Goal: Task Accomplishment & Management: Use online tool/utility

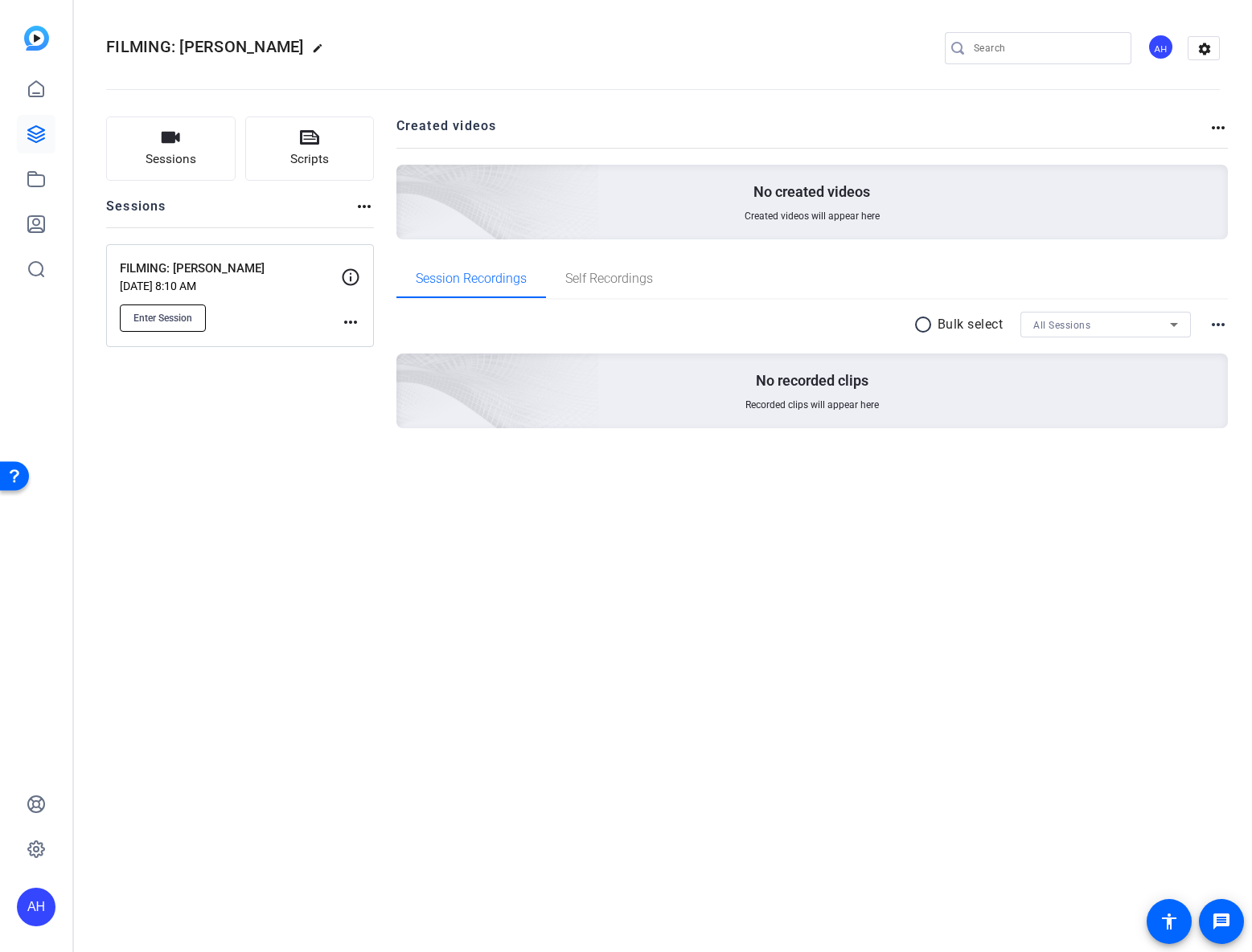
click at [182, 317] on span "Enter Session" at bounding box center [163, 318] width 59 height 13
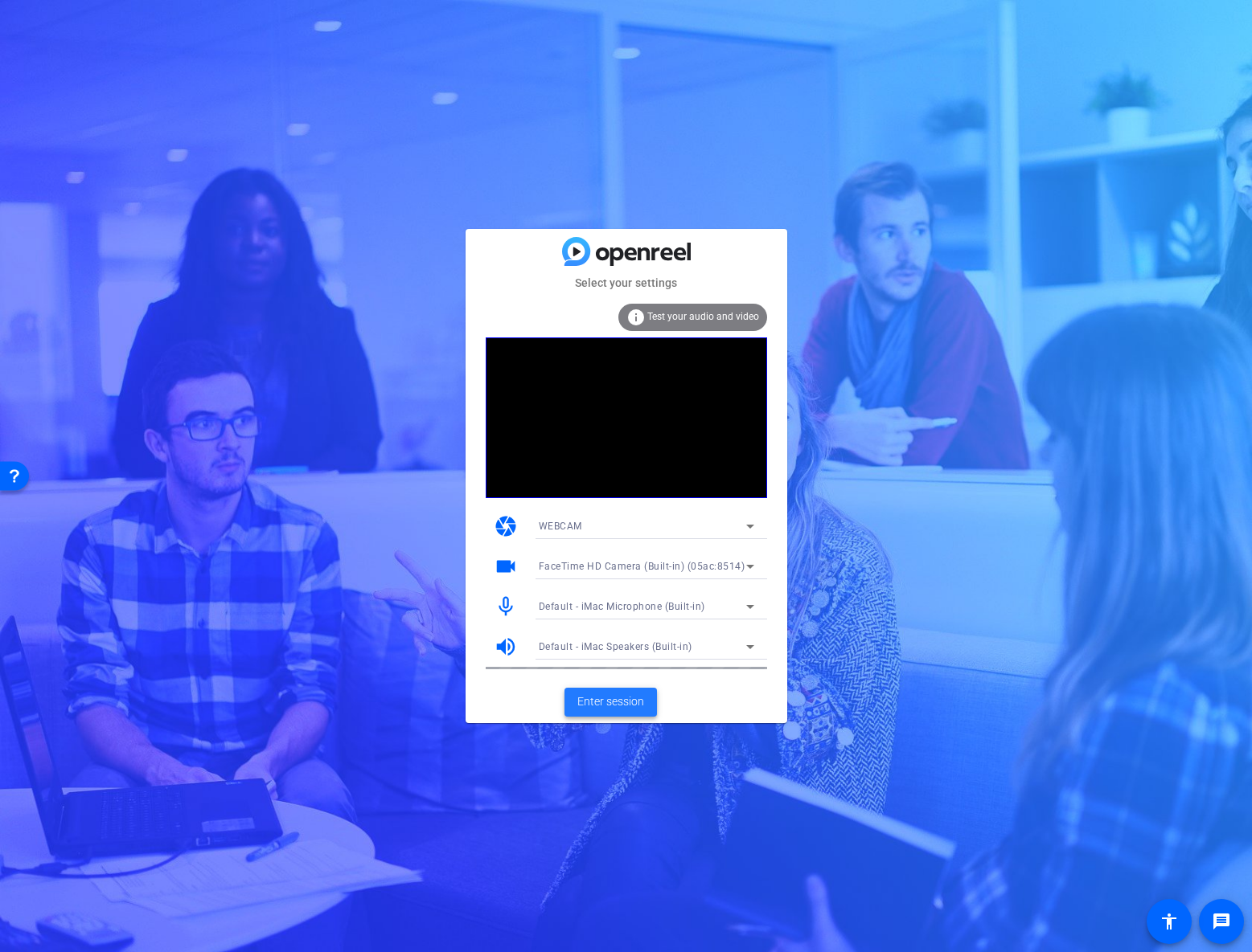
click at [600, 695] on span "Enter session" at bounding box center [610, 702] width 66 height 17
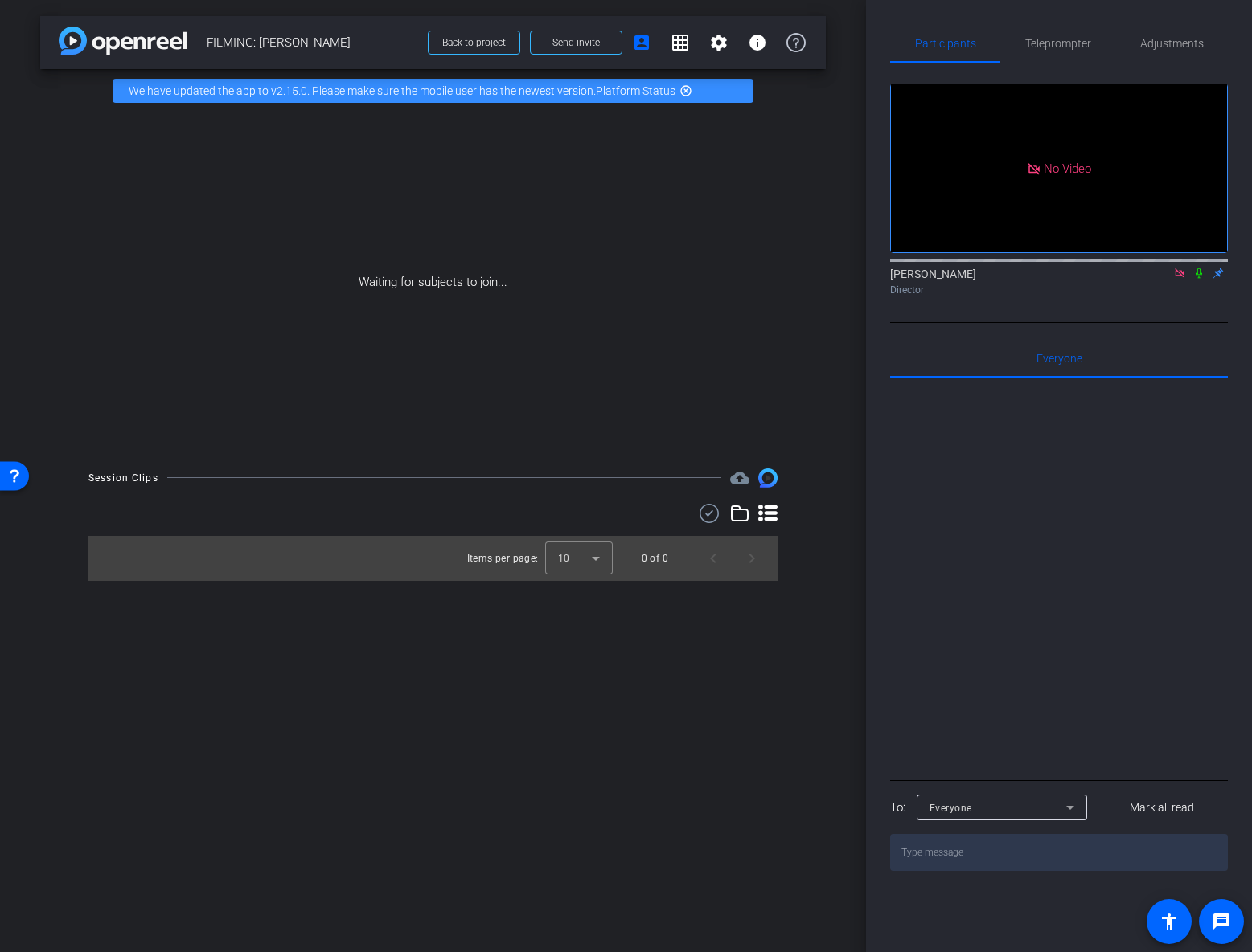
click at [1179, 278] on icon at bounding box center [1179, 272] width 9 height 9
click at [1175, 279] on icon at bounding box center [1179, 272] width 13 height 11
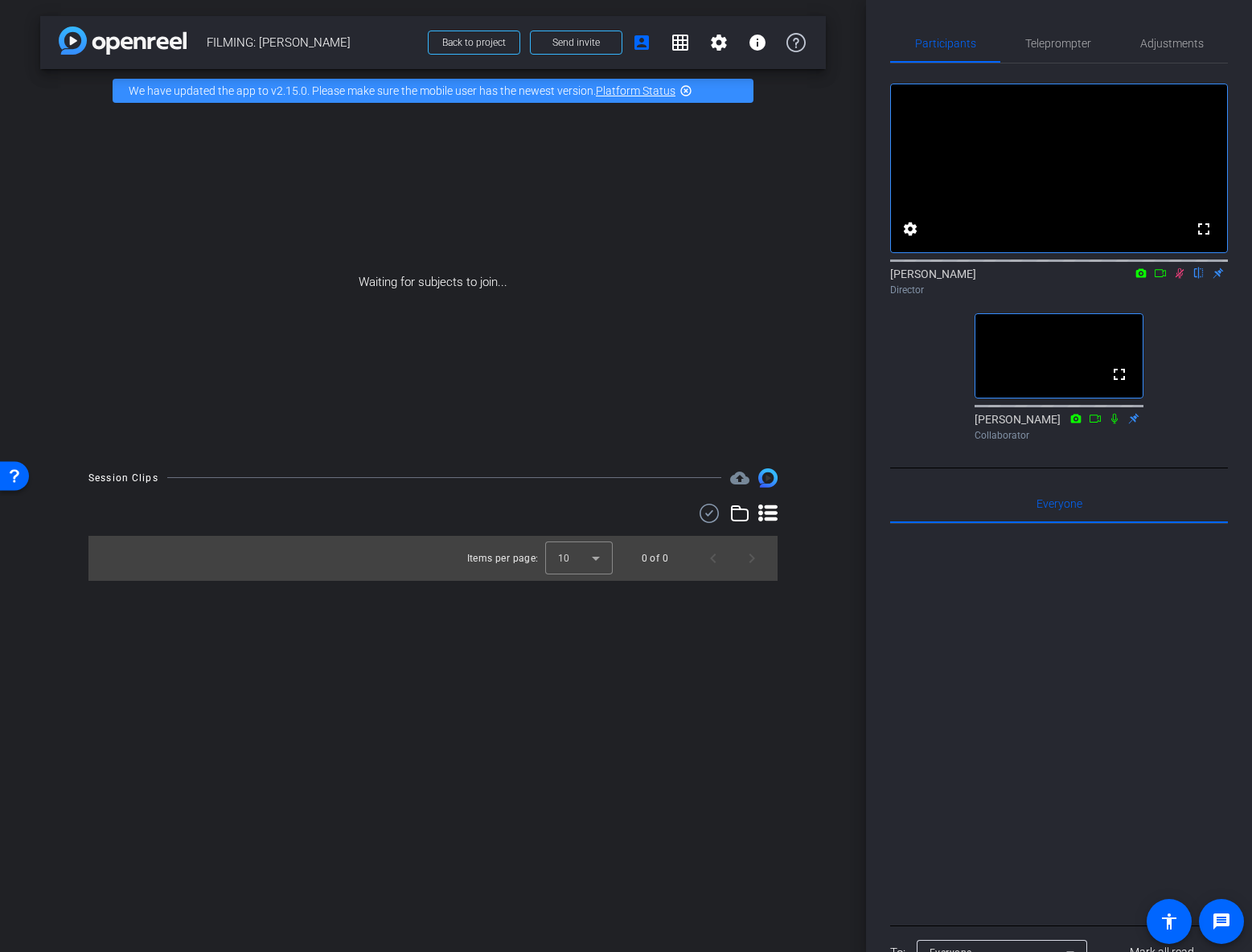
click at [1176, 279] on icon at bounding box center [1179, 272] width 13 height 11
click at [863, 178] on div "arrow_back FILMING: Nicholas Walliman Back to project Send invite account_box g…" at bounding box center [432, 476] width 866 height 952
drag, startPoint x: 867, startPoint y: 186, endPoint x: 858, endPoint y: 222, distance: 37.1
click at [858, 222] on div "arrow_back FILMING: Nicholas Walliman Back to project Send invite account_box g…" at bounding box center [626, 476] width 1252 height 952
click at [857, 223] on div "arrow_back FILMING: Nicholas Walliman Back to project Send invite account_box g…" at bounding box center [432, 476] width 866 height 952
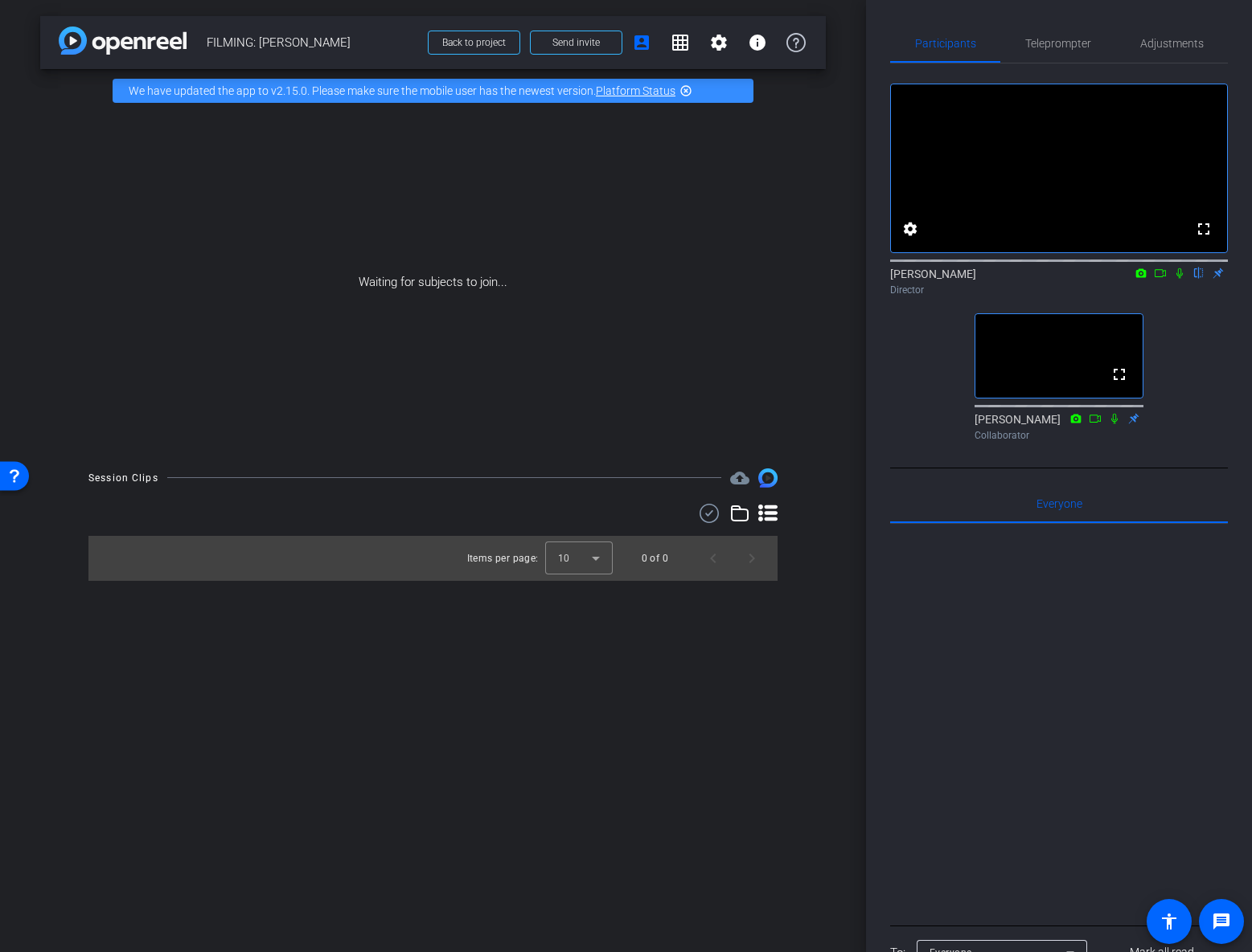
drag, startPoint x: 925, startPoint y: 315, endPoint x: 892, endPoint y: 316, distance: 33.0
click at [892, 298] on div "Director" at bounding box center [1058, 289] width 337 height 14
click at [933, 298] on div "Director" at bounding box center [1058, 289] width 337 height 14
drag, startPoint x: 931, startPoint y: 314, endPoint x: 888, endPoint y: 314, distance: 43.0
click at [888, 314] on div "Participants Teleprompter Adjustments fullscreen settings Addie Hackshaw flip D…" at bounding box center [1058, 476] width 386 height 952
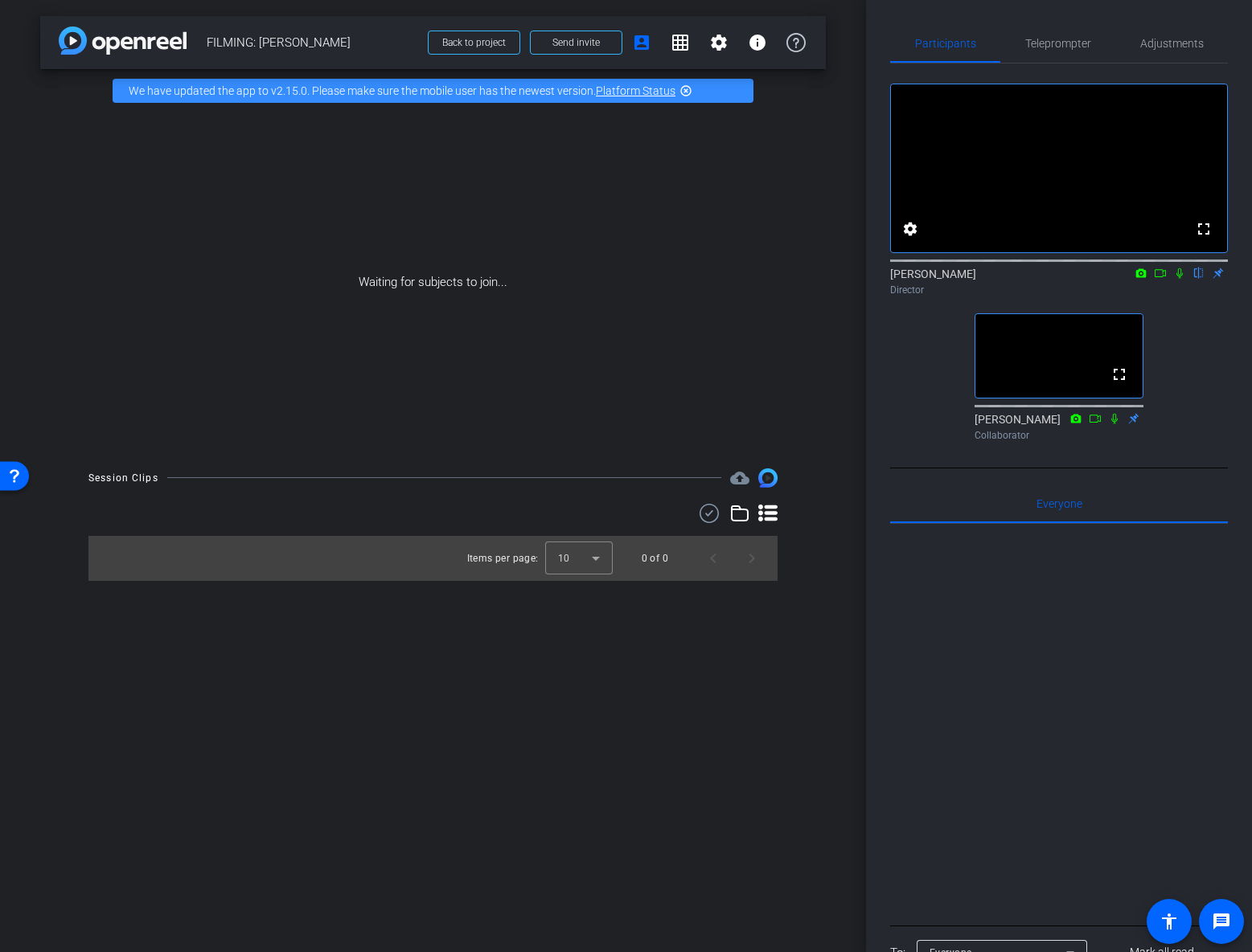
click at [920, 386] on div "fullscreen settings Addie Hackshaw flip Director fullscreen Ailsa Dann Collabor…" at bounding box center [1058, 255] width 337 height 384
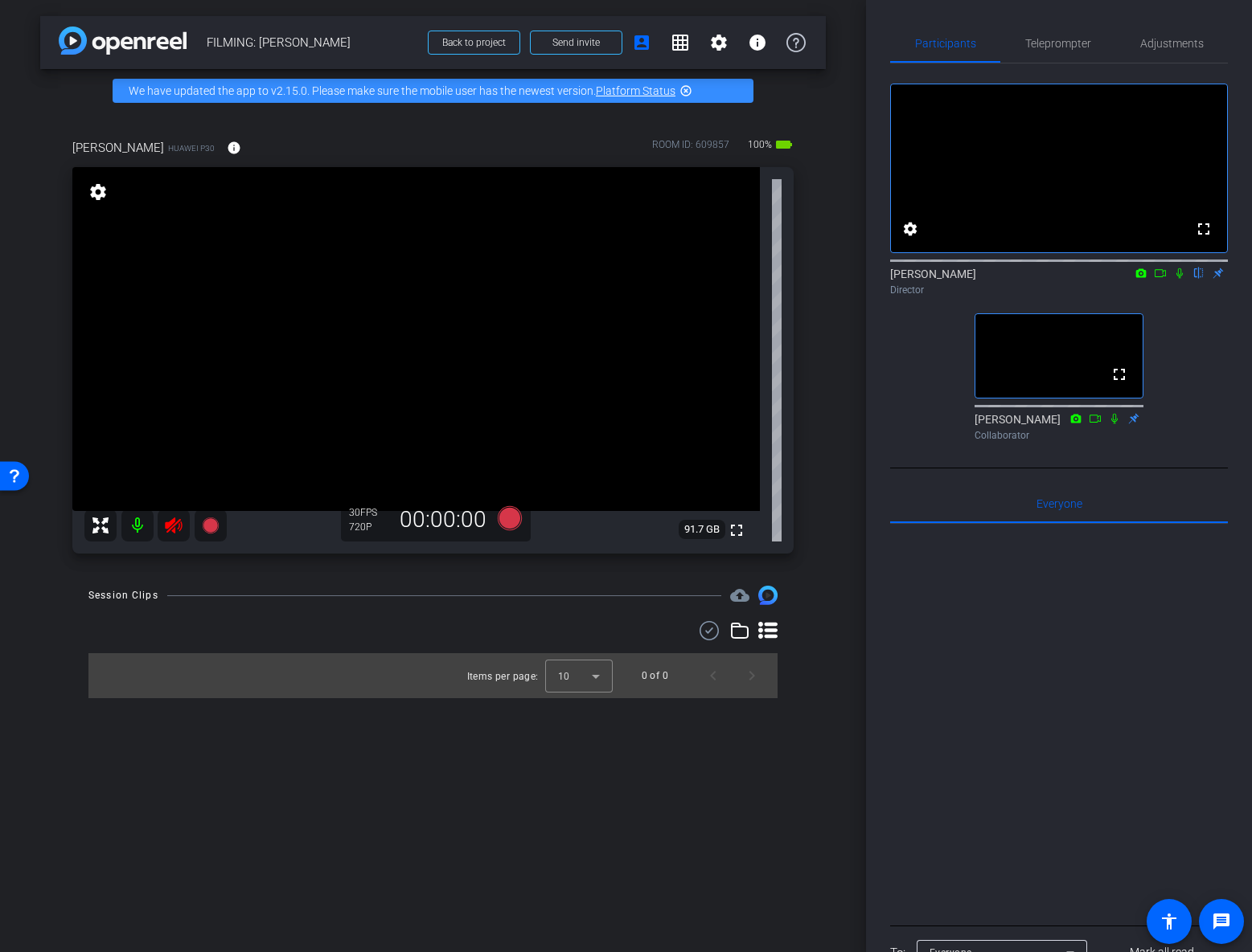
click at [180, 528] on icon at bounding box center [173, 525] width 17 height 16
click at [823, 431] on div "Nicholas Walliman HUAWEI P30 info ROOM ID: 609857 100% battery_std fullscreen s…" at bounding box center [432, 341] width 785 height 457
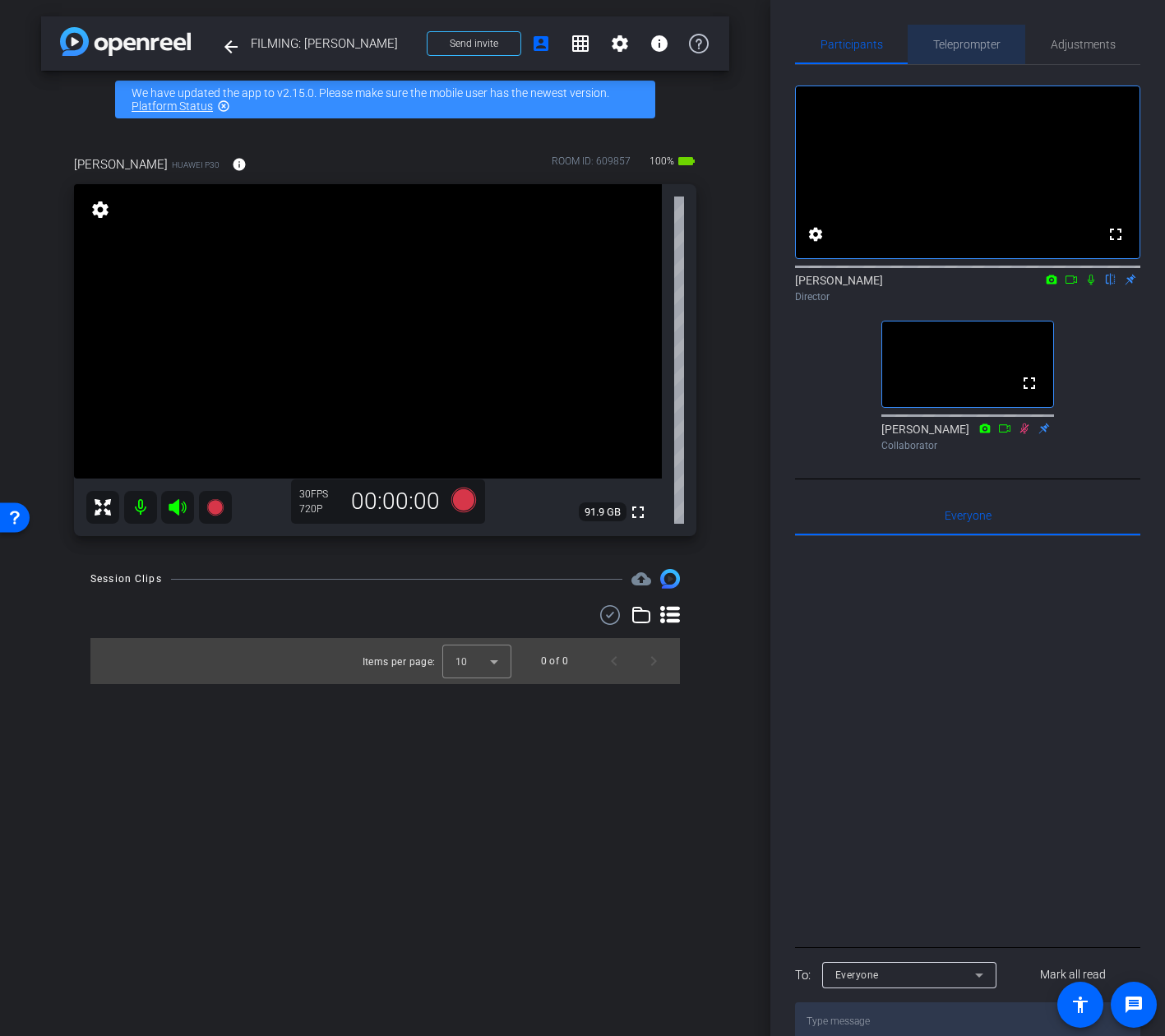
click at [977, 46] on span "Teleprompter" at bounding box center [966, 44] width 67 height 11
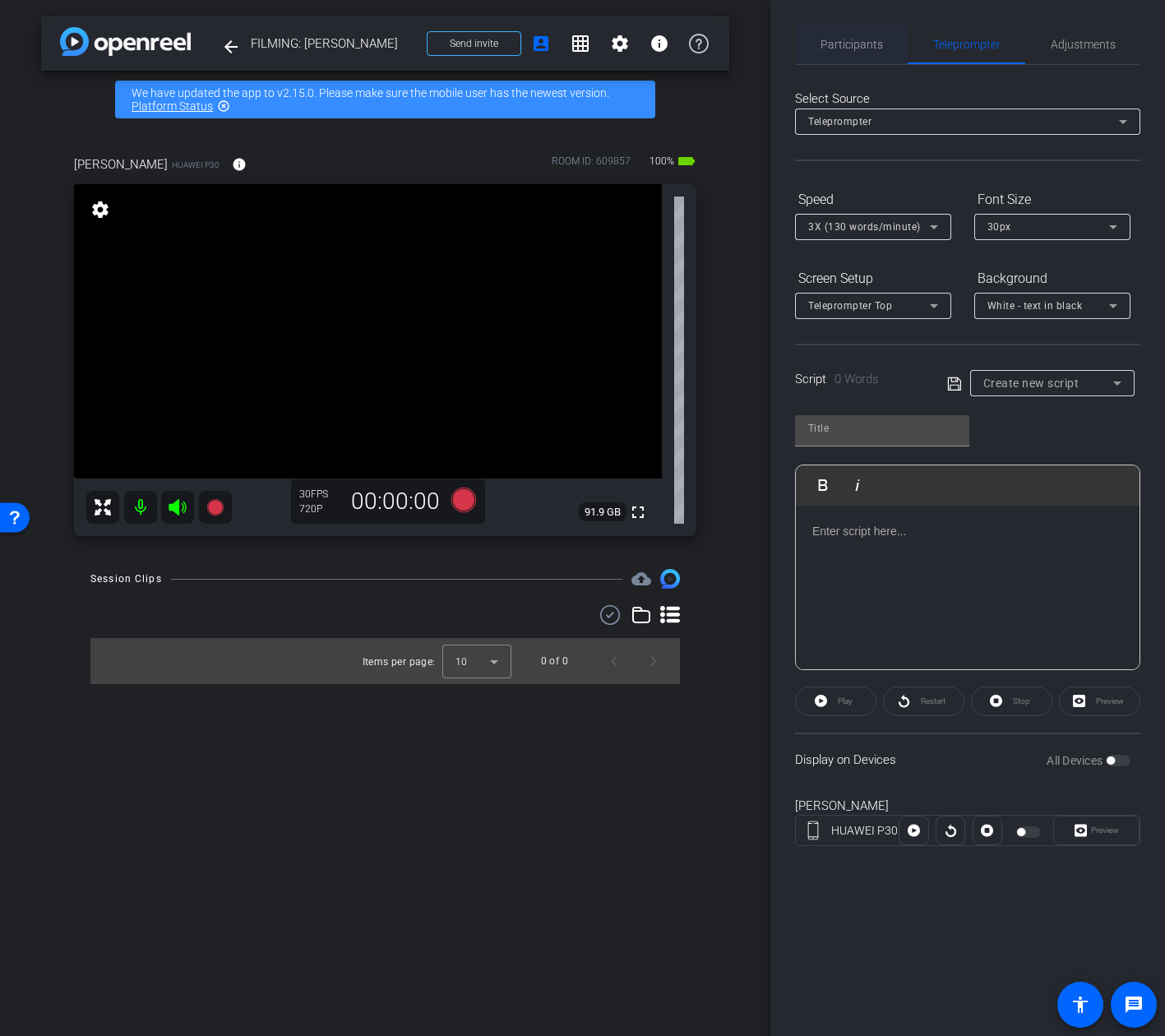
click at [848, 54] on span "Participants" at bounding box center [852, 45] width 63 height 40
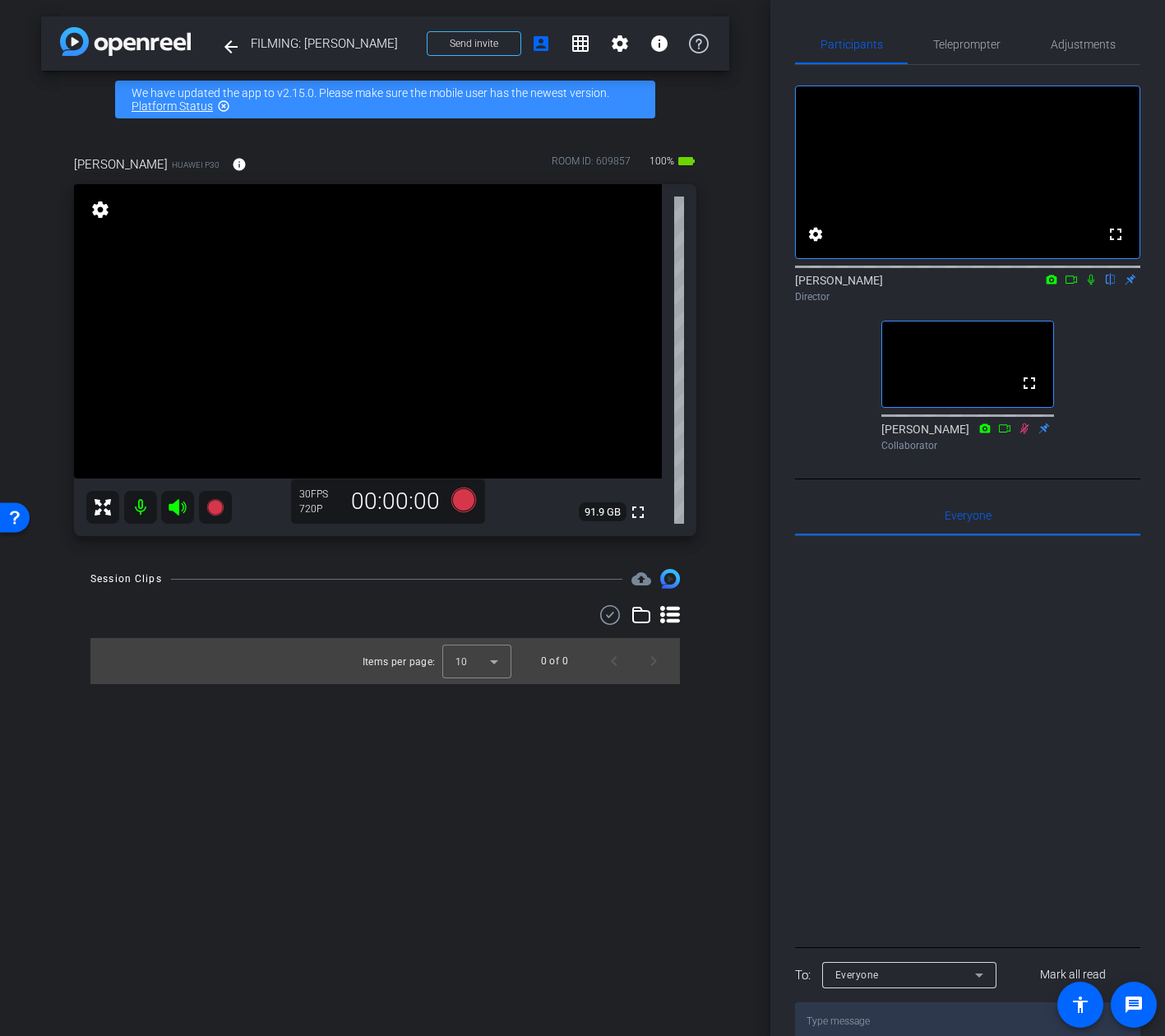
click at [819, 414] on div "fullscreen settings Addie Hackshaw flip Director fullscreen Ailsa Dann Collabor…" at bounding box center [967, 261] width 345 height 393
click at [938, 42] on span "Teleprompter" at bounding box center [966, 44] width 67 height 11
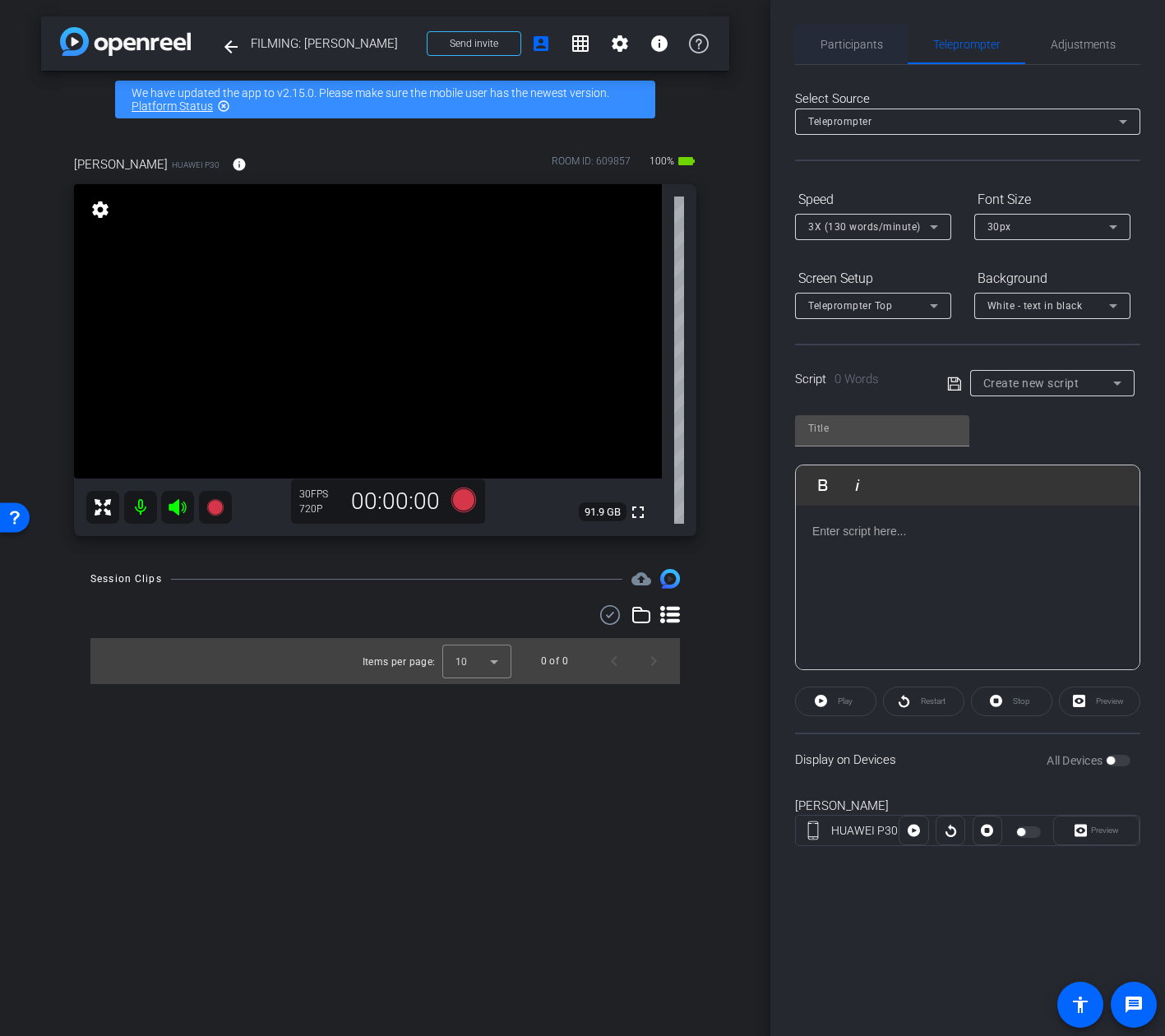
click at [872, 50] on span "Participants" at bounding box center [852, 44] width 63 height 11
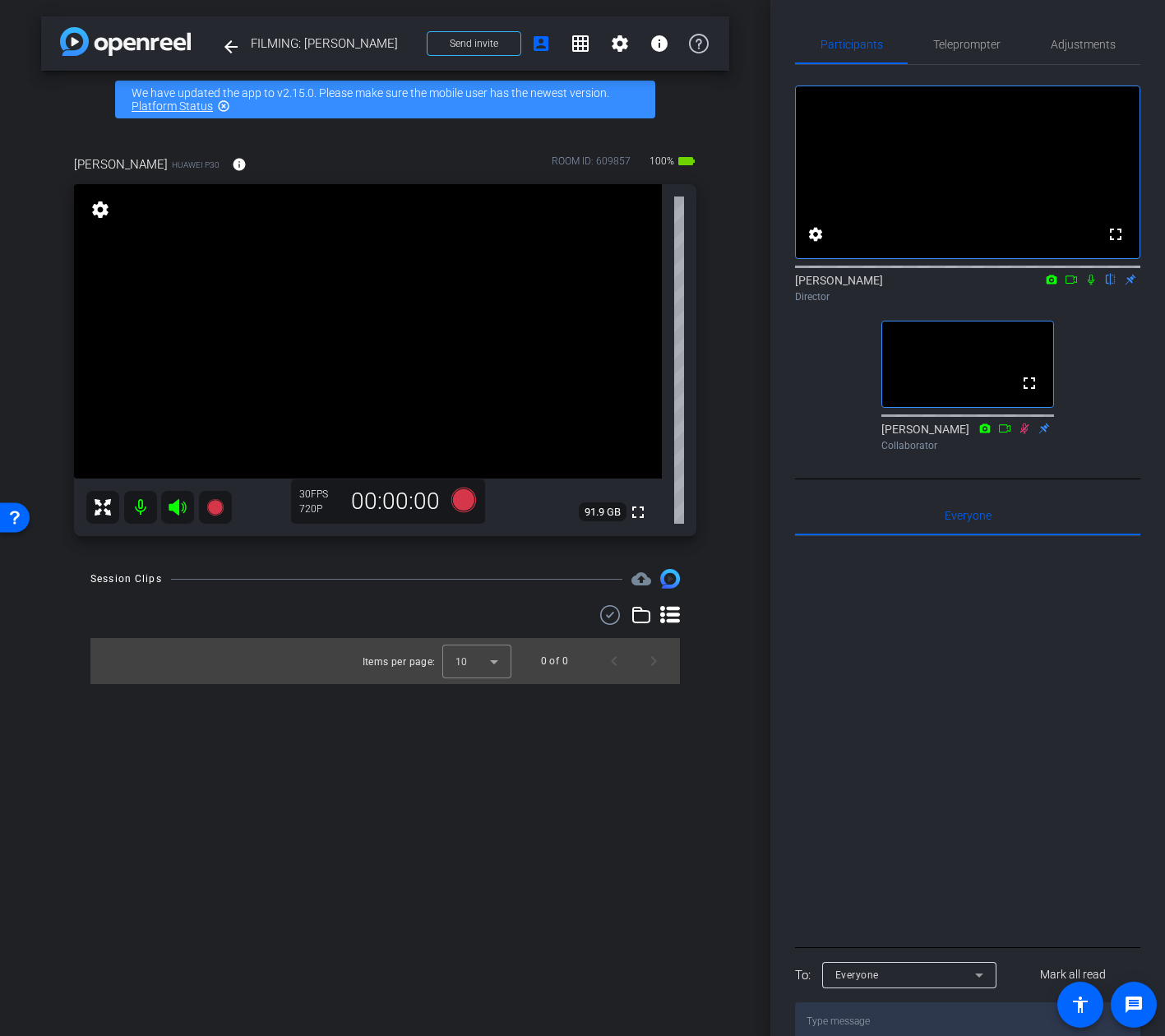
click at [849, 358] on div "fullscreen settings Addie Hackshaw flip Director fullscreen Ailsa Dann Collabor…" at bounding box center [967, 261] width 345 height 393
click at [1088, 286] on icon at bounding box center [1091, 280] width 7 height 10
click at [1092, 286] on icon at bounding box center [1090, 279] width 13 height 11
click at [962, 44] on span "Teleprompter" at bounding box center [966, 44] width 67 height 11
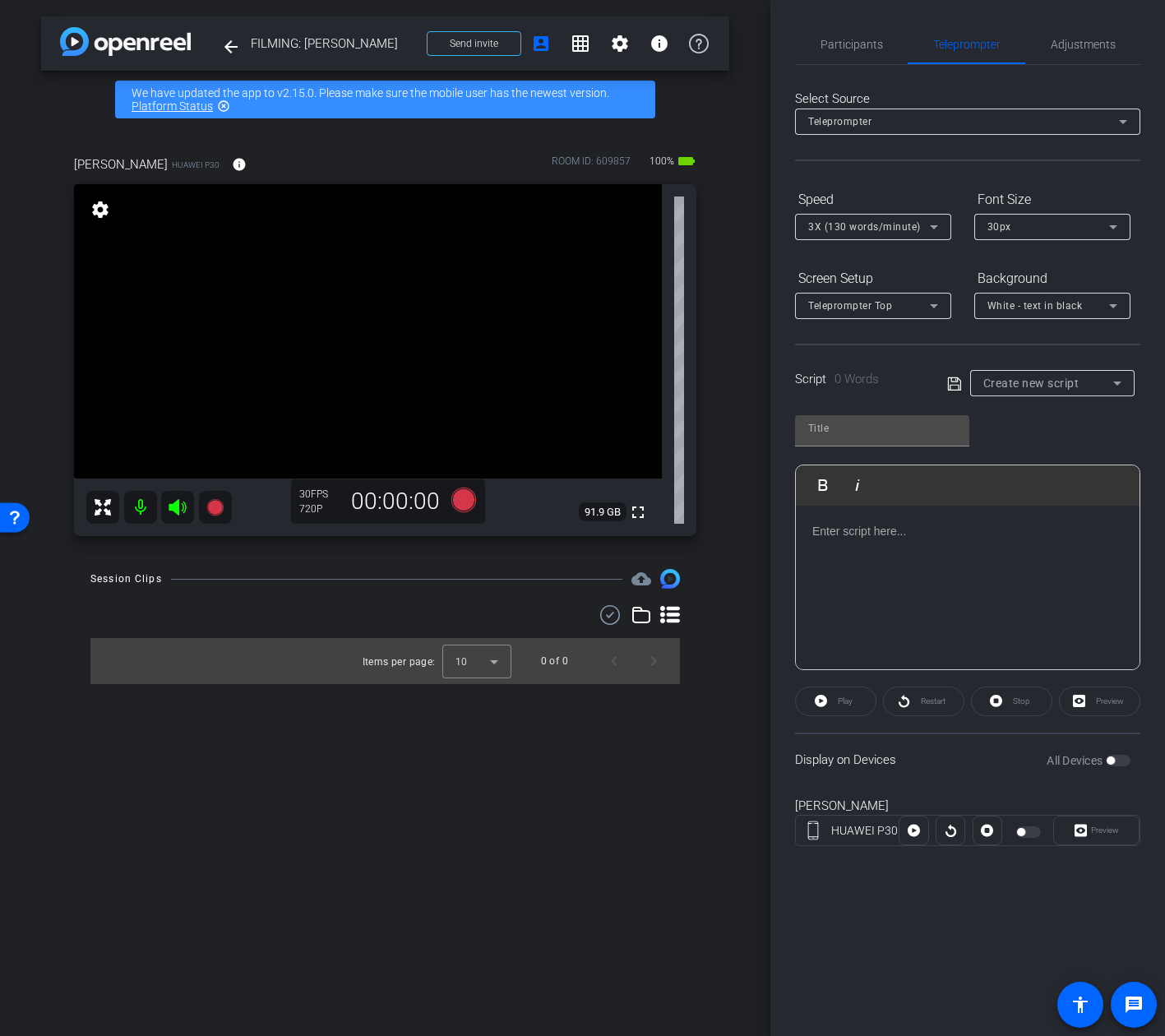
click at [987, 546] on div at bounding box center [967, 588] width 343 height 164
click at [861, 46] on span "Participants" at bounding box center [852, 44] width 63 height 11
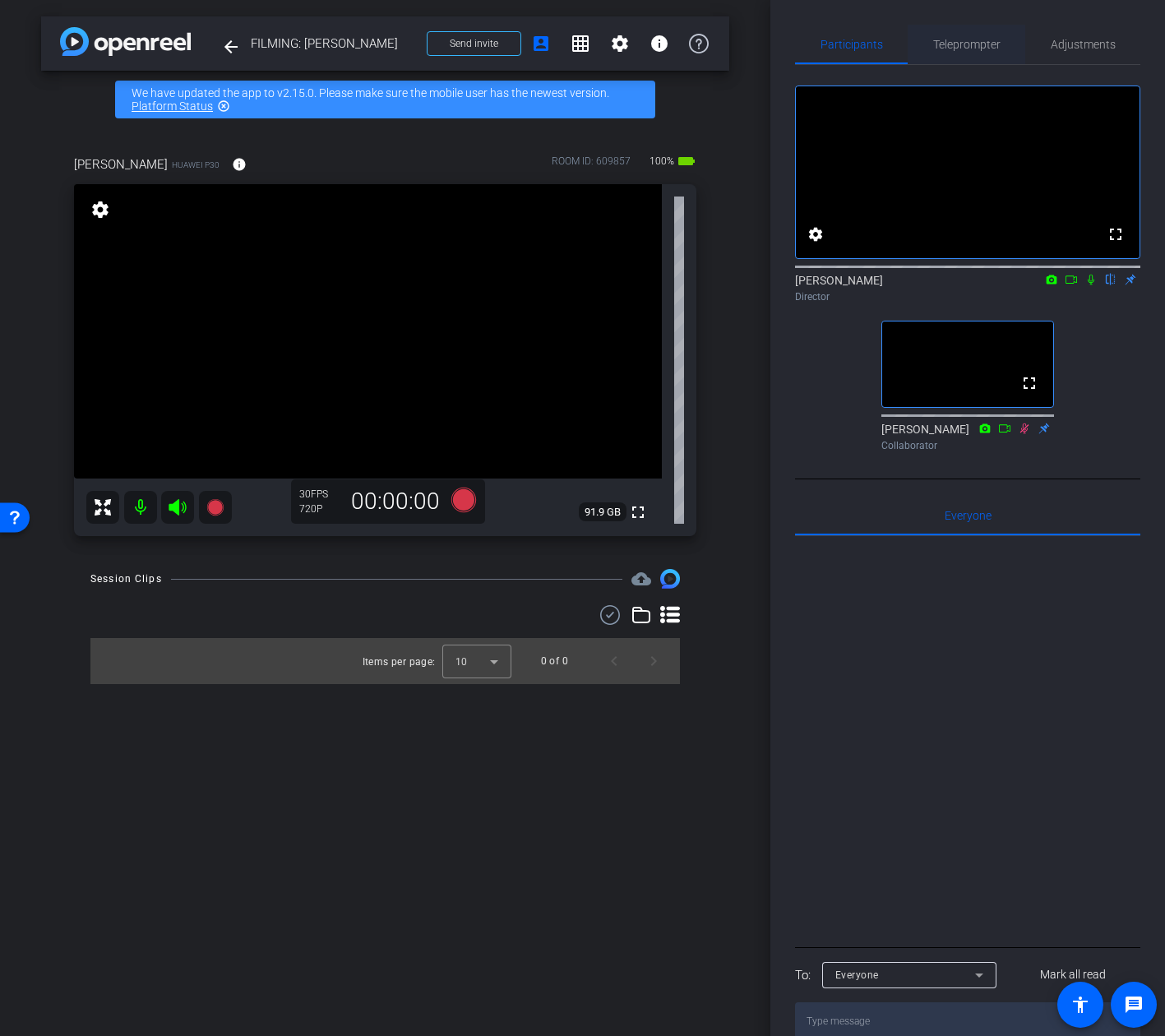
click at [942, 51] on span "Teleprompter" at bounding box center [966, 45] width 67 height 40
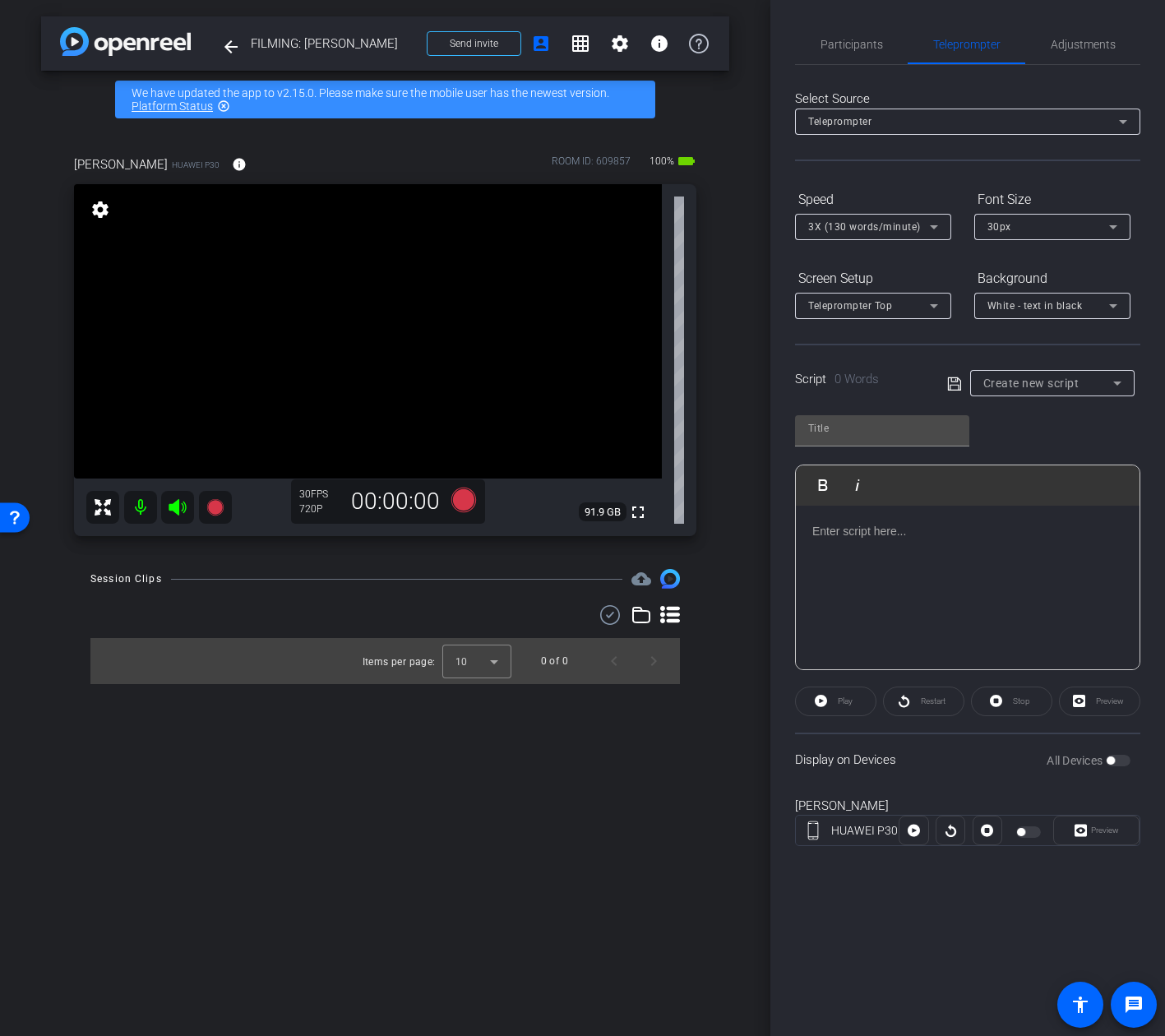
click at [900, 608] on div at bounding box center [967, 588] width 343 height 164
click at [910, 558] on div at bounding box center [967, 588] width 343 height 164
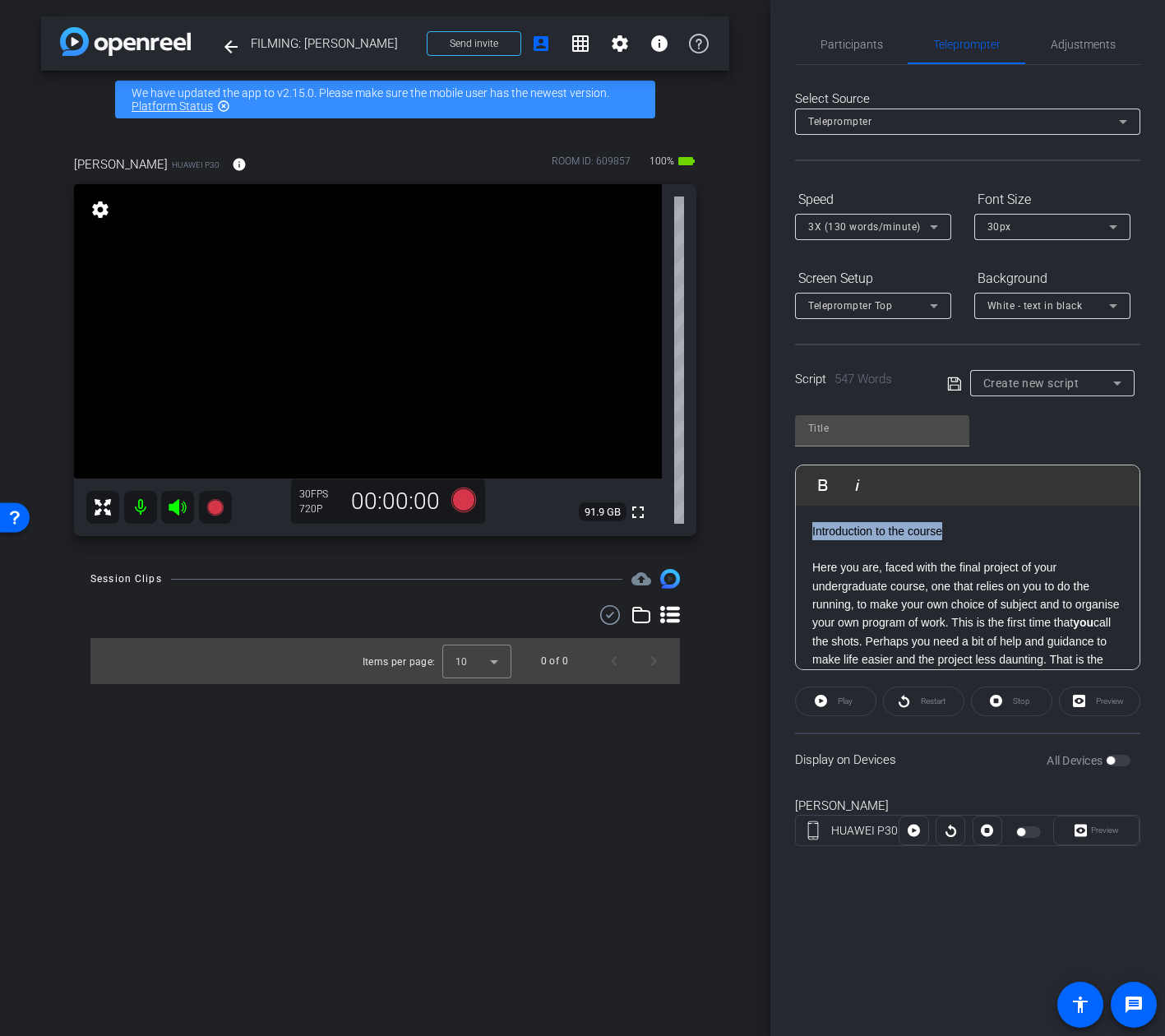
drag, startPoint x: 959, startPoint y: 537, endPoint x: 789, endPoint y: 529, distance: 170.2
click at [789, 529] on div "Participants Teleprompter Adjustments settings Addie Hackshaw flip Director Ail…" at bounding box center [967, 518] width 395 height 1036
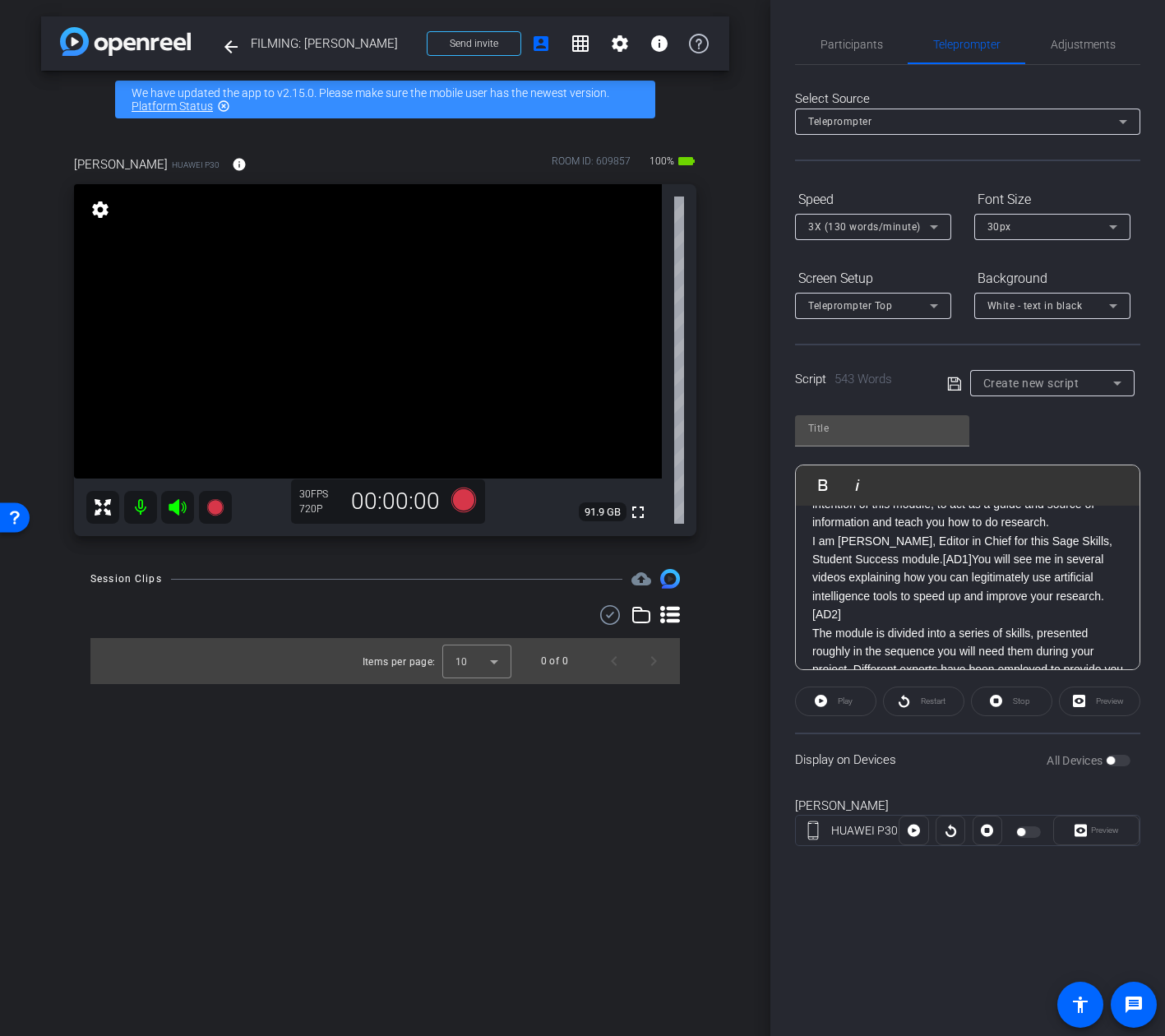
scroll to position [144, 0]
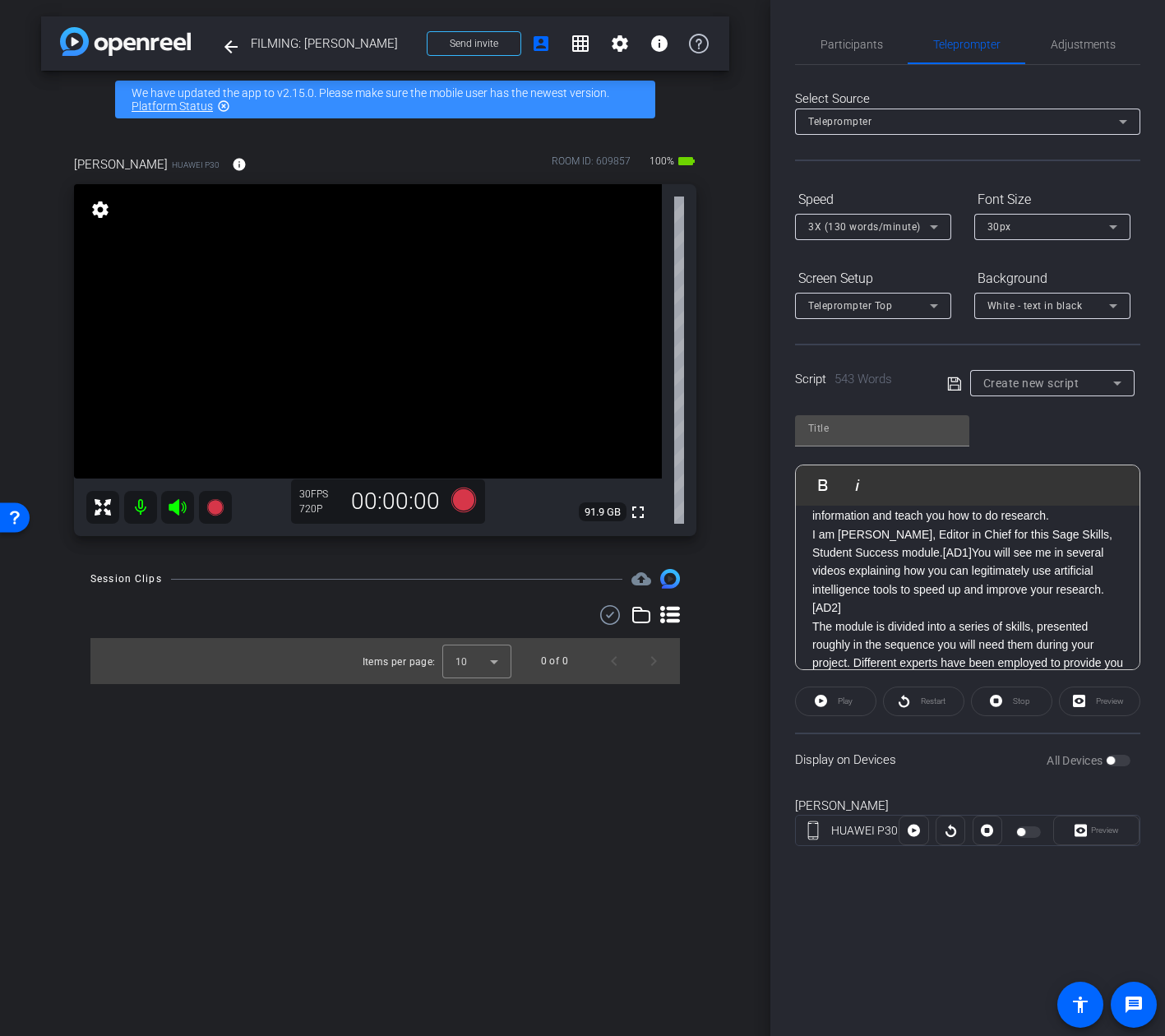
click at [930, 608] on p "I am Dr Nicholas Walliman, Editor in Chief for this Sage Skills, Student Succes…" at bounding box center [967, 571] width 311 height 92
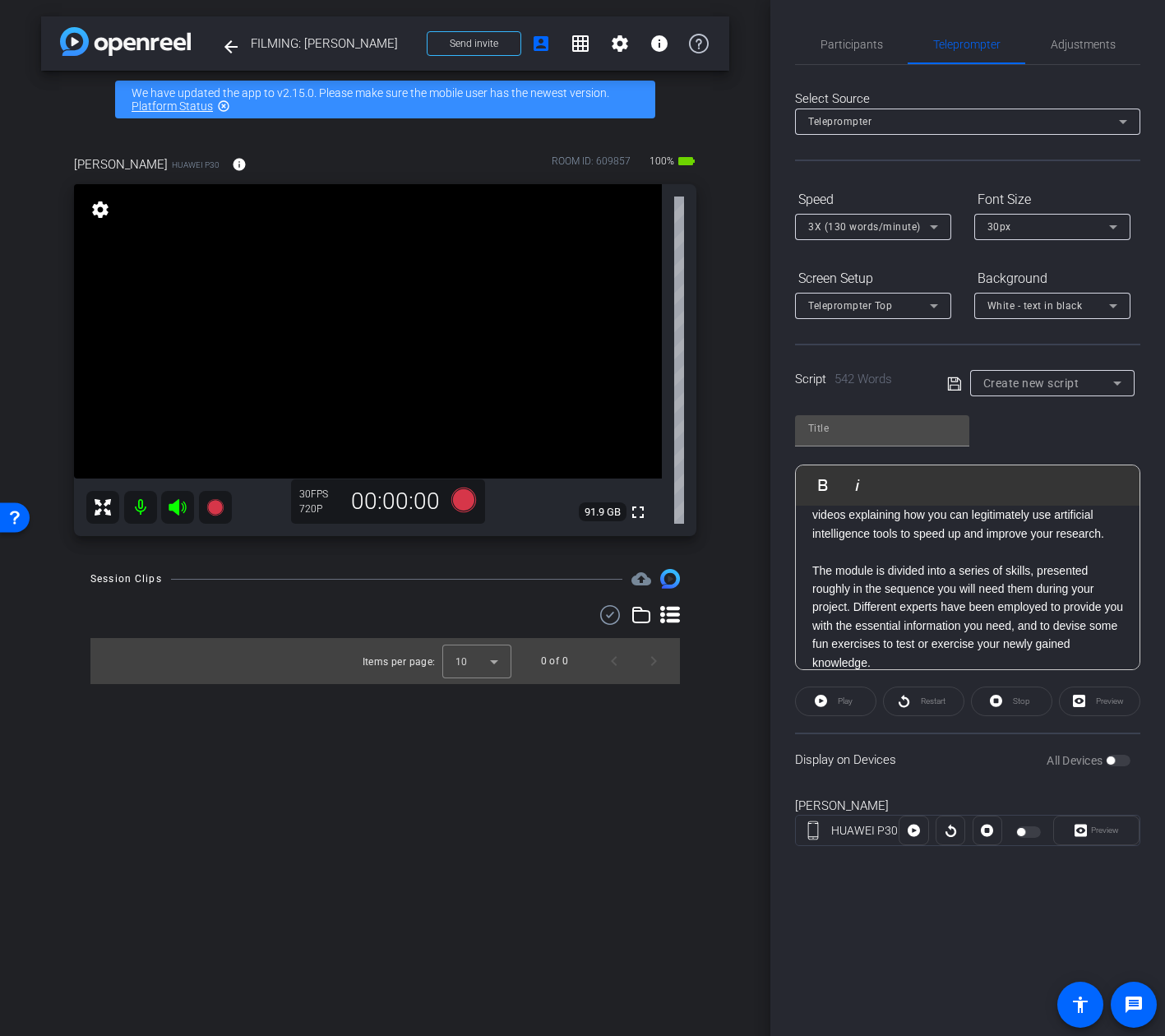
scroll to position [236, 0]
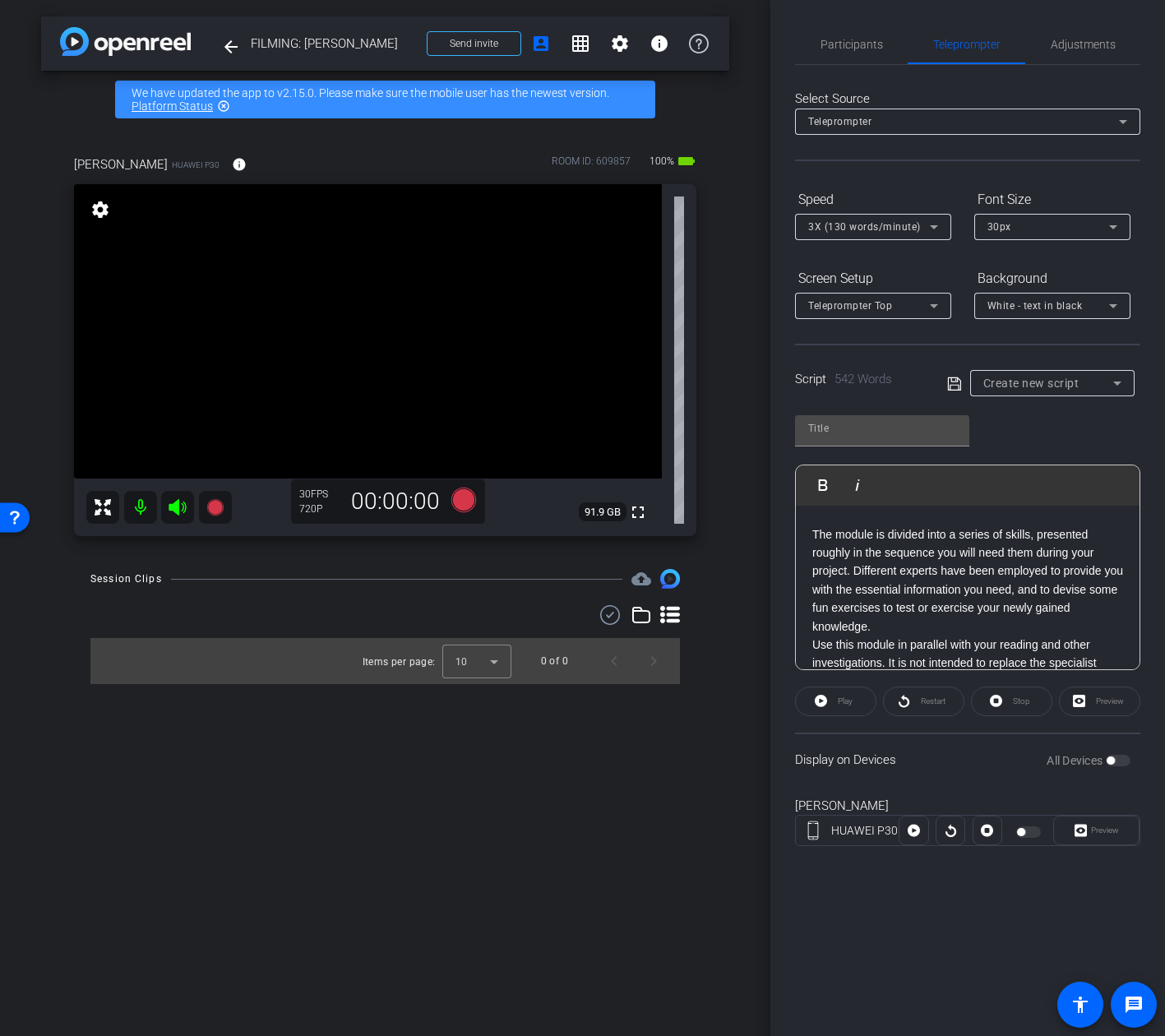
click at [931, 655] on p "Use this module in parallel with your reading and other investigations. It is n…" at bounding box center [967, 663] width 311 height 55
click at [933, 636] on p "The module is divided into a series of skills, presented roughly in the sequenc…" at bounding box center [967, 581] width 311 height 110
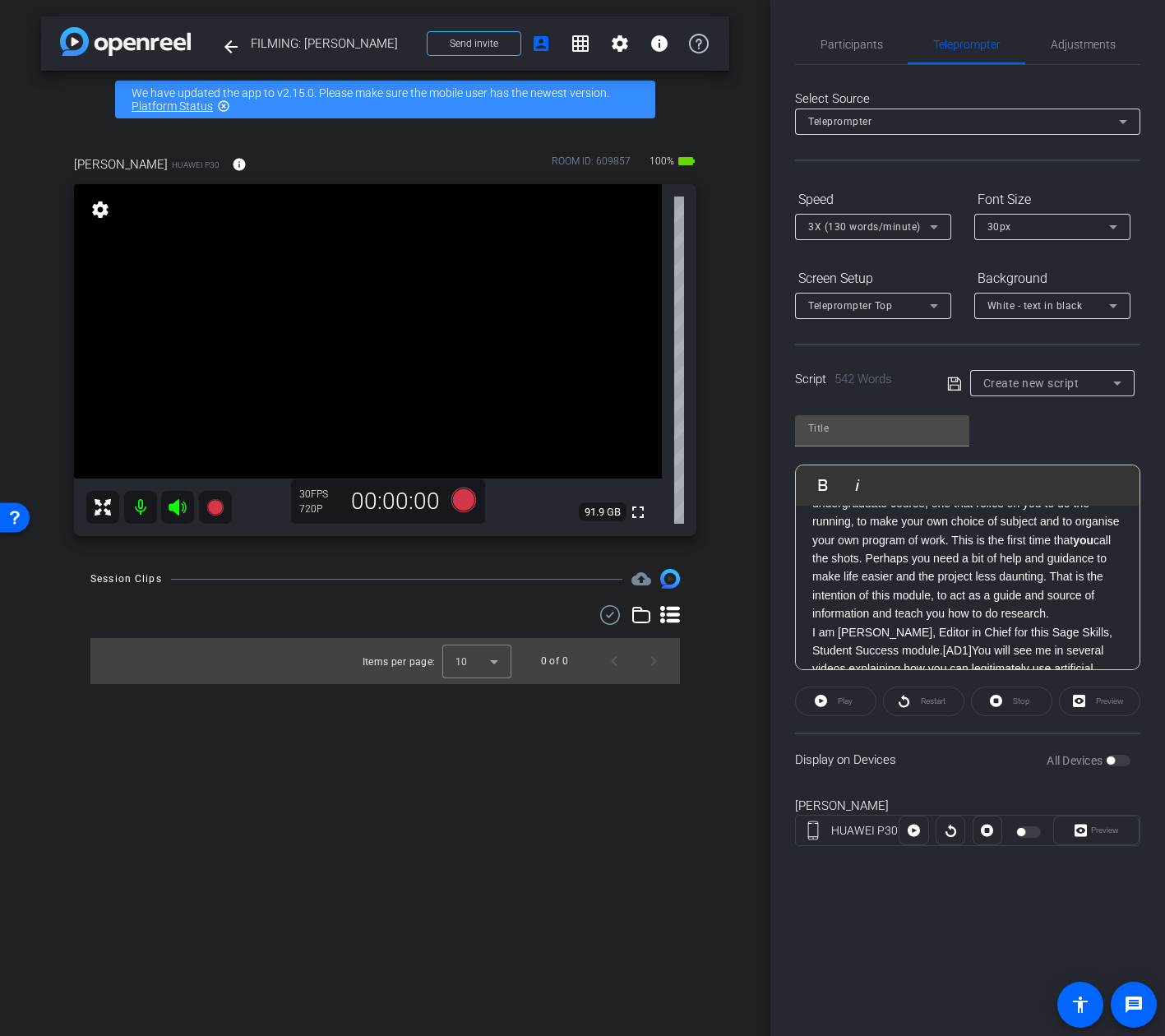
scroll to position [46, 0]
click at [909, 562] on p "Here you are, faced with the final project of your undergraduate course, one th…" at bounding box center [967, 550] width 311 height 147
click at [1005, 563] on p "Perhaps you need a bit of help and guidance to make life easier and the project…" at bounding box center [967, 533] width 311 height 74
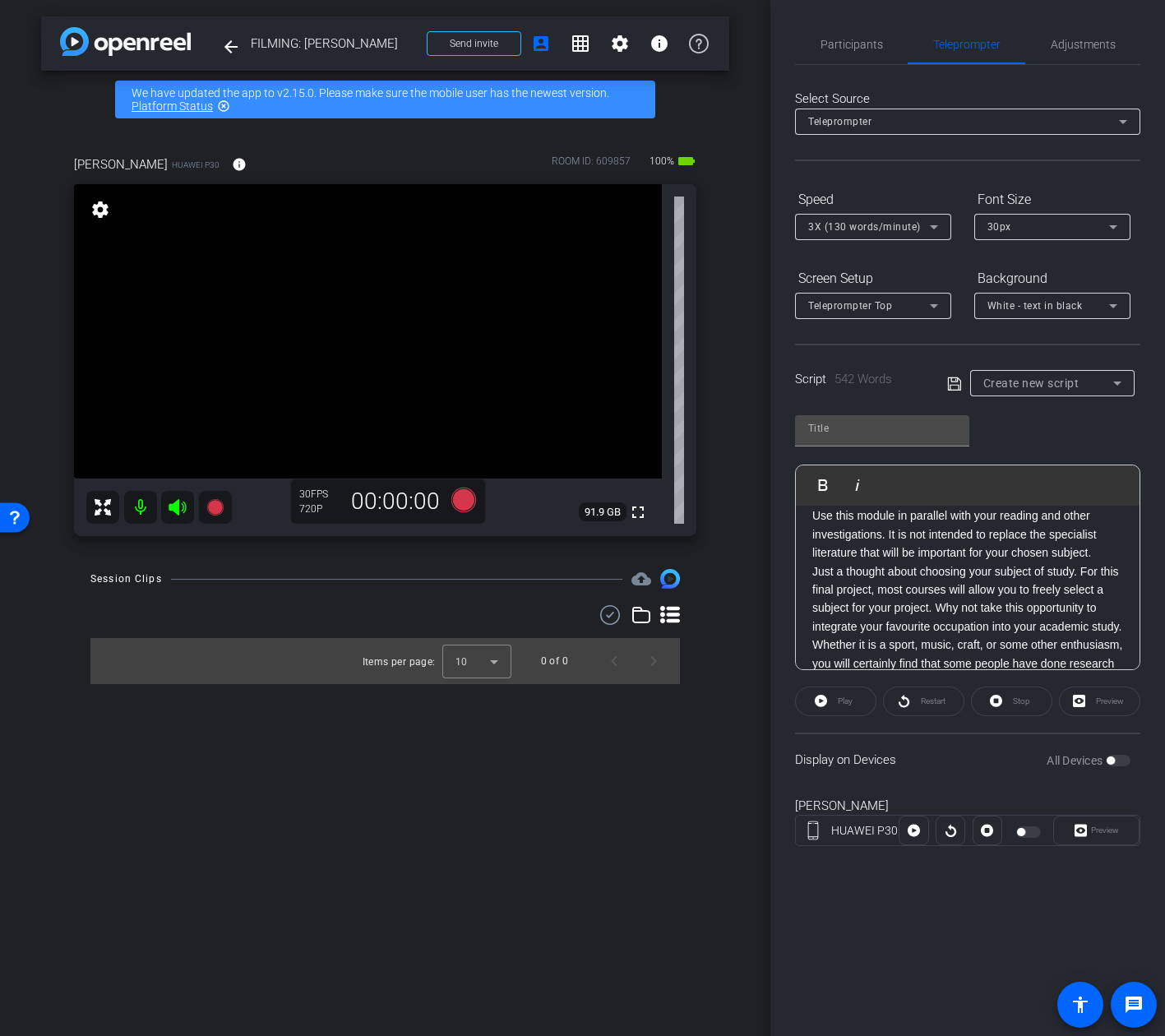
scroll to position [446, 0]
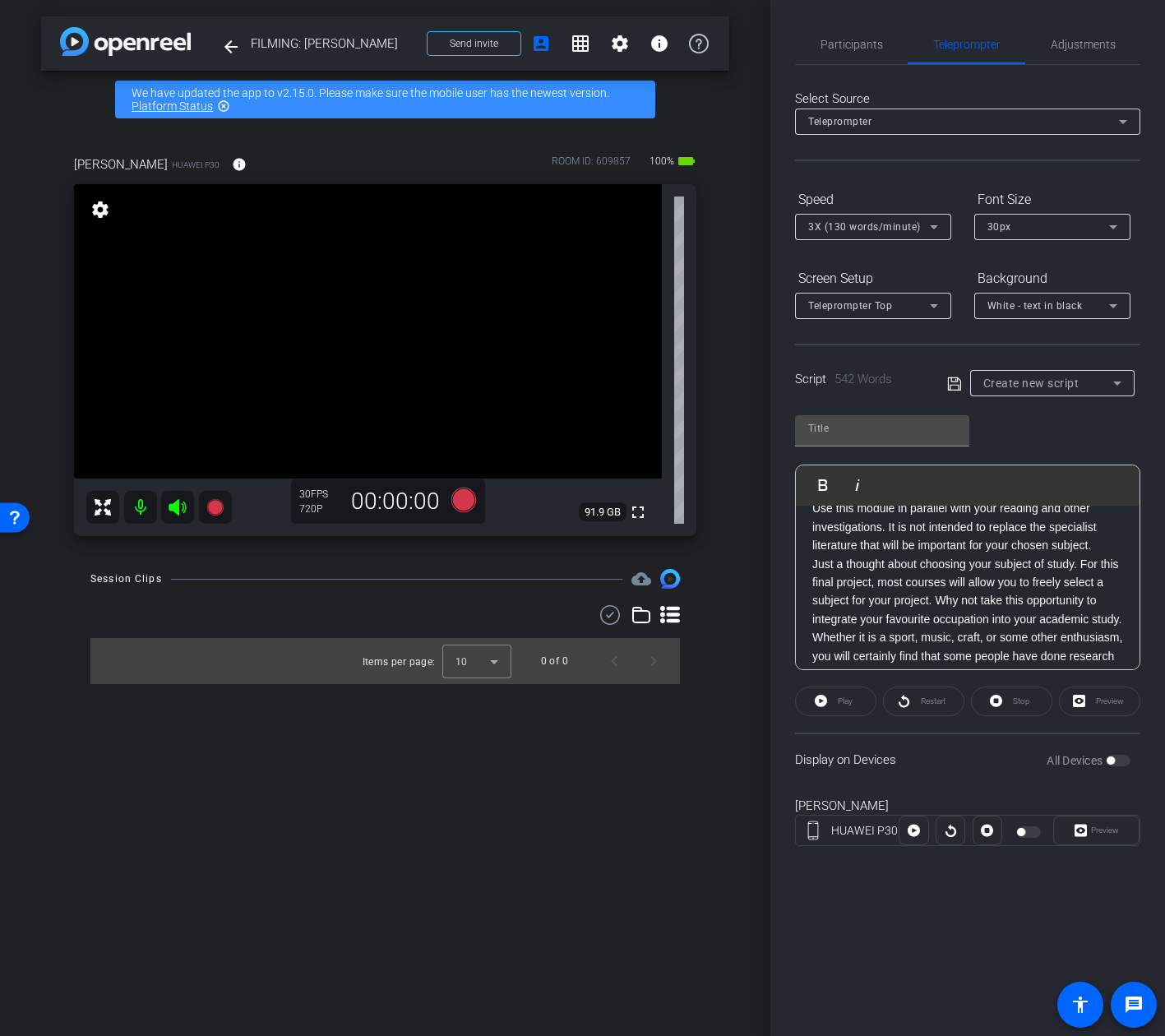
click at [938, 624] on p "Just a thought about choosing your subject of study. For this final project, mo…" at bounding box center [967, 665] width 311 height 221
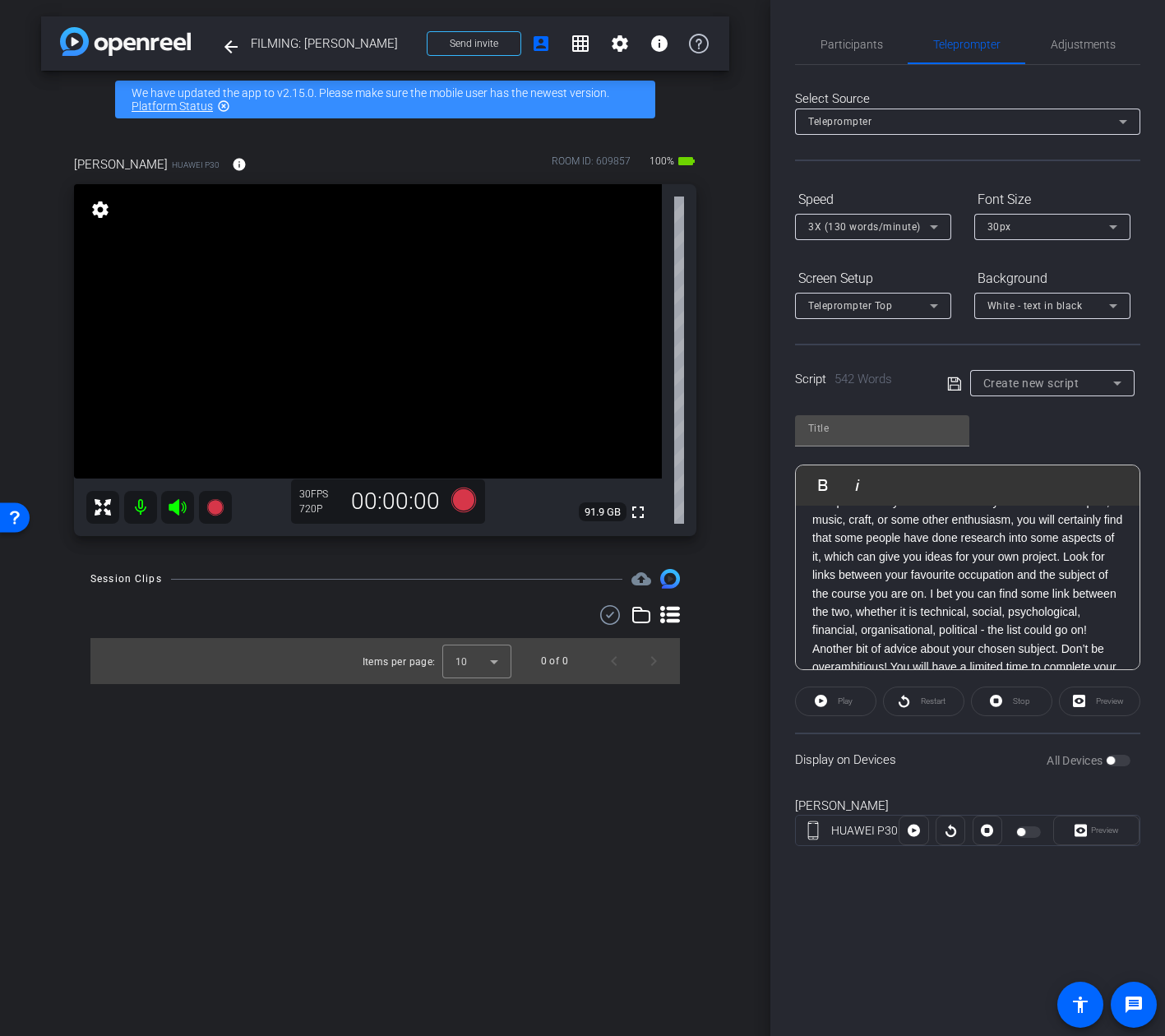
scroll to position [599, 0]
click at [806, 597] on div "Here you are, faced with the final project of your undergraduate course, one th…" at bounding box center [967, 531] width 343 height 1249
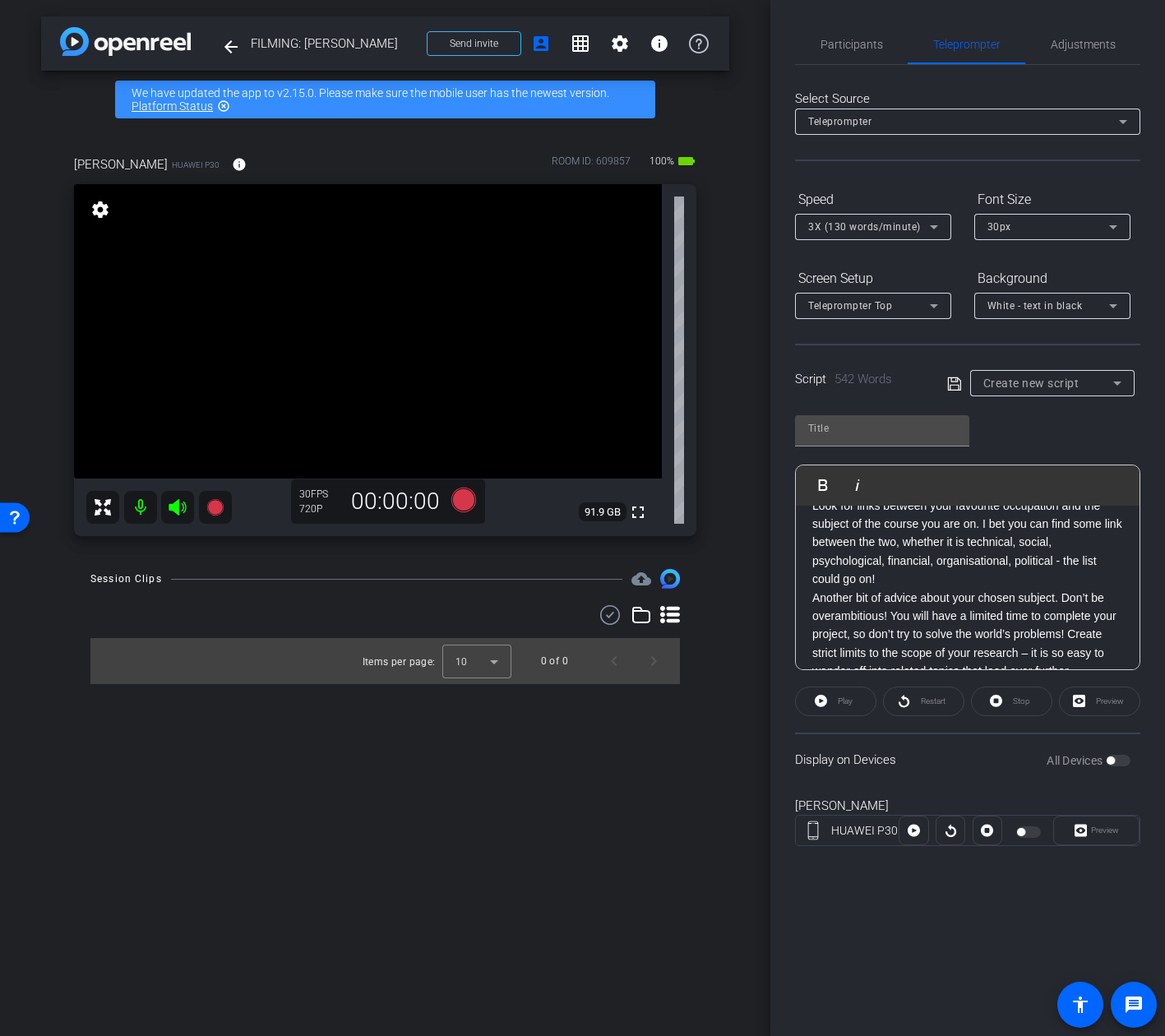
scroll to position [691, 0]
click at [919, 586] on p "Look for links between your favourite occupation and the subject of the course …" at bounding box center [967, 540] width 311 height 92
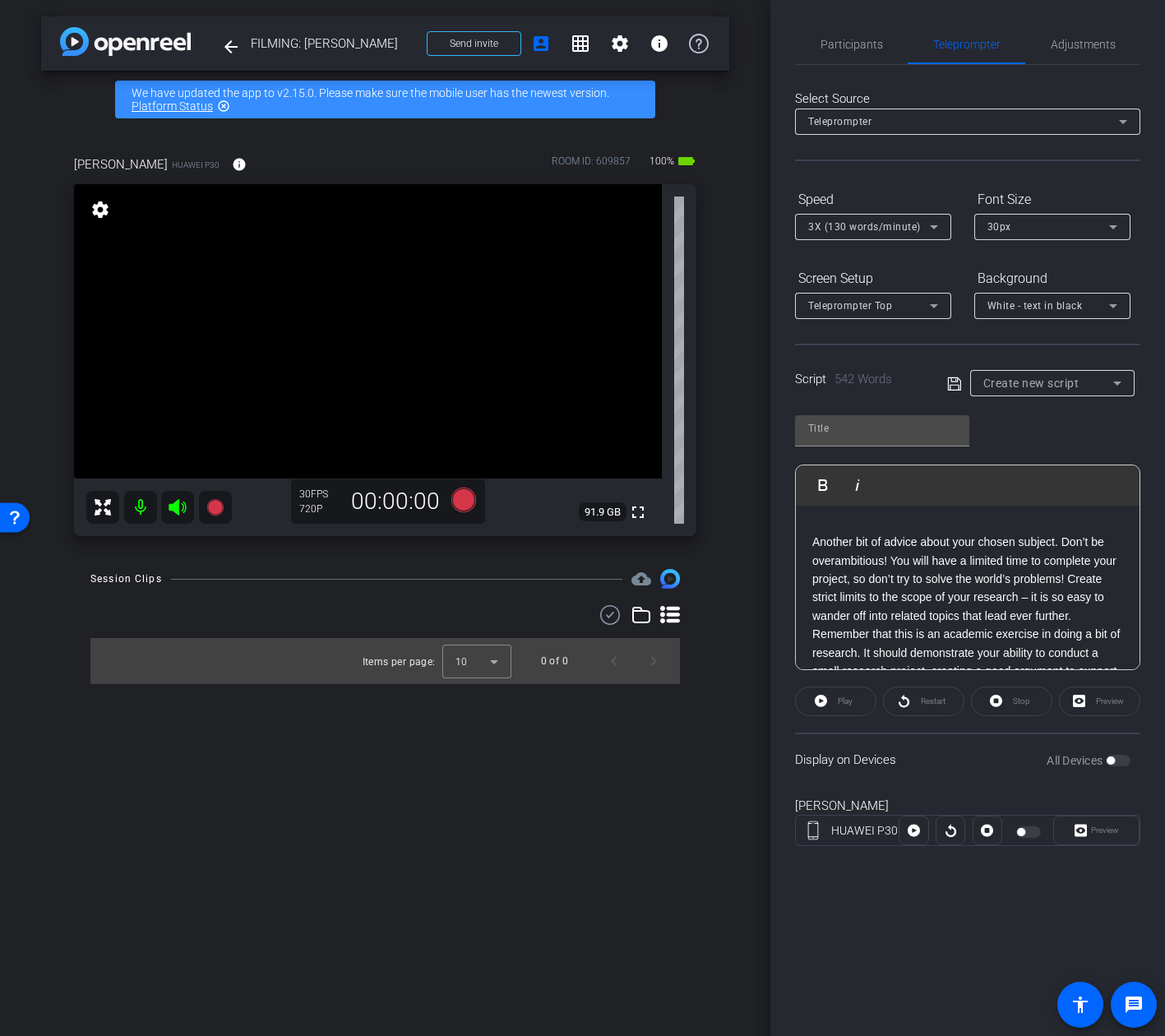
scroll to position [836, 0]
click at [1092, 583] on p "Another bit of advice about your chosen subject. Don’t be overambitious! You wi…" at bounding box center [967, 597] width 311 height 239
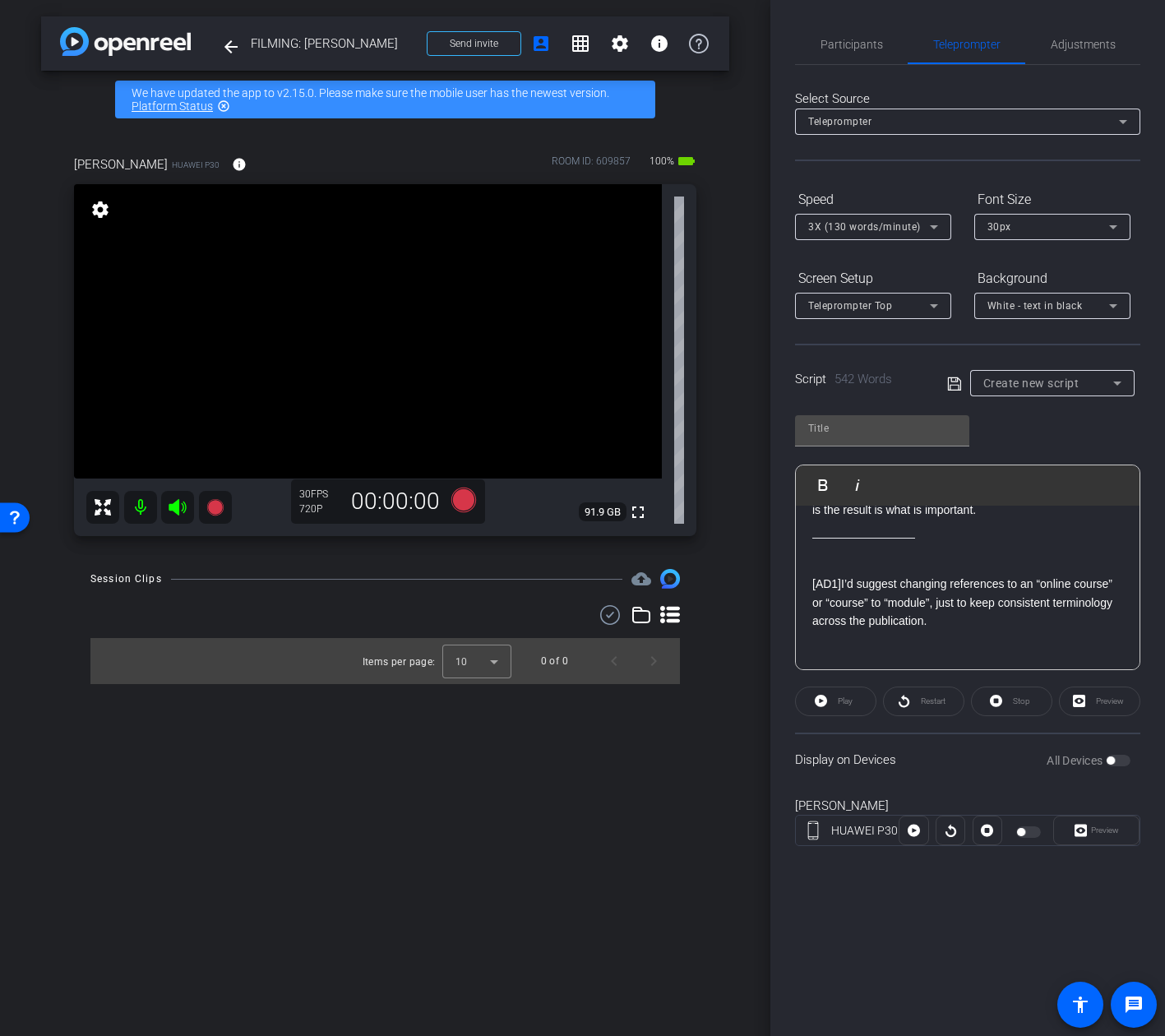
scroll to position [1063, 0]
drag, startPoint x: 954, startPoint y: 562, endPoint x: 791, endPoint y: 565, distance: 163.0
click at [791, 565] on div "Participants Teleprompter Adjustments settings Addie Hackshaw flip Director Ail…" at bounding box center [967, 518] width 395 height 1036
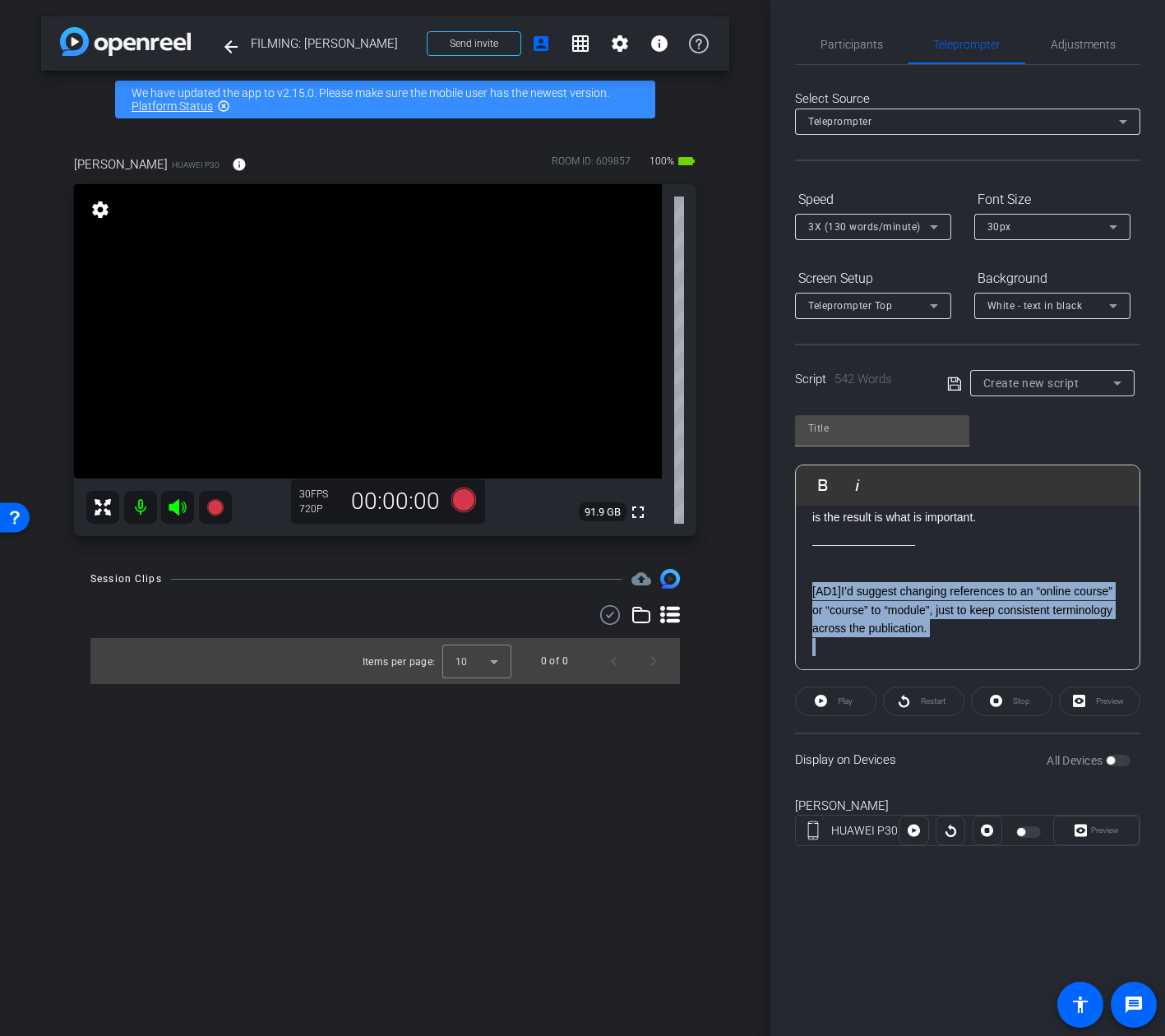
drag, startPoint x: 964, startPoint y: 659, endPoint x: 815, endPoint y: 595, distance: 162.2
click at [815, 595] on div "[AD1] I’d suggest changing references to an “online course” or “course” to “mod…" at bounding box center [967, 674] width 311 height 221
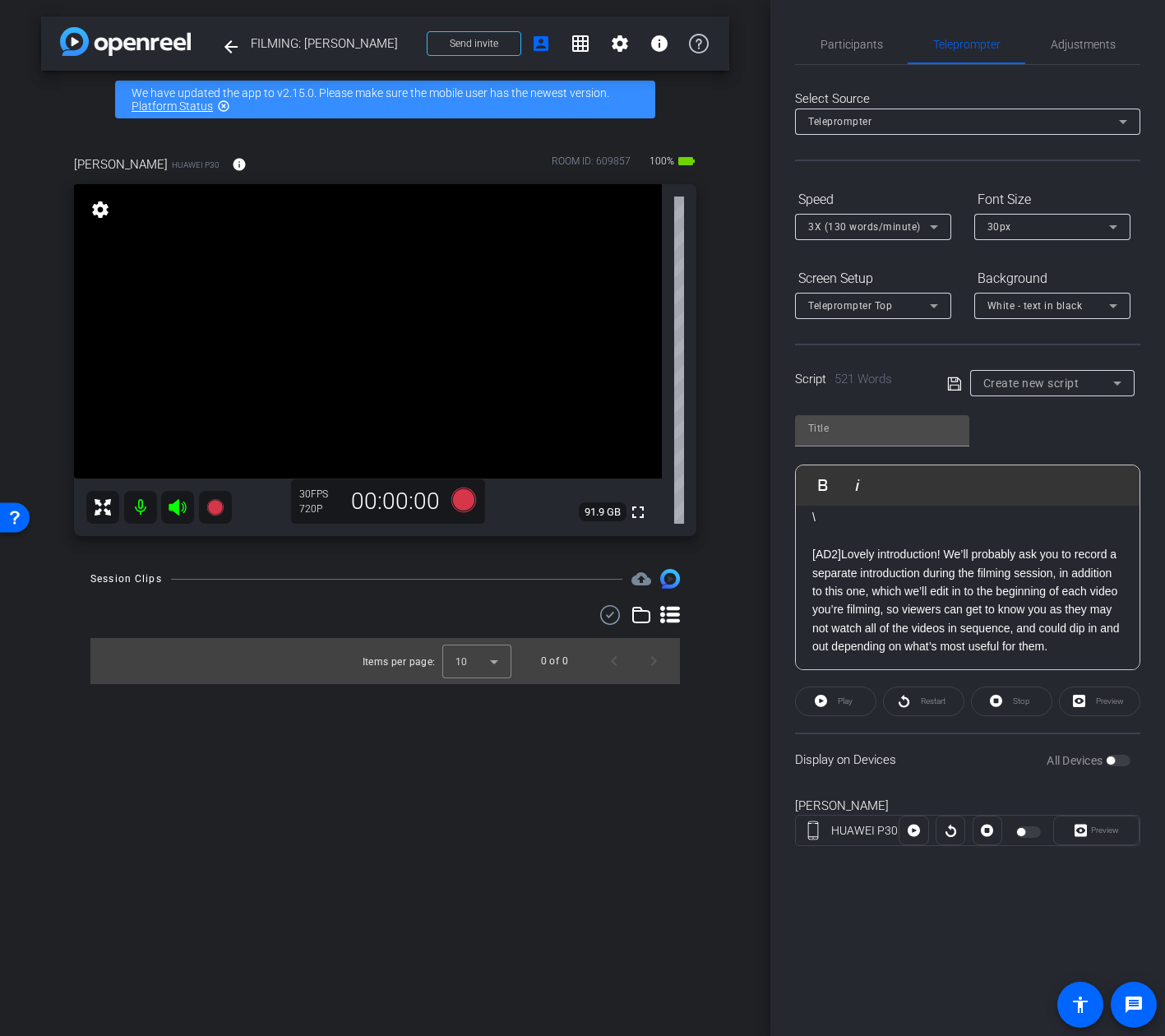
scroll to position [1158, 0]
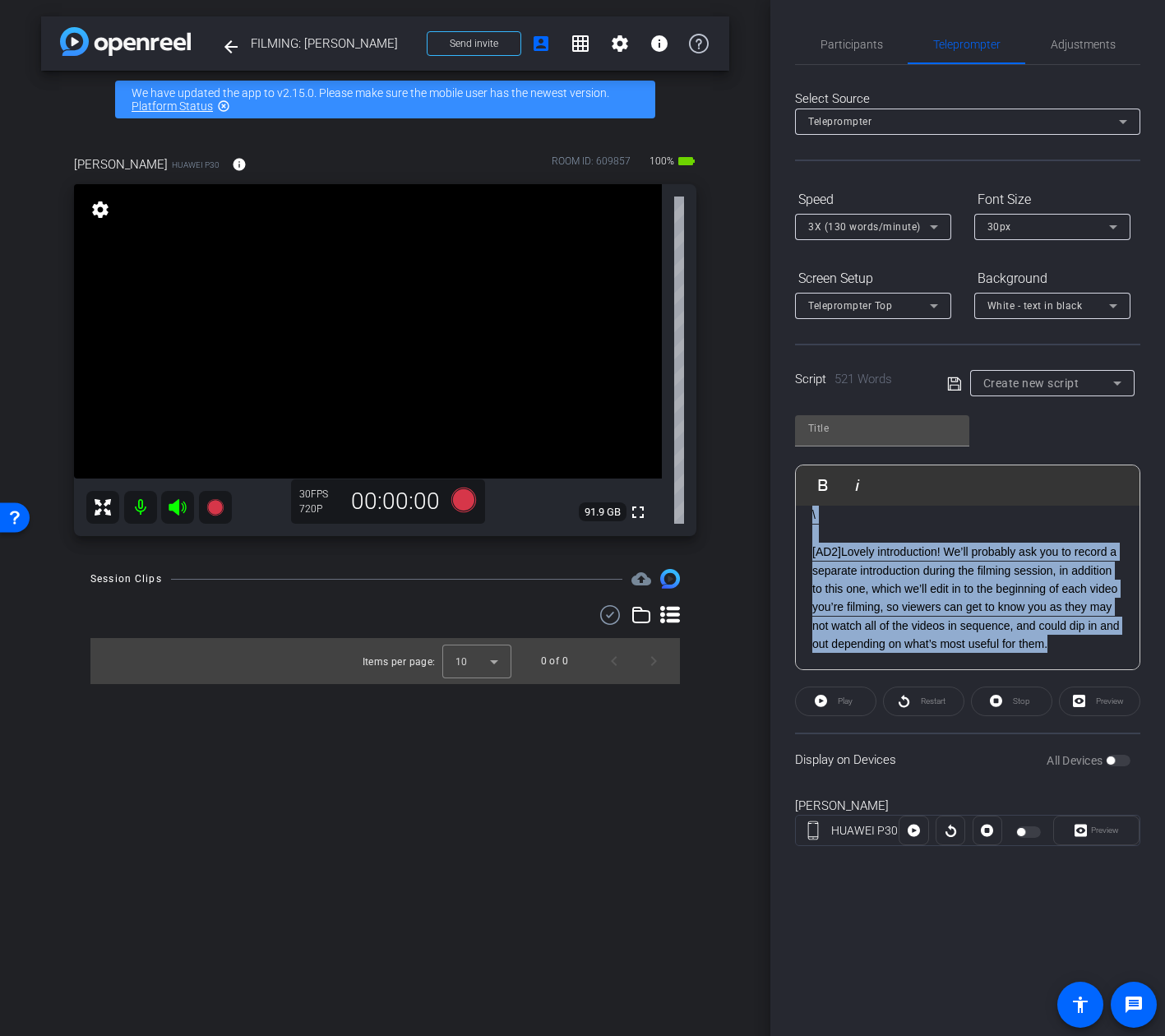
drag, startPoint x: 1080, startPoint y: 653, endPoint x: 781, endPoint y: 519, distance: 327.7
click at [781, 519] on div "Participants Teleprompter Adjustments settings Addie Hackshaw flip Director Ail…" at bounding box center [967, 518] width 395 height 1036
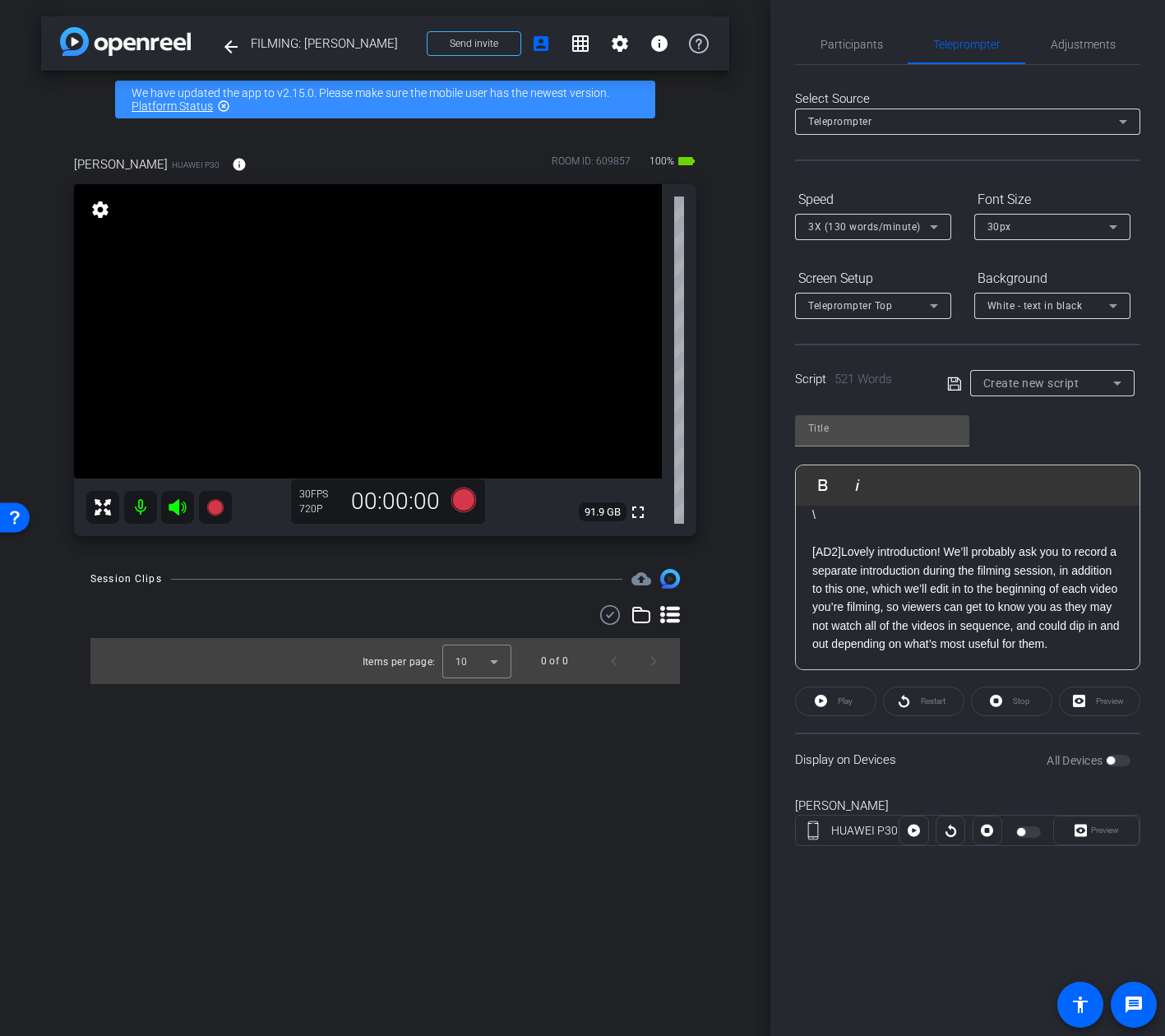
scroll to position [1047, 0]
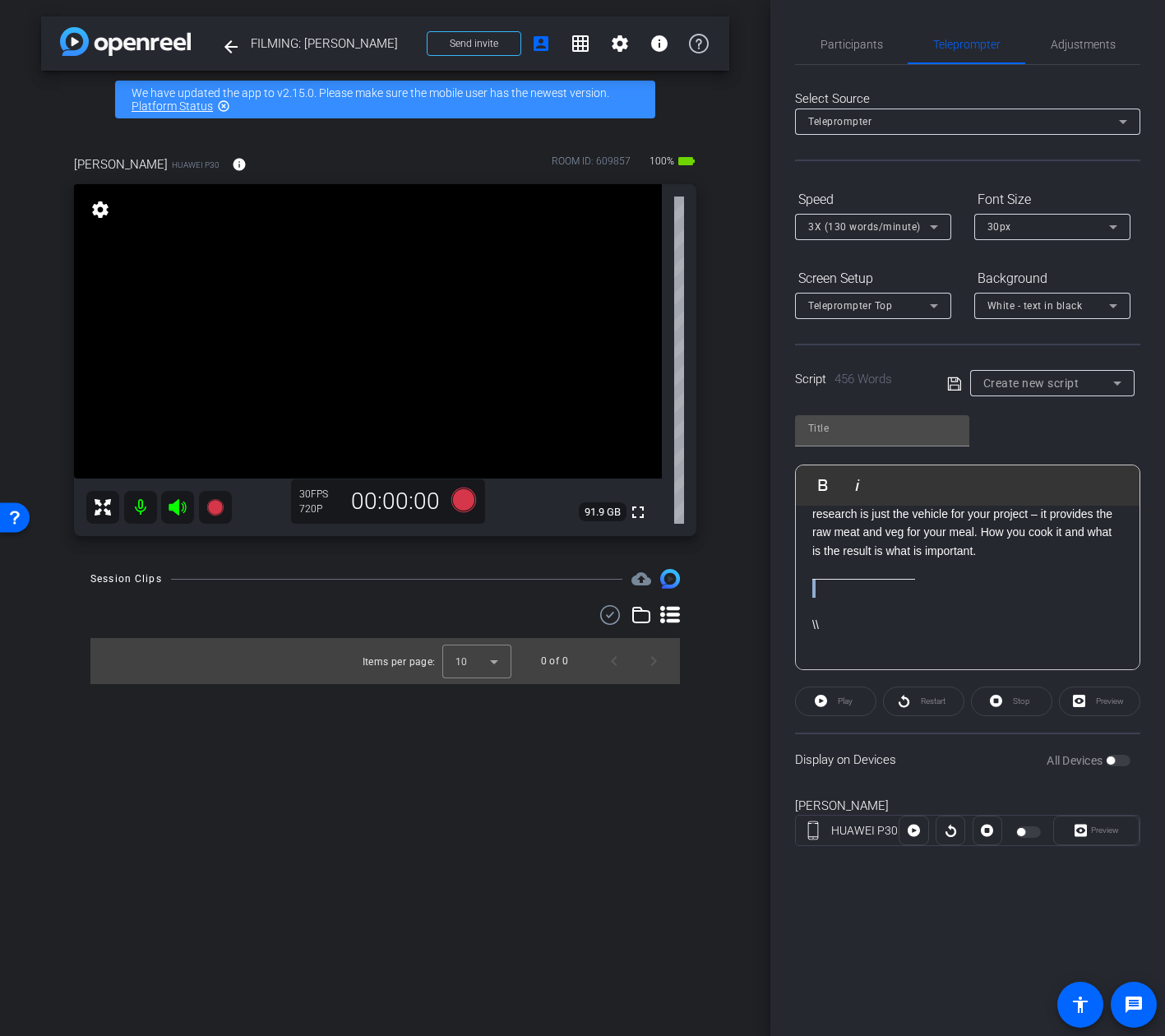
drag, startPoint x: 937, startPoint y: 571, endPoint x: 835, endPoint y: 581, distance: 102.5
click at [835, 581] on div "Here you are, faced with the final project of your undergraduate course, one th…" at bounding box center [967, 72] width 343 height 1193
drag, startPoint x: 866, startPoint y: 640, endPoint x: 793, endPoint y: 583, distance: 92.6
click at [793, 583] on div "Participants Teleprompter Adjustments settings Addie Hackshaw flip Director Ail…" at bounding box center [967, 518] width 395 height 1036
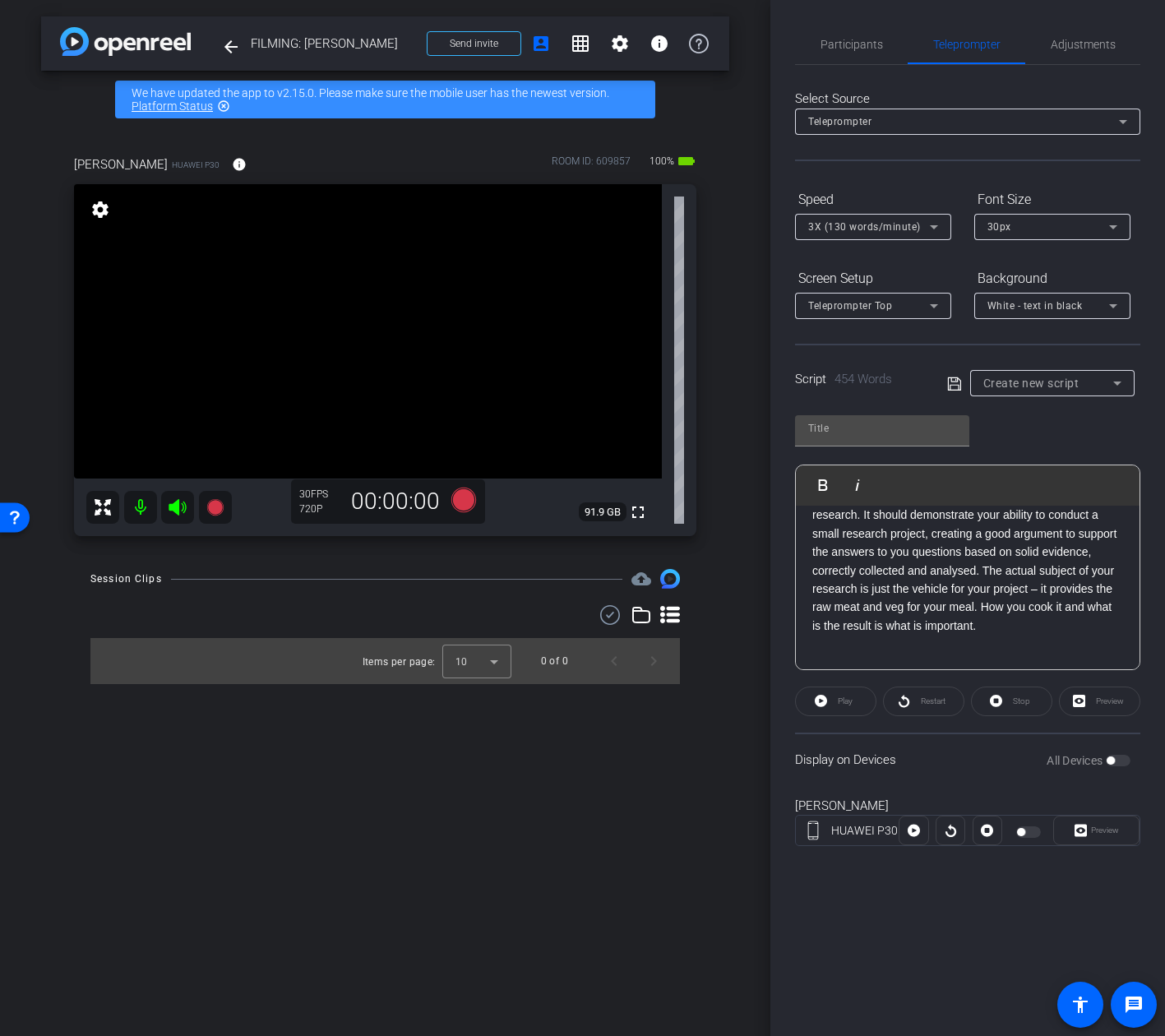
scroll to position [973, 0]
click at [876, 426] on input "text" at bounding box center [882, 428] width 148 height 20
type input "Intro"
click at [1037, 442] on div "Intro Play Play from this location Play Selected Play and display the selected …" at bounding box center [967, 536] width 345 height 268
click at [953, 385] on icon at bounding box center [954, 384] width 15 height 20
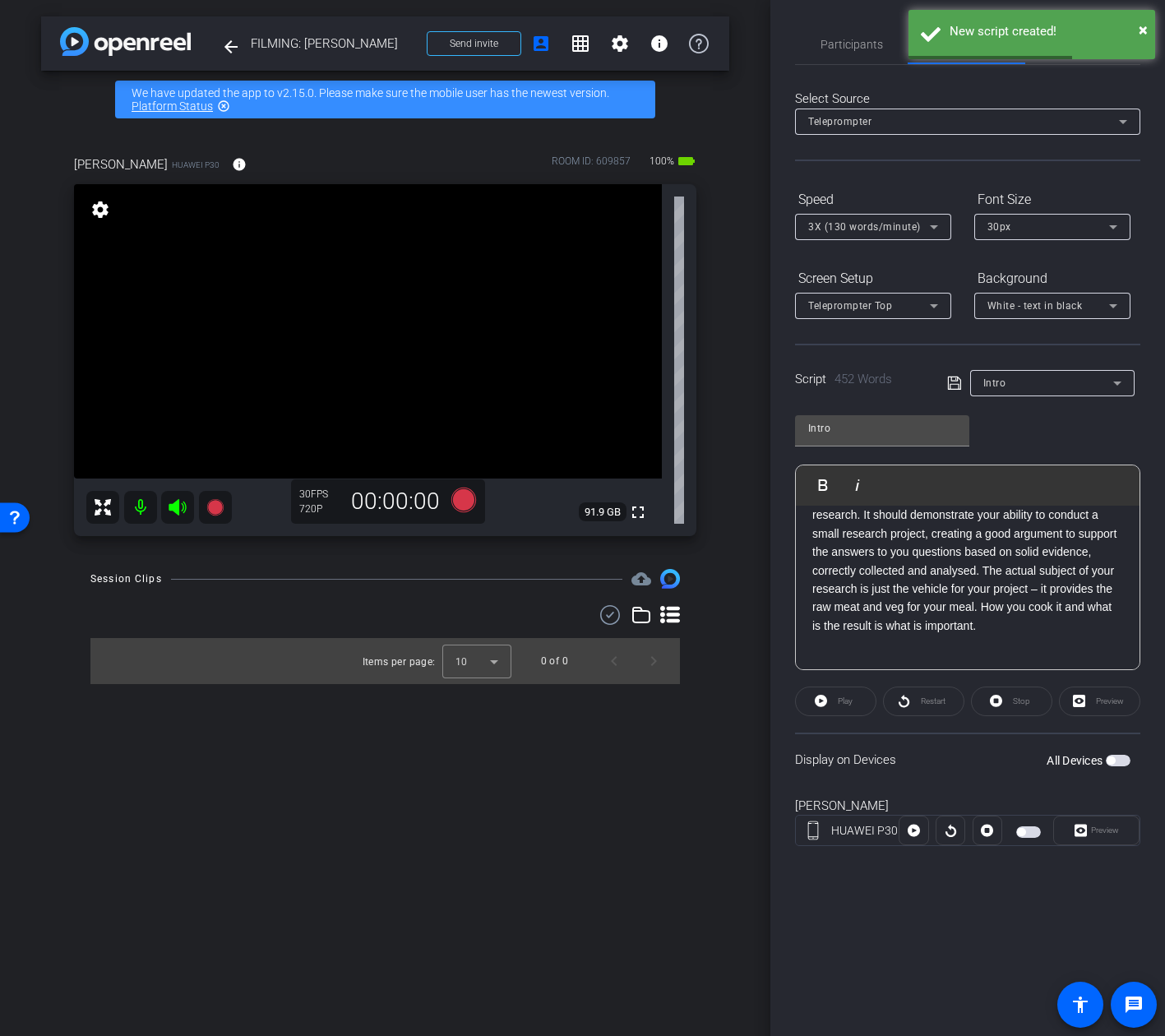
click at [1023, 409] on div "Intro Play Play from this location Play Selected Play and display the selected …" at bounding box center [967, 536] width 345 height 268
click at [1041, 386] on div "Intro" at bounding box center [1048, 383] width 130 height 21
click at [1042, 414] on span "Create new script" at bounding box center [1026, 416] width 86 height 20
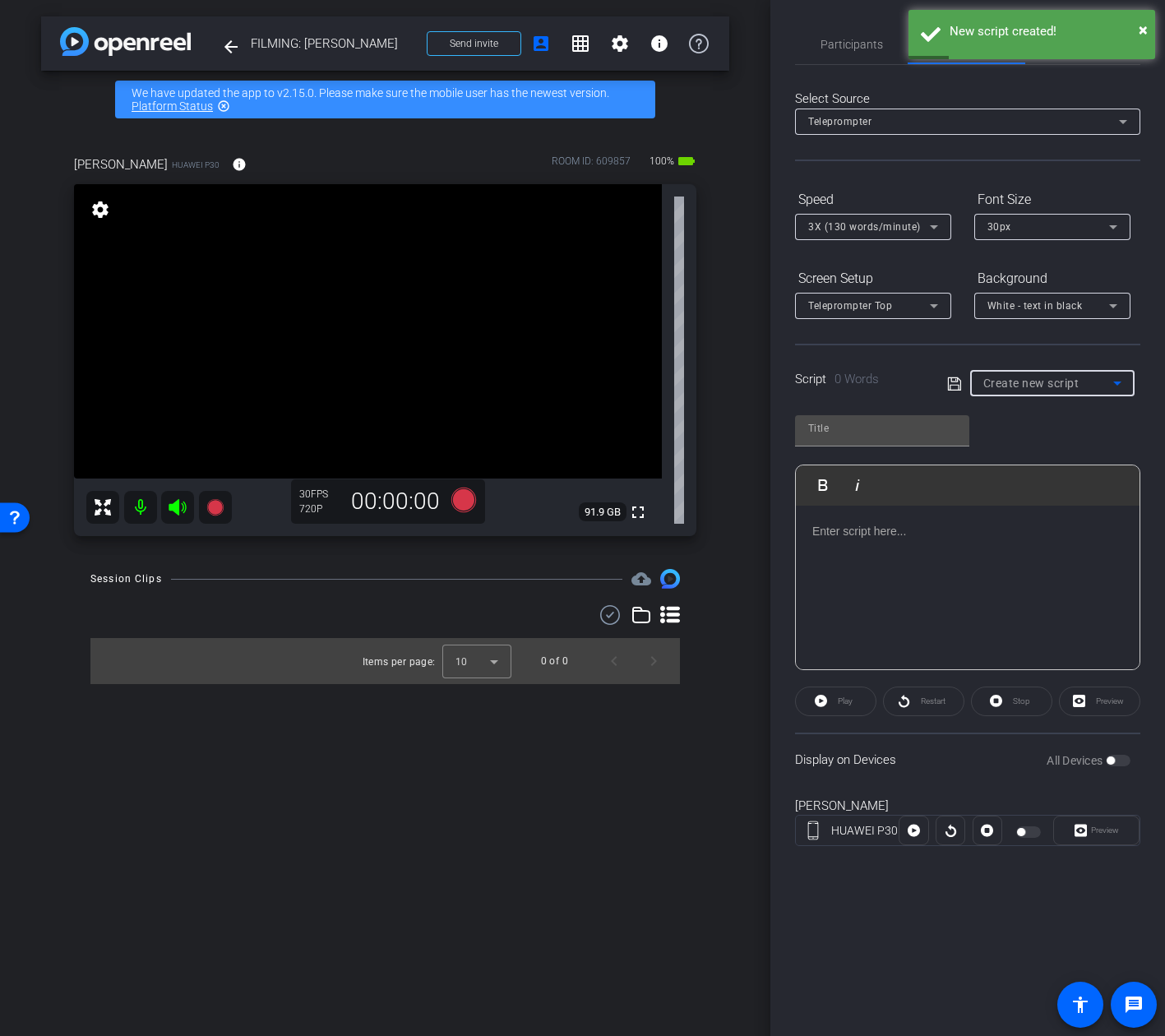
scroll to position [0, 0]
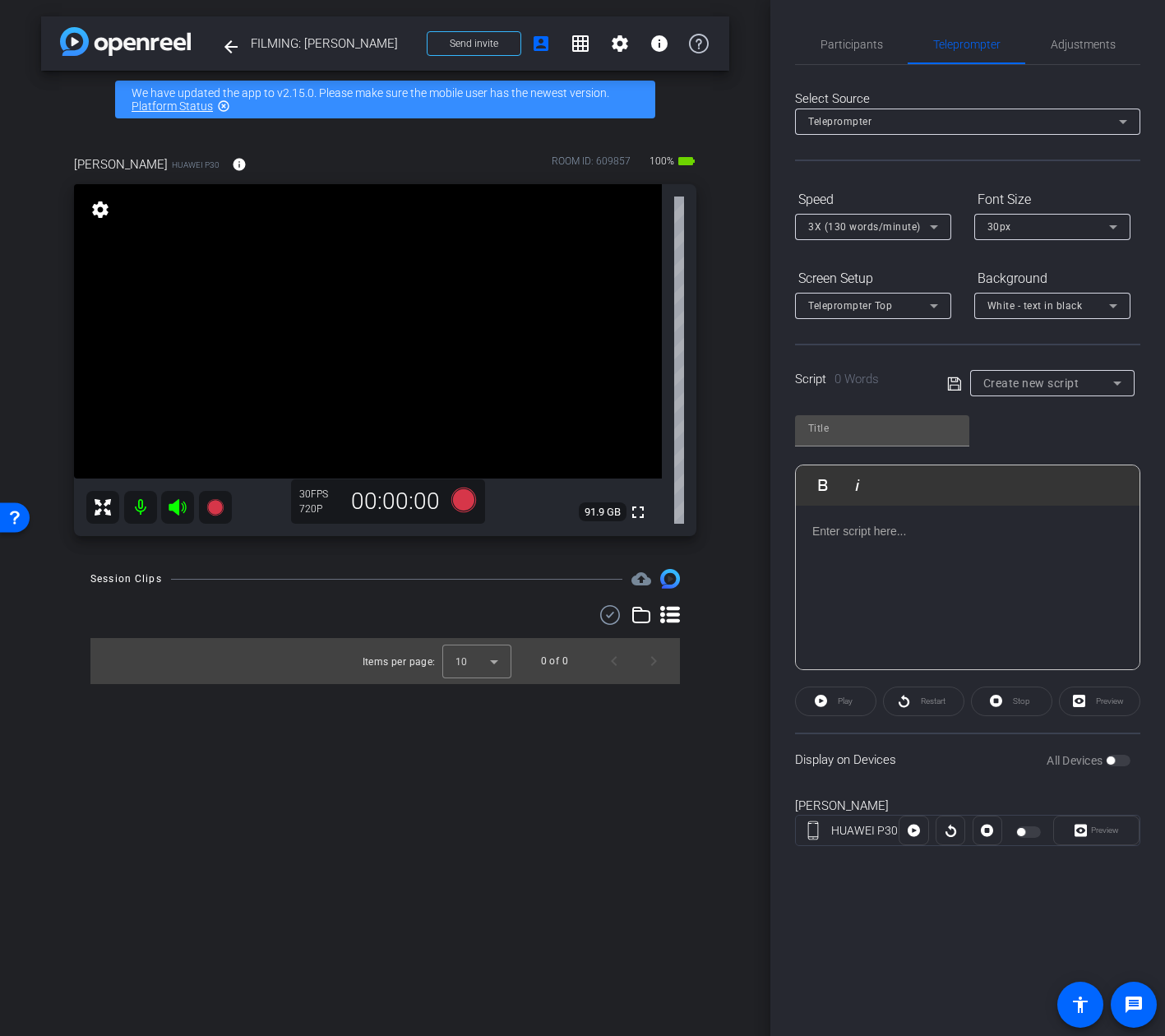
click at [1014, 559] on div at bounding box center [967, 588] width 343 height 164
click at [909, 432] on input "text" at bounding box center [882, 428] width 148 height 20
paste input "1a. Topic TK:"
type input "1a. Topic TK"
click at [884, 576] on div at bounding box center [967, 588] width 343 height 164
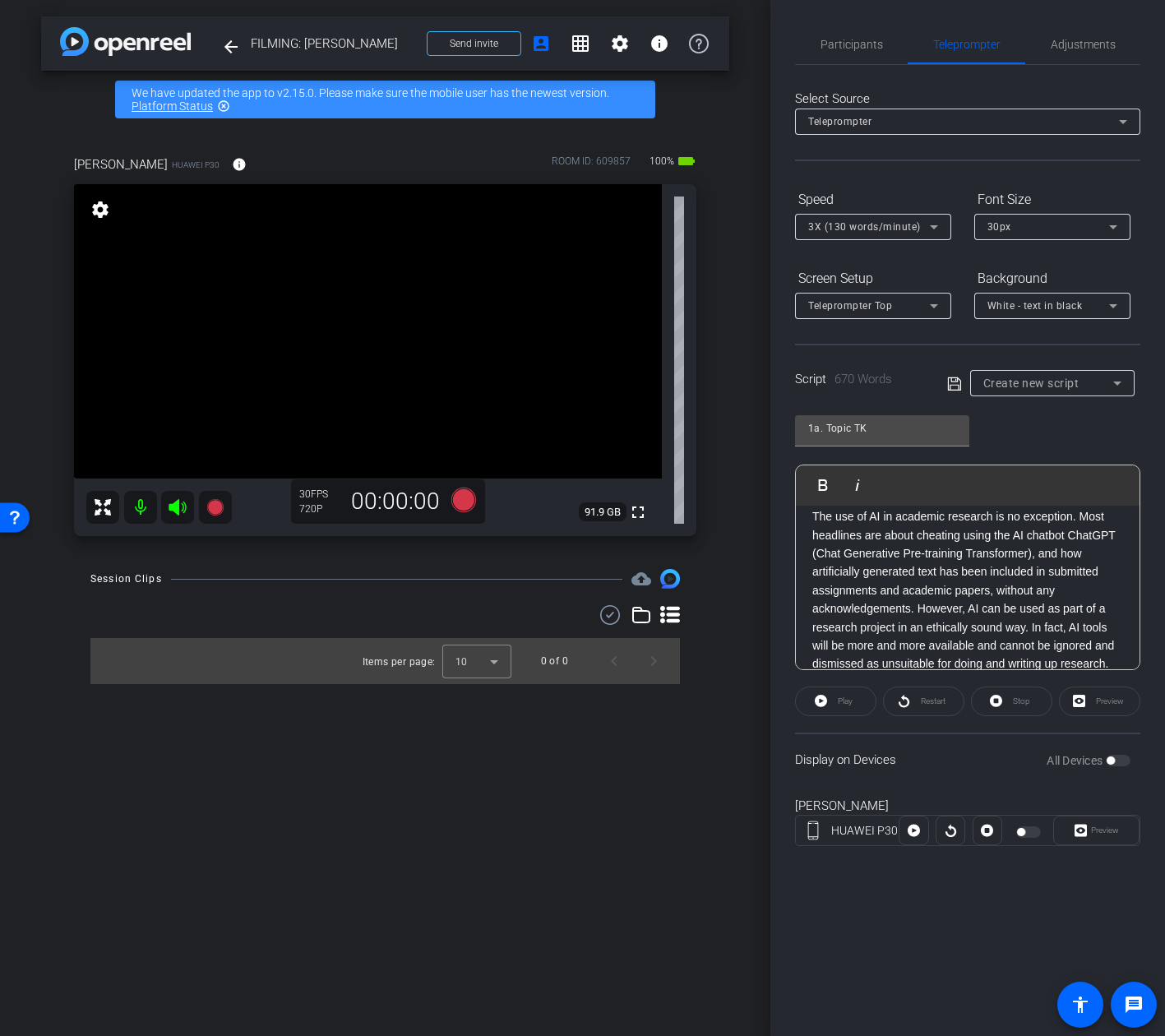
scroll to position [52, 0]
click at [917, 609] on p "There is news every day about new developments in Artificial Intelligence and t…" at bounding box center [967, 590] width 311 height 239
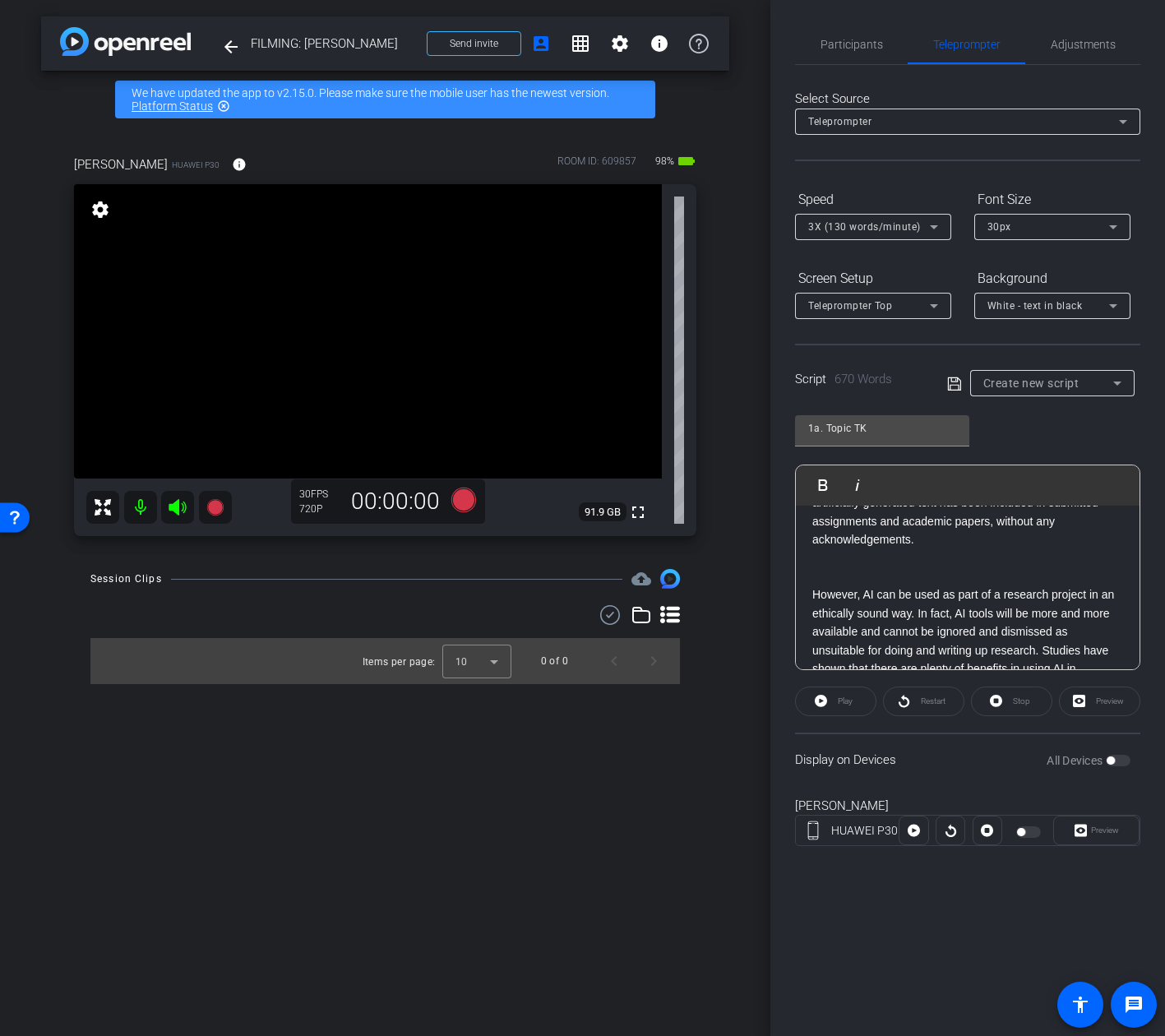
scroll to position [215, 0]
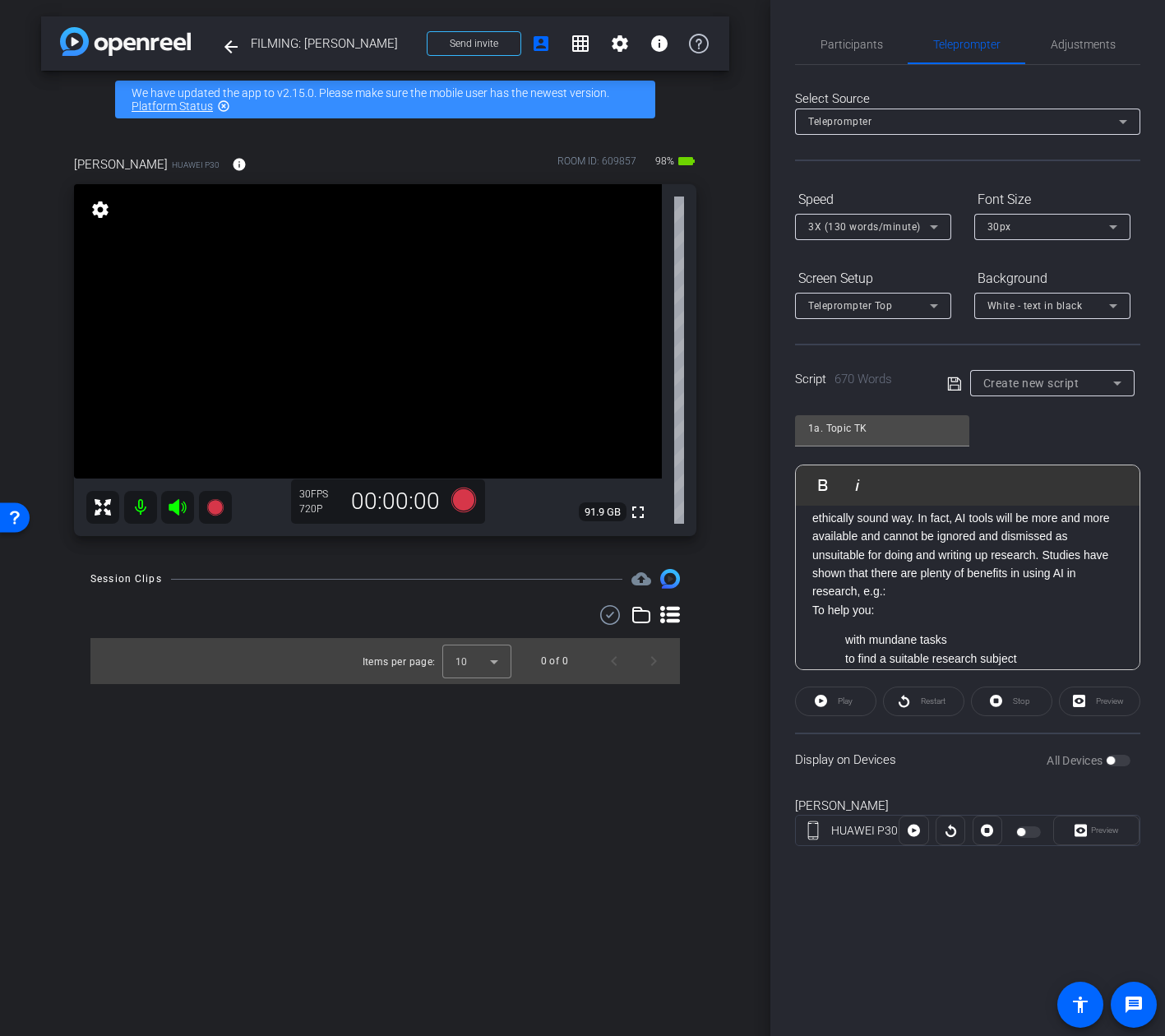
click at [970, 599] on p "However, AI can be used as part of a research project in an ethically sound way…" at bounding box center [967, 545] width 311 height 110
click at [945, 617] on p "To help you:" at bounding box center [967, 609] width 311 height 18
click at [952, 595] on p "However, AI can be used as part of a research project in an ethically sound way…" at bounding box center [967, 545] width 311 height 110
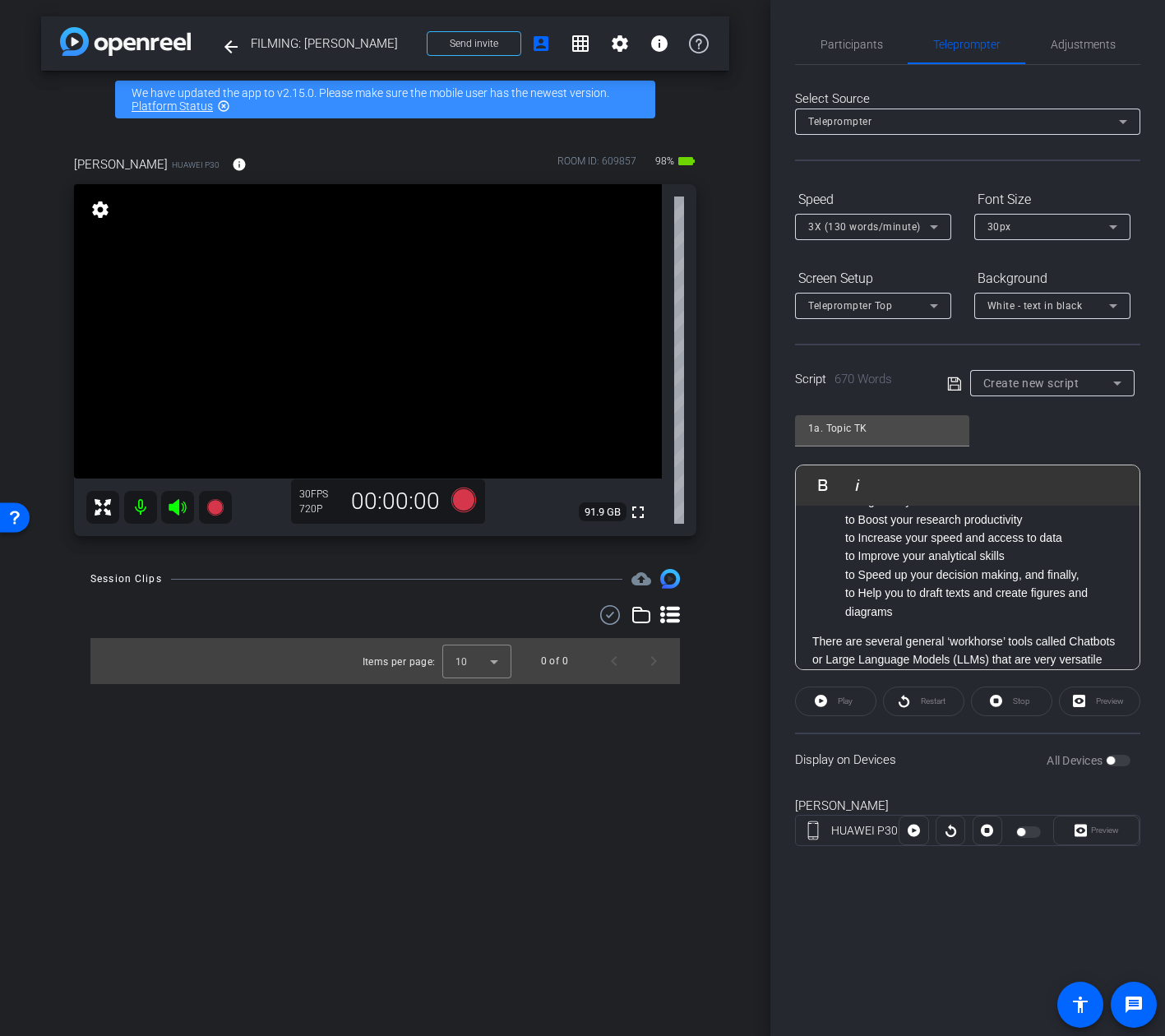
scroll to position [470, 0]
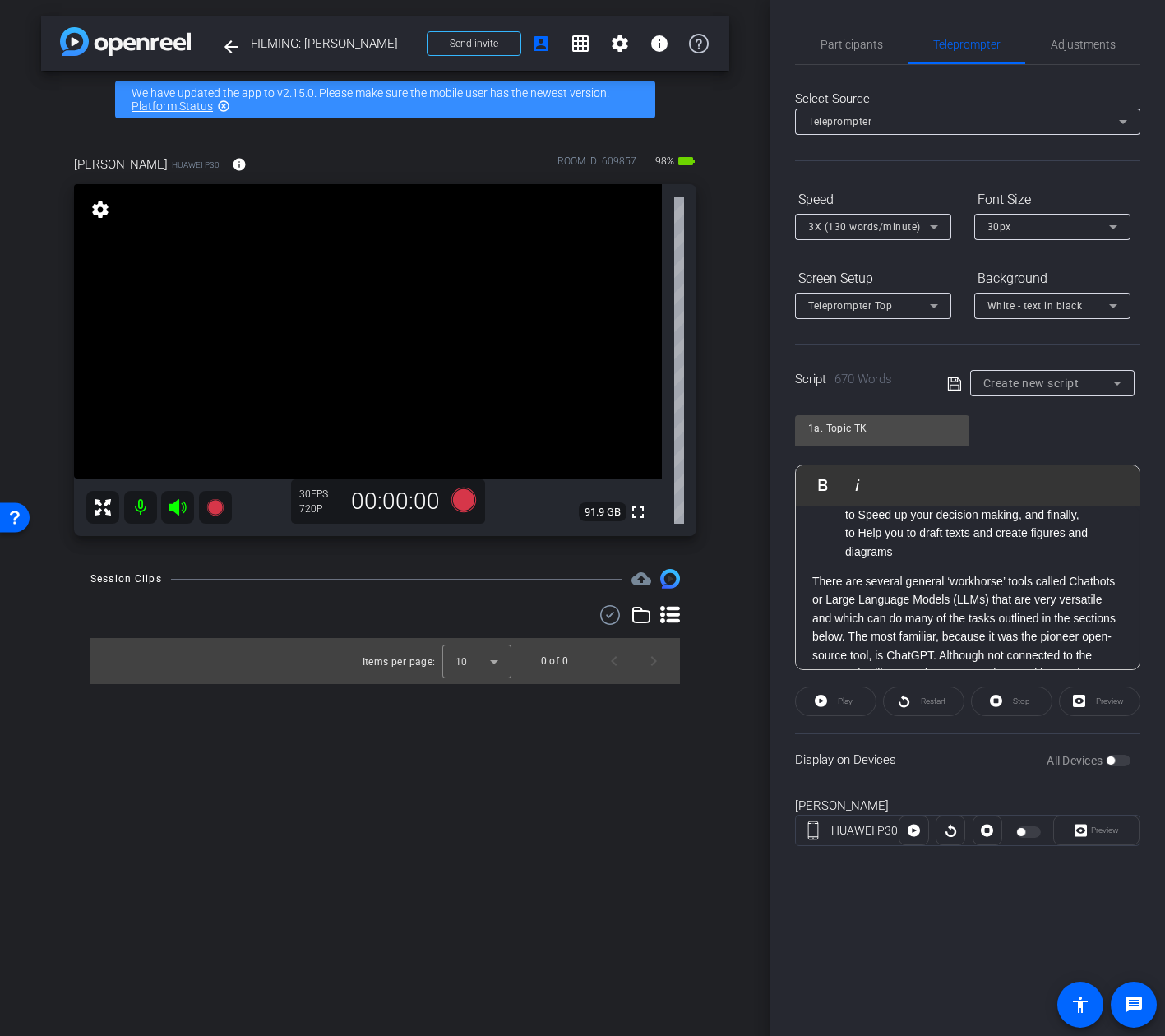
click at [932, 567] on div "There is news every day about new developments in Artificial Intelligence and t…" at bounding box center [967, 791] width 343 height 1510
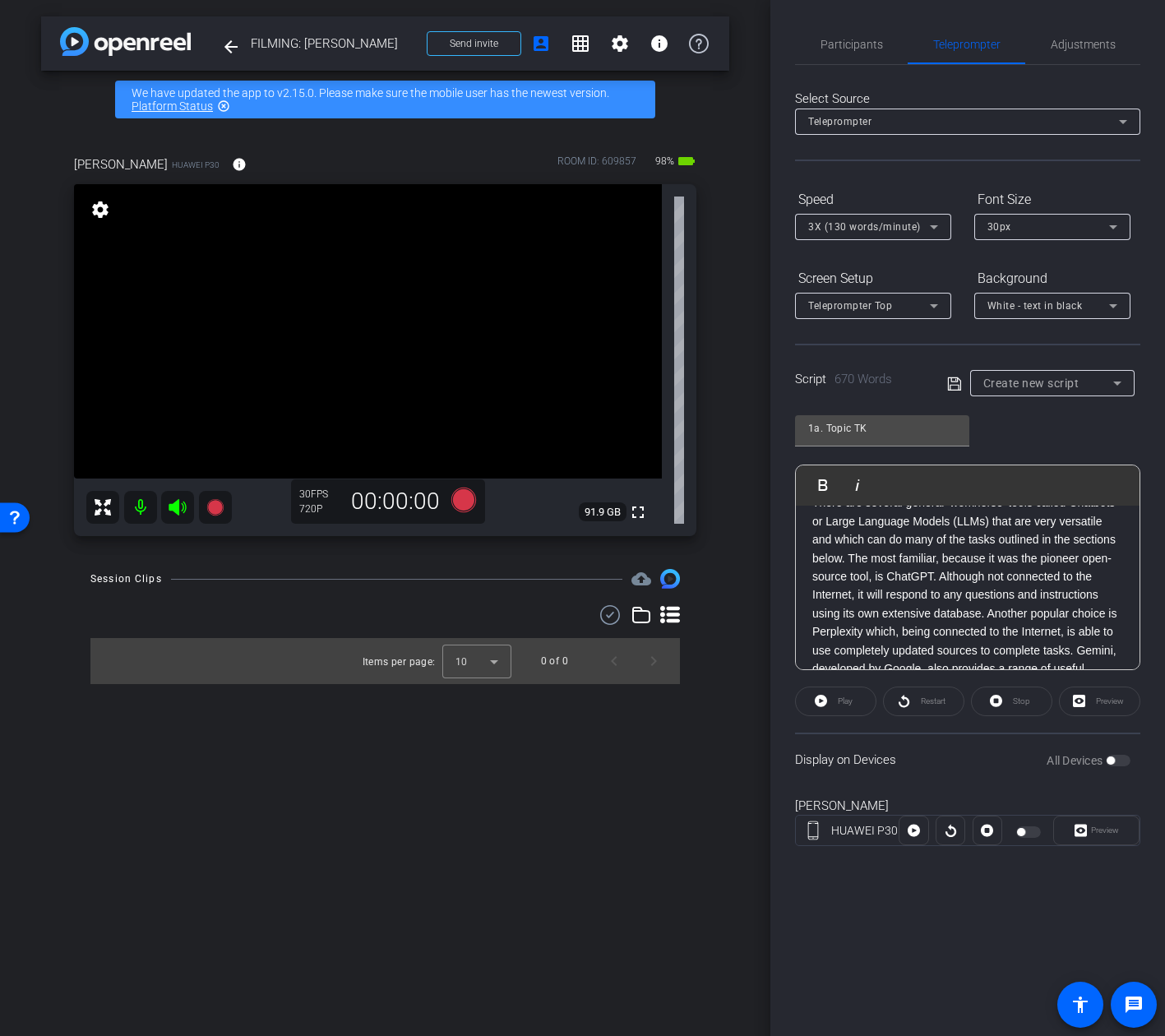
scroll to position [567, 0]
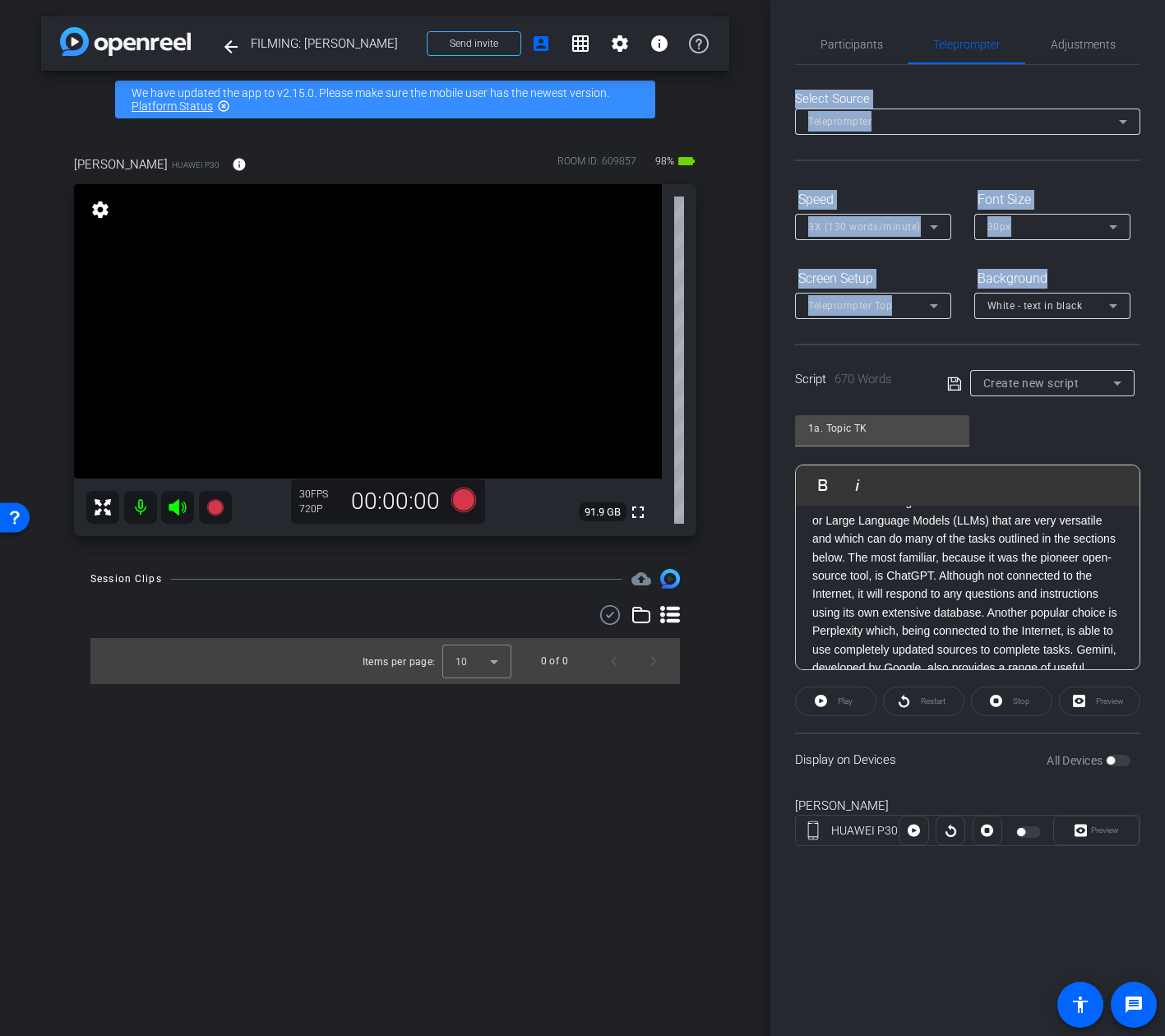
drag, startPoint x: 1064, startPoint y: 54, endPoint x: 1049, endPoint y: 274, distance: 220.5
click at [1049, 274] on div "Participants Teleprompter Adjustments settings Addie Hackshaw flip Director Ail…" at bounding box center [967, 449] width 345 height 849
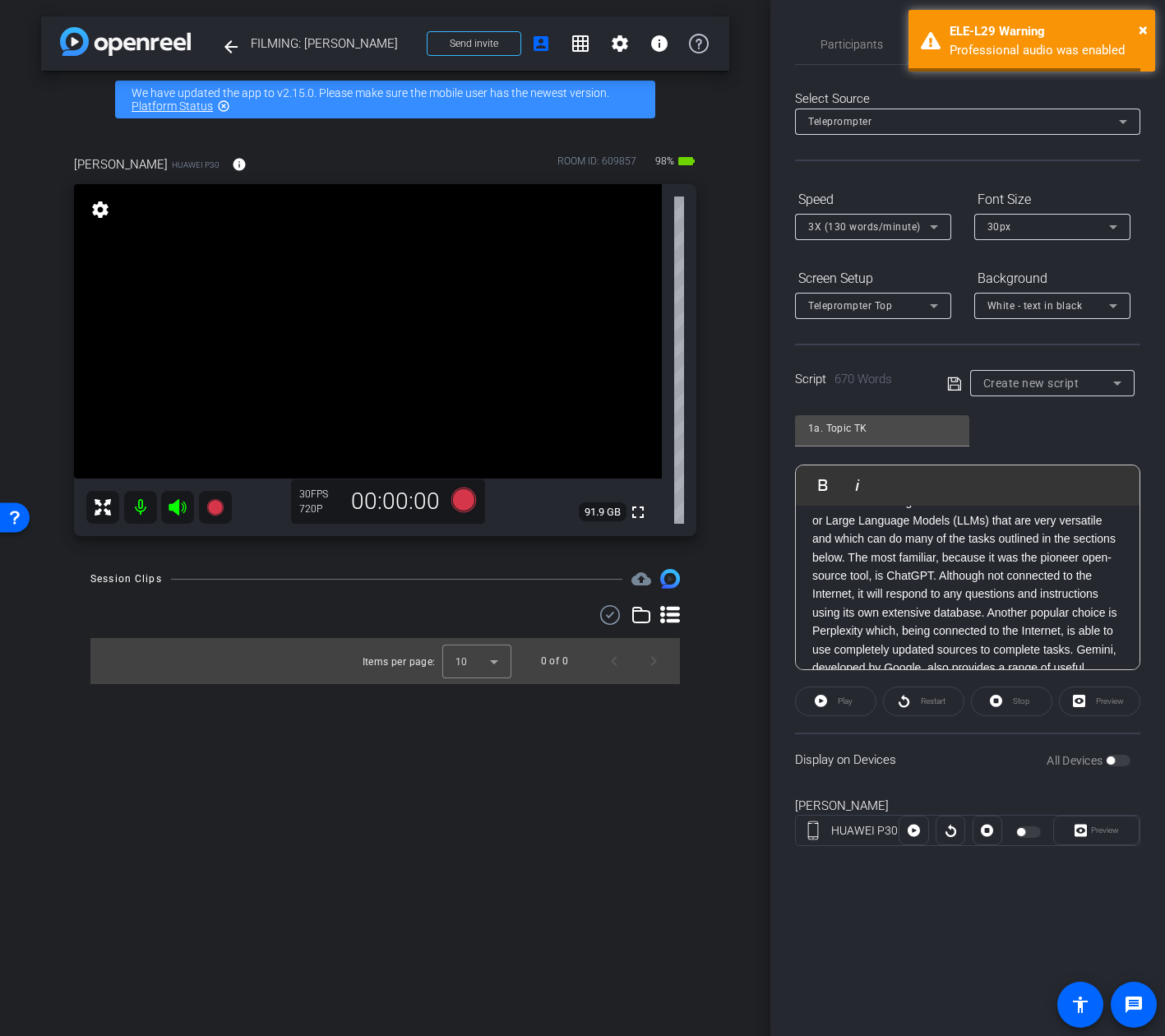
click at [1043, 439] on div "1a. Topic TK Play Play from this location Play Selected Play and display the se…" at bounding box center [967, 536] width 345 height 268
click at [1006, 559] on p "There are several general ‘workhorse’ tools called Chatbots or Large Language M…" at bounding box center [967, 639] width 311 height 294
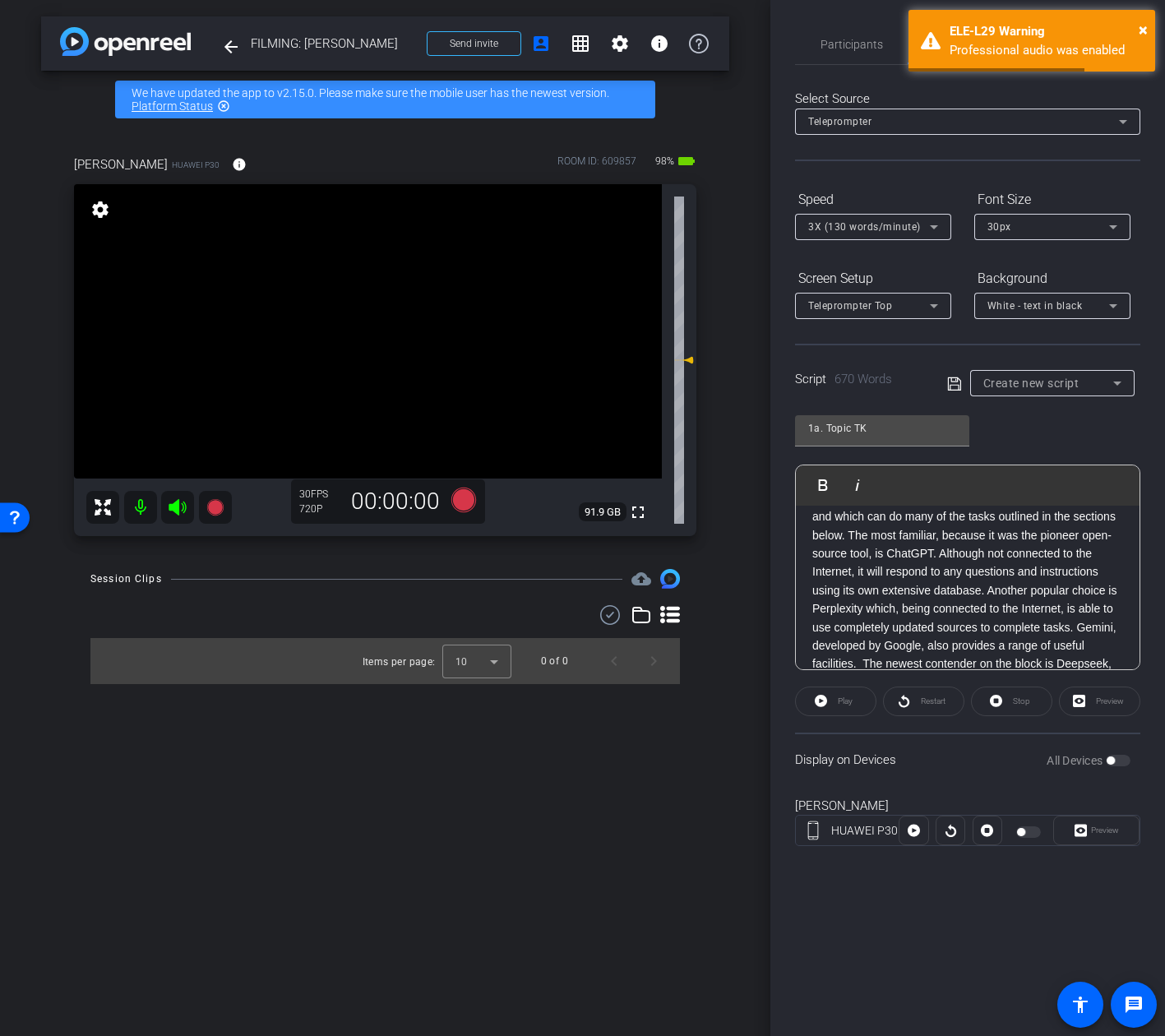
scroll to position [590, 0]
click at [994, 594] on p "There are several general ‘workhorse’ tools called Chatbots or Large Language M…" at bounding box center [967, 617] width 311 height 294
click at [988, 595] on p "There are several general ‘workhorse’ tools called Chatbots or Large Language M…" at bounding box center [967, 617] width 311 height 294
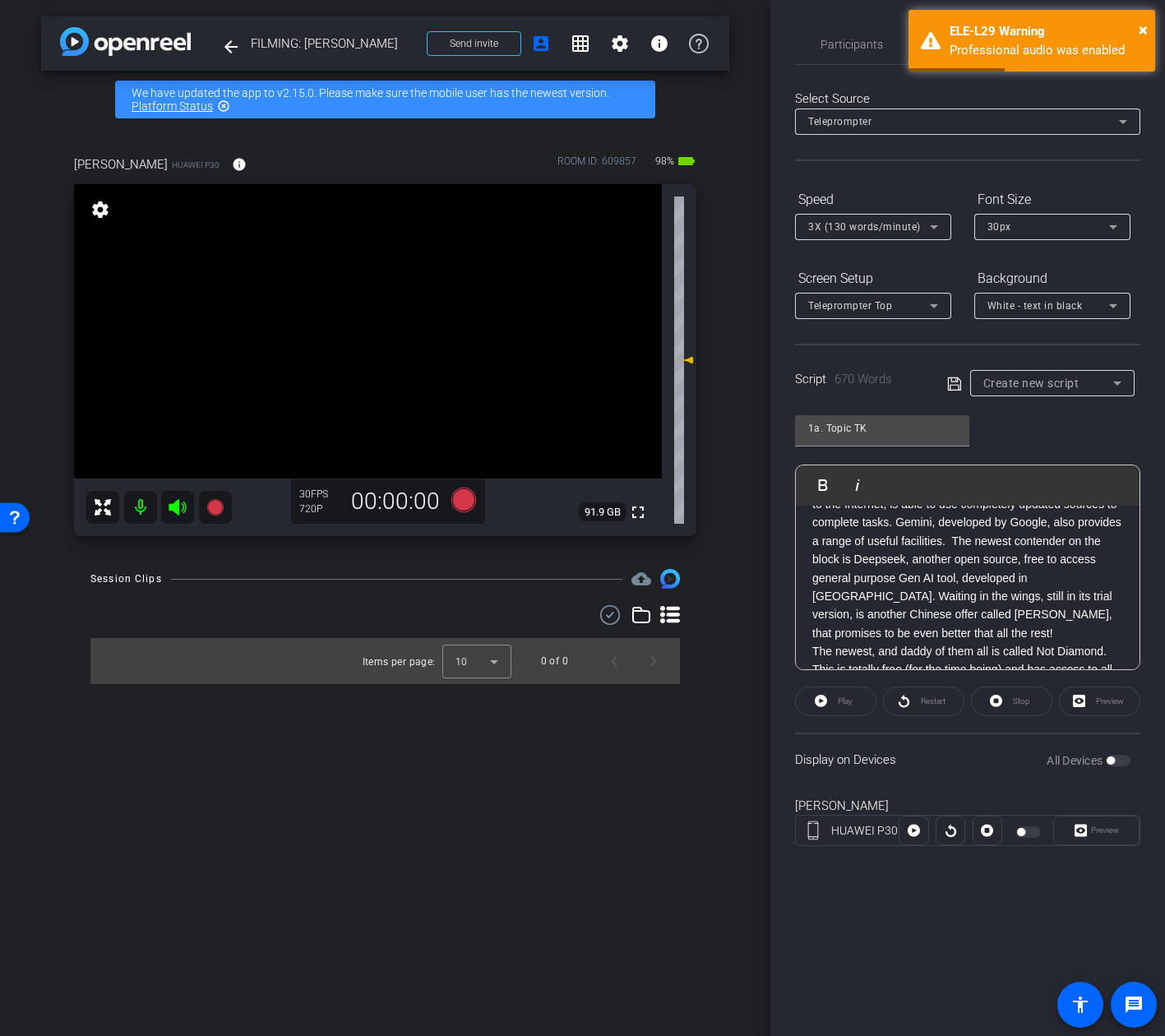
scroll to position [740, 0]
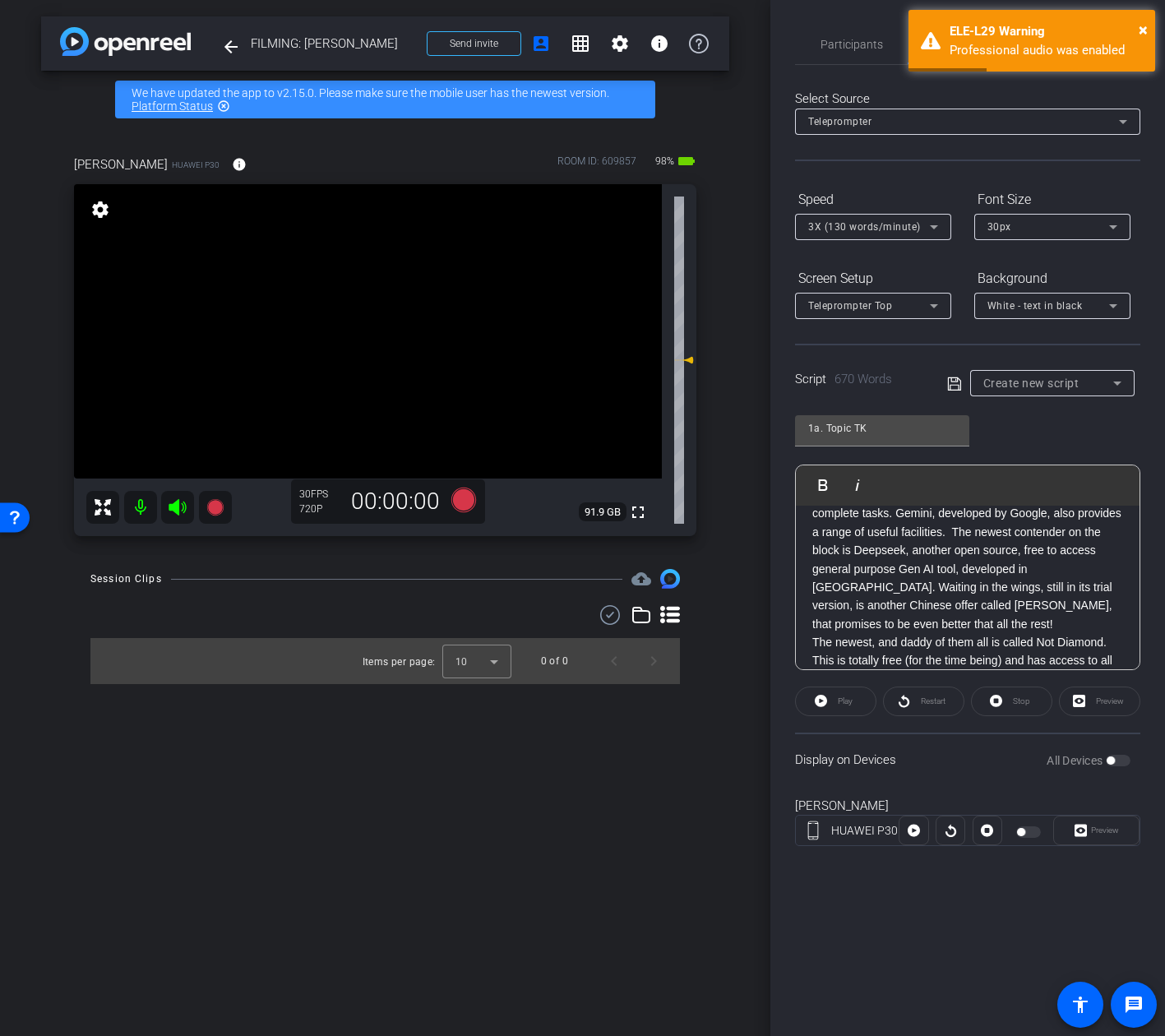
click at [960, 619] on p "Another popular choice is Perplexity which, being connected to the Internet, is…" at bounding box center [967, 551] width 311 height 166
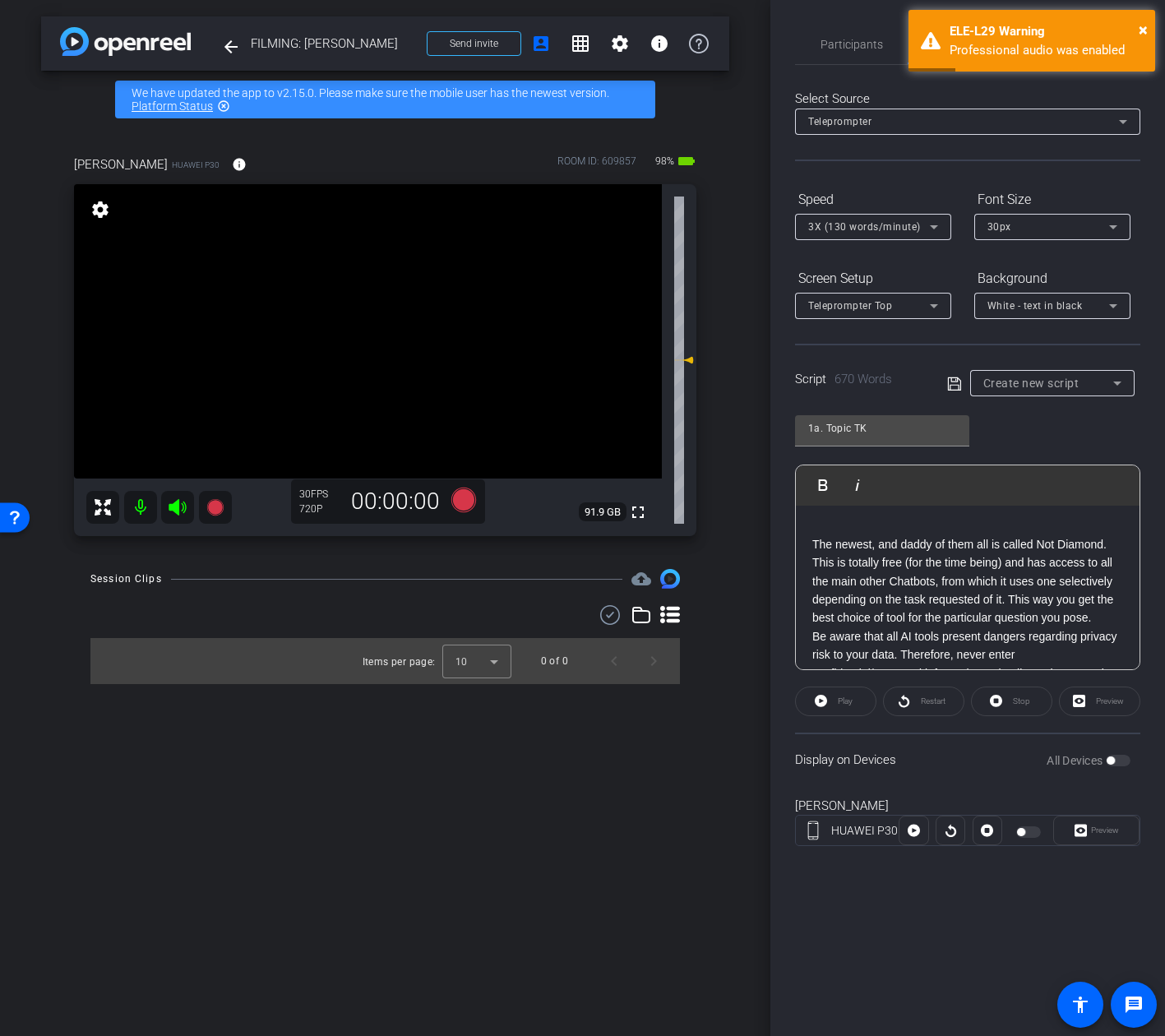
scroll to position [902, 0]
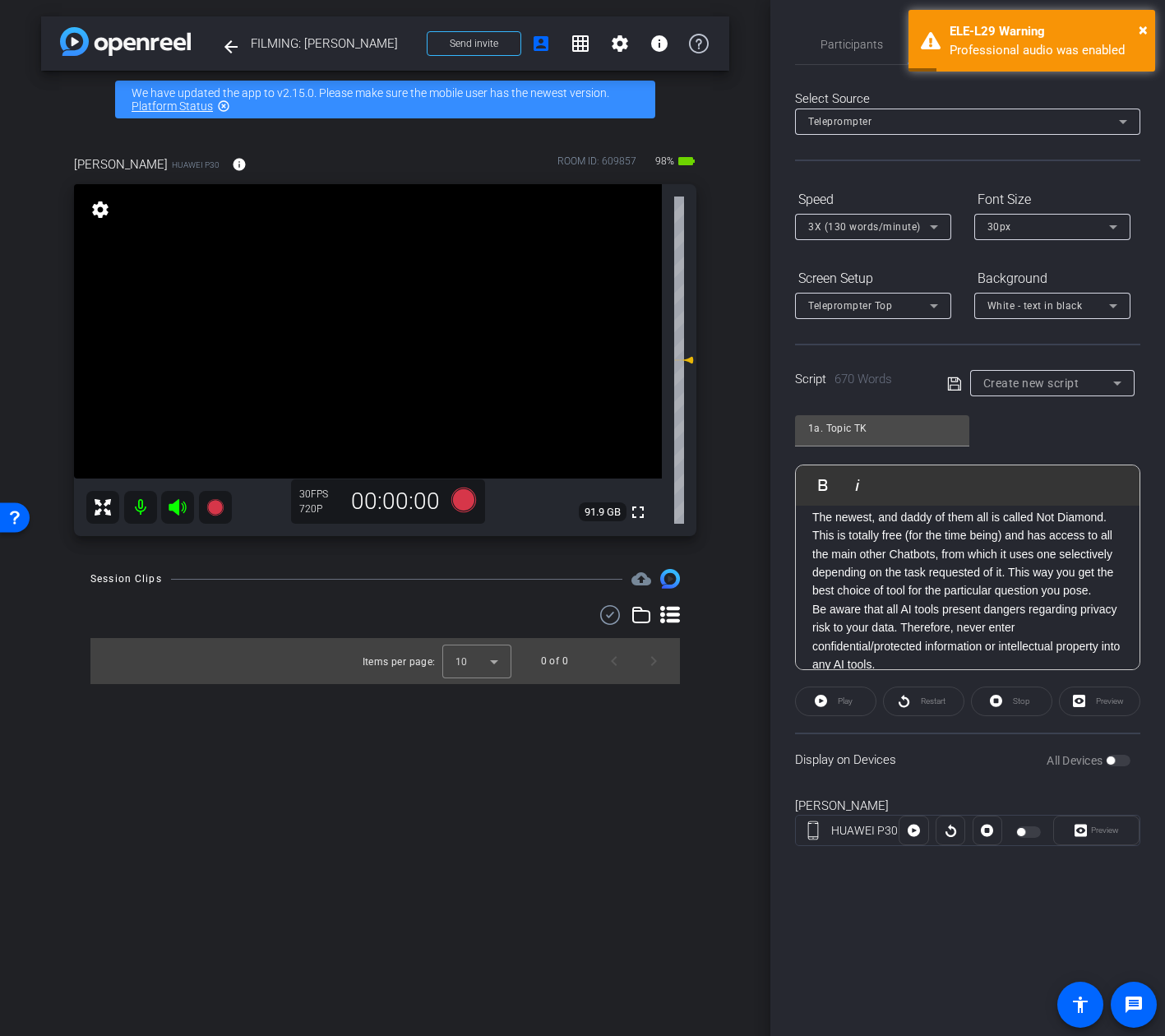
click at [955, 383] on icon at bounding box center [954, 384] width 15 height 20
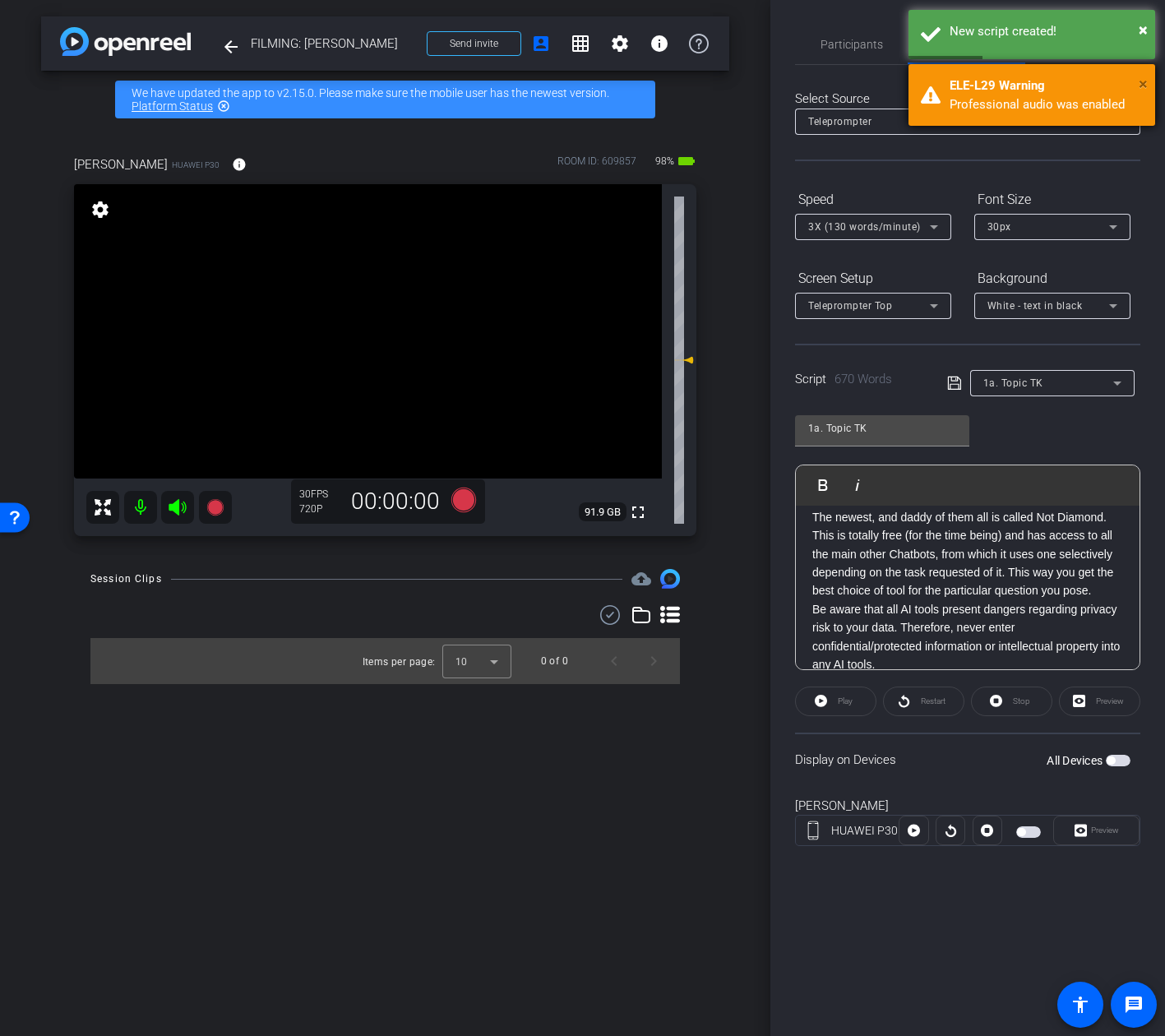
click at [1146, 84] on span "×" at bounding box center [1143, 83] width 9 height 20
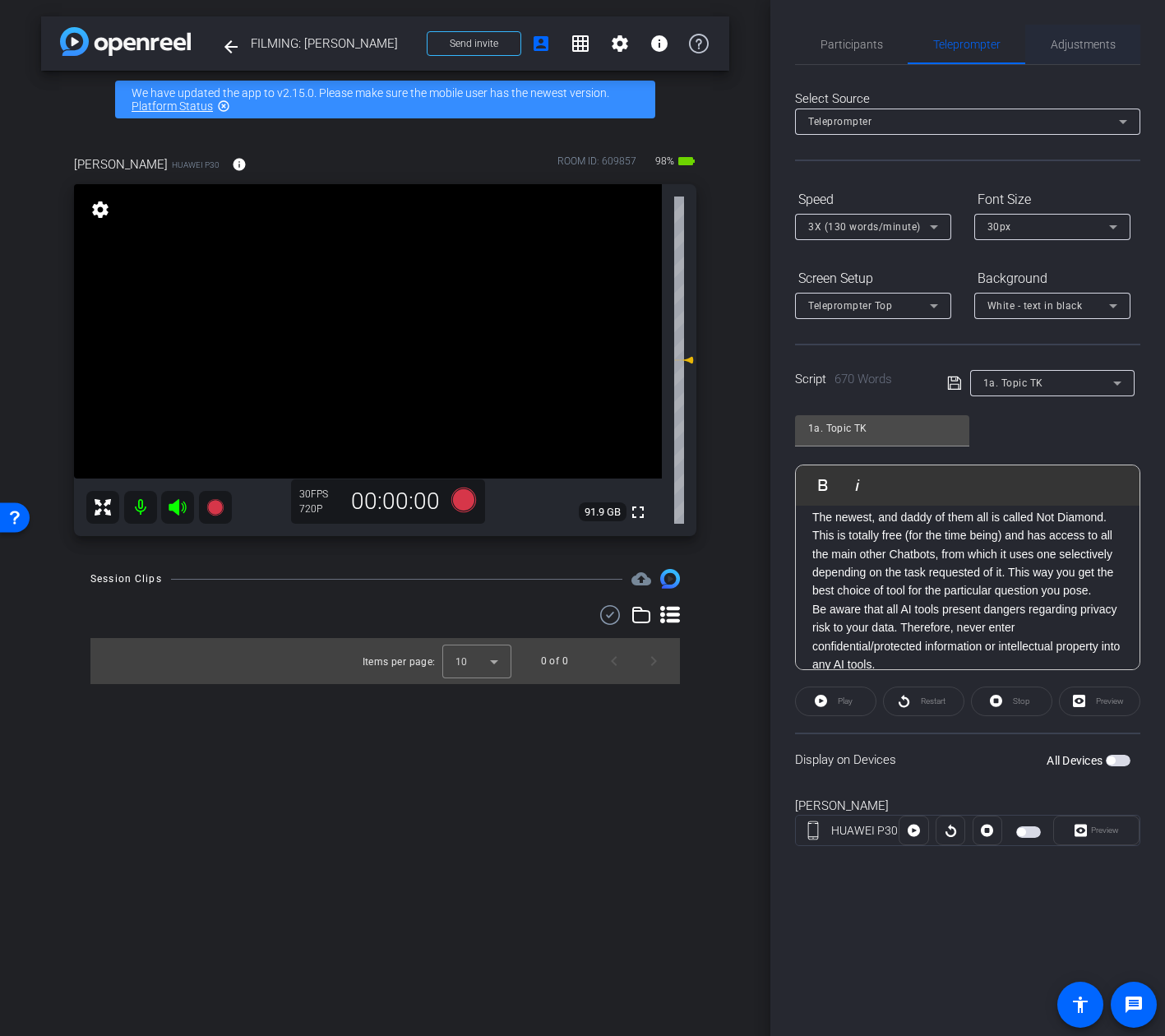
click at [1113, 46] on span "Adjustments" at bounding box center [1082, 44] width 65 height 11
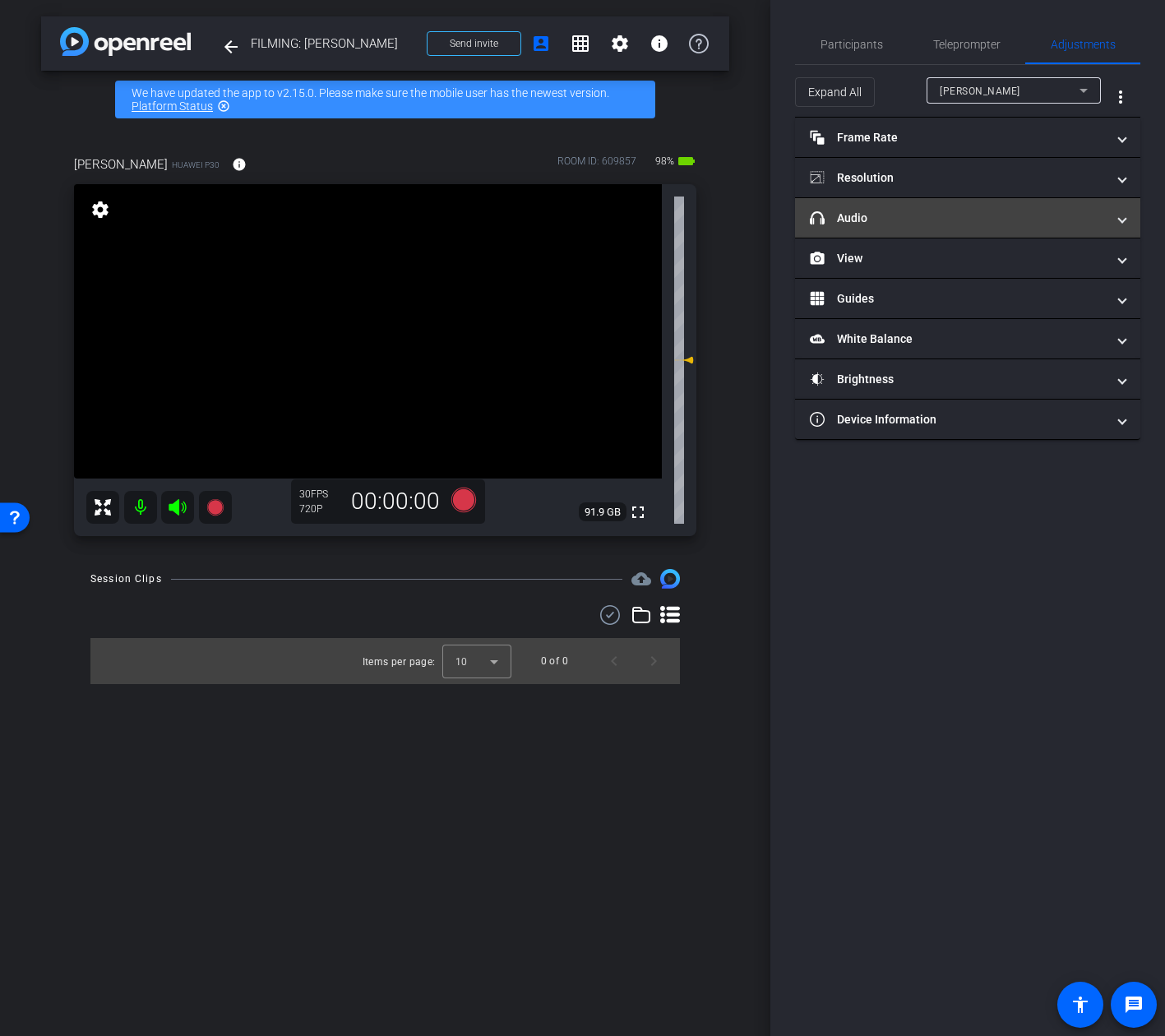
click at [948, 217] on mat-panel-title "headphone icon Audio" at bounding box center [958, 219] width 296 height 17
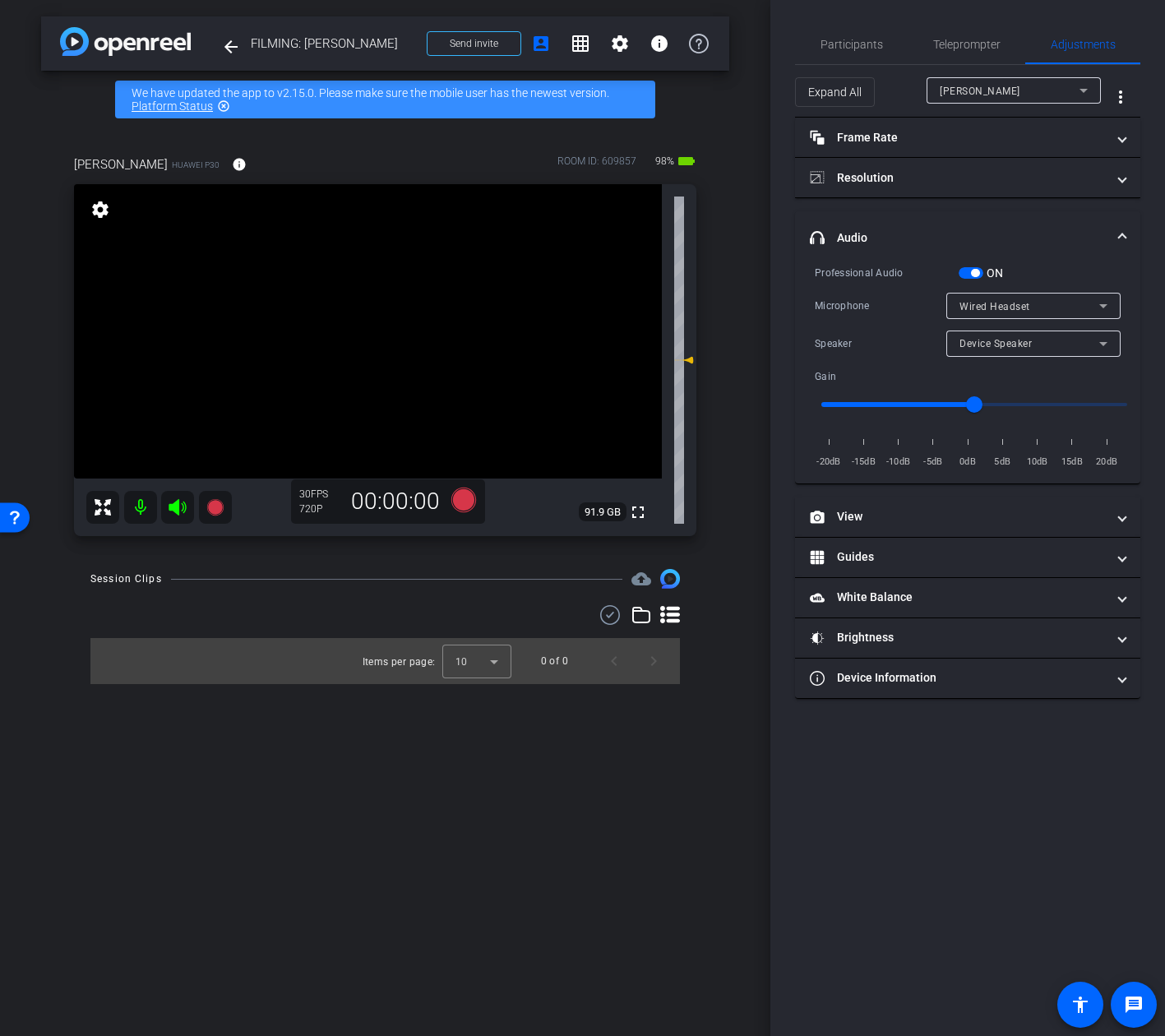
click at [1015, 305] on span "Wired Headset" at bounding box center [995, 306] width 71 height 11
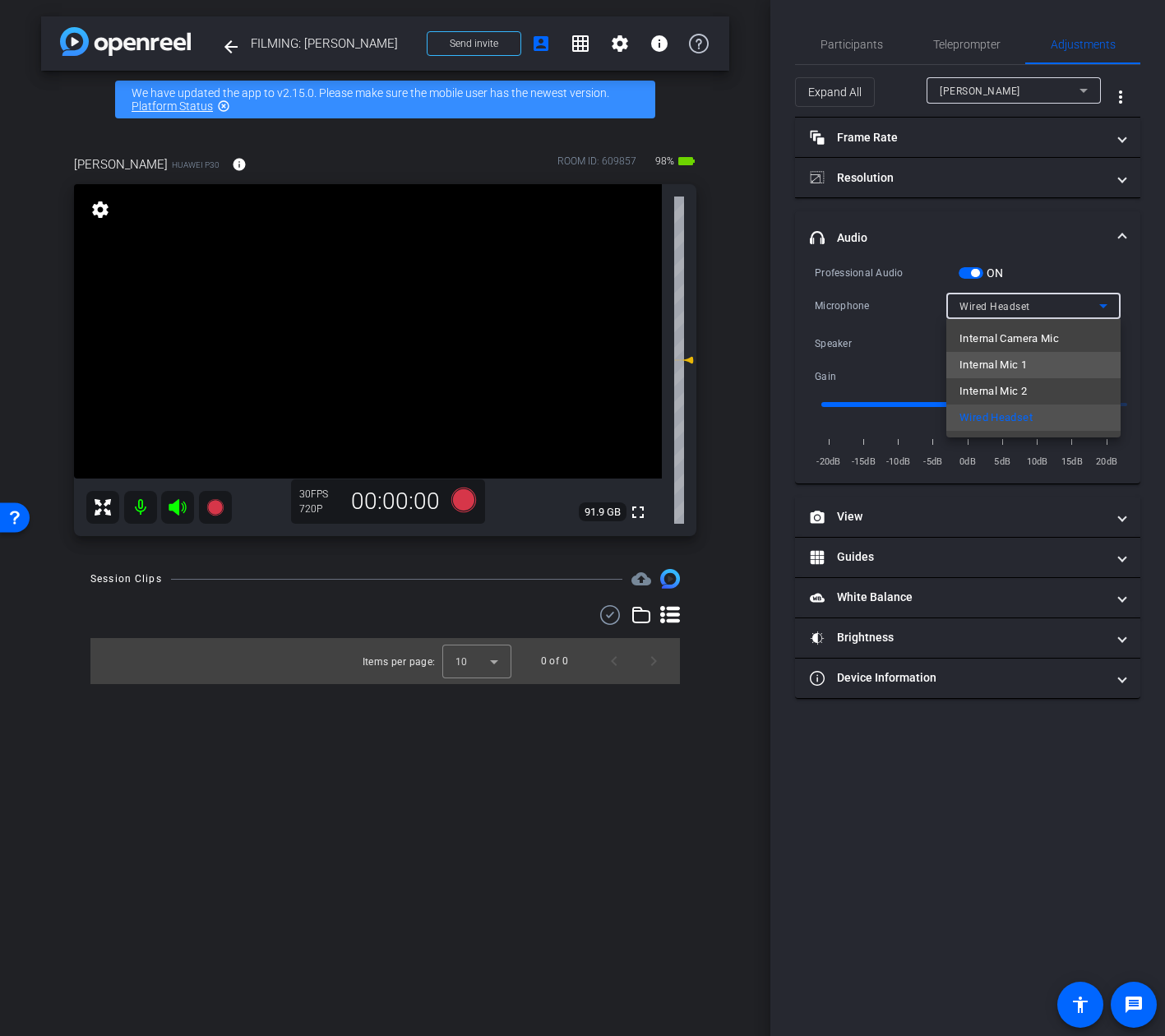
click at [1007, 360] on span "Internal Mic 1" at bounding box center [993, 365] width 67 height 20
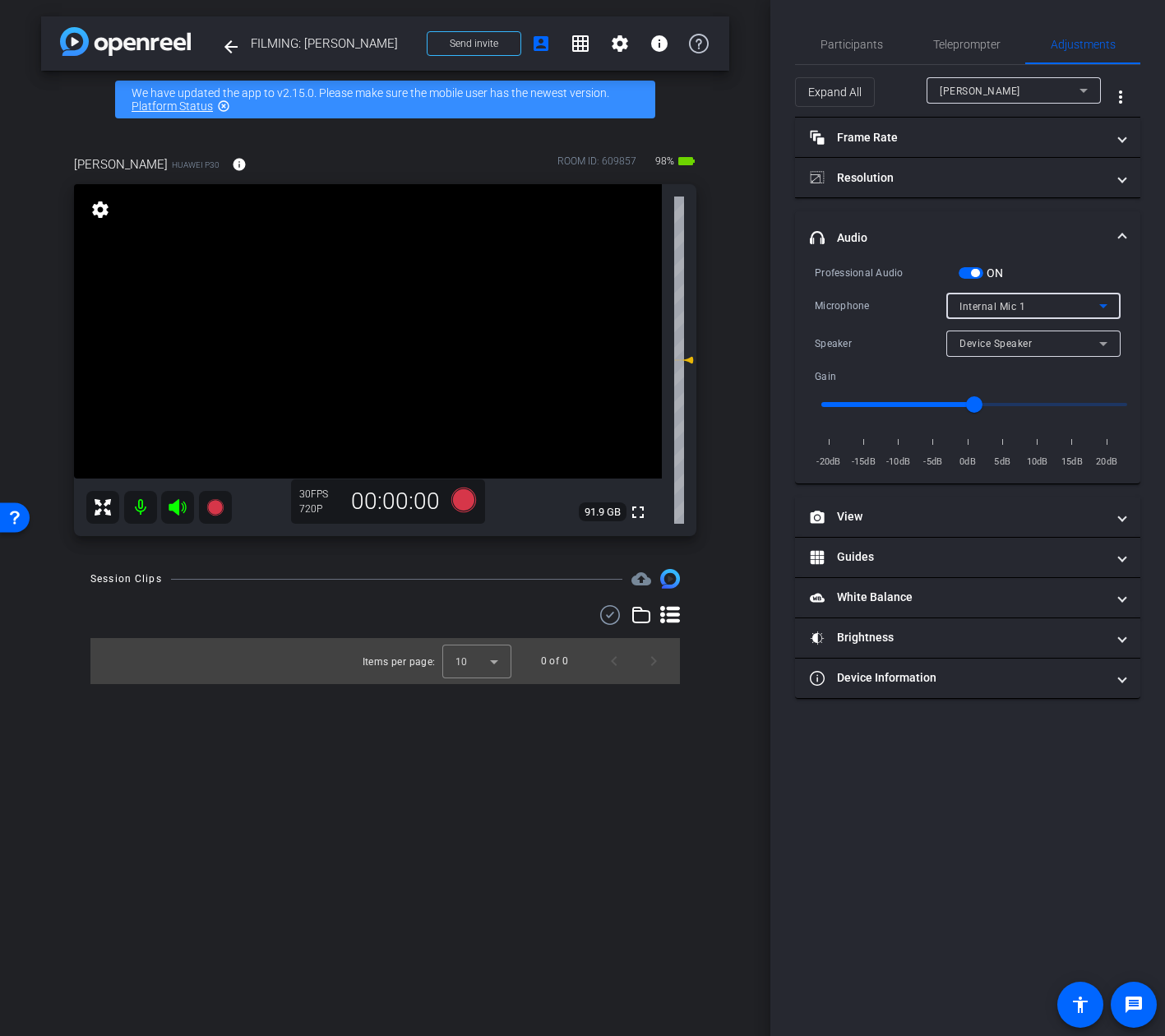
click at [1001, 345] on span "Device Speaker" at bounding box center [995, 343] width 72 height 11
click at [1003, 313] on div at bounding box center [582, 518] width 1165 height 1036
click at [1002, 312] on div "Internal Mic 1" at bounding box center [1029, 306] width 139 height 21
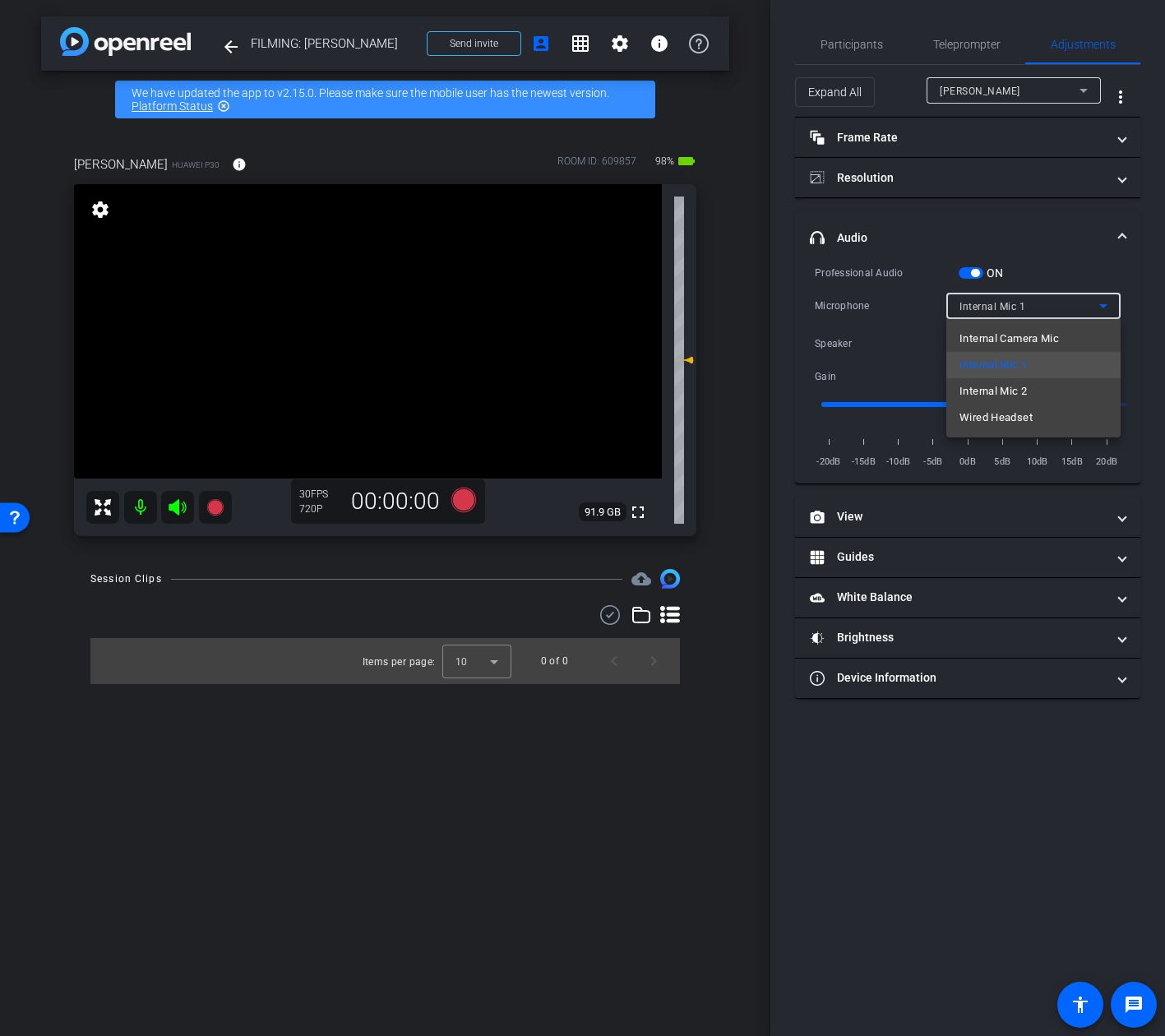
click at [924, 362] on div at bounding box center [582, 518] width 1165 height 1036
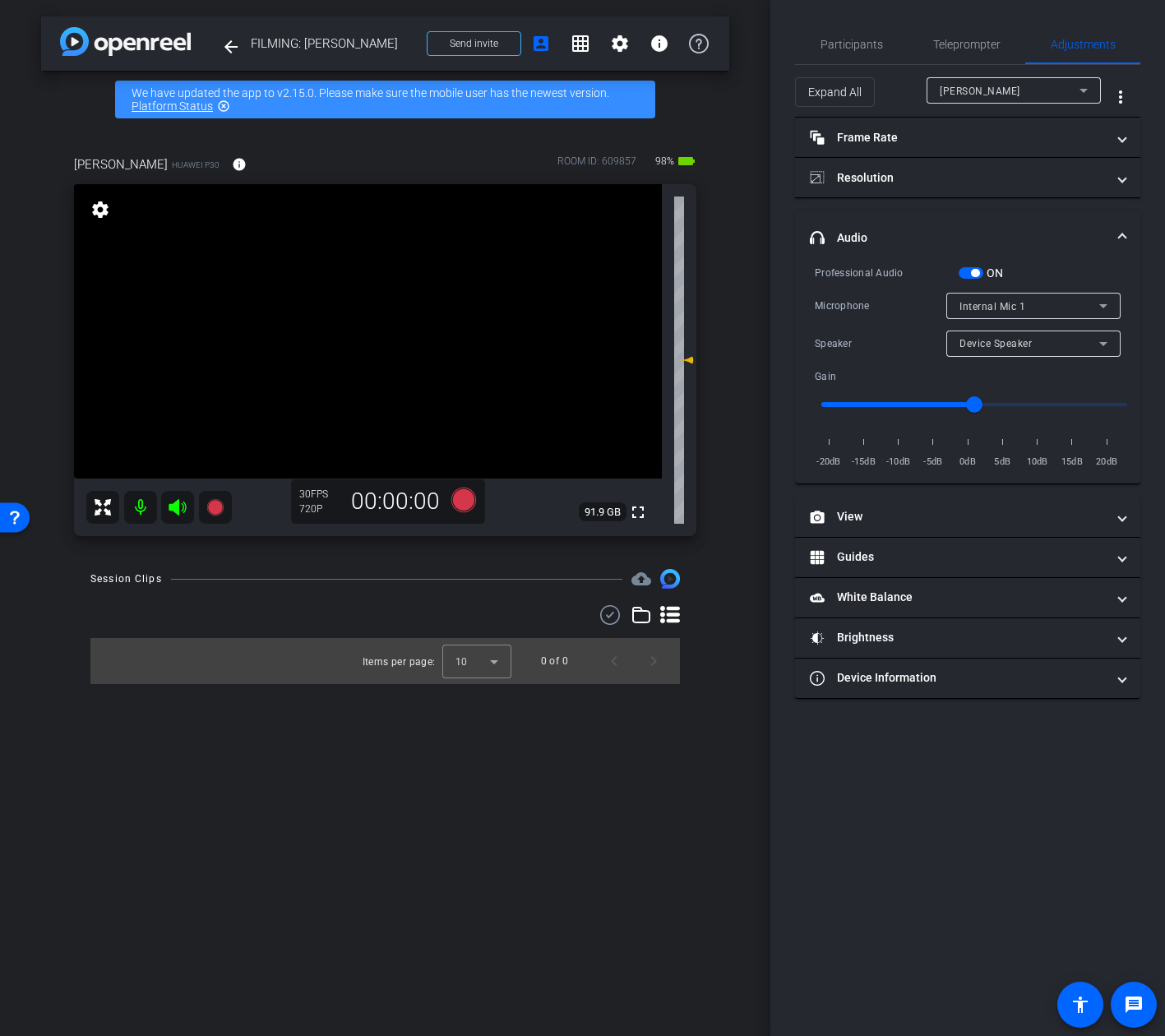
click at [1014, 314] on div "Internal Mic 1" at bounding box center [1029, 306] width 139 height 21
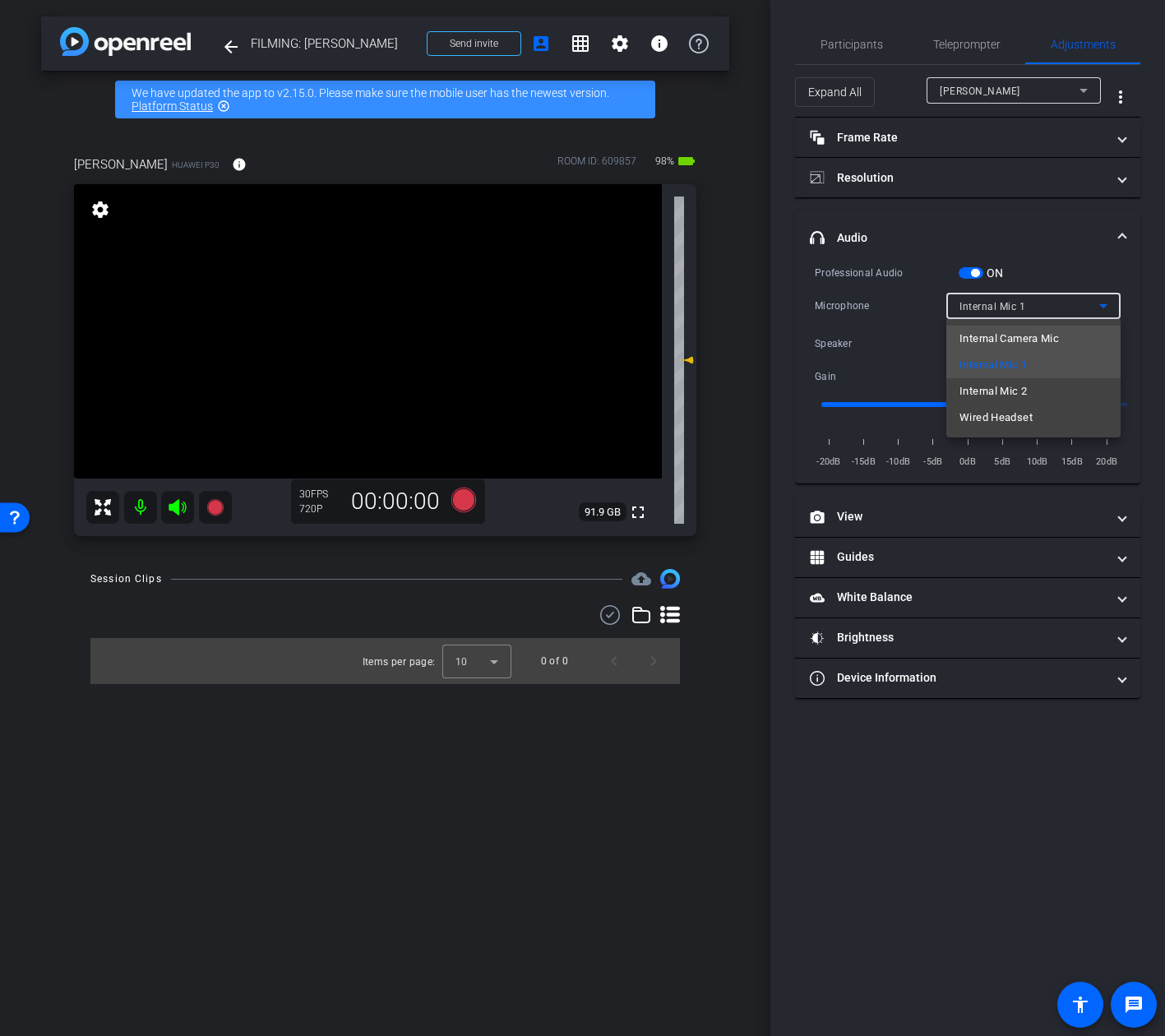
click at [1011, 339] on span "Internal Camera Mic" at bounding box center [1009, 338] width 100 height 20
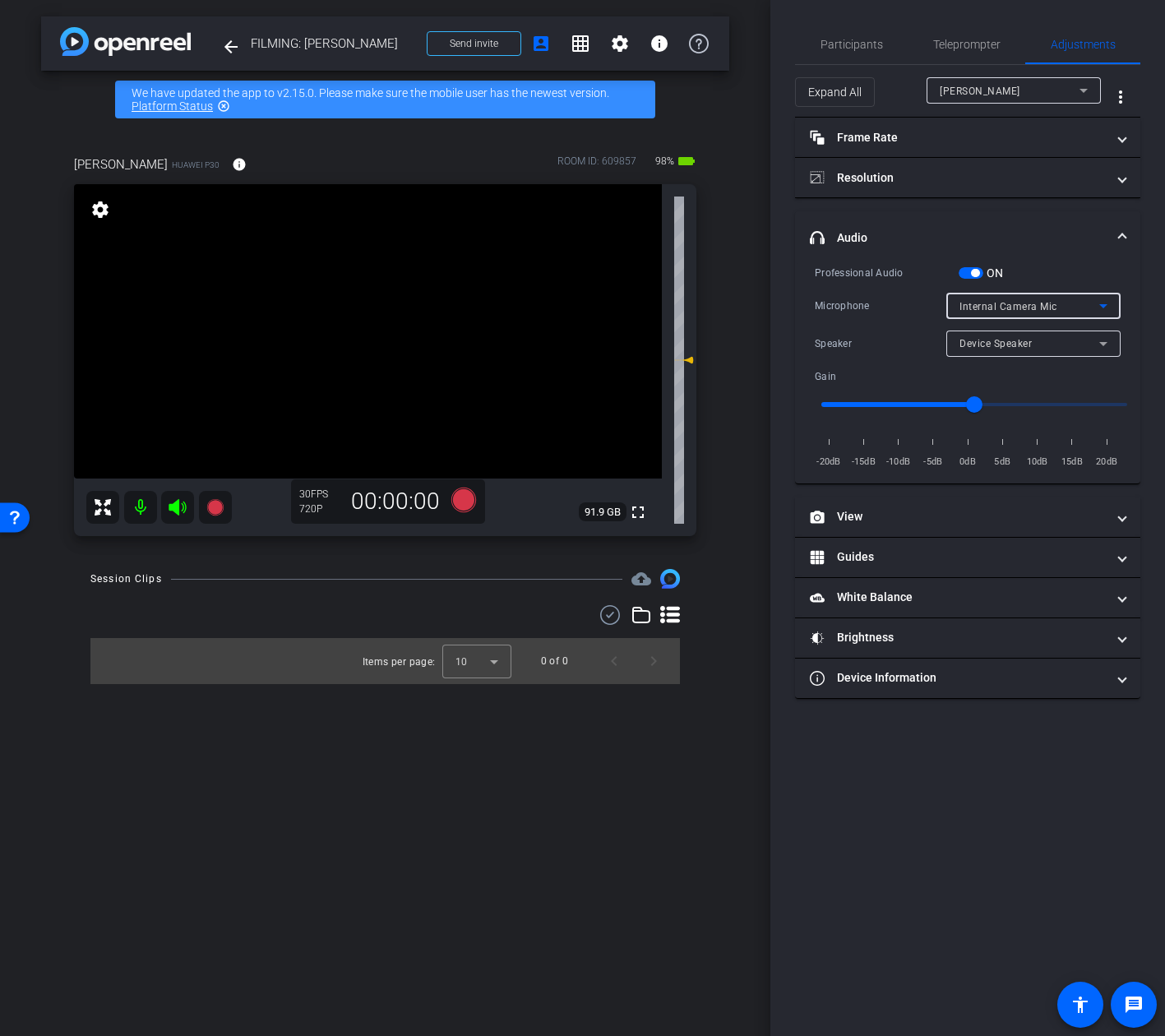
click at [1048, 305] on span "Internal Camera Mic" at bounding box center [1008, 306] width 98 height 11
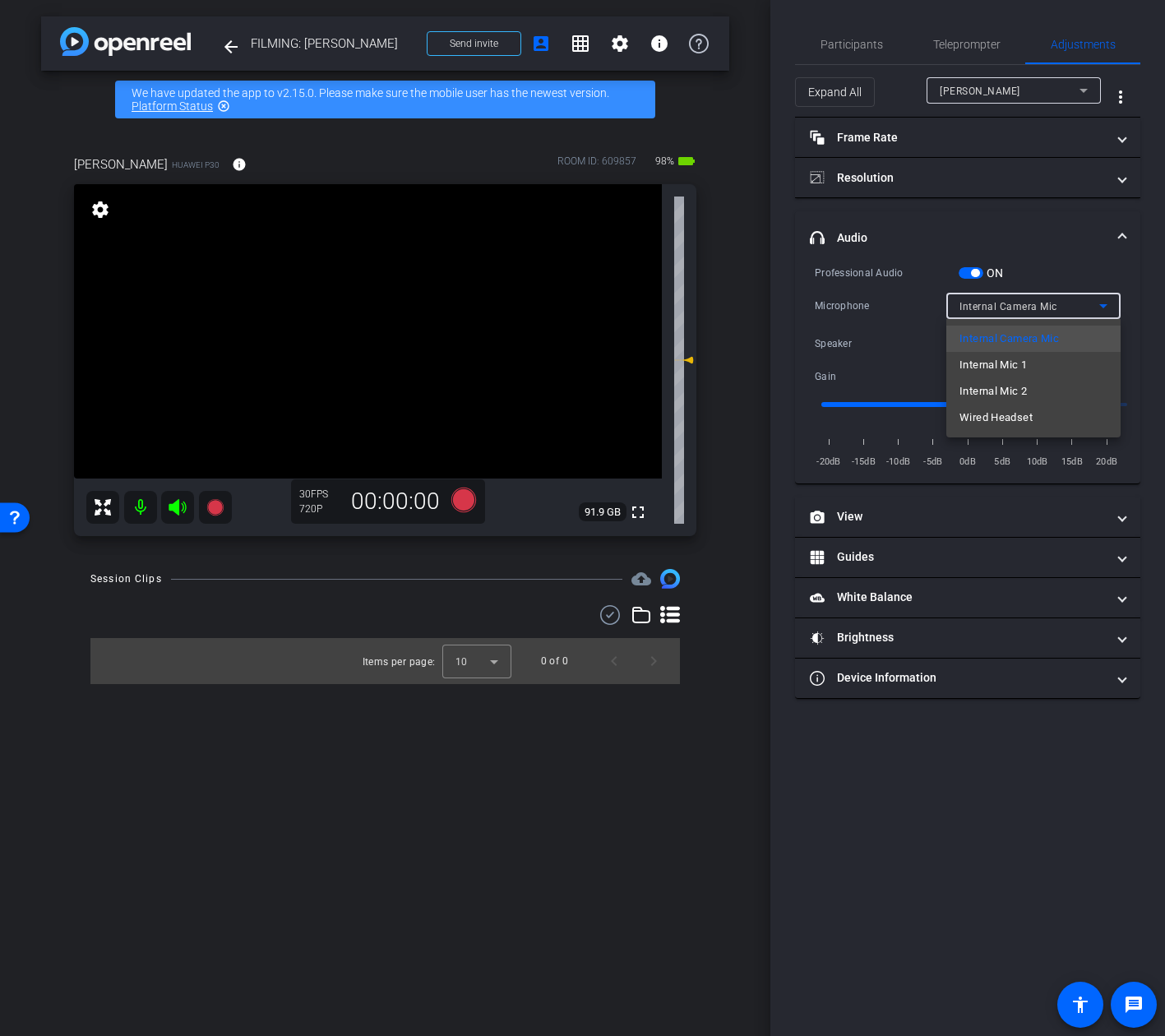
click at [894, 344] on div at bounding box center [582, 518] width 1165 height 1036
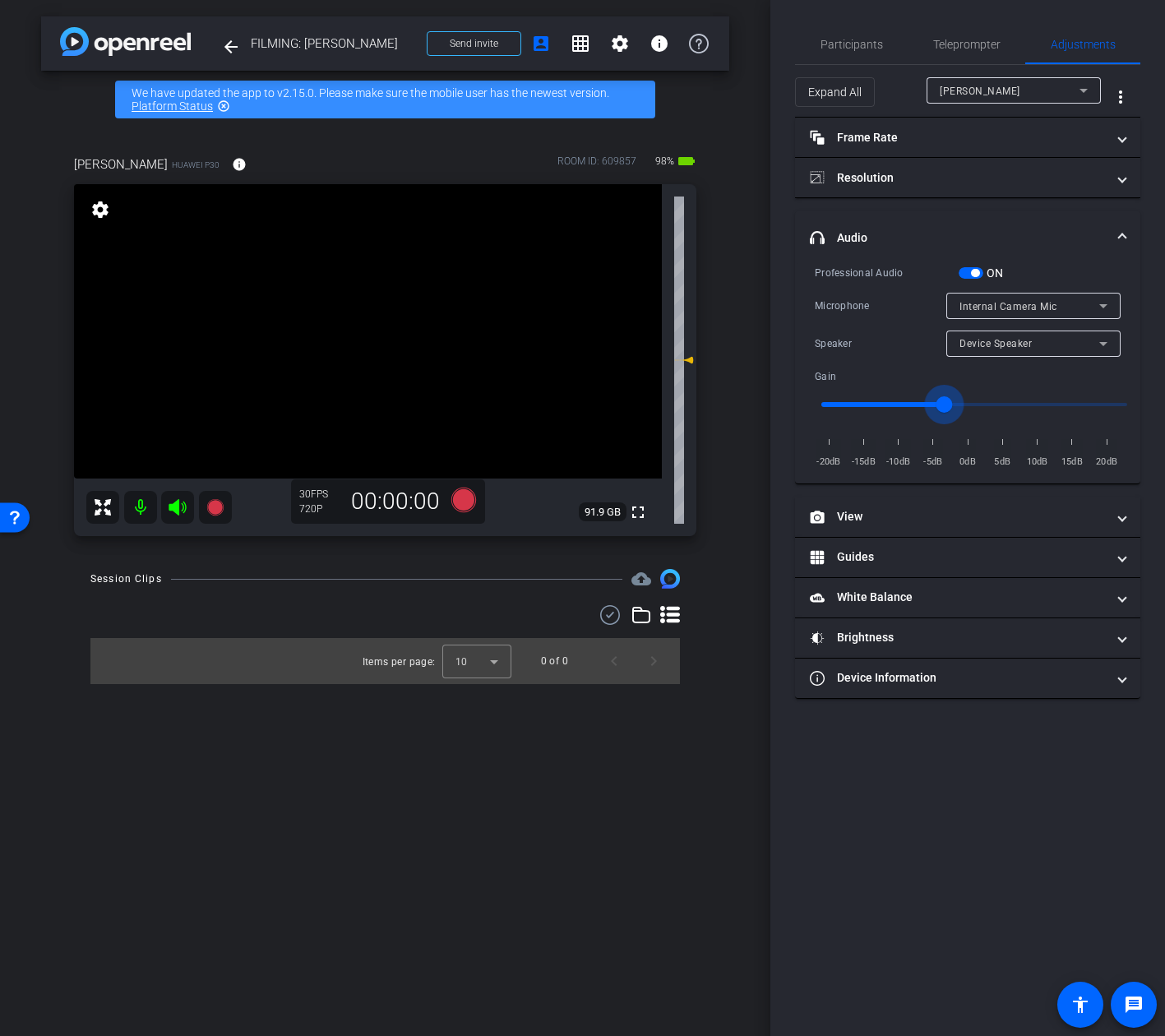
drag, startPoint x: 973, startPoint y: 404, endPoint x: 944, endPoint y: 405, distance: 29.0
click at [944, 405] on input "range" at bounding box center [974, 404] width 341 height 36
click at [932, 408] on input "range" at bounding box center [974, 404] width 341 height 36
click at [929, 403] on input "range" at bounding box center [974, 404] width 341 height 36
click at [1026, 296] on div "Internal Camera Mic" at bounding box center [1029, 306] width 139 height 21
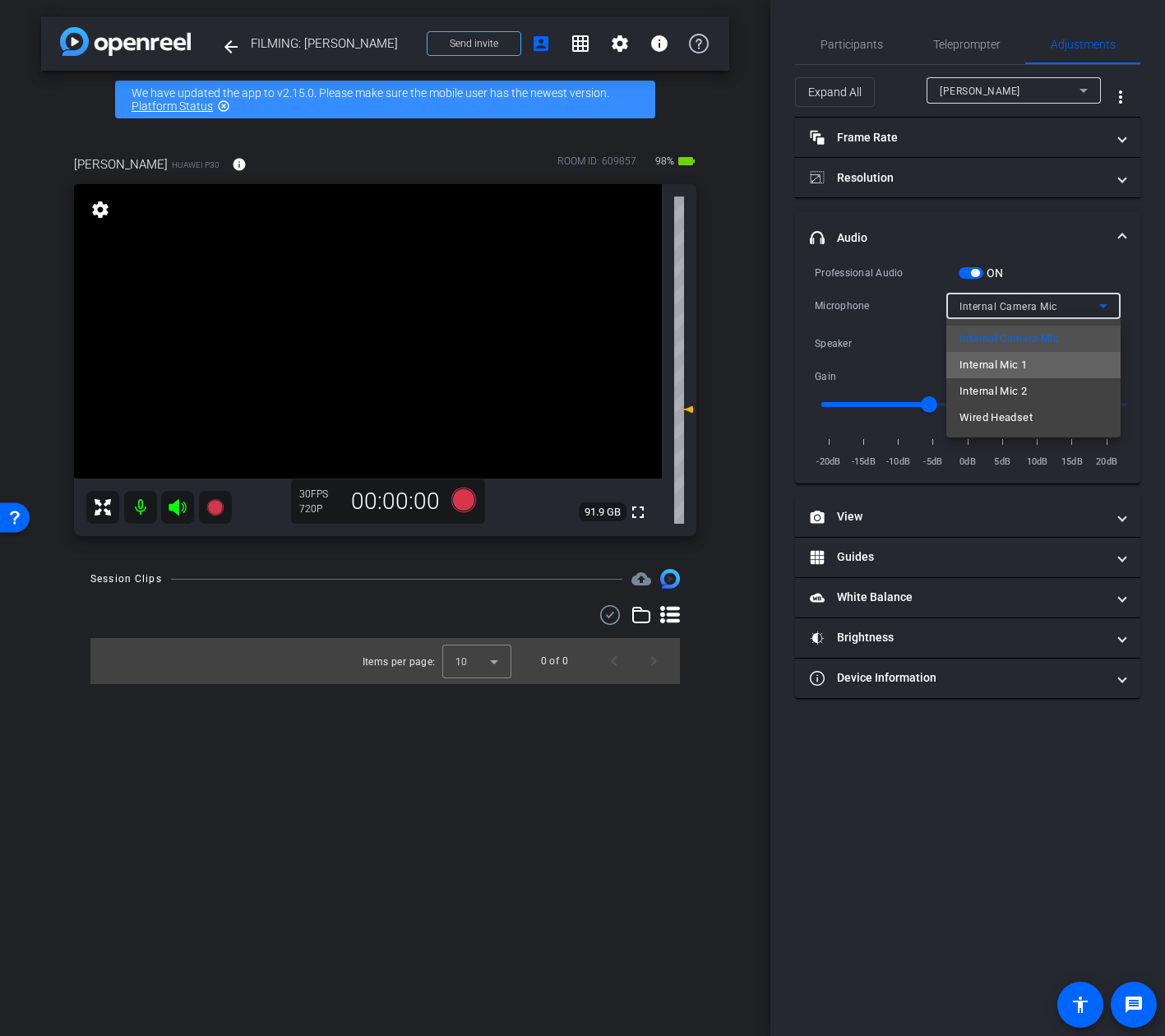
click at [1002, 366] on span "Internal Mic 1" at bounding box center [993, 365] width 67 height 20
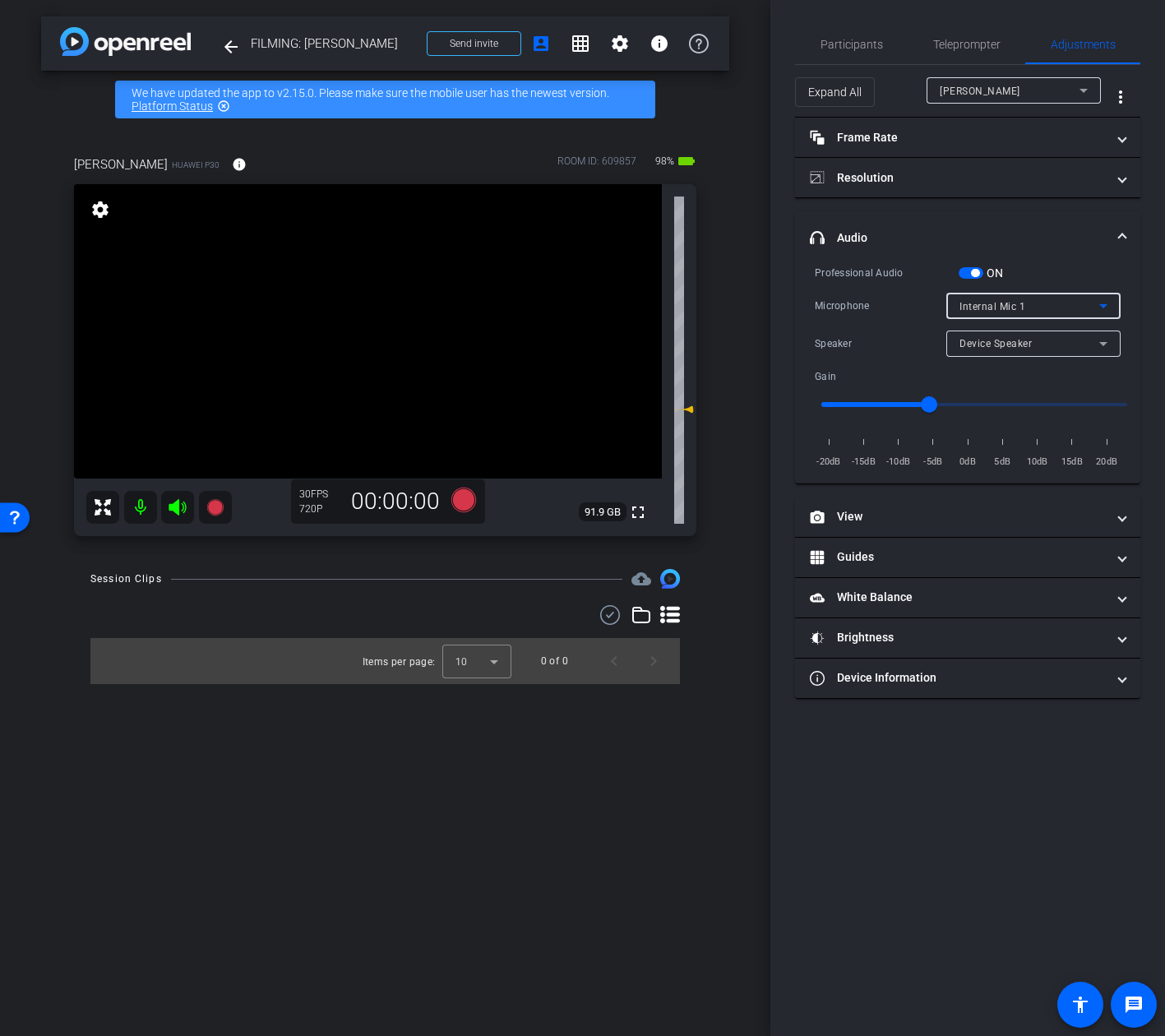
click at [1005, 305] on span "Internal Mic 1" at bounding box center [992, 306] width 65 height 11
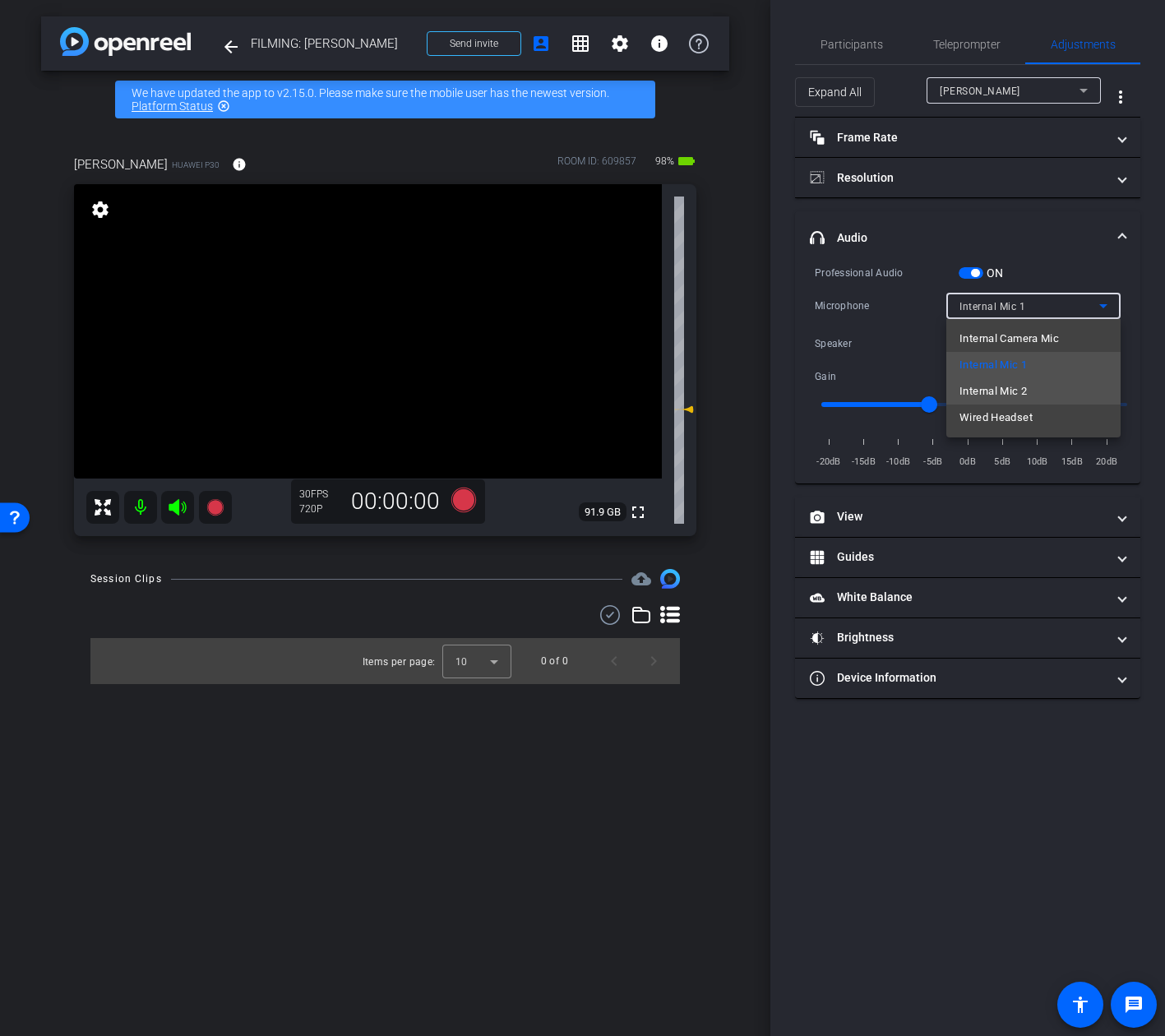
click at [999, 396] on span "Internal Mic 2" at bounding box center [993, 391] width 67 height 20
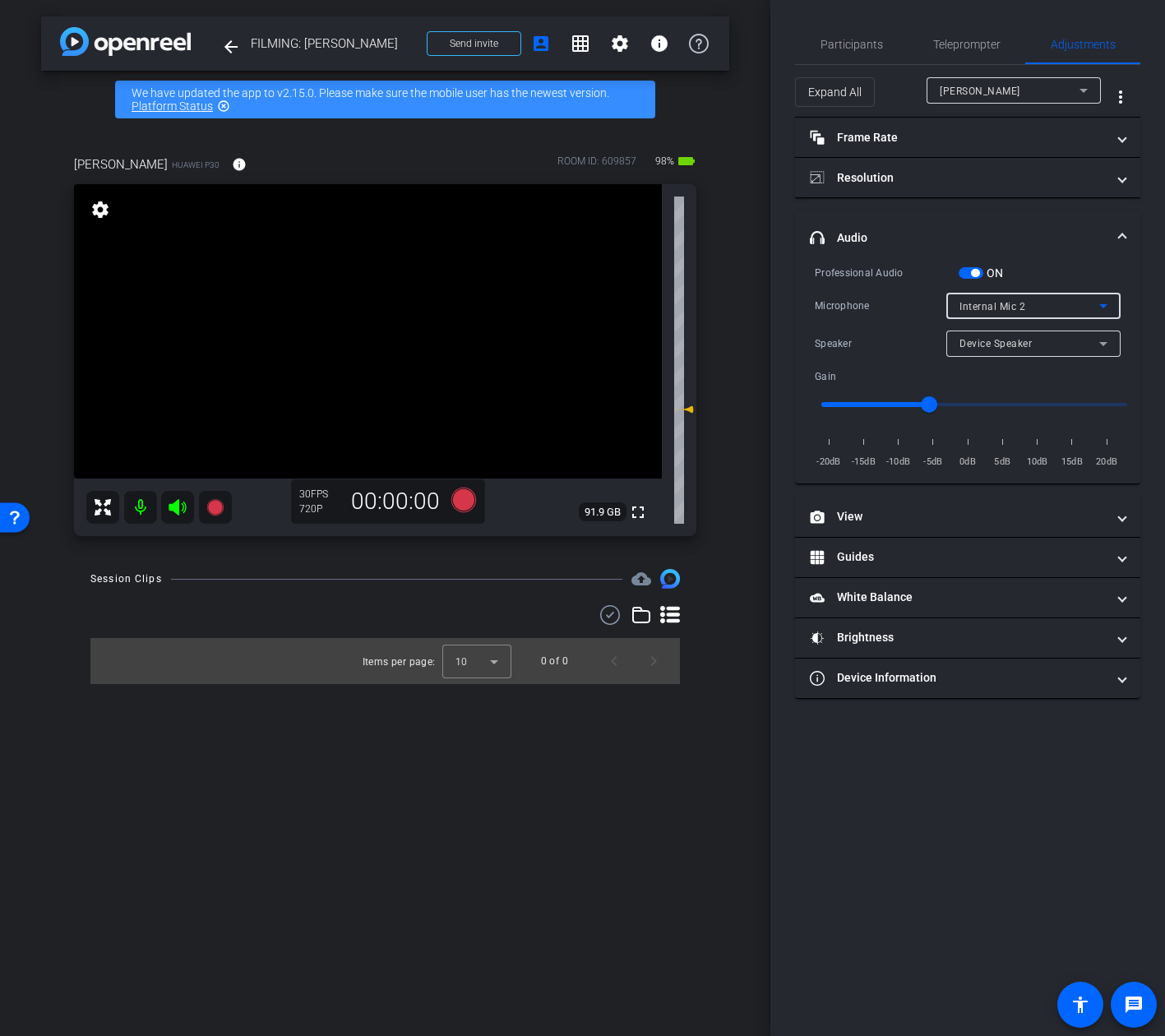
click at [1029, 308] on div "Internal Mic 2" at bounding box center [1029, 306] width 139 height 21
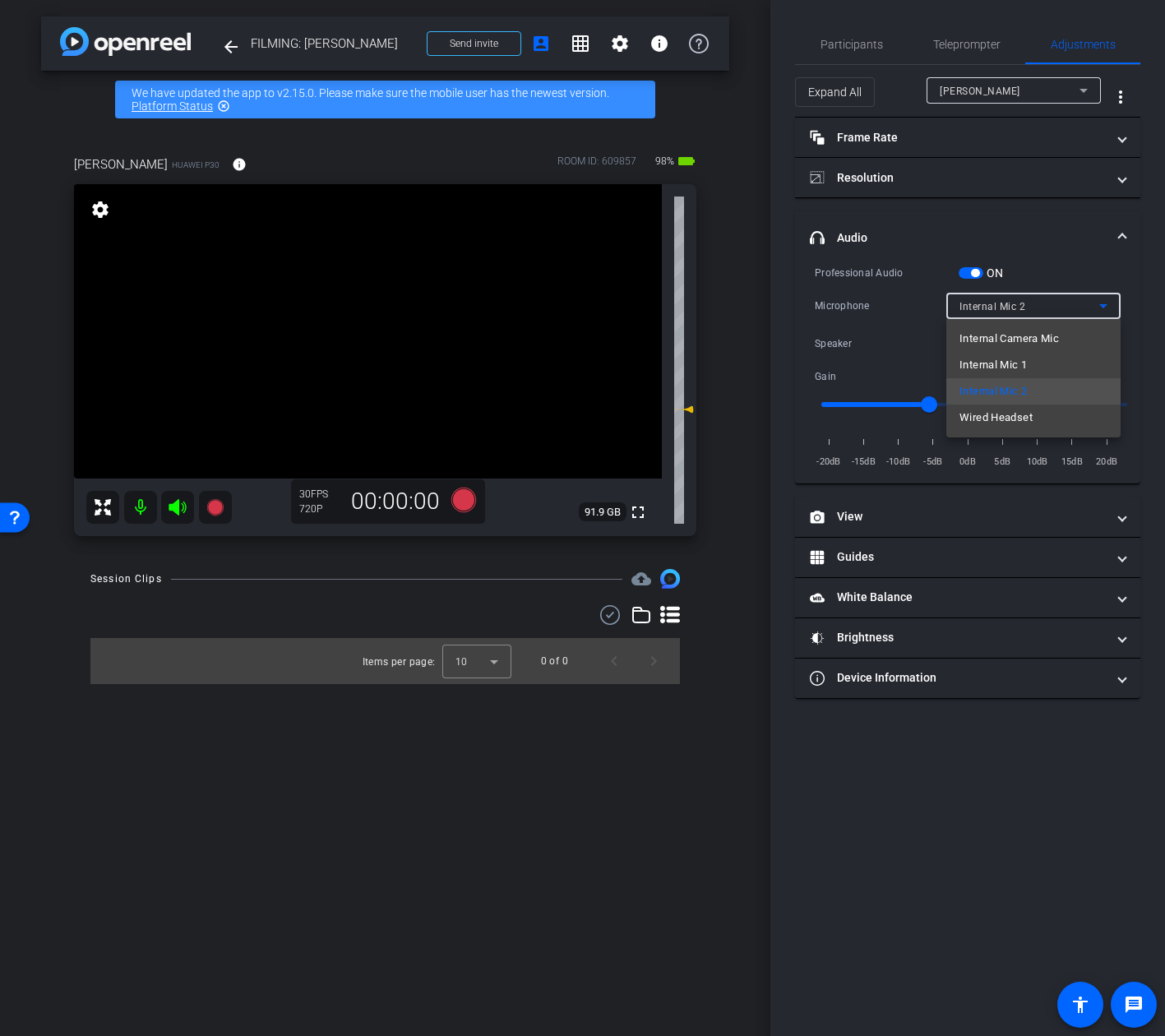
click at [905, 341] on div at bounding box center [582, 518] width 1165 height 1036
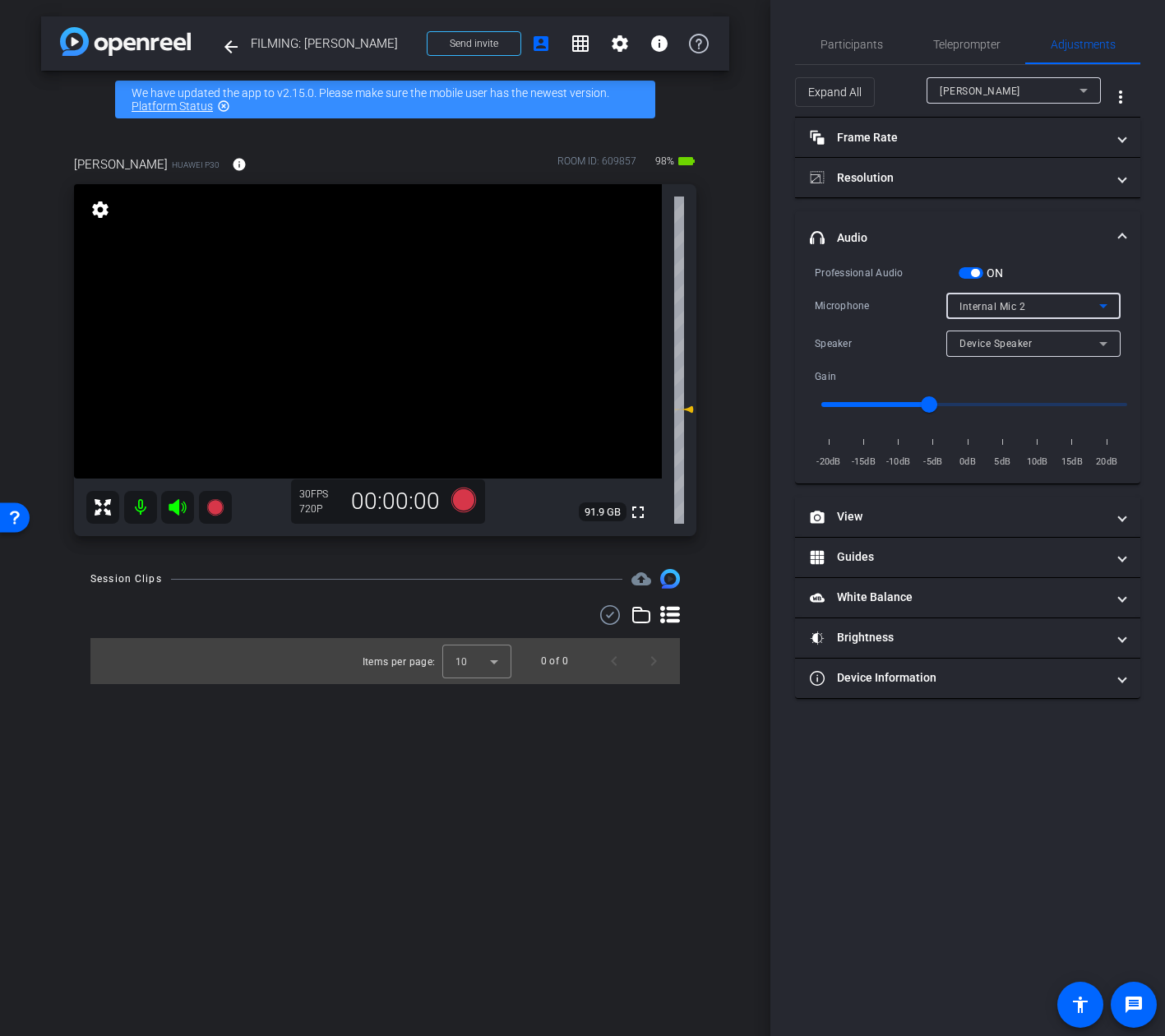
click at [1008, 308] on span "Internal Mic 2" at bounding box center [992, 306] width 65 height 11
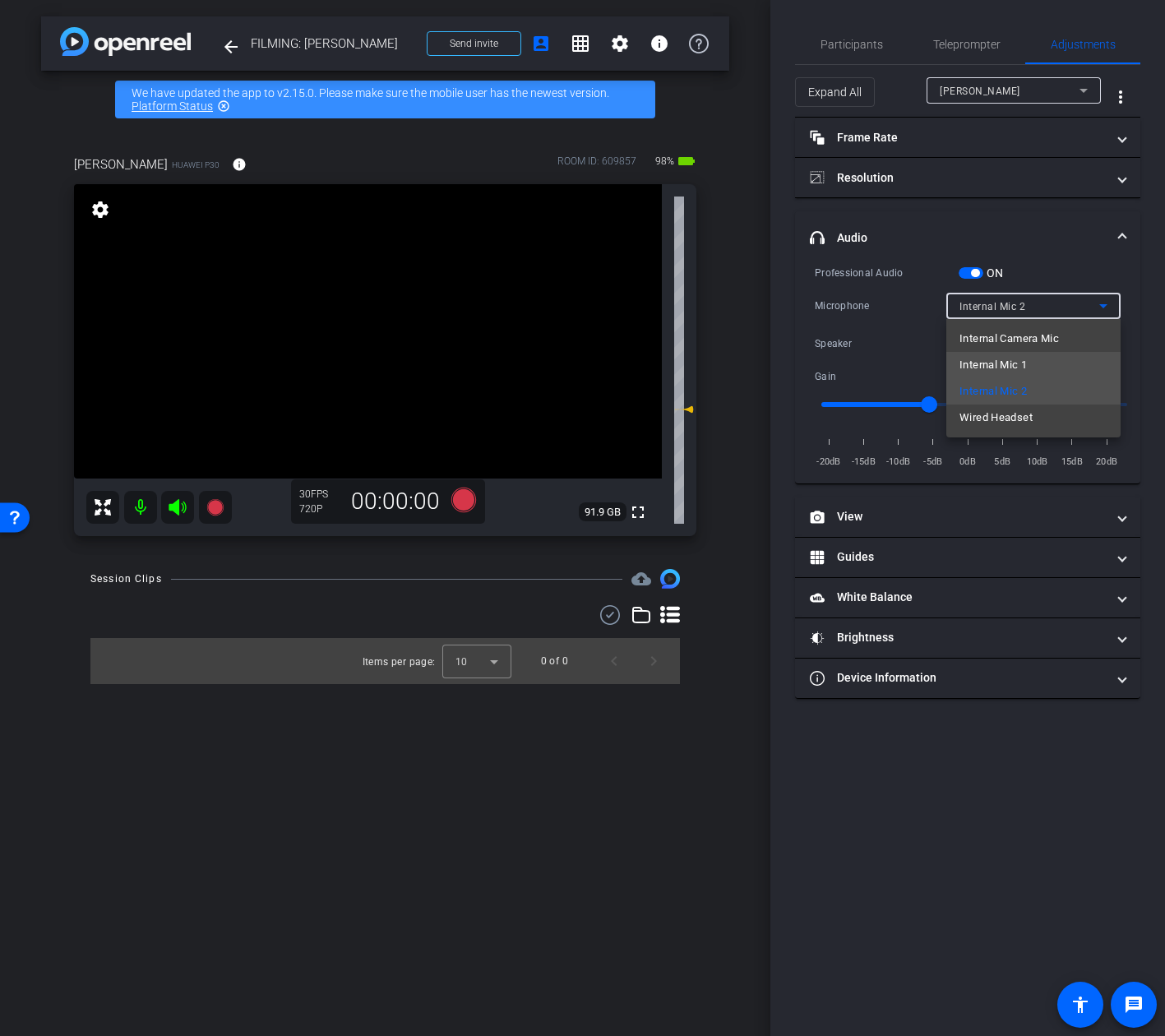
click at [988, 361] on span "Internal Mic 1" at bounding box center [993, 365] width 67 height 20
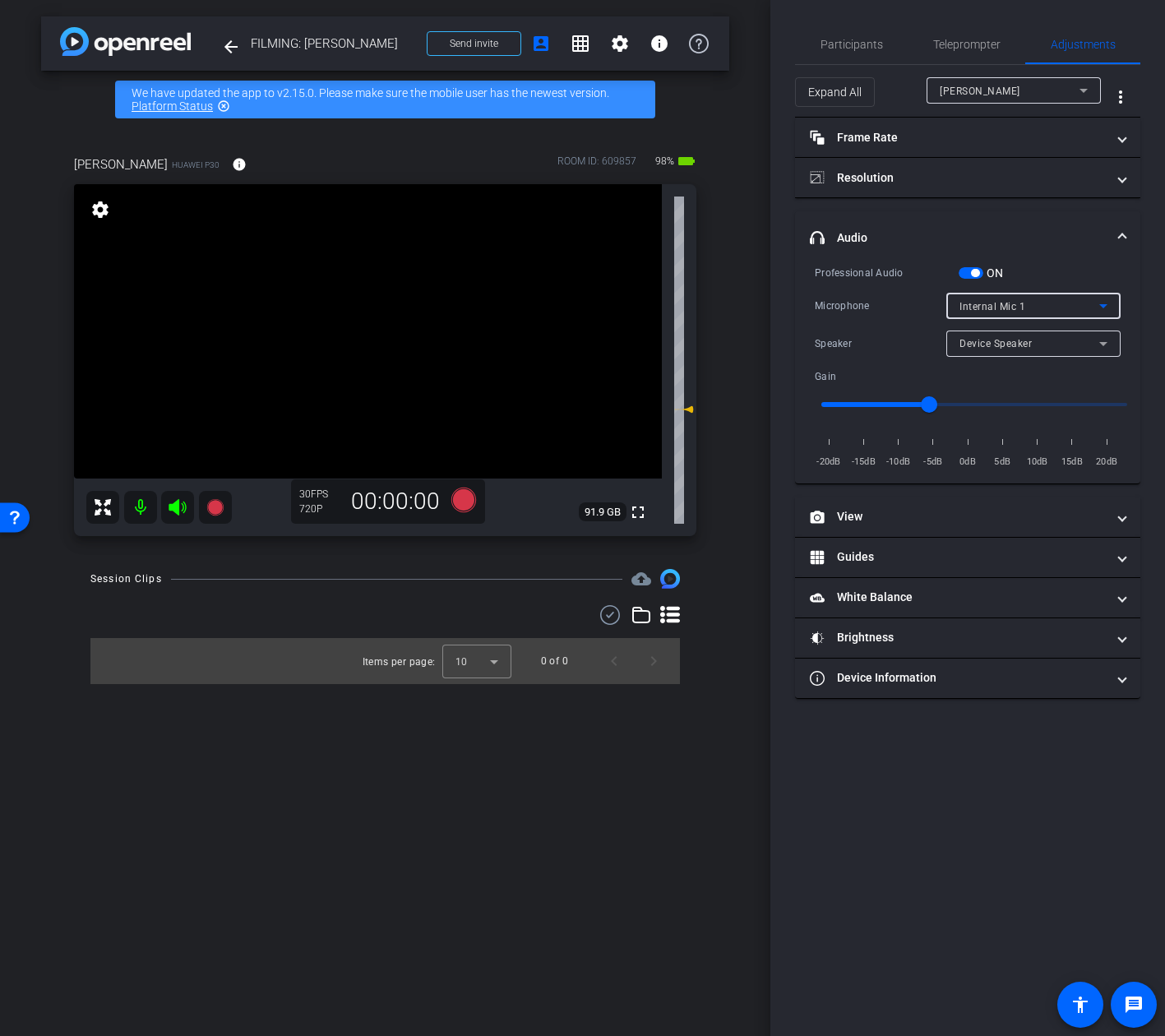
click at [1016, 308] on span "Internal Mic 1" at bounding box center [992, 306] width 65 height 11
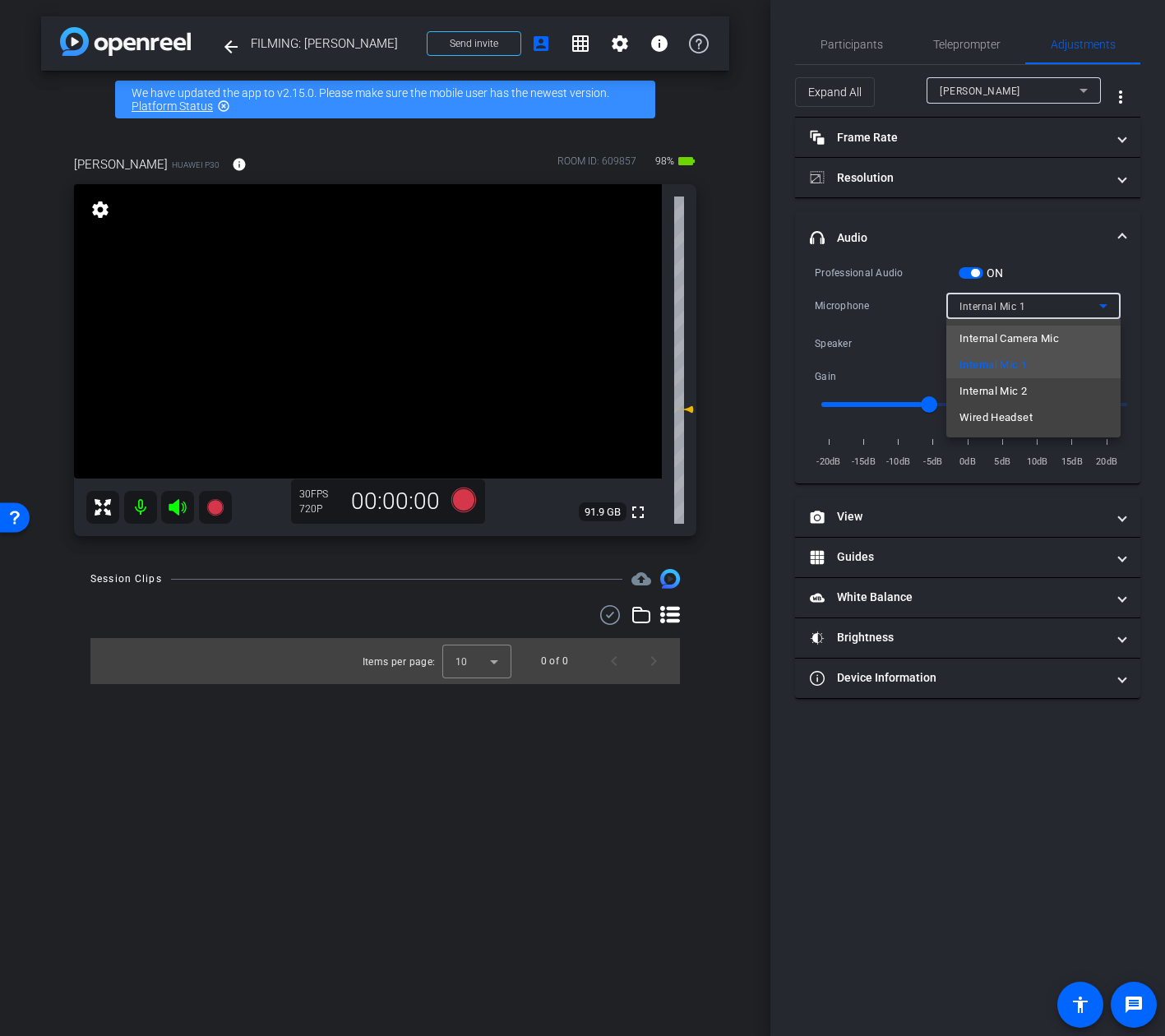
click at [1007, 333] on span "Internal Camera Mic" at bounding box center [1009, 338] width 100 height 20
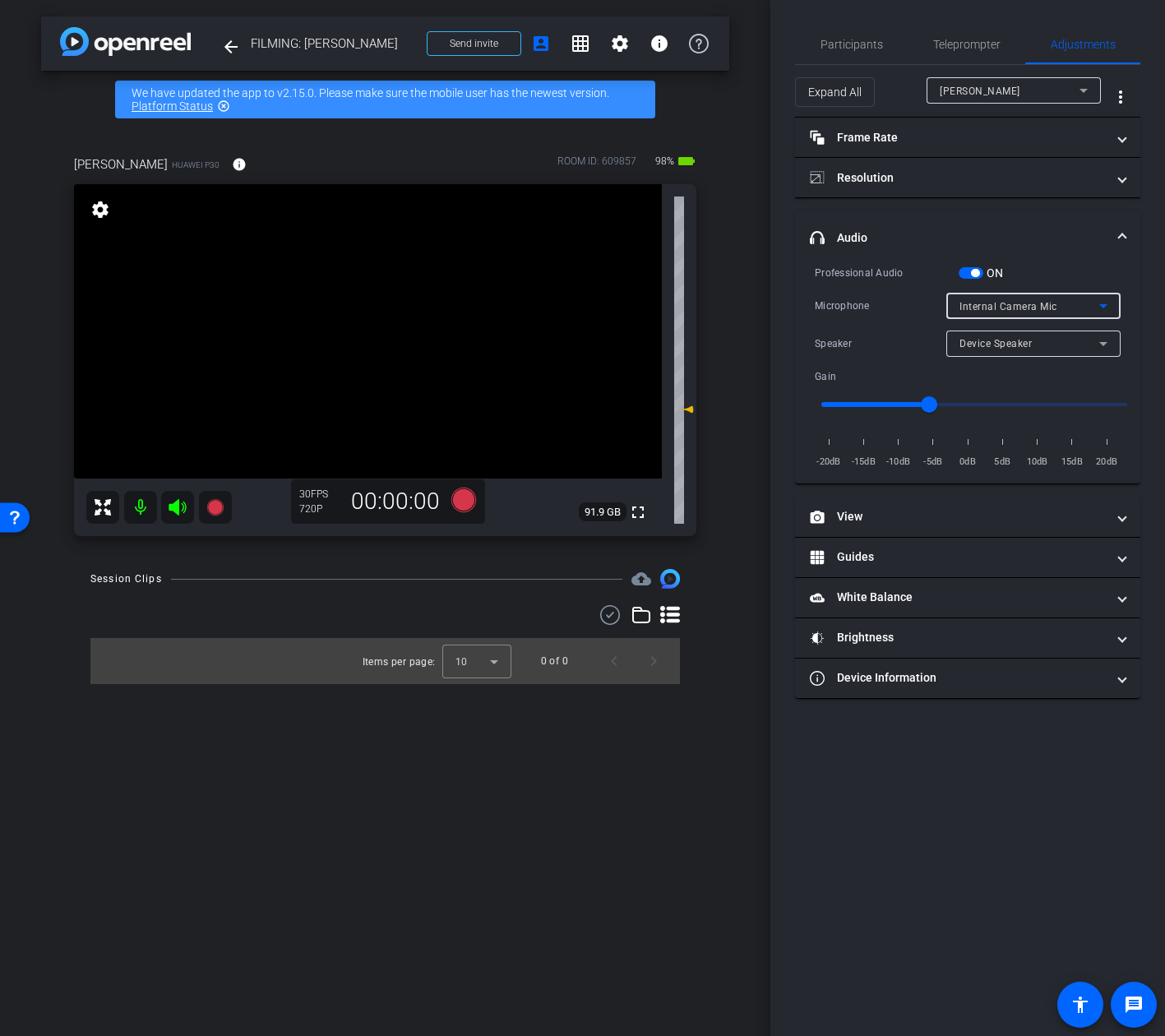
click at [1039, 311] on span "Internal Camera Mic" at bounding box center [1008, 306] width 98 height 11
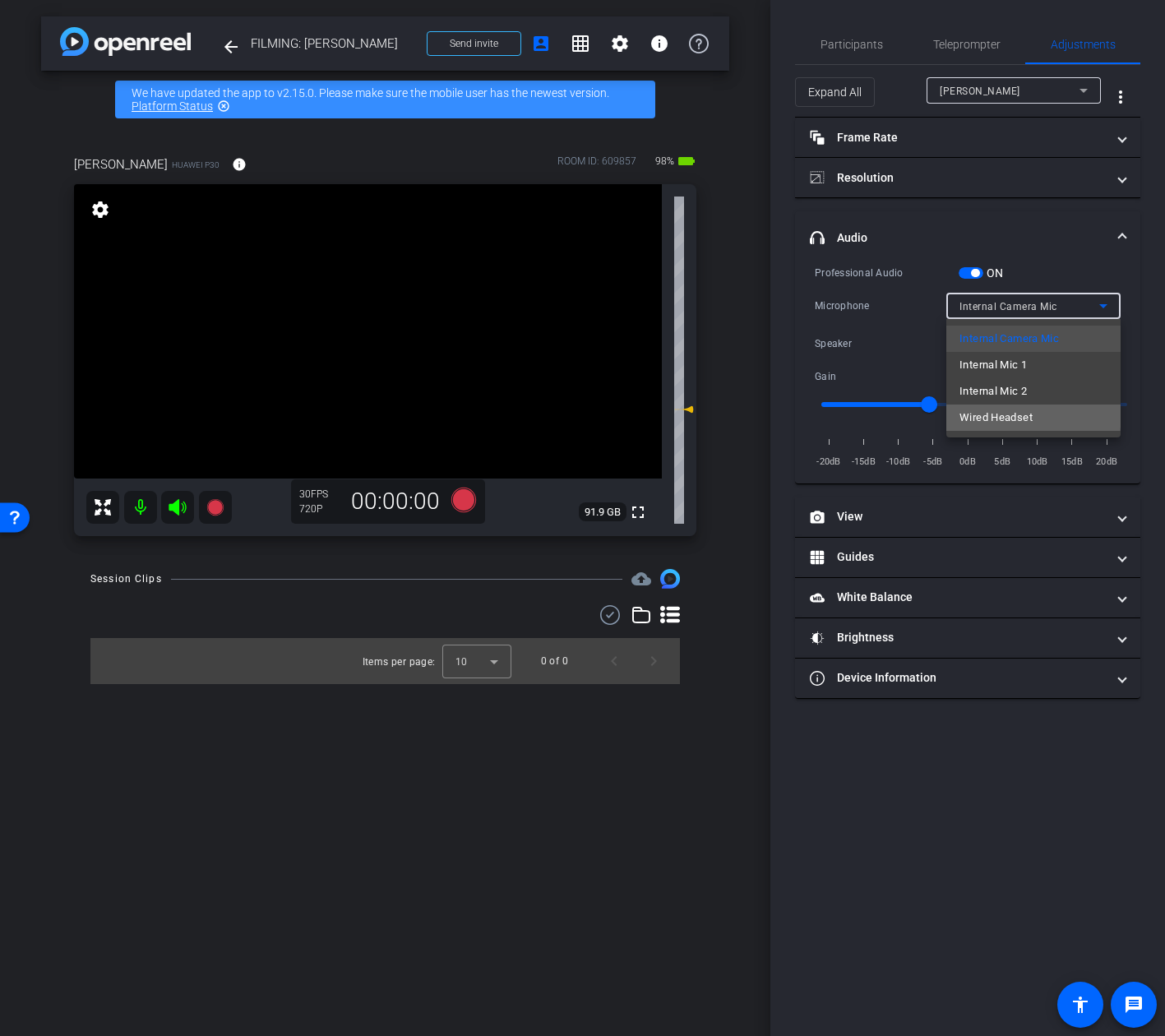
click at [1005, 414] on span "Wired Headset" at bounding box center [995, 417] width 73 height 20
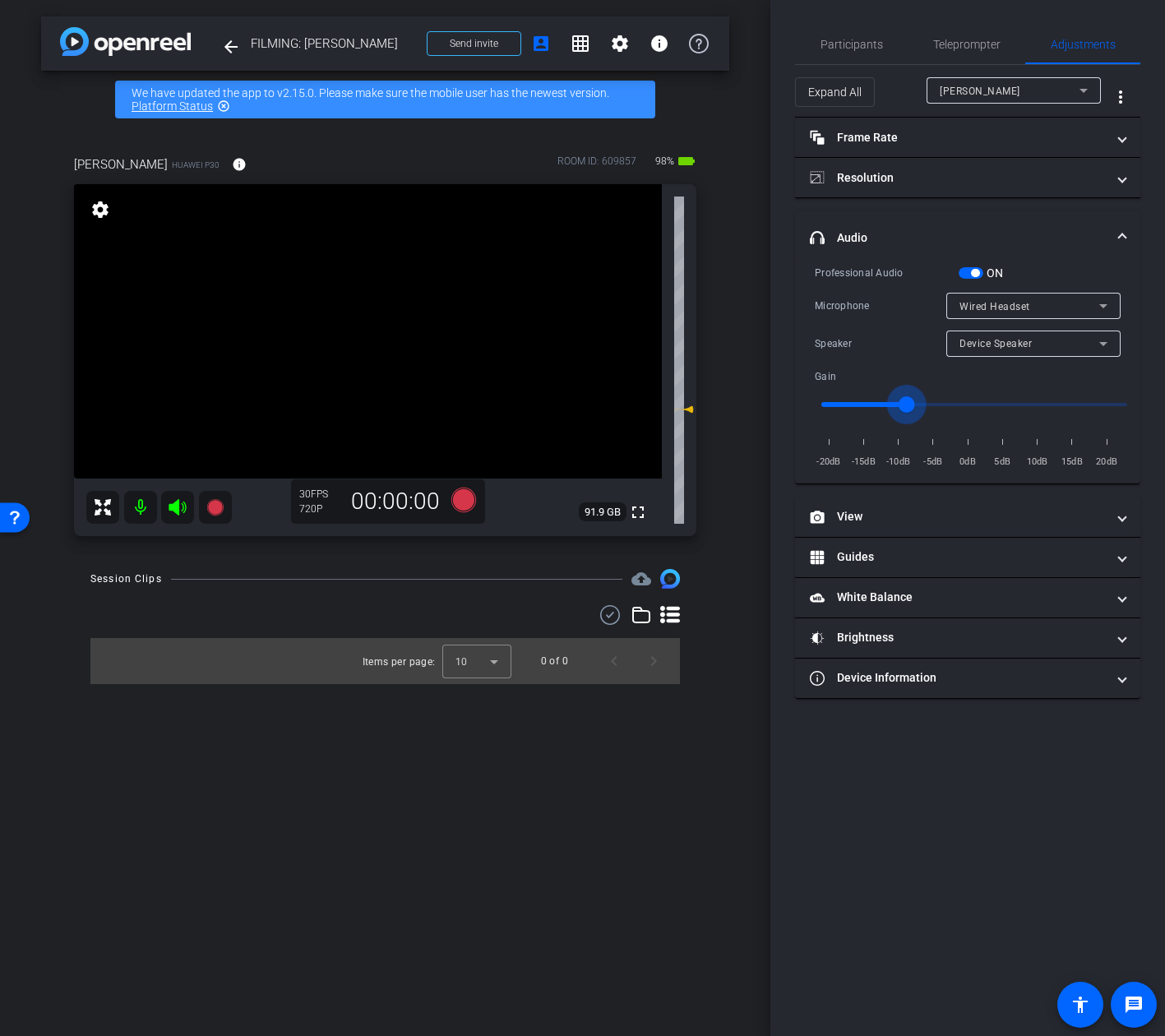
drag, startPoint x: 922, startPoint y: 408, endPoint x: 909, endPoint y: 410, distance: 13.2
click at [909, 410] on input "range" at bounding box center [974, 404] width 341 height 36
drag, startPoint x: 927, startPoint y: 409, endPoint x: 981, endPoint y: 408, distance: 54.0
click at [981, 408] on input "range" at bounding box center [974, 404] width 341 height 36
drag, startPoint x: 981, startPoint y: 408, endPoint x: 1026, endPoint y: 408, distance: 45.0
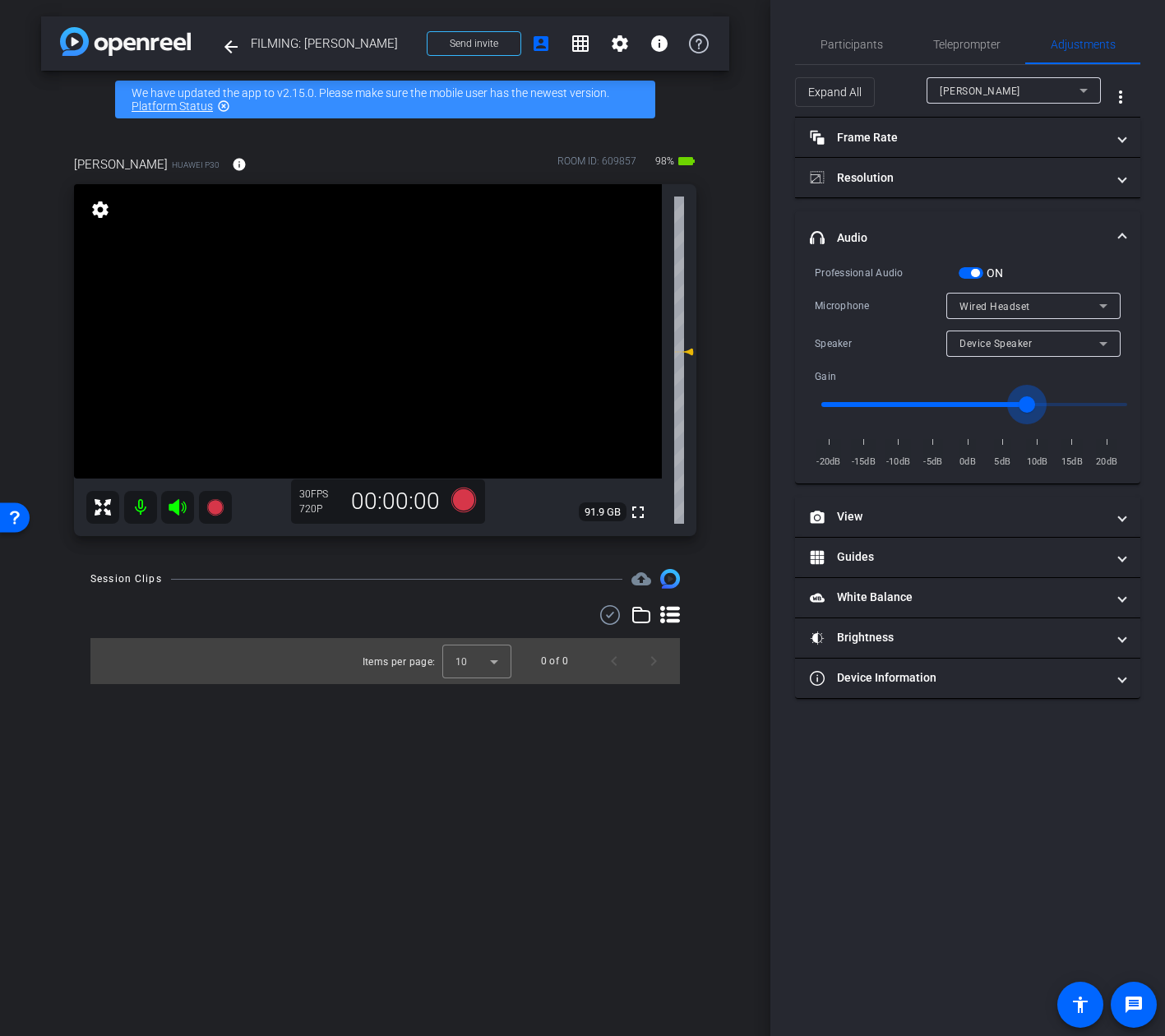
click at [1026, 408] on input "range" at bounding box center [974, 404] width 341 height 36
drag, startPoint x: 1022, startPoint y: 407, endPoint x: 987, endPoint y: 408, distance: 35.0
type input "2"
click at [987, 408] on input "range" at bounding box center [974, 404] width 341 height 36
click at [997, 307] on span "Wired Headset" at bounding box center [995, 306] width 71 height 11
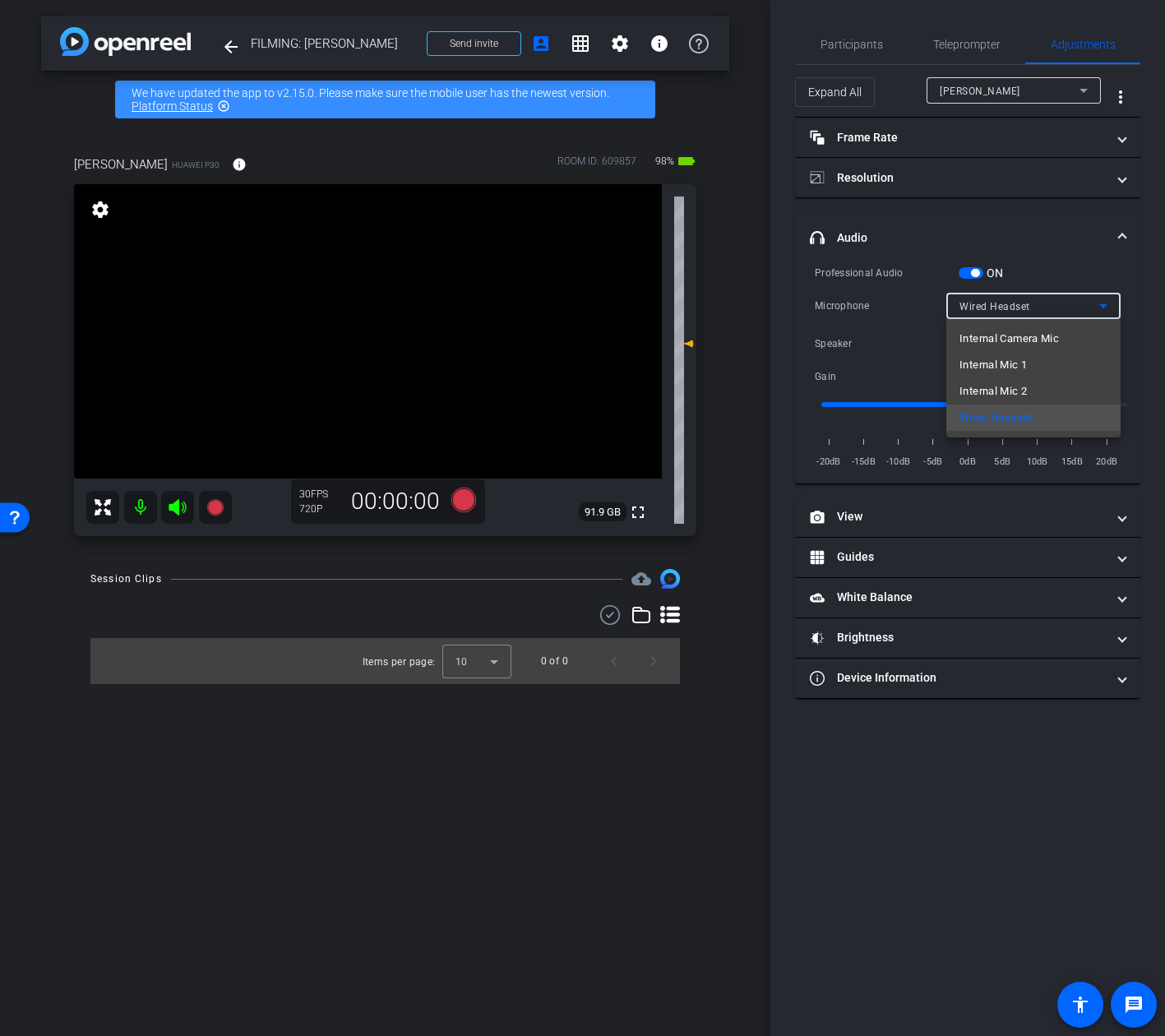
click at [978, 274] on div at bounding box center [582, 518] width 1165 height 1036
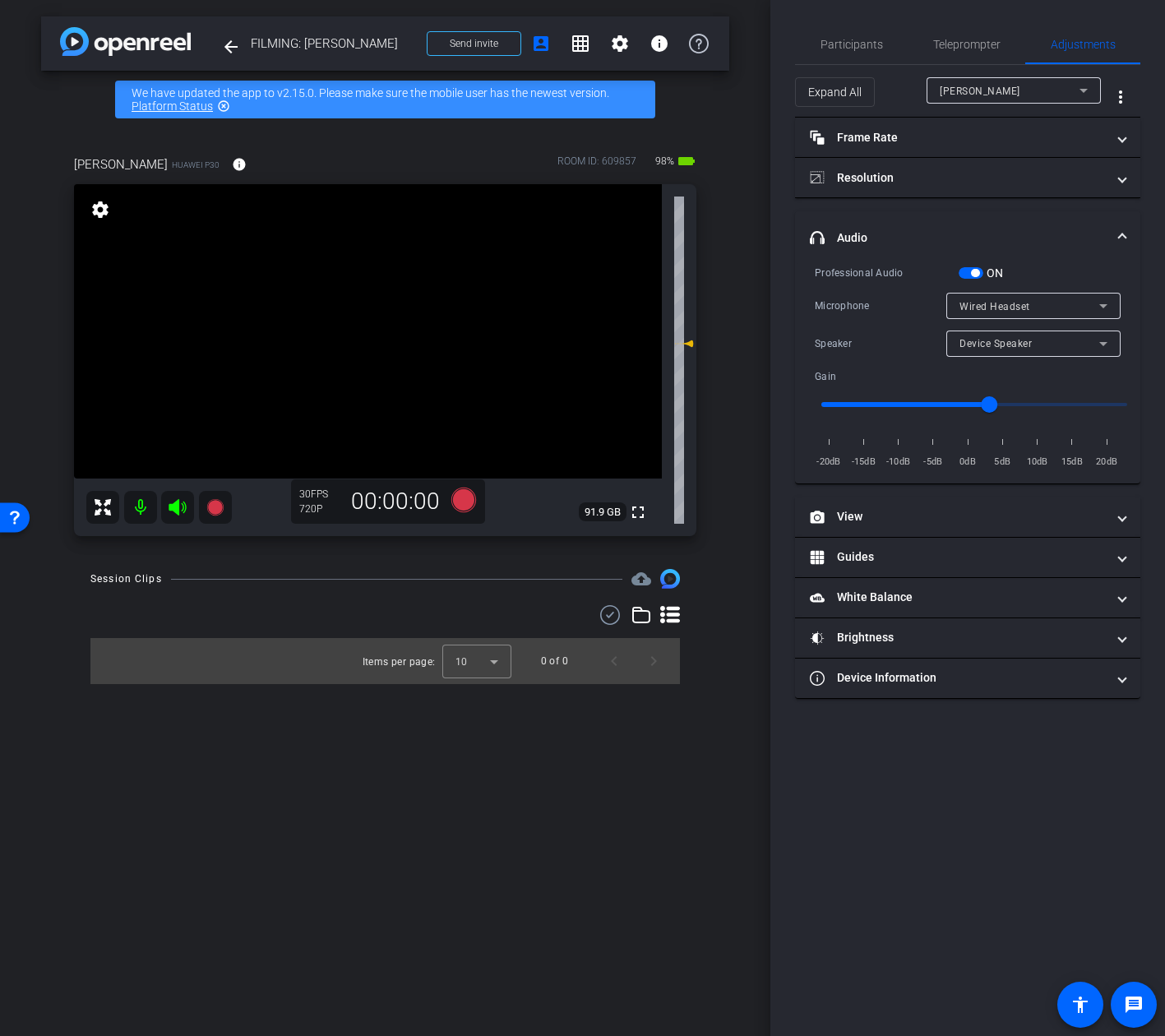
click at [977, 274] on span "button" at bounding box center [975, 273] width 9 height 9
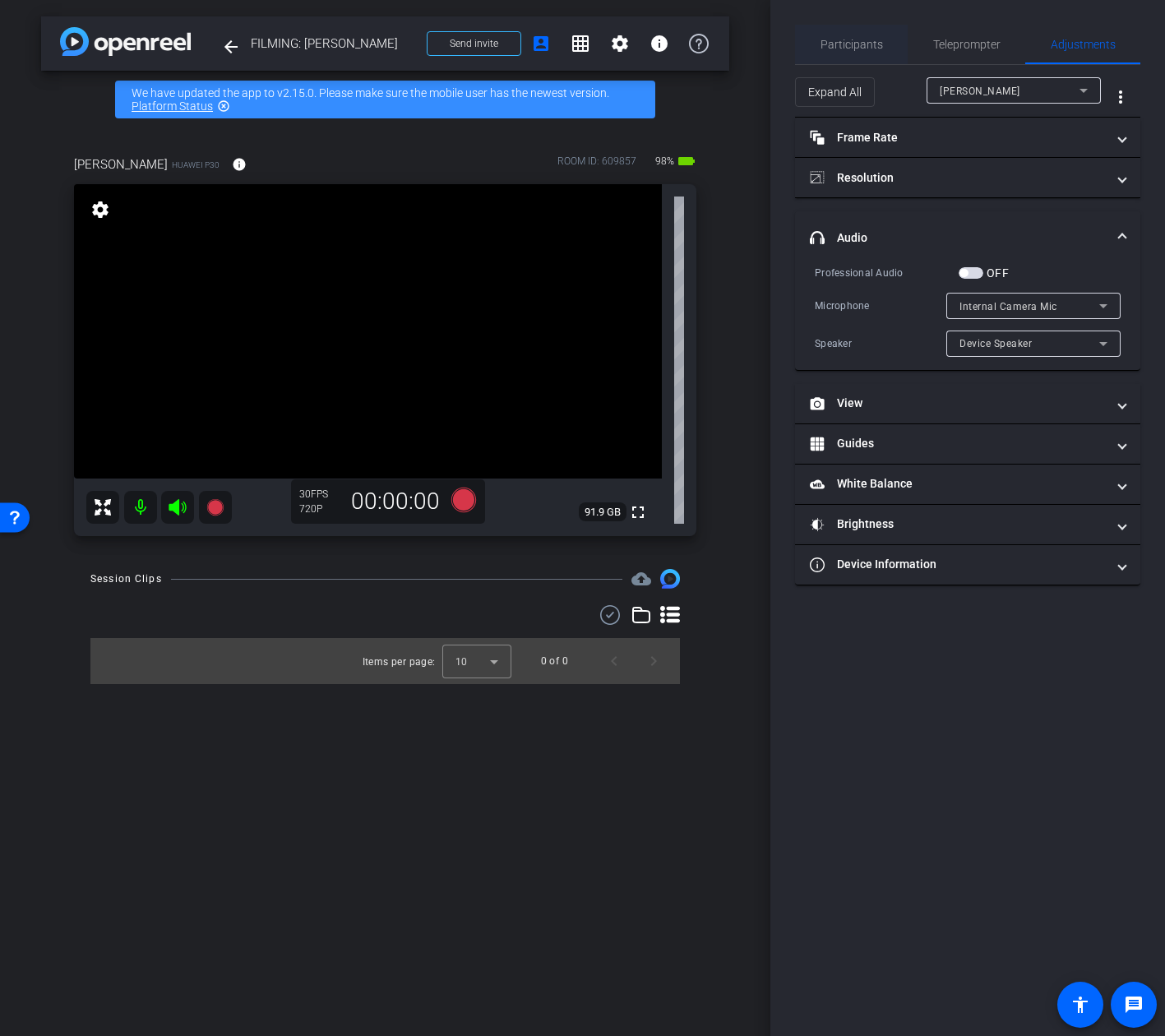
click at [830, 52] on span "Participants" at bounding box center [852, 45] width 63 height 40
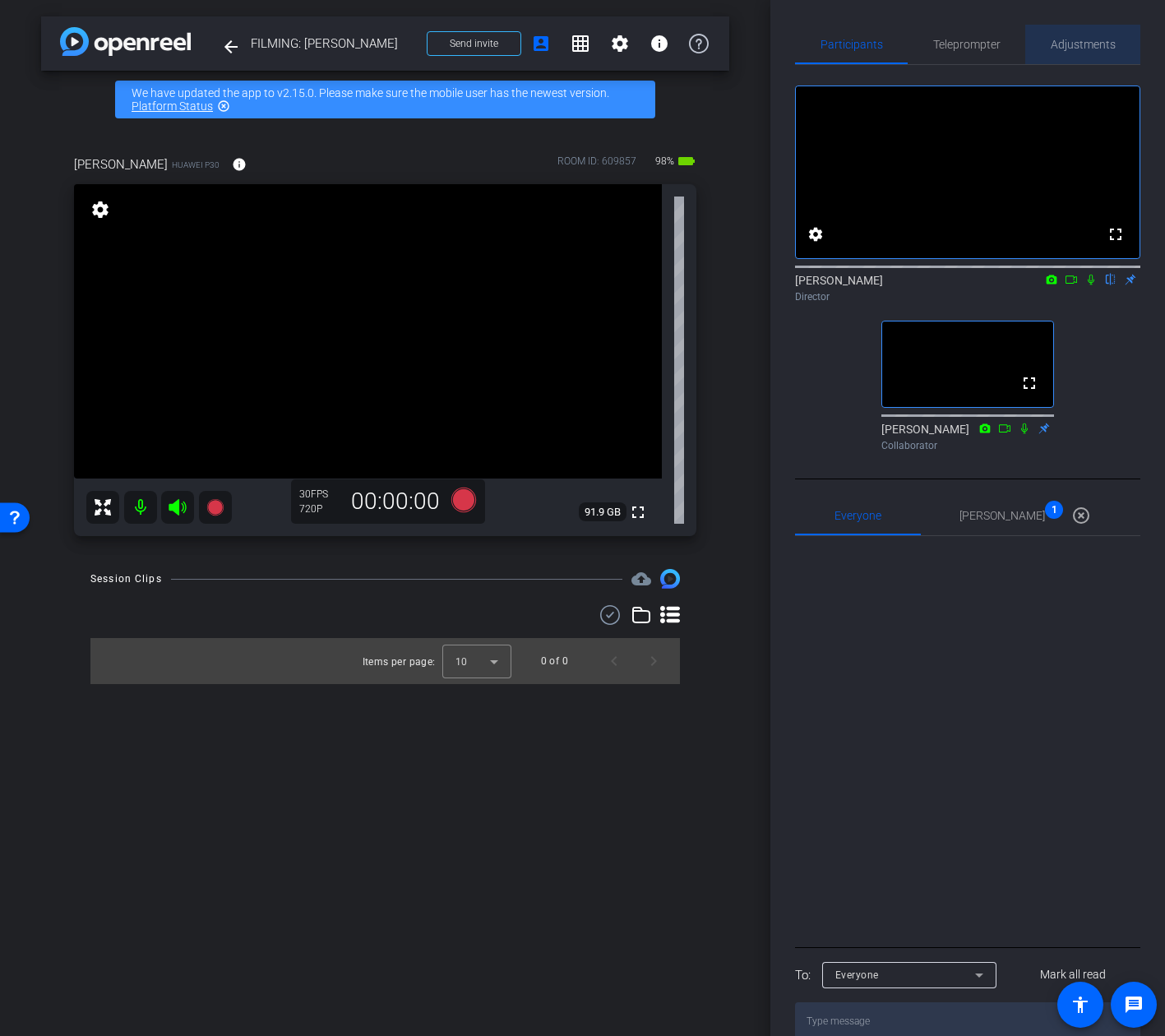
click at [1080, 46] on span "Adjustments" at bounding box center [1082, 44] width 65 height 11
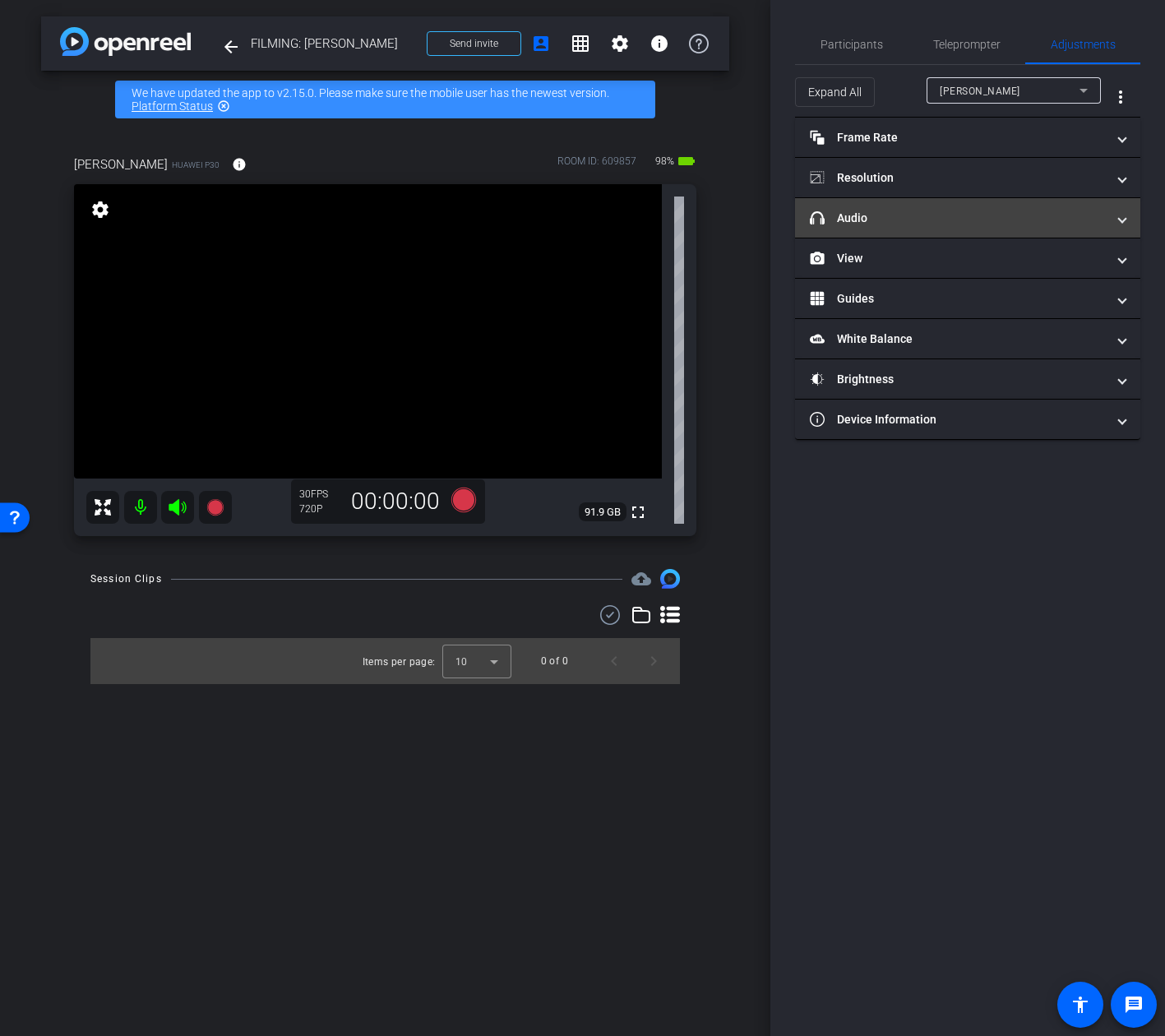
click at [974, 212] on mat-panel-title "headphone icon Audio" at bounding box center [958, 219] width 296 height 17
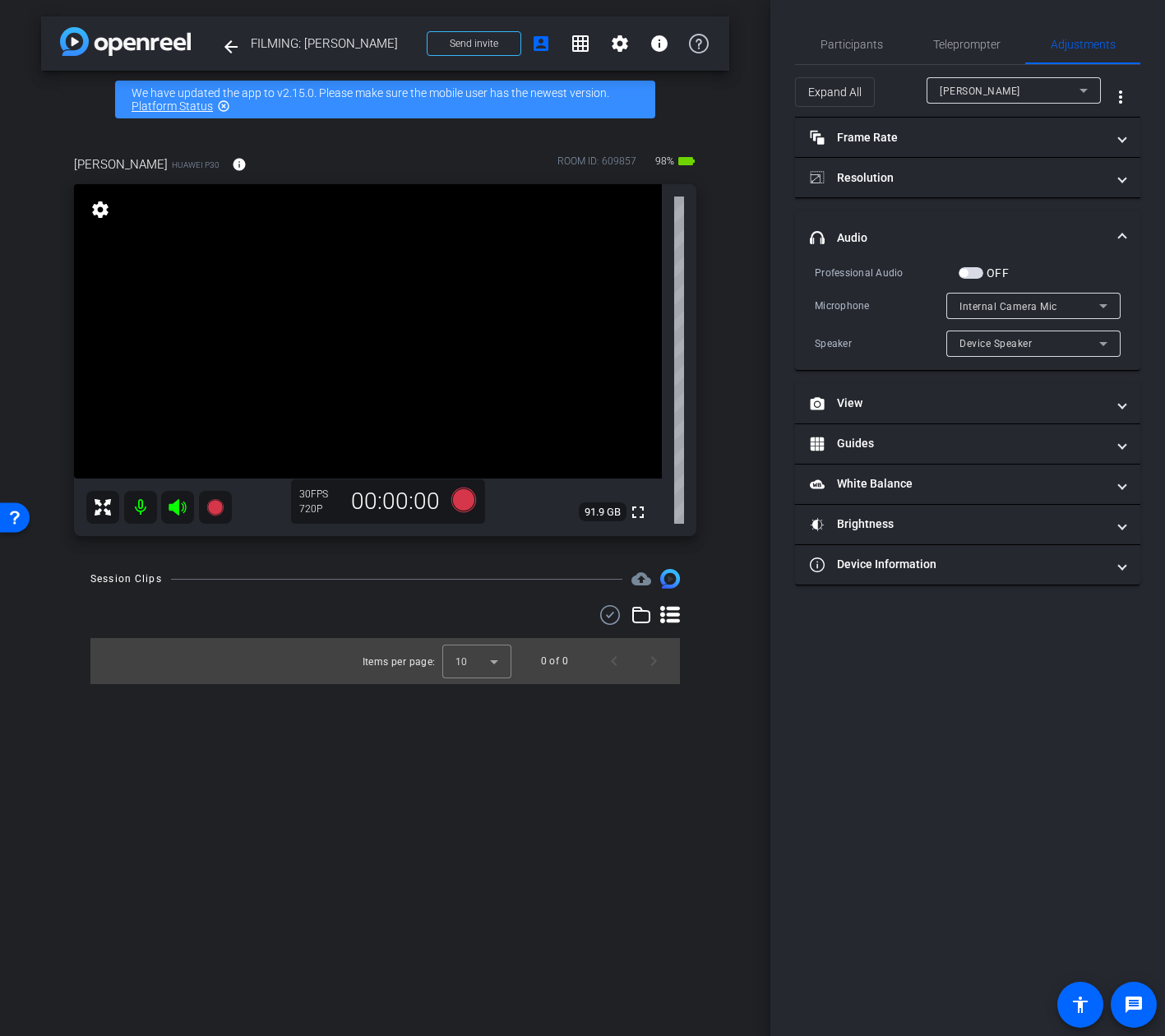
click at [1070, 305] on div "Internal Camera Mic" at bounding box center [1029, 306] width 139 height 21
click at [971, 265] on div at bounding box center [582, 518] width 1165 height 1036
click at [970, 274] on span "button" at bounding box center [971, 273] width 25 height 11
click at [971, 274] on span "button" at bounding box center [971, 273] width 25 height 11
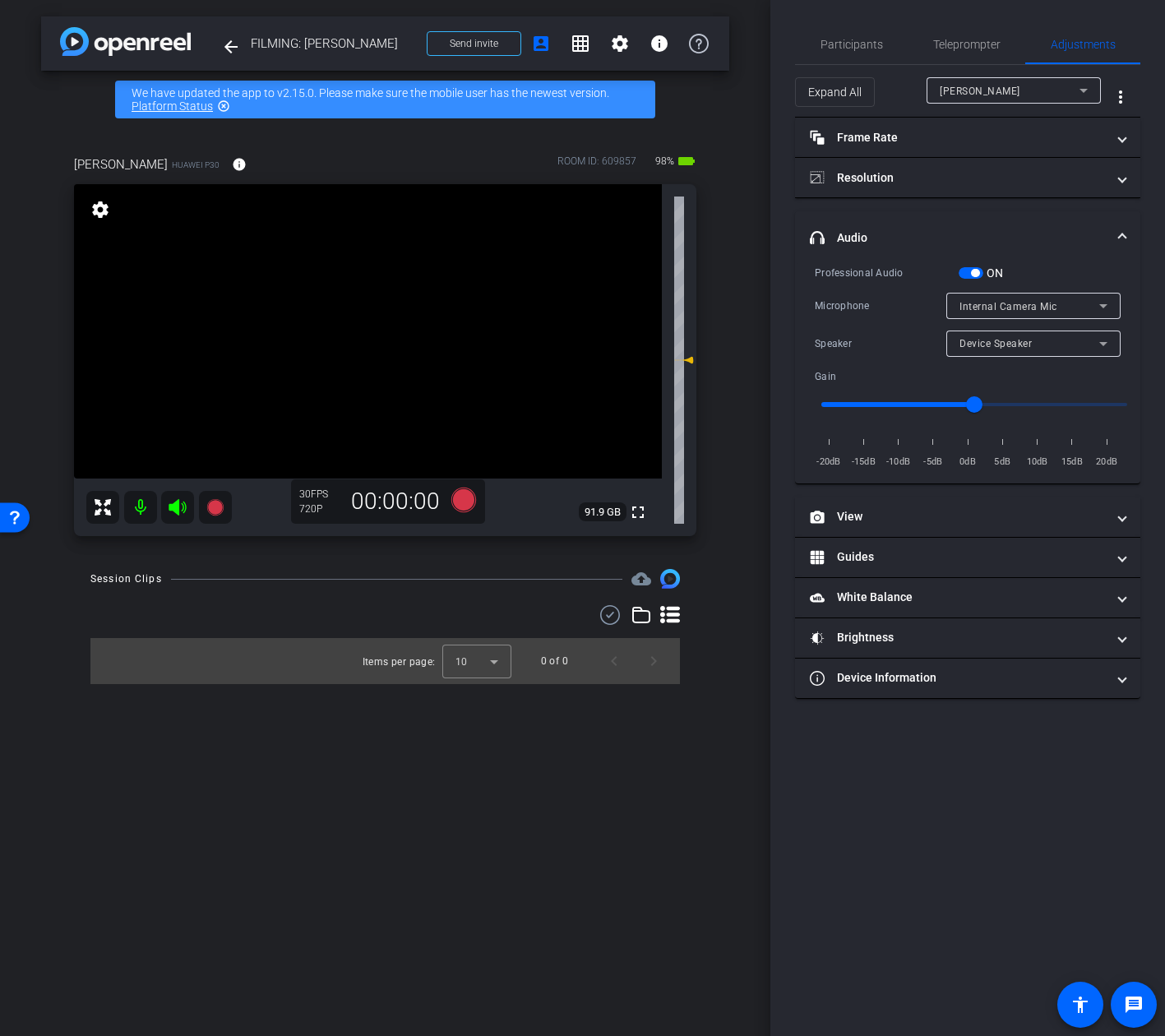
click at [1003, 293] on div "Internal Camera Mic" at bounding box center [1033, 305] width 148 height 27
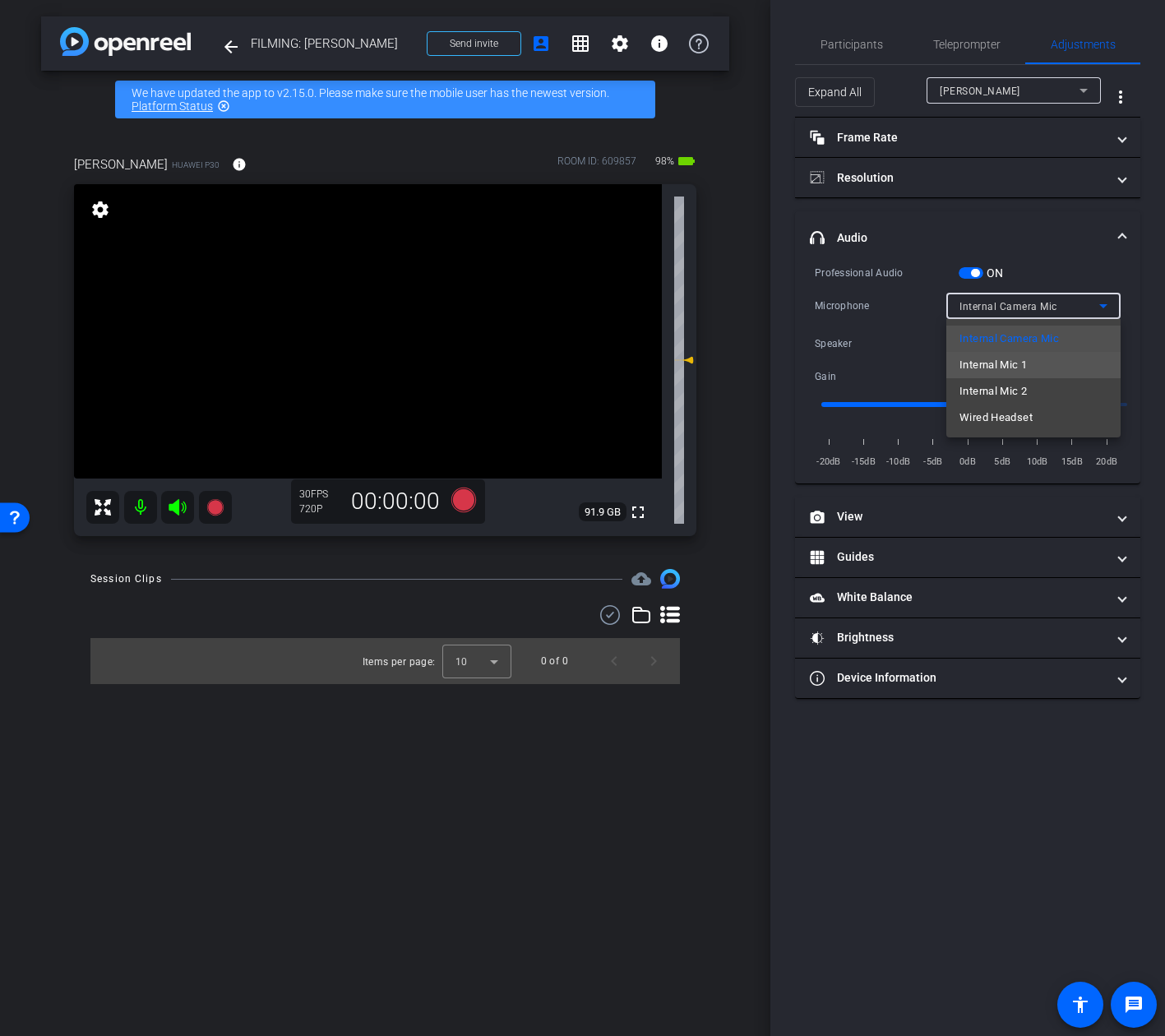
click at [1025, 368] on span "Internal Mic 1" at bounding box center [993, 365] width 67 height 20
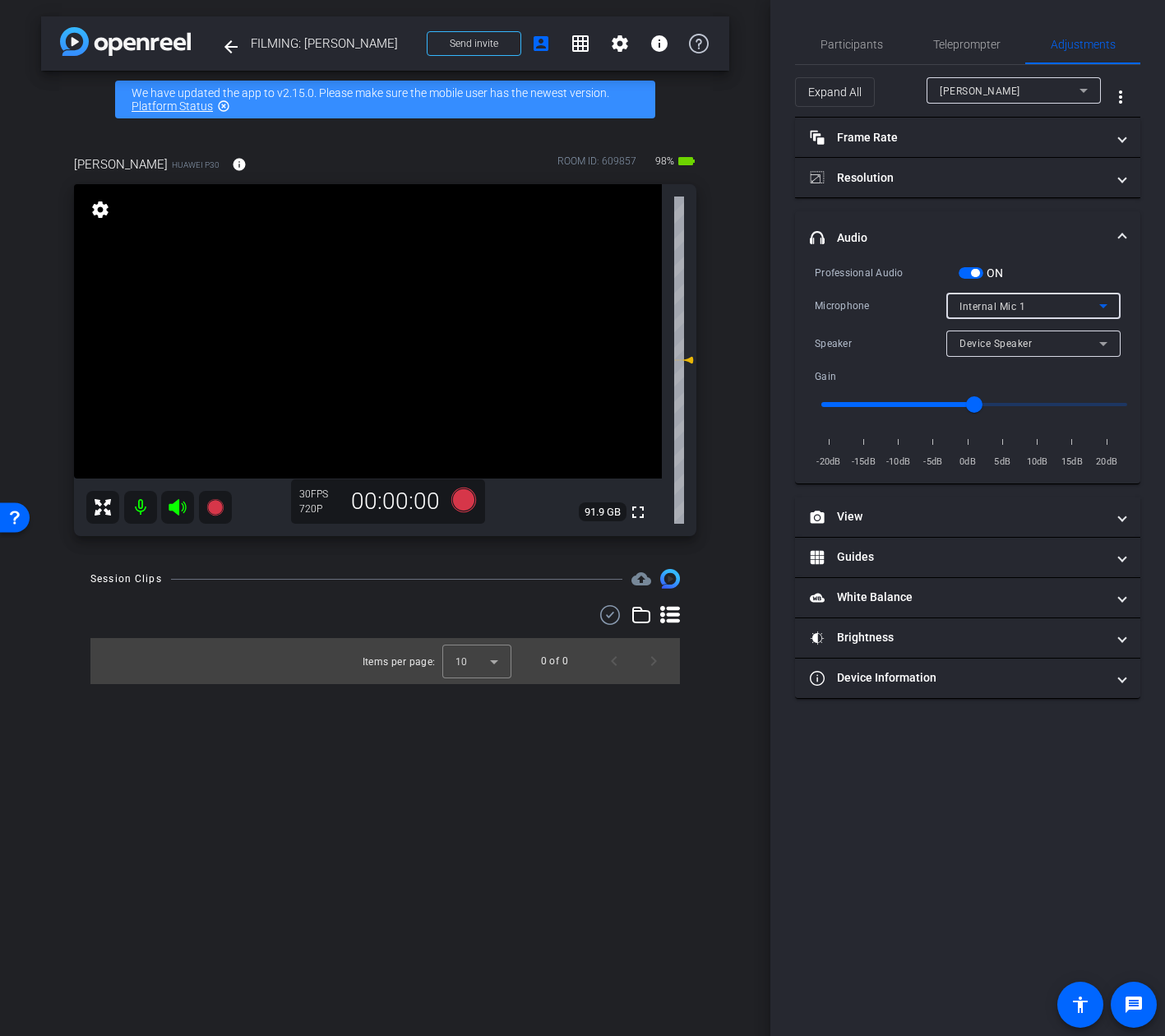
click at [1026, 304] on div "Internal Mic 1" at bounding box center [1029, 306] width 139 height 21
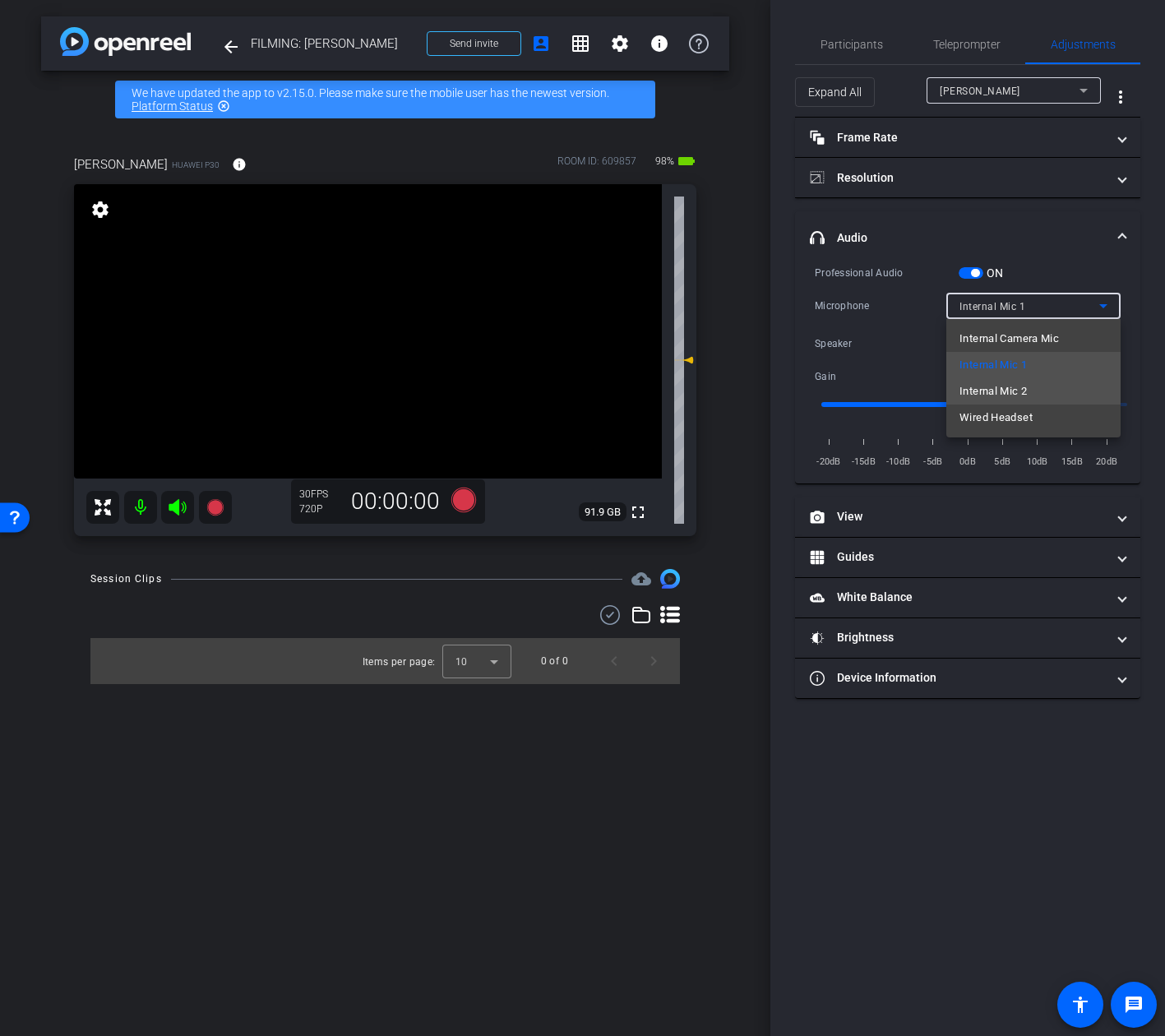
click at [1002, 398] on span "Internal Mic 2" at bounding box center [993, 391] width 67 height 20
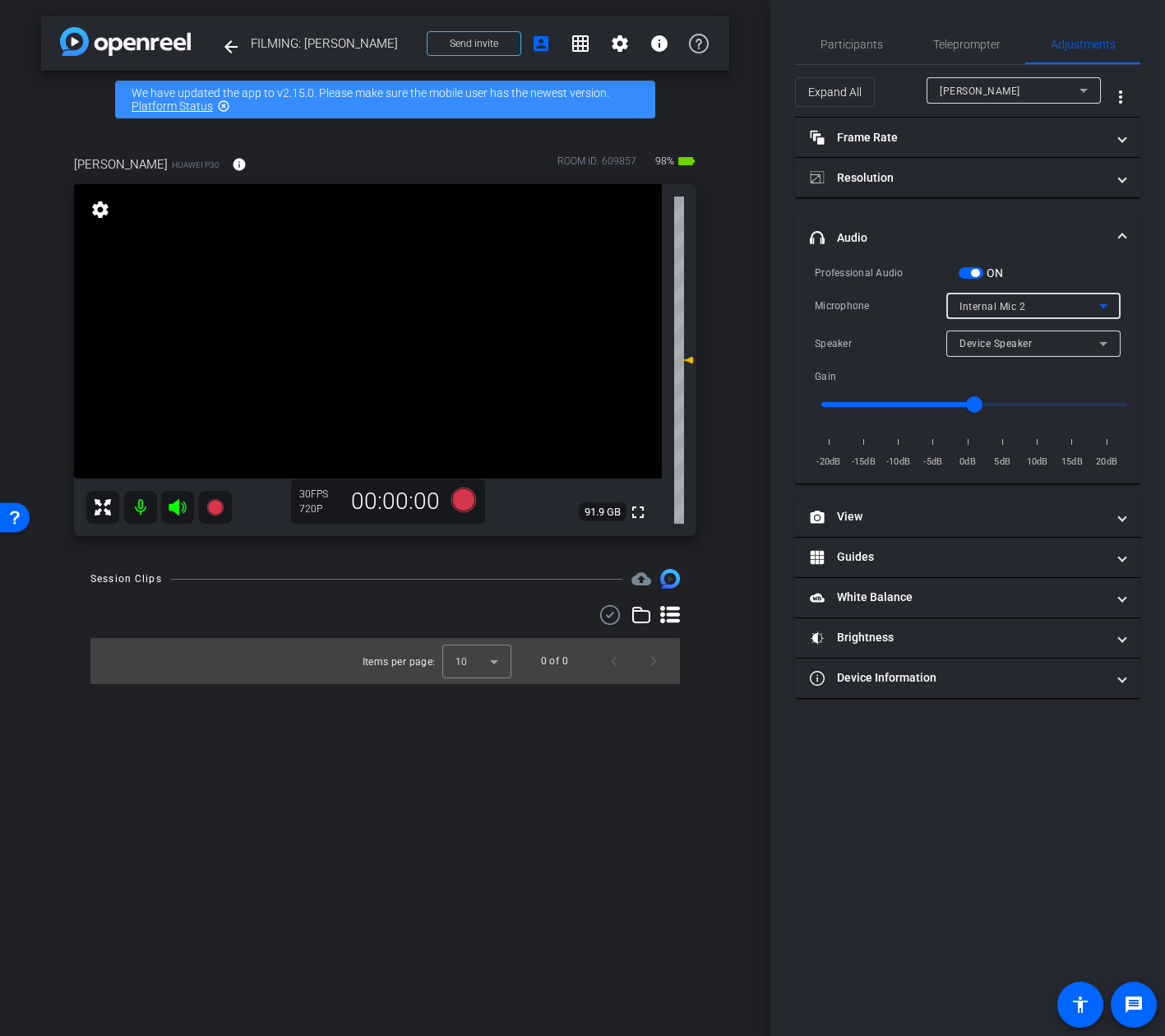
click at [1010, 296] on mat-select "Internal Mic 2" at bounding box center [1033, 306] width 148 height 21
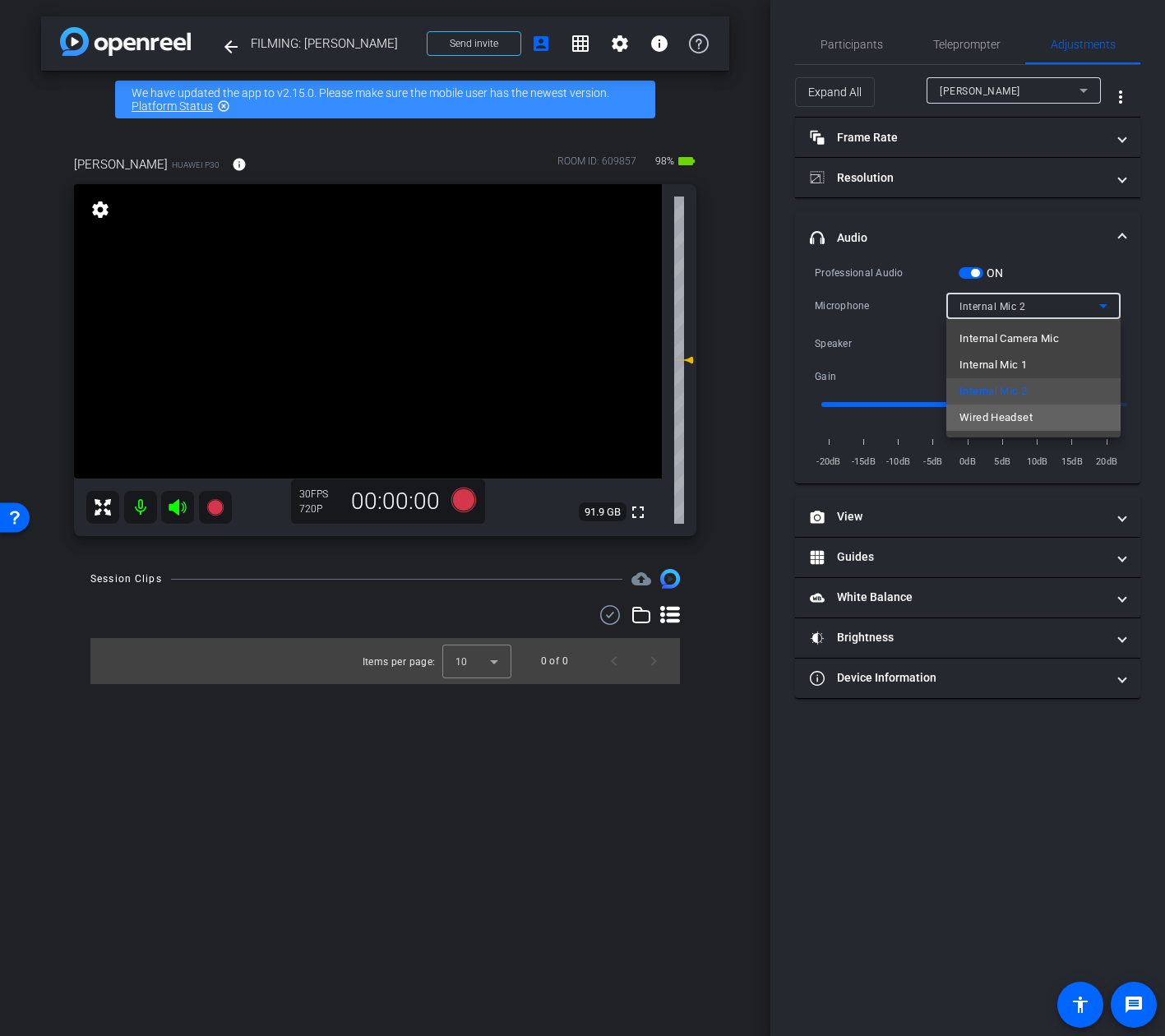
click at [990, 411] on span "Wired Headset" at bounding box center [995, 417] width 73 height 20
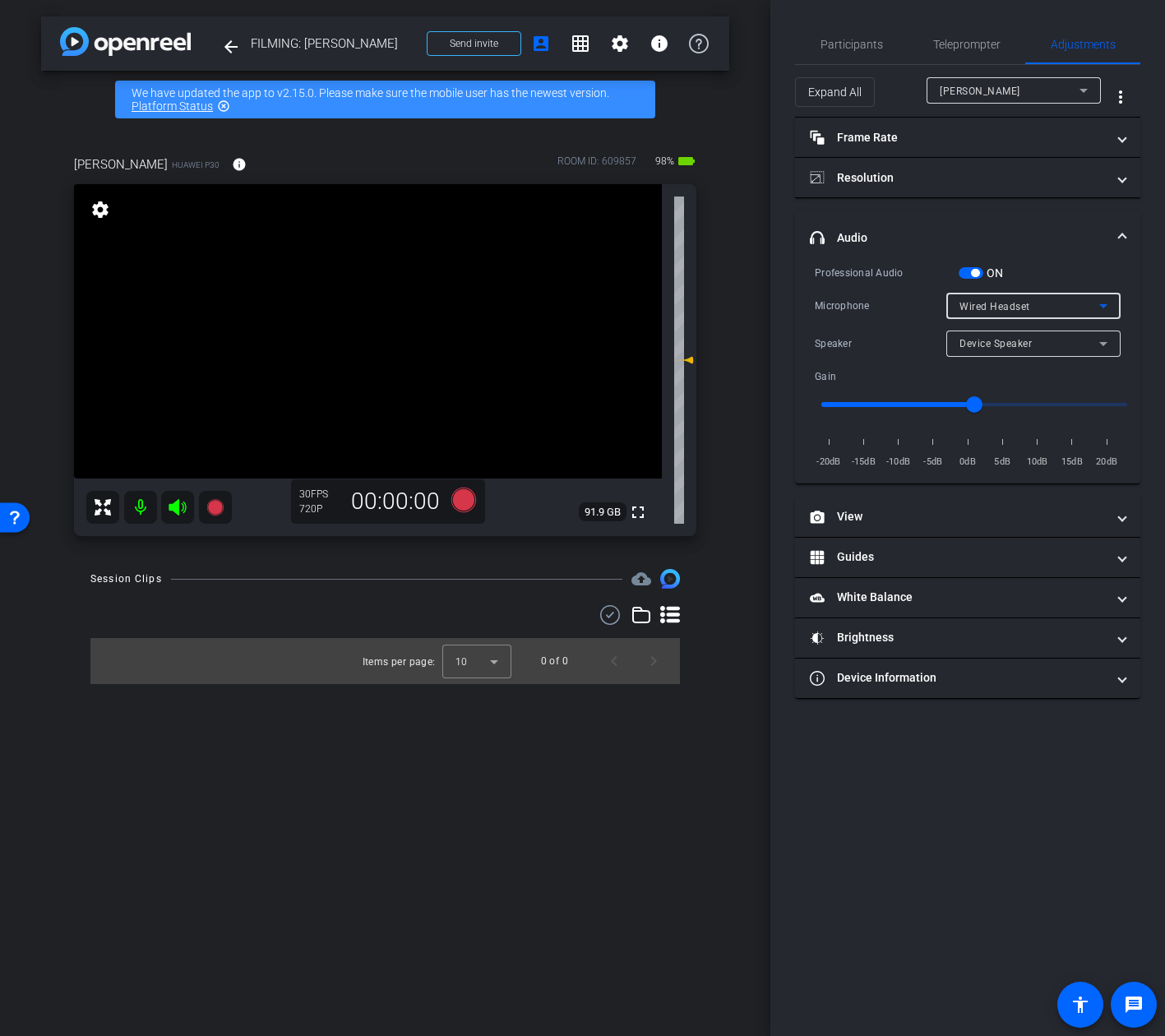
click at [1021, 312] on div "Wired Headset" at bounding box center [1029, 306] width 139 height 21
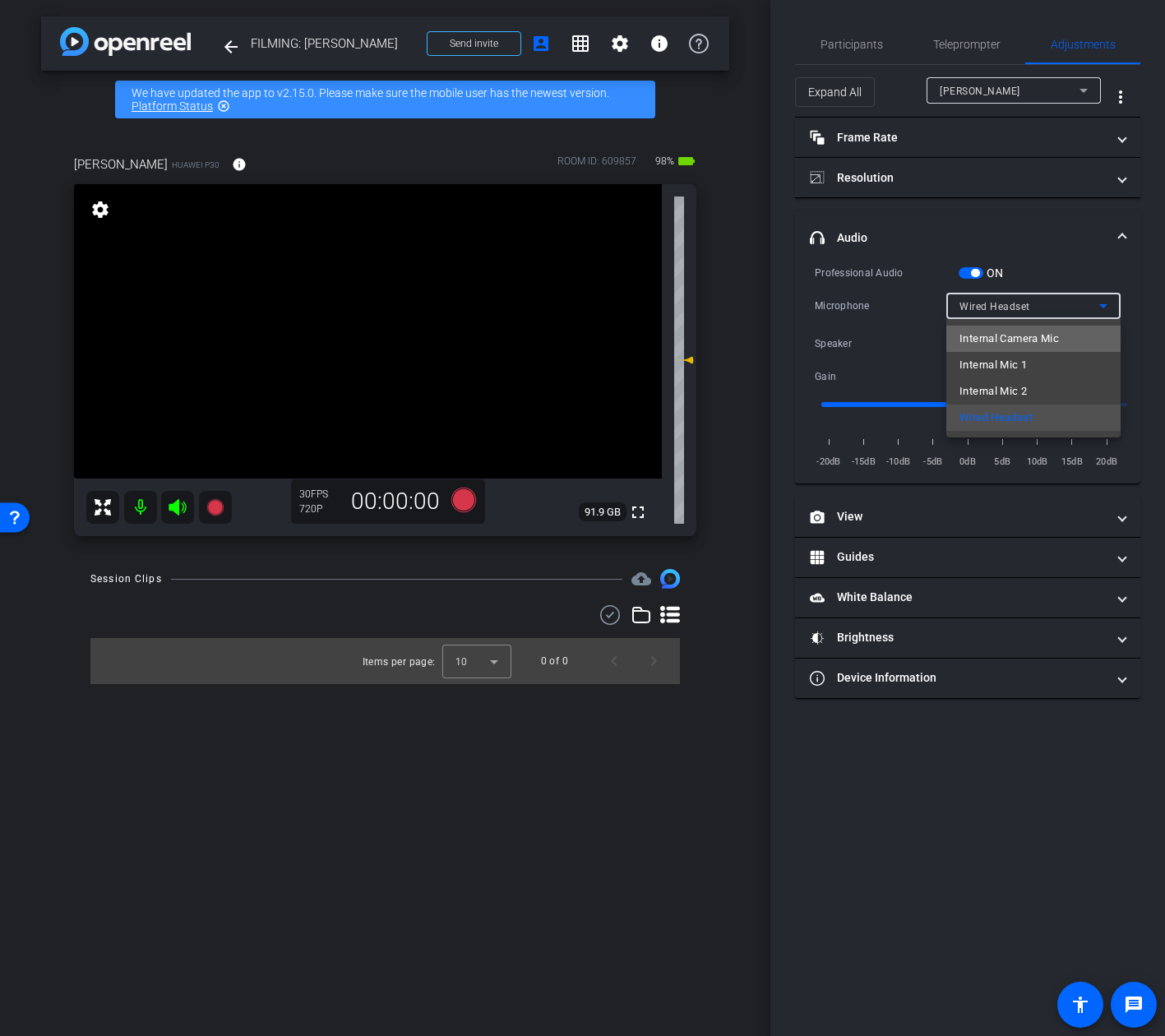
click at [1010, 337] on span "Internal Camera Mic" at bounding box center [1009, 338] width 100 height 20
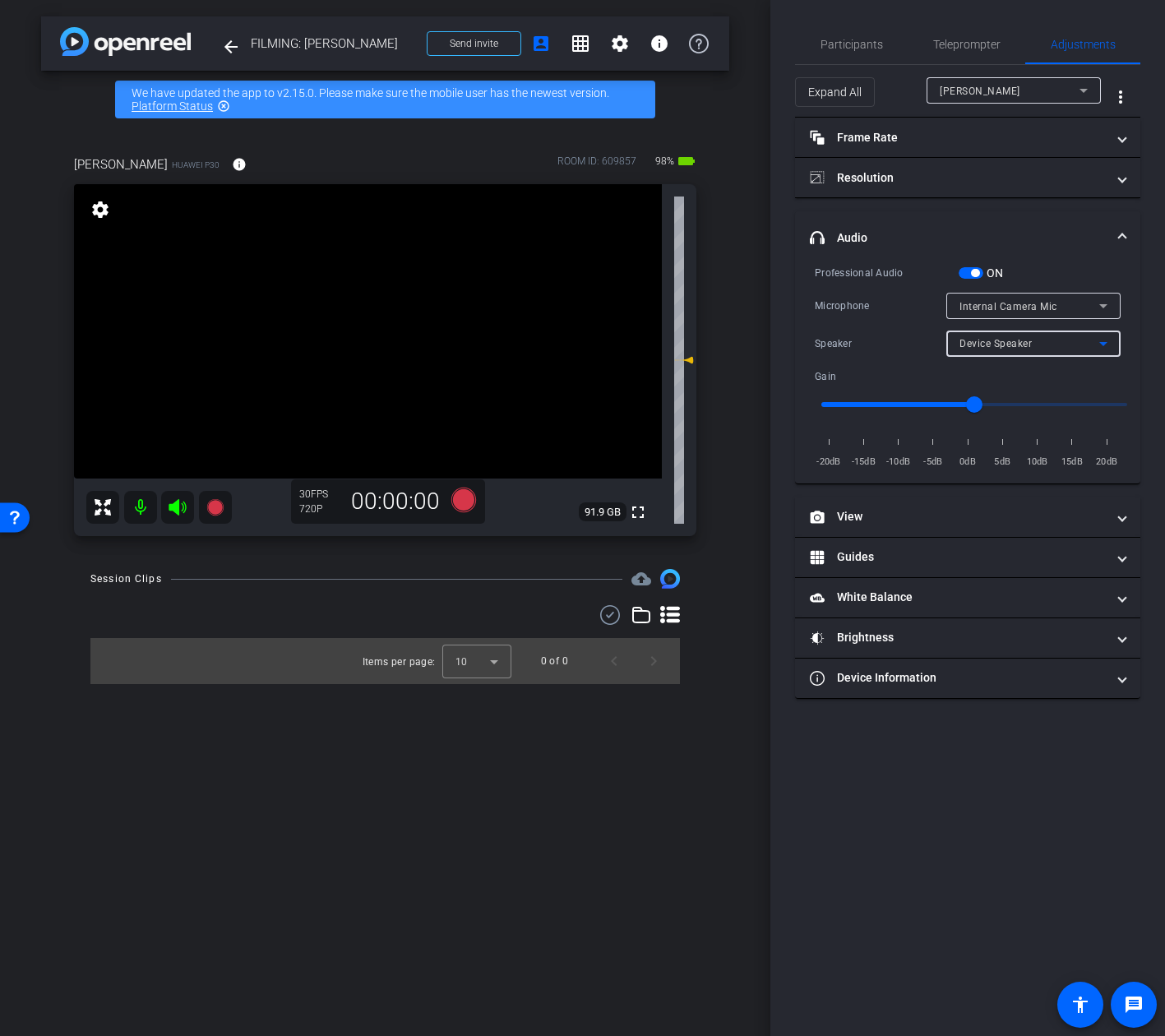
click at [983, 342] on span "Device Speaker" at bounding box center [995, 343] width 72 height 11
click at [984, 345] on div at bounding box center [582, 518] width 1165 height 1036
click at [970, 268] on span "button" at bounding box center [971, 273] width 25 height 11
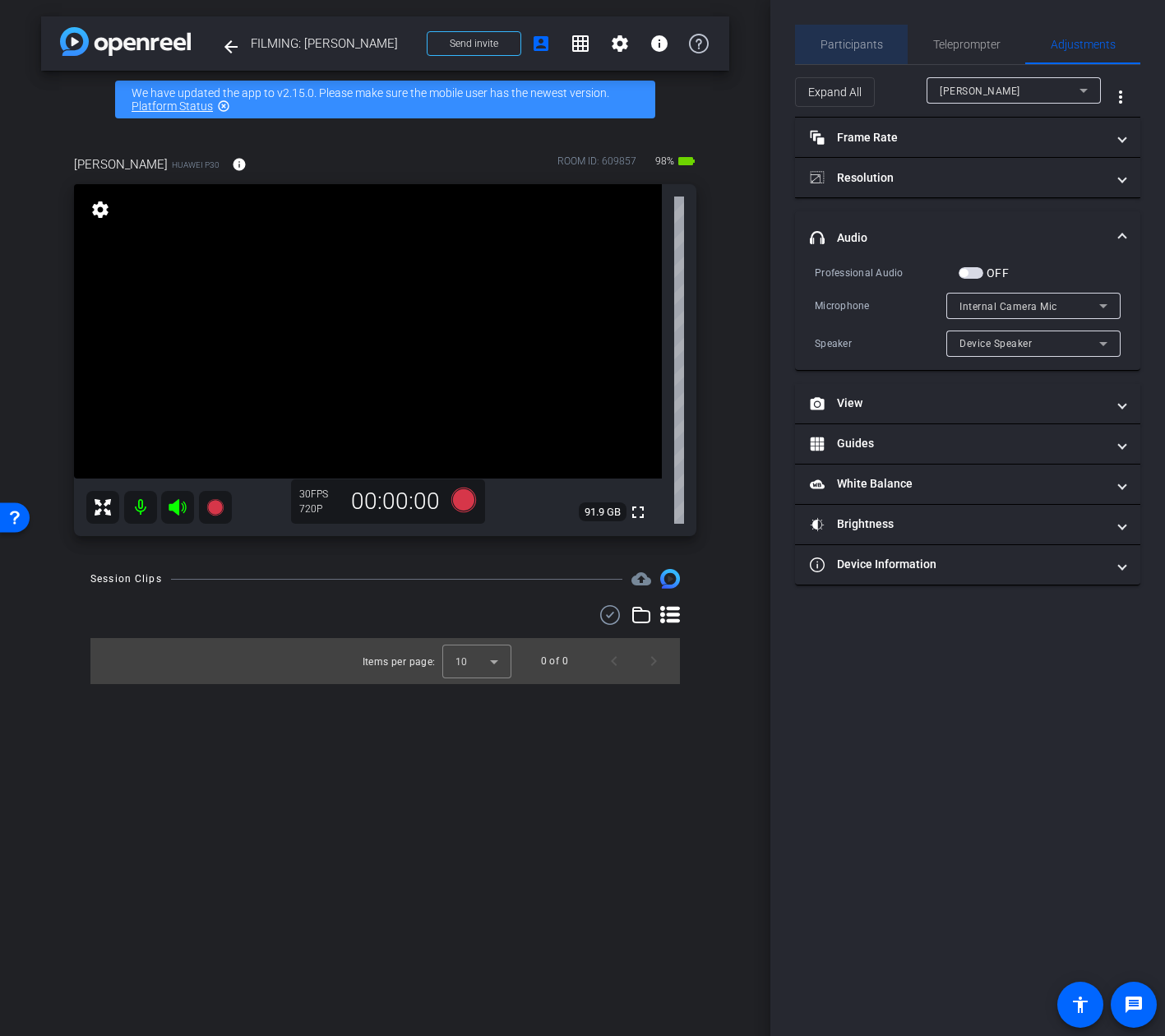
click at [865, 44] on span "Participants" at bounding box center [852, 44] width 63 height 11
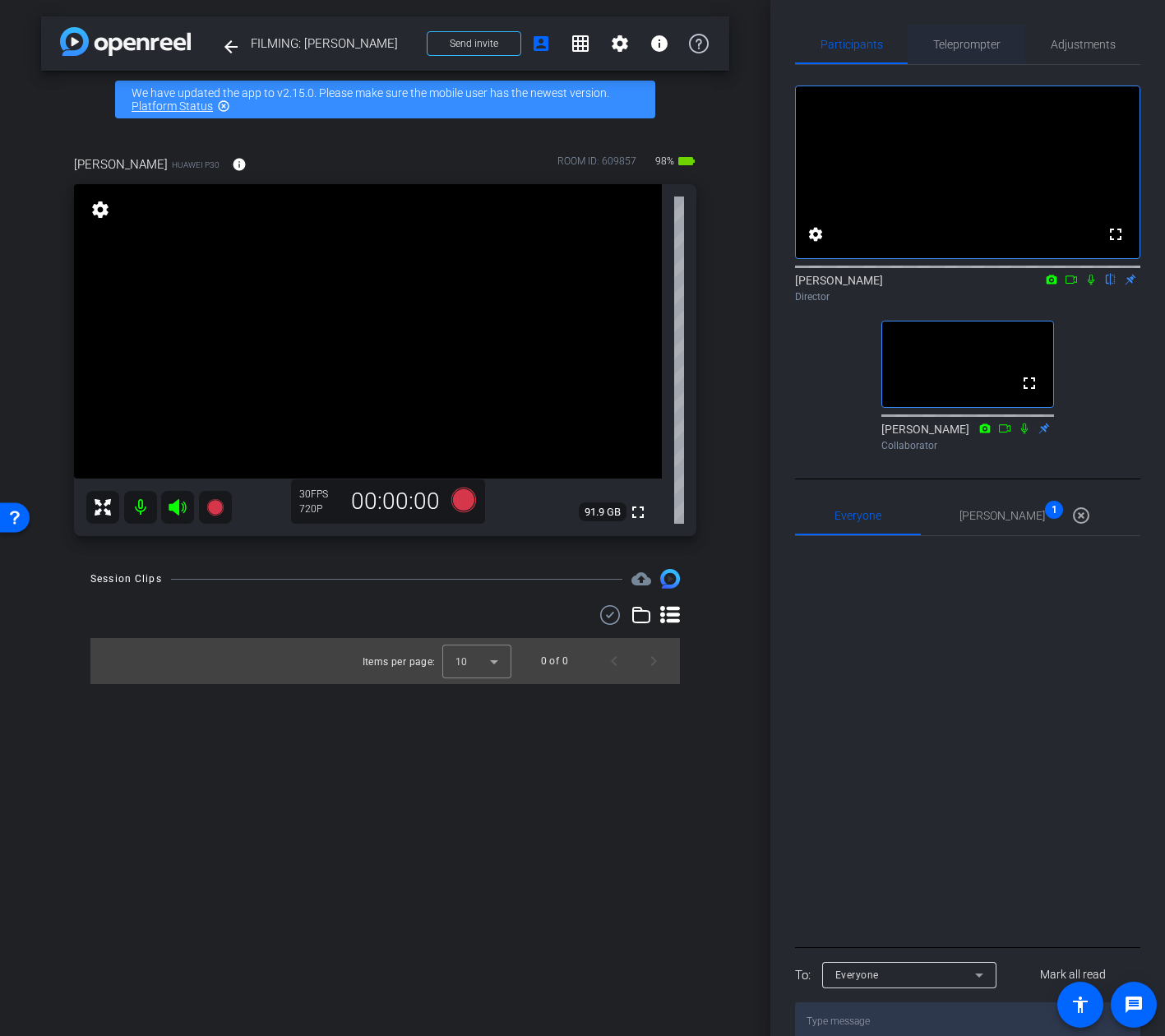
click at [989, 59] on span "Teleprompter" at bounding box center [966, 45] width 67 height 40
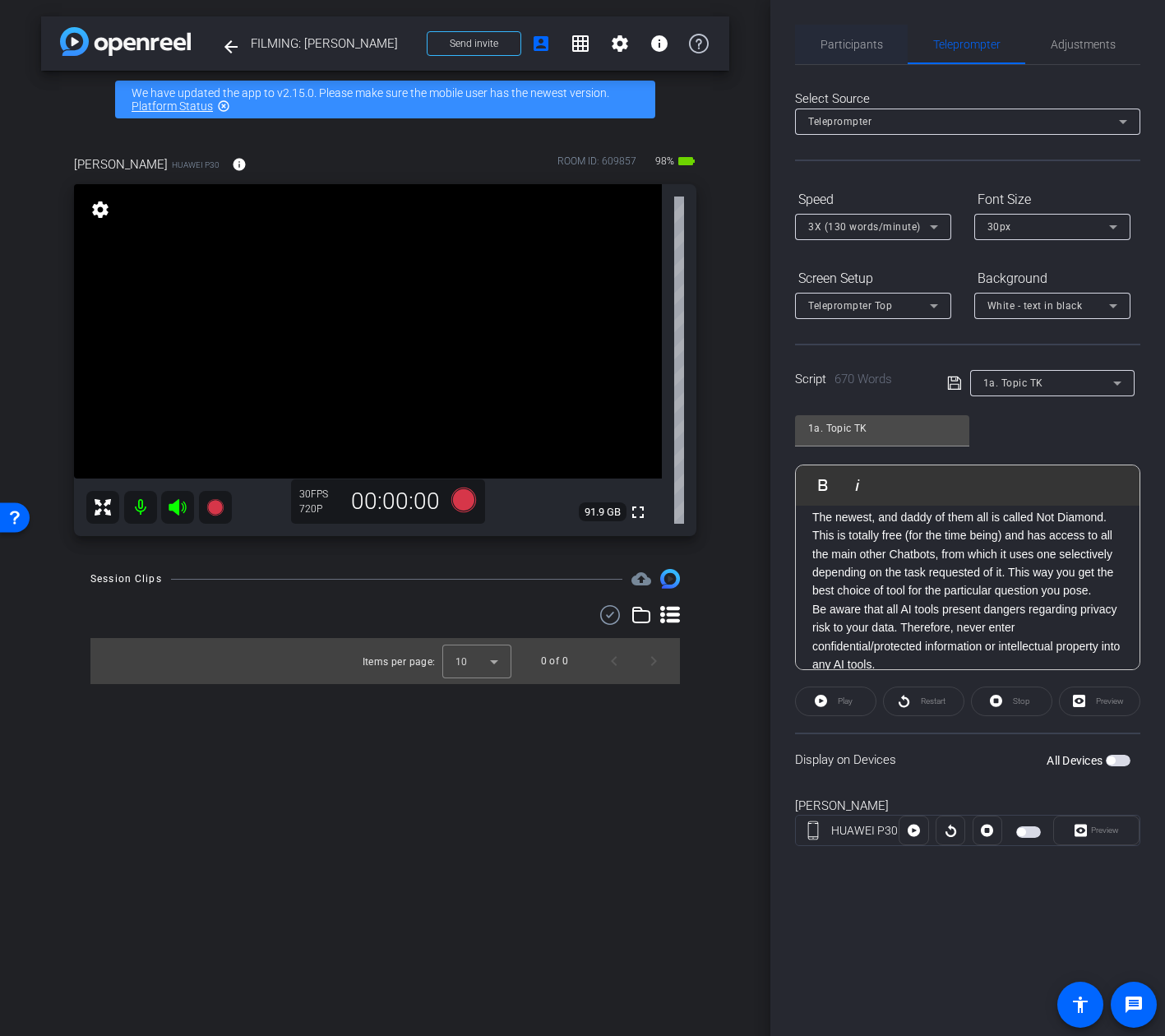
click at [827, 55] on span "Participants" at bounding box center [852, 45] width 63 height 40
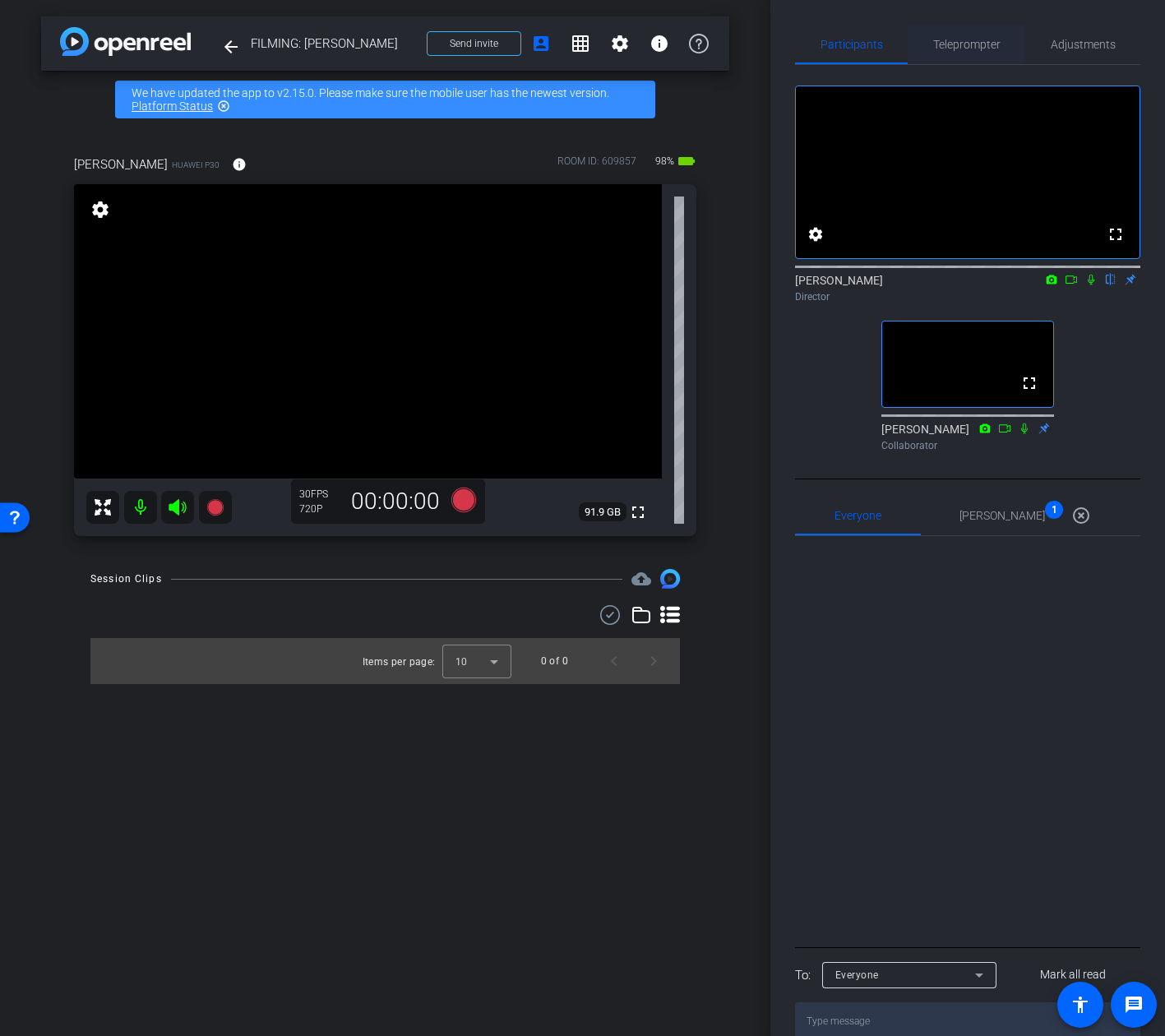
click at [965, 56] on span "Teleprompter" at bounding box center [966, 45] width 67 height 40
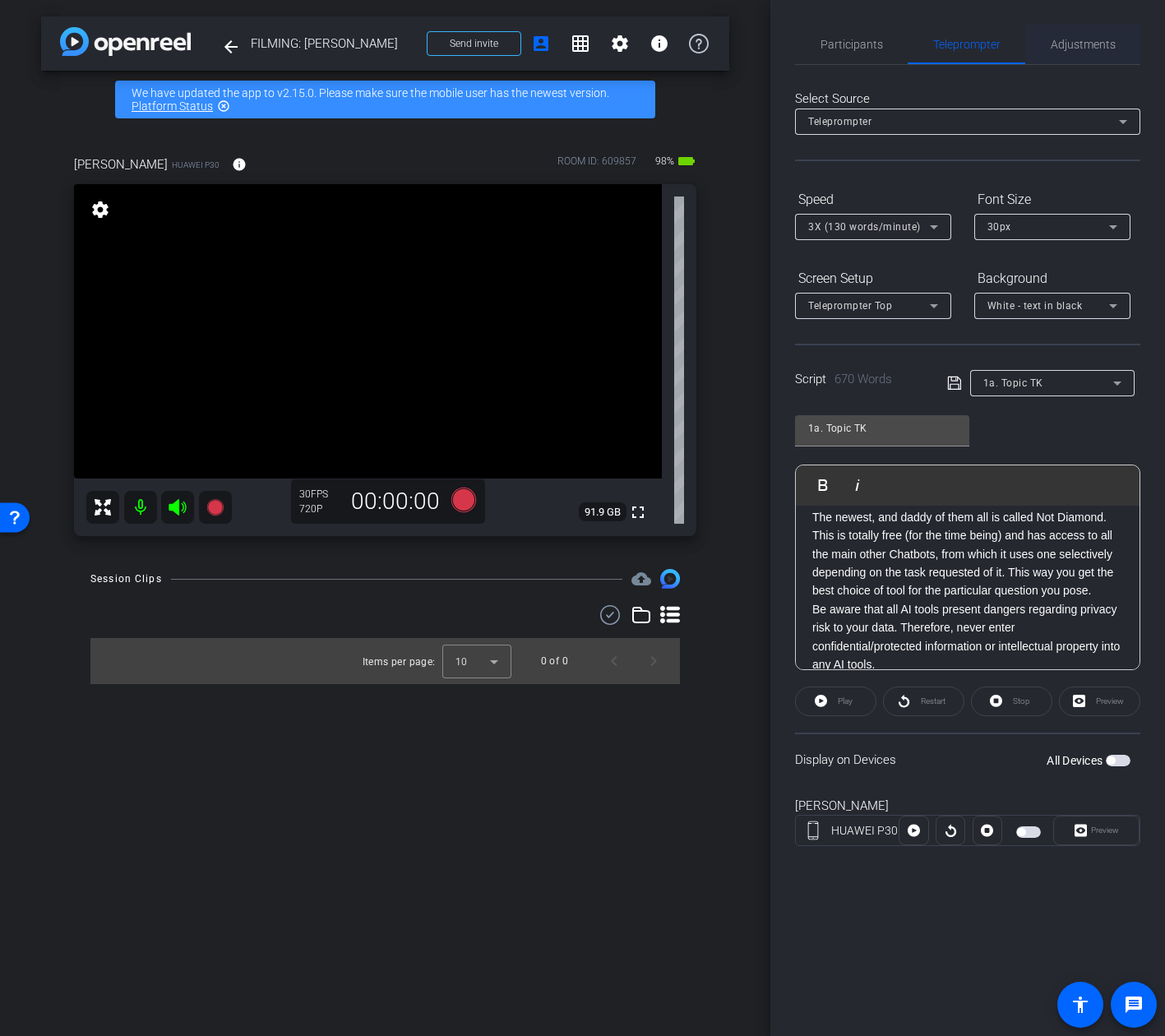
click at [1088, 49] on span "Adjustments" at bounding box center [1082, 44] width 65 height 11
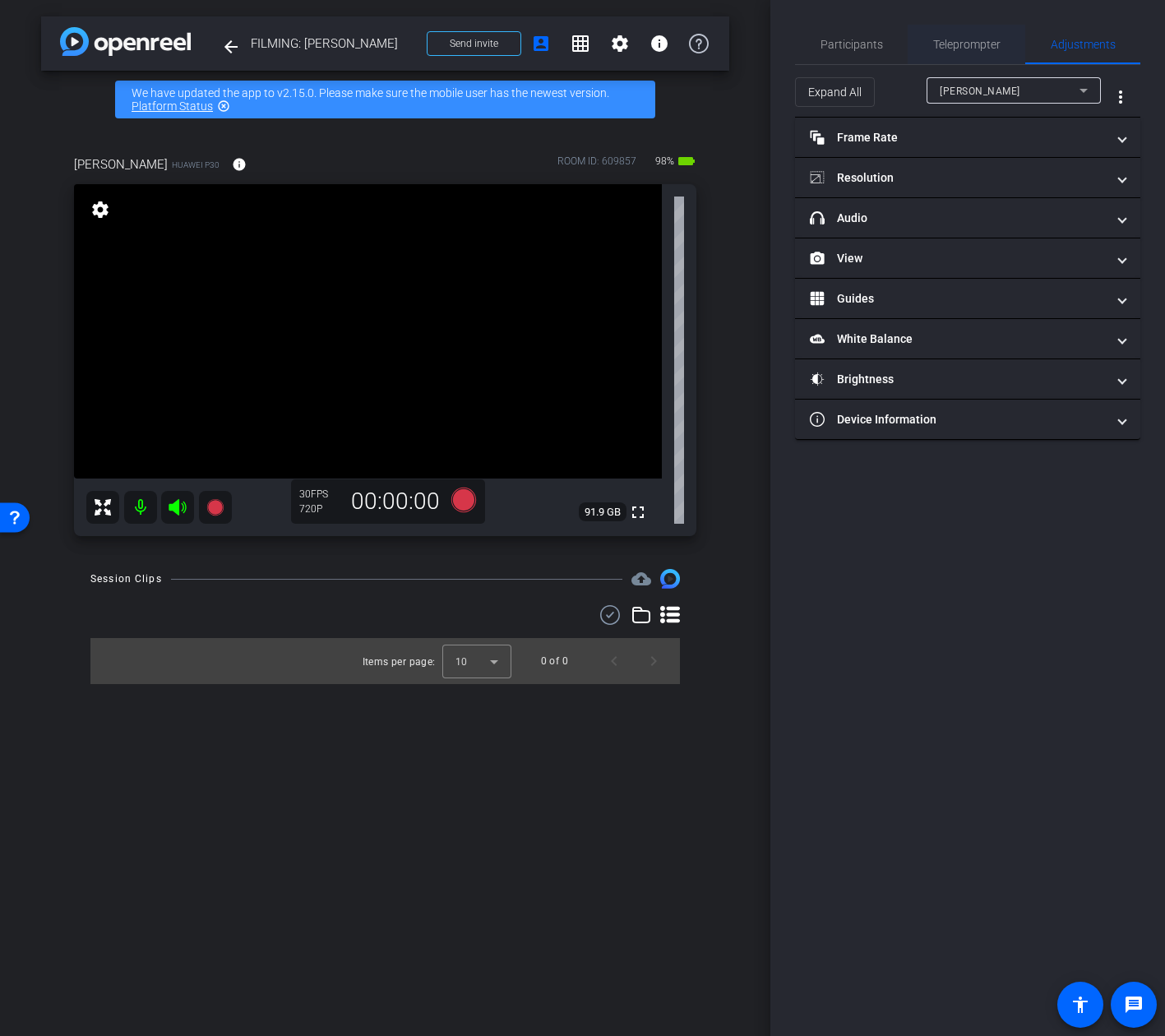
click at [997, 52] on span "Teleprompter" at bounding box center [966, 45] width 67 height 40
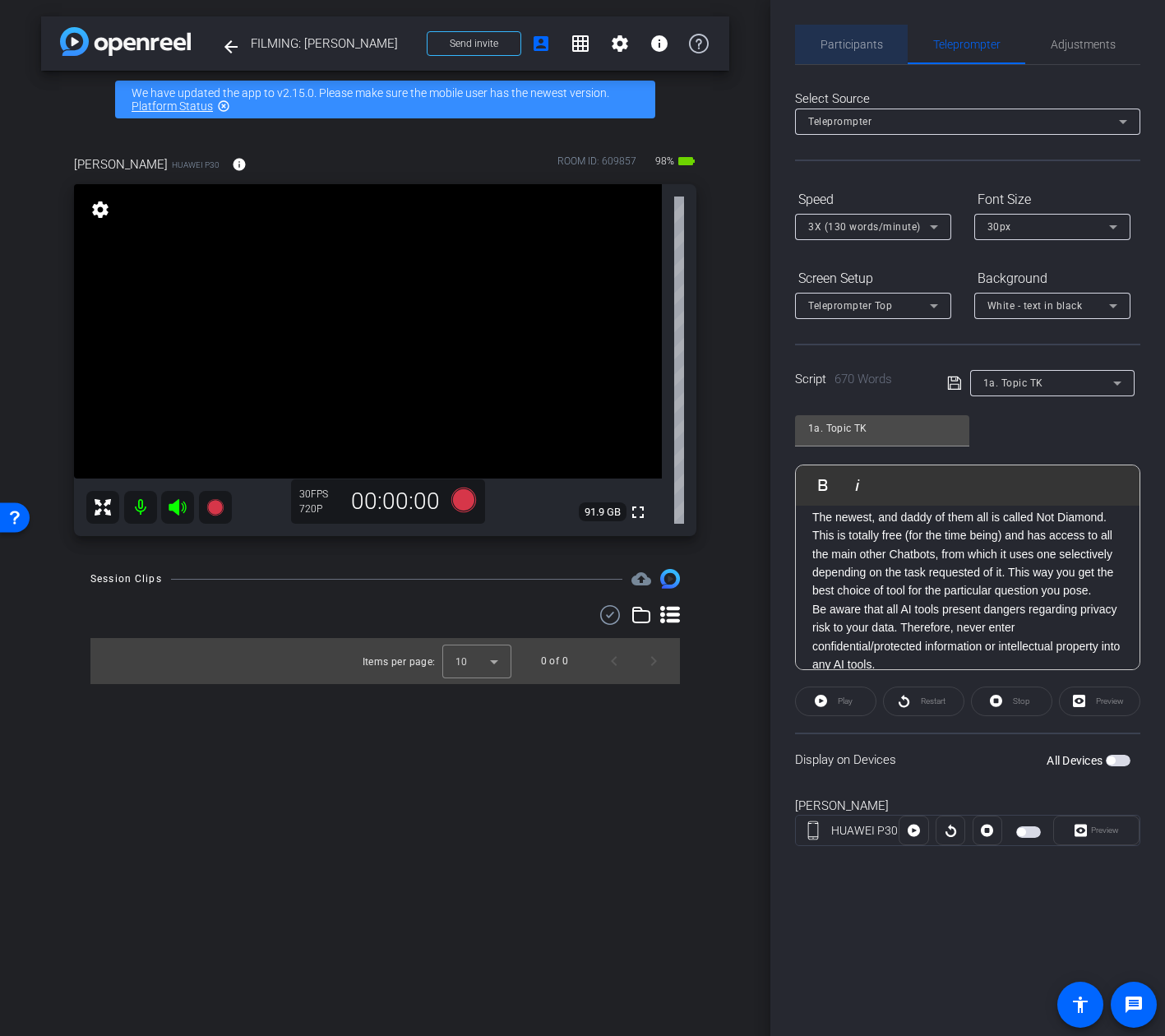
click at [796, 41] on div "Participants" at bounding box center [851, 45] width 113 height 40
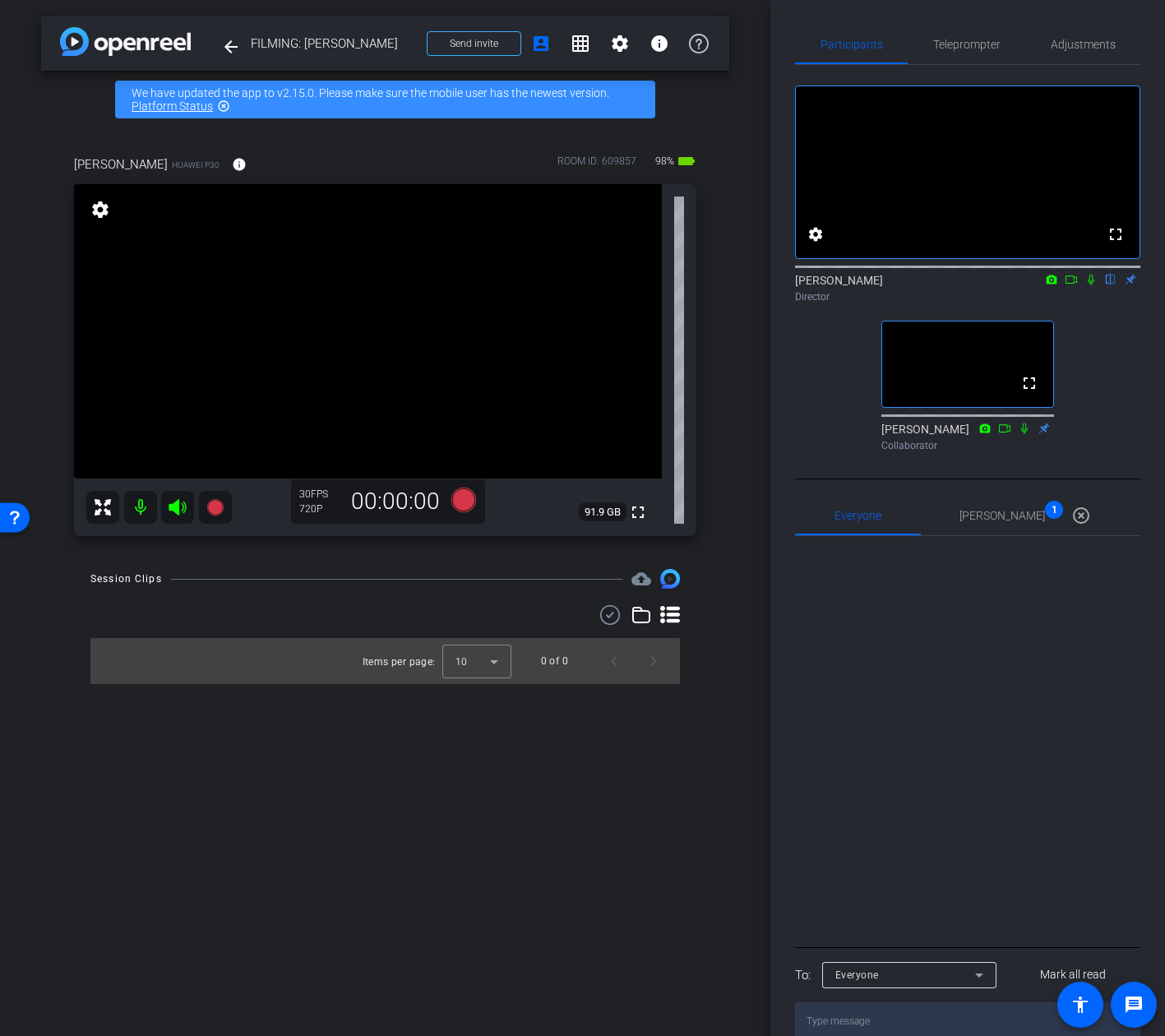
click at [1076, 352] on div "fullscreen settings Addie Hackshaw flip Director fullscreen Ailsa Dann Collabor…" at bounding box center [967, 261] width 345 height 393
click at [1053, 50] on span "Adjustments" at bounding box center [1082, 44] width 65 height 11
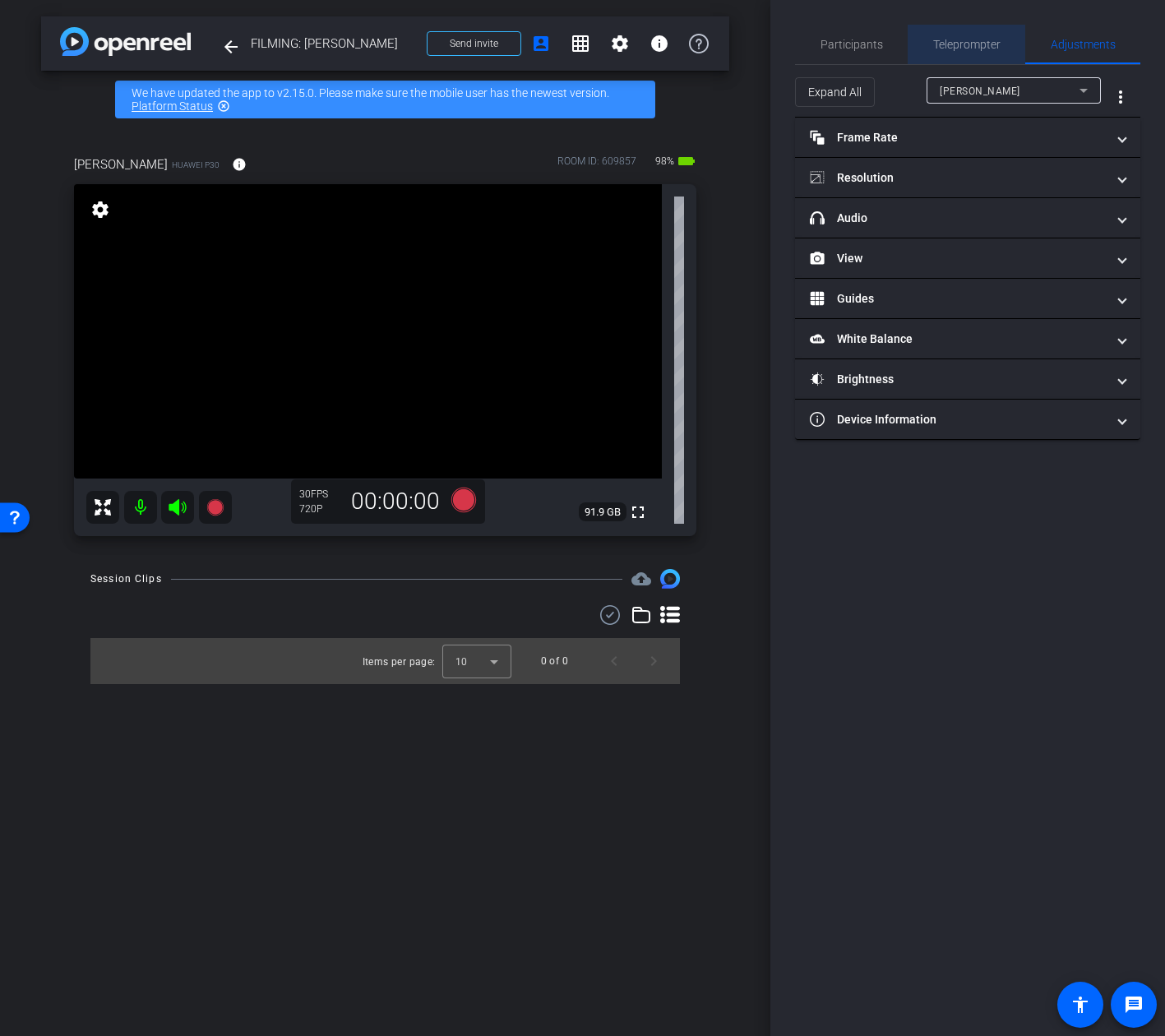
click at [977, 53] on span "Teleprompter" at bounding box center [966, 45] width 67 height 40
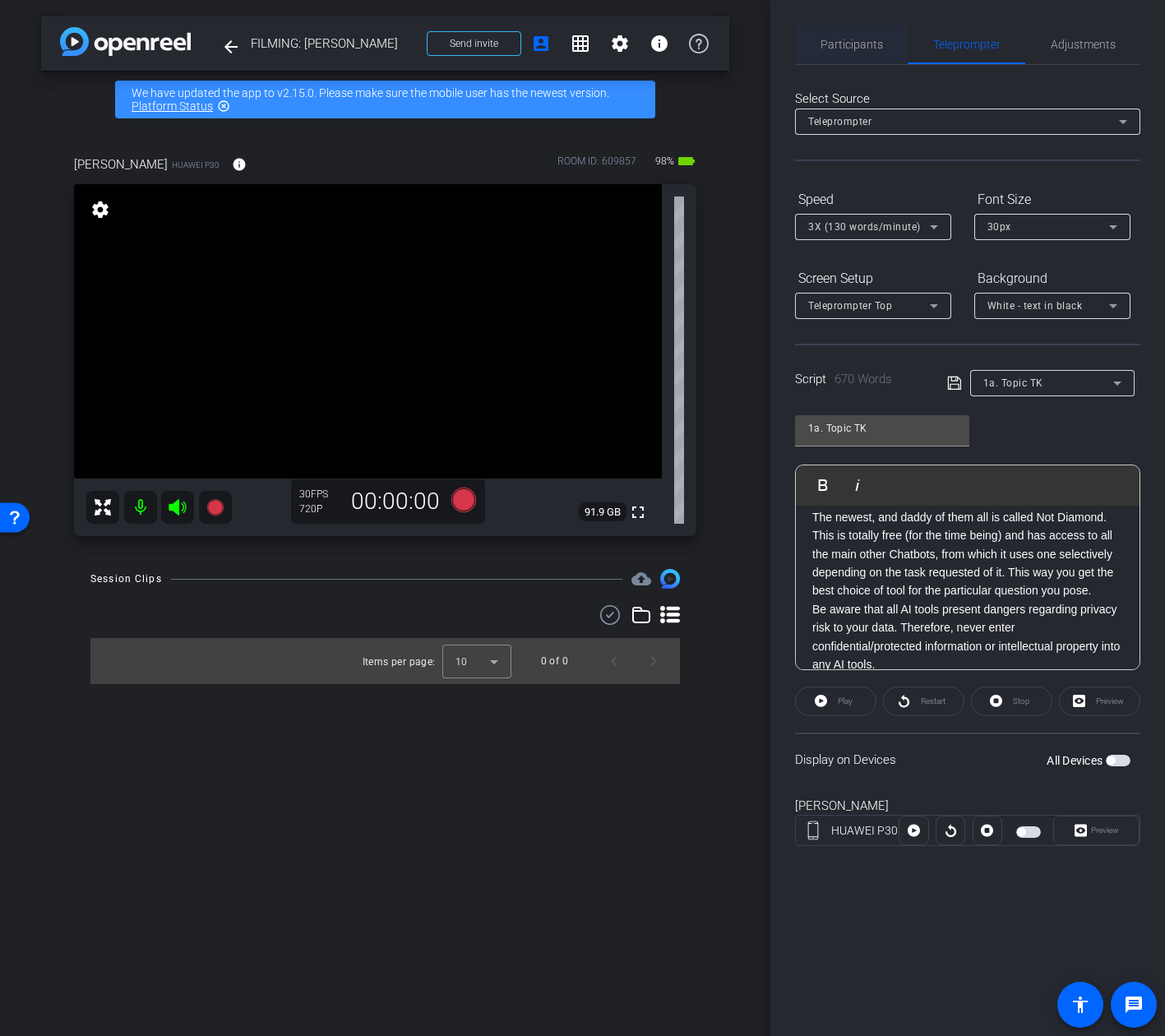
click at [811, 61] on div "Participants" at bounding box center [851, 45] width 113 height 40
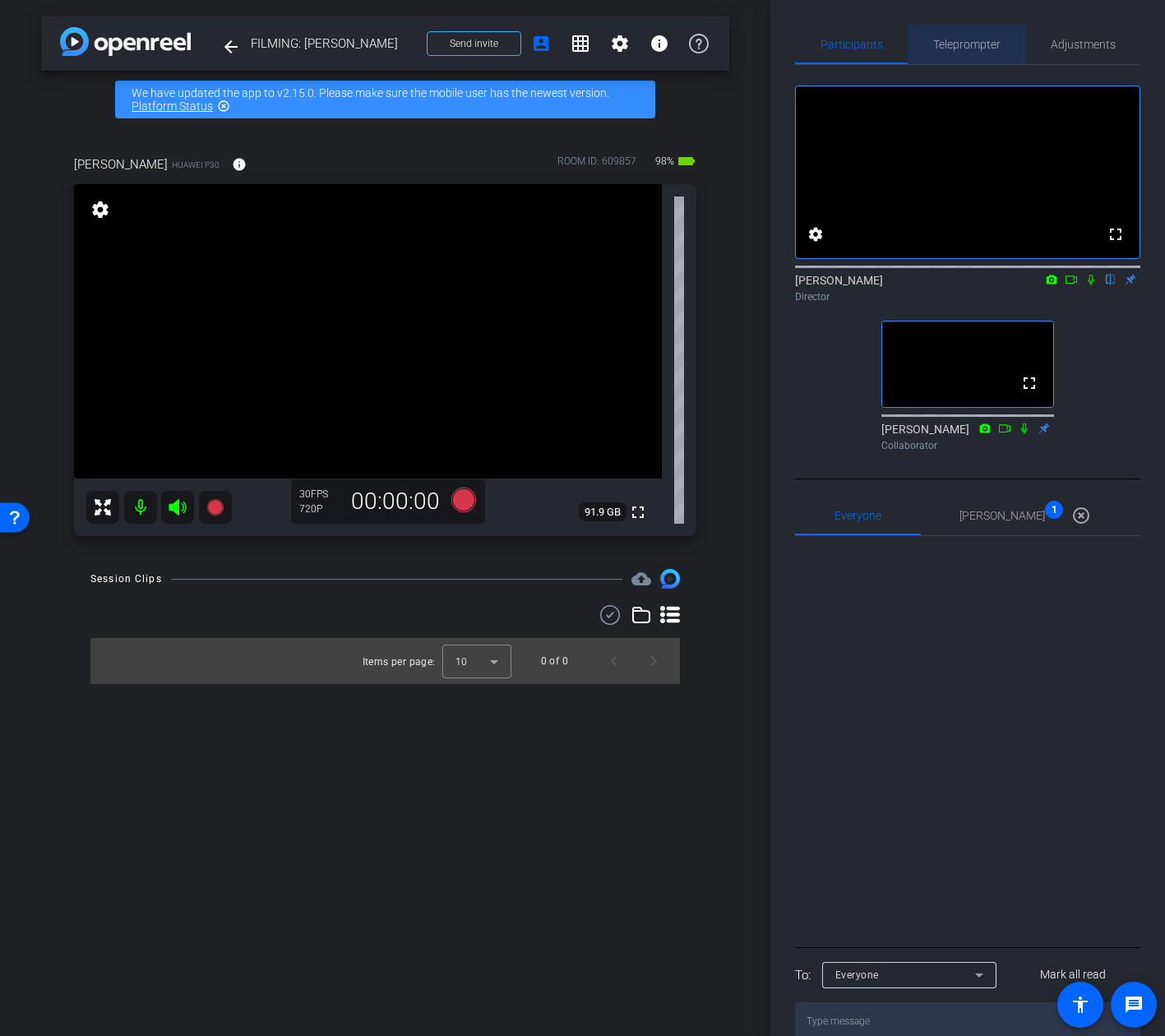
click at [1006, 46] on div "Teleprompter" at bounding box center [966, 45] width 118 height 40
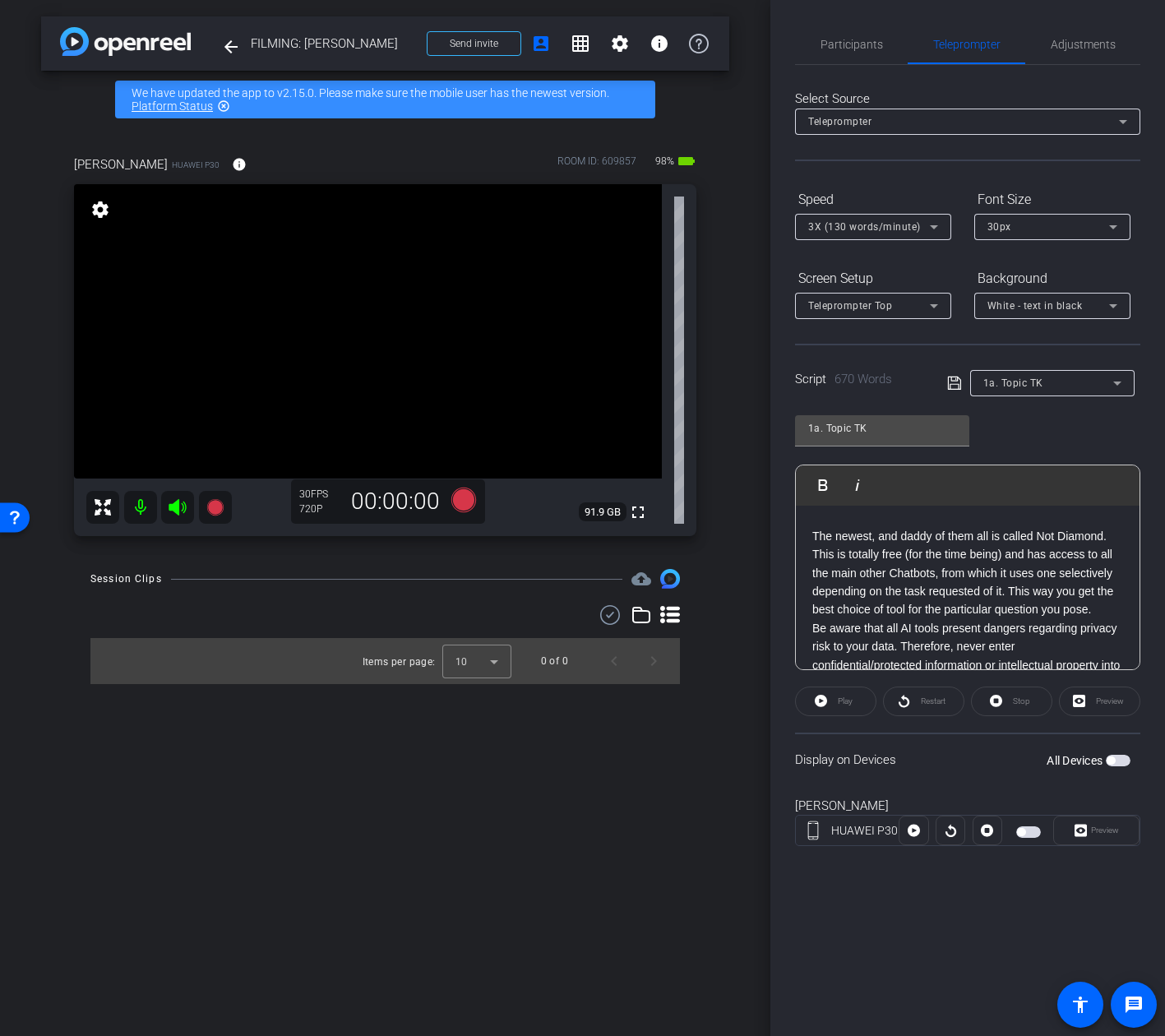
scroll to position [946, 0]
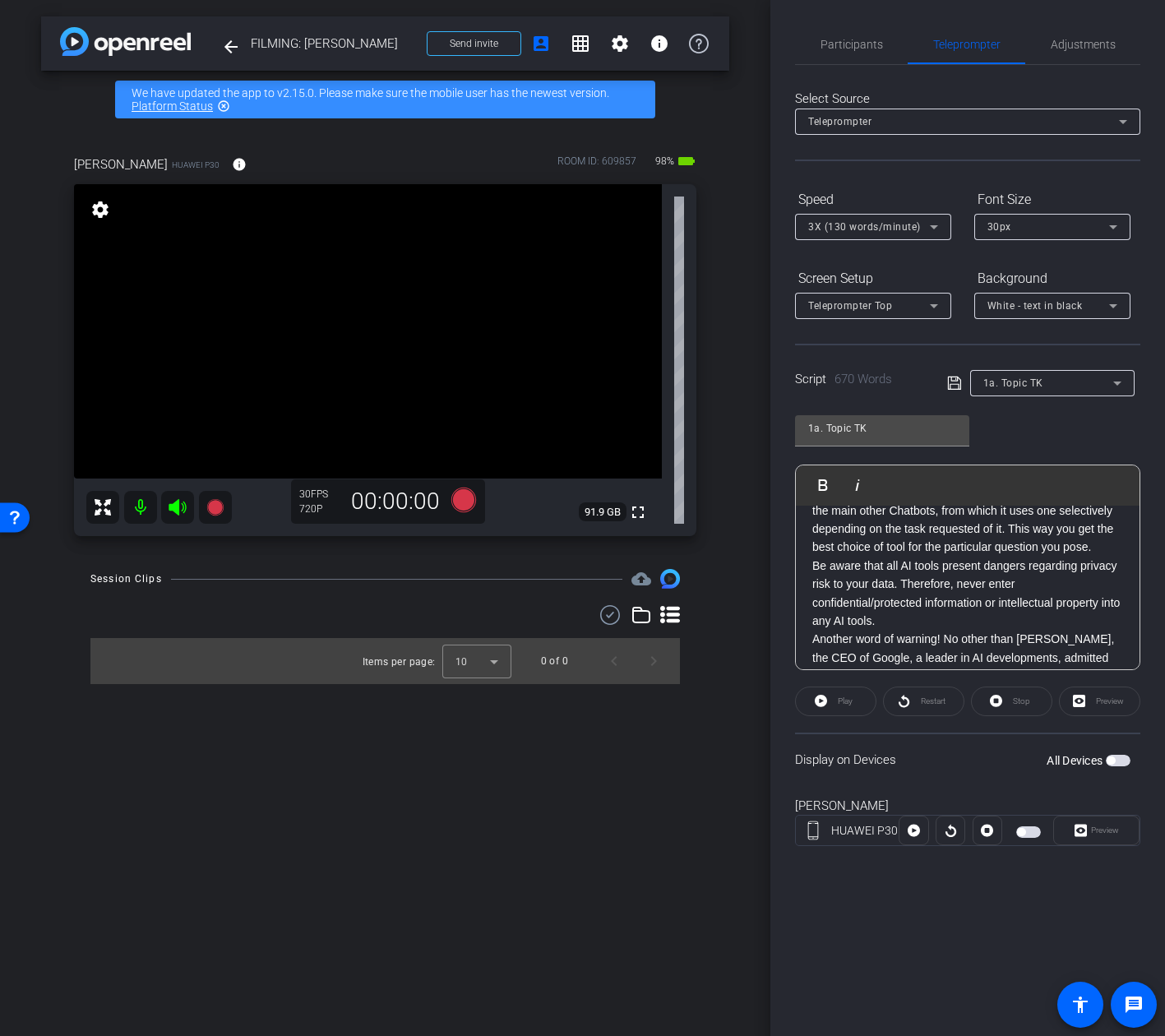
click at [903, 586] on p "Be aware that all AI tools present dangers regarding privacy risk to your data.…" at bounding box center [967, 594] width 311 height 74
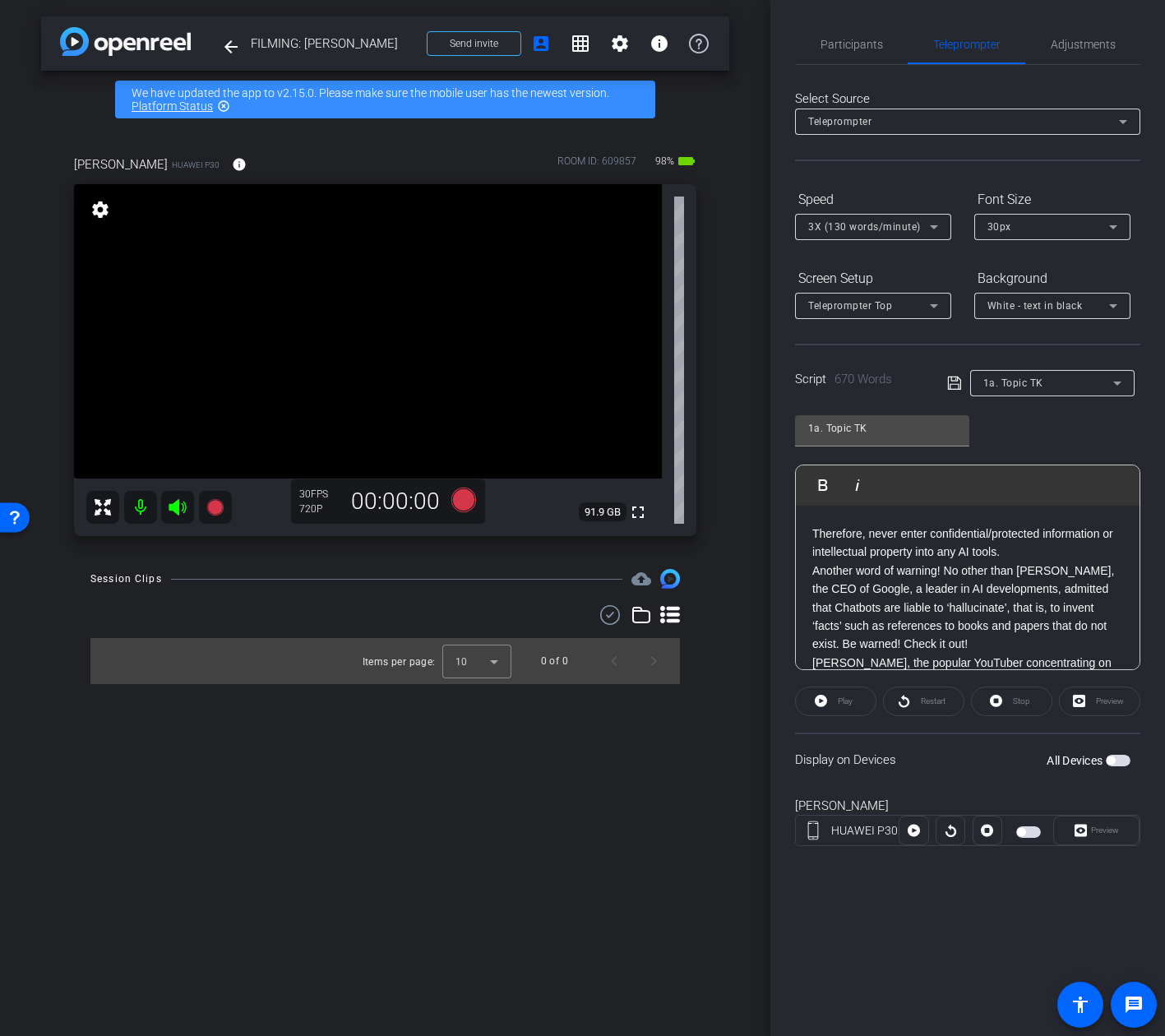
scroll to position [1034, 0]
click at [980, 633] on p "Another word of warning! No other than Sandar Pichai, the CEO of Google, a lead…" at bounding box center [967, 606] width 311 height 92
click at [975, 642] on p "Another word of warning! No other than Sandar Pichai, the CEO of Google, a lead…" at bounding box center [967, 606] width 311 height 92
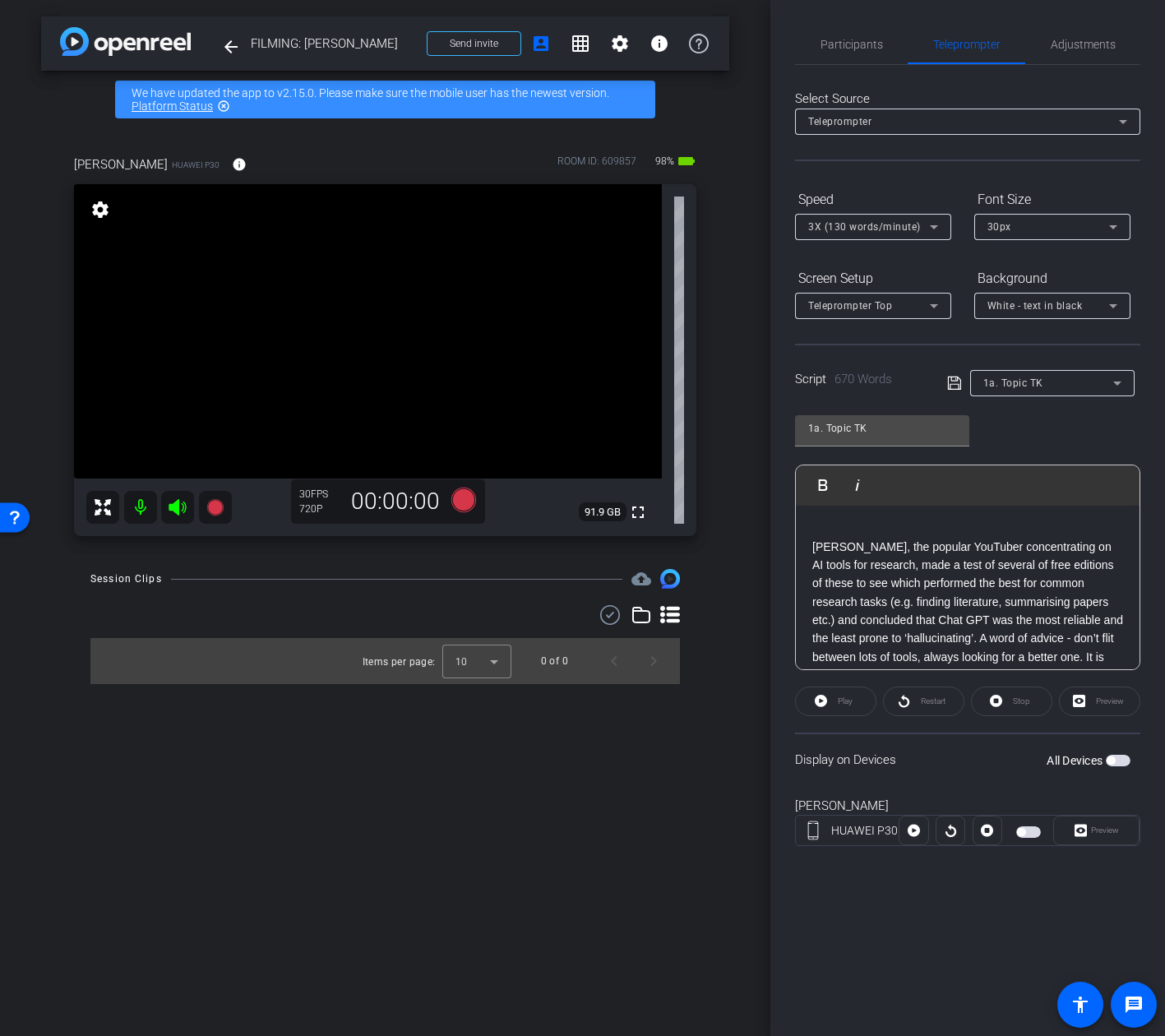
scroll to position [1239, 0]
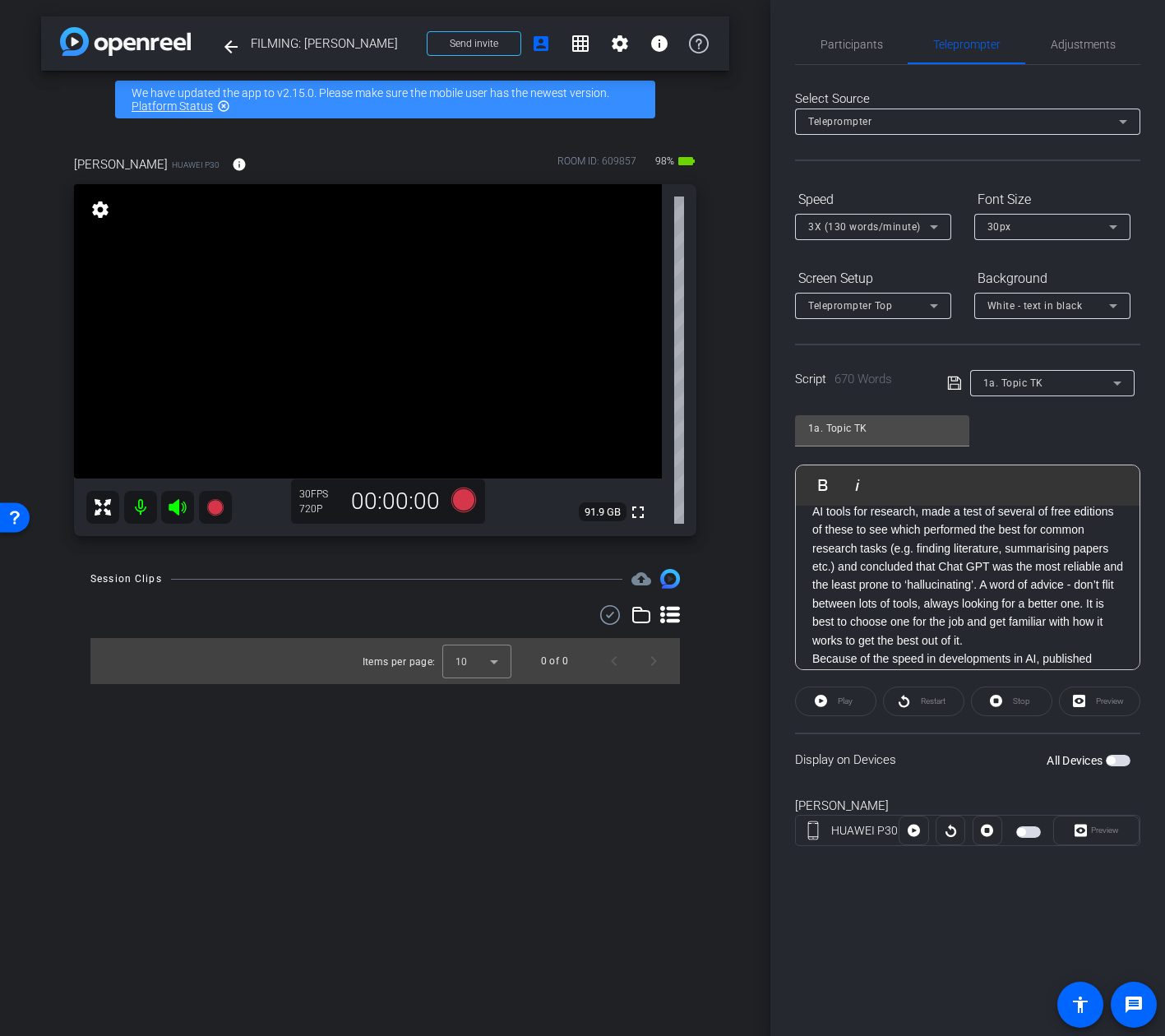
click at [983, 644] on p "Andy Stapleton, the popular YouTuber concentrating on AI tools for research, ma…" at bounding box center [967, 567] width 311 height 166
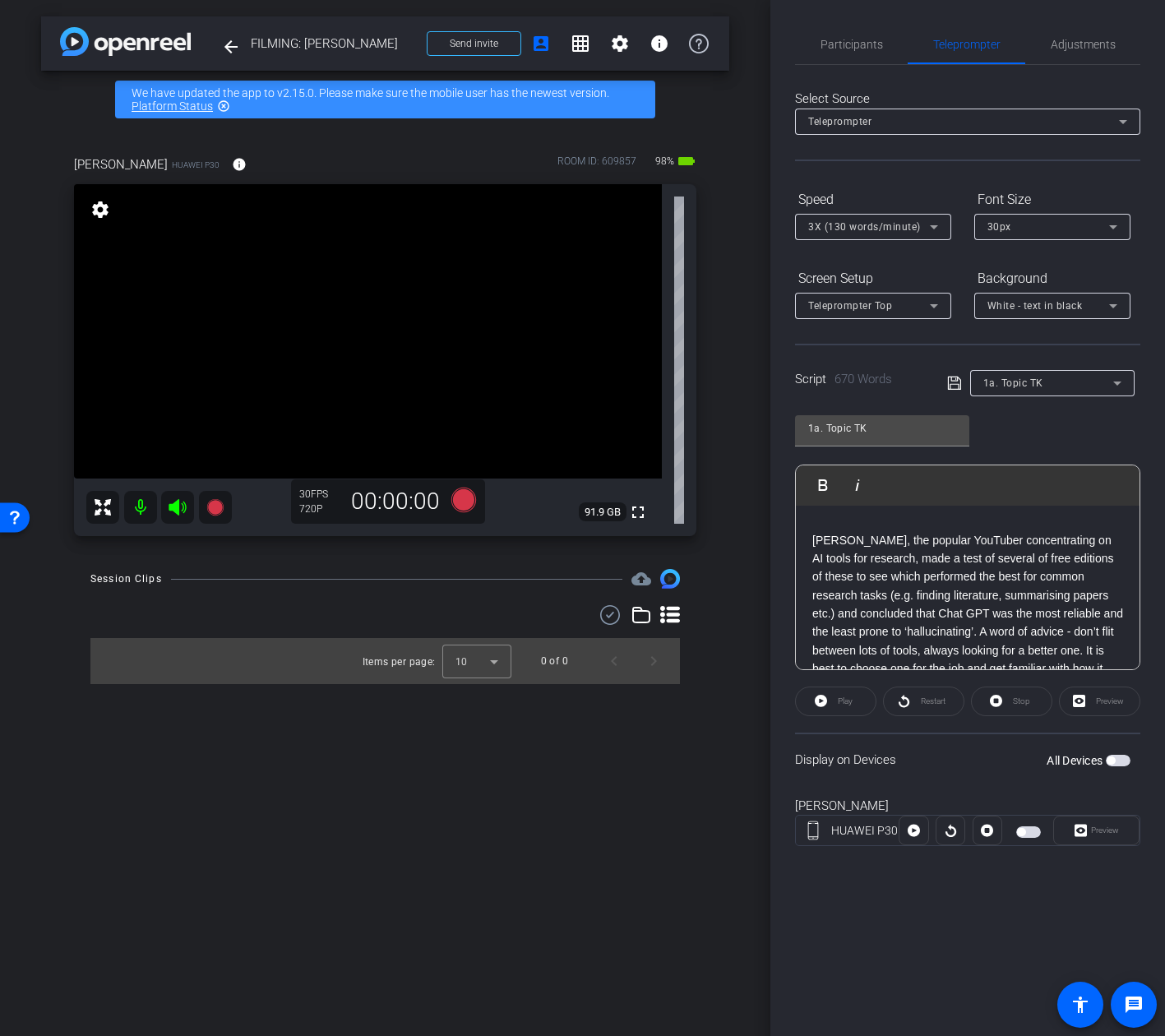
scroll to position [1191, 0]
click at [959, 634] on p "Andy Stapleton, the popular YouTuber concentrating on AI tools for research, ma…" at bounding box center [967, 614] width 311 height 166
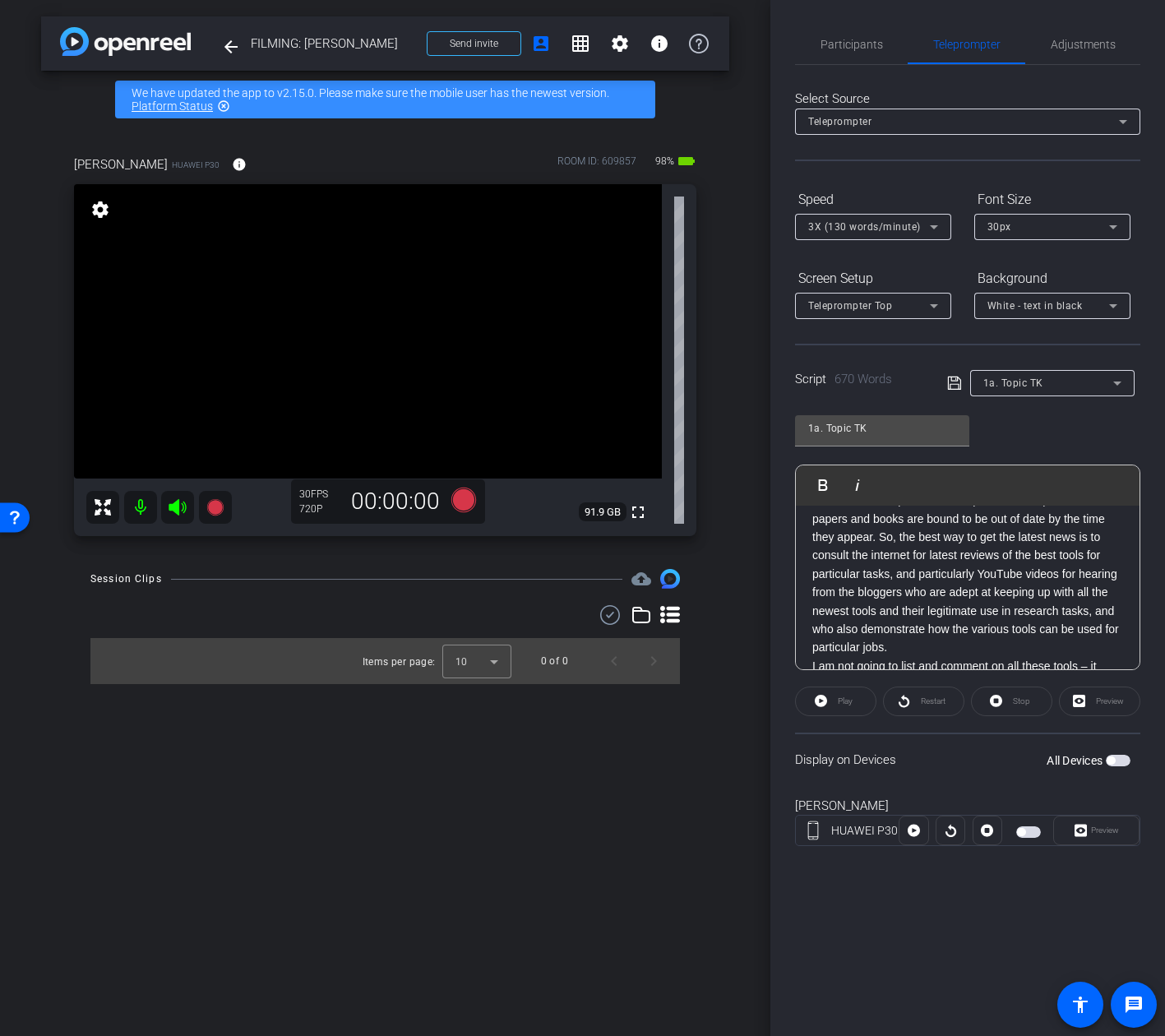
scroll to position [1453, 0]
click at [933, 644] on p "Because of the speed in developments in AI, published papers and books are boun…" at bounding box center [967, 572] width 311 height 166
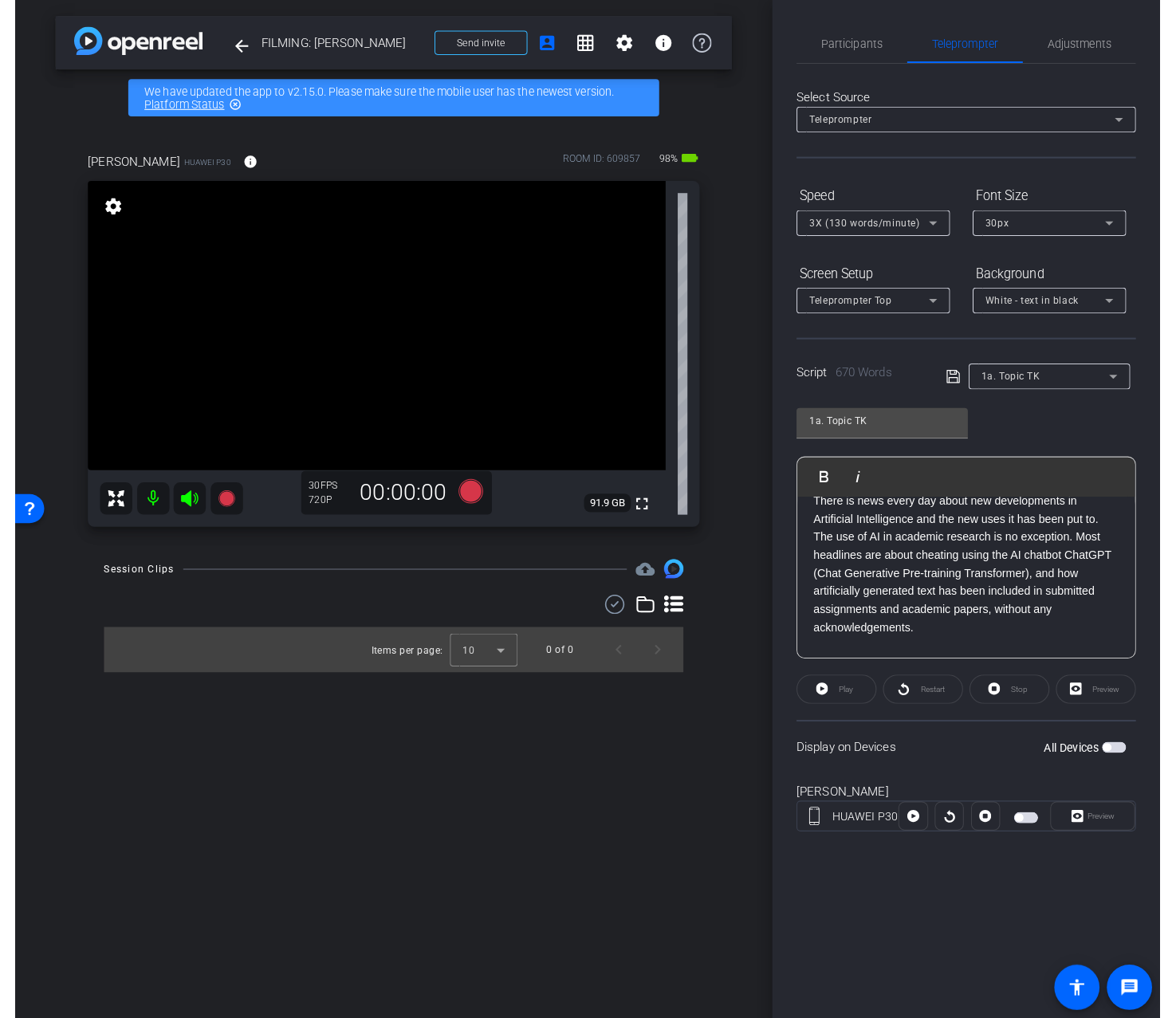
scroll to position [0, 0]
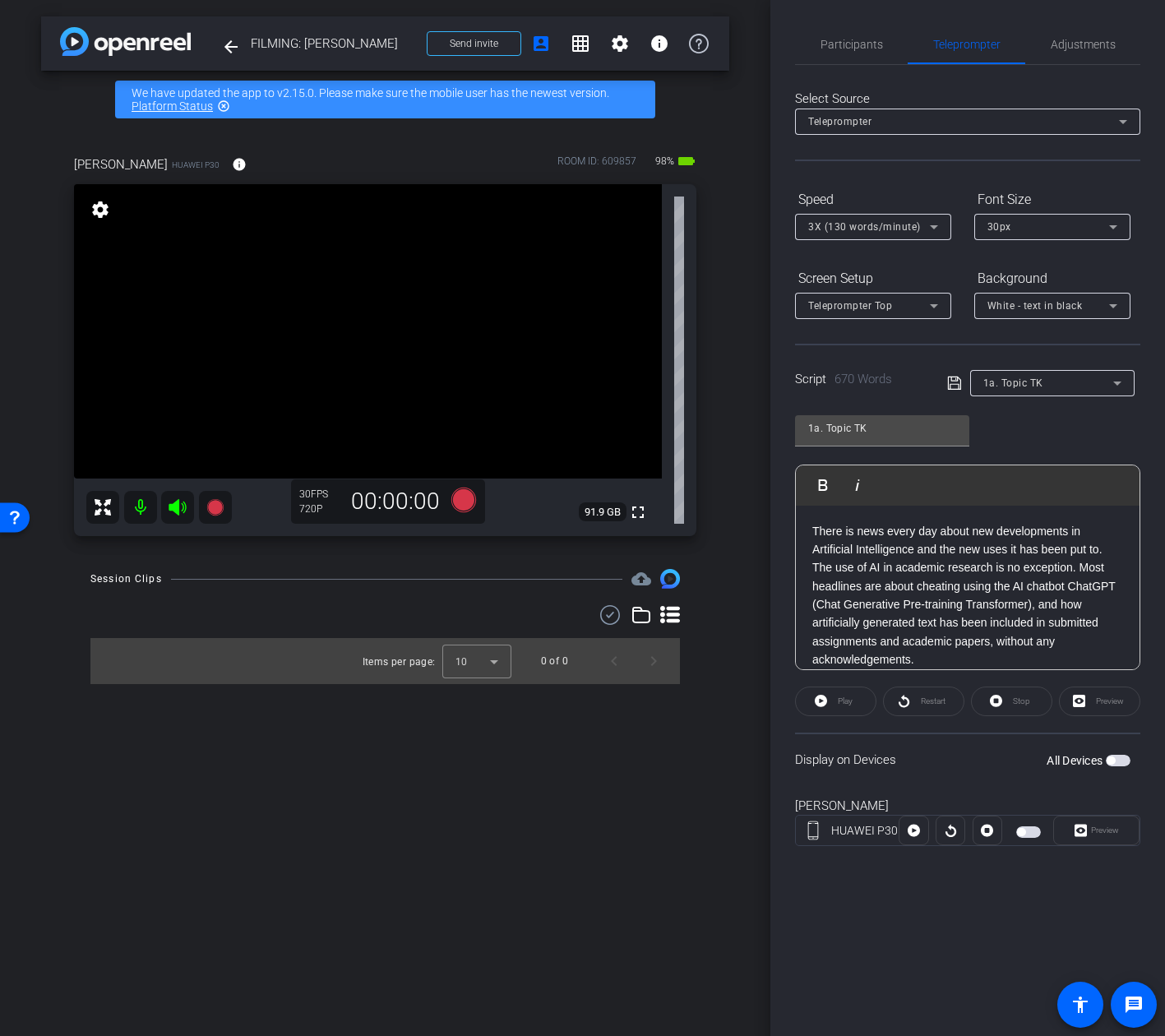
click at [952, 383] on icon at bounding box center [954, 383] width 15 height 20
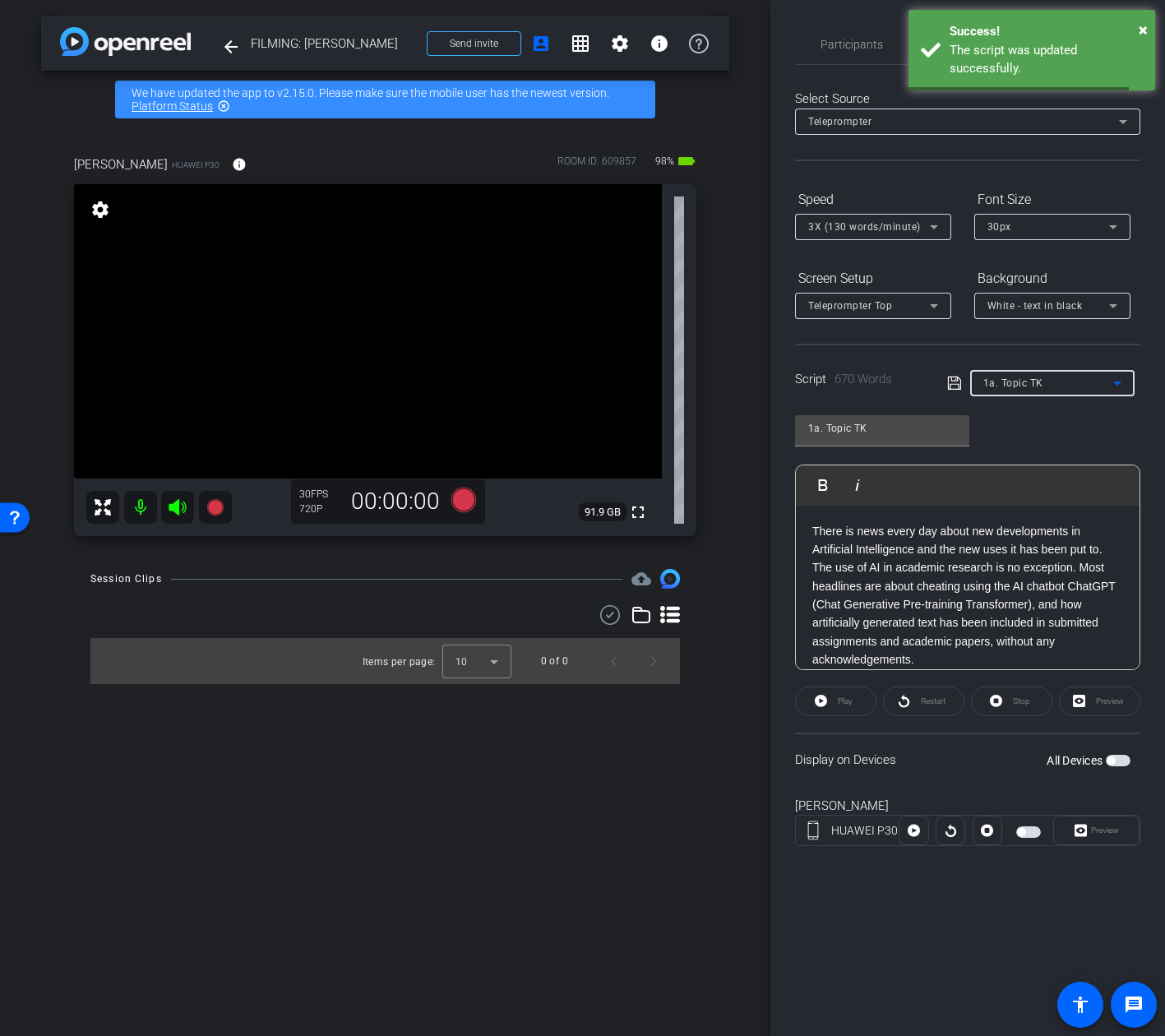
click at [1035, 382] on span "1a. Topic TK" at bounding box center [1014, 383] width 60 height 11
click at [1005, 383] on div at bounding box center [582, 518] width 1165 height 1036
click at [859, 42] on span "Participants" at bounding box center [852, 44] width 63 height 11
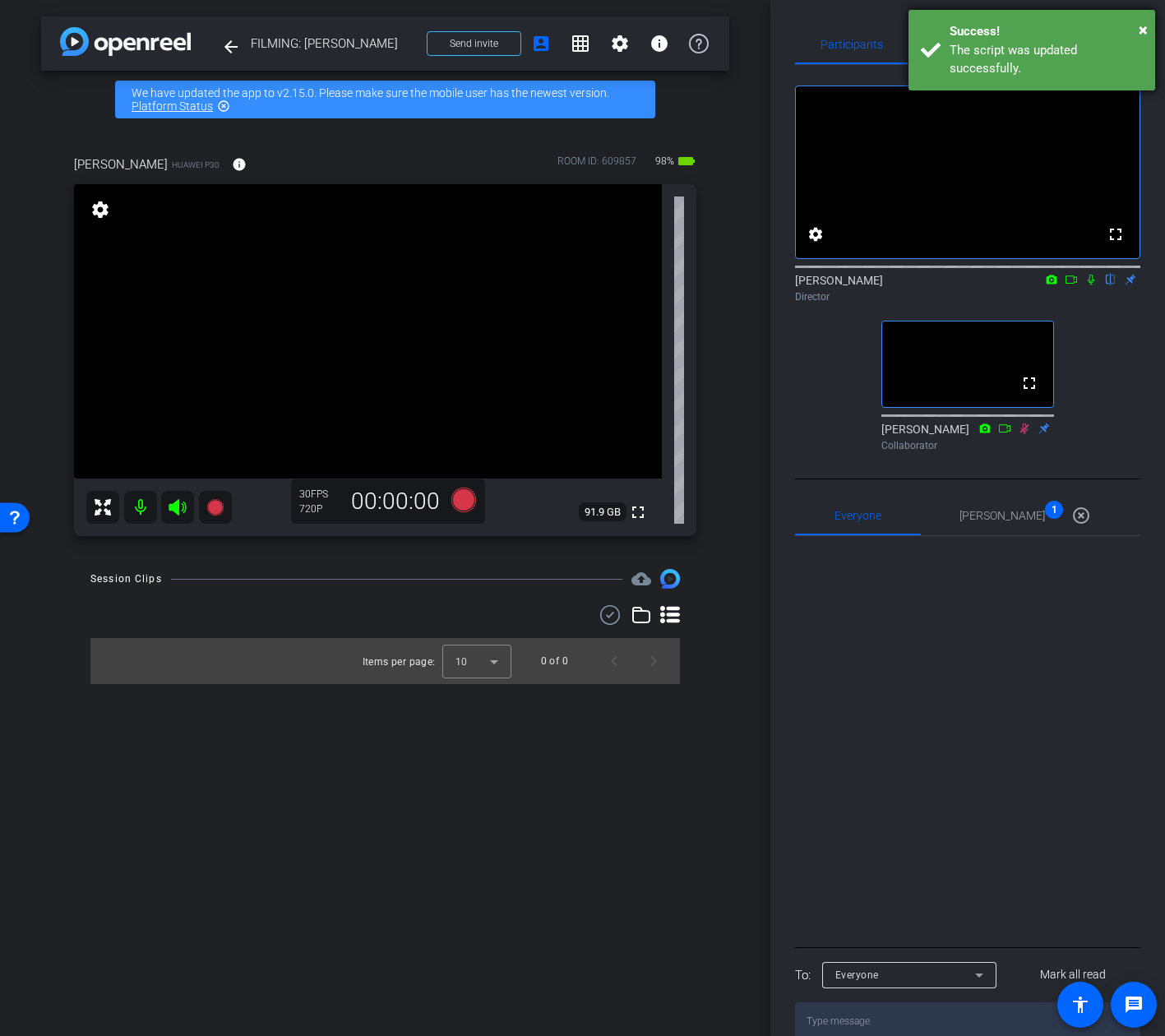
click at [1150, 32] on div "× Success! The script was updated successfully." at bounding box center [1032, 50] width 247 height 81
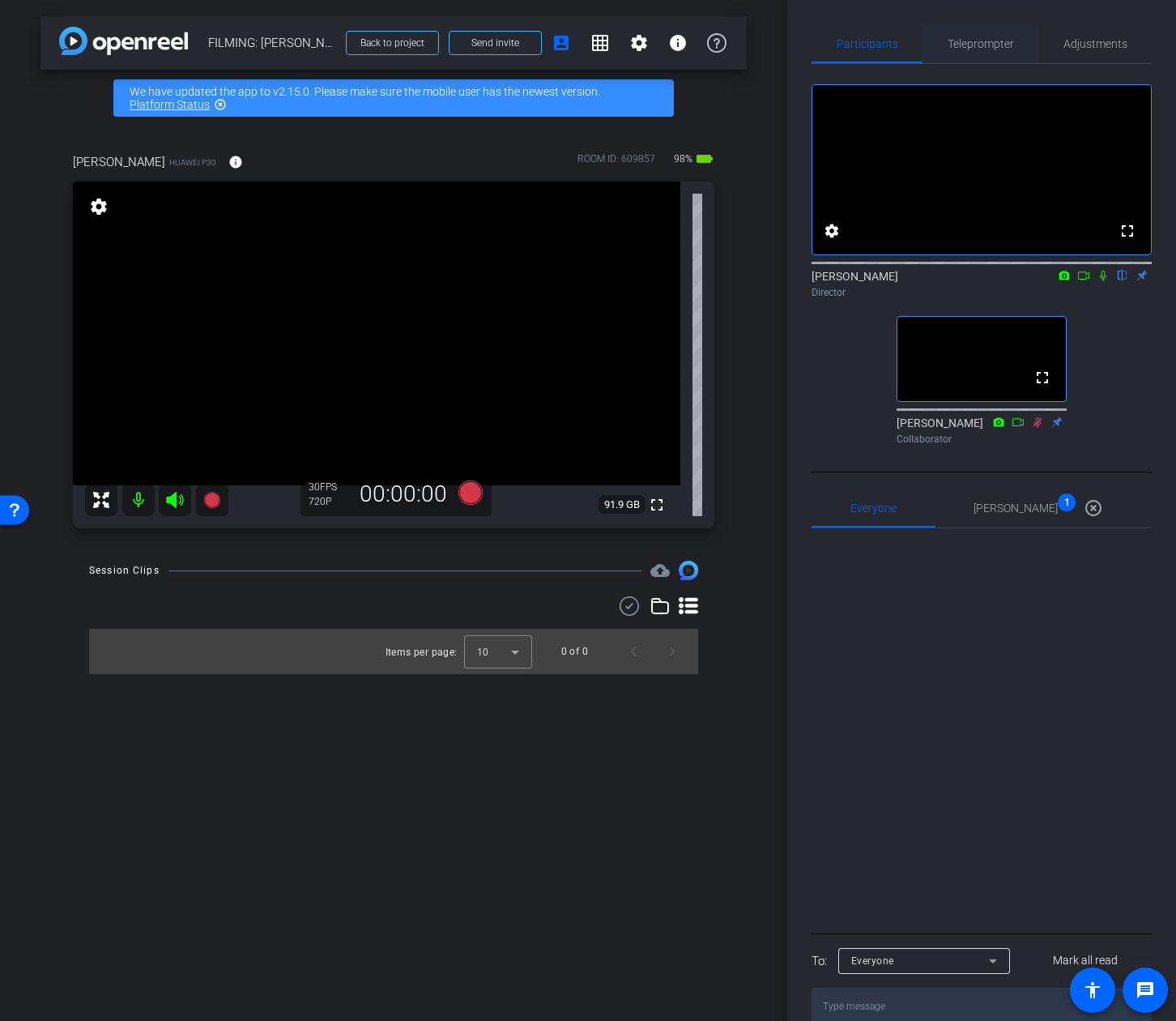
click at [993, 38] on span "Teleprompter" at bounding box center [981, 43] width 66 height 11
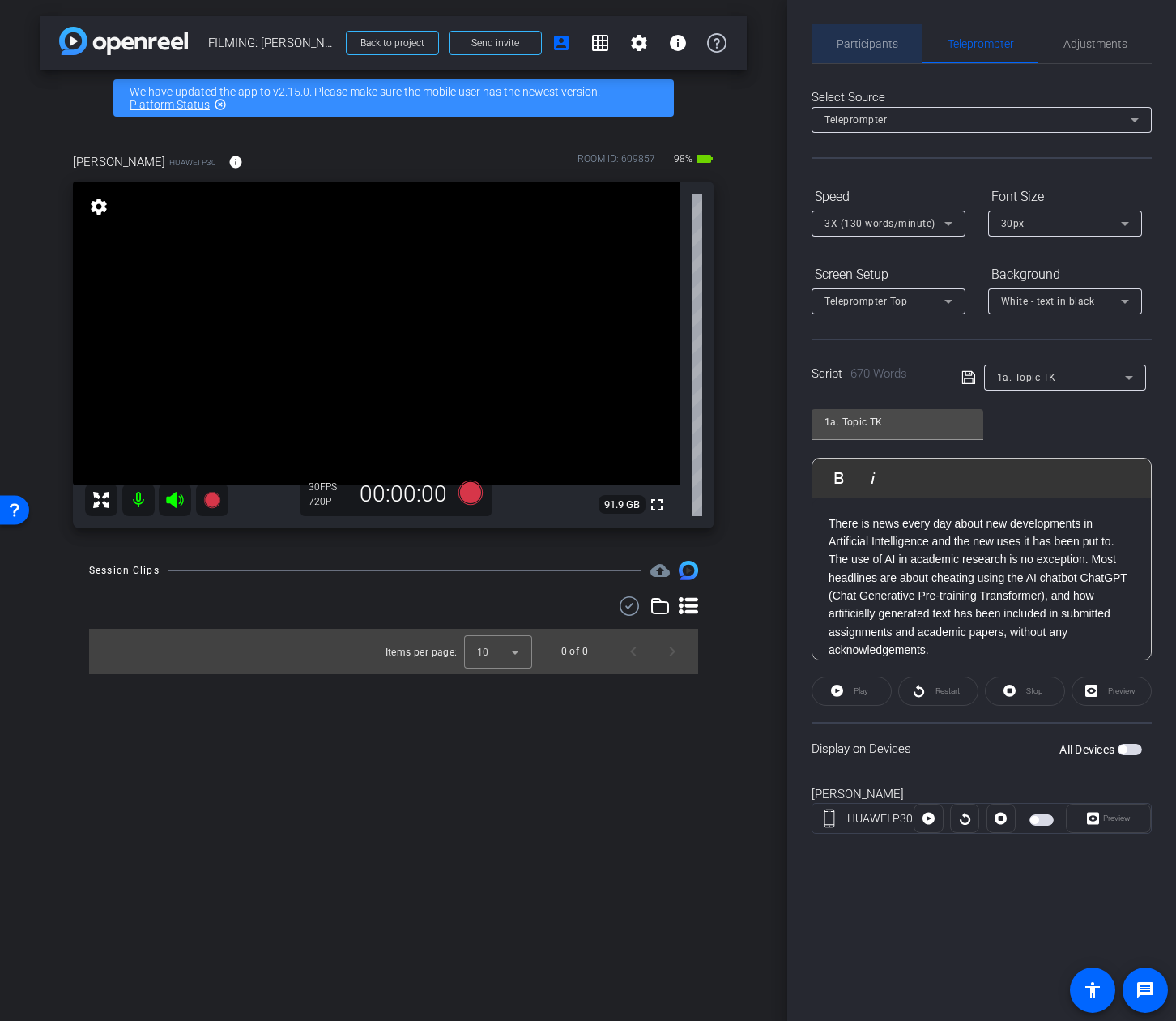
click at [833, 39] on div "Participants" at bounding box center [867, 44] width 111 height 39
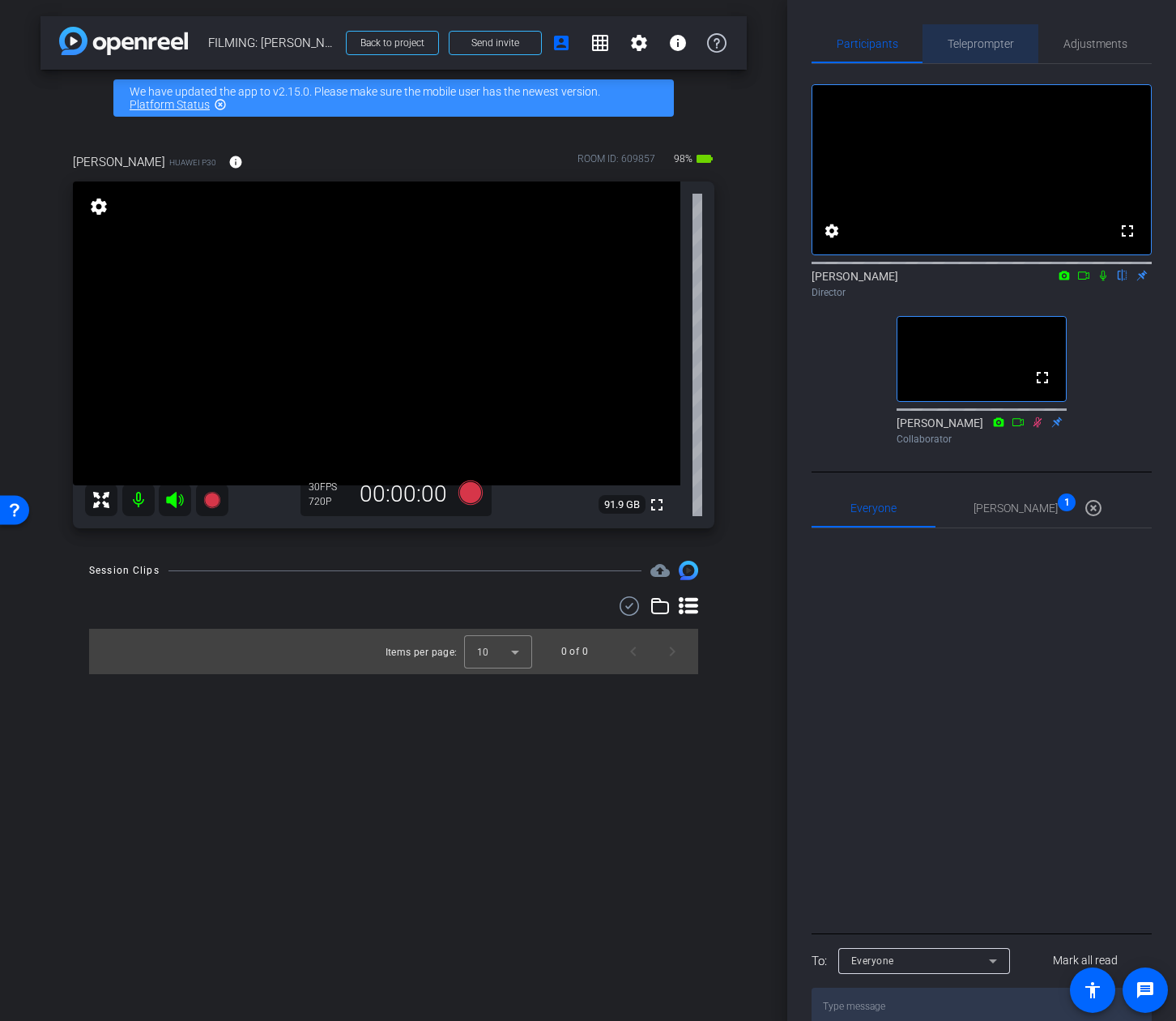
click at [992, 53] on span "Teleprompter" at bounding box center [981, 44] width 66 height 39
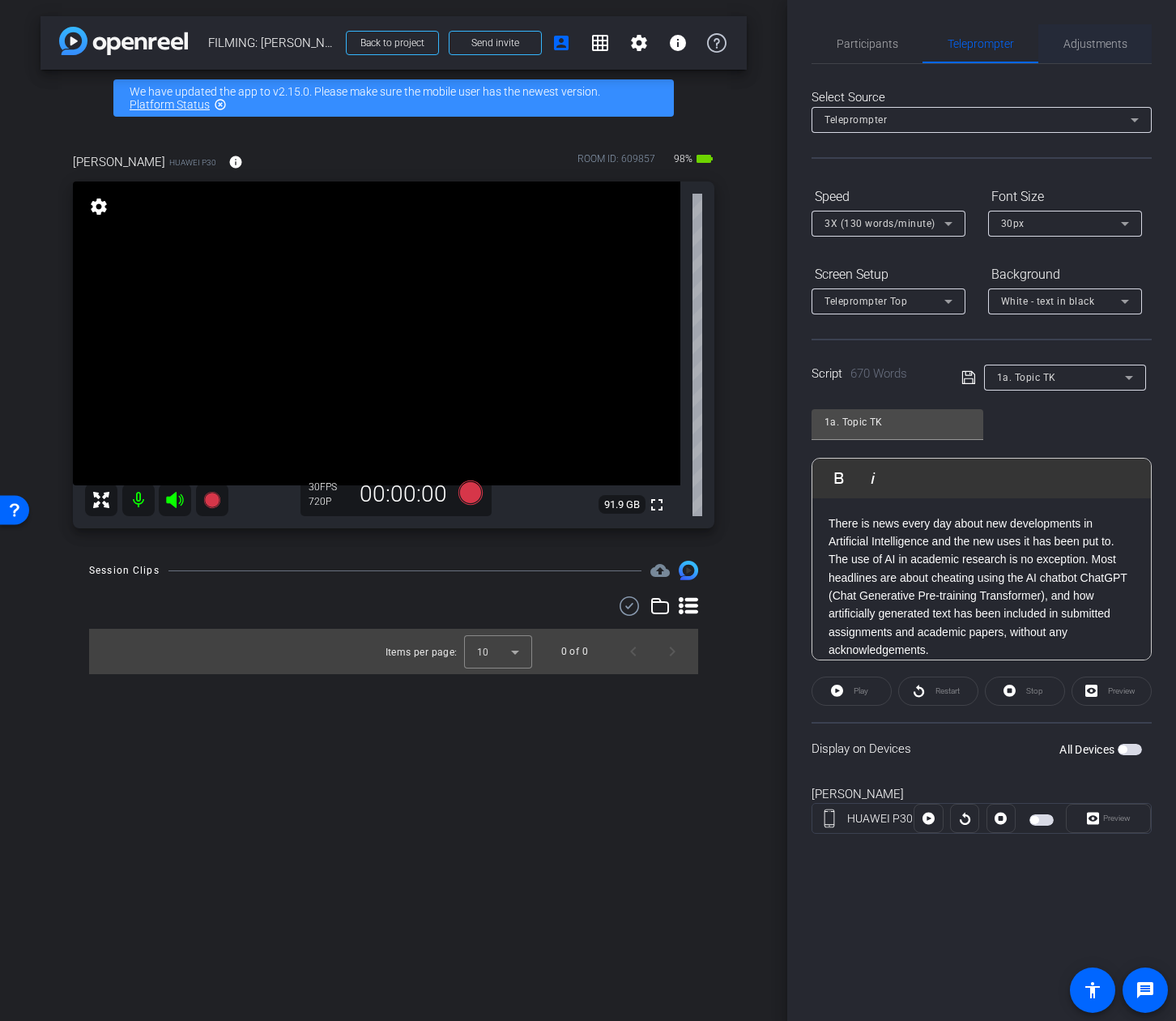
click at [1064, 42] on span "Adjustments" at bounding box center [1095, 43] width 64 height 11
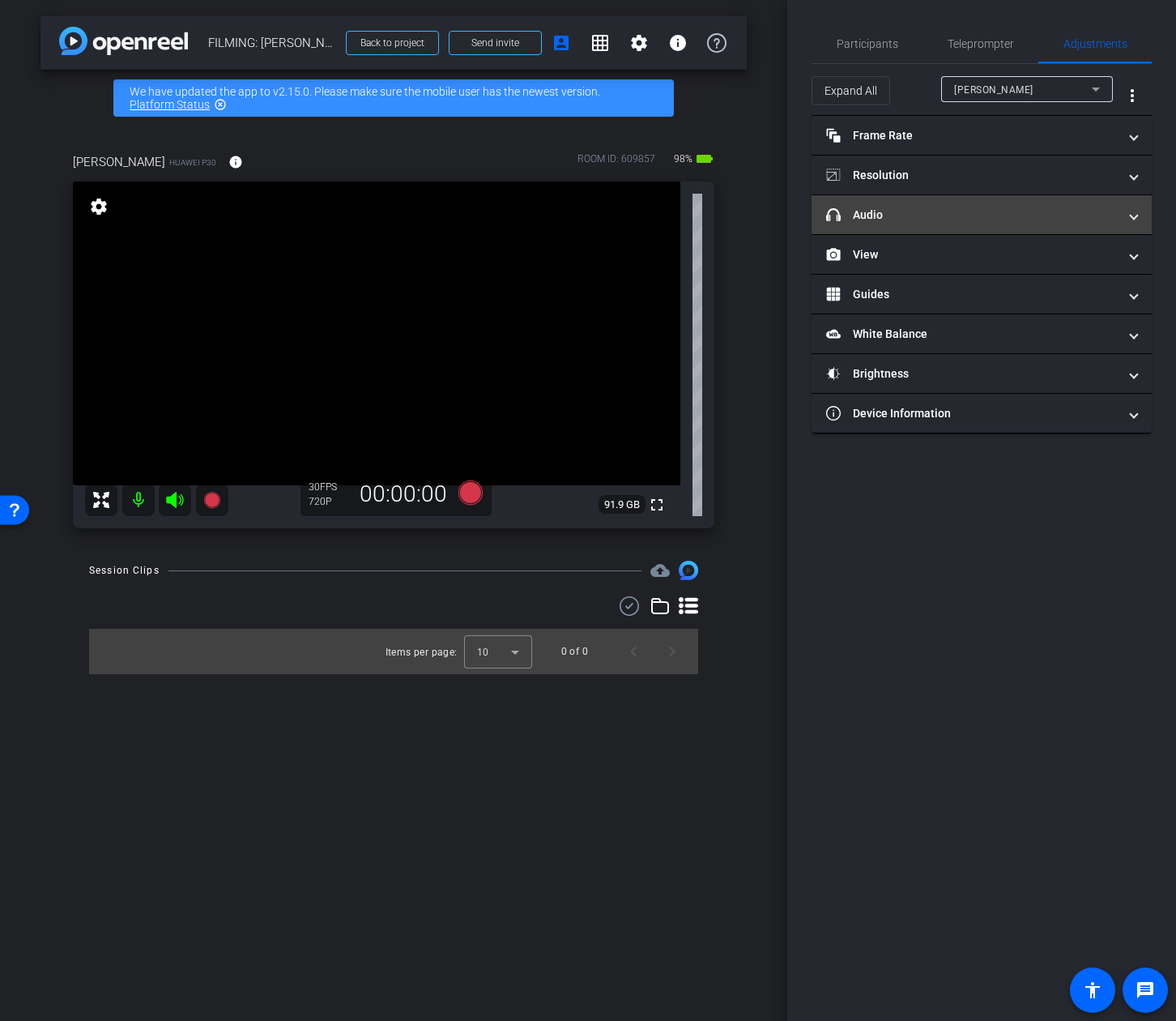
click at [981, 199] on mat-expansion-panel-header "headphone icon Audio" at bounding box center [981, 215] width 340 height 39
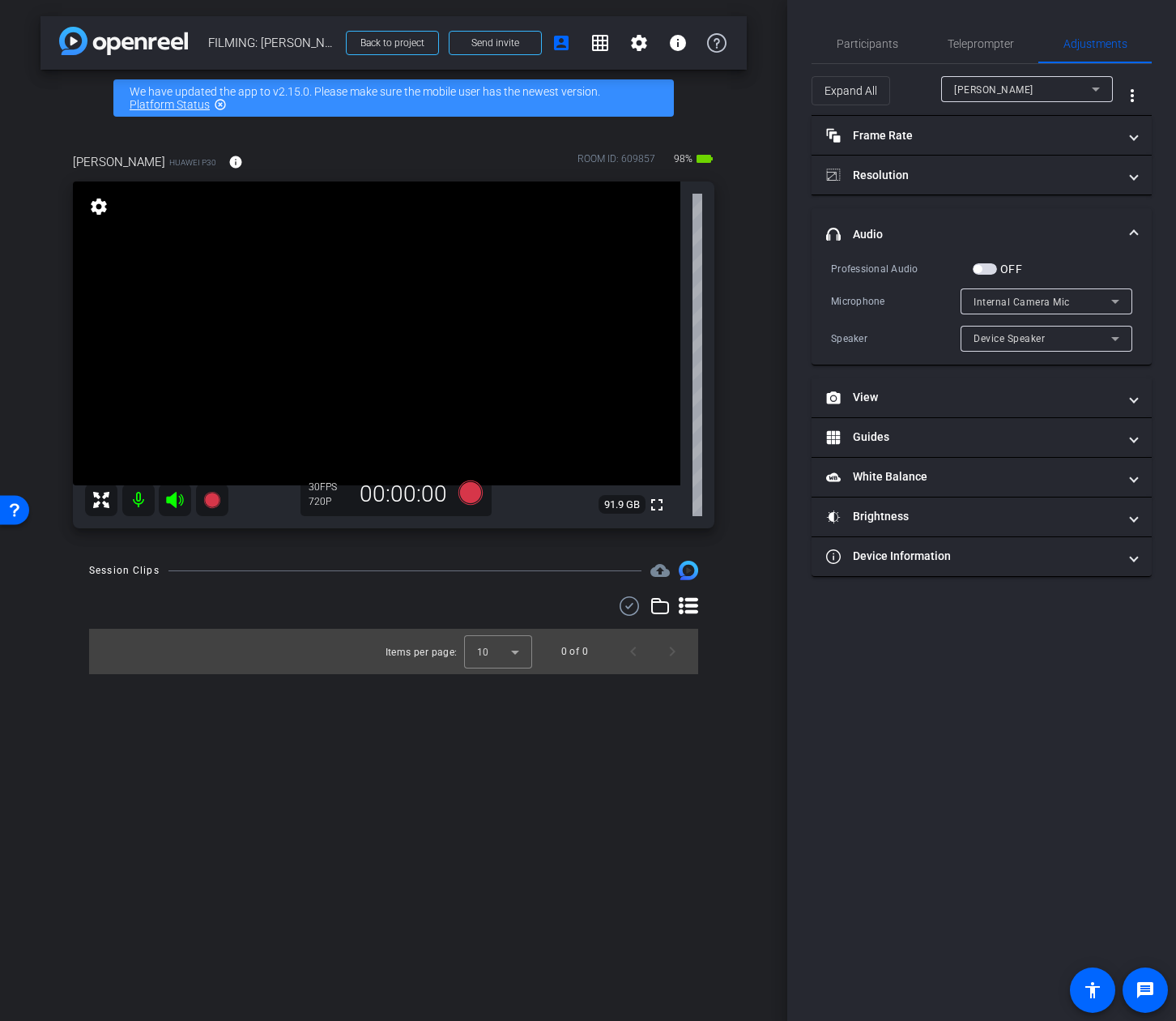
click at [989, 272] on span "button" at bounding box center [985, 269] width 25 height 11
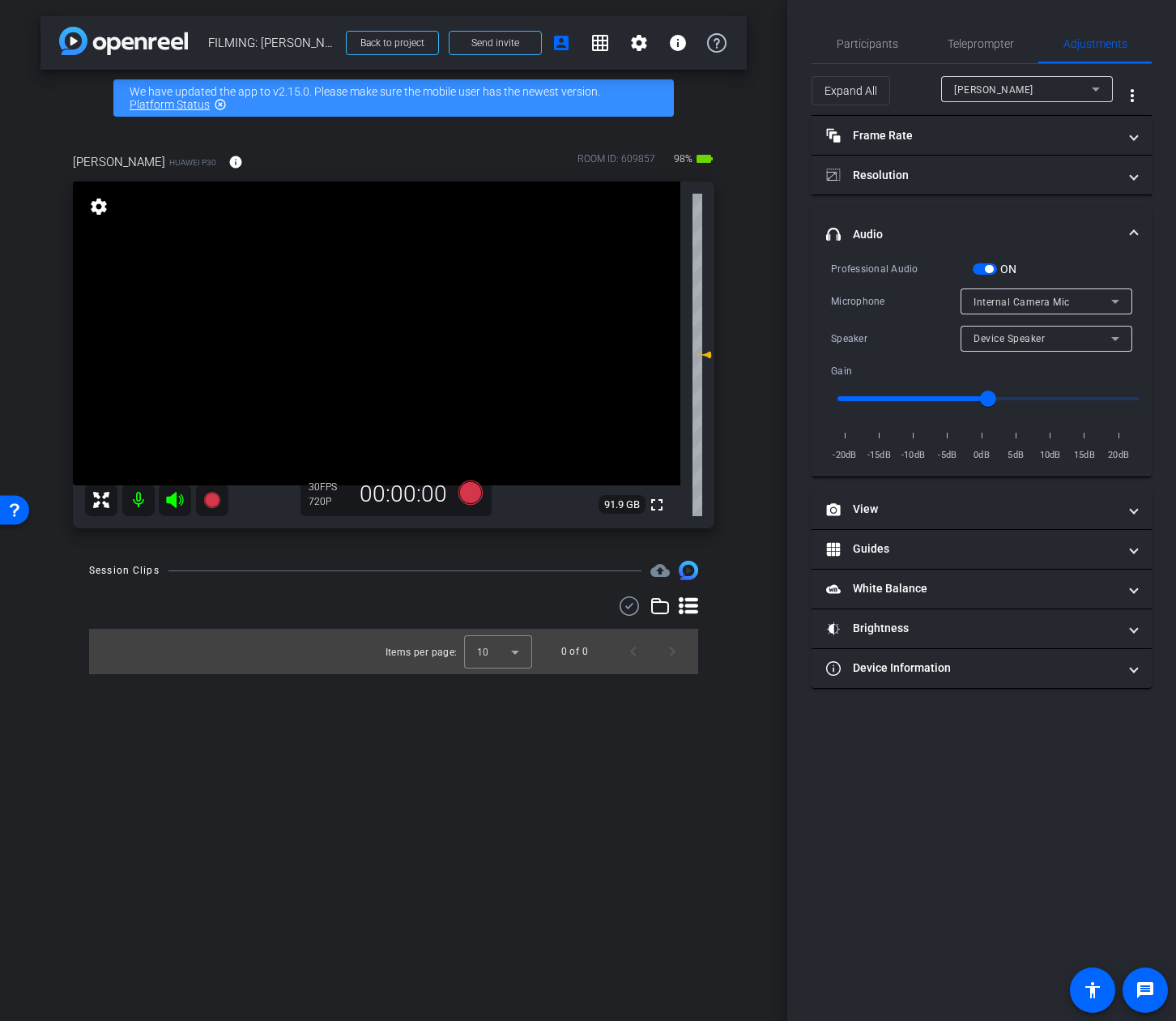
click at [1011, 303] on span "Internal Camera Mic" at bounding box center [1022, 302] width 97 height 11
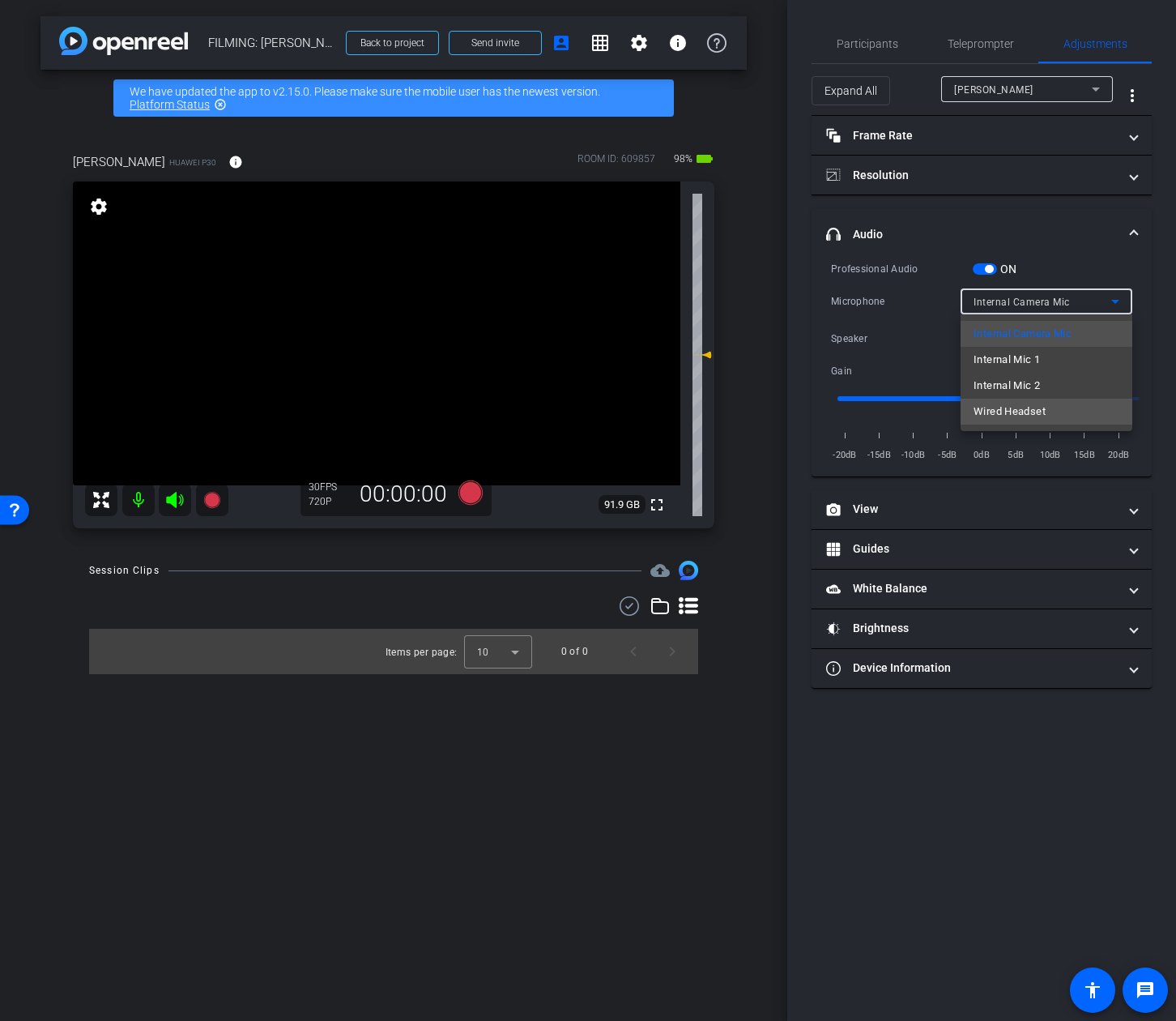
click at [1006, 418] on span "Wired Headset" at bounding box center [1009, 411] width 72 height 20
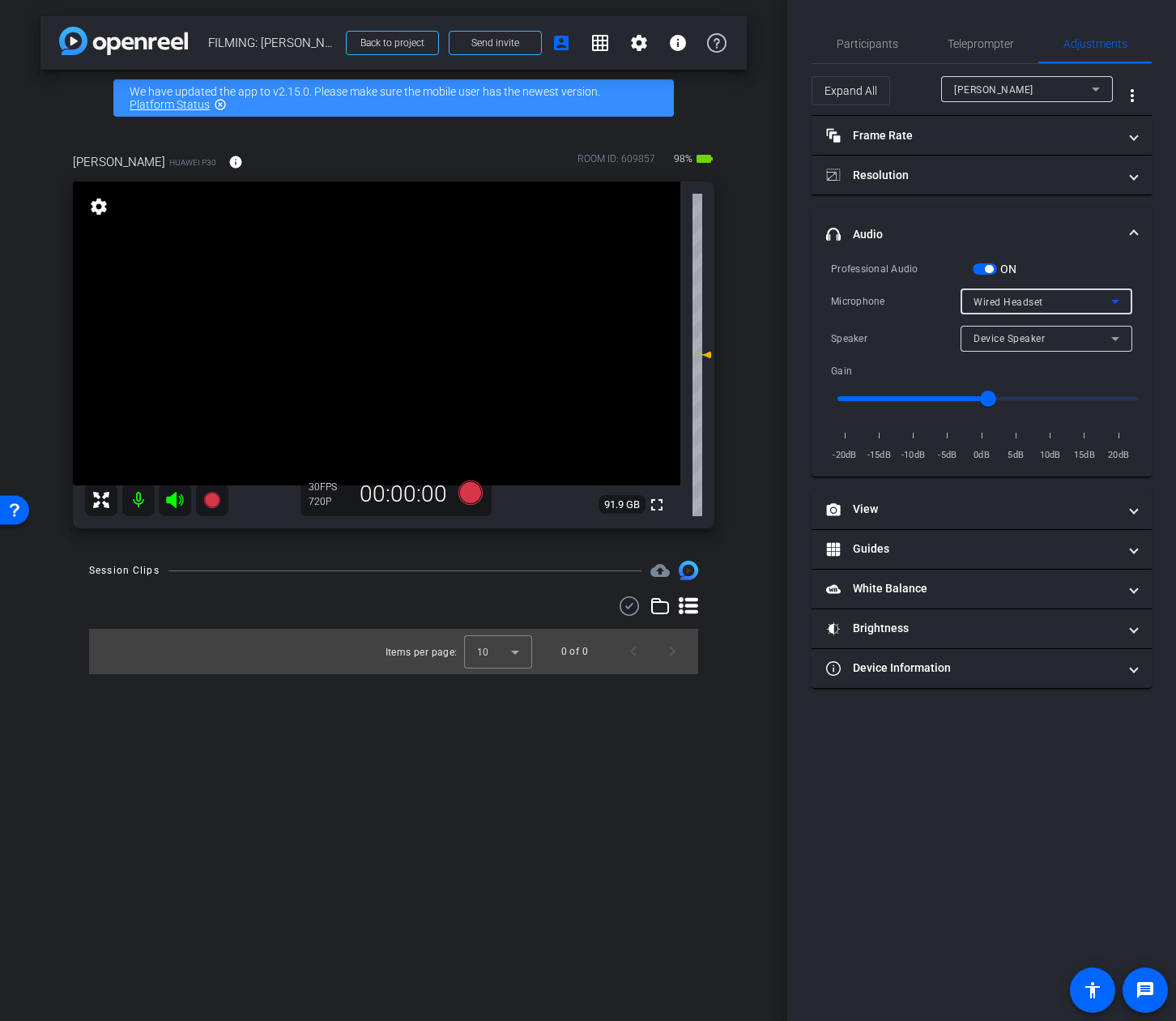
click at [1025, 348] on div "Device Speaker" at bounding box center [1042, 338] width 137 height 20
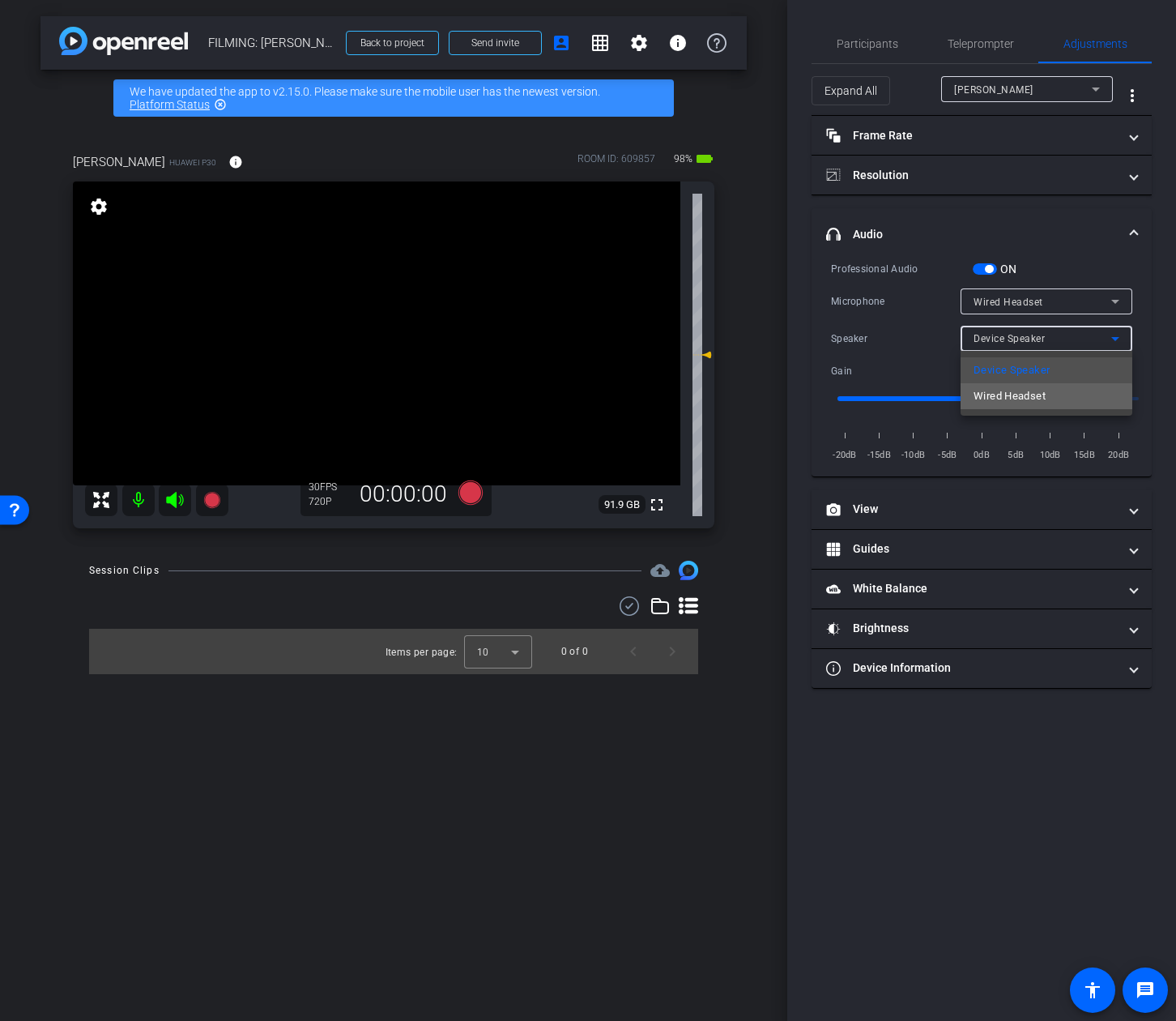
click at [1017, 399] on span "Wired Headset" at bounding box center [1009, 396] width 72 height 20
click at [1036, 344] on div "Wired Headset" at bounding box center [1042, 338] width 137 height 20
click at [930, 371] on div at bounding box center [588, 510] width 1176 height 1021
click at [1001, 343] on span "Device Speaker" at bounding box center [1009, 338] width 71 height 11
click at [1005, 393] on span "Wired Headset" at bounding box center [1009, 396] width 72 height 20
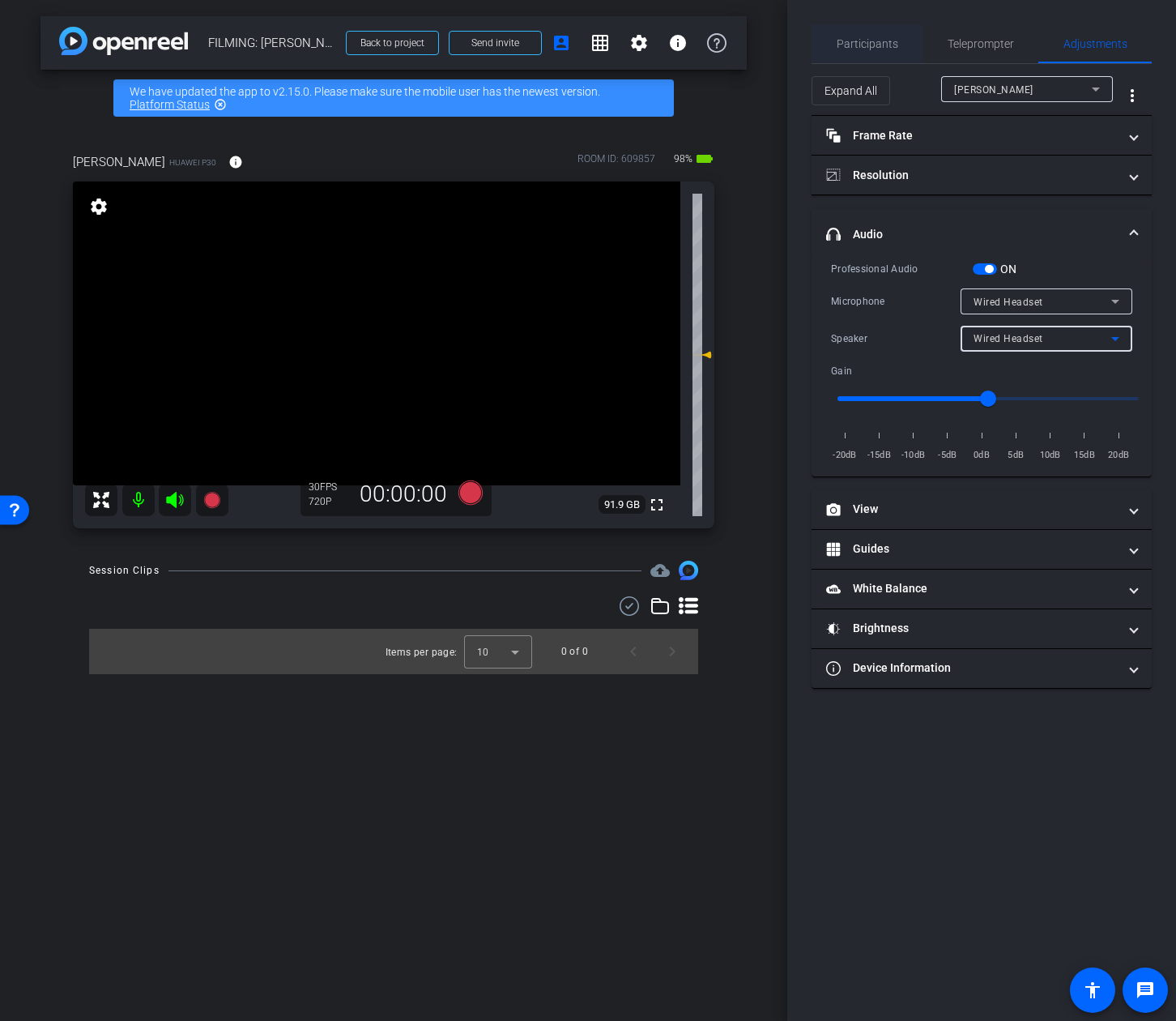
click at [851, 46] on span "Participants" at bounding box center [867, 43] width 62 height 11
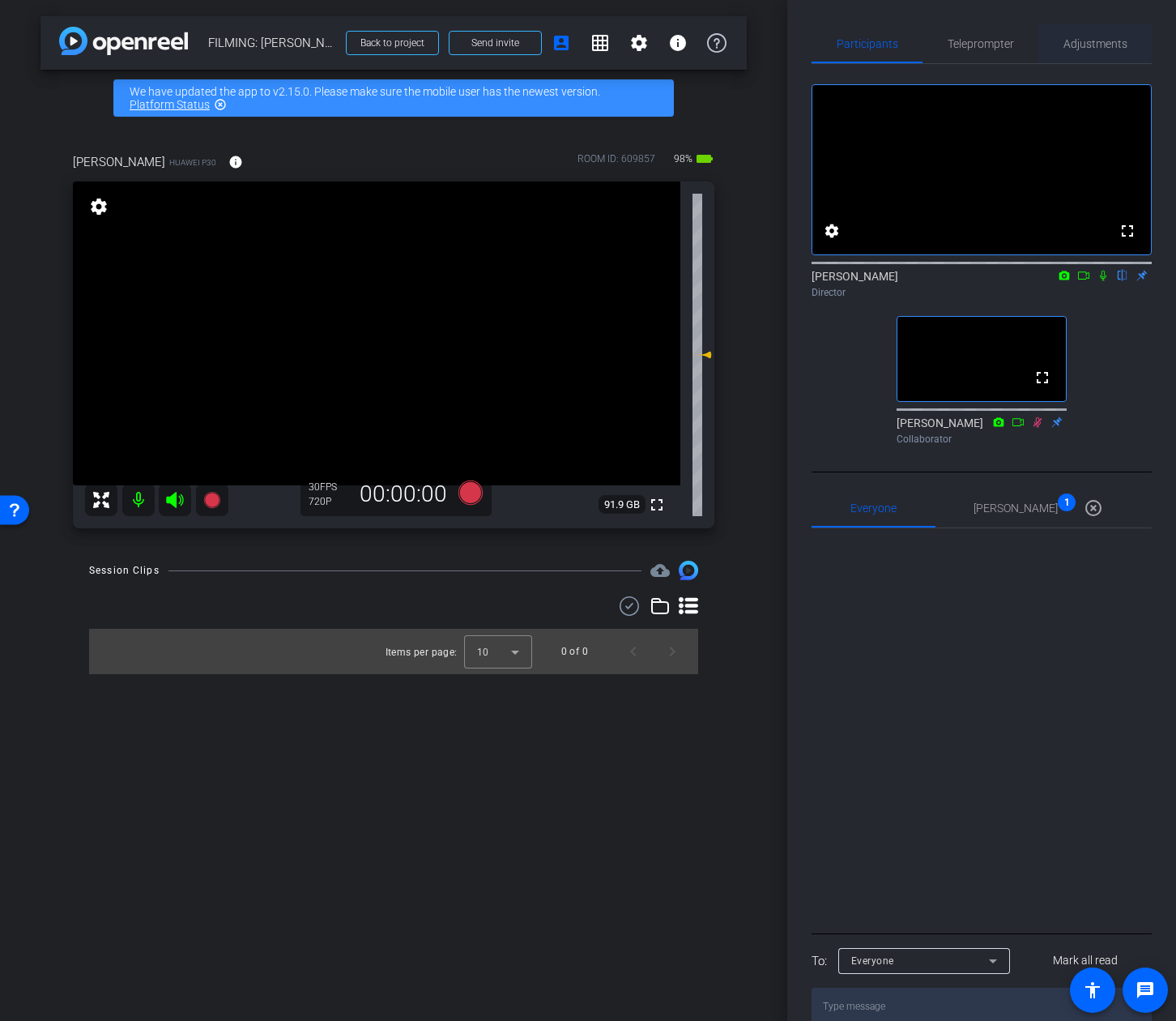
click at [1076, 58] on span "Adjustments" at bounding box center [1095, 44] width 64 height 39
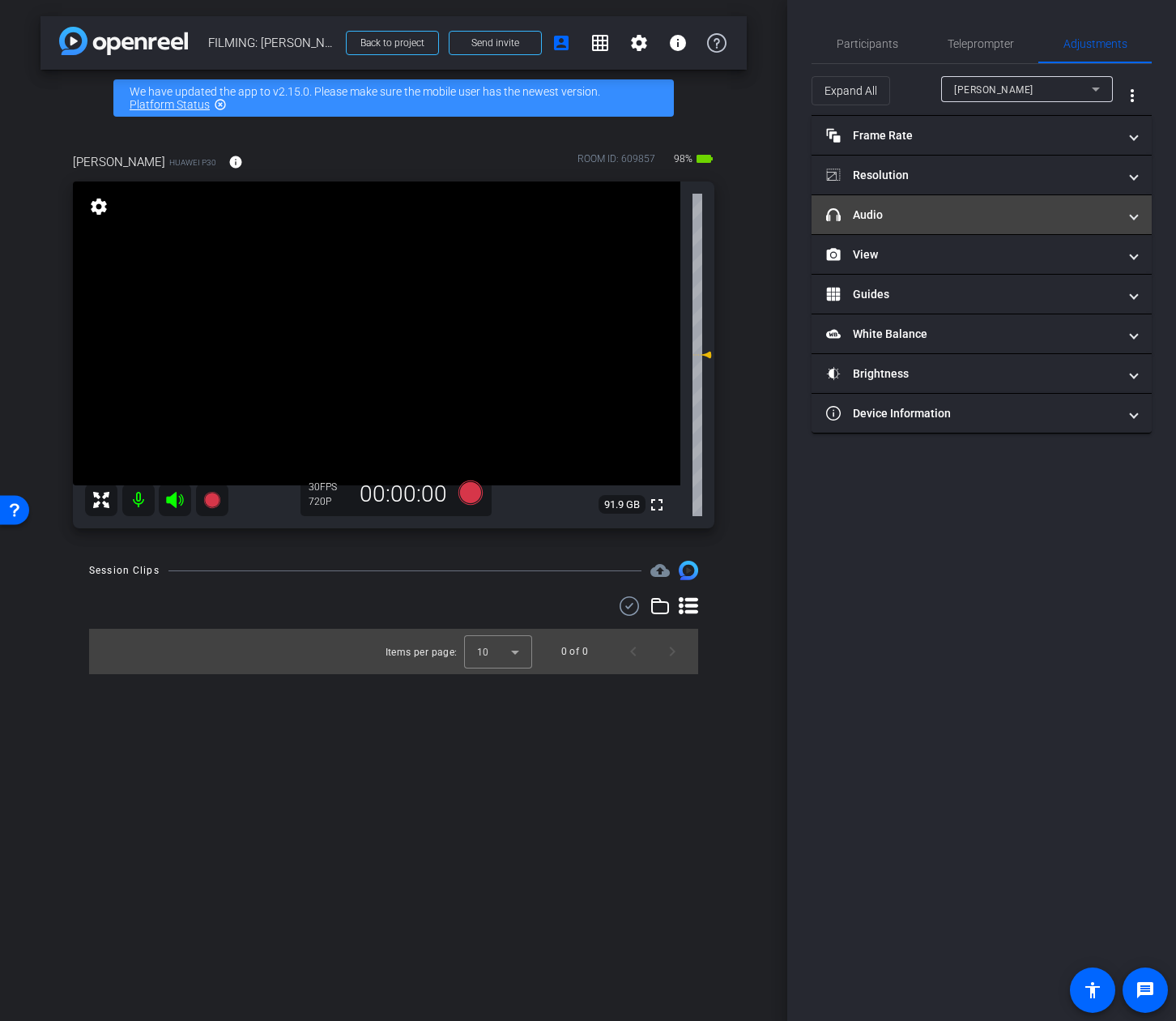
click at [935, 213] on mat-panel-title "headphone icon Audio" at bounding box center [973, 215] width 292 height 17
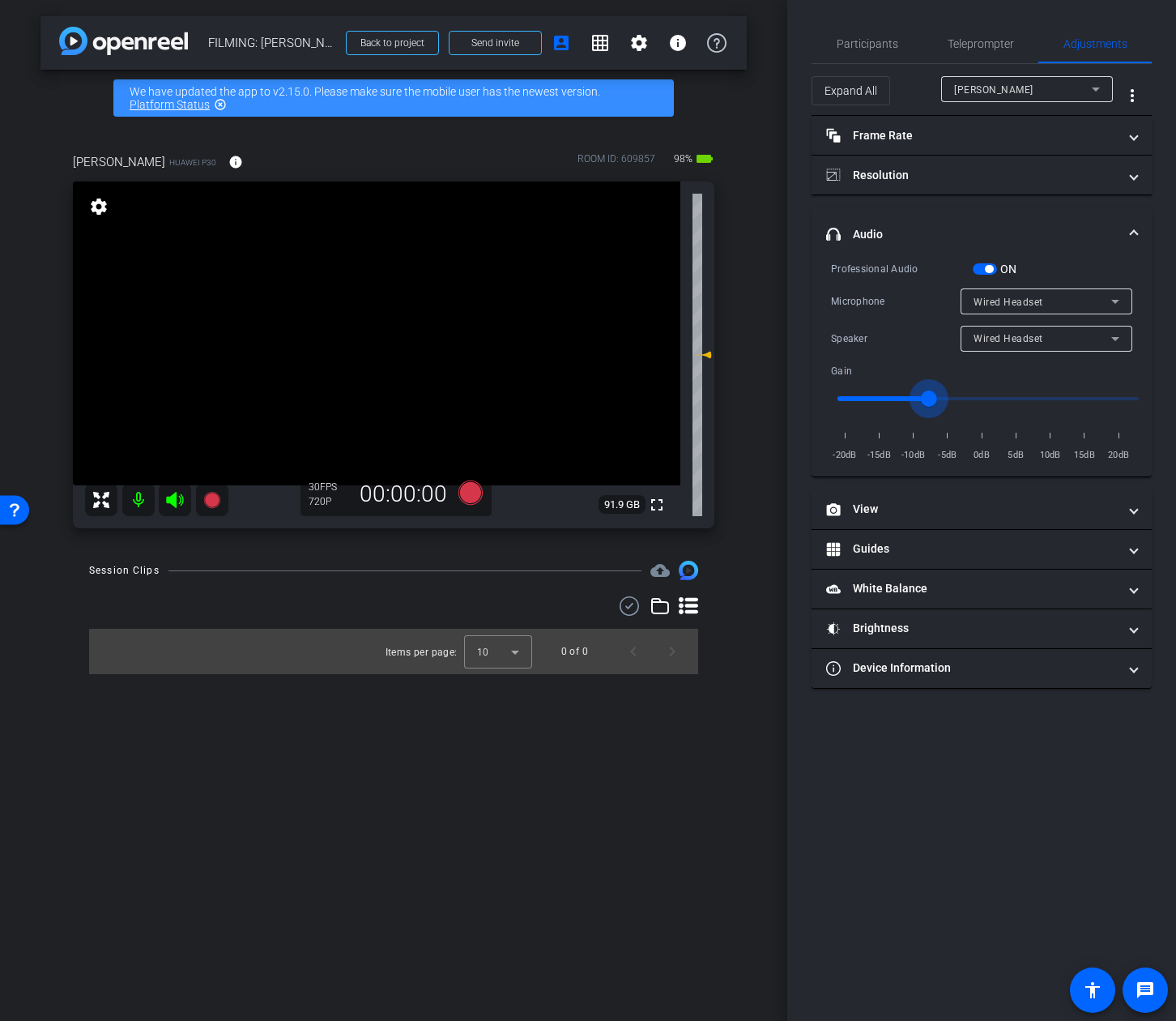
drag, startPoint x: 981, startPoint y: 393, endPoint x: 928, endPoint y: 398, distance: 53.2
click at [928, 398] on input "range" at bounding box center [989, 399] width 336 height 36
click at [934, 396] on input "range" at bounding box center [989, 399] width 336 height 36
type input "-8"
click at [932, 399] on input "range" at bounding box center [989, 399] width 336 height 36
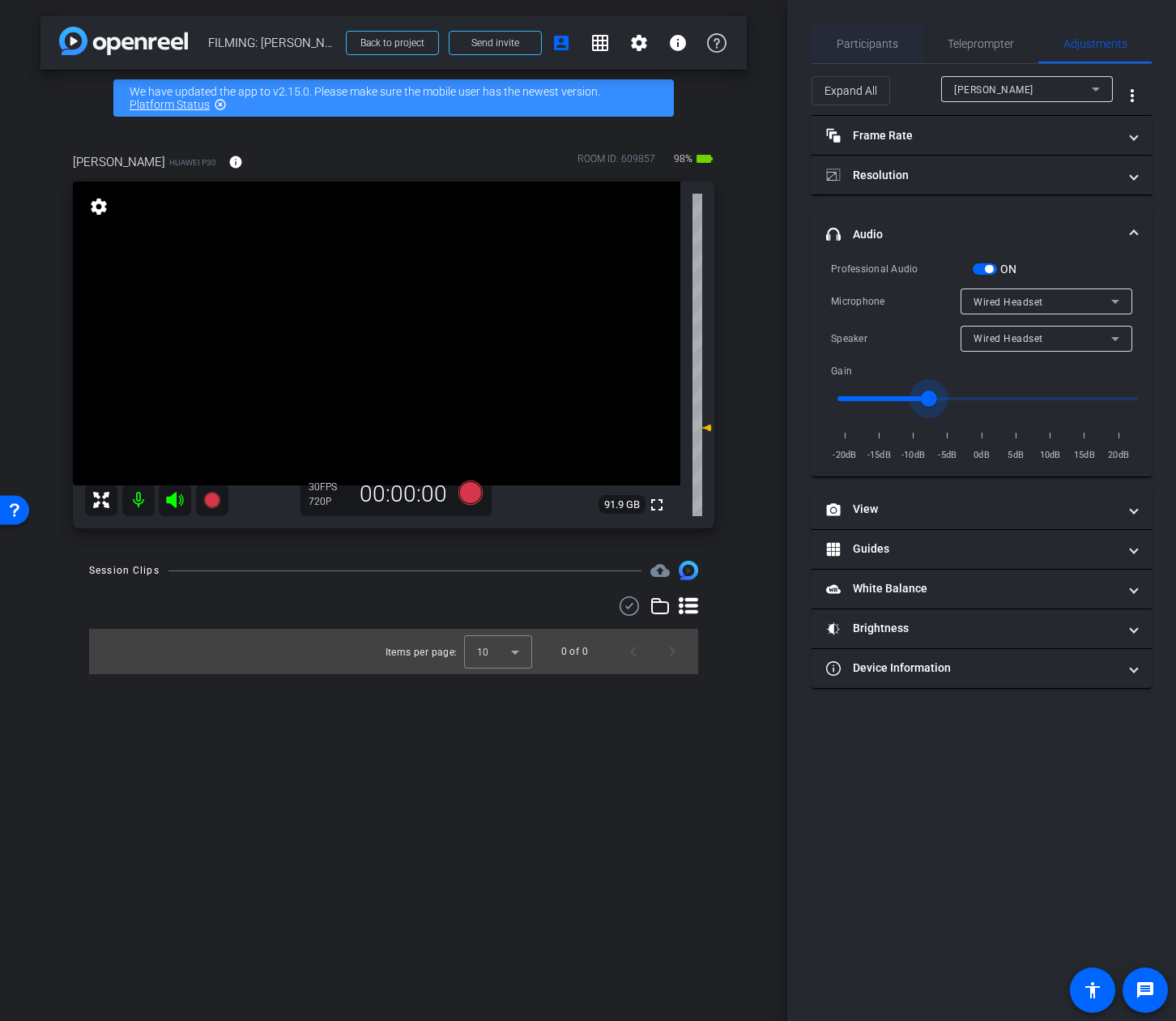
click at [868, 42] on span "Participants" at bounding box center [867, 43] width 62 height 11
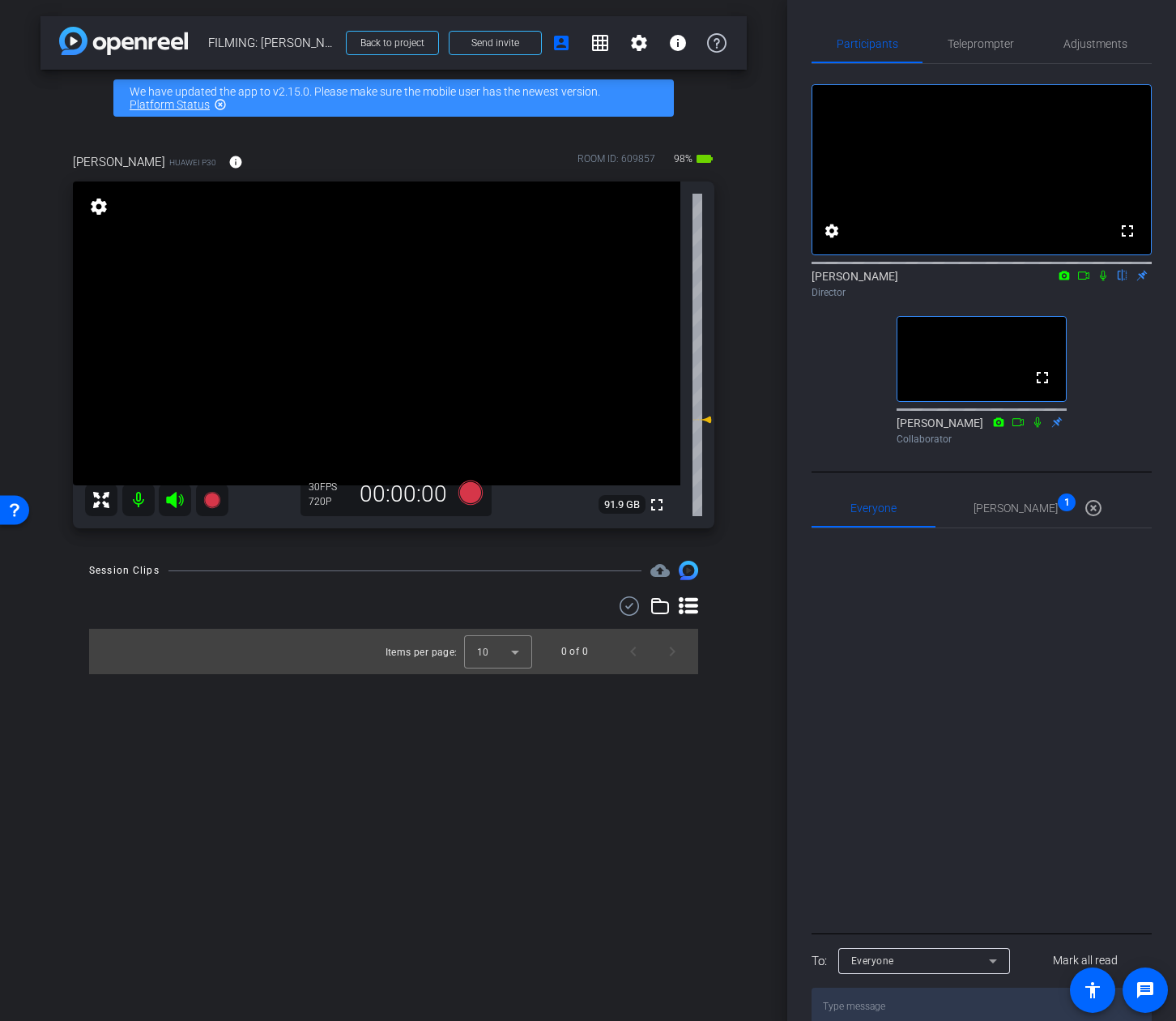
click at [1126, 423] on div "fullscreen settings Addie Hackshaw flip Director fullscreen Ailsa Dann Collabor…" at bounding box center [981, 257] width 340 height 388
click at [952, 50] on span "Teleprompter" at bounding box center [981, 44] width 66 height 39
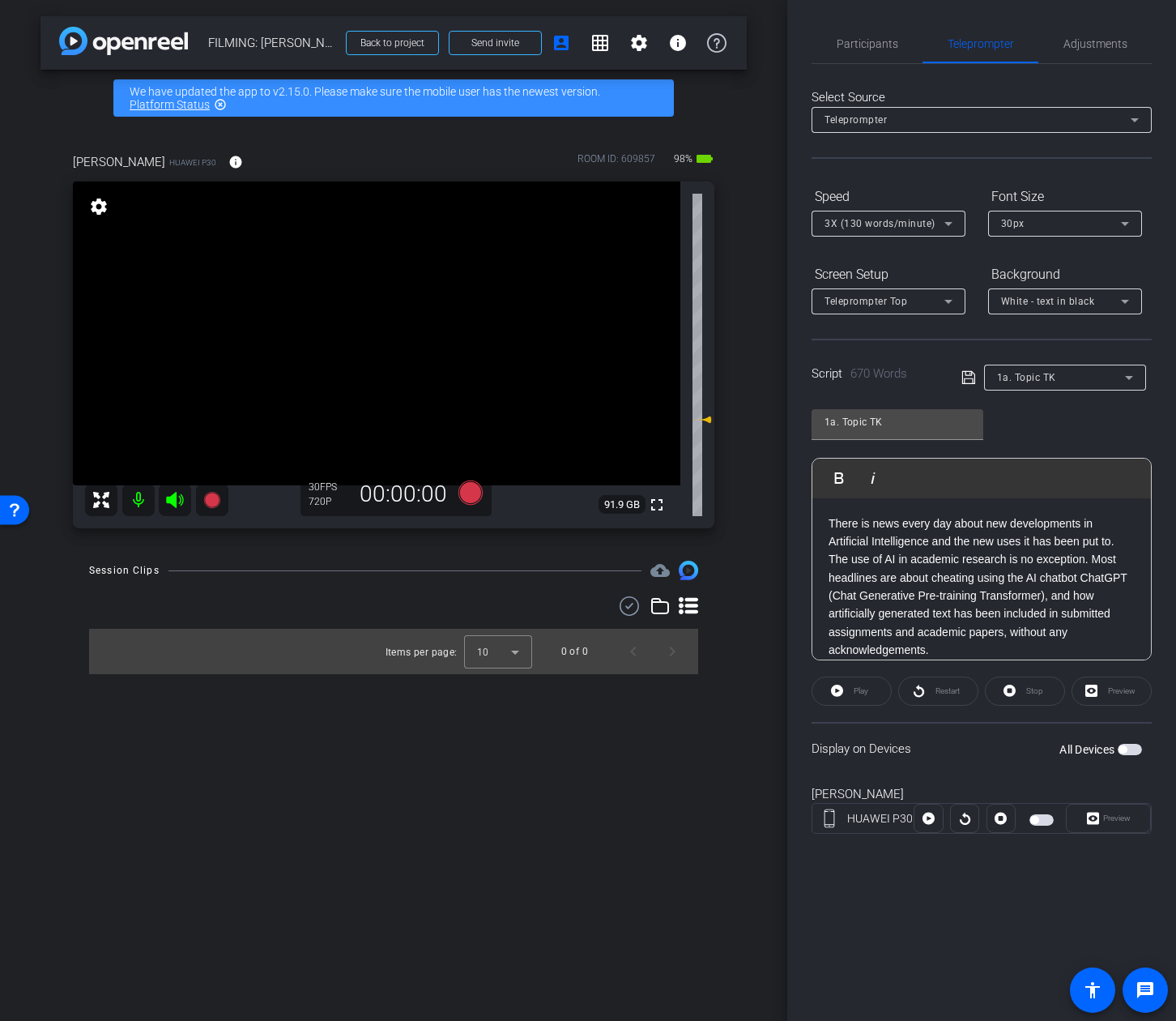
click at [1097, 17] on div "Participants Teleprompter Adjustments settings Addie Hackshaw flip Director Ail…" at bounding box center [982, 510] width 389 height 1021
click at [846, 46] on span "Participants" at bounding box center [867, 43] width 62 height 11
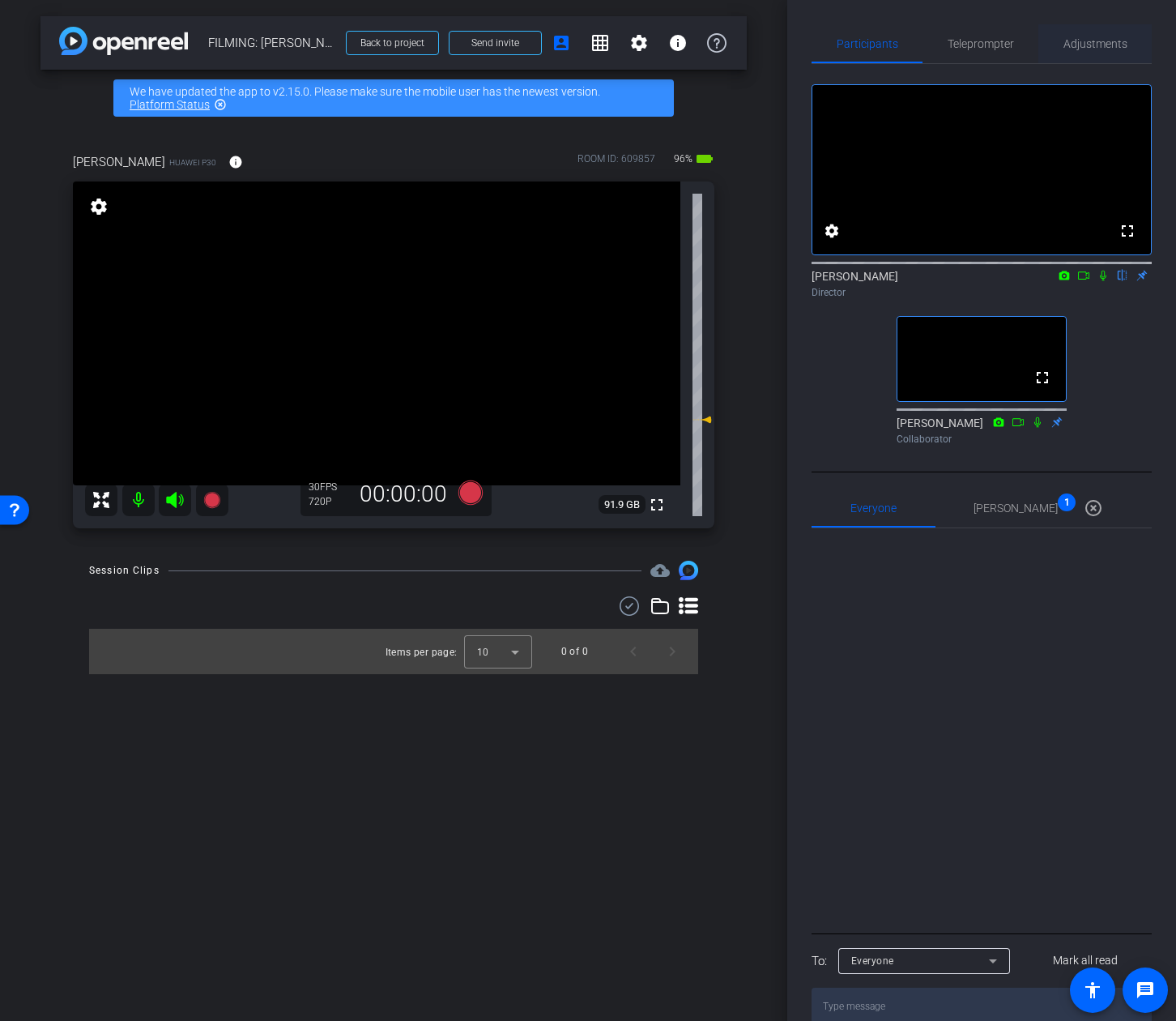
click at [1062, 46] on div "Adjustments" at bounding box center [1095, 44] width 114 height 39
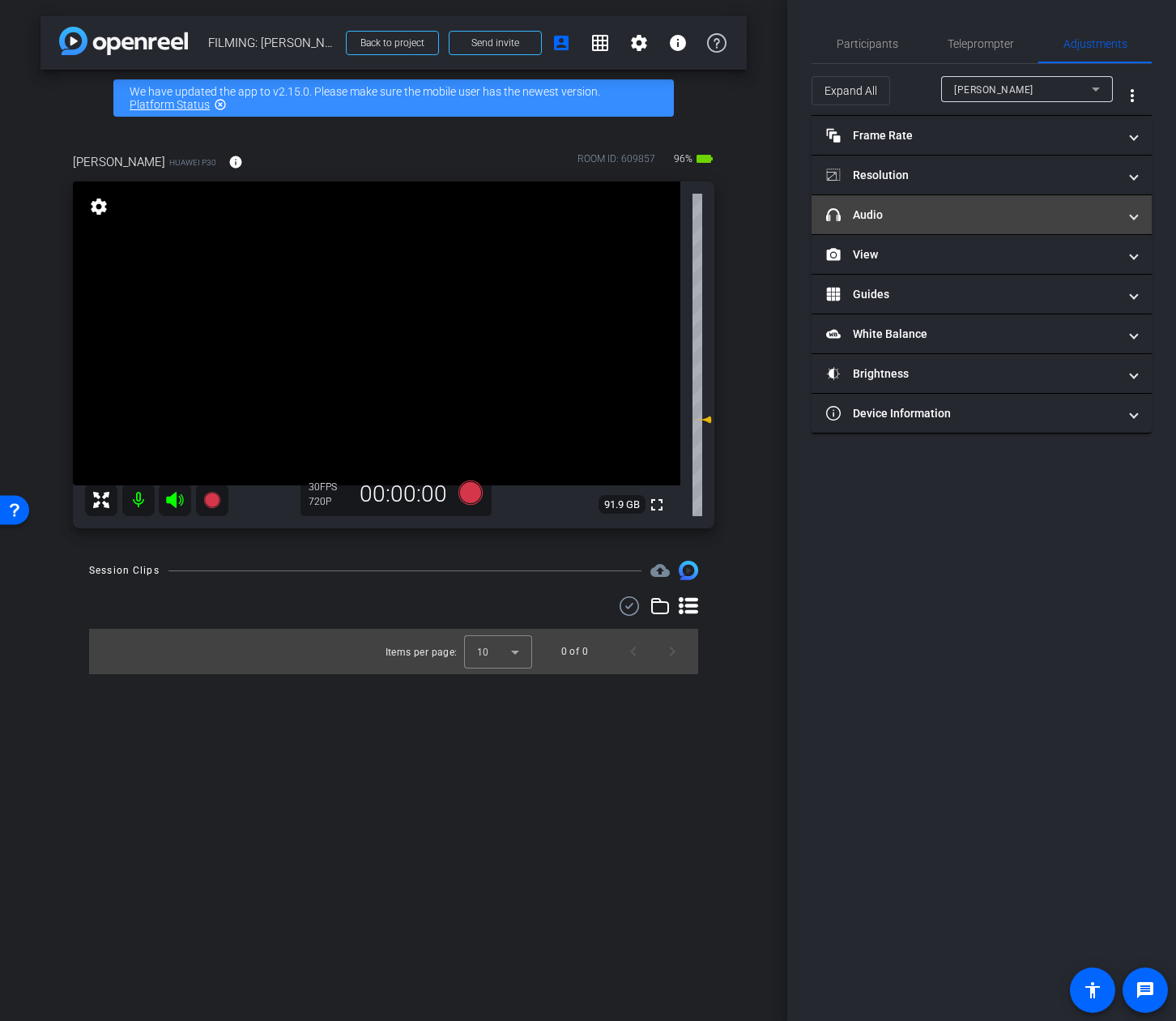
click at [946, 223] on mat-panel-title "headphone icon Audio" at bounding box center [973, 215] width 292 height 17
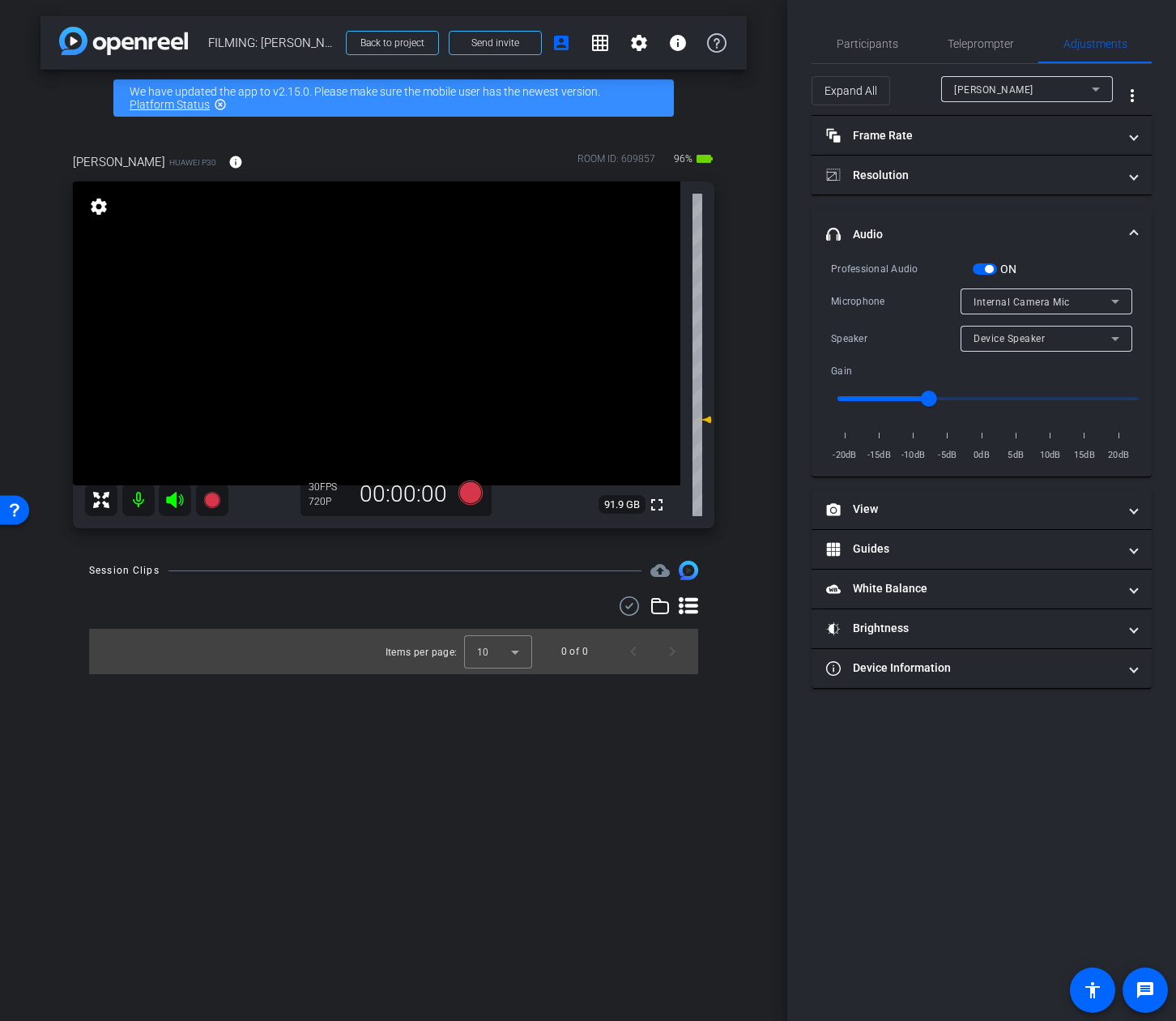
click at [1020, 343] on span "Device Speaker" at bounding box center [1009, 338] width 71 height 11
click at [1019, 338] on div at bounding box center [588, 510] width 1176 height 1021
click at [884, 53] on span "Participants" at bounding box center [867, 44] width 62 height 39
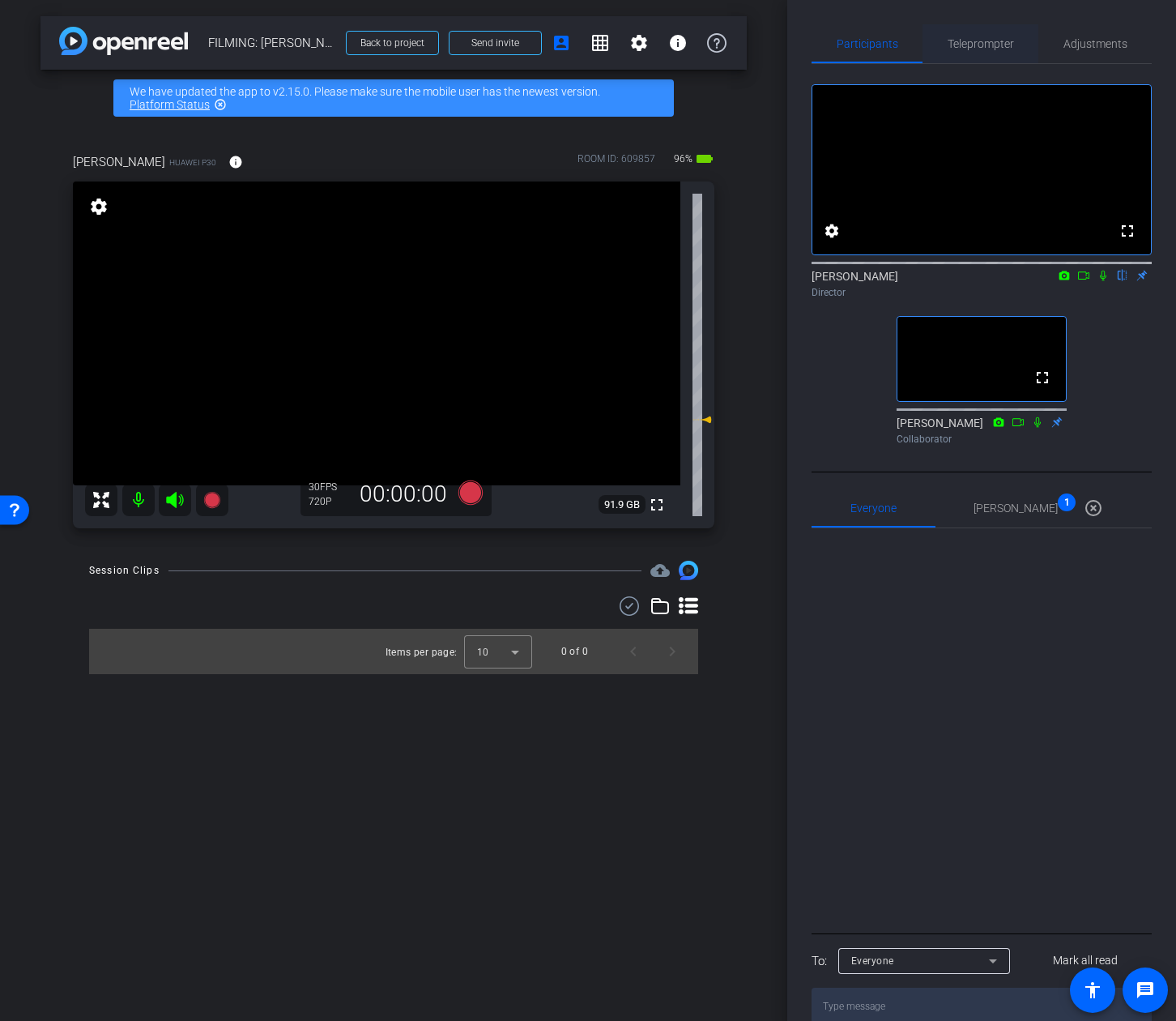
click at [997, 57] on span "Teleprompter" at bounding box center [981, 44] width 66 height 39
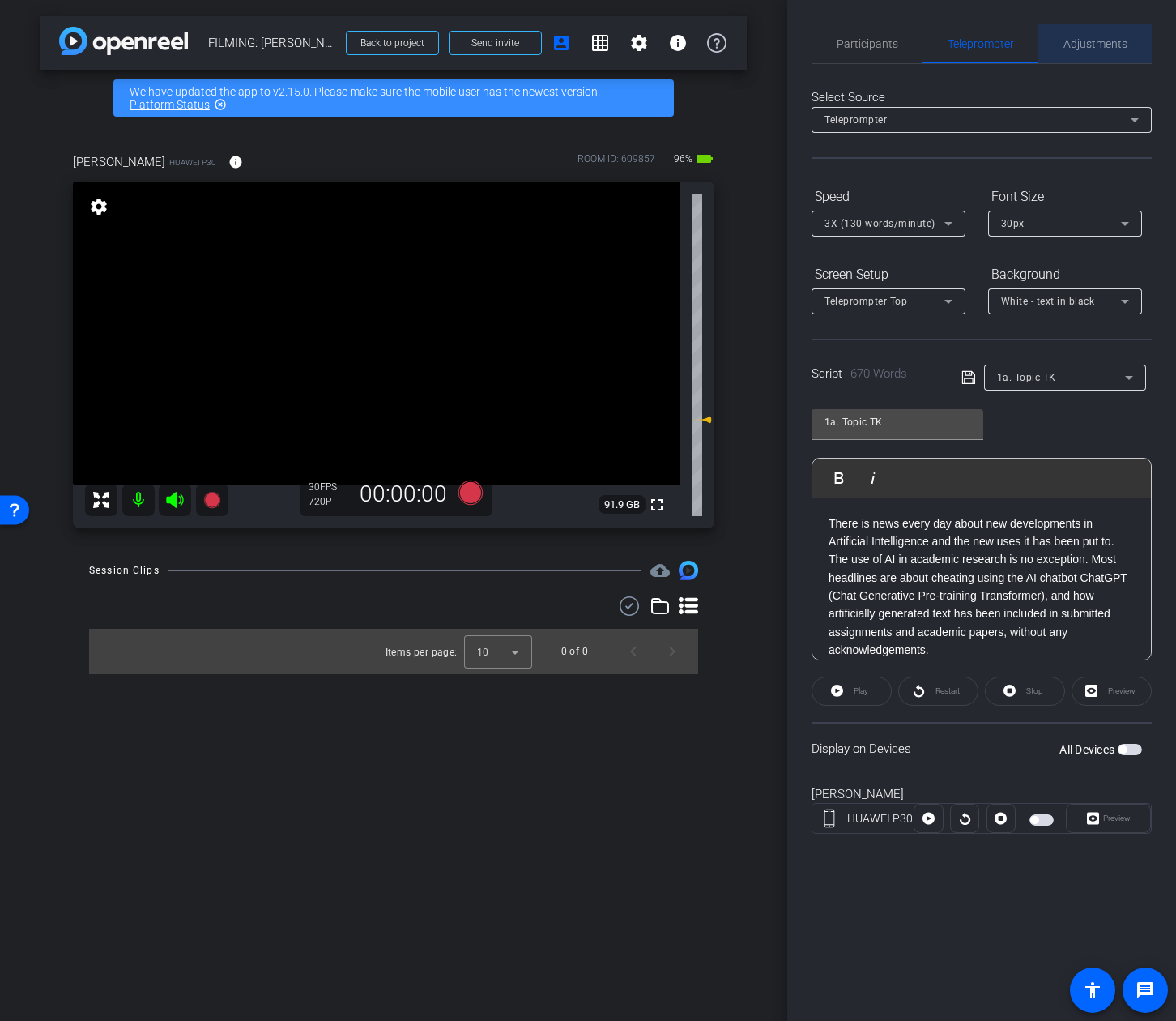
click at [1064, 53] on span "Adjustments" at bounding box center [1095, 44] width 64 height 39
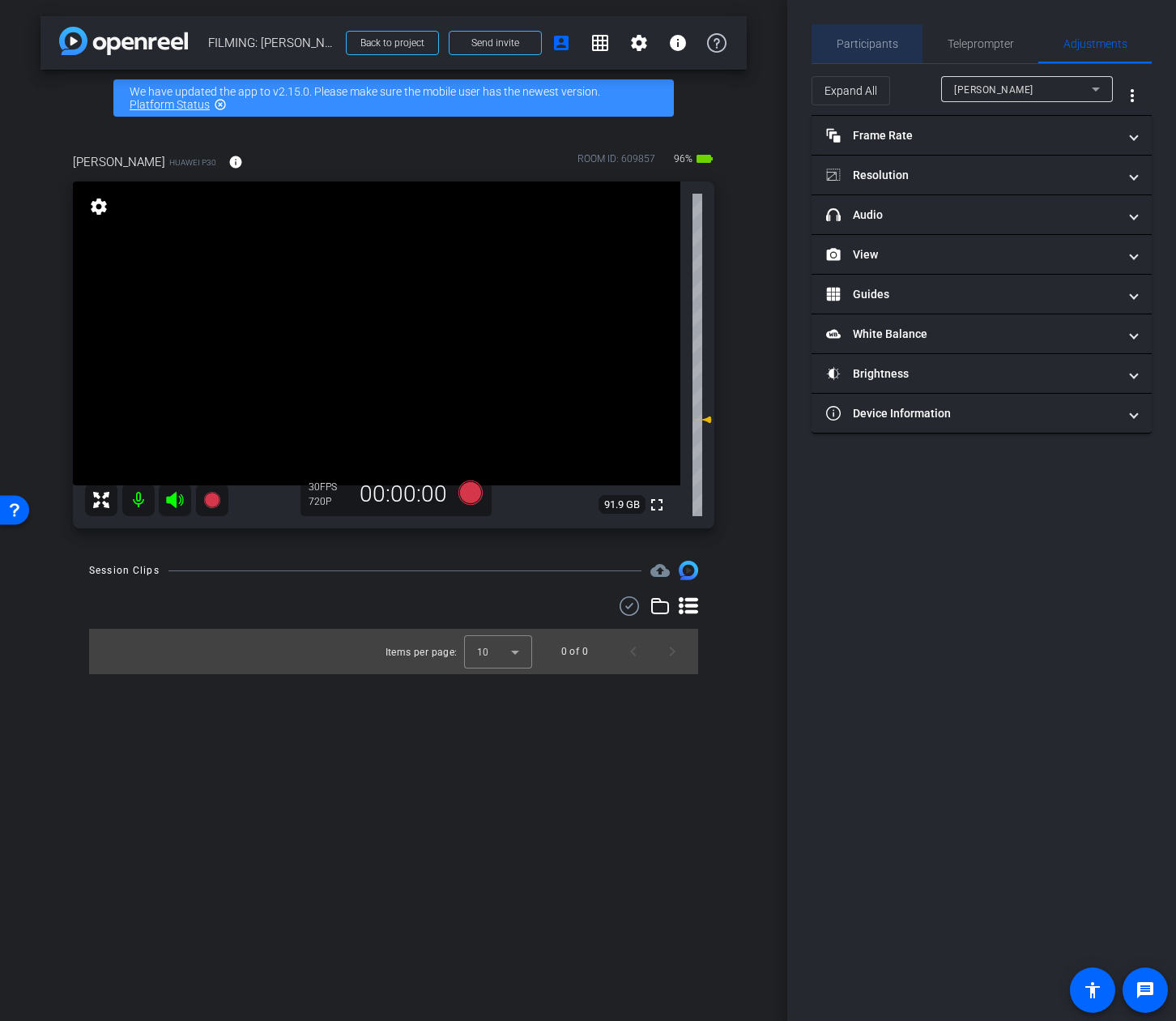
click at [889, 48] on span "Participants" at bounding box center [867, 43] width 62 height 11
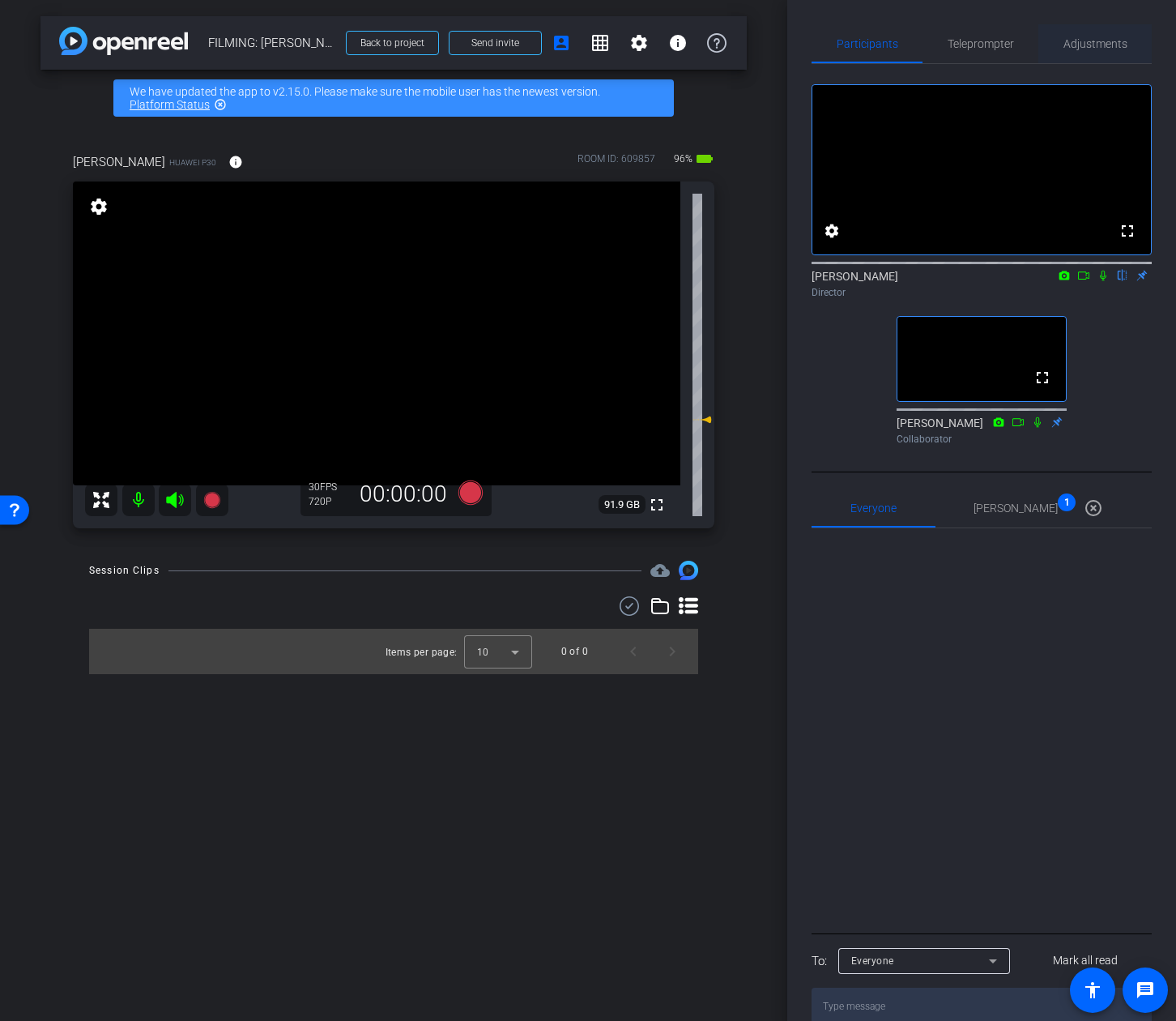
click at [1074, 53] on span "Adjustments" at bounding box center [1095, 44] width 64 height 39
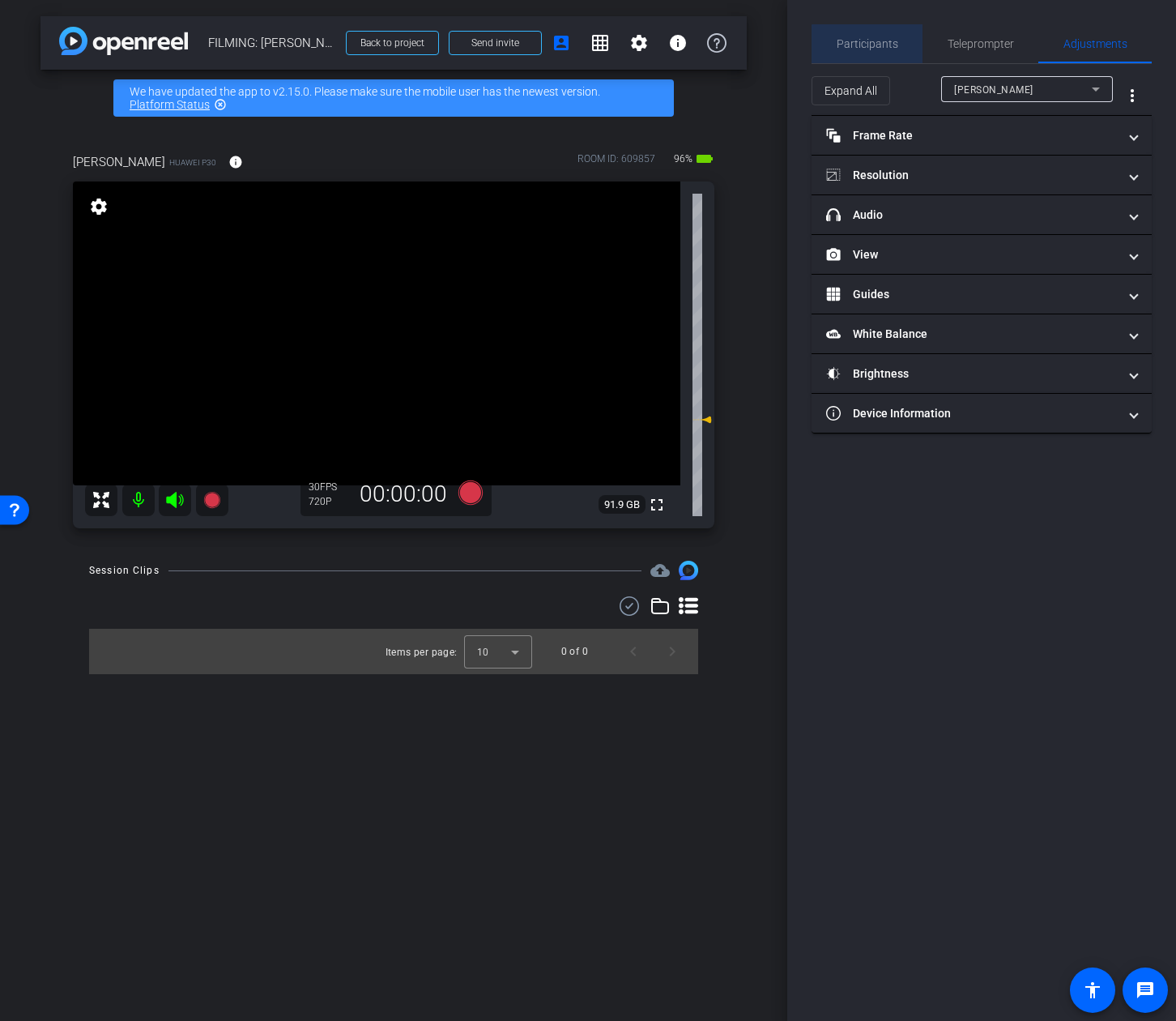
click at [886, 61] on span "Participants" at bounding box center [867, 44] width 62 height 39
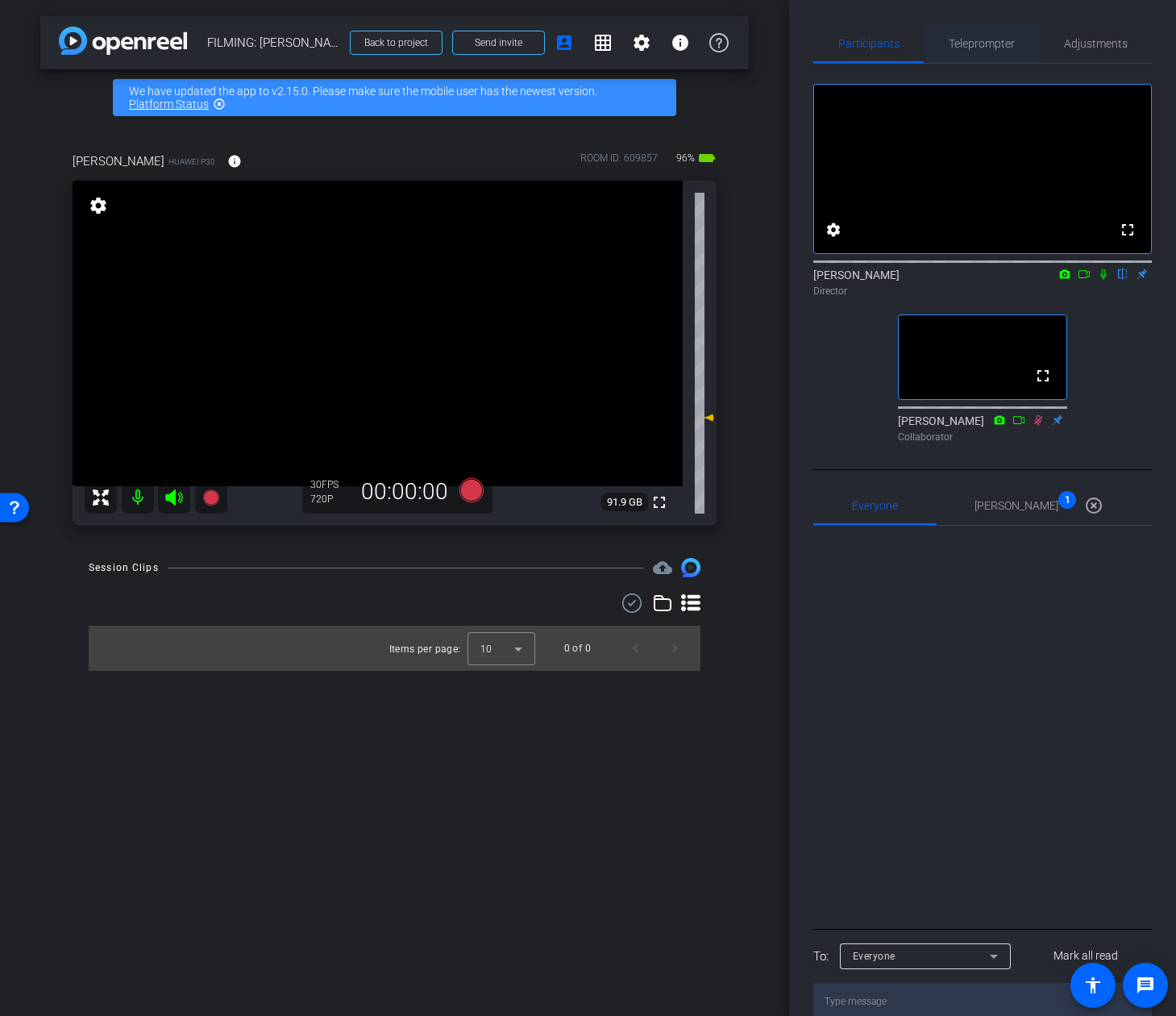
click at [998, 46] on span "Teleprompter" at bounding box center [982, 43] width 66 height 11
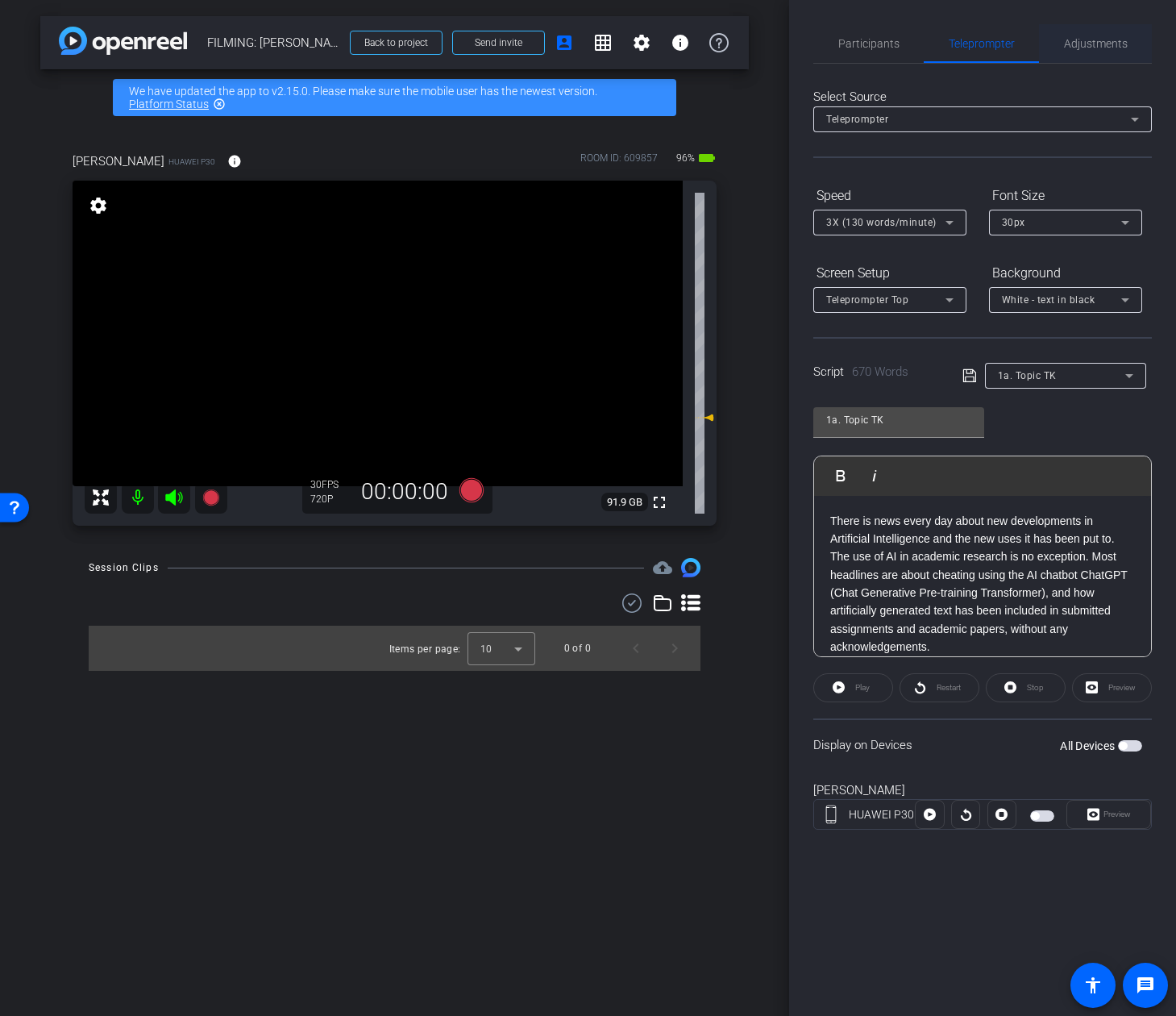
click at [1069, 35] on span "Adjustments" at bounding box center [1095, 44] width 63 height 39
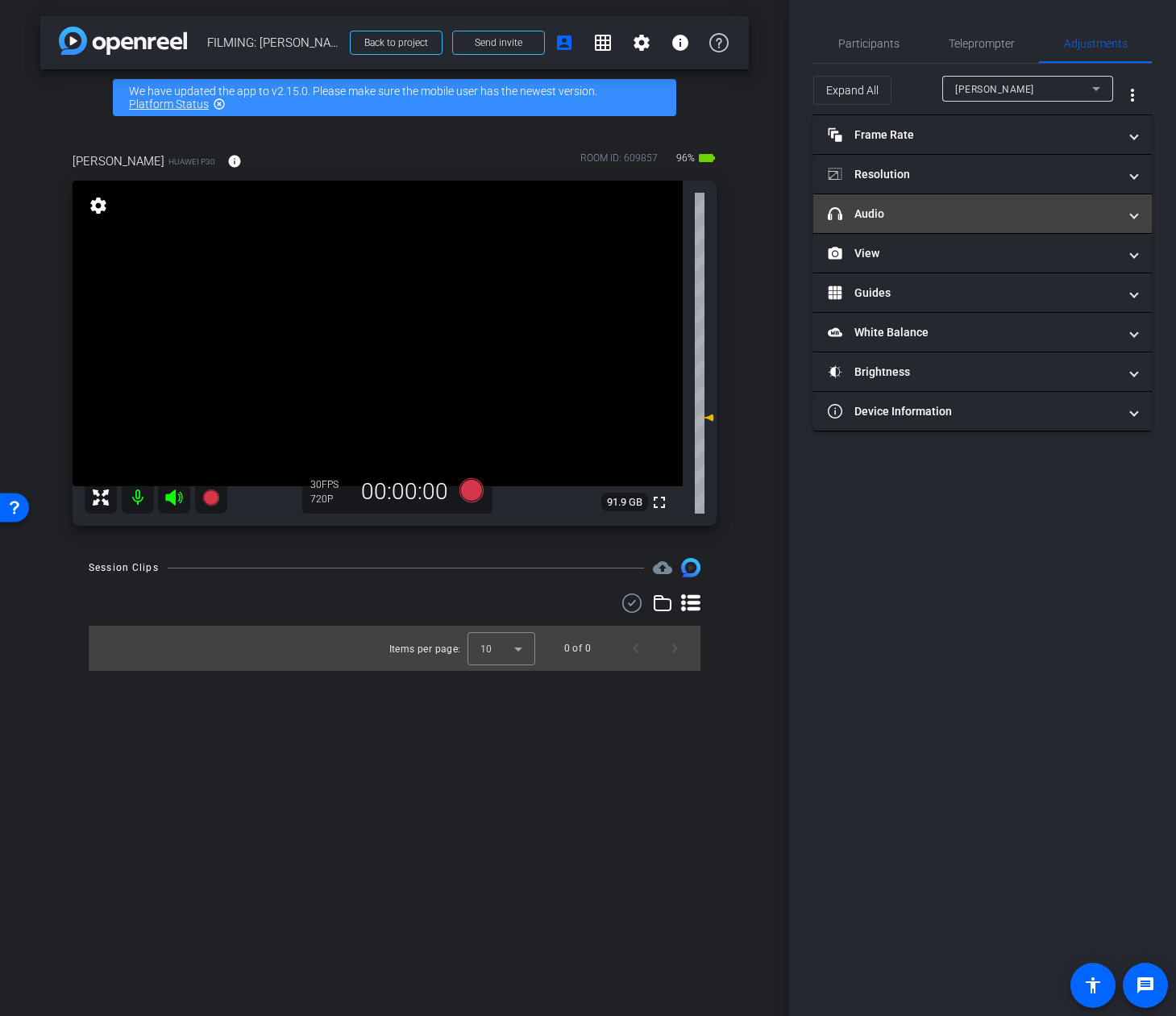
click at [985, 219] on mat-panel-title "headphone icon Audio" at bounding box center [973, 214] width 290 height 17
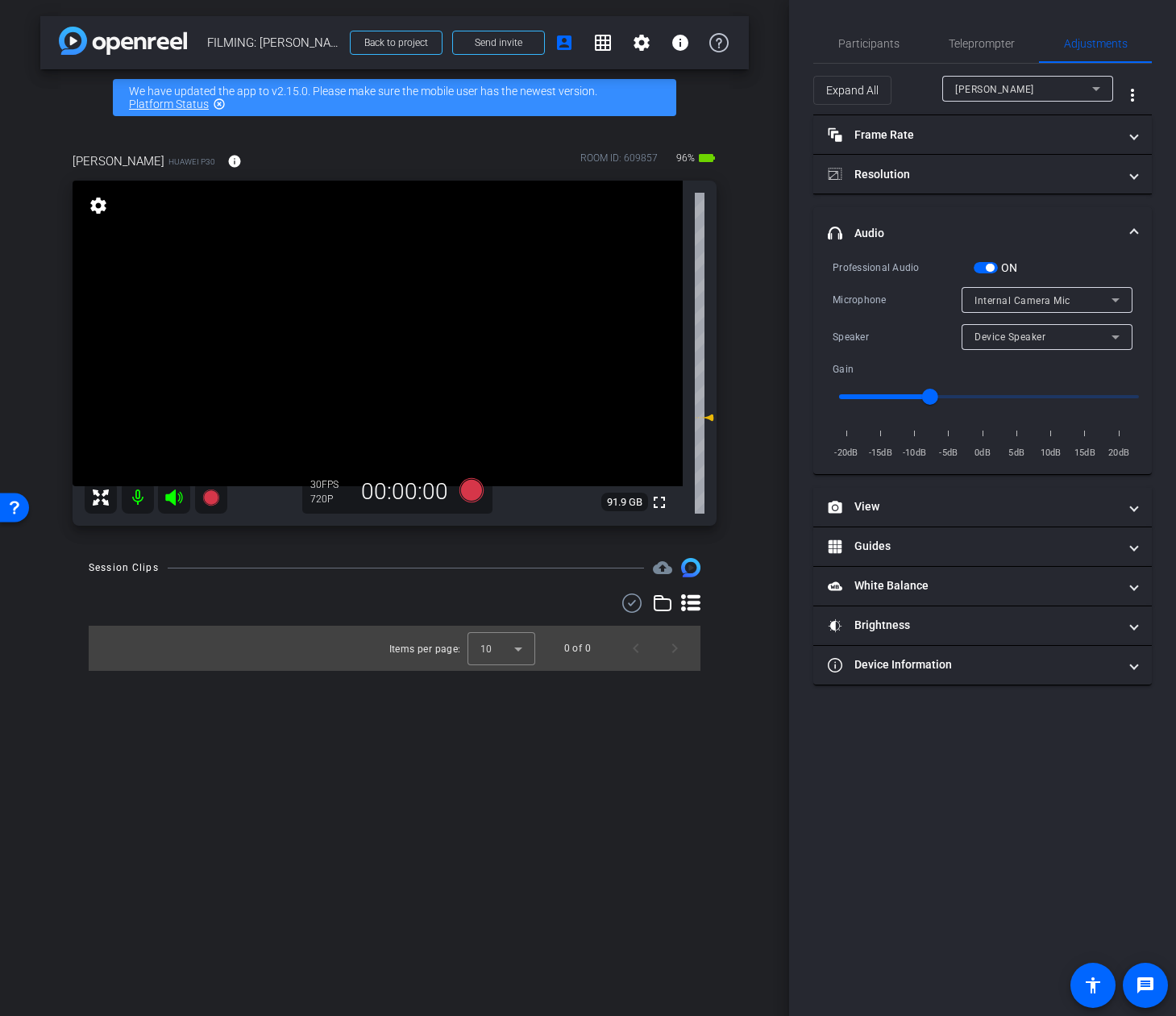
click at [1032, 342] on span "Device Speaker" at bounding box center [1010, 337] width 71 height 11
click at [1022, 392] on span "Wired Headset" at bounding box center [1010, 394] width 72 height 19
click at [1039, 305] on span "Internal Camera Mic" at bounding box center [1022, 300] width 96 height 11
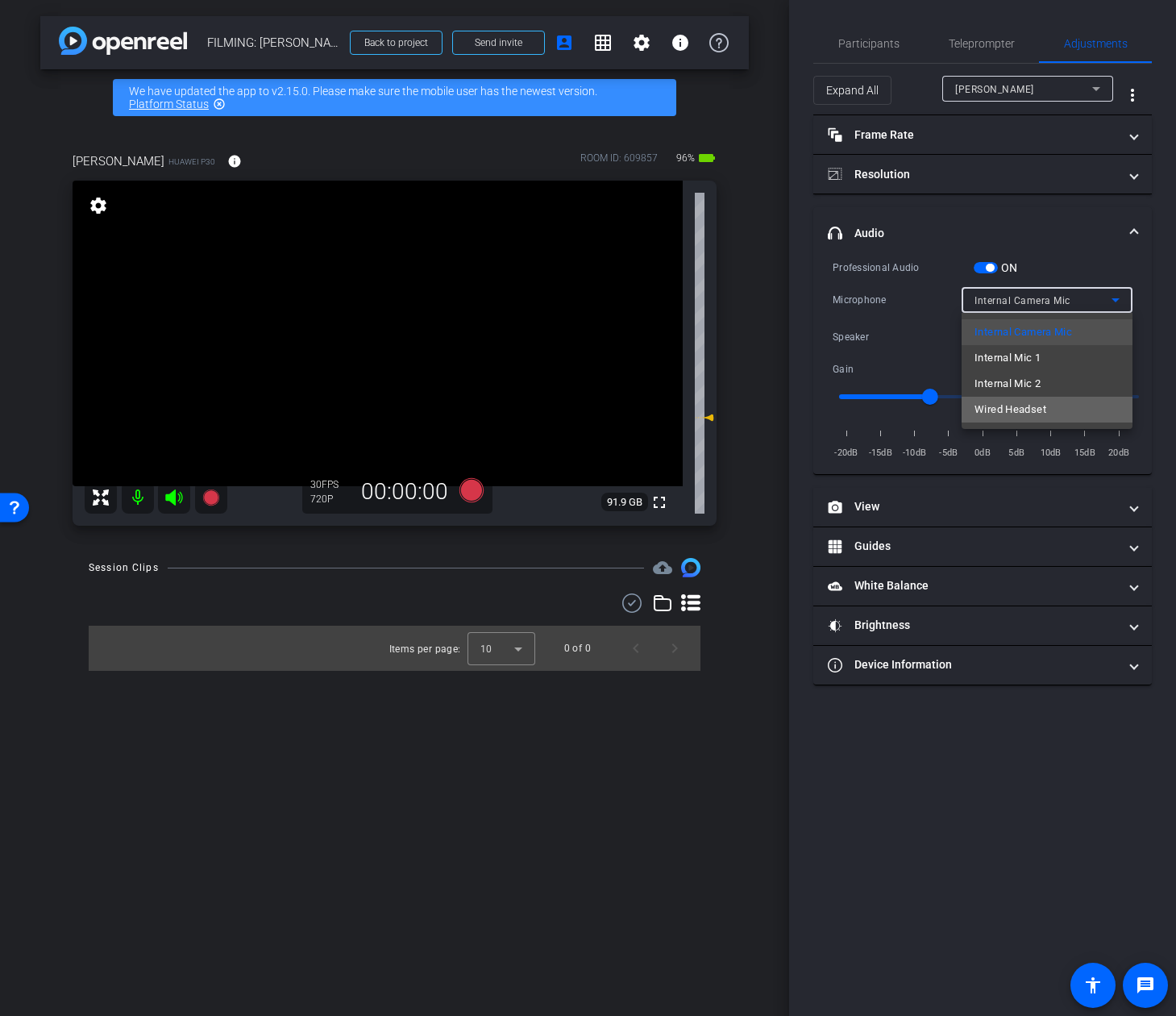
click at [1022, 405] on span "Wired Headset" at bounding box center [1010, 409] width 72 height 19
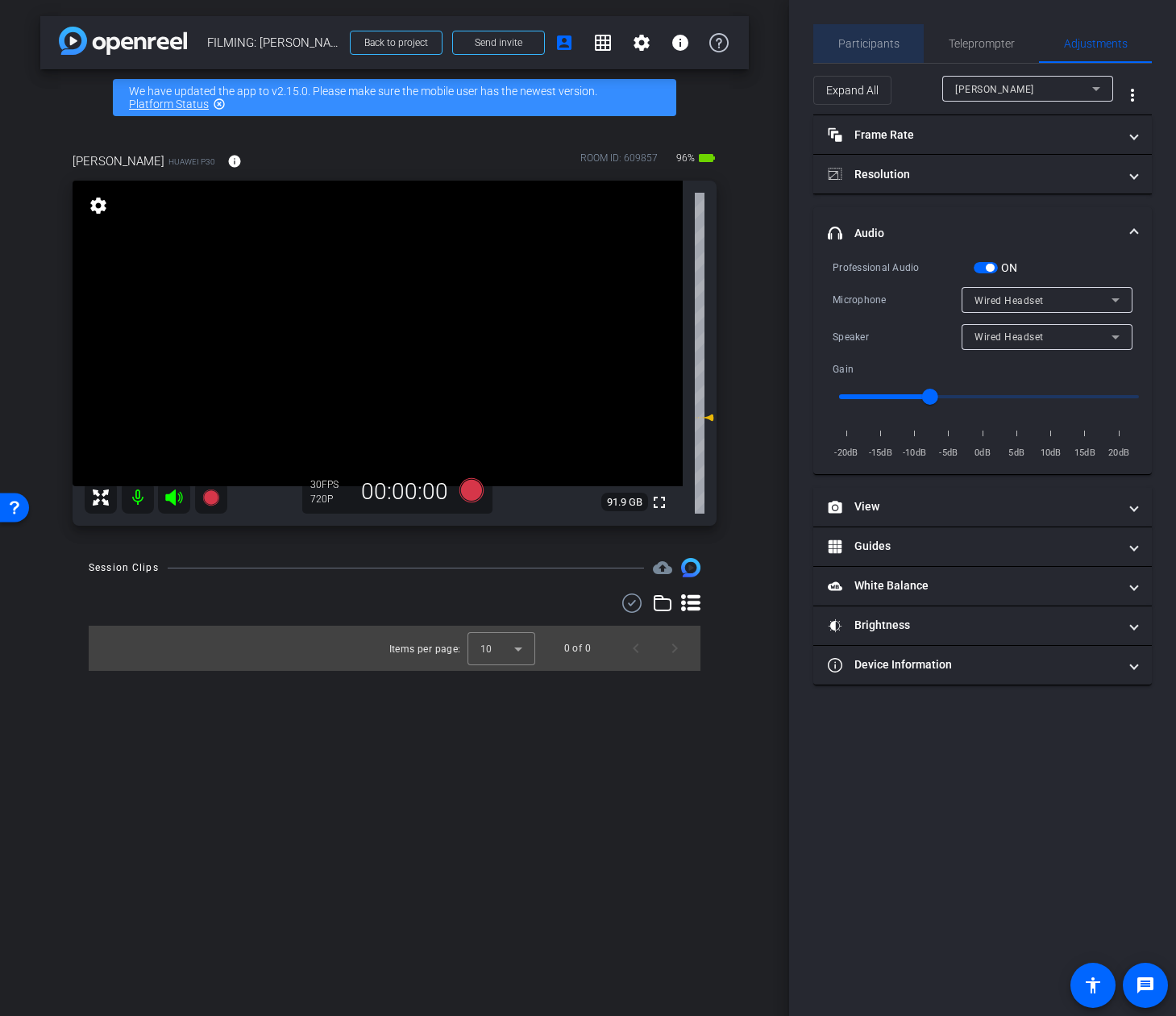
click at [878, 54] on span "Participants" at bounding box center [869, 44] width 62 height 39
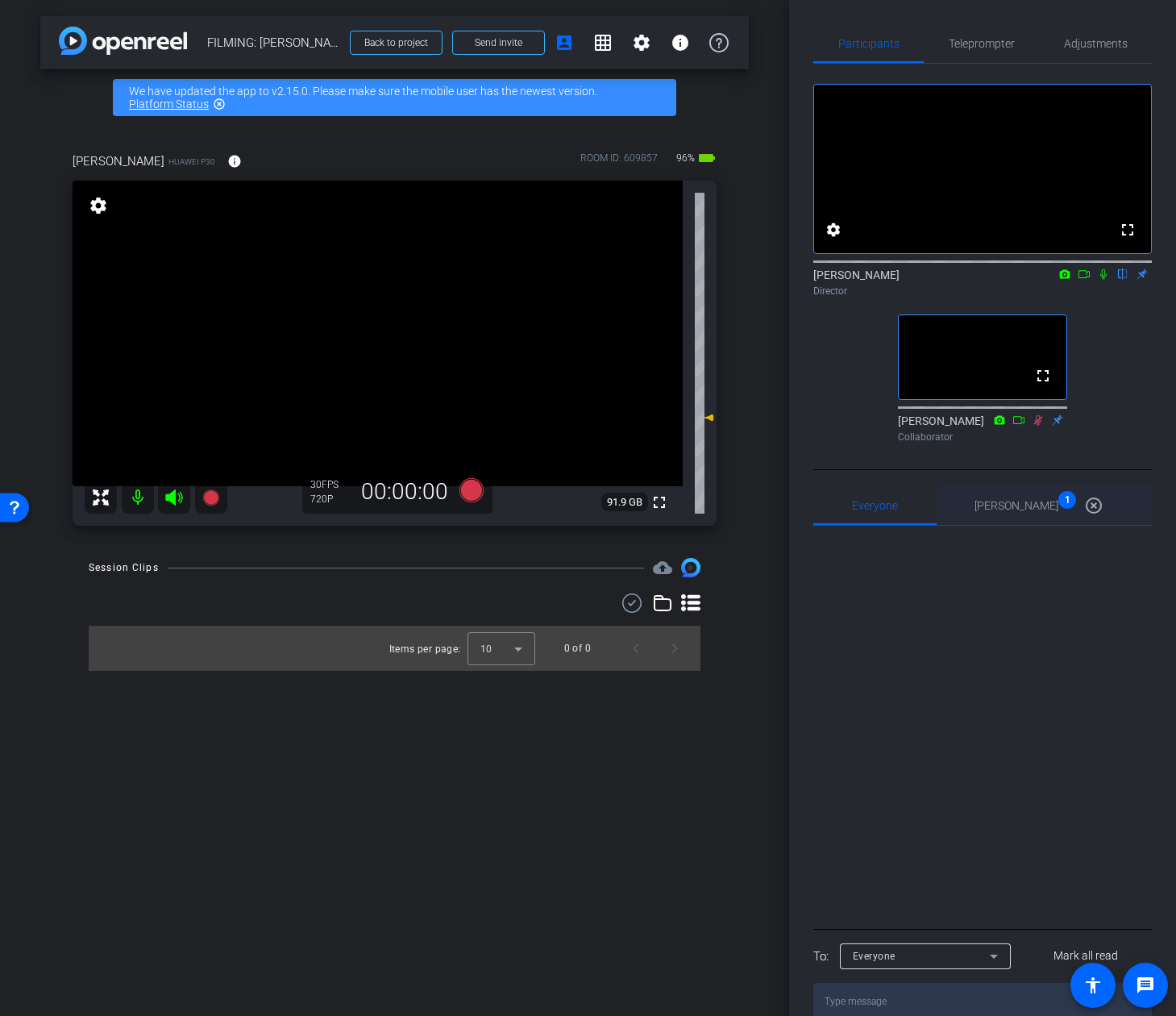
click at [1027, 525] on div "Ailsa Dann 1 highlight_off" at bounding box center [1044, 505] width 138 height 39
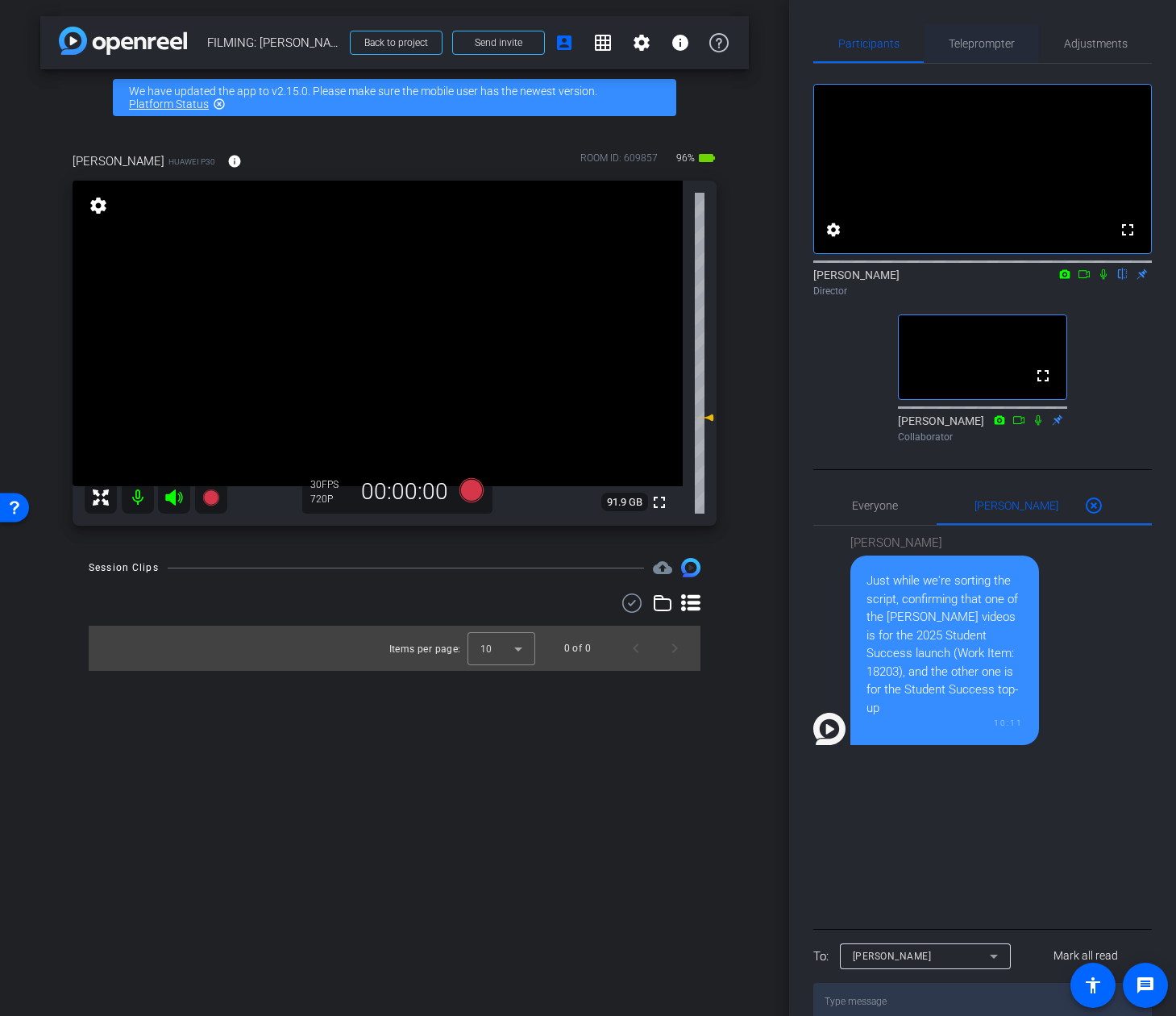
click at [1006, 51] on span "Teleprompter" at bounding box center [982, 44] width 66 height 39
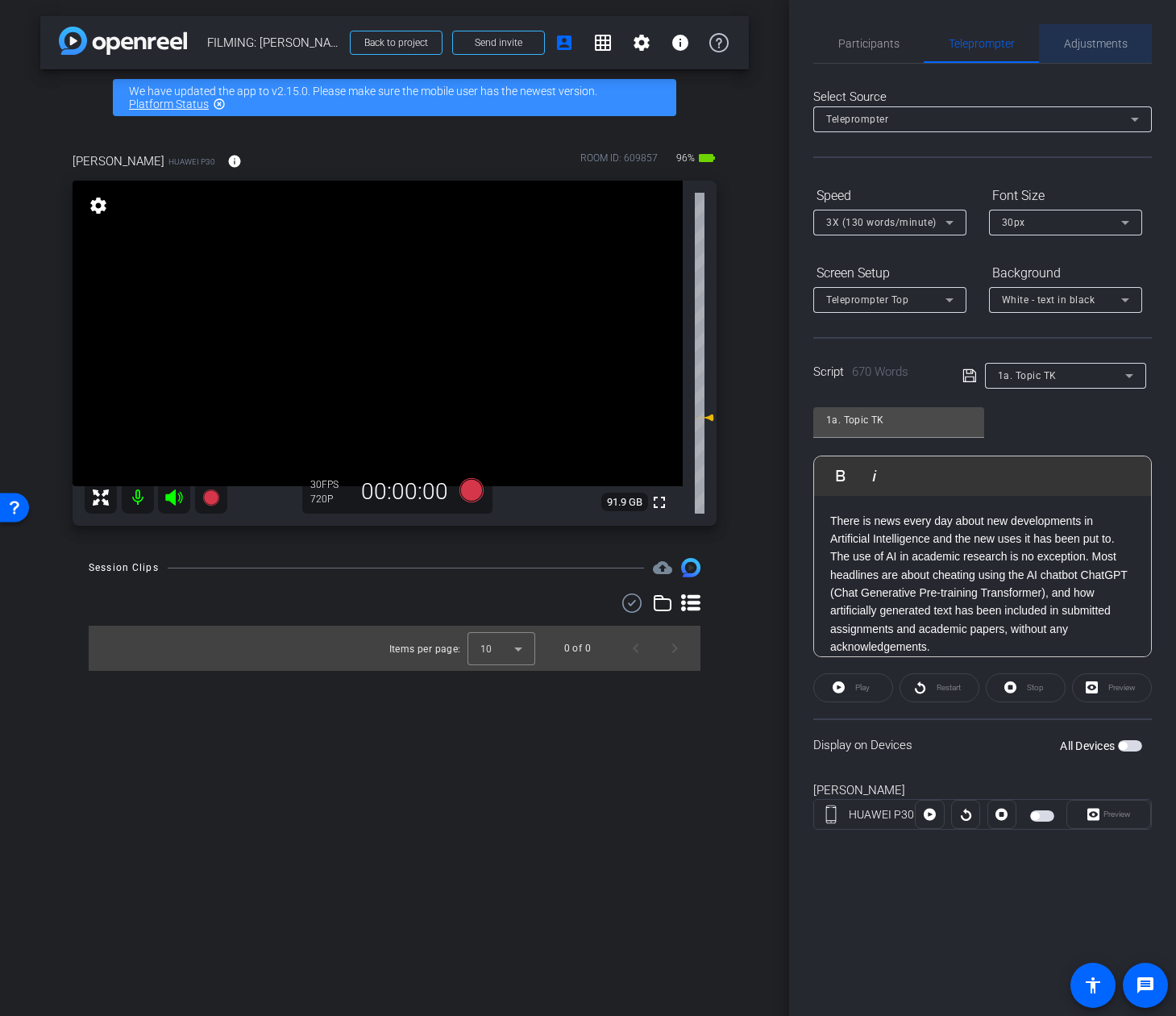
click at [1098, 51] on span "Adjustments" at bounding box center [1095, 44] width 63 height 39
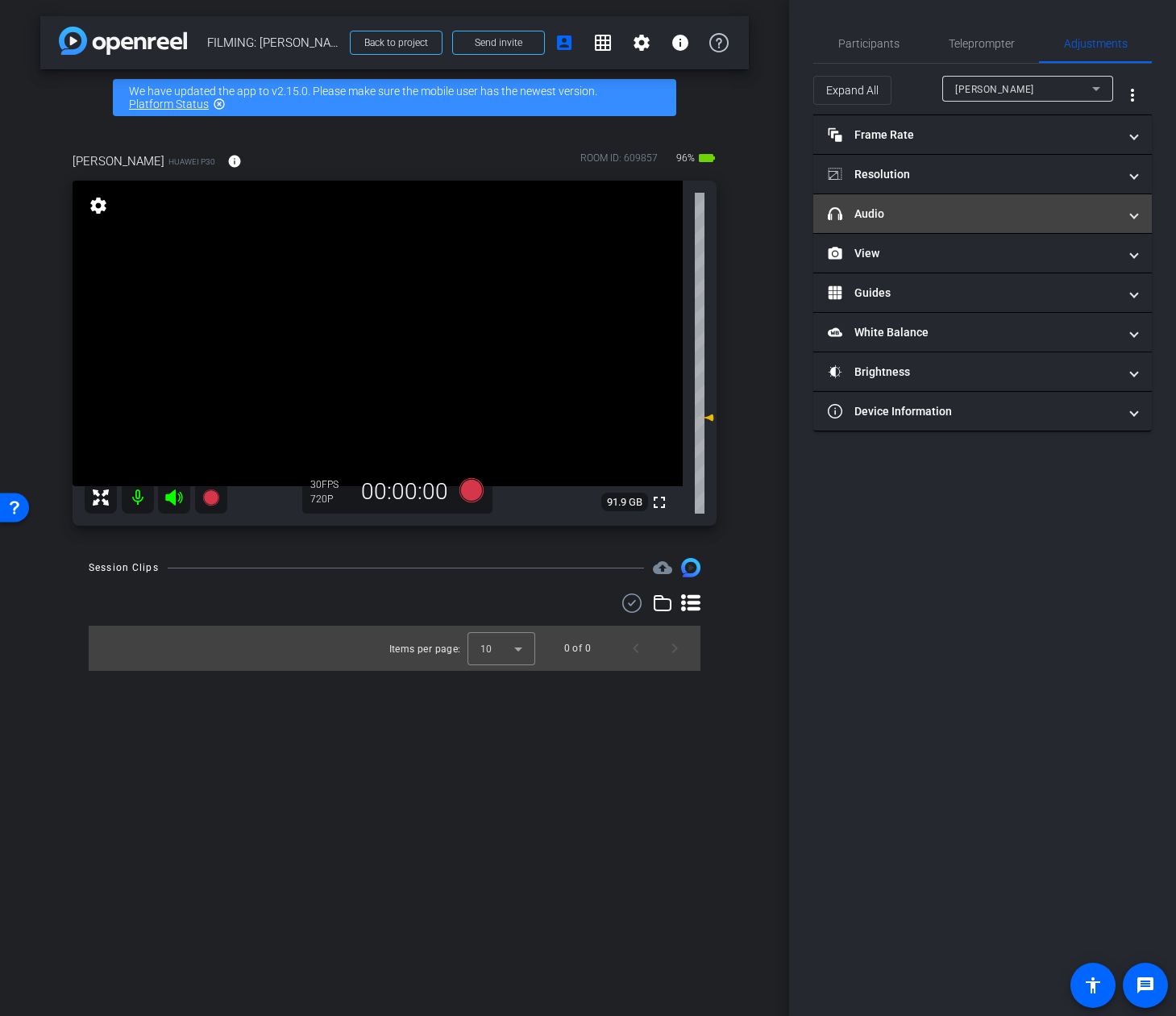
click at [1005, 208] on mat-panel-title "headphone icon Audio" at bounding box center [973, 214] width 290 height 17
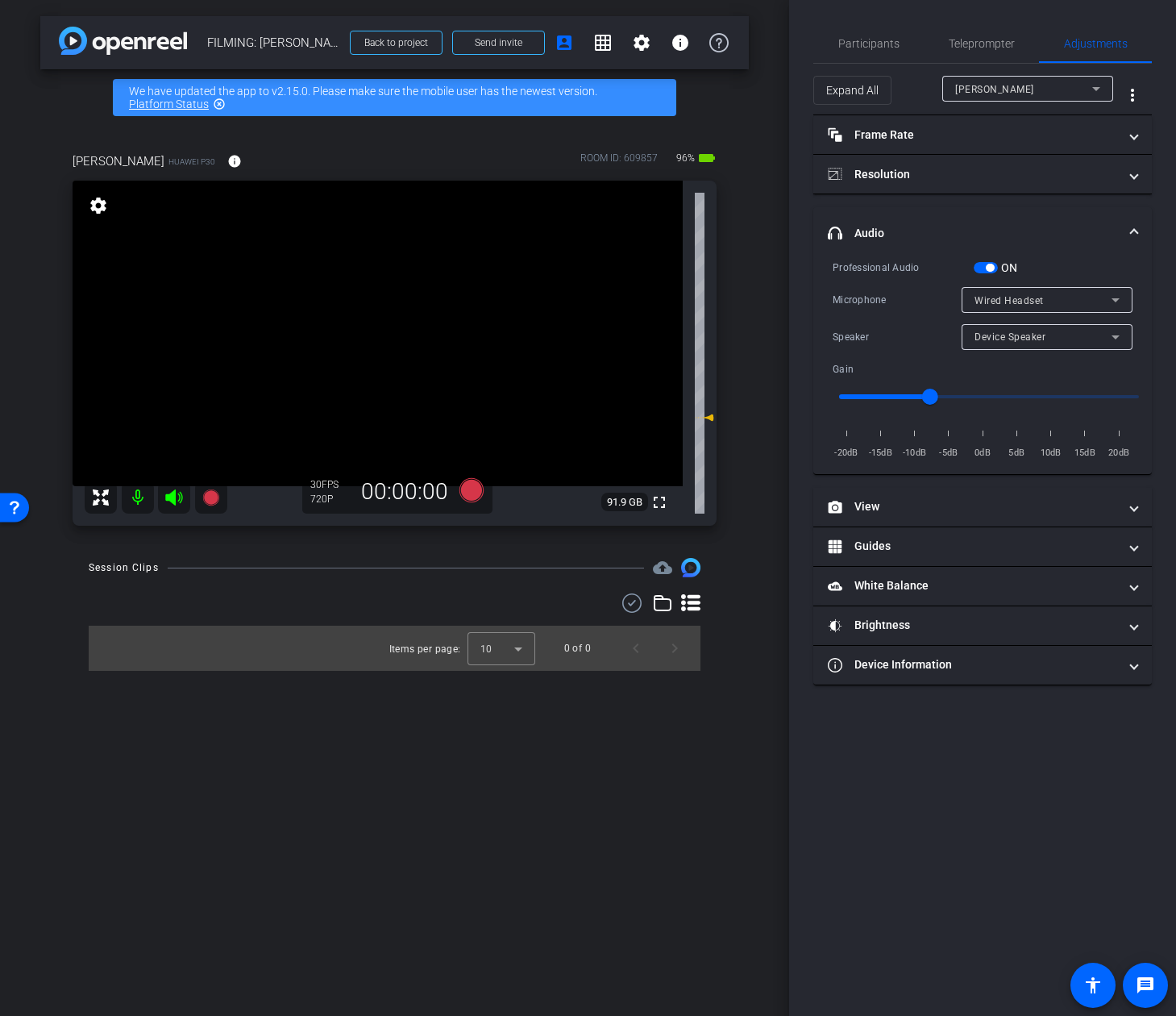
click at [1038, 340] on span "Device Speaker" at bounding box center [1010, 337] width 71 height 11
click at [1008, 222] on div at bounding box center [588, 508] width 1176 height 1016
click at [1028, 335] on span "Device Speaker" at bounding box center [1010, 337] width 71 height 11
click at [928, 359] on div at bounding box center [588, 508] width 1176 height 1016
click at [1033, 354] on div at bounding box center [1047, 359] width 171 height 18
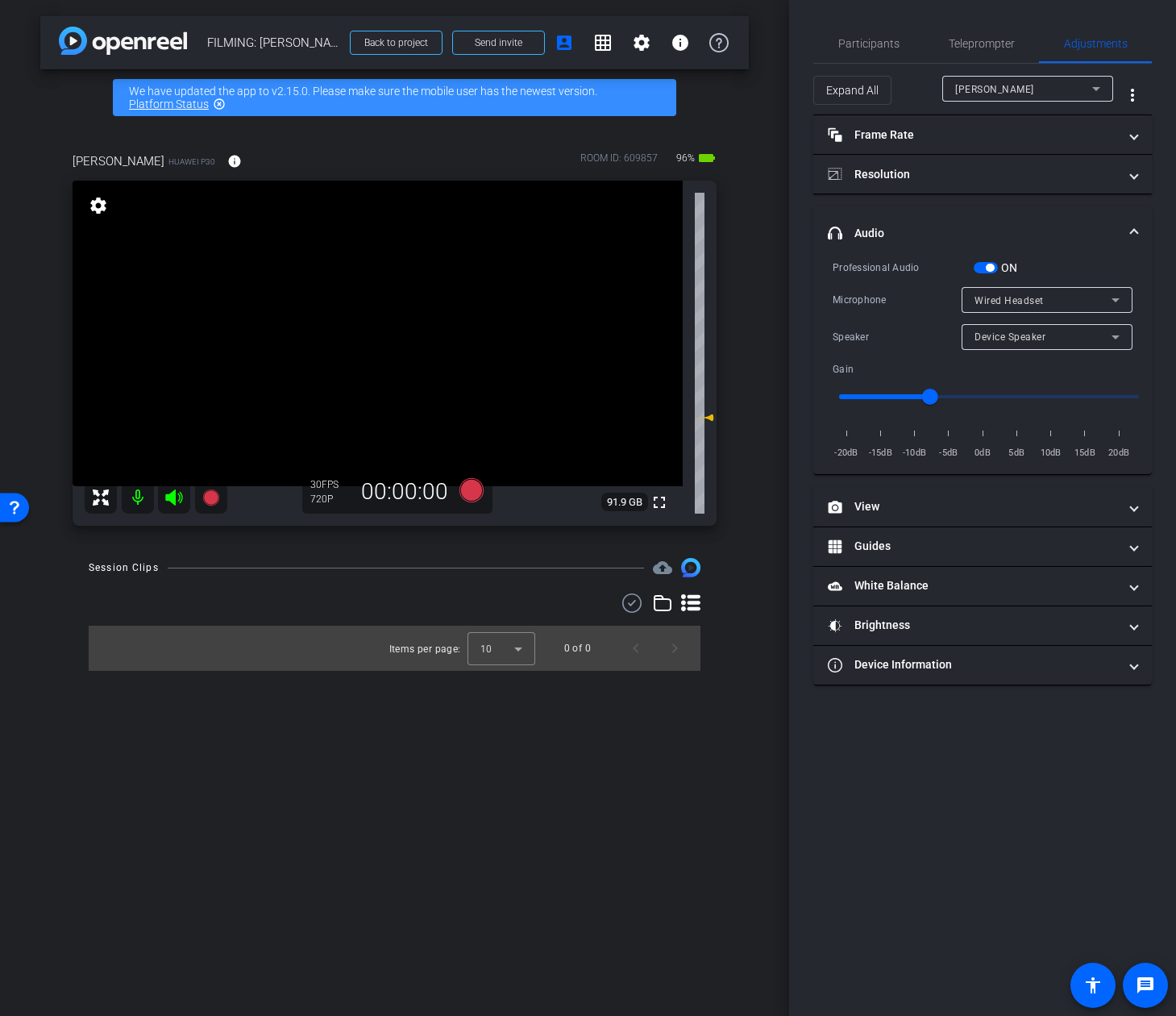
click at [1038, 348] on div "Device Speaker" at bounding box center [1047, 337] width 145 height 26
click at [885, 38] on div at bounding box center [588, 508] width 1176 height 1016
click at [885, 44] on span "Participants" at bounding box center [869, 43] width 62 height 11
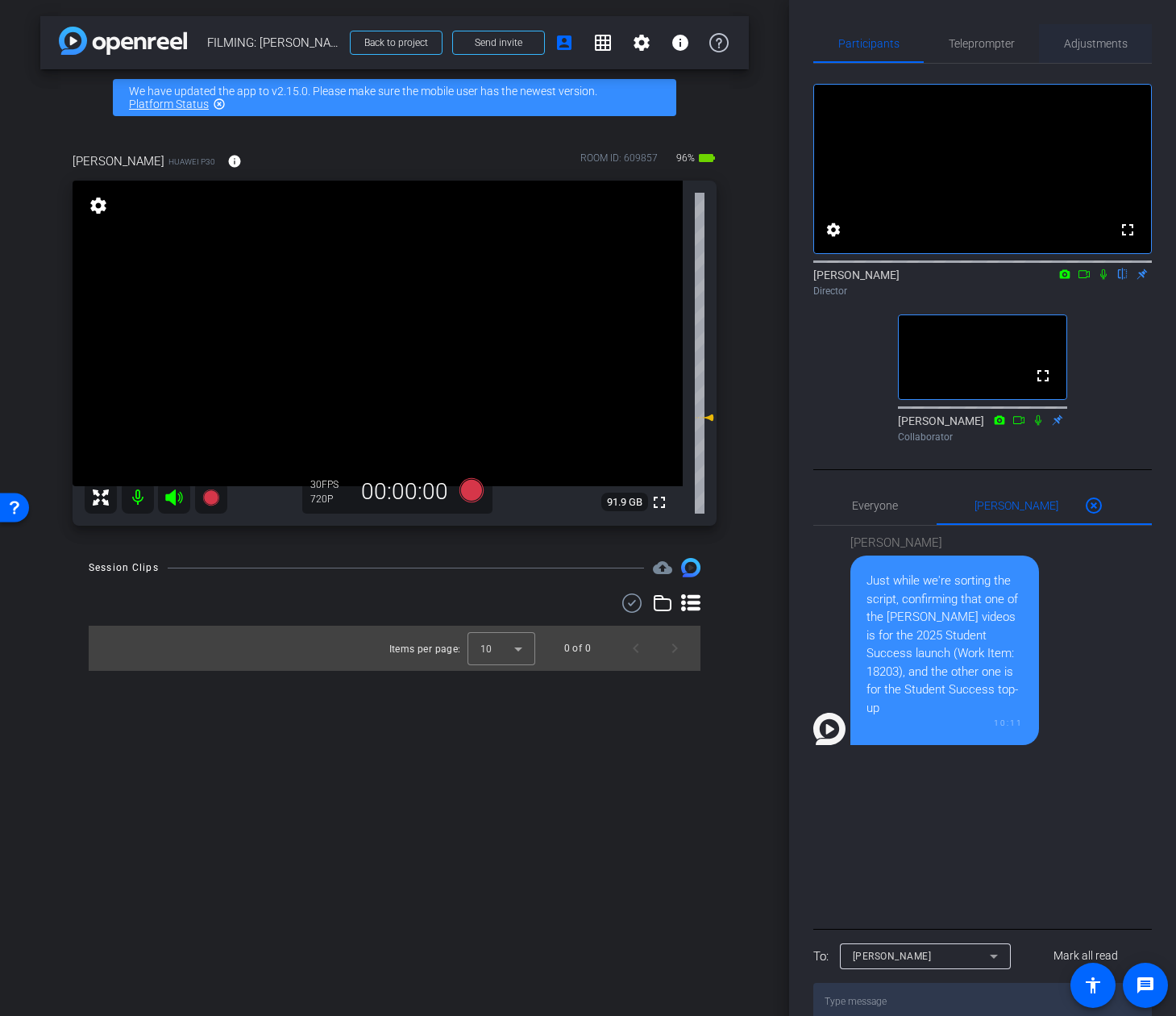
click at [1075, 42] on span "Adjustments" at bounding box center [1095, 43] width 63 height 11
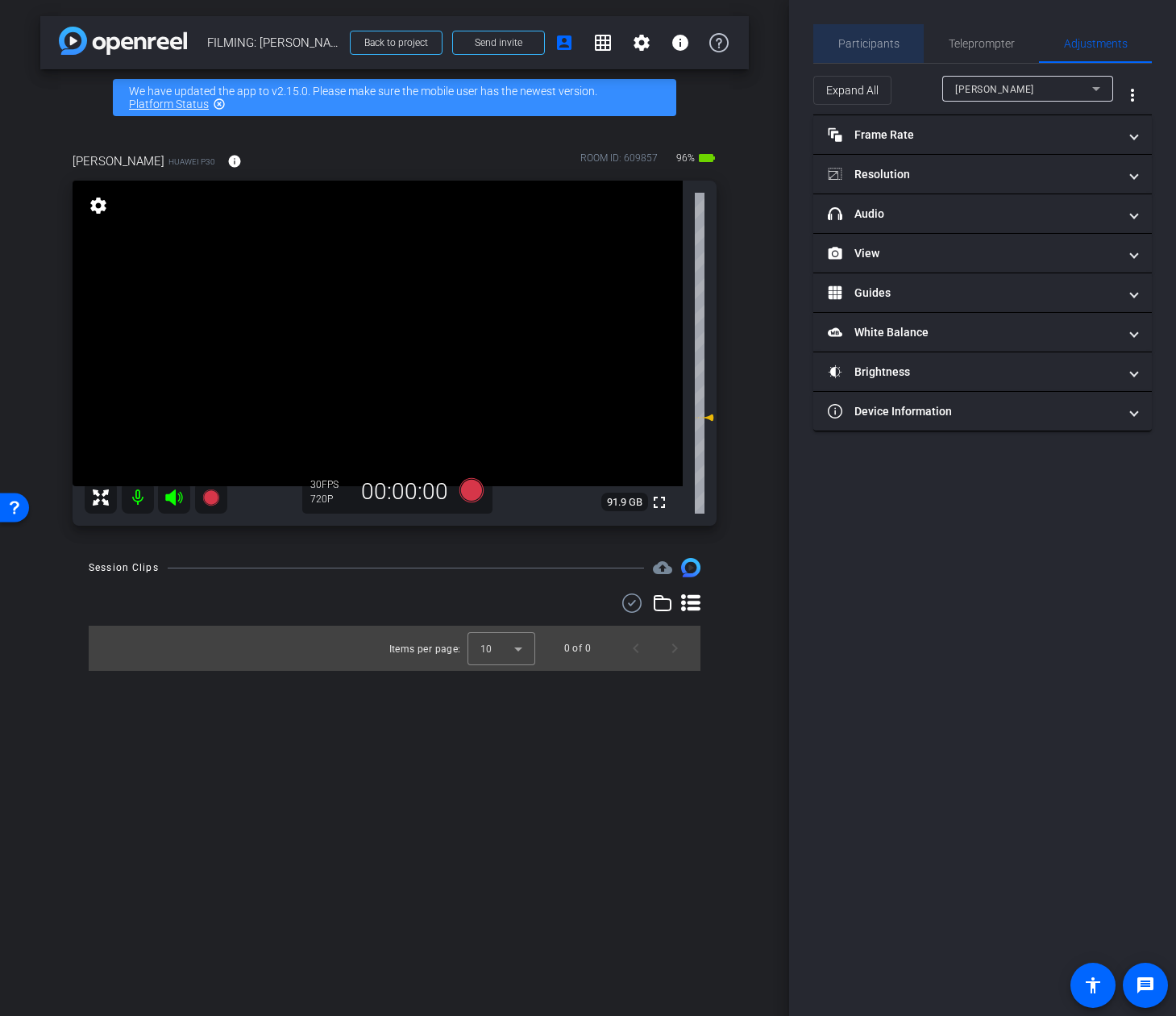
click at [871, 43] on span "Participants" at bounding box center [869, 43] width 62 height 11
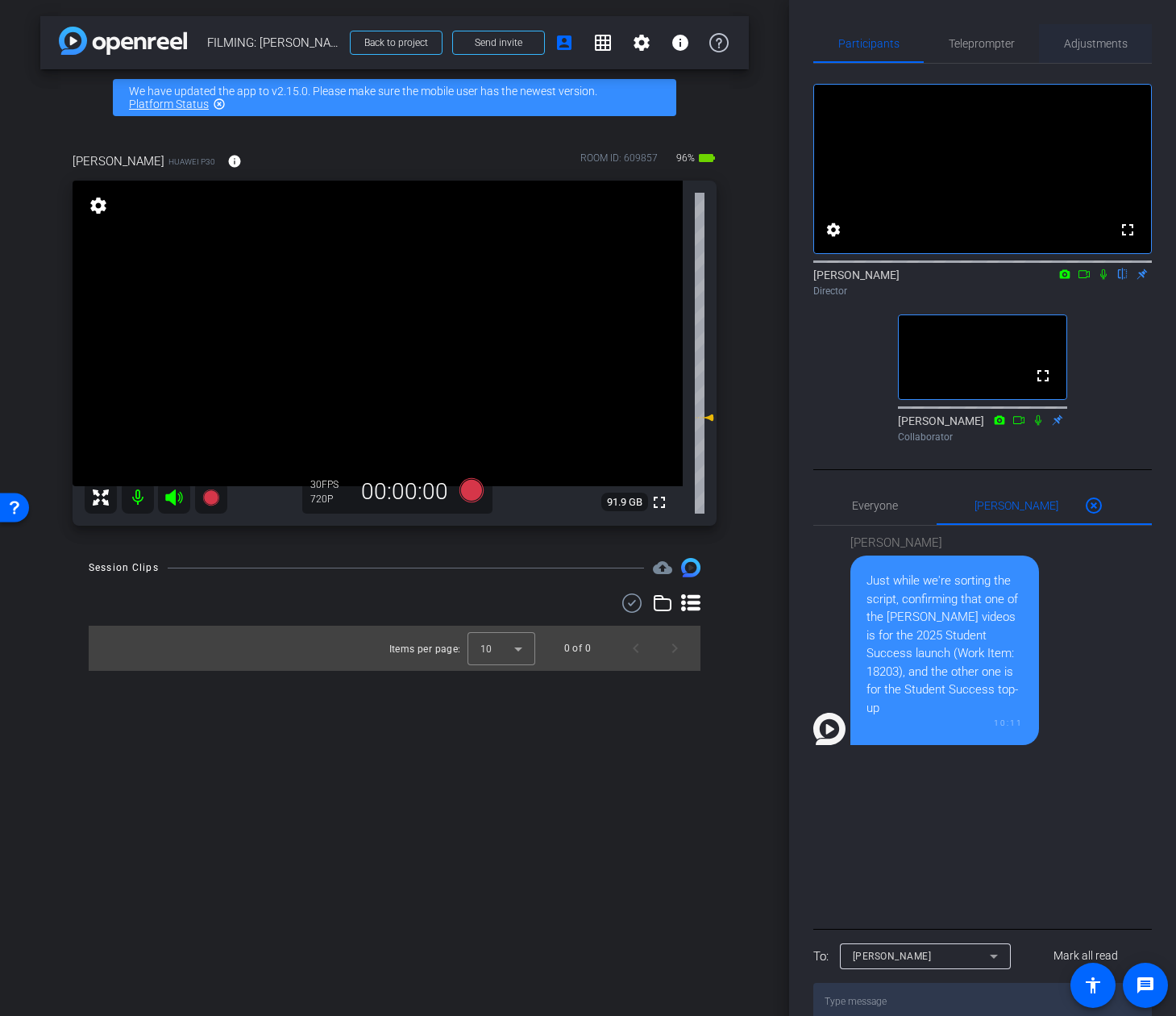
click at [1106, 38] on span "Adjustments" at bounding box center [1095, 43] width 63 height 11
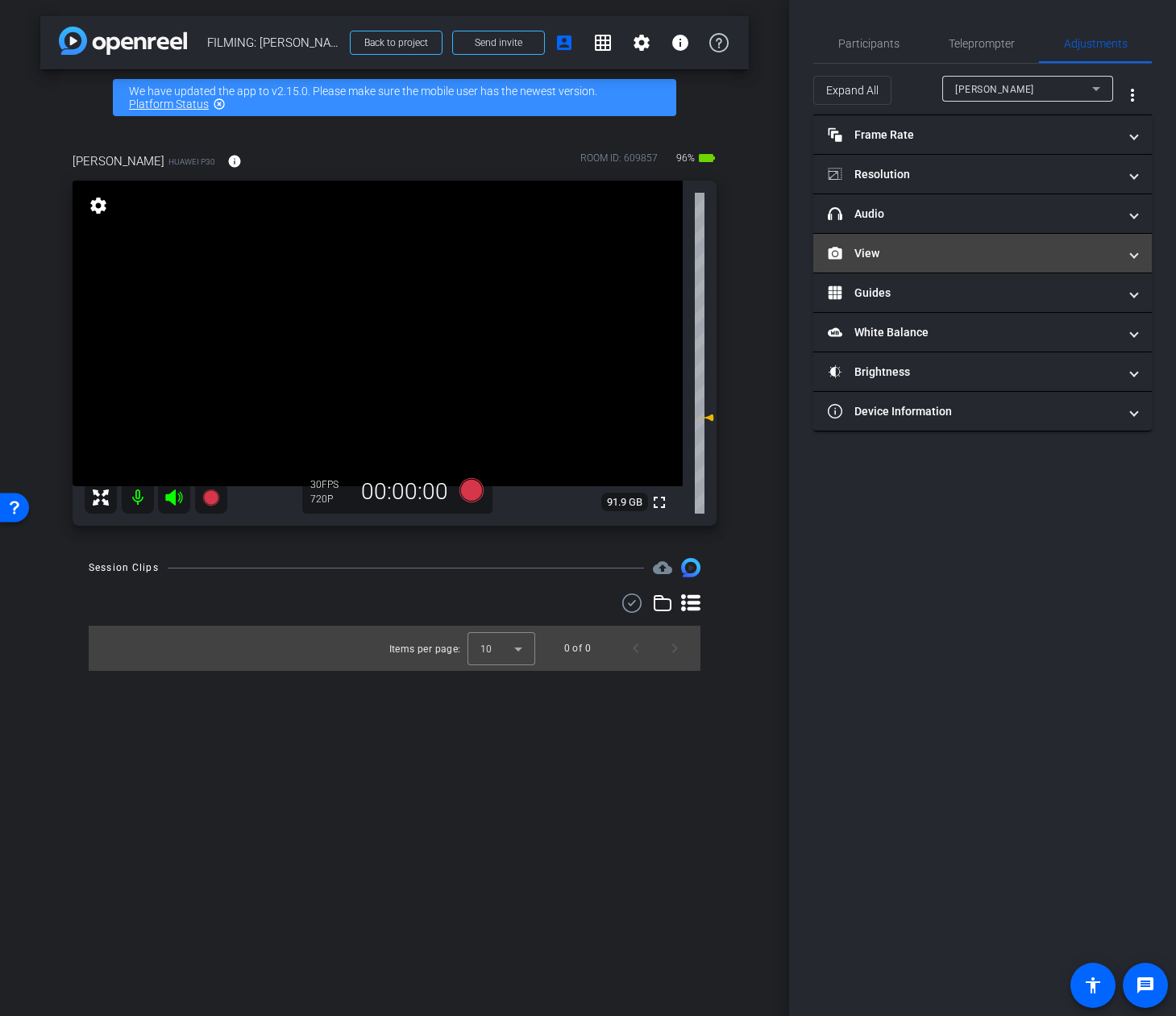
click at [954, 250] on mat-panel-title "View" at bounding box center [973, 253] width 290 height 17
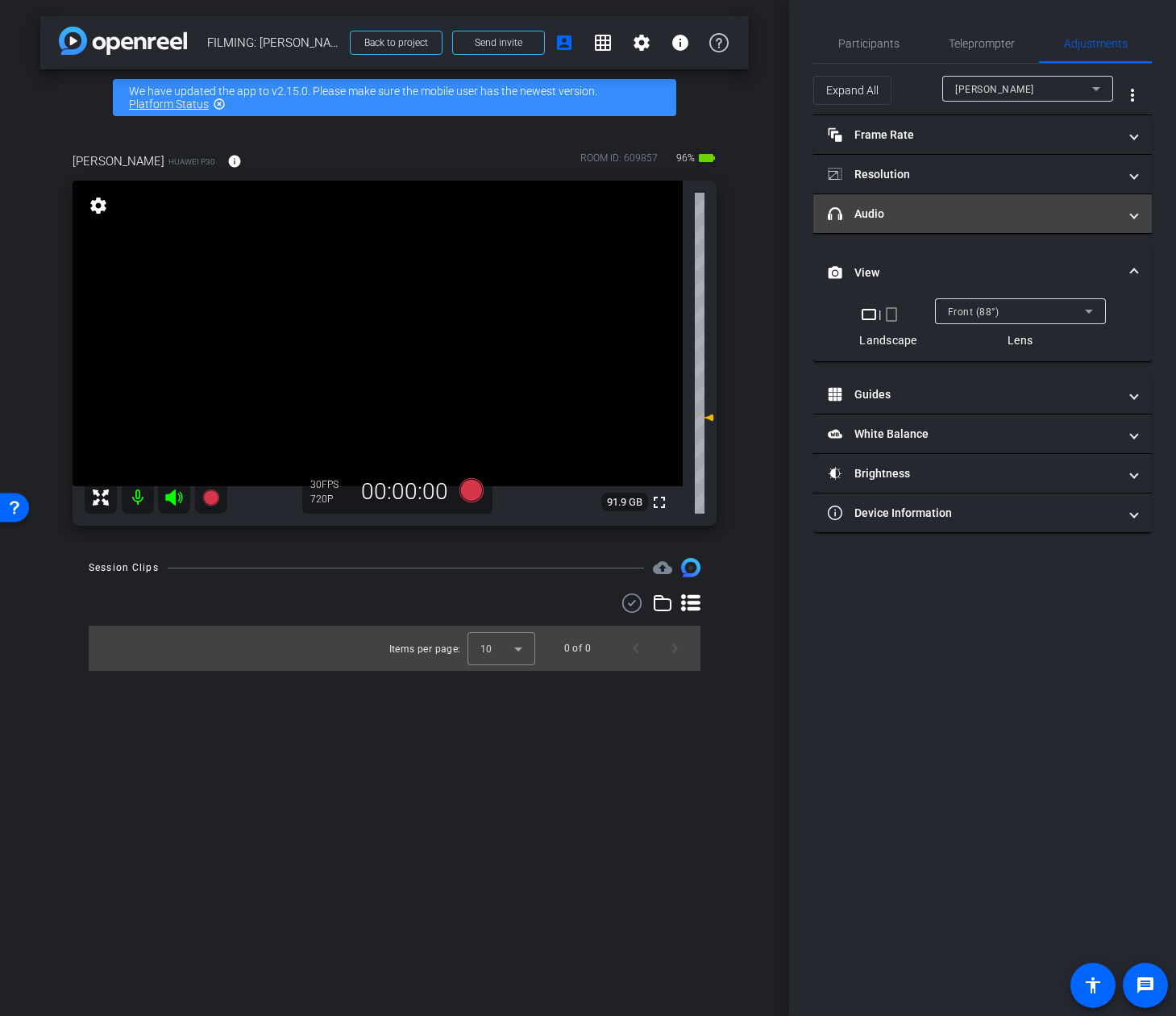
click at [952, 208] on mat-panel-title "headphone icon Audio" at bounding box center [973, 214] width 290 height 17
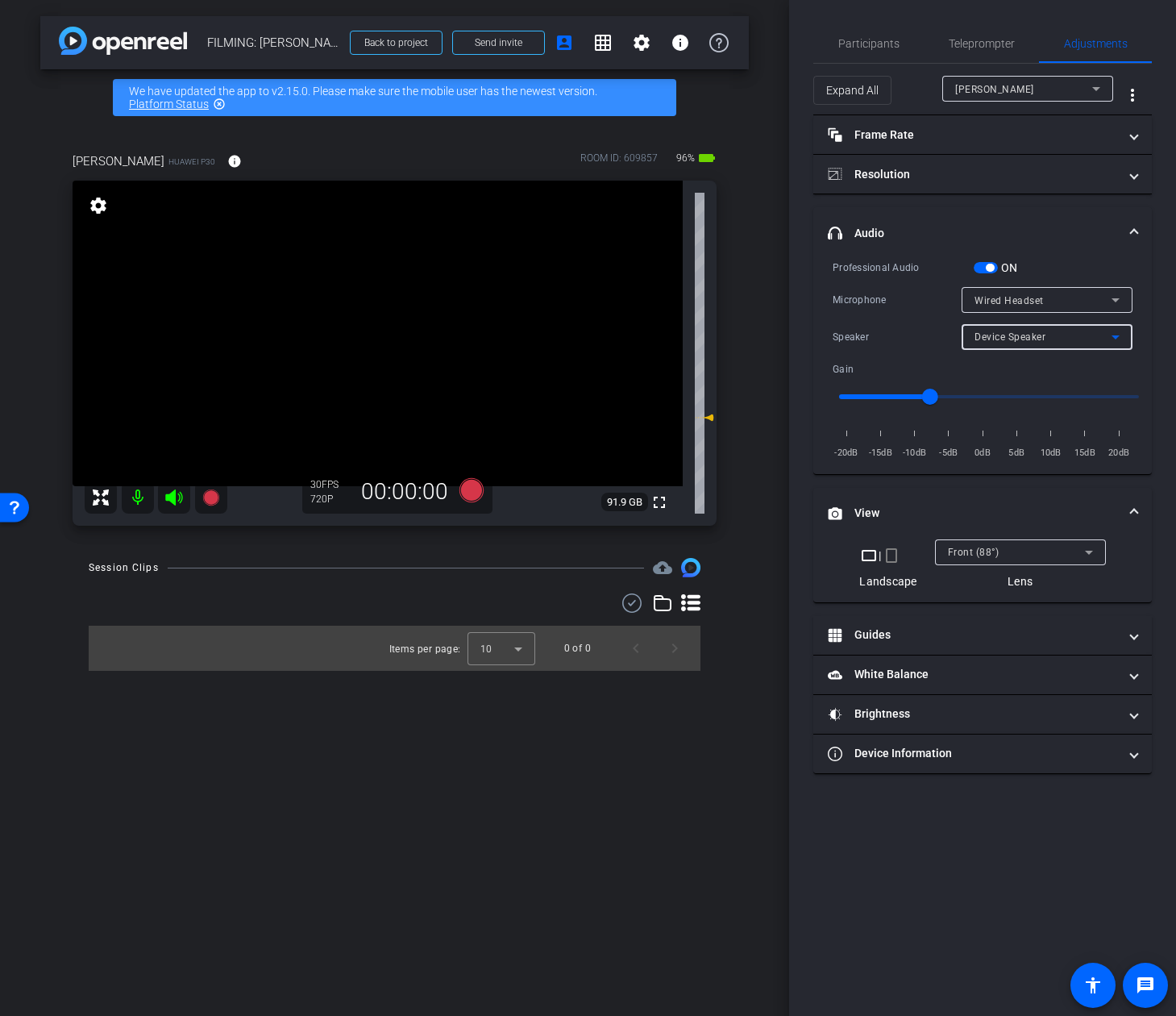
click at [1073, 338] on div "Device Speaker" at bounding box center [1043, 337] width 137 height 20
click at [876, 41] on div at bounding box center [588, 508] width 1176 height 1016
click at [874, 42] on span "Participants" at bounding box center [869, 43] width 62 height 11
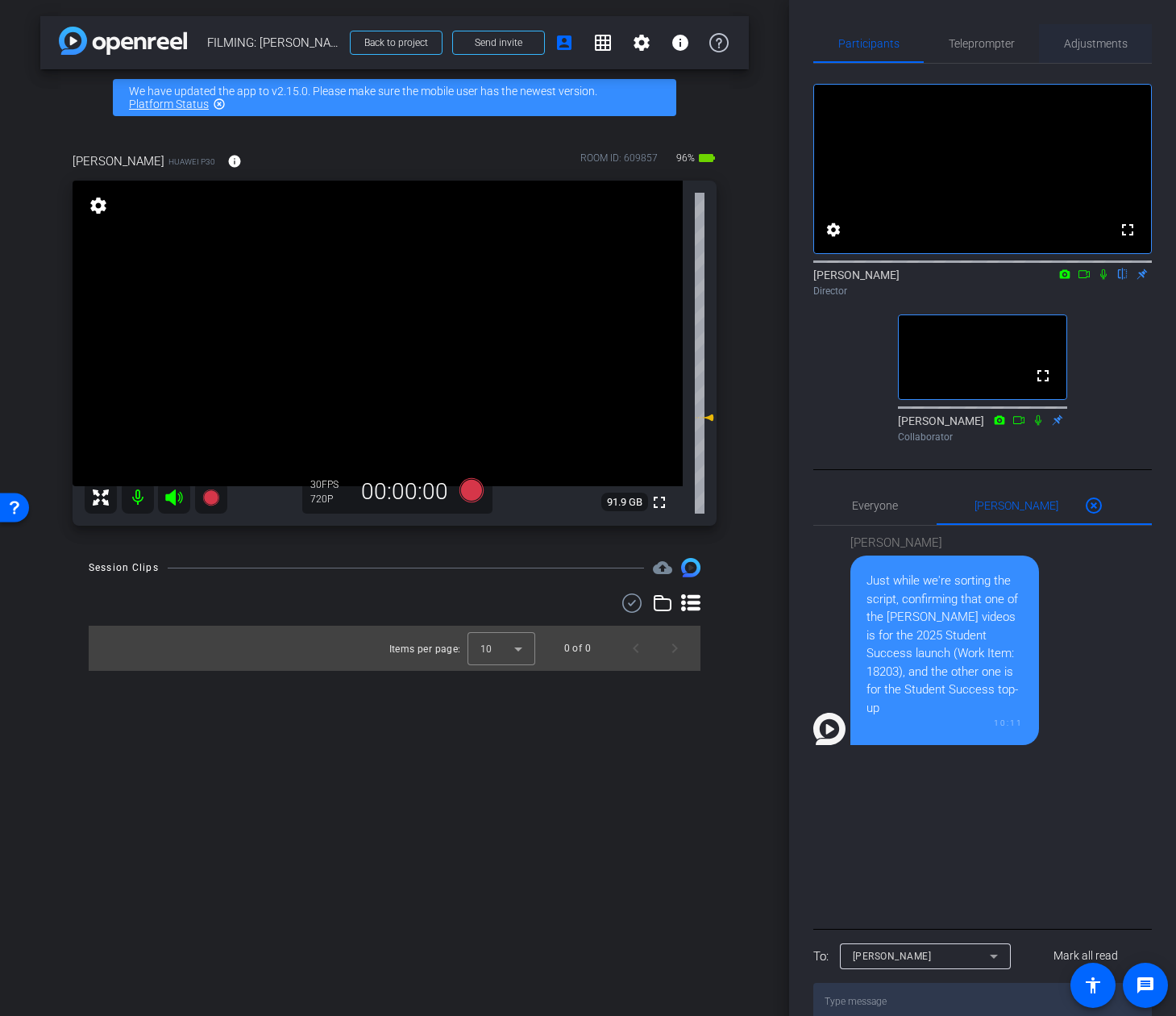
click at [1114, 53] on span "Adjustments" at bounding box center [1095, 44] width 63 height 39
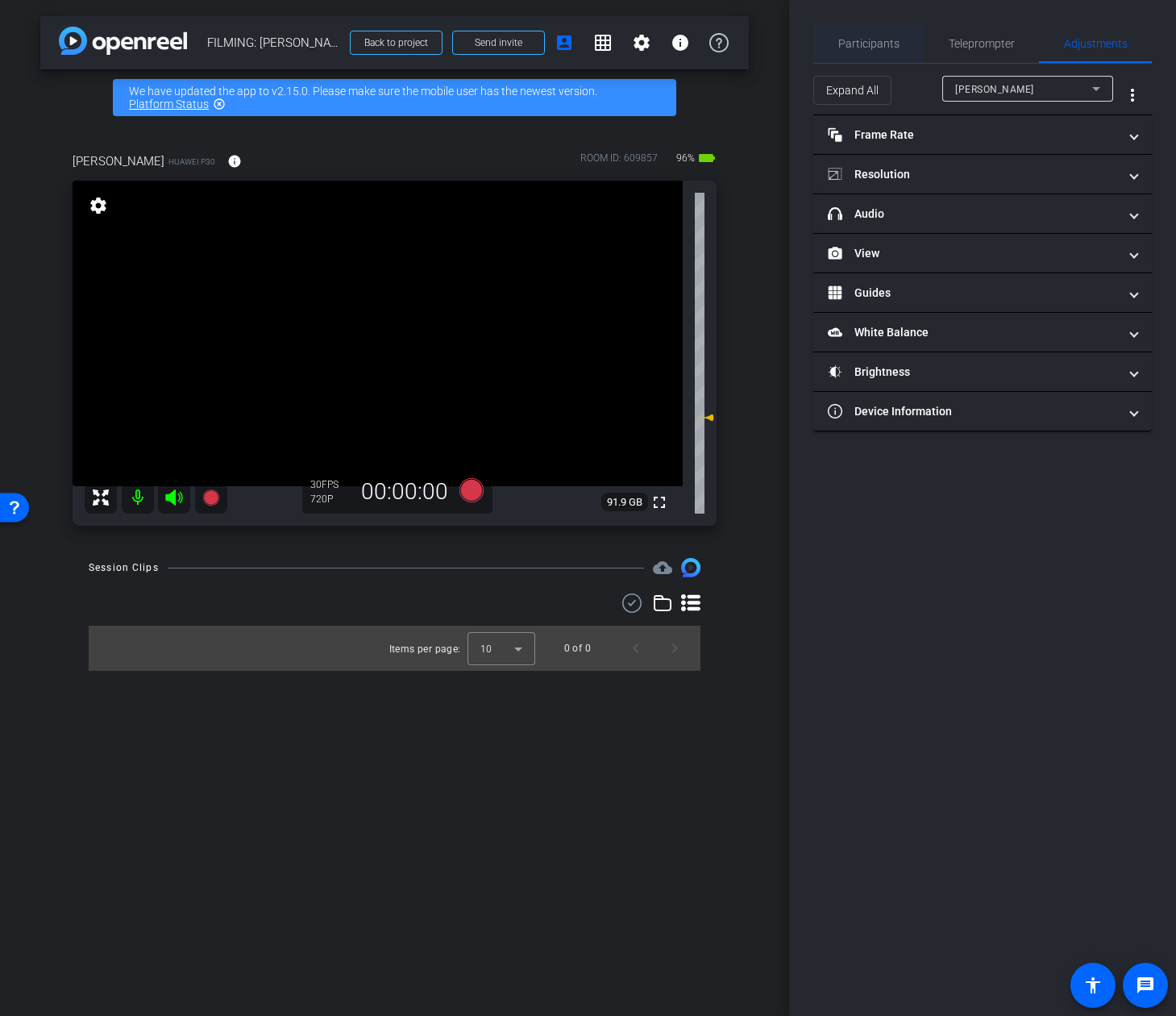
click at [891, 42] on span "Participants" at bounding box center [869, 43] width 62 height 11
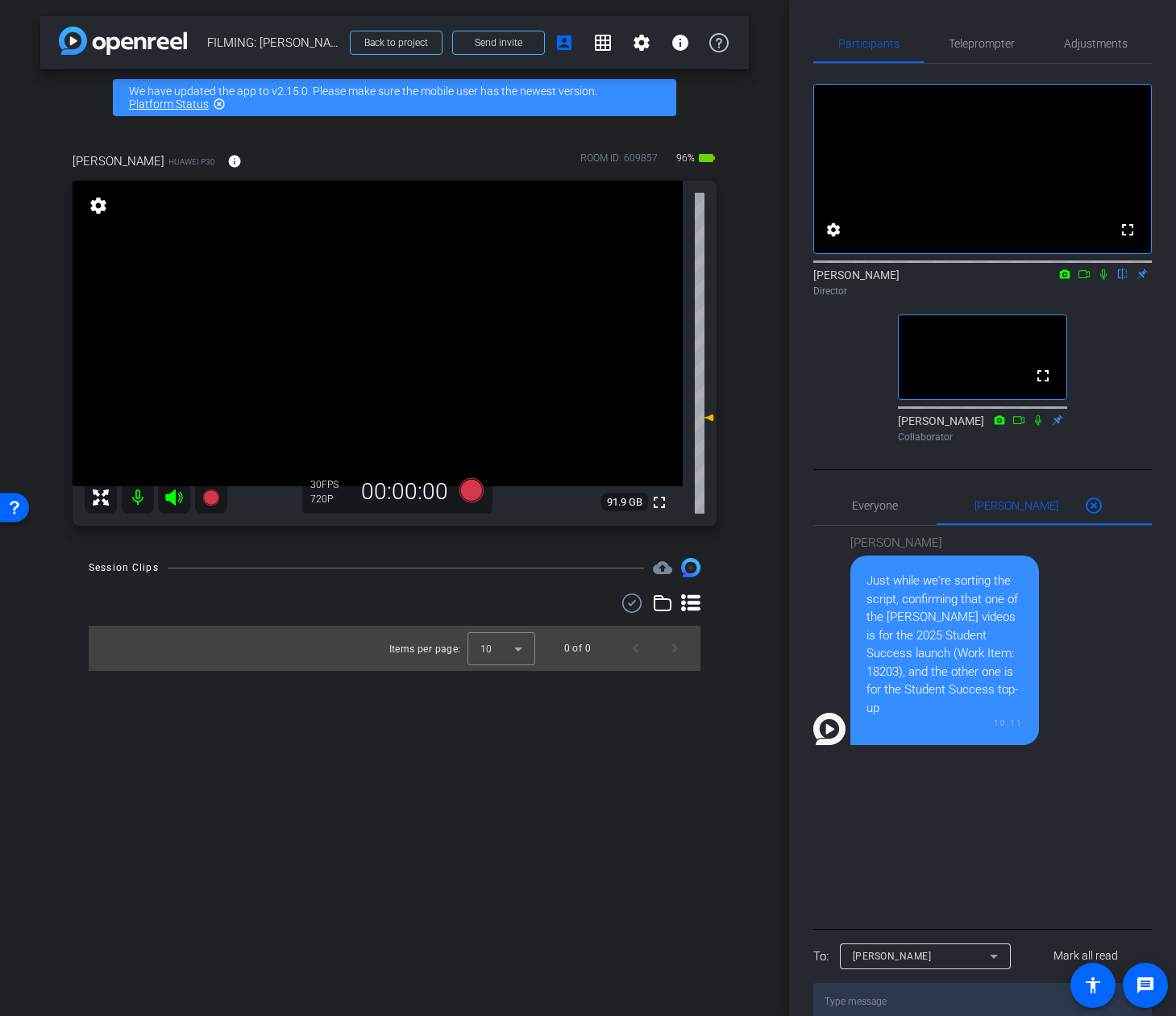
click at [782, 137] on div "arrow_back FILMING: Nicholas Walliman Back to project Send invite account_box g…" at bounding box center [394, 508] width 789 height 1016
click at [781, 136] on div "arrow_back FILMING: Nicholas Walliman Back to project Send invite account_box g…" at bounding box center [394, 508] width 789 height 1016
click at [999, 38] on span "Teleprompter" at bounding box center [982, 43] width 66 height 11
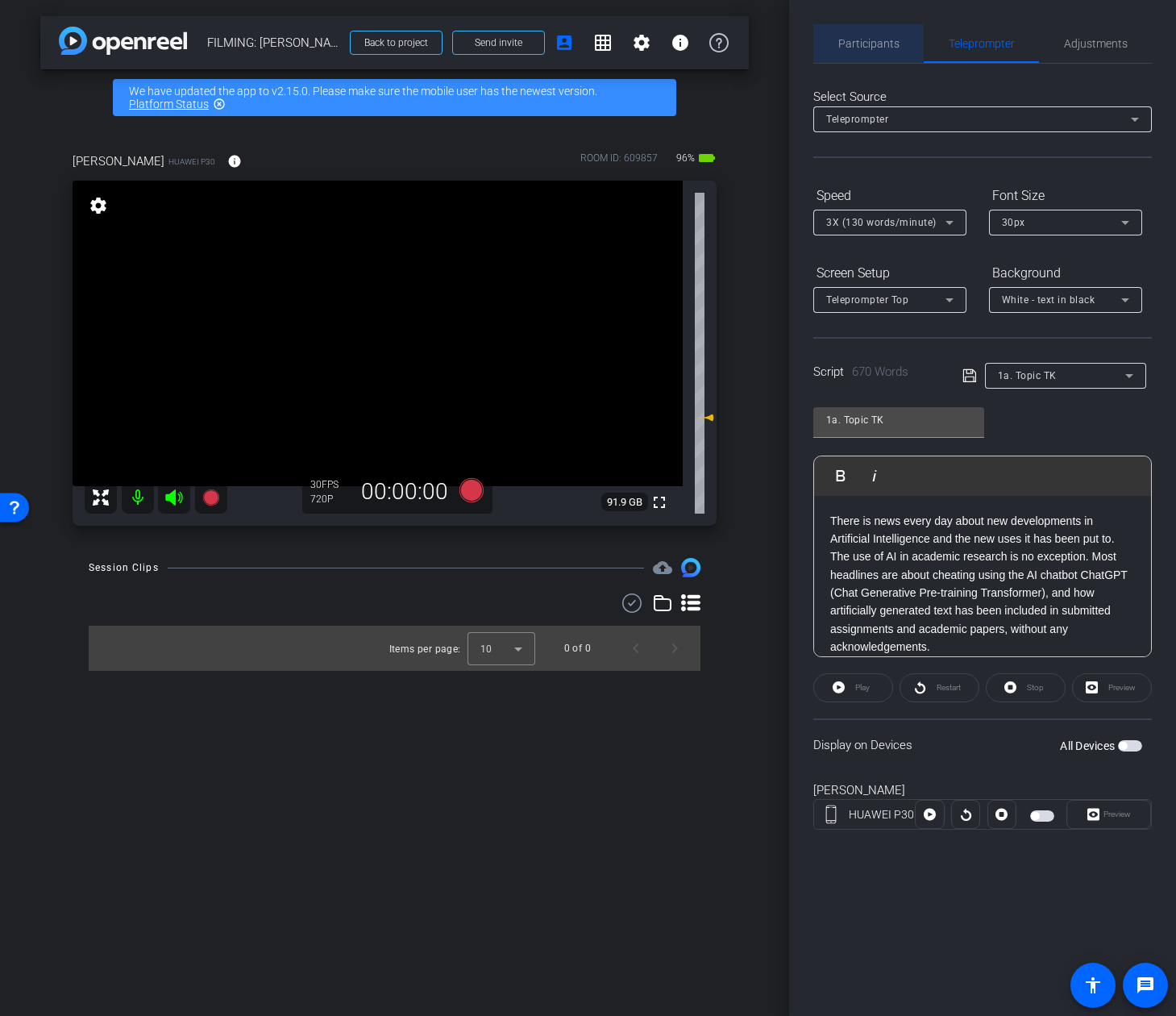
click at [863, 55] on span "Participants" at bounding box center [869, 44] width 62 height 39
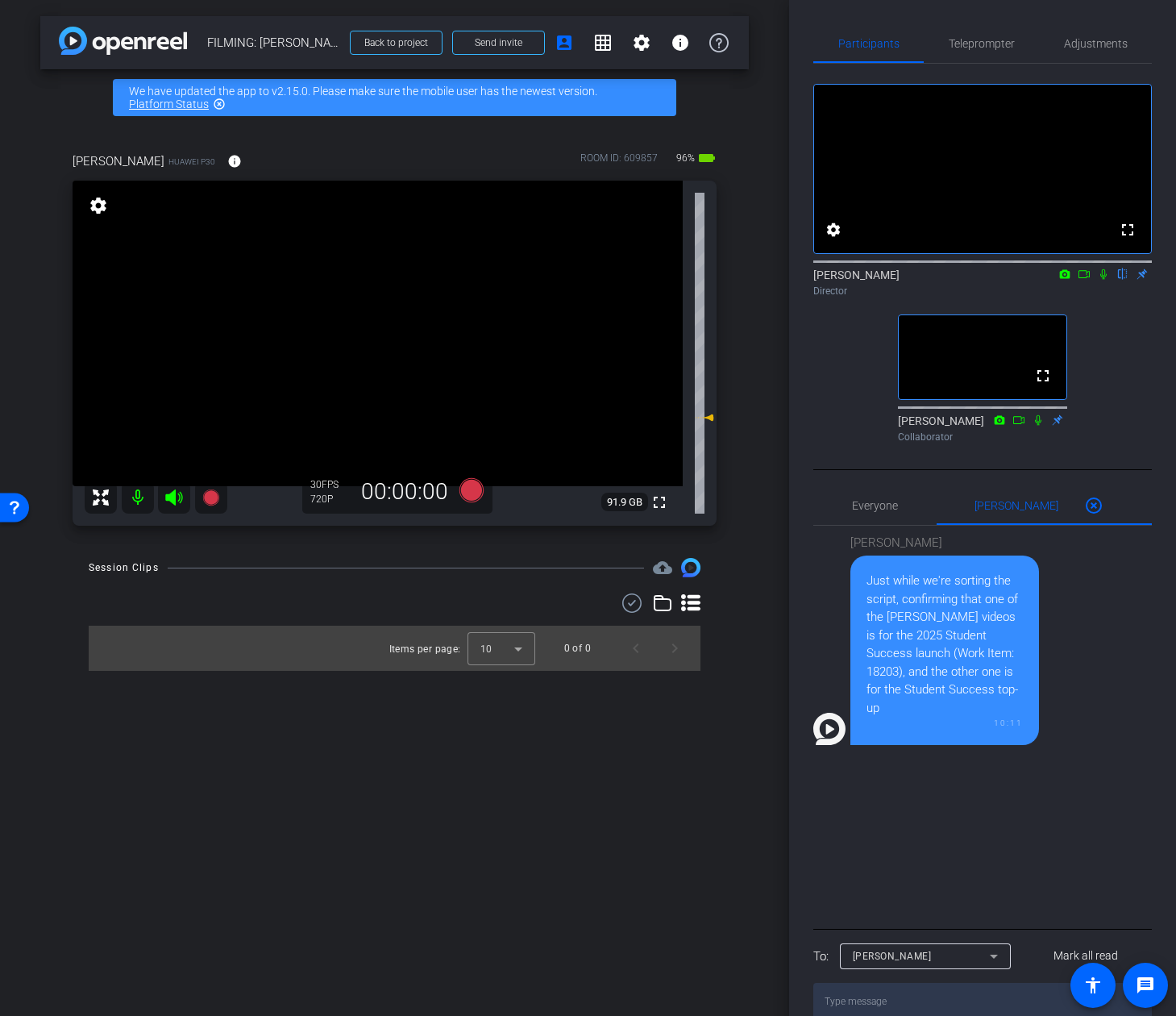
click at [787, 82] on div "arrow_back FILMING: Nicholas Walliman Back to project Send invite account_box g…" at bounding box center [394, 508] width 789 height 1016
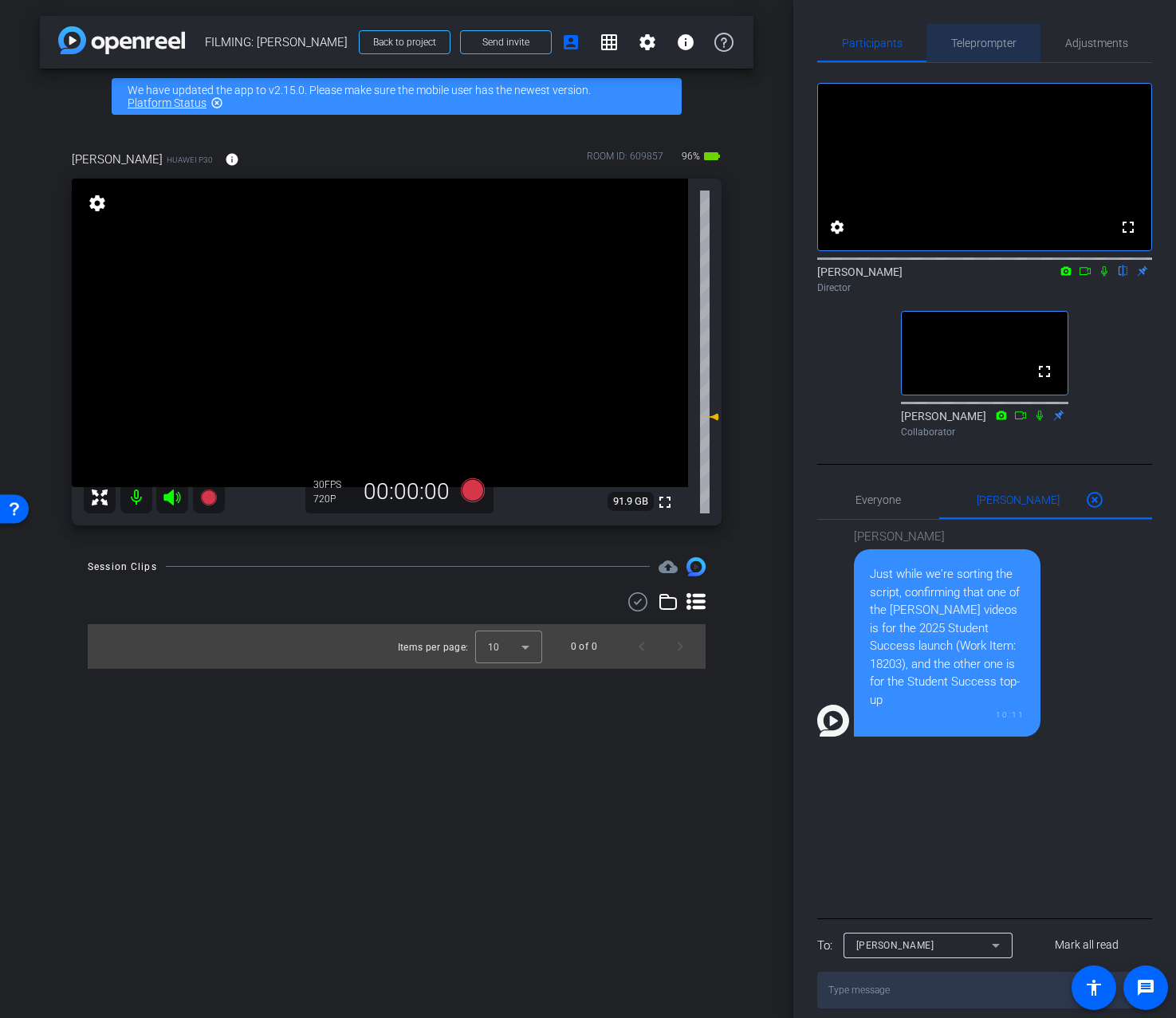
click at [977, 54] on span "Teleprompter" at bounding box center [984, 43] width 65 height 38
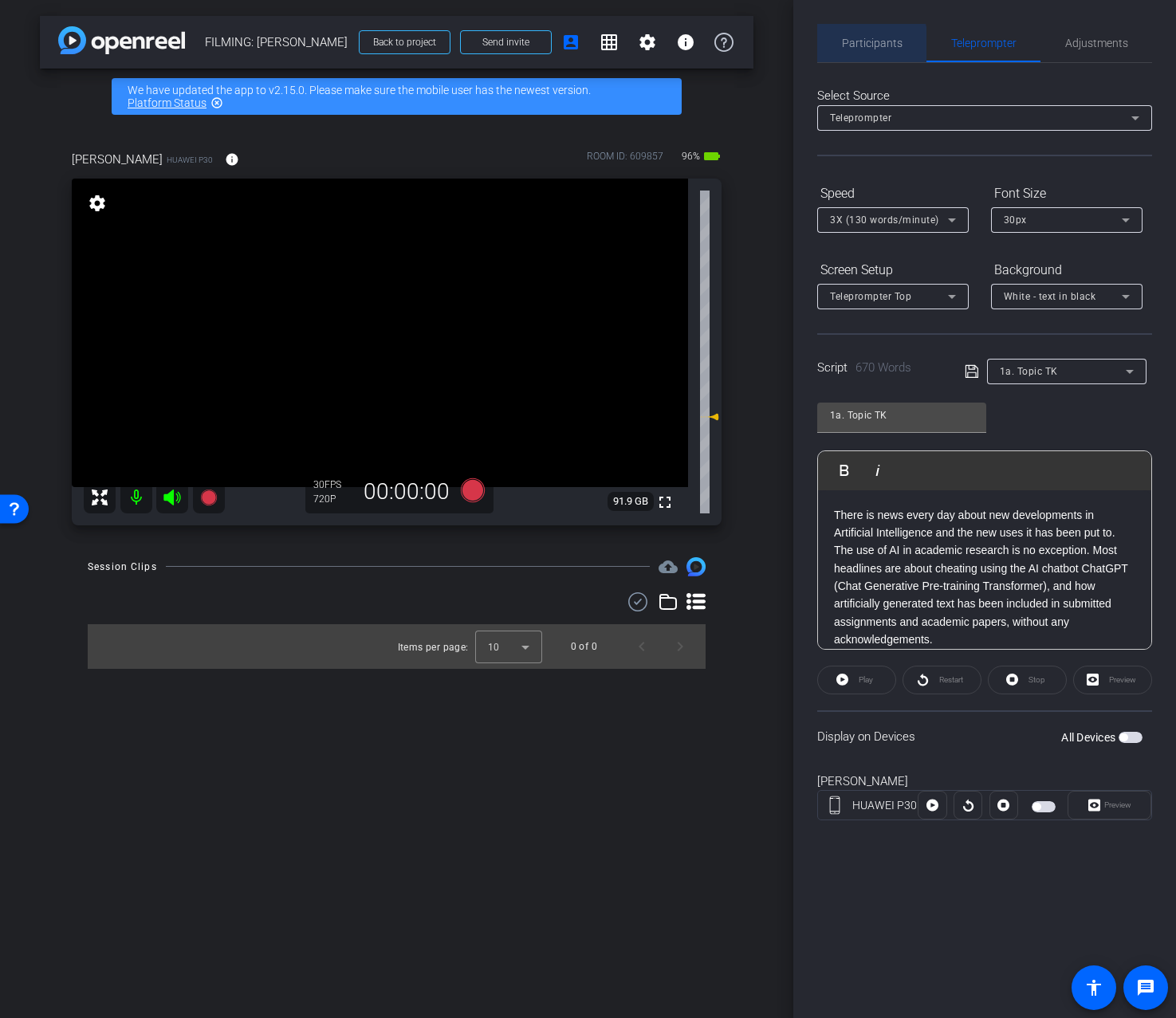
click at [865, 49] on span "Participants" at bounding box center [872, 43] width 61 height 38
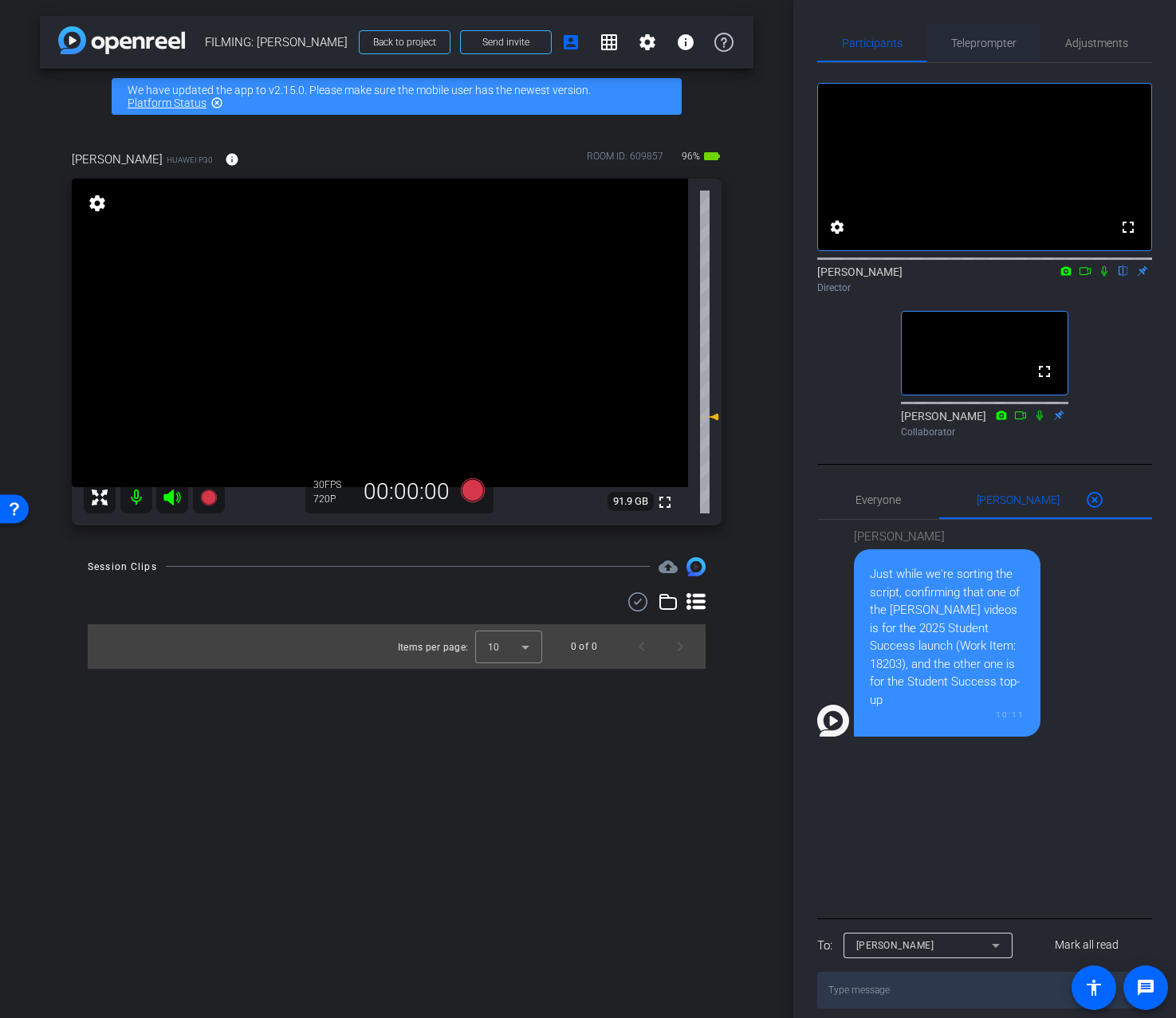
click at [985, 47] on span "Teleprompter" at bounding box center [984, 43] width 65 height 11
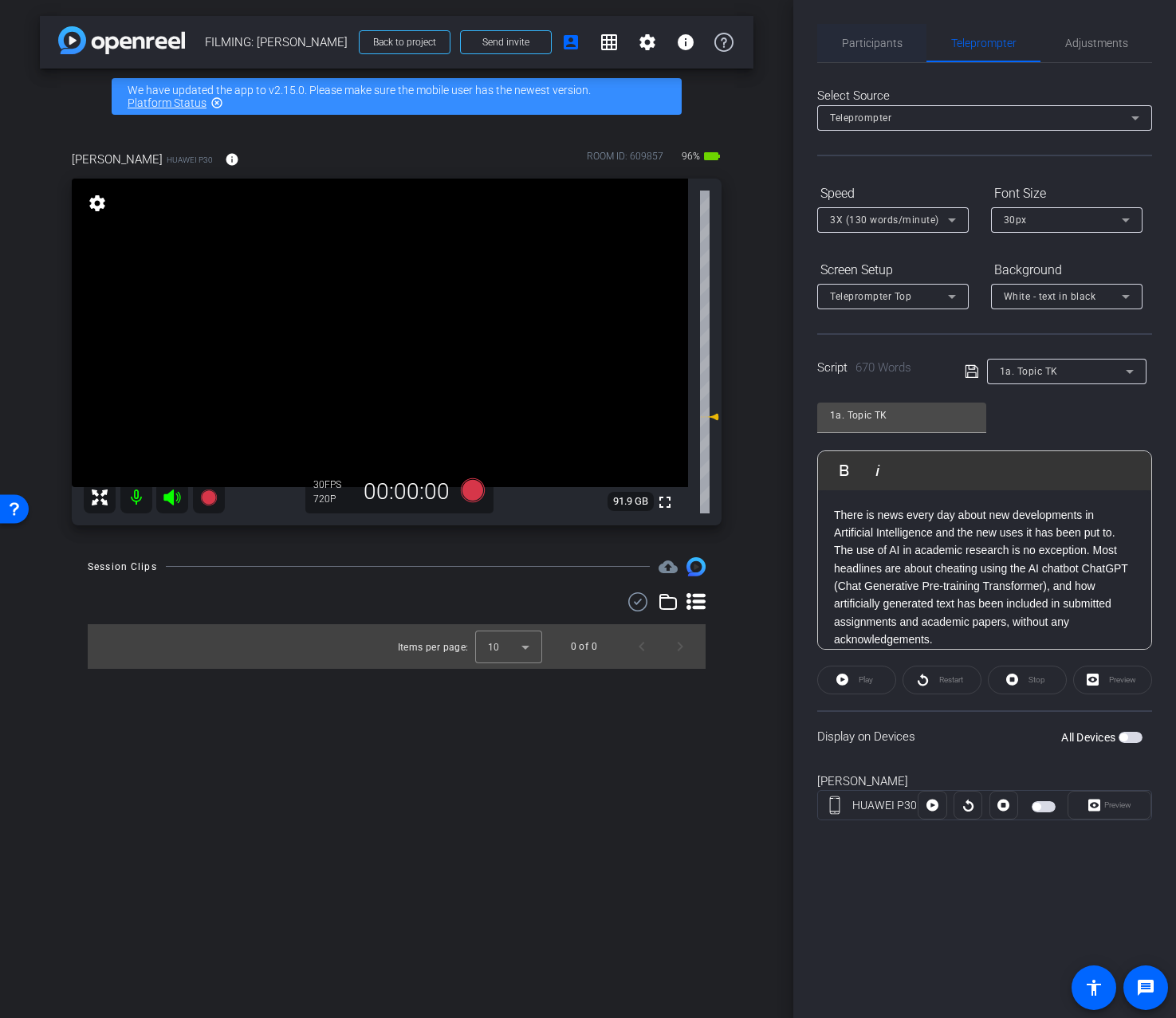
click at [866, 55] on span "Participants" at bounding box center [872, 43] width 61 height 38
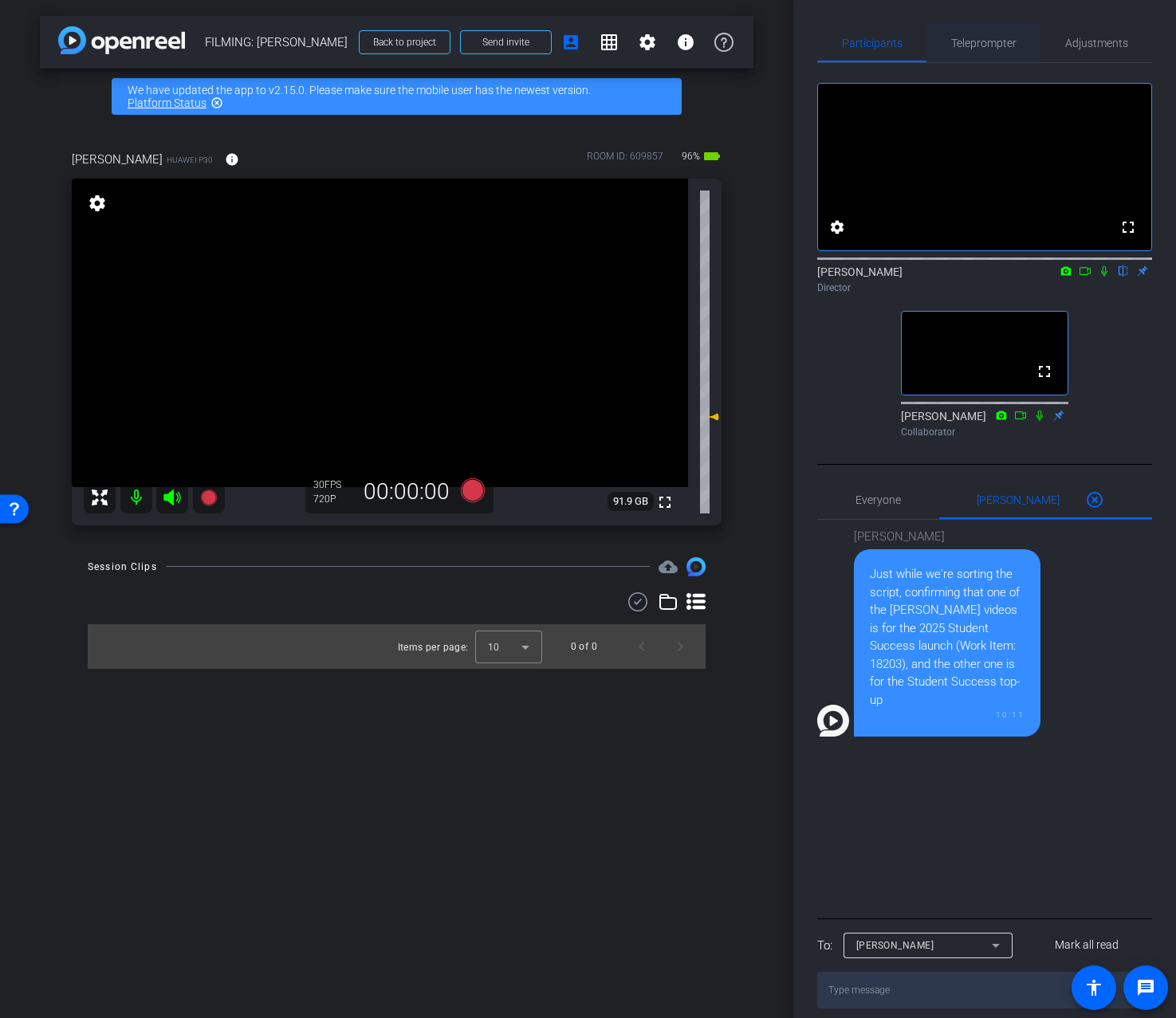
click at [997, 43] on span "Teleprompter" at bounding box center [984, 43] width 65 height 11
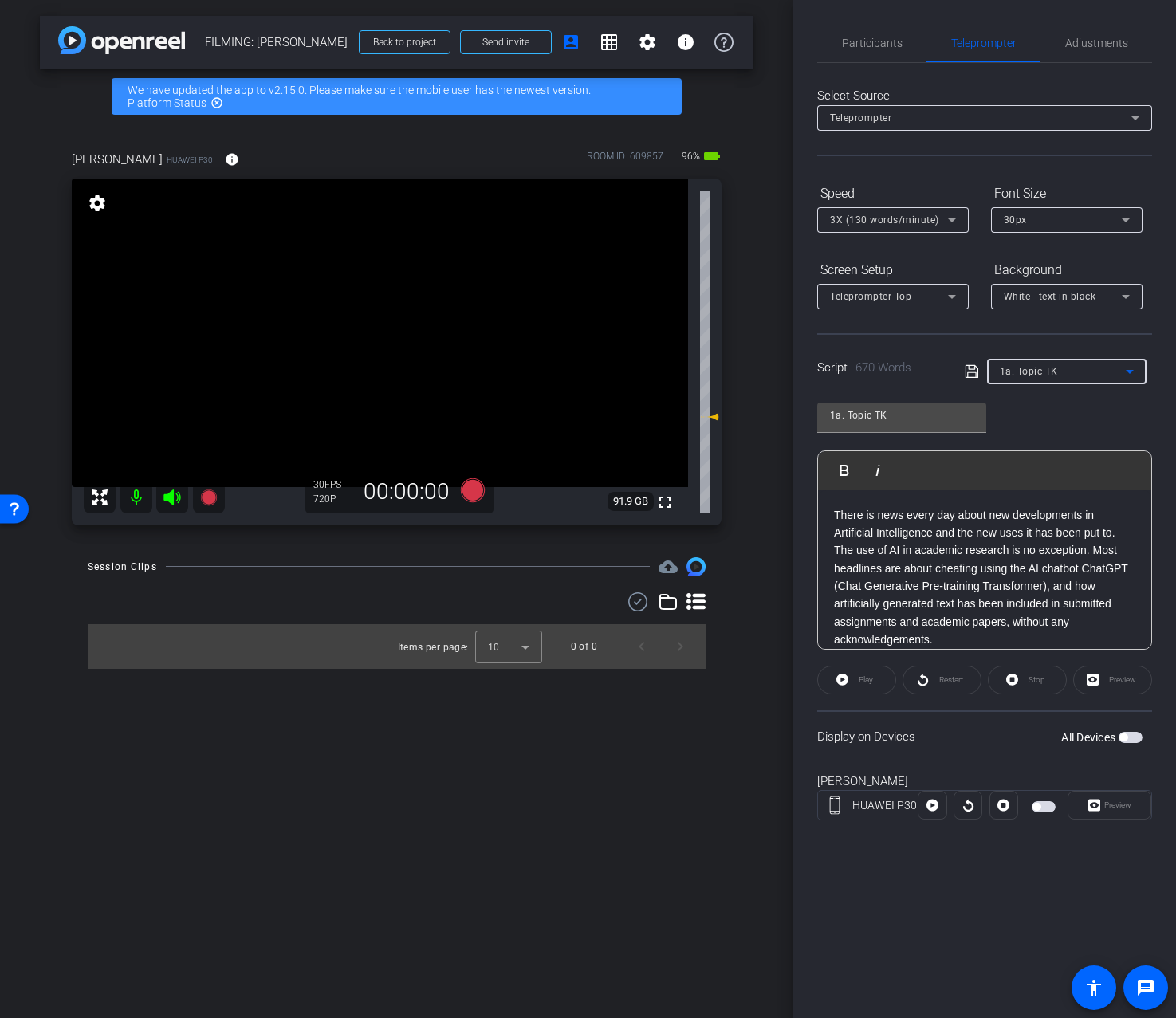
click at [1043, 380] on div "1a. Topic TK" at bounding box center [1062, 371] width 126 height 20
click at [940, 346] on div at bounding box center [588, 509] width 1176 height 1018
click at [880, 39] on span "Participants" at bounding box center [872, 43] width 61 height 11
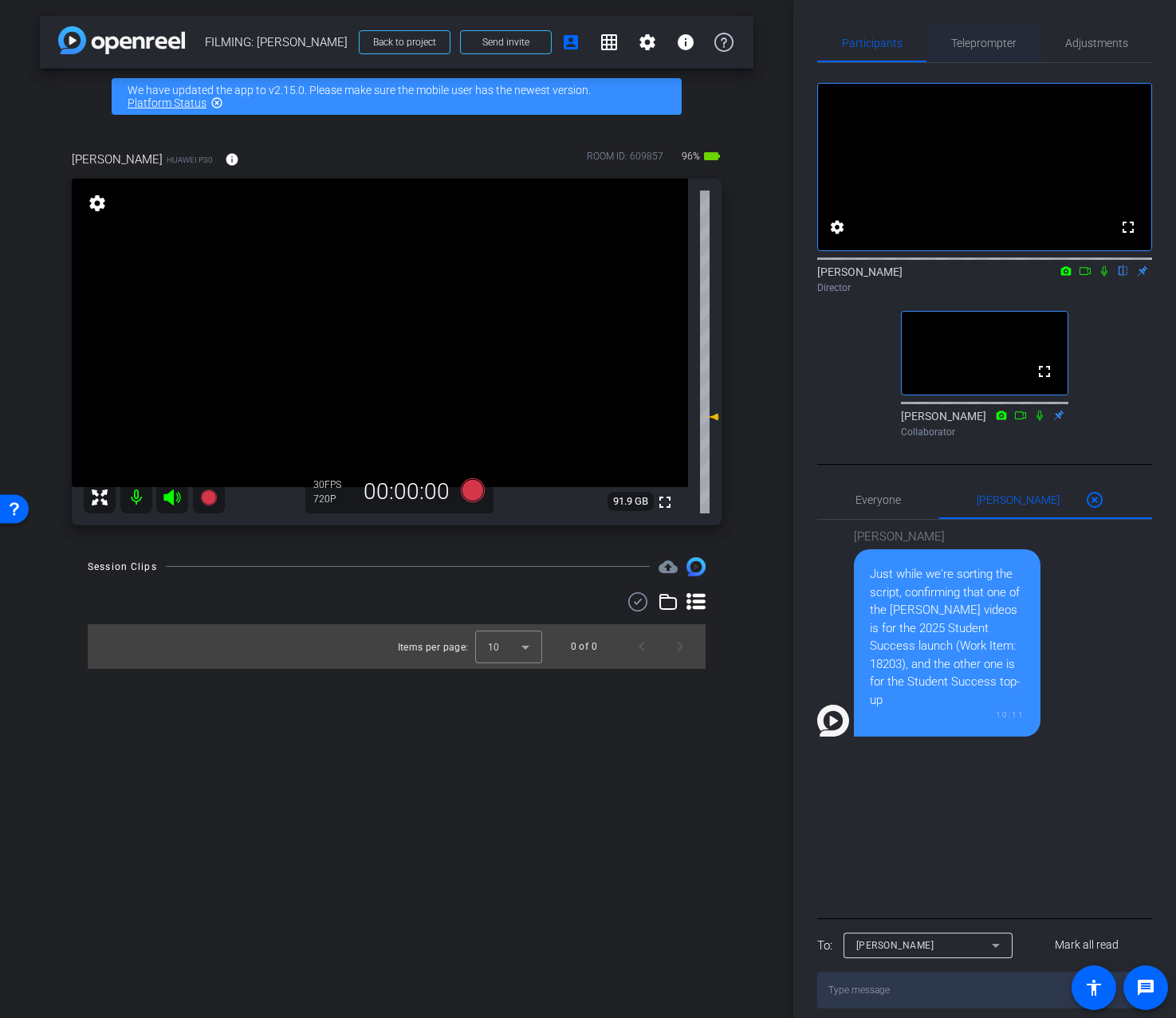
click at [1000, 43] on span "Teleprompter" at bounding box center [984, 43] width 65 height 11
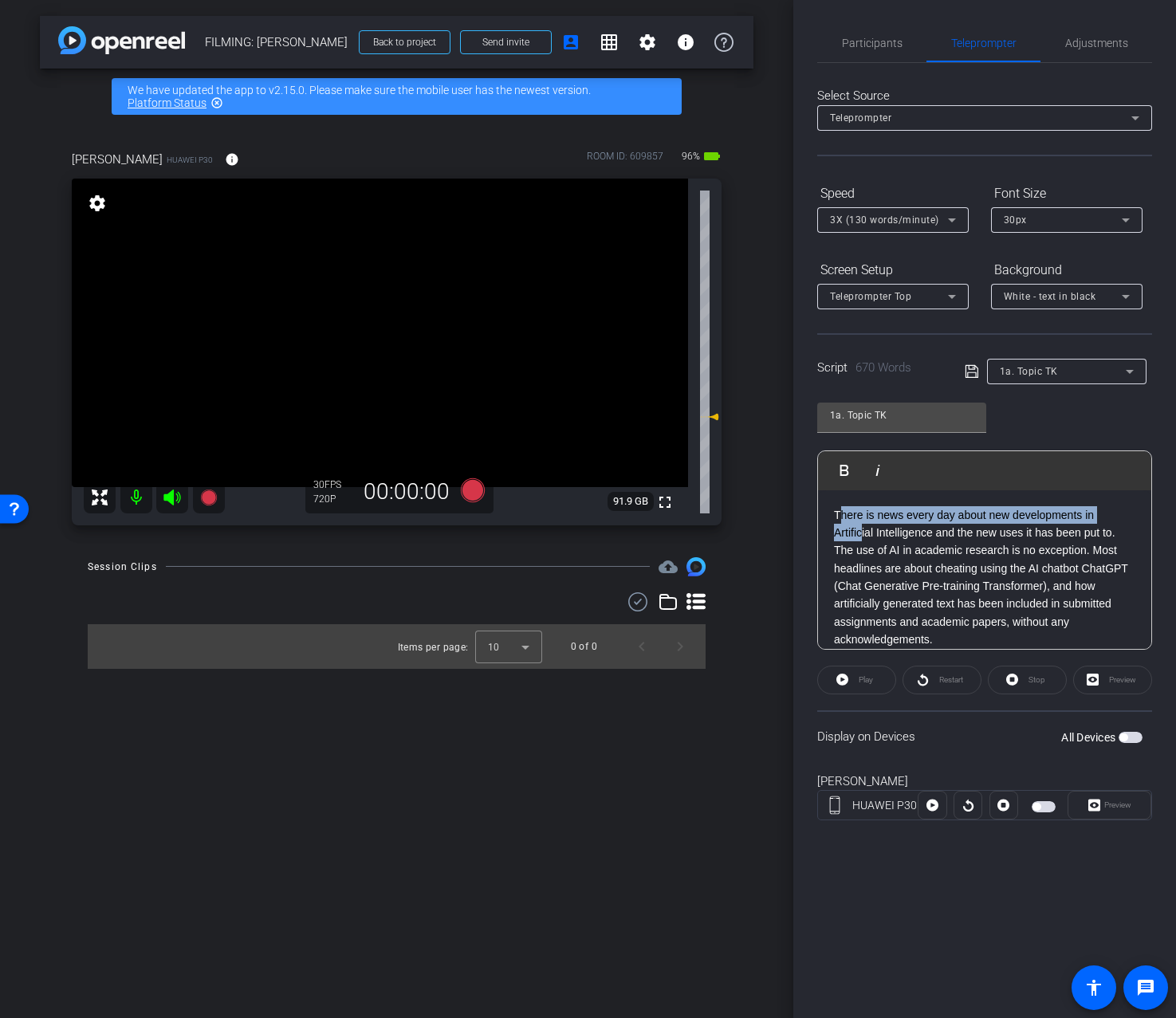
drag, startPoint x: 837, startPoint y: 517, endPoint x: 861, endPoint y: 537, distance: 31.2
click at [861, 537] on p "There is news every day about new developments in Artificial Intelligence and t…" at bounding box center [984, 577] width 301 height 143
click at [891, 222] on span "3X (130 words/minute)" at bounding box center [885, 219] width 109 height 11
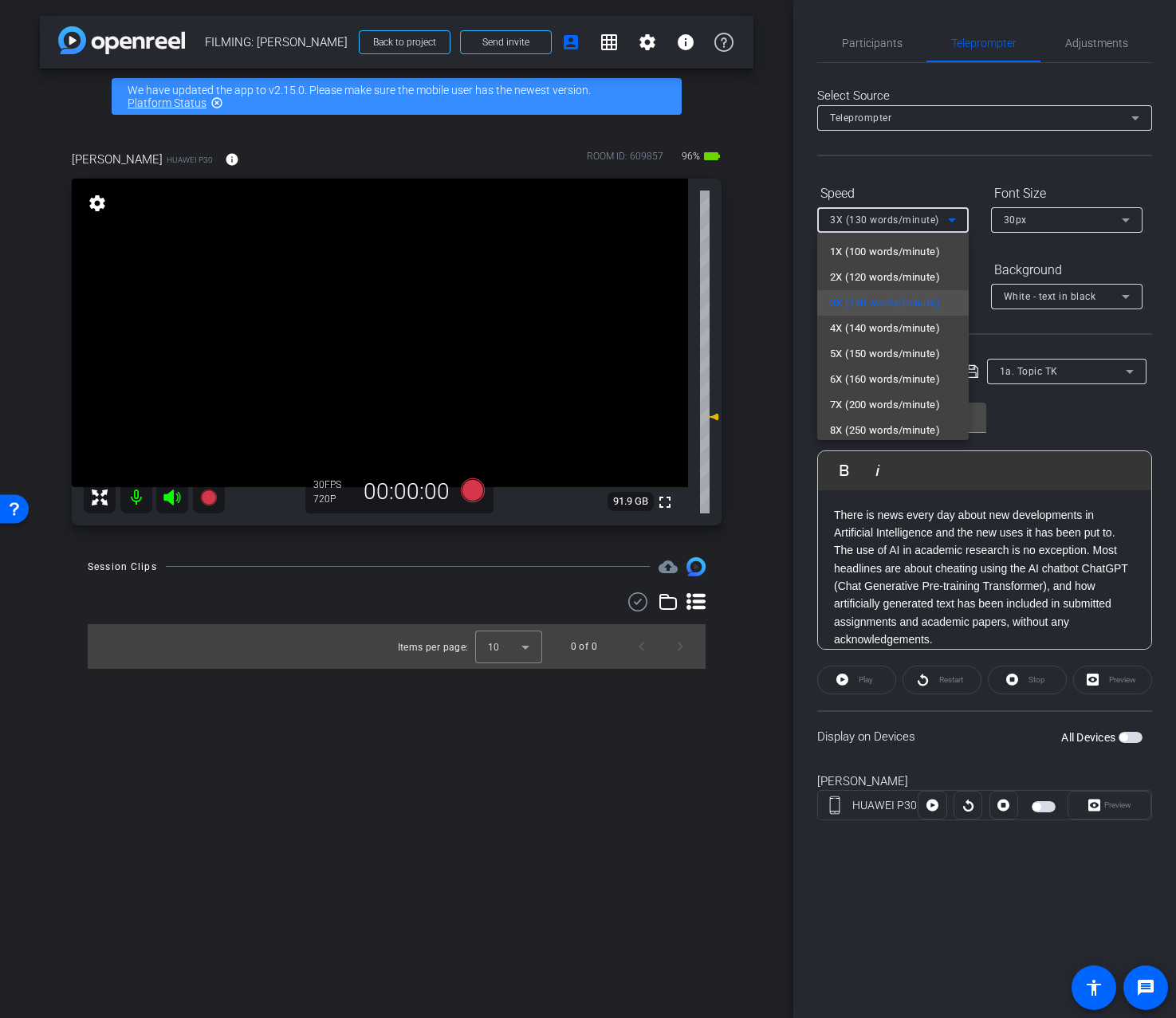
click at [907, 176] on div at bounding box center [588, 509] width 1176 height 1018
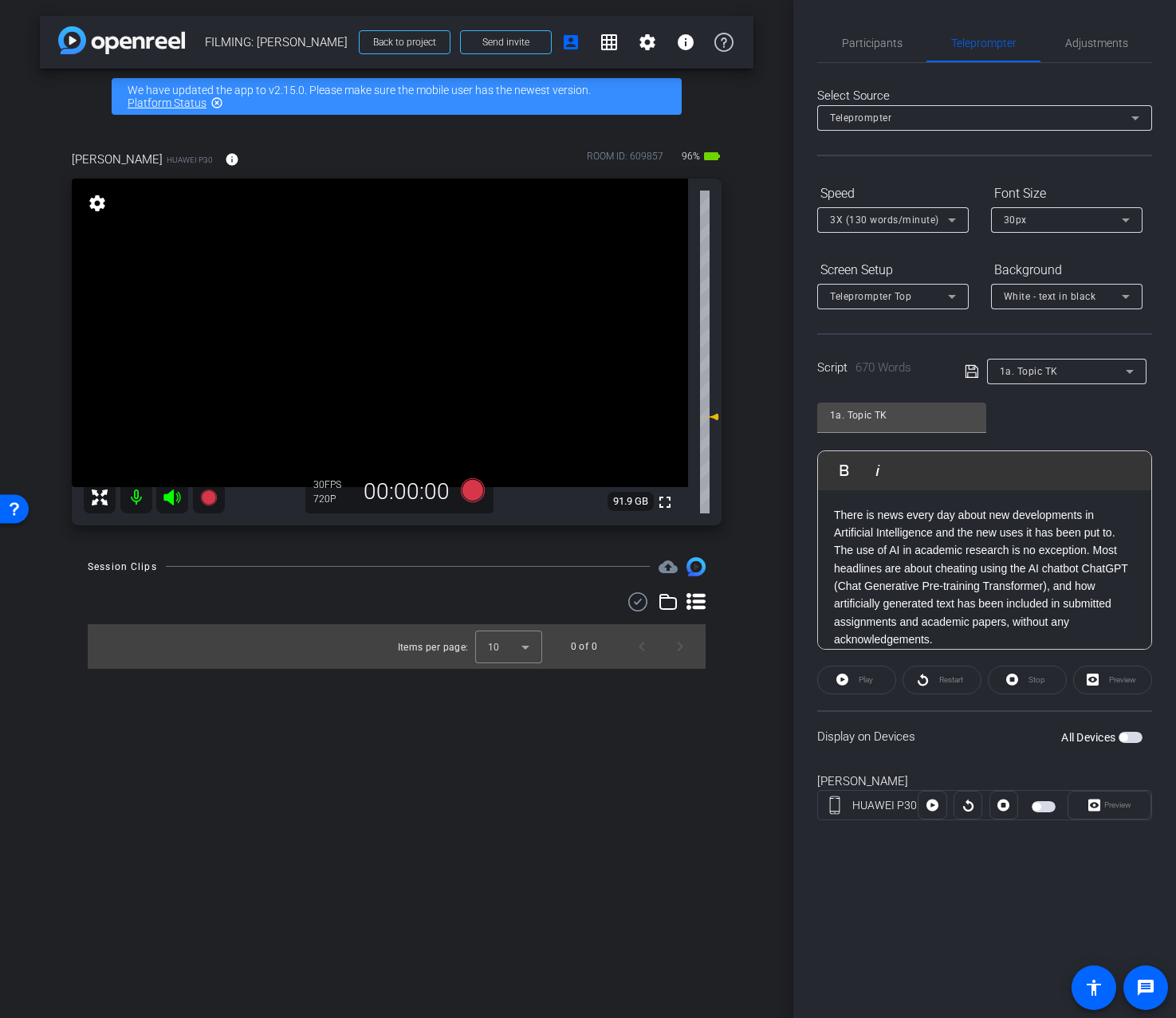
click at [1105, 208] on div "30px" at bounding box center [1067, 219] width 126 height 26
click at [1042, 179] on div at bounding box center [588, 509] width 1176 height 1018
click at [880, 55] on span "Participants" at bounding box center [872, 43] width 61 height 38
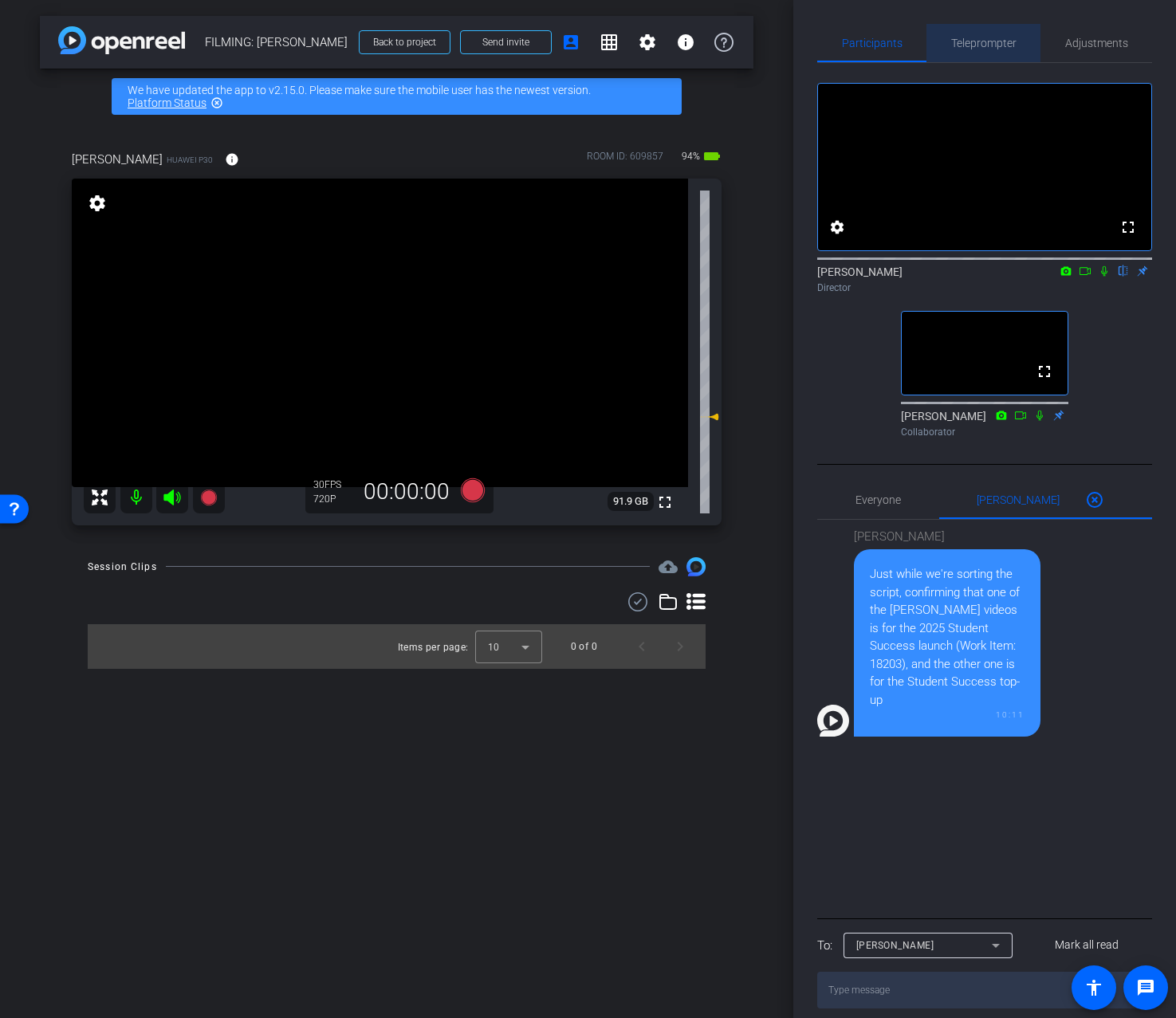
click at [975, 45] on span "Teleprompter" at bounding box center [984, 43] width 65 height 11
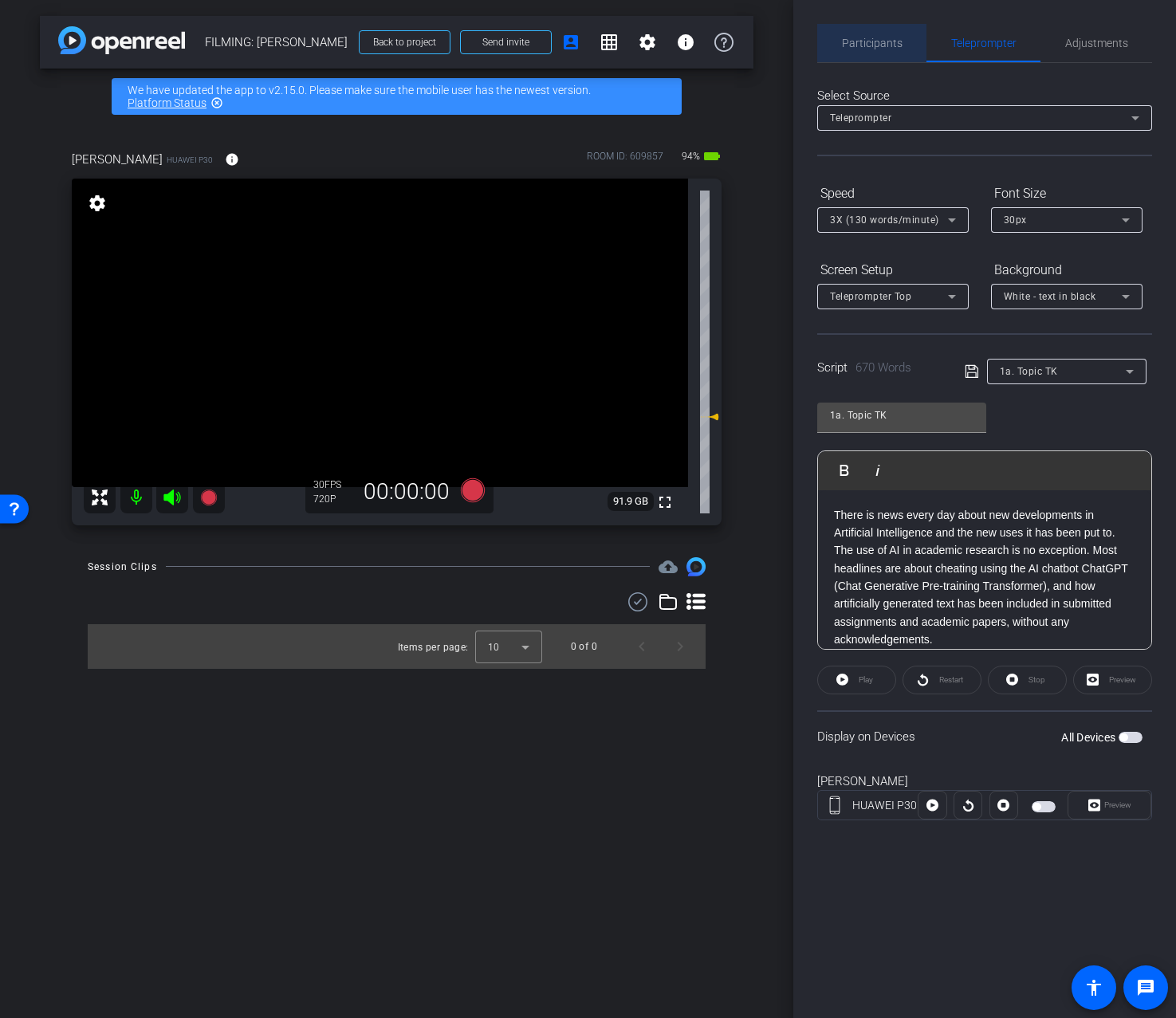
click at [873, 49] on span "Participants" at bounding box center [872, 43] width 61 height 38
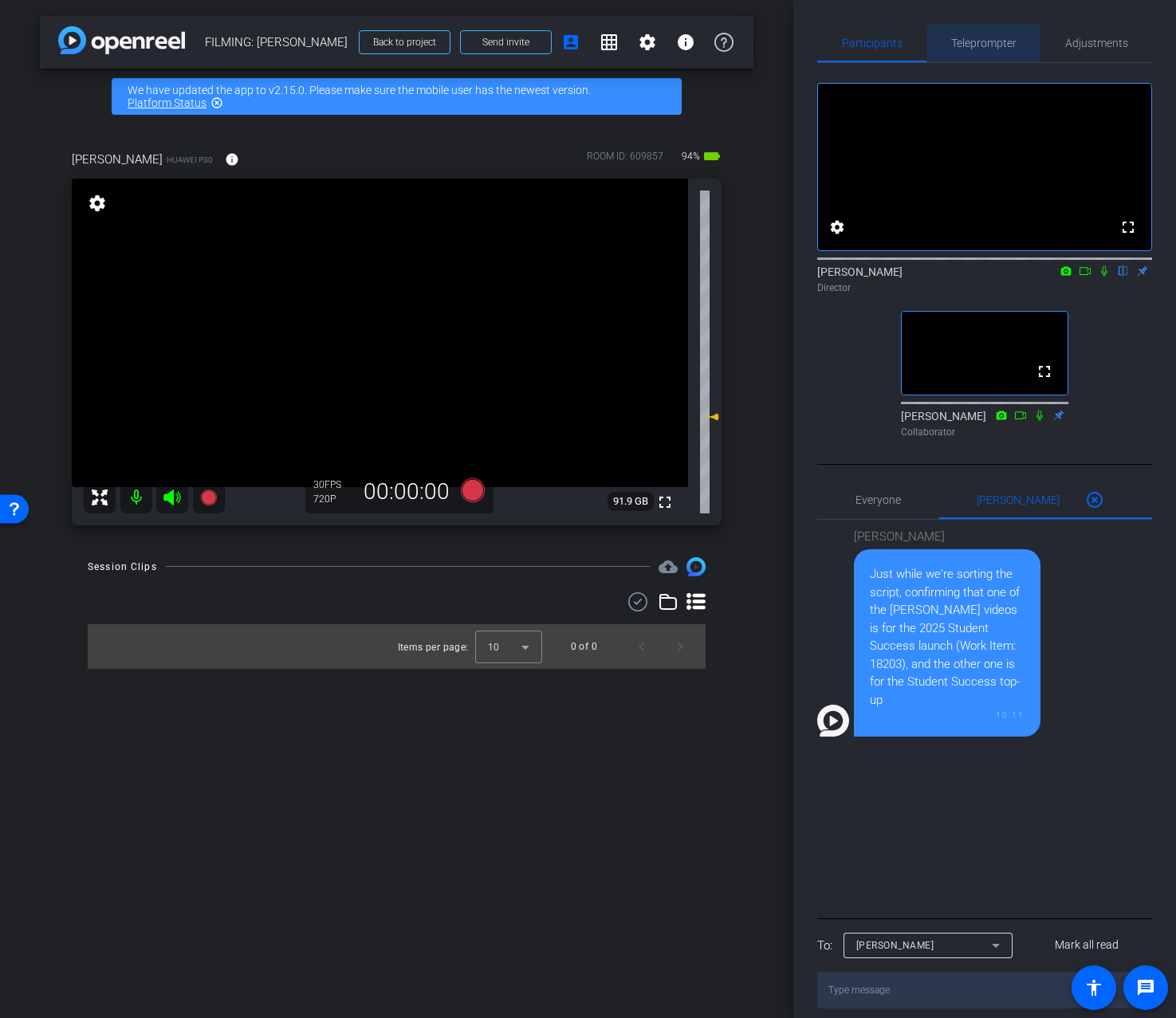
click at [997, 48] on span "Teleprompter" at bounding box center [984, 43] width 65 height 11
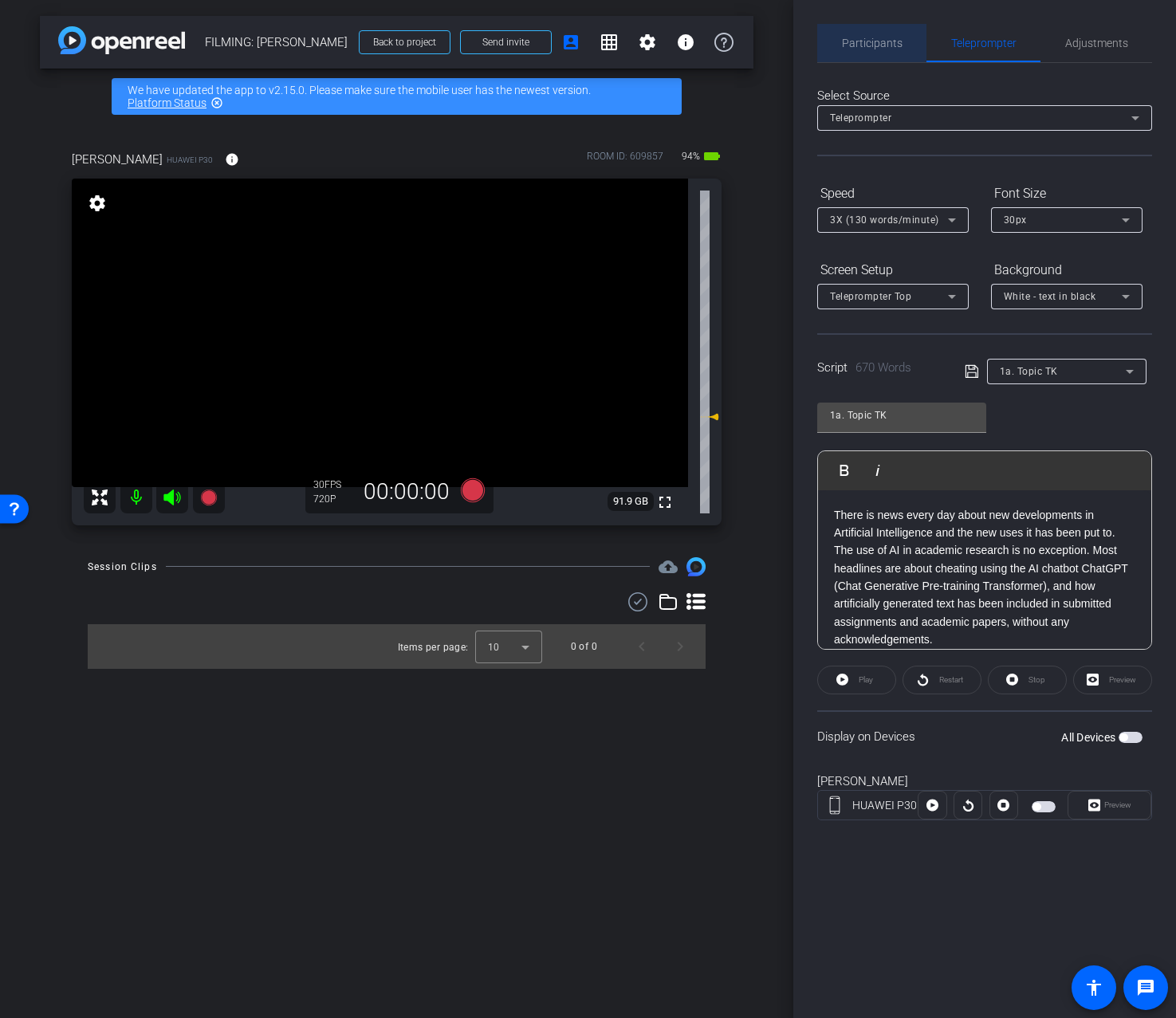
click at [875, 52] on span "Participants" at bounding box center [872, 43] width 61 height 38
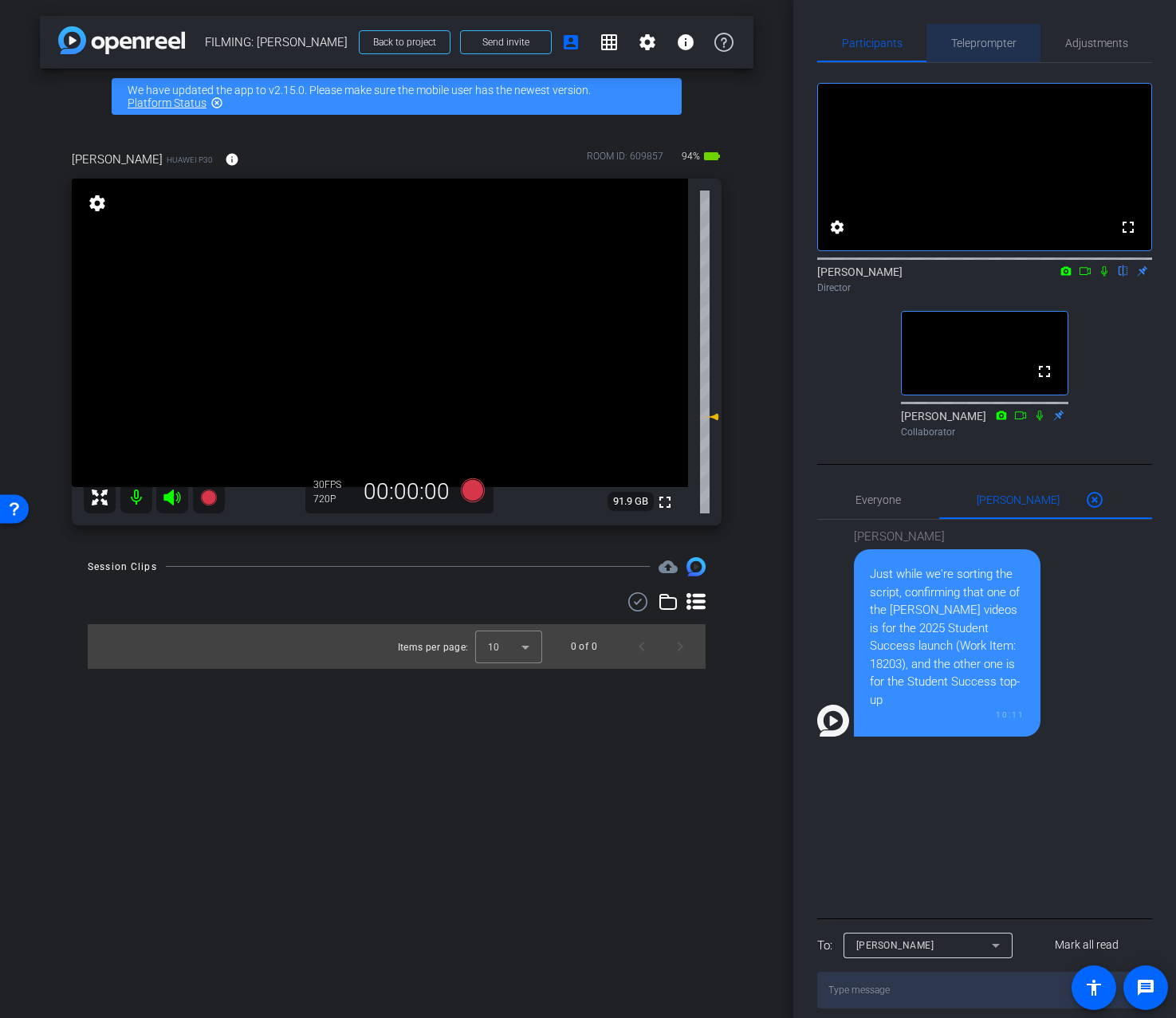
click at [954, 48] on span "Teleprompter" at bounding box center [984, 43] width 65 height 11
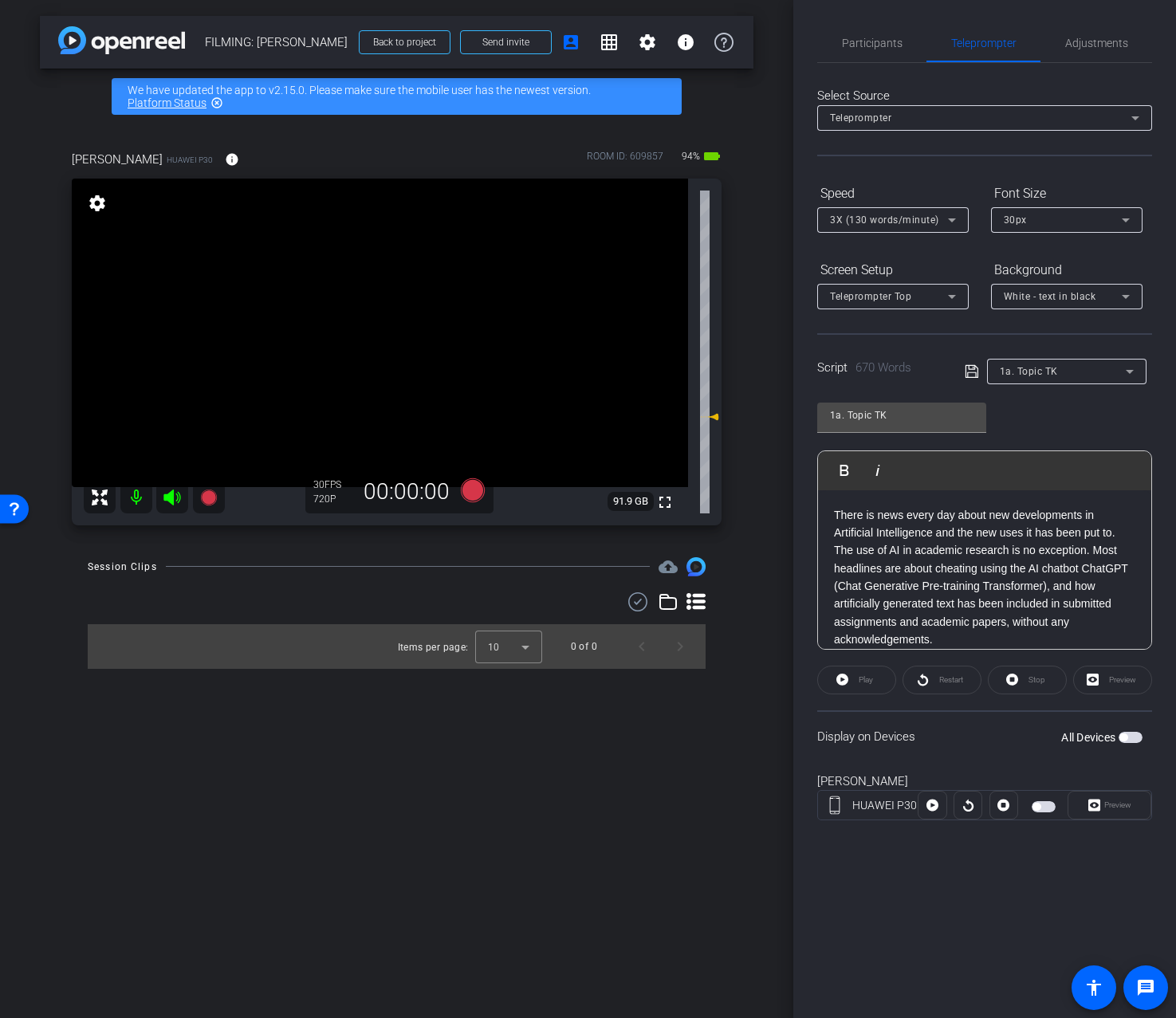
click at [995, 743] on div "Display on Devices All Devices" at bounding box center [984, 736] width 335 height 52
click at [1127, 738] on span "button" at bounding box center [1123, 738] width 8 height 8
click at [860, 672] on span "Play" at bounding box center [864, 680] width 18 height 23
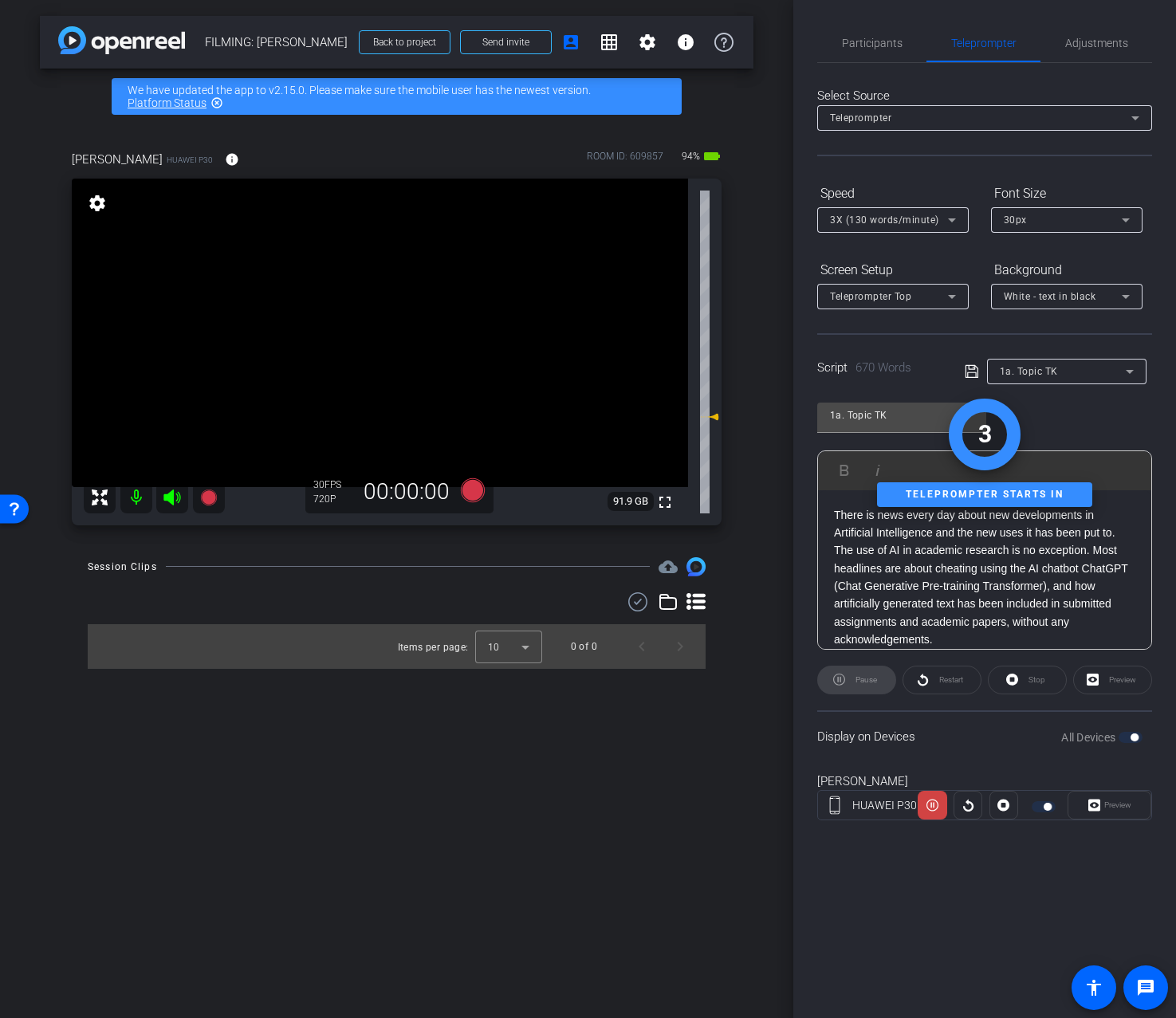
click at [1117, 805] on div "Preview" at bounding box center [1109, 805] width 83 height 28
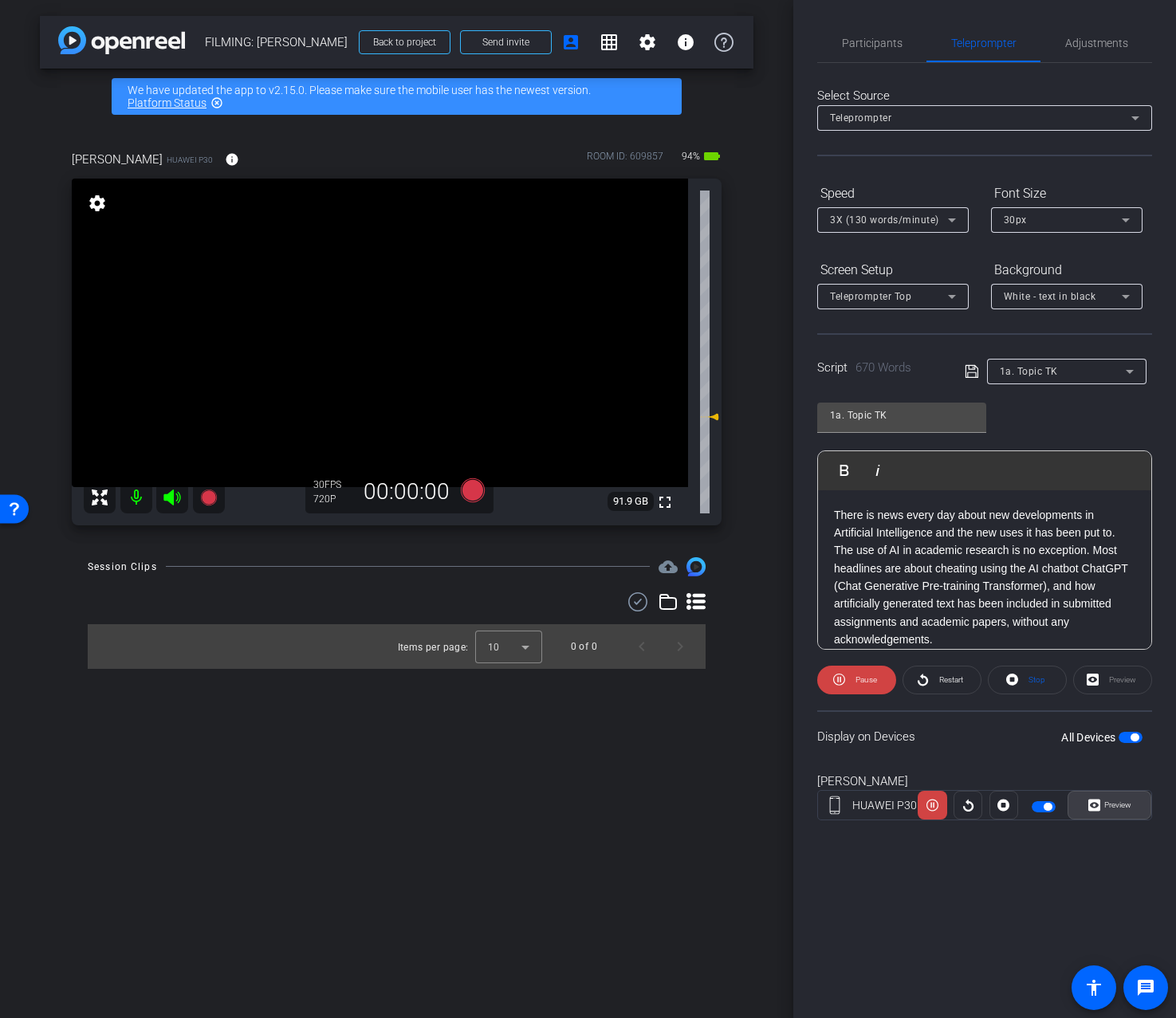
click at [1114, 807] on span "Preview" at bounding box center [1118, 804] width 27 height 9
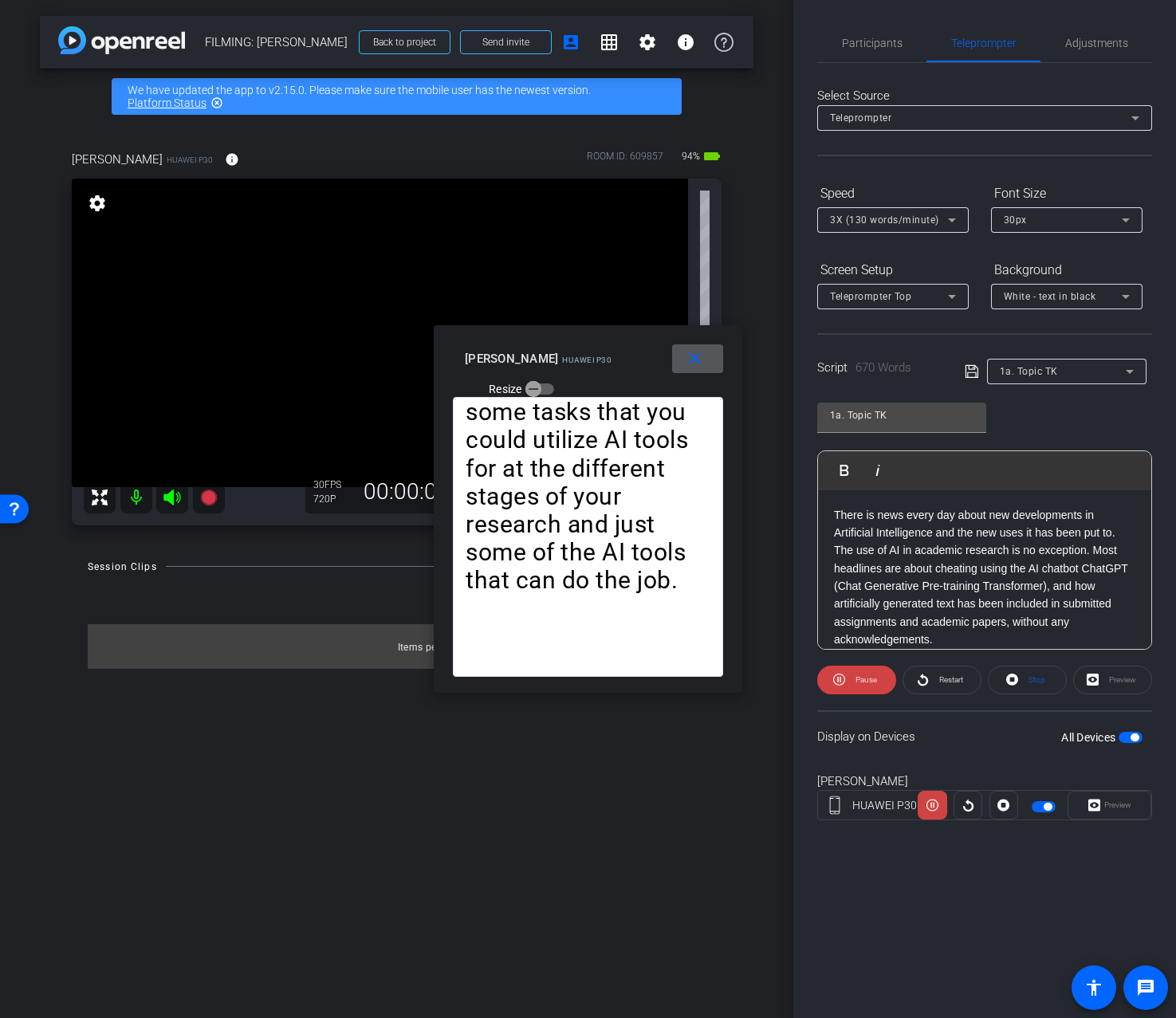
click at [915, 732] on div "Display on Devices All Devices" at bounding box center [984, 736] width 335 height 52
click at [844, 679] on icon at bounding box center [839, 679] width 12 height 12
click at [695, 355] on mat-icon "close" at bounding box center [695, 359] width 20 height 20
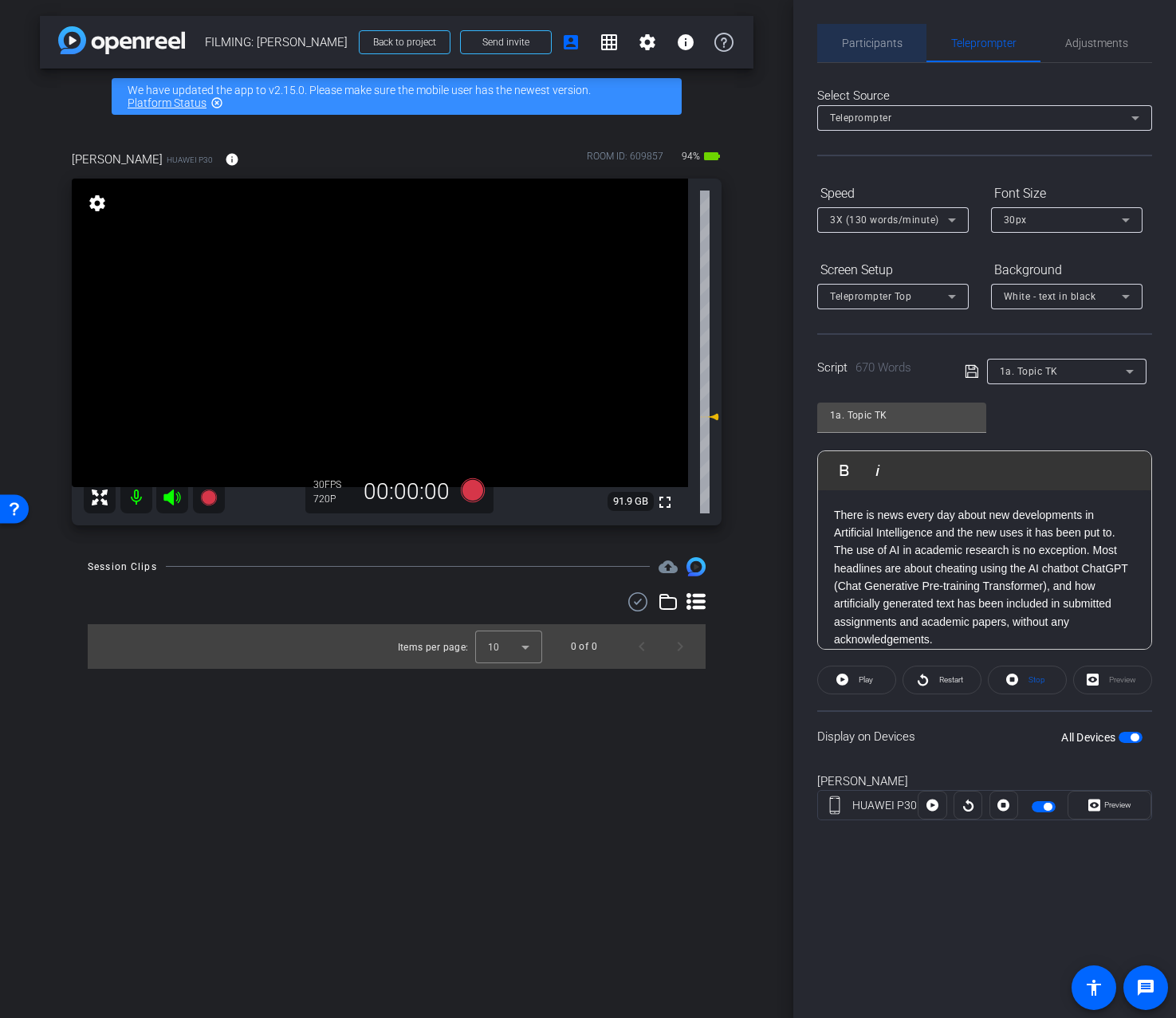
click at [900, 58] on span "Participants" at bounding box center [872, 43] width 61 height 38
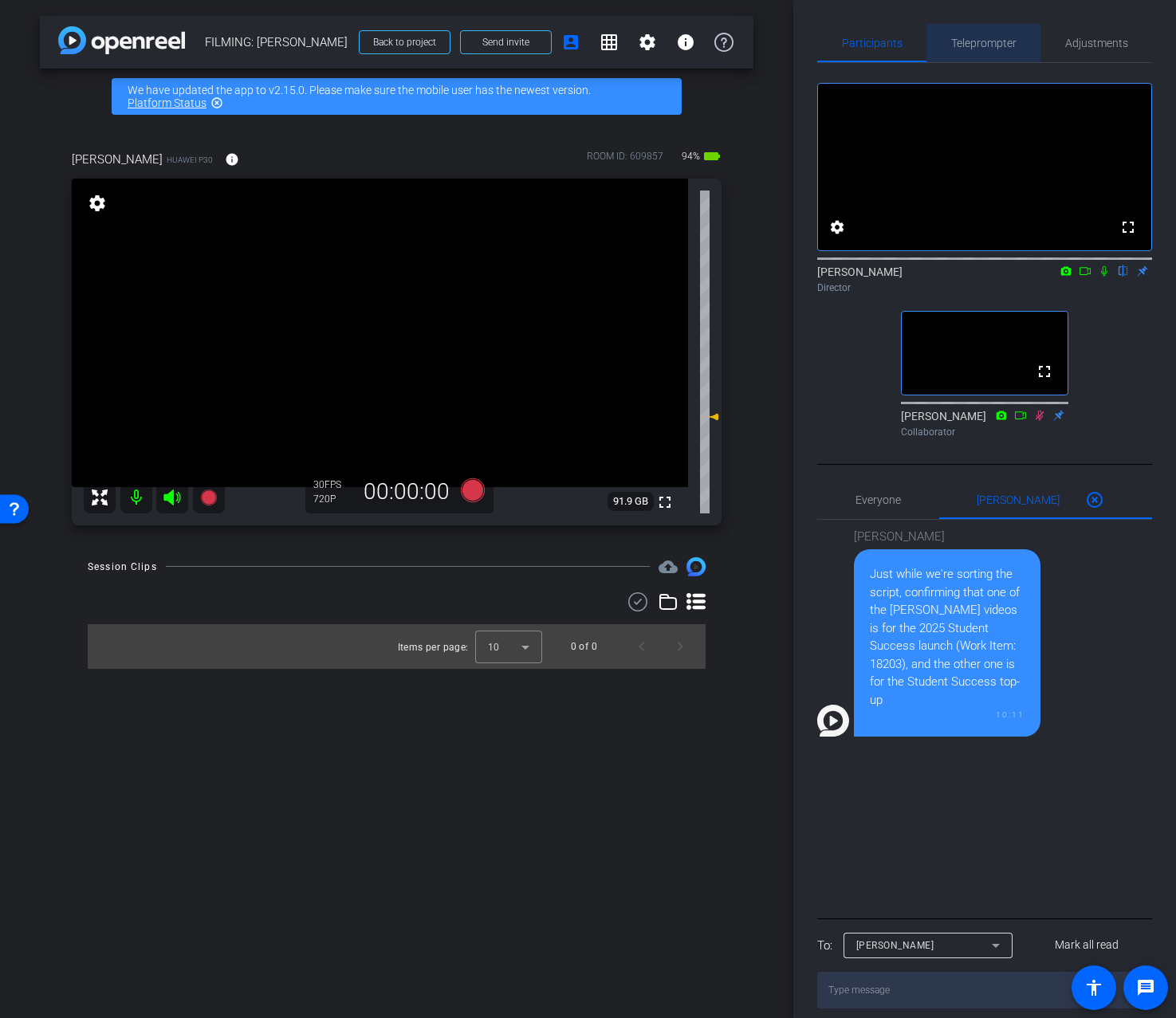
click at [989, 43] on span "Teleprompter" at bounding box center [984, 43] width 65 height 11
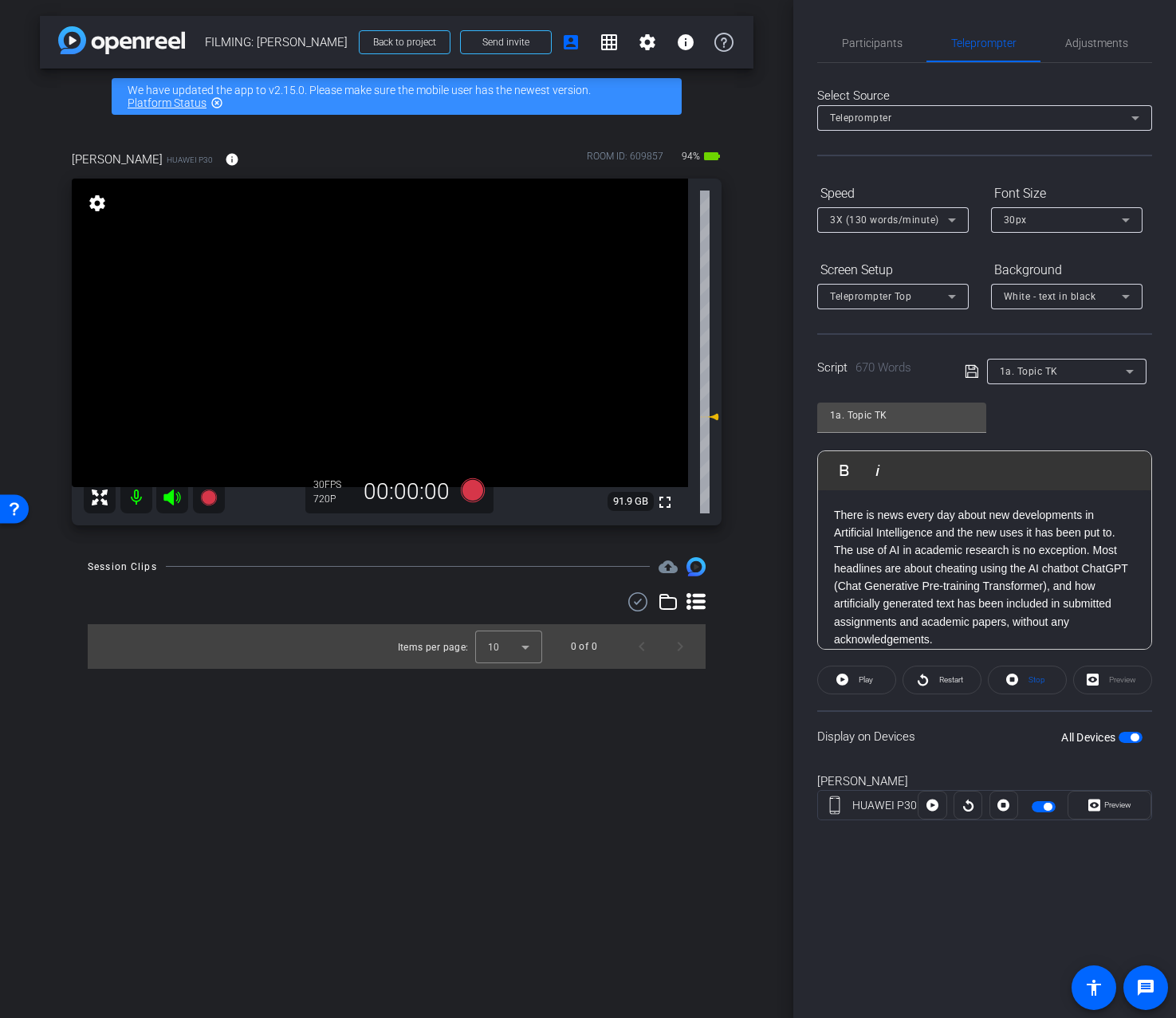
click at [898, 222] on span "3X (130 words/minute)" at bounding box center [885, 219] width 109 height 11
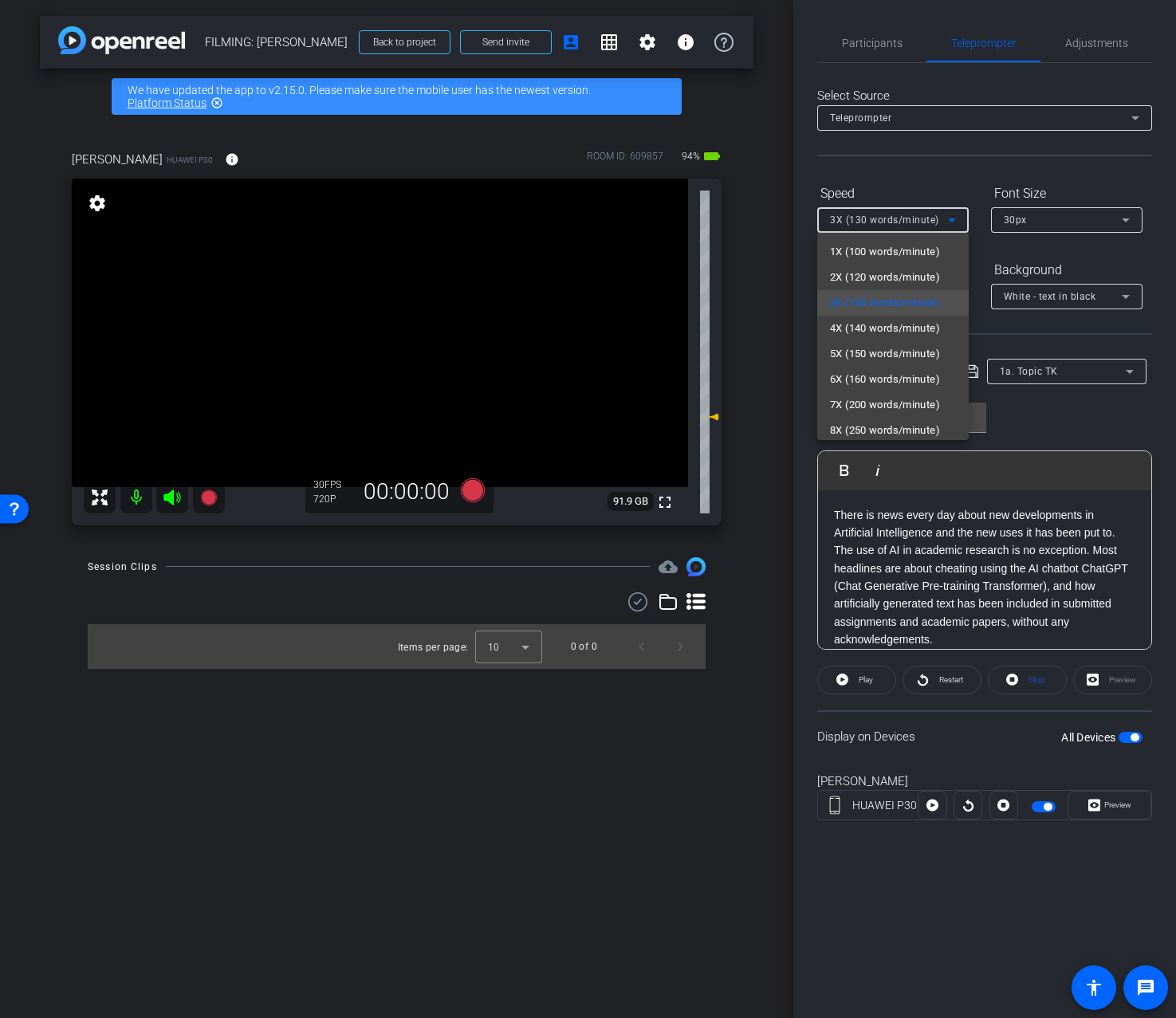
click at [913, 182] on div at bounding box center [588, 509] width 1176 height 1018
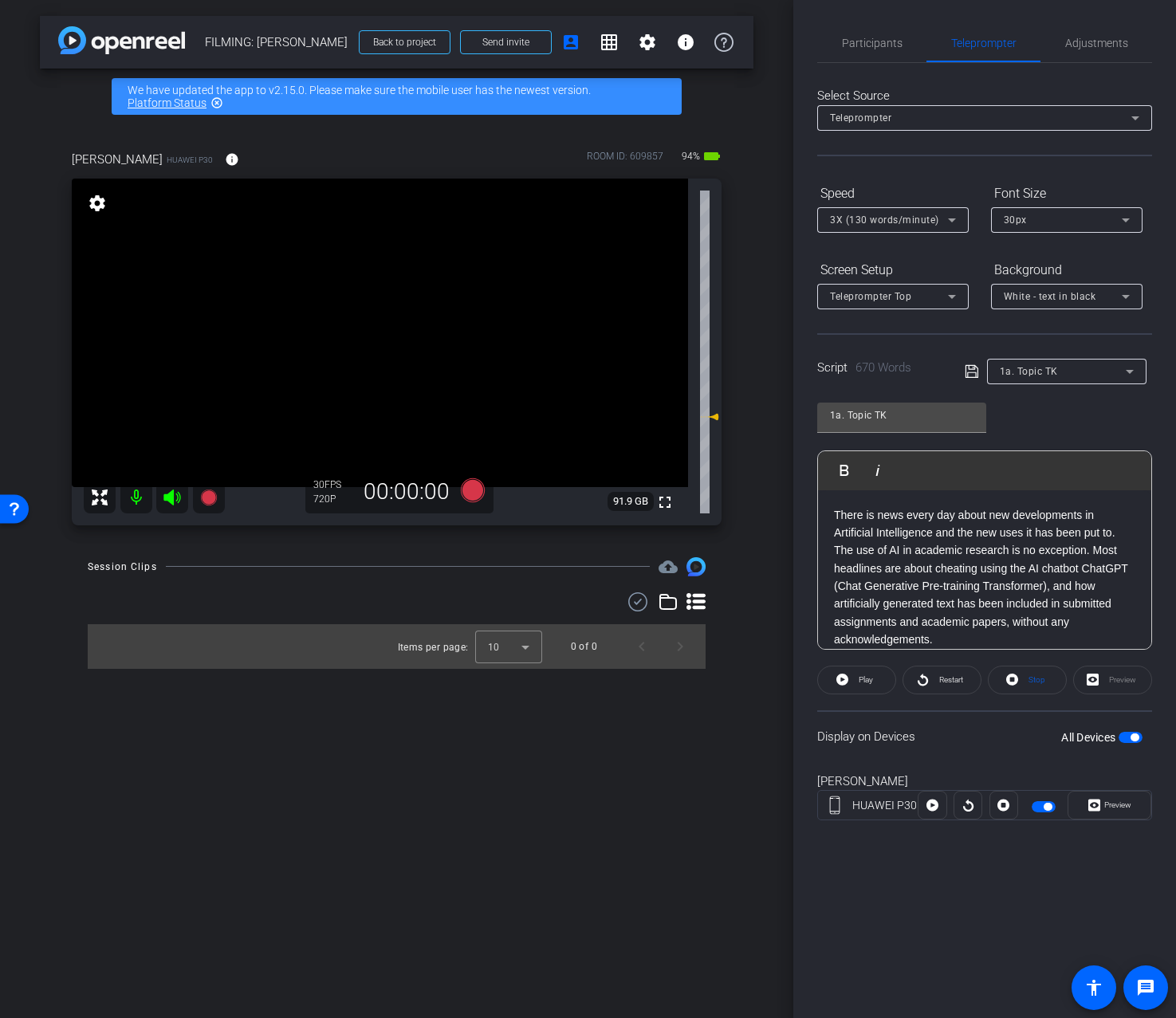
click at [1037, 440] on div "1a. Topic TK Play Play from this location Play Selected Play and display the se…" at bounding box center [984, 520] width 335 height 260
click at [905, 420] on input "1a. Topic TK" at bounding box center [902, 415] width 144 height 19
click at [1021, 409] on div "1a. Topic TK Play Play from this location Play Selected Play and display the se…" at bounding box center [984, 520] width 335 height 260
click at [1031, 379] on div "1a. Topic TK" at bounding box center [1062, 371] width 126 height 20
click at [1029, 424] on mat-option "Intro" at bounding box center [1067, 429] width 159 height 26
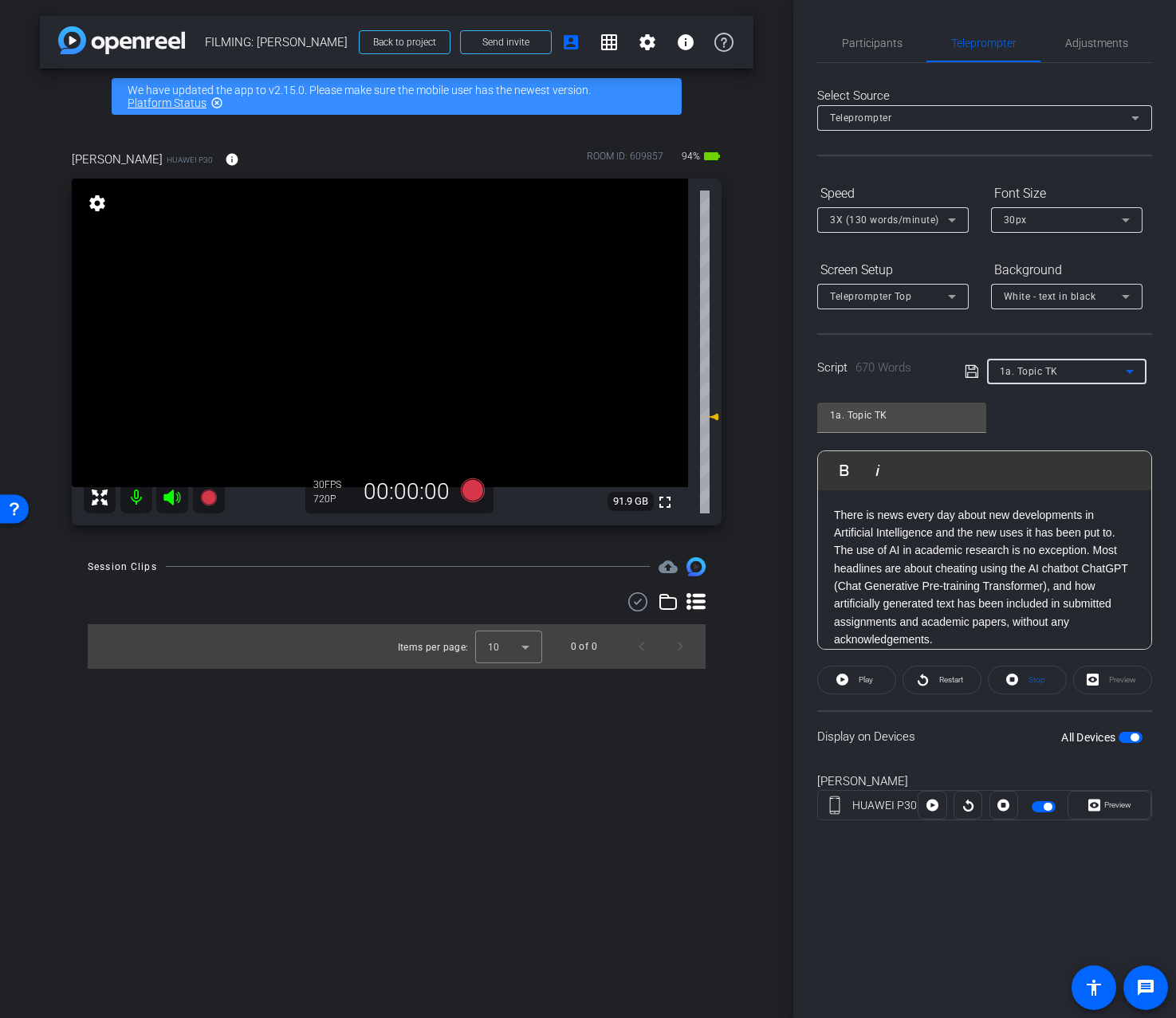
type input "Intro"
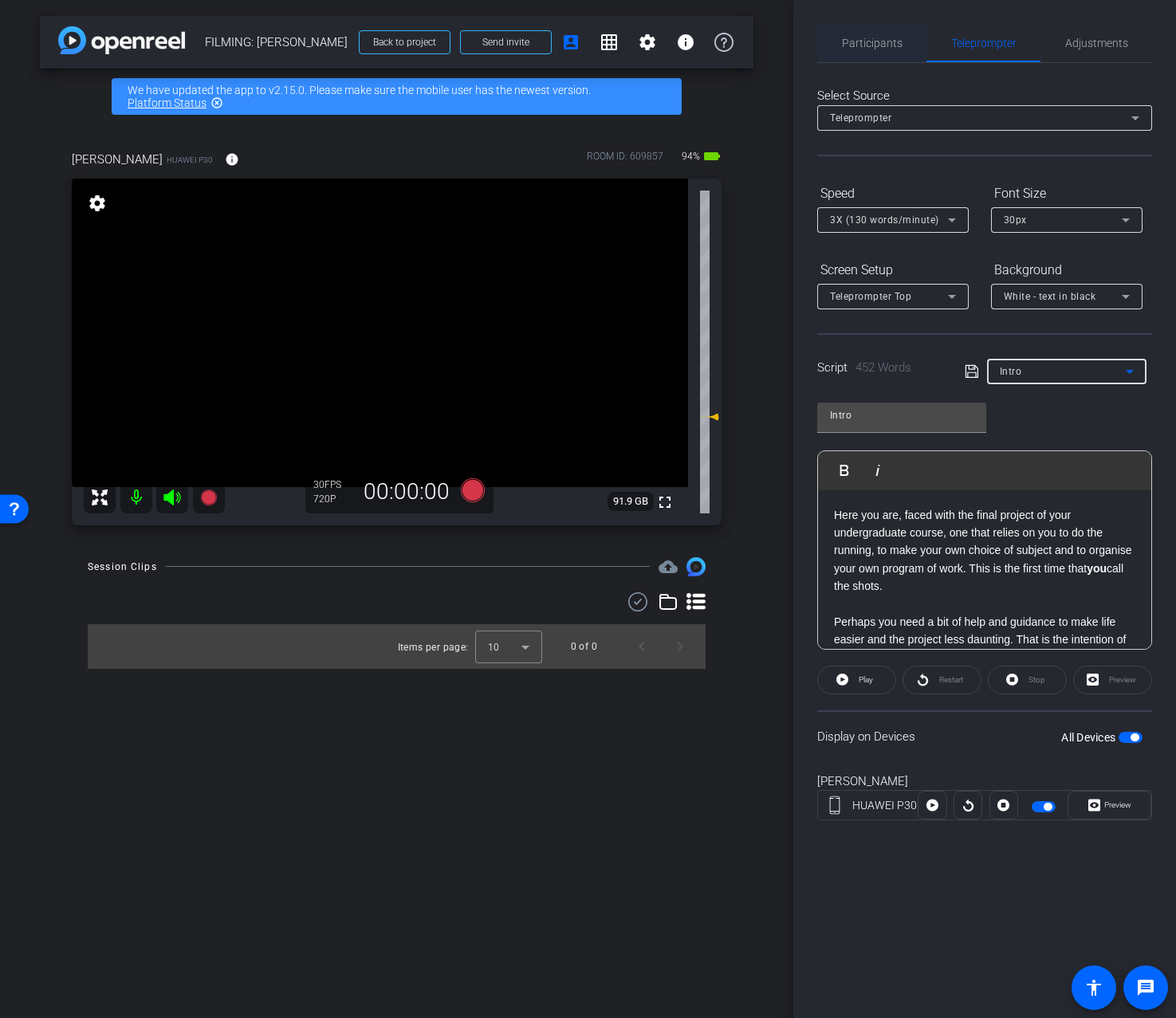
click at [871, 32] on span "Participants" at bounding box center [872, 43] width 61 height 38
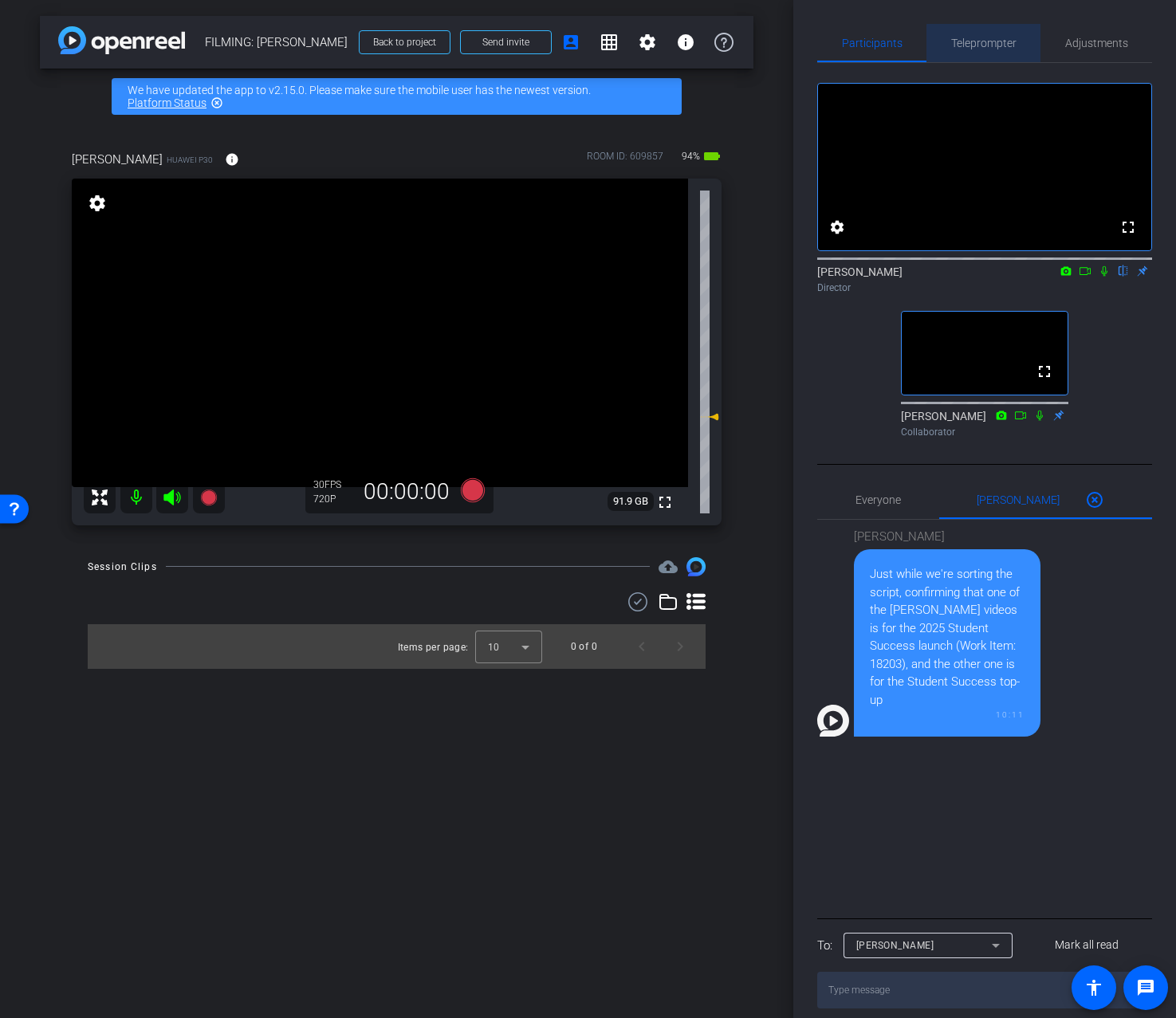
click at [1009, 48] on span "Teleprompter" at bounding box center [984, 43] width 65 height 11
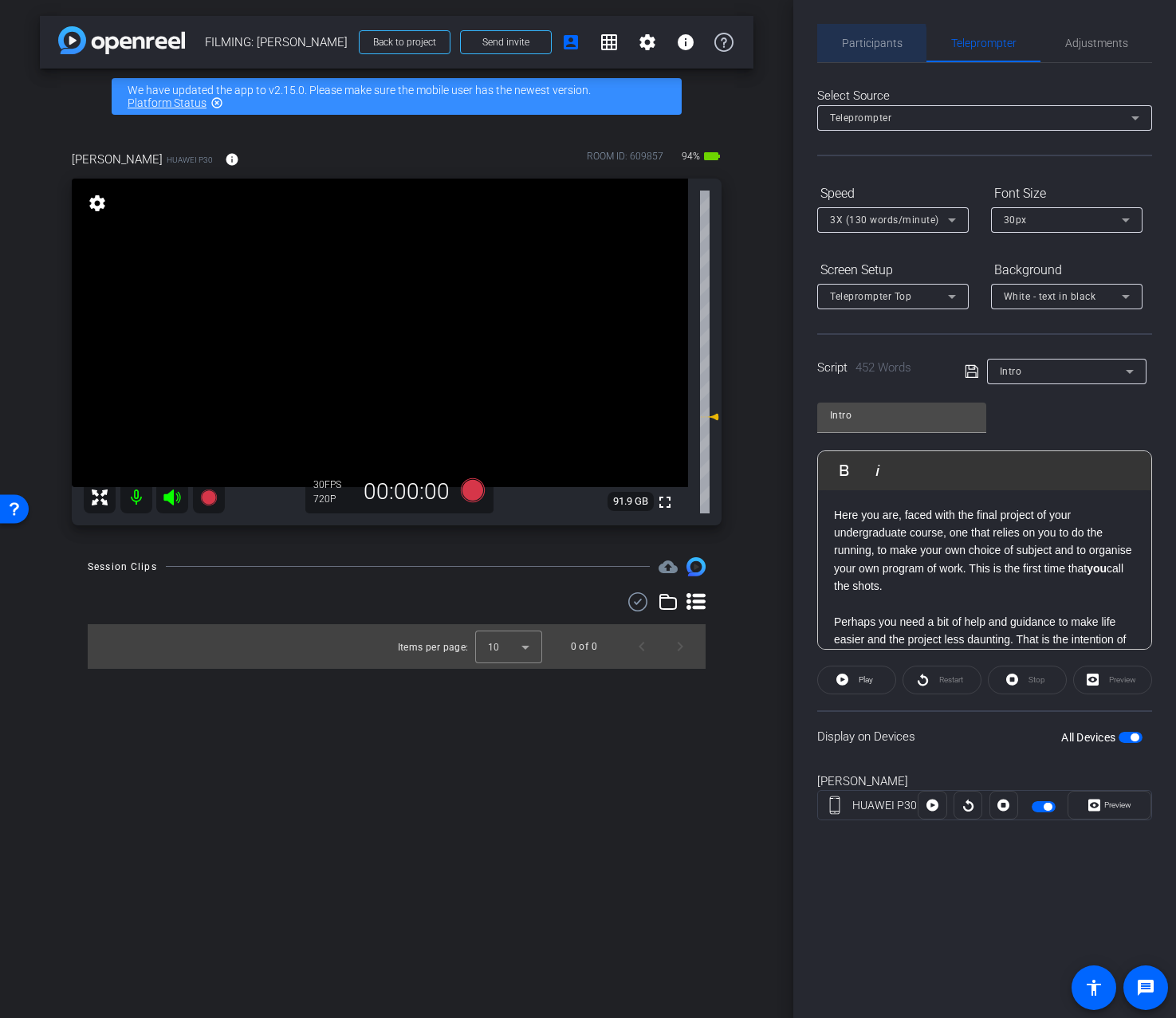
click at [837, 52] on div "Participants" at bounding box center [871, 43] width 109 height 38
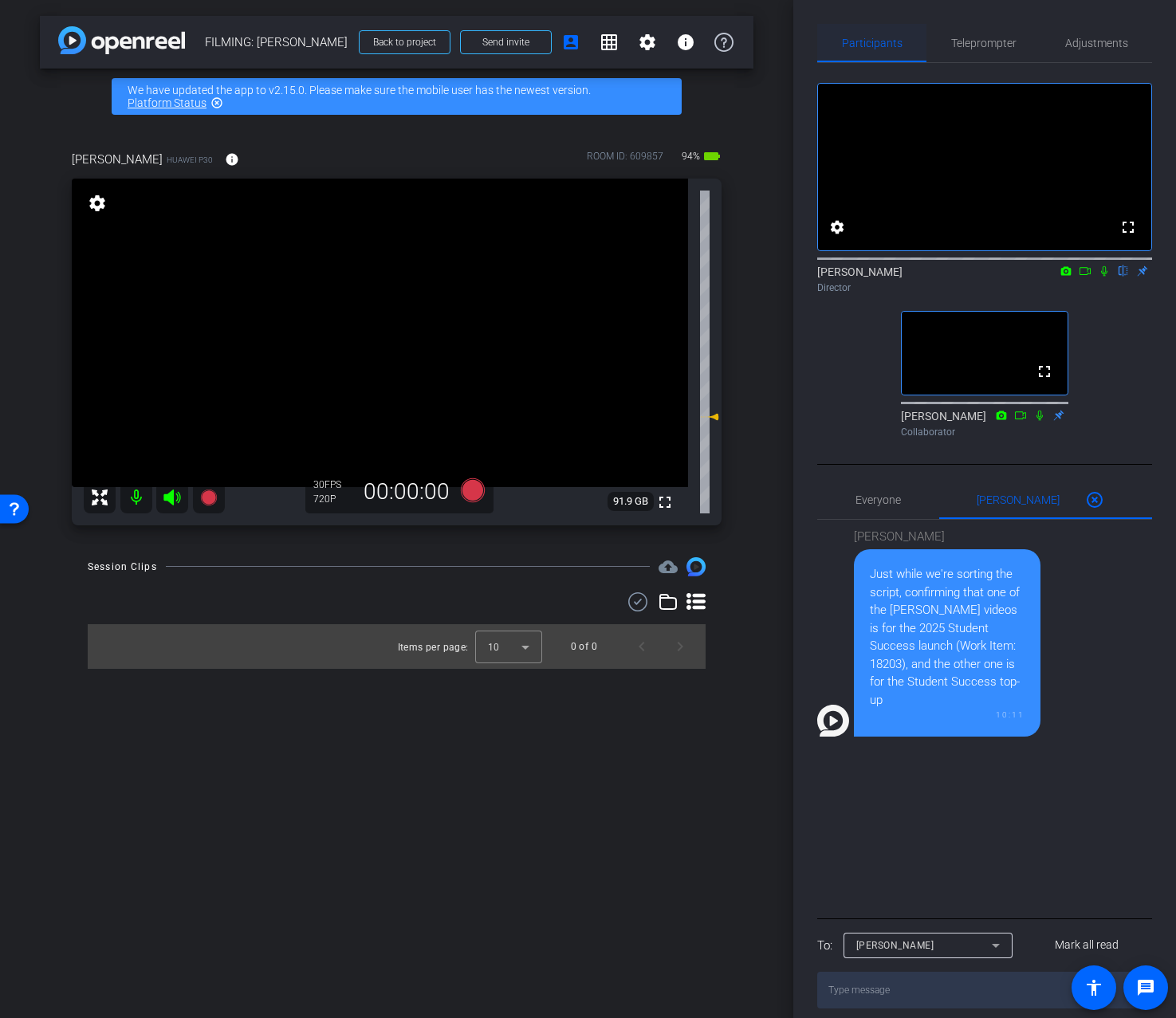
scroll to position [1, 0]
click at [822, 443] on div "fullscreen settings Addie Hackshaw flip Director fullscreen Ailsa Dann Collabor…" at bounding box center [984, 253] width 335 height 381
click at [994, 40] on span "Teleprompter" at bounding box center [984, 42] width 65 height 11
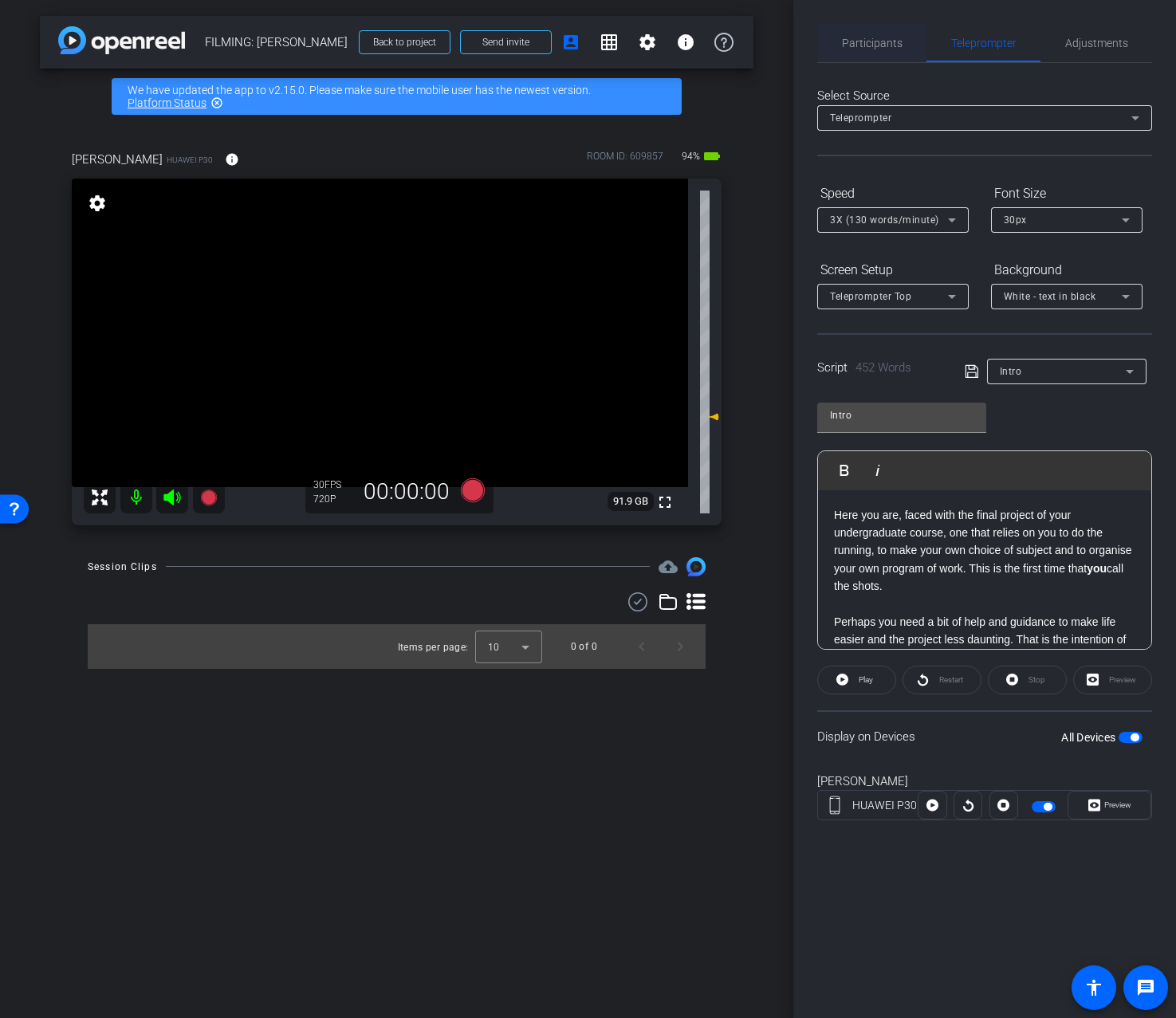
click at [856, 45] on span "Participants" at bounding box center [872, 43] width 61 height 11
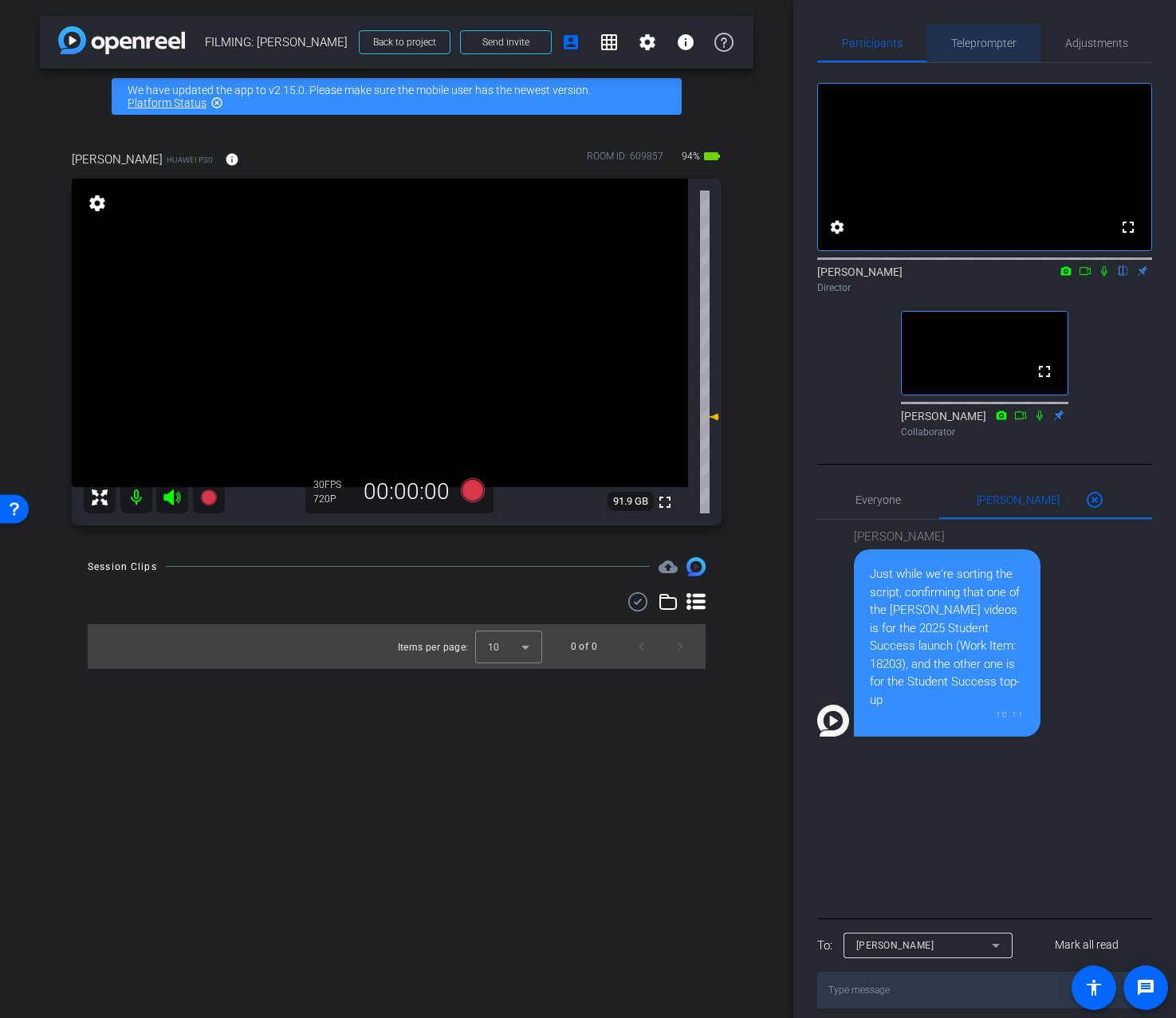
click at [947, 46] on div "Teleprompter" at bounding box center [983, 43] width 114 height 38
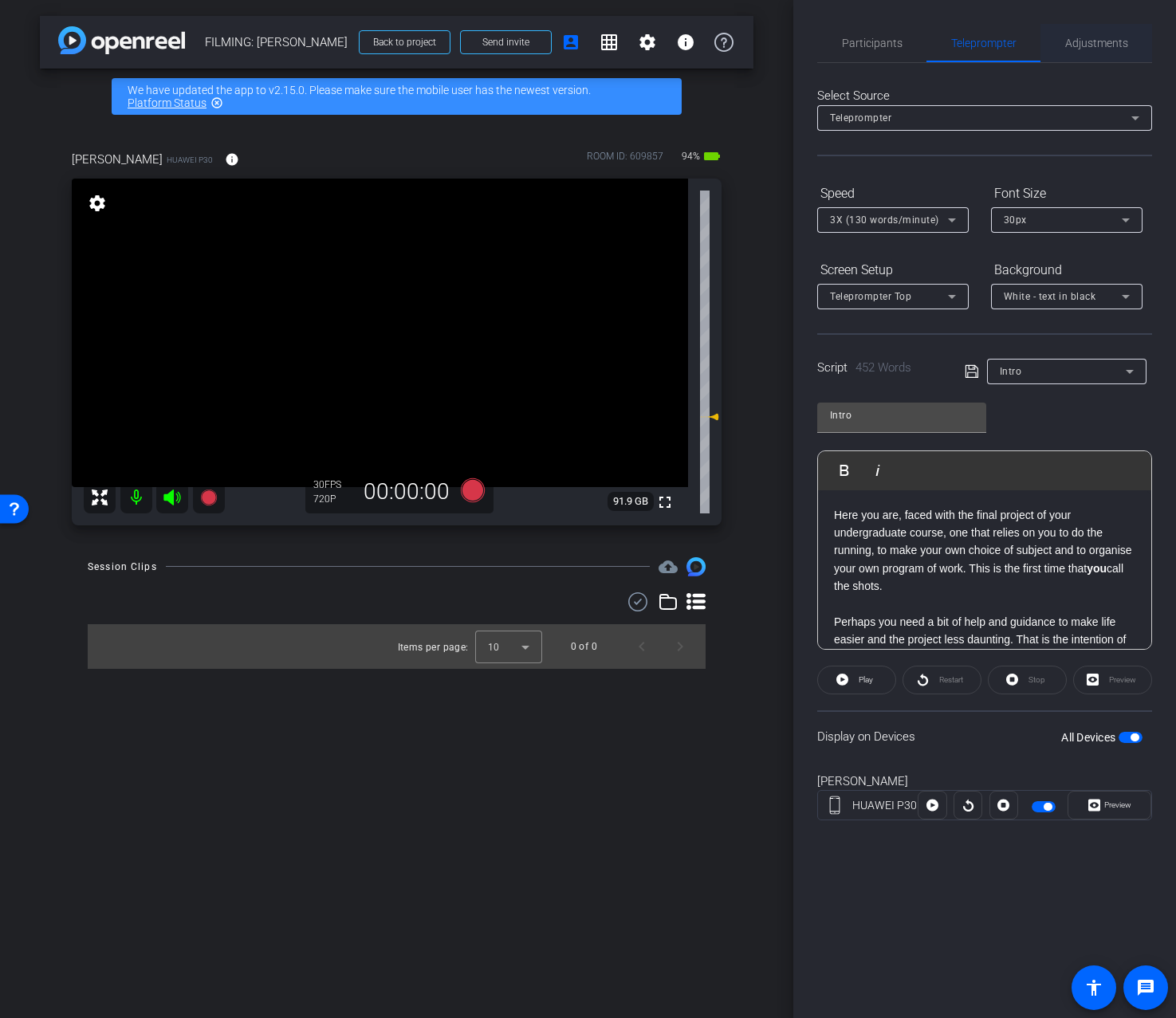
drag, startPoint x: 1047, startPoint y: 38, endPoint x: 1055, endPoint y: 40, distance: 8.2
click at [1055, 40] on div "Adjustments" at bounding box center [1097, 43] width 112 height 38
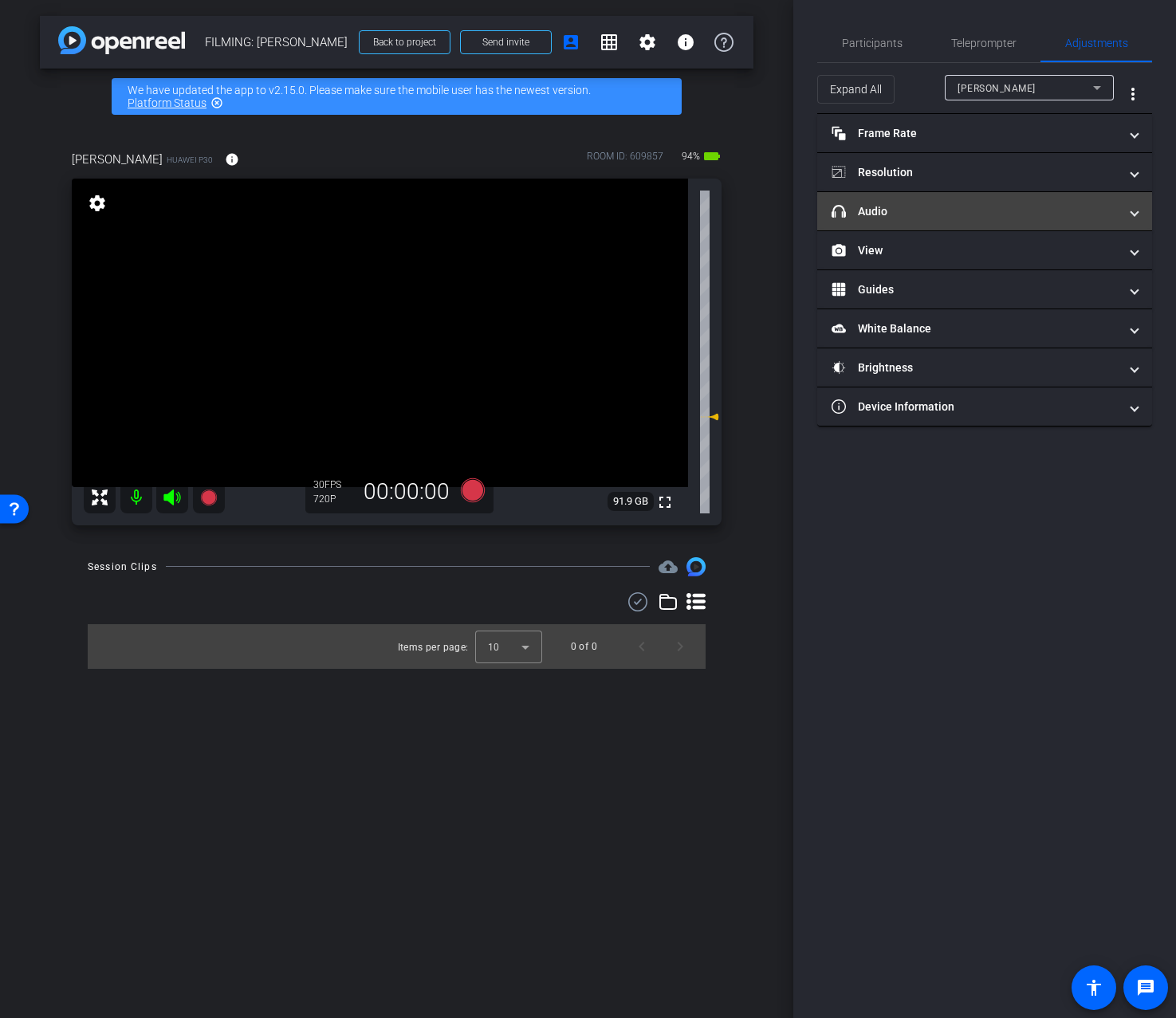
click at [961, 222] on mat-expansion-panel-header "headphone icon Audio" at bounding box center [984, 211] width 335 height 38
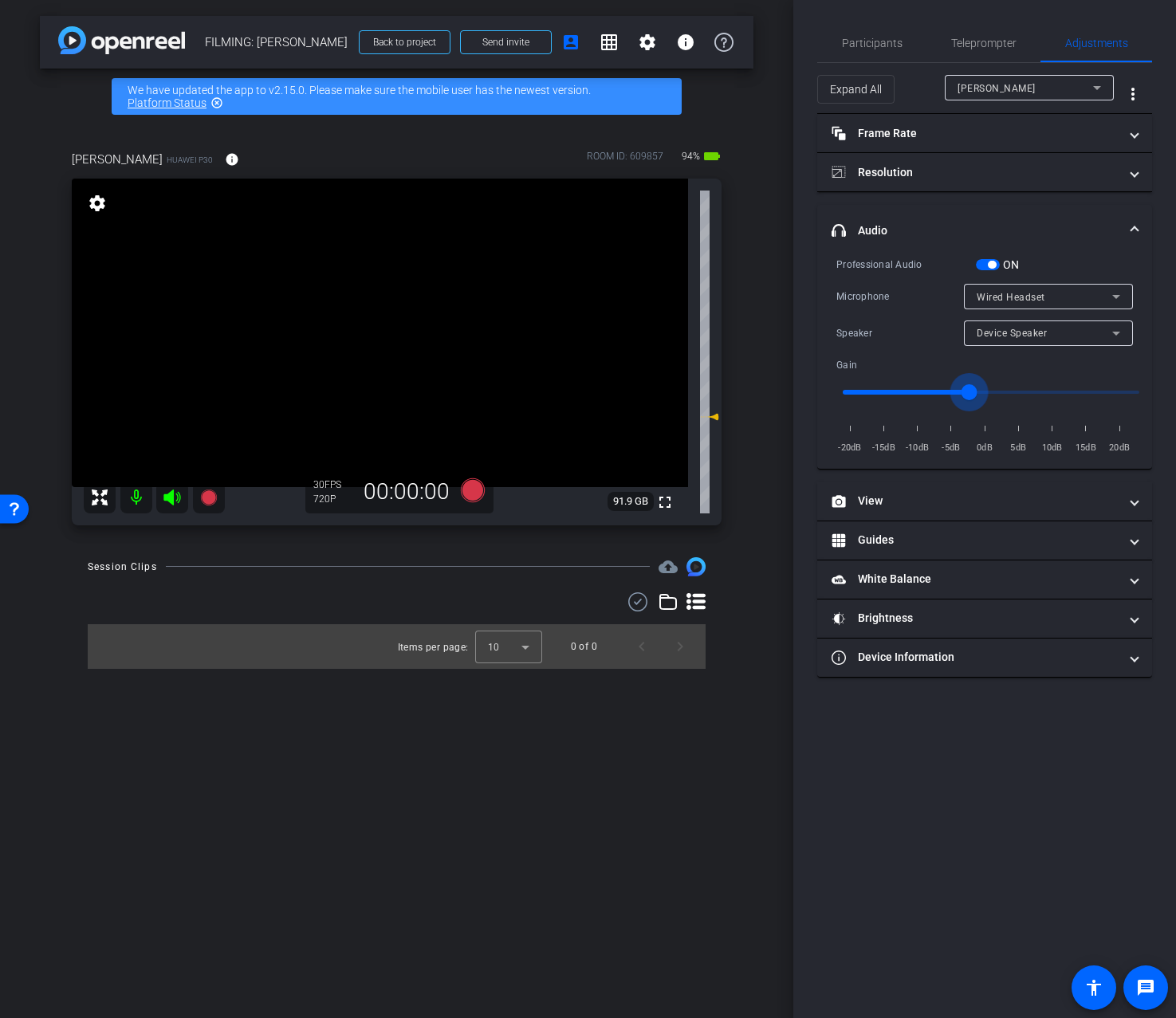
drag, startPoint x: 938, startPoint y: 391, endPoint x: 967, endPoint y: 391, distance: 29.0
click at [967, 391] on input "range" at bounding box center [992, 392] width 331 height 35
drag, startPoint x: 966, startPoint y: 391, endPoint x: 942, endPoint y: 396, distance: 24.5
type input "-7"
click at [942, 396] on input "range" at bounding box center [992, 392] width 331 height 35
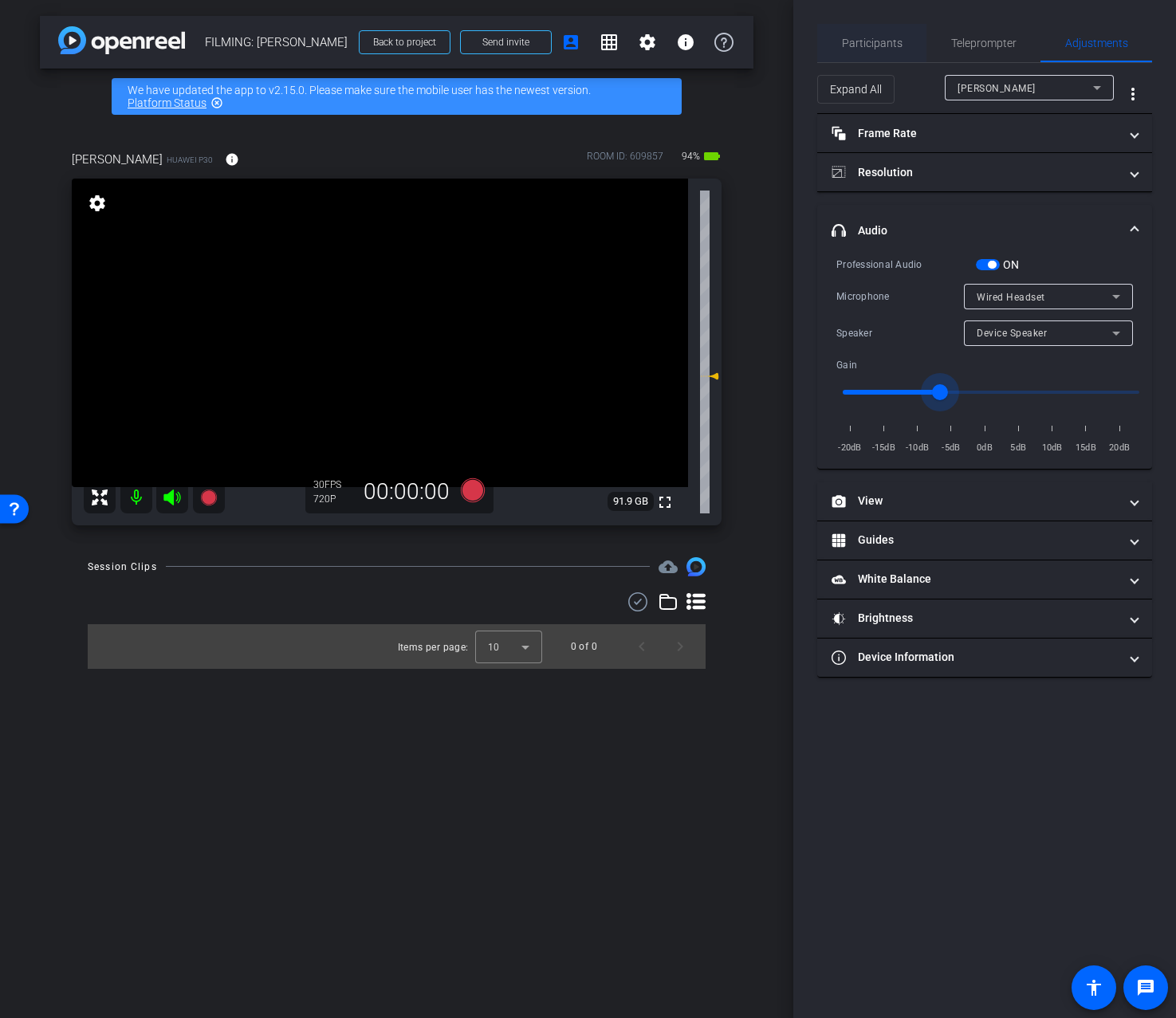
click at [886, 51] on span "Participants" at bounding box center [872, 43] width 61 height 38
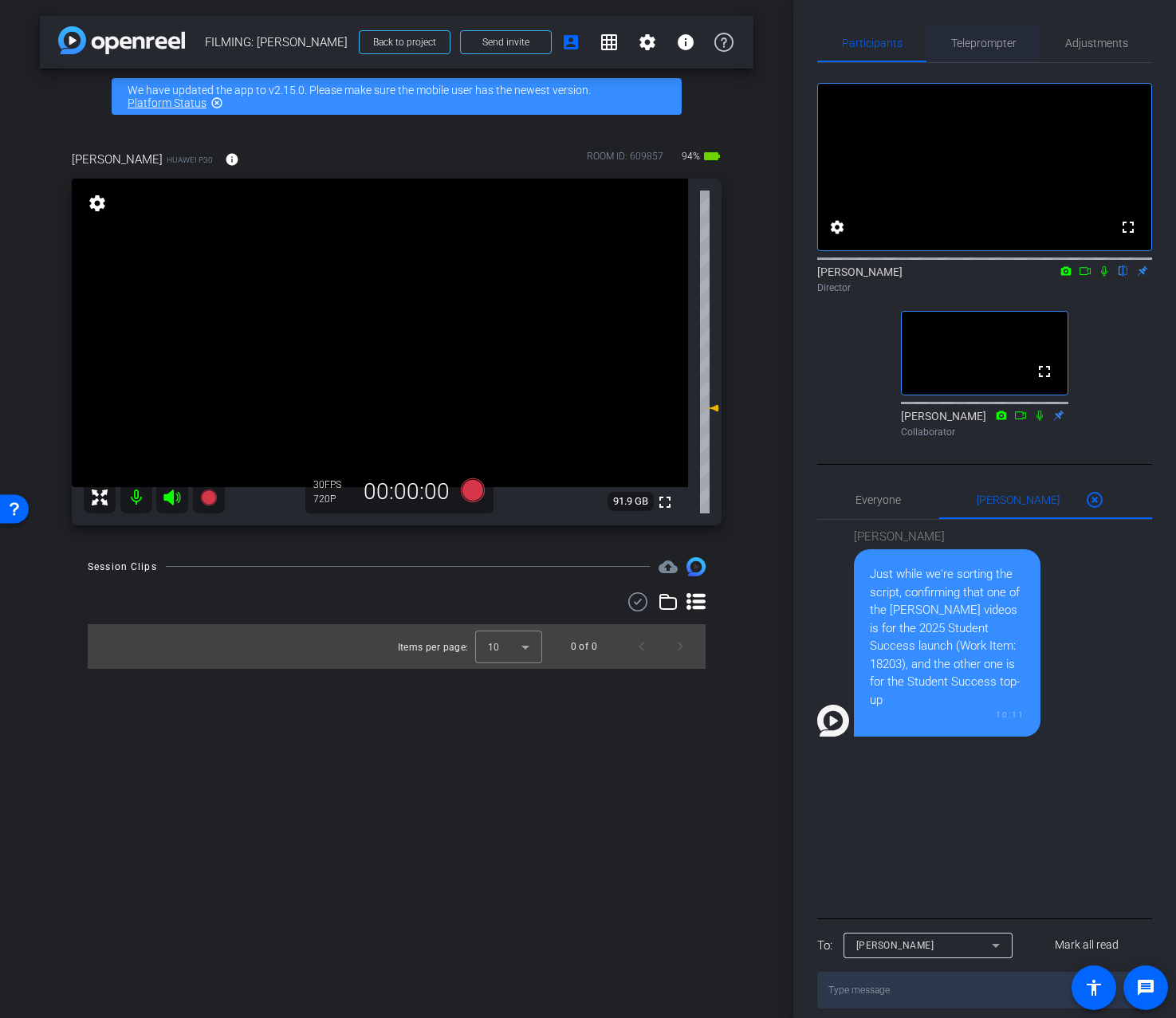
click at [978, 50] on span "Teleprompter" at bounding box center [984, 43] width 65 height 38
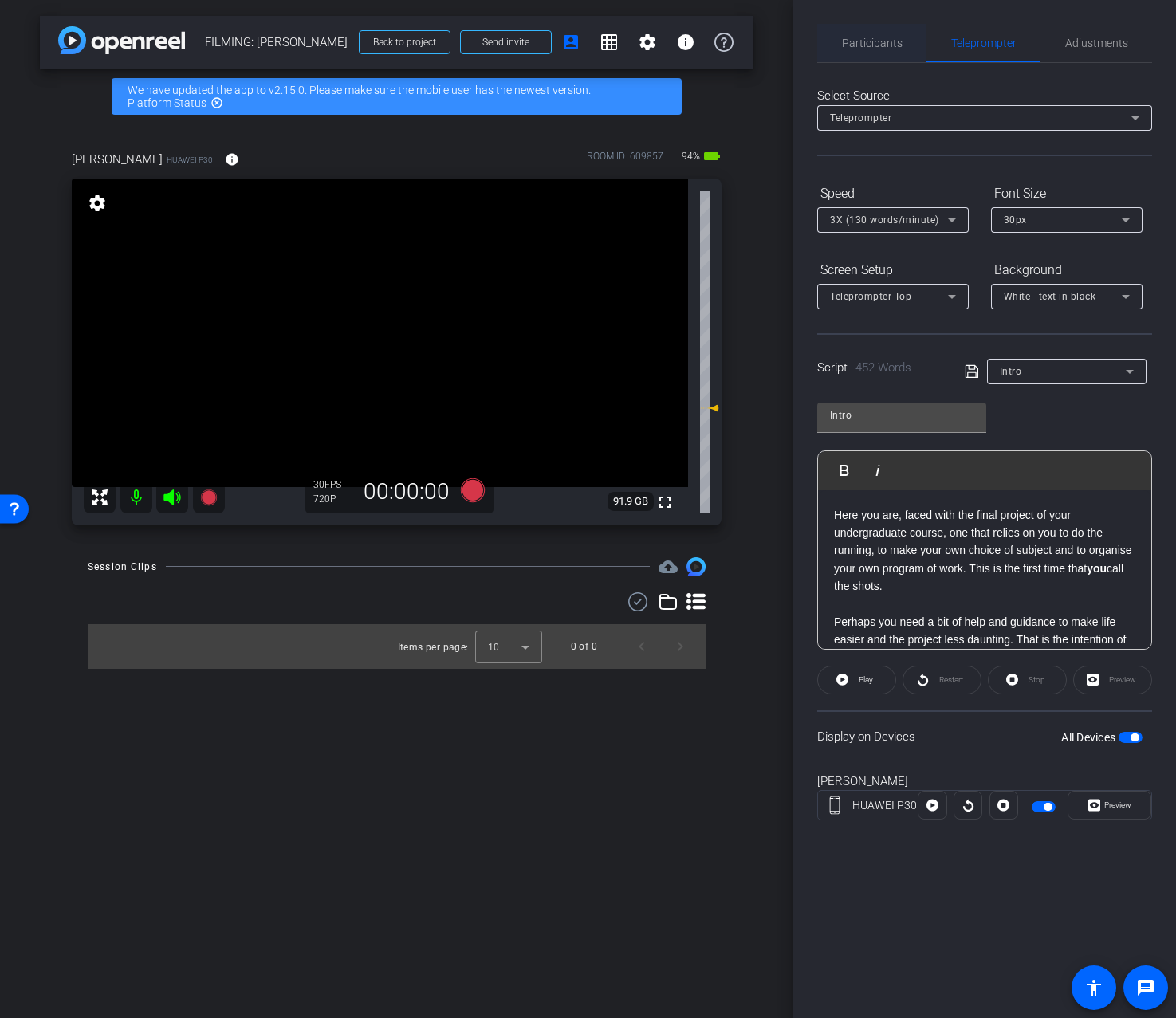
click at [864, 38] on span "Participants" at bounding box center [872, 43] width 61 height 11
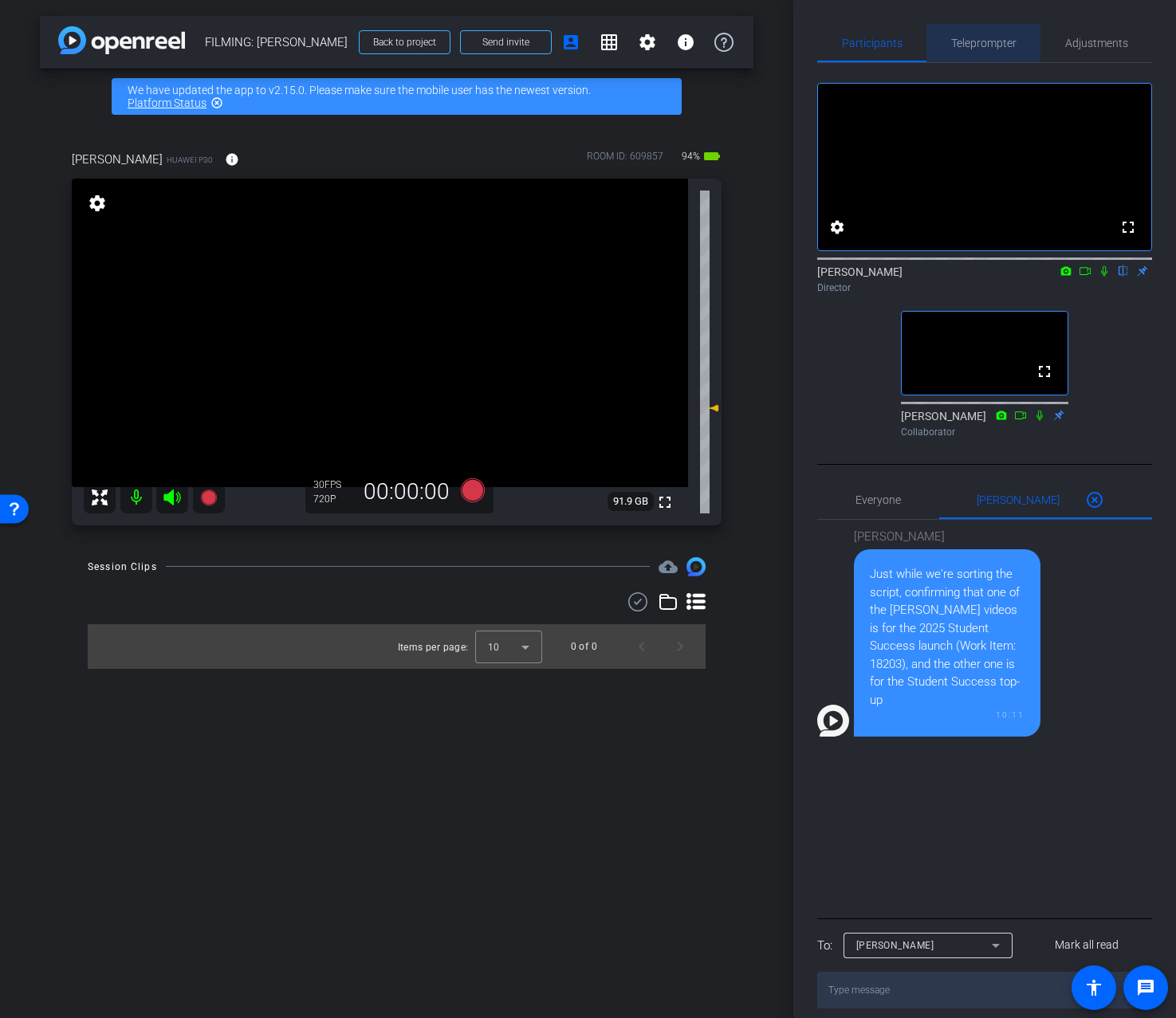
click at [1002, 44] on span "Teleprompter" at bounding box center [984, 43] width 65 height 11
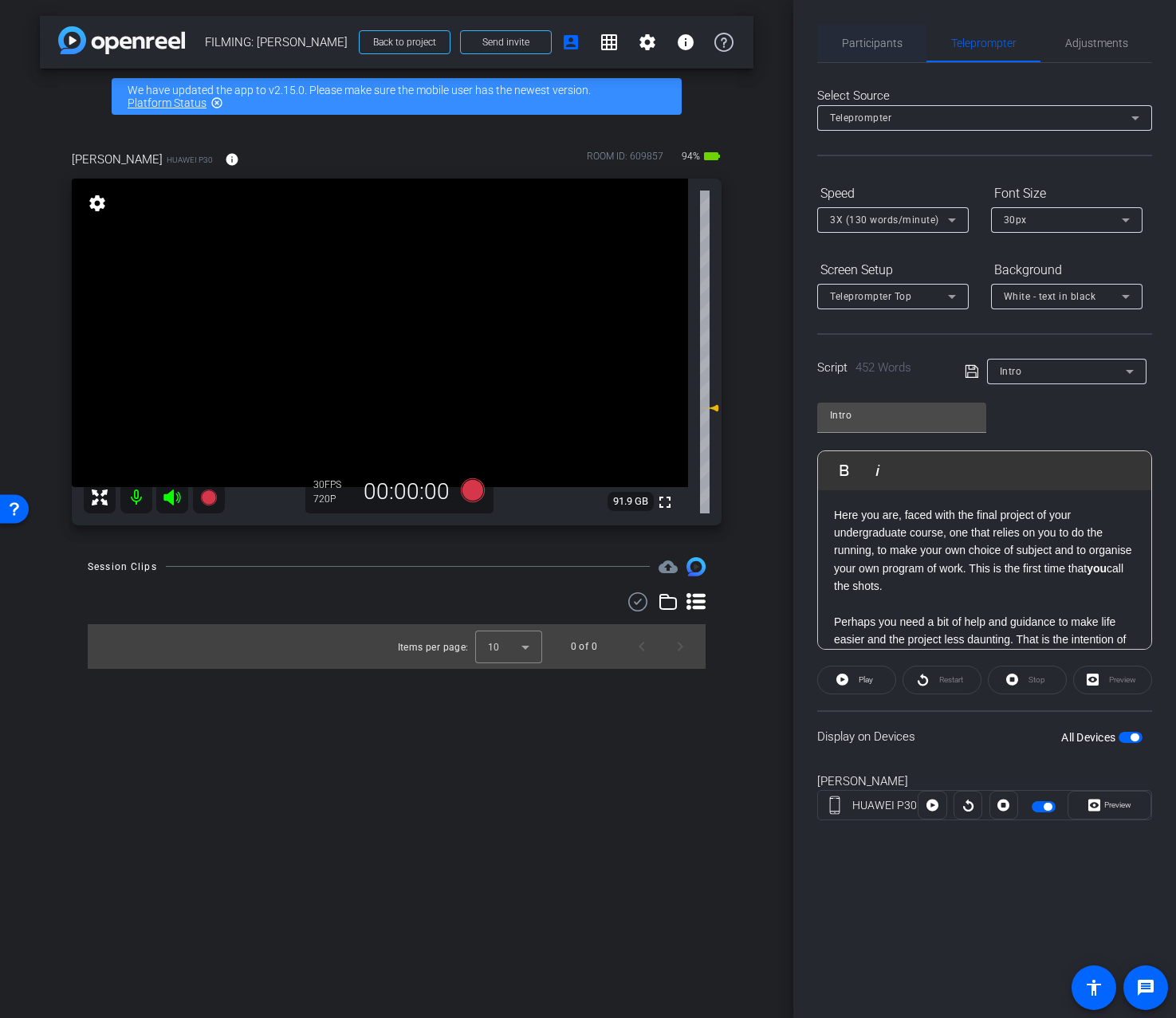
click at [878, 34] on span "Participants" at bounding box center [872, 43] width 61 height 38
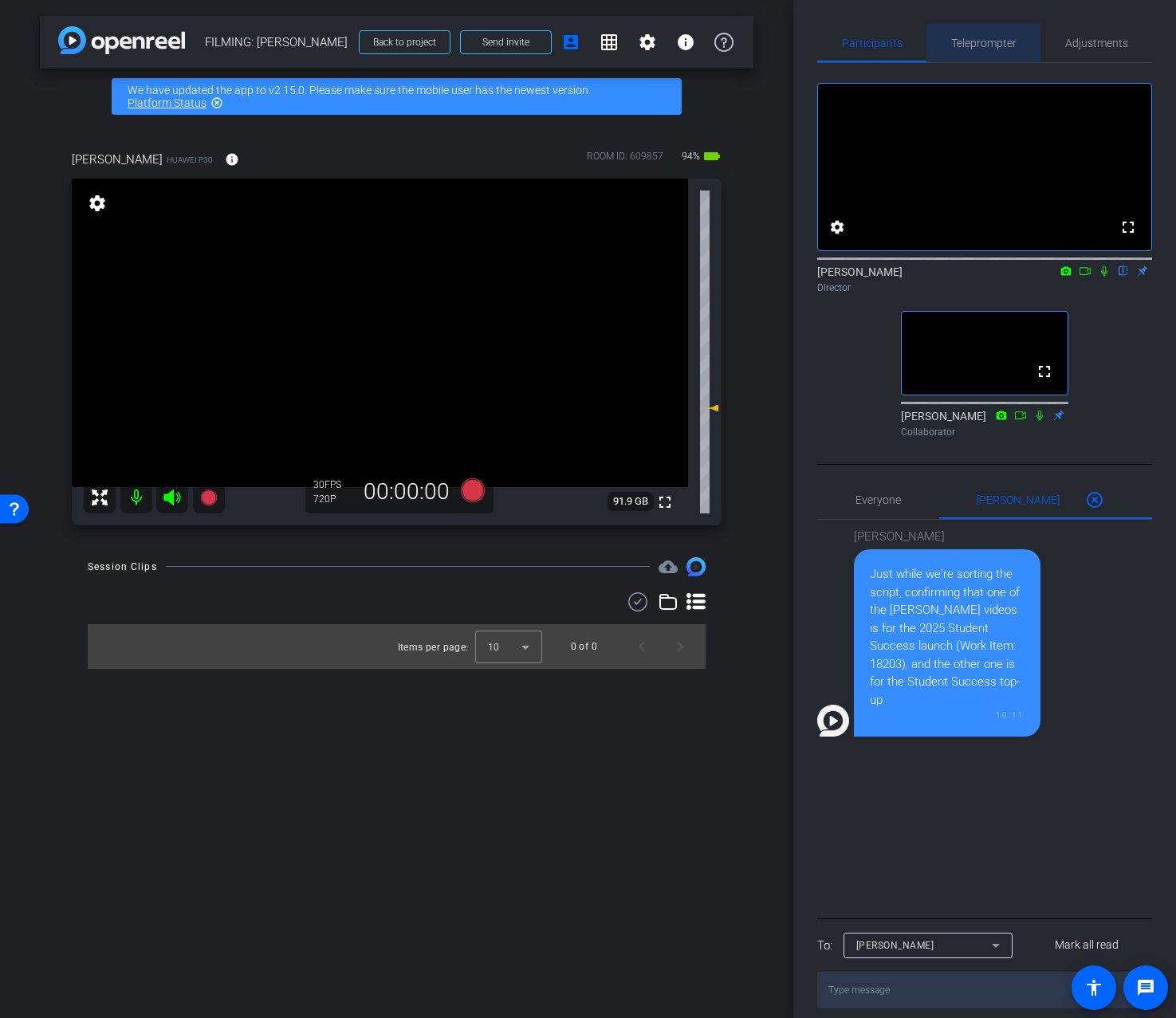
click at [1010, 57] on span "Teleprompter" at bounding box center [984, 43] width 65 height 38
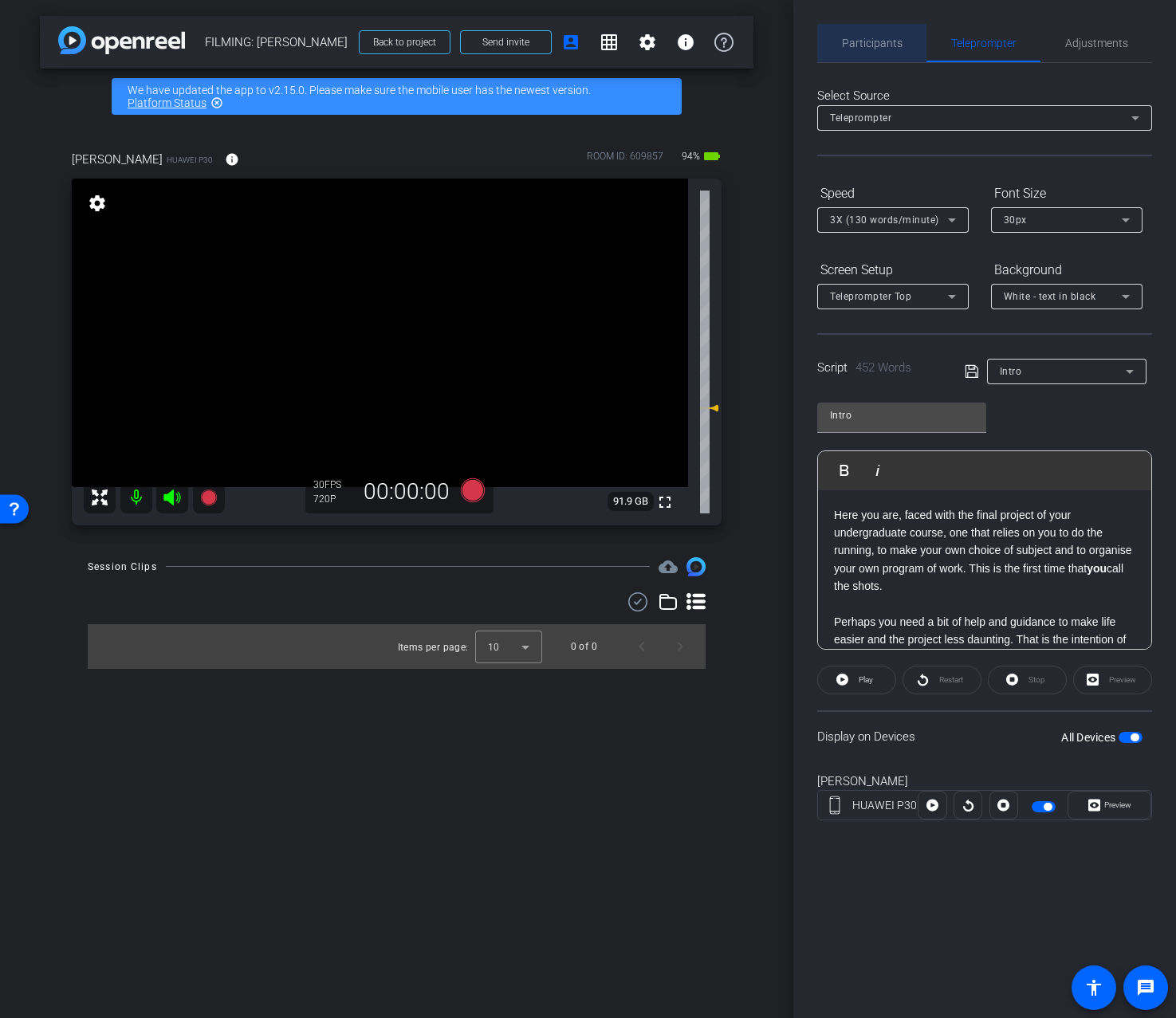
click at [913, 54] on div "Participants" at bounding box center [871, 43] width 109 height 38
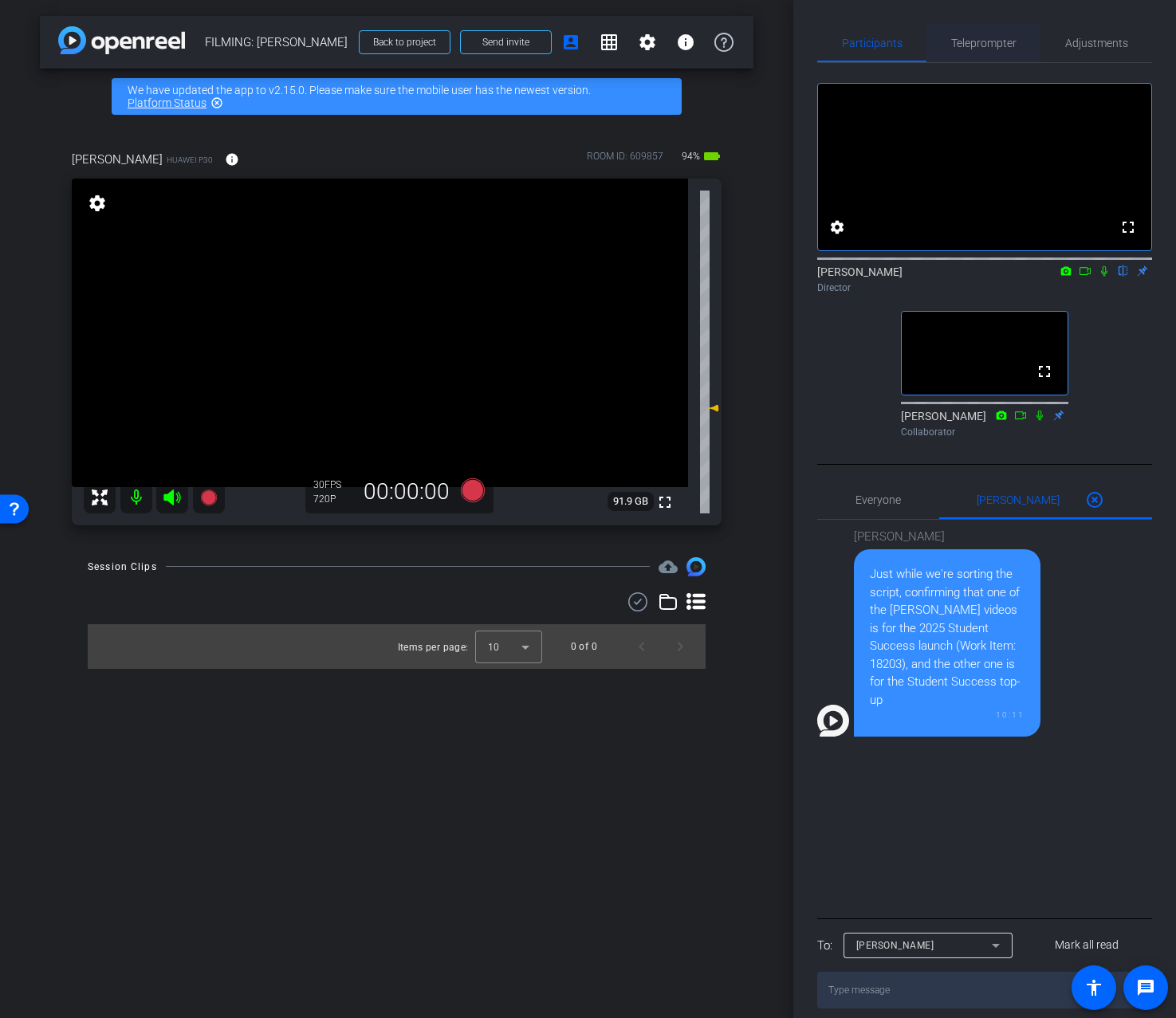
click at [1012, 48] on span "Teleprompter" at bounding box center [984, 43] width 65 height 11
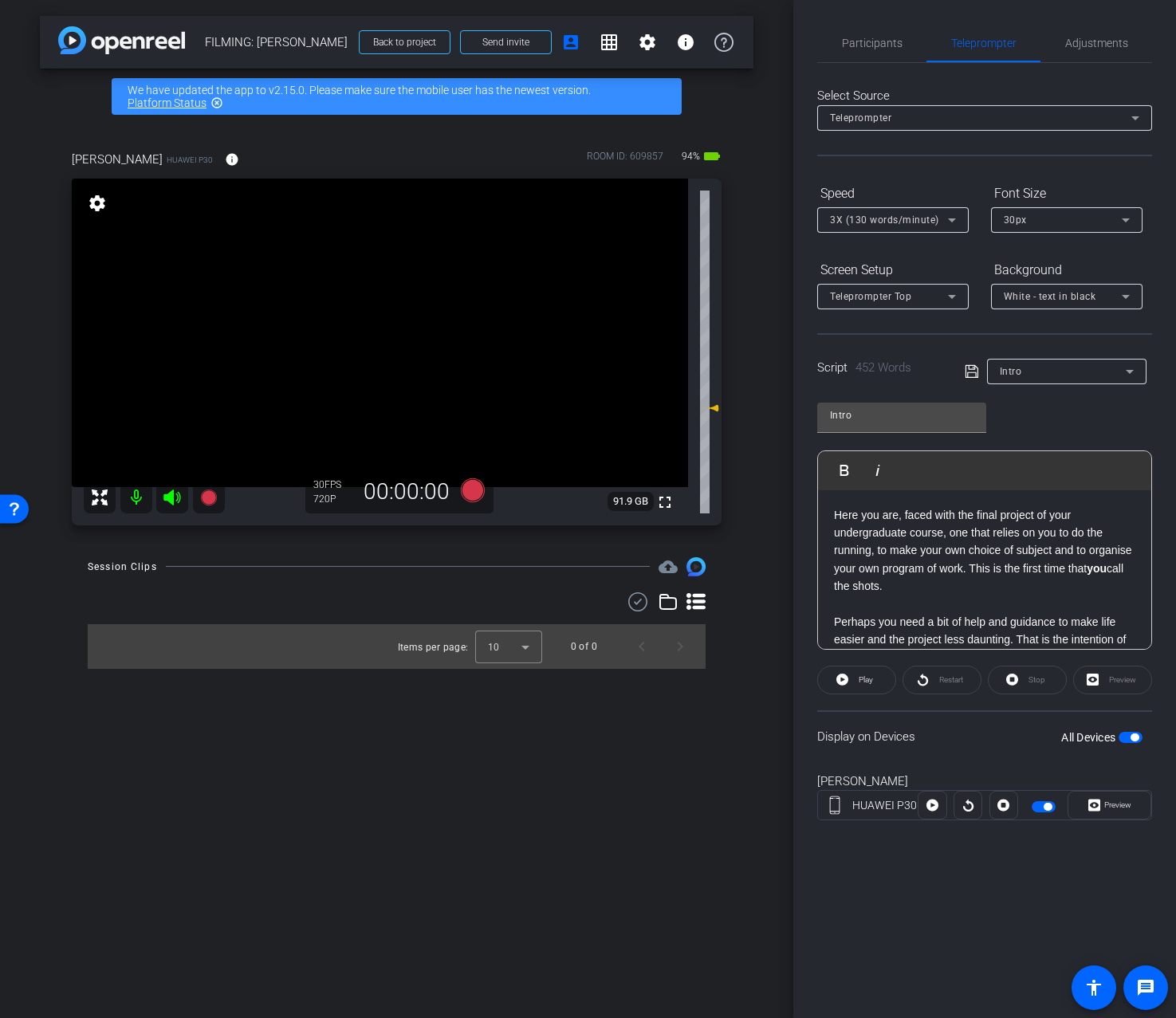
click at [885, 222] on span "3X (130 words/minute)" at bounding box center [885, 219] width 109 height 11
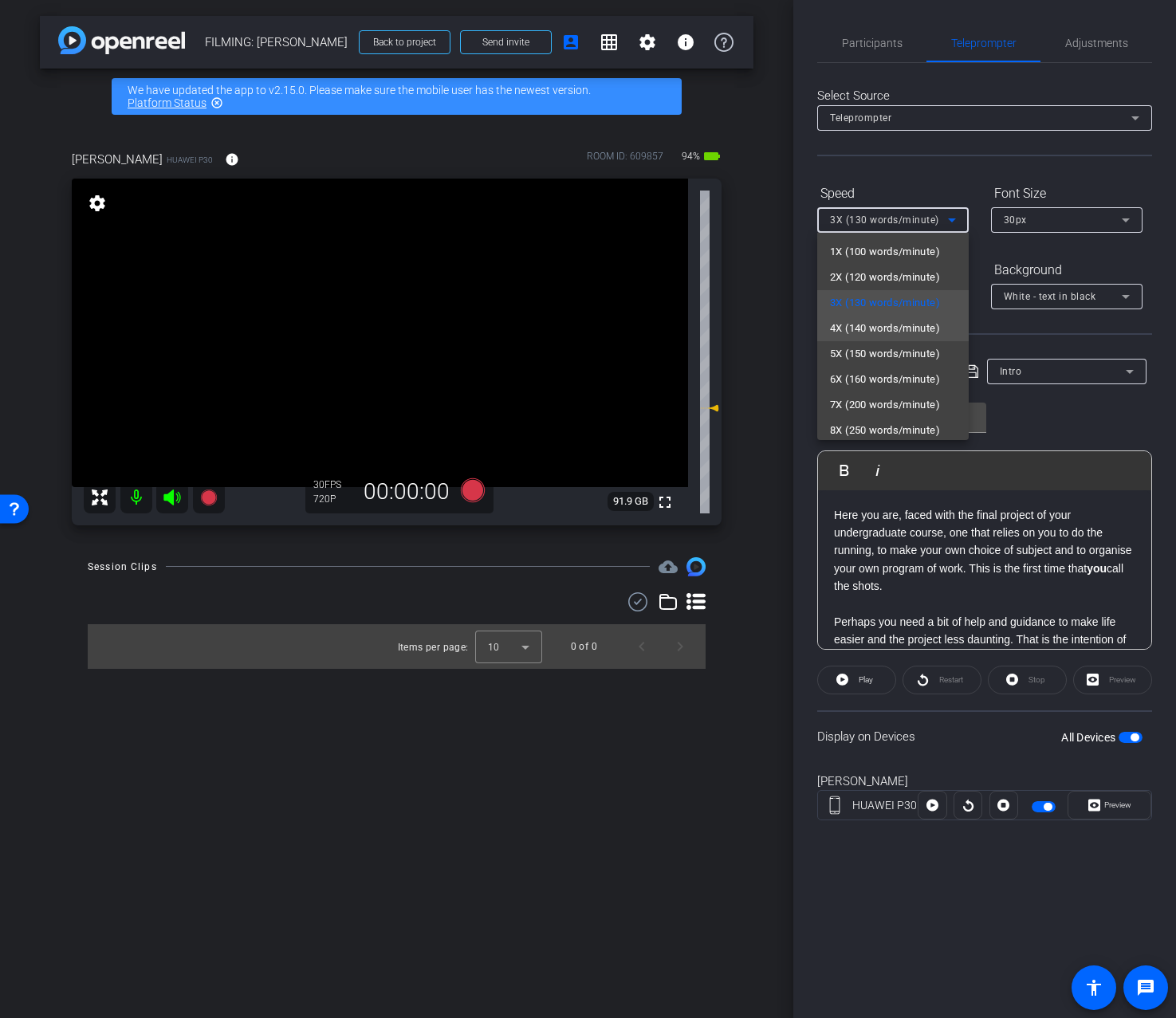
click at [873, 328] on span "4X (140 words/minute)" at bounding box center [886, 328] width 110 height 19
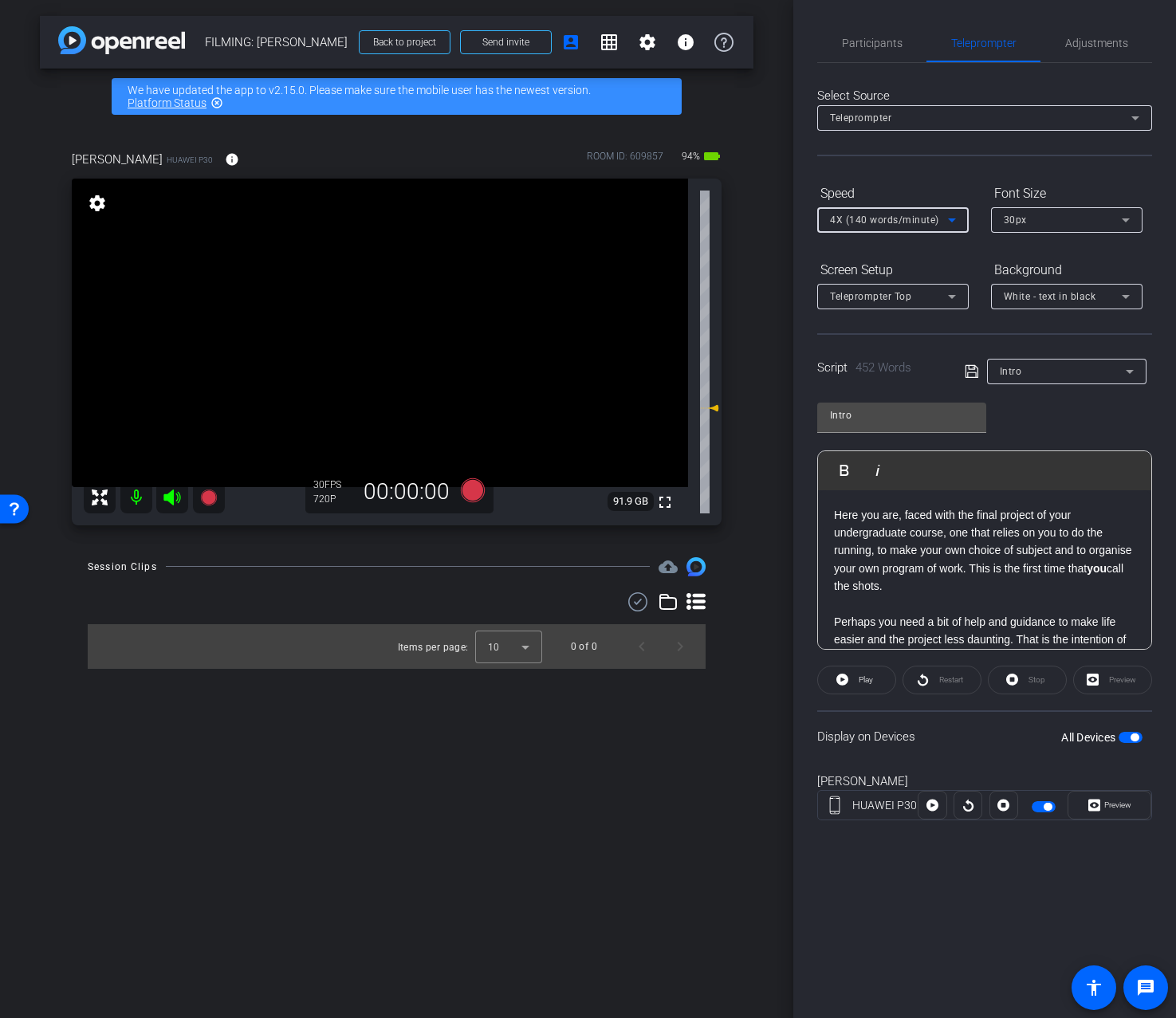
click at [925, 180] on div "Speed" at bounding box center [893, 194] width 152 height 27
click at [1040, 364] on div "Intro" at bounding box center [1062, 371] width 126 height 20
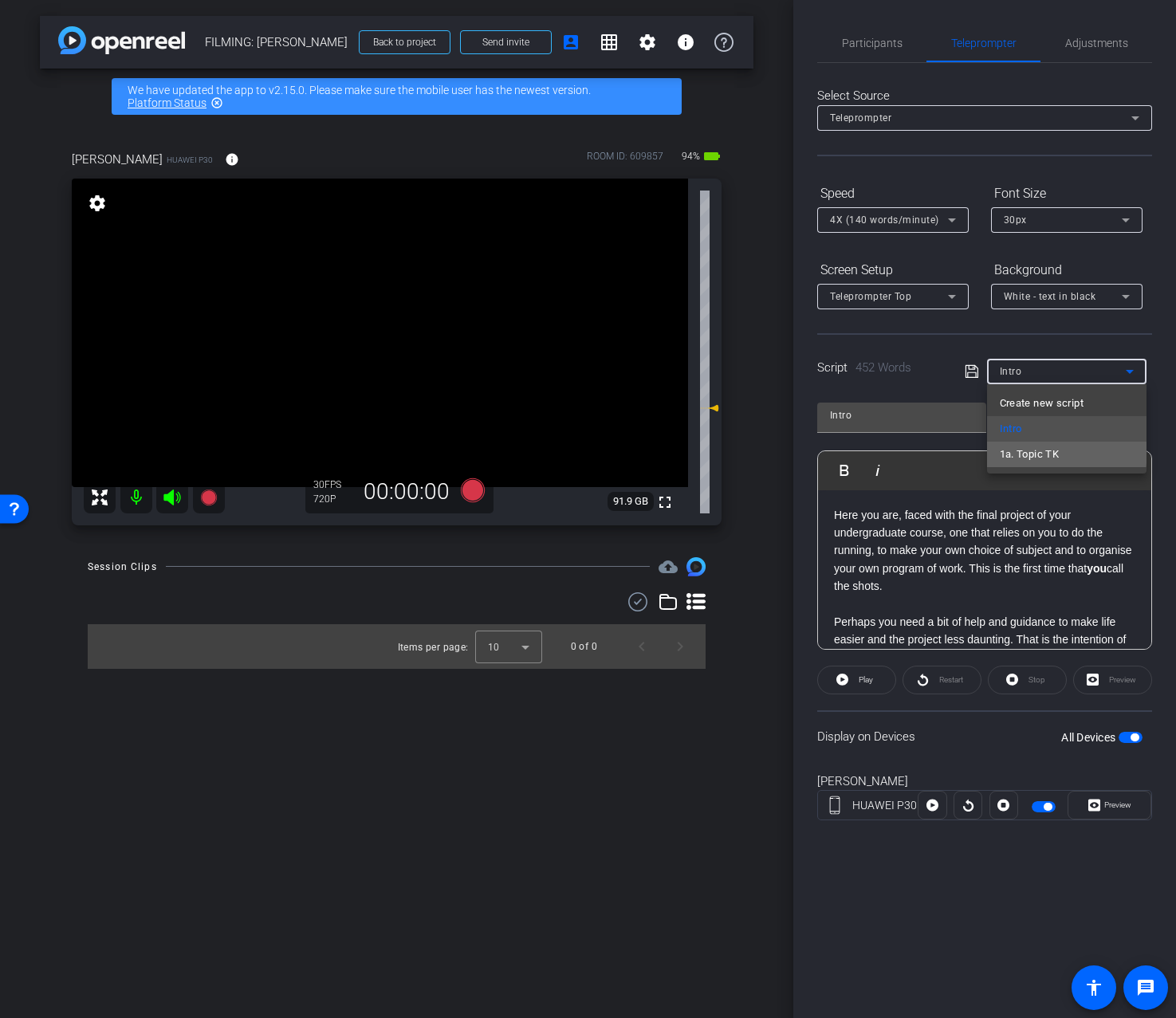
click at [1038, 451] on span "1a. Topic TK" at bounding box center [1030, 454] width 60 height 19
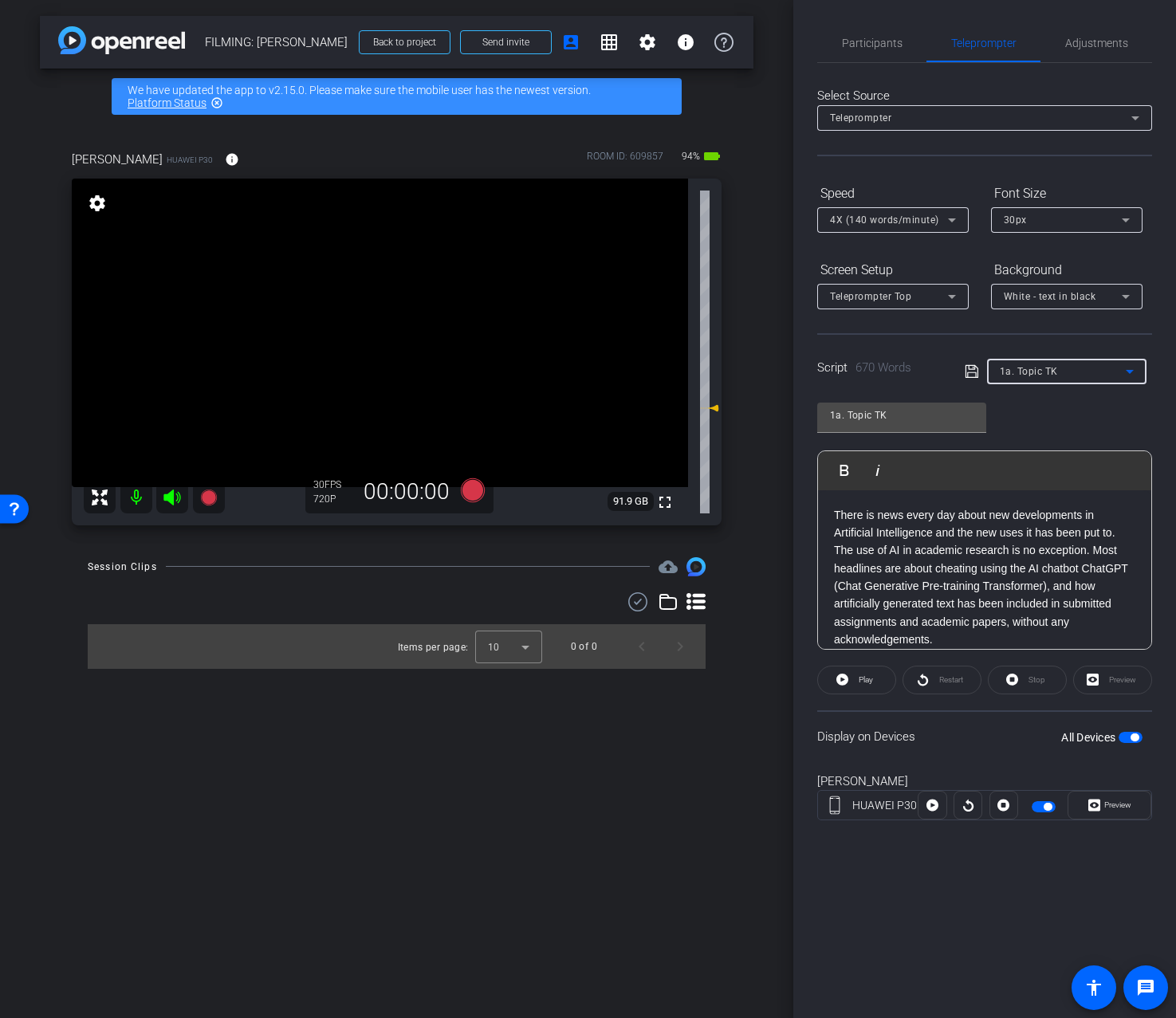
click at [1060, 423] on div "1a. Topic TK Play Play from this location Play Selected Play and display the se…" at bounding box center [984, 520] width 335 height 260
drag, startPoint x: 1067, startPoint y: 426, endPoint x: 1068, endPoint y: 405, distance: 21.0
click at [1068, 405] on div "1a. Topic TK Play Play from this location Play Selected Play and display the se…" at bounding box center [984, 520] width 335 height 260
click at [1067, 422] on div "1a. Topic TK Play Play from this location Play Selected Play and display the se…" at bounding box center [984, 520] width 335 height 260
click at [866, 684] on span "Play" at bounding box center [864, 680] width 18 height 23
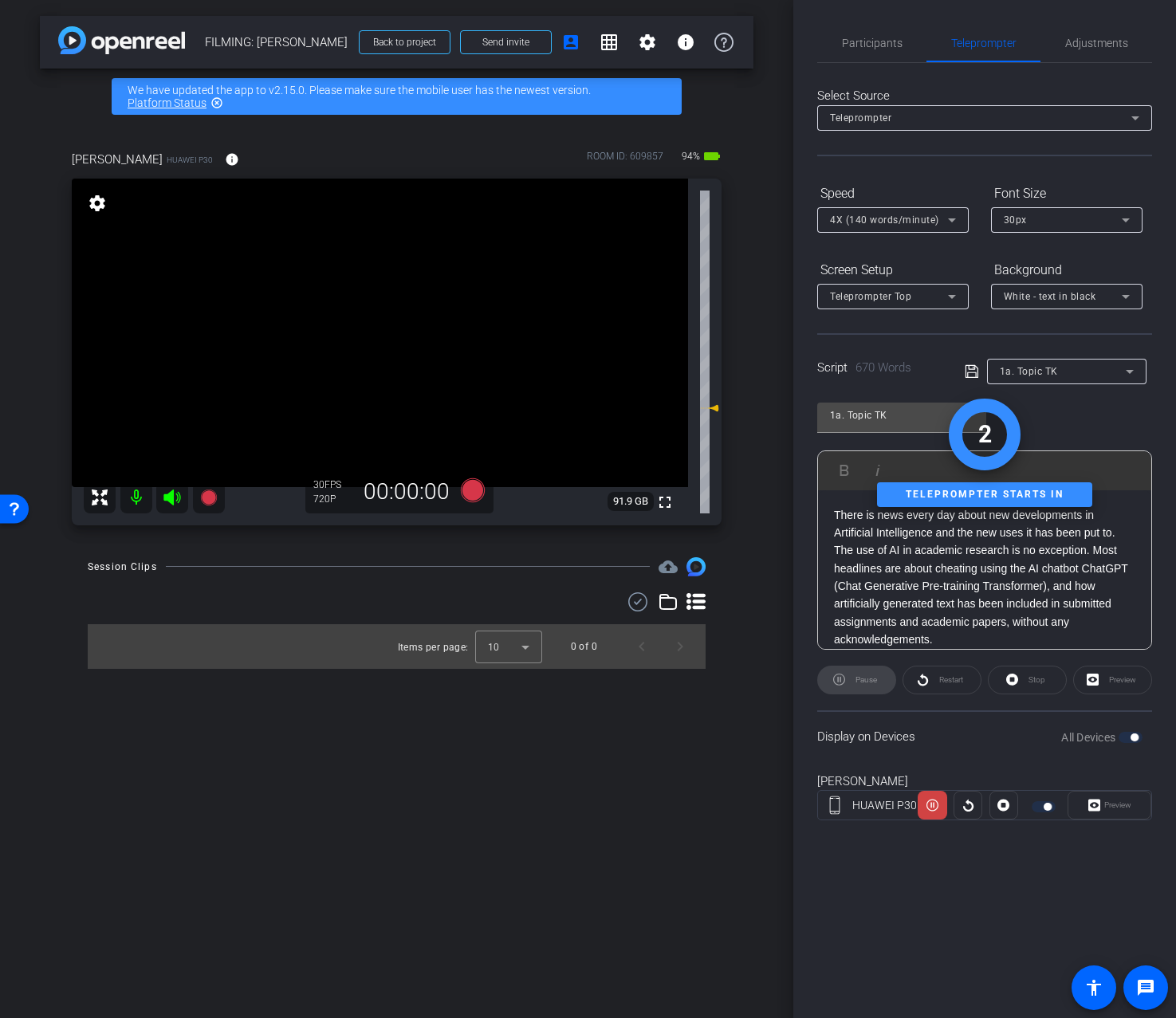
click at [1124, 805] on div "Preview" at bounding box center [1109, 805] width 83 height 28
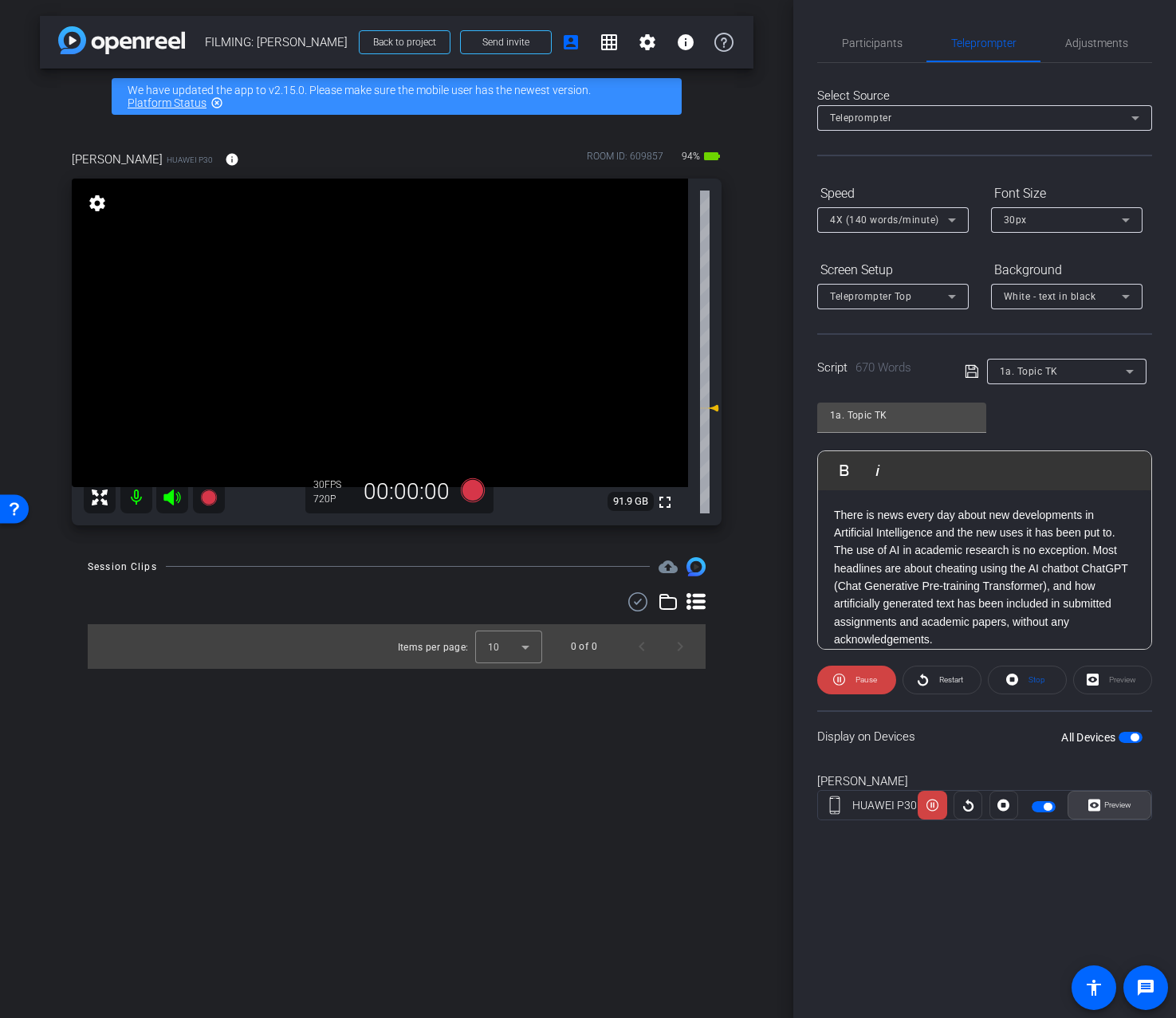
click at [1122, 806] on span "Preview" at bounding box center [1118, 804] width 27 height 9
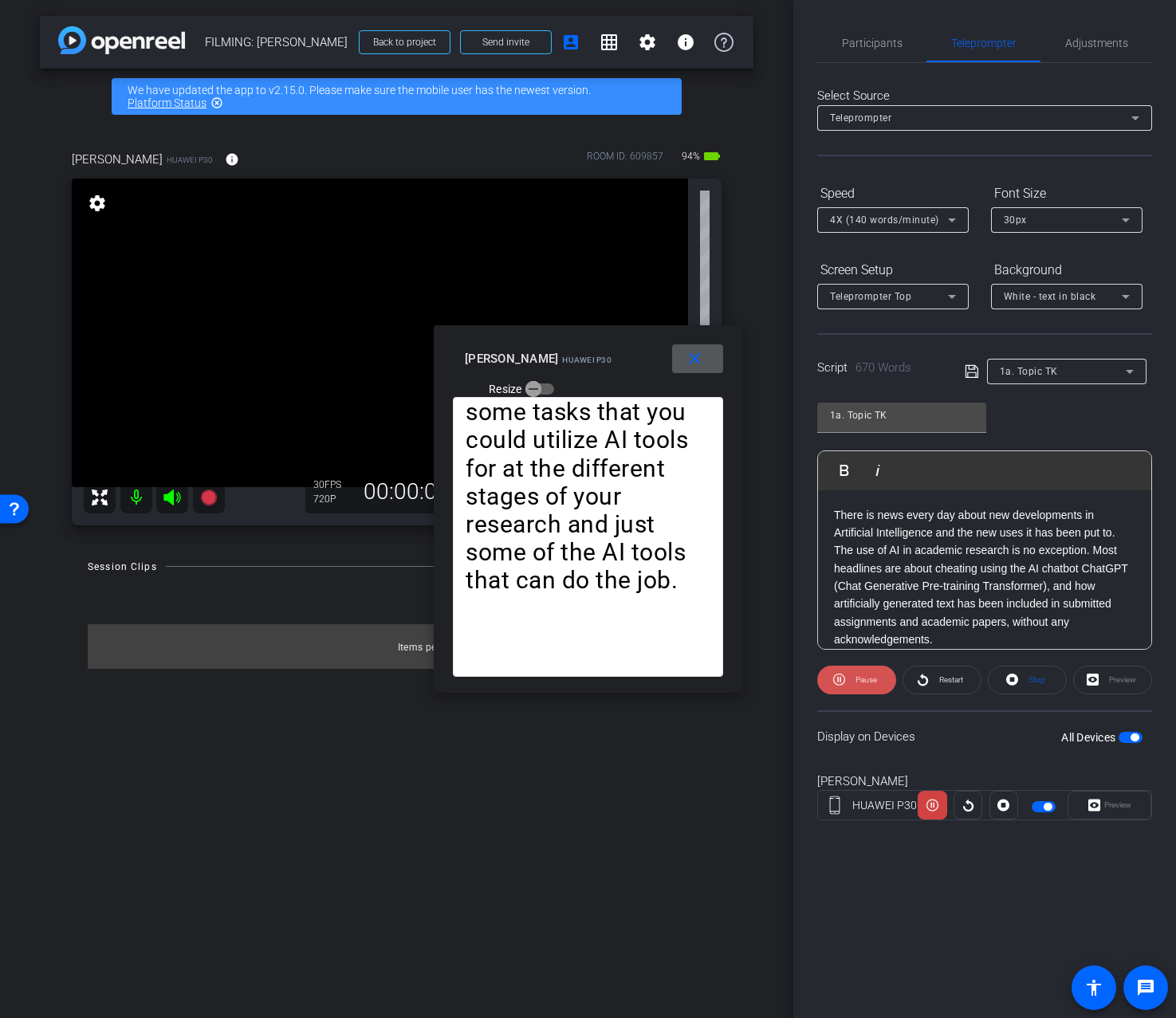
click at [866, 688] on span "Pause" at bounding box center [864, 680] width 26 height 23
click at [698, 355] on mat-icon "close" at bounding box center [695, 359] width 20 height 20
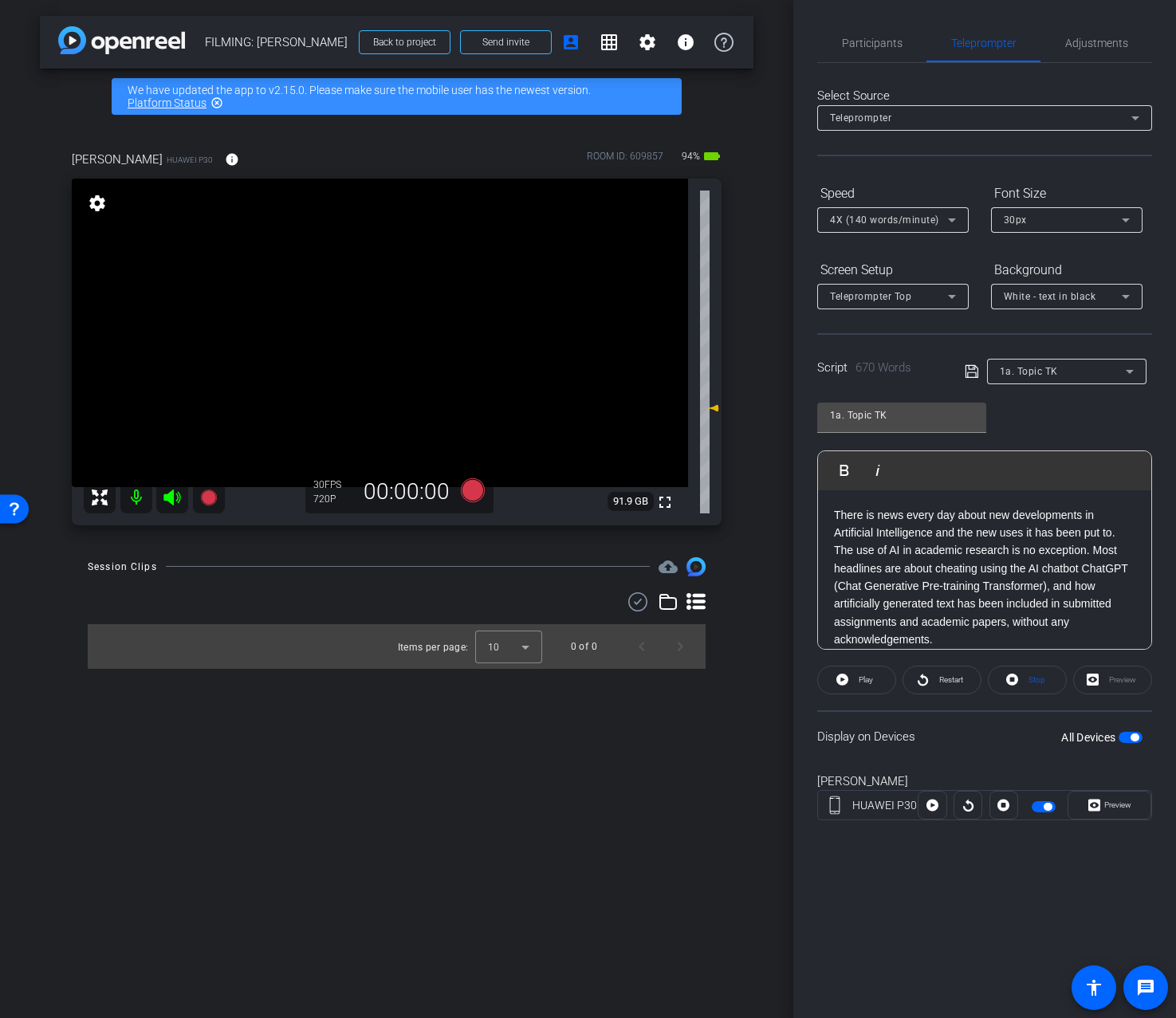
click at [1022, 381] on div "1a. Topic TK" at bounding box center [1067, 371] width 134 height 26
click at [1026, 424] on mat-option "Intro" at bounding box center [1067, 429] width 159 height 26
type input "Intro"
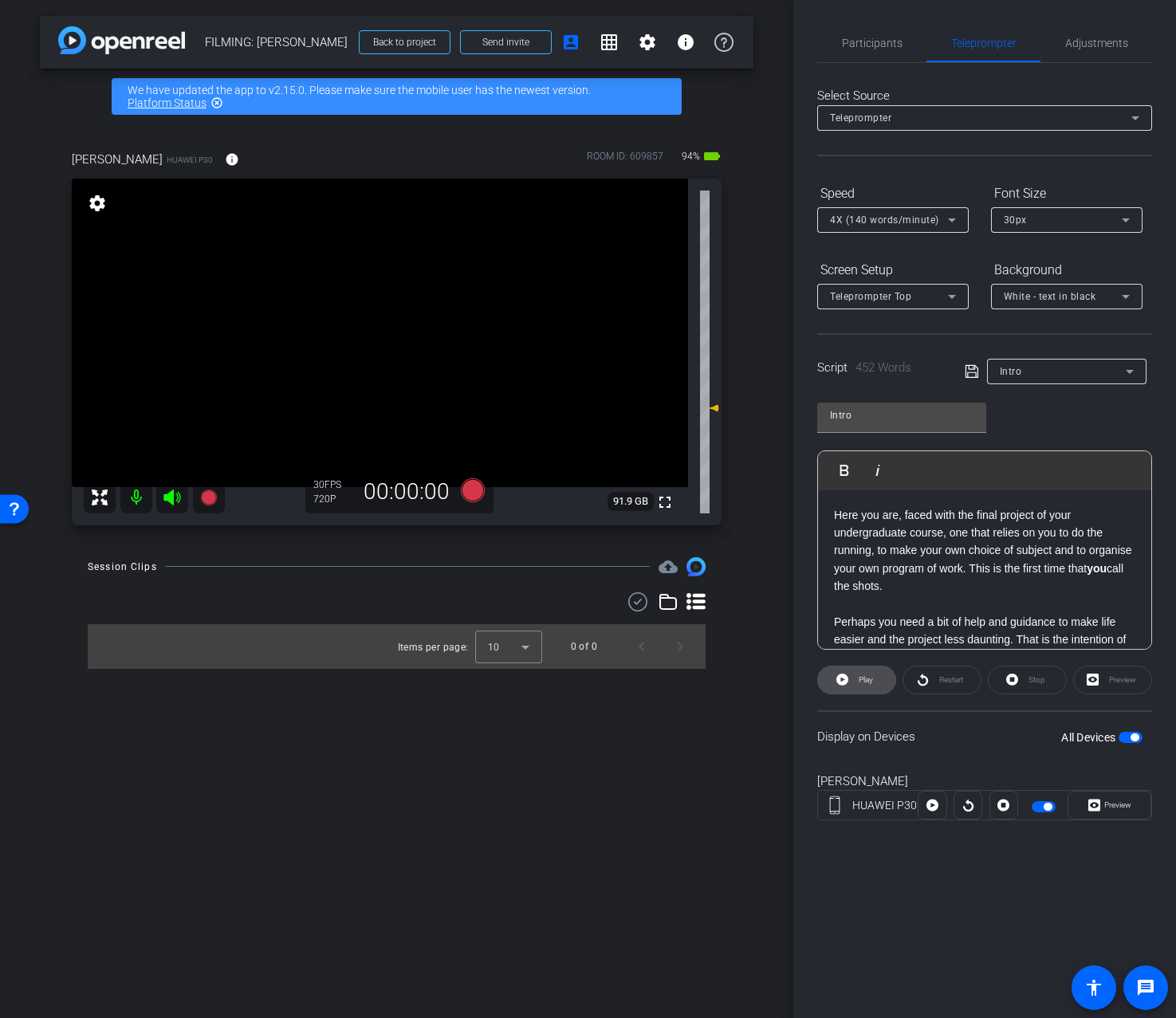
click at [861, 683] on span "Play" at bounding box center [866, 679] width 14 height 9
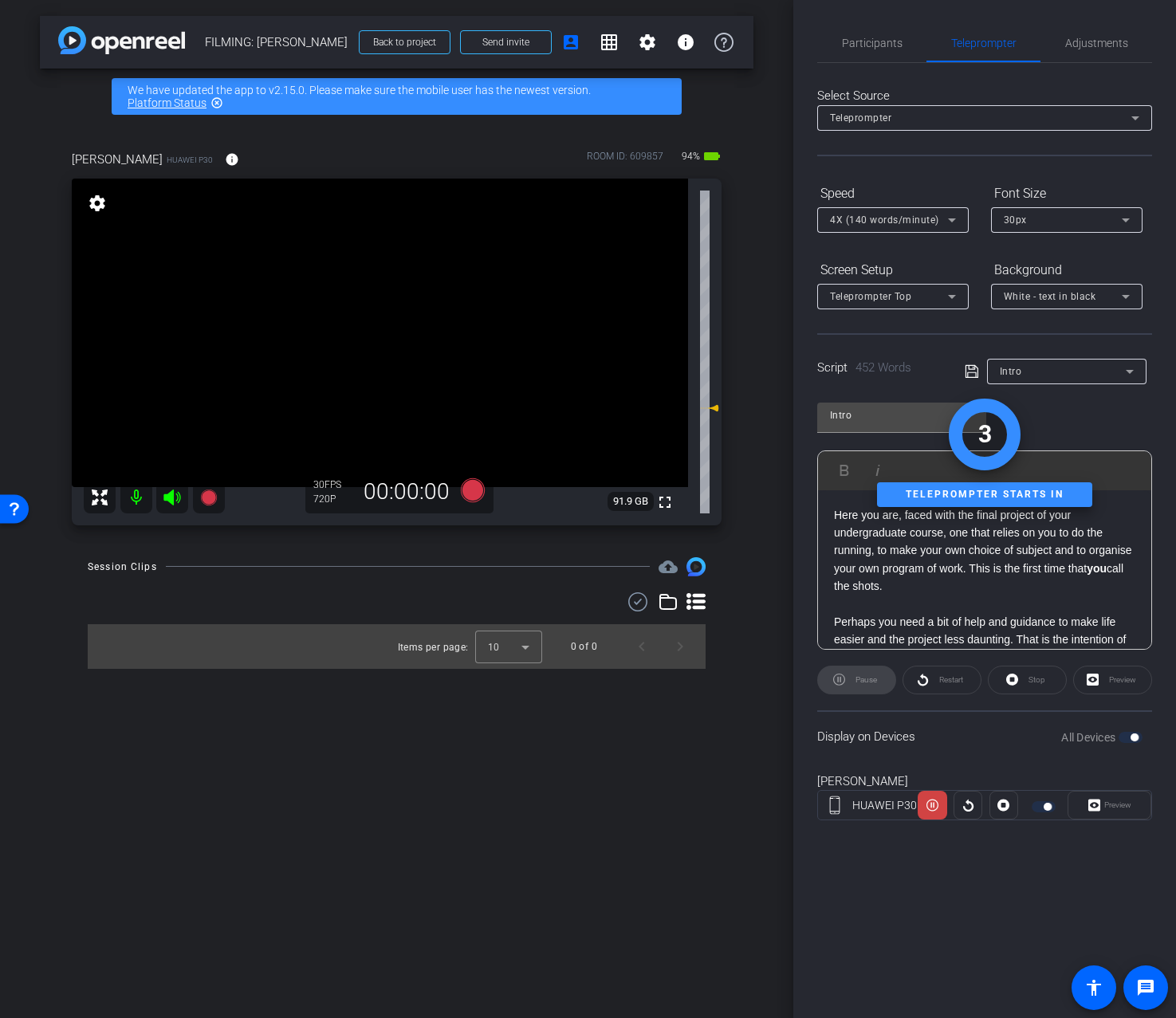
click at [1088, 799] on div "Preview" at bounding box center [1109, 805] width 83 height 28
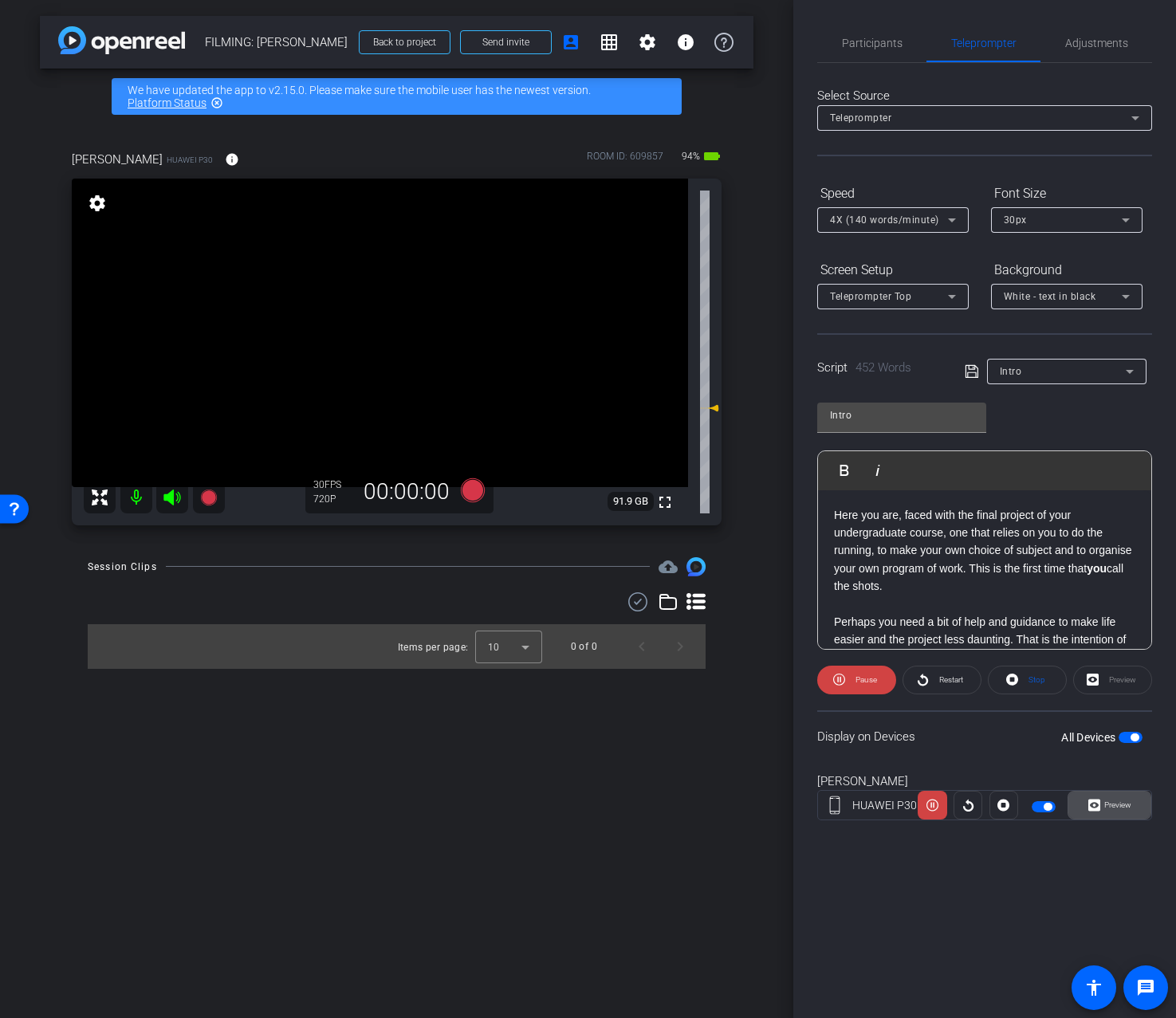
click at [1095, 808] on icon at bounding box center [1094, 805] width 12 height 12
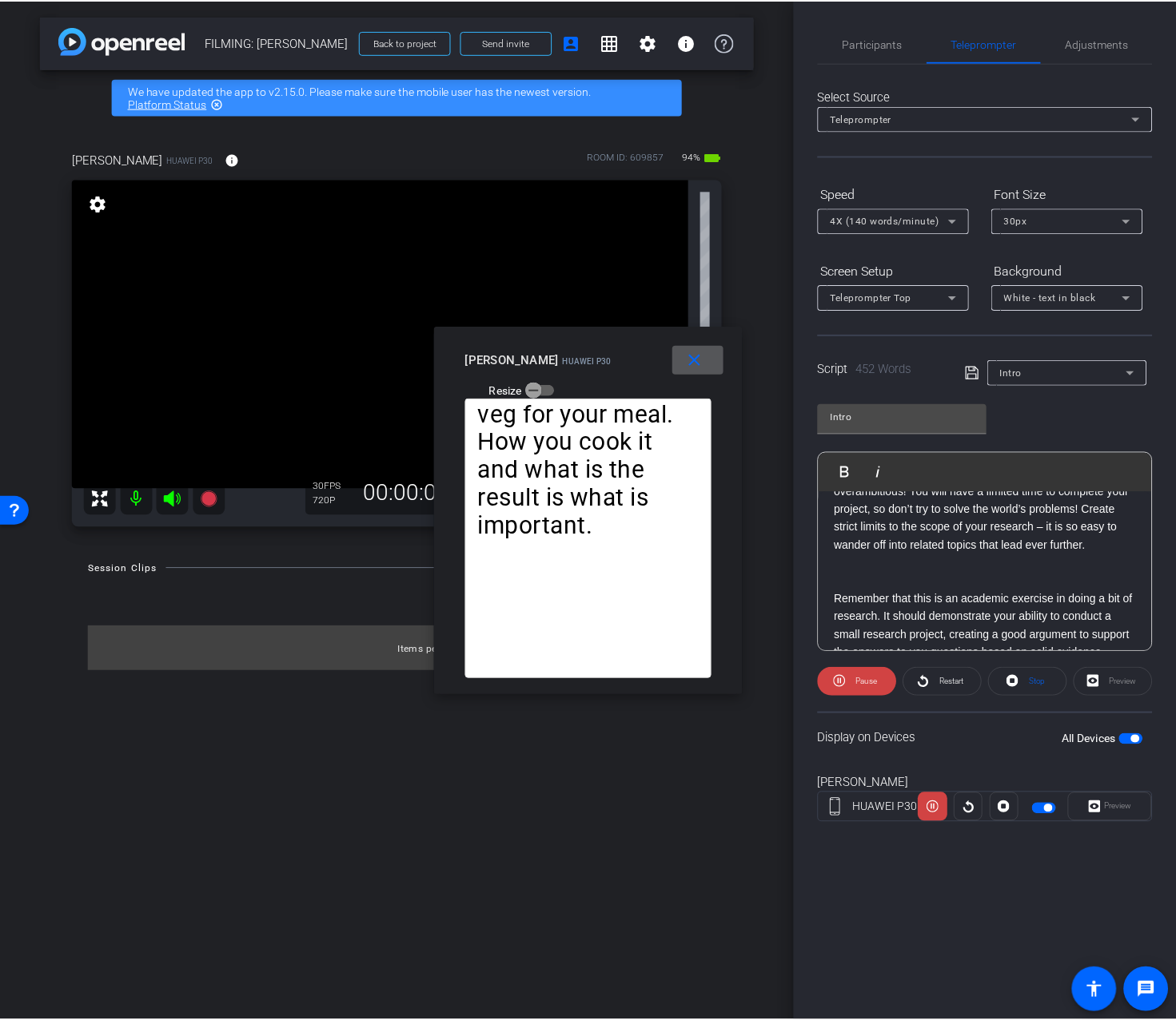
scroll to position [813, 0]
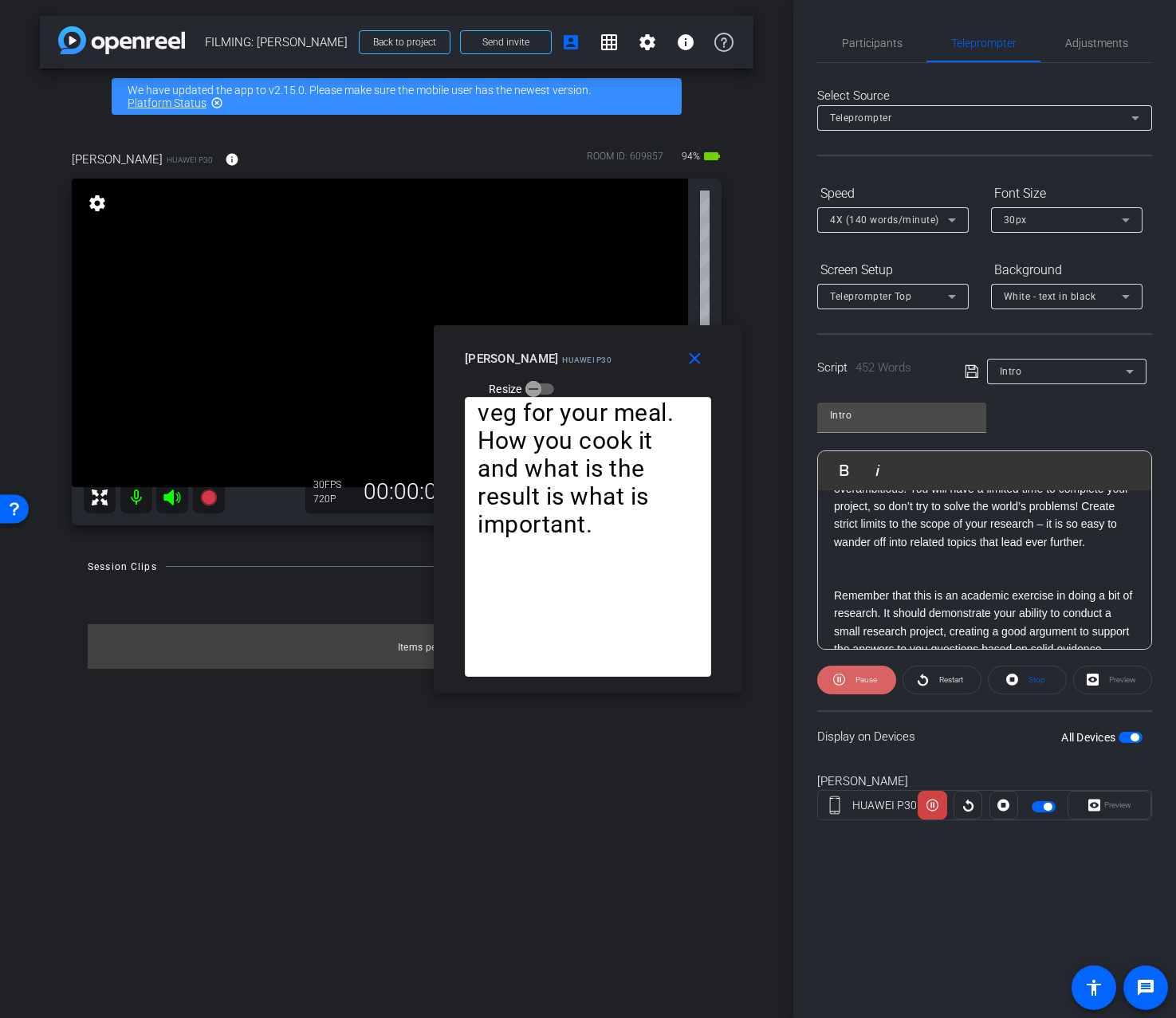
click at [858, 675] on span "Pause" at bounding box center [866, 679] width 22 height 9
click at [709, 368] on span at bounding box center [697, 359] width 51 height 38
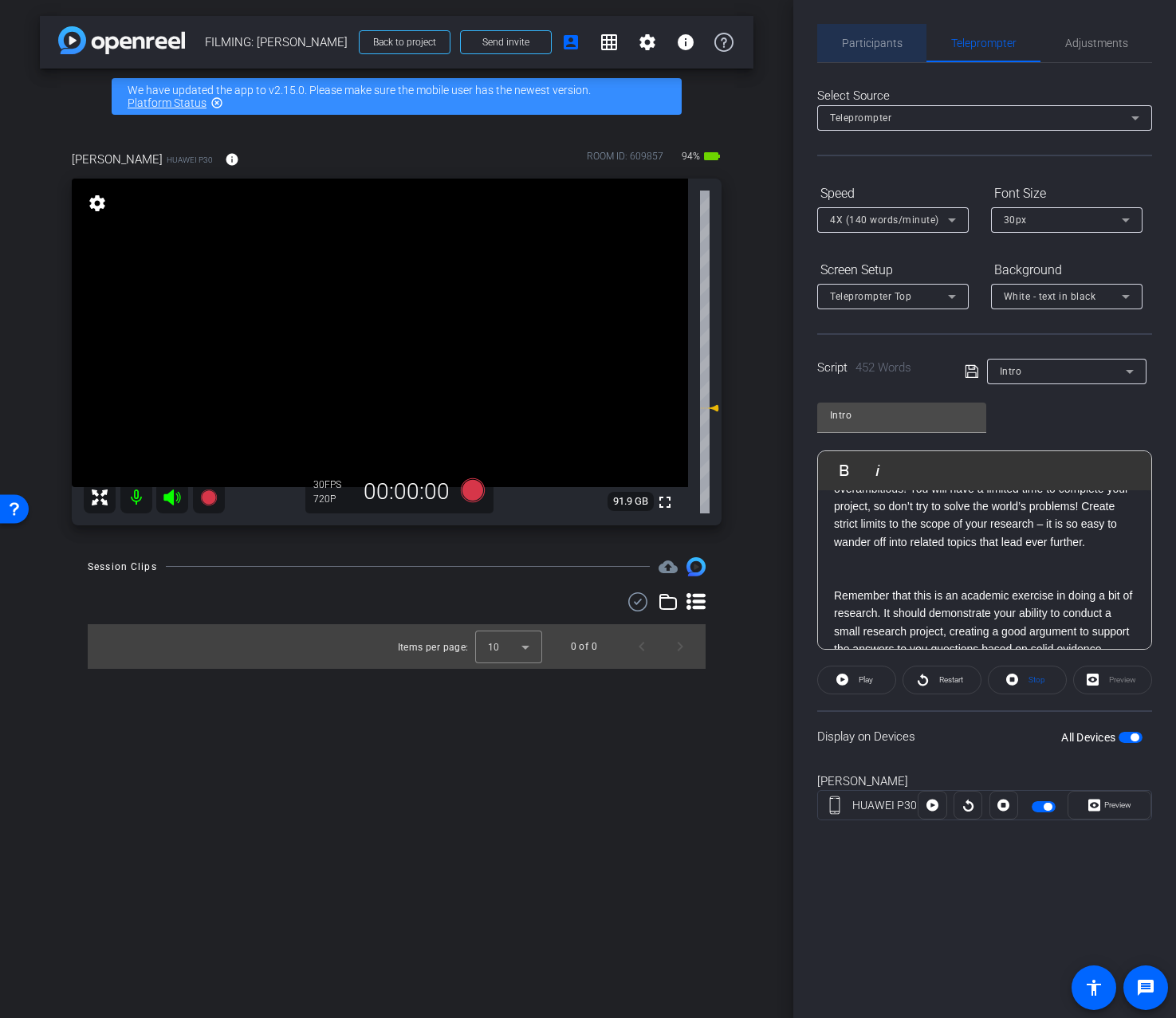
click at [887, 43] on span "Participants" at bounding box center [872, 43] width 61 height 11
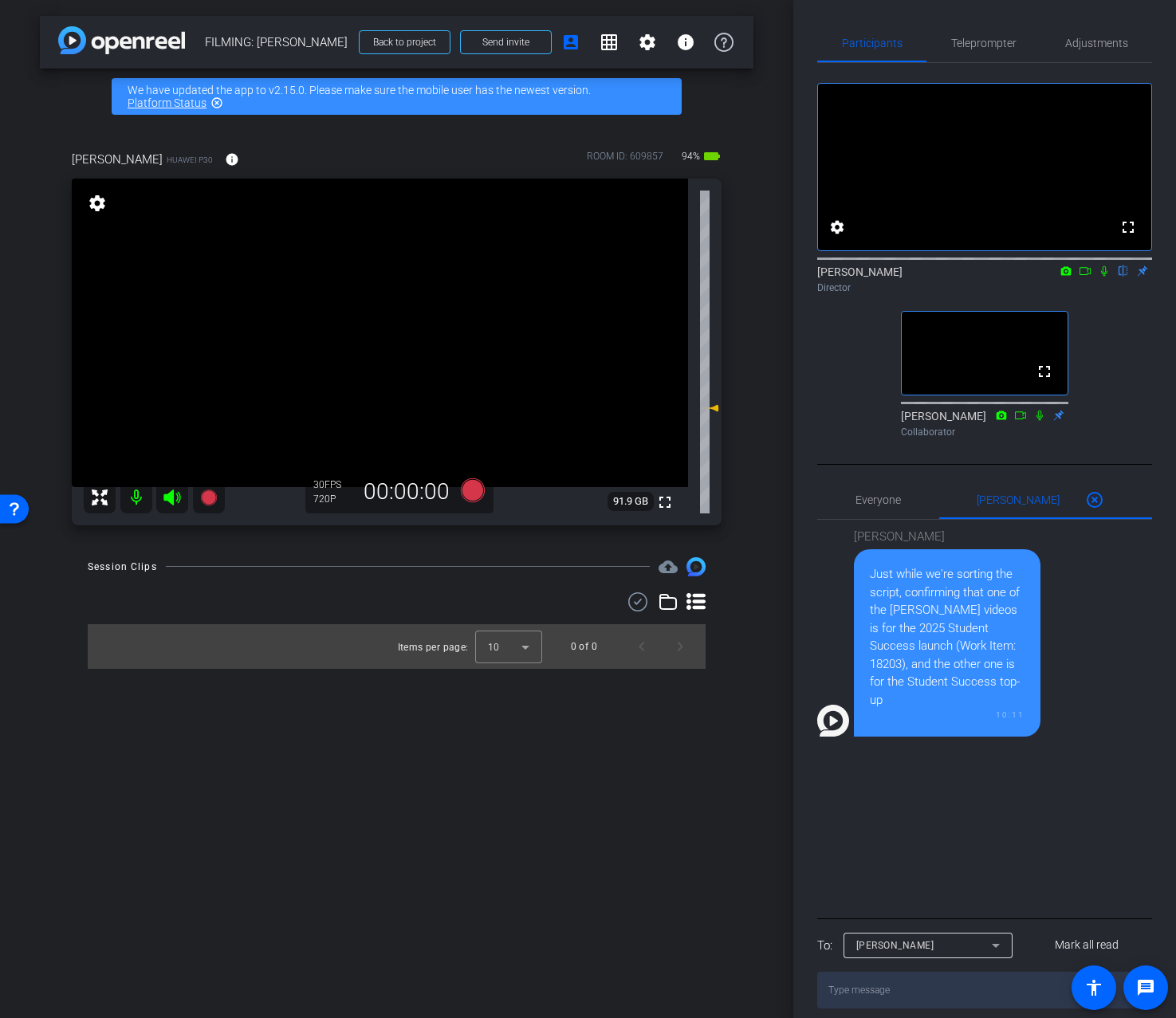
click at [1173, 321] on div "Participants Teleprompter Adjustments fullscreen settings Addie Hackshaw flip D…" at bounding box center [985, 509] width 383 height 1018
click at [1158, 354] on div "Participants Teleprompter Adjustments fullscreen settings Addie Hackshaw flip D…" at bounding box center [982, 509] width 383 height 1018
click at [1002, 34] on span "Teleprompter" at bounding box center [981, 43] width 65 height 38
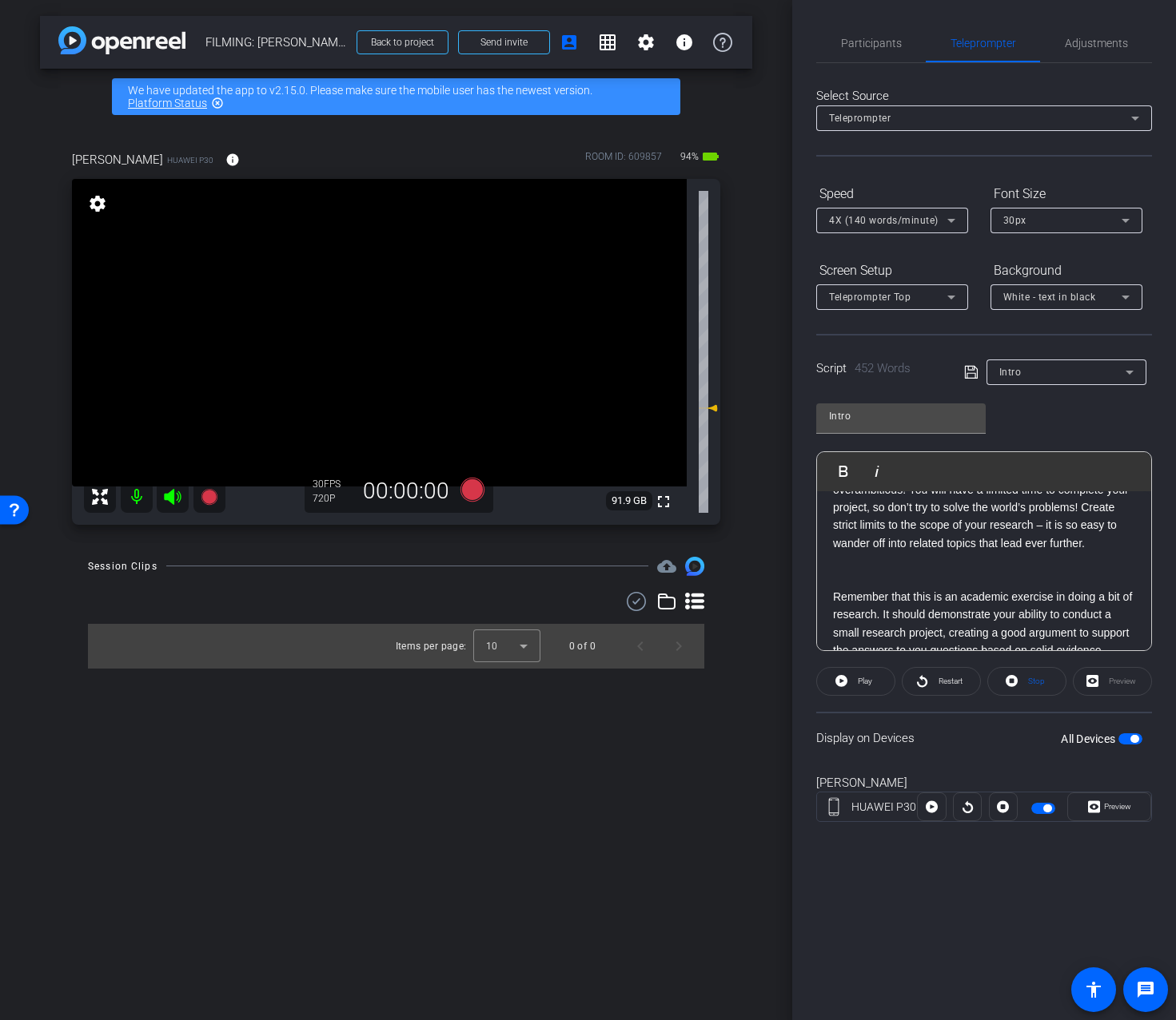
click at [990, 588] on p at bounding box center [984, 579] width 302 height 18
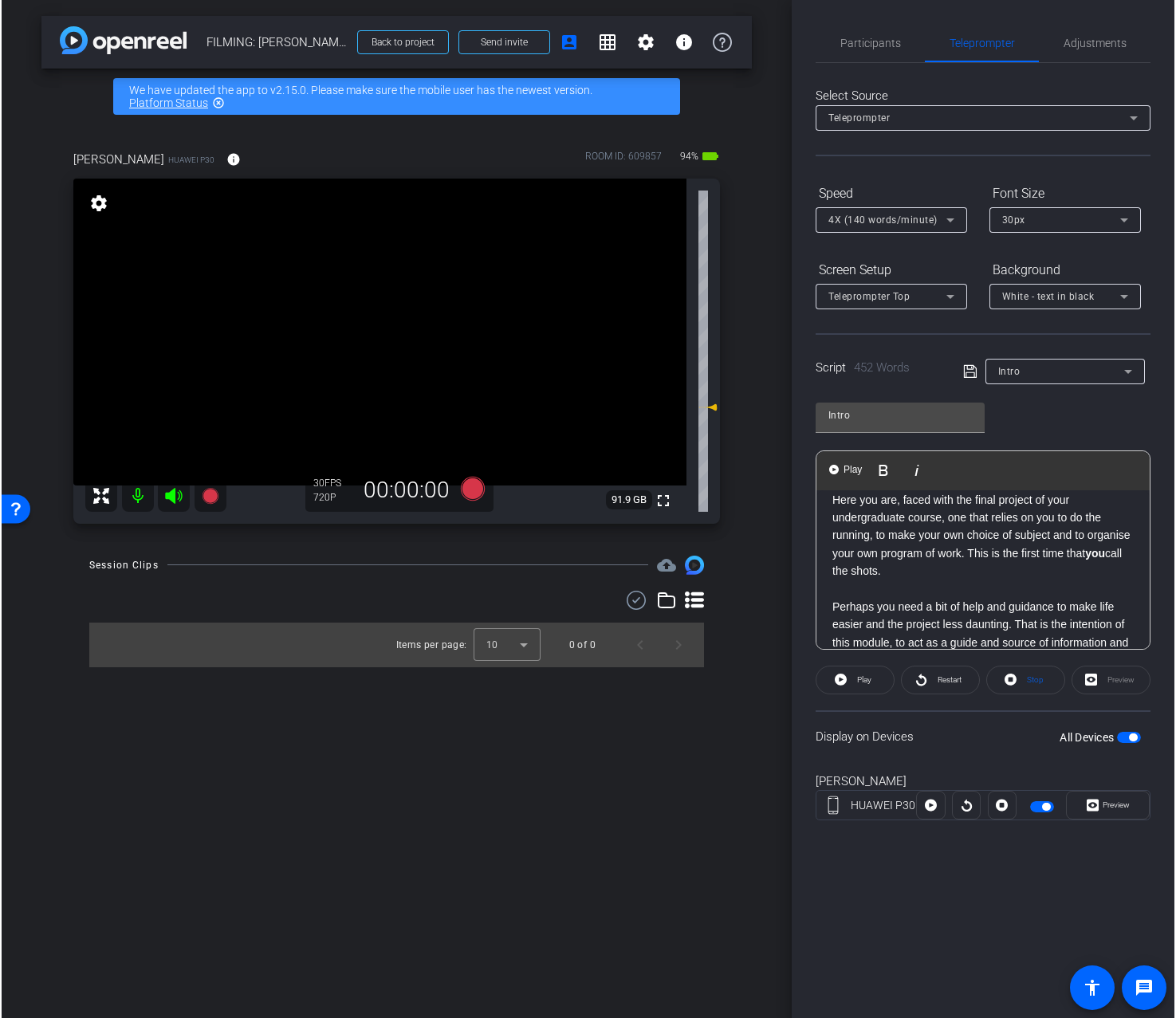
scroll to position [0, 0]
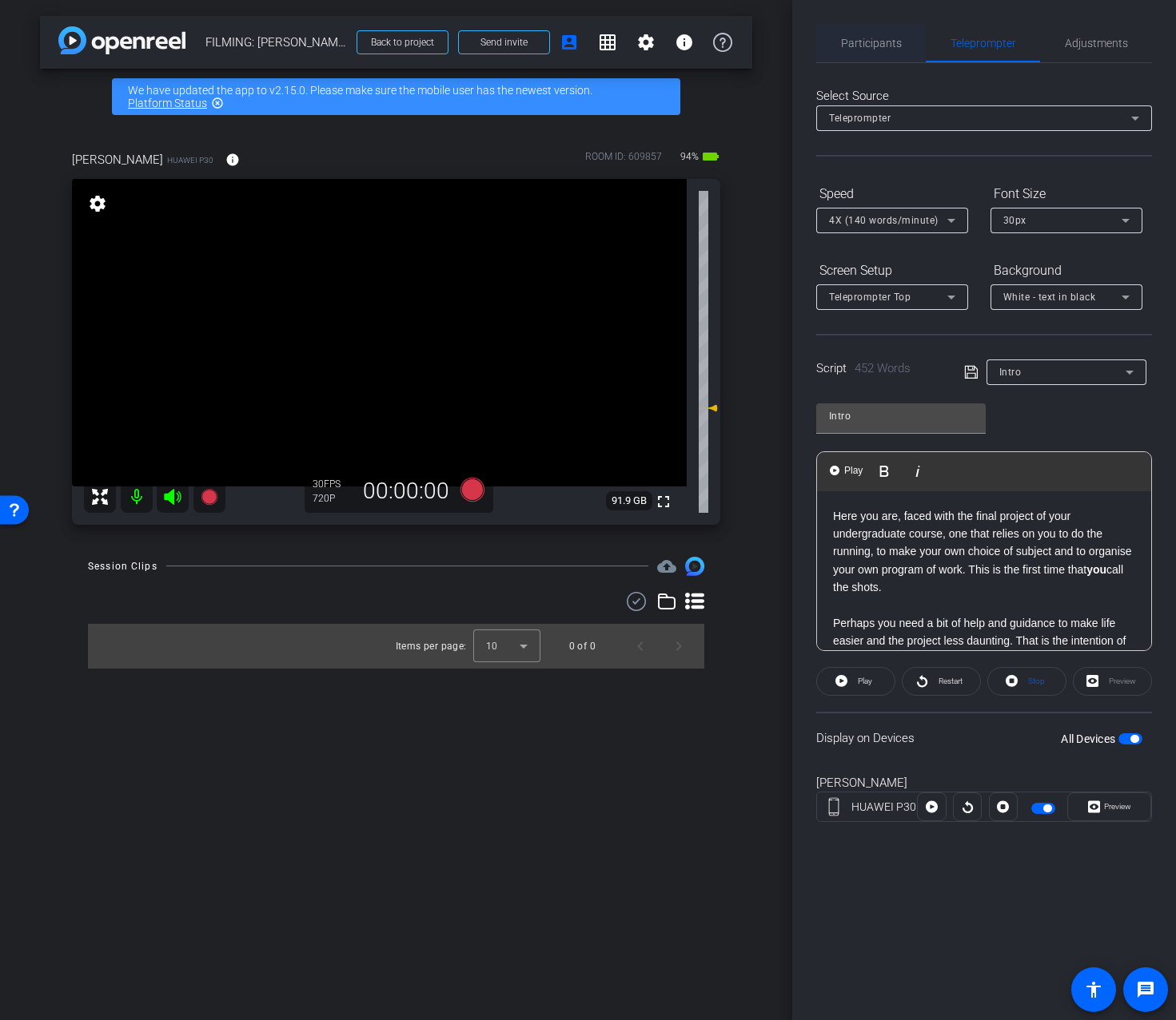
click at [856, 40] on span "Participants" at bounding box center [871, 43] width 61 height 11
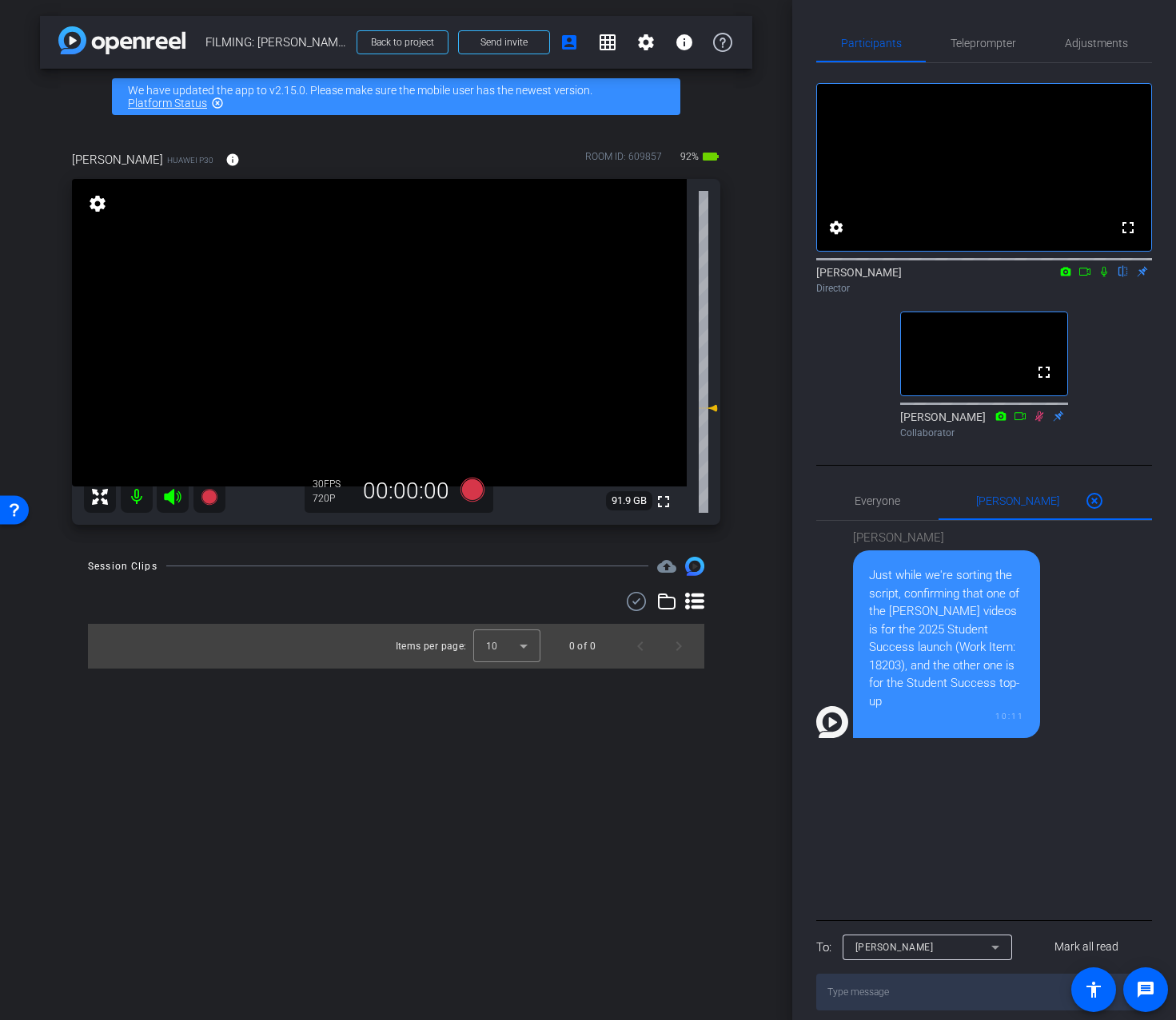
click at [790, 109] on div "arrow_back FILMING: Nicholas Walliman Back to project Send invite account_box g…" at bounding box center [396, 510] width 792 height 1020
click at [996, 59] on span "Teleprompter" at bounding box center [983, 43] width 65 height 38
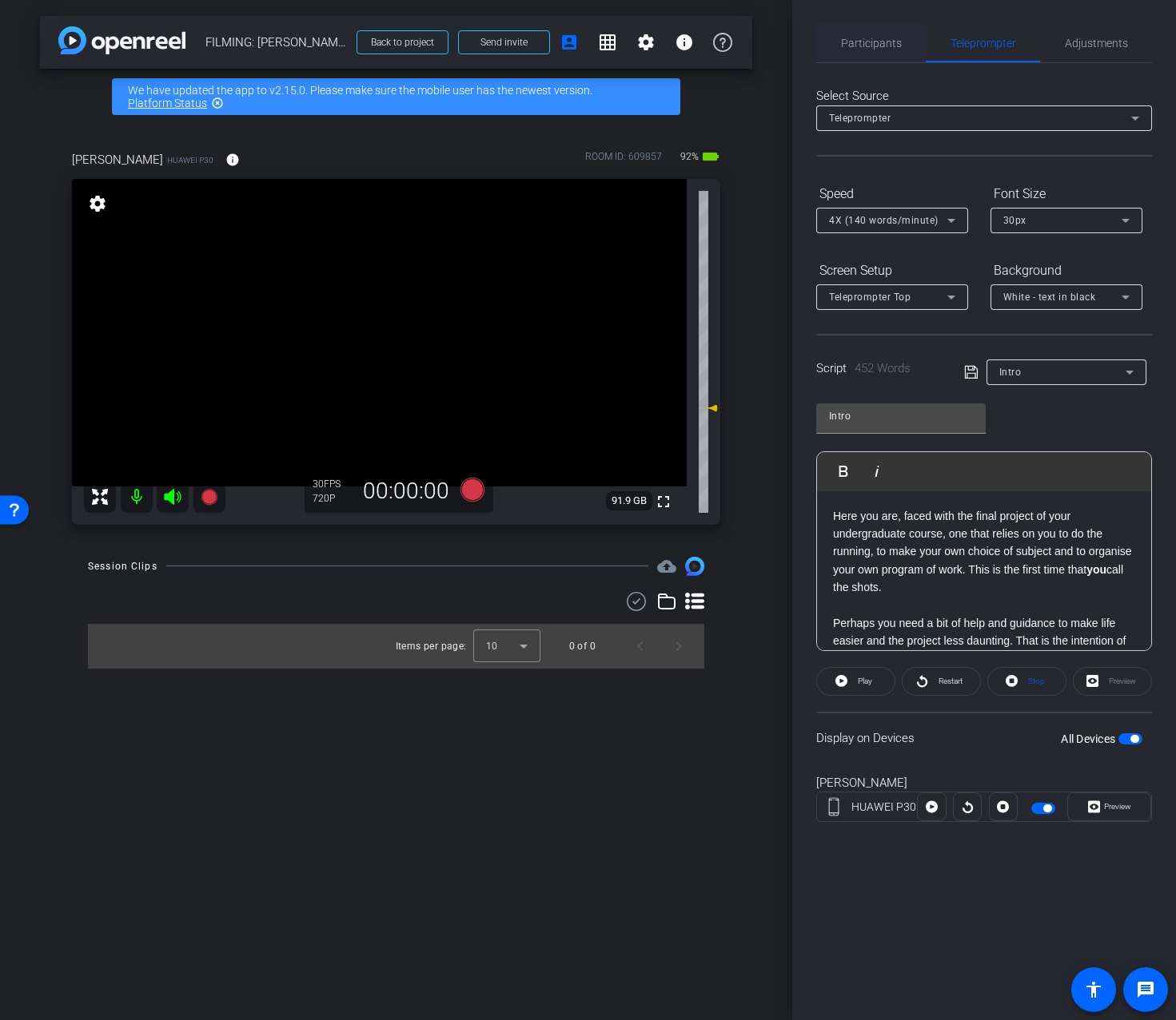
click at [897, 52] on span "Participants" at bounding box center [871, 43] width 61 height 38
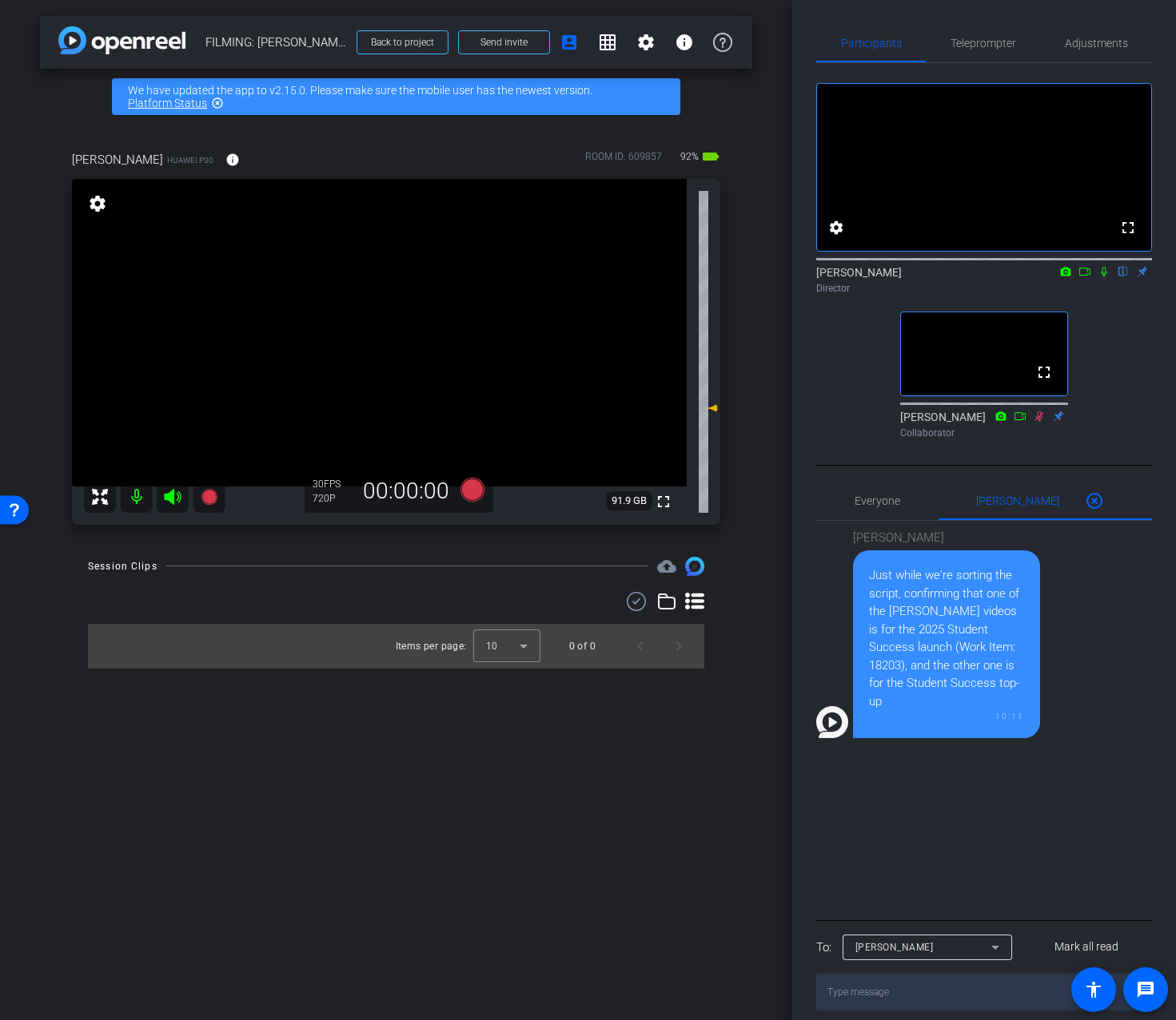
click at [778, 227] on div "arrow_back FILMING: Nicholas Walliman Back to project Send invite account_box g…" at bounding box center [396, 510] width 792 height 1020
click at [1012, 50] on span "Teleprompter" at bounding box center [986, 43] width 65 height 38
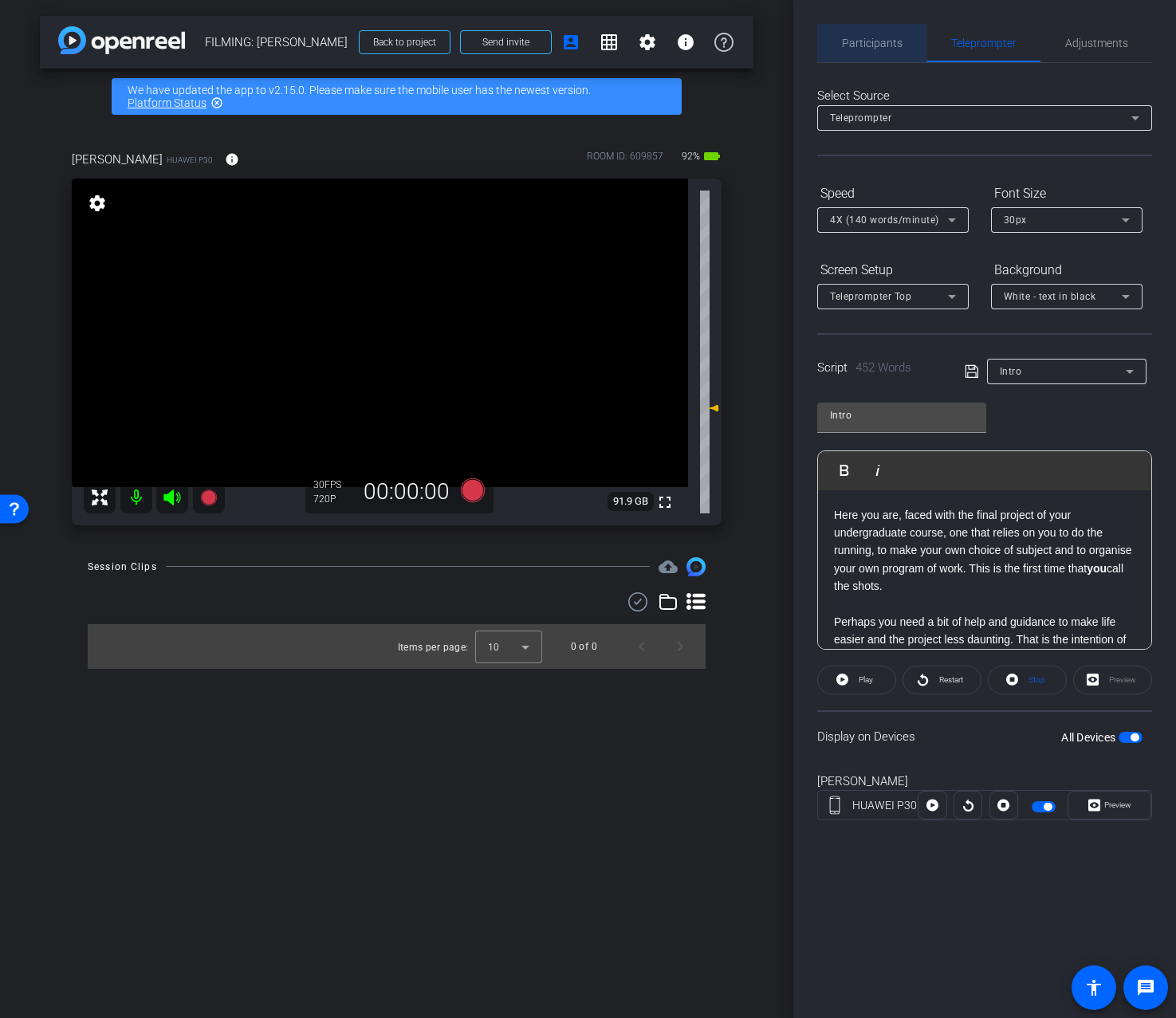
click at [866, 41] on span "Participants" at bounding box center [872, 43] width 61 height 11
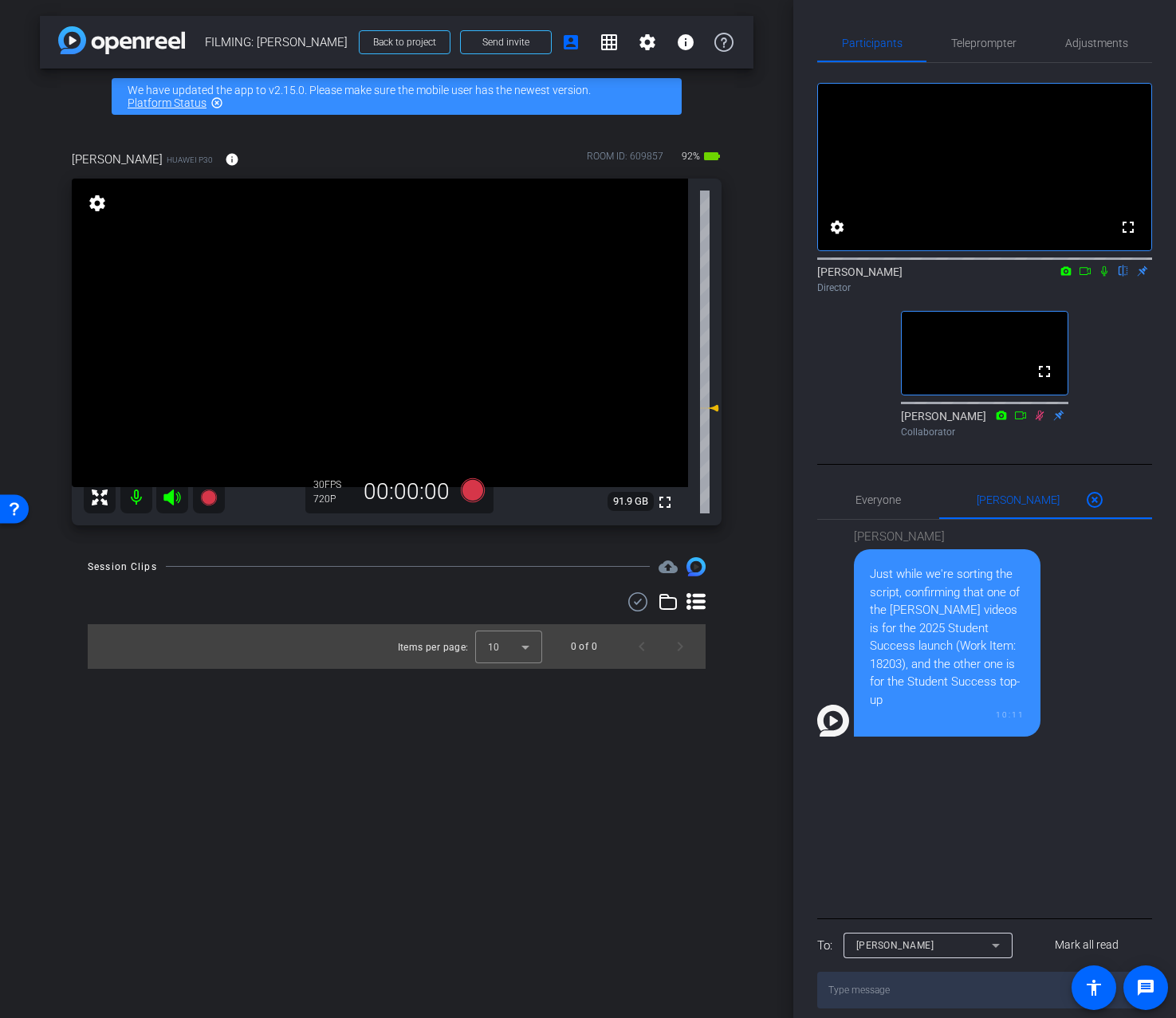
click at [792, 43] on div "arrow_back FILMING: Nicholas Walliman Back to project Send invite account_box g…" at bounding box center [396, 509] width 794 height 1018
click at [1156, 477] on div "Participants Teleprompter Adjustments fullscreen settings Addie Hackshaw flip D…" at bounding box center [985, 509] width 383 height 1018
click at [1088, 275] on icon at bounding box center [1085, 271] width 11 height 8
click at [1123, 277] on icon at bounding box center [1123, 270] width 13 height 11
click at [1063, 43] on div "Adjustments" at bounding box center [1097, 43] width 112 height 38
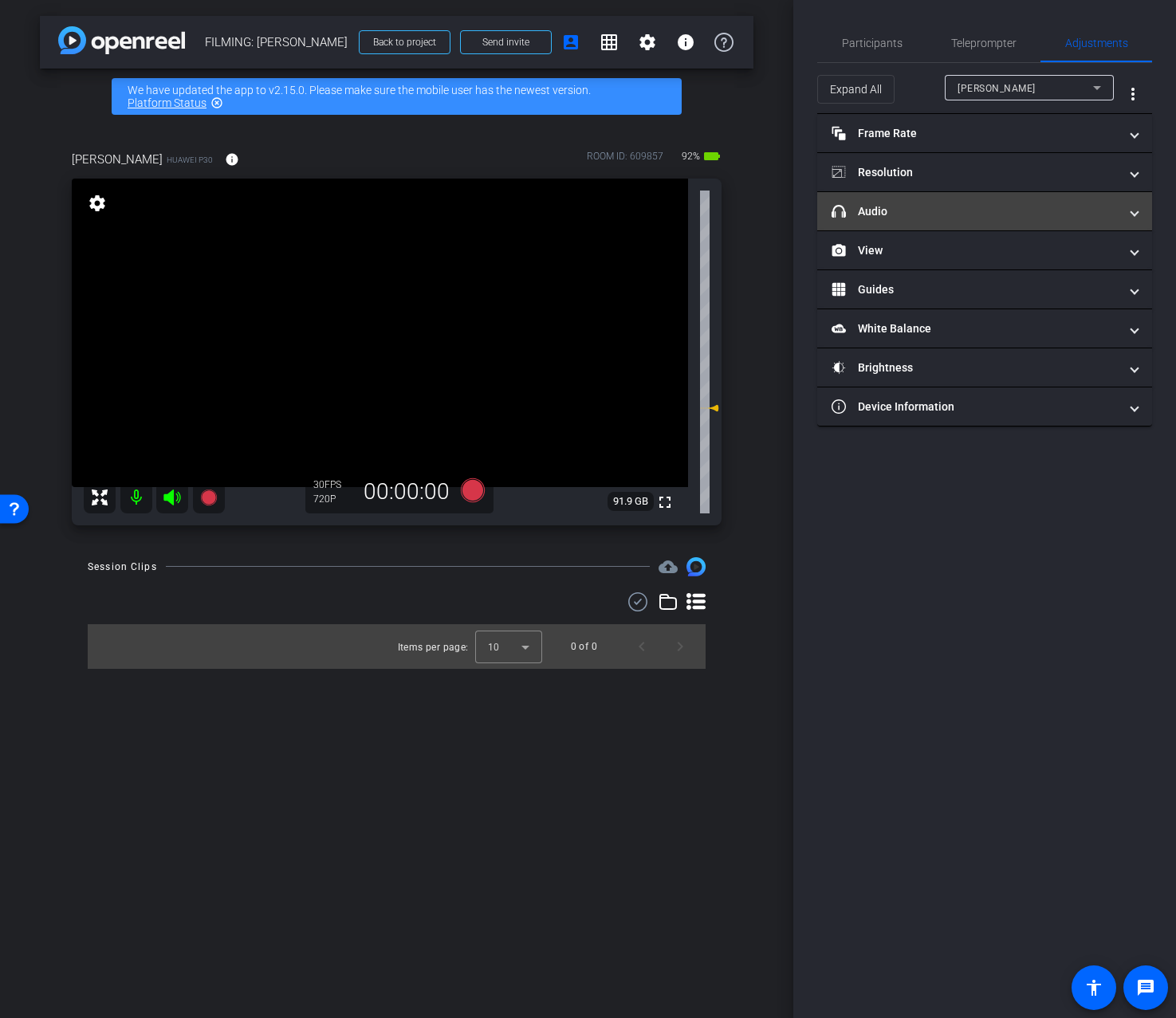
click at [948, 218] on mat-panel-title "headphone icon Audio" at bounding box center [976, 212] width 287 height 17
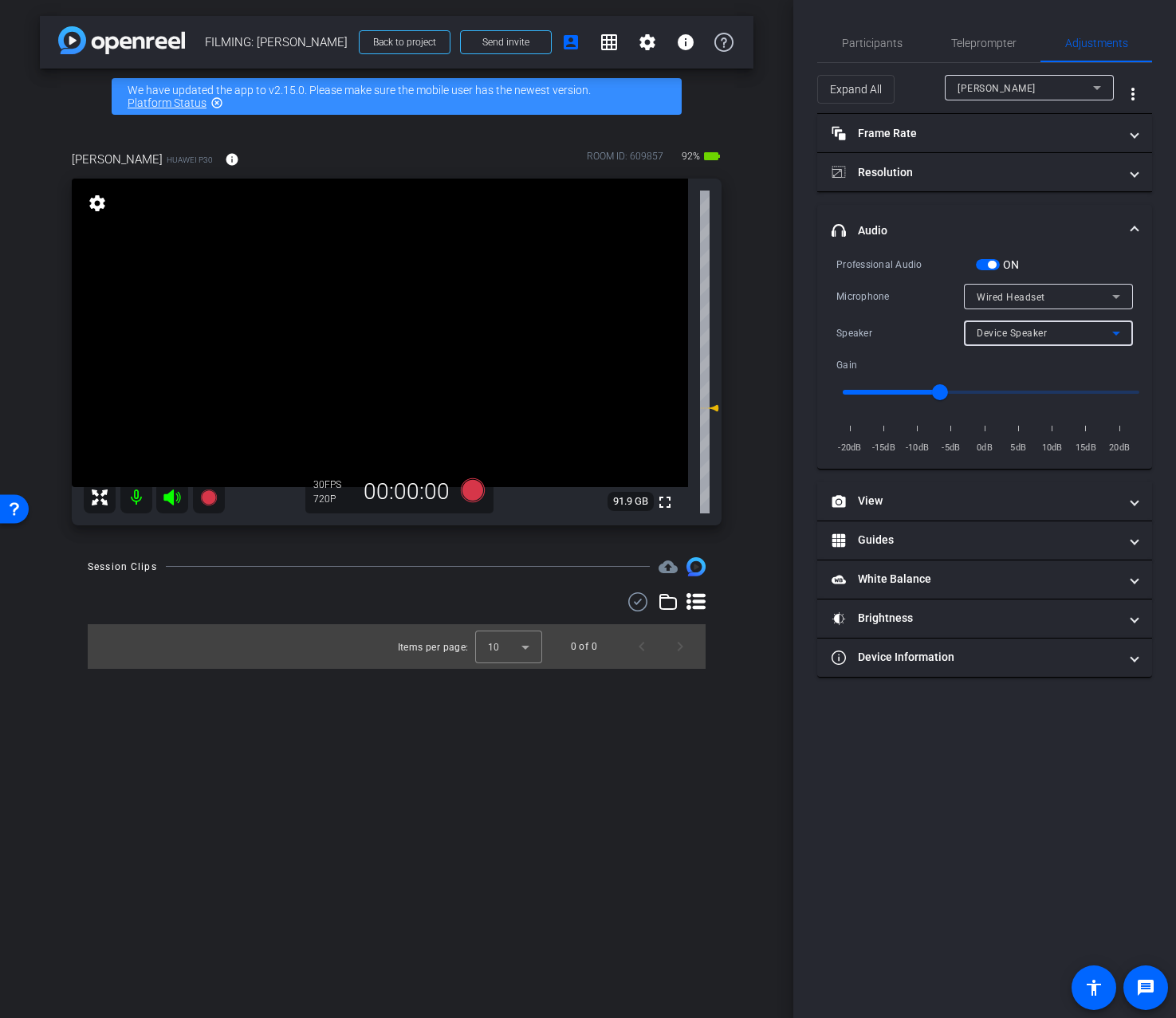
click at [1025, 337] on span "Device Speaker" at bounding box center [1012, 333] width 70 height 11
click at [1012, 383] on span "Wired Headset" at bounding box center [1012, 390] width 71 height 19
drag, startPoint x: 931, startPoint y: 390, endPoint x: 919, endPoint y: 394, distance: 12.6
type input "-10"
click at [919, 394] on input "range" at bounding box center [992, 392] width 331 height 35
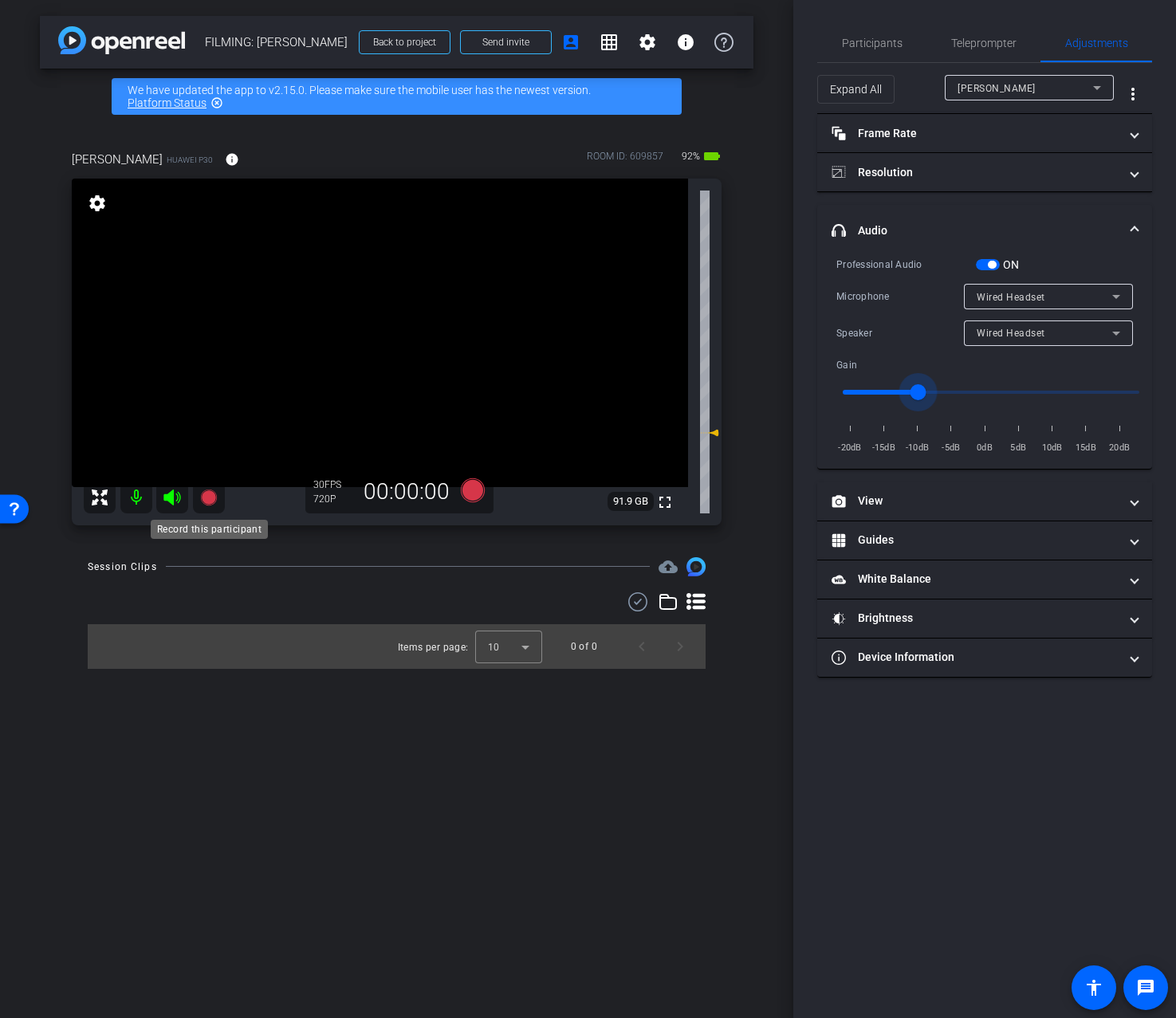
click at [206, 497] on icon at bounding box center [208, 497] width 16 height 16
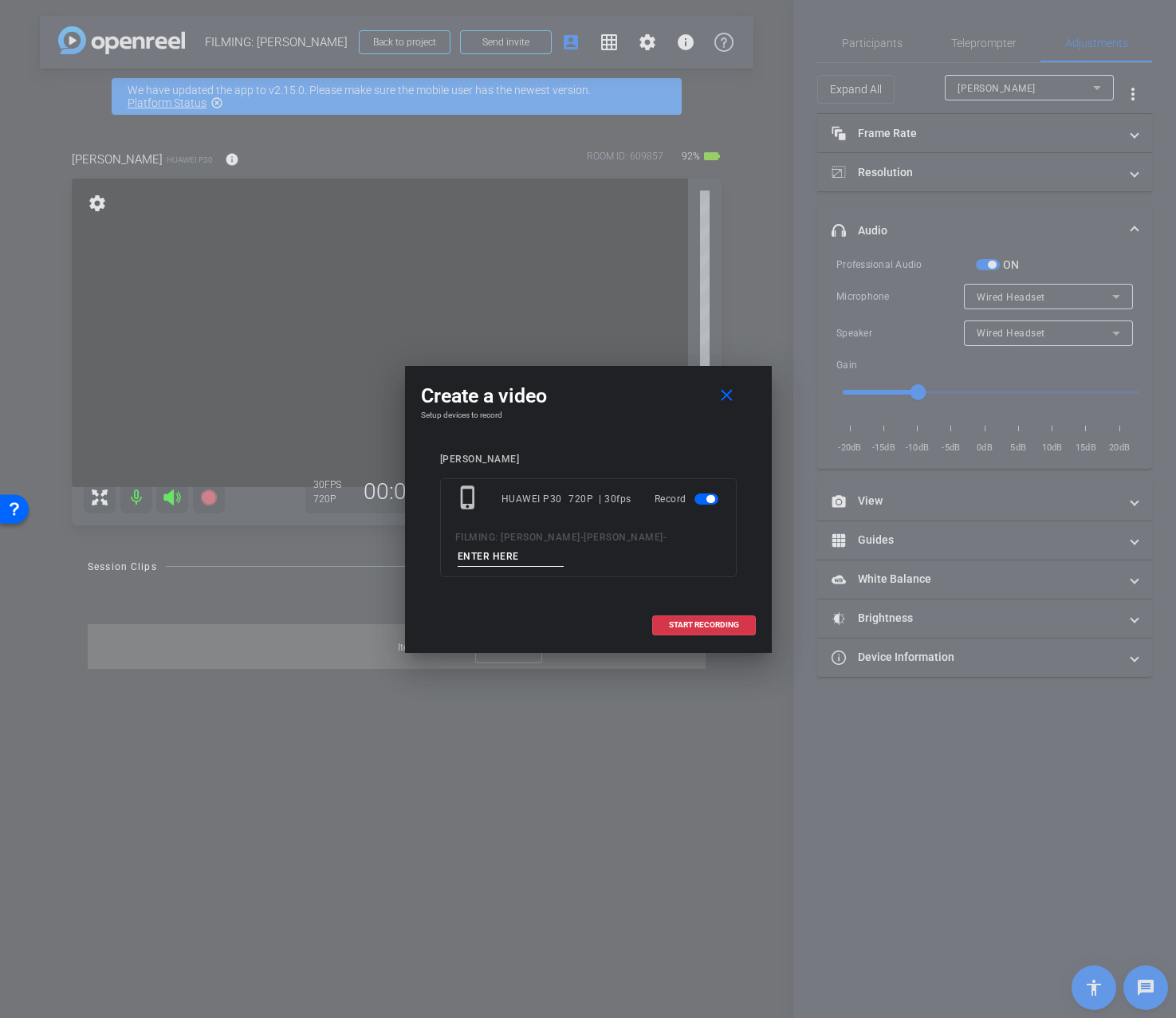
click at [514, 562] on input at bounding box center [511, 557] width 107 height 20
type input "intro"
click at [682, 618] on span at bounding box center [704, 625] width 102 height 38
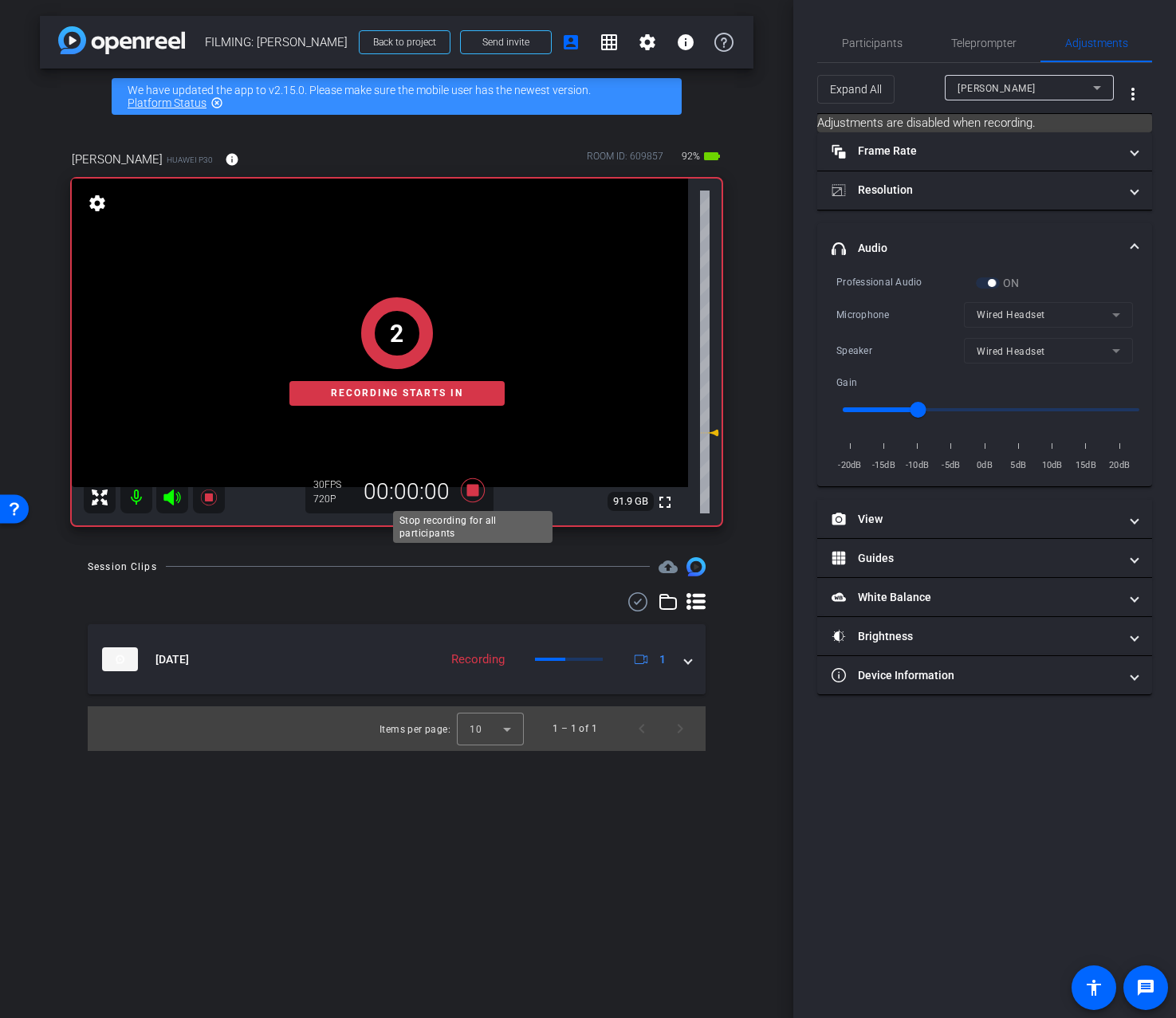
click at [462, 484] on icon at bounding box center [473, 490] width 38 height 28
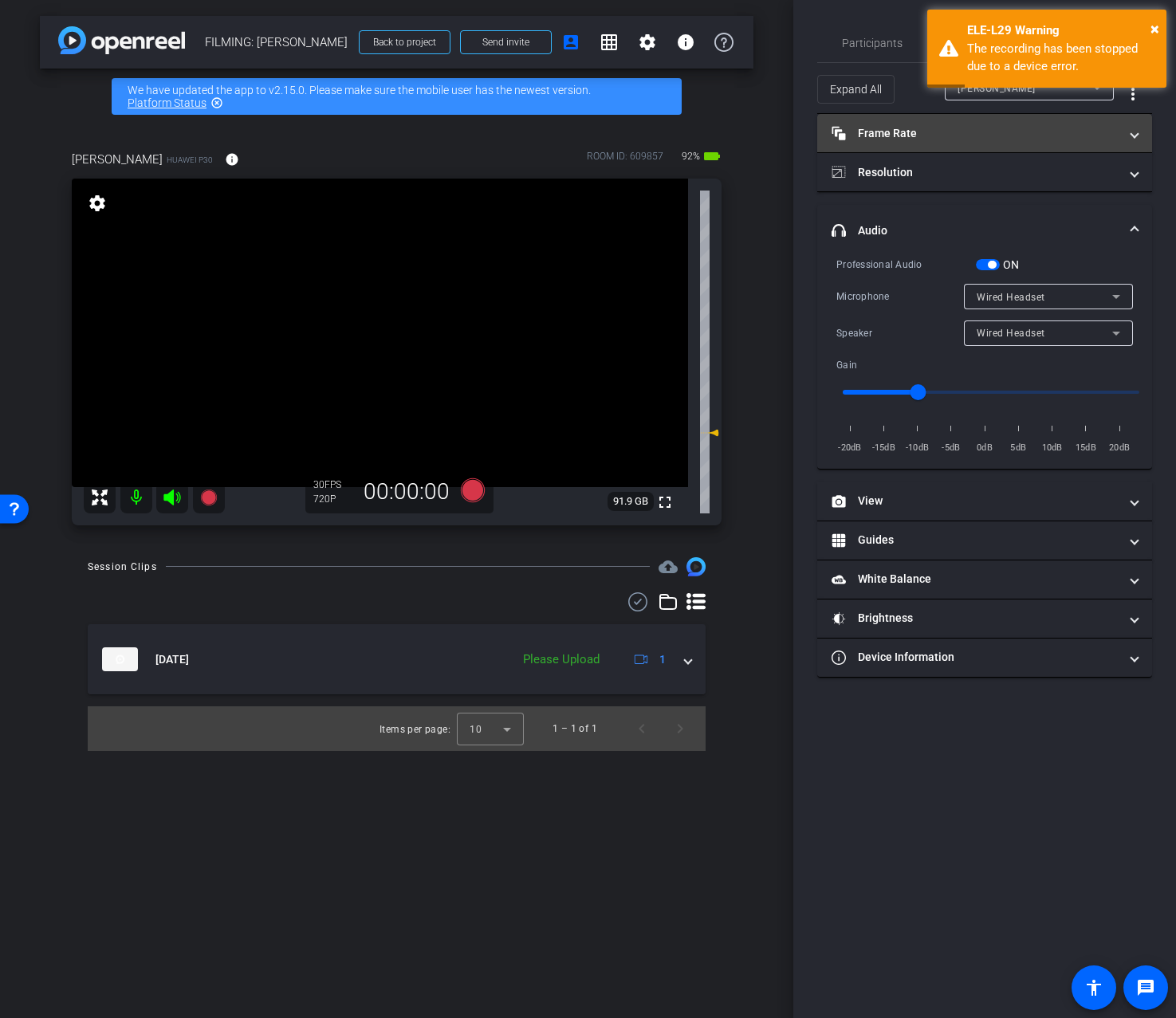
click at [919, 140] on mat-panel-title "Frame Rate Frame Rate" at bounding box center [976, 134] width 287 height 17
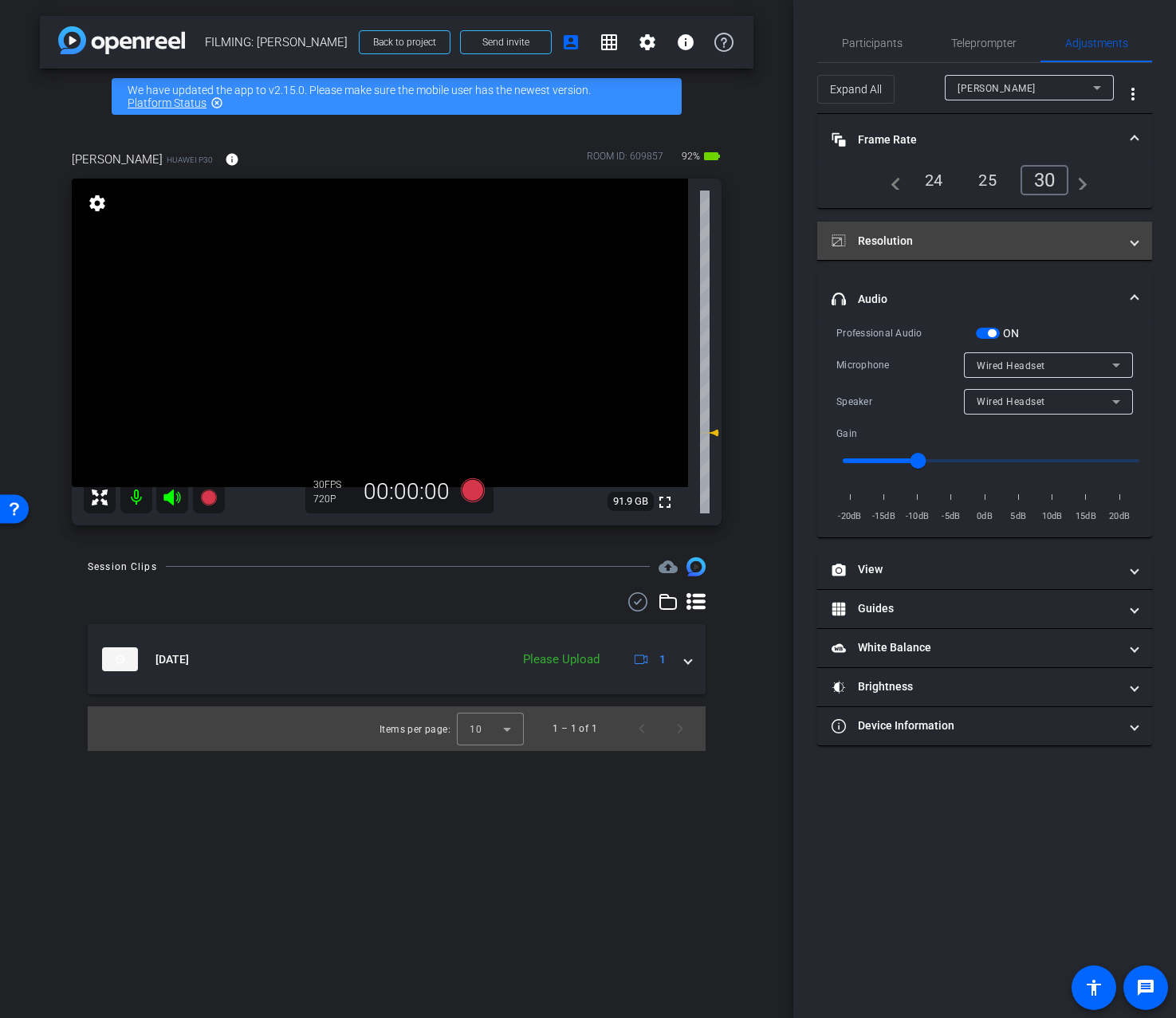
click at [895, 234] on mat-panel-title "Resolution" at bounding box center [976, 241] width 287 height 17
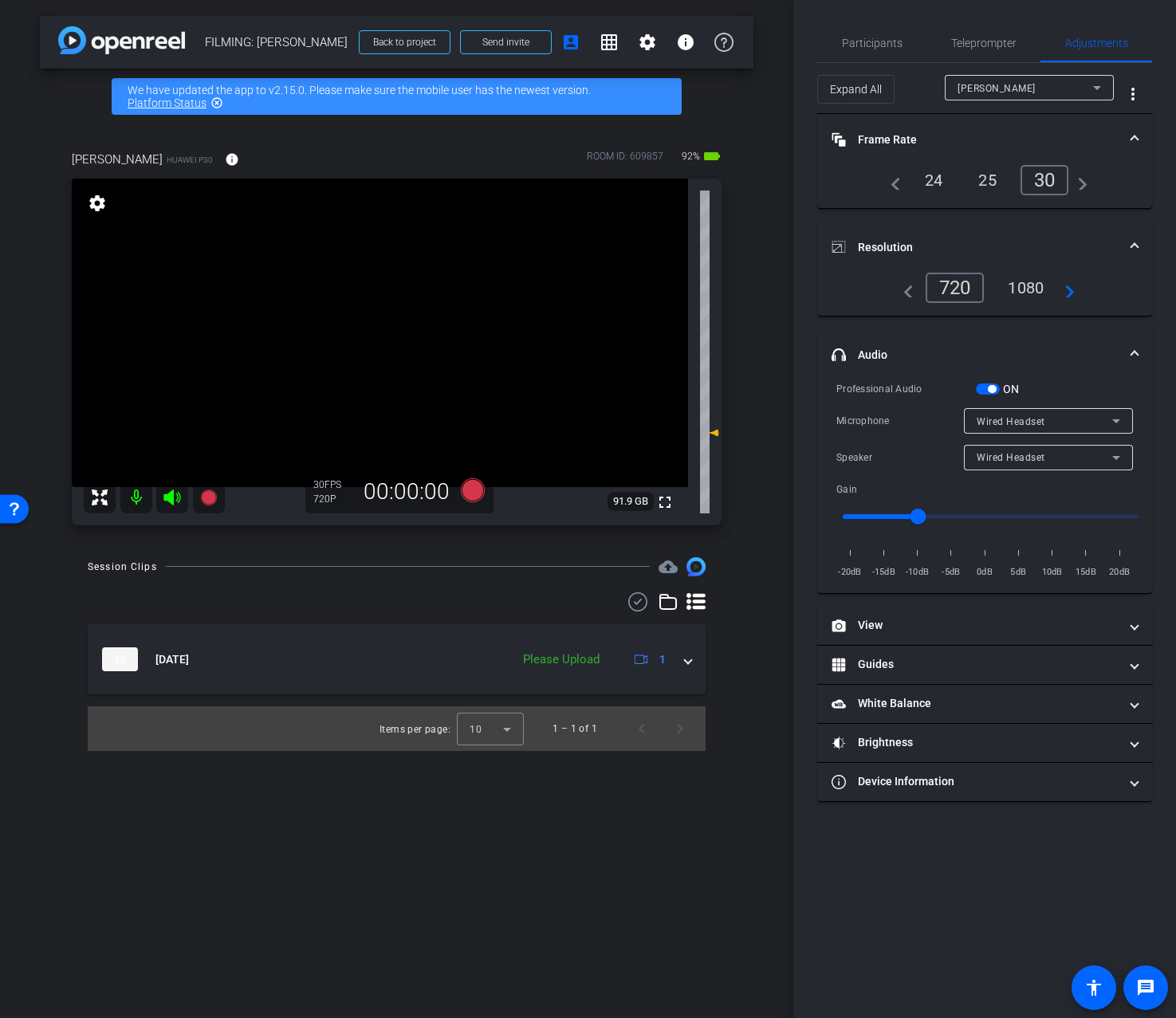
click at [1047, 286] on div "1080" at bounding box center [1026, 288] width 60 height 27
click at [475, 492] on icon at bounding box center [472, 490] width 24 height 24
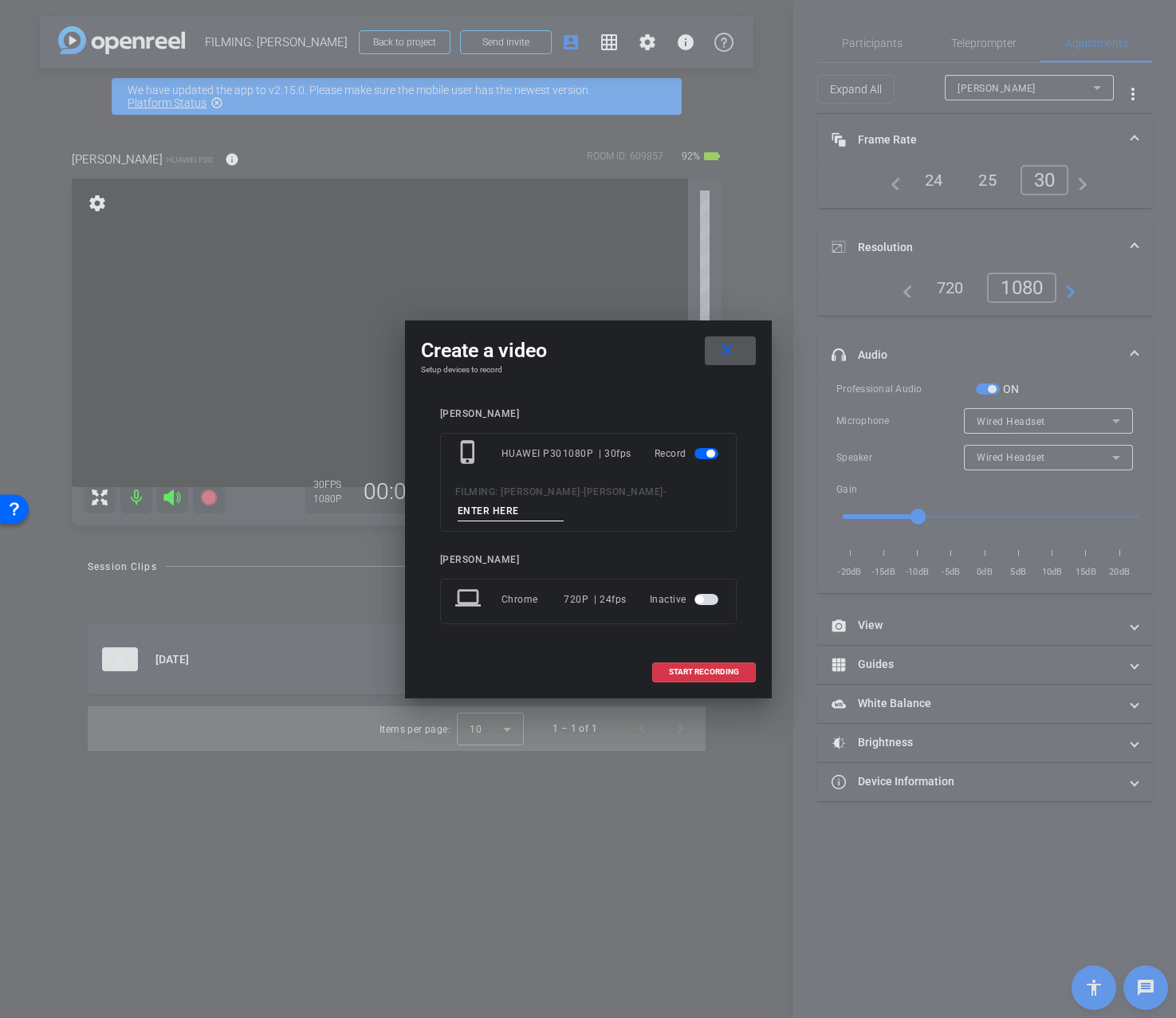
click at [506, 512] on input at bounding box center [511, 512] width 107 height 20
type input "INTRO"
click at [701, 671] on span "START RECORDING" at bounding box center [704, 673] width 70 height 8
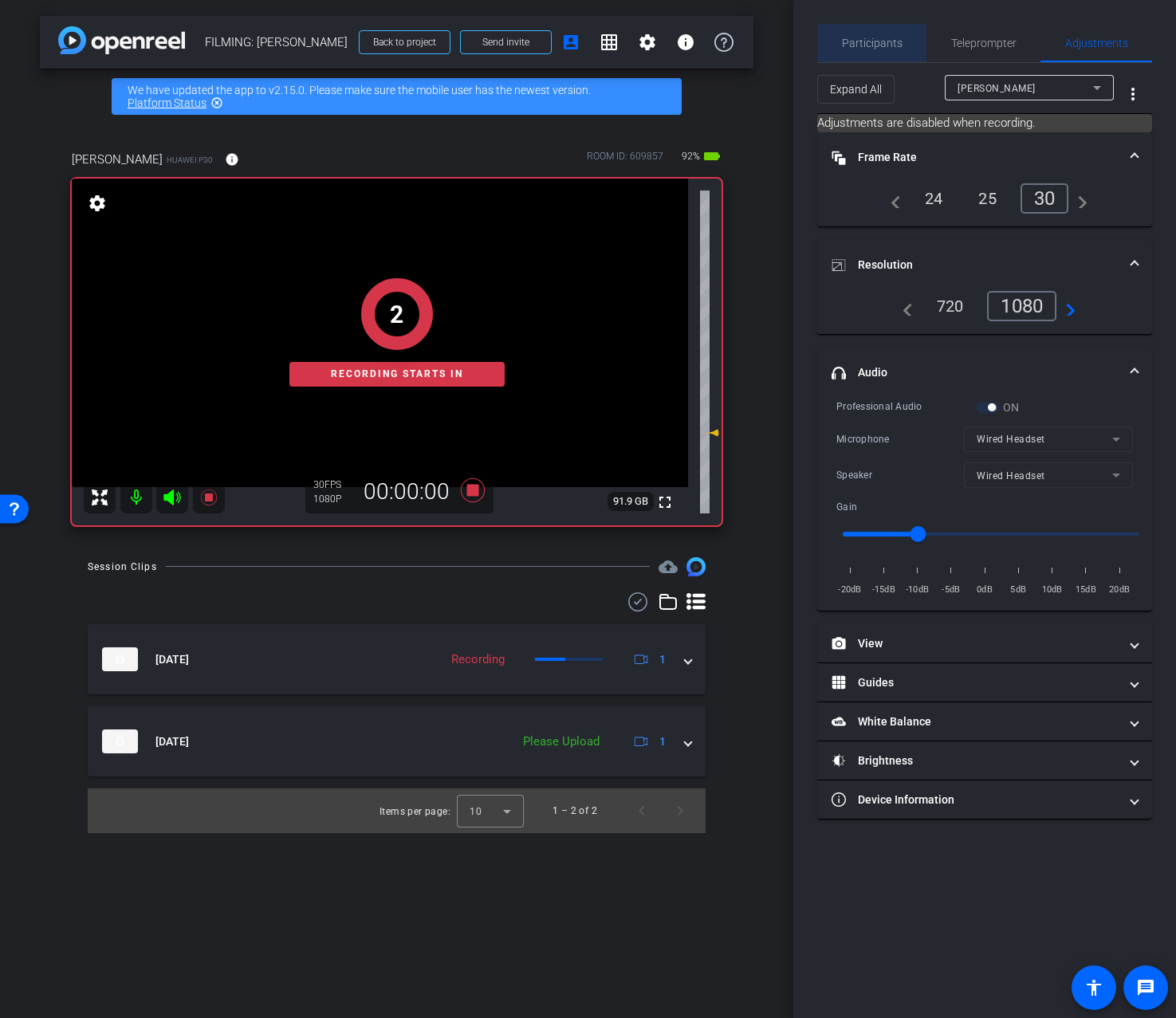
click at [886, 49] on span "Participants" at bounding box center [872, 43] width 61 height 38
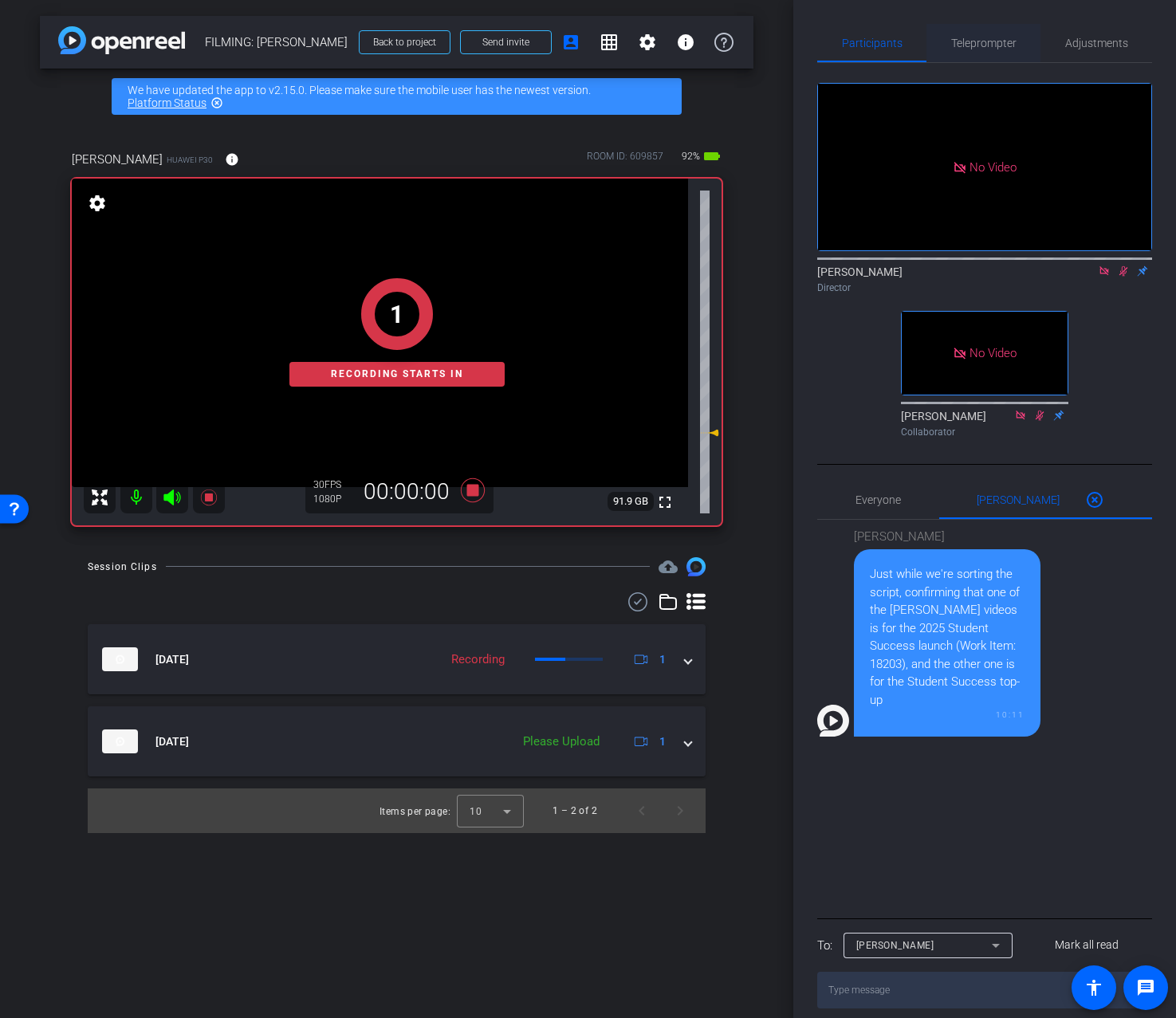
click at [1006, 51] on span "Teleprompter" at bounding box center [984, 43] width 65 height 38
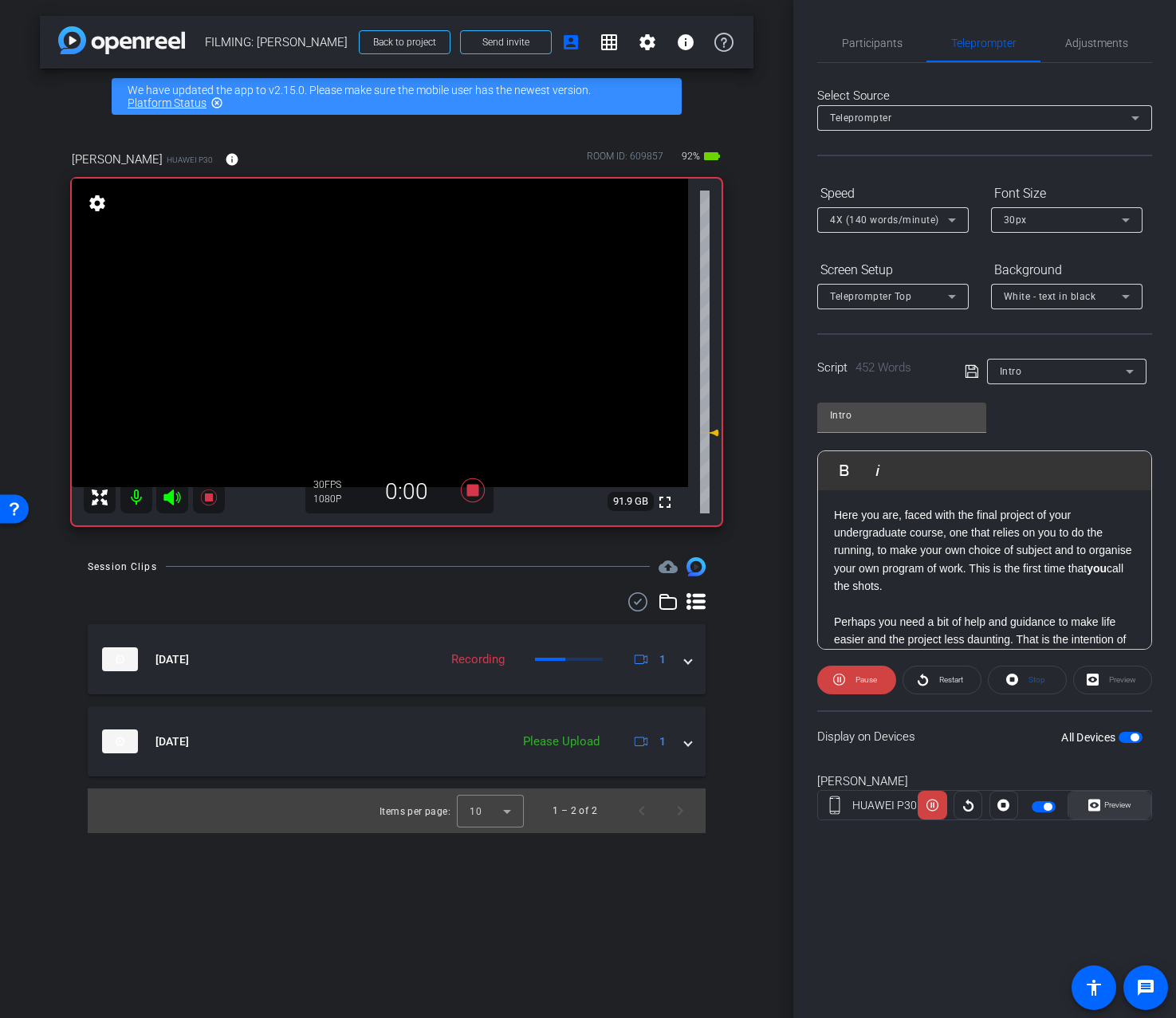
click at [1114, 809] on span "Preview" at bounding box center [1118, 804] width 27 height 9
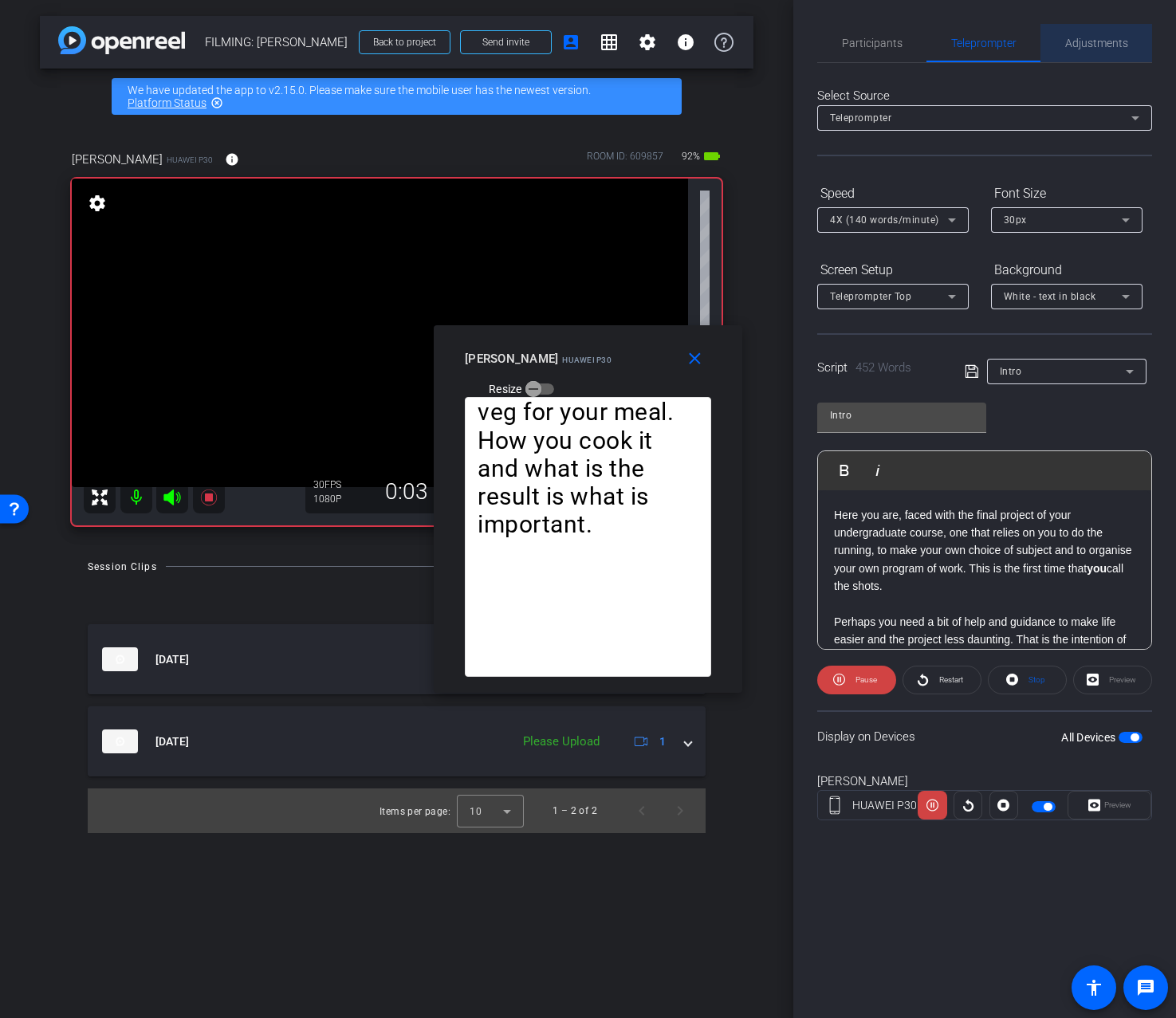
click at [1099, 45] on span "Adjustments" at bounding box center [1097, 43] width 63 height 11
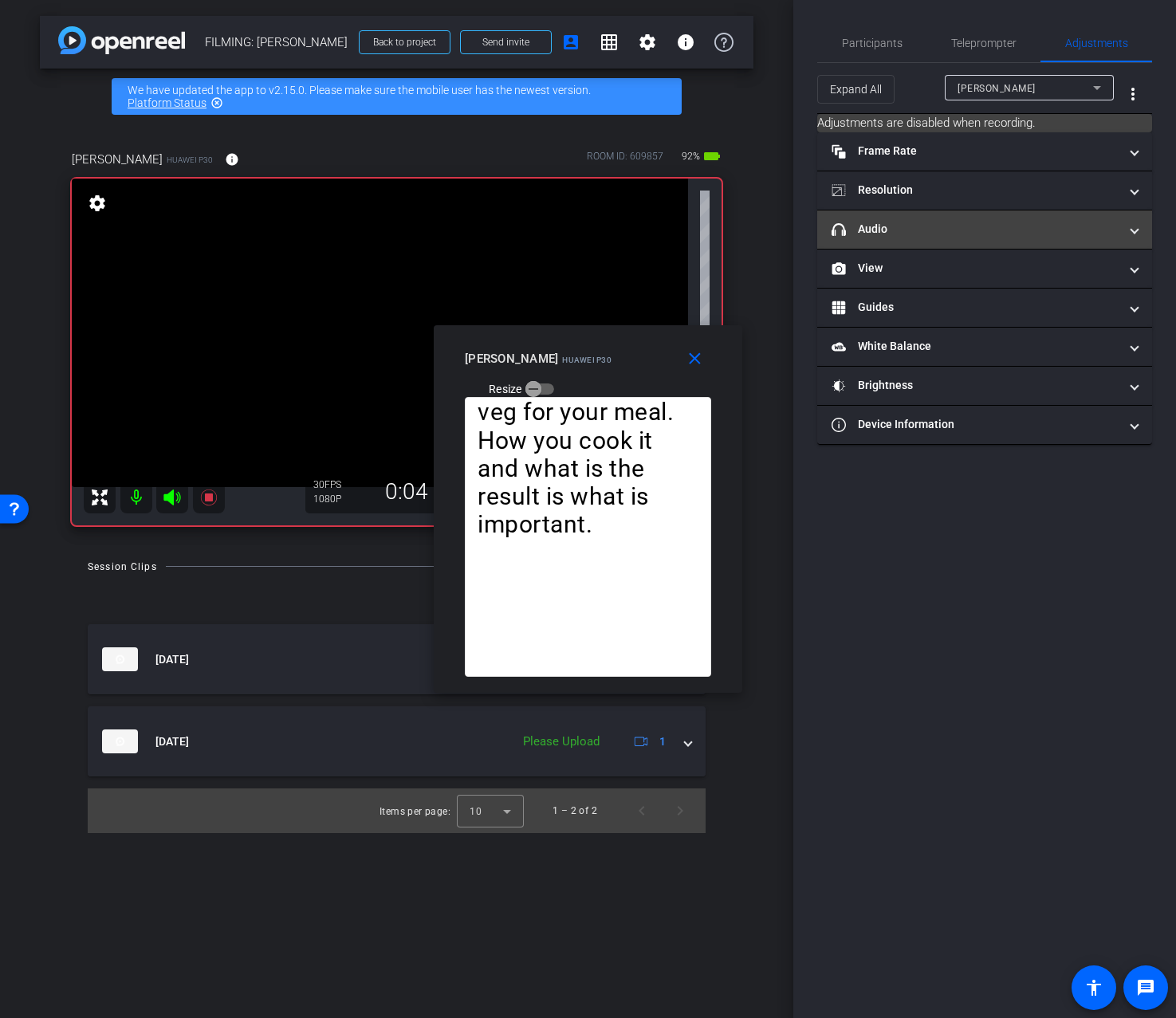
click at [987, 234] on mat-panel-title "headphone icon Audio" at bounding box center [976, 229] width 287 height 17
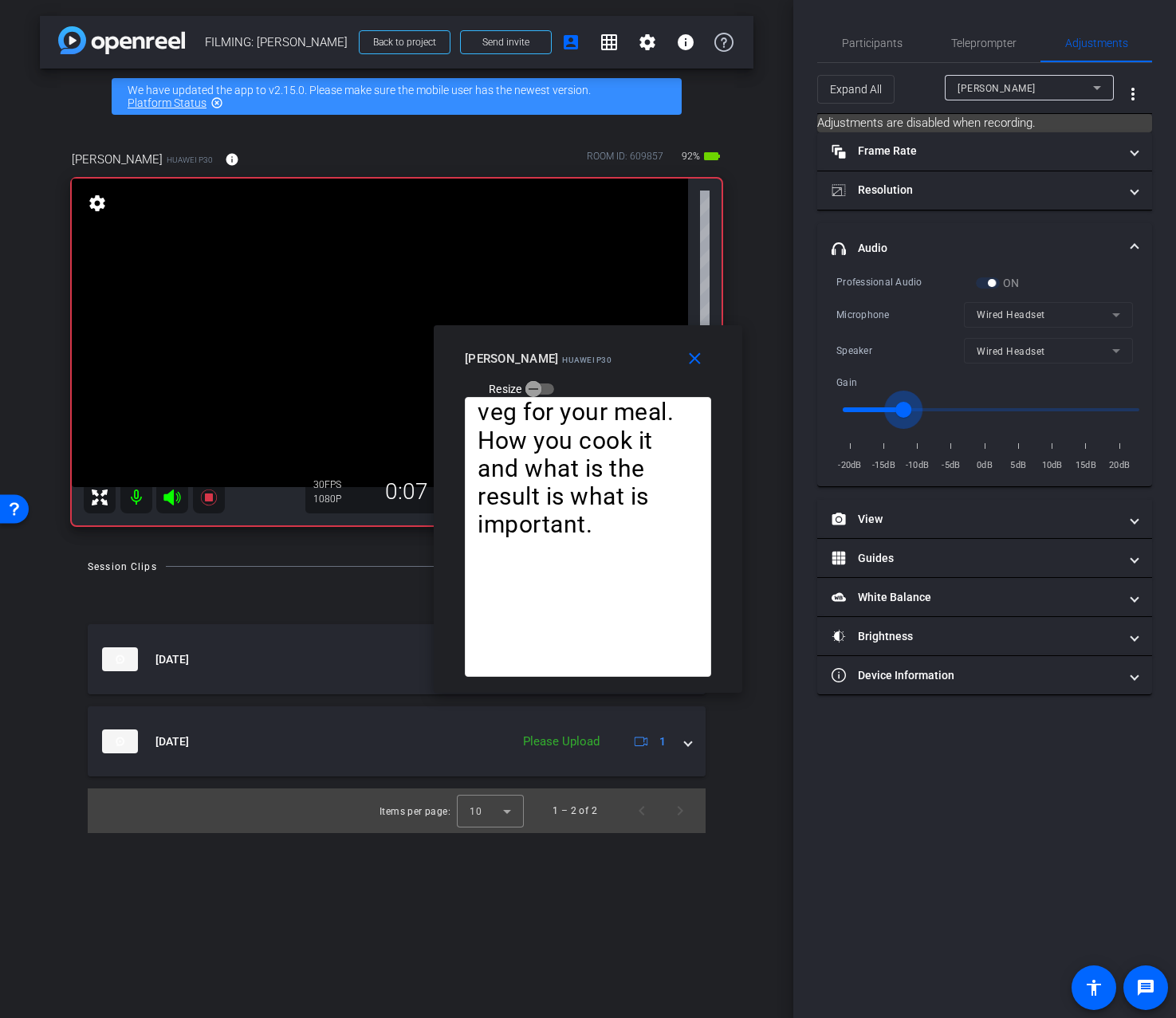
drag, startPoint x: 916, startPoint y: 408, endPoint x: 906, endPoint y: 410, distance: 10.2
type input "-12"
click at [906, 410] on input "range" at bounding box center [992, 410] width 331 height 35
click at [873, 40] on span "Participants" at bounding box center [872, 43] width 61 height 11
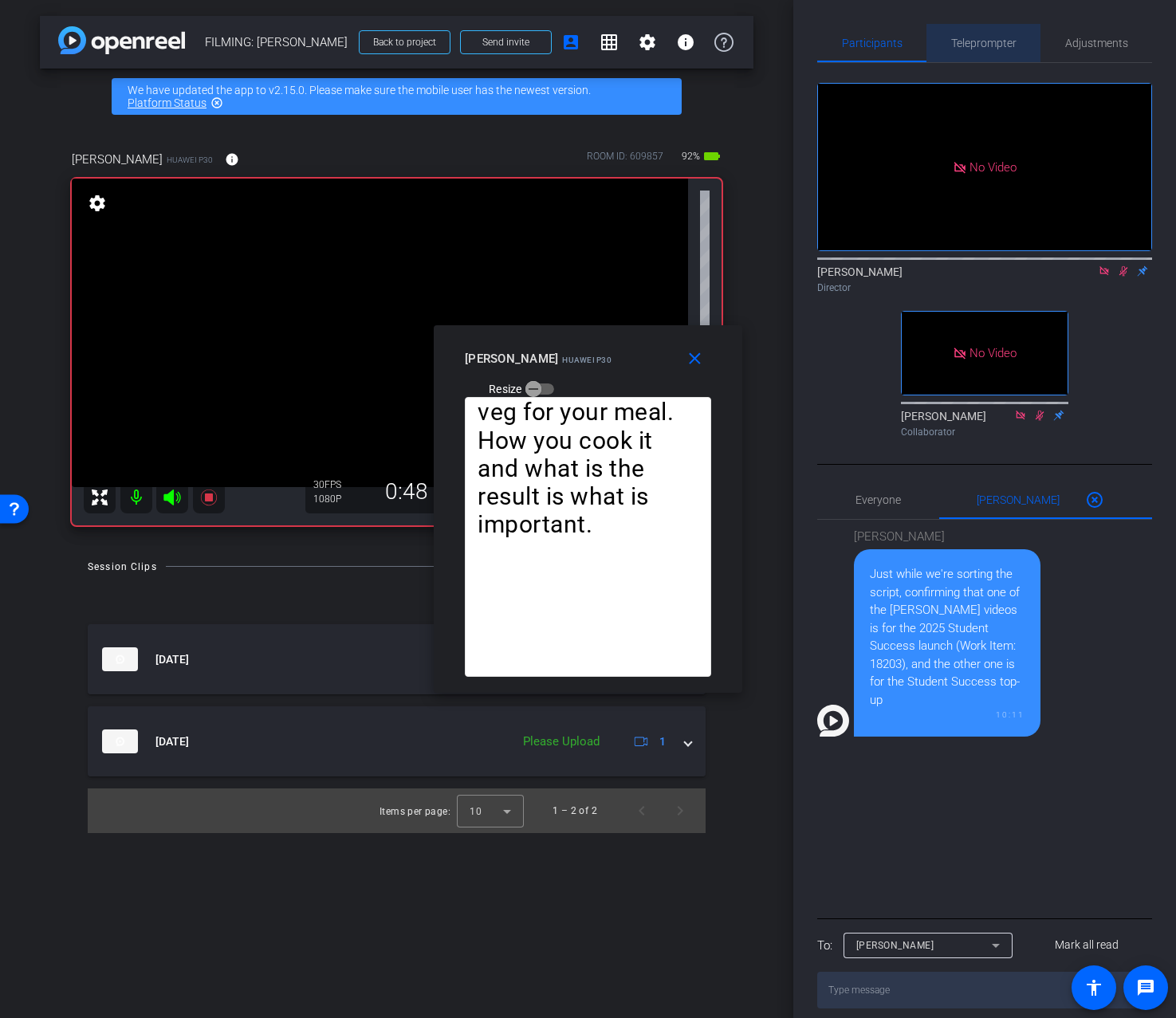
click at [982, 51] on span "Teleprompter" at bounding box center [984, 43] width 65 height 38
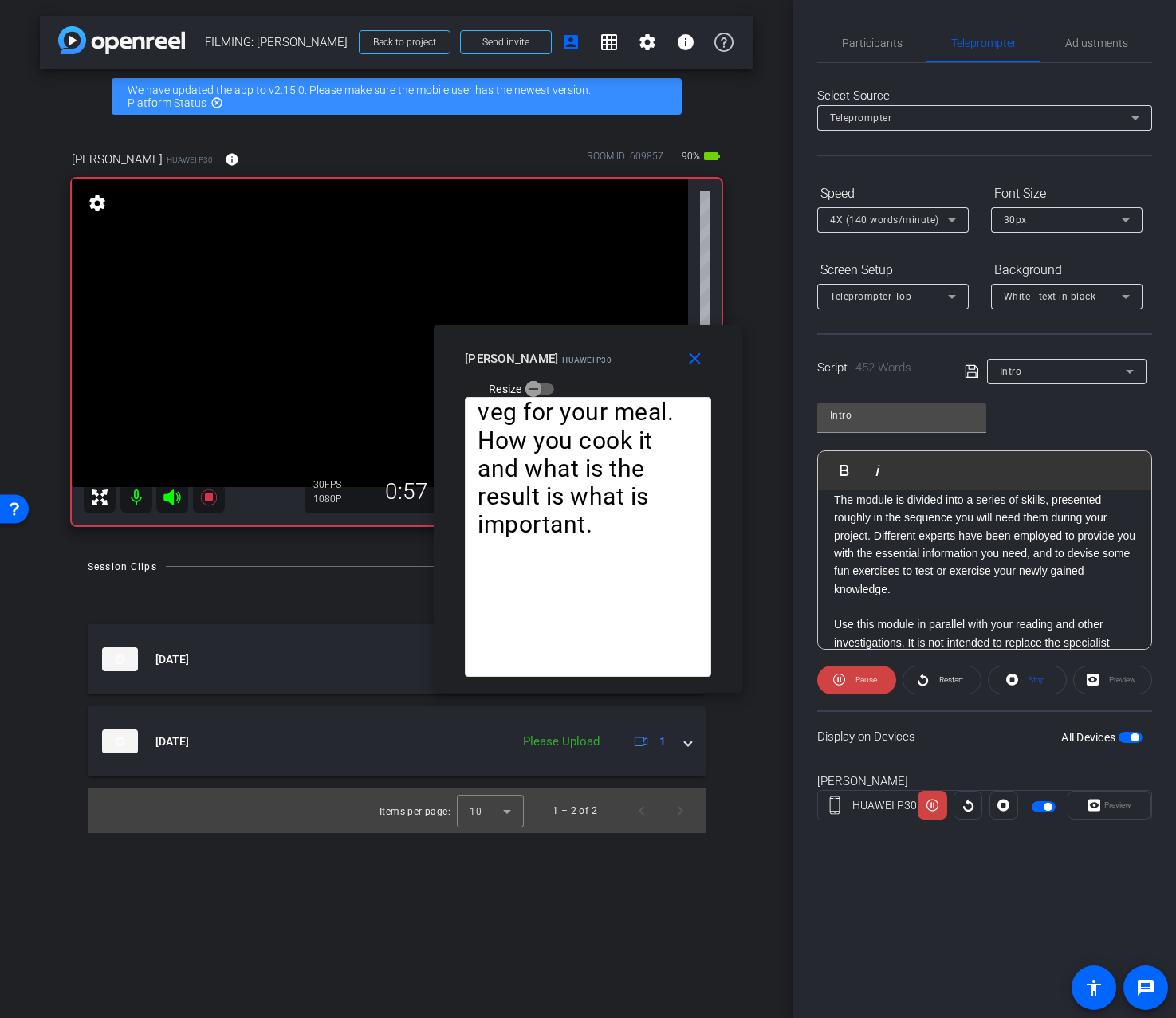
scroll to position [310, 0]
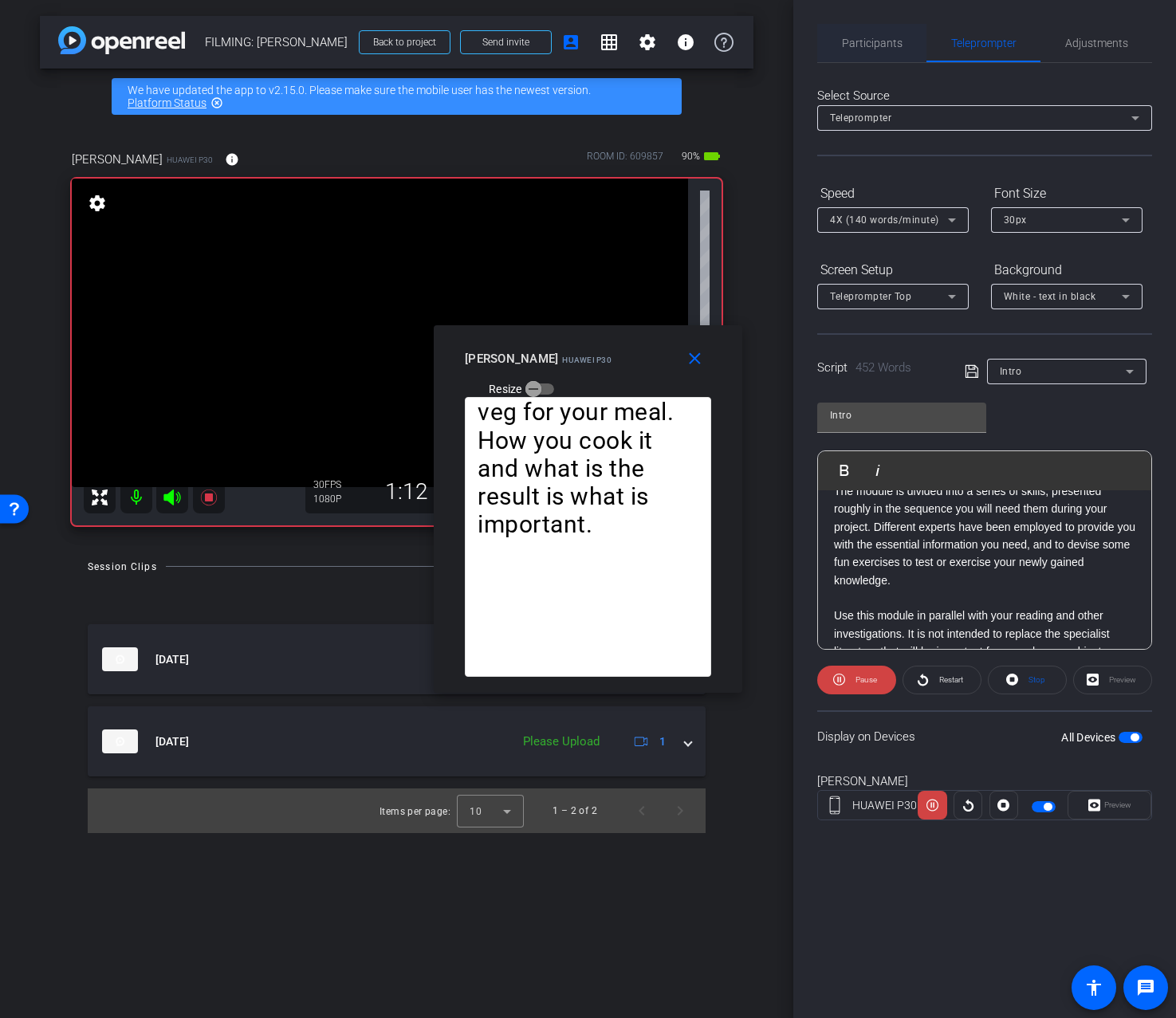
click at [886, 59] on span "Participants" at bounding box center [872, 43] width 61 height 38
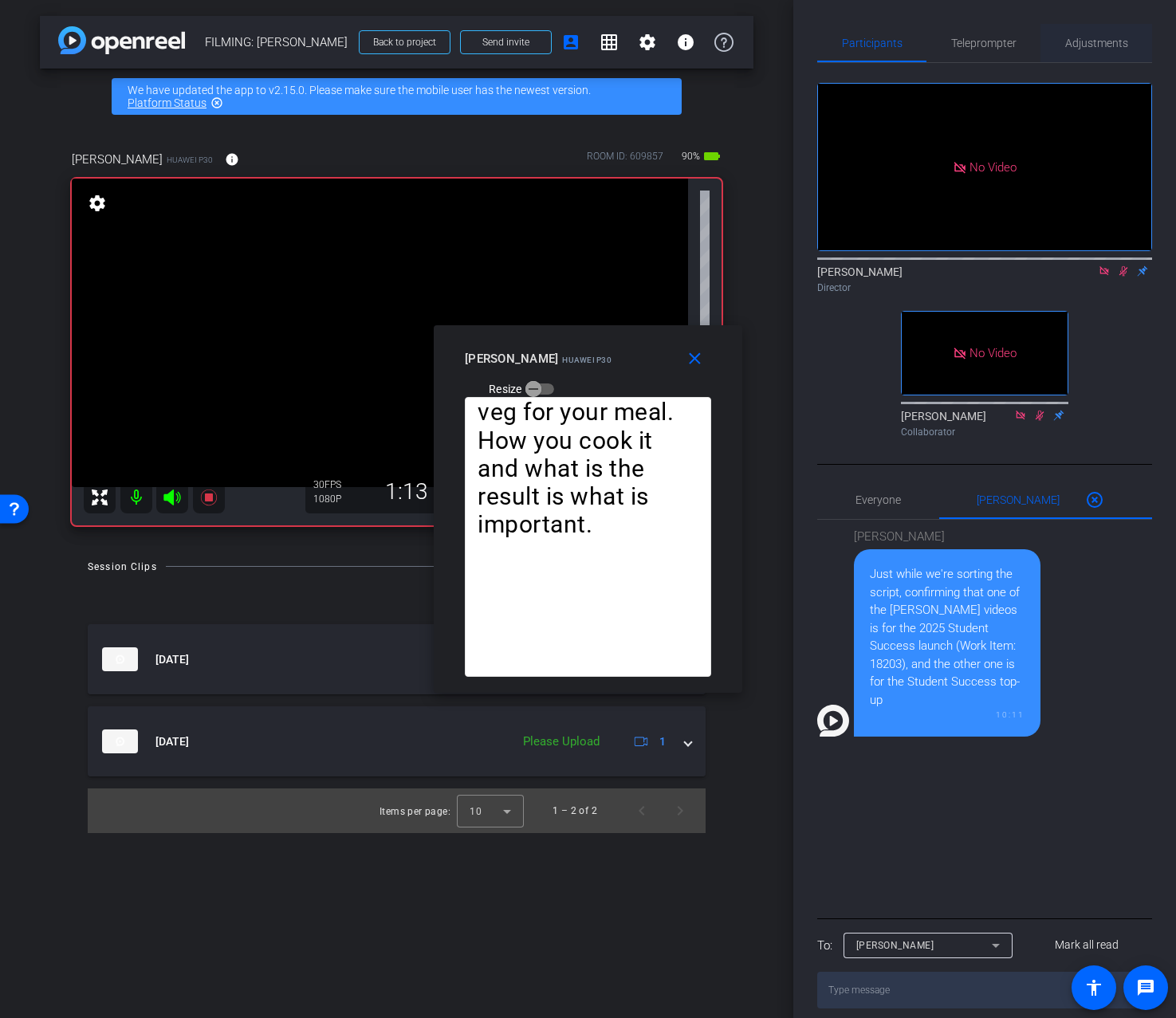
click at [1080, 53] on span "Adjustments" at bounding box center [1097, 43] width 63 height 38
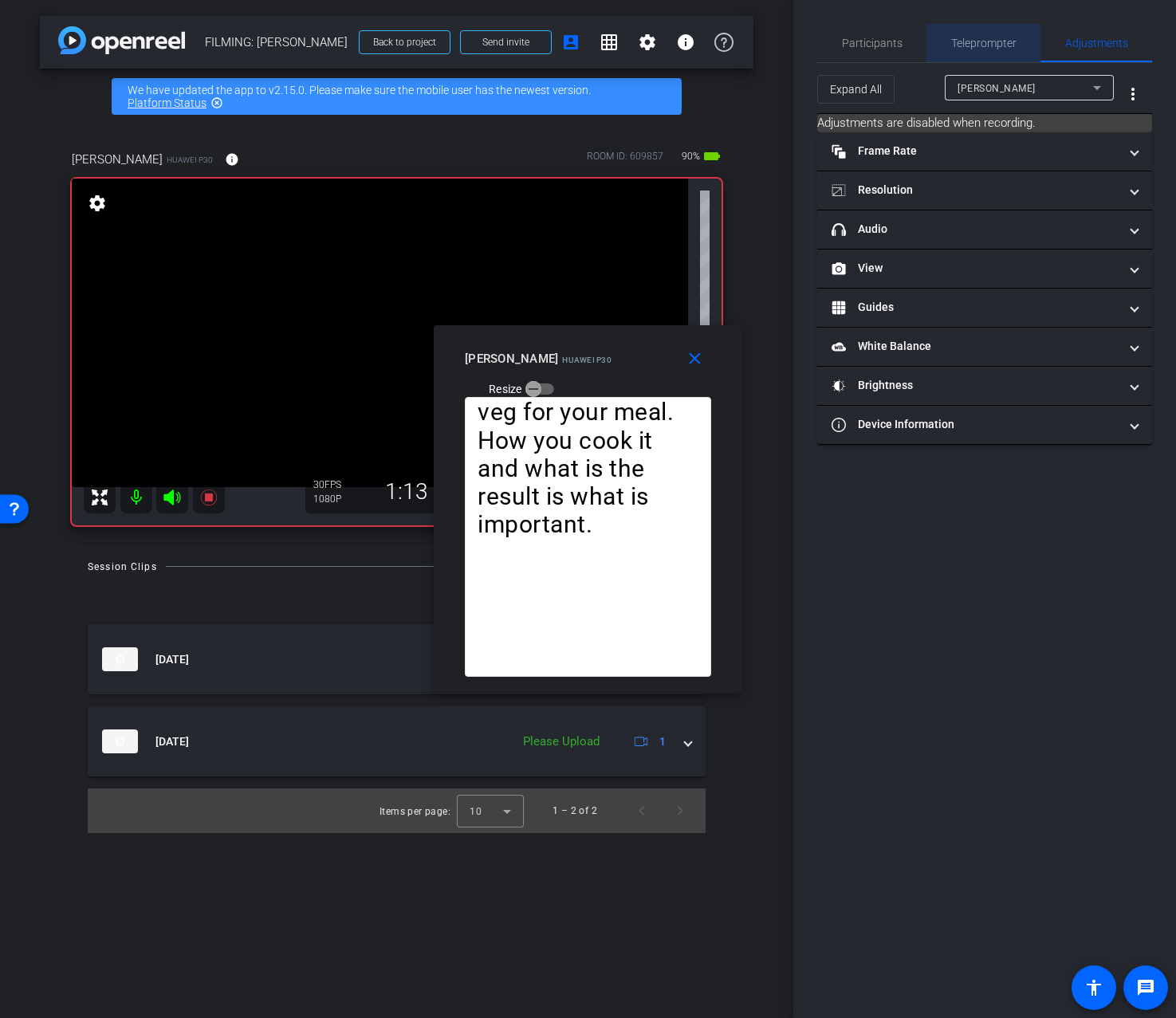
click at [967, 48] on span "Teleprompter" at bounding box center [984, 43] width 65 height 11
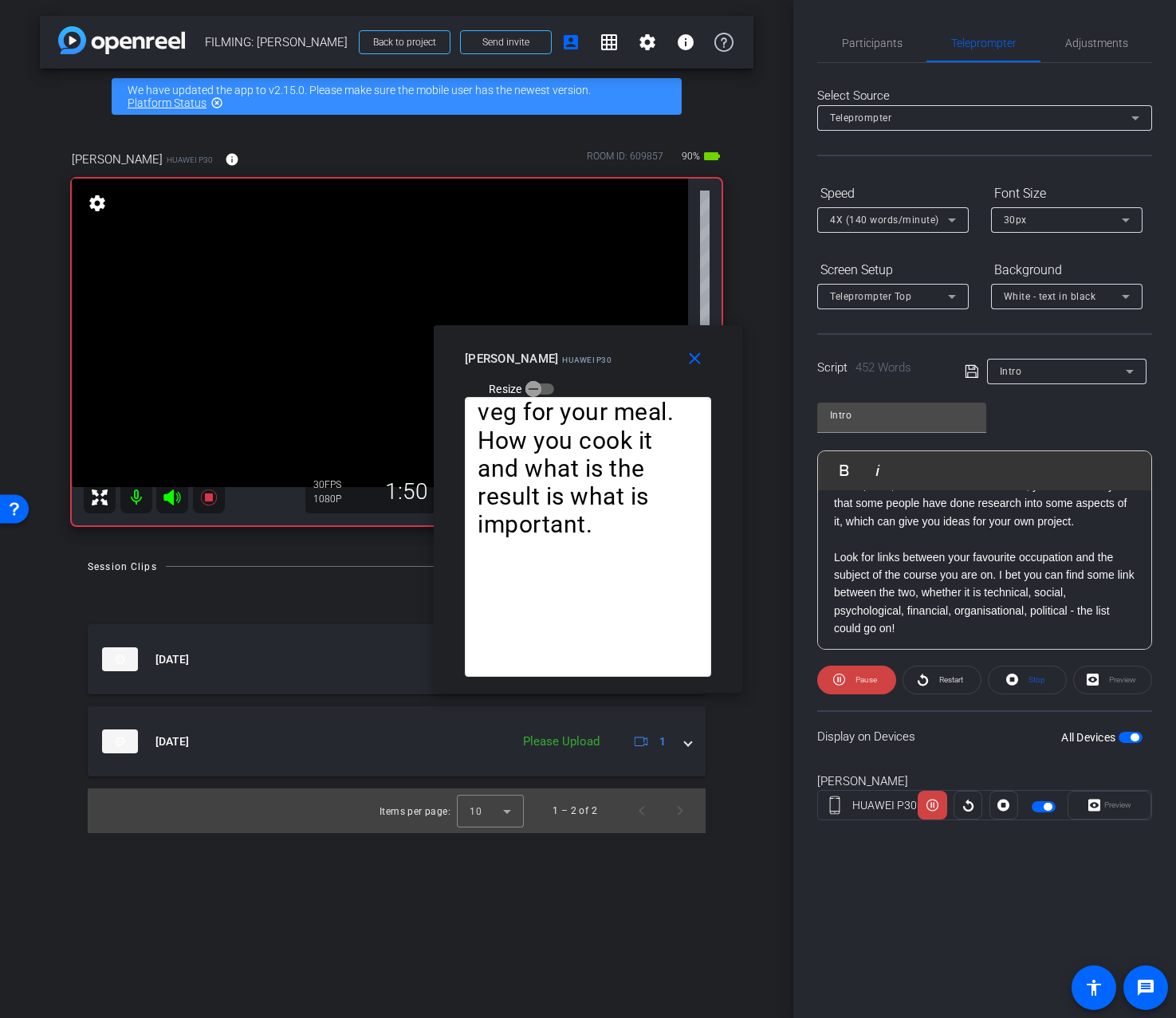
scroll to position [606, 0]
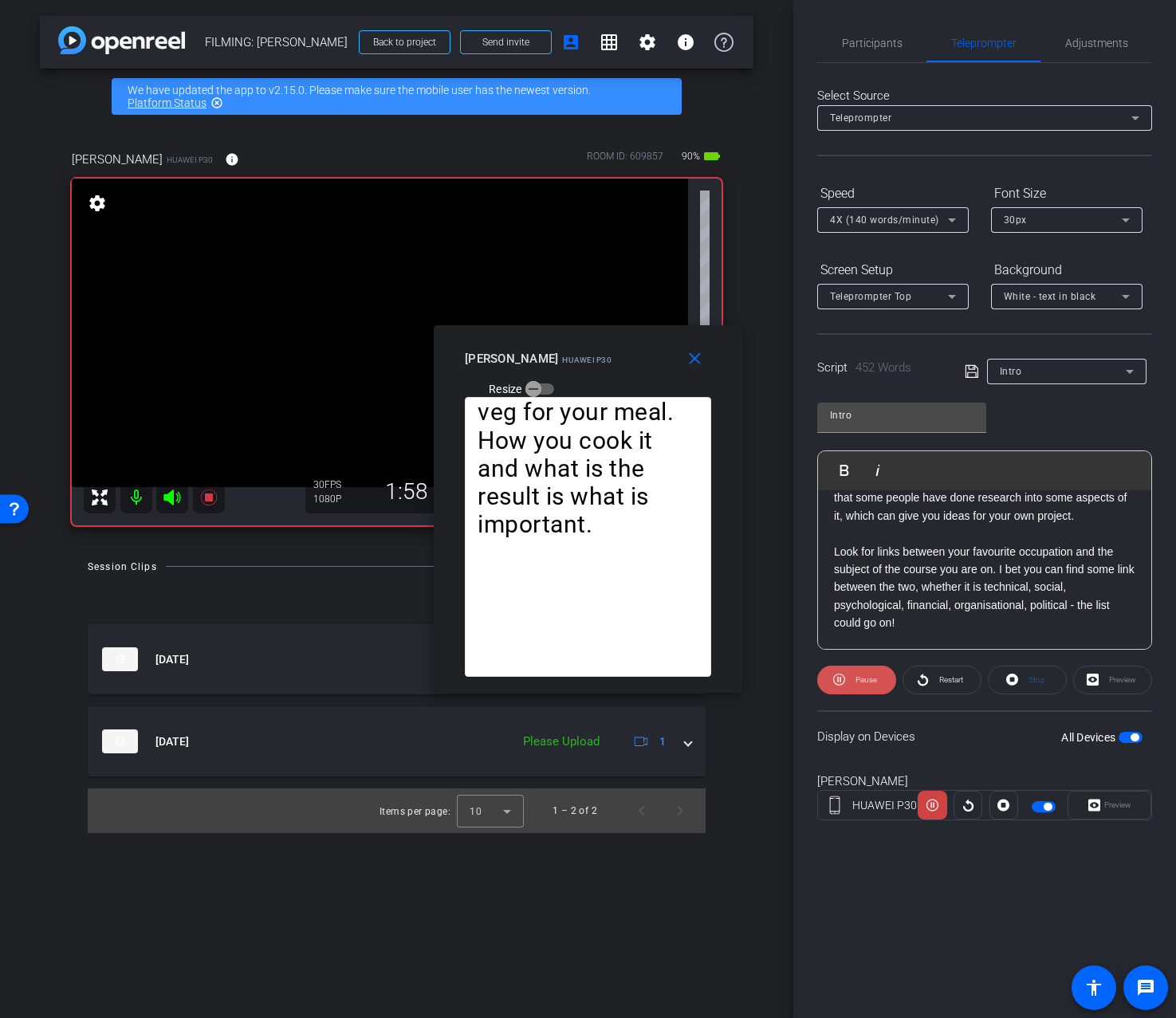
click at [864, 676] on span "Pause" at bounding box center [866, 679] width 22 height 9
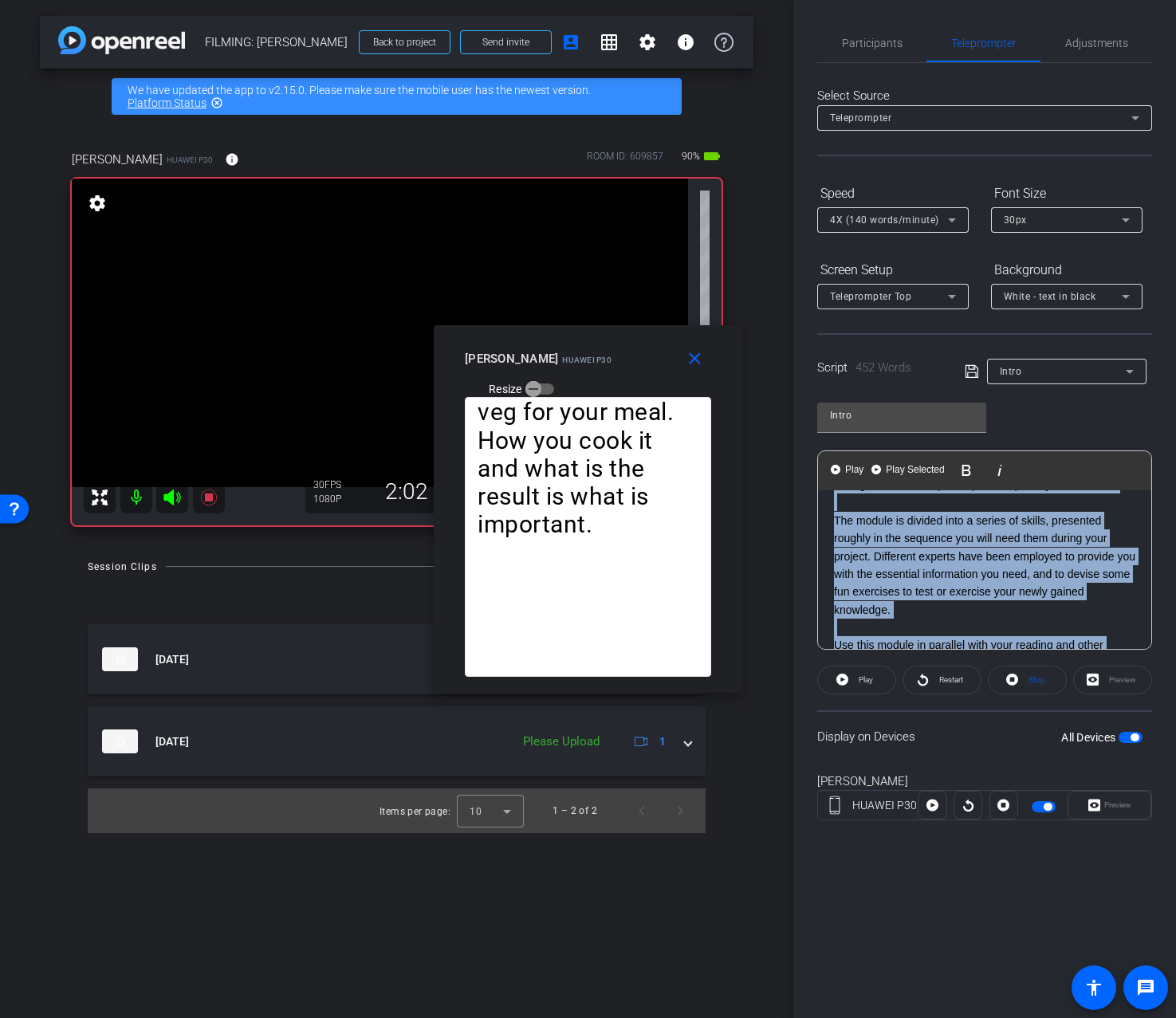
scroll to position [0, 0]
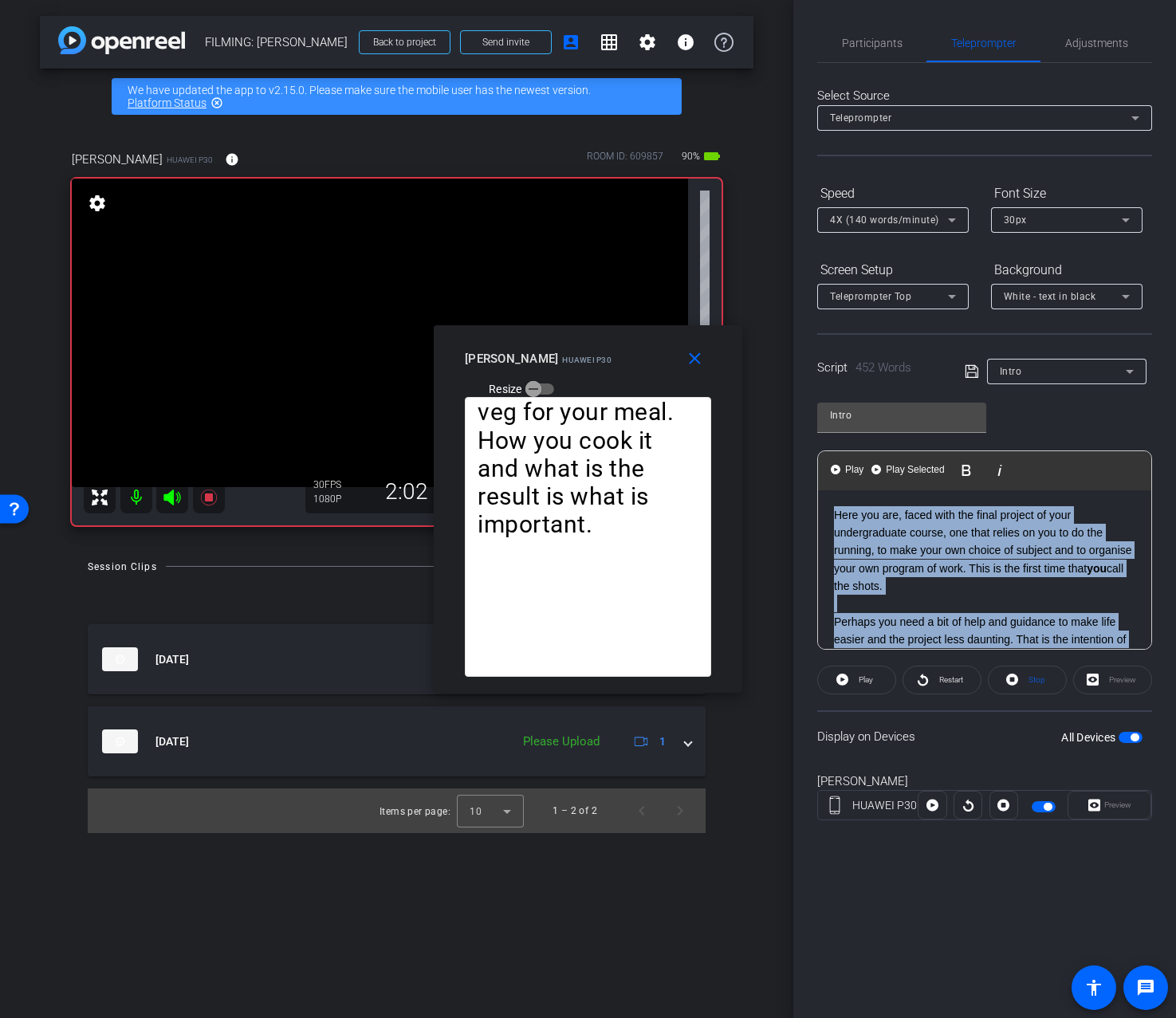
drag, startPoint x: 1026, startPoint y: 549, endPoint x: 987, endPoint y: 240, distance: 311.5
click at [987, 240] on openreel-capture-teleprompter "Speed 4X (140 words/minute) Font Size 30px Screen Setup Teleprompter Top Backgr…" at bounding box center [984, 514] width 335 height 668
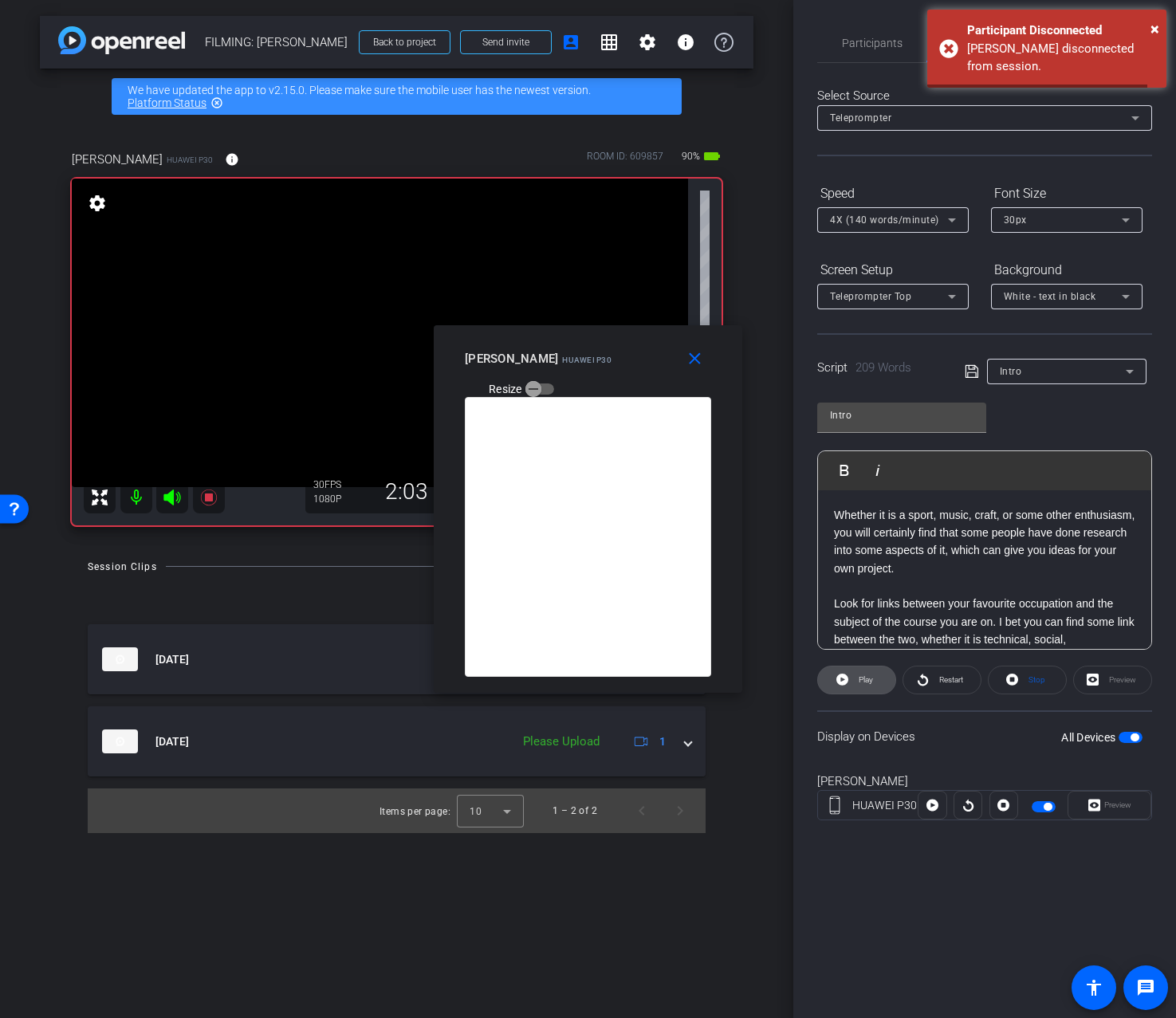
click at [845, 675] on icon at bounding box center [842, 679] width 12 height 12
click at [855, 684] on span "Play" at bounding box center [864, 680] width 18 height 23
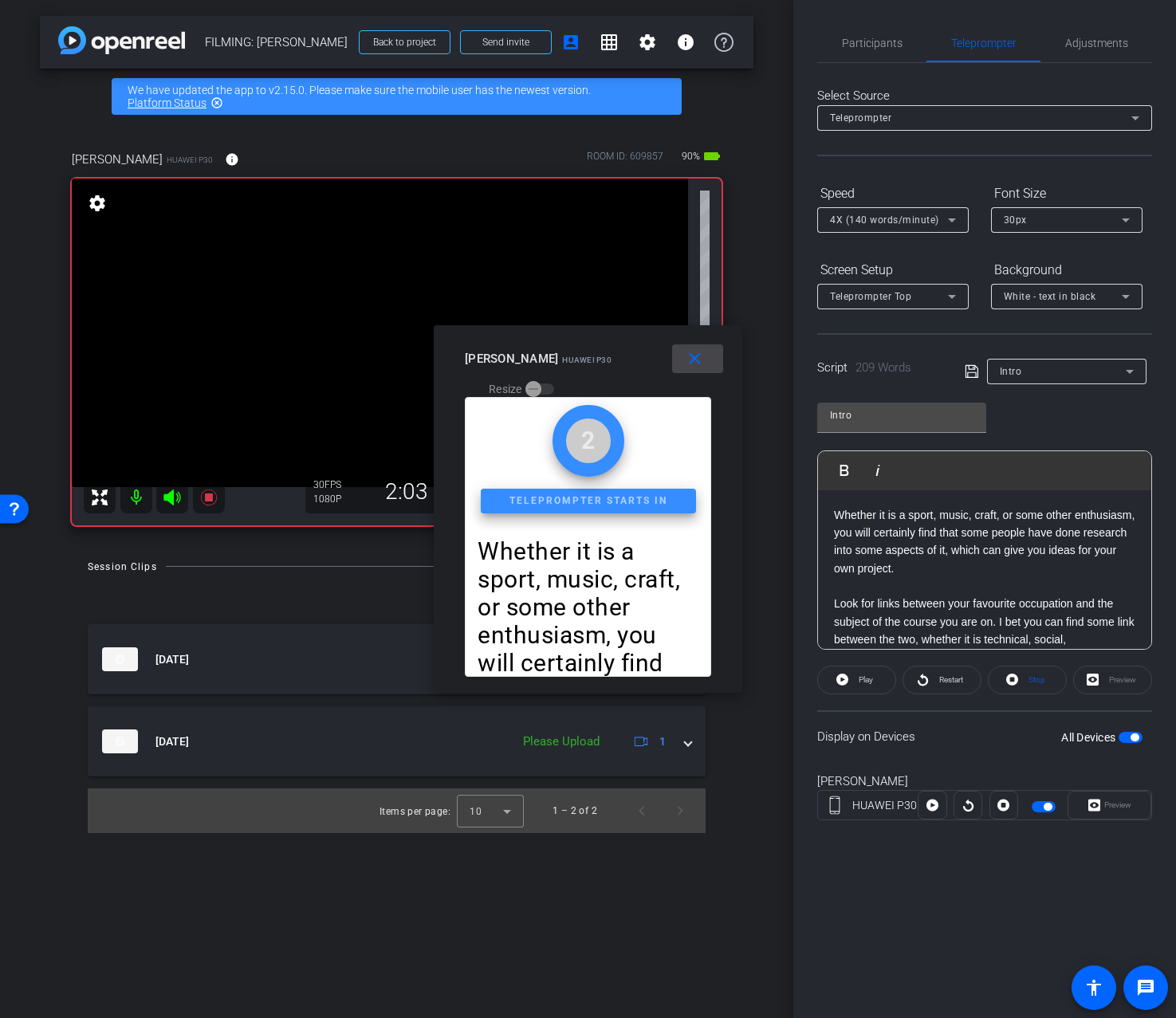
click at [699, 365] on mat-icon "close" at bounding box center [695, 359] width 20 height 20
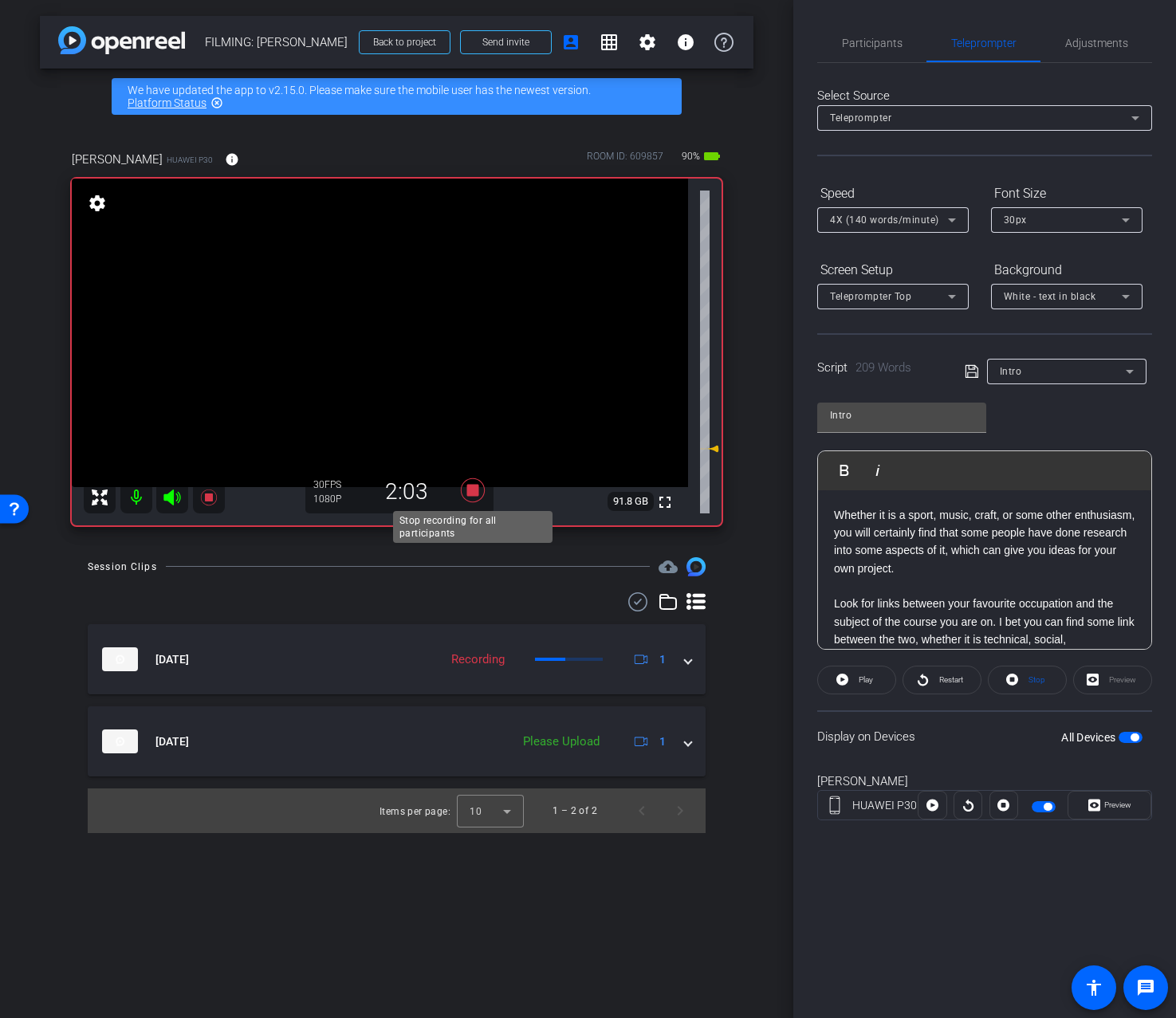
click at [475, 494] on icon at bounding box center [472, 490] width 24 height 24
click at [885, 18] on div "Participants Teleprompter Adjustments Addie Hackshaw Director Ailsa Dann Collab…" at bounding box center [985, 509] width 383 height 1018
click at [875, 34] on span "Participants" at bounding box center [872, 43] width 61 height 38
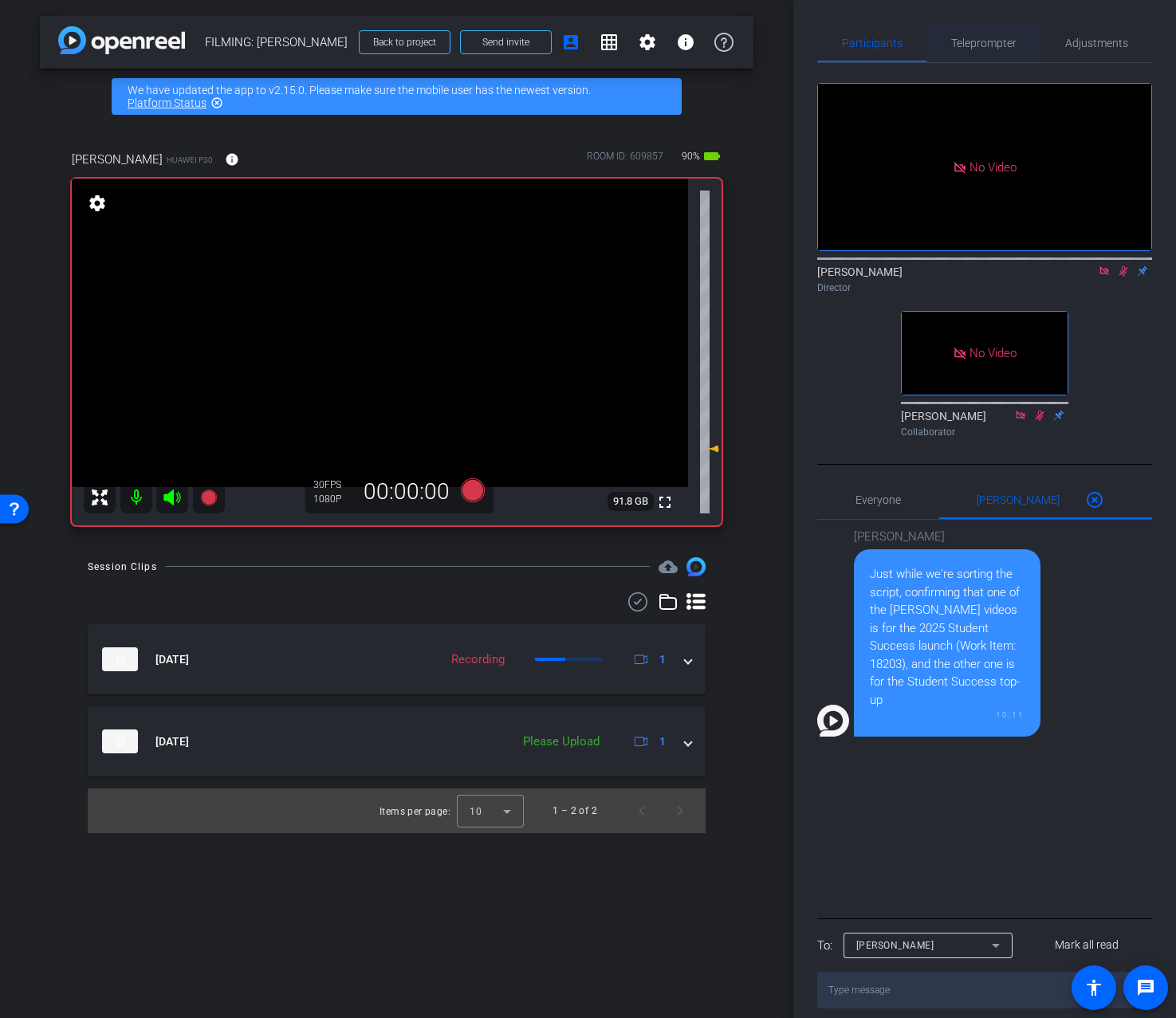
click at [975, 51] on span "Teleprompter" at bounding box center [984, 43] width 65 height 38
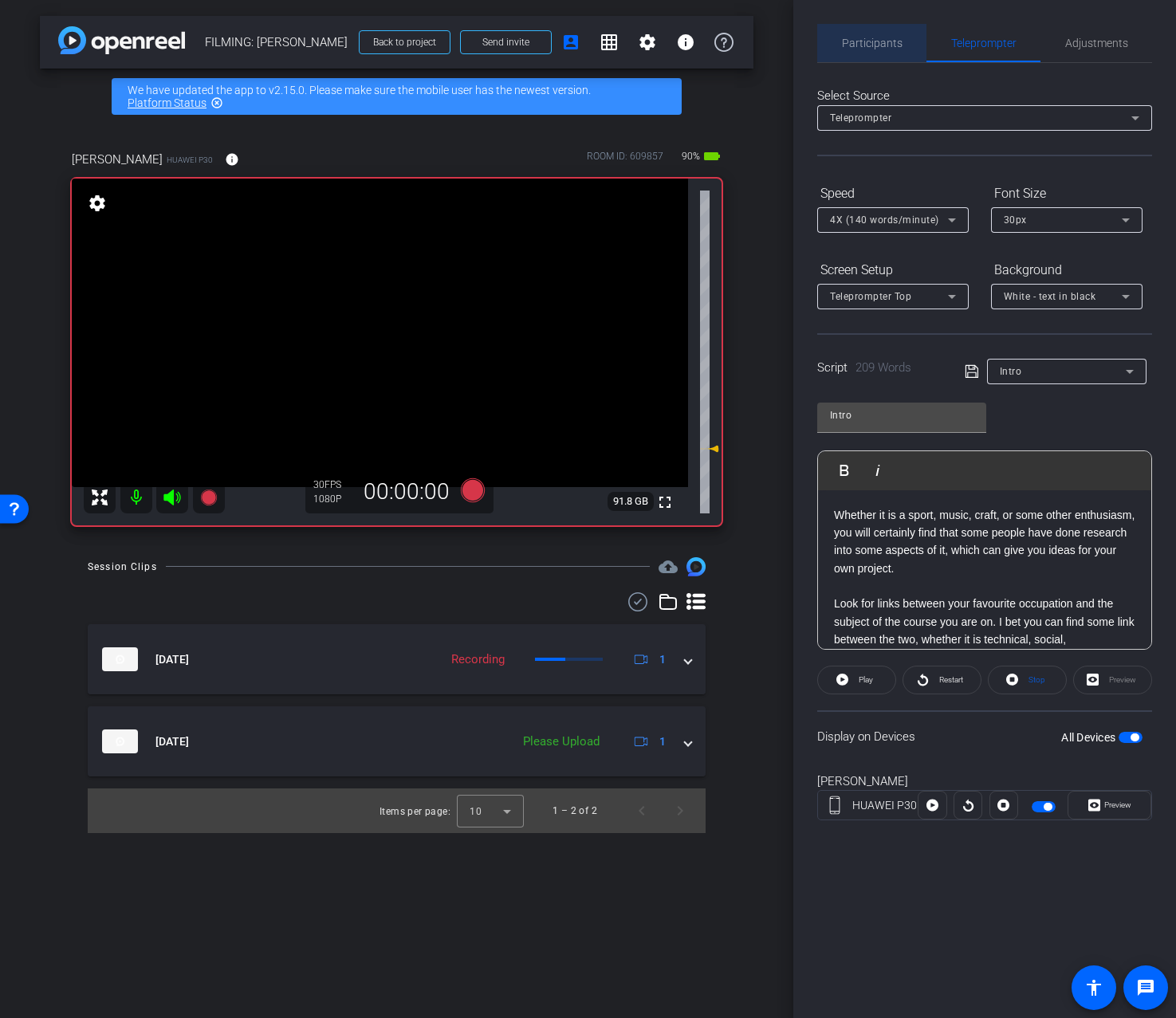
click at [885, 53] on span "Participants" at bounding box center [872, 43] width 61 height 38
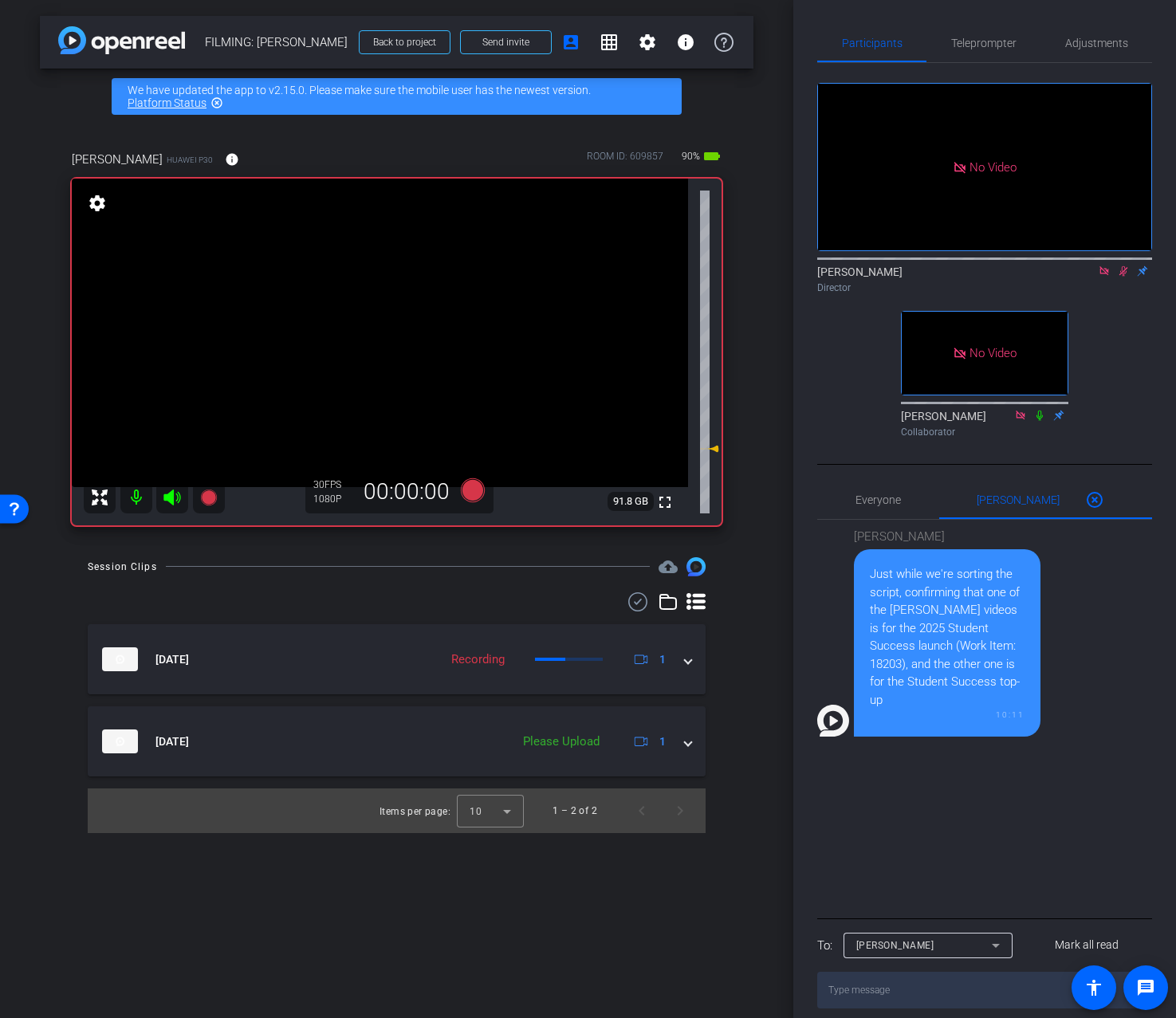
click at [1121, 271] on icon at bounding box center [1123, 271] width 9 height 10
click at [760, 331] on div "arrow_back FILMING: Nicholas Walliman Back to project Send invite account_box g…" at bounding box center [396, 509] width 794 height 1018
click at [689, 351] on div "fullscreen settings 91.8 GB" at bounding box center [396, 352] width 650 height 347
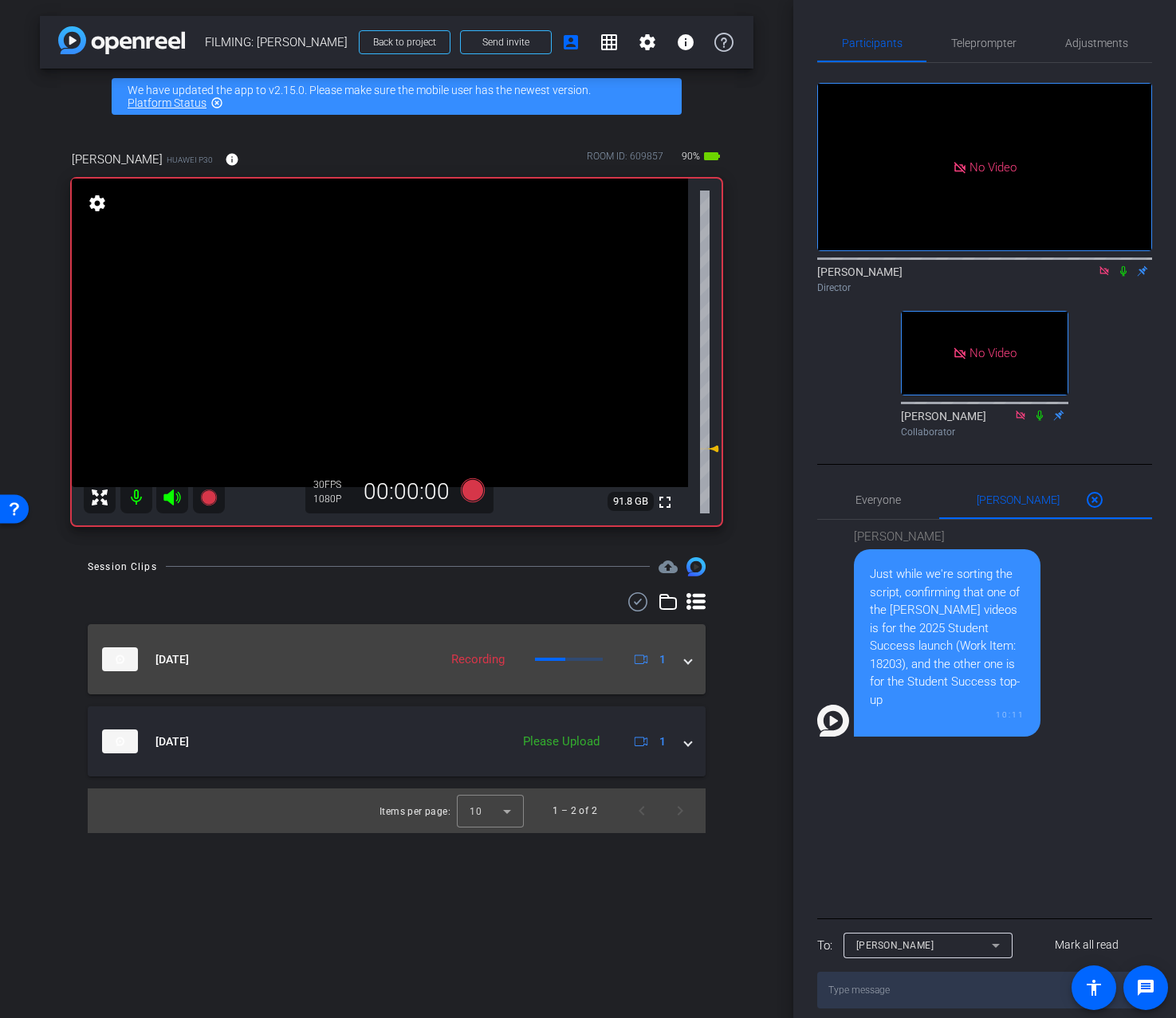
click at [690, 667] on span at bounding box center [689, 660] width 7 height 17
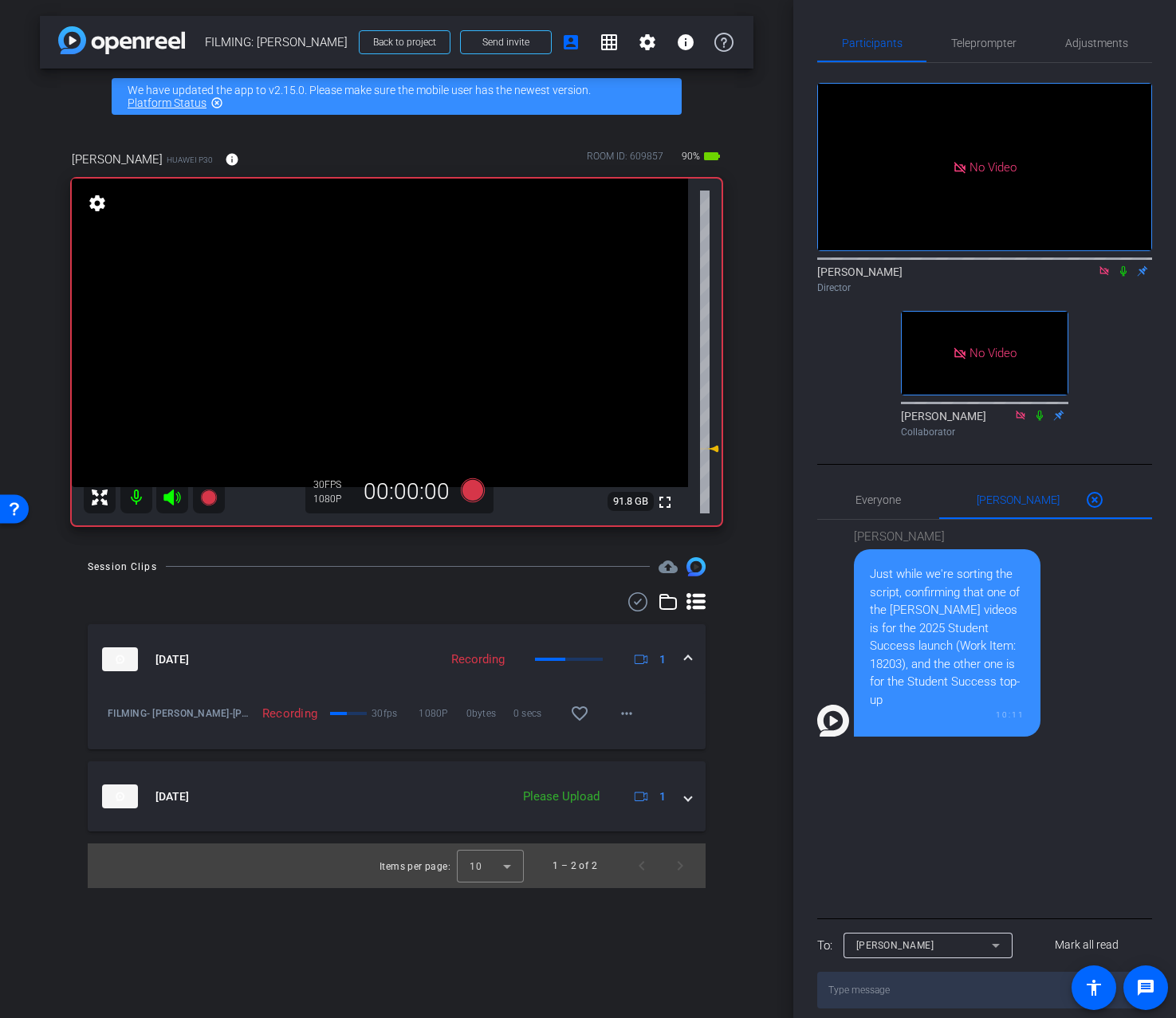
click at [690, 667] on span at bounding box center [689, 660] width 7 height 17
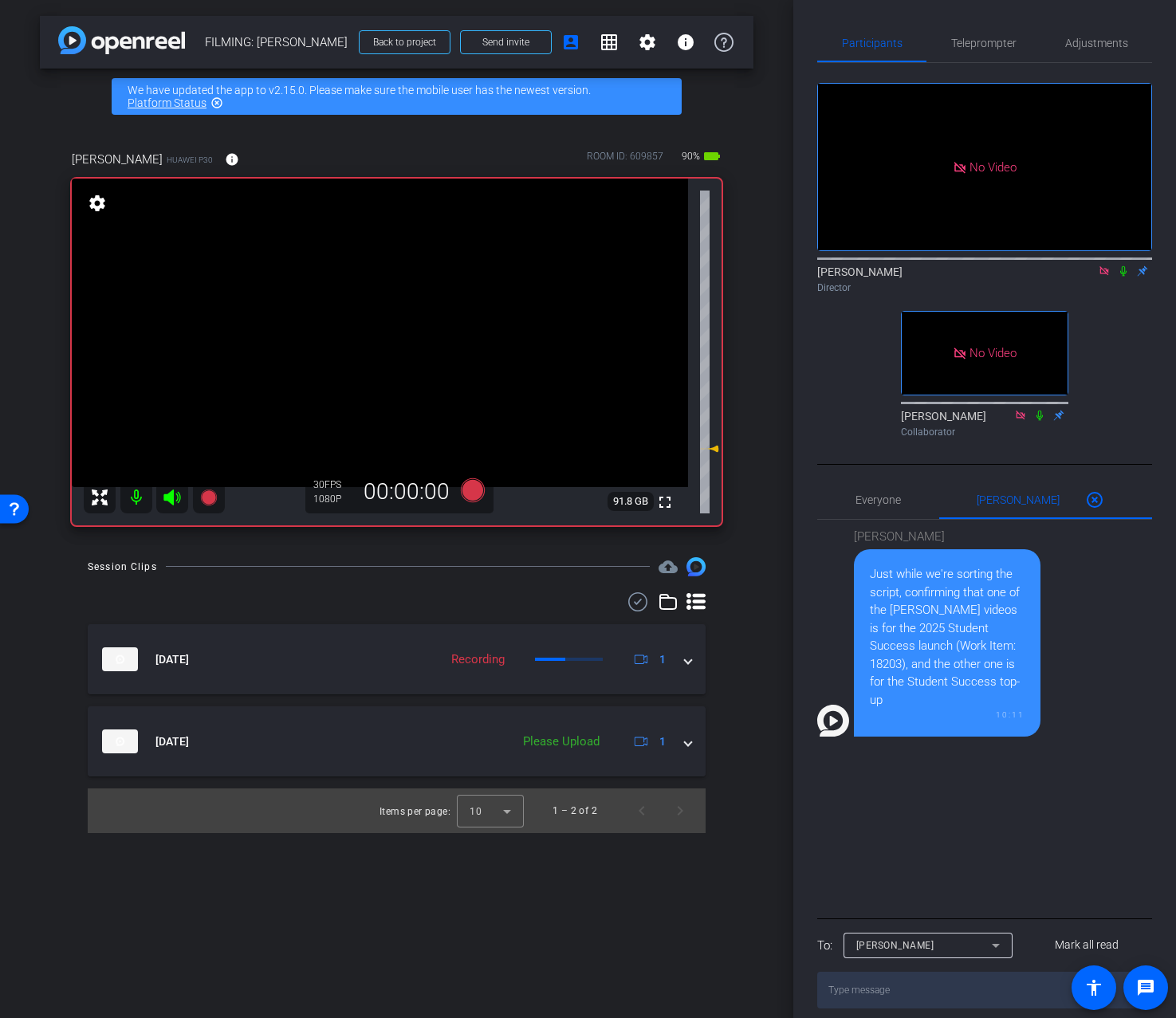
click at [730, 641] on div "Session Clips cloud_upload Aug 12, 2025 Recording 1 FILMING- Nicholas Walliman-…" at bounding box center [396, 695] width 714 height 276
click at [894, 511] on span "Everyone 0" at bounding box center [878, 500] width 45 height 38
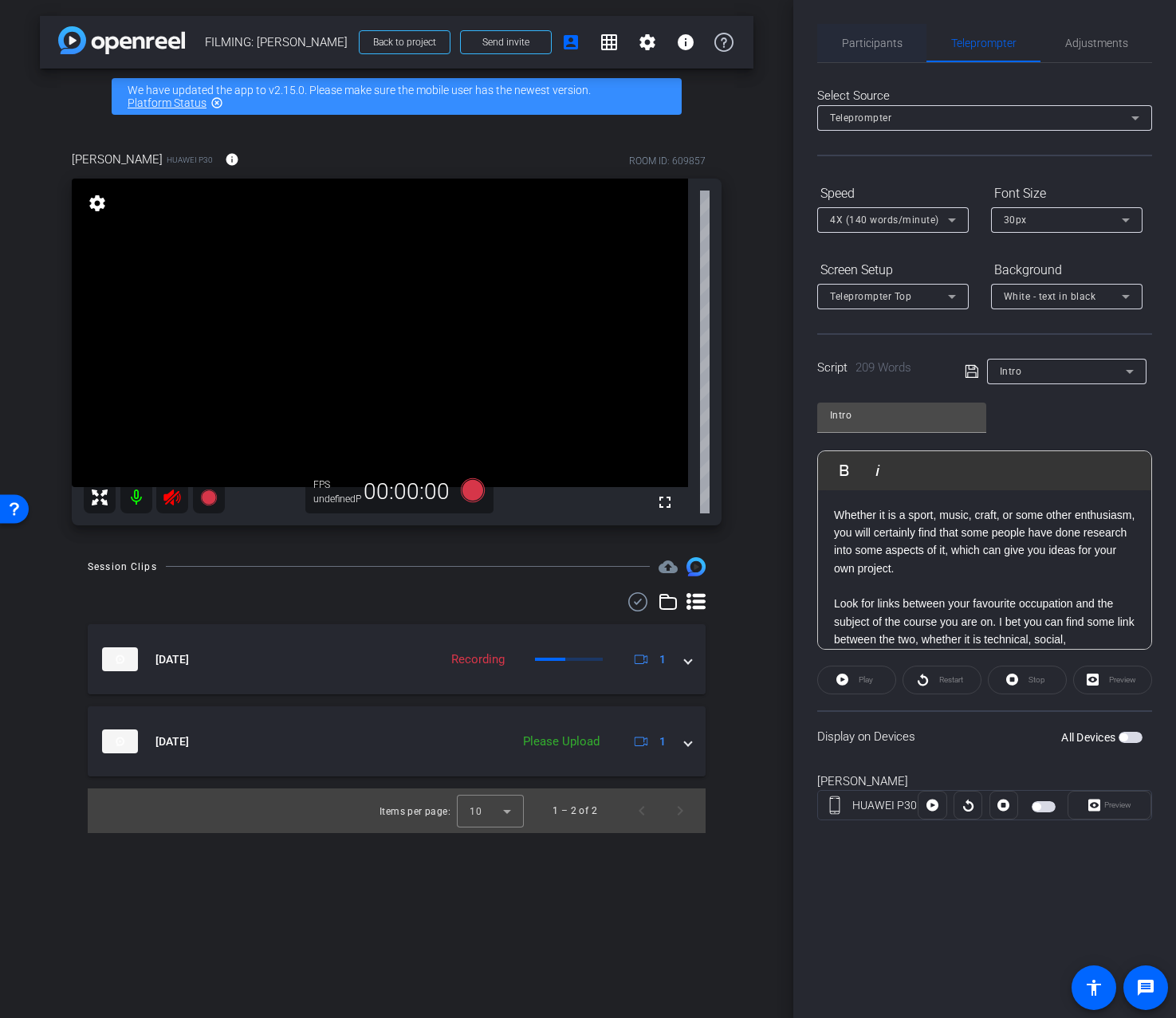
click at [889, 52] on span "Participants" at bounding box center [872, 43] width 61 height 38
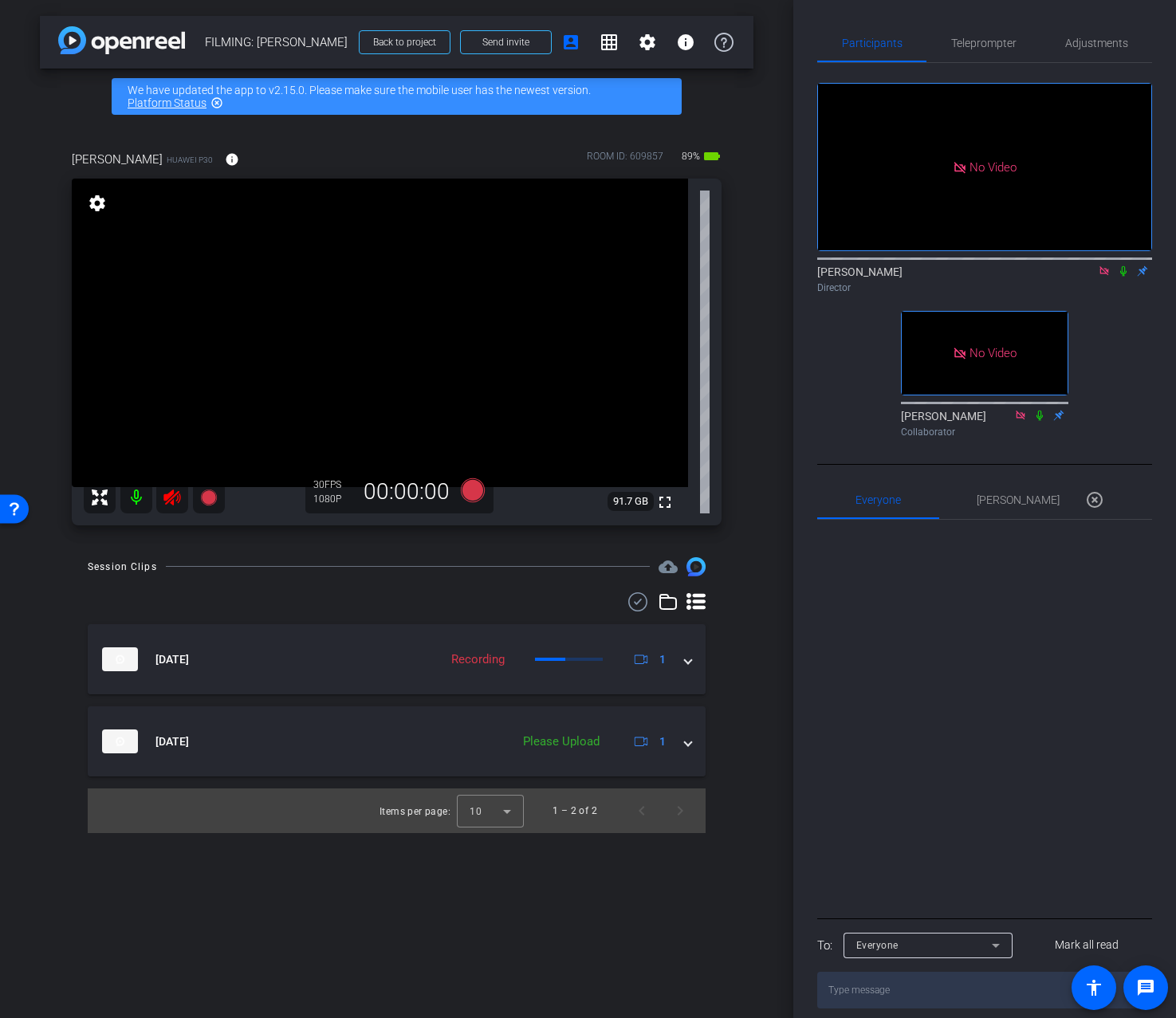
click at [163, 496] on icon at bounding box center [172, 497] width 19 height 19
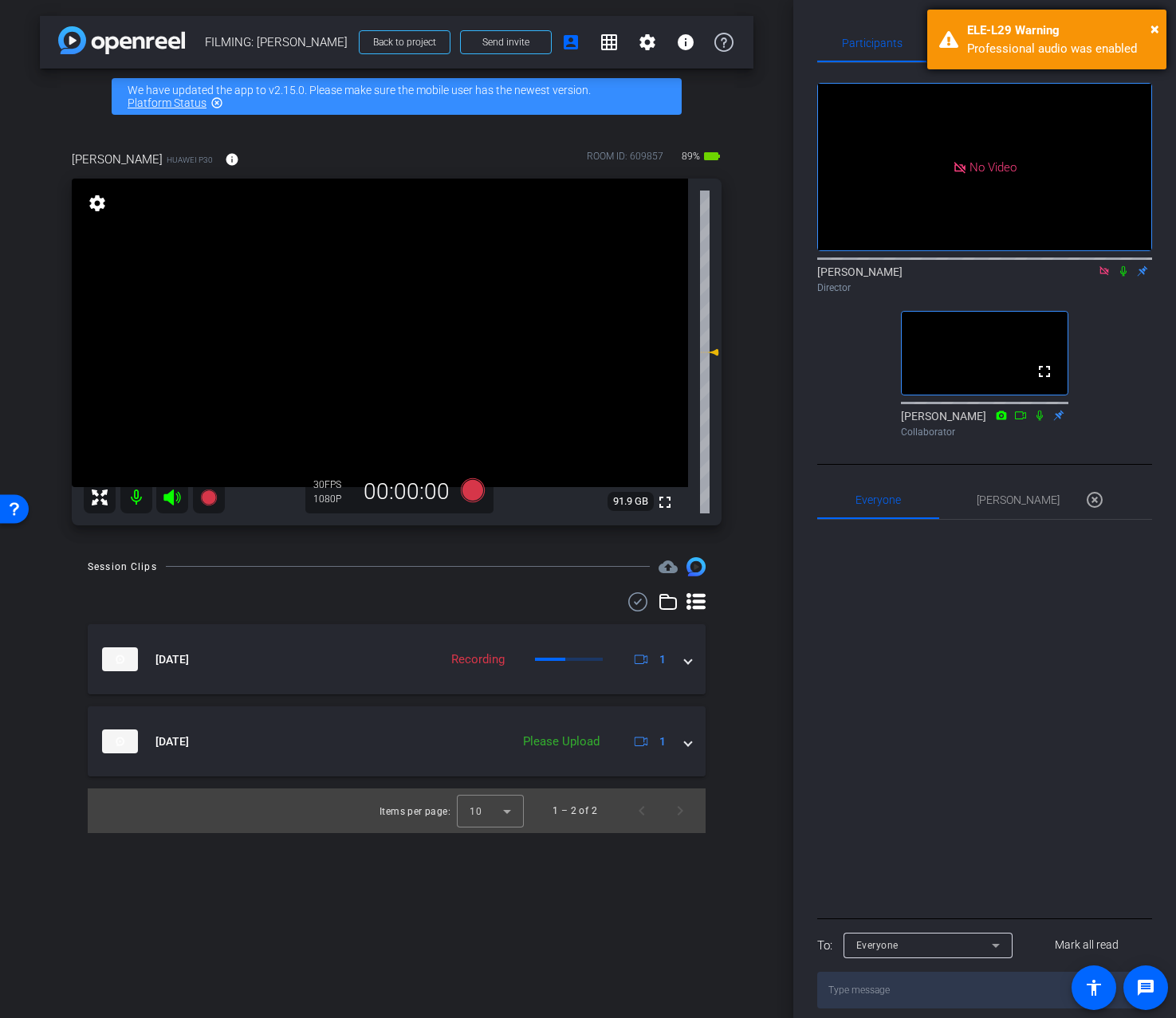
click at [1161, 28] on div "× ELE-L29 Warning Professional audio was enabled" at bounding box center [1047, 39] width 240 height 60
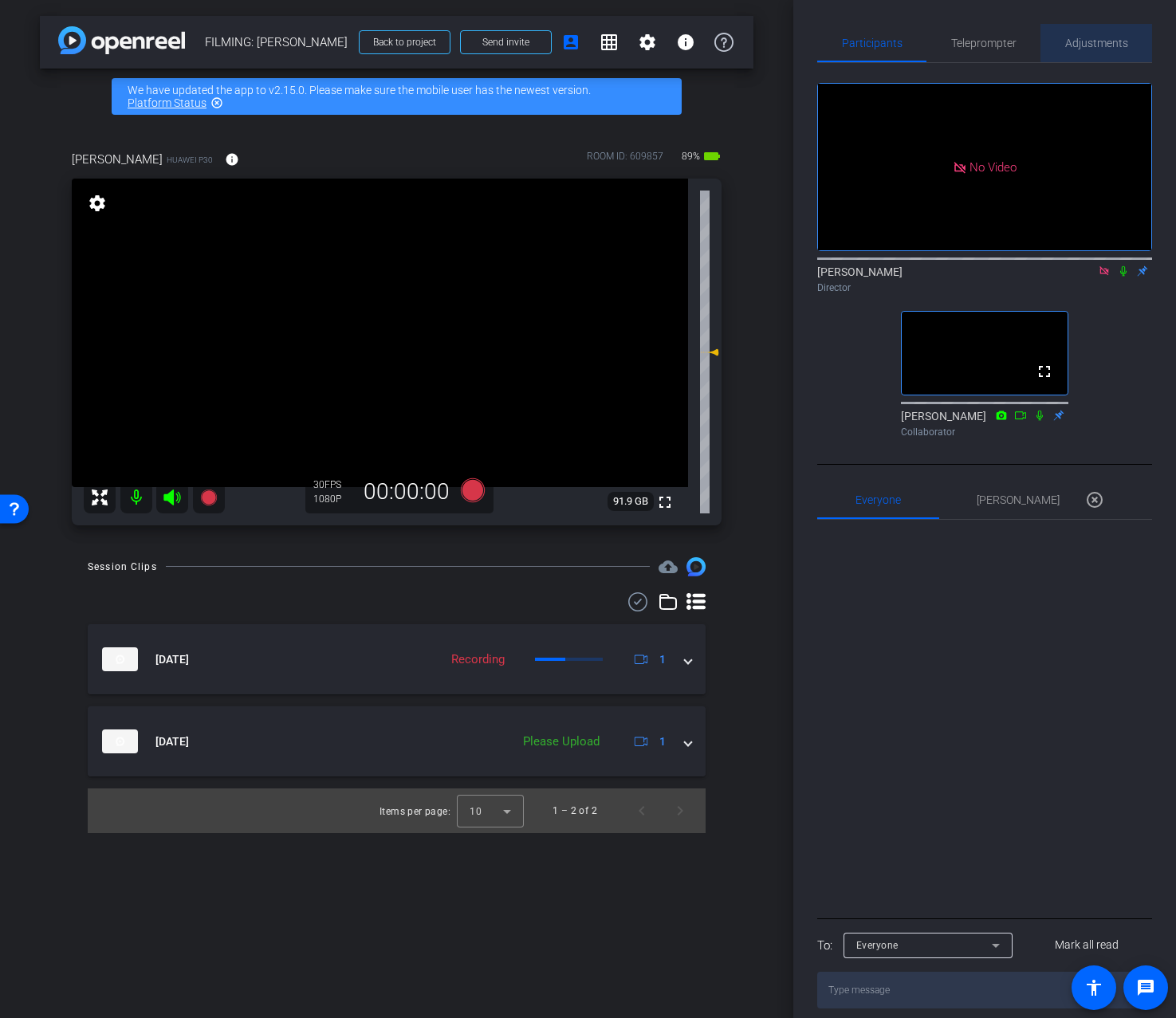
click at [1128, 41] on div "Adjustments" at bounding box center [1097, 43] width 112 height 38
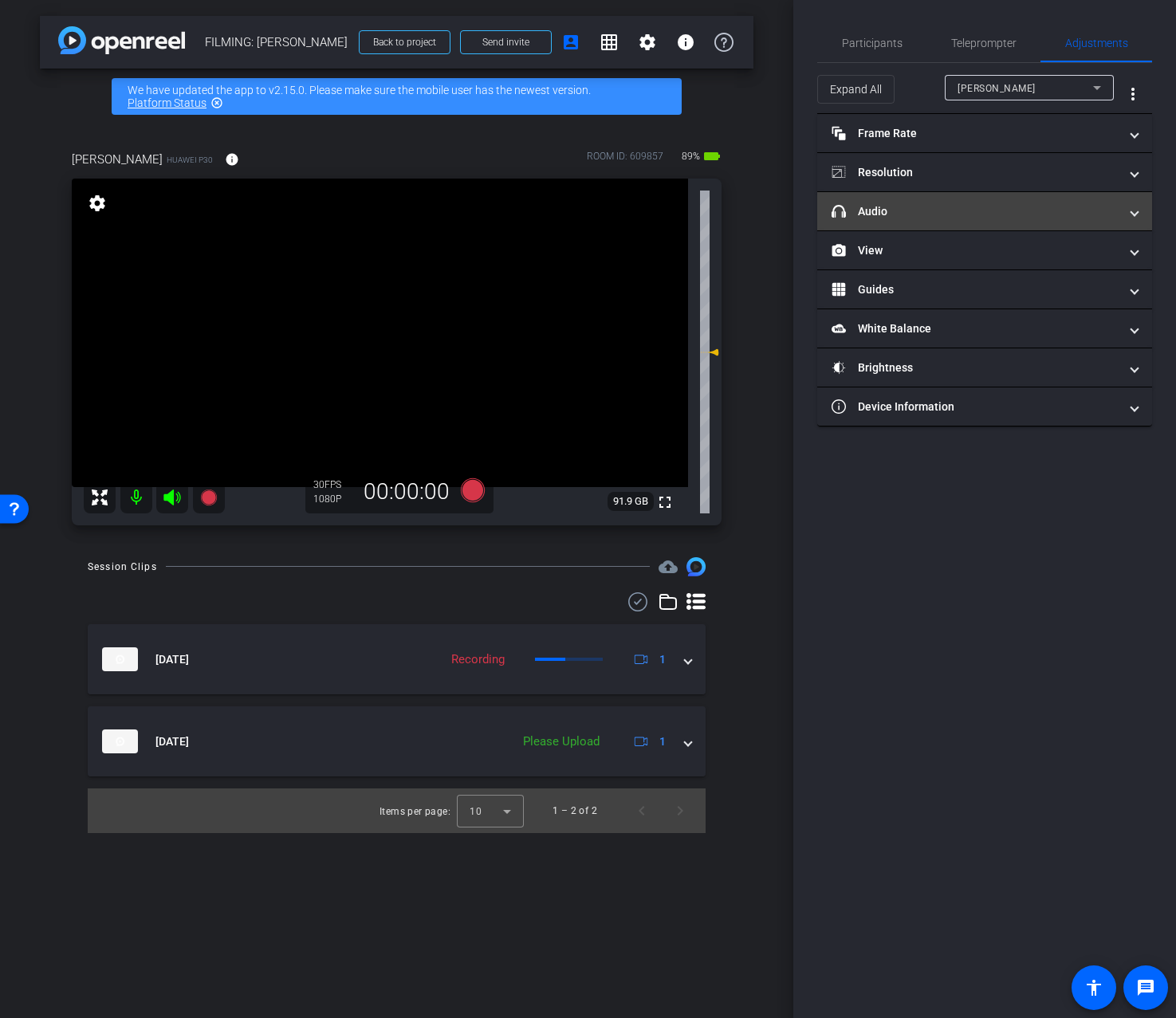
click at [1037, 226] on mat-expansion-panel-header "headphone icon Audio" at bounding box center [984, 211] width 335 height 38
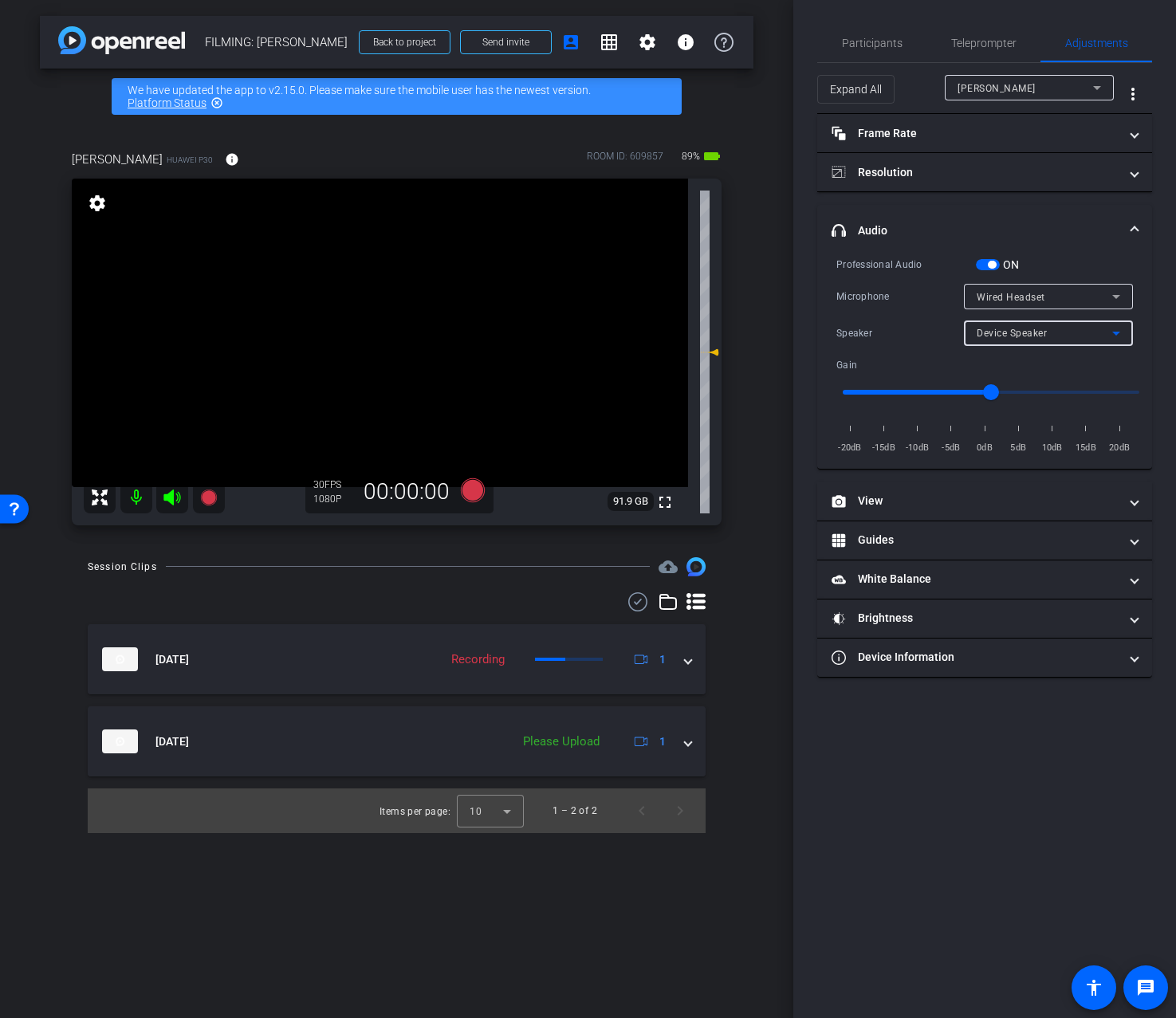
click at [1037, 333] on span "Device Speaker" at bounding box center [1012, 333] width 70 height 11
click at [1070, 243] on div at bounding box center [588, 509] width 1176 height 1018
click at [980, 55] on span "Teleprompter" at bounding box center [984, 43] width 65 height 38
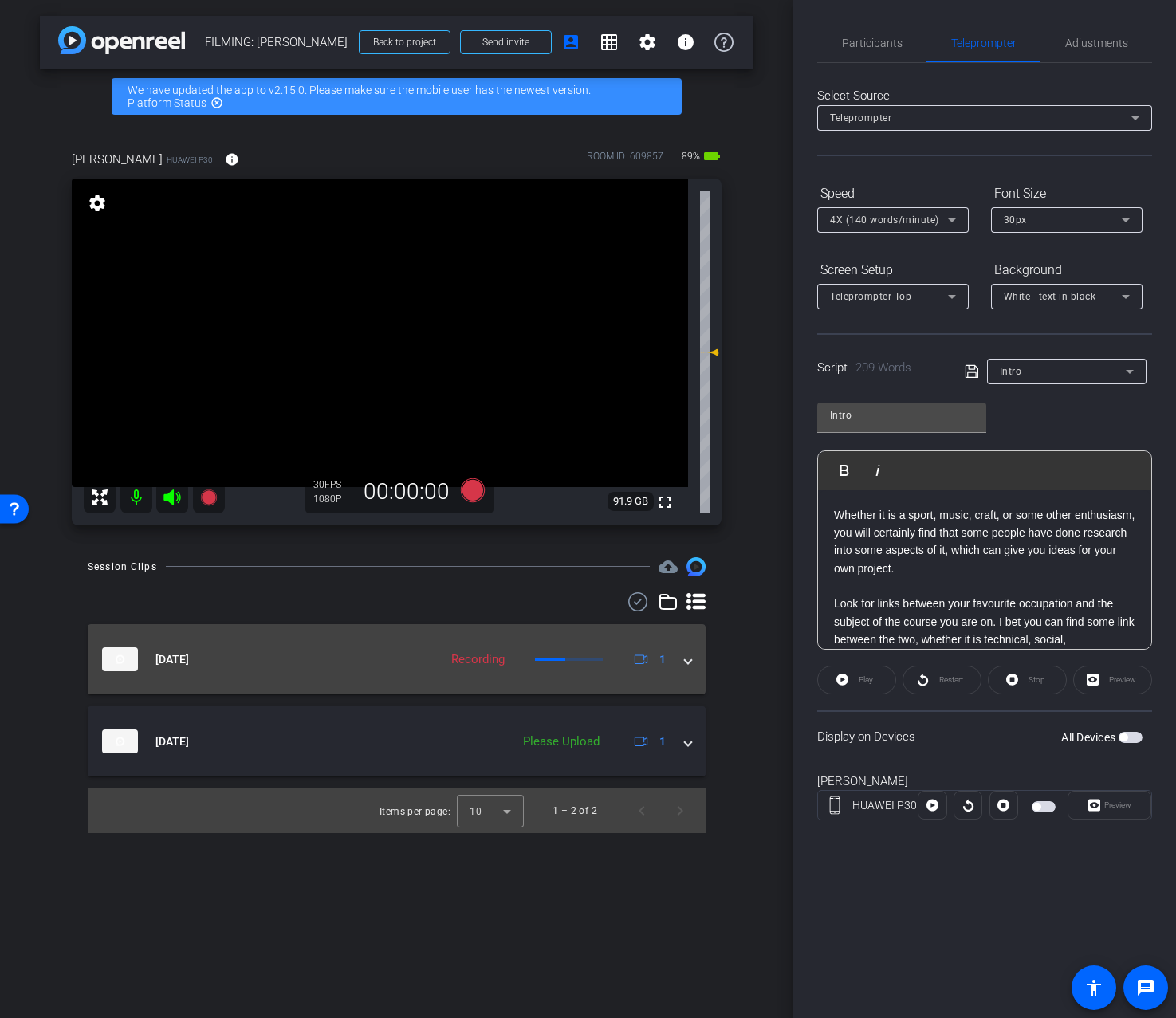
click at [677, 668] on div "Aug 12, 2025 Recording 1" at bounding box center [393, 659] width 583 height 24
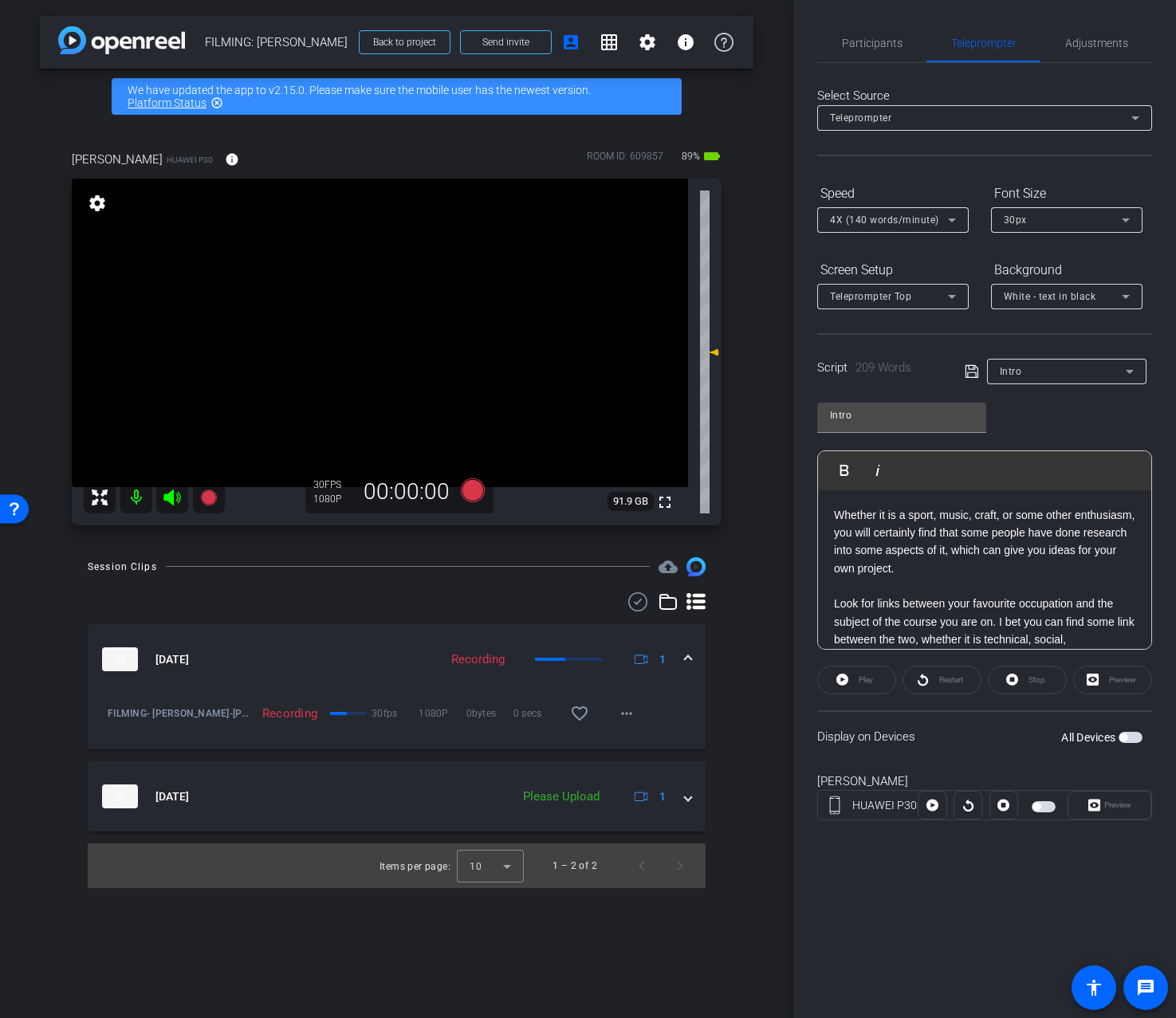
click at [684, 668] on div "Aug 12, 2025 Recording 1" at bounding box center [393, 659] width 583 height 24
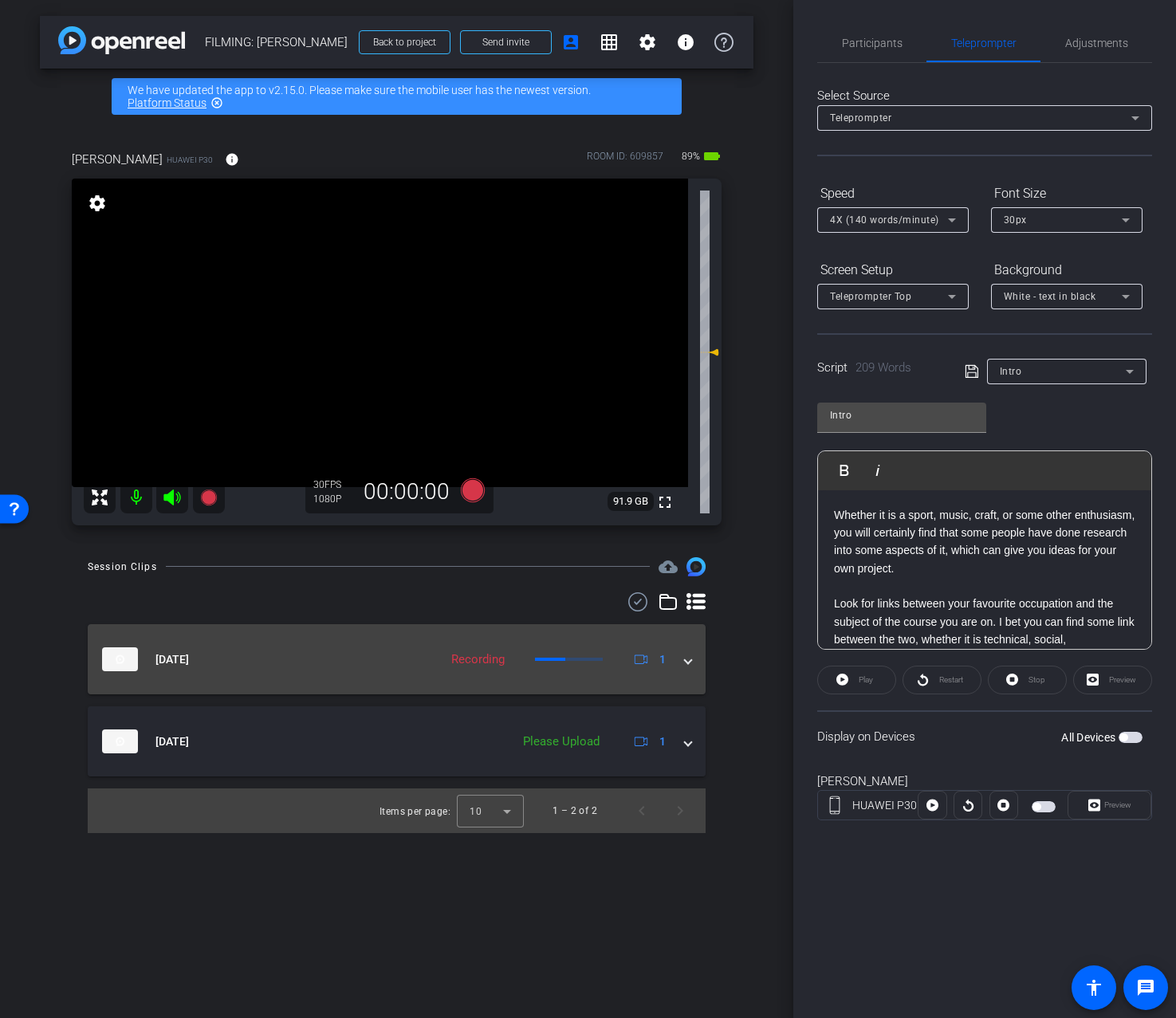
click at [689, 670] on mat-expansion-panel-header "Aug 12, 2025 Recording 1" at bounding box center [396, 659] width 618 height 70
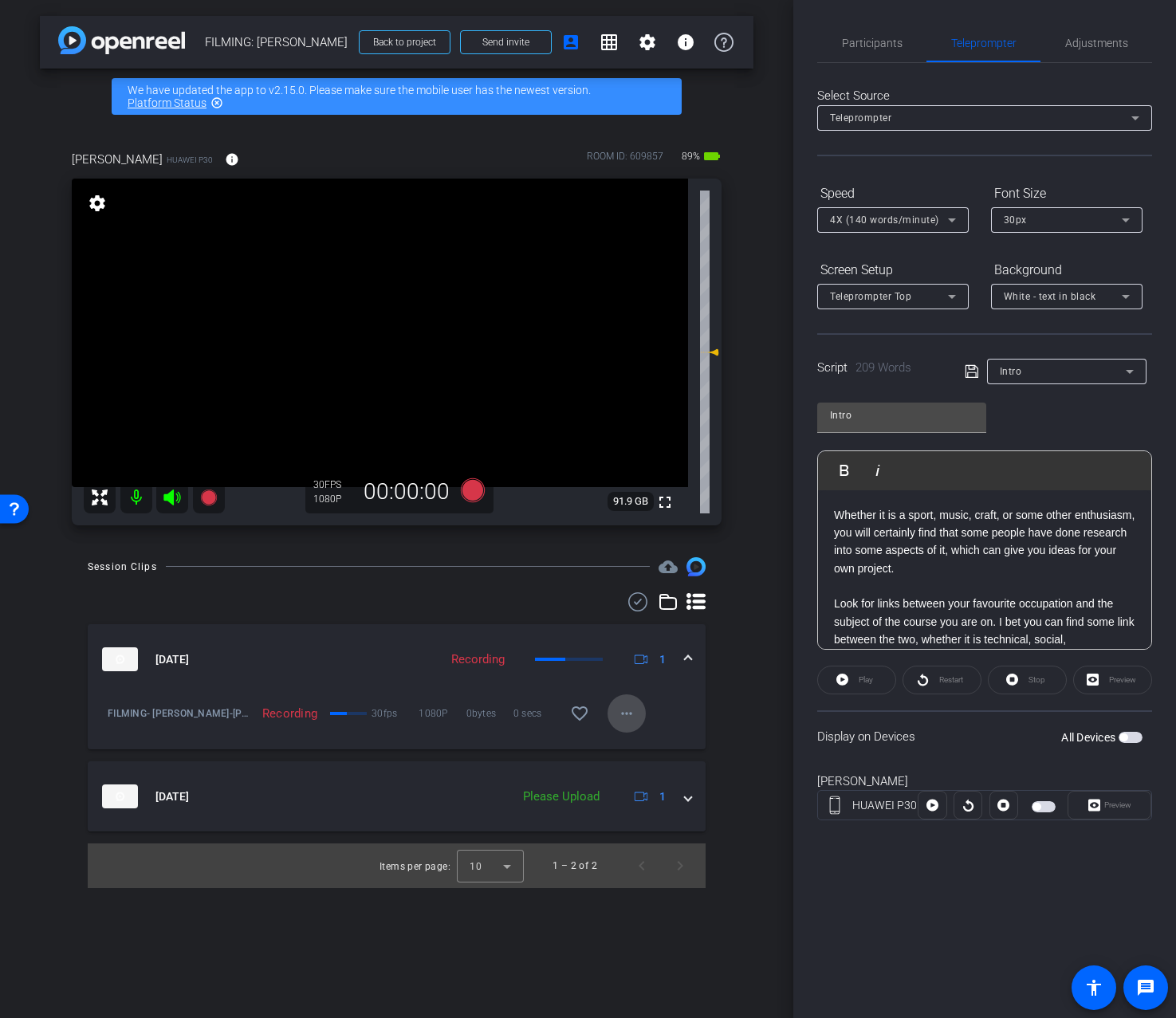
click at [627, 725] on span at bounding box center [627, 713] width 38 height 38
click at [646, 744] on span "Pause Upload" at bounding box center [652, 747] width 64 height 19
click at [629, 718] on mat-icon "more_horiz" at bounding box center [627, 713] width 19 height 19
click at [646, 749] on span "Pause Upload" at bounding box center [652, 747] width 64 height 19
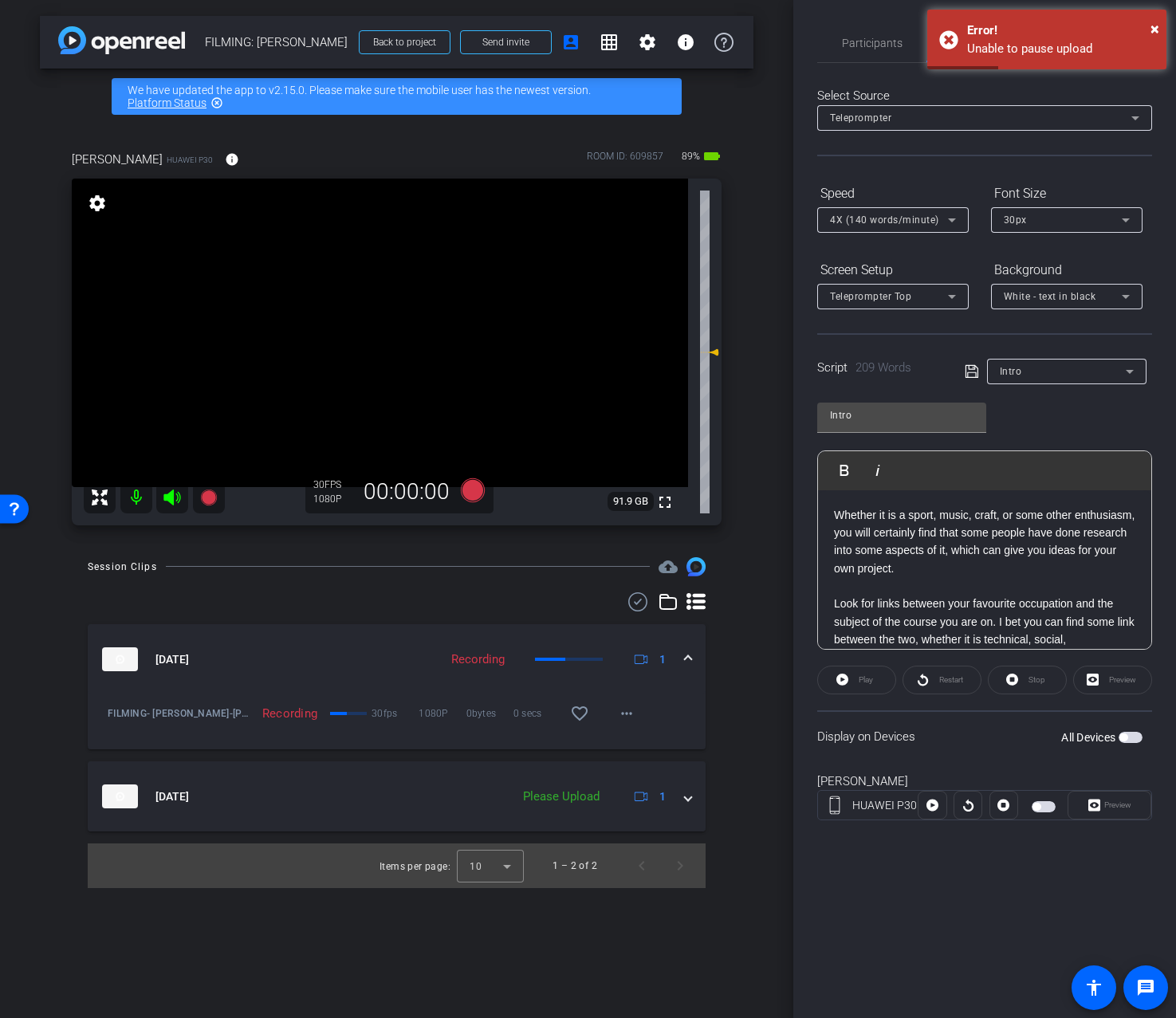
click at [689, 653] on span at bounding box center [689, 660] width 7 height 17
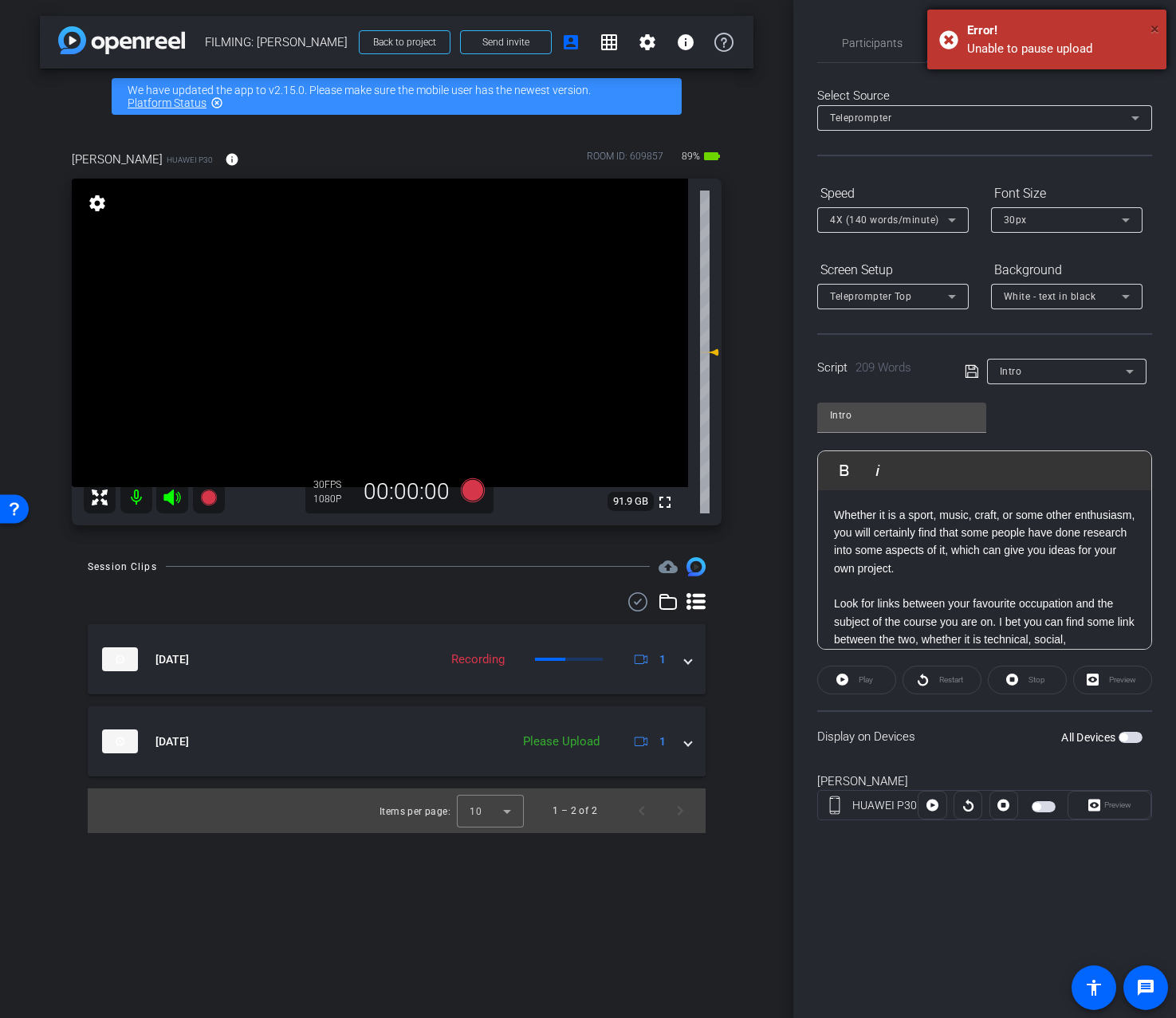
click at [1155, 31] on span "×" at bounding box center [1155, 28] width 9 height 19
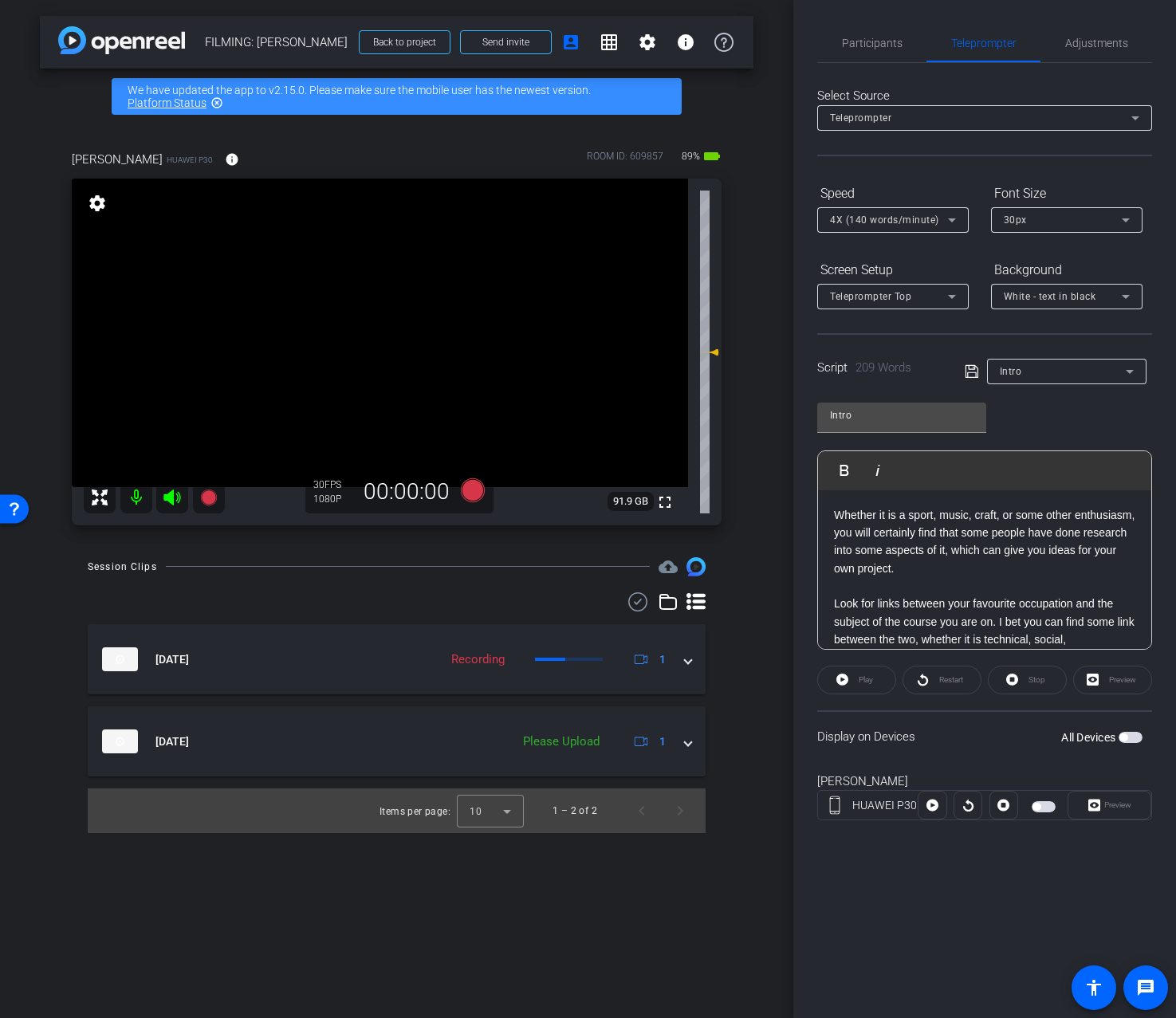
click at [1028, 508] on p "Whether it is a sport, music, craft, or some other enthusiasm, you will certain…" at bounding box center [984, 542] width 301 height 72
click at [835, 514] on p "Whether it is a sport, music, craft, or some other enthusiasm, you will certain…" at bounding box center [984, 542] width 301 height 72
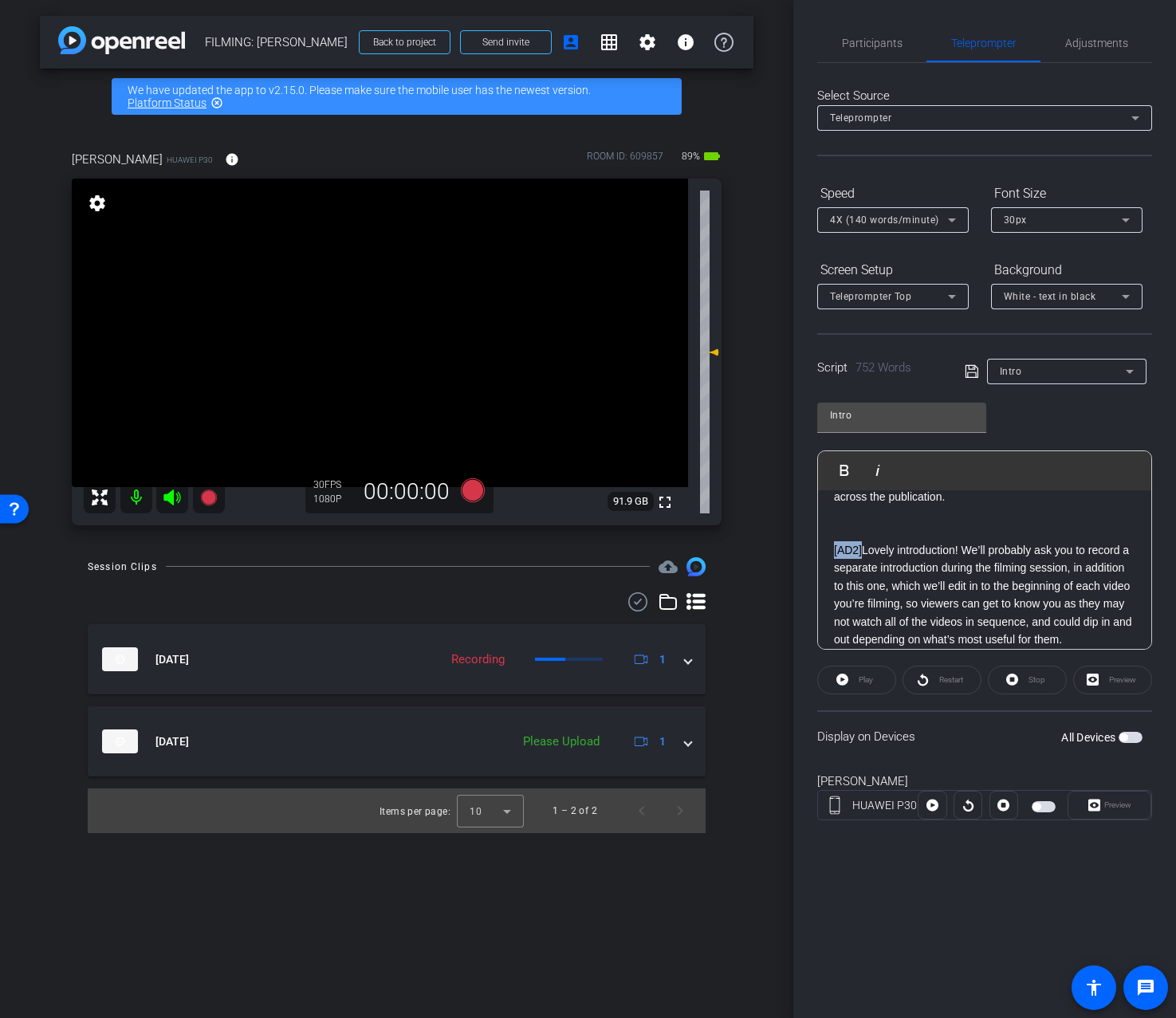
drag, startPoint x: 863, startPoint y: 553, endPoint x: 835, endPoint y: 555, distance: 28.1
click at [835, 555] on p "[AD2] Lovely introduction! We’ll probably ask you to record a separate introduc…" at bounding box center [984, 595] width 301 height 107
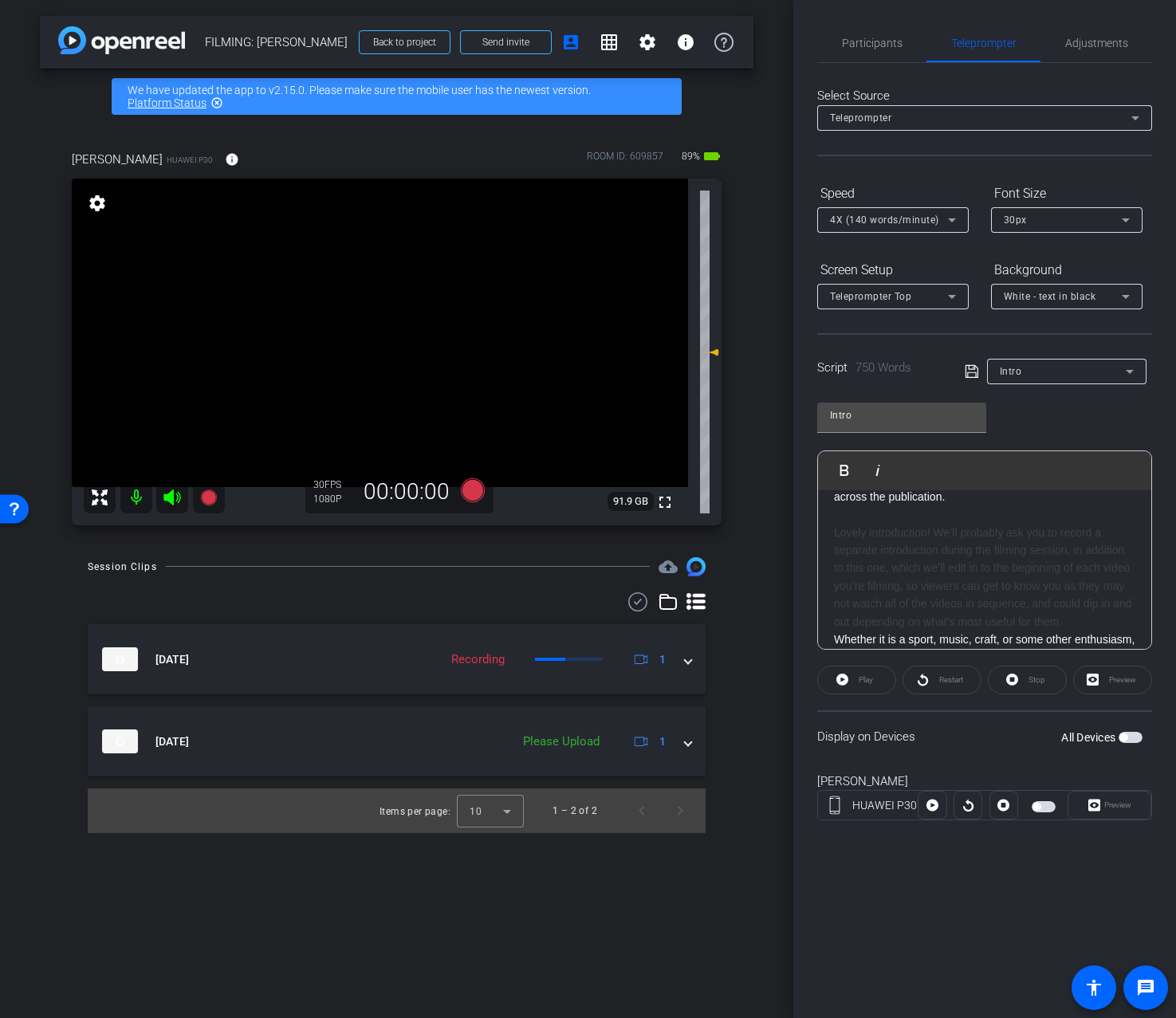
click at [1093, 625] on div "Lovely introduction! We’ll probably ask you to record a separate introduction d…" at bounding box center [984, 577] width 301 height 107
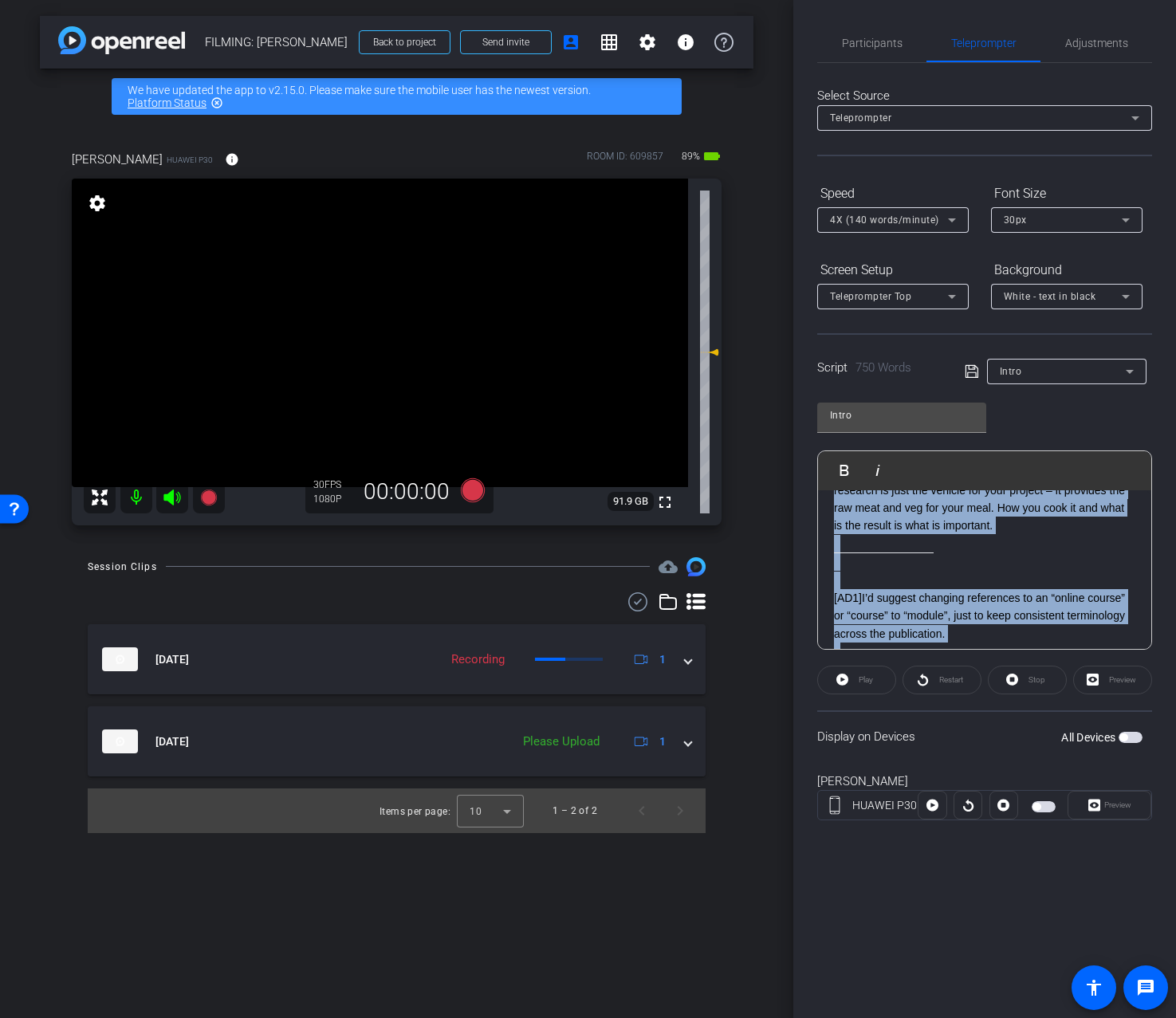
scroll to position [0, 0]
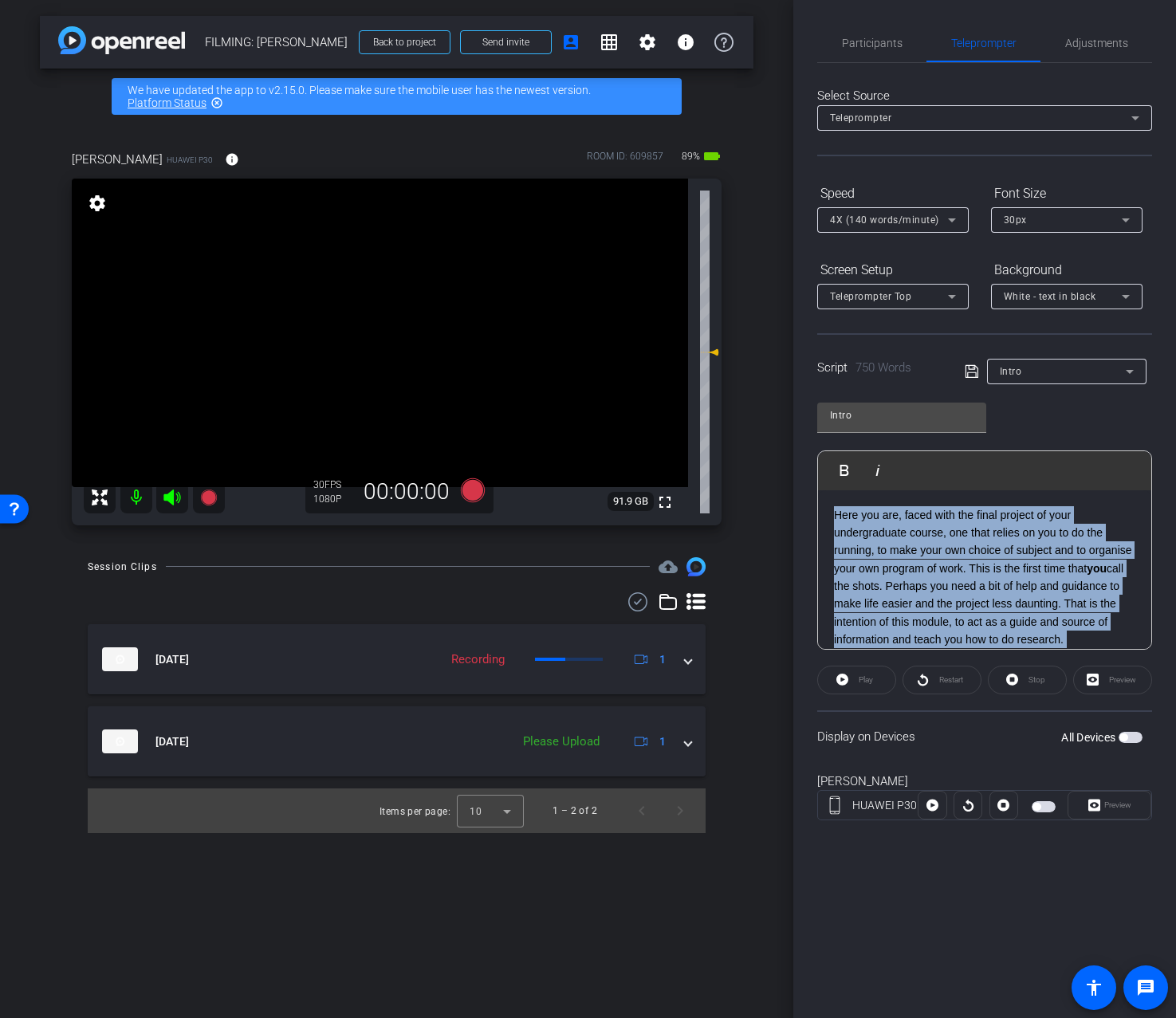
drag, startPoint x: 1064, startPoint y: 627, endPoint x: 1007, endPoint y: 339, distance: 293.6
click at [1007, 339] on openreel-capture-teleprompter "Speed 4X (140 words/minute) Font Size 30px Screen Setup Teleprompter Top Backgr…" at bounding box center [984, 514] width 335 height 668
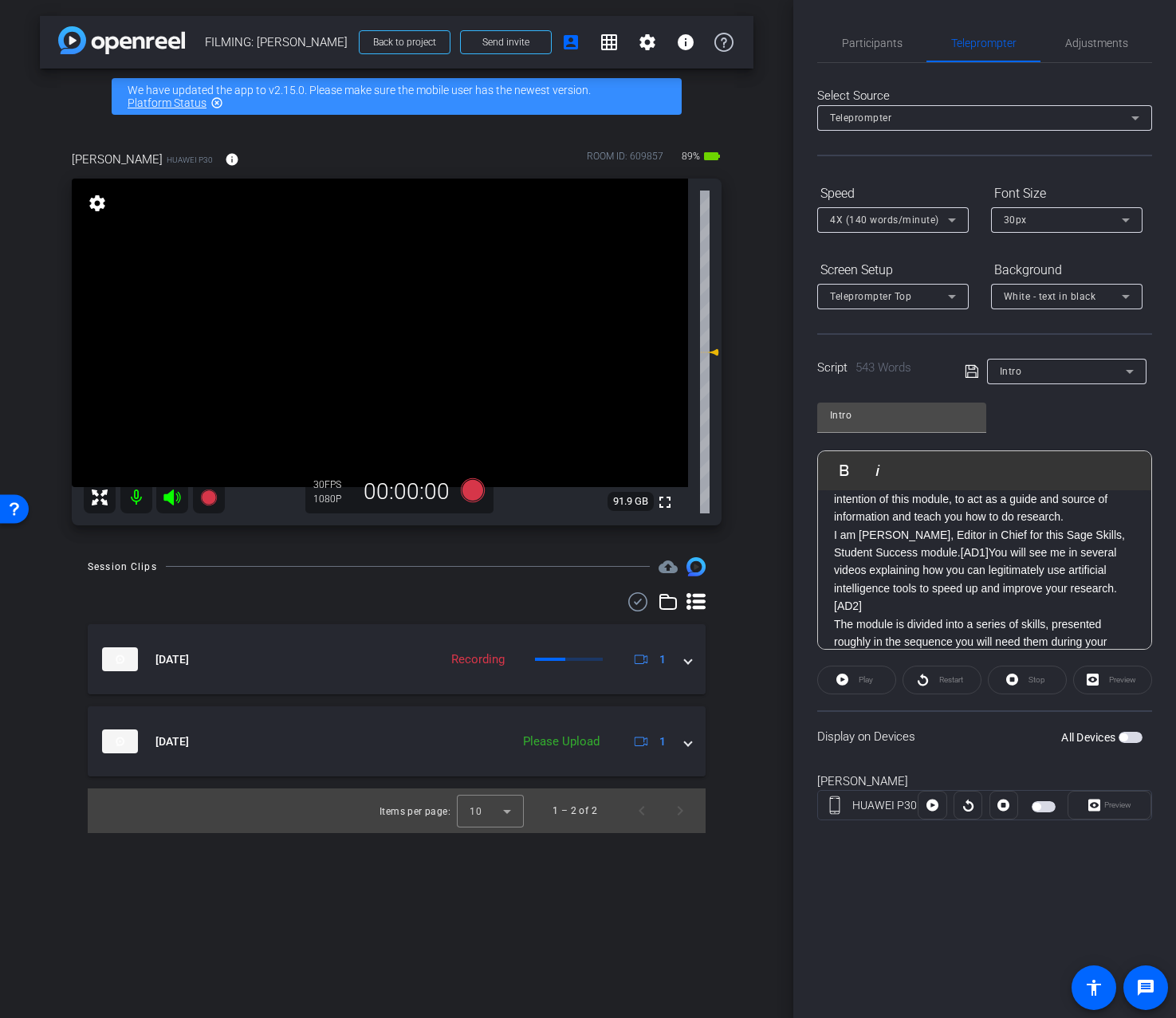
scroll to position [123, 0]
drag, startPoint x: 1027, startPoint y: 553, endPoint x: 996, endPoint y: 557, distance: 31.3
click at [996, 557] on p "I am Dr Nicholas Walliman, Editor in Chief for this Sage Skills, Student Succes…" at bounding box center [984, 570] width 301 height 89
drag, startPoint x: 910, startPoint y: 609, endPoint x: 827, endPoint y: 609, distance: 83.0
click at [827, 609] on div "Here you are, faced with the final project of your undergraduate course, one th…" at bounding box center [984, 919] width 333 height 1103
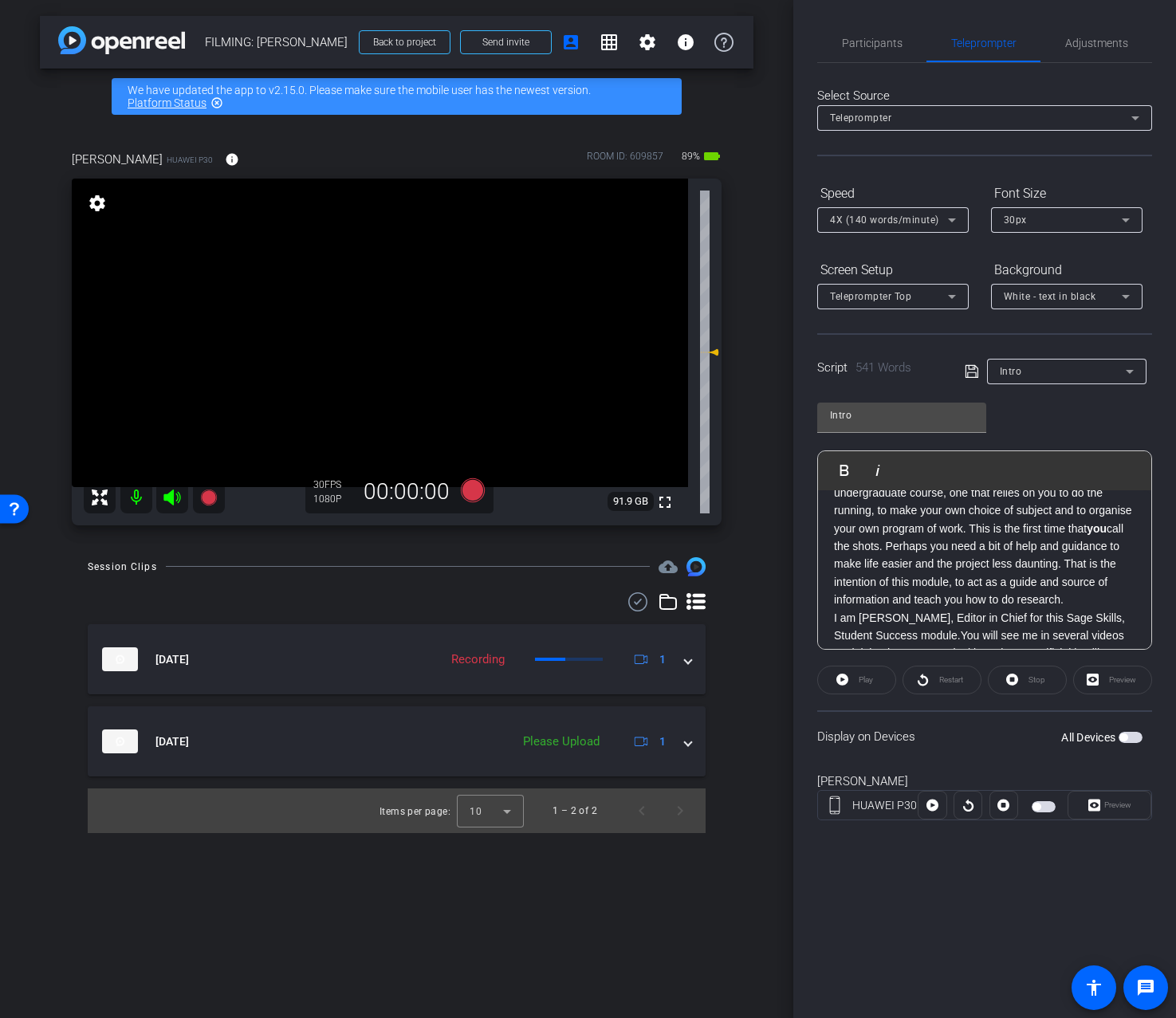
scroll to position [54, 0]
click at [1131, 553] on p "Here you are, faced with the final project of your undergraduate course, one th…" at bounding box center [984, 523] width 301 height 143
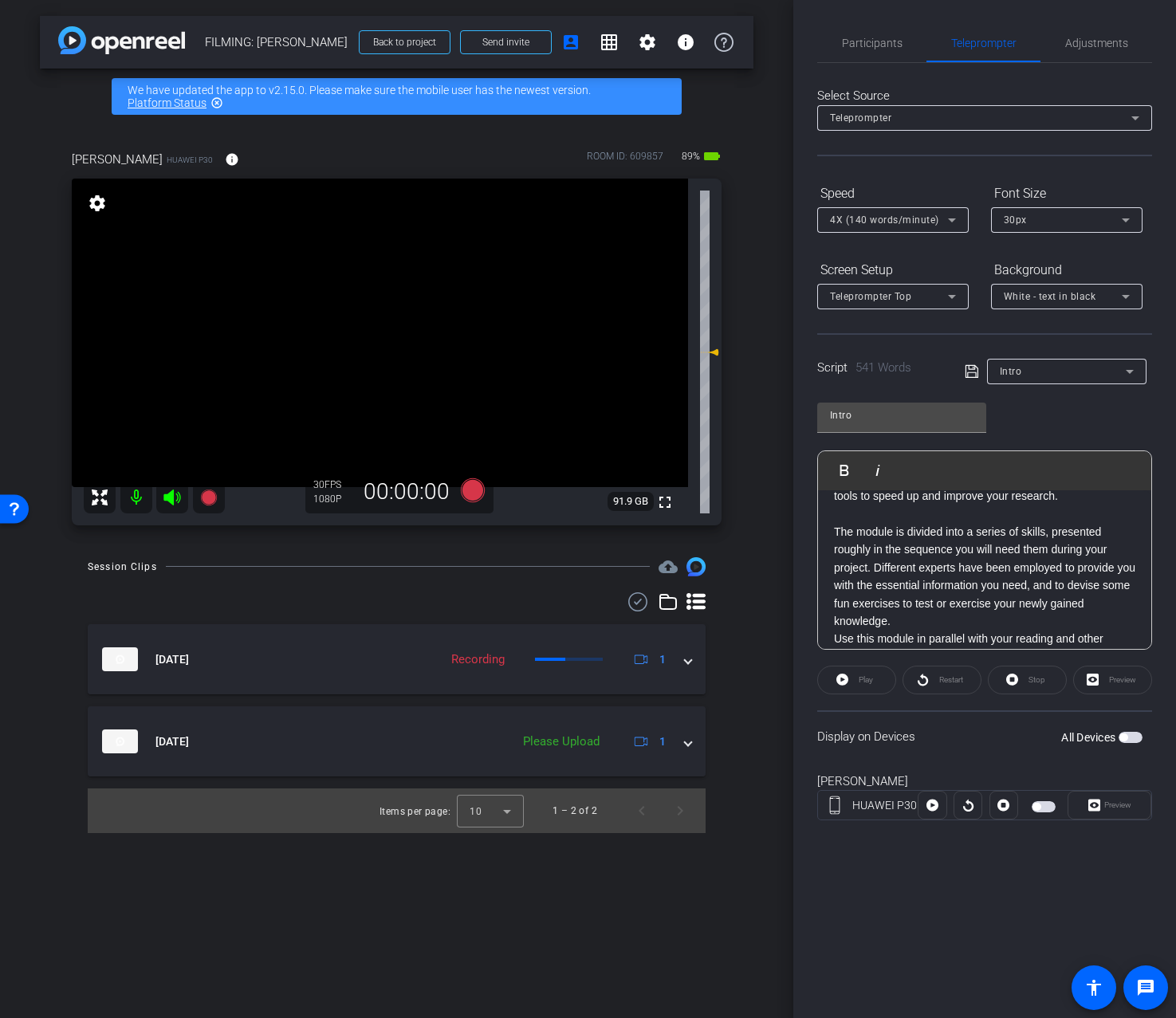
scroll to position [249, 0]
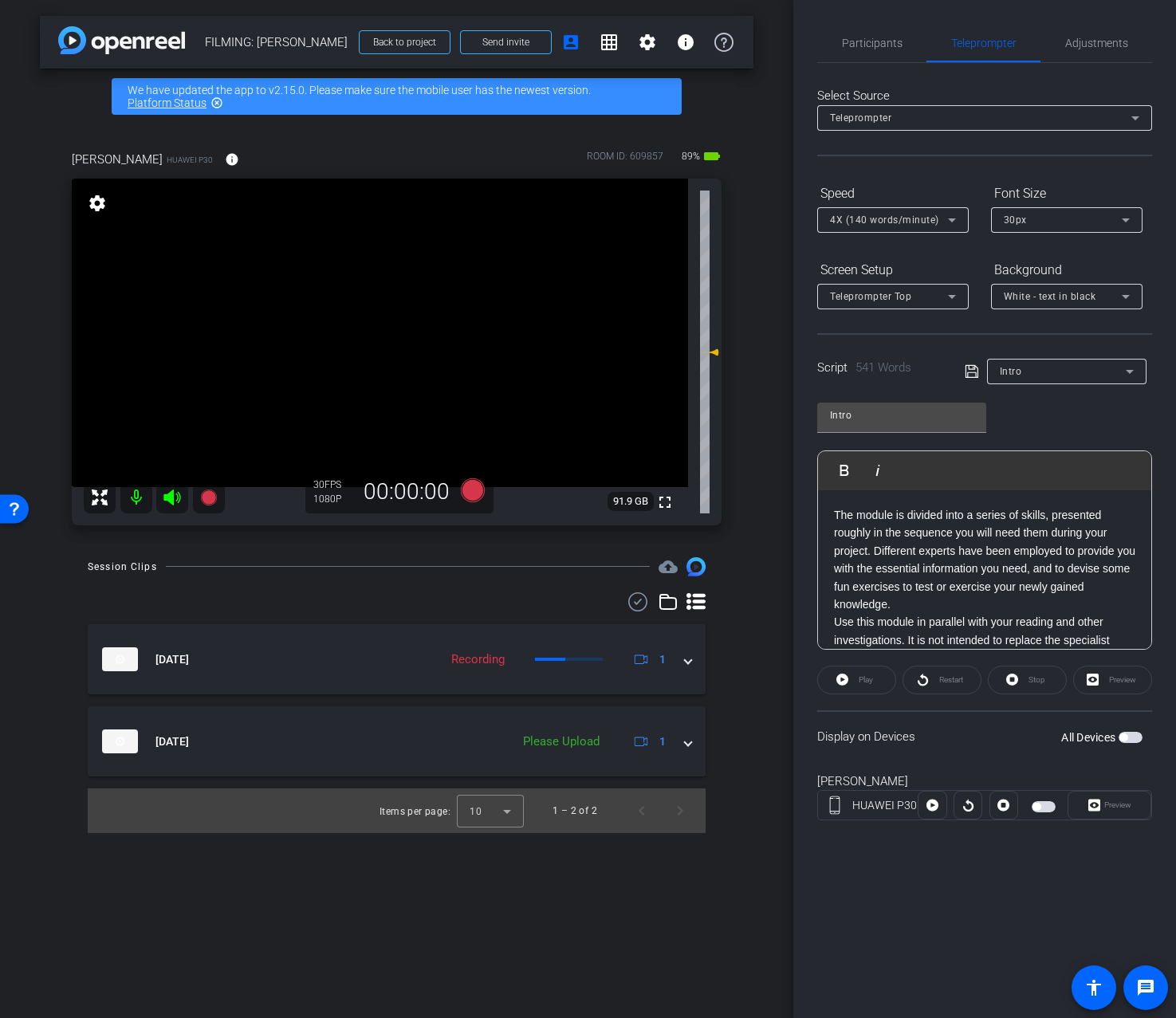
click at [965, 616] on p "Use this module in parallel with your reading and other investigations. It is n…" at bounding box center [984, 640] width 301 height 53
click at [967, 607] on p "The module is divided into a series of skills, presented roughly in the sequenc…" at bounding box center [984, 560] width 301 height 107
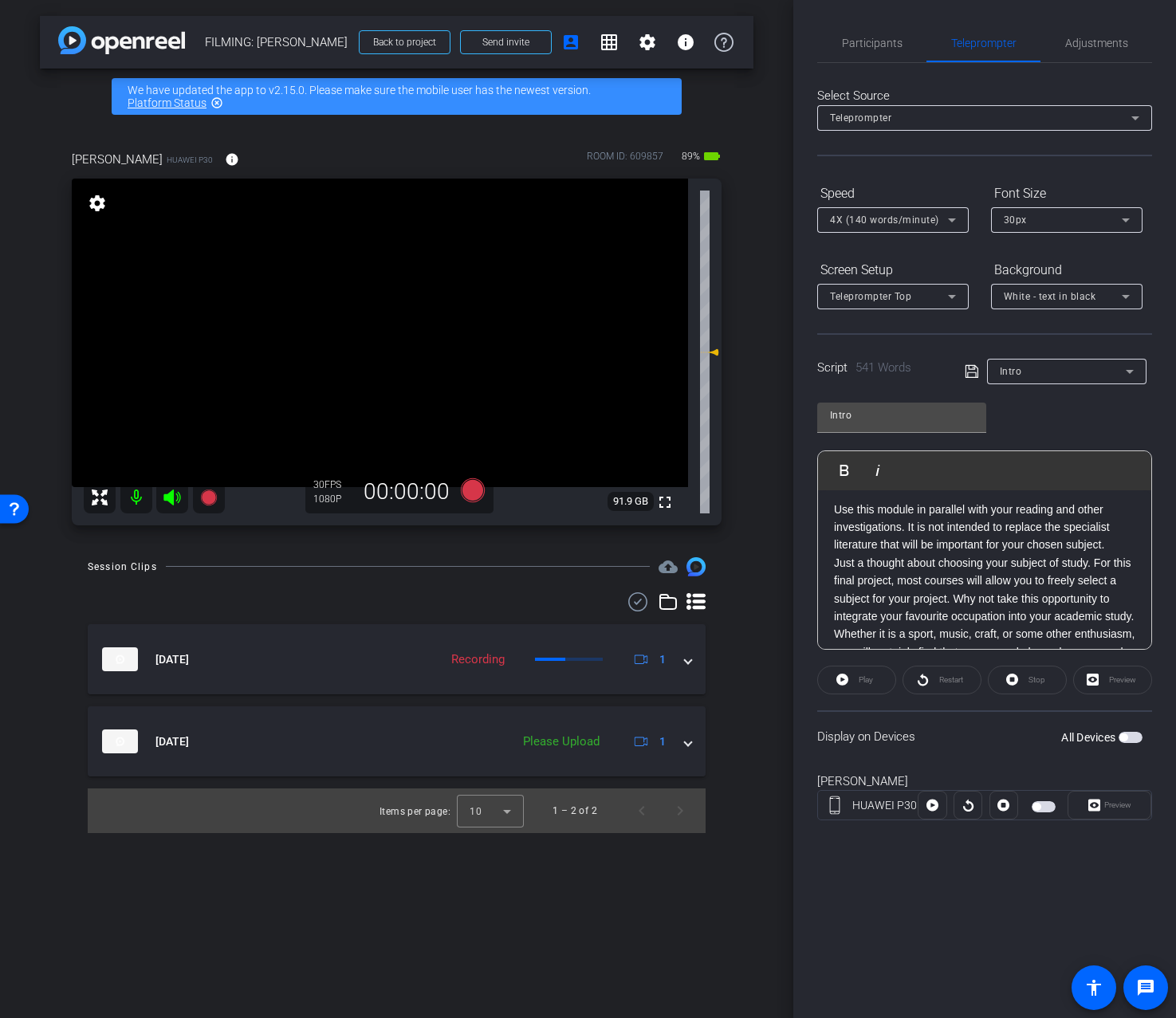
click at [1098, 563] on p "Just a thought about choosing your subject of study. For this final project, mo…" at bounding box center [984, 661] width 301 height 214
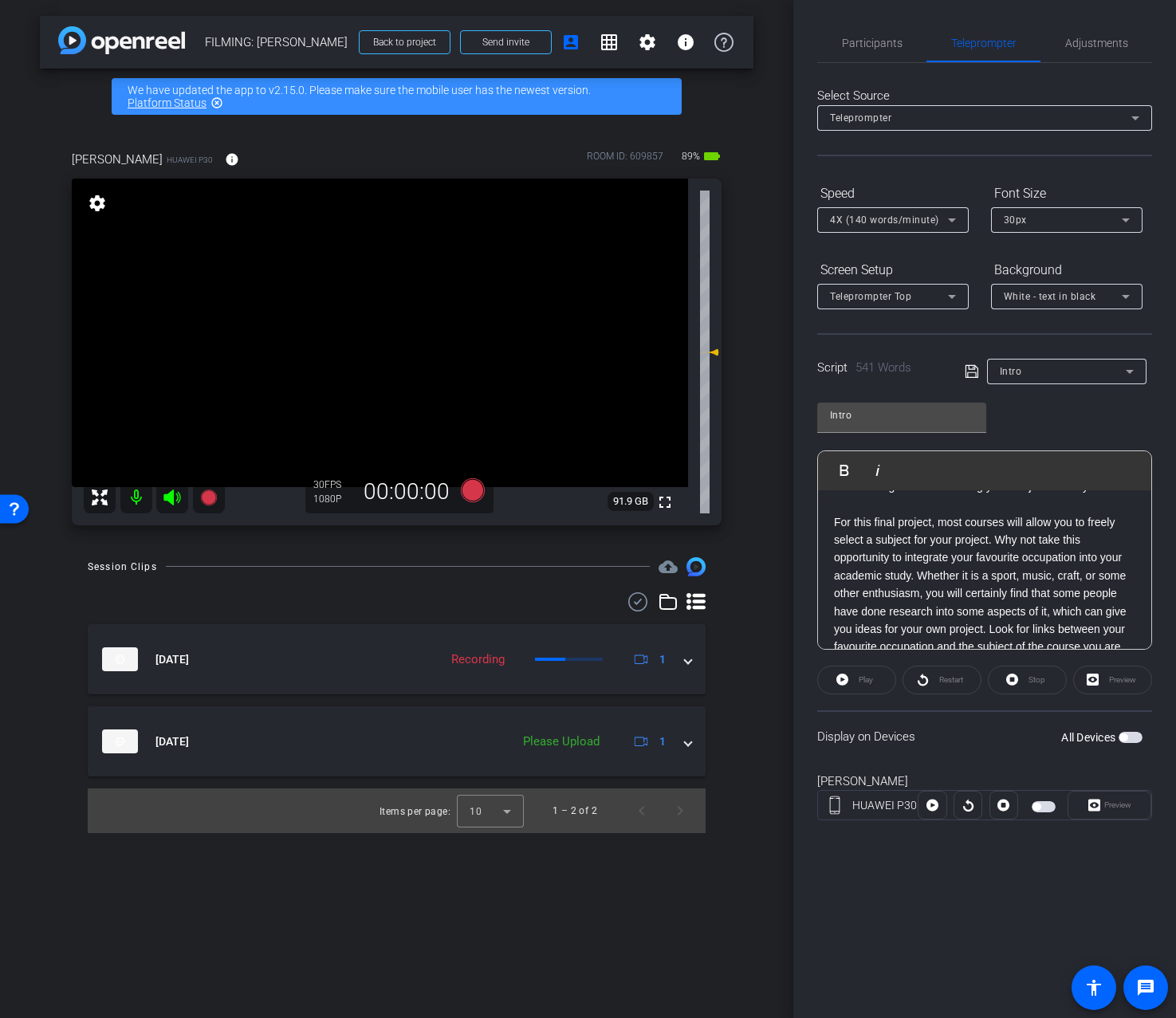
scroll to position [487, 0]
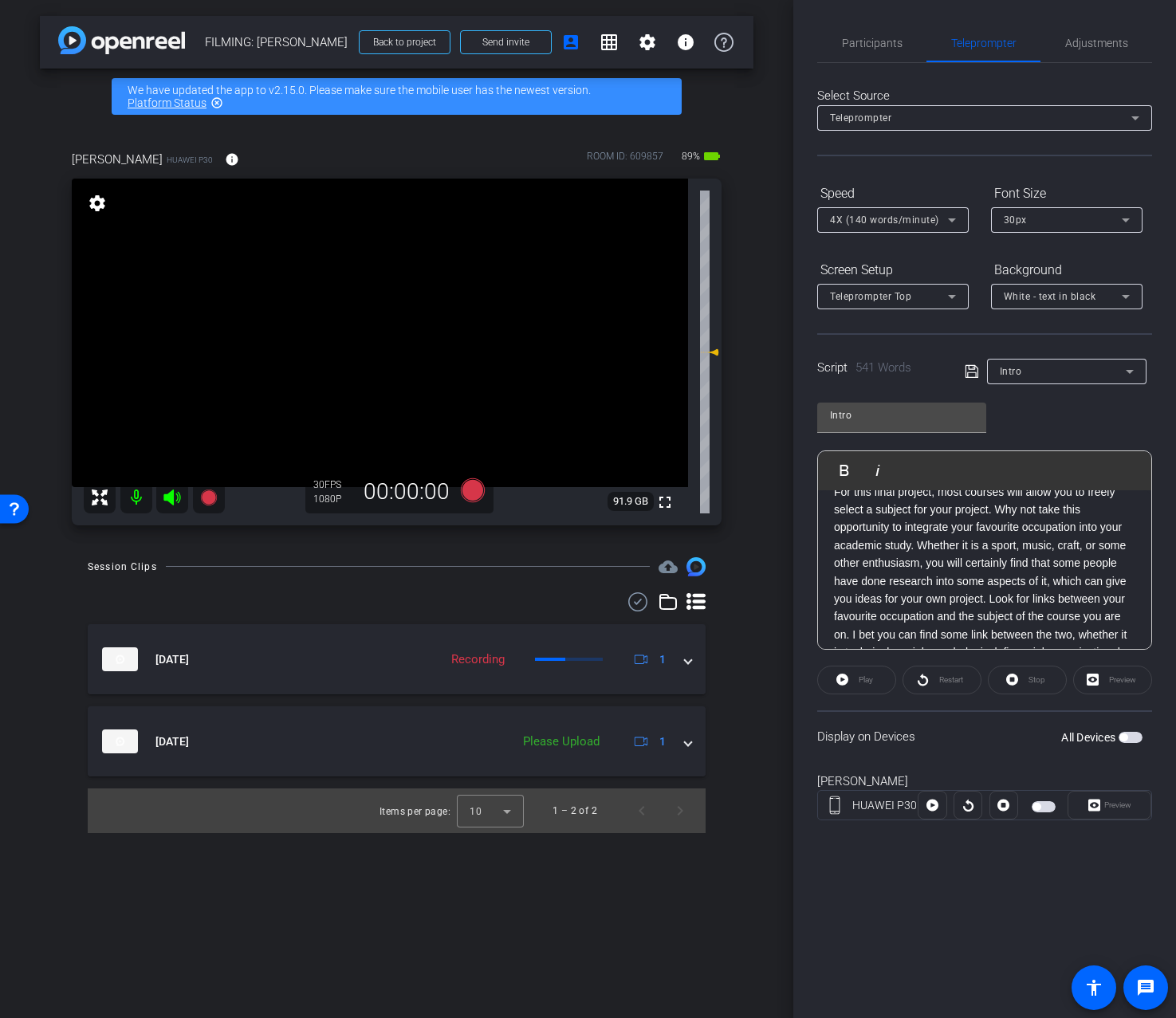
click at [922, 551] on p "For this final project, most courses will allow you to freely select a subject …" at bounding box center [984, 581] width 301 height 196
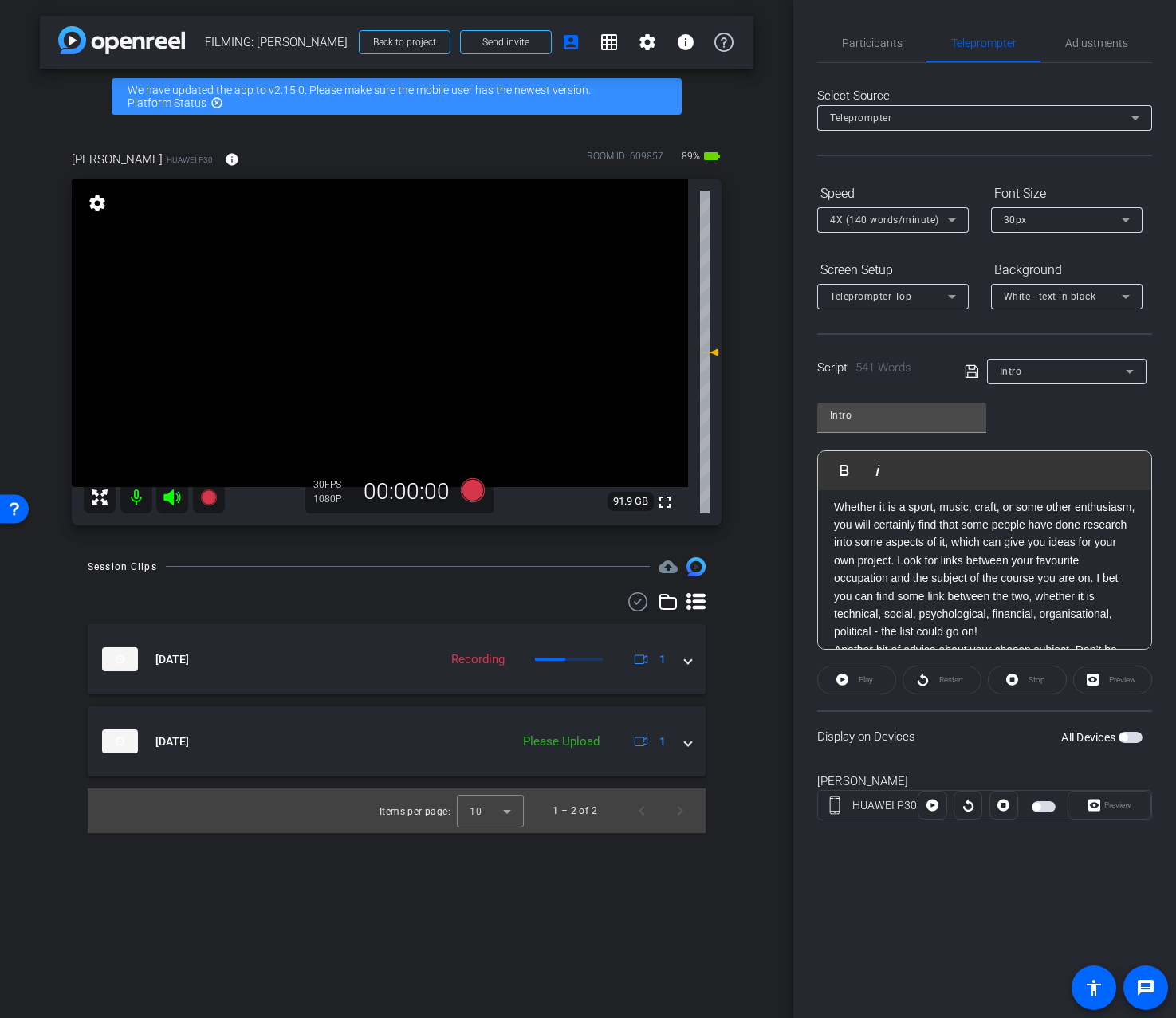
click at [997, 631] on p "Whether it is a sport, music, craft, or some other enthusiasm, you will certain…" at bounding box center [984, 569] width 301 height 143
click at [1095, 578] on p "Another bit of advice about your chosen subject. Don’t be overambitious! You wi…" at bounding box center [984, 613] width 301 height 232
click at [1003, 582] on p "Remember that this is an academic exercise in doing a bit of research. It shoul…" at bounding box center [984, 568] width 301 height 143
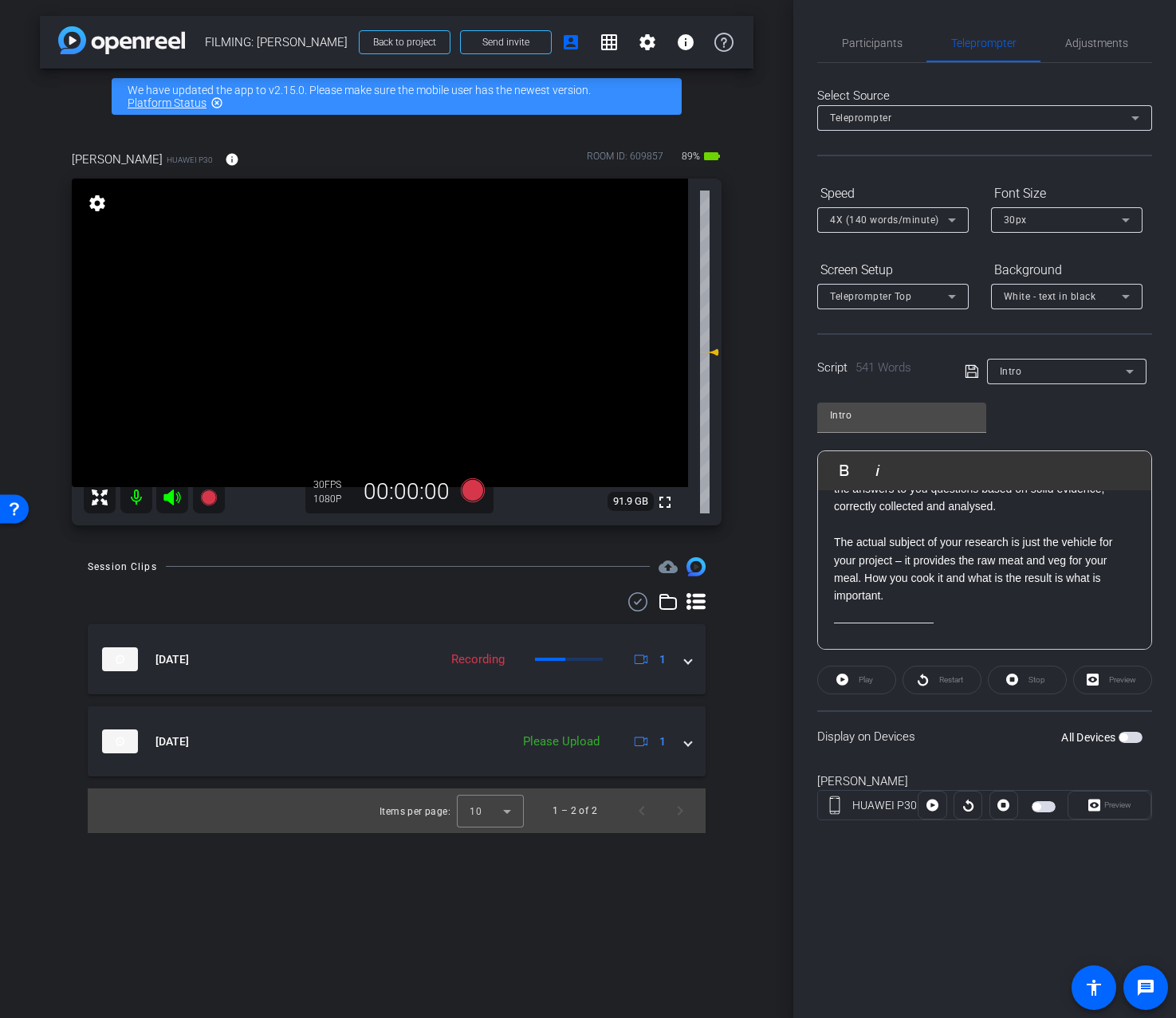
scroll to position [955, 0]
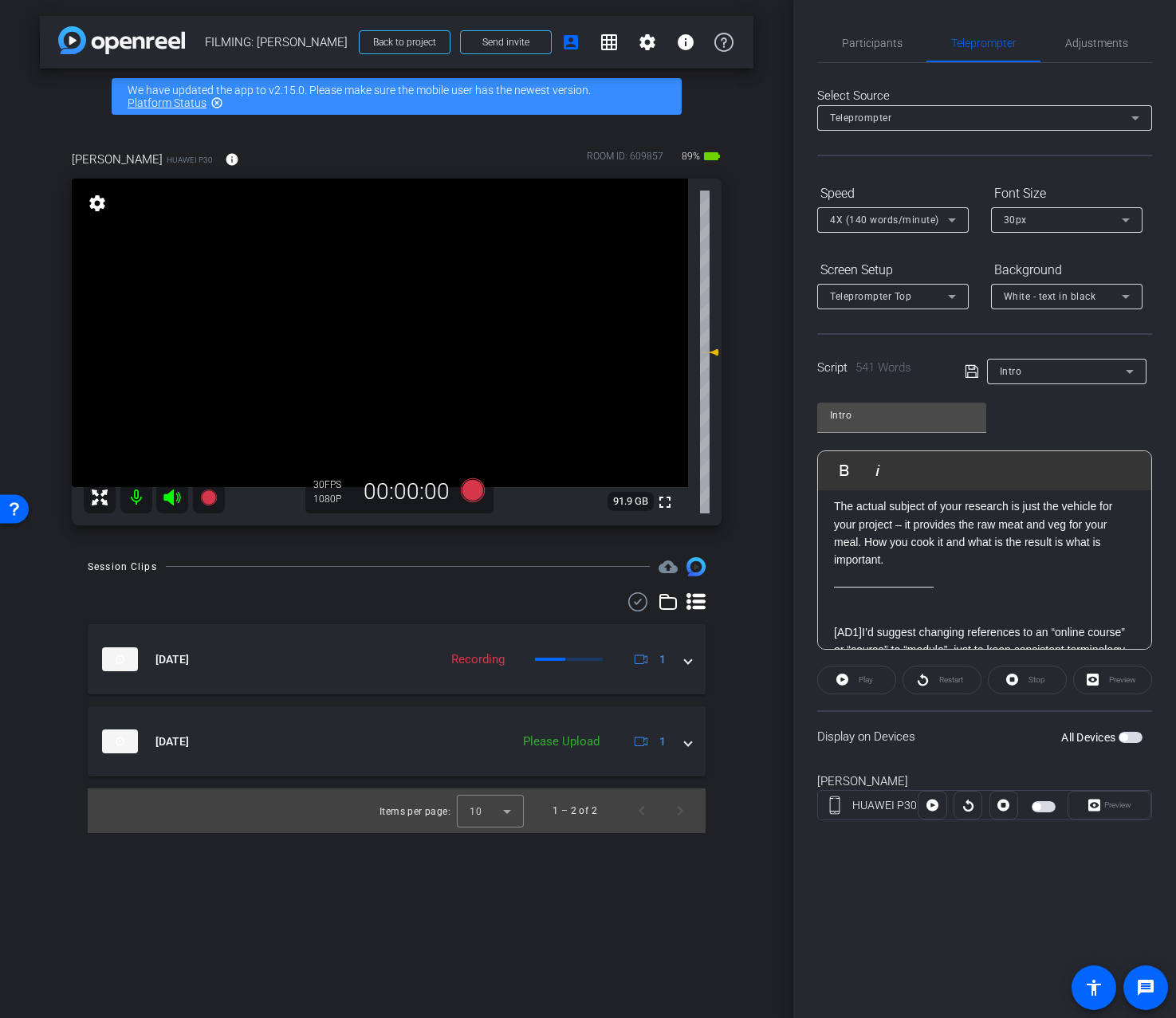
drag, startPoint x: 961, startPoint y: 587, endPoint x: 837, endPoint y: 588, distance: 124.0
click at [813, 585] on div "Participants Teleprompter Adjustments Addie Hackshaw Director Ailsa Dann Collab…" at bounding box center [985, 509] width 383 height 1018
click at [921, 589] on p at bounding box center [984, 596] width 301 height 18
drag, startPoint x: 951, startPoint y: 590, endPoint x: 861, endPoint y: 589, distance: 90.0
click at [861, 589] on div "[AD1] I’d suggest changing references to an “online course” or “course” to “mod…" at bounding box center [984, 694] width 301 height 214
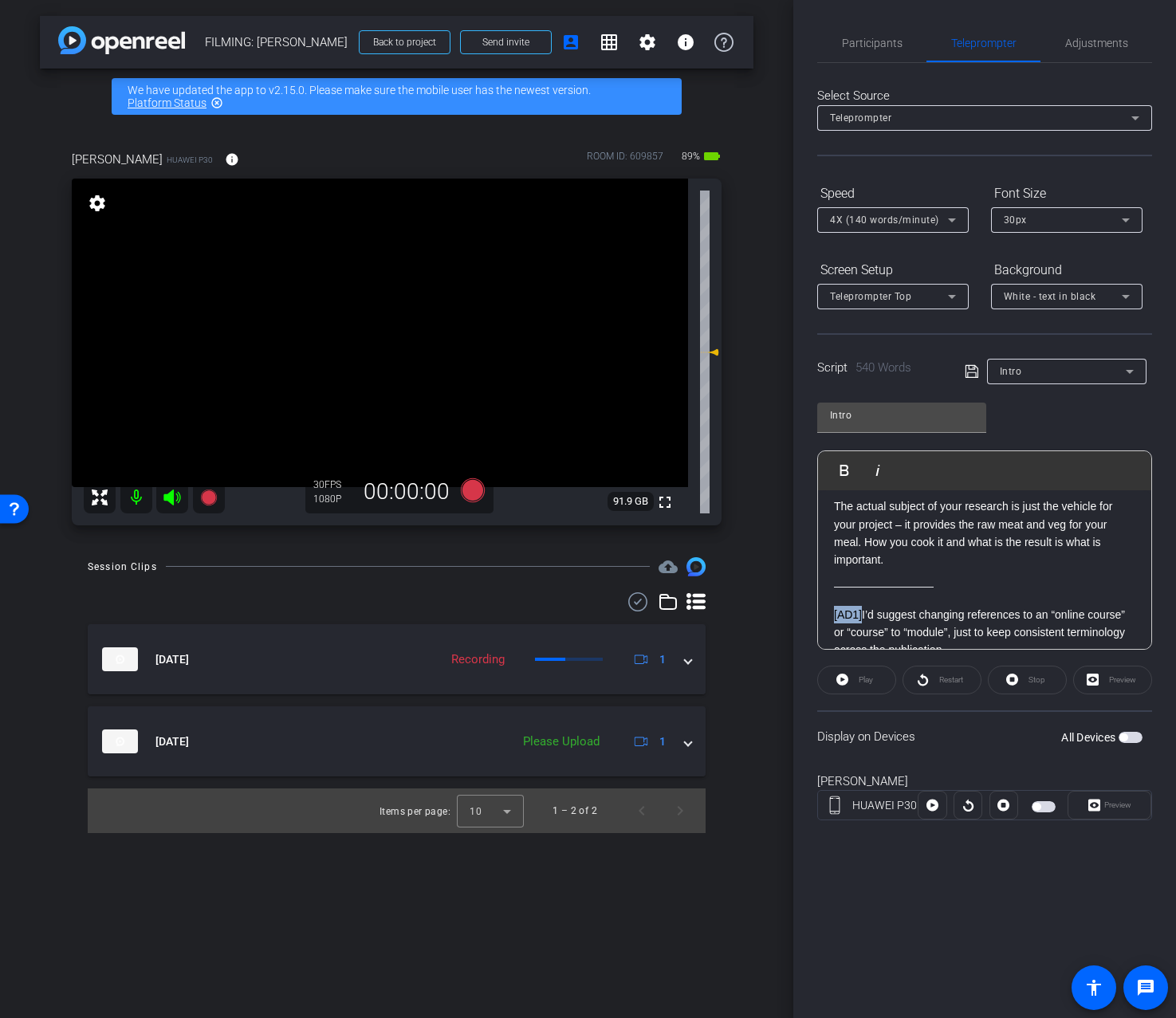
drag, startPoint x: 864, startPoint y: 613, endPoint x: 827, endPoint y: 616, distance: 37.1
click at [827, 616] on div "Here you are, faced with the final project of your undergraduate course, one th…" at bounding box center [984, 177] width 333 height 1282
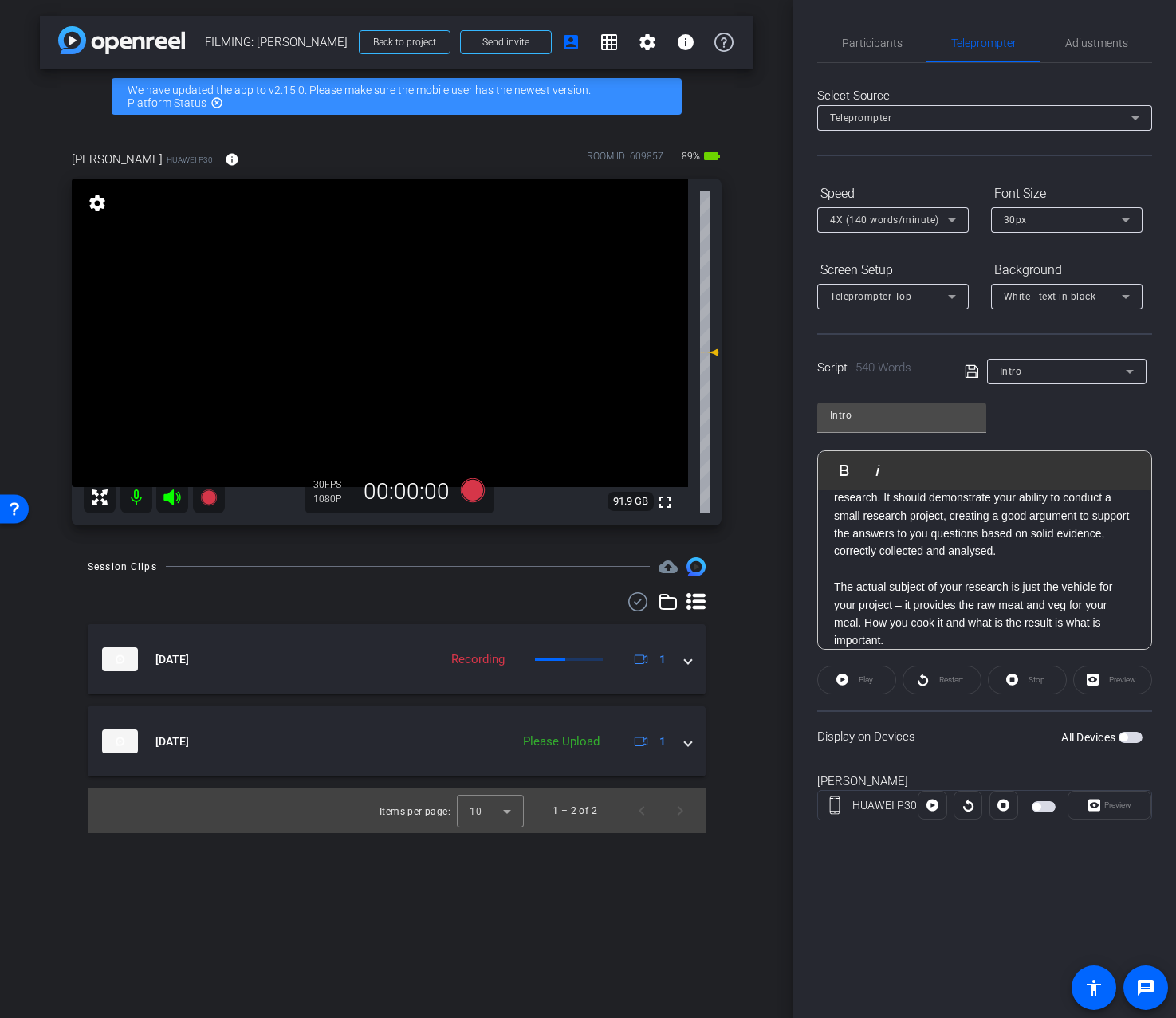
scroll to position [1123, 0]
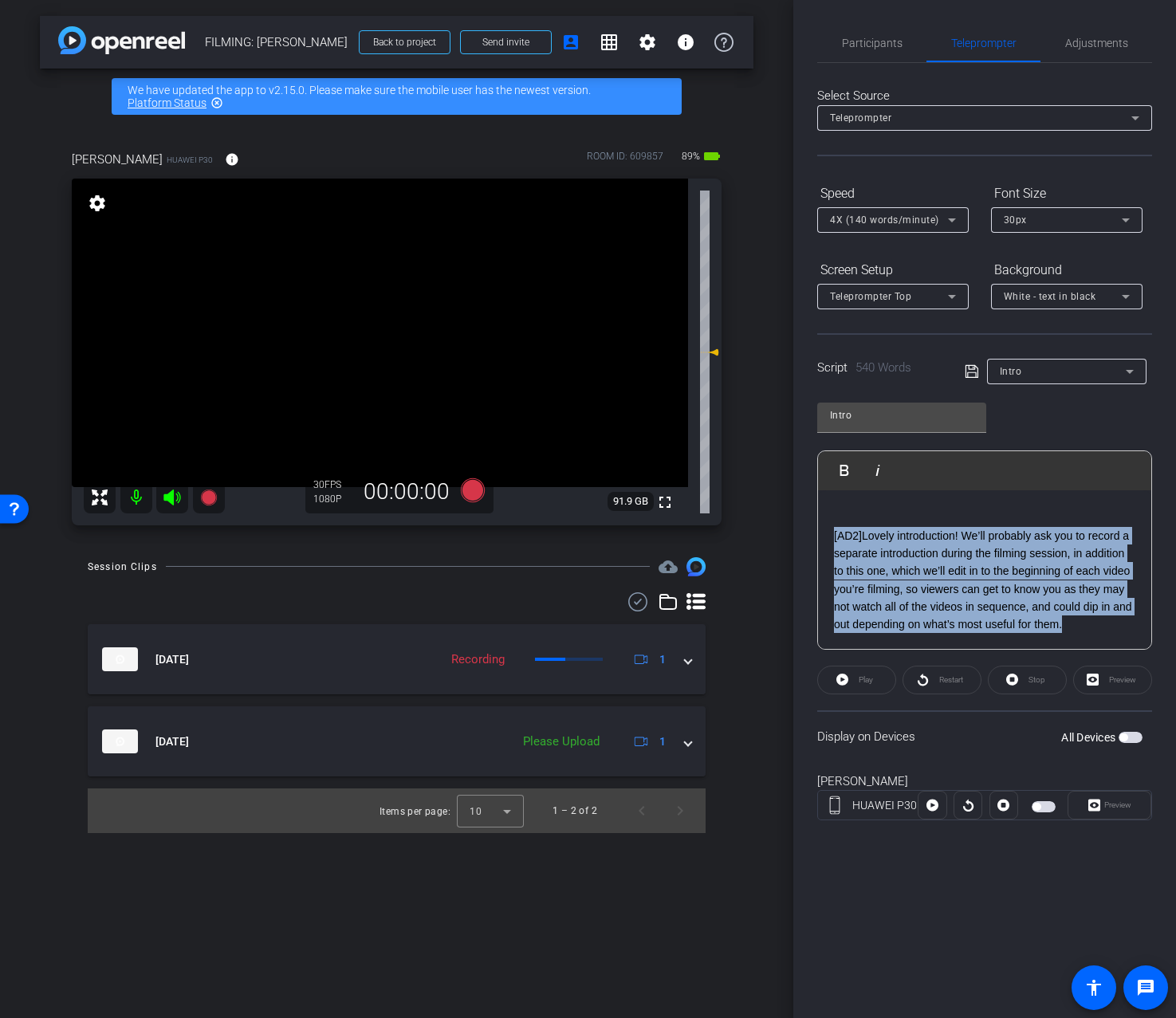
drag, startPoint x: 1119, startPoint y: 629, endPoint x: 839, endPoint y: 523, distance: 299.4
click at [839, 523] on div "[AD2] Lovely introduction! We’ll probably ask you to record a separate introduc…" at bounding box center [984, 572] width 301 height 125
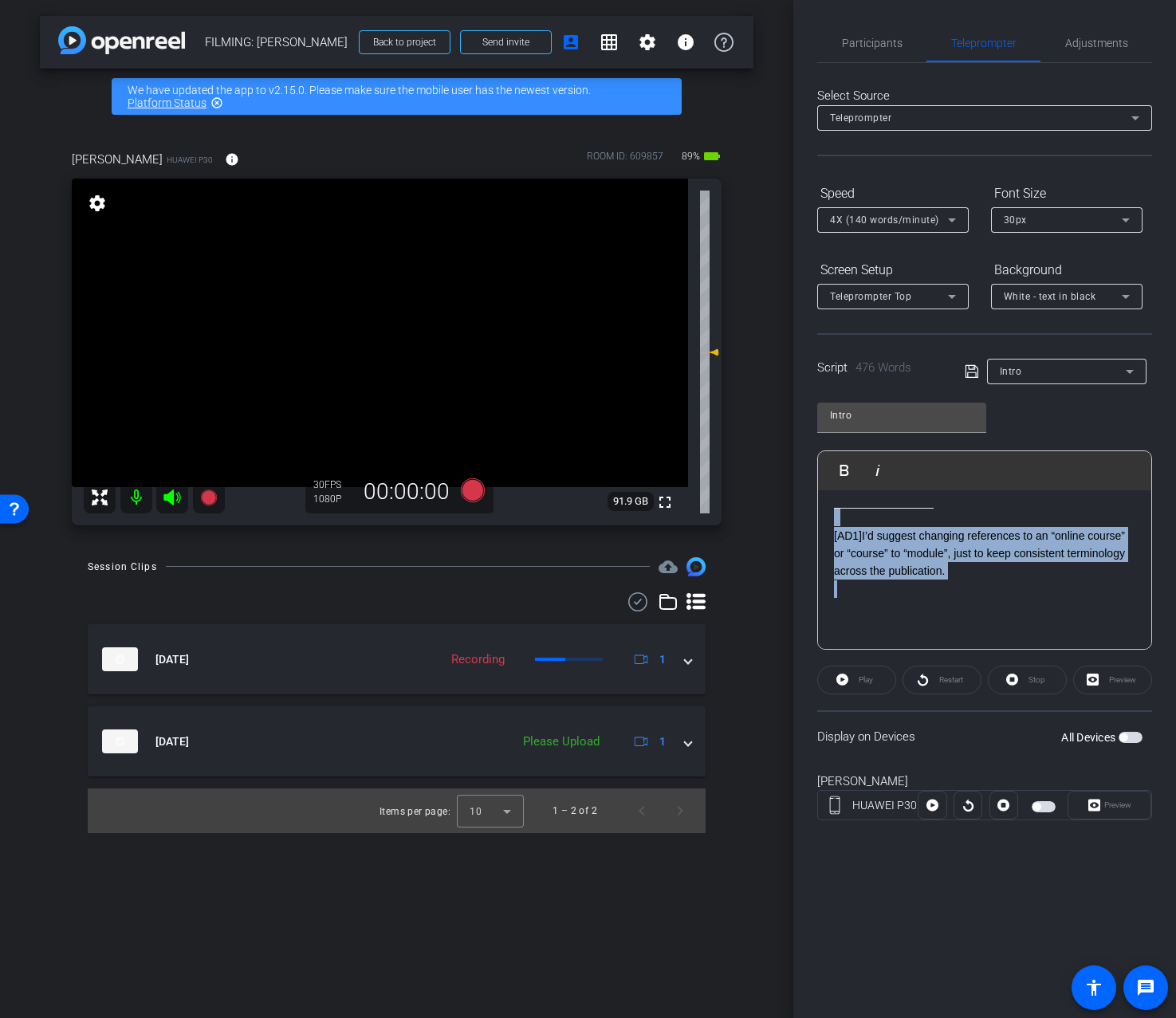
drag, startPoint x: 965, startPoint y: 582, endPoint x: 817, endPoint y: 511, distance: 164.1
click at [818, 511] on div "Here you are, faced with the final project of your undergraduate course, one th…" at bounding box center [984, 53] width 333 height 1192
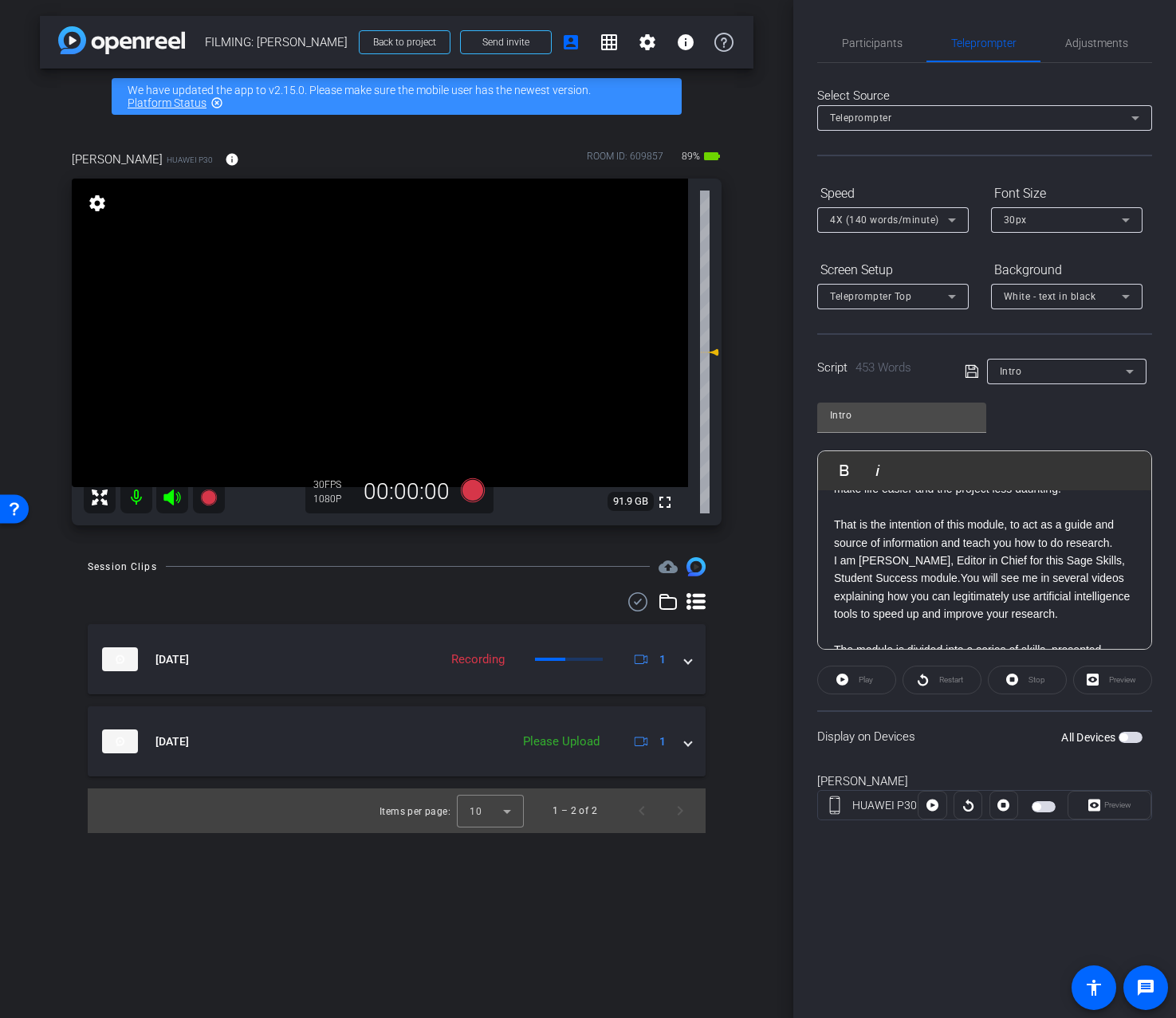
scroll to position [0, 0]
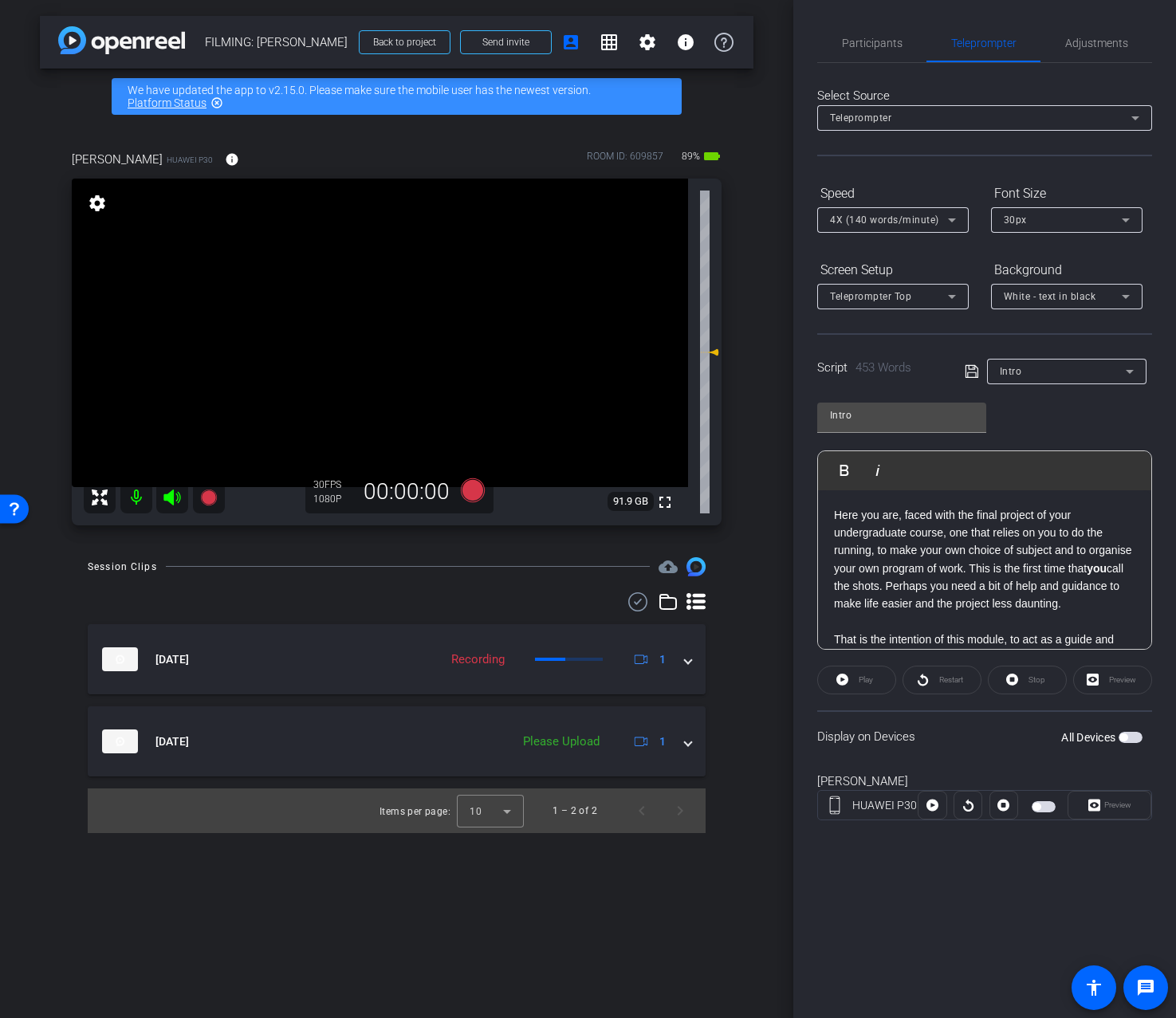
click at [1062, 407] on div "Intro Play Play from this location Play Selected Play and display the selected …" at bounding box center [984, 520] width 335 height 260
click at [1100, 35] on span "Adjustments" at bounding box center [1097, 43] width 63 height 38
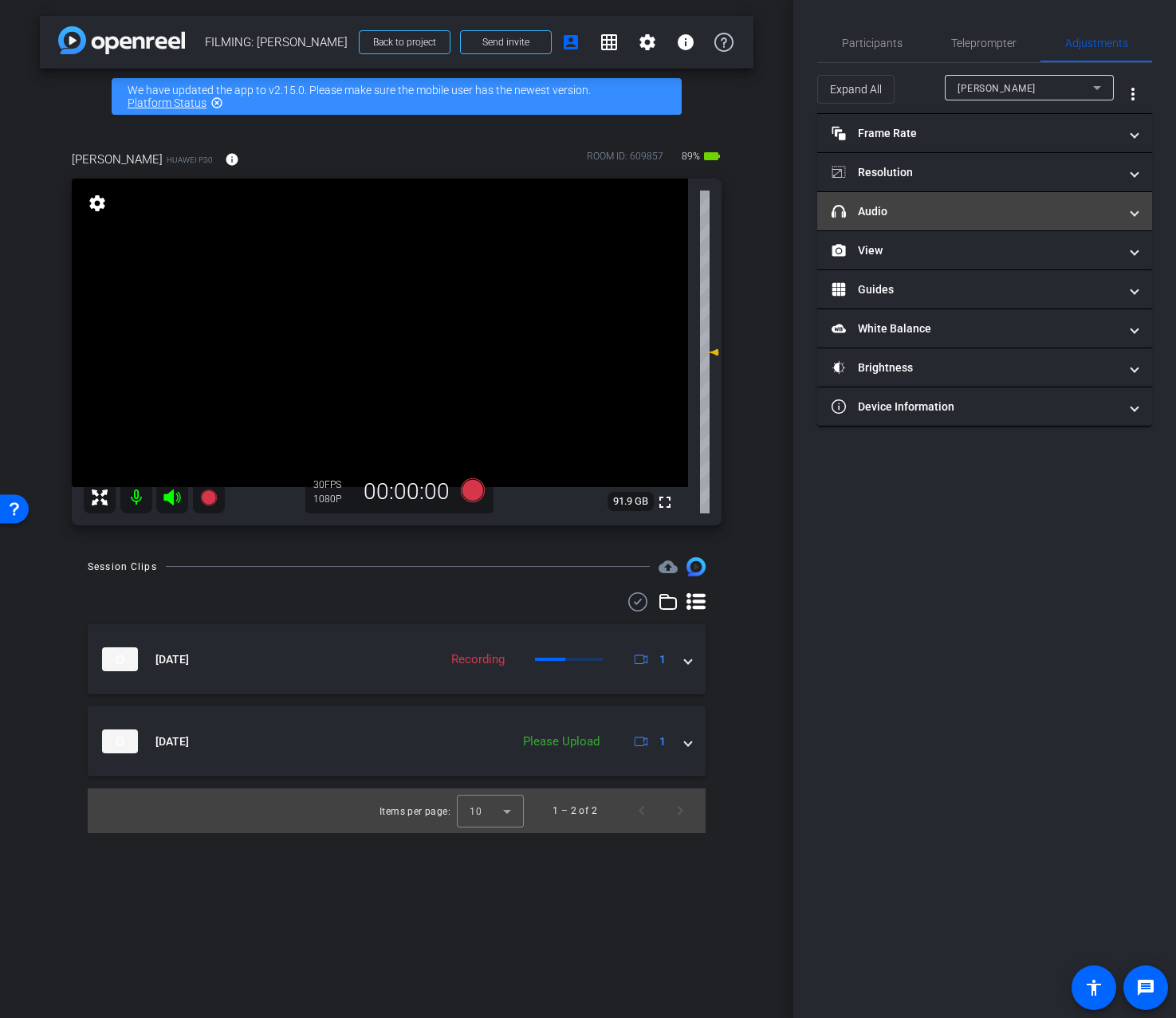
click at [969, 218] on mat-panel-title "headphone icon Audio" at bounding box center [976, 212] width 287 height 17
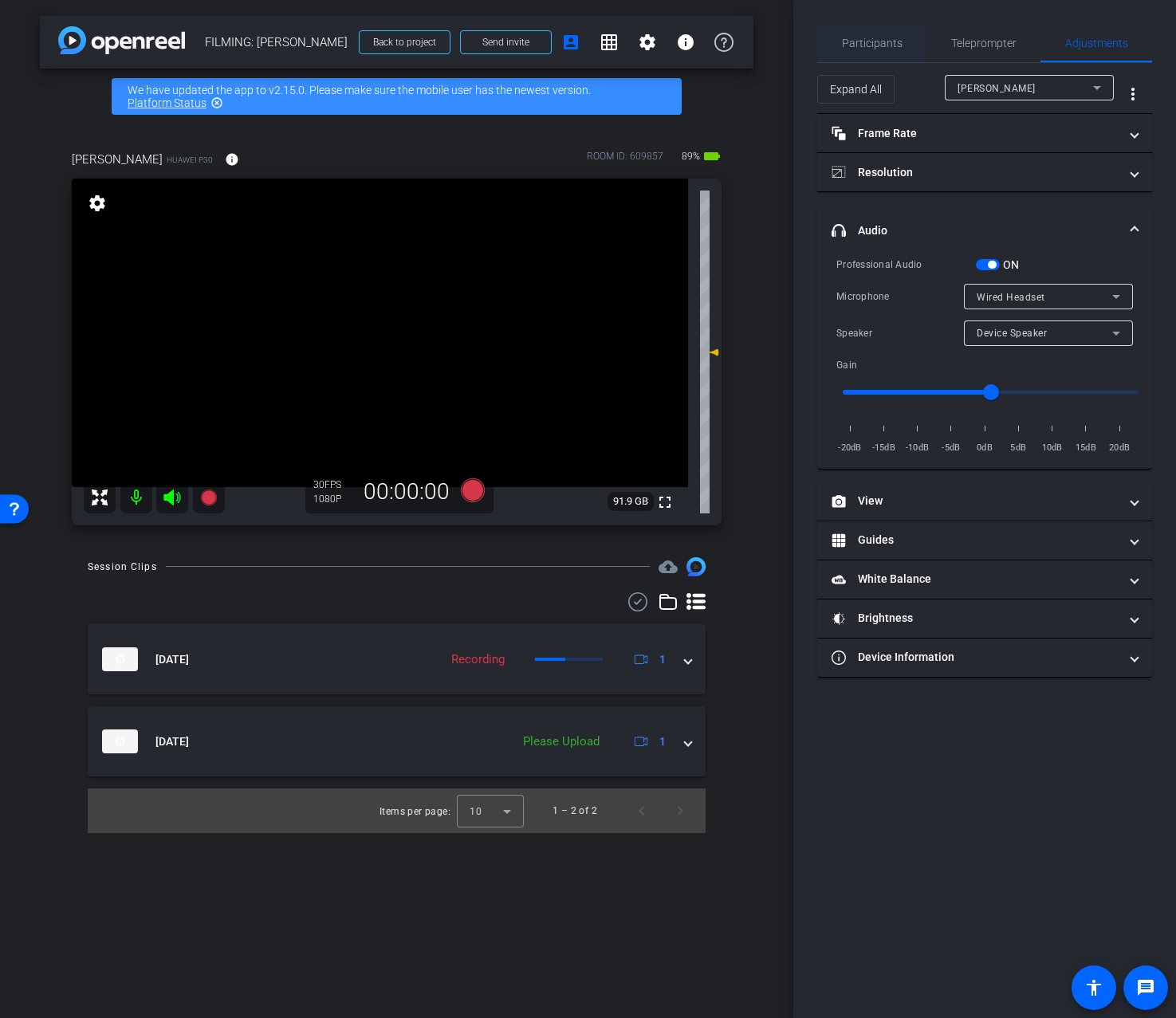
click at [865, 43] on span "Participants" at bounding box center [872, 43] width 61 height 11
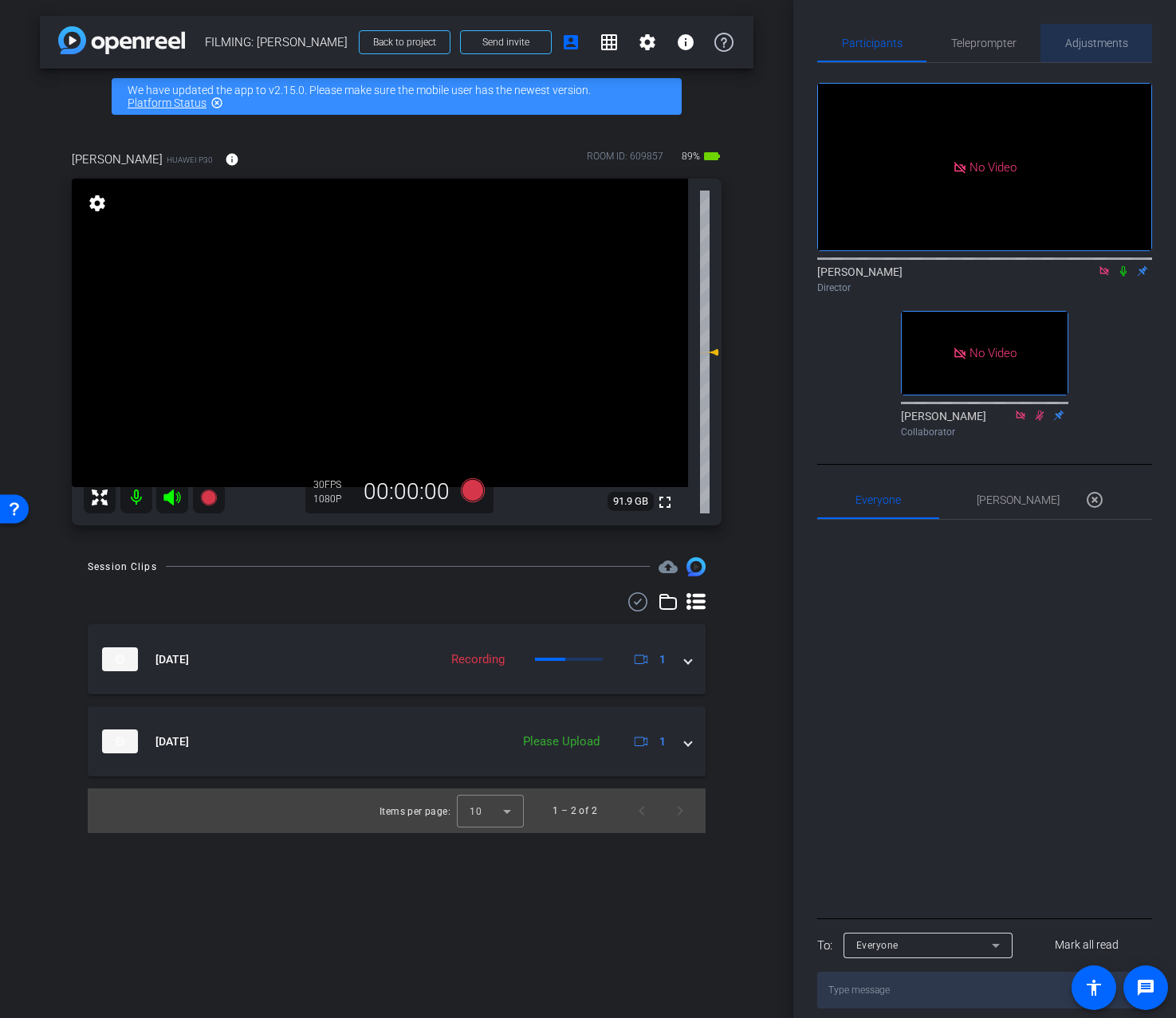
click at [1104, 48] on span "Adjustments" at bounding box center [1097, 43] width 63 height 11
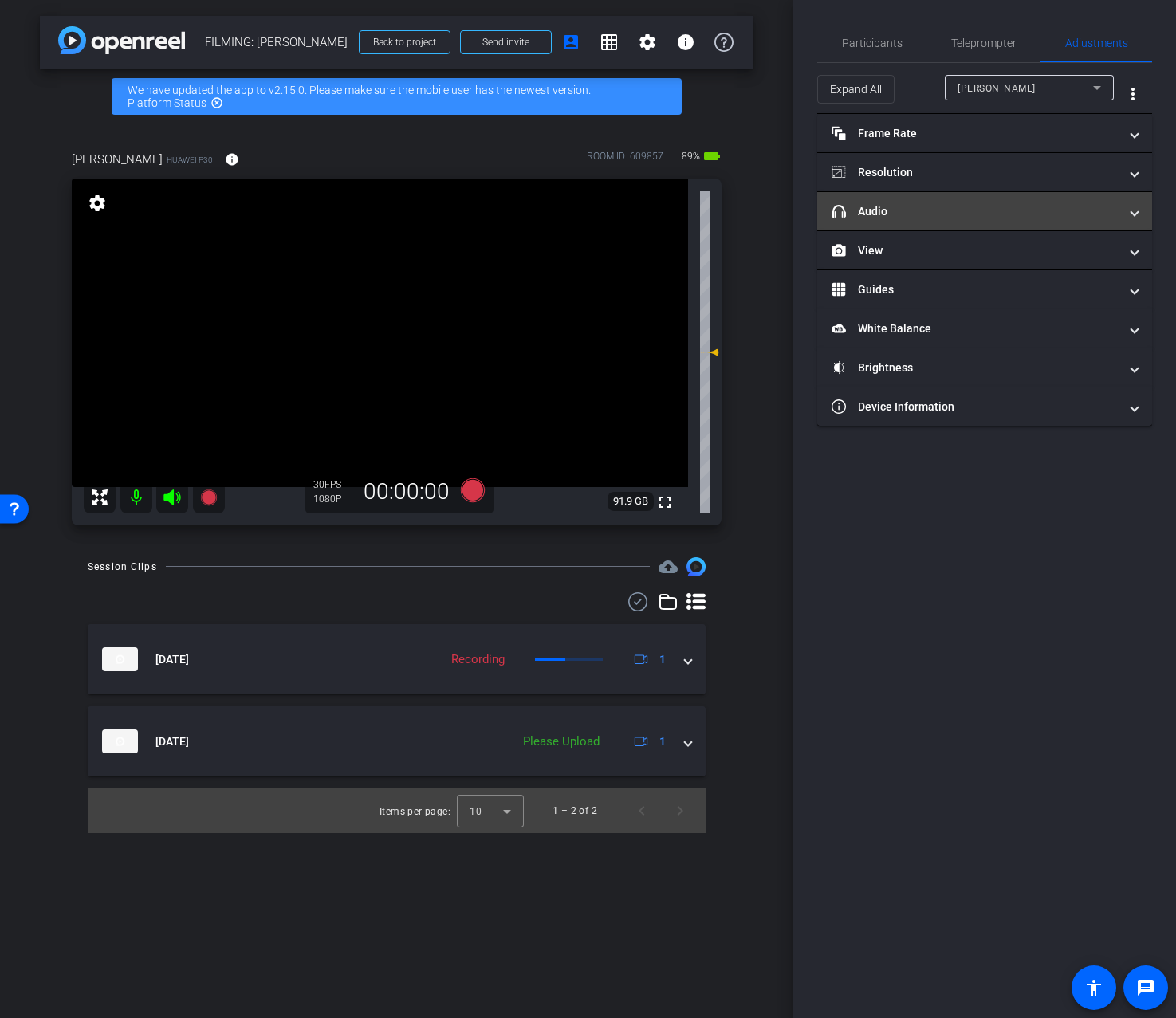
click at [970, 222] on mat-expansion-panel-header "headphone icon Audio" at bounding box center [984, 211] width 335 height 38
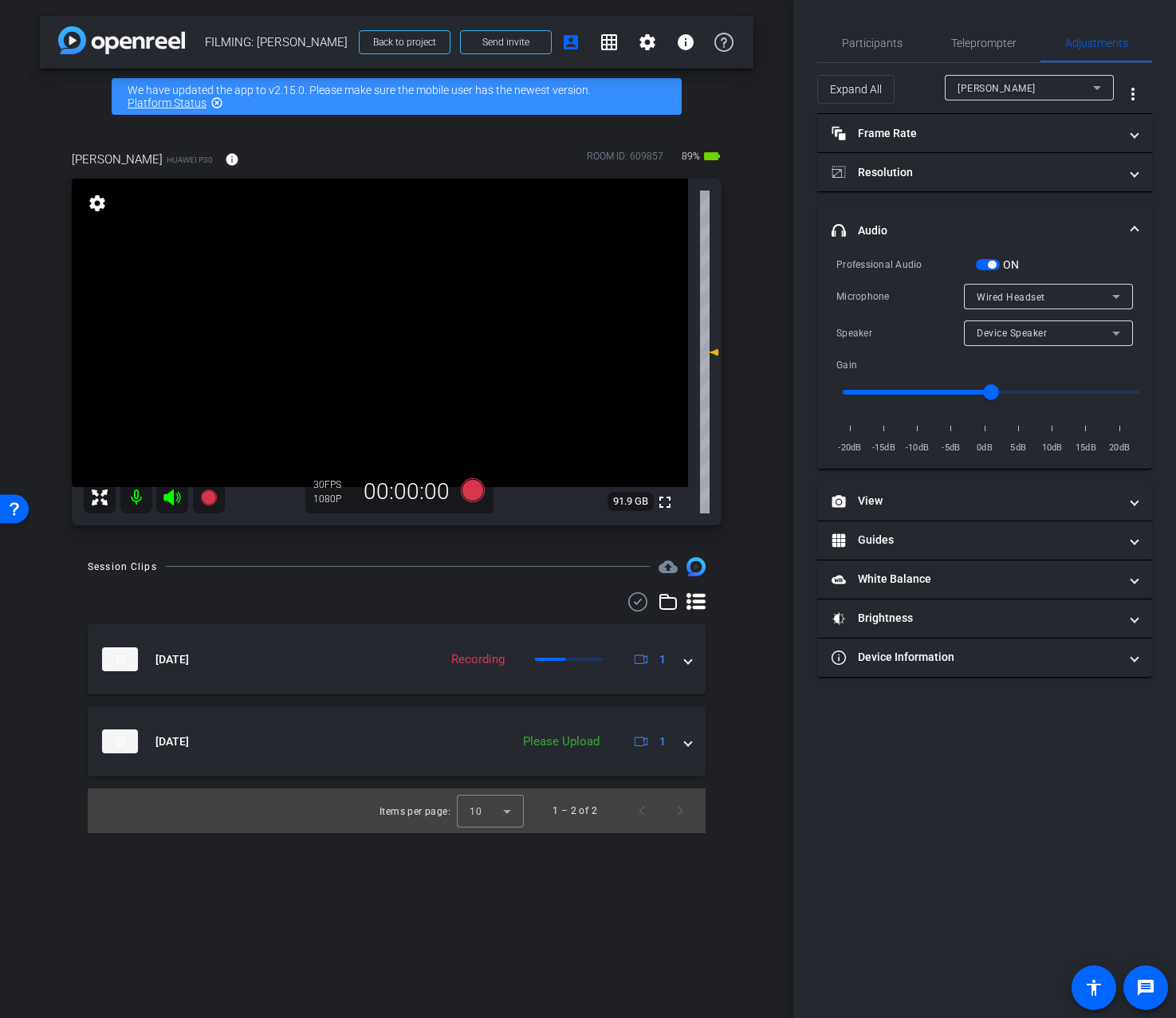
click at [1034, 336] on span "Device Speaker" at bounding box center [1012, 333] width 70 height 11
click at [1019, 394] on span "Wired Headset" at bounding box center [1012, 390] width 71 height 19
type input "-10"
drag, startPoint x: 941, startPoint y: 389, endPoint x: 916, endPoint y: 396, distance: 26.0
click at [916, 396] on input "range" at bounding box center [992, 392] width 331 height 35
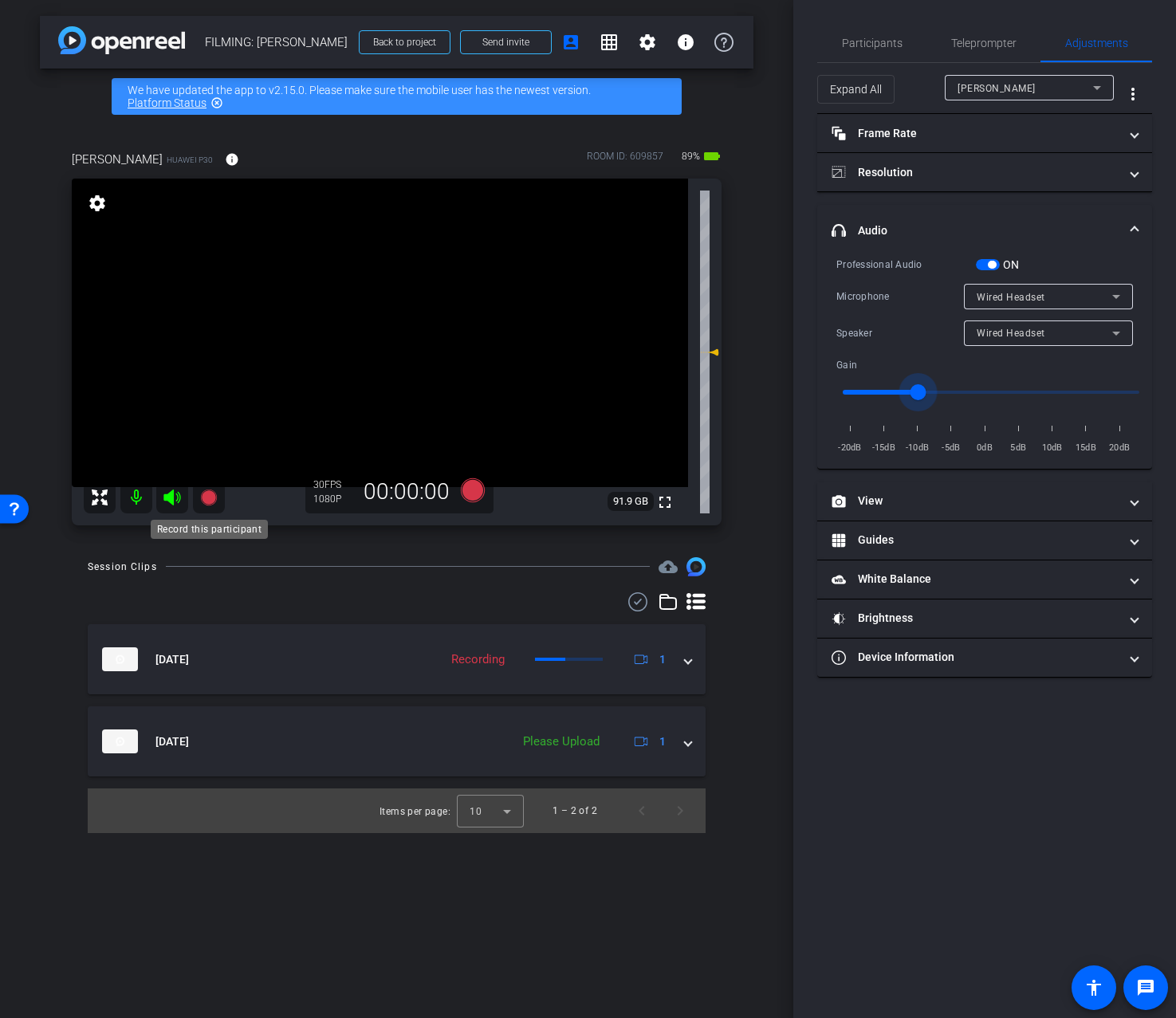
click at [210, 502] on icon at bounding box center [208, 497] width 16 height 16
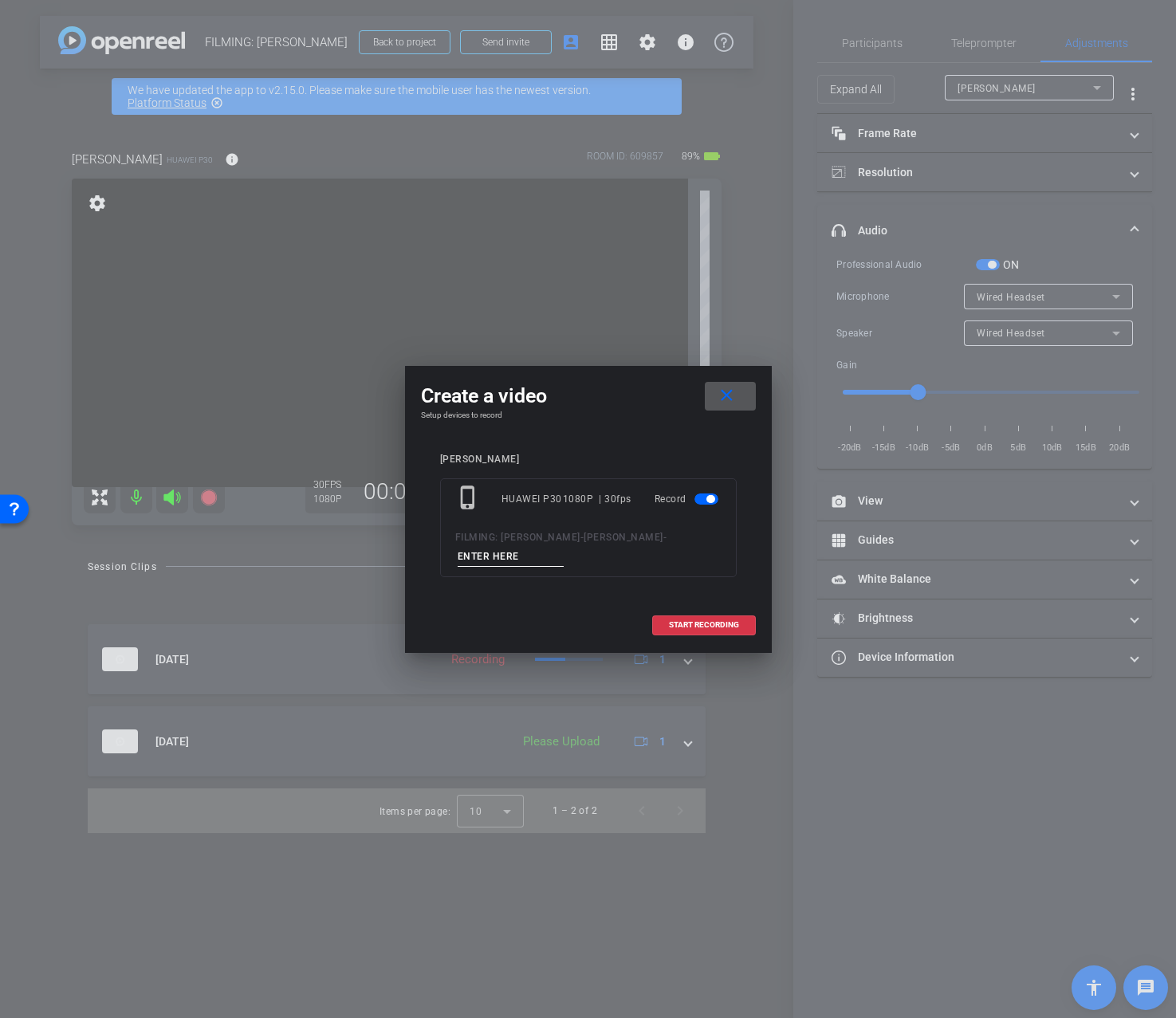
click at [507, 555] on input at bounding box center [511, 557] width 107 height 20
type input "INTRO final"
click at [698, 621] on span "START RECORDING" at bounding box center [704, 625] width 70 height 8
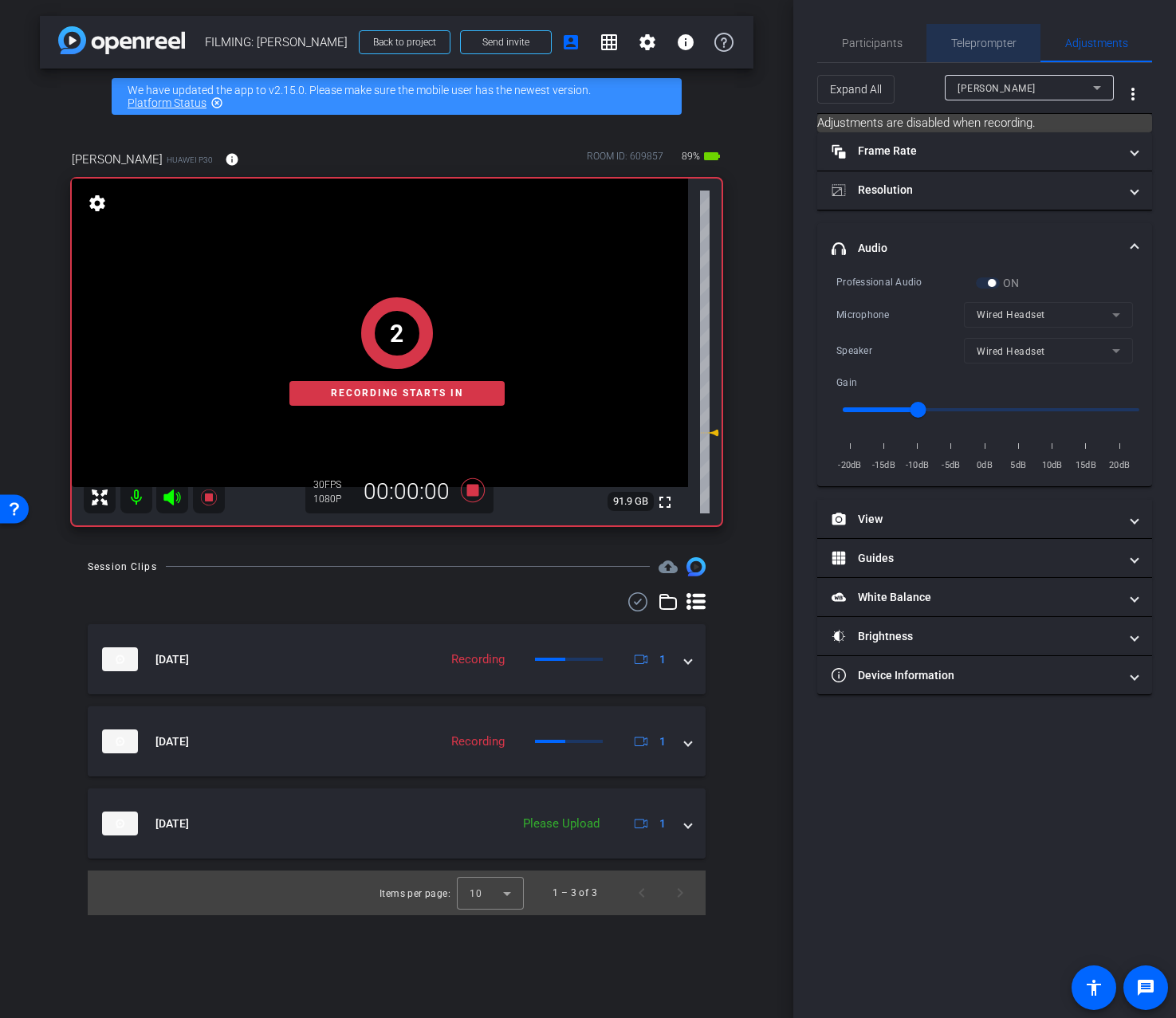
click at [1002, 50] on span "Teleprompter" at bounding box center [984, 43] width 65 height 38
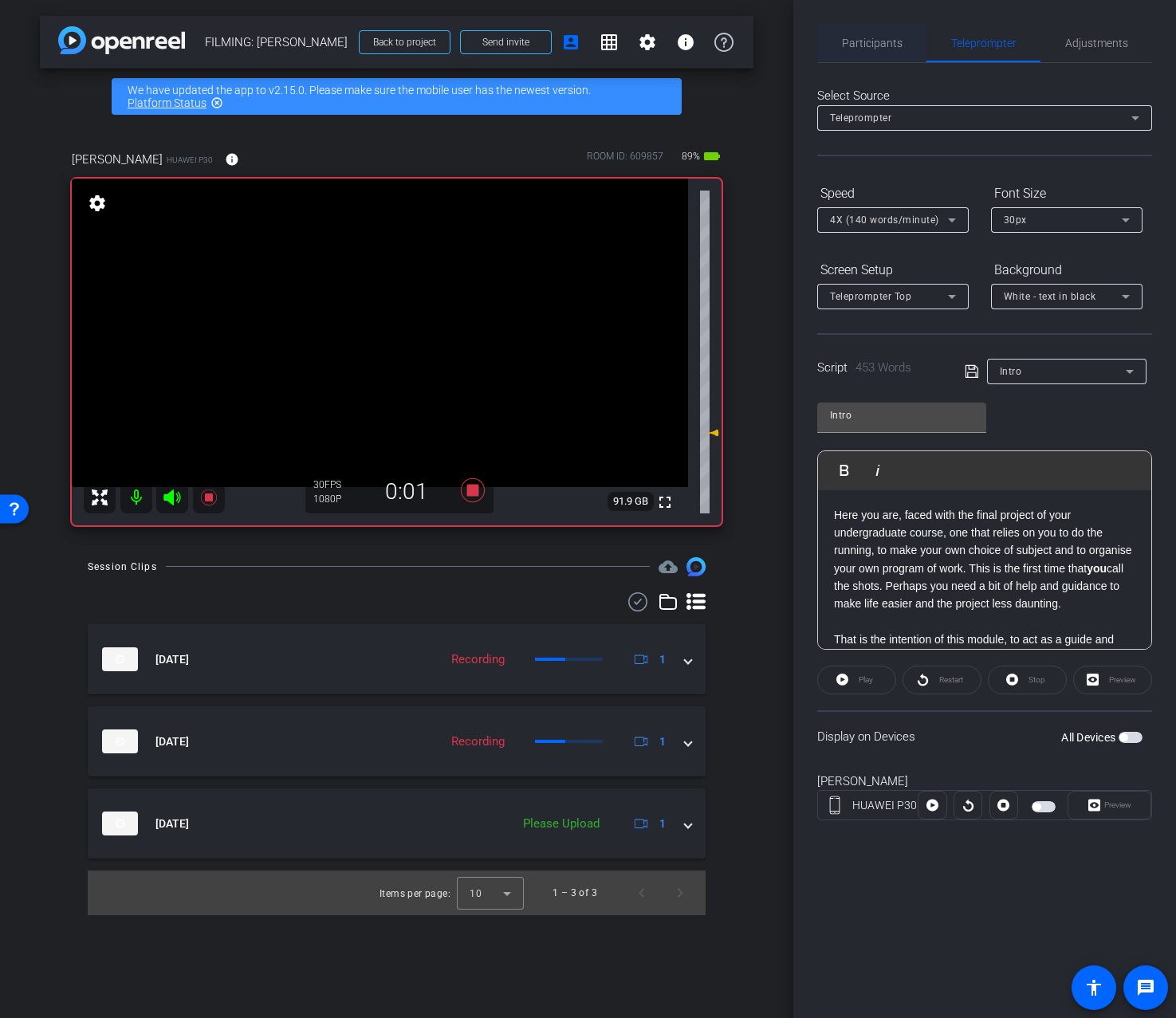
click at [886, 28] on span "Participants" at bounding box center [872, 43] width 61 height 38
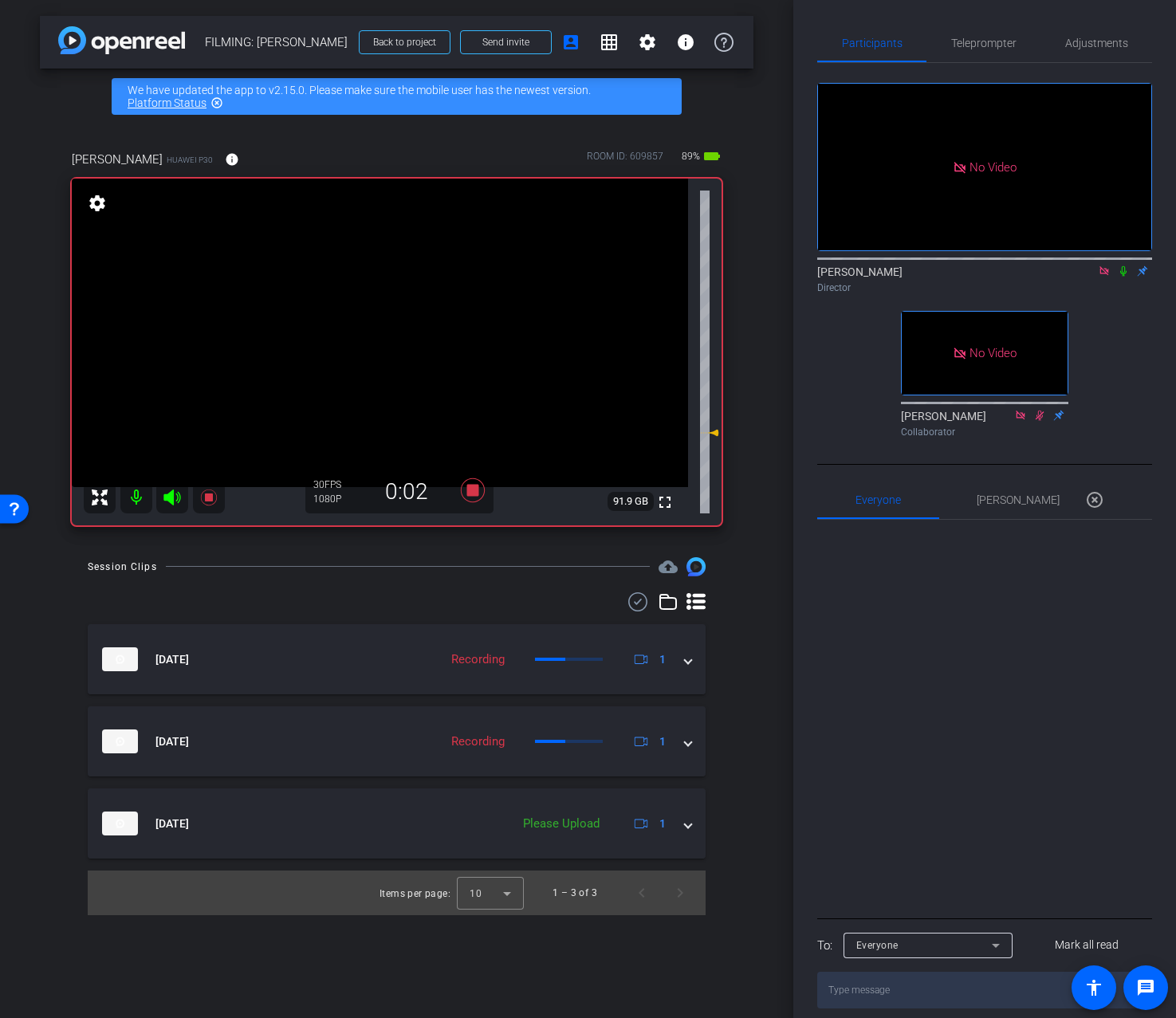
click at [1120, 273] on icon at bounding box center [1123, 270] width 13 height 11
click at [1071, 48] on span "Adjustments" at bounding box center [1097, 43] width 63 height 11
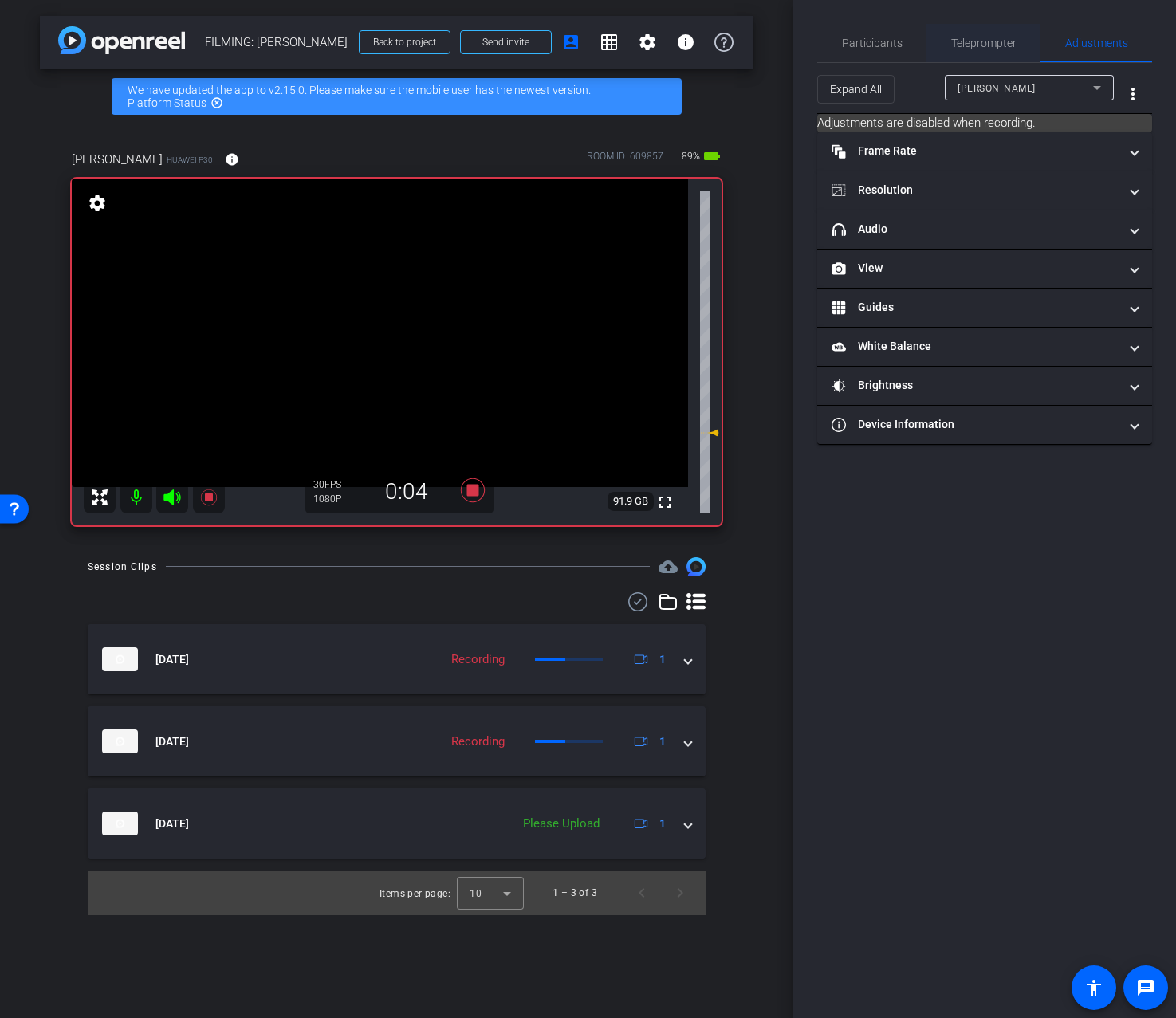
click at [965, 45] on span "Teleprompter" at bounding box center [984, 43] width 65 height 11
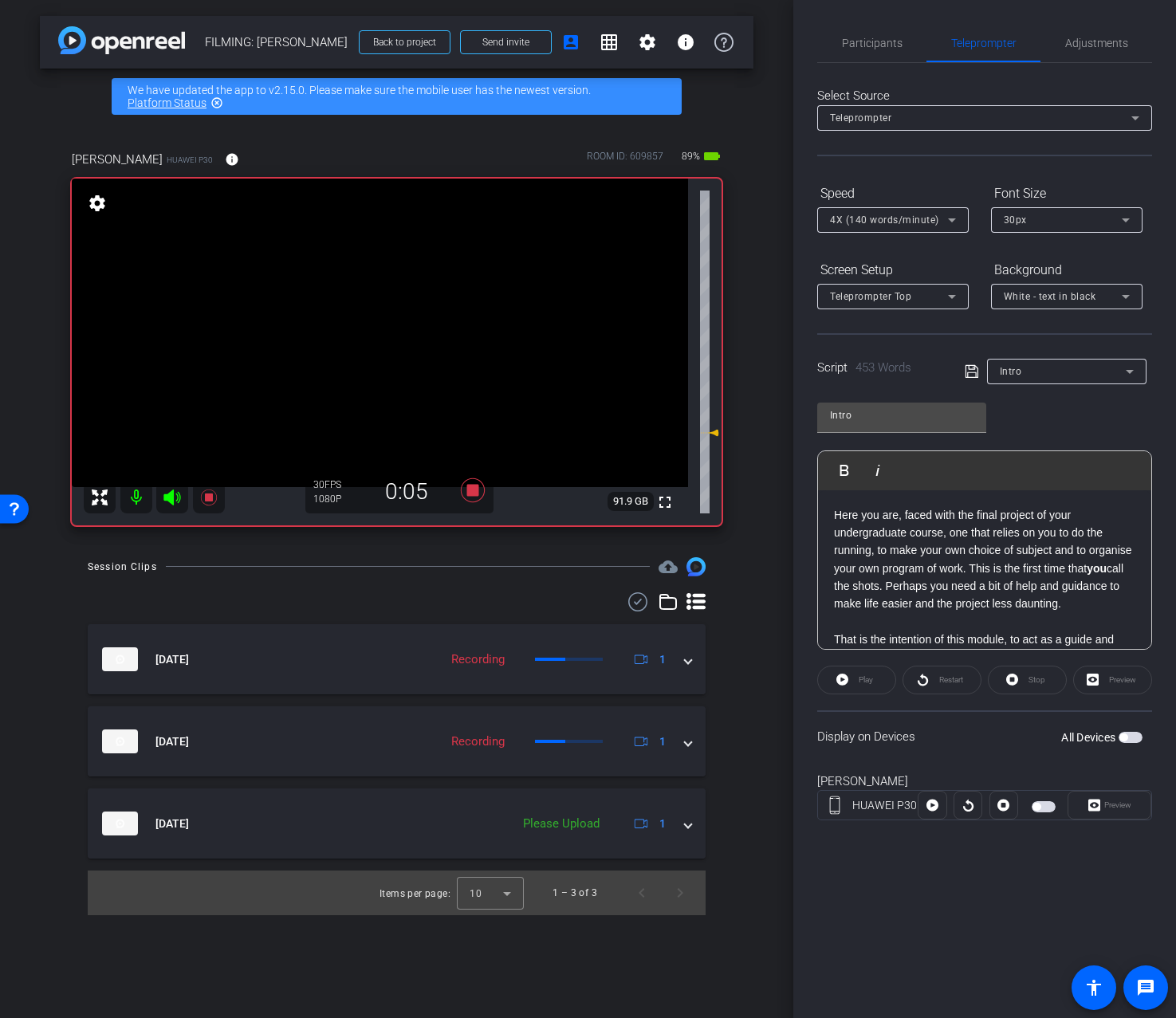
click at [859, 679] on div "Play" at bounding box center [856, 680] width 79 height 28
click at [954, 678] on div "Restart" at bounding box center [942, 680] width 79 height 28
click at [1132, 730] on div "All Devices" at bounding box center [1102, 737] width 81 height 16
click at [1129, 740] on span "button" at bounding box center [1131, 737] width 24 height 11
click at [881, 686] on span at bounding box center [856, 680] width 78 height 38
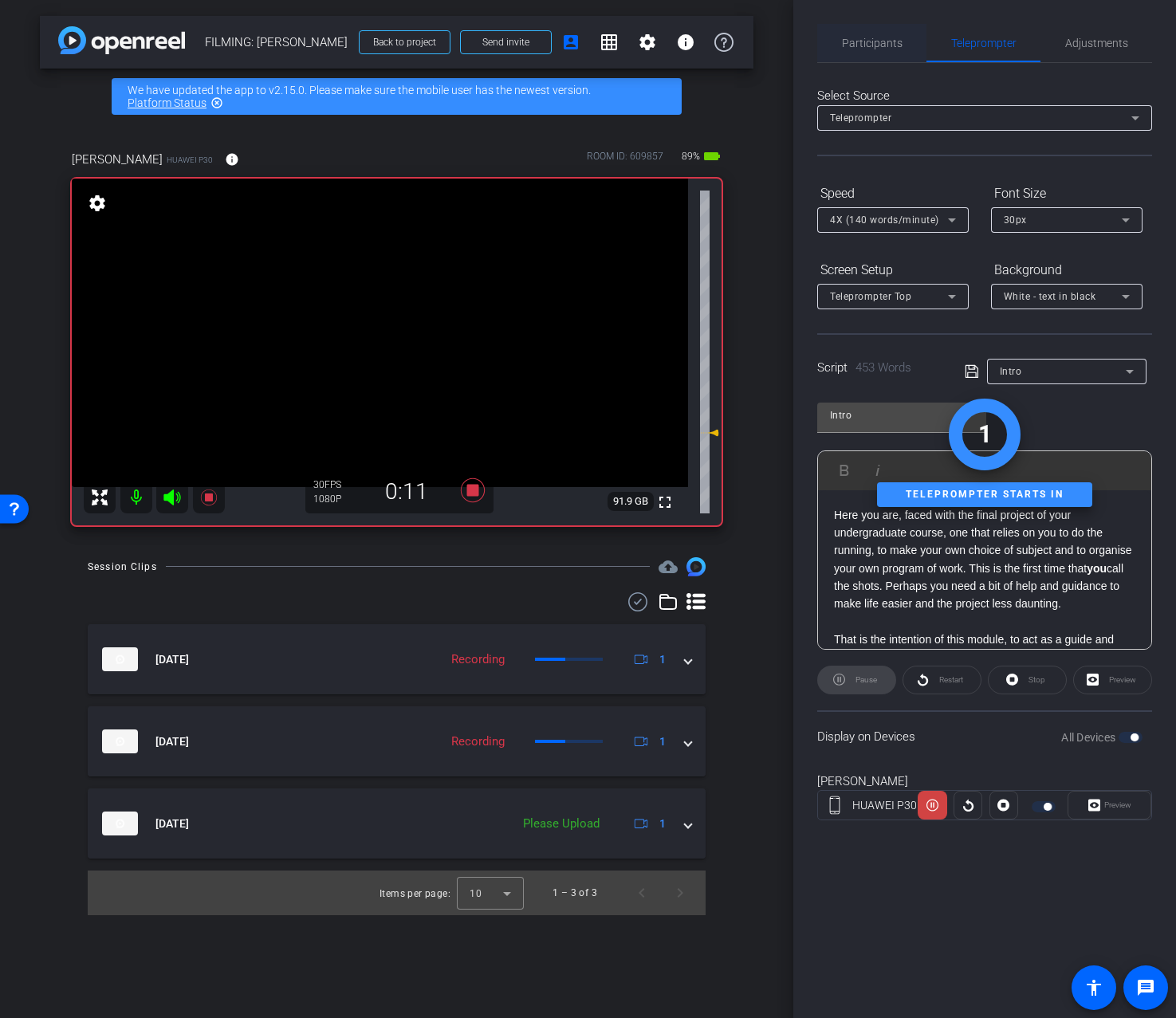
click at [869, 53] on span "Participants" at bounding box center [872, 43] width 61 height 38
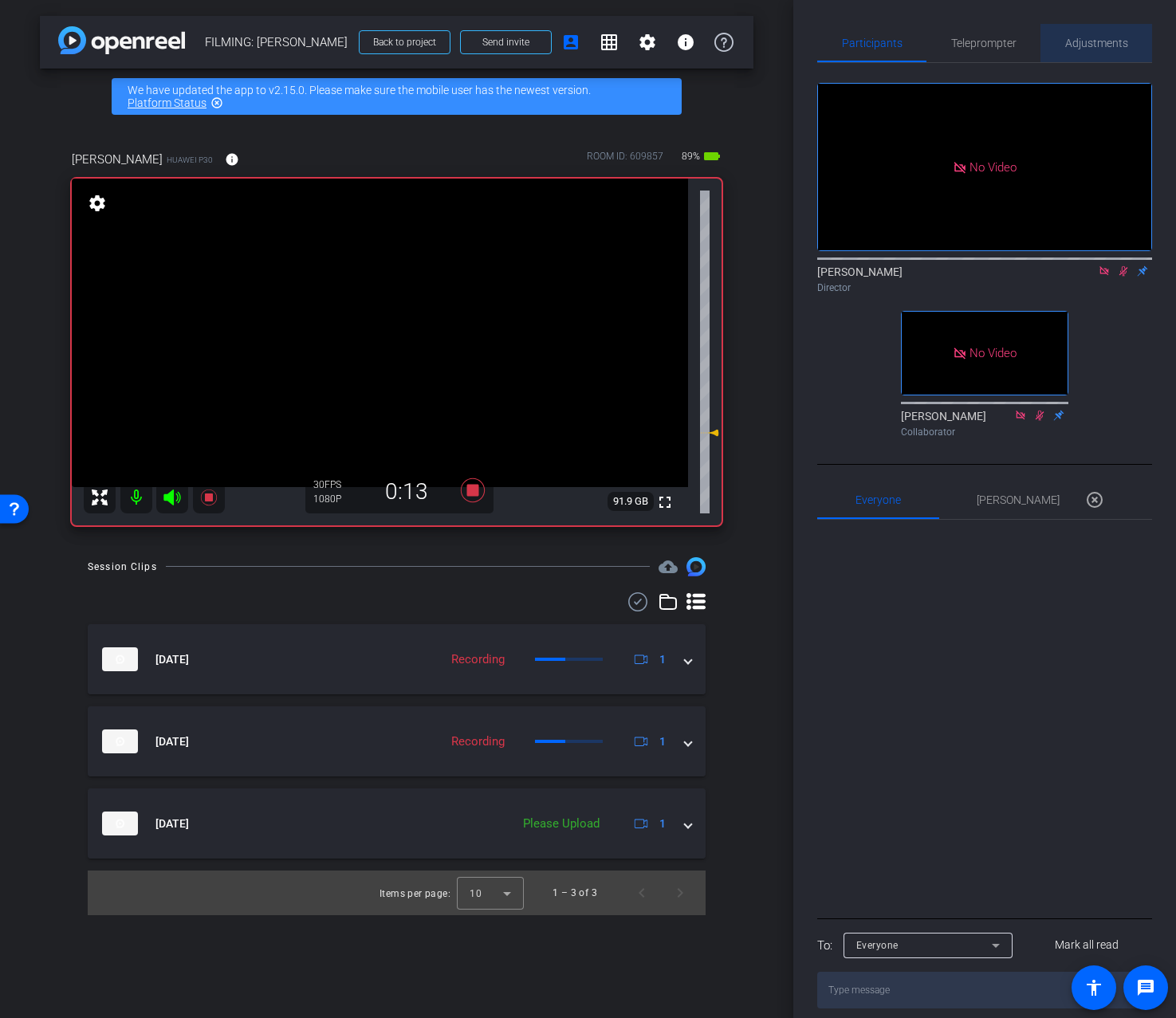
click at [1133, 48] on div "Adjustments" at bounding box center [1097, 43] width 112 height 38
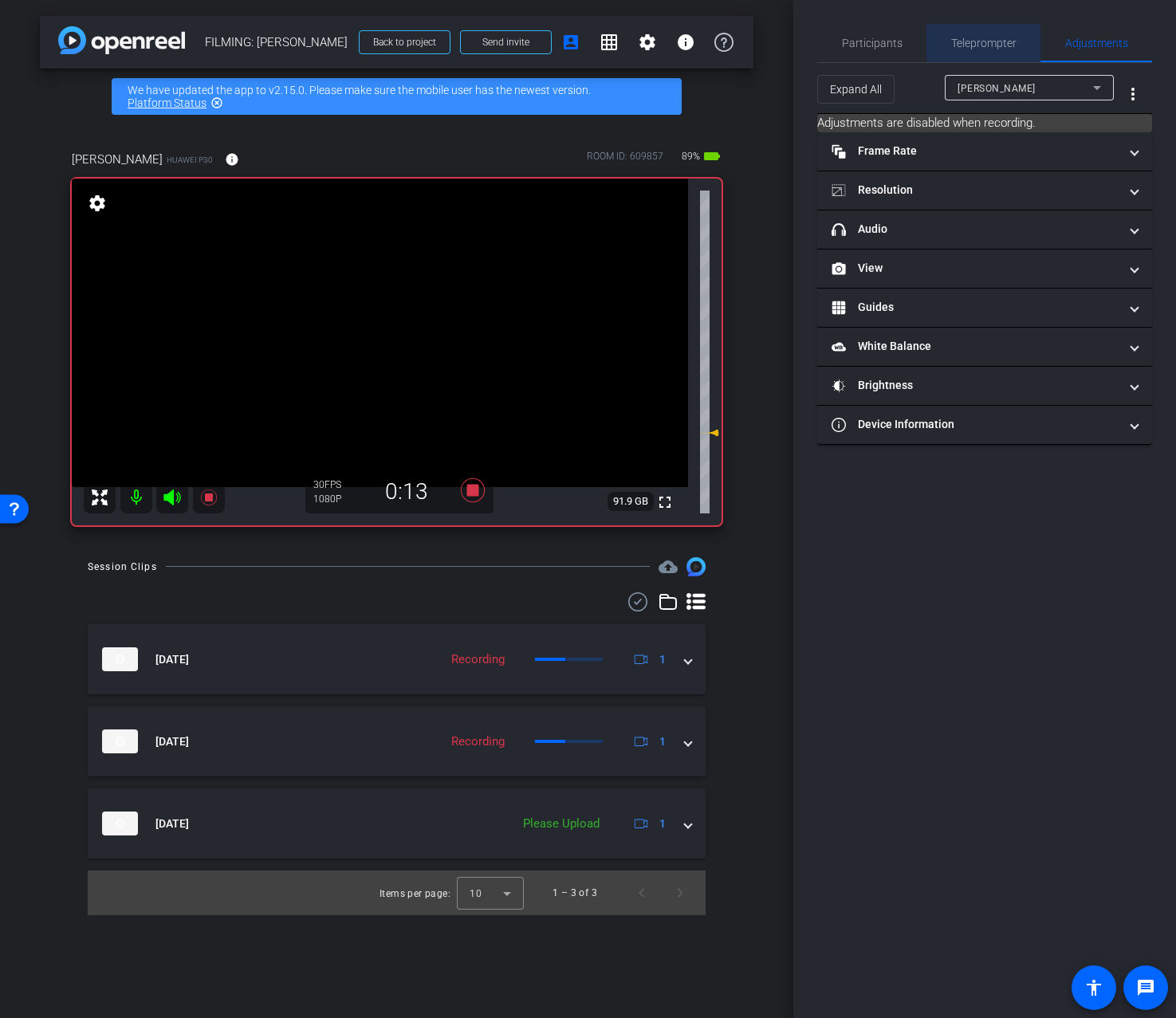
click at [1006, 43] on span "Teleprompter" at bounding box center [984, 43] width 65 height 11
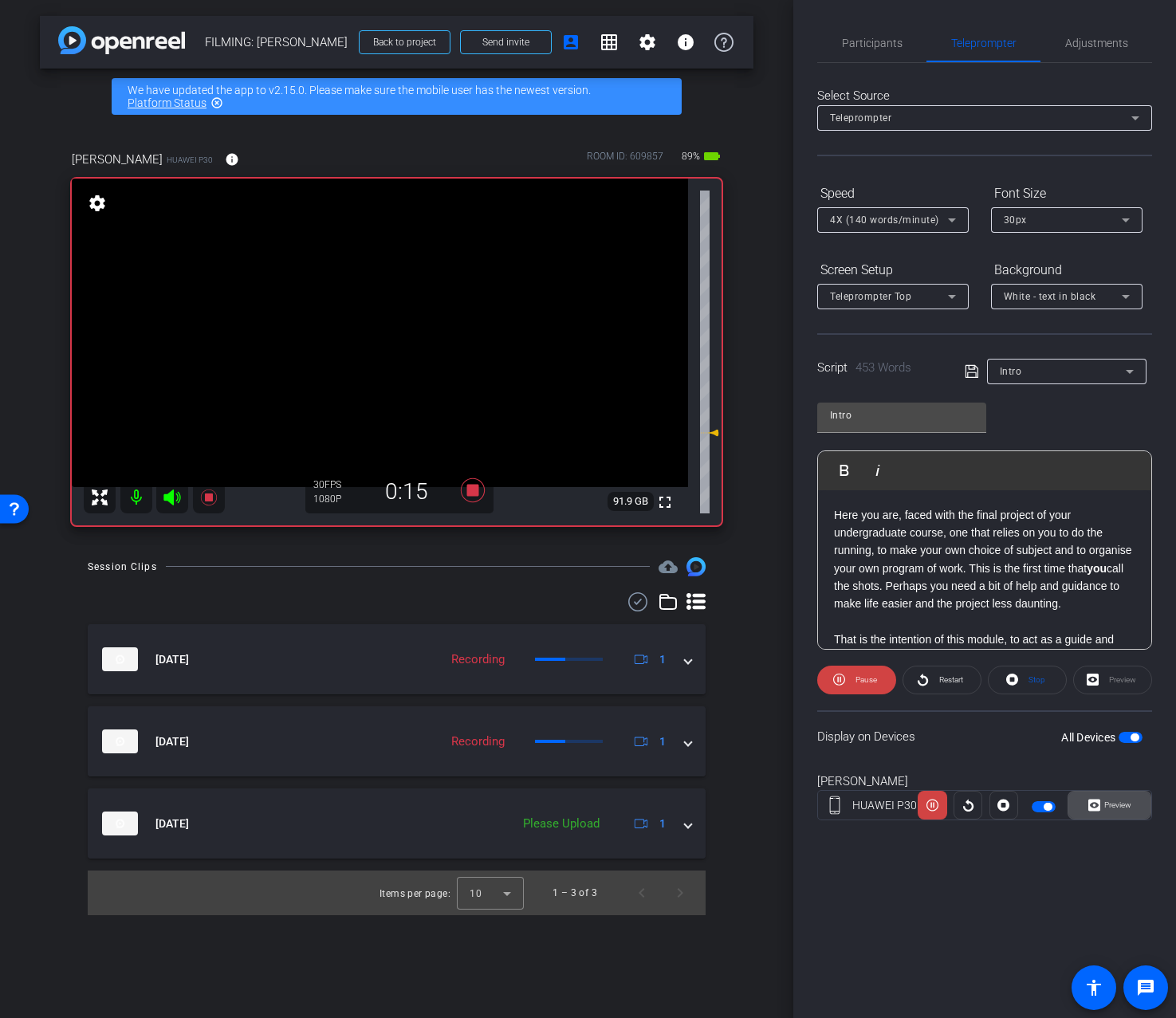
click at [1113, 819] on span at bounding box center [1109, 805] width 82 height 38
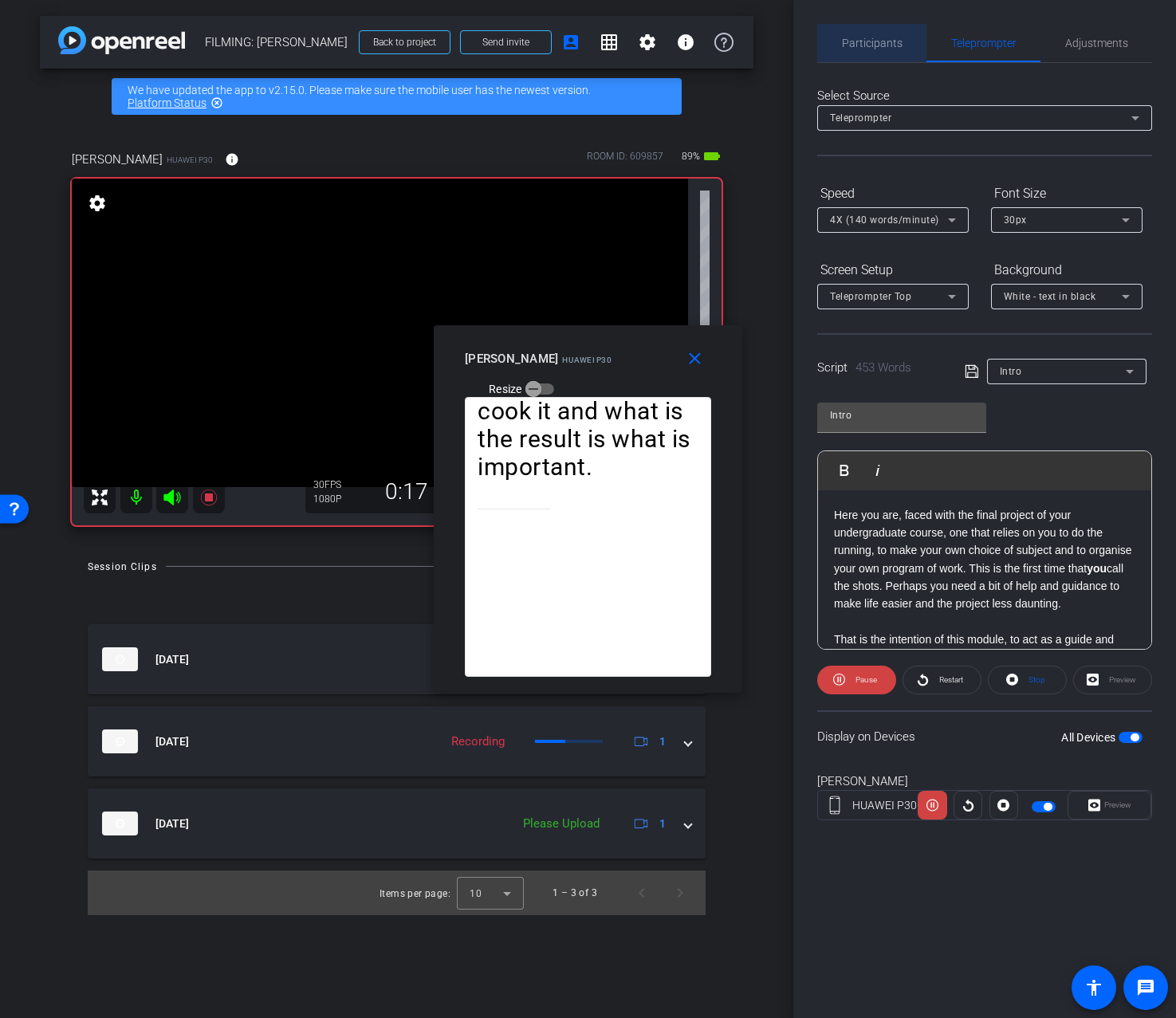
click at [893, 57] on span "Participants" at bounding box center [872, 43] width 61 height 38
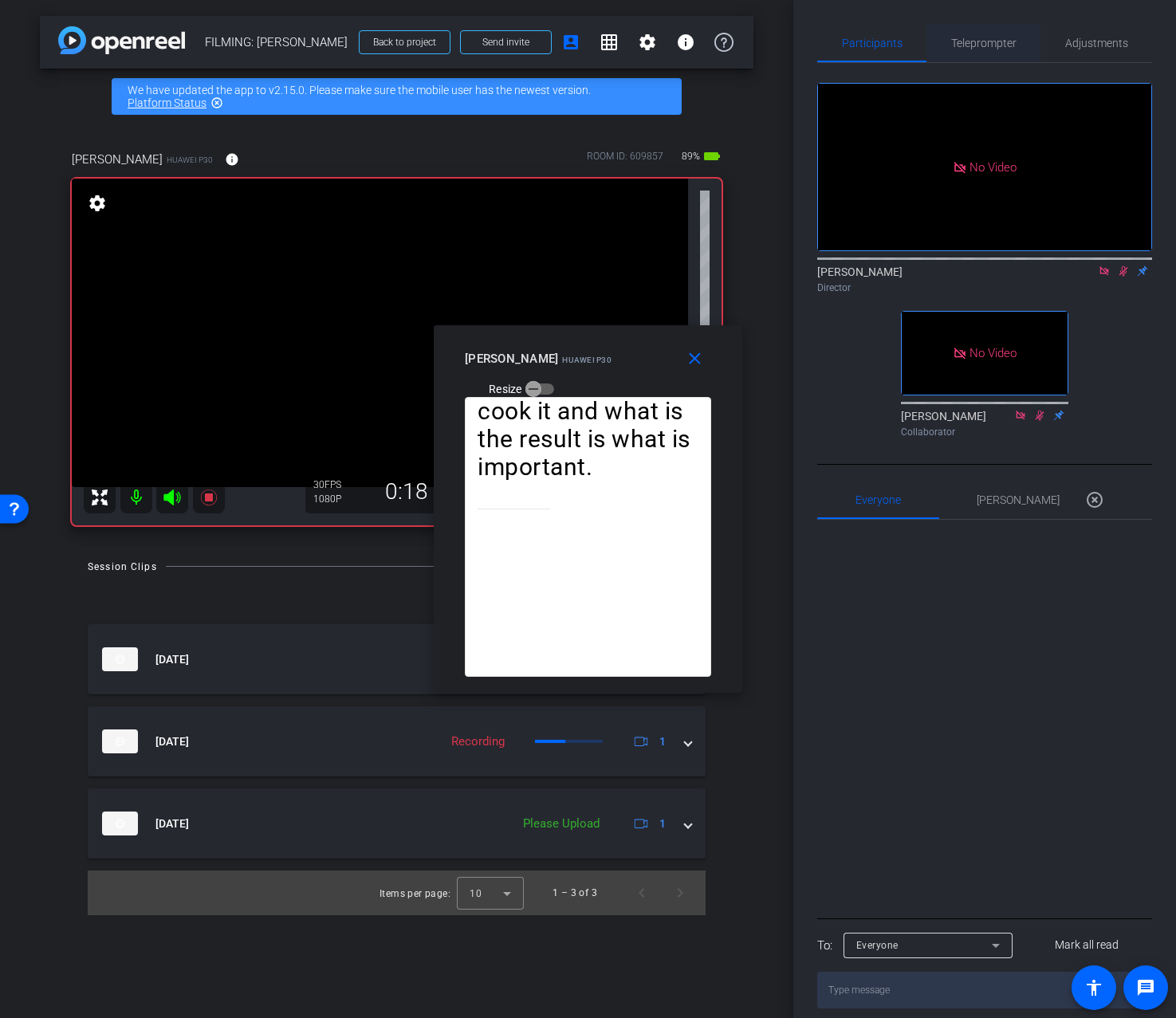
click at [1003, 51] on span "Teleprompter" at bounding box center [984, 43] width 65 height 38
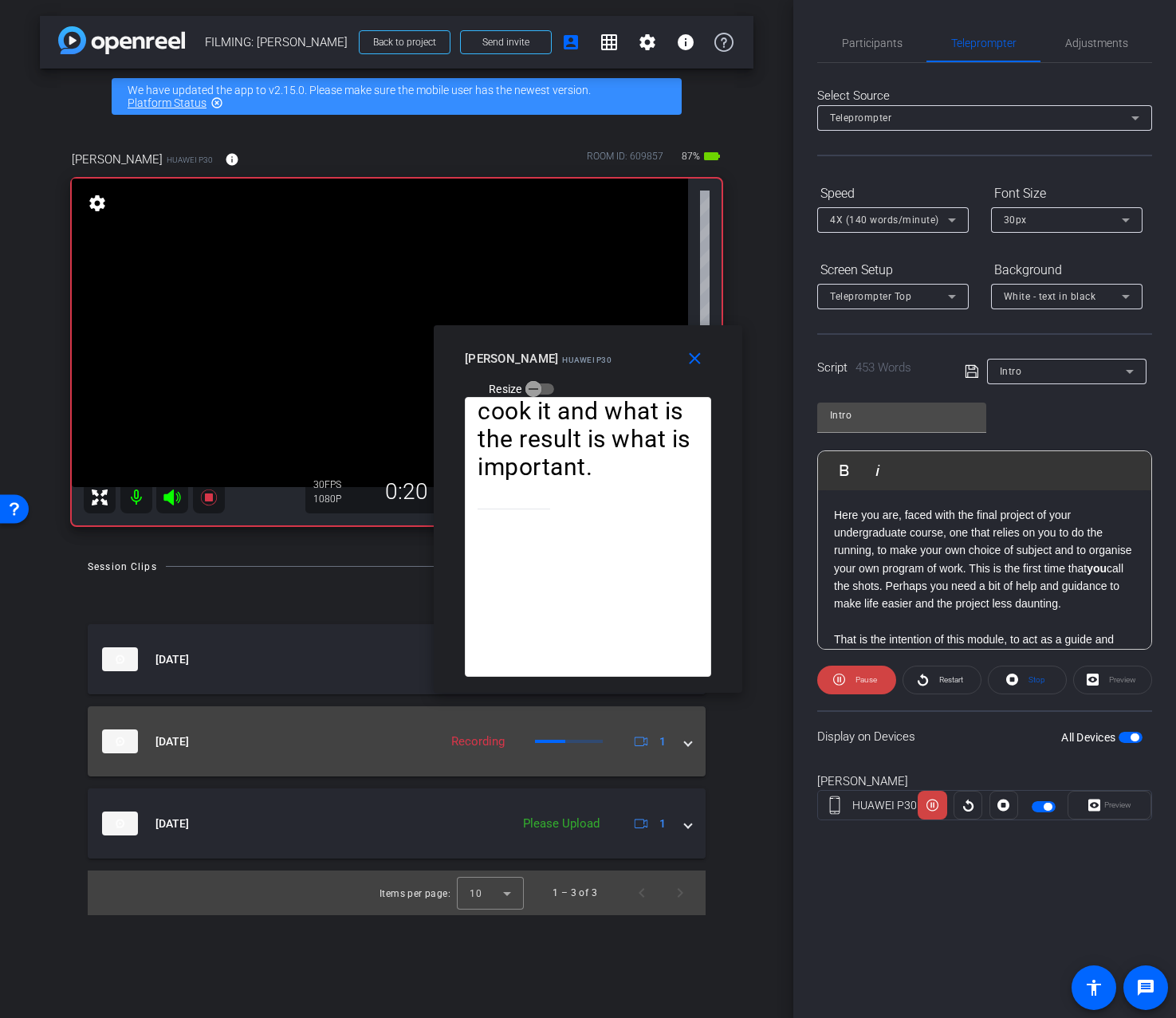
click at [681, 747] on div "Aug 12, 2025 Recording 1" at bounding box center [393, 741] width 583 height 24
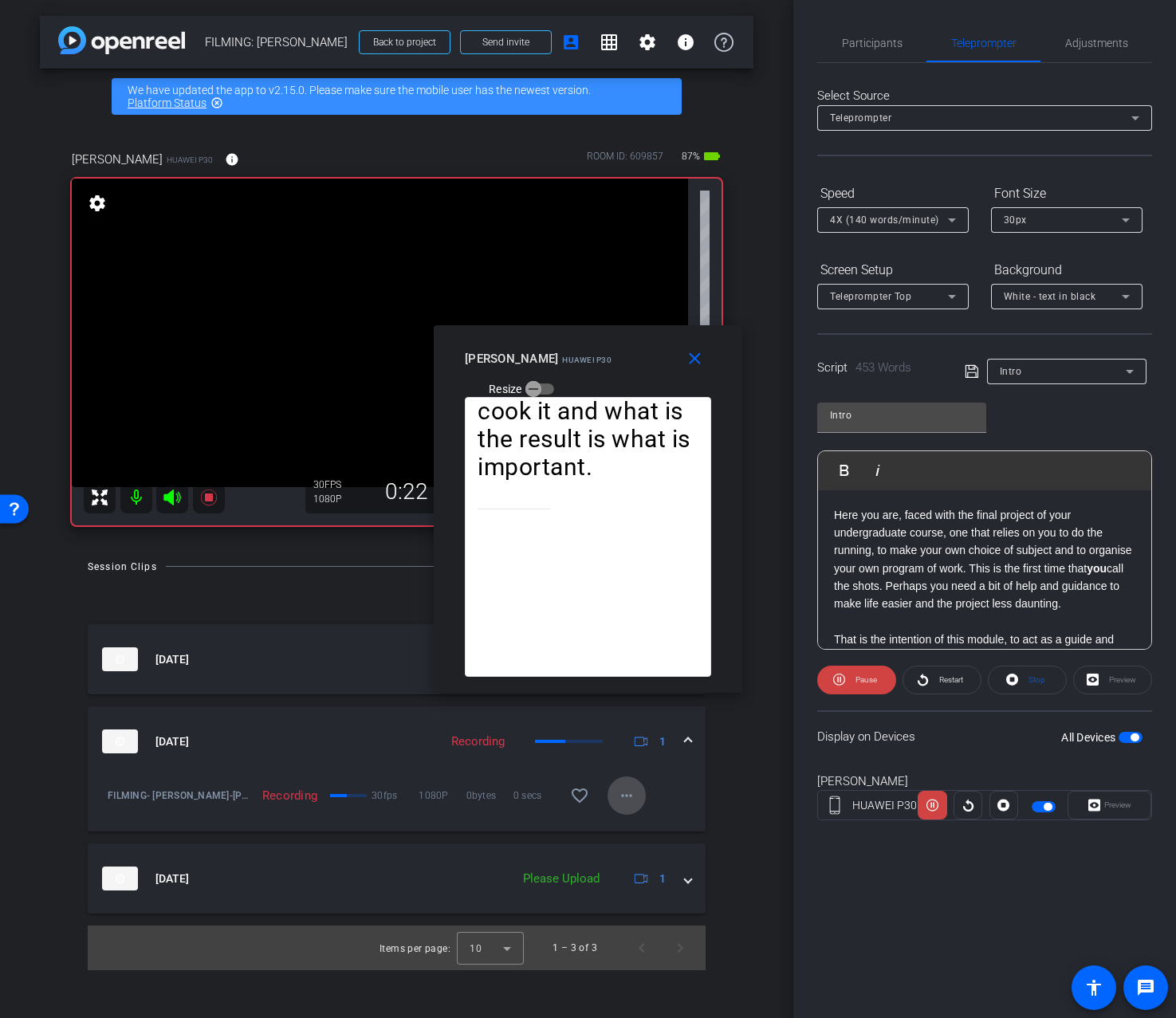
click at [626, 793] on mat-icon "more_horiz" at bounding box center [627, 795] width 19 height 19
click at [629, 795] on div at bounding box center [588, 509] width 1176 height 1018
click at [882, 57] on span "Participants" at bounding box center [872, 43] width 61 height 38
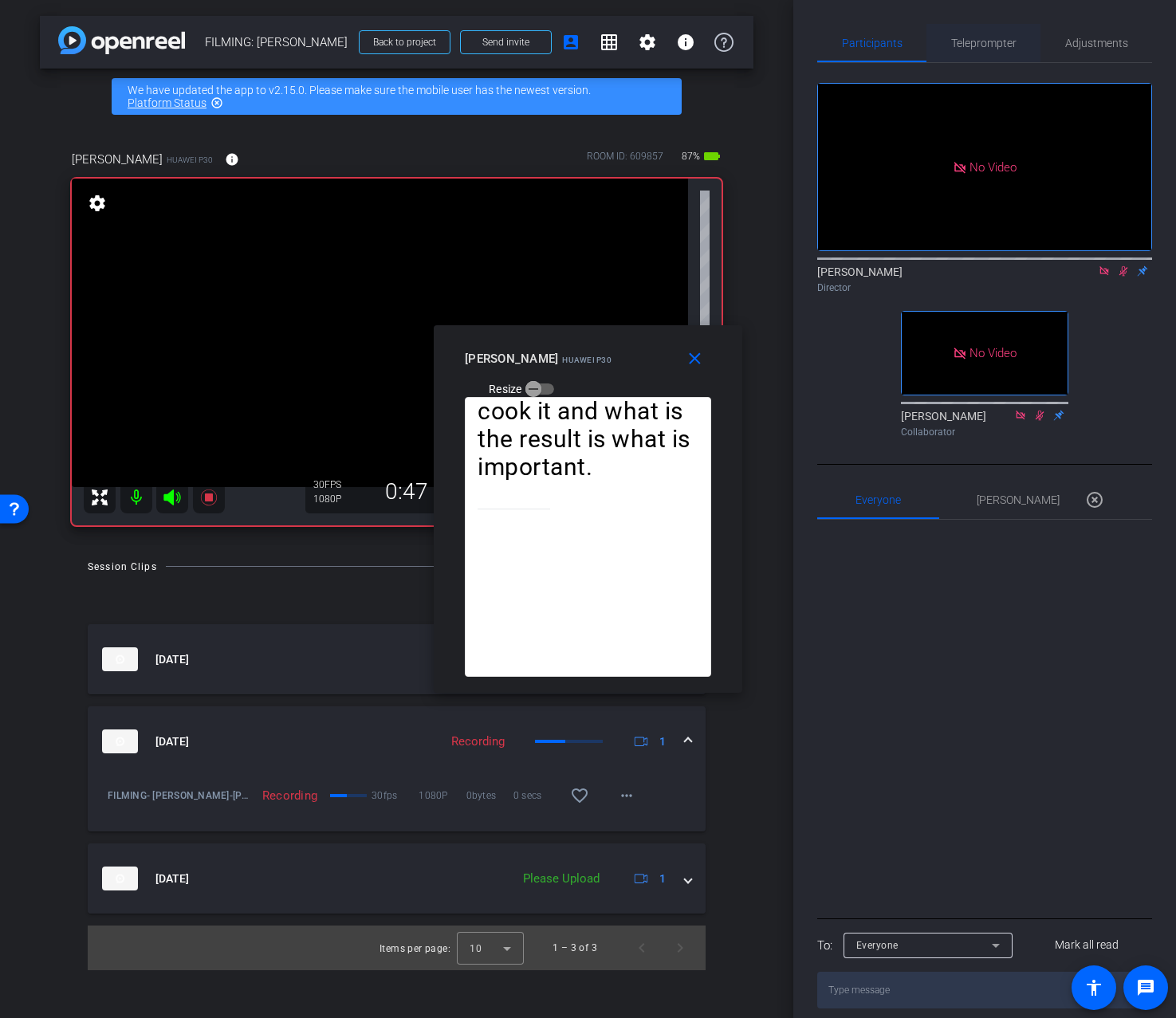
click at [1023, 55] on div "Teleprompter" at bounding box center [983, 43] width 114 height 38
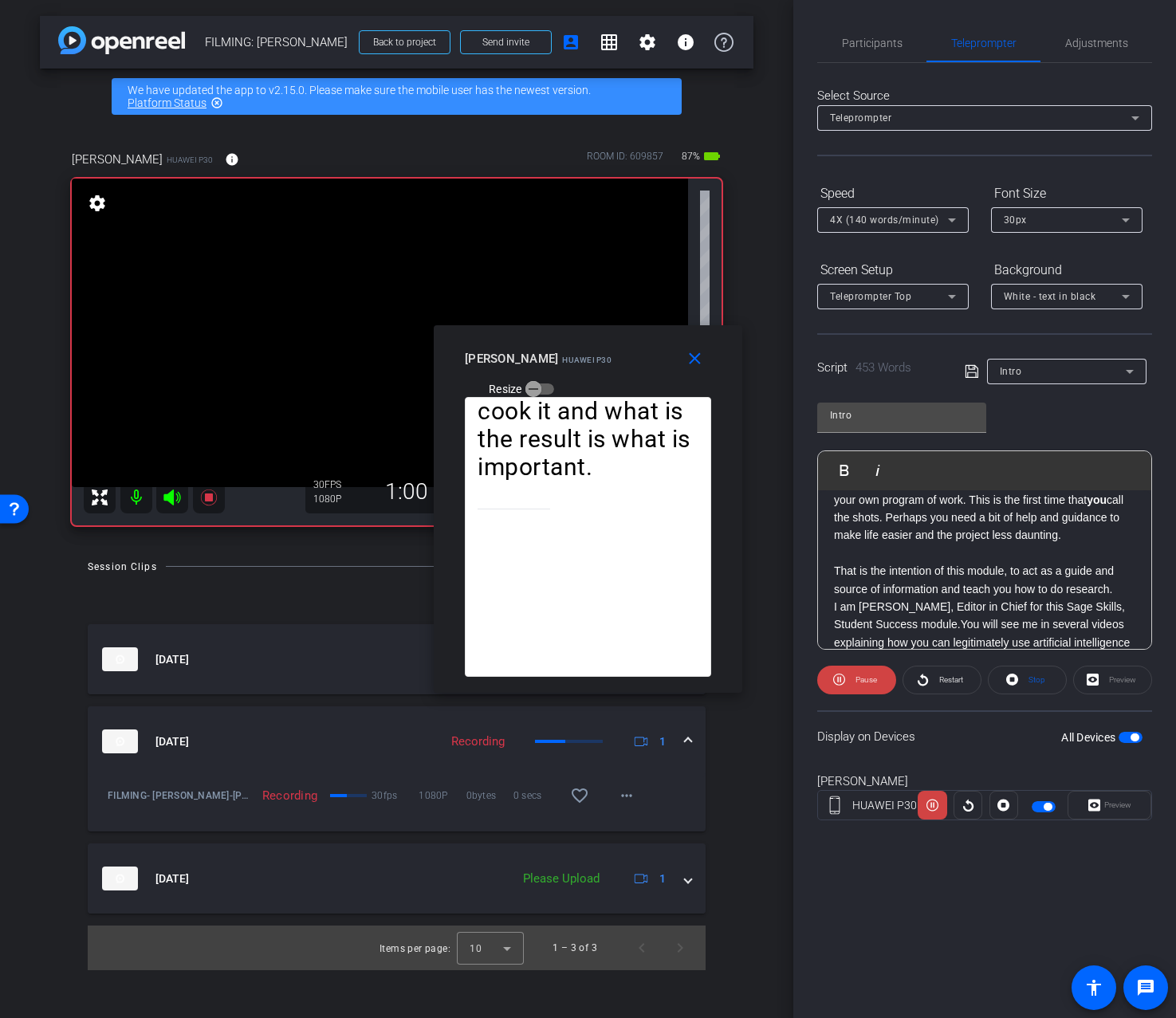
scroll to position [73, 0]
click at [1032, 577] on p "That is the intention of this module, to act as a guide and source of informati…" at bounding box center [984, 576] width 301 height 36
click at [1113, 422] on div "Intro Play Play from this location Play Selected Play and display the selected …" at bounding box center [984, 520] width 335 height 260
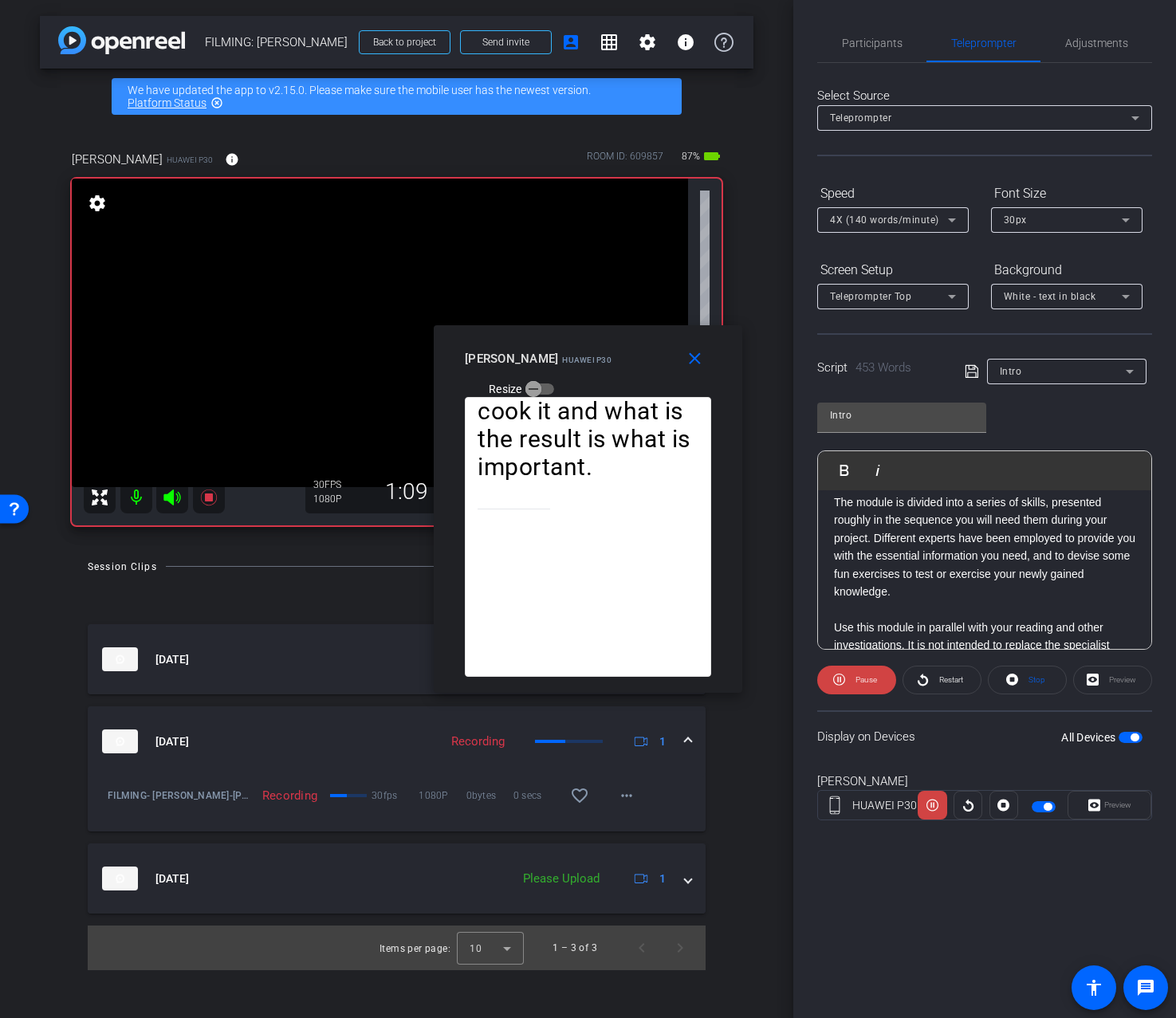
scroll to position [261, 0]
click at [889, 53] on span "Participants" at bounding box center [872, 43] width 61 height 38
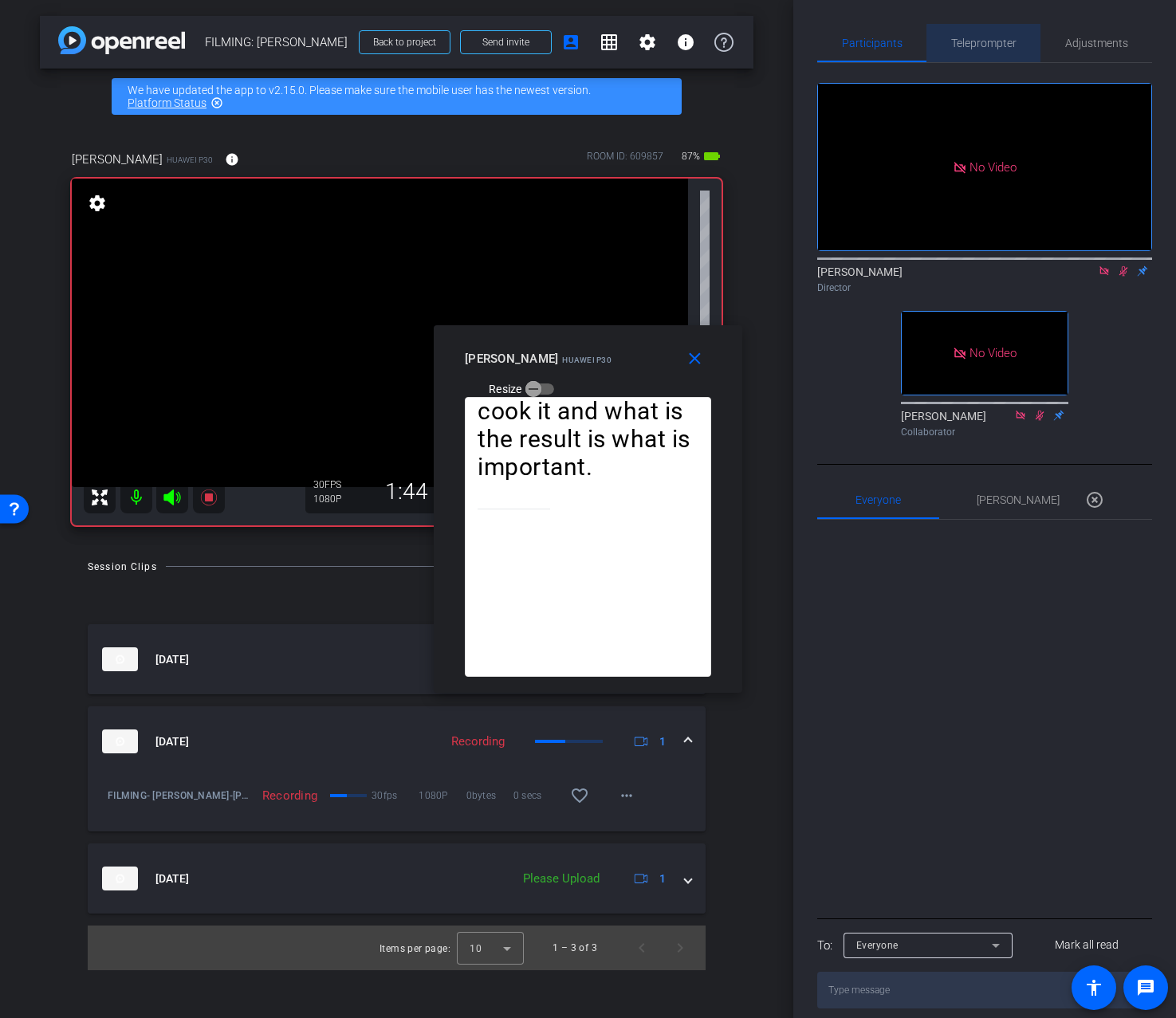
click at [997, 44] on span "Teleprompter" at bounding box center [984, 43] width 65 height 11
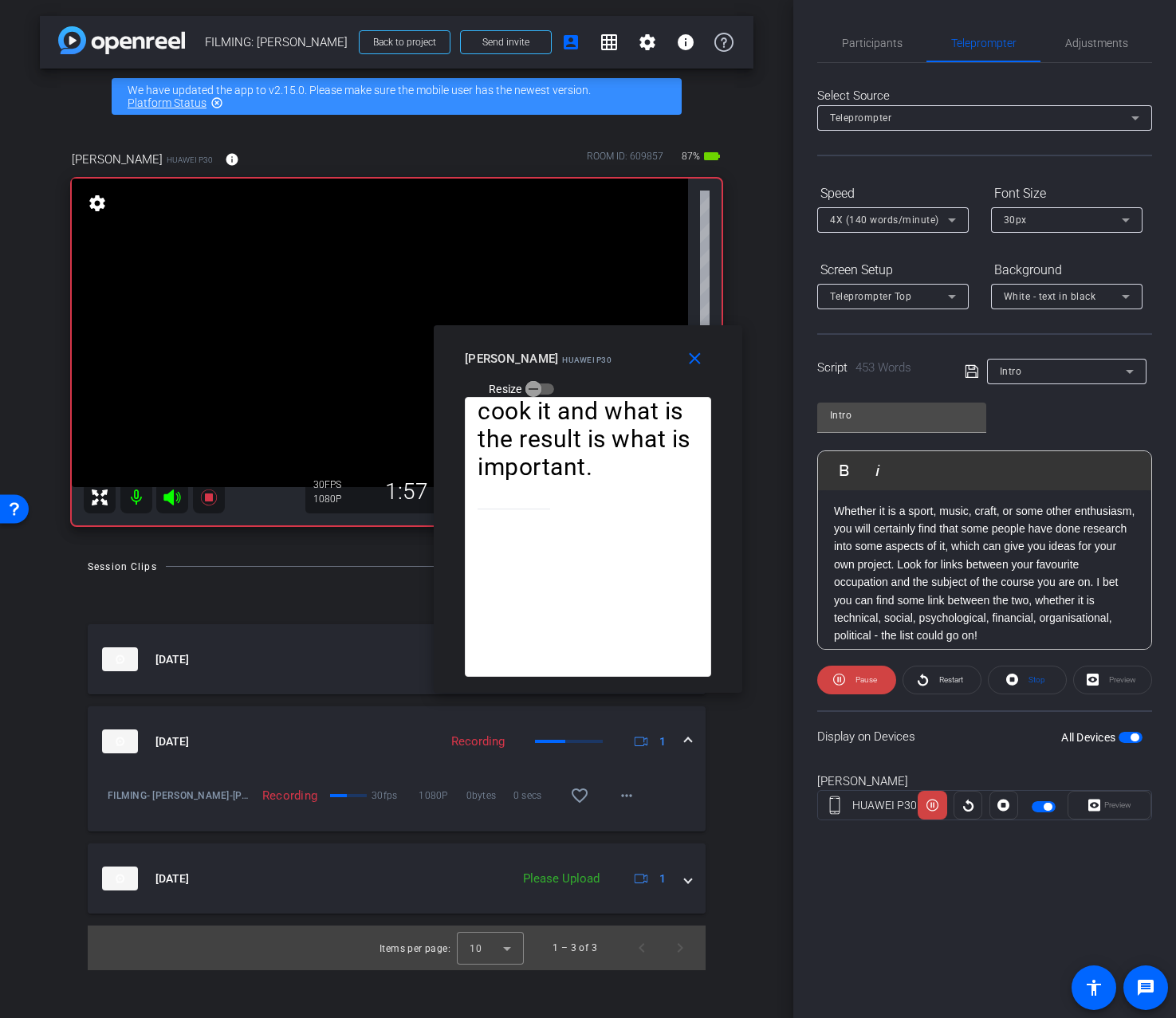
scroll to position [559, 0]
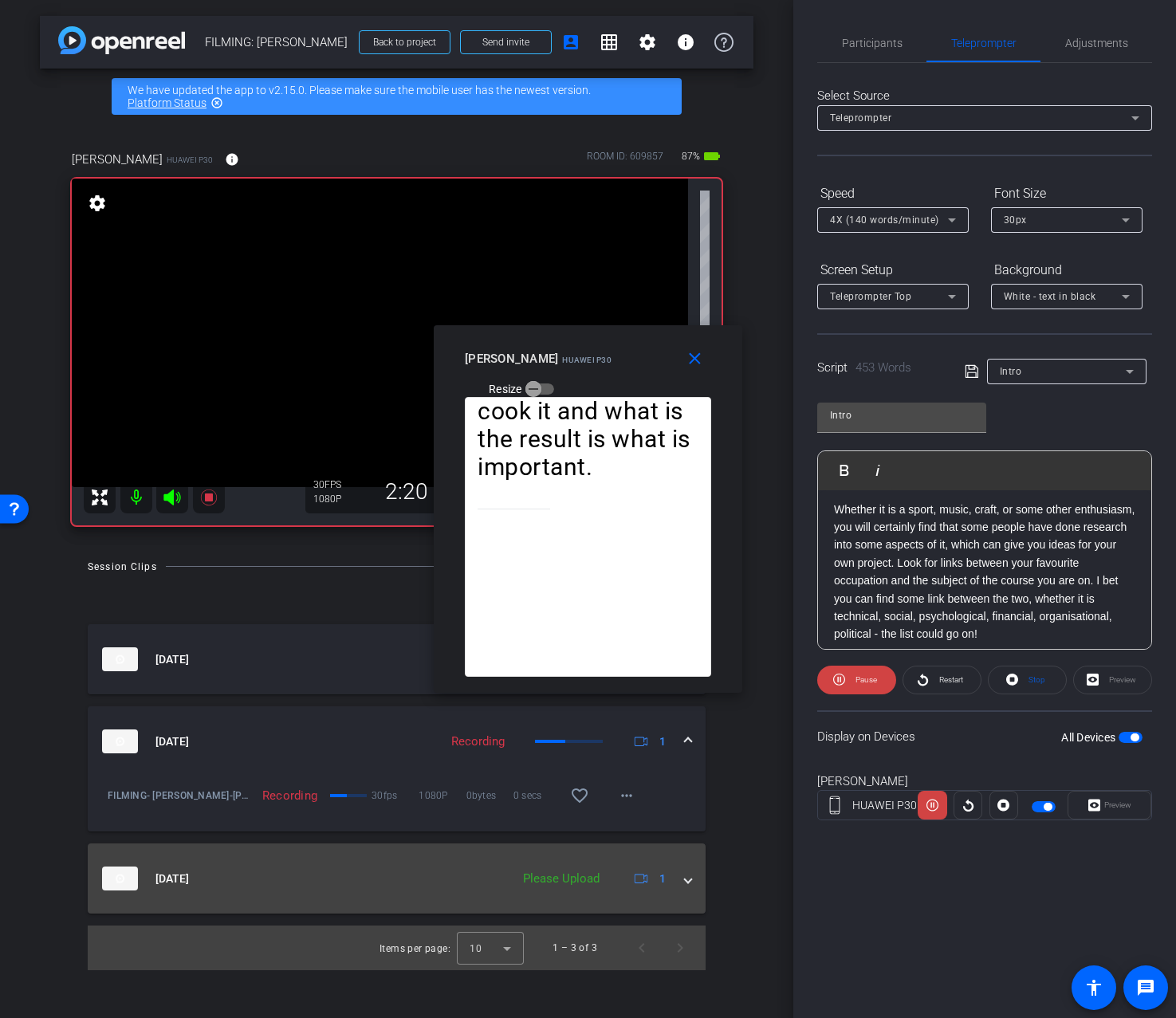
click at [688, 887] on mat-expansion-panel-header "Aug 12, 2025 Please Upload 1" at bounding box center [396, 879] width 618 height 70
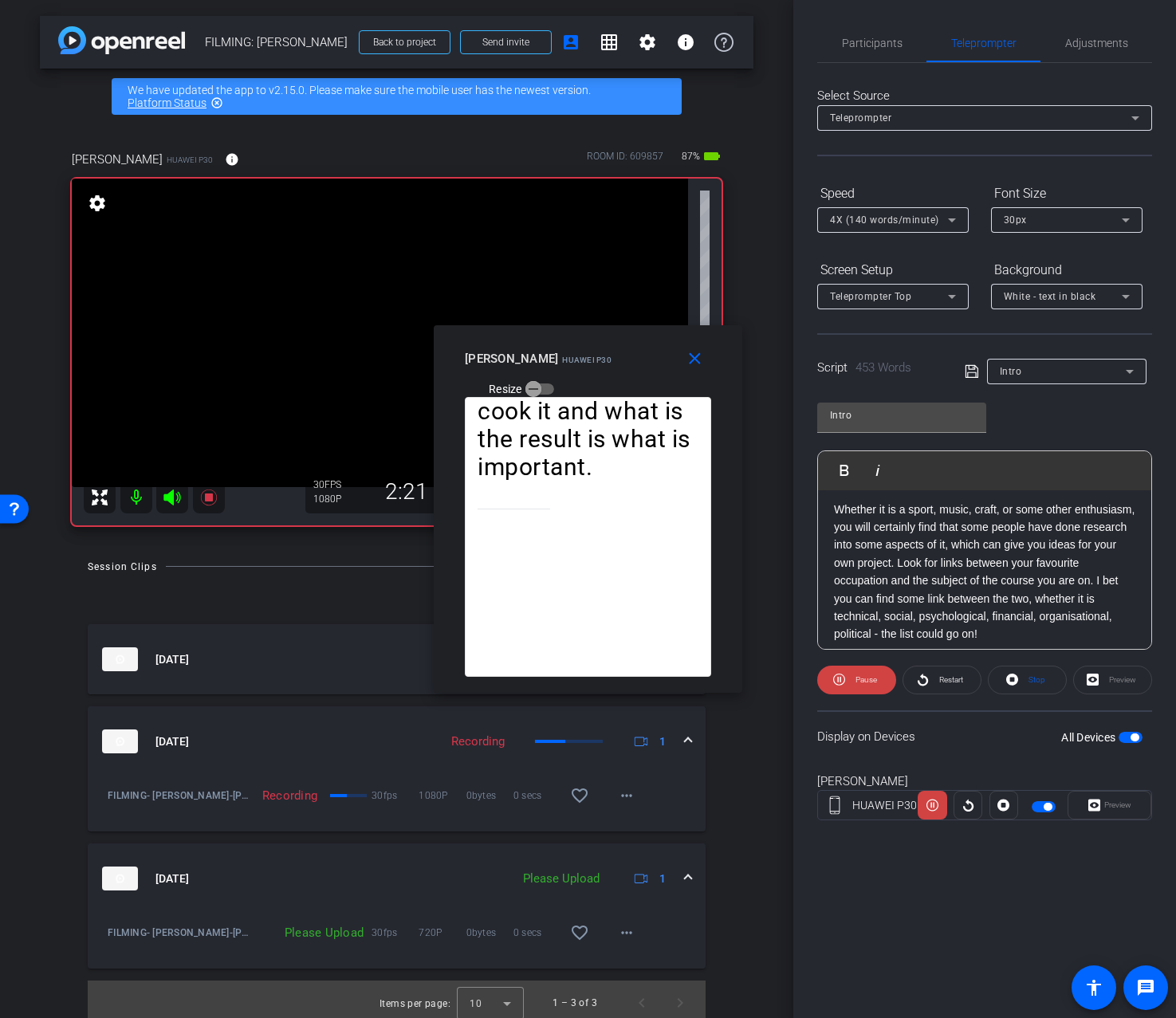
click at [688, 887] on mat-expansion-panel-header "Aug 12, 2025 Please Upload 1" at bounding box center [396, 879] width 618 height 70
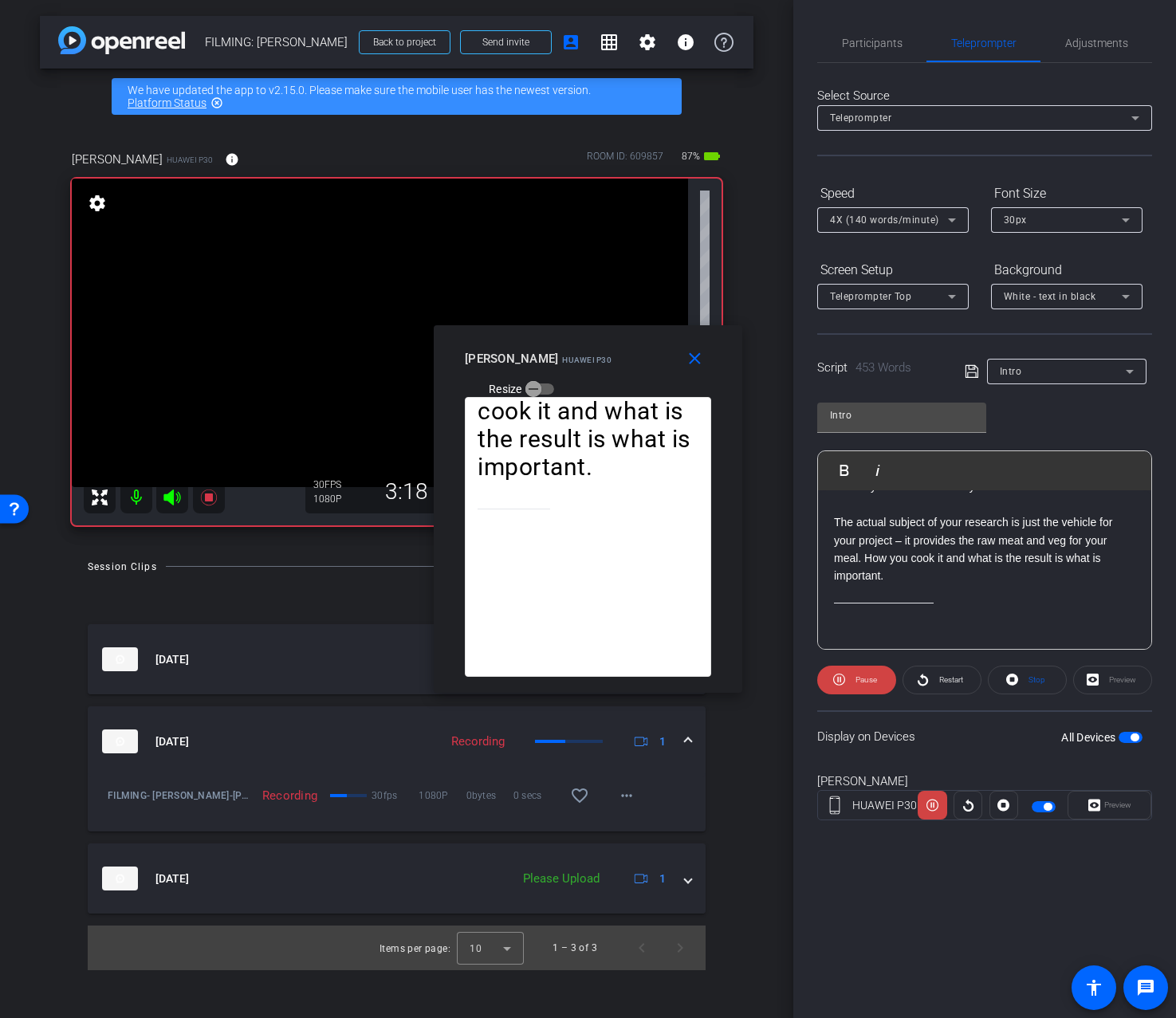
scroll to position [930, 0]
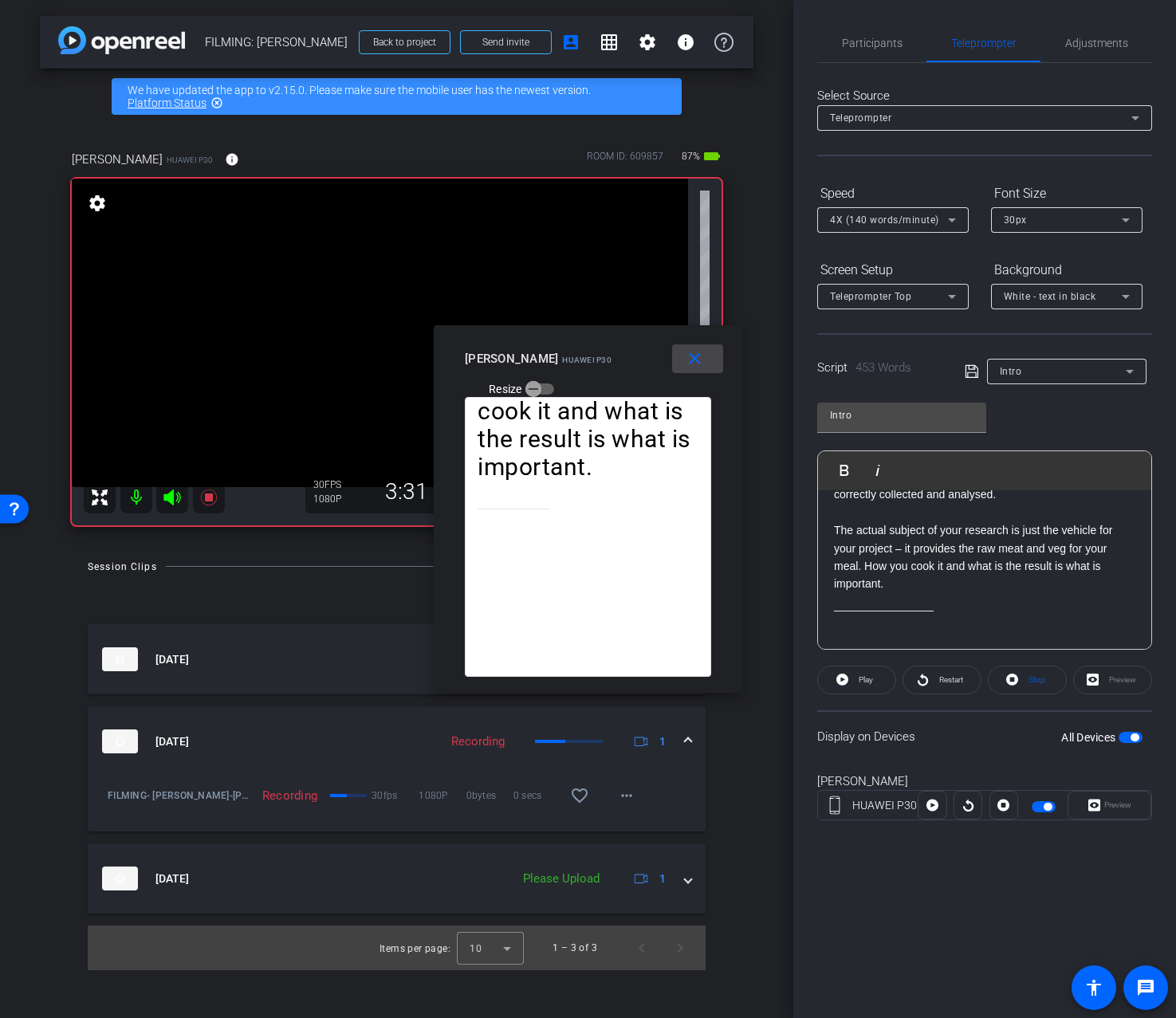
click at [699, 365] on mat-icon "close" at bounding box center [695, 359] width 20 height 20
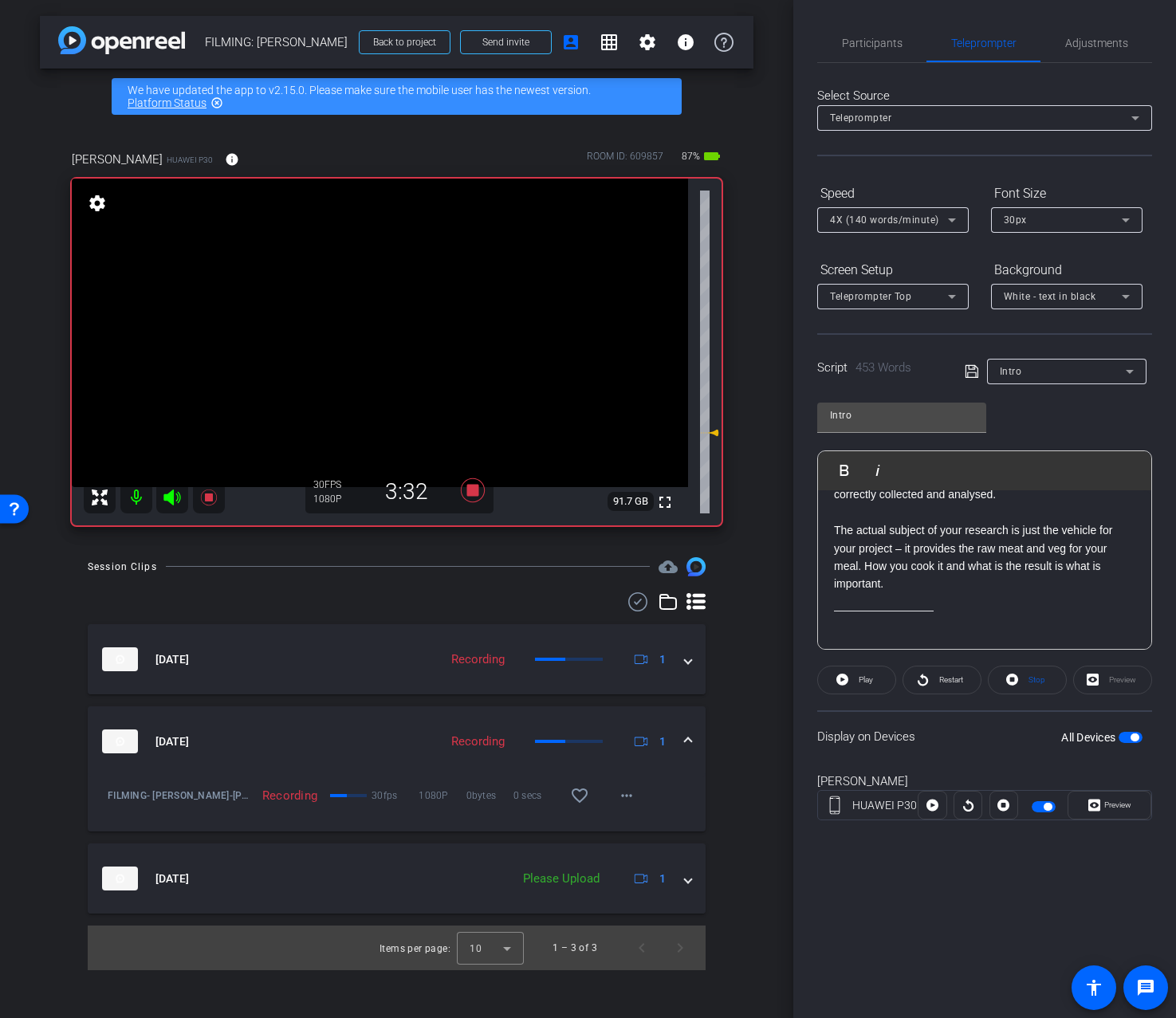
click at [1011, 520] on p at bounding box center [984, 512] width 301 height 18
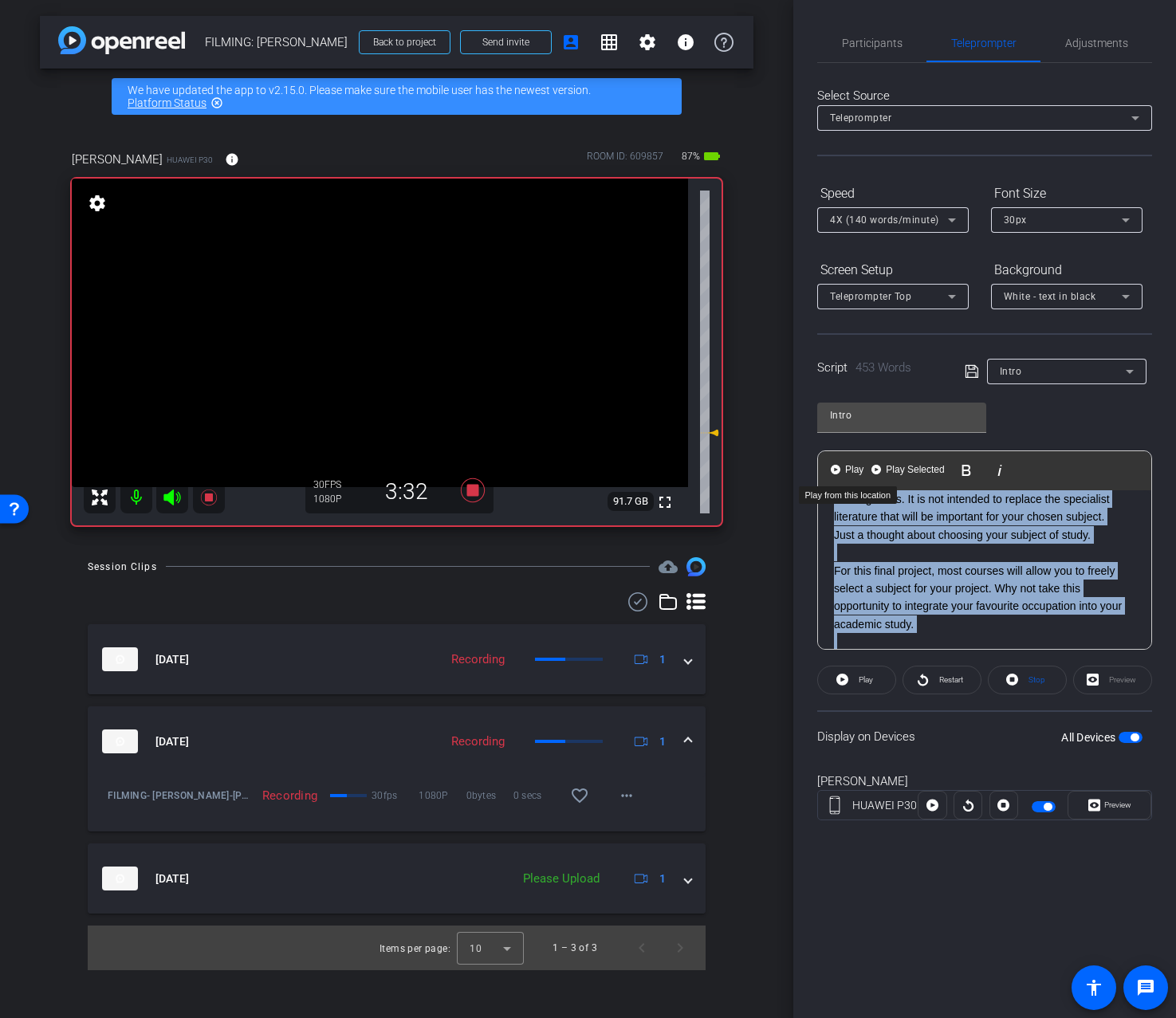
scroll to position [0, 0]
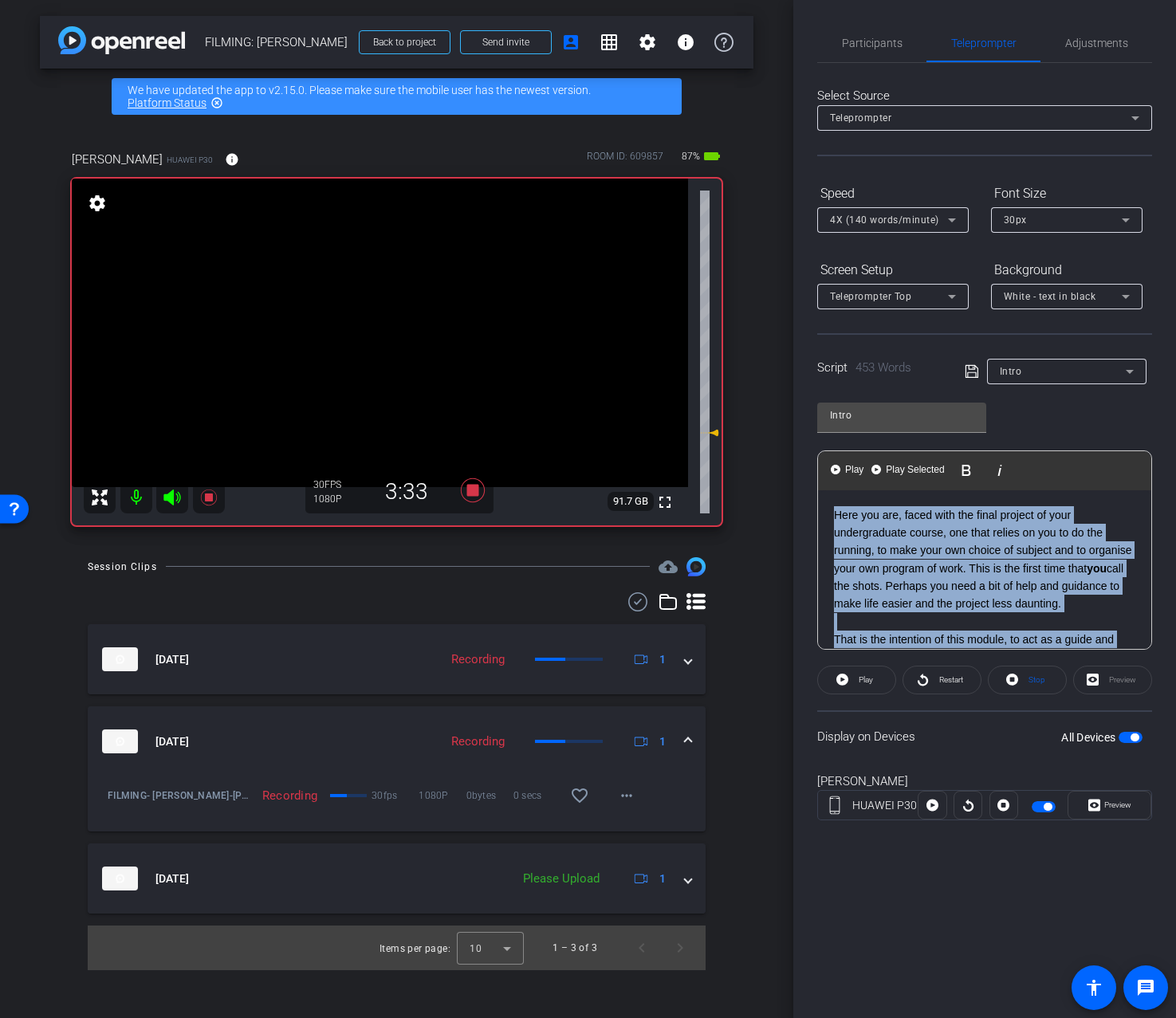
drag, startPoint x: 1014, startPoint y: 507, endPoint x: 797, endPoint y: 399, distance: 242.4
click at [797, 399] on div "Participants Teleprompter Adjustments Addie Hackshaw Director Ailsa Dann Collab…" at bounding box center [985, 509] width 383 height 1018
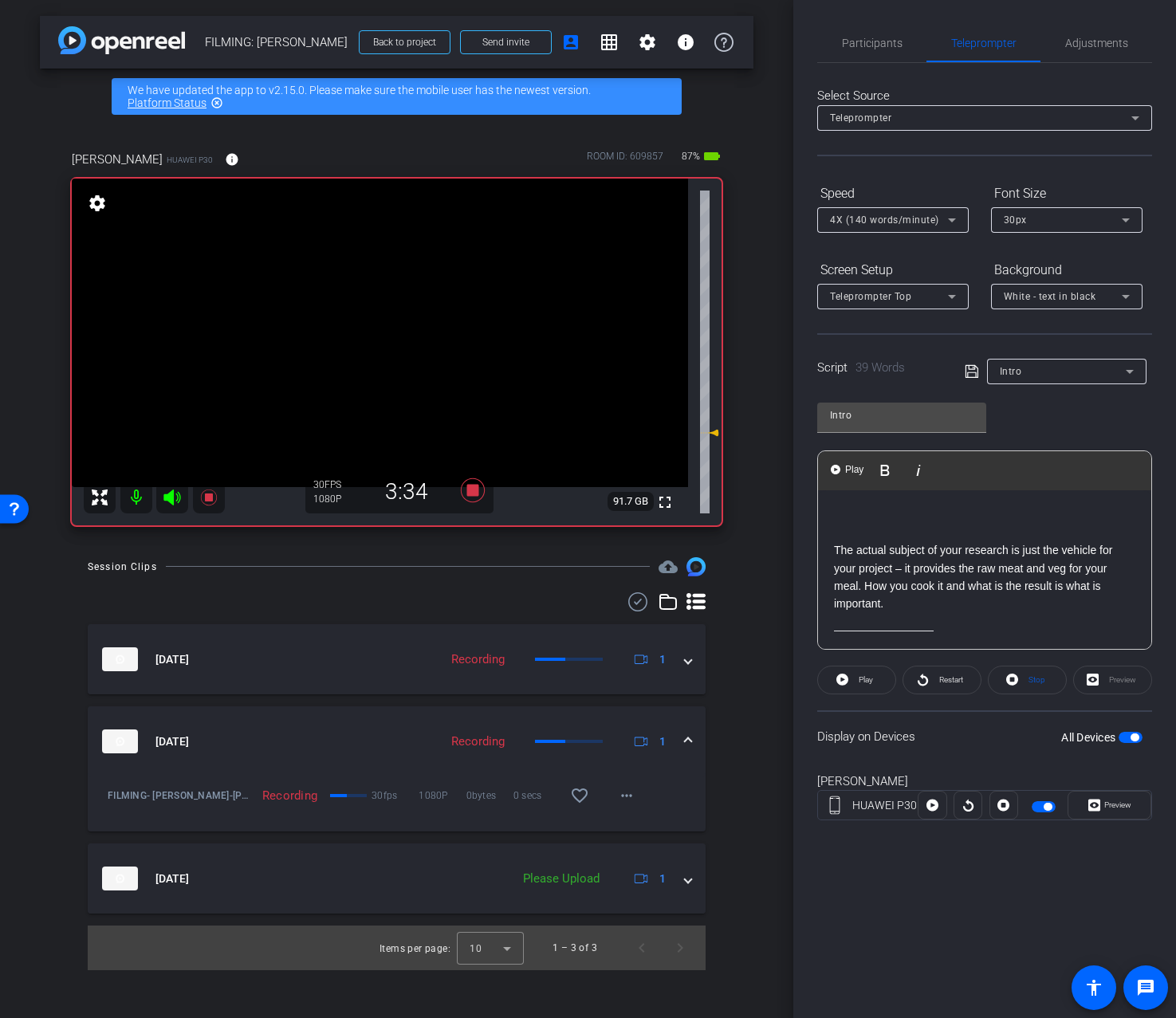
click at [836, 550] on p "The actual subject of your research is just the vehicle for your project – it p…" at bounding box center [984, 577] width 301 height 72
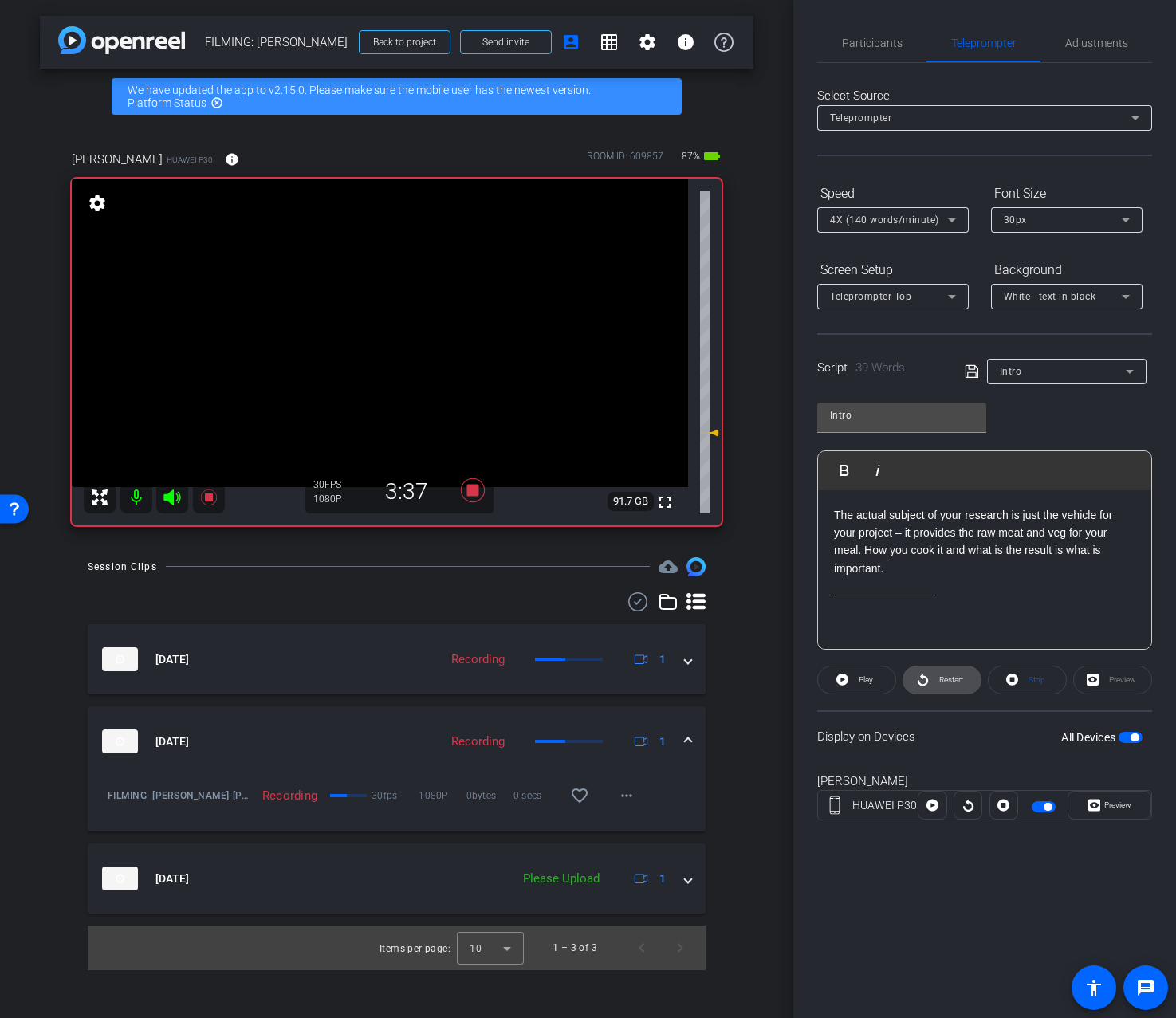
click at [932, 682] on span at bounding box center [942, 680] width 78 height 38
click at [857, 56] on span "Participants" at bounding box center [872, 43] width 61 height 38
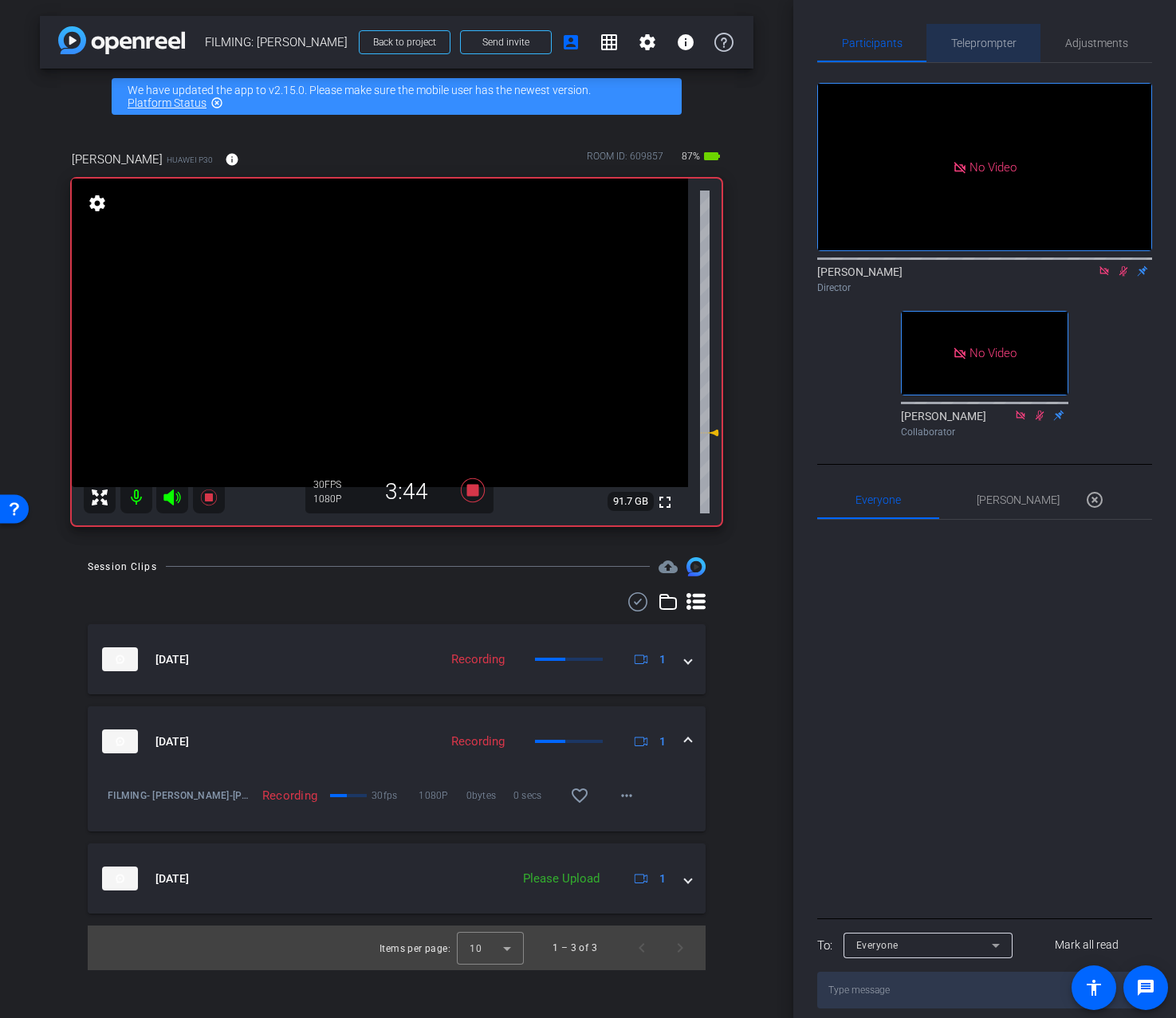
click at [967, 45] on span "Teleprompter" at bounding box center [984, 43] width 65 height 11
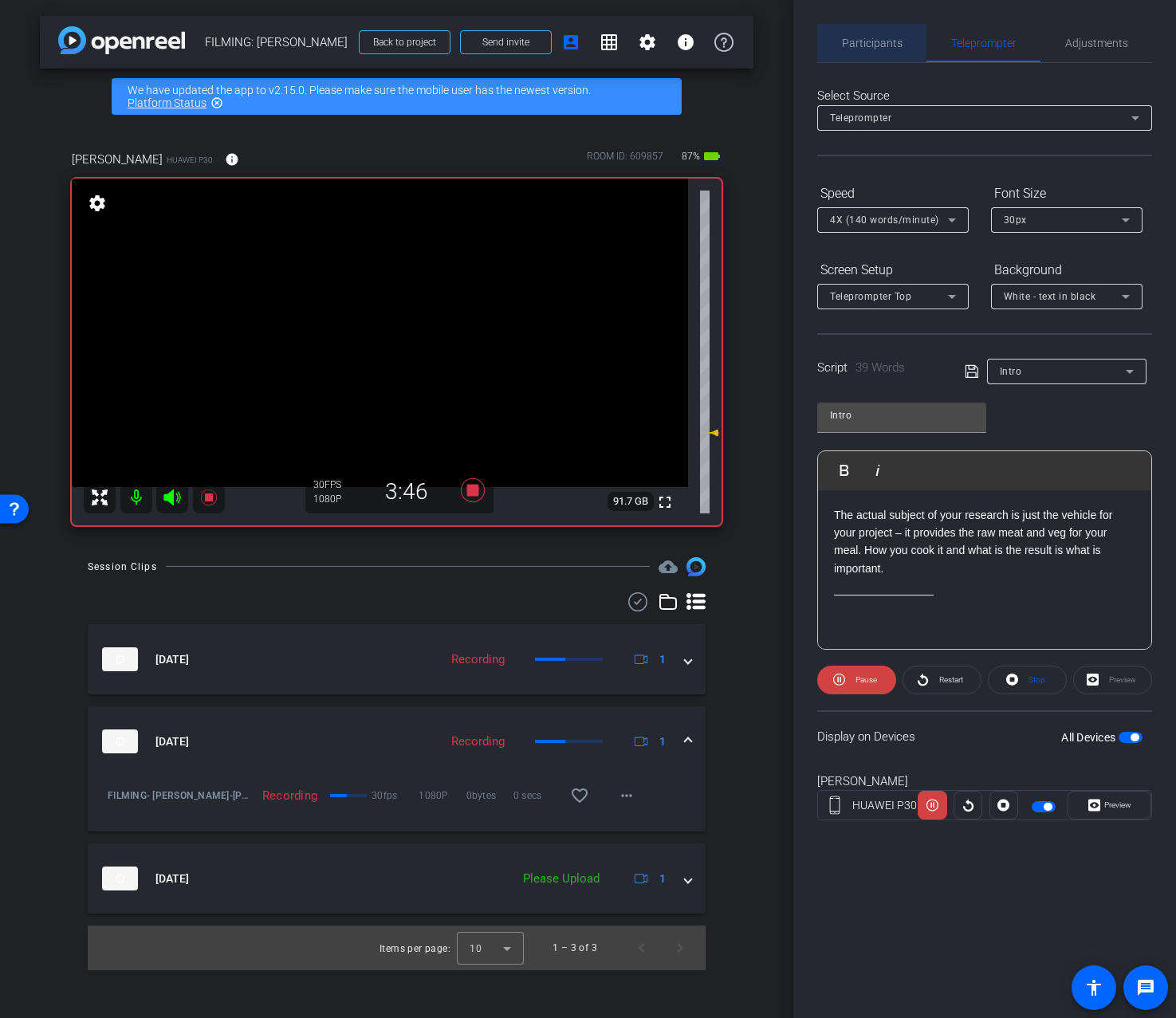
click at [874, 34] on span "Participants" at bounding box center [872, 43] width 61 height 38
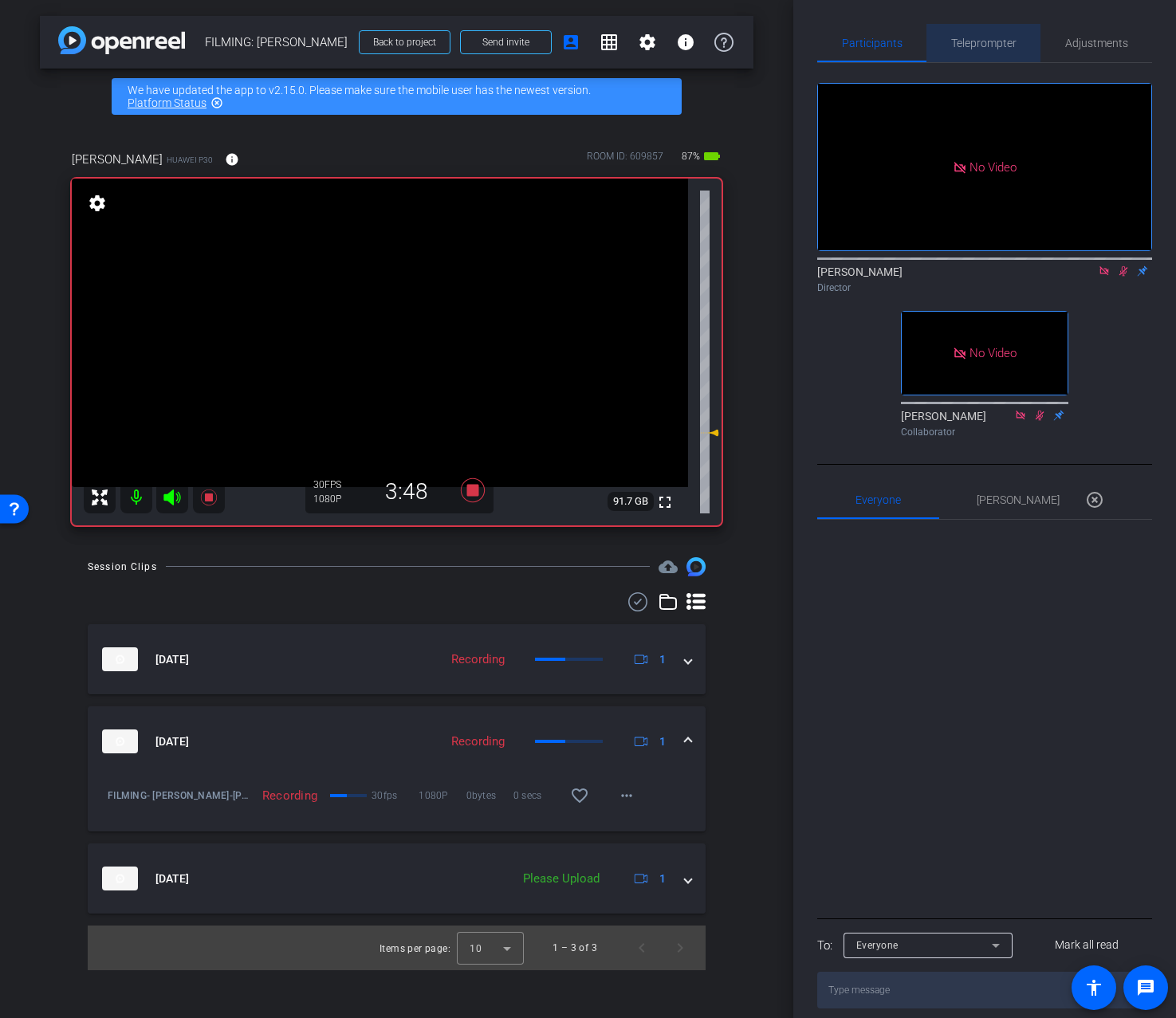
click at [1006, 38] on span "Teleprompter" at bounding box center [984, 43] width 65 height 11
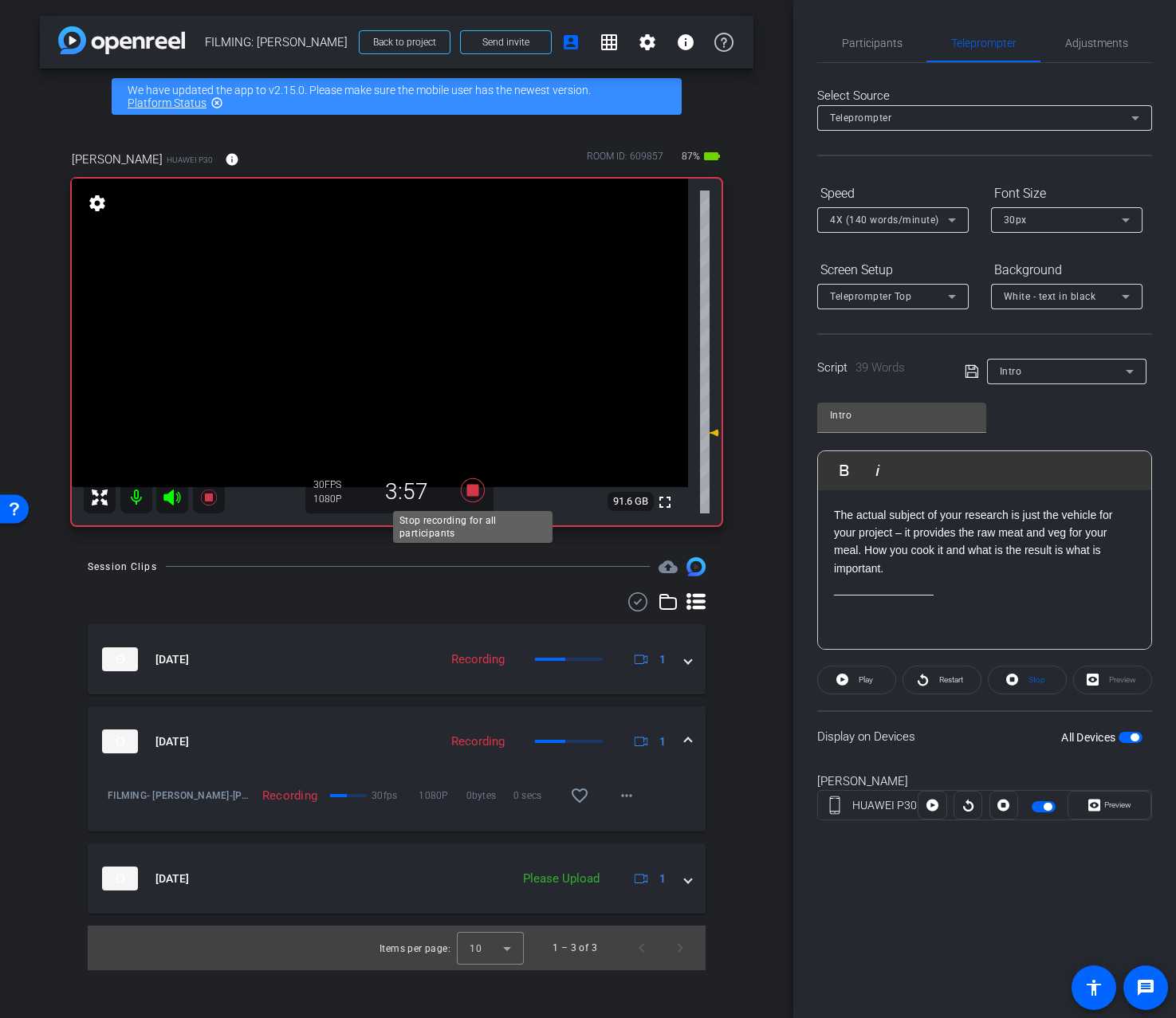
click at [474, 493] on icon at bounding box center [472, 490] width 24 height 24
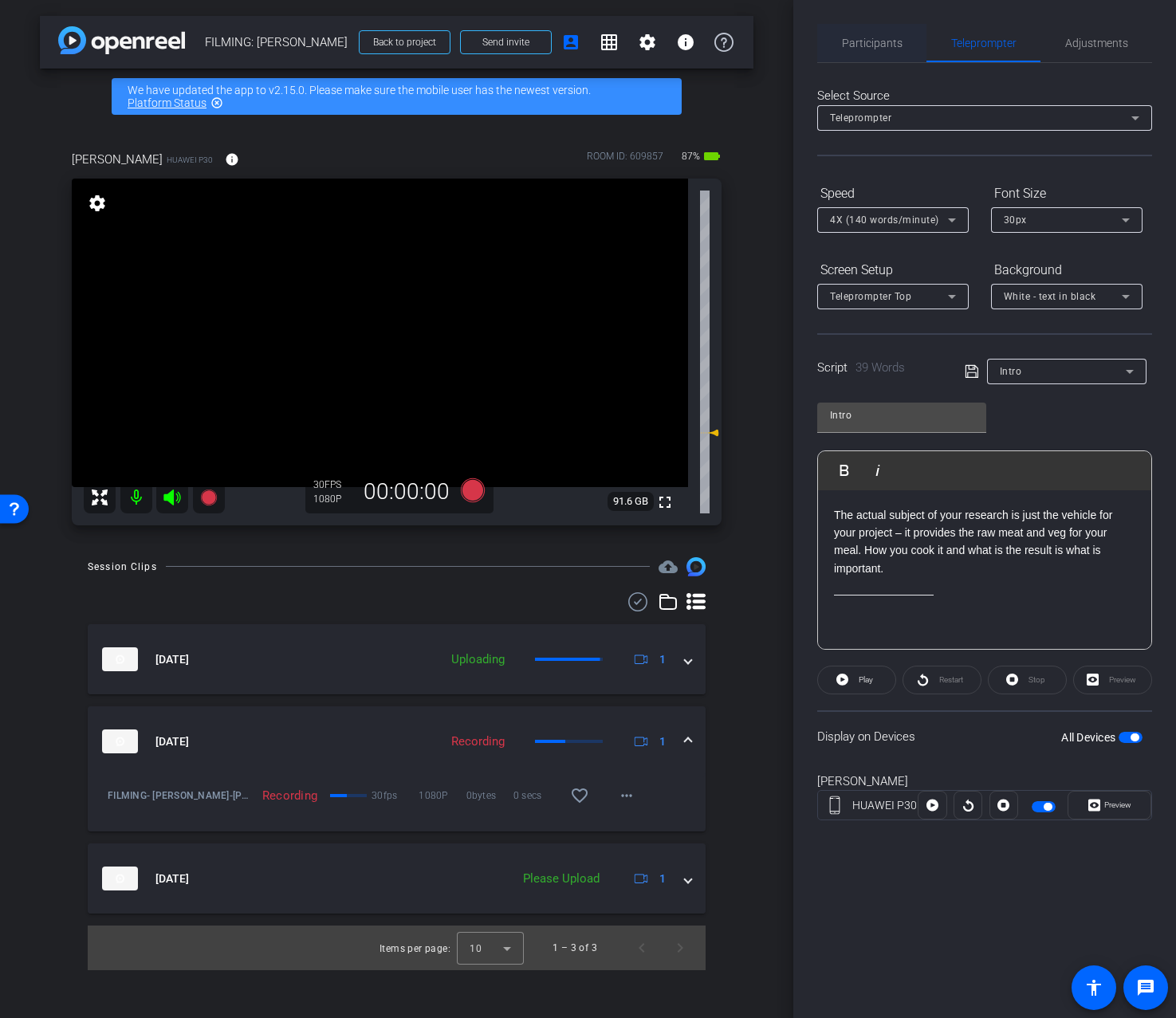
click at [868, 60] on span "Participants" at bounding box center [872, 43] width 61 height 38
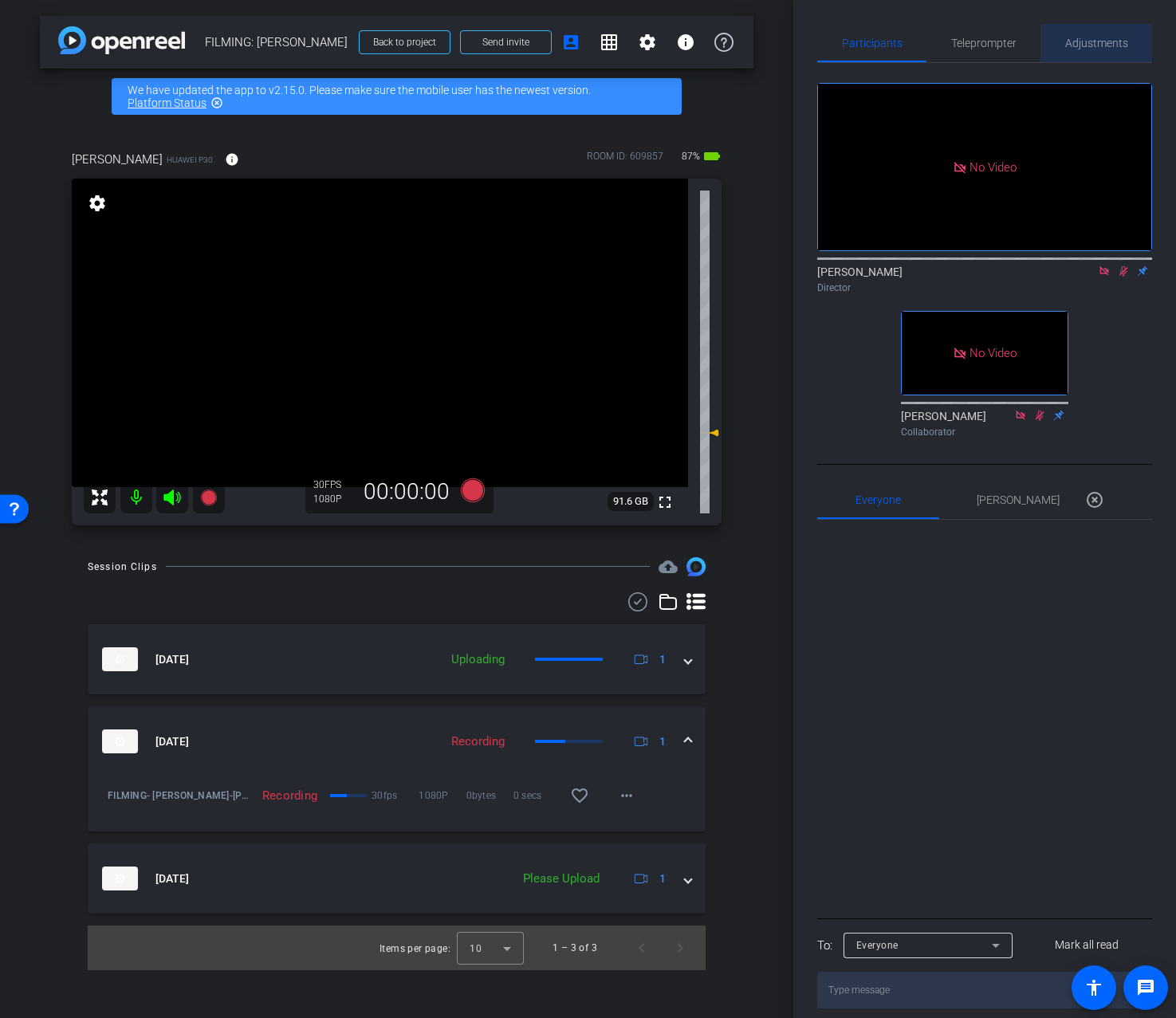
click at [1080, 45] on span "Adjustments" at bounding box center [1097, 43] width 63 height 11
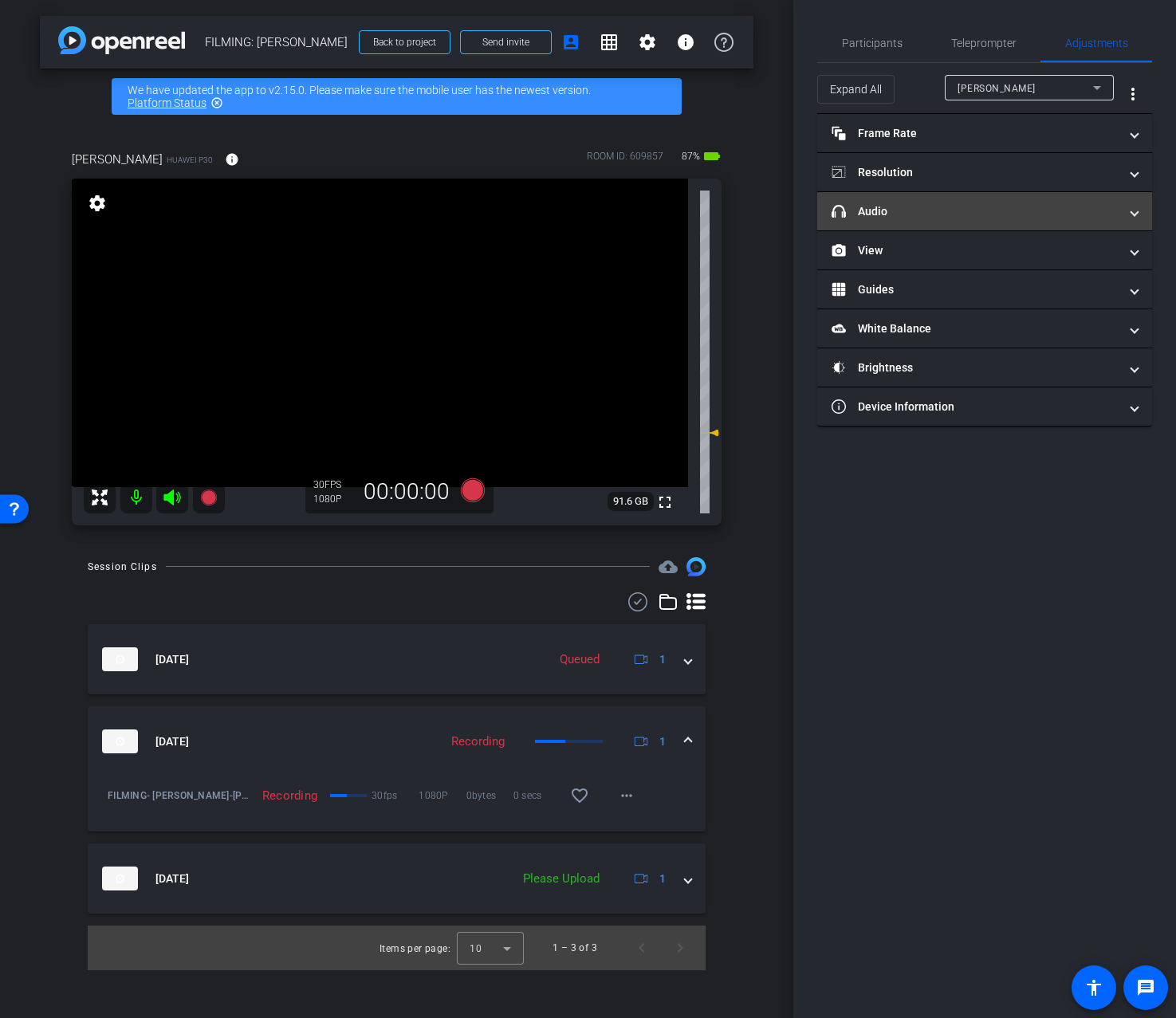
click at [1050, 217] on mat-panel-title "headphone icon Audio" at bounding box center [976, 212] width 287 height 17
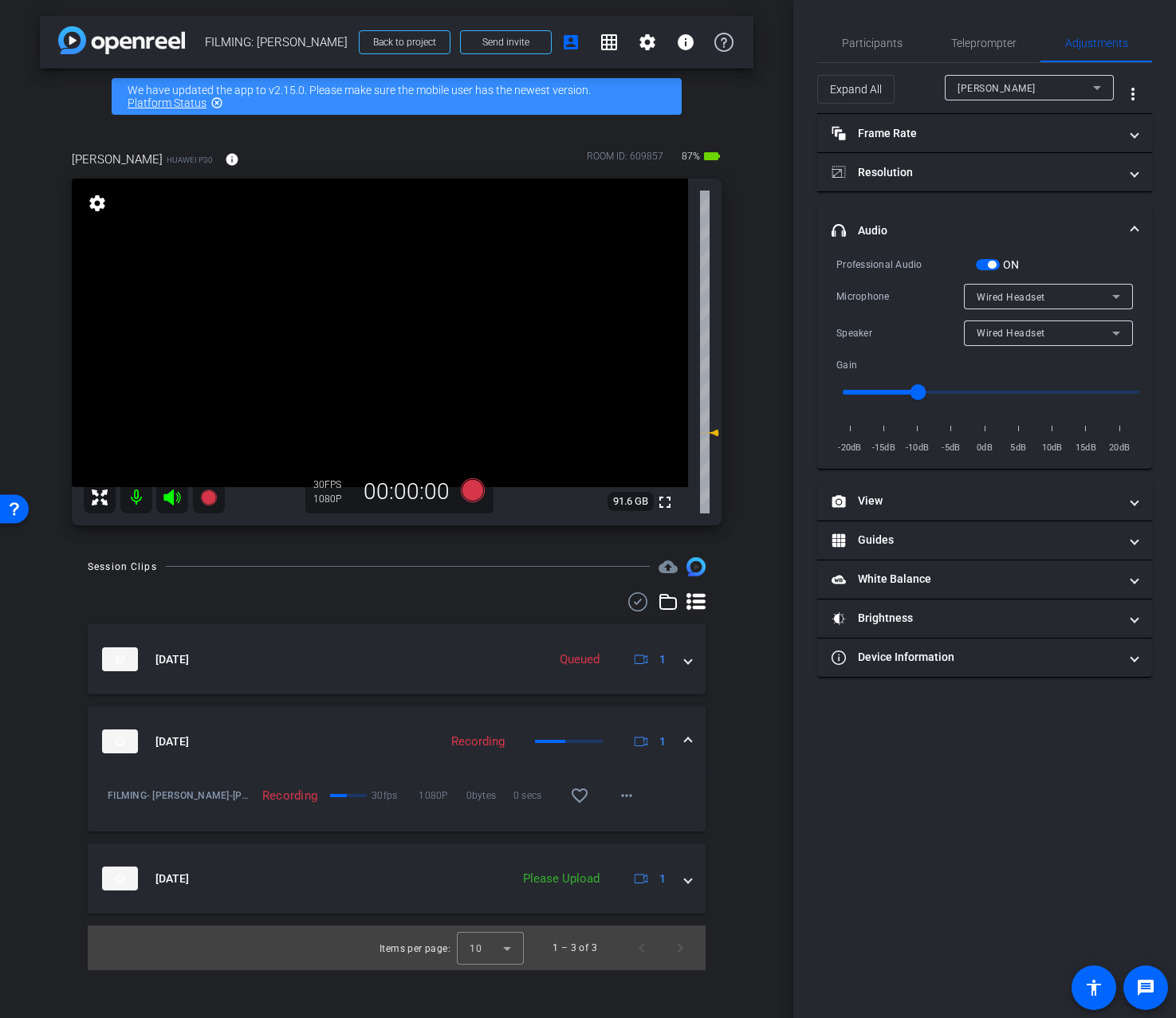
click at [1031, 335] on span "Wired Headset" at bounding box center [1011, 333] width 68 height 11
click at [1022, 363] on span "Device Speaker" at bounding box center [1014, 364] width 75 height 19
click at [878, 46] on span "Participants" at bounding box center [872, 43] width 61 height 11
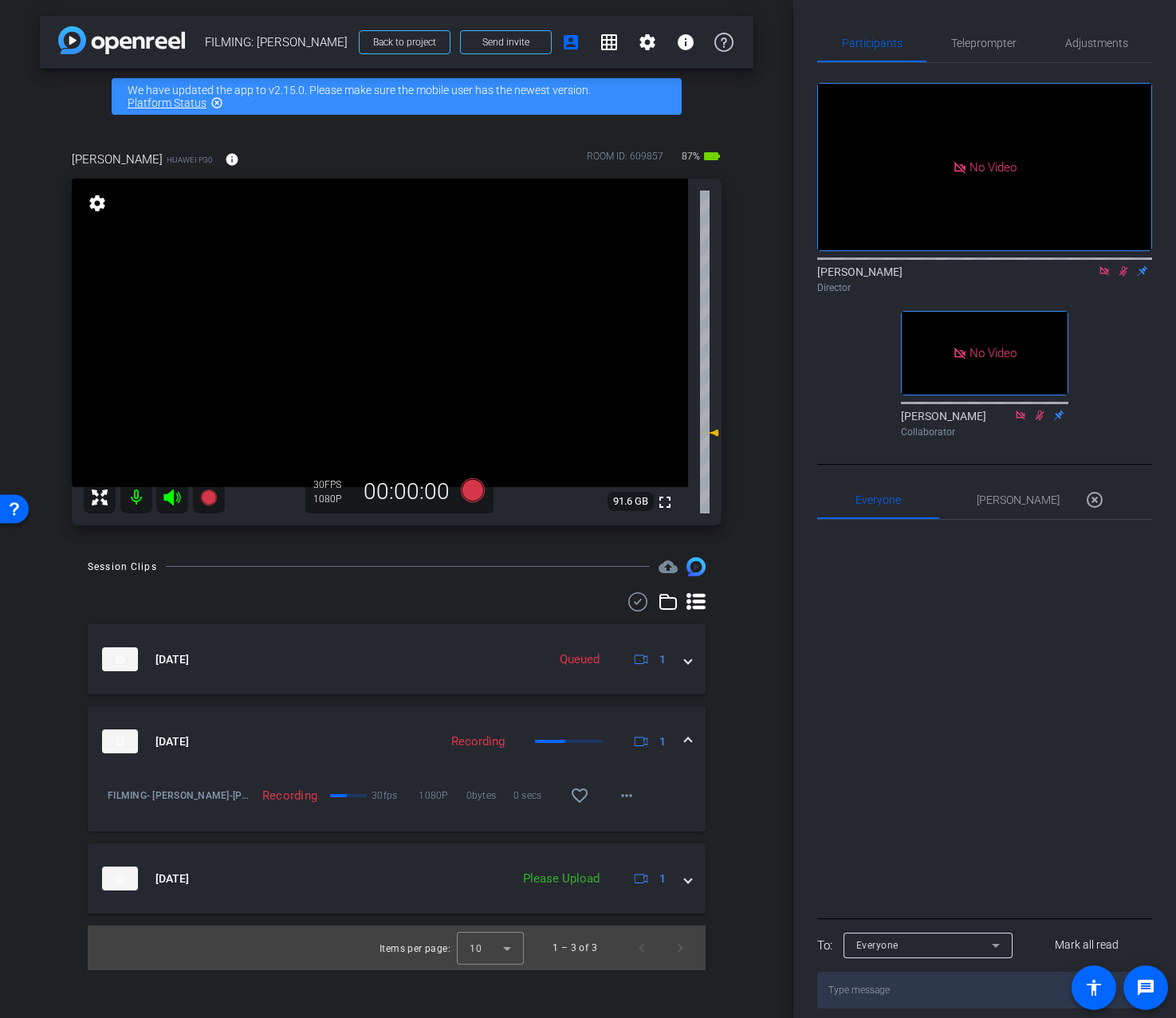
click at [1119, 271] on icon at bounding box center [1123, 270] width 13 height 11
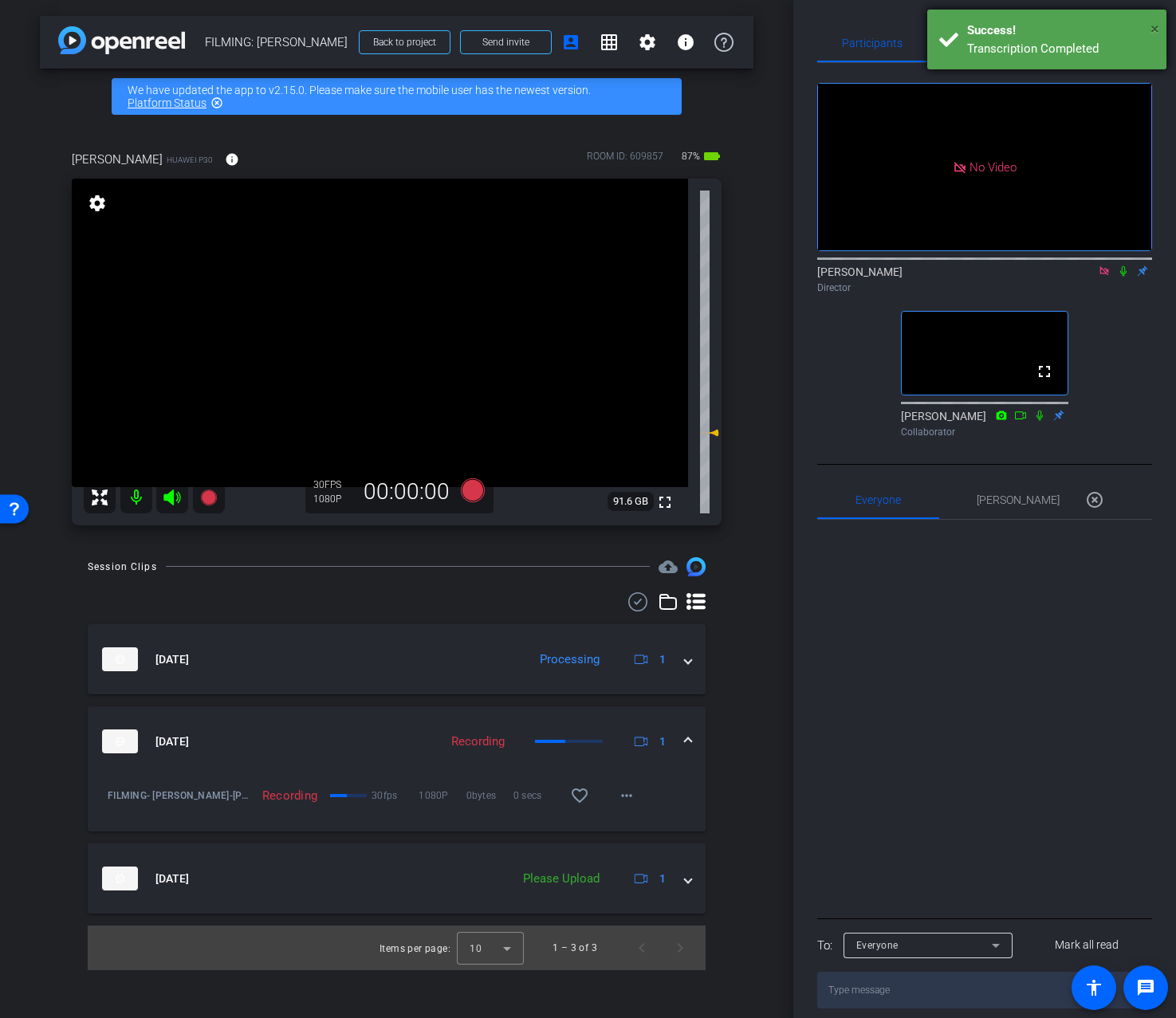
click at [1158, 33] on span "×" at bounding box center [1155, 28] width 9 height 19
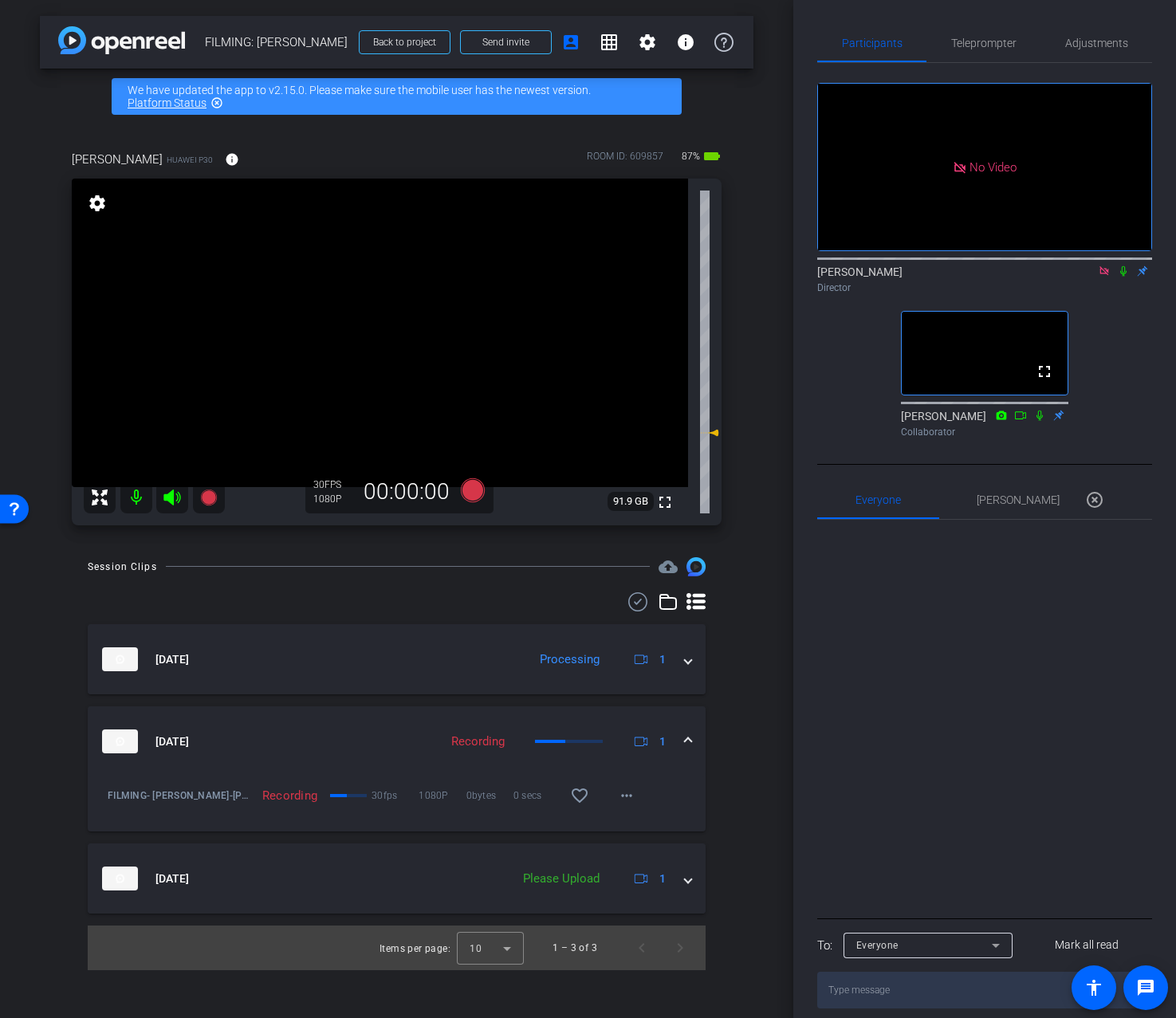
click at [969, 653] on div at bounding box center [984, 717] width 335 height 395
click at [682, 737] on div "Aug 12, 2025 Recording 1" at bounding box center [393, 741] width 583 height 24
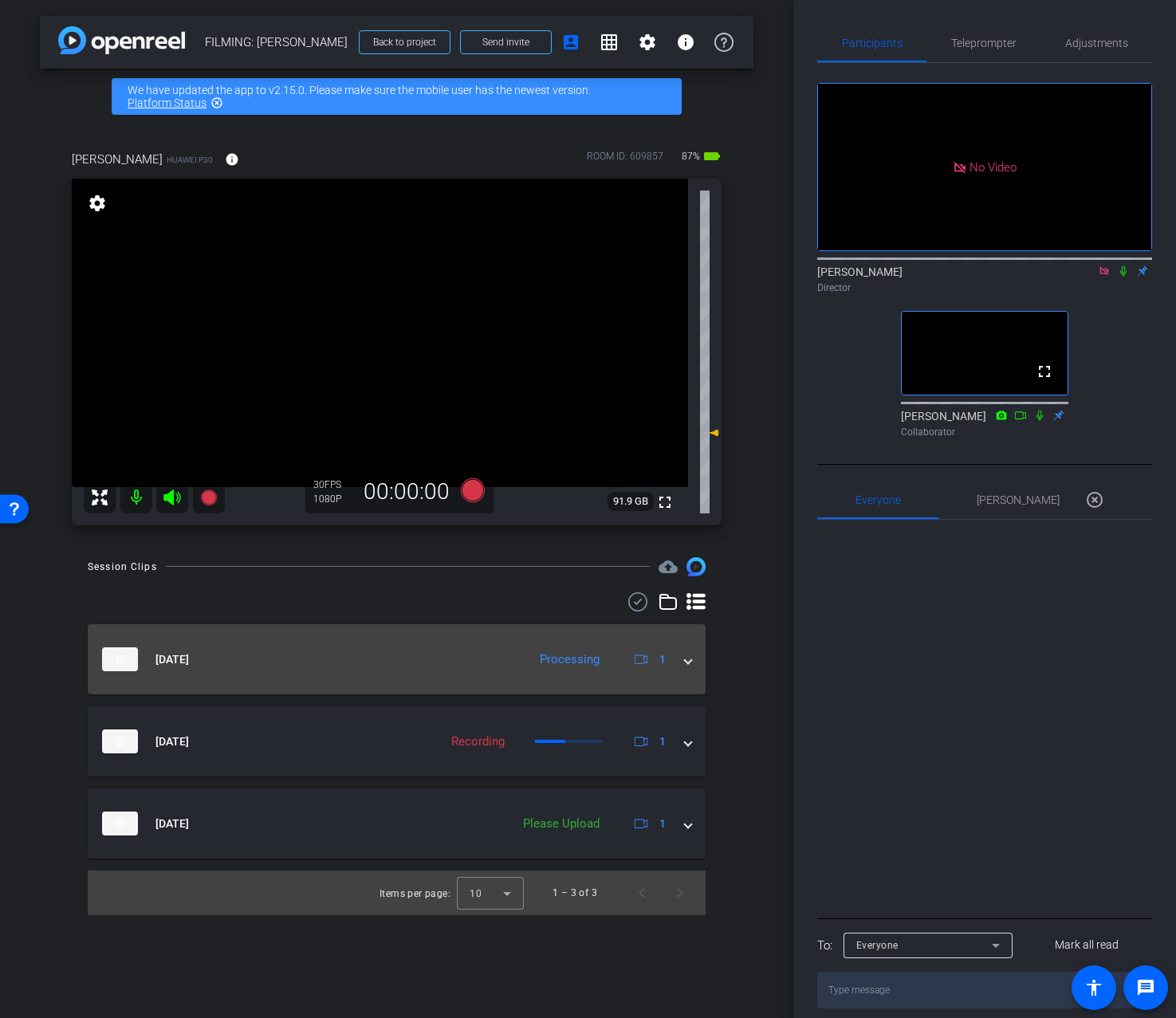
click at [680, 666] on div "Aug 12, 2025 Processing 1" at bounding box center [393, 659] width 583 height 24
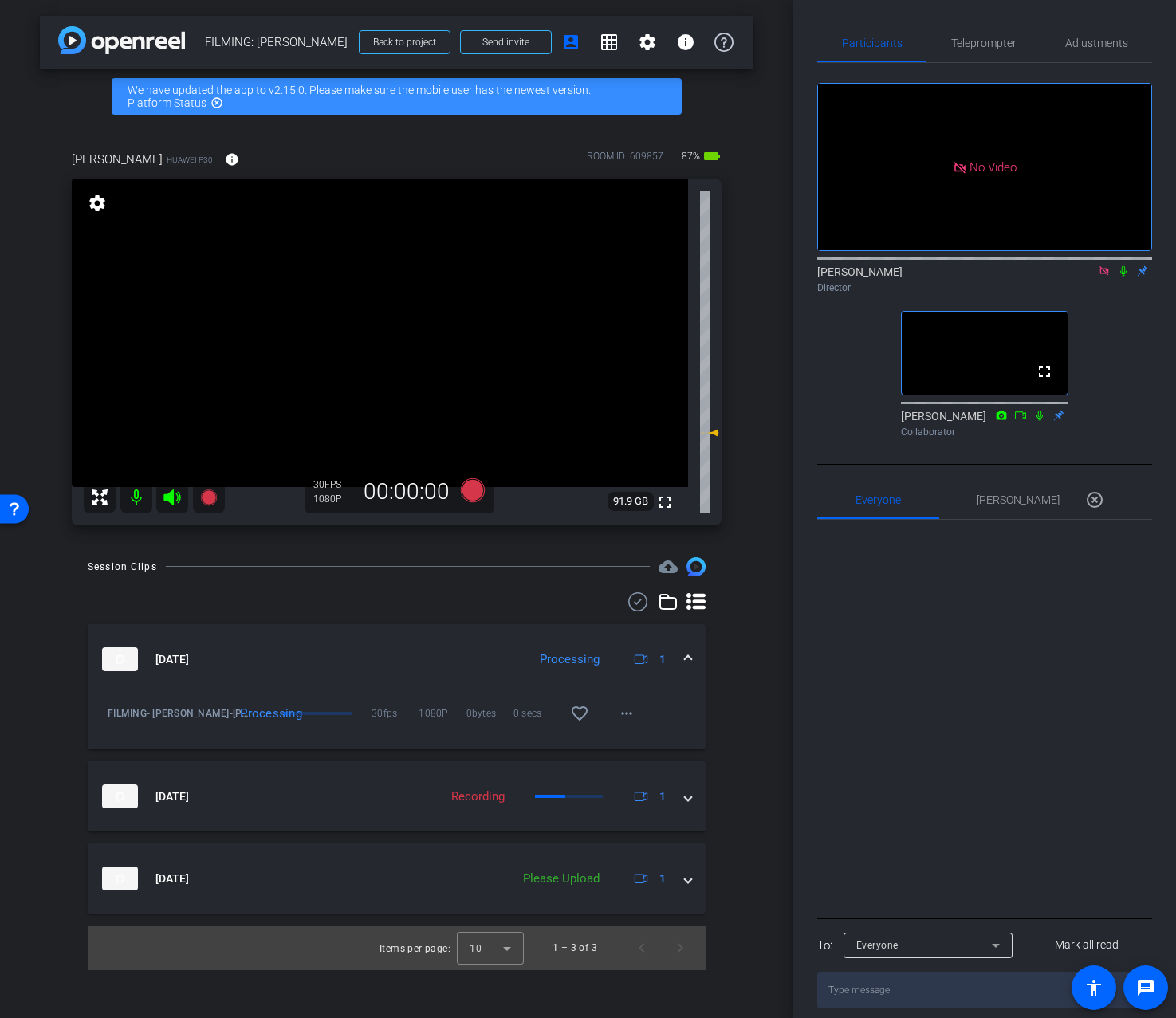
click at [692, 665] on mat-expansion-panel-header "Aug 12, 2025 Processing 1" at bounding box center [396, 659] width 618 height 70
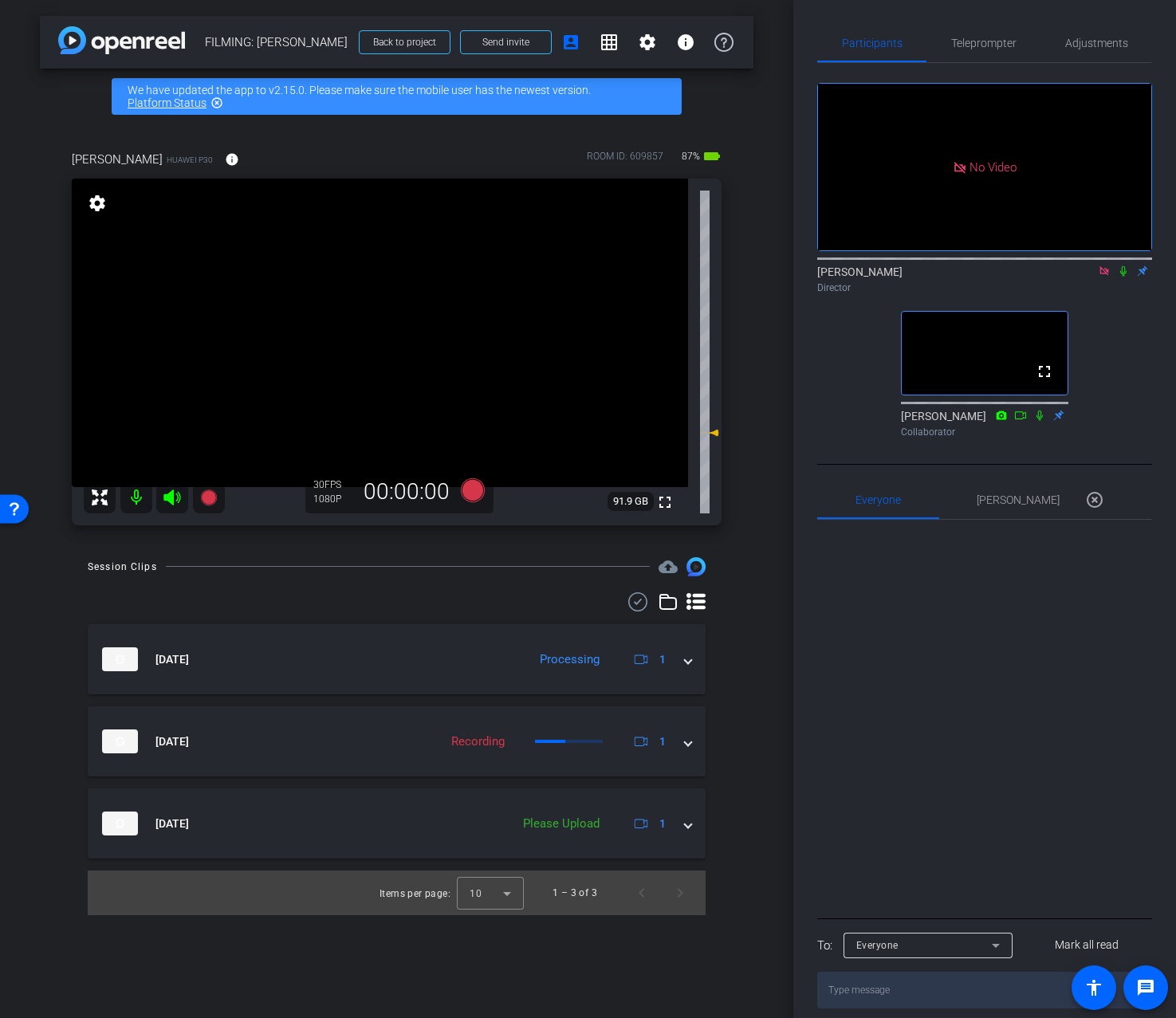
click at [709, 716] on div "Session Clips cloud_upload Aug 12, 2025 Processing 1 FILMING- Nicholas Walliman…" at bounding box center [396, 736] width 714 height 358
click at [956, 42] on span "Teleprompter" at bounding box center [984, 43] width 65 height 11
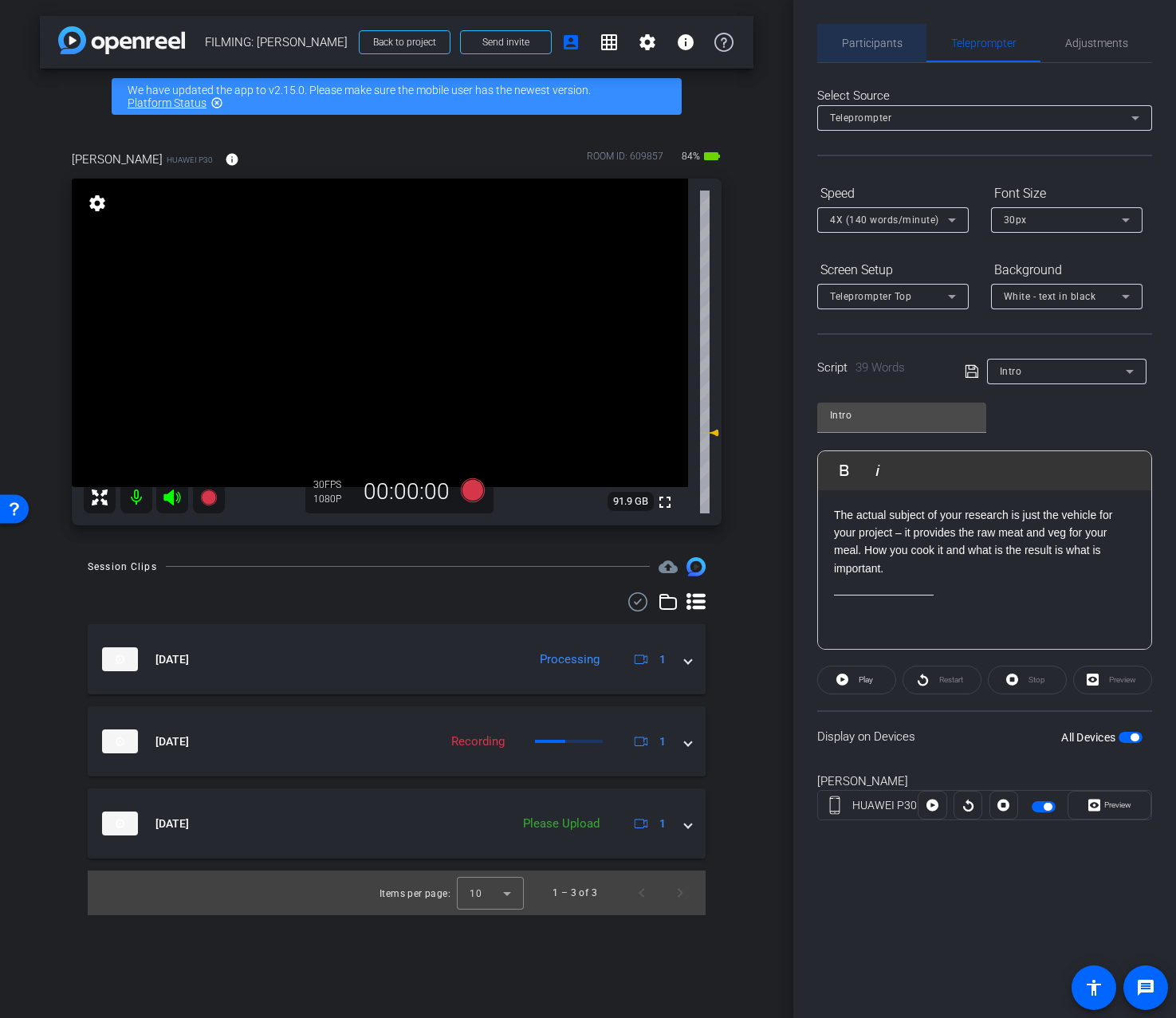
click at [869, 45] on span "Participants" at bounding box center [872, 43] width 61 height 11
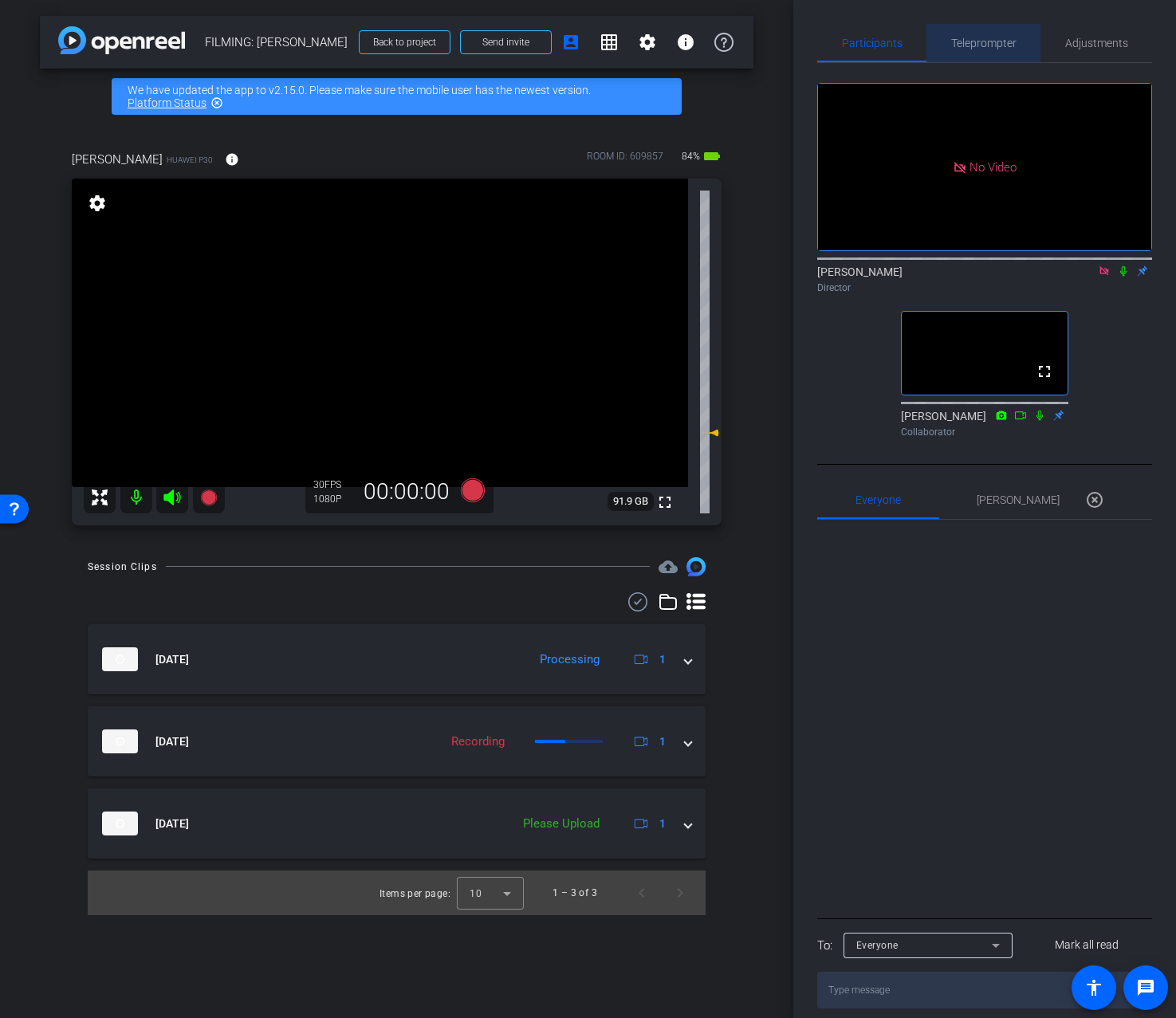
click at [960, 56] on span "Teleprompter" at bounding box center [984, 43] width 65 height 38
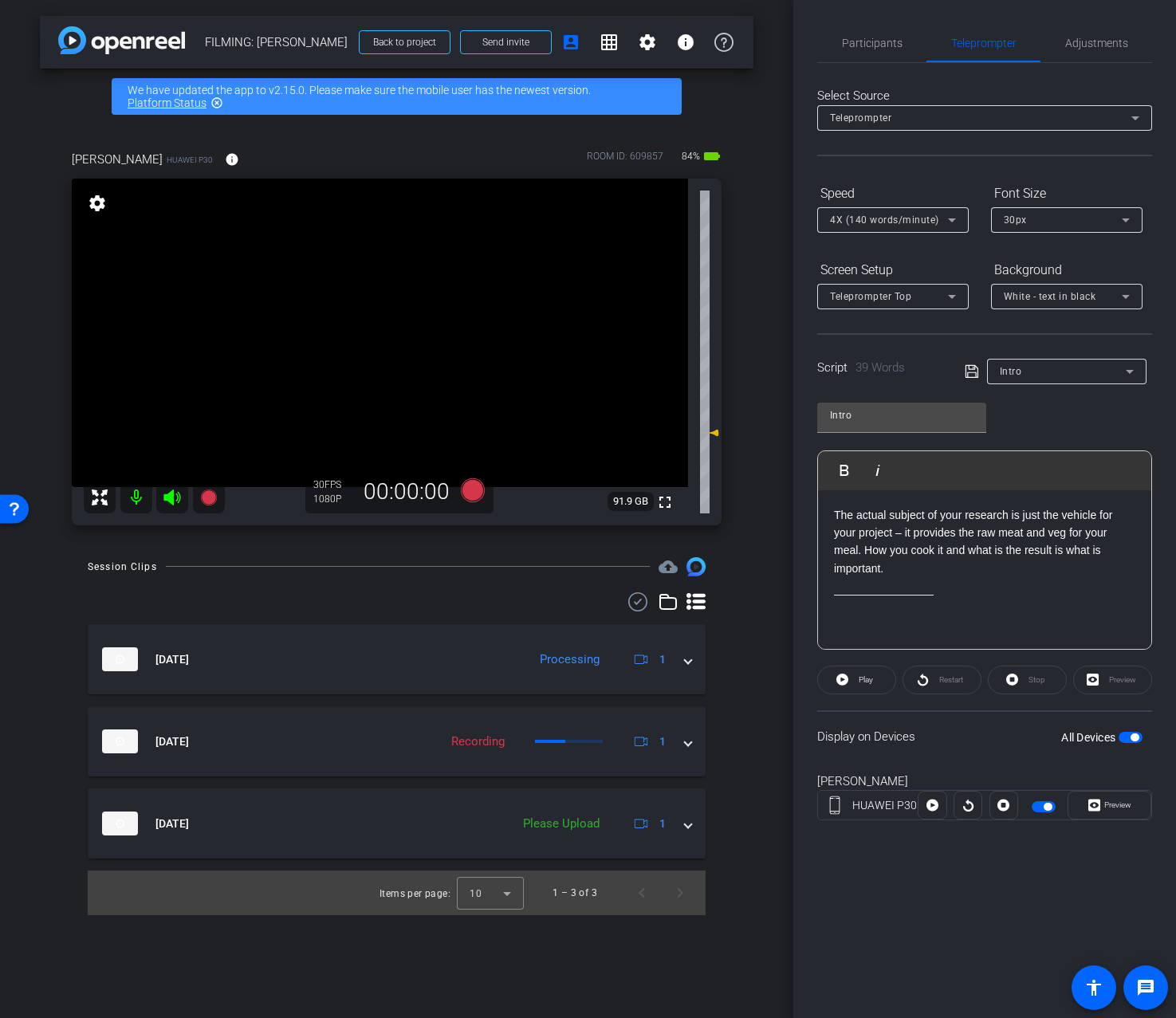
click at [1062, 373] on div "Intro" at bounding box center [1062, 371] width 126 height 20
click at [1051, 404] on span "Create new script" at bounding box center [1042, 403] width 83 height 19
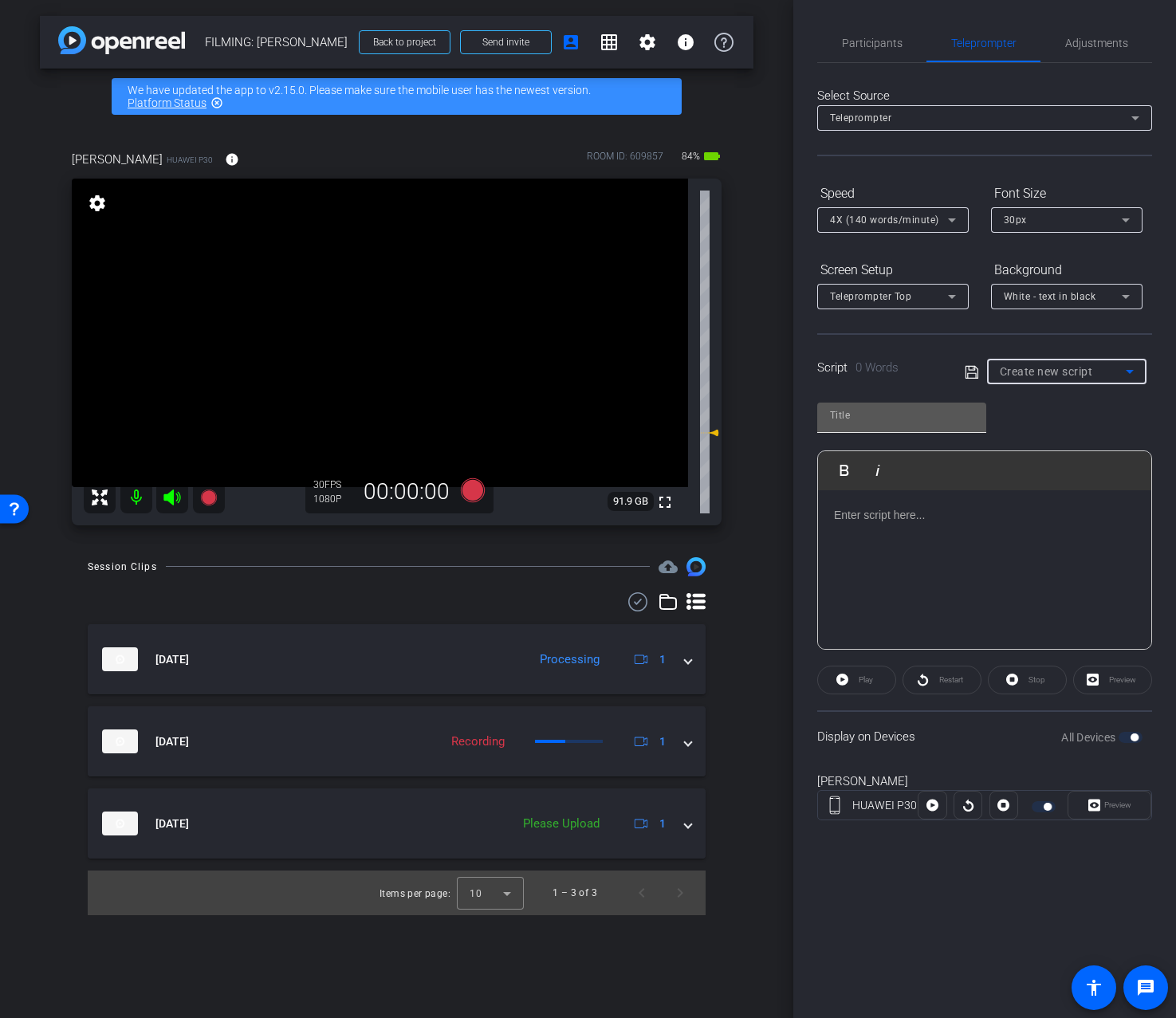
click at [944, 425] on div at bounding box center [902, 416] width 144 height 26
paste input "1b."
click at [1027, 520] on p at bounding box center [984, 515] width 301 height 18
click at [1053, 443] on div "1b. Play Play from this location Play Selected Play and display the selected te…" at bounding box center [984, 520] width 335 height 260
click at [1021, 388] on div at bounding box center [1067, 393] width 159 height 18
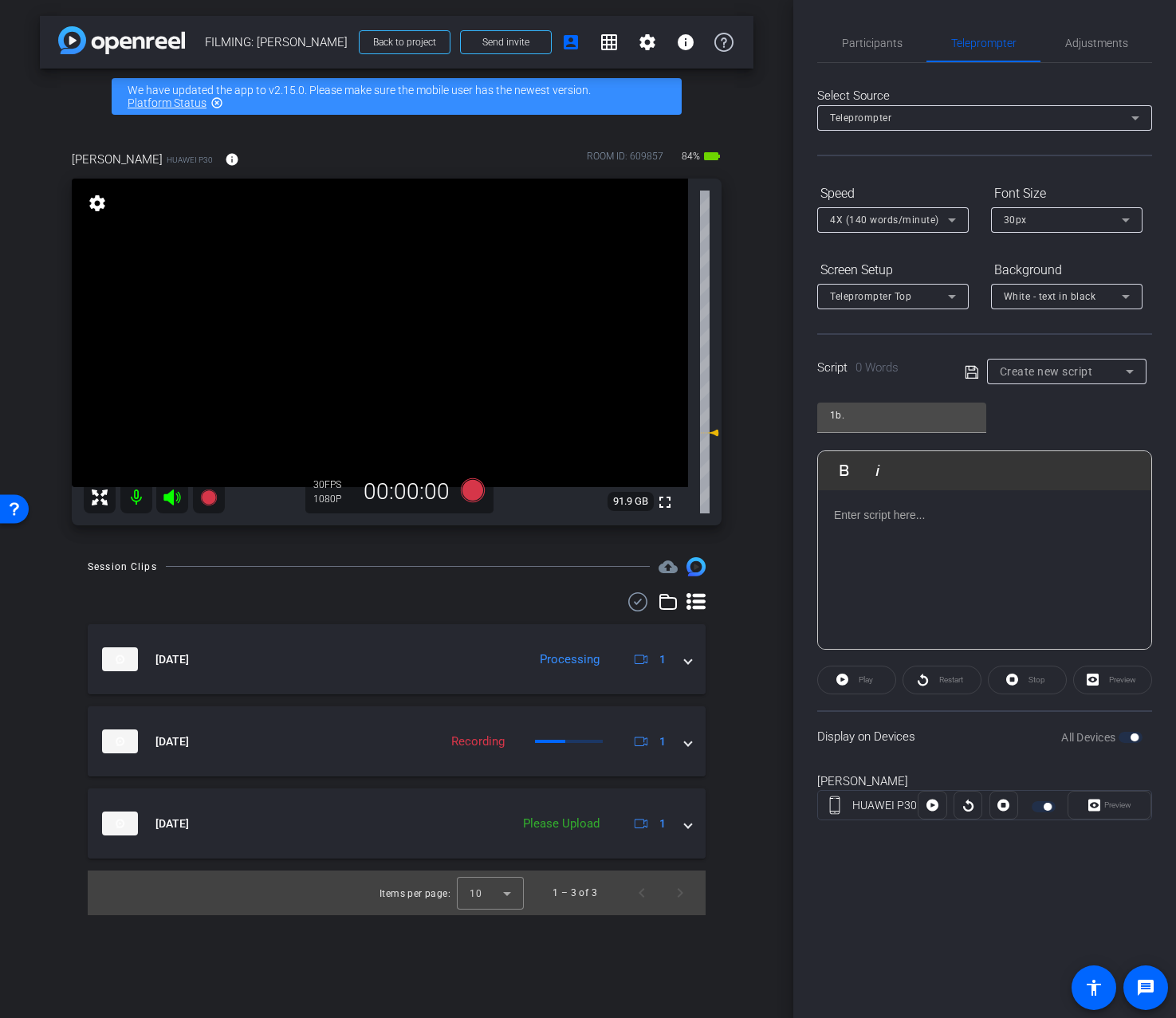
click at [1027, 378] on div "Create new script" at bounding box center [1062, 371] width 126 height 19
click at [977, 375] on div at bounding box center [588, 509] width 1176 height 1018
click at [973, 376] on icon at bounding box center [972, 372] width 14 height 19
click at [1051, 374] on span "Create new script" at bounding box center [1047, 371] width 93 height 13
click at [1042, 436] on mat-option "Intro" at bounding box center [1067, 429] width 159 height 26
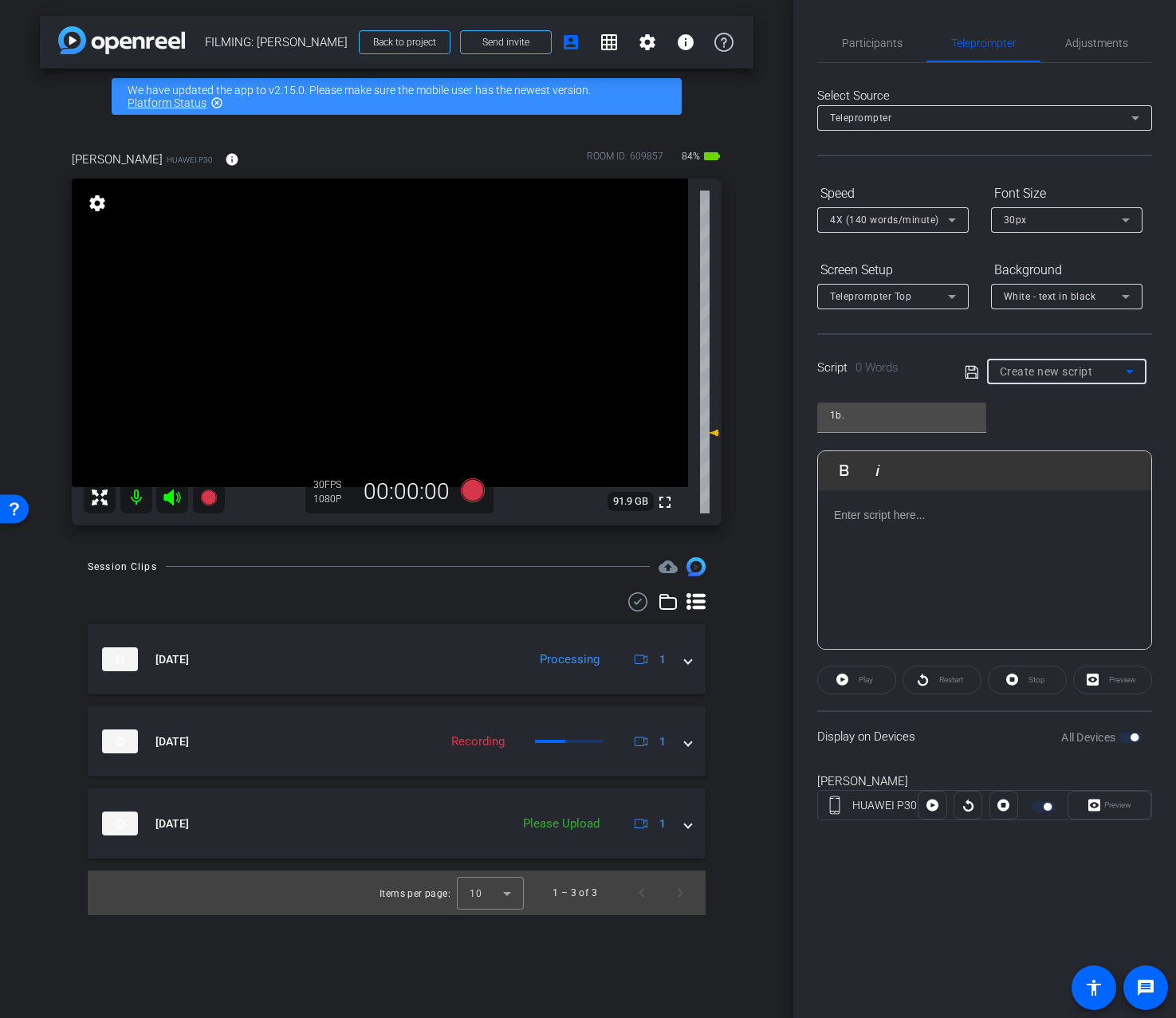
type input "Intro"
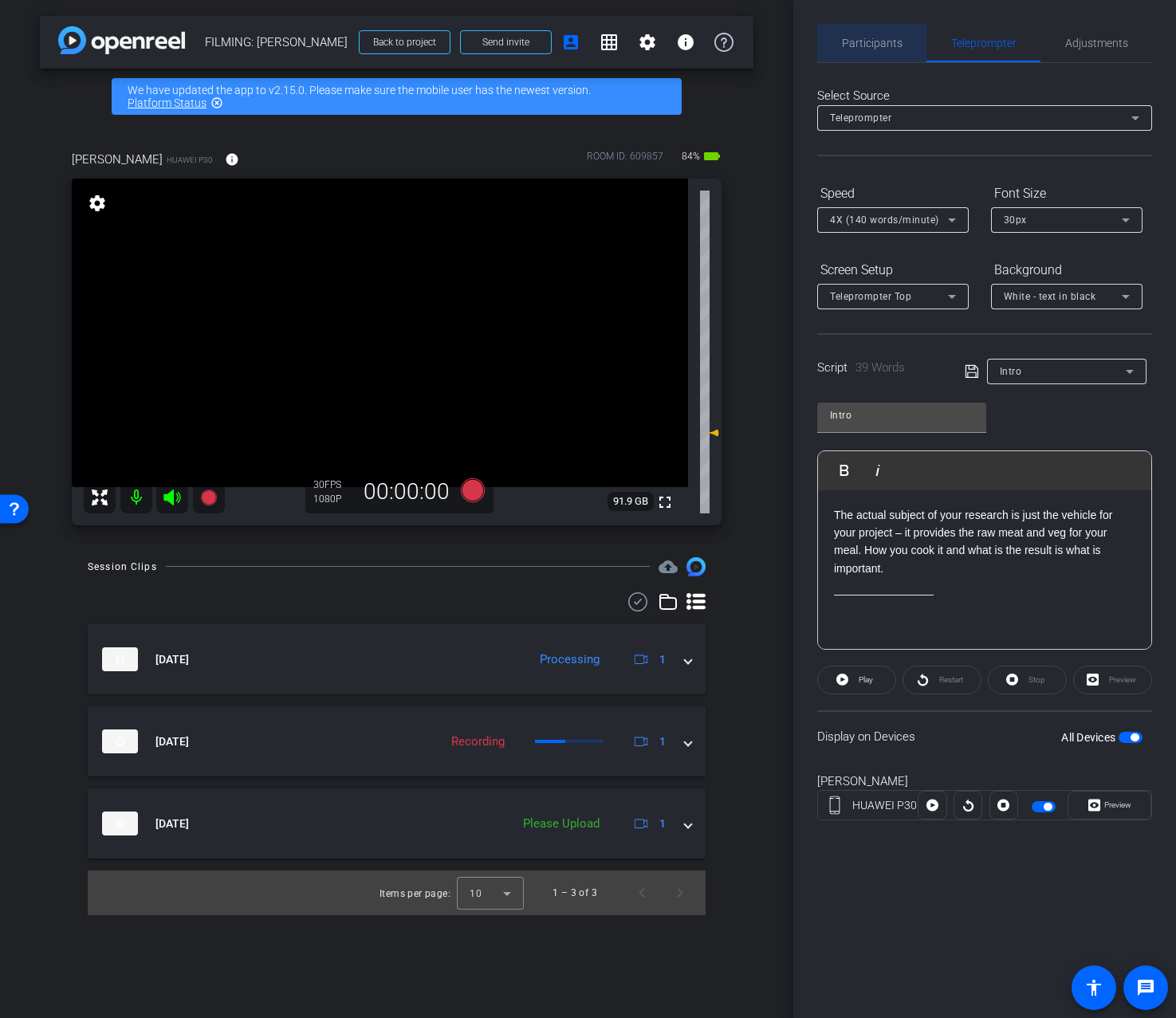
click at [902, 54] on div "Participants" at bounding box center [871, 43] width 109 height 38
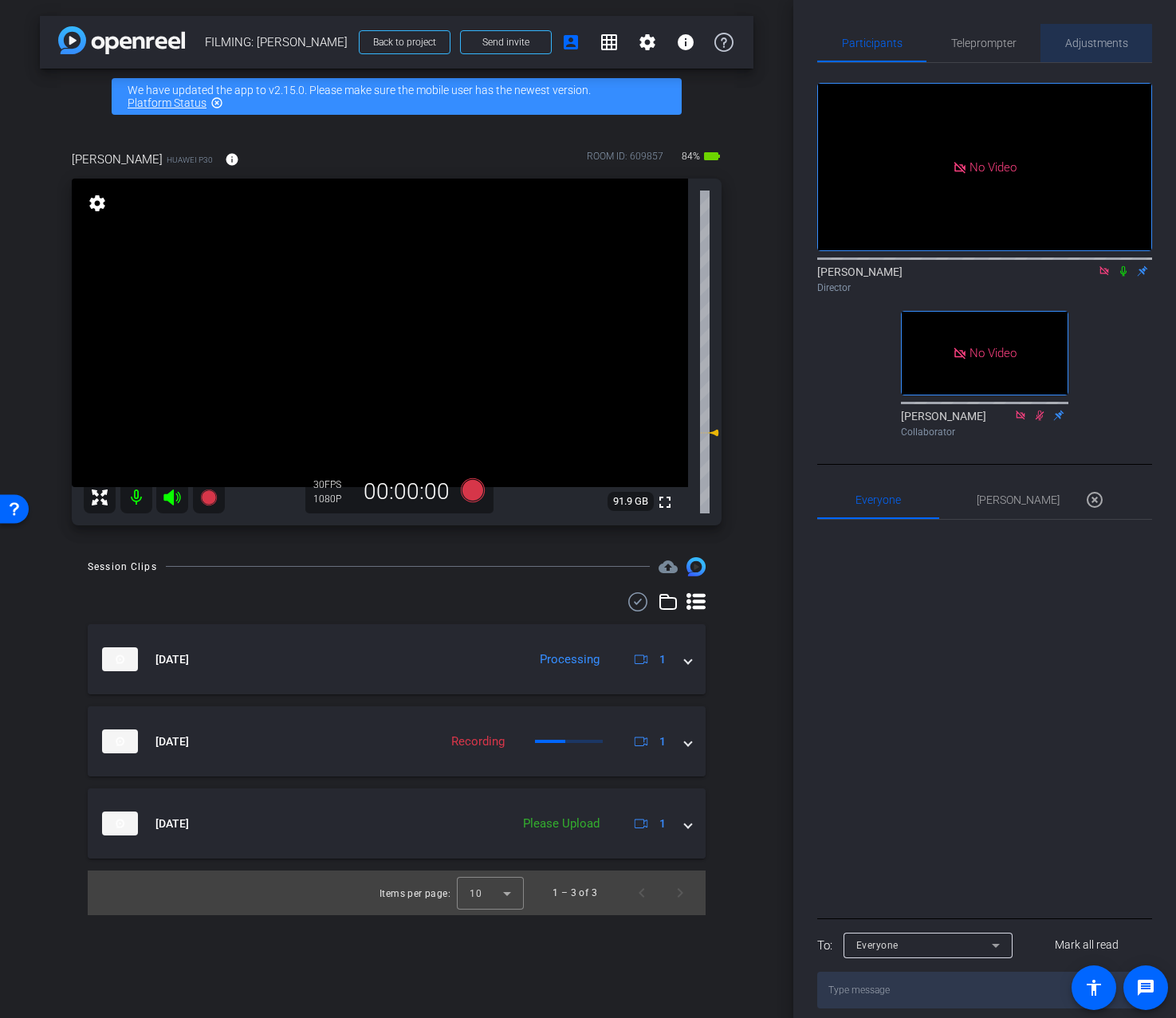
click at [1084, 53] on span "Adjustments" at bounding box center [1097, 43] width 63 height 38
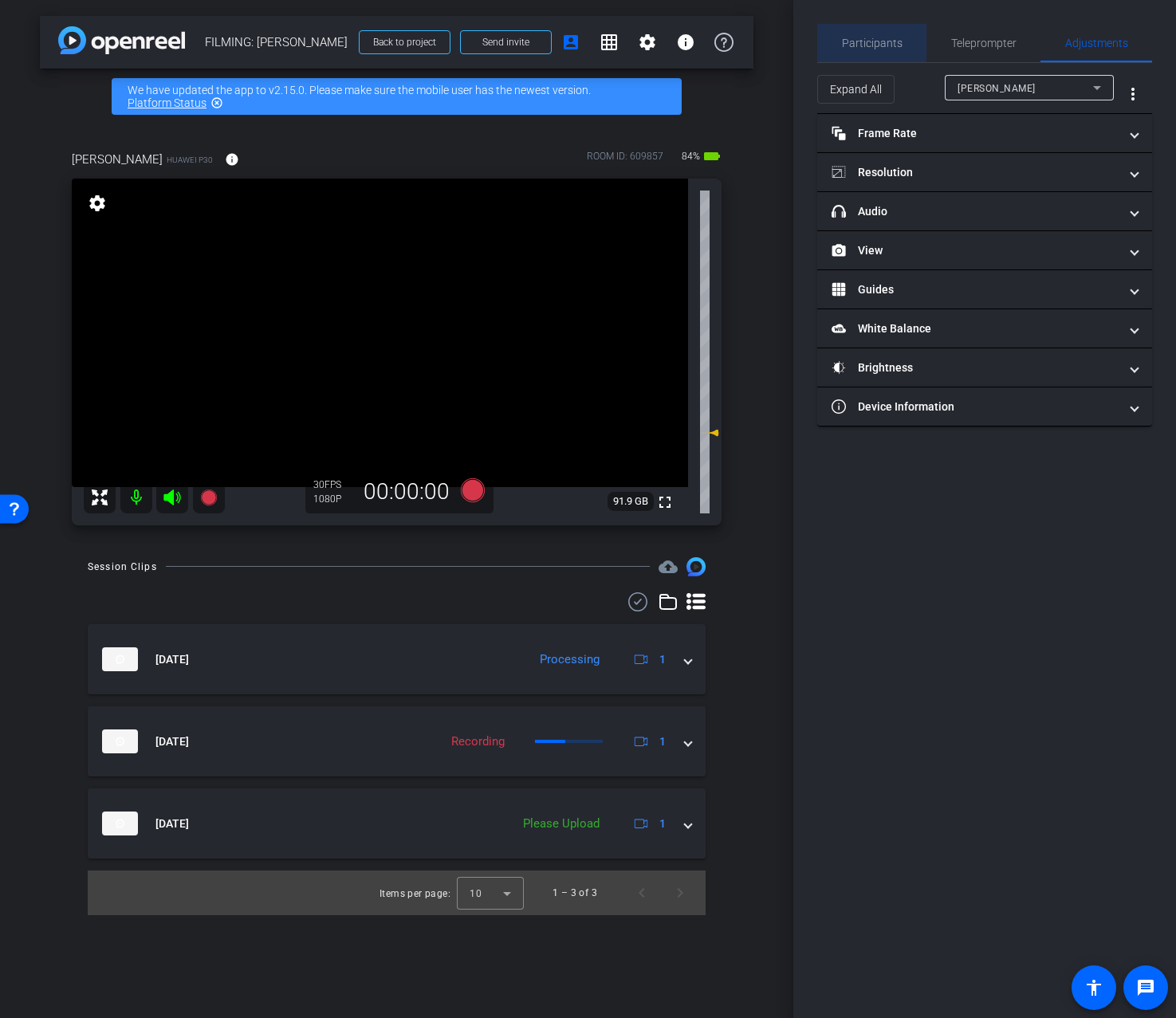
click at [891, 62] on span "Participants" at bounding box center [872, 43] width 61 height 38
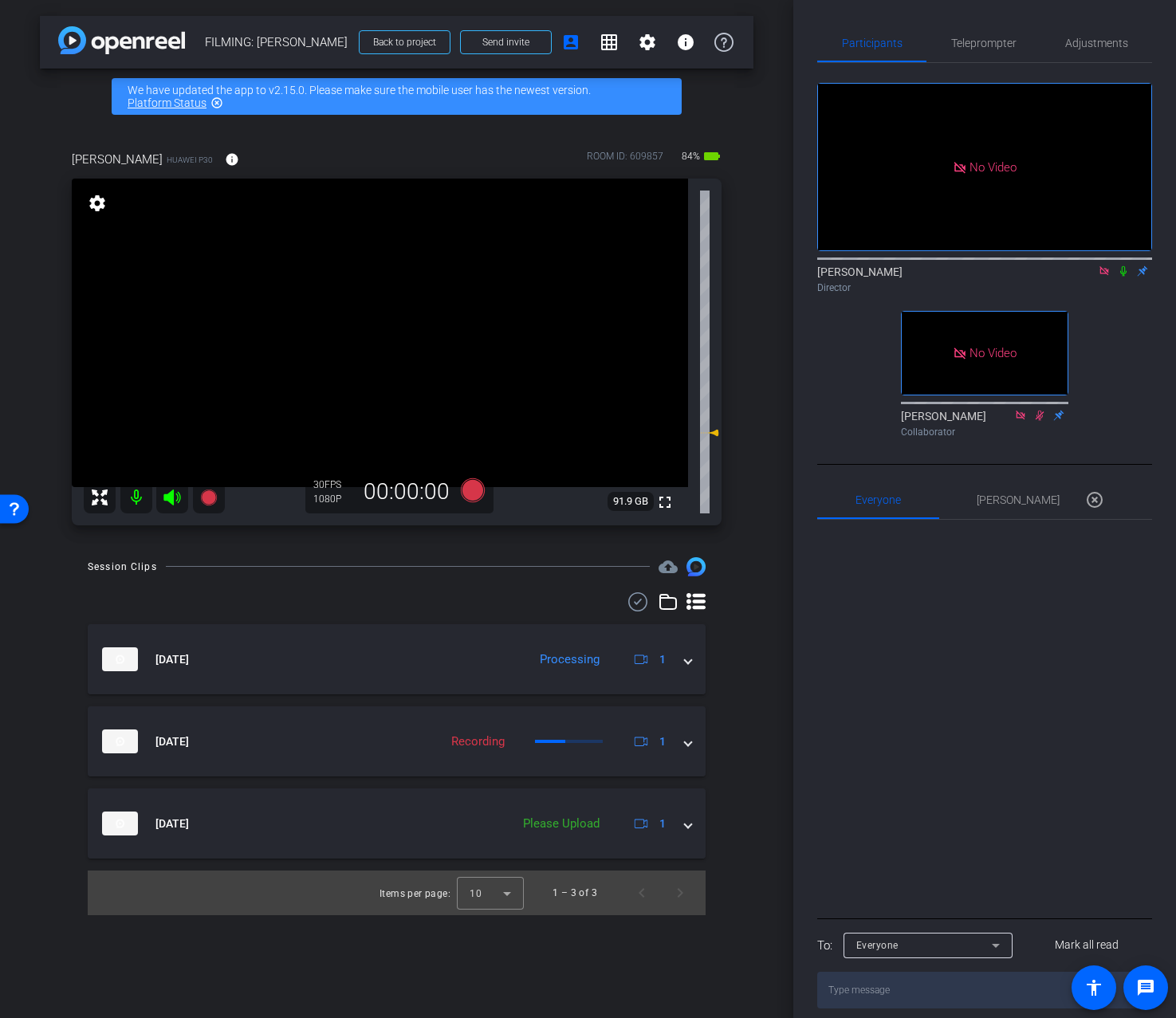
click at [1122, 275] on icon at bounding box center [1123, 270] width 13 height 11
click at [1112, 43] on span "Adjustments" at bounding box center [1097, 43] width 63 height 11
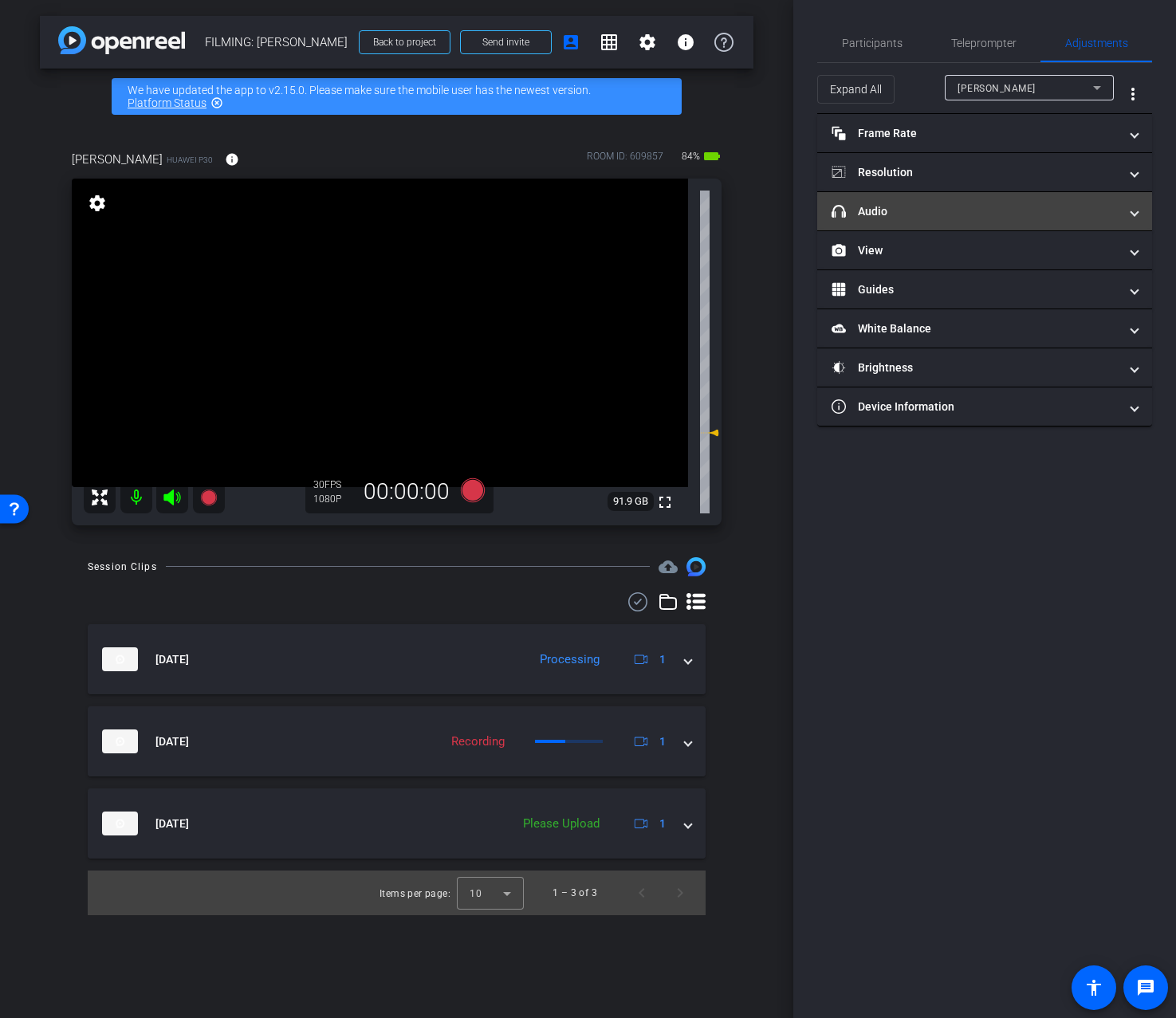
click at [1023, 211] on mat-panel-title "headphone icon Audio" at bounding box center [976, 212] width 287 height 17
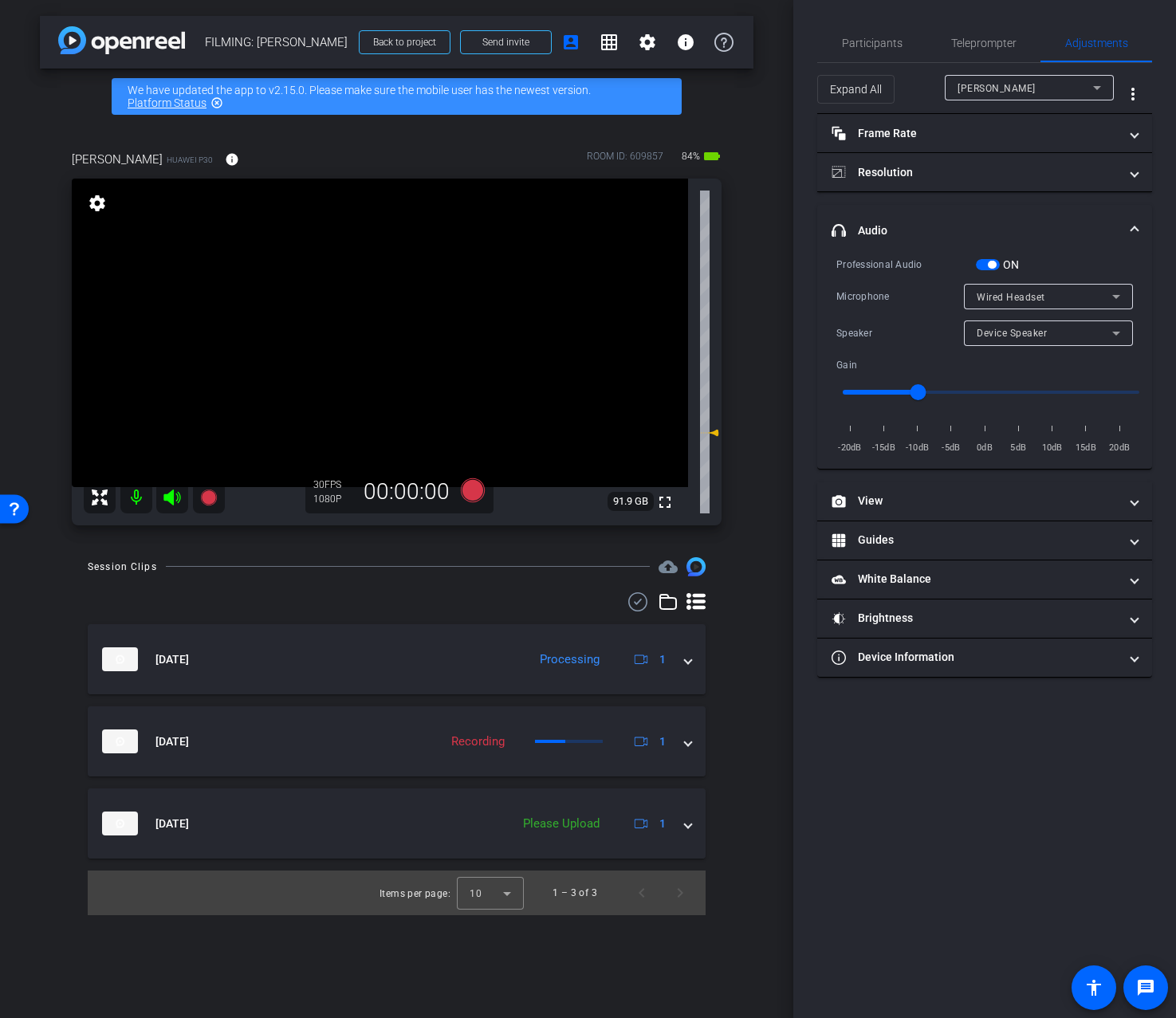
click at [1012, 336] on span "Device Speaker" at bounding box center [1012, 333] width 70 height 11
click at [1022, 389] on span "Wired Headset" at bounding box center [1012, 390] width 71 height 19
click at [514, 552] on div "arrow_back FILMING: Nicholas Walliman Back to project Send invite account_box g…" at bounding box center [396, 509] width 794 height 1018
click at [468, 492] on icon at bounding box center [472, 490] width 24 height 24
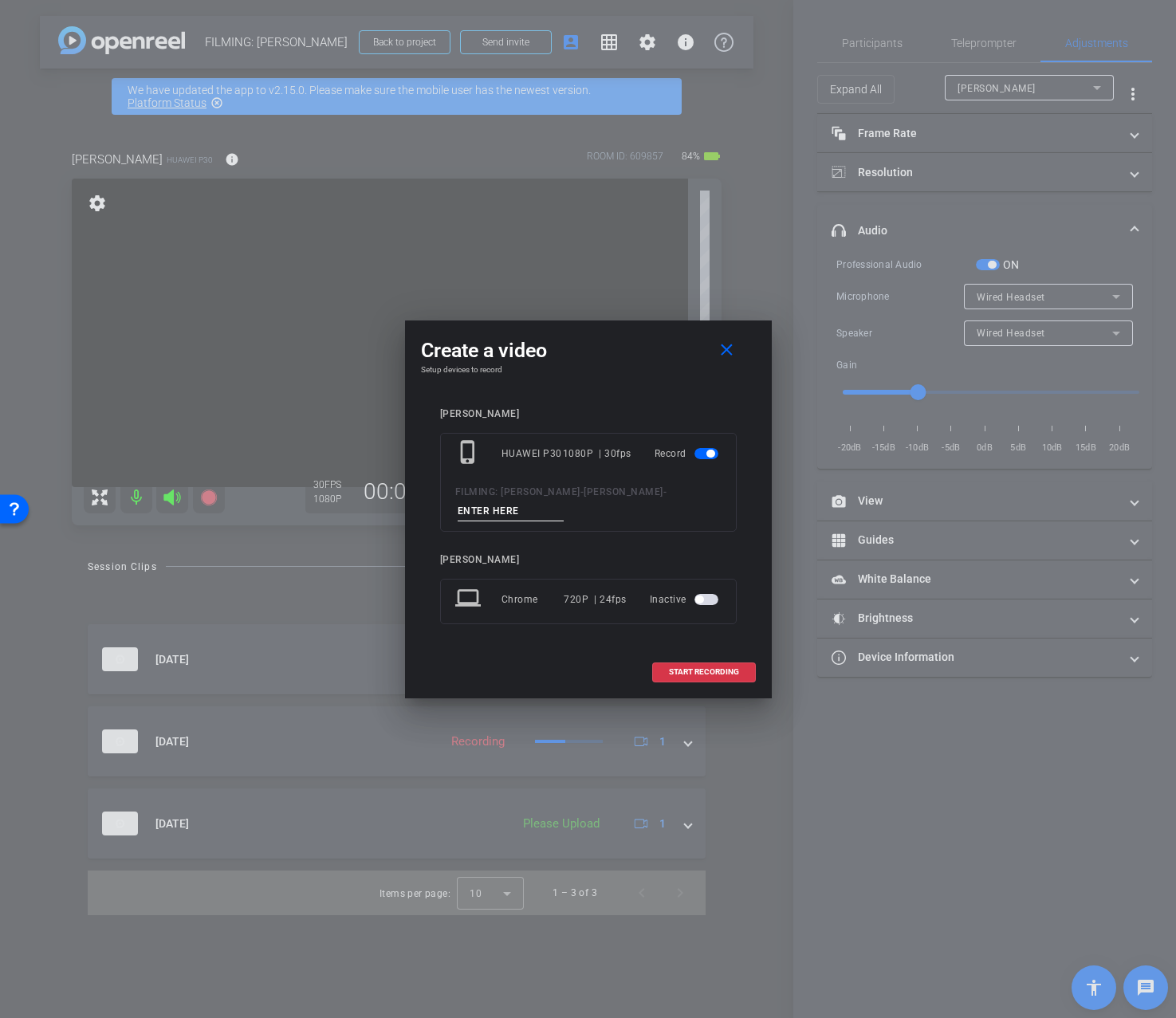
click at [502, 508] on input at bounding box center [511, 512] width 107 height 20
type input "INTRO end"
click at [725, 677] on span at bounding box center [704, 673] width 102 height 38
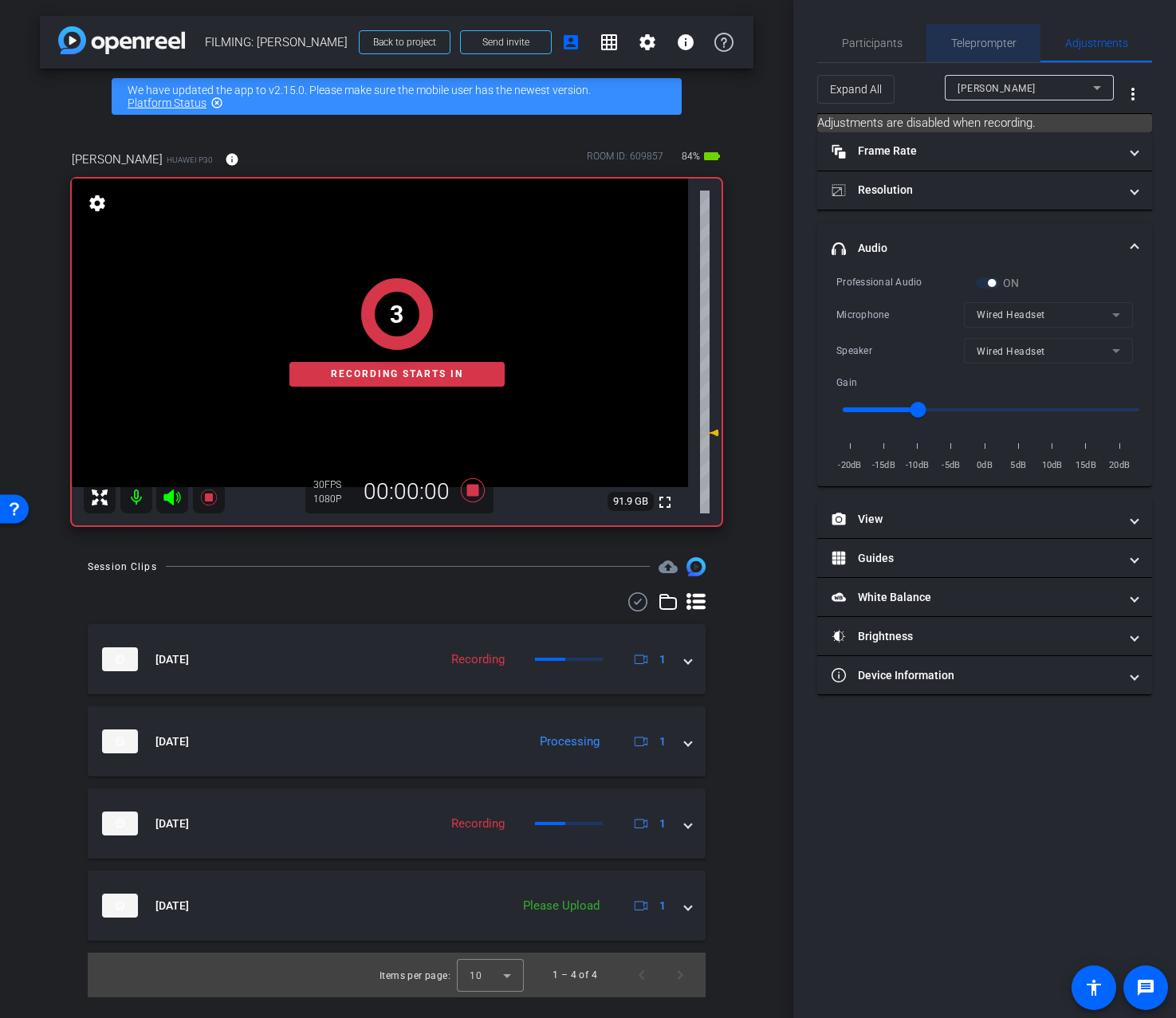
click at [979, 34] on span "Teleprompter" at bounding box center [984, 43] width 65 height 38
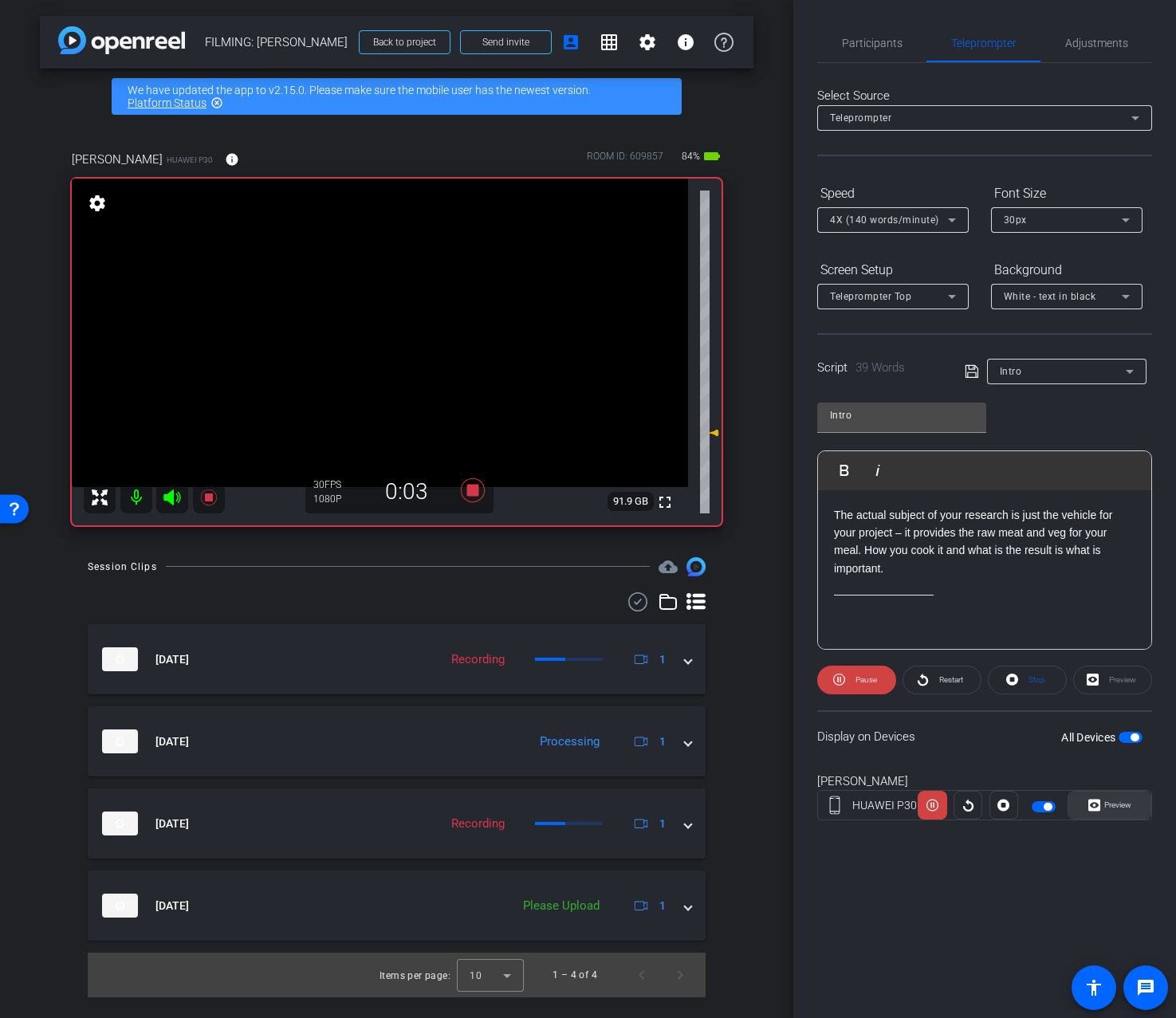
click at [1131, 808] on span at bounding box center [1109, 805] width 82 height 38
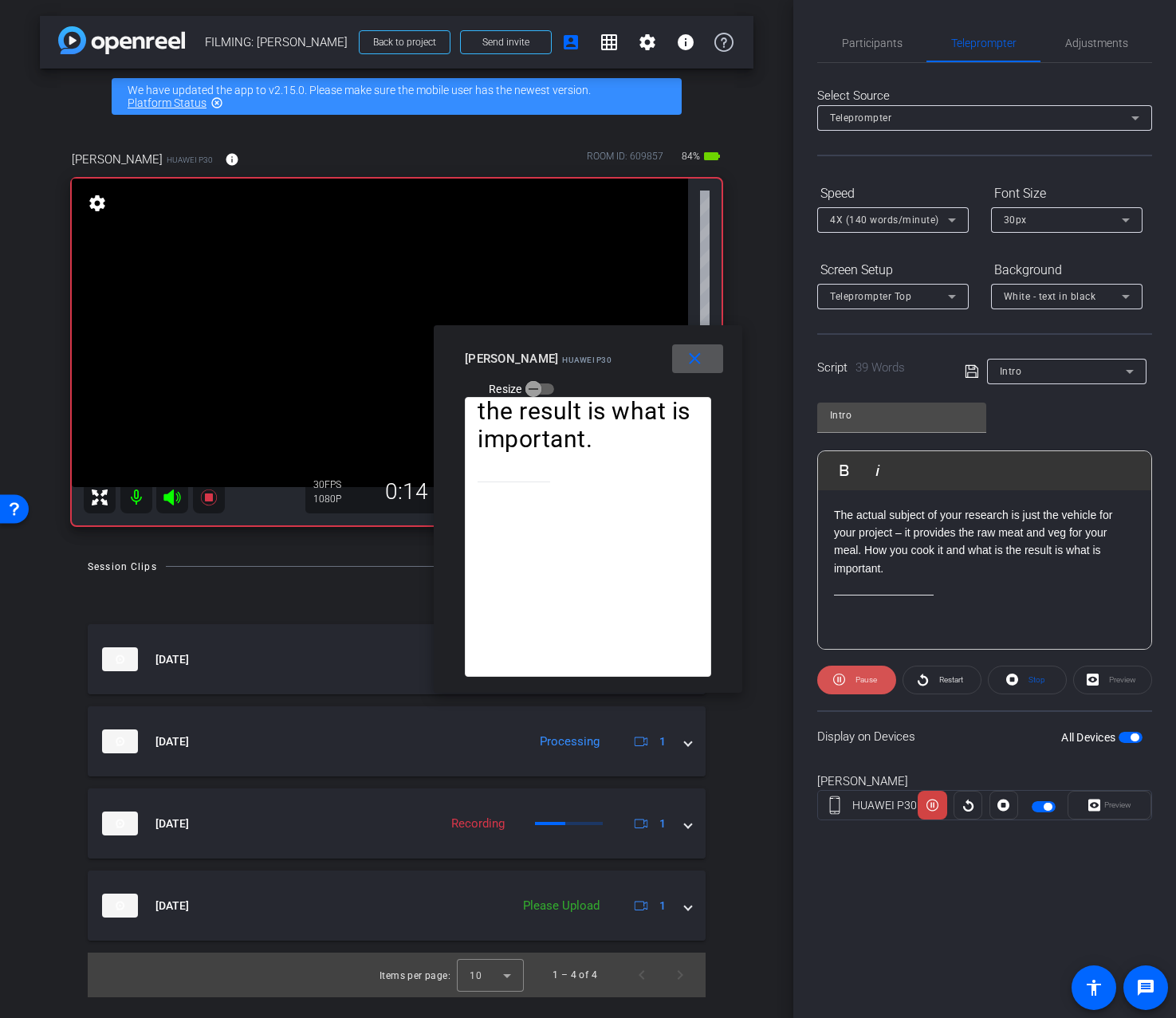
click at [865, 677] on span "Pause" at bounding box center [866, 679] width 22 height 9
click at [955, 681] on span "Restart" at bounding box center [951, 679] width 24 height 9
click at [905, 56] on div "Participants" at bounding box center [871, 43] width 109 height 38
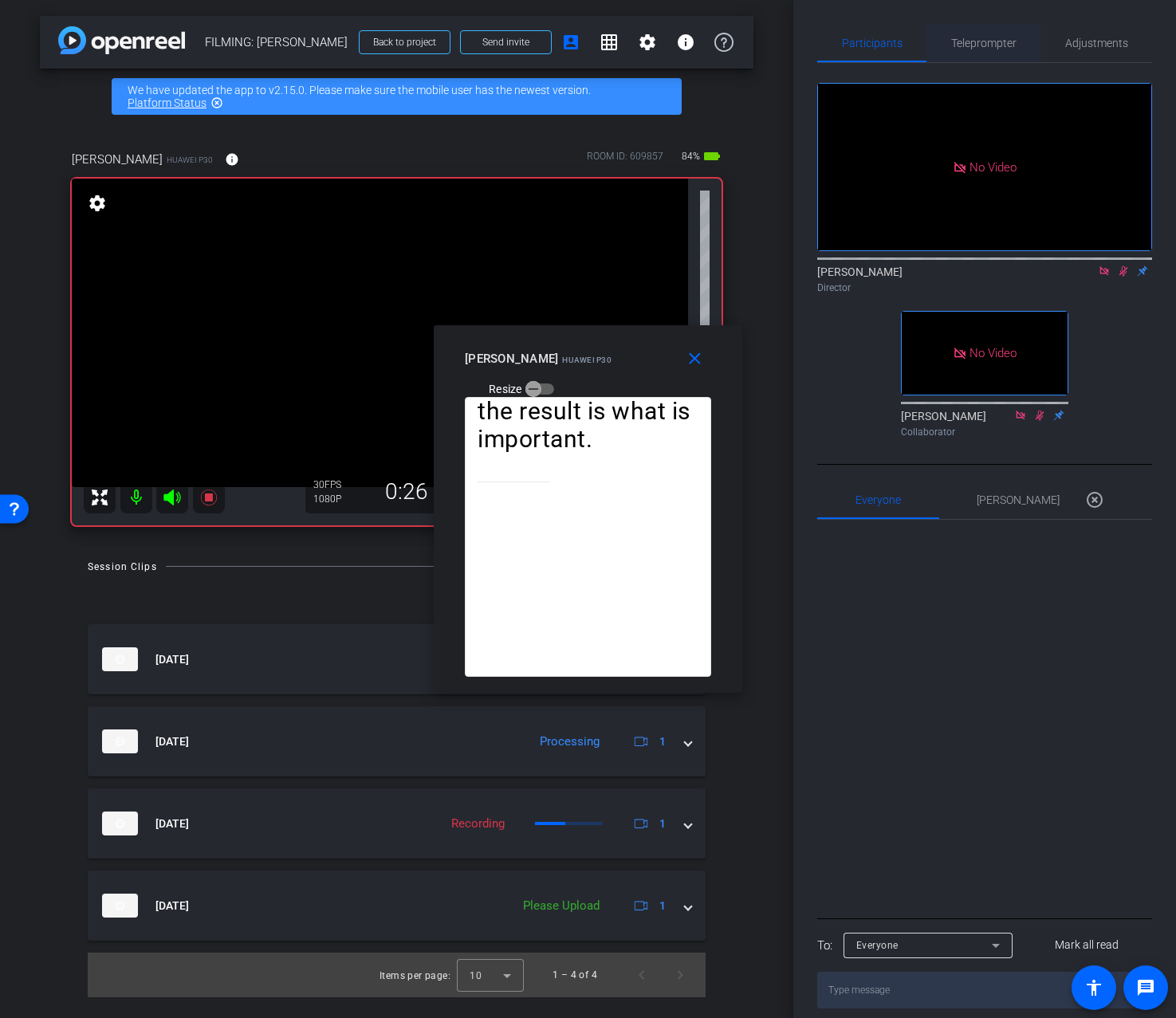
click at [967, 49] on span "Teleprompter" at bounding box center [984, 43] width 65 height 38
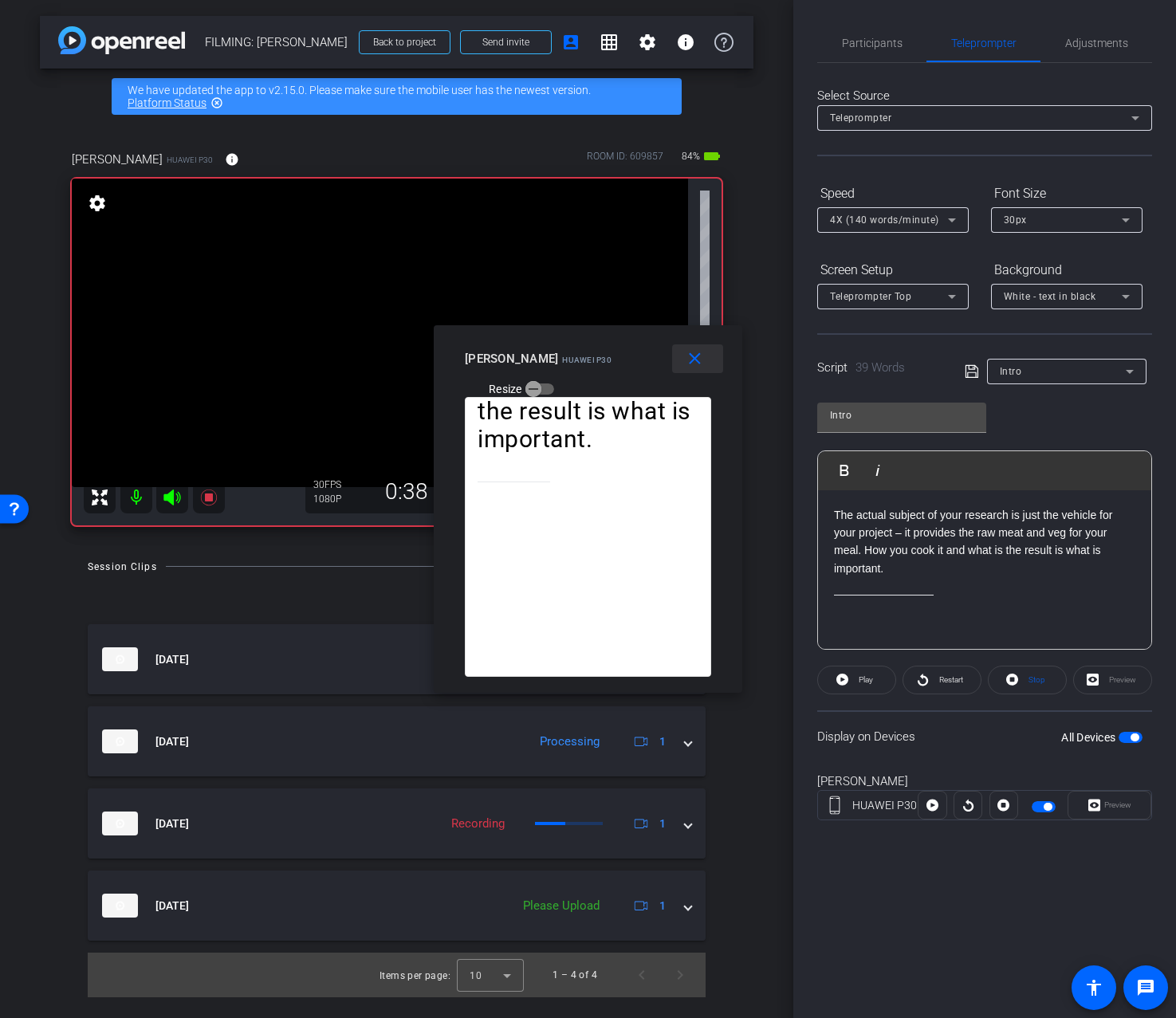
click at [696, 358] on mat-icon "close" at bounding box center [695, 359] width 20 height 20
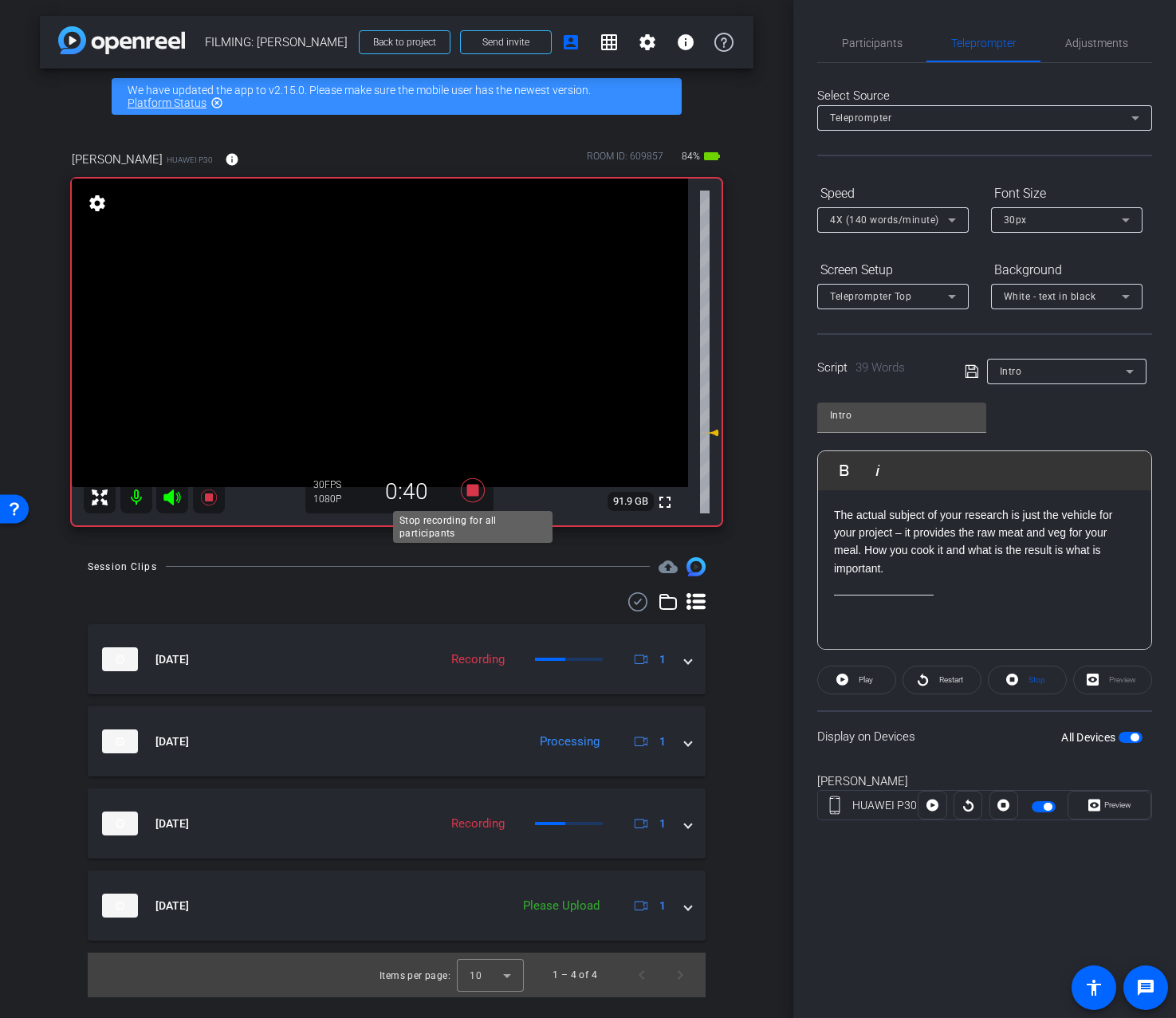
click at [475, 494] on icon at bounding box center [472, 490] width 24 height 24
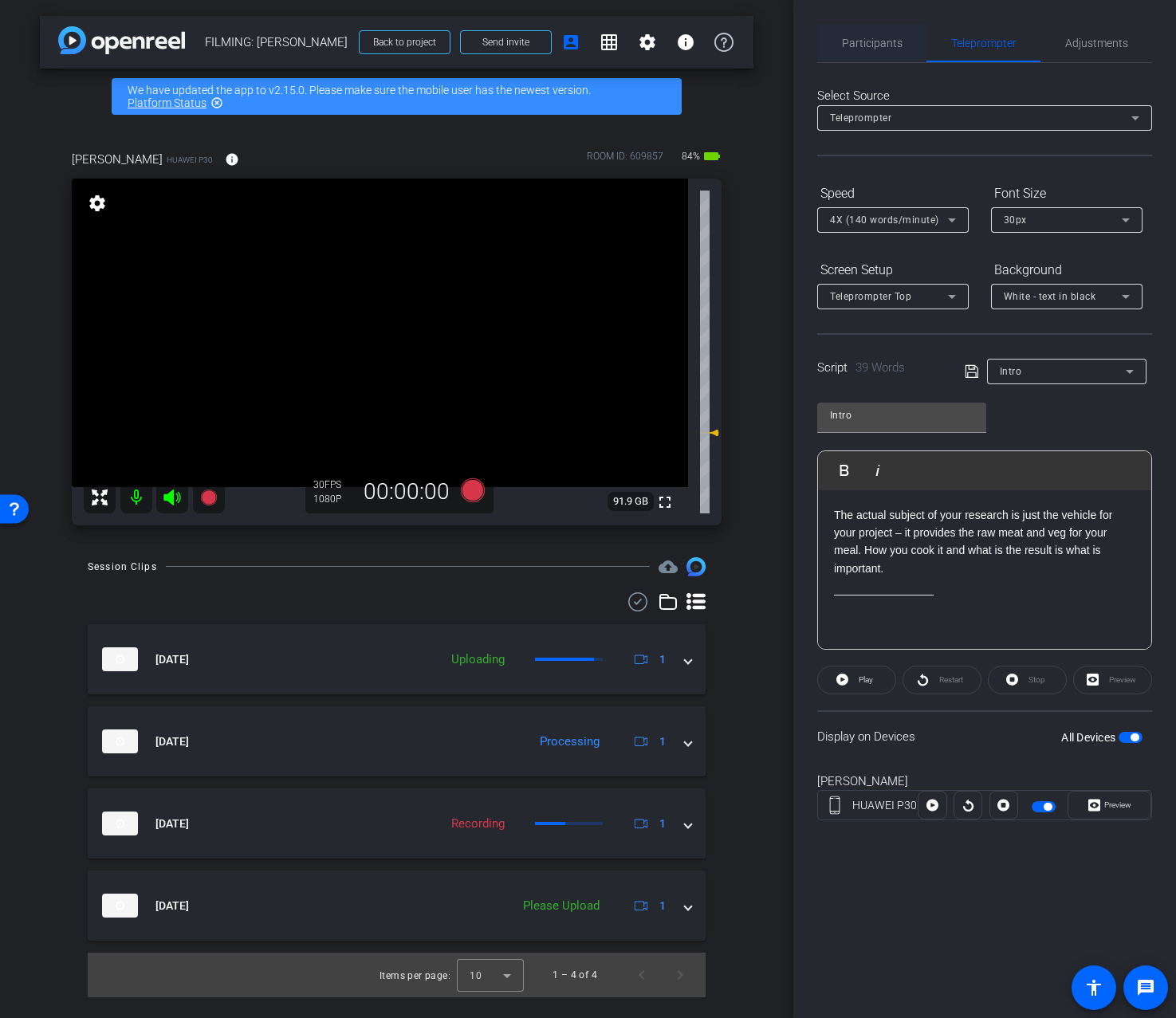
drag, startPoint x: 894, startPoint y: 15, endPoint x: 884, endPoint y: 33, distance: 20.6
click at [892, 18] on div "Participants Teleprompter Adjustments Addie Hackshaw Director Ailsa Dann Collab…" at bounding box center [985, 509] width 383 height 1018
click at [882, 40] on span "Participants" at bounding box center [872, 43] width 61 height 11
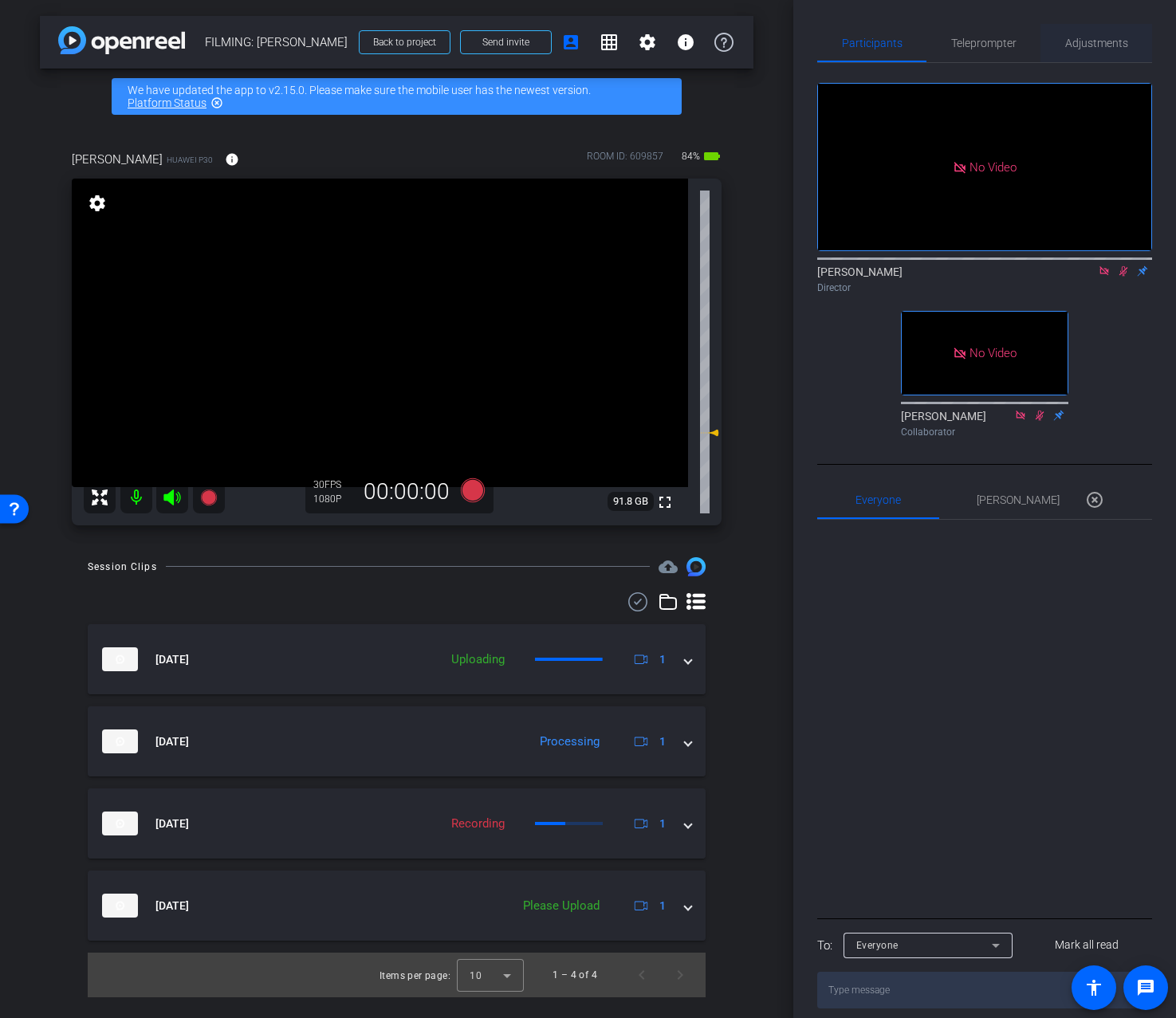
click at [1083, 48] on span "Adjustments" at bounding box center [1097, 43] width 63 height 11
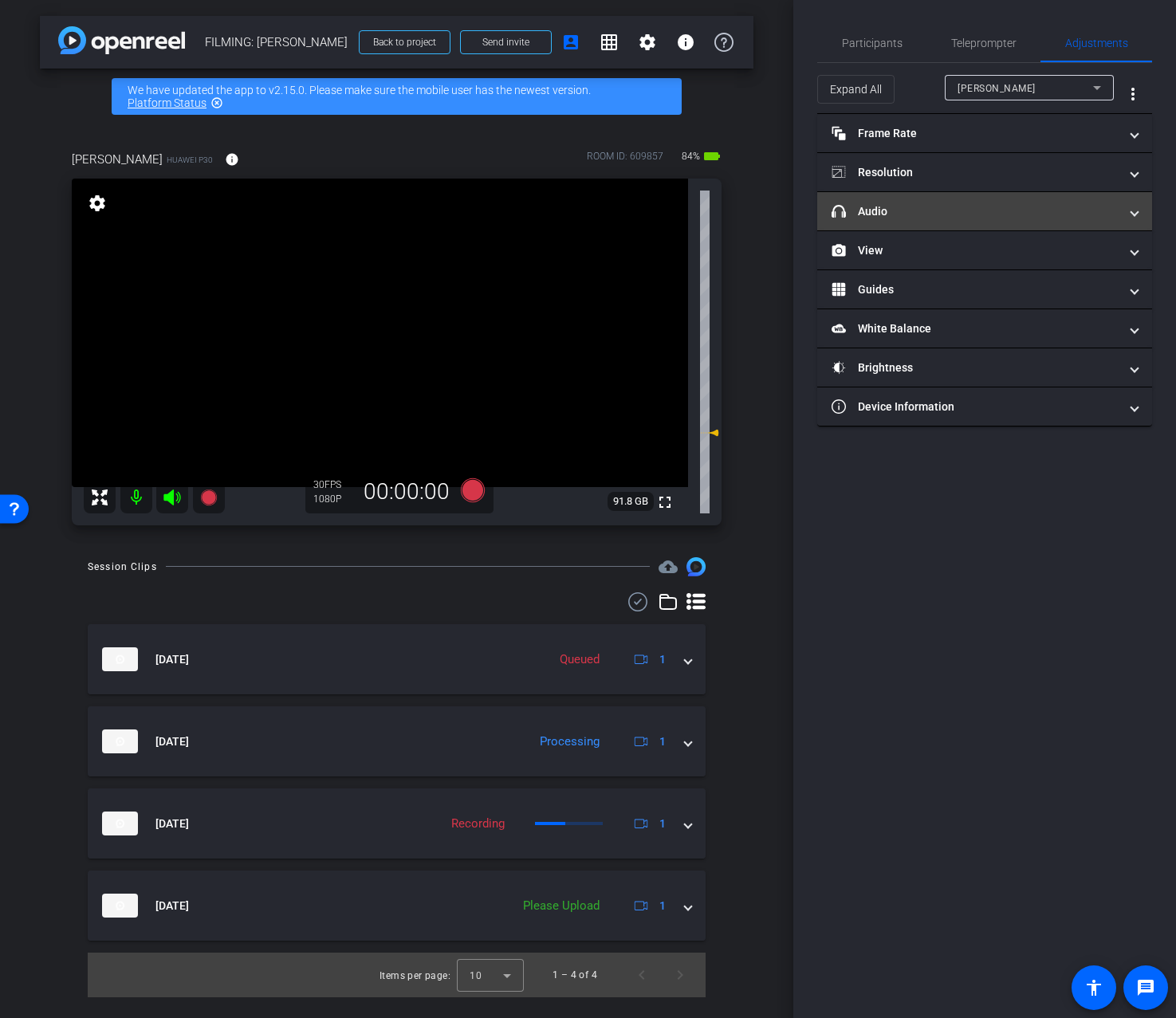
click at [1064, 219] on mat-panel-title "headphone icon Audio" at bounding box center [976, 212] width 287 height 17
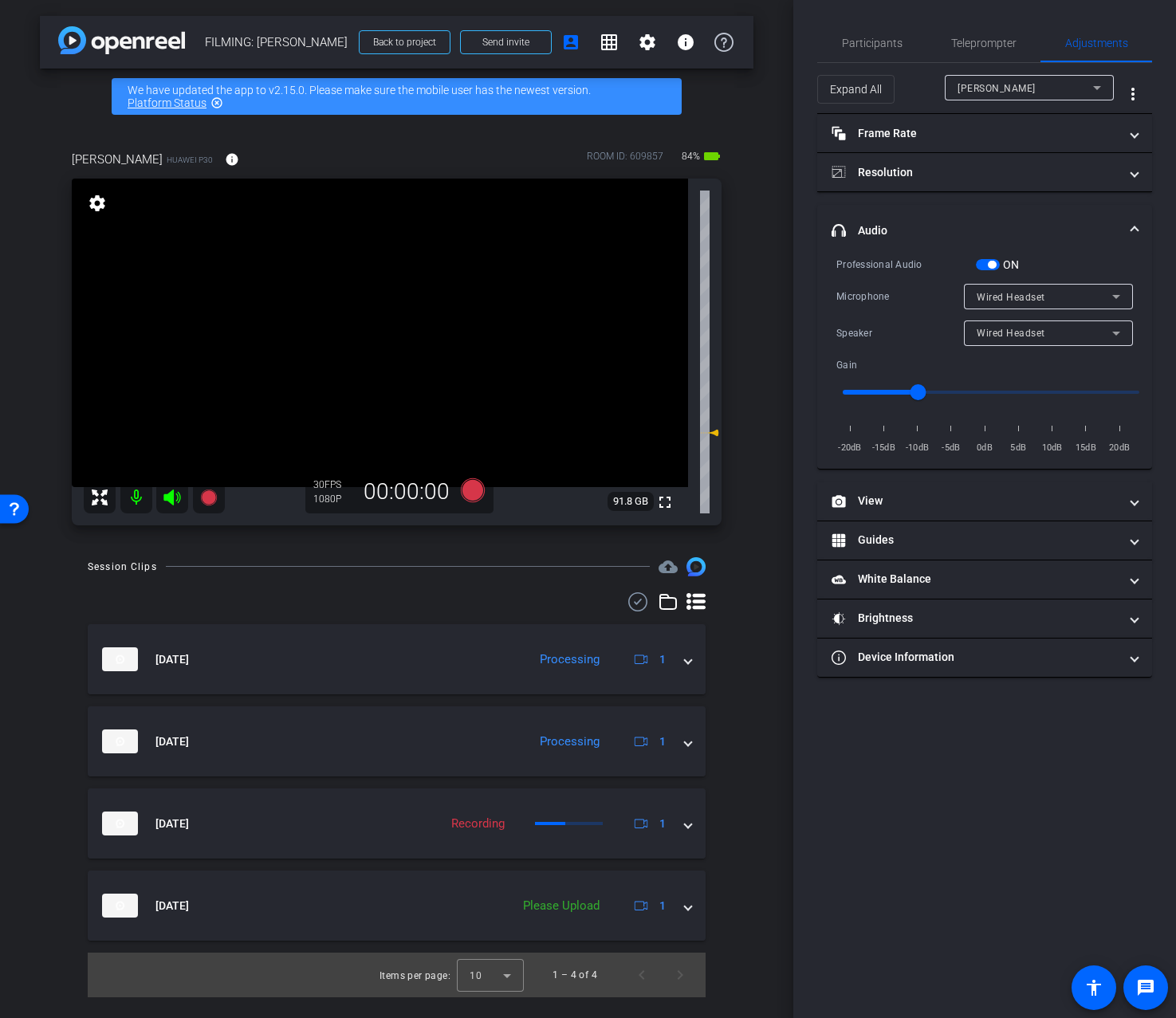
click at [1057, 329] on div "Wired Headset" at bounding box center [1044, 333] width 135 height 20
click at [1030, 355] on span "Device Speaker" at bounding box center [1014, 364] width 75 height 19
click at [891, 48] on span "Participants" at bounding box center [872, 43] width 61 height 11
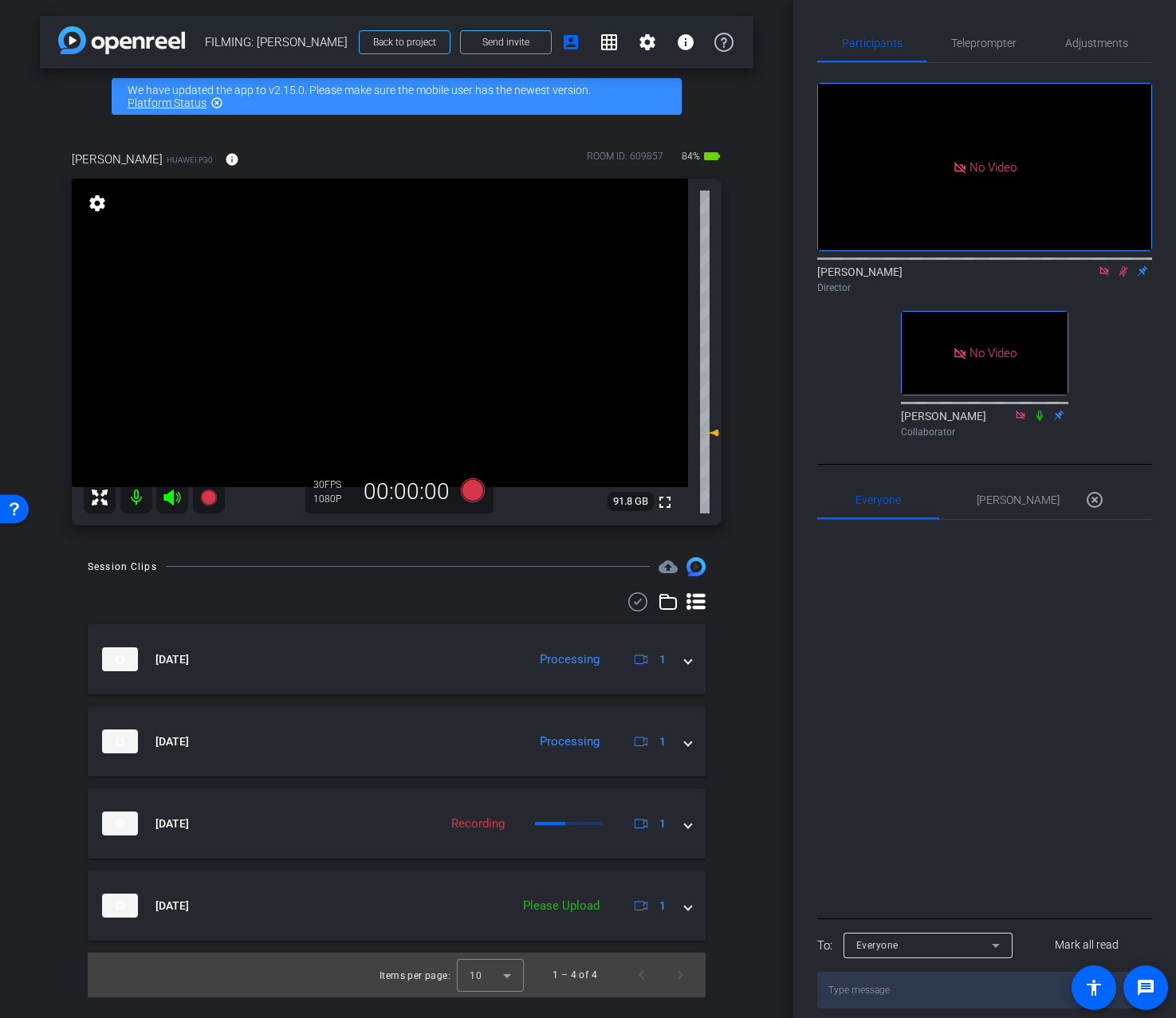
click at [1124, 276] on icon at bounding box center [1123, 270] width 13 height 11
click at [1085, 45] on span "Adjustments" at bounding box center [1097, 43] width 63 height 11
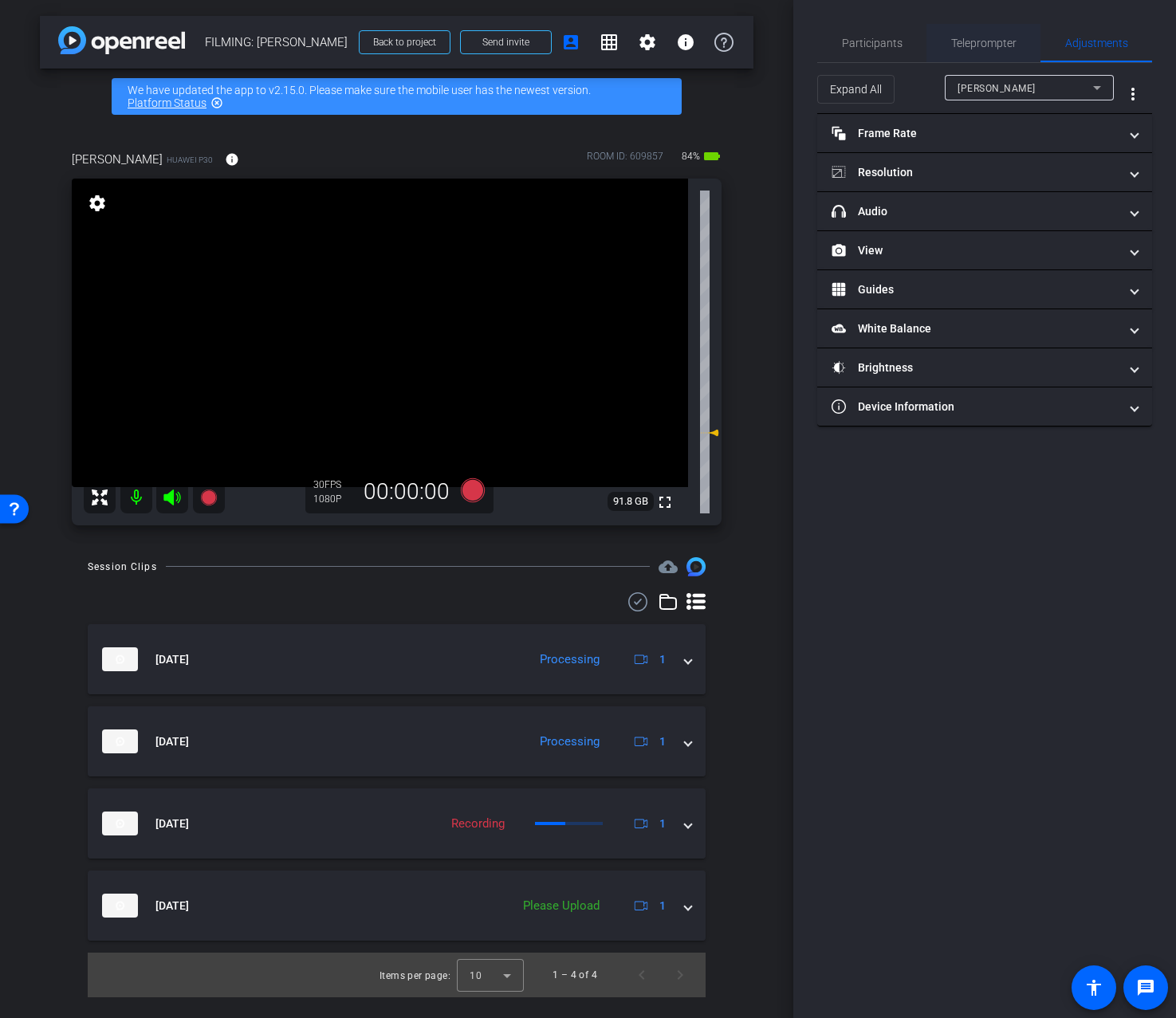
click at [982, 48] on span "Teleprompter" at bounding box center [984, 43] width 65 height 11
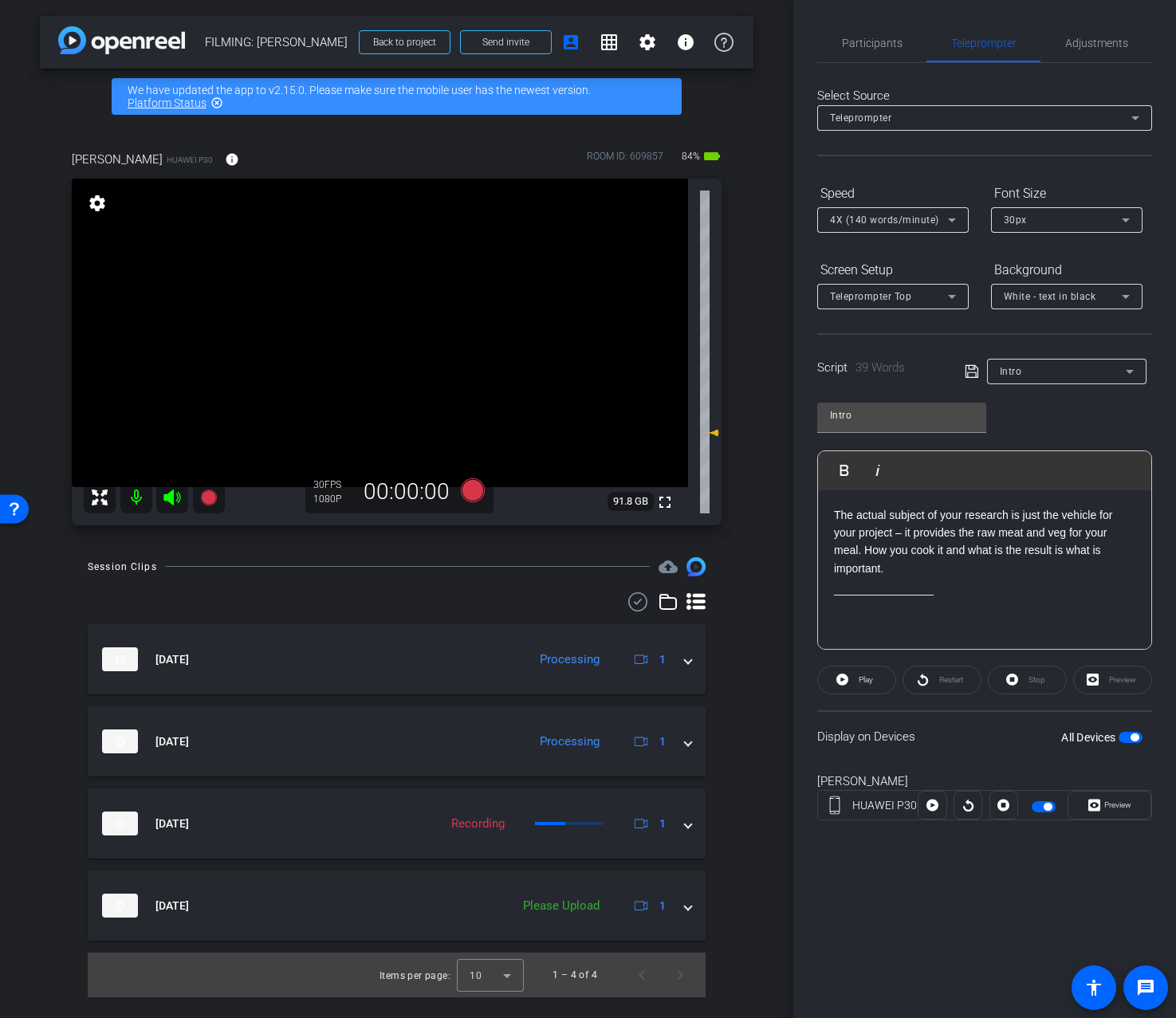
click at [1022, 582] on p at bounding box center [984, 586] width 301 height 18
click at [996, 375] on div "Intro" at bounding box center [1067, 371] width 159 height 26
click at [1007, 337] on div at bounding box center [588, 509] width 1176 height 1018
click at [1017, 367] on span "Intro" at bounding box center [1011, 371] width 23 height 11
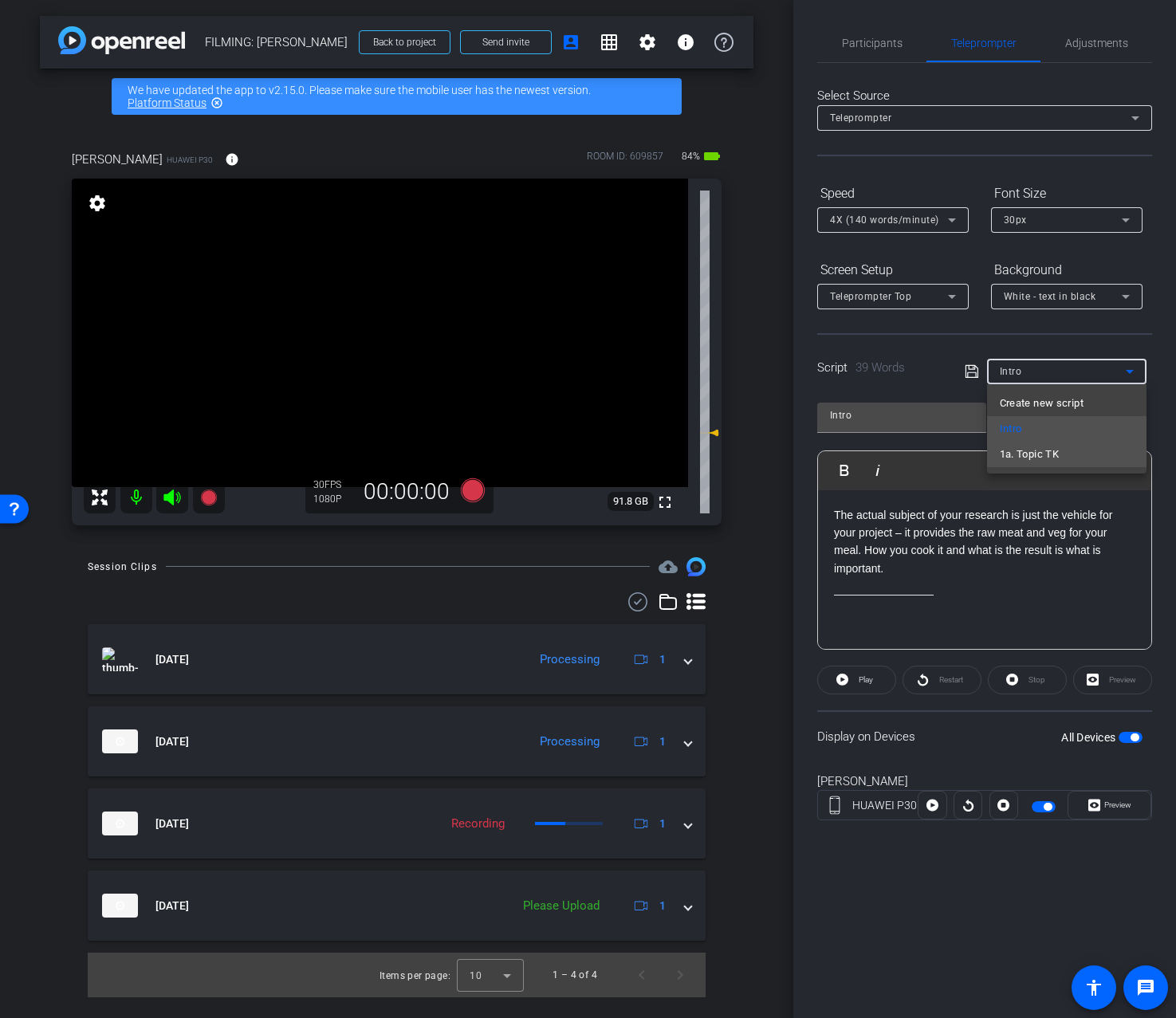
click at [1030, 455] on span "1a. Topic TK" at bounding box center [1030, 454] width 60 height 19
type input "1a. Topic TK"
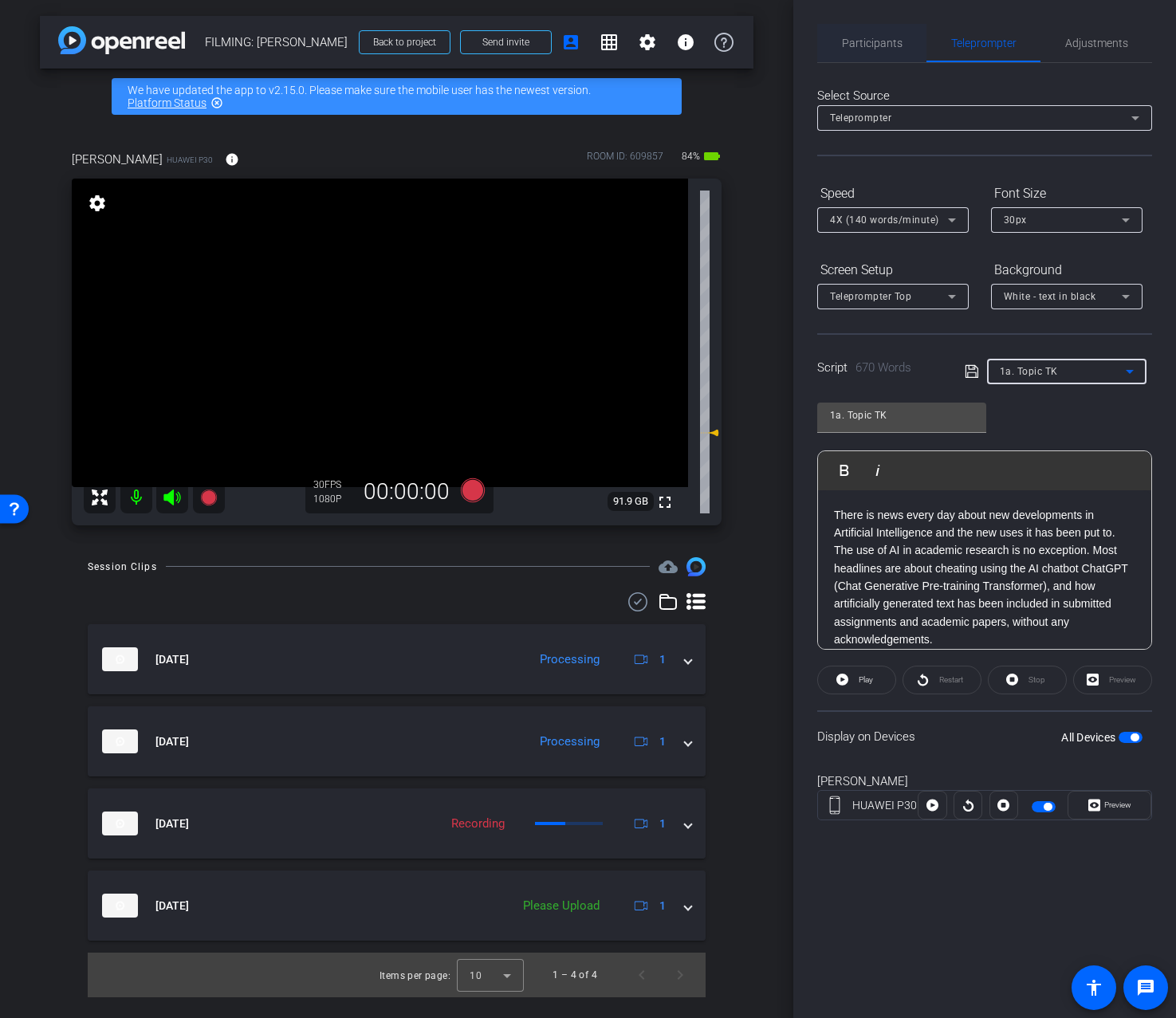
click at [858, 38] on span "Participants" at bounding box center [872, 43] width 61 height 11
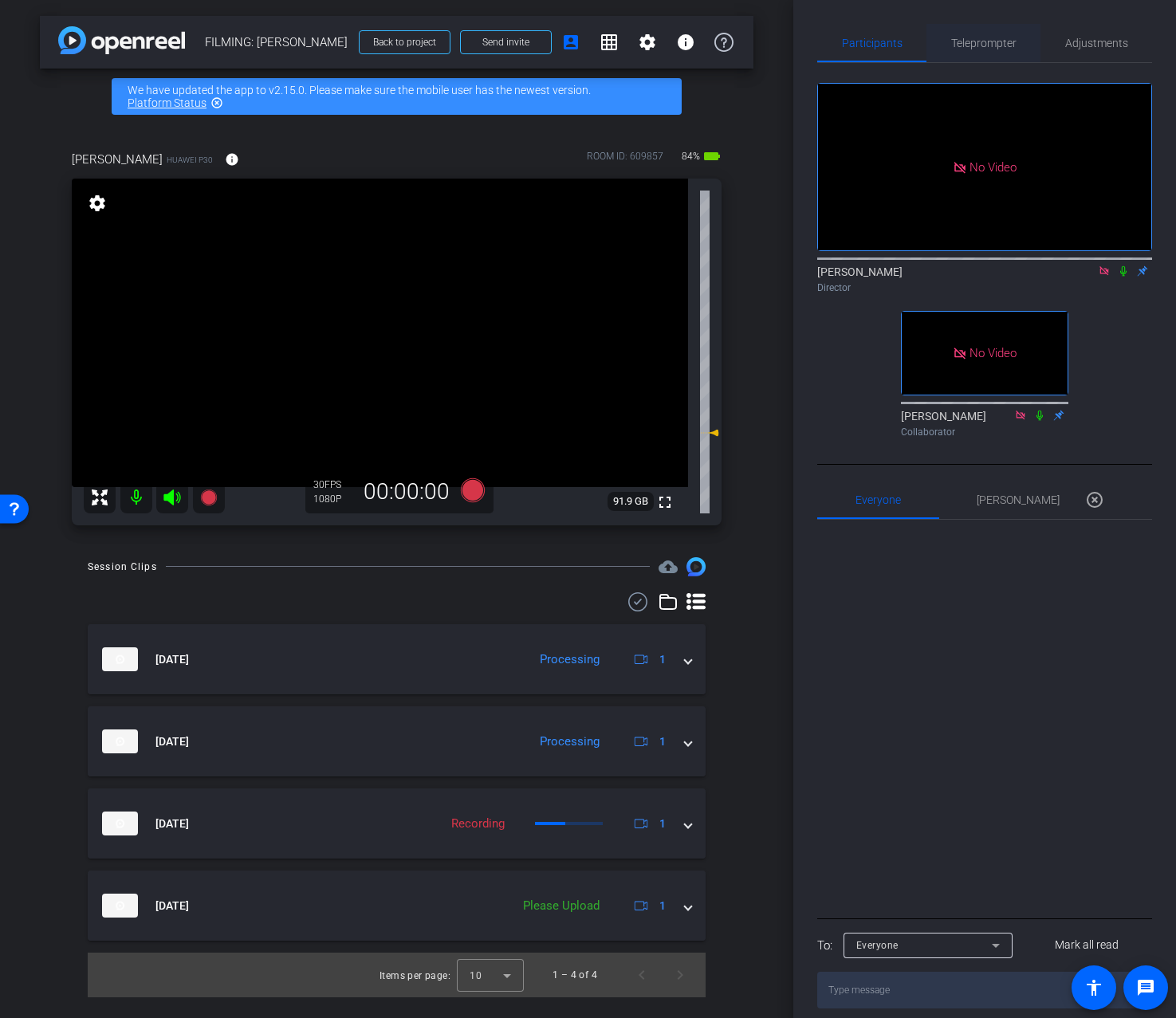
click at [982, 43] on span "Teleprompter" at bounding box center [984, 43] width 65 height 11
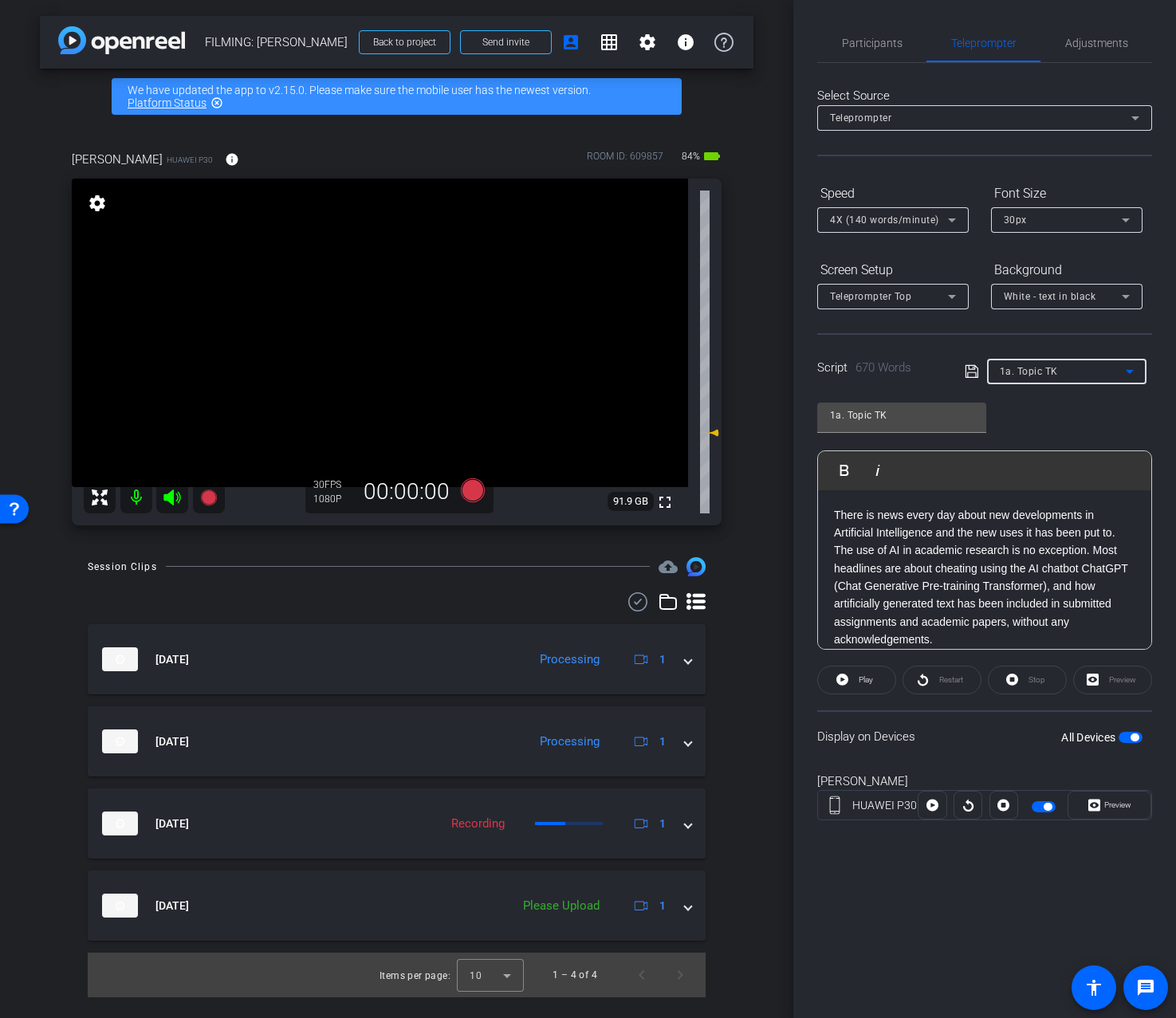
click at [1043, 364] on div "1a. Topic TK" at bounding box center [1062, 371] width 126 height 20
click at [997, 331] on div at bounding box center [588, 509] width 1176 height 1018
click at [1097, 43] on span "Adjustments" at bounding box center [1097, 43] width 63 height 11
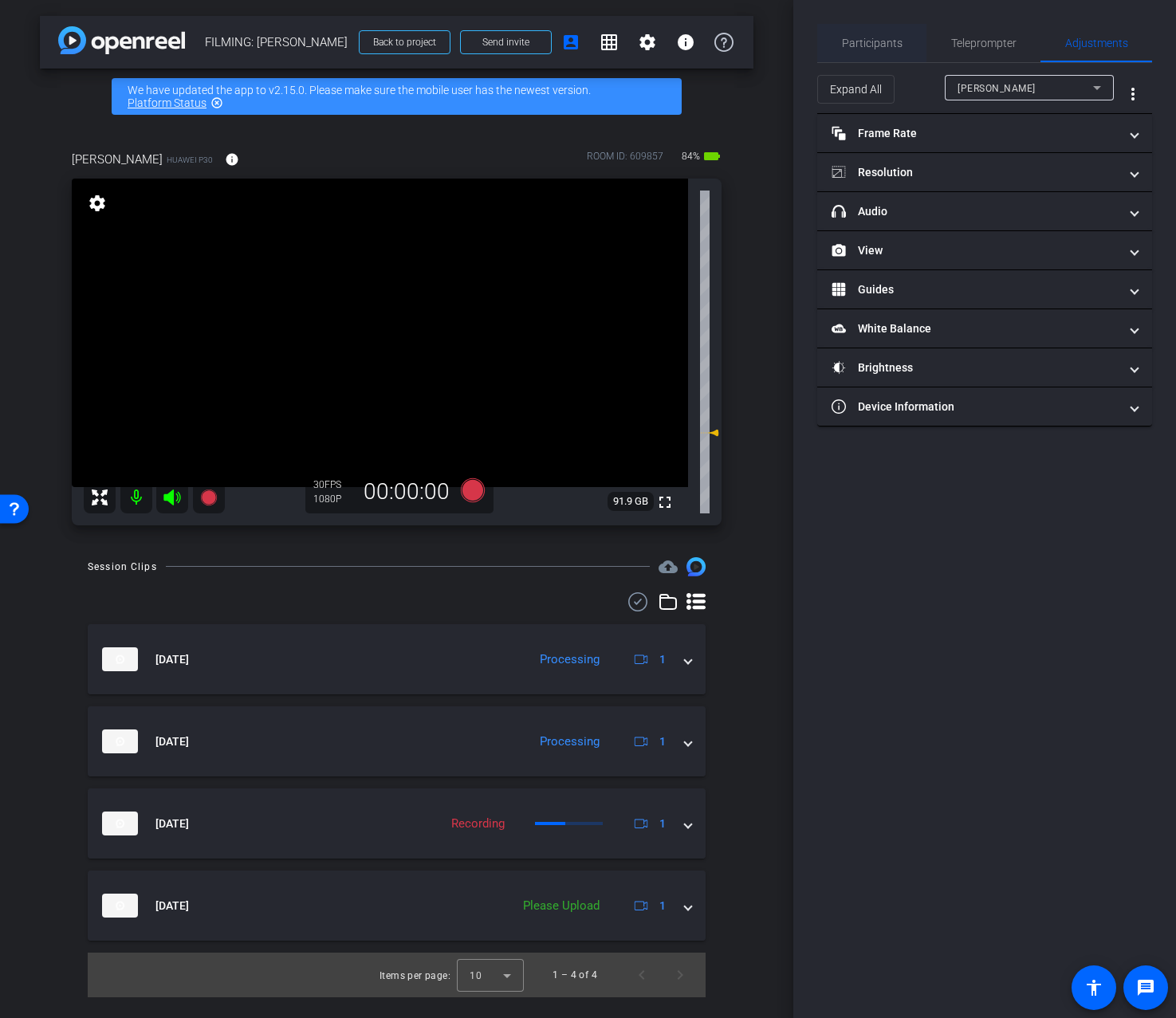
click at [850, 40] on span "Participants" at bounding box center [872, 43] width 61 height 11
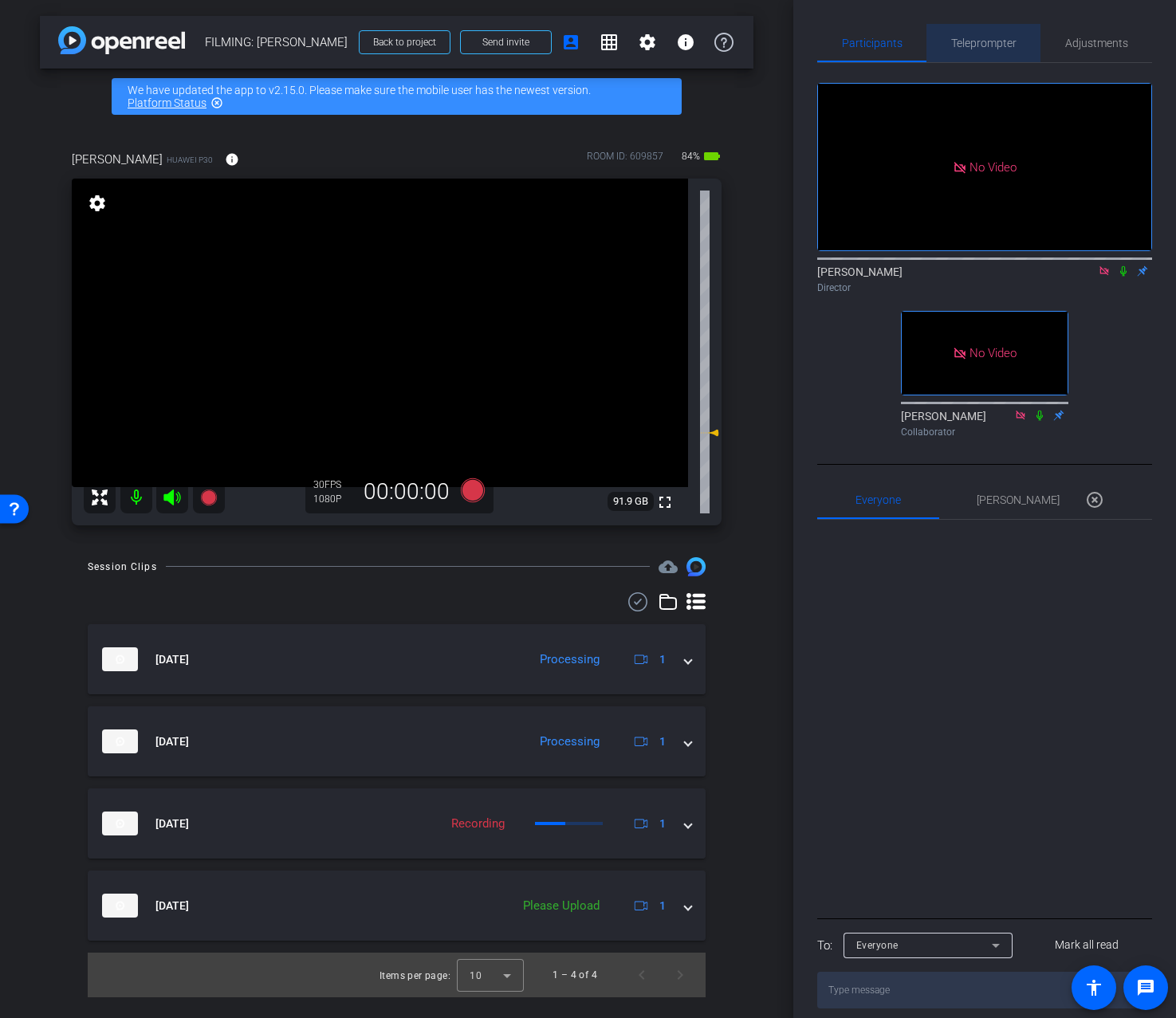
click at [1002, 39] on span "Teleprompter" at bounding box center [984, 43] width 65 height 11
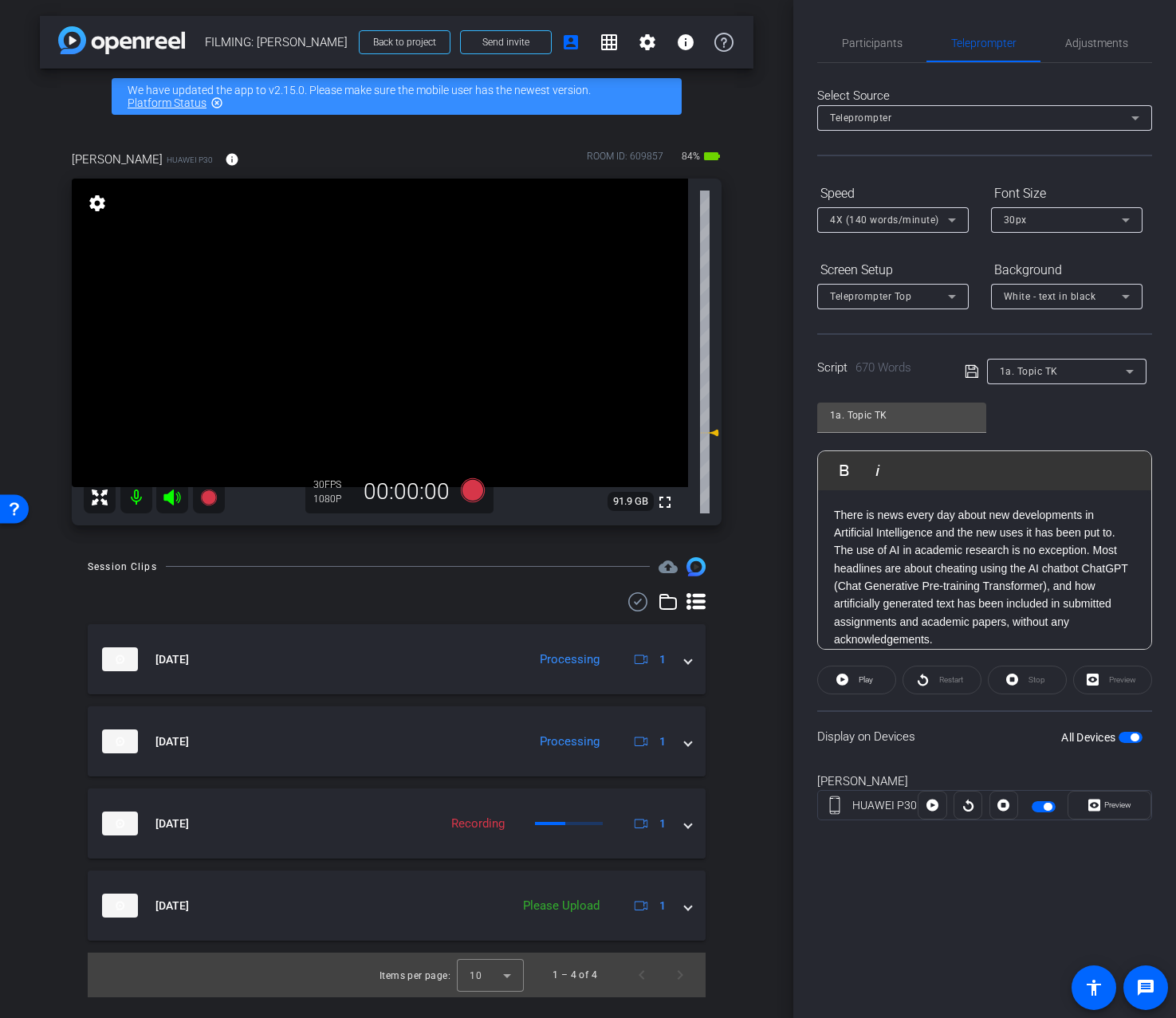
click at [1047, 440] on div "1a. Topic TK Play Play from this location Play Selected Play and display the se…" at bounding box center [984, 520] width 335 height 260
click at [932, 341] on div "Script 670 Words 1a. Topic TK" at bounding box center [984, 358] width 335 height 51
click at [861, 50] on span "Participants" at bounding box center [872, 43] width 61 height 38
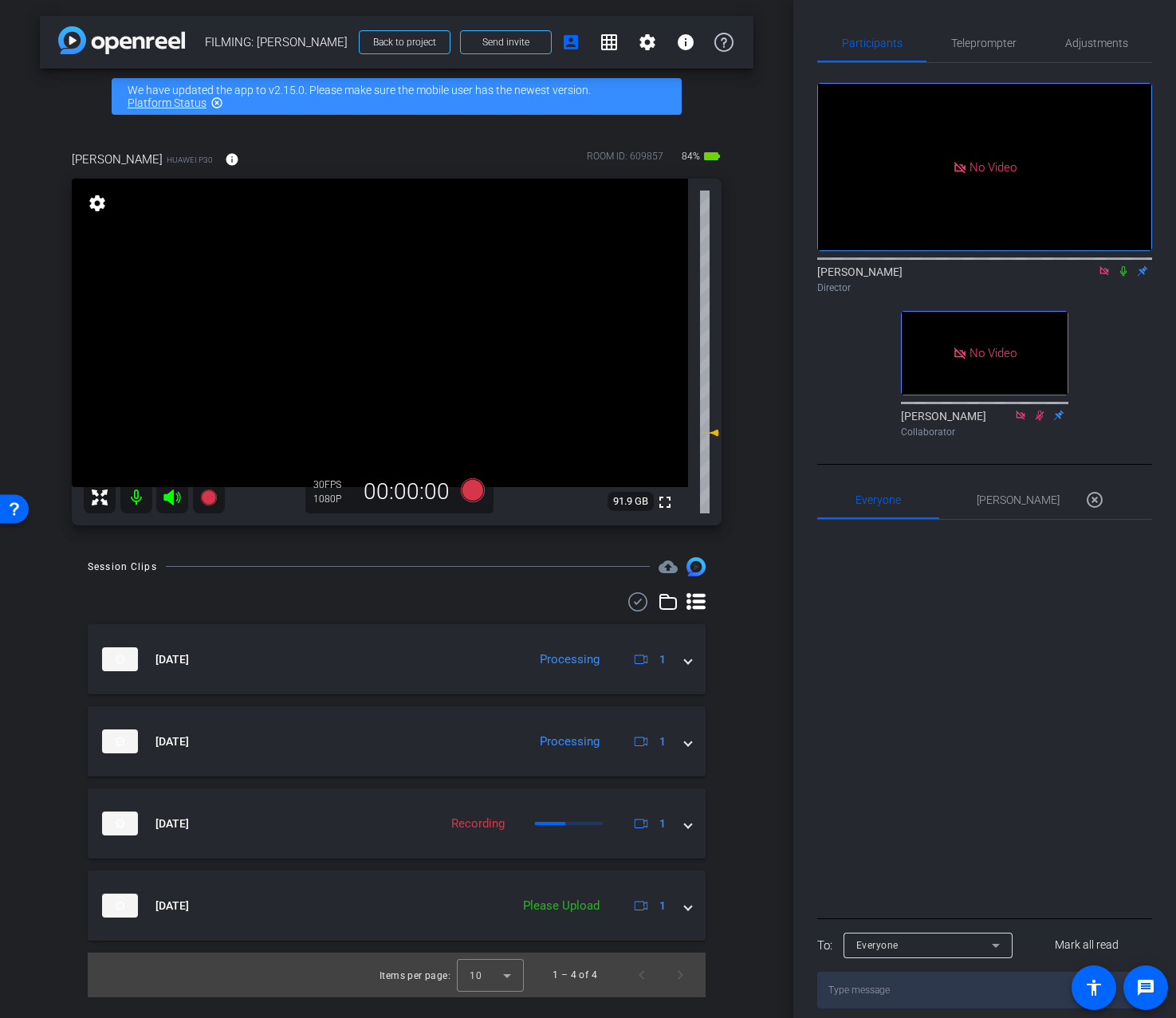
click at [1123, 271] on icon at bounding box center [1123, 270] width 13 height 11
click at [1092, 47] on span "Adjustments" at bounding box center [1097, 43] width 63 height 11
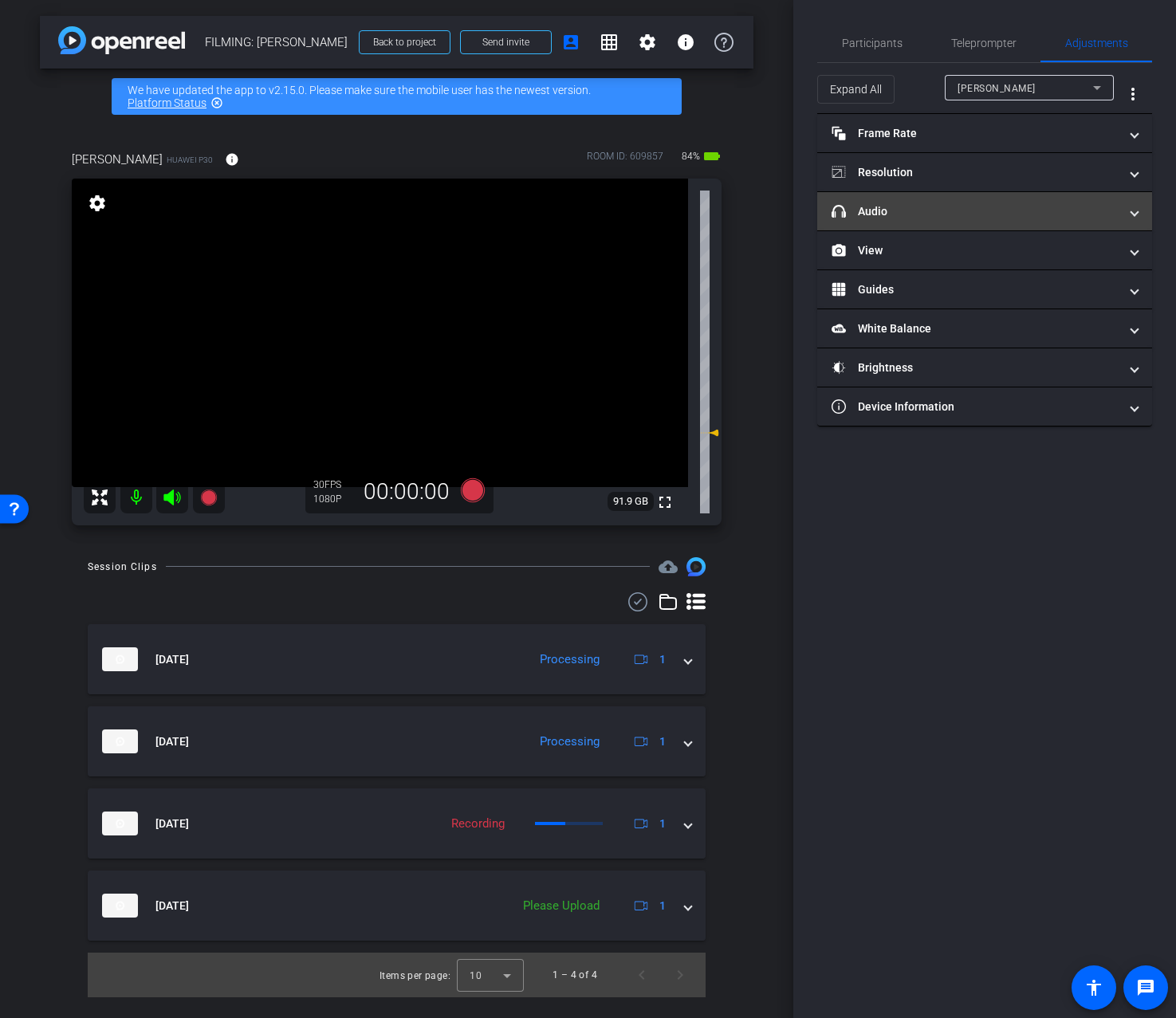
click at [895, 224] on mat-expansion-panel-header "headphone icon Audio" at bounding box center [984, 211] width 335 height 38
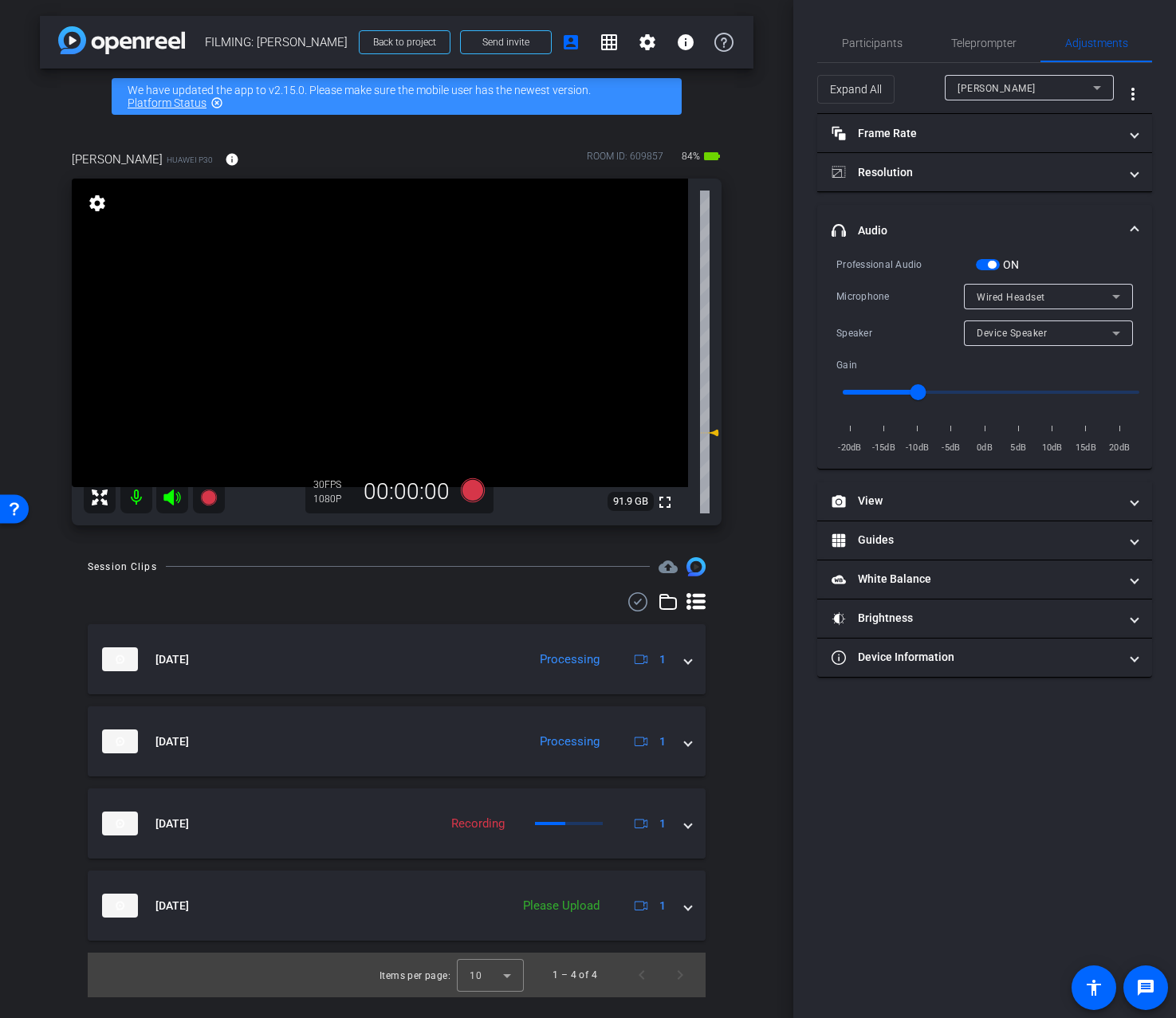
click at [1024, 337] on span "Device Speaker" at bounding box center [1012, 333] width 70 height 11
click at [1016, 392] on span "Wired Headset" at bounding box center [1012, 390] width 71 height 19
click at [867, 46] on span "Participants" at bounding box center [872, 43] width 61 height 11
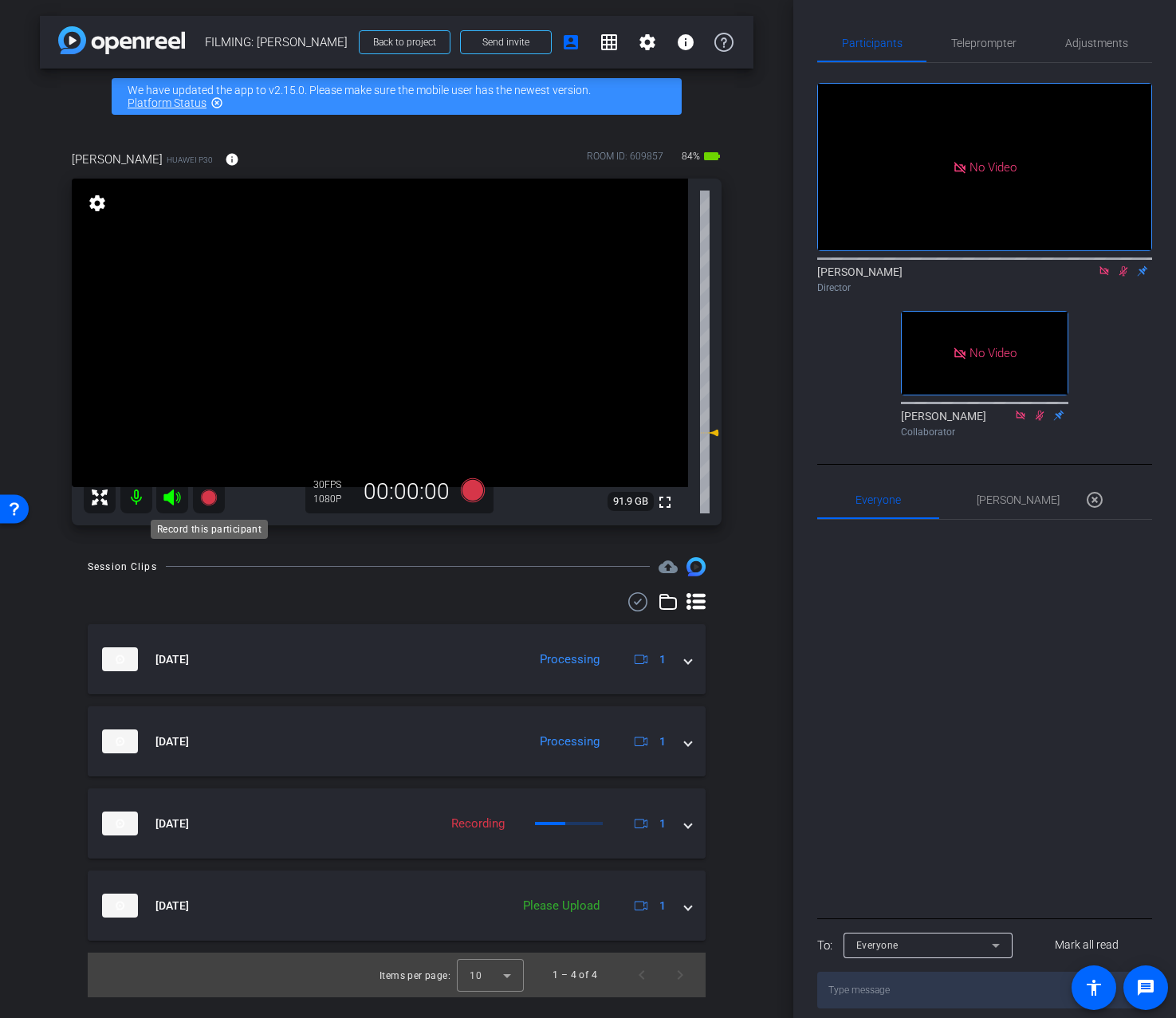
click at [211, 501] on icon at bounding box center [208, 497] width 16 height 16
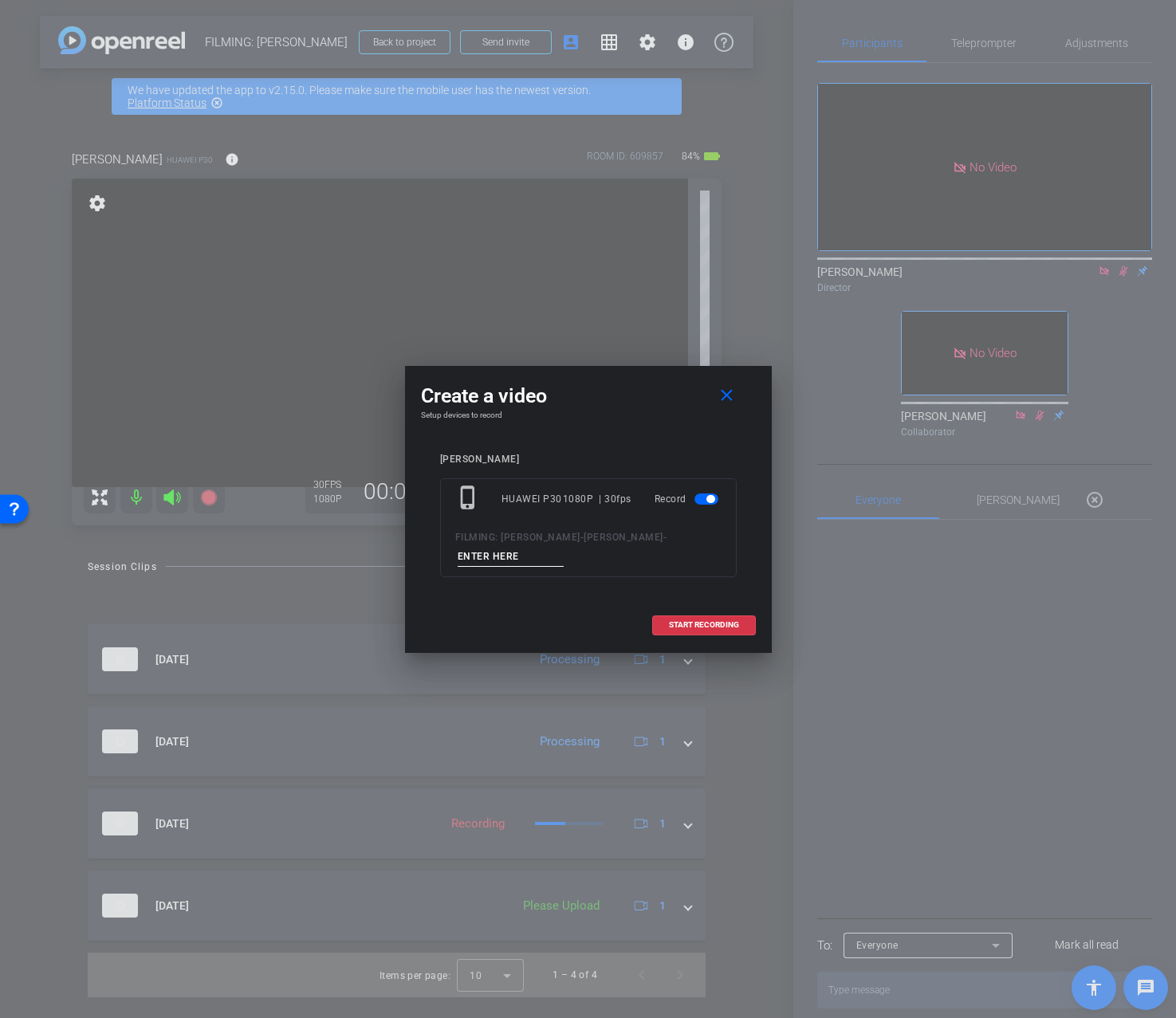
click at [492, 554] on input at bounding box center [511, 557] width 107 height 20
type input "1A"
click at [684, 627] on span "START RECORDING" at bounding box center [704, 625] width 70 height 8
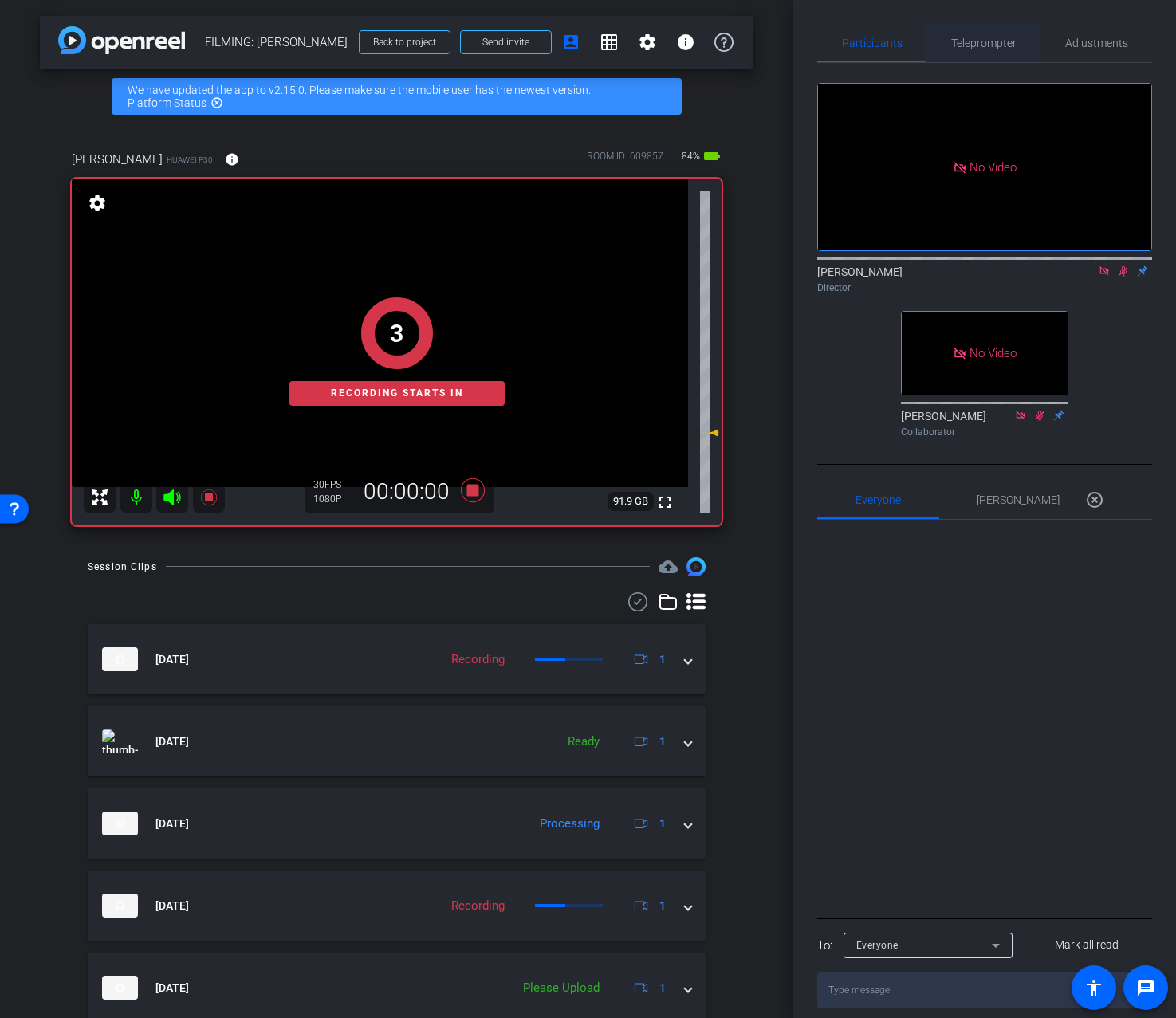
click at [979, 38] on span "Teleprompter" at bounding box center [984, 43] width 65 height 11
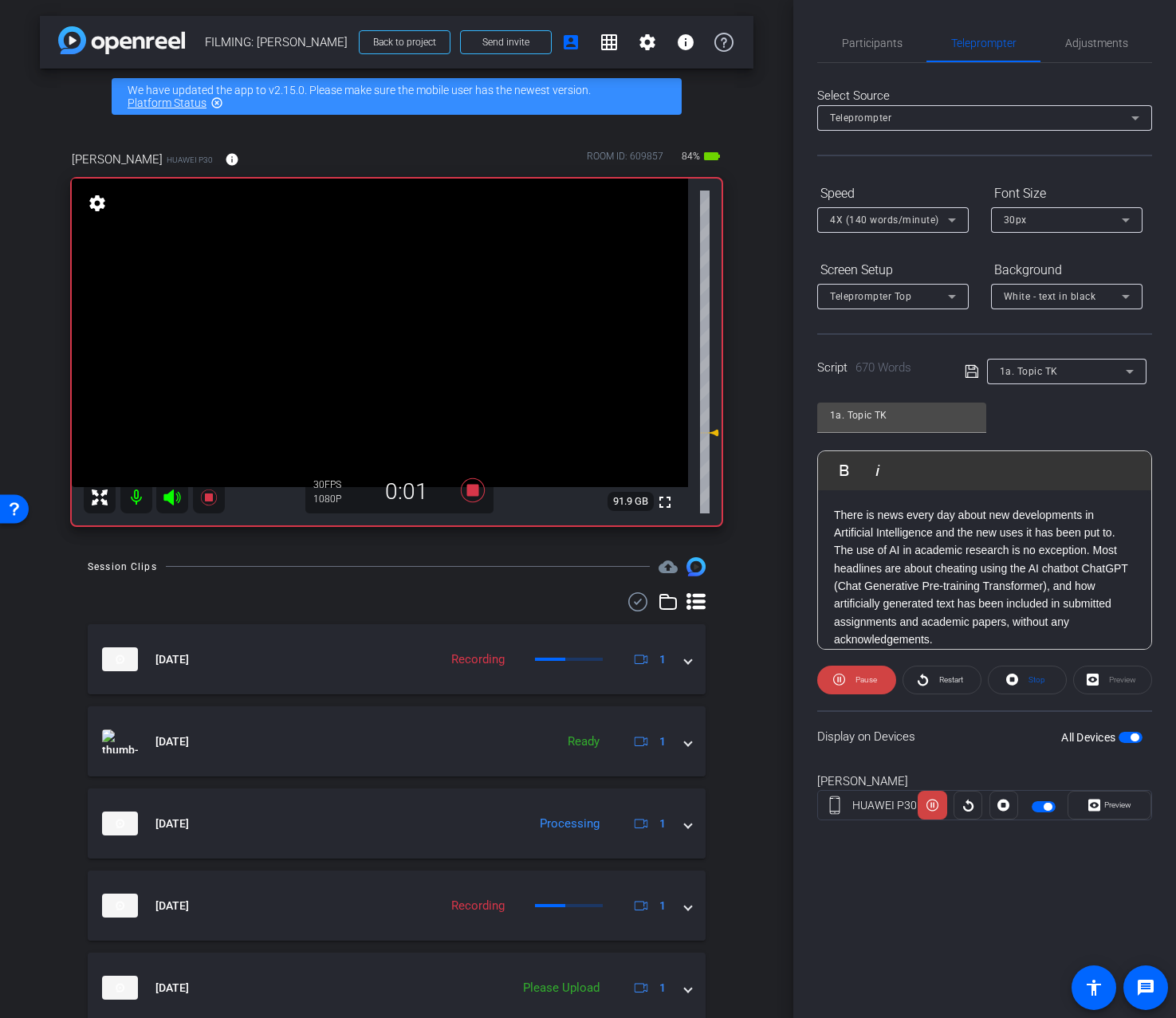
click at [1107, 809] on span "Preview" at bounding box center [1118, 804] width 27 height 9
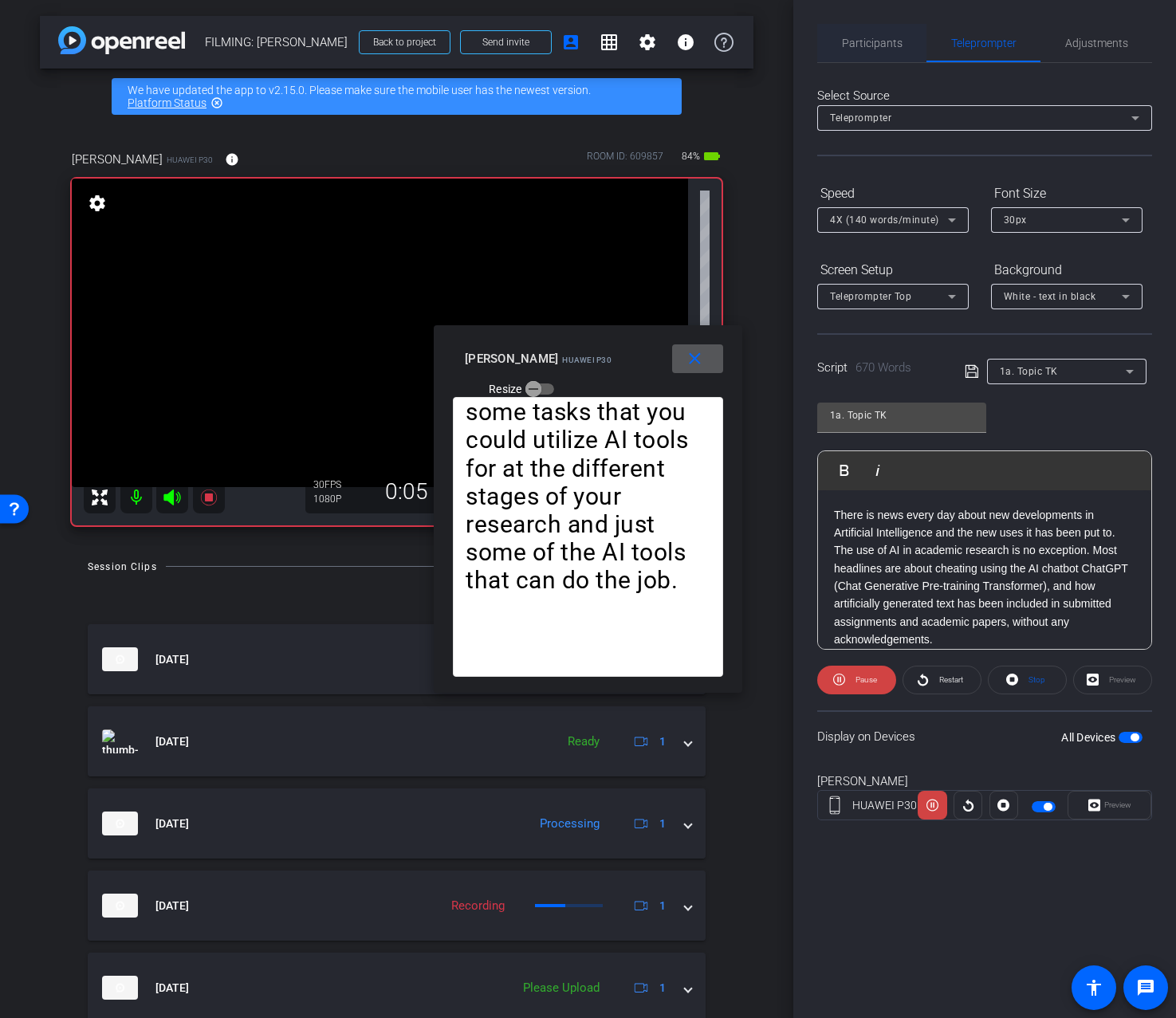
click at [899, 48] on span "Participants" at bounding box center [872, 43] width 61 height 11
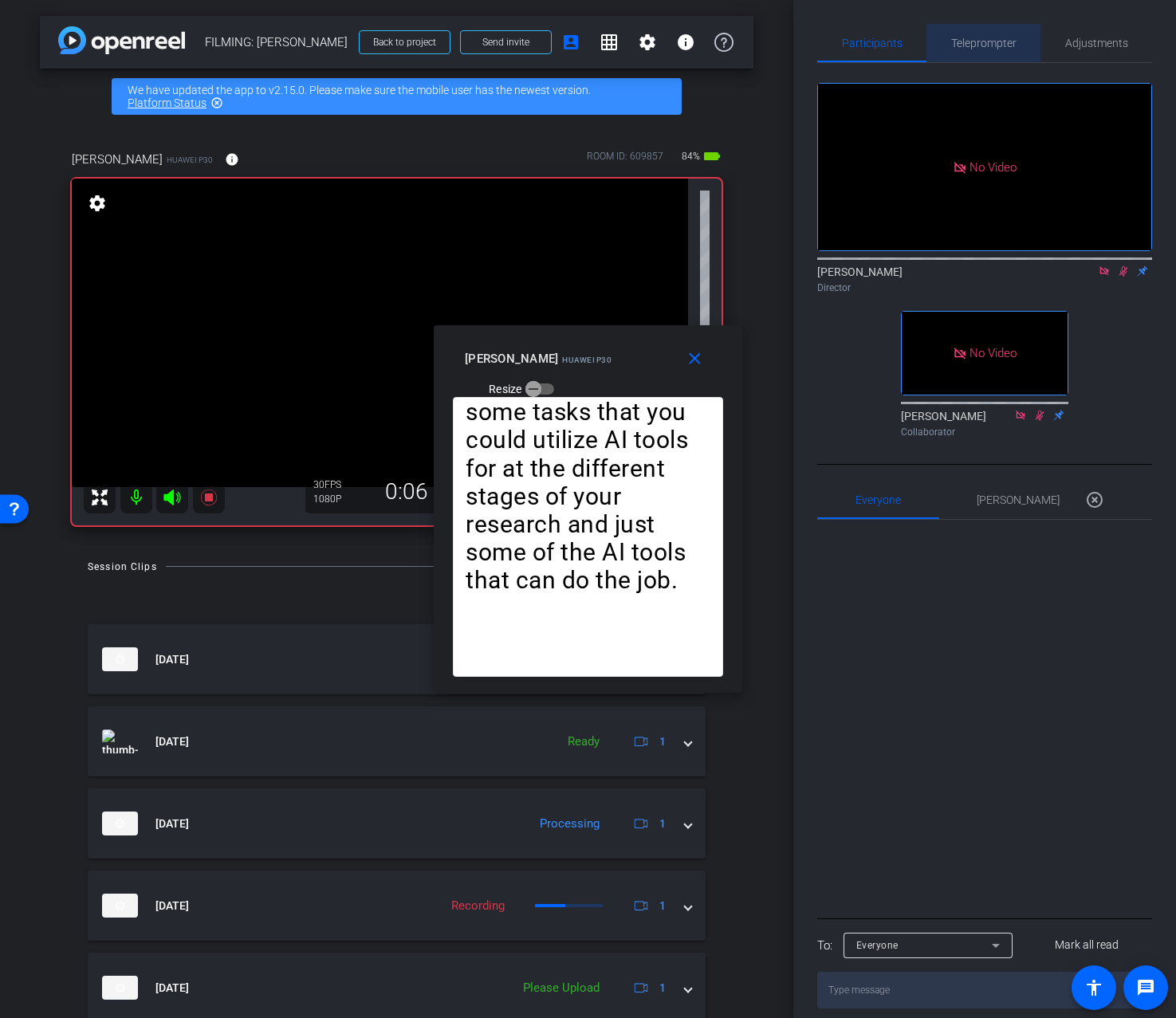
click at [1025, 57] on div "Teleprompter" at bounding box center [983, 43] width 114 height 38
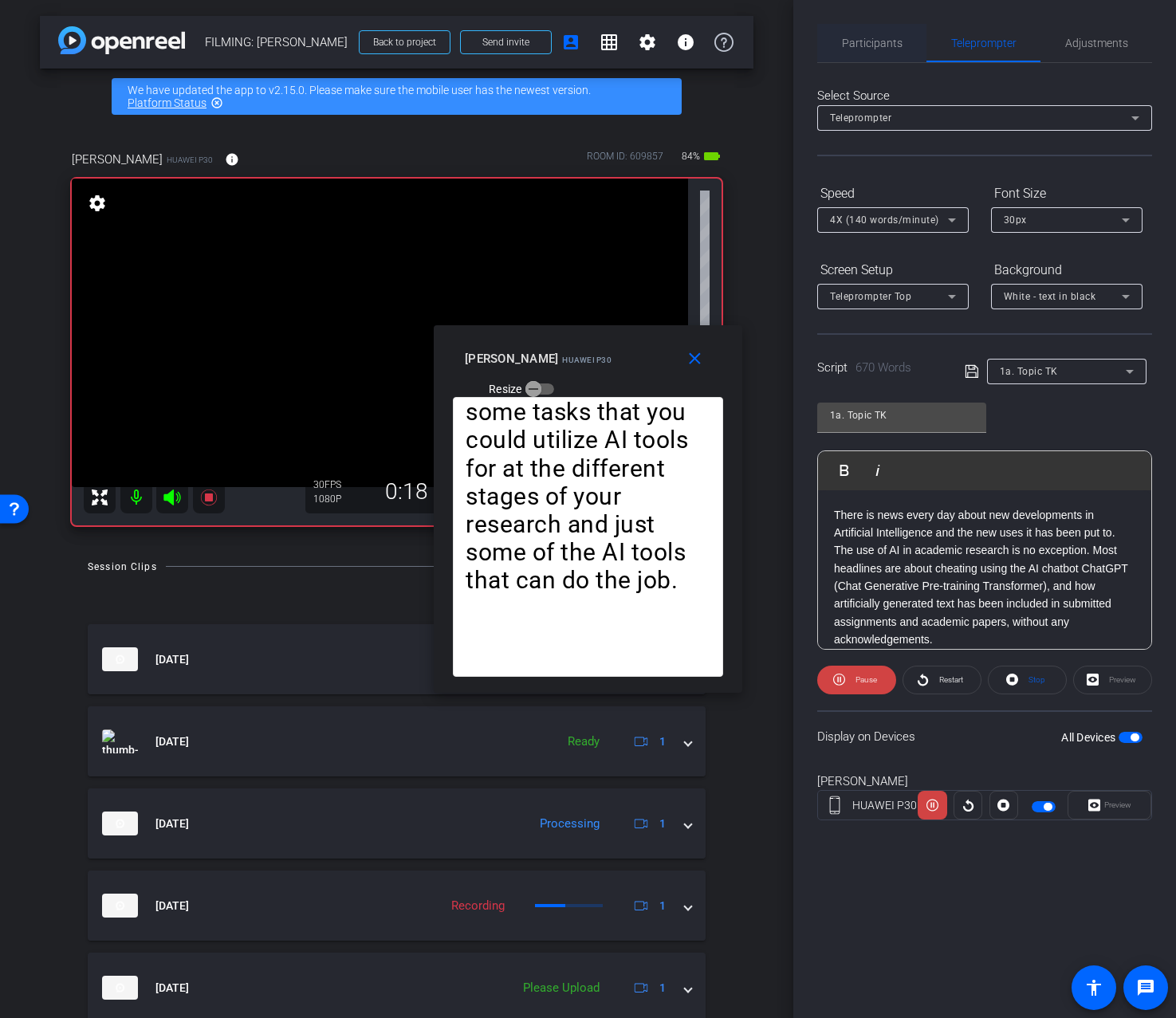
click at [873, 45] on span "Participants" at bounding box center [872, 43] width 61 height 11
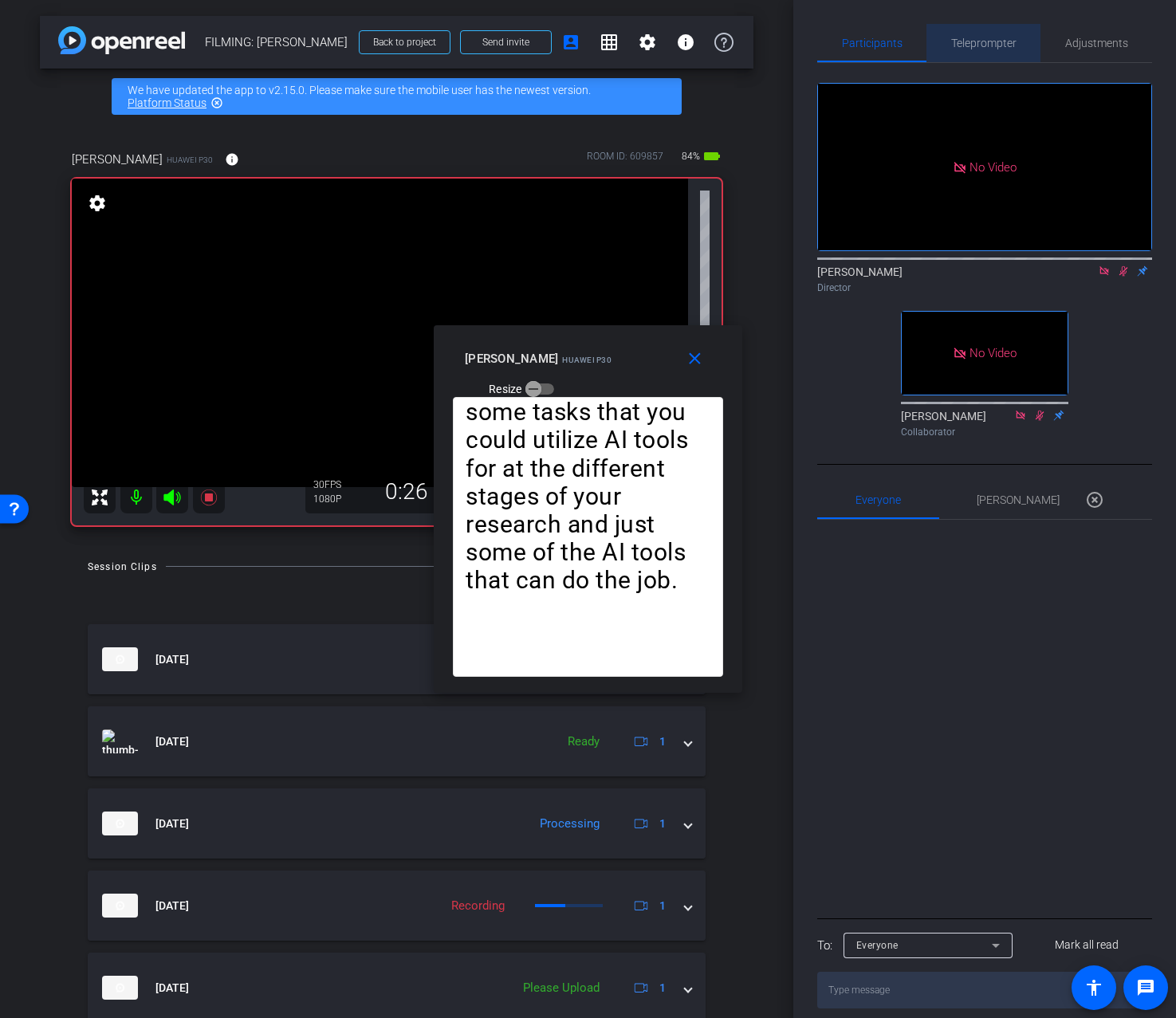
click at [996, 50] on span "Teleprompter" at bounding box center [984, 43] width 65 height 38
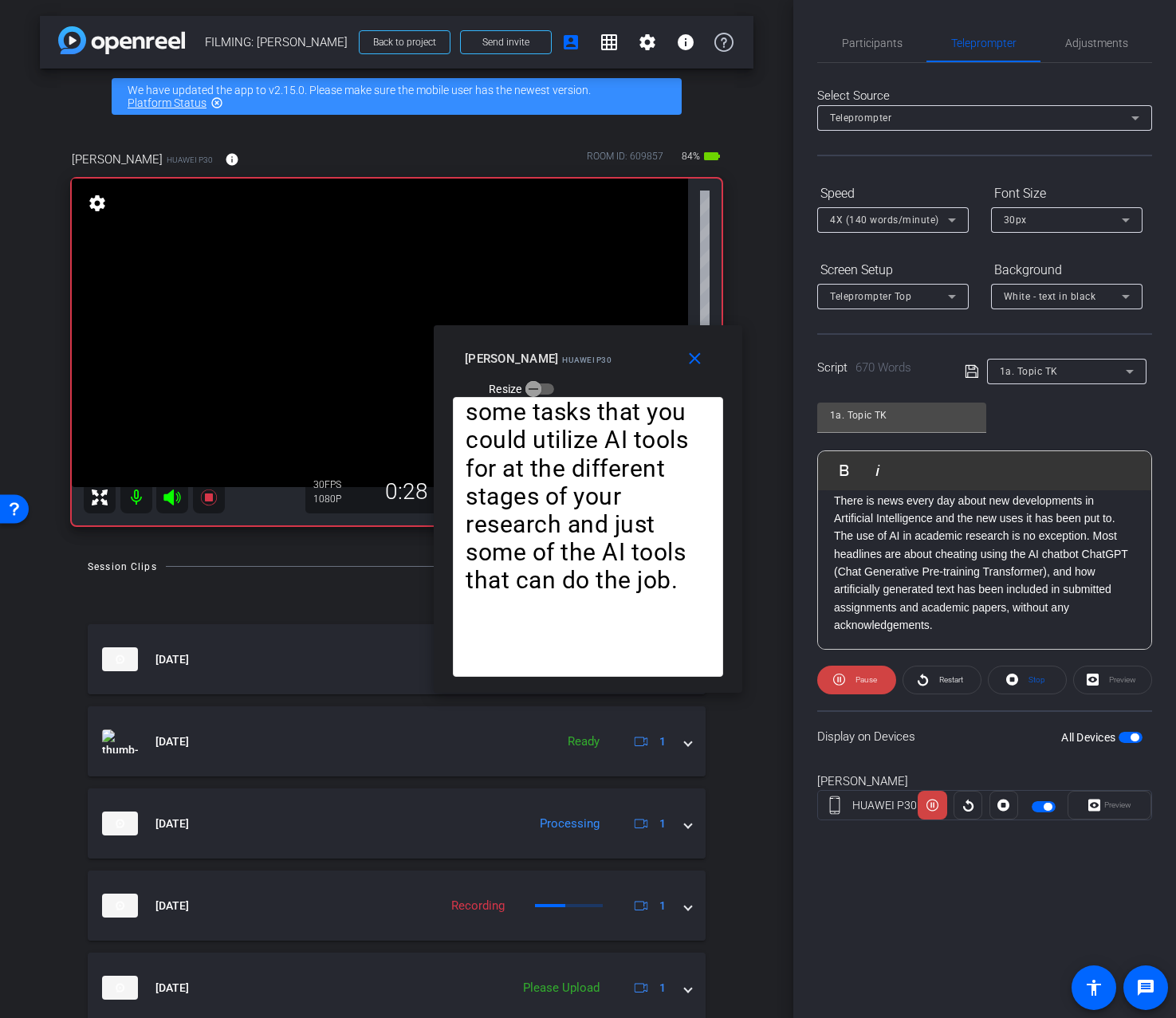
scroll to position [18, 0]
click at [871, 44] on span "Participants" at bounding box center [872, 43] width 61 height 11
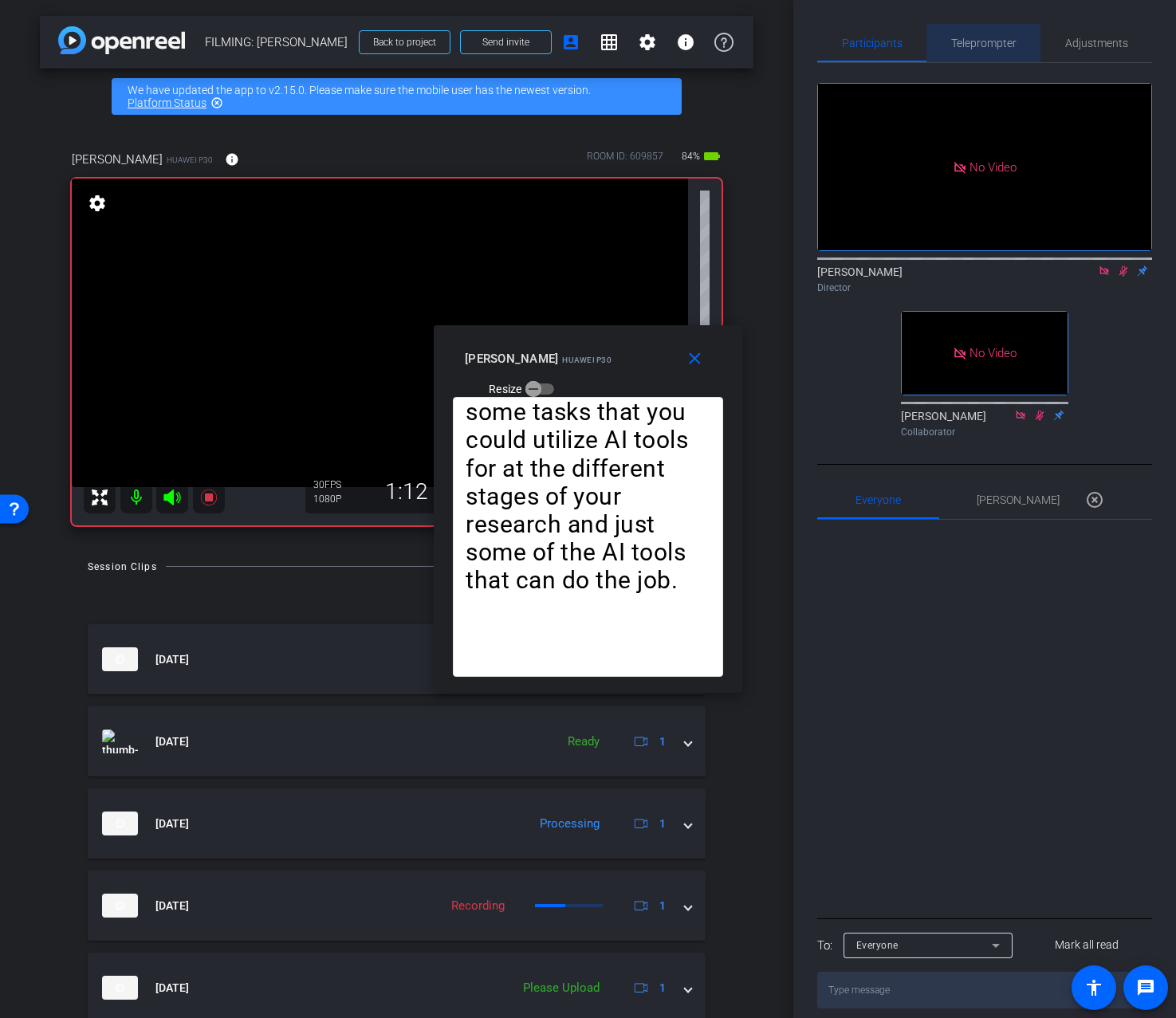
click at [987, 48] on span "Teleprompter" at bounding box center [984, 43] width 65 height 11
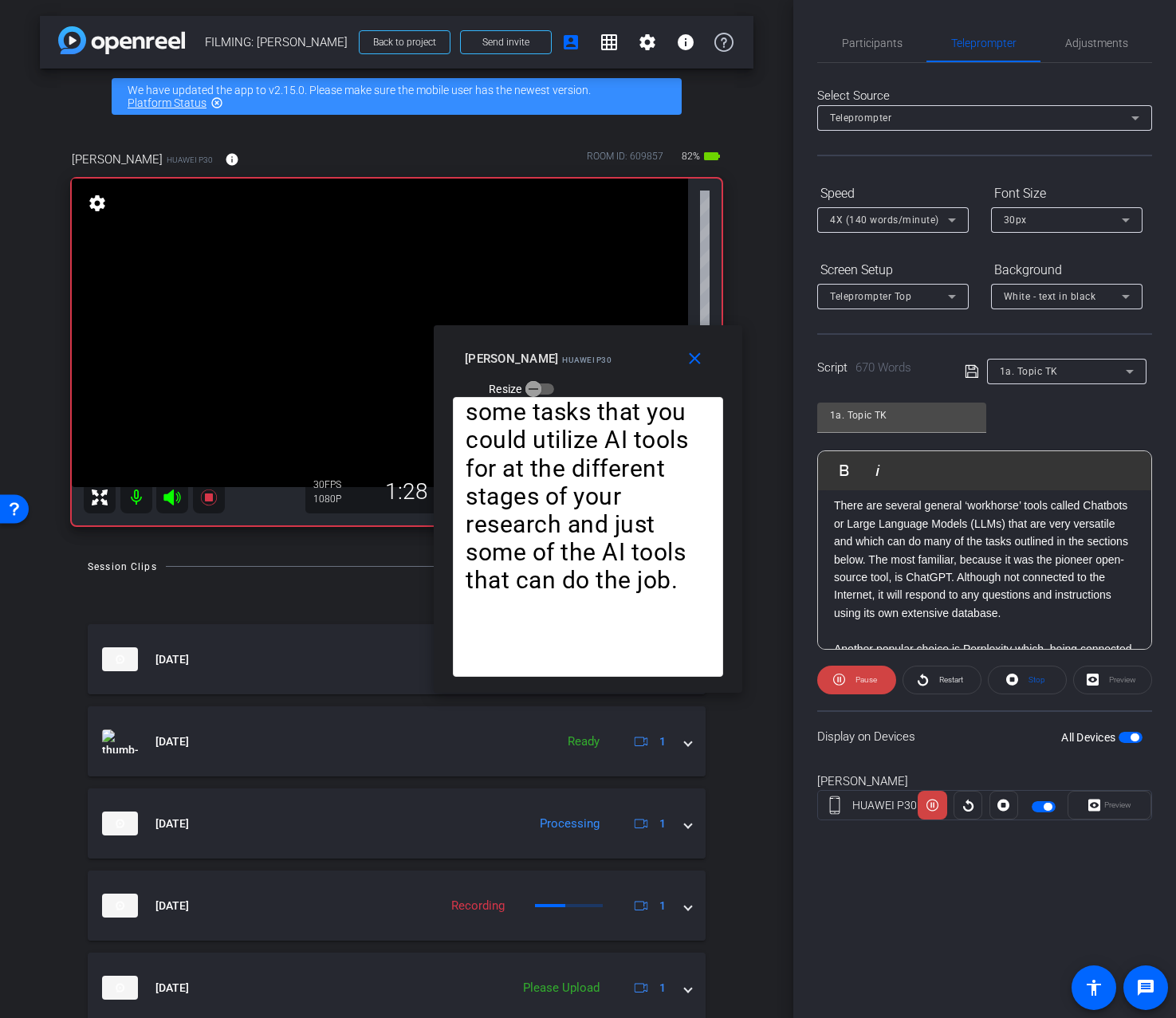
scroll to position [529, 0]
click at [906, 40] on div "Participants" at bounding box center [871, 43] width 109 height 38
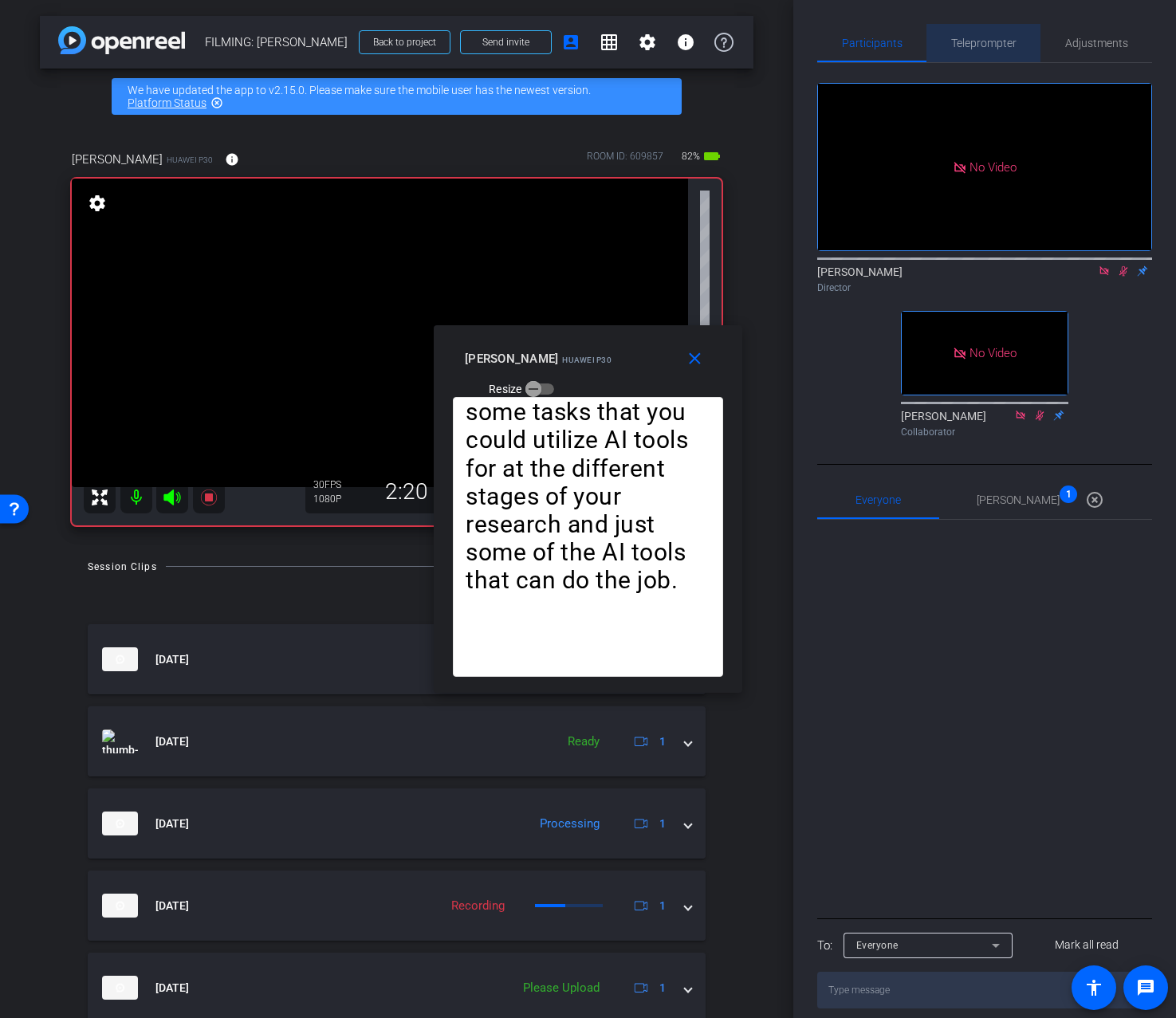
click at [974, 46] on span "Teleprompter" at bounding box center [984, 43] width 65 height 11
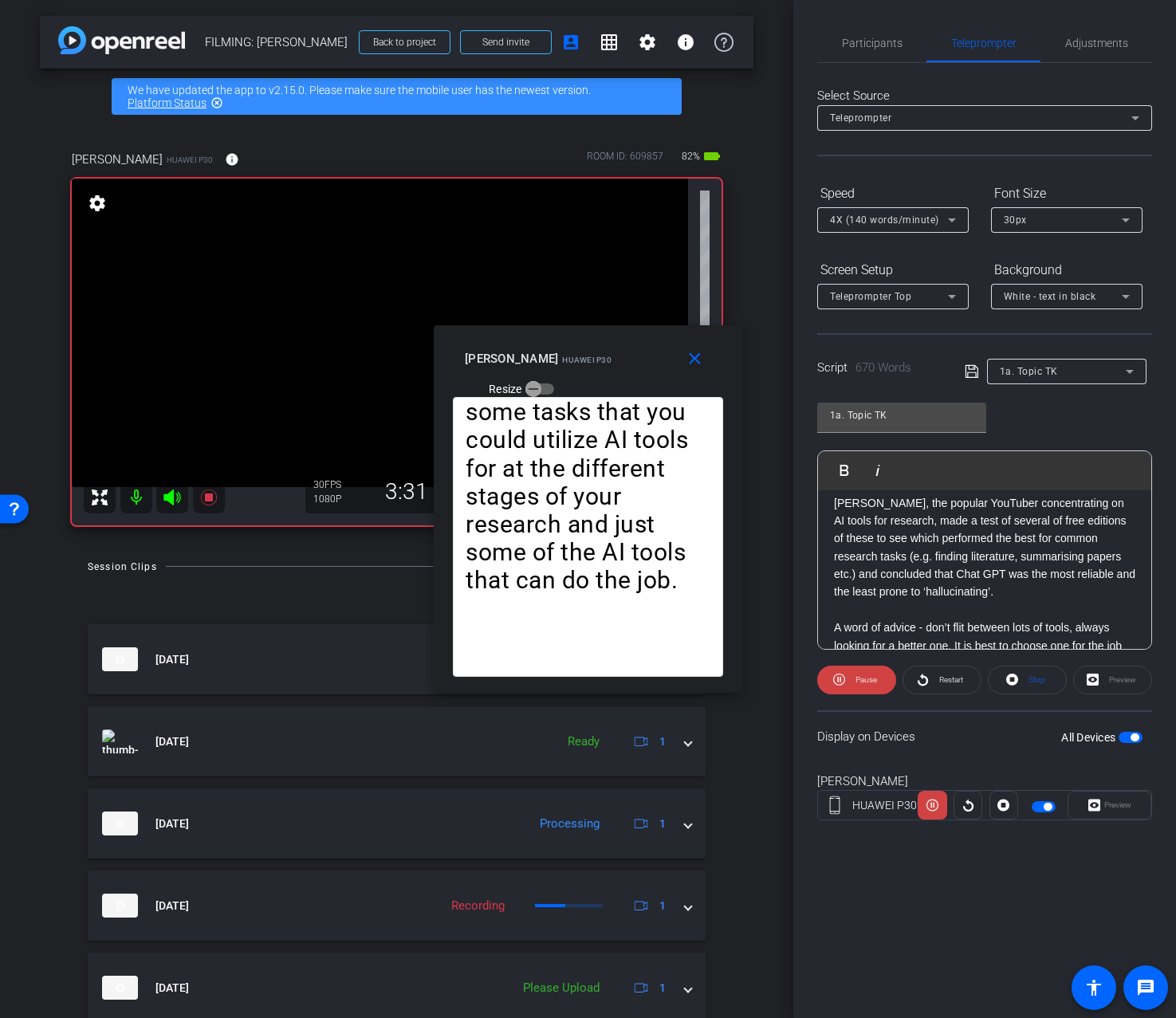
scroll to position [1178, 0]
click at [702, 363] on mat-icon "close" at bounding box center [695, 359] width 20 height 20
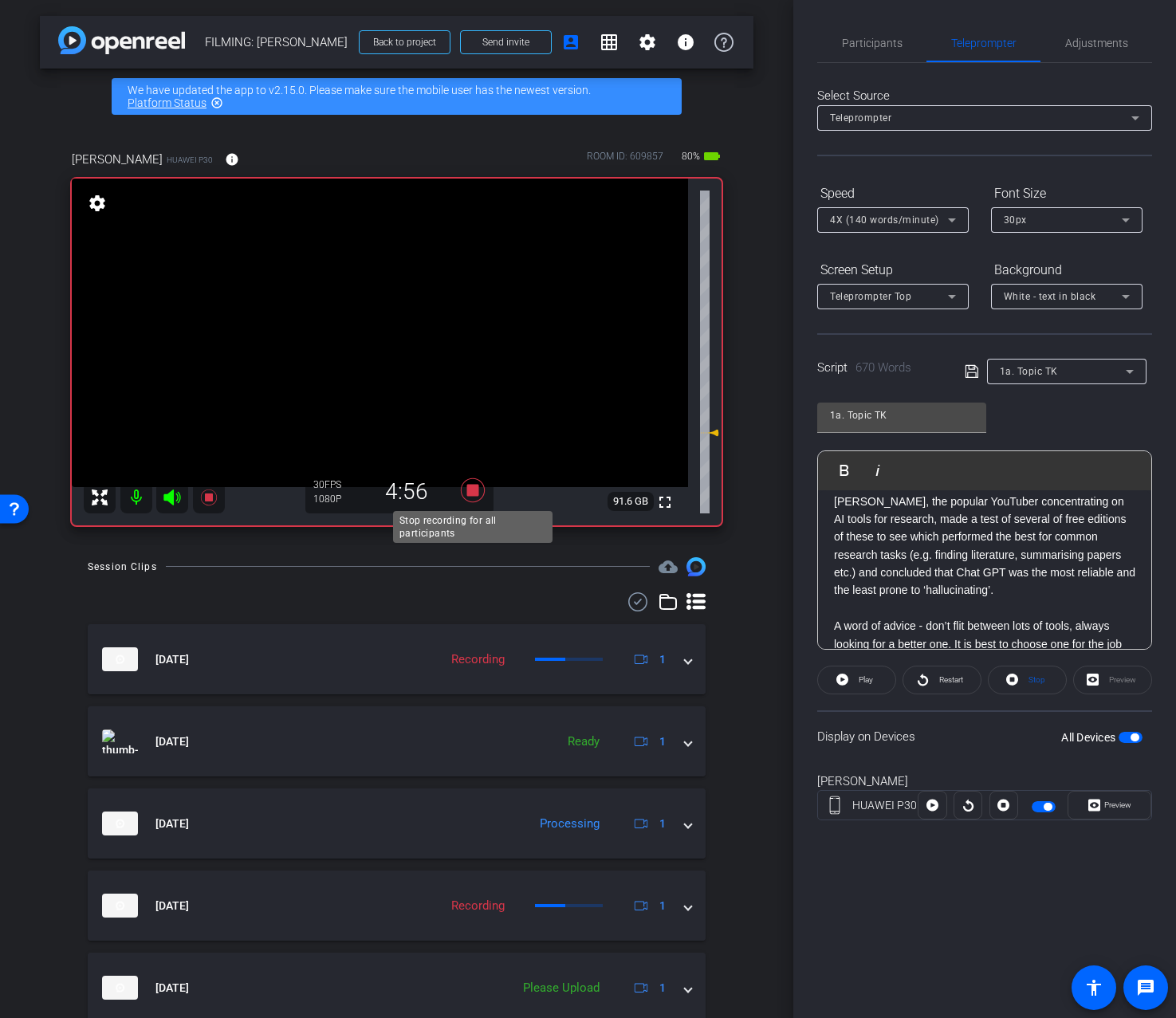
click at [480, 495] on icon at bounding box center [473, 490] width 38 height 28
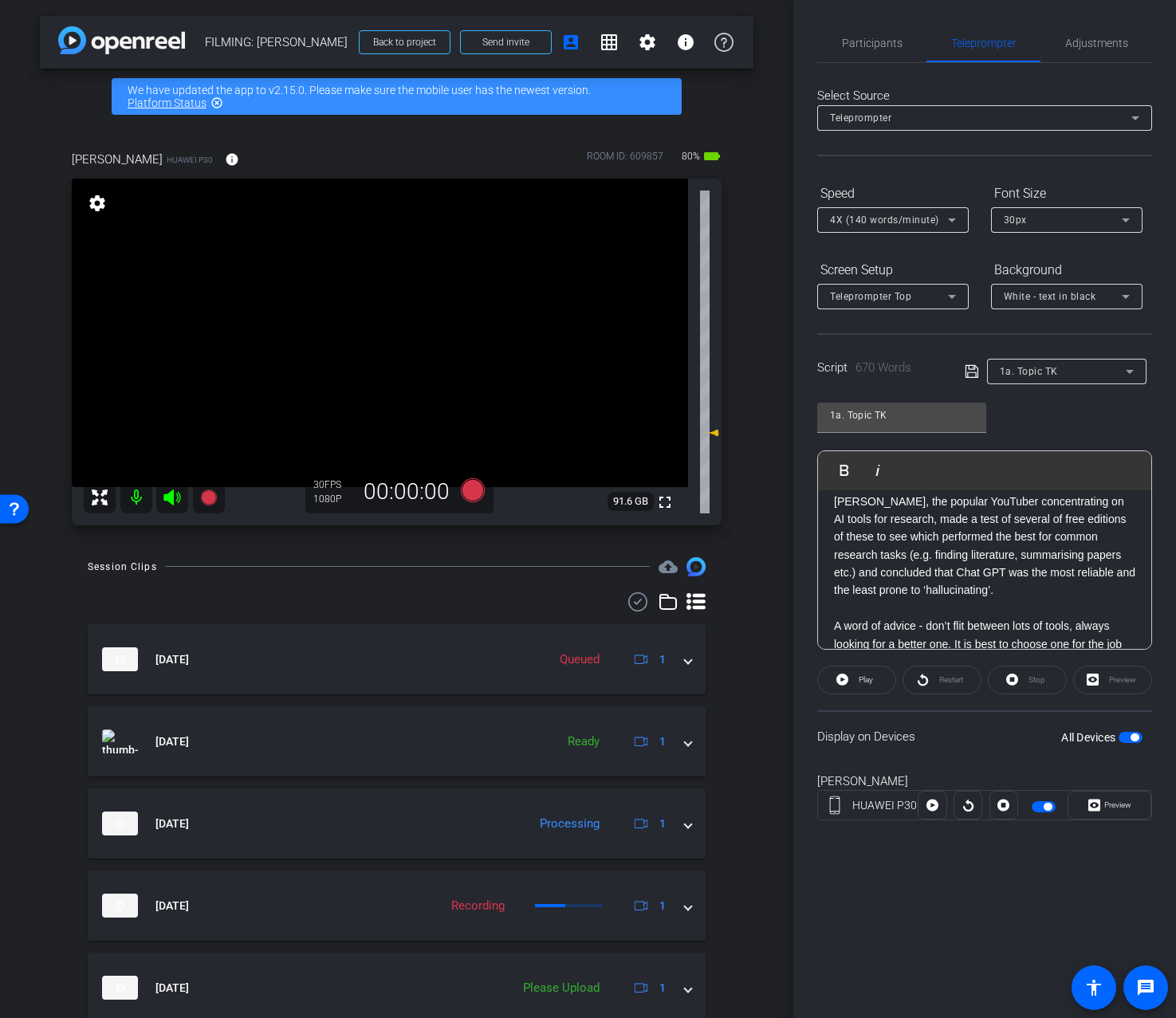
click at [602, 306] on div "Nicholas Walliman HUAWEI P30 info ROOM ID: 609857 80% battery_std fullscreen se…" at bounding box center [396, 333] width 714 height 417
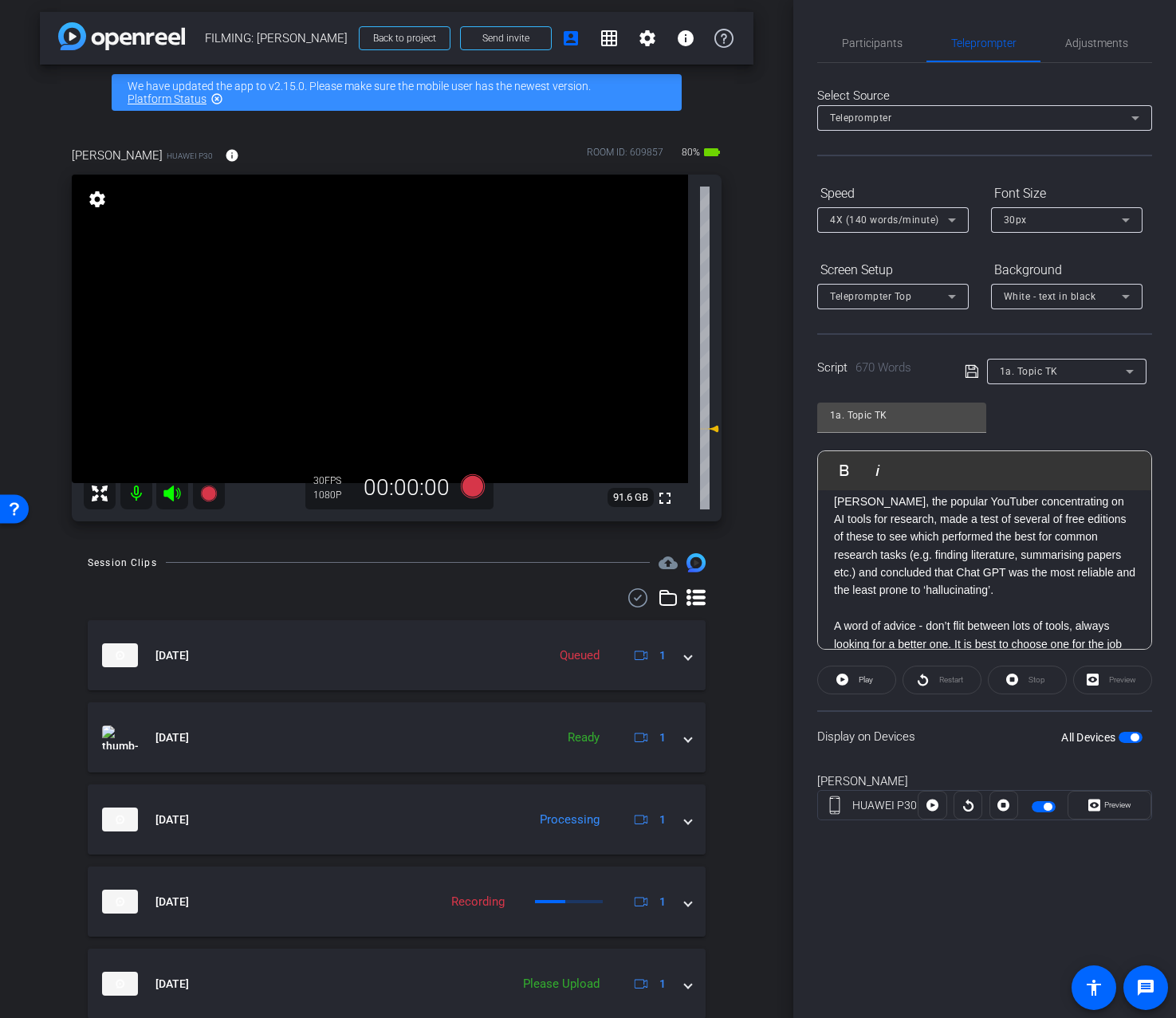
click at [221, 113] on div "arrow_back FILMING: Nicholas Walliman Back to project Send invite account_box g…" at bounding box center [396, 505] width 794 height 1018
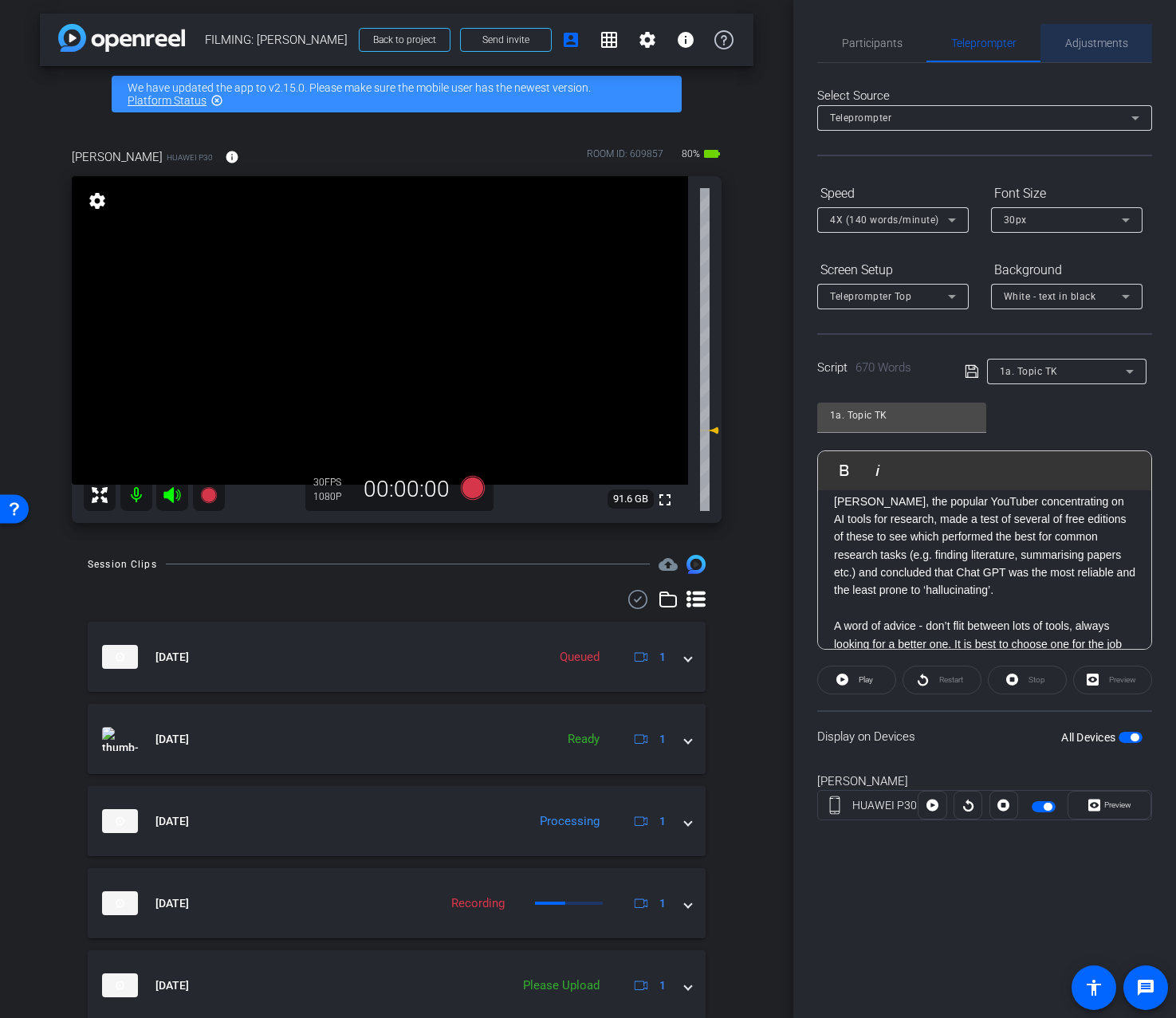
click at [1101, 38] on span "Adjustments" at bounding box center [1097, 43] width 63 height 11
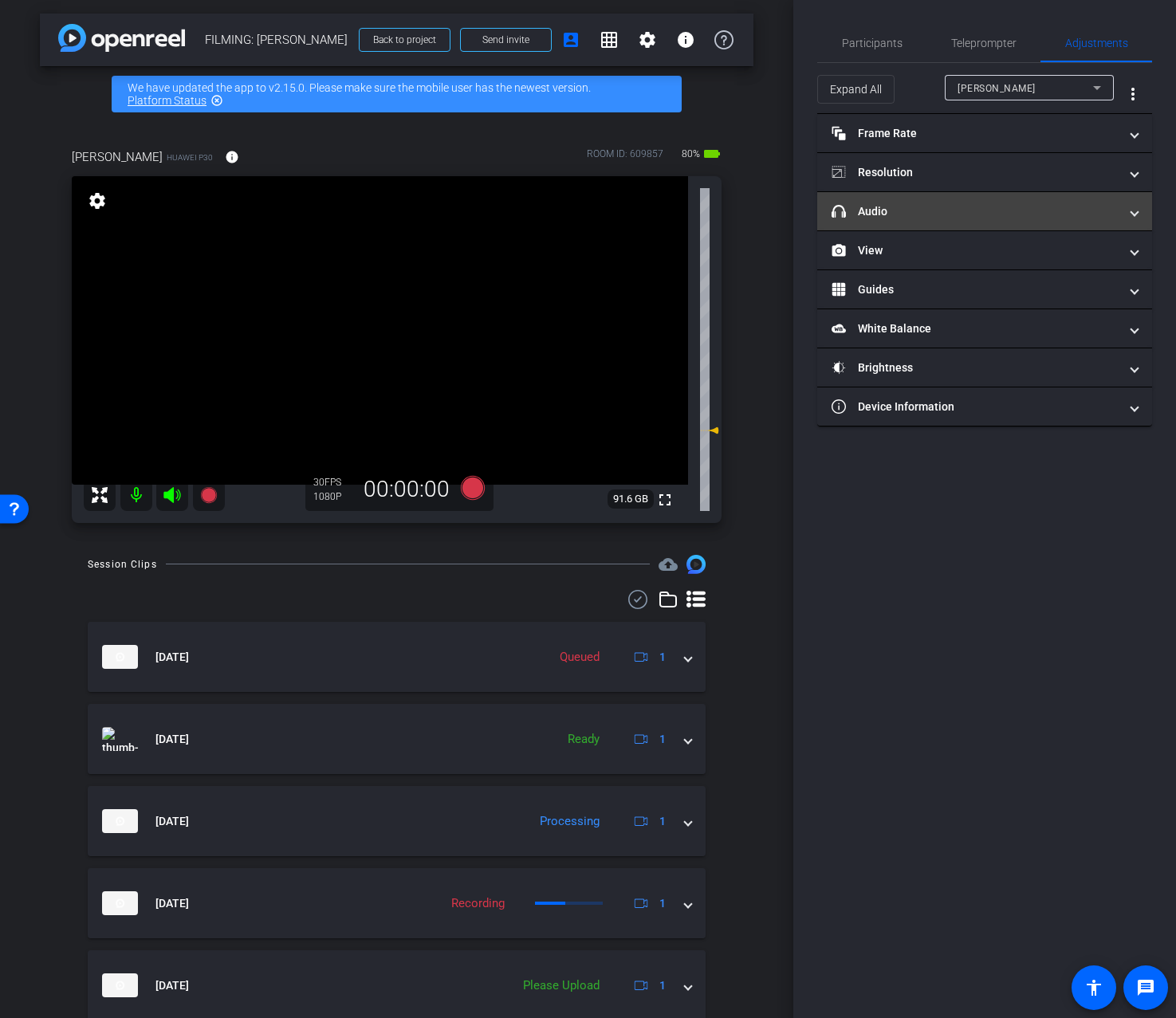
click at [915, 217] on mat-panel-title "headphone icon Audio" at bounding box center [976, 212] width 287 height 17
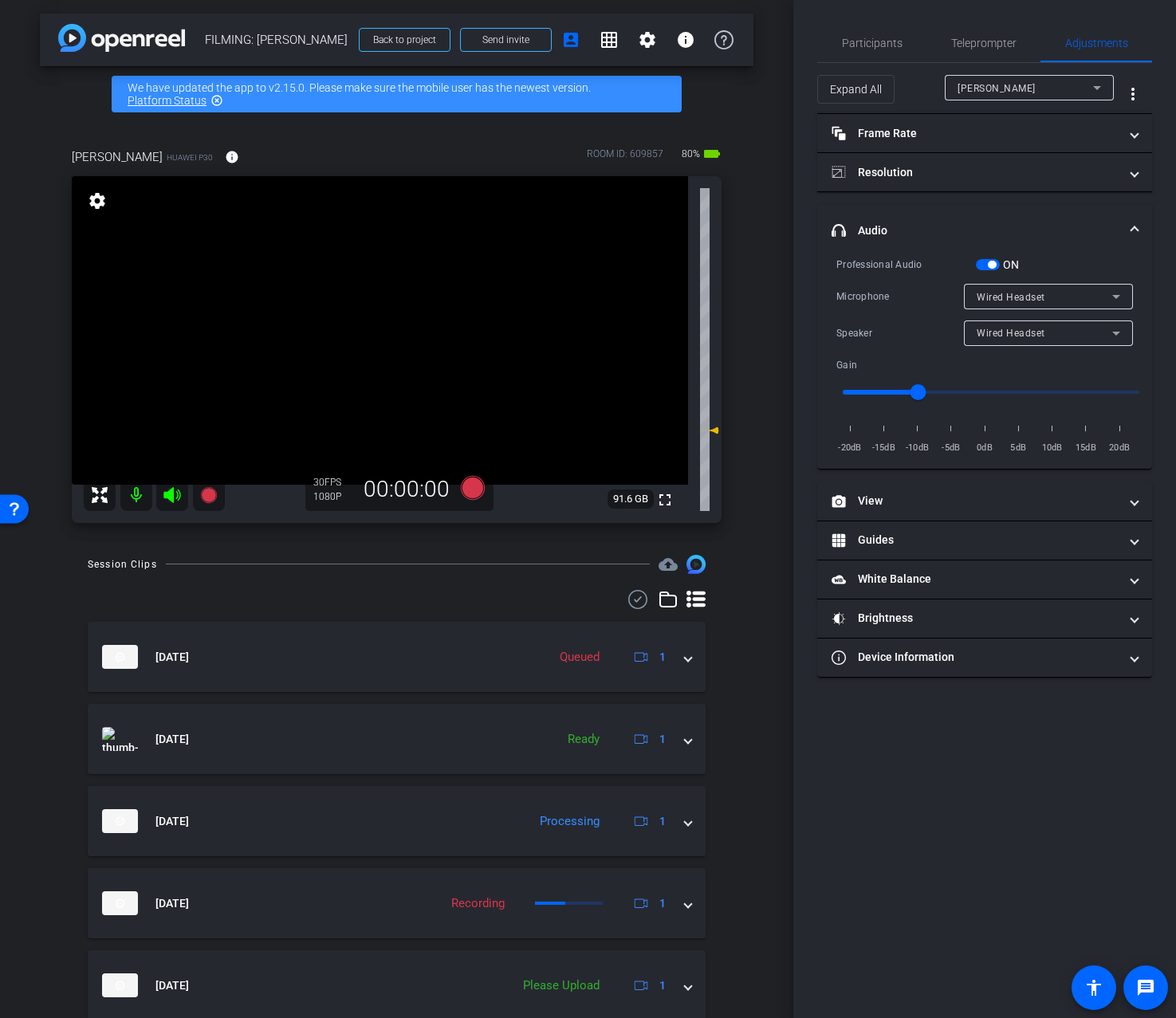
click at [1057, 338] on div "Wired Headset" at bounding box center [1044, 333] width 135 height 20
drag, startPoint x: 1031, startPoint y: 361, endPoint x: 1027, endPoint y: 353, distance: 8.9
click at [1030, 361] on span "Device Speaker" at bounding box center [1014, 364] width 75 height 19
click at [861, 53] on span "Participants" at bounding box center [872, 43] width 61 height 38
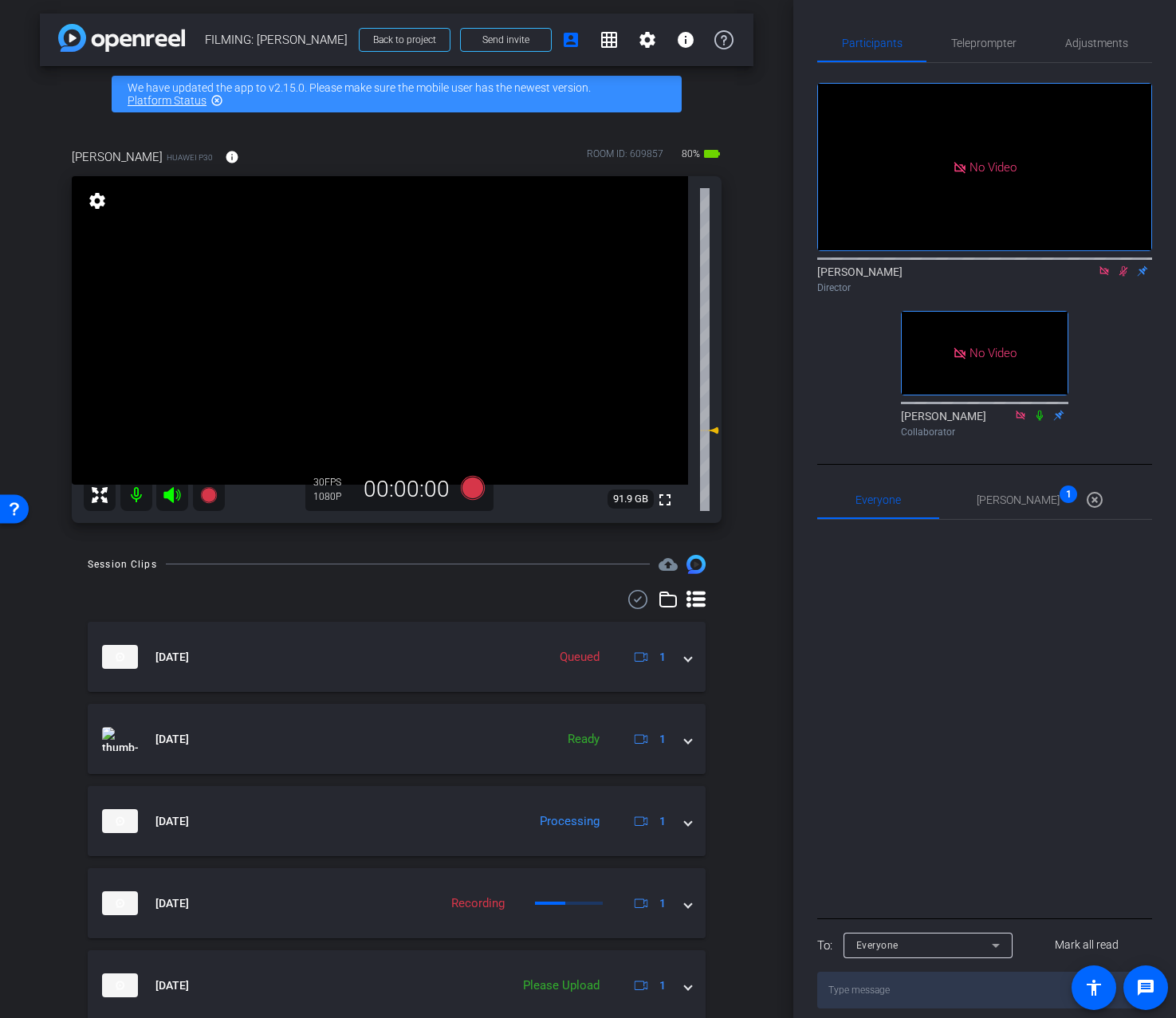
click at [1119, 270] on icon at bounding box center [1123, 270] width 13 height 11
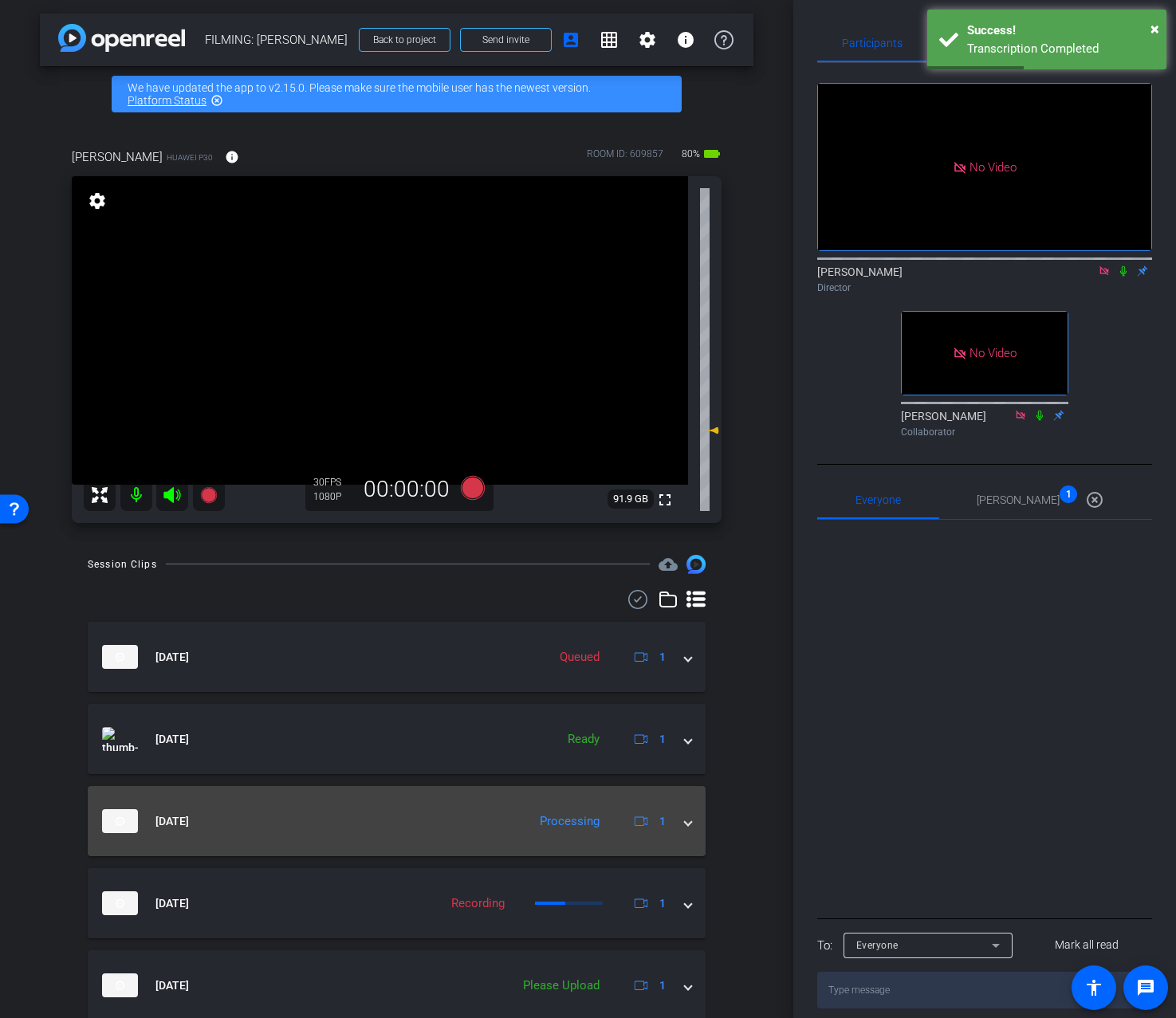
click at [687, 816] on span at bounding box center [689, 822] width 7 height 17
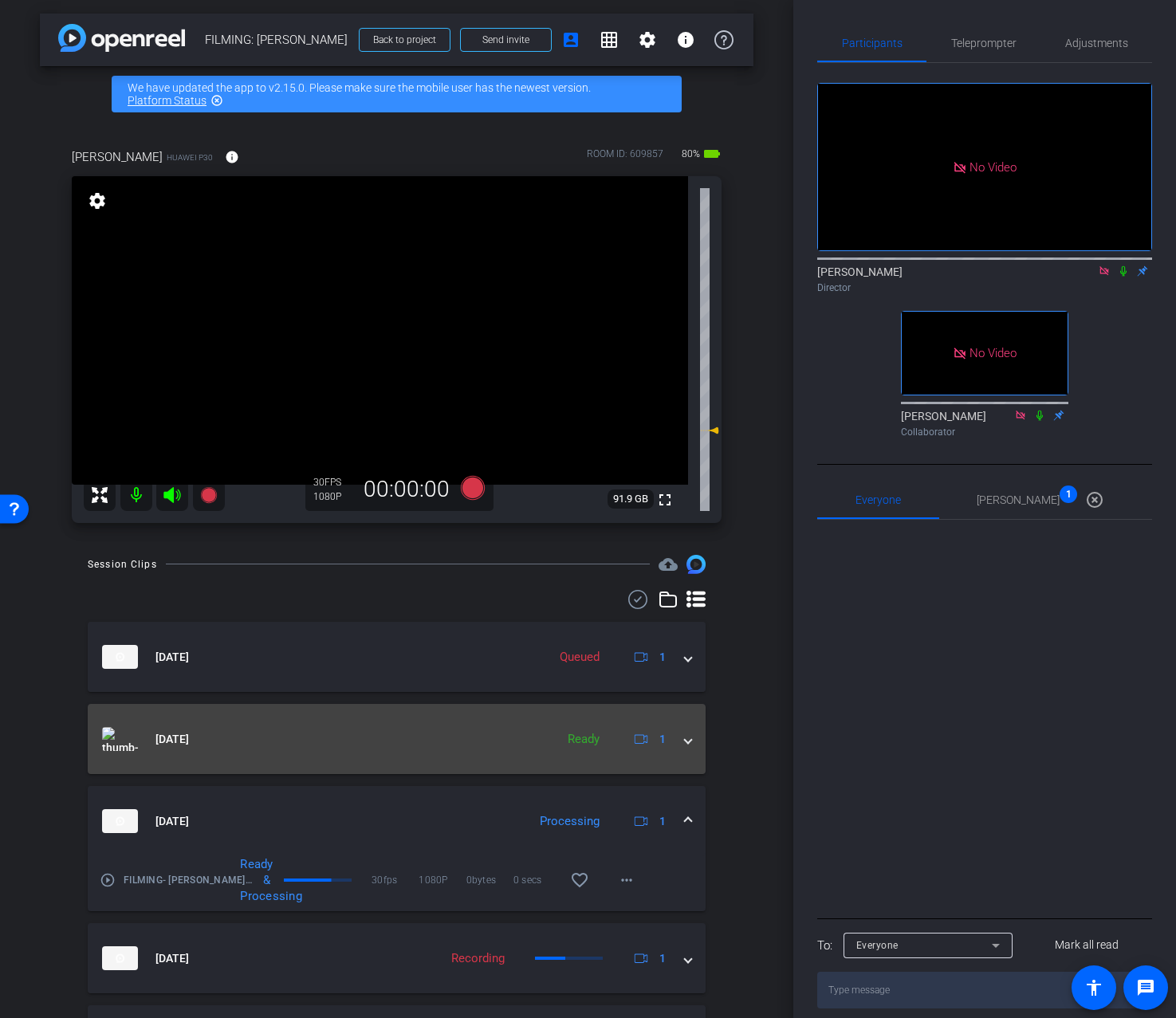
click at [689, 744] on span at bounding box center [689, 739] width 7 height 17
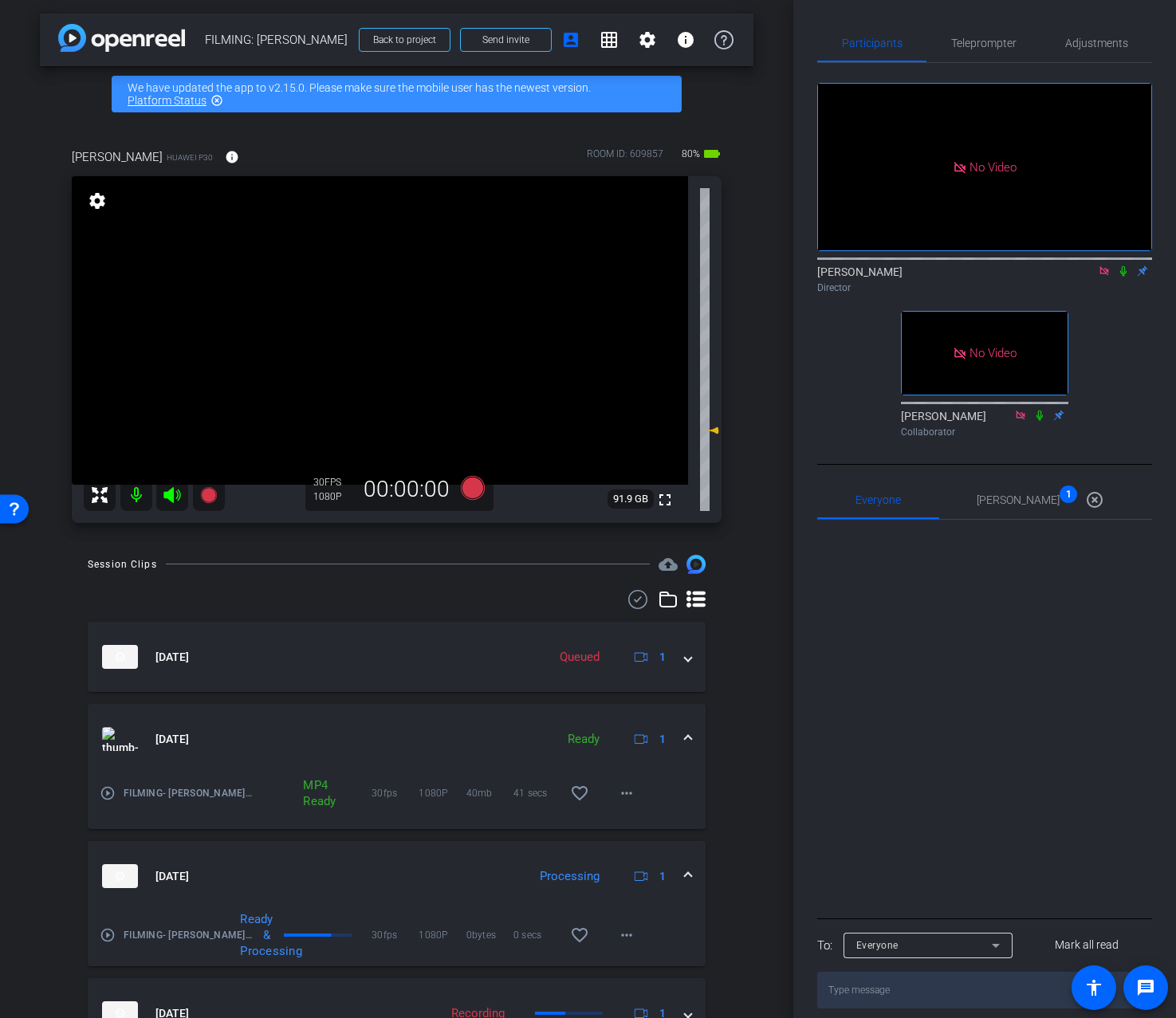
click at [685, 745] on span at bounding box center [689, 739] width 7 height 17
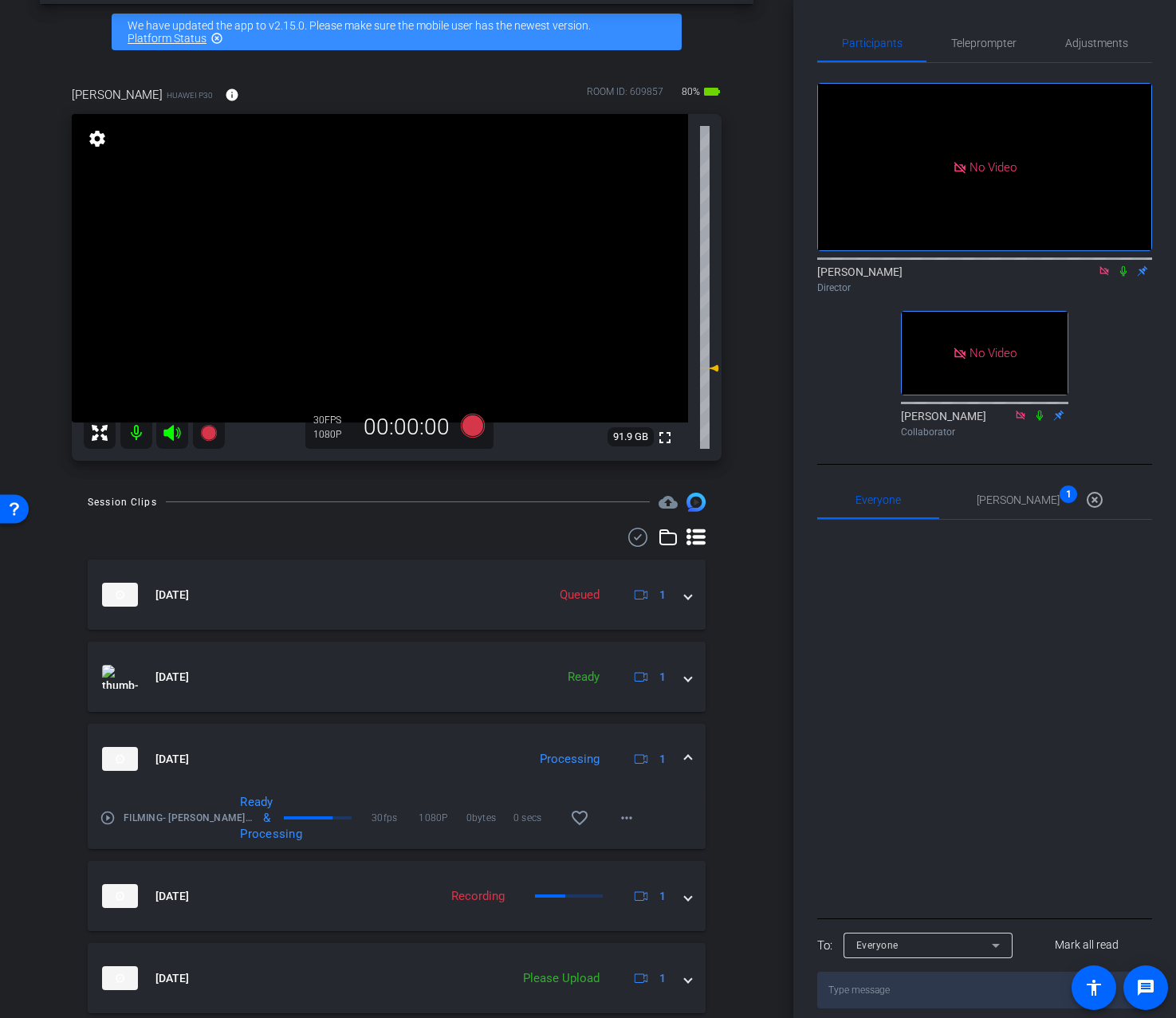
scroll to position [63, 0]
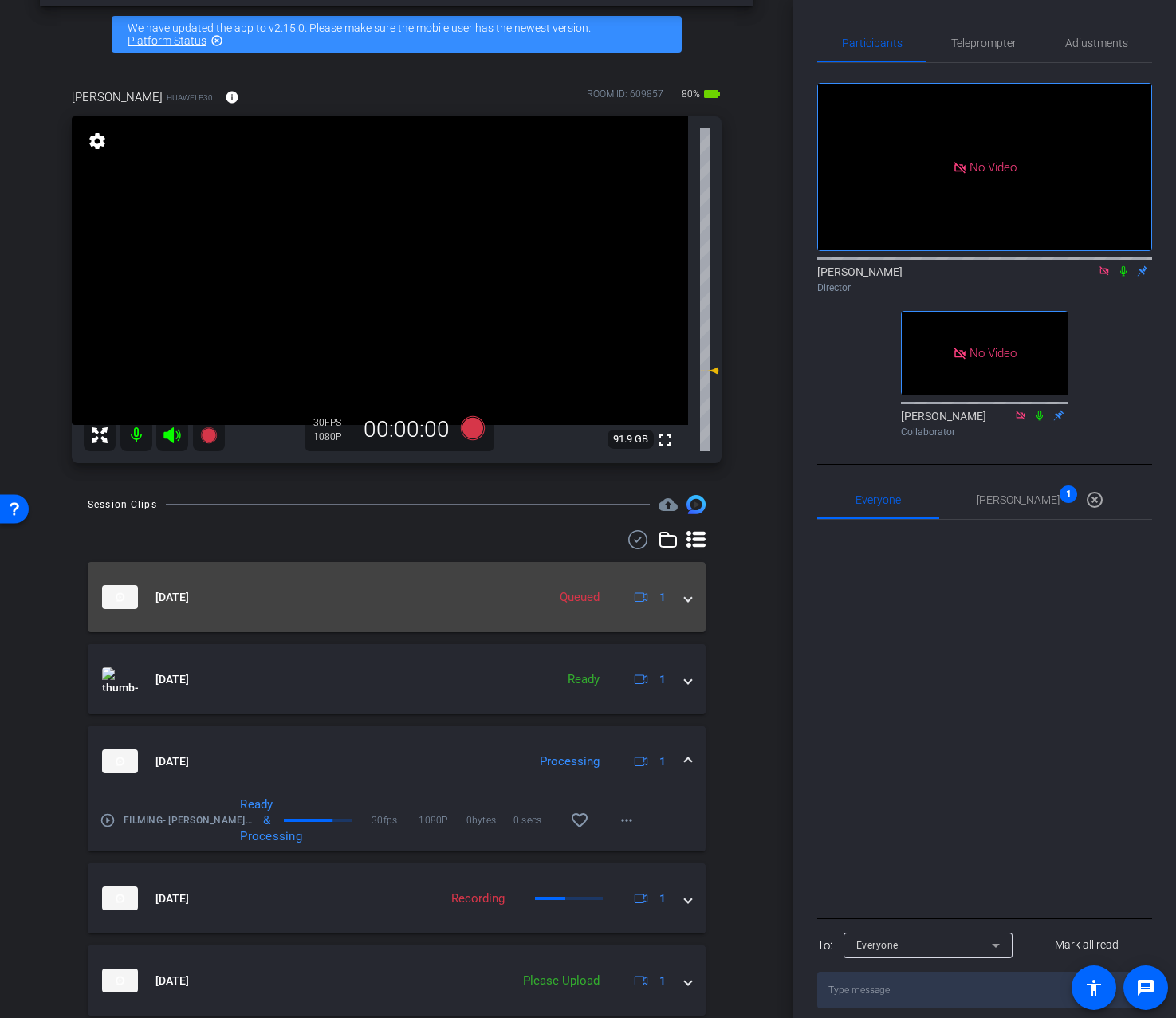
click at [684, 599] on div "Aug 12, 2025 Queued 1" at bounding box center [393, 597] width 583 height 24
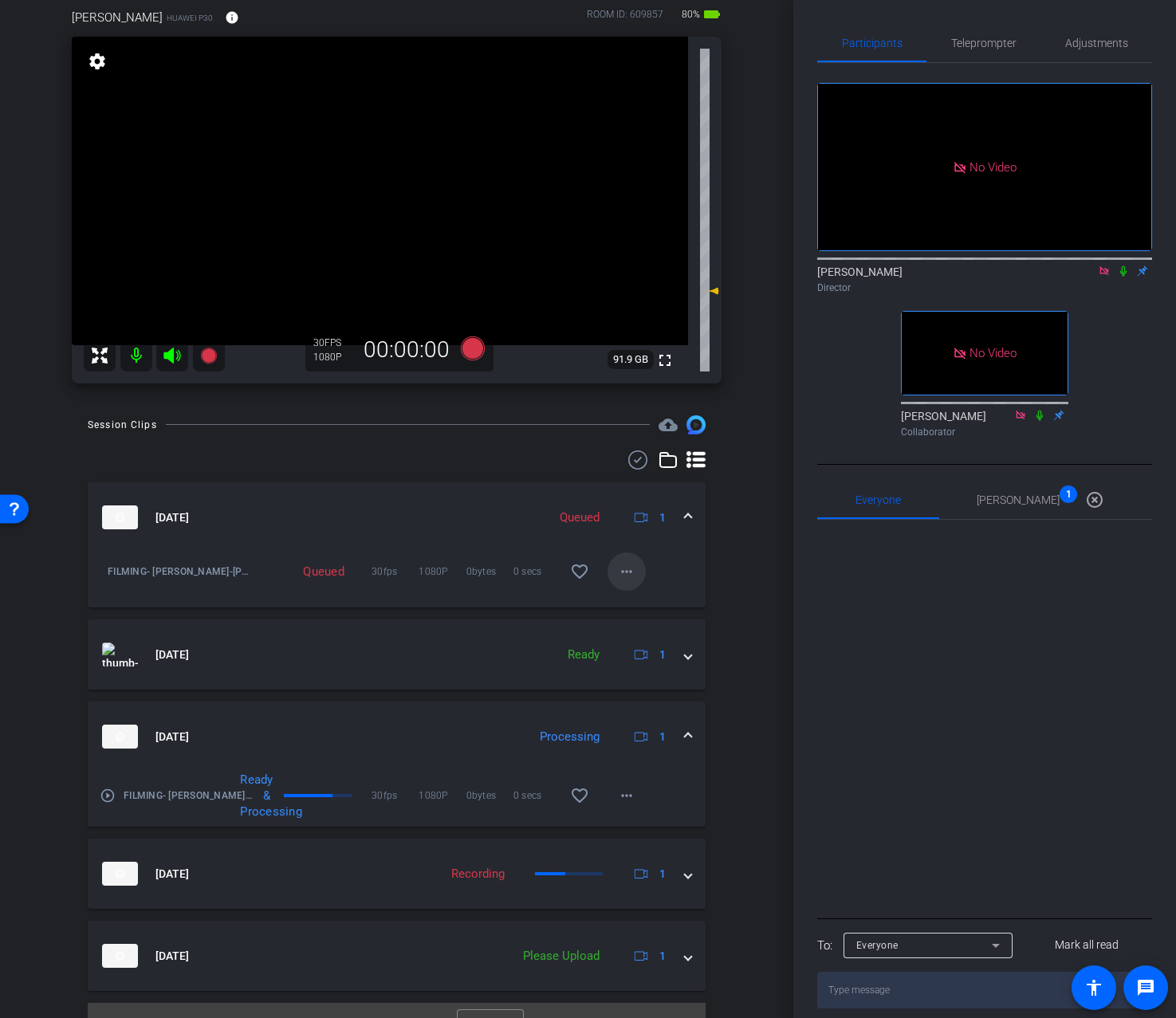
scroll to position [171, 0]
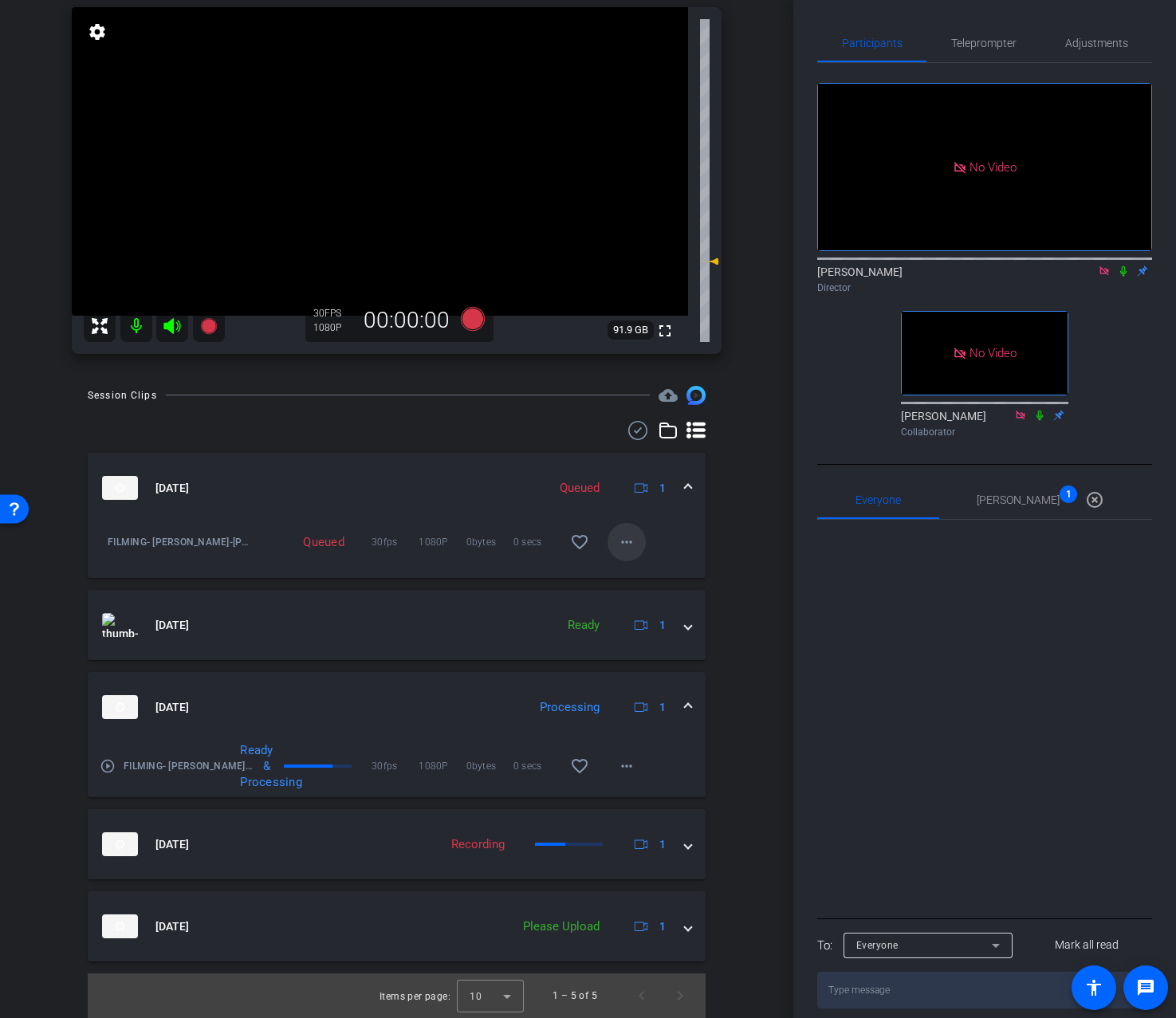
click at [628, 550] on mat-icon "more_horiz" at bounding box center [627, 542] width 19 height 19
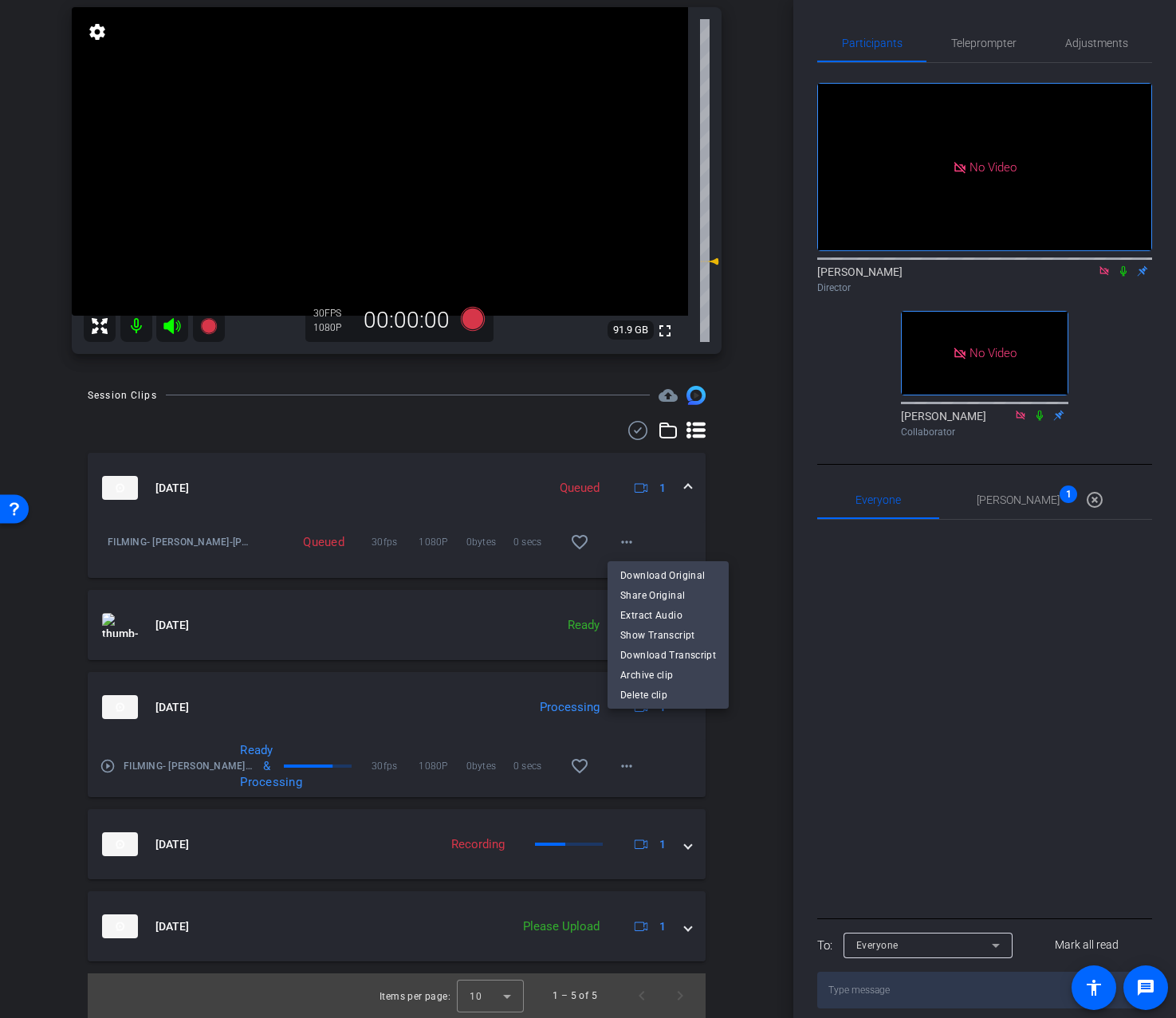
click at [728, 534] on div at bounding box center [588, 509] width 1176 height 1018
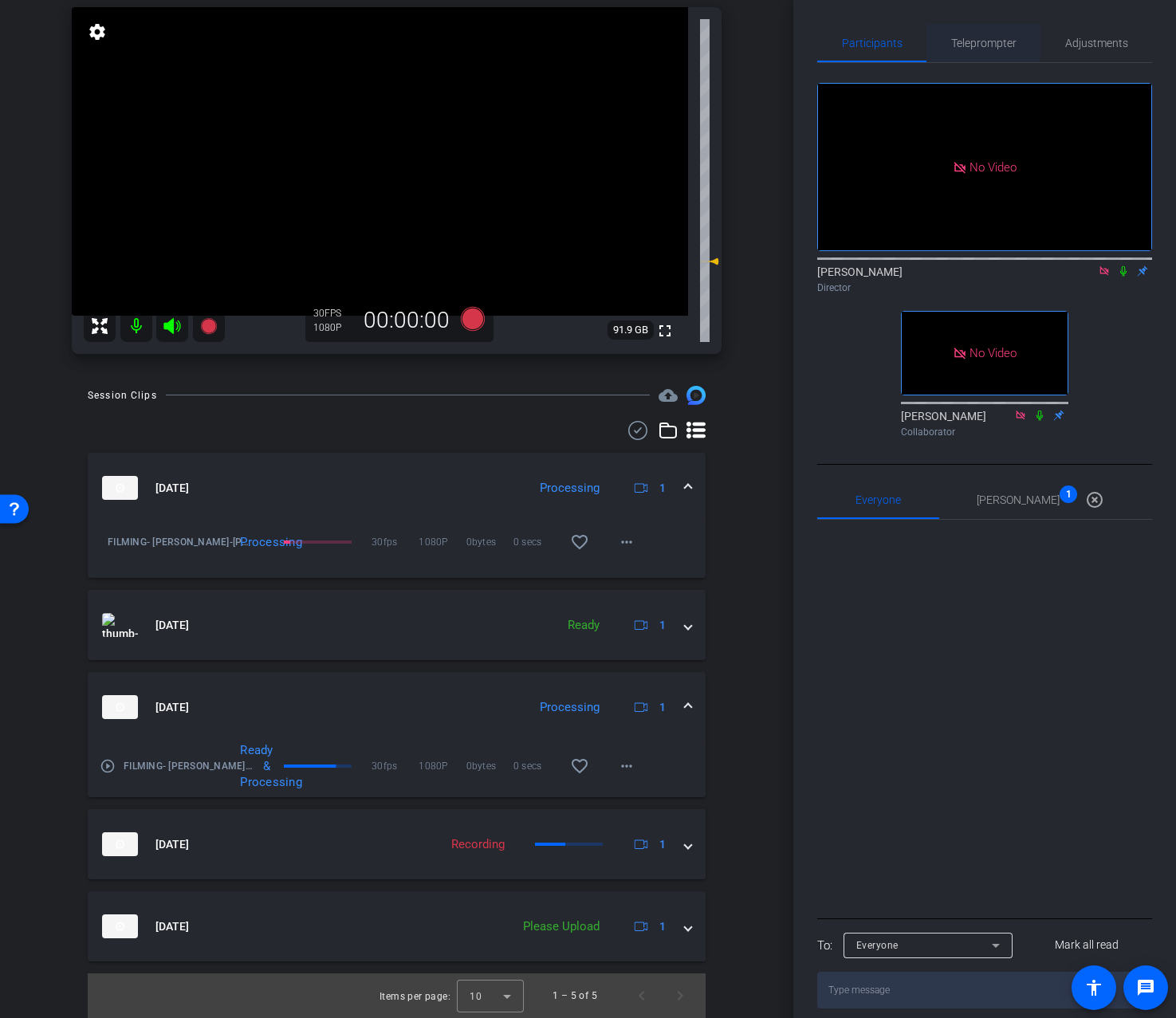
click at [1006, 53] on span "Teleprompter" at bounding box center [984, 43] width 65 height 38
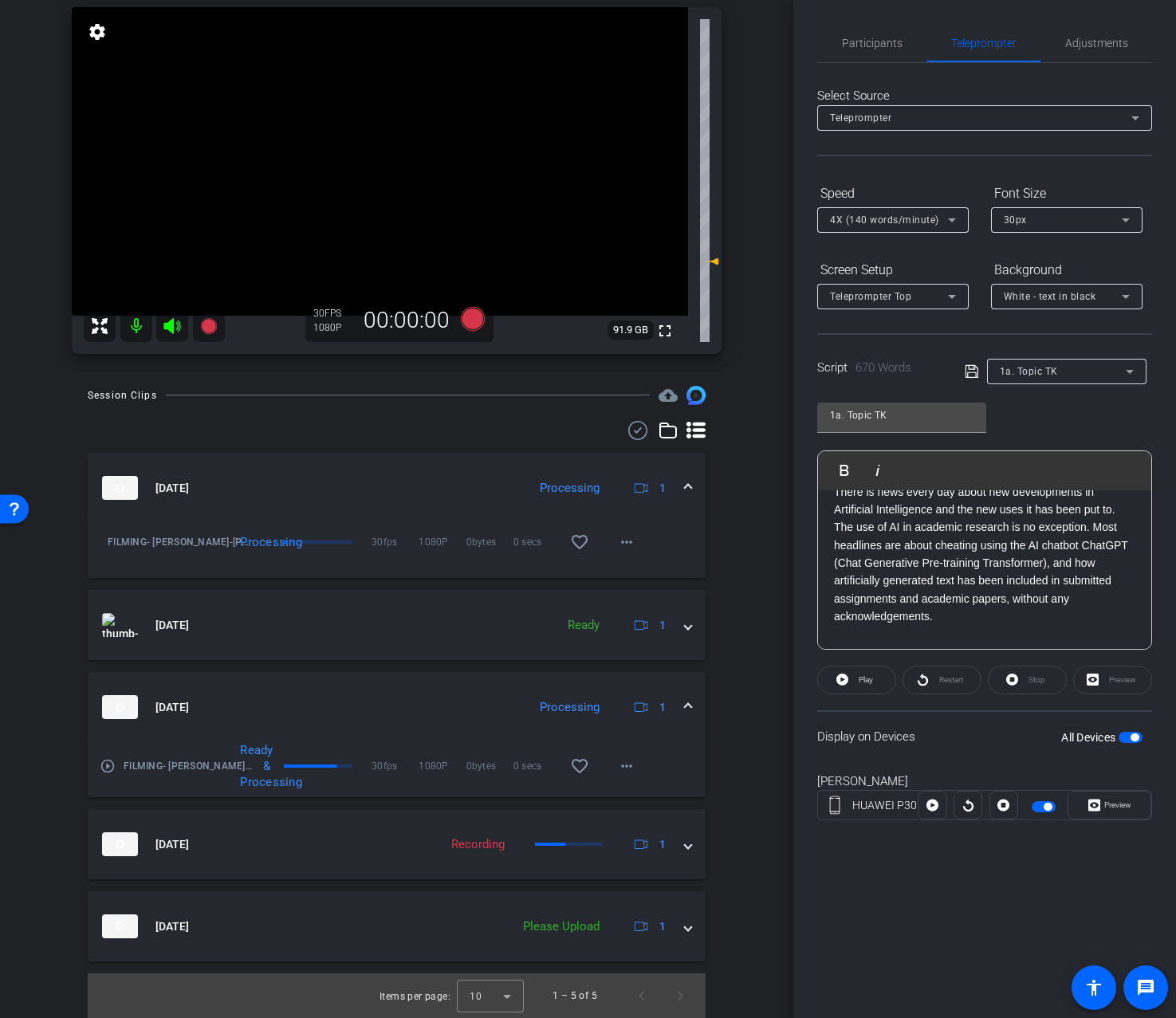
scroll to position [0, 0]
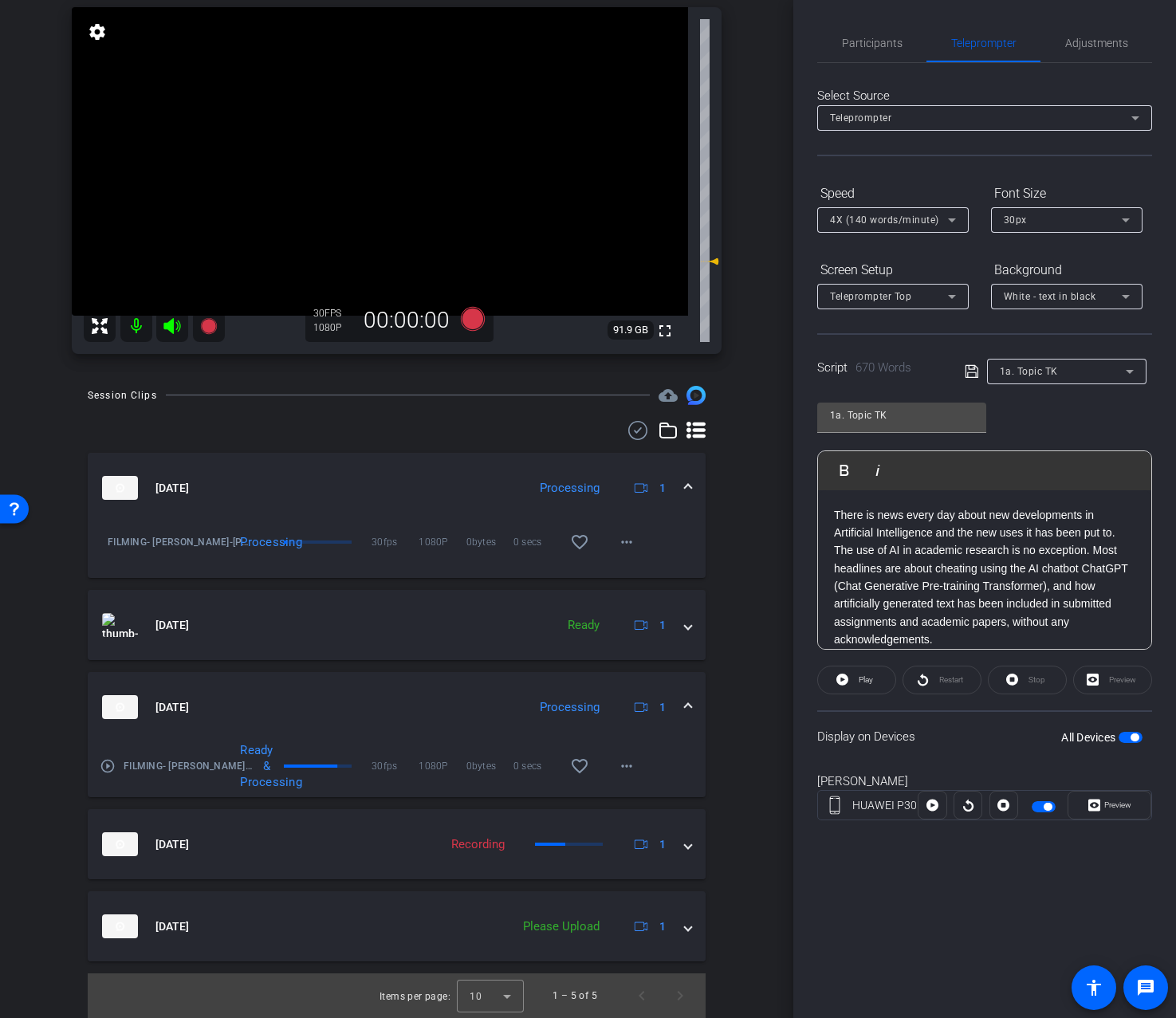
click at [1093, 553] on p "There is news every day about new developments in Artificial Intelligence and t…" at bounding box center [984, 577] width 301 height 143
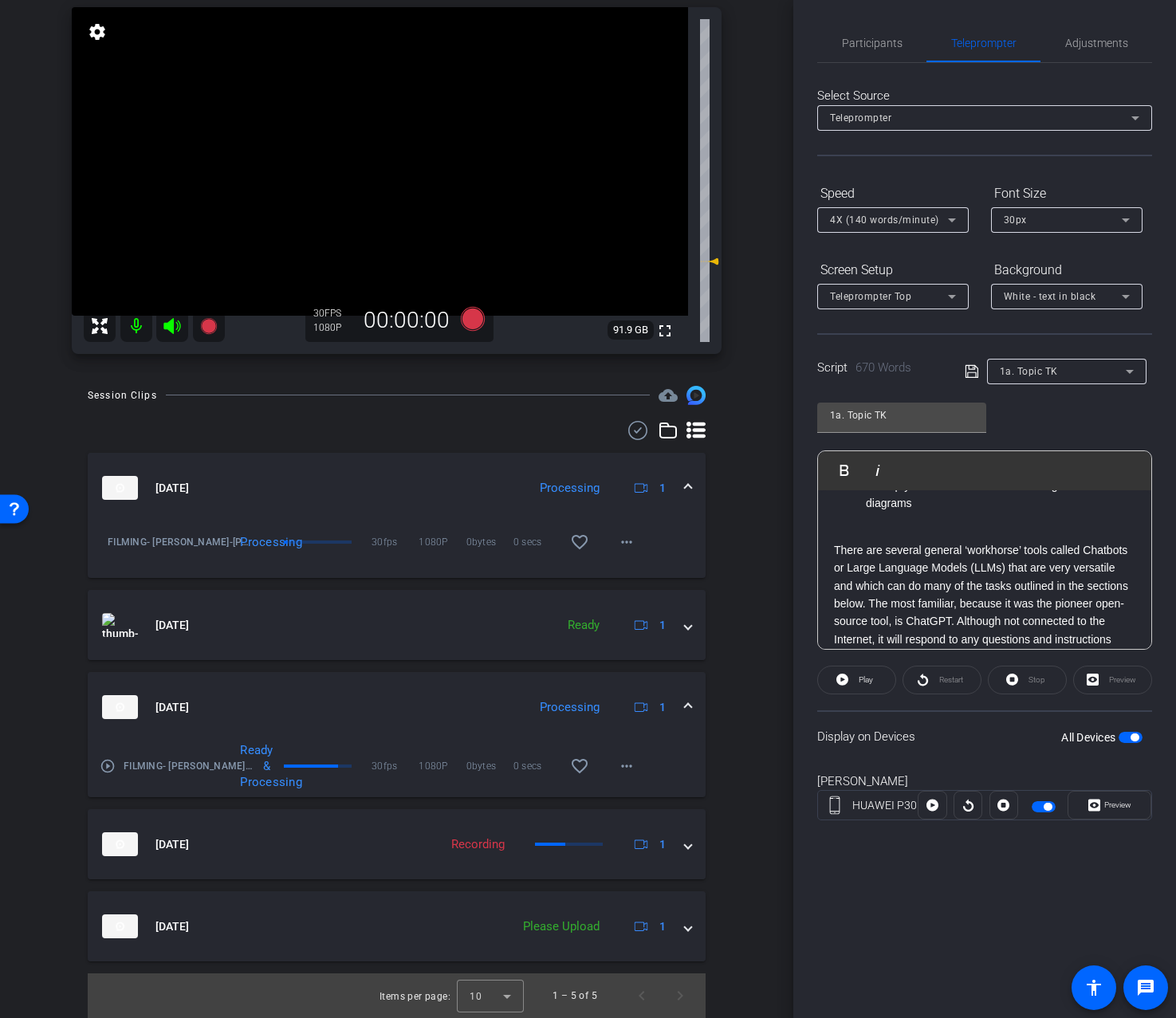
scroll to position [533, 0]
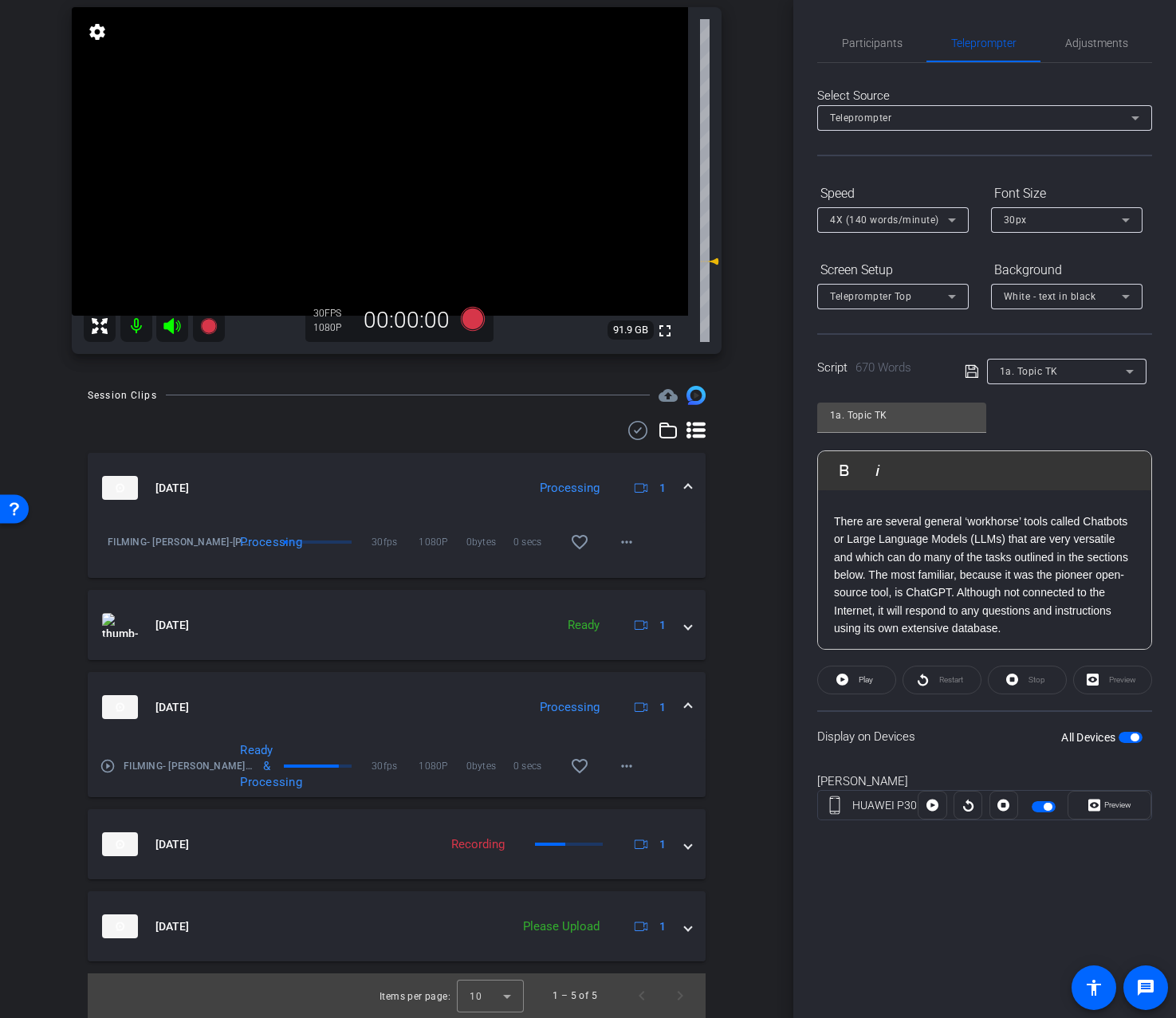
click at [871, 575] on p "There are several general ‘workhorse’ tools called Chatbots or Large Language M…" at bounding box center [984, 575] width 301 height 125
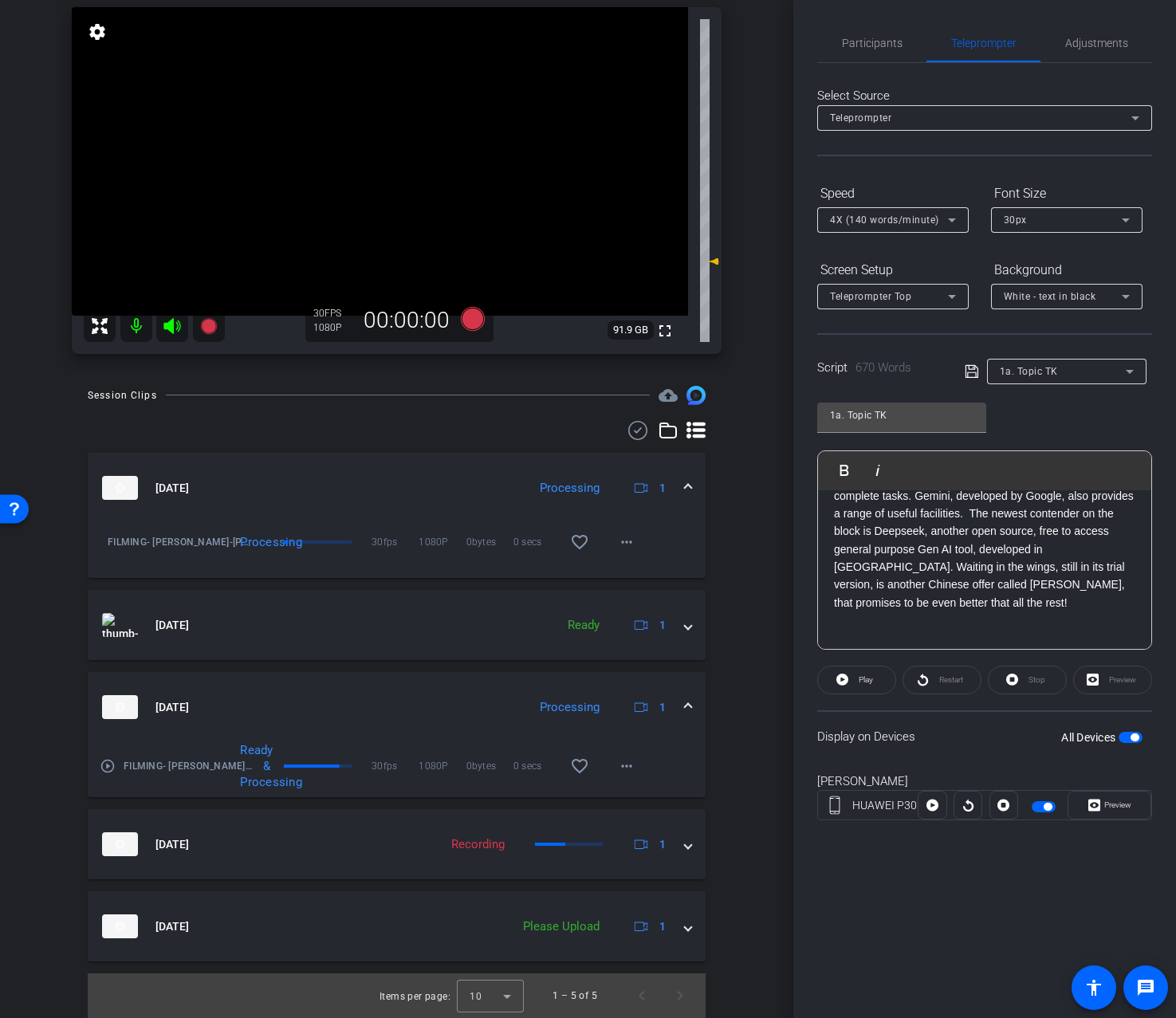
scroll to position [771, 0]
click at [1042, 513] on p "Another popular choice is Perplexity which, being connected to the Internet, is…" at bounding box center [984, 534] width 301 height 161
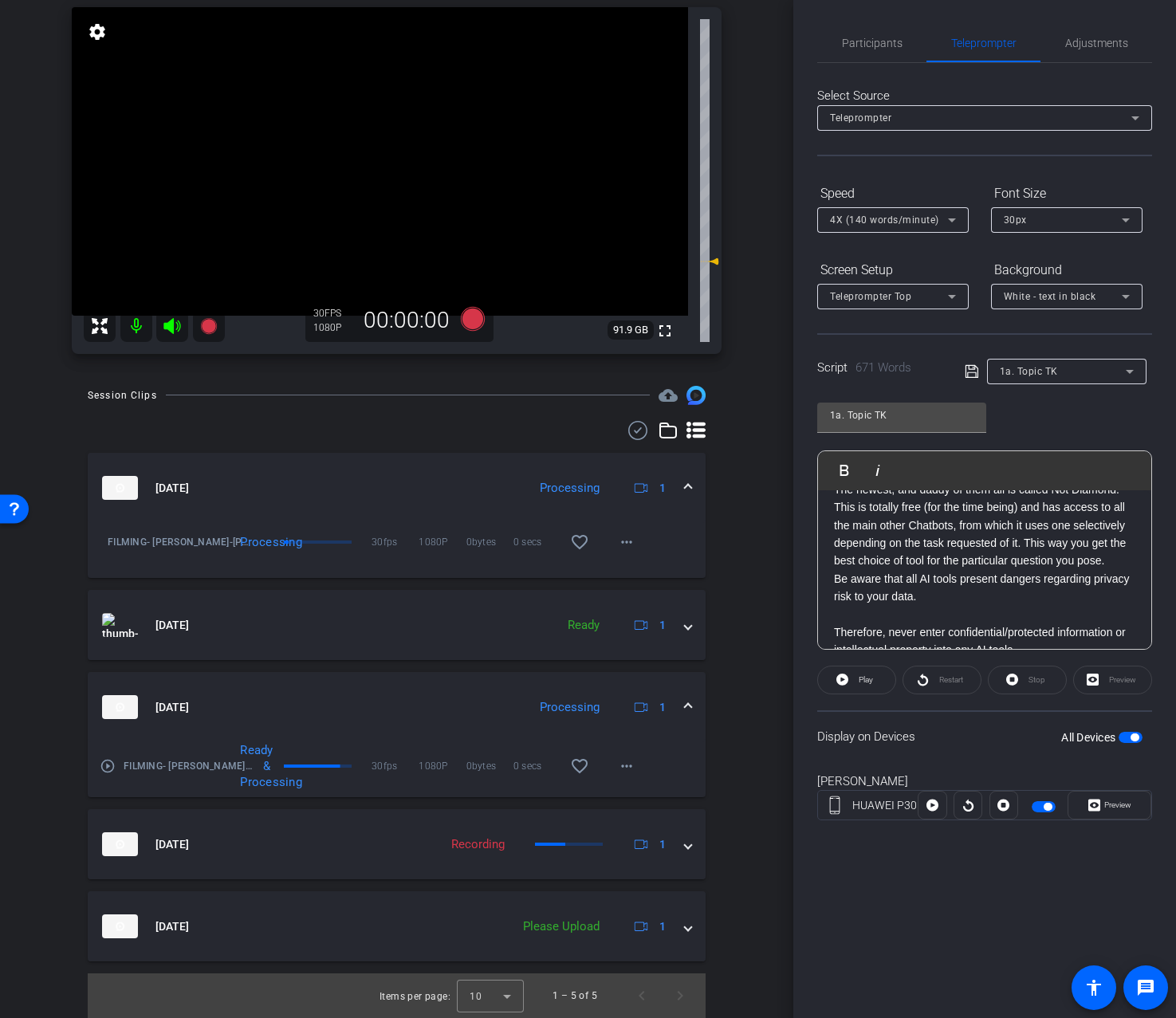
scroll to position [966, 0]
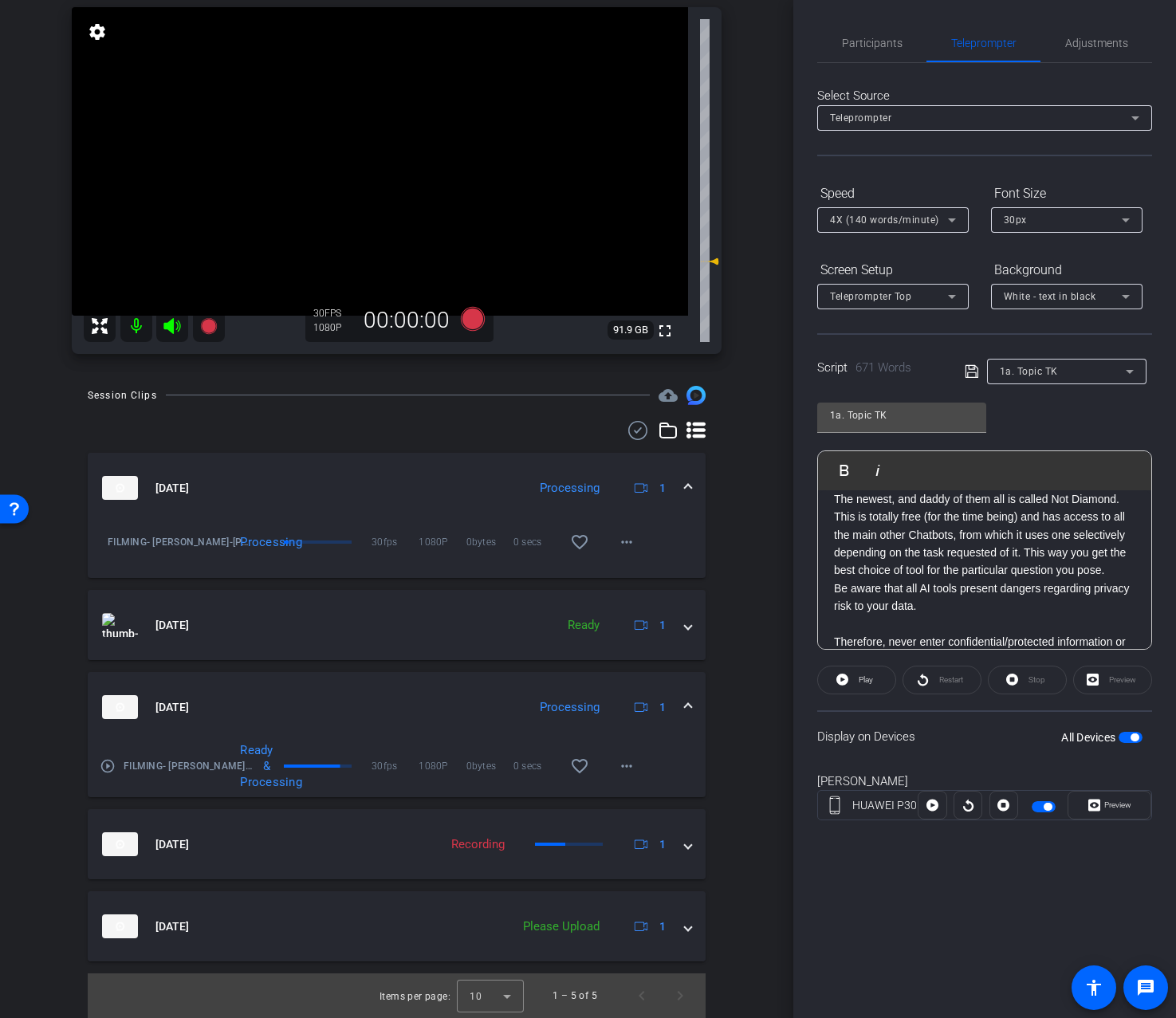
click at [1025, 534] on p "The newest, and daddy of them all is called Not Diamond. This is totally free (…" at bounding box center [984, 535] width 301 height 89
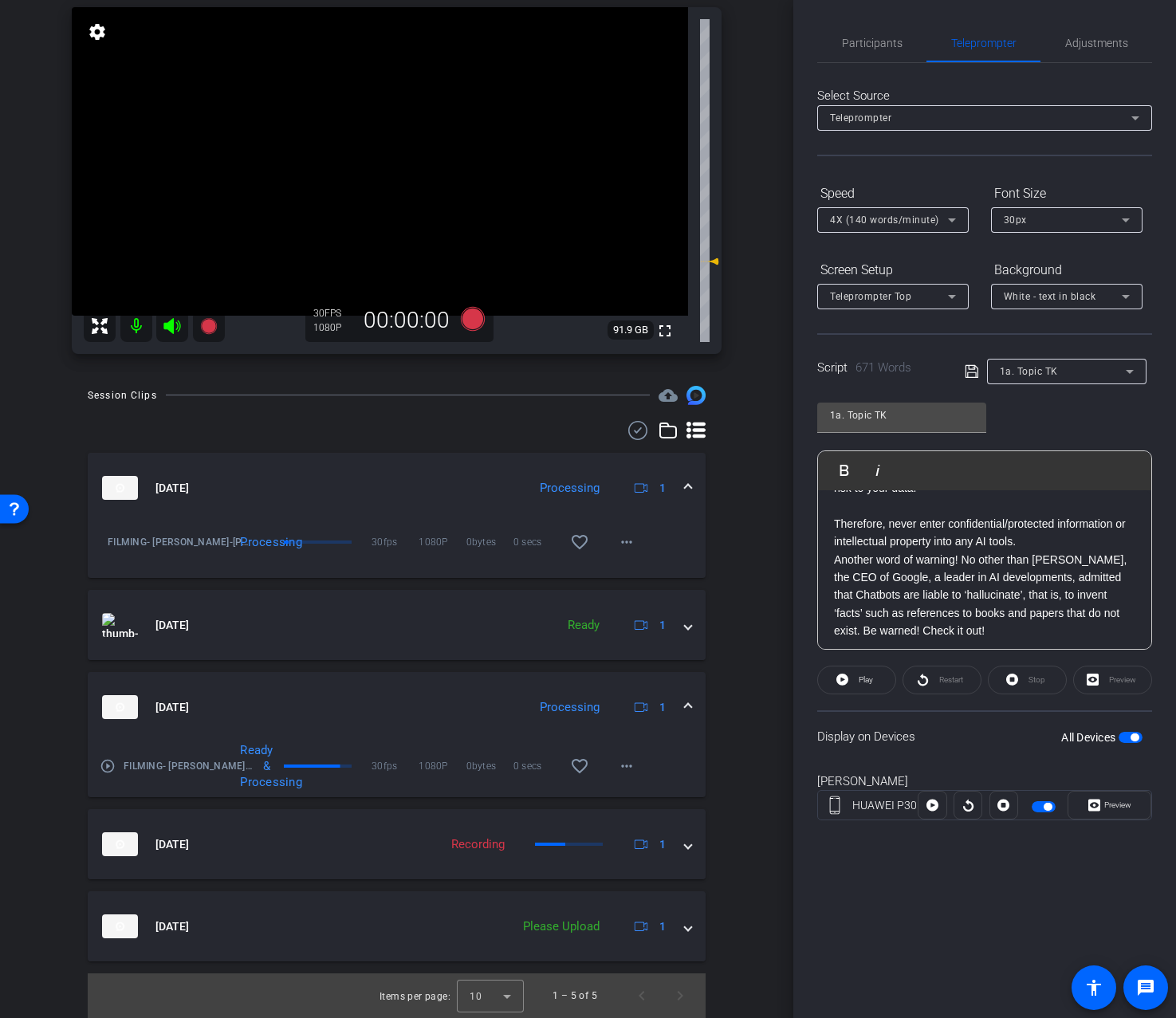
scroll to position [1116, 0]
click at [834, 555] on p "Another word of warning! No other than Sandar Pichai, the CEO of Google, a lead…" at bounding box center [984, 599] width 301 height 89
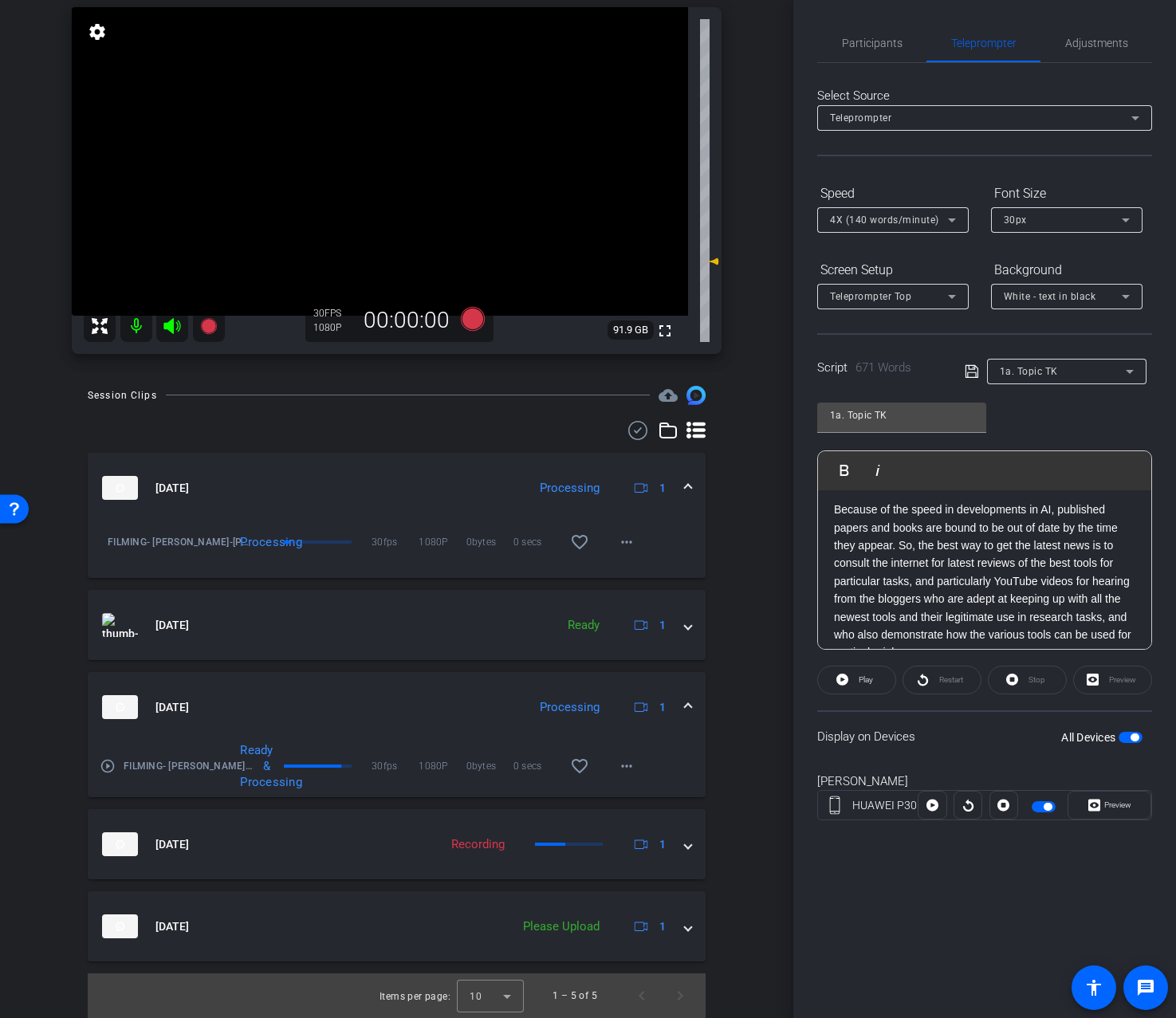
click at [900, 531] on p "Because of the speed in developments in AI, published papers and books are boun…" at bounding box center [984, 581] width 301 height 161
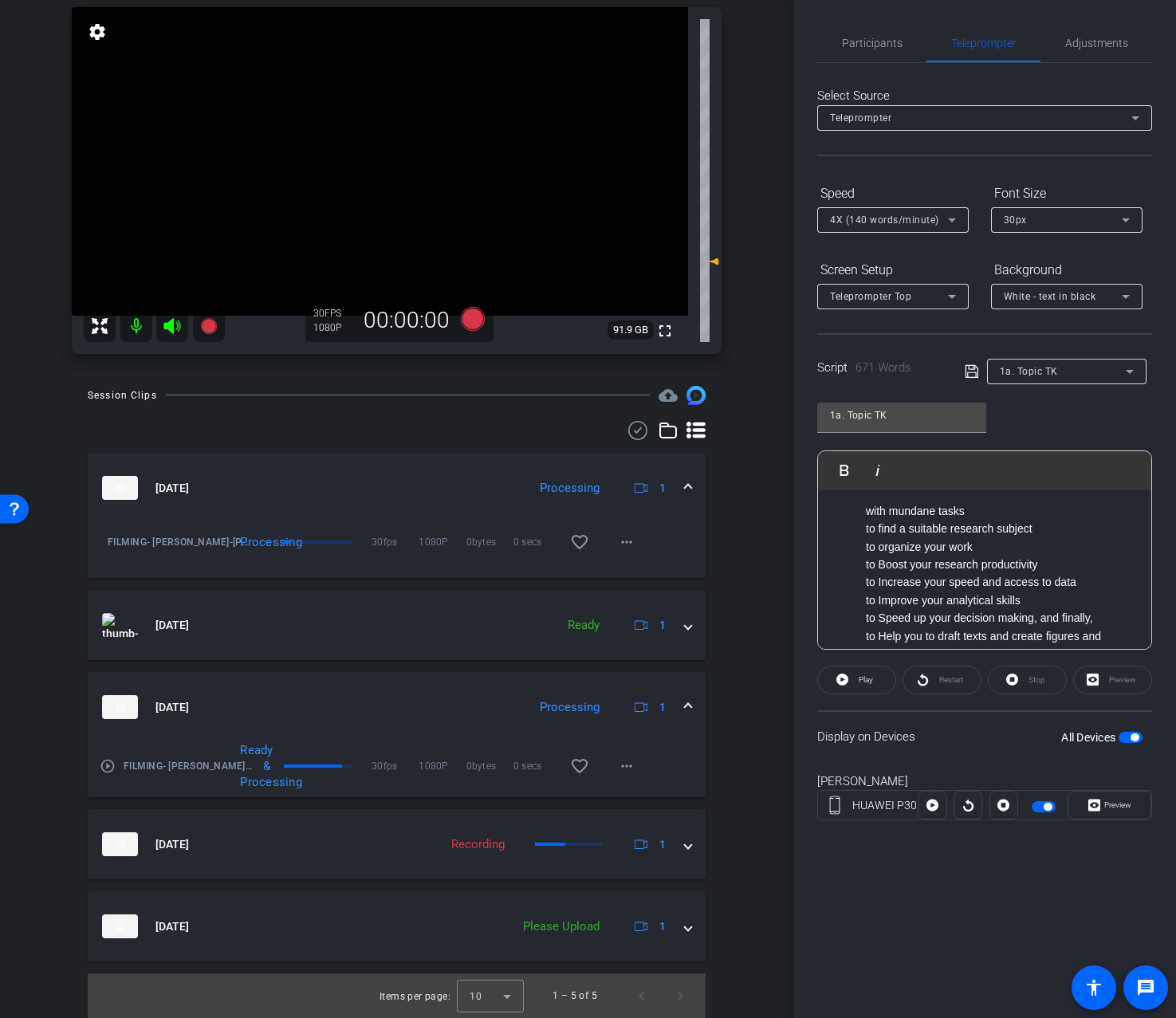
scroll to position [429, 0]
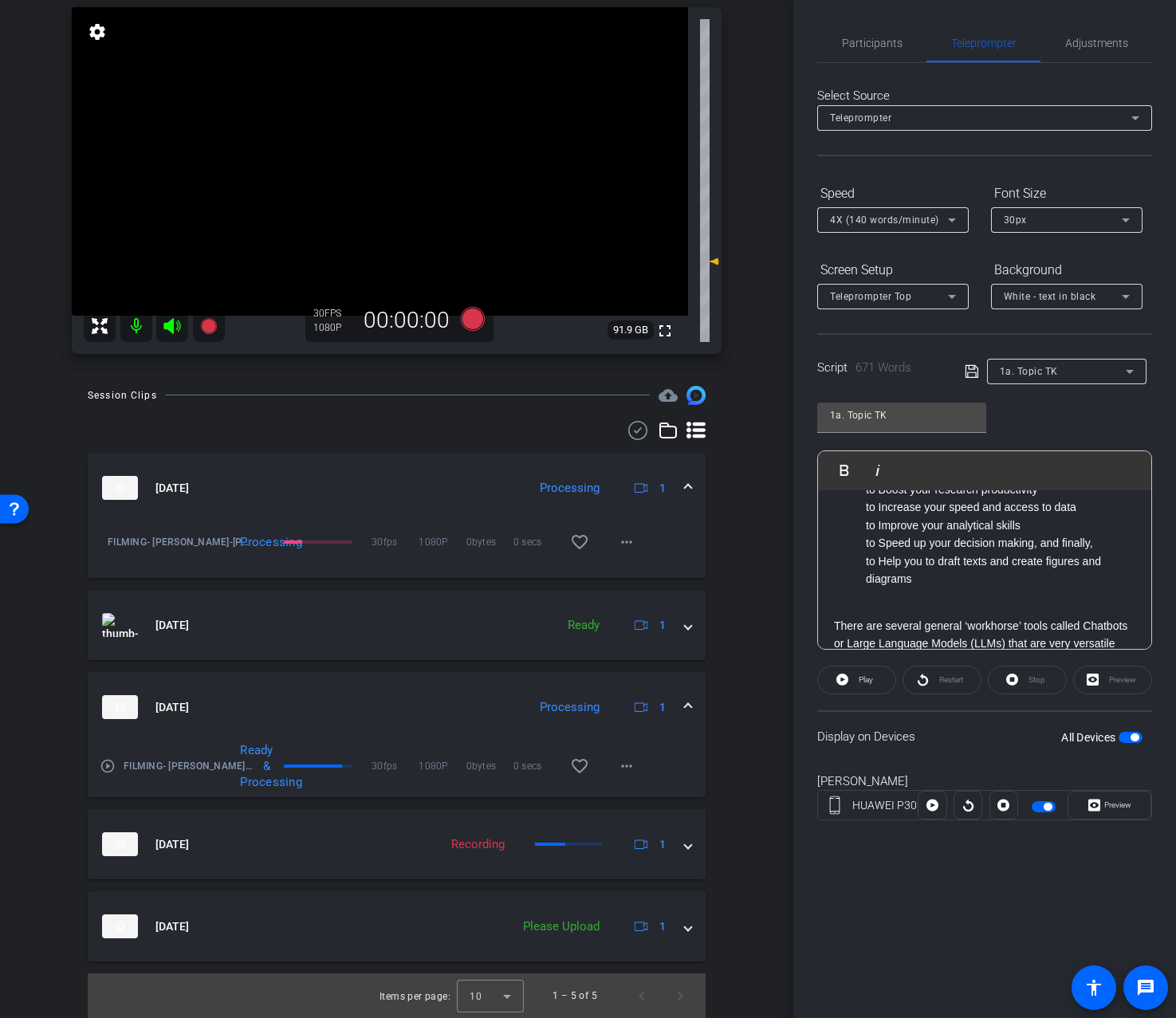
click at [955, 614] on p at bounding box center [984, 607] width 301 height 18
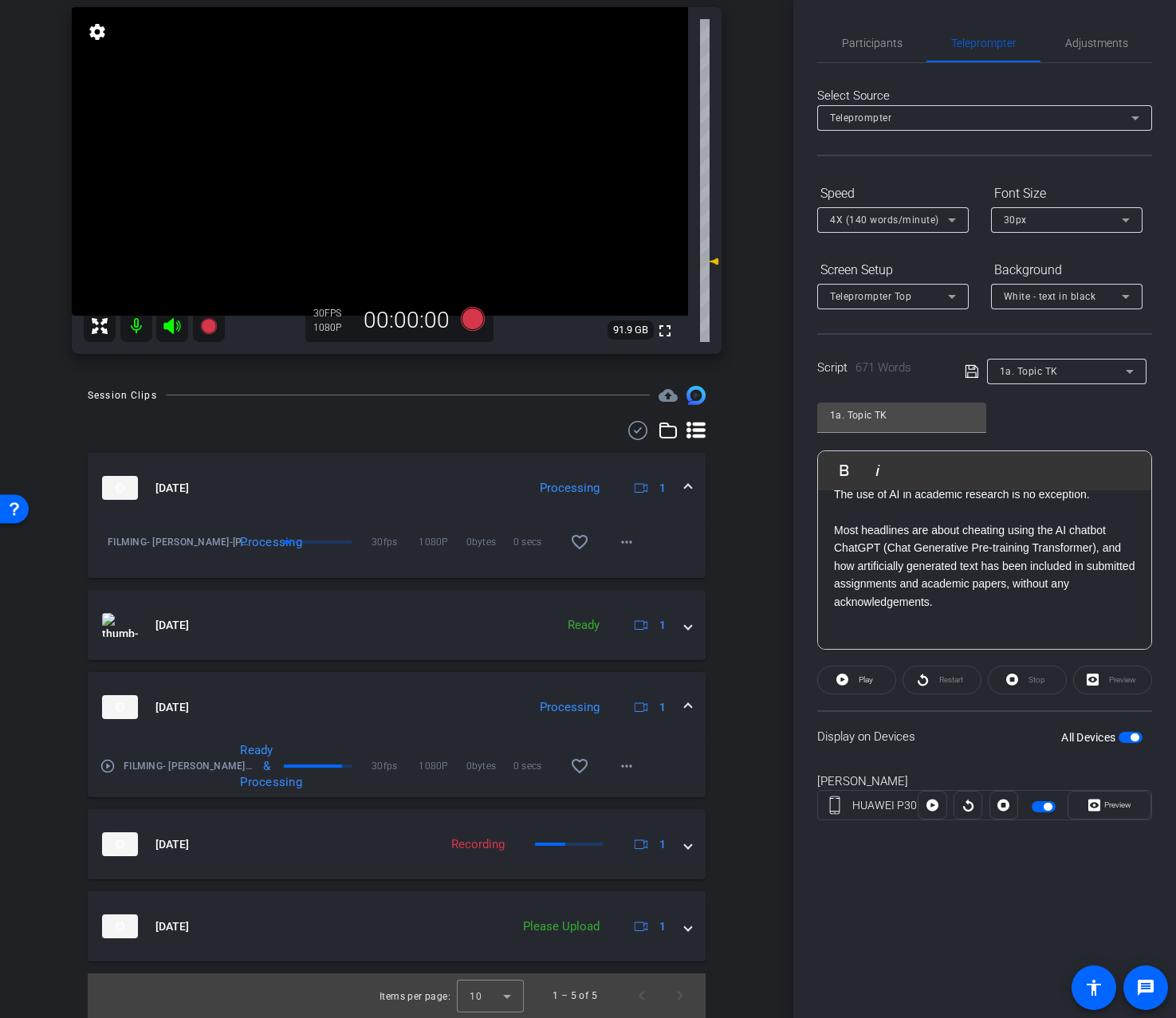
scroll to position [0, 0]
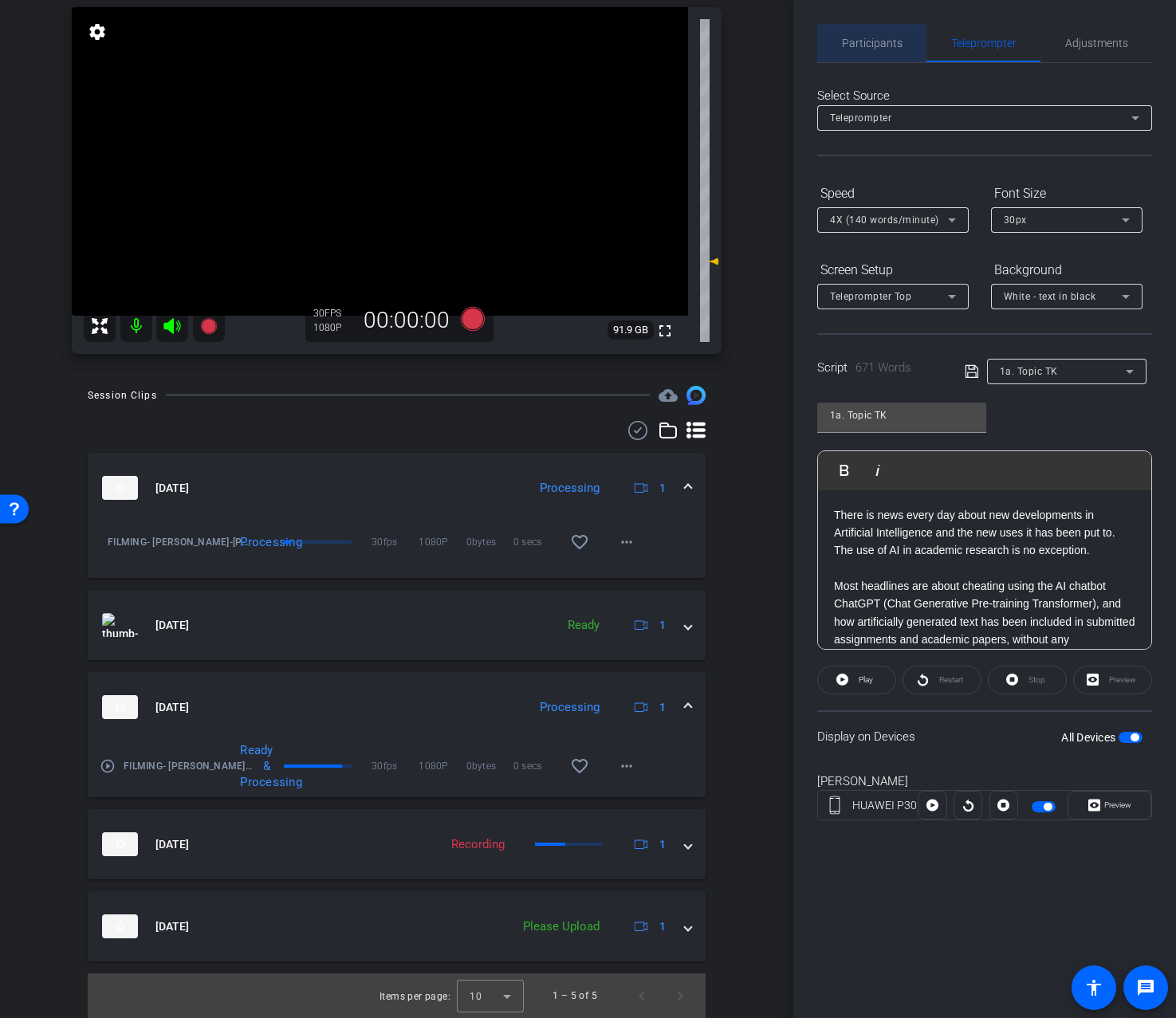
click at [872, 56] on span "Participants" at bounding box center [872, 43] width 61 height 38
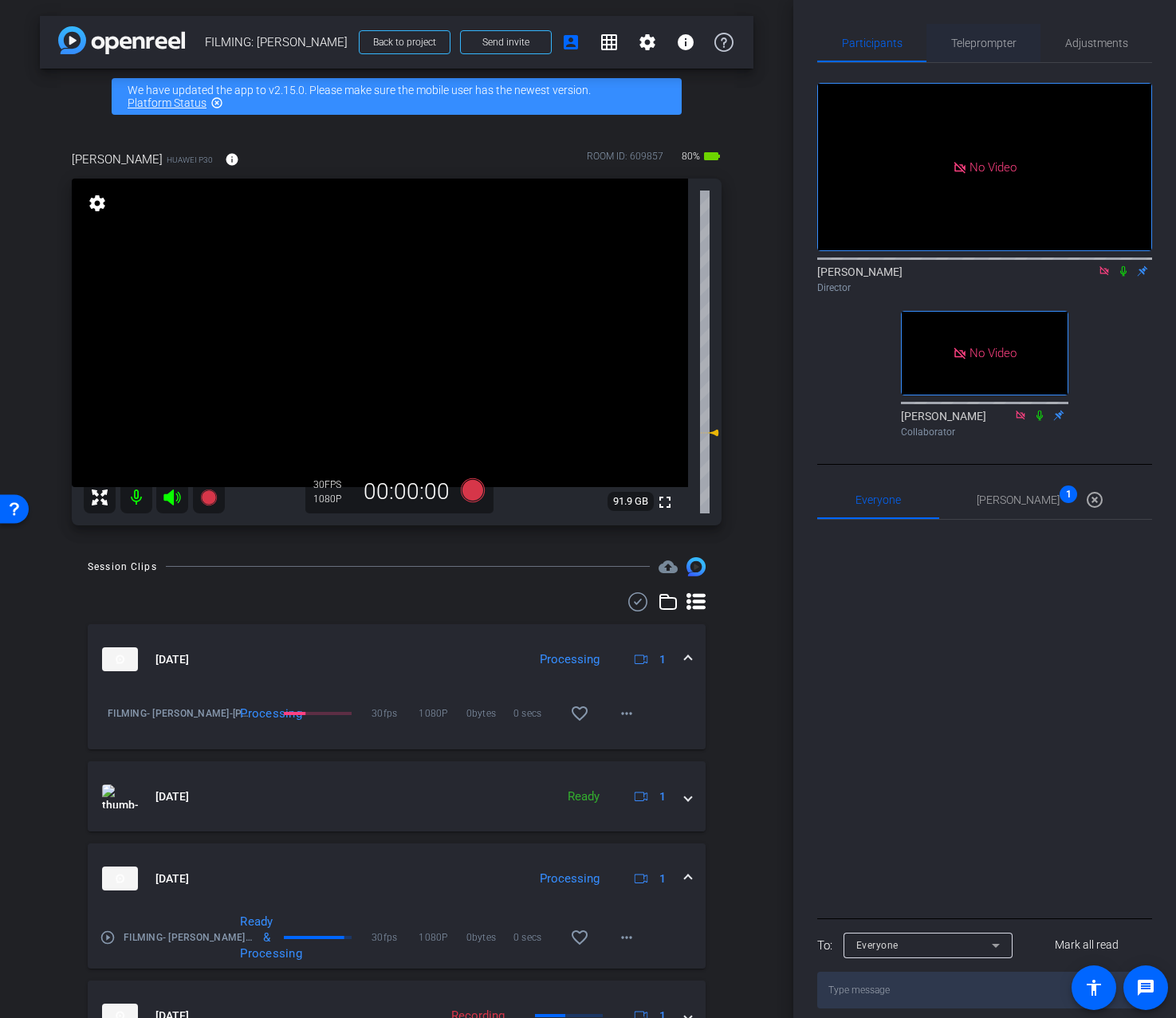
click at [978, 53] on span "Teleprompter" at bounding box center [984, 43] width 65 height 38
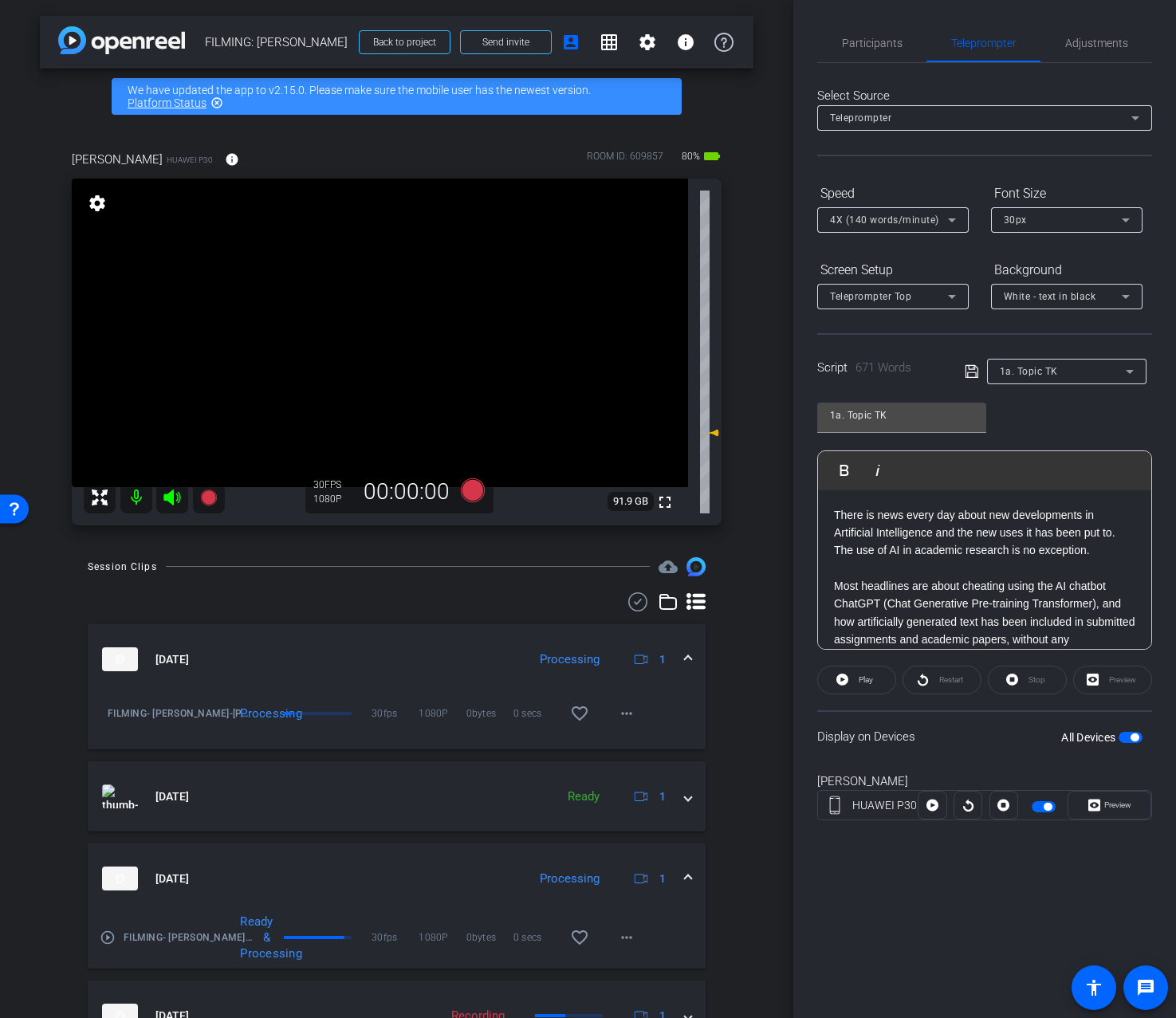
click at [1032, 567] on p at bounding box center [984, 568] width 301 height 18
click at [1077, 50] on span "Adjustments" at bounding box center [1097, 43] width 63 height 38
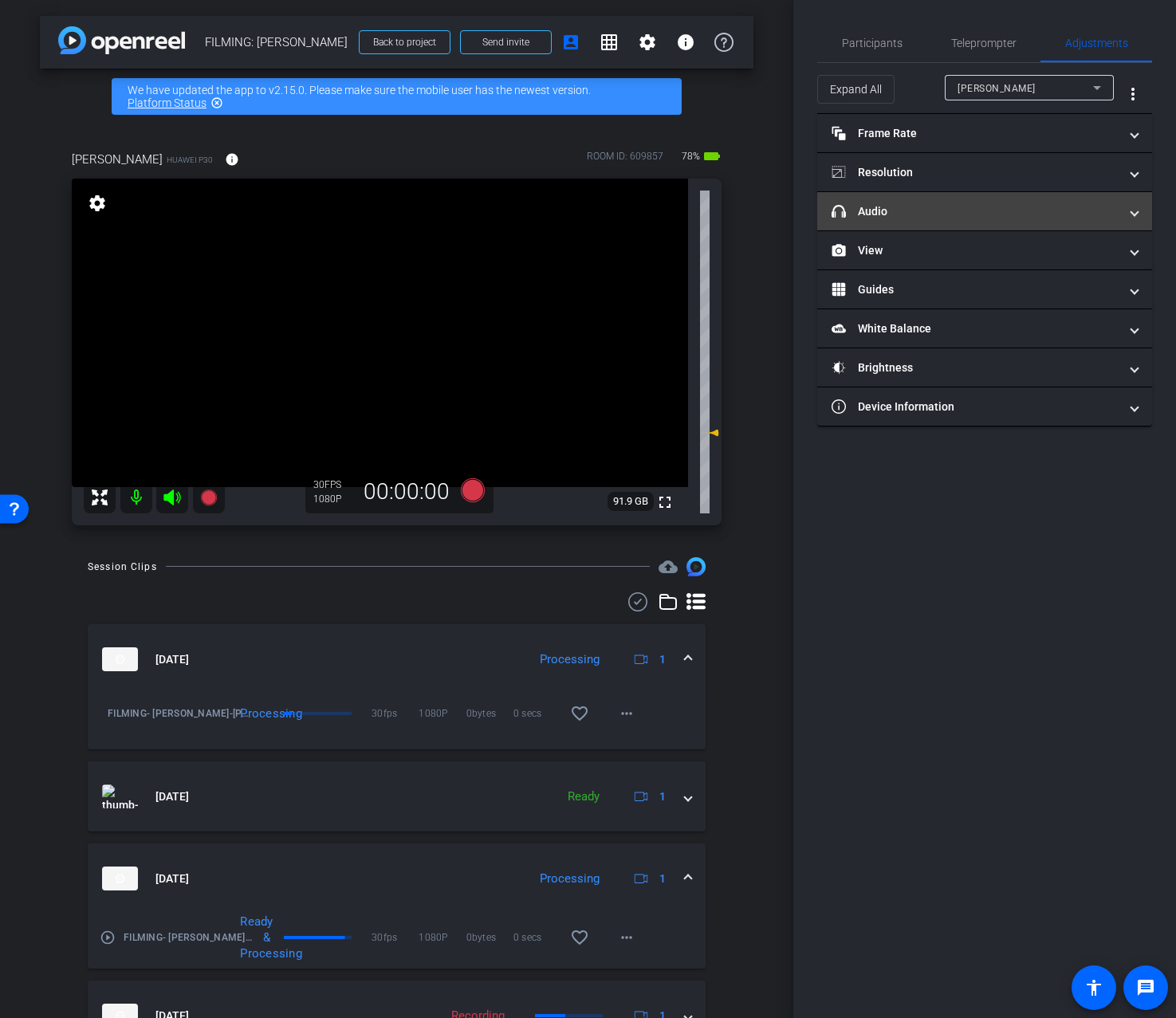
click at [997, 217] on mat-panel-title "headphone icon Audio" at bounding box center [976, 212] width 287 height 17
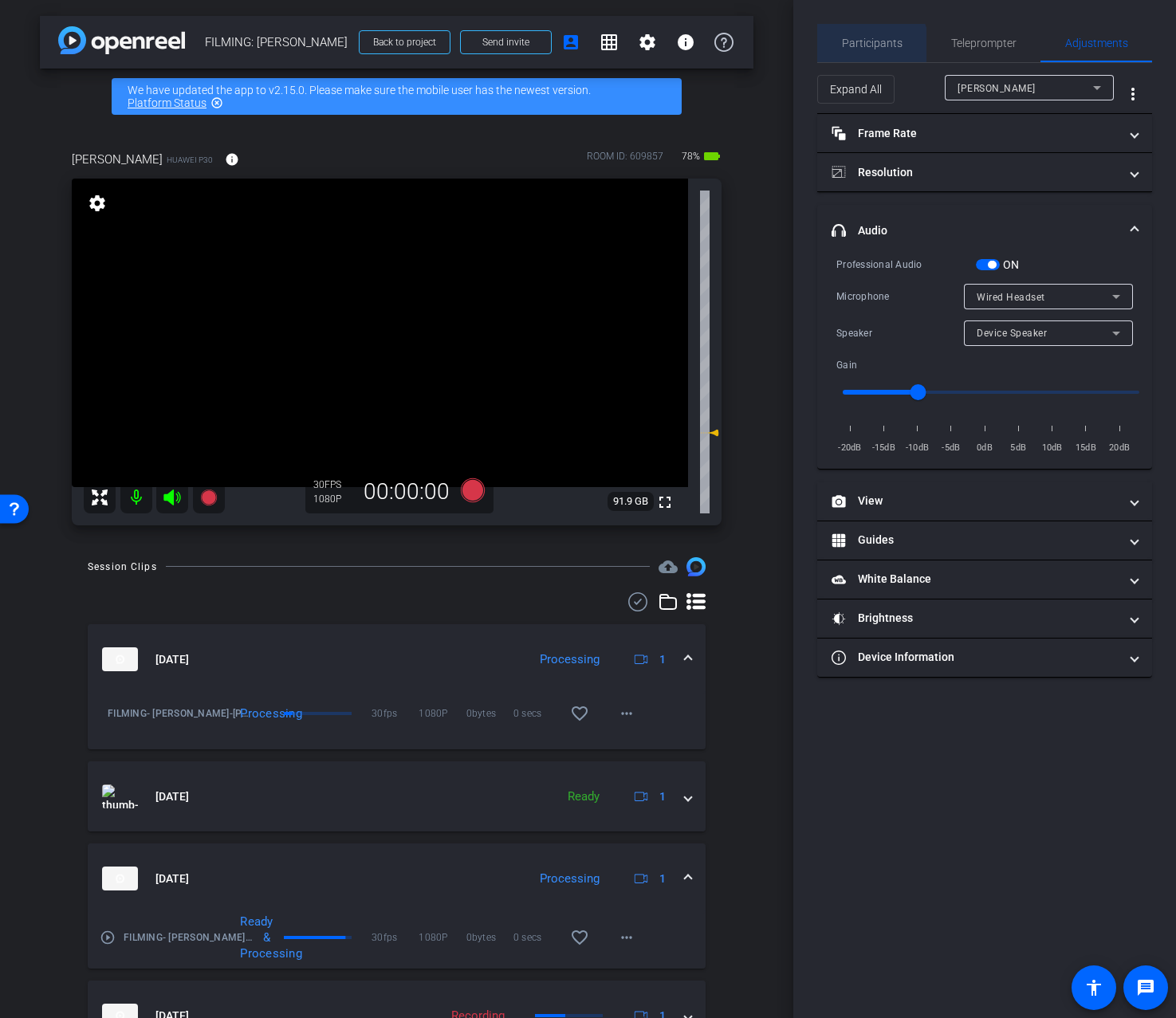
drag, startPoint x: 868, startPoint y: 47, endPoint x: 905, endPoint y: 79, distance: 48.9
click at [868, 47] on span "Participants" at bounding box center [872, 43] width 61 height 11
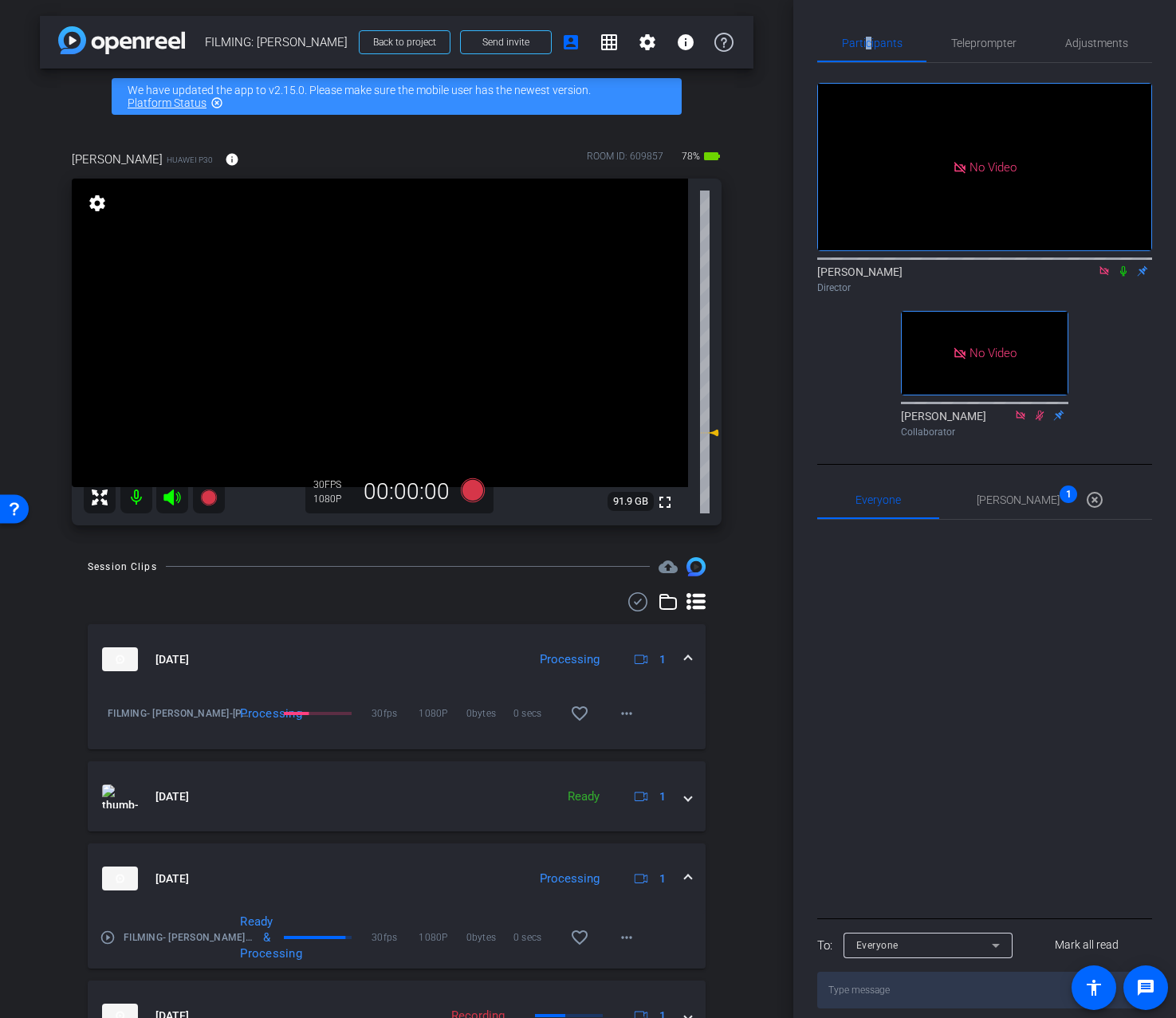
click at [1123, 271] on icon at bounding box center [1123, 270] width 13 height 11
click at [1082, 30] on span "Adjustments" at bounding box center [1097, 43] width 63 height 38
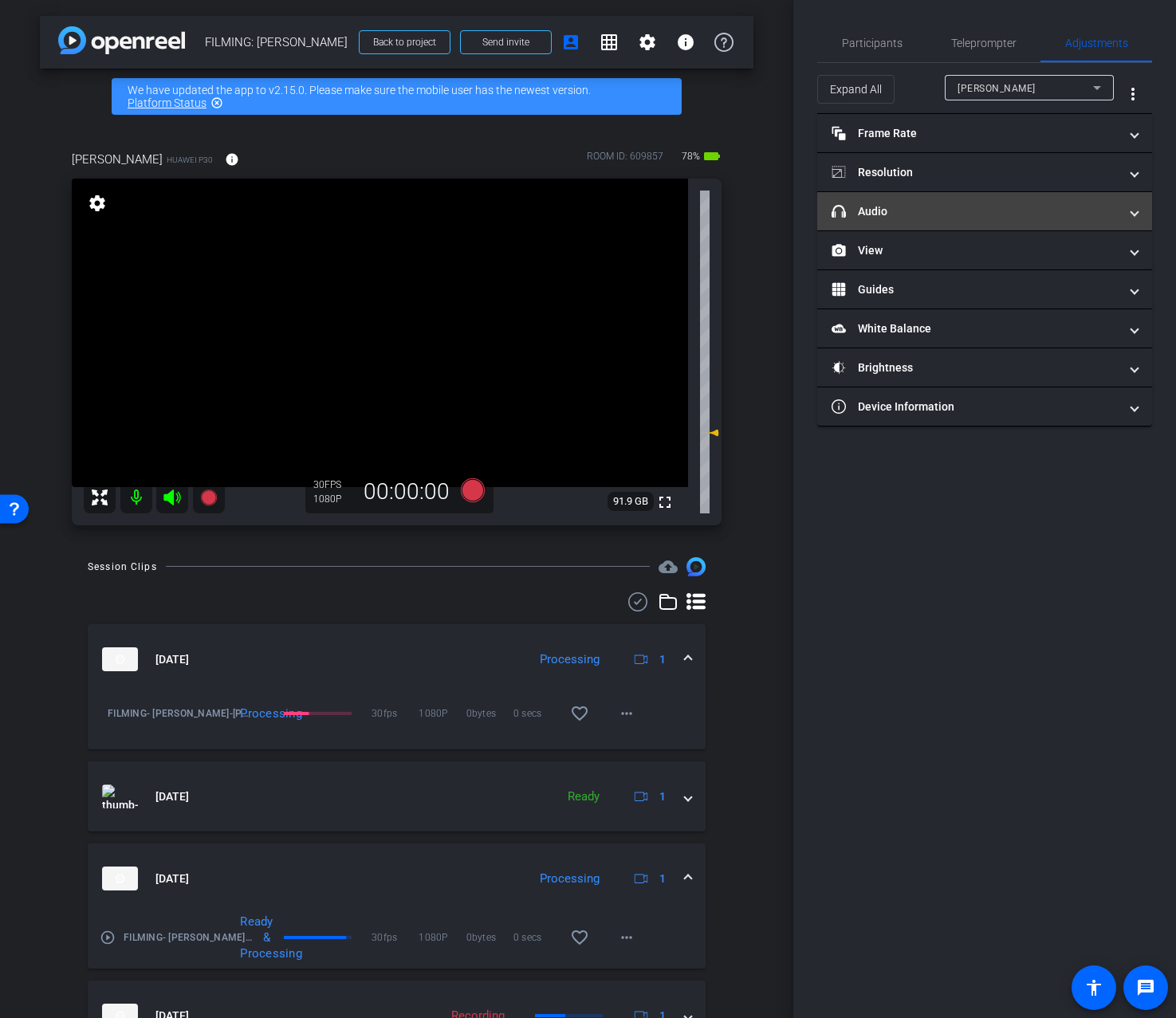
click at [956, 214] on mat-panel-title "headphone icon Audio" at bounding box center [976, 212] width 287 height 17
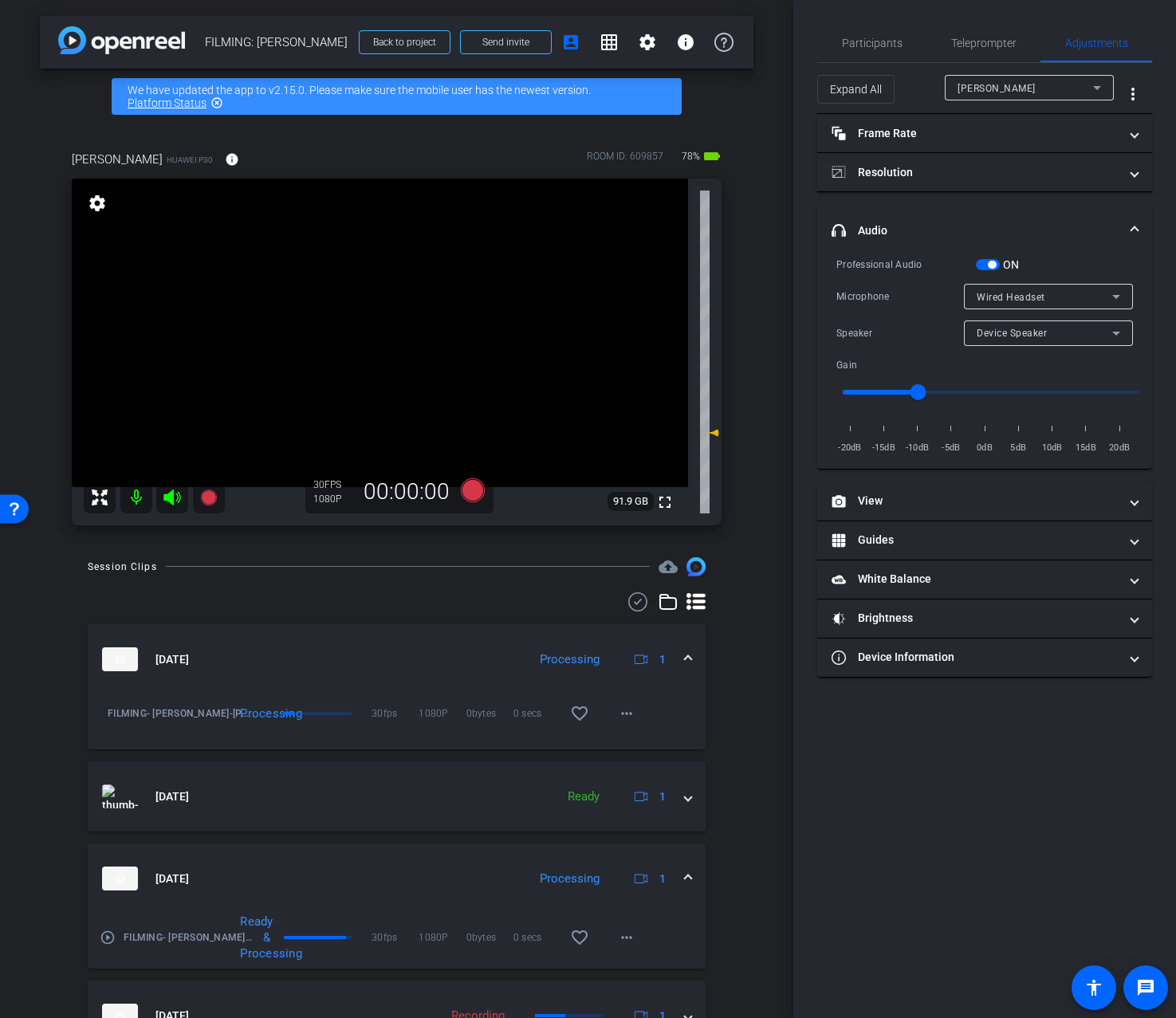
click at [1022, 331] on span "Device Speaker" at bounding box center [1012, 333] width 70 height 11
click at [1014, 389] on span "Wired Headset" at bounding box center [1012, 390] width 71 height 19
drag, startPoint x: 475, startPoint y: 567, endPoint x: 469, endPoint y: 522, distance: 45.4
click at [475, 565] on div "Session Clips cloud_upload" at bounding box center [396, 567] width 618 height 19
click at [470, 496] on icon at bounding box center [472, 490] width 24 height 24
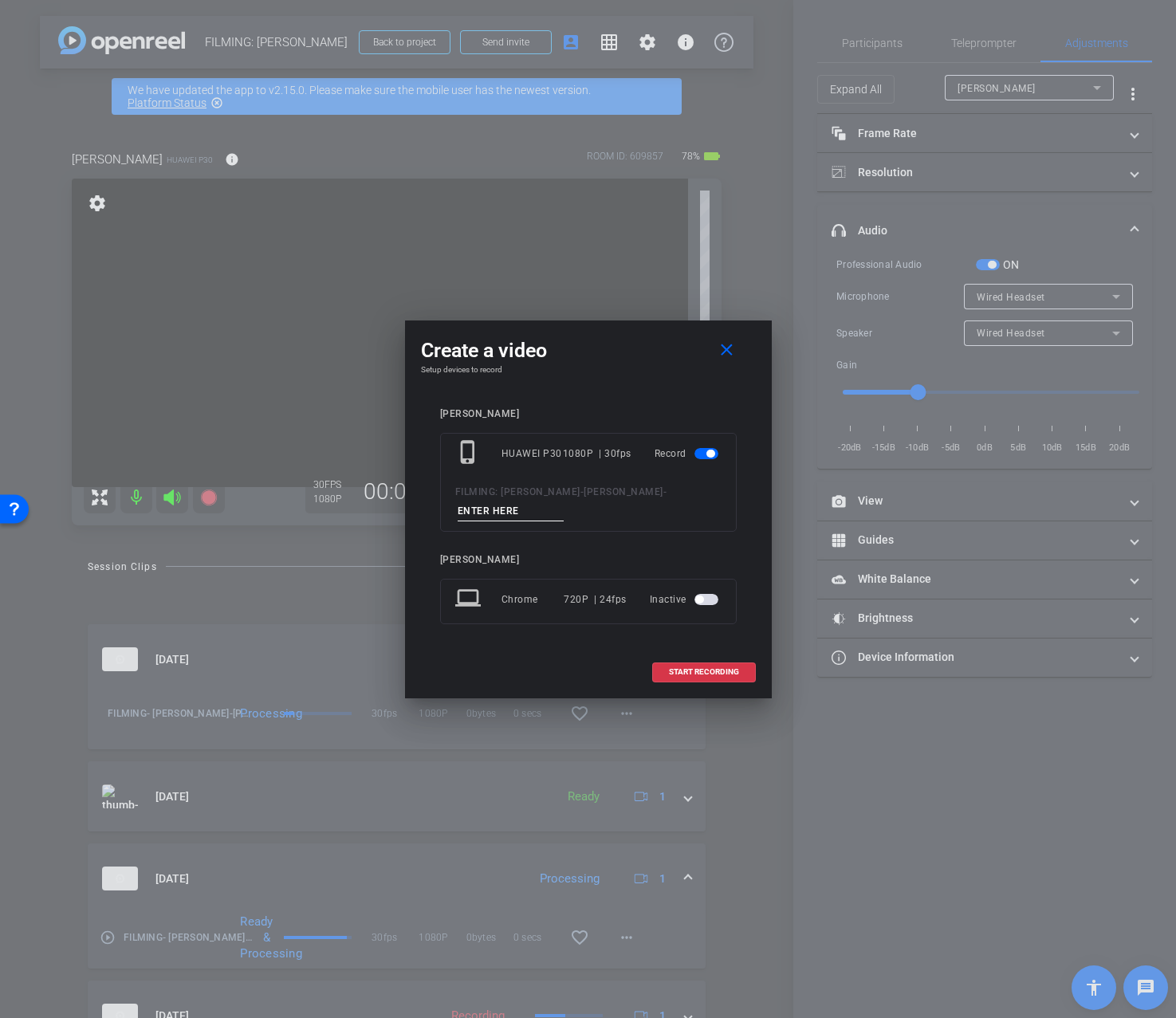
click at [508, 517] on input at bounding box center [511, 512] width 107 height 20
type input "1A take 2"
click at [719, 673] on span "START RECORDING" at bounding box center [704, 673] width 70 height 8
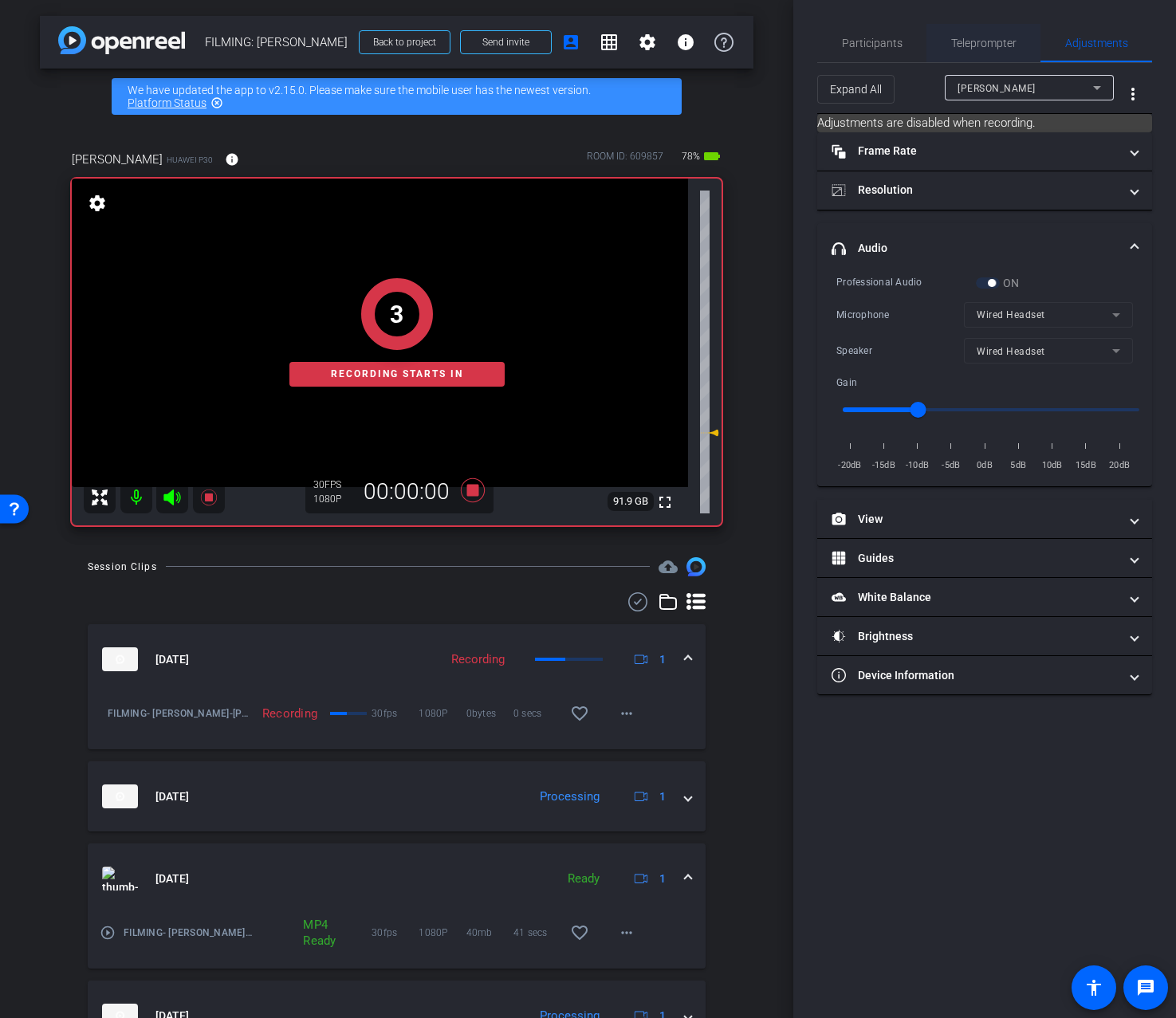
click at [972, 42] on span "Teleprompter" at bounding box center [984, 43] width 65 height 11
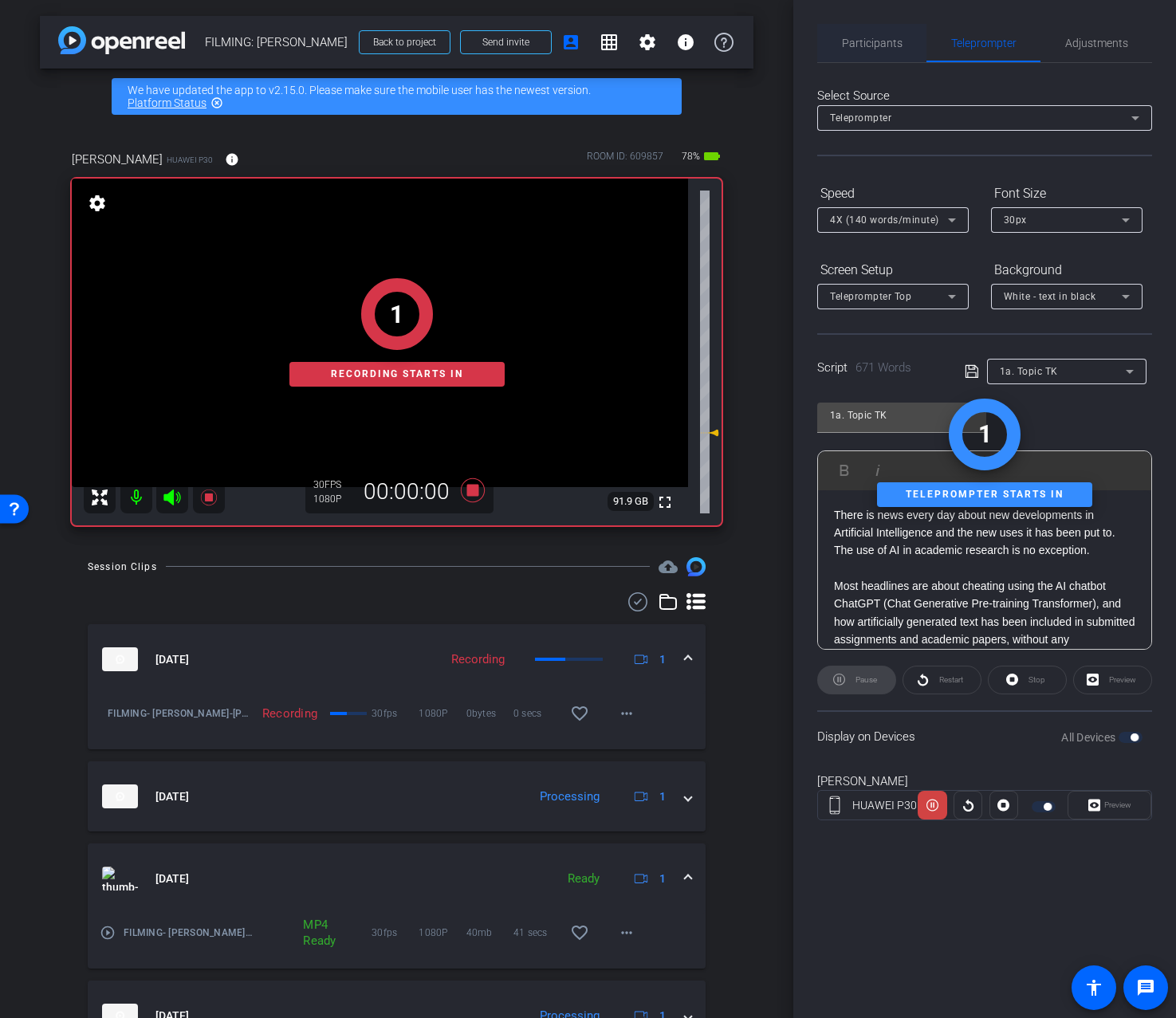
click at [871, 59] on span "Participants" at bounding box center [872, 43] width 61 height 38
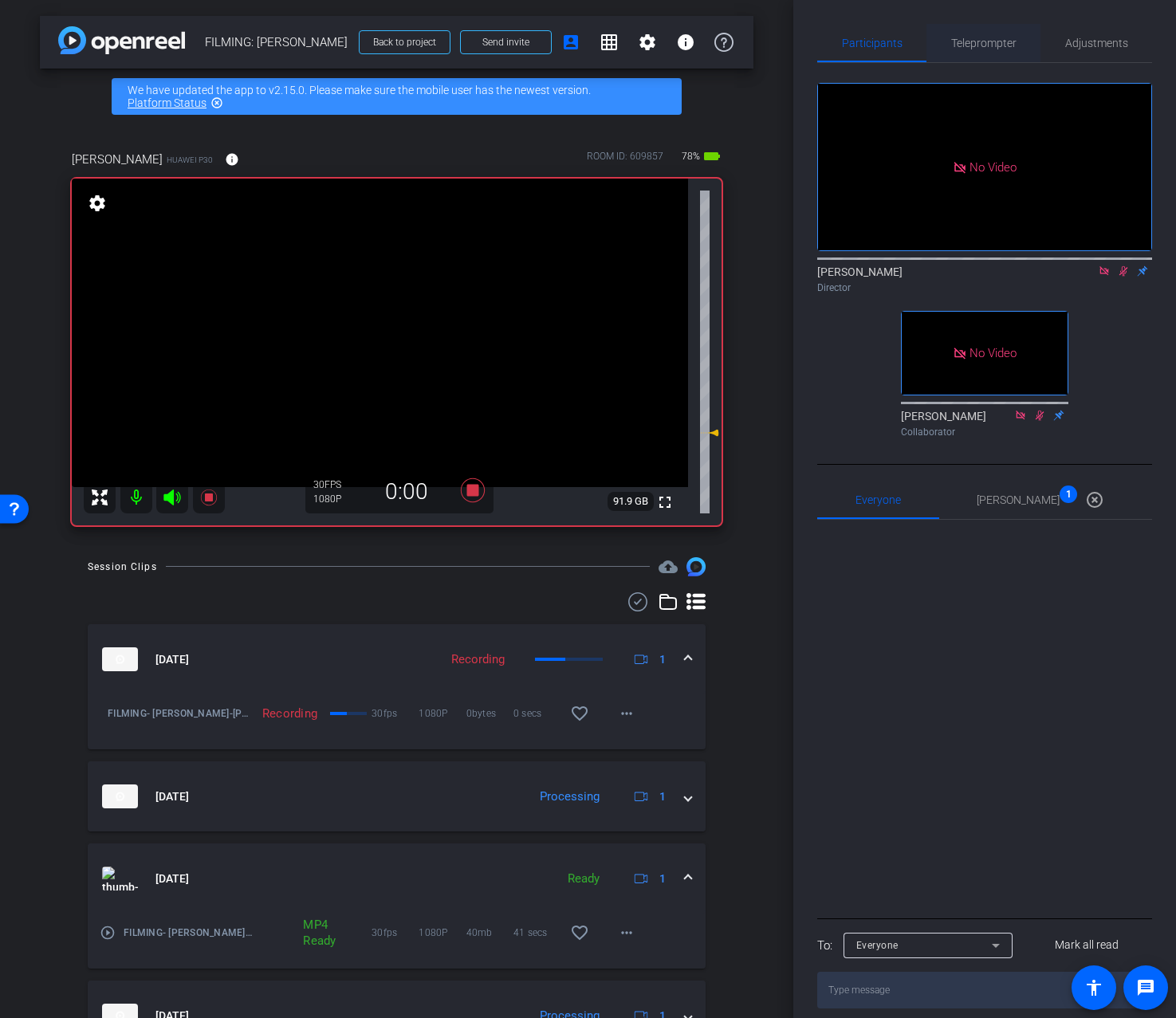
click at [990, 43] on span "Teleprompter" at bounding box center [984, 43] width 65 height 11
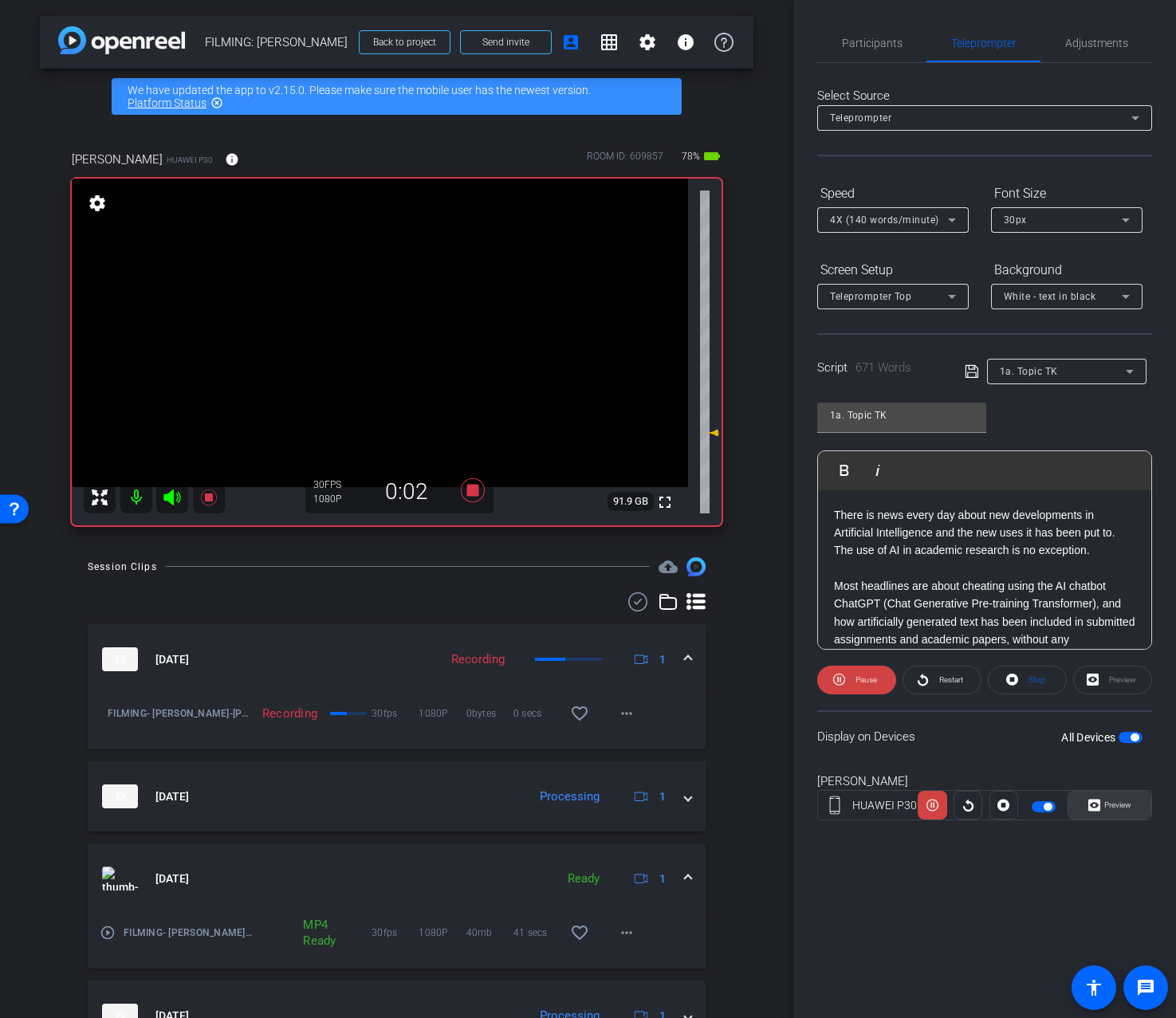
click at [1133, 808] on span at bounding box center [1109, 805] width 82 height 38
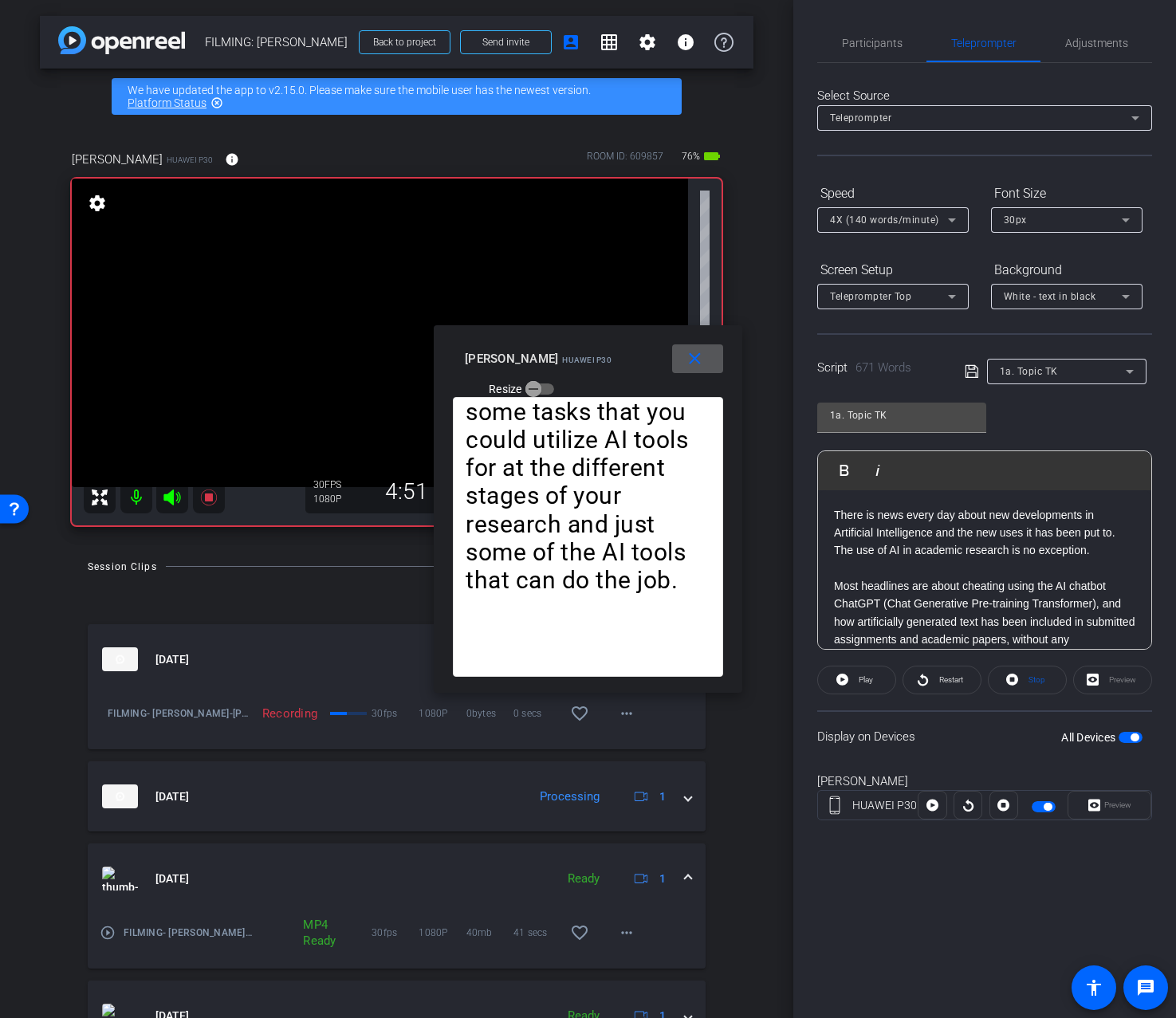
click at [693, 365] on mat-icon "close" at bounding box center [695, 359] width 20 height 20
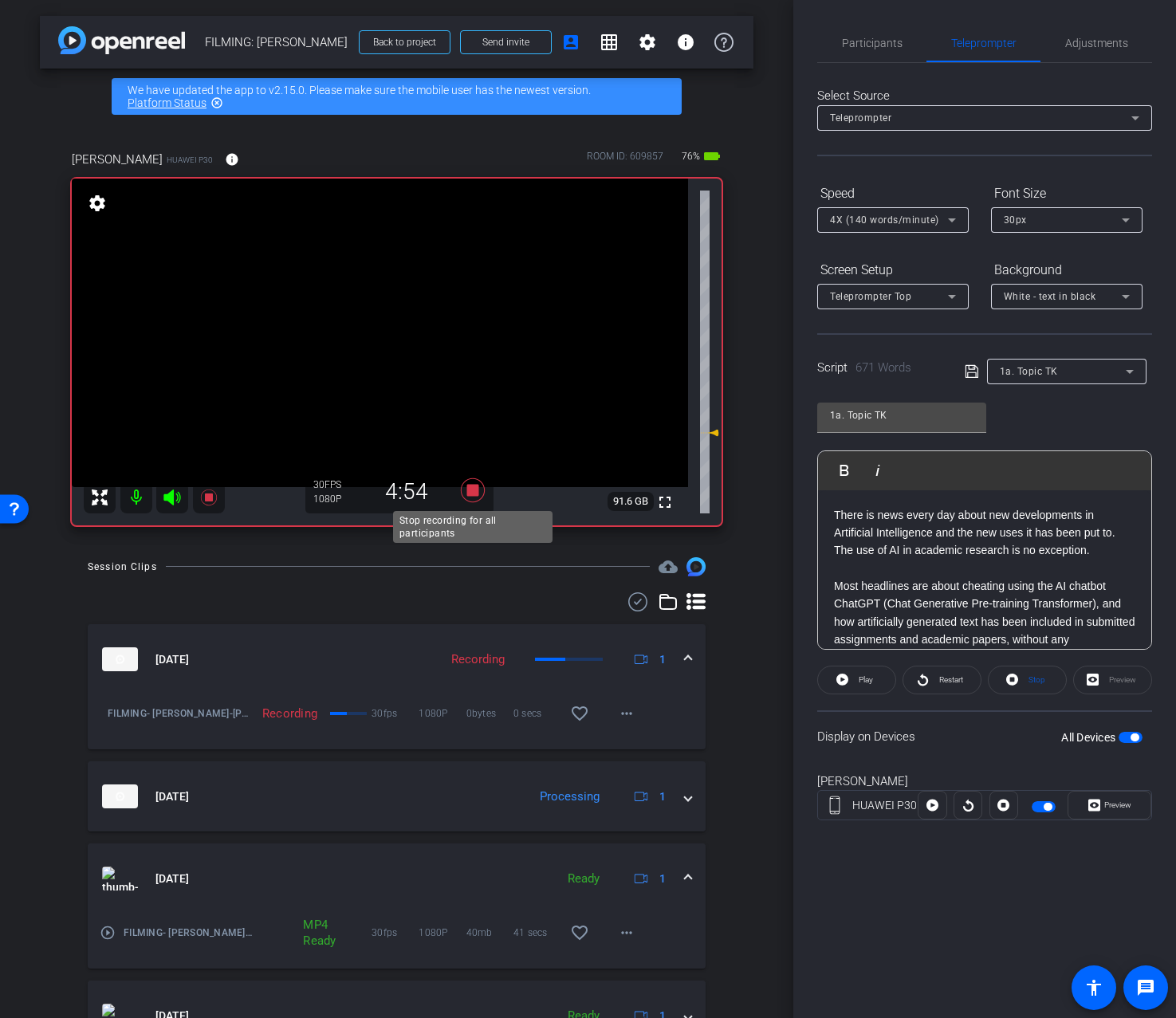
click at [462, 496] on icon at bounding box center [473, 490] width 38 height 28
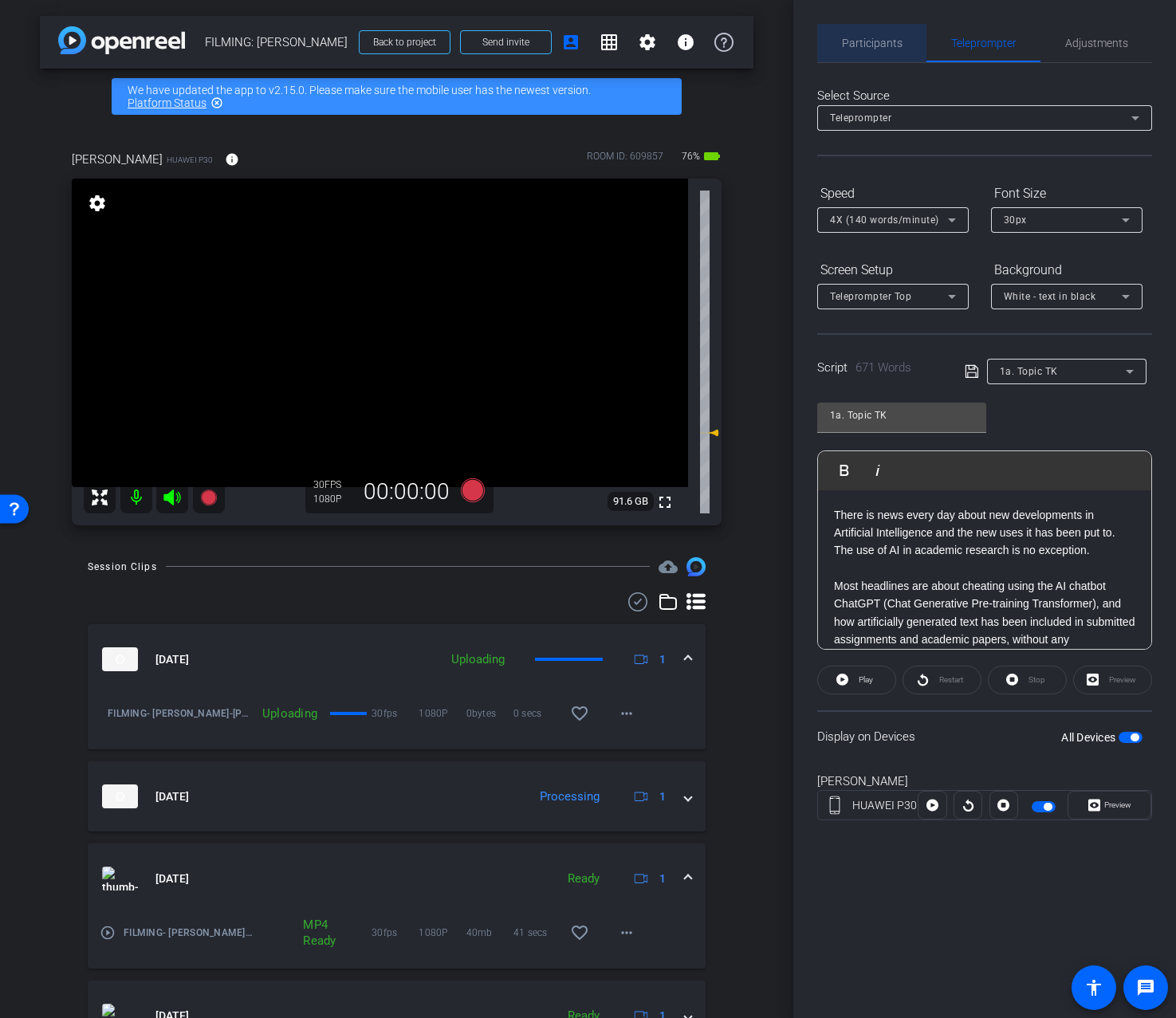
click at [890, 43] on span "Participants" at bounding box center [872, 43] width 61 height 11
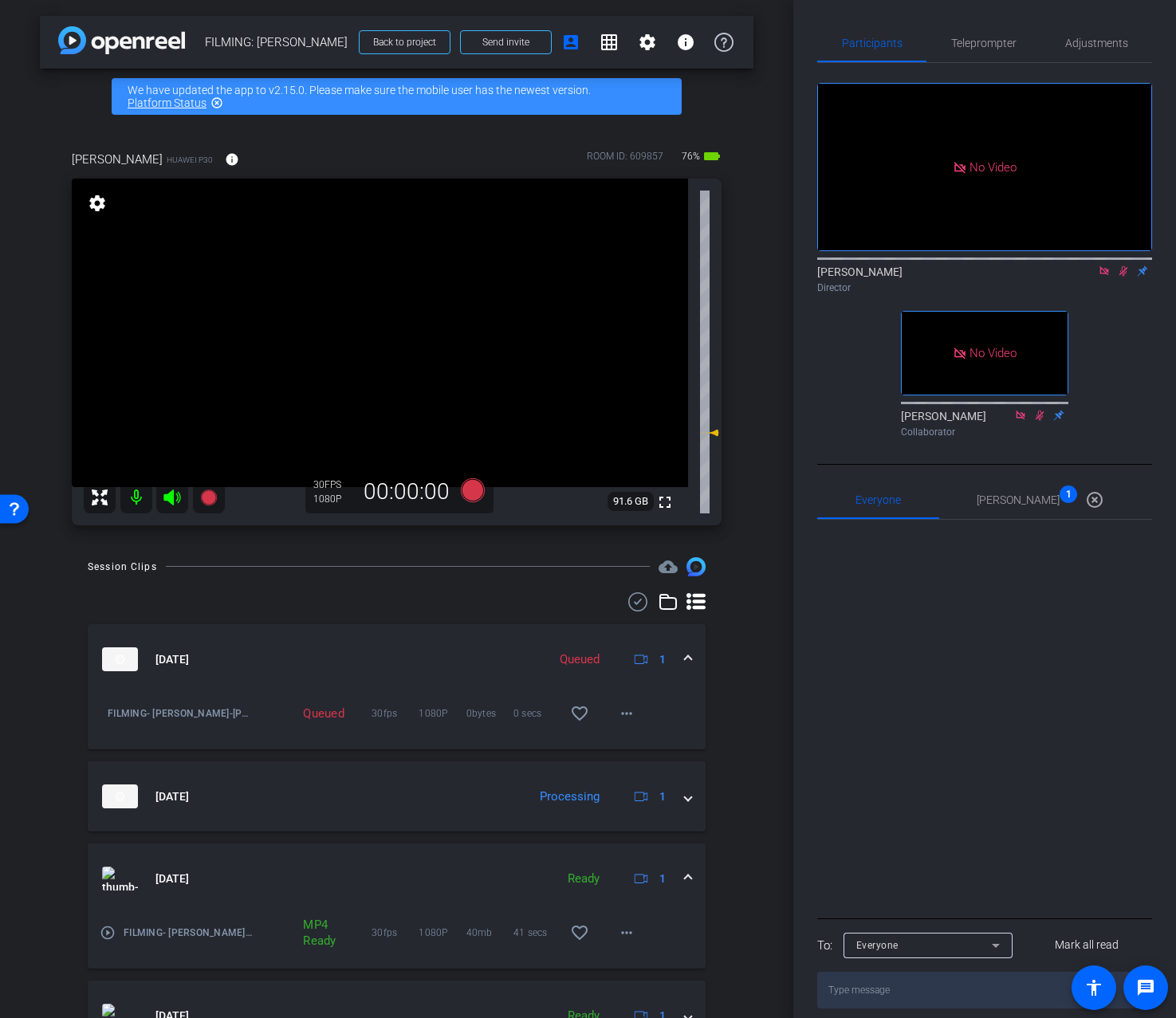
click at [1120, 270] on icon at bounding box center [1123, 271] width 9 height 10
click at [1118, 41] on span "Adjustments" at bounding box center [1097, 43] width 63 height 11
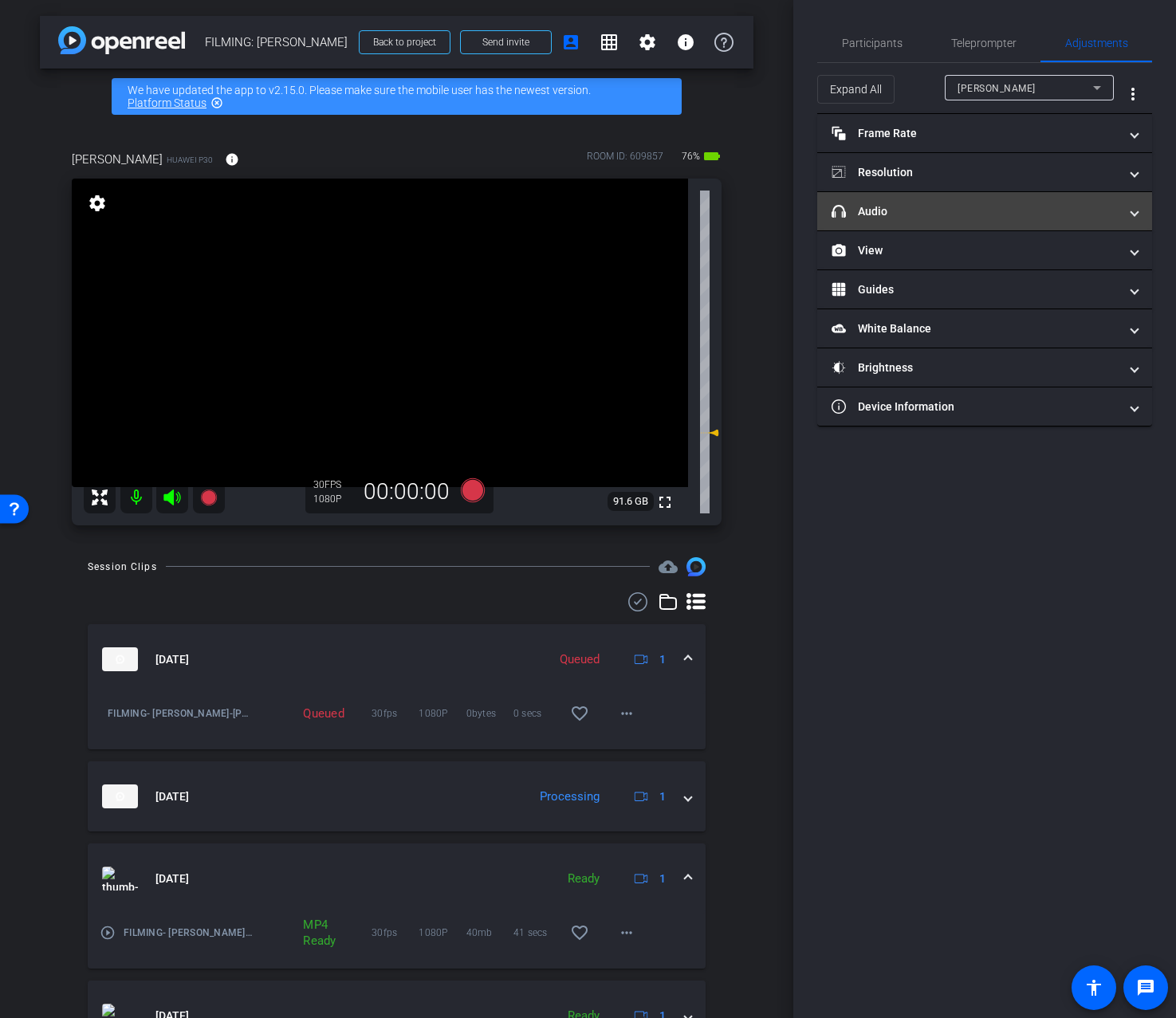
click at [1076, 214] on mat-panel-title "headphone icon Audio" at bounding box center [976, 212] width 287 height 17
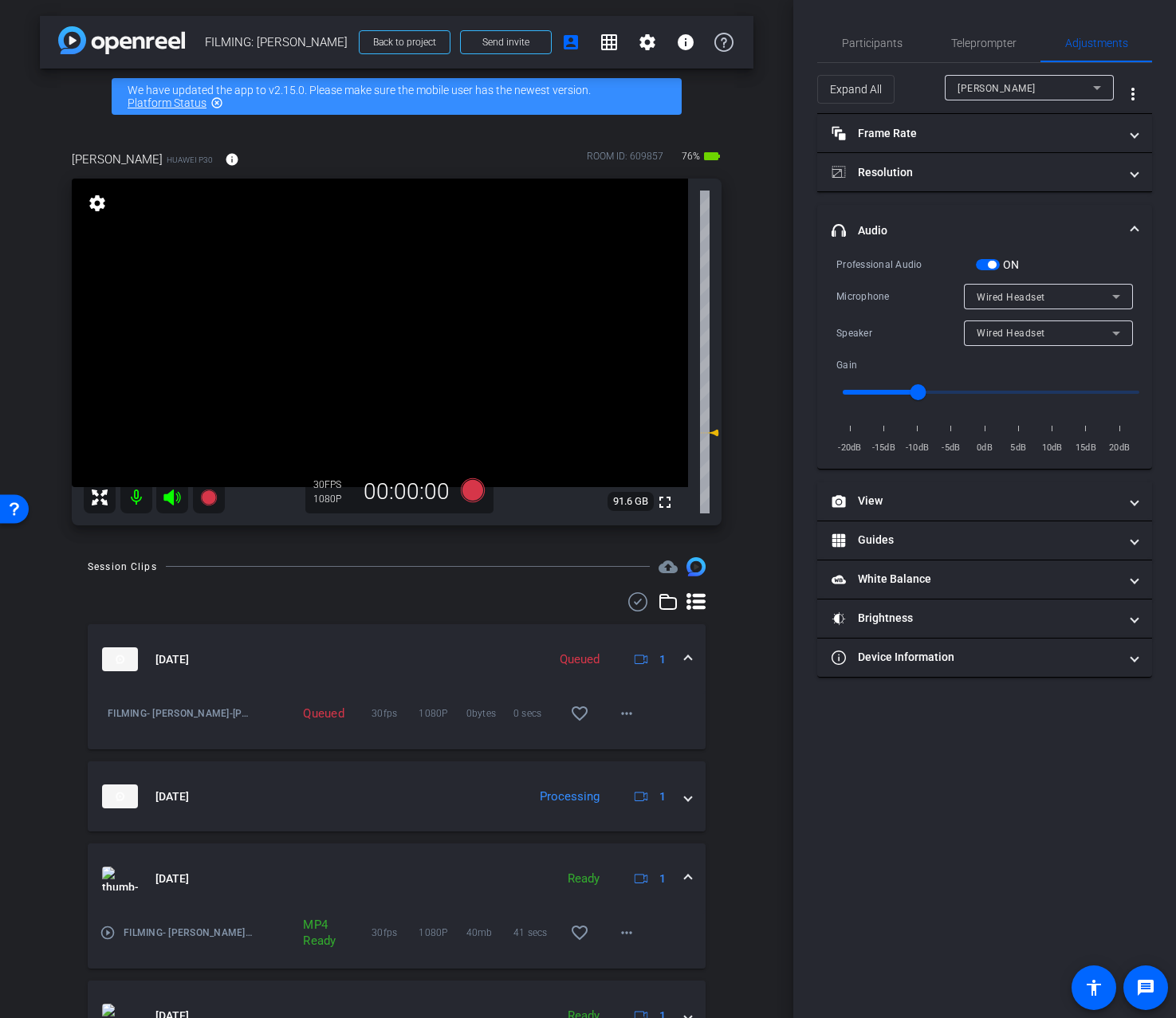
click at [1057, 335] on div "Wired Headset" at bounding box center [1044, 333] width 135 height 20
click at [1035, 365] on span "Device Speaker" at bounding box center [1014, 364] width 75 height 19
click at [869, 38] on span "Participants" at bounding box center [872, 43] width 61 height 11
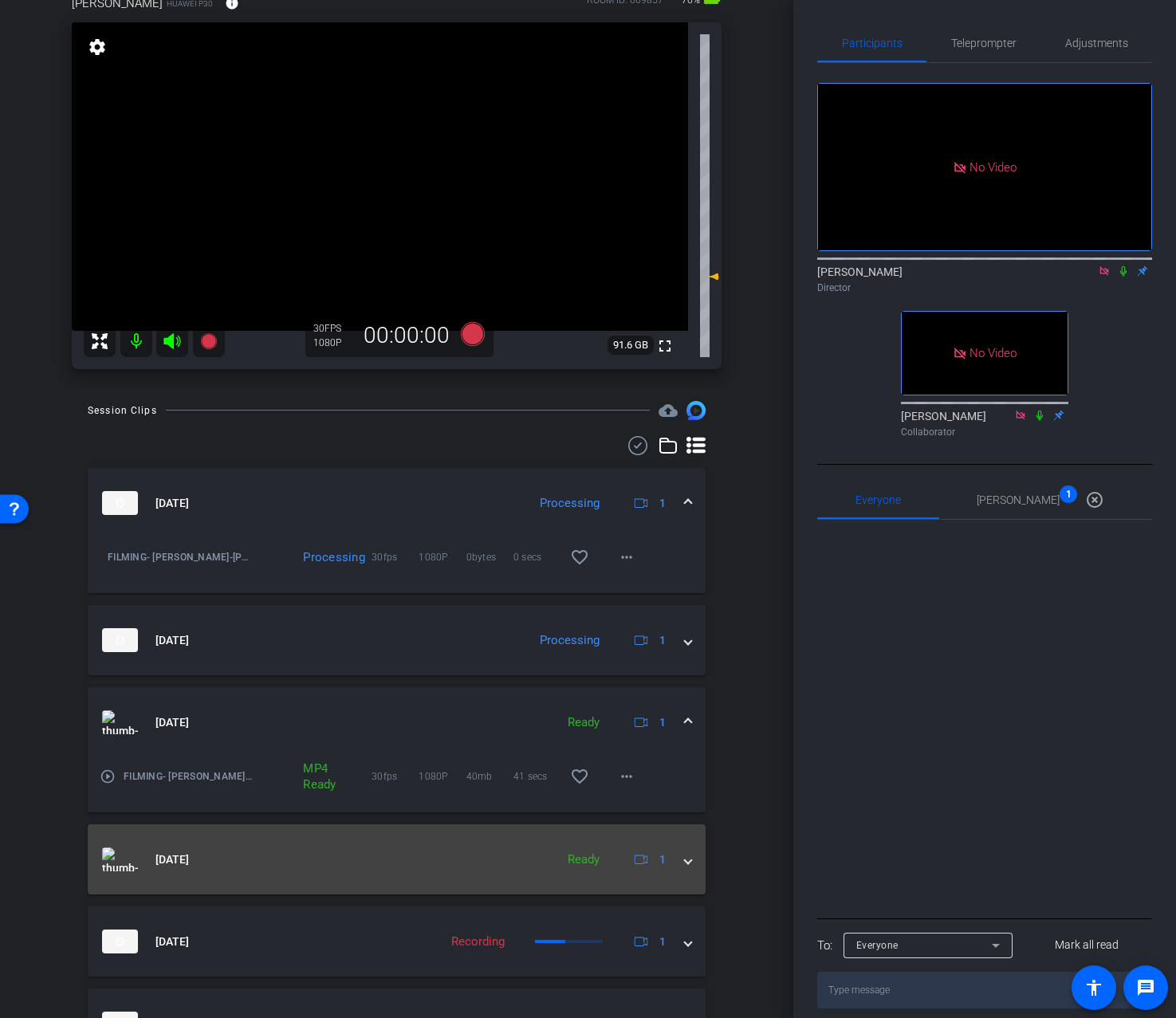
scroll to position [176, 0]
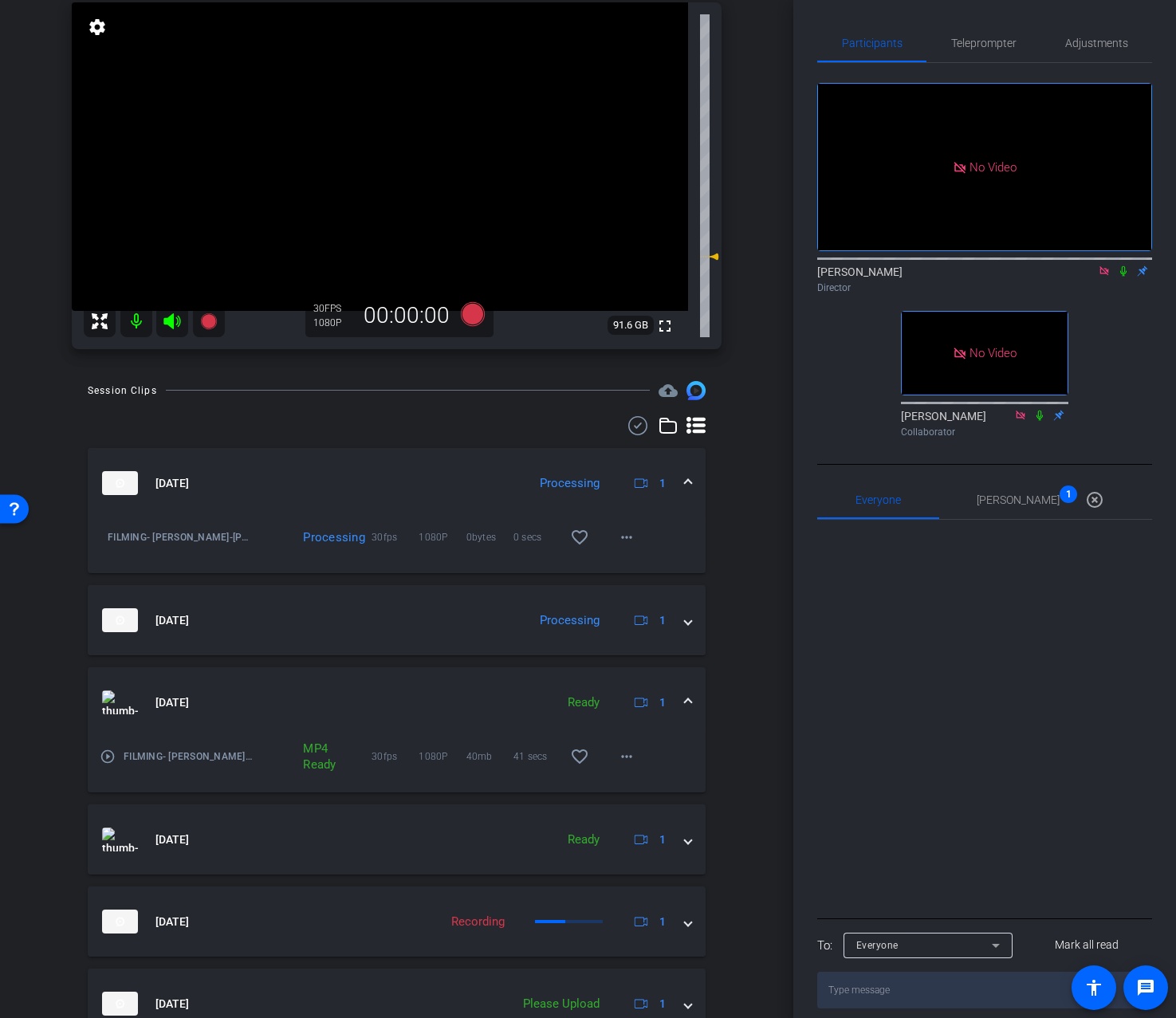
click at [692, 703] on mat-expansion-panel-header "[DATE] Ready 1" at bounding box center [396, 703] width 618 height 70
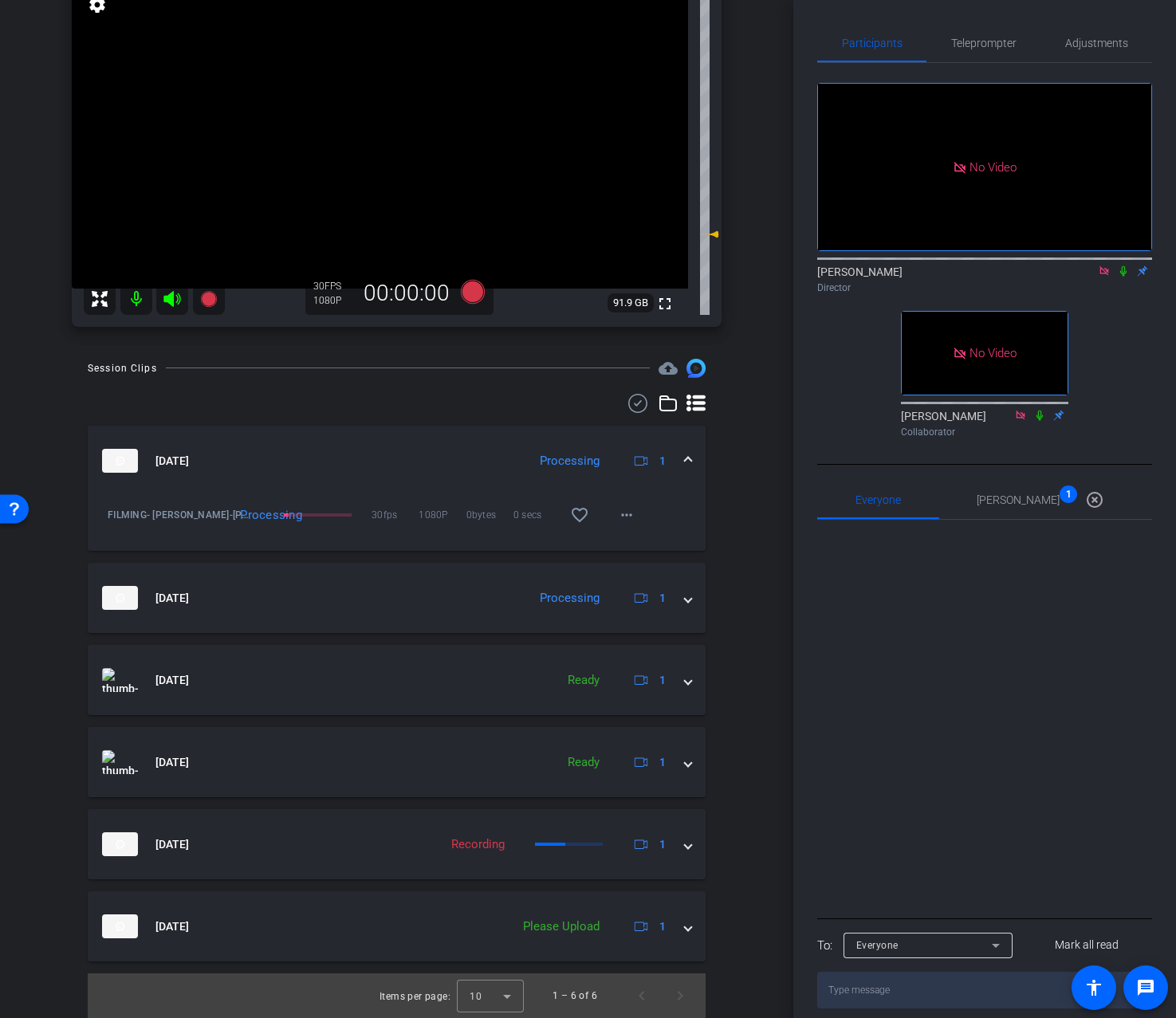
scroll to position [0, 0]
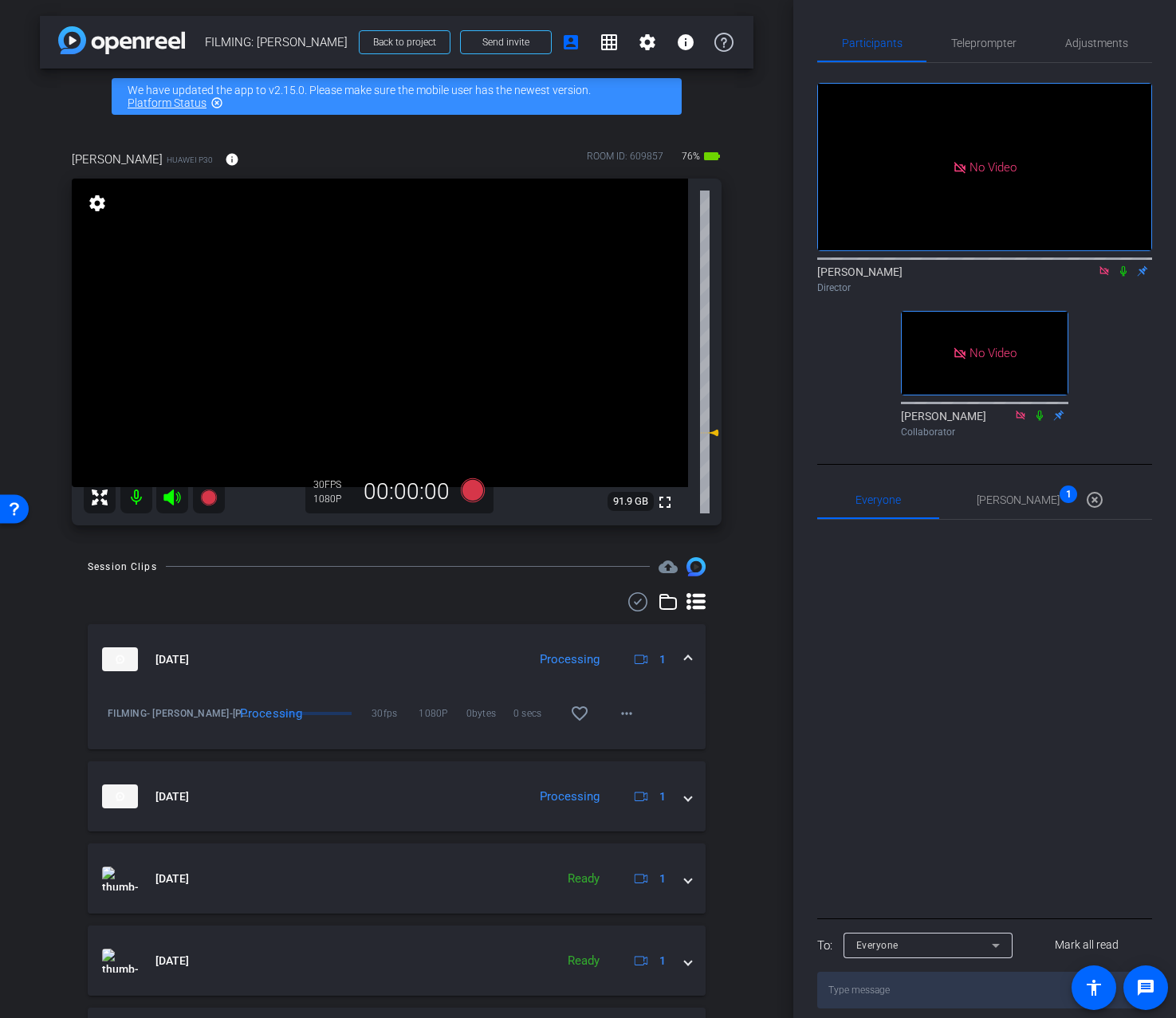
click at [696, 654] on mat-expansion-panel-header "[DATE] Processing 1" at bounding box center [396, 659] width 618 height 70
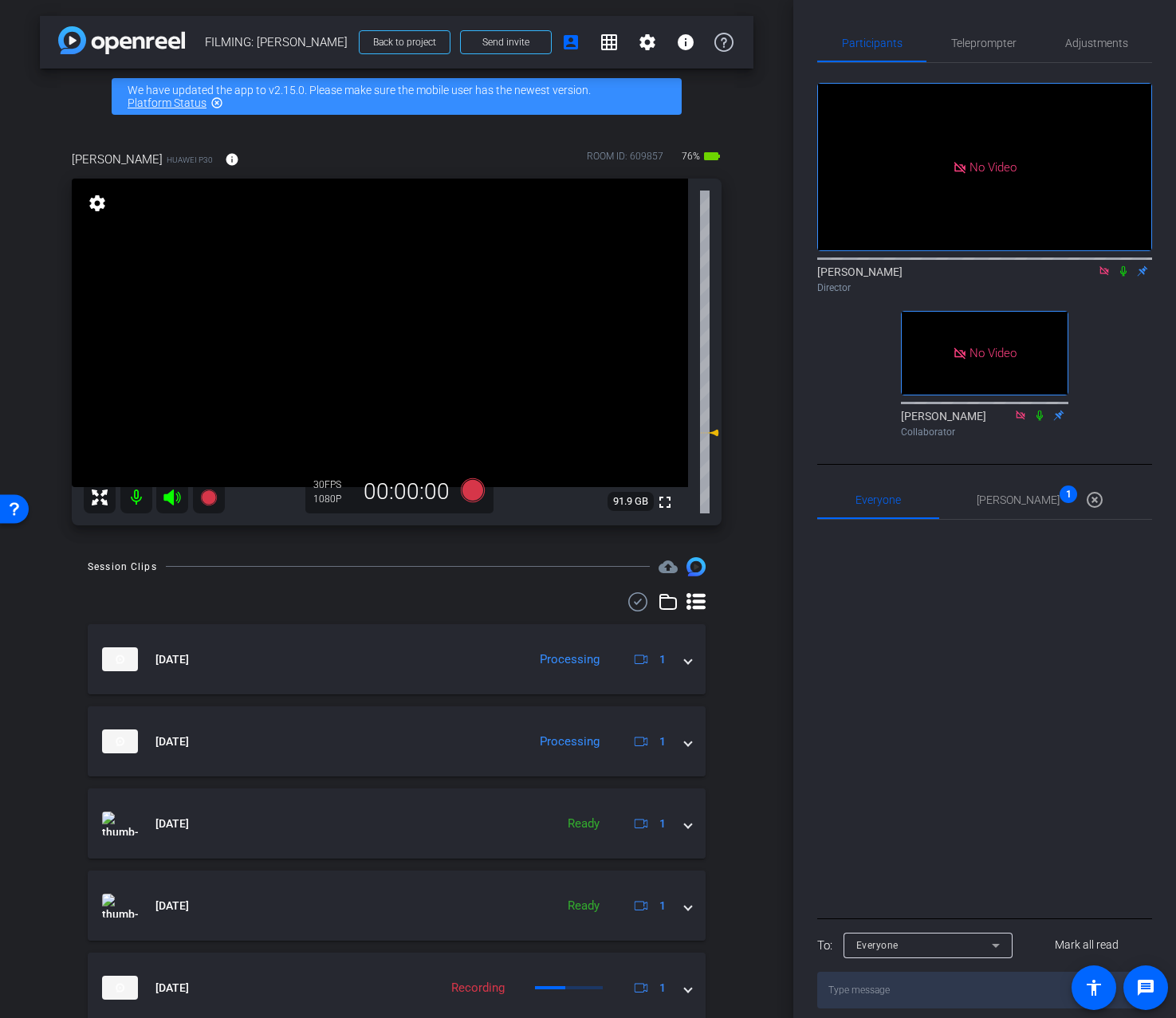
click at [750, 750] on div "Session Clips cloud_upload Aug 12, 2025 Processing 1 FILMING- Nicholas Walliman…" at bounding box center [396, 859] width 714 height 604
click at [999, 43] on span "Teleprompter" at bounding box center [984, 43] width 65 height 11
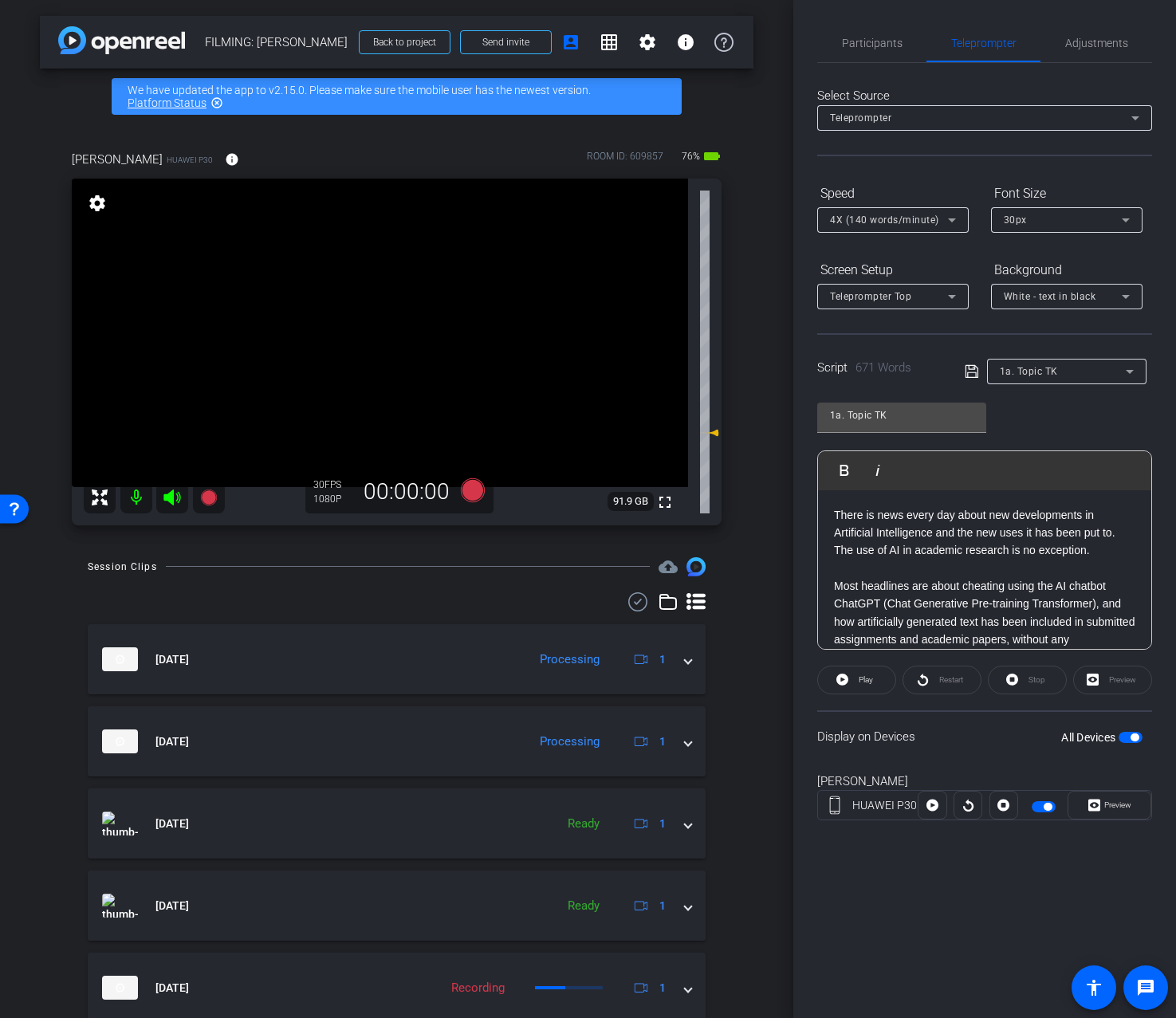
click at [1050, 363] on div "1a. Topic TK" at bounding box center [1062, 371] width 126 height 20
click at [1043, 404] on span "Create new script" at bounding box center [1042, 403] width 83 height 19
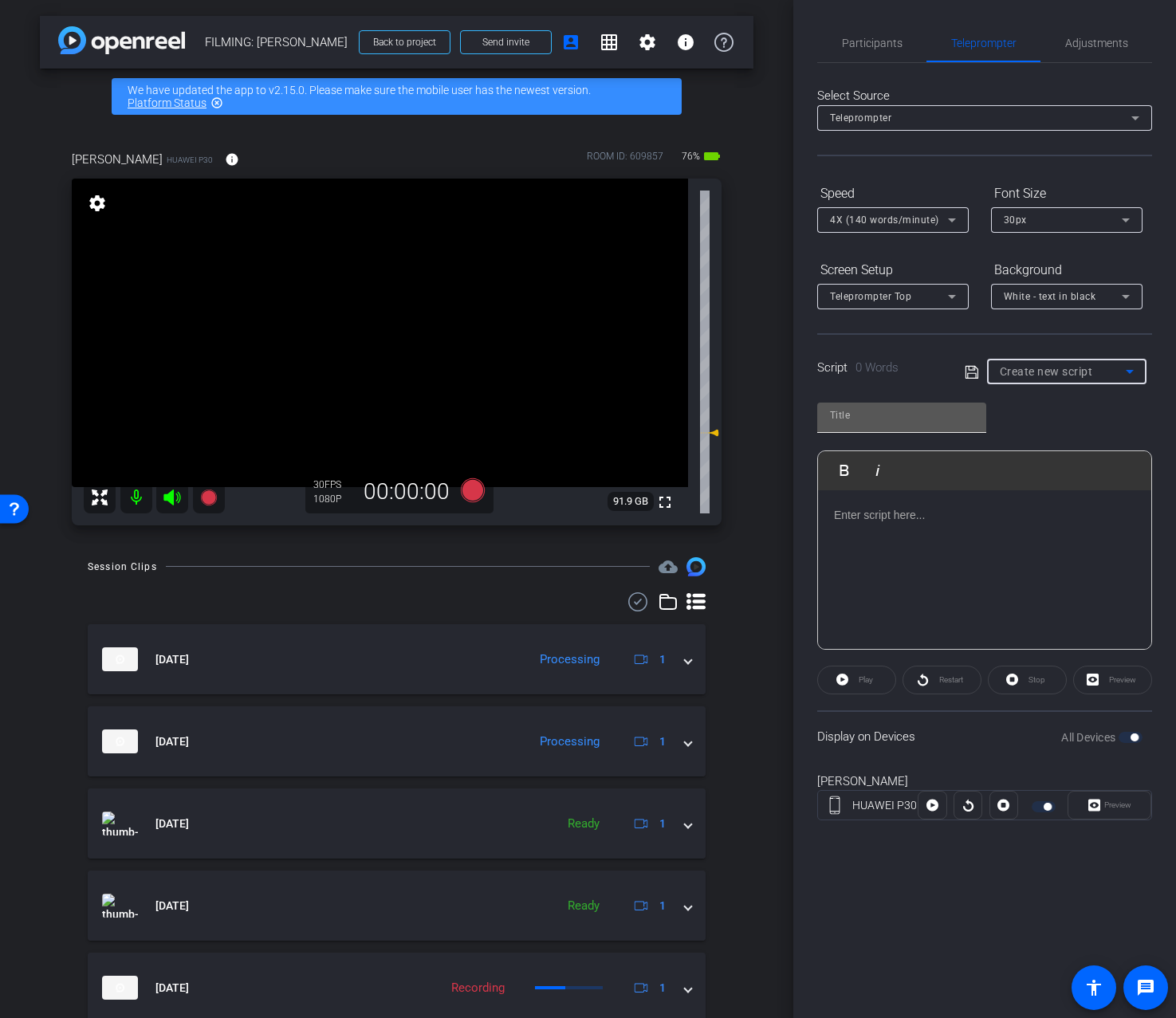
click at [946, 421] on input "text" at bounding box center [902, 415] width 144 height 19
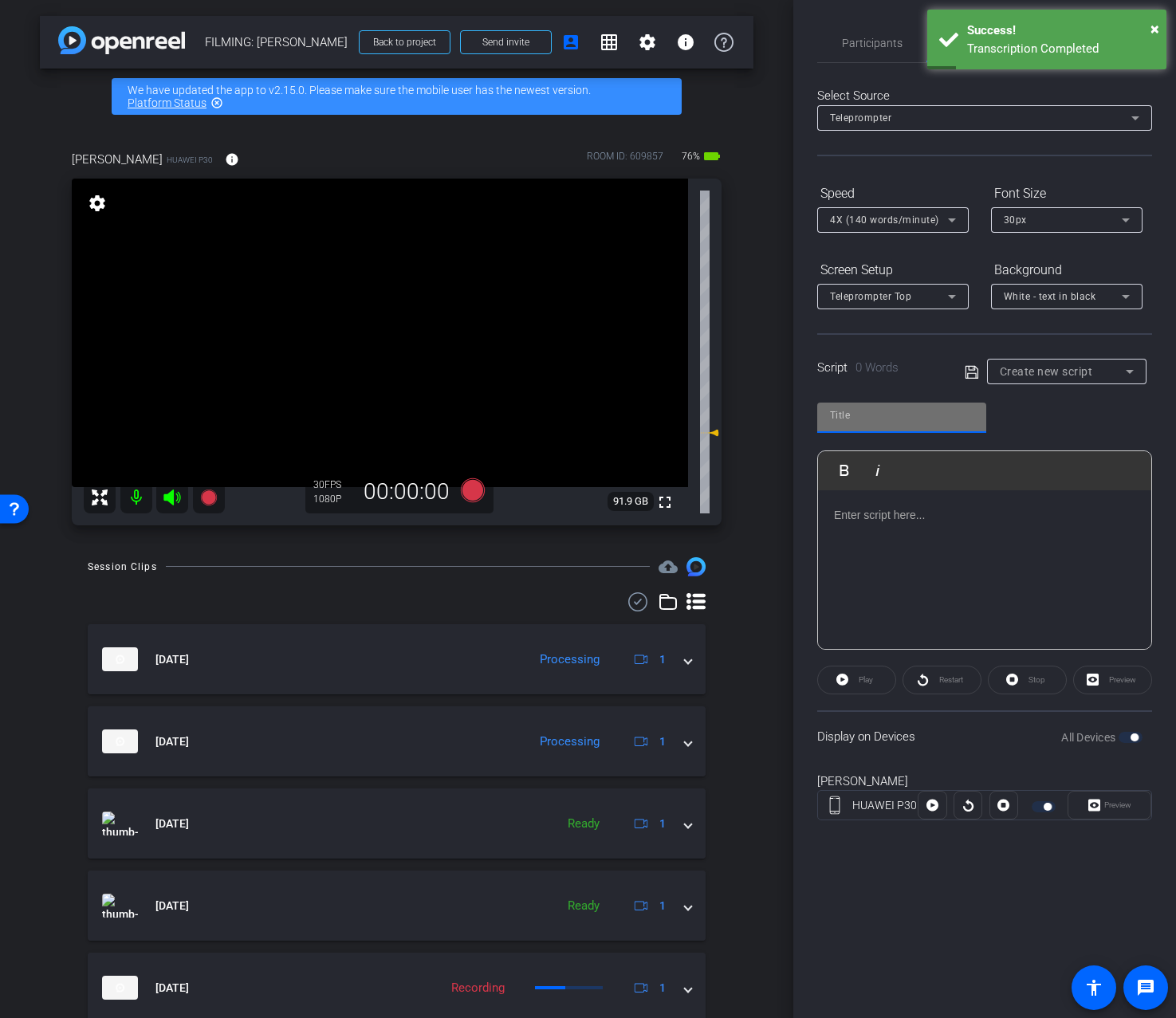
click at [931, 547] on div at bounding box center [984, 570] width 333 height 159
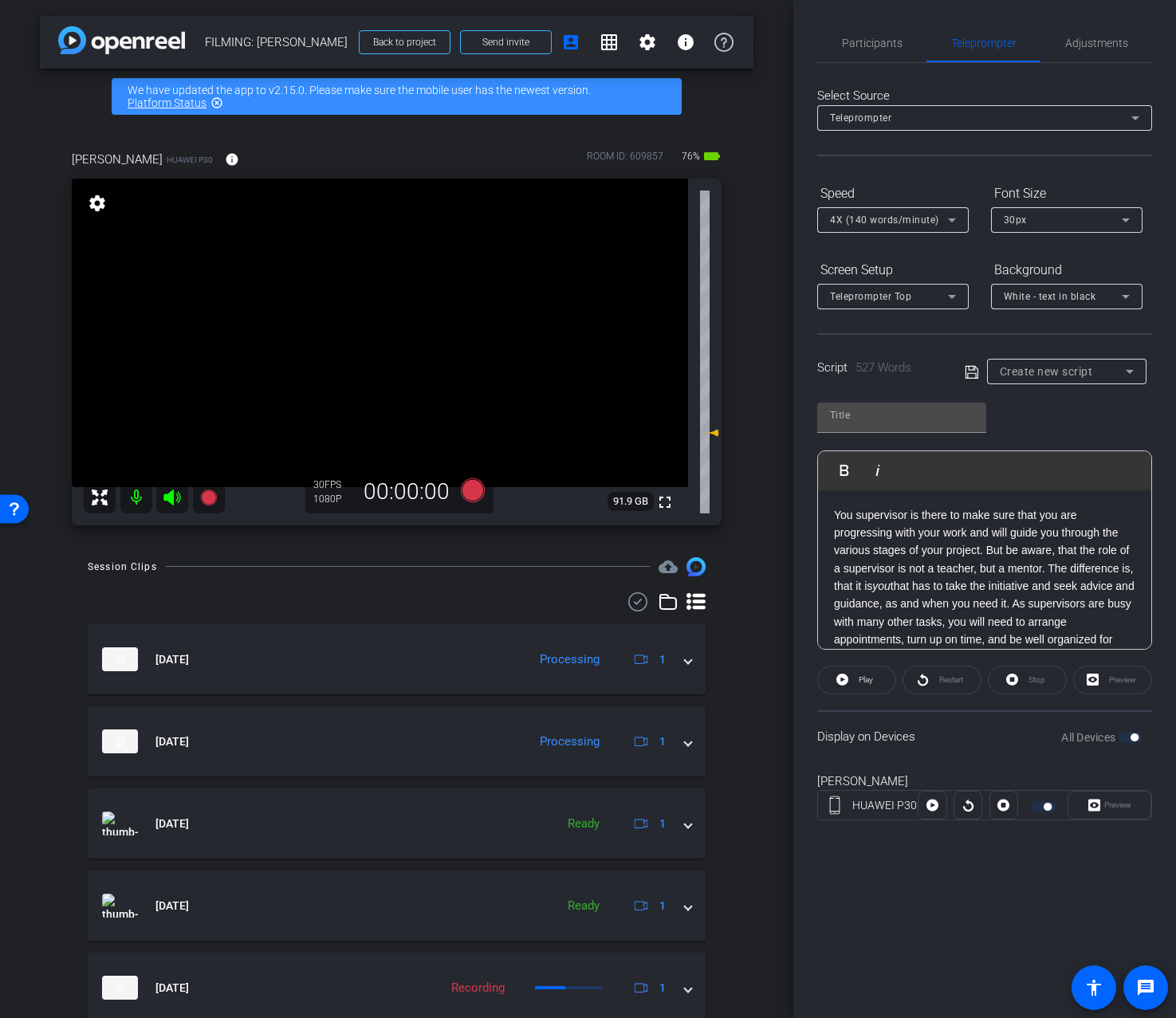
scroll to position [839, 0]
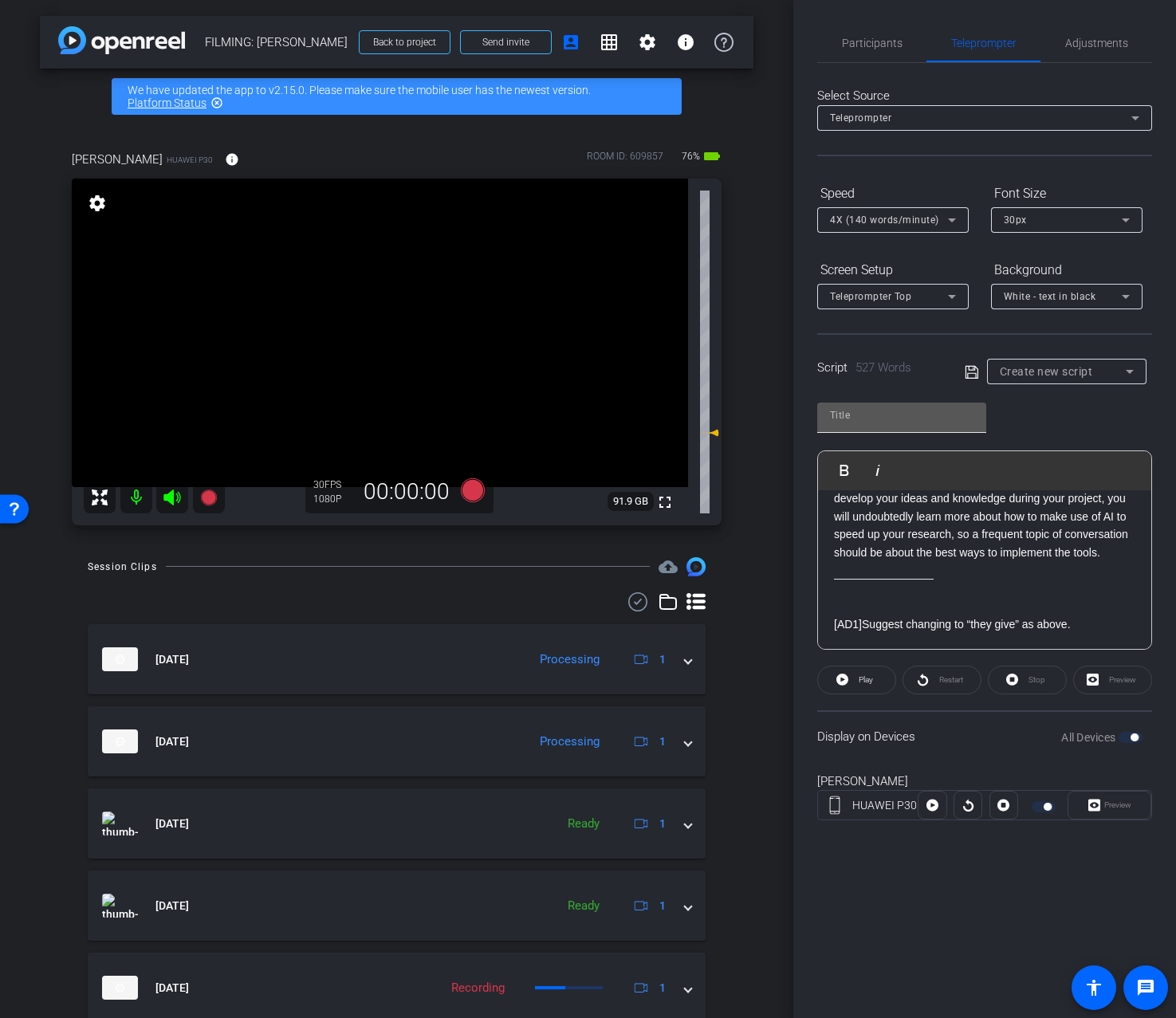
click at [930, 424] on input "text" at bounding box center [902, 415] width 144 height 19
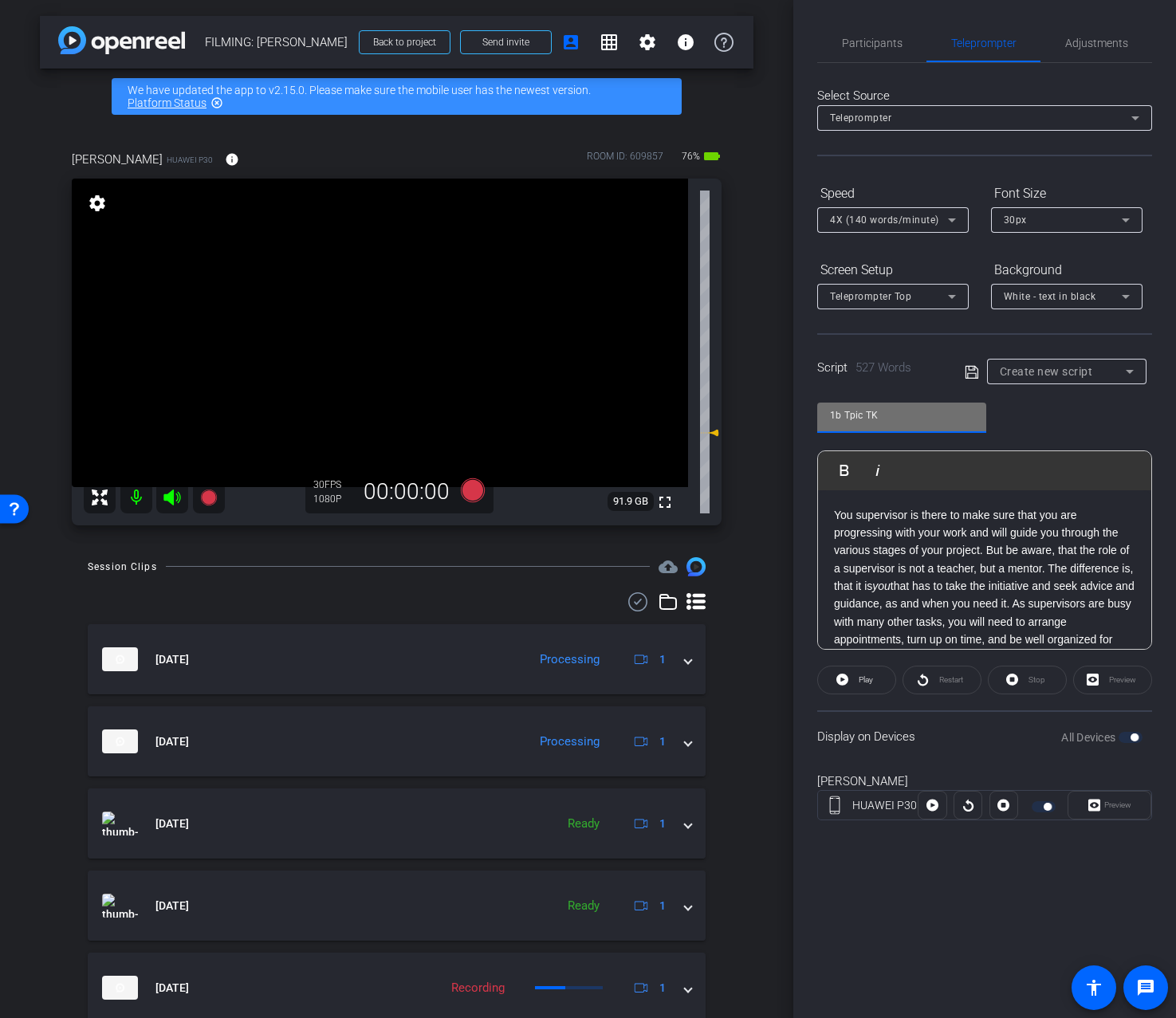
scroll to position [855, 0]
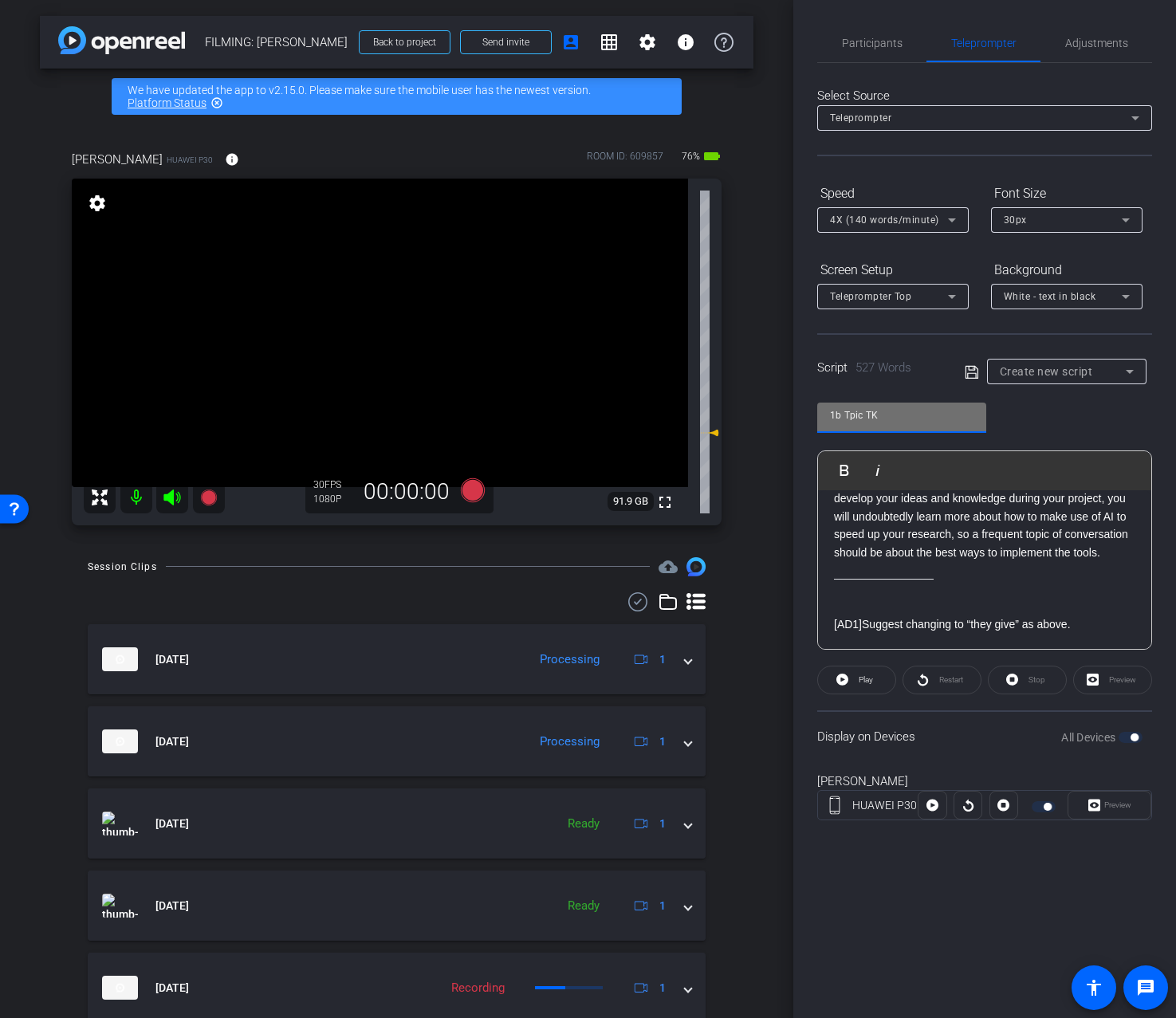
type input "1b Tpic TK"
drag, startPoint x: 1111, startPoint y: 626, endPoint x: 801, endPoint y: 579, distance: 313.5
click at [801, 579] on div "Participants Teleprompter Adjustments Addie Hackshaw Director Ailsa Dann Collab…" at bounding box center [985, 509] width 383 height 1018
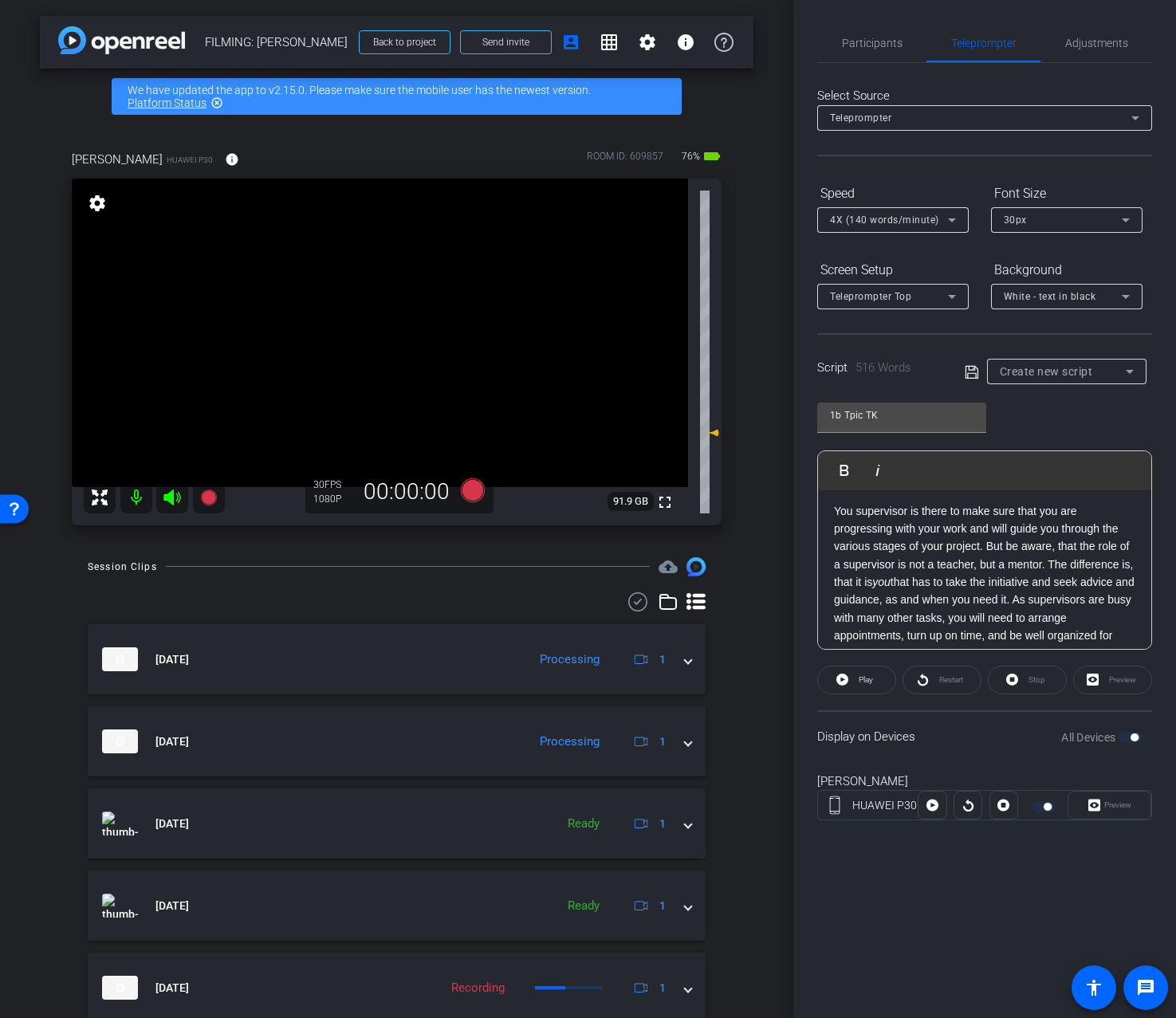
scroll to position [0, 0]
click at [989, 557] on p "You supervisor is there to make sure that you are progressing with your work an…" at bounding box center [984, 604] width 301 height 196
drag, startPoint x: 901, startPoint y: 566, endPoint x: 891, endPoint y: 568, distance: 10.2
click at [897, 567] on p "But be aware, that the role of a supervisor is not a teacher, but a mentor. The…" at bounding box center [984, 582] width 301 height 161
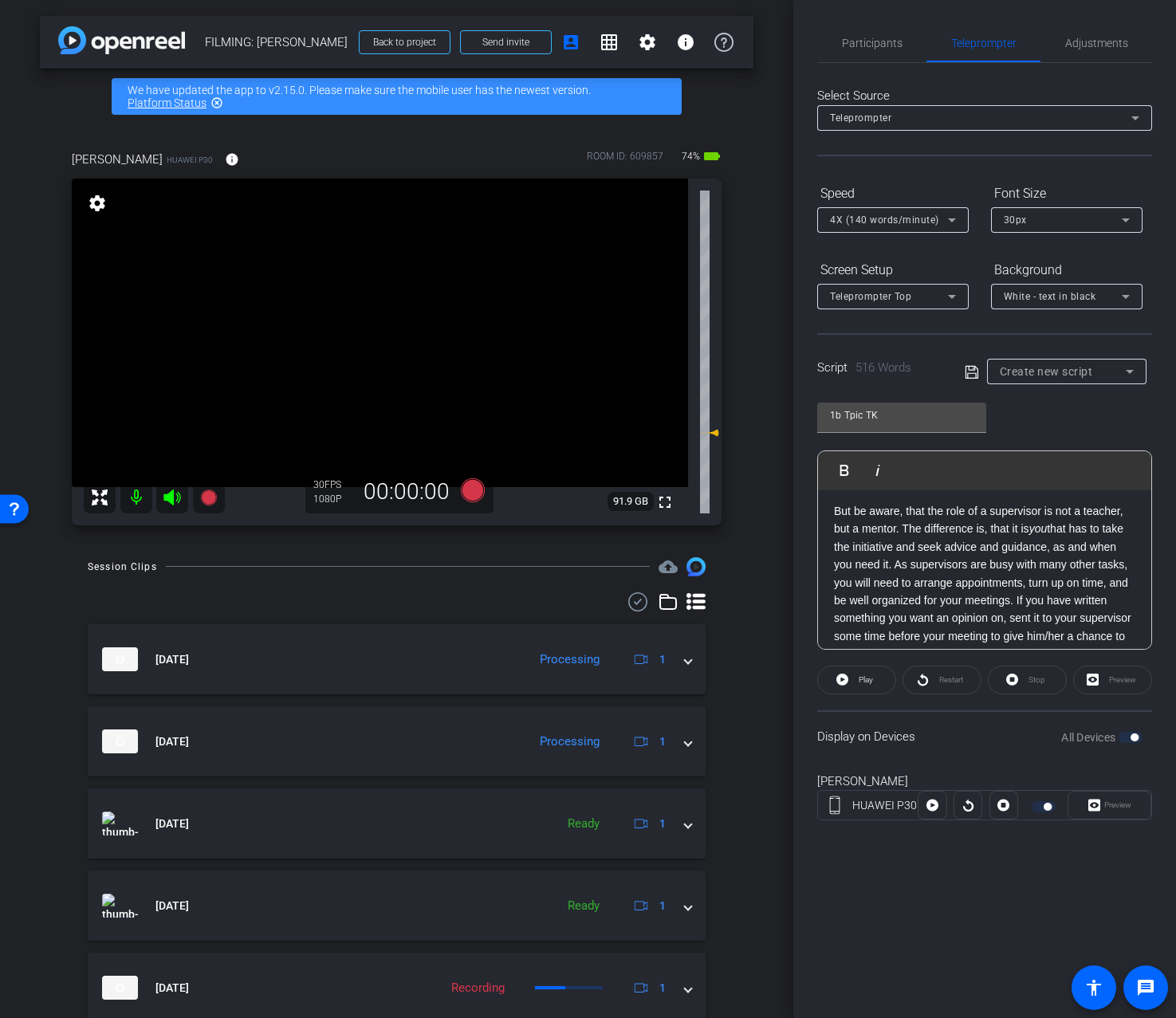
click at [891, 568] on p "But be aware, that the role of a supervisor is not a teacher, but a mentor. The…" at bounding box center [984, 582] width 301 height 161
click at [958, 615] on p "As supervisors are busy with many other tasks, you will need to arrange appoint…" at bounding box center [984, 576] width 301 height 107
click at [1037, 603] on p "The first meeting is a good time to get to know the character of your superviso…" at bounding box center [984, 619] width 301 height 196
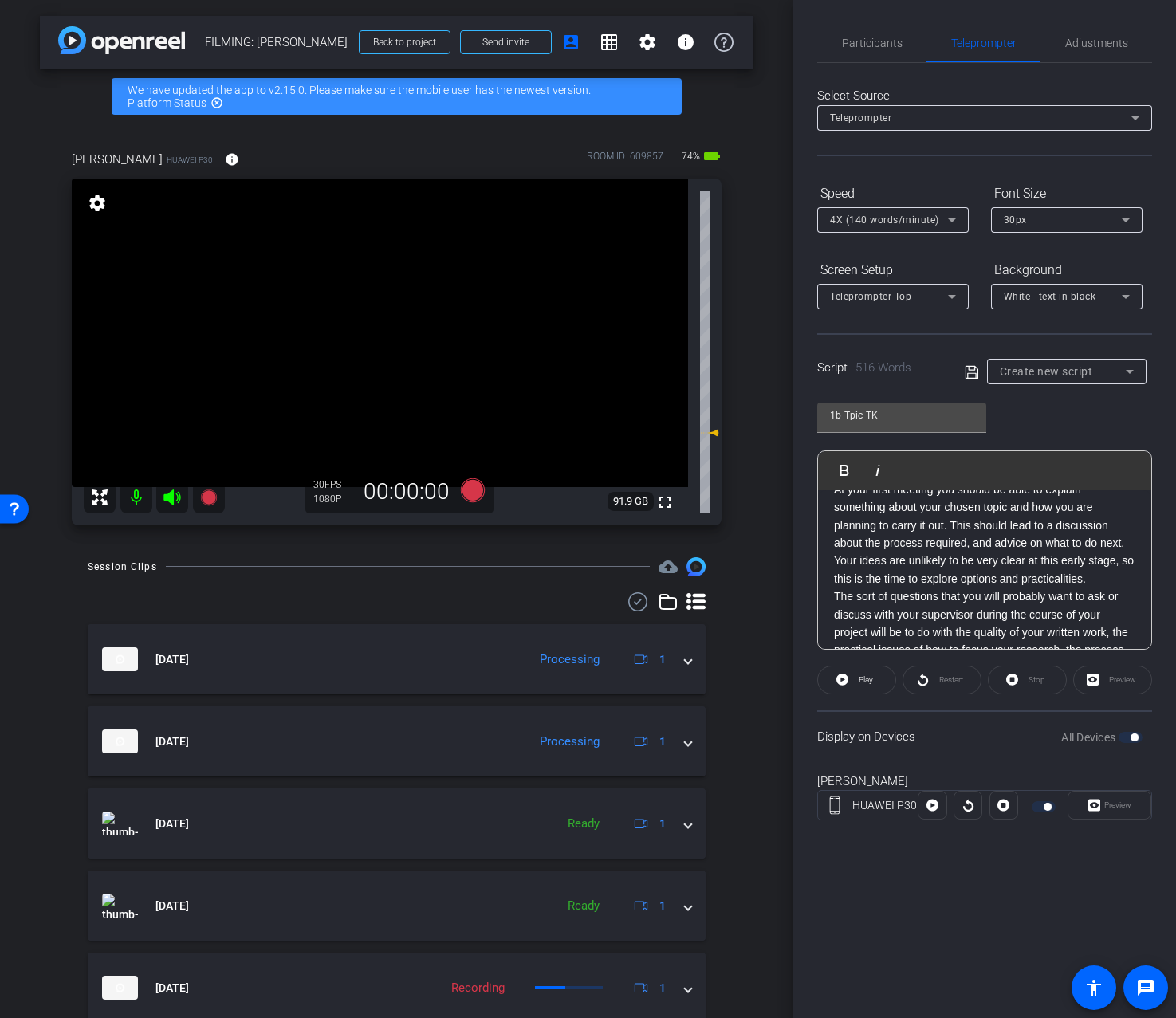
scroll to position [454, 0]
click at [956, 529] on p "At your first meeting you should be able to explain something about your chosen…" at bounding box center [984, 534] width 301 height 107
click at [954, 531] on p "At your first meeting you should be able to explain something about your chosen…" at bounding box center [984, 534] width 301 height 107
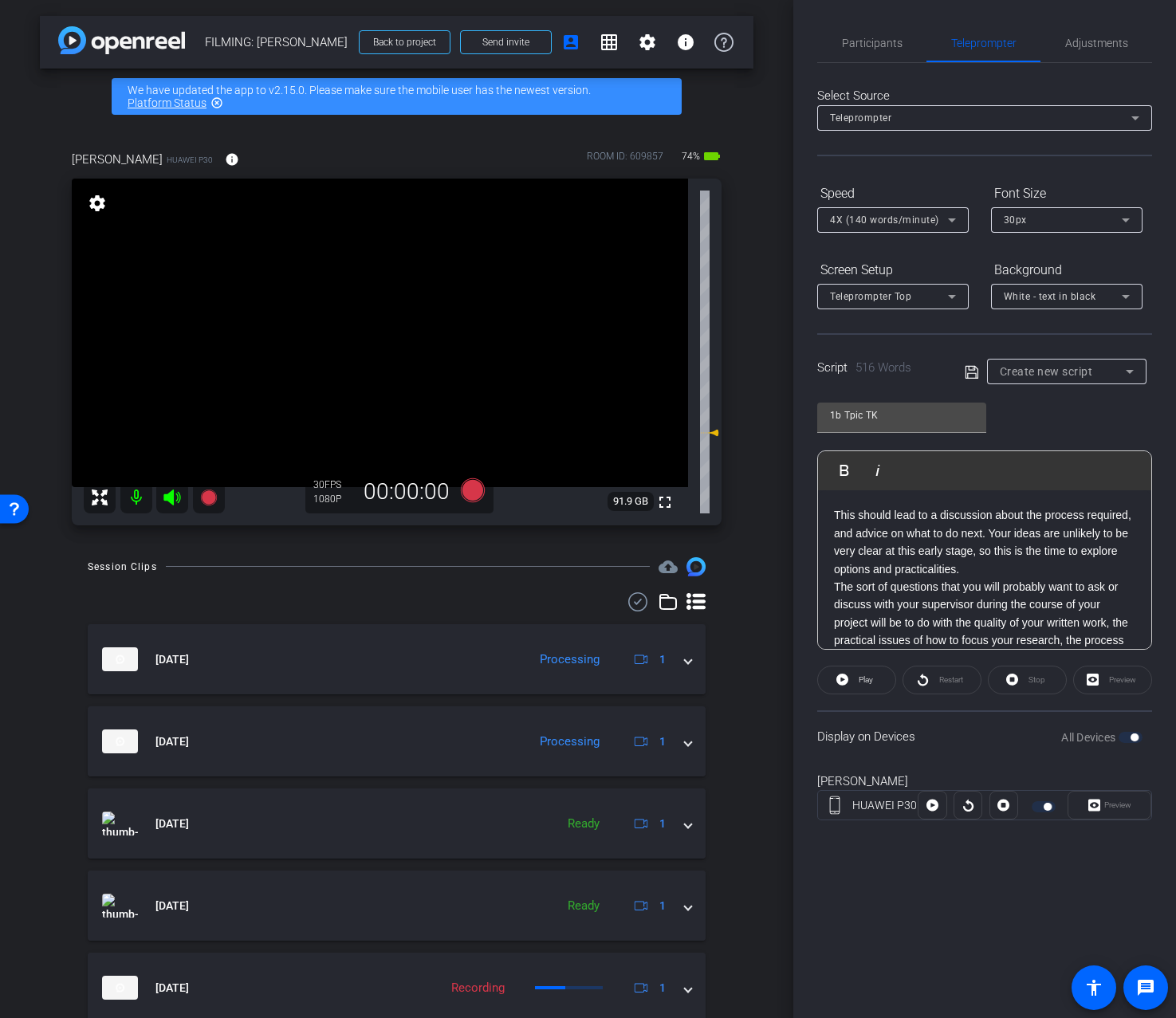
scroll to position [501, 0]
click at [975, 572] on p "This should lead to a discussion about the process required, and advice on what…" at bounding box center [984, 541] width 301 height 72
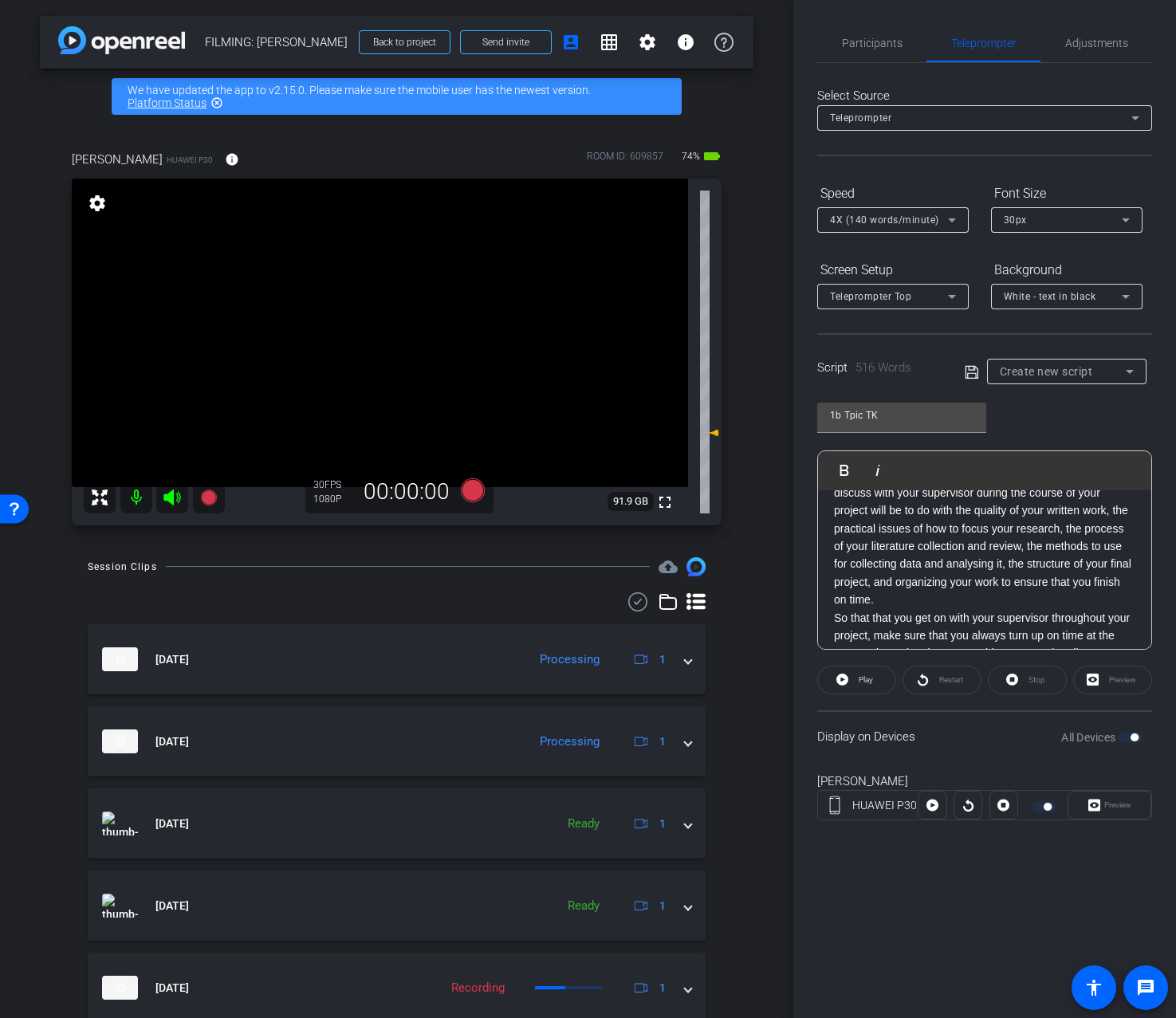
scroll to position [628, 0]
click at [934, 606] on p "The sort of questions that you will probably want to ask or discuss with your s…" at bounding box center [984, 537] width 301 height 143
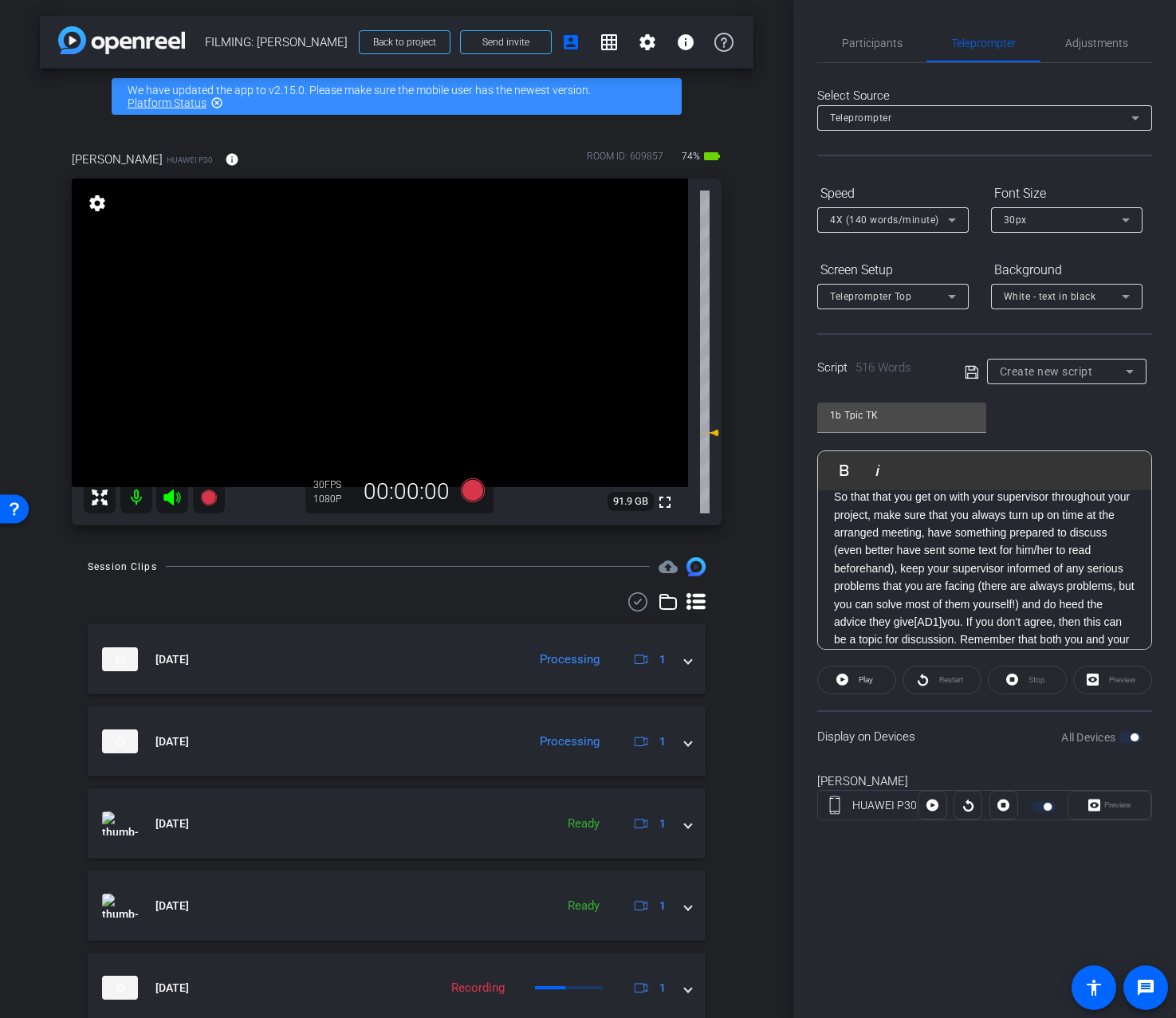
scroll to position [783, 0]
click at [941, 625] on link "[AD1]" at bounding box center [927, 623] width 28 height 13
click at [940, 627] on p "So that that you get on with your supervisor throughout your project, make sure…" at bounding box center [984, 588] width 301 height 196
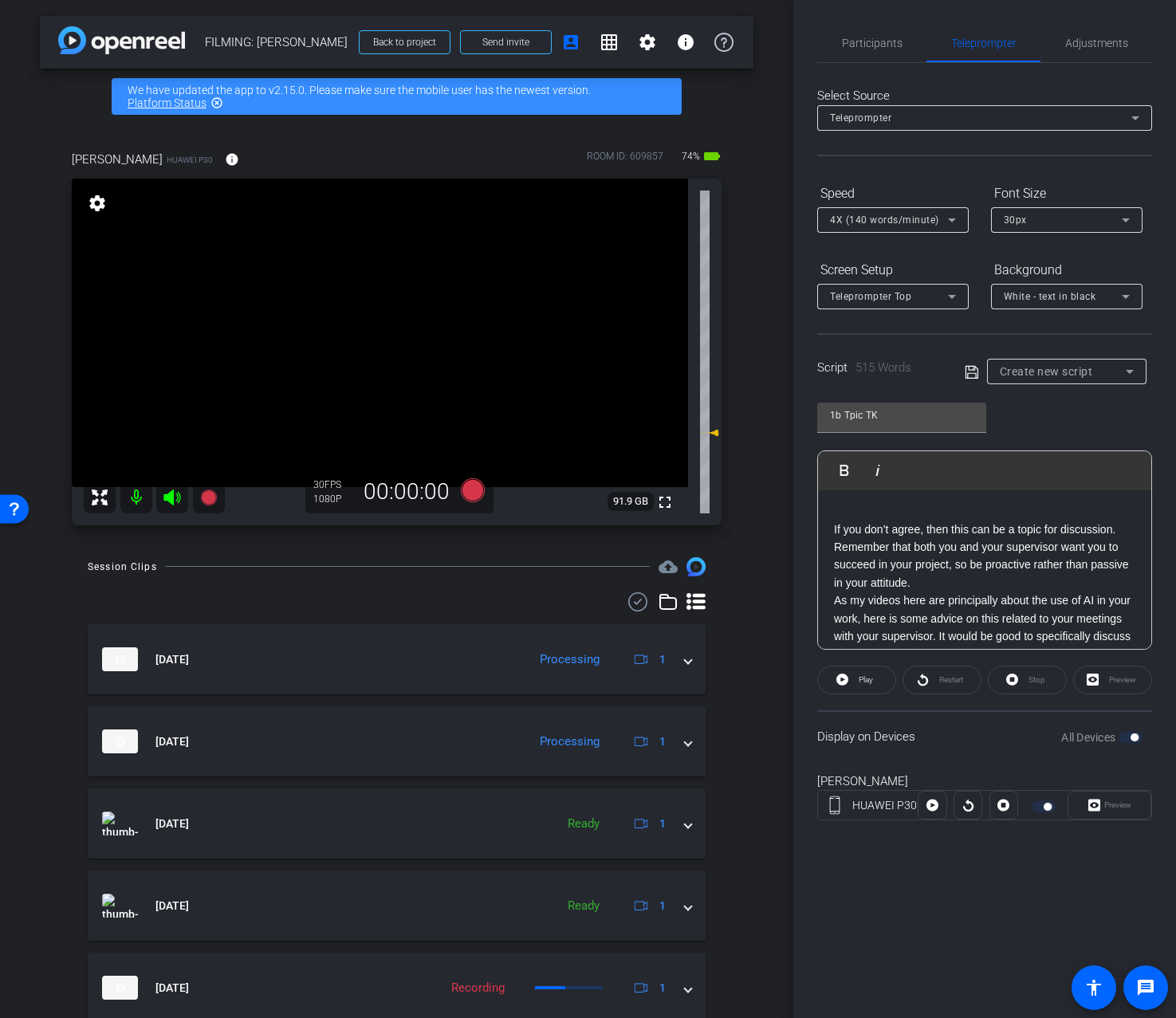
scroll to position [955, 0]
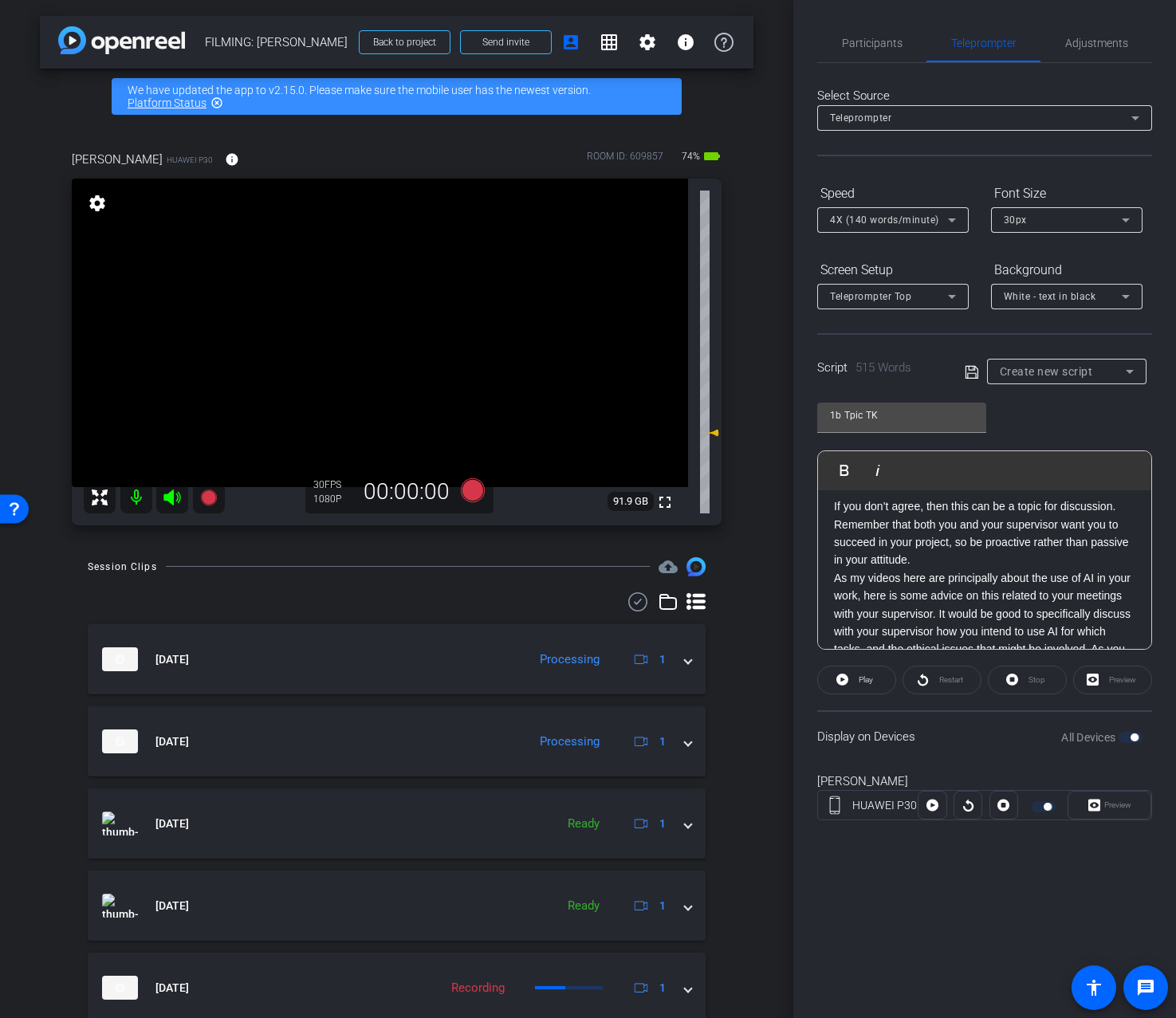
click at [932, 562] on p "If you don’t agree, then this can be a topic for discussion. Remember that both…" at bounding box center [984, 533] width 301 height 72
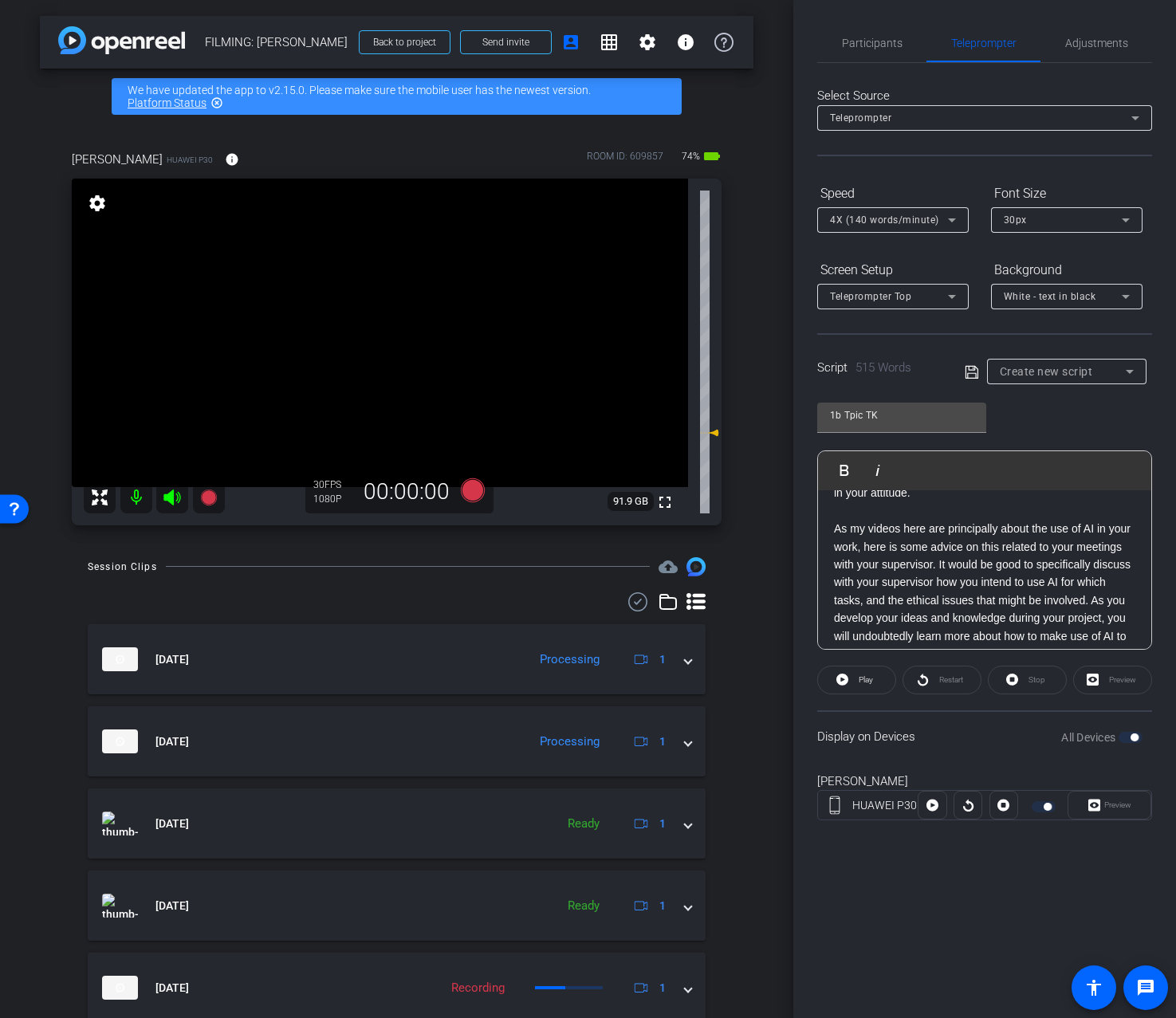
click at [938, 570] on p "As my videos here are principally about the use of AI in your work, here is som…" at bounding box center [984, 600] width 301 height 161
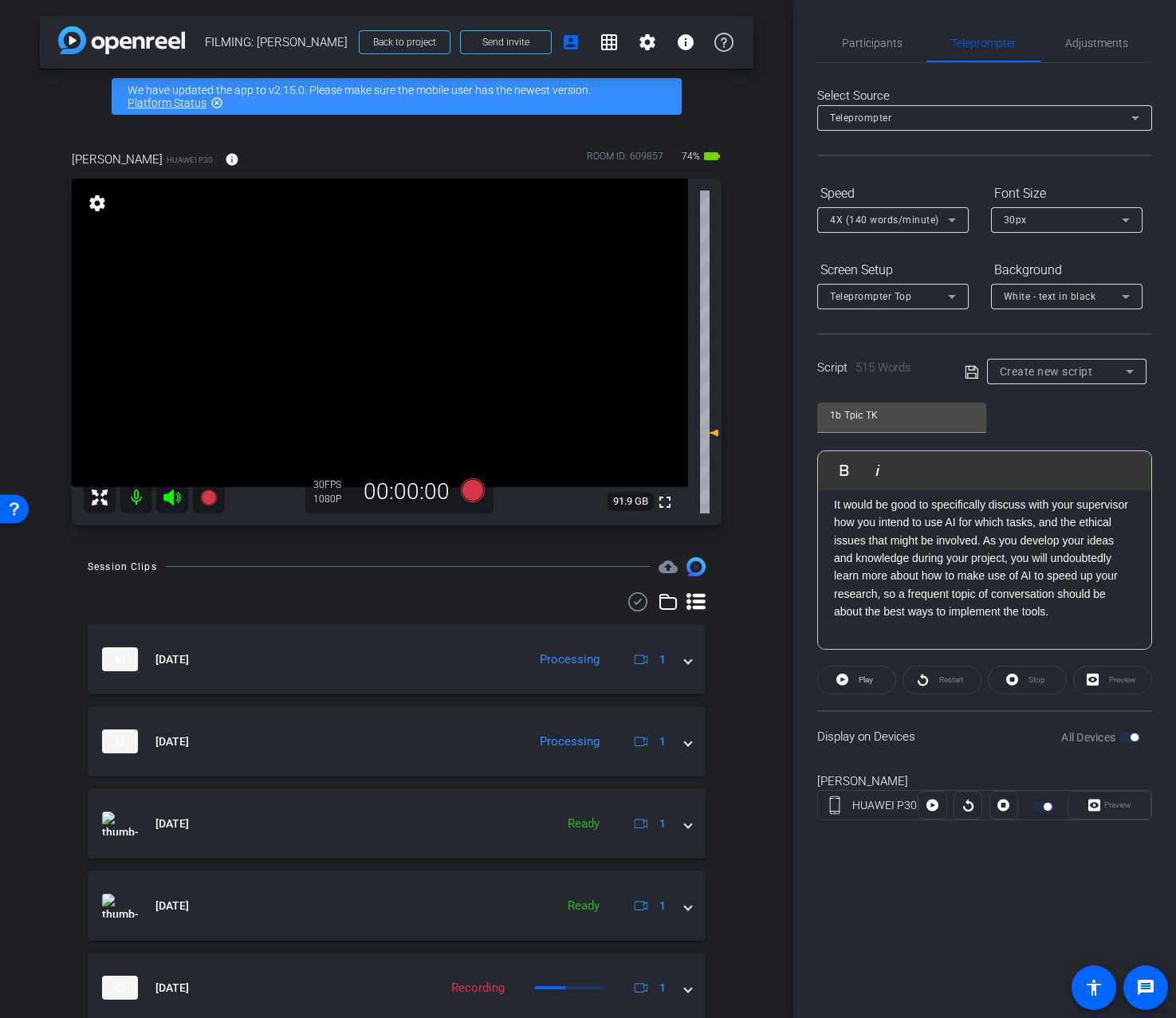
scroll to position [1116, 0]
click at [985, 547] on p "It would be good to specifically discuss with your supervisor how you intend to…" at bounding box center [984, 559] width 301 height 125
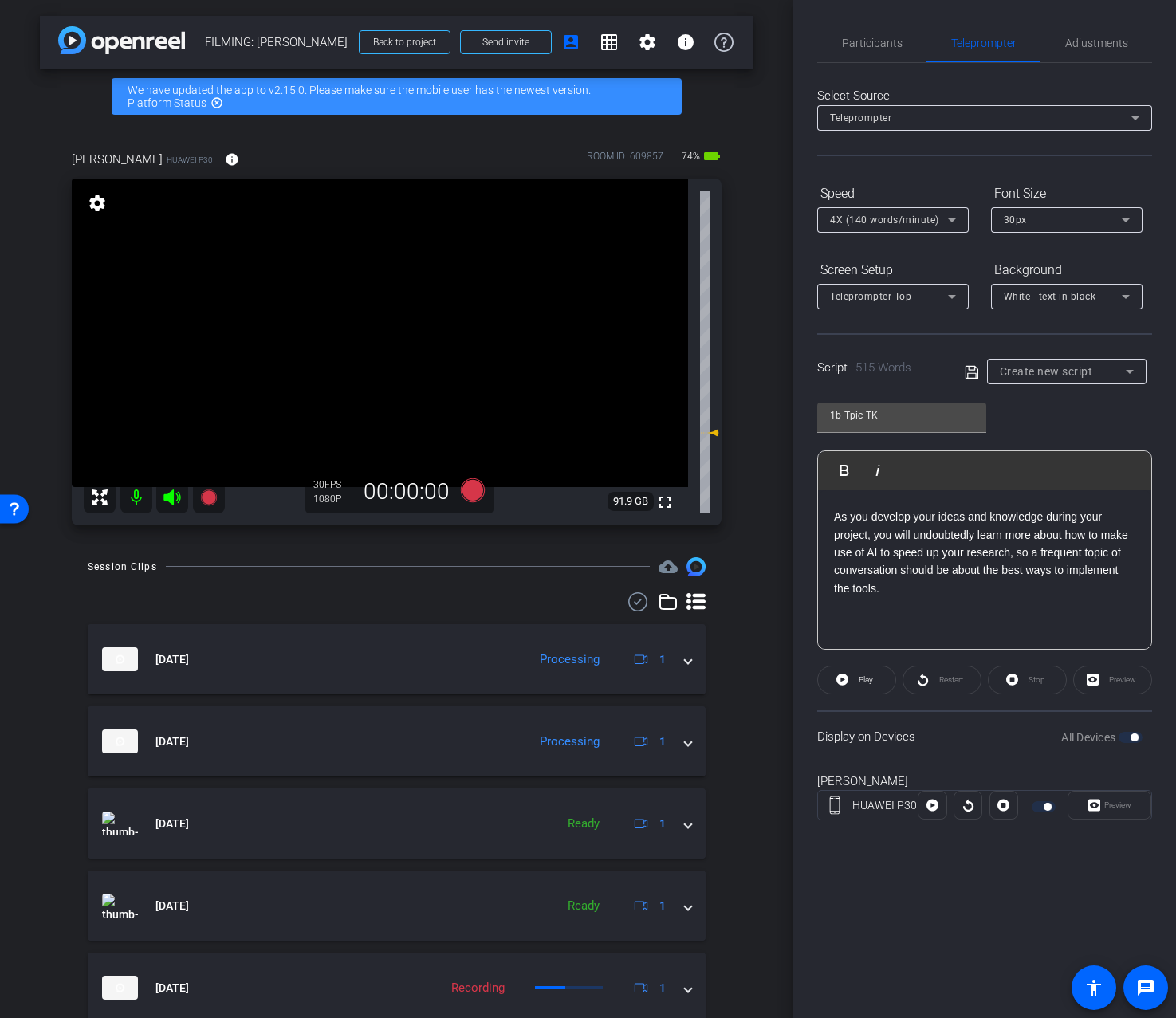
click at [970, 587] on p "As you develop your ideas and knowledge during your project, you will undoubted…" at bounding box center [984, 552] width 301 height 89
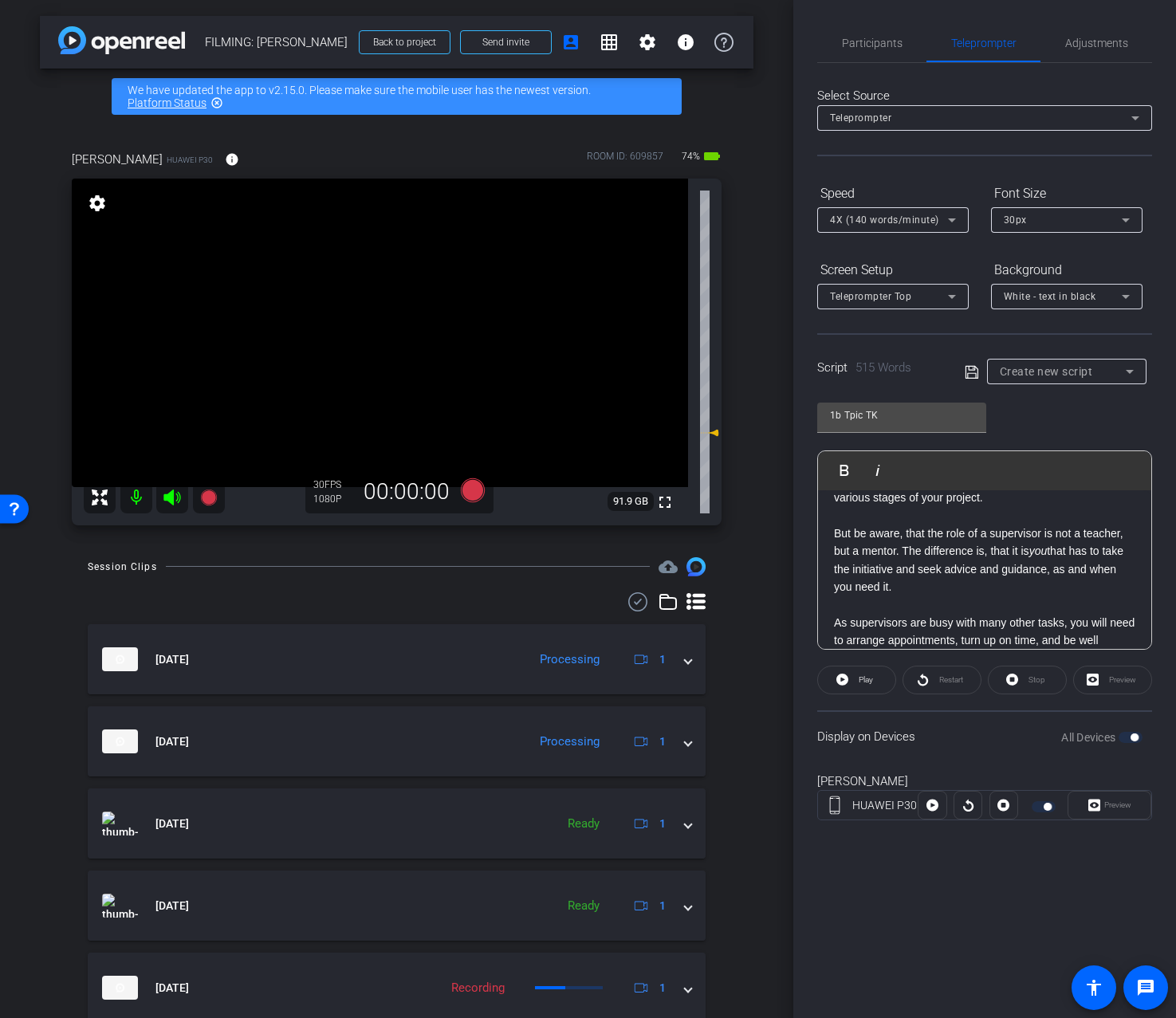
scroll to position [0, 0]
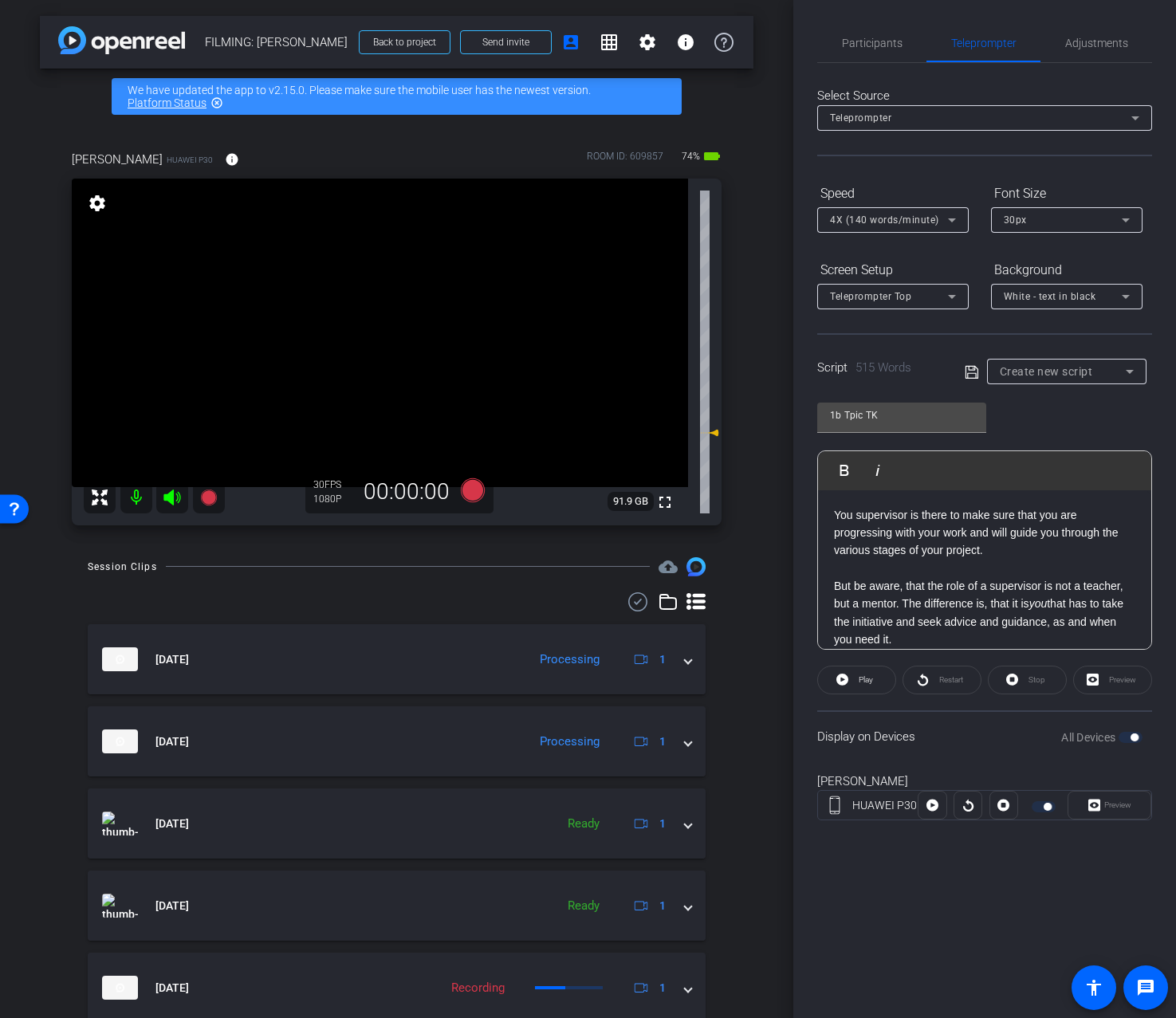
click at [972, 377] on icon at bounding box center [972, 372] width 14 height 19
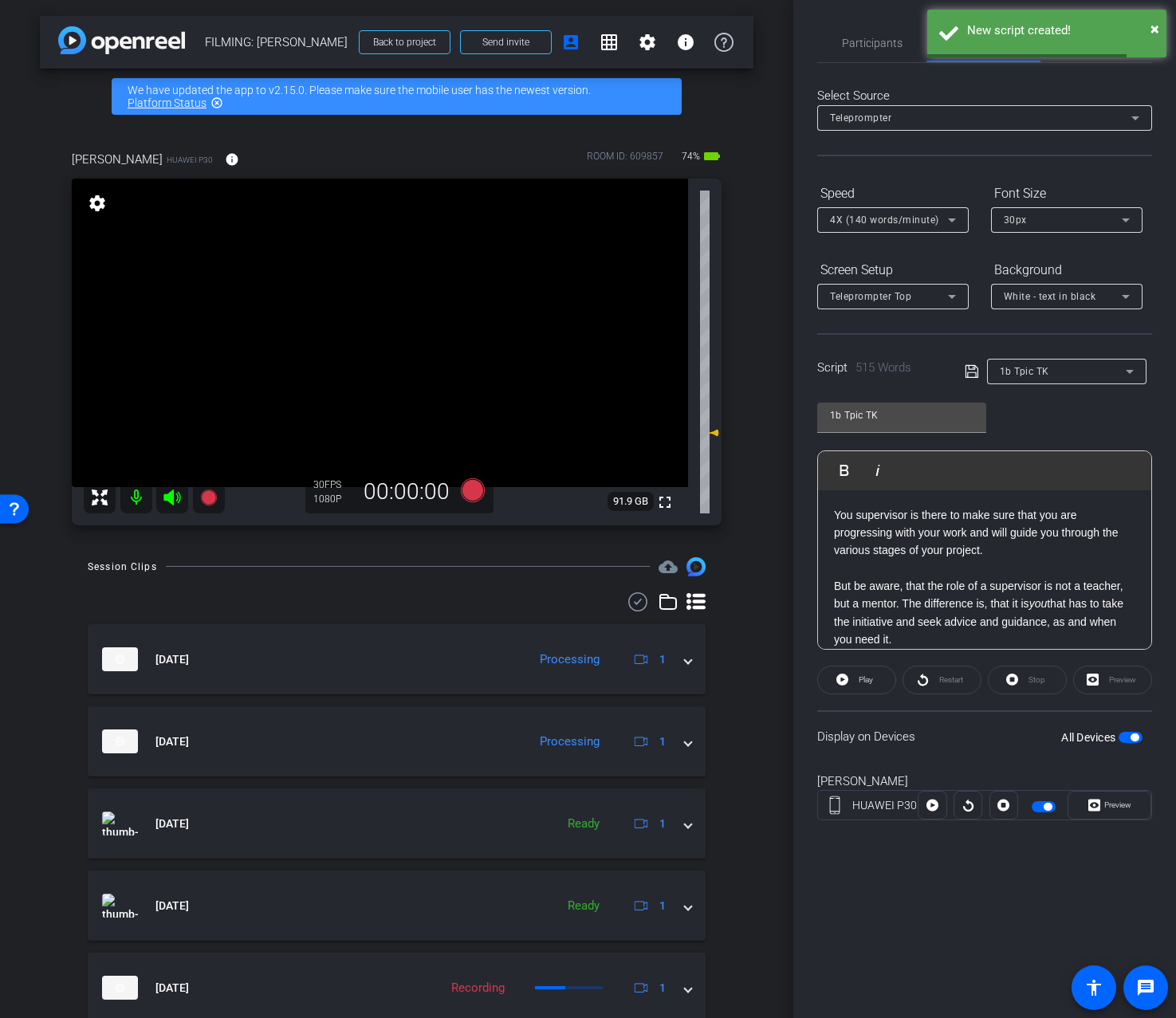
click at [1042, 374] on span "1b Tpic TK" at bounding box center [1024, 371] width 49 height 11
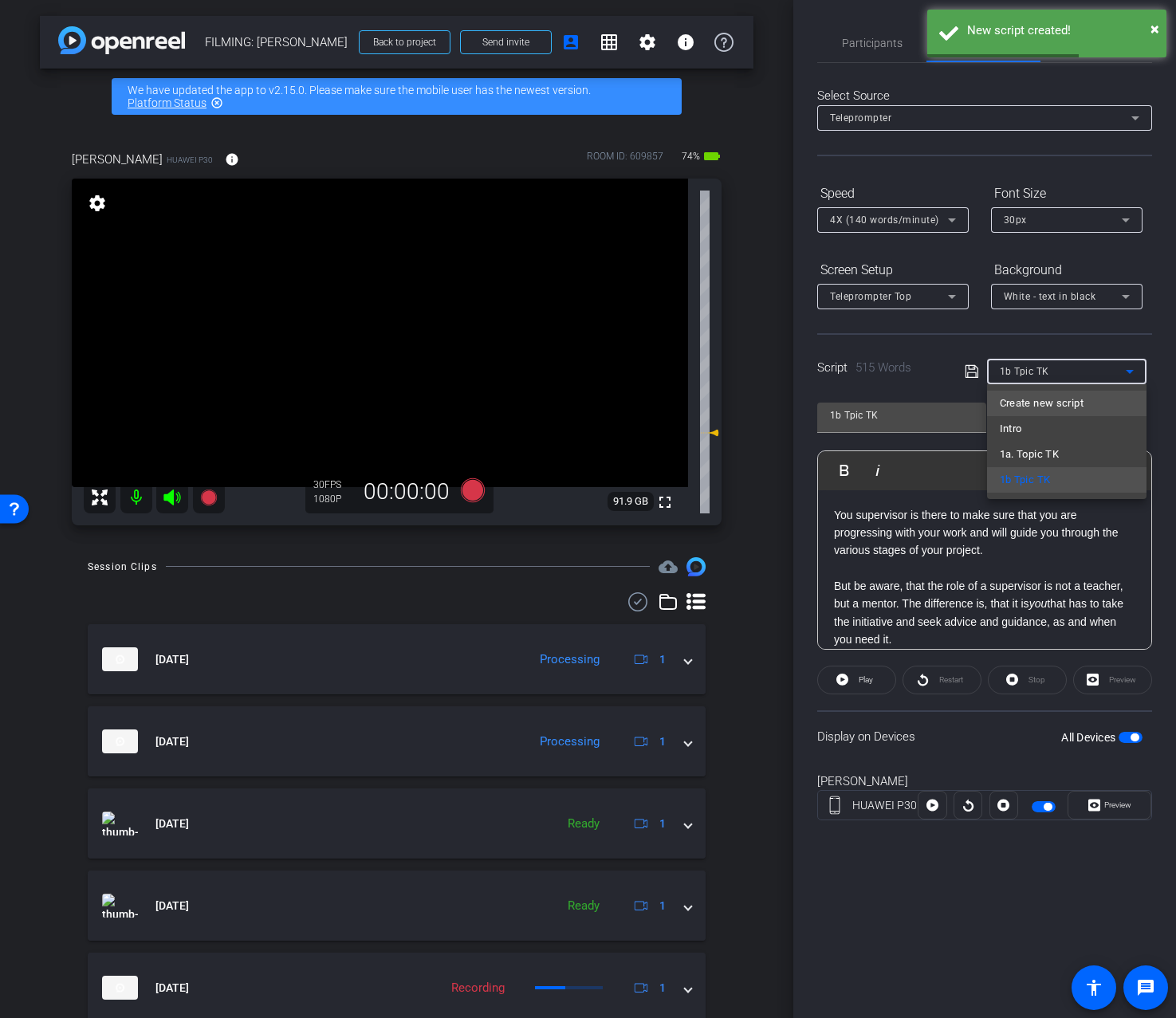
click at [1028, 402] on span "Create new script" at bounding box center [1042, 403] width 83 height 19
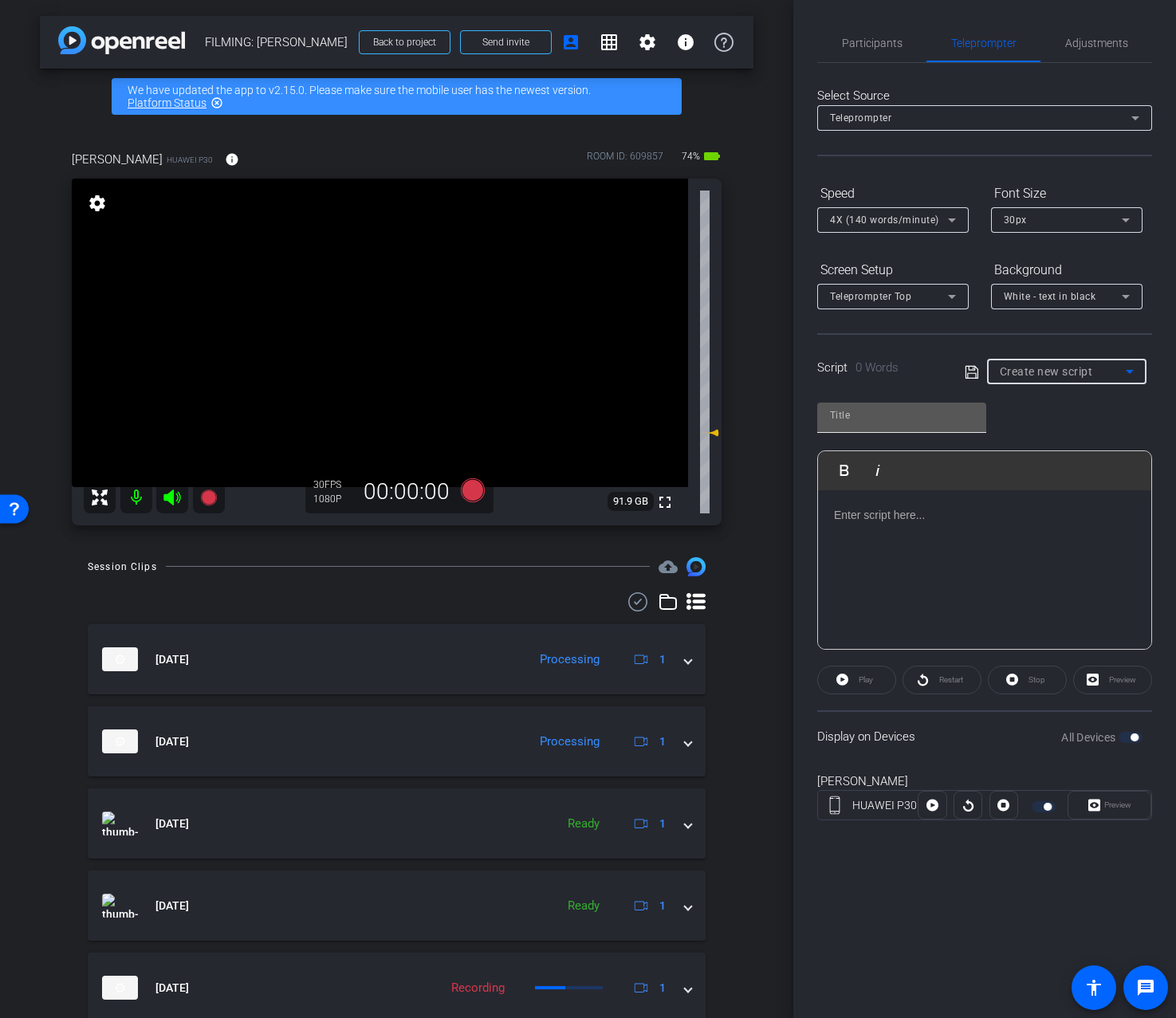
click at [879, 424] on div at bounding box center [902, 416] width 144 height 26
paste input "Topic 2.2:"
click at [958, 554] on div at bounding box center [984, 570] width 333 height 159
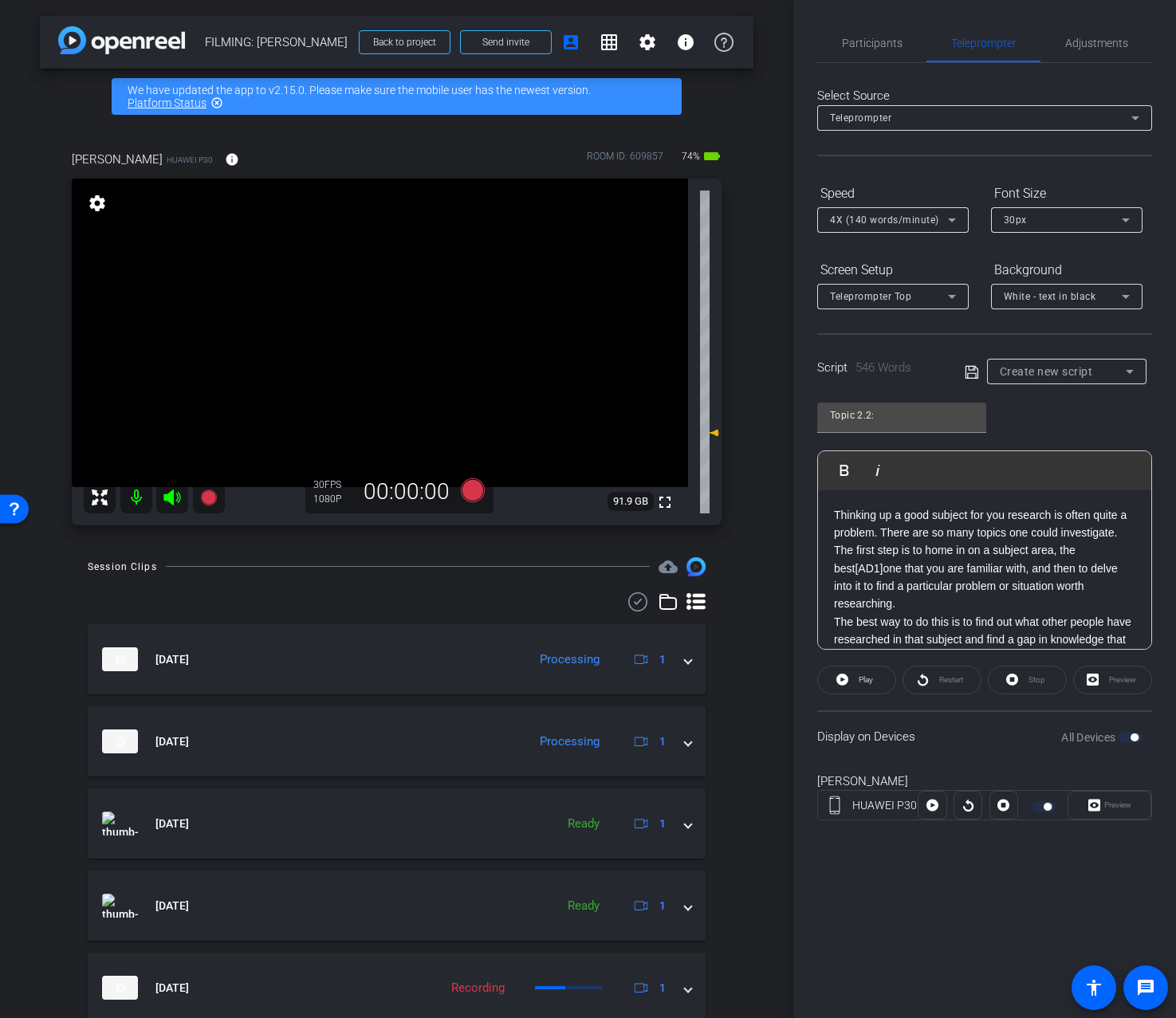
scroll to position [965, 0]
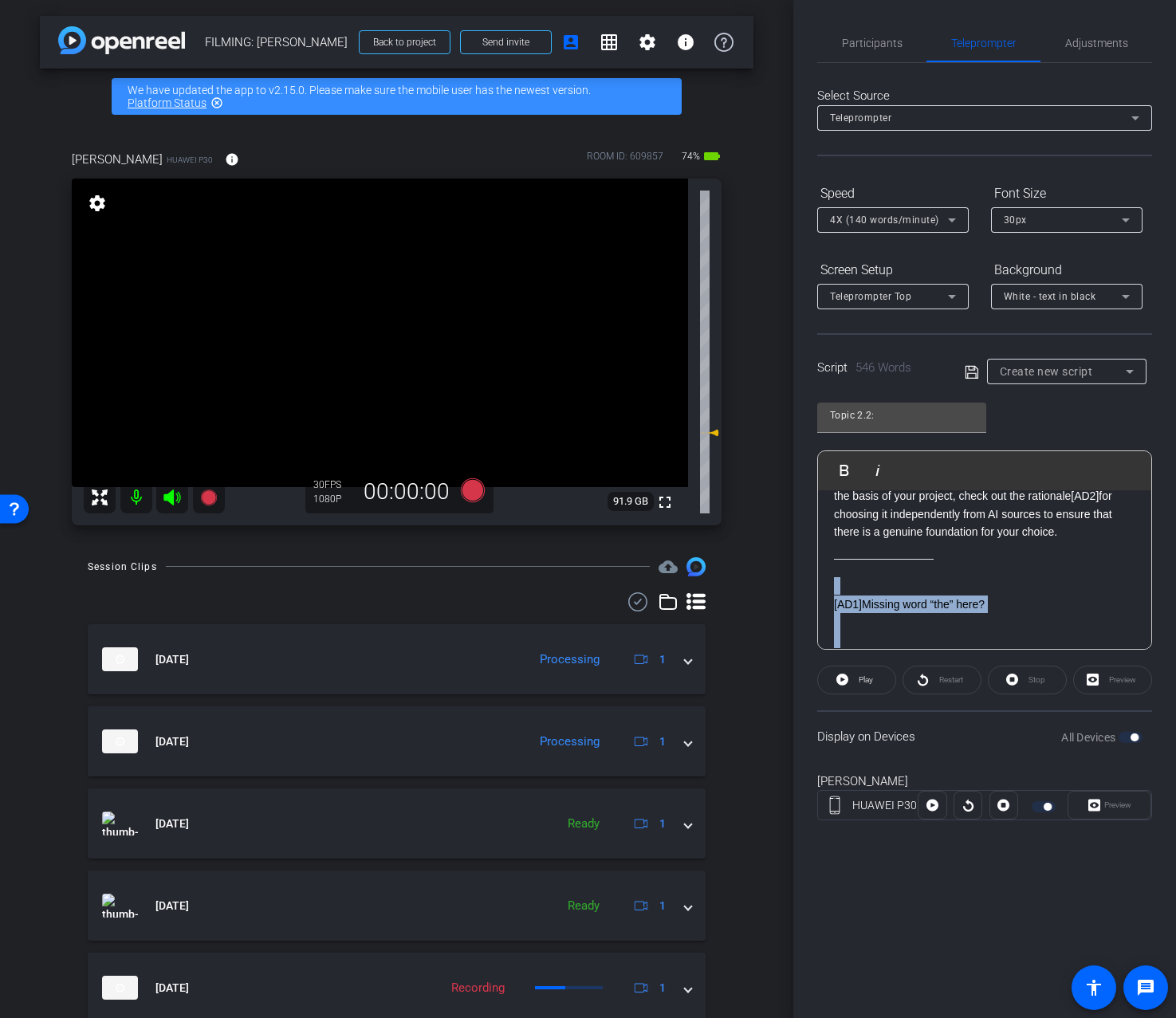
drag, startPoint x: 989, startPoint y: 636, endPoint x: 830, endPoint y: 573, distance: 171.0
click at [830, 573] on div "Thinking up a good subject for you research is often quite a problem. There are…" at bounding box center [984, 103] width 333 height 1157
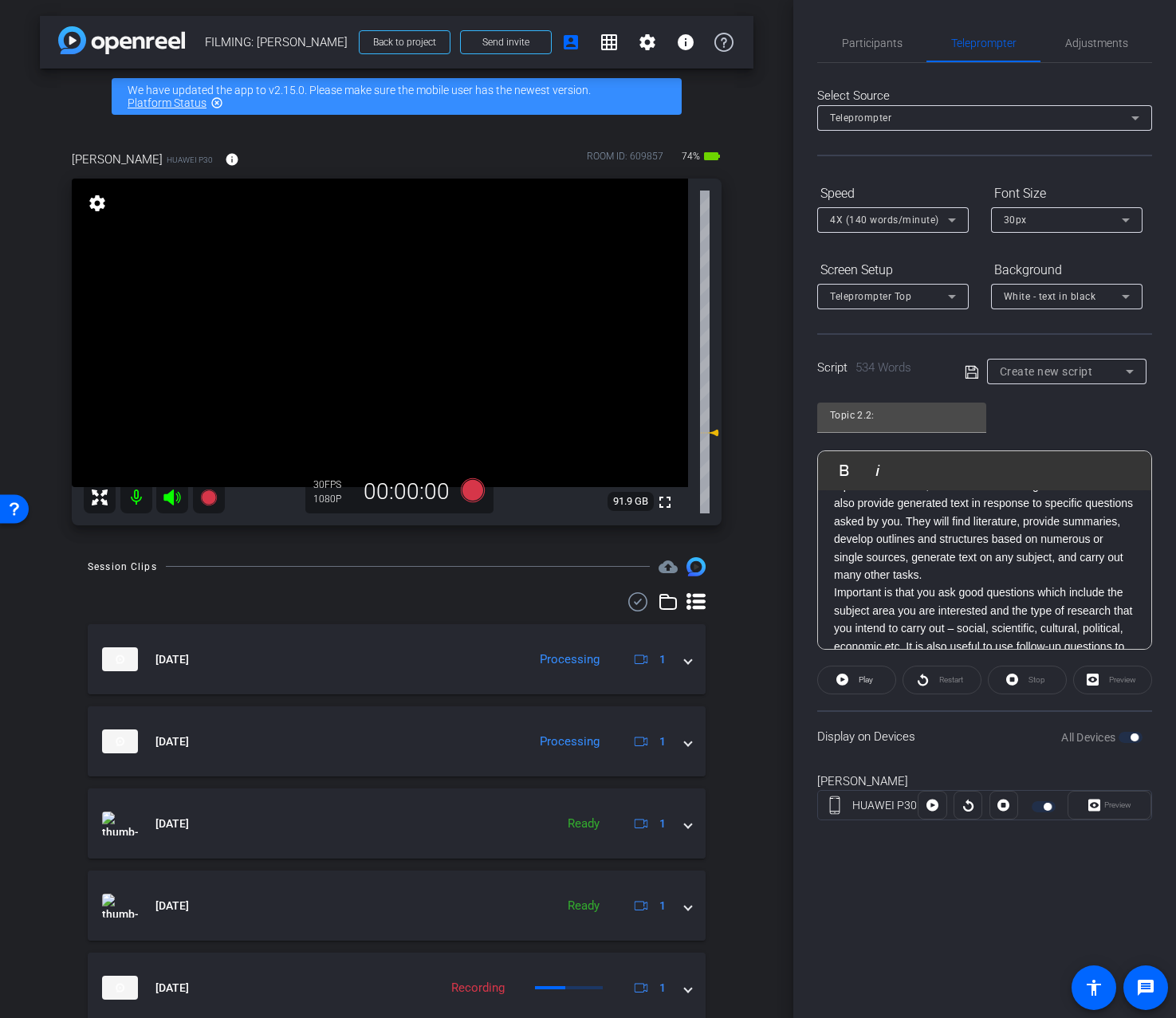
scroll to position [0, 0]
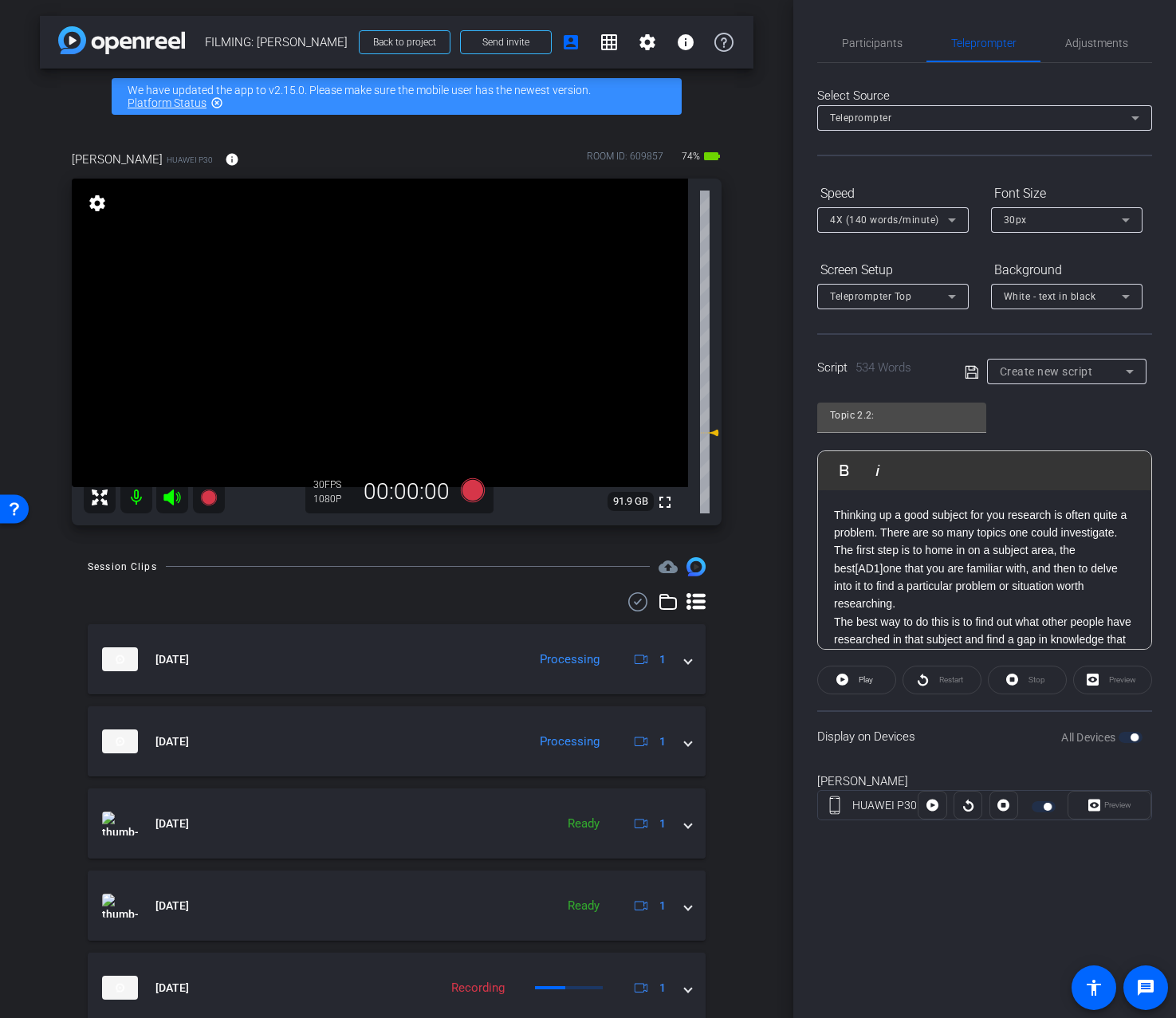
click at [1130, 551] on p "Thinking up a good subject for you research is often quite a problem. There are…" at bounding box center [984, 560] width 301 height 107
click at [1103, 582] on p "Thinking up a good subject for you research is often quite a problem. There are…" at bounding box center [984, 551] width 301 height 89
click at [887, 535] on p "Thinking up a good subject for you research is often quite a problem. There are…" at bounding box center [984, 551] width 301 height 89
click at [881, 536] on p "Thinking up a good subject for you research is often quite a problem. There are…" at bounding box center [984, 551] width 301 height 89
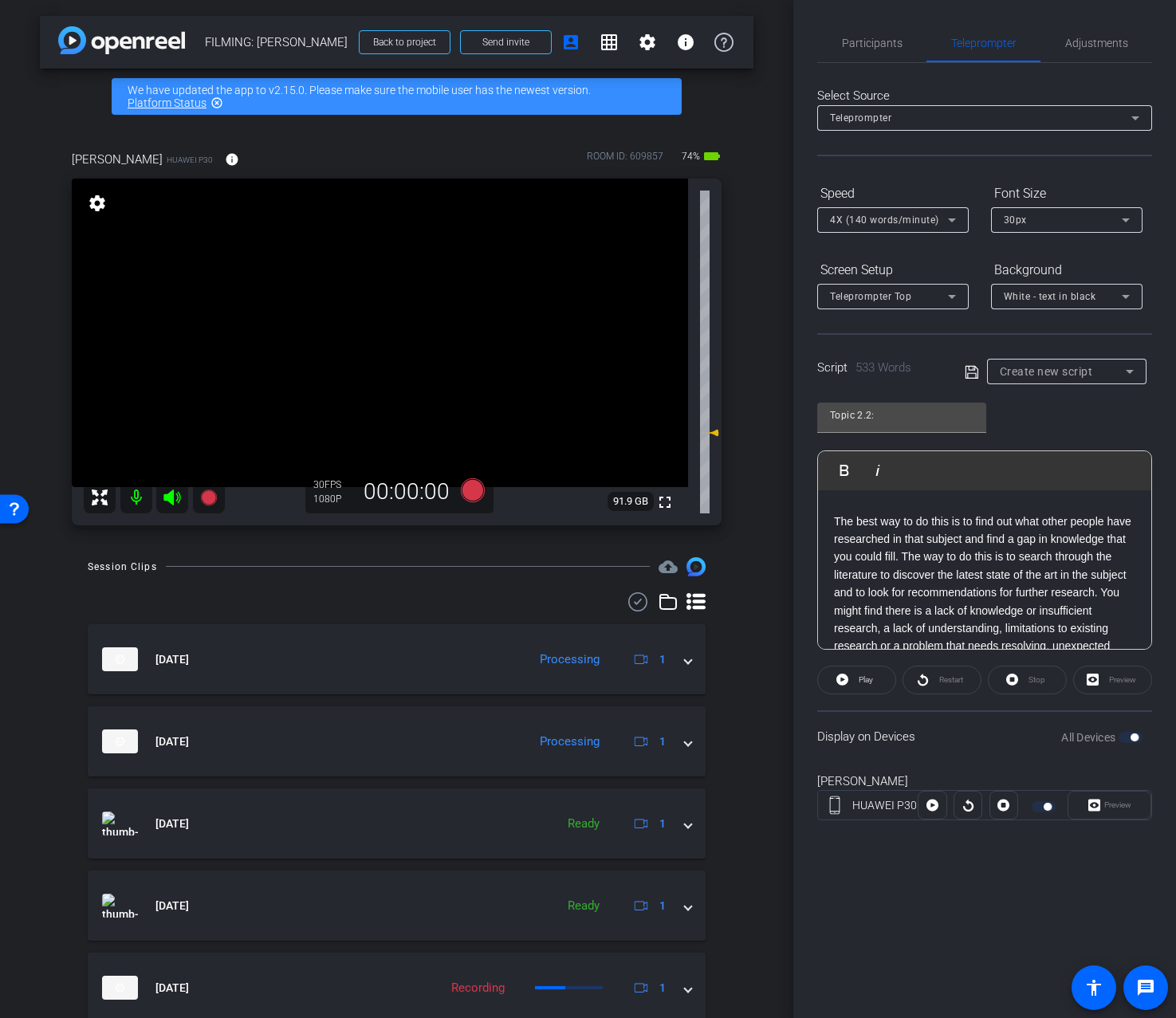
scroll to position [135, 0]
click at [905, 561] on p "The best way to do this is to find out what other people have researched in tha…" at bounding box center [984, 656] width 301 height 285
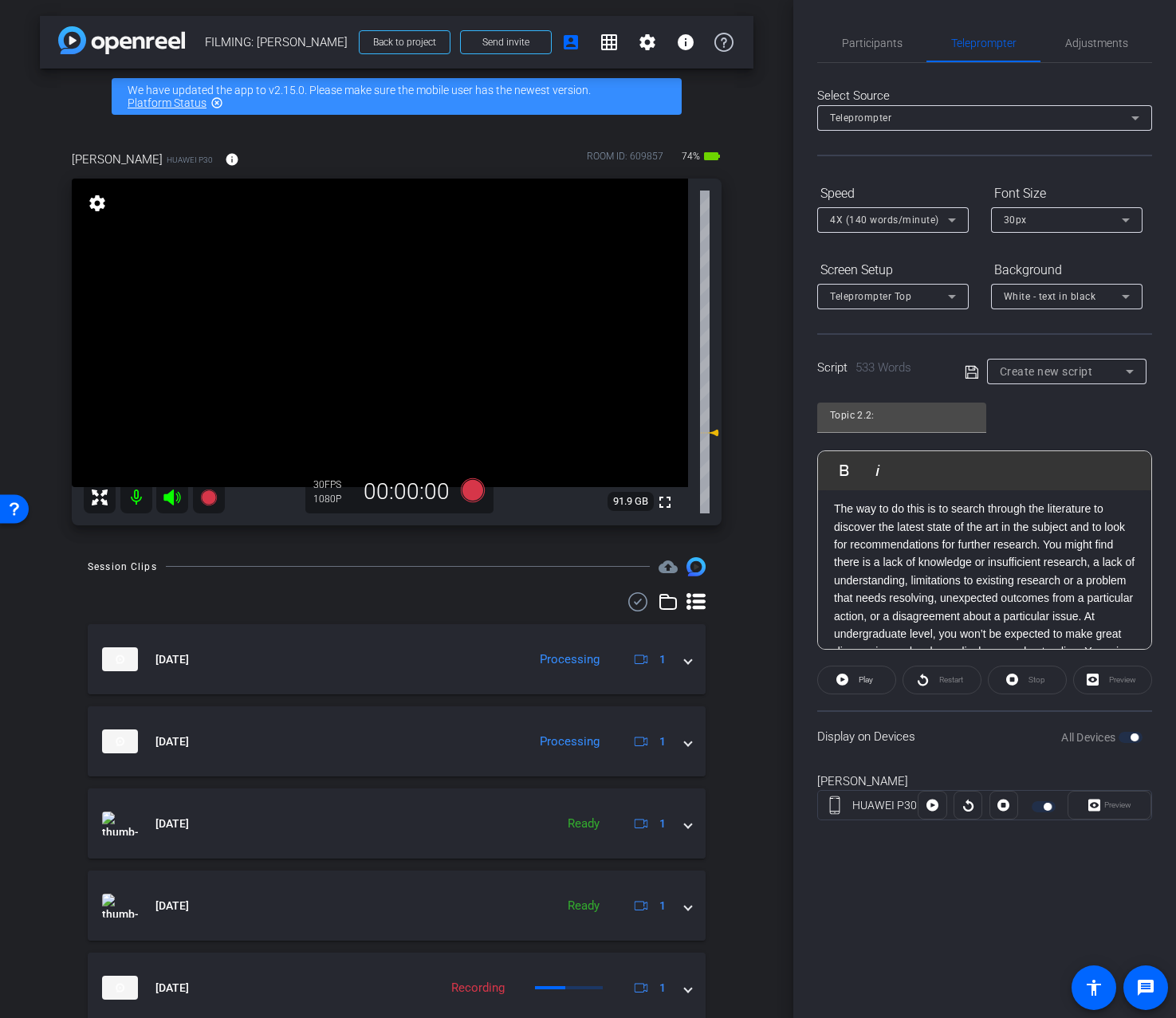
click at [1044, 544] on p "The way to do this is to search through the literature to discover the latest s…" at bounding box center [984, 624] width 301 height 249
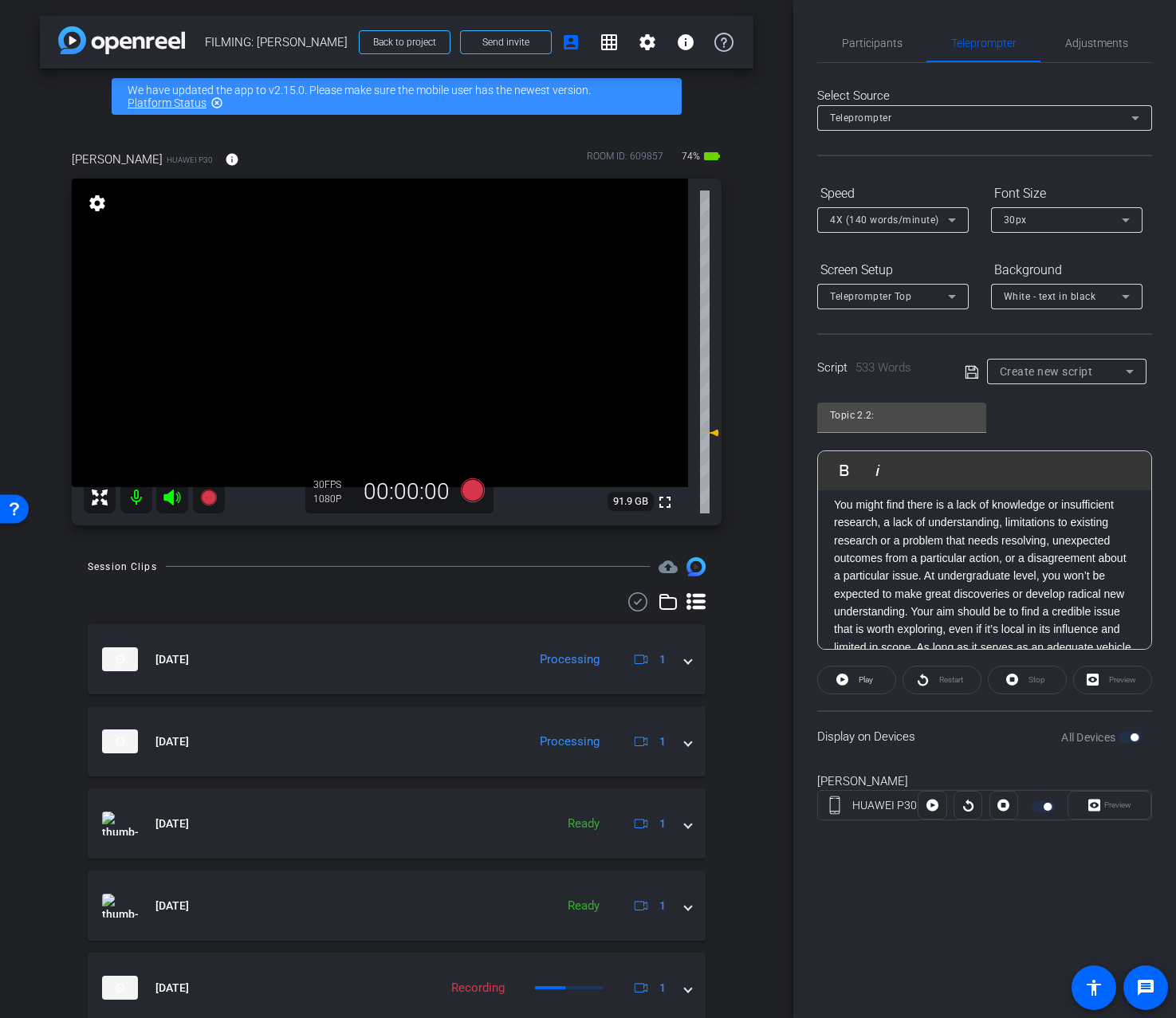
scroll to position [295, 0]
click at [926, 581] on p "You might find there is a lack of knowledge or insufficient research, a lack of…" at bounding box center [984, 595] width 301 height 196
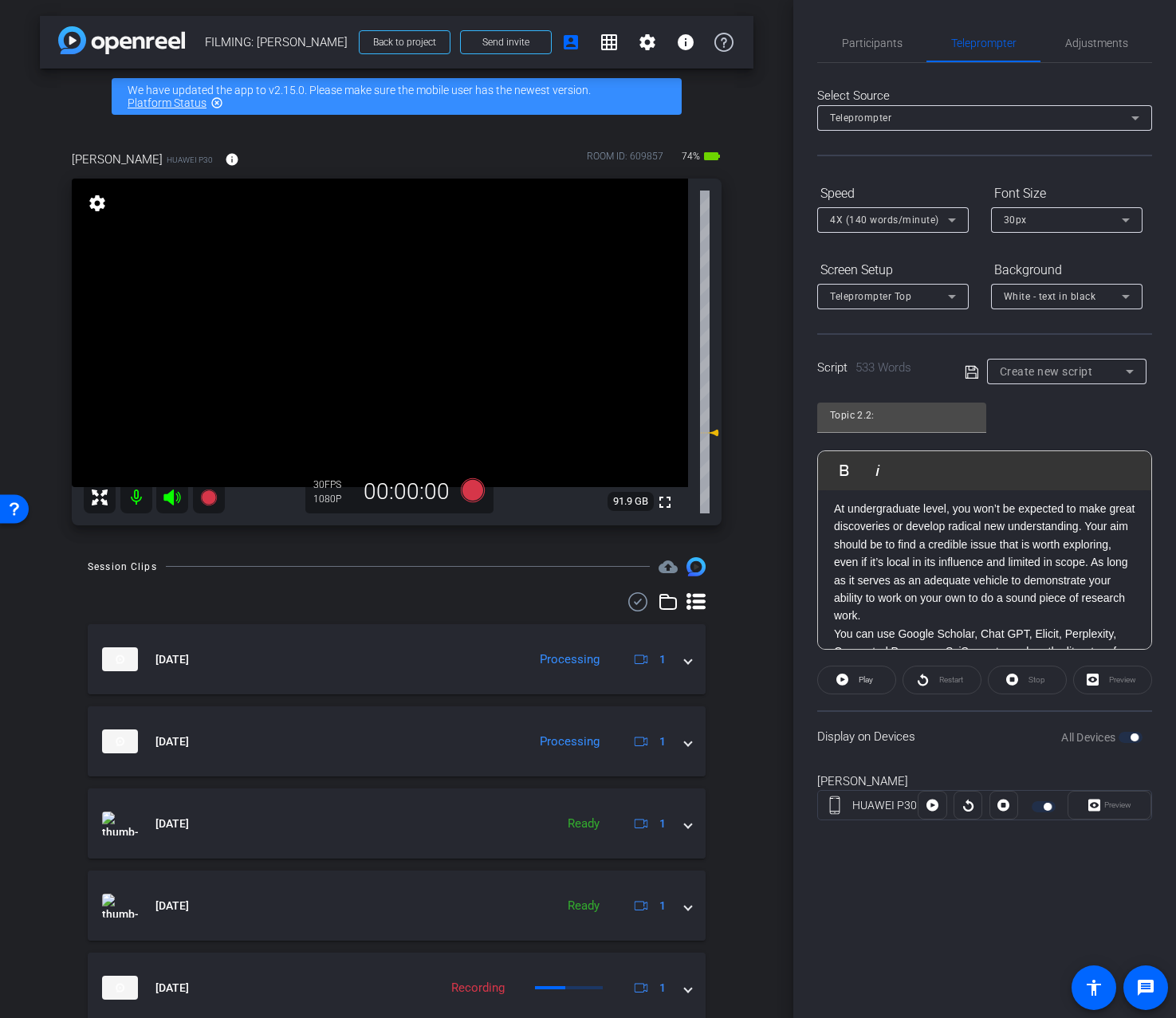
scroll to position [401, 0]
click at [870, 581] on p "At undergraduate level, you won’t be expected to make great discoveries or deve…" at bounding box center [984, 561] width 301 height 125
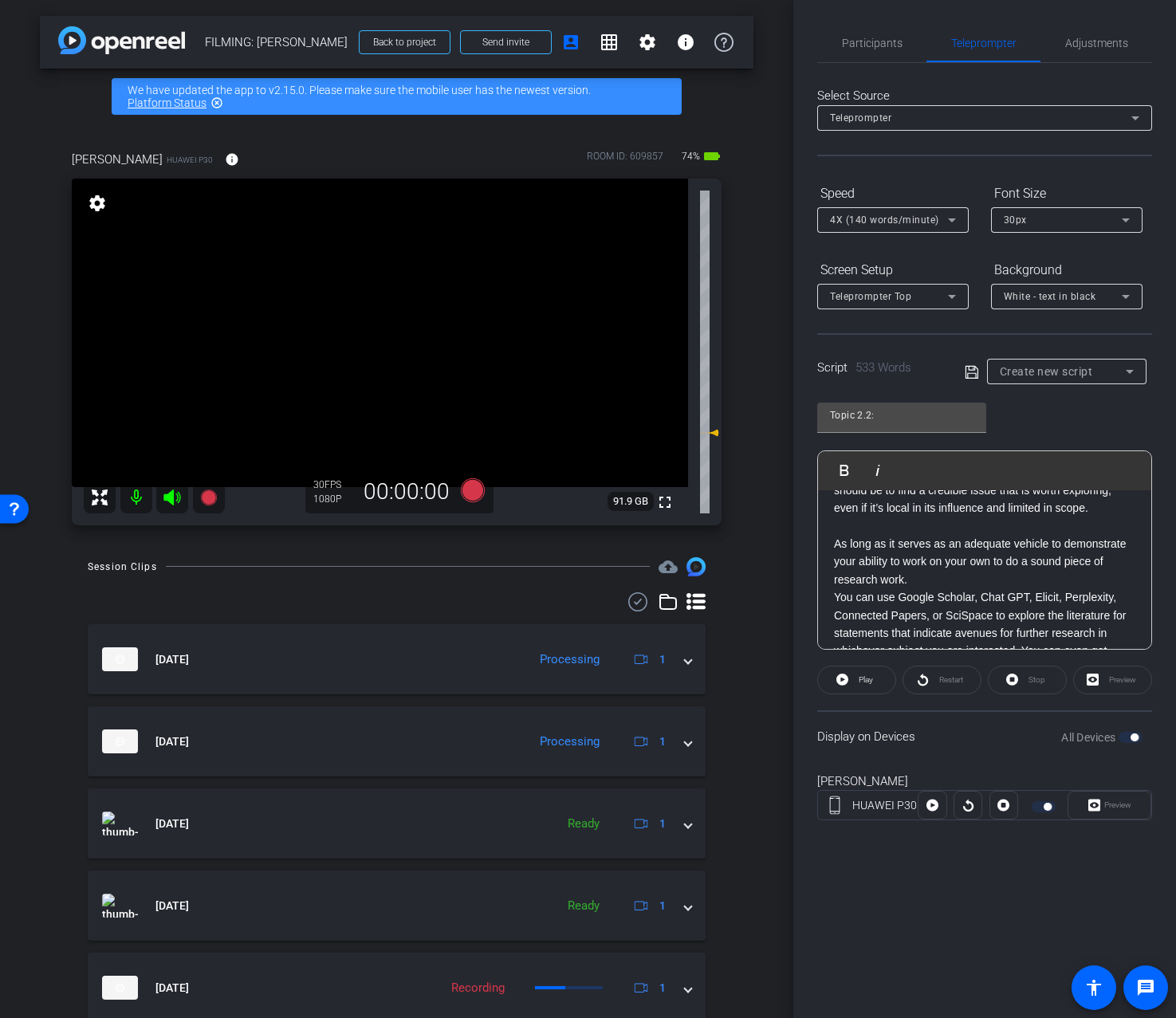
click at [935, 588] on p "As long as it serves as an adequate vehicle to demonstrate your ability to work…" at bounding box center [984, 562] width 301 height 53
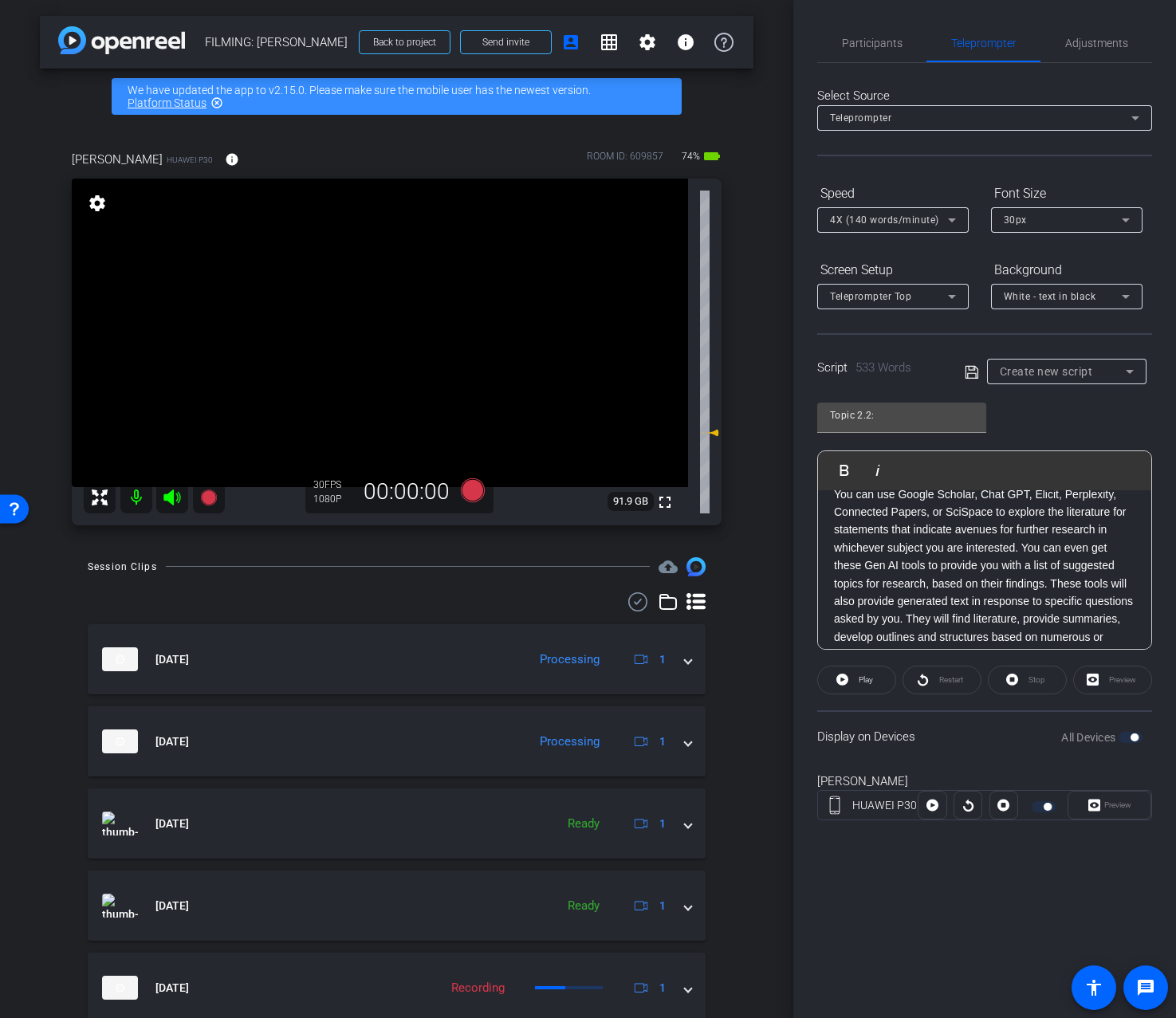
scroll to position [572, 0]
click at [1024, 568] on p "You can use Google Scholar, Chat GPT, Elicit, Perplexity, Connected Papers, or …" at bounding box center [984, 586] width 301 height 196
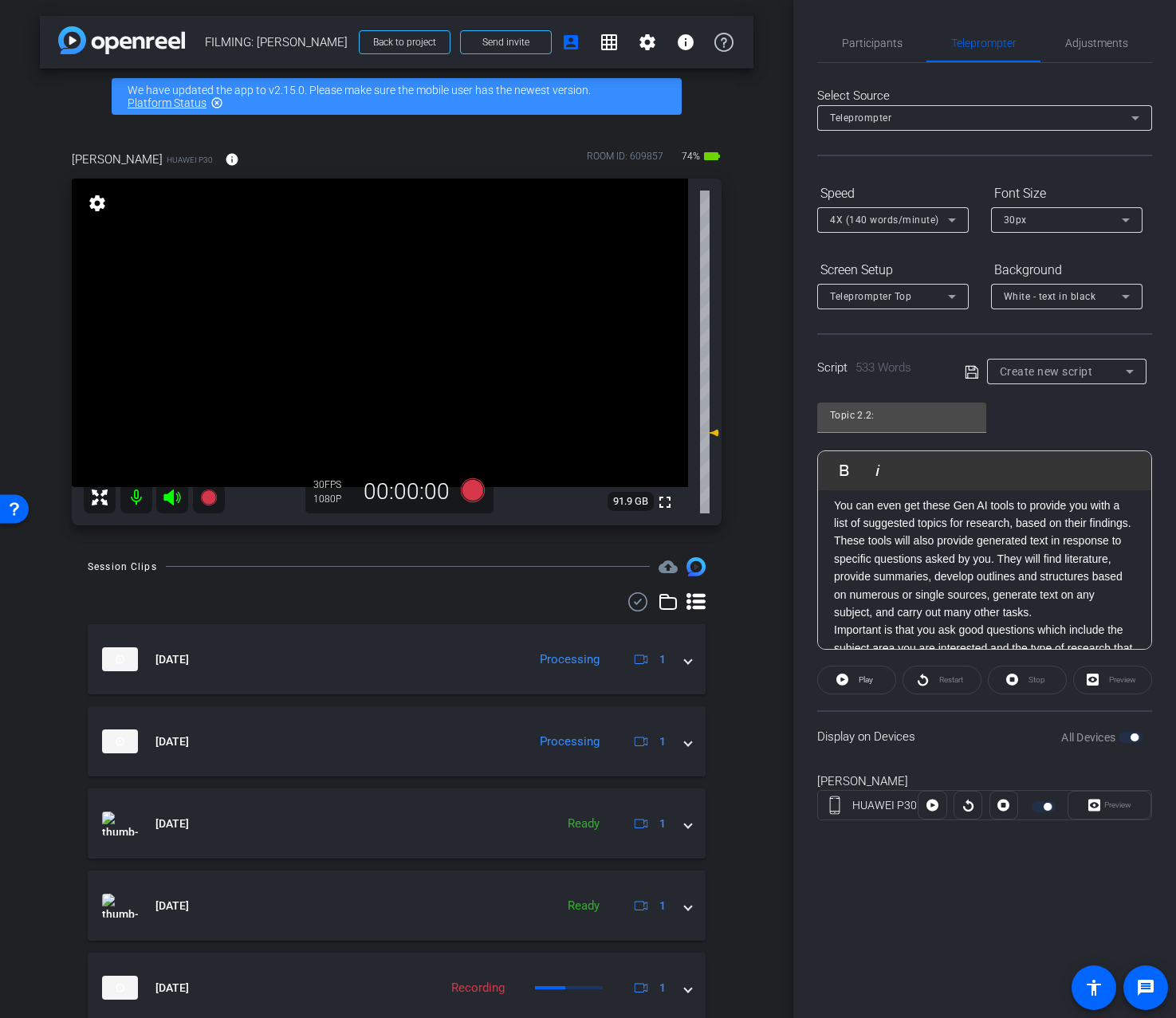
scroll to position [652, 0]
click at [1061, 579] on p "You can even get these Gen AI tools to provide you with a list of suggested top…" at bounding box center [984, 560] width 301 height 125
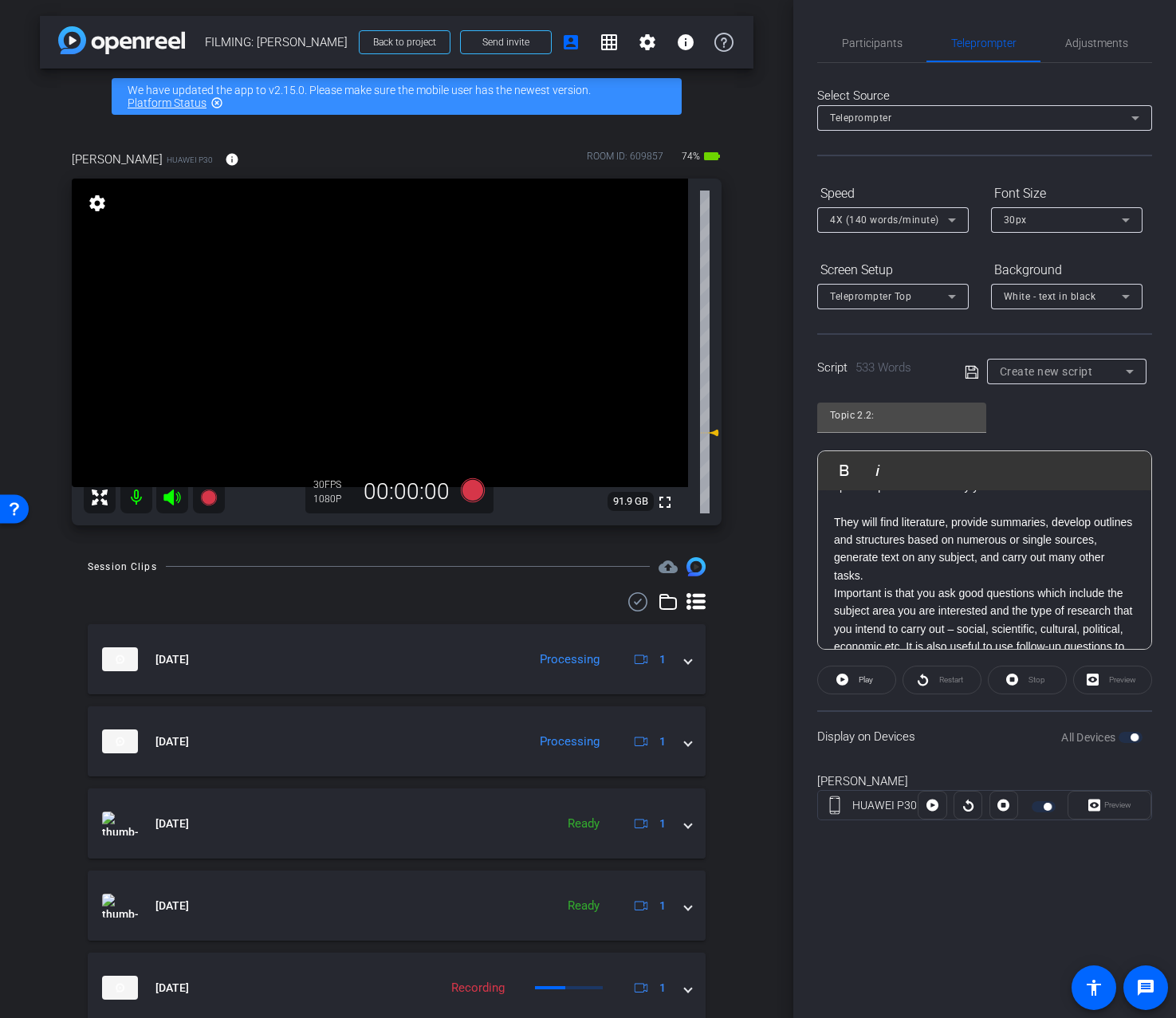
scroll to position [723, 0]
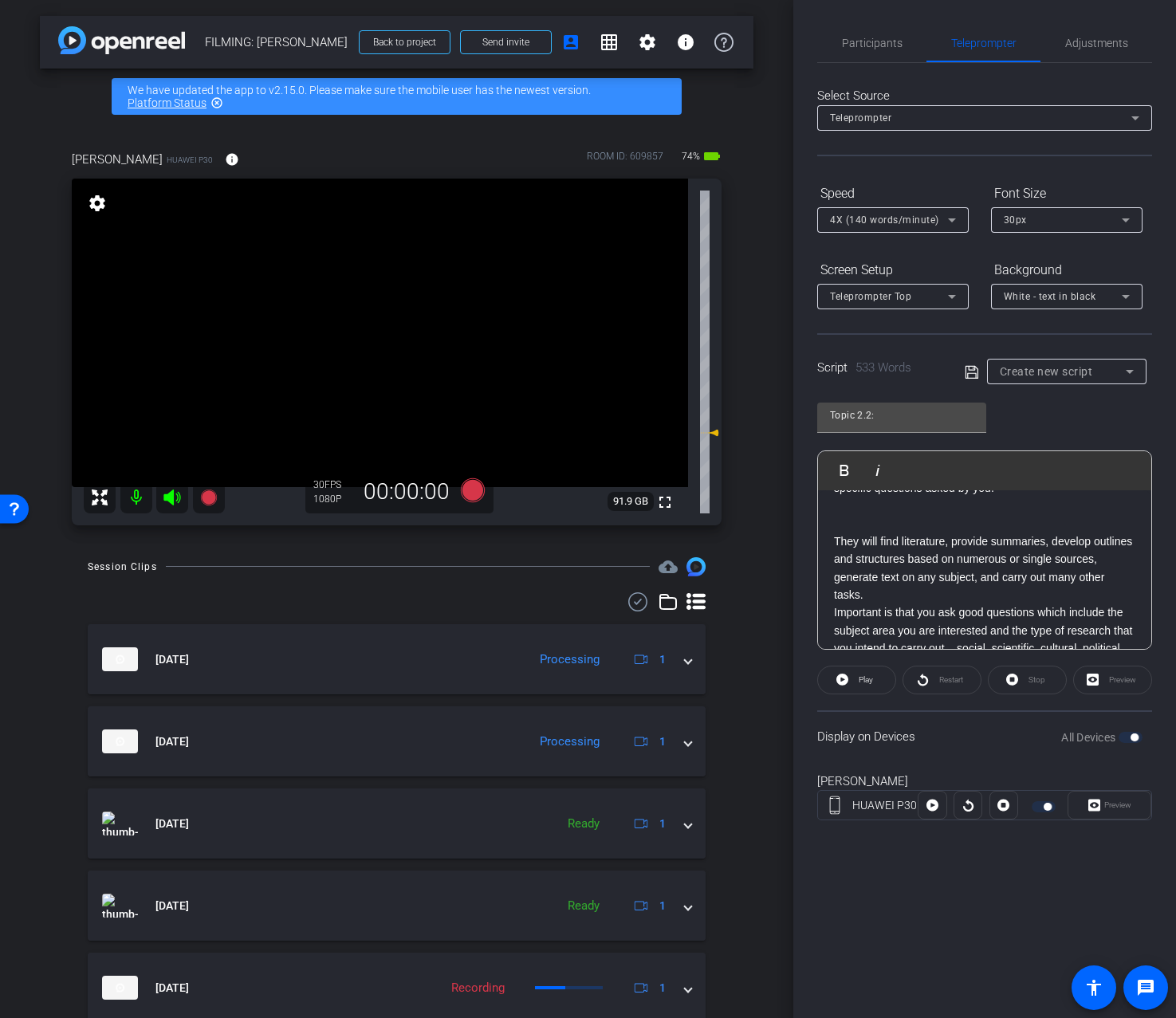
click at [944, 604] on p "They will find literature, provide summaries, develop outlines and structures b…" at bounding box center [984, 568] width 301 height 72
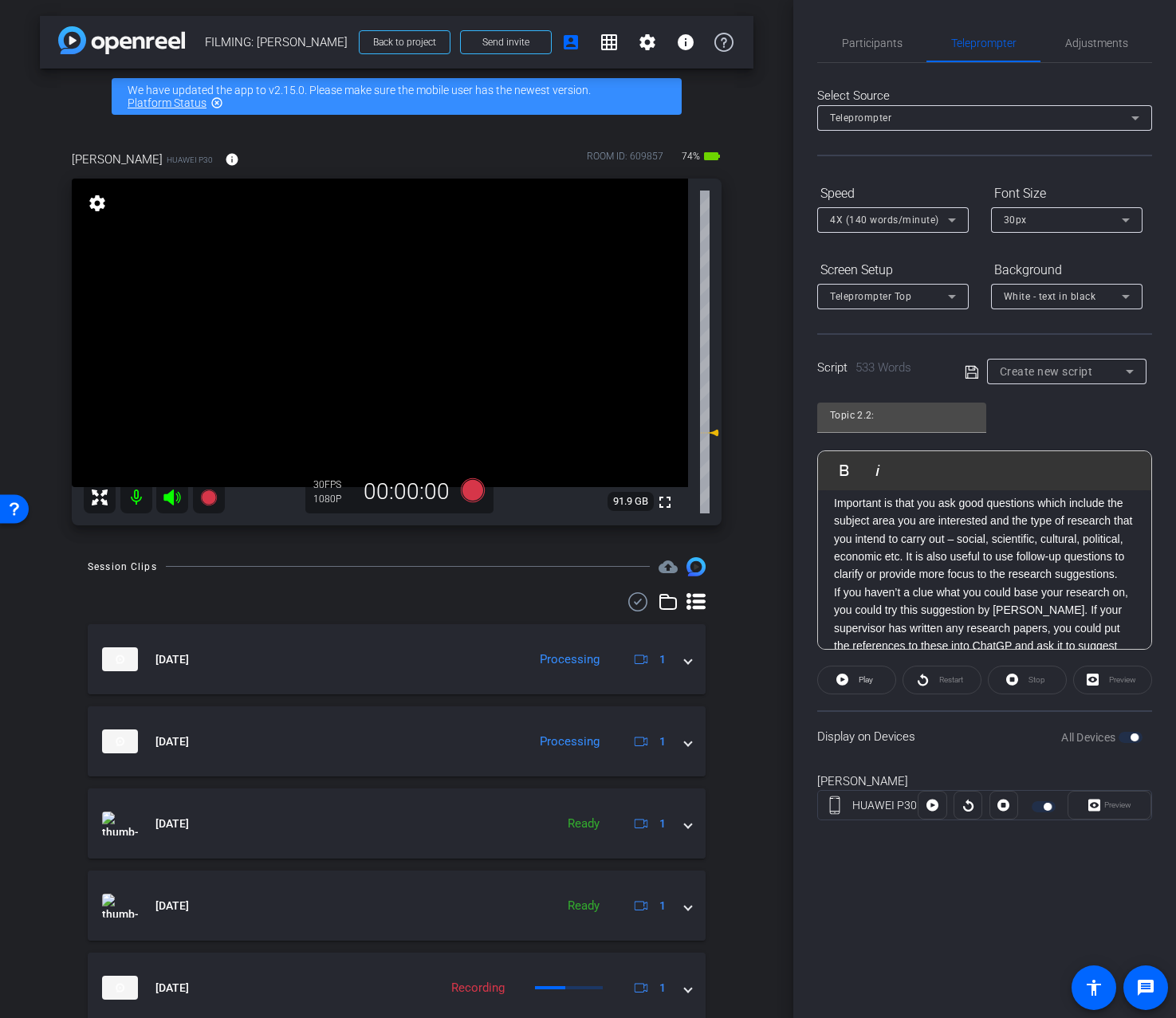
scroll to position [854, 0]
click at [907, 573] on p "Important is that you ask good questions which include the subject area you are…" at bounding box center [984, 535] width 301 height 89
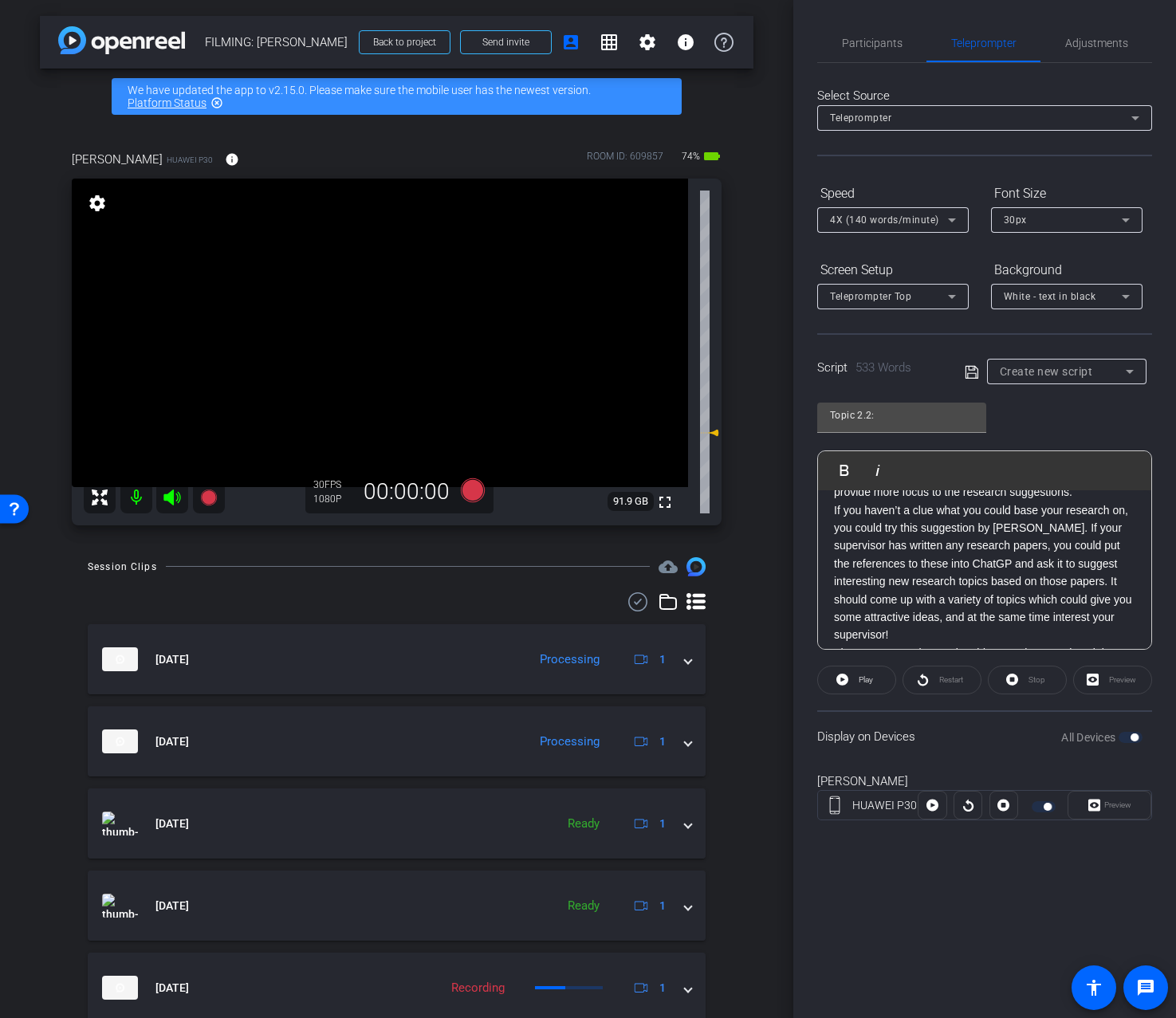
scroll to position [970, 0]
click at [1077, 547] on p "If you haven’t a clue what you could base your research on, you could try this …" at bounding box center [984, 571] width 301 height 143
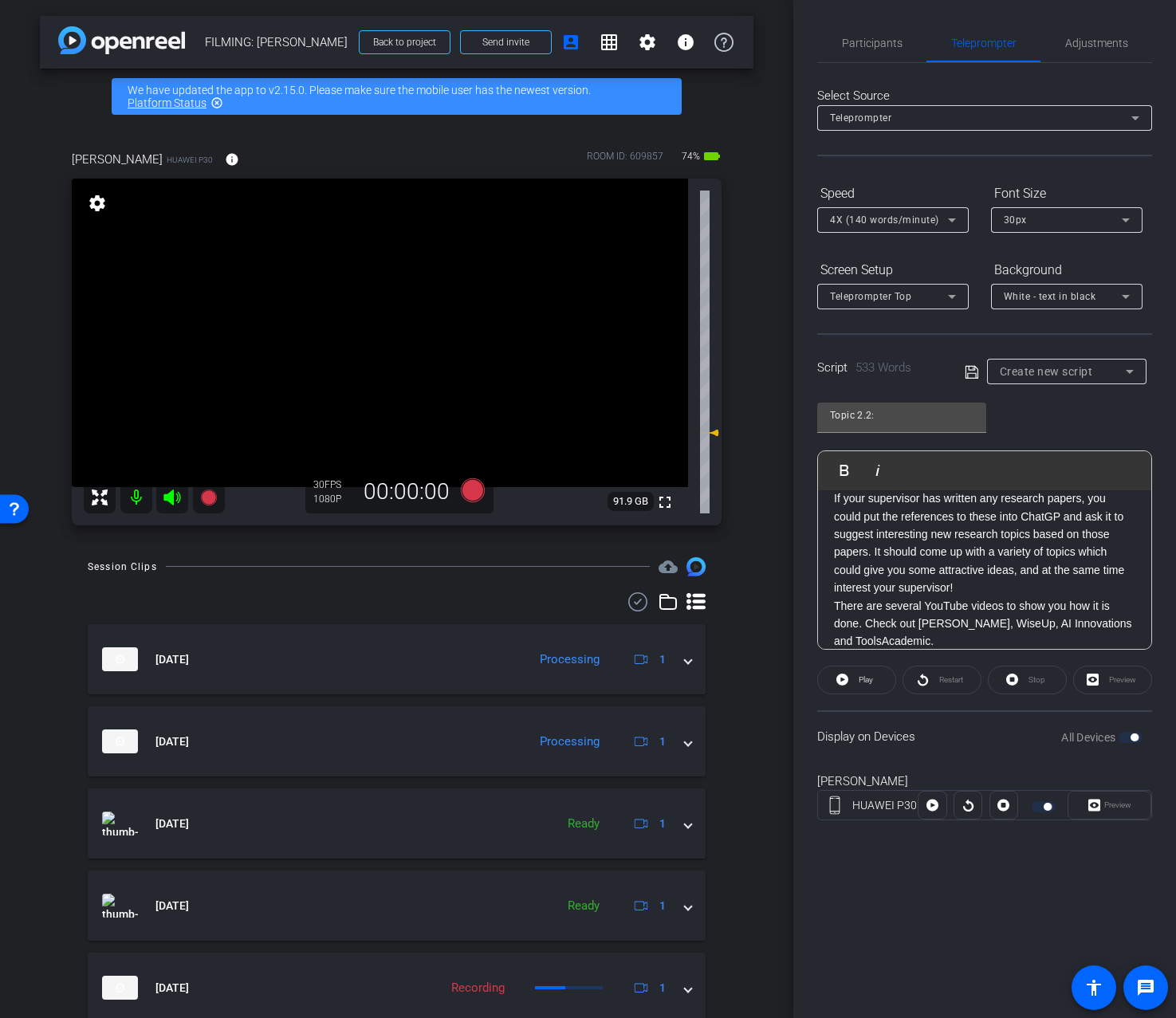
scroll to position [1074, 0]
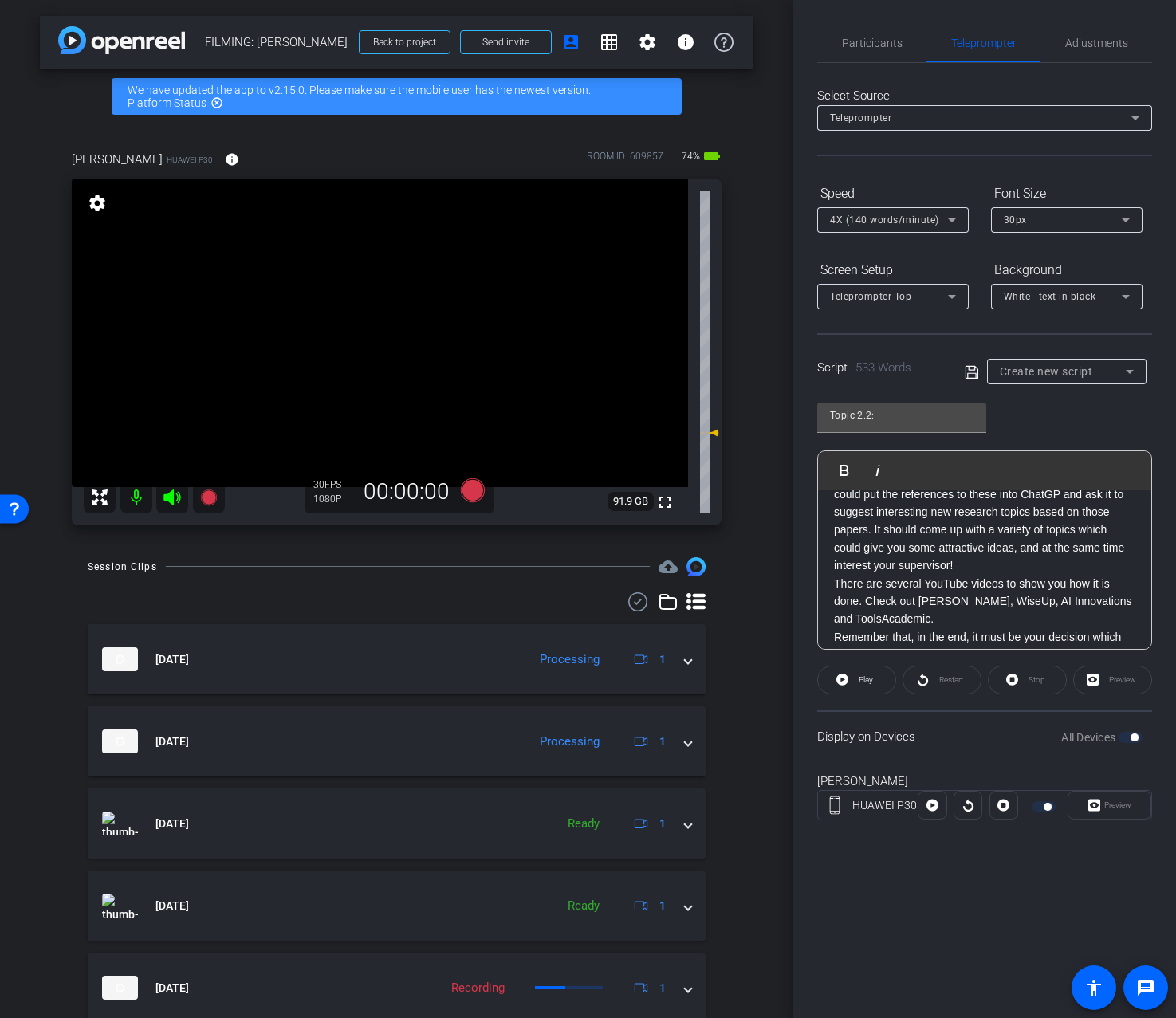
click at [1000, 574] on p "If your supervisor has written any research papers, you could put the reference…" at bounding box center [984, 521] width 301 height 107
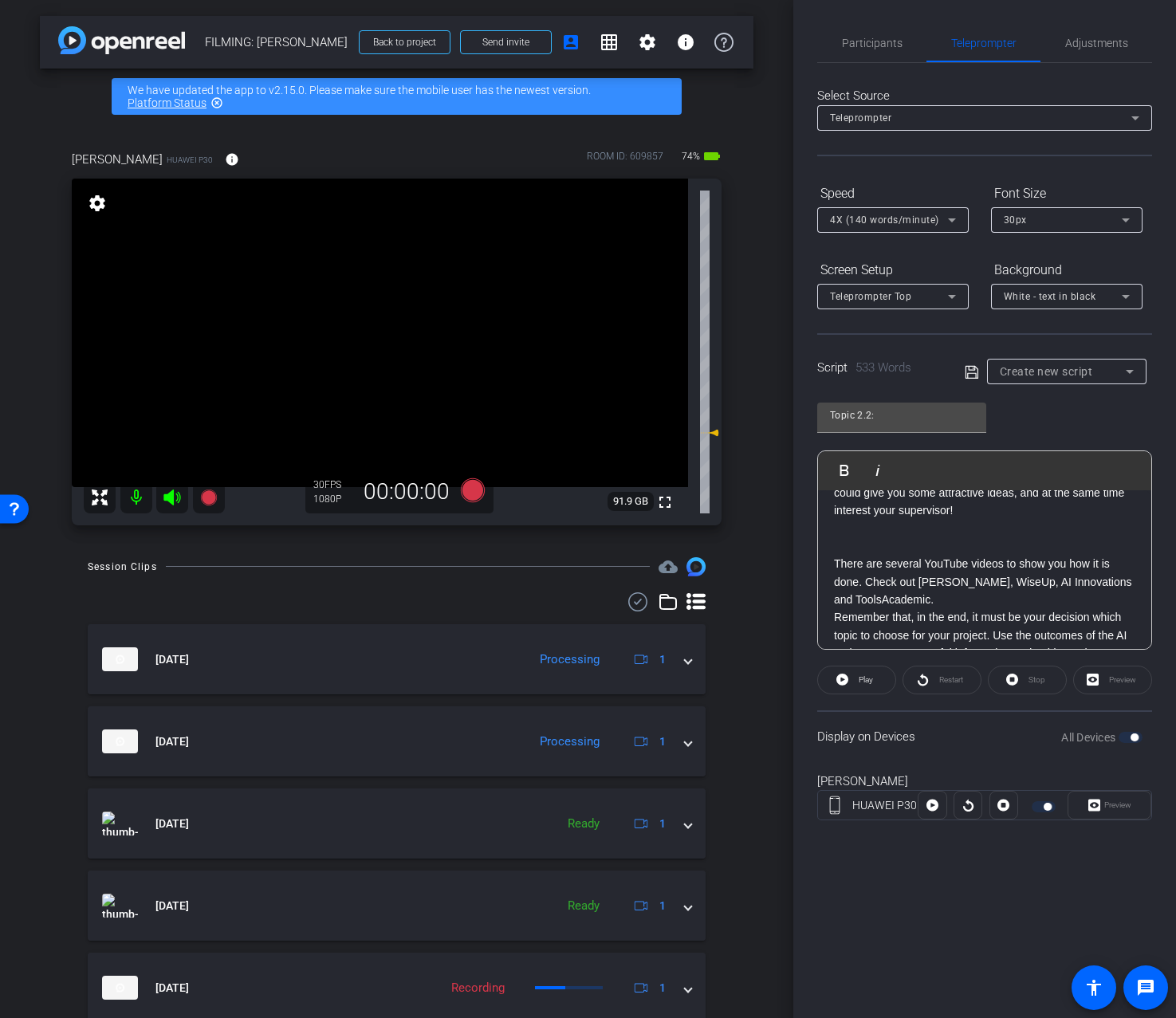
scroll to position [1167, 0]
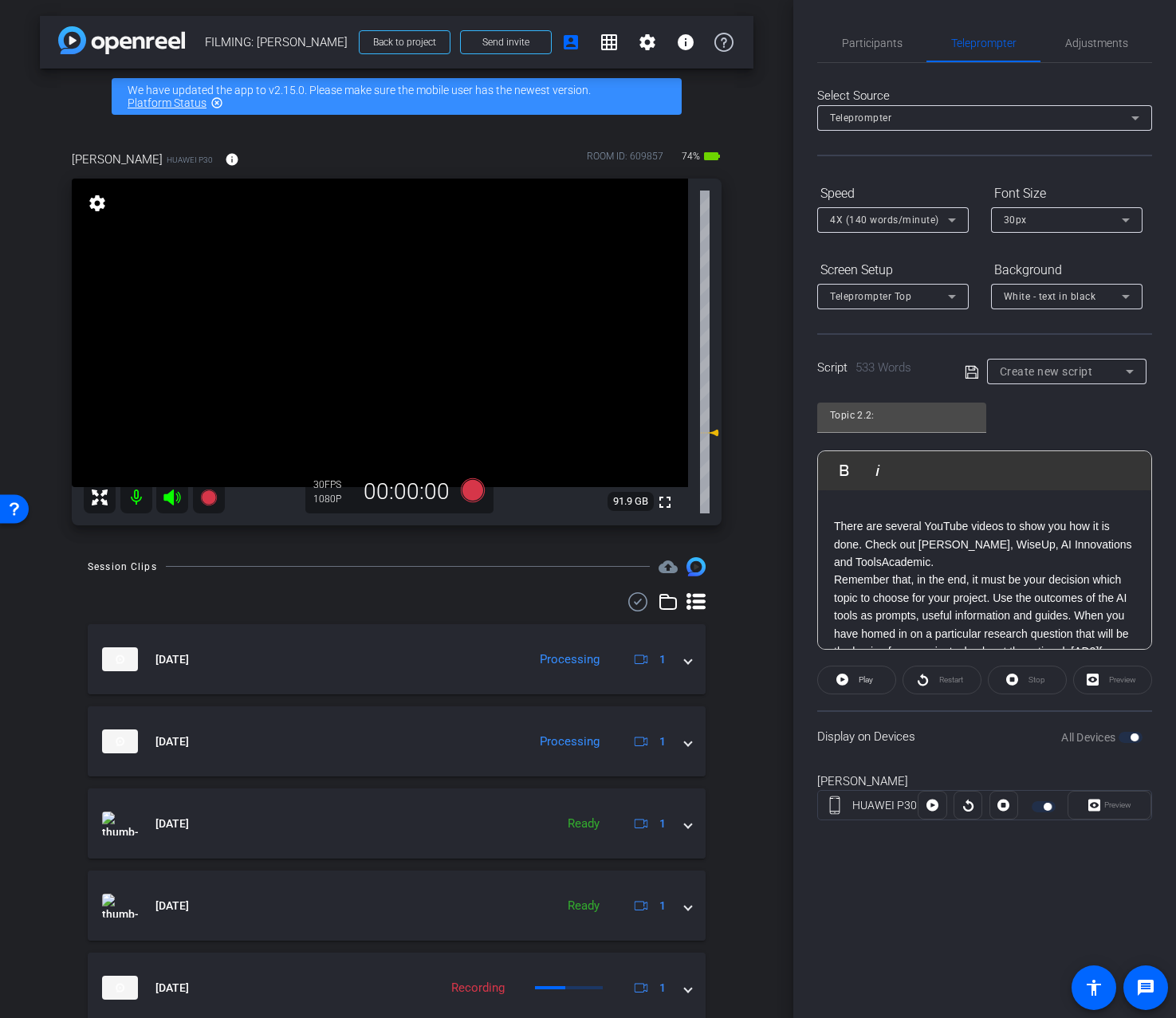
click at [954, 571] on p "There are several YouTube videos to show you how it is done. Check out Andy Sta…" at bounding box center [984, 544] width 301 height 53
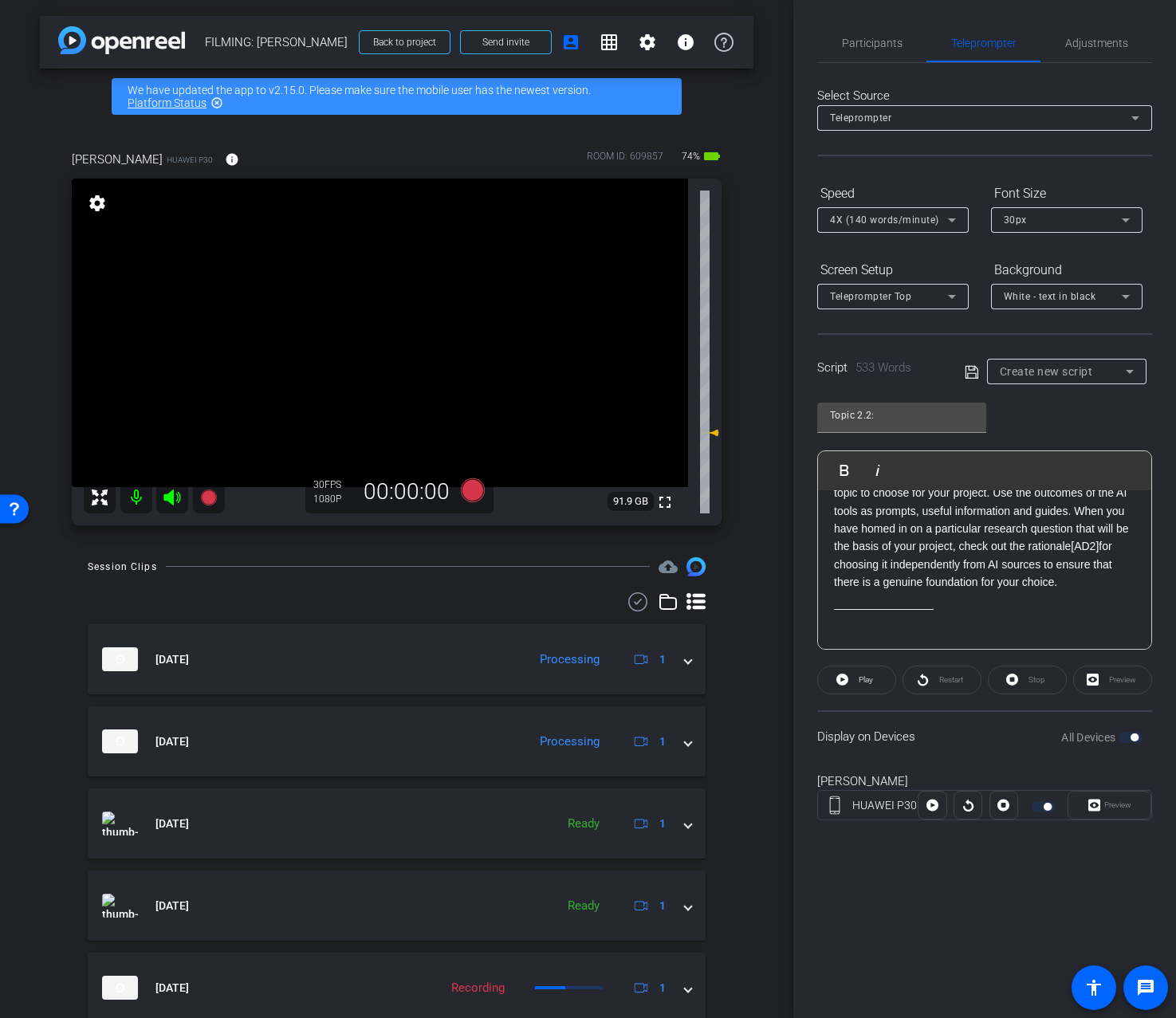
scroll to position [1317, 0]
click at [1105, 537] on p "Remember that, in the end, it must be your decision which topic to choose for y…" at bounding box center [984, 517] width 301 height 125
click at [1022, 587] on p at bounding box center [984, 588] width 301 height 18
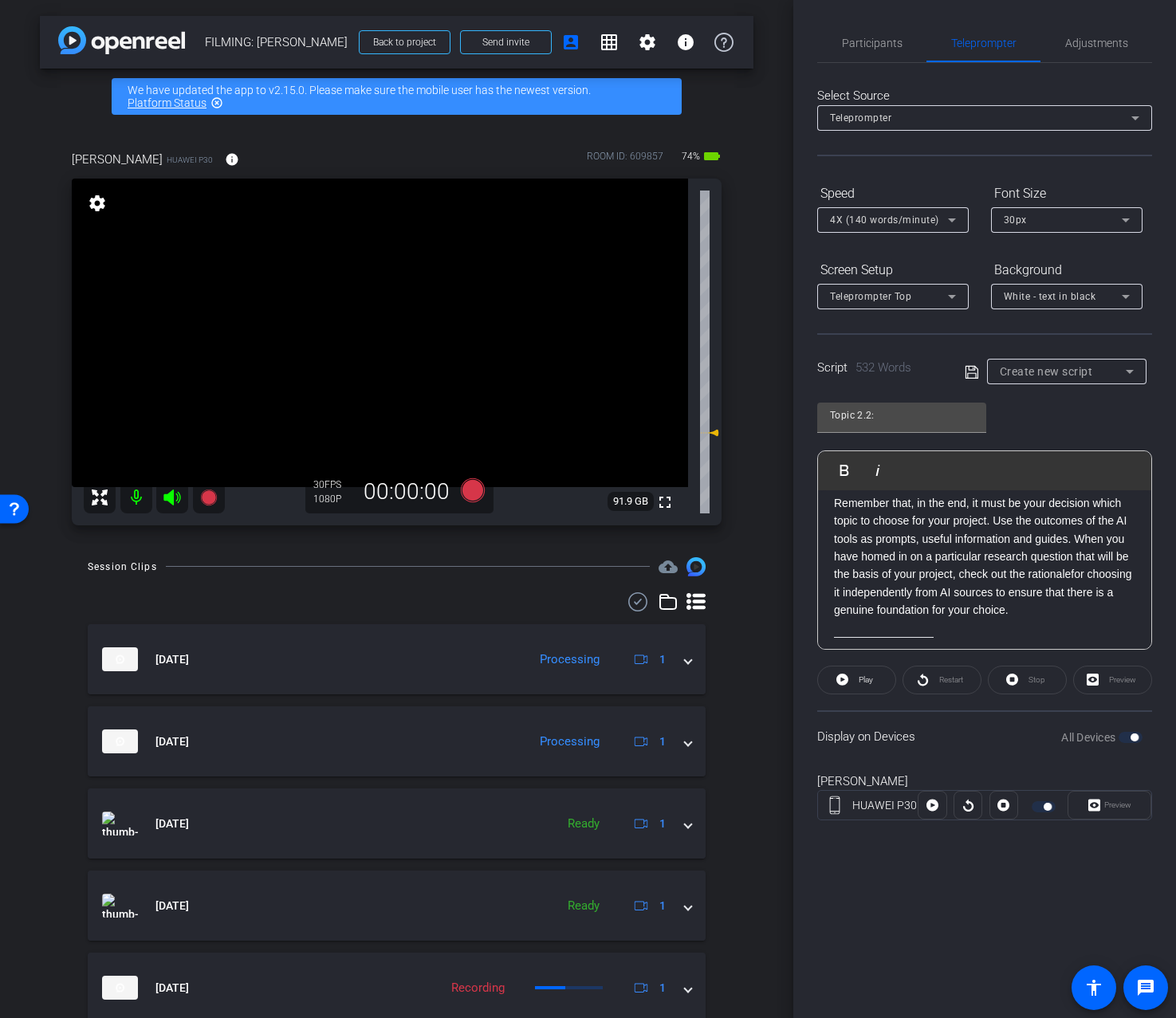
click at [1078, 562] on p "Remember that, in the end, it must be your decision which topic to choose for y…" at bounding box center [984, 557] width 301 height 125
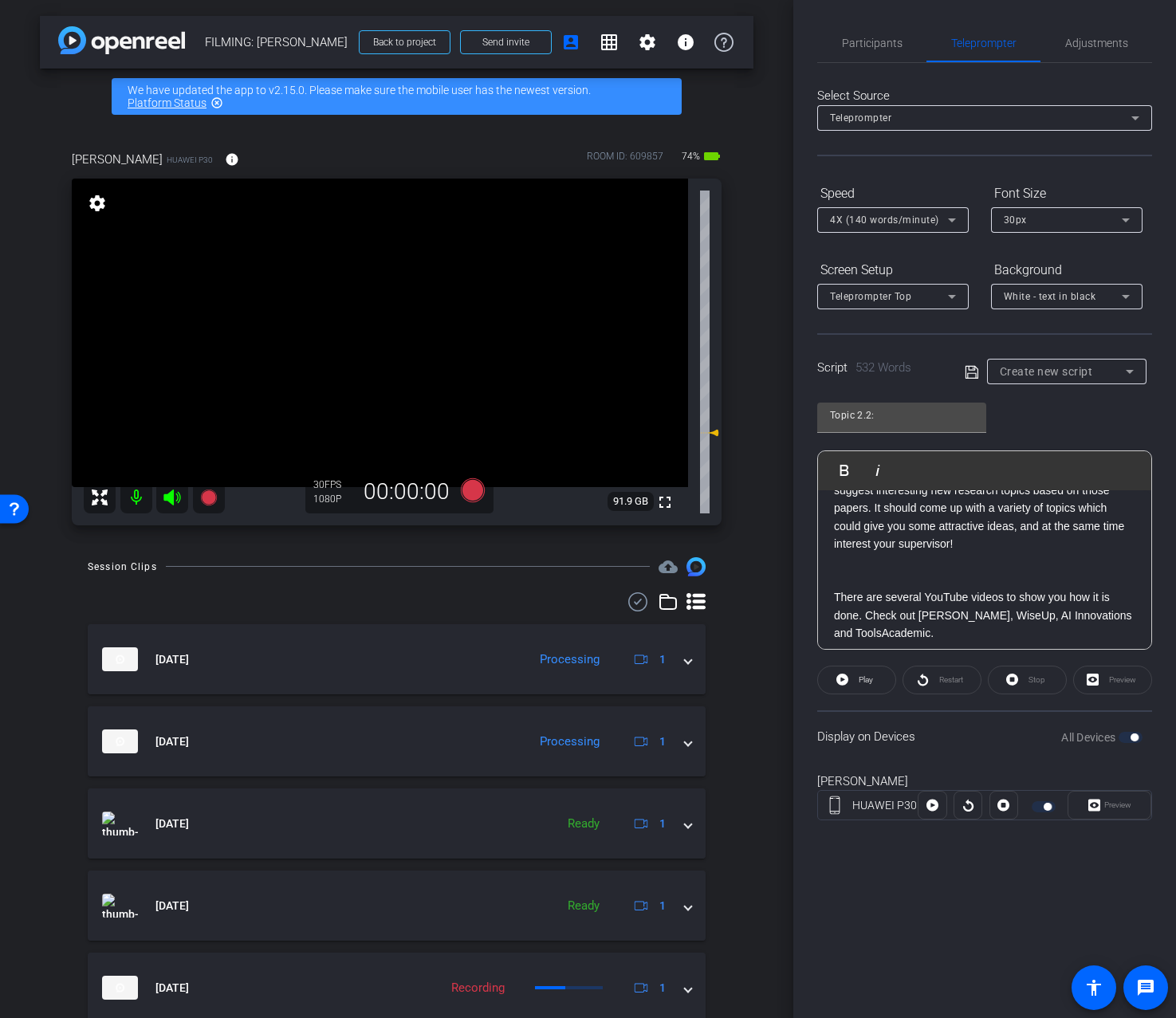
click at [1026, 571] on p at bounding box center [984, 562] width 301 height 18
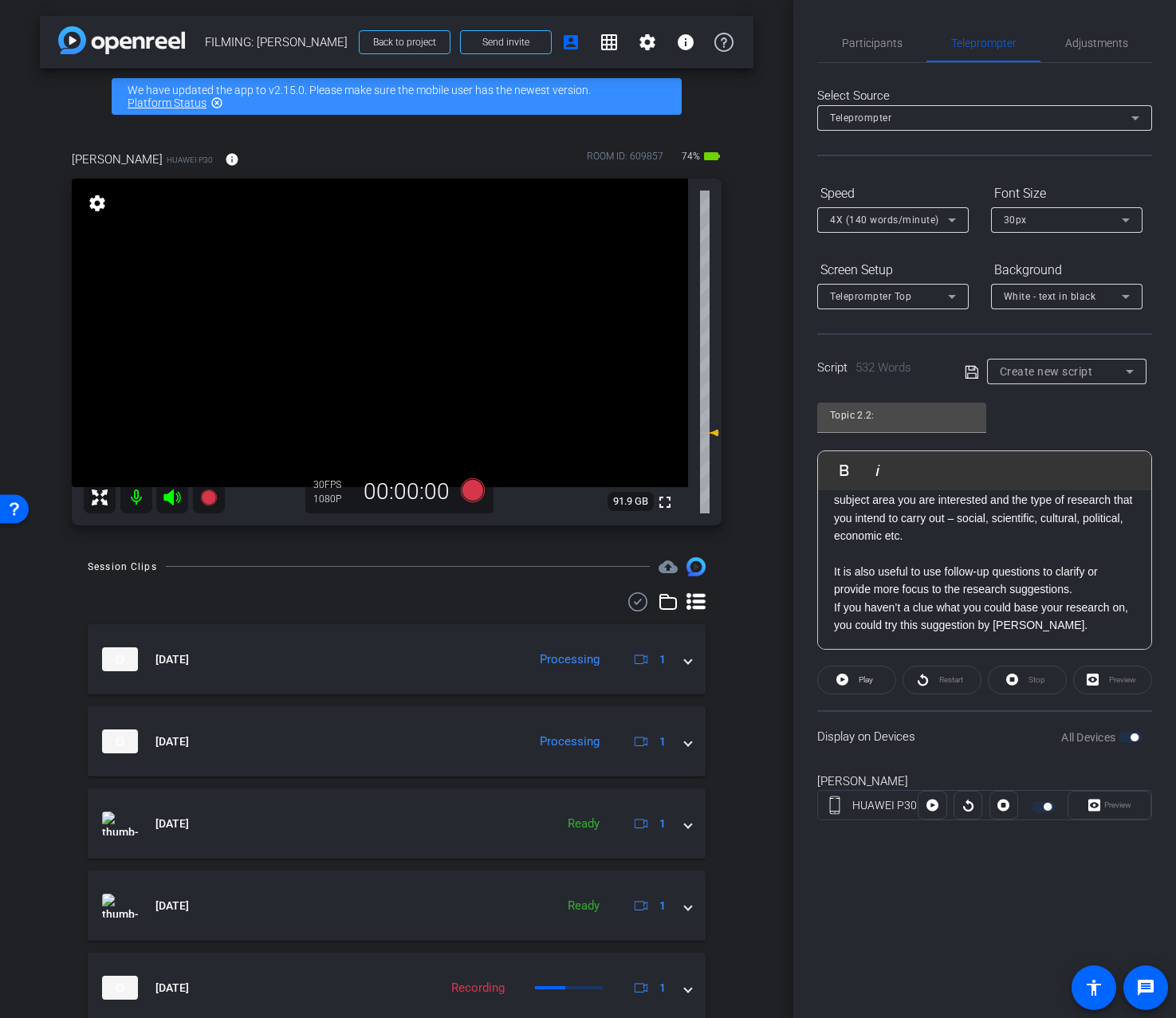
click at [970, 380] on icon at bounding box center [972, 372] width 14 height 19
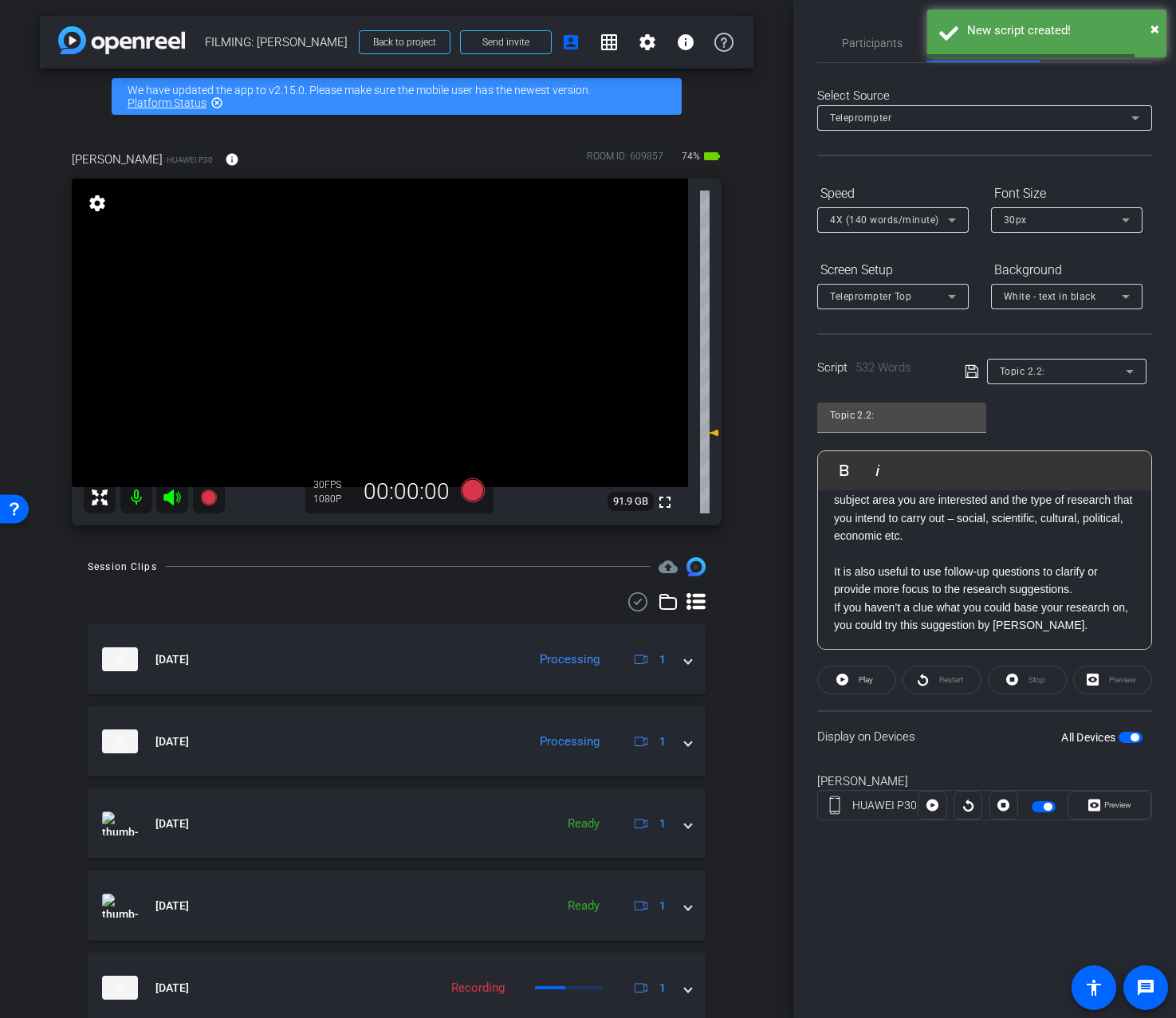
click at [1066, 372] on div "Topic 2.2:" at bounding box center [1062, 371] width 126 height 20
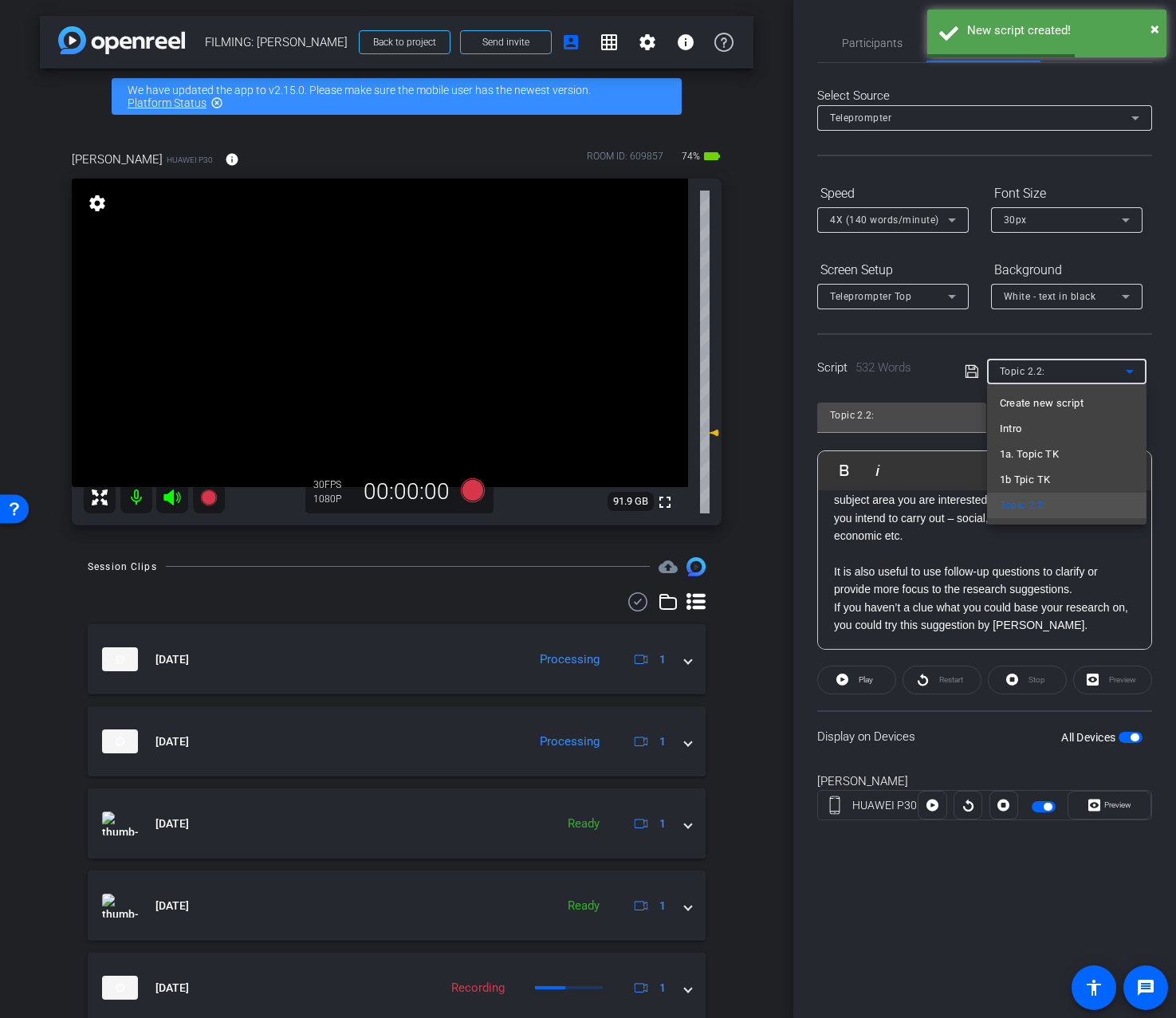
click at [1011, 335] on div at bounding box center [588, 509] width 1176 height 1018
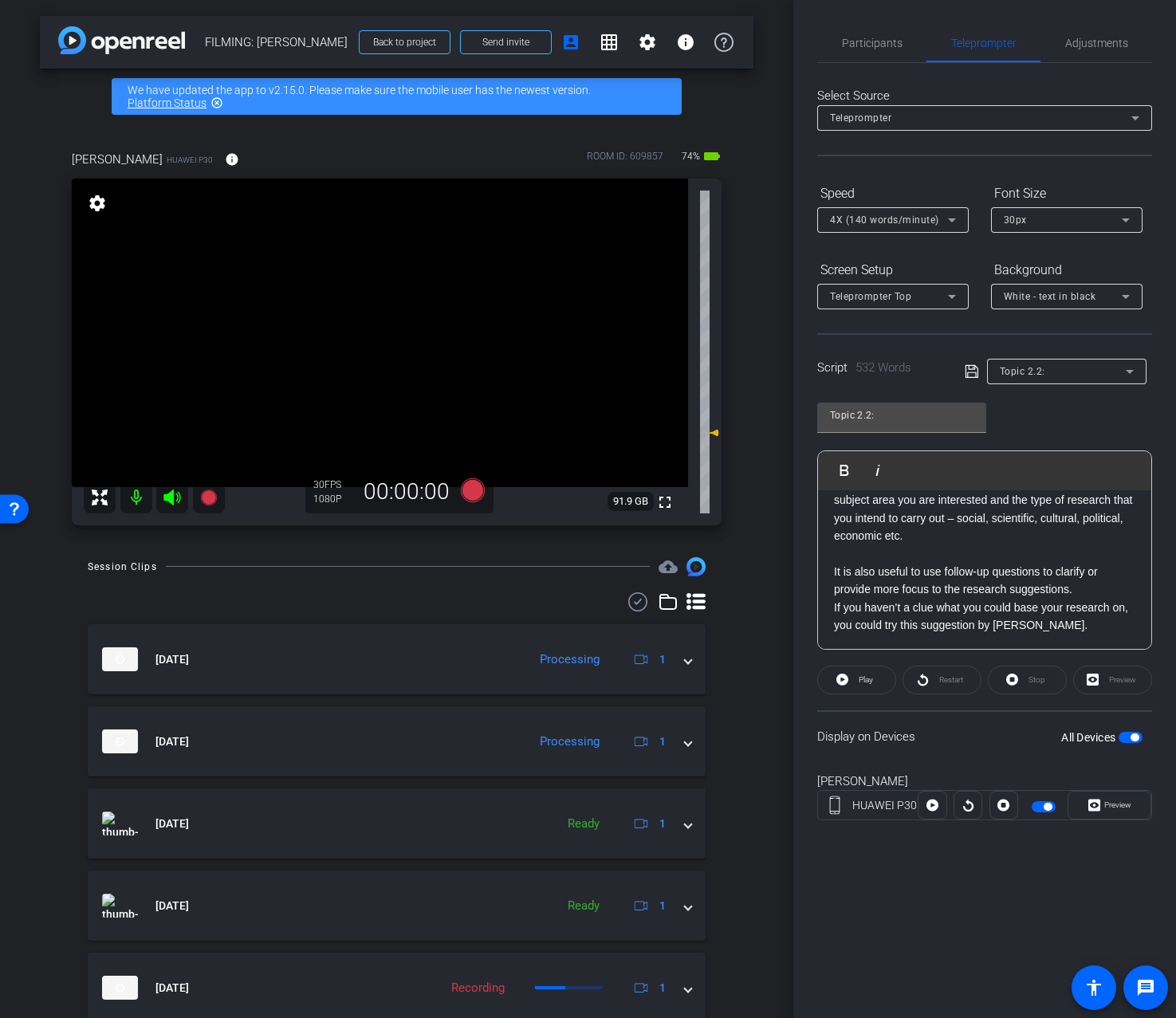
click at [1036, 382] on div "Topic 2.2:" at bounding box center [1067, 371] width 134 height 26
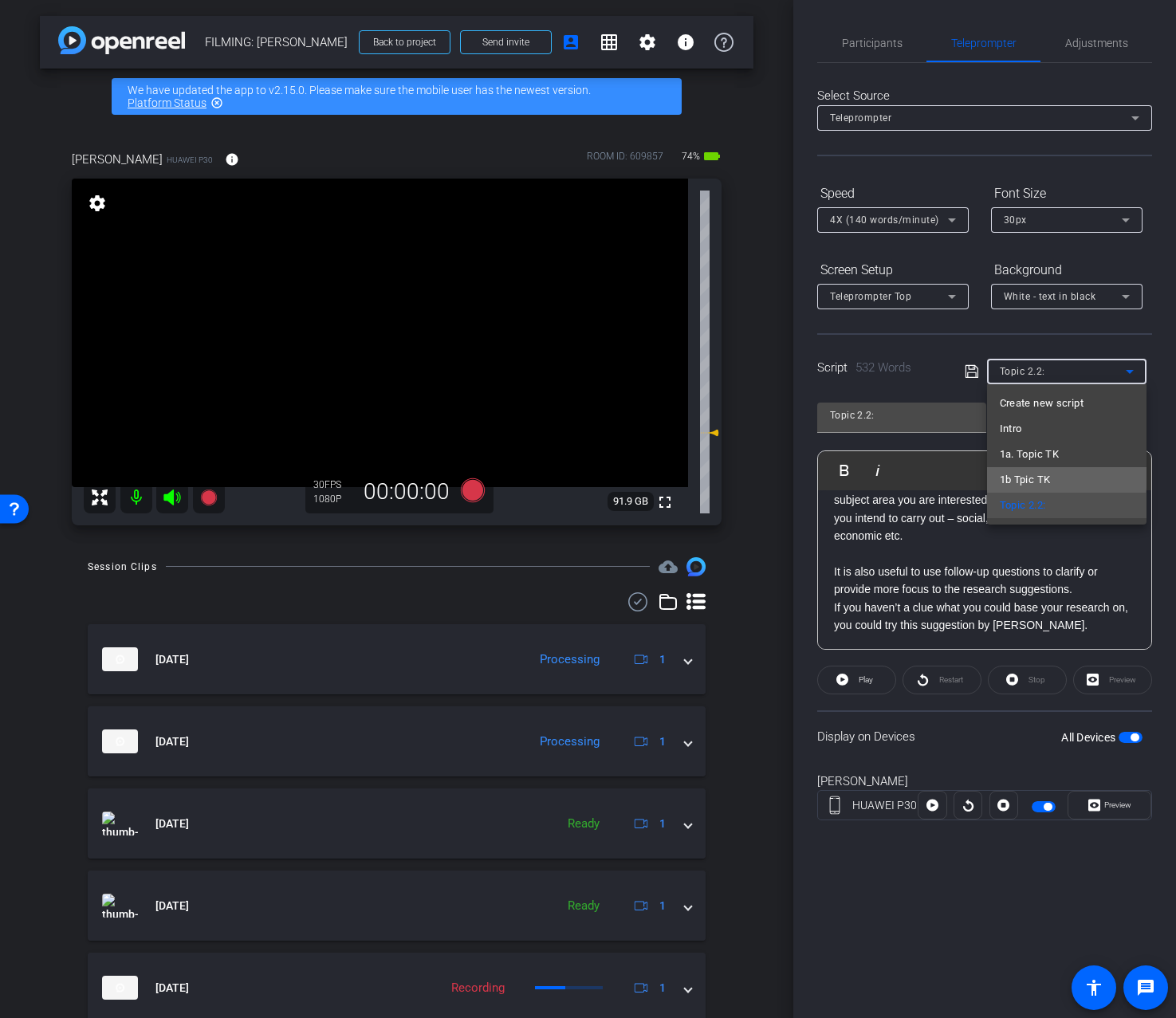
click at [1040, 476] on span "1b Tpic TK" at bounding box center [1025, 480] width 51 height 19
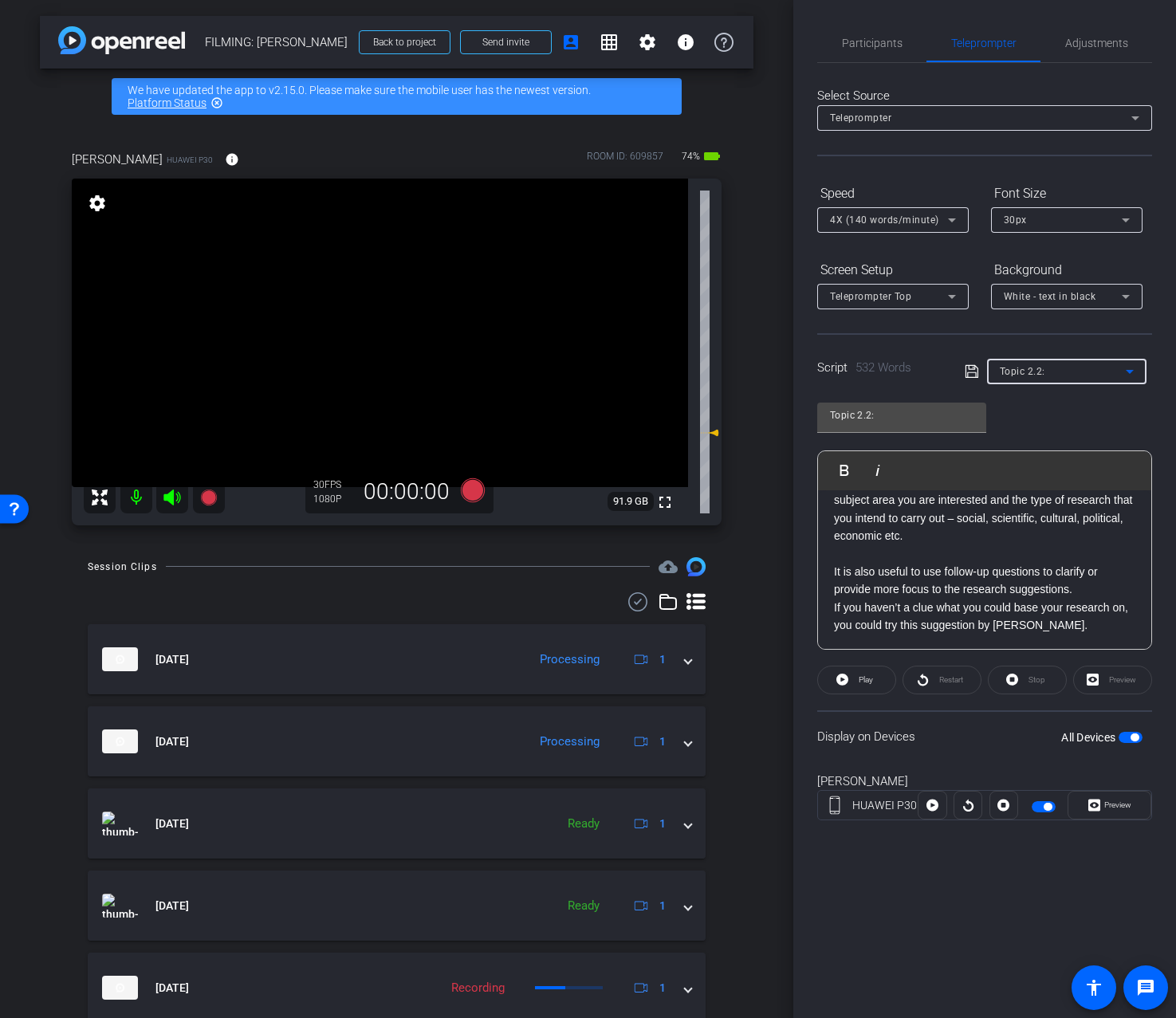
type input "1b Tpic TK"
click at [1055, 413] on div "1b Tpic TK Play Play from this location Play Selected Play and display the sele…" at bounding box center [984, 520] width 335 height 260
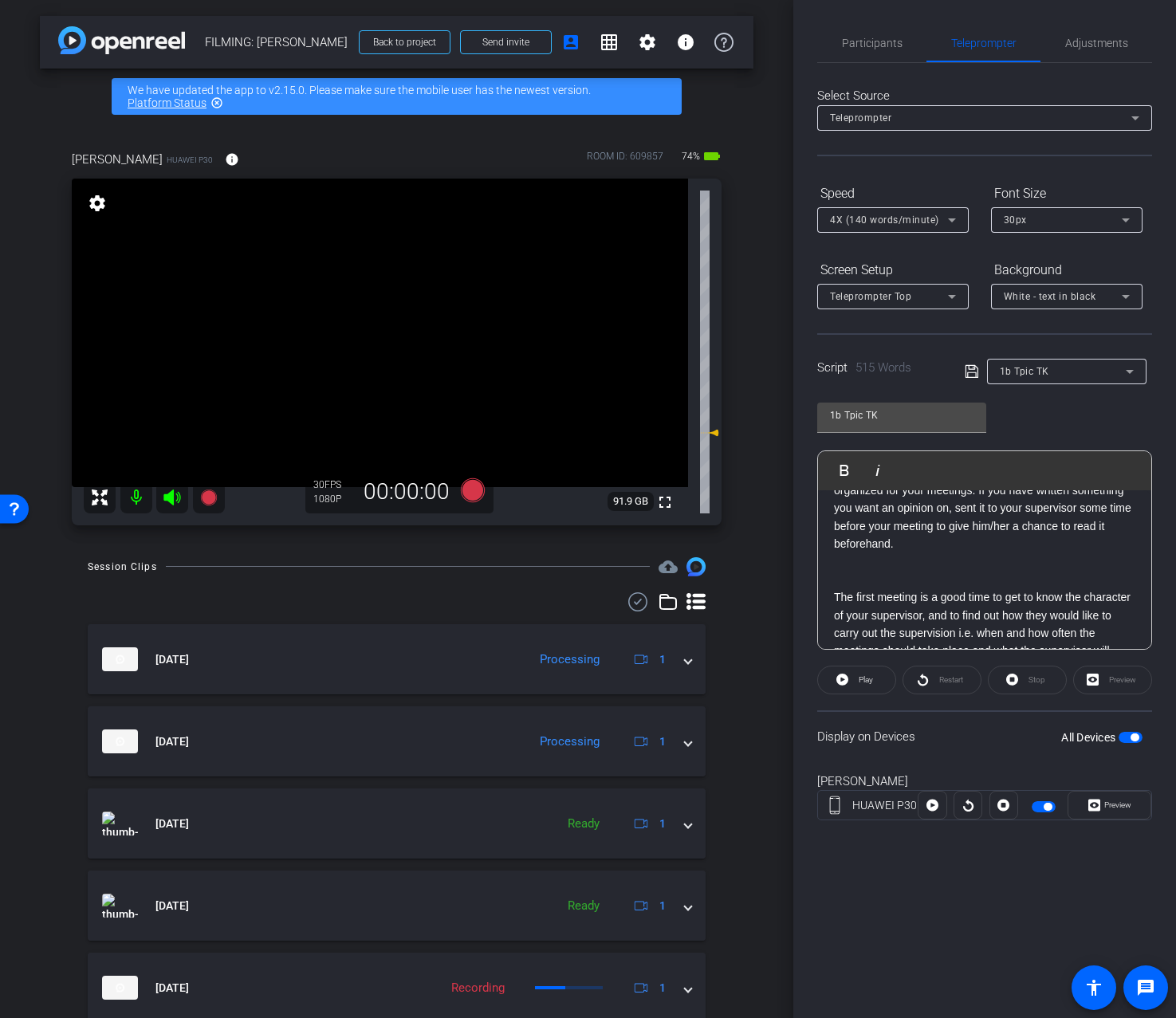
scroll to position [0, 0]
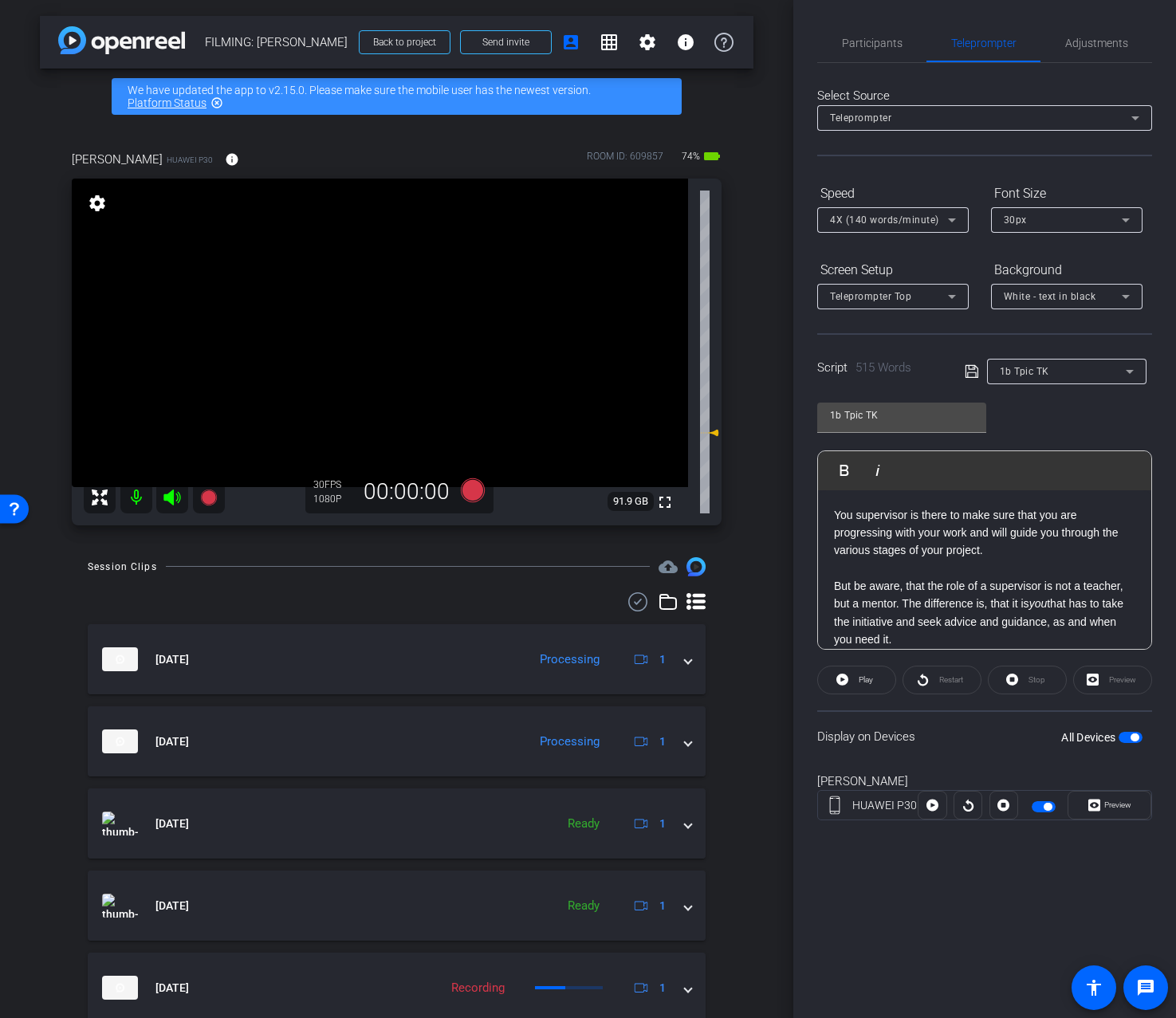
click at [1041, 430] on div "1b Tpic TK Play Play from this location Play Selected Play and display the sele…" at bounding box center [984, 520] width 335 height 260
click at [1087, 33] on span "Adjustments" at bounding box center [1097, 43] width 63 height 38
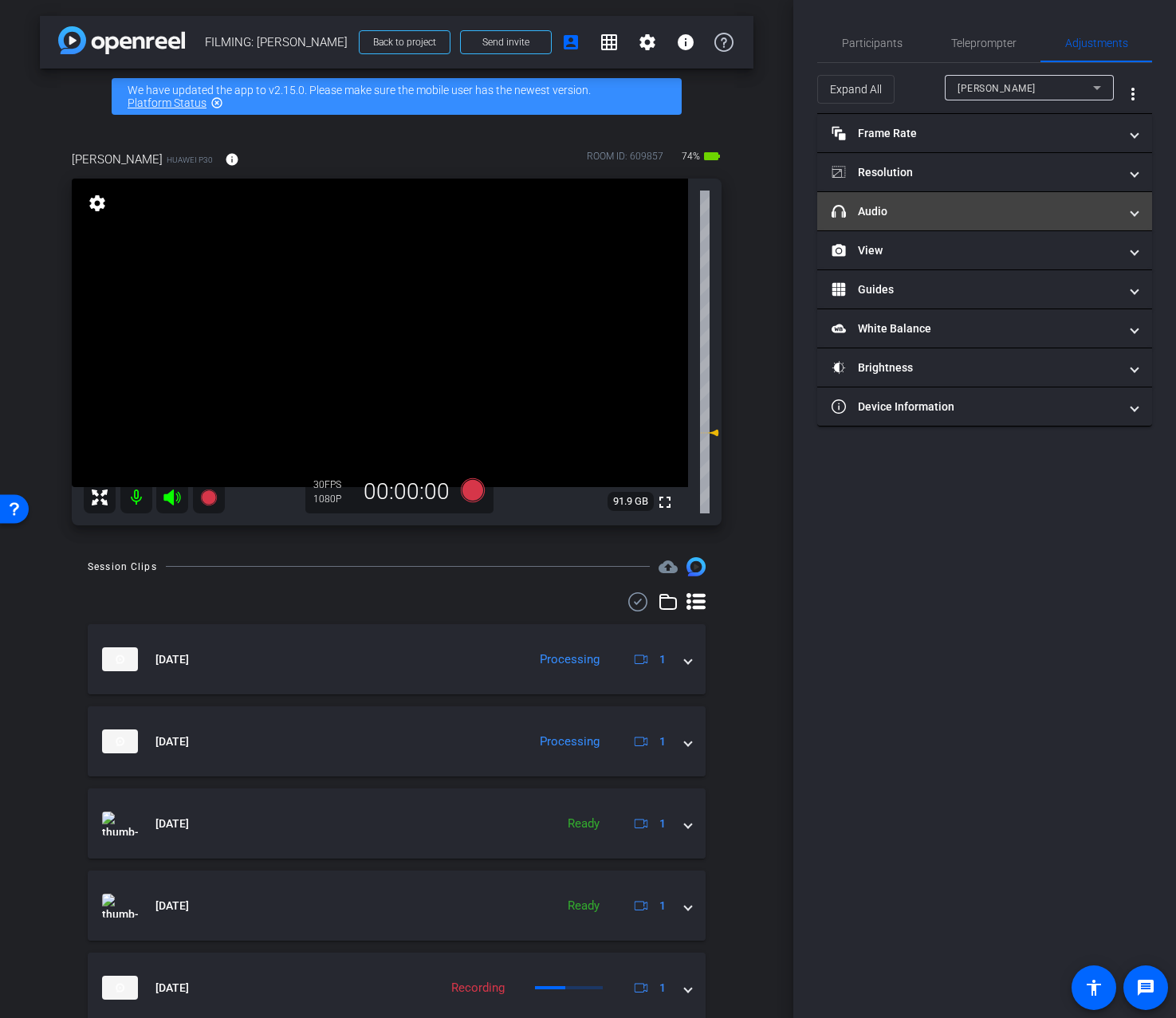
click at [985, 210] on mat-panel-title "headphone icon Audio" at bounding box center [976, 212] width 287 height 17
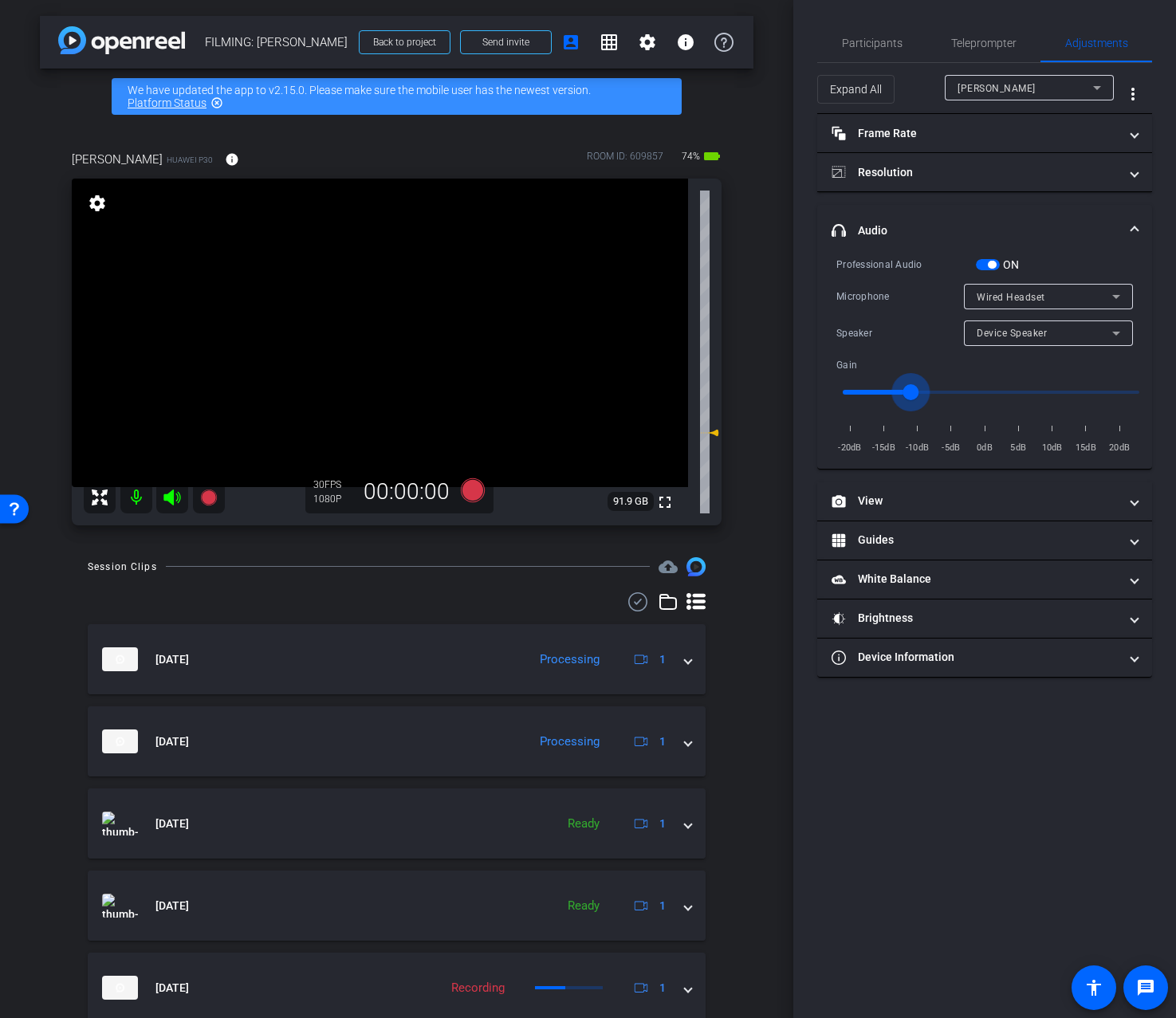
drag, startPoint x: 931, startPoint y: 389, endPoint x: 908, endPoint y: 390, distance: 23.0
type input "-11"
click at [908, 390] on input "range" at bounding box center [992, 392] width 331 height 35
click at [866, 38] on span "Participants" at bounding box center [872, 43] width 61 height 11
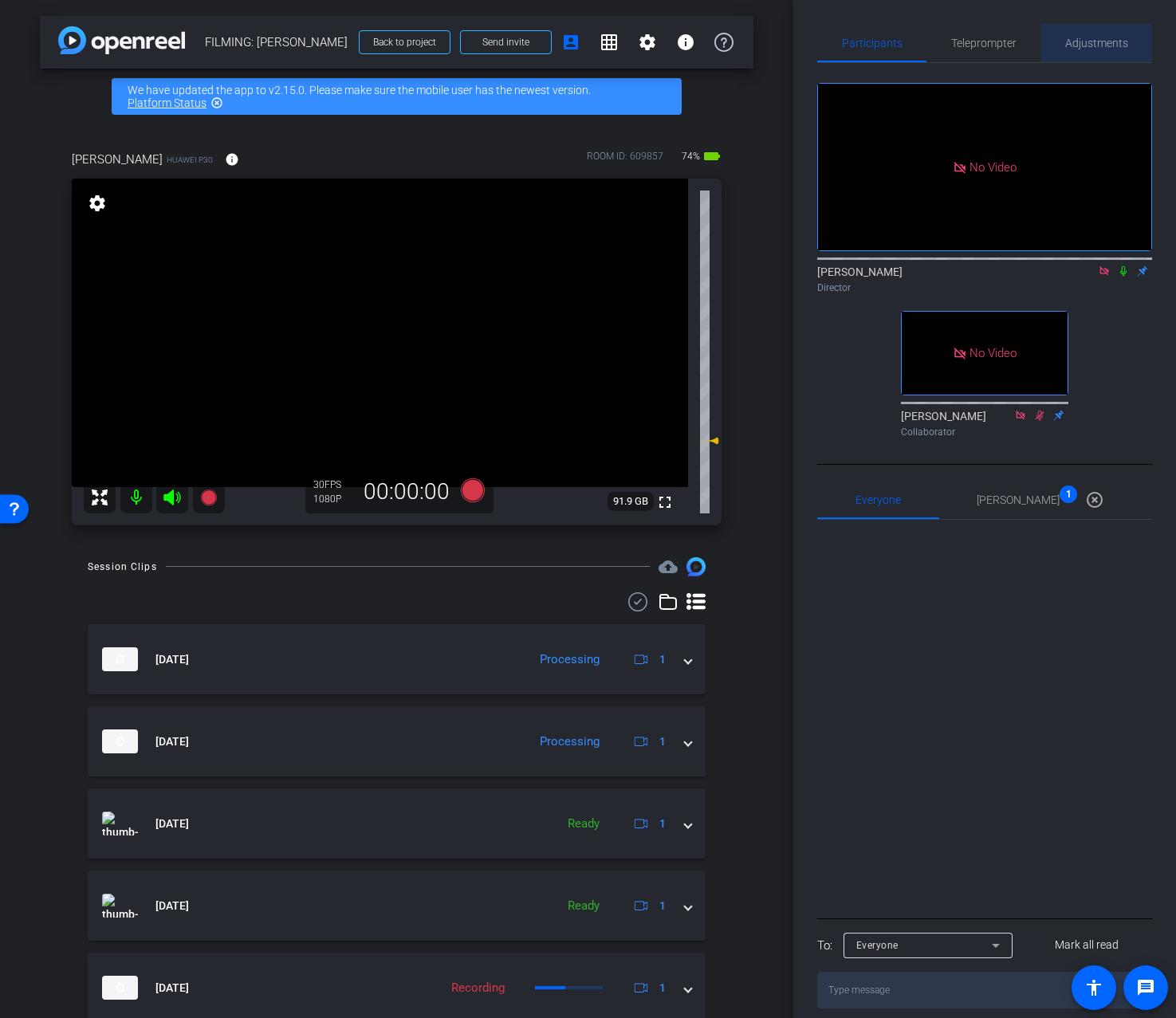
click at [1083, 40] on span "Adjustments" at bounding box center [1097, 43] width 63 height 11
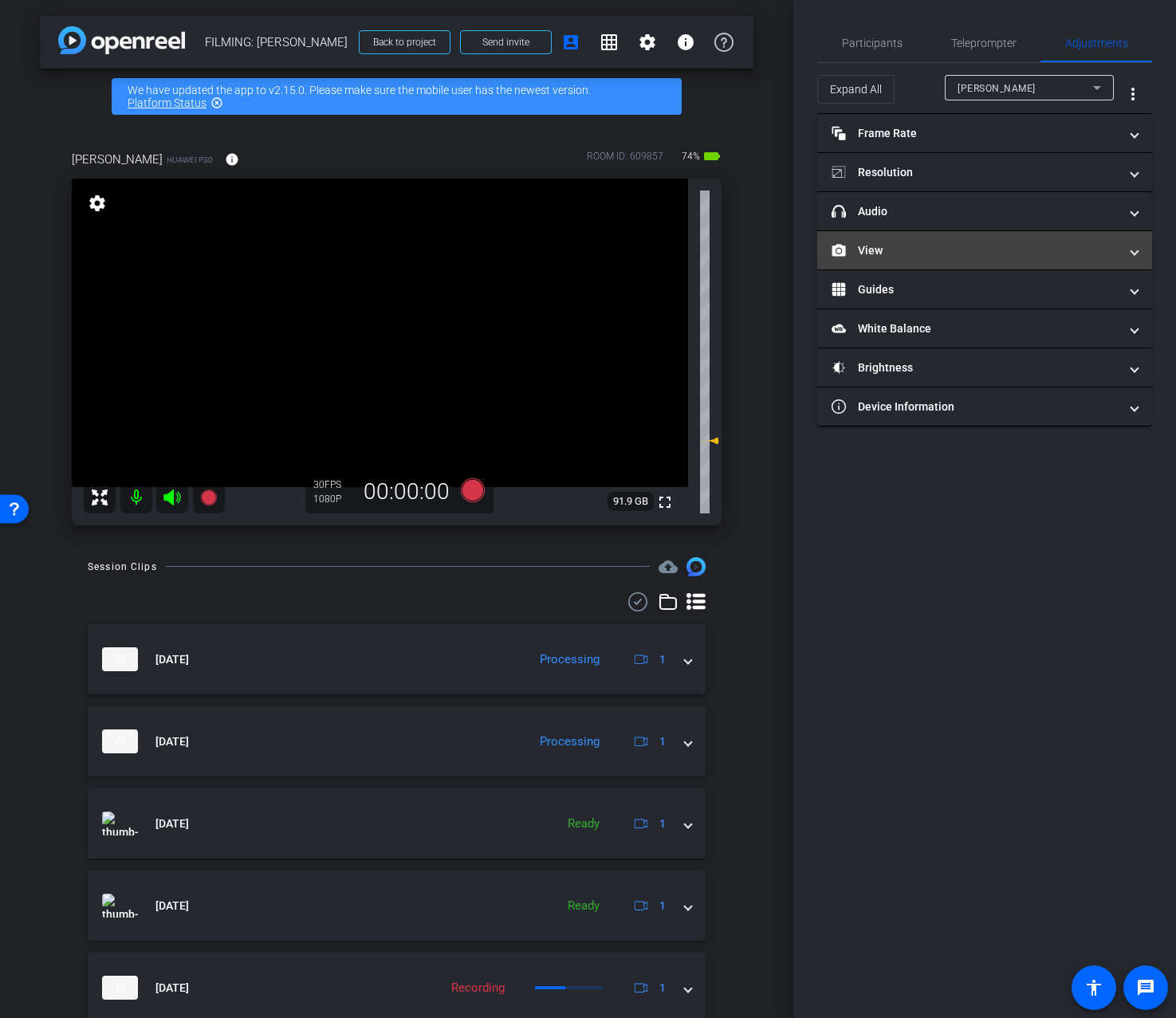
click at [996, 239] on mat-expansion-panel-header "View" at bounding box center [984, 250] width 335 height 38
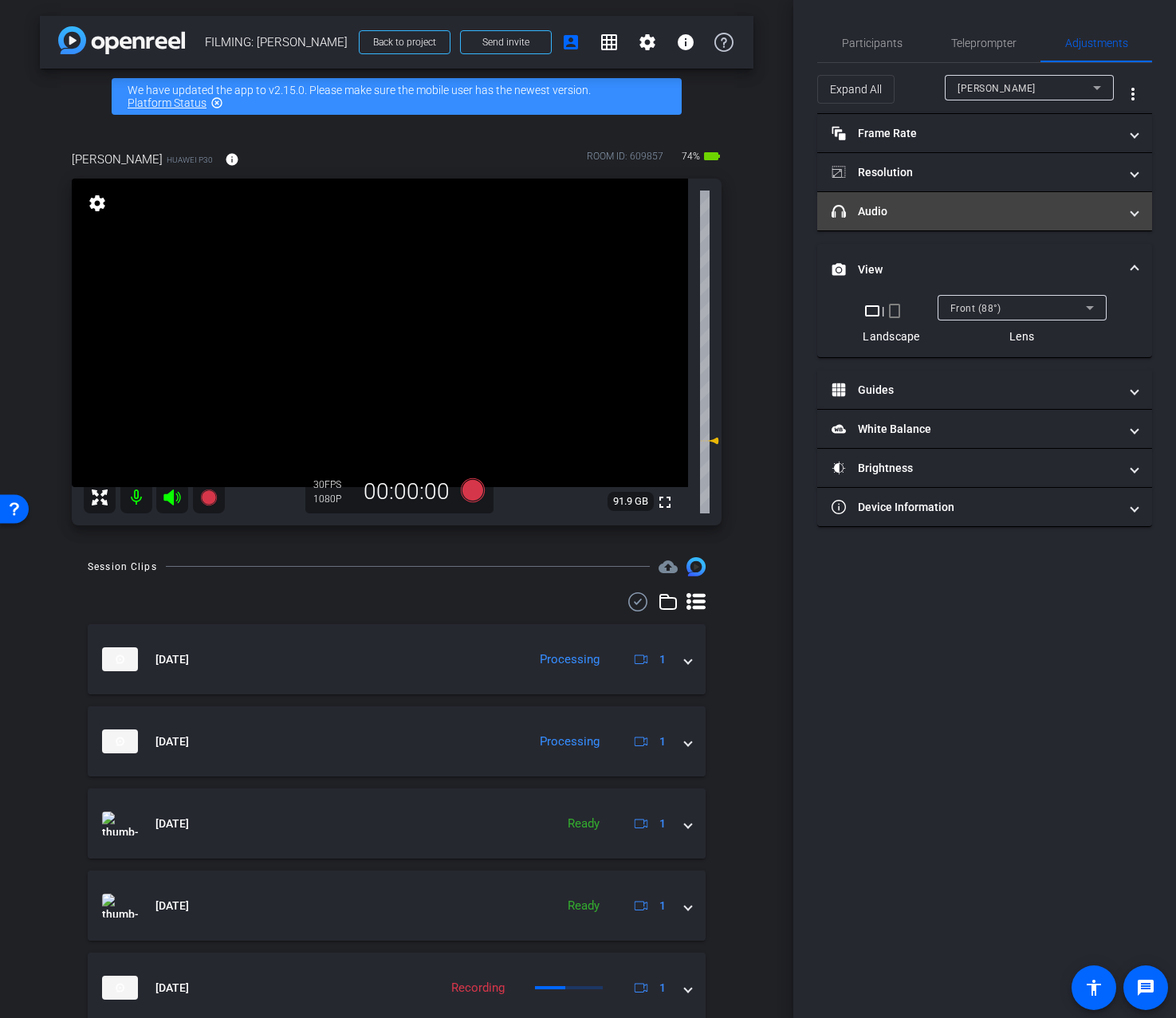
click at [990, 215] on mat-panel-title "headphone icon Audio" at bounding box center [976, 212] width 287 height 17
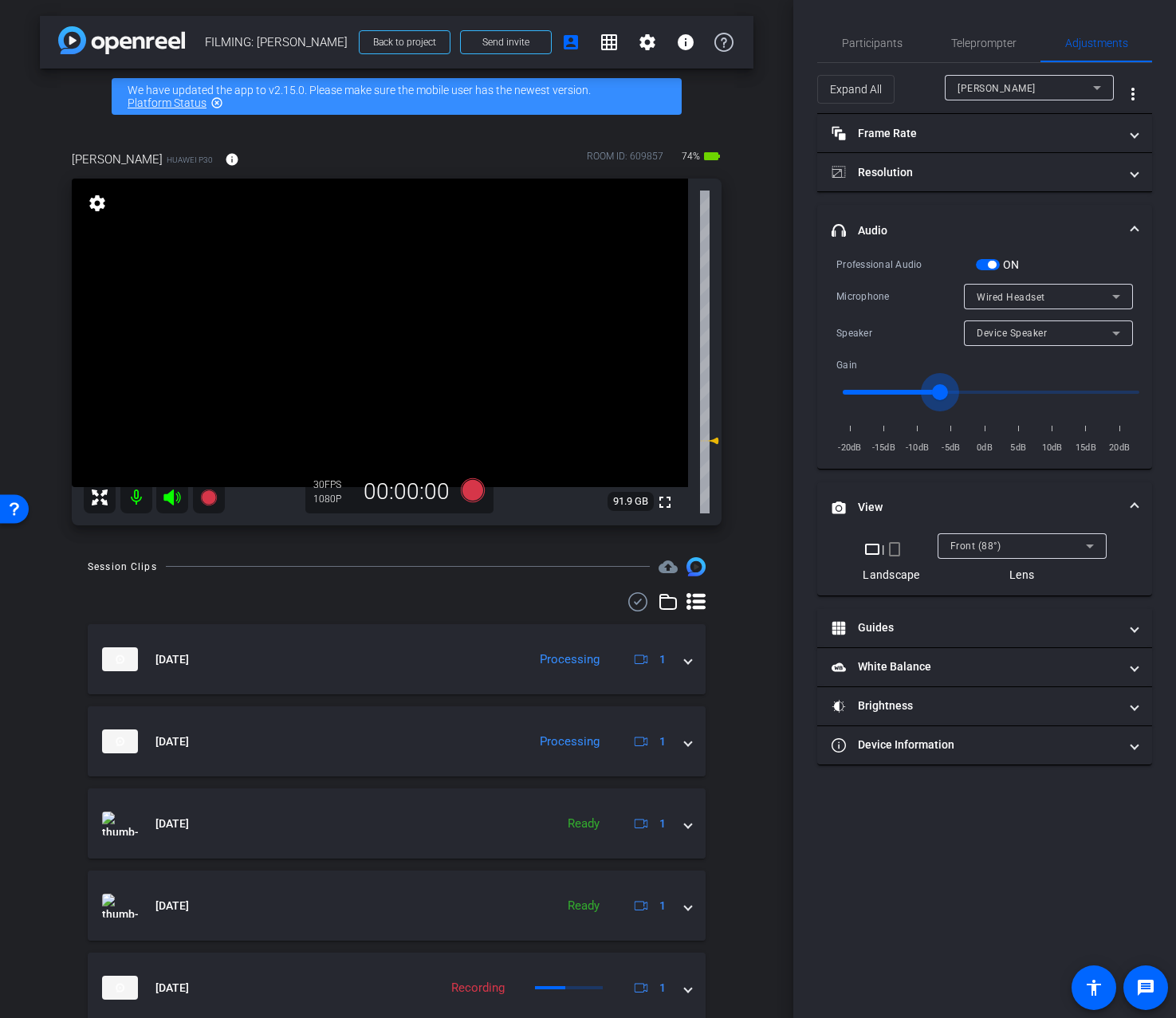
click at [937, 383] on input "range" at bounding box center [992, 392] width 331 height 35
drag, startPoint x: 935, startPoint y: 384, endPoint x: 988, endPoint y: 392, distance: 53.6
click at [988, 392] on input "range" at bounding box center [992, 392] width 331 height 35
click at [913, 389] on input "range" at bounding box center [992, 392] width 331 height 35
type input "1"
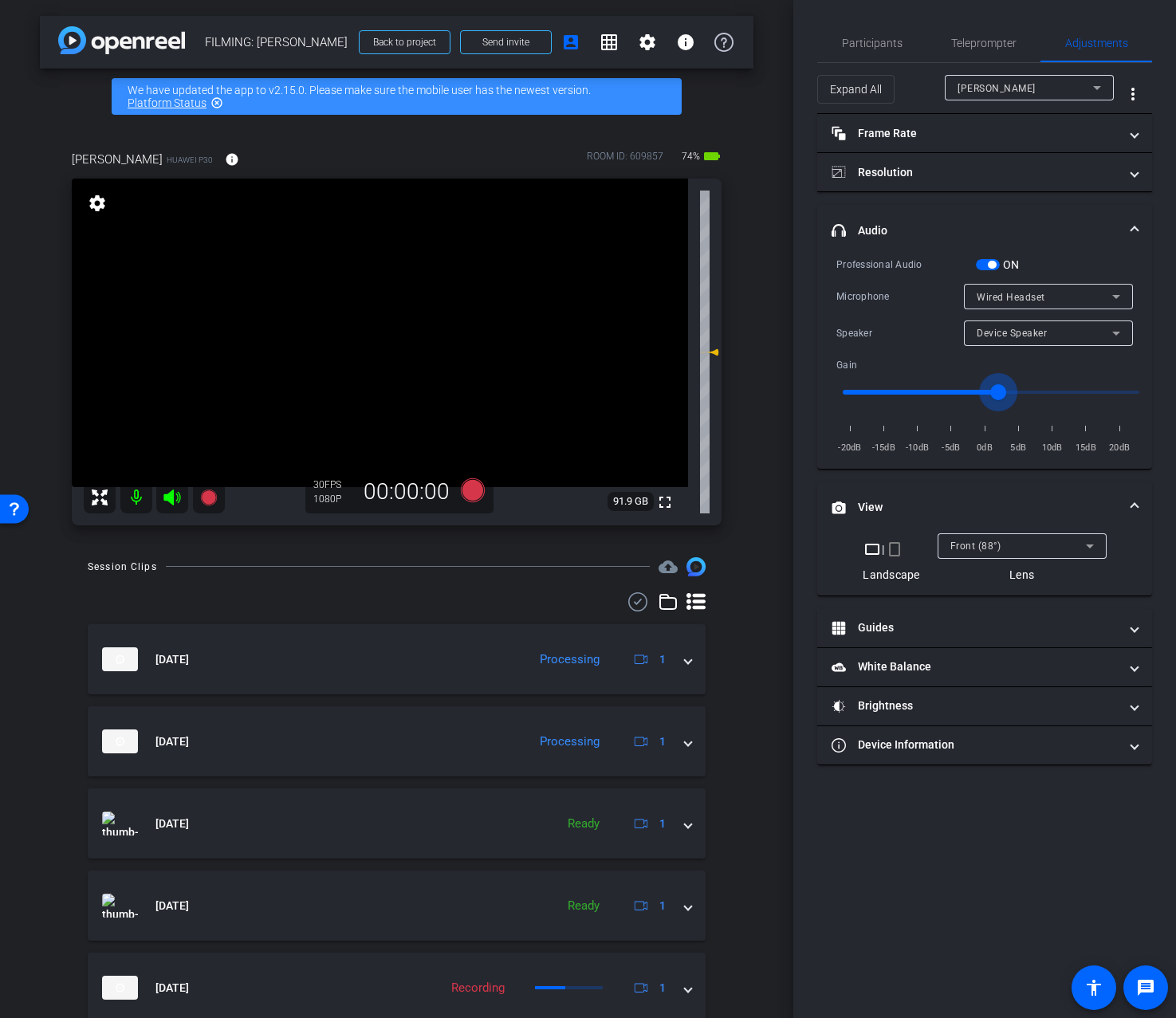
click at [997, 391] on input "range" at bounding box center [992, 392] width 331 height 35
click at [876, 66] on div "Expand All Nicholas Walliman more_vert" at bounding box center [984, 88] width 335 height 51
click at [881, 58] on span "Participants" at bounding box center [872, 43] width 61 height 38
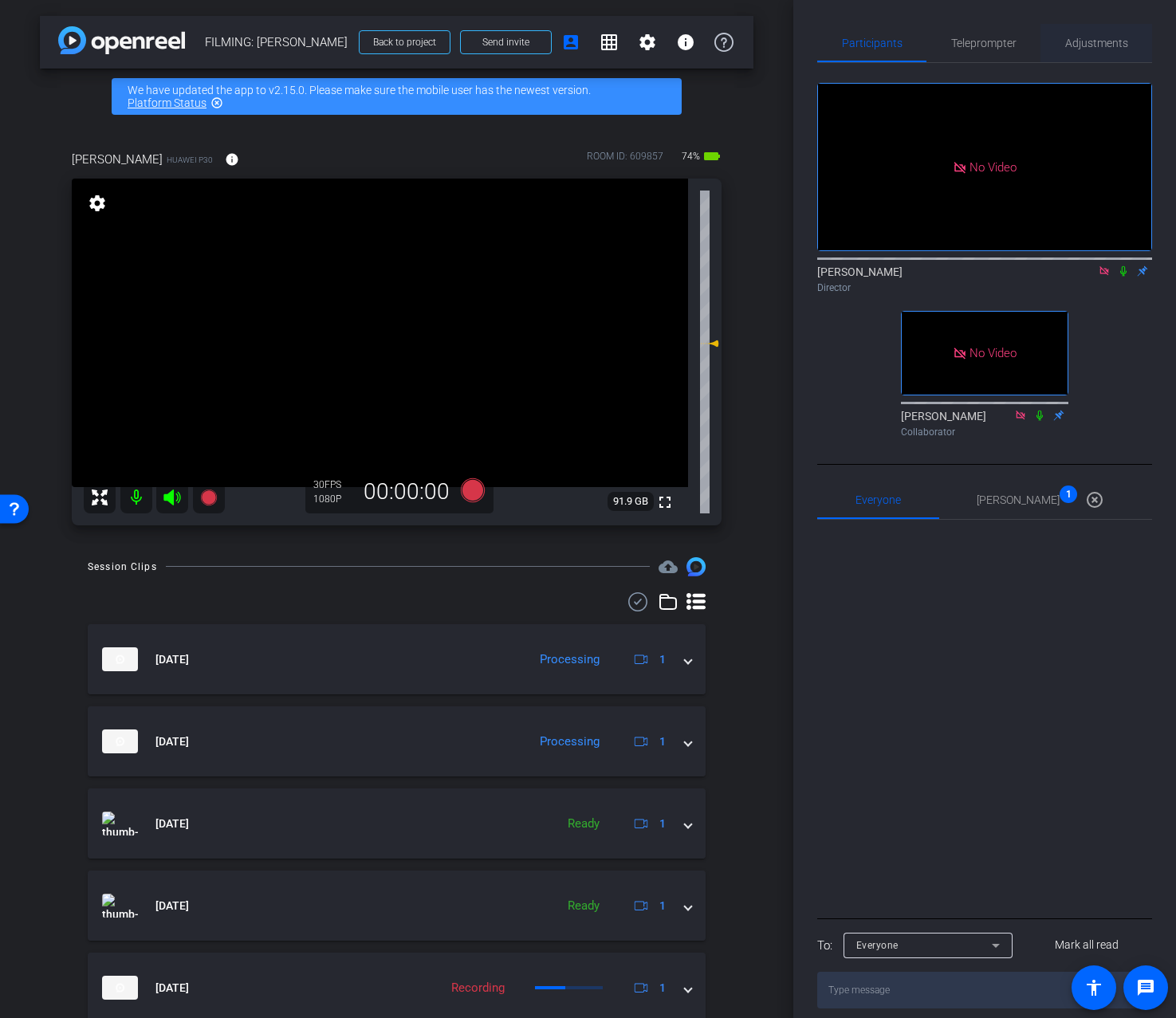
click at [1096, 39] on span "Adjustments" at bounding box center [1097, 43] width 63 height 11
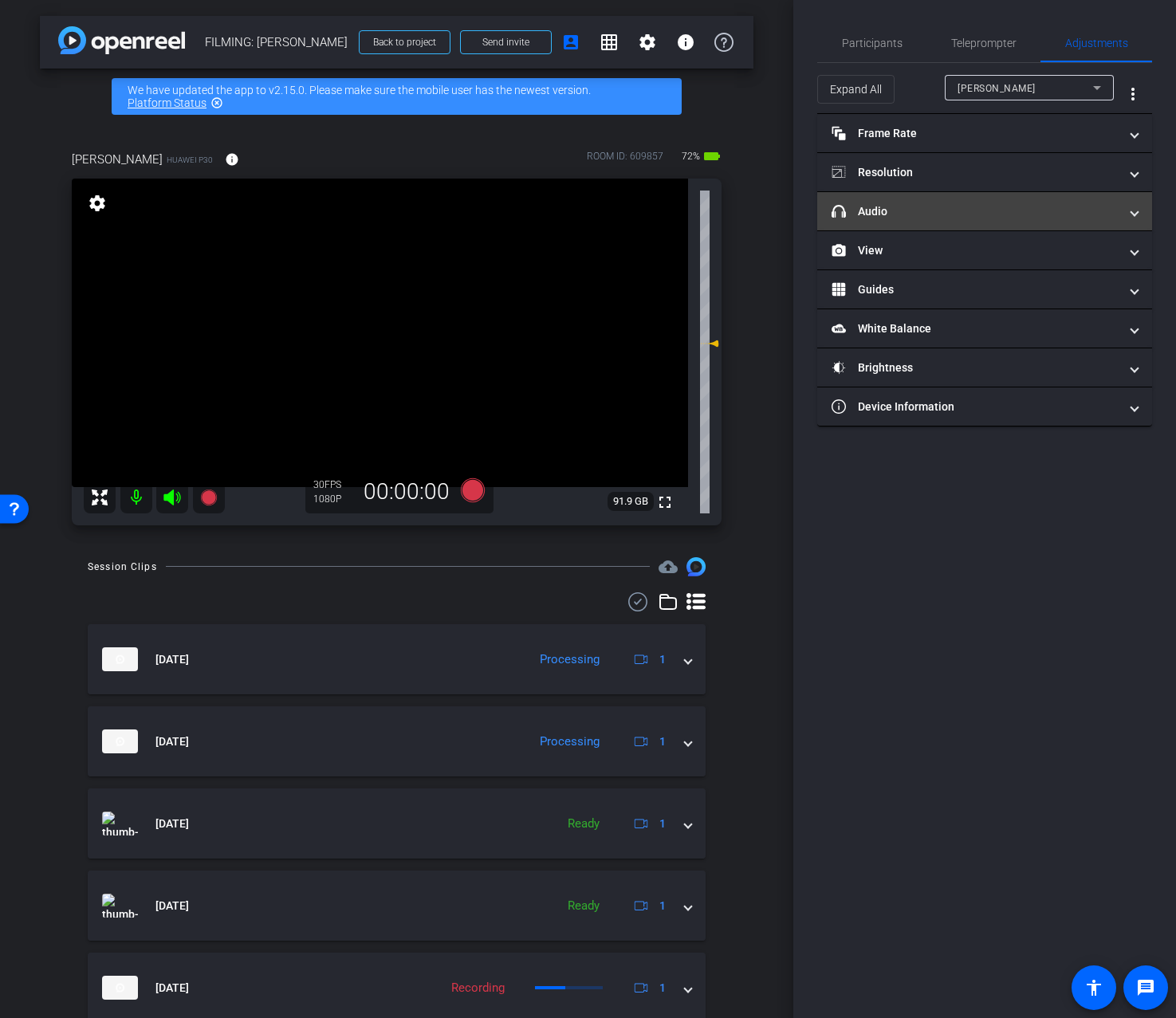
click at [899, 209] on mat-panel-title "headphone icon Audio" at bounding box center [976, 212] width 287 height 17
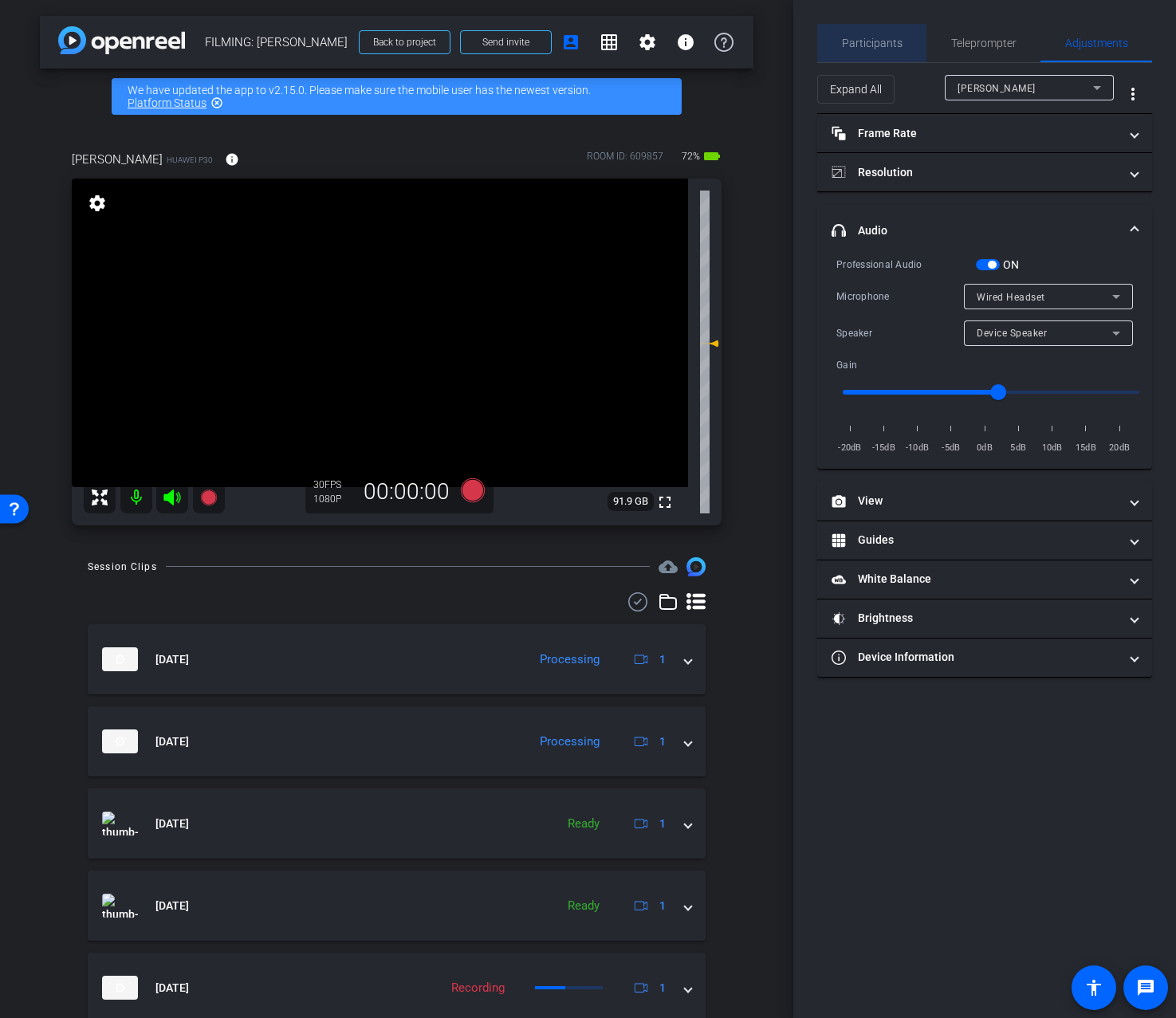
click at [898, 49] on span "Participants" at bounding box center [872, 43] width 61 height 38
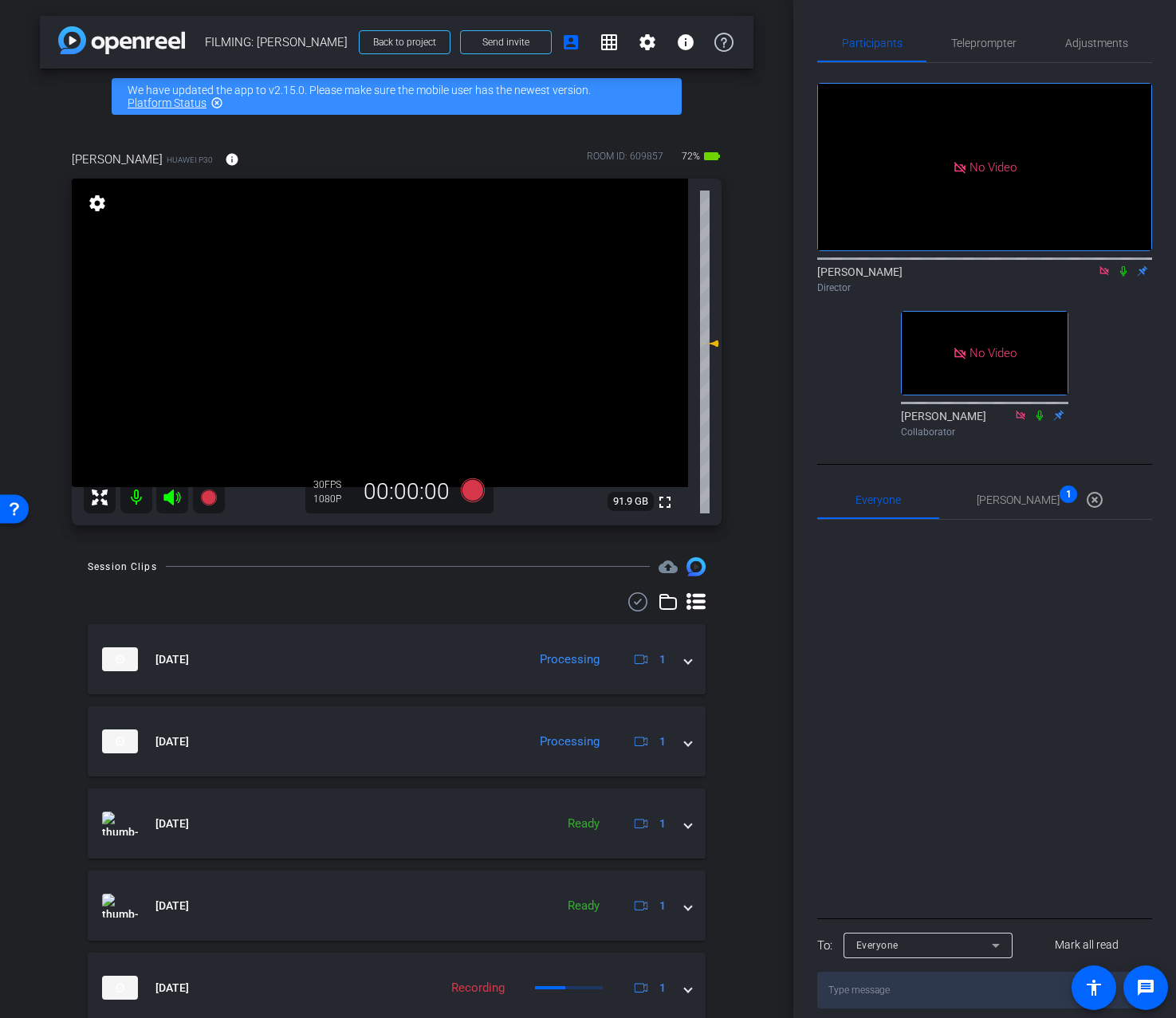
scroll to position [144, 0]
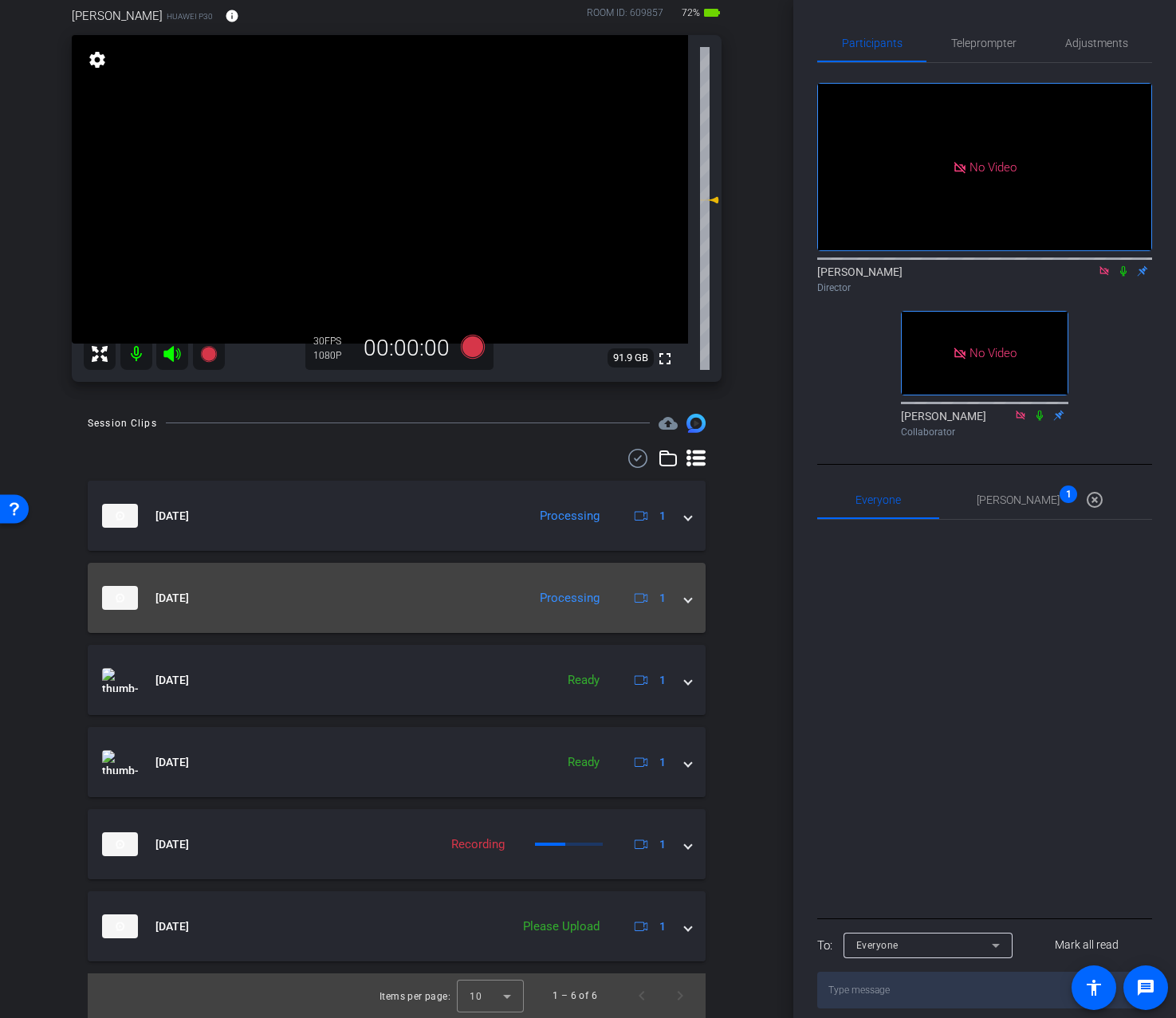
click at [676, 598] on div "Aug 12, 2025 Processing 1" at bounding box center [393, 597] width 583 height 24
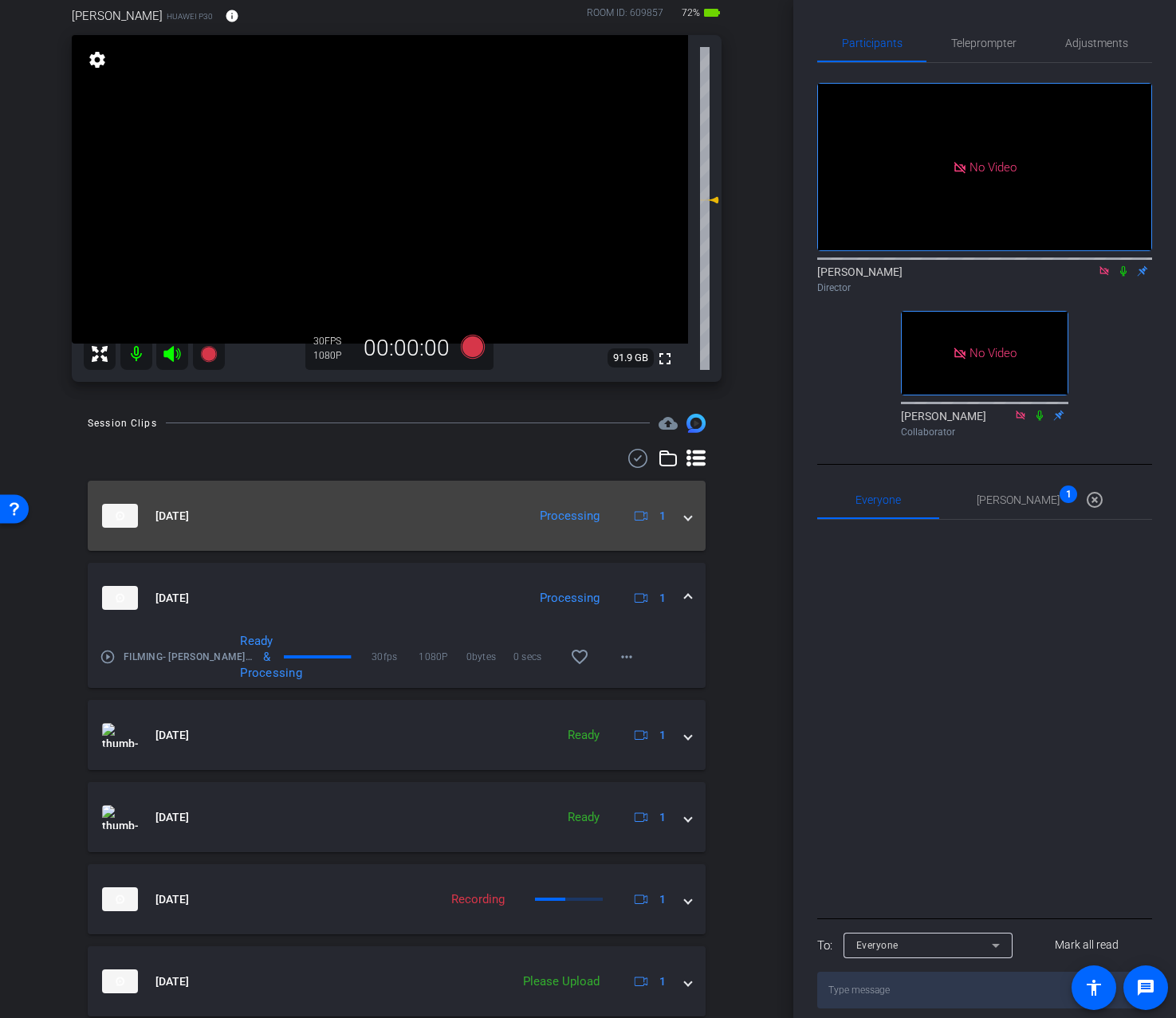
click at [682, 524] on div "Aug 12, 2025 Processing 1" at bounding box center [393, 516] width 583 height 24
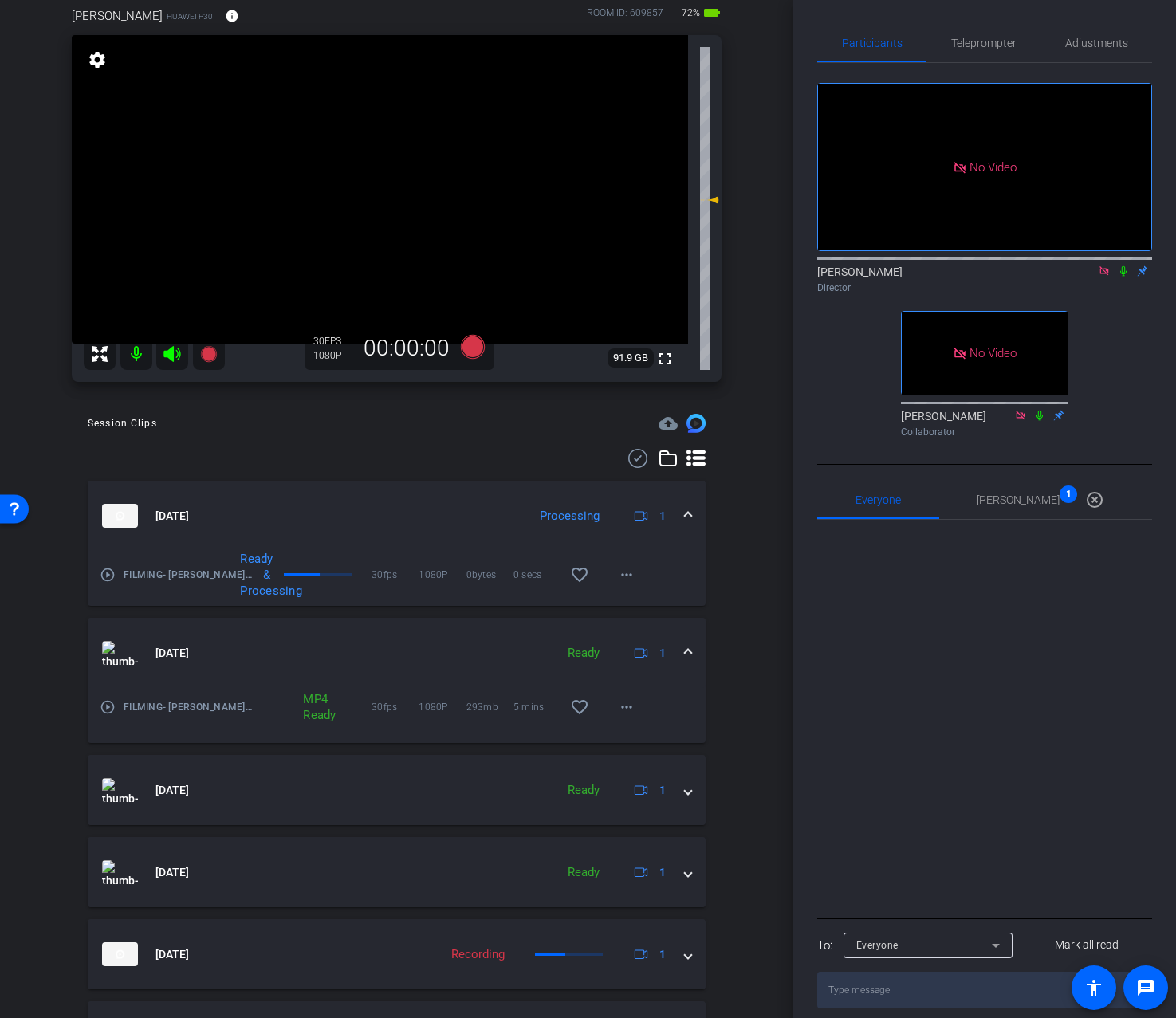
click at [689, 525] on mat-expansion-panel-header "Aug 12, 2025 Processing 1" at bounding box center [396, 516] width 618 height 70
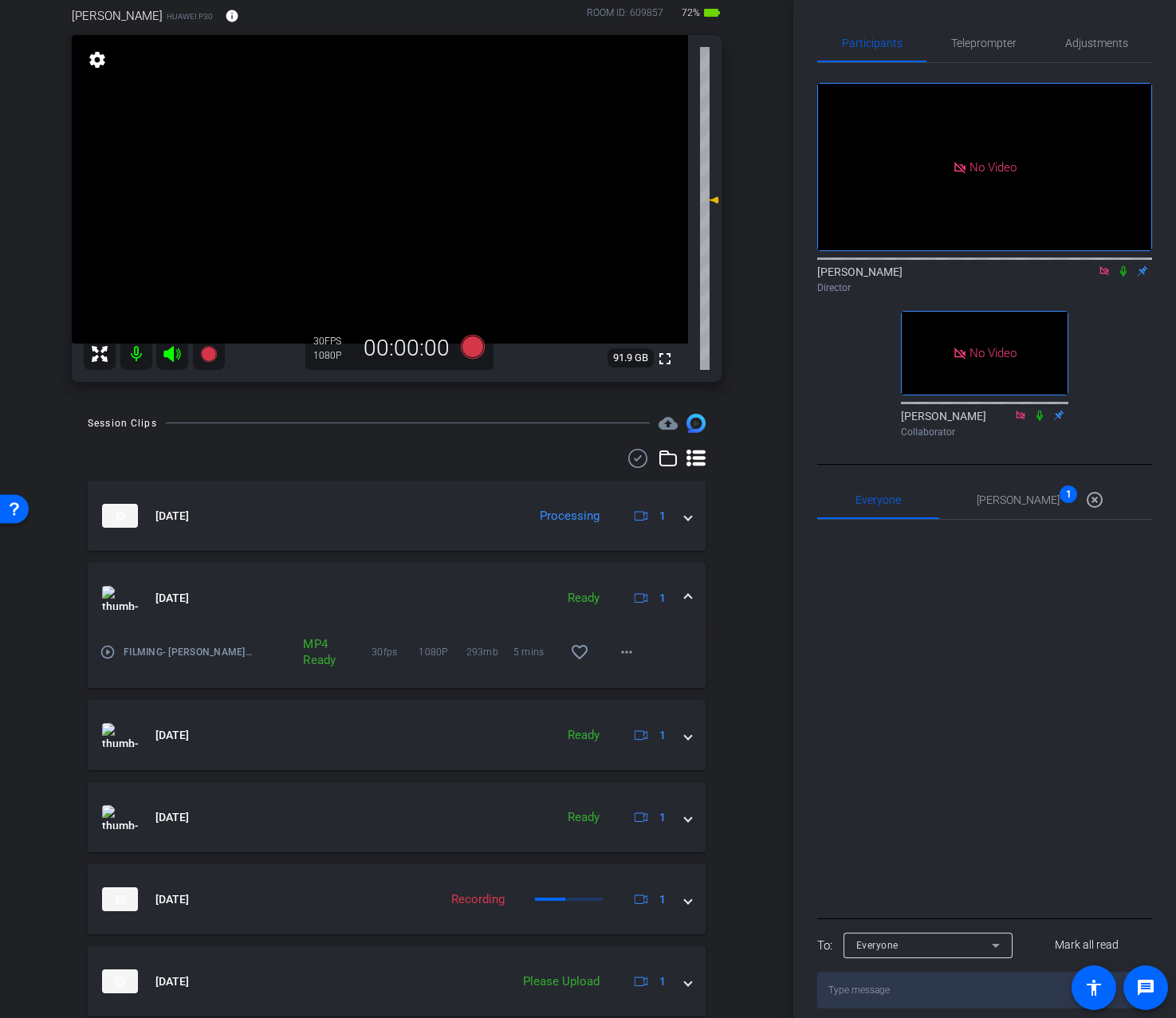
click at [688, 590] on span at bounding box center [689, 598] width 7 height 17
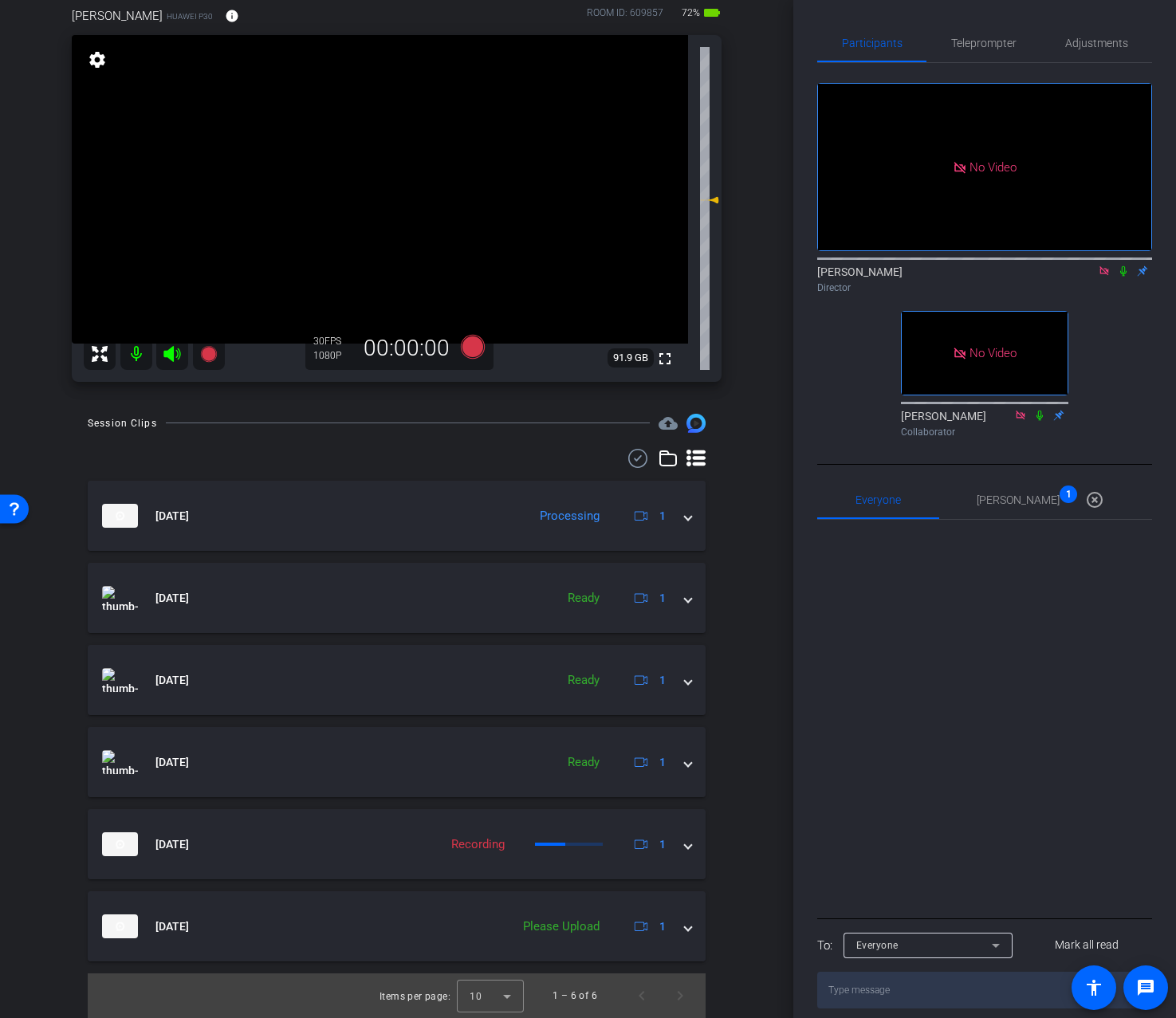
click at [734, 630] on div "Session Clips cloud_upload Aug 12, 2025 Processing 1 play_circle_outline FILMIN…" at bounding box center [396, 716] width 714 height 604
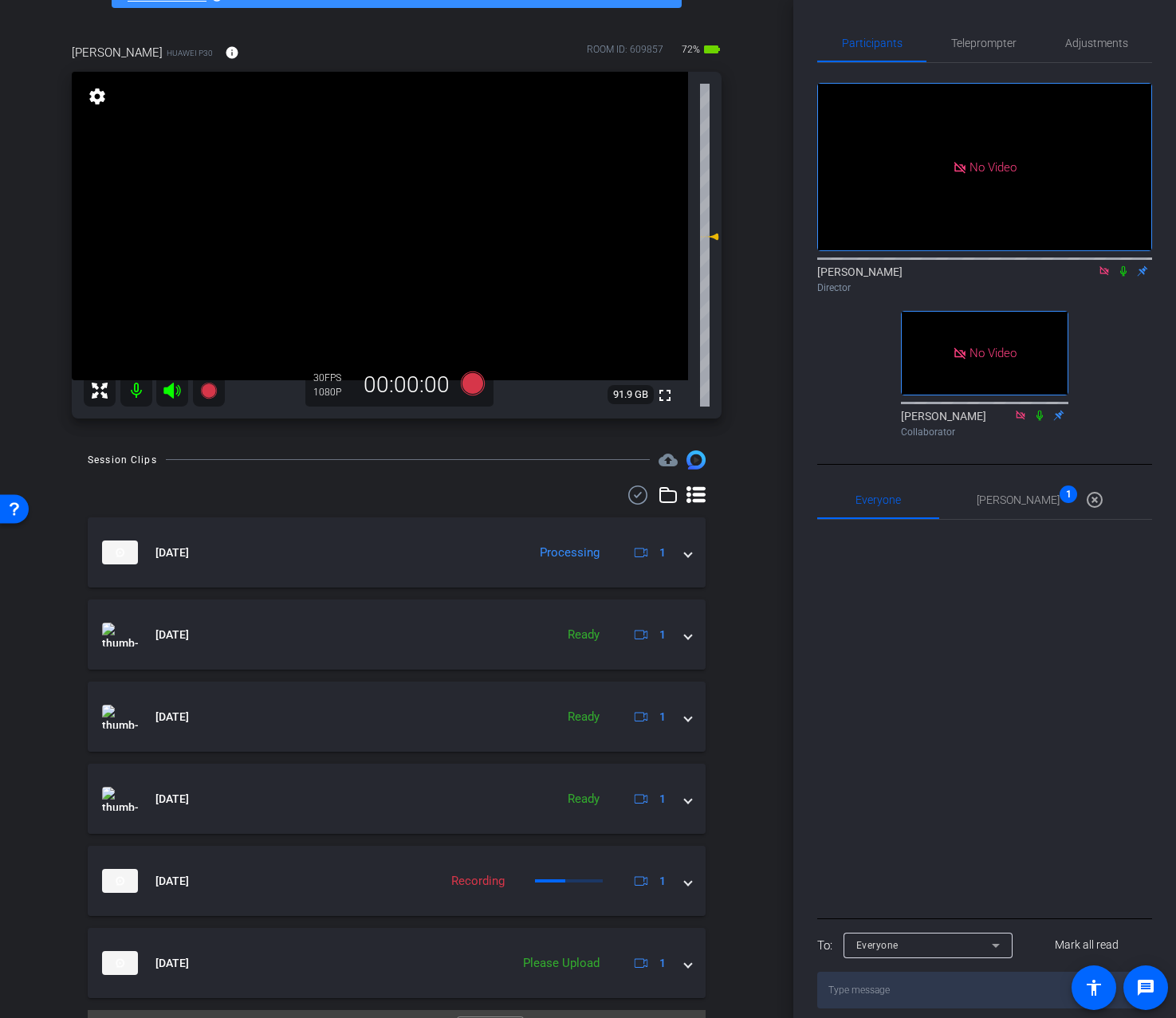
scroll to position [0, 0]
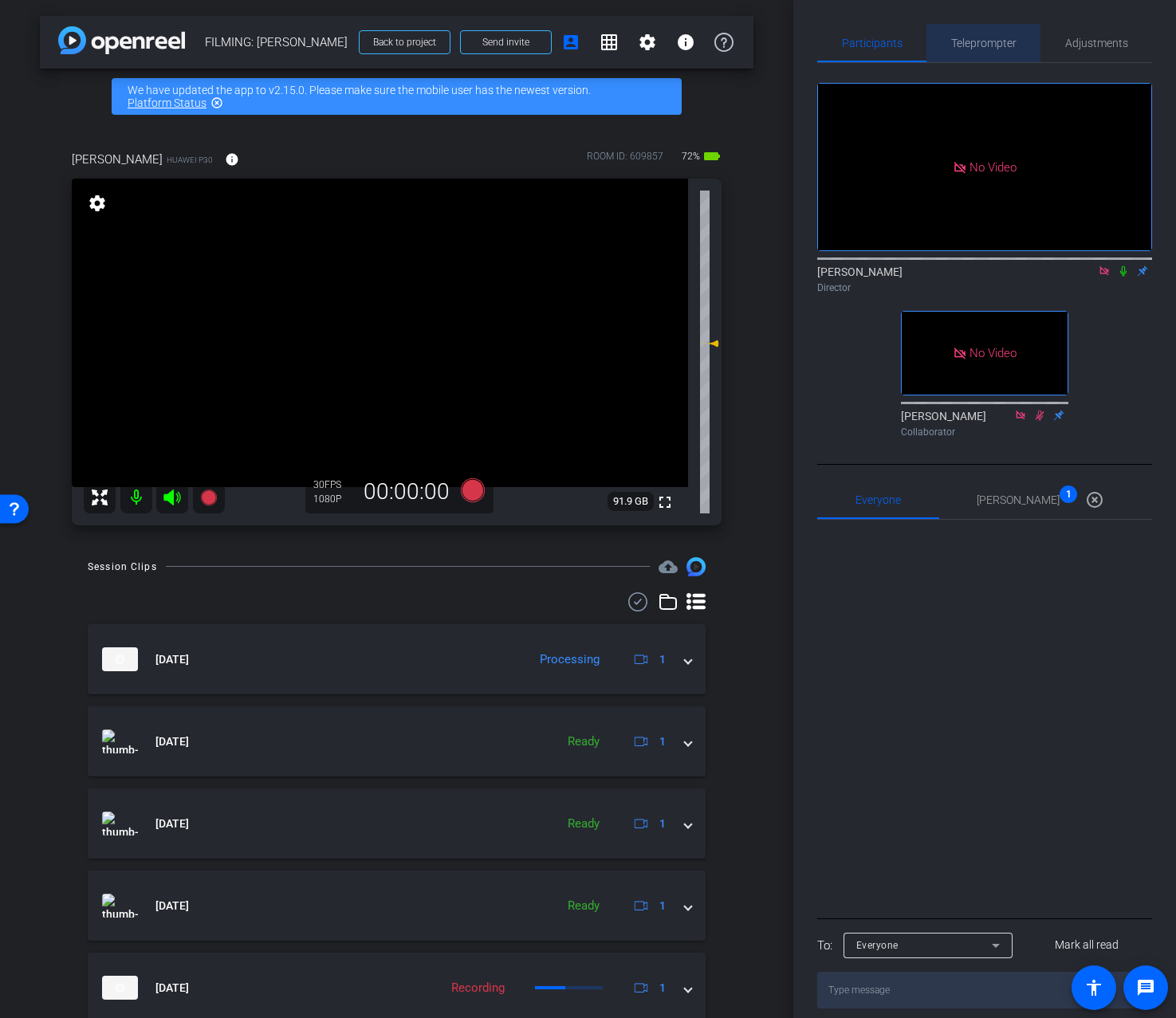
click at [1018, 46] on div "Teleprompter" at bounding box center [983, 43] width 114 height 38
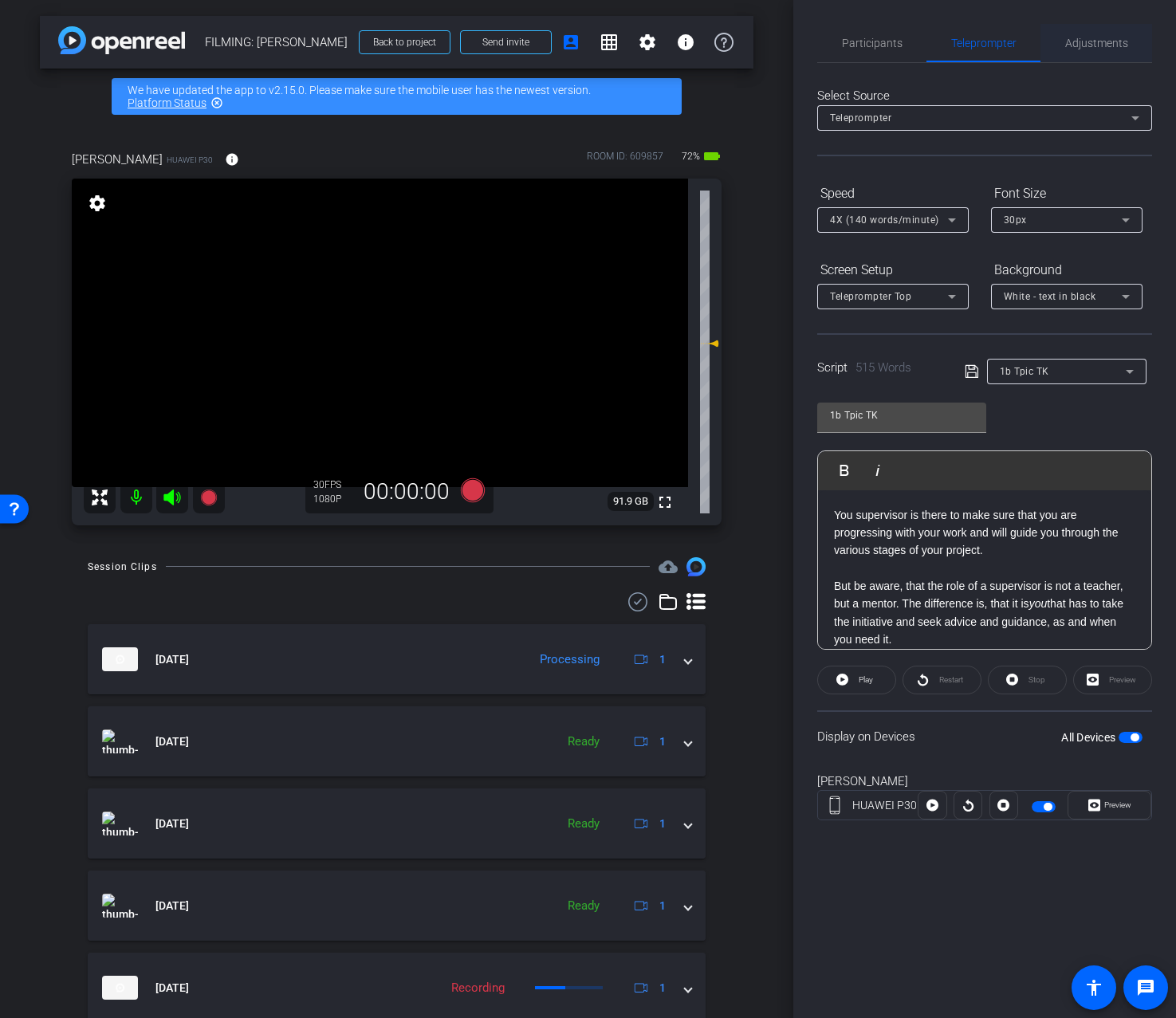
click at [1099, 48] on span "Adjustments" at bounding box center [1097, 43] width 63 height 11
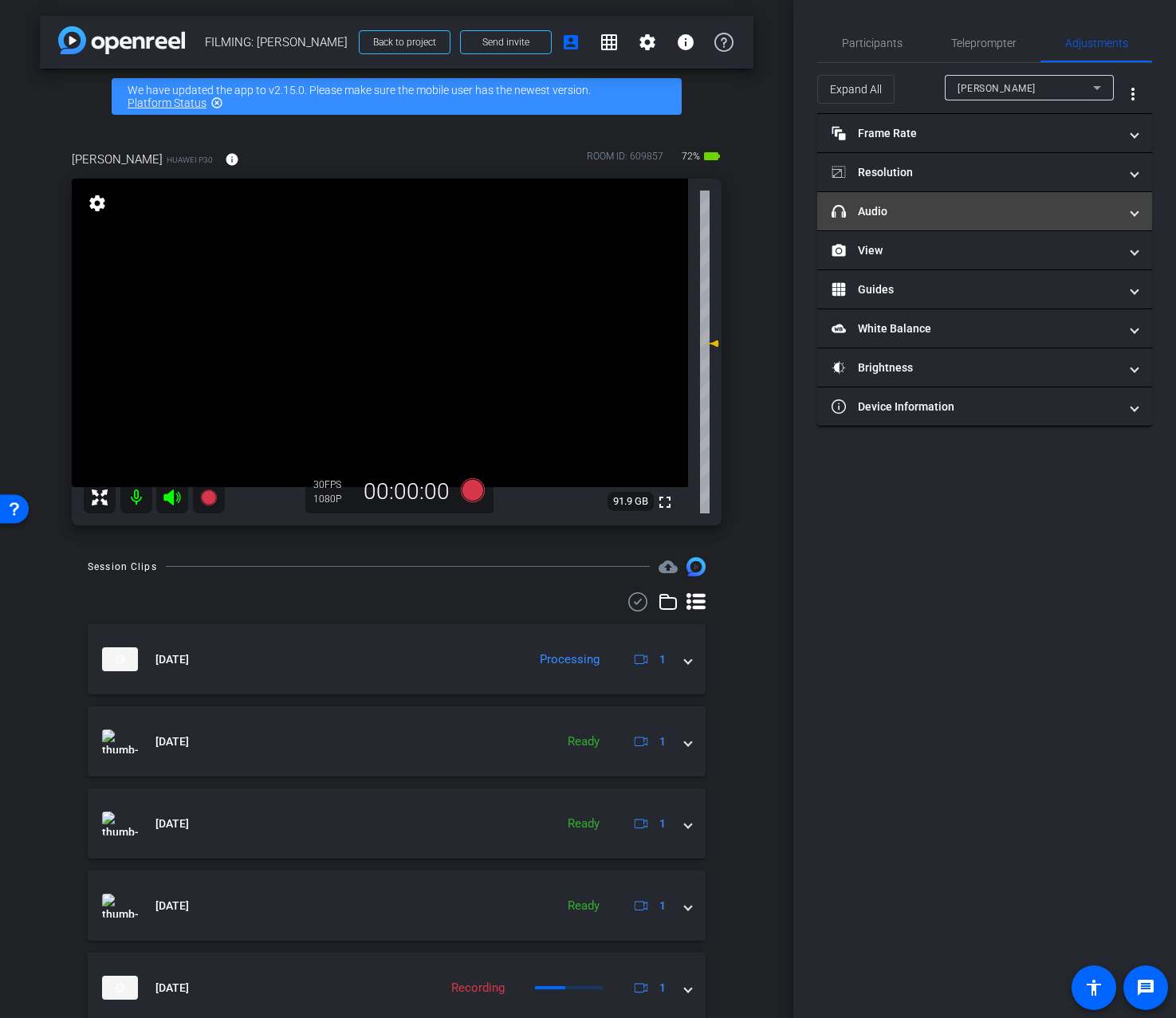
click at [988, 219] on mat-panel-title "headphone icon Audio" at bounding box center [976, 212] width 287 height 17
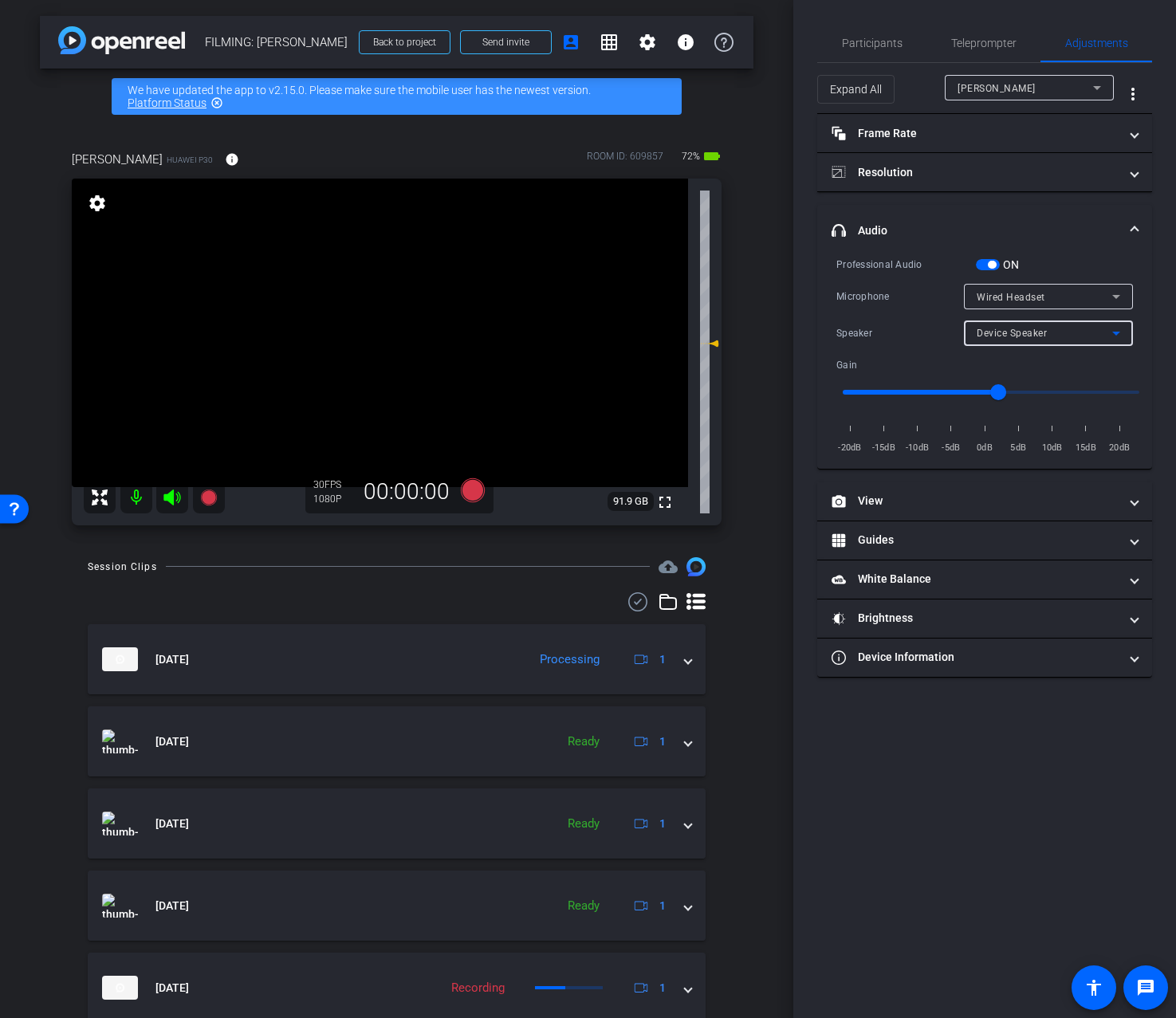
click at [1051, 338] on div "Device Speaker" at bounding box center [1044, 333] width 135 height 20
click at [1033, 386] on span "Wired Headset" at bounding box center [1012, 390] width 71 height 19
click at [911, 44] on div "Participants" at bounding box center [871, 43] width 109 height 38
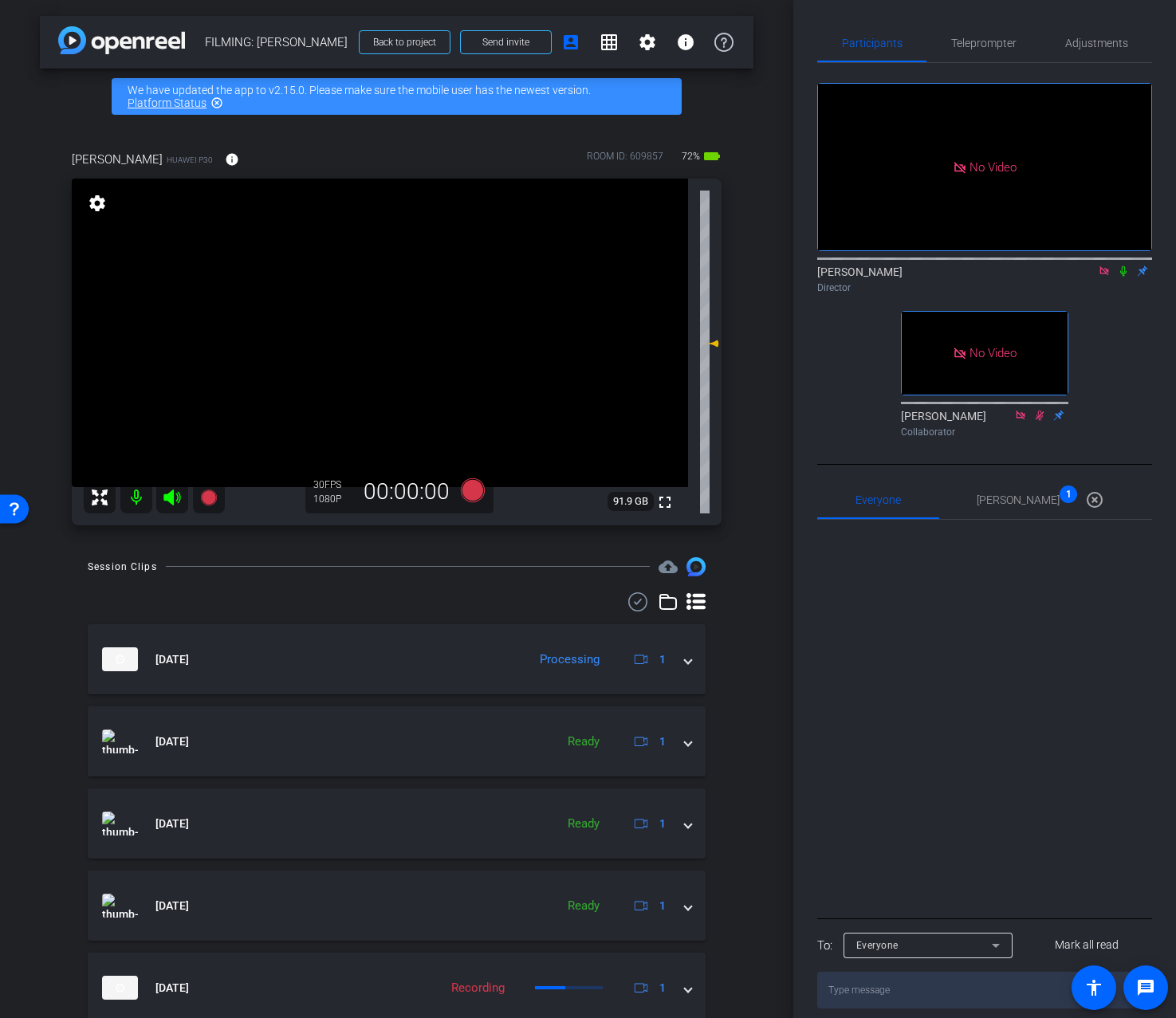
click at [1123, 272] on icon at bounding box center [1123, 270] width 13 height 11
click at [477, 491] on icon at bounding box center [472, 490] width 24 height 24
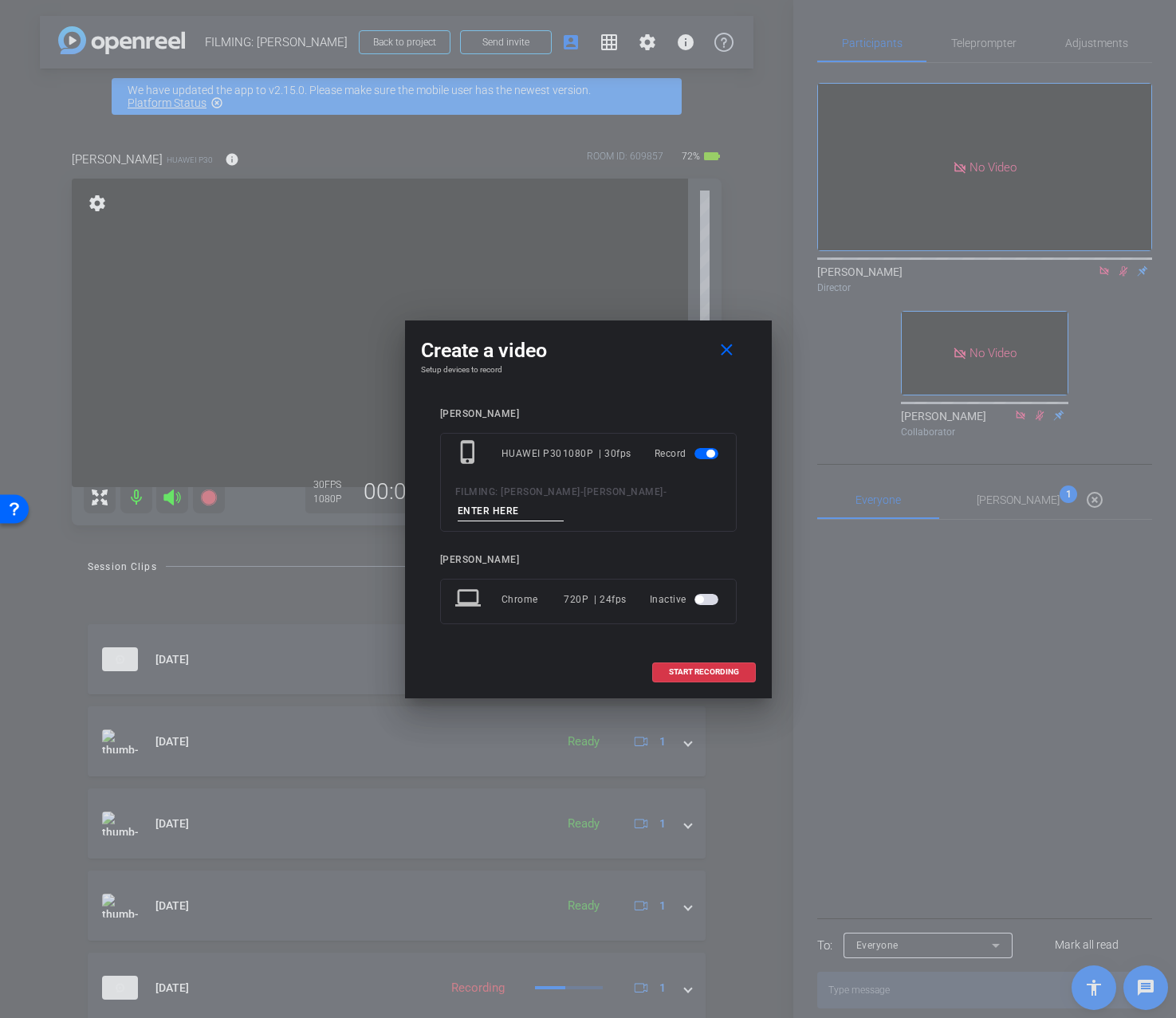
click at [512, 512] on input at bounding box center [511, 512] width 107 height 20
type input "1B"
click at [725, 664] on span at bounding box center [704, 673] width 102 height 38
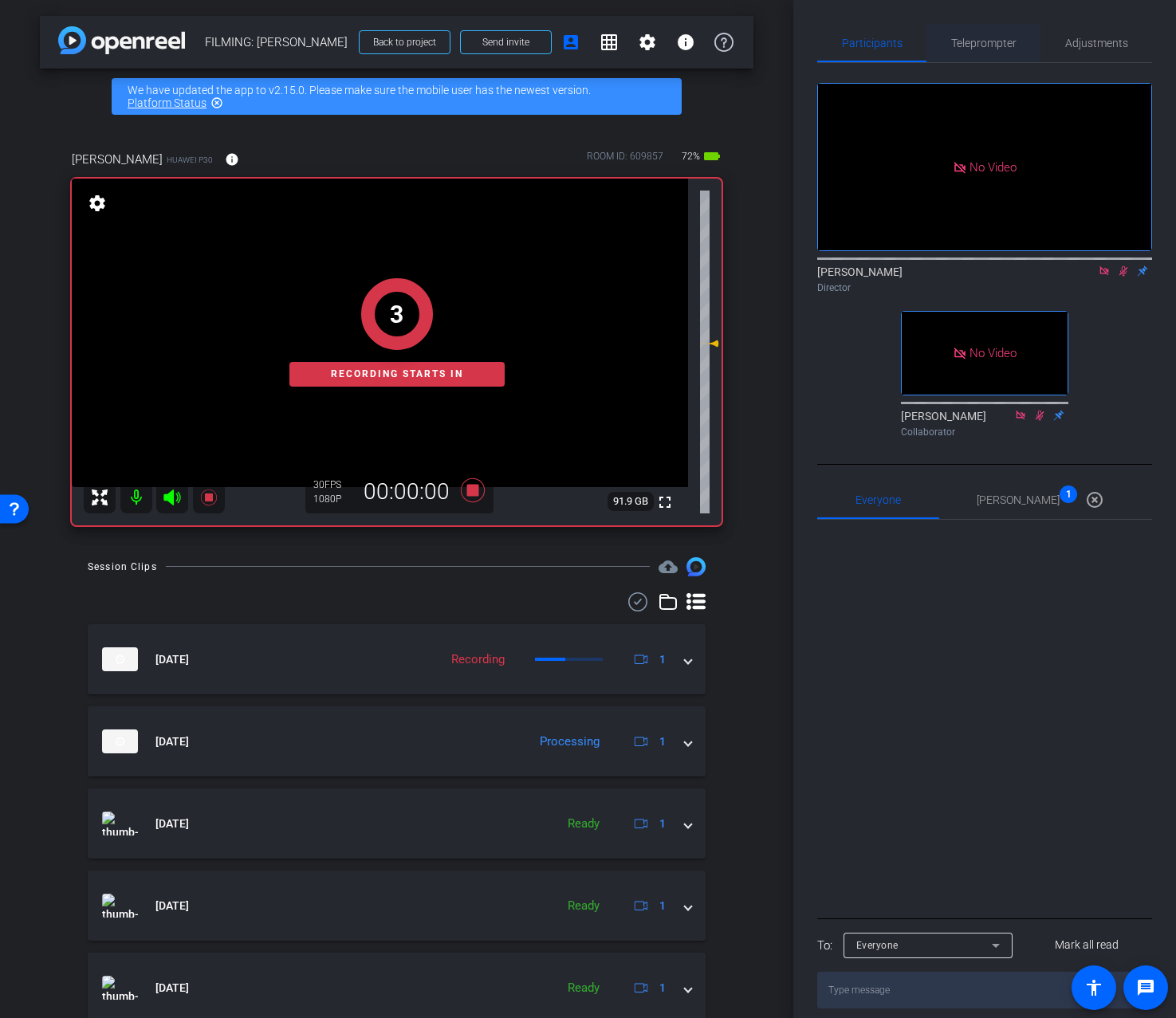
click at [992, 43] on span "Teleprompter" at bounding box center [984, 43] width 65 height 11
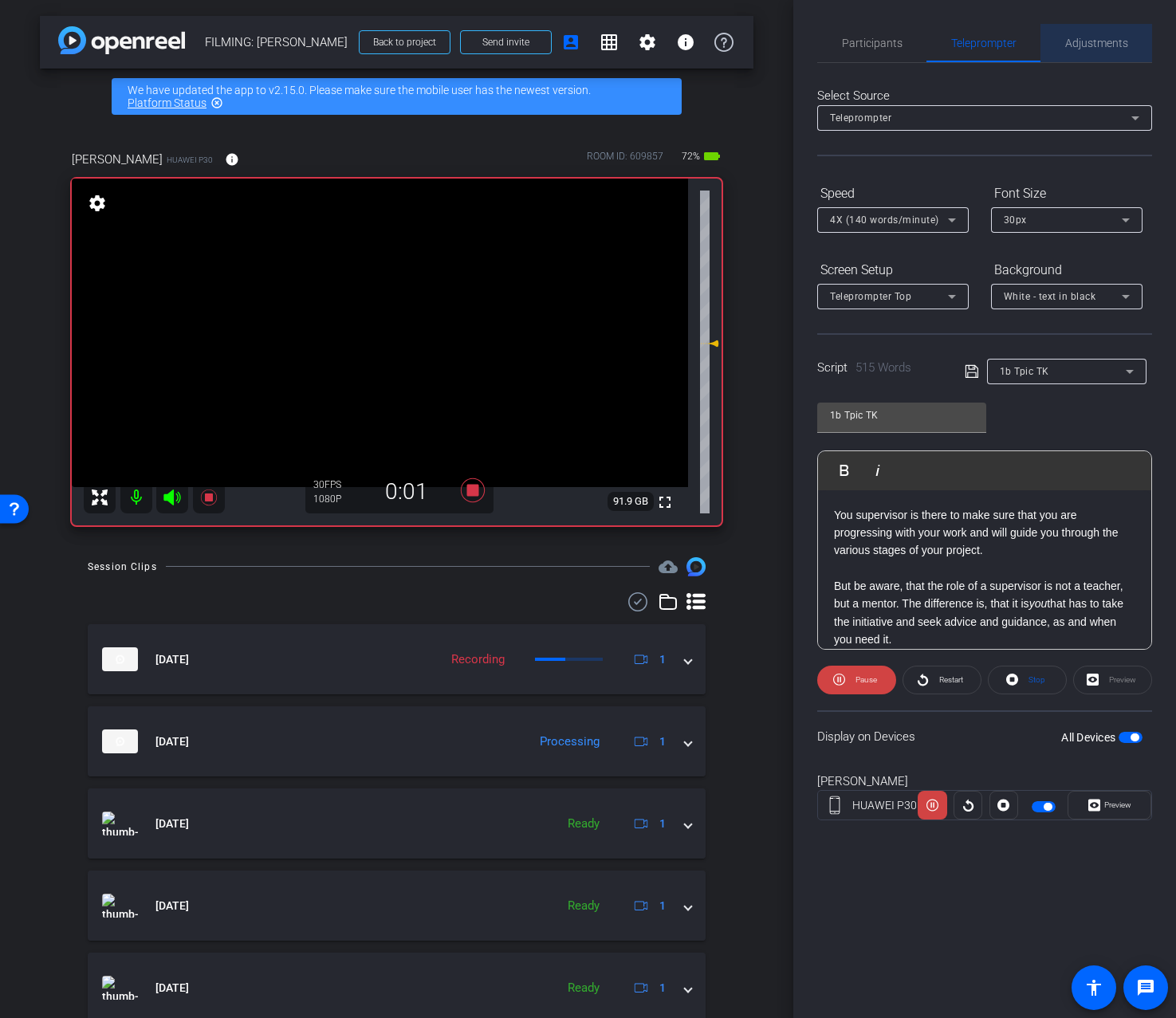
click at [1100, 54] on span "Adjustments" at bounding box center [1097, 43] width 63 height 38
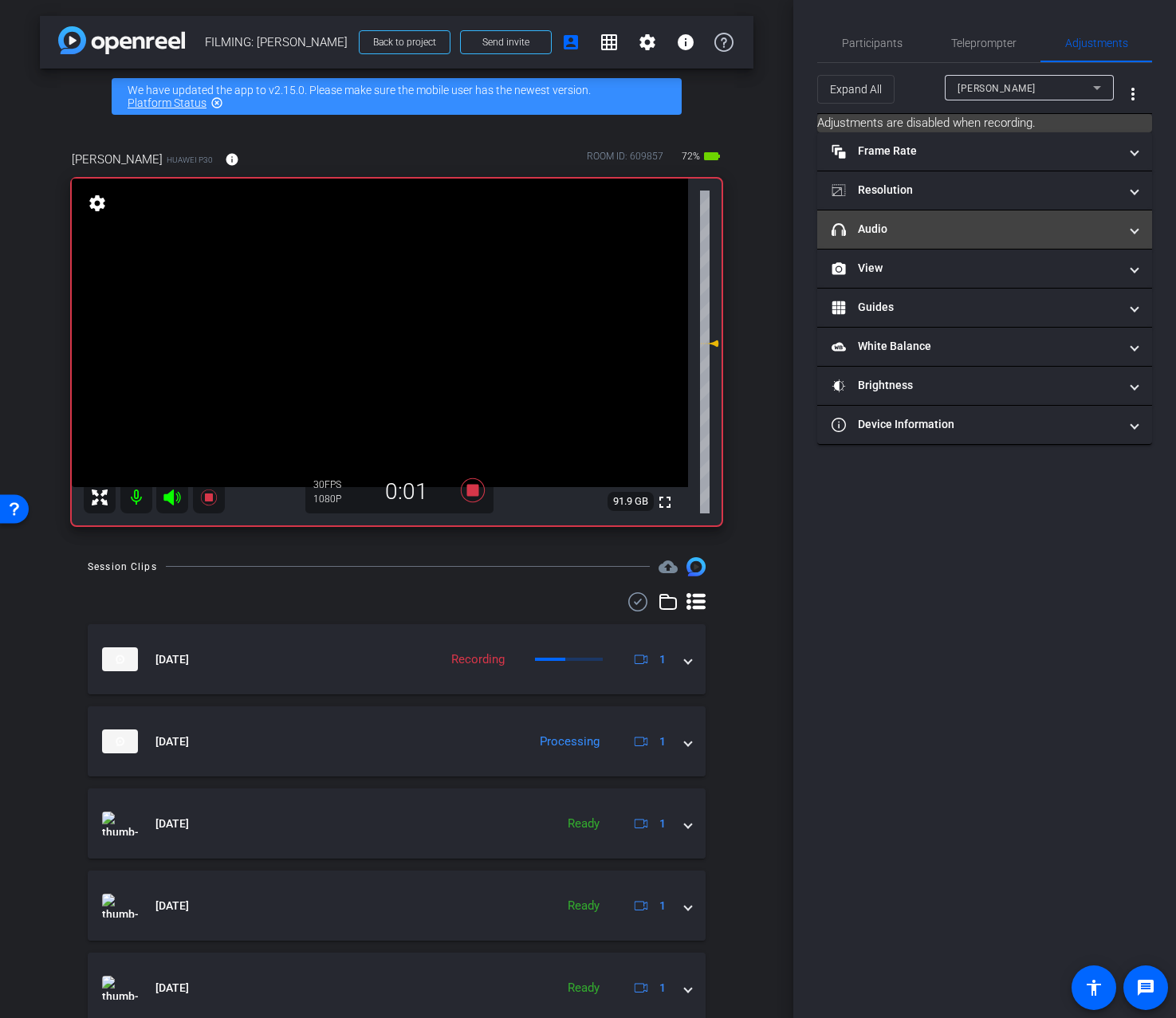
click at [975, 231] on mat-panel-title "headphone icon Audio" at bounding box center [976, 229] width 287 height 17
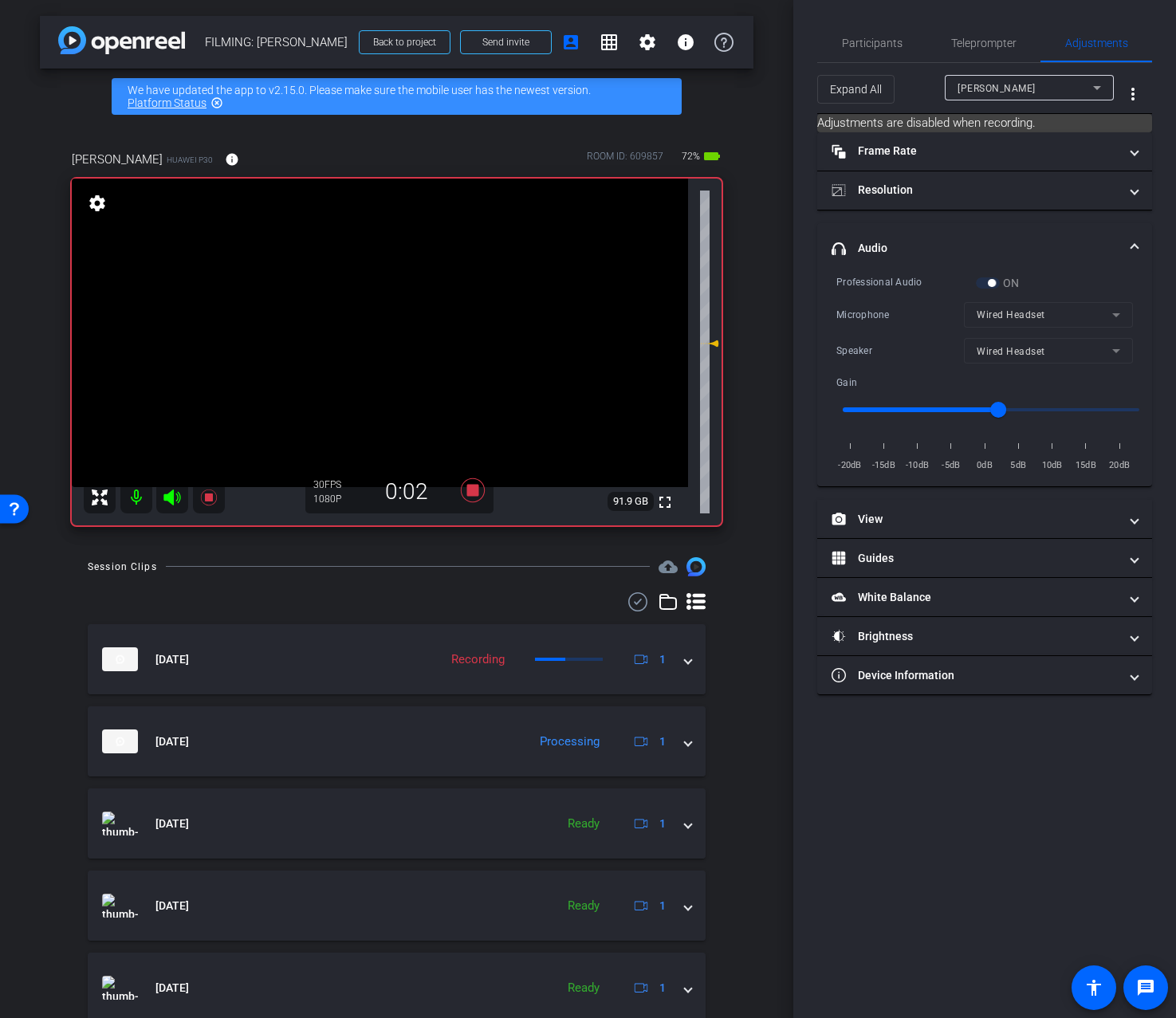
click at [919, 410] on input "range" at bounding box center [992, 410] width 331 height 35
type input "-13"
click at [894, 412] on input "range" at bounding box center [992, 410] width 331 height 35
click at [891, 48] on span "Participants" at bounding box center [872, 43] width 61 height 11
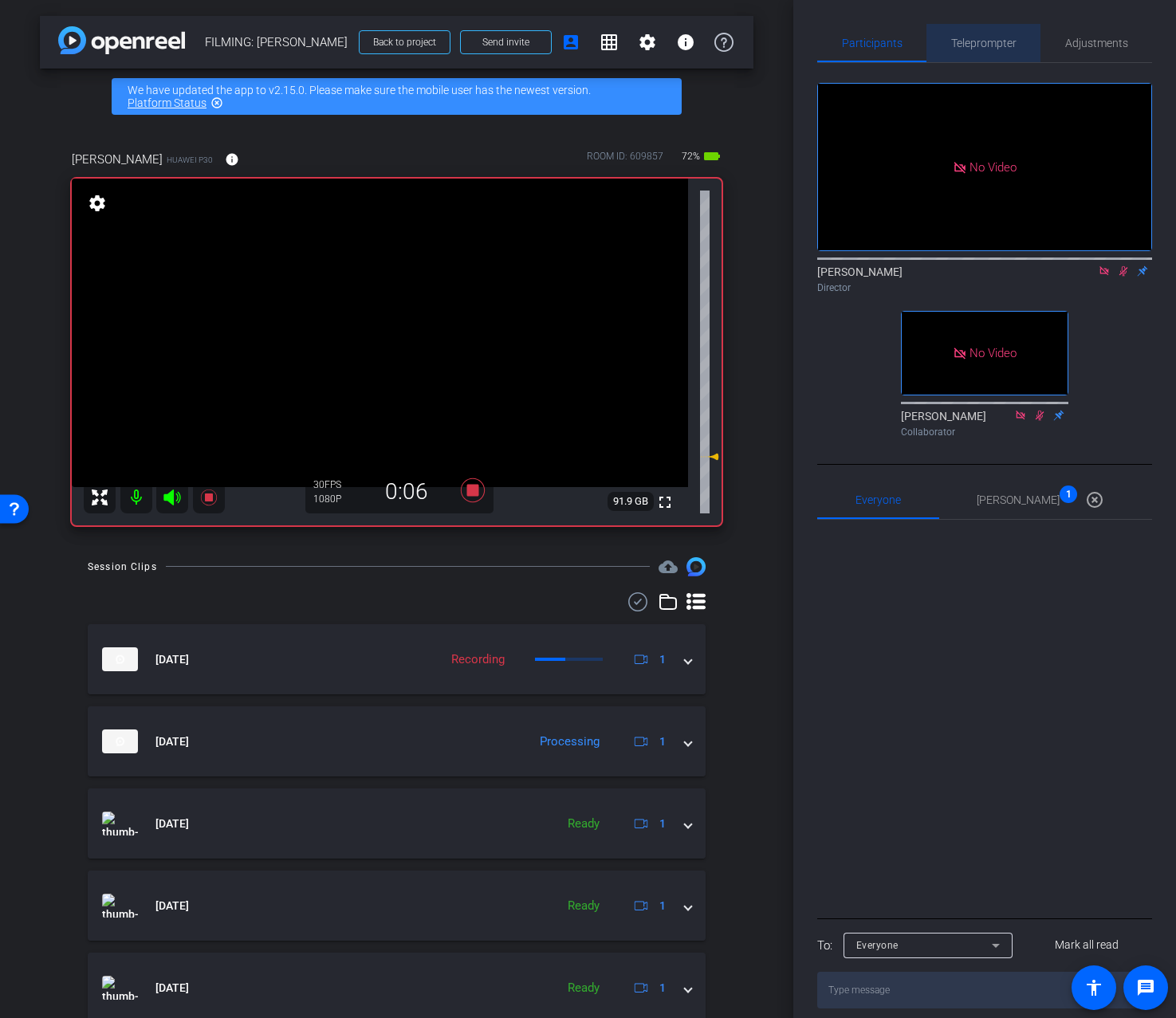
click at [992, 52] on span "Teleprompter" at bounding box center [984, 43] width 65 height 38
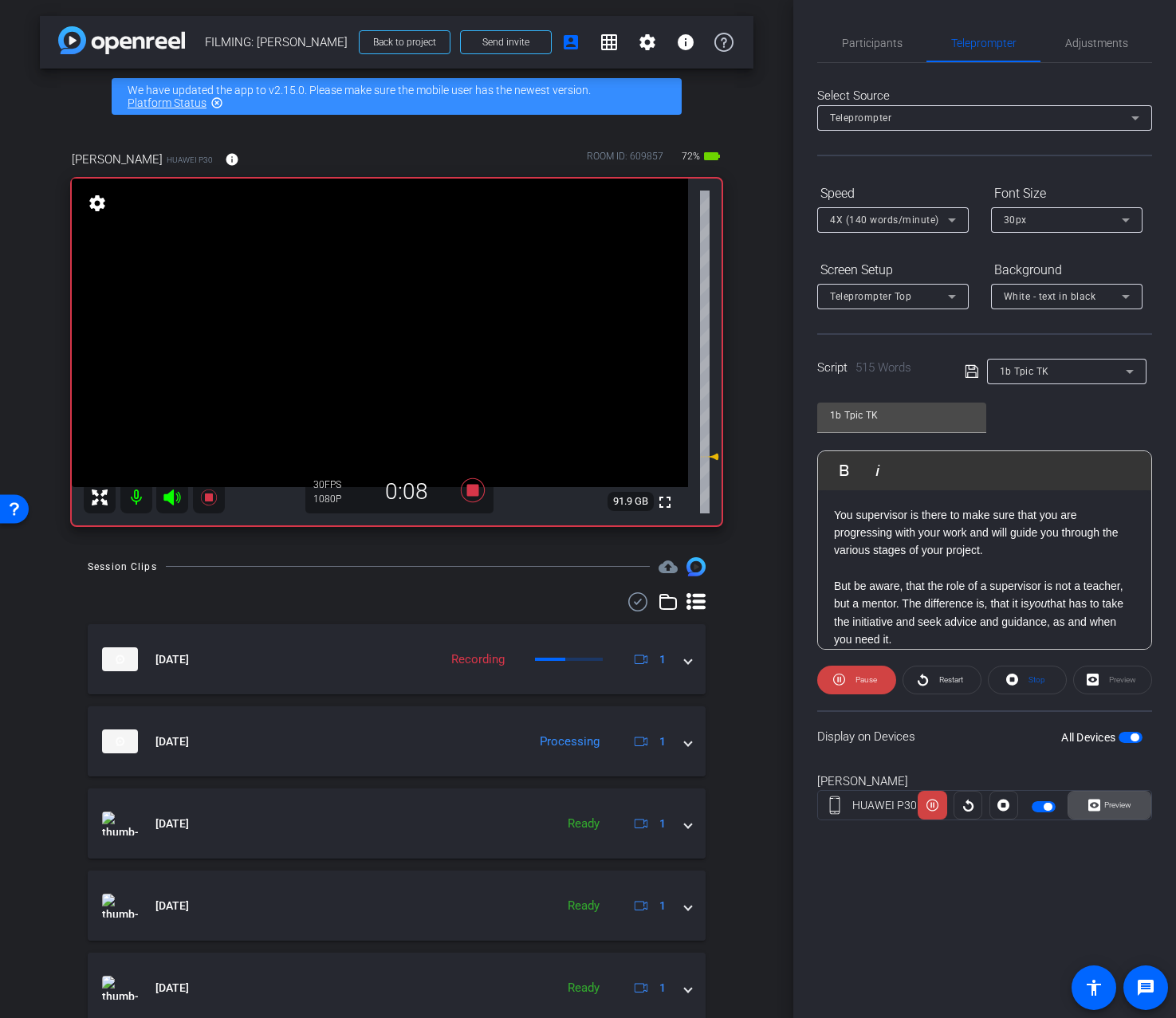
click at [1129, 806] on span "Preview" at bounding box center [1118, 804] width 27 height 9
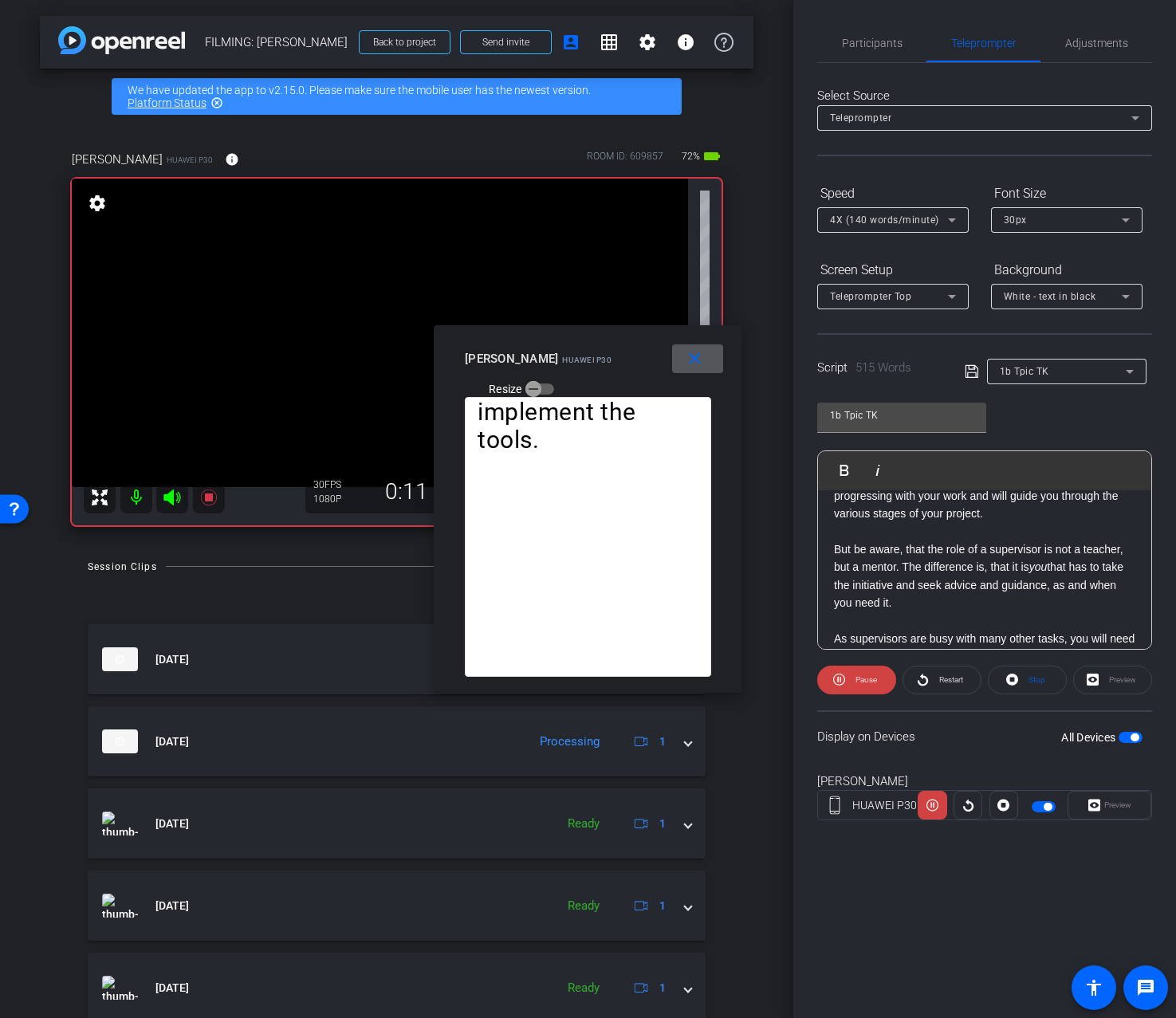
scroll to position [58, 0]
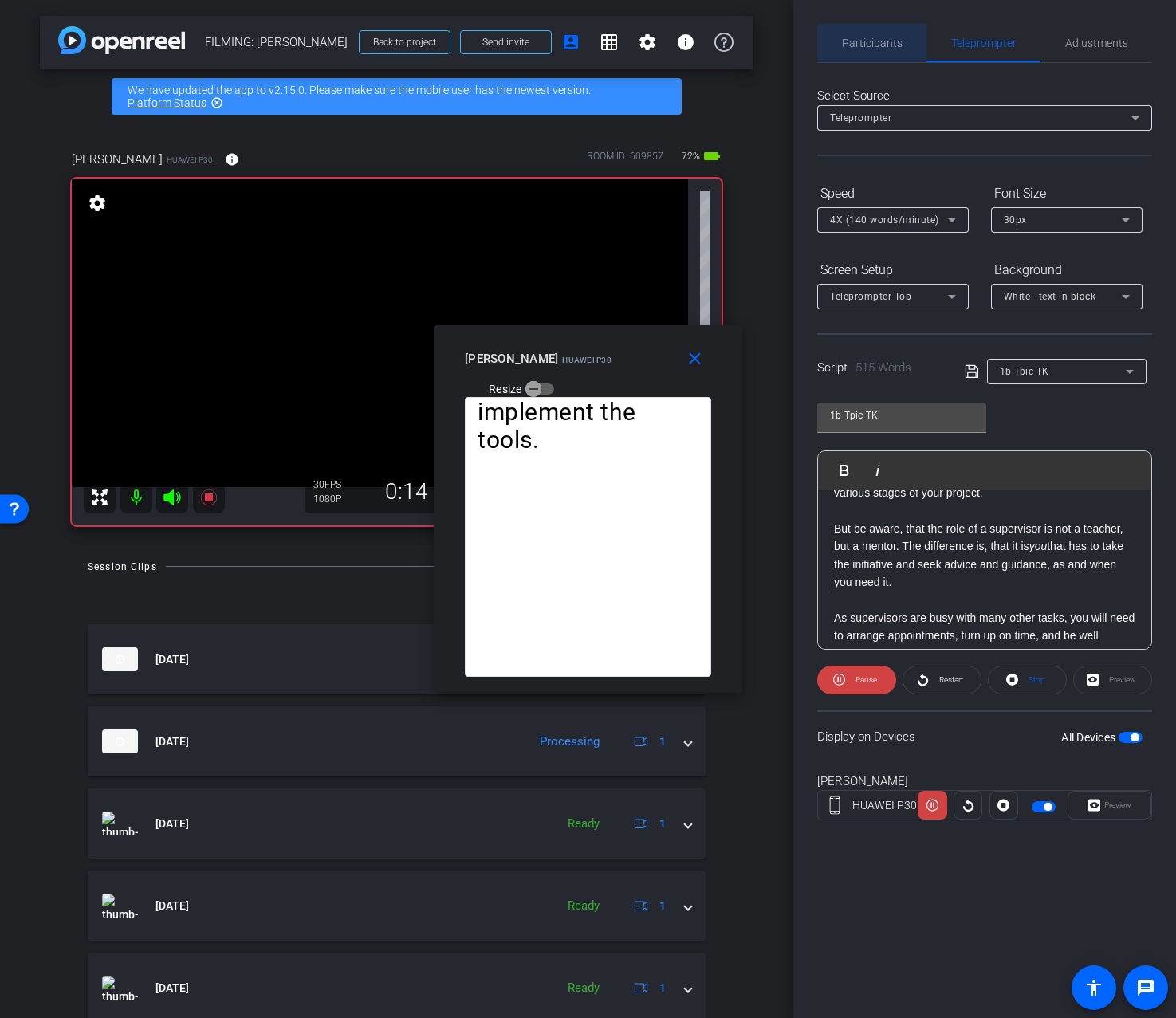
click at [877, 50] on span "Participants" at bounding box center [872, 43] width 61 height 38
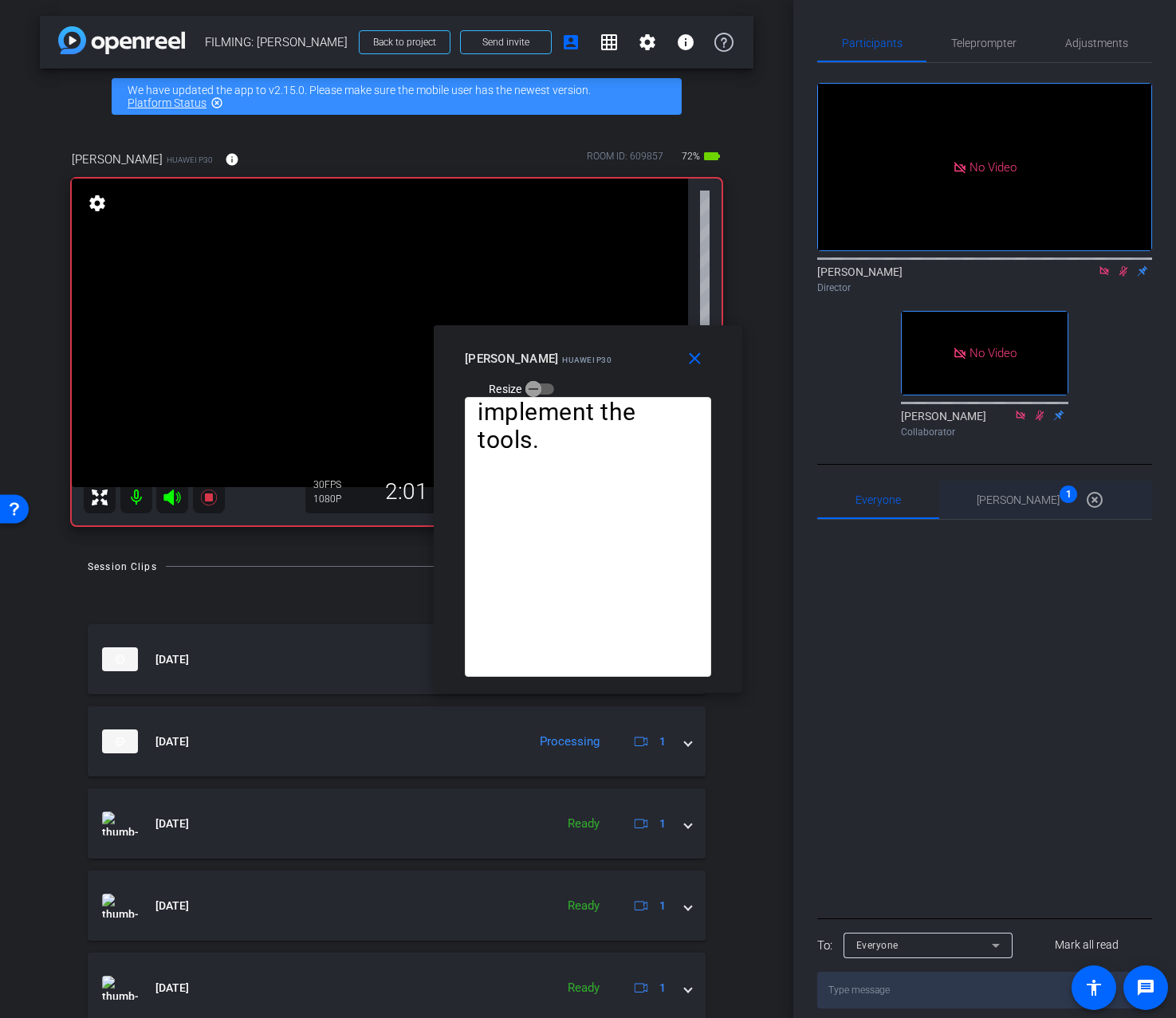
click at [1029, 505] on span "Ailsa Dann 1" at bounding box center [1017, 499] width 83 height 11
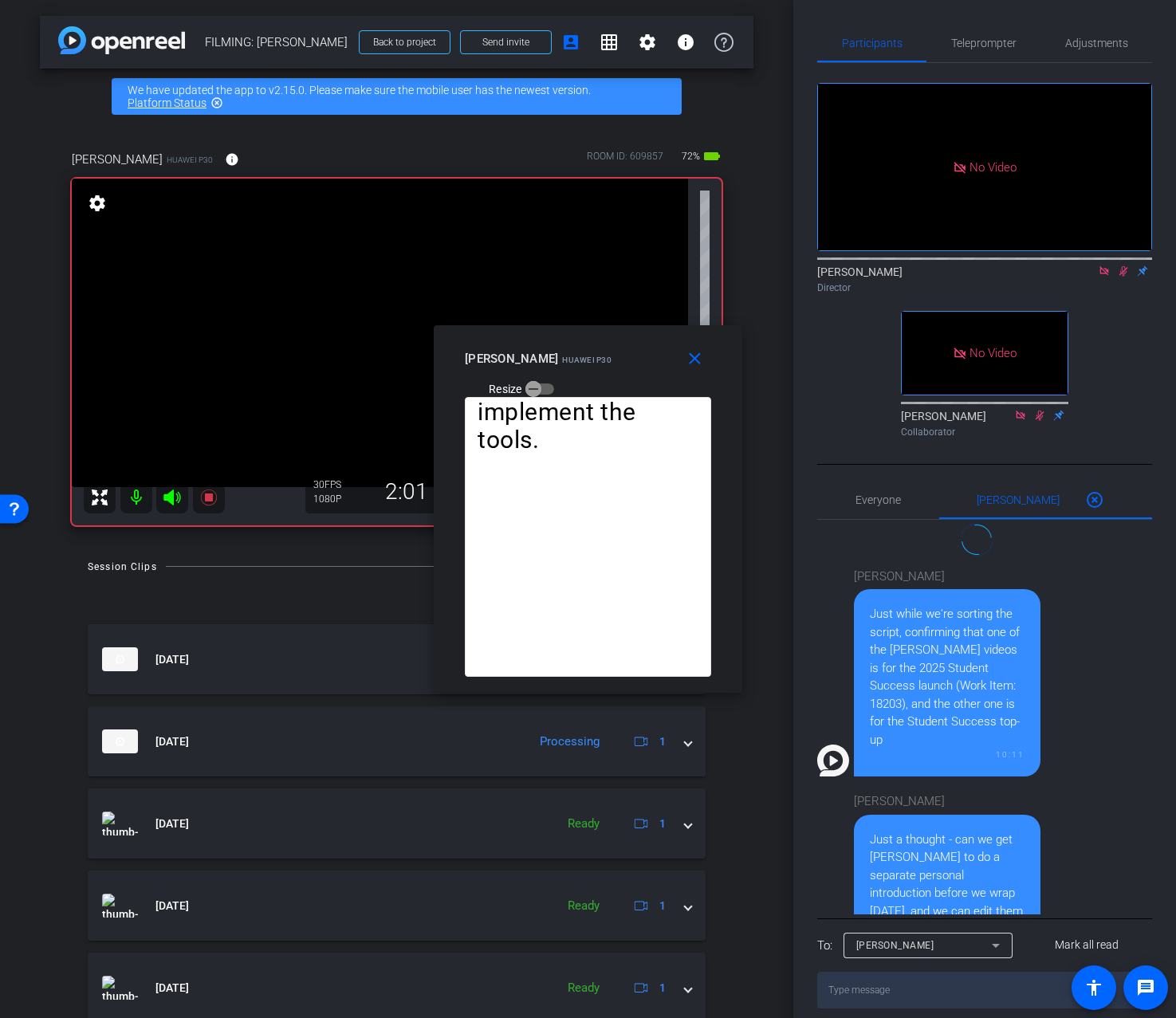
scroll to position [109, 0]
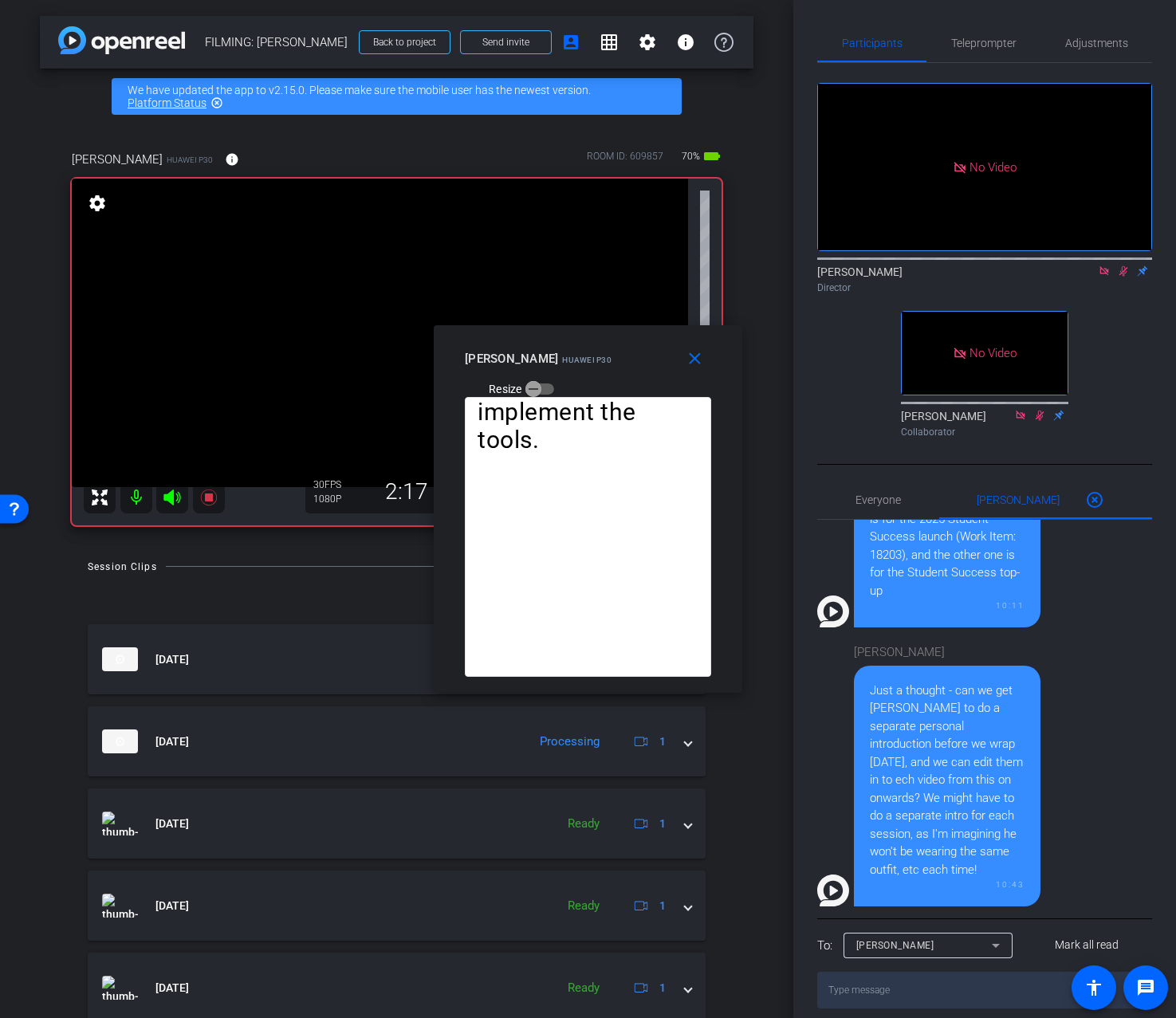
click at [927, 980] on textarea at bounding box center [984, 990] width 335 height 37
type textarea "y"
click at [891, 510] on span "Everyone 0" at bounding box center [878, 500] width 45 height 38
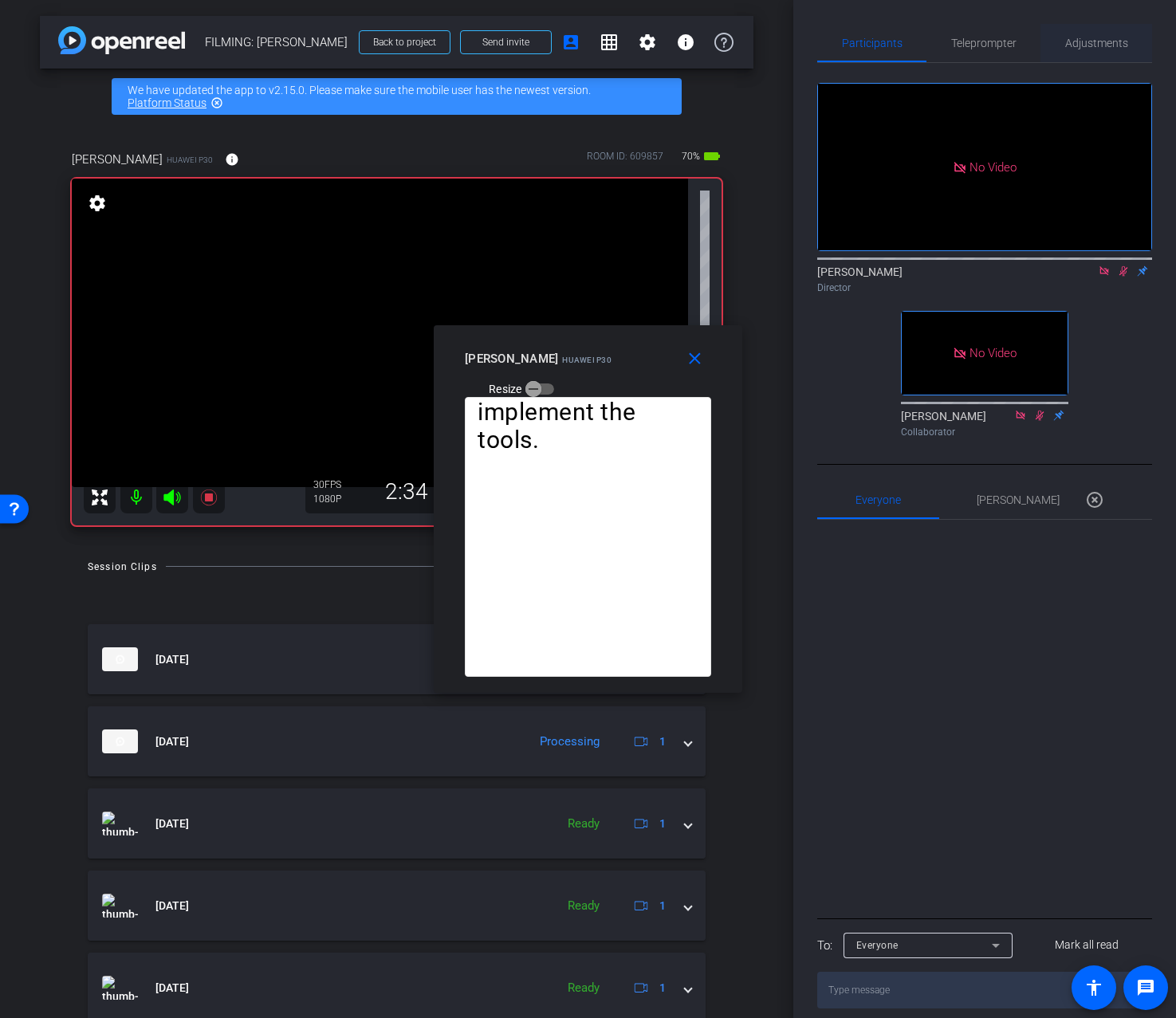
click at [1085, 48] on span "Adjustments" at bounding box center [1097, 43] width 63 height 11
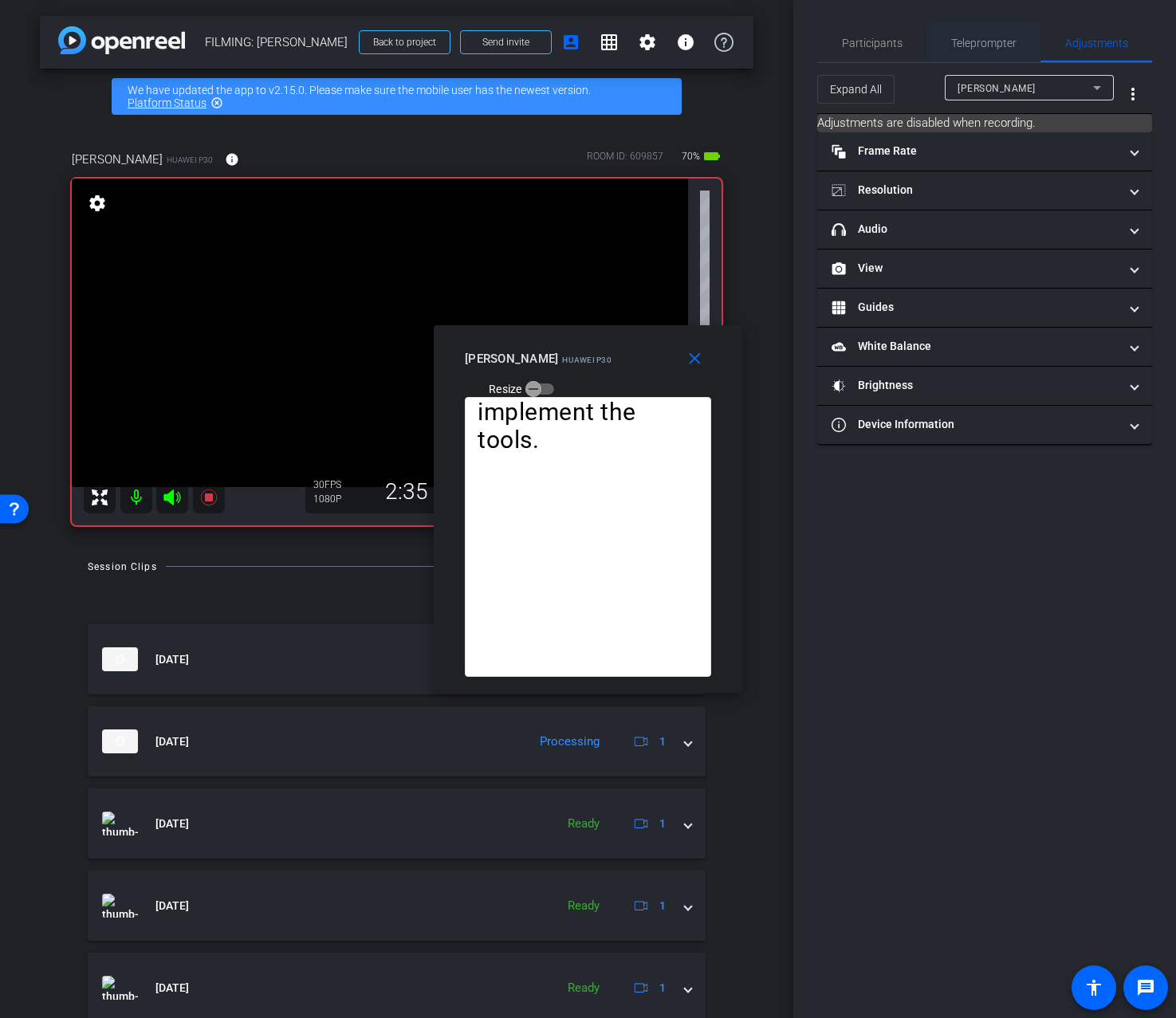
click at [993, 45] on span "Teleprompter" at bounding box center [984, 43] width 65 height 11
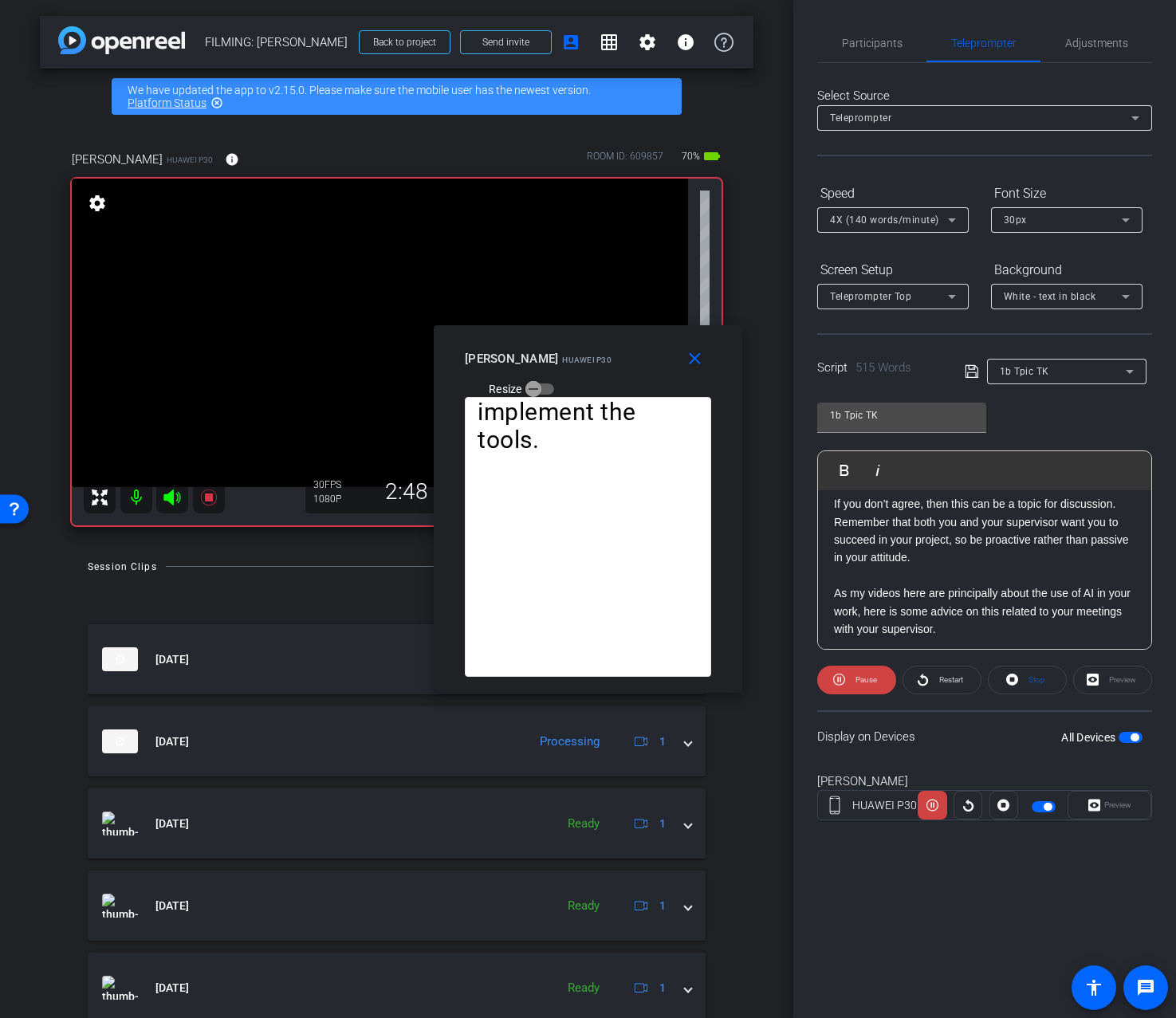
scroll to position [955, 0]
click at [703, 371] on span at bounding box center [697, 359] width 51 height 38
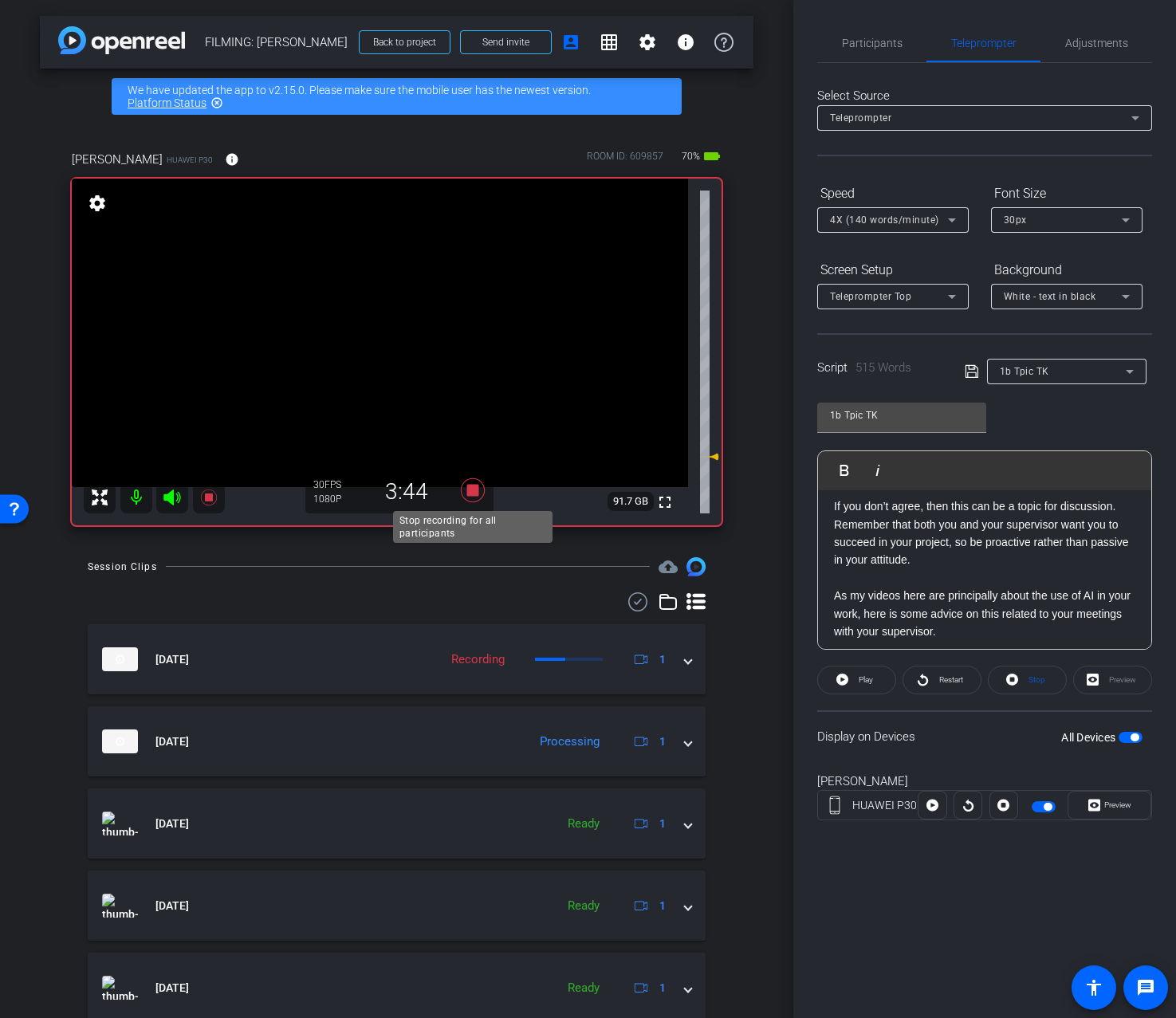
click at [472, 493] on icon at bounding box center [472, 490] width 24 height 24
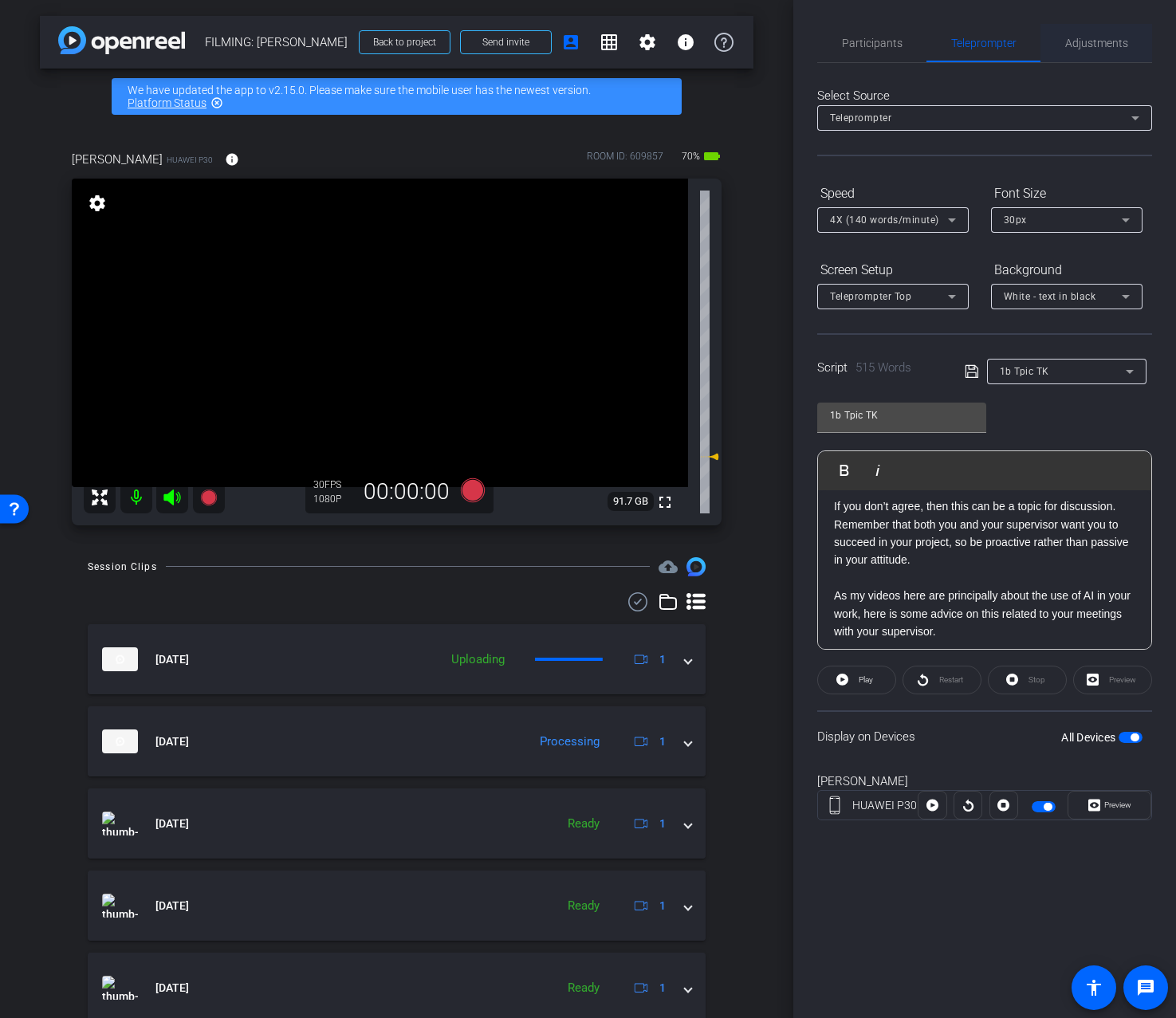
click at [1046, 46] on div "Adjustments" at bounding box center [1097, 43] width 112 height 38
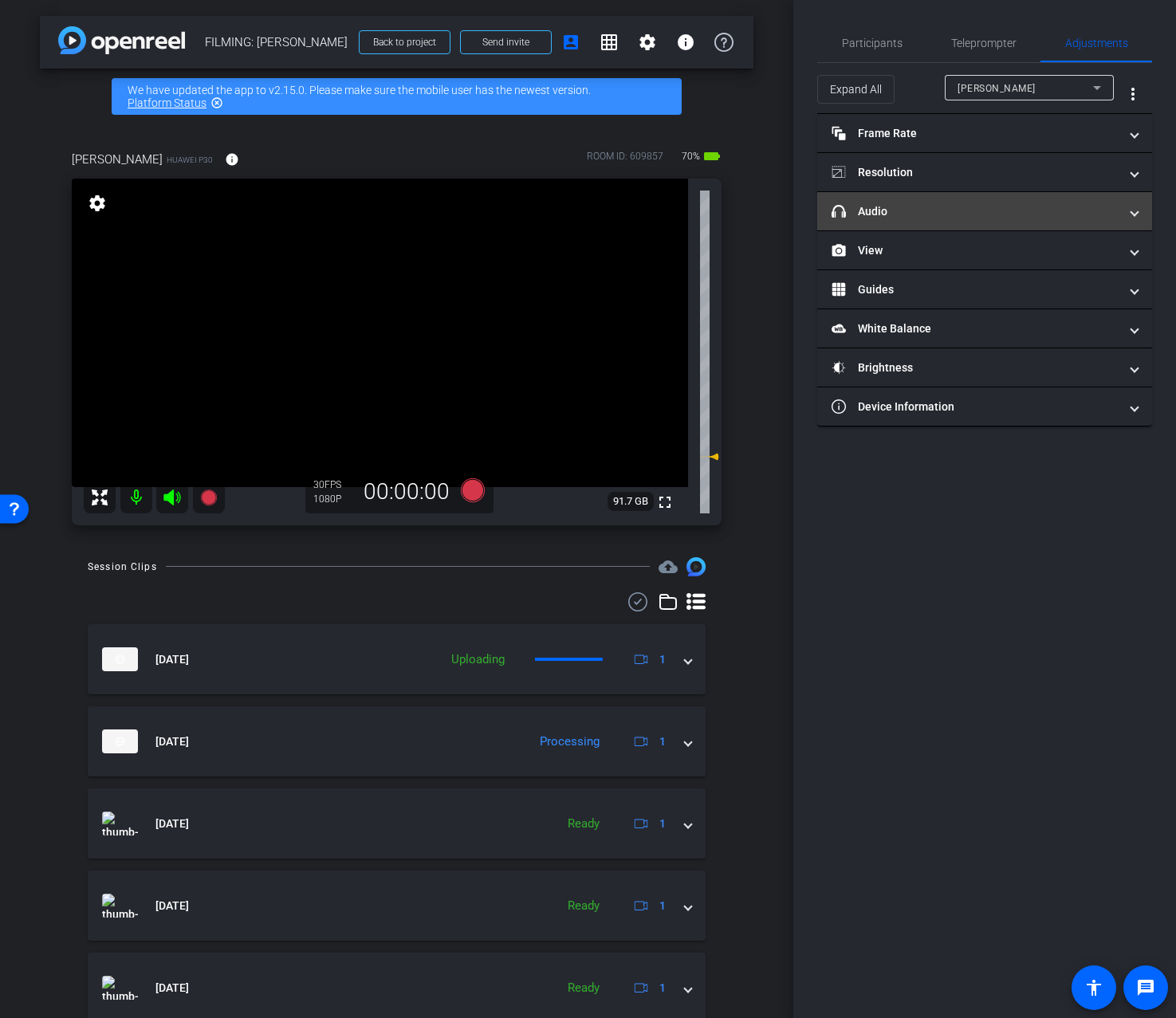
click at [956, 219] on mat-panel-title "headphone icon Audio" at bounding box center [976, 212] width 287 height 17
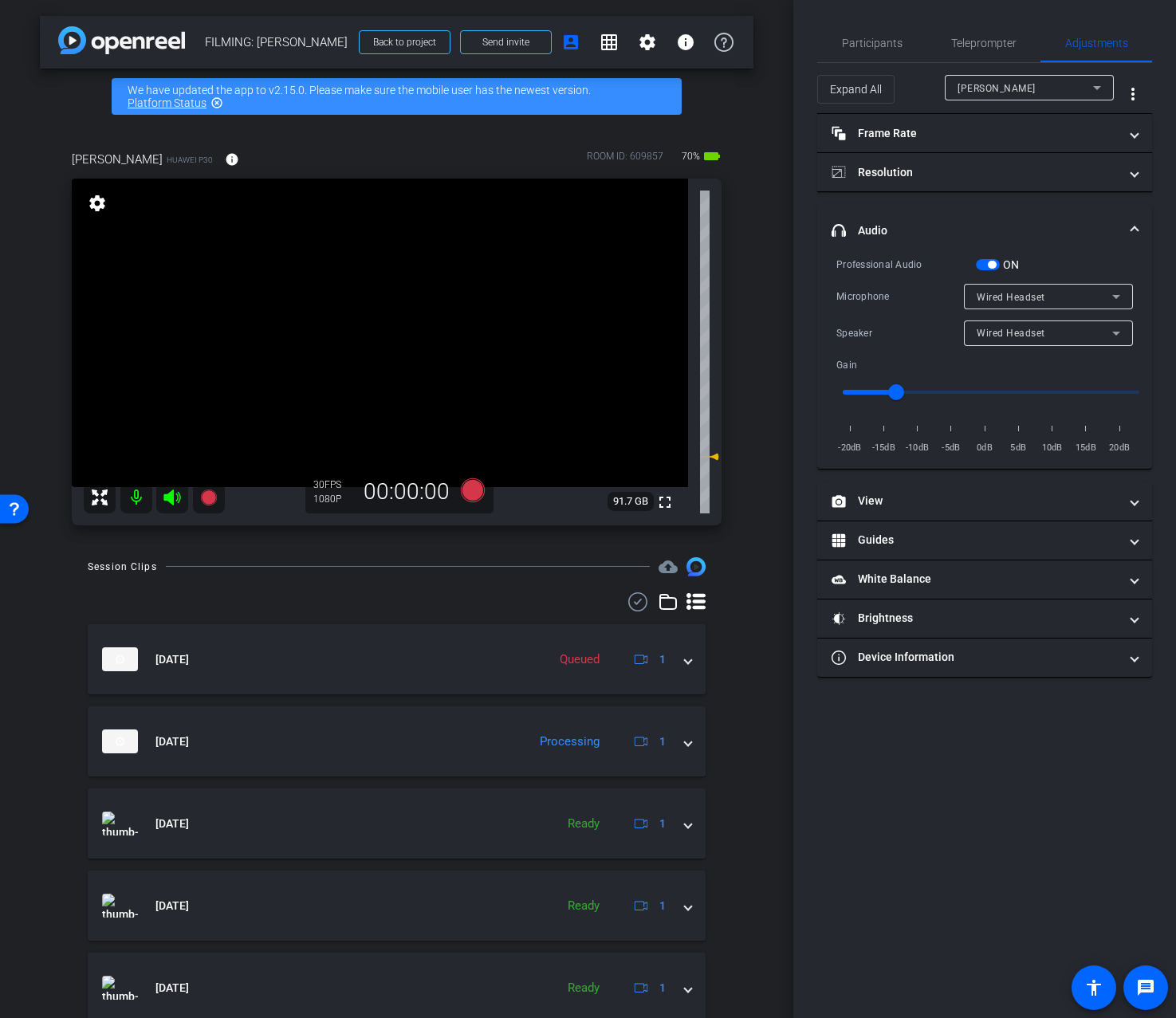
click at [995, 343] on div "Wired Headset" at bounding box center [1048, 333] width 144 height 26
click at [998, 362] on span "Device Speaker" at bounding box center [1014, 364] width 75 height 19
click at [886, 42] on span "Participants" at bounding box center [872, 43] width 61 height 11
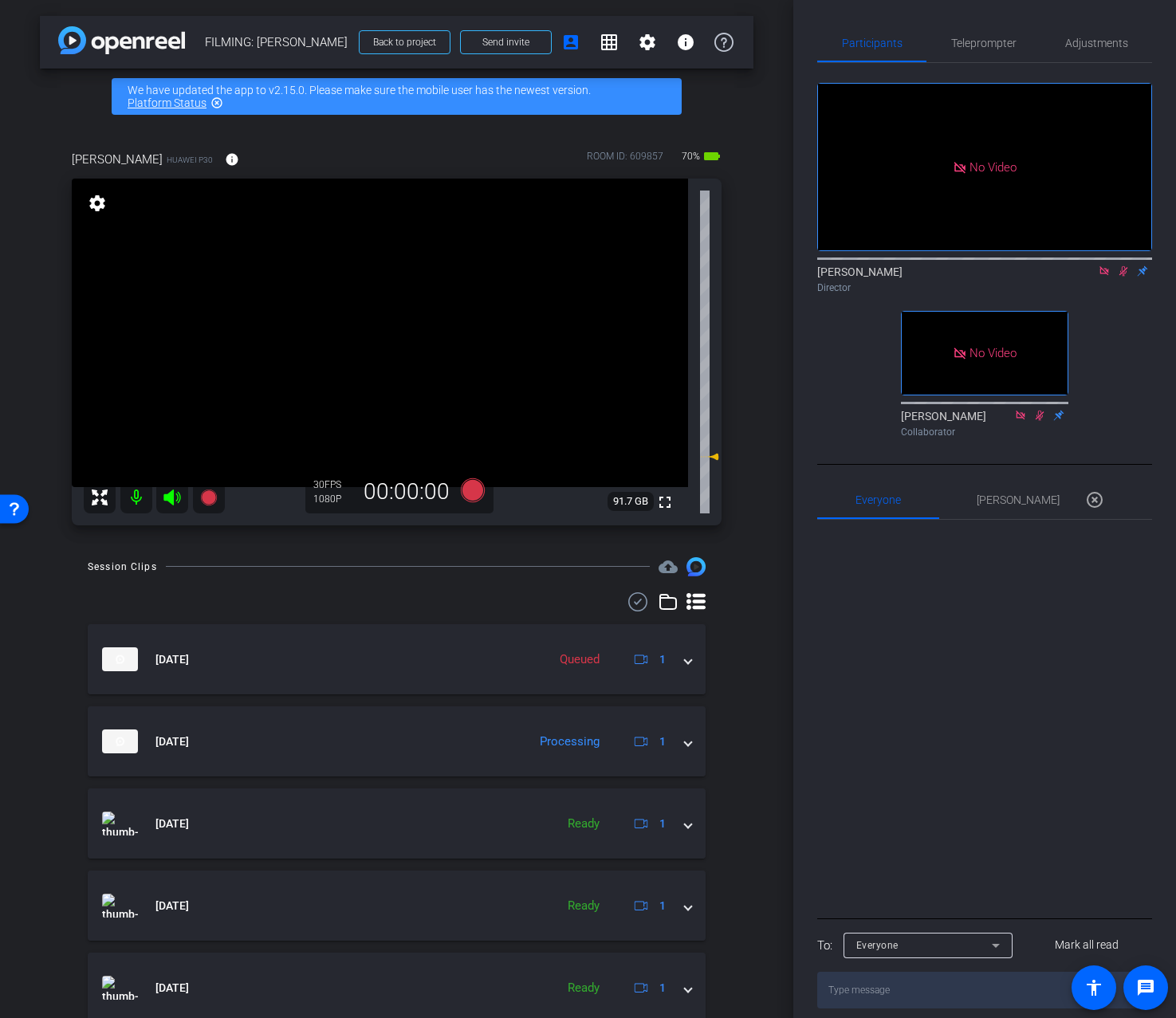
click at [1119, 272] on icon at bounding box center [1123, 270] width 13 height 11
click at [1124, 44] on span "Adjustments" at bounding box center [1097, 43] width 63 height 11
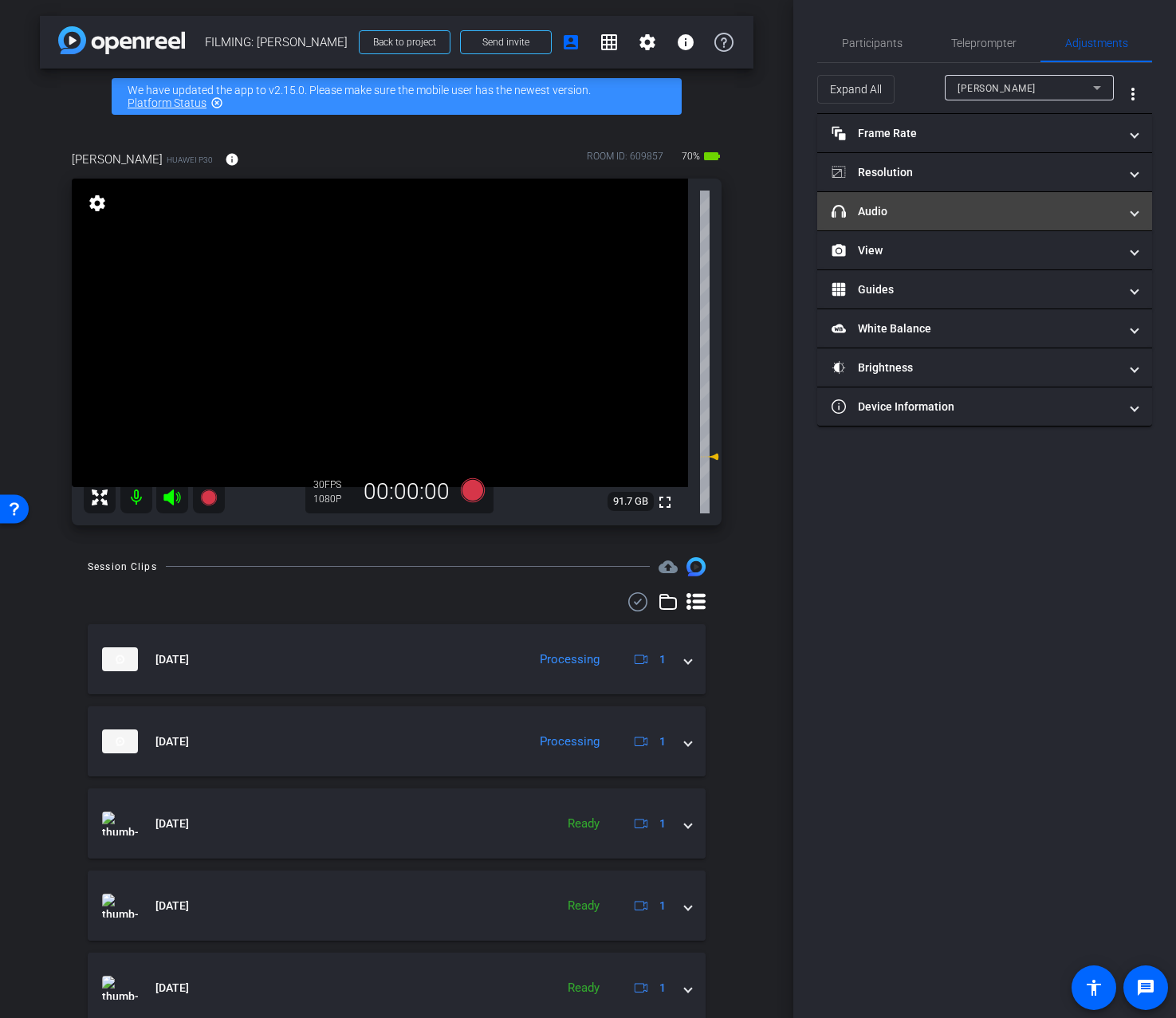
click at [987, 219] on mat-panel-title "headphone icon Audio" at bounding box center [976, 212] width 287 height 17
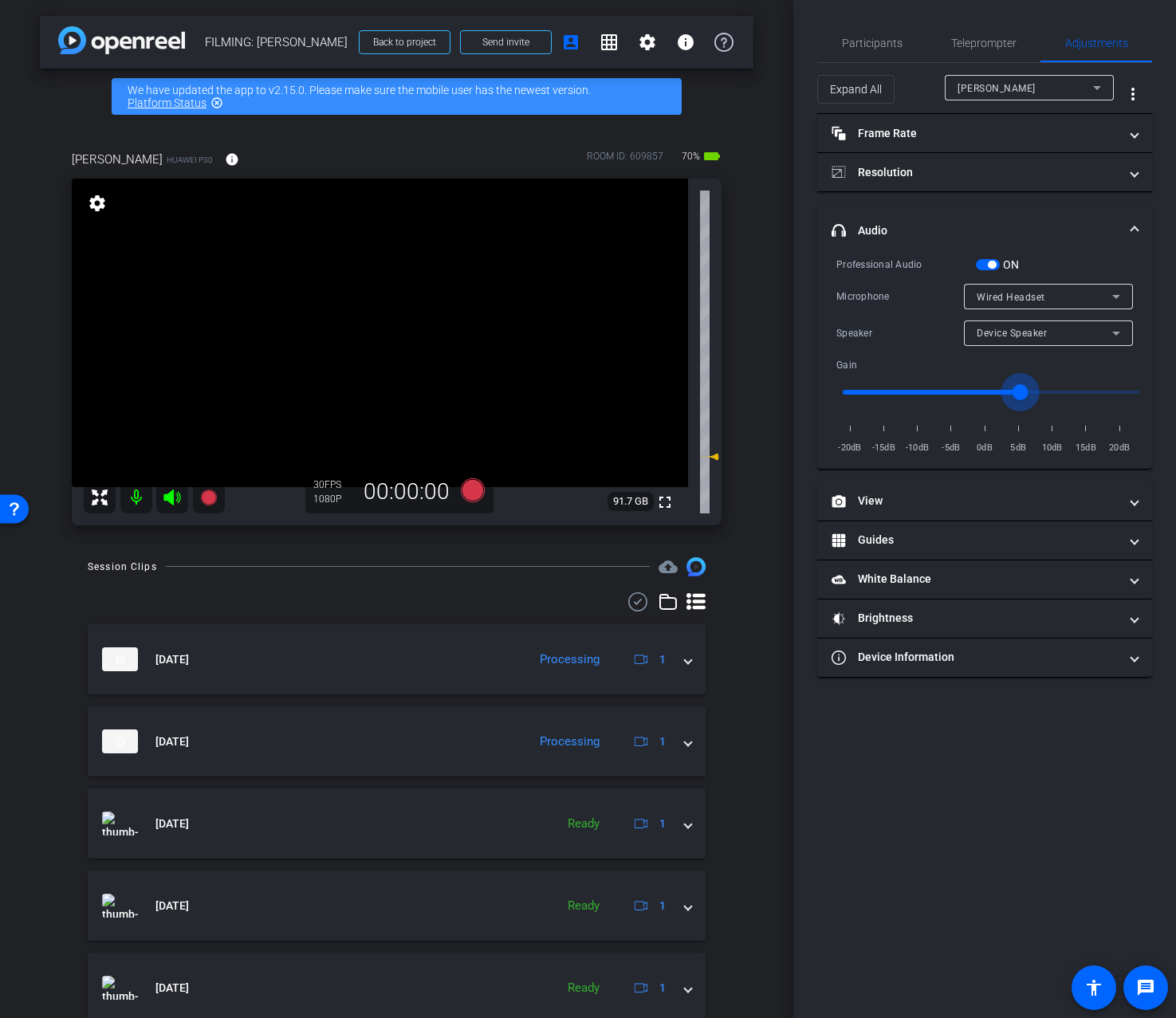
drag, startPoint x: 1001, startPoint y: 394, endPoint x: 1018, endPoint y: 395, distance: 17.0
type input "4"
click at [1018, 395] on input "range" at bounding box center [992, 392] width 331 height 35
click at [881, 40] on span "Participants" at bounding box center [872, 43] width 61 height 11
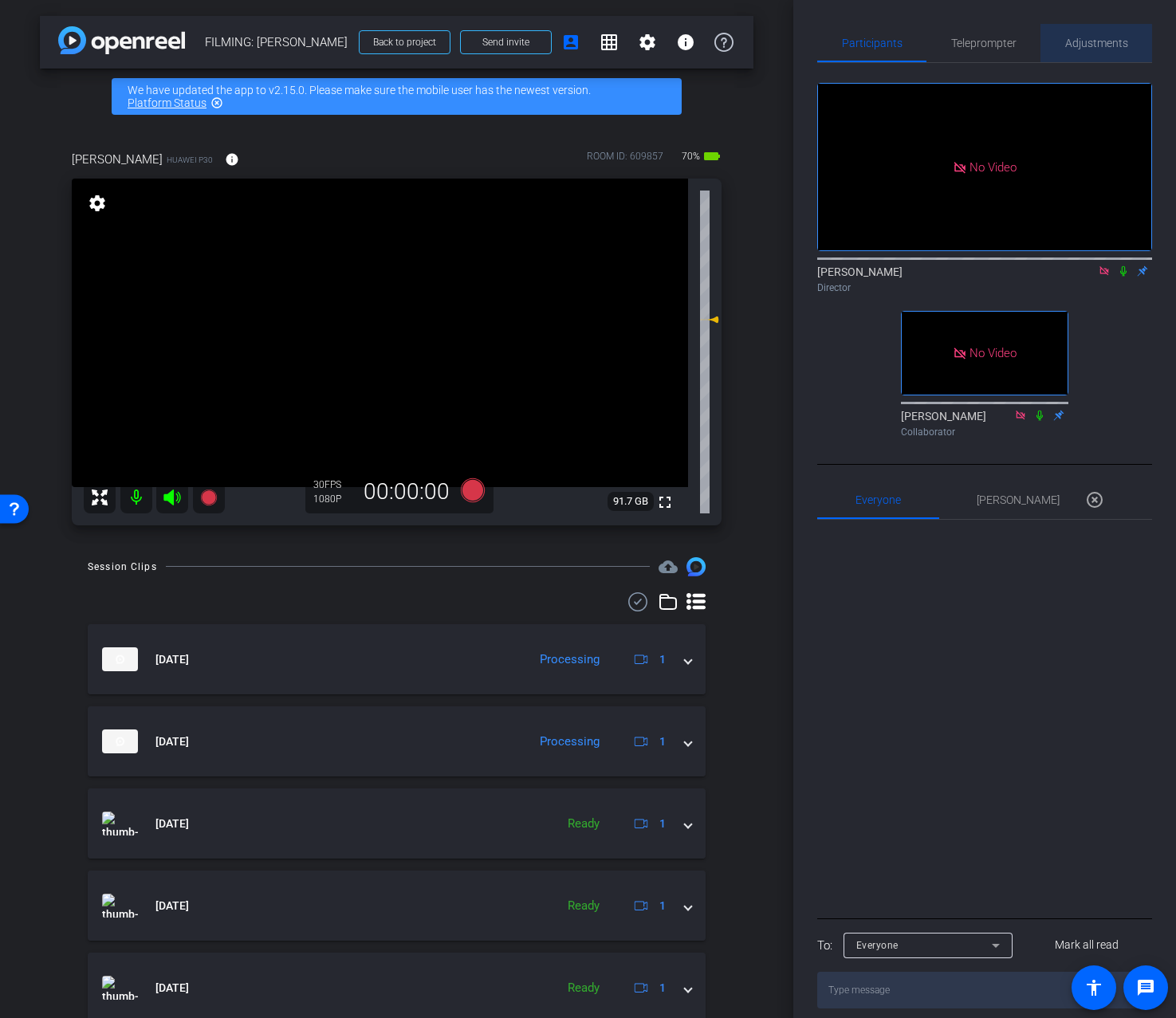
click at [1079, 48] on span "Adjustments" at bounding box center [1097, 43] width 63 height 11
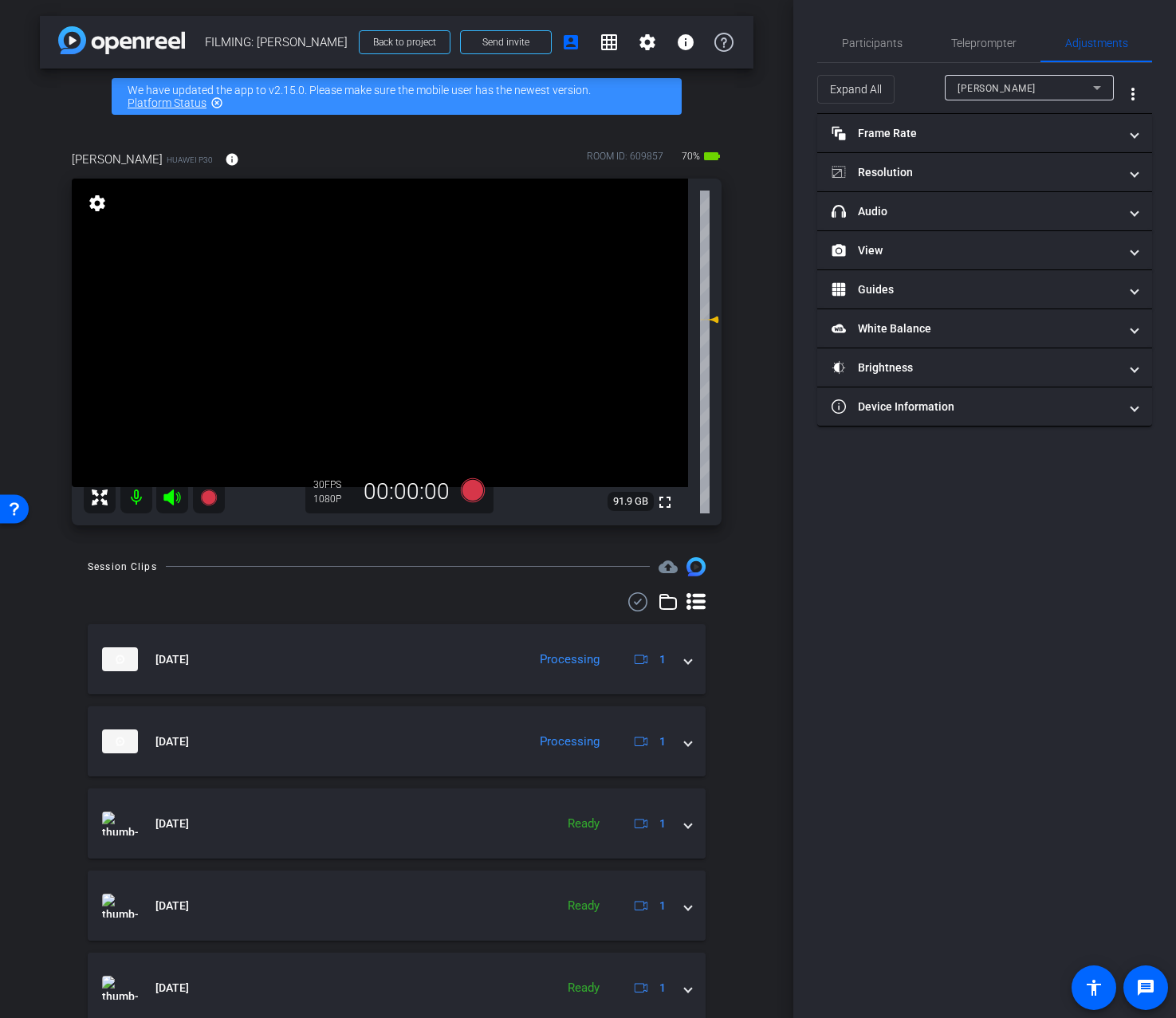
click at [881, 63] on div "Expand All Nicholas Walliman more_vert" at bounding box center [984, 88] width 335 height 51
click at [882, 53] on span "Participants" at bounding box center [872, 43] width 61 height 38
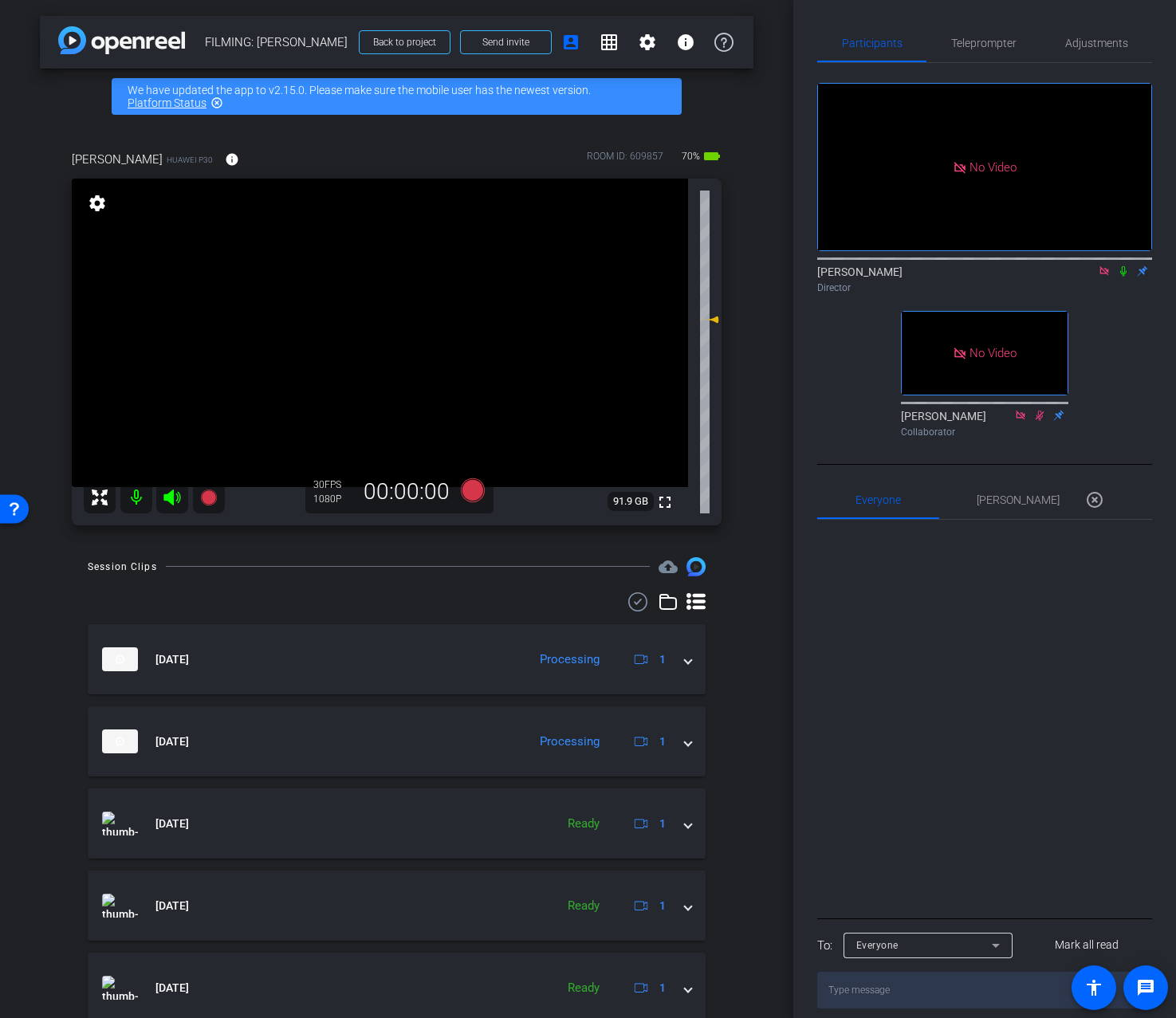
click at [1123, 270] on icon at bounding box center [1123, 270] width 13 height 11
click at [1102, 46] on span "Adjustments" at bounding box center [1097, 43] width 63 height 11
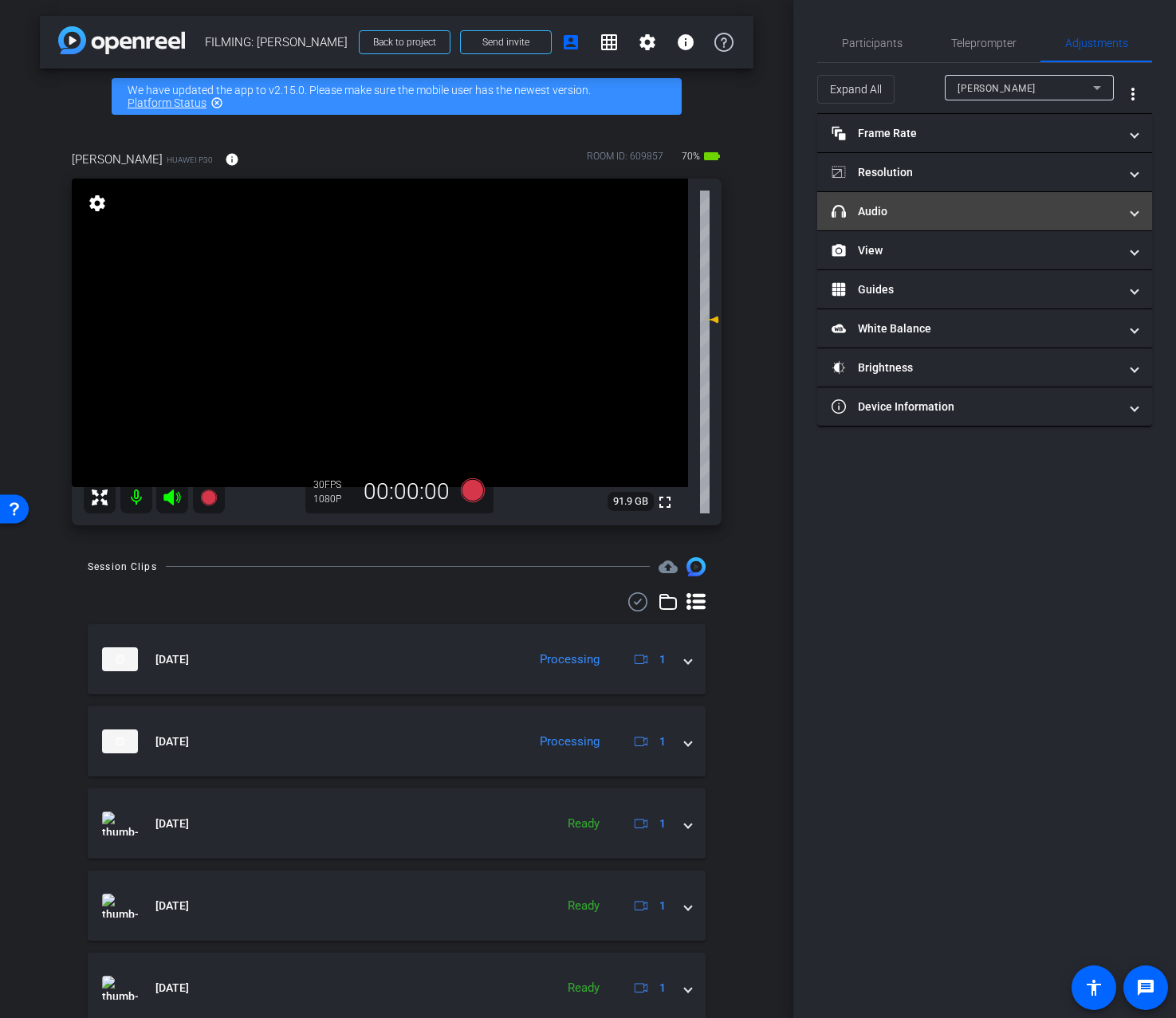
click at [996, 207] on mat-panel-title "headphone icon Audio" at bounding box center [976, 212] width 287 height 17
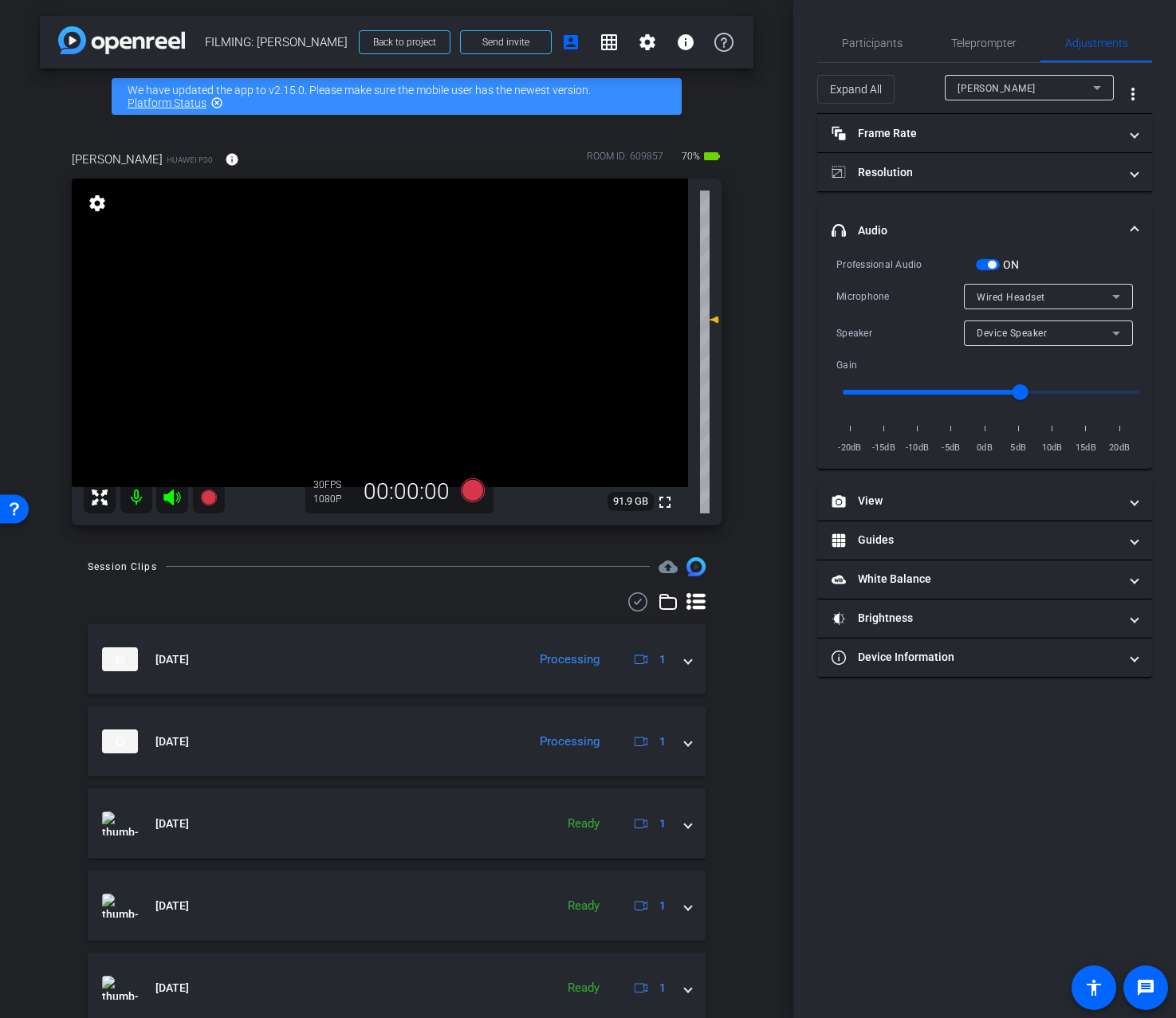
click at [1014, 336] on span "Device Speaker" at bounding box center [1012, 333] width 70 height 11
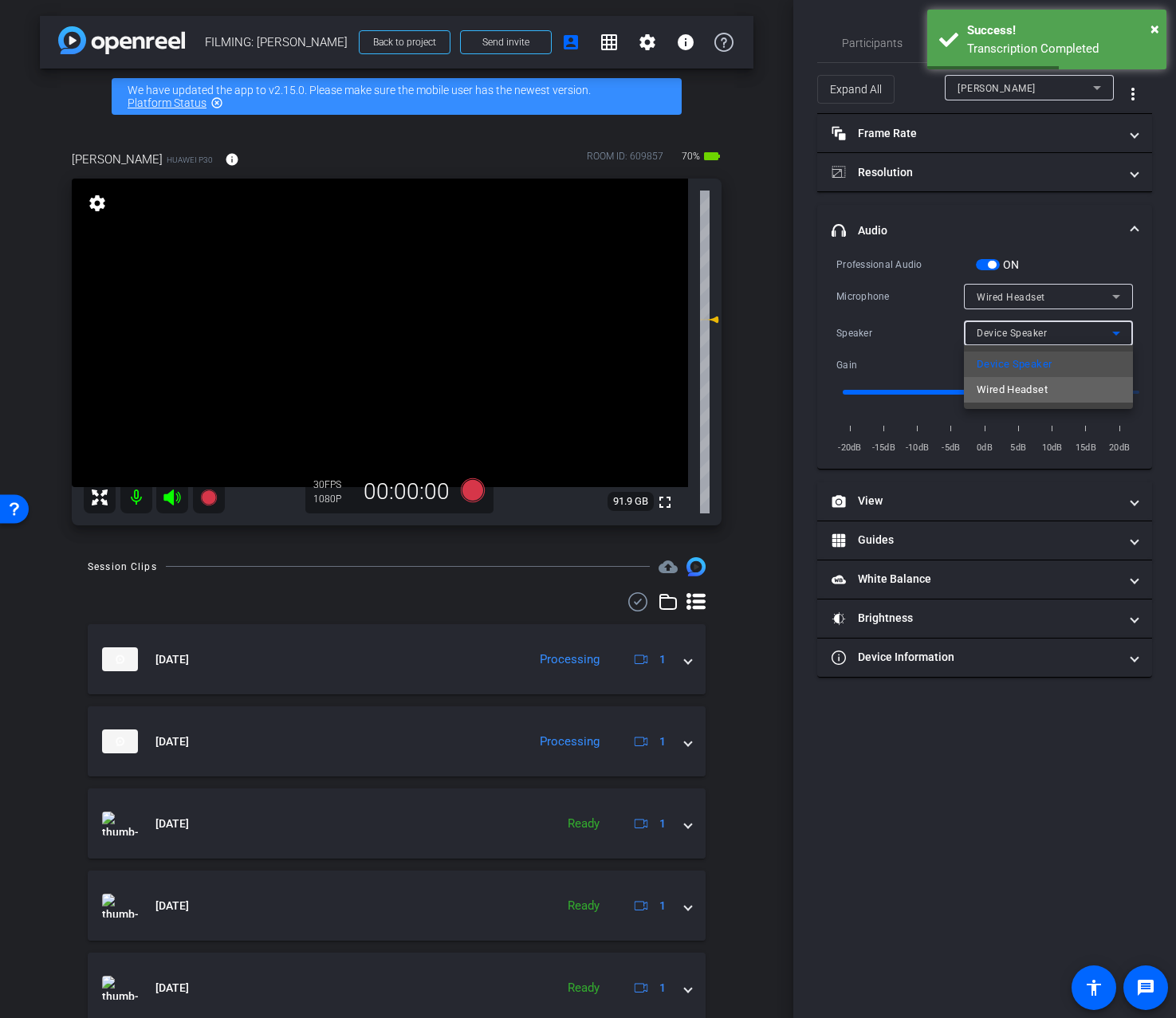
click at [1047, 392] on span "Wired Headset" at bounding box center [1012, 390] width 71 height 19
click at [480, 496] on icon at bounding box center [472, 490] width 24 height 24
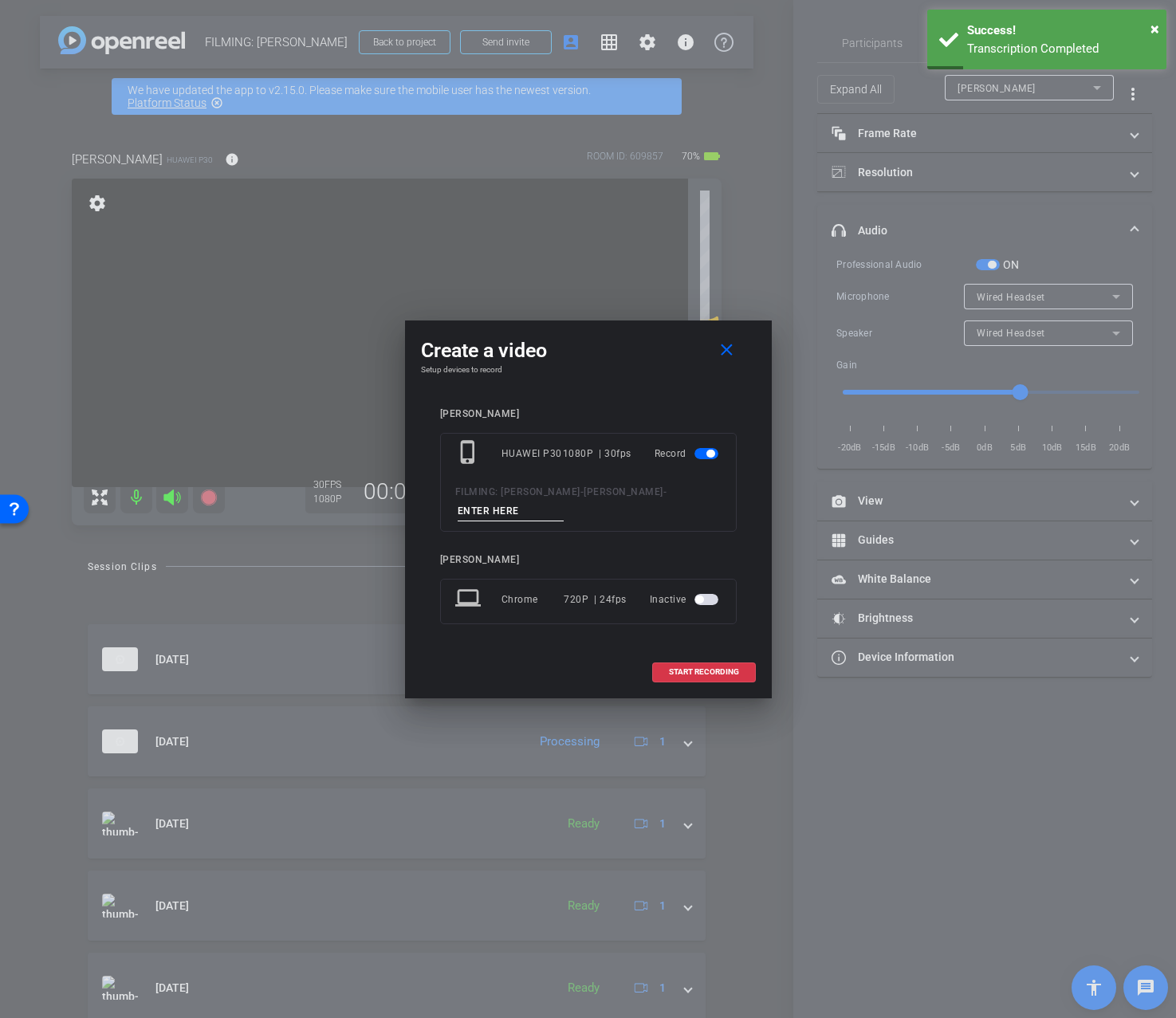
click at [486, 506] on input at bounding box center [511, 512] width 107 height 20
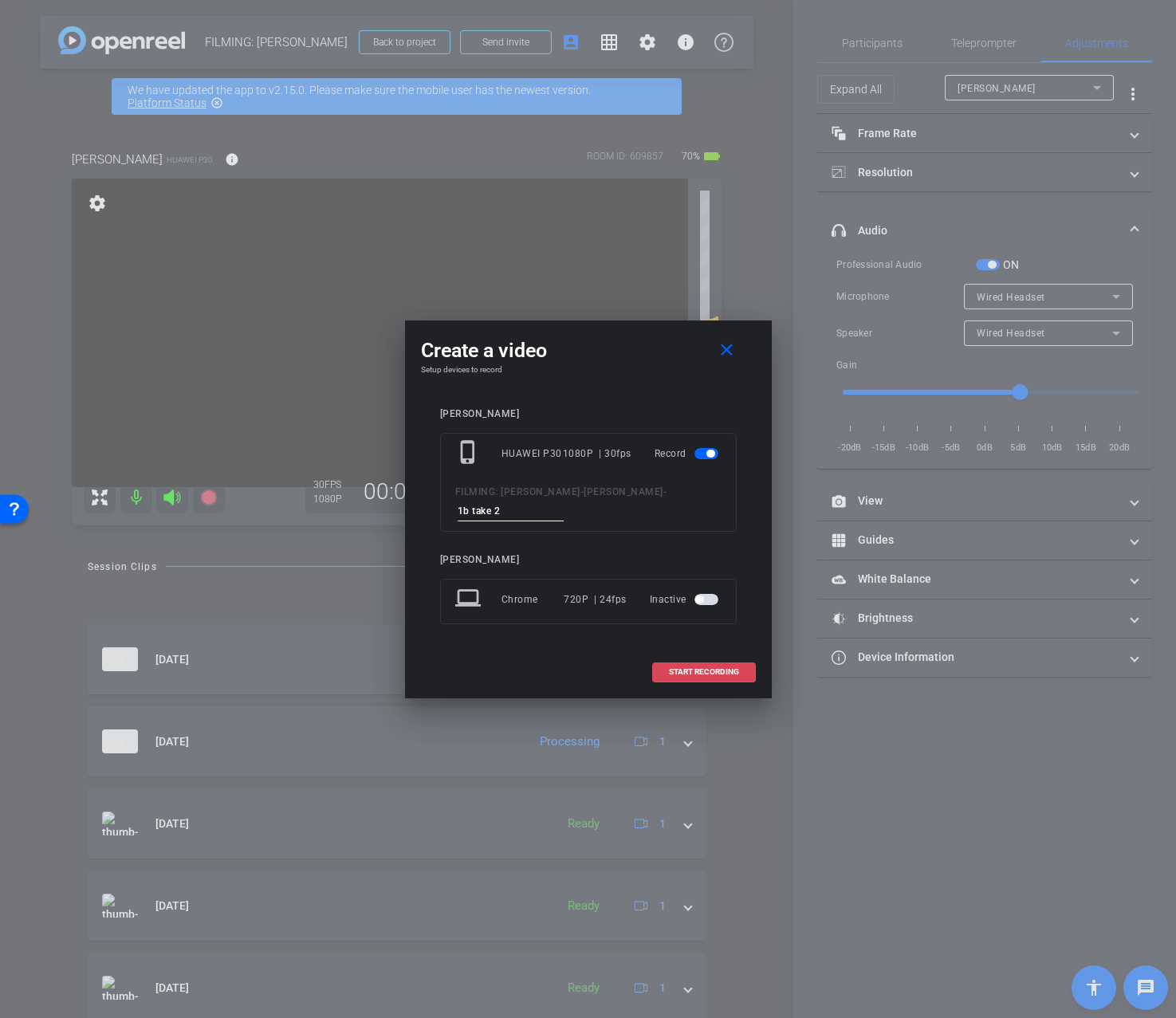
type input "1b take 2"
click at [706, 665] on span at bounding box center [704, 673] width 102 height 38
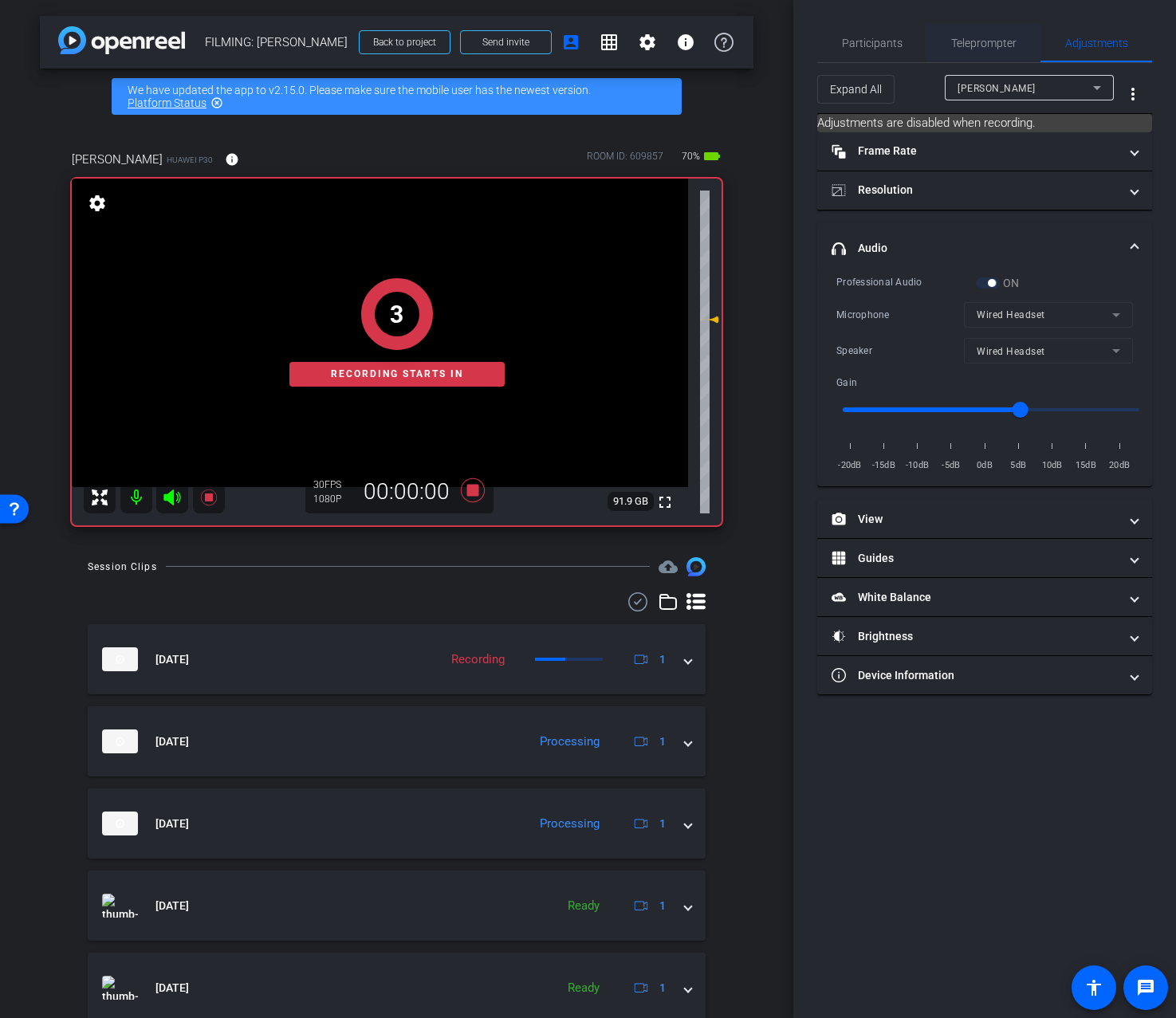
click at [991, 29] on span "Teleprompter" at bounding box center [984, 43] width 65 height 38
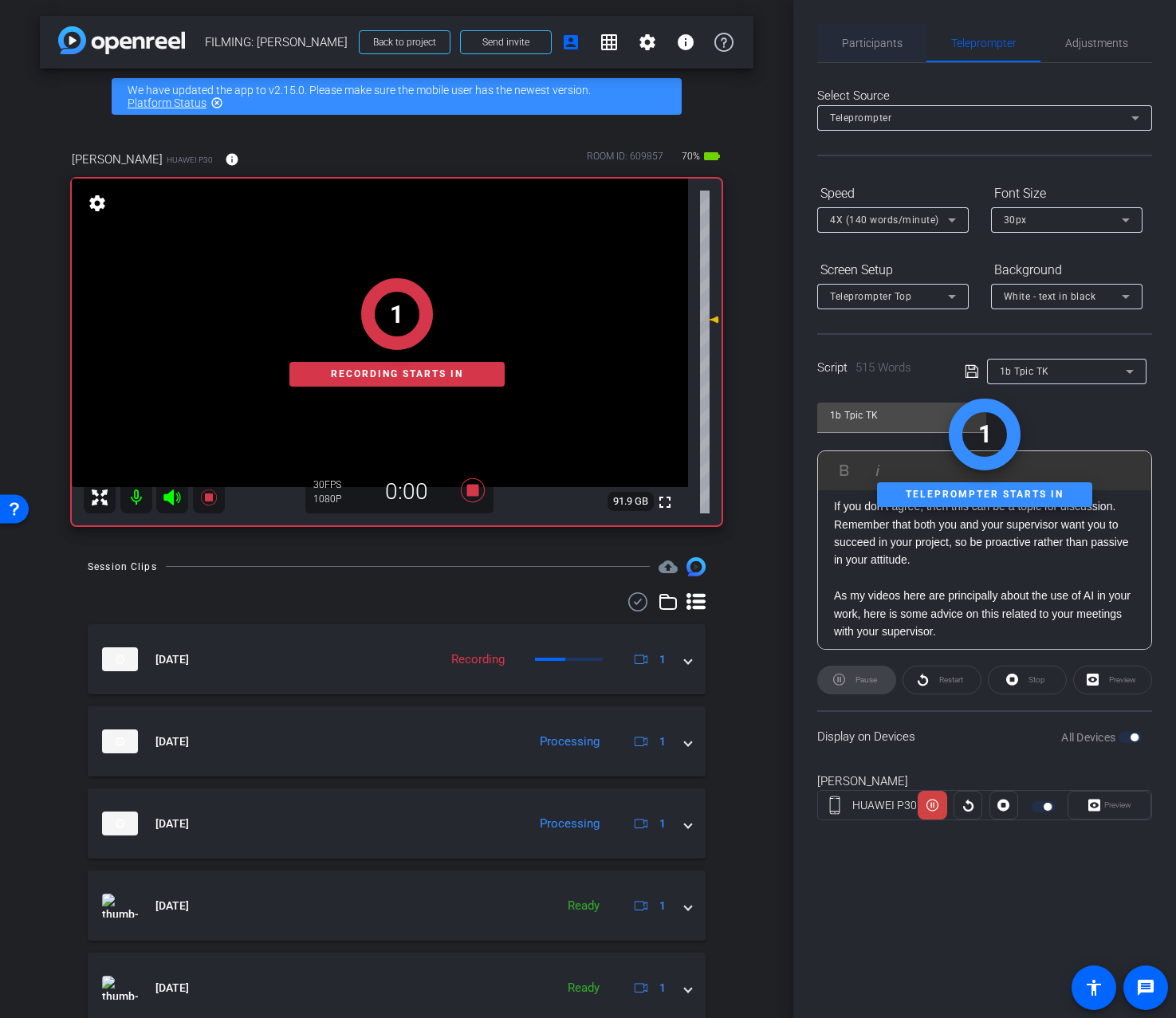
click at [867, 41] on span "Participants" at bounding box center [872, 43] width 61 height 11
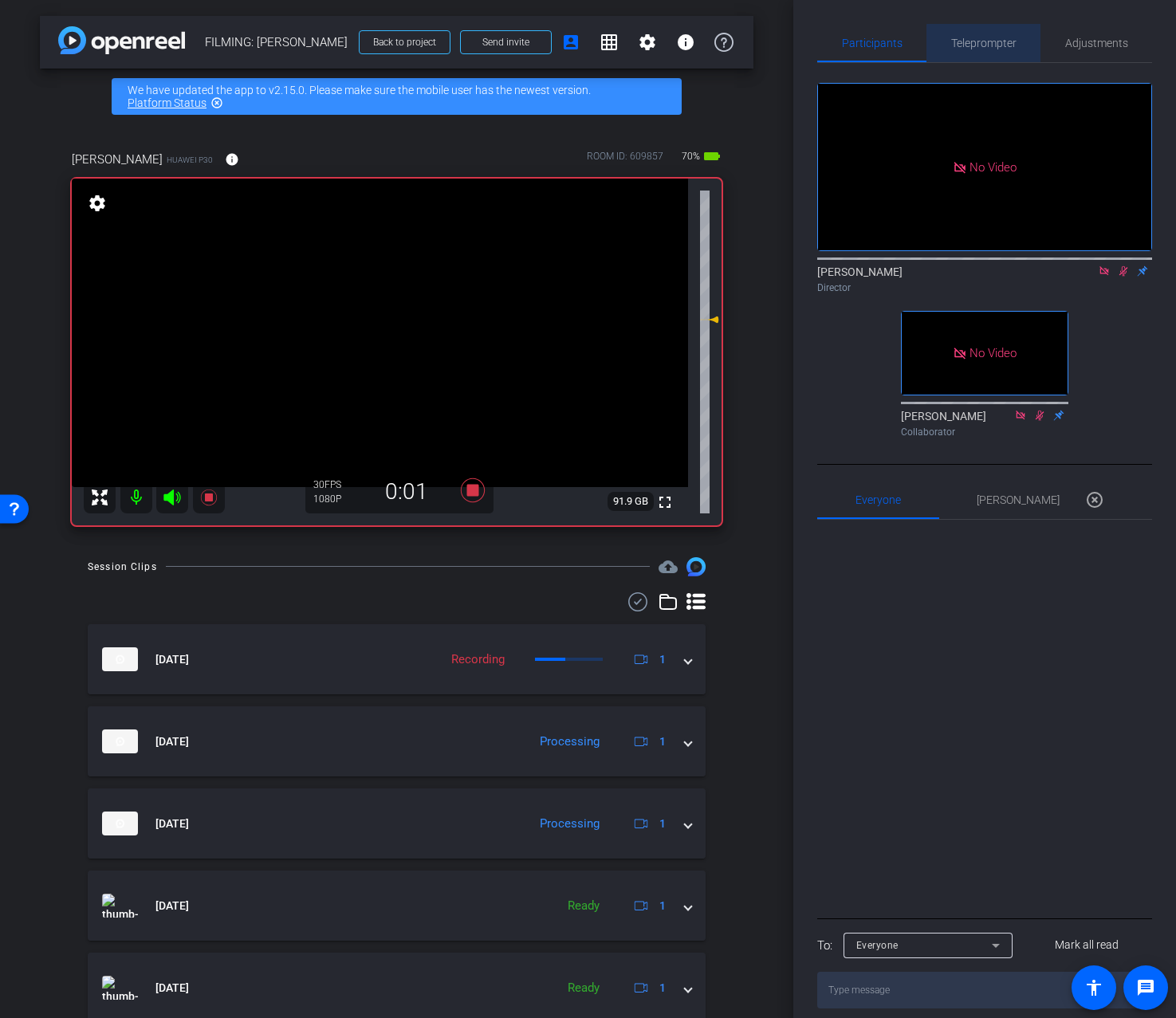
click at [998, 47] on span "Teleprompter" at bounding box center [984, 43] width 65 height 11
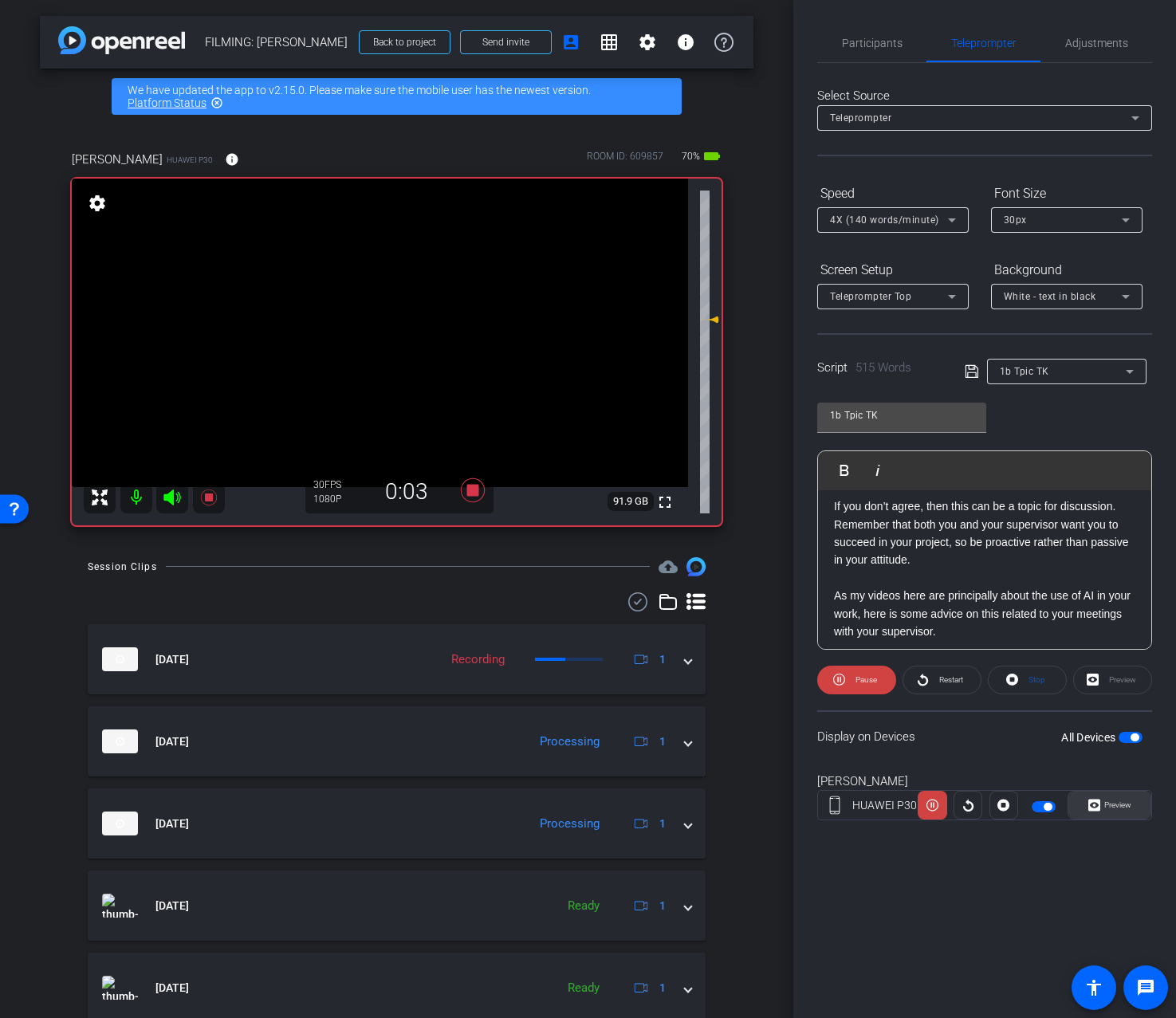
click at [1116, 813] on span "Preview" at bounding box center [1116, 805] width 31 height 23
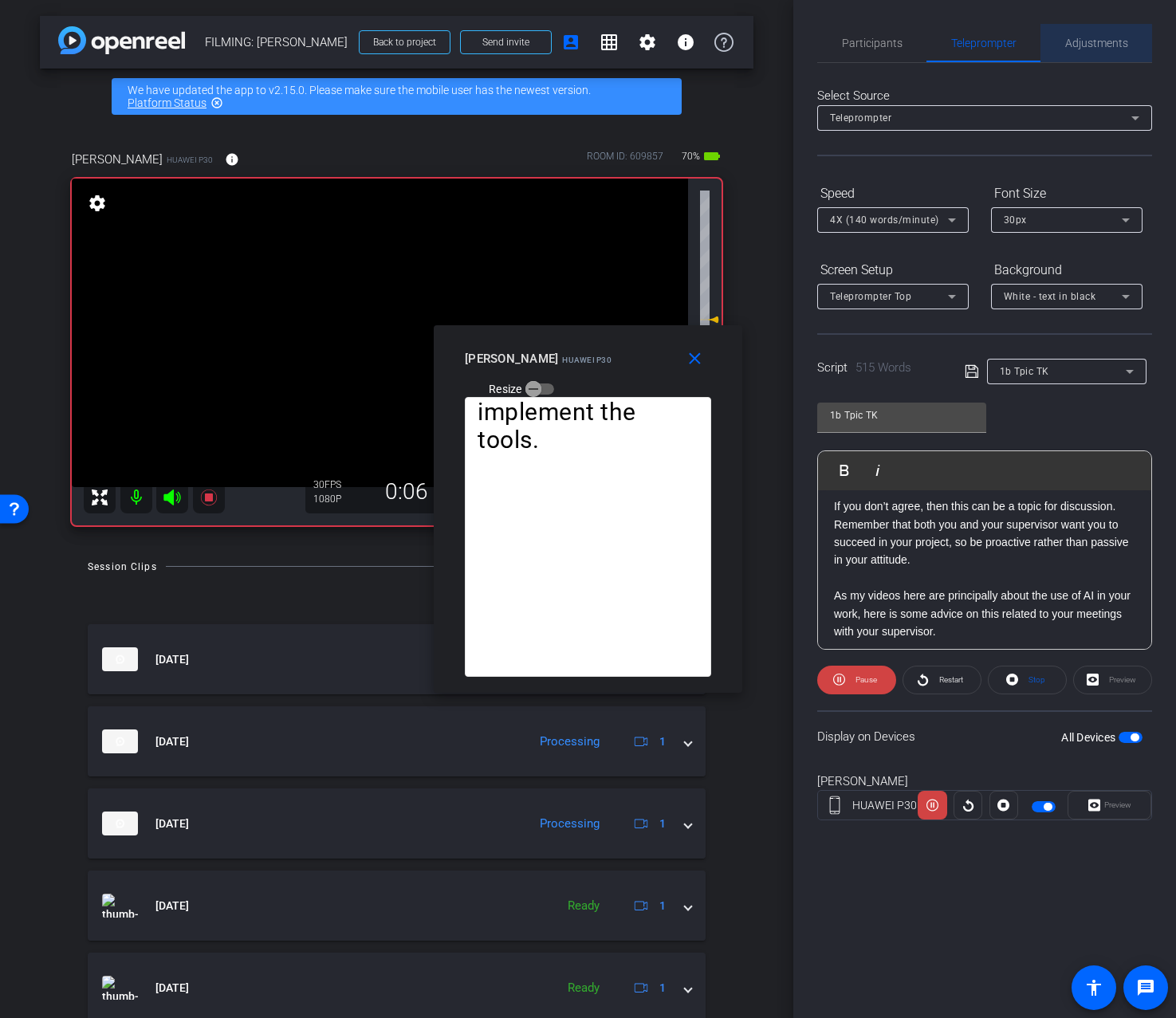
click at [1083, 48] on span "Adjustments" at bounding box center [1097, 43] width 63 height 11
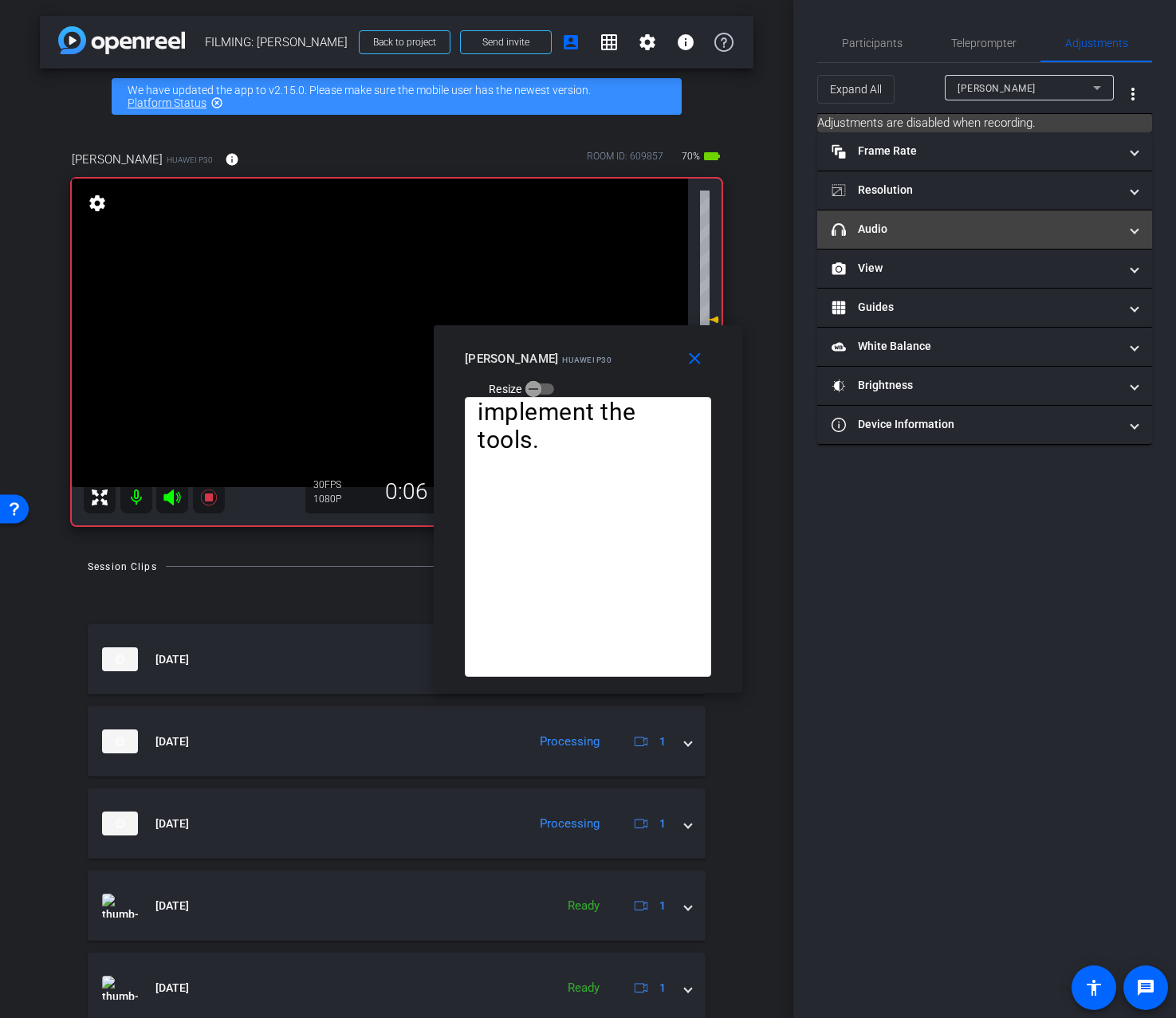
click at [958, 235] on mat-panel-title "headphone icon Audio" at bounding box center [976, 229] width 287 height 17
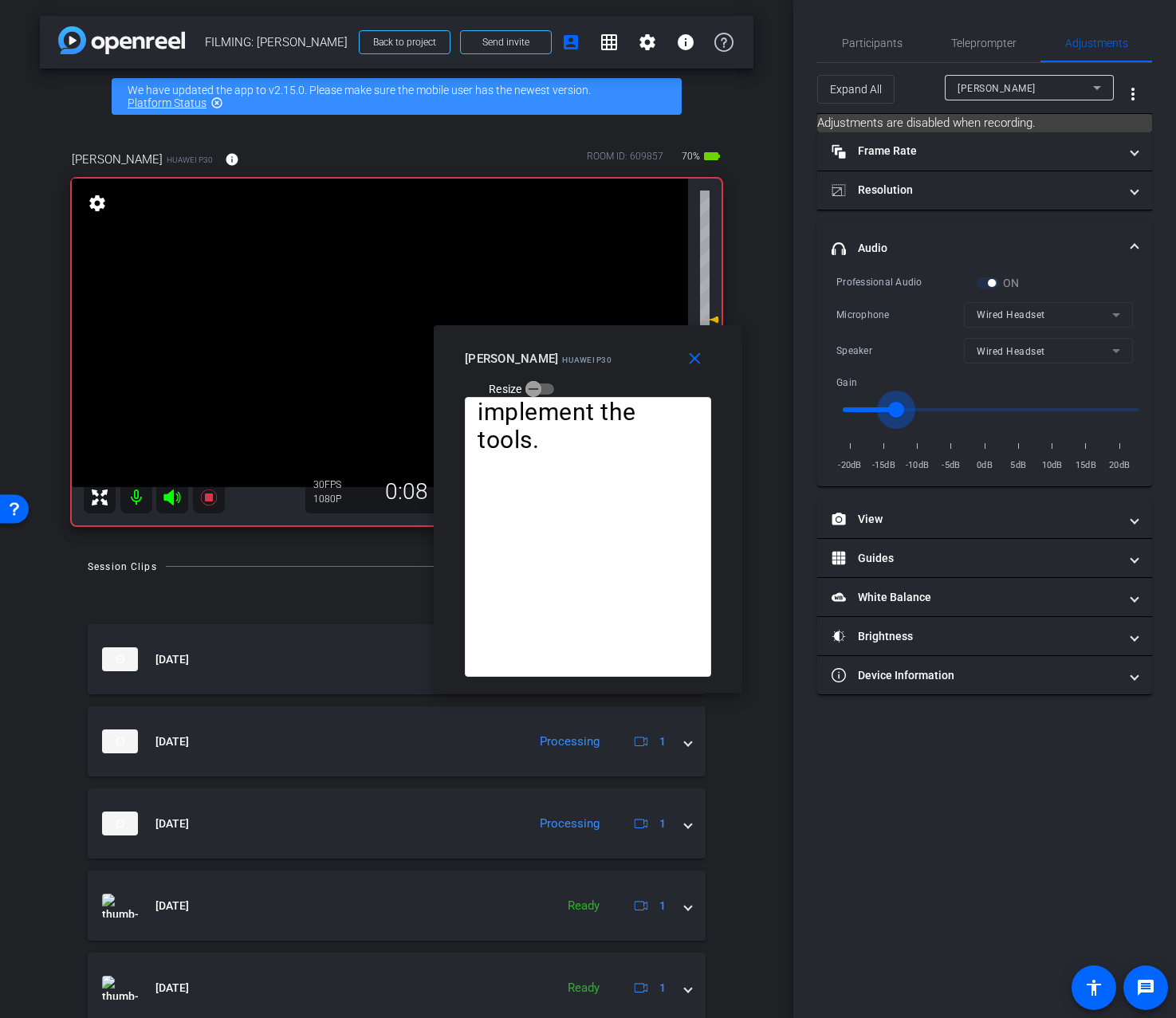
type input "-13"
click at [898, 406] on input "range" at bounding box center [992, 410] width 331 height 35
click at [805, 355] on div "Participants Teleprompter Adjustments Addie Hackshaw Director Ailsa Dann Collab…" at bounding box center [985, 509] width 383 height 1018
click at [911, 41] on div "Participants" at bounding box center [871, 43] width 109 height 38
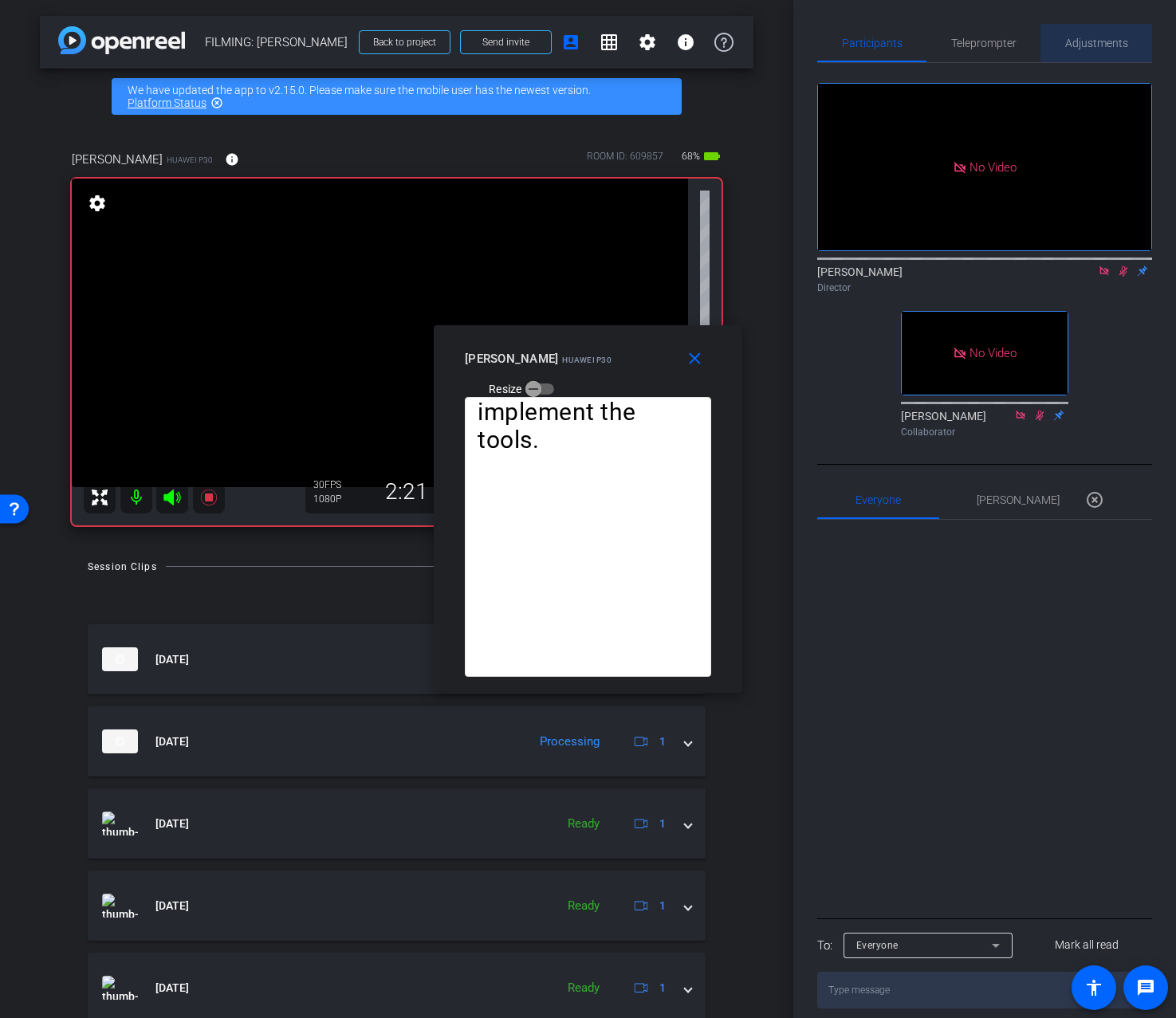
click at [1106, 57] on span "Adjustments" at bounding box center [1097, 43] width 63 height 38
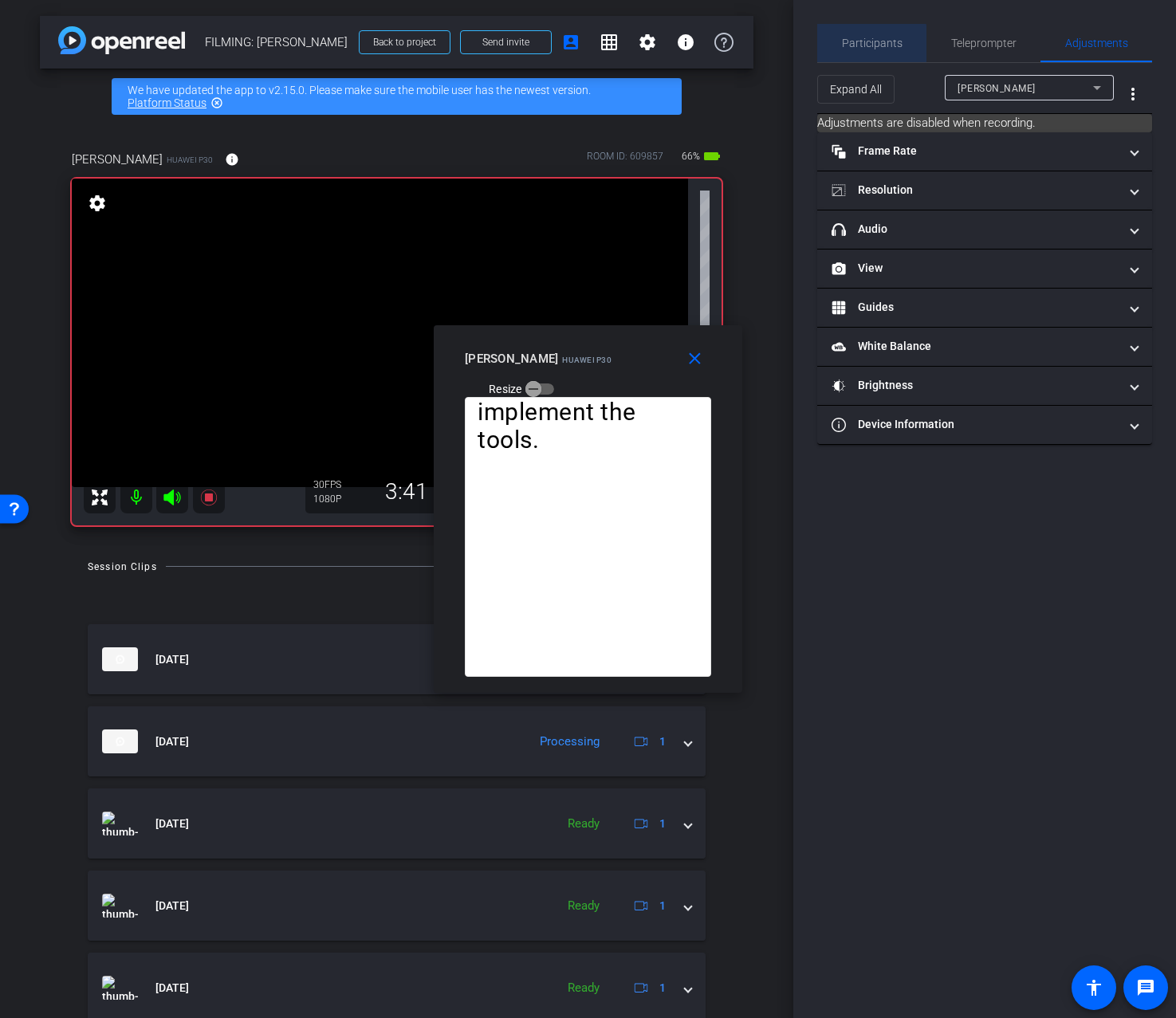
click at [861, 51] on span "Participants" at bounding box center [872, 43] width 61 height 38
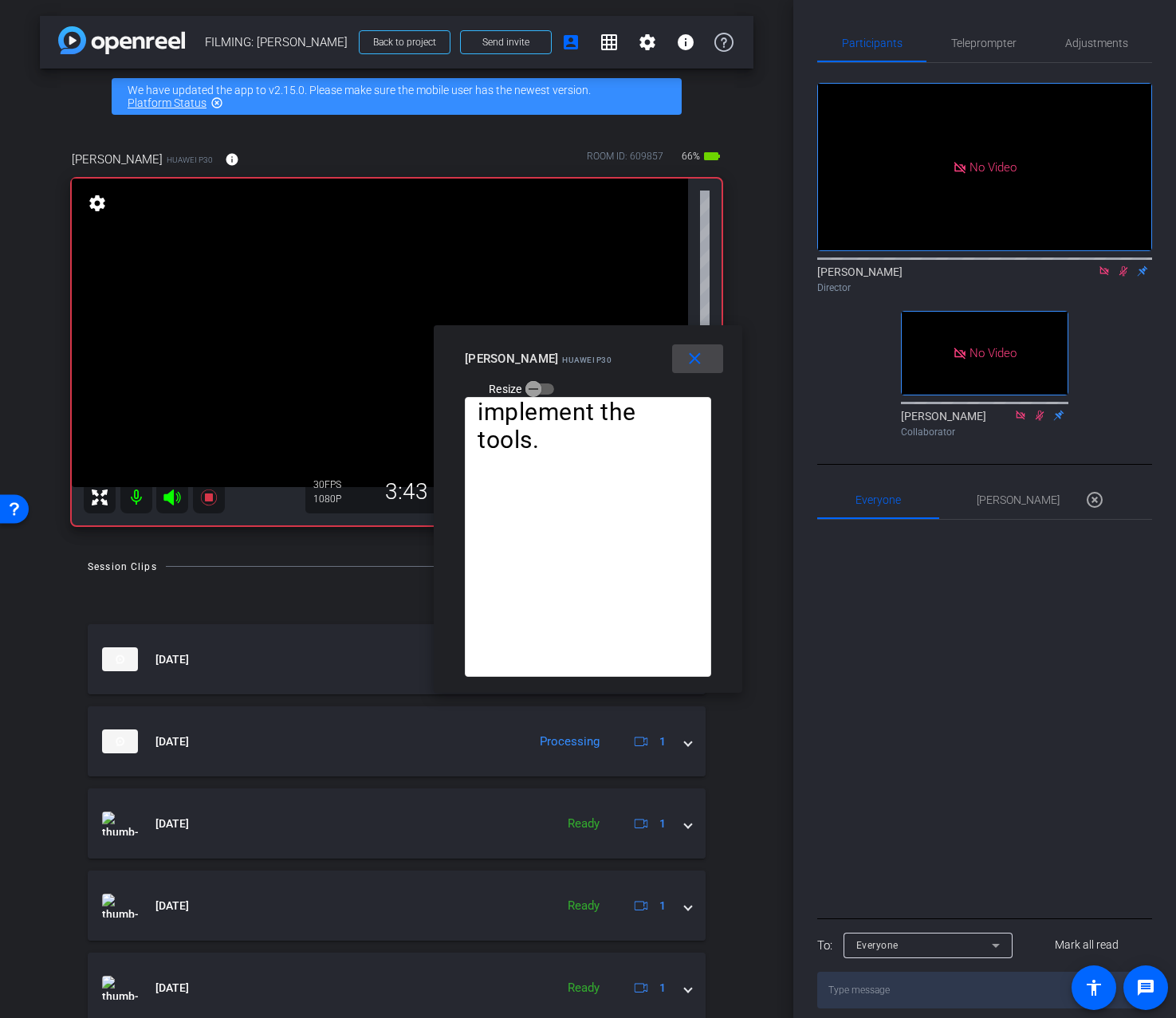
click at [687, 367] on mat-icon "close" at bounding box center [695, 359] width 20 height 20
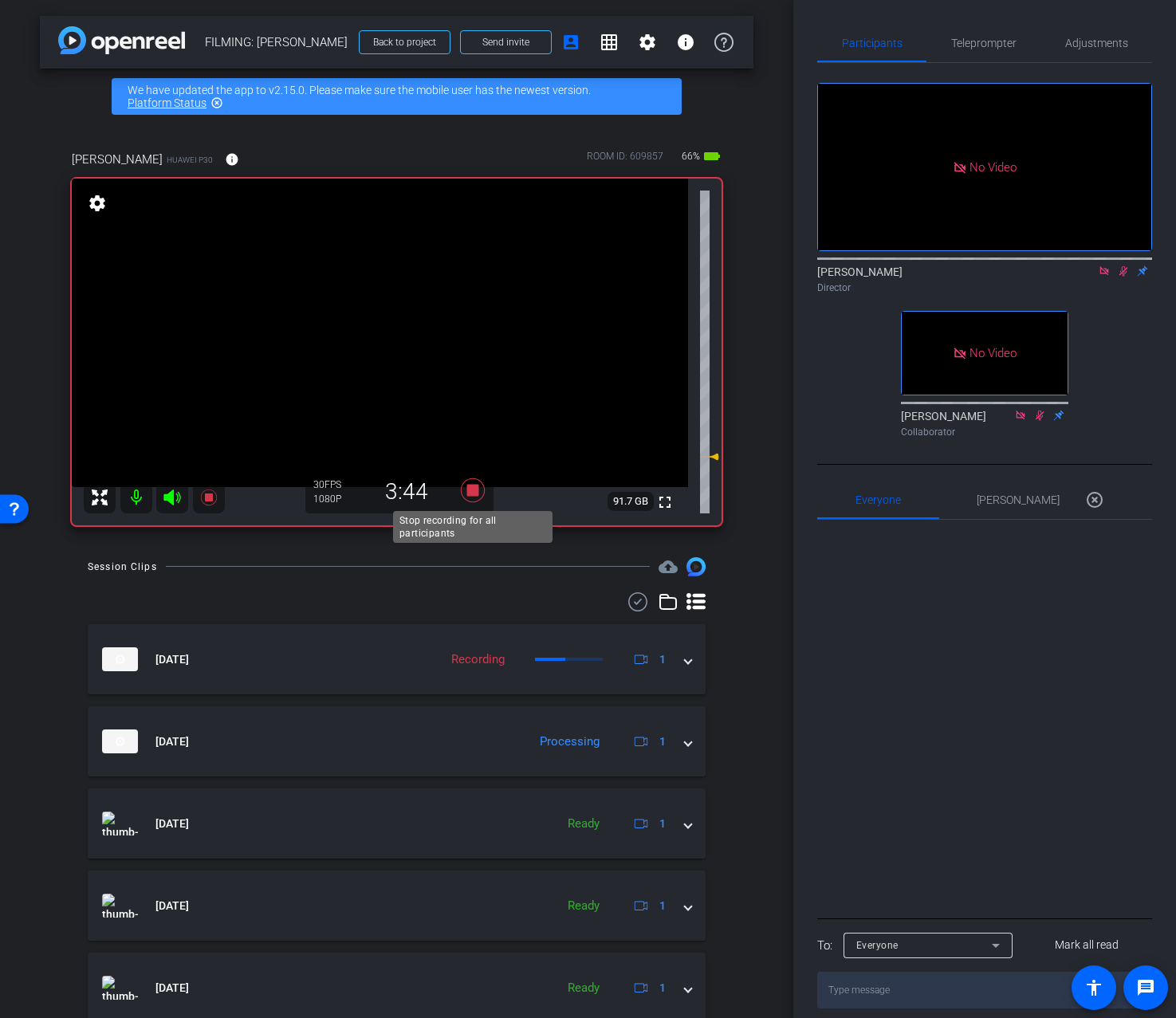
click at [472, 490] on icon at bounding box center [472, 490] width 24 height 24
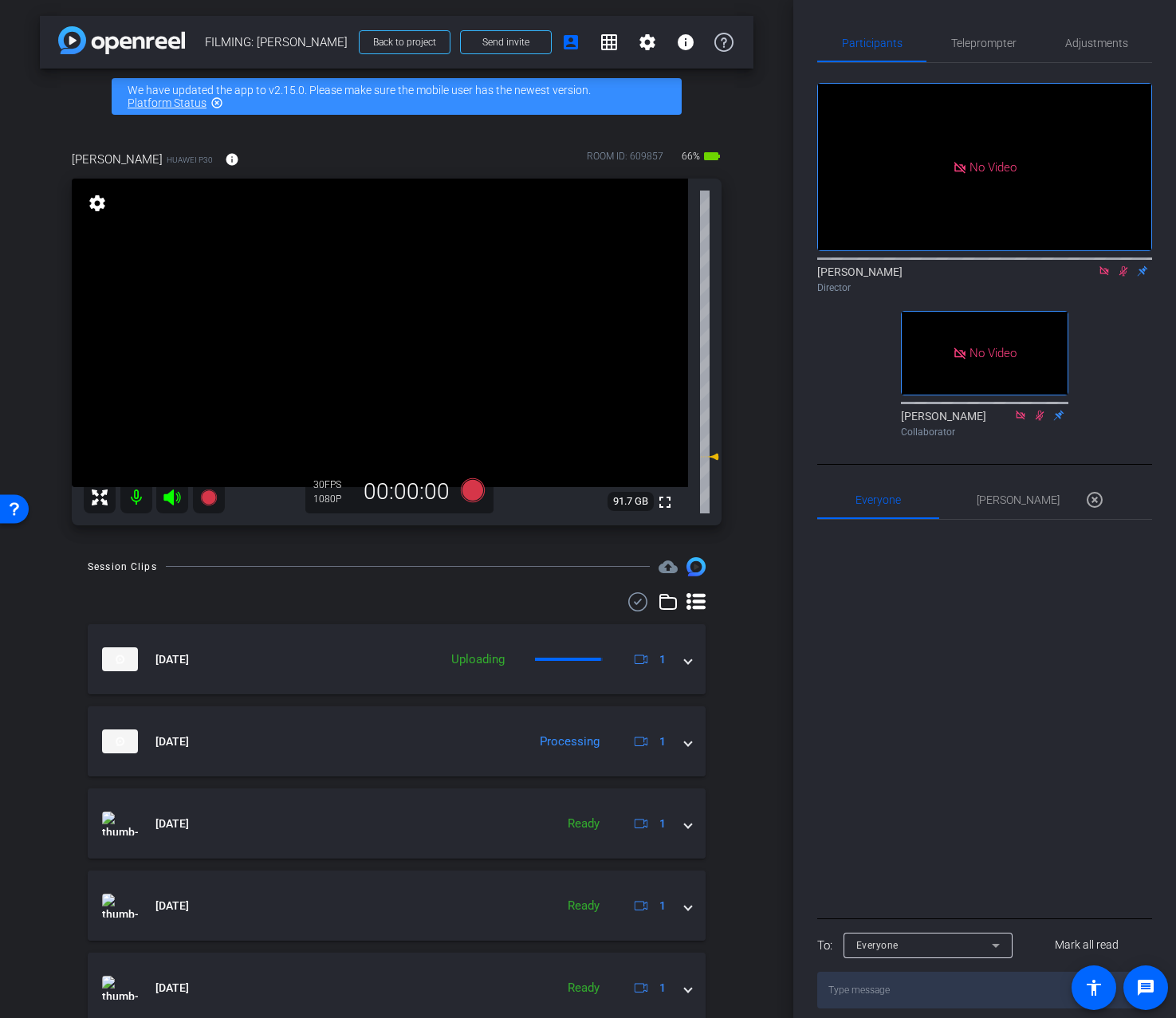
click at [1099, 22] on div "Participants Teleprompter Adjustments No Video Addie Hackshaw Director No Video…" at bounding box center [985, 509] width 383 height 1018
click at [1096, 38] on span "Adjustments" at bounding box center [1097, 43] width 63 height 11
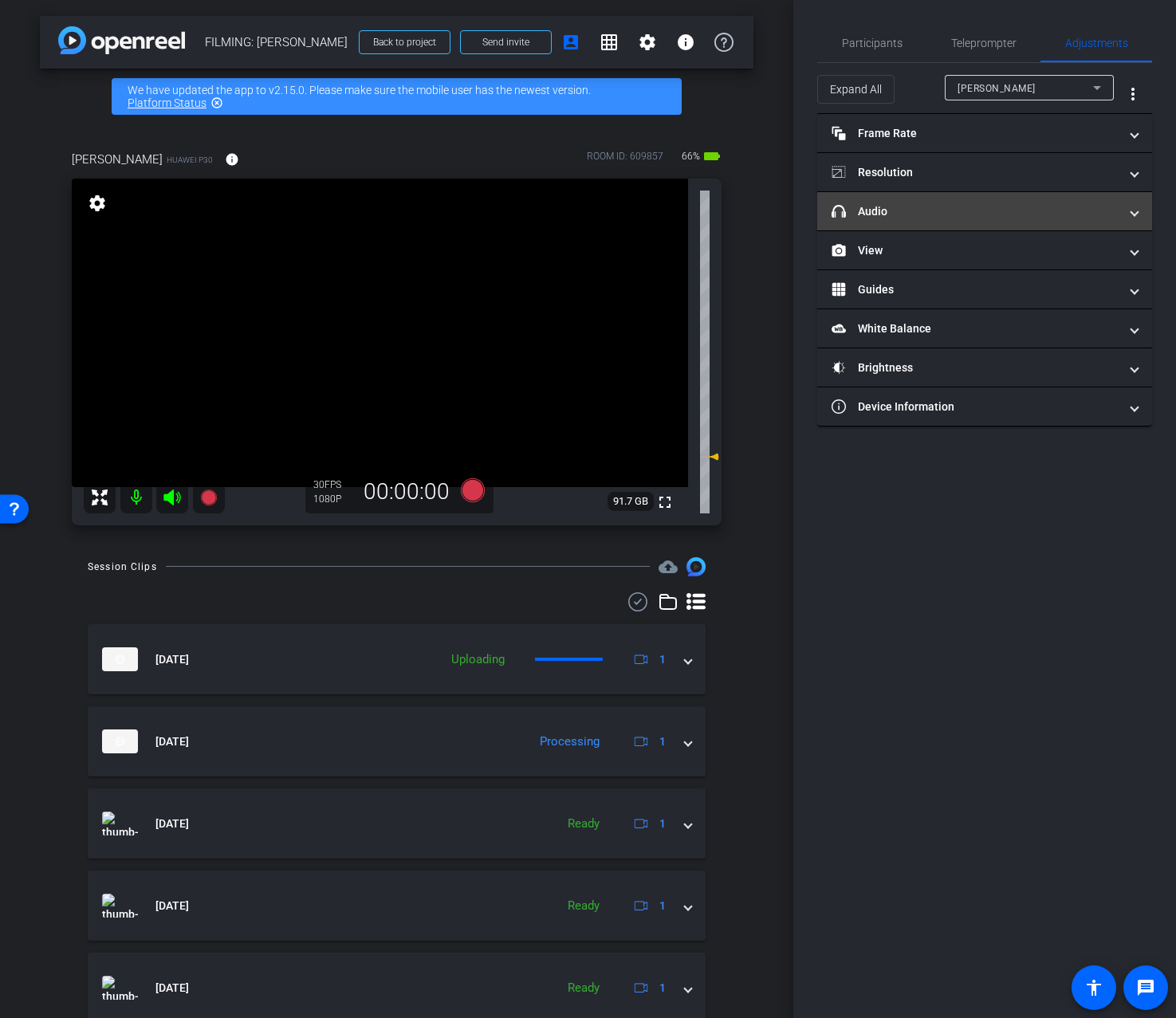
drag, startPoint x: 958, startPoint y: 217, endPoint x: 964, endPoint y: 239, distance: 22.8
click at [958, 218] on mat-panel-title "headphone icon Audio" at bounding box center [976, 212] width 287 height 17
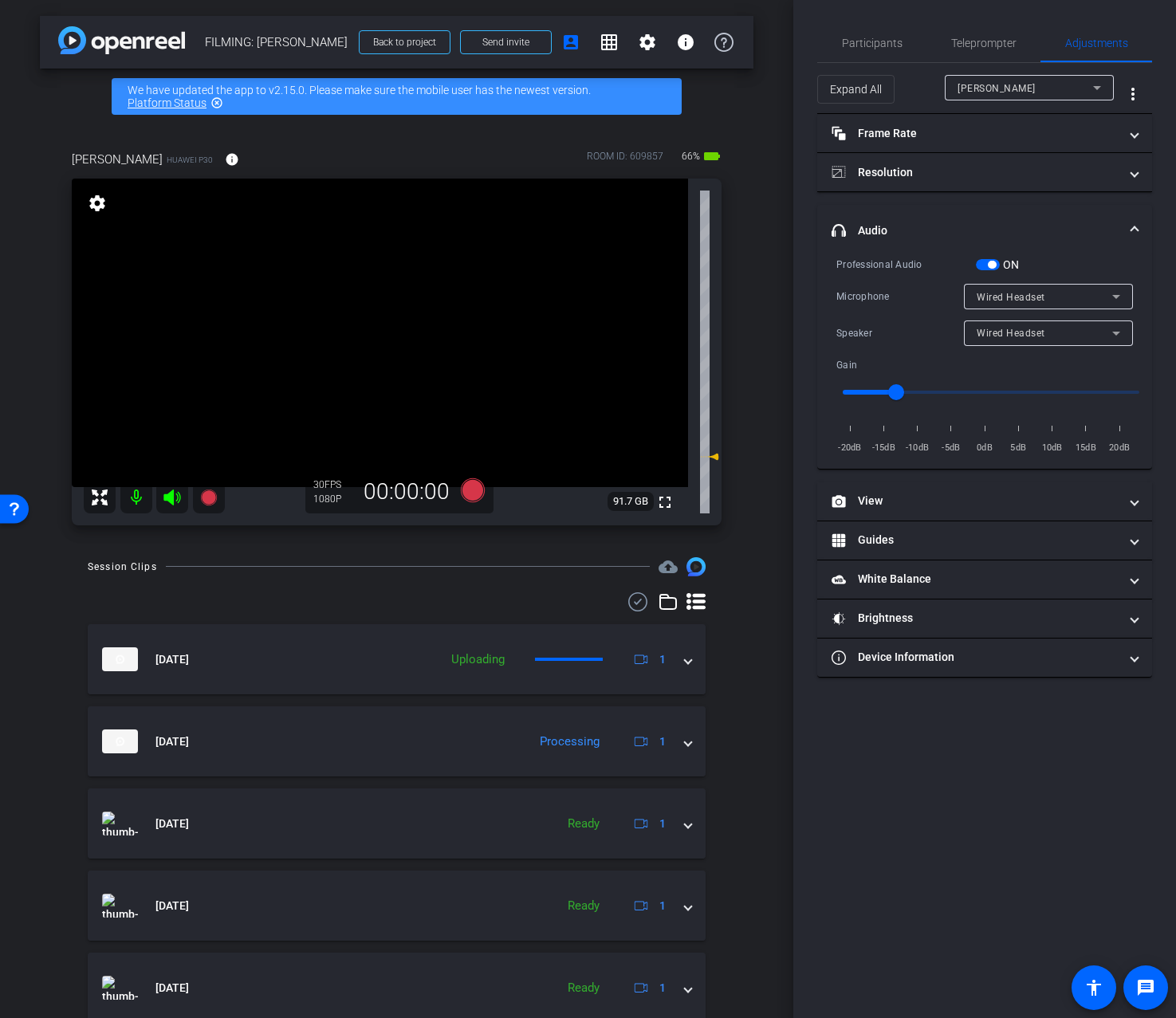
click at [1032, 335] on span "Wired Headset" at bounding box center [1011, 333] width 68 height 11
click at [1026, 367] on span "Device Speaker" at bounding box center [1014, 364] width 75 height 19
drag, startPoint x: 981, startPoint y: 397, endPoint x: 958, endPoint y: 396, distance: 23.0
type input "-4"
click at [958, 396] on input "range" at bounding box center [992, 392] width 331 height 35
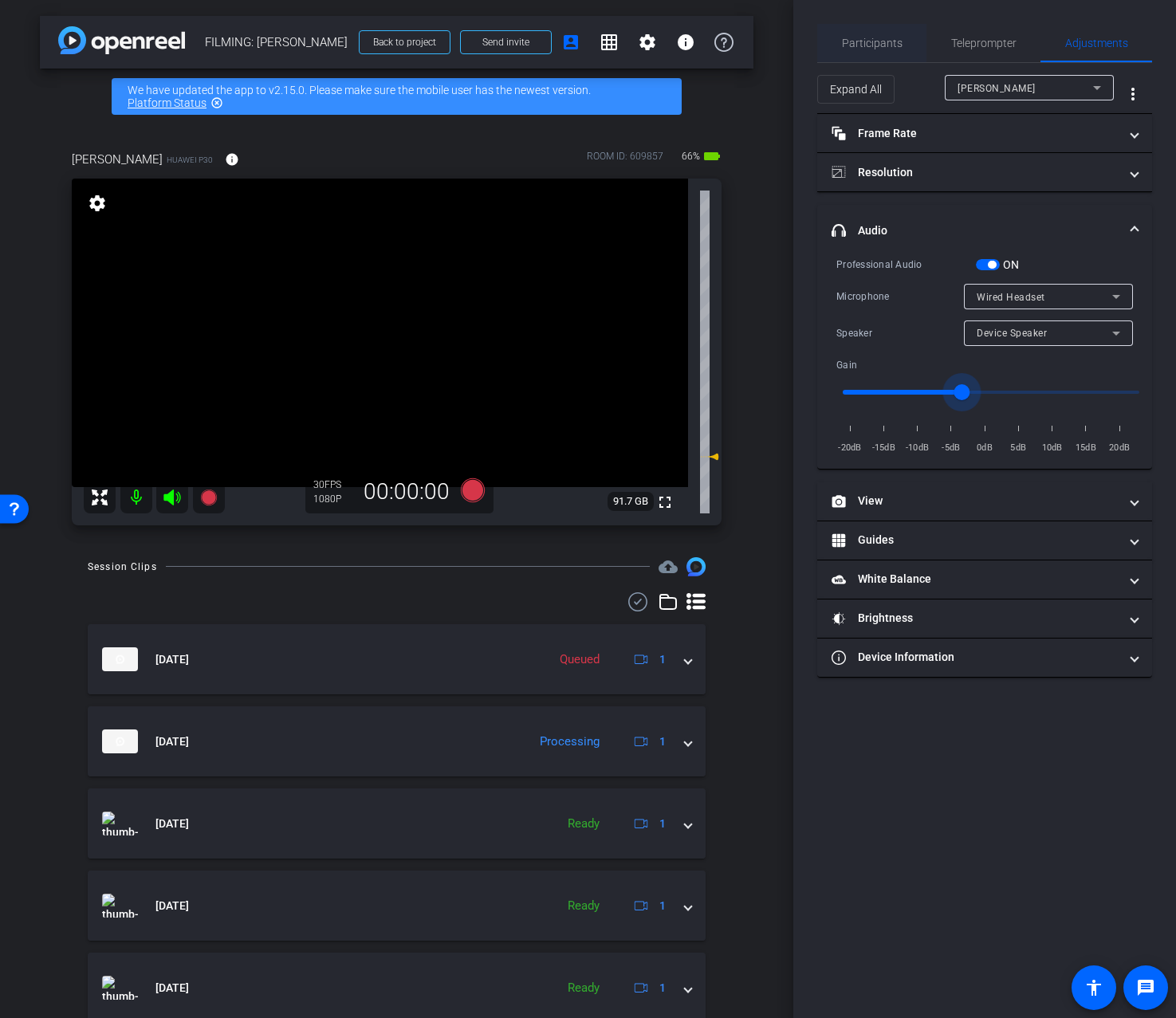
click at [896, 46] on span "Participants" at bounding box center [872, 43] width 61 height 11
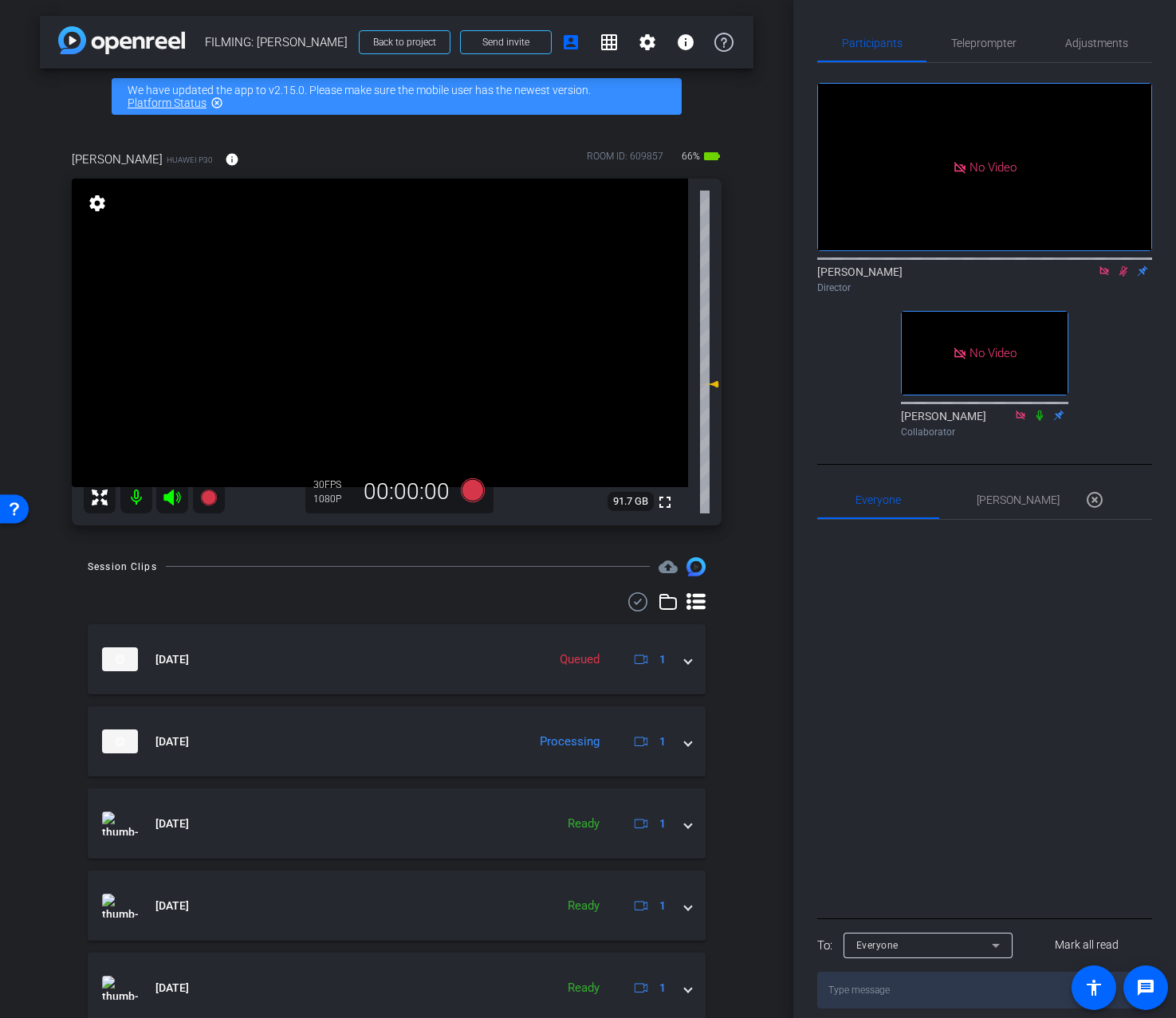
click at [1124, 271] on icon at bounding box center [1123, 270] width 13 height 11
click at [1009, 54] on span "Teleprompter" at bounding box center [984, 43] width 65 height 38
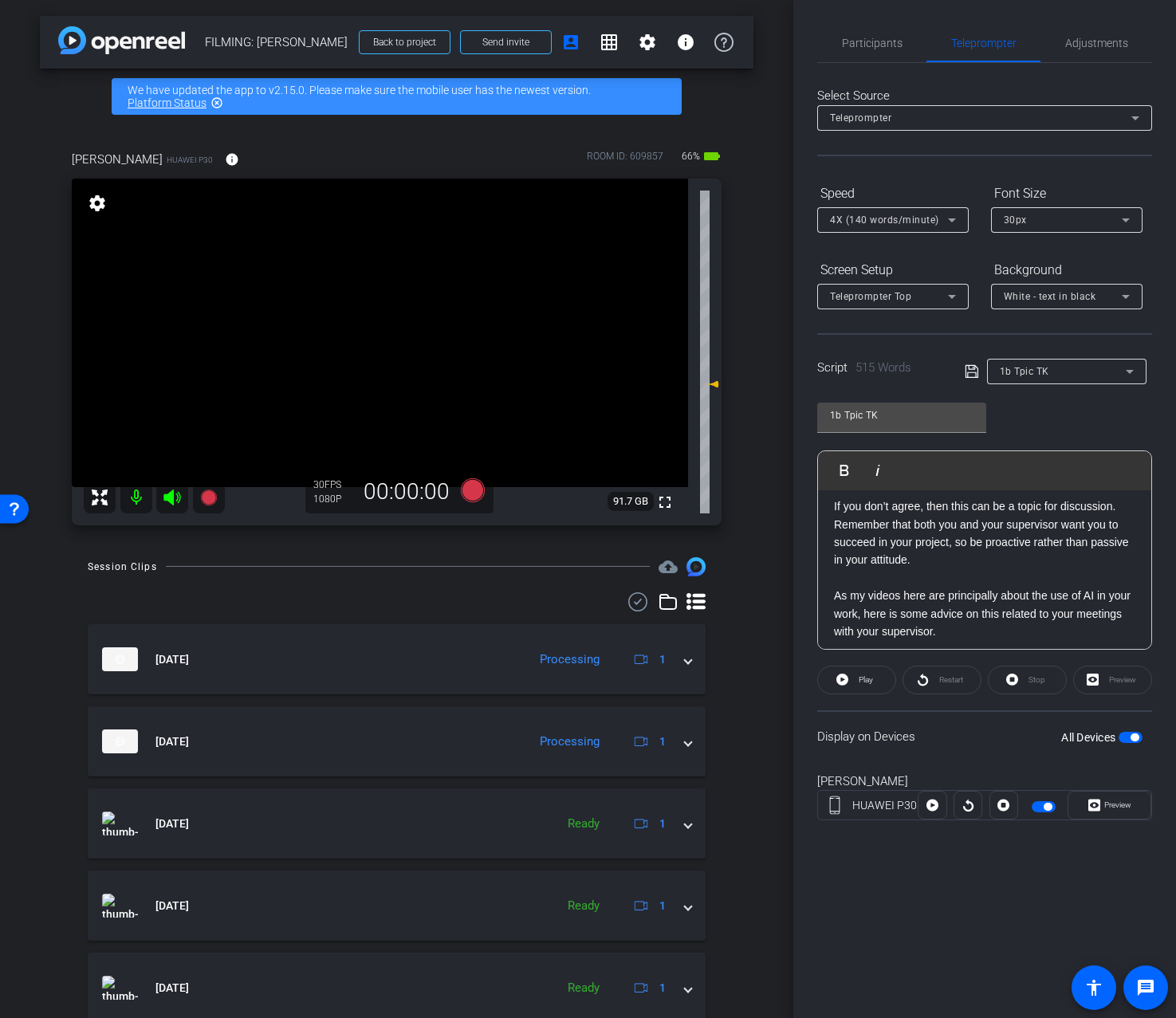
click at [1071, 365] on div "1b Tpic TK" at bounding box center [1062, 371] width 126 height 20
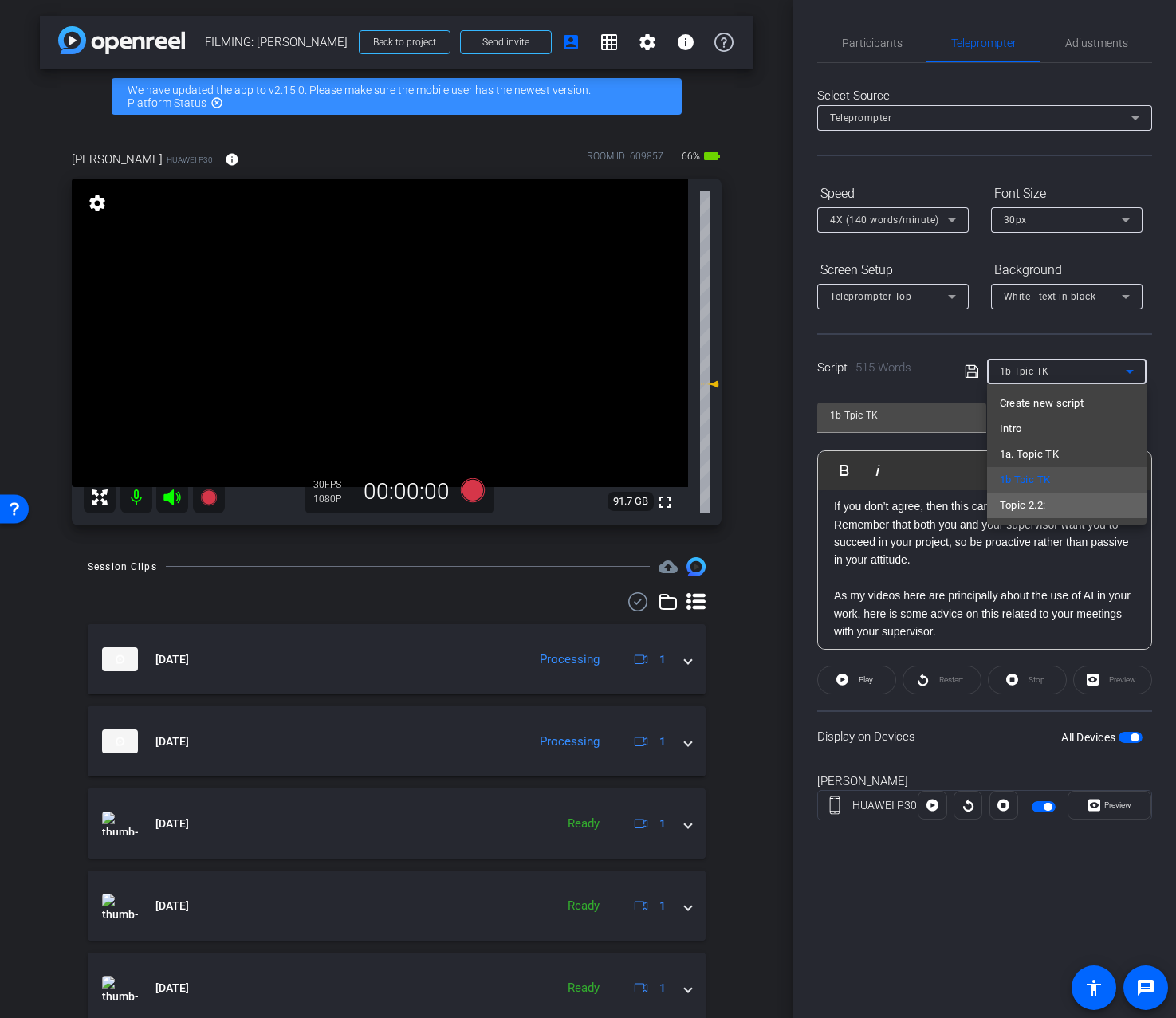
click at [1056, 497] on mat-option "Topic 2.2:" at bounding box center [1067, 505] width 159 height 26
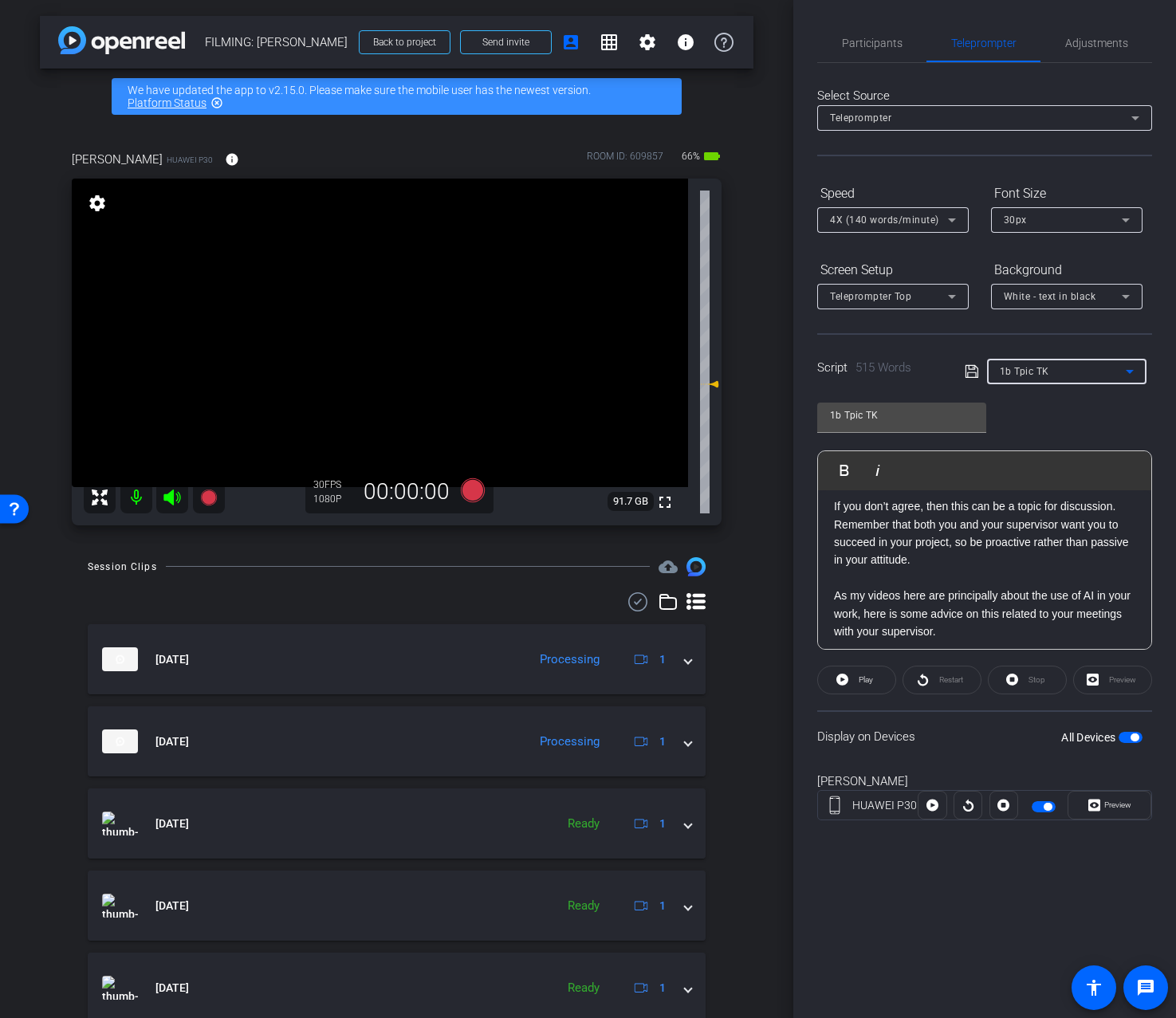
type input "Topic 2.2:"
click at [1011, 333] on div "Script 532 Words Topic 2.2:" at bounding box center [984, 358] width 335 height 51
click at [870, 38] on span "Participants" at bounding box center [872, 43] width 61 height 11
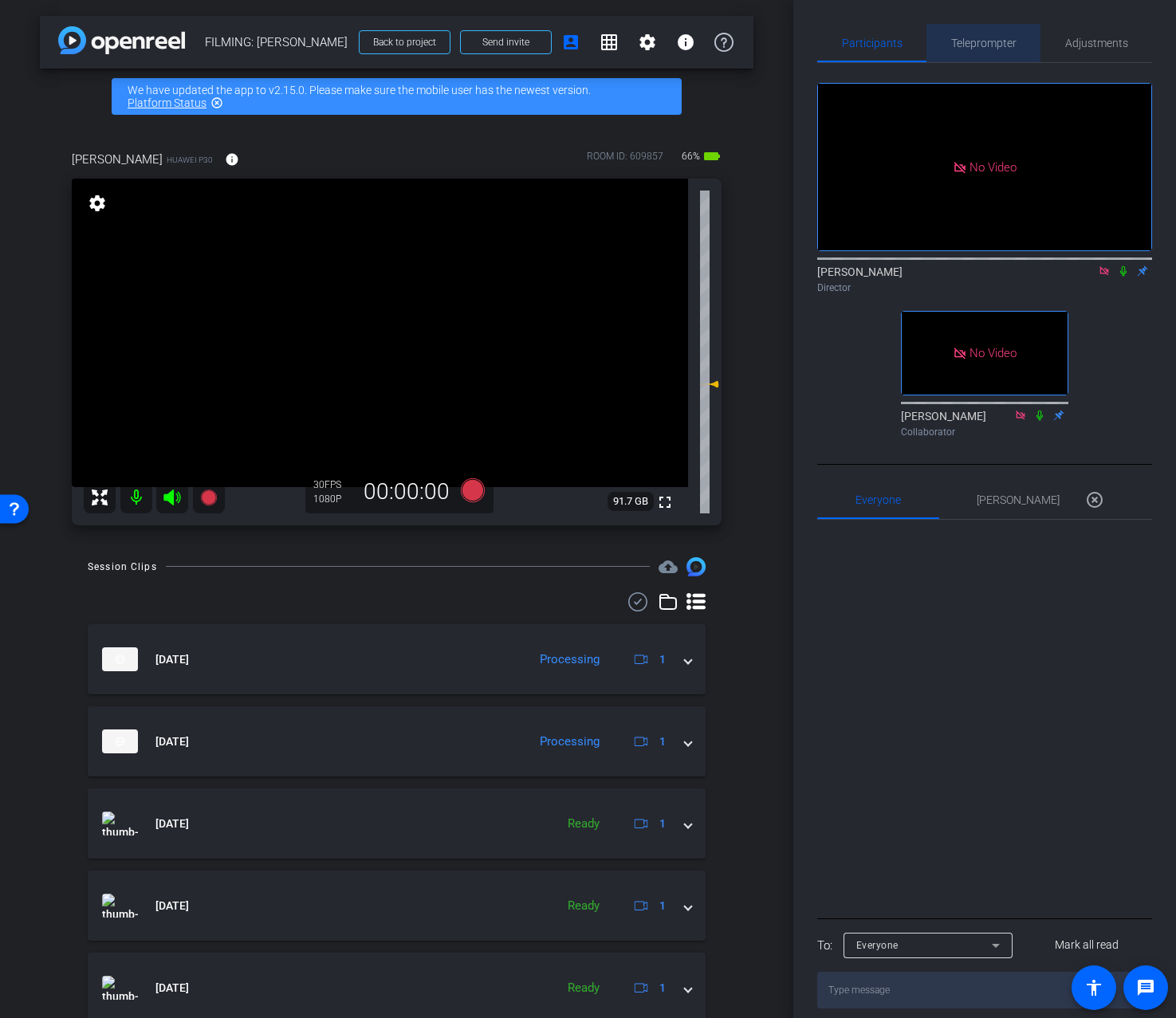
click at [970, 43] on span "Teleprompter" at bounding box center [984, 43] width 65 height 11
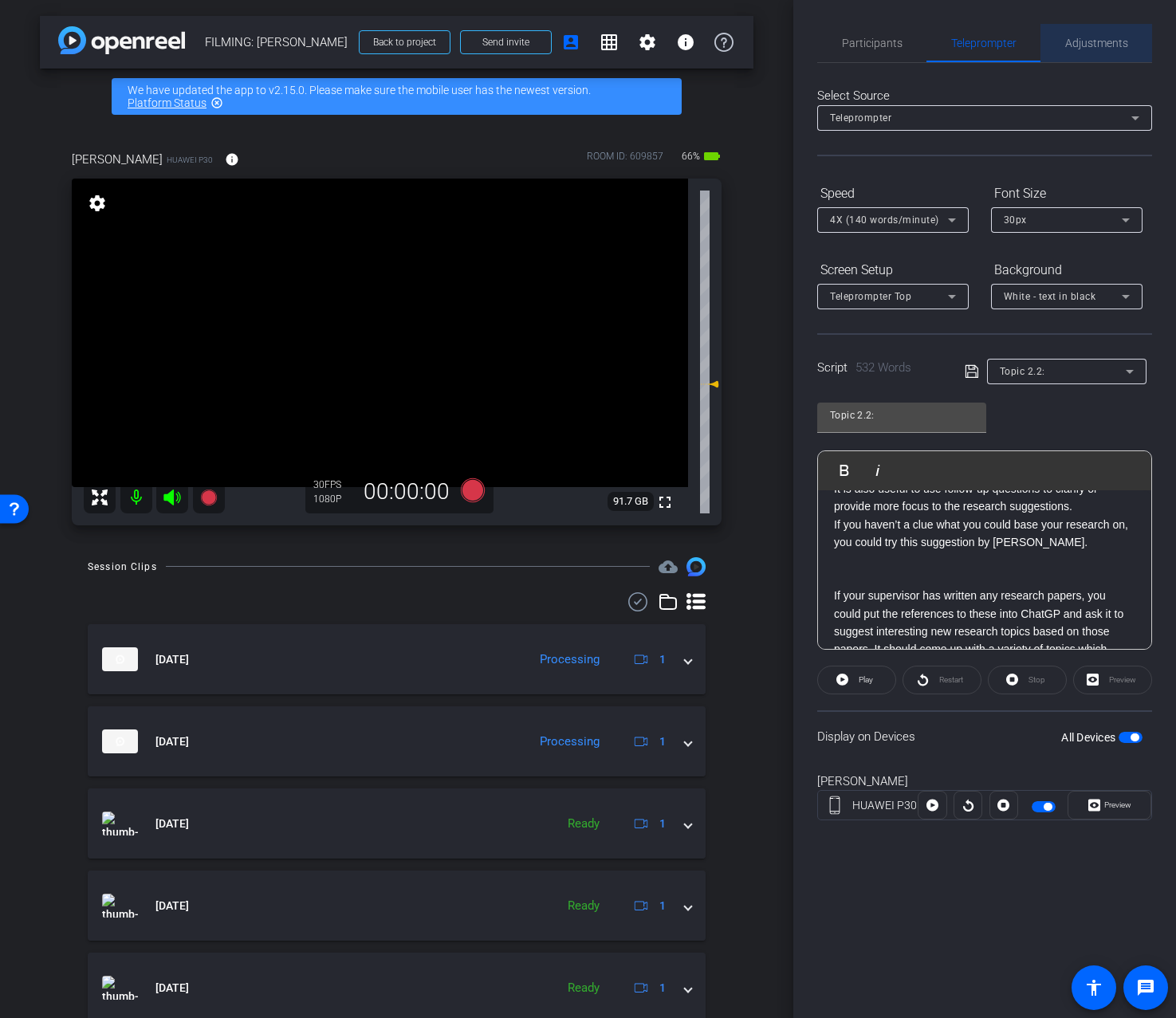
click at [1074, 33] on span "Adjustments" at bounding box center [1097, 43] width 63 height 38
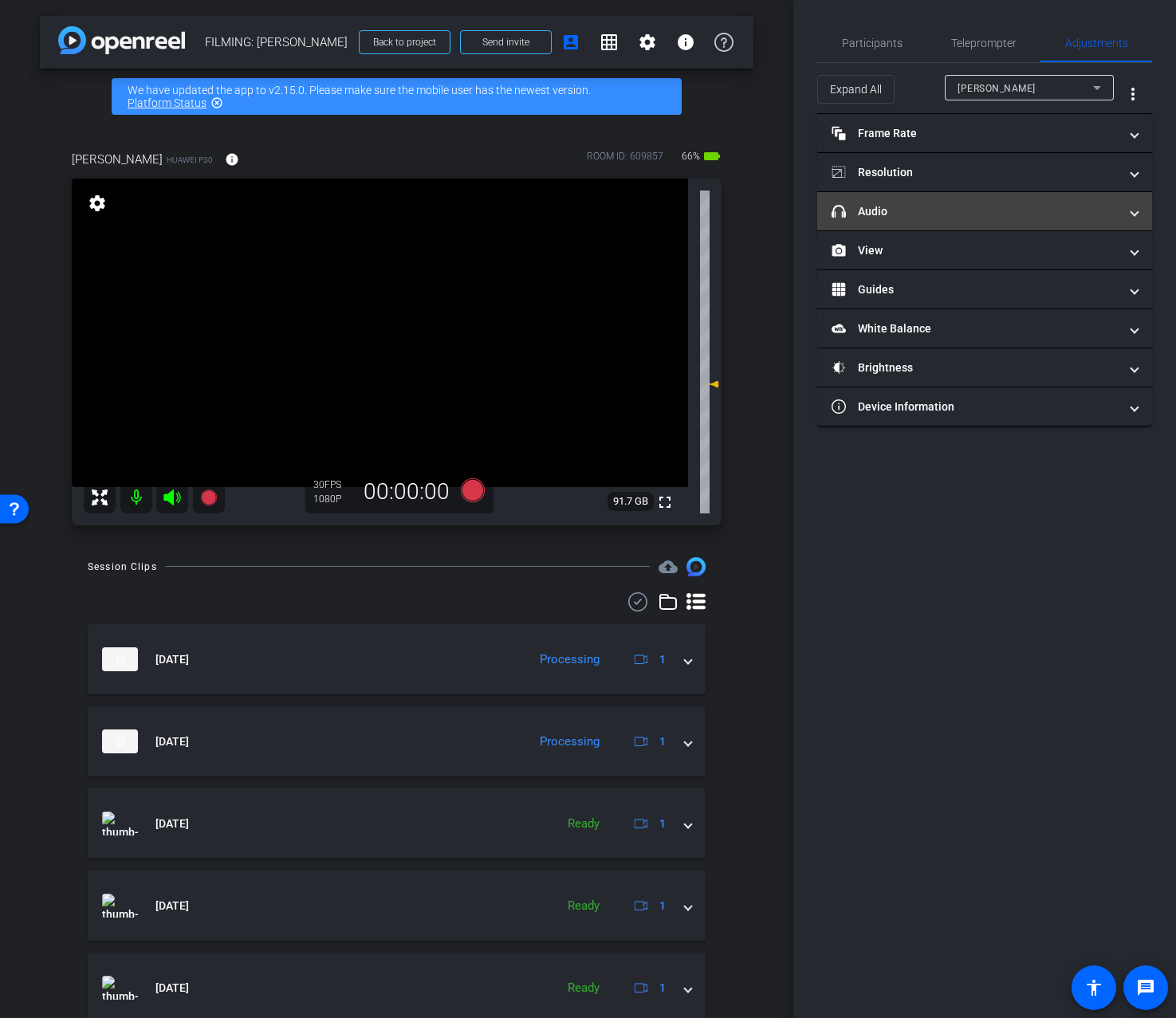
click at [1022, 204] on mat-panel-title "headphone icon Audio" at bounding box center [976, 212] width 287 height 17
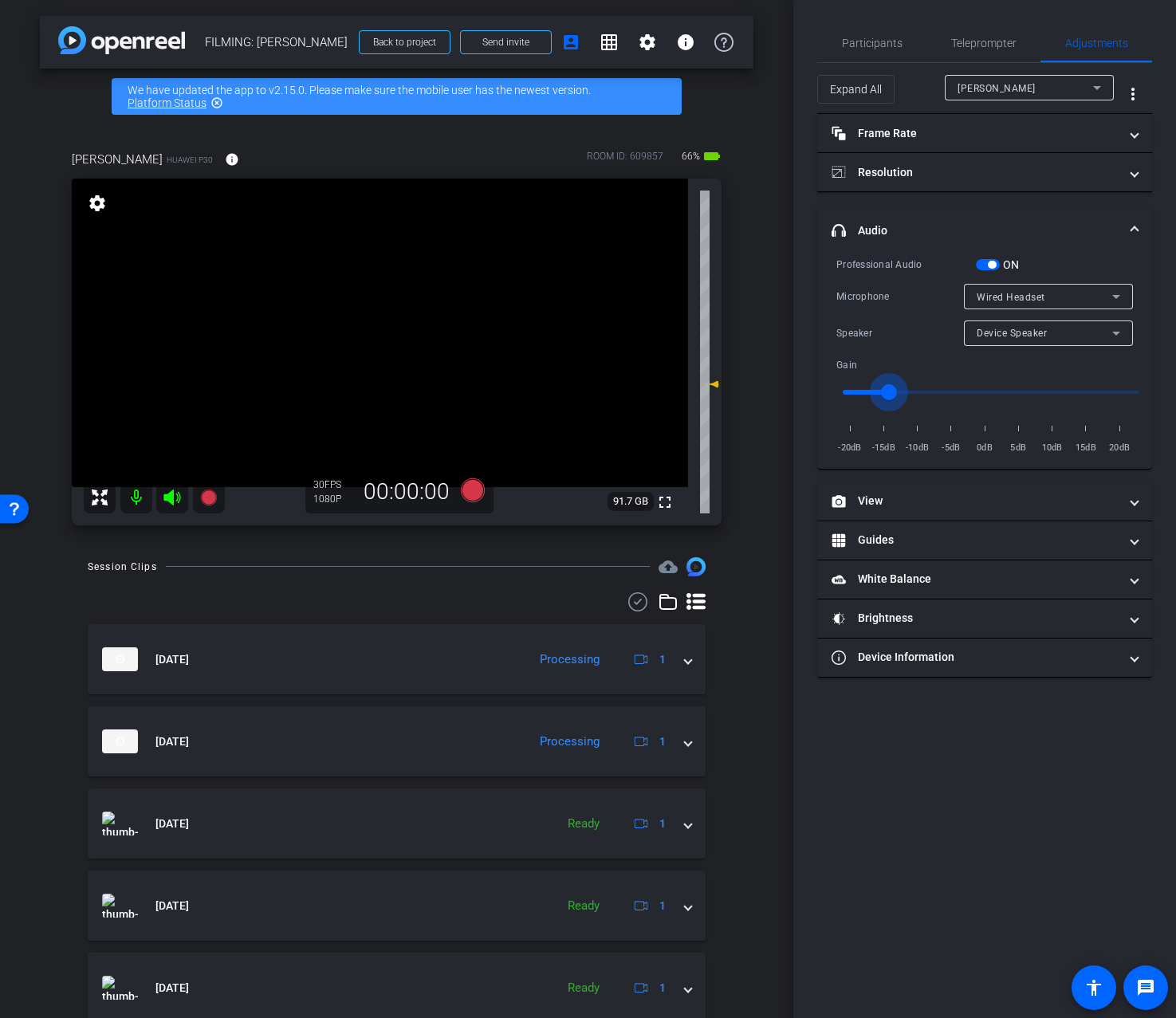
type input "-14"
click at [886, 391] on input "range" at bounding box center [992, 392] width 331 height 35
click at [942, 60] on div "Teleprompter" at bounding box center [983, 43] width 114 height 38
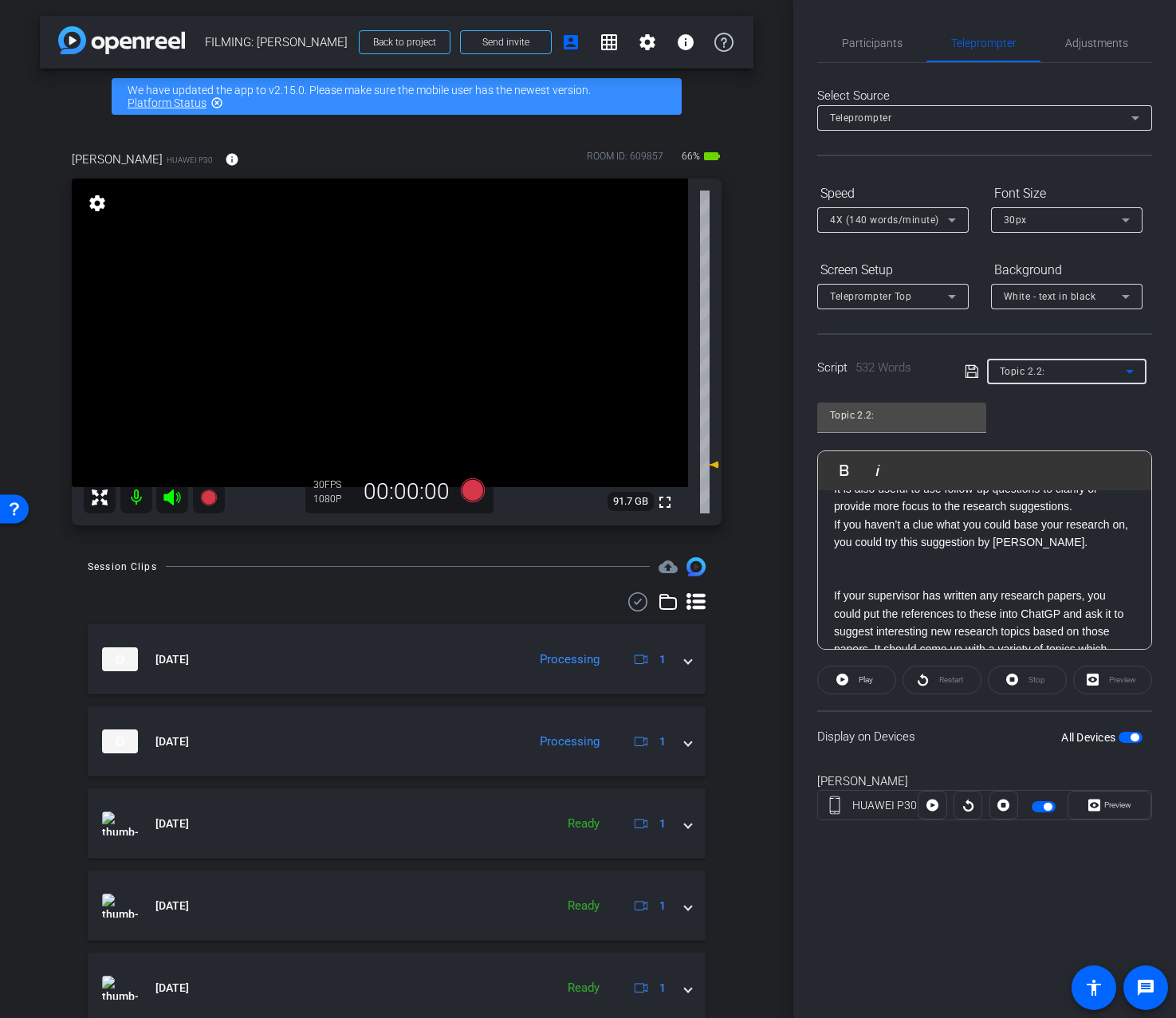
click at [1023, 377] on div "Topic 2.2:" at bounding box center [1062, 371] width 126 height 20
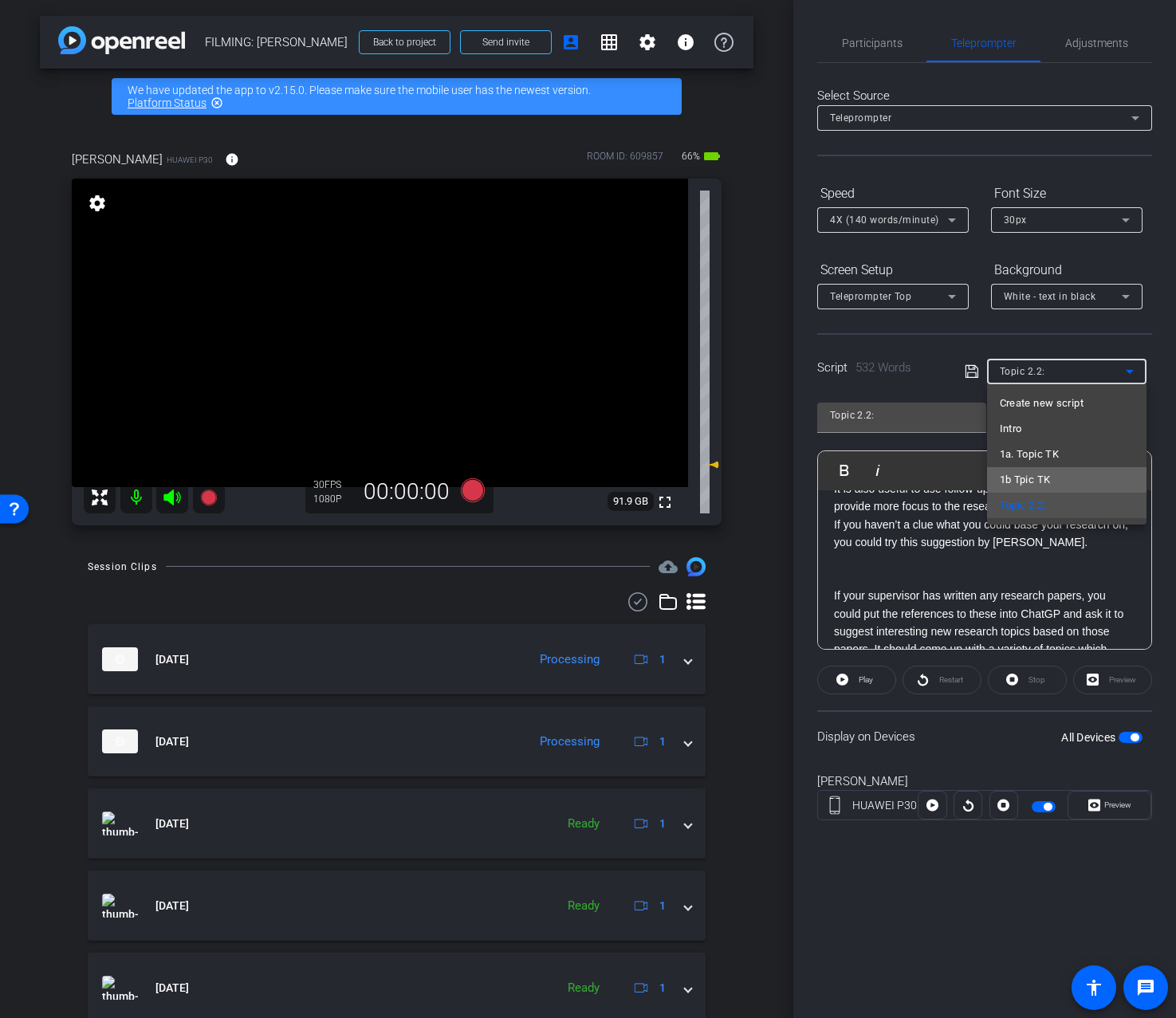
click at [1028, 476] on span "1b Tpic TK" at bounding box center [1025, 480] width 51 height 19
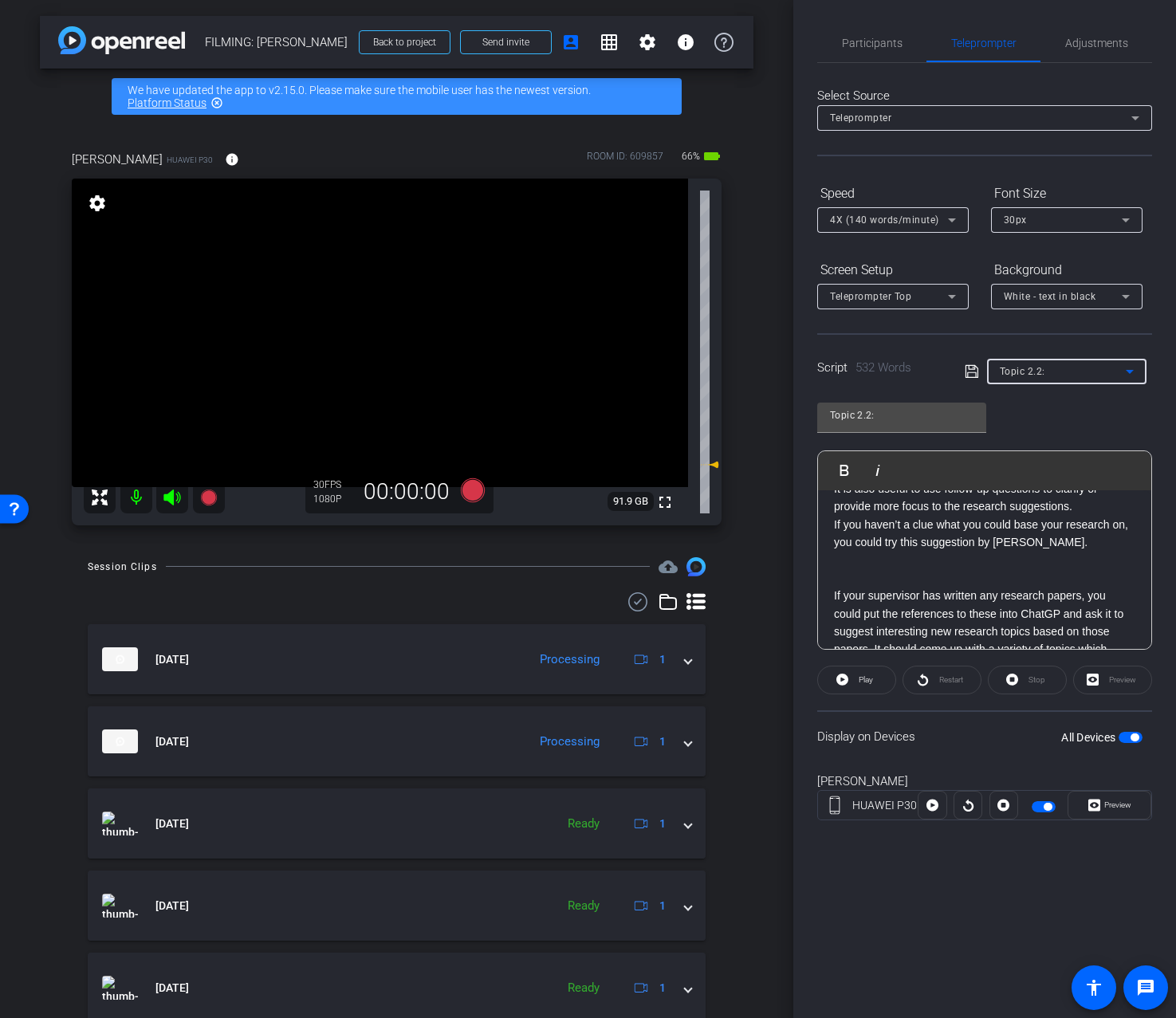
type input "1b Tpic TK"
click at [1125, 46] on span "Adjustments" at bounding box center [1097, 43] width 63 height 11
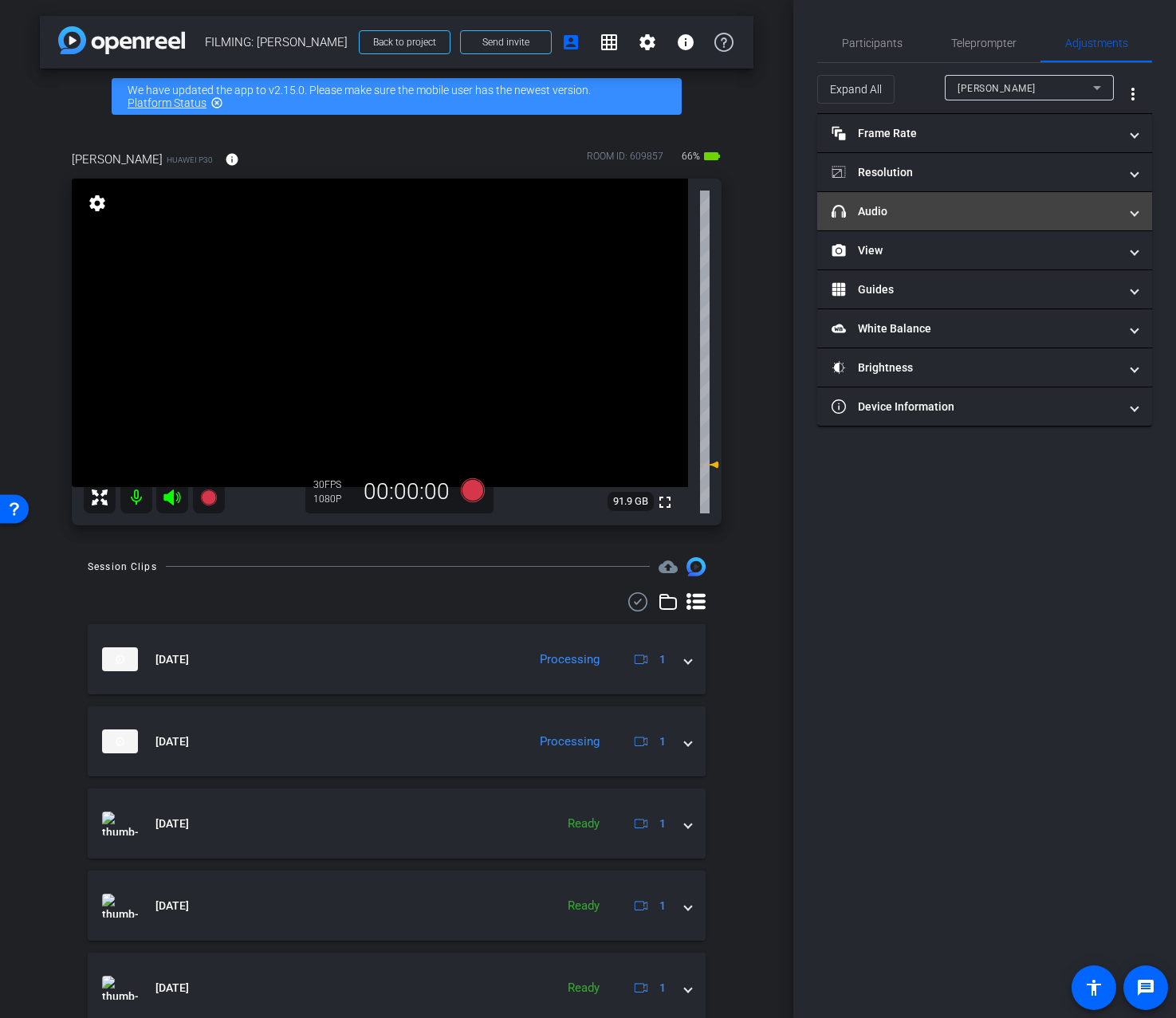
click at [915, 224] on mat-expansion-panel-header "headphone icon Audio" at bounding box center [984, 211] width 335 height 38
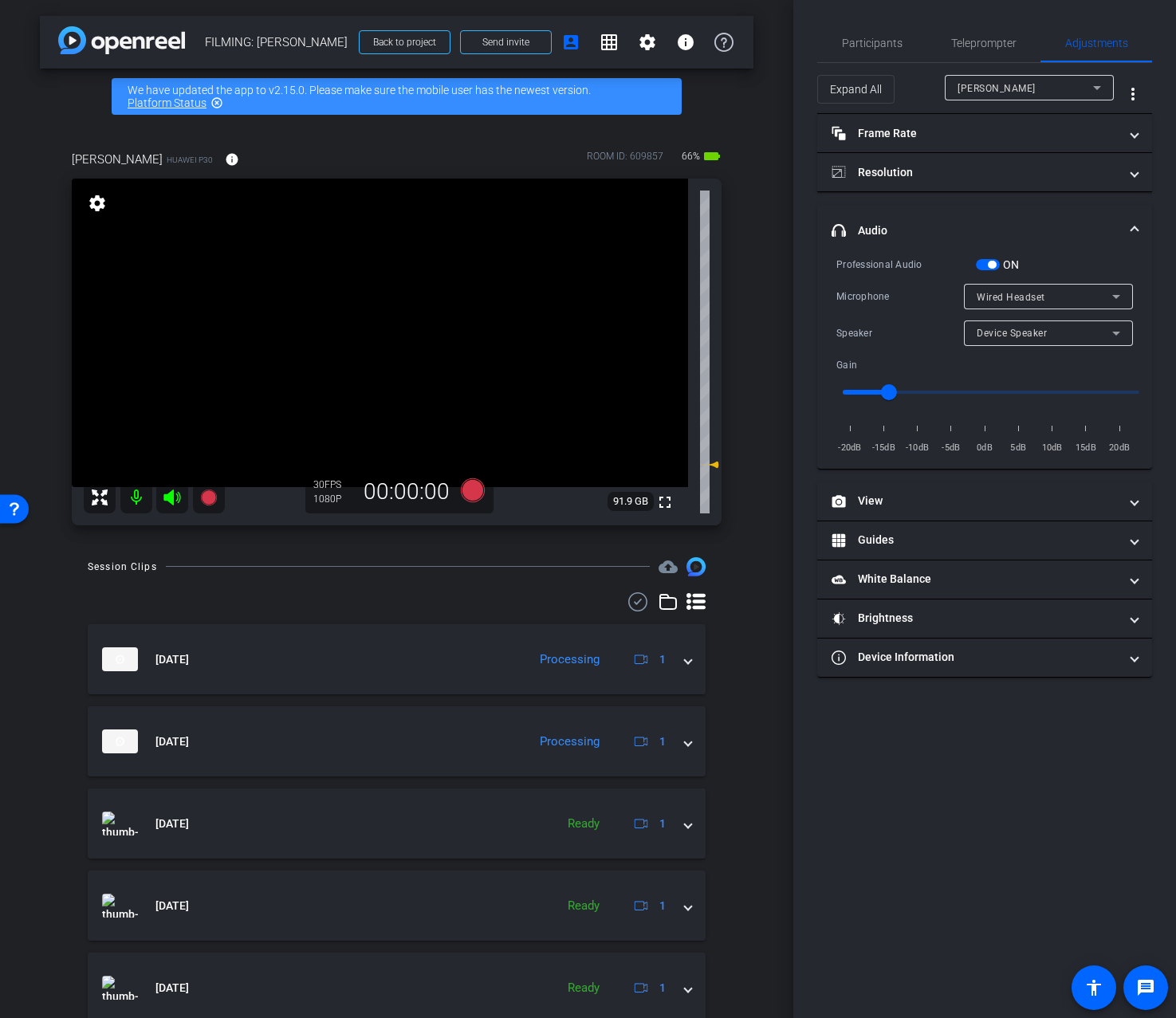
click at [989, 332] on span "Device Speaker" at bounding box center [1012, 333] width 70 height 11
click at [1001, 391] on span "Wired Headset" at bounding box center [1012, 390] width 71 height 19
click at [389, 577] on div "Session Clips cloud_upload" at bounding box center [396, 567] width 618 height 19
click at [462, 493] on icon at bounding box center [473, 490] width 38 height 28
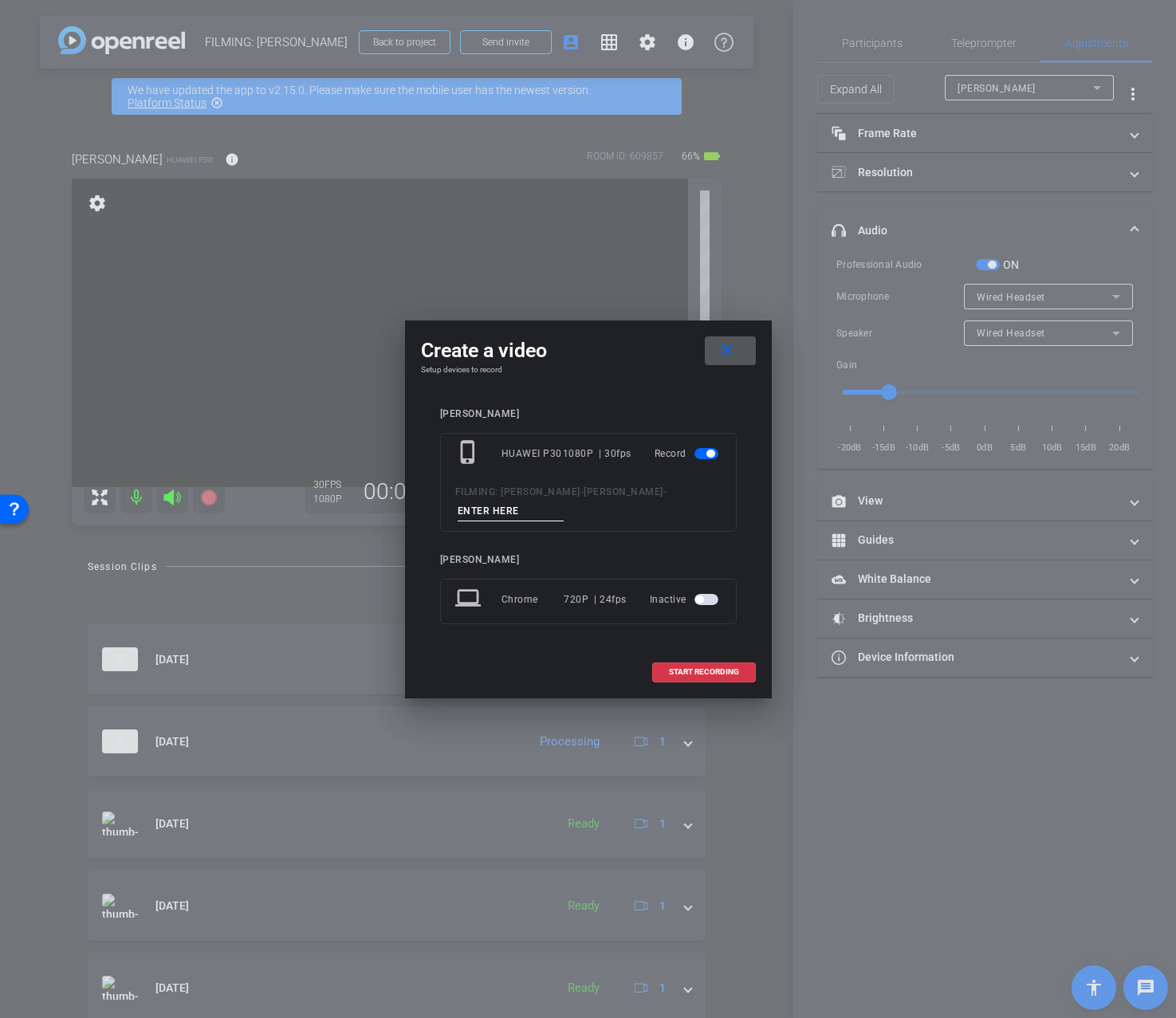
click at [489, 511] on input at bounding box center [511, 512] width 107 height 20
type input "1b first paragraph"
click at [728, 673] on span "START RECORDING" at bounding box center [704, 673] width 70 height 8
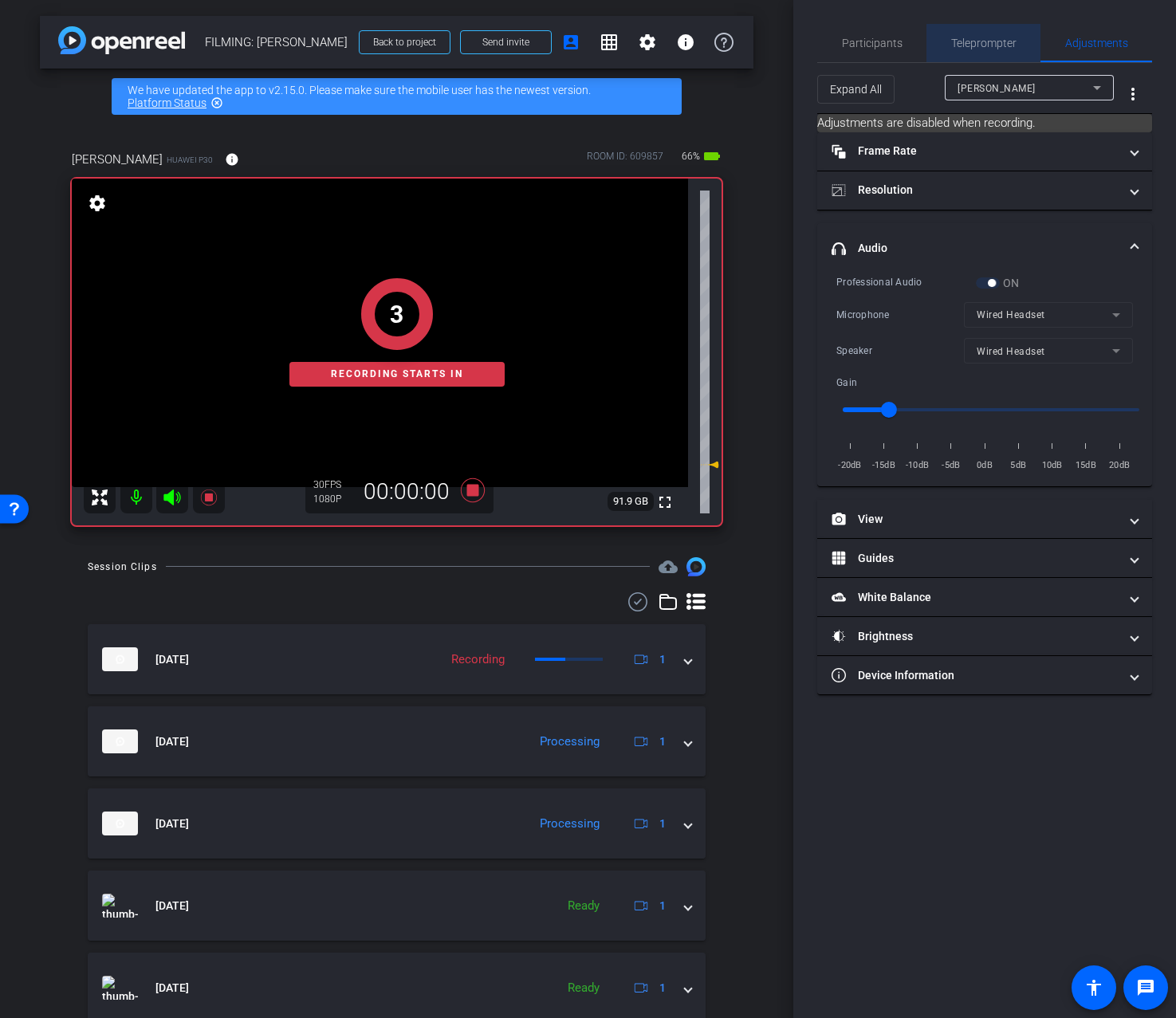
click at [994, 57] on span "Teleprompter" at bounding box center [984, 43] width 65 height 38
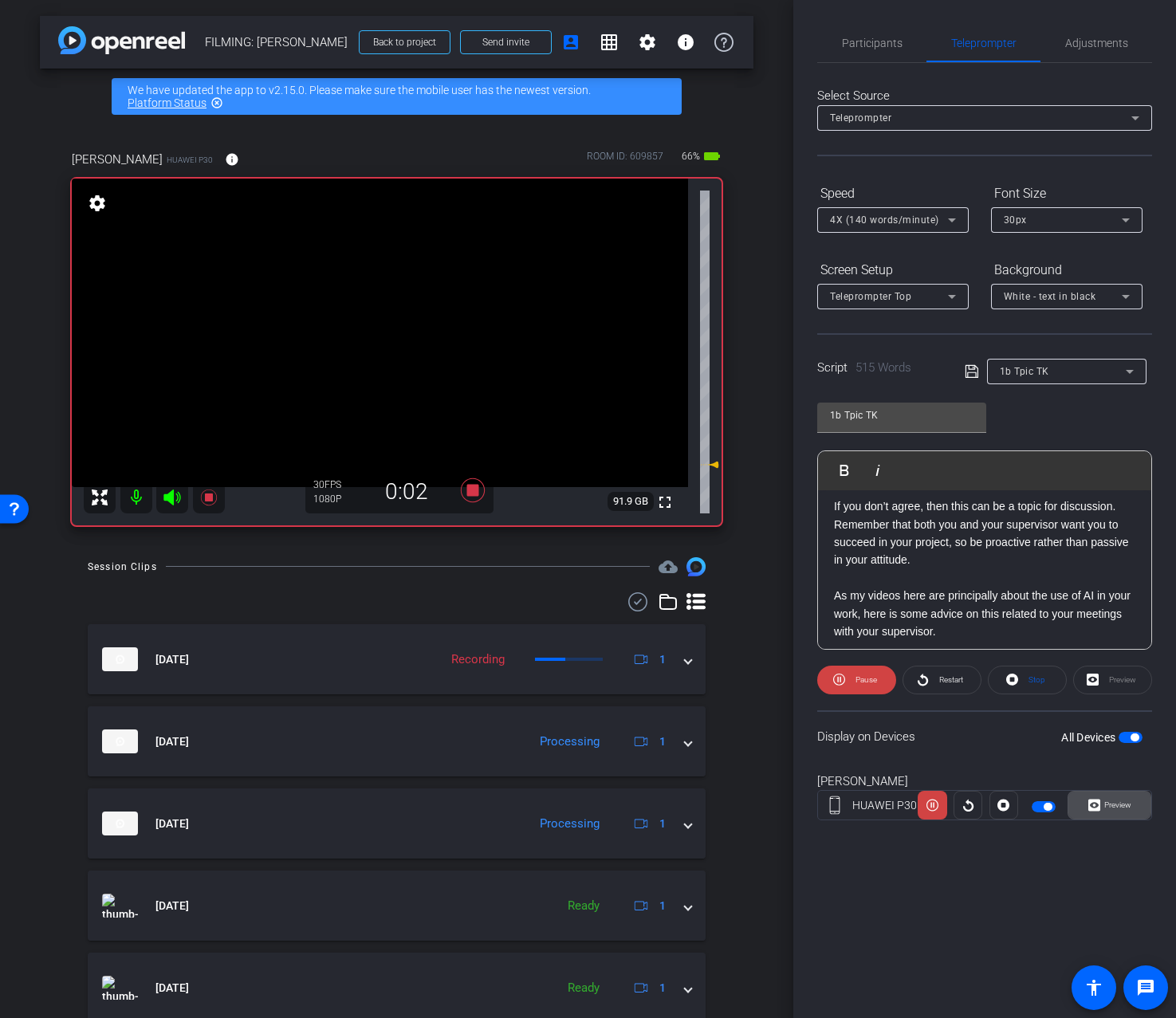
click at [1108, 804] on span "Preview" at bounding box center [1118, 804] width 27 height 9
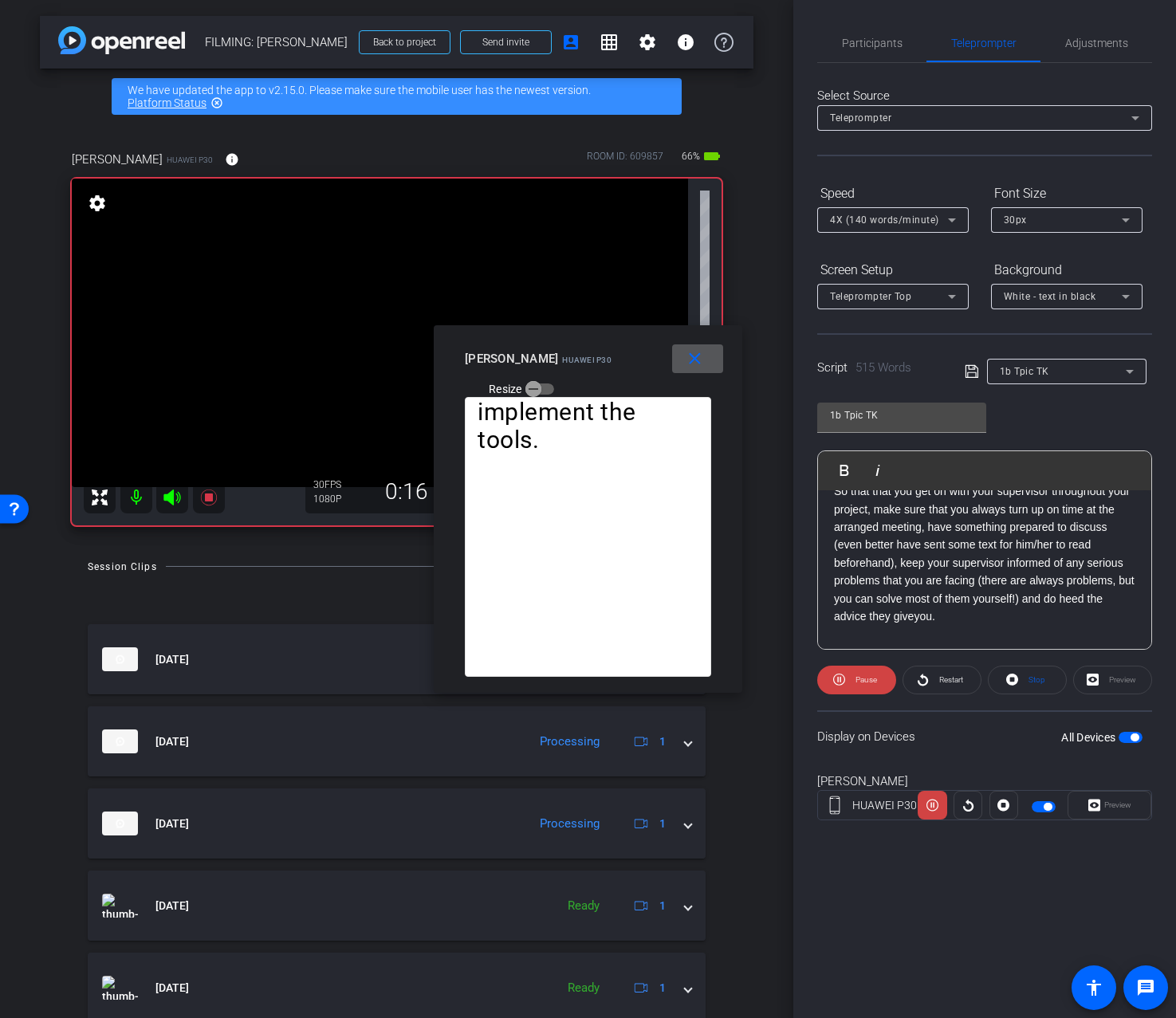
scroll to position [789, 0]
click at [851, 684] on span "Pause" at bounding box center [864, 680] width 26 height 23
click at [693, 365] on mat-icon "close" at bounding box center [695, 359] width 20 height 20
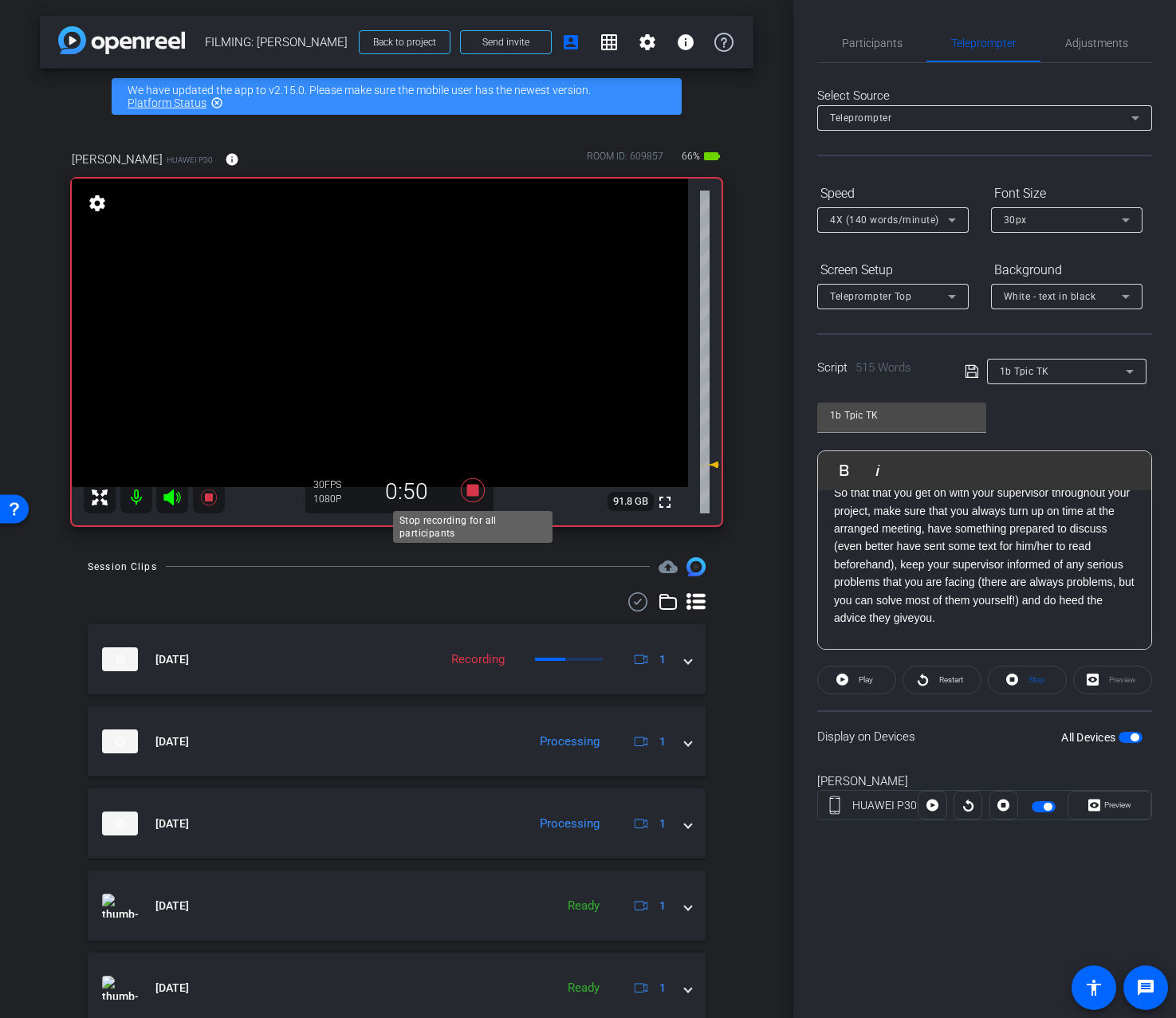
click at [485, 493] on icon at bounding box center [473, 490] width 38 height 28
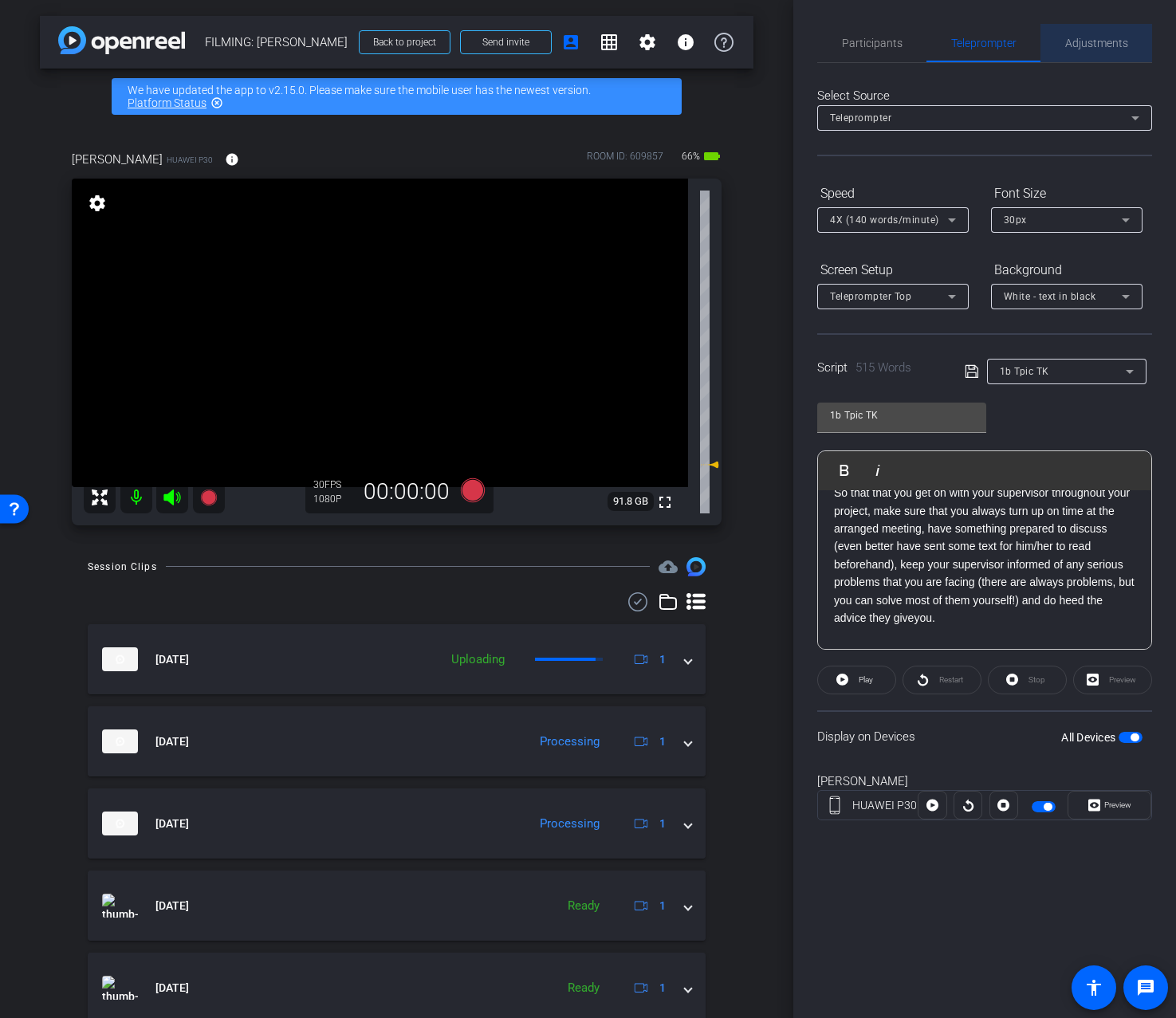
click at [1074, 43] on span "Adjustments" at bounding box center [1097, 43] width 63 height 11
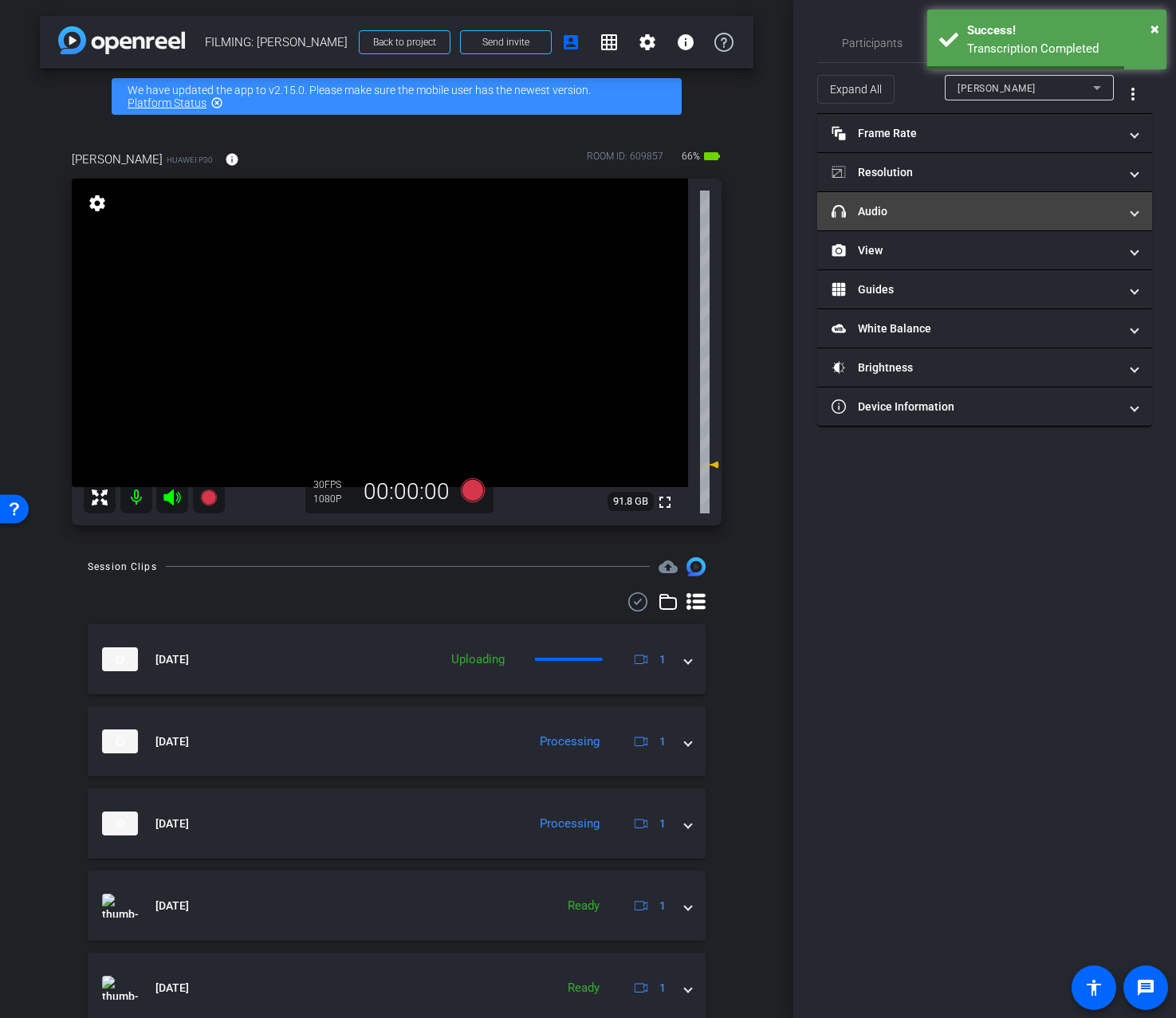
click at [1030, 229] on mat-expansion-panel-header "headphone icon Audio" at bounding box center [984, 211] width 335 height 38
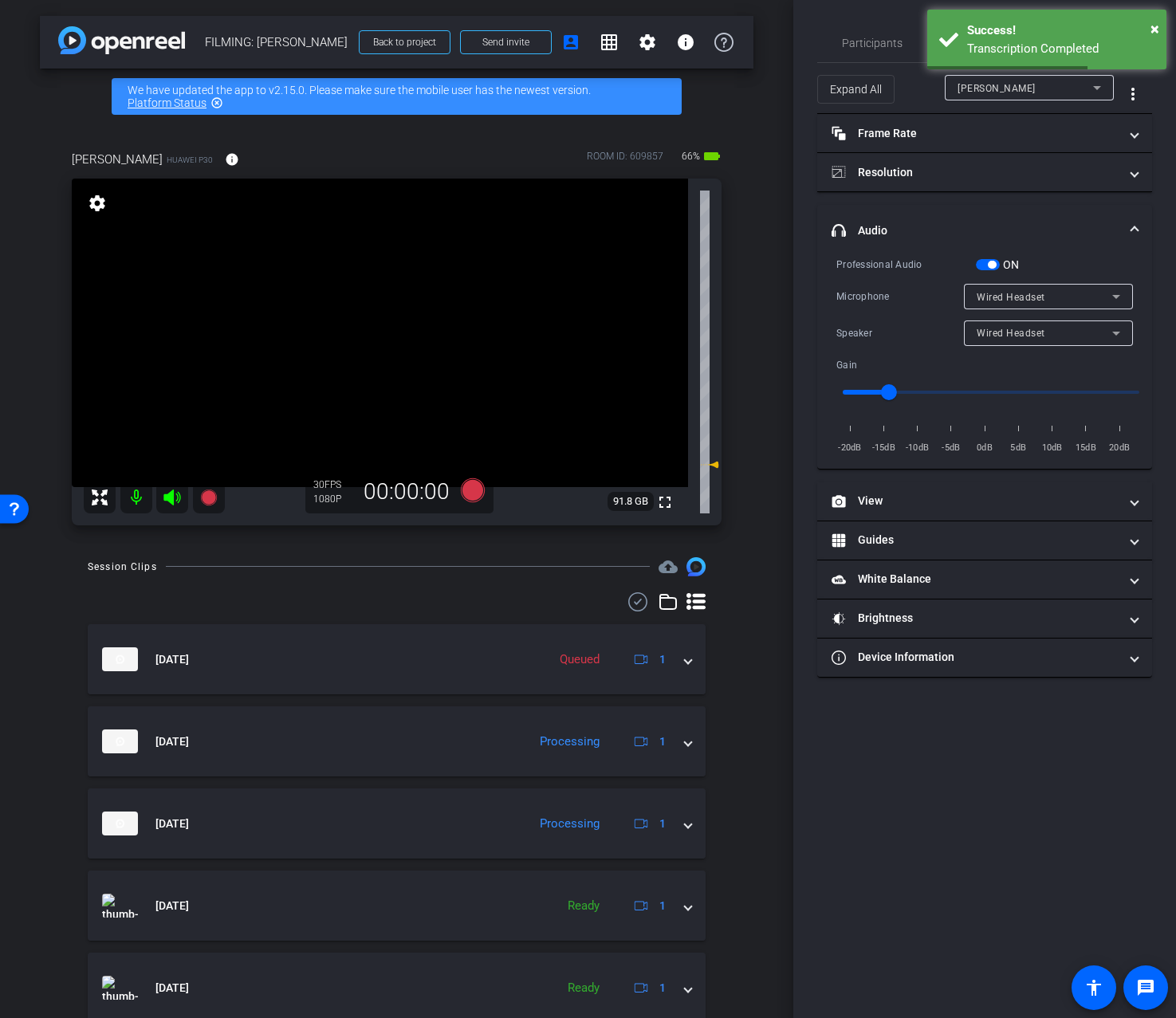
click at [1036, 341] on div "Wired Headset" at bounding box center [1044, 333] width 135 height 20
click at [1032, 365] on span "Device Speaker" at bounding box center [1014, 364] width 75 height 19
click at [880, 58] on span "Participants" at bounding box center [872, 43] width 61 height 38
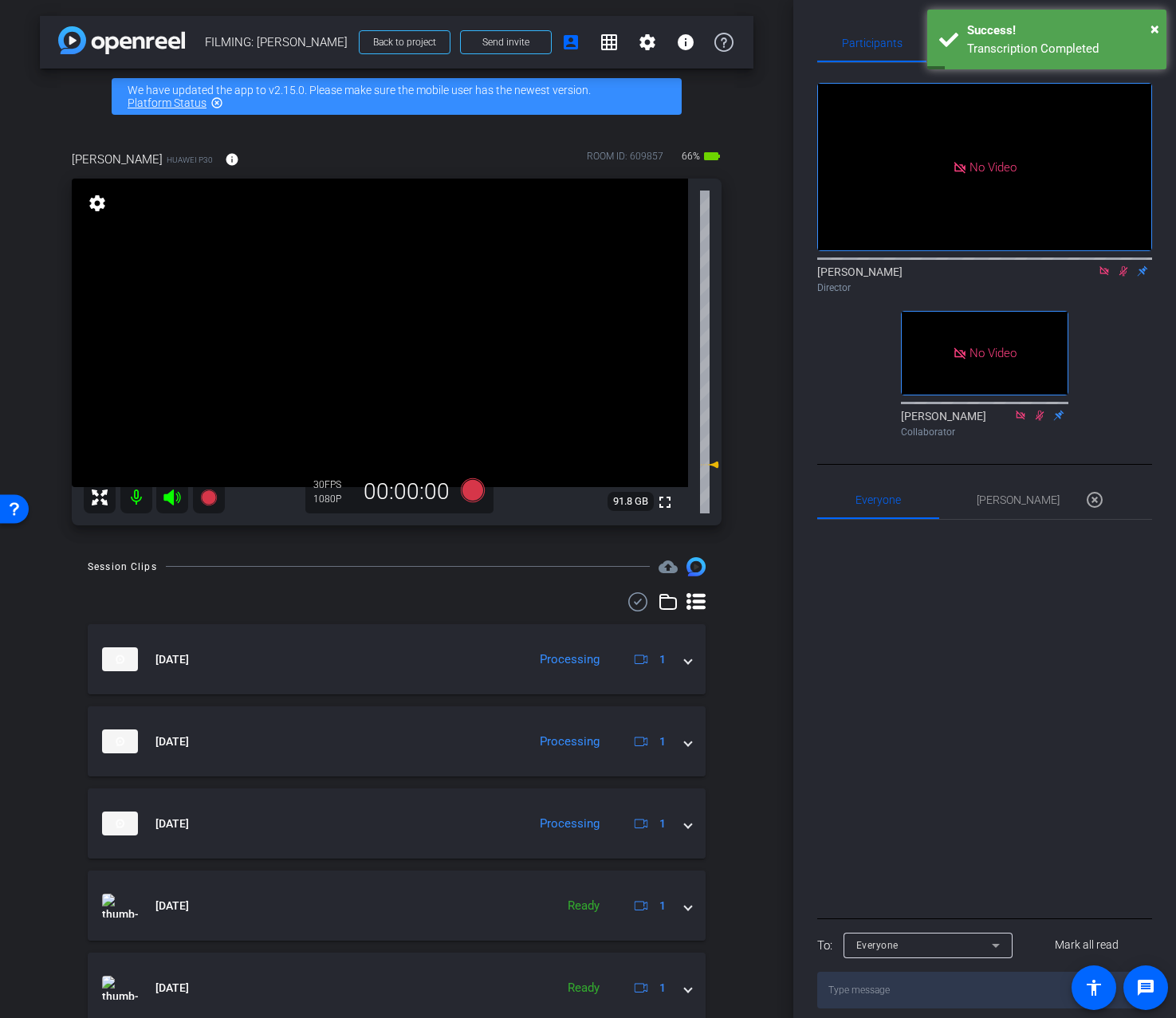
click at [1125, 273] on icon at bounding box center [1123, 271] width 9 height 10
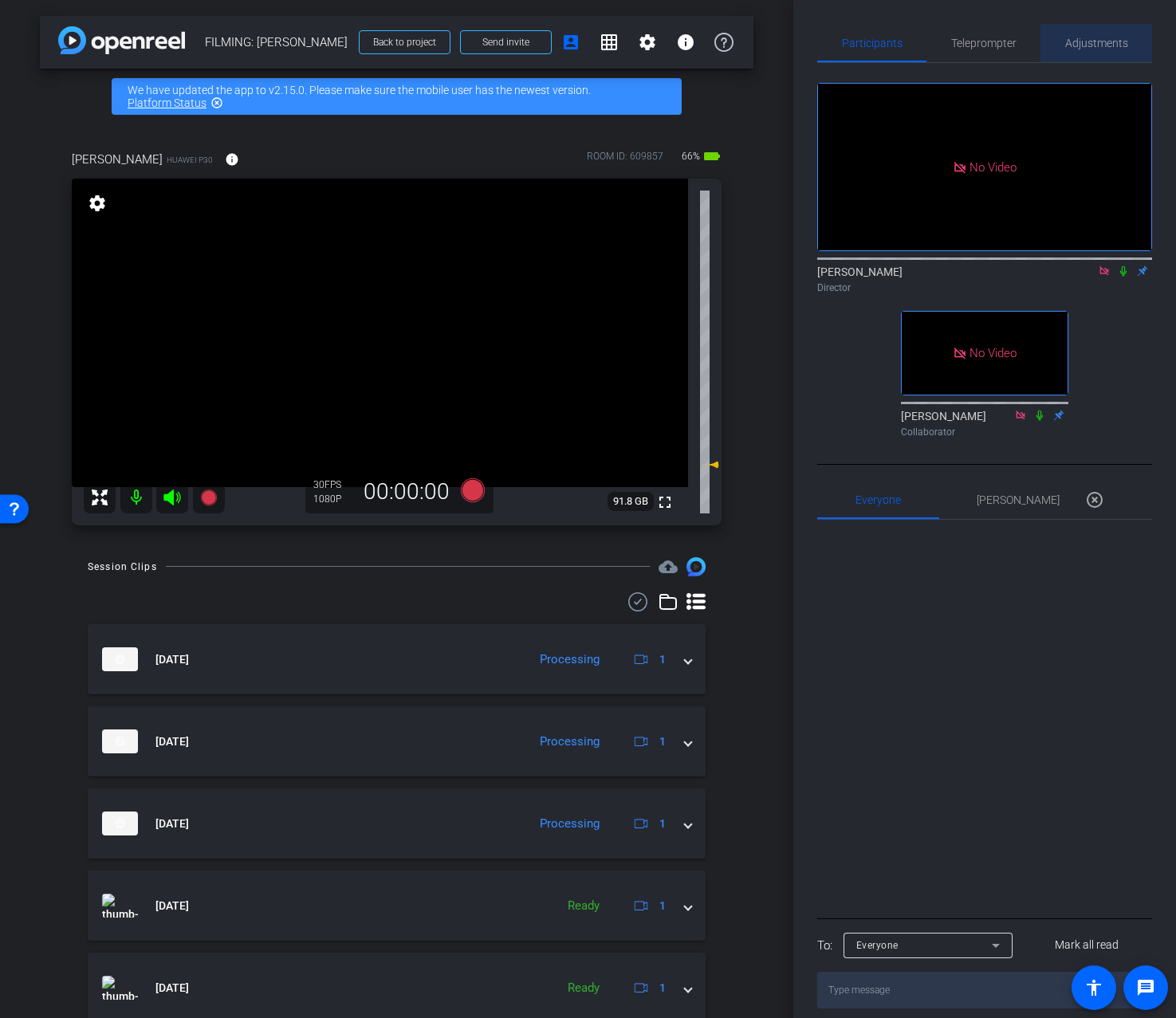
click at [1098, 50] on span "Adjustments" at bounding box center [1097, 43] width 63 height 38
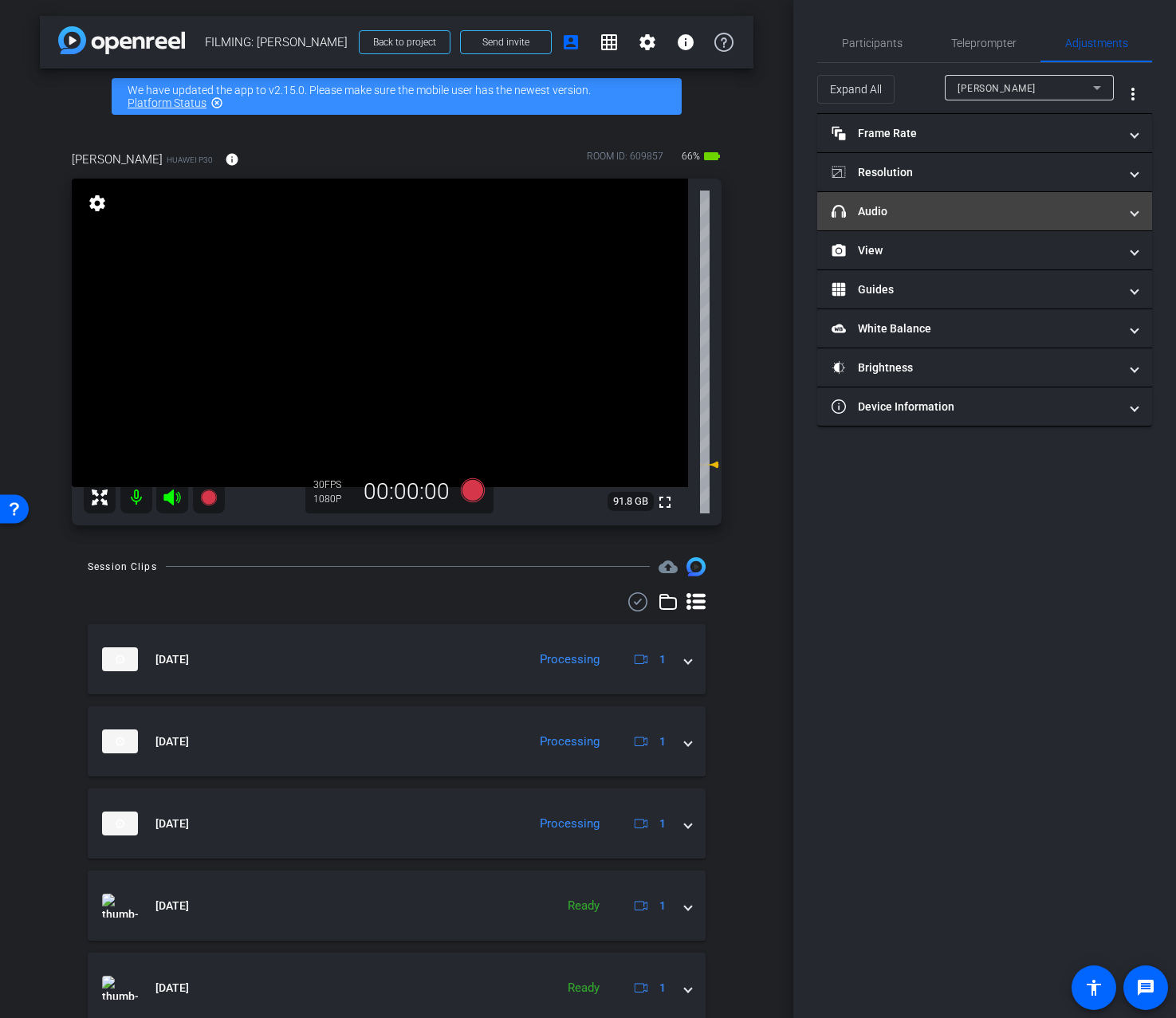
click at [963, 205] on mat-panel-title "headphone icon Audio" at bounding box center [976, 212] width 287 height 17
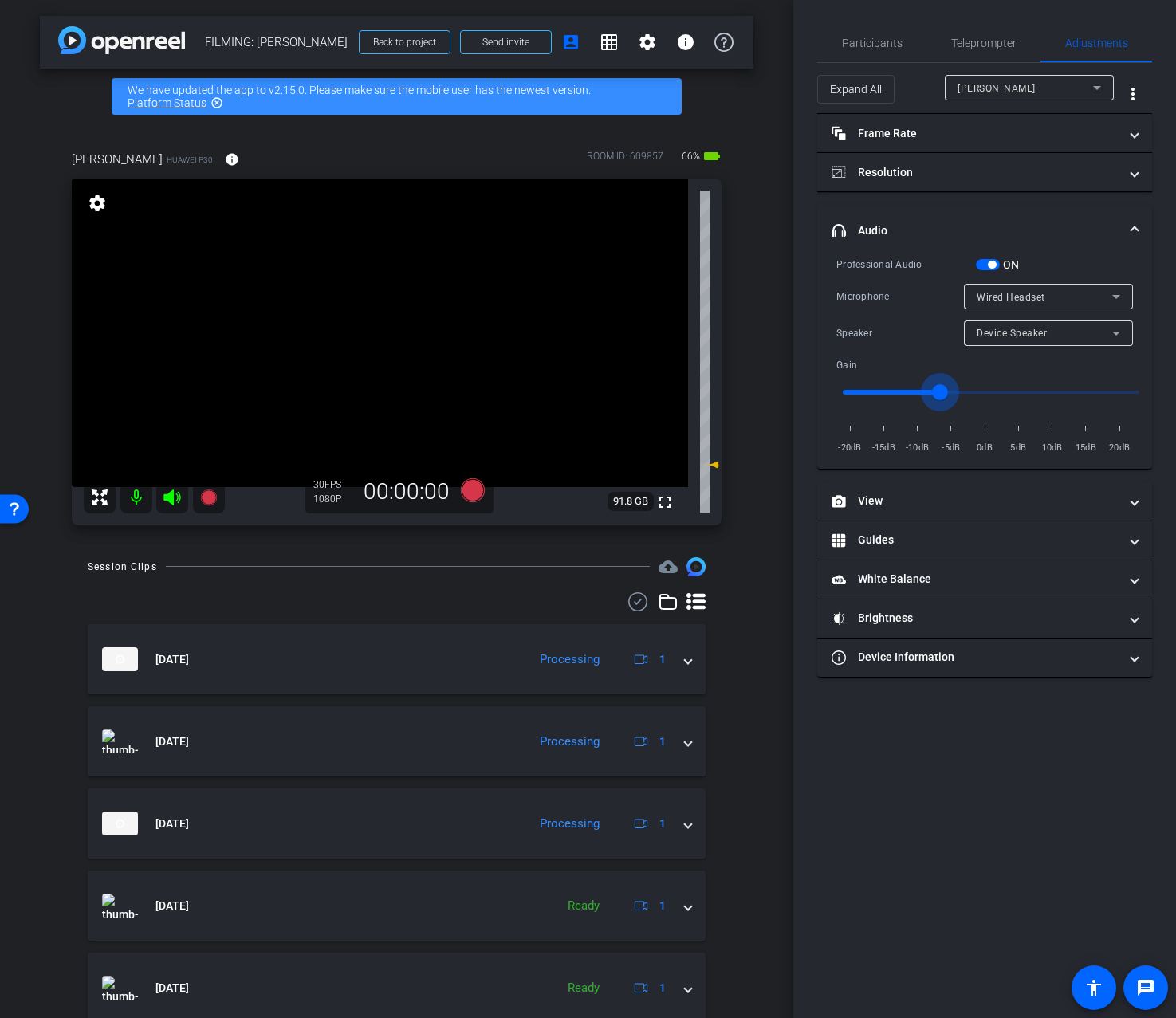
type input "-7"
click at [936, 386] on input "range" at bounding box center [992, 392] width 331 height 35
click at [973, 23] on div "Participants Teleprompter Adjustments Addie Hackshaw Director Ailsa Dann Collab…" at bounding box center [985, 509] width 383 height 1018
click at [972, 38] on span "Teleprompter" at bounding box center [984, 43] width 65 height 11
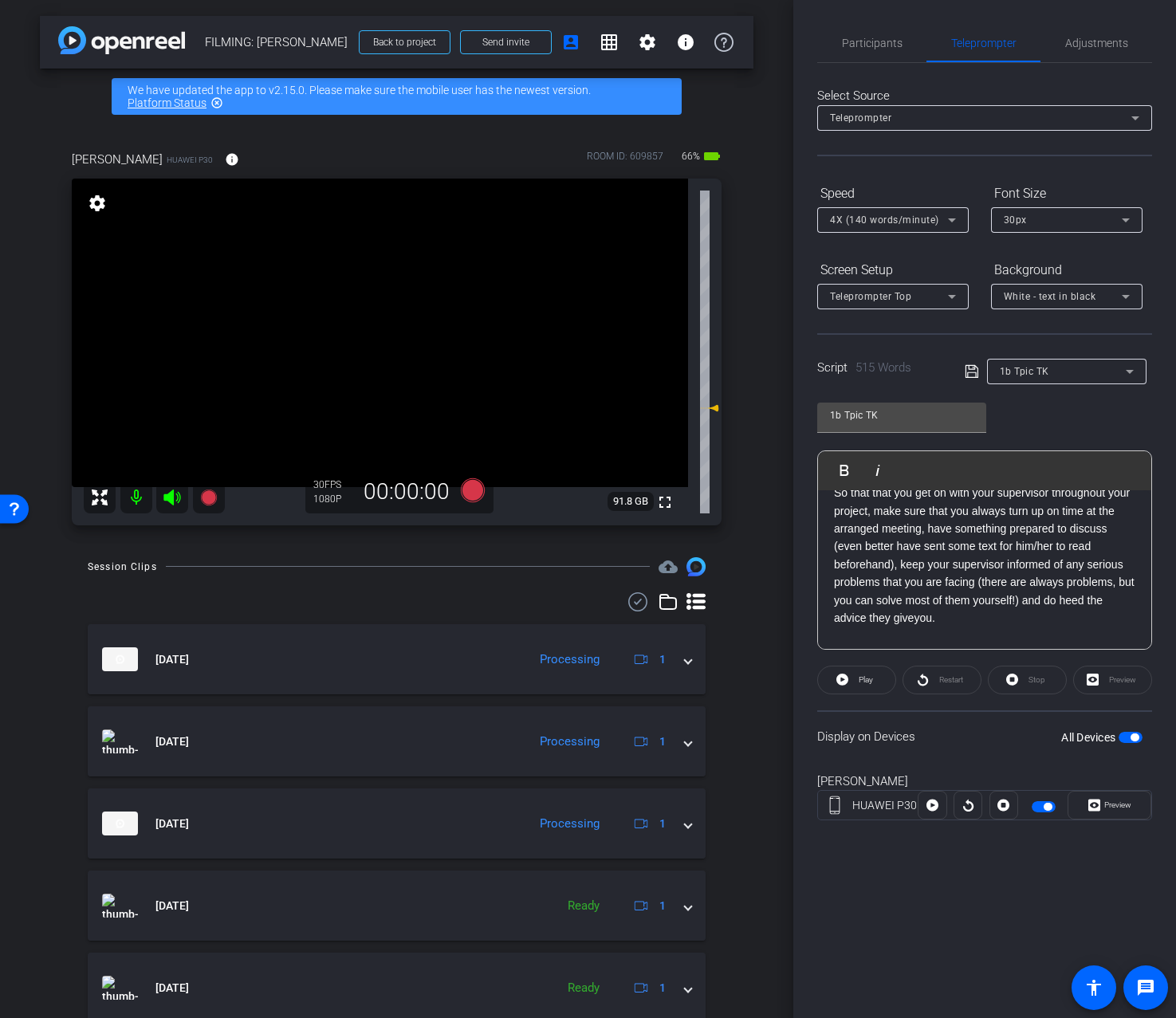
click at [1047, 370] on span "1b Tpic TK" at bounding box center [1024, 371] width 49 height 11
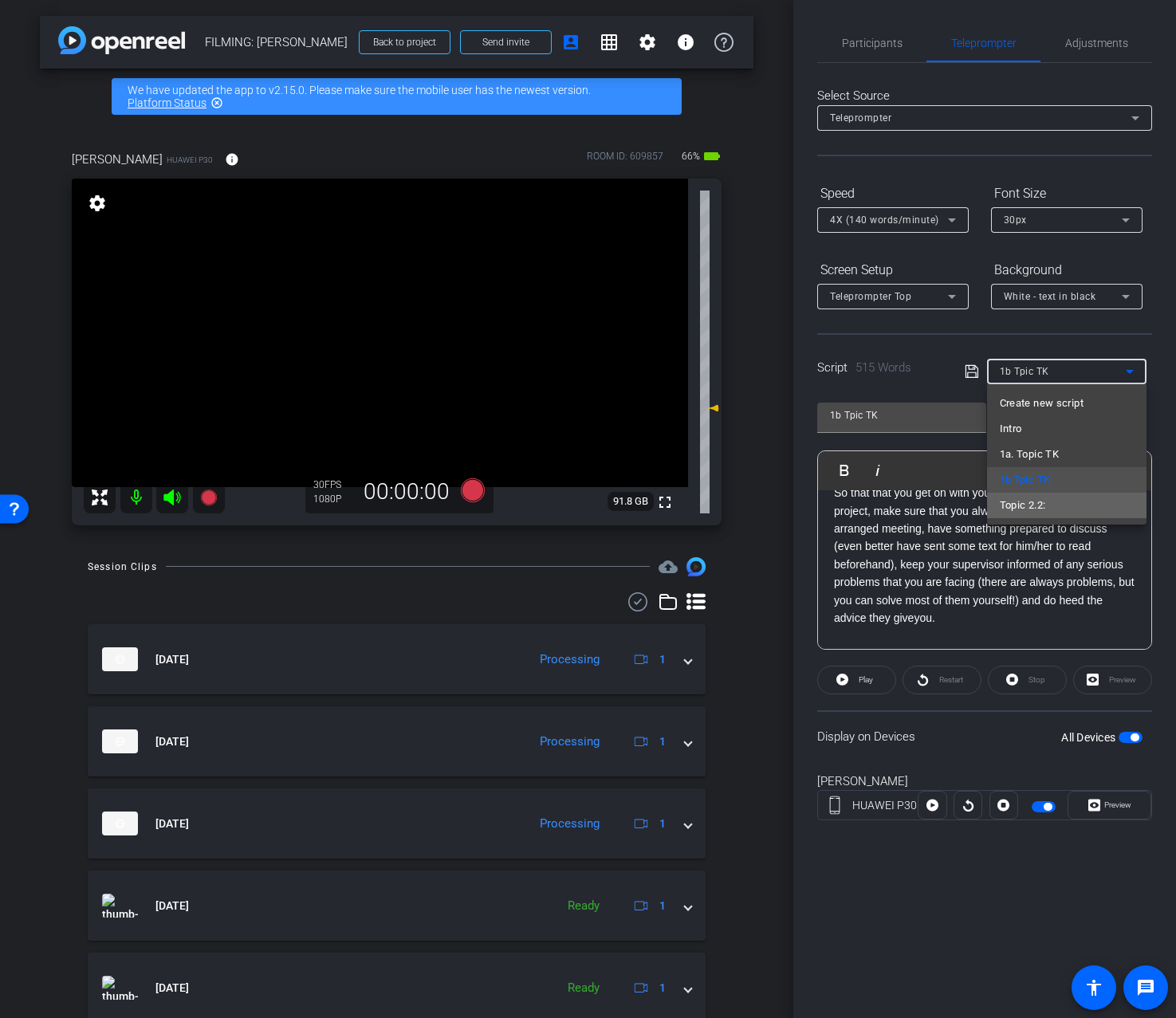
click at [1051, 500] on mat-option "Topic 2.2:" at bounding box center [1067, 505] width 159 height 26
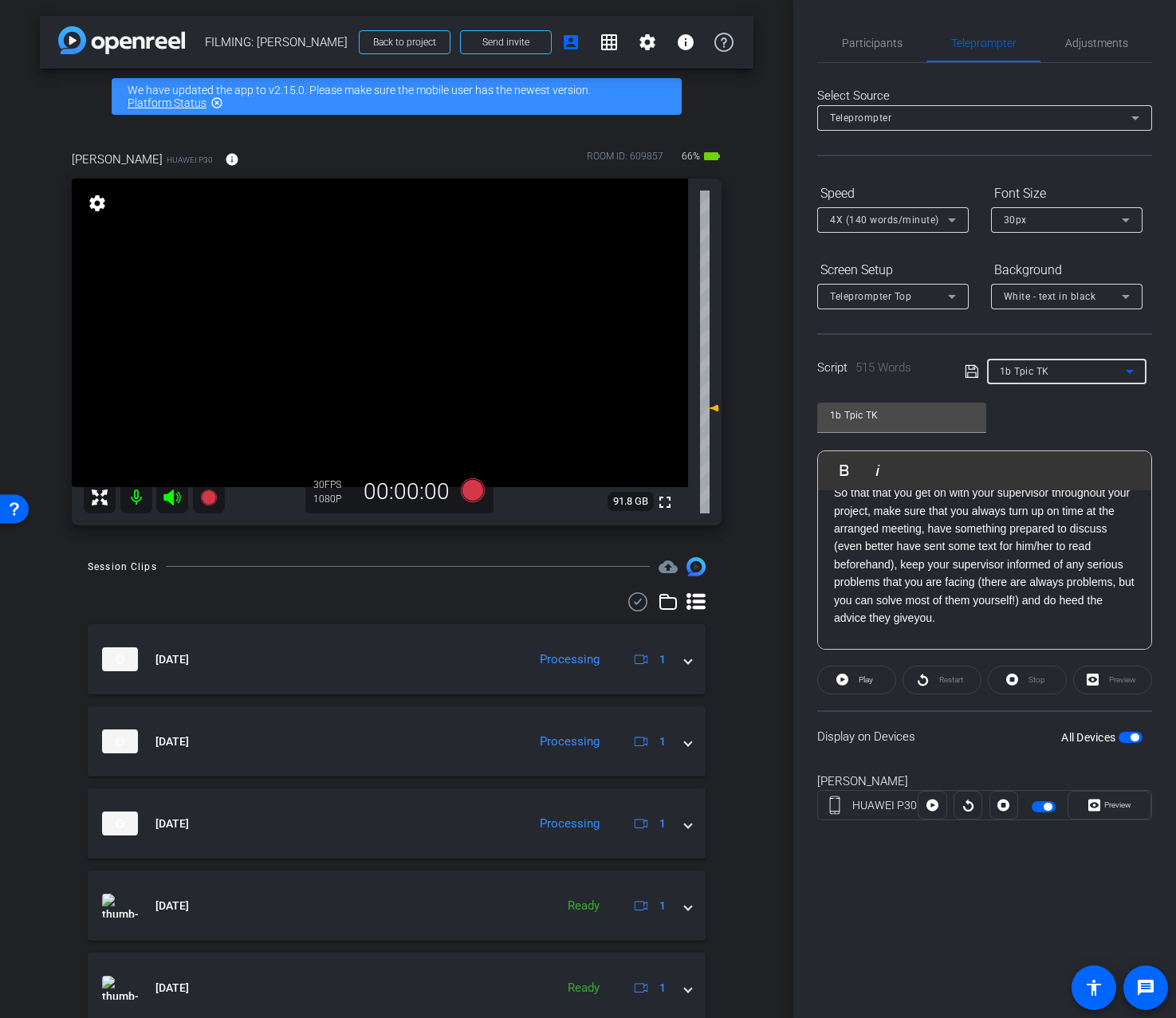
type input "Topic 2.2:"
click at [1095, 56] on span "Adjustments" at bounding box center [1097, 43] width 63 height 38
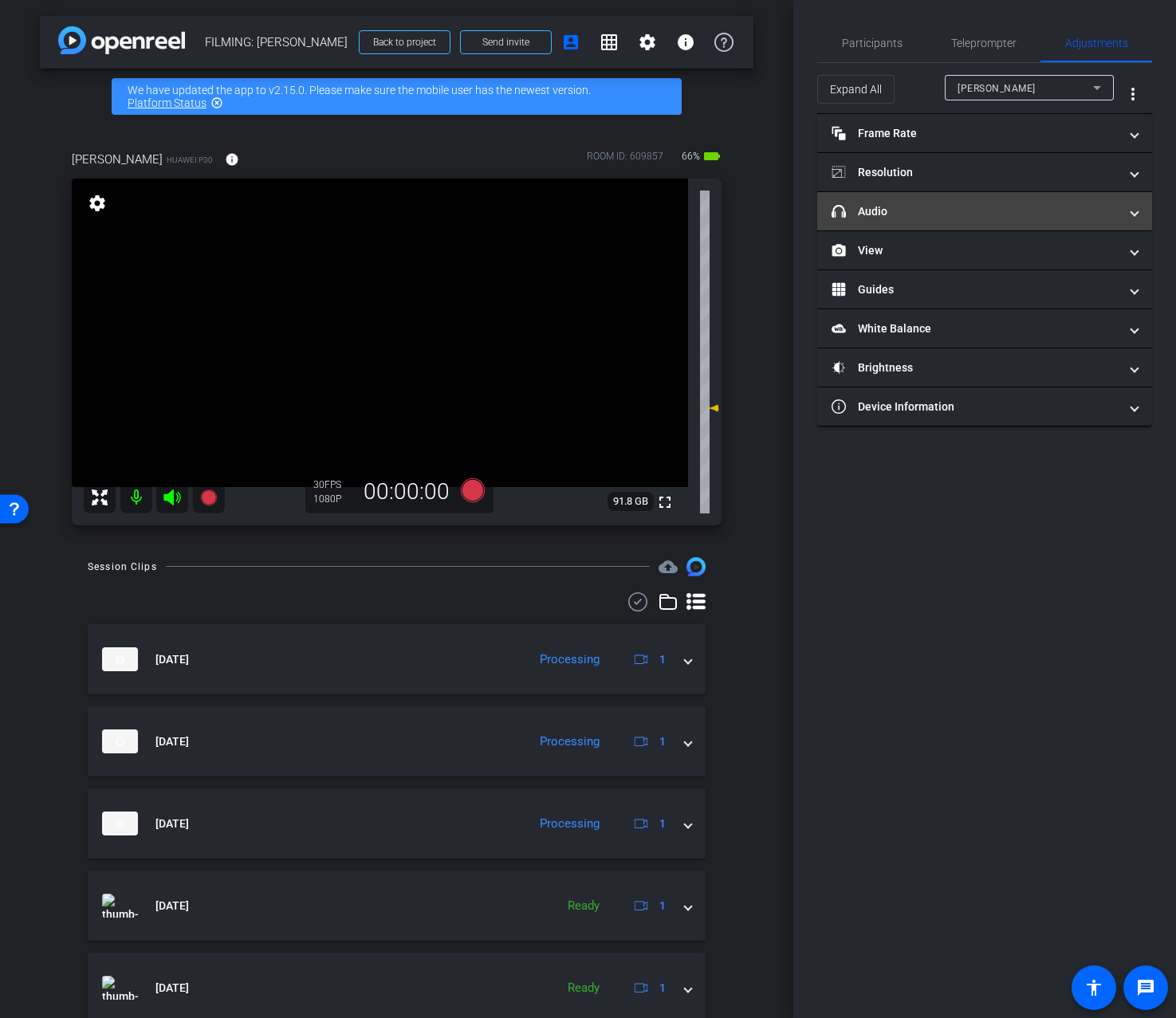
click at [977, 212] on mat-panel-title "headphone icon Audio" at bounding box center [976, 212] width 287 height 17
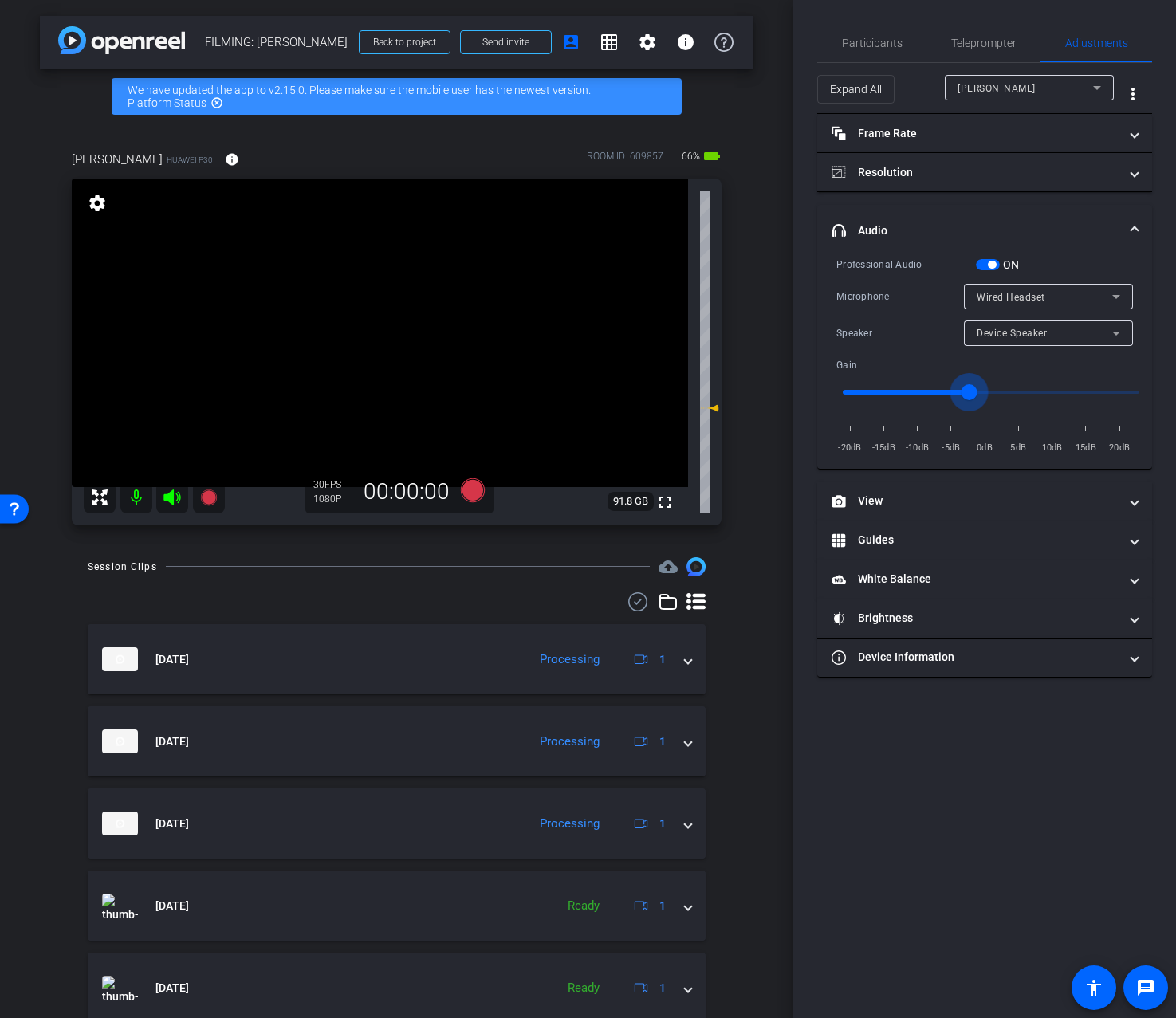
drag, startPoint x: 961, startPoint y: 393, endPoint x: 971, endPoint y: 392, distance: 10.0
click at [971, 392] on input "range" at bounding box center [992, 392] width 331 height 35
click at [885, 390] on input "range" at bounding box center [992, 392] width 331 height 35
type input "-14"
click at [887, 386] on input "range" at bounding box center [992, 392] width 331 height 35
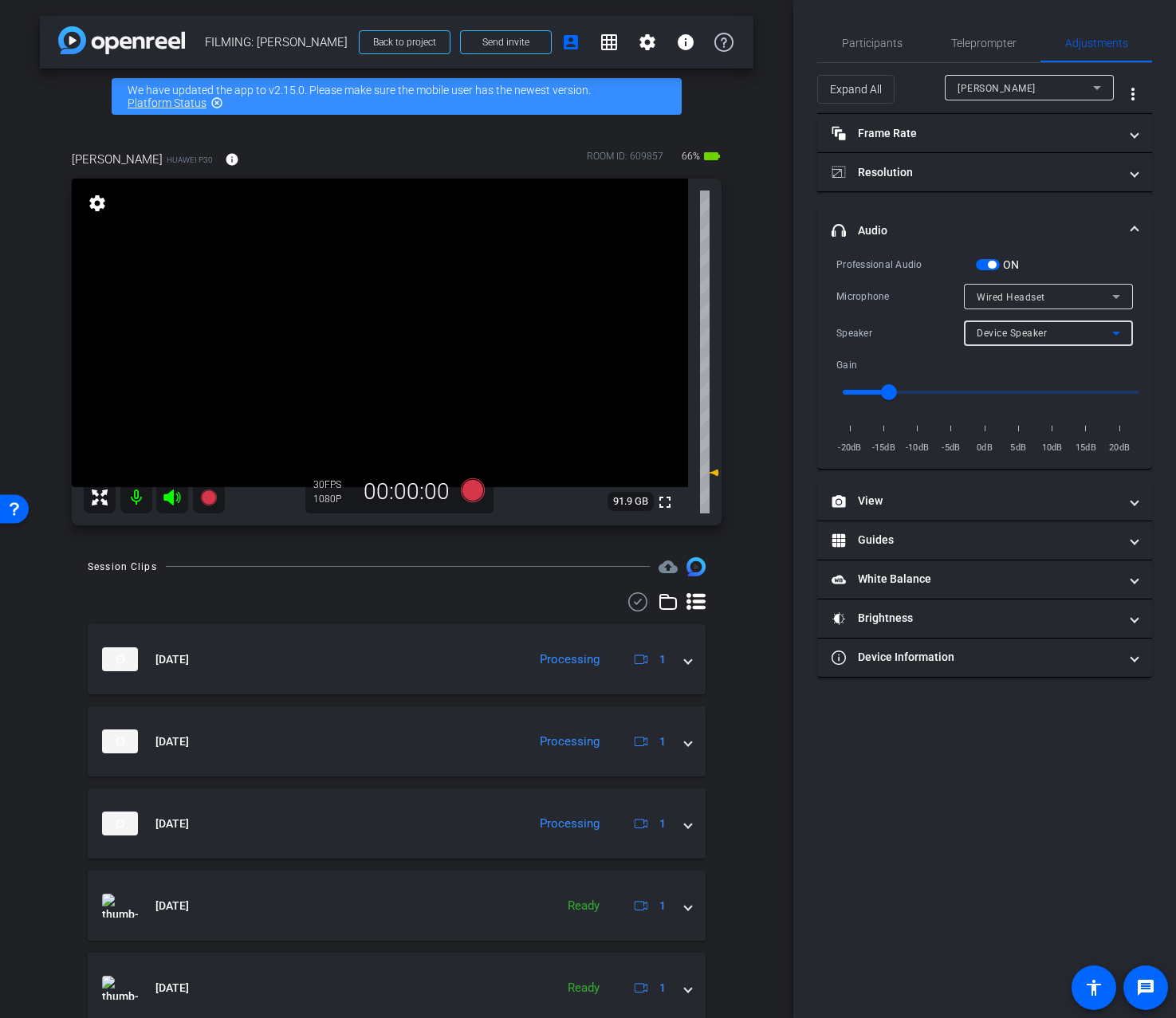
click at [1013, 331] on span "Device Speaker" at bounding box center [1012, 333] width 70 height 11
click at [1010, 385] on span "Wired Headset" at bounding box center [1012, 390] width 71 height 19
click at [892, 38] on span "Participants" at bounding box center [872, 43] width 61 height 11
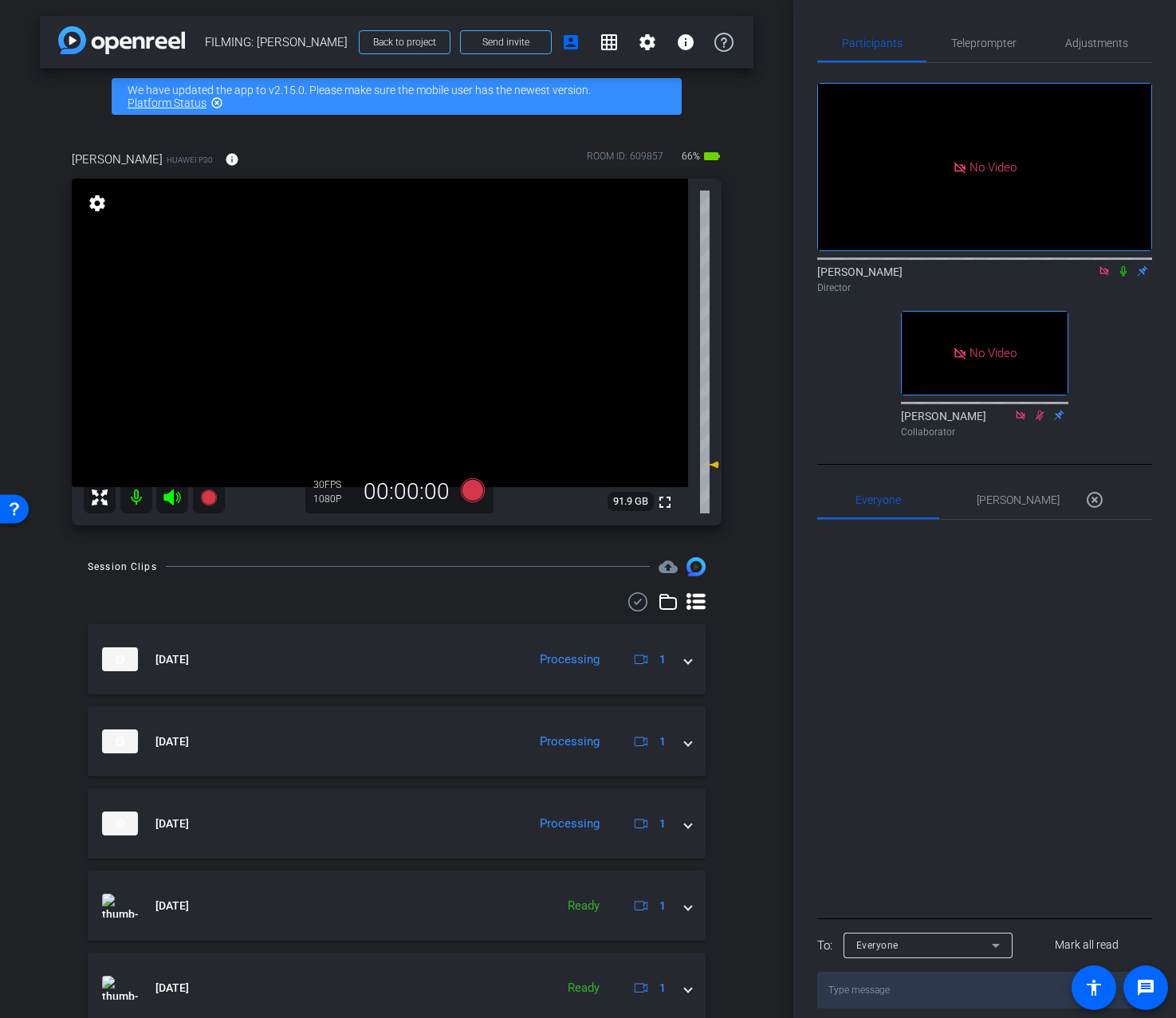
click at [1123, 275] on icon at bounding box center [1123, 270] width 13 height 11
click at [467, 491] on icon at bounding box center [472, 490] width 24 height 24
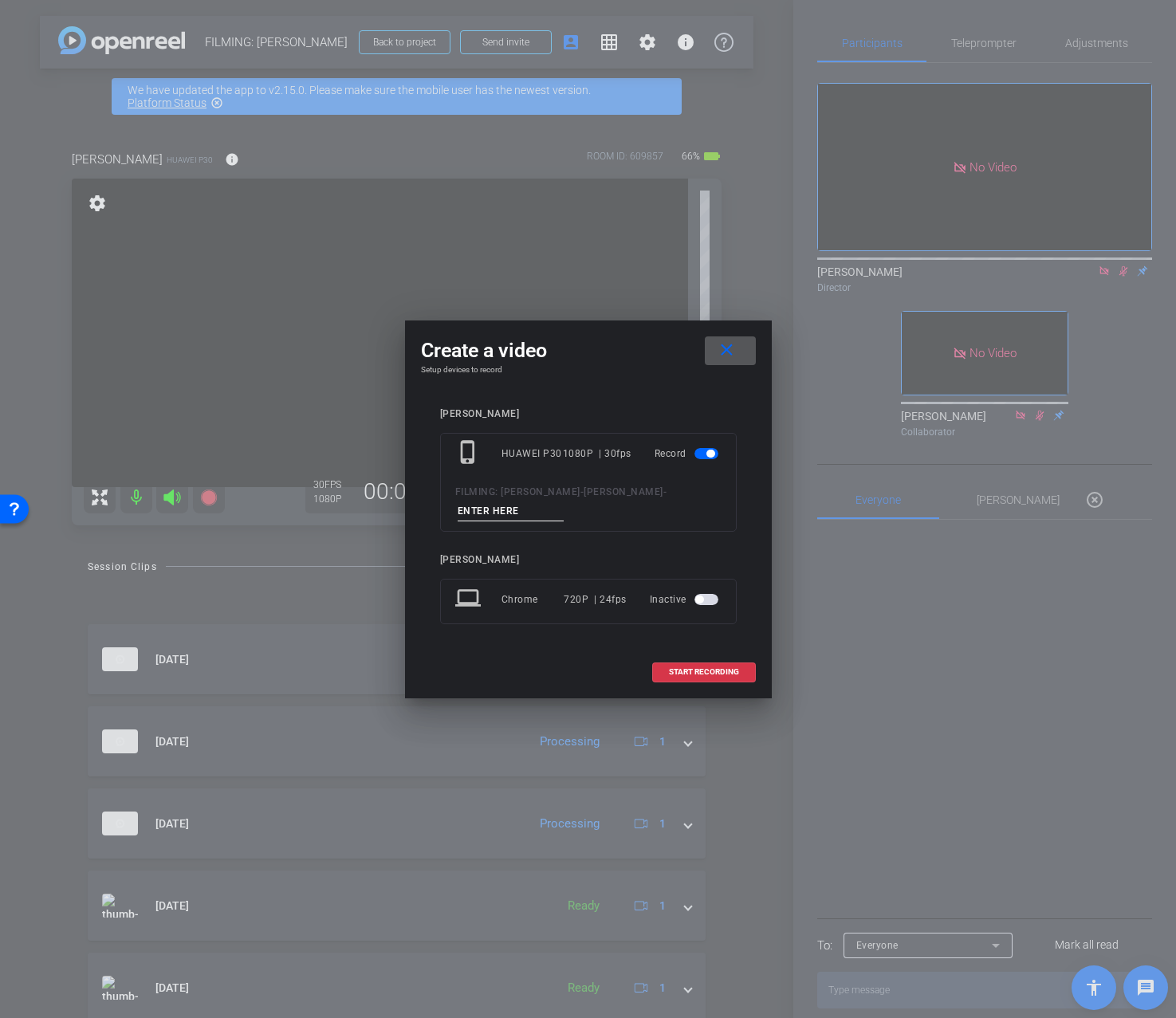
click at [486, 511] on input at bounding box center [511, 512] width 107 height 20
type input "2.2"
click at [732, 678] on span at bounding box center [704, 673] width 102 height 38
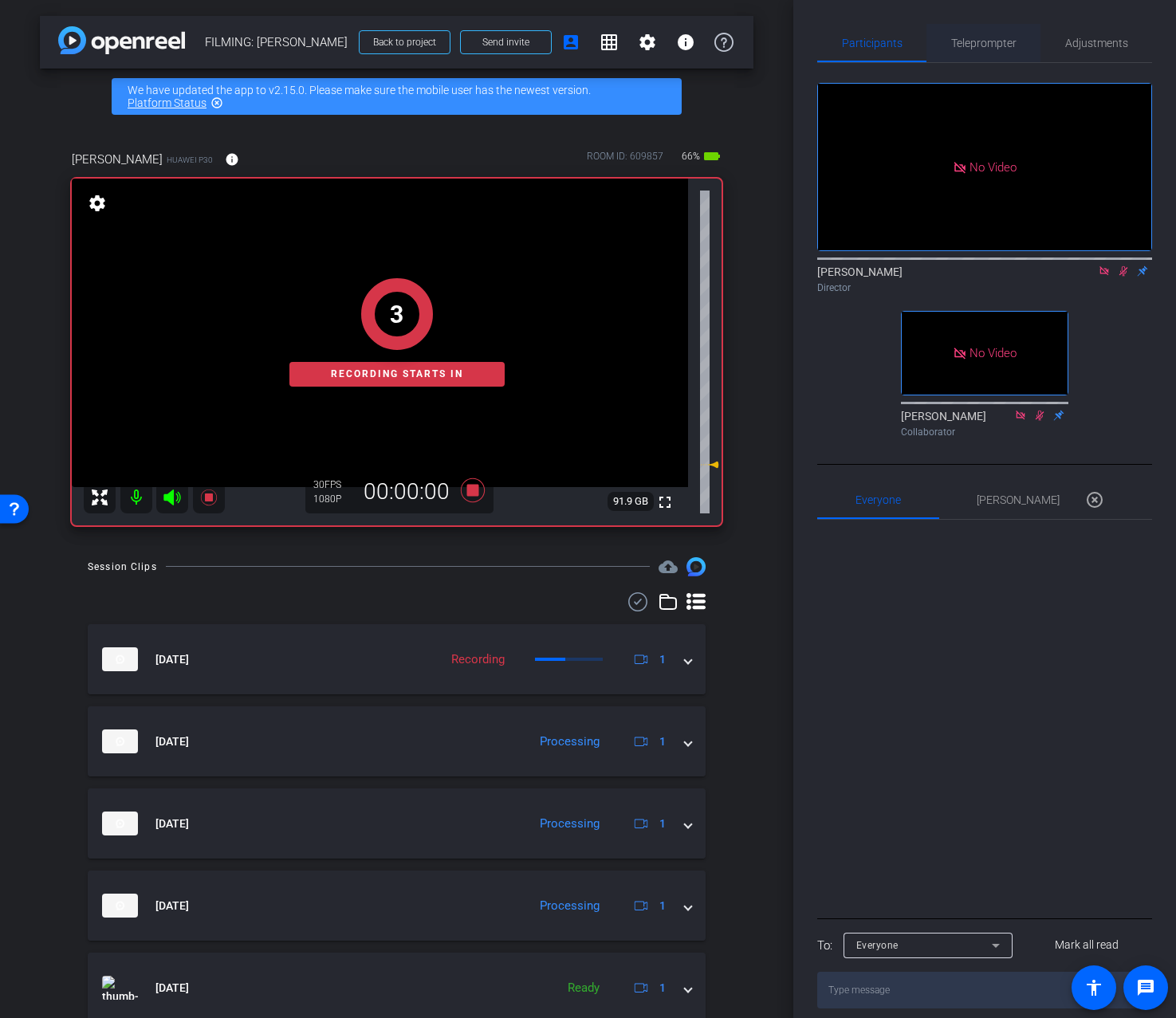
click at [1007, 43] on span "Teleprompter" at bounding box center [984, 43] width 65 height 11
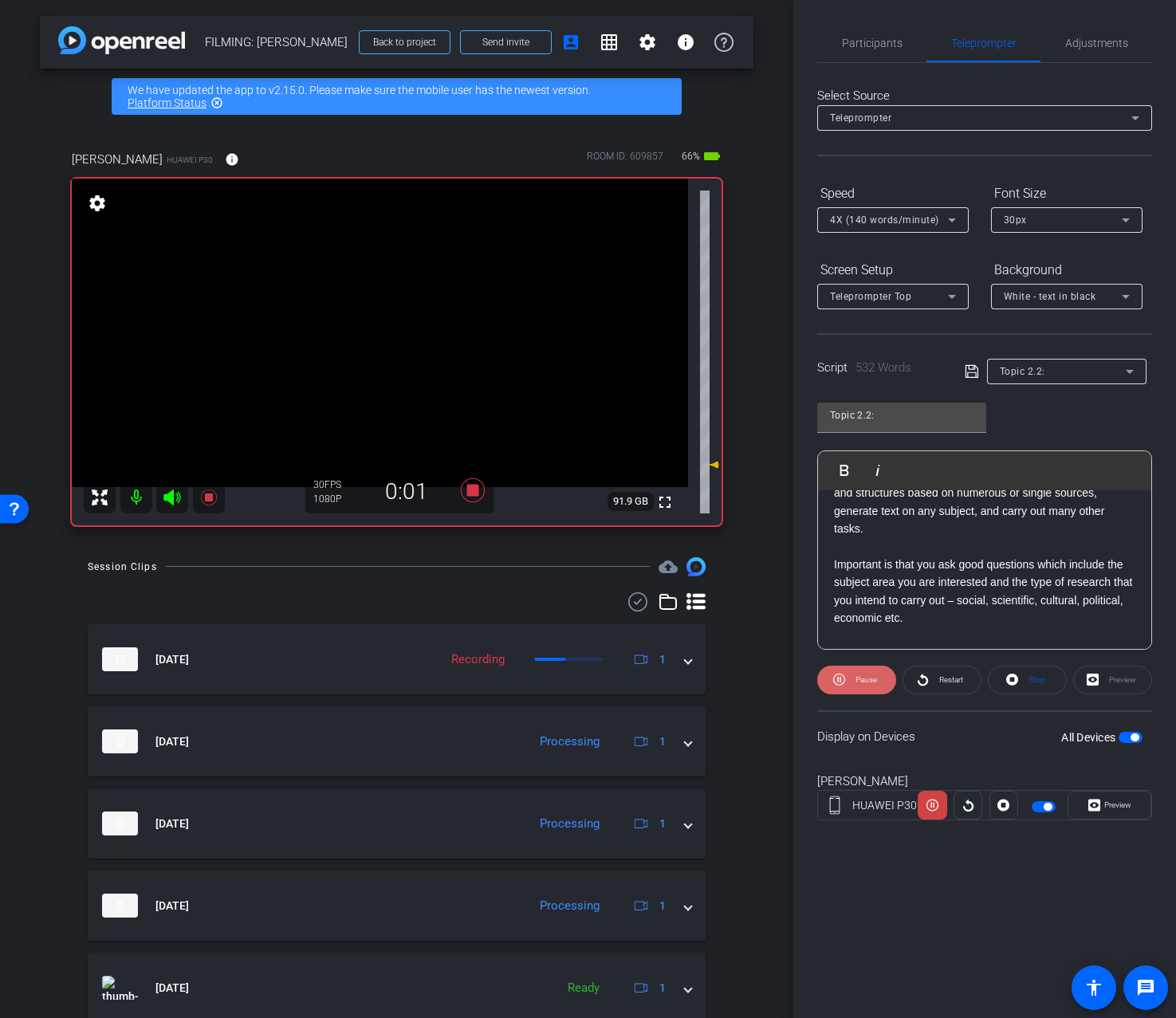
click at [856, 681] on span "Pause" at bounding box center [866, 679] width 22 height 9
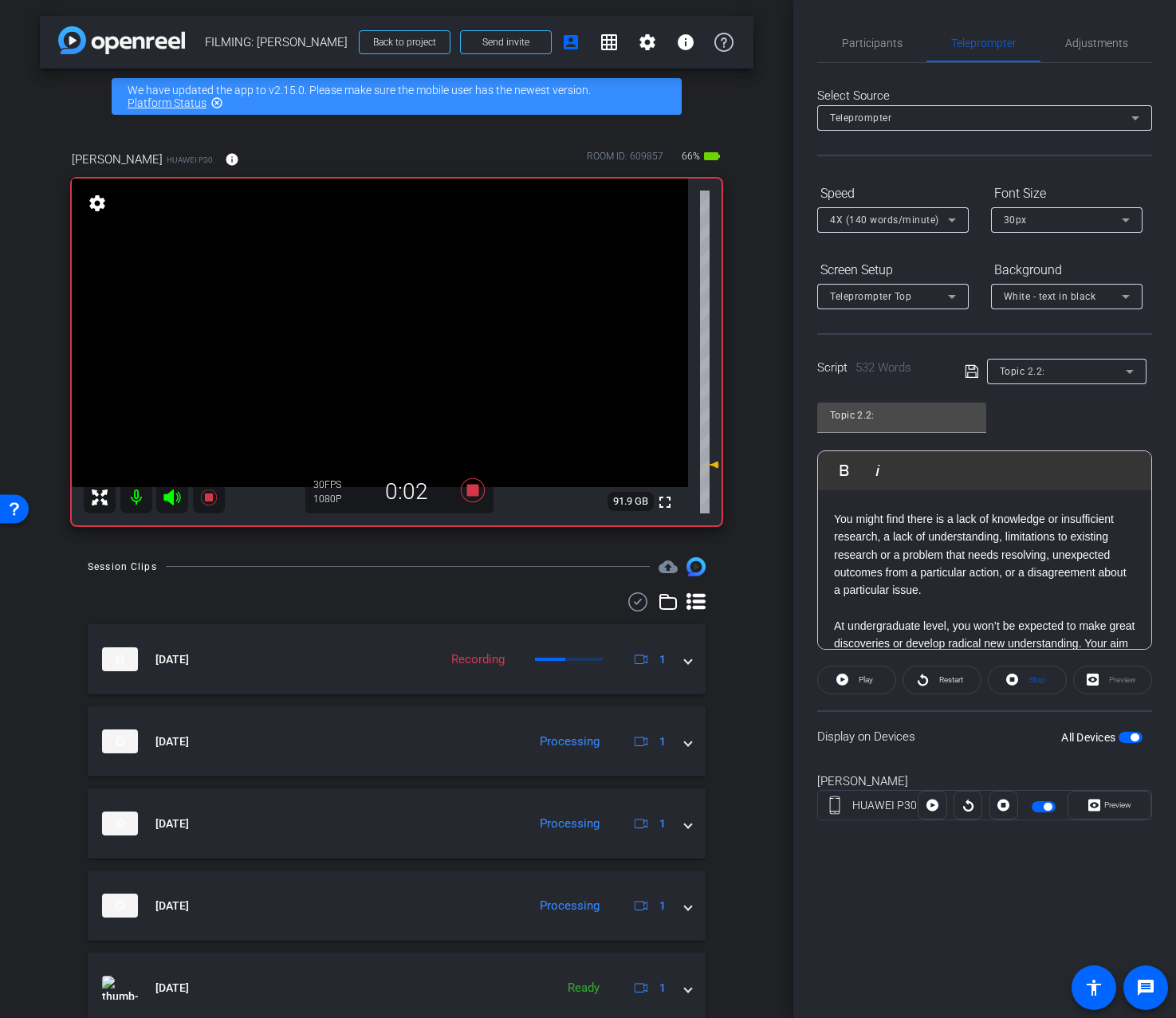
scroll to position [0, 0]
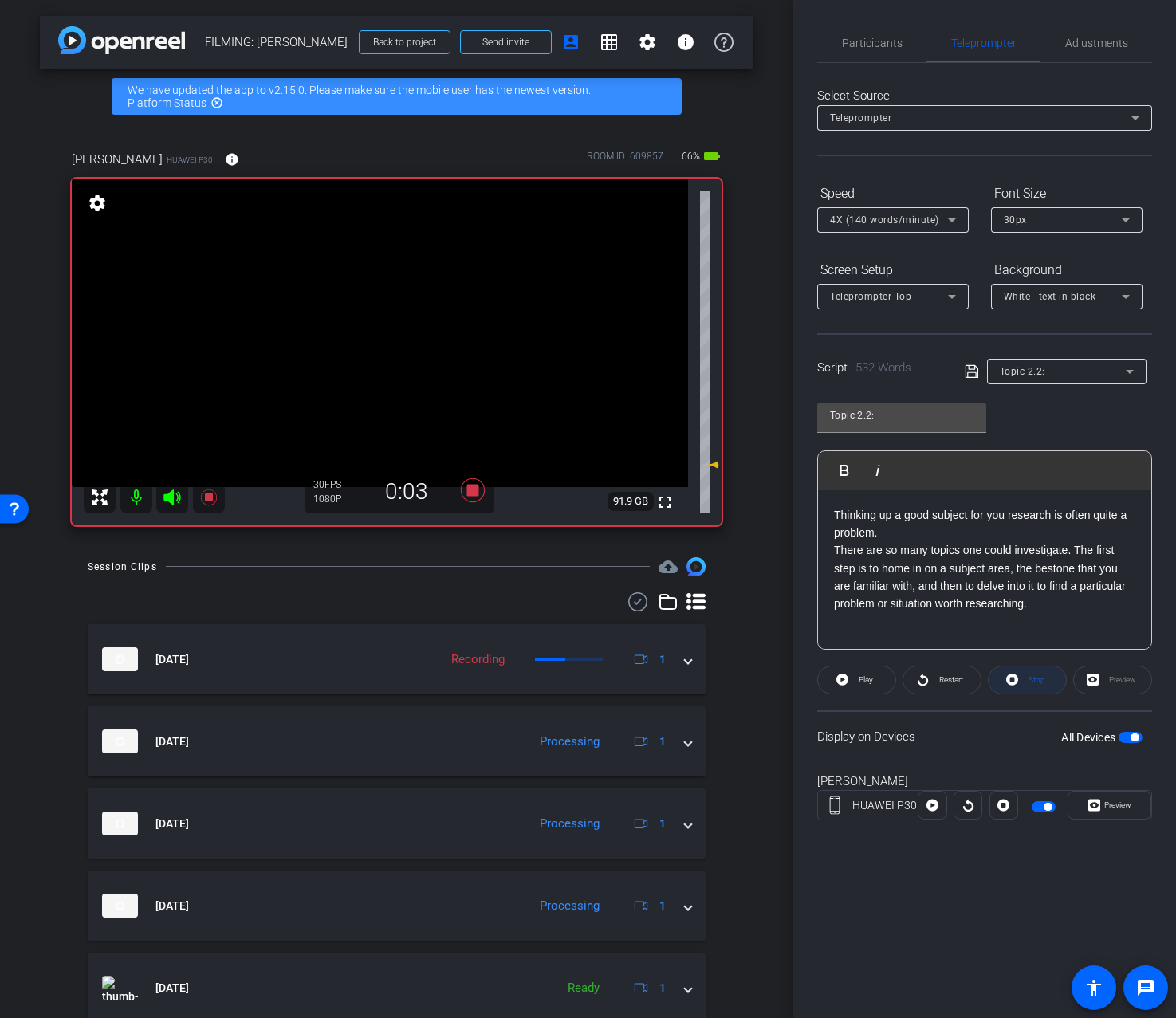
click at [1025, 687] on span "Stop" at bounding box center [1035, 680] width 21 height 23
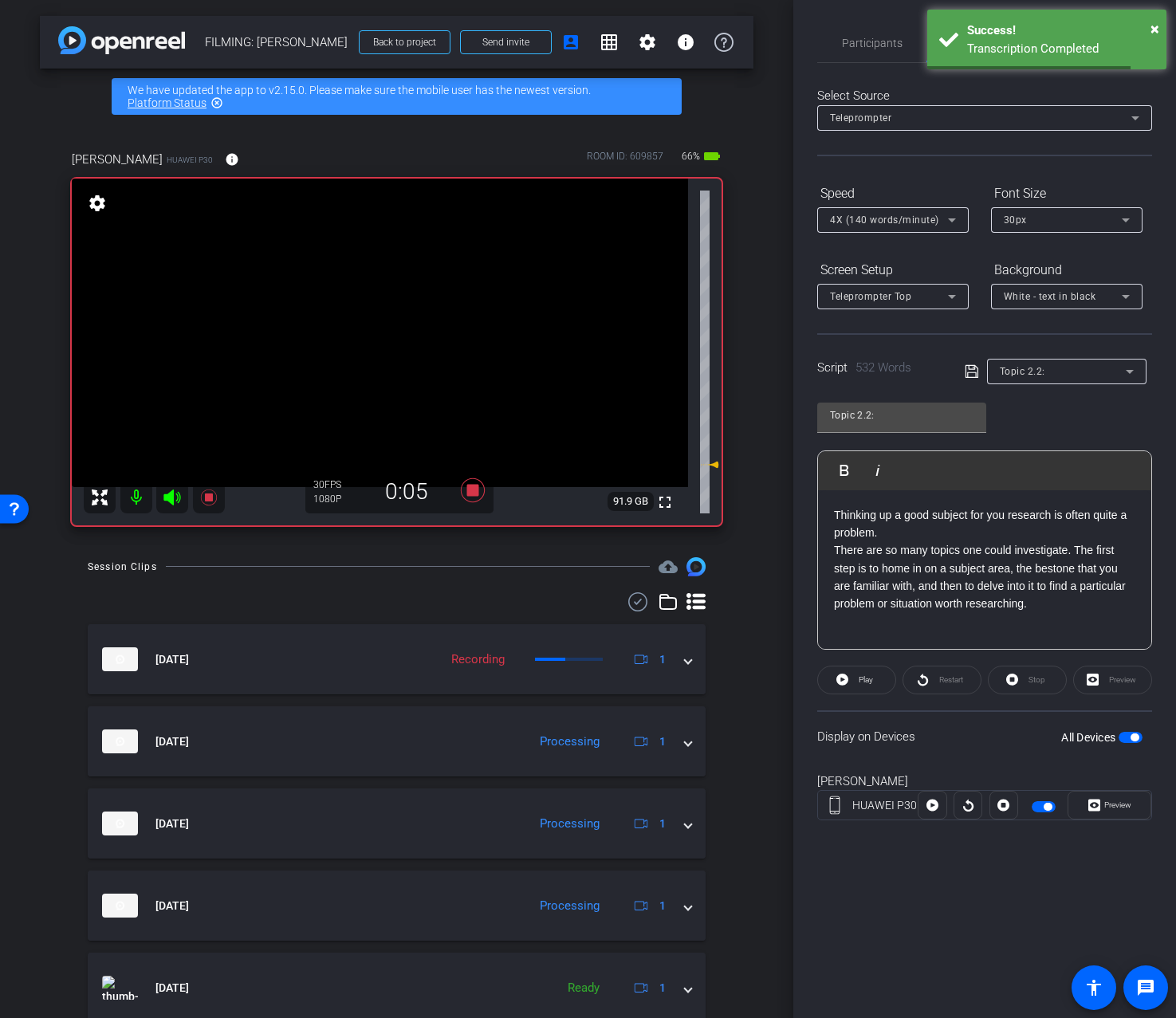
drag, startPoint x: 969, startPoint y: 807, endPoint x: 955, endPoint y: 784, distance: 26.9
click at [968, 807] on div at bounding box center [968, 805] width 28 height 28
click at [937, 686] on div "Restart" at bounding box center [942, 680] width 79 height 28
click at [961, 804] on div at bounding box center [968, 805] width 28 height 28
click at [951, 683] on div "Restart" at bounding box center [942, 680] width 79 height 28
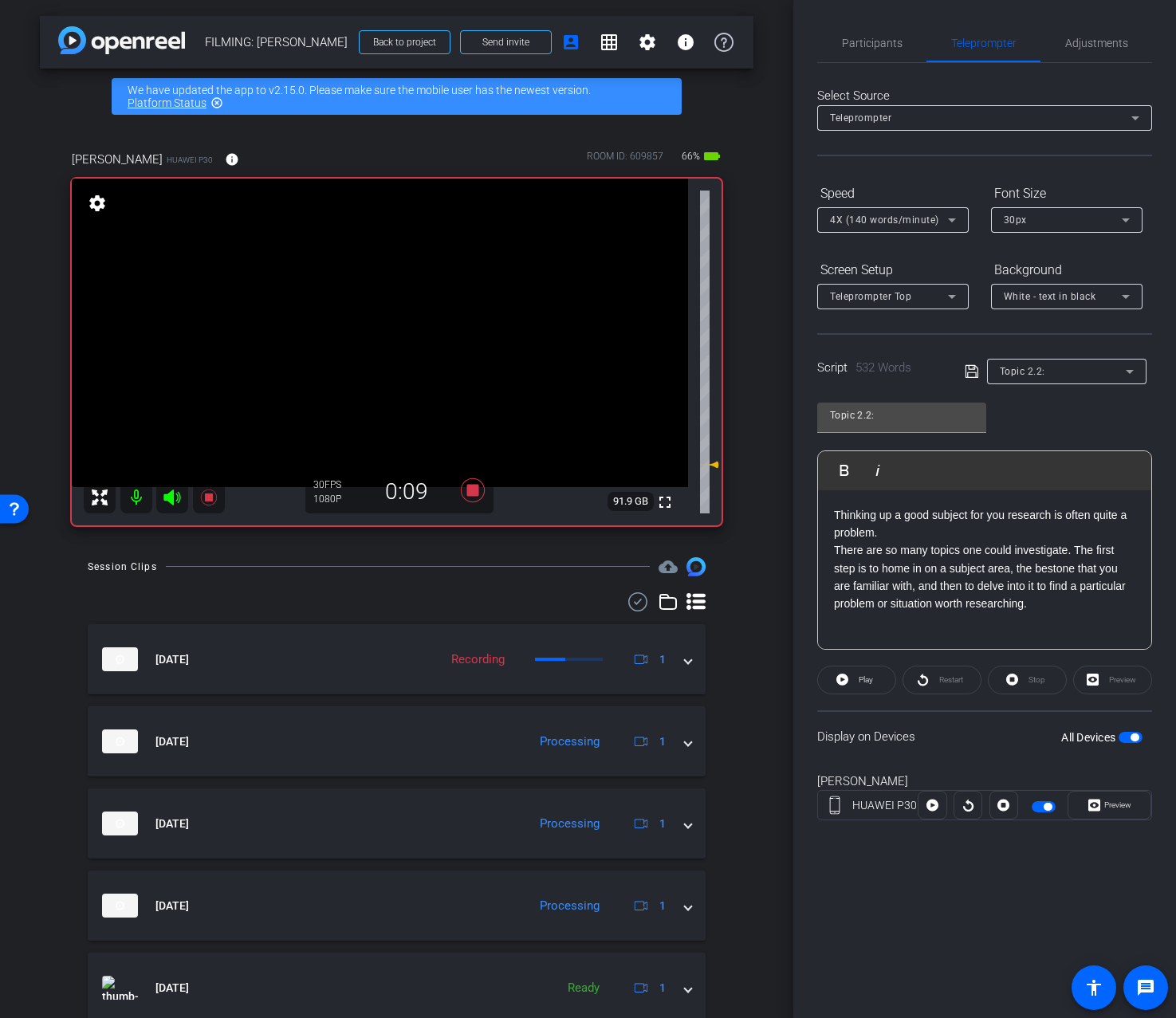
click at [861, 652] on openreel-capture-teleprompter "Speed 4X (140 words/minute) Font Size 30px Screen Setup Teleprompter Top Backgr…" at bounding box center [984, 514] width 335 height 668
click at [1113, 803] on span "Preview" at bounding box center [1118, 804] width 27 height 9
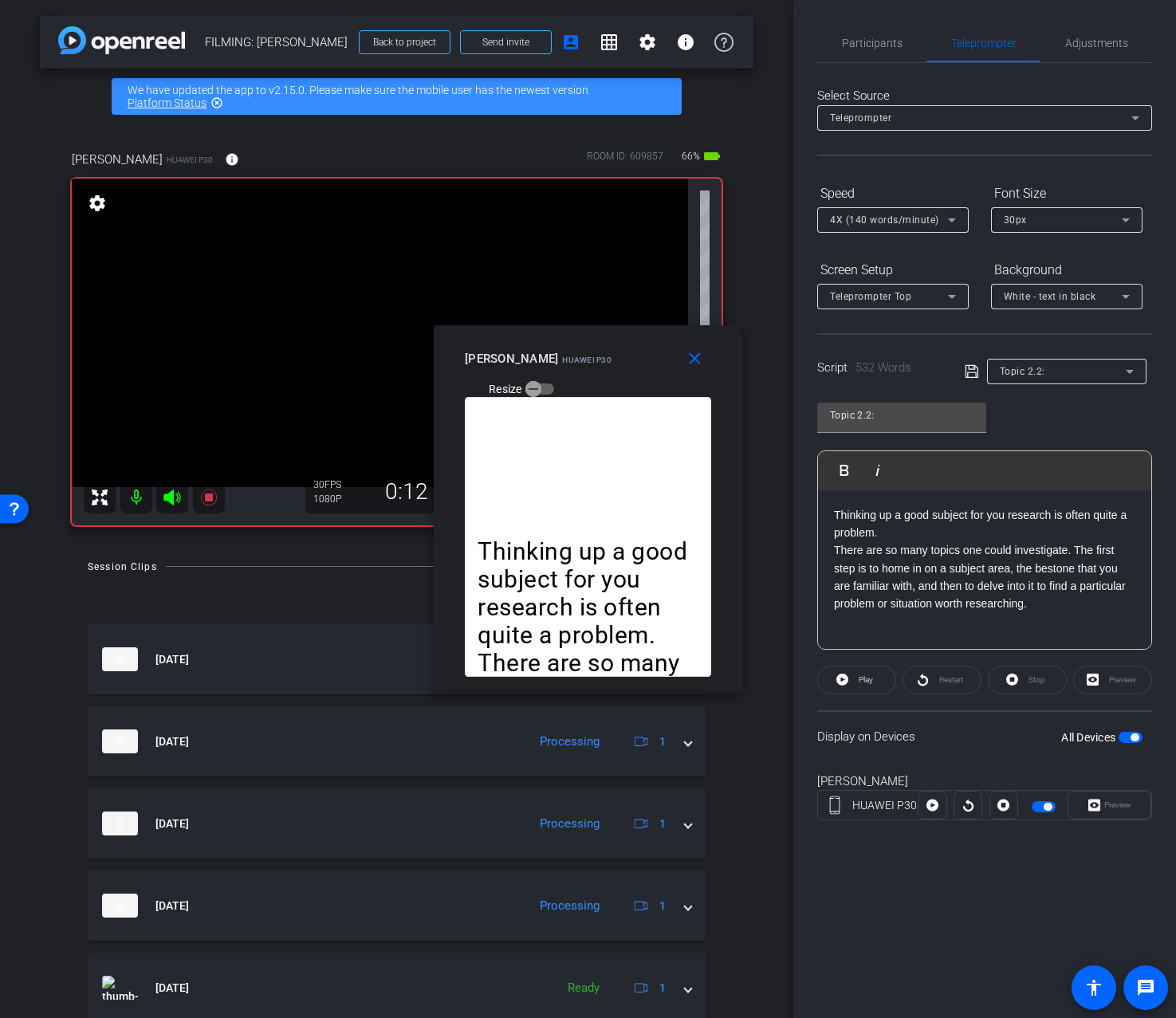
click at [972, 804] on div at bounding box center [968, 805] width 28 height 28
drag, startPoint x: 966, startPoint y: 804, endPoint x: 961, endPoint y: 794, distance: 11.2
click at [966, 804] on div at bounding box center [968, 805] width 28 height 28
click at [850, 683] on span at bounding box center [856, 680] width 78 height 38
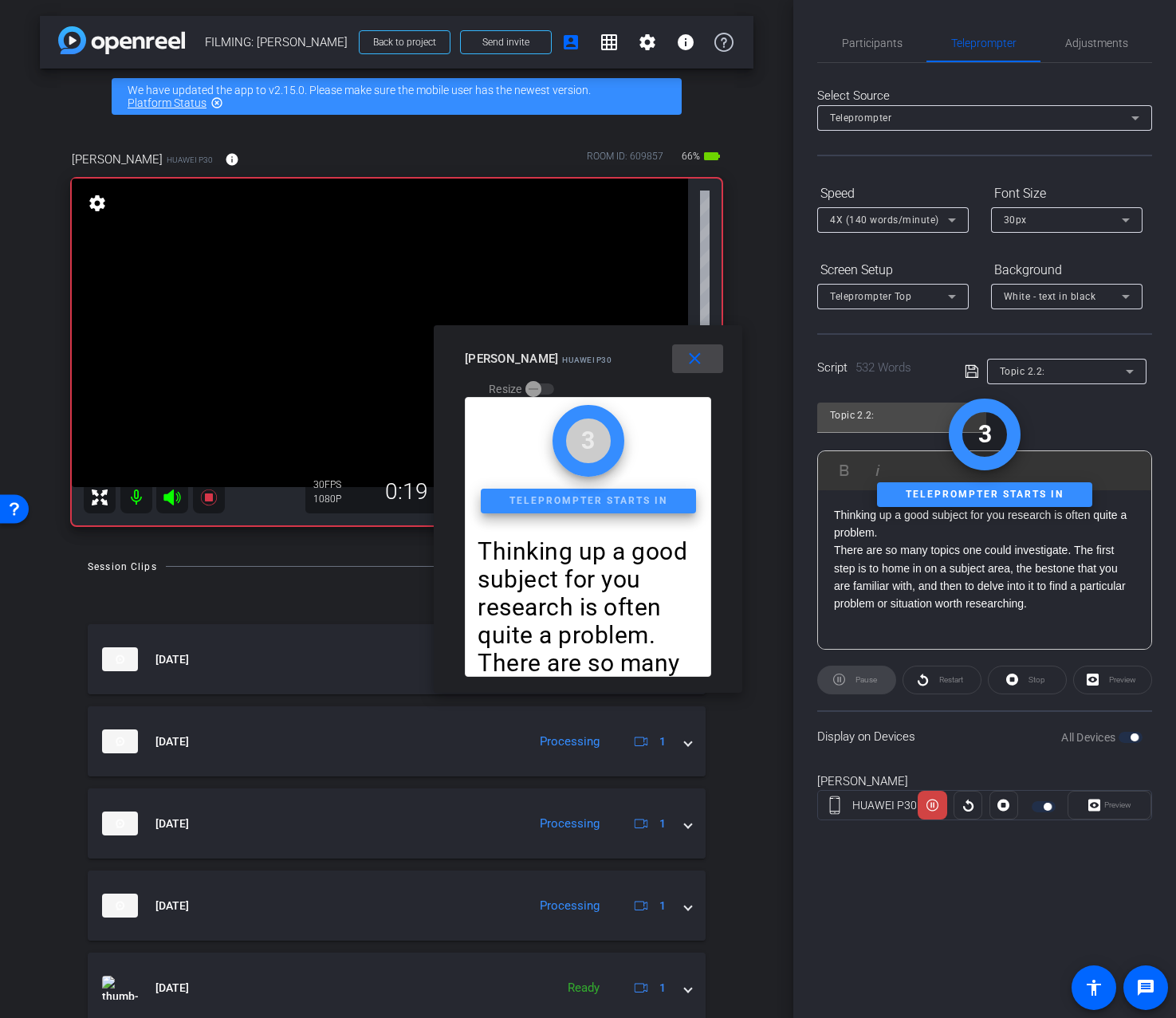
click at [689, 357] on mat-icon "close" at bounding box center [695, 359] width 20 height 20
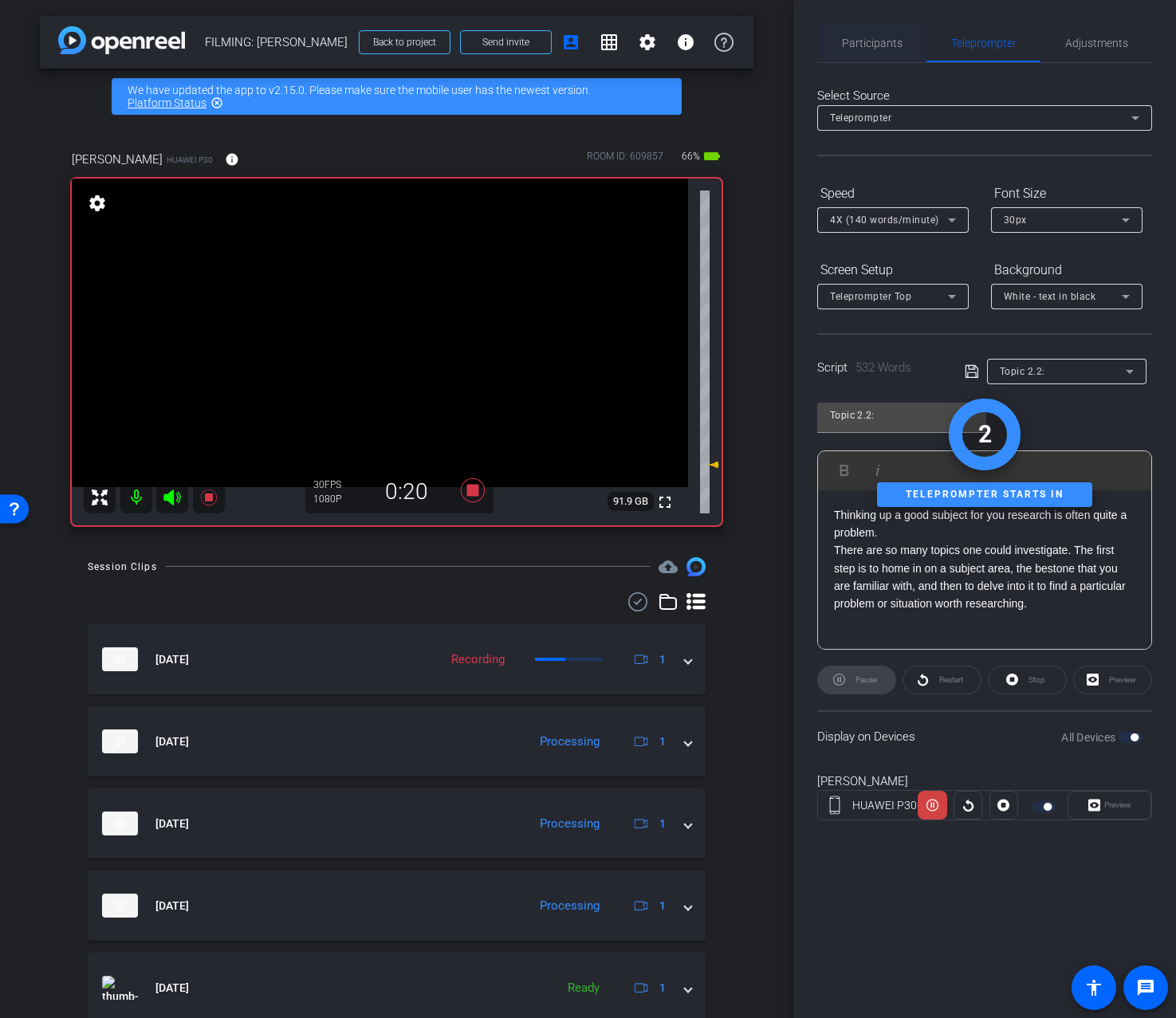
click at [898, 46] on span "Participants" at bounding box center [872, 43] width 61 height 11
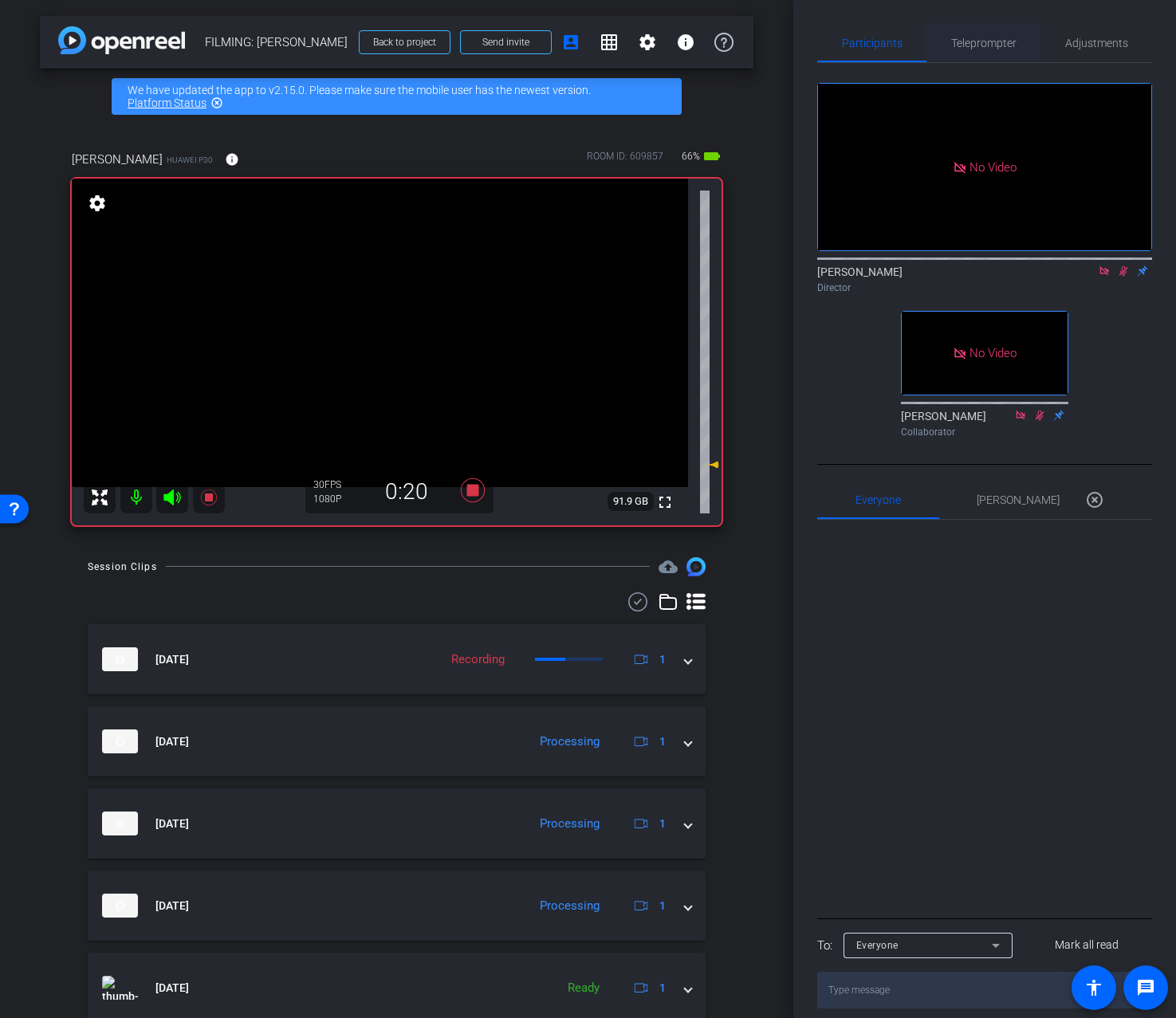
click at [1020, 56] on div "Teleprompter" at bounding box center [983, 43] width 114 height 38
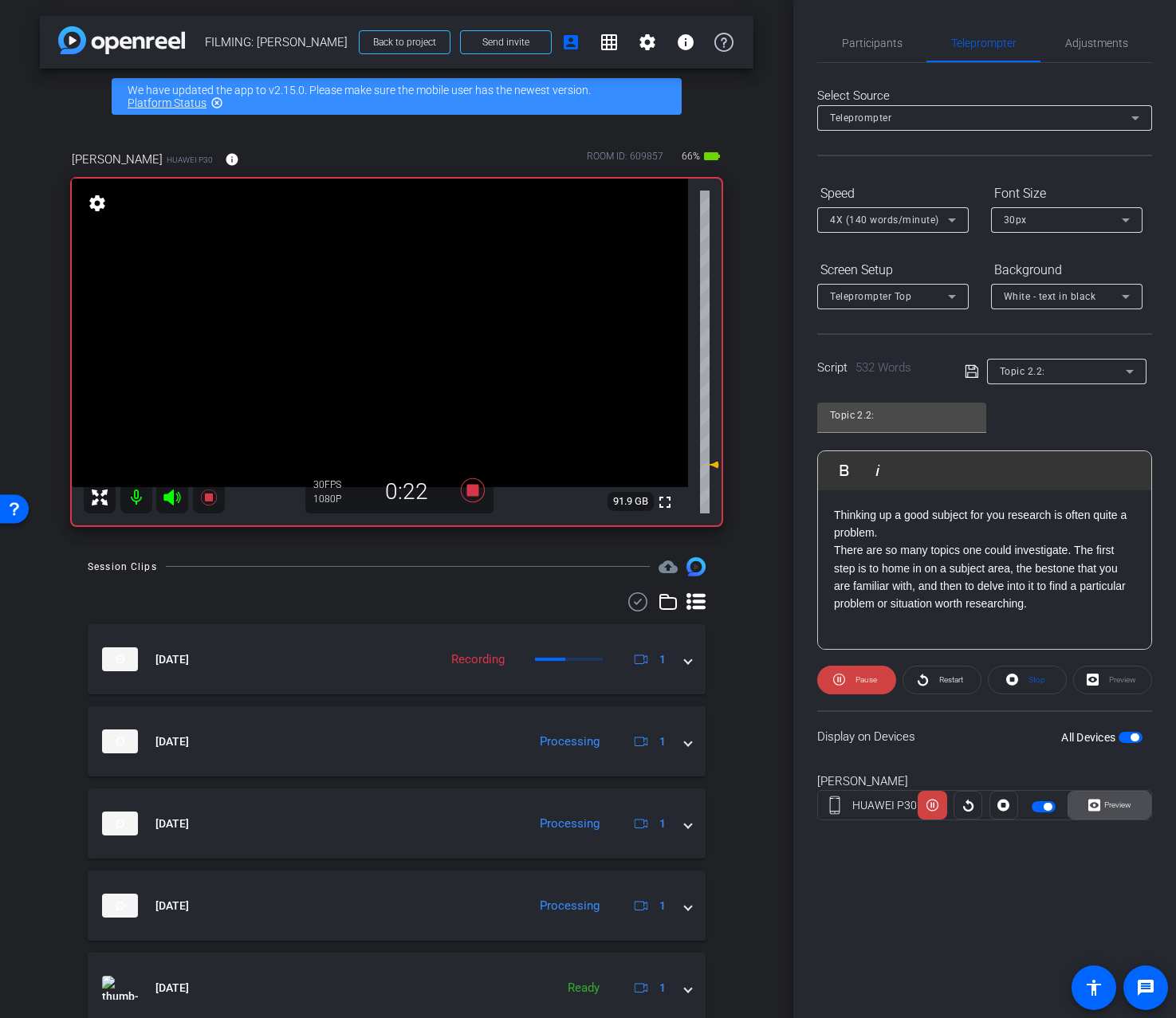
click at [1124, 800] on span "Preview" at bounding box center [1118, 804] width 27 height 9
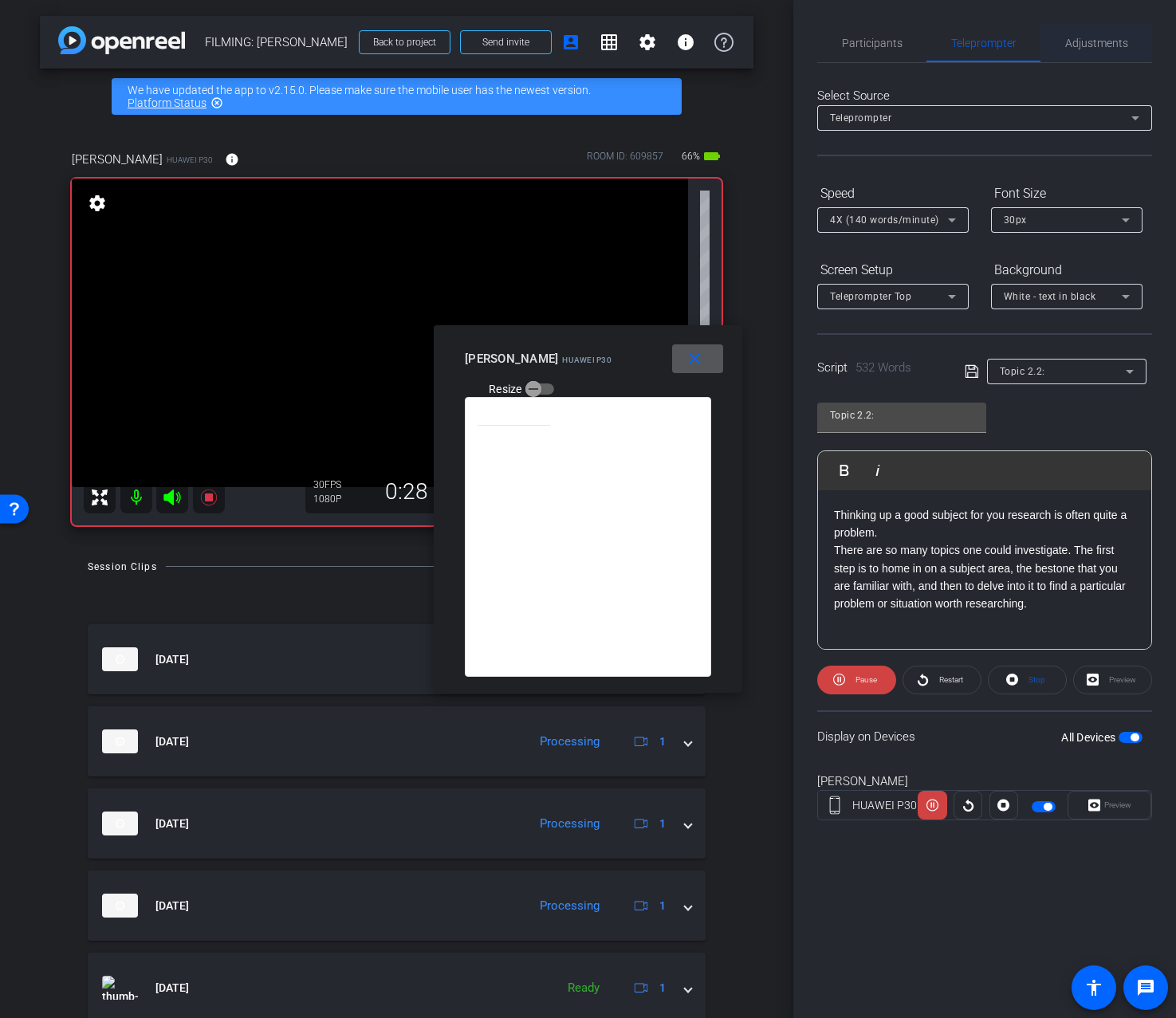
click at [1078, 38] on span "Adjustments" at bounding box center [1097, 43] width 63 height 11
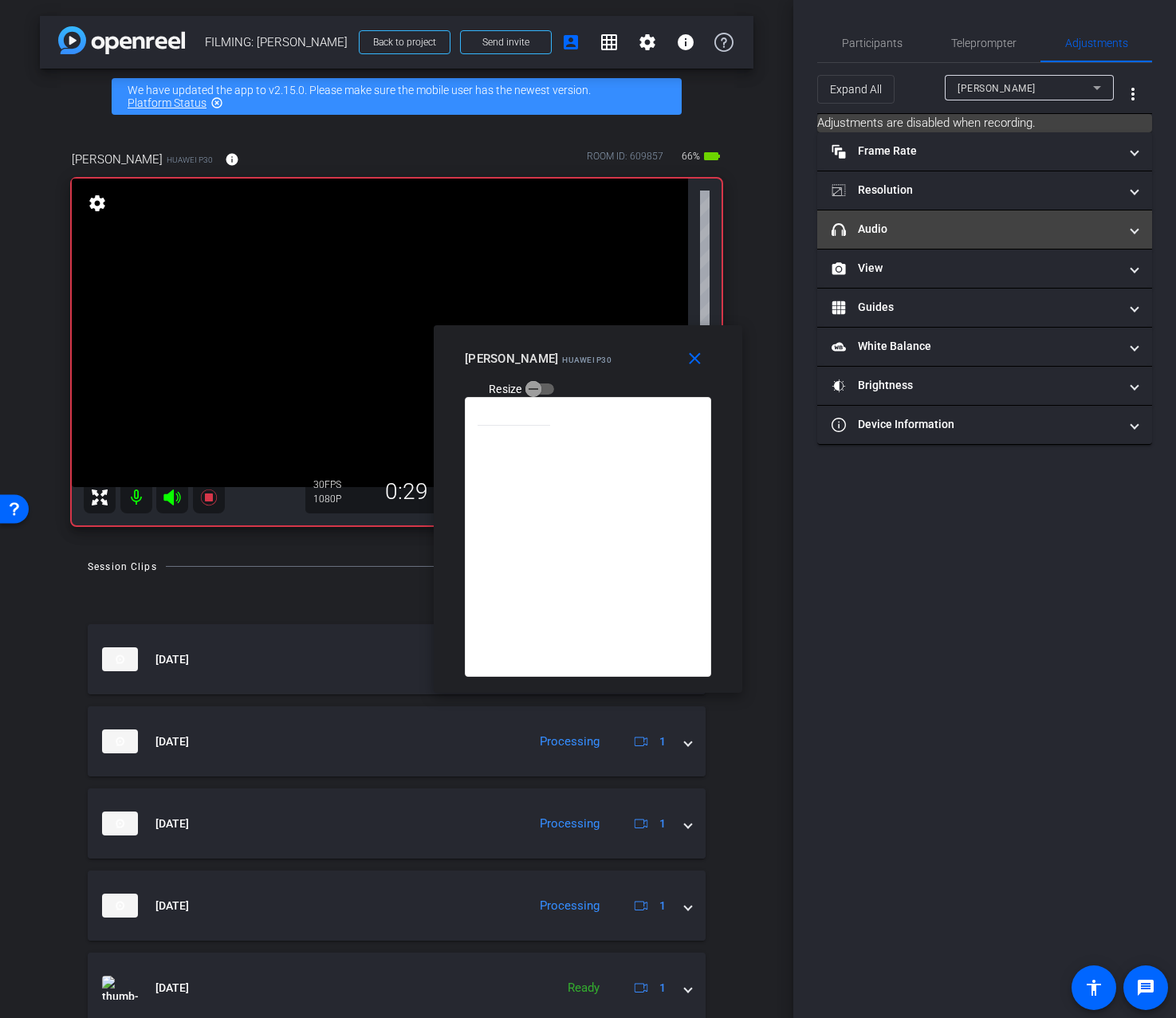
click at [979, 238] on mat-expansion-panel-header "headphone icon Audio" at bounding box center [984, 229] width 335 height 38
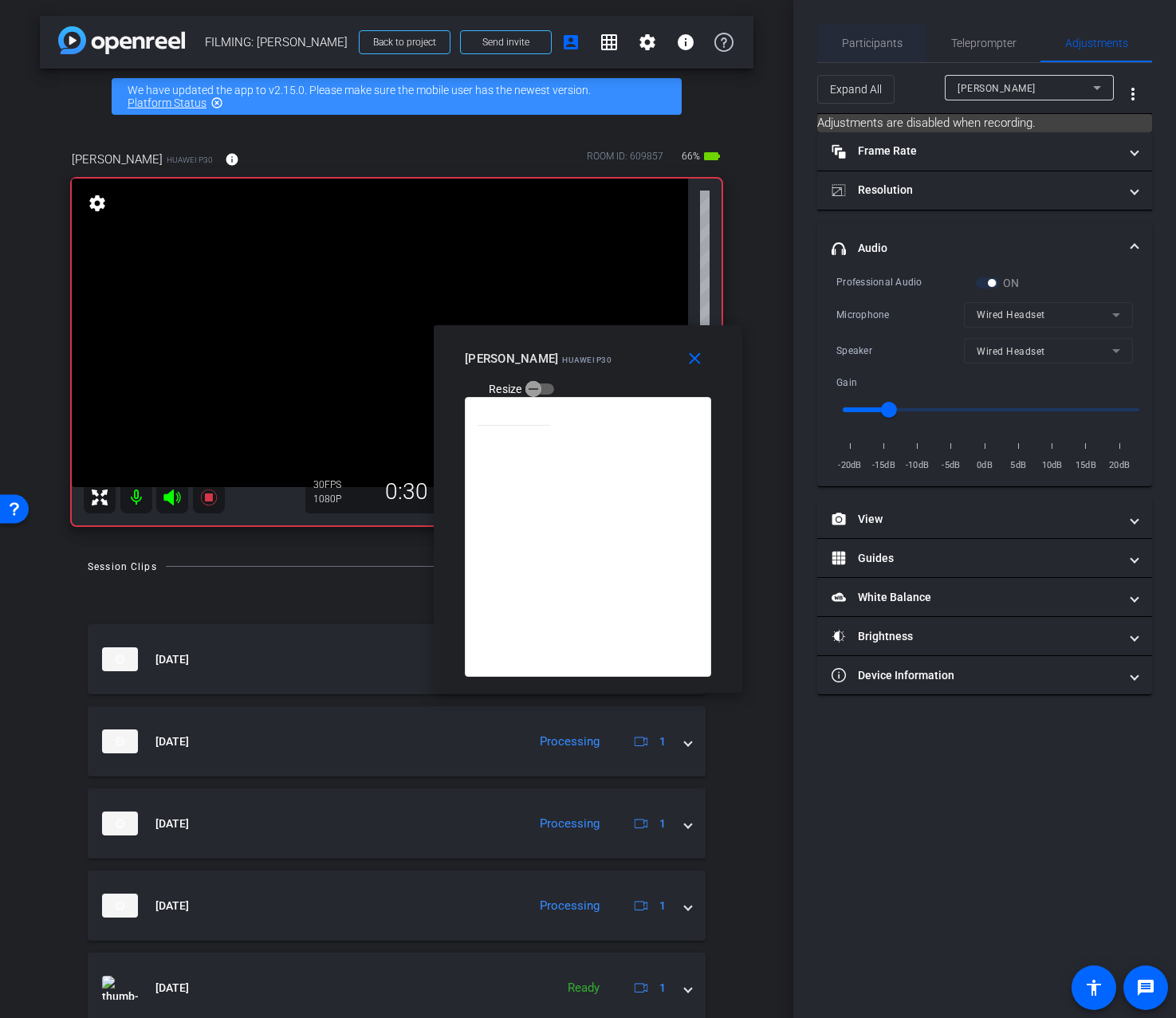
click at [893, 40] on span "Participants" at bounding box center [872, 43] width 61 height 11
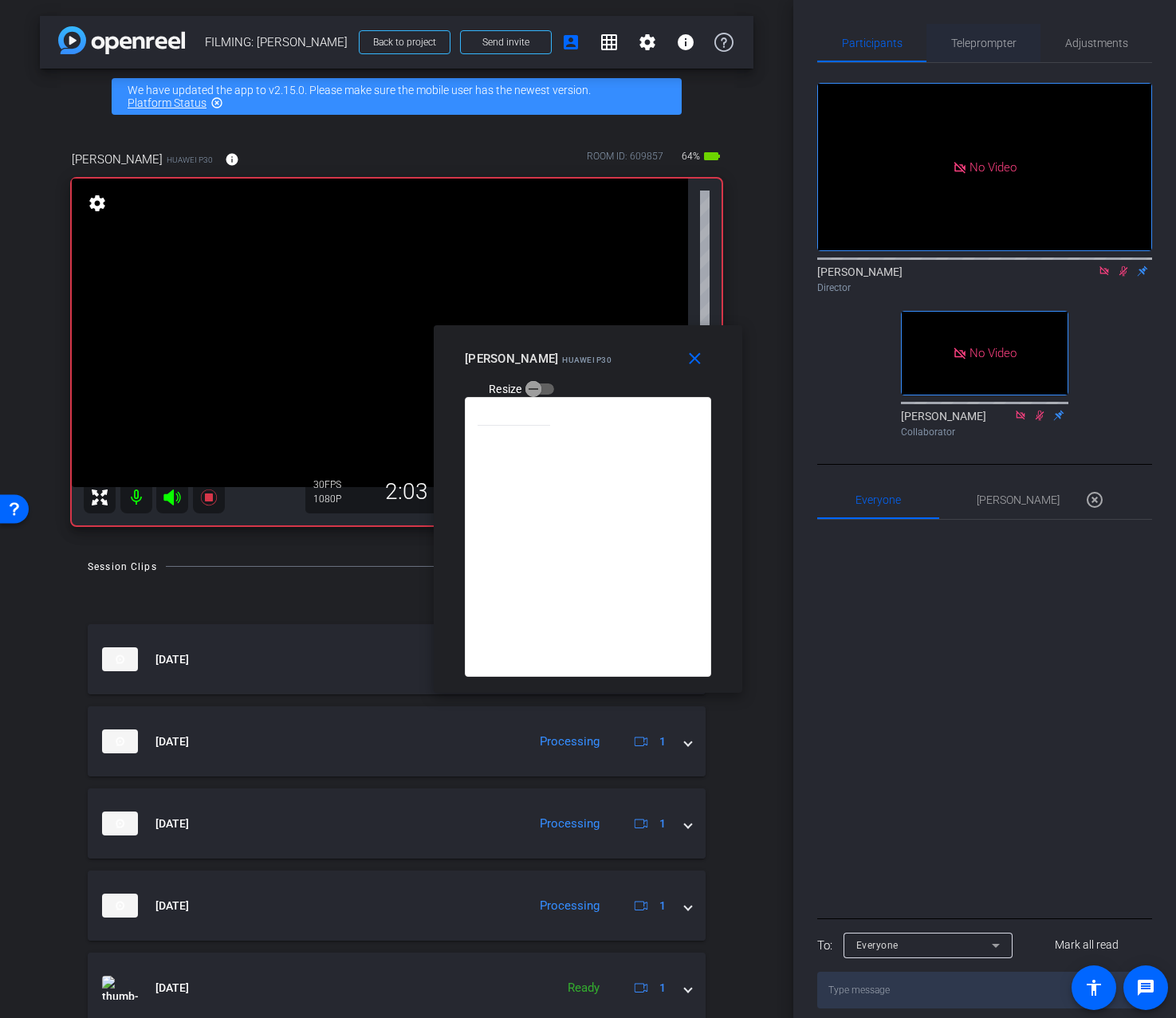
click at [989, 43] on span "Teleprompter" at bounding box center [984, 43] width 65 height 11
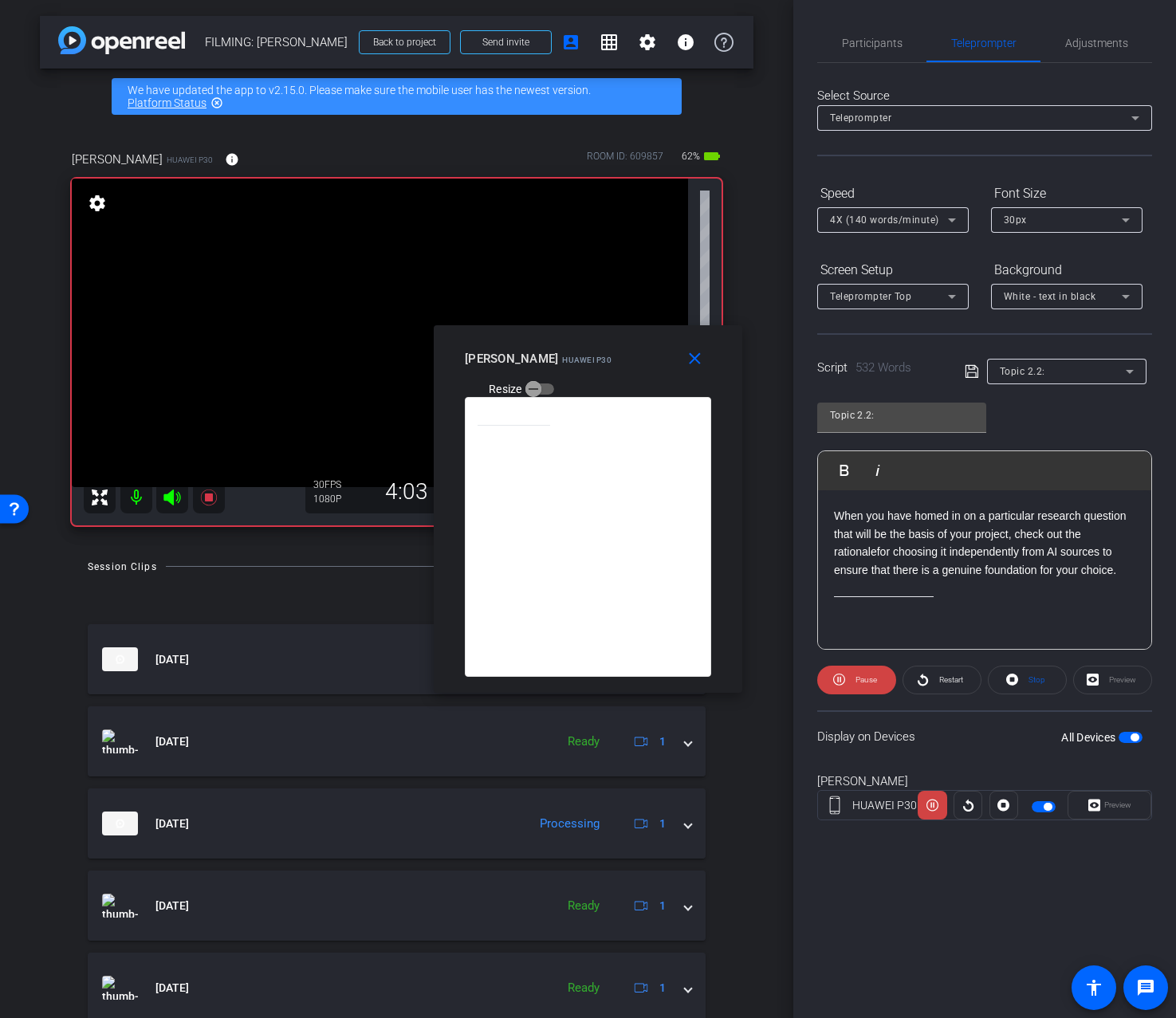
scroll to position [1337, 0]
click at [687, 352] on mat-icon "close" at bounding box center [695, 359] width 20 height 20
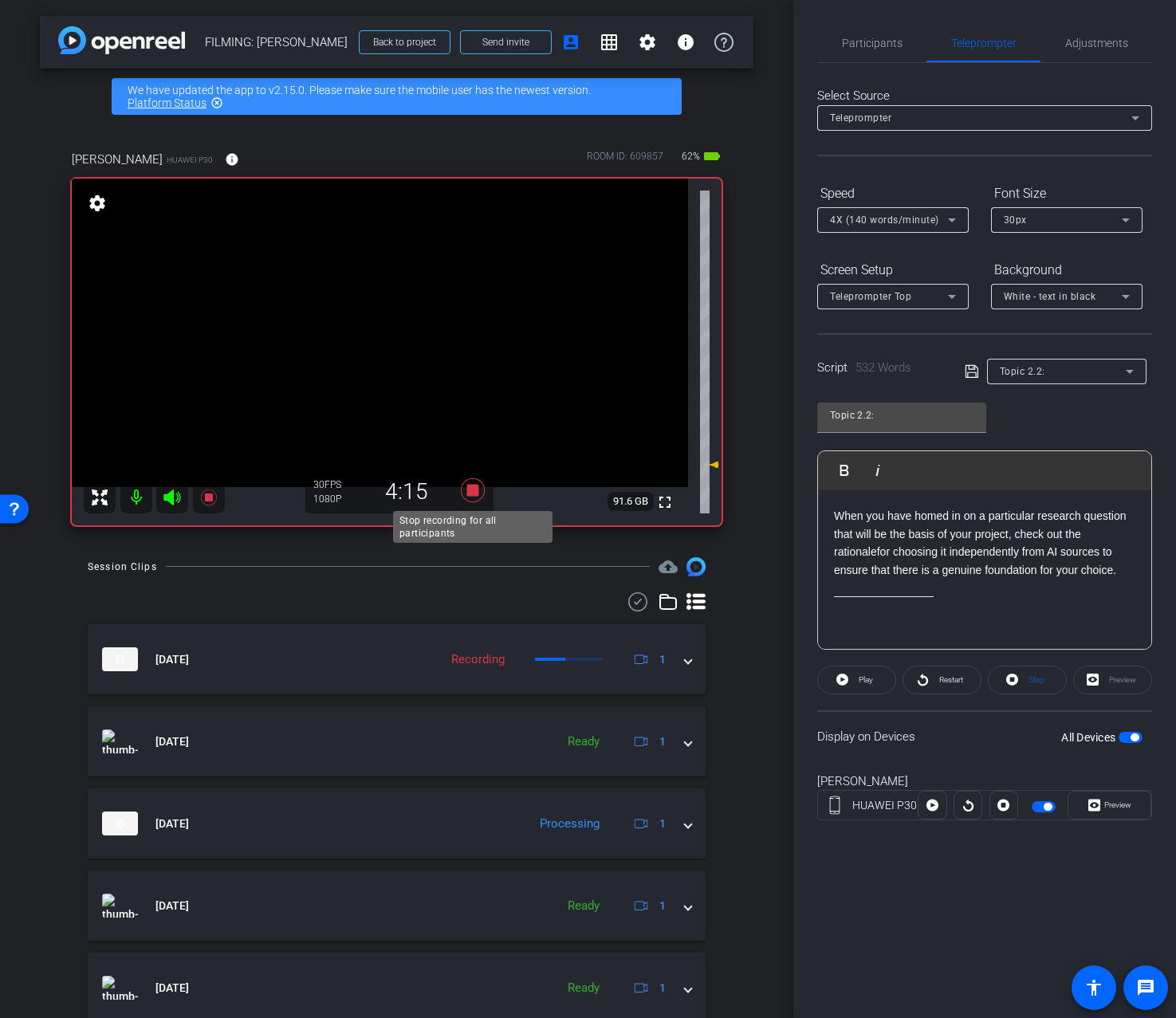
click at [476, 495] on icon at bounding box center [472, 490] width 24 height 24
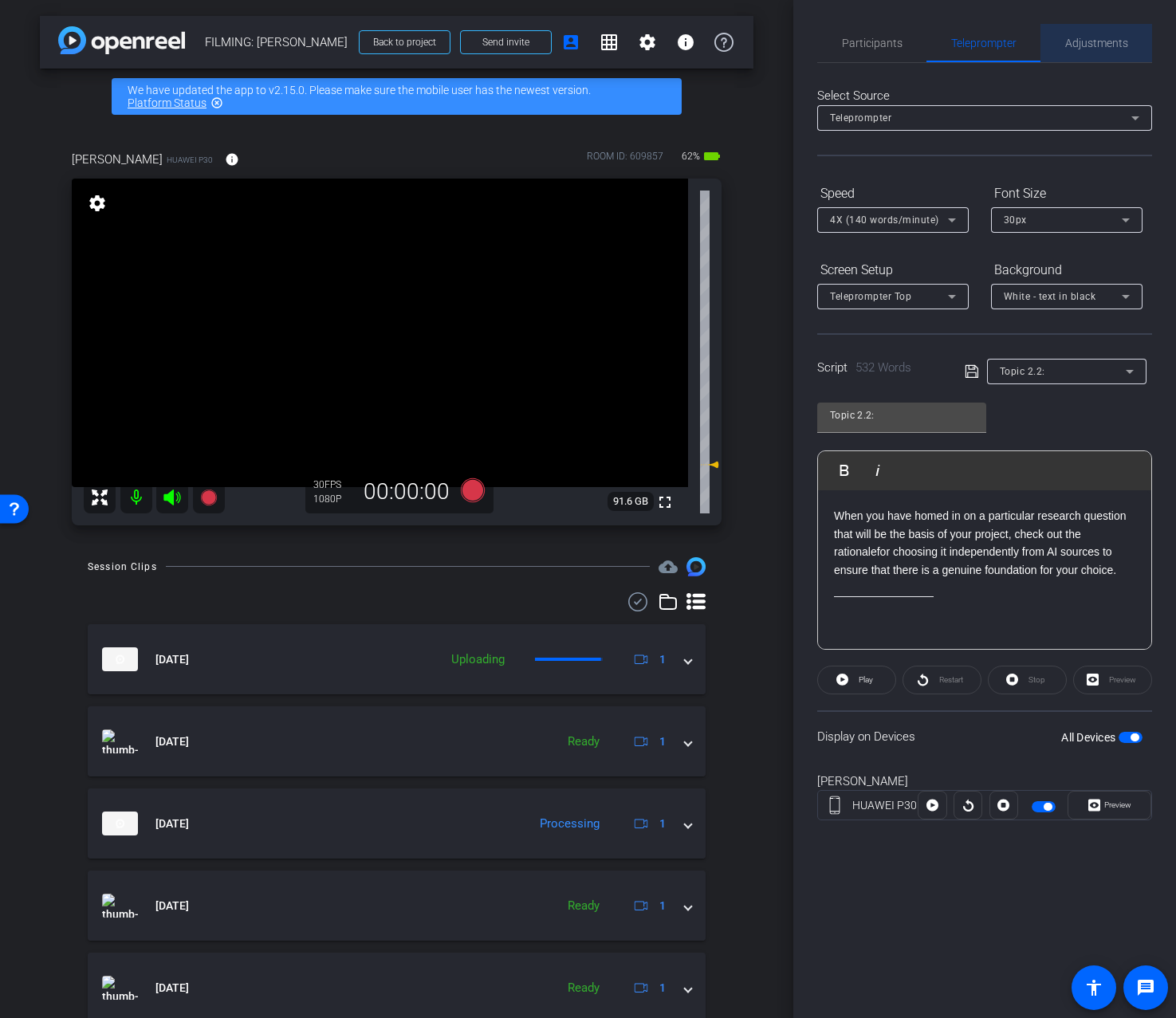
click at [1113, 39] on span "Adjustments" at bounding box center [1097, 43] width 63 height 11
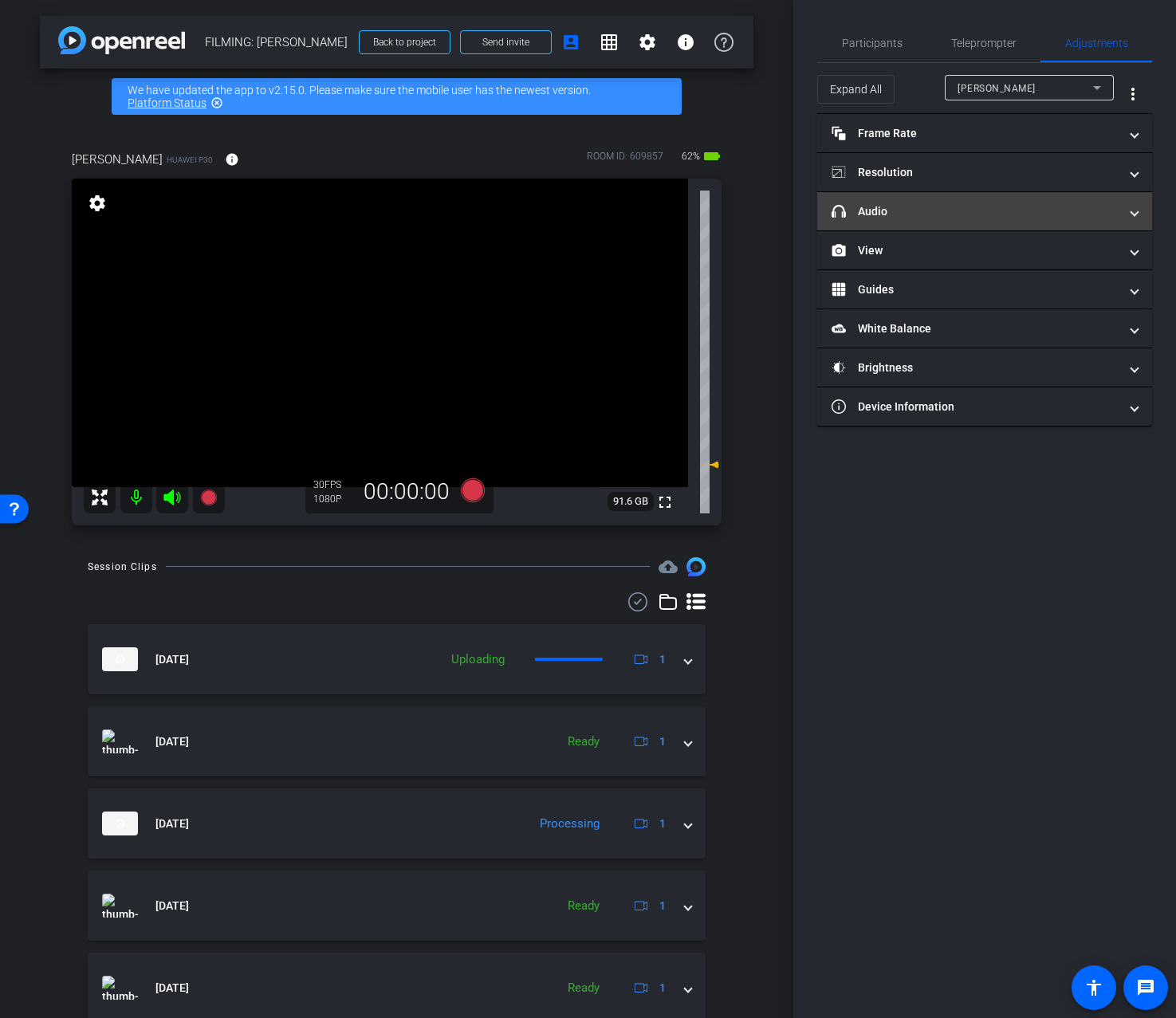
click at [1072, 217] on mat-panel-title "headphone icon Audio" at bounding box center [976, 212] width 287 height 17
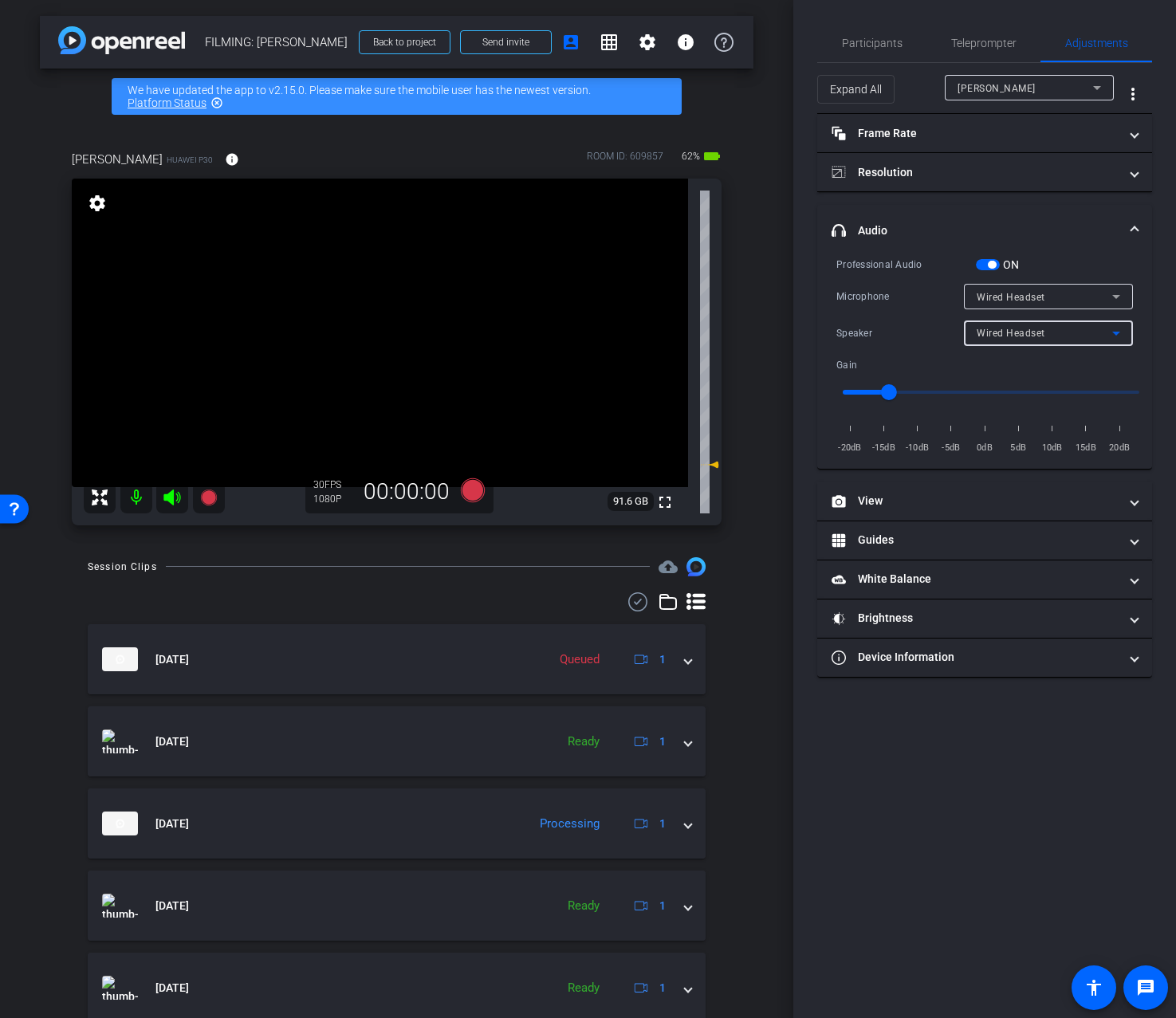
click at [1036, 331] on span "Wired Headset" at bounding box center [1011, 333] width 68 height 11
click at [1025, 363] on span "Device Speaker" at bounding box center [1014, 364] width 75 height 19
click at [886, 49] on span "Participants" at bounding box center [872, 43] width 61 height 38
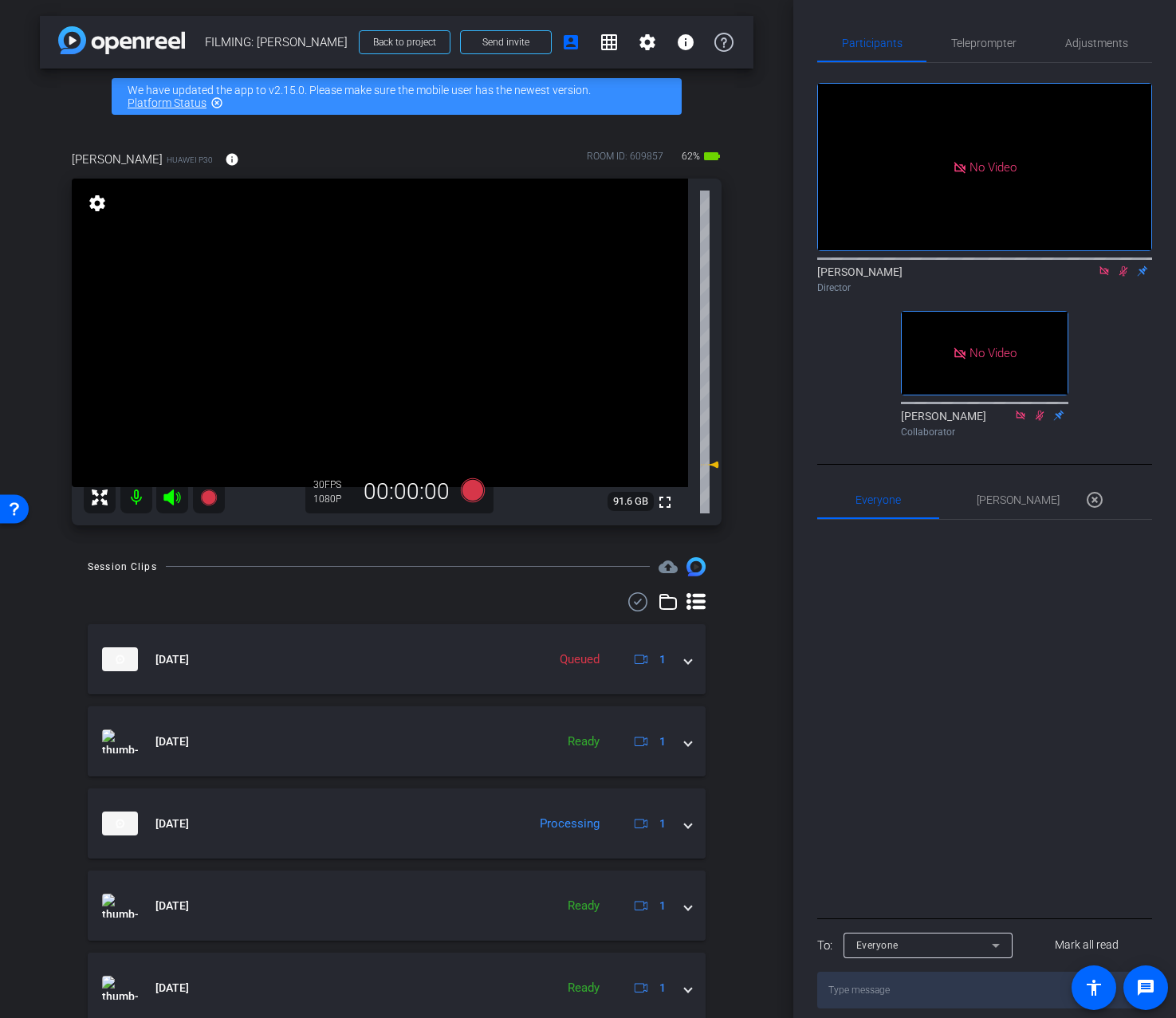
click at [1120, 325] on div "No Video Addie Hackshaw Director No Video Ailsa Dann Collaborator" at bounding box center [984, 253] width 335 height 381
click at [1123, 275] on icon at bounding box center [1123, 271] width 9 height 10
click at [1119, 57] on span "Adjustments" at bounding box center [1097, 43] width 63 height 38
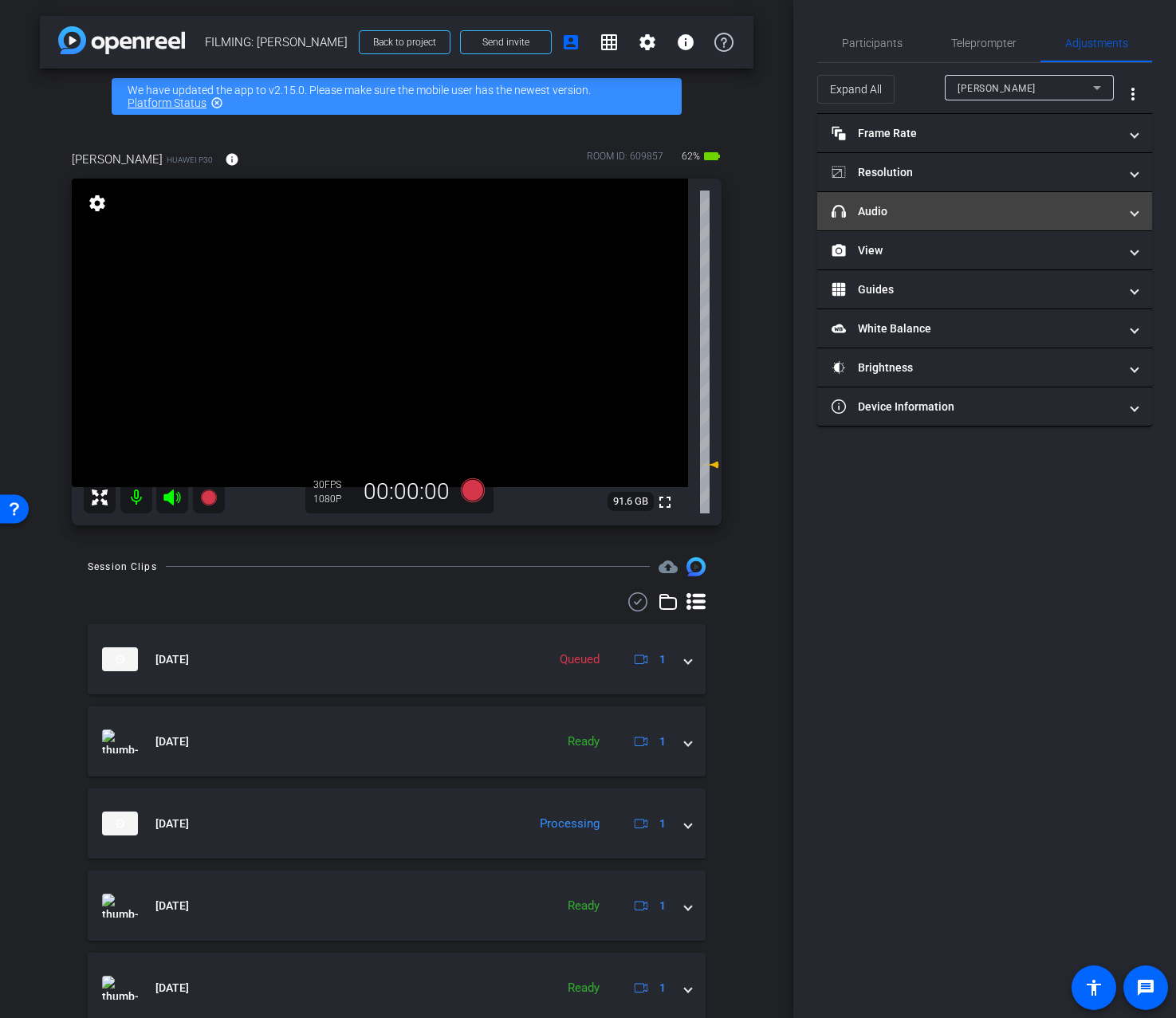
click at [983, 214] on mat-panel-title "headphone icon Audio" at bounding box center [976, 212] width 287 height 17
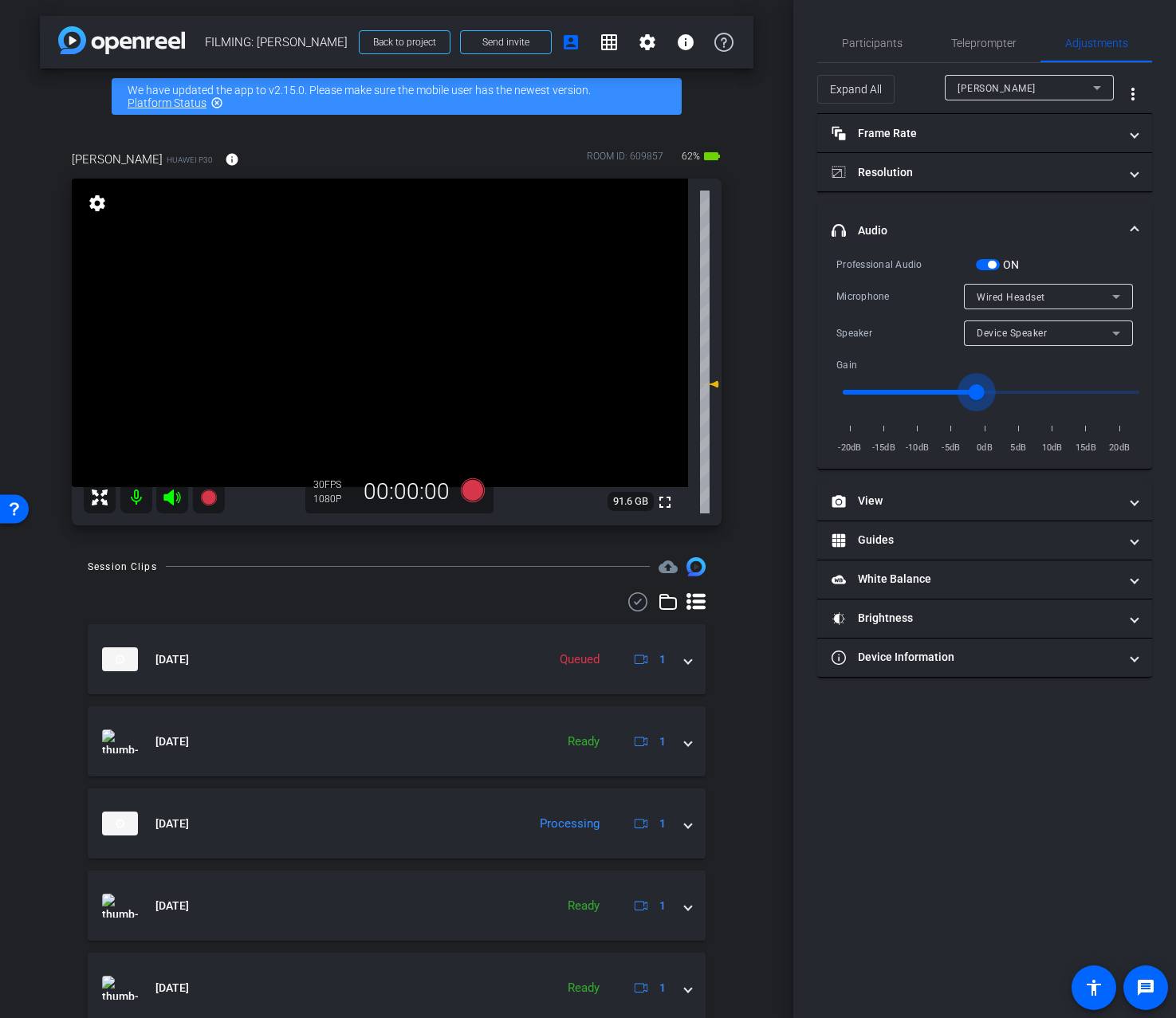
drag, startPoint x: 965, startPoint y: 397, endPoint x: 978, endPoint y: 397, distance: 13.0
type input "-2"
click at [978, 397] on input "range" at bounding box center [992, 392] width 331 height 35
click at [982, 58] on span "Teleprompter" at bounding box center [984, 43] width 65 height 38
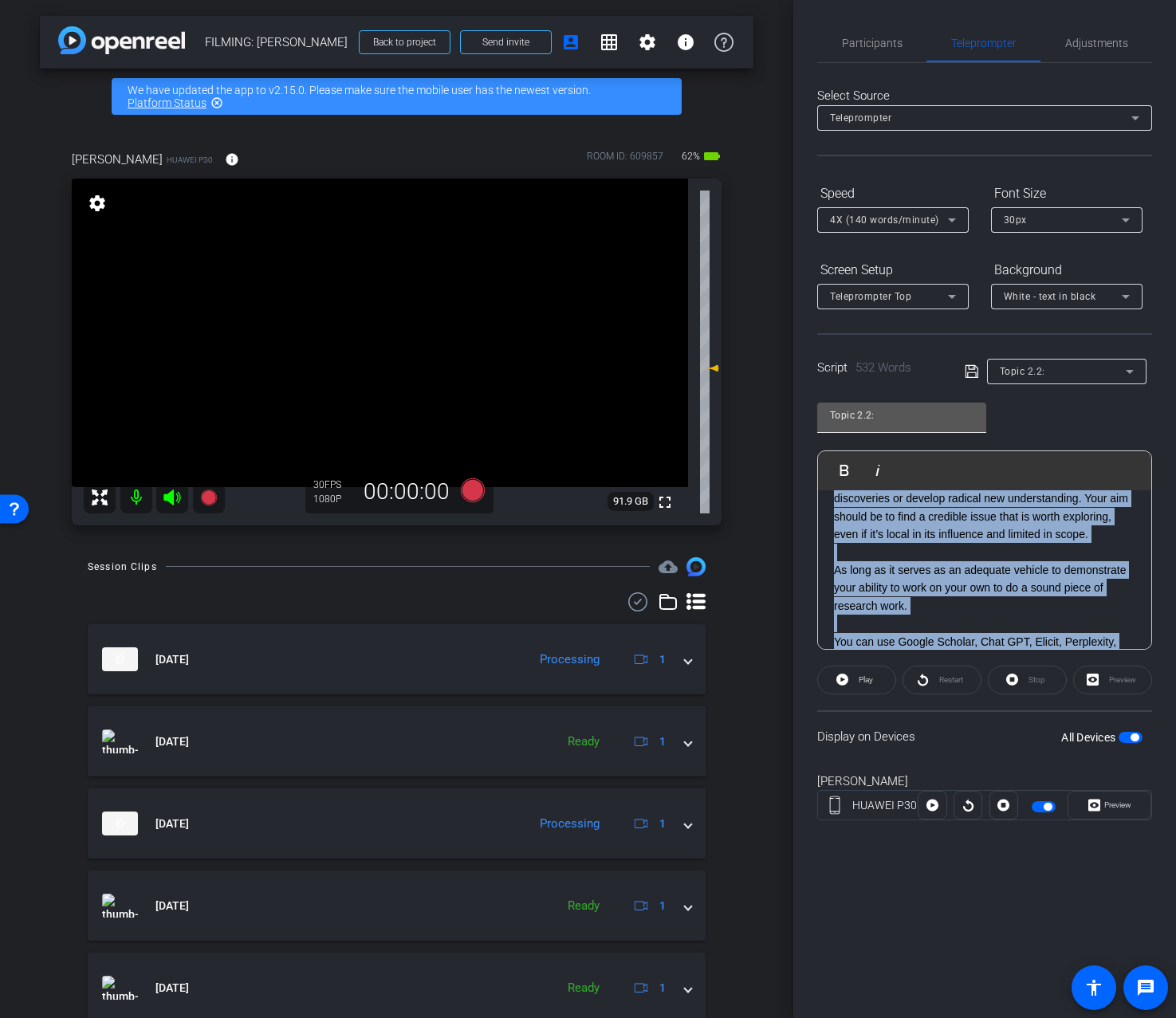
scroll to position [0, 0]
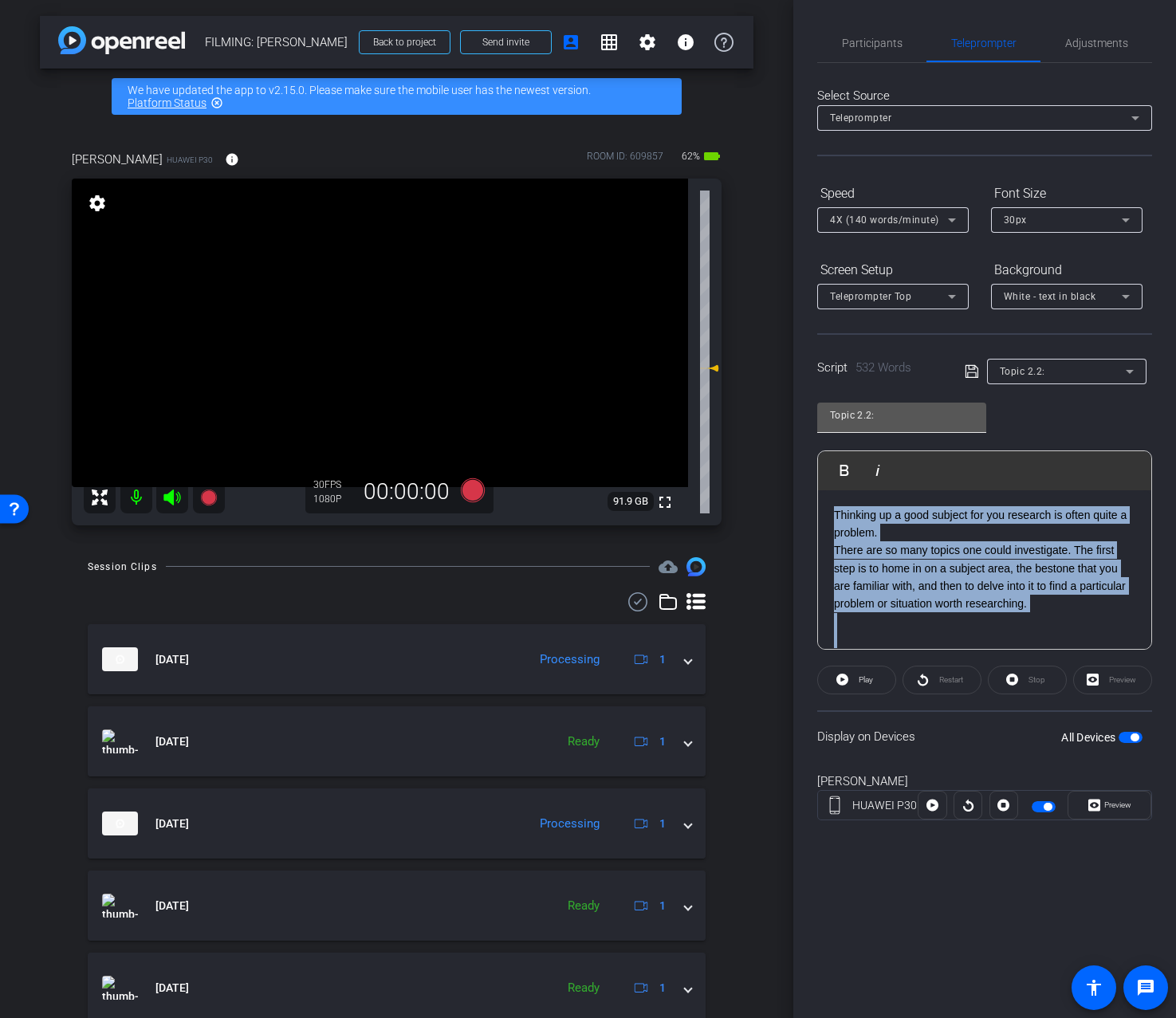
drag, startPoint x: 984, startPoint y: 560, endPoint x: 861, endPoint y: 415, distance: 190.1
click at [861, 415] on div "Topic 2.2: Play Play from this location Play Selected Play and display the sele…" at bounding box center [984, 520] width 335 height 260
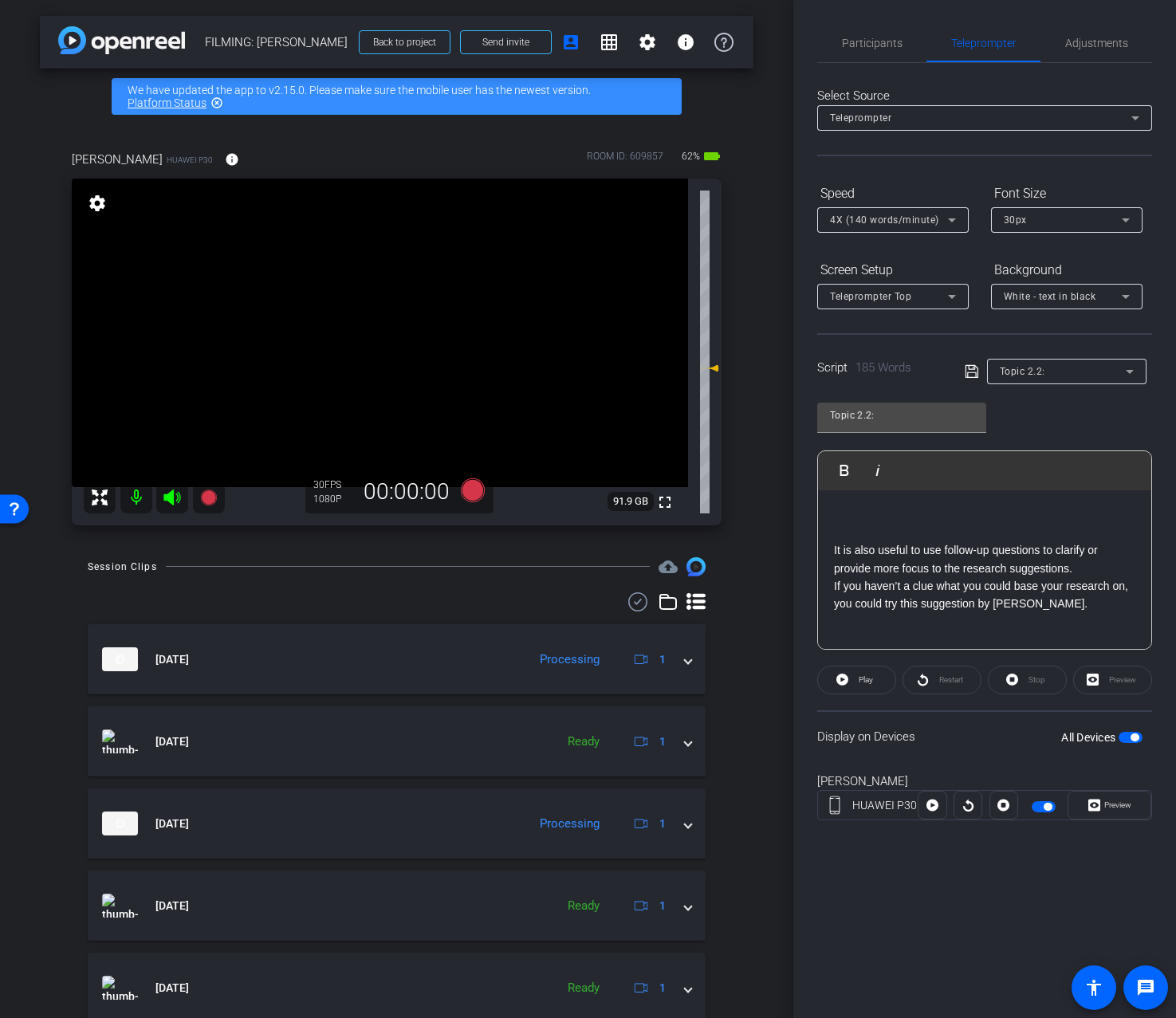
click at [831, 547] on div "It is also useful to use follow-up questions to clarify or provide more focus t…" at bounding box center [984, 784] width 333 height 586
click at [1121, 48] on span "Adjustments" at bounding box center [1097, 43] width 63 height 11
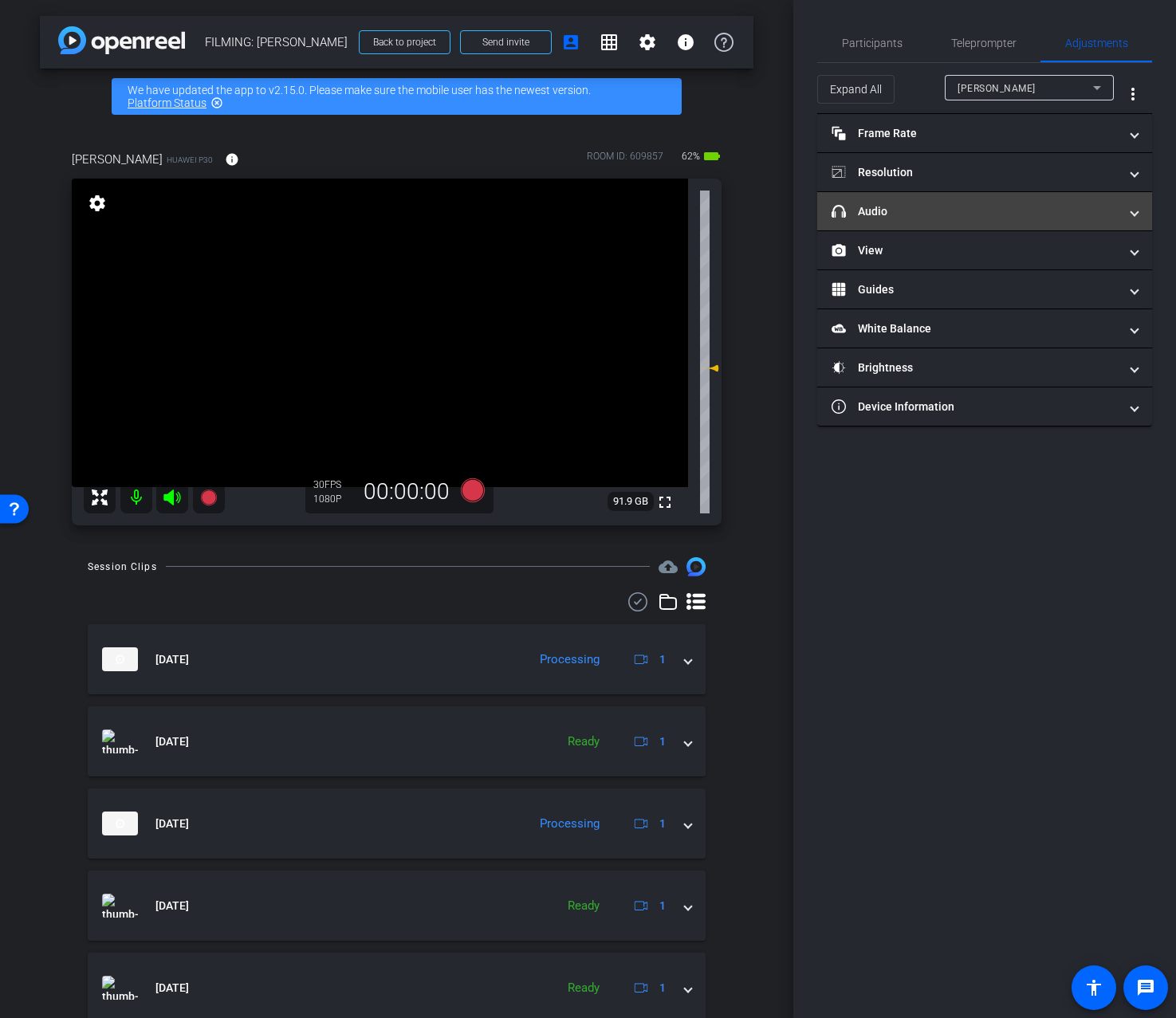
click at [1060, 215] on mat-panel-title "headphone icon Audio" at bounding box center [976, 212] width 287 height 17
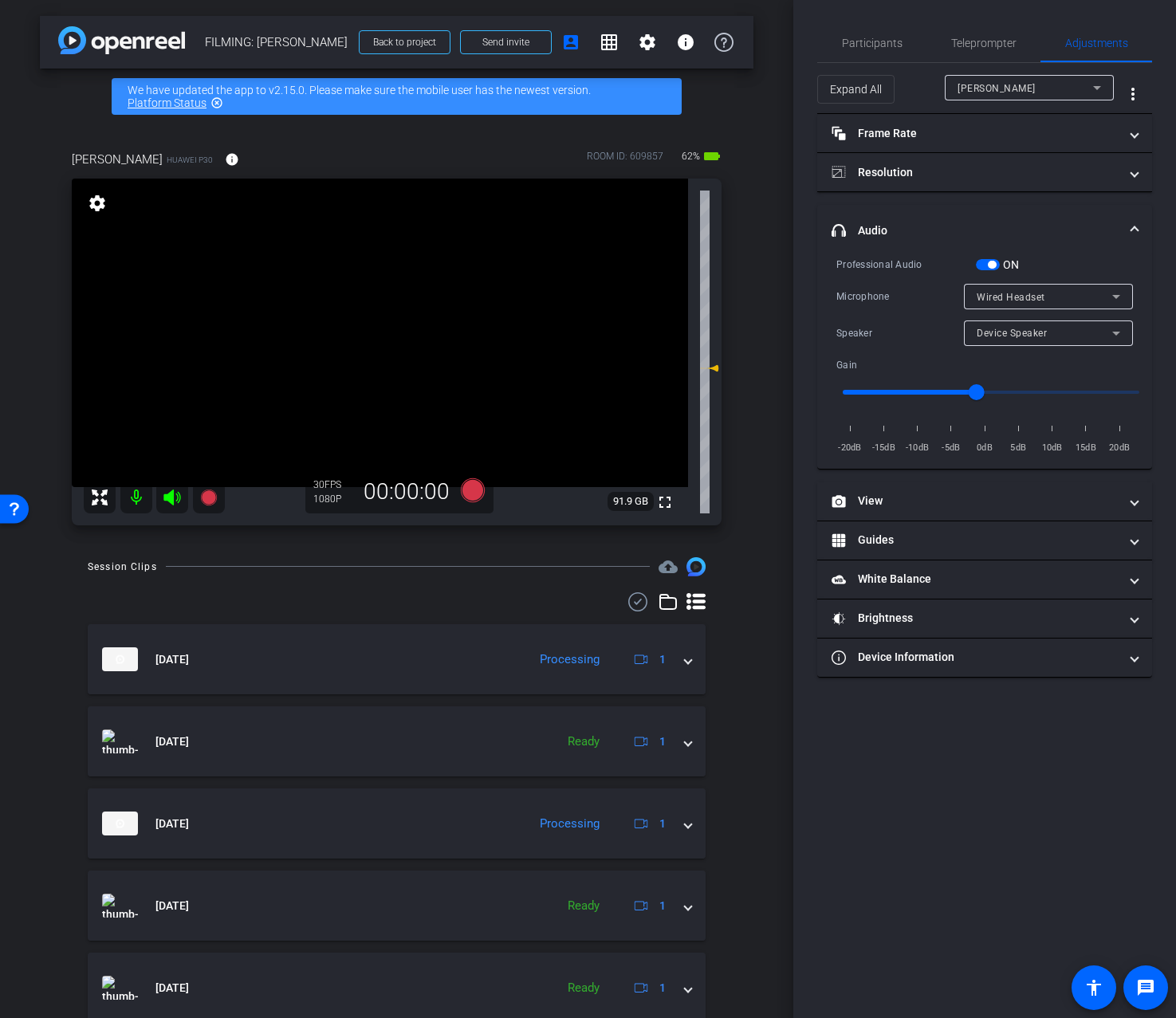
click at [1039, 334] on span "Device Speaker" at bounding box center [1012, 333] width 70 height 11
click at [886, 45] on span "Participants" at bounding box center [872, 43] width 61 height 11
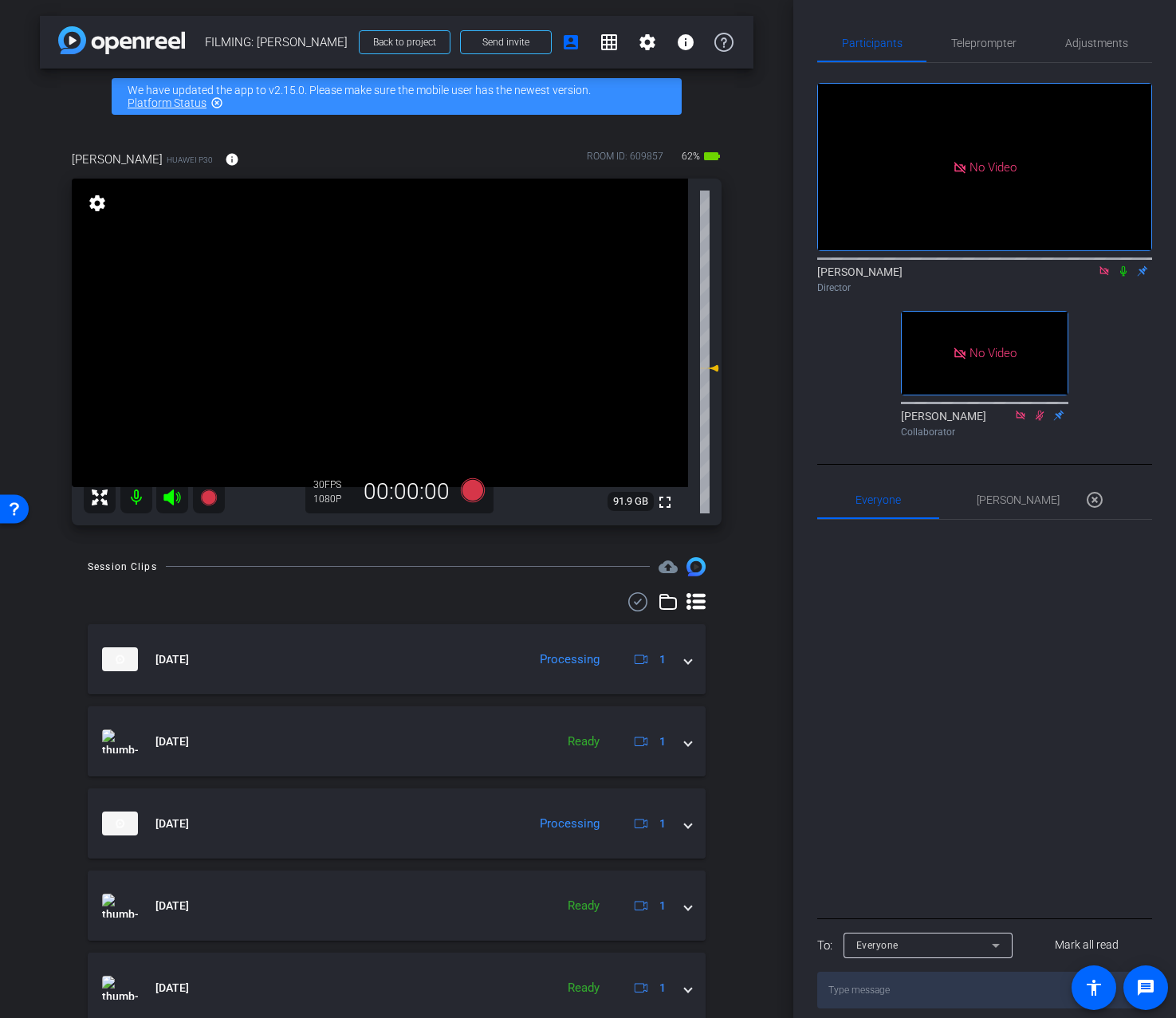
click at [1125, 275] on icon at bounding box center [1123, 270] width 13 height 11
click at [478, 496] on icon at bounding box center [472, 490] width 24 height 24
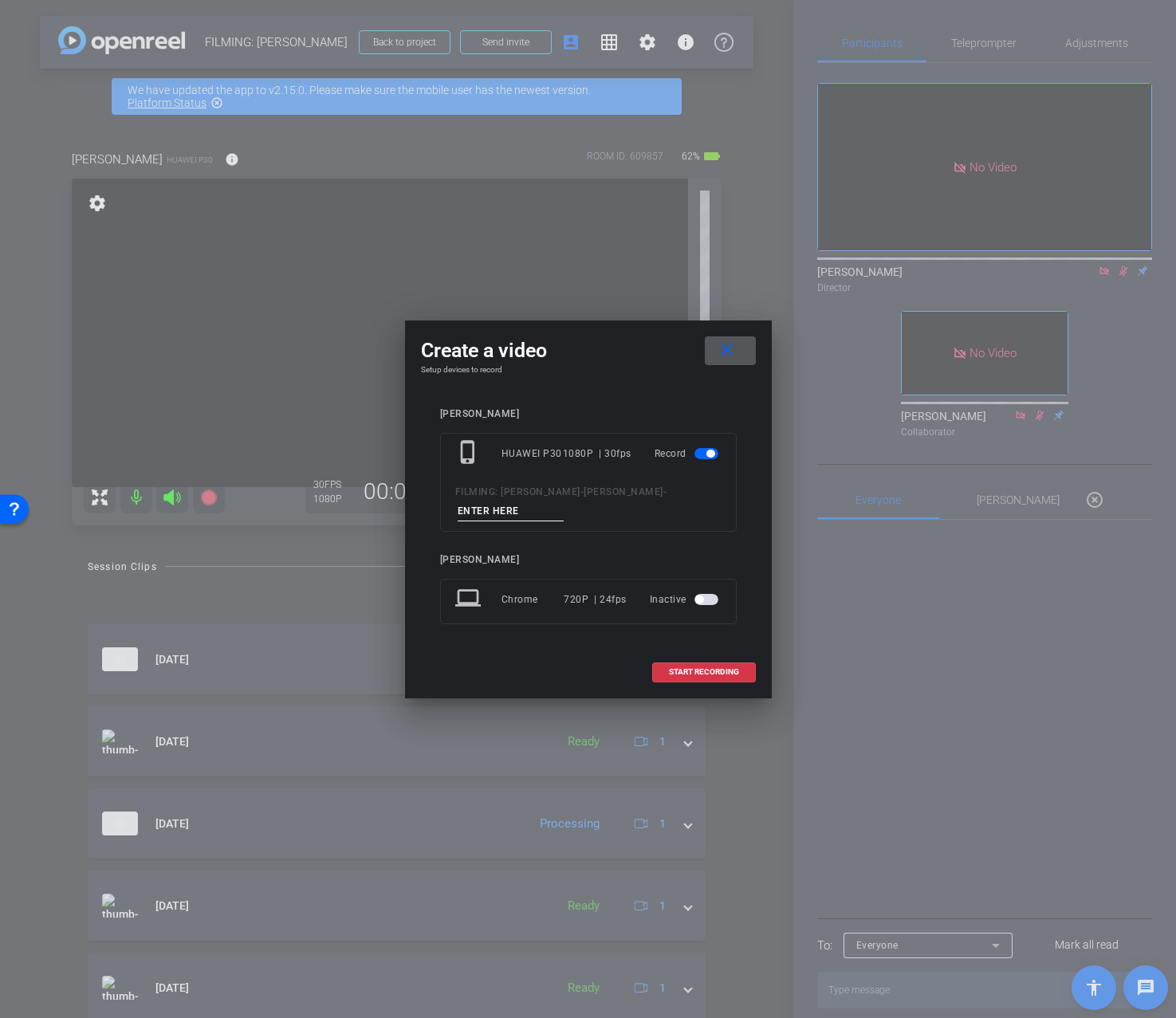
click at [485, 506] on input at bounding box center [511, 512] width 107 height 20
type input "2.2 pickup"
click at [713, 672] on span "START RECORDING" at bounding box center [704, 673] width 70 height 8
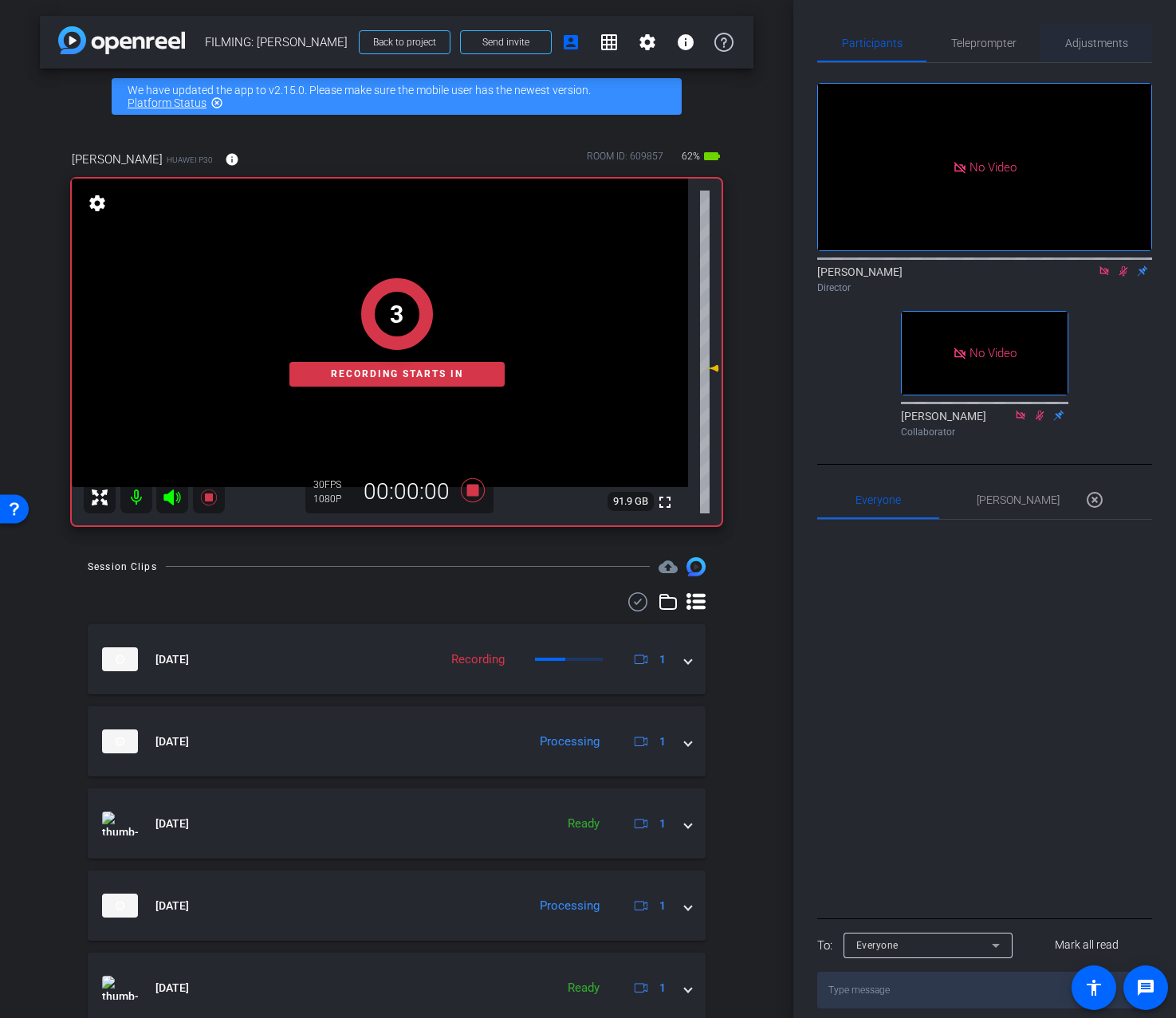
click at [1105, 43] on span "Adjustments" at bounding box center [1097, 43] width 63 height 11
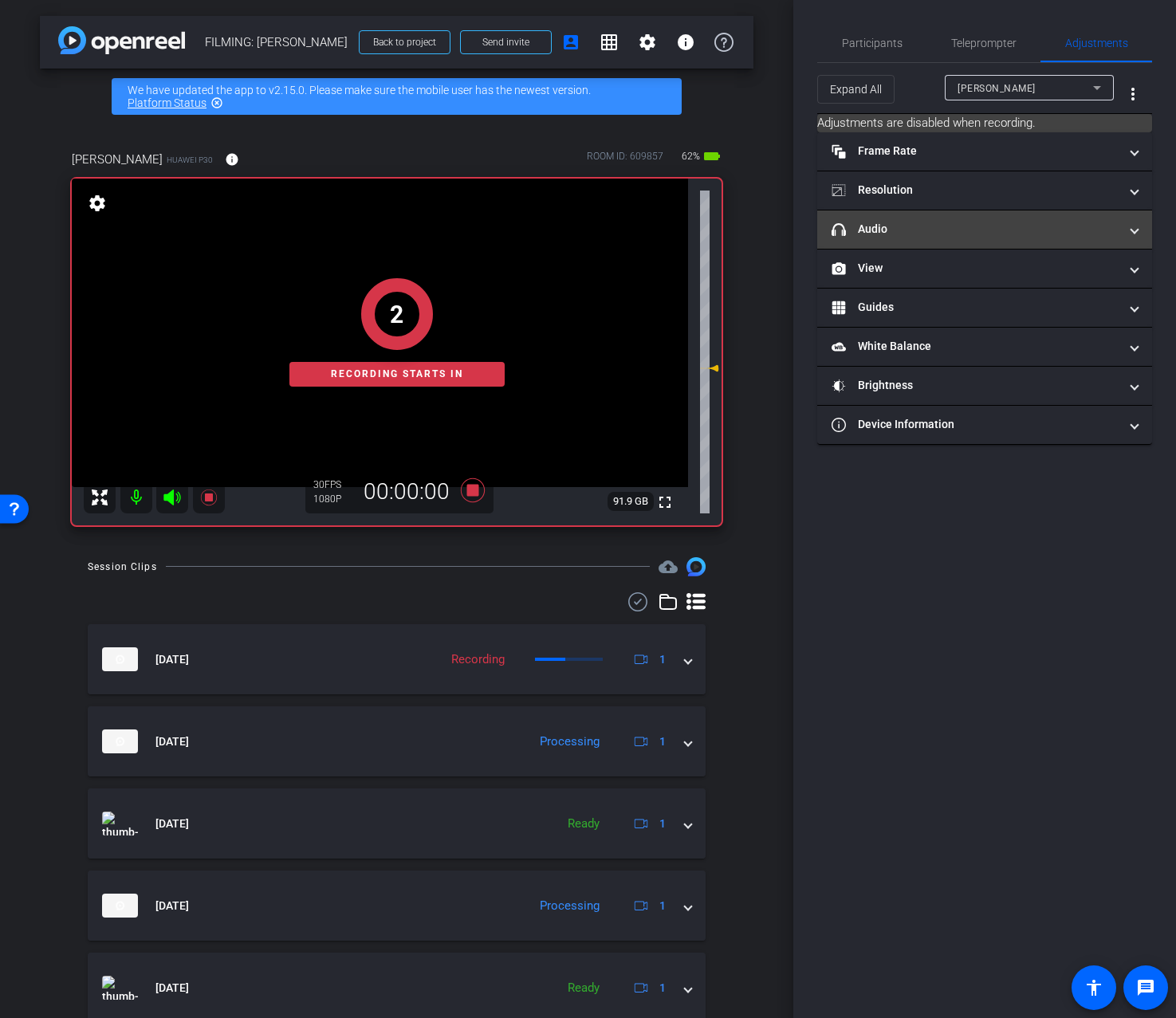
click at [964, 242] on mat-expansion-panel-header "headphone icon Audio" at bounding box center [984, 229] width 335 height 38
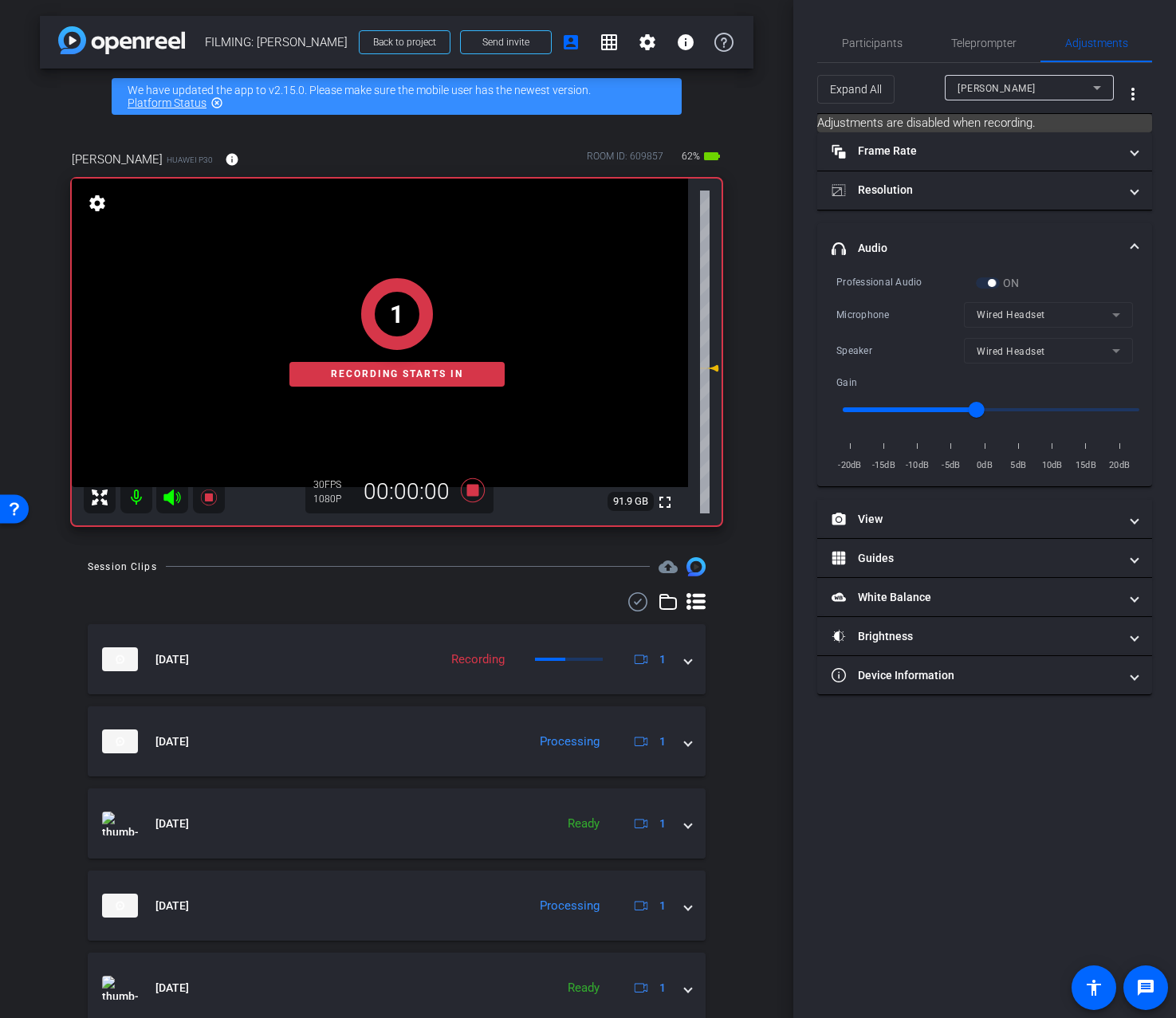
type input "-15"
click at [885, 411] on input "range" at bounding box center [992, 410] width 331 height 35
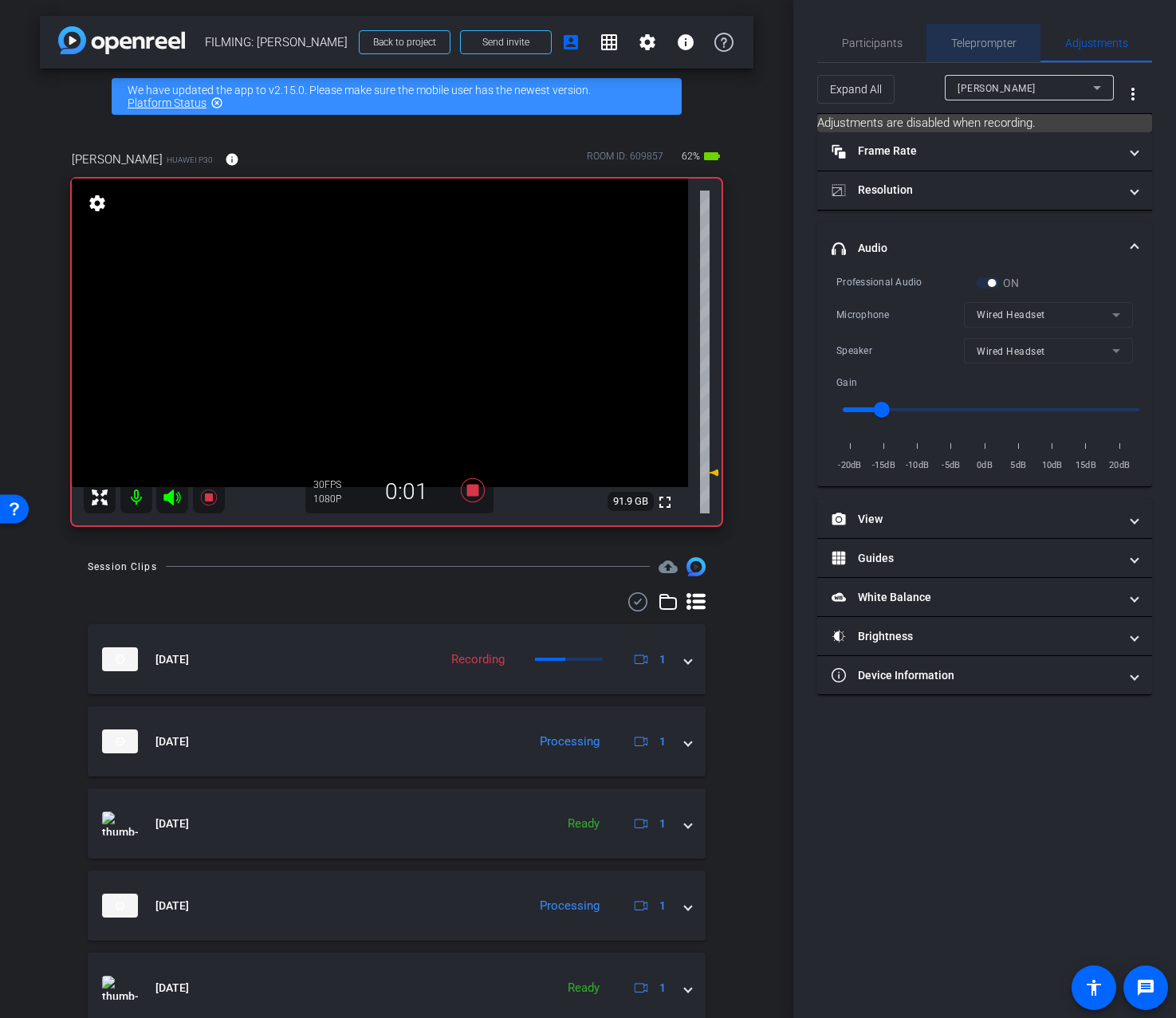
click at [989, 49] on span "Teleprompter" at bounding box center [984, 43] width 65 height 38
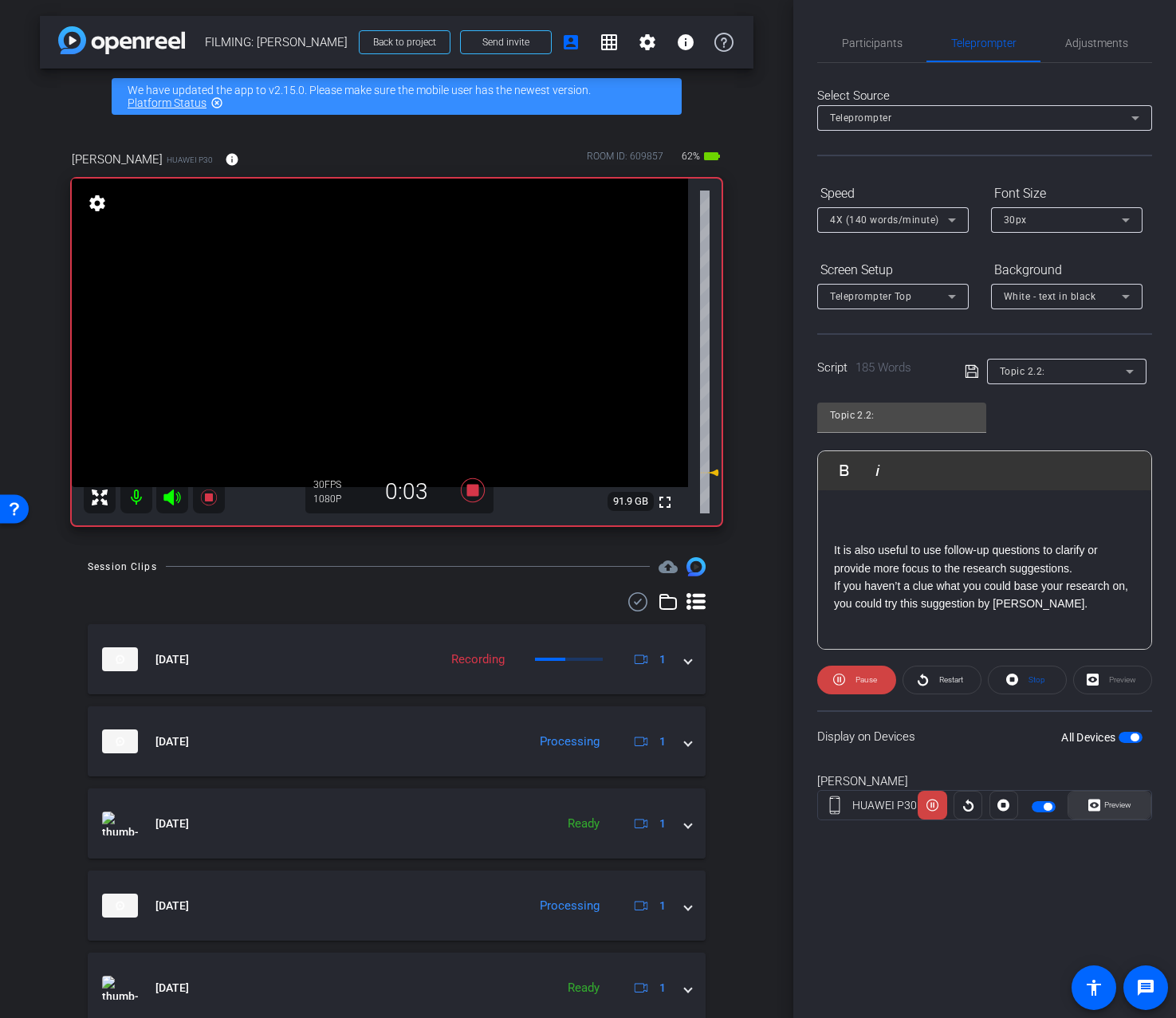
click at [1113, 804] on span "Preview" at bounding box center [1118, 804] width 27 height 9
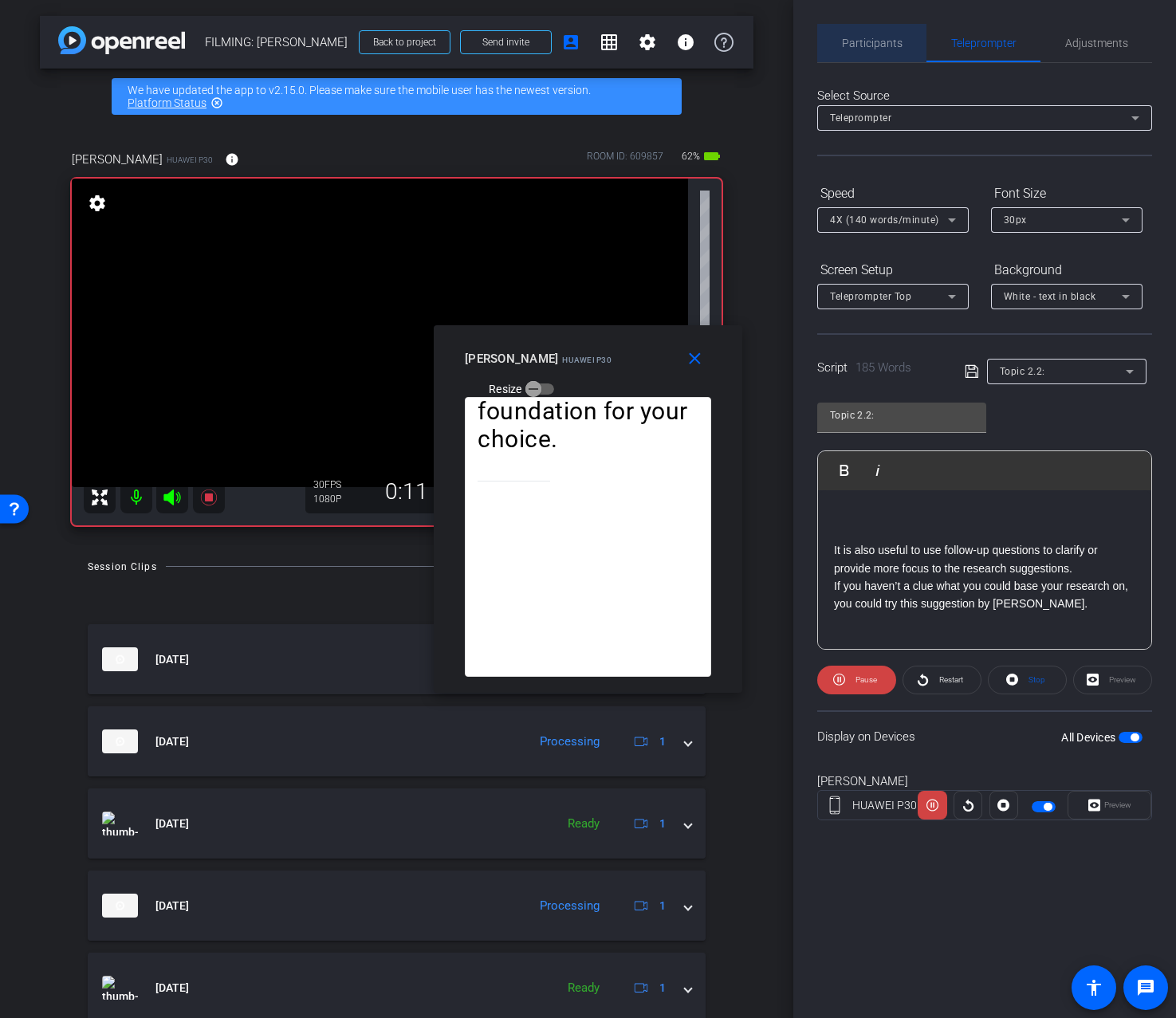
click at [889, 43] on span "Participants" at bounding box center [872, 43] width 61 height 11
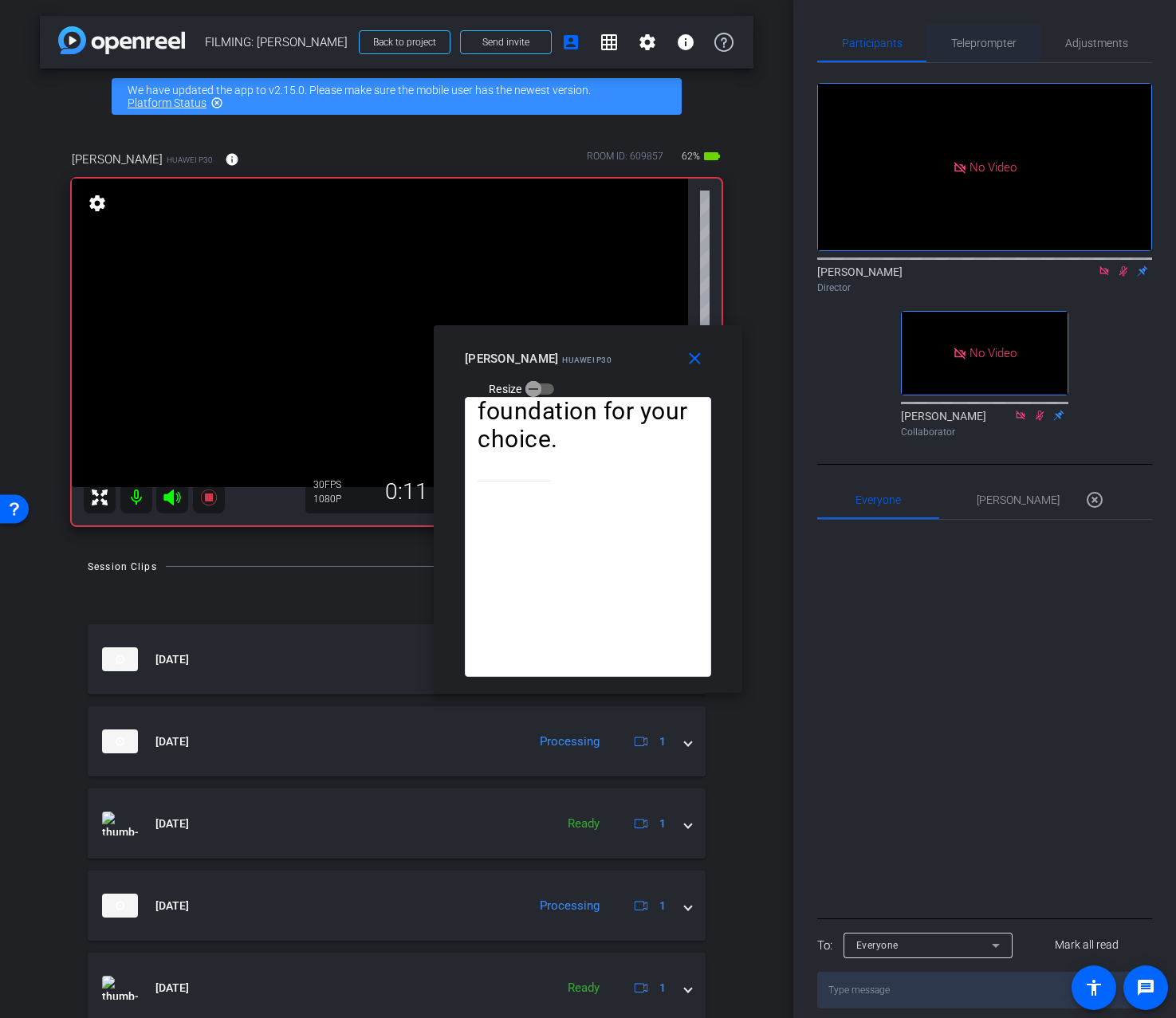
click at [1011, 46] on span "Teleprompter" at bounding box center [984, 43] width 65 height 11
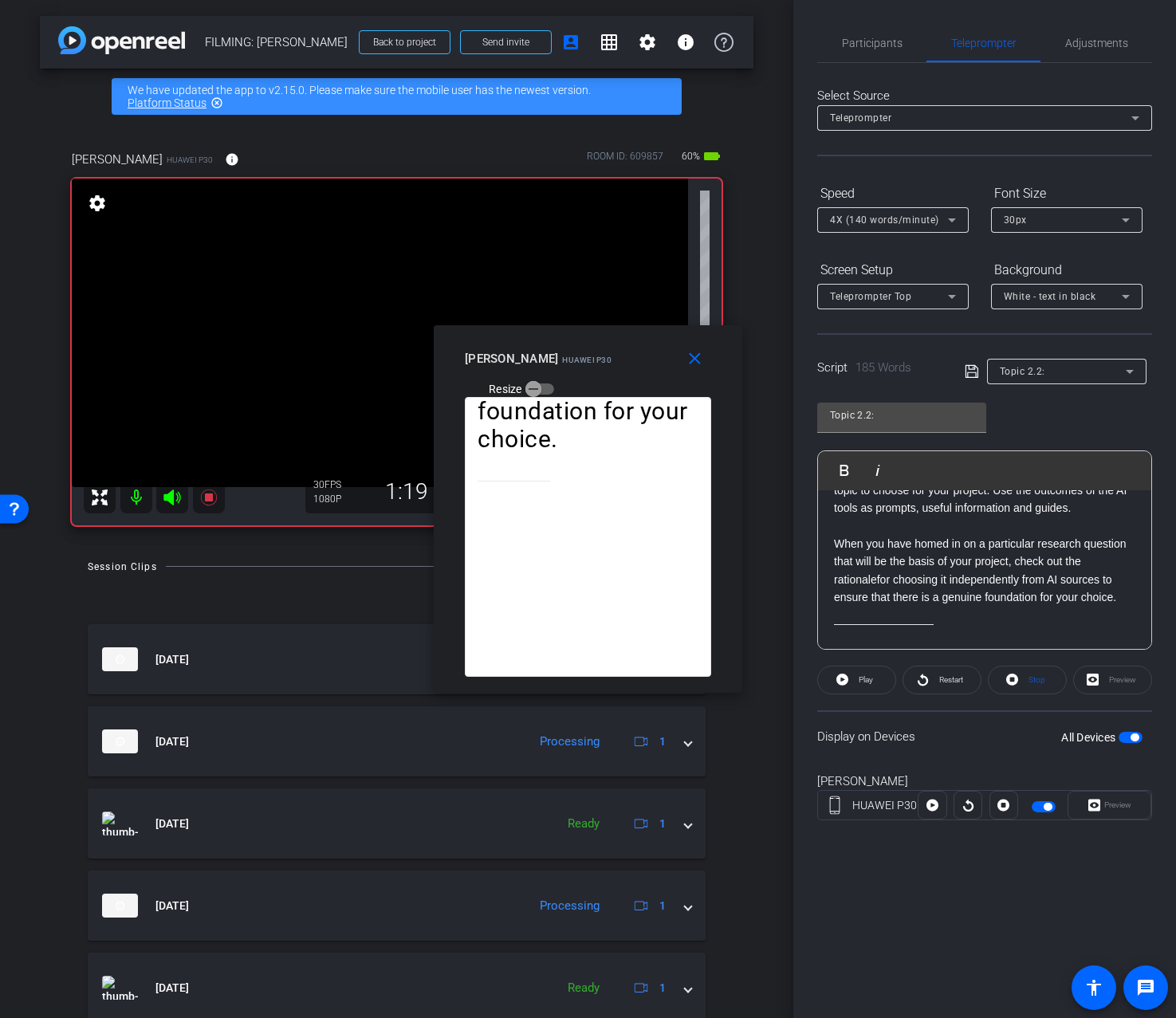
scroll to position [426, 0]
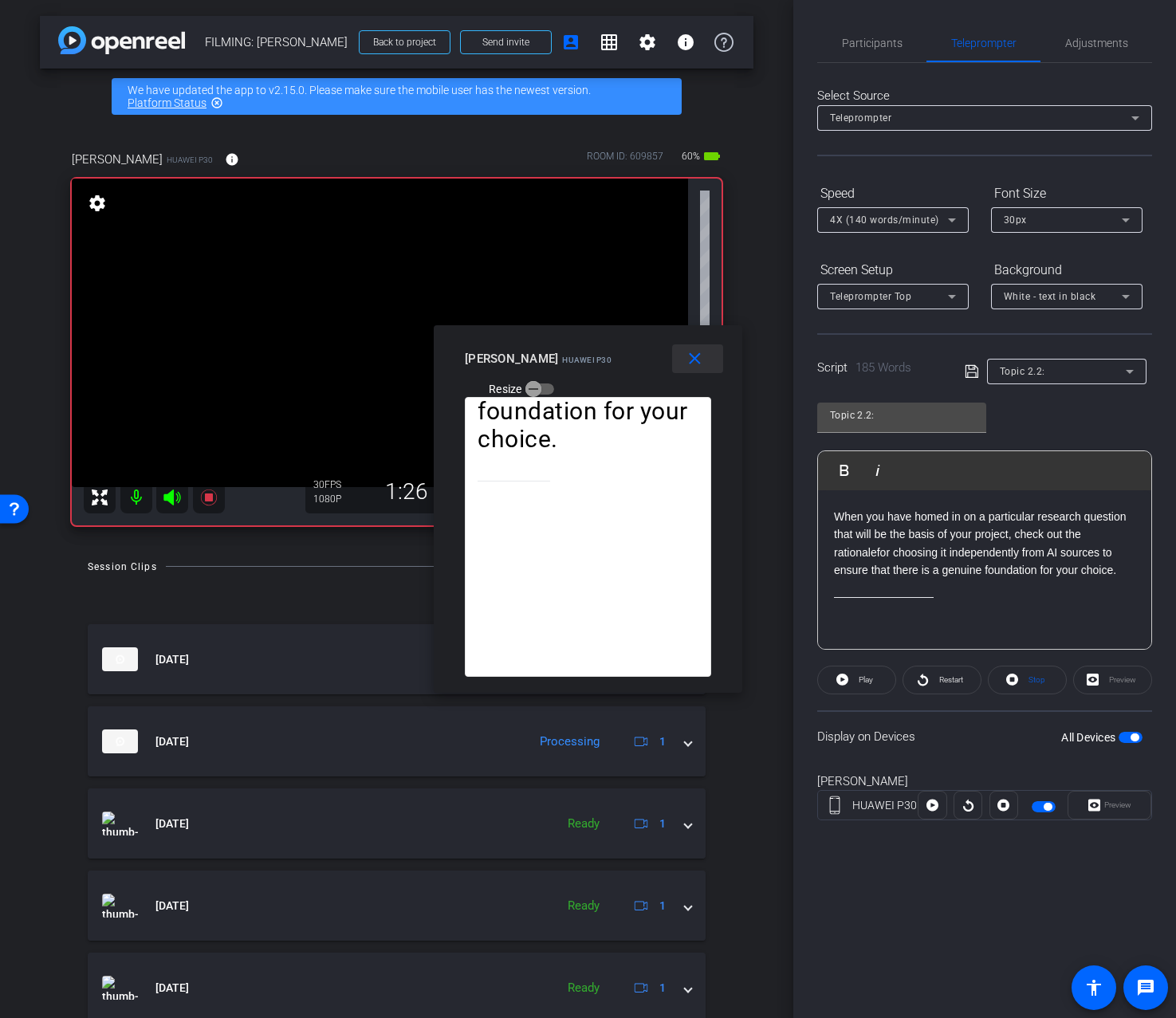
click at [688, 367] on mat-icon "close" at bounding box center [695, 359] width 20 height 20
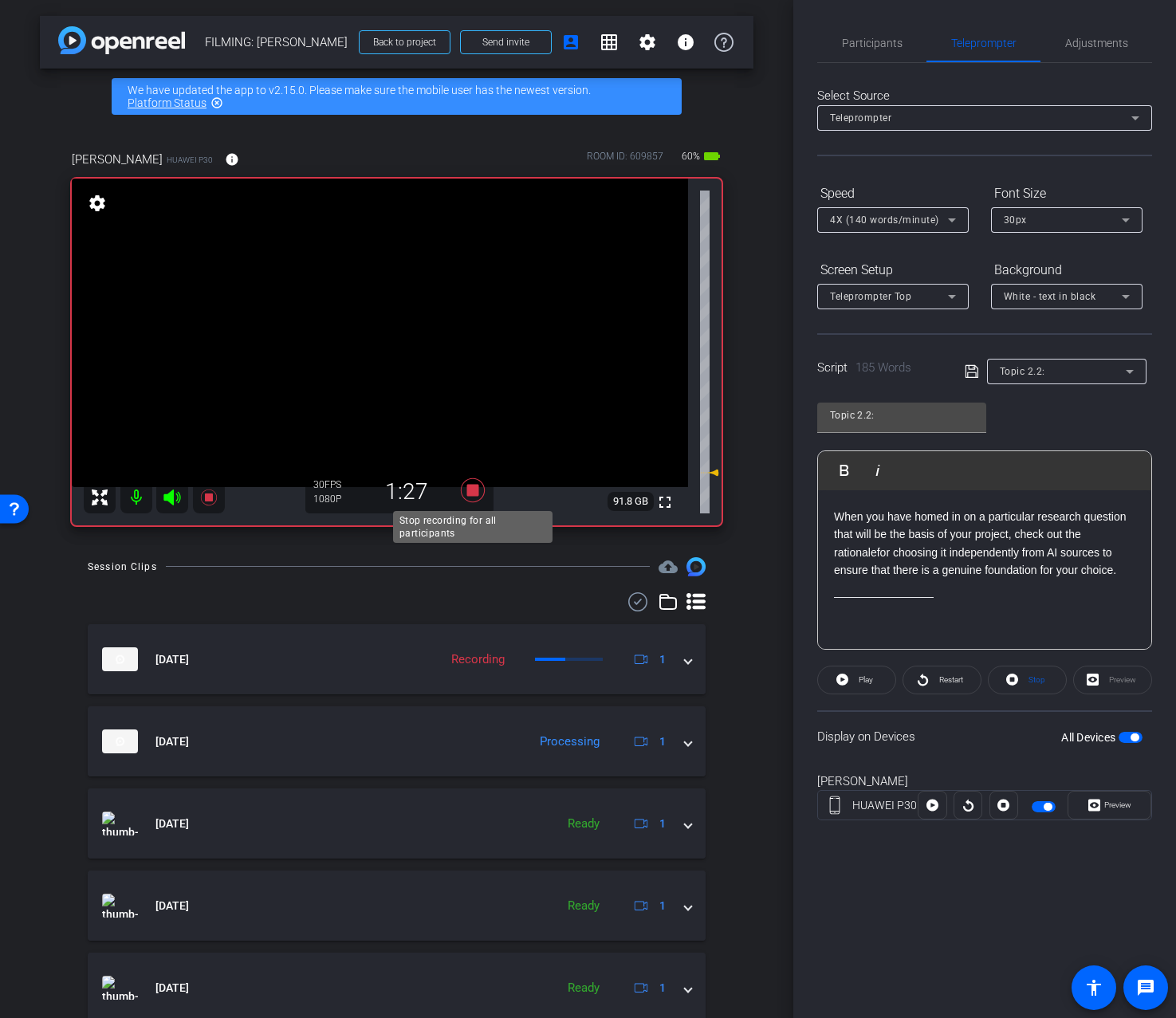
click at [472, 486] on icon at bounding box center [472, 490] width 24 height 24
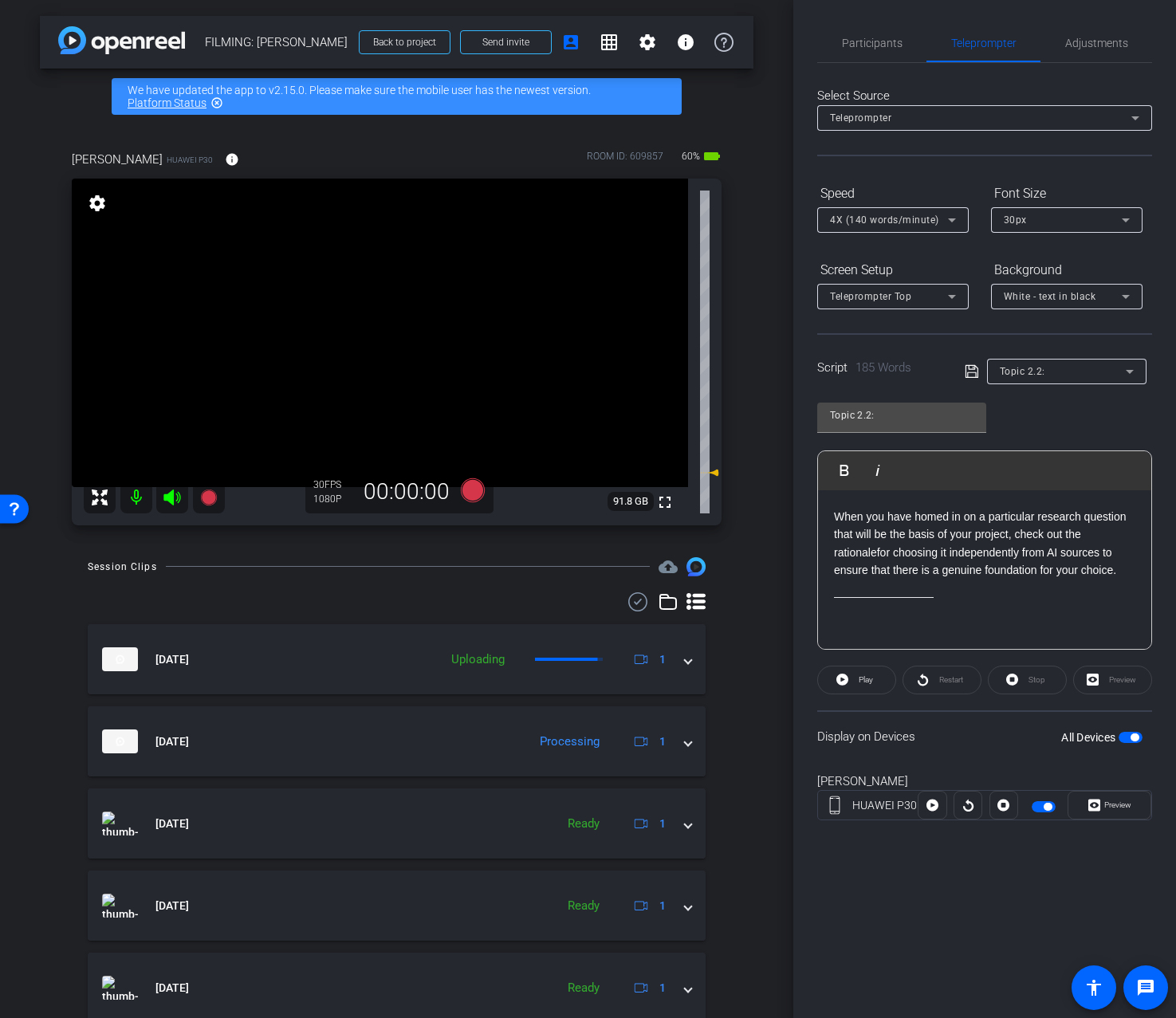
click at [1083, 23] on div "Participants Teleprompter Adjustments Addie Hackshaw Director Ailsa Dann Collab…" at bounding box center [985, 509] width 383 height 1018
click at [1083, 43] on span "Adjustments" at bounding box center [1097, 43] width 63 height 11
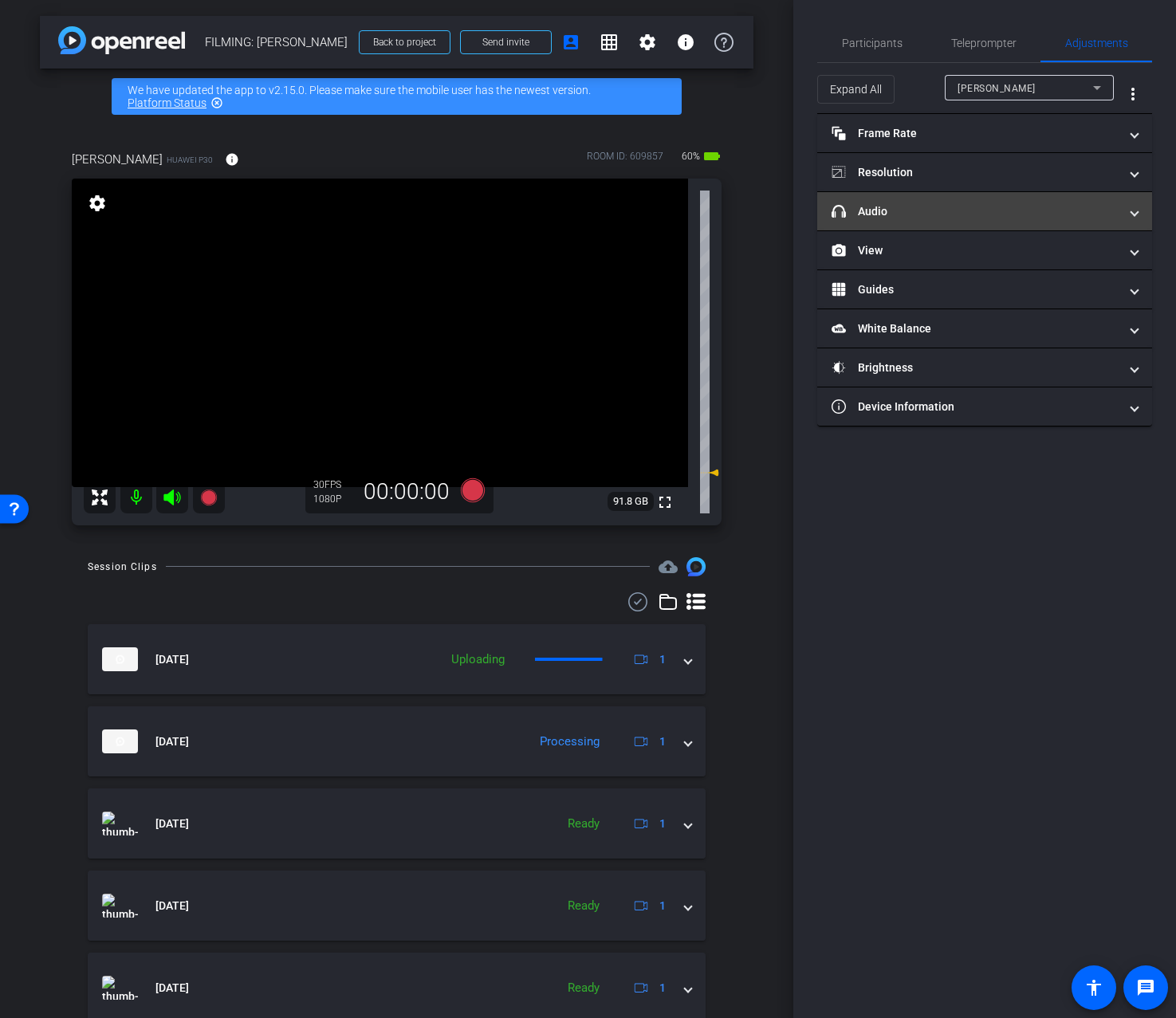
click at [1030, 226] on mat-expansion-panel-header "headphone icon Audio" at bounding box center [984, 211] width 335 height 38
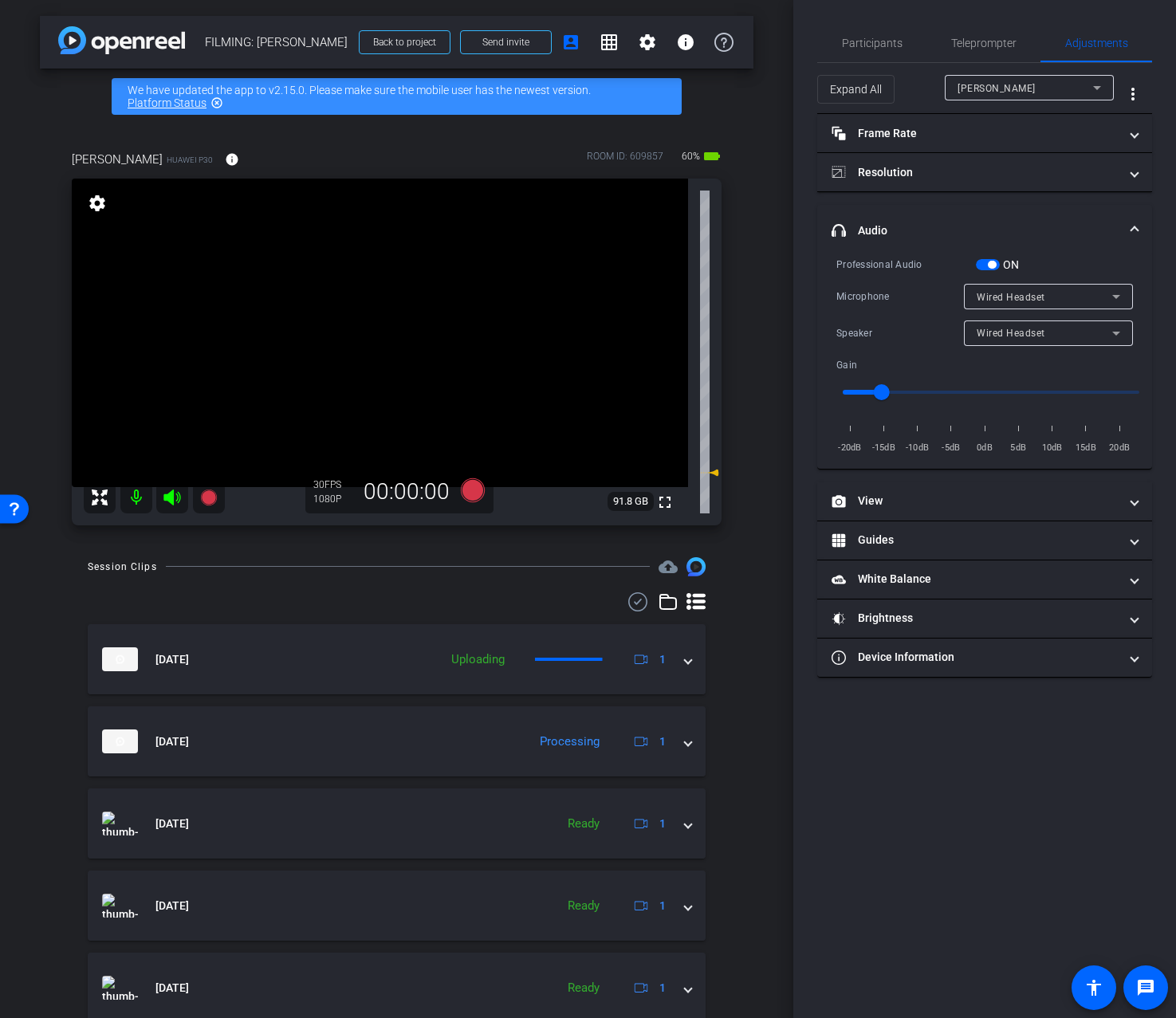
click at [1012, 333] on span "Wired Headset" at bounding box center [1011, 333] width 68 height 11
click at [1012, 367] on span "Device Speaker" at bounding box center [1014, 364] width 75 height 19
type input "-1"
click at [982, 386] on input "range" at bounding box center [992, 392] width 331 height 35
click at [862, 38] on span "Participants" at bounding box center [872, 43] width 61 height 11
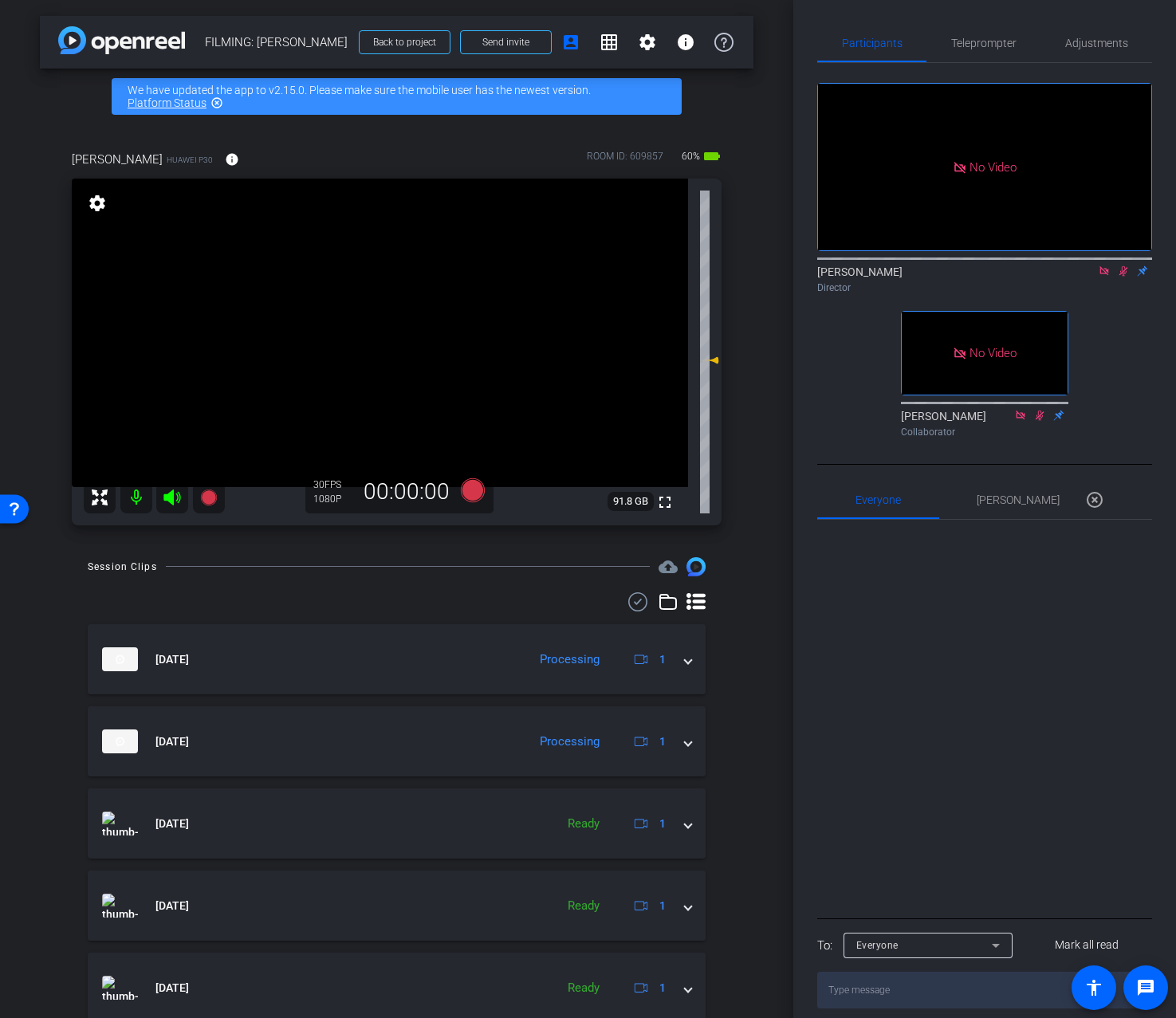
click at [1120, 273] on icon at bounding box center [1123, 270] width 13 height 11
click at [972, 55] on span "Teleprompter" at bounding box center [984, 43] width 65 height 38
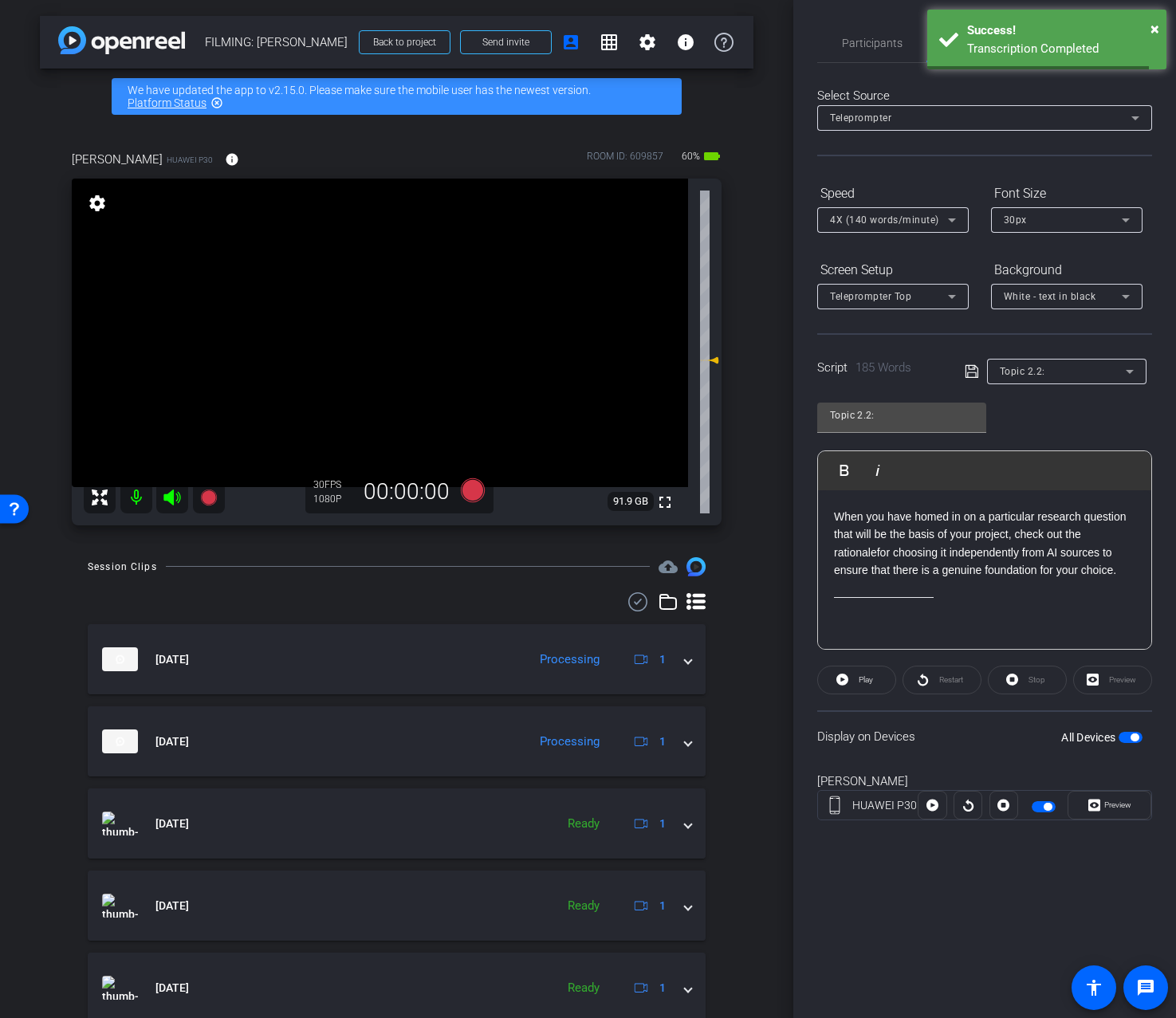
click at [1121, 391] on div "Topic 2.2: Play Play from this location Play Selected Play and display the sele…" at bounding box center [984, 520] width 335 height 260
click at [1119, 383] on div "Topic 2.2:" at bounding box center [1067, 371] width 134 height 26
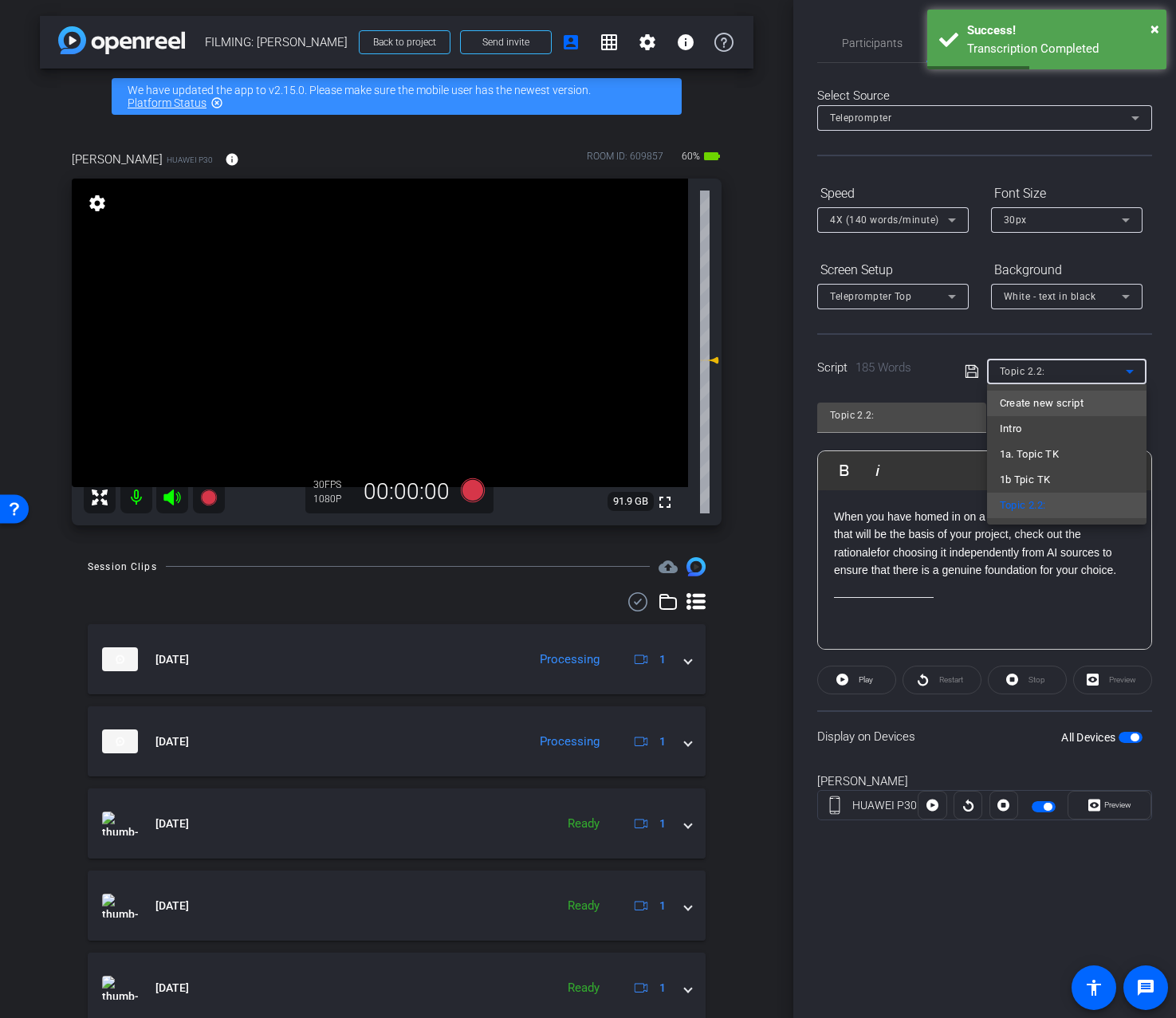
click at [1040, 398] on span "Create new script" at bounding box center [1042, 403] width 83 height 19
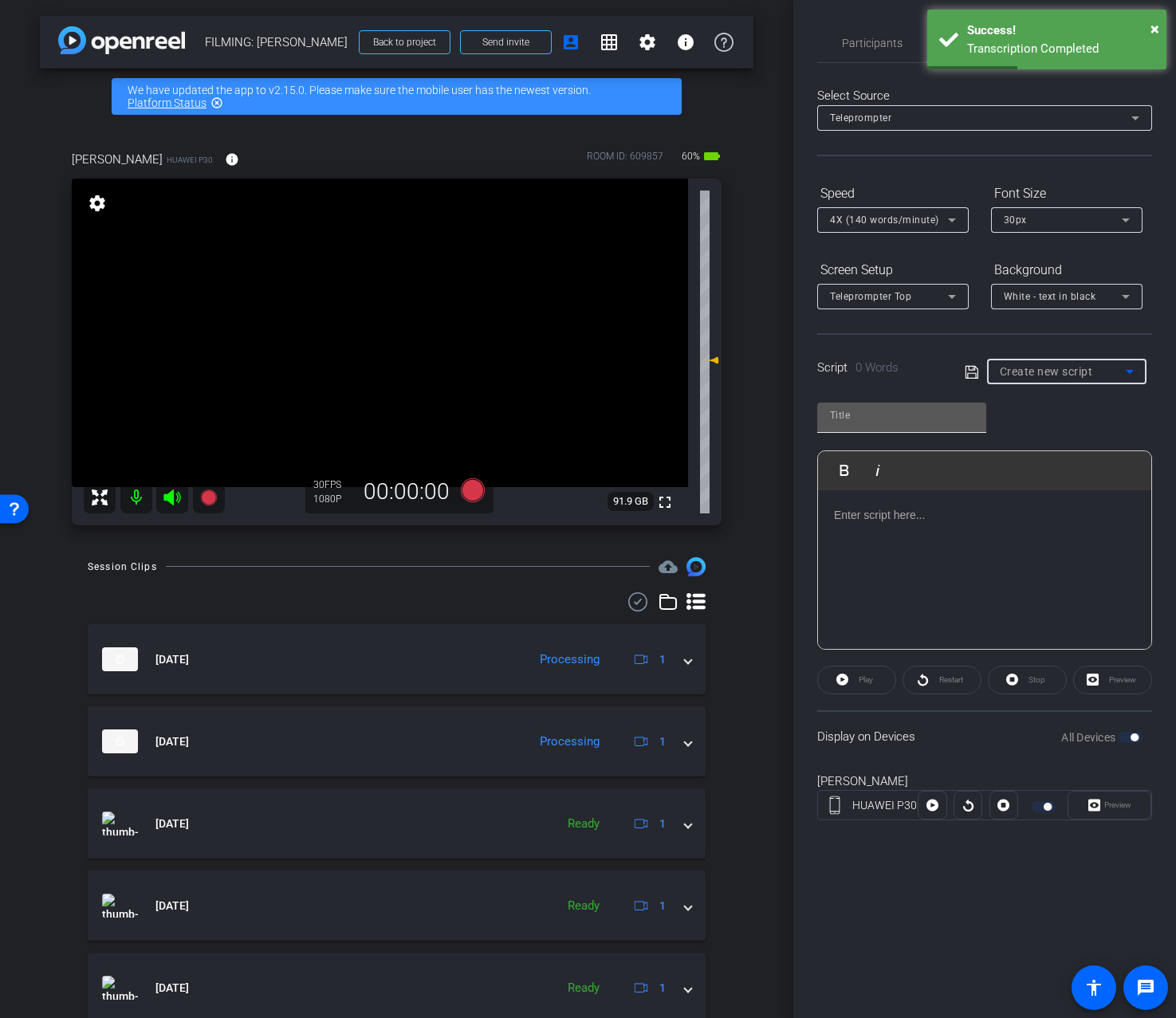
scroll to position [0, 0]
click at [905, 412] on input "text" at bounding box center [902, 415] width 144 height 19
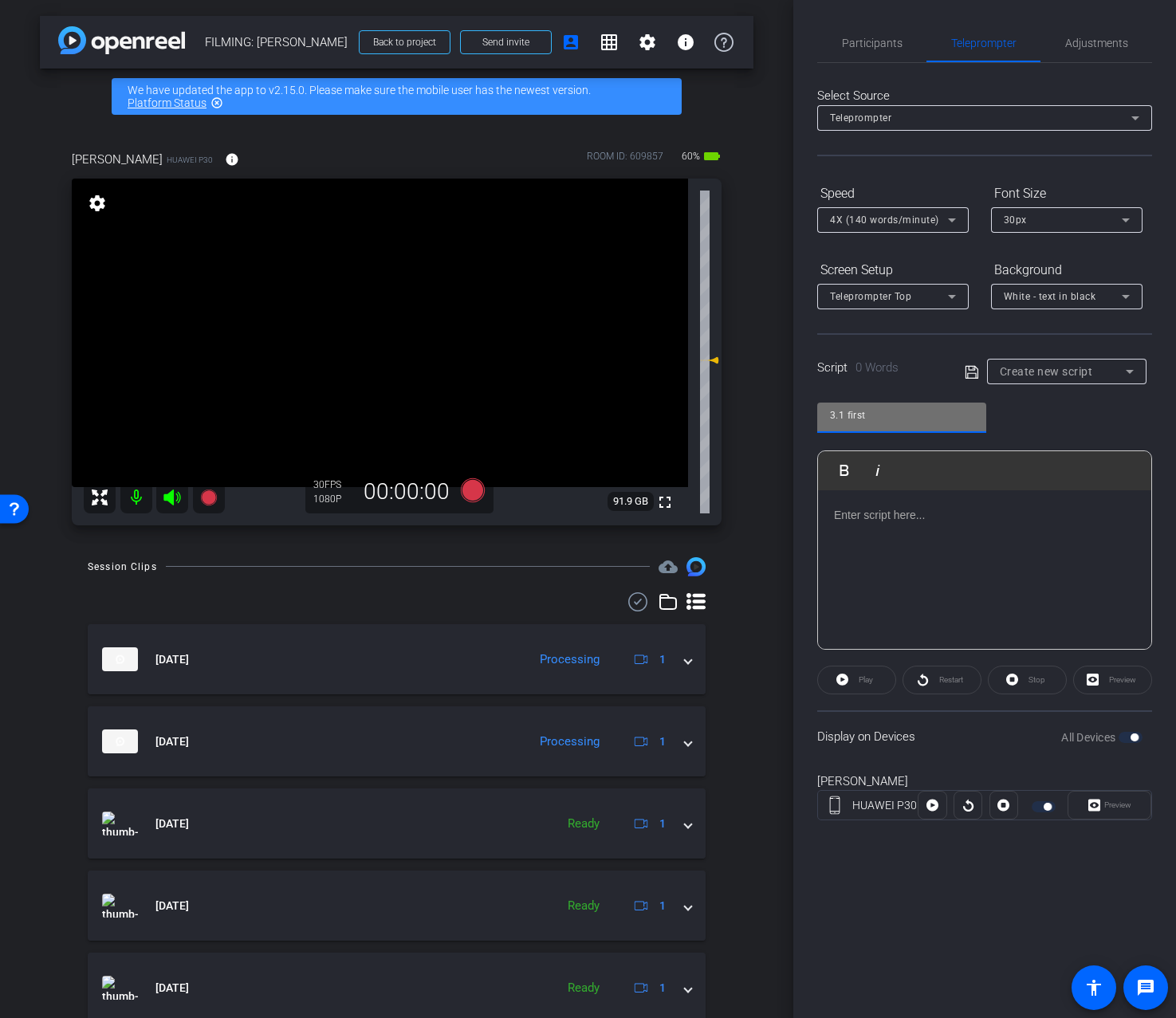
type input "3.1 first"
click at [1053, 415] on div "3.1 first Play Play from this location Play Selected Play and display the selec…" at bounding box center [984, 520] width 335 height 260
click at [1044, 504] on div at bounding box center [984, 570] width 333 height 159
click at [902, 539] on div at bounding box center [984, 570] width 333 height 159
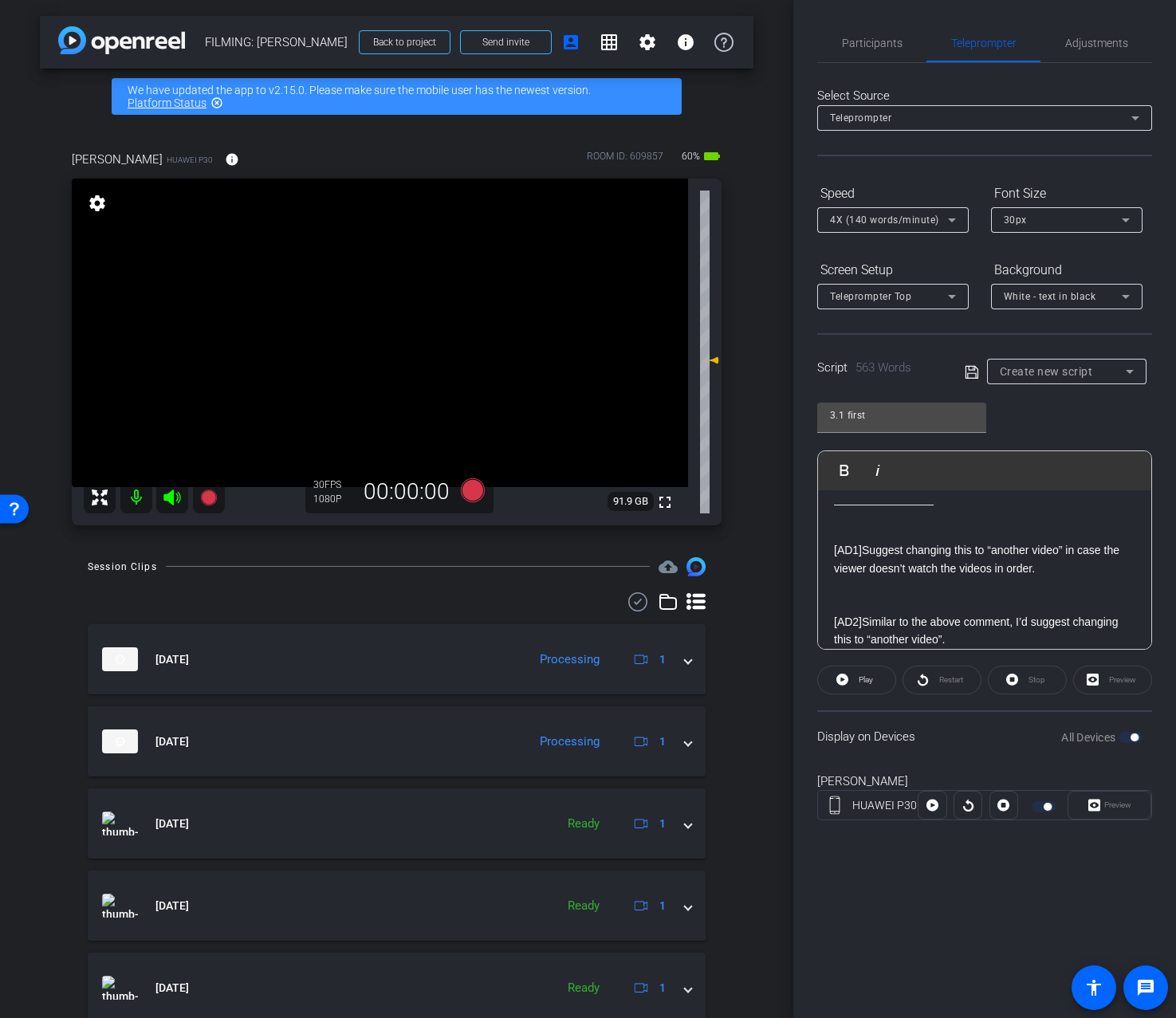
scroll to position [1127, 0]
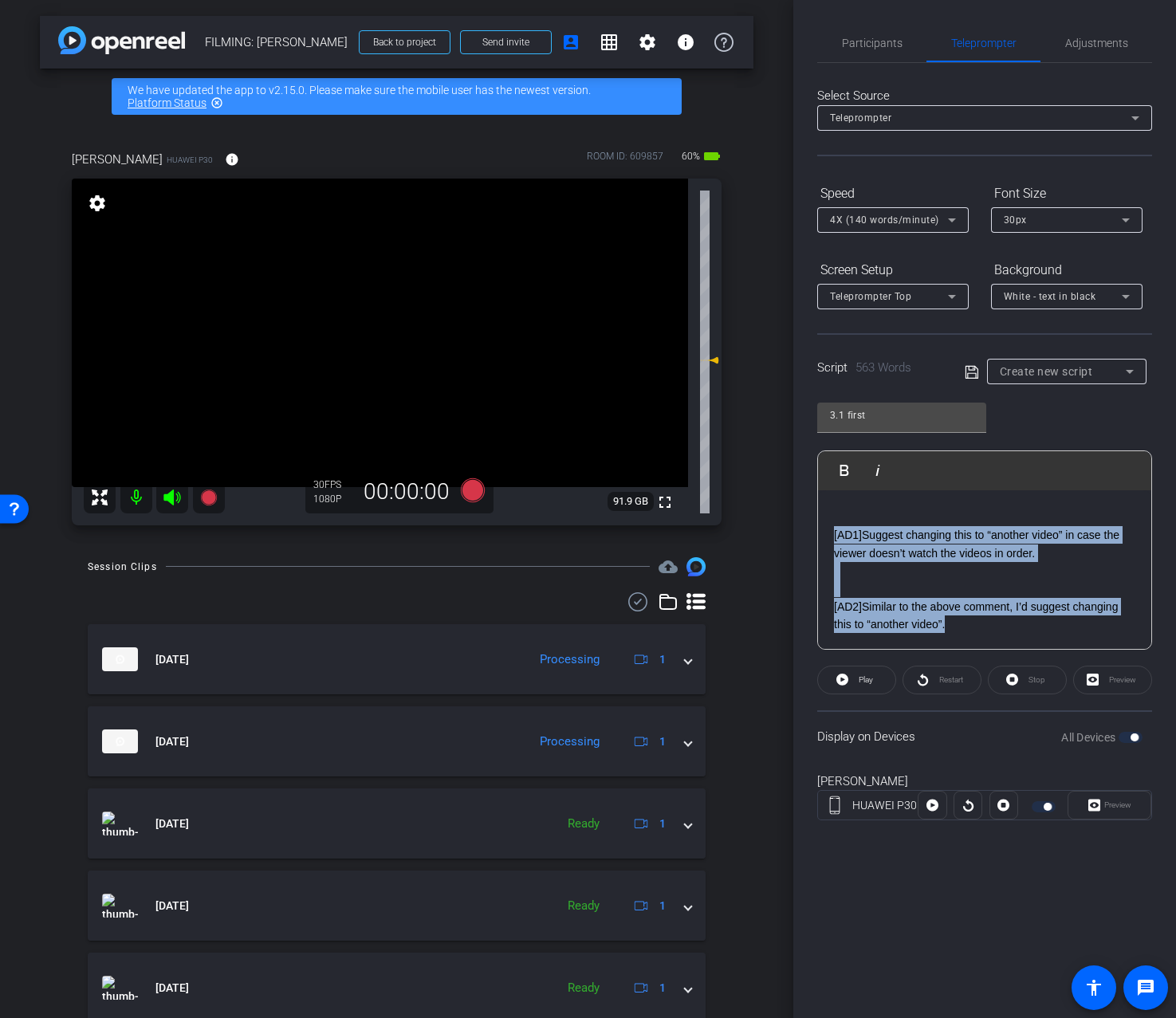
drag, startPoint x: 969, startPoint y: 629, endPoint x: 839, endPoint y: 512, distance: 174.9
click at [839, 512] on div "[AD1] Suggest changing this to “another video” in case the viewer doesn’t watch…" at bounding box center [984, 572] width 301 height 125
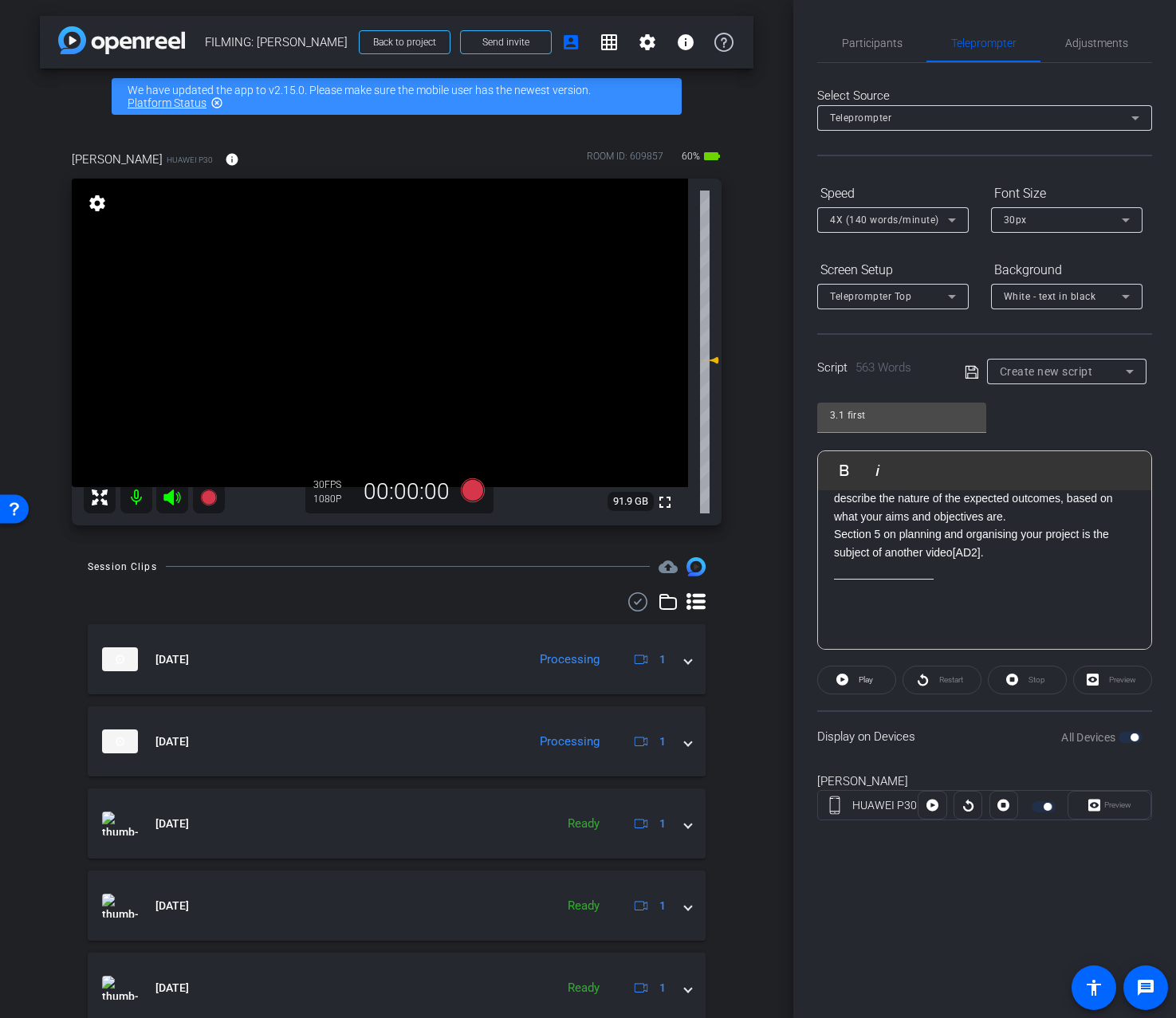
scroll to position [1038, 0]
drag, startPoint x: 956, startPoint y: 586, endPoint x: 880, endPoint y: 579, distance: 76.3
click at [880, 580] on p at bounding box center [984, 588] width 301 height 18
drag, startPoint x: 1002, startPoint y: 555, endPoint x: 957, endPoint y: 560, distance: 45.3
click at [957, 560] on p "Section 5 on planning and organising your project is the subject of another vid…" at bounding box center [984, 543] width 301 height 36
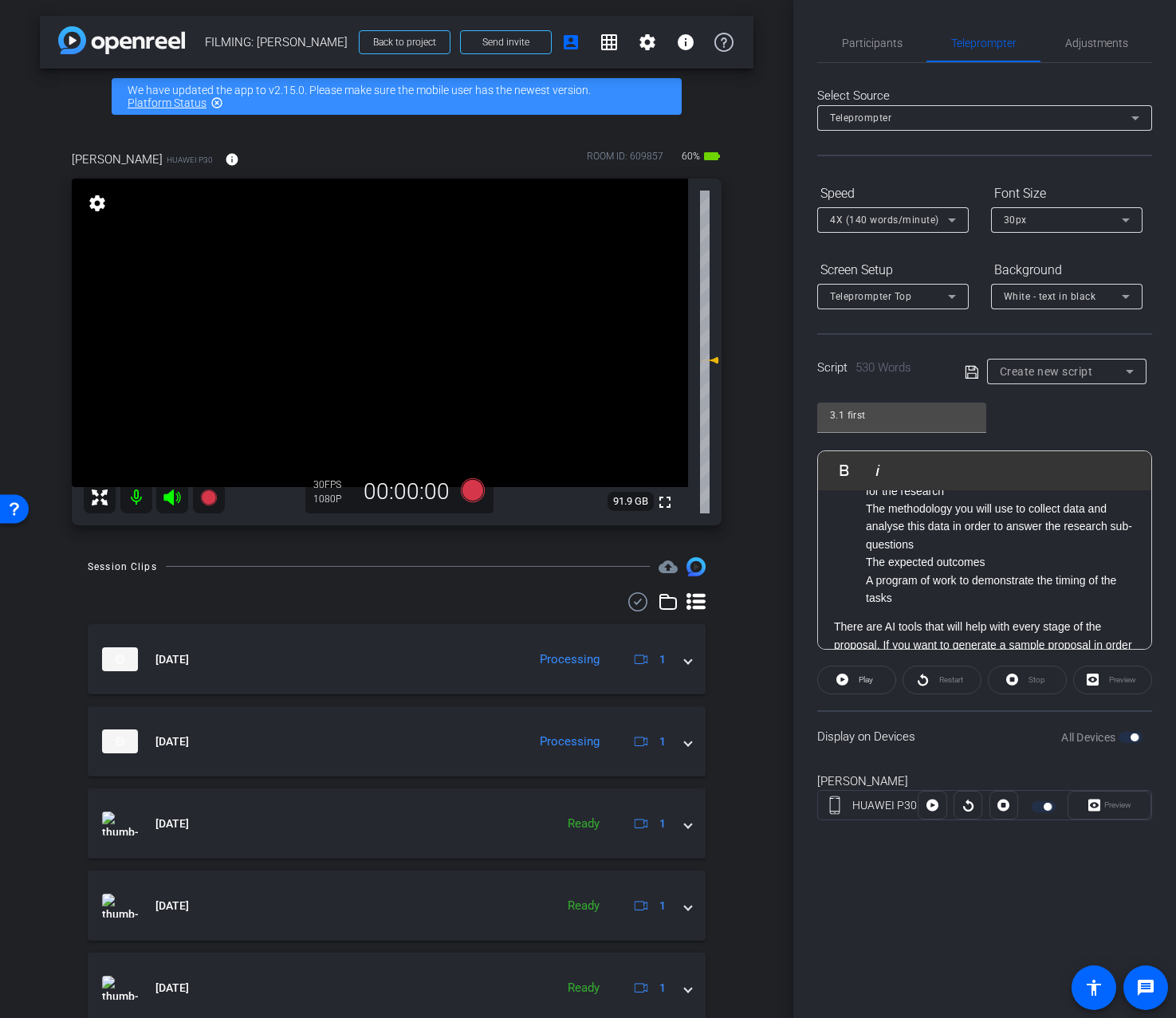
scroll to position [0, 0]
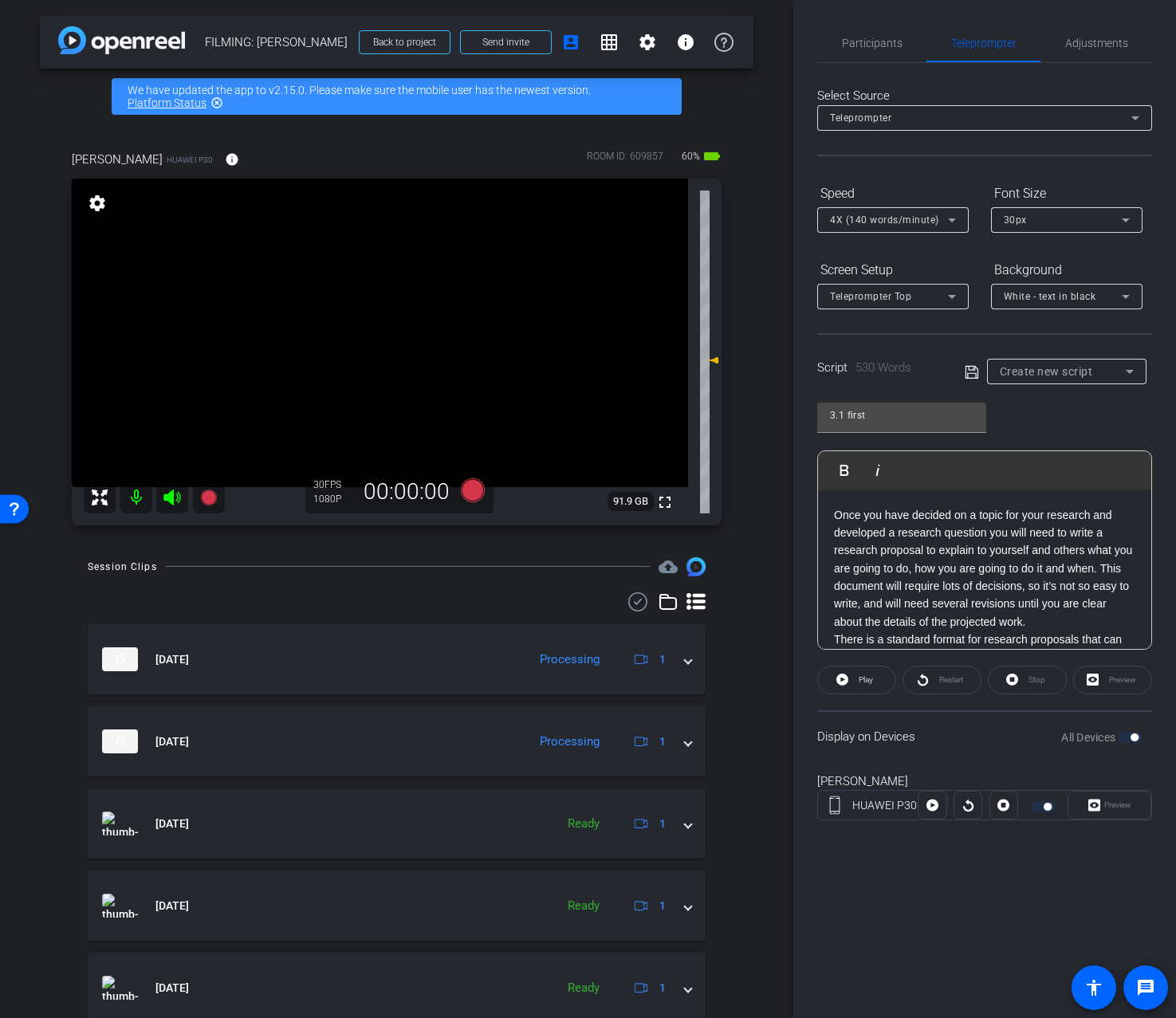
click at [1102, 566] on p "Once you have decided on a topic for your research and developed a research que…" at bounding box center [984, 569] width 301 height 125
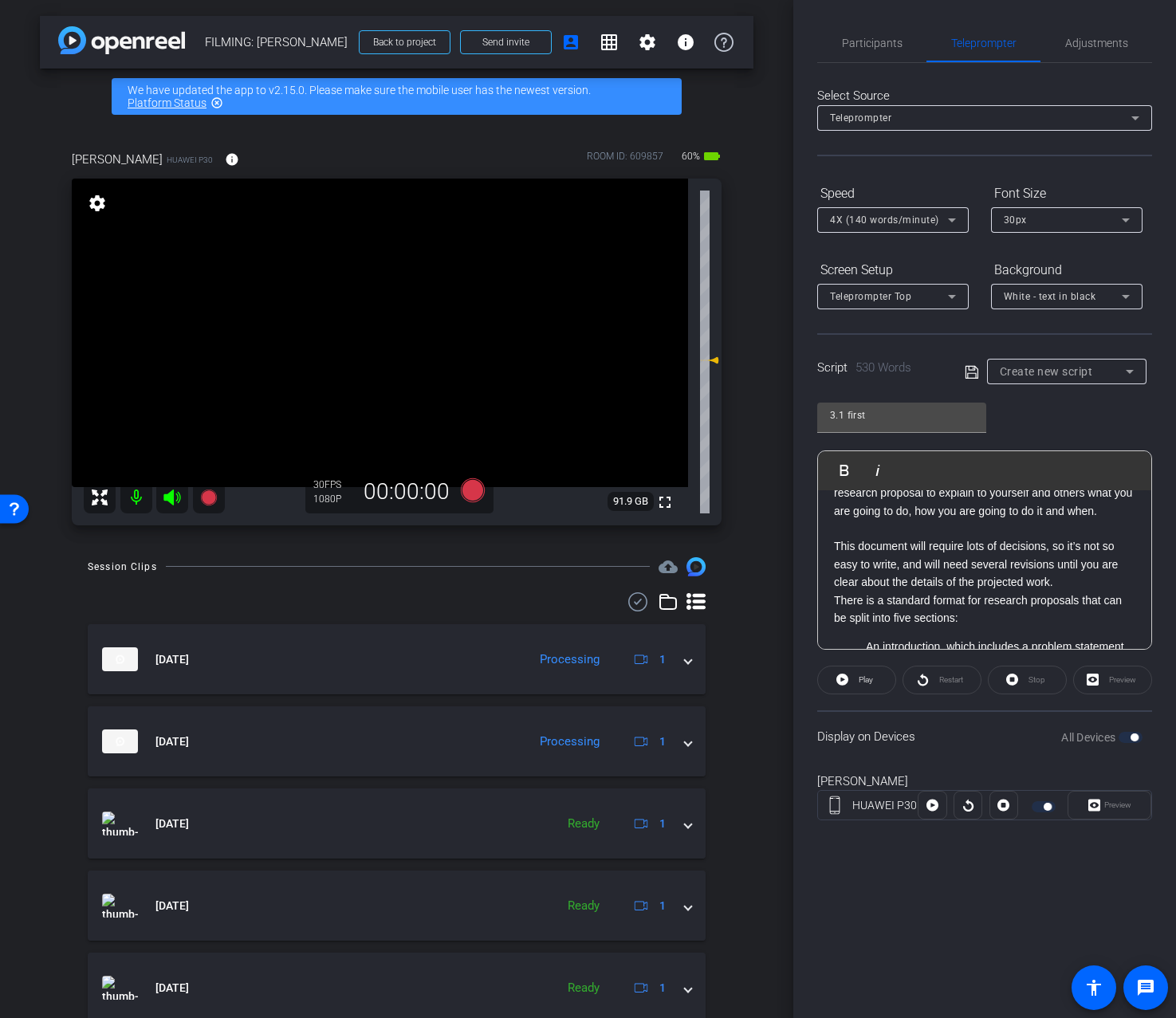
scroll to position [65, 0]
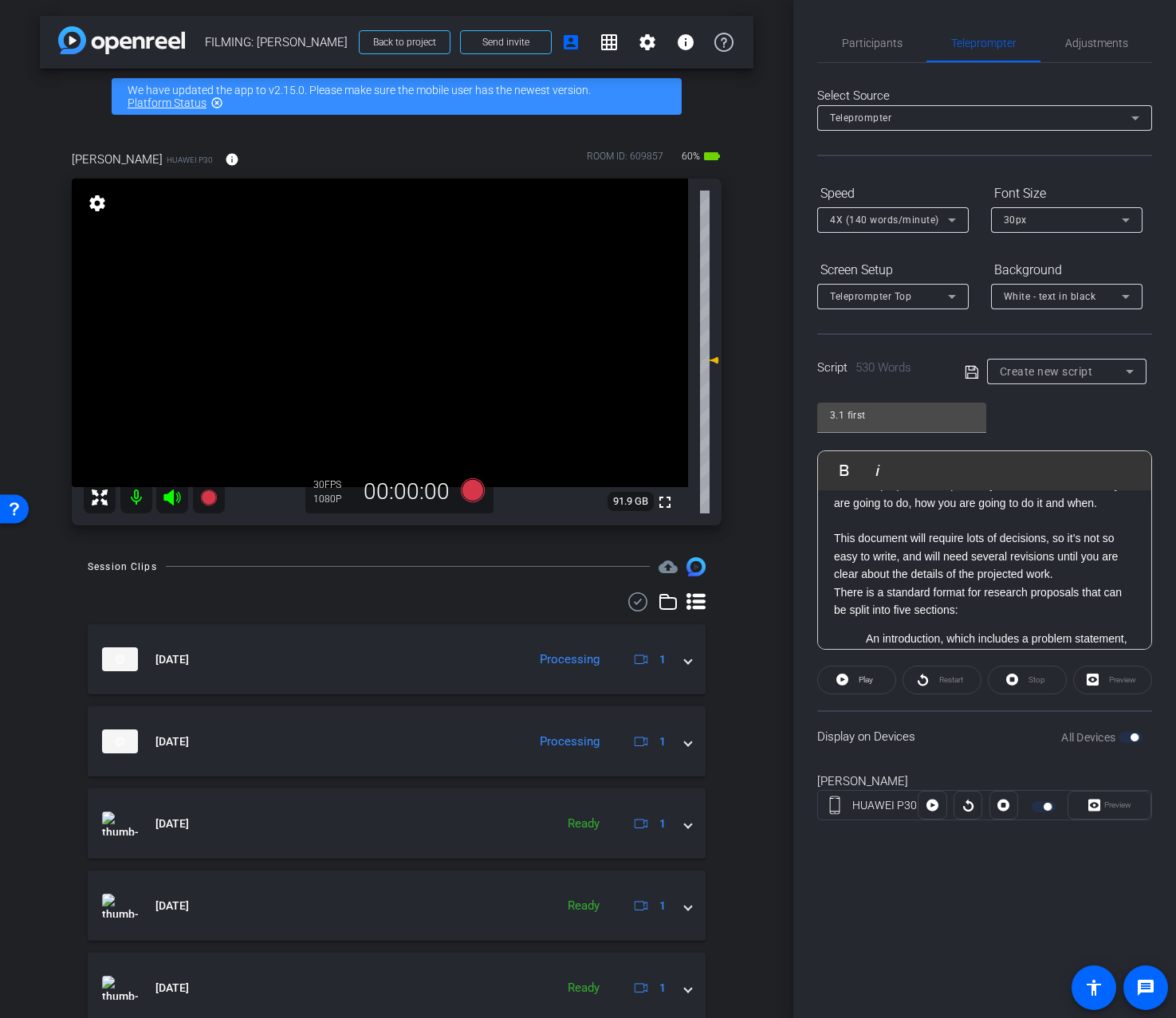
click at [1072, 578] on p "This document will require lots of decisions, so it’s not so easy to write, and…" at bounding box center [984, 556] width 301 height 53
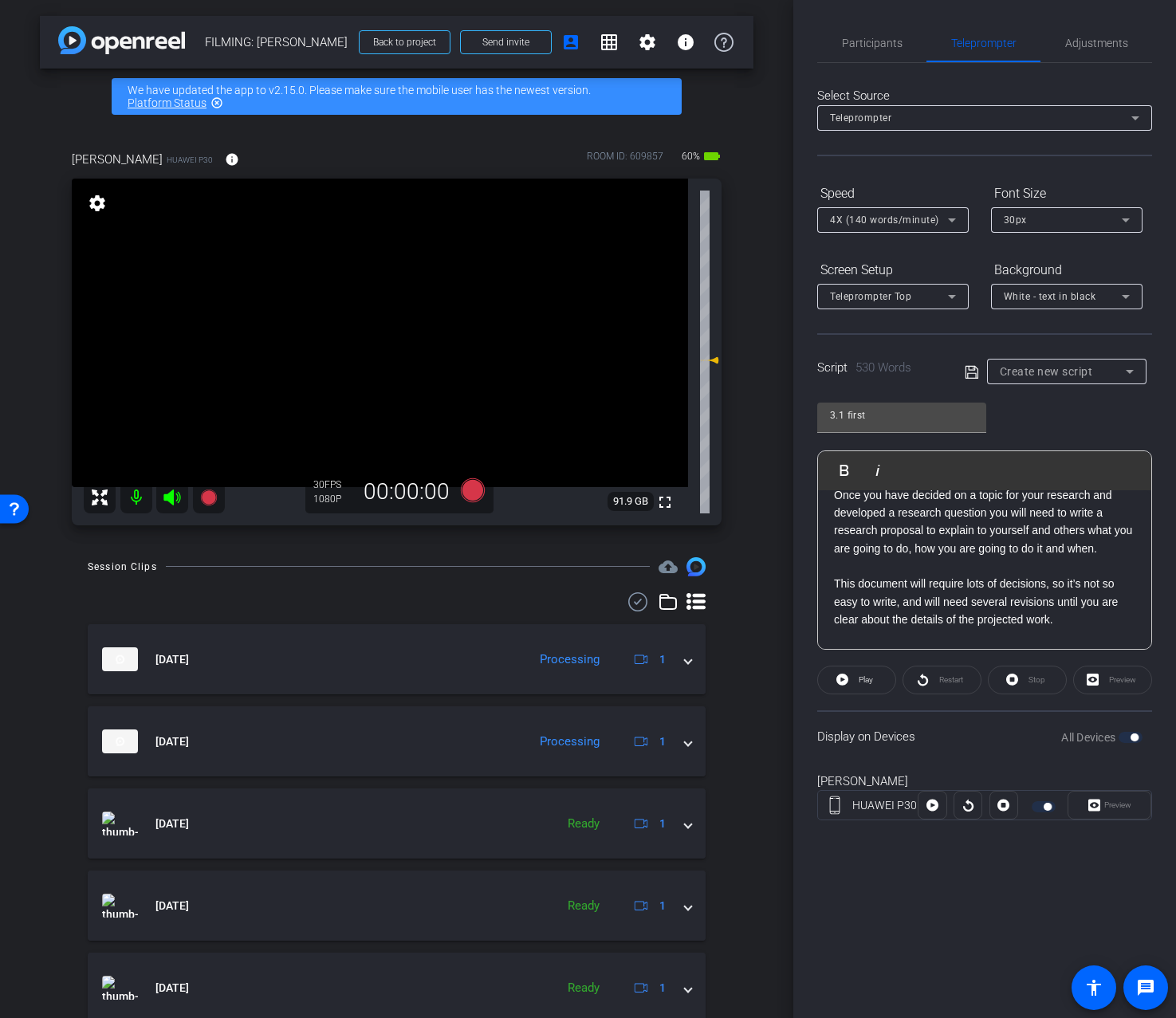
scroll to position [18, 0]
click at [1039, 571] on p at bounding box center [984, 568] width 301 height 18
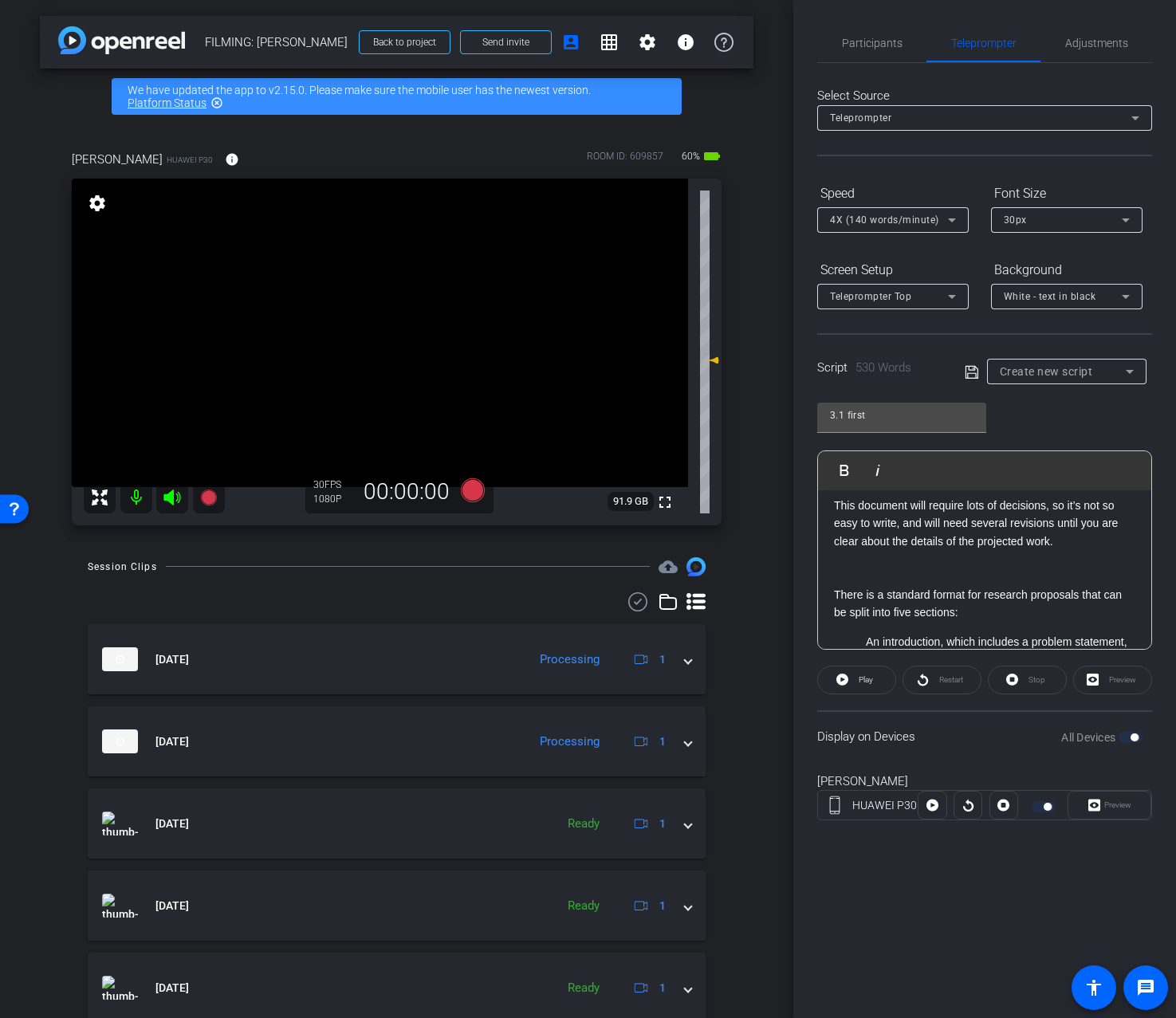
scroll to position [130, 0]
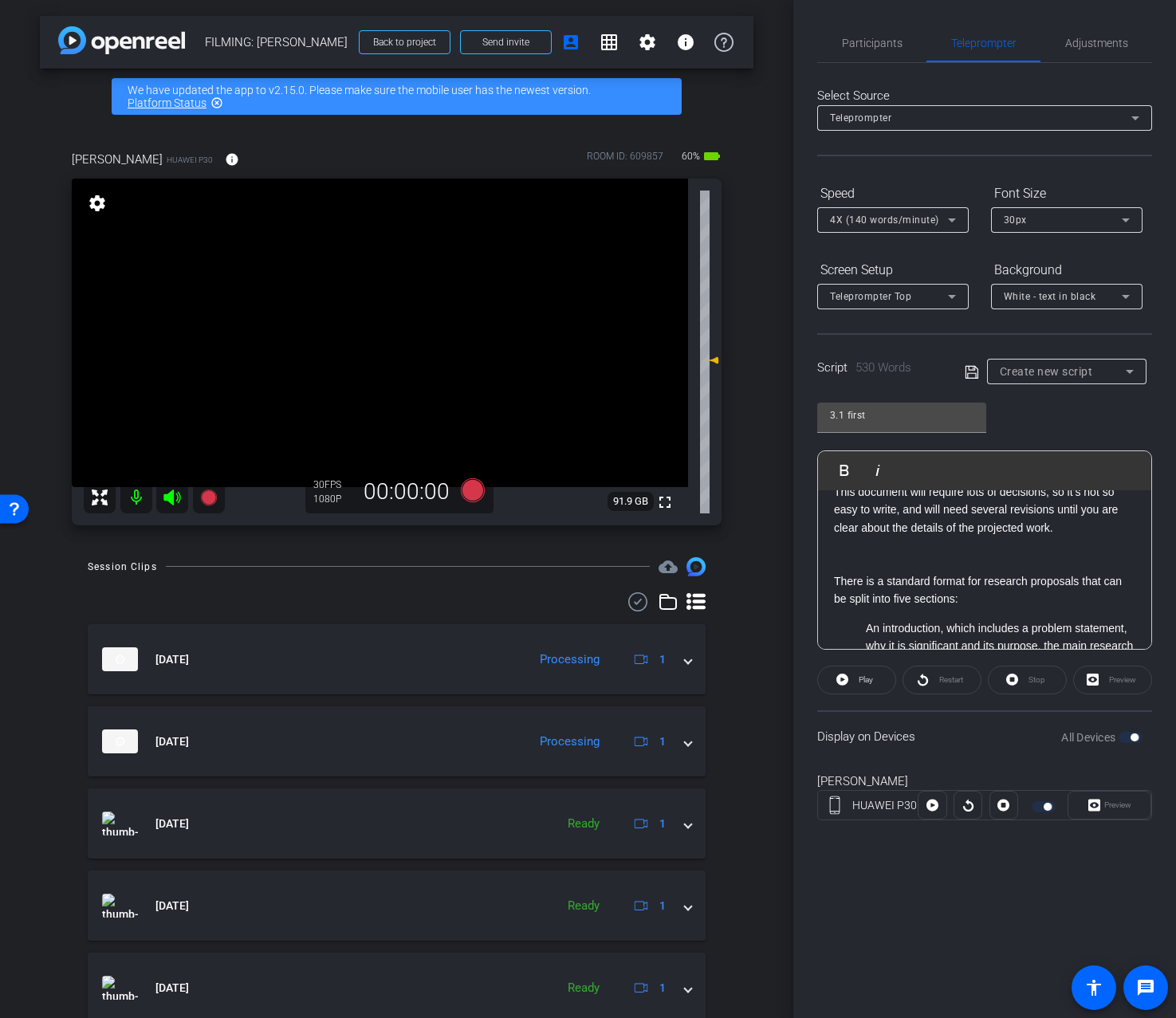
click at [1024, 567] on p at bounding box center [984, 562] width 301 height 18
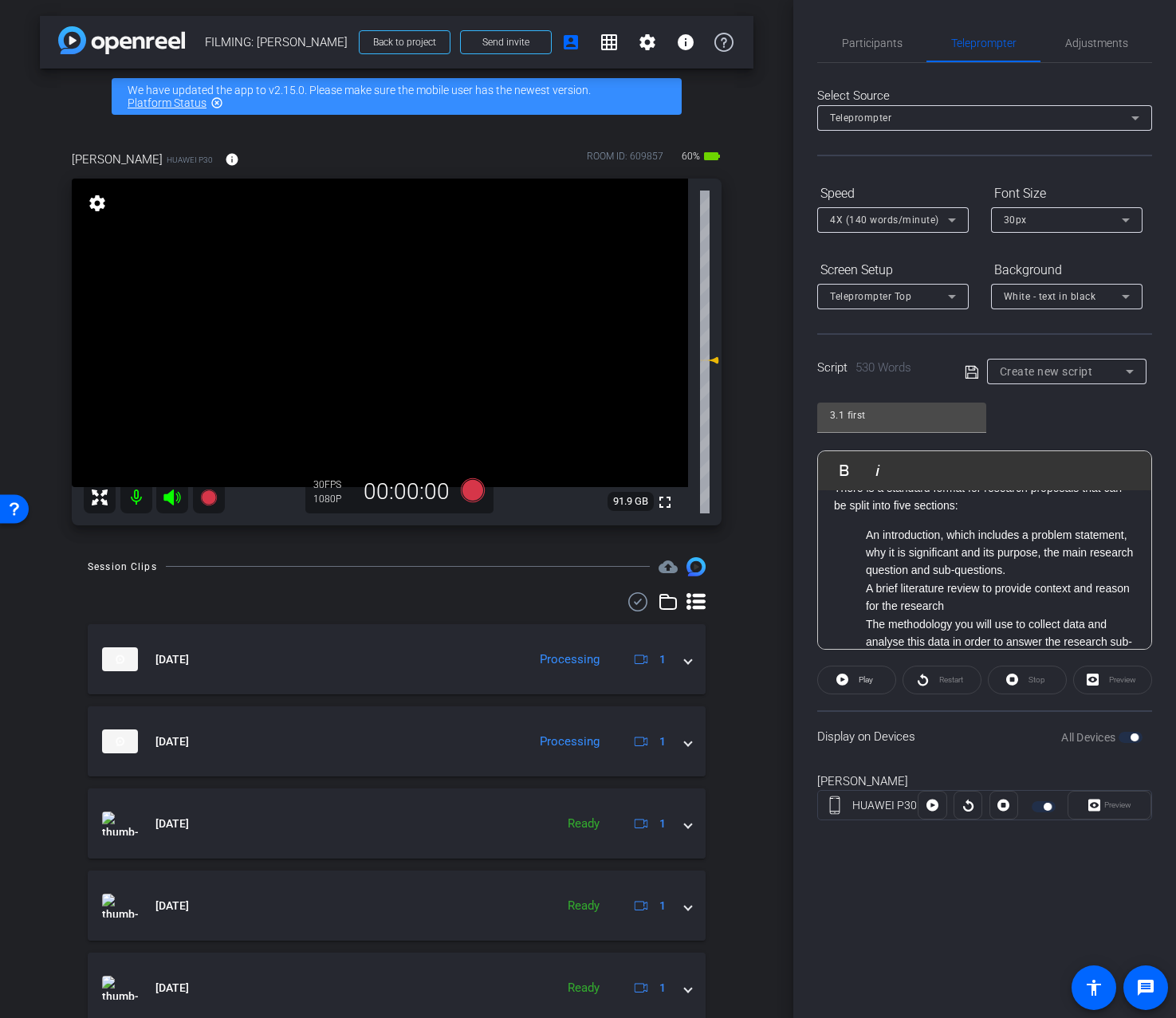
scroll to position [216, 0]
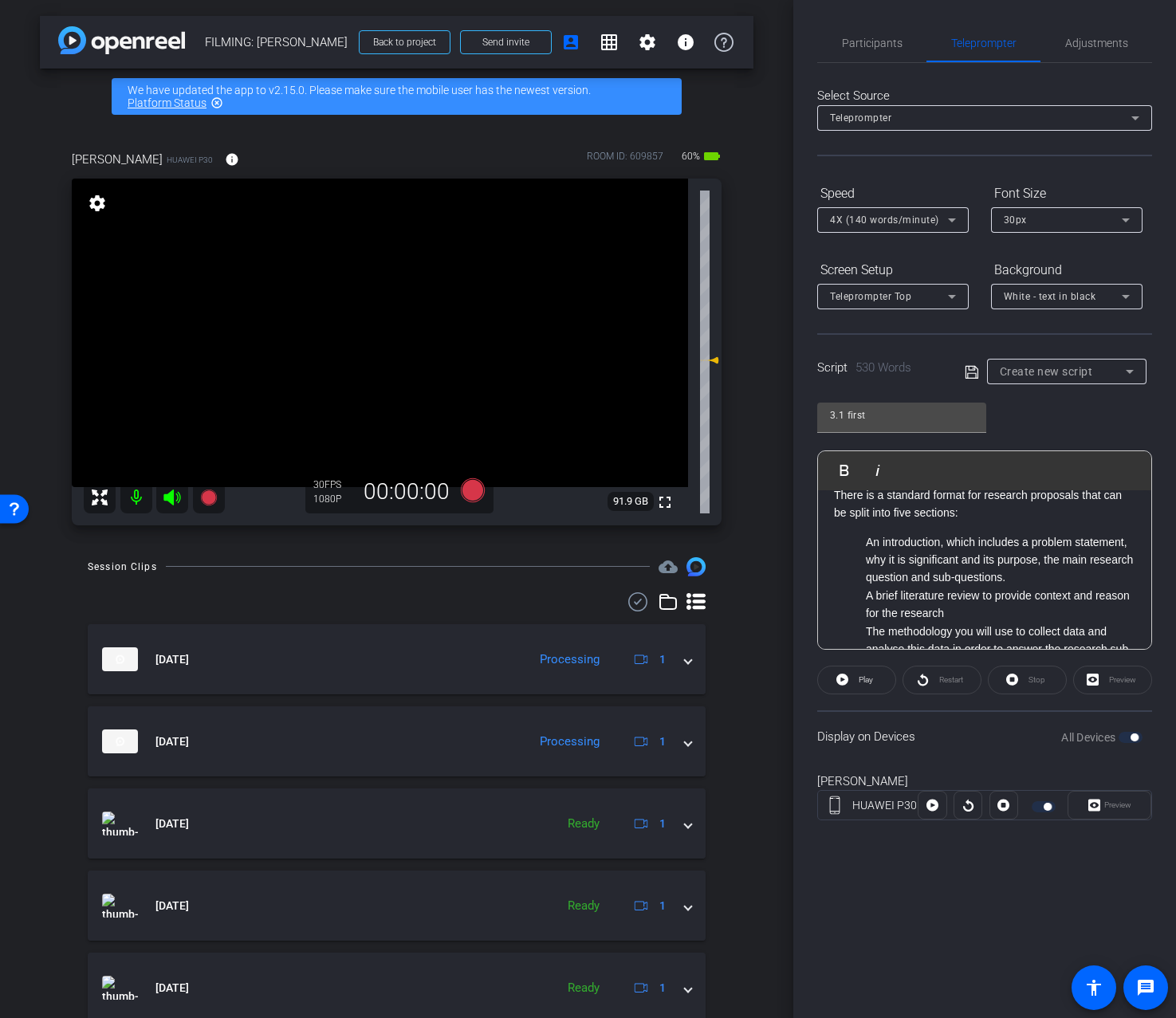
click at [1013, 578] on li "An introduction, which includes a problem statement, why it is significant and …" at bounding box center [1001, 560] width 270 height 53
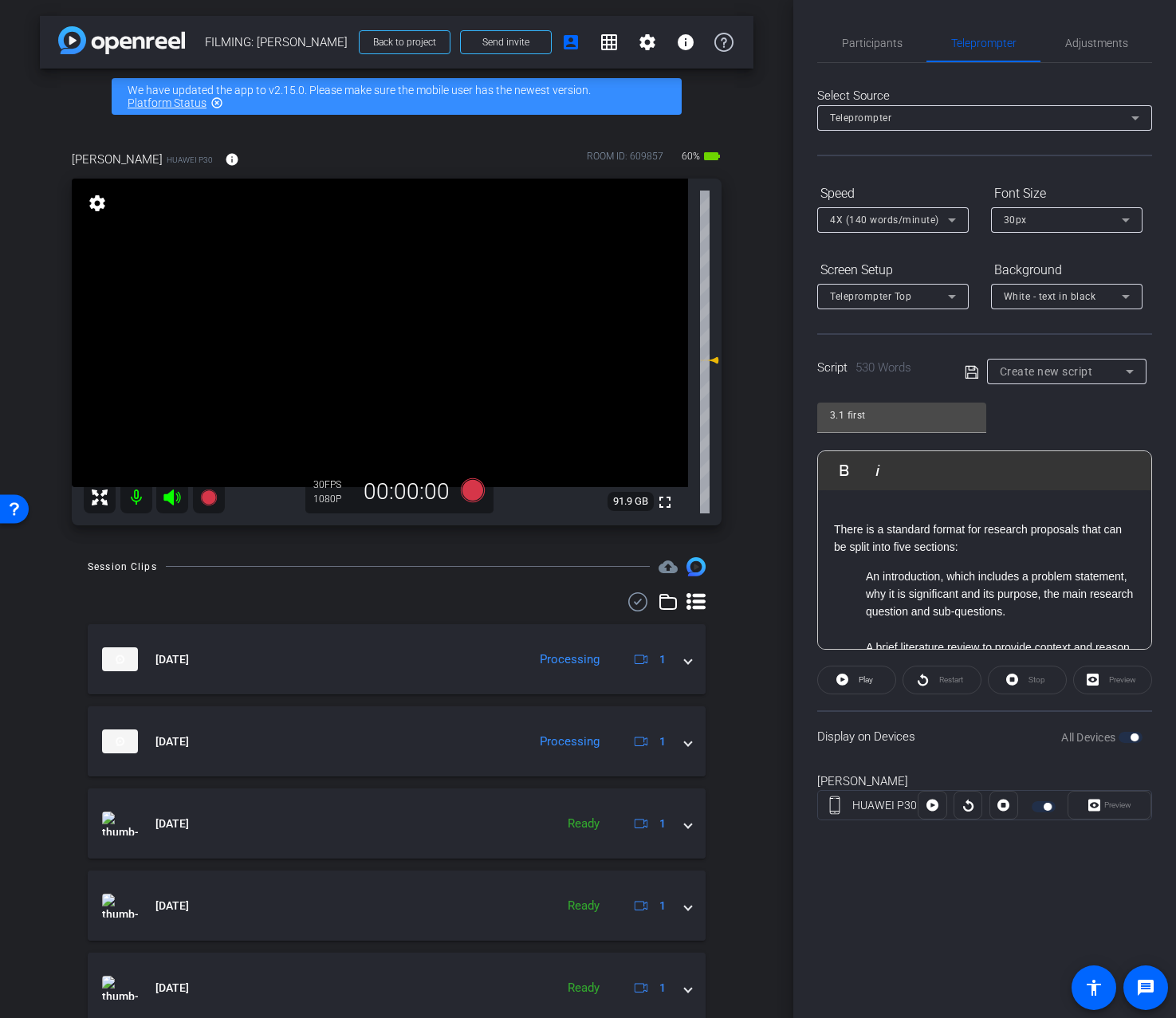
scroll to position [236, 0]
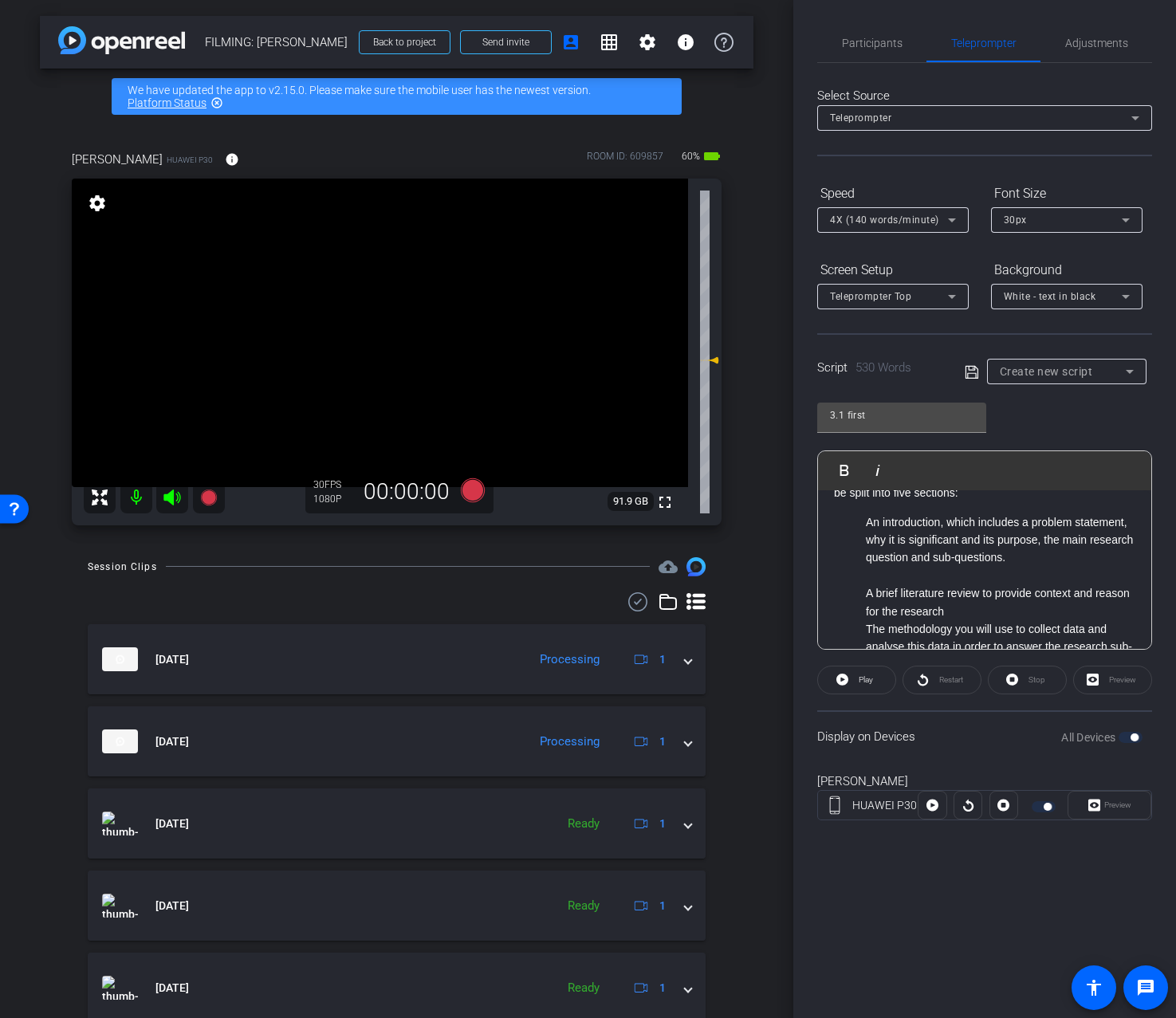
click at [1003, 620] on li "The methodology you will use to collect data and analyse this data in order to …" at bounding box center [1001, 647] width 270 height 53
click at [1004, 609] on li "A brief literature review to provide context and reason for the research" at bounding box center [1001, 602] width 270 height 36
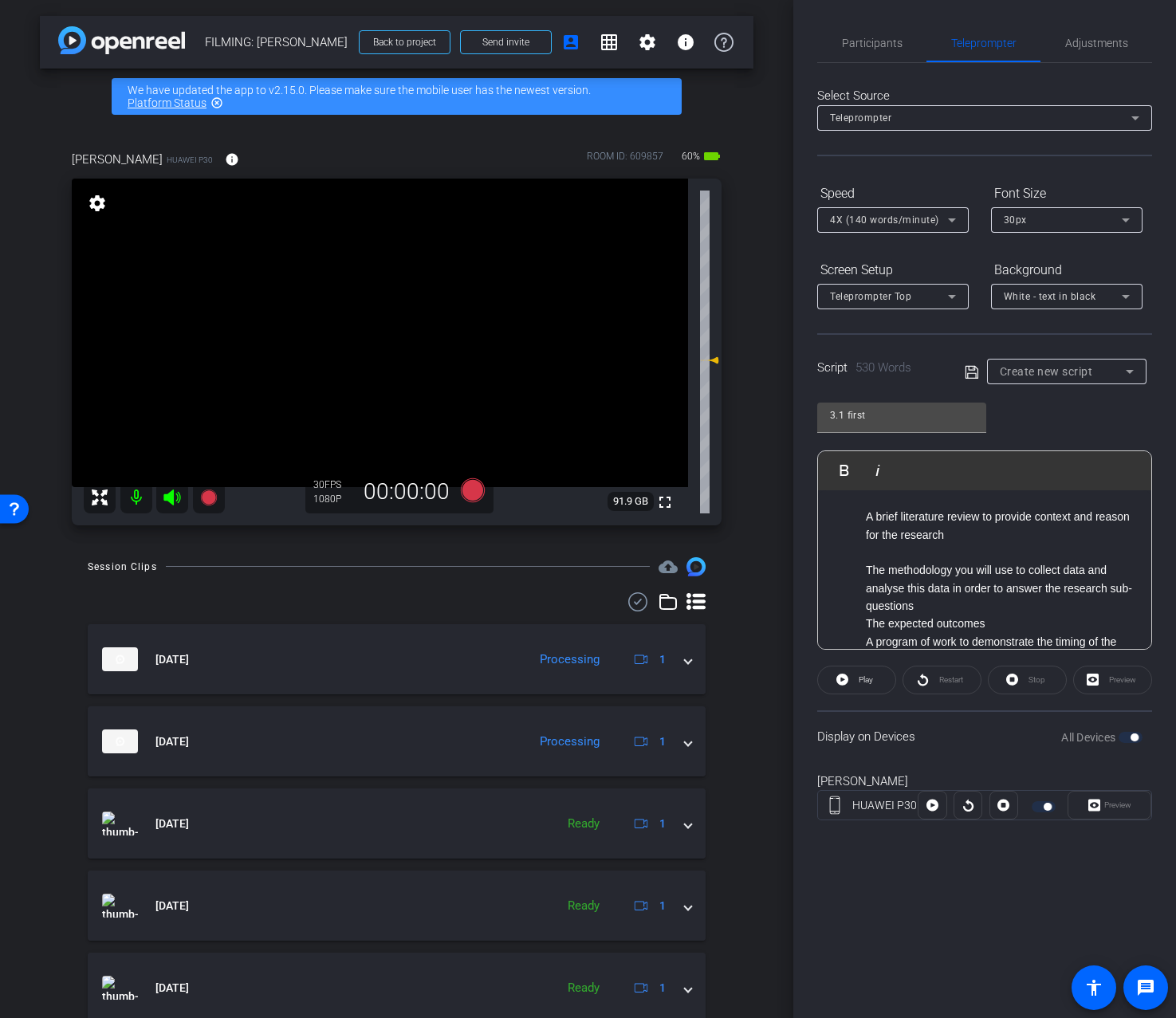
scroll to position [317, 0]
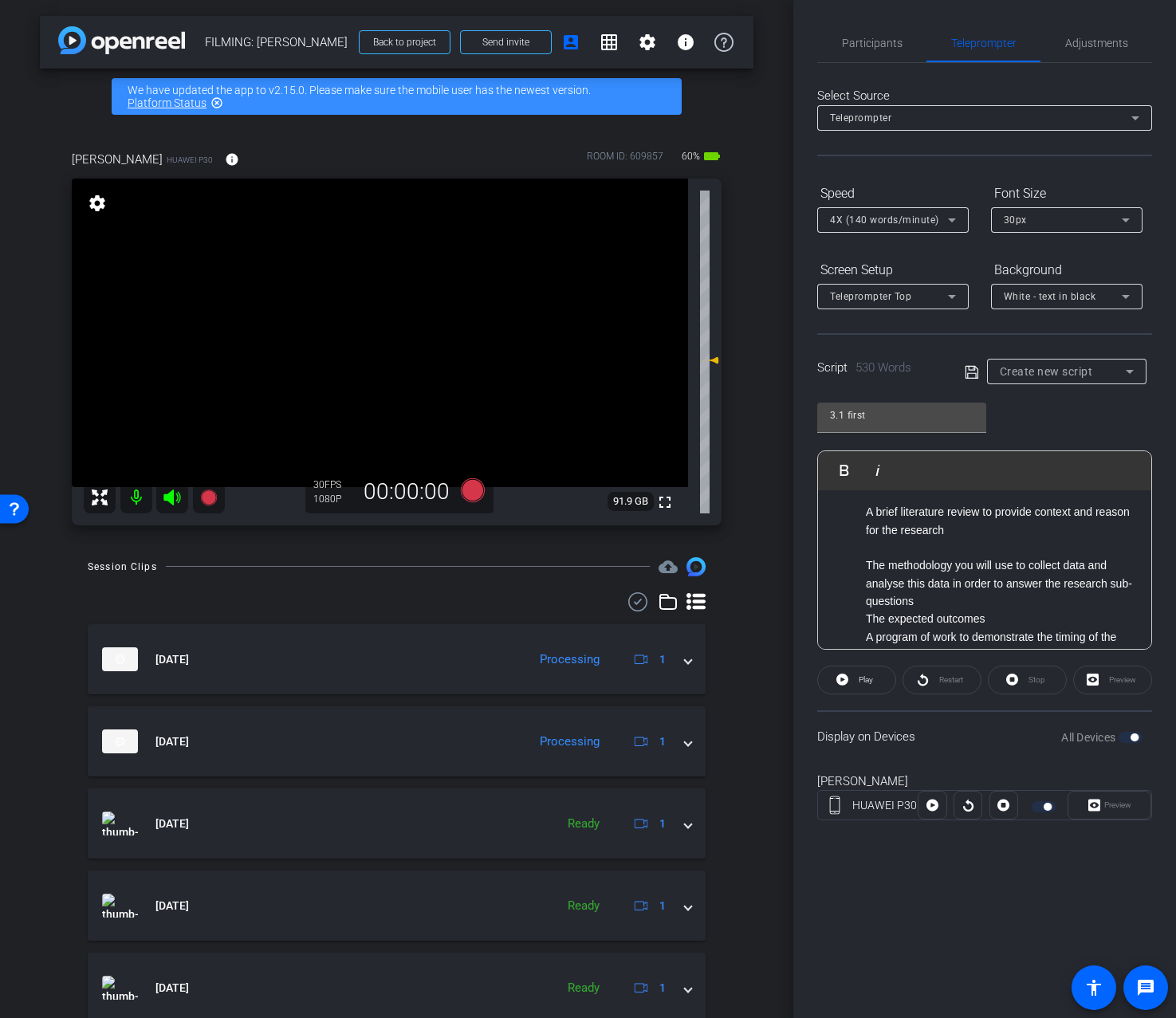
click at [1001, 603] on li "The methodology you will use to collect data and analyse this data in order to …" at bounding box center [1001, 583] width 270 height 53
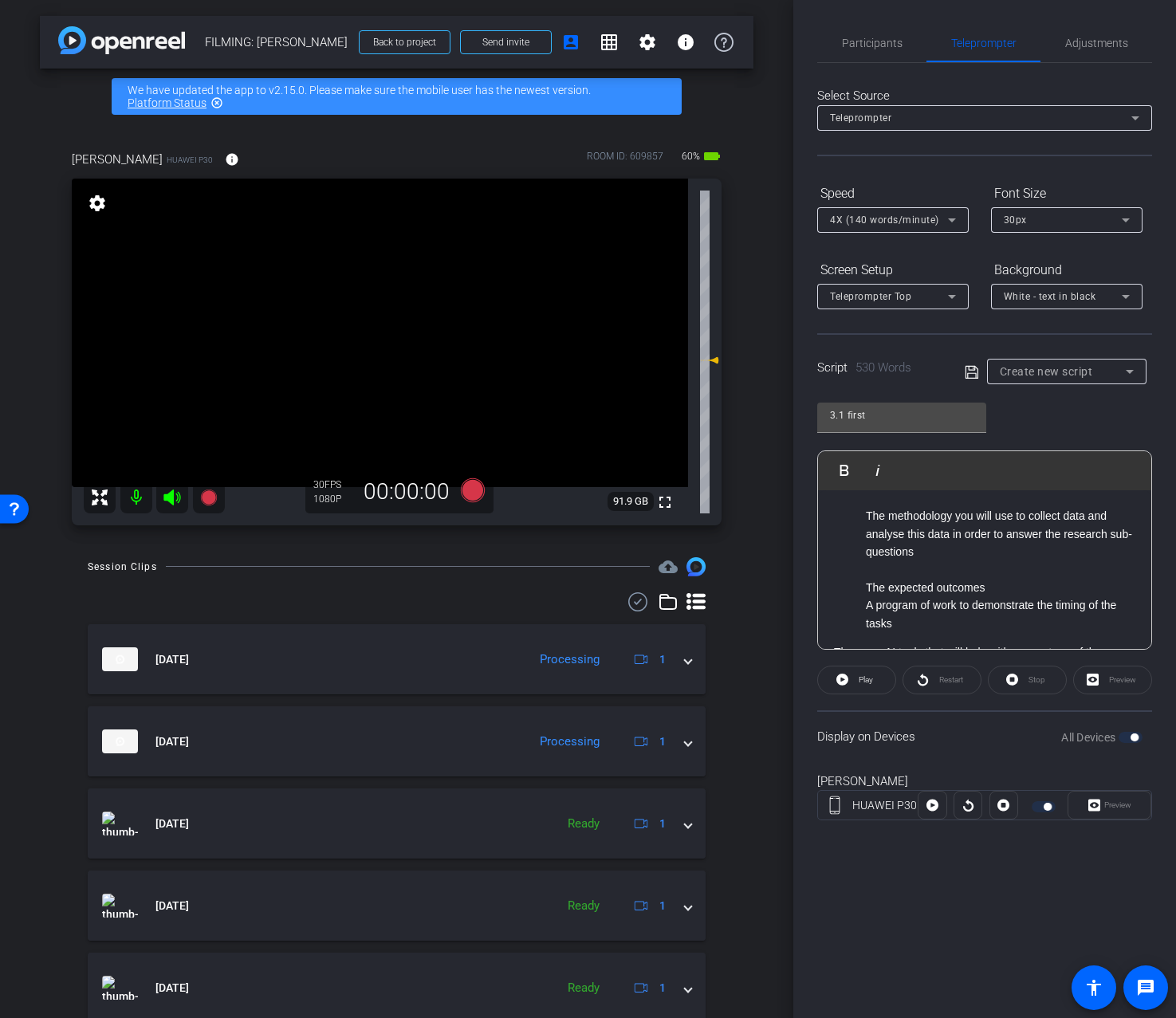
scroll to position [366, 0]
click at [1010, 587] on li "The expected outcomes" at bounding box center [1001, 588] width 270 height 18
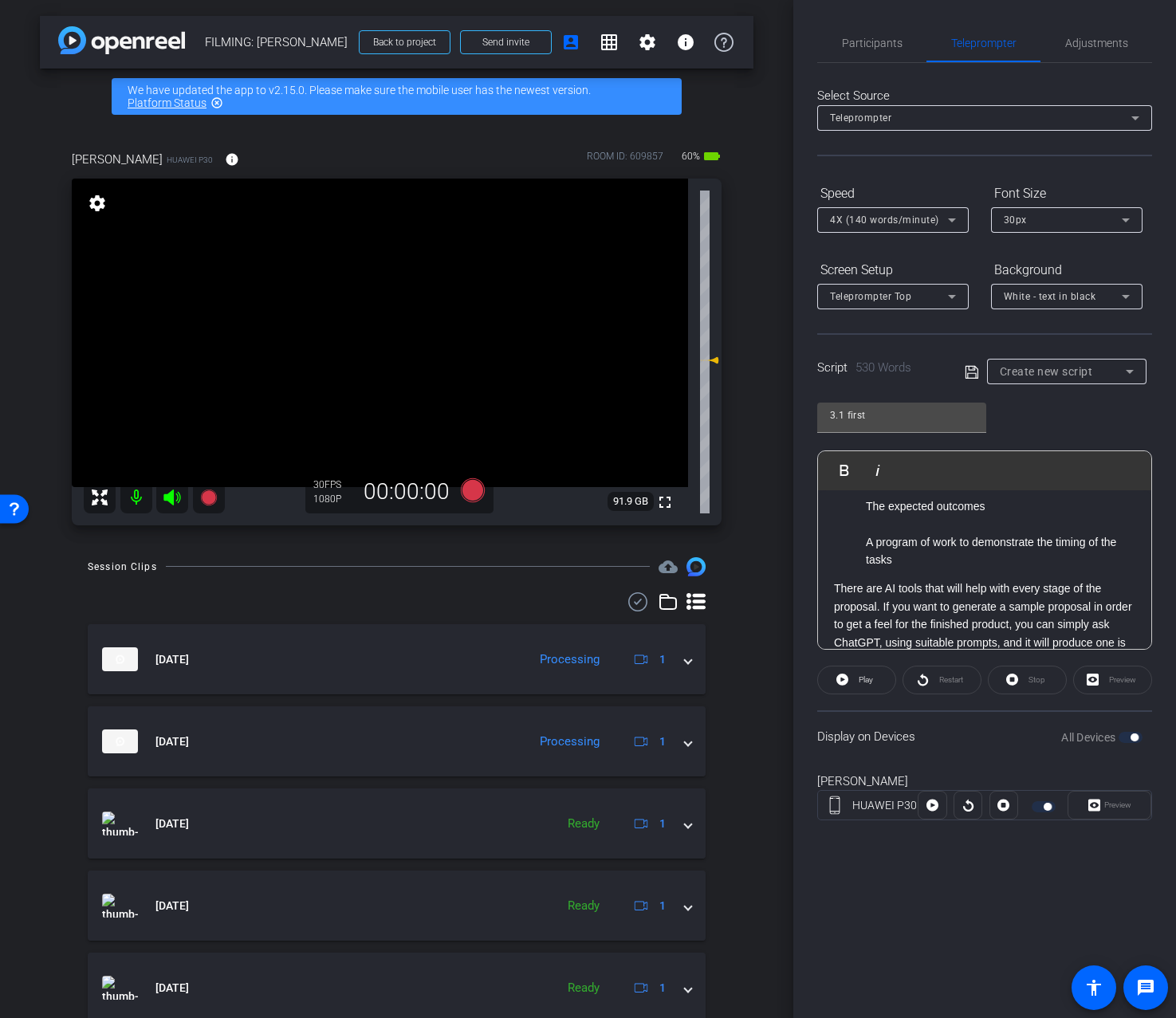
scroll to position [502, 0]
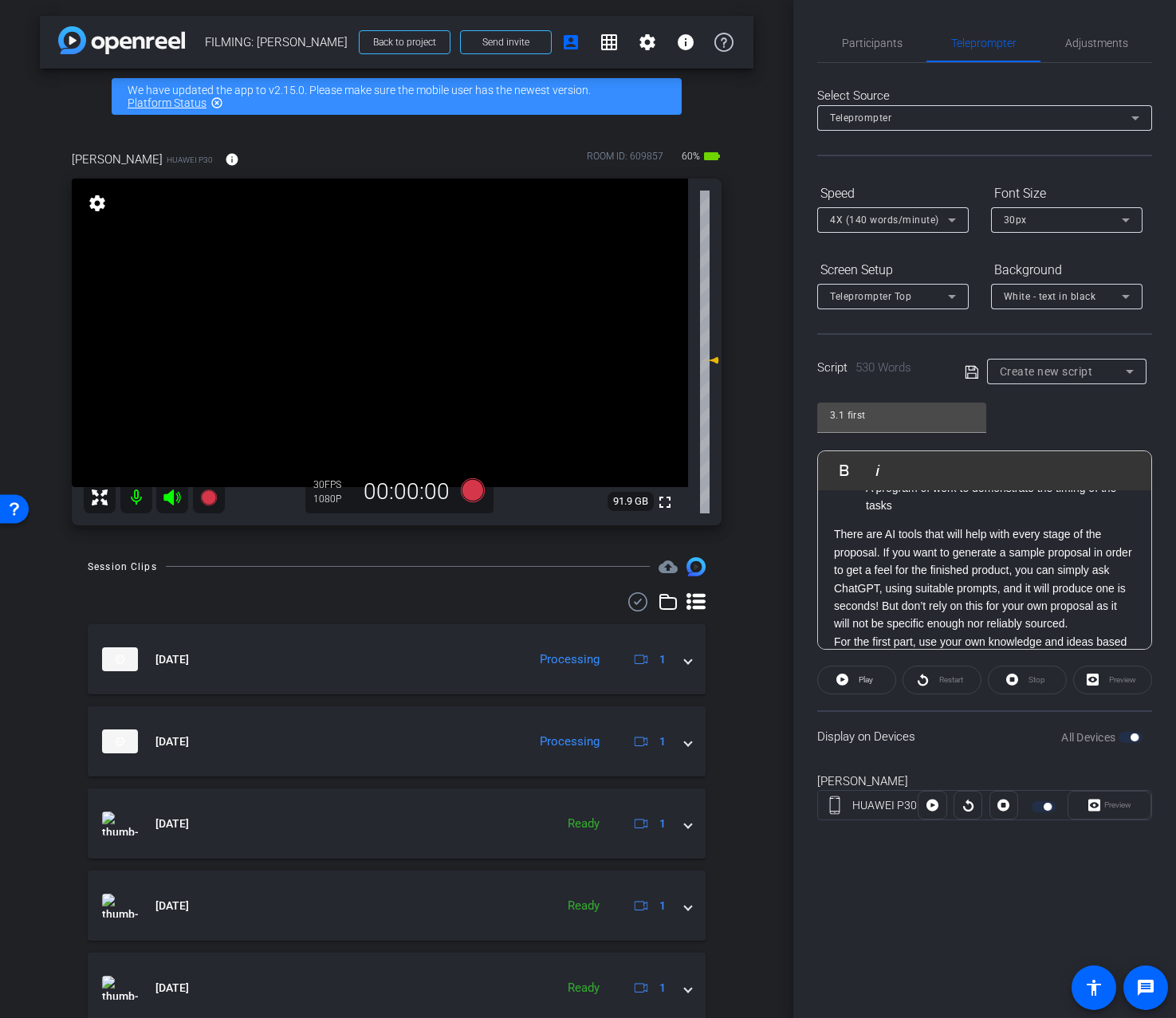
click at [973, 521] on div "Once you have decided on a topic for your research and developed a research que…" at bounding box center [984, 658] width 333 height 1340
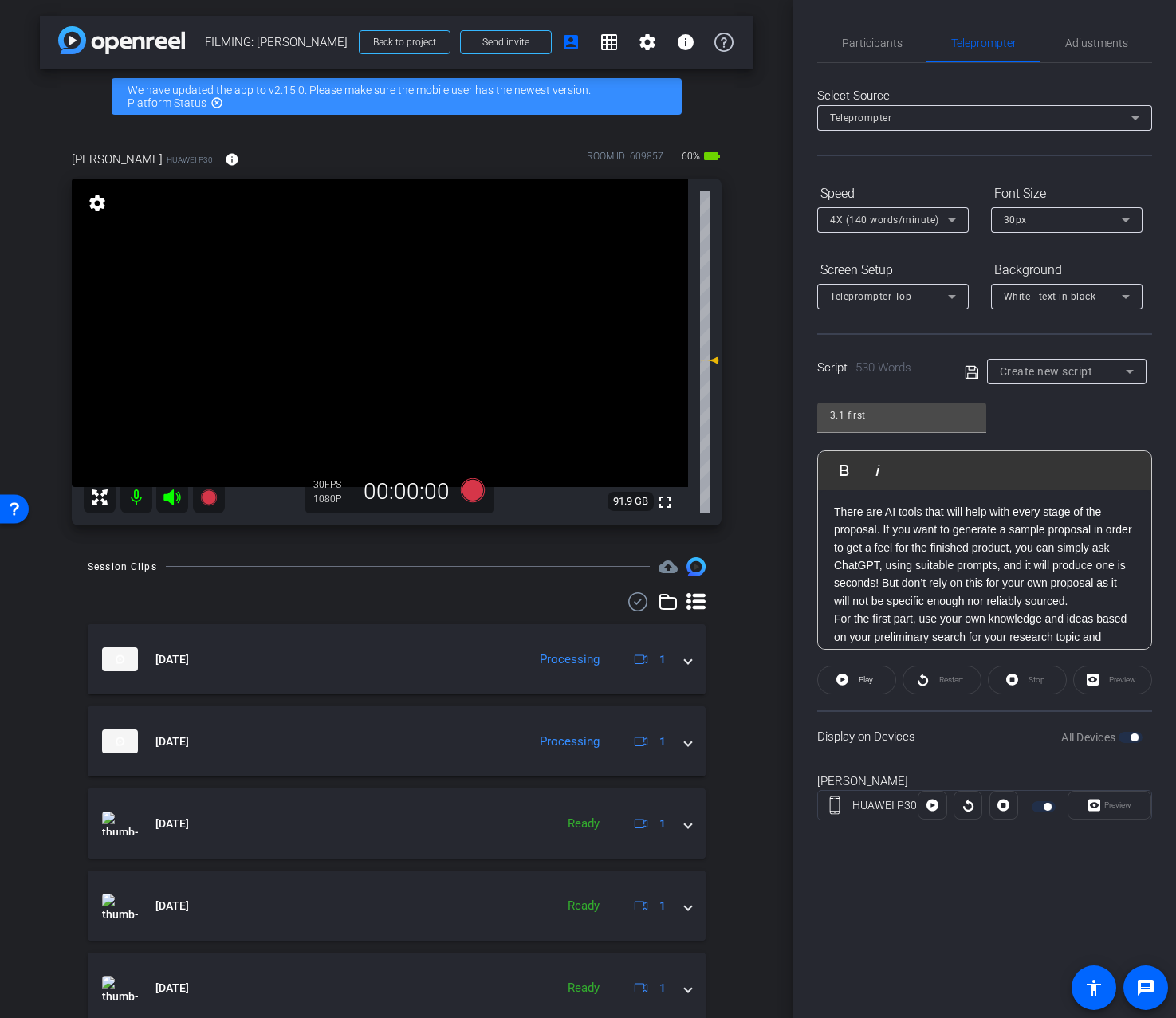
click at [1100, 605] on p "There are AI tools that will help with every stage of the proposal. If you want…" at bounding box center [984, 557] width 301 height 107
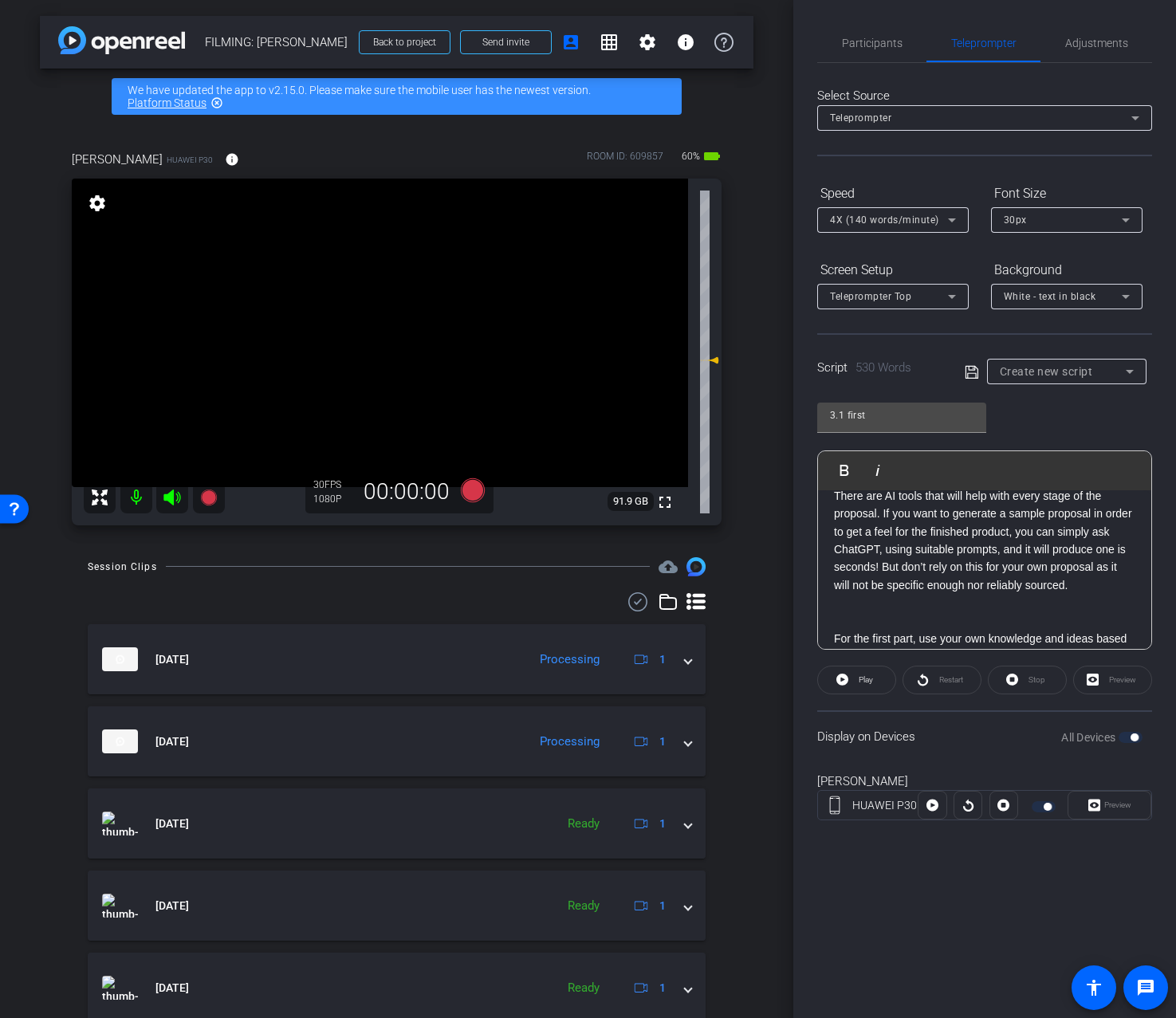
scroll to position [552, 0]
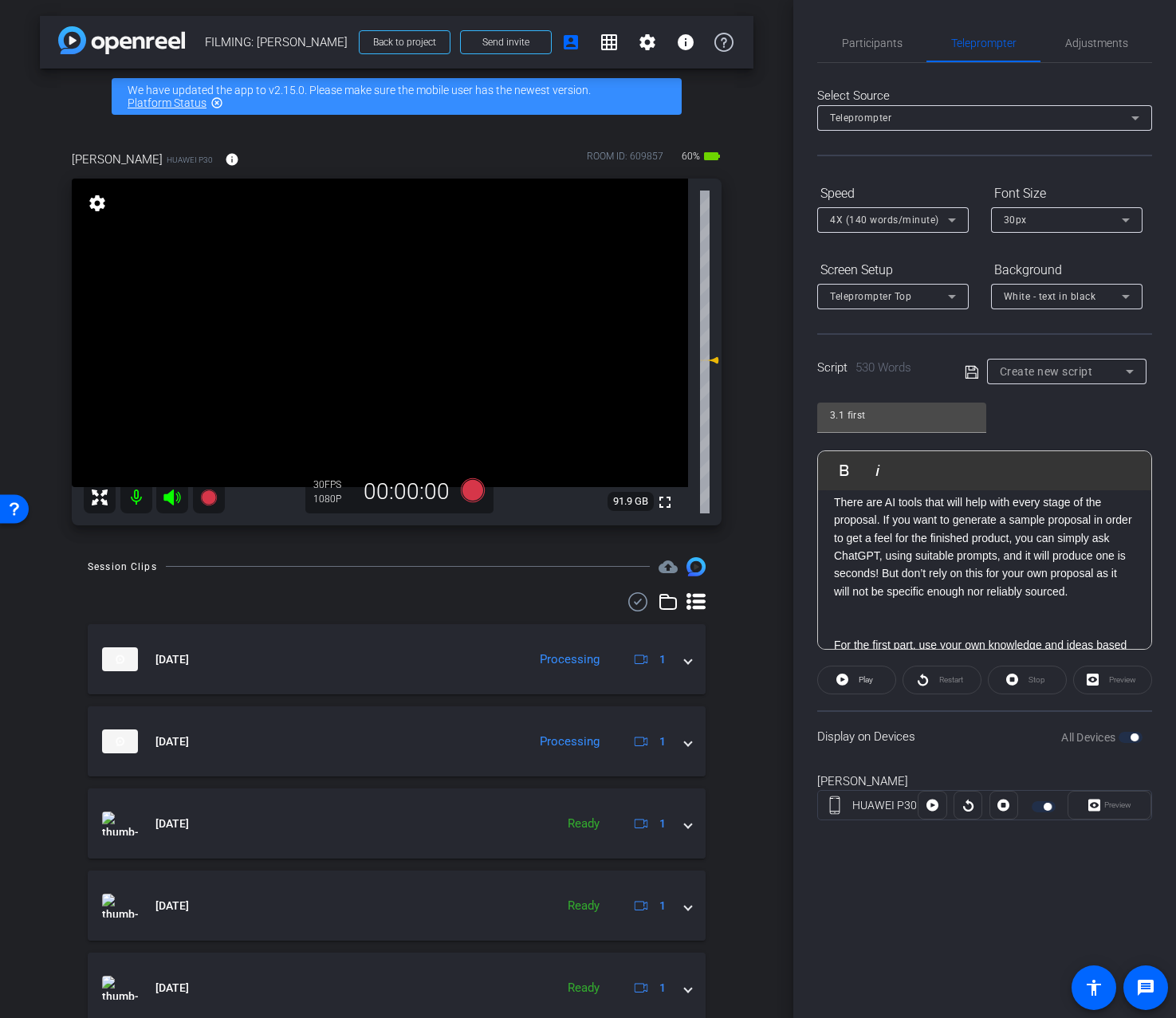
click at [881, 522] on p "There are AI tools that will help with every stage of the proposal. If you want…" at bounding box center [984, 547] width 301 height 107
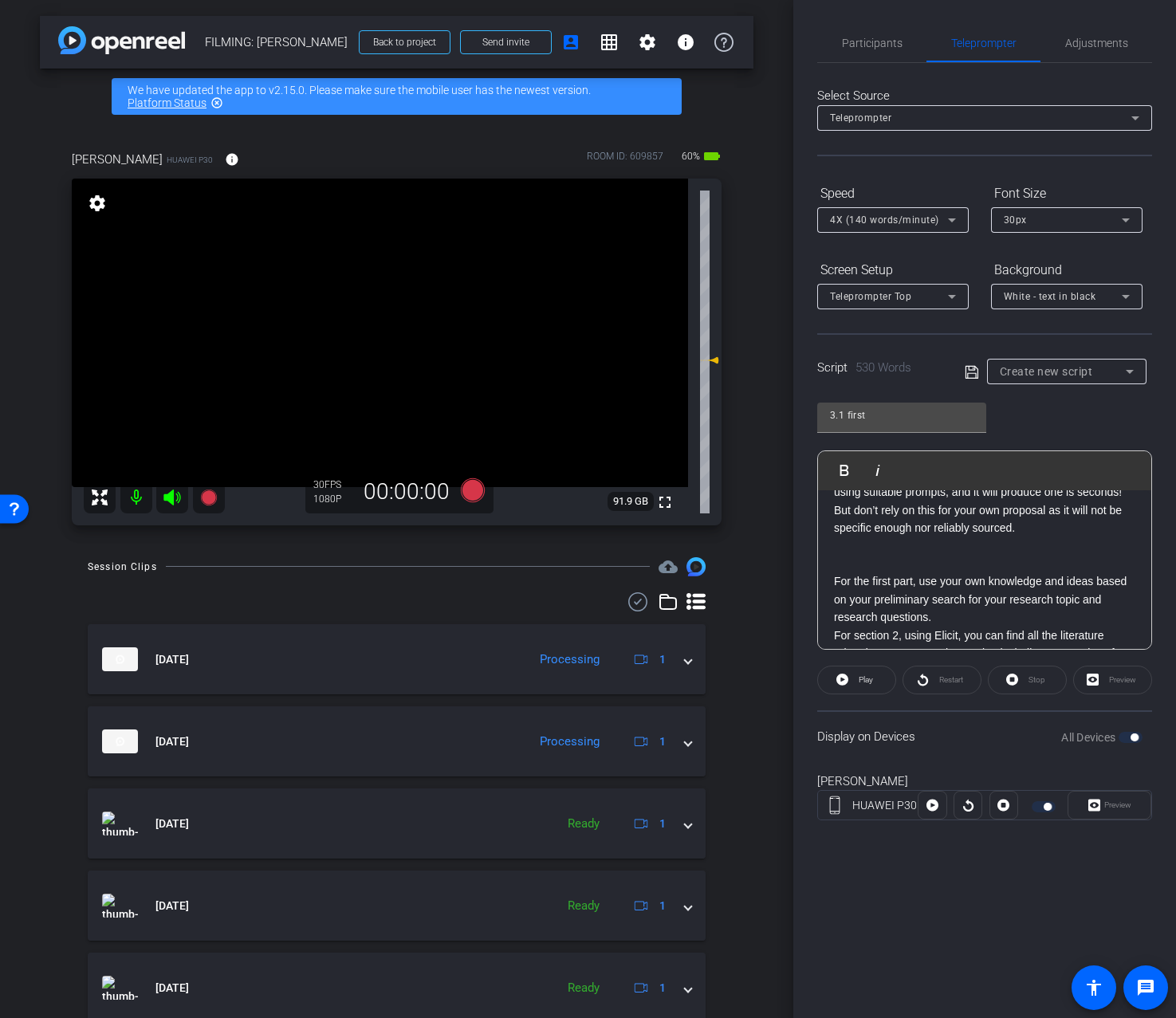
scroll to position [664, 0]
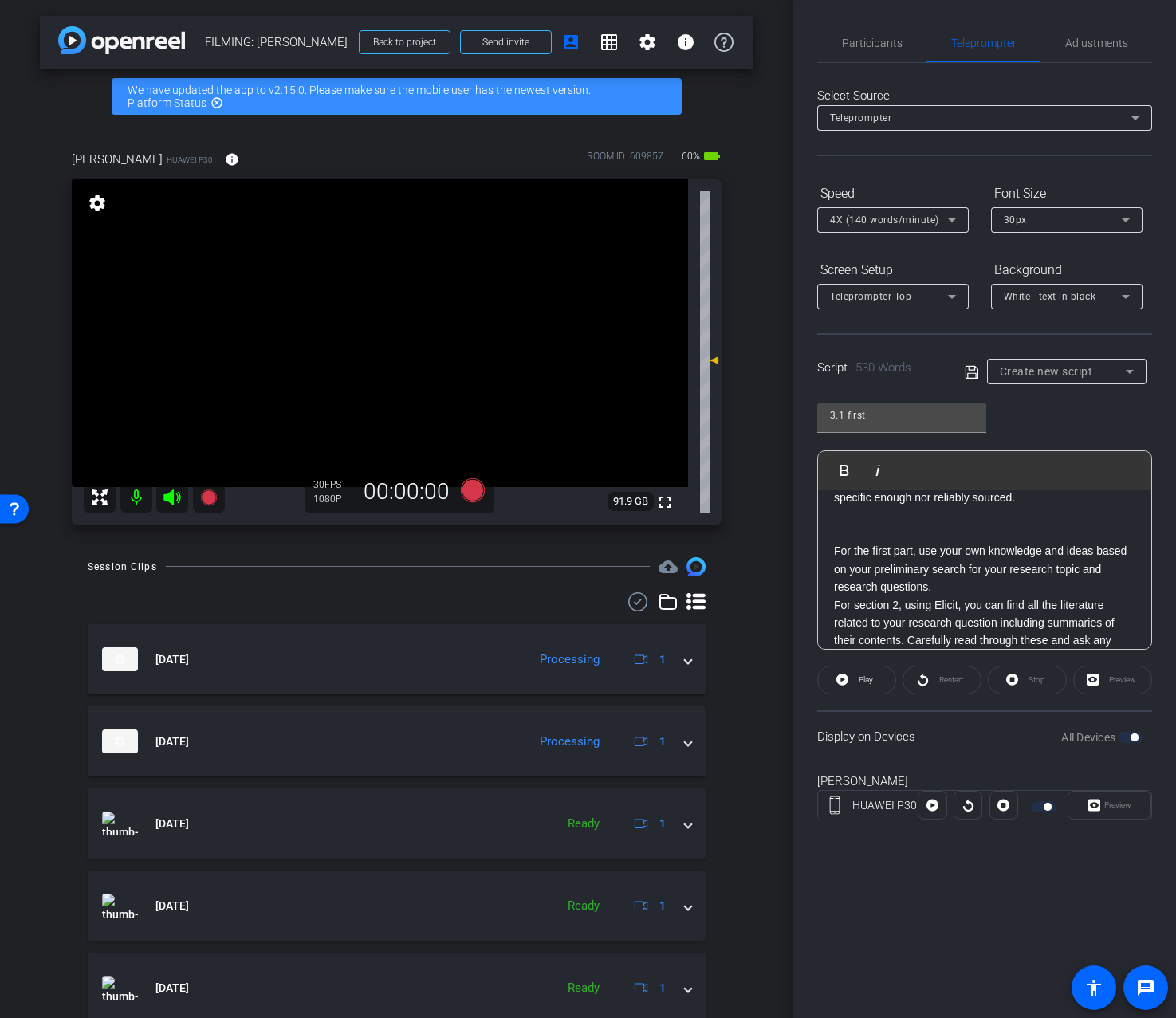
click at [969, 593] on p "For the first part, use your own knowledge and ideas based on your preliminary …" at bounding box center [984, 569] width 301 height 53
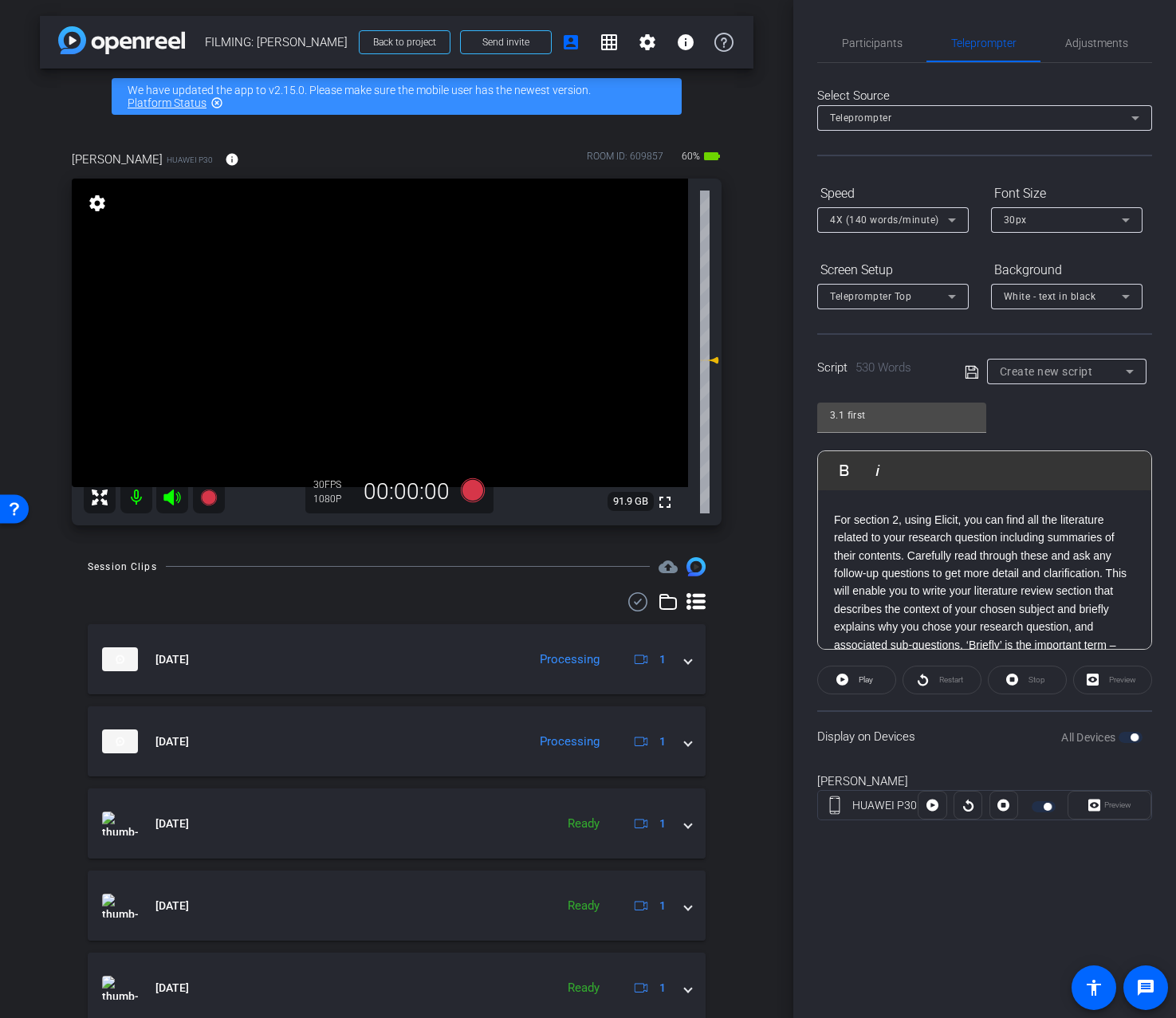
scroll to position [777, 0]
click at [1108, 565] on p "For section 2, using Elicit, you can find all the literature related to your re…" at bounding box center [984, 599] width 301 height 196
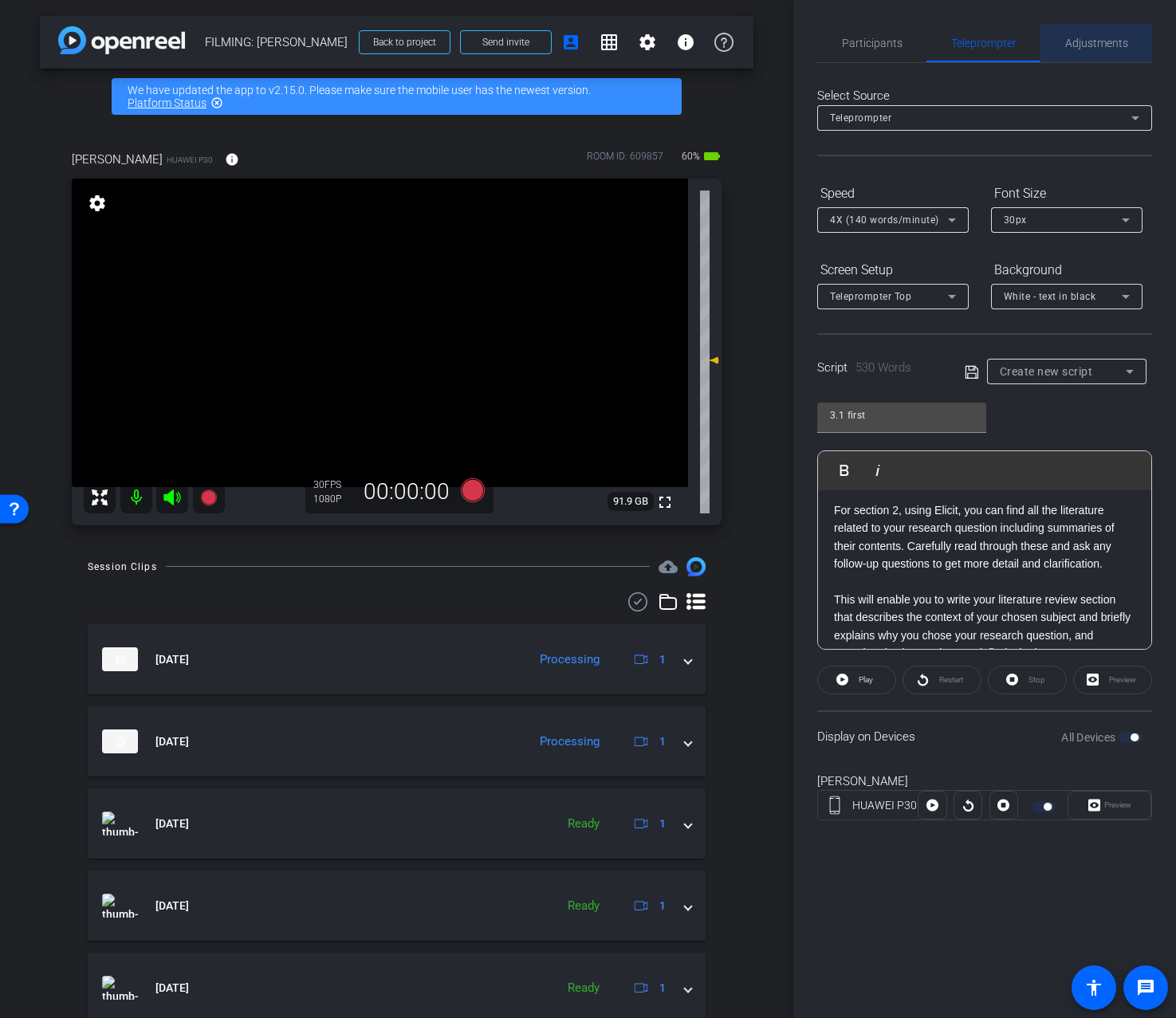
click at [1093, 48] on span "Adjustments" at bounding box center [1097, 43] width 63 height 11
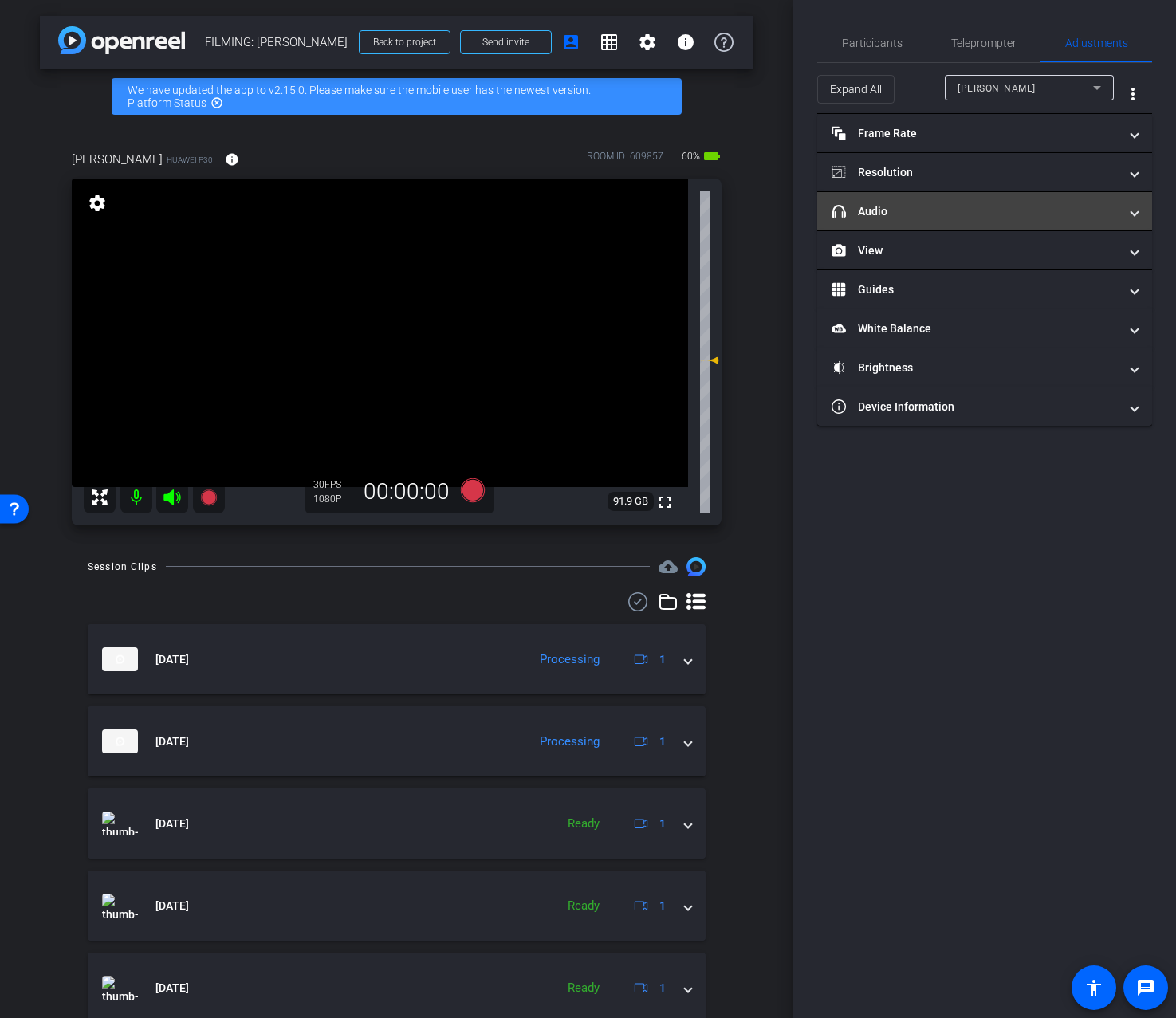
click at [1017, 217] on mat-panel-title "headphone icon Audio" at bounding box center [976, 212] width 287 height 17
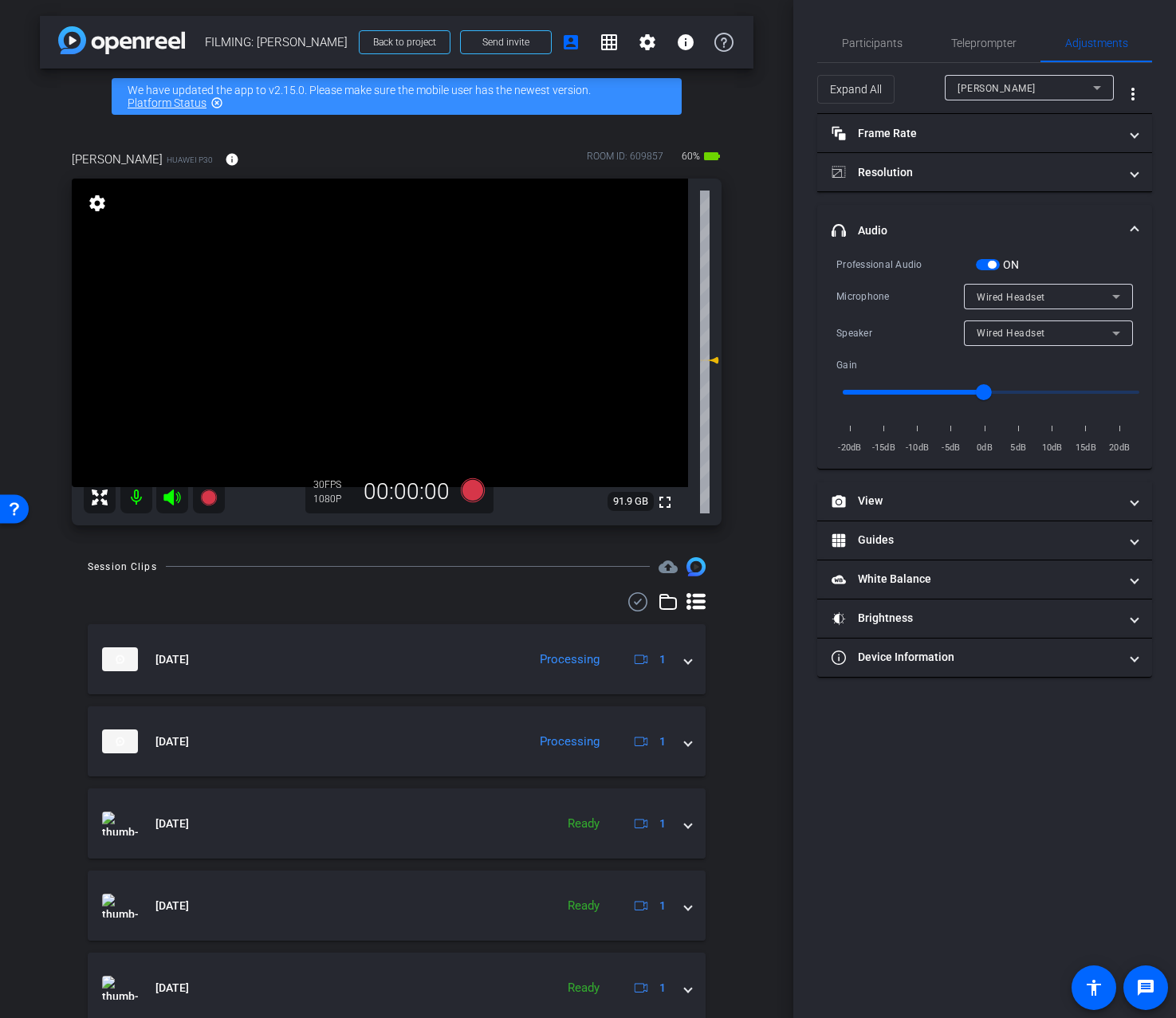
click at [1015, 323] on mat-select "Wired Headset" at bounding box center [1048, 333] width 144 height 20
click at [1003, 358] on span "Device Speaker" at bounding box center [1014, 364] width 75 height 19
click at [832, 38] on div "Participants" at bounding box center [871, 43] width 109 height 38
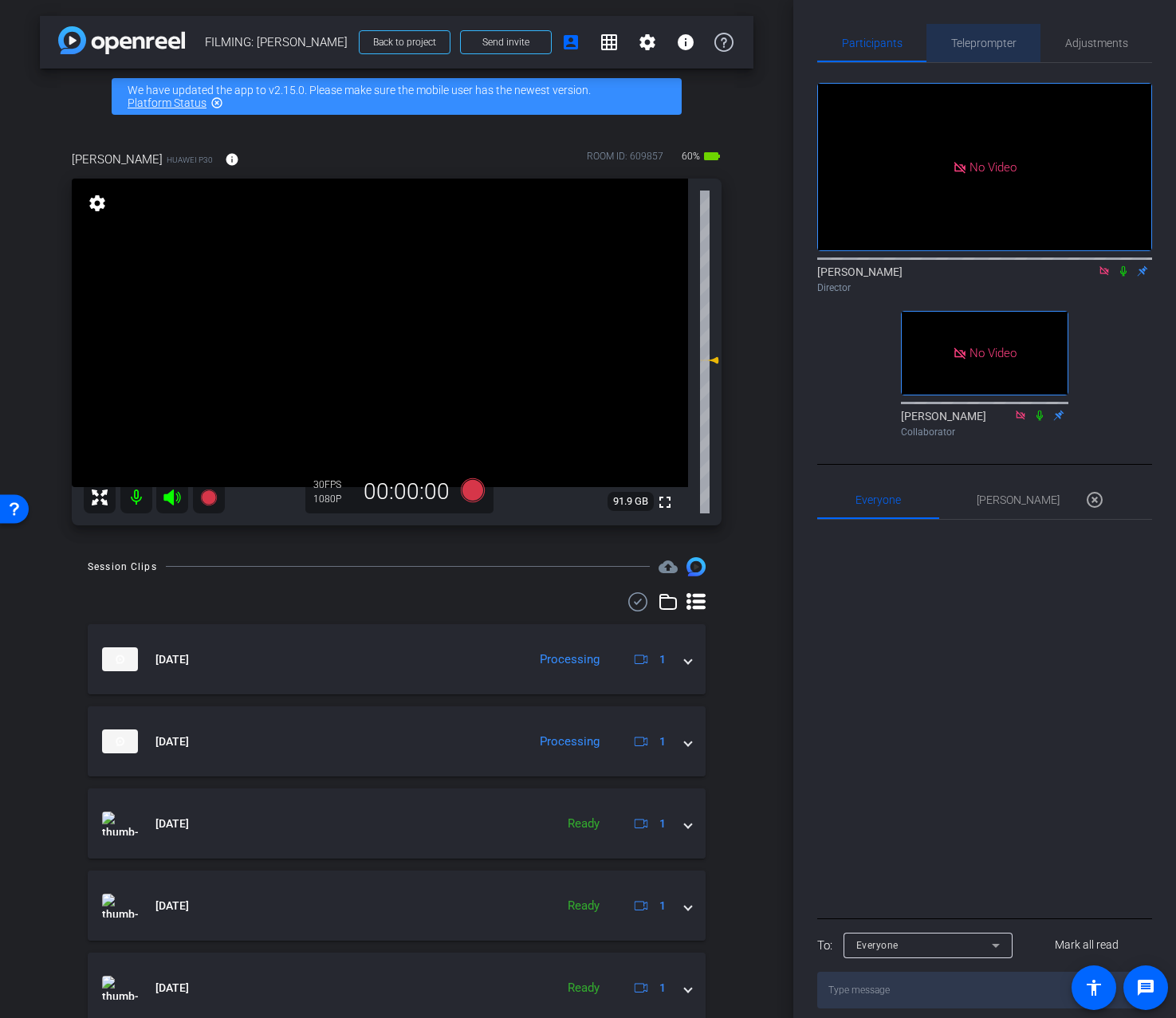
click at [967, 45] on span "Teleprompter" at bounding box center [984, 43] width 65 height 11
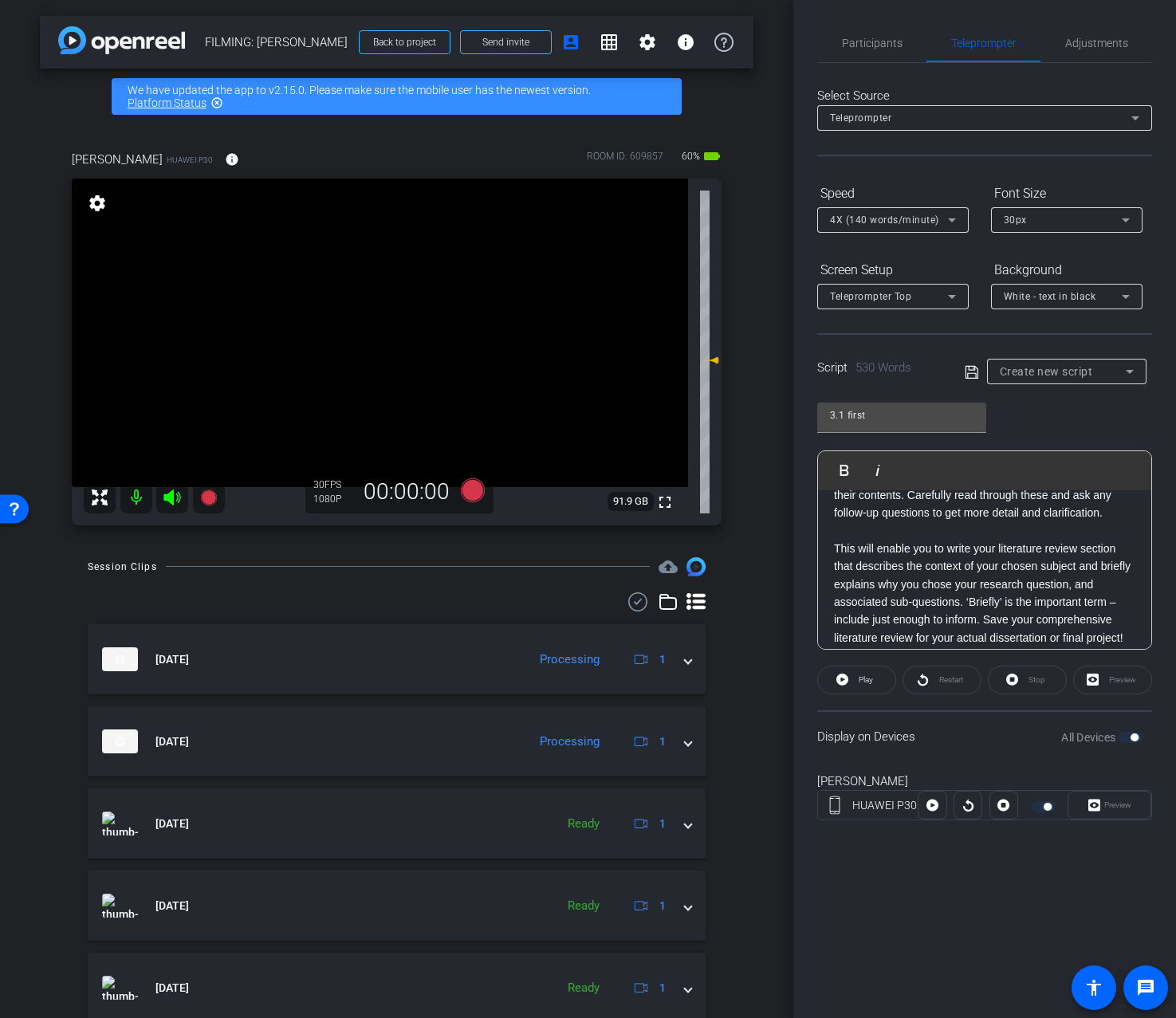
scroll to position [859, 0]
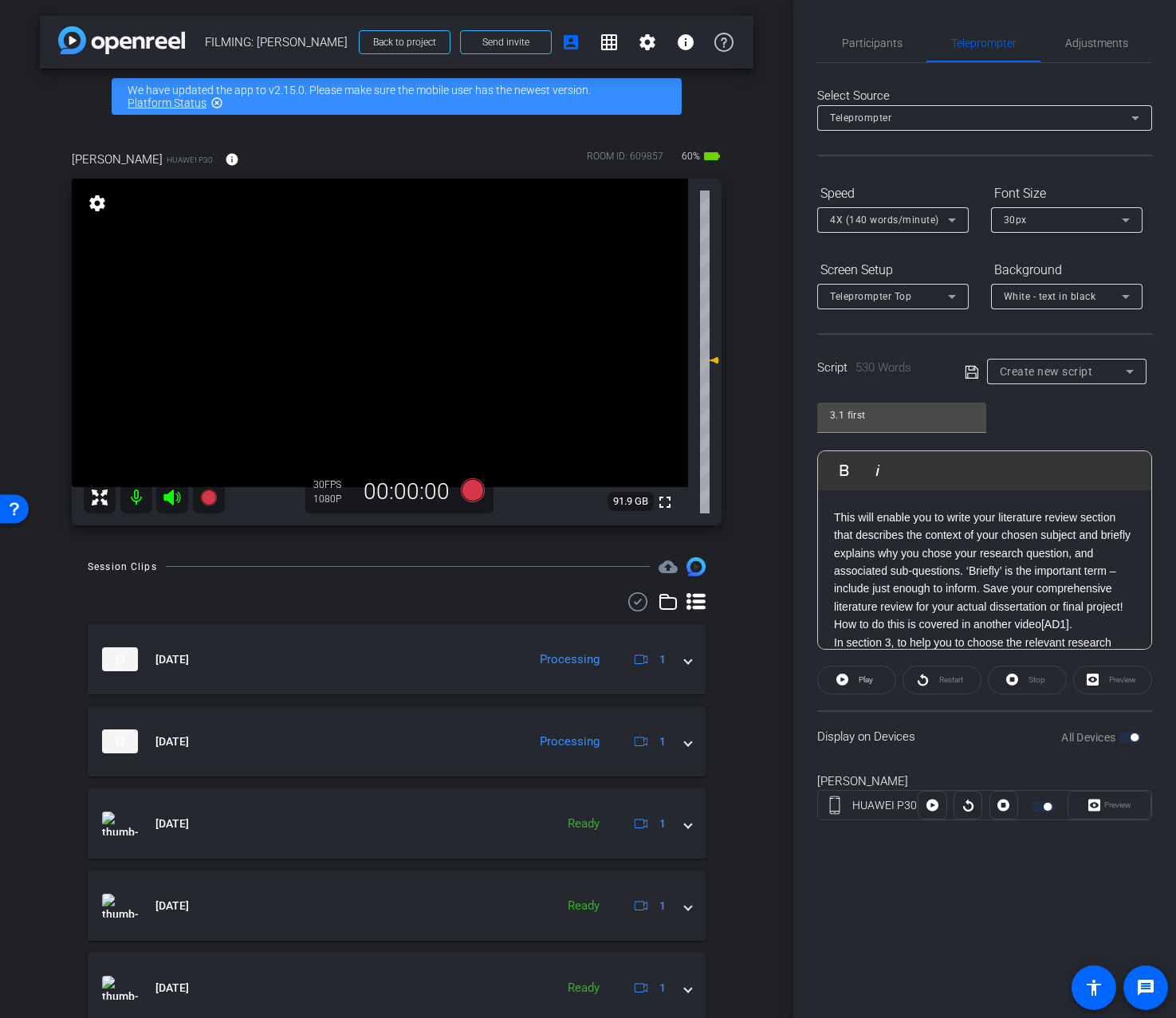
drag, startPoint x: 1083, startPoint y: 627, endPoint x: 1042, endPoint y: 631, distance: 41.2
click at [1042, 631] on p "This will enable you to write your literature review section that describes the…" at bounding box center [984, 572] width 301 height 125
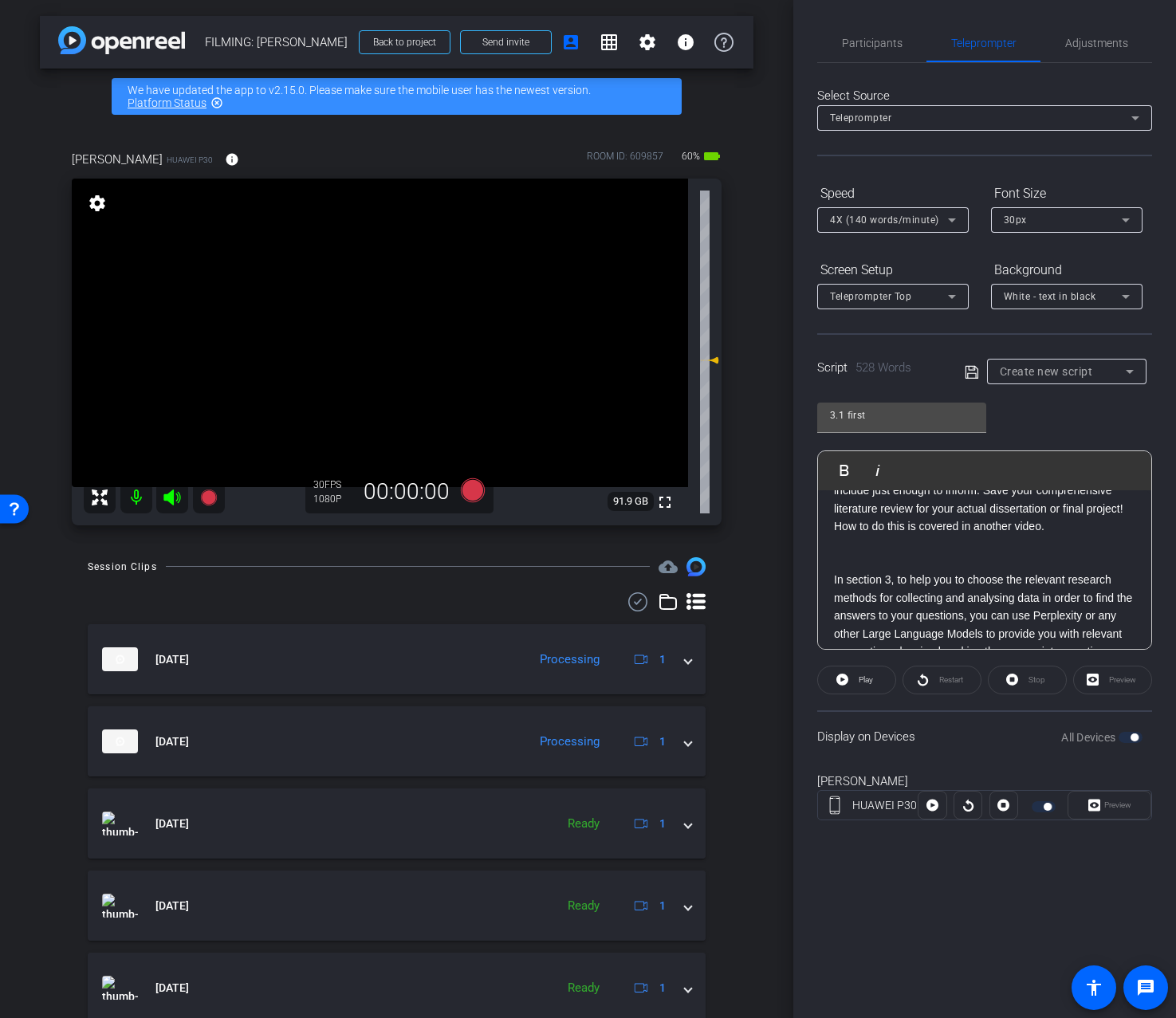
scroll to position [823, 0]
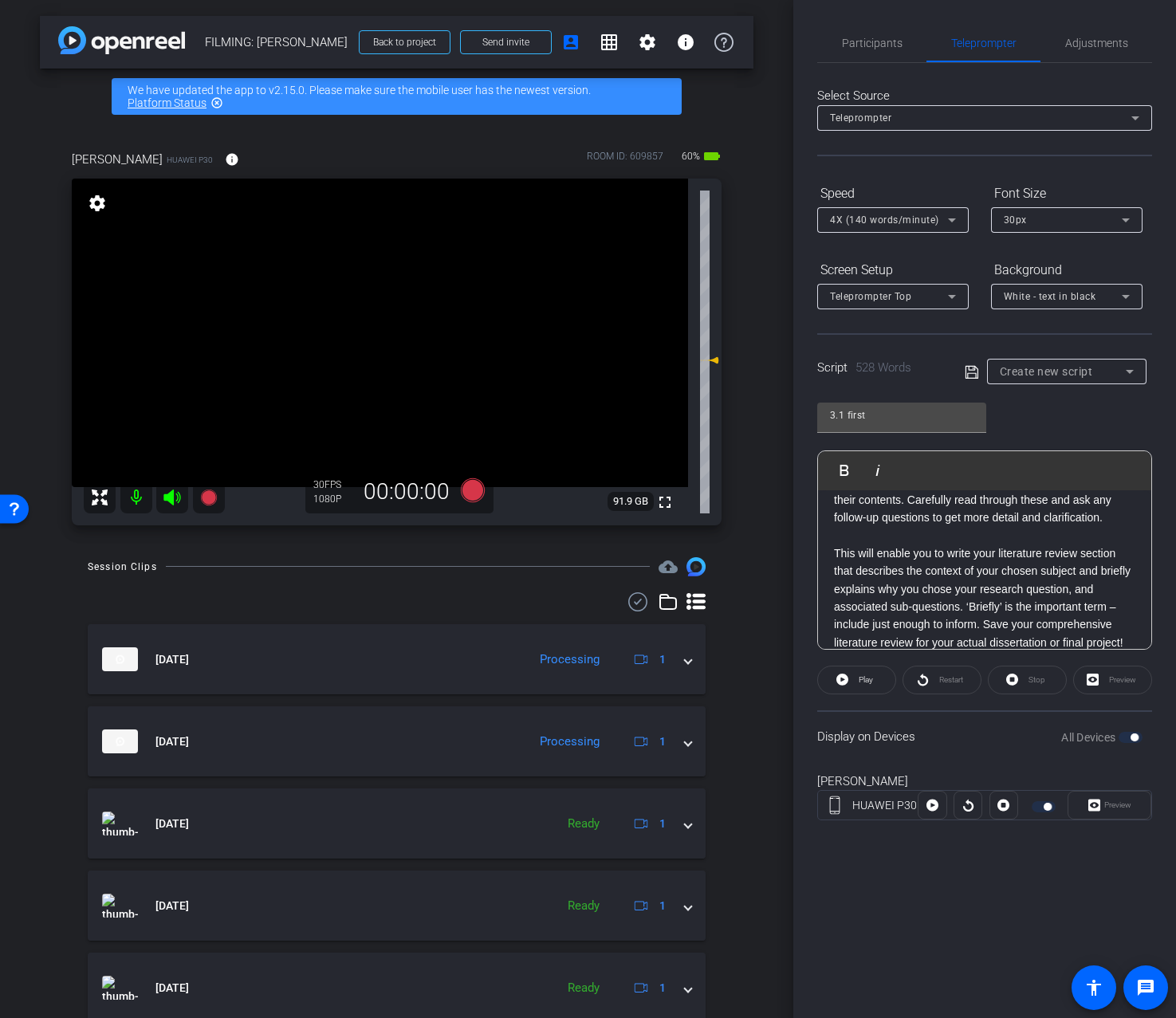
click at [966, 611] on p "This will enable you to write your literature review section that describes the…" at bounding box center [984, 607] width 301 height 125
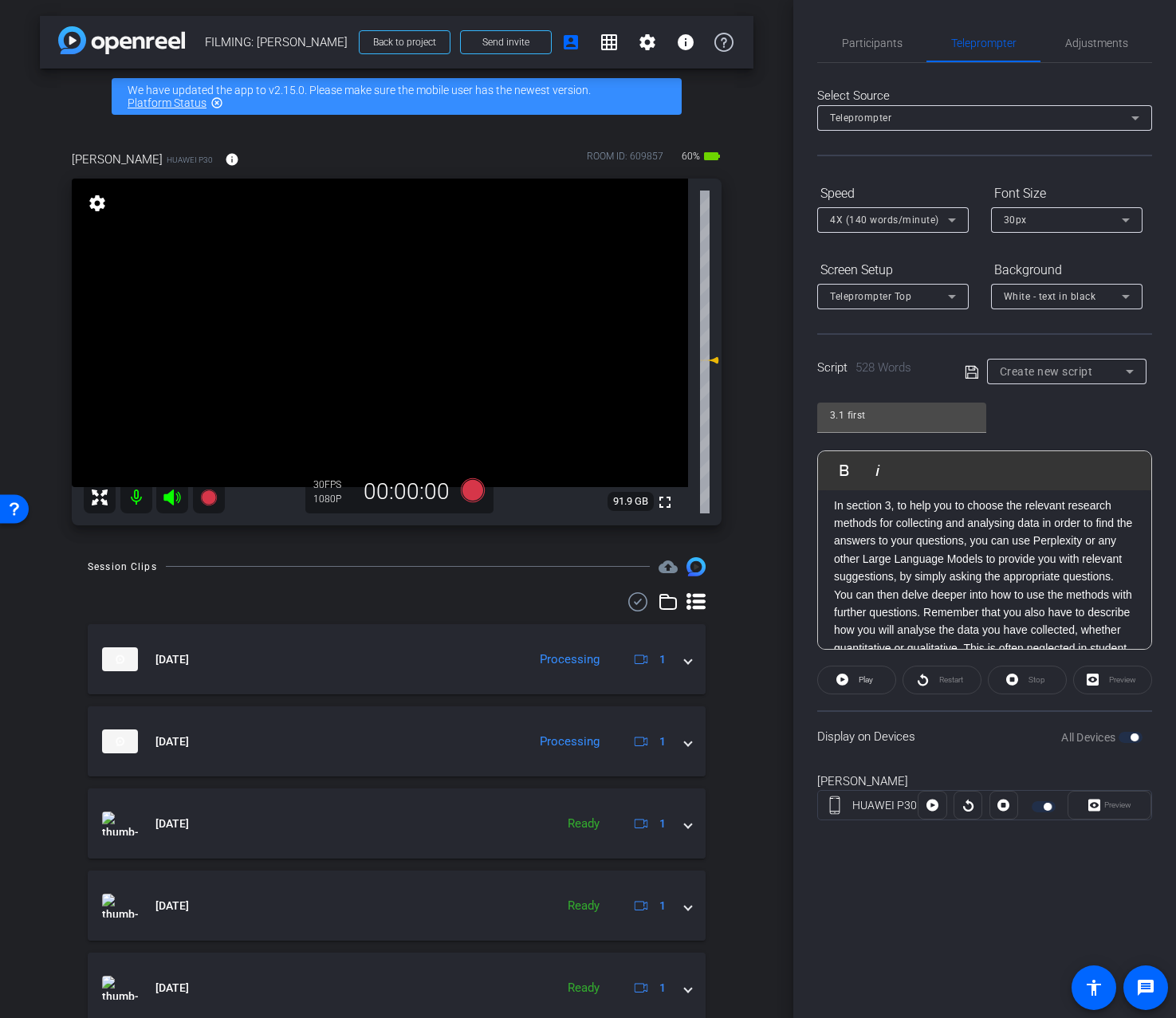
scroll to position [1086, 0]
click at [886, 597] on p "In section 3, to help you to choose the relevant research methods for collectin…" at bounding box center [984, 602] width 301 height 214
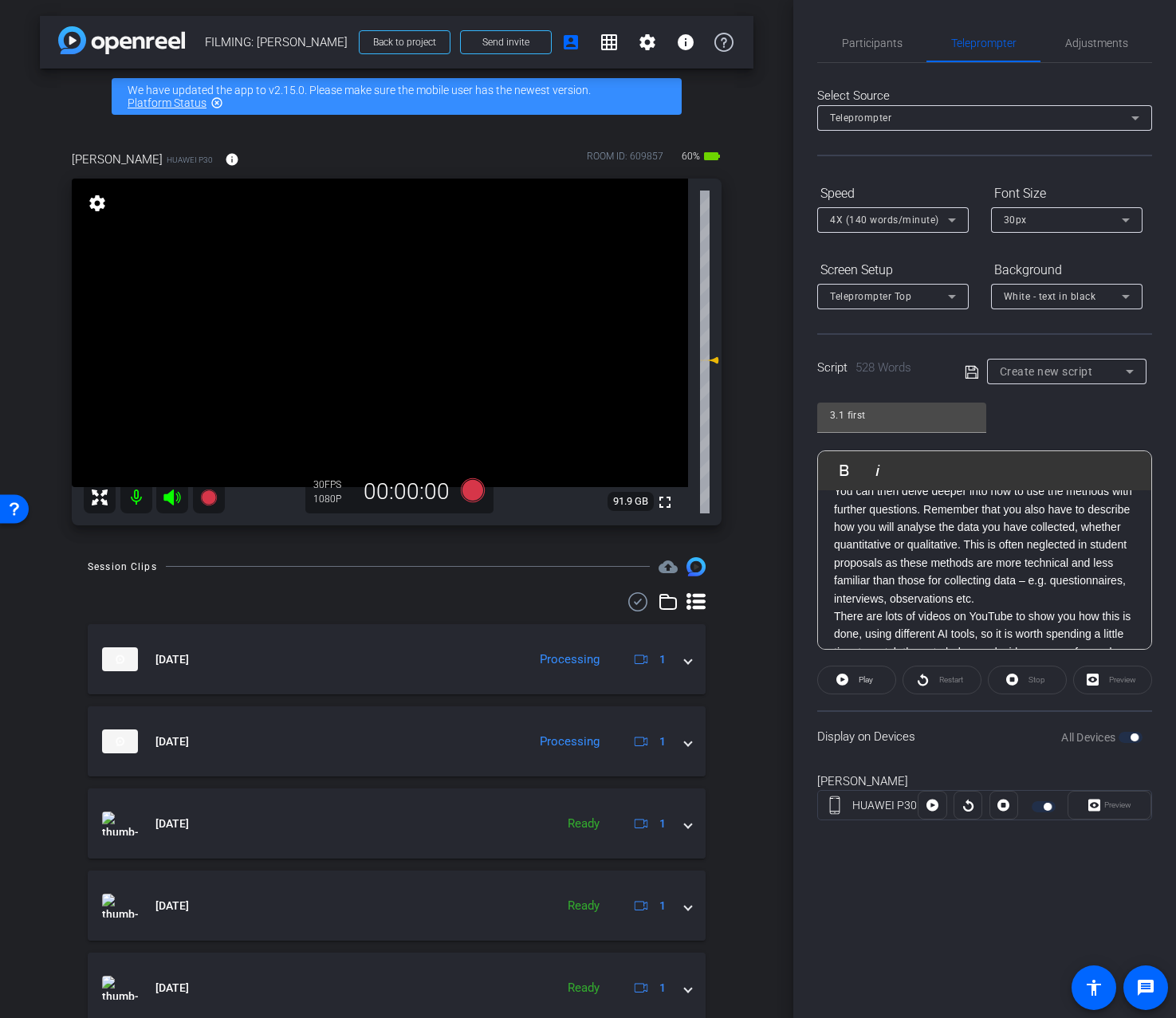
scroll to position [1235, 0]
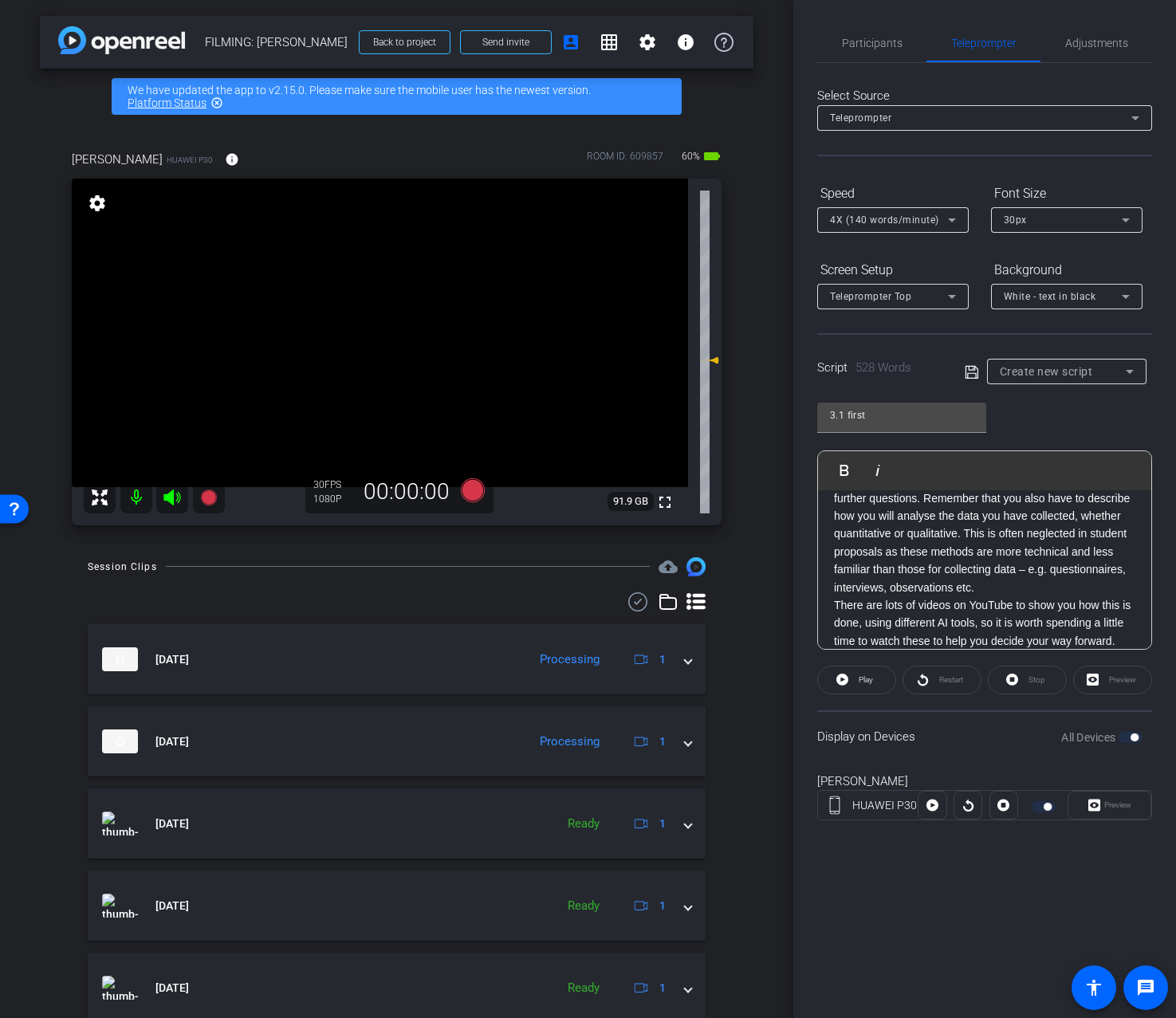
click at [1009, 556] on p "You can then delve deeper into how to use the methods with further questions. R…" at bounding box center [984, 534] width 301 height 125
click at [977, 597] on p "This is often neglected in student proposals as these methods are more technica…" at bounding box center [984, 561] width 301 height 72
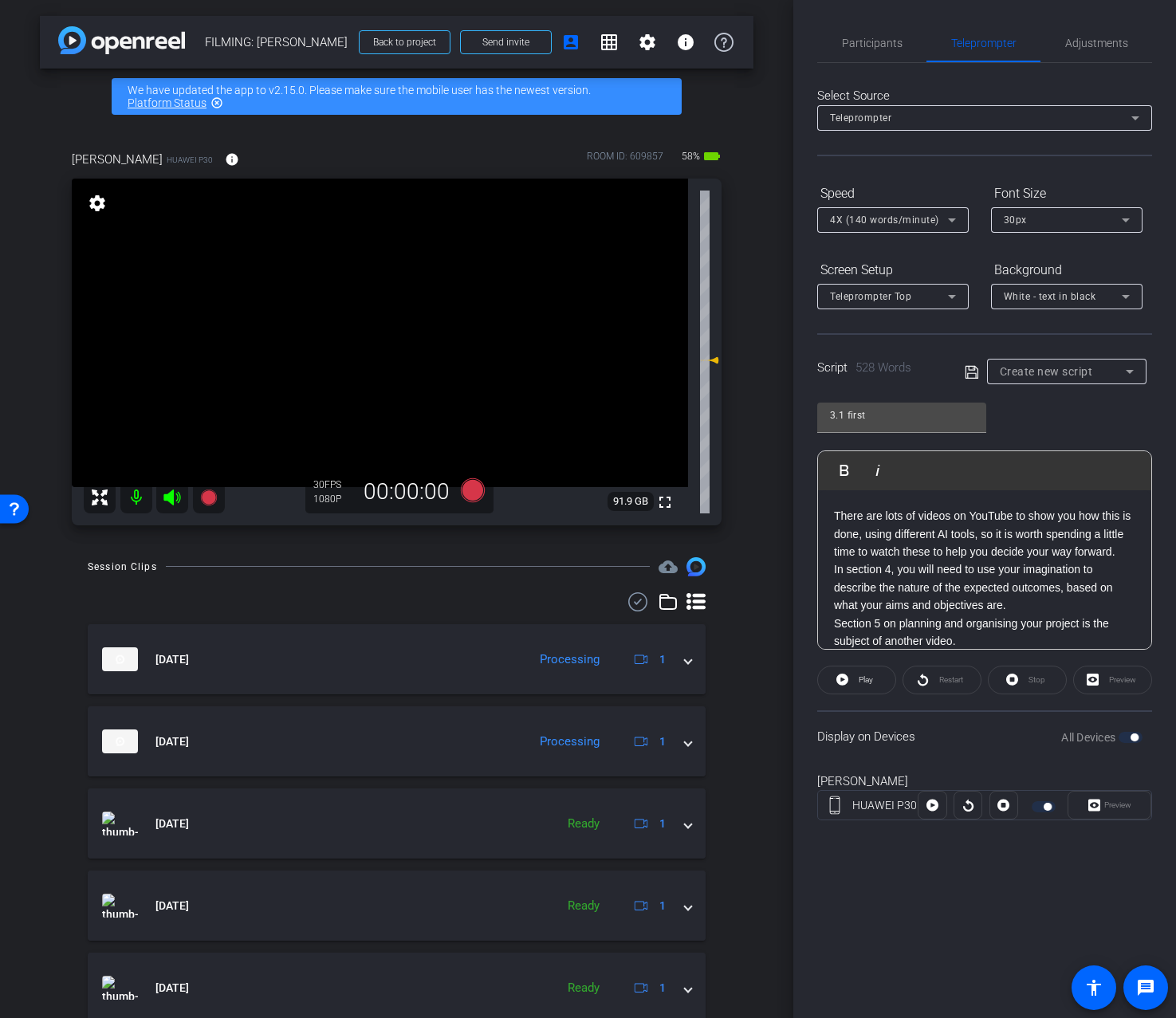
scroll to position [1379, 0]
click at [1025, 612] on p "In section 4, you will need to use your imagination to describe the nature of t…" at bounding box center [984, 586] width 301 height 53
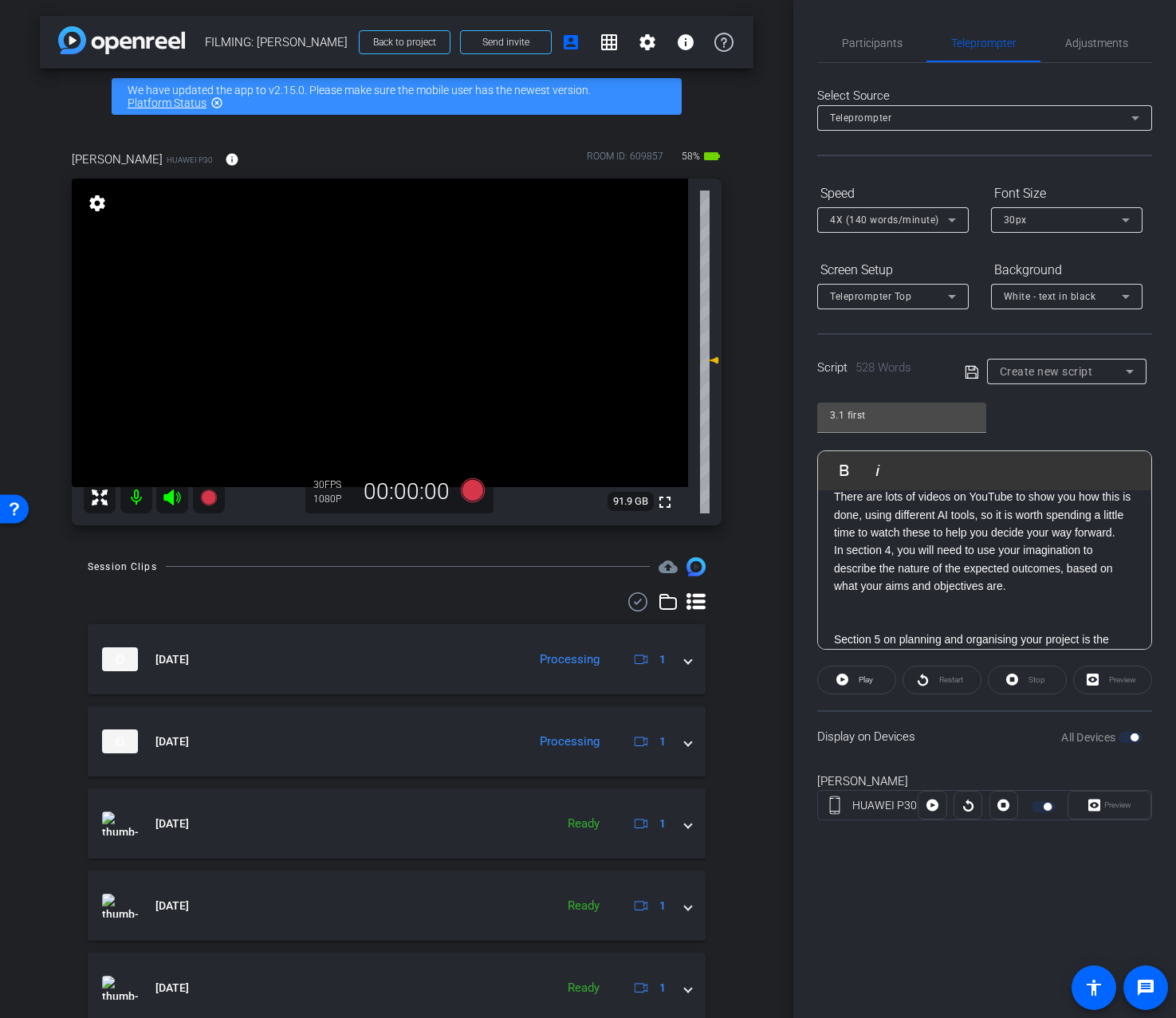
click at [1126, 542] on p "There are lots of videos on YouTube to show you how this is done, using differe…" at bounding box center [984, 515] width 301 height 53
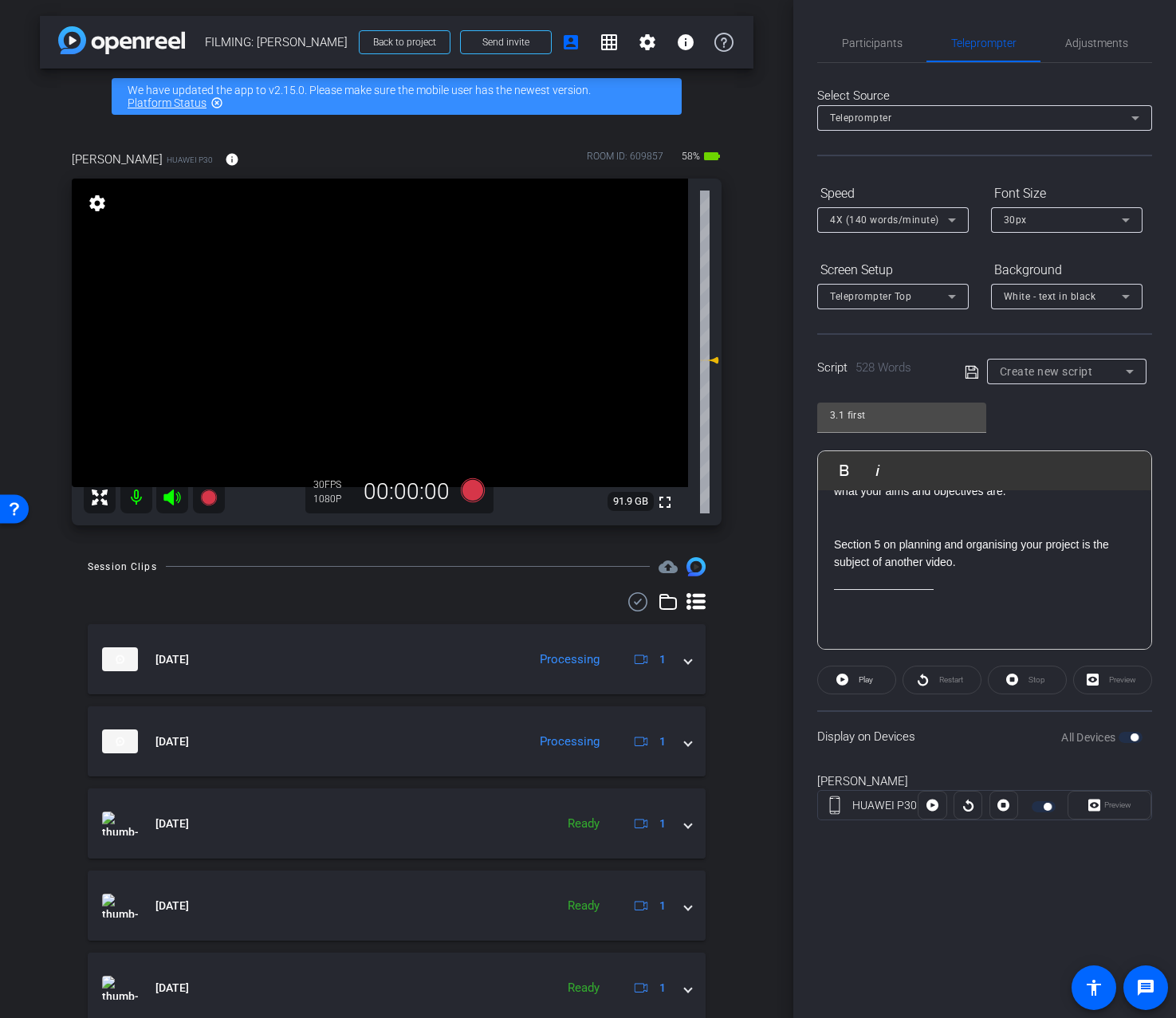
scroll to position [1515, 0]
drag, startPoint x: 999, startPoint y: 602, endPoint x: 833, endPoint y: 596, distance: 166.1
click at [953, 602] on p at bounding box center [984, 592] width 301 height 18
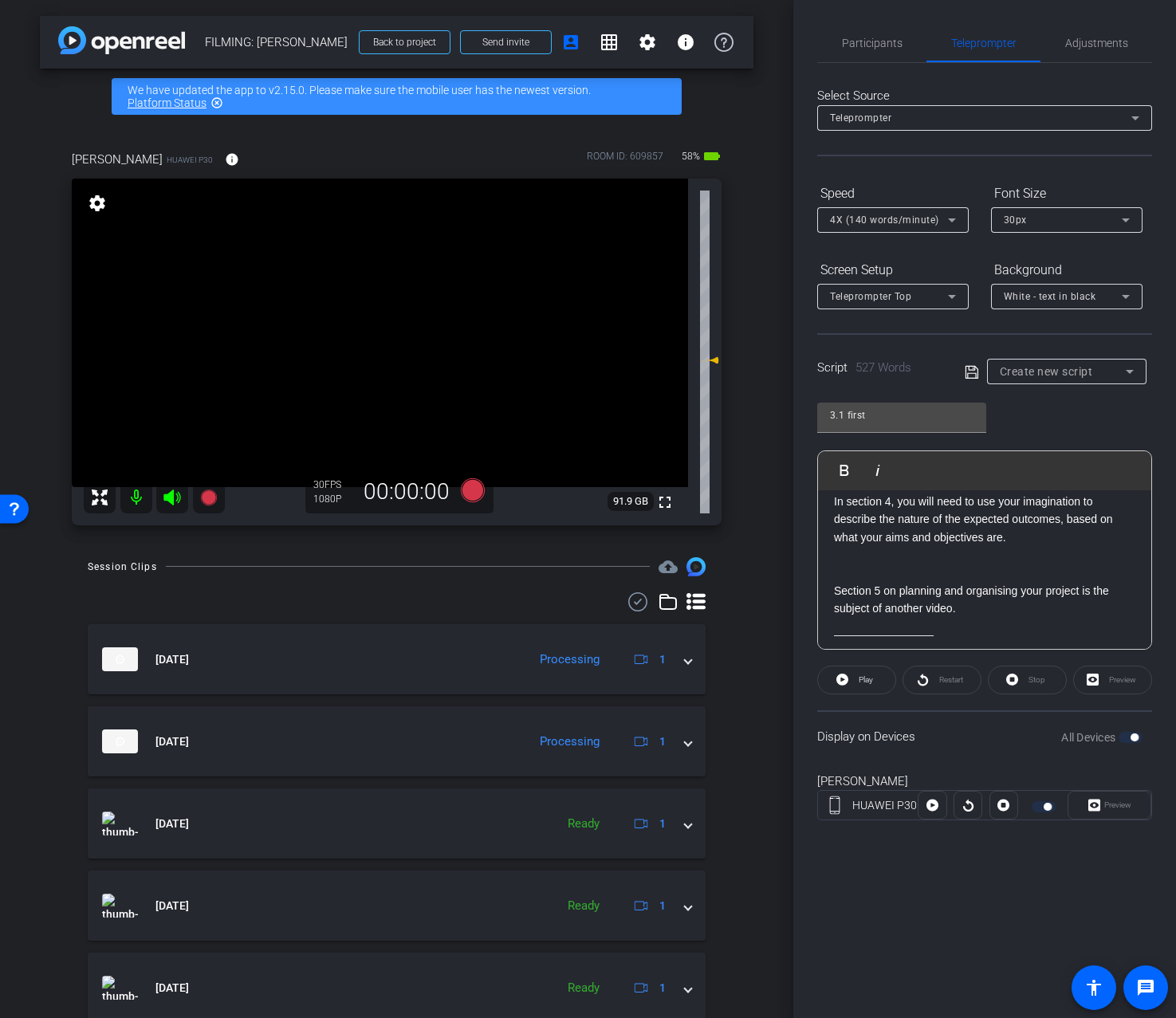
scroll to position [1467, 0]
click at [958, 578] on p at bounding box center [984, 569] width 301 height 18
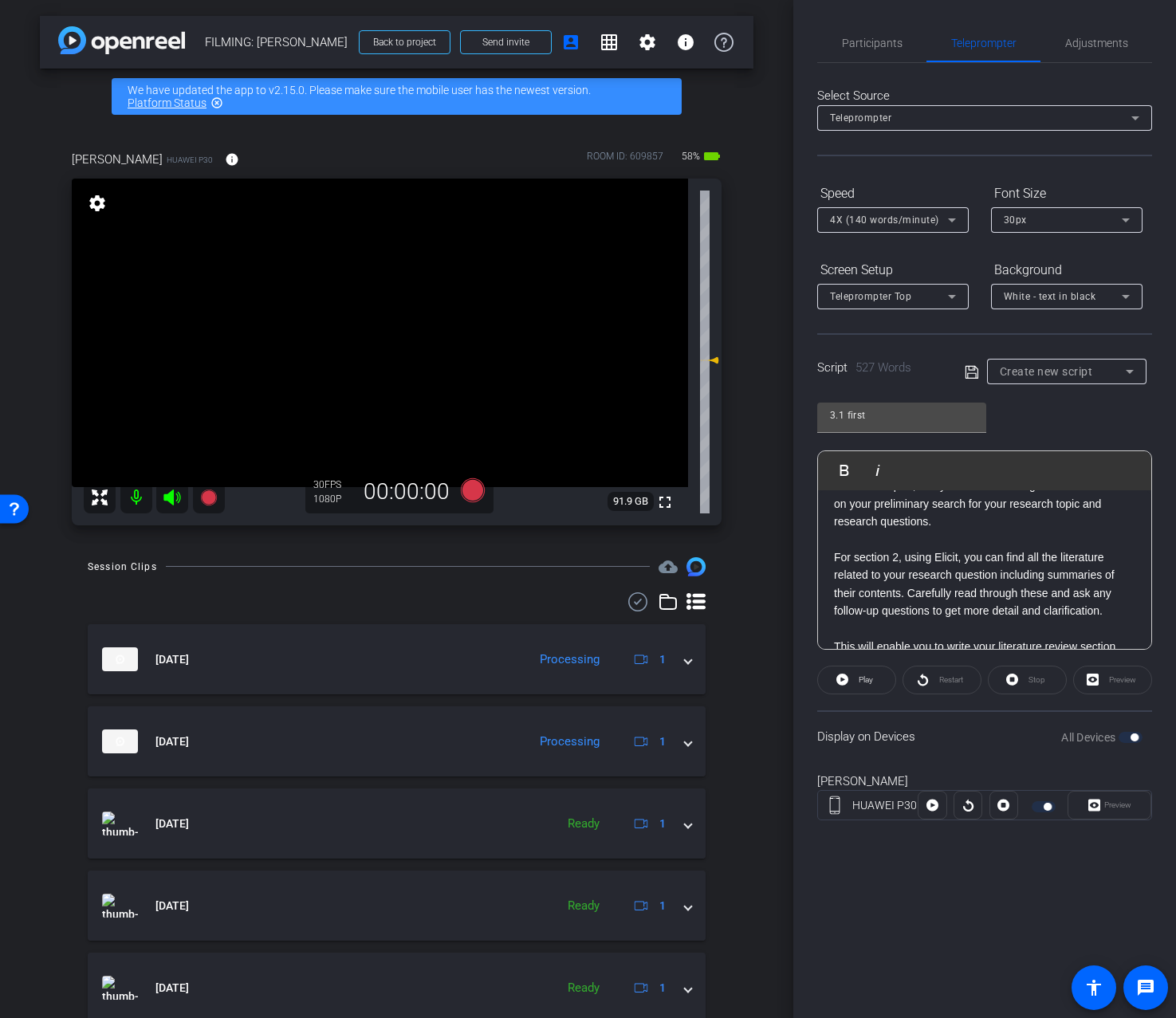
scroll to position [733, 0]
click at [975, 534] on p at bounding box center [984, 536] width 301 height 18
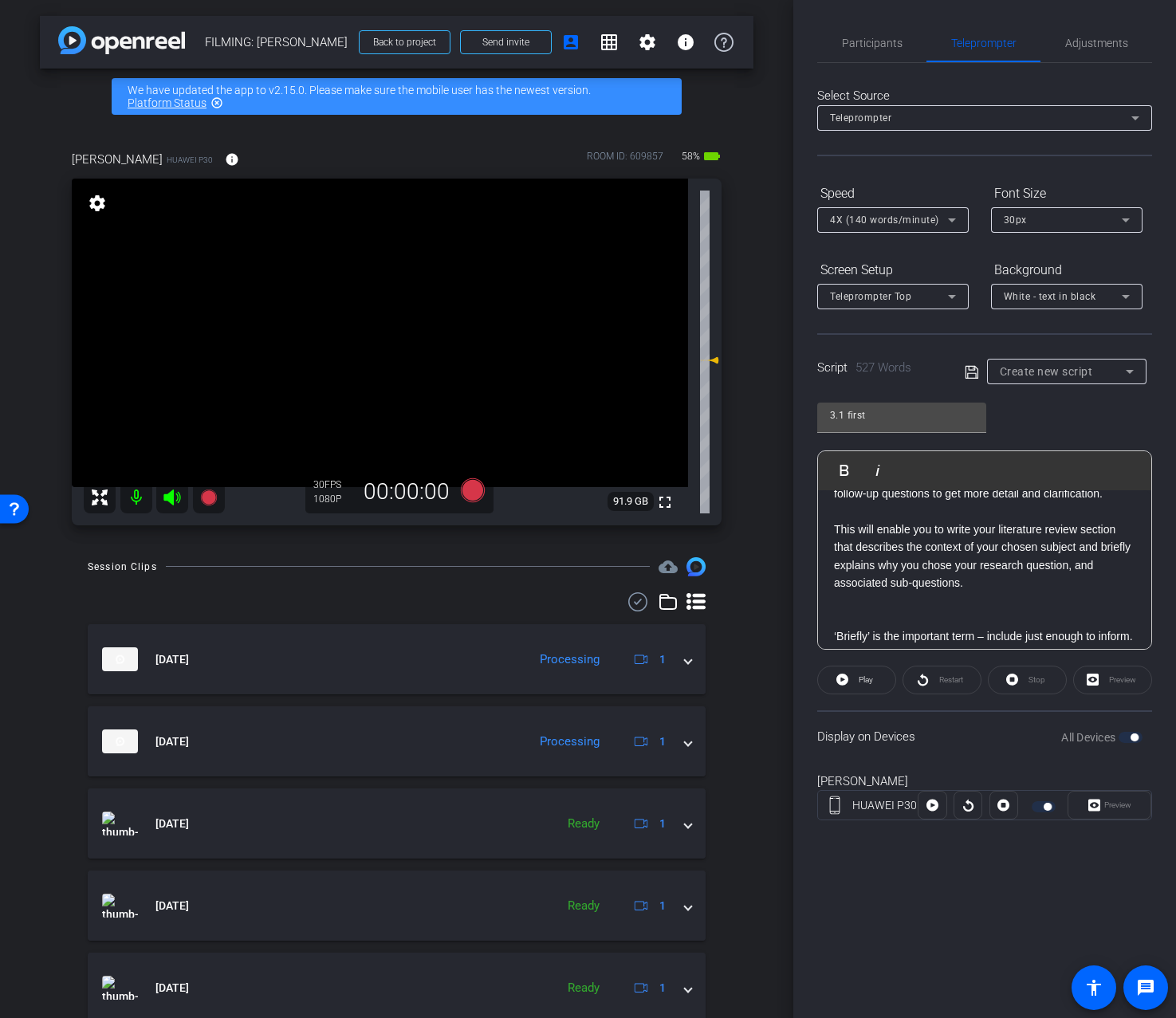
scroll to position [843, 0]
click at [951, 522] on p at bounding box center [984, 515] width 301 height 18
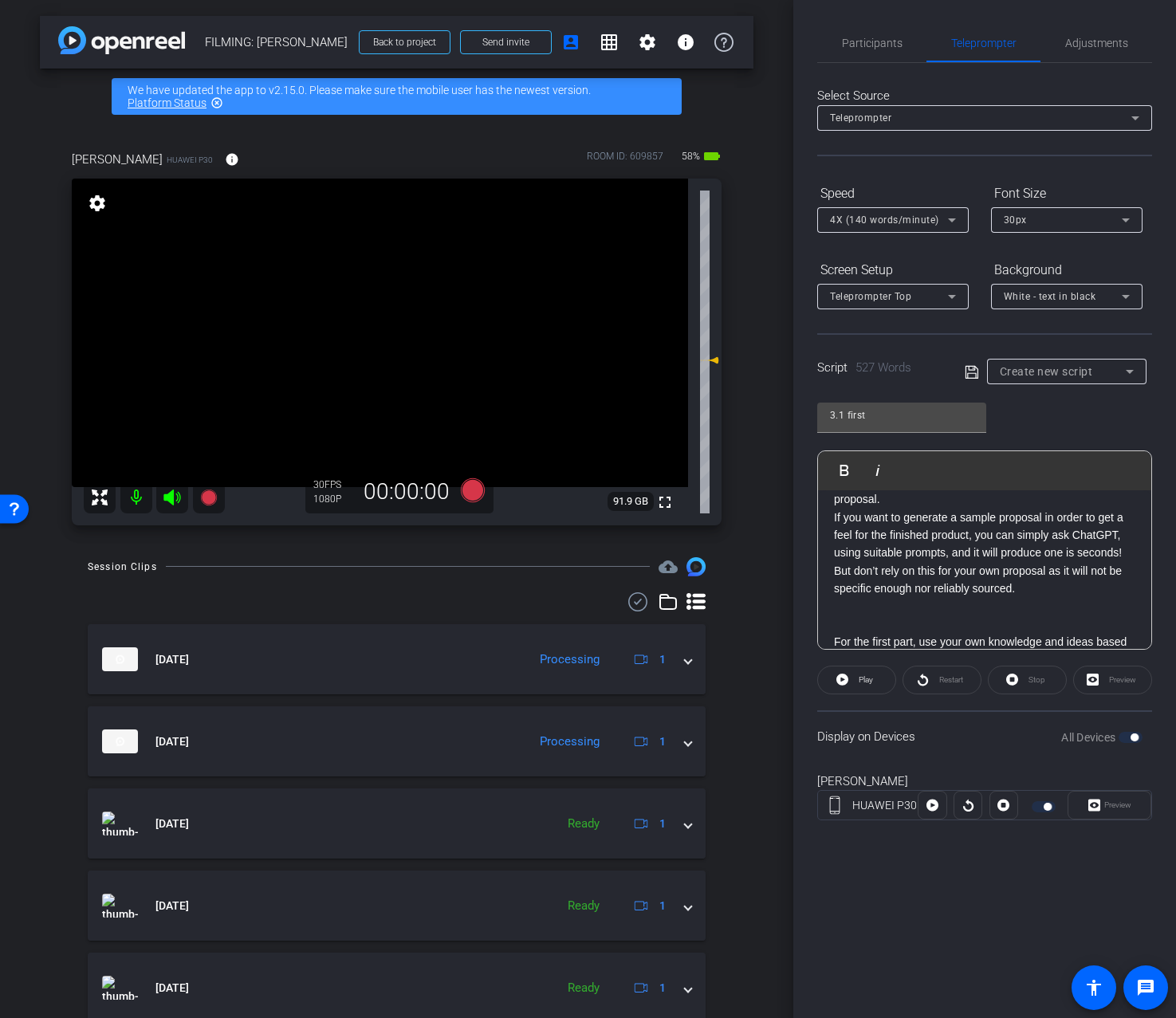
scroll to position [0, 0]
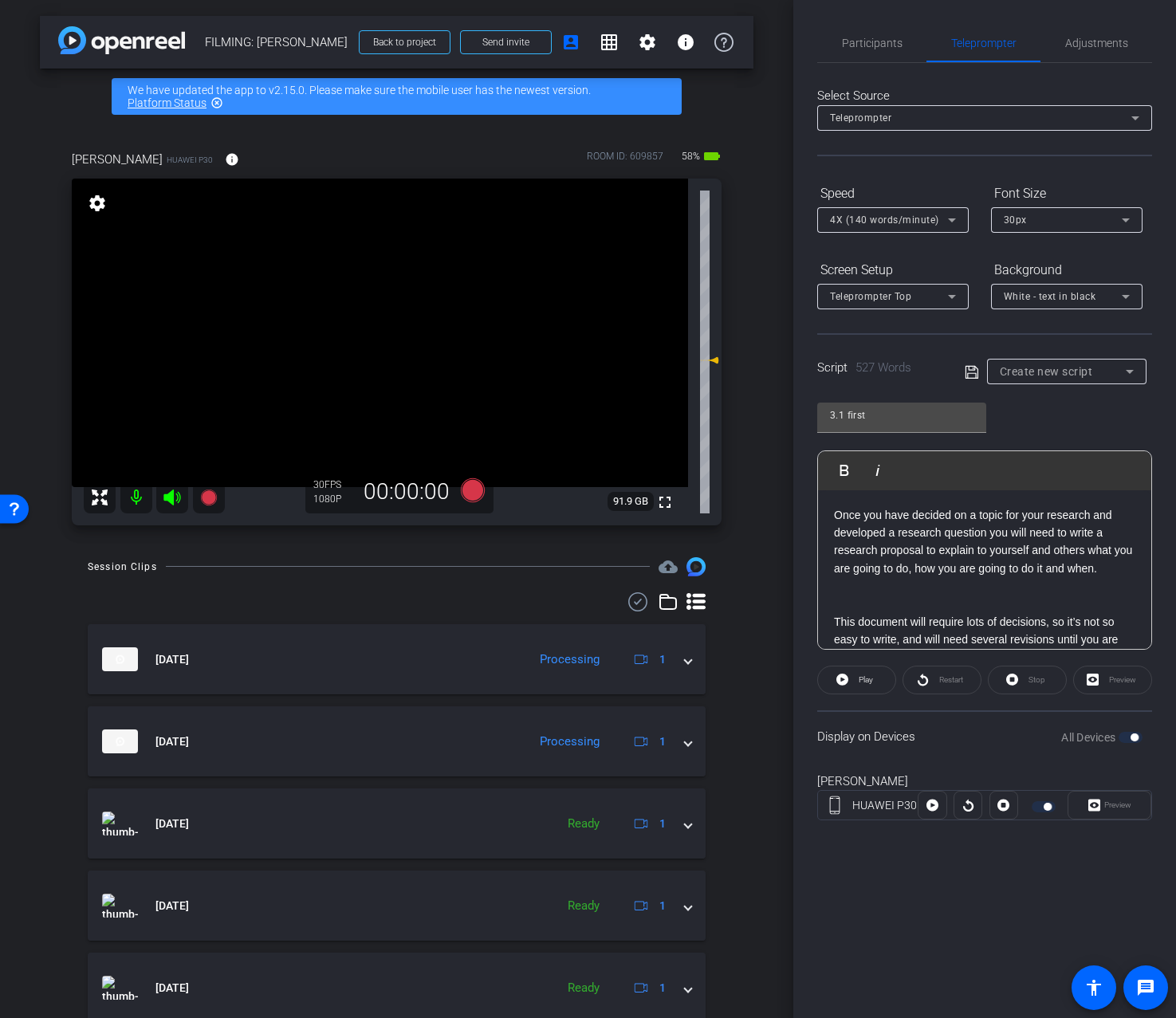
click at [966, 378] on icon at bounding box center [971, 371] width 13 height 13
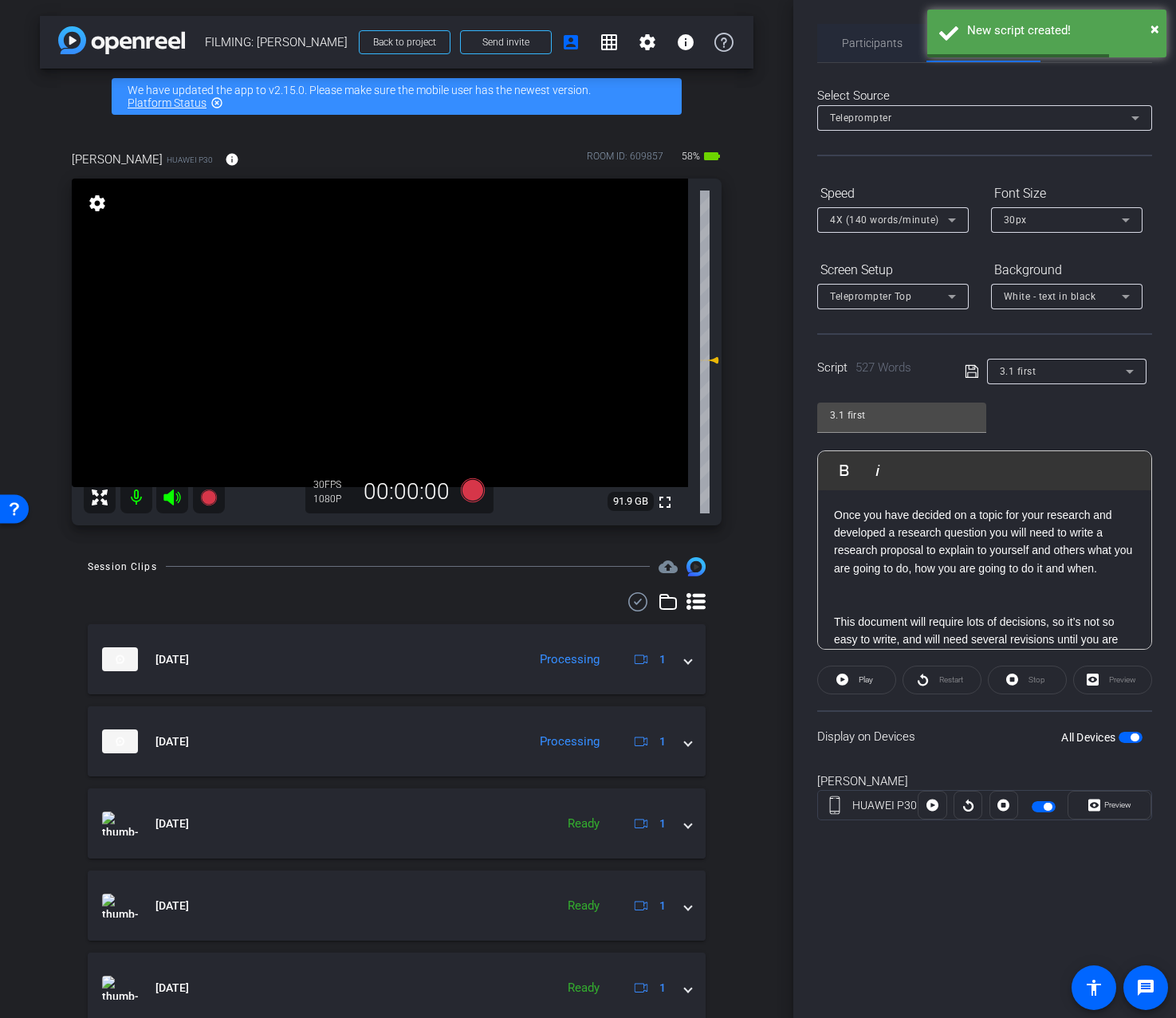
click at [866, 42] on span "Participants" at bounding box center [872, 43] width 61 height 11
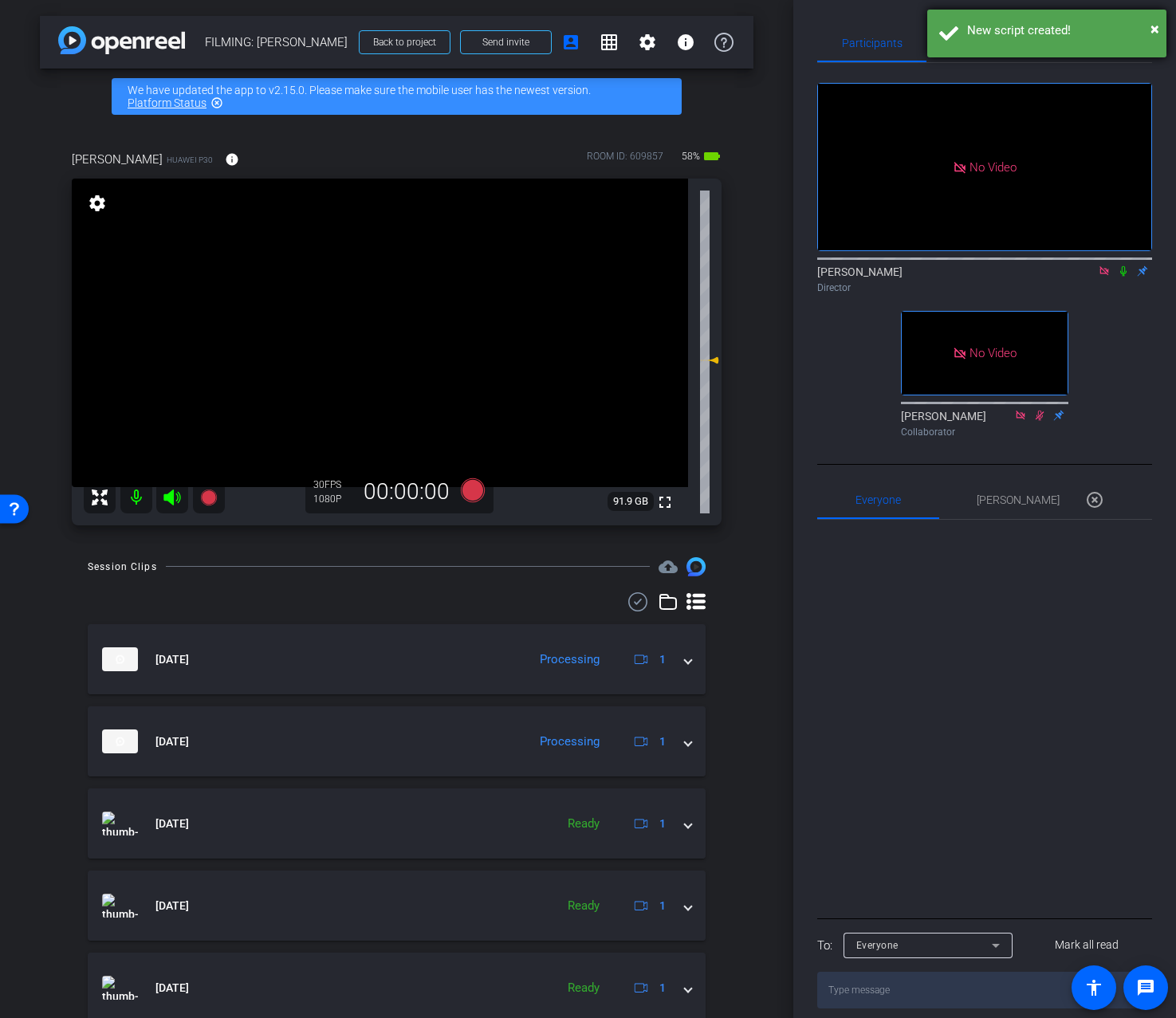
click at [1148, 28] on div "New script created!" at bounding box center [1061, 31] width 188 height 18
click at [1121, 273] on icon at bounding box center [1123, 271] width 7 height 10
click at [1104, 40] on span "Adjustments" at bounding box center [1097, 43] width 63 height 11
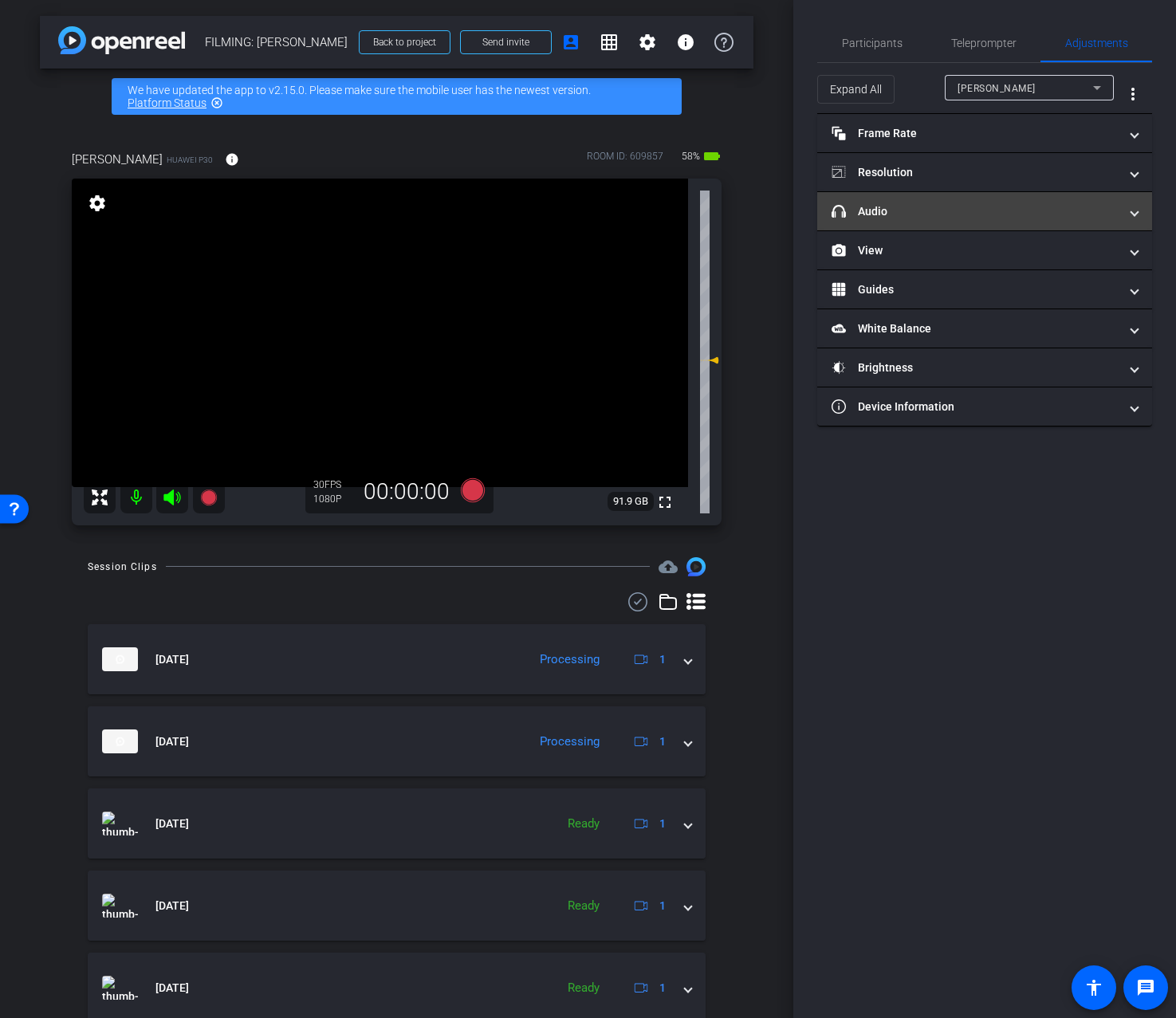
click at [1043, 214] on mat-panel-title "headphone icon Audio" at bounding box center [976, 212] width 287 height 17
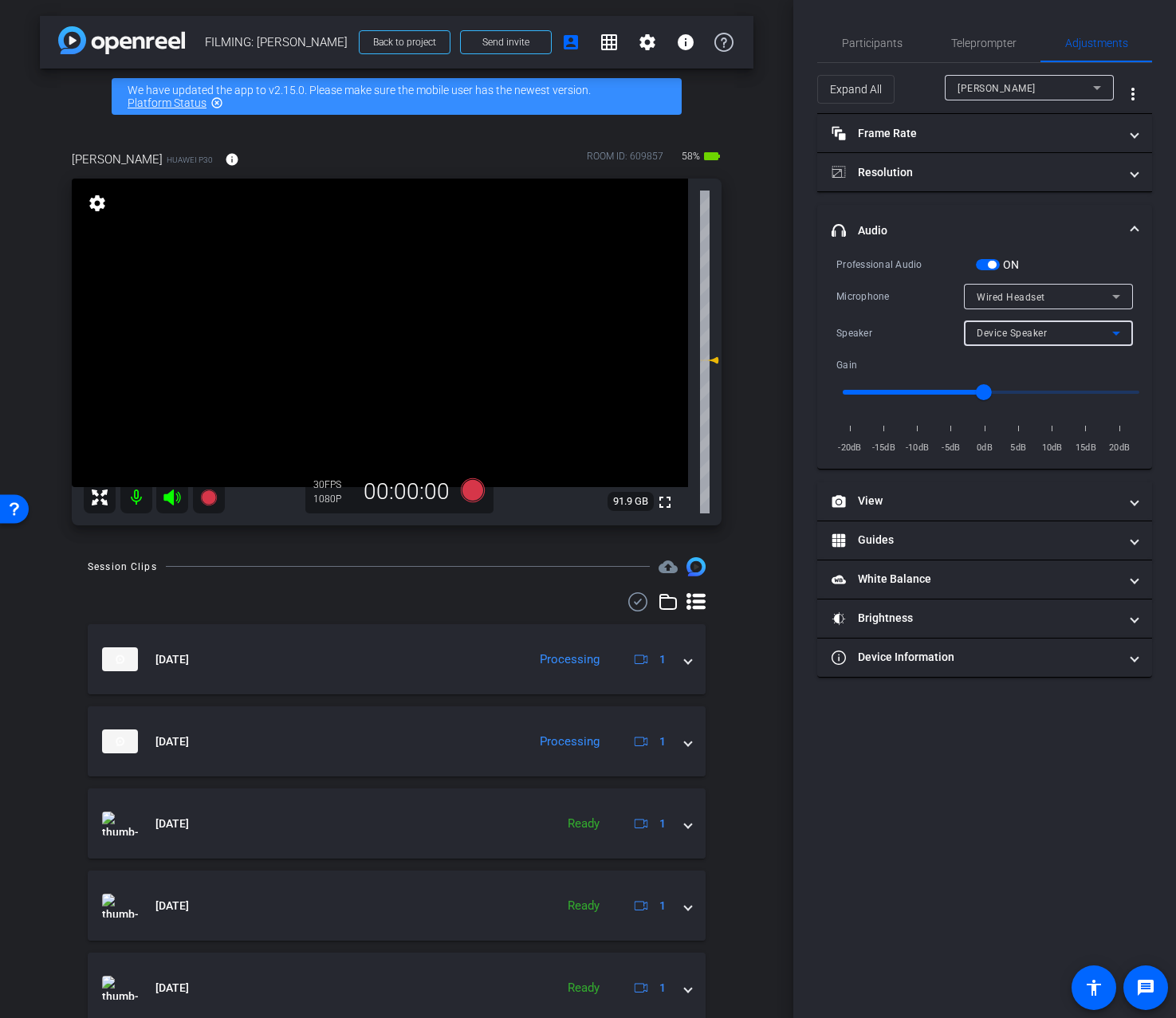
click at [1029, 340] on div "Device Speaker" at bounding box center [1044, 333] width 135 height 20
click at [1013, 386] on span "Wired Headset" at bounding box center [1012, 390] width 71 height 19
type input "-15"
click at [885, 396] on input "range" at bounding box center [992, 392] width 331 height 35
click at [461, 495] on icon at bounding box center [473, 490] width 38 height 28
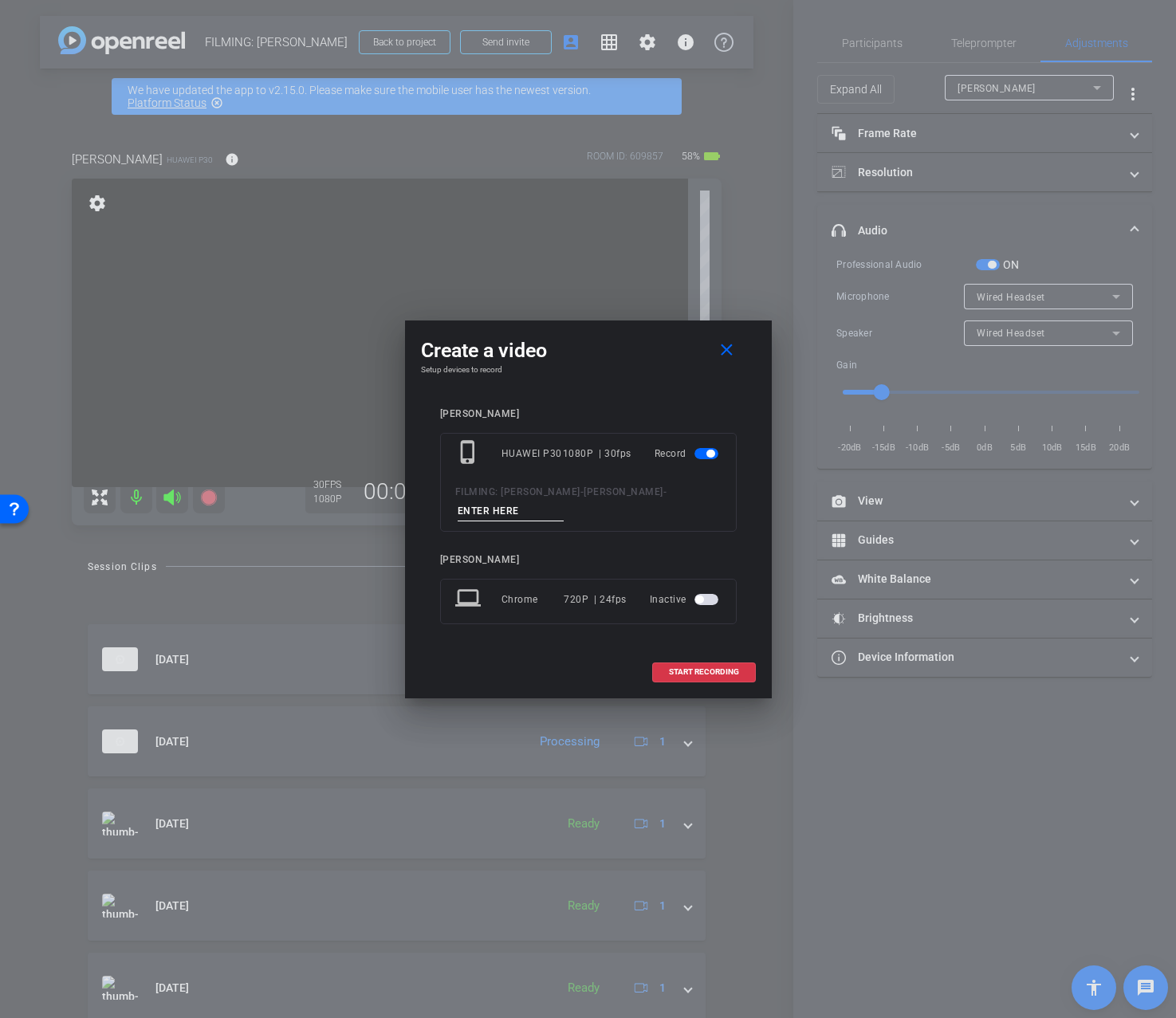
click at [481, 512] on input at bounding box center [511, 512] width 107 height 20
type input "3.1 first"
click at [717, 673] on span "START RECORDING" at bounding box center [704, 673] width 70 height 8
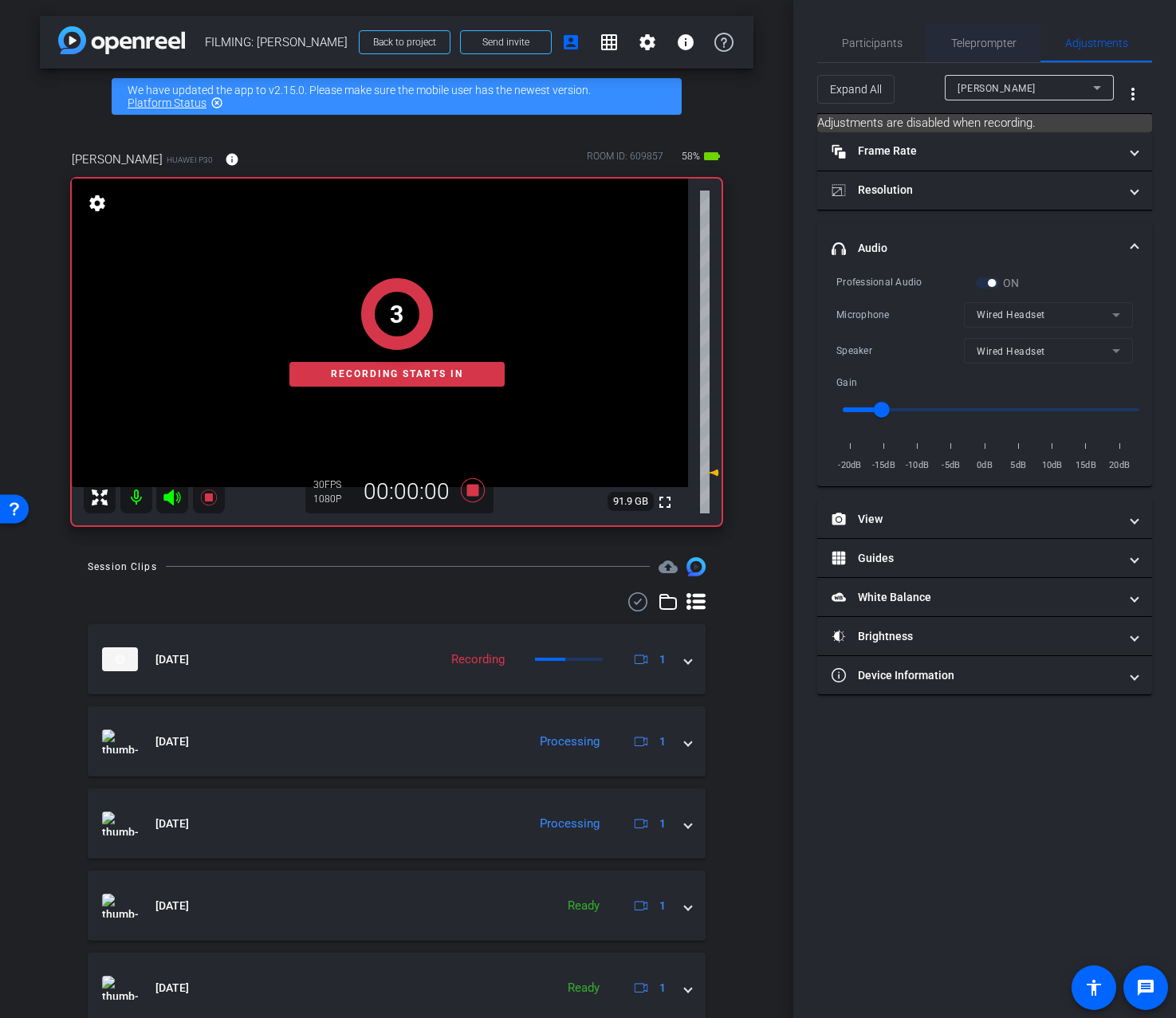
click at [1006, 45] on span "Teleprompter" at bounding box center [984, 43] width 65 height 11
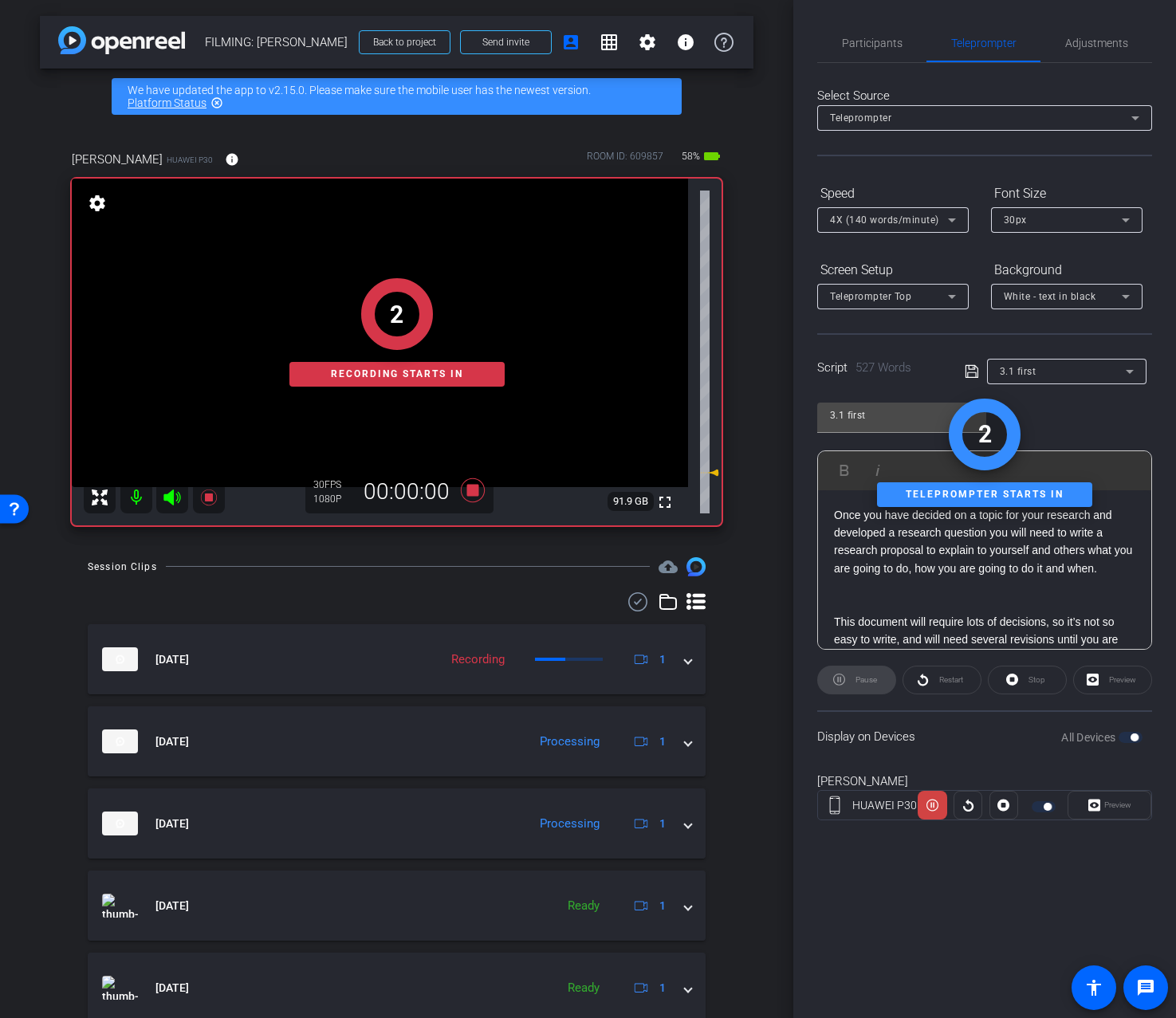
click at [1108, 805] on div "Preview" at bounding box center [1109, 805] width 83 height 28
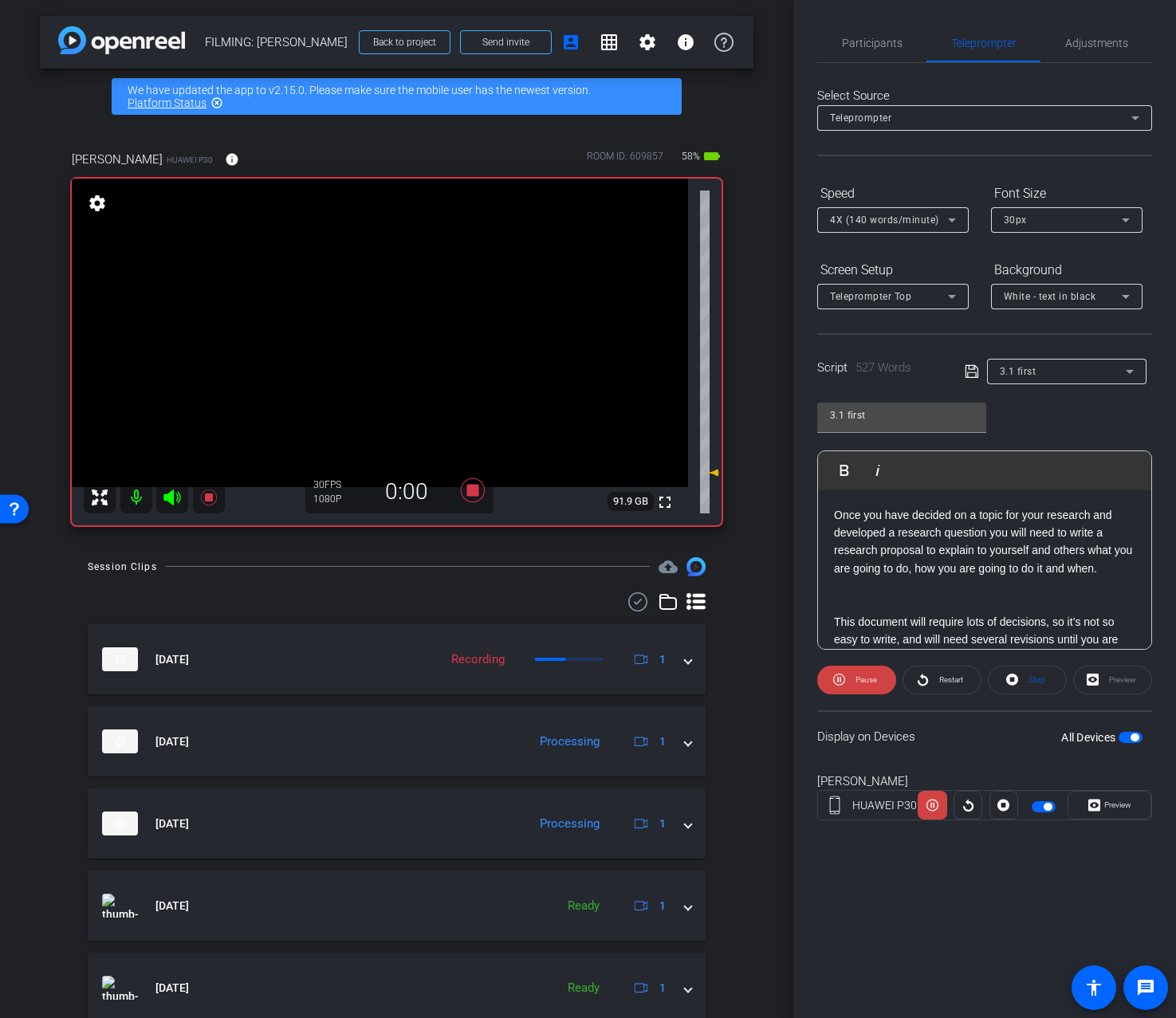
click at [1113, 807] on span "Preview" at bounding box center [1118, 804] width 27 height 9
click at [1113, 813] on span "Preview" at bounding box center [1116, 805] width 31 height 23
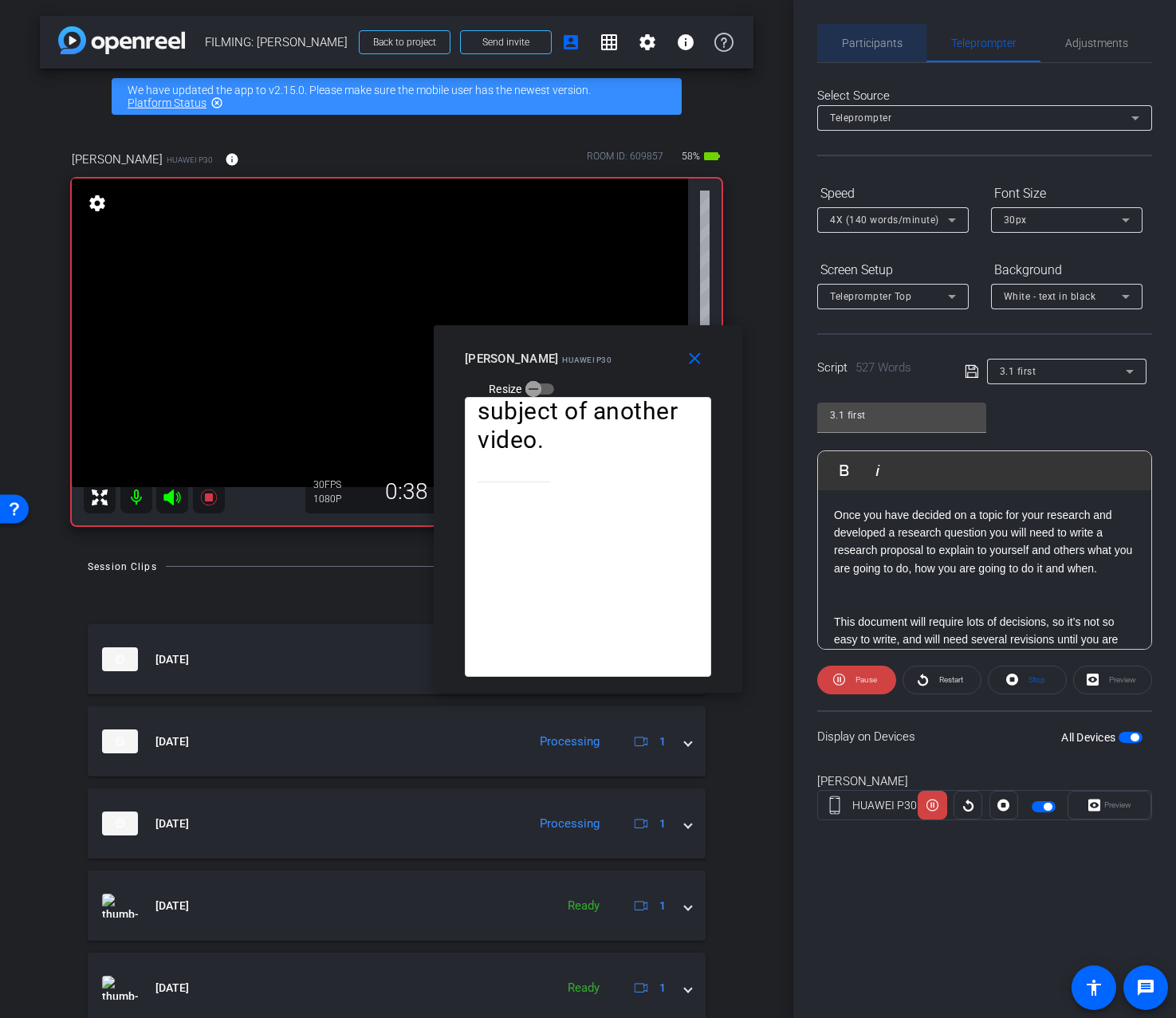
click at [883, 44] on span "Participants" at bounding box center [872, 43] width 61 height 11
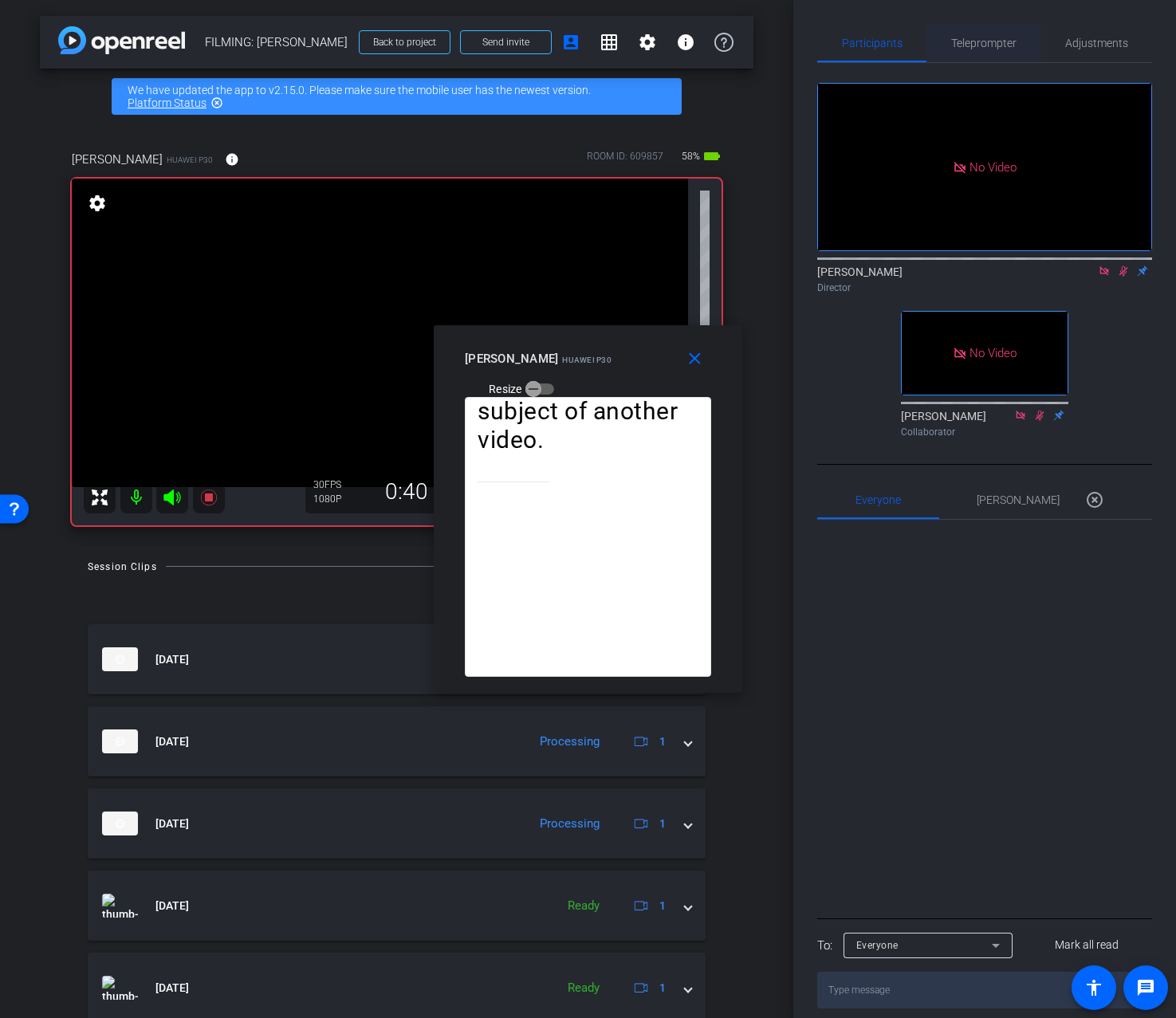
click at [1006, 42] on span "Teleprompter" at bounding box center [984, 43] width 65 height 11
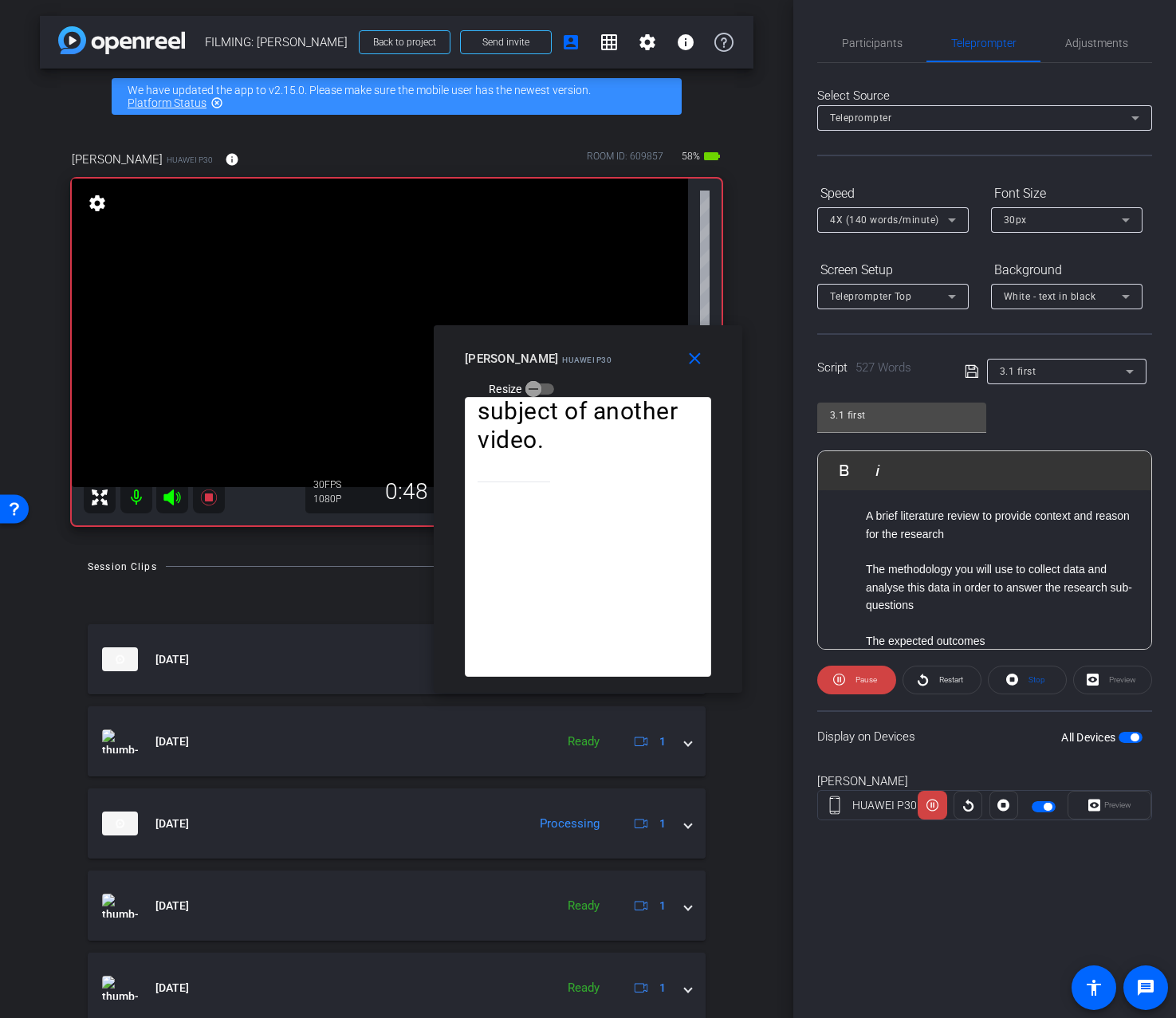
scroll to position [309, 0]
click at [889, 39] on span "Participants" at bounding box center [872, 43] width 61 height 11
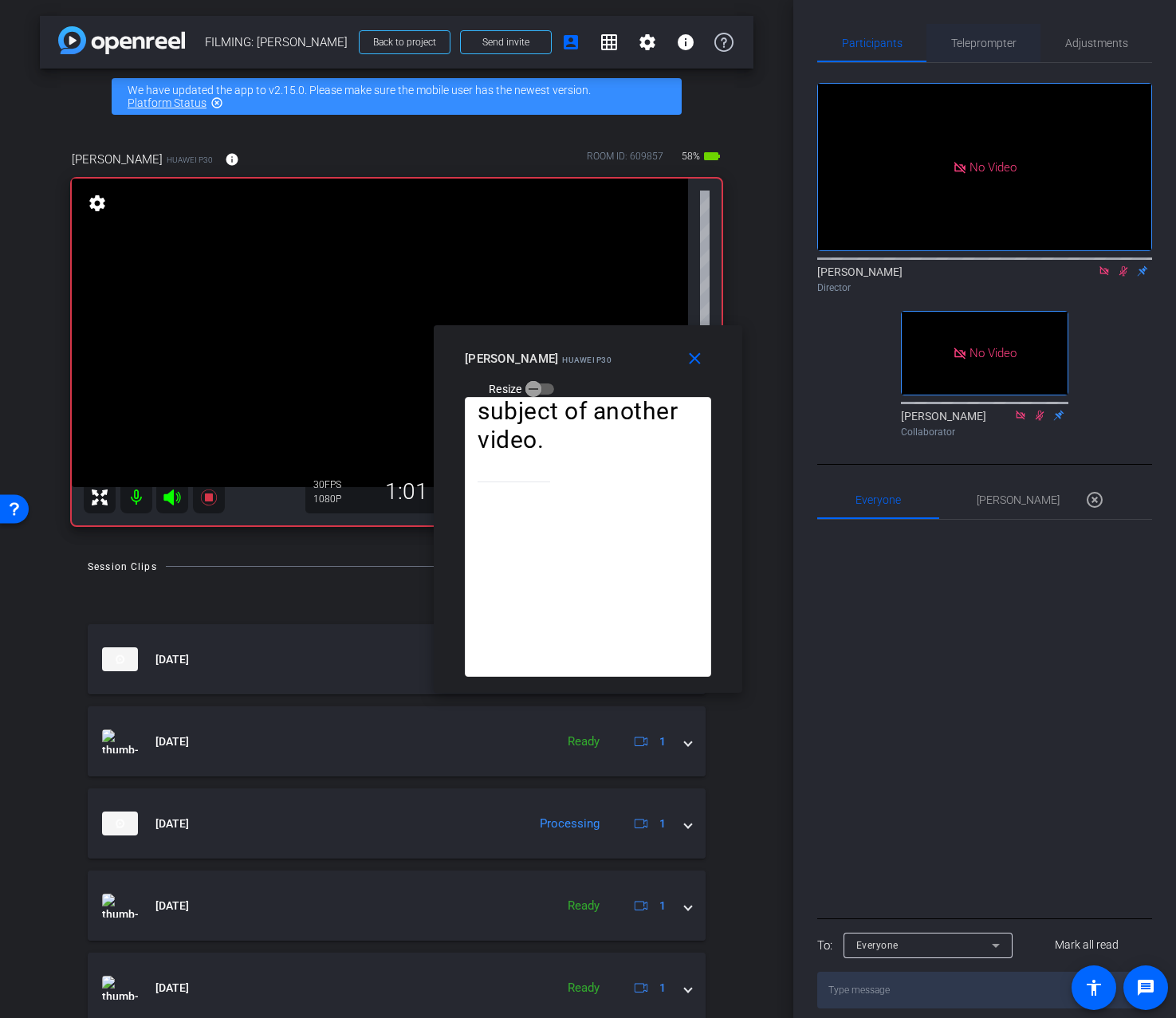
click at [973, 48] on span "Teleprompter" at bounding box center [984, 43] width 65 height 11
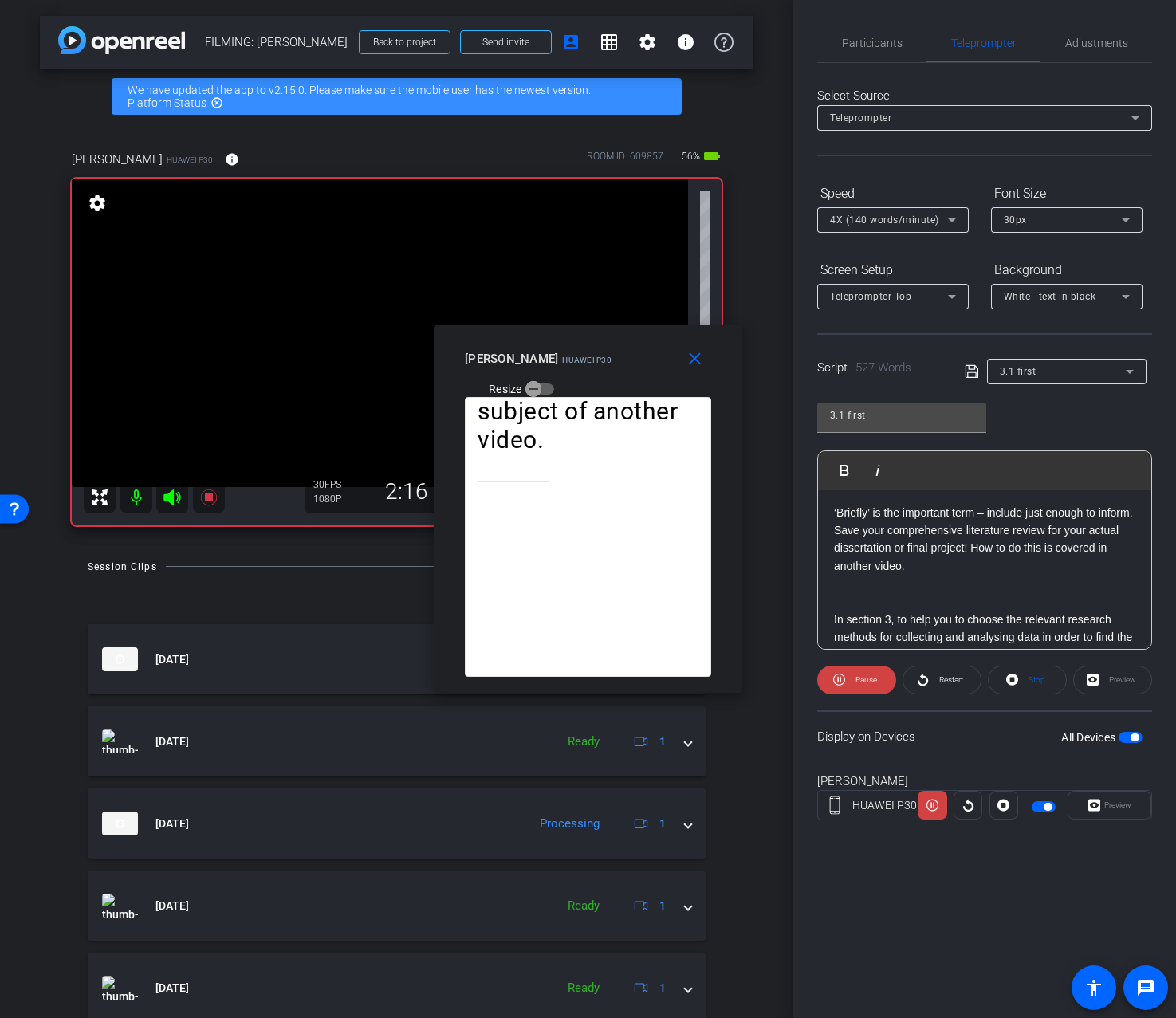
scroll to position [993, 0]
click at [876, 688] on span "Pause" at bounding box center [864, 680] width 26 height 23
click at [693, 353] on mat-icon "close" at bounding box center [695, 359] width 20 height 20
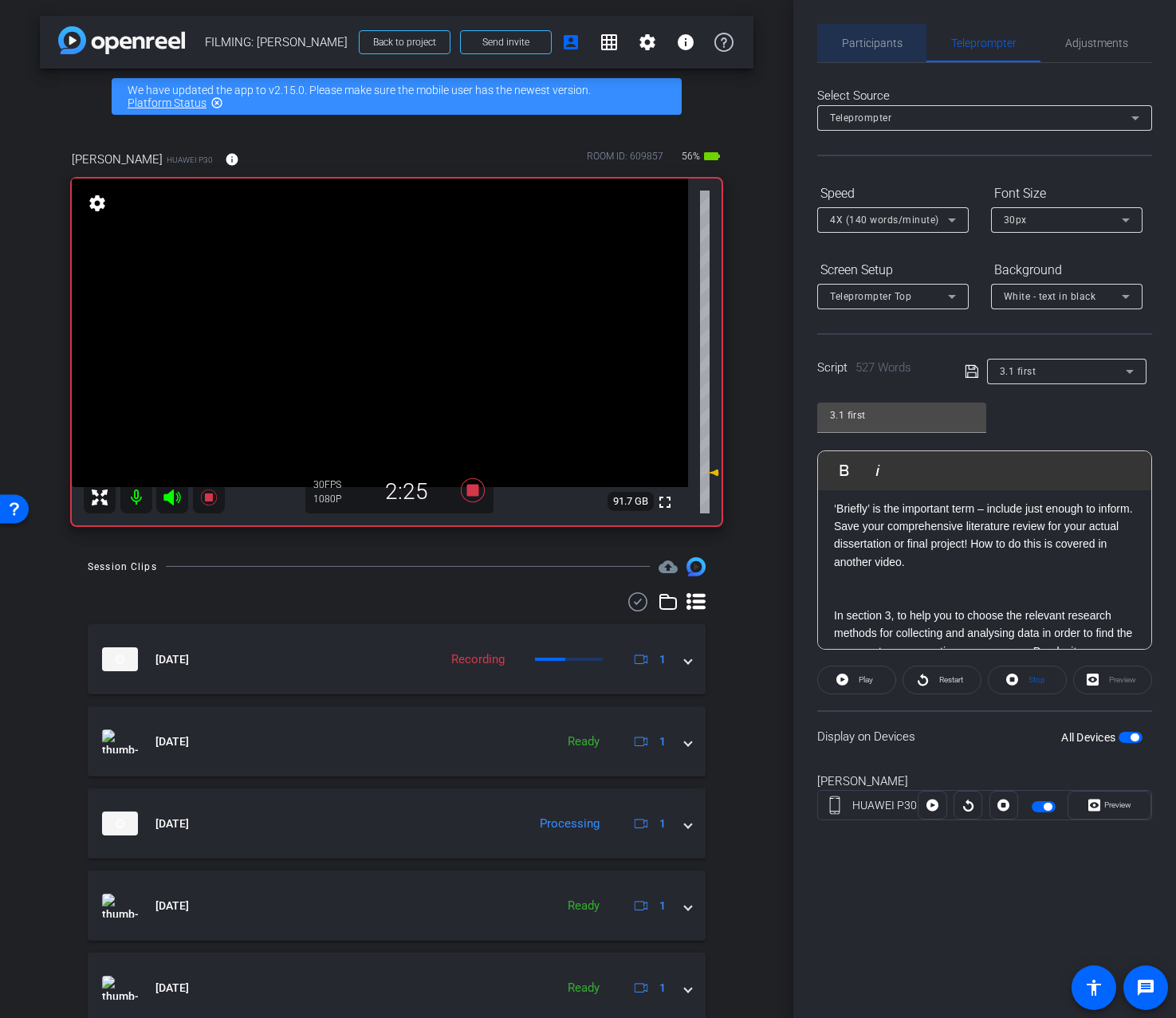
click at [906, 36] on div "Participants" at bounding box center [871, 43] width 109 height 38
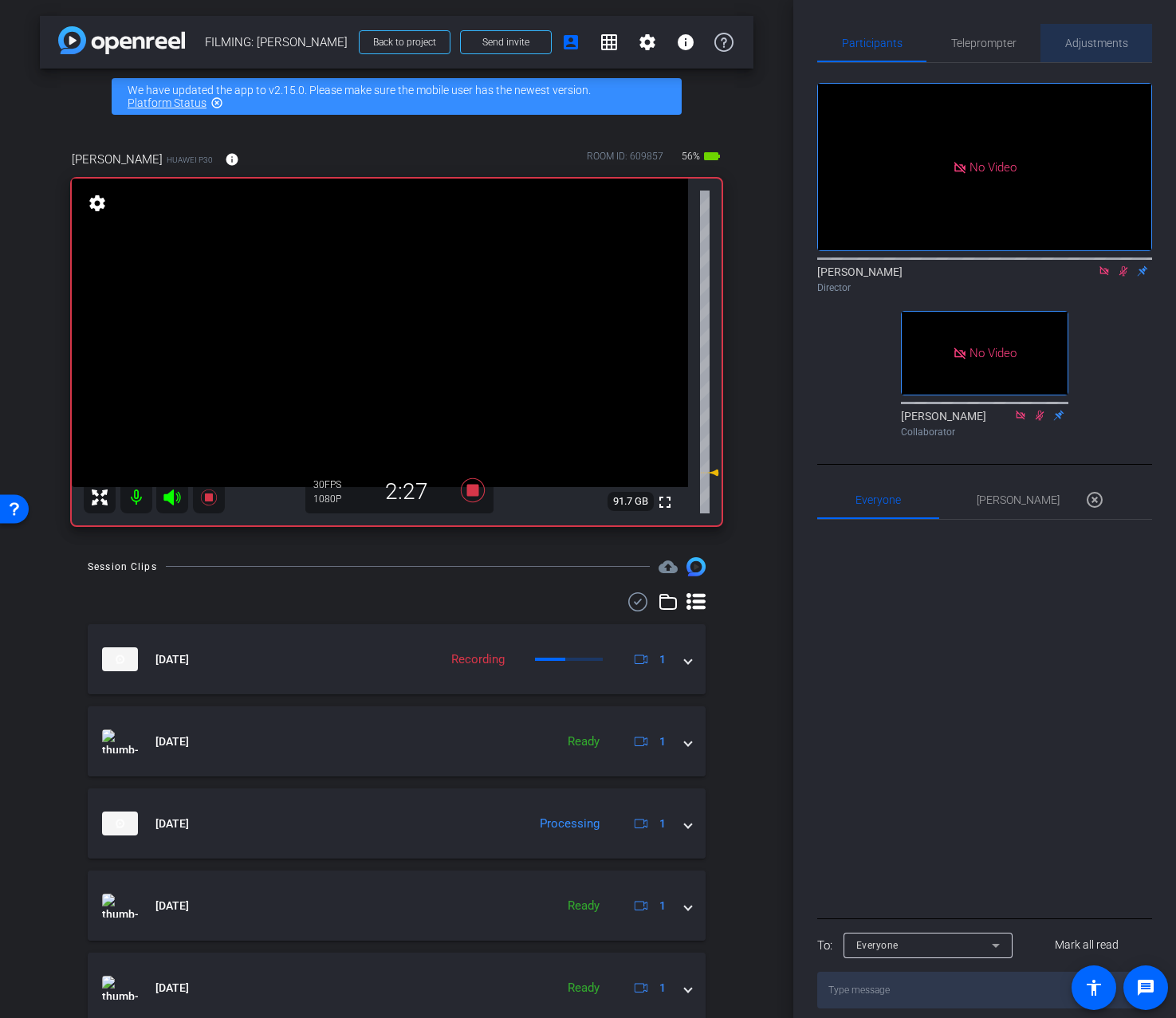
click at [1114, 38] on span "Adjustments" at bounding box center [1097, 43] width 63 height 11
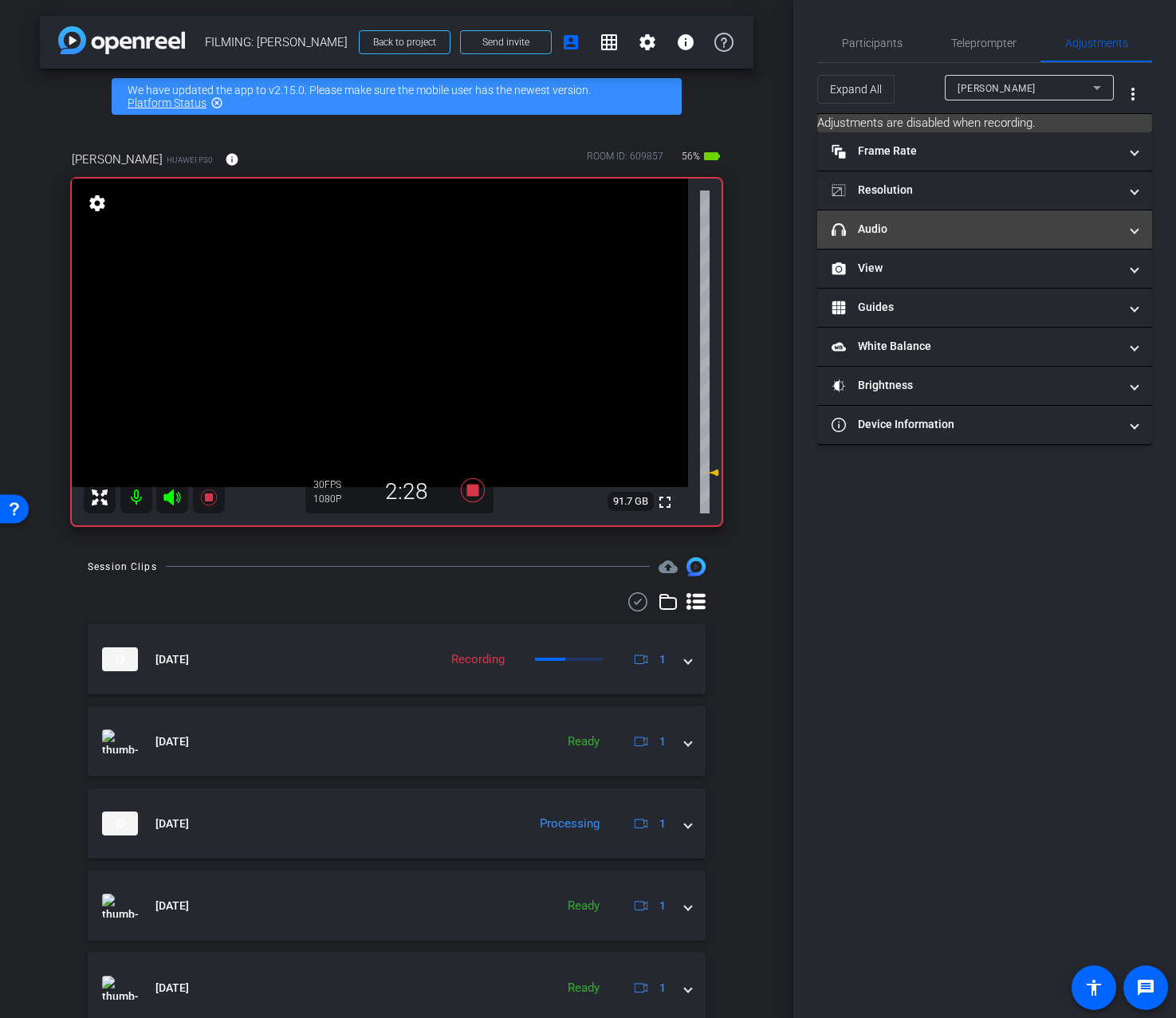
click at [1051, 229] on mat-panel-title "headphone icon Audio" at bounding box center [976, 229] width 287 height 17
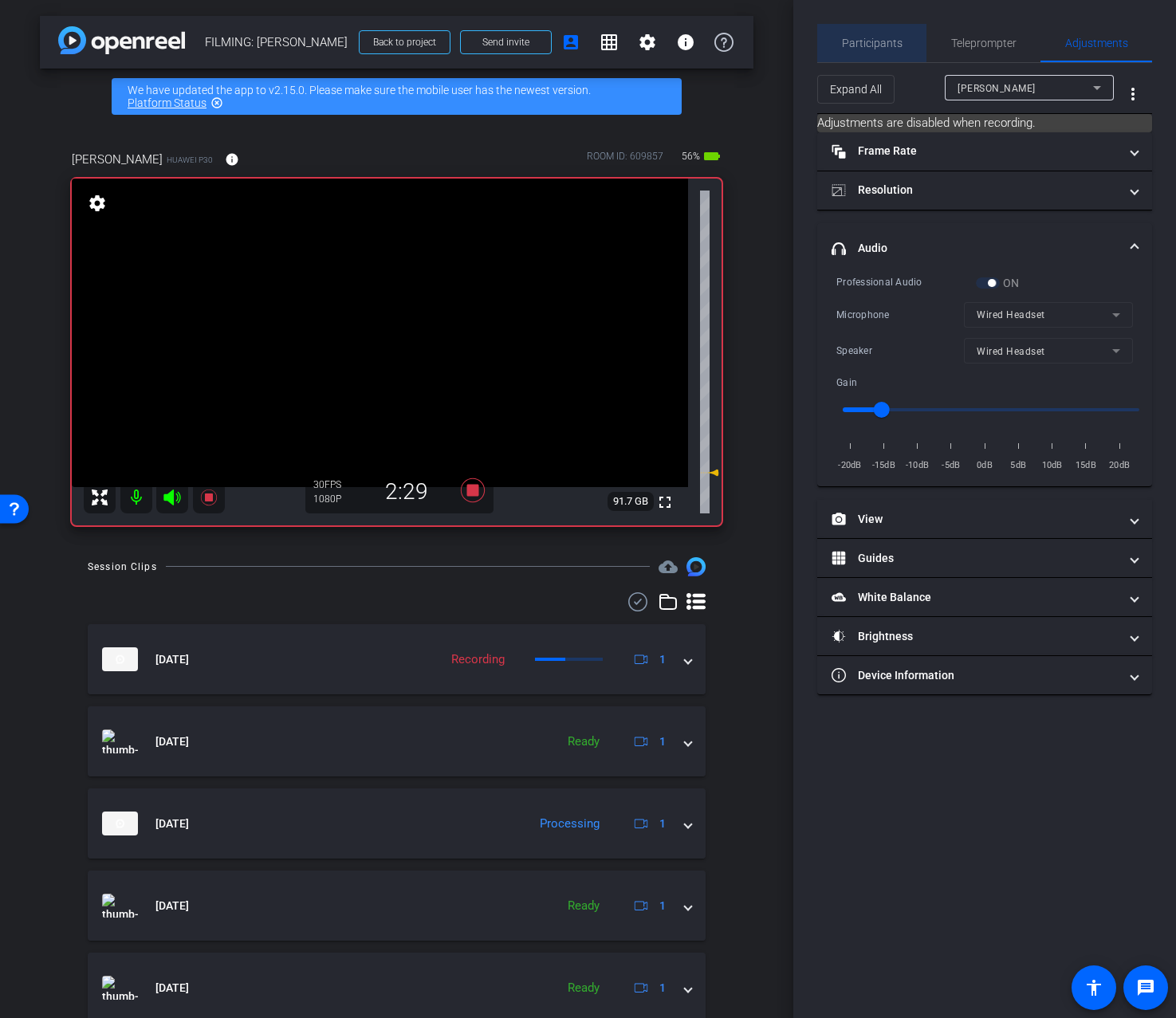
click at [903, 39] on div "Participants" at bounding box center [871, 43] width 109 height 38
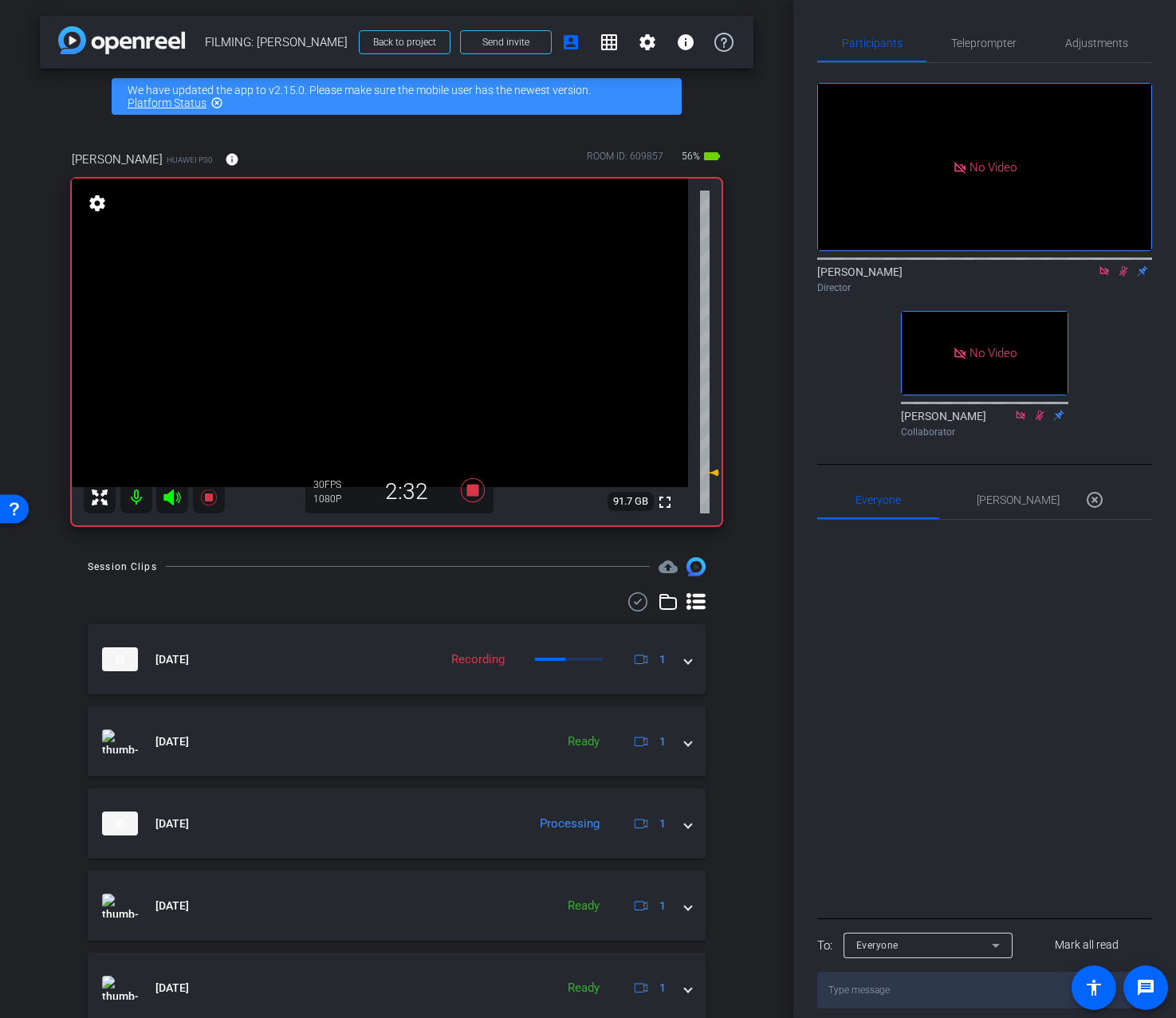
click at [1126, 271] on icon at bounding box center [1123, 271] width 9 height 10
click at [1118, 22] on div "Participants Teleprompter Adjustments No Video Addie Hackshaw Director No Video…" at bounding box center [985, 509] width 383 height 1018
click at [1115, 38] on span "Adjustments" at bounding box center [1097, 43] width 63 height 11
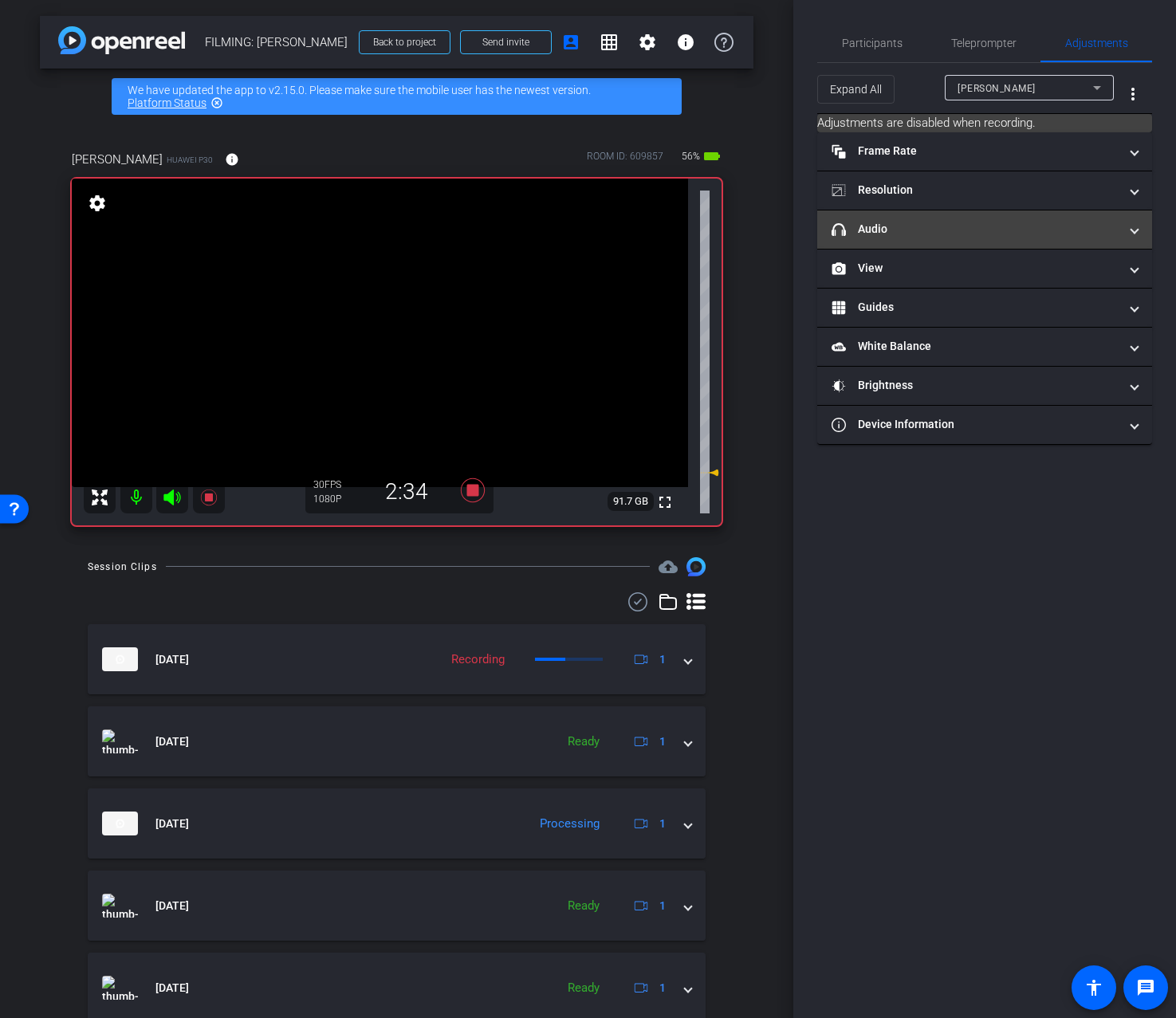
click at [977, 229] on mat-panel-title "headphone icon Audio" at bounding box center [976, 229] width 287 height 17
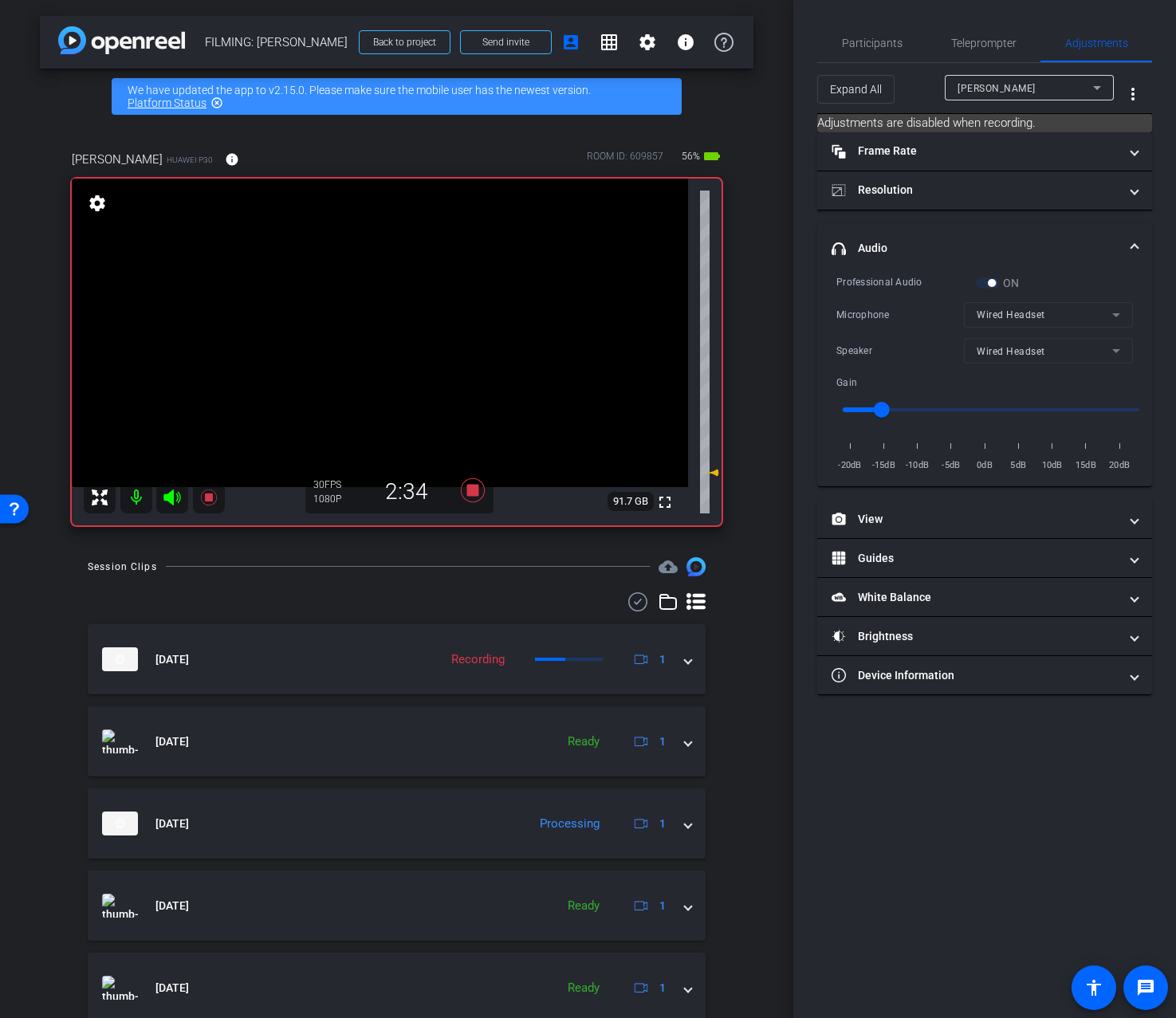
click at [1058, 351] on mat-form-field "Wired Headset" at bounding box center [1048, 350] width 169 height 26
click at [1057, 349] on mat-form-field "Wired Headset" at bounding box center [1048, 350] width 169 height 26
click at [477, 496] on icon at bounding box center [473, 490] width 38 height 28
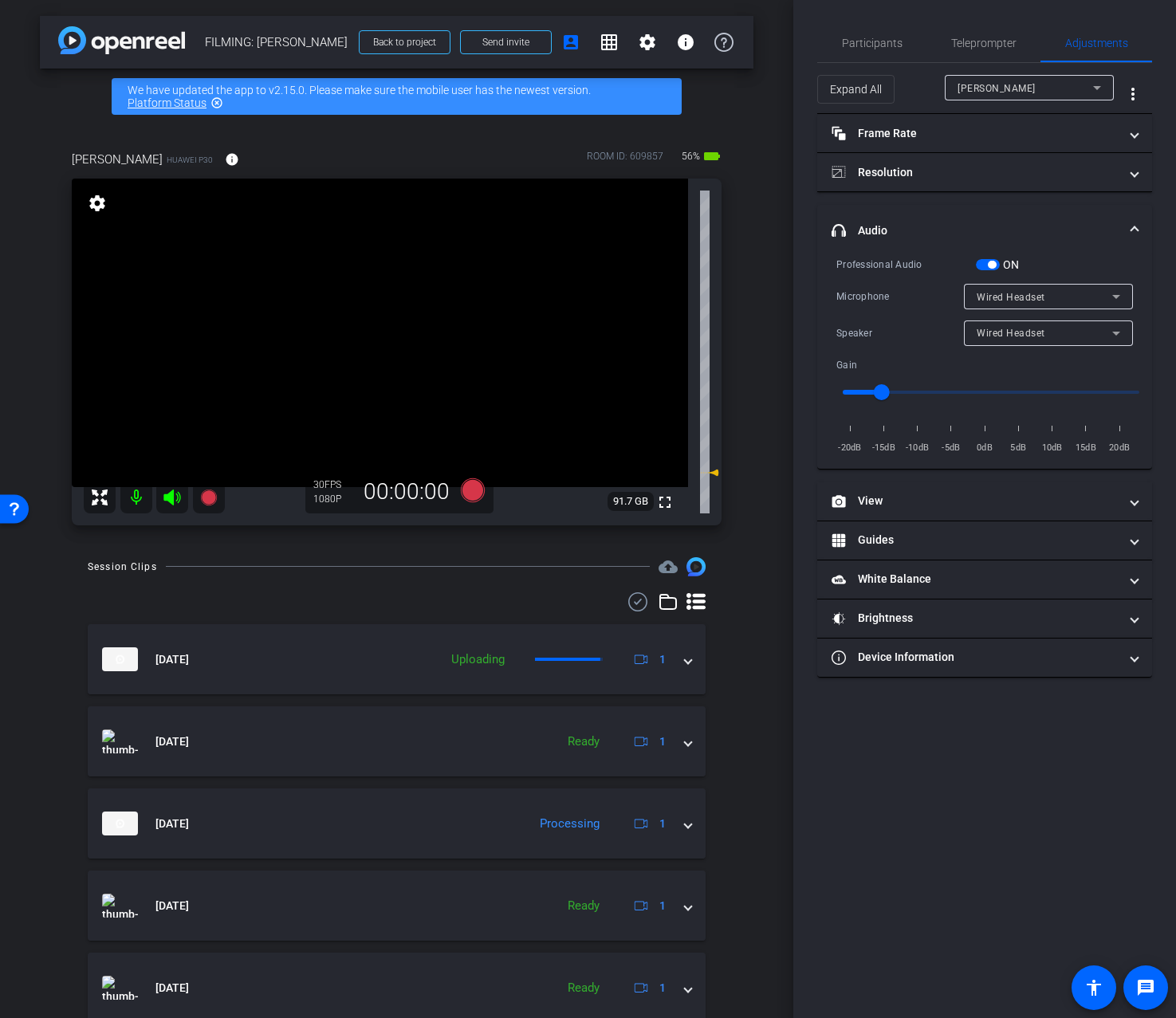
click at [1082, 335] on div "Wired Headset" at bounding box center [1044, 333] width 135 height 20
click at [1057, 361] on mat-option "Device Speaker" at bounding box center [1048, 364] width 169 height 26
type input "-2"
click at [976, 391] on input "range" at bounding box center [992, 392] width 331 height 35
click at [1021, 49] on div "Teleprompter" at bounding box center [983, 43] width 114 height 38
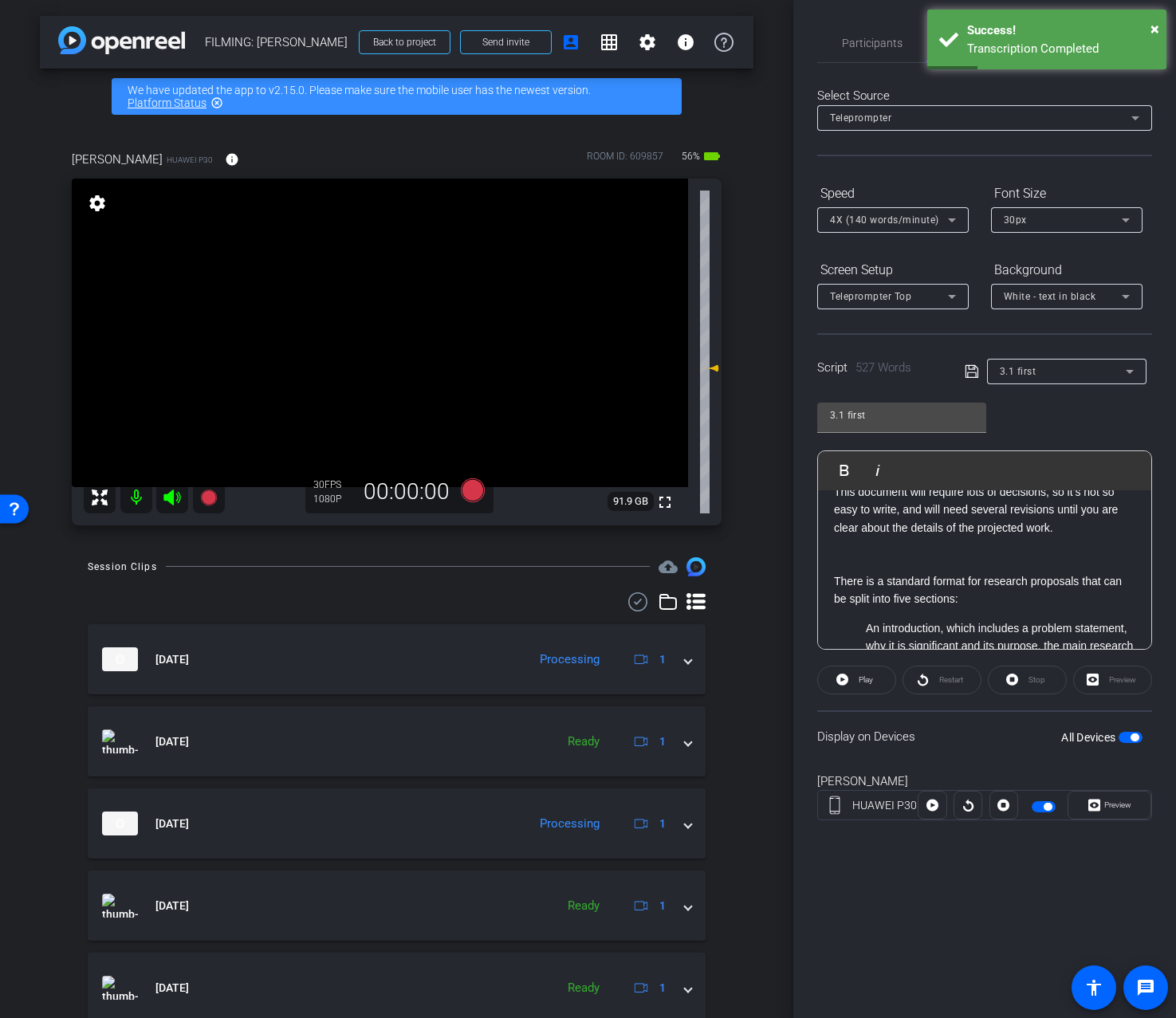
scroll to position [136, 0]
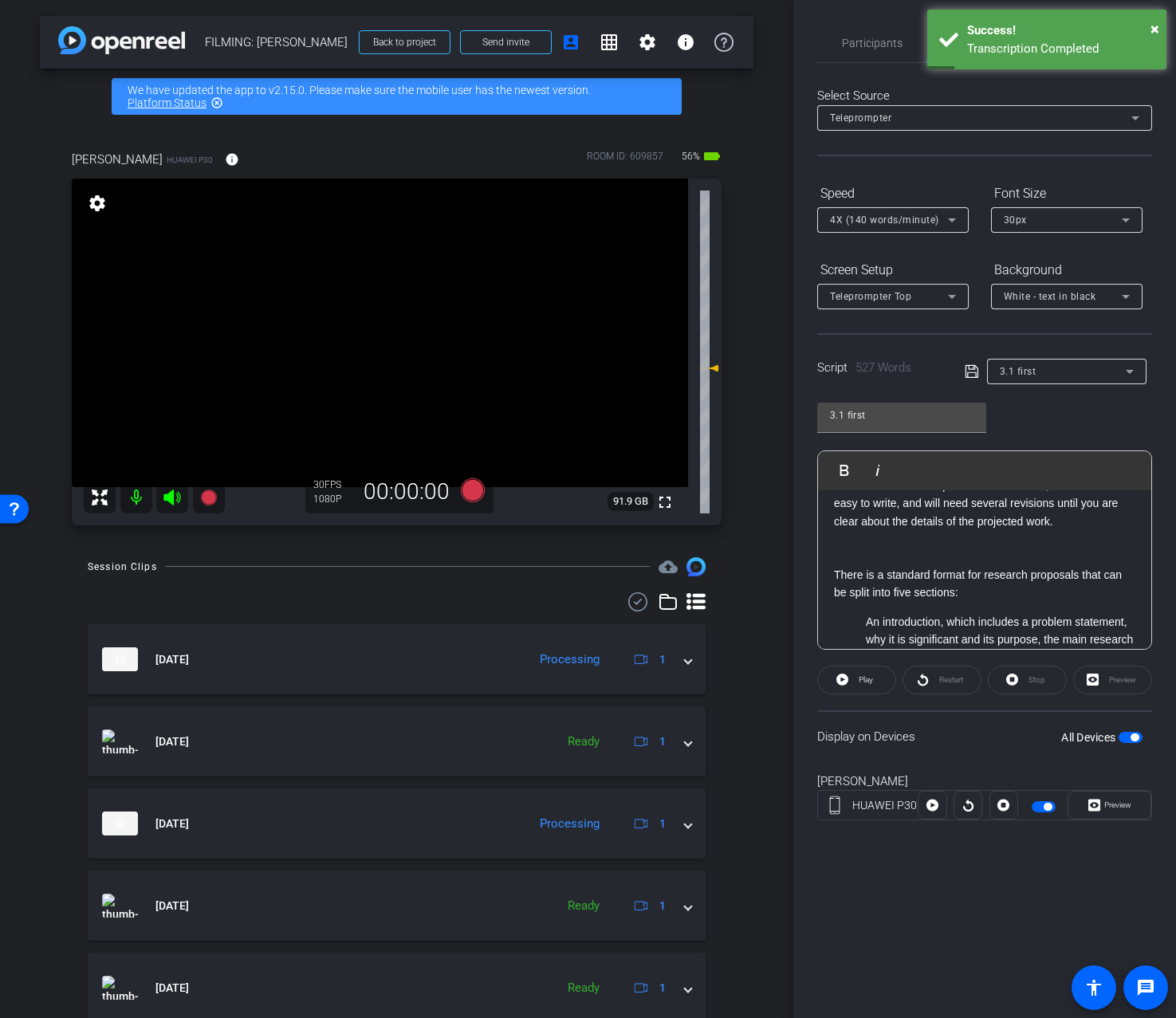
click at [1002, 559] on p at bounding box center [984, 556] width 301 height 18
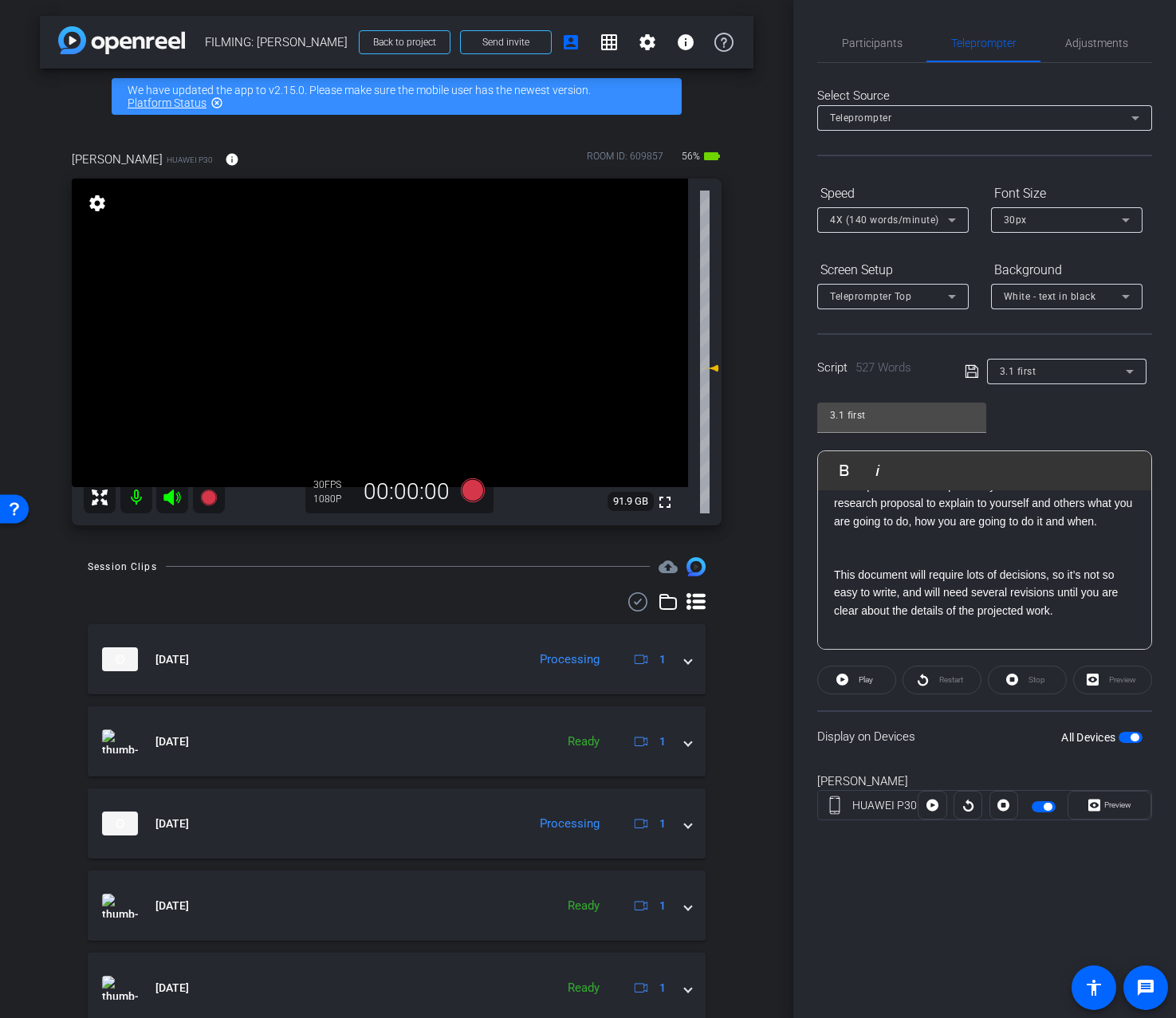
scroll to position [43, 0]
click at [987, 539] on p at bounding box center [984, 543] width 301 height 18
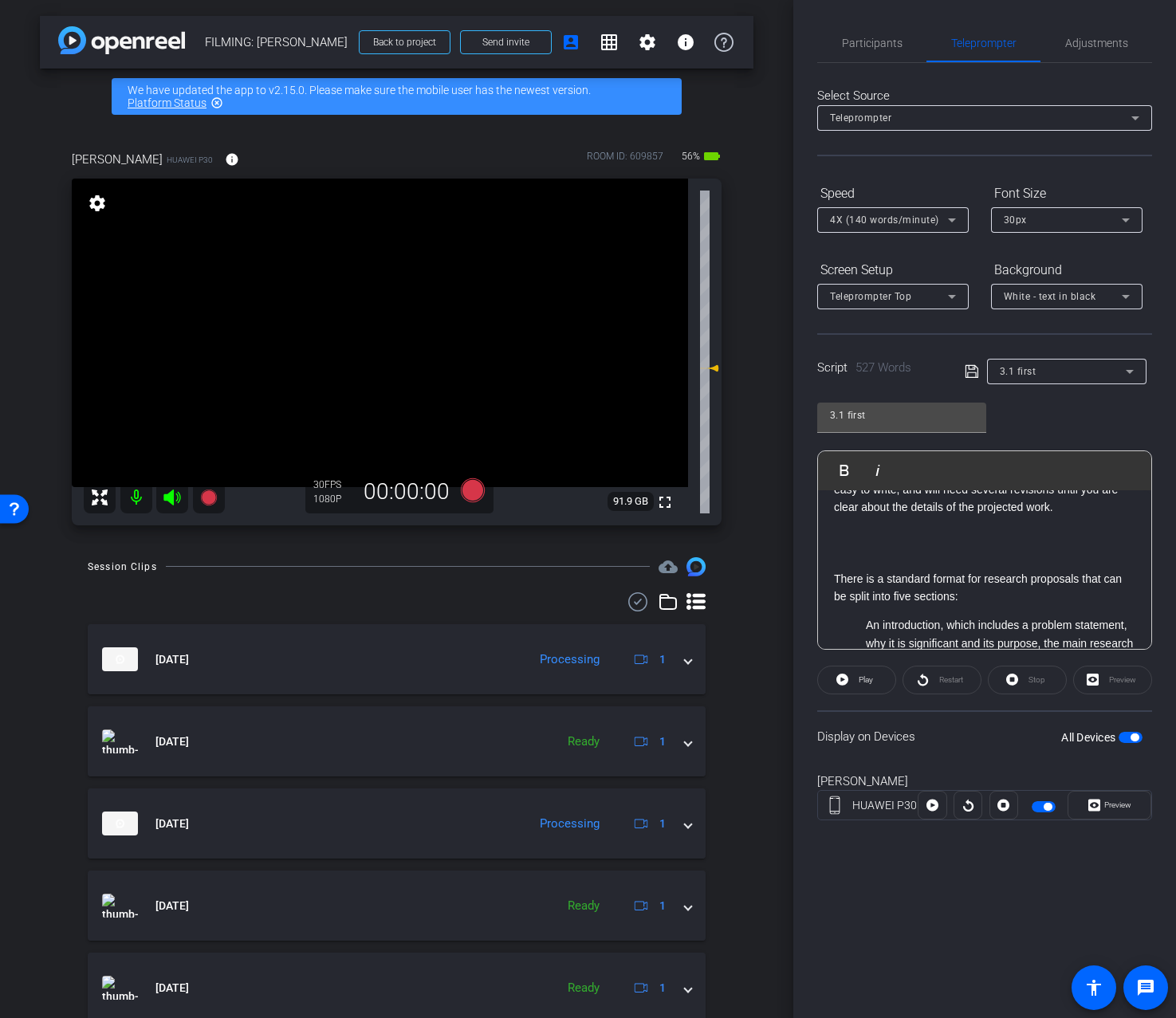
scroll to position [231, 0]
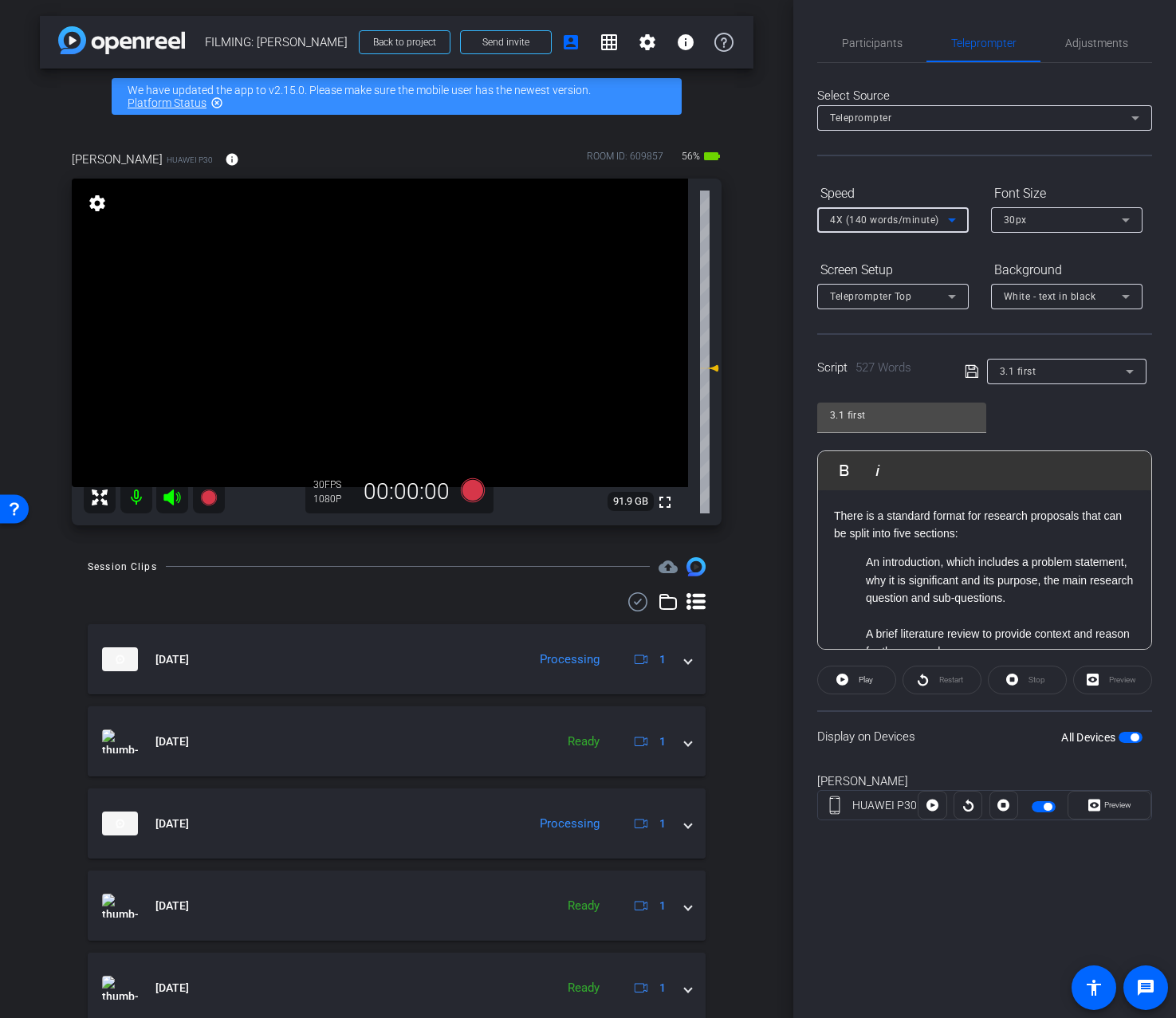
click at [924, 213] on div "4X (140 words/minute)" at bounding box center [889, 219] width 118 height 20
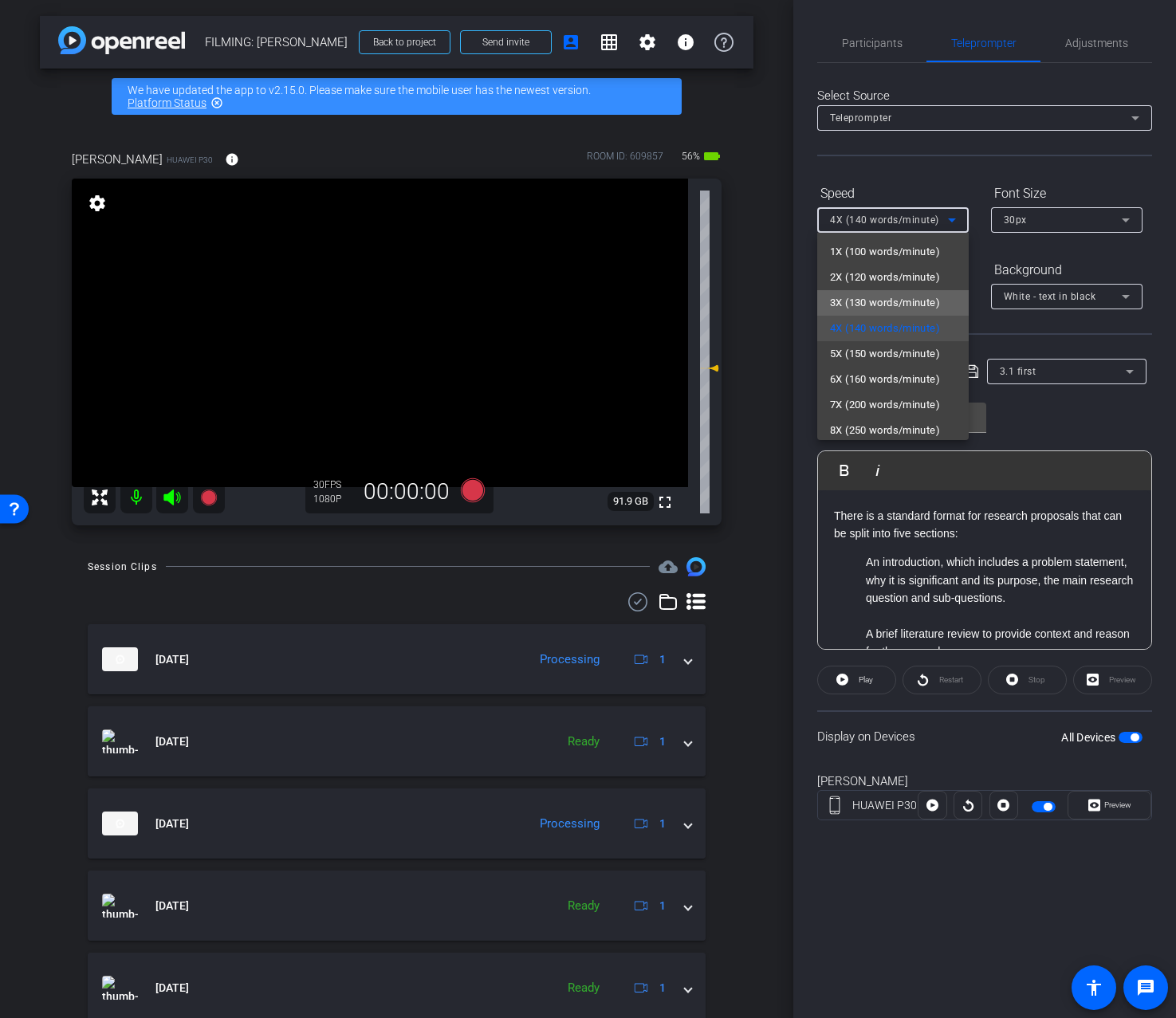
click at [907, 299] on span "3X (130 words/minute)" at bounding box center [886, 303] width 110 height 19
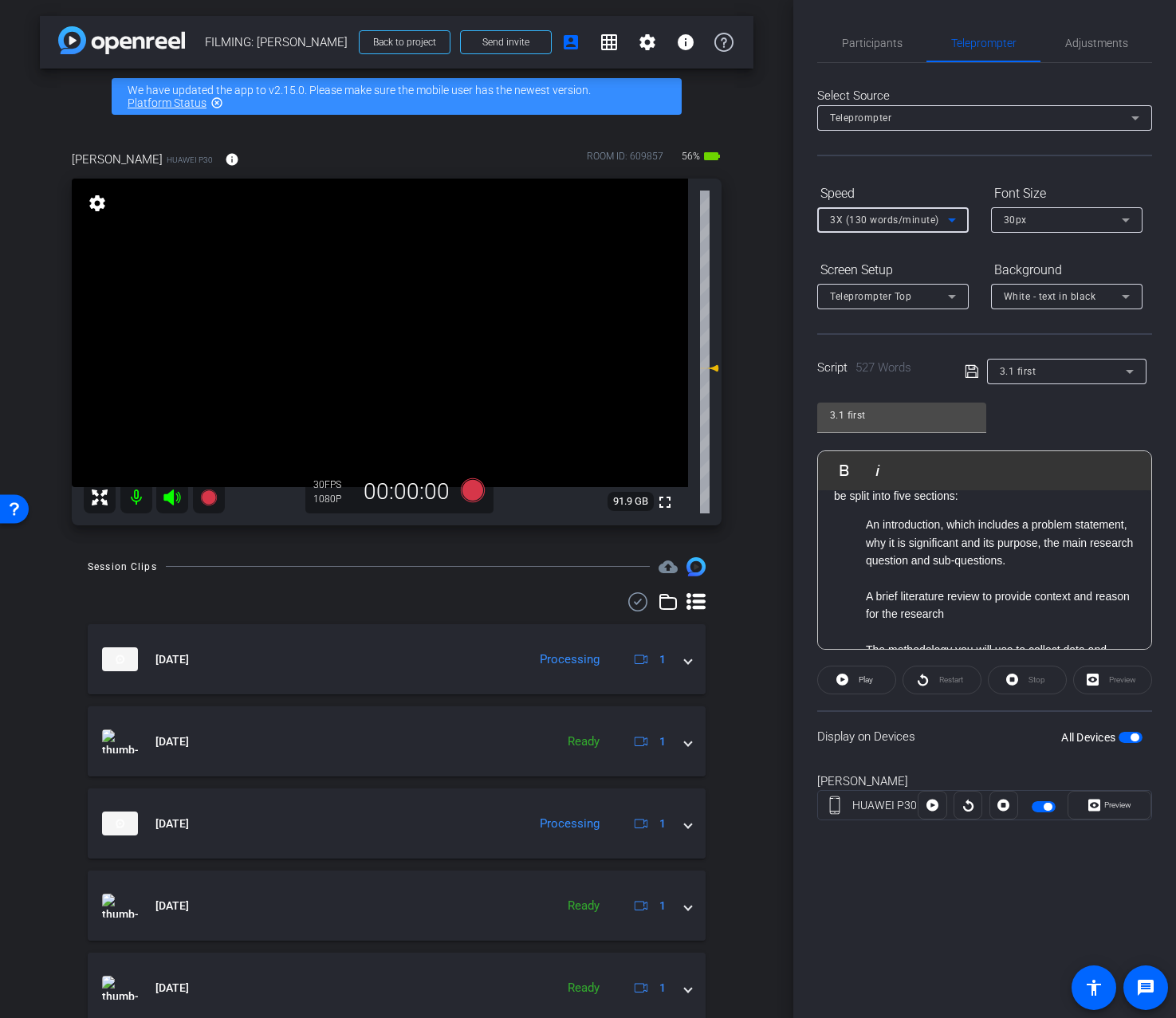
scroll to position [280, 0]
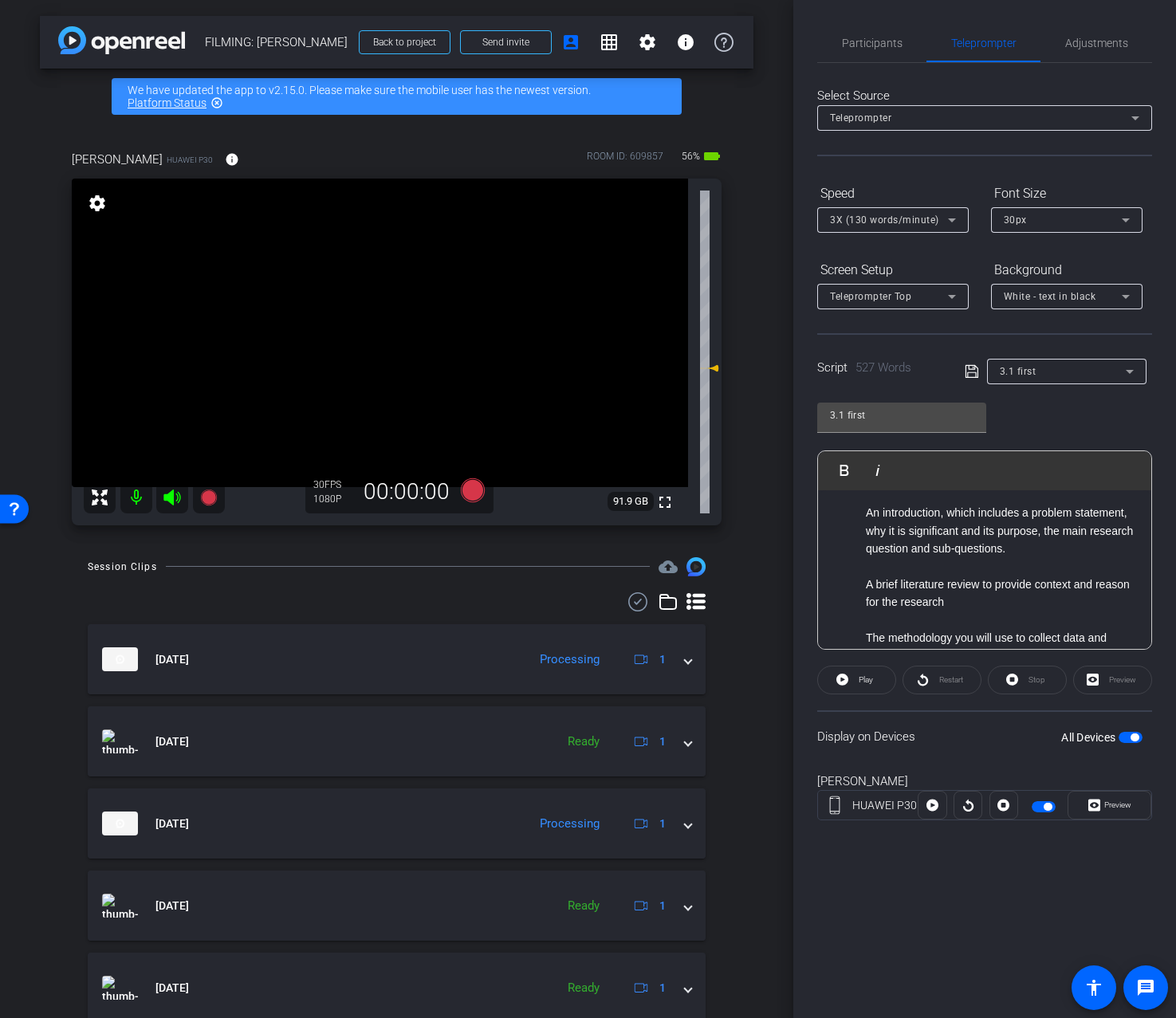
click at [998, 562] on li at bounding box center [1001, 567] width 270 height 18
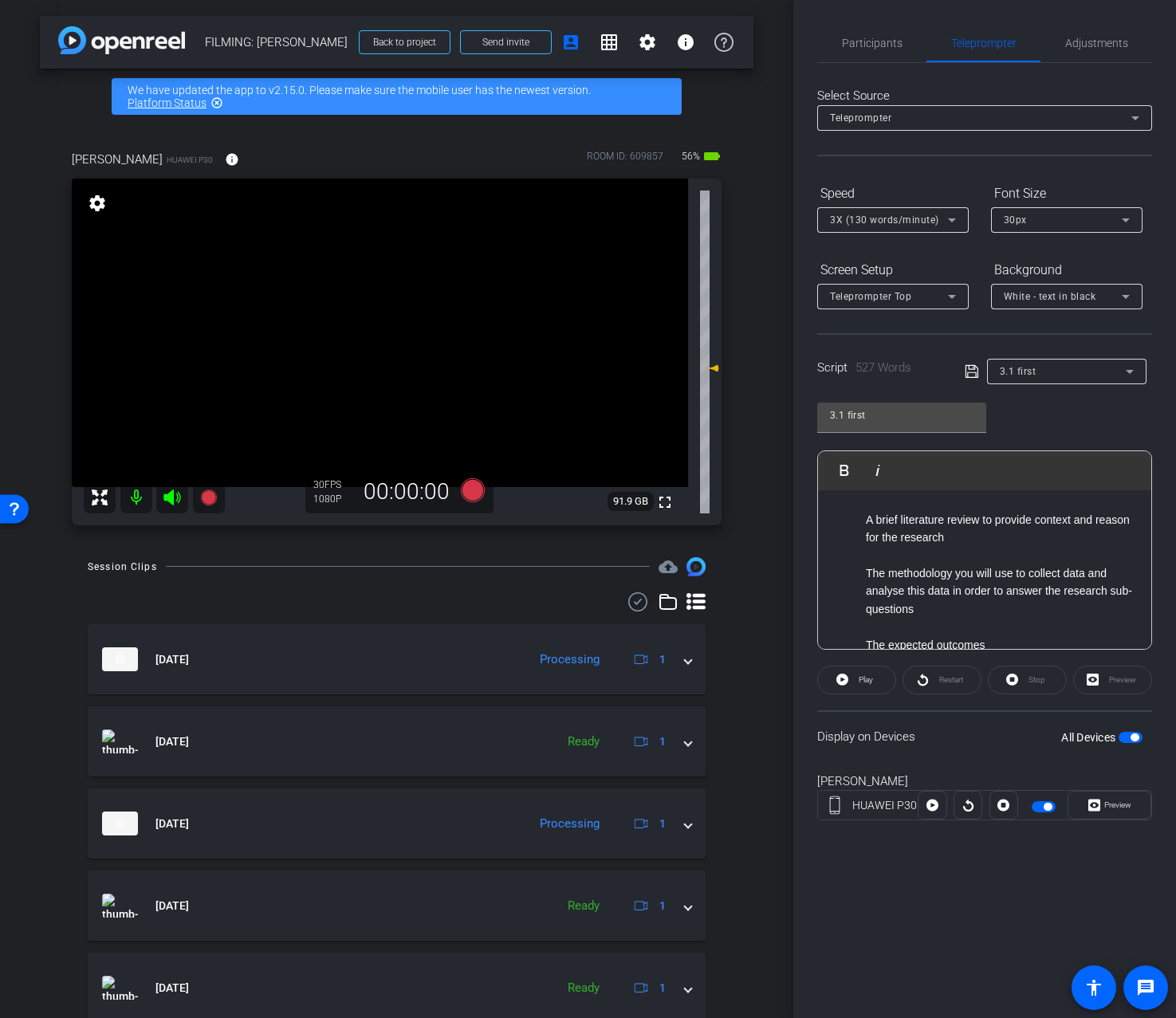
scroll to position [369, 0]
click at [965, 556] on li at bounding box center [1001, 554] width 270 height 18
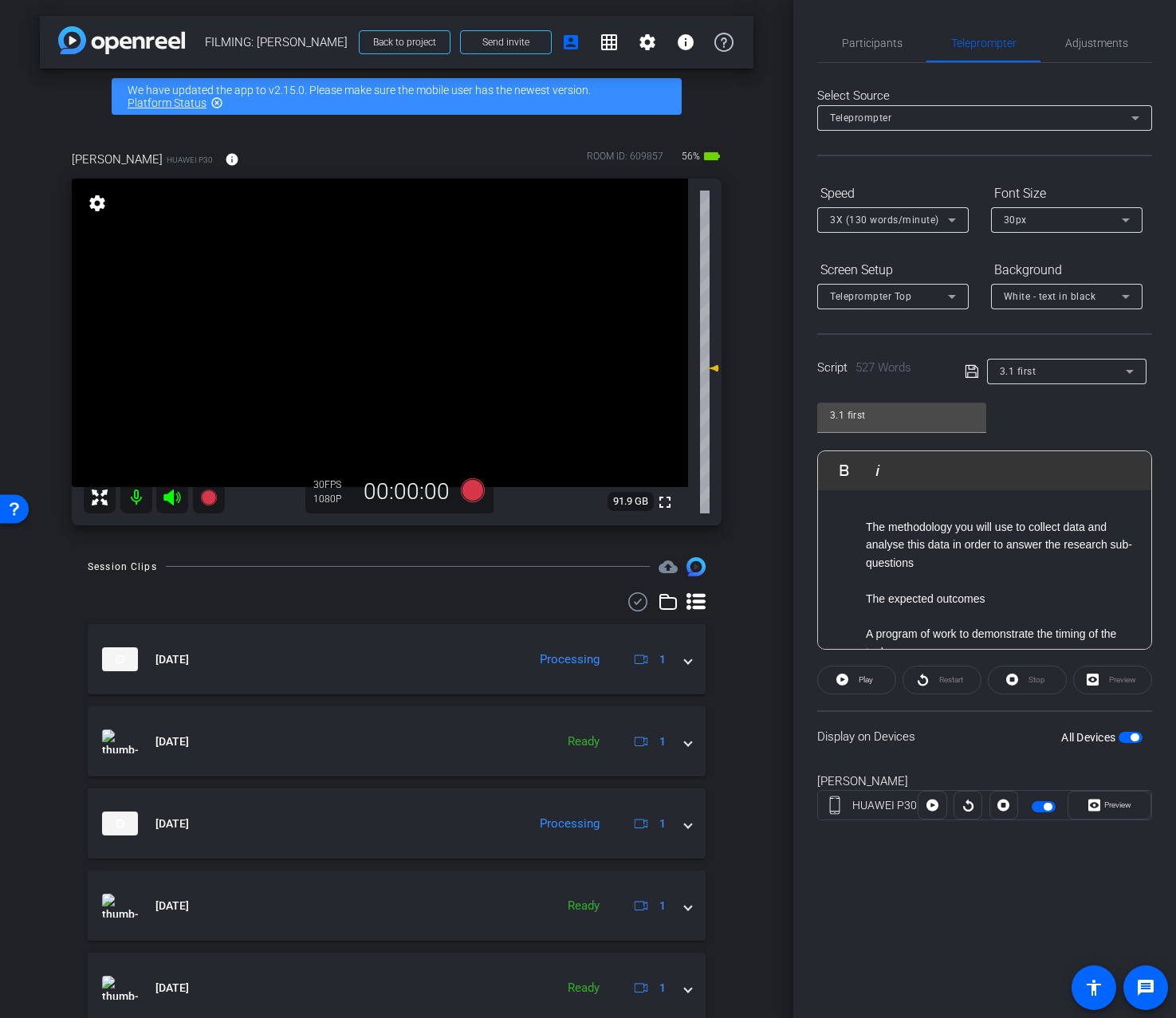
click at [958, 586] on li at bounding box center [1001, 580] width 270 height 18
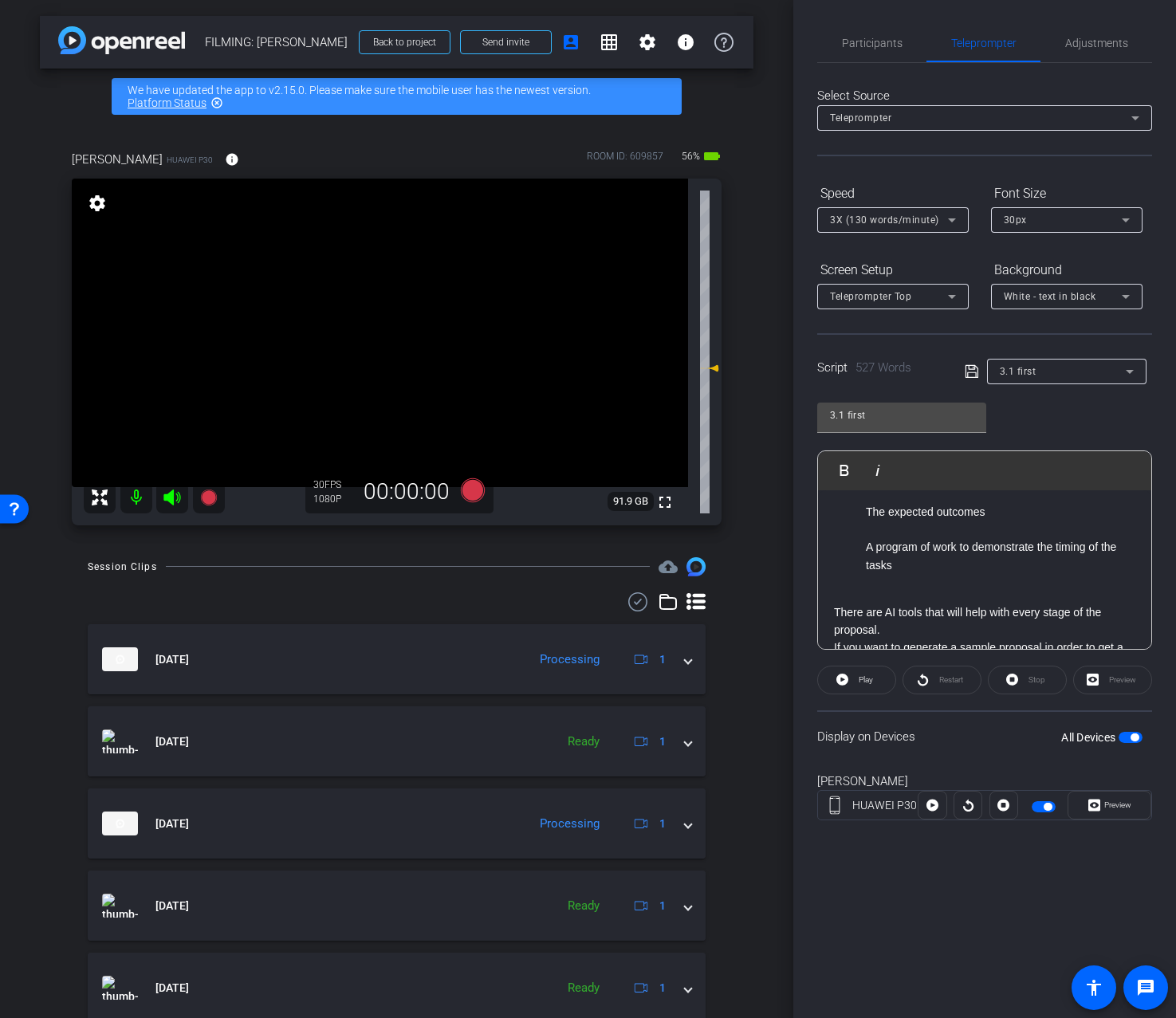
click at [950, 536] on li at bounding box center [1001, 529] width 270 height 18
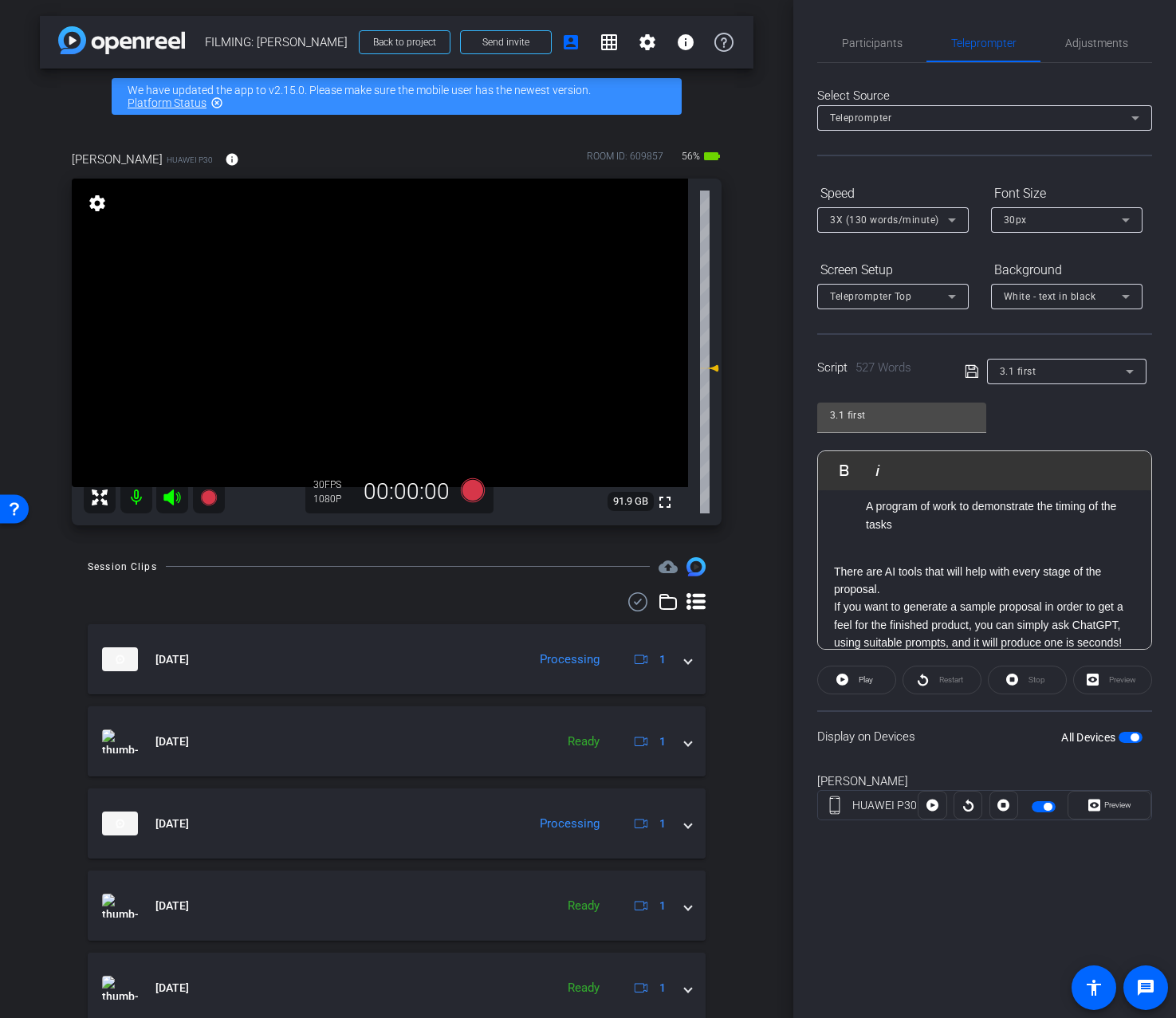
scroll to position [608, 0]
click at [952, 554] on p at bounding box center [984, 553] width 301 height 18
click at [956, 610] on p "There are AI tools that will help with every stage of the proposal." at bounding box center [984, 598] width 301 height 36
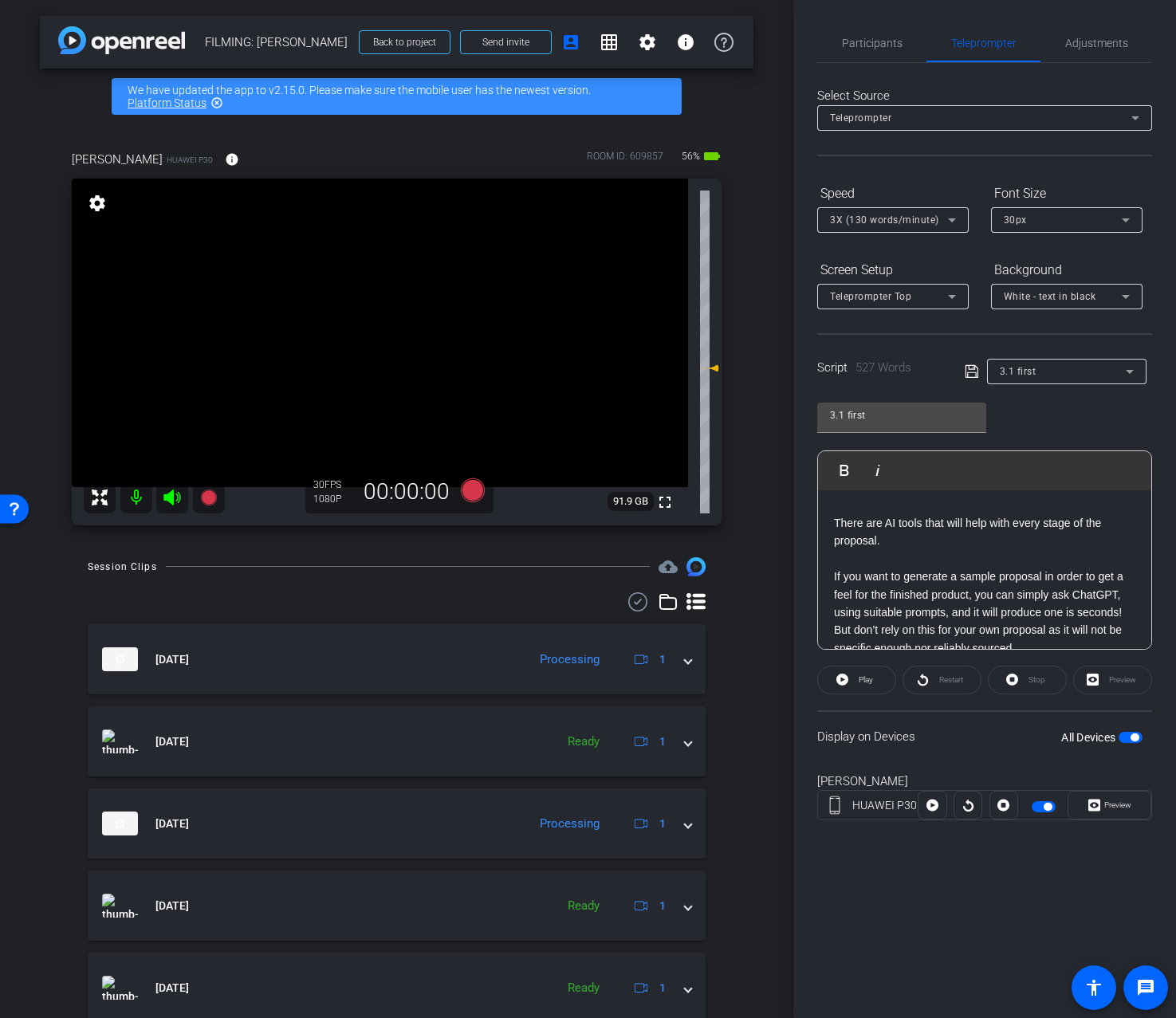
scroll to position [707, 0]
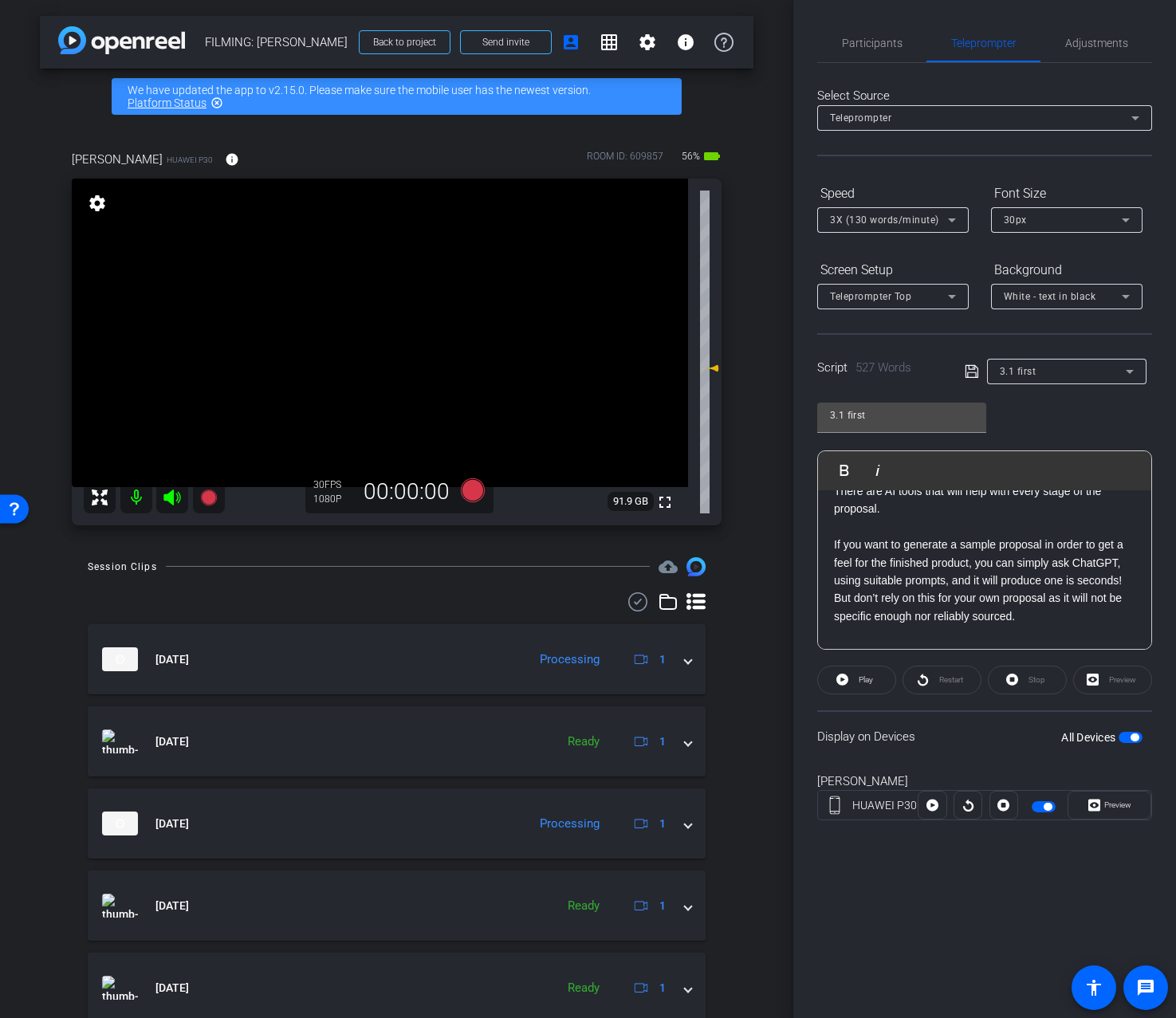
click at [1038, 618] on p "If you want to generate a sample proposal in order to get a feel for the finish…" at bounding box center [984, 580] width 301 height 89
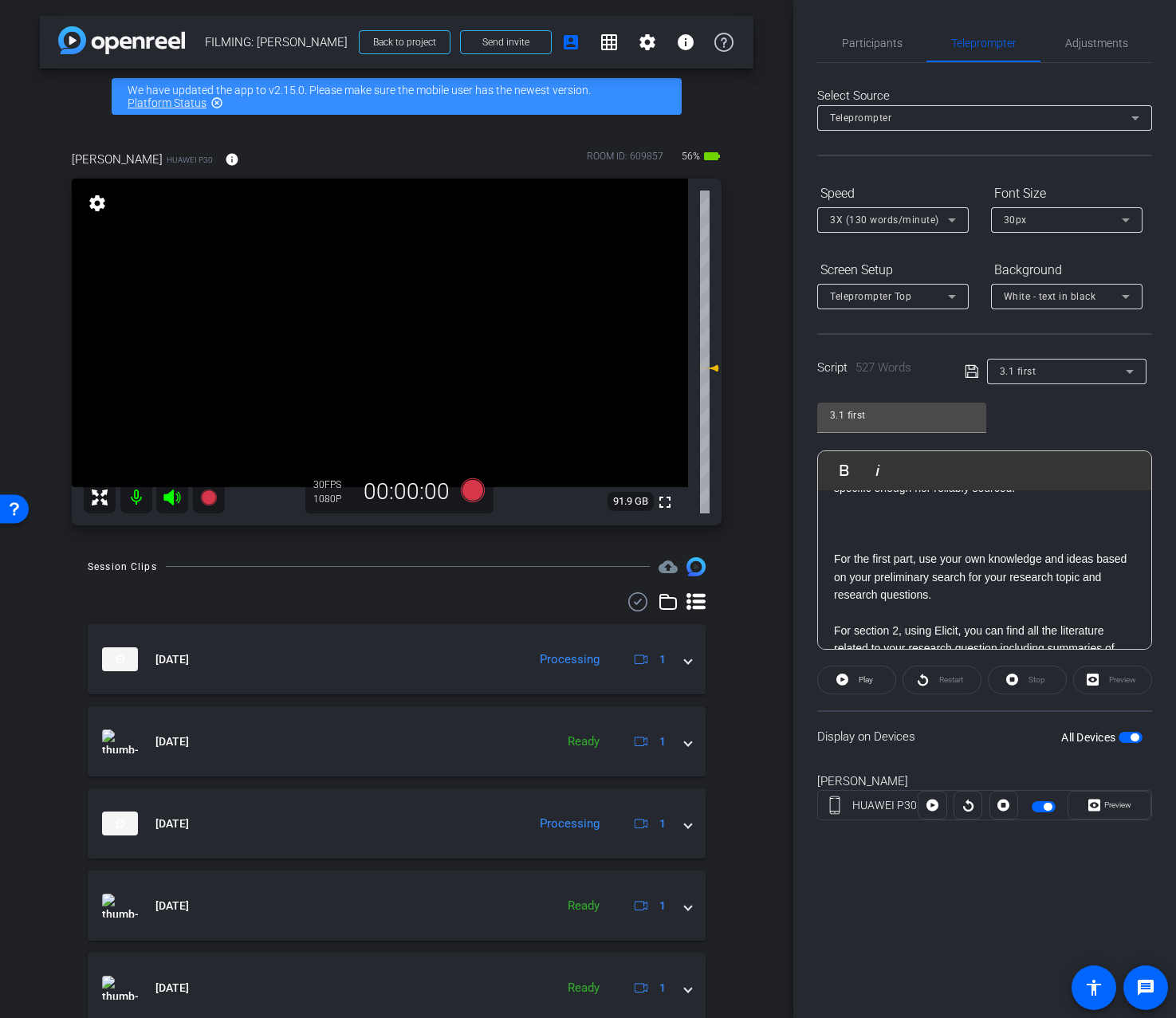
scroll to position [843, 0]
click at [1027, 602] on p at bounding box center [984, 604] width 301 height 18
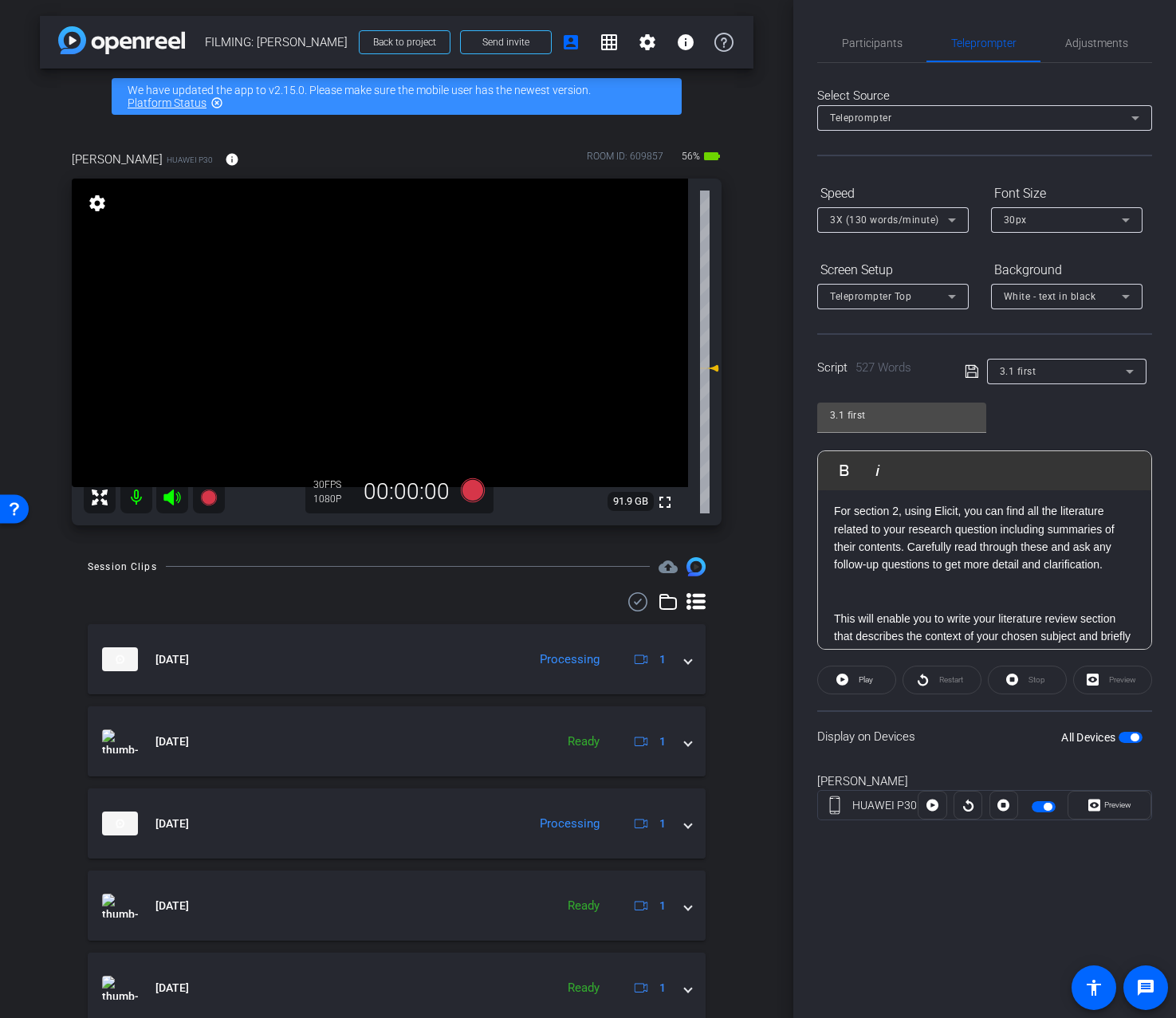
click at [1022, 601] on p at bounding box center [984, 600] width 301 height 18
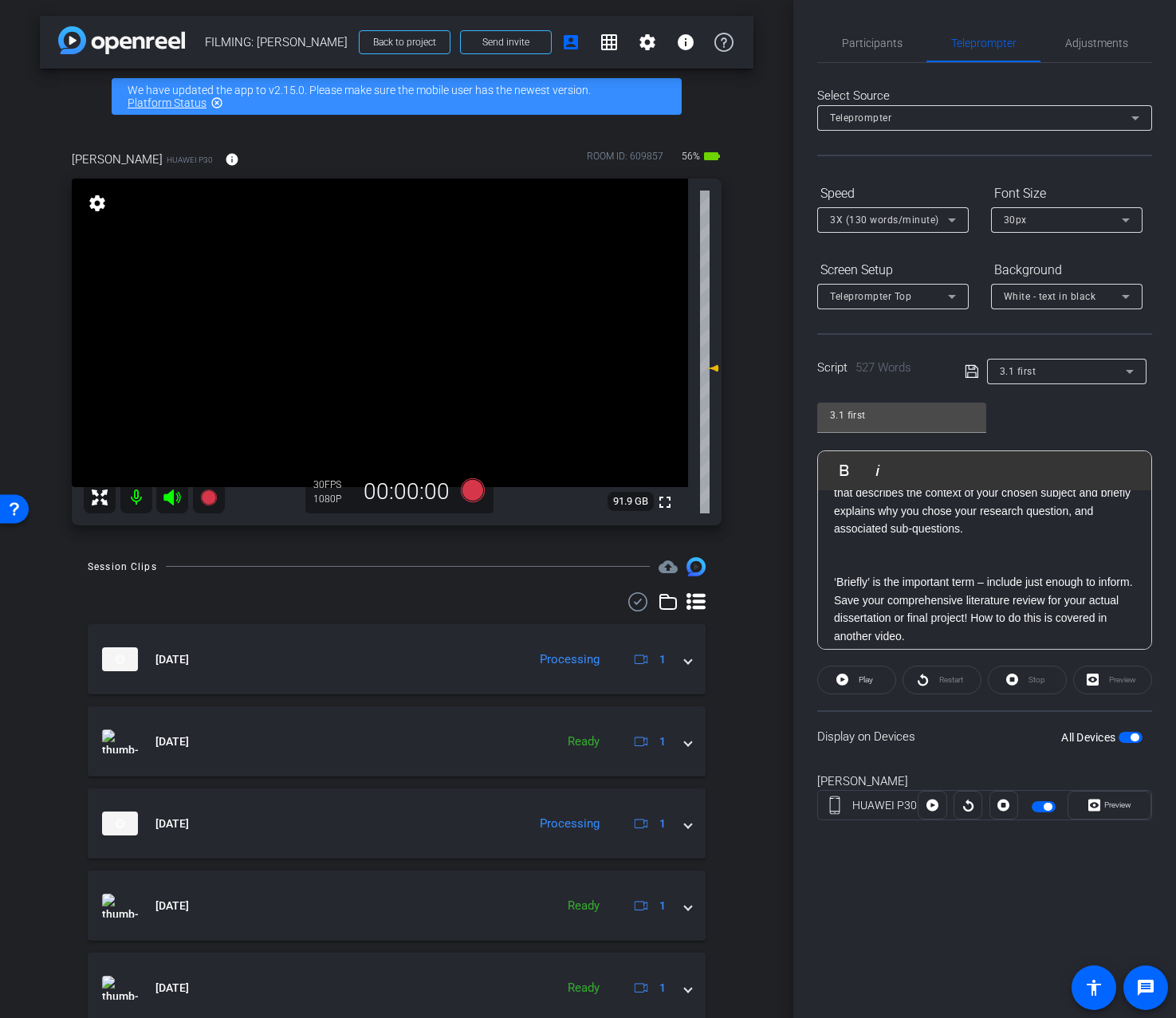
click at [1003, 562] on p at bounding box center [984, 564] width 301 height 18
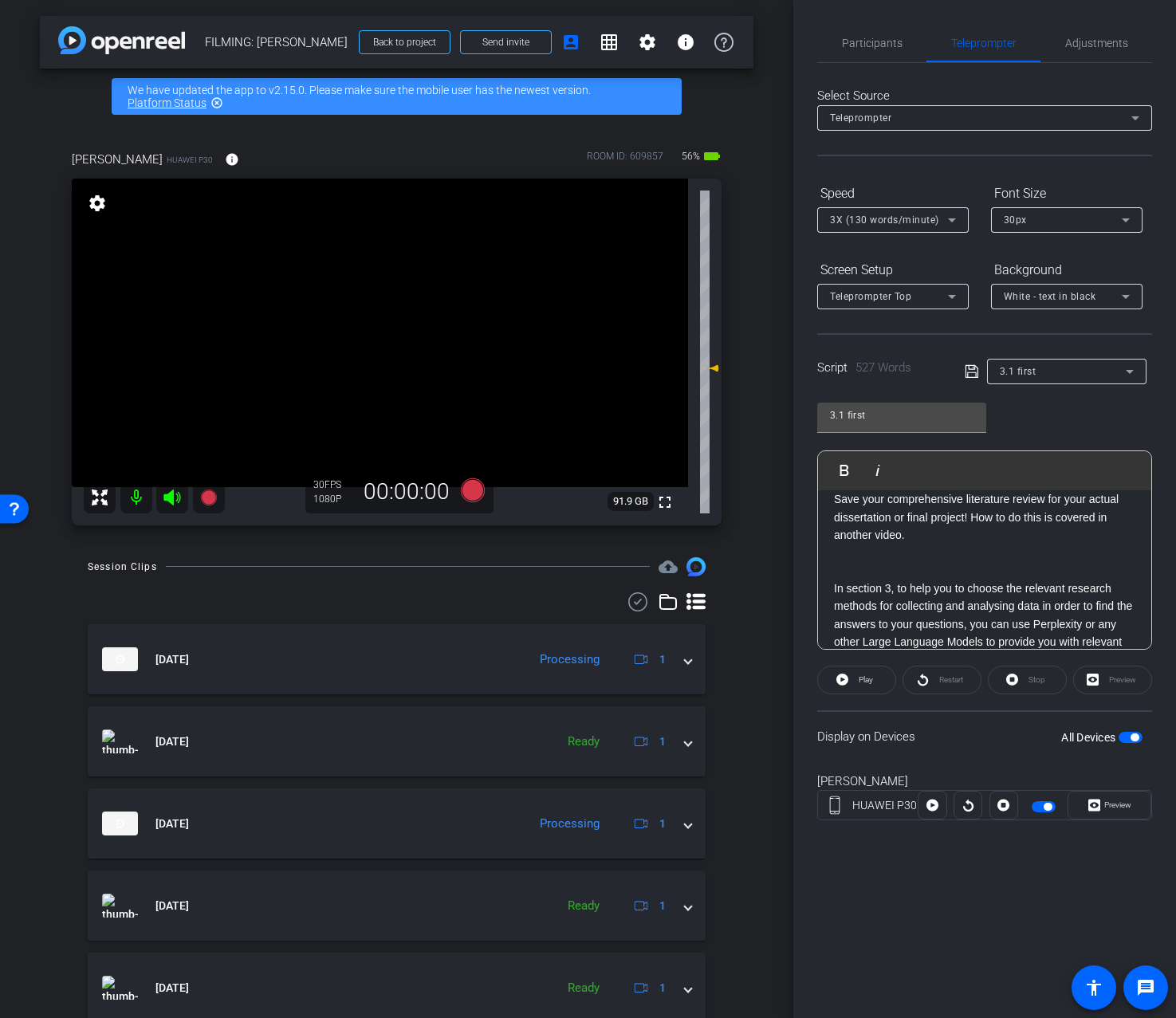
click at [1006, 577] on p at bounding box center [984, 571] width 301 height 18
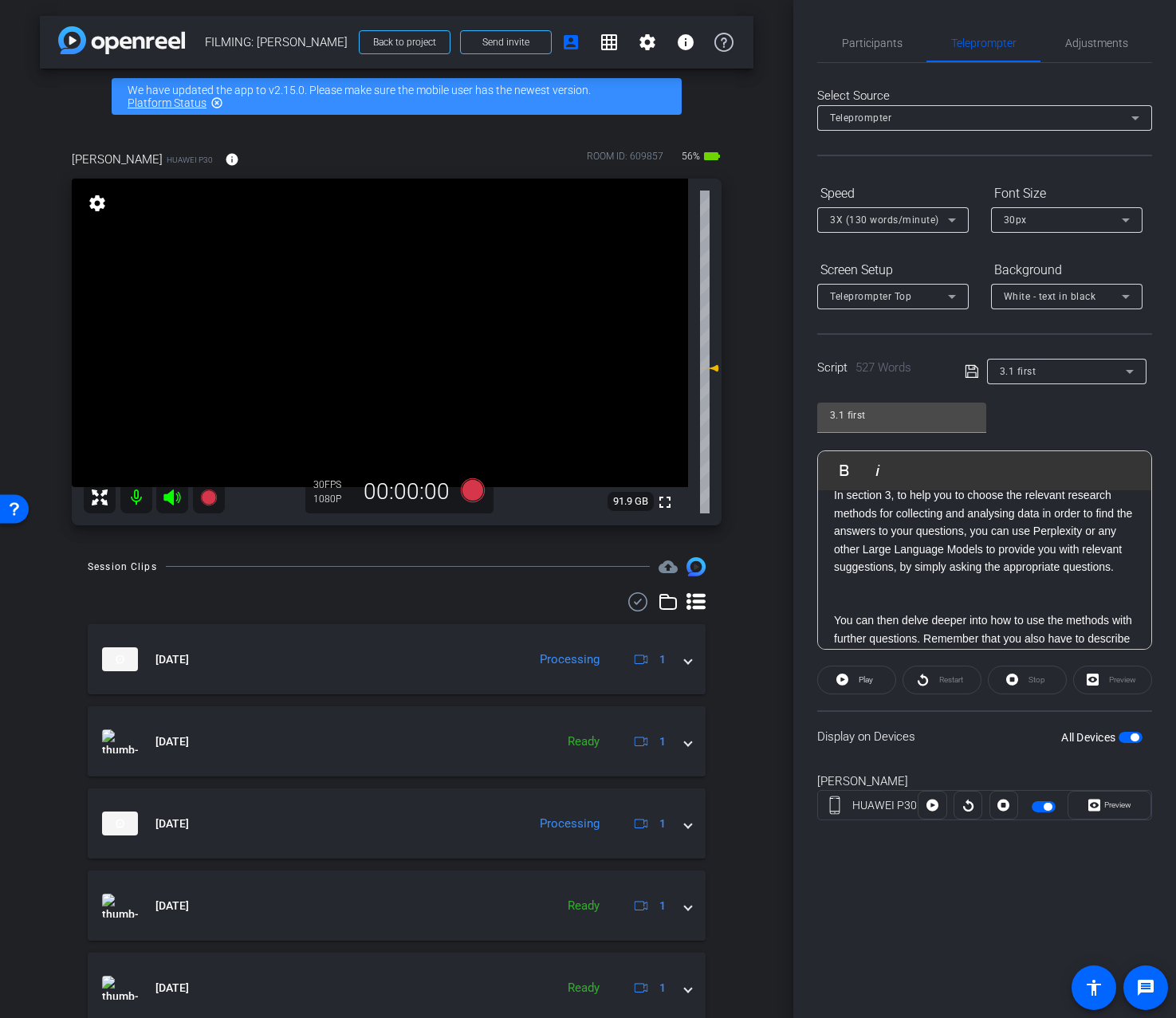
click at [992, 593] on p at bounding box center [984, 584] width 301 height 18
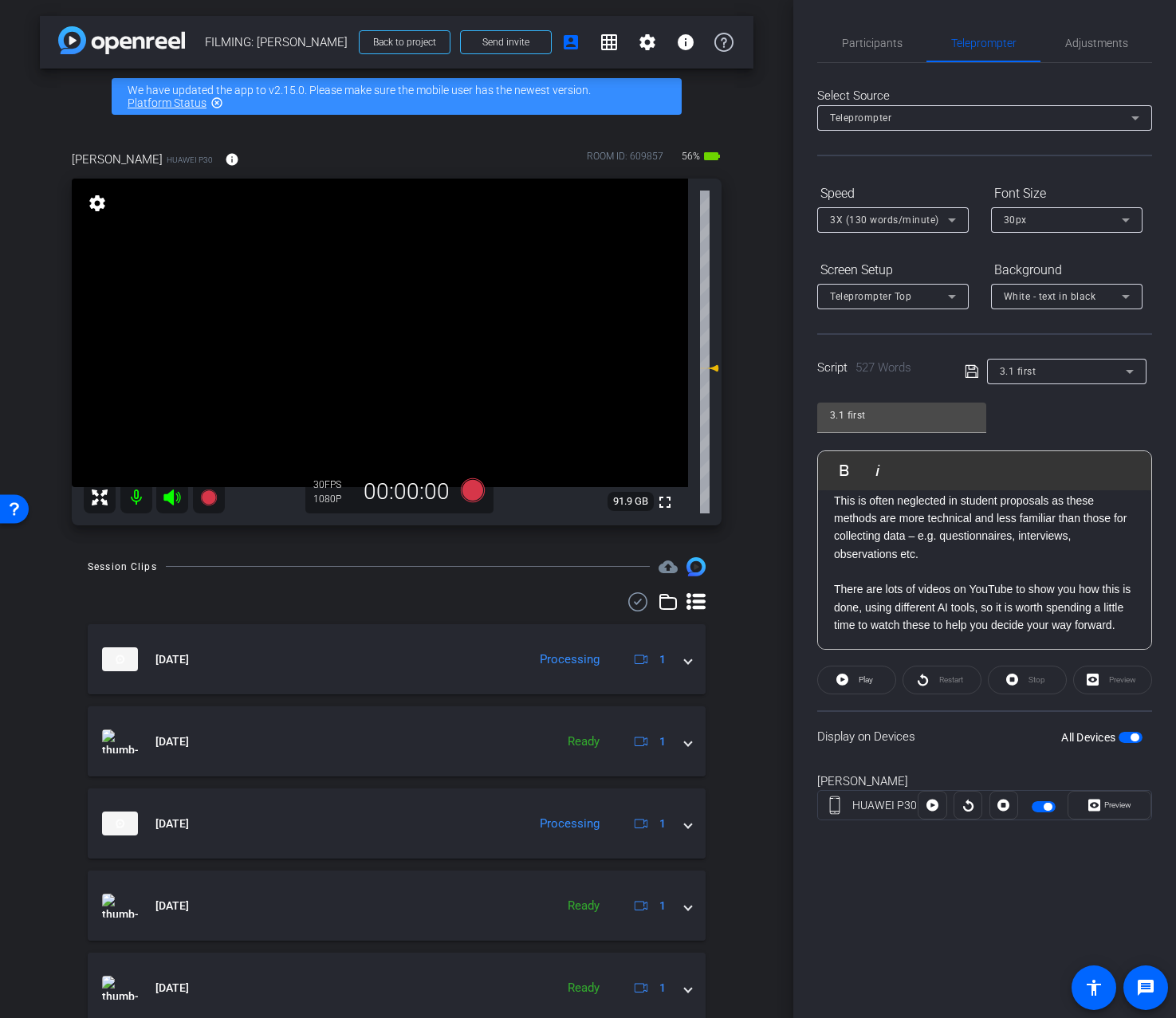
click at [928, 511] on p "This is often neglected in student proposals as these methods are more technica…" at bounding box center [984, 528] width 301 height 72
click at [916, 491] on p at bounding box center [984, 482] width 301 height 18
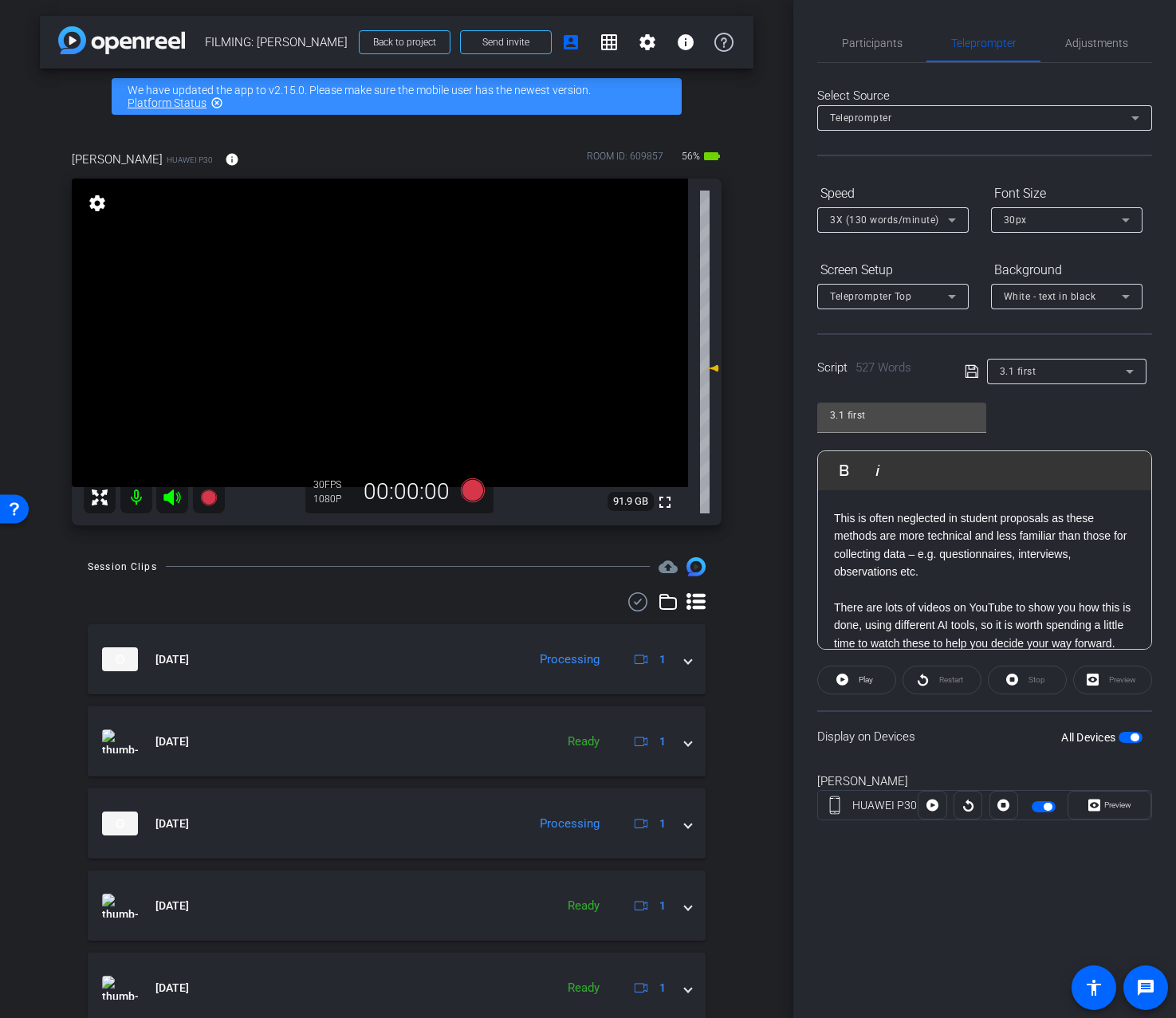
click at [935, 598] on p at bounding box center [984, 589] width 301 height 18
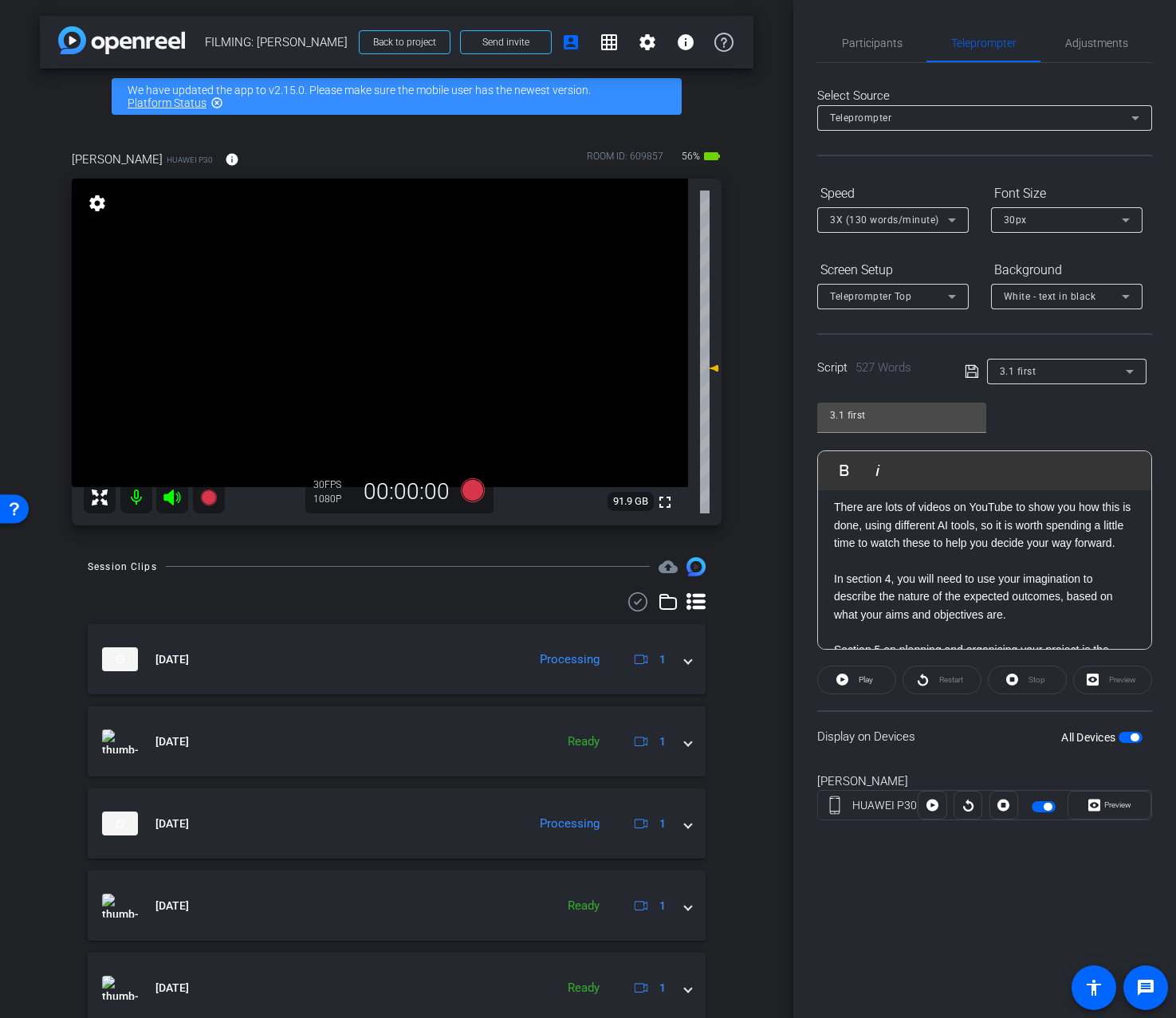
scroll to position [1709, 0]
click at [941, 568] on p at bounding box center [984, 559] width 301 height 18
click at [941, 574] on p at bounding box center [984, 565] width 301 height 18
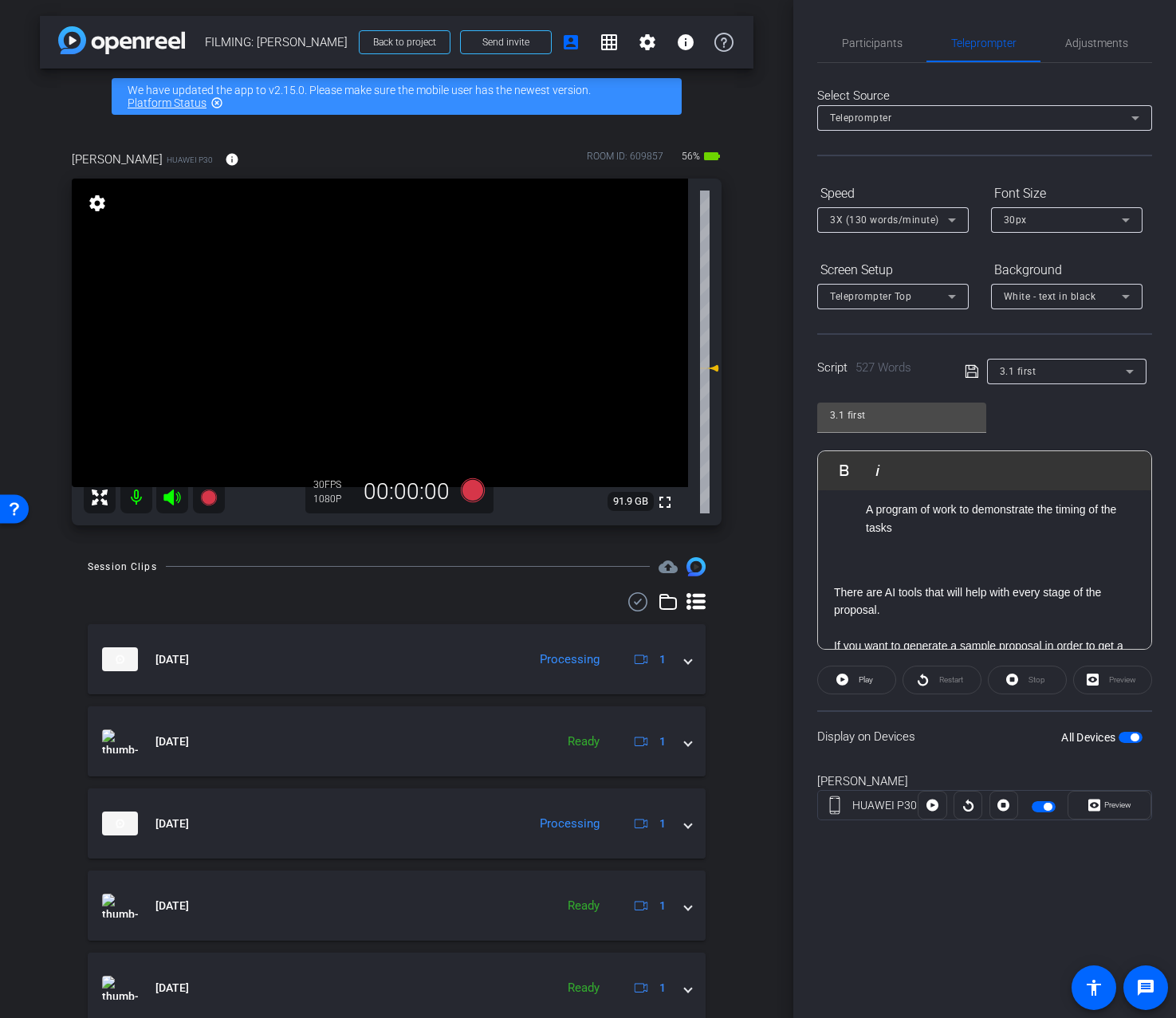
scroll to position [0, 0]
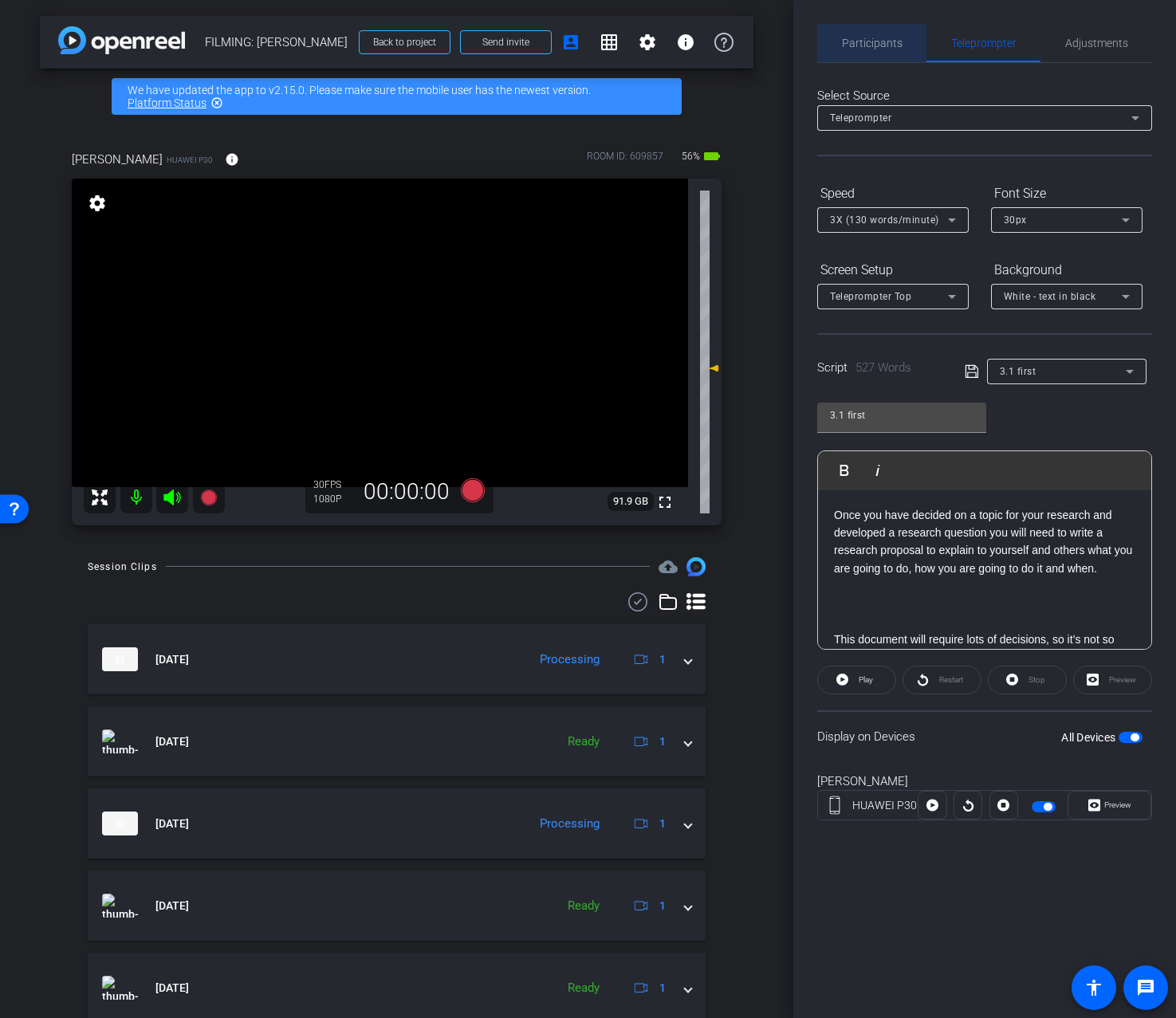
click at [892, 48] on span "Participants" at bounding box center [872, 43] width 61 height 11
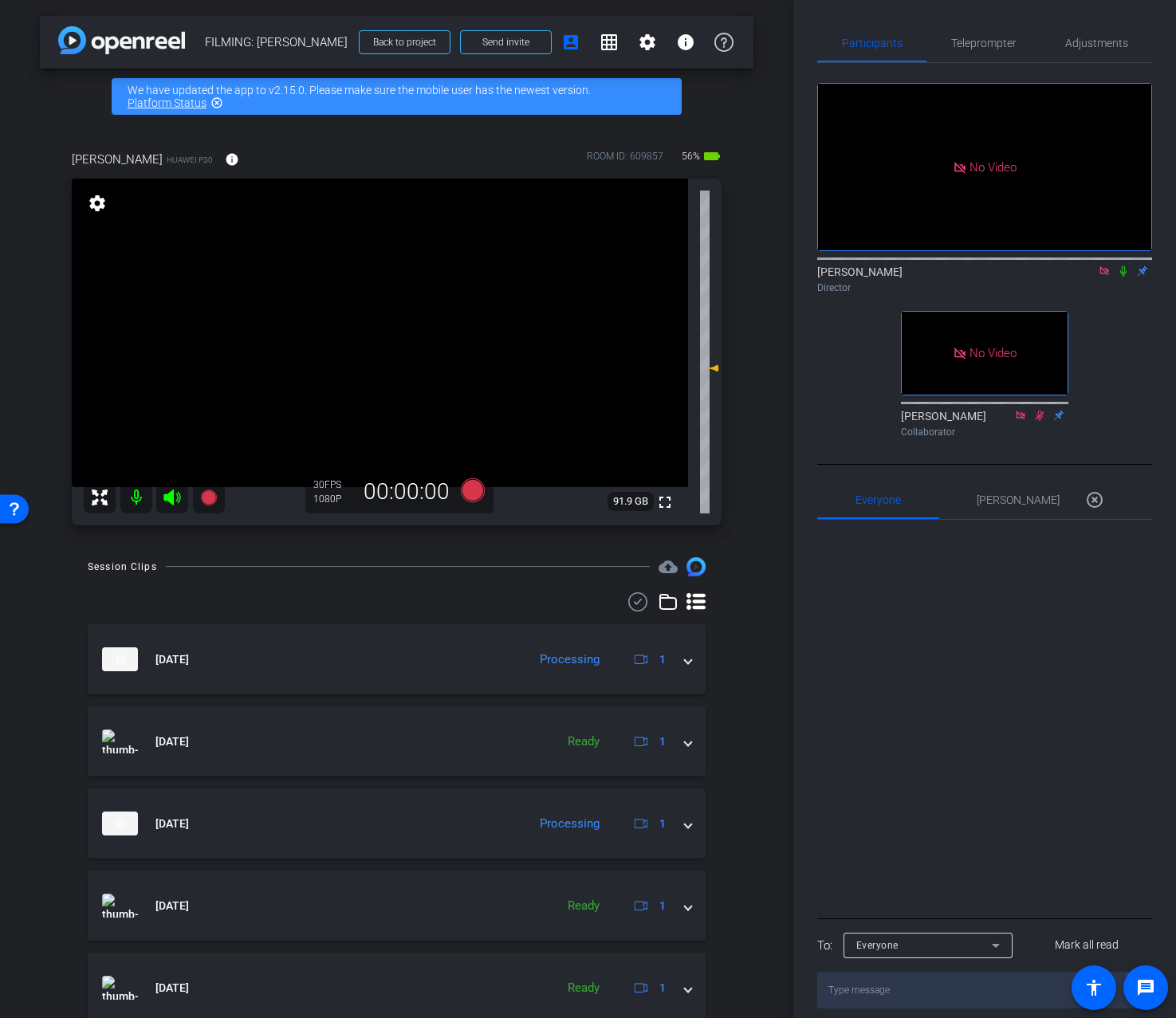
click at [1124, 271] on icon at bounding box center [1123, 271] width 7 height 10
click at [1091, 49] on span "Adjustments" at bounding box center [1097, 43] width 63 height 38
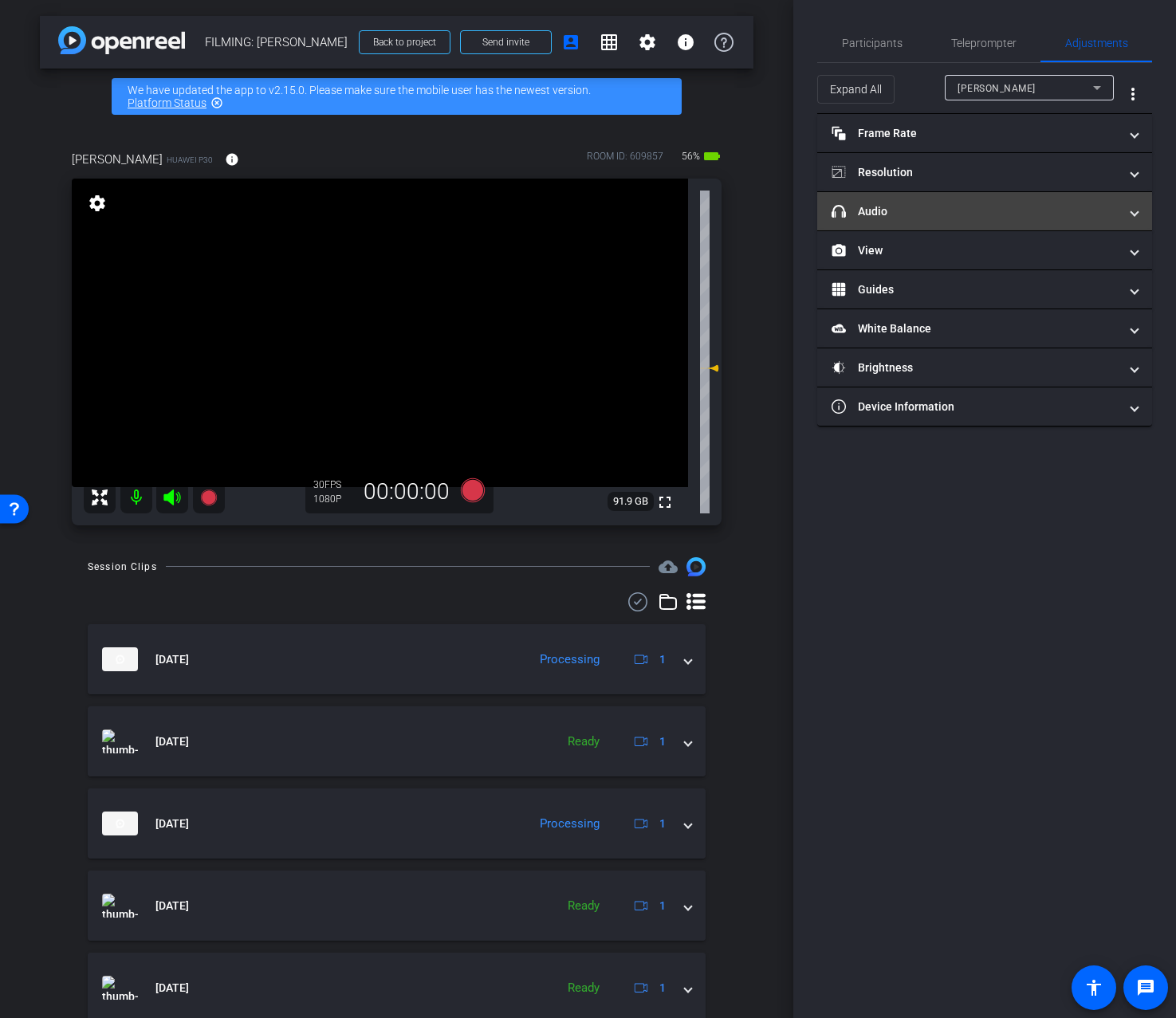
click at [965, 214] on mat-panel-title "headphone icon Audio" at bounding box center [976, 212] width 287 height 17
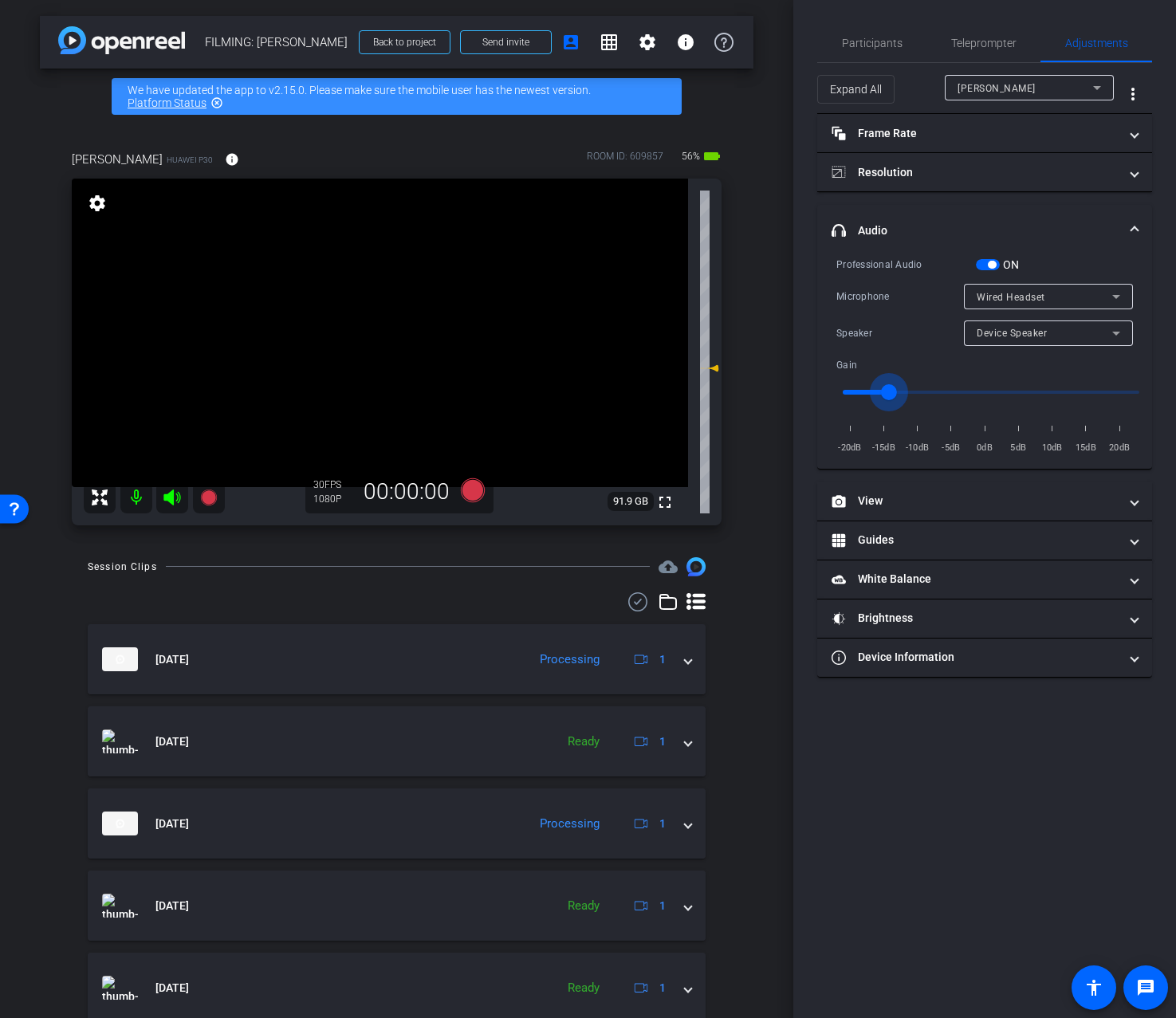
type input "-14"
click at [891, 391] on input "range" at bounding box center [992, 392] width 331 height 35
click at [1032, 319] on div at bounding box center [1048, 318] width 169 height 18
click at [1027, 326] on div "Device Speaker" at bounding box center [1044, 333] width 135 height 20
click at [1021, 383] on span "Wired Headset" at bounding box center [1012, 390] width 71 height 19
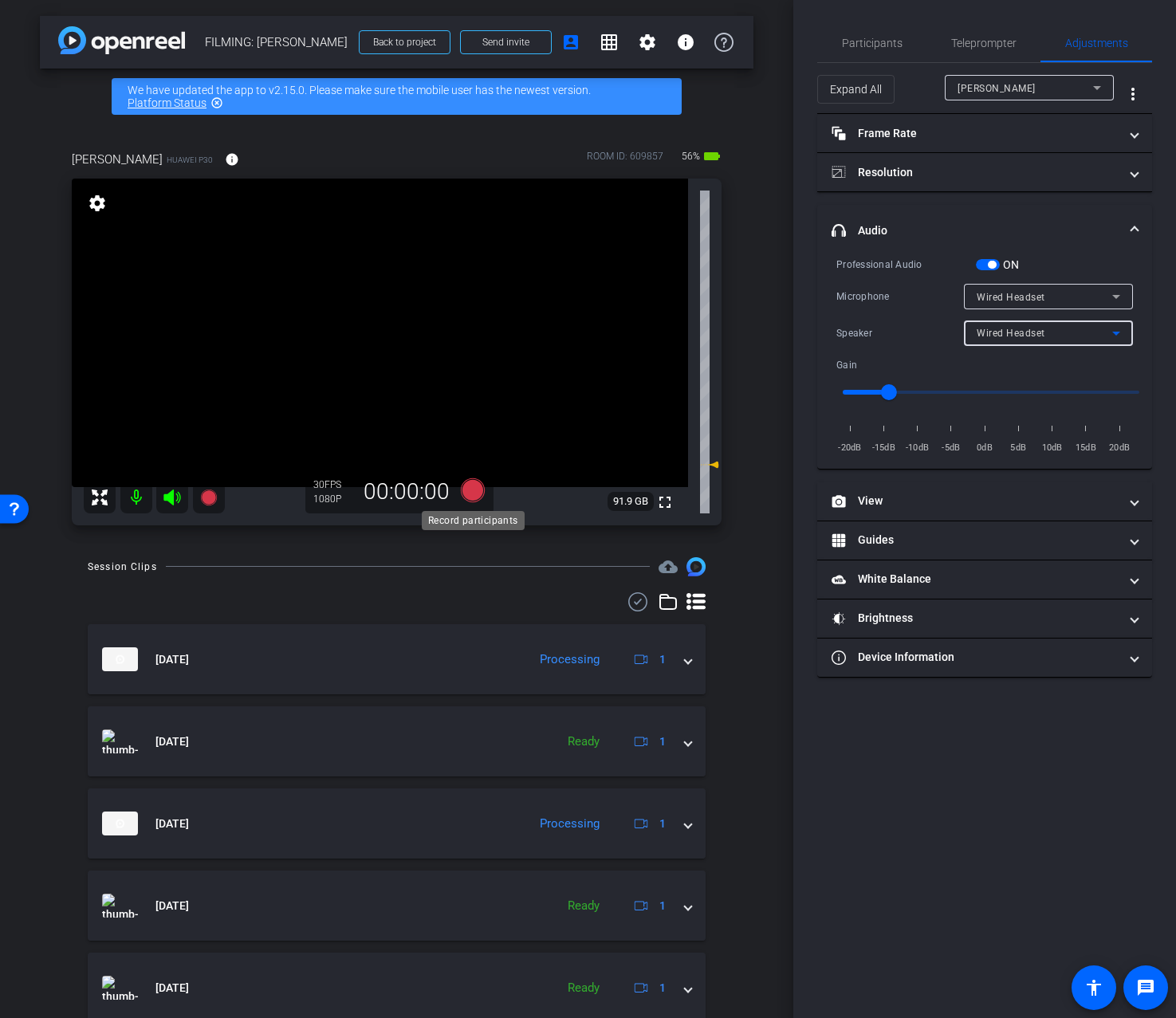
click at [478, 496] on icon at bounding box center [472, 490] width 24 height 24
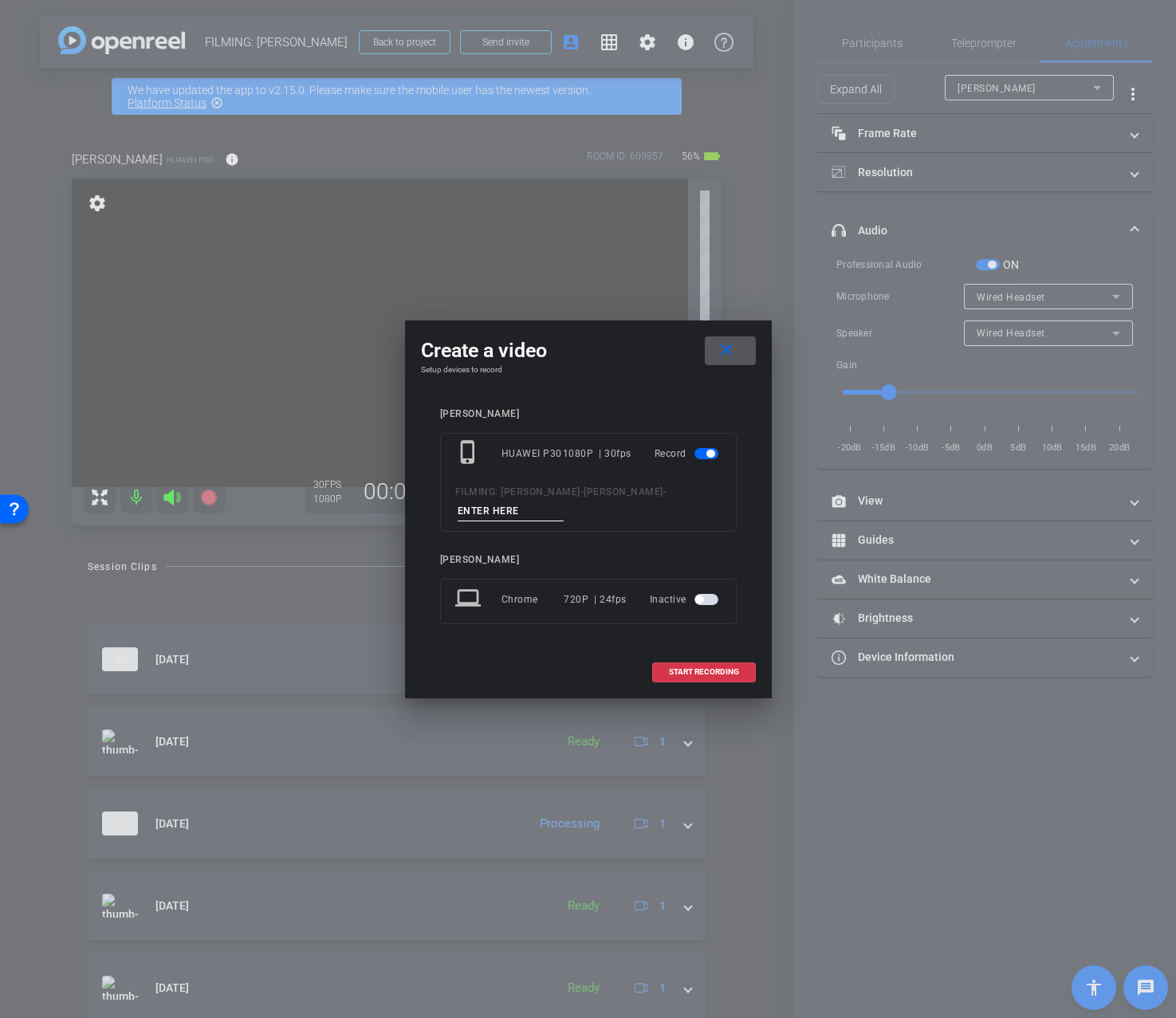
click at [521, 515] on input at bounding box center [511, 512] width 107 height 20
type input "3.1 first take 2"
click at [717, 672] on span "START RECORDING" at bounding box center [704, 673] width 70 height 8
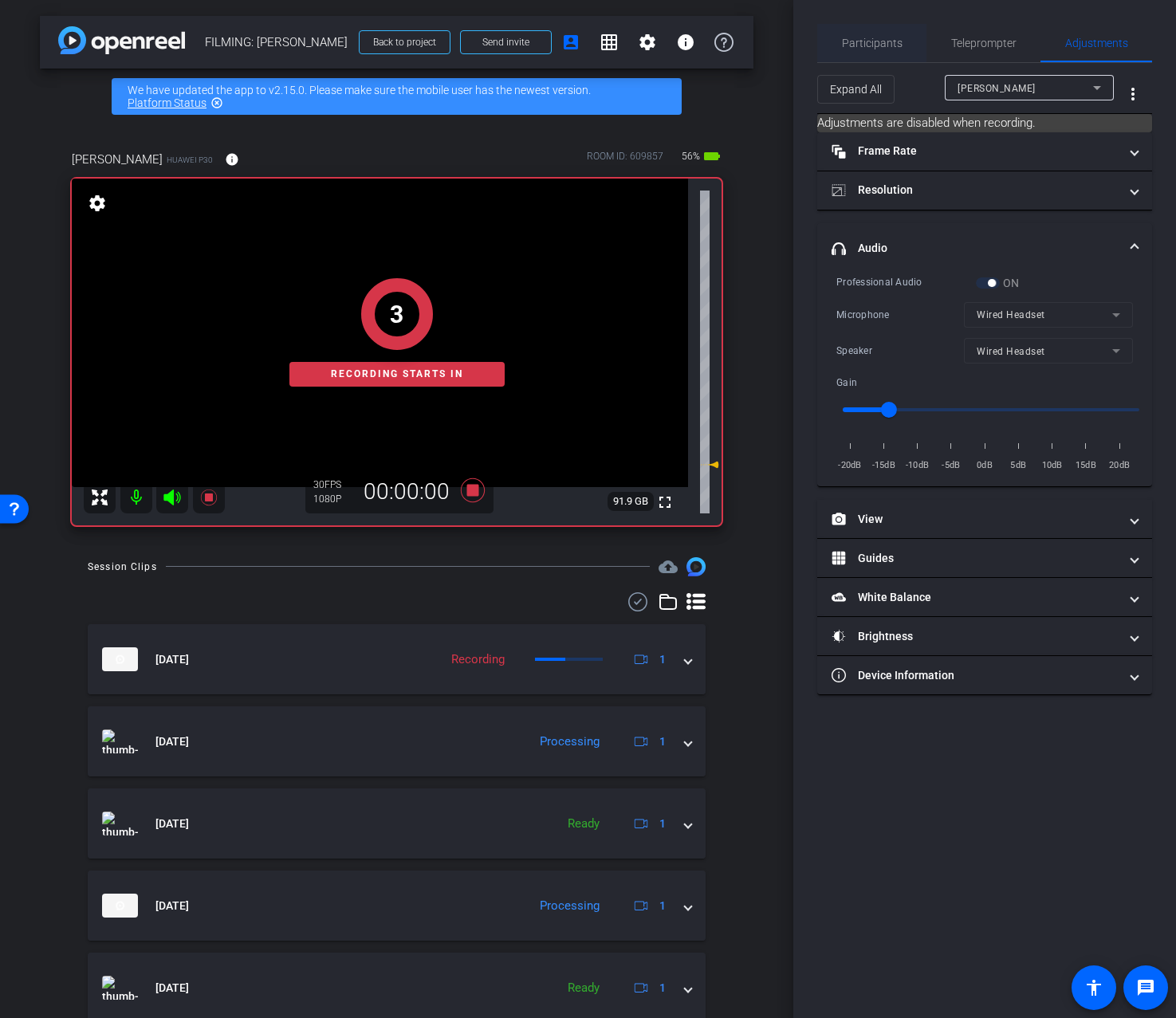
click at [896, 28] on span "Participants" at bounding box center [872, 43] width 61 height 38
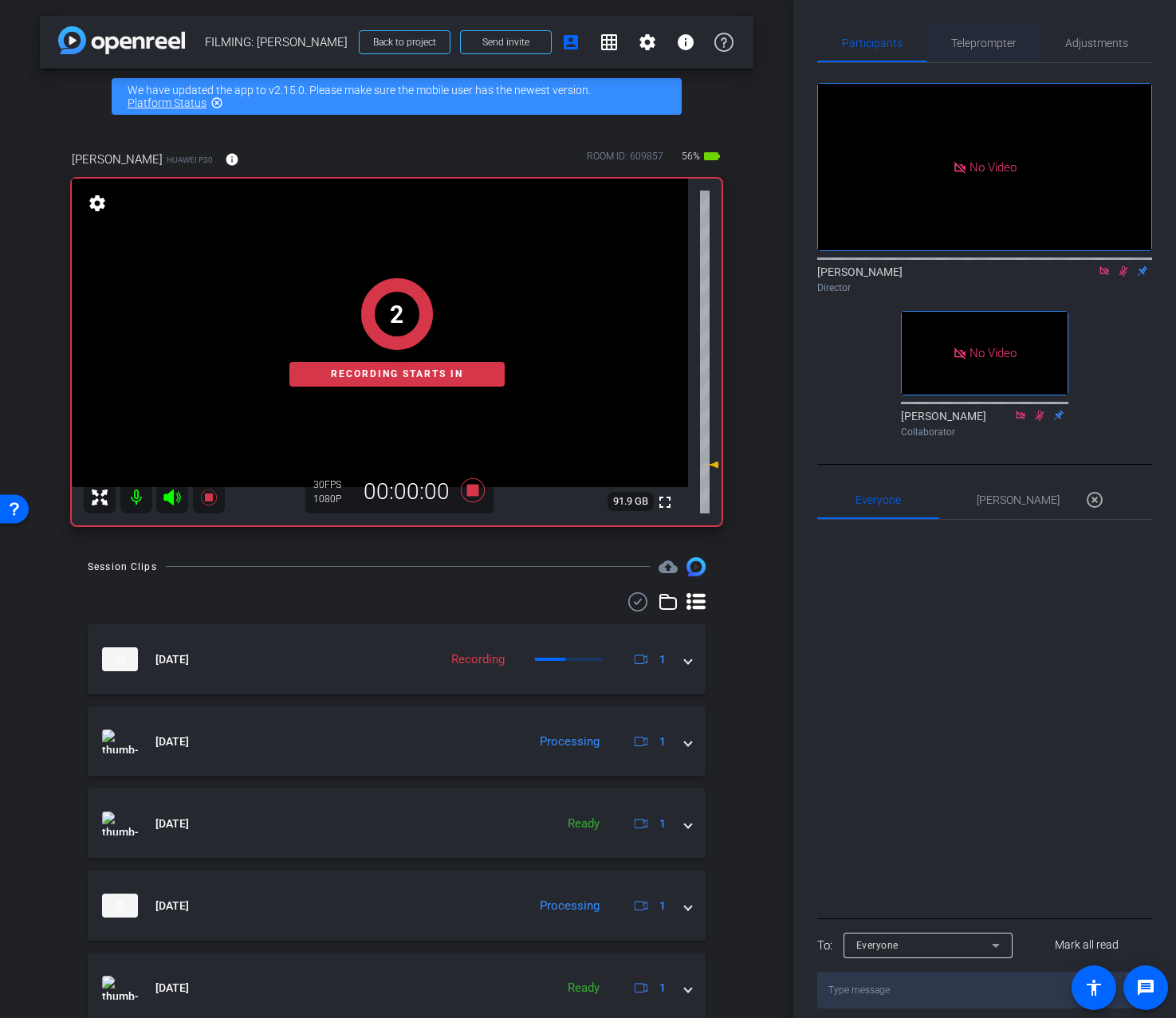
click at [987, 41] on span "Teleprompter" at bounding box center [984, 43] width 65 height 11
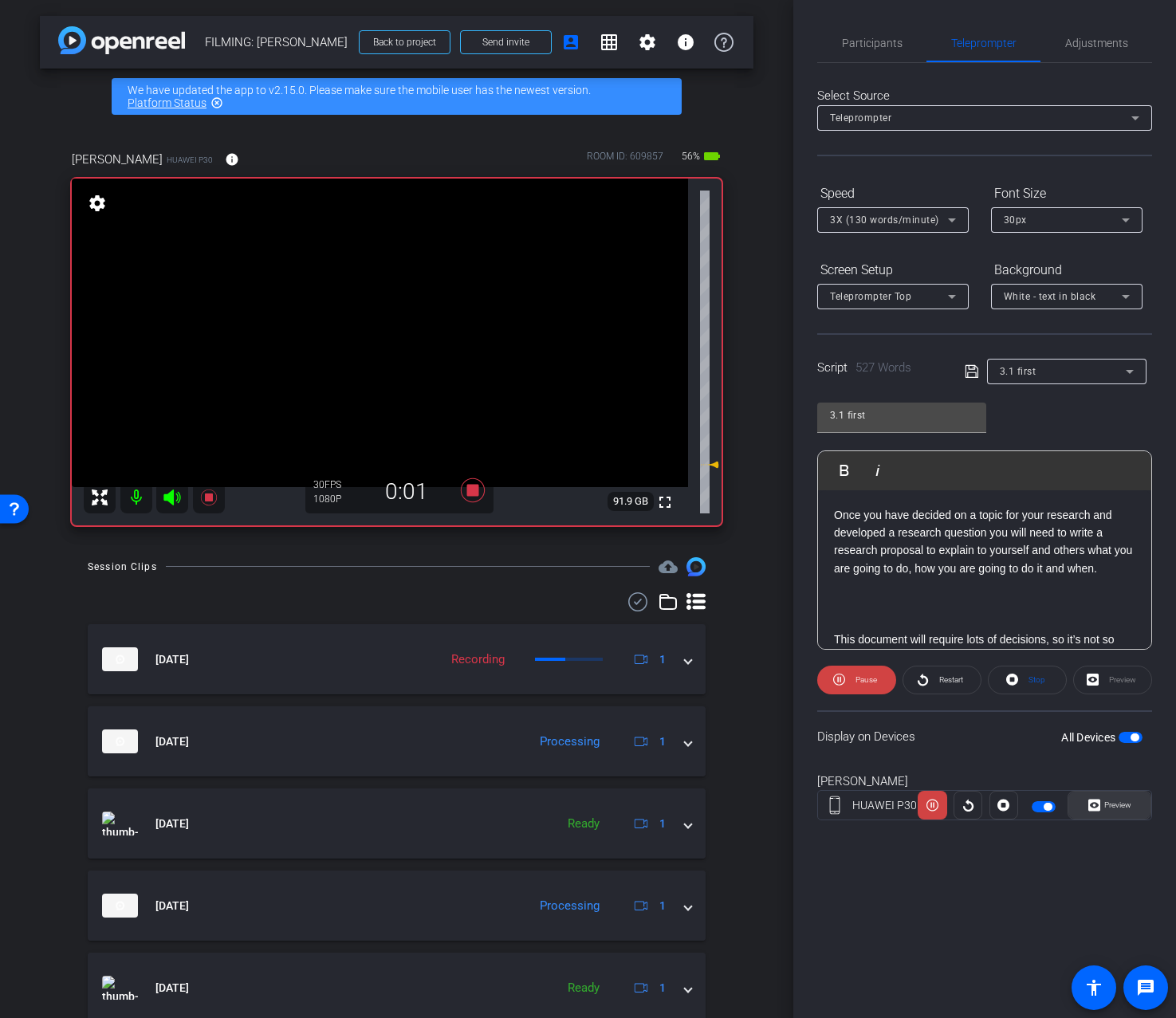
click at [1120, 804] on span "Preview" at bounding box center [1118, 804] width 27 height 9
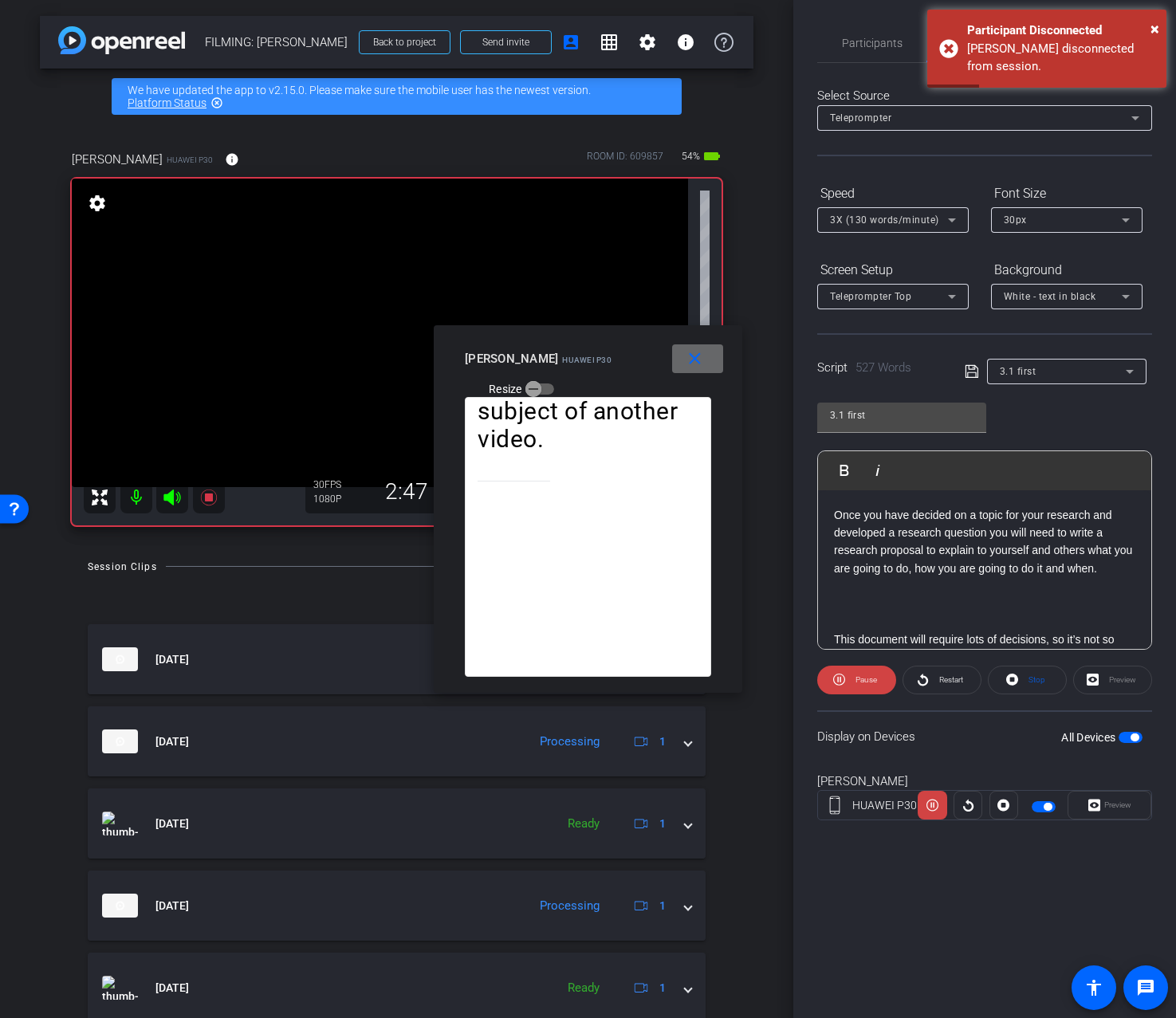
click at [689, 364] on mat-icon "close" at bounding box center [695, 359] width 20 height 20
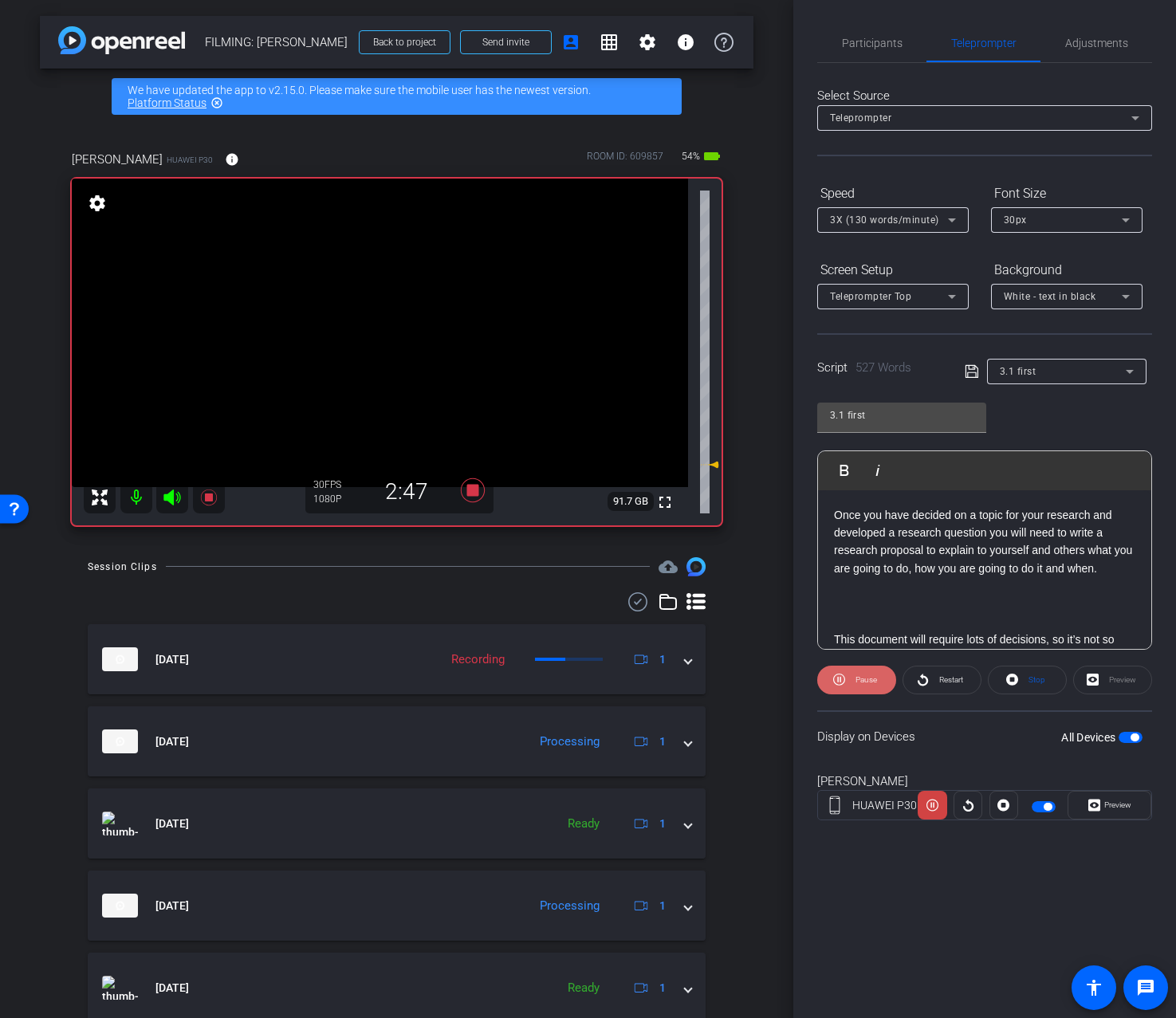
click at [862, 682] on span "Pause" at bounding box center [866, 679] width 22 height 9
click at [467, 489] on icon at bounding box center [472, 490] width 24 height 24
click at [879, 49] on span "Participants" at bounding box center [872, 43] width 61 height 38
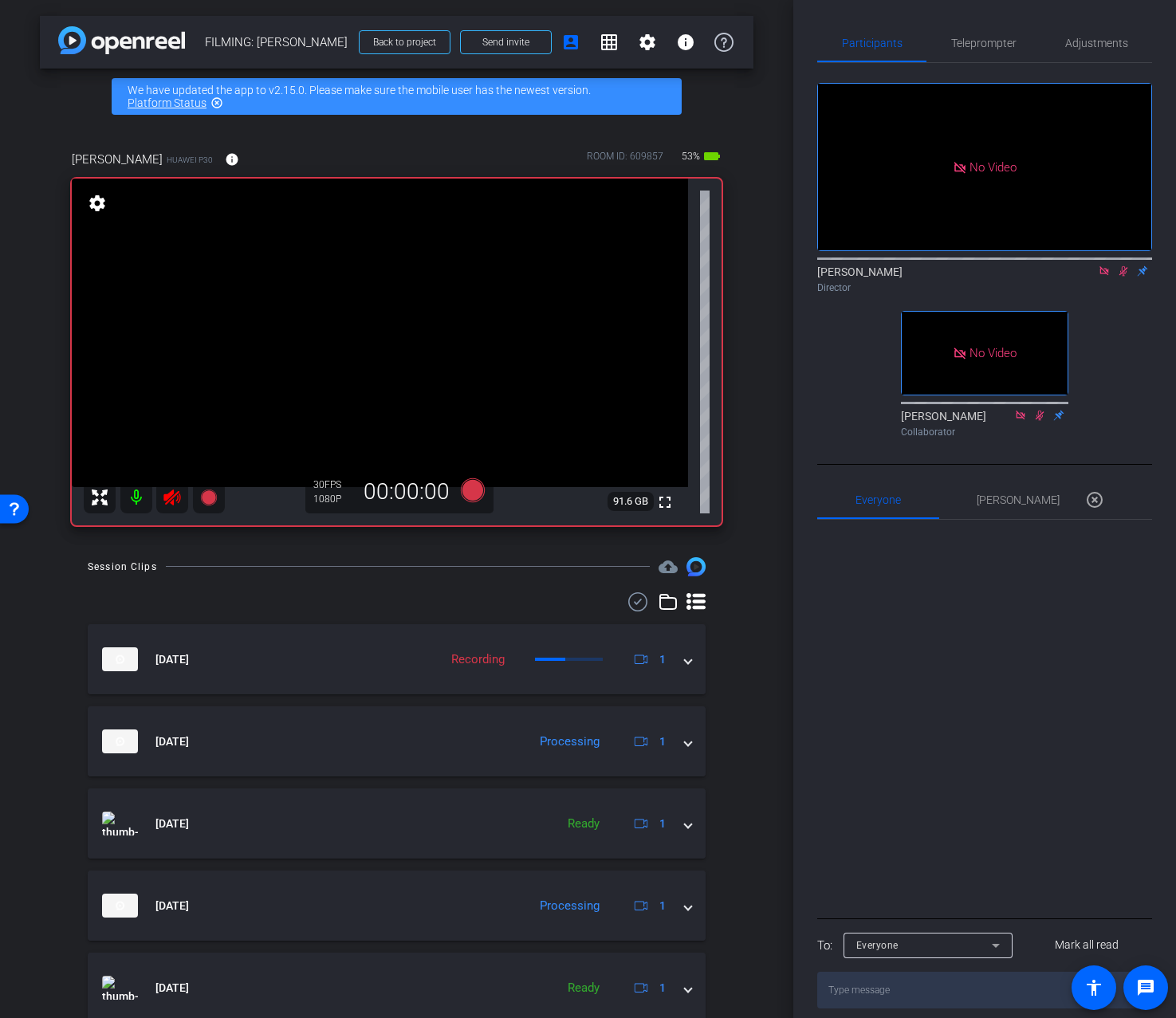
click at [1126, 275] on icon at bounding box center [1123, 270] width 13 height 11
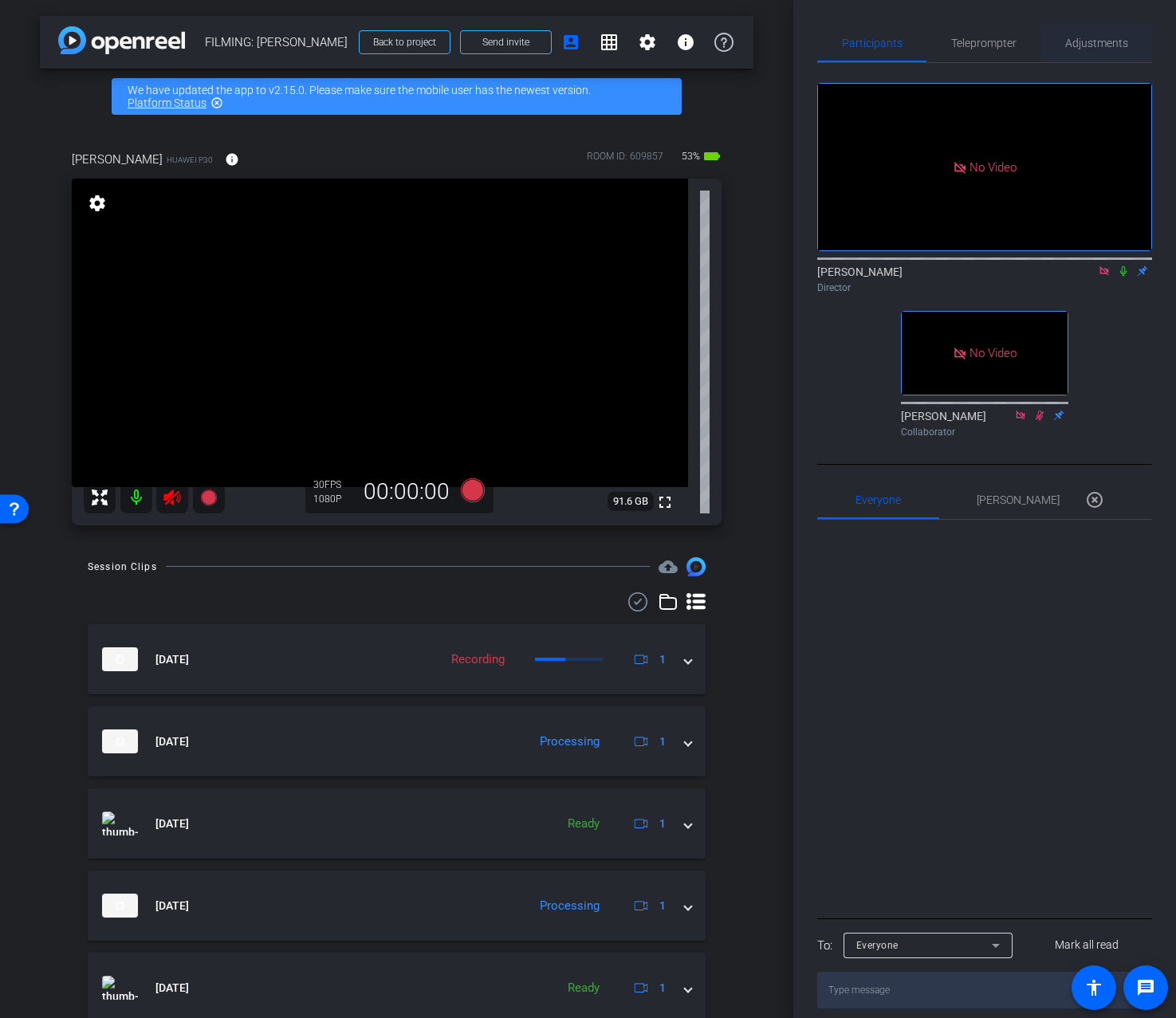
click at [1096, 48] on span "Adjustments" at bounding box center [1097, 43] width 63 height 11
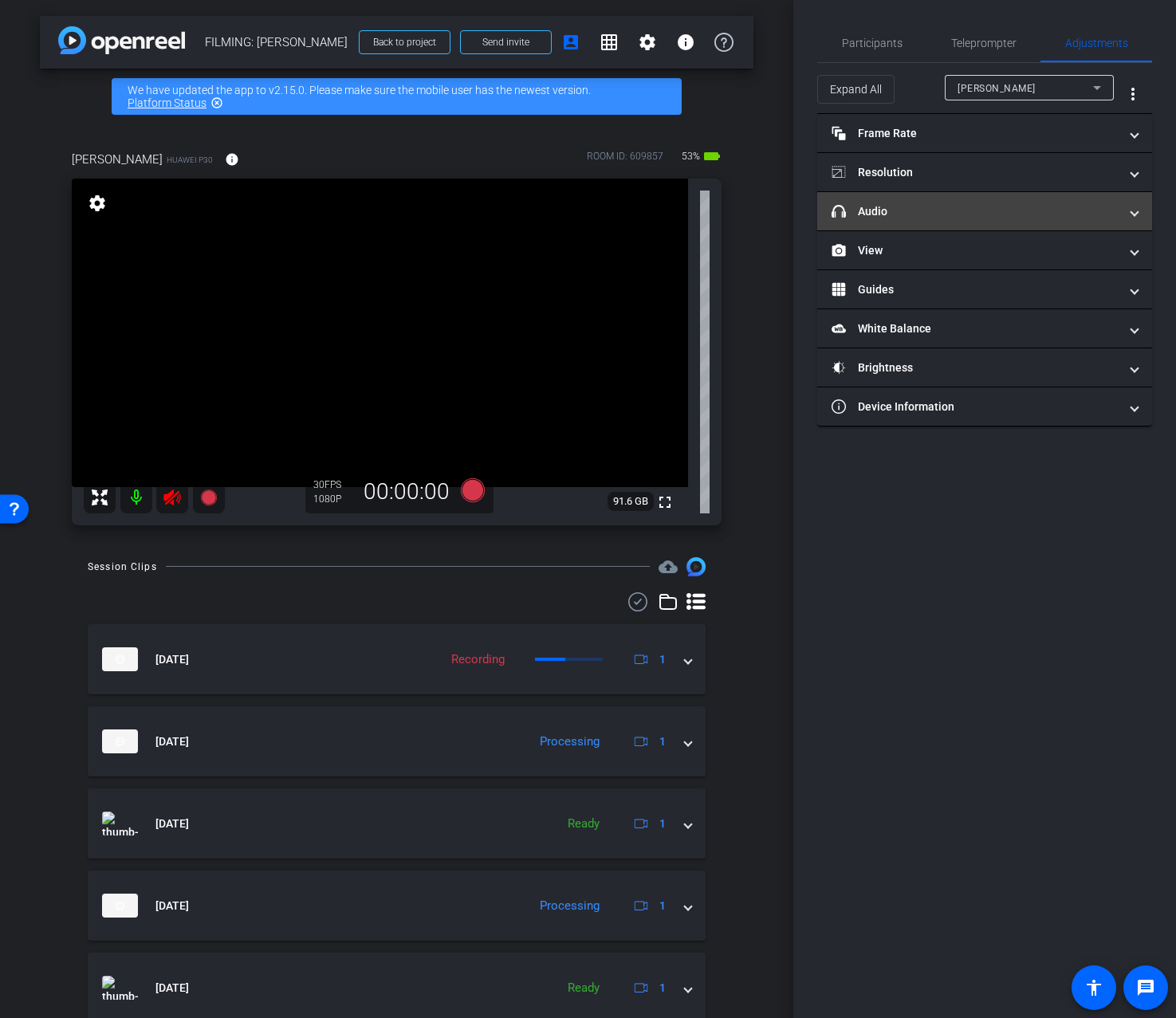
click at [1021, 221] on mat-expansion-panel-header "headphone icon Audio" at bounding box center [984, 211] width 335 height 38
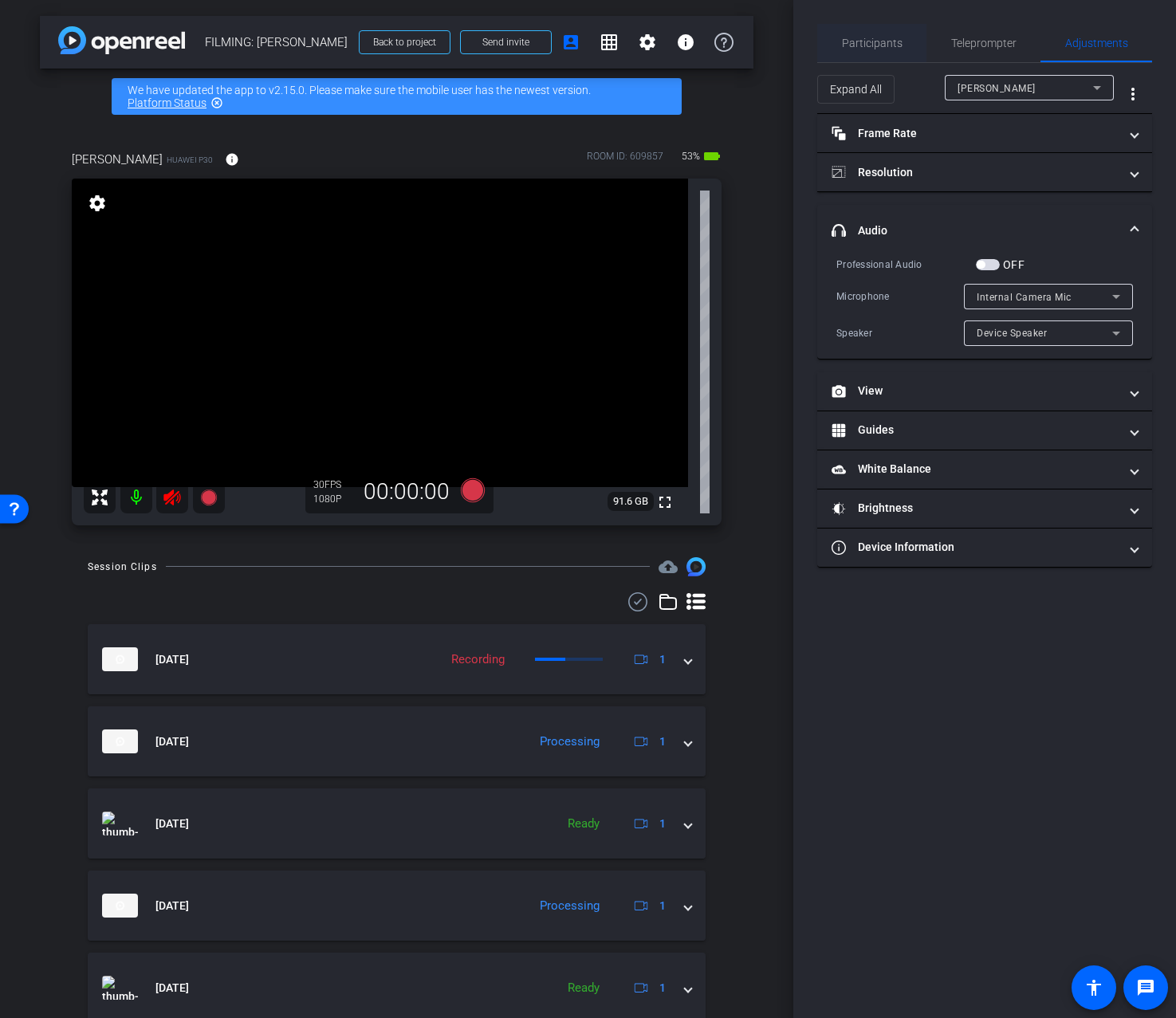
click at [888, 43] on span "Participants" at bounding box center [872, 43] width 61 height 11
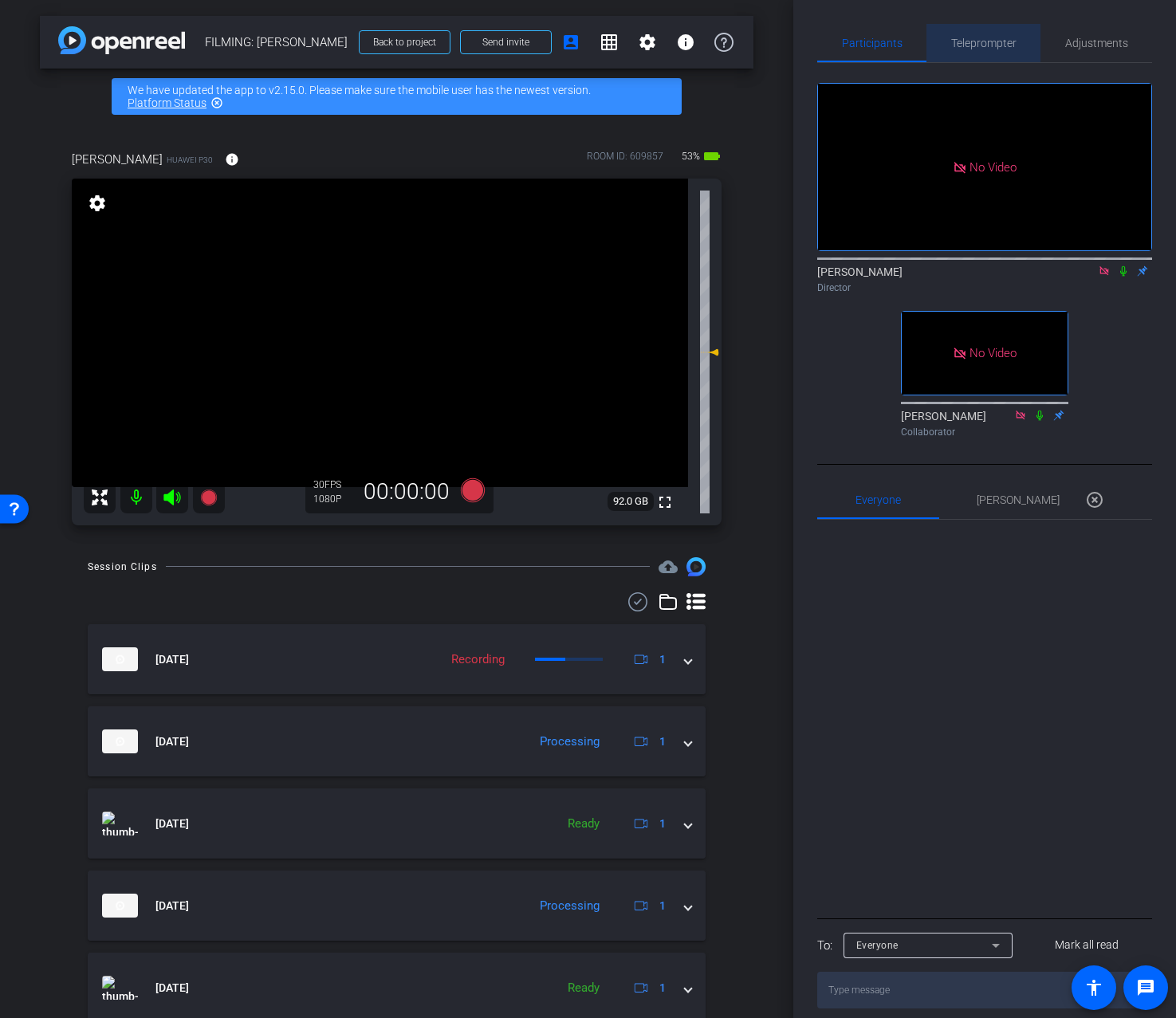
click at [961, 47] on span "Teleprompter" at bounding box center [984, 43] width 65 height 11
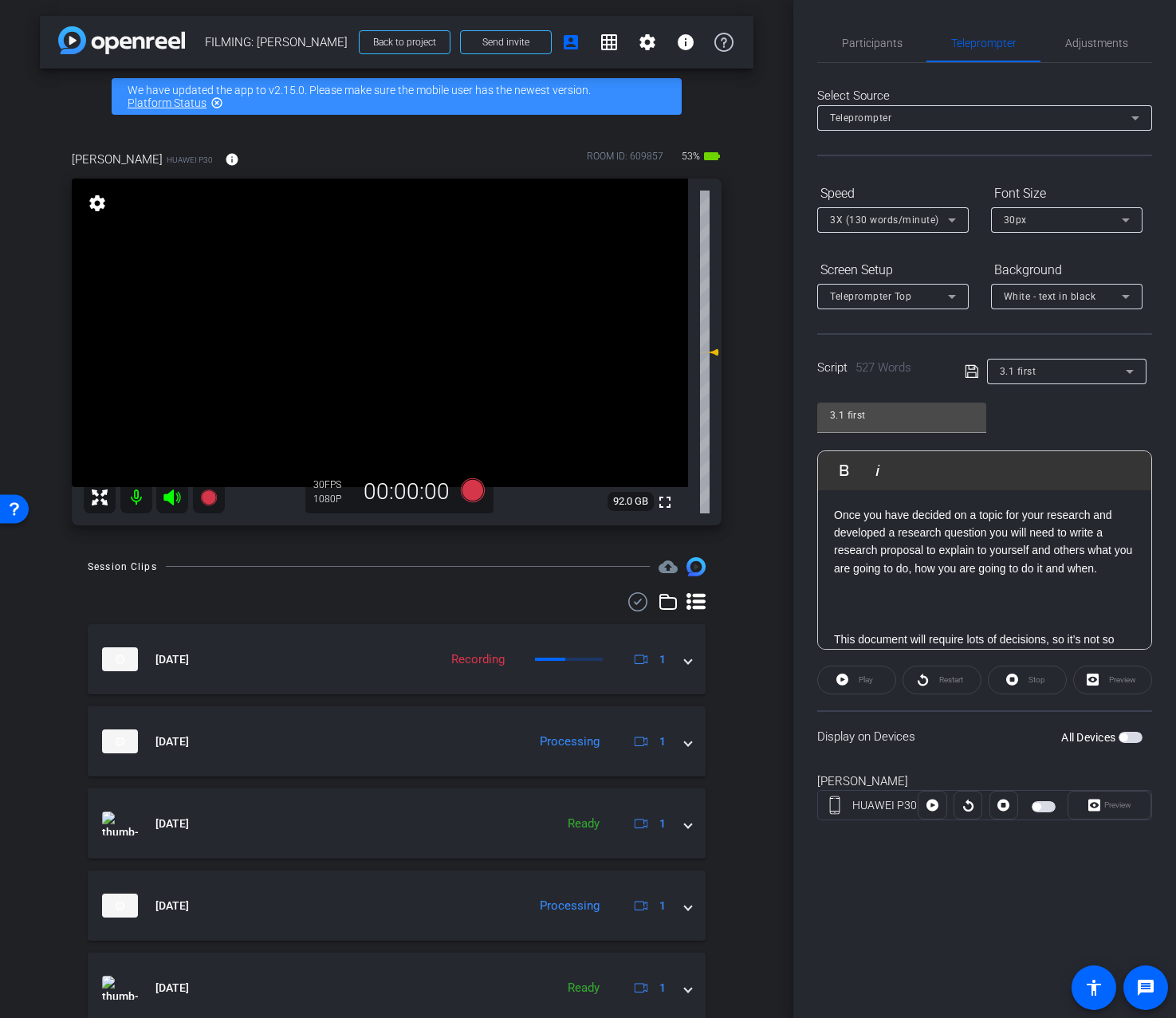
click at [1075, 419] on div "3.1 first Play Play from this location Play Selected Play and display the selec…" at bounding box center [984, 520] width 335 height 260
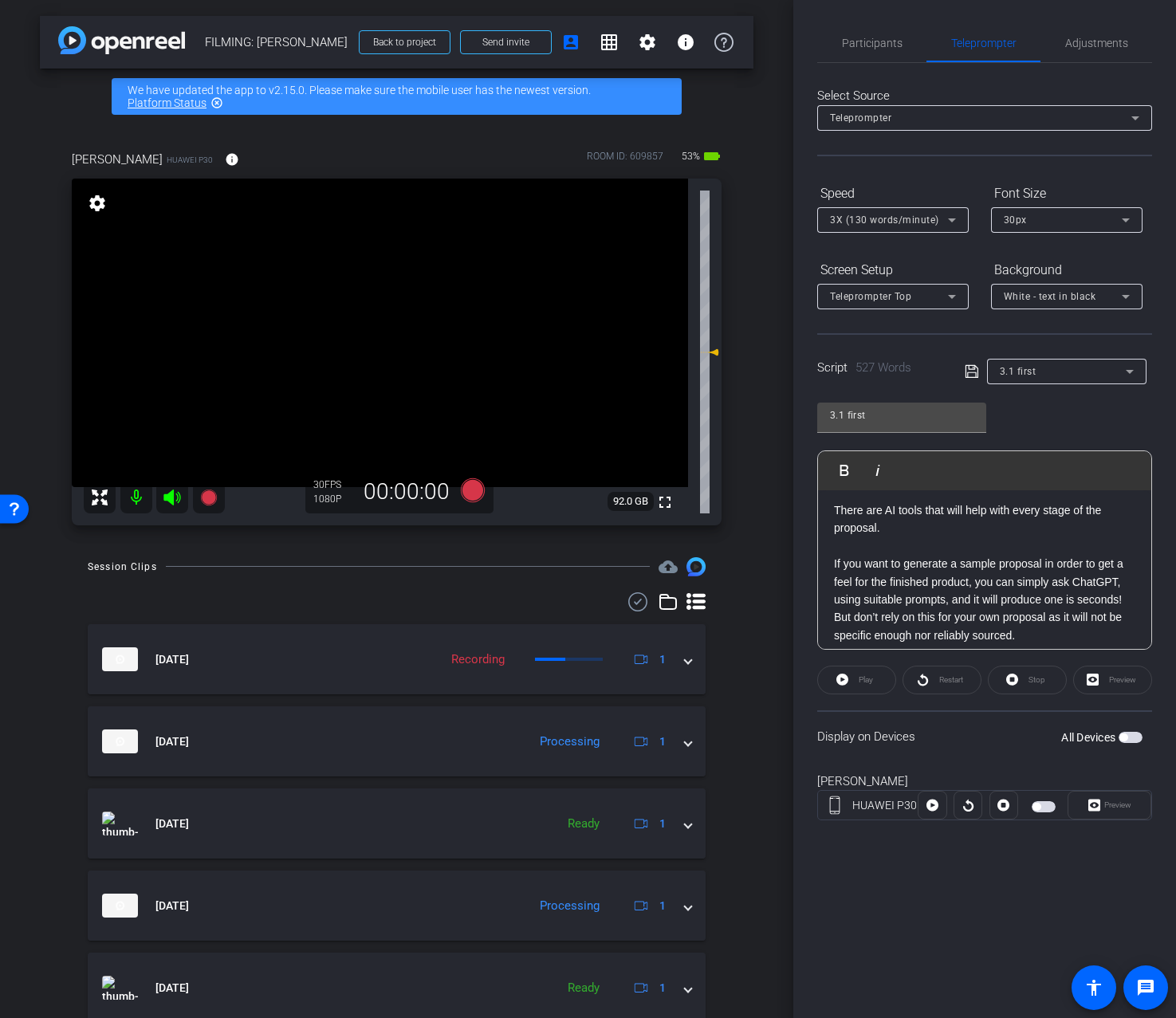
scroll to position [684, 0]
click at [1032, 551] on p at bounding box center [984, 549] width 301 height 18
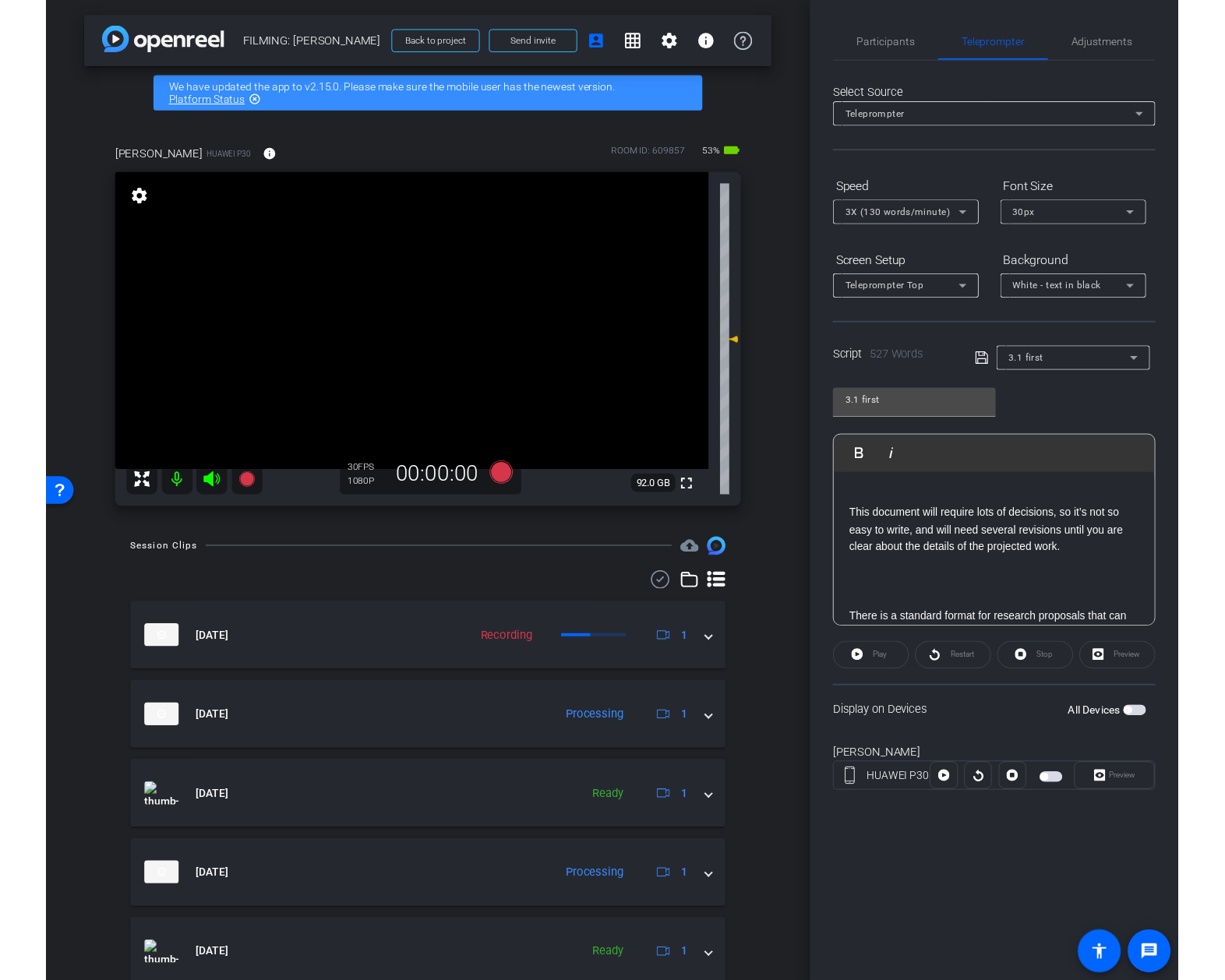
scroll to position [0, 0]
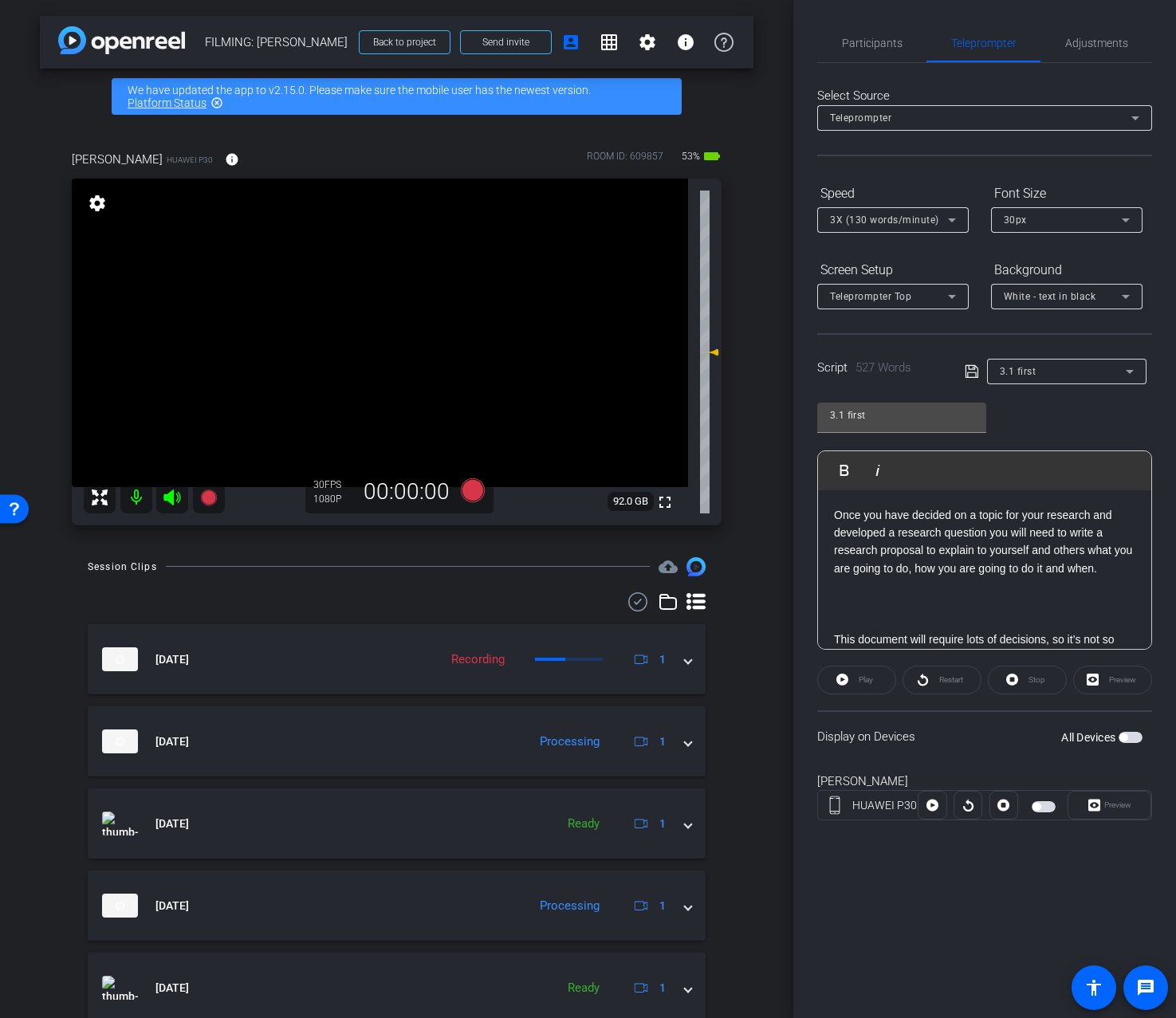
click at [1048, 433] on div "3.1 first Play Play from this location Play Selected Play and display the selec…" at bounding box center [984, 520] width 335 height 260
click at [864, 48] on span "Participants" at bounding box center [872, 43] width 61 height 11
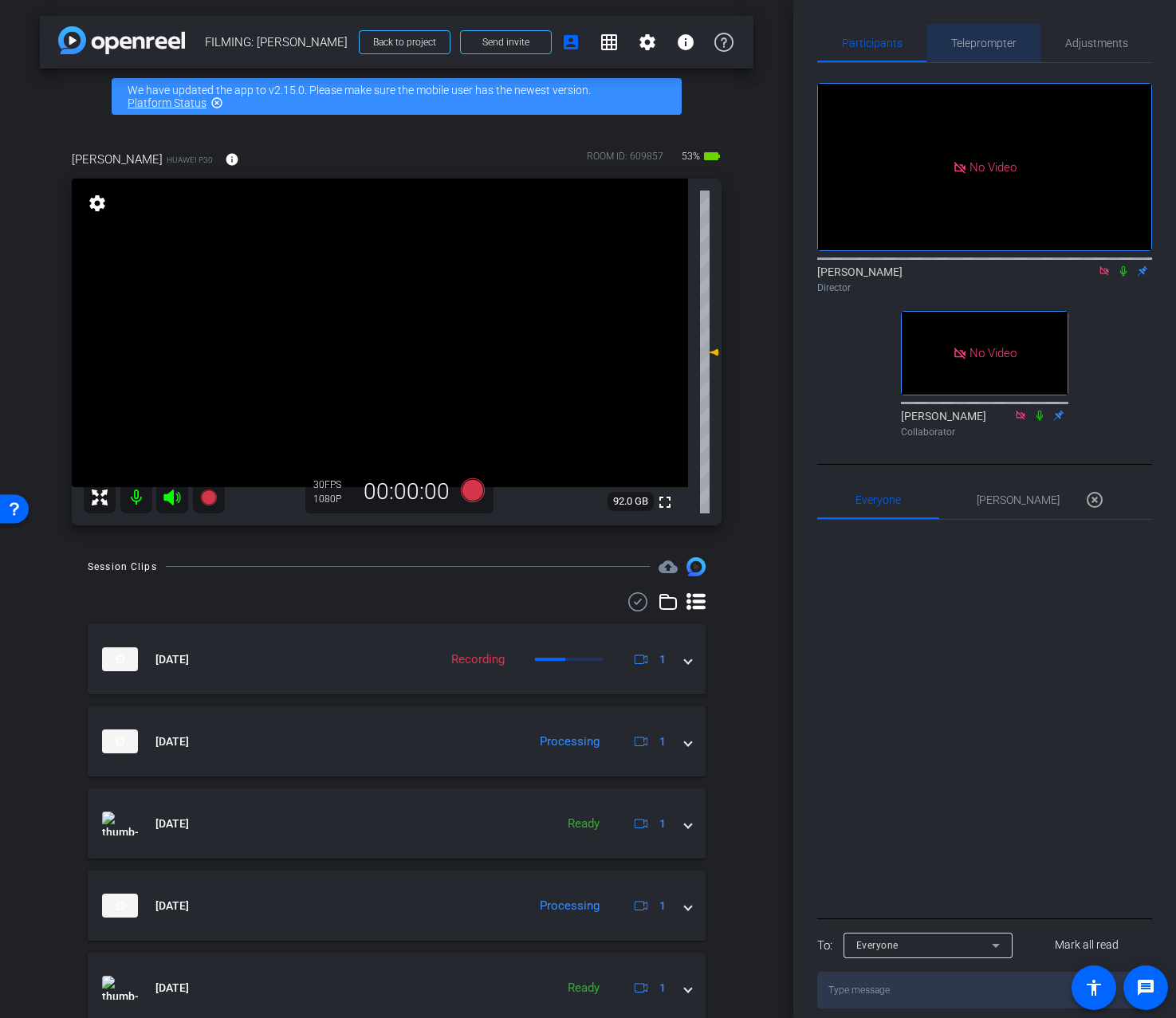
click at [981, 47] on span "Teleprompter" at bounding box center [984, 43] width 65 height 11
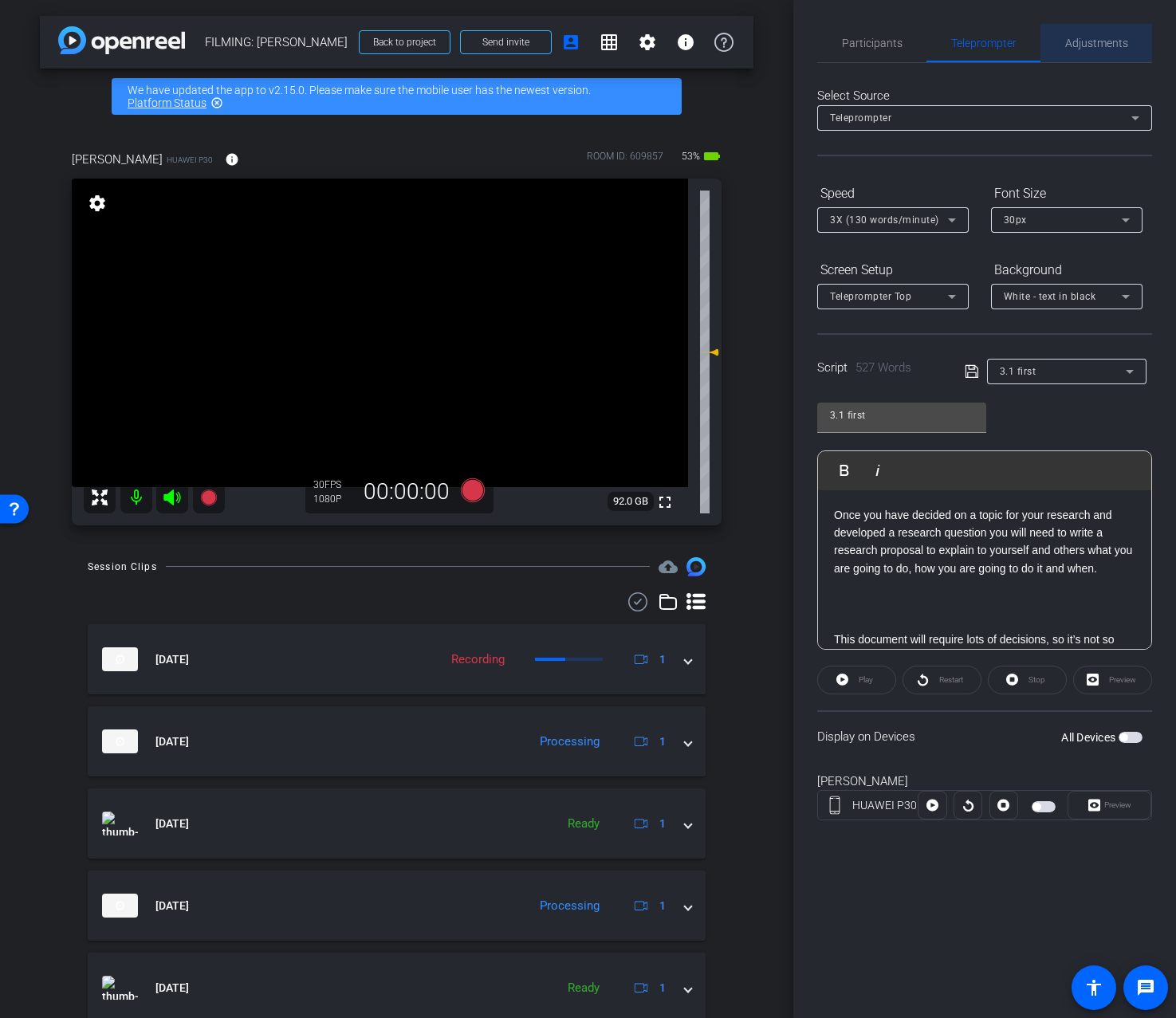
click at [1082, 48] on span "Adjustments" at bounding box center [1097, 43] width 63 height 11
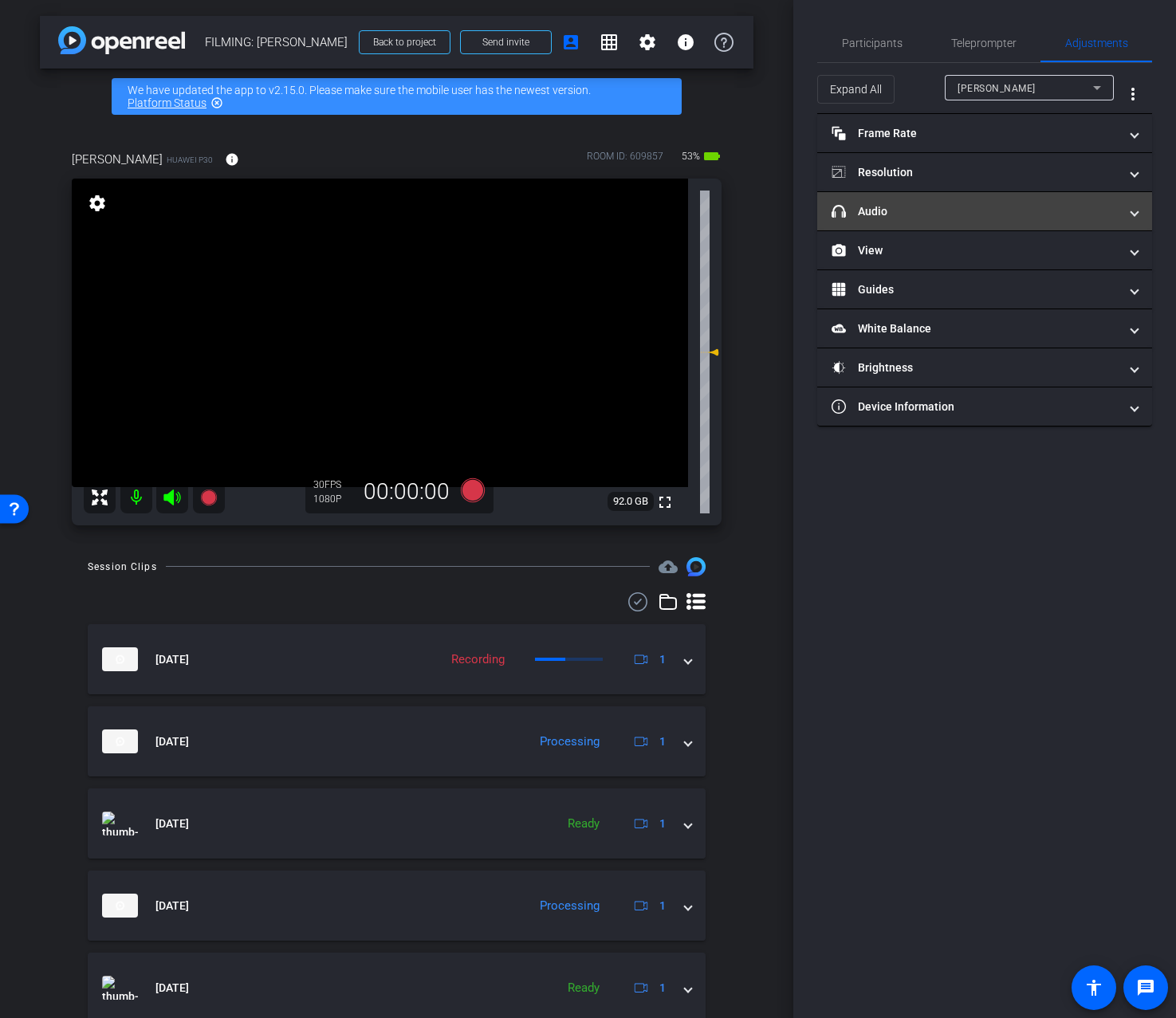
click at [869, 210] on mat-panel-title "headphone icon Audio" at bounding box center [976, 212] width 287 height 17
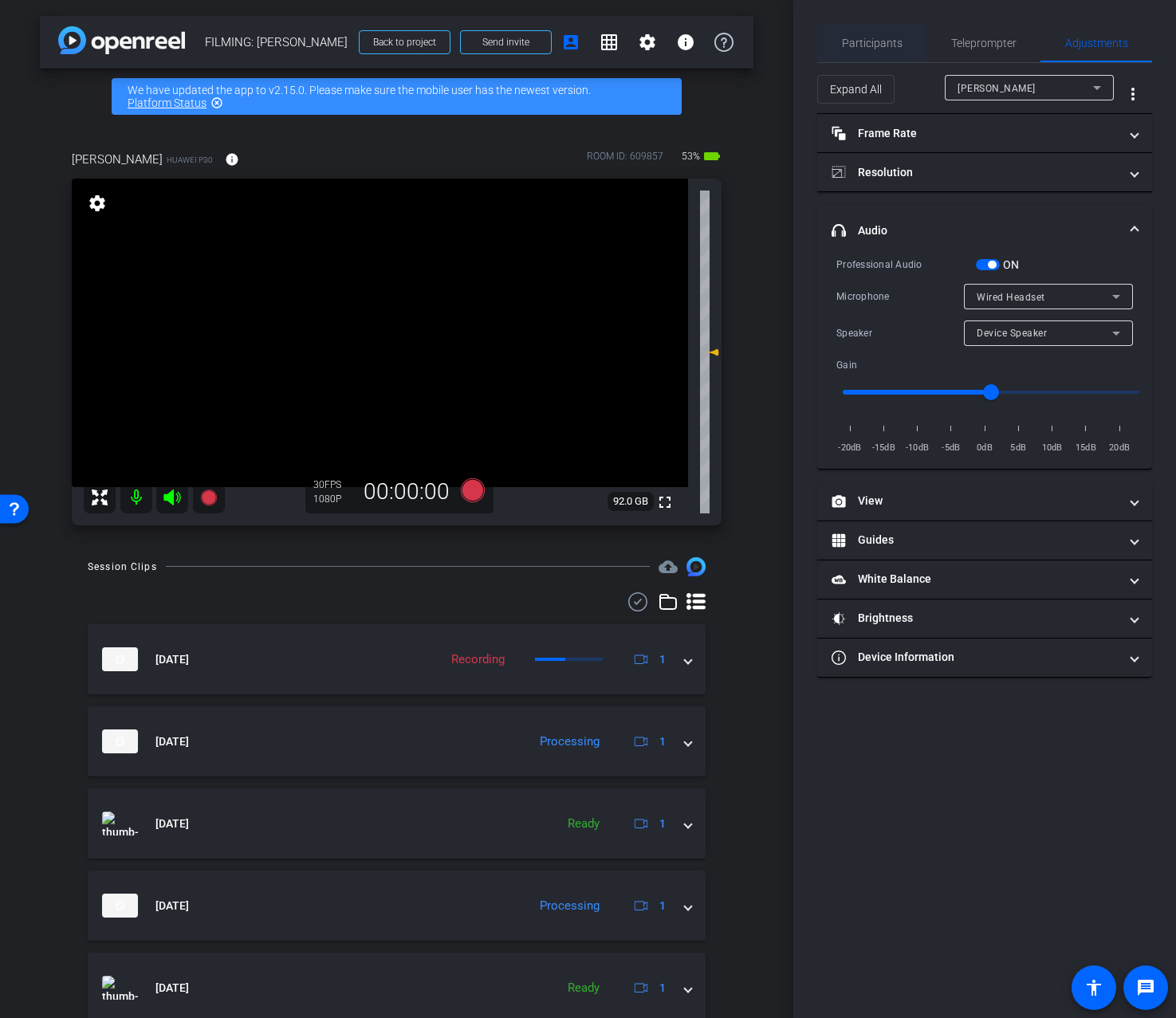
click at [836, 31] on div "Participants" at bounding box center [871, 43] width 109 height 38
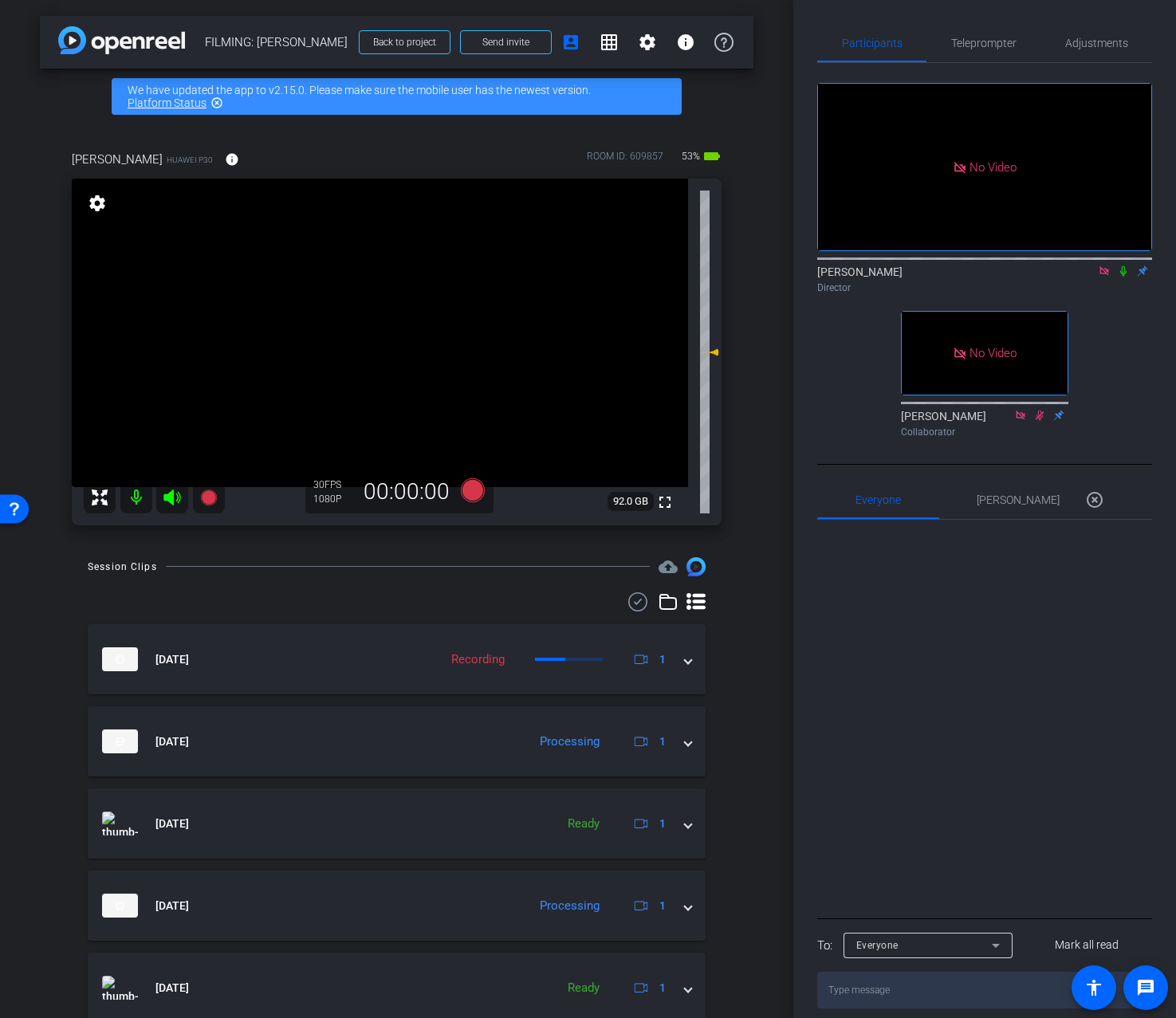
click at [1123, 272] on icon at bounding box center [1123, 270] width 13 height 11
click at [1093, 48] on span "Adjustments" at bounding box center [1097, 43] width 63 height 11
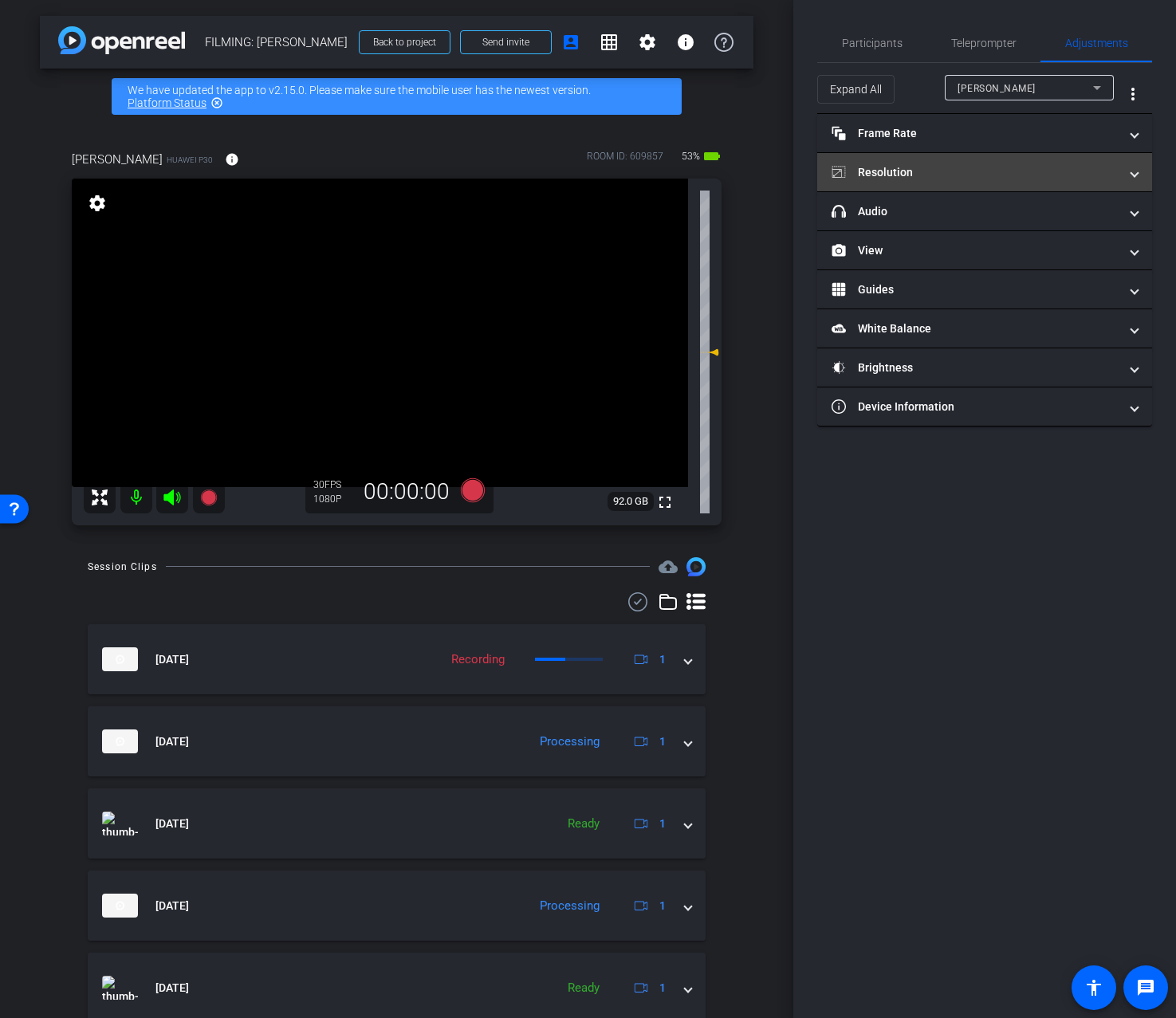
click at [999, 183] on mat-expansion-panel-header "Resolution" at bounding box center [984, 172] width 335 height 38
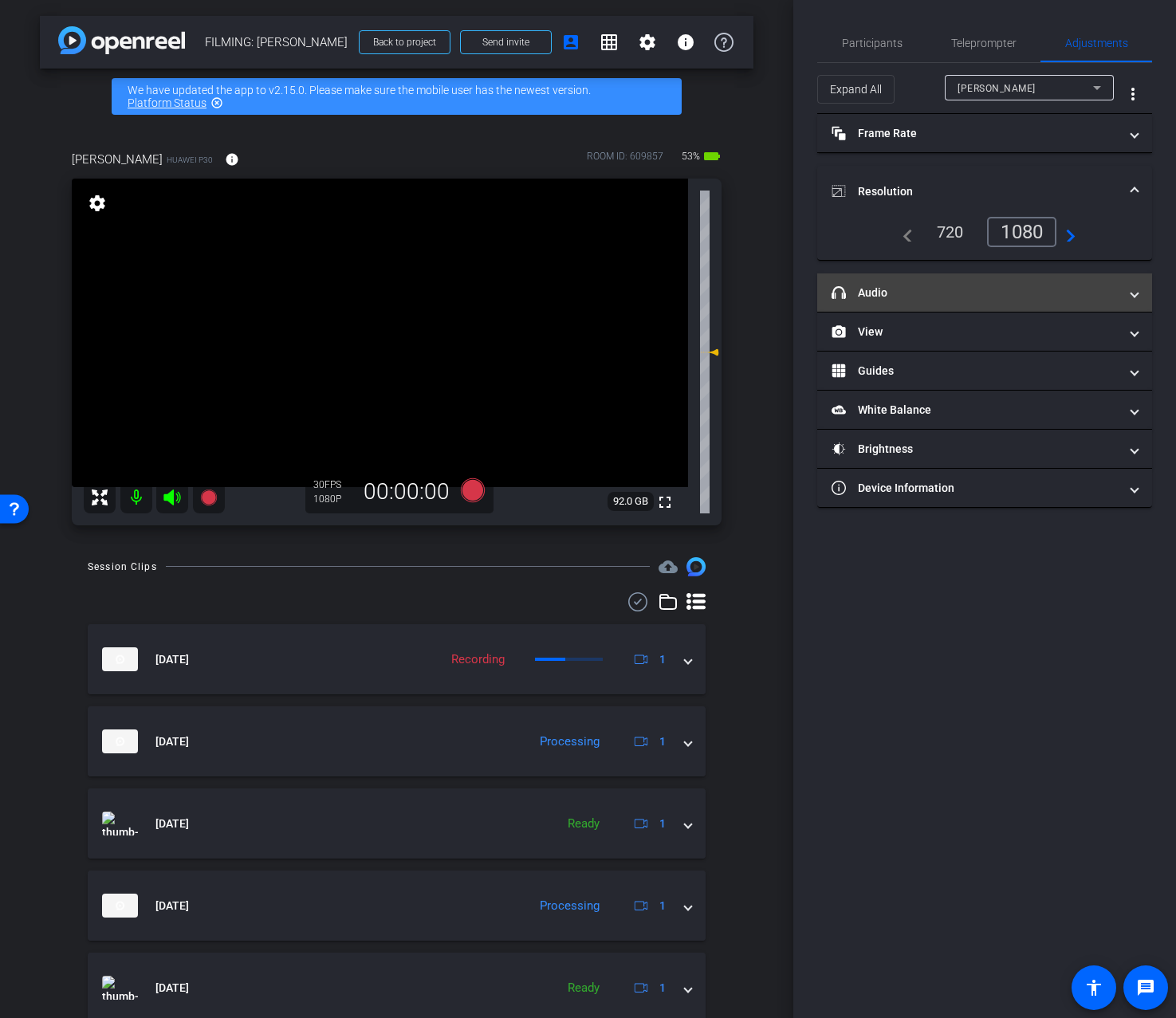
click at [939, 294] on mat-panel-title "headphone icon Audio" at bounding box center [976, 293] width 287 height 17
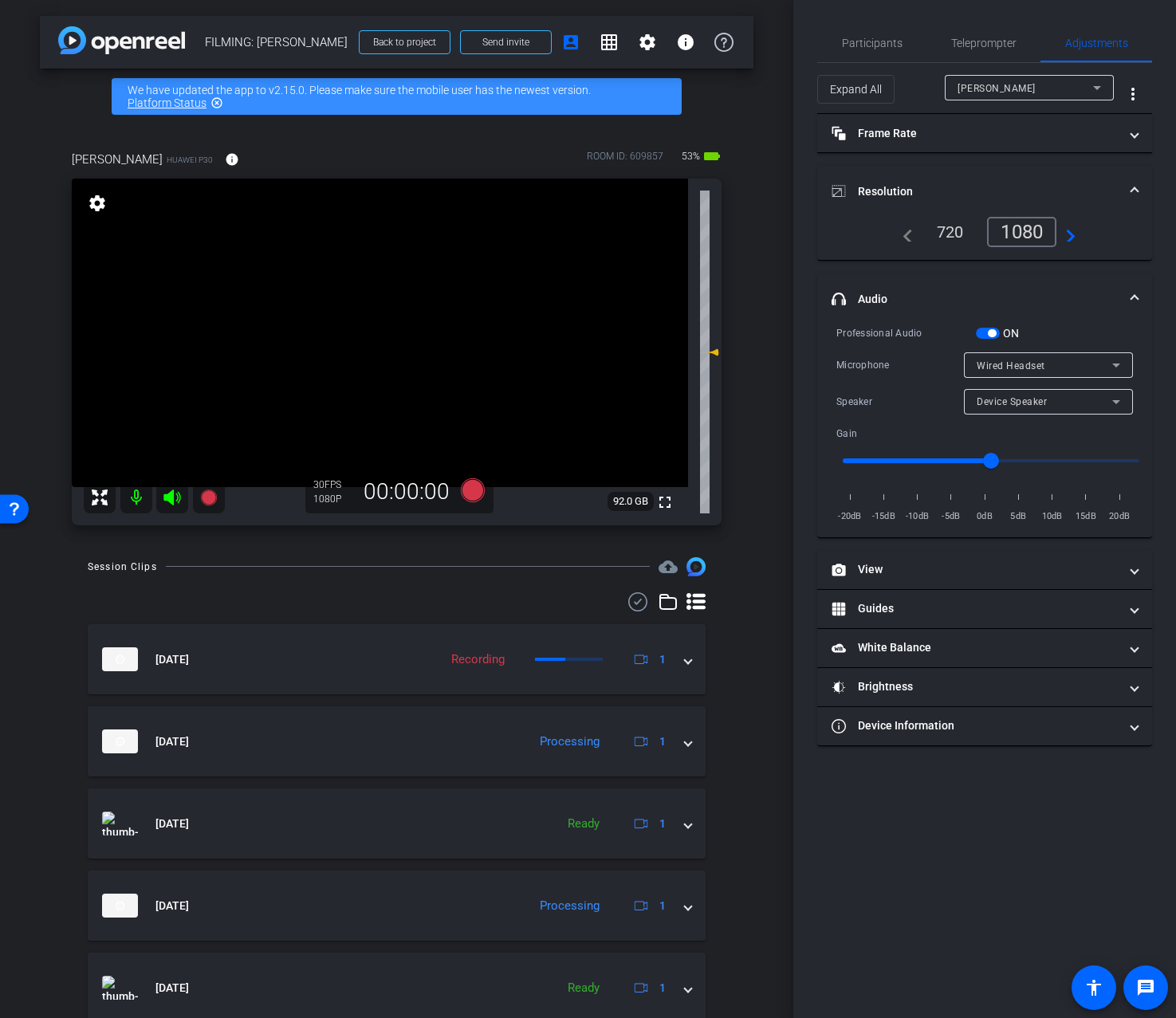
click at [1040, 403] on span "Device Speaker" at bounding box center [1012, 401] width 70 height 11
click at [1007, 459] on span "Wired Headset" at bounding box center [1012, 458] width 71 height 19
type input "-14"
click at [886, 457] on input "range" at bounding box center [992, 461] width 331 height 35
click at [472, 492] on icon at bounding box center [472, 490] width 24 height 24
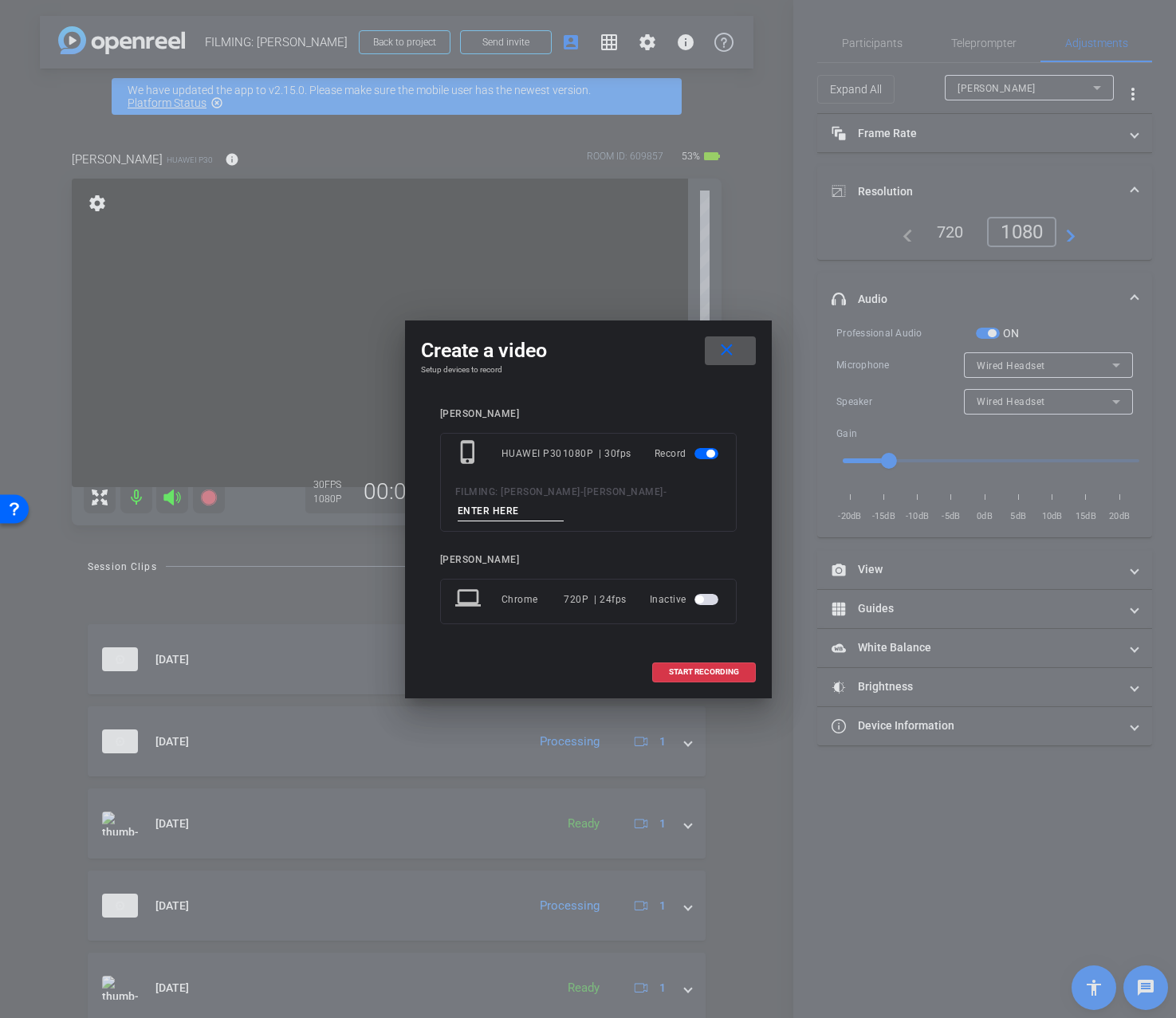
click at [481, 504] on input at bounding box center [511, 512] width 107 height 20
type input "3.1 take 3"
click at [721, 667] on span at bounding box center [704, 673] width 102 height 38
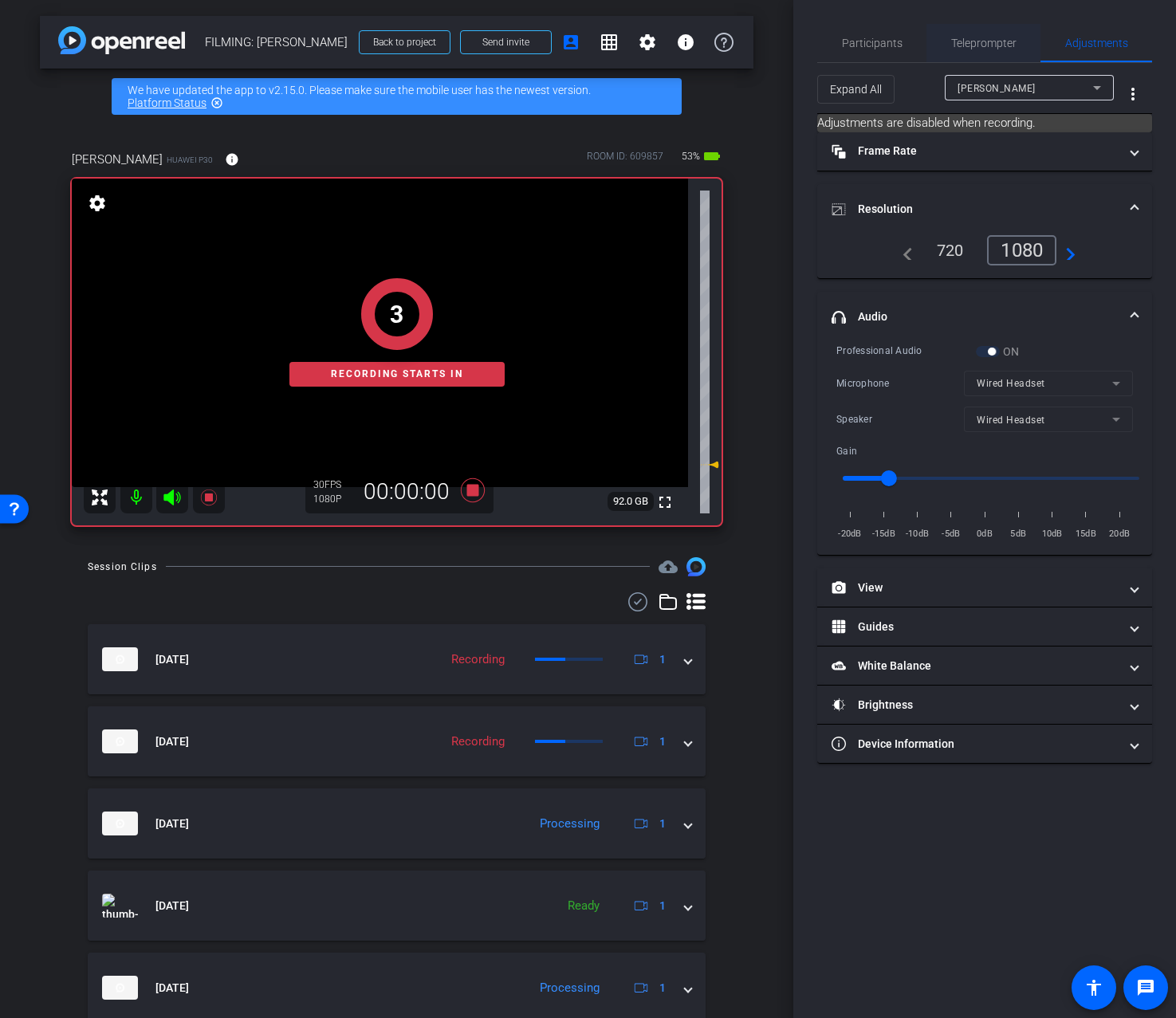
click at [985, 46] on span "Teleprompter" at bounding box center [984, 43] width 65 height 11
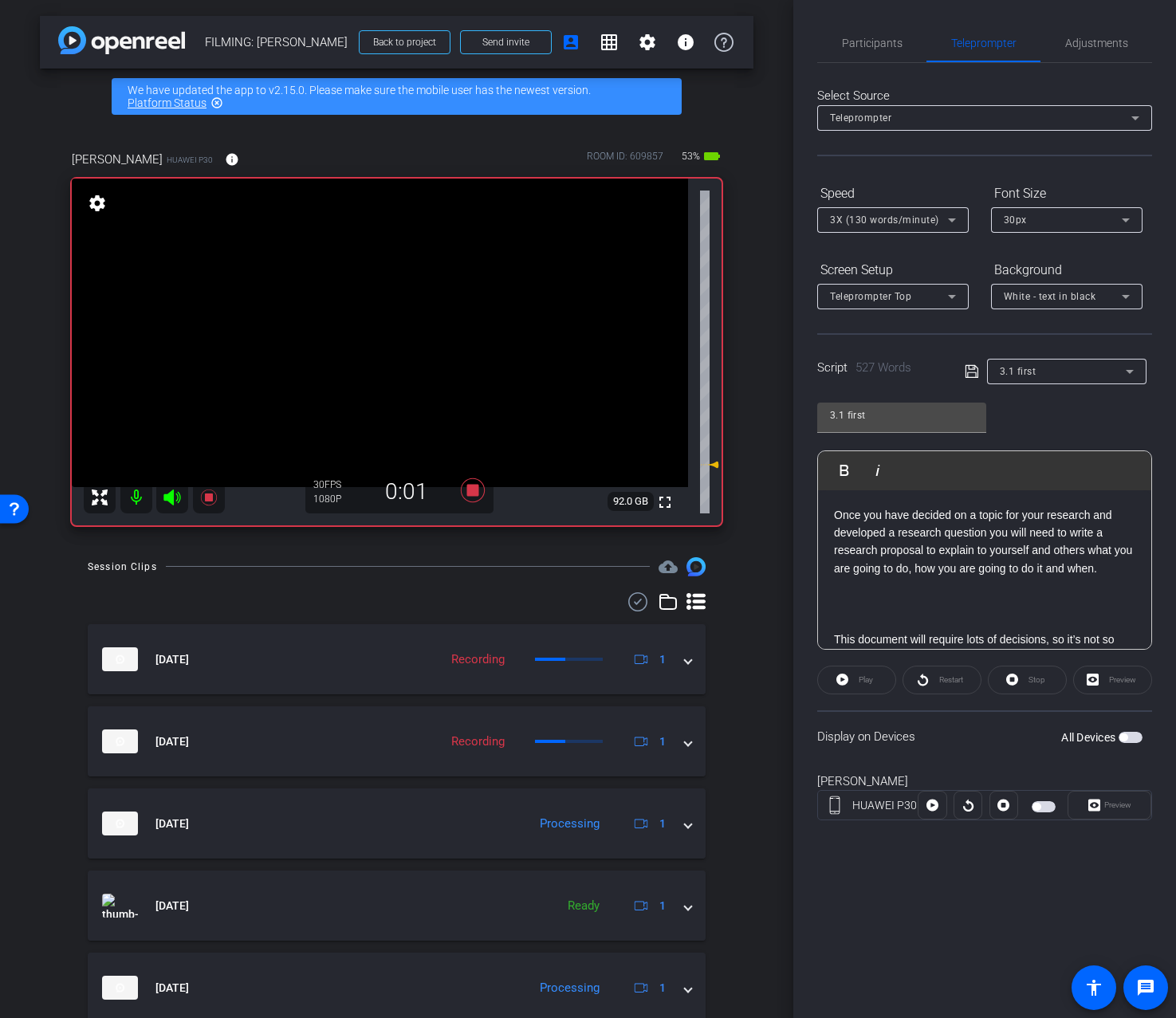
click at [1128, 738] on span "button" at bounding box center [1131, 737] width 24 height 11
drag, startPoint x: 867, startPoint y: 678, endPoint x: 869, endPoint y: 737, distance: 59.0
click at [869, 737] on openreel-capture-teleprompter "Speed 3X (130 words/minute) Font Size 30px Screen Setup Teleprompter Top Backgr…" at bounding box center [984, 514] width 335 height 668
click at [1124, 800] on span "Preview" at bounding box center [1118, 804] width 27 height 9
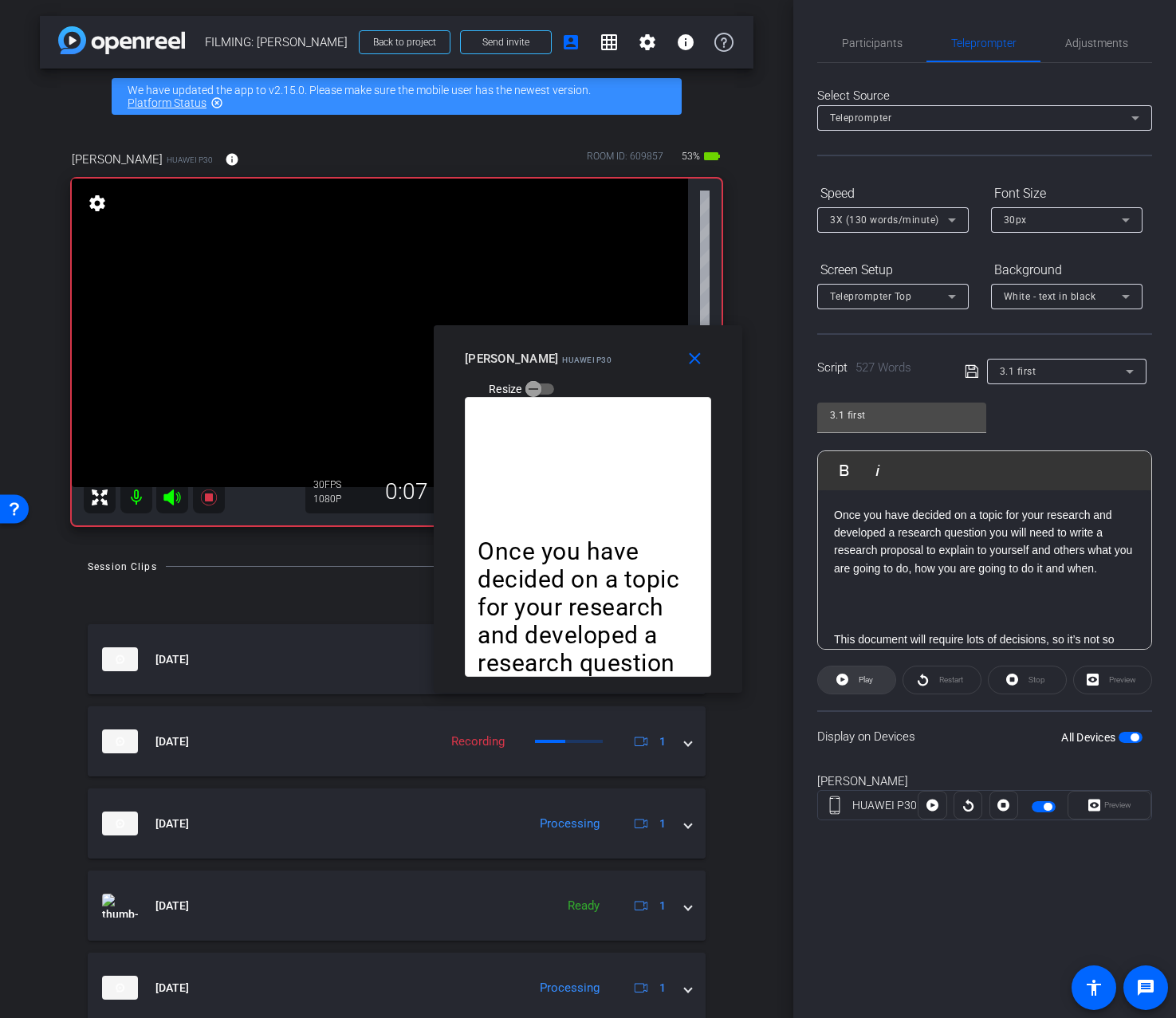
drag, startPoint x: 881, startPoint y: 703, endPoint x: 876, endPoint y: 689, distance: 14.9
click at [881, 703] on openreel-capture-teleprompter "Speed 3X (130 words/minute) Font Size 30px Screen Setup Teleprompter Top Backgr…" at bounding box center [984, 514] width 335 height 668
click at [876, 689] on span at bounding box center [856, 680] width 78 height 38
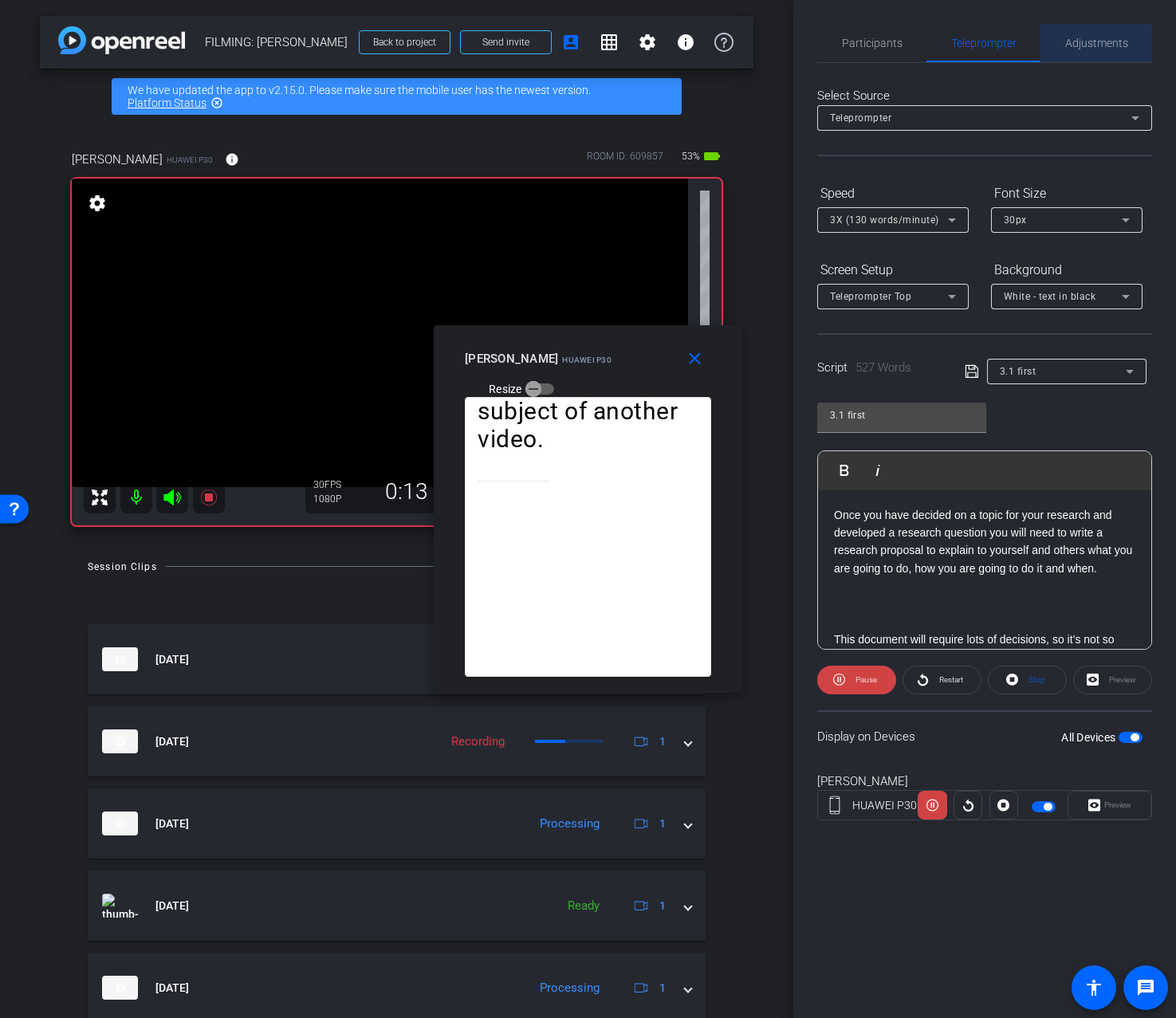
click at [1106, 58] on span "Adjustments" at bounding box center [1097, 43] width 63 height 38
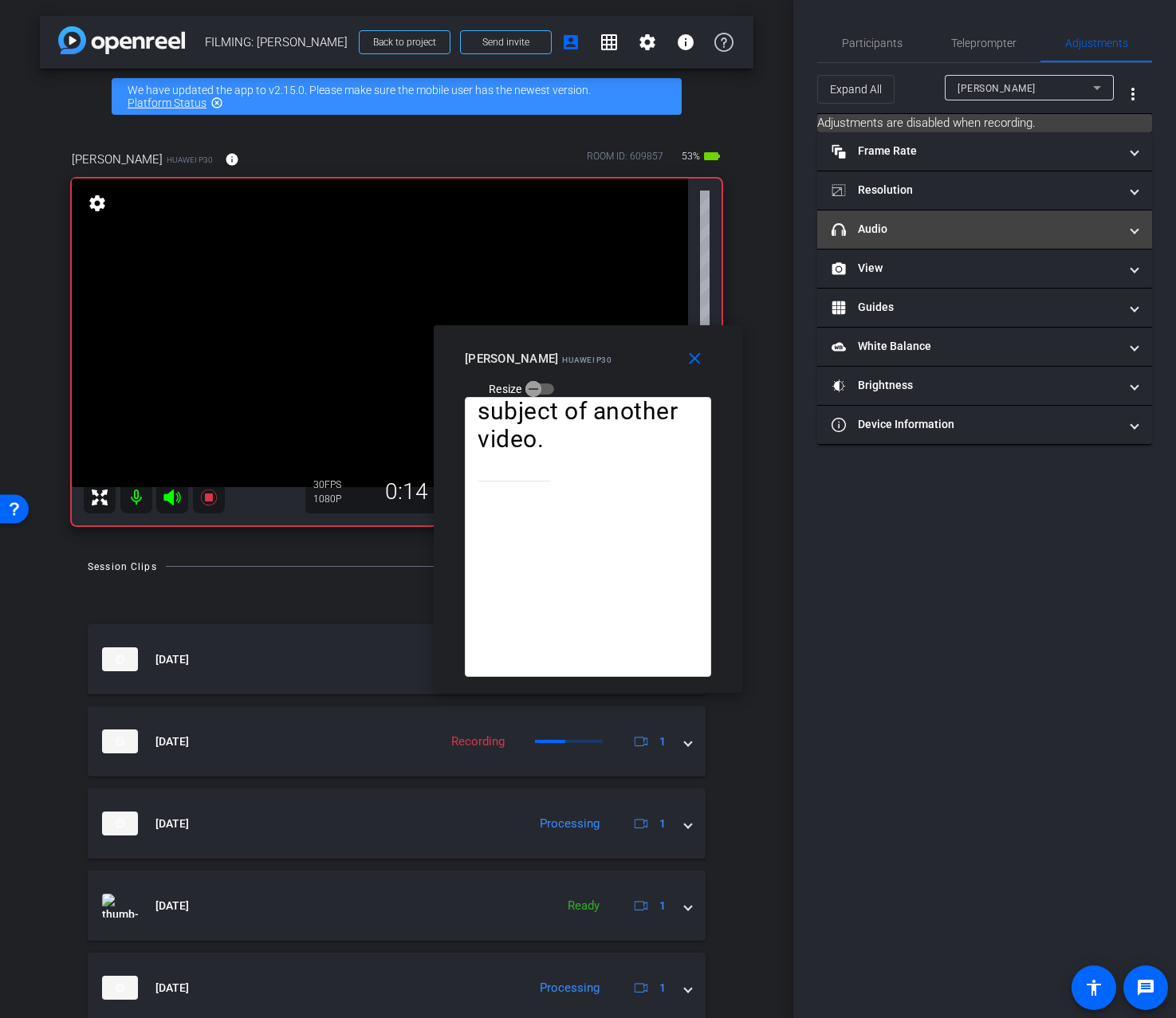
click at [976, 236] on mat-panel-title "headphone icon Audio" at bounding box center [976, 229] width 287 height 17
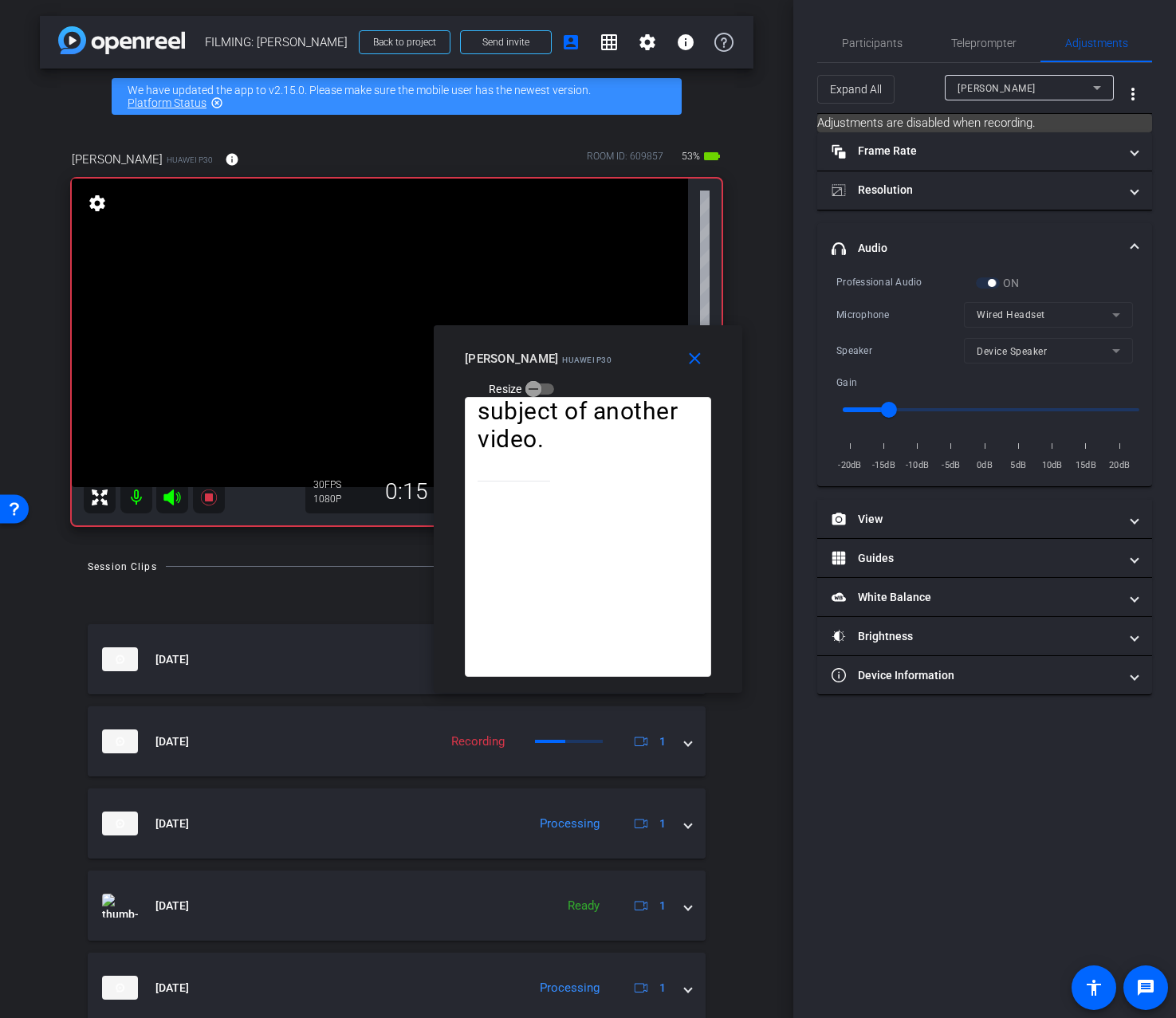
click at [1019, 356] on mat-form-field "Device Speaker" at bounding box center [1048, 350] width 169 height 26
click at [1005, 350] on mat-form-field "Device Speaker" at bounding box center [1048, 350] width 169 height 26
click at [679, 362] on span at bounding box center [697, 359] width 51 height 38
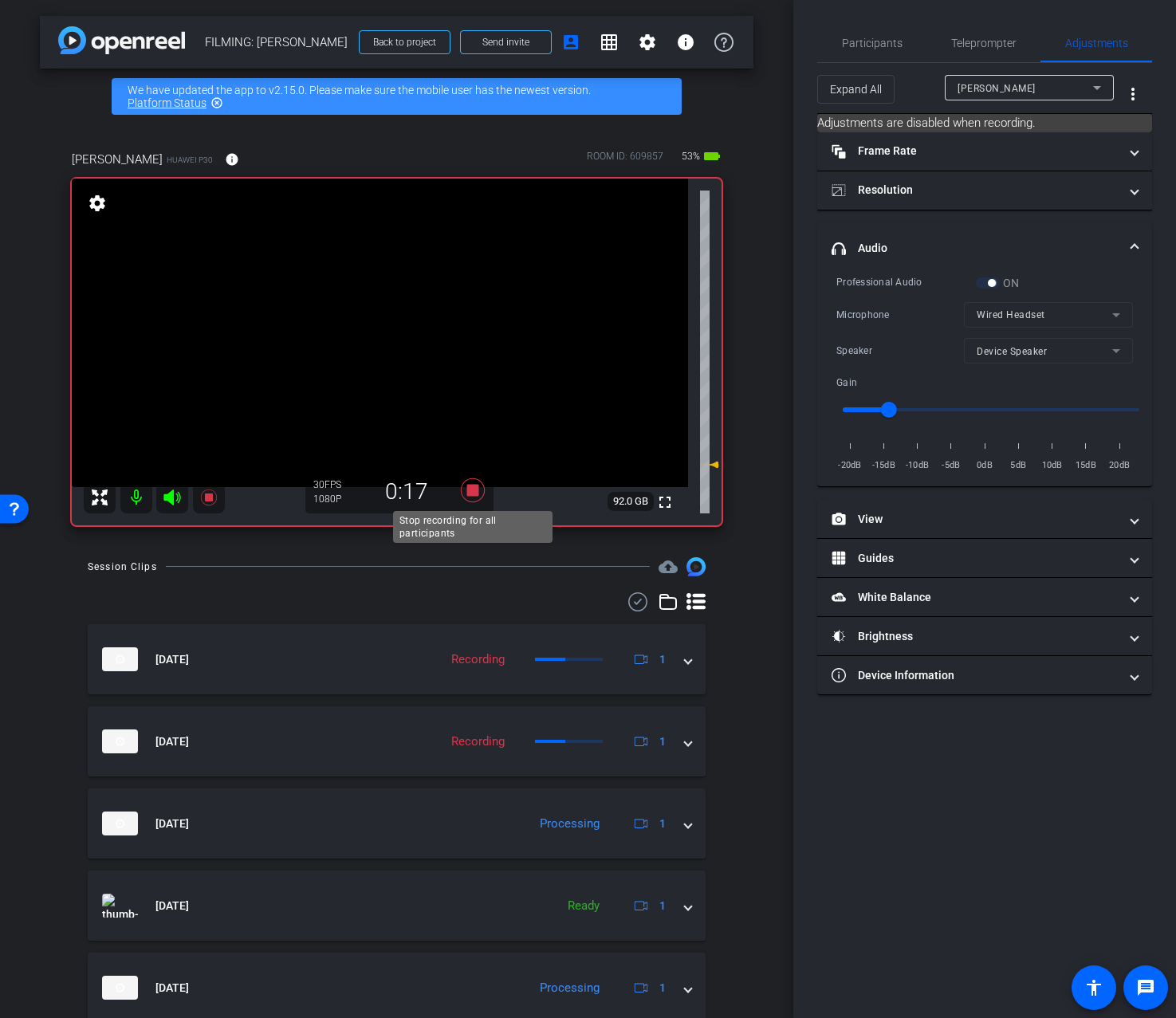
click at [477, 477] on icon at bounding box center [473, 490] width 38 height 28
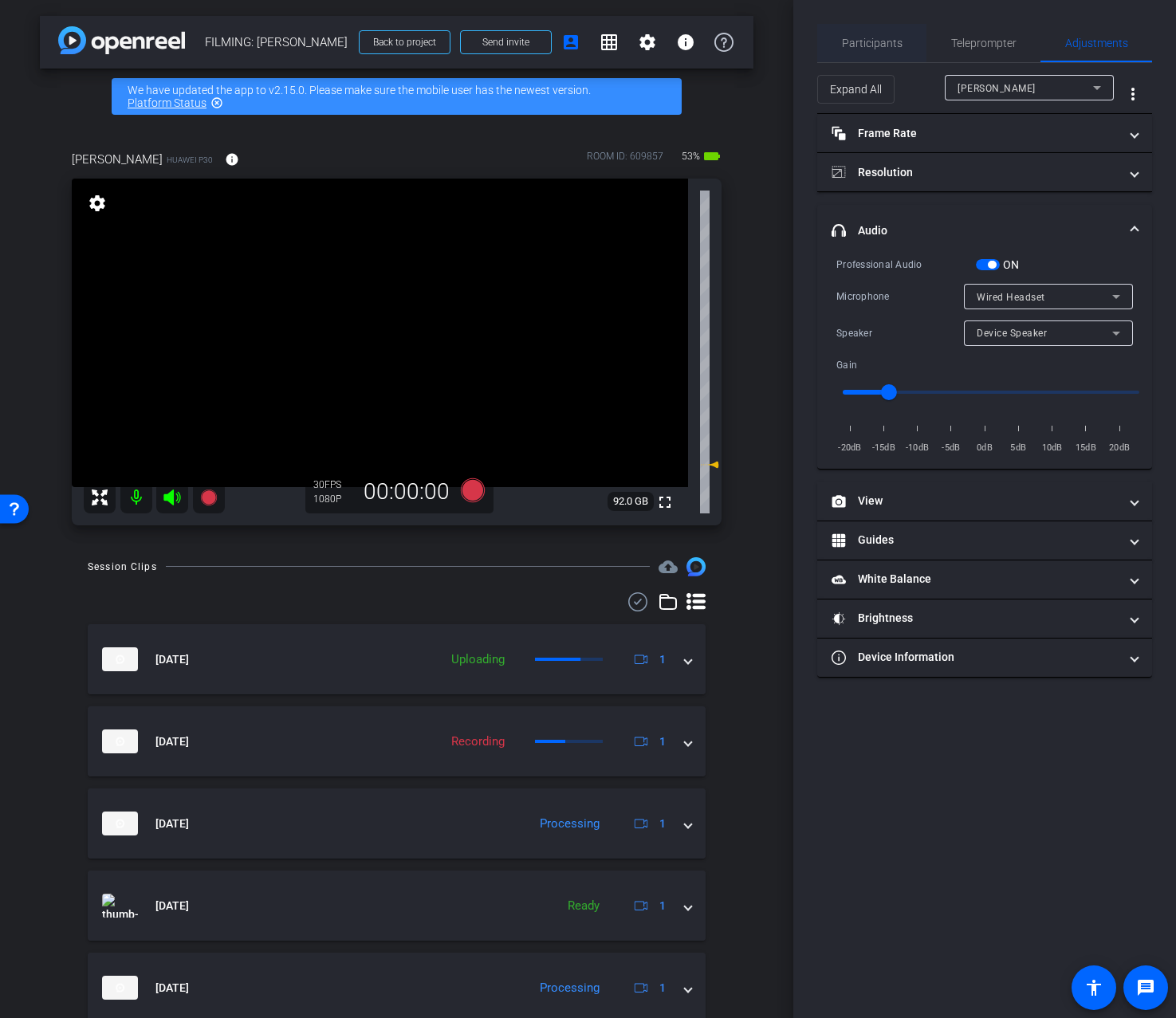
click at [866, 48] on span "Participants" at bounding box center [872, 43] width 61 height 11
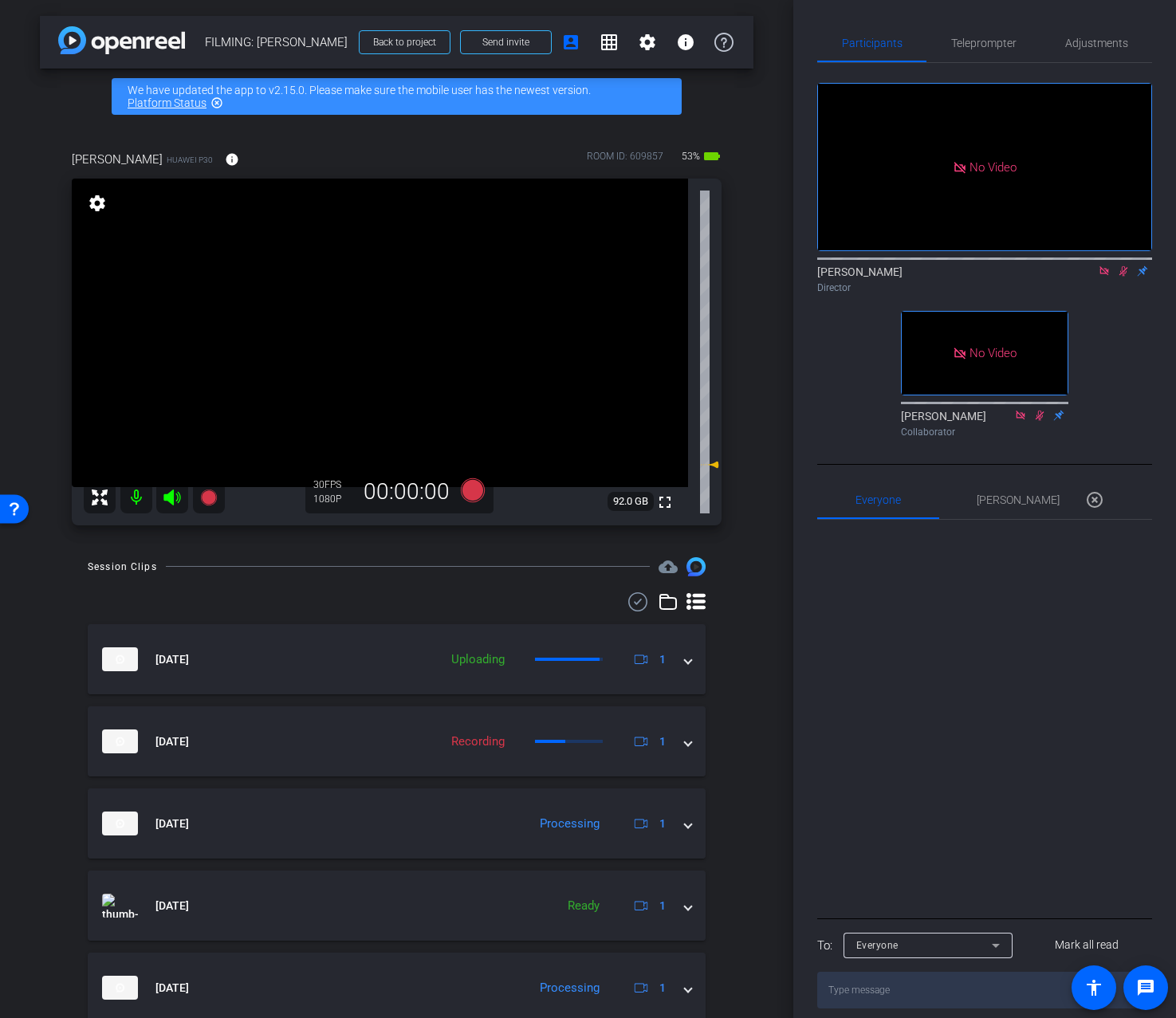
click at [1119, 268] on icon at bounding box center [1123, 270] width 13 height 11
click at [1083, 41] on span "Adjustments" at bounding box center [1097, 43] width 63 height 11
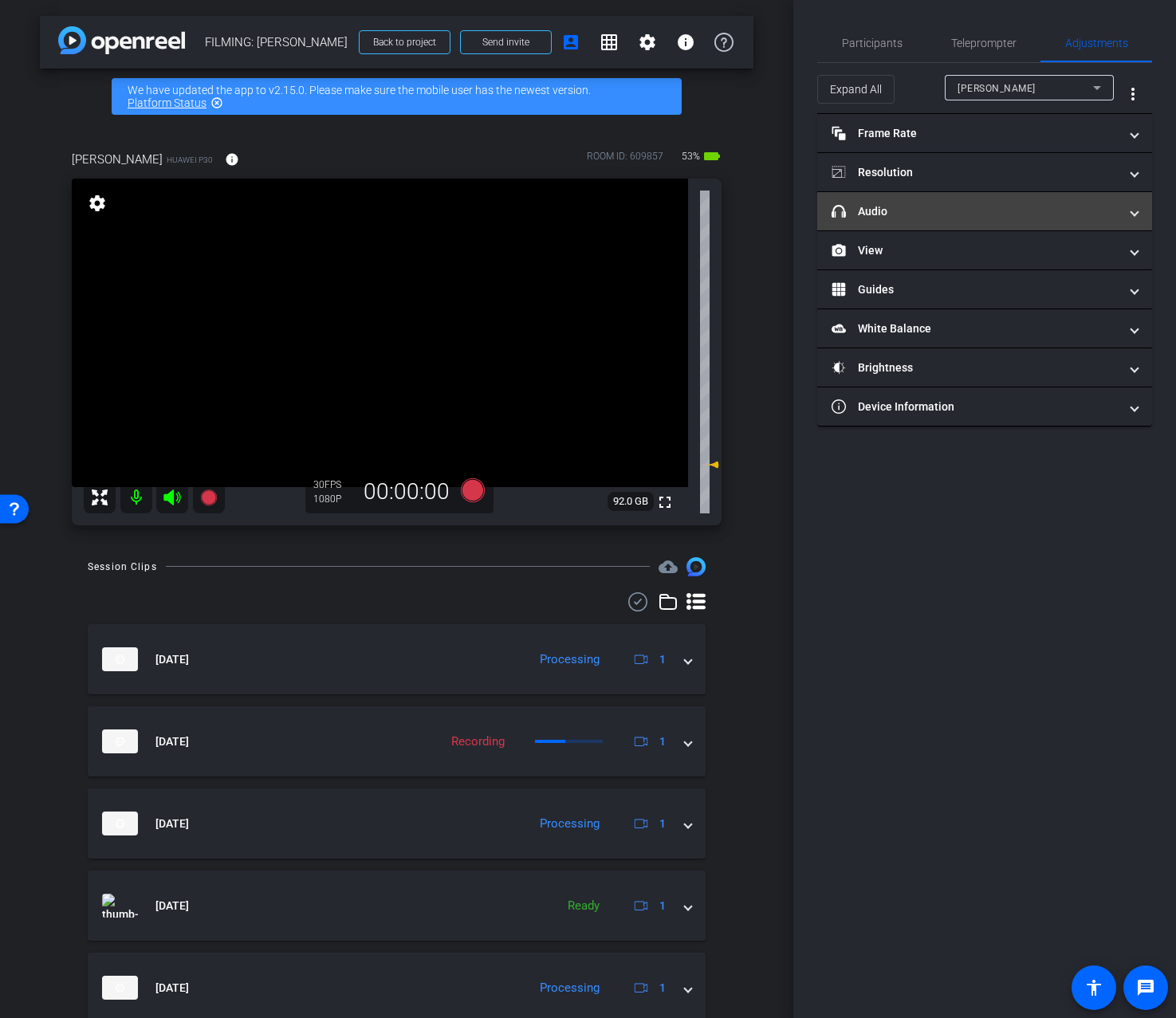
click at [1010, 222] on mat-expansion-panel-header "headphone icon Audio" at bounding box center [984, 211] width 335 height 38
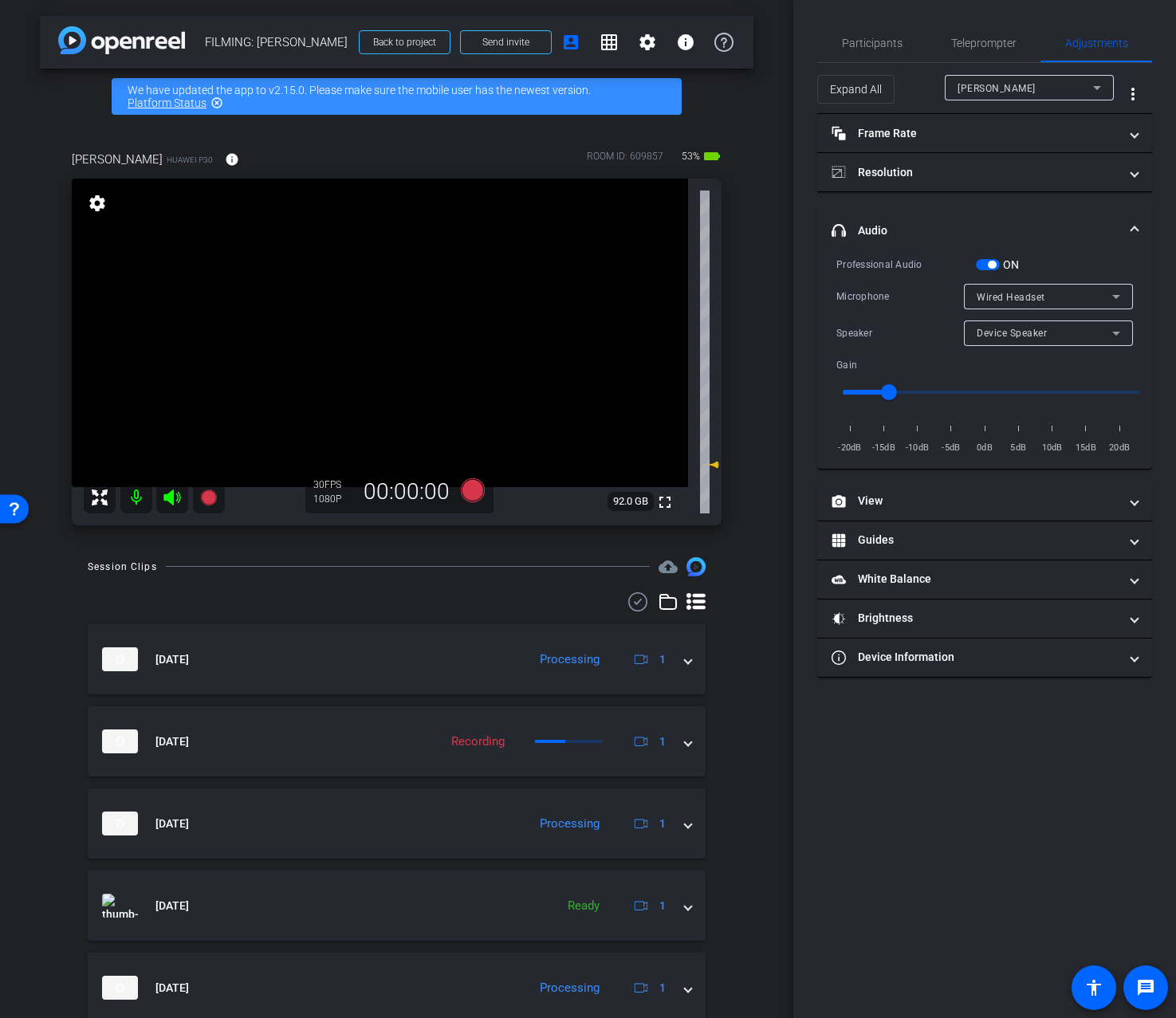
click at [997, 338] on span "Device Speaker" at bounding box center [1012, 333] width 70 height 11
click at [1010, 384] on span "Wired Headset" at bounding box center [1012, 390] width 71 height 19
click at [1017, 346] on div at bounding box center [1048, 355] width 169 height 18
click at [1017, 336] on span "Wired Headset" at bounding box center [1011, 333] width 68 height 11
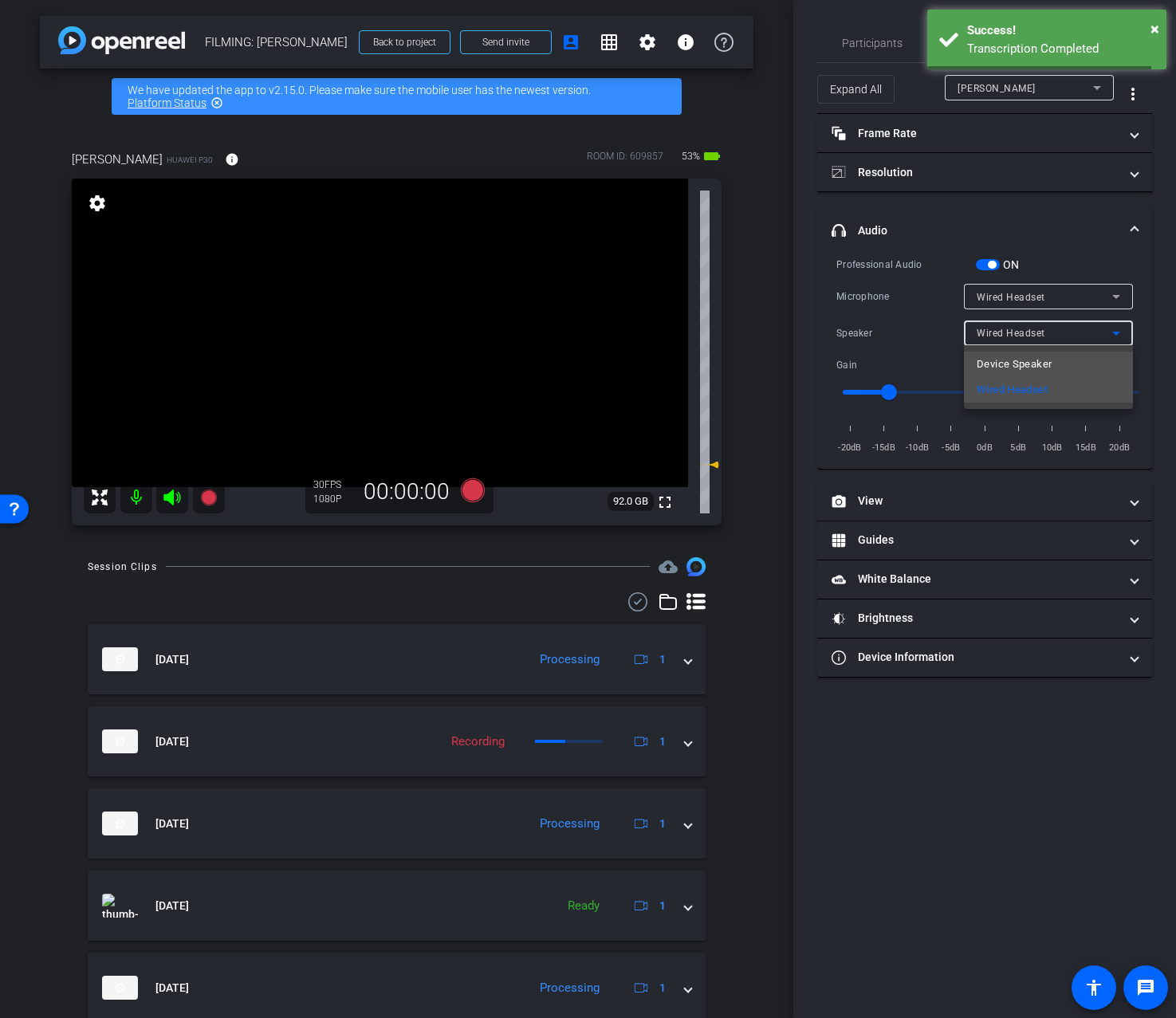
click at [1006, 361] on span "Device Speaker" at bounding box center [1014, 364] width 75 height 19
click at [1018, 332] on span "Device Speaker" at bounding box center [1012, 333] width 70 height 11
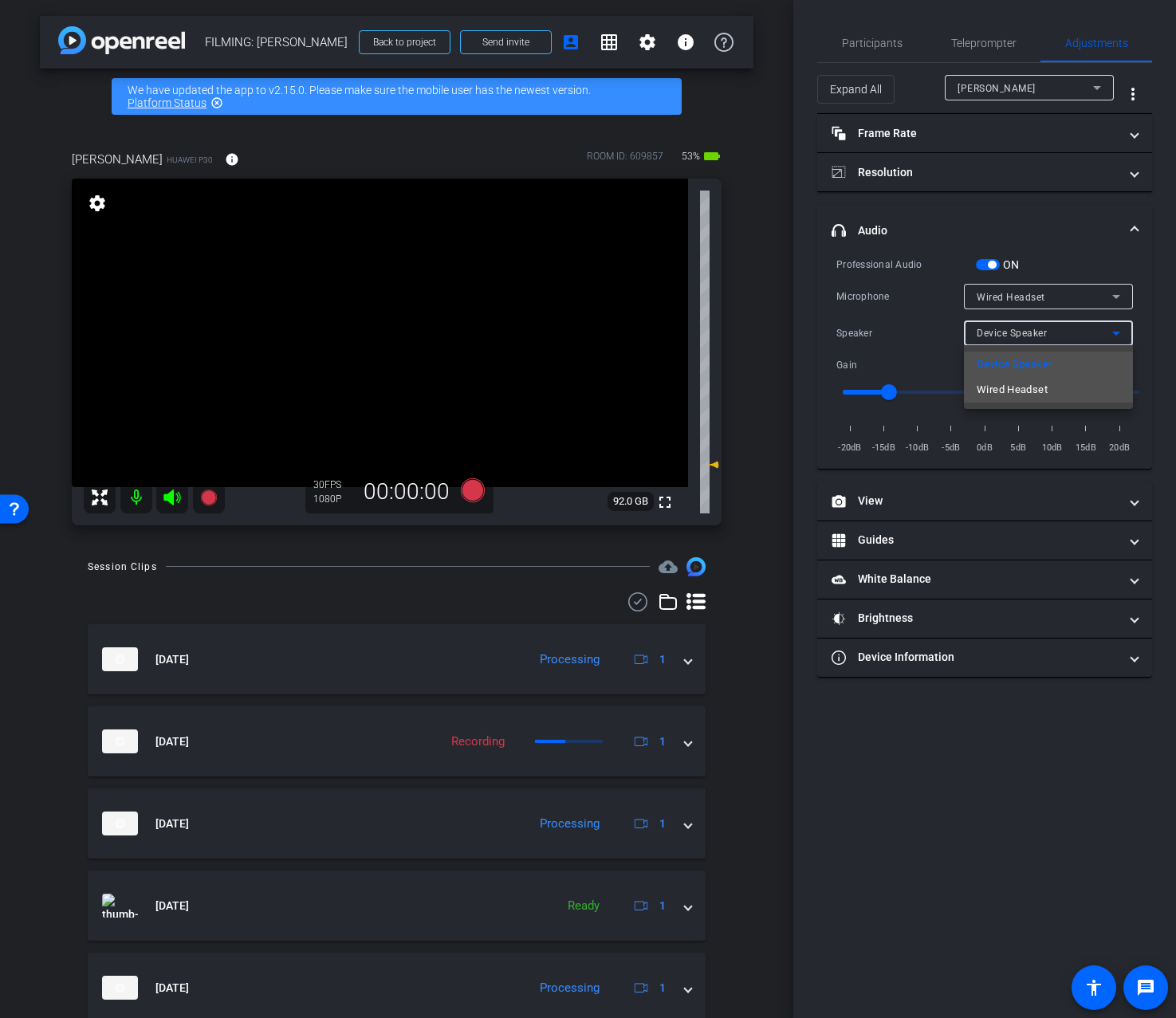
click at [1055, 395] on mat-option "Wired Headset" at bounding box center [1048, 390] width 169 height 26
click at [873, 43] on span "Participants" at bounding box center [872, 43] width 61 height 11
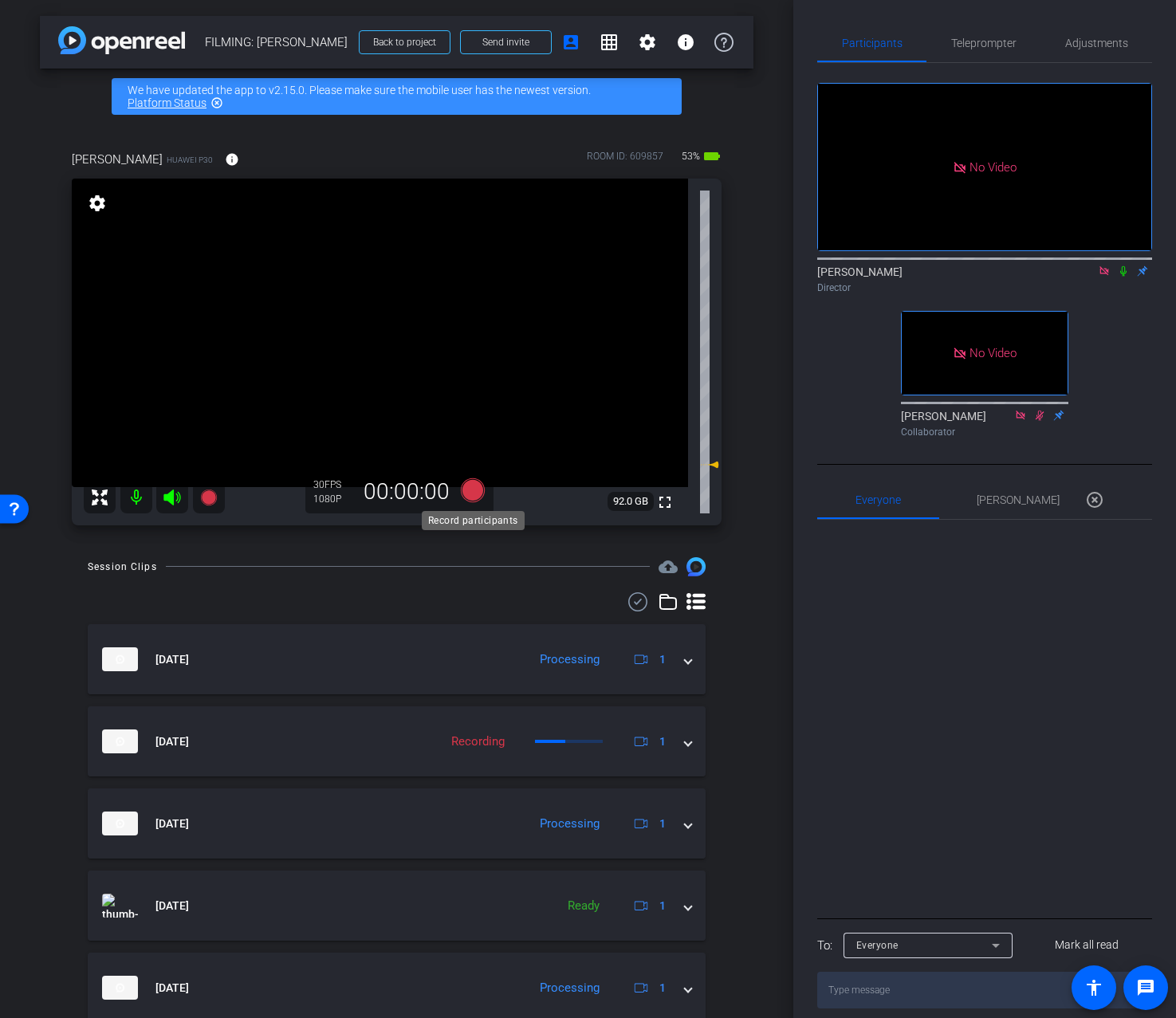
click at [471, 495] on icon at bounding box center [472, 490] width 24 height 24
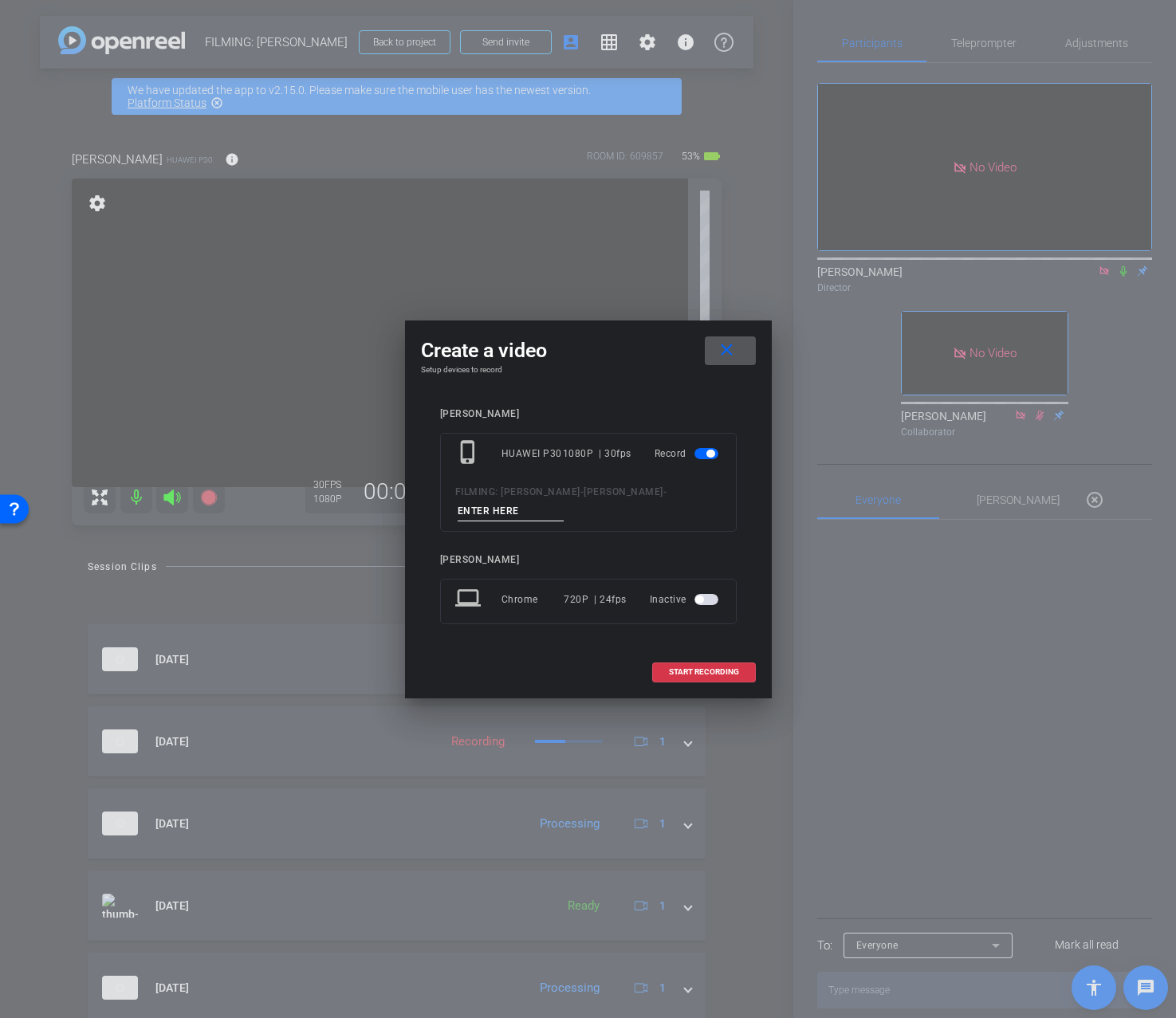
click at [505, 519] on input at bounding box center [511, 512] width 107 height 20
type input "3.1 take 4"
click at [698, 676] on span "START RECORDING" at bounding box center [704, 673] width 70 height 8
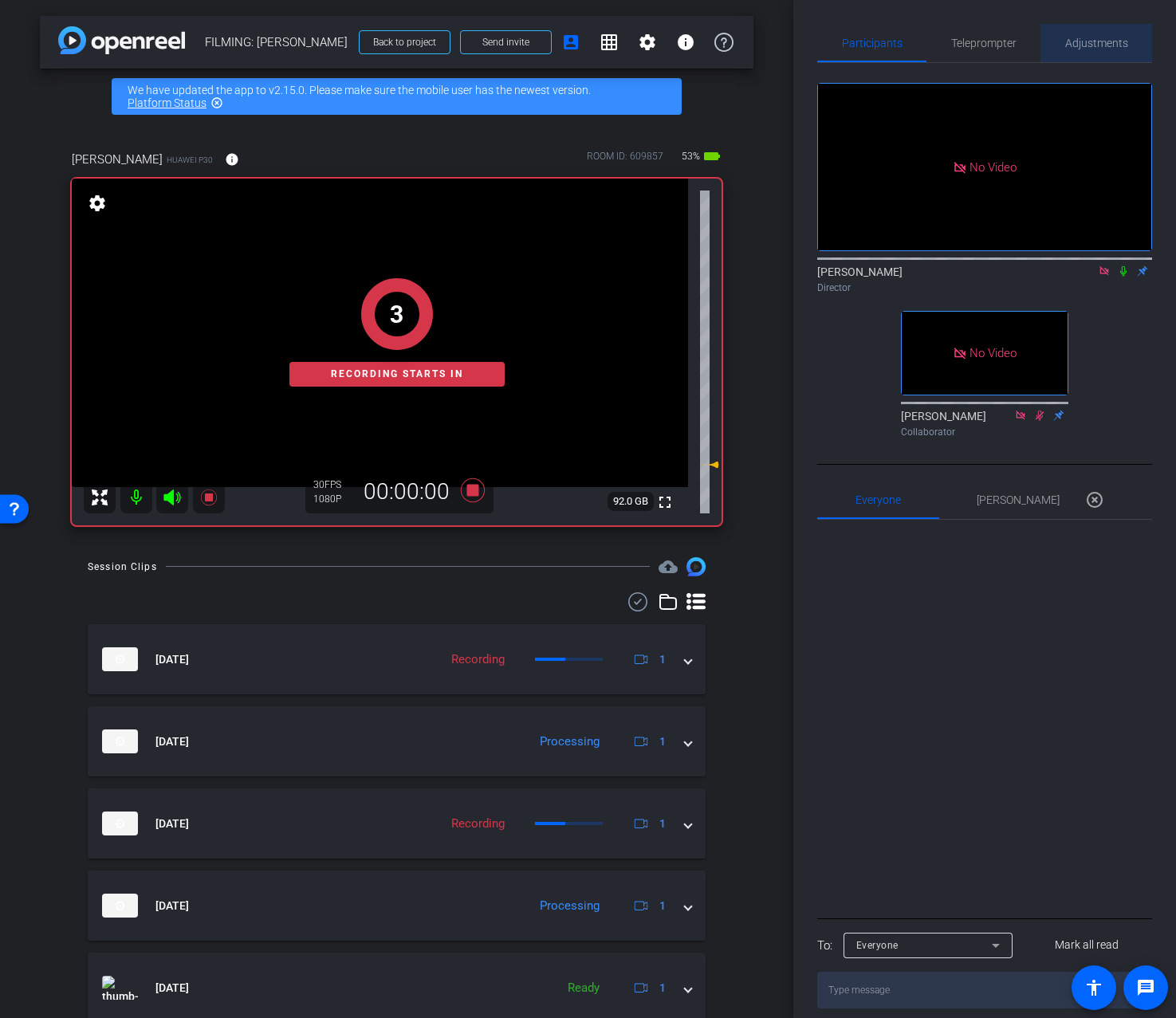
click at [1117, 25] on span "Adjustments" at bounding box center [1097, 43] width 63 height 38
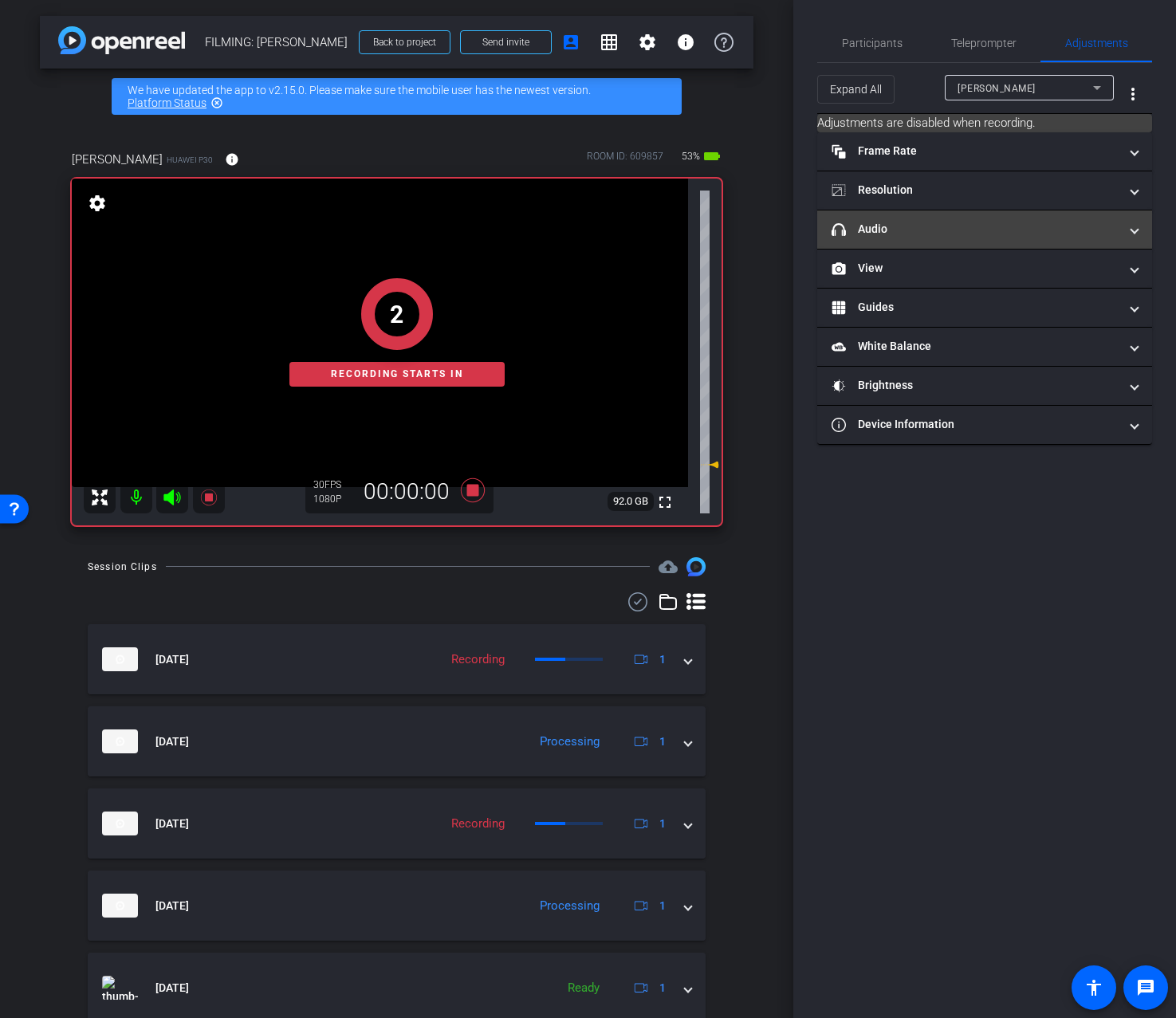
click at [952, 222] on mat-panel-title "headphone icon Audio" at bounding box center [976, 229] width 287 height 17
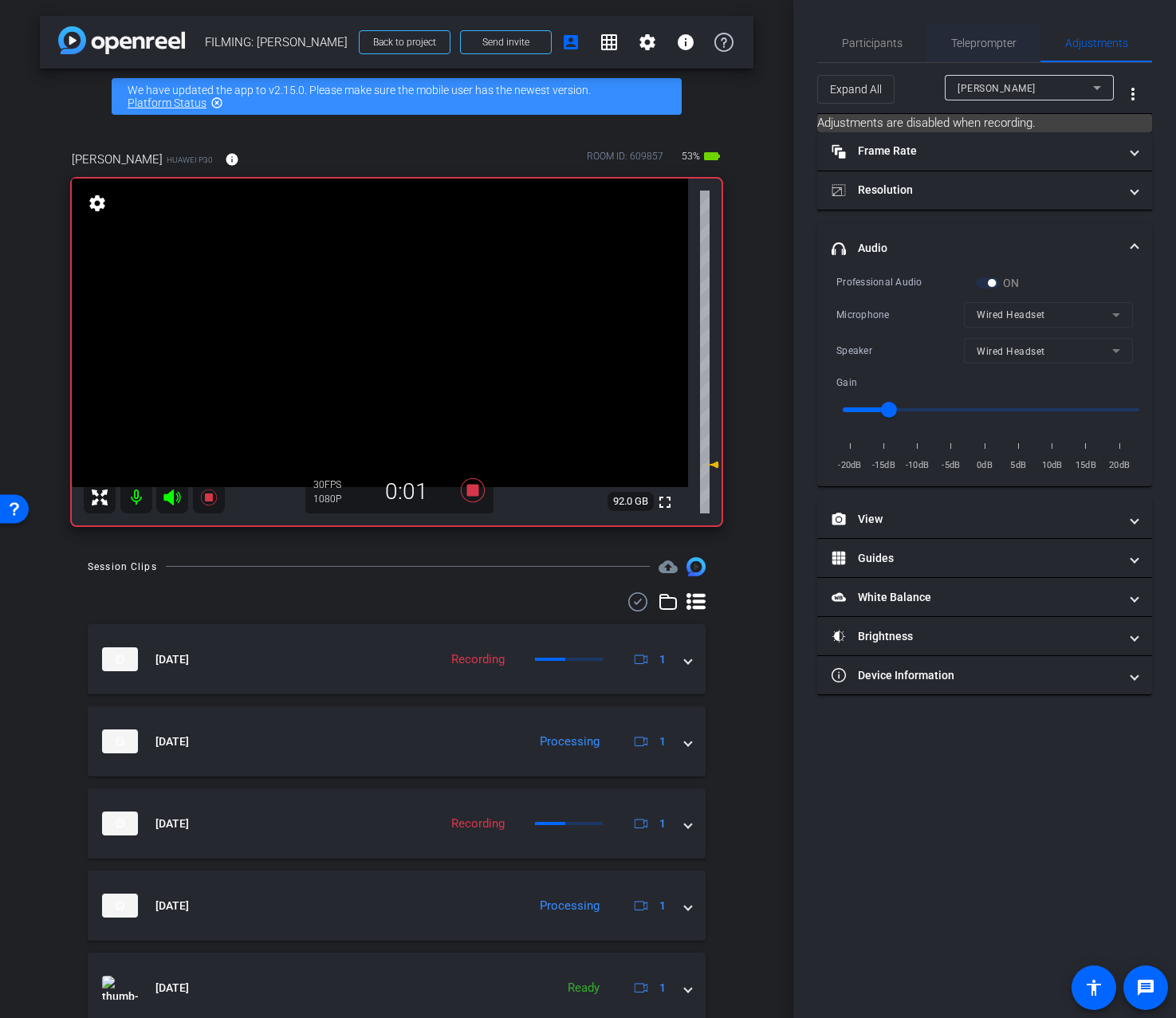
click at [980, 54] on span "Teleprompter" at bounding box center [984, 43] width 65 height 38
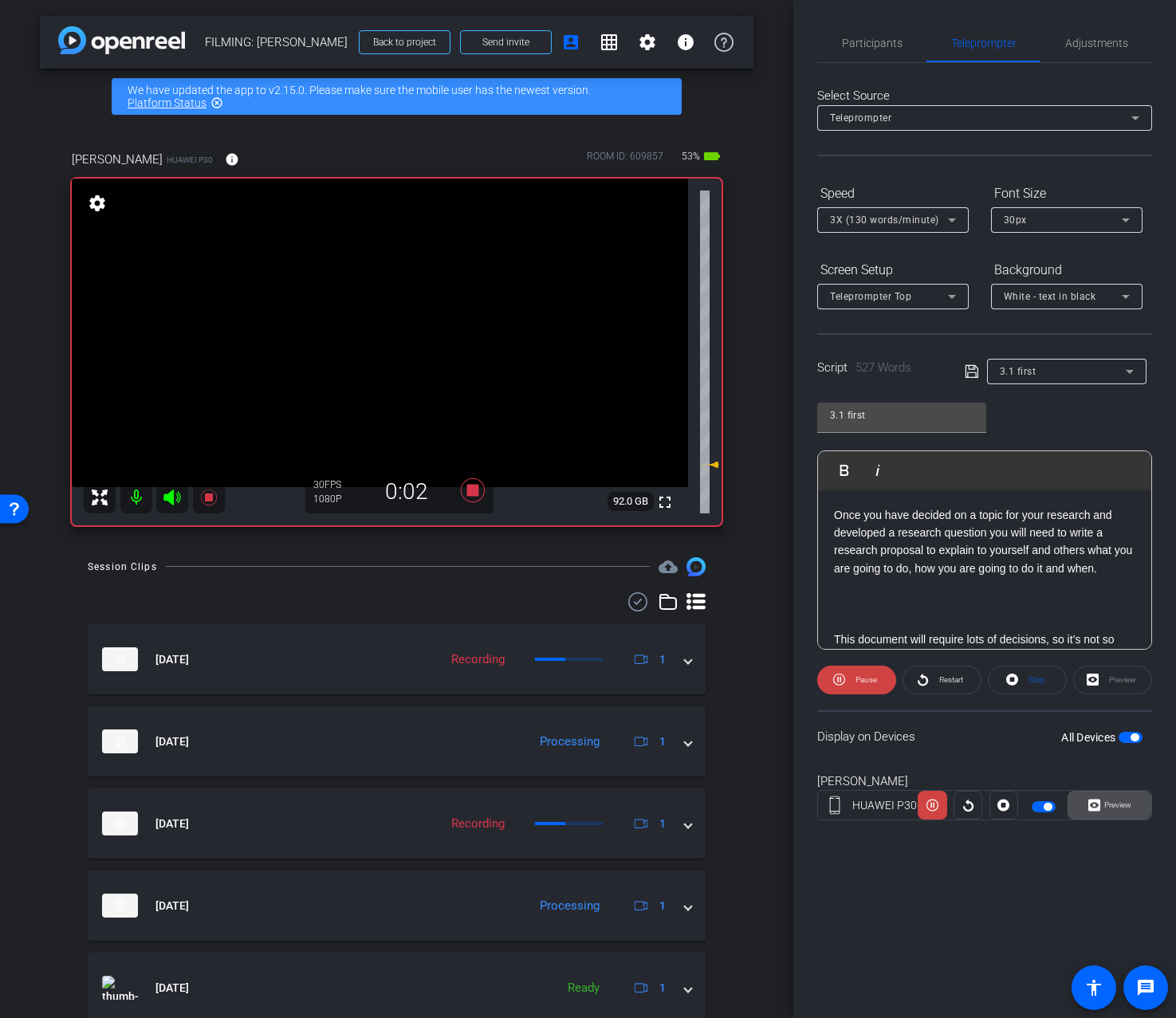
click at [1094, 813] on icon at bounding box center [1094, 805] width 12 height 24
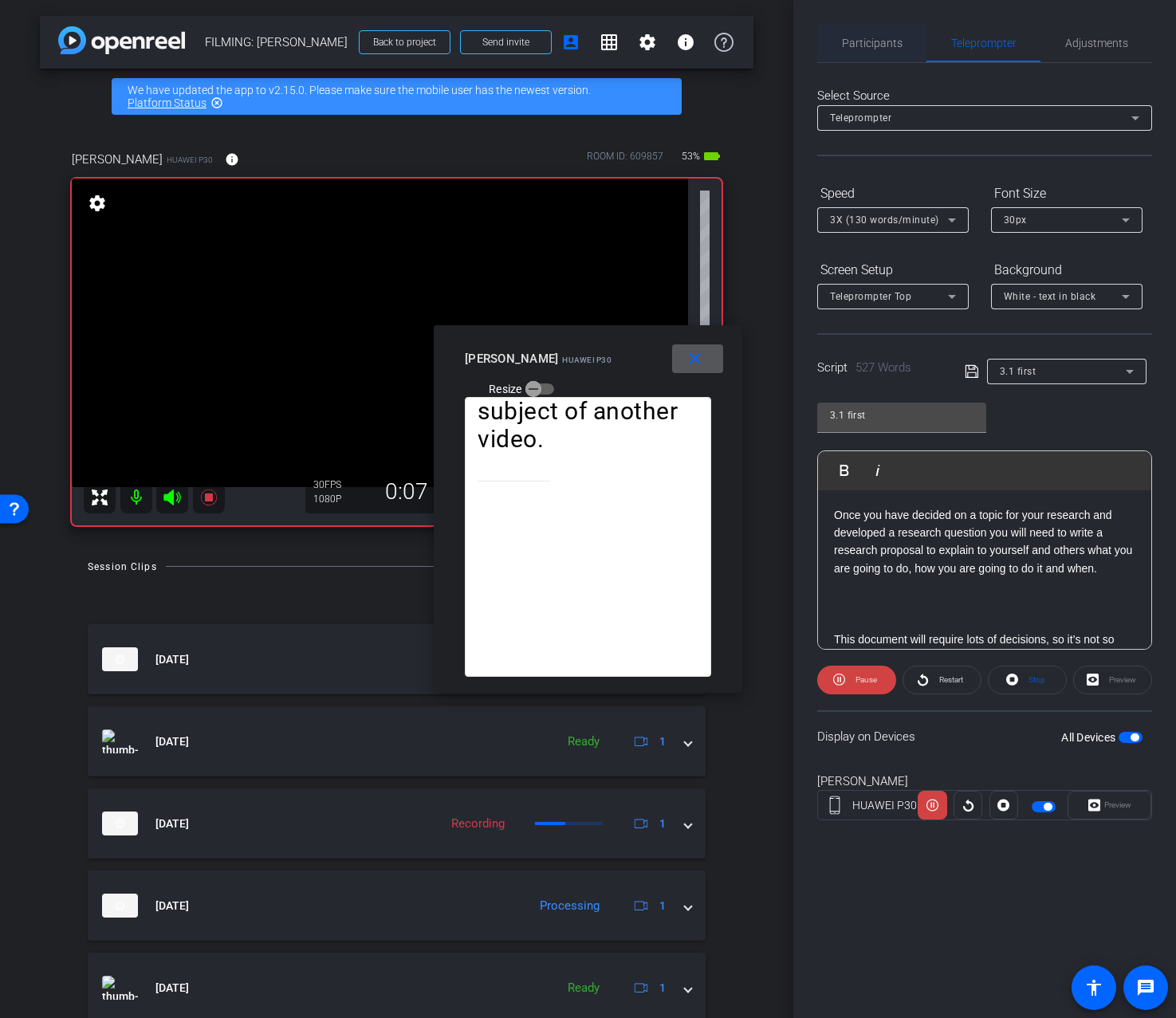
click at [884, 40] on span "Participants" at bounding box center [872, 43] width 61 height 11
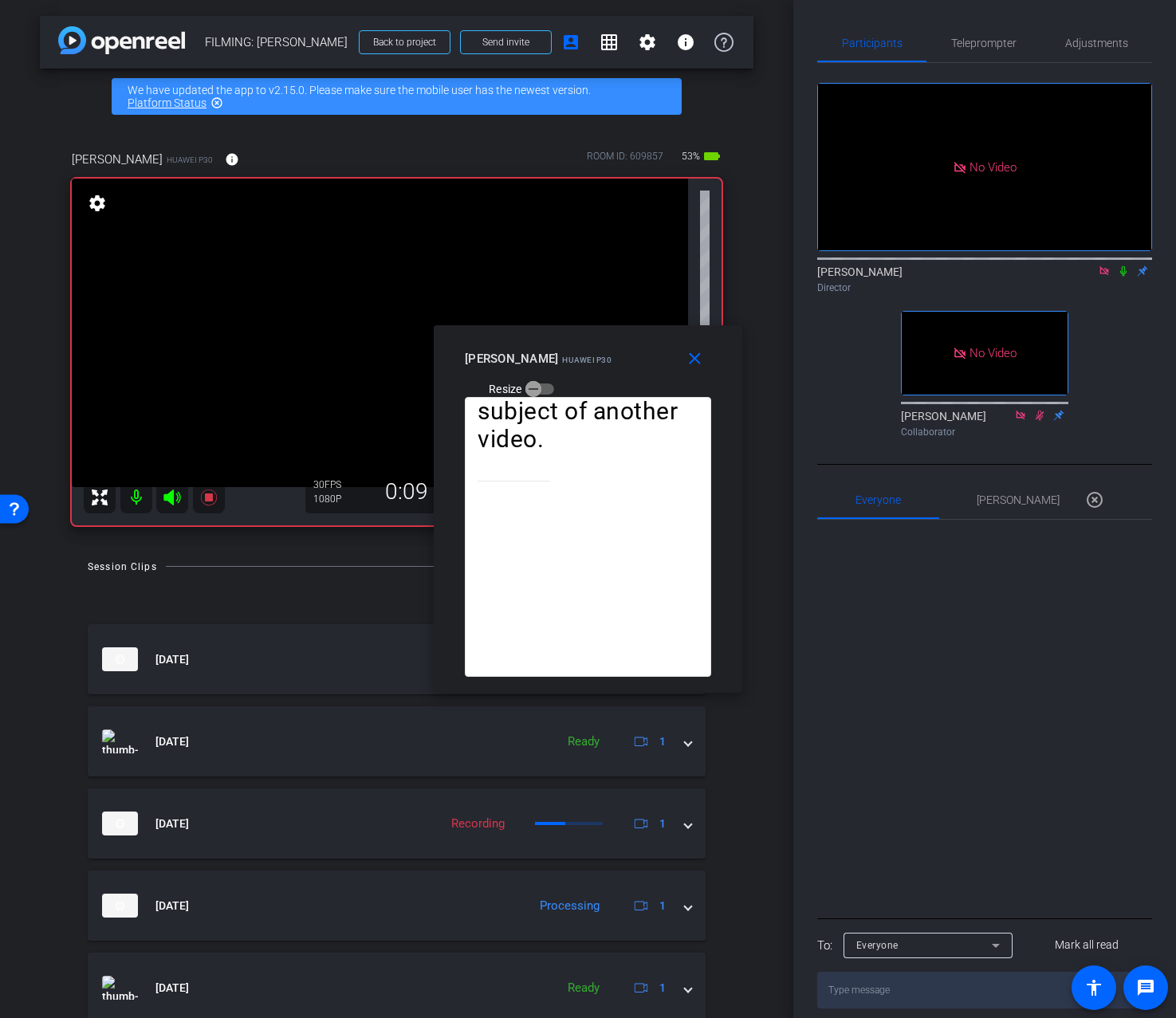
click at [1124, 270] on icon at bounding box center [1123, 270] width 13 height 11
click at [696, 367] on mat-icon "close" at bounding box center [695, 359] width 20 height 20
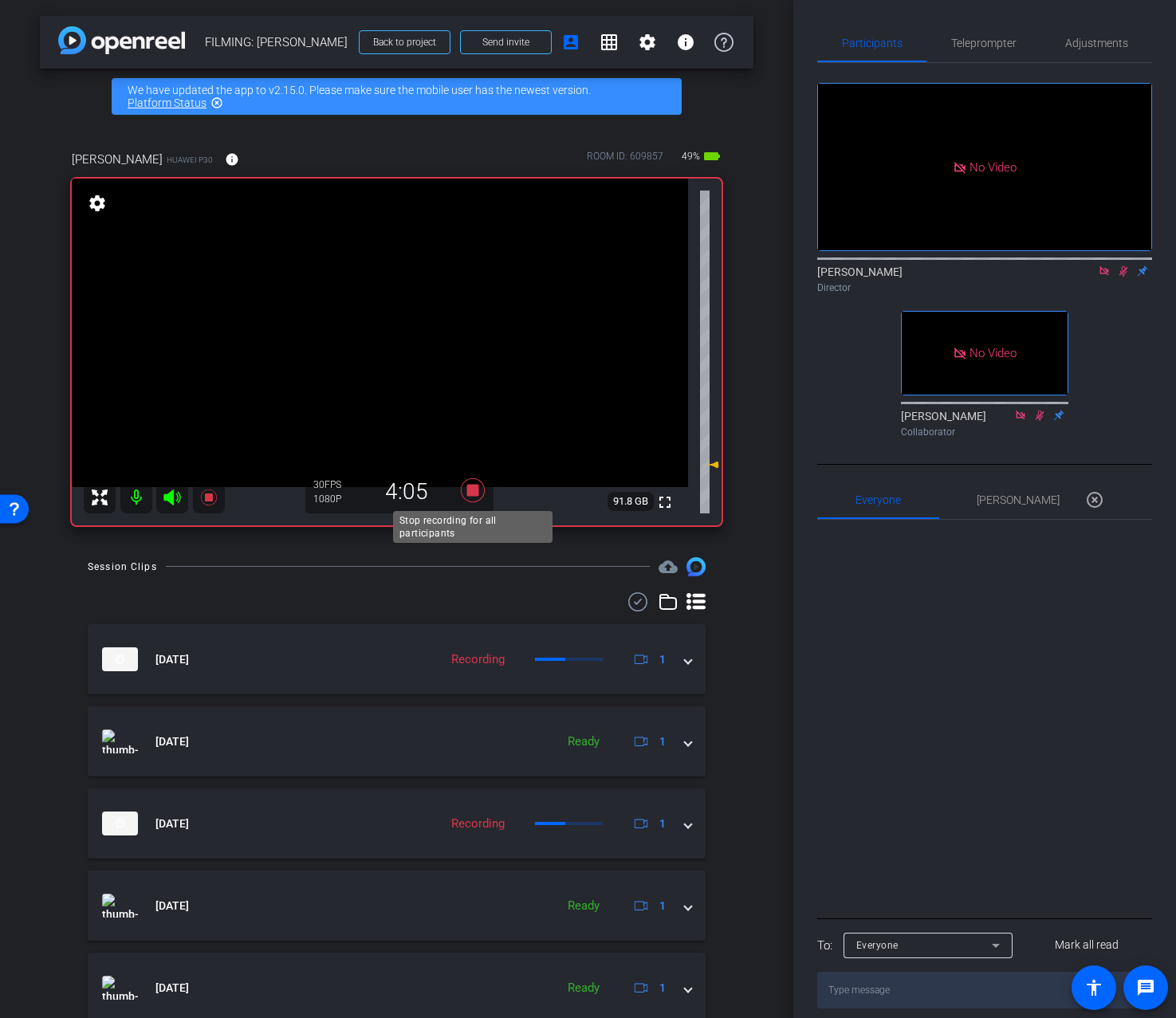
click at [476, 482] on icon at bounding box center [473, 490] width 38 height 28
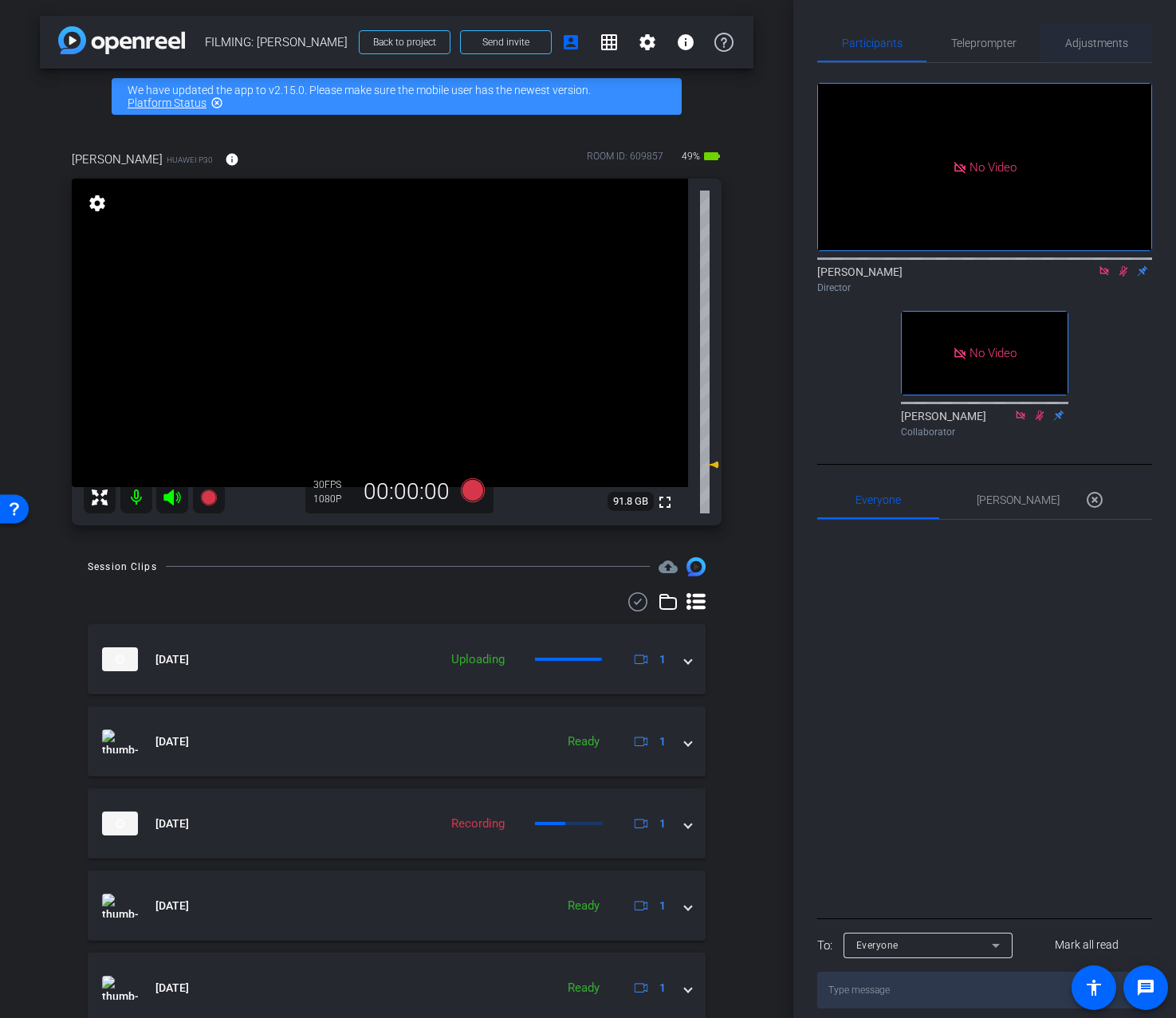
click at [1131, 42] on div "Adjustments" at bounding box center [1097, 43] width 112 height 38
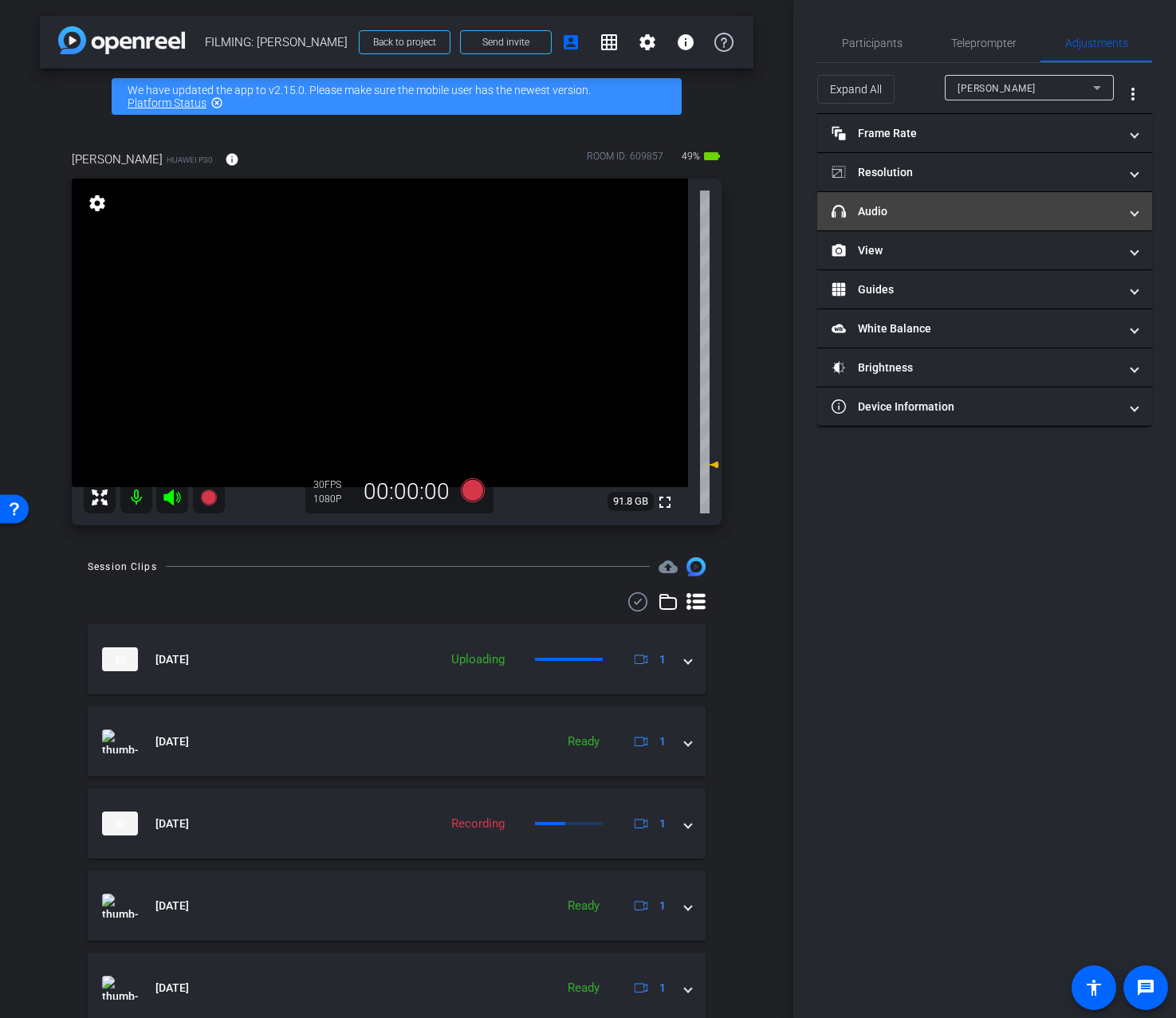
click at [1019, 221] on mat-expansion-panel-header "headphone icon Audio" at bounding box center [984, 211] width 335 height 38
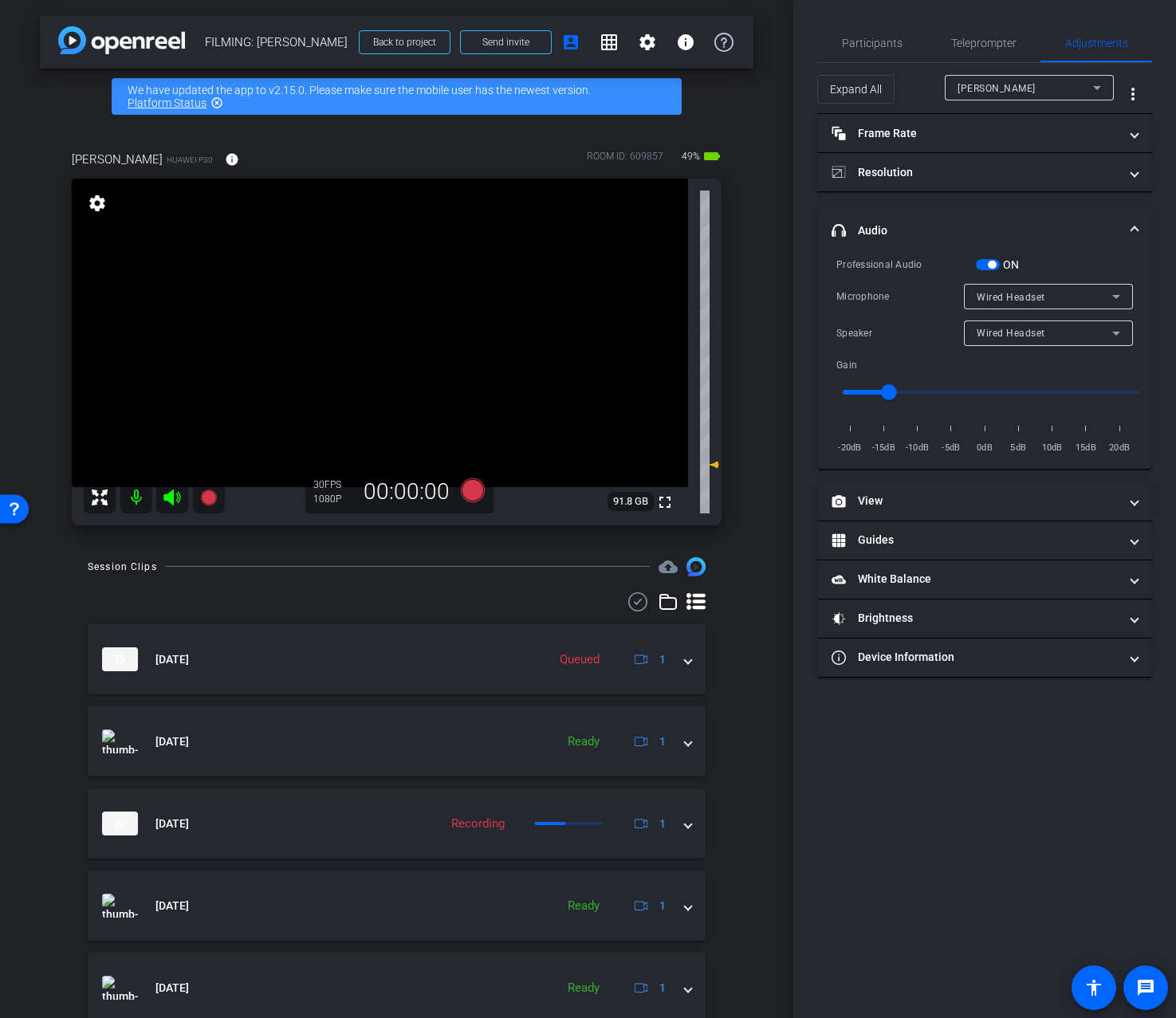
click at [1026, 331] on span "Wired Headset" at bounding box center [1011, 333] width 68 height 11
click at [996, 362] on span "Device Speaker" at bounding box center [1014, 364] width 75 height 19
type input "0"
click at [987, 390] on input "range" at bounding box center [992, 392] width 331 height 35
click at [871, 29] on span "Participants" at bounding box center [872, 43] width 61 height 38
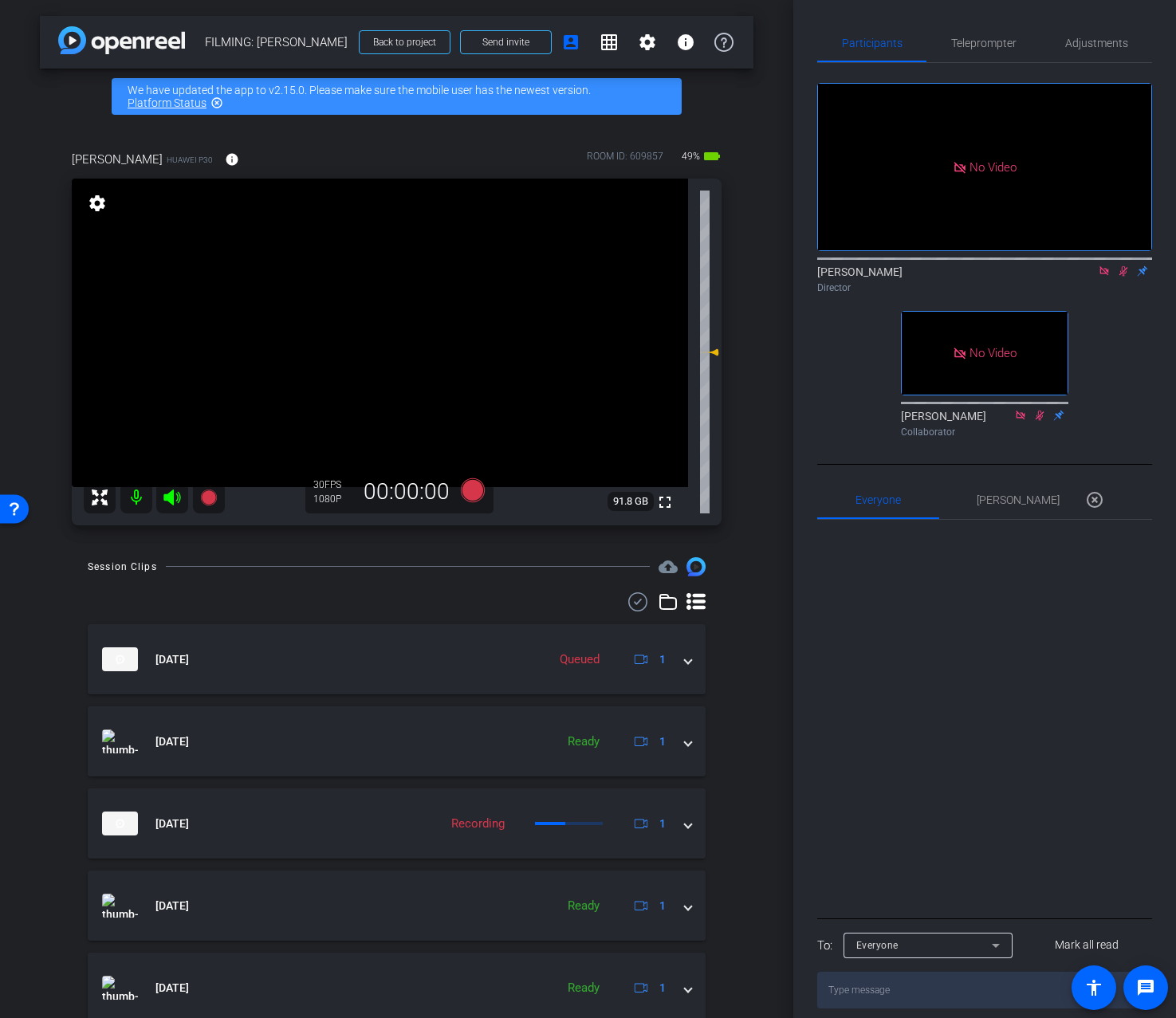
click at [1126, 274] on icon at bounding box center [1123, 270] width 13 height 11
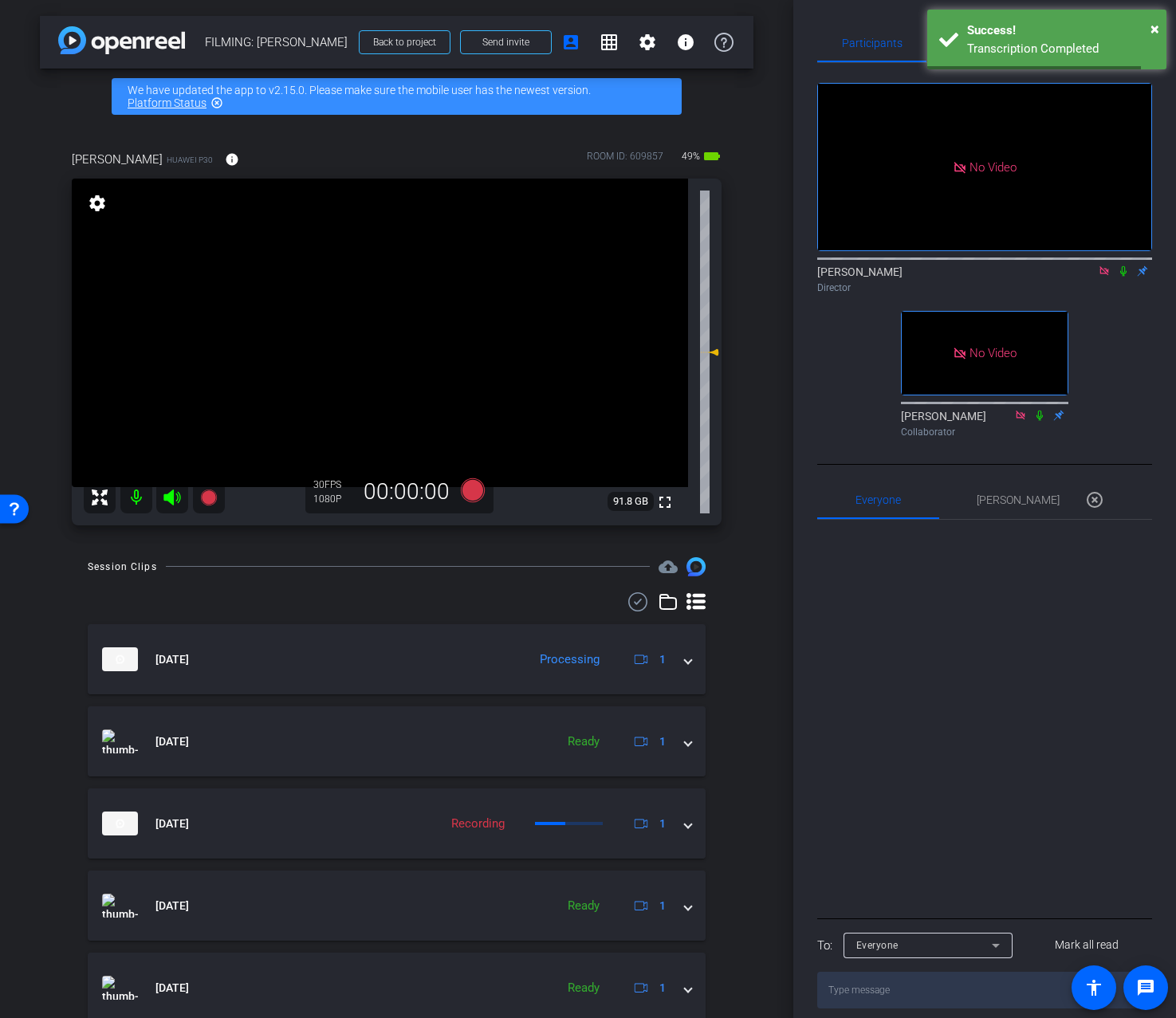
click at [978, 636] on div at bounding box center [984, 717] width 335 height 395
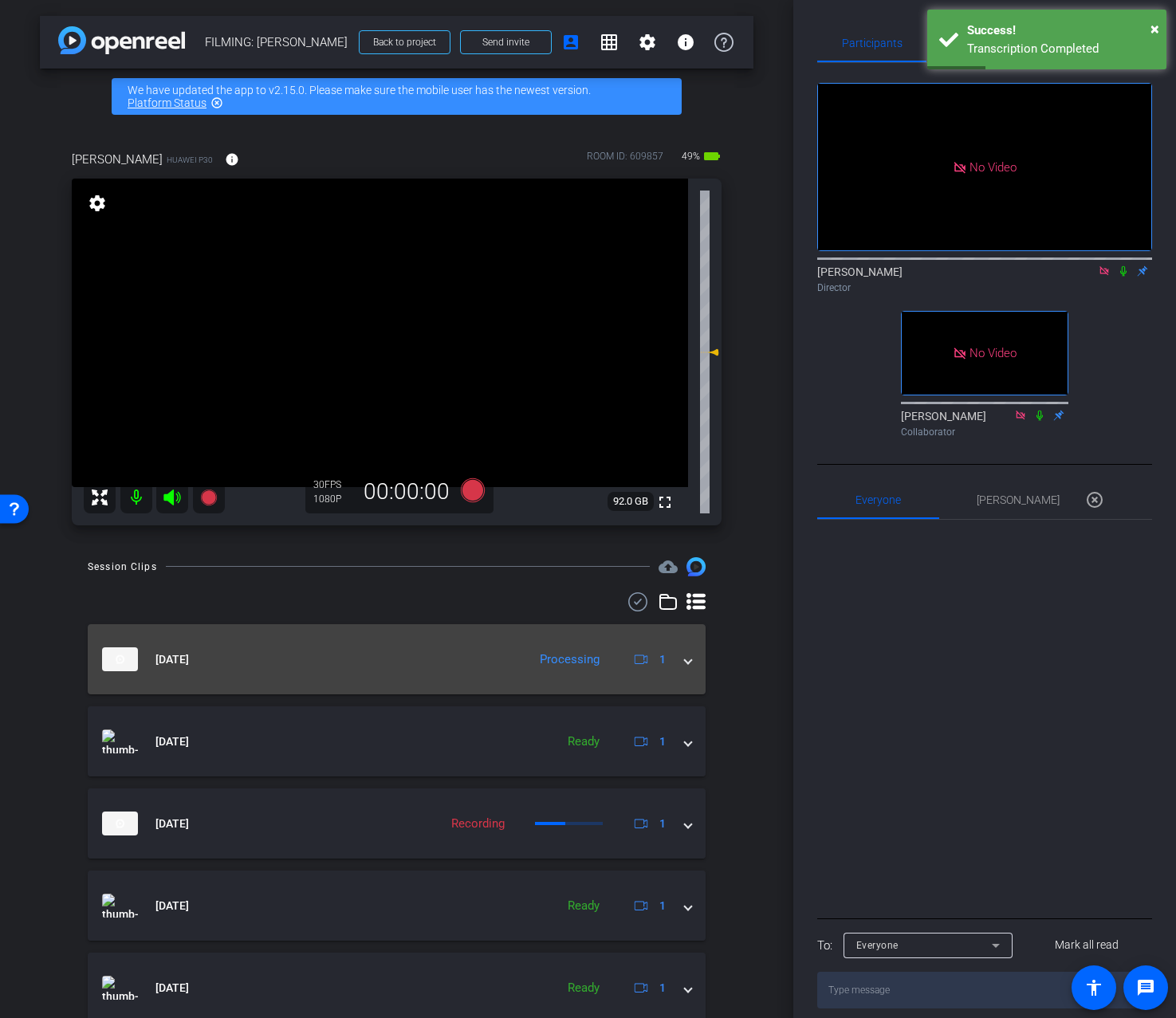
click at [694, 672] on mat-expansion-panel-header "Aug 12, 2025 Processing 1" at bounding box center [396, 659] width 618 height 70
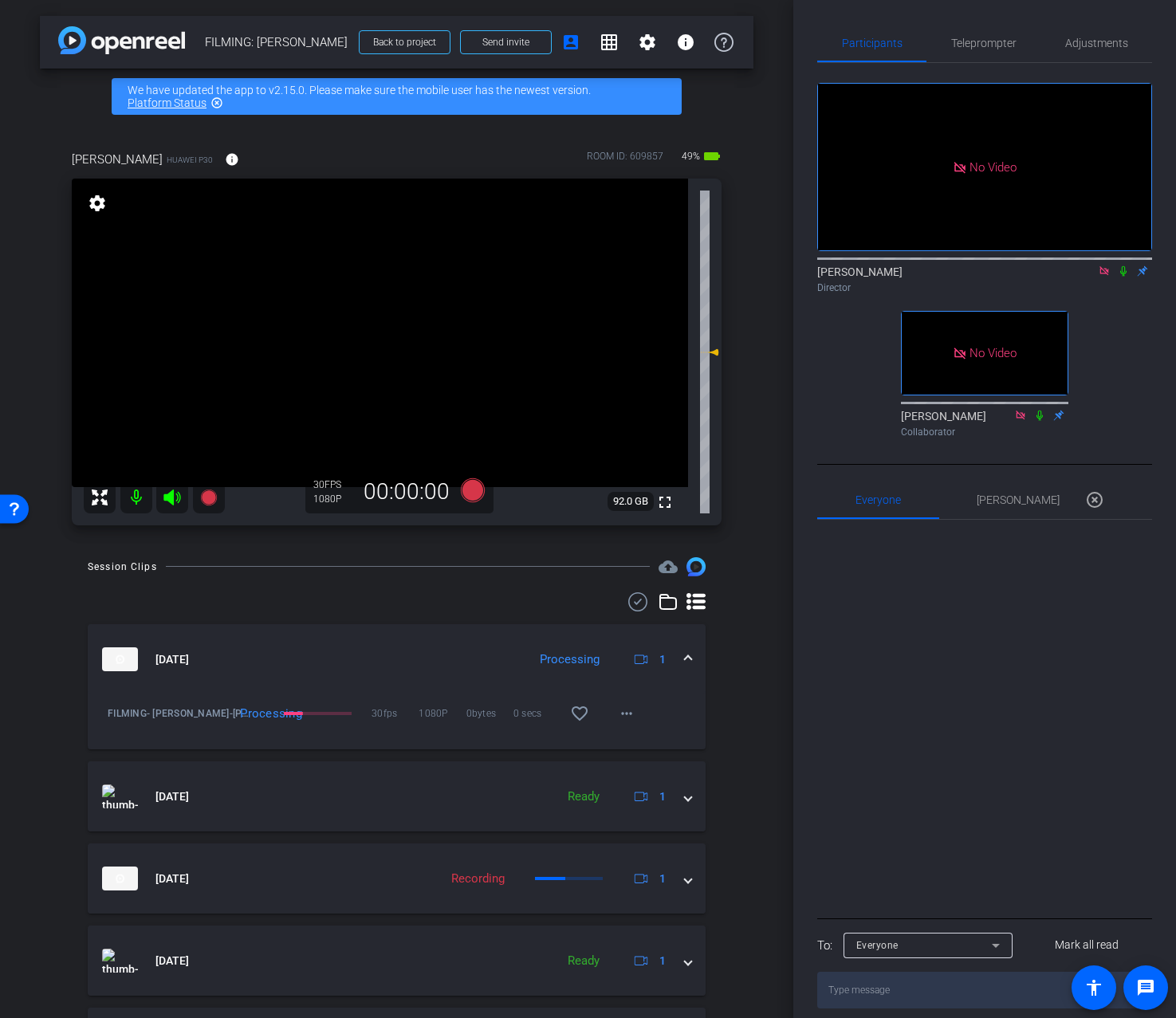
click at [762, 546] on div "arrow_back FILMING: Nicholas Walliman Back to project Send invite account_box g…" at bounding box center [396, 509] width 794 height 1018
click at [1105, 43] on span "Adjustments" at bounding box center [1097, 43] width 63 height 11
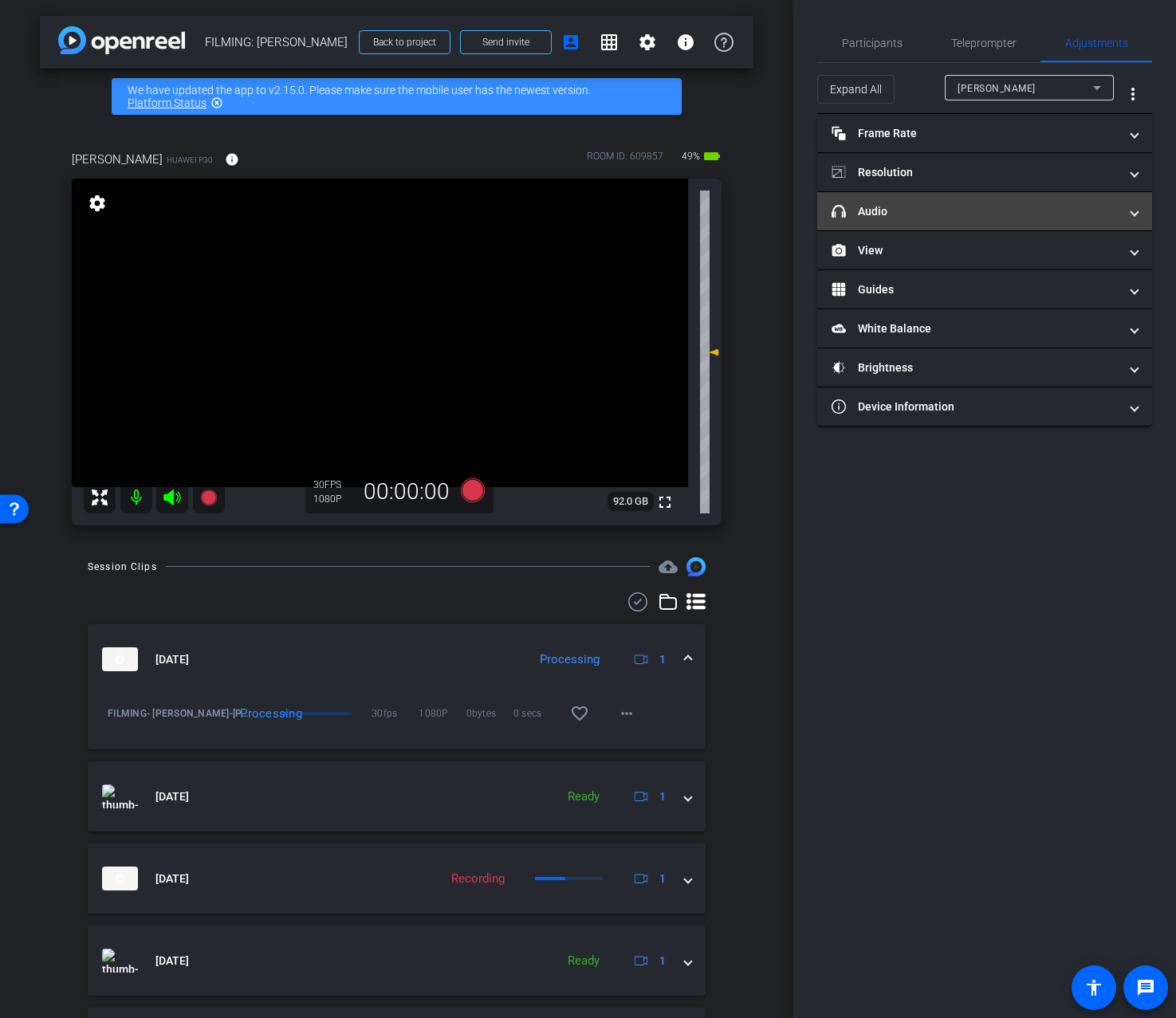
click at [979, 218] on mat-panel-title "headphone icon Audio" at bounding box center [976, 212] width 287 height 17
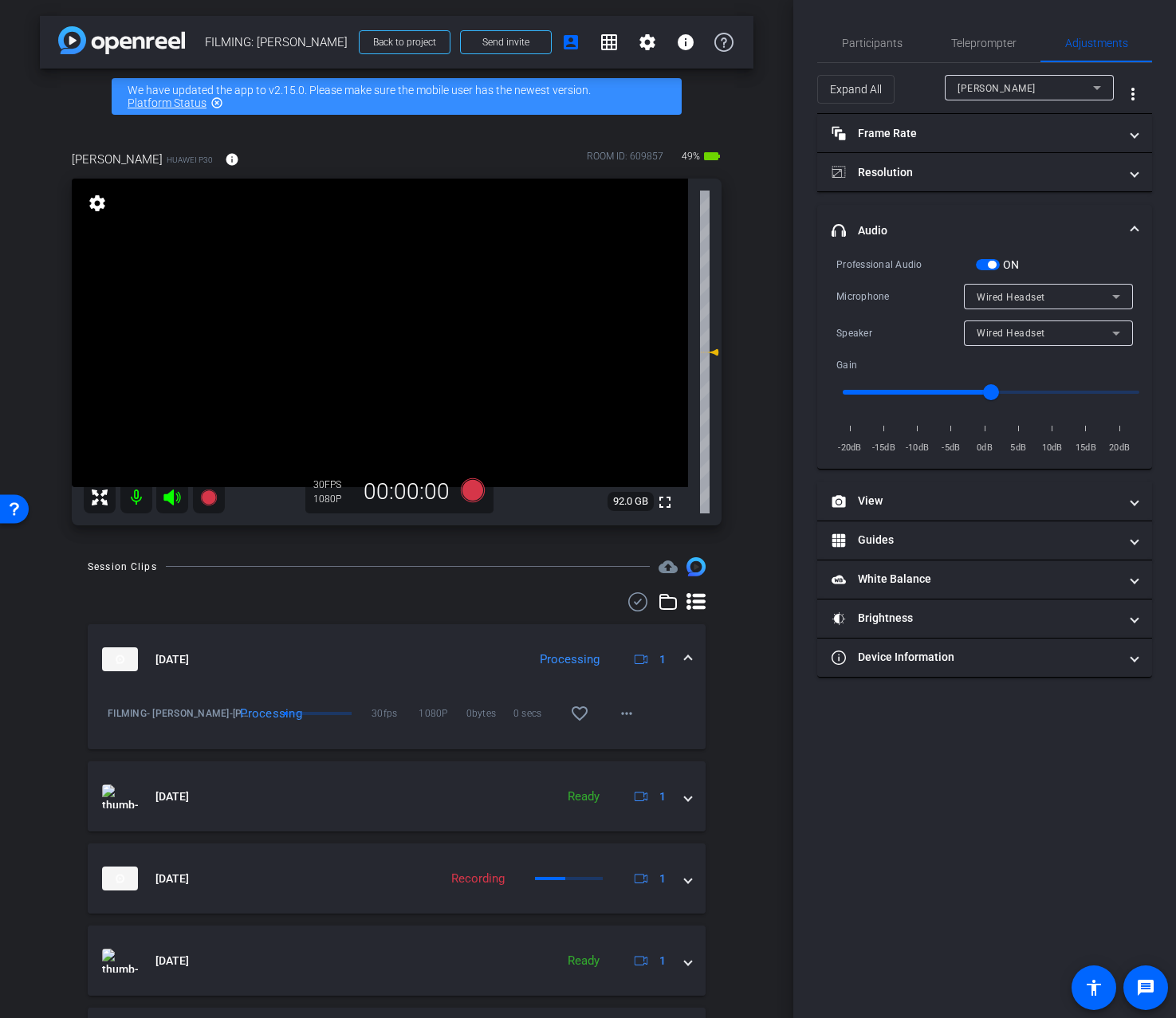
click at [1041, 342] on div "Wired Headset" at bounding box center [1044, 333] width 135 height 20
click at [1022, 363] on span "Device Speaker" at bounding box center [1014, 364] width 75 height 19
click at [901, 48] on div "Participants" at bounding box center [871, 43] width 109 height 38
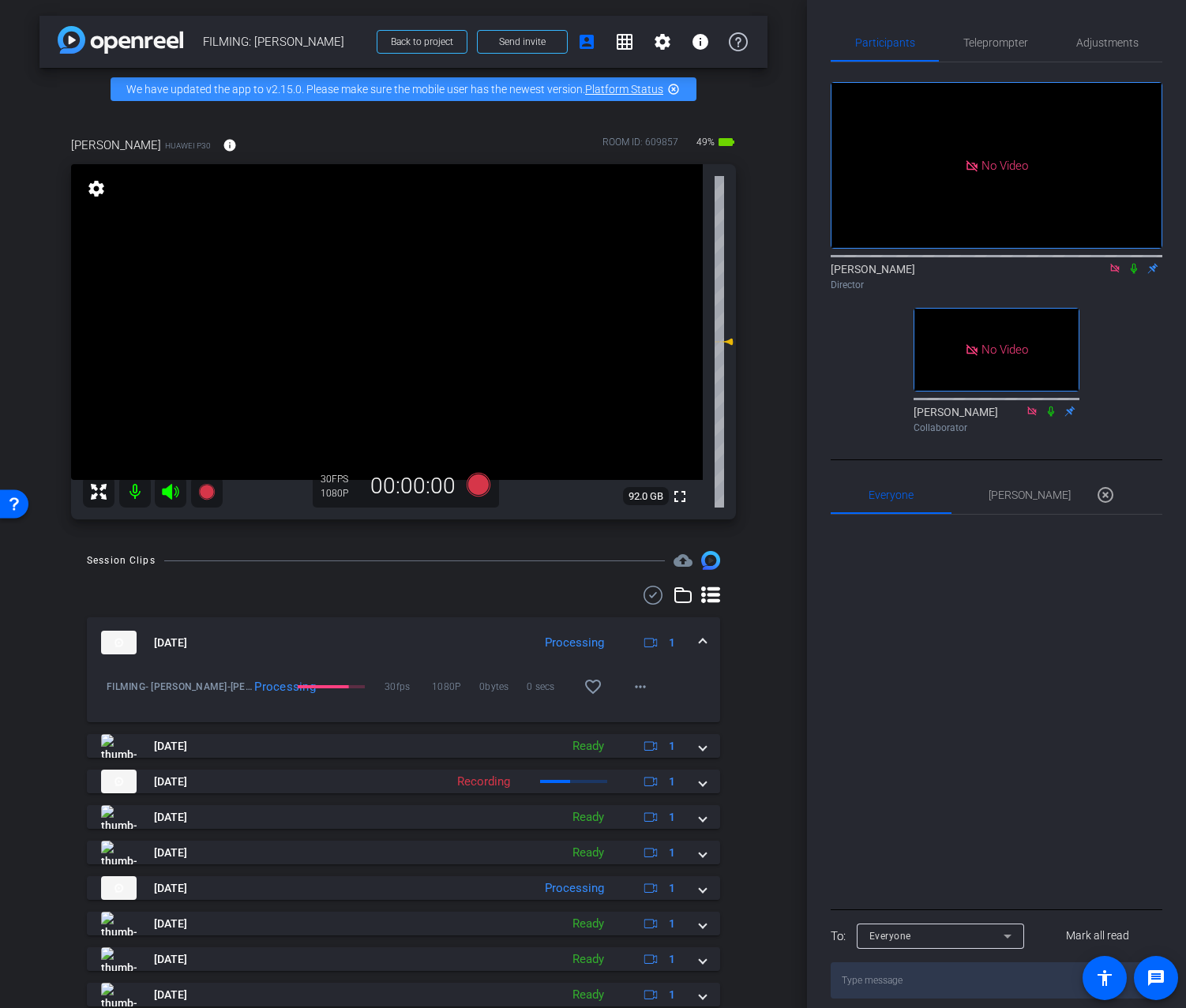
click at [2, 74] on div "arrow_back FILMING: Nicholas Walliman Back to project Send invite account_box g…" at bounding box center [403, 504] width 807 height 1008
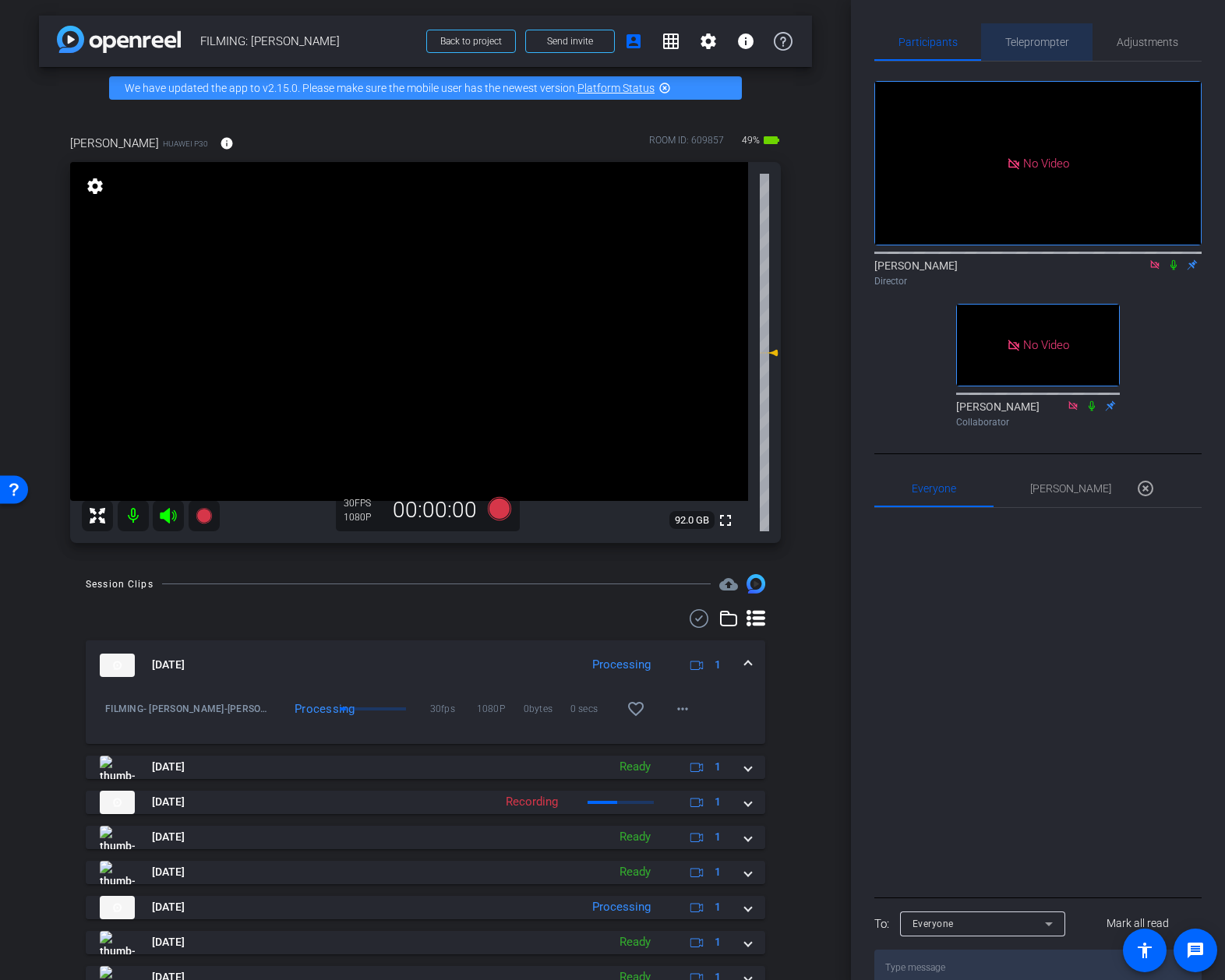
click at [1035, 52] on span "Teleprompter" at bounding box center [1037, 42] width 64 height 38
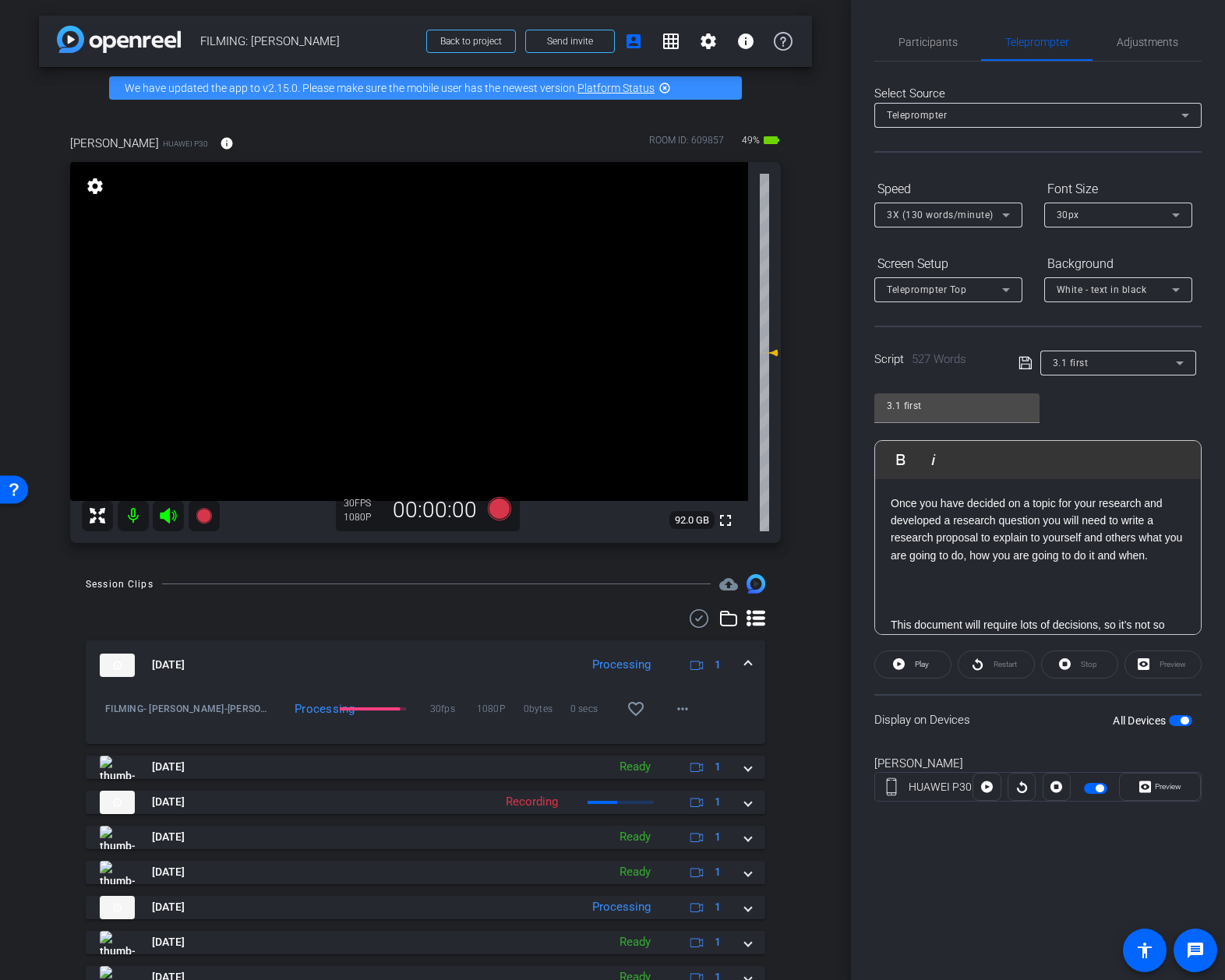
click at [1029, 364] on icon at bounding box center [1025, 363] width 14 height 19
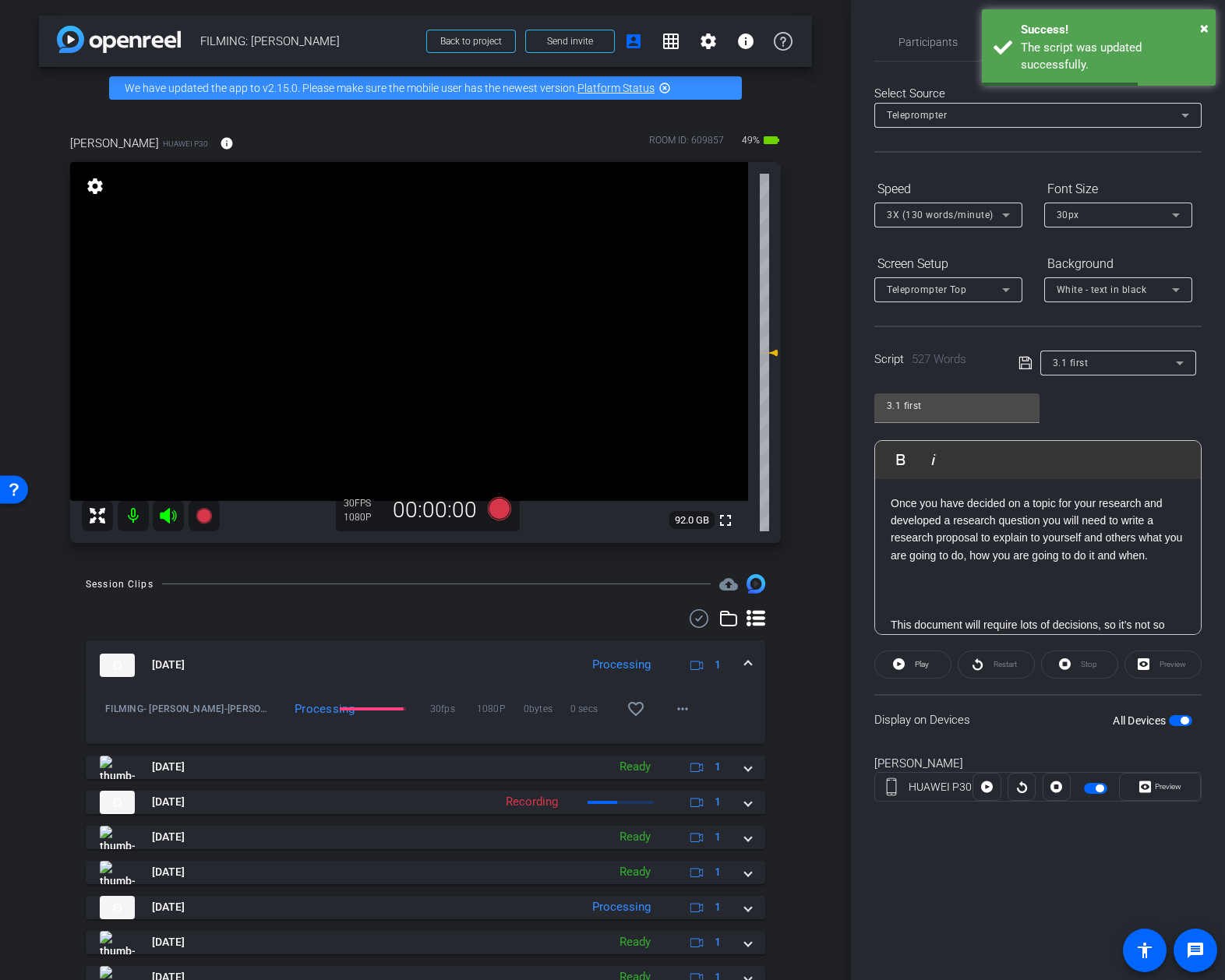
click at [1064, 364] on span "3.1 first" at bounding box center [1071, 363] width 36 height 11
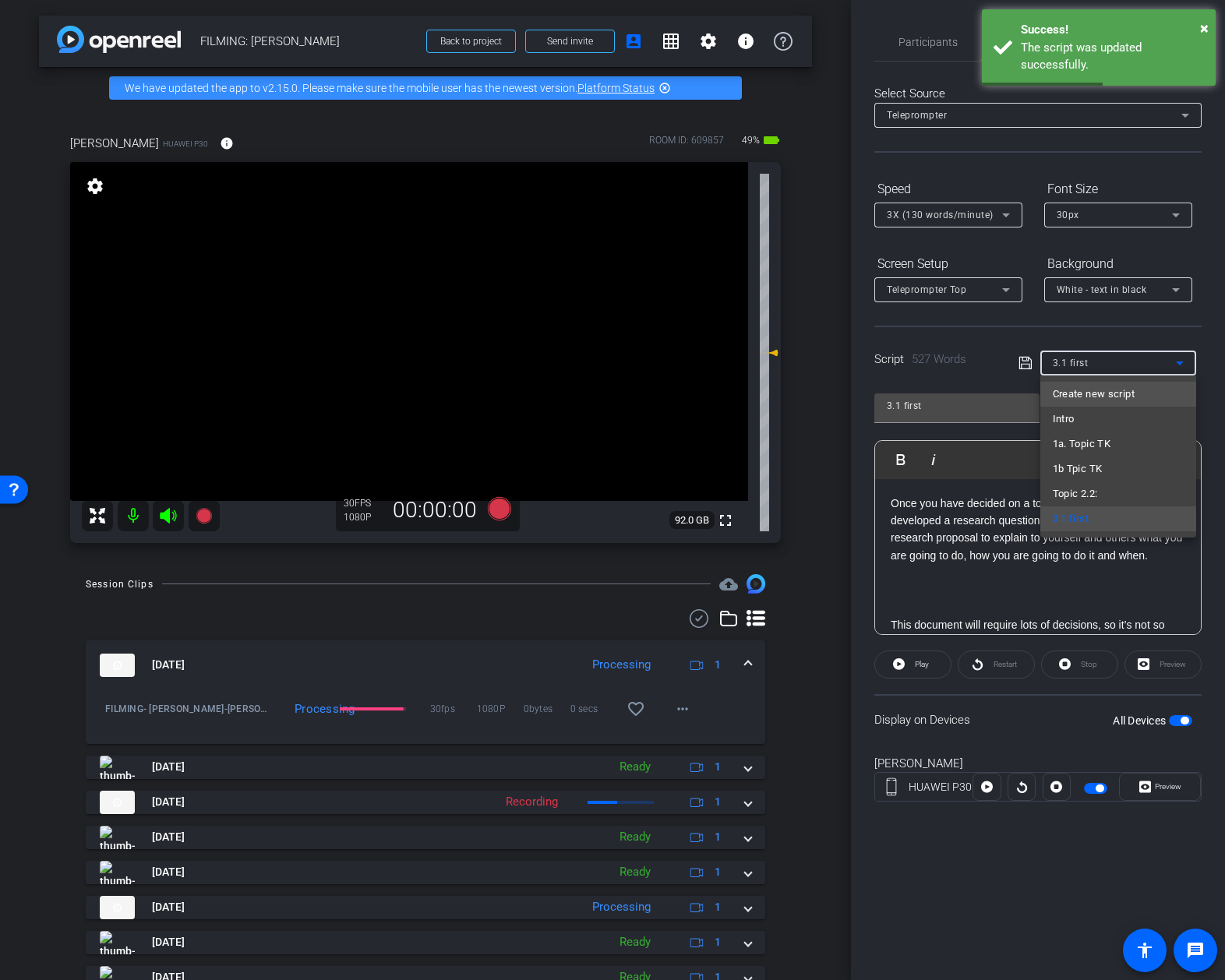
click at [1065, 394] on span "Create new script" at bounding box center [1094, 394] width 82 height 19
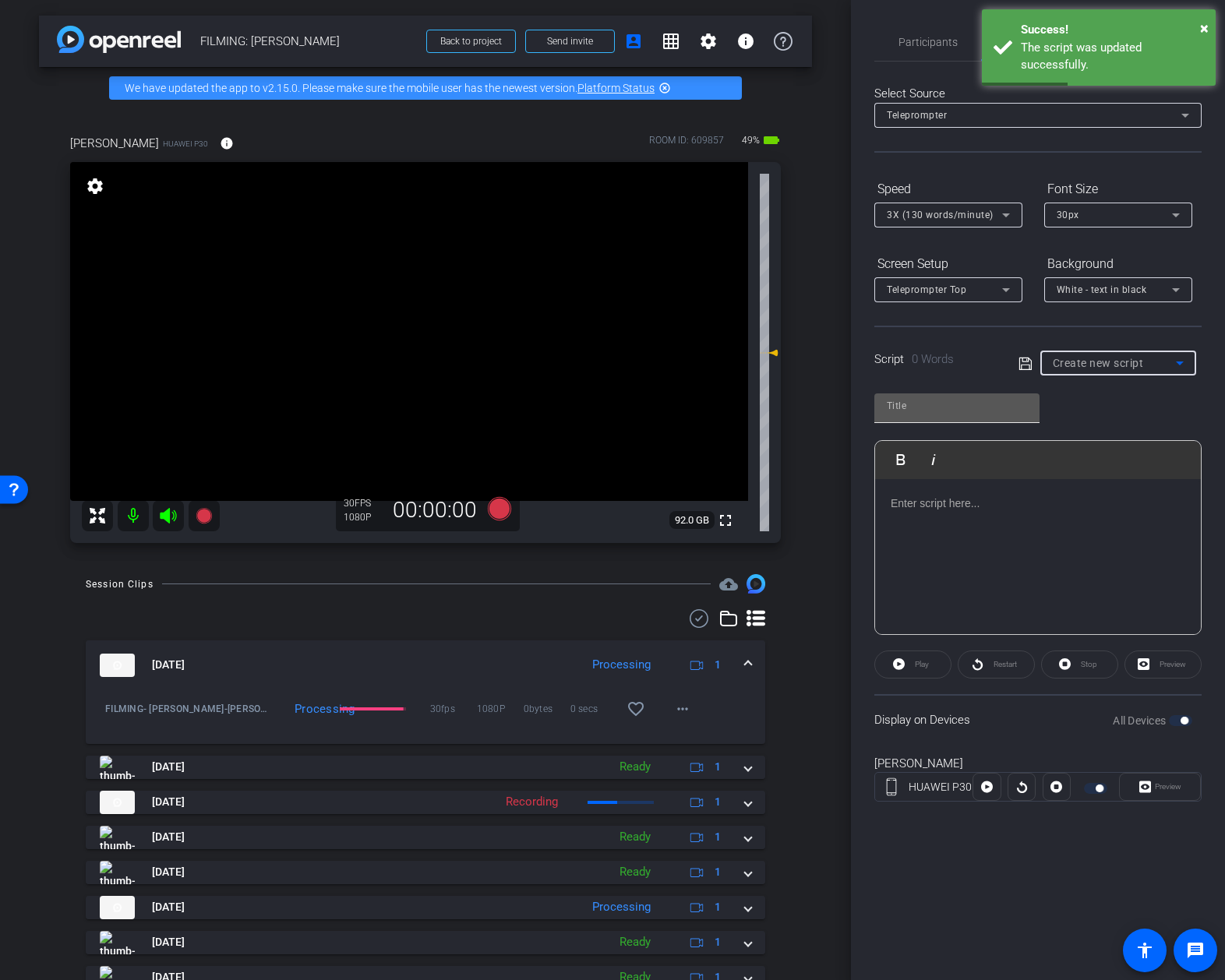
click at [988, 405] on input "text" at bounding box center [957, 405] width 140 height 19
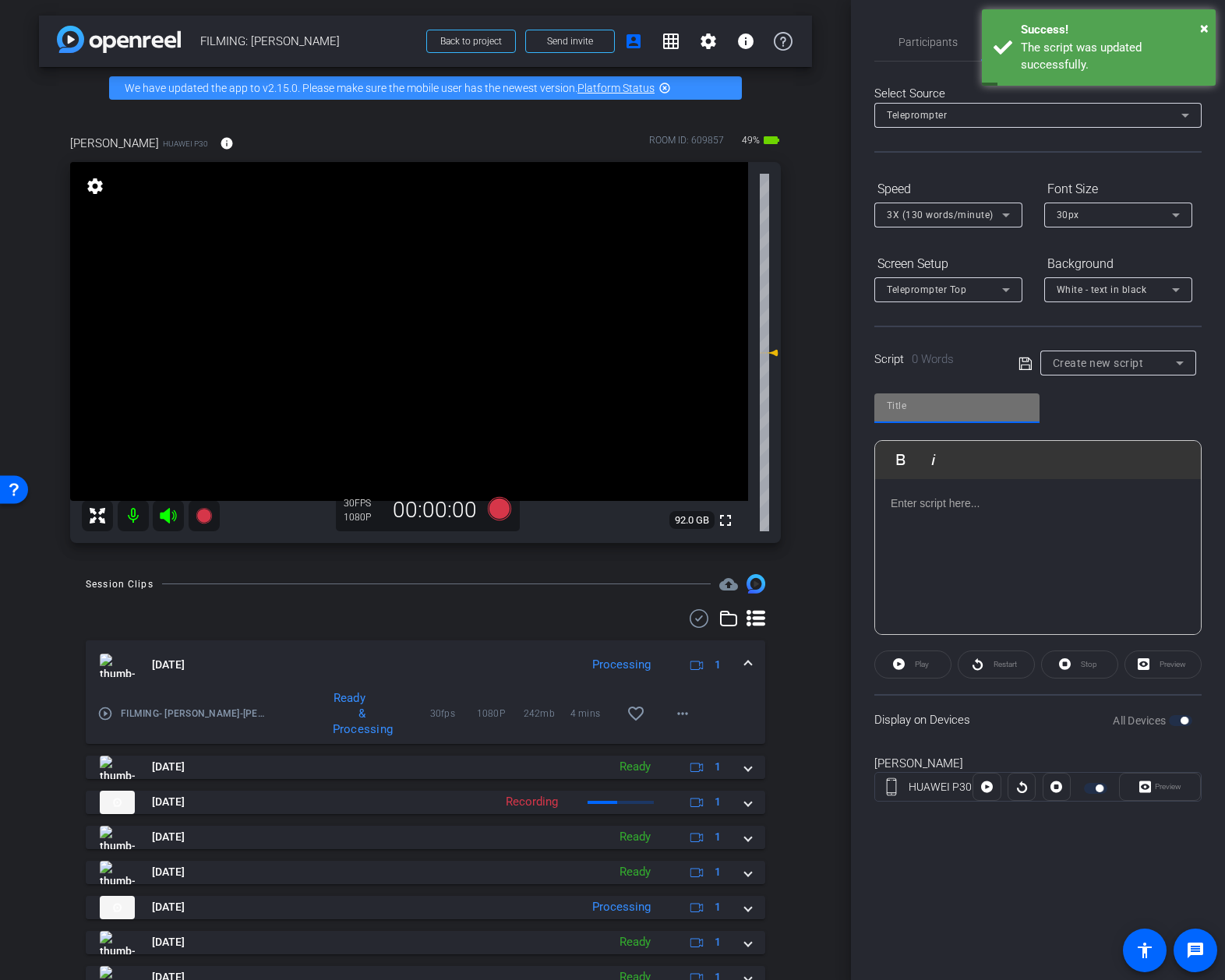
click at [1144, 398] on div "Play Play from this location Play Selected Play and display the selected text o…" at bounding box center [1037, 508] width 327 height 254
click at [1145, 364] on div "Create new script" at bounding box center [1114, 363] width 123 height 19
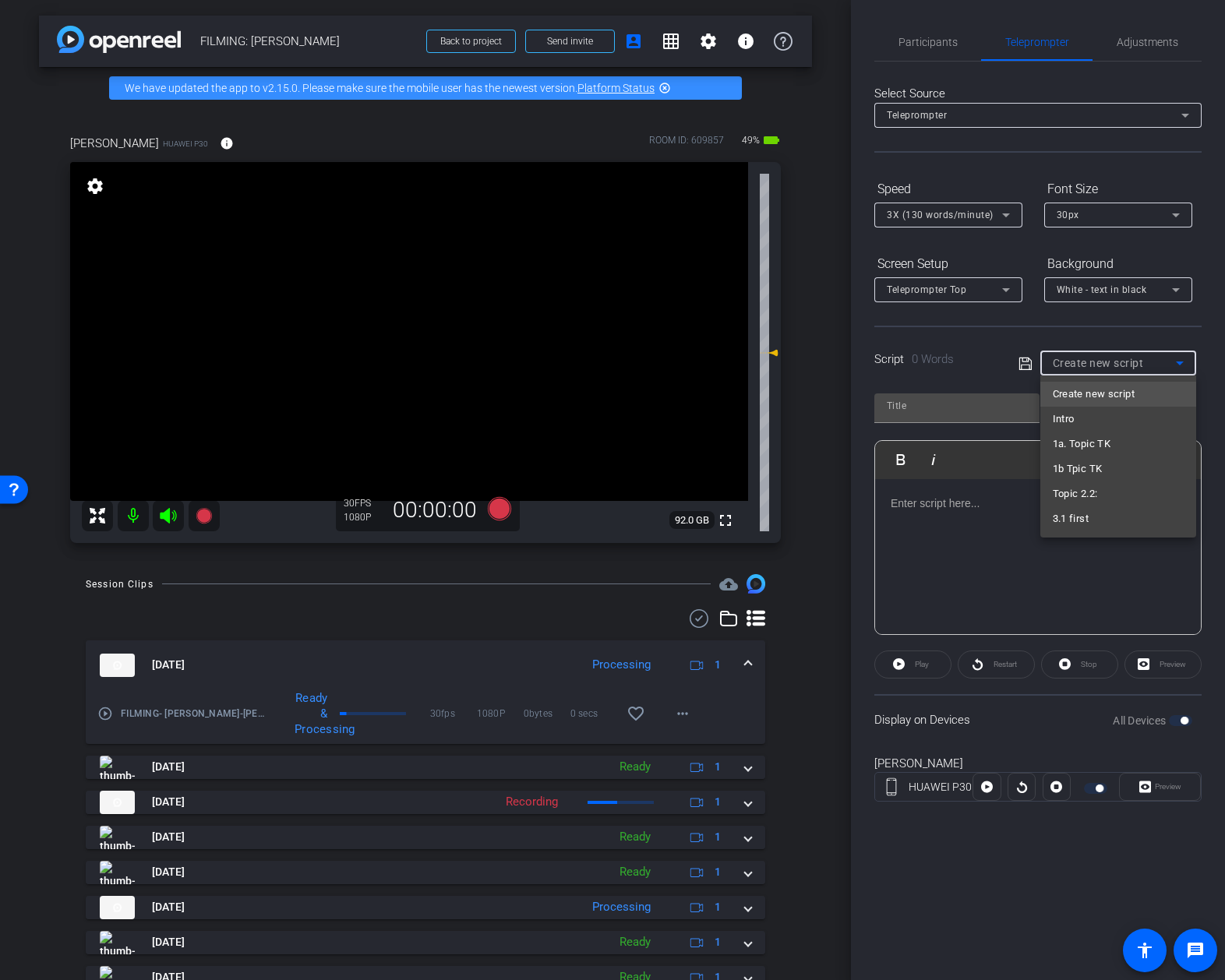
click at [1024, 336] on div at bounding box center [612, 490] width 1225 height 980
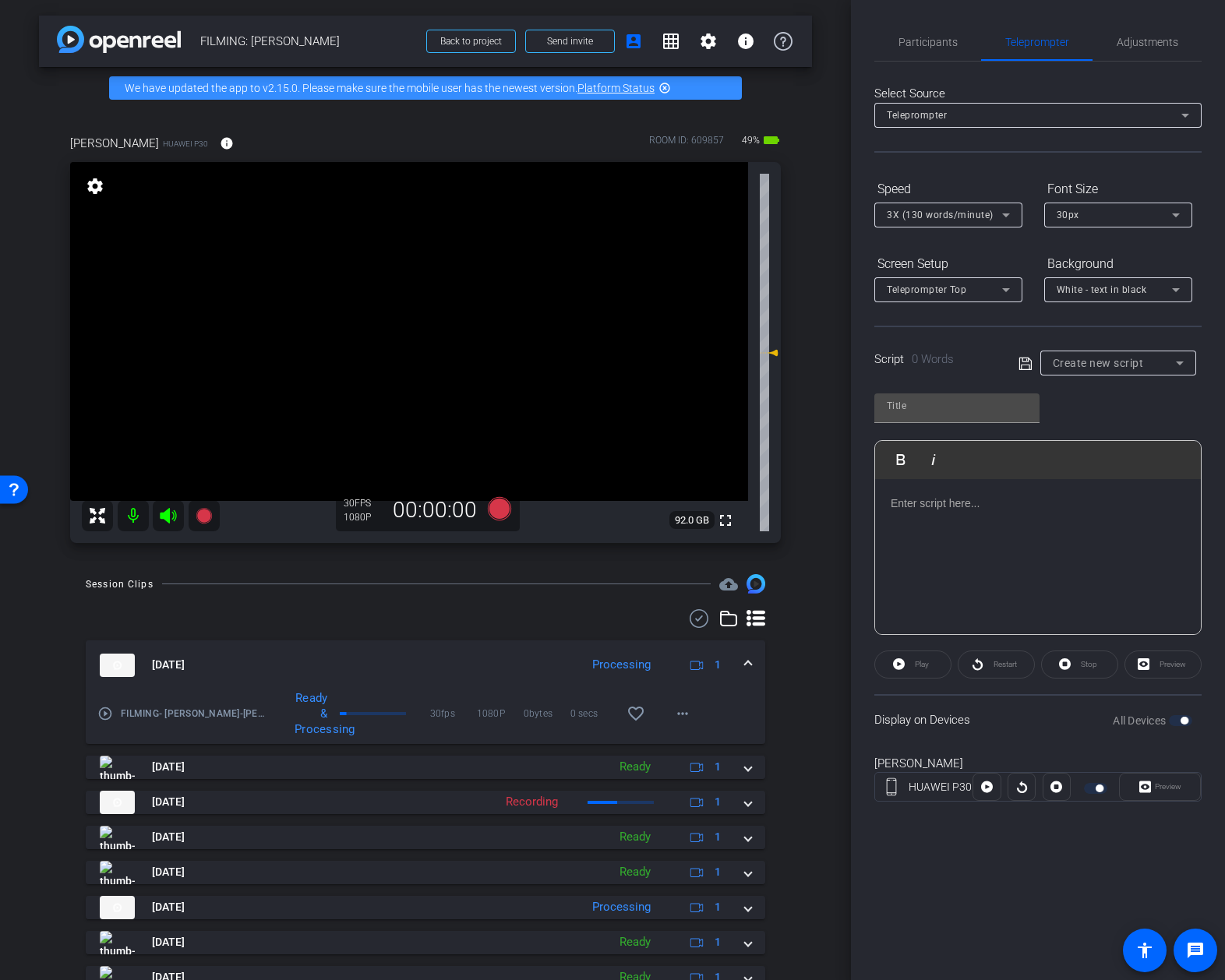
click at [1024, 336] on div "Script 0 Words Create new script" at bounding box center [1037, 350] width 327 height 50
click at [919, 25] on span "Participants" at bounding box center [928, 42] width 60 height 38
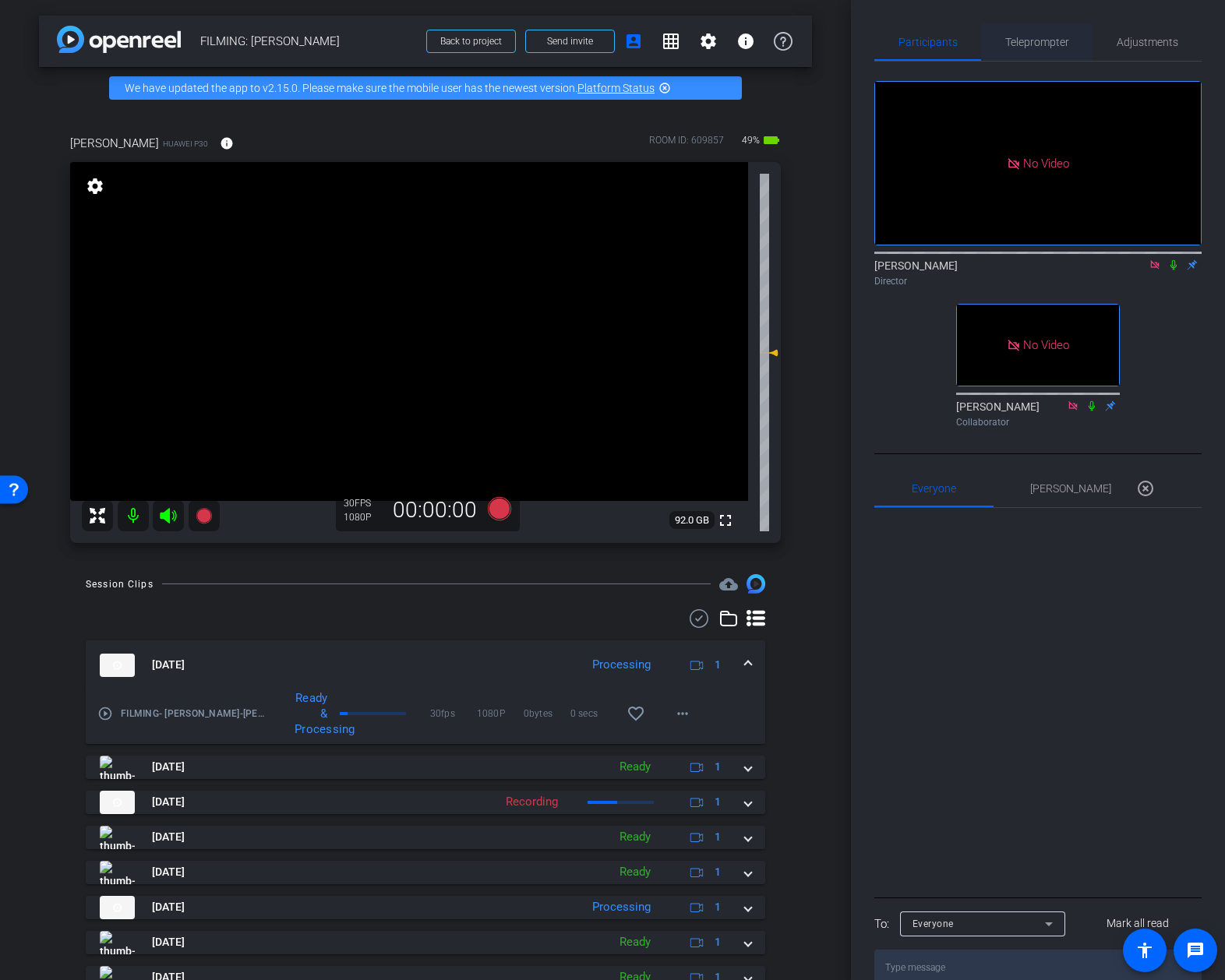
click at [1028, 46] on span "Teleprompter" at bounding box center [1037, 42] width 64 height 11
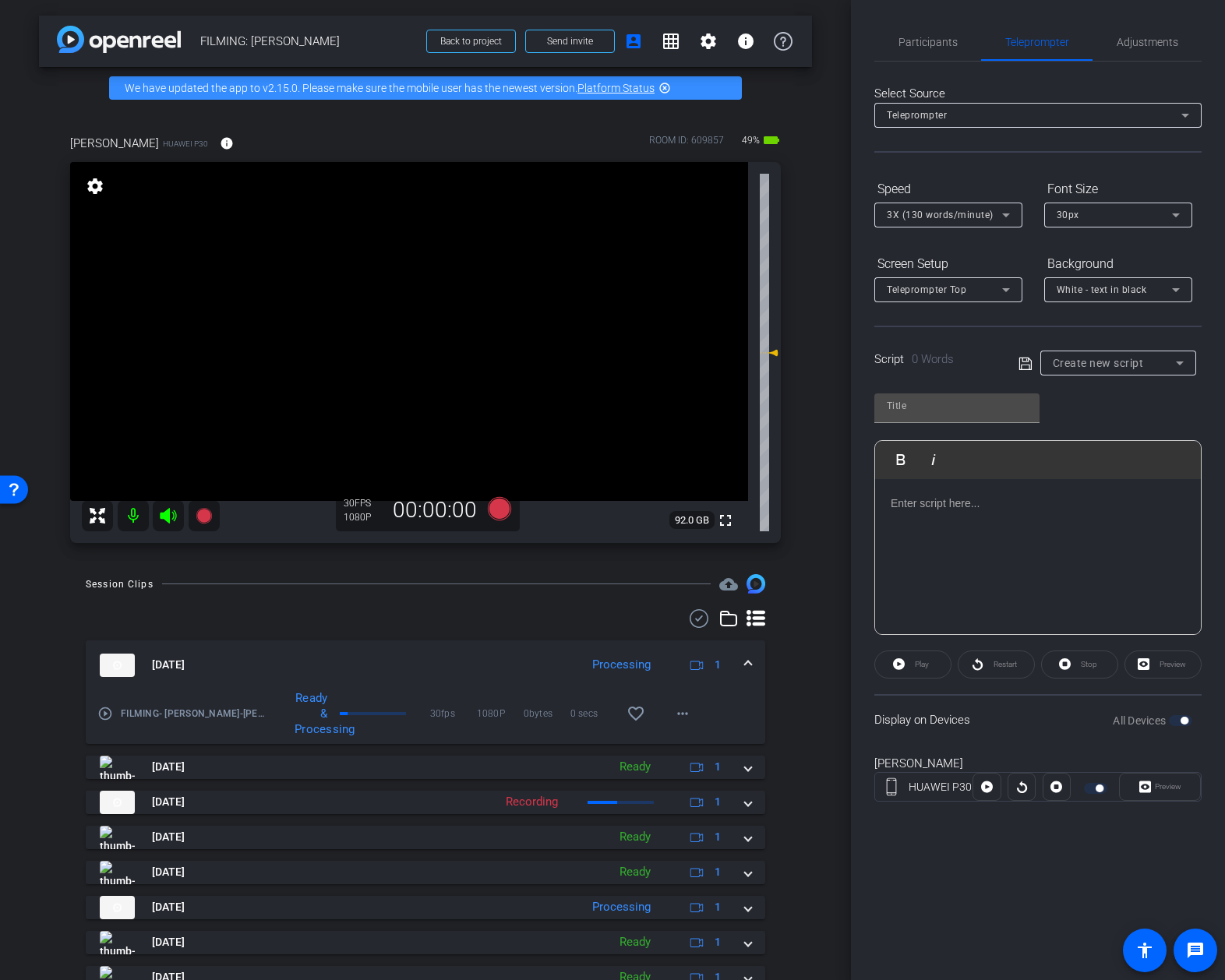
click at [1041, 546] on div at bounding box center [1037, 557] width 325 height 156
click at [920, 406] on input "text" at bounding box center [957, 405] width 140 height 19
click at [883, 408] on div "introduction" at bounding box center [957, 408] width 166 height 29
click at [884, 405] on div "introduction" at bounding box center [957, 408] width 166 height 29
click at [885, 404] on div "introduction" at bounding box center [957, 408] width 166 height 29
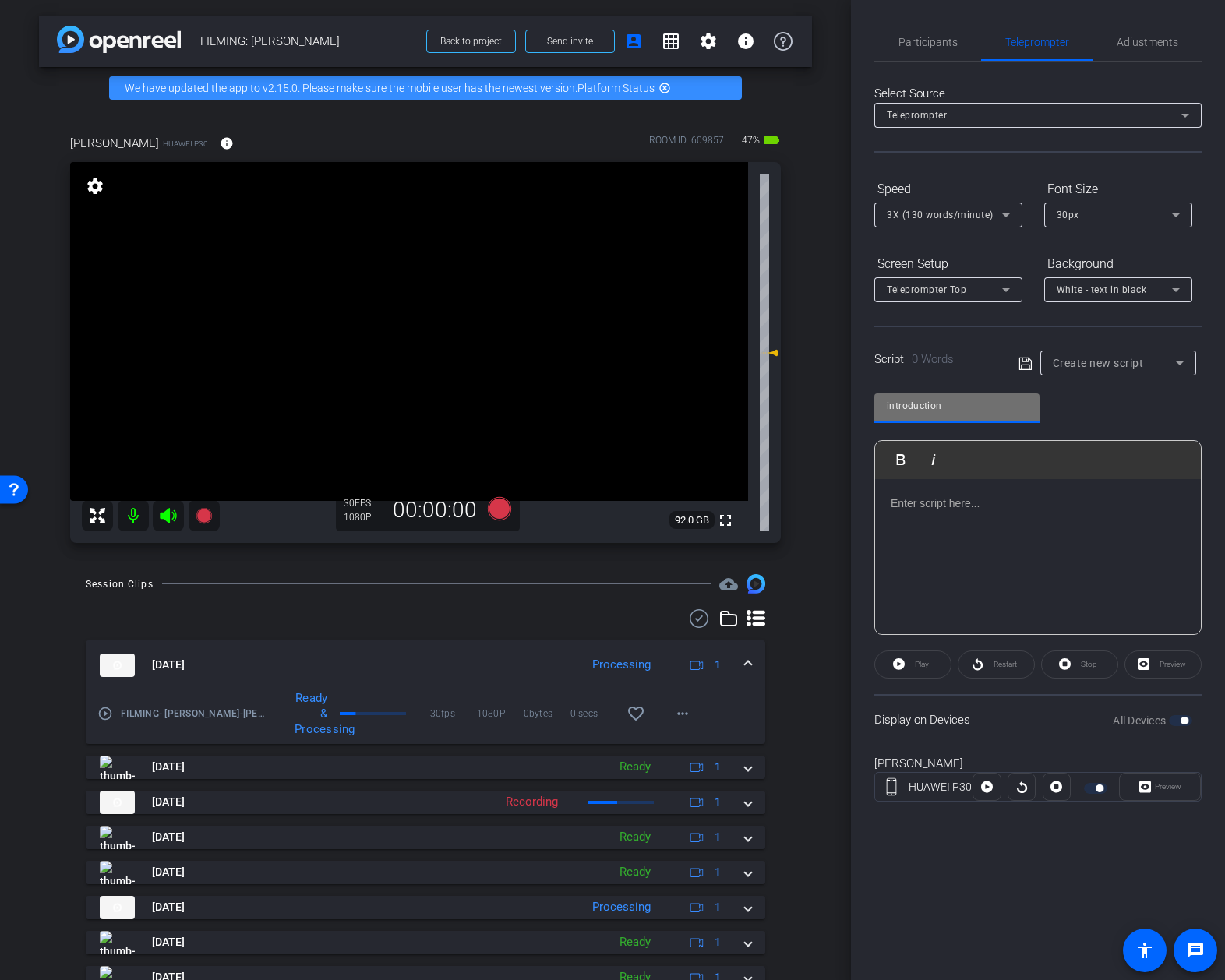
click at [887, 404] on input "introduction" at bounding box center [957, 405] width 140 height 19
click at [919, 407] on input "introduction" at bounding box center [957, 405] width 140 height 19
type input "short intros"
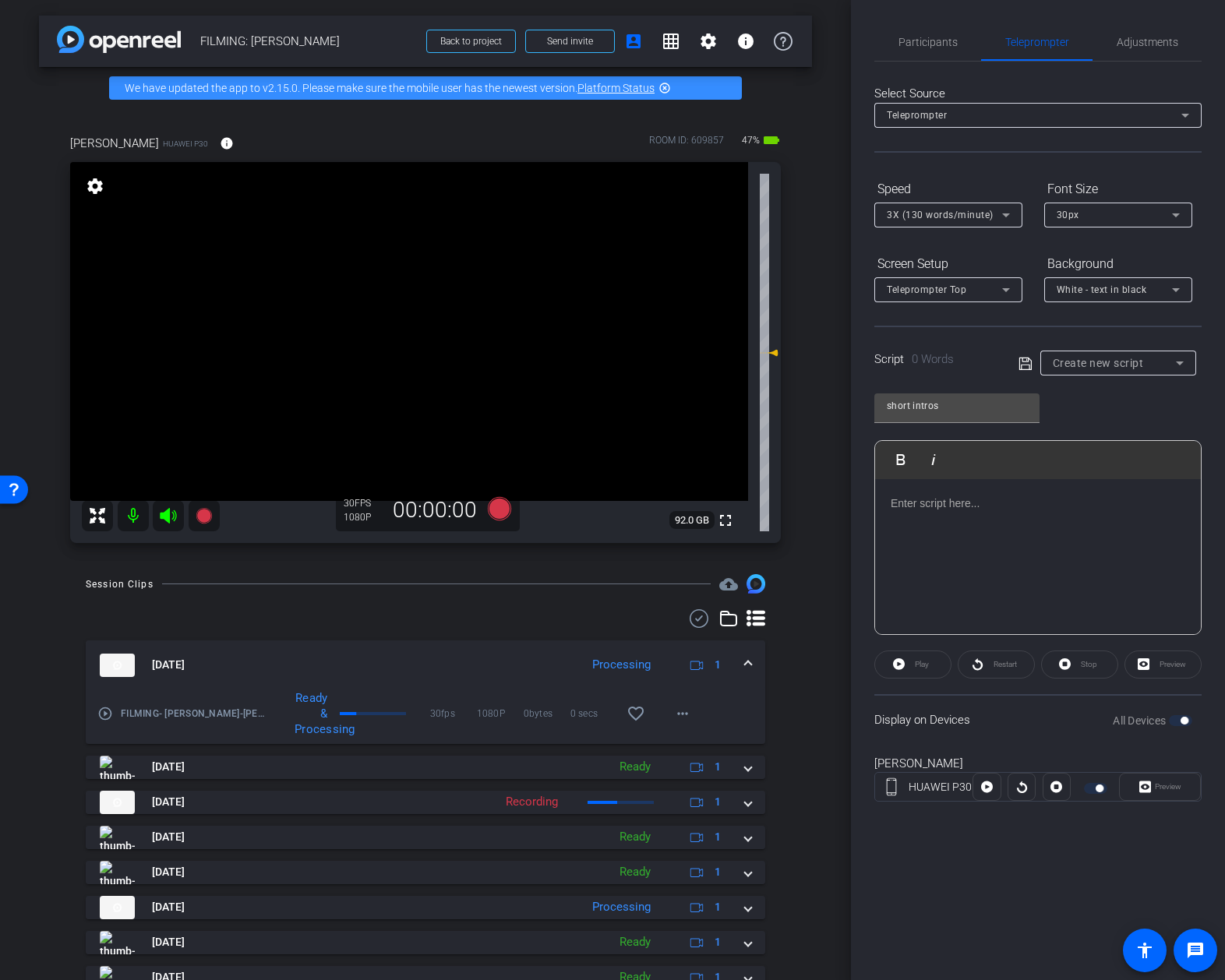
click at [1108, 407] on div "short intros Play Play from this location Play Selected Play and display the se…" at bounding box center [1037, 508] width 327 height 254
click at [934, 45] on span "Participants" at bounding box center [928, 42] width 60 height 11
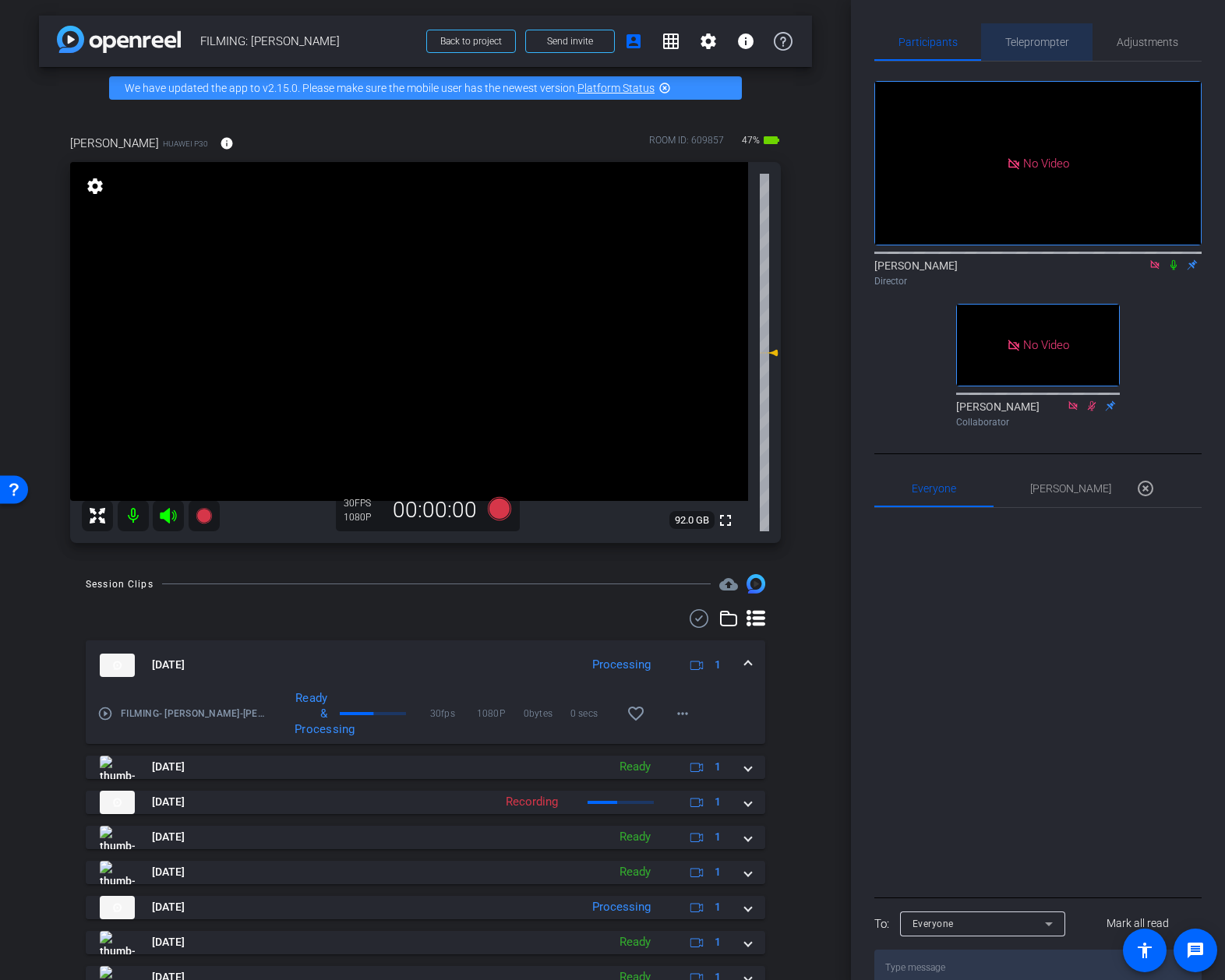
click at [1014, 47] on span "Teleprompter" at bounding box center [1037, 42] width 64 height 11
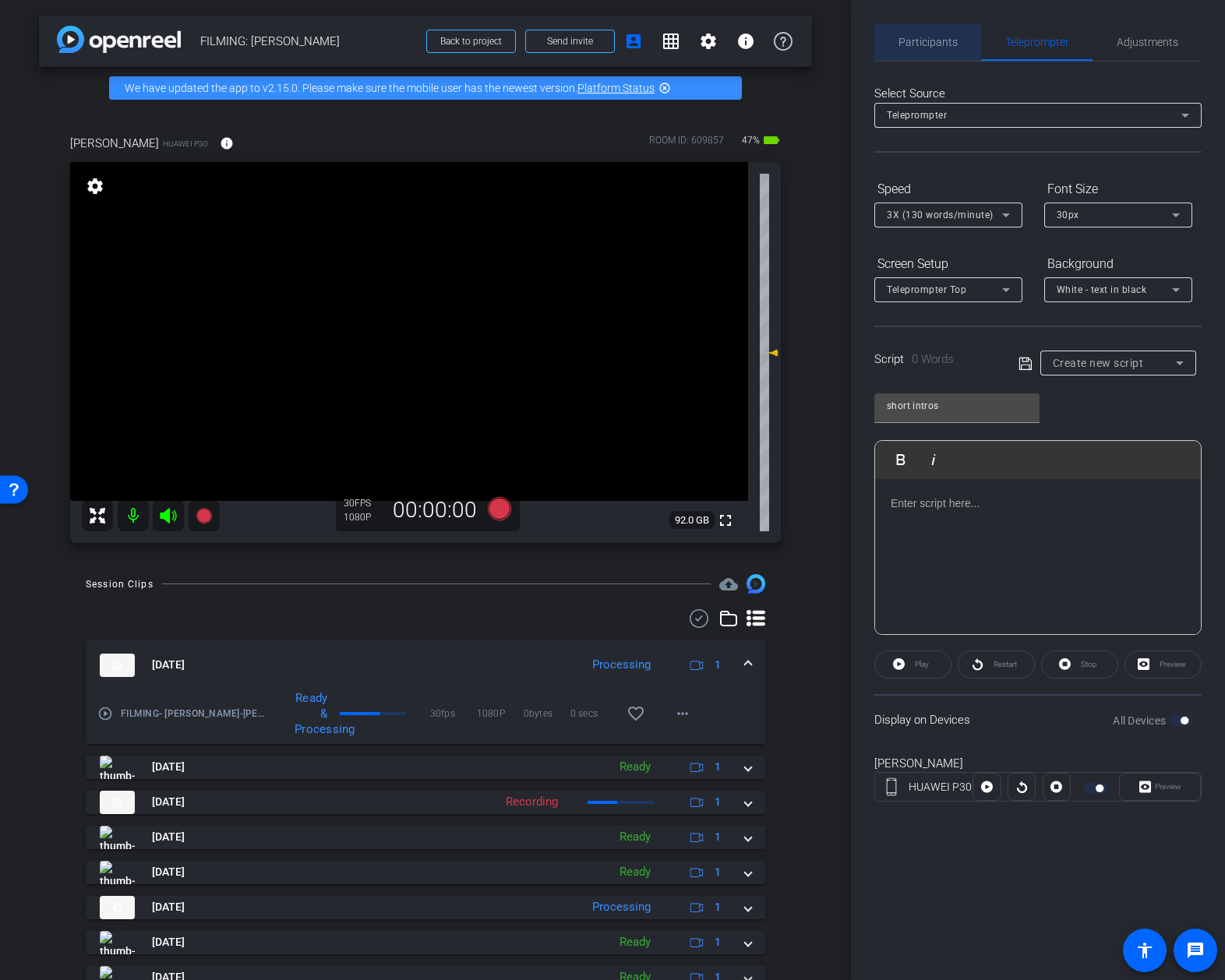
click at [949, 45] on span "Participants" at bounding box center [928, 42] width 60 height 11
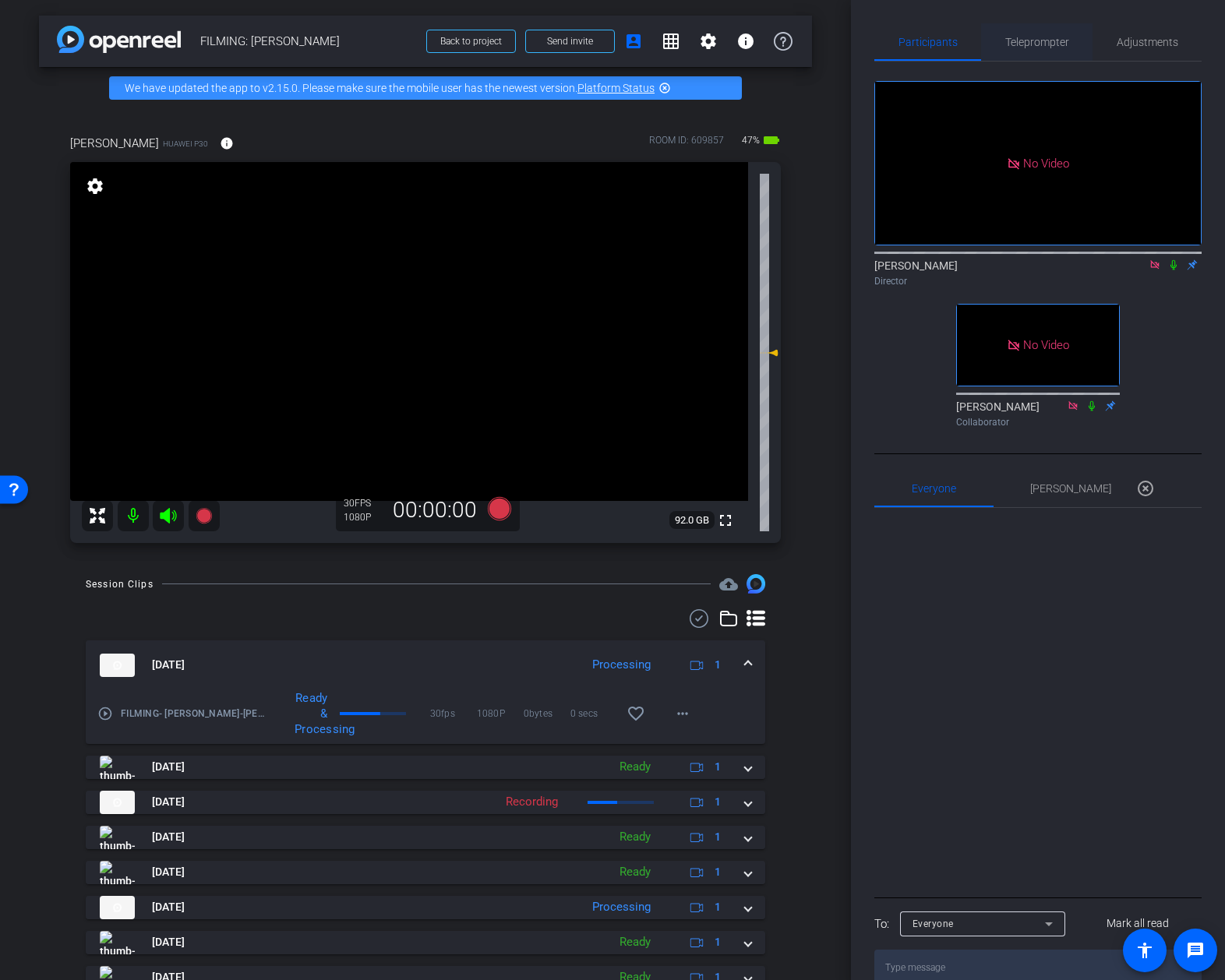
click at [1033, 43] on span "Teleprompter" at bounding box center [1037, 42] width 64 height 11
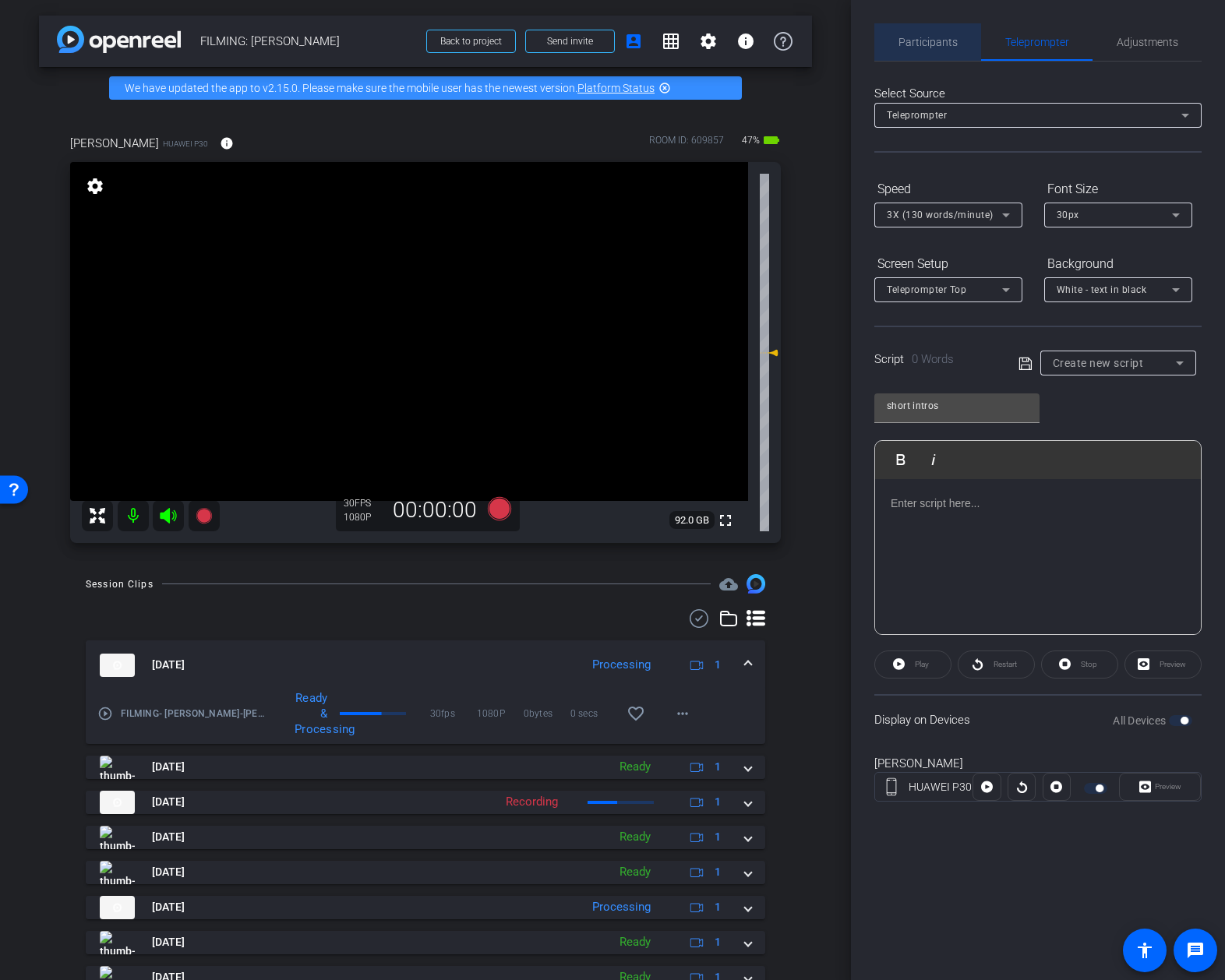
click at [954, 57] on span "Participants" at bounding box center [928, 42] width 60 height 38
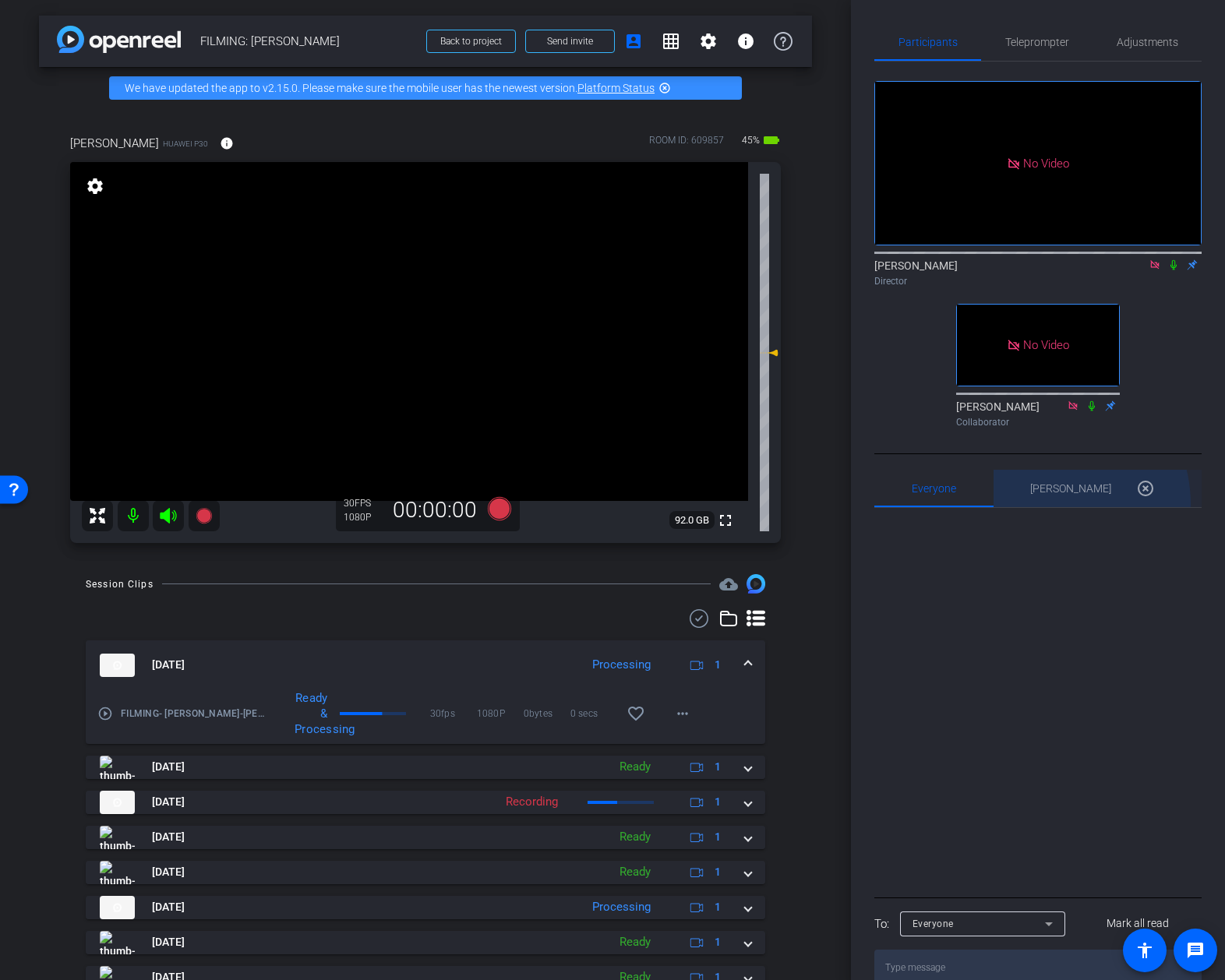
click at [1059, 504] on div "Ailsa Dann 0 highlight_off" at bounding box center [1097, 488] width 134 height 38
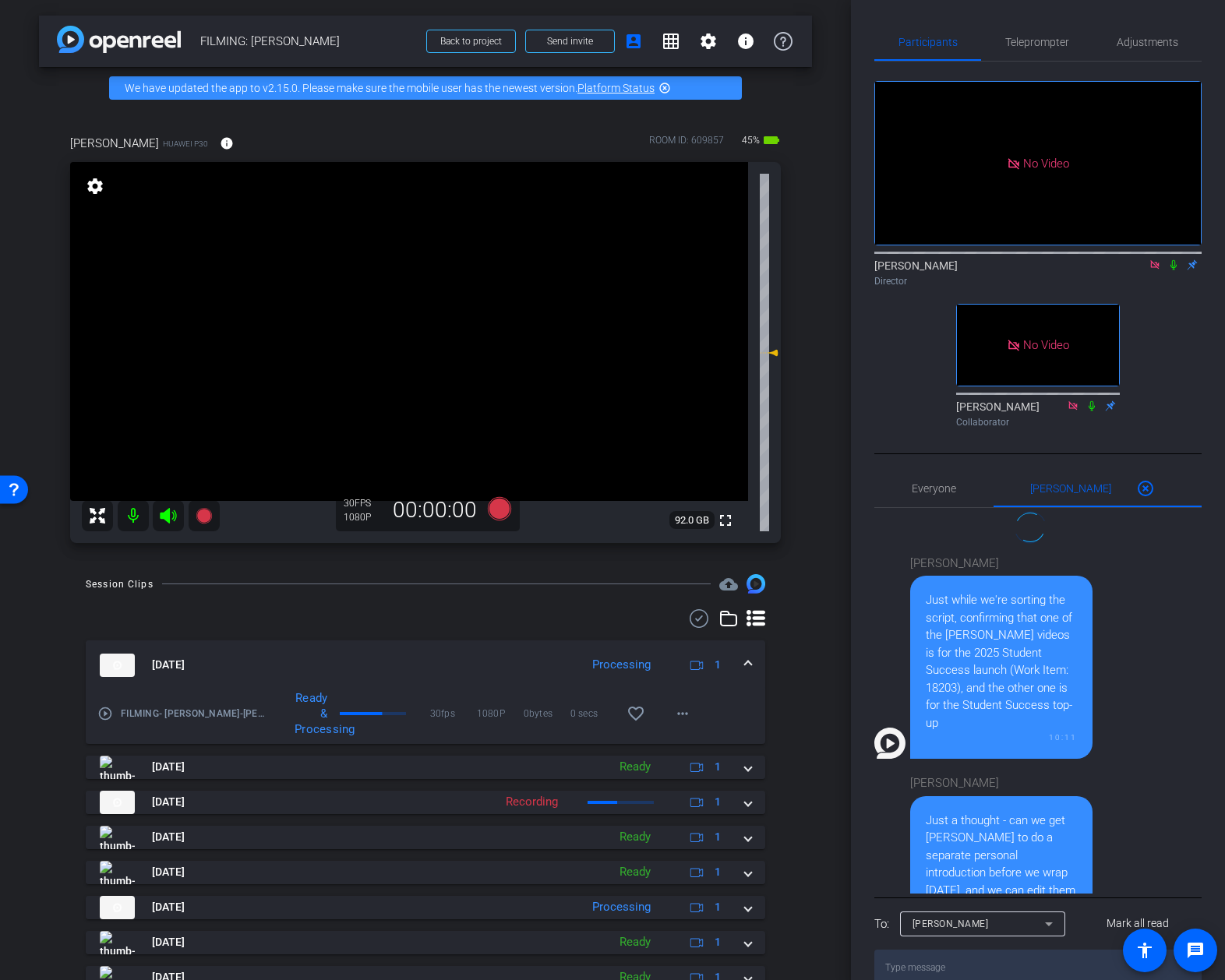
scroll to position [107, 0]
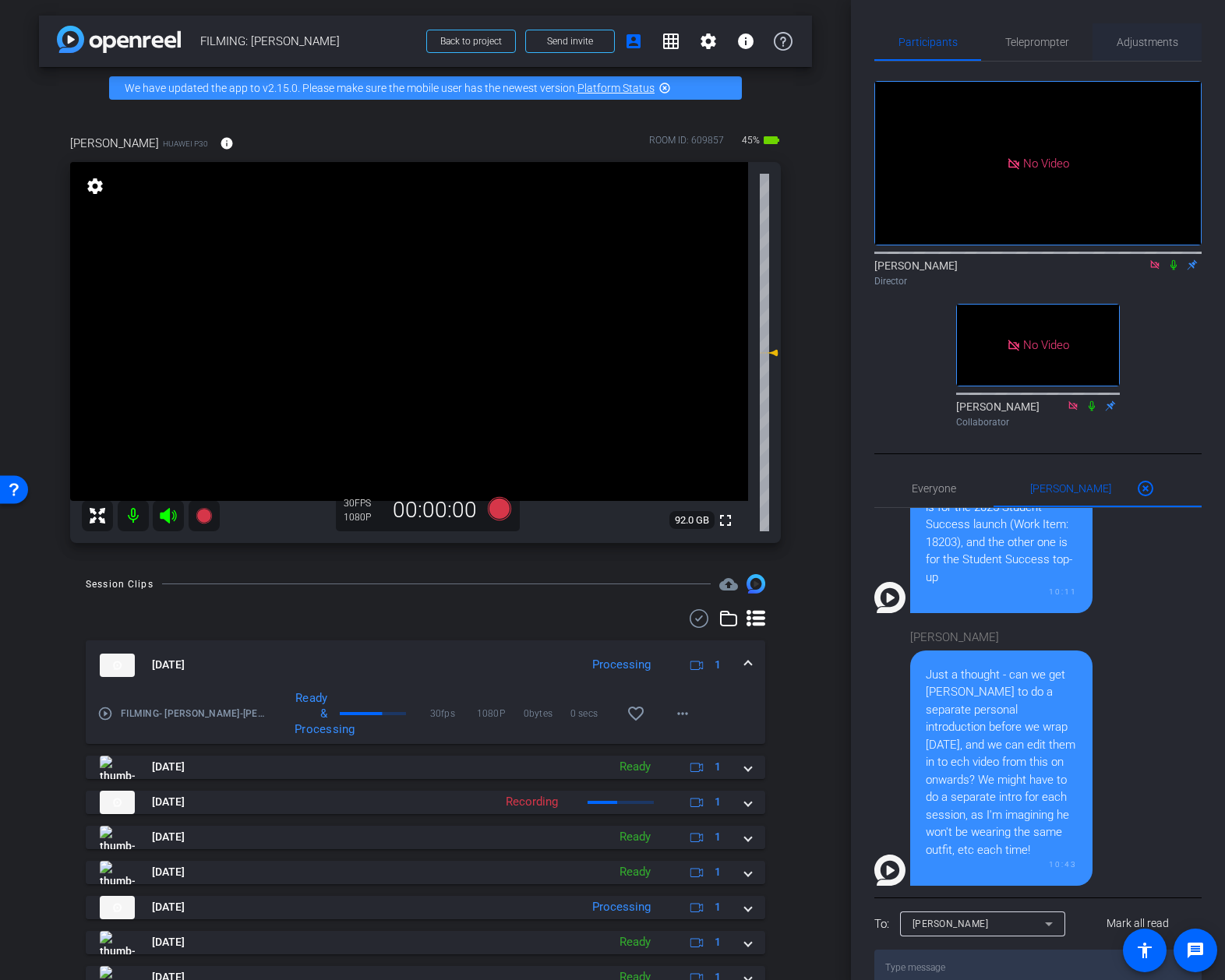
click at [1148, 37] on span "Adjustments" at bounding box center [1147, 42] width 61 height 11
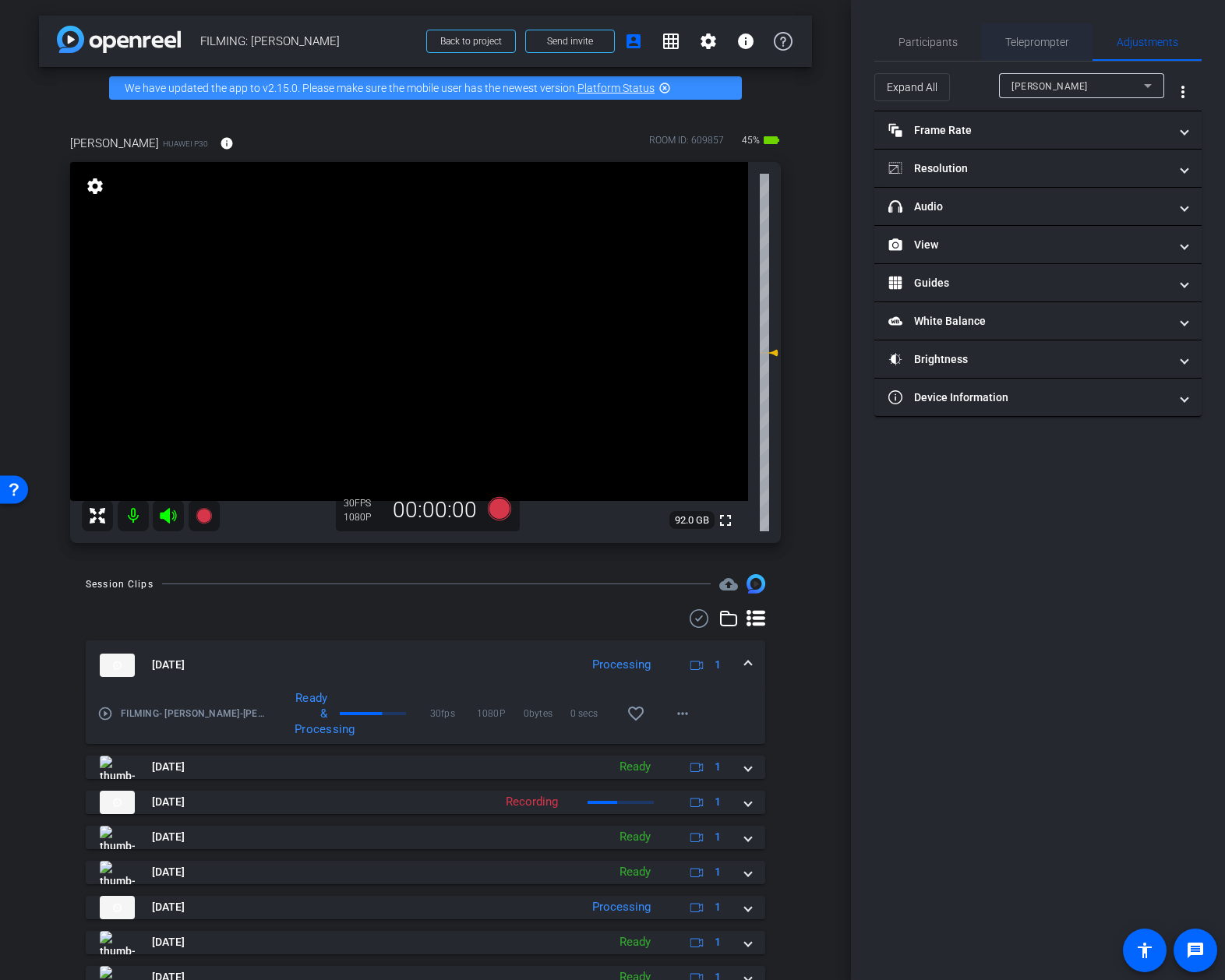
click at [1034, 46] on span "Teleprompter" at bounding box center [1037, 42] width 64 height 11
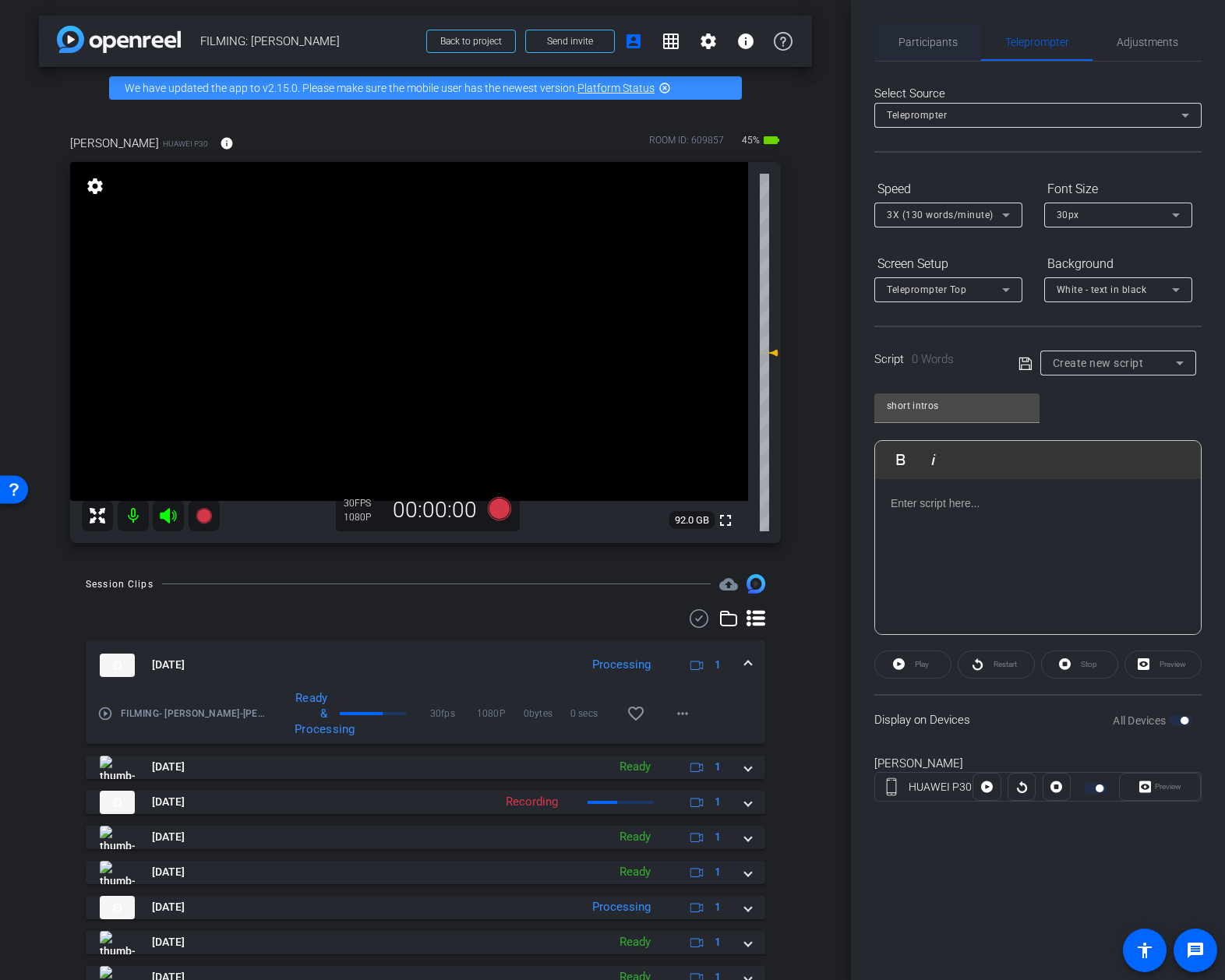
click at [904, 45] on span "Participants" at bounding box center [928, 42] width 60 height 11
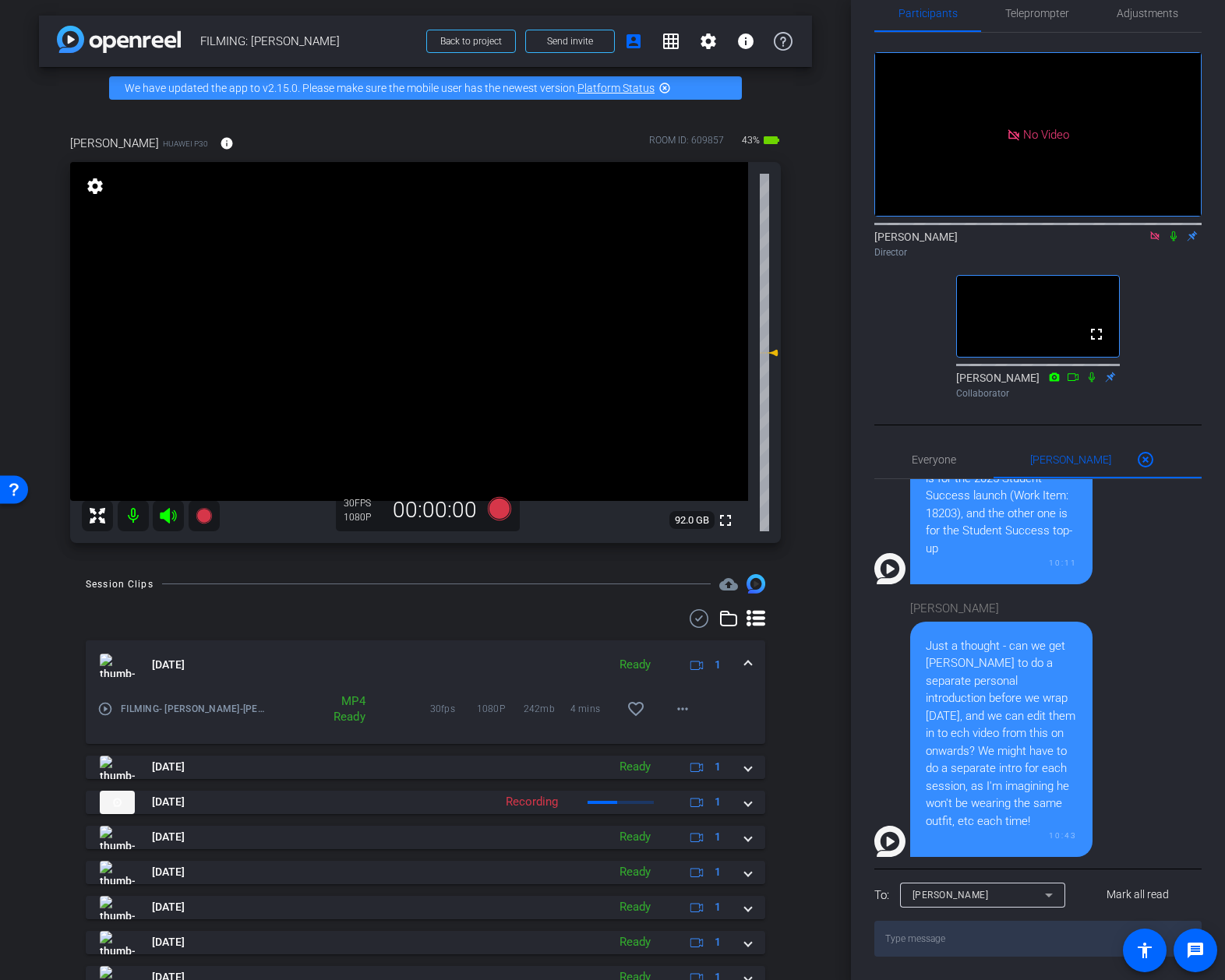
scroll to position [0, 0]
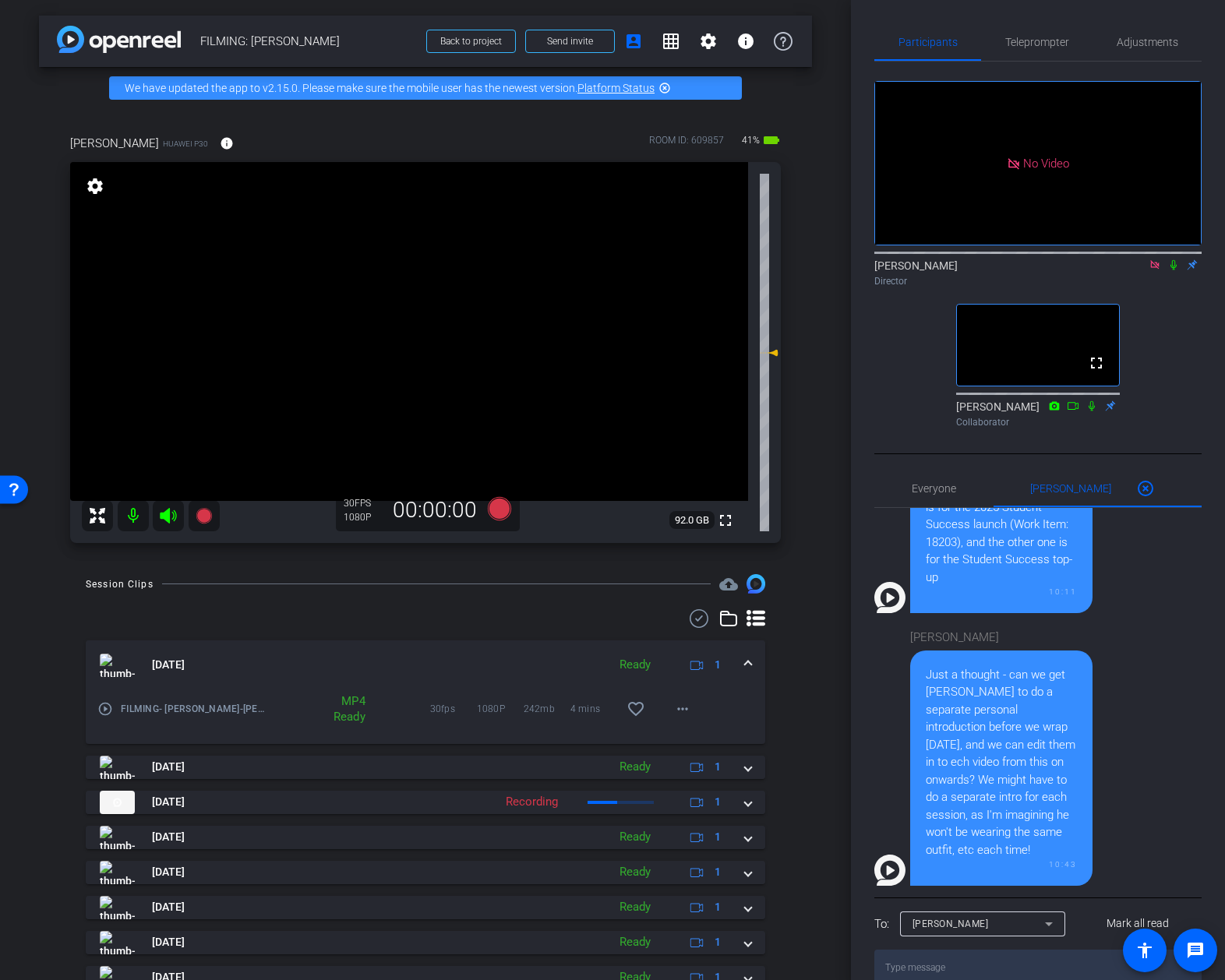
click at [901, 307] on div "No Video Addie Hackshaw Director fullscreen Ailsa Dann Collaborator" at bounding box center [1037, 247] width 327 height 373
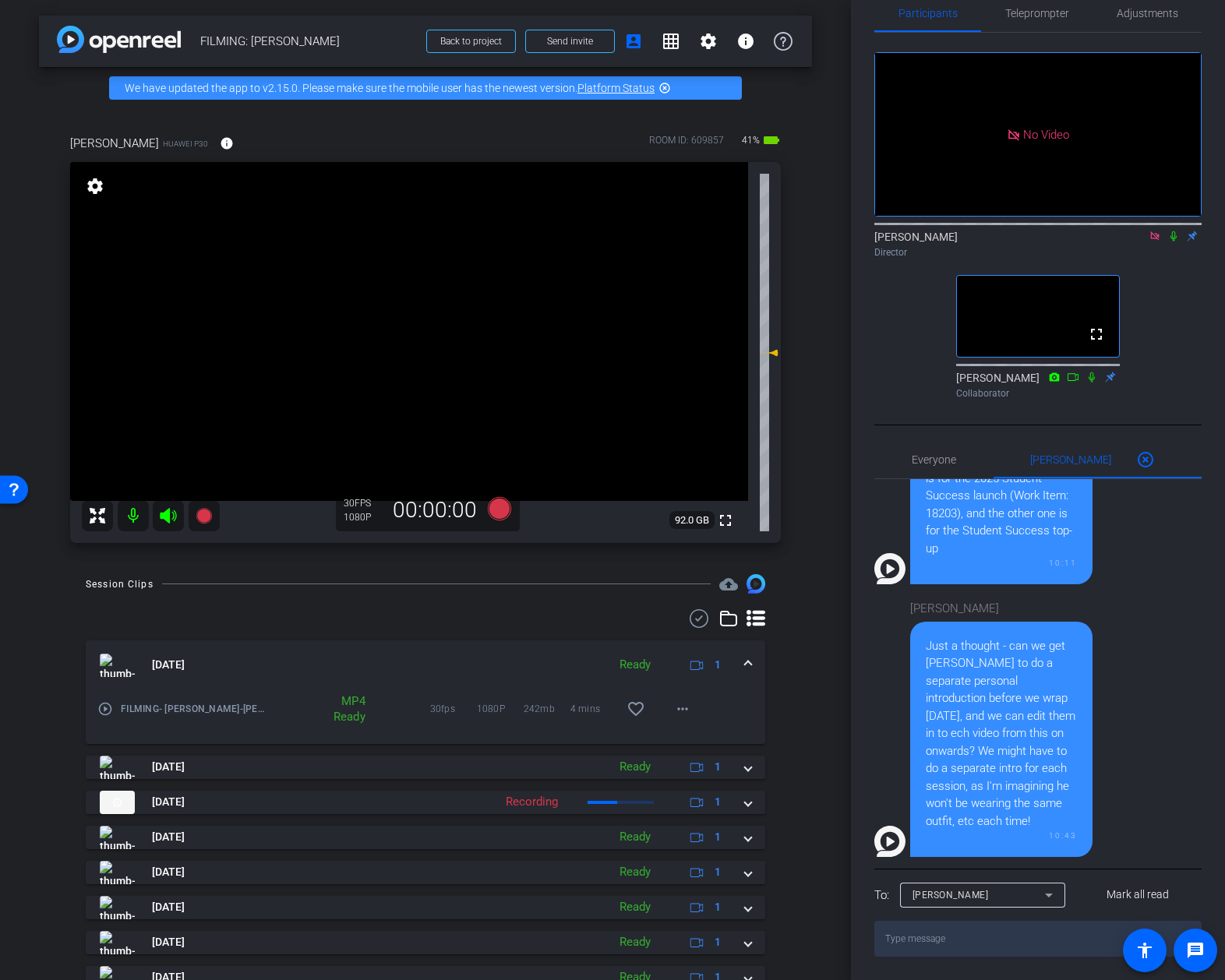
click at [1017, 938] on textarea at bounding box center [1037, 938] width 327 height 36
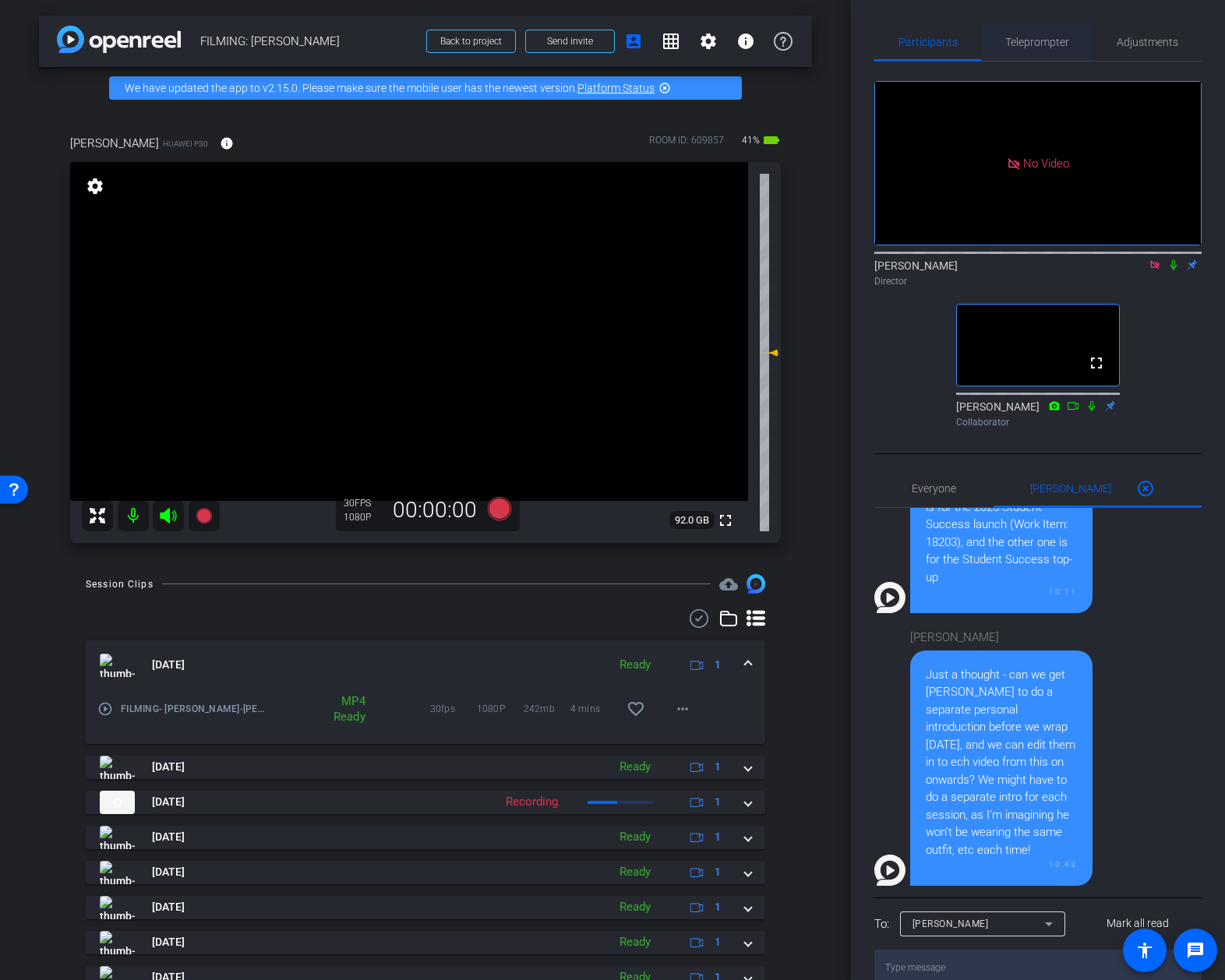
click at [1024, 38] on span "Teleprompter" at bounding box center [1037, 42] width 64 height 11
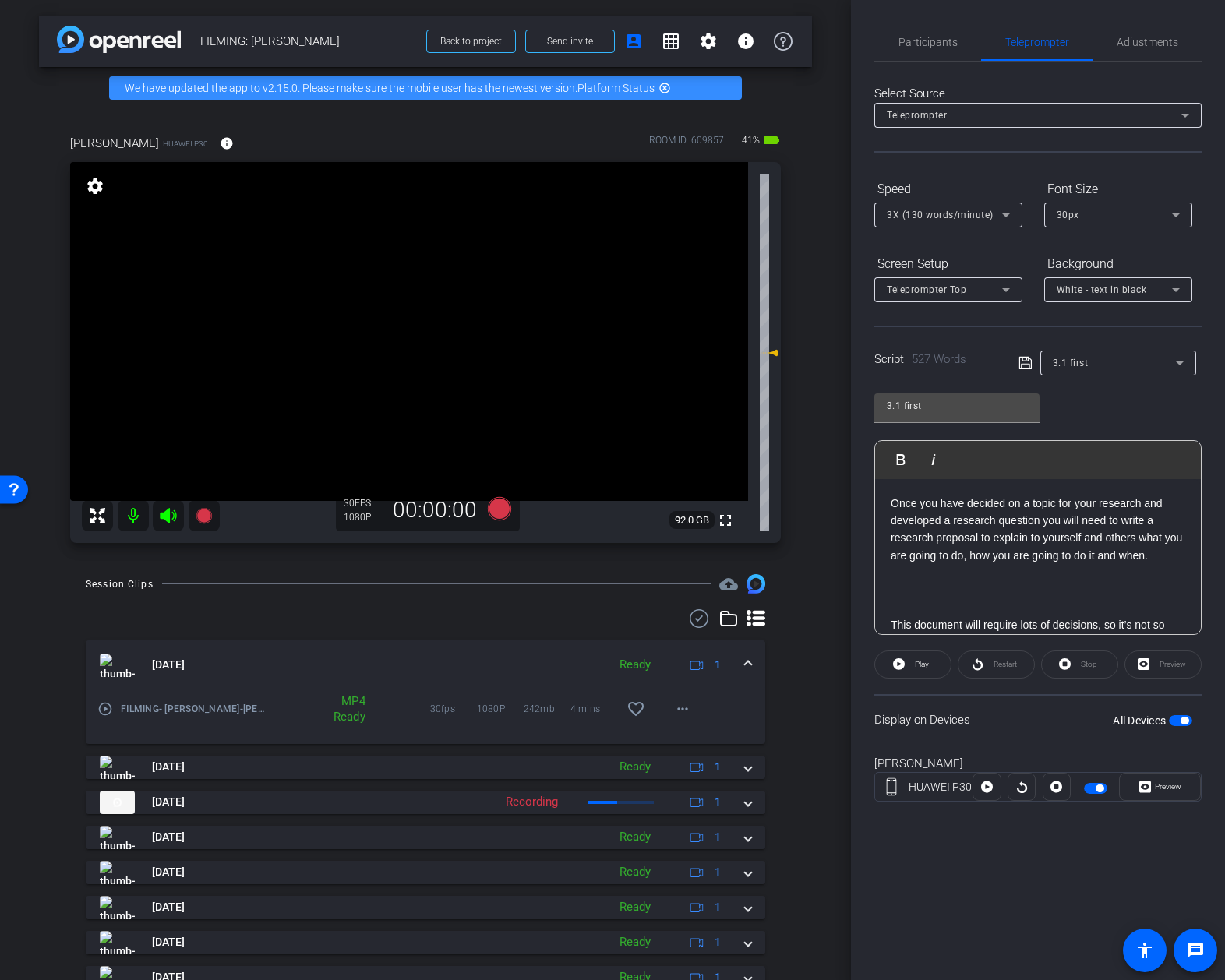
click at [1129, 346] on div "Script 527 Words 3.1 first" at bounding box center [1037, 350] width 327 height 50
click at [1113, 360] on div "3.1 first" at bounding box center [1114, 363] width 123 height 20
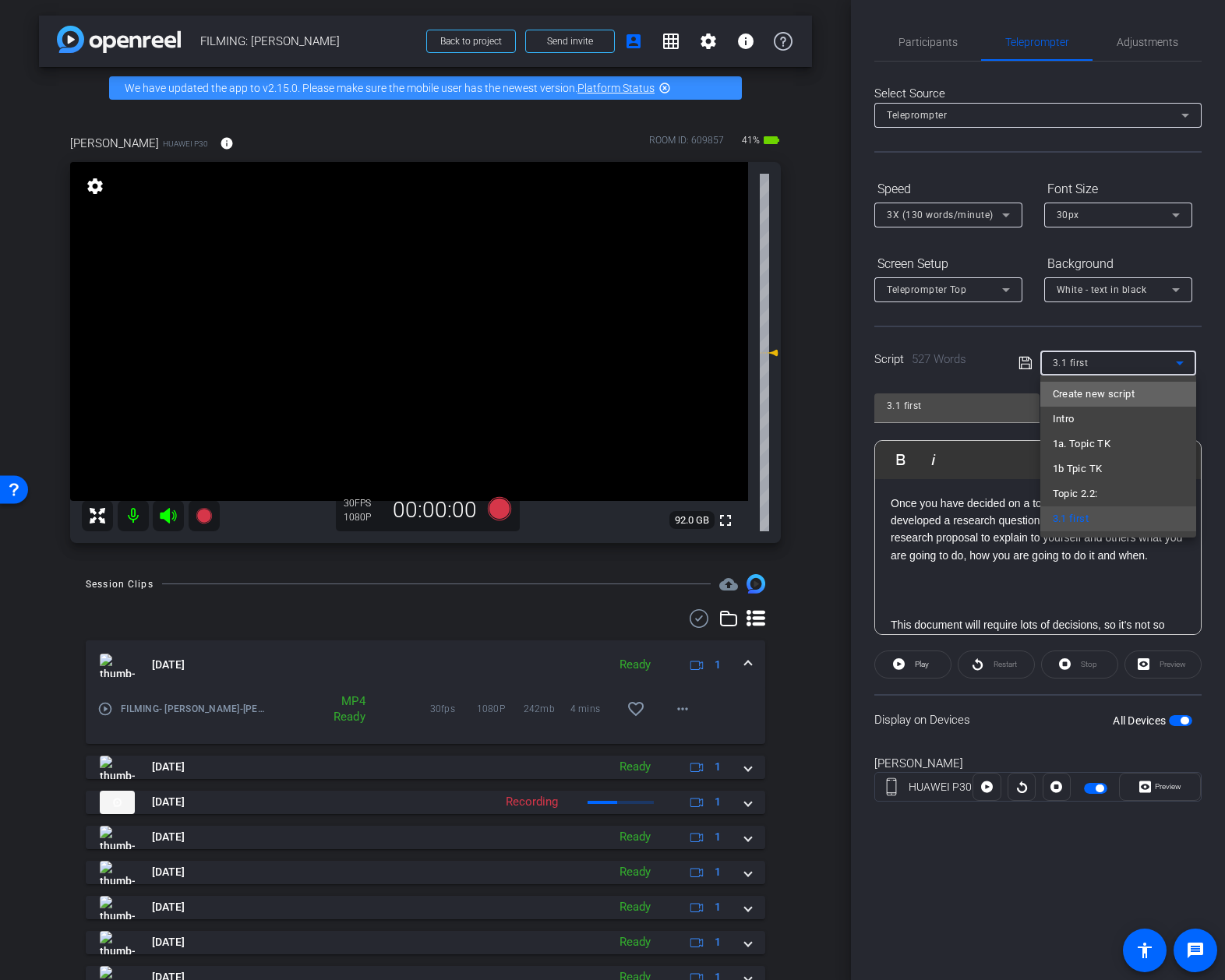
click at [1095, 393] on span "Create new script" at bounding box center [1094, 394] width 82 height 19
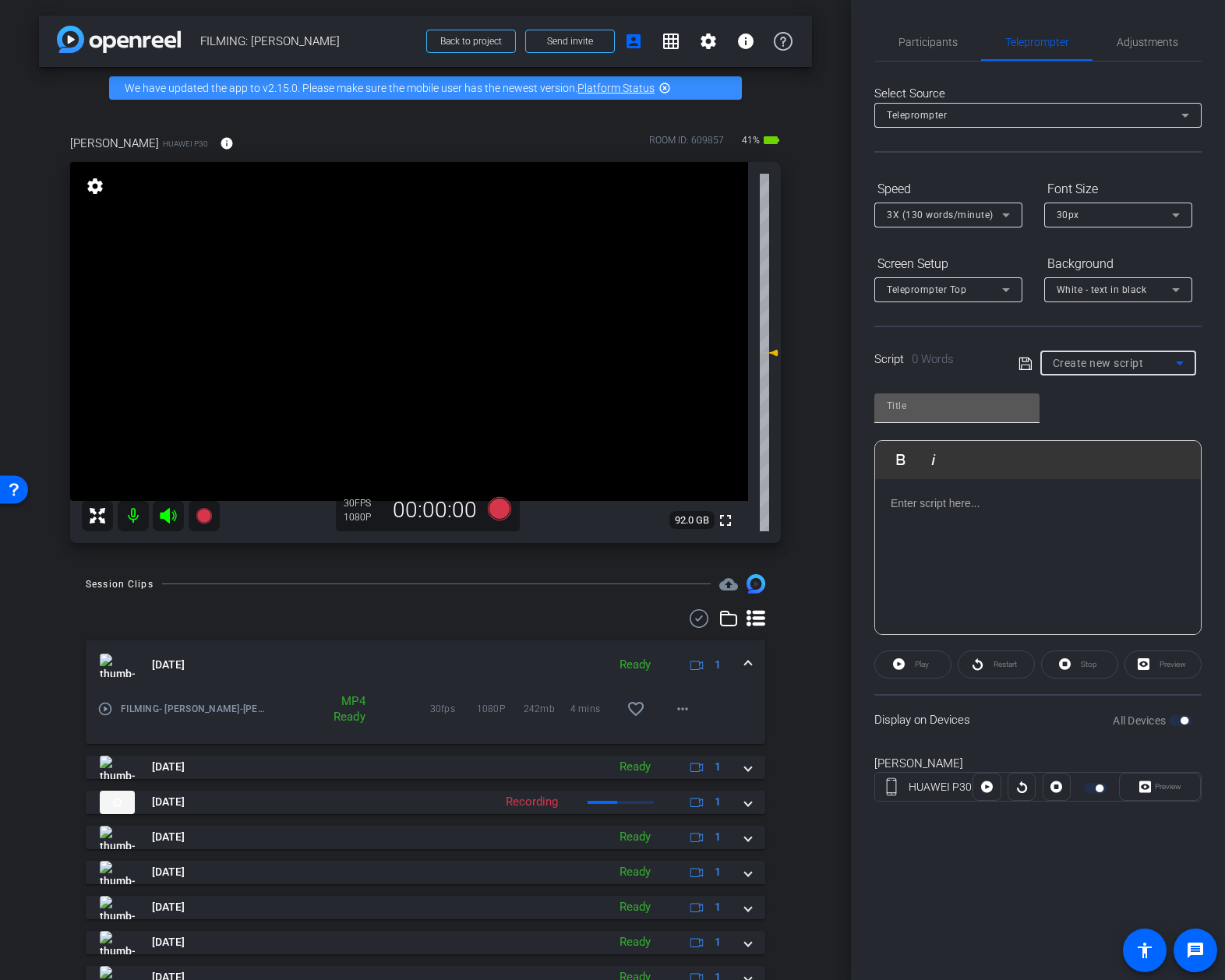
click at [977, 411] on input "text" at bounding box center [957, 405] width 140 height 19
type input "intro short"
click at [1002, 510] on p at bounding box center [1037, 503] width 294 height 17
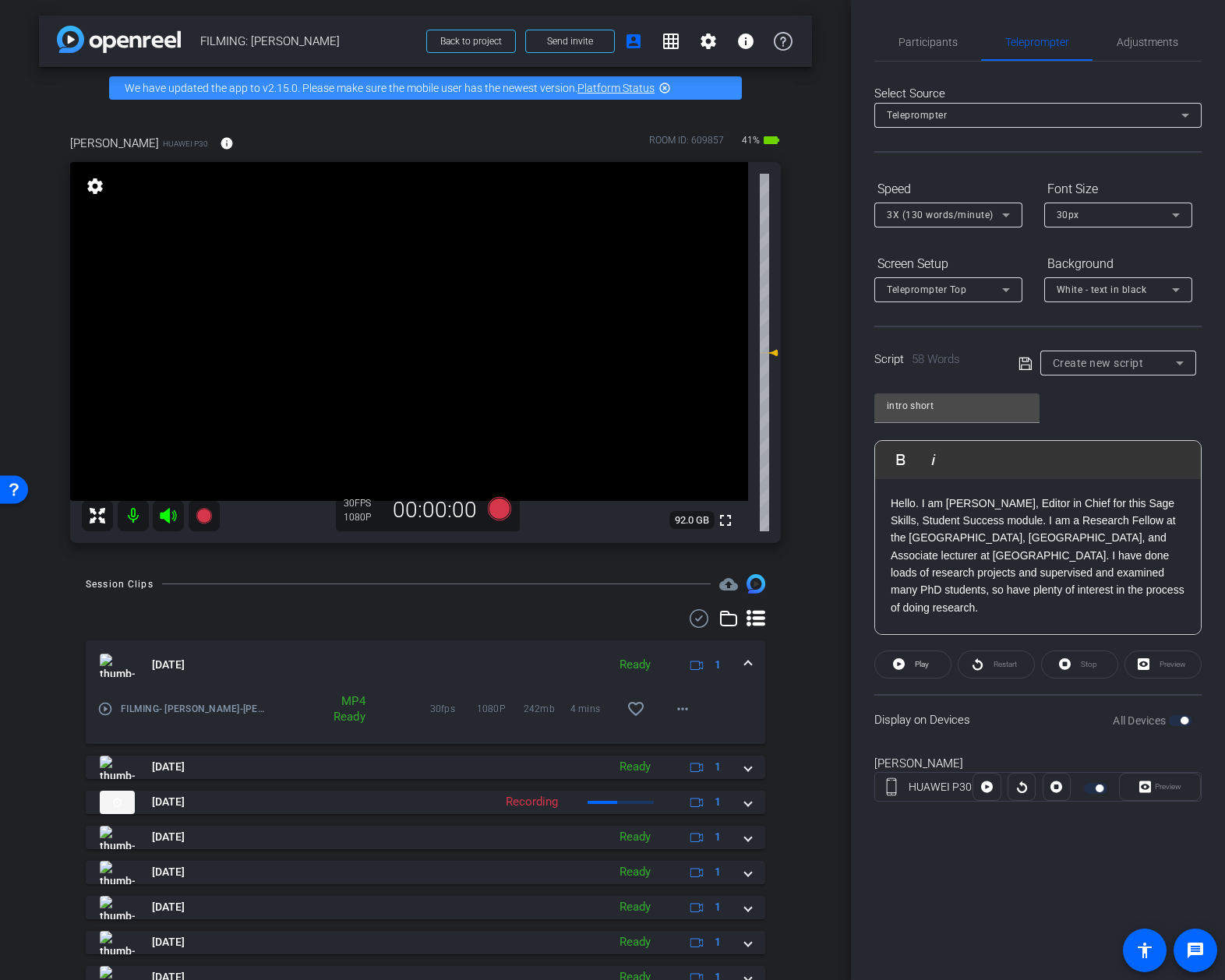
click at [1024, 359] on icon at bounding box center [1025, 364] width 14 height 19
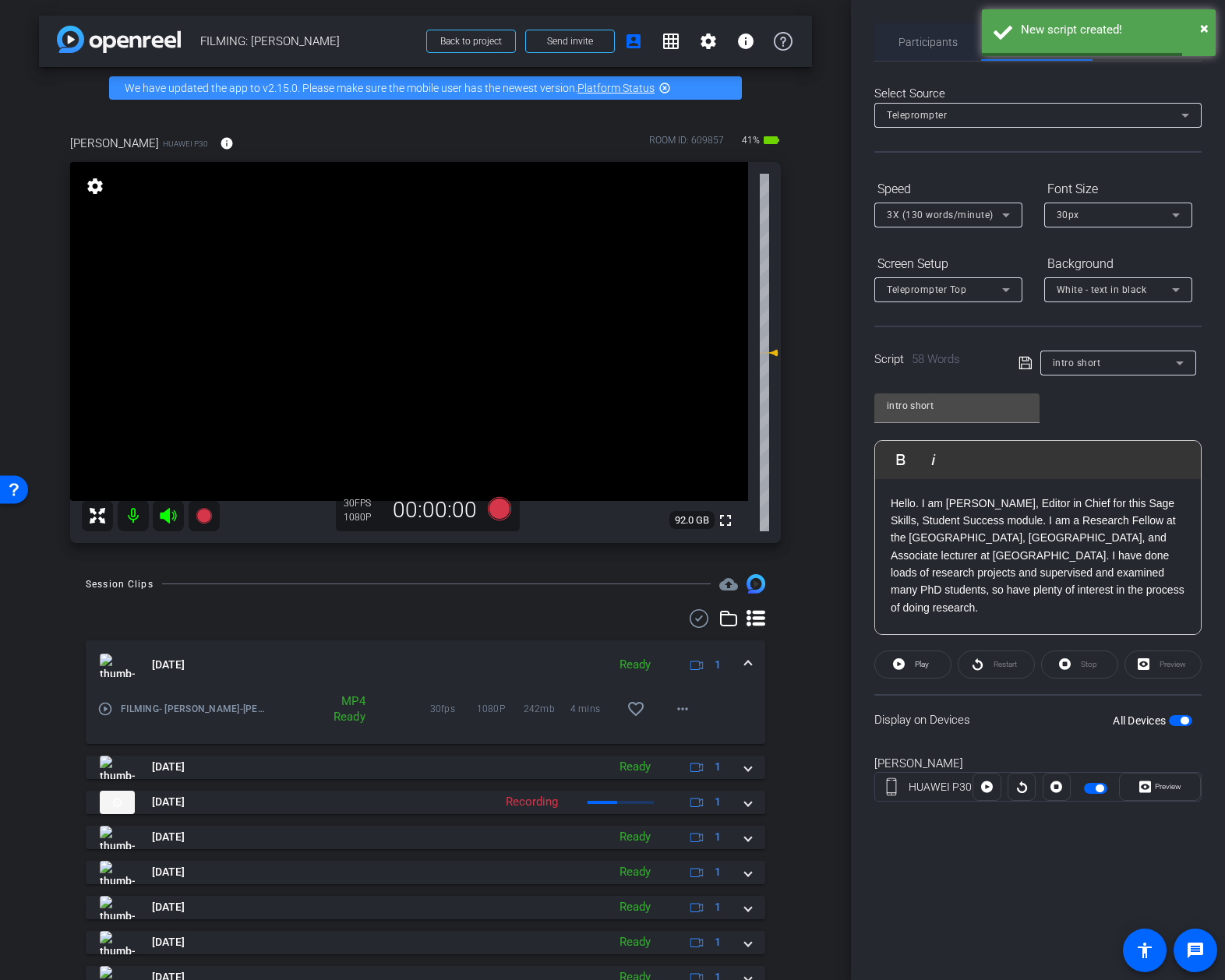
click at [888, 43] on div "Participants" at bounding box center [927, 42] width 107 height 38
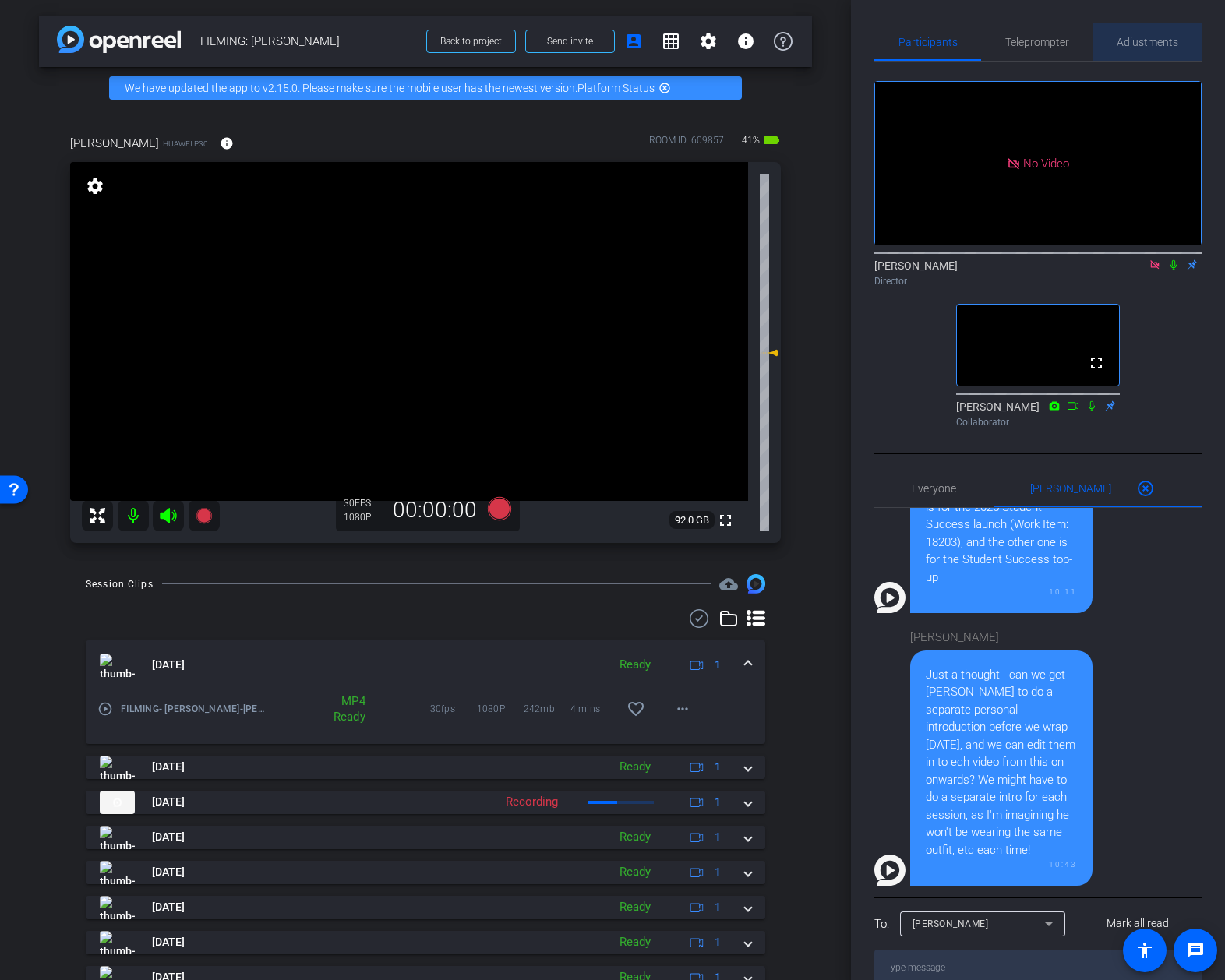
click at [1144, 38] on span "Adjustments" at bounding box center [1147, 42] width 61 height 11
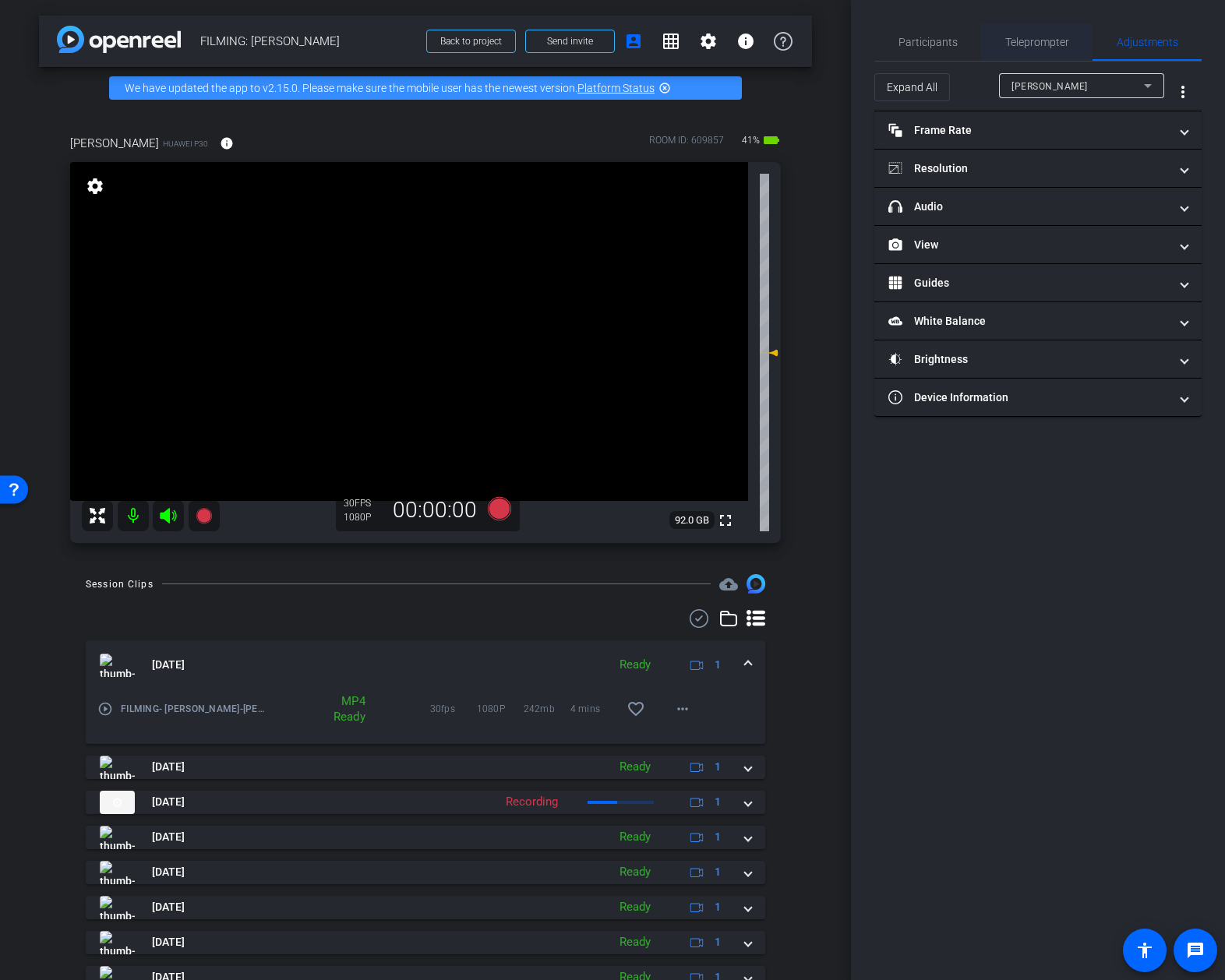
click at [1031, 46] on span "Teleprompter" at bounding box center [1037, 42] width 64 height 11
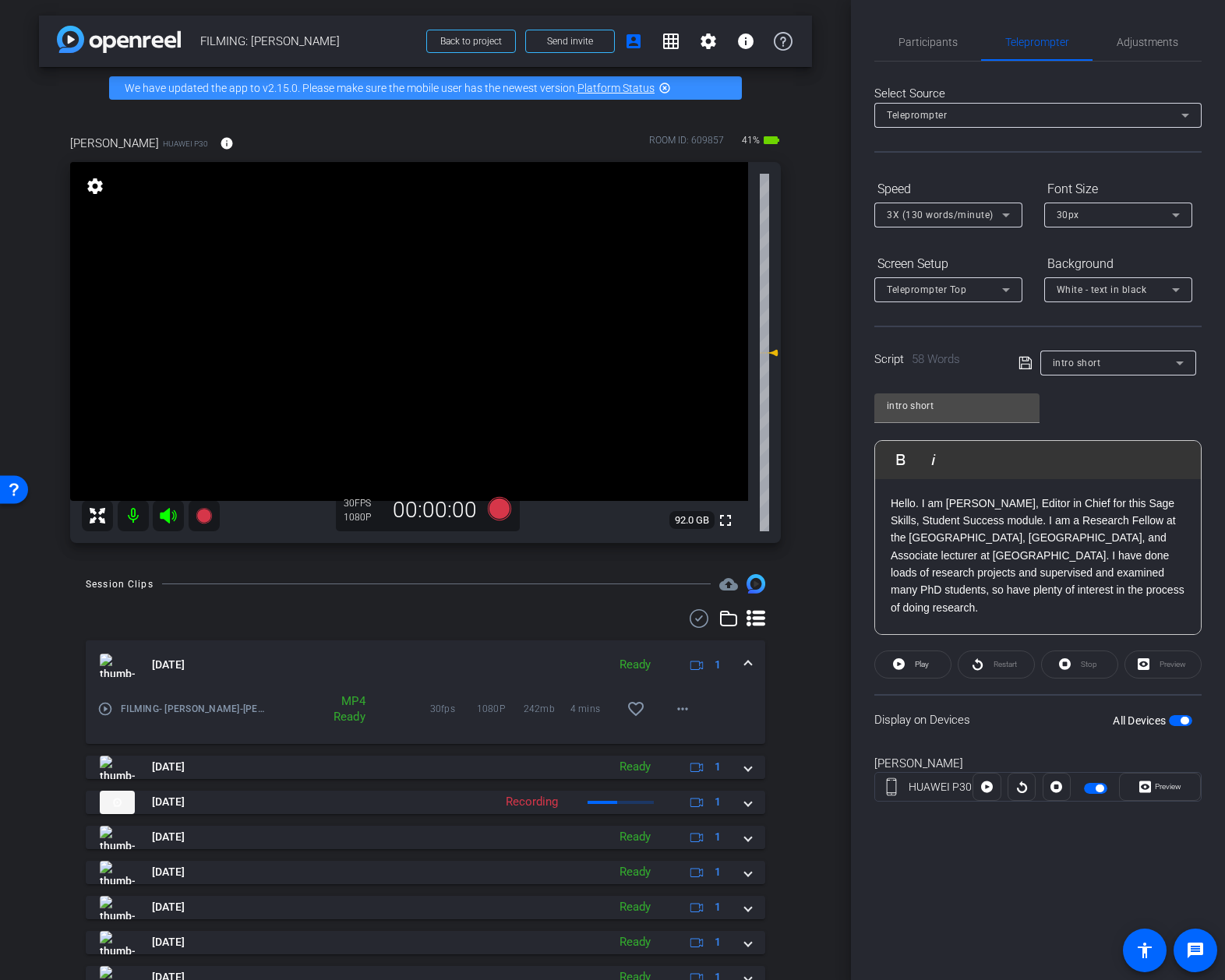
drag, startPoint x: 1094, startPoint y: 557, endPoint x: 1081, endPoint y: 555, distance: 13.2
click at [1094, 557] on p "Hello. I am Dr Nicholas Walliman, Editor in Chief for this Sage Skills, Student…" at bounding box center [1037, 556] width 294 height 122
click at [1079, 527] on p "Hello. I am Dr Nicholas Walliman, Editor in Chief for this Sage Skills, Student…" at bounding box center [1037, 556] width 294 height 122
click at [1077, 527] on p "Hello. I am Dr Nicholas Walliman, Editor in Chief for this Sage Skills, Student…" at bounding box center [1037, 556] width 294 height 122
click at [1073, 559] on p "Hello. I am Dr Nicholas Walliman, Editor in Chief for this Sage Skills, Student…" at bounding box center [1037, 556] width 294 height 122
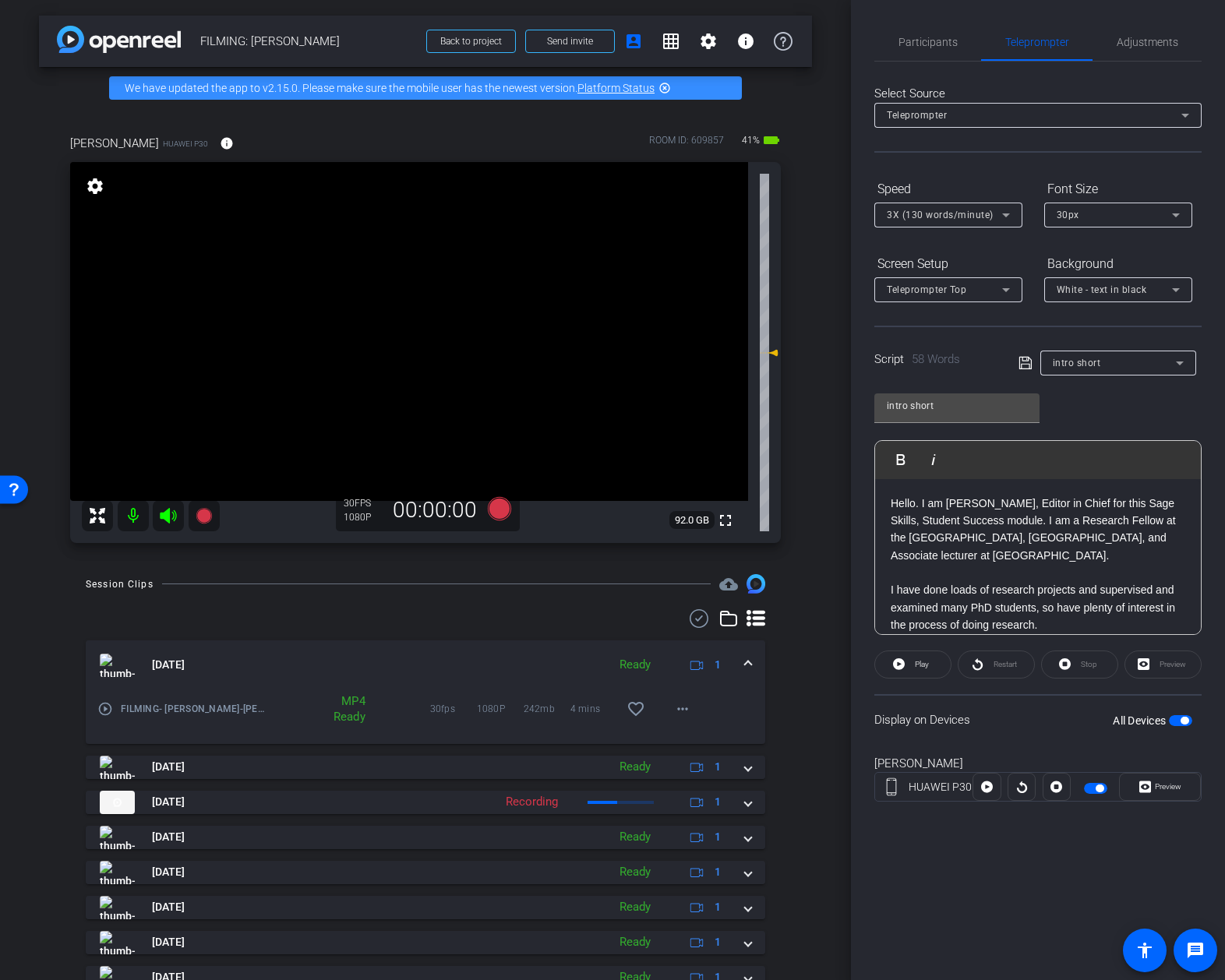
scroll to position [15, 0]
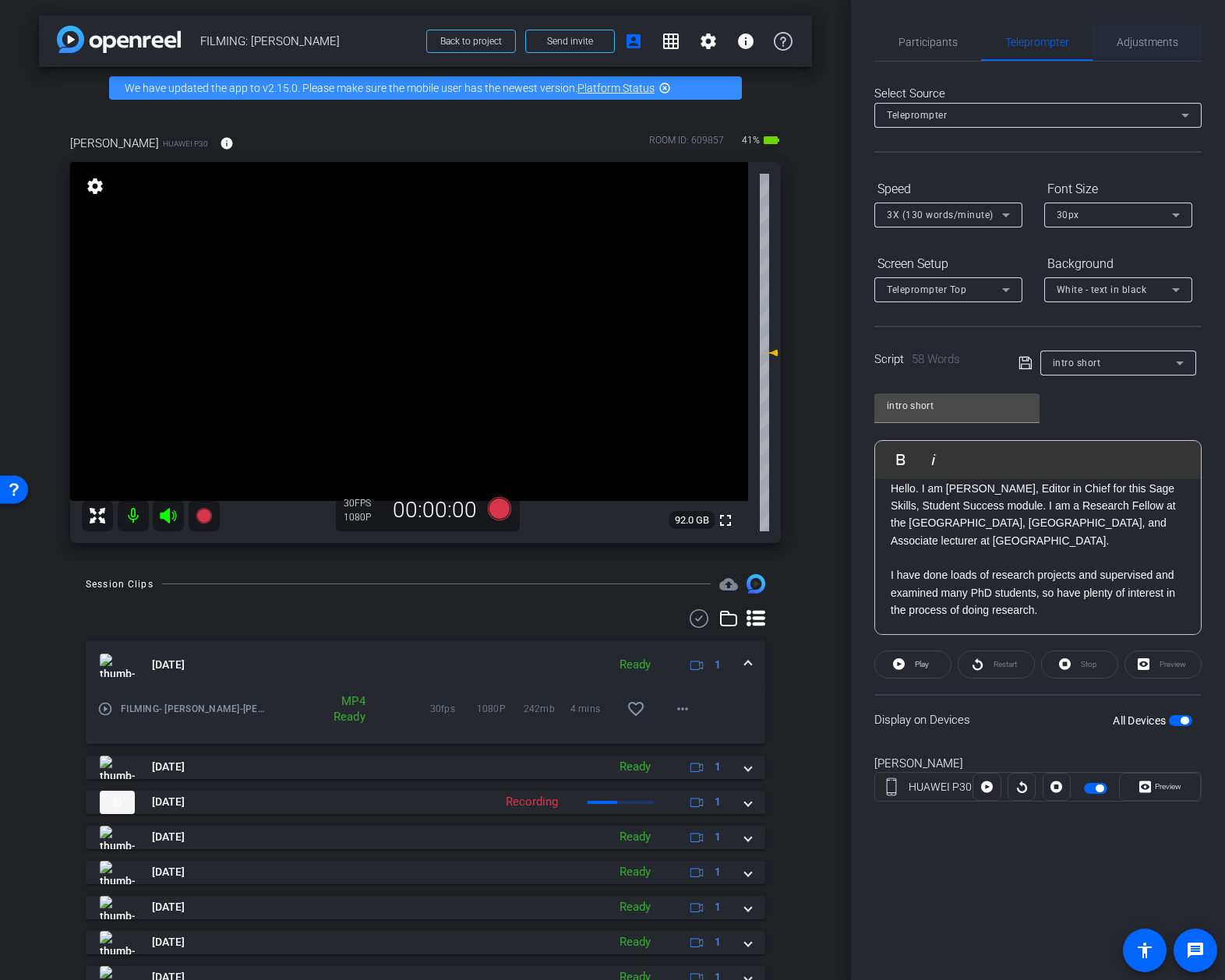
click at [1151, 49] on span "Adjustments" at bounding box center [1147, 42] width 61 height 38
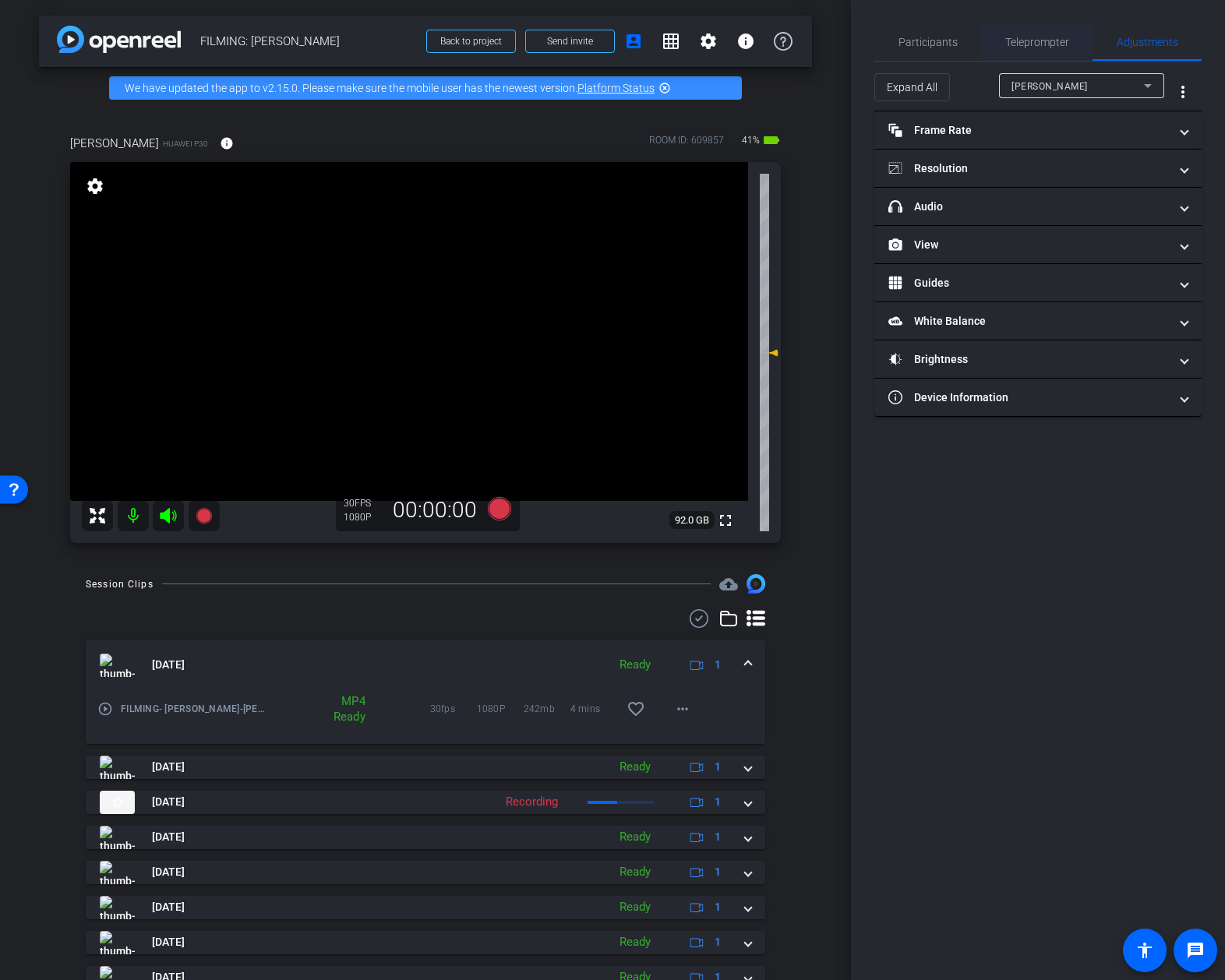
click at [1070, 46] on div "Teleprompter" at bounding box center [1037, 42] width 112 height 38
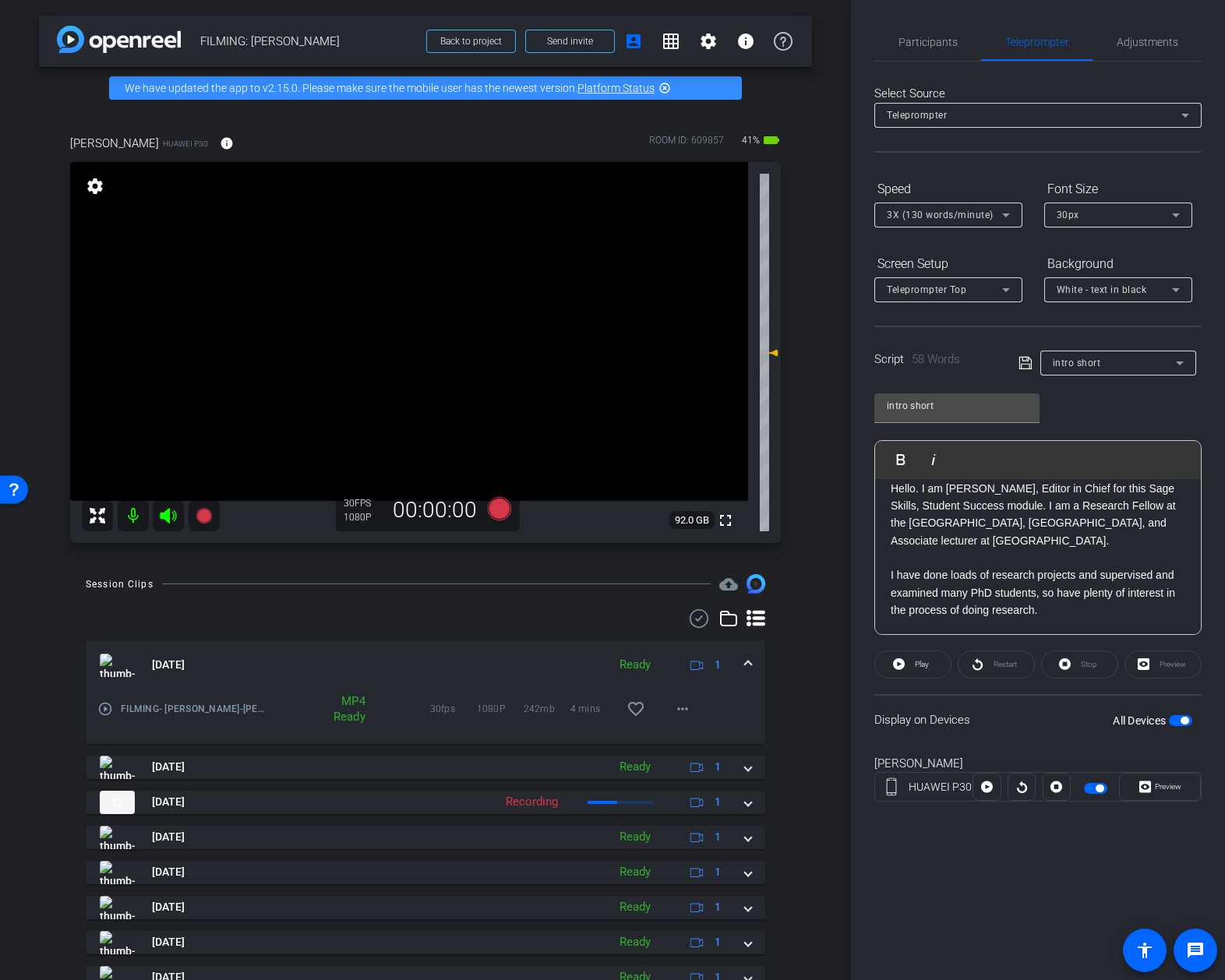
scroll to position [0, 0]
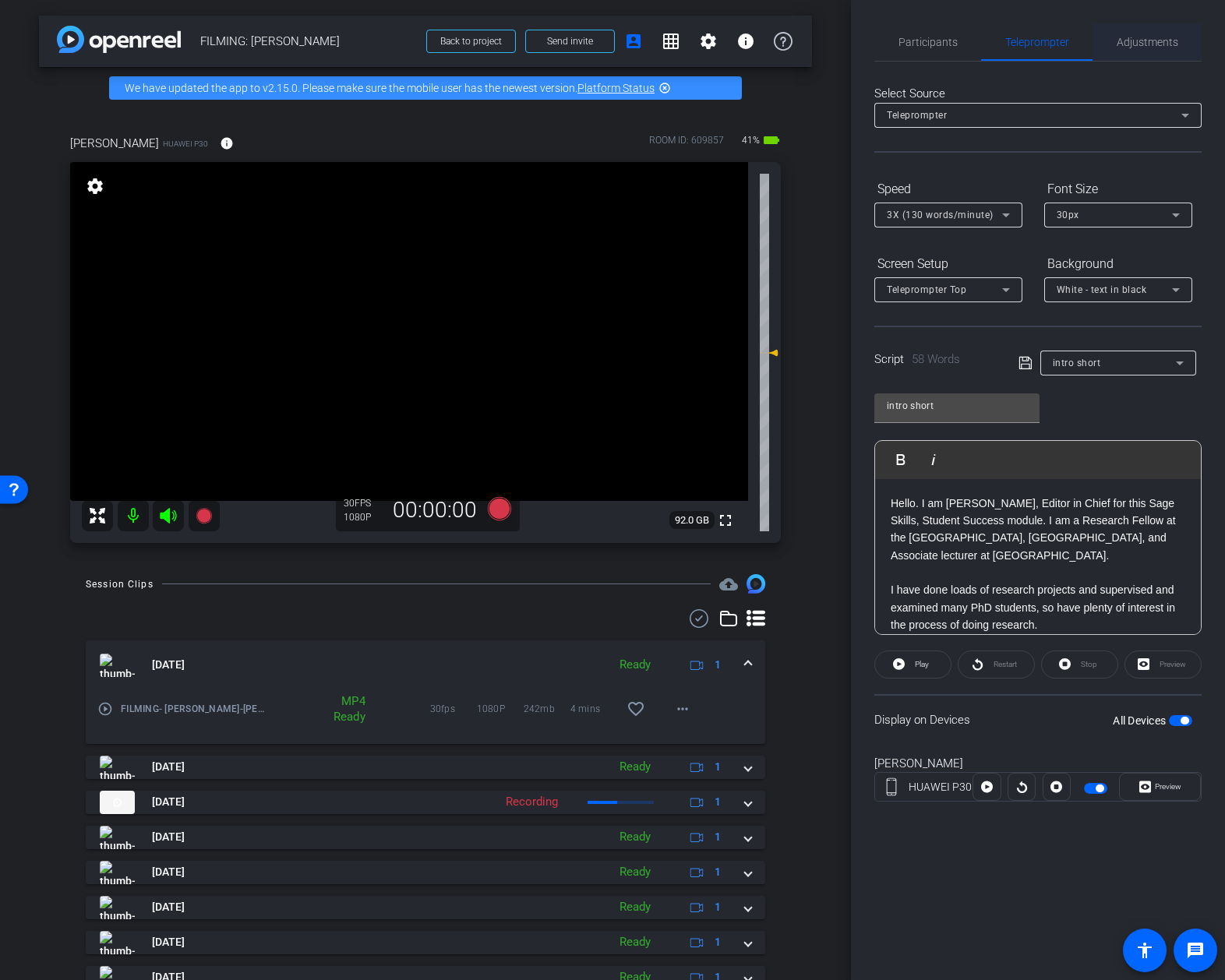
click at [1135, 37] on span "Adjustments" at bounding box center [1147, 42] width 61 height 11
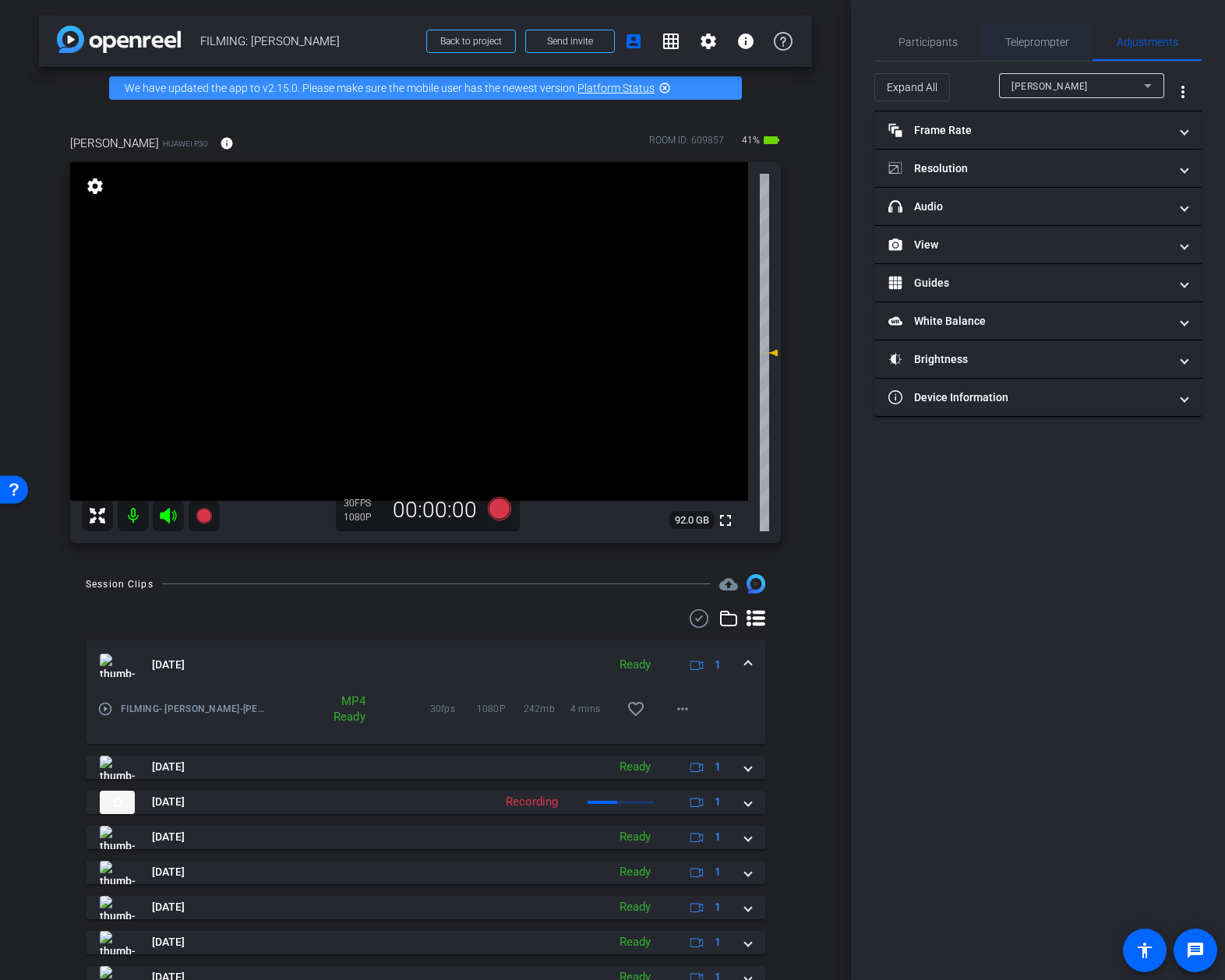
click at [1056, 41] on span "Teleprompter" at bounding box center [1037, 42] width 64 height 11
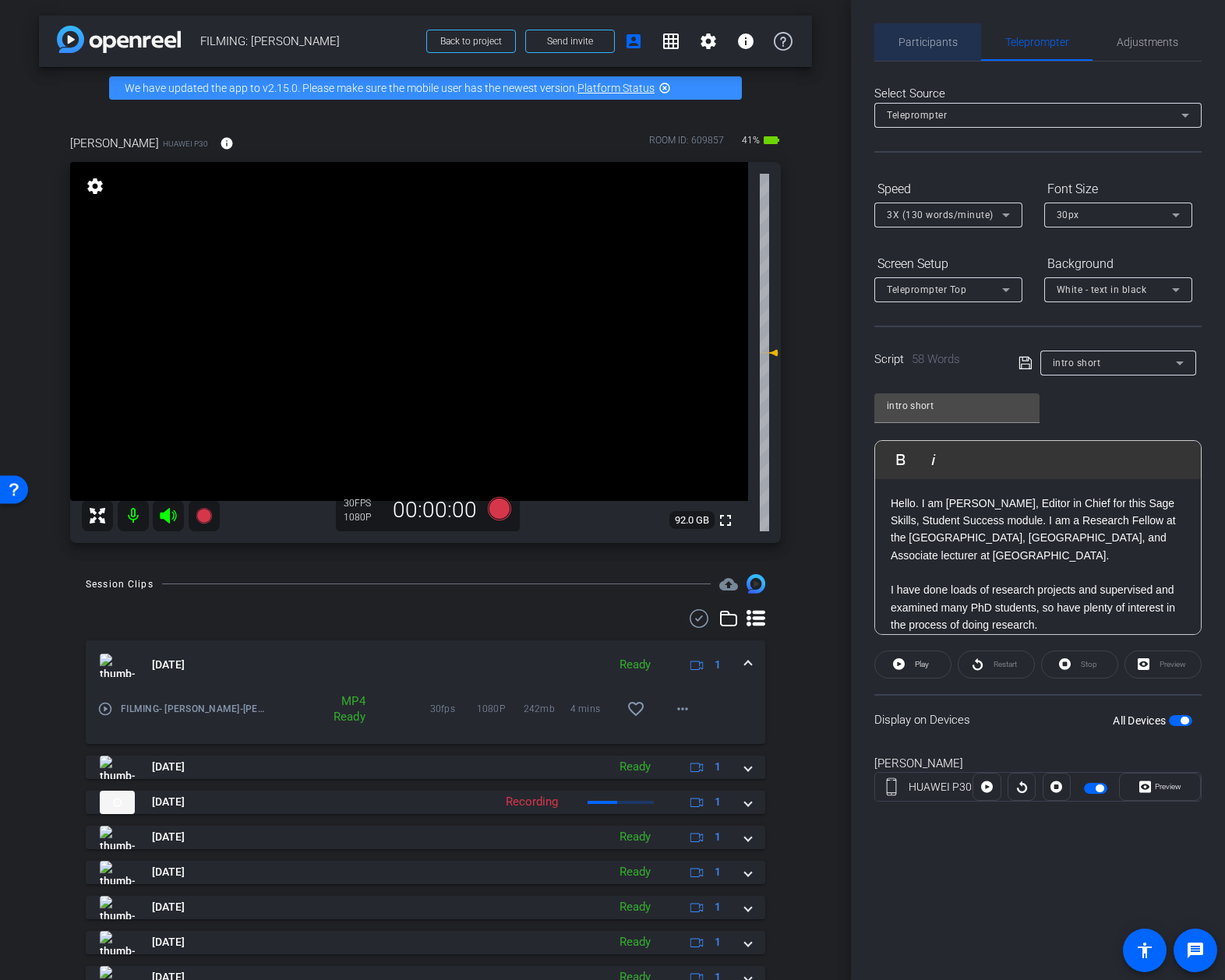
click at [960, 42] on div "Participants" at bounding box center [927, 42] width 107 height 38
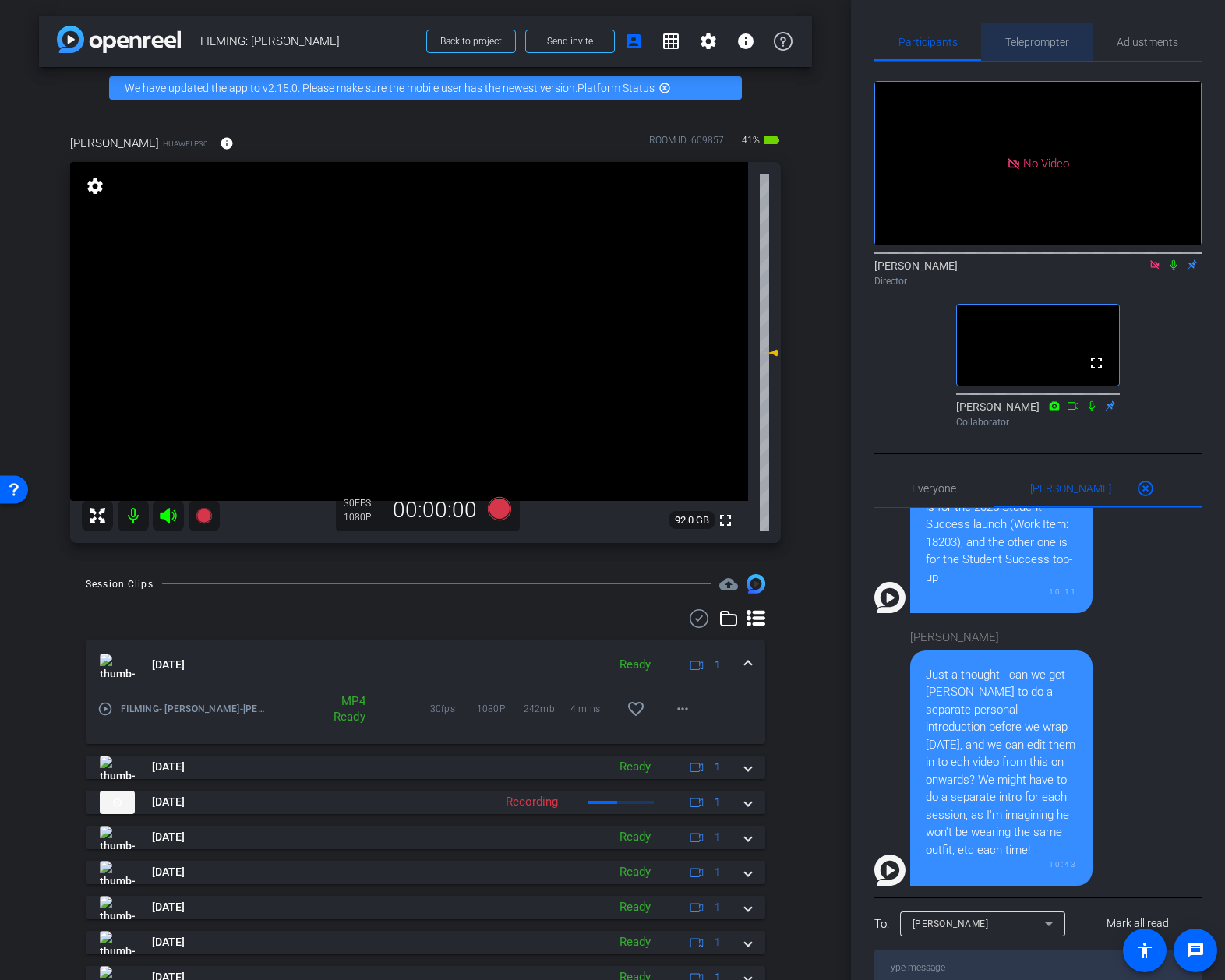
click at [1035, 48] on span "Teleprompter" at bounding box center [1037, 42] width 64 height 38
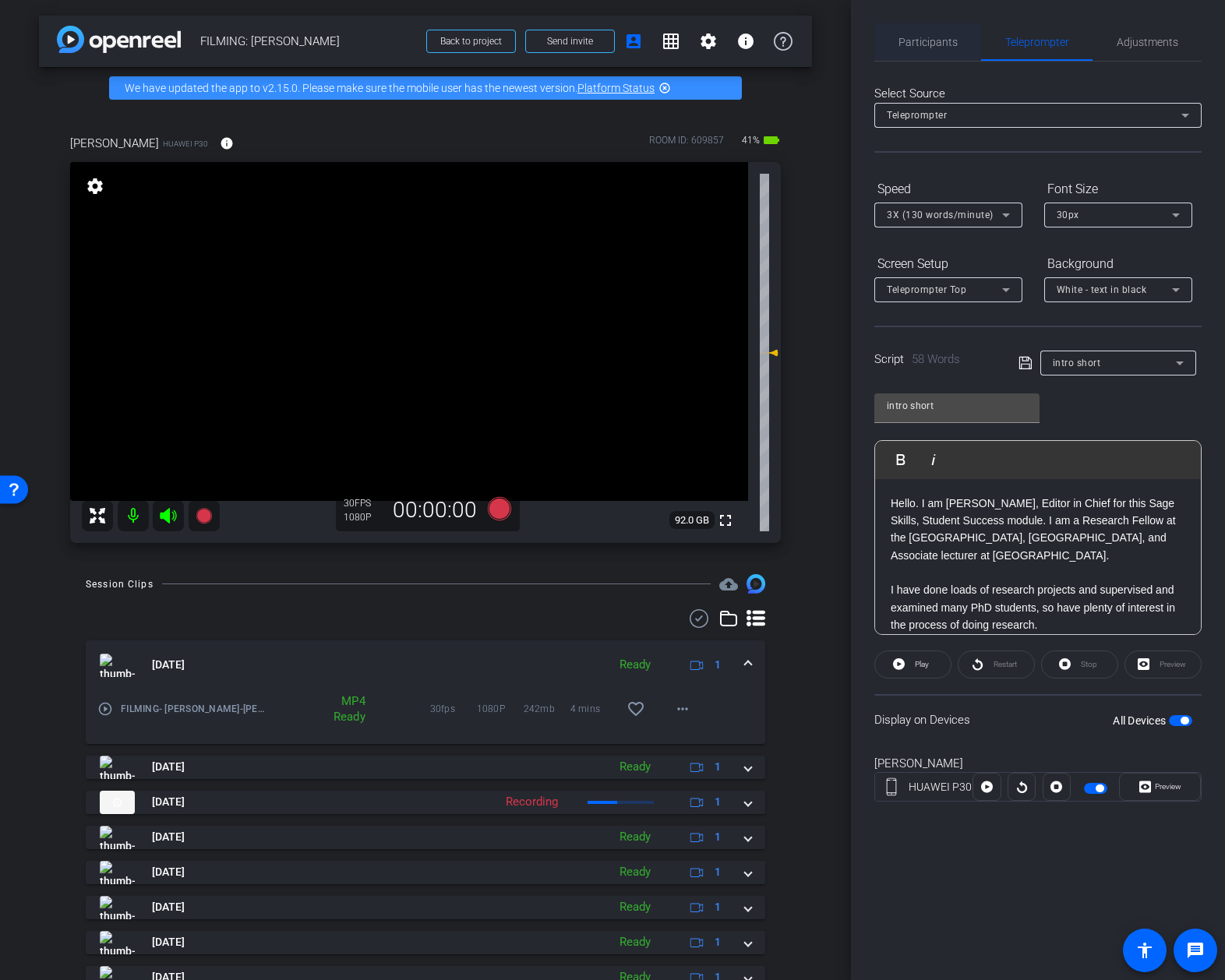
click at [906, 37] on span "Participants" at bounding box center [928, 42] width 60 height 11
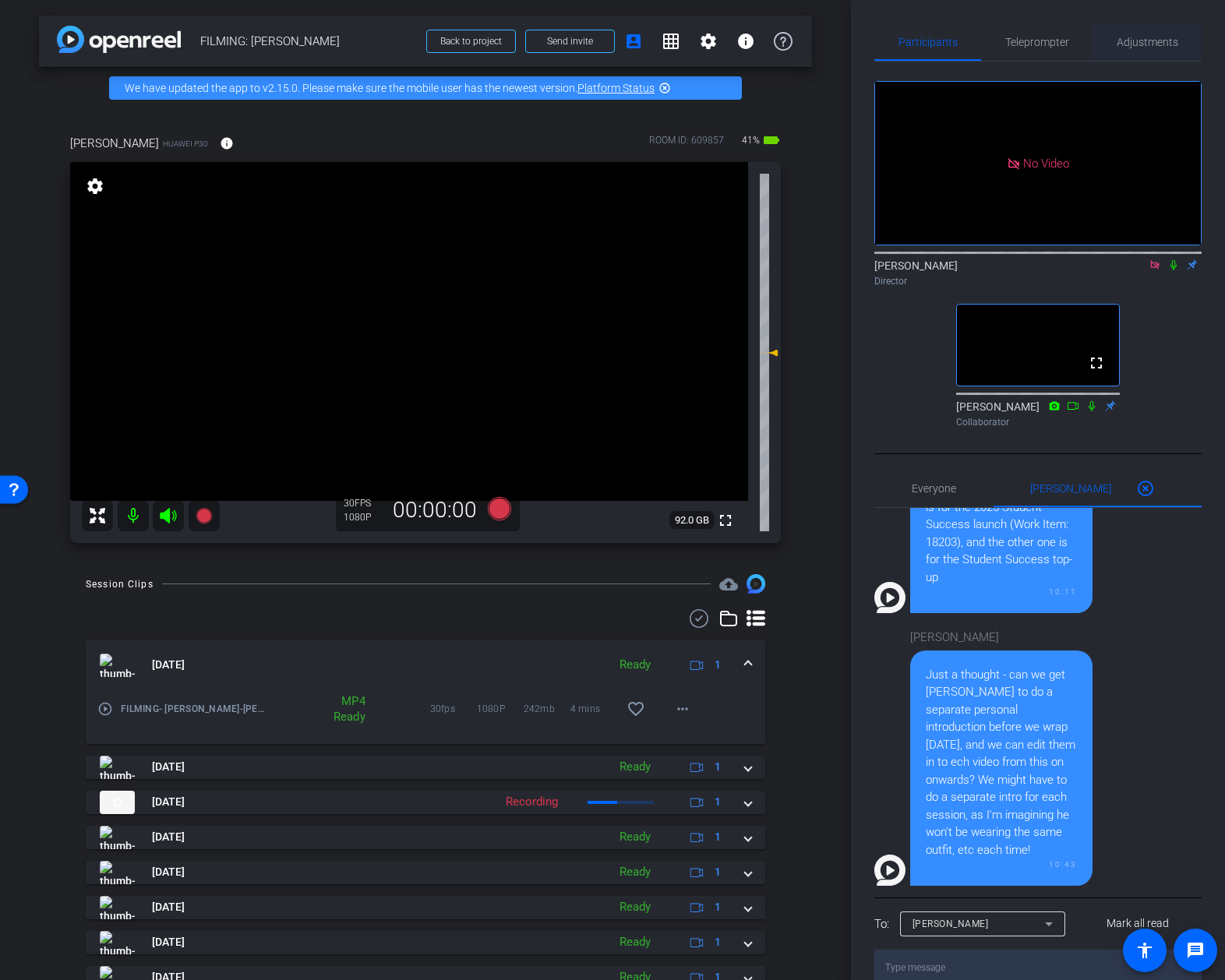
click at [1143, 50] on span "Adjustments" at bounding box center [1147, 42] width 61 height 38
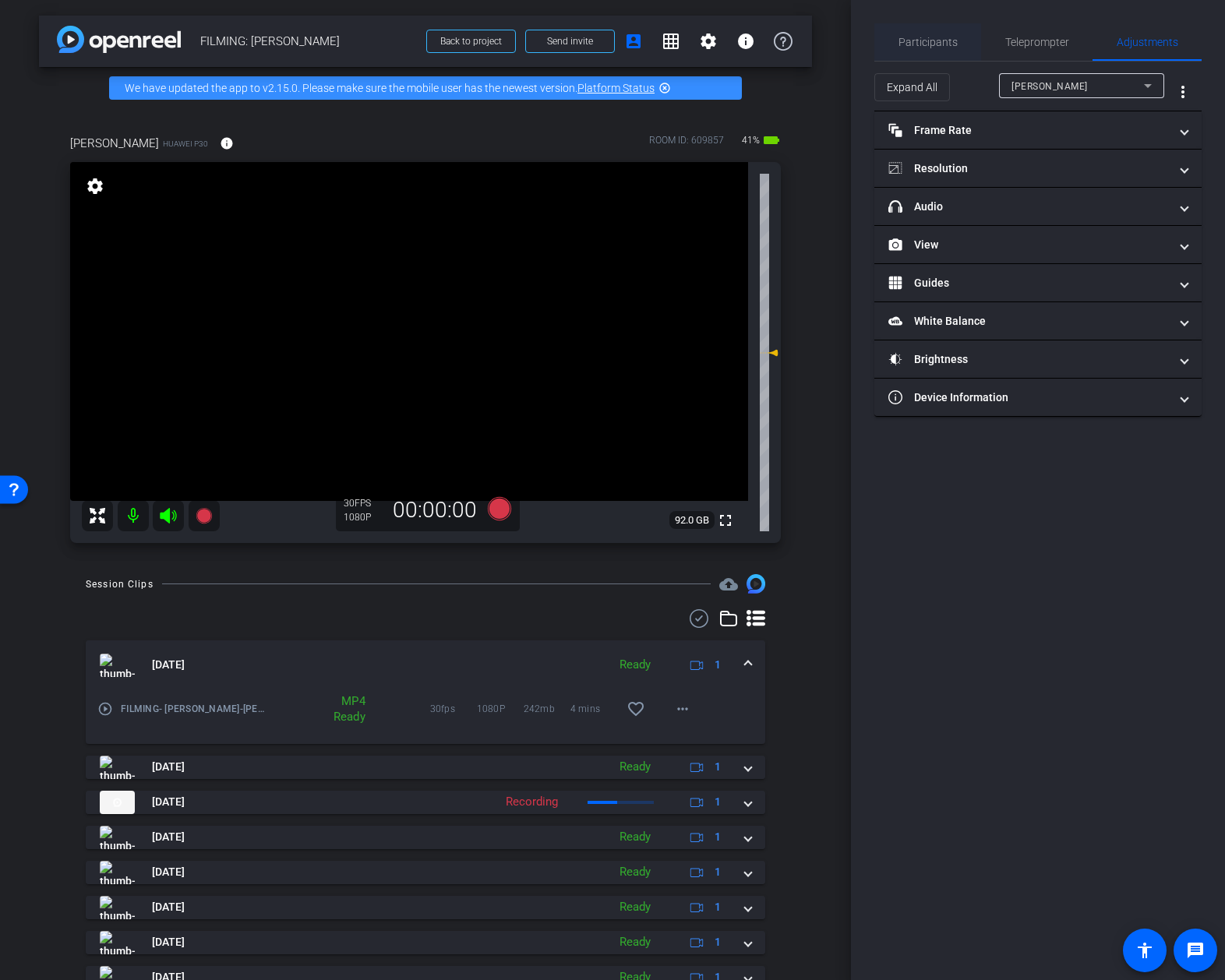
click at [933, 34] on span "Participants" at bounding box center [928, 42] width 60 height 38
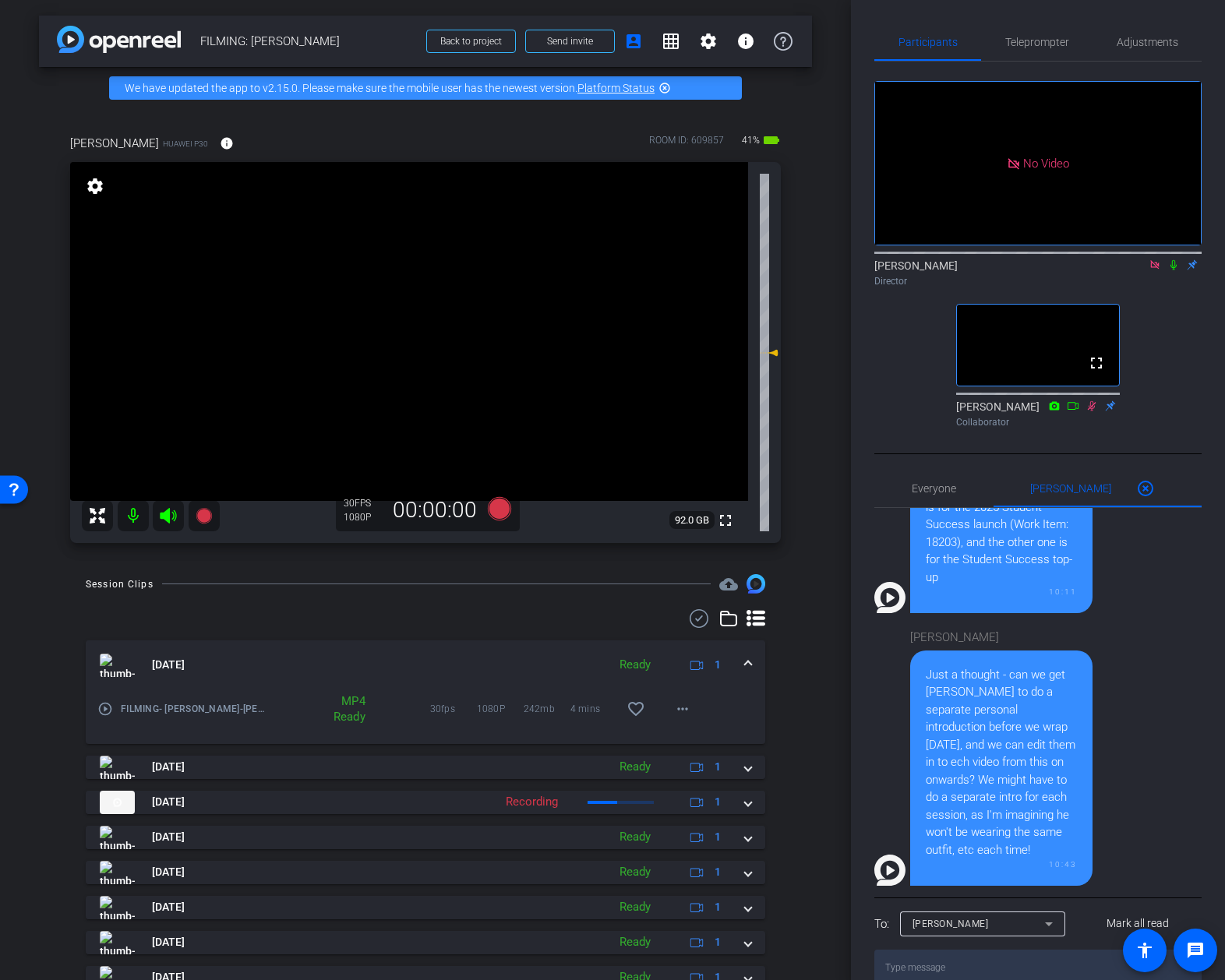
click at [1170, 268] on icon at bounding box center [1173, 264] width 12 height 11
click at [1133, 44] on span "Adjustments" at bounding box center [1147, 42] width 61 height 11
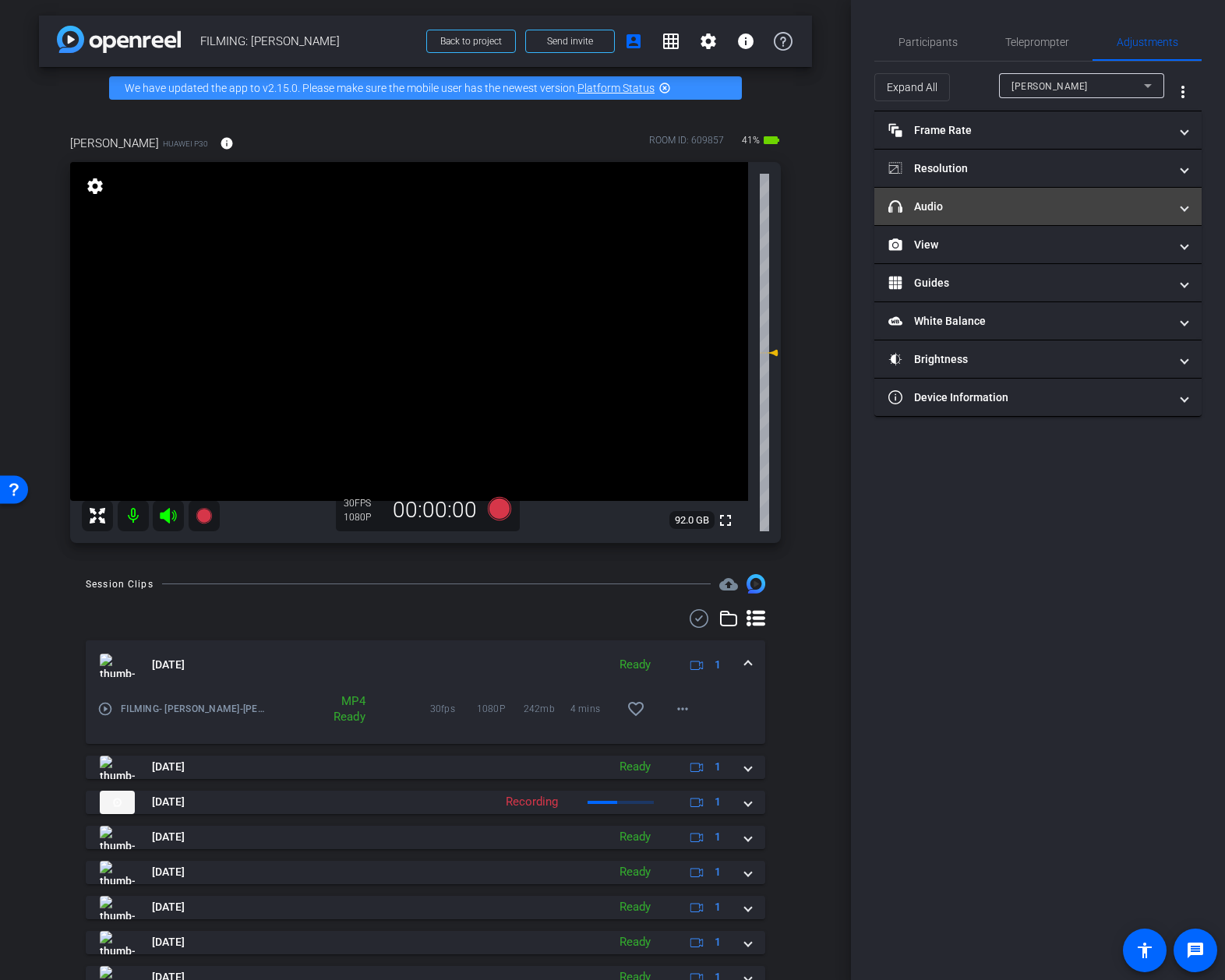
click at [988, 217] on mat-expansion-panel-header "headphone icon Audio" at bounding box center [1037, 206] width 327 height 38
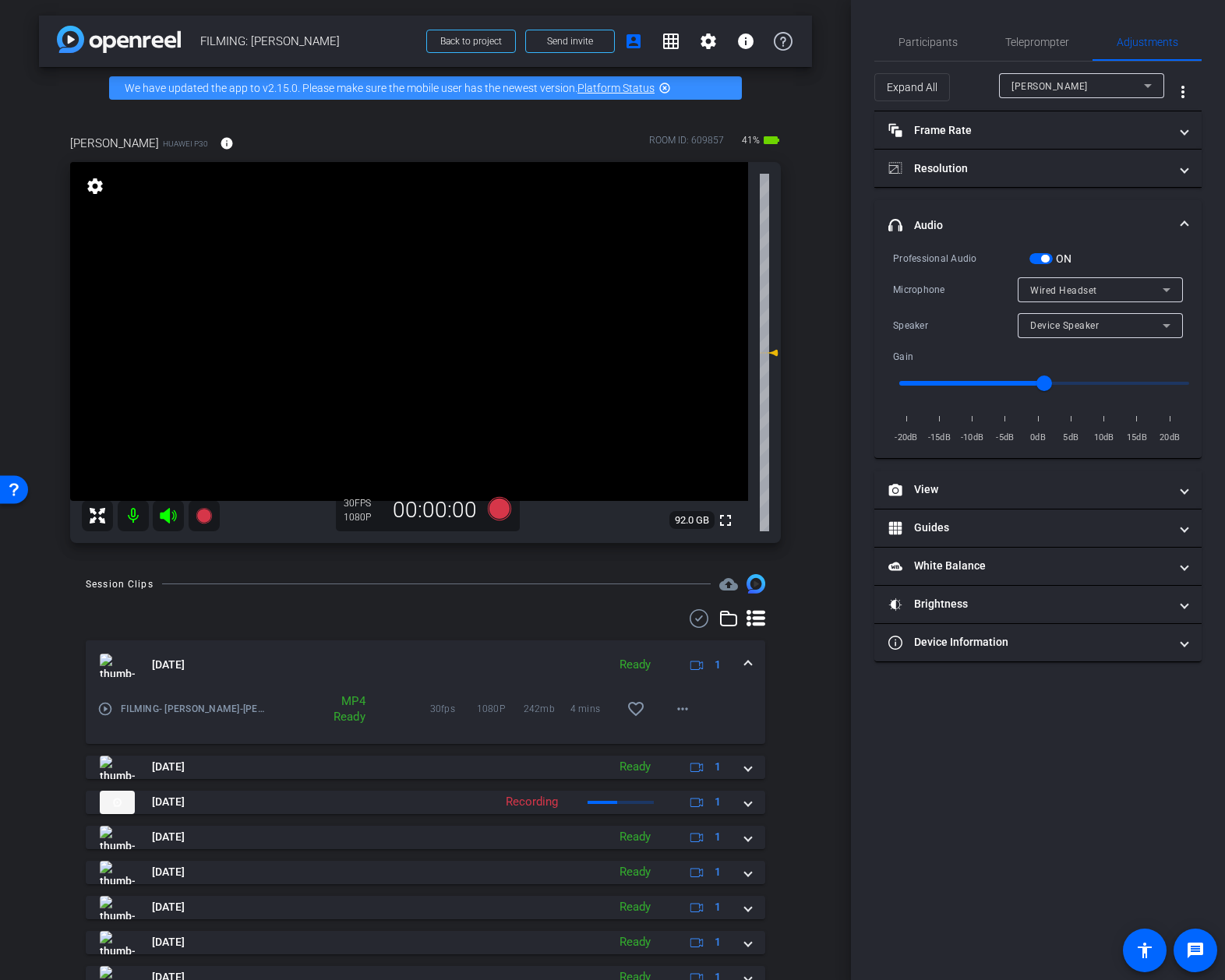
click at [1059, 319] on div "Device Speaker" at bounding box center [1096, 325] width 132 height 20
click at [1064, 379] on span "Wired Headset" at bounding box center [1064, 381] width 69 height 19
click at [938, 381] on input "range" at bounding box center [1045, 383] width 323 height 34
type input "-14"
drag, startPoint x: 940, startPoint y: 381, endPoint x: 916, endPoint y: 393, distance: 26.8
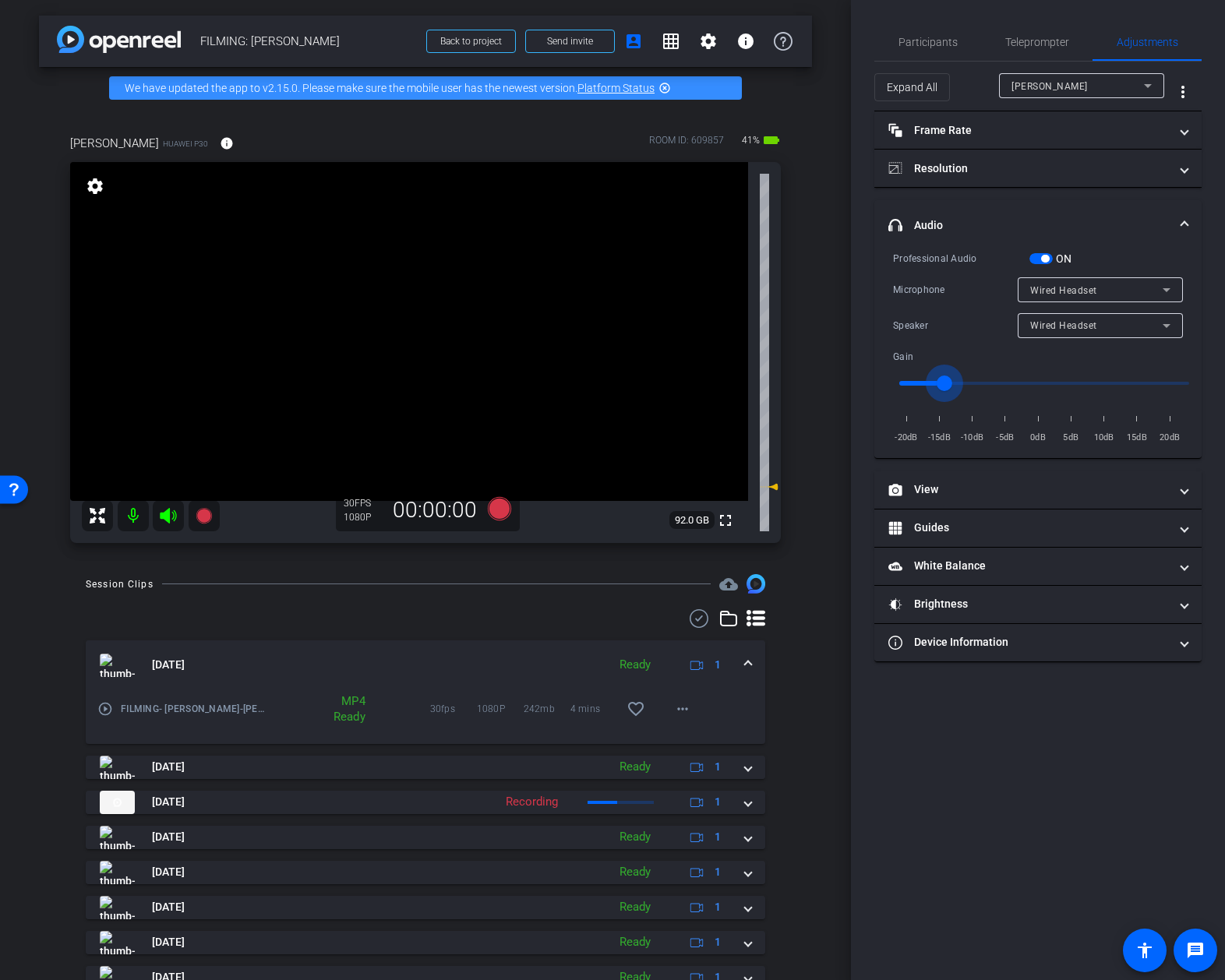
click at [940, 379] on input "range" at bounding box center [1045, 383] width 323 height 34
click at [485, 515] on icon at bounding box center [500, 509] width 38 height 28
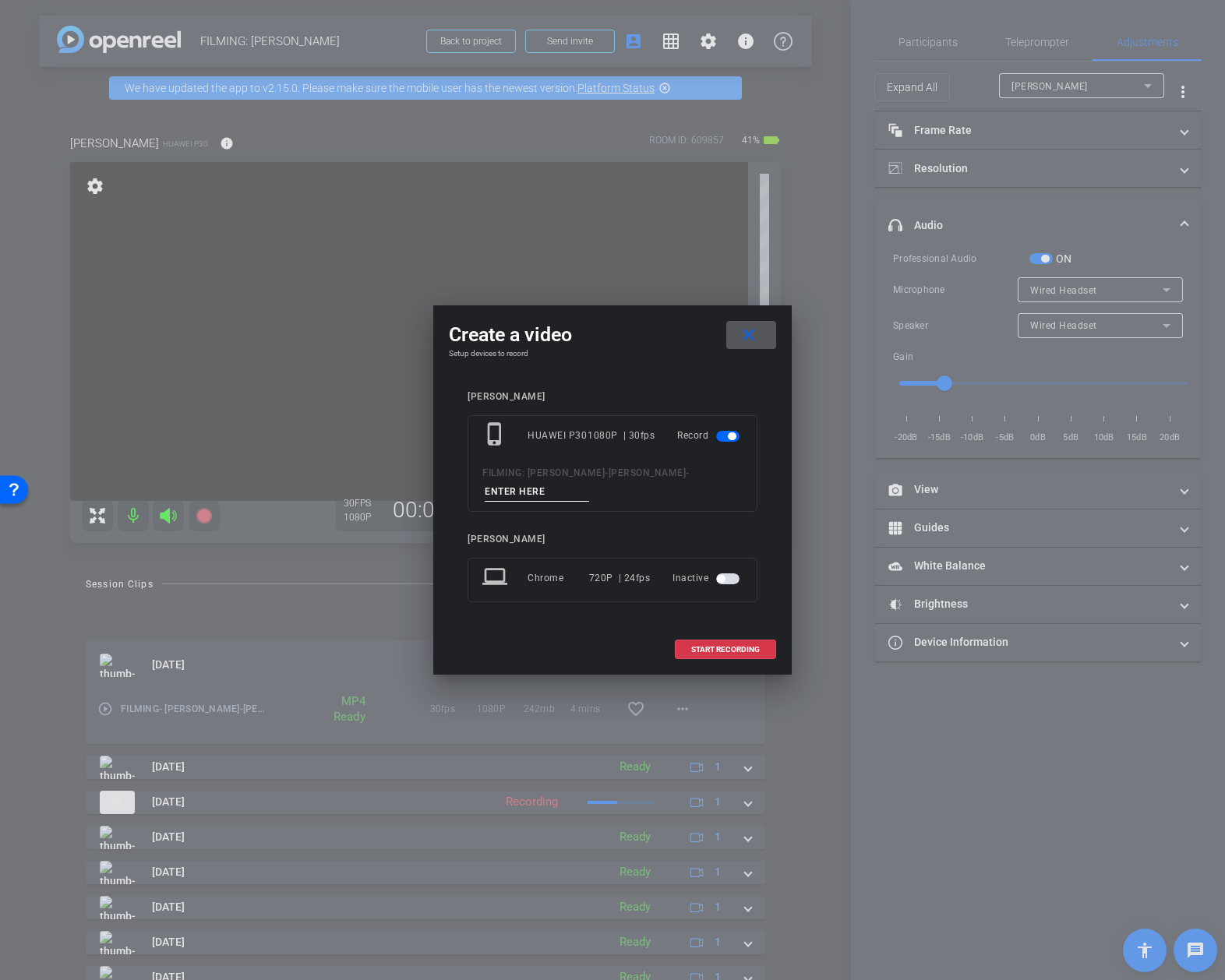
click at [552, 488] on input at bounding box center [537, 492] width 104 height 20
type input "intros short"
click at [727, 654] on span "START RECORDING" at bounding box center [726, 650] width 69 height 8
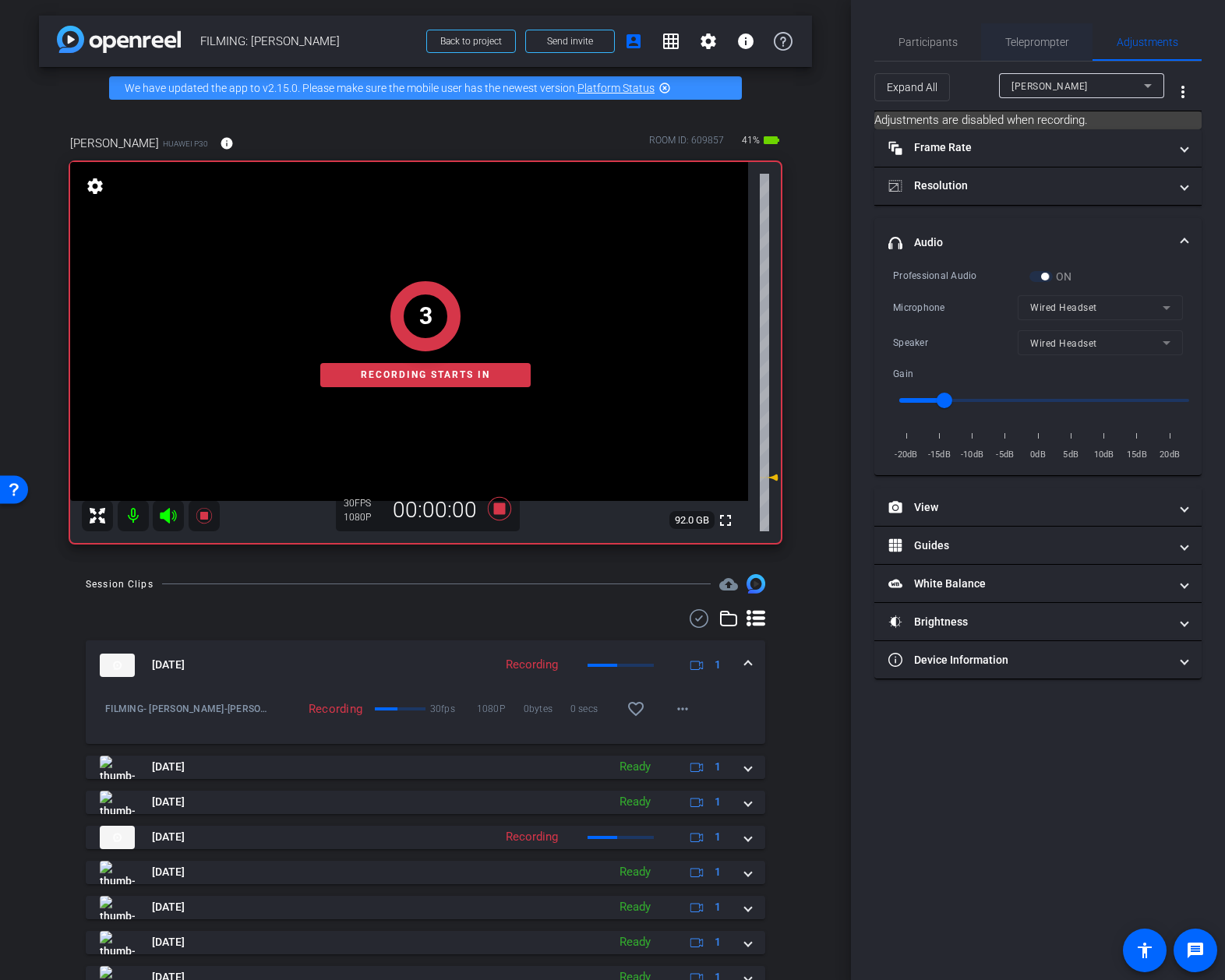
click at [1037, 48] on span "Teleprompter" at bounding box center [1037, 42] width 64 height 38
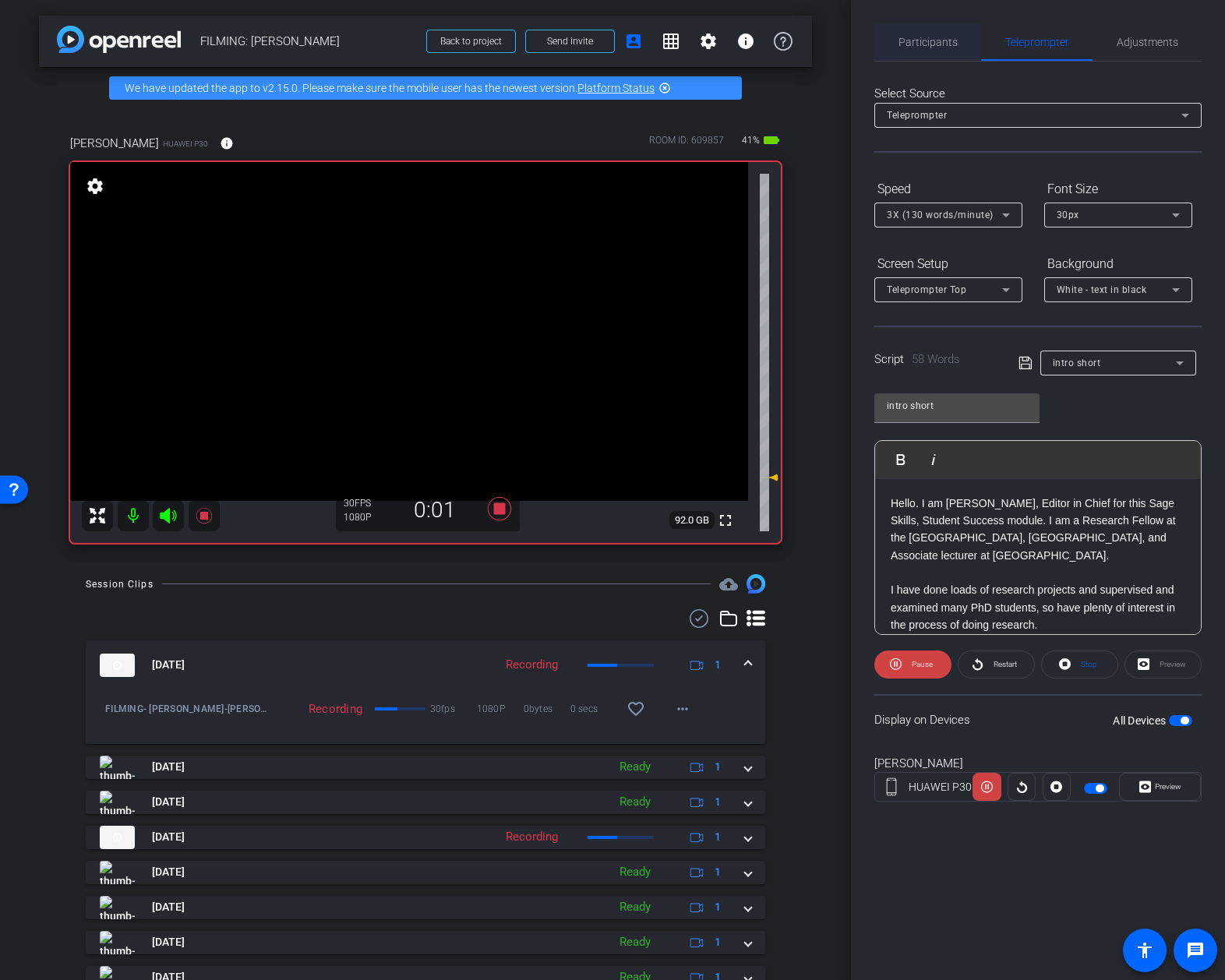
click at [929, 46] on span "Participants" at bounding box center [928, 42] width 60 height 11
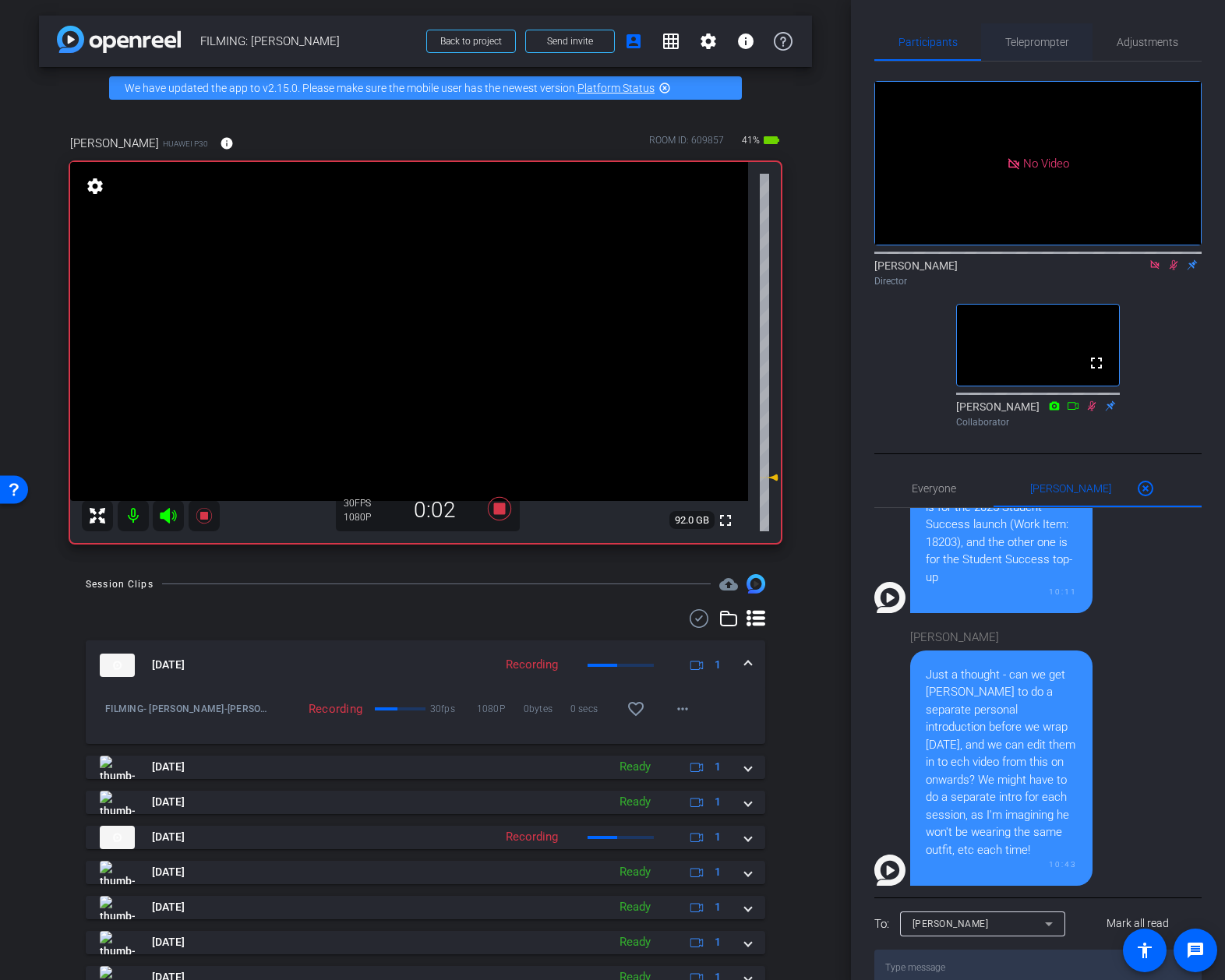
click at [1050, 57] on span "Teleprompter" at bounding box center [1037, 42] width 64 height 38
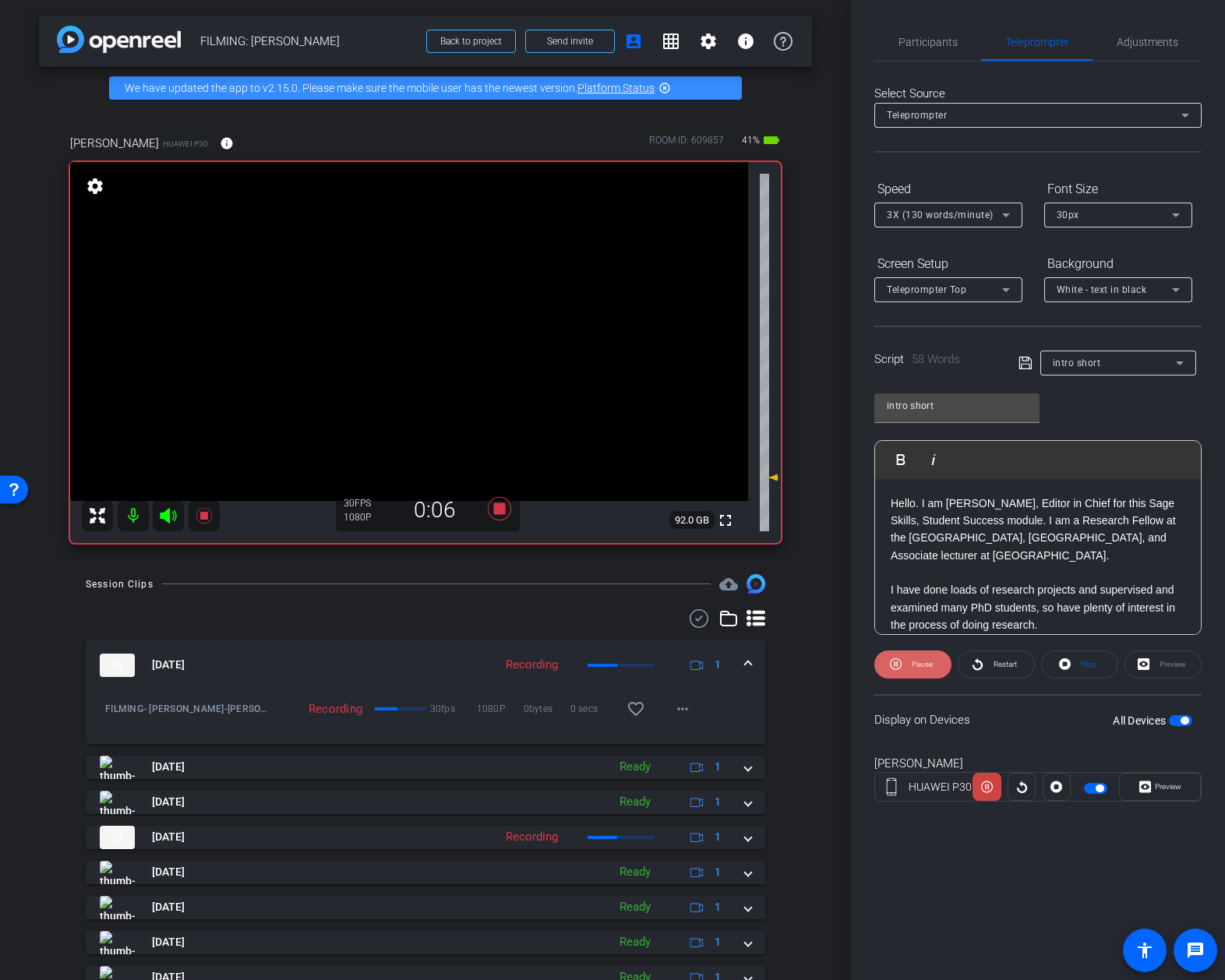
click at [908, 669] on span "Pause" at bounding box center [920, 664] width 25 height 22
click at [499, 511] on icon at bounding box center [499, 509] width 24 height 24
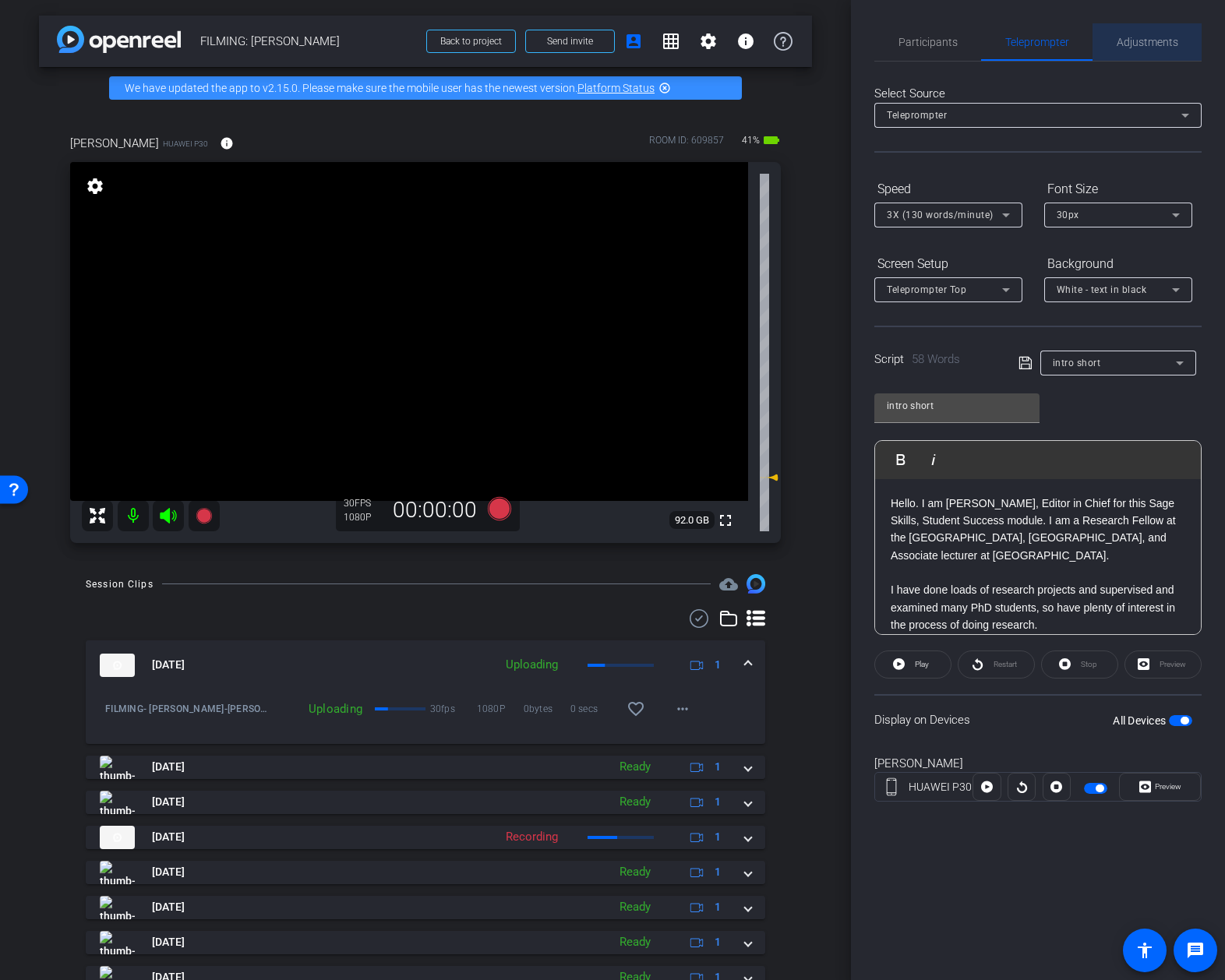
click at [1130, 38] on span "Adjustments" at bounding box center [1147, 42] width 61 height 11
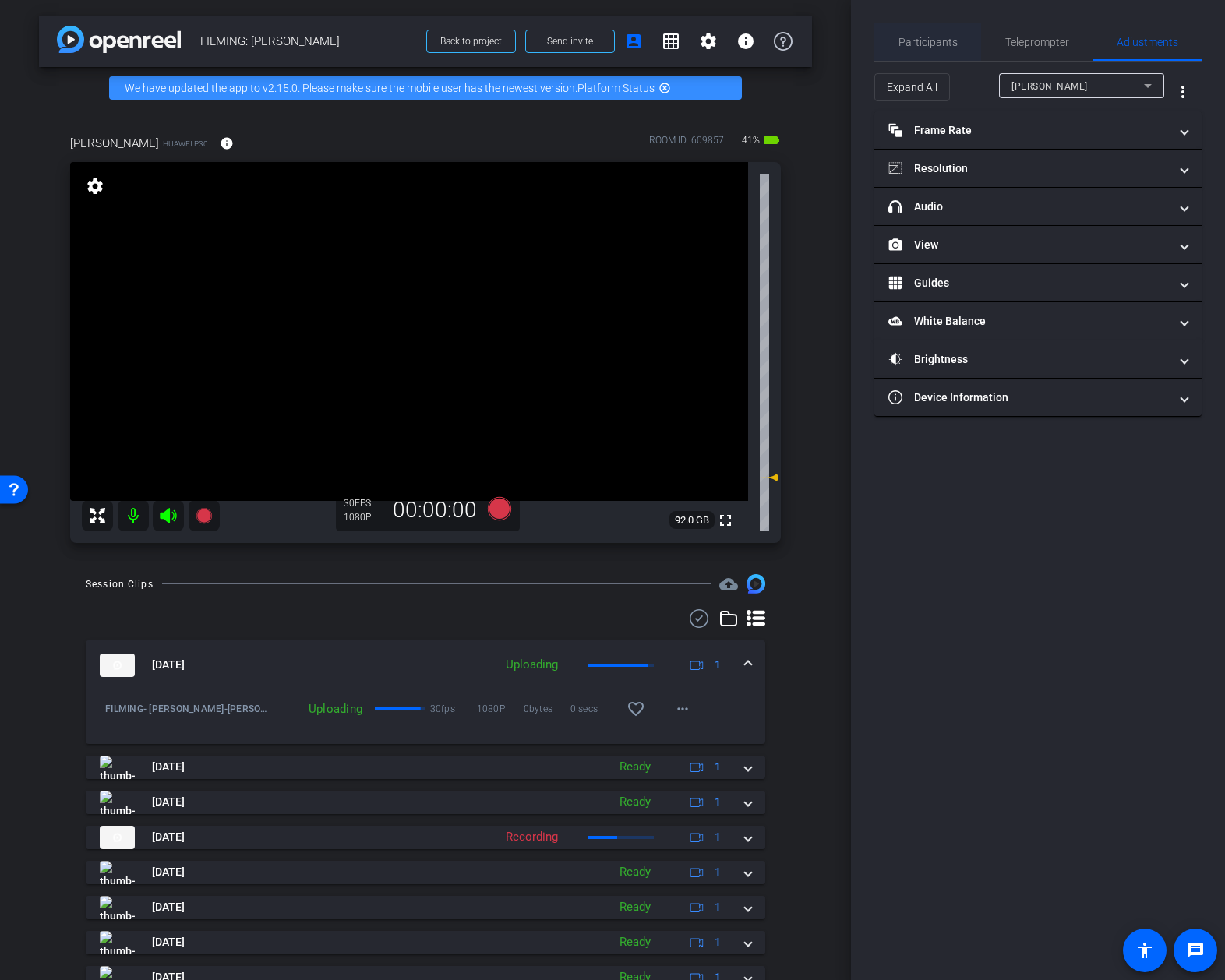
drag, startPoint x: 971, startPoint y: 64, endPoint x: 953, endPoint y: 60, distance: 18.4
click at [965, 64] on div "Expand All Nicholas Walliman more_vert" at bounding box center [1037, 86] width 327 height 50
click at [943, 52] on span "Participants" at bounding box center [928, 42] width 60 height 38
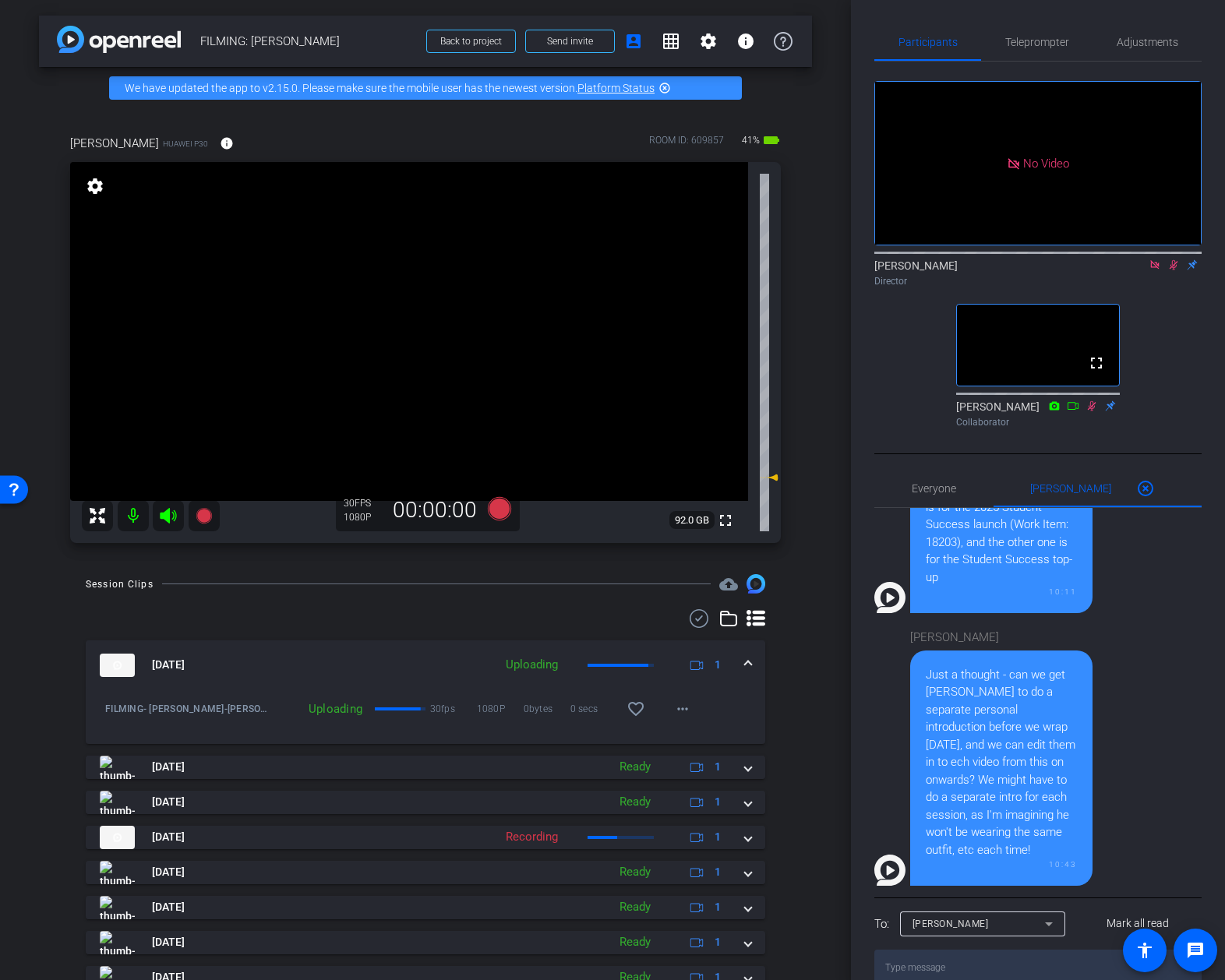
click at [1169, 265] on icon at bounding box center [1173, 264] width 12 height 11
click at [1142, 55] on span "Adjustments" at bounding box center [1147, 42] width 61 height 38
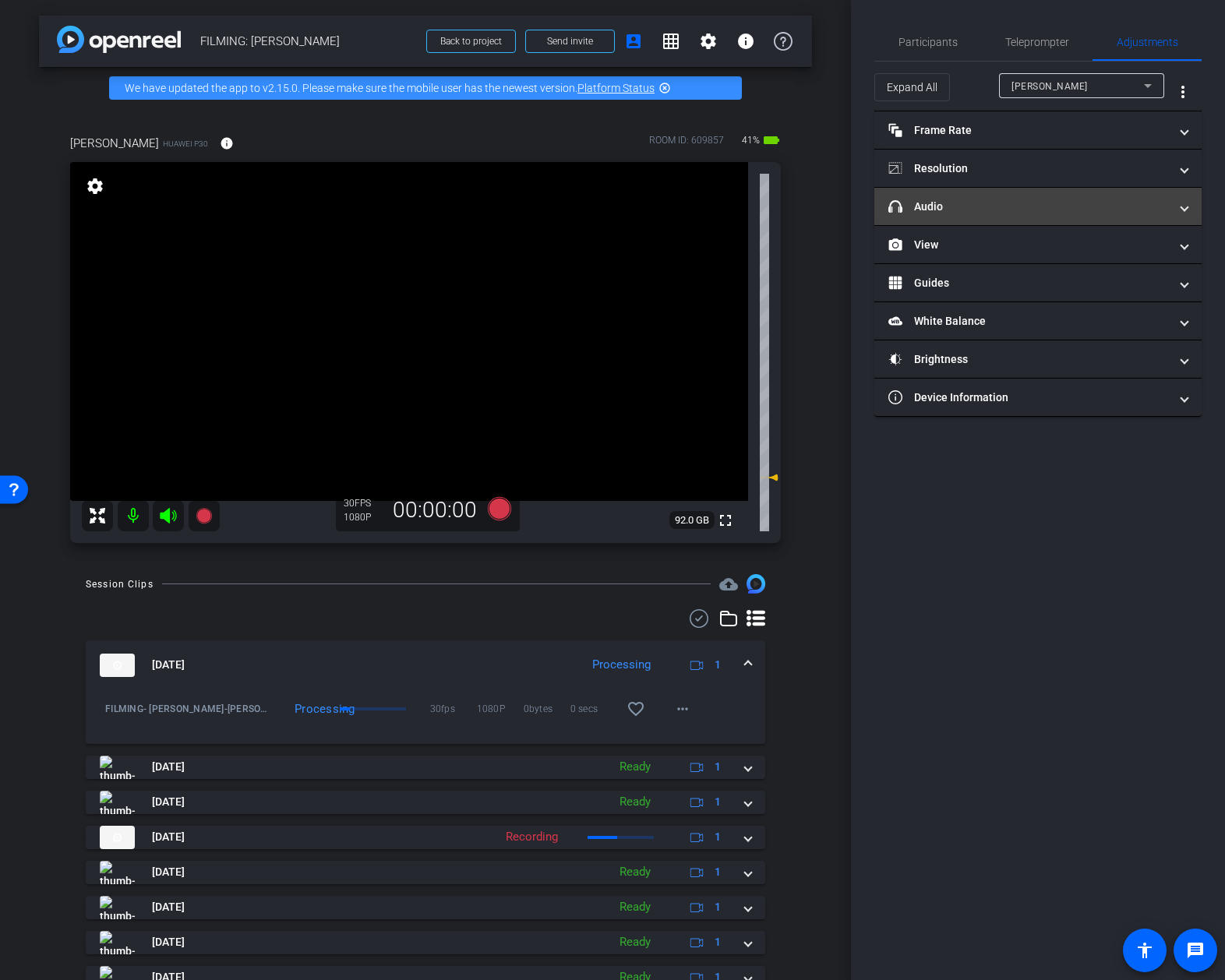
click at [1027, 200] on mat-panel-title "headphone icon Audio" at bounding box center [1028, 207] width 281 height 16
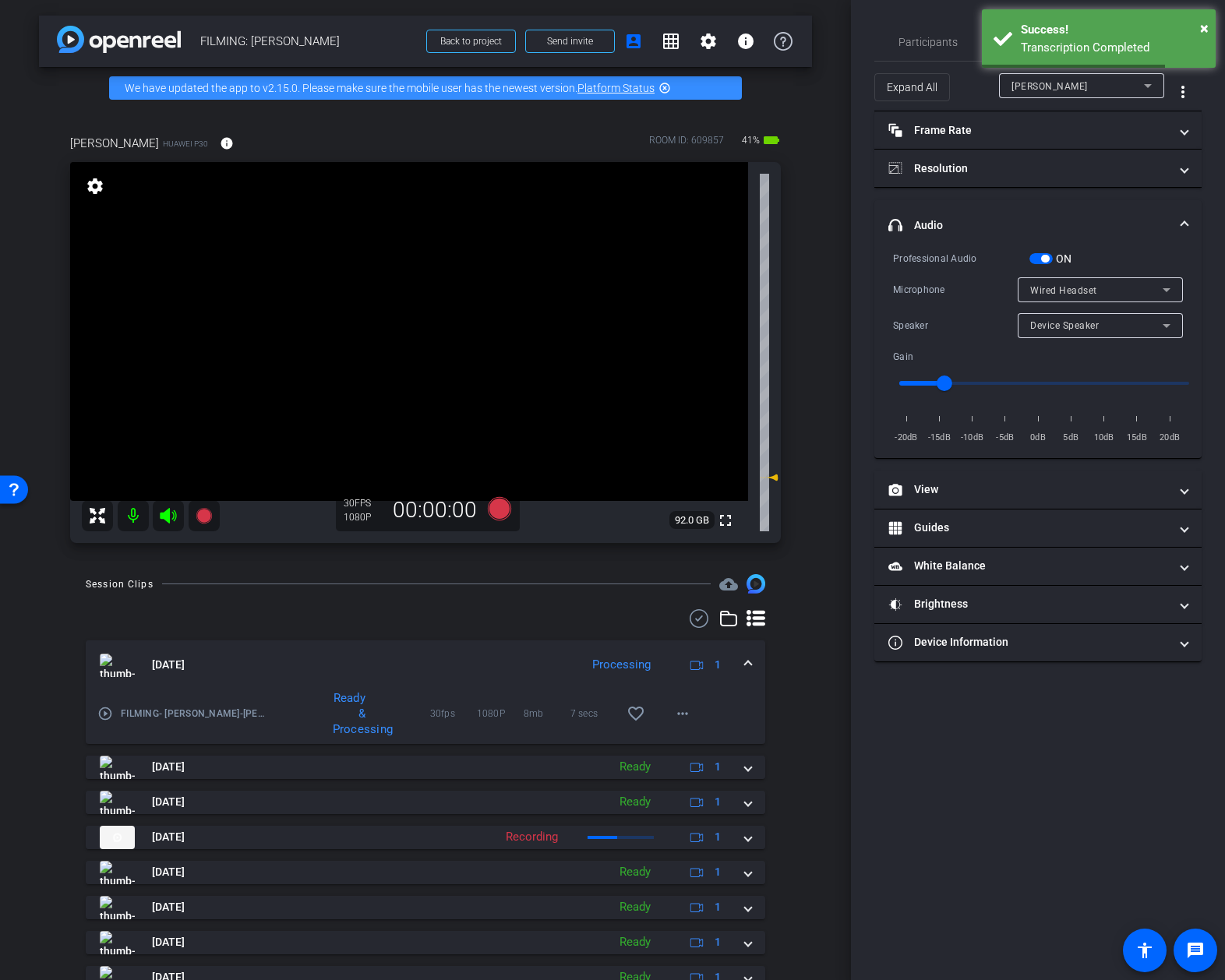
click at [1075, 329] on span "Device Speaker" at bounding box center [1064, 325] width 69 height 11
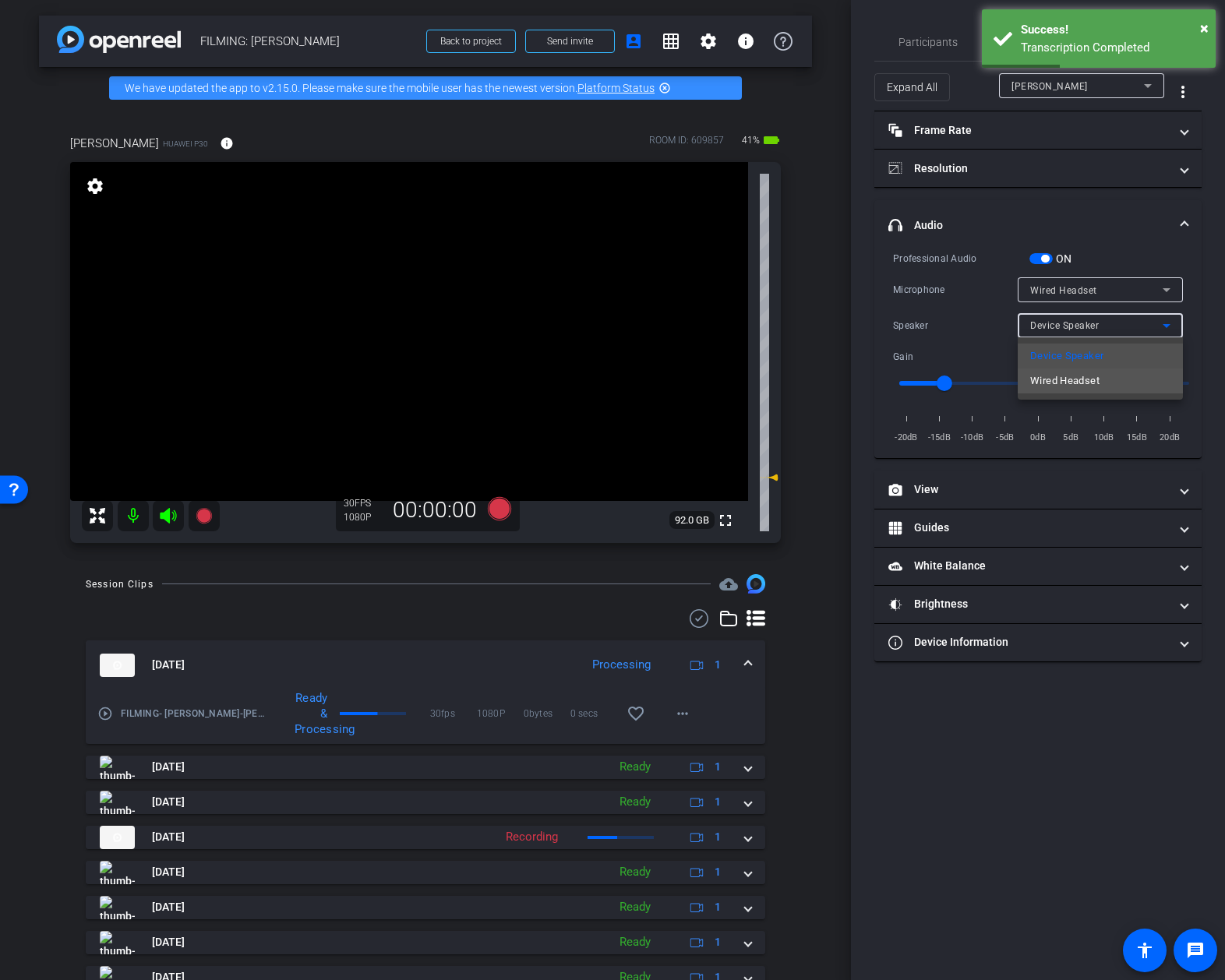
click at [1065, 380] on span "Wired Headset" at bounding box center [1064, 381] width 69 height 19
click at [925, 44] on span "Participants" at bounding box center [928, 42] width 60 height 11
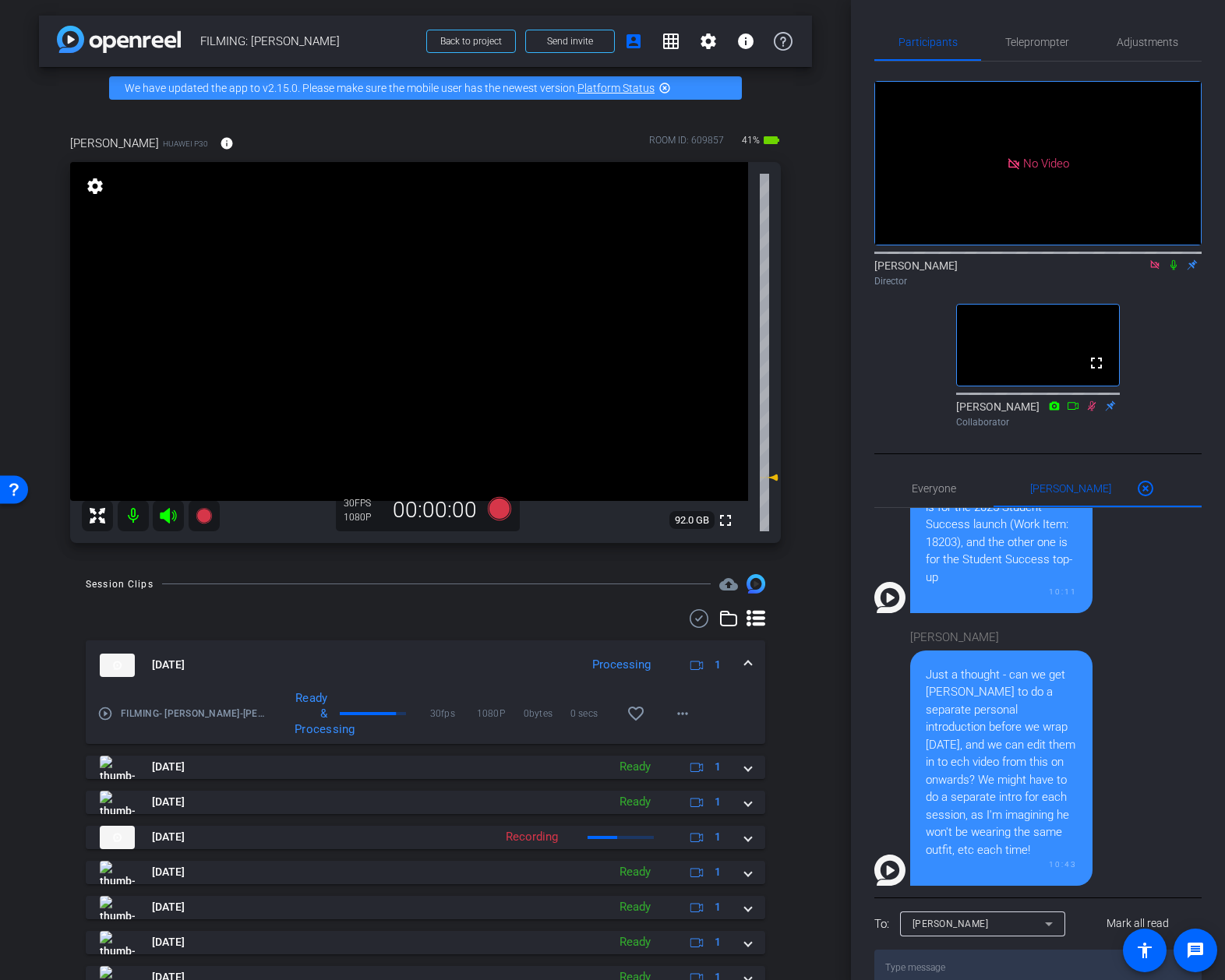
click at [1174, 267] on icon at bounding box center [1173, 264] width 12 height 11
click at [489, 511] on icon at bounding box center [499, 509] width 24 height 24
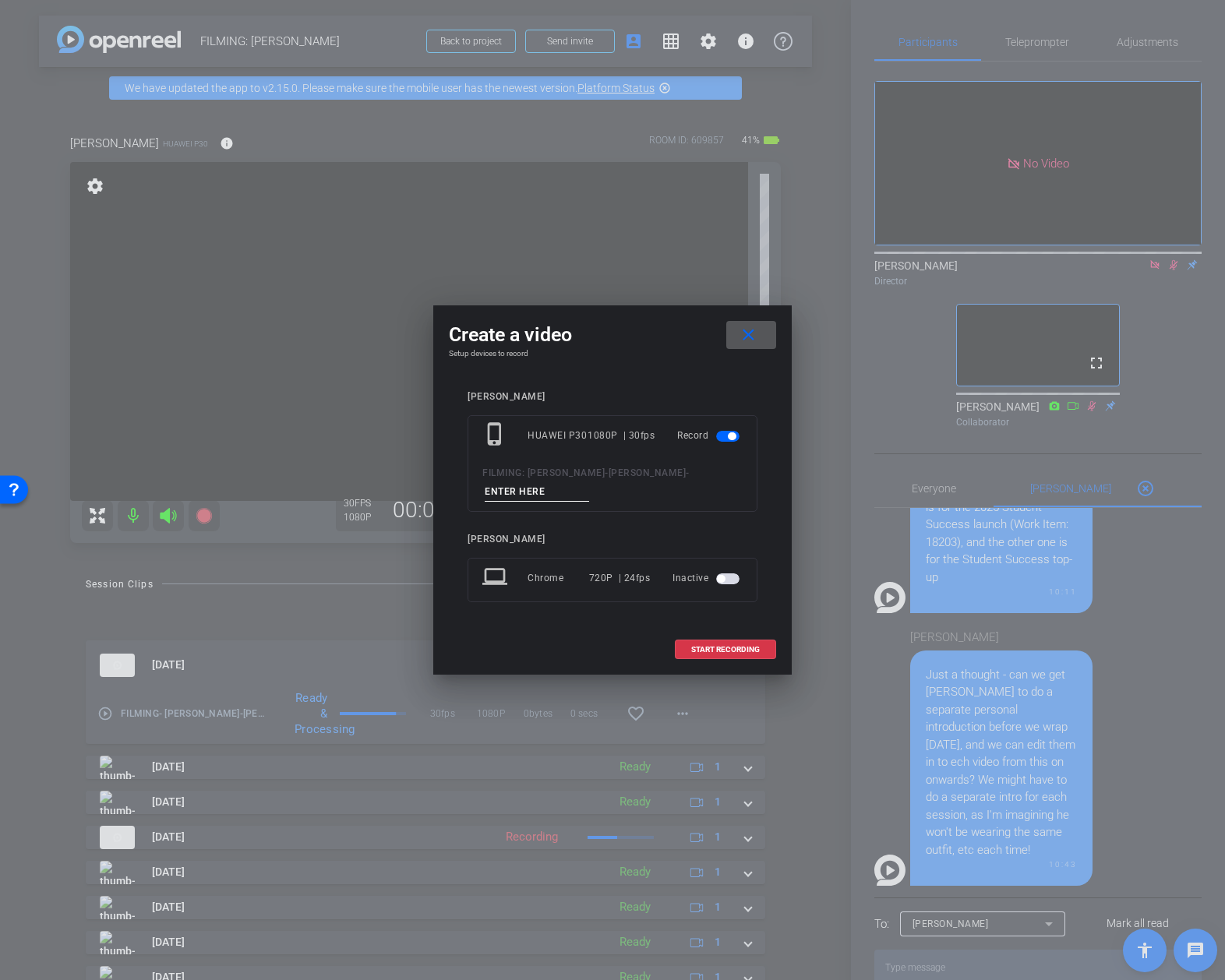
click at [530, 494] on input at bounding box center [537, 492] width 104 height 20
type input "intros shorts2"
click at [732, 646] on span "START RECORDING" at bounding box center [726, 650] width 69 height 8
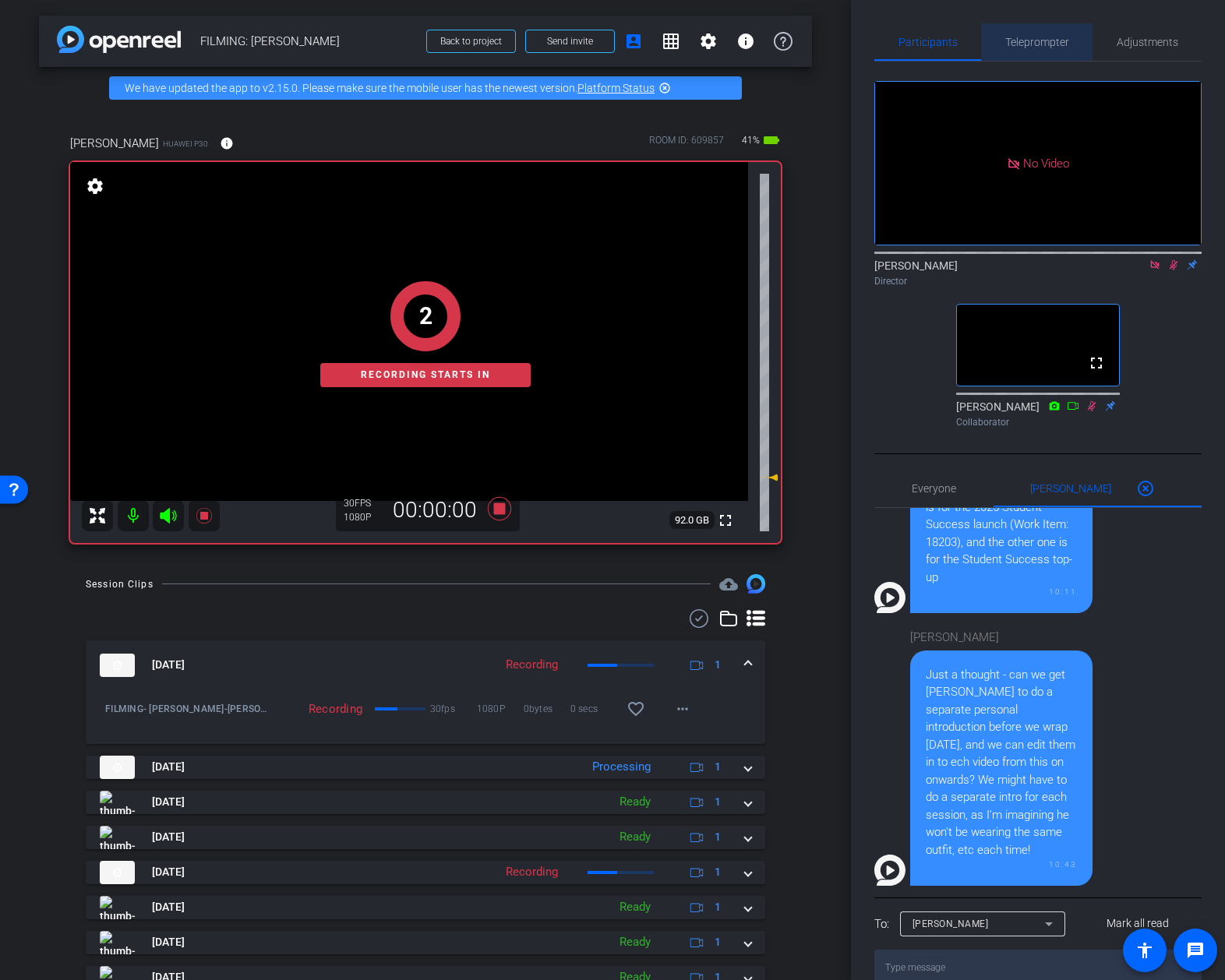
click at [1044, 43] on span "Teleprompter" at bounding box center [1037, 42] width 64 height 11
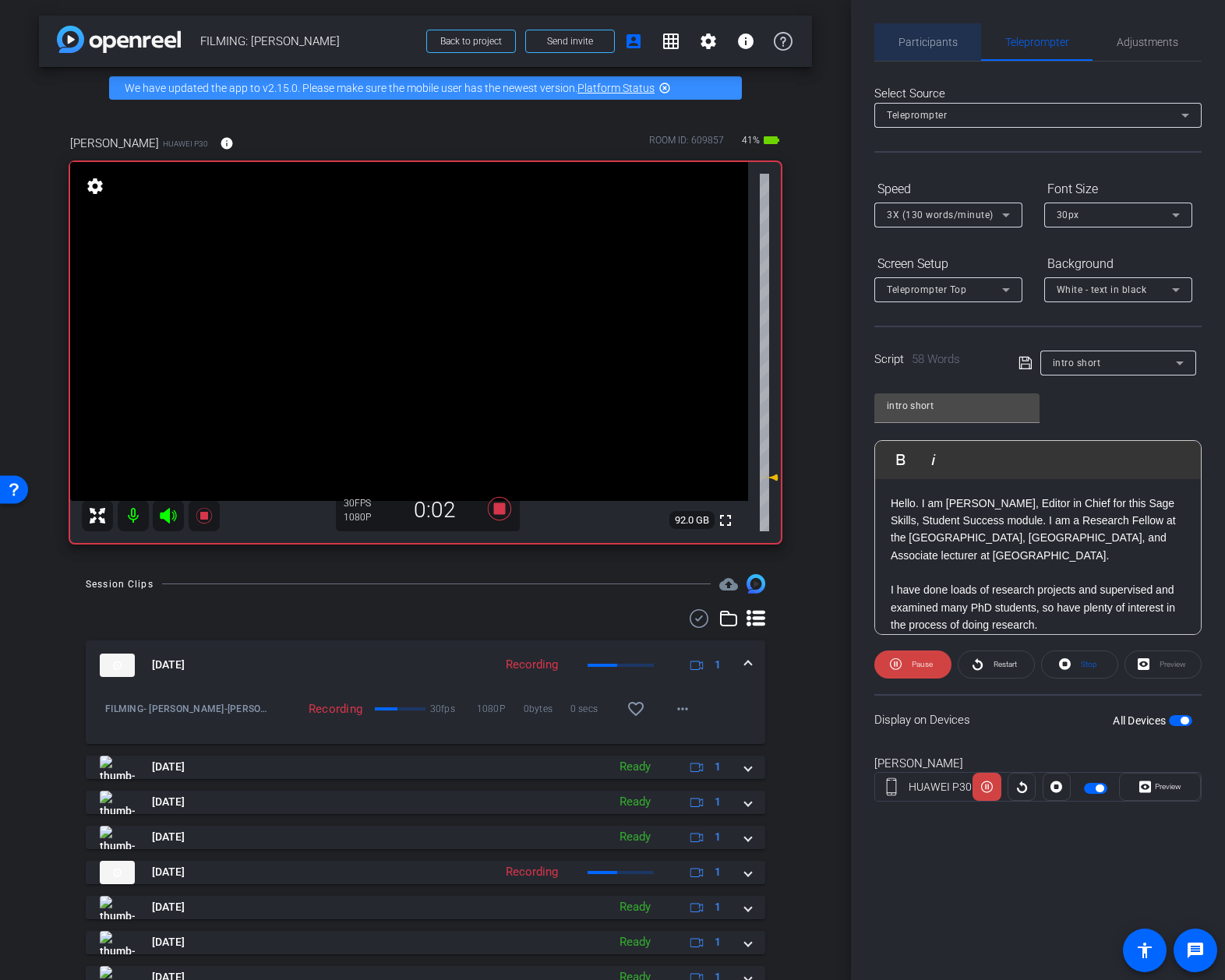
click at [959, 44] on div "Participants" at bounding box center [927, 42] width 107 height 38
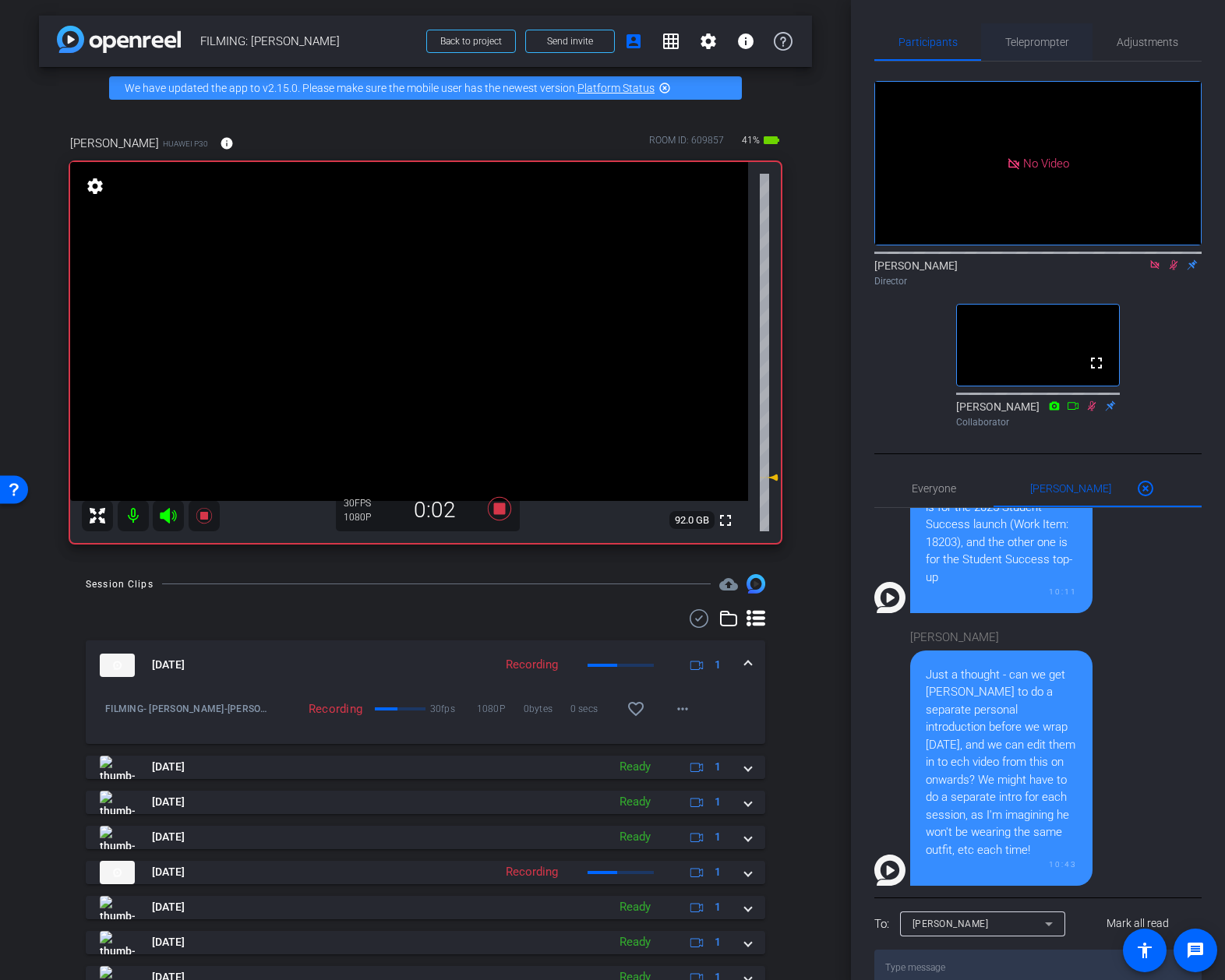
click at [1041, 44] on span "Teleprompter" at bounding box center [1037, 42] width 64 height 11
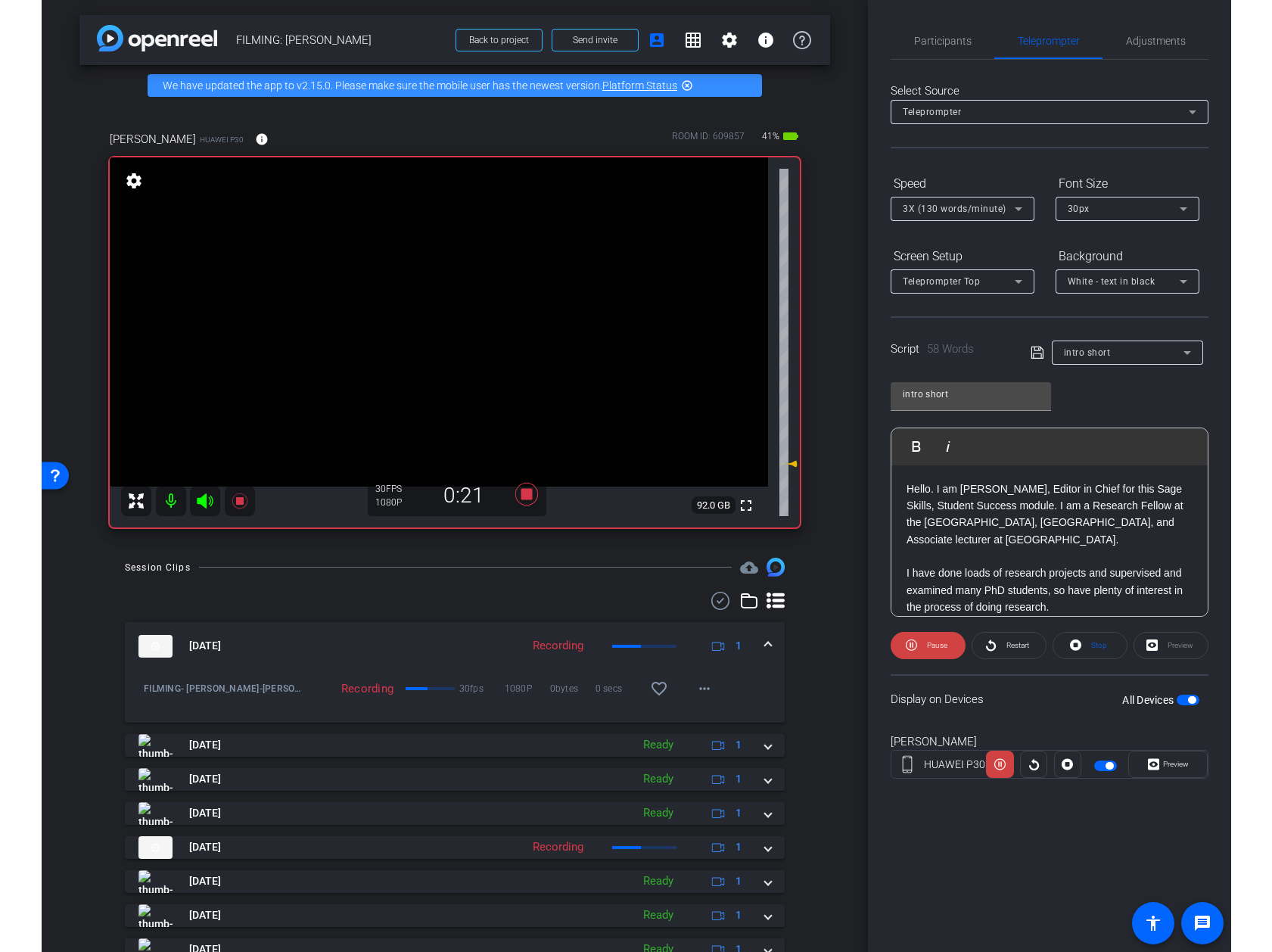
scroll to position [14, 0]
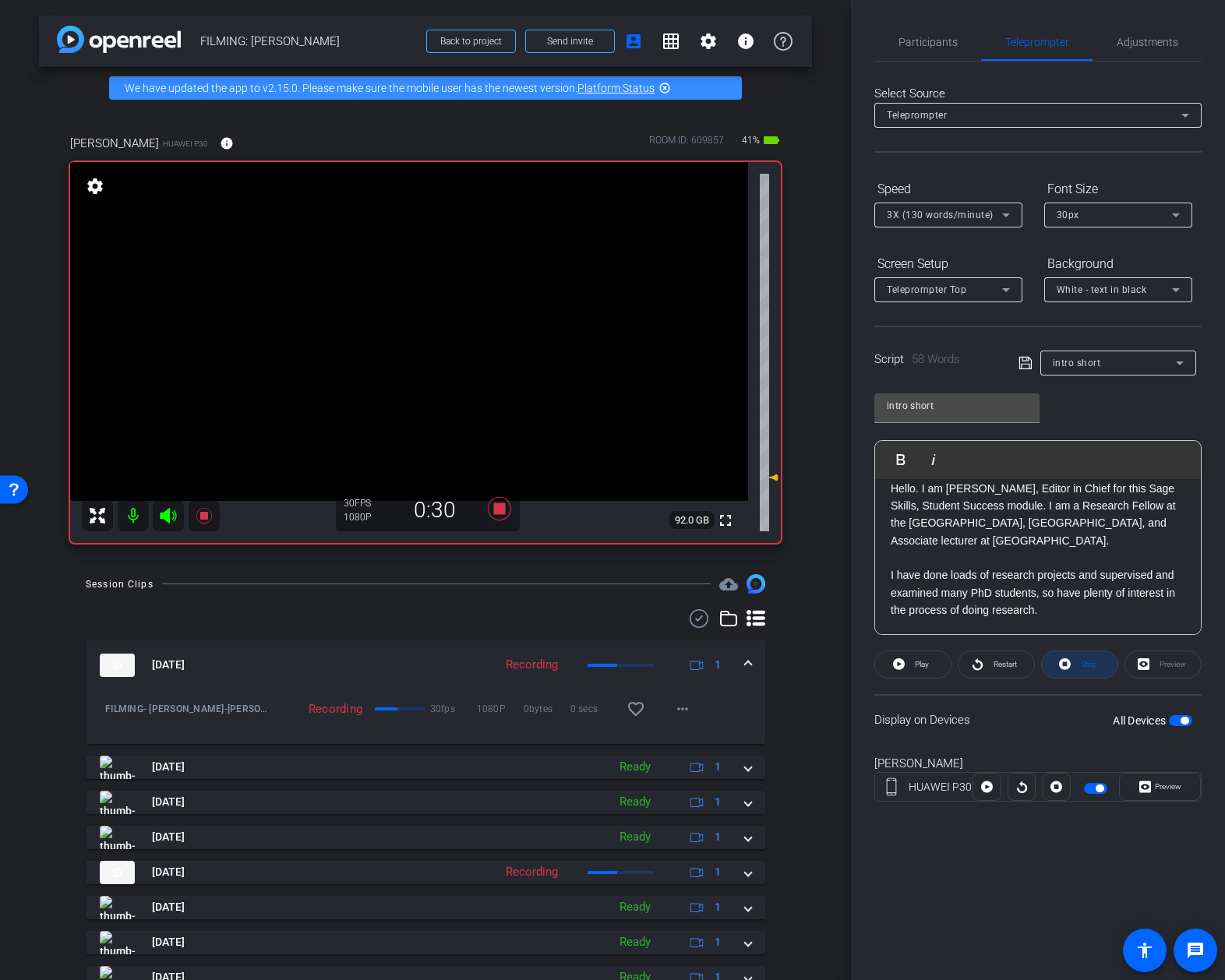
click at [1084, 660] on span "Stop" at bounding box center [1089, 664] width 16 height 9
click at [1154, 781] on span "Preview" at bounding box center [1165, 787] width 30 height 22
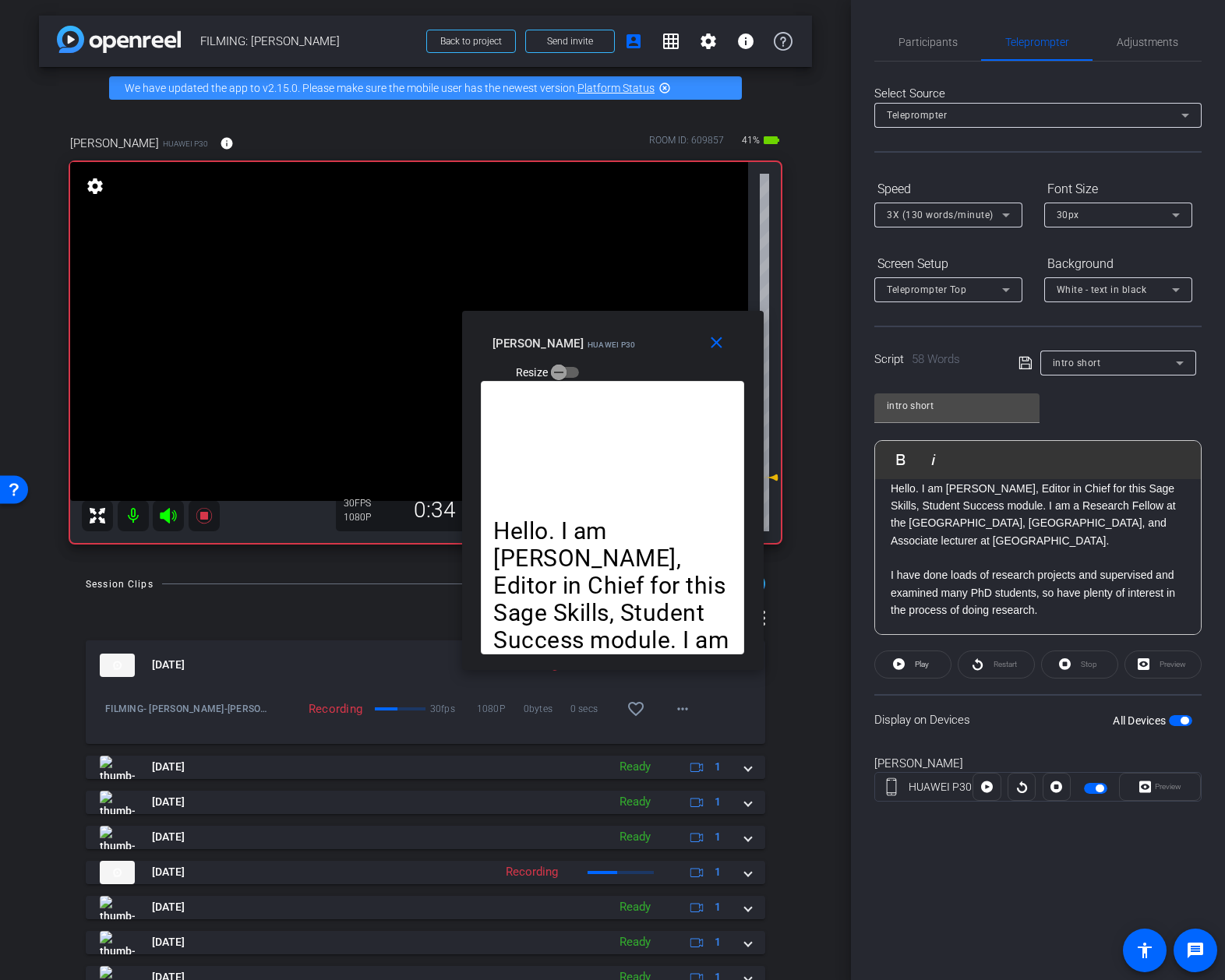
drag, startPoint x: 994, startPoint y: 707, endPoint x: 976, endPoint y: 664, distance: 46.6
click at [993, 706] on div "Display on Devices All Devices" at bounding box center [1037, 719] width 327 height 51
click at [975, 656] on div "Restart" at bounding box center [996, 664] width 77 height 28
click at [919, 667] on span "Play" at bounding box center [922, 664] width 14 height 9
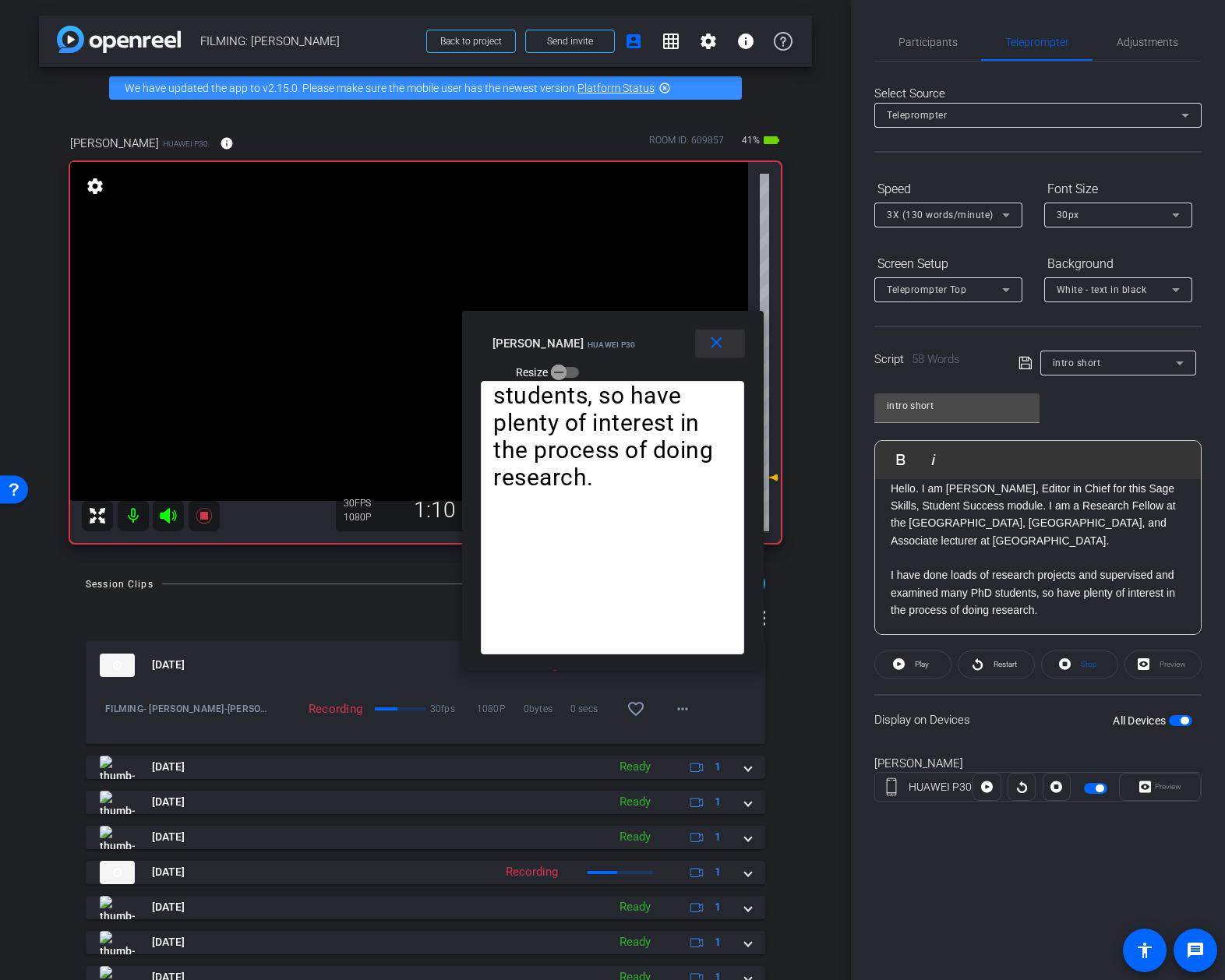
click at [719, 347] on mat-icon "close" at bounding box center [717, 343] width 20 height 20
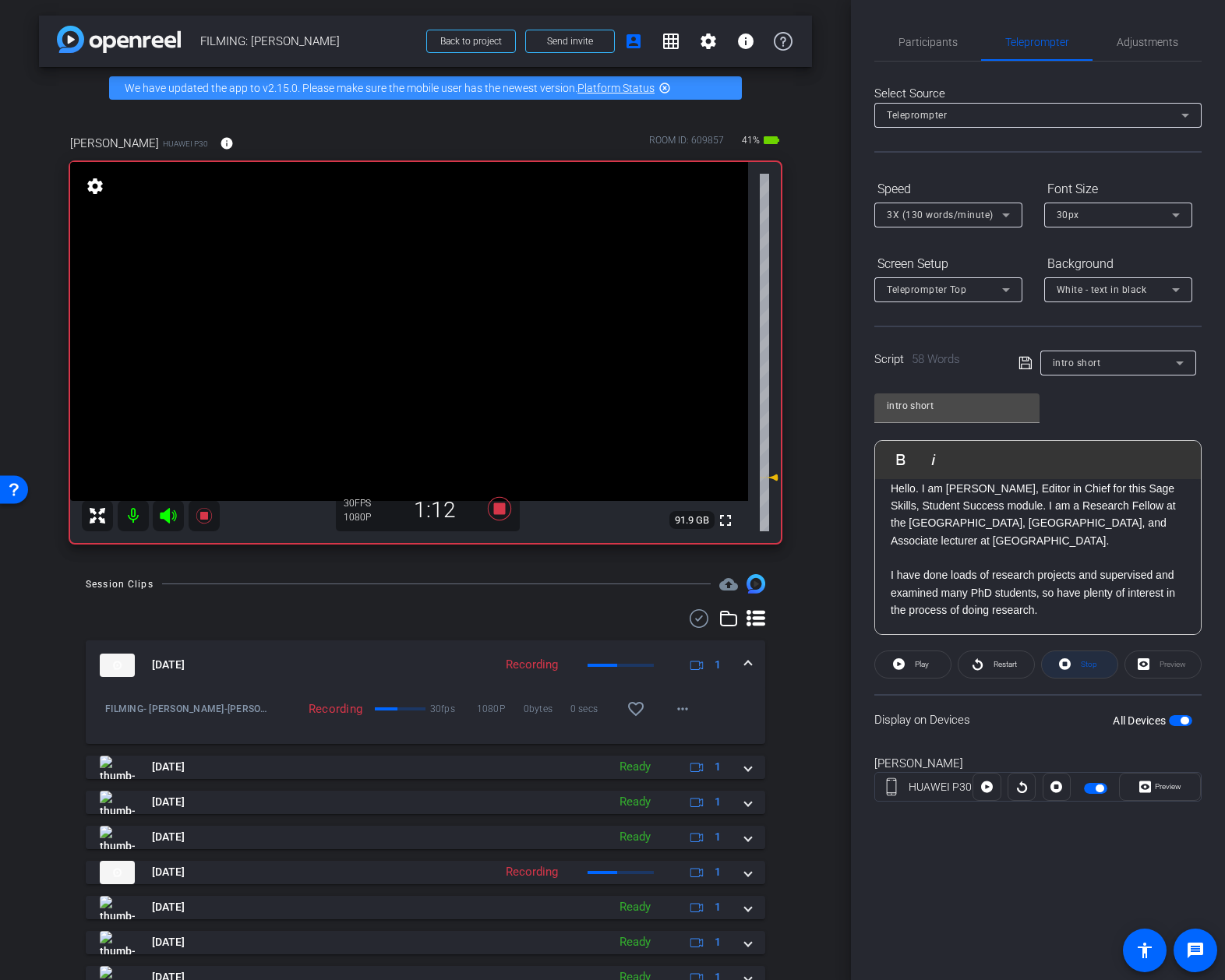
click at [1086, 667] on span "Stop" at bounding box center [1089, 664] width 16 height 9
click at [921, 672] on span "Play" at bounding box center [920, 664] width 18 height 22
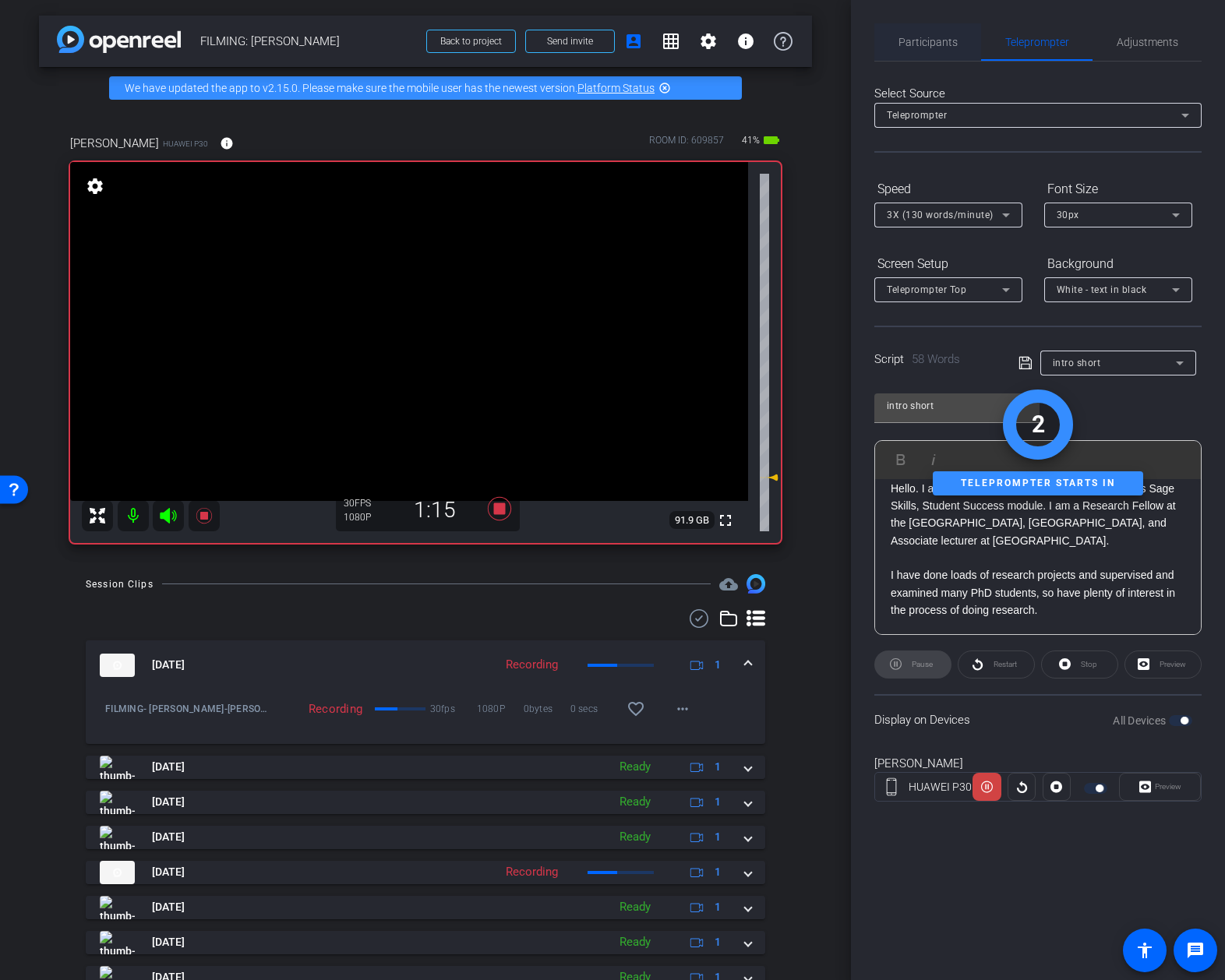
click at [935, 43] on span "Participants" at bounding box center [928, 42] width 60 height 11
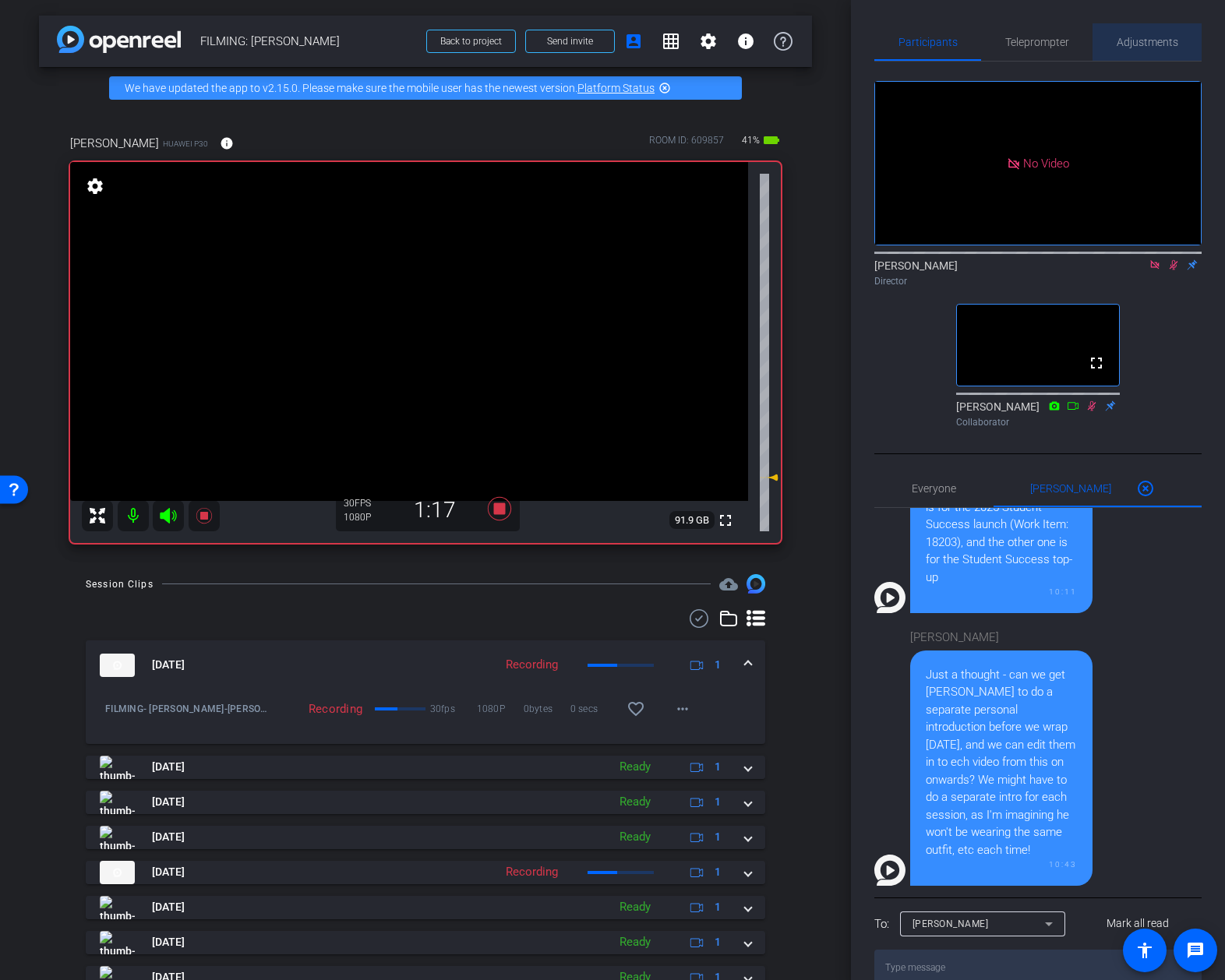
click at [1133, 46] on span "Adjustments" at bounding box center [1147, 42] width 61 height 11
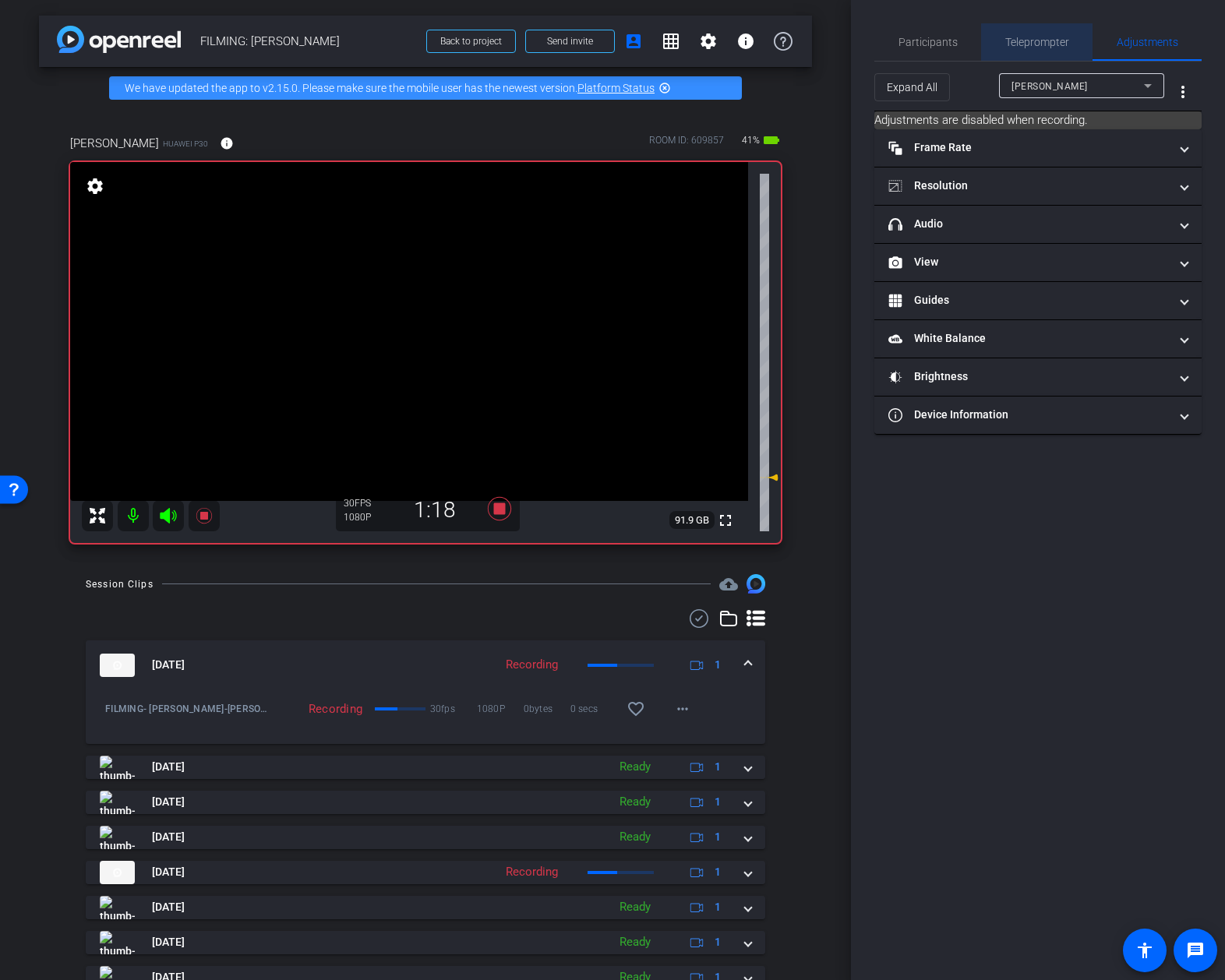
click at [1059, 54] on span "Teleprompter" at bounding box center [1037, 42] width 64 height 38
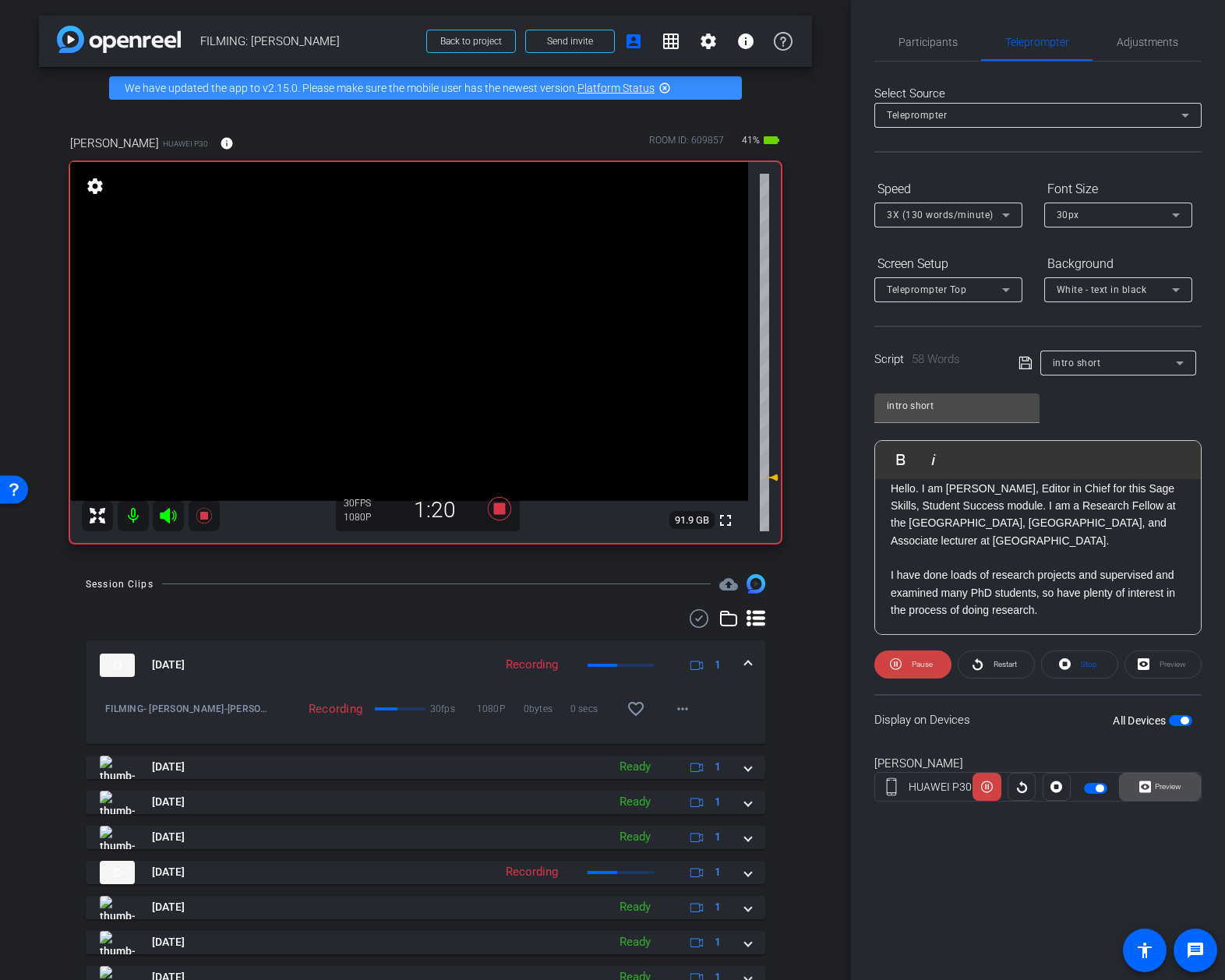
click at [1159, 797] on span "Preview" at bounding box center [1165, 787] width 30 height 22
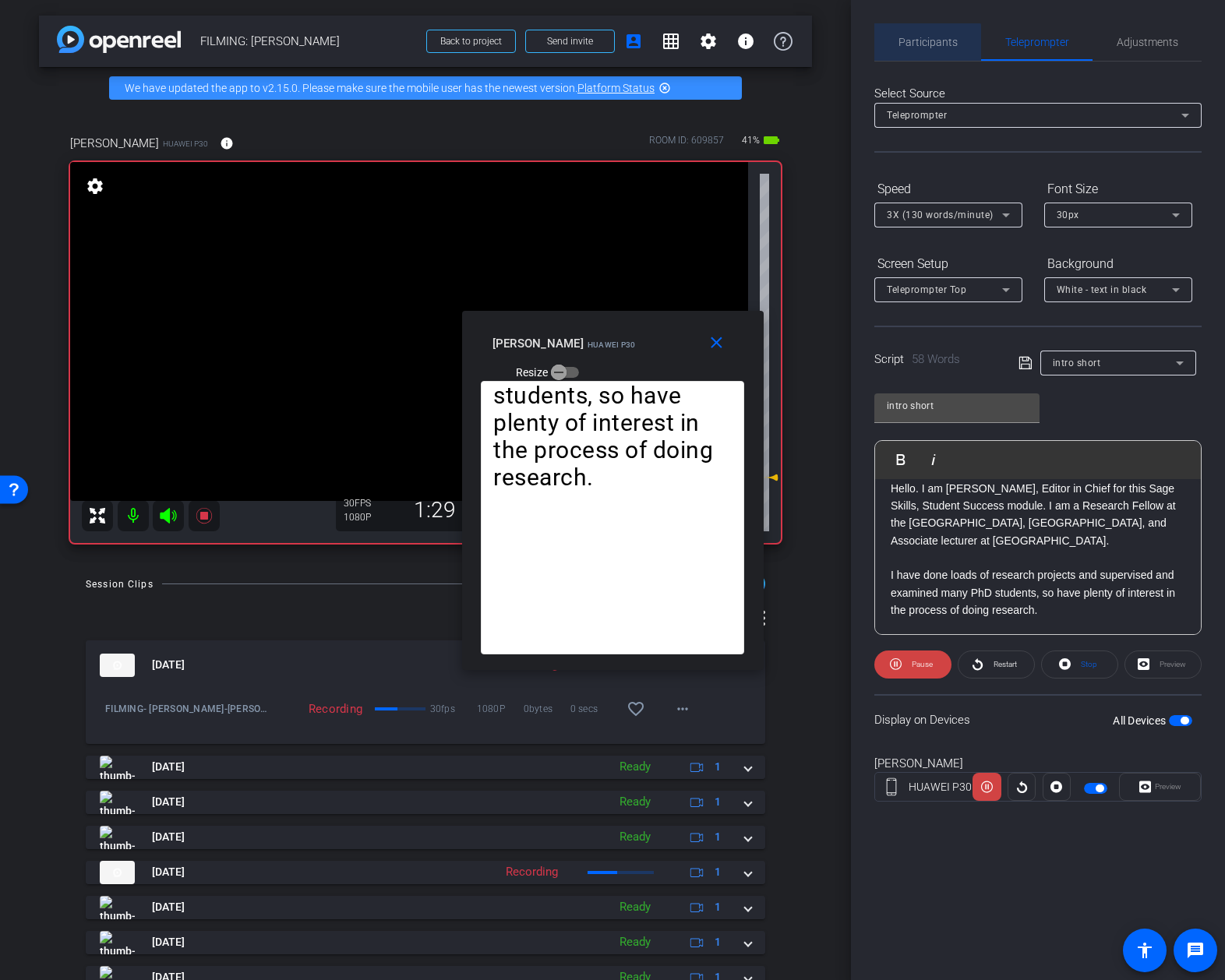
click at [922, 46] on span "Participants" at bounding box center [928, 42] width 60 height 11
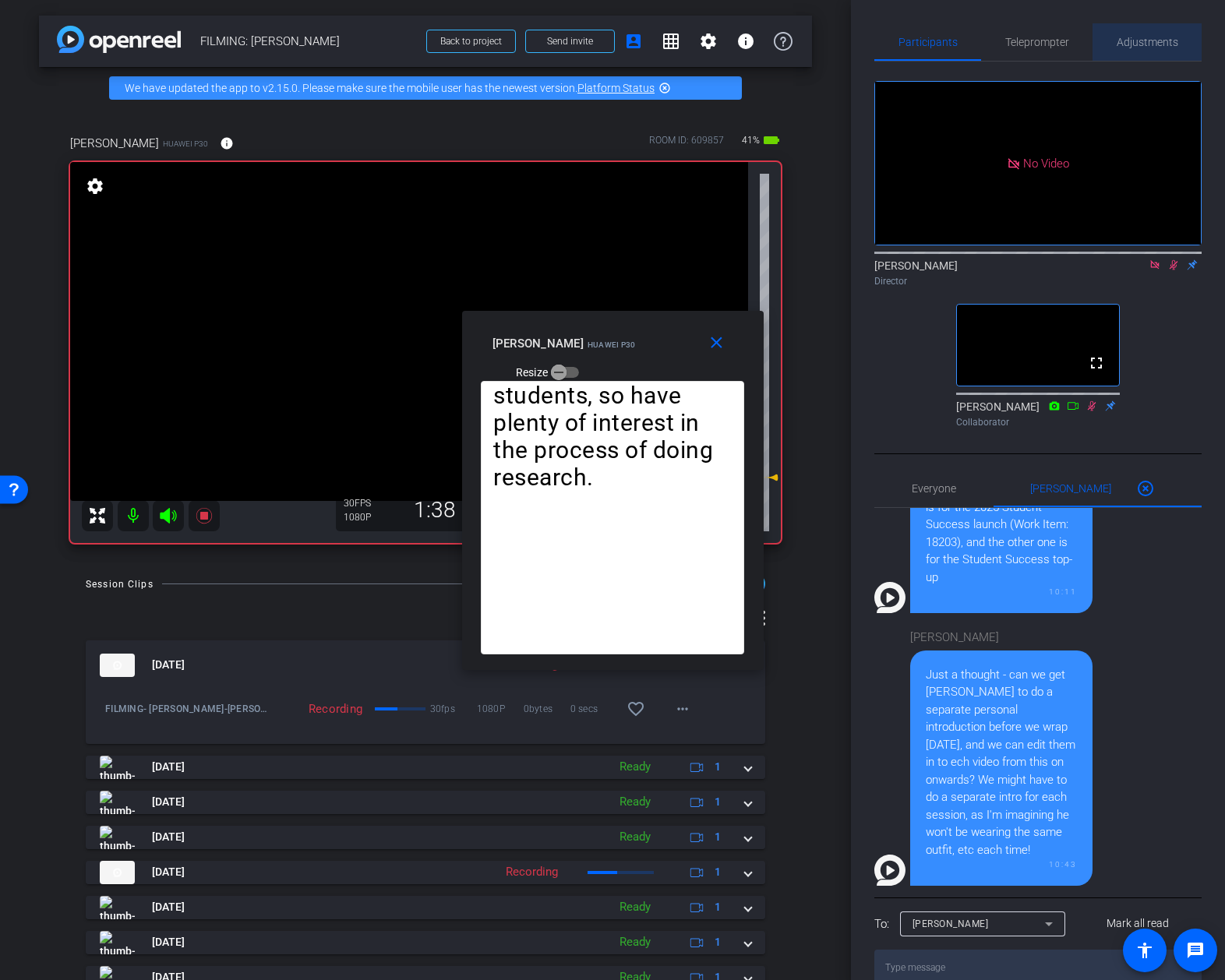
click at [1151, 55] on span "Adjustments" at bounding box center [1147, 42] width 61 height 38
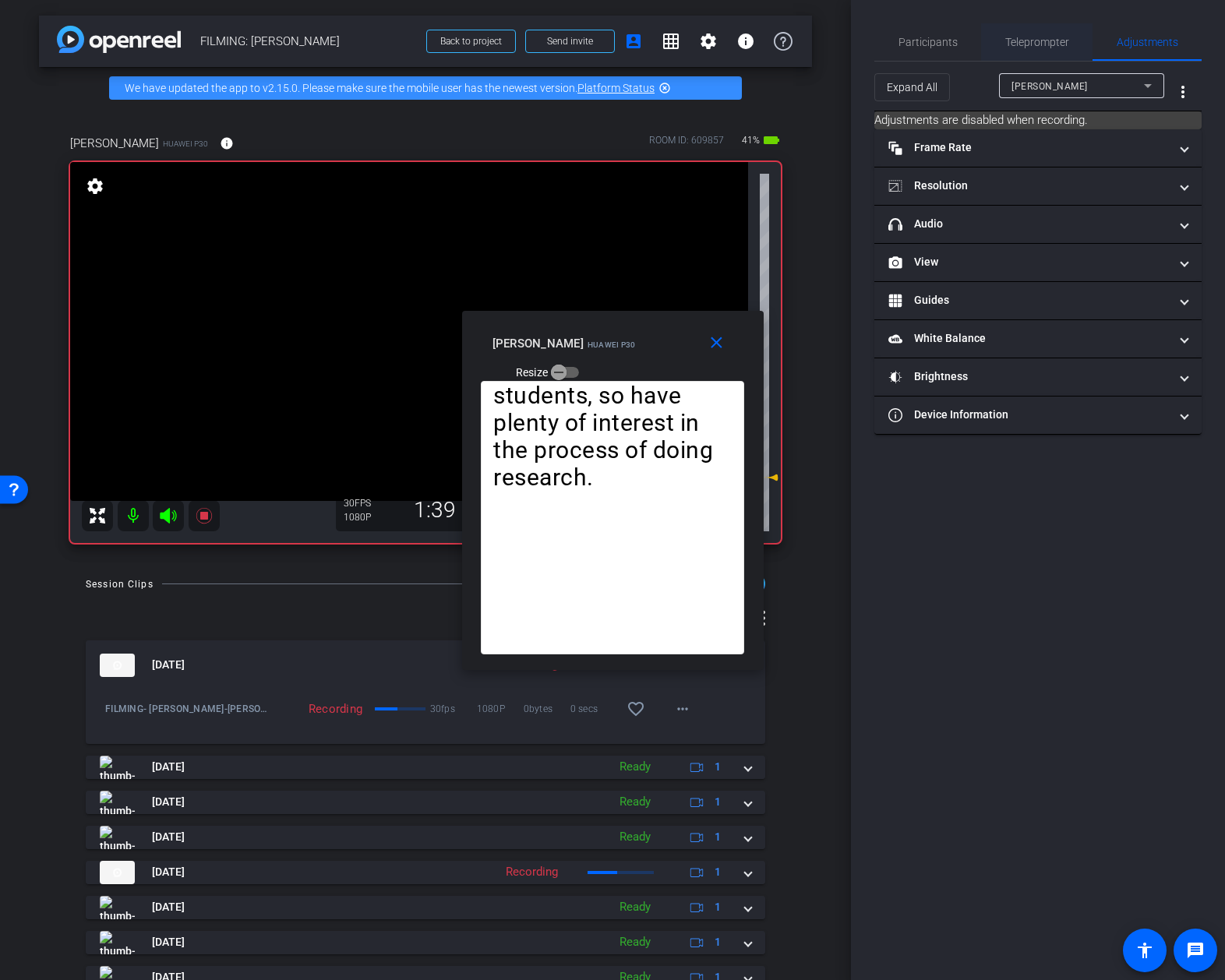
click at [1075, 46] on div "Teleprompter" at bounding box center [1037, 42] width 112 height 38
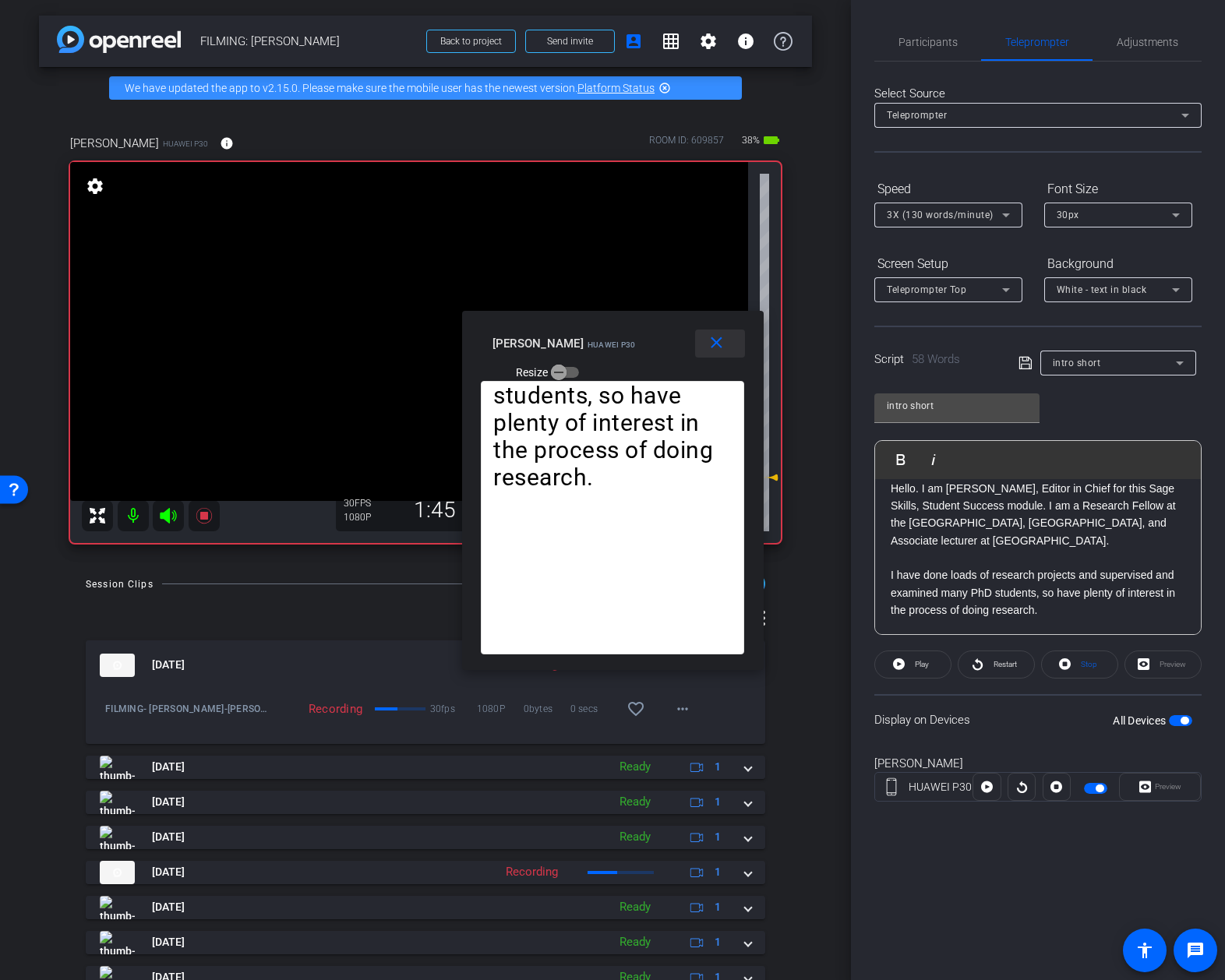
click at [702, 342] on span at bounding box center [719, 343] width 50 height 38
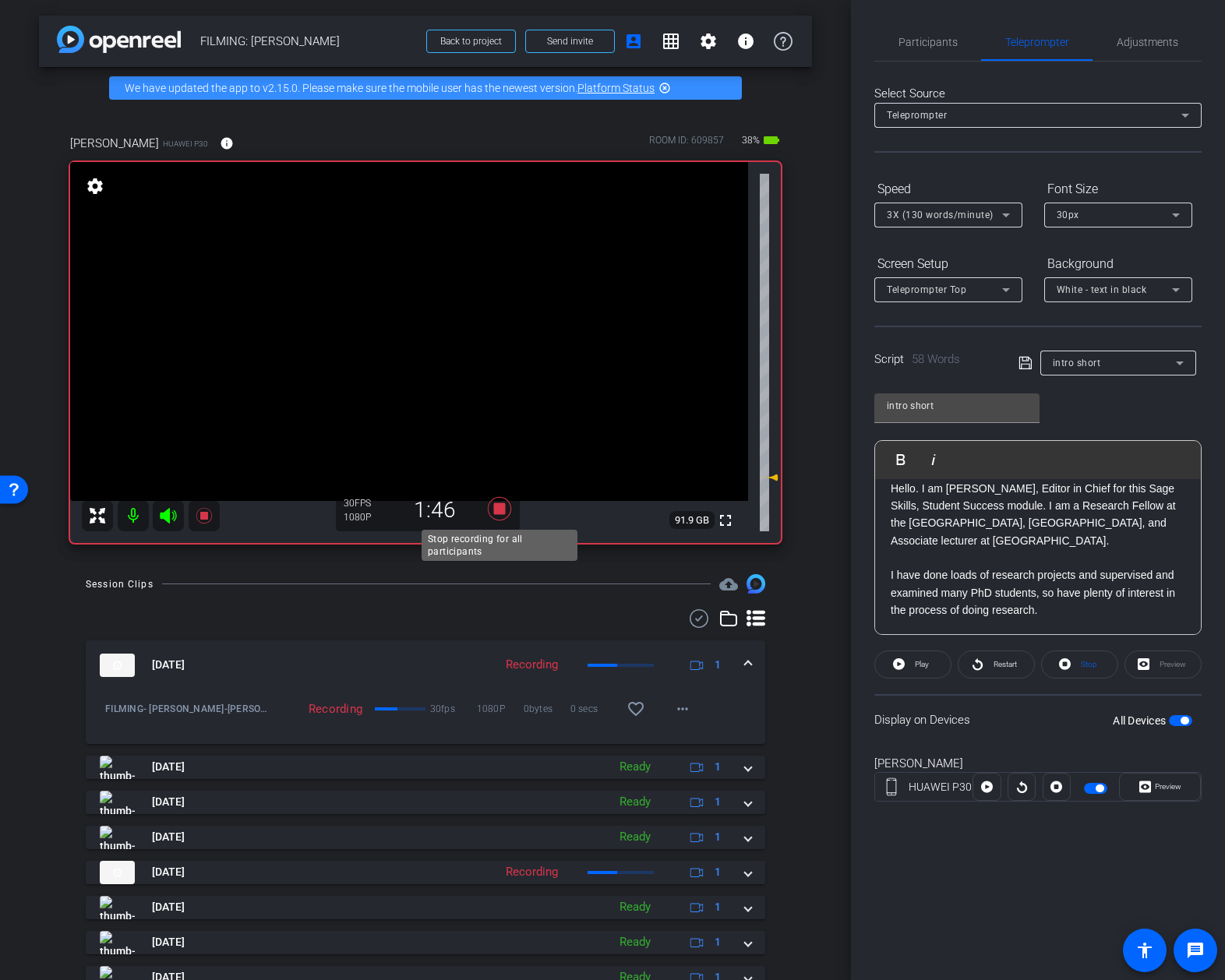
click at [502, 507] on icon at bounding box center [499, 509] width 24 height 24
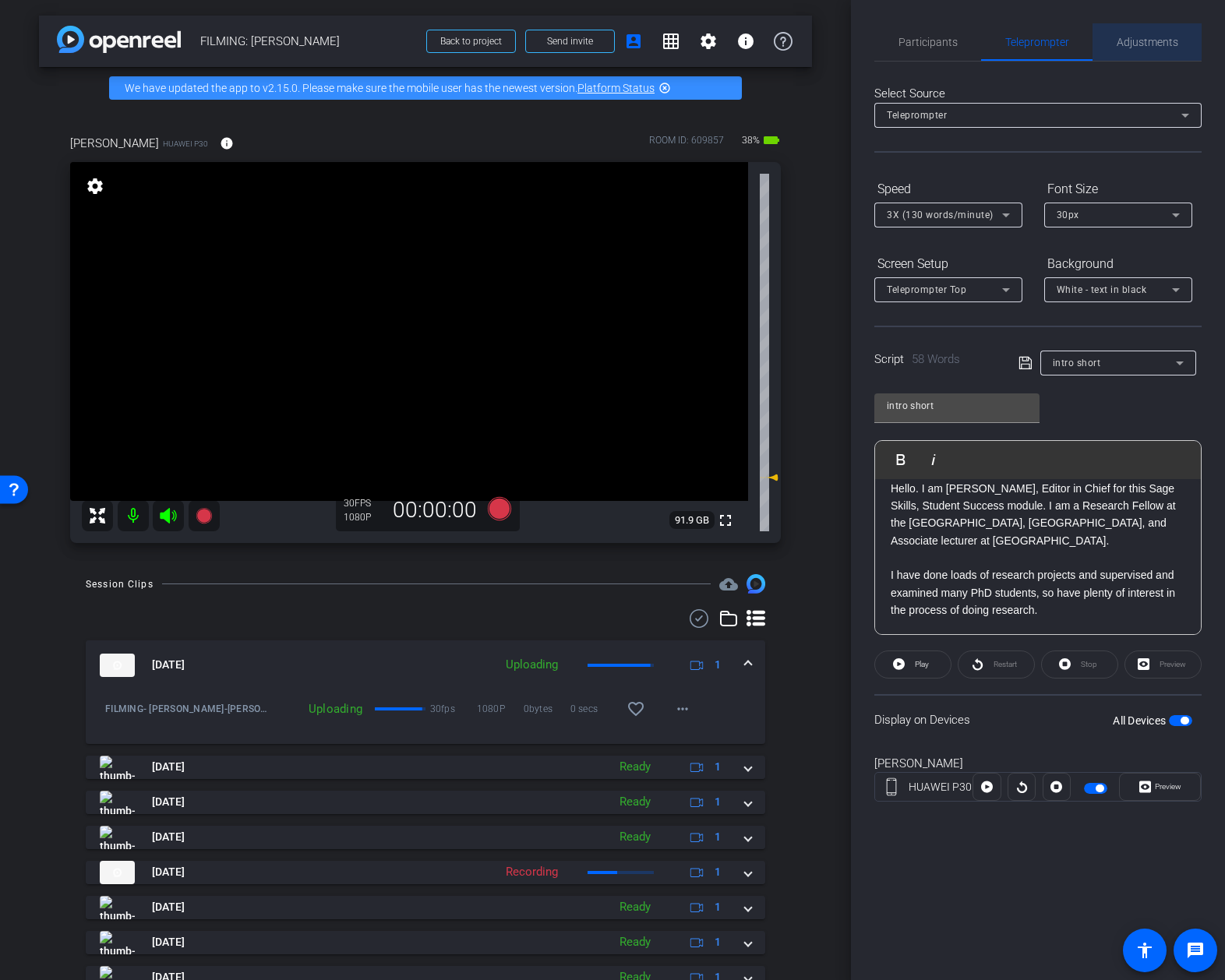
drag, startPoint x: 1131, startPoint y: 42, endPoint x: 1125, endPoint y: 60, distance: 19.0
click at [1132, 42] on span "Adjustments" at bounding box center [1147, 42] width 61 height 11
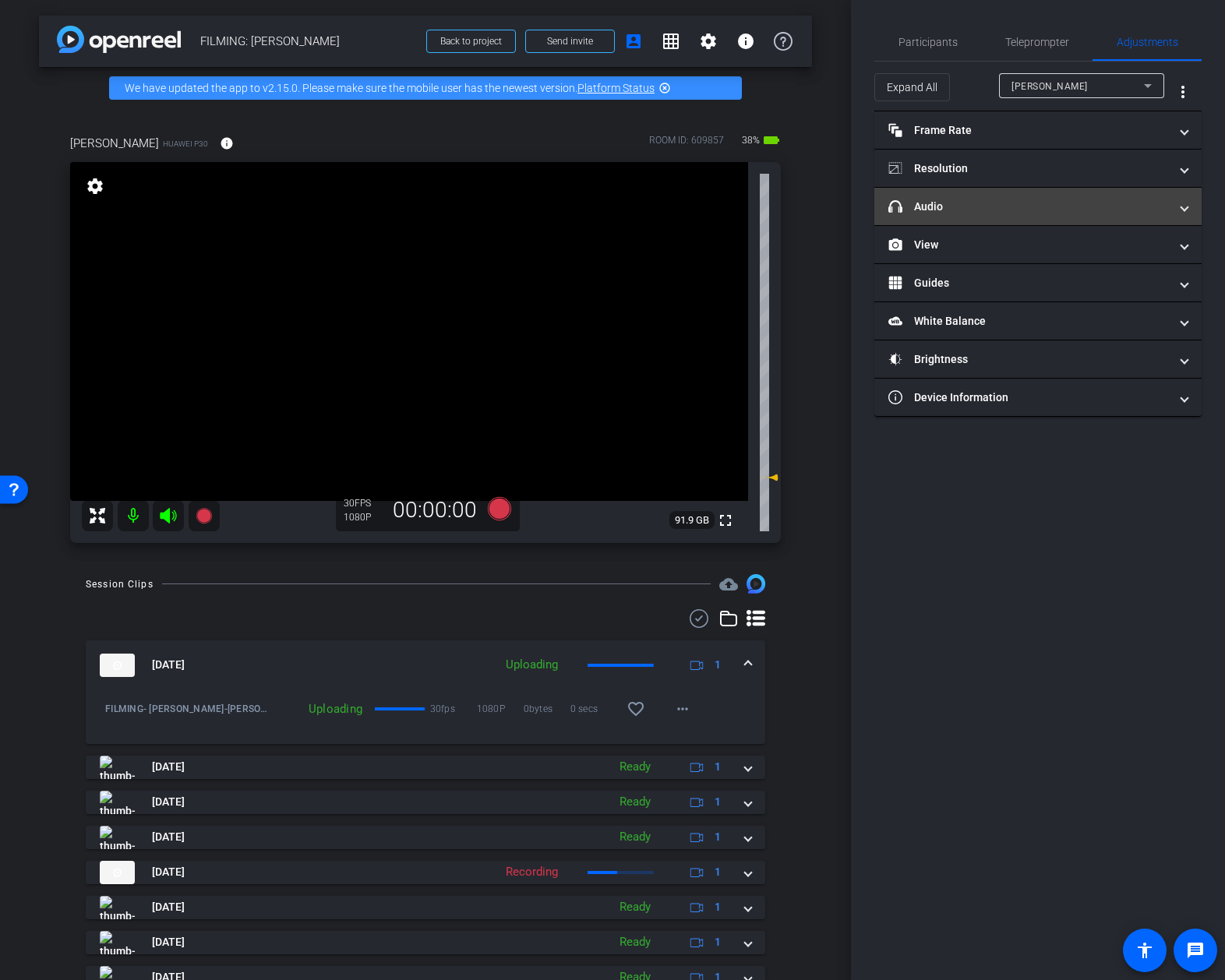
click at [994, 208] on mat-panel-title "headphone icon Audio" at bounding box center [1028, 207] width 281 height 16
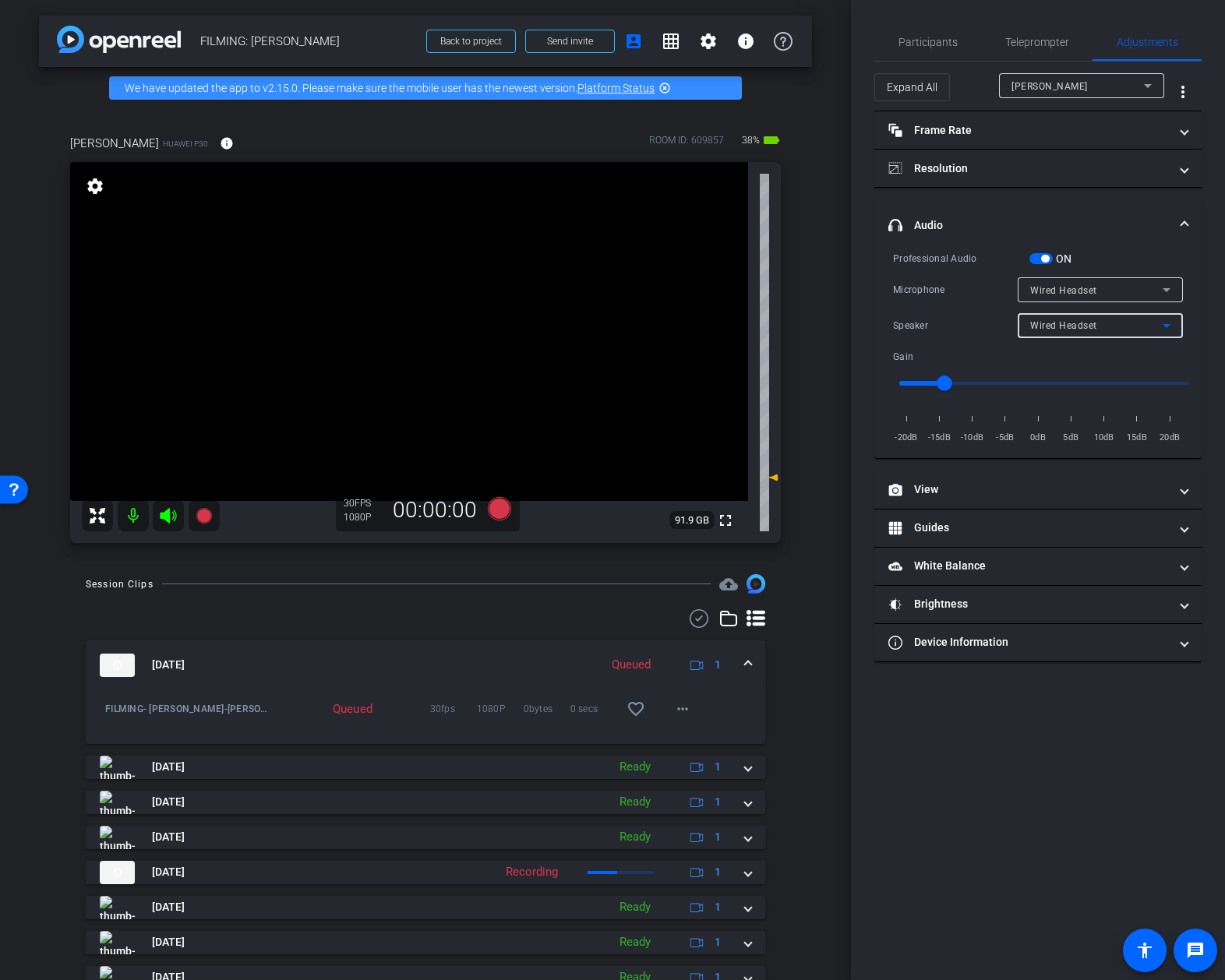
click at [1100, 333] on div "Wired Headset" at bounding box center [1096, 325] width 132 height 20
click at [1086, 355] on span "Device Speaker" at bounding box center [1067, 355] width 73 height 19
type input "2"
click at [1059, 376] on input "range" at bounding box center [1045, 383] width 323 height 34
click at [950, 31] on span "Participants" at bounding box center [928, 42] width 60 height 38
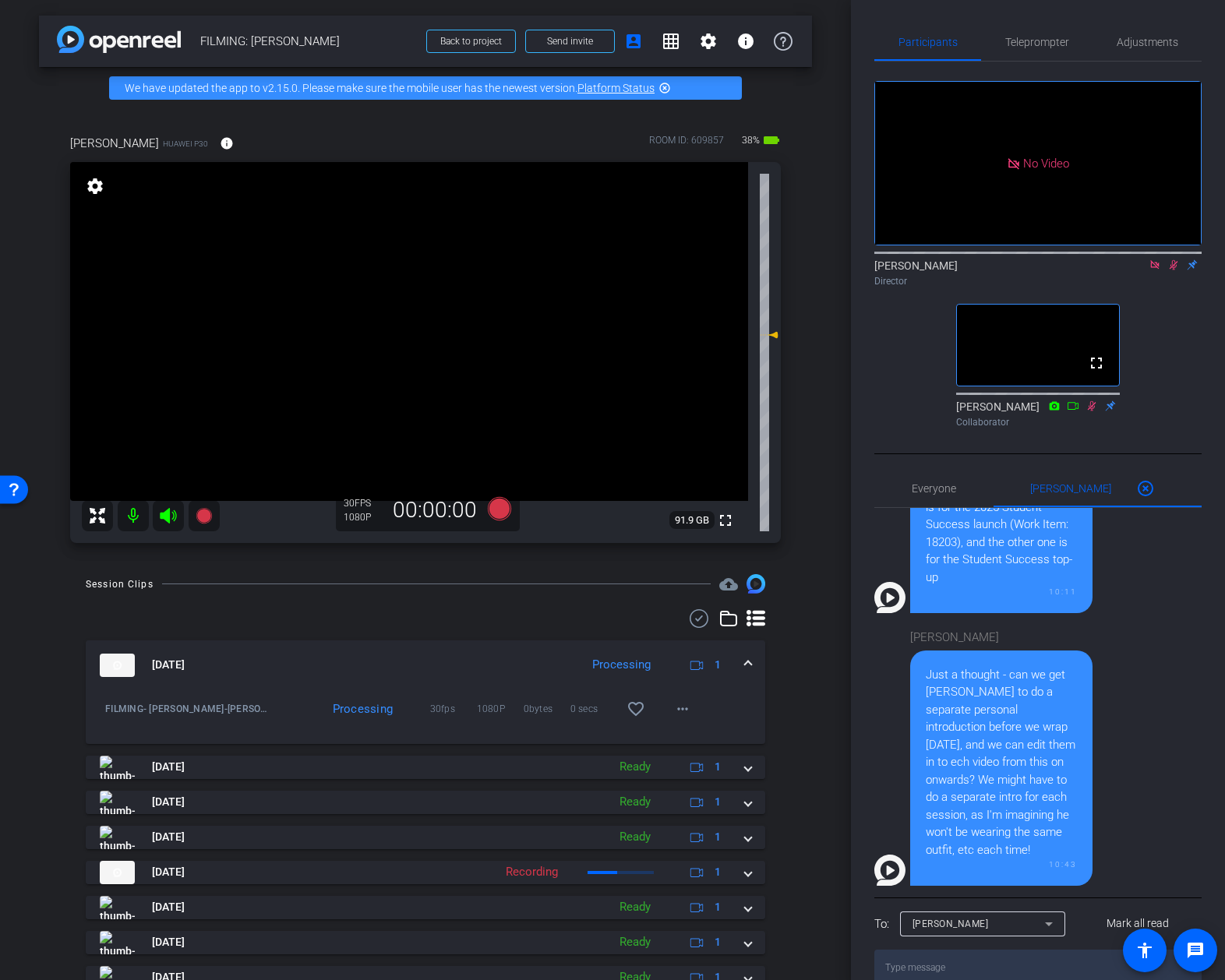
click at [1178, 263] on icon at bounding box center [1173, 264] width 12 height 11
click at [749, 664] on span at bounding box center [748, 664] width 7 height 16
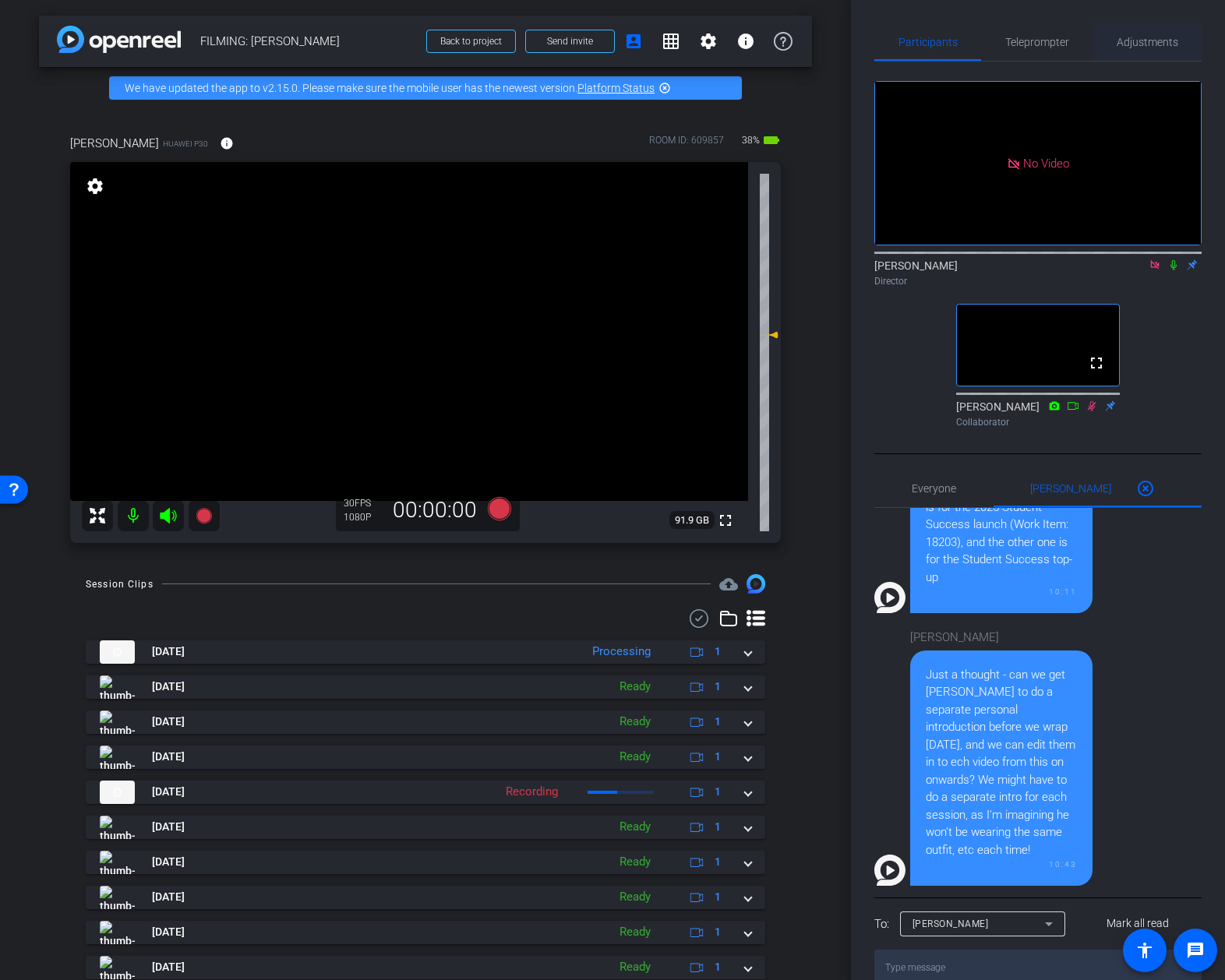
click at [1139, 37] on span "Adjustments" at bounding box center [1147, 42] width 61 height 11
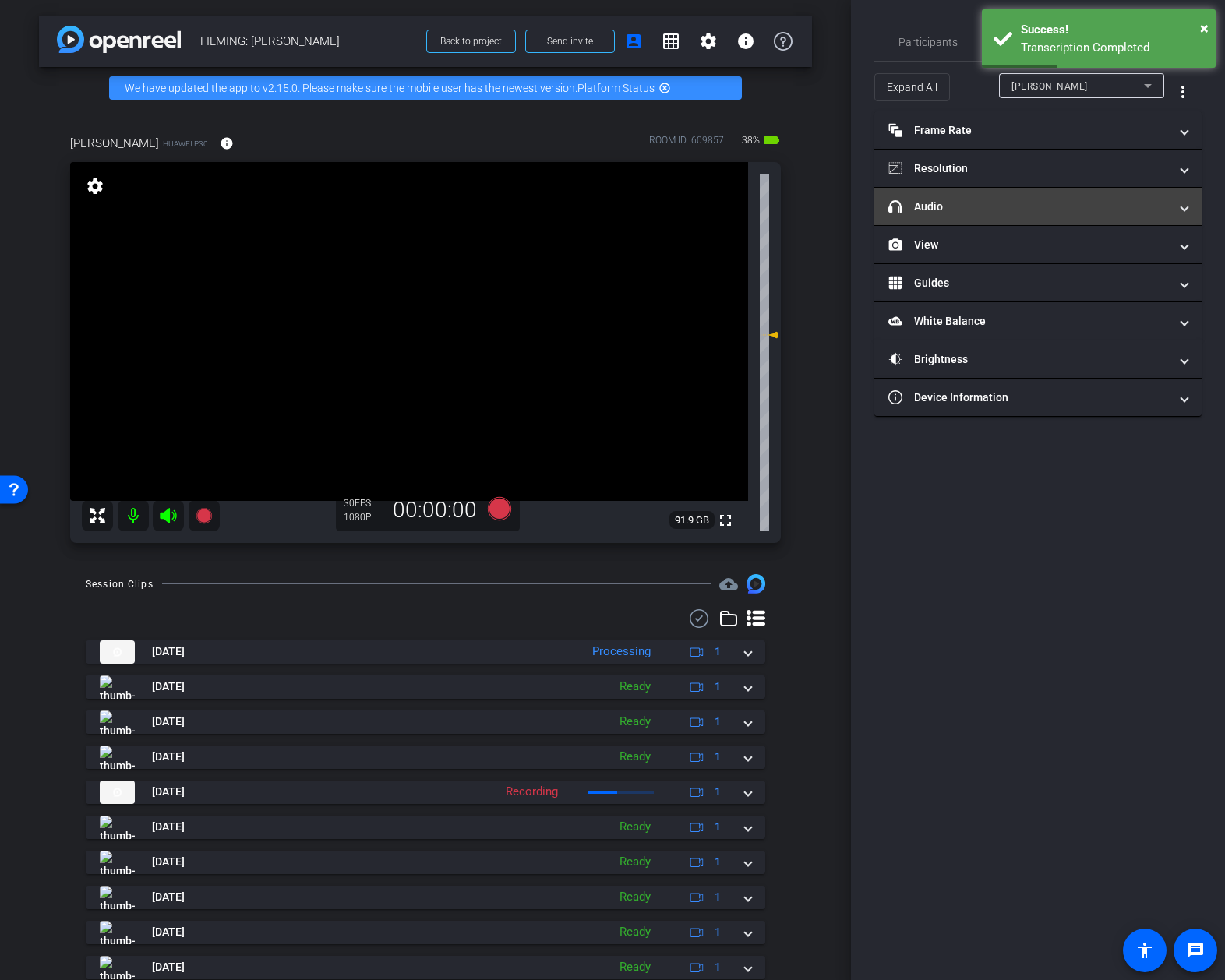
click at [964, 211] on mat-panel-title "headphone icon Audio" at bounding box center [1028, 207] width 281 height 16
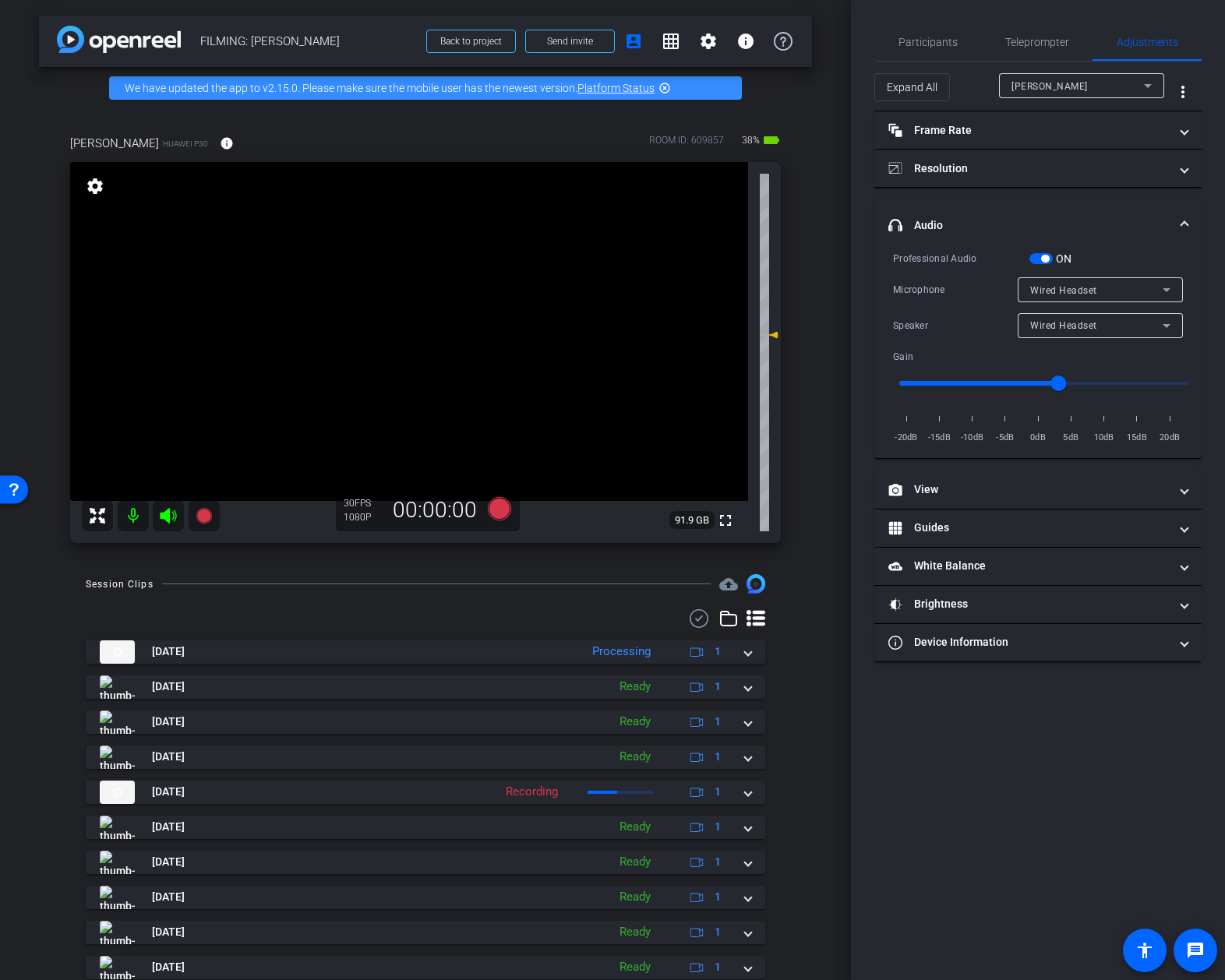
drag, startPoint x: 1077, startPoint y: 353, endPoint x: 1072, endPoint y: 340, distance: 13.9
click at [1076, 351] on div at bounding box center [1100, 347] width 166 height 17
click at [1072, 340] on div at bounding box center [1100, 347] width 166 height 17
click at [1069, 332] on div "Wired Headset" at bounding box center [1096, 325] width 132 height 20
click at [1056, 355] on span "Device Speaker" at bounding box center [1067, 355] width 73 height 19
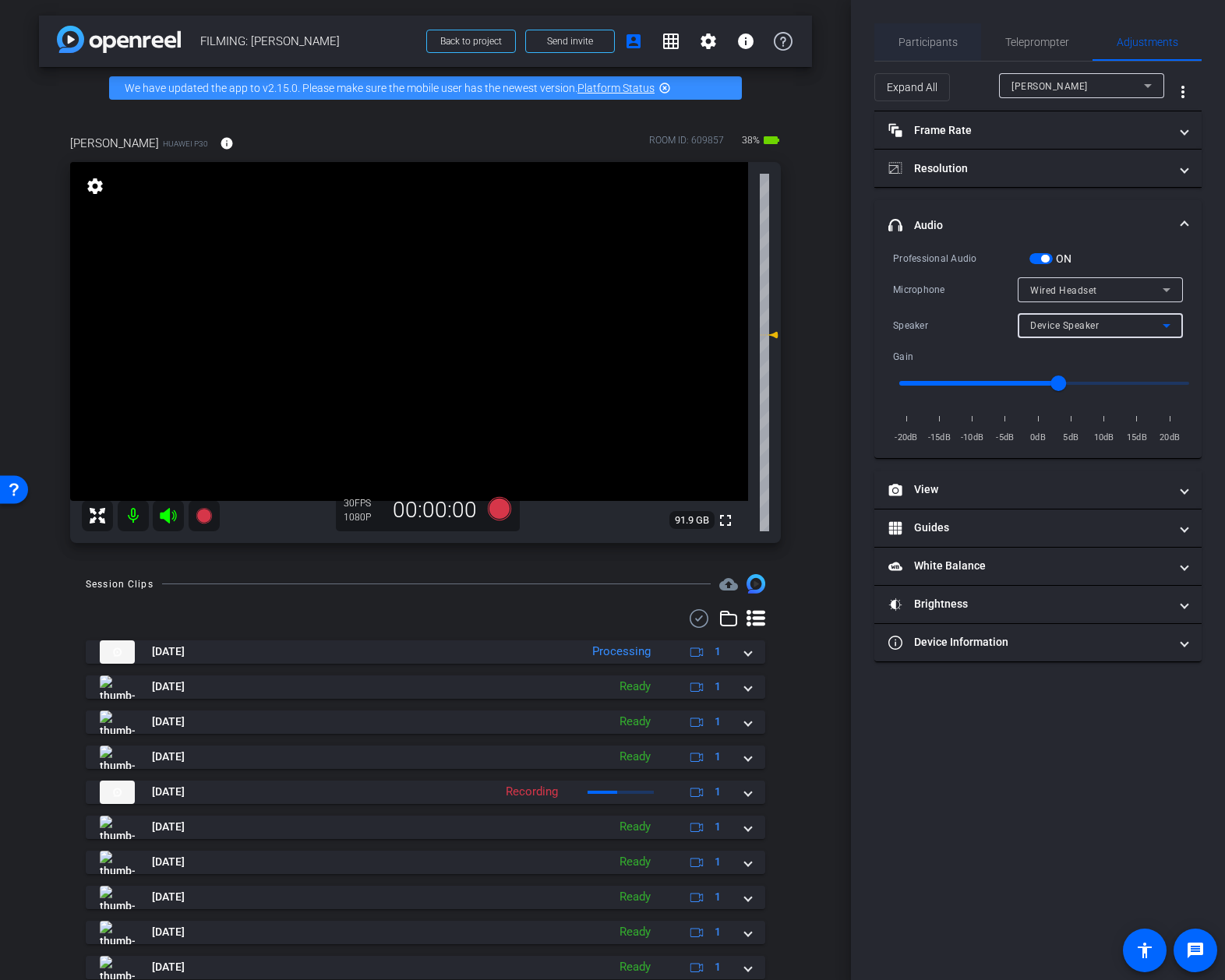
click at [897, 38] on div "Participants" at bounding box center [927, 42] width 107 height 38
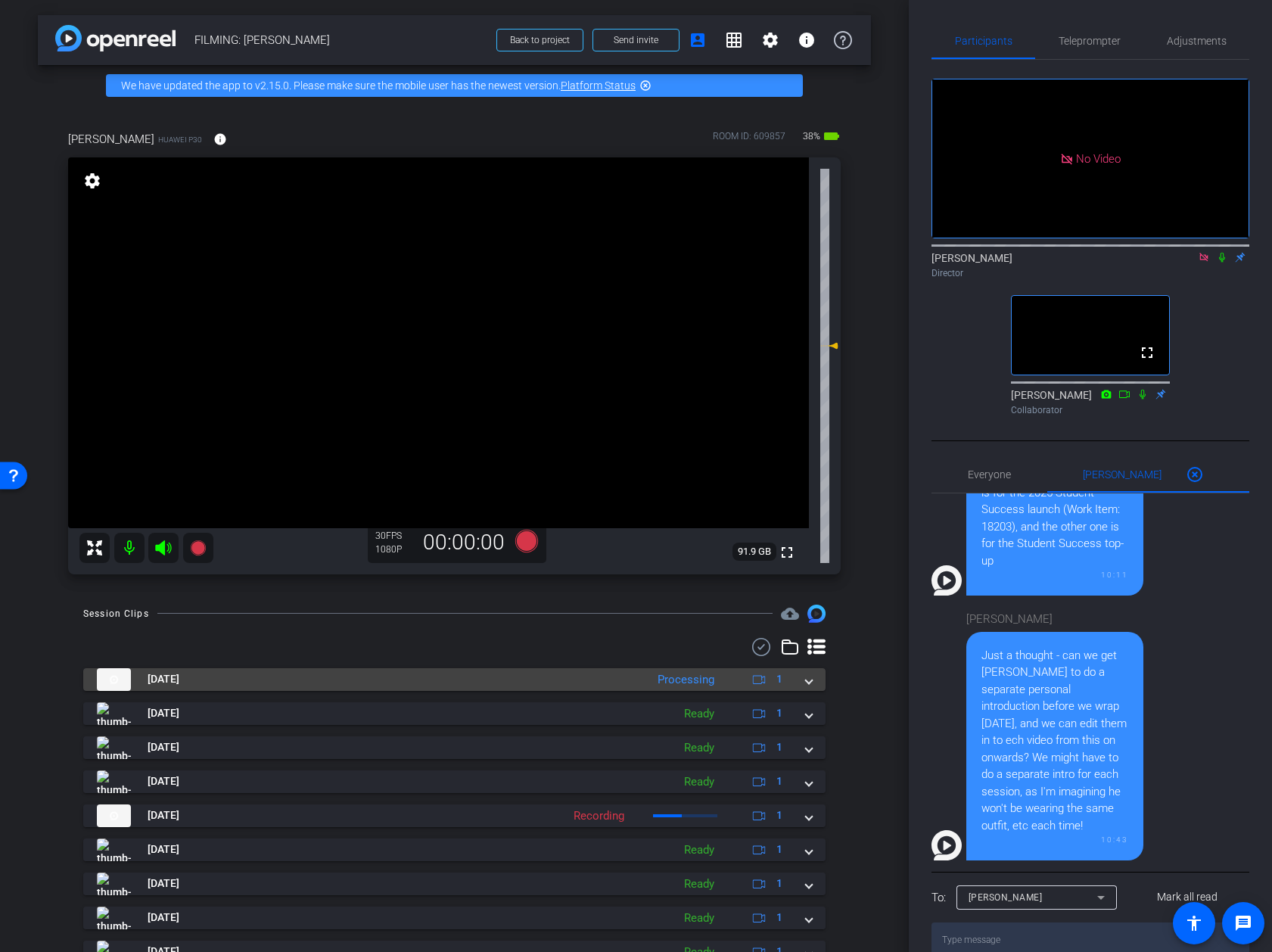
click at [813, 684] on mat-expansion-panel-header "Aug 12, 2025 Processing 1" at bounding box center [454, 680] width 742 height 23
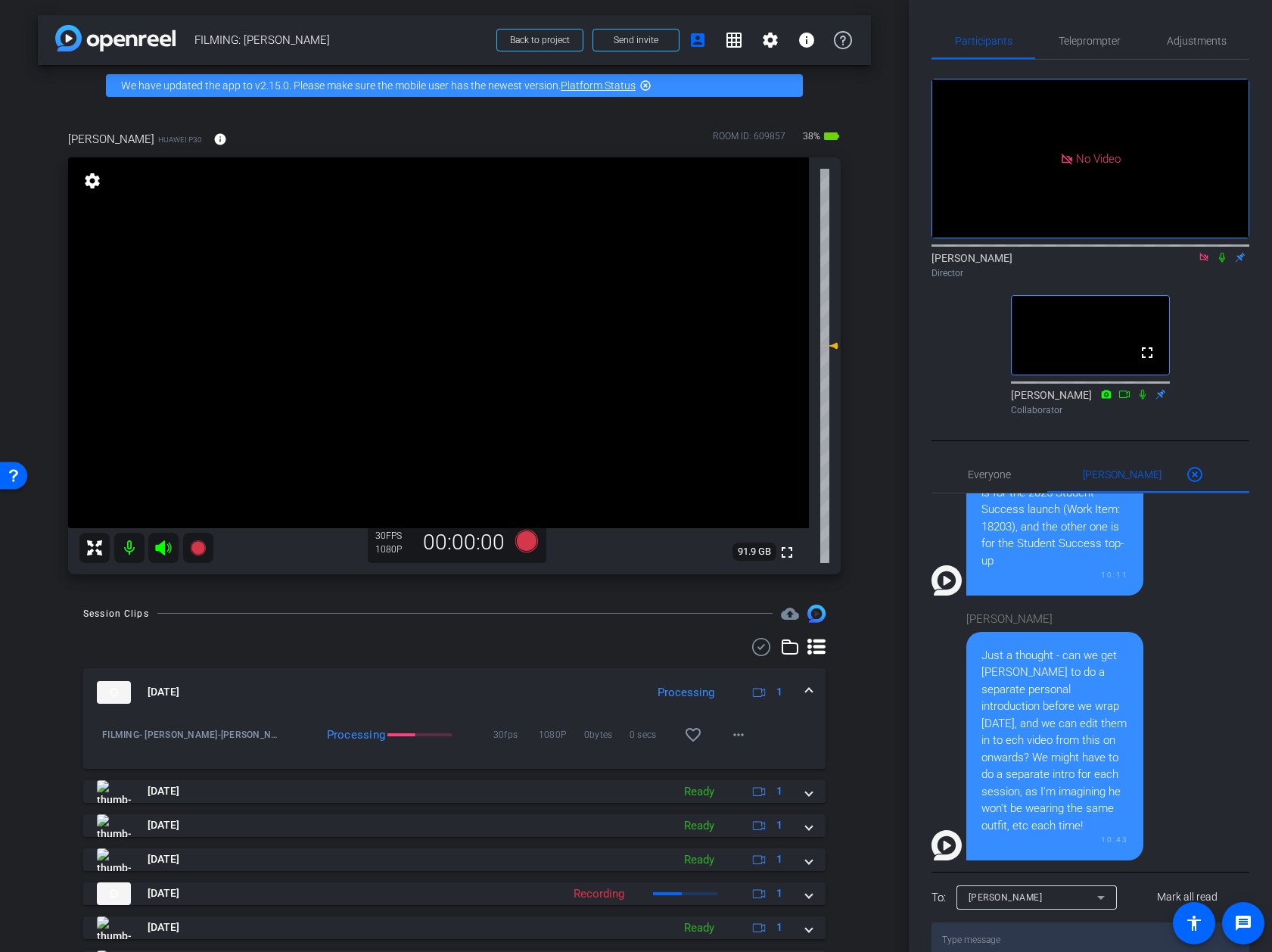
click at [813, 684] on mat-expansion-panel-header "Aug 12, 2025 Processing 1" at bounding box center [454, 692] width 742 height 48
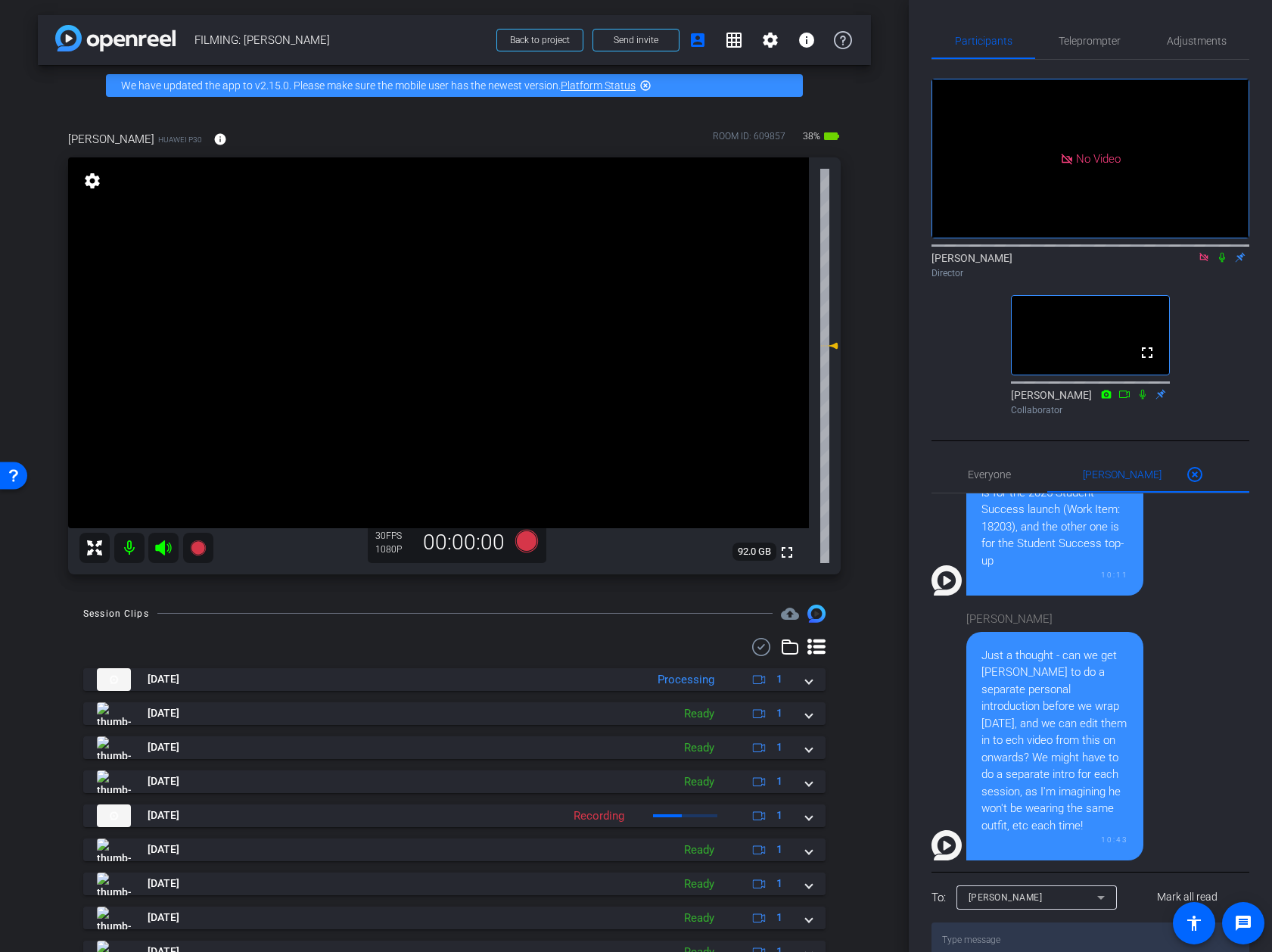
click at [1189, 256] on icon at bounding box center [1204, 257] width 12 height 10
click at [877, 474] on div "arrow_back FILMING: Nicholas Walliman Back to project Send invite account_box g…" at bounding box center [455, 476] width 909 height 952
click at [897, 135] on div "arrow_back FILMING: Nicholas Walliman Back to project Send invite account_box g…" at bounding box center [455, 476] width 909 height 952
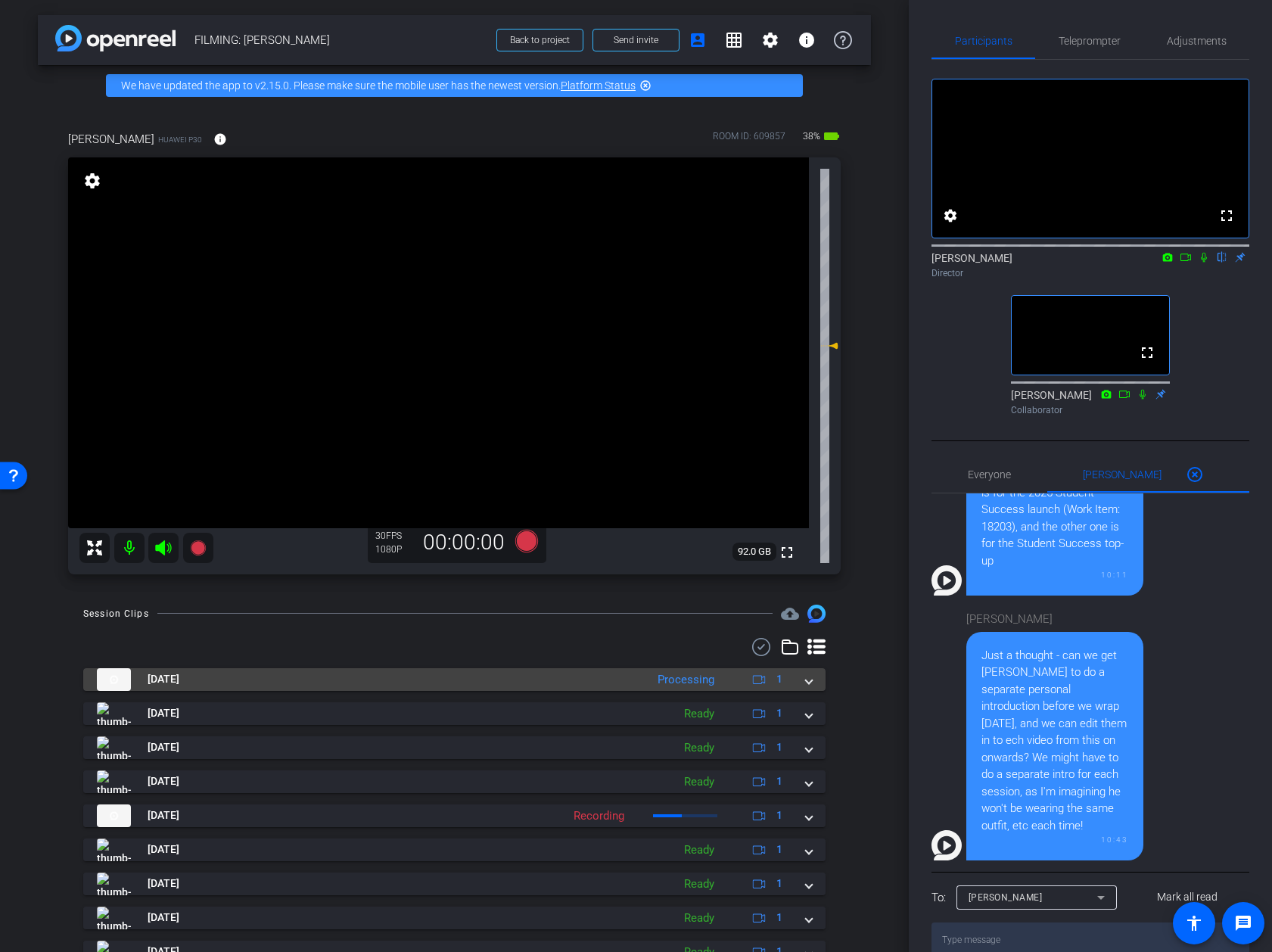
click at [809, 680] on span at bounding box center [809, 680] width 6 height 16
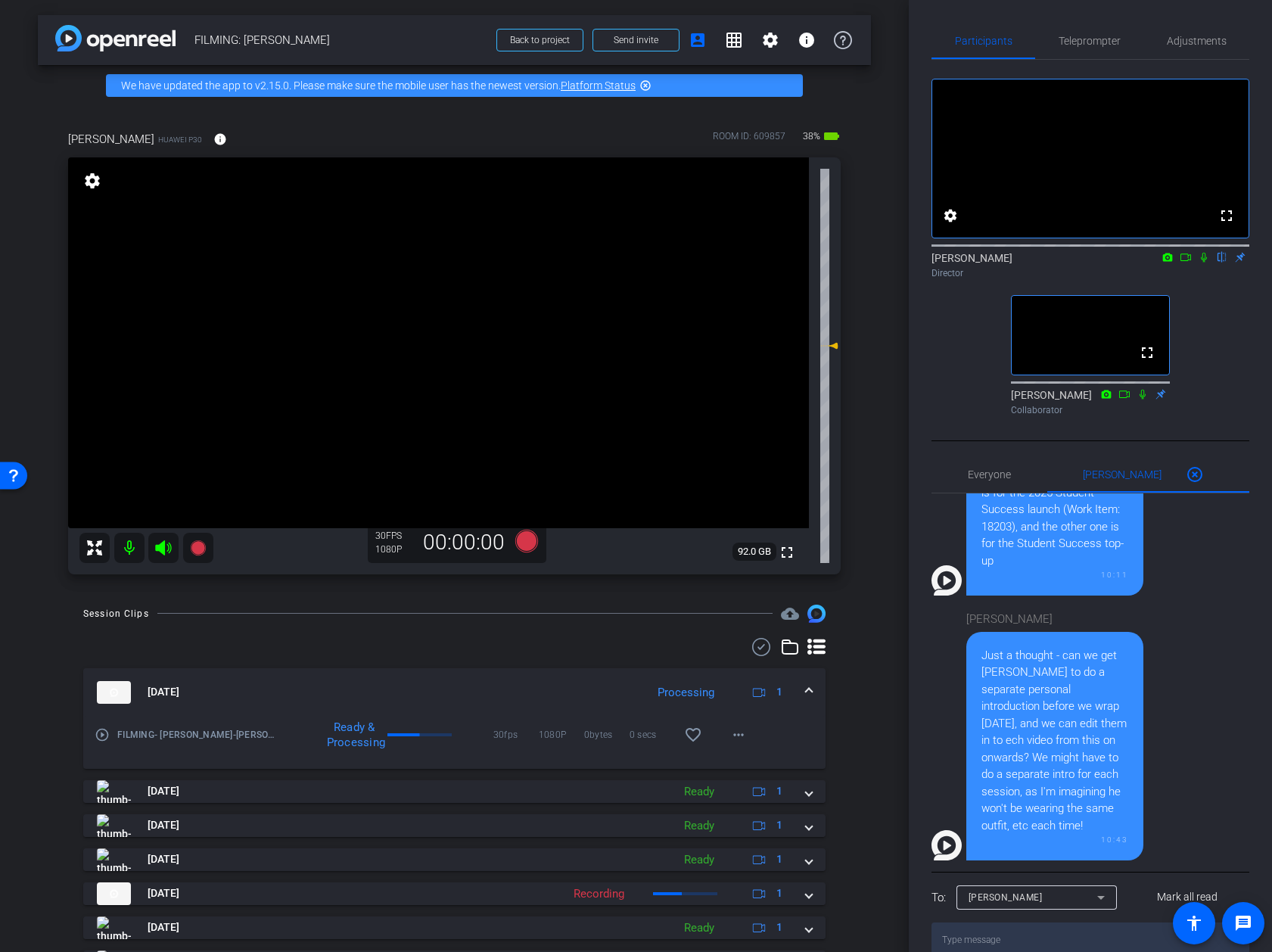
click at [809, 680] on mat-expansion-panel-header "Aug 12, 2025 Processing 1" at bounding box center [454, 692] width 742 height 48
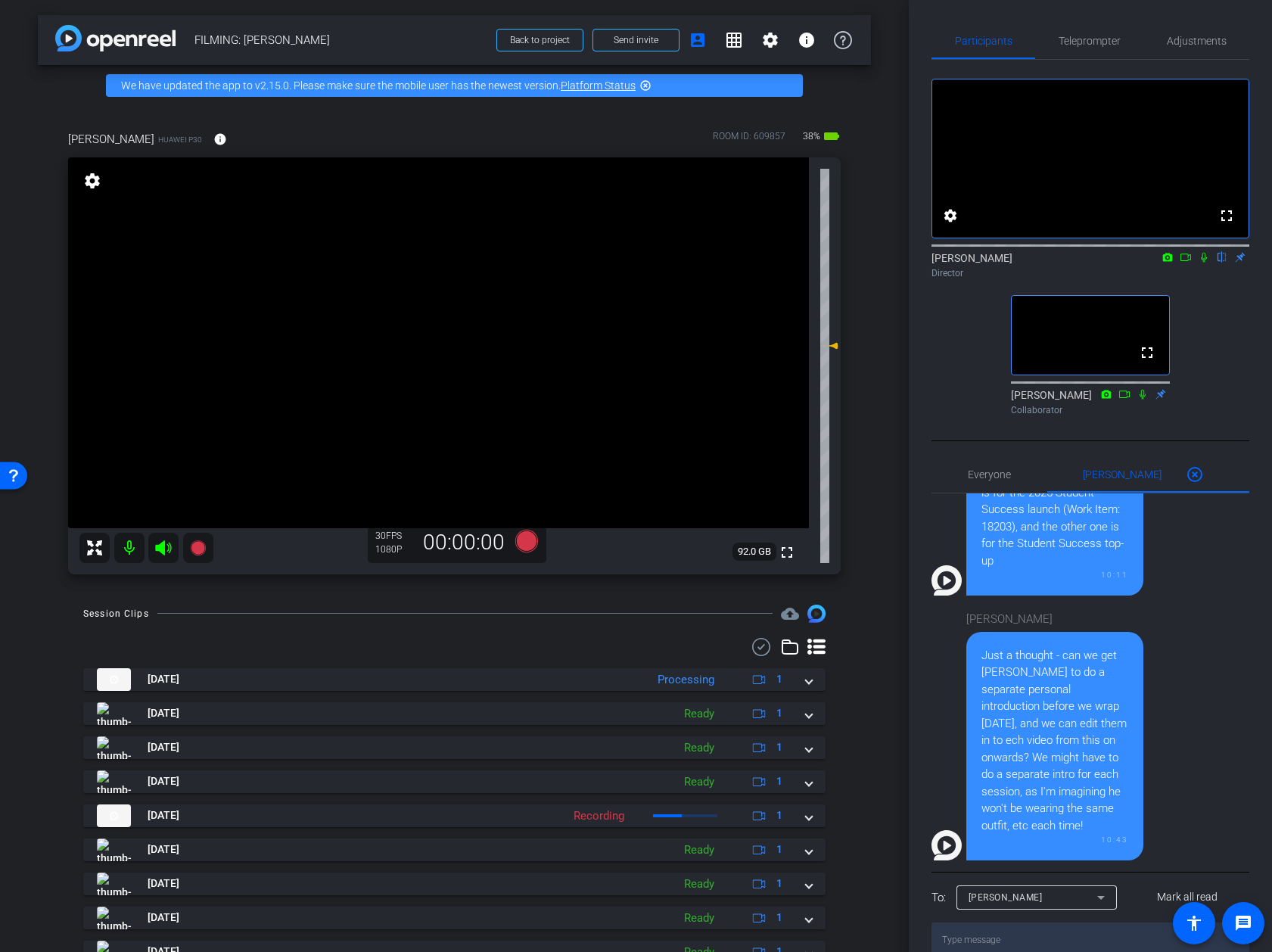
click at [1188, 263] on icon at bounding box center [1186, 257] width 12 height 10
click at [1189, 263] on icon at bounding box center [1222, 257] width 6 height 10
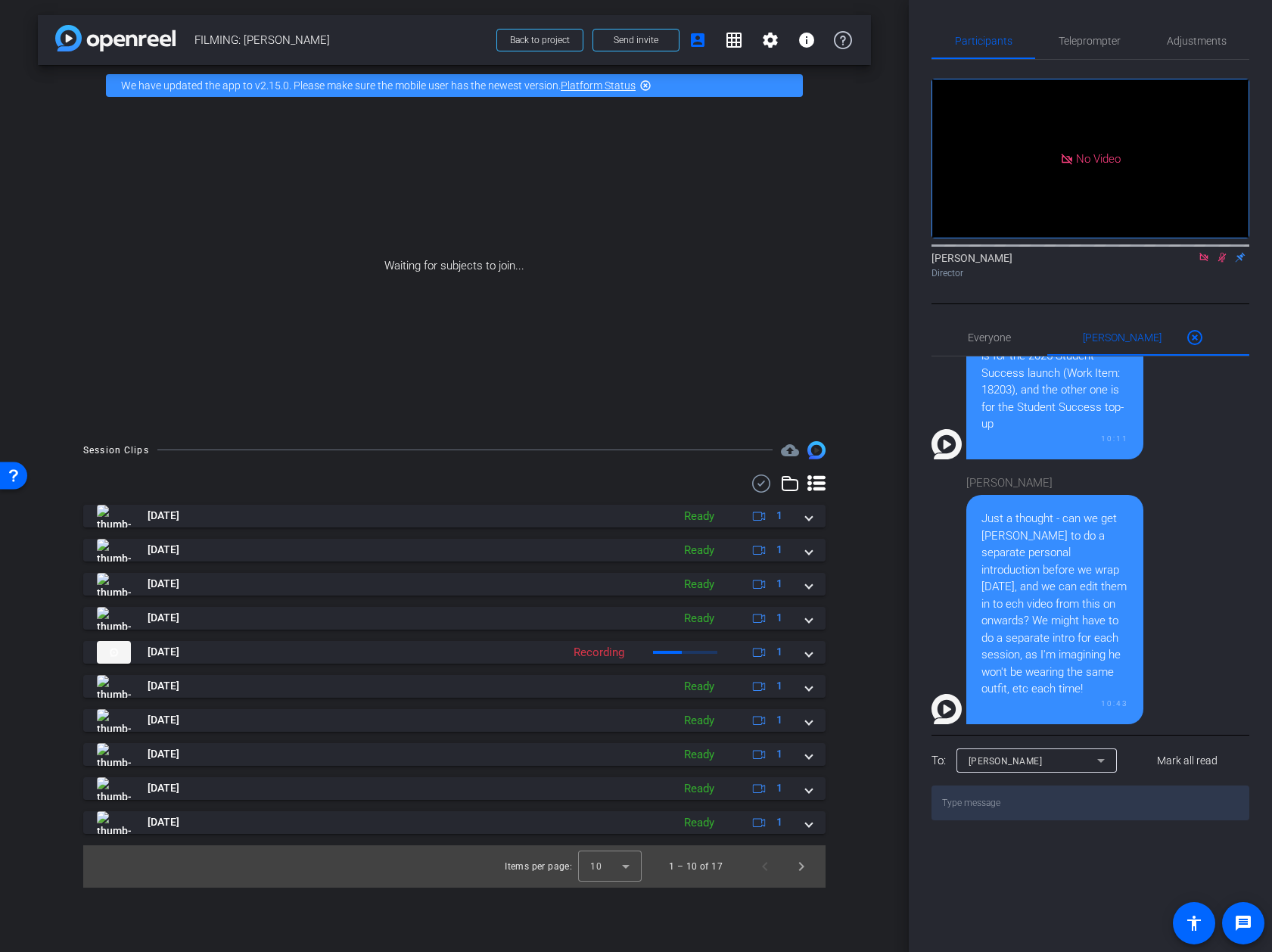
click at [820, 834] on openreel-recordings-list-clip "Aug 12, 2025 Ready 1 play_circle_outline FILMING- Nicholas Walliman-Nicholas Wa…" at bounding box center [454, 695] width 742 height 383
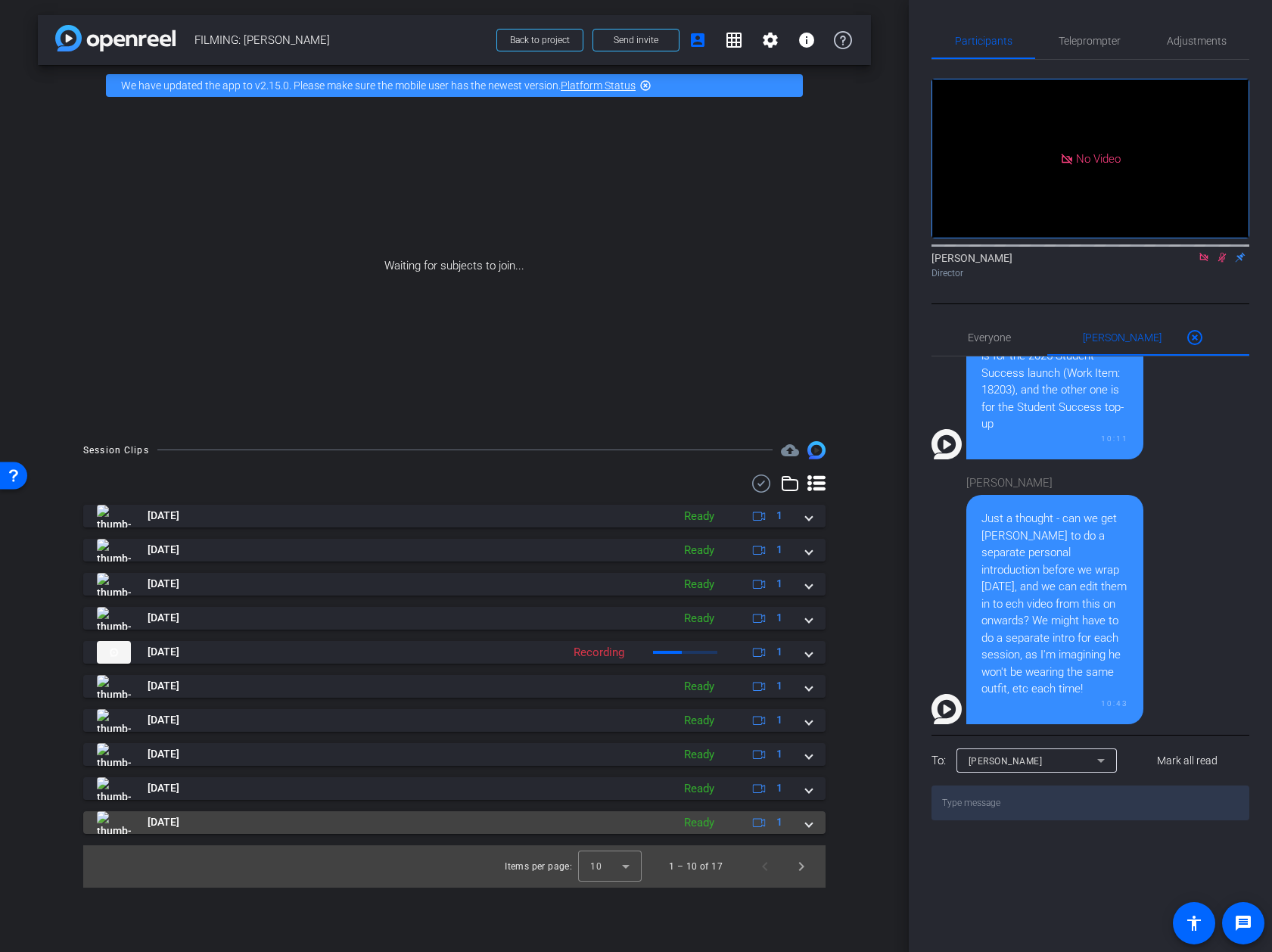
click at [814, 829] on mat-expansion-panel-header "Aug 12, 2025 Ready 1" at bounding box center [454, 822] width 742 height 23
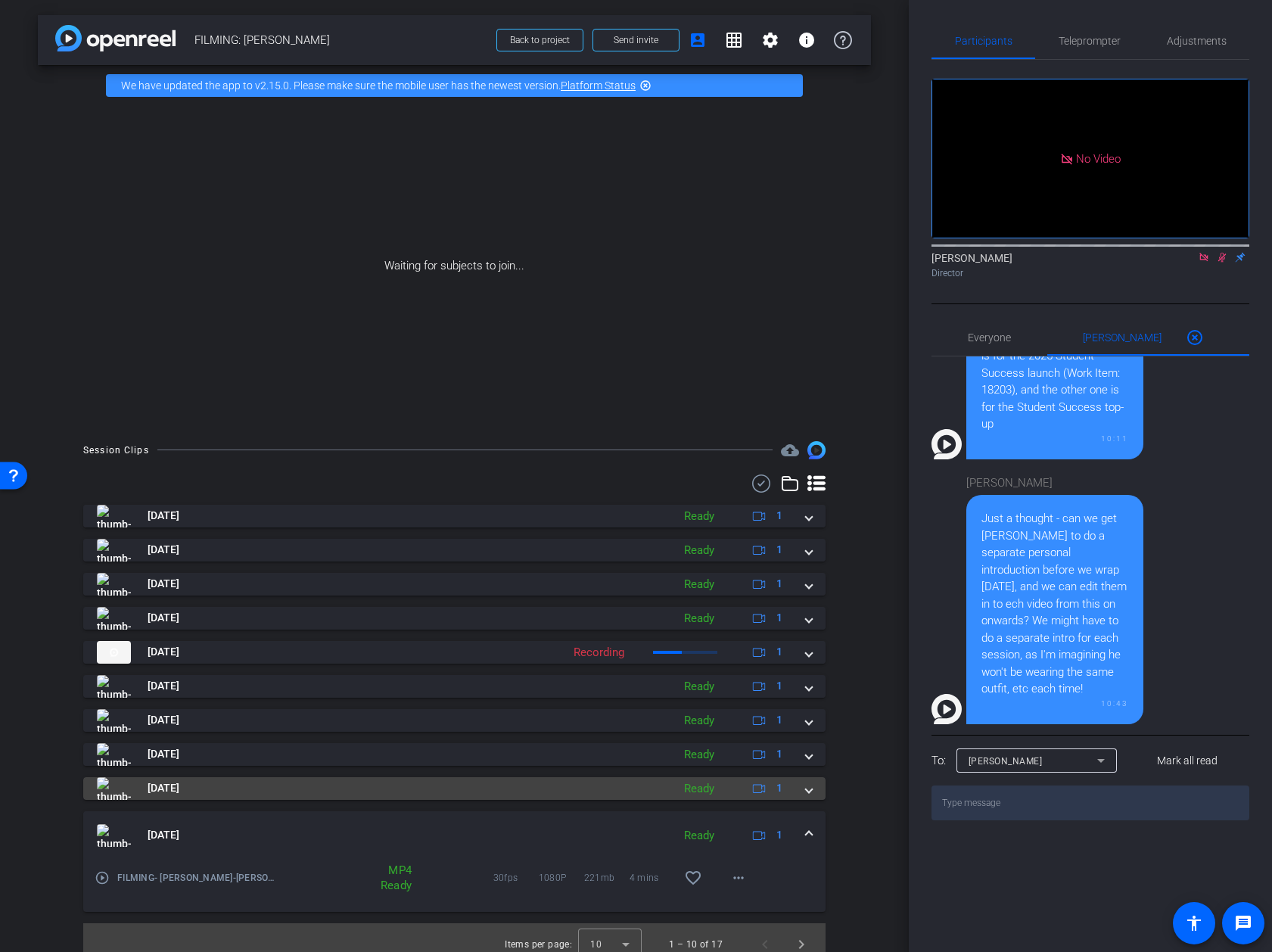
click at [805, 792] on div "Aug 12, 2025 Ready 1" at bounding box center [451, 788] width 709 height 23
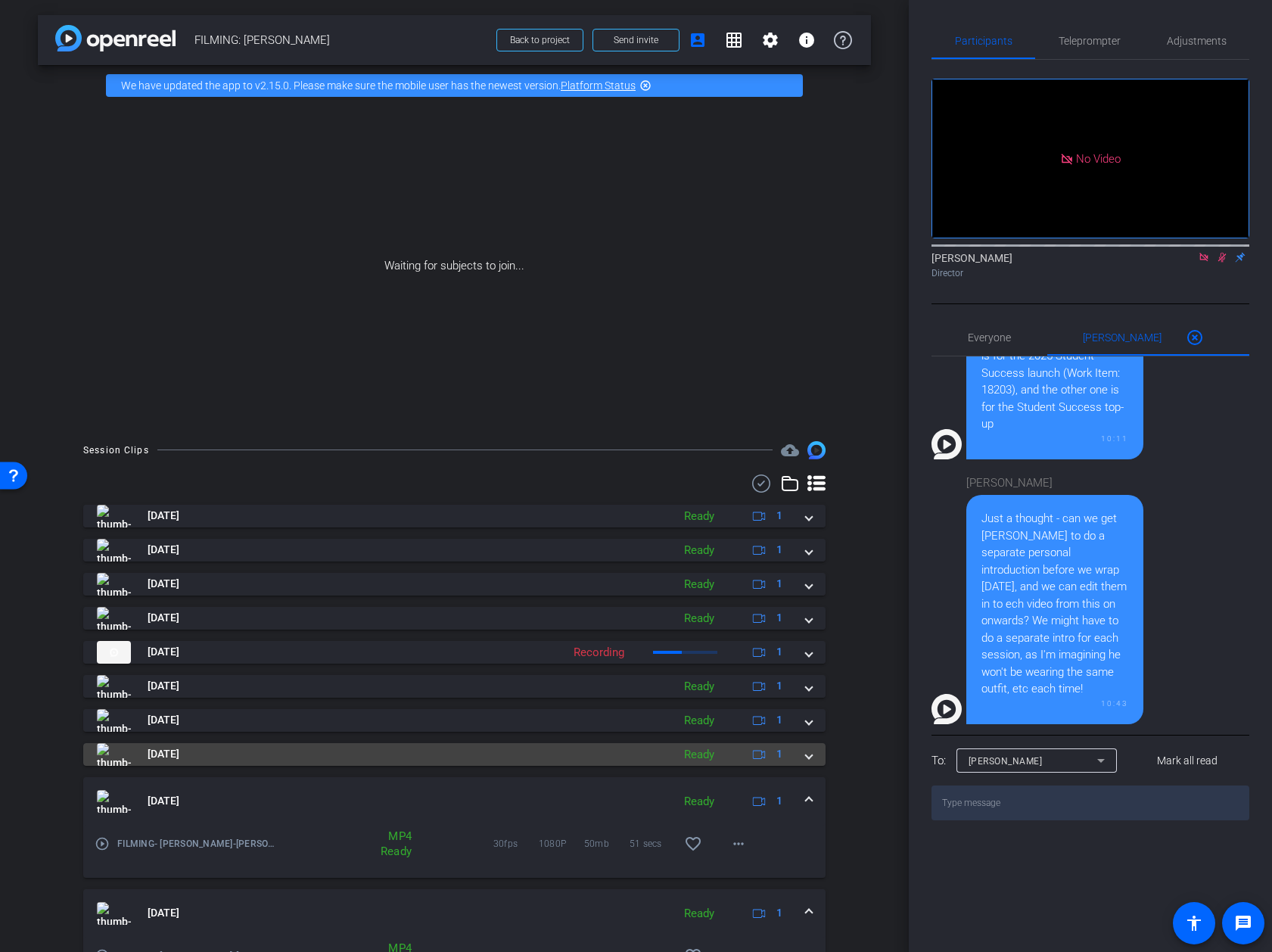
click at [807, 756] on span at bounding box center [809, 754] width 6 height 16
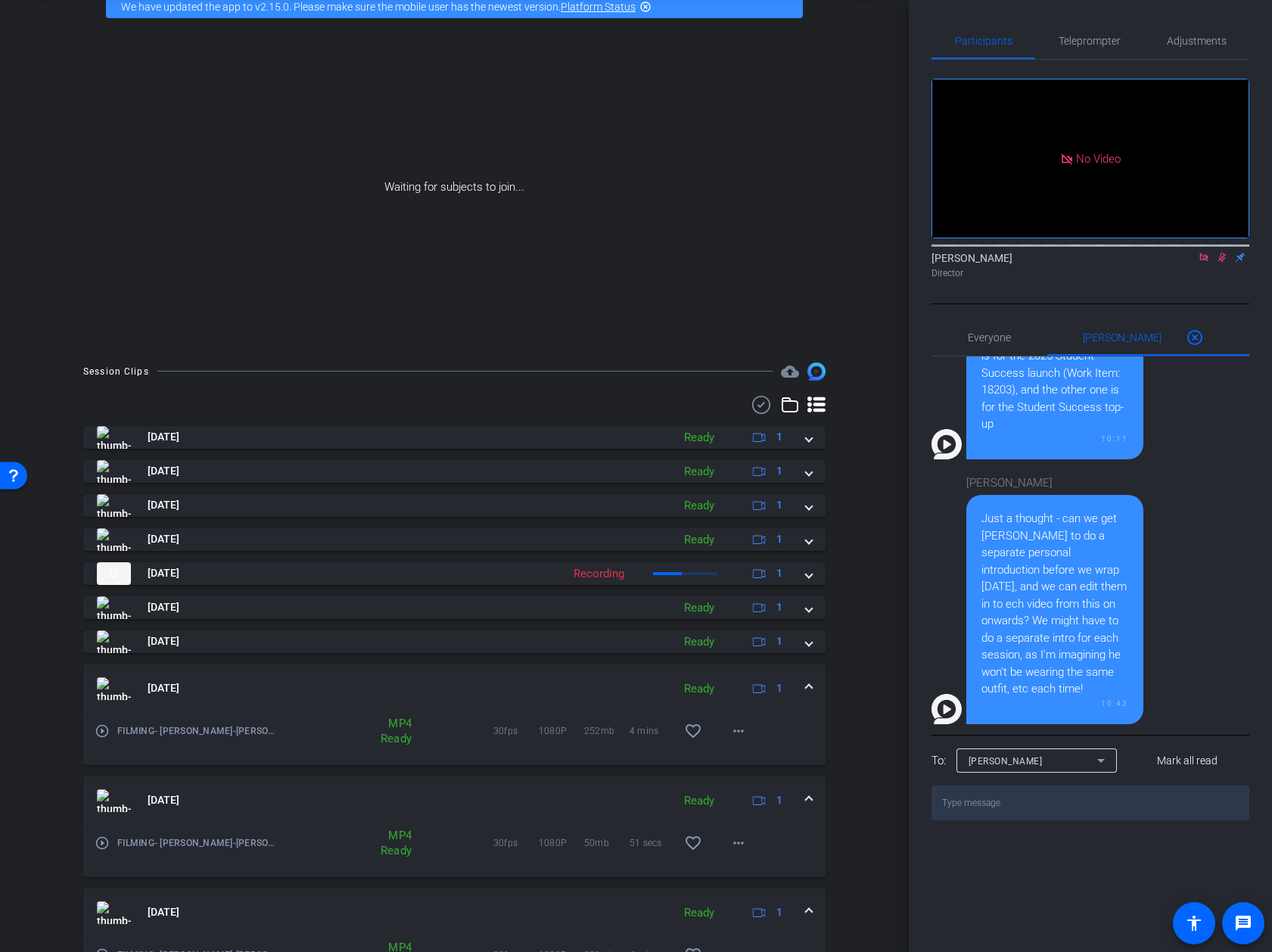
scroll to position [169, 0]
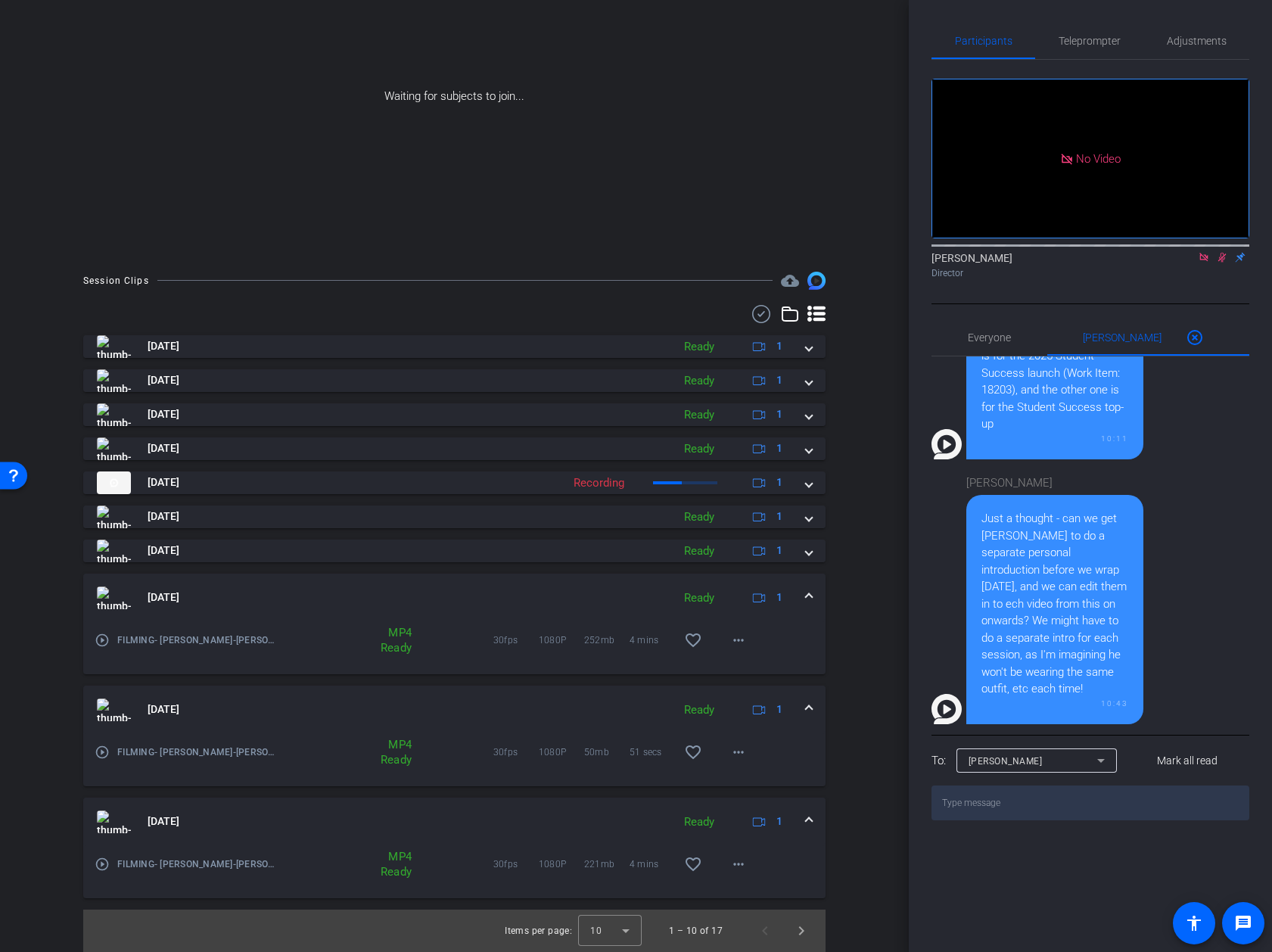
click at [809, 596] on span at bounding box center [809, 597] width 6 height 16
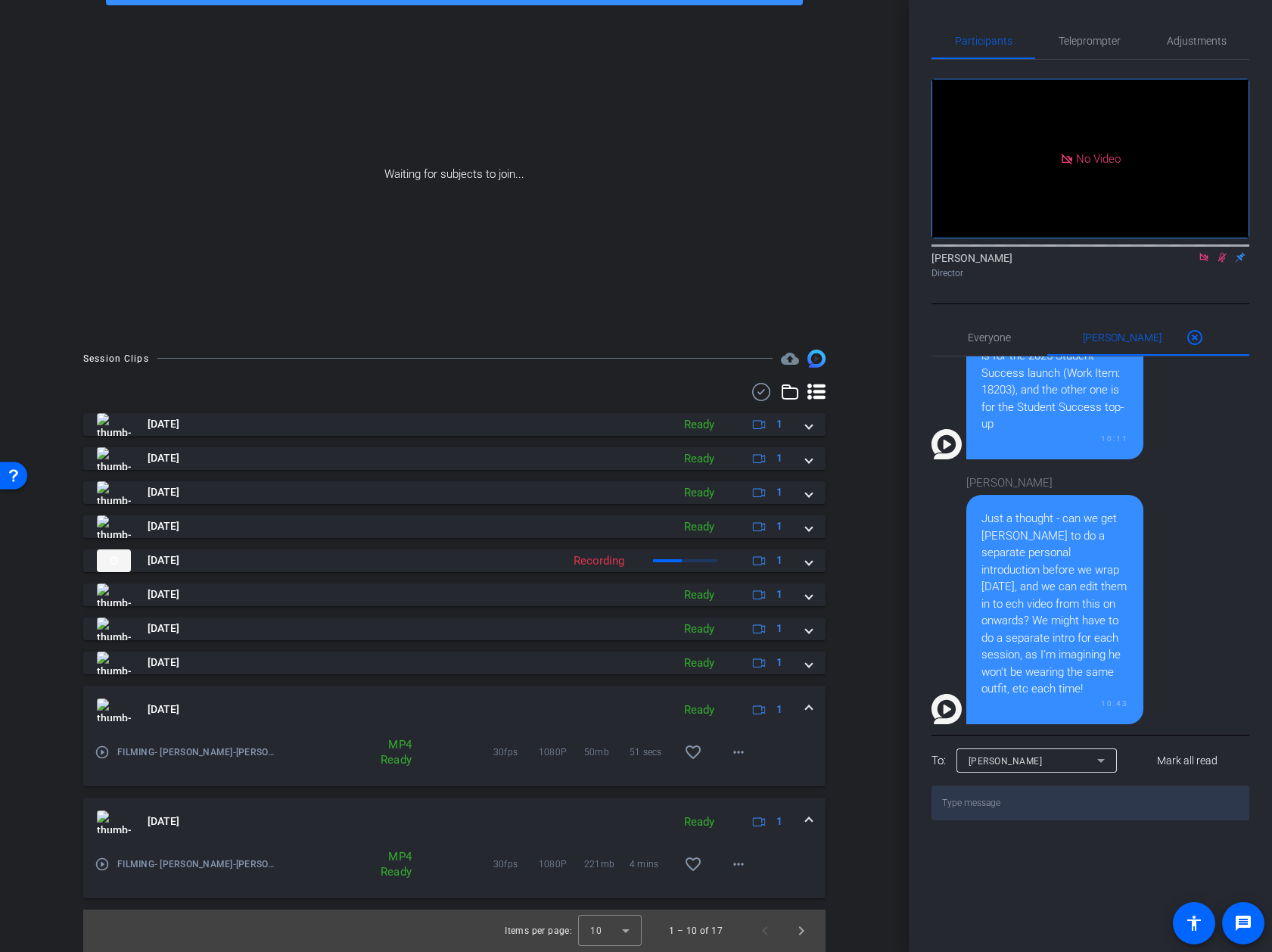
click at [813, 699] on mat-expansion-panel-header "Aug 12, 2025 Ready 1" at bounding box center [454, 710] width 742 height 48
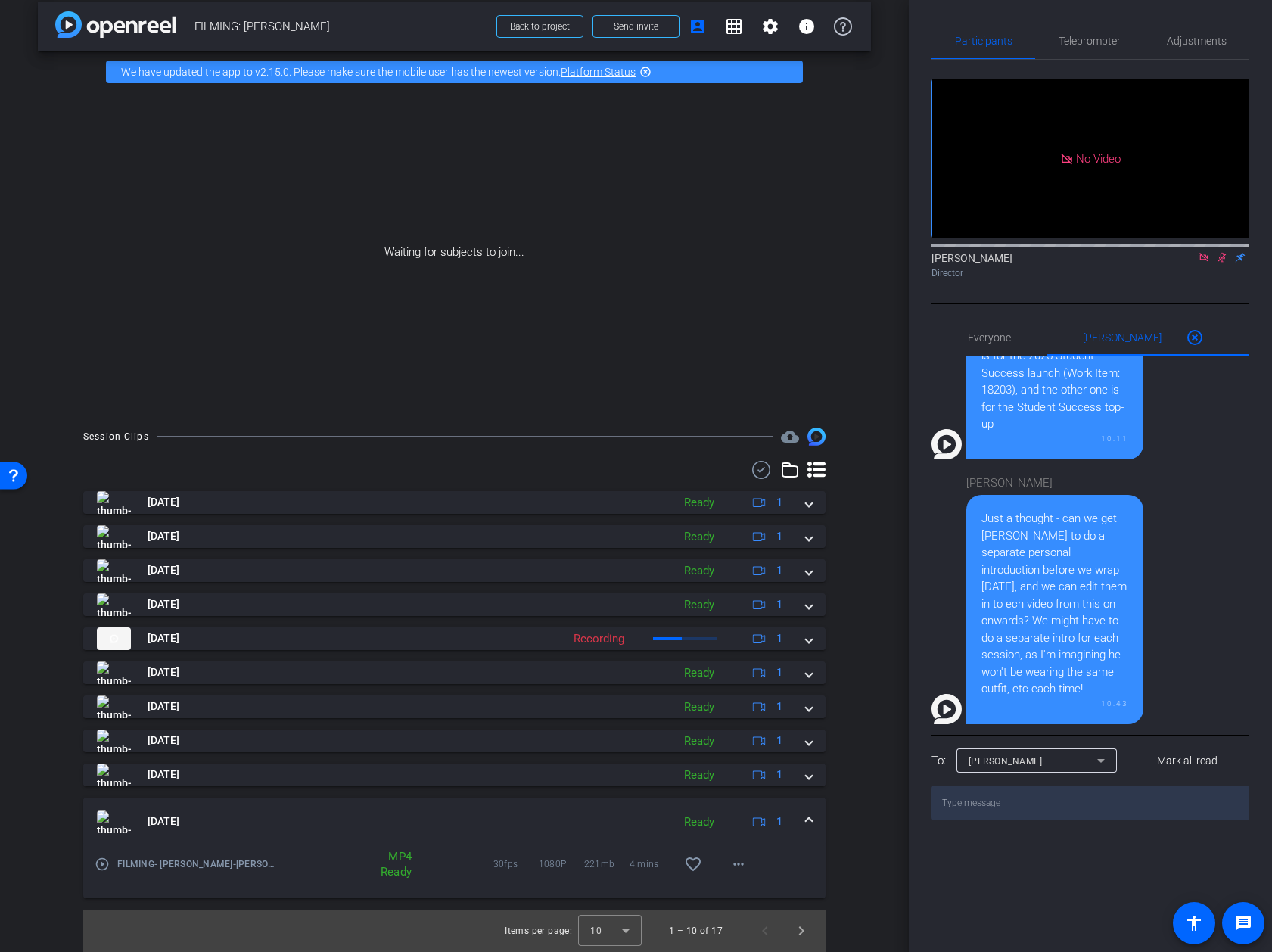
scroll to position [13, 0]
click at [745, 866] on mat-icon "more_horiz" at bounding box center [738, 864] width 18 height 18
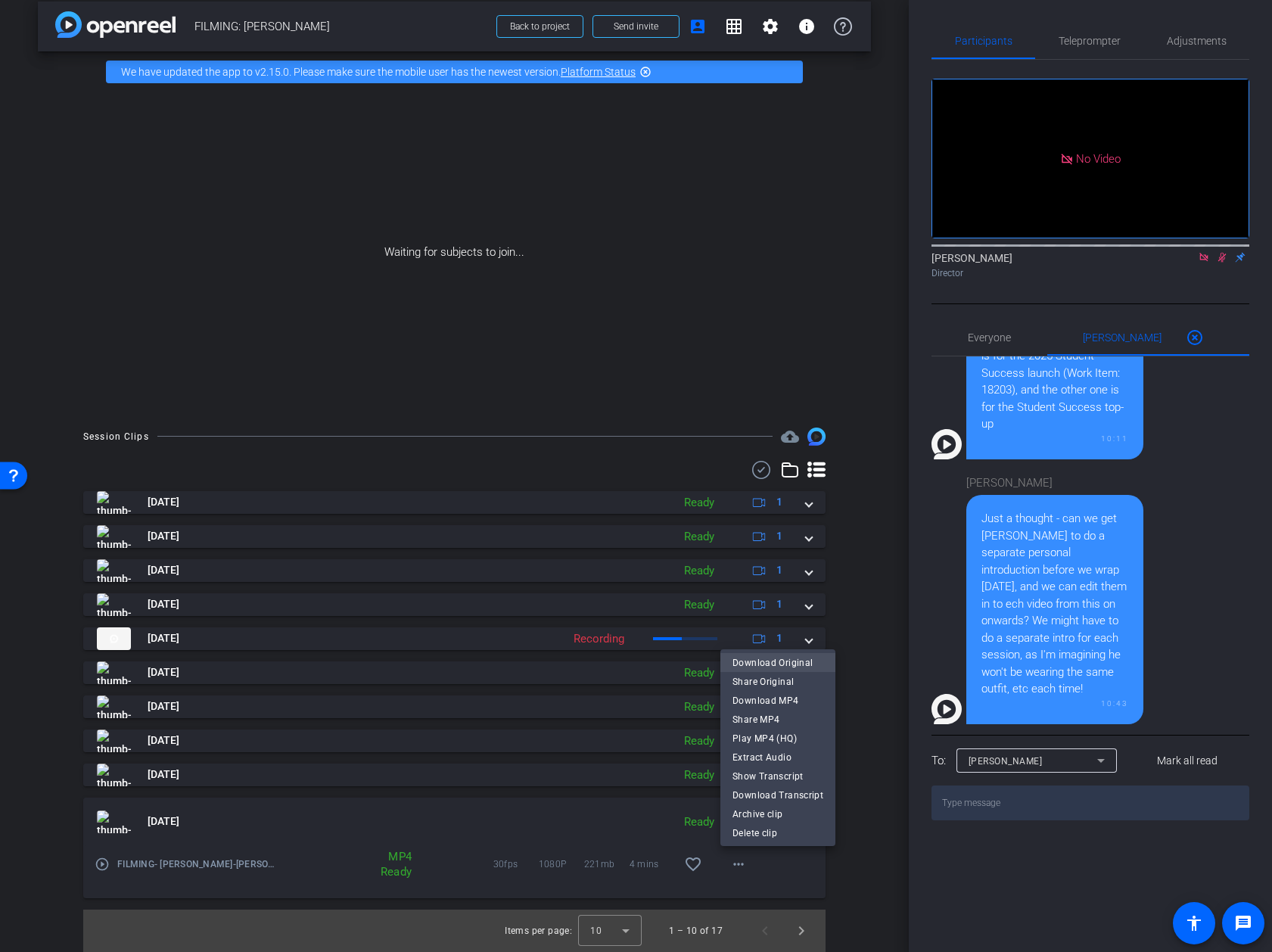
click at [760, 657] on span "Download Original" at bounding box center [778, 663] width 91 height 18
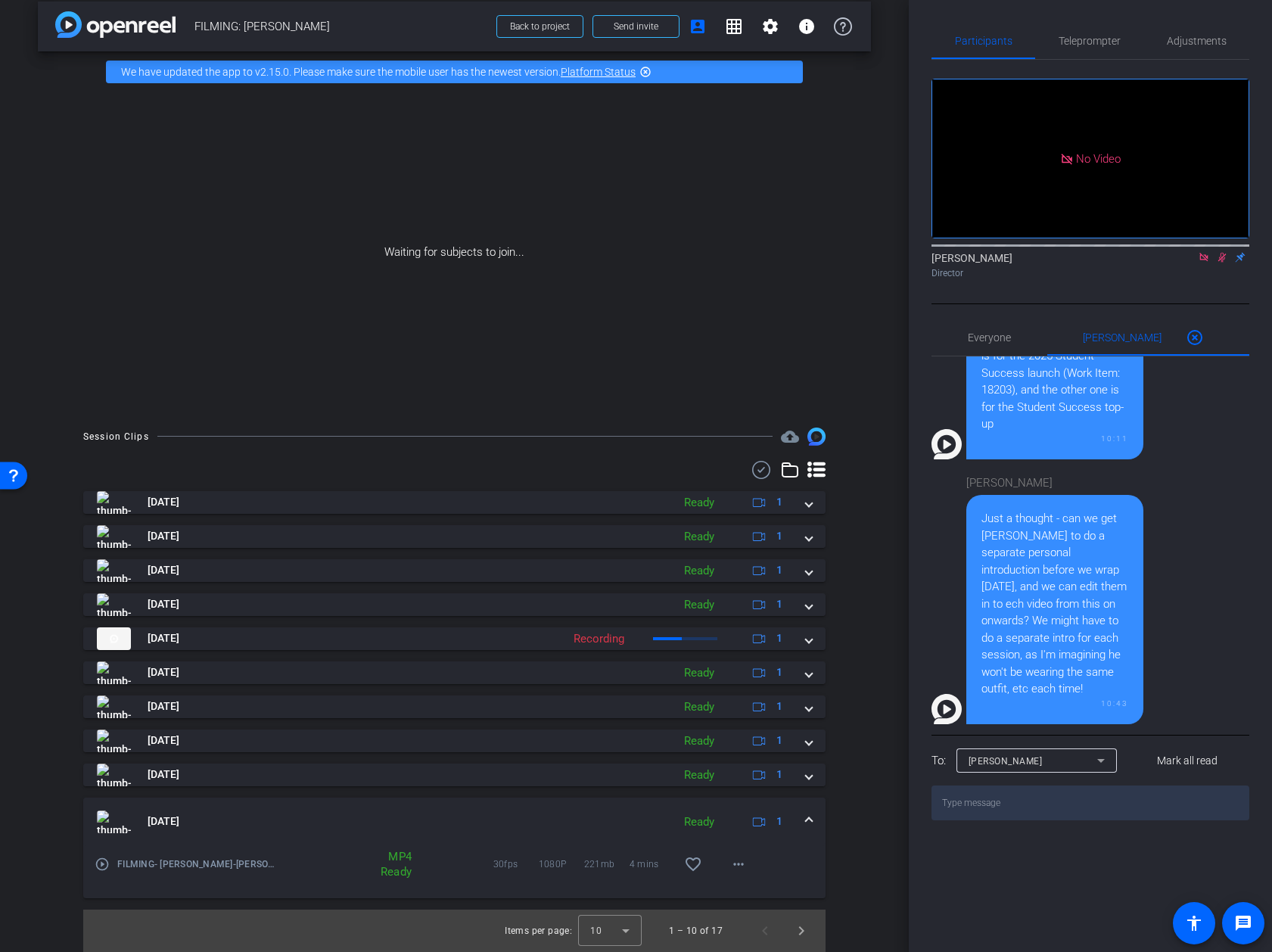
click at [814, 787] on div "Aug 12, 2025 Ready 1 play_circle_outline FILMING- Nicholas Walliman-Nicholas Wa…" at bounding box center [454, 695] width 742 height 407
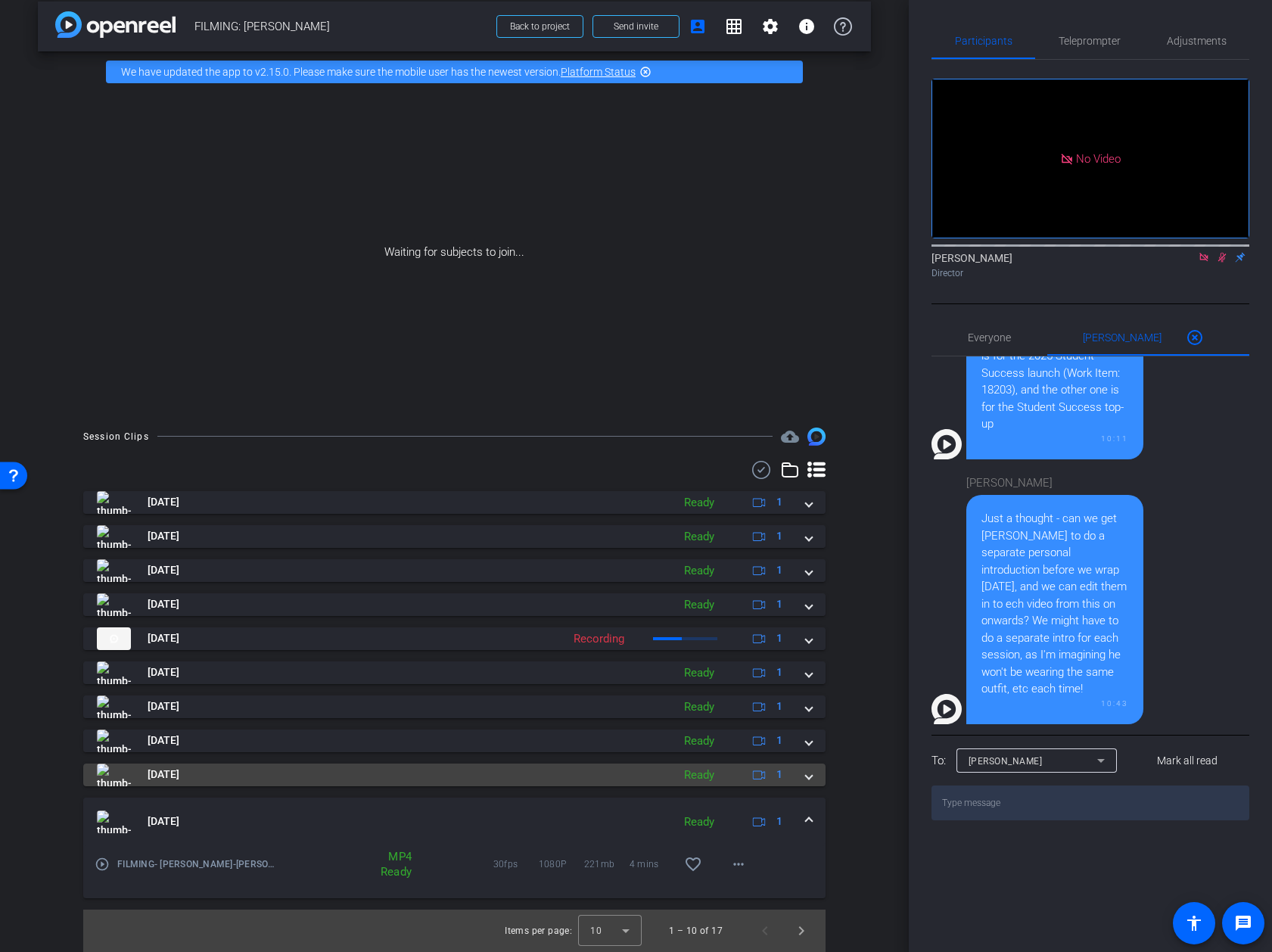
click at [813, 781] on mat-expansion-panel-header "Aug 12, 2025 Ready 1" at bounding box center [454, 775] width 742 height 23
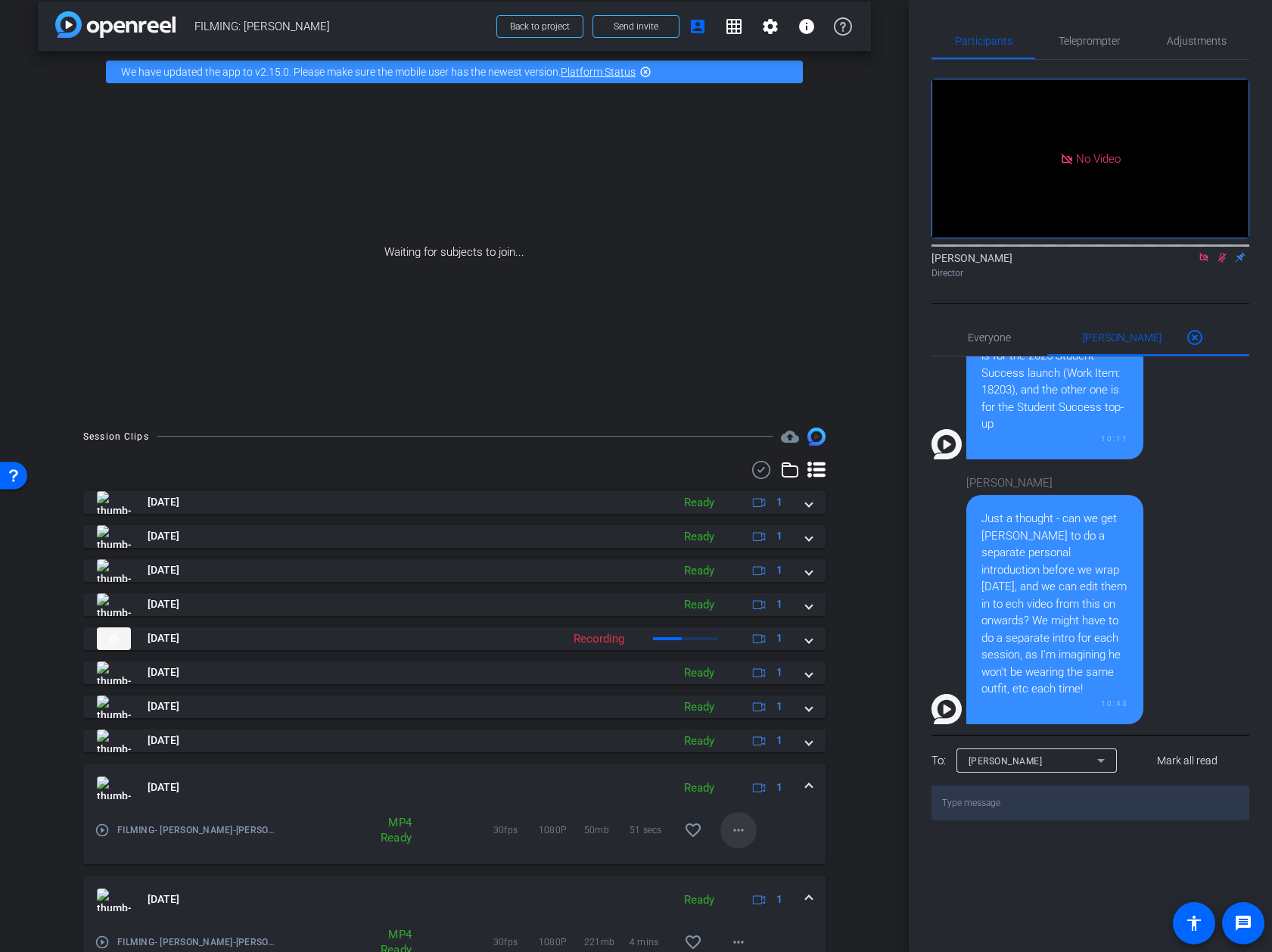
click at [738, 832] on mat-icon "more_horiz" at bounding box center [738, 830] width 18 height 18
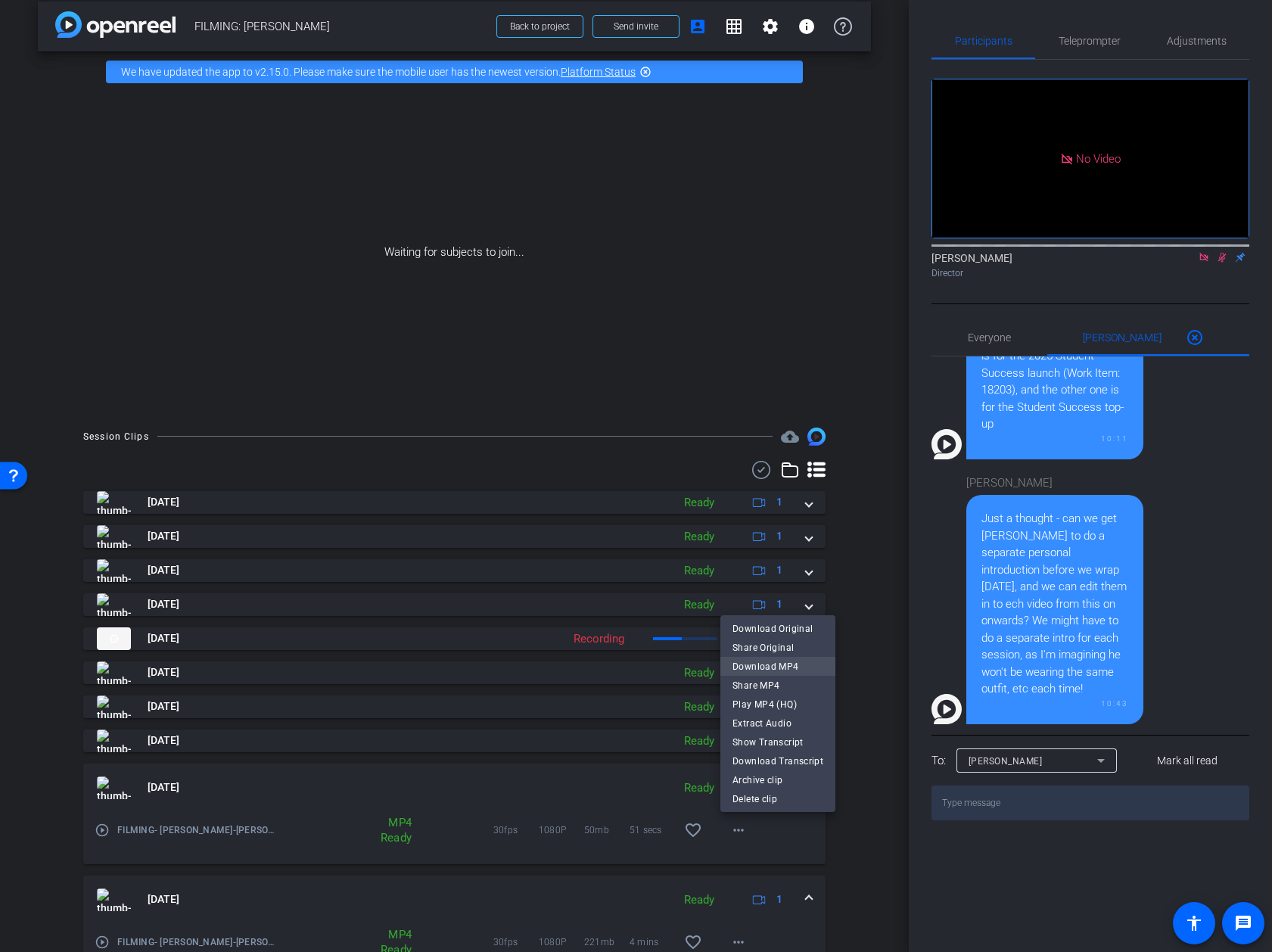
click at [776, 668] on span "Download MP4" at bounding box center [778, 666] width 91 height 18
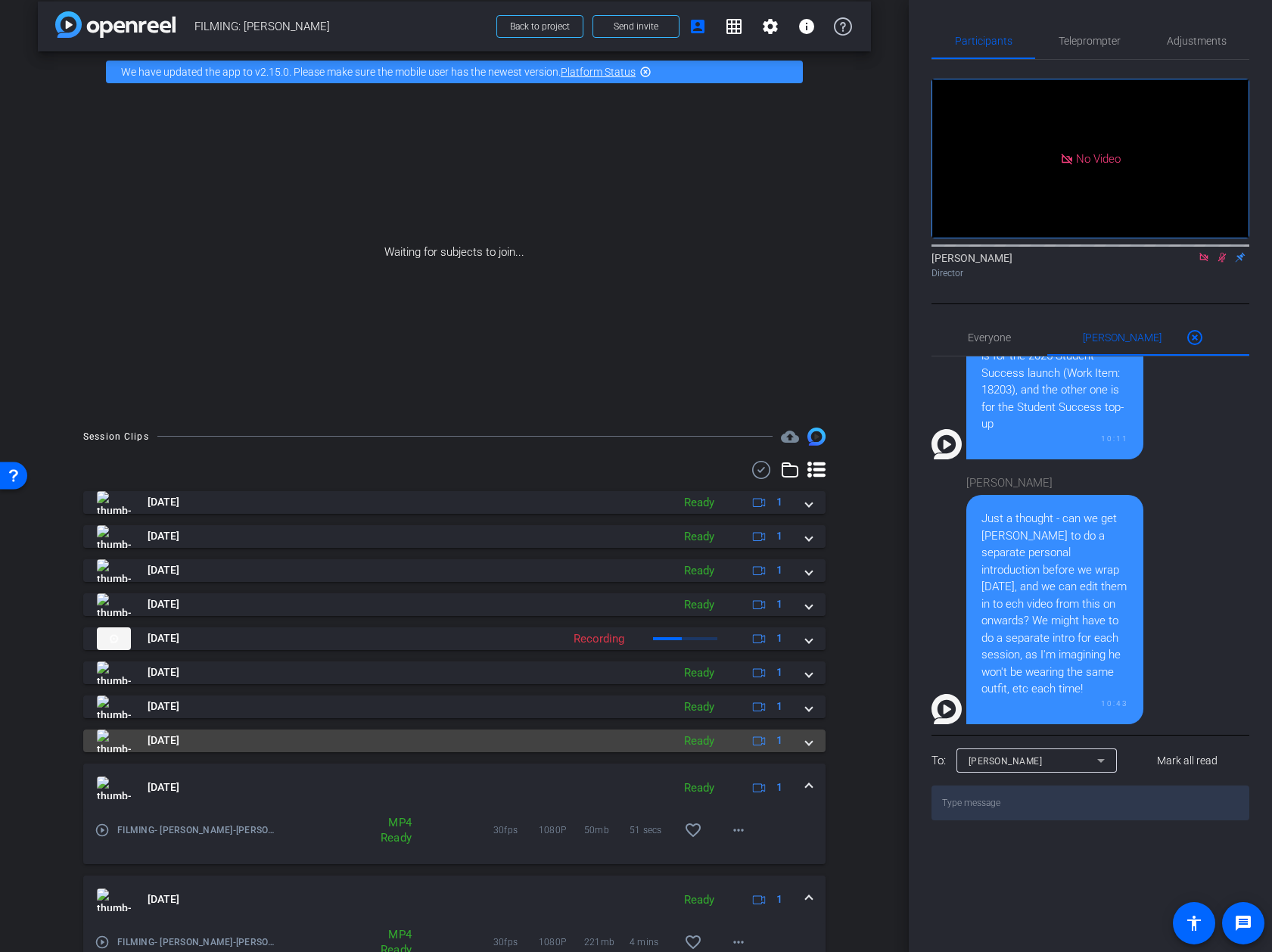
click at [809, 743] on span at bounding box center [809, 741] width 6 height 16
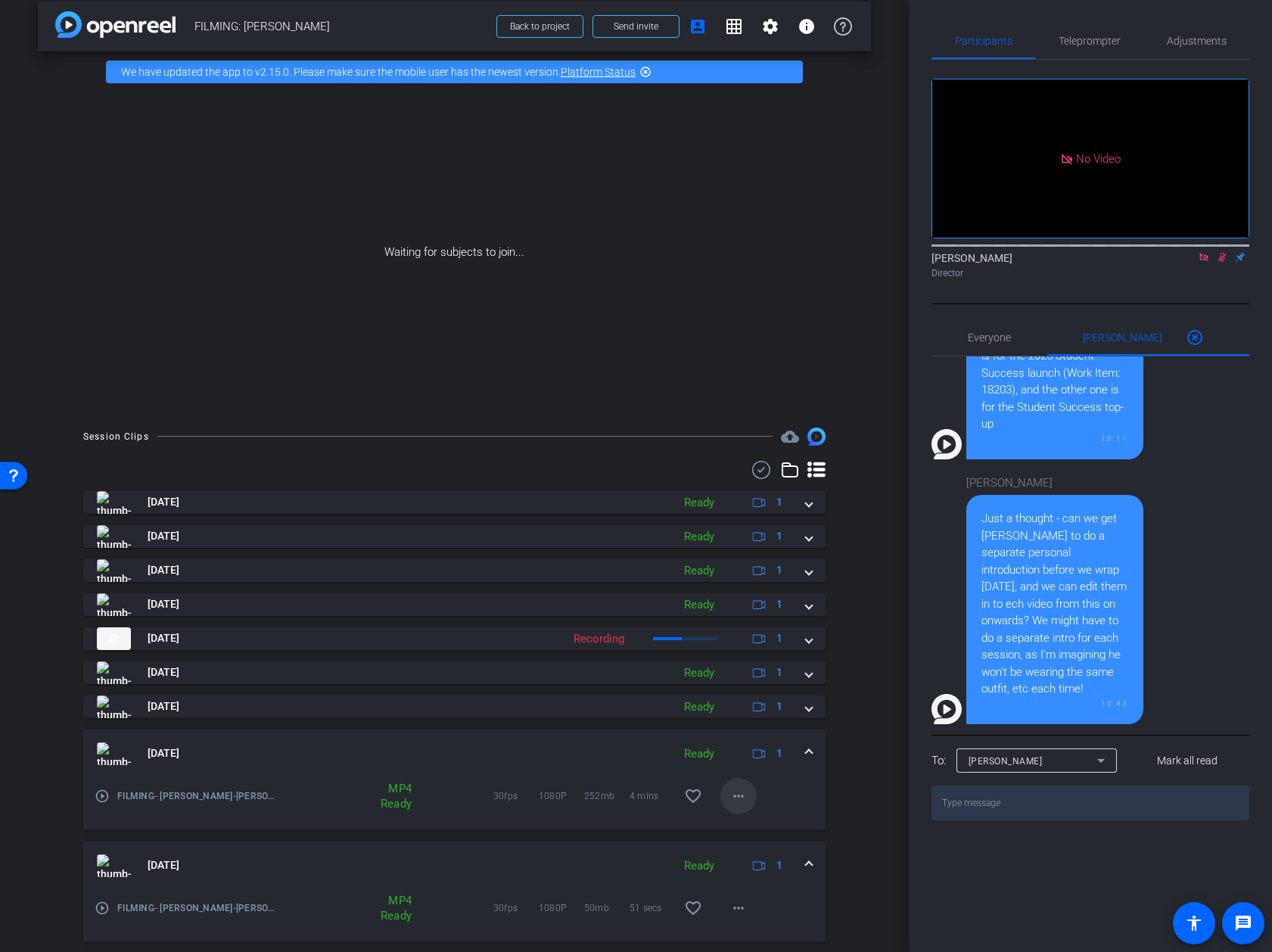
click at [744, 788] on mat-icon "more_horiz" at bounding box center [738, 796] width 18 height 18
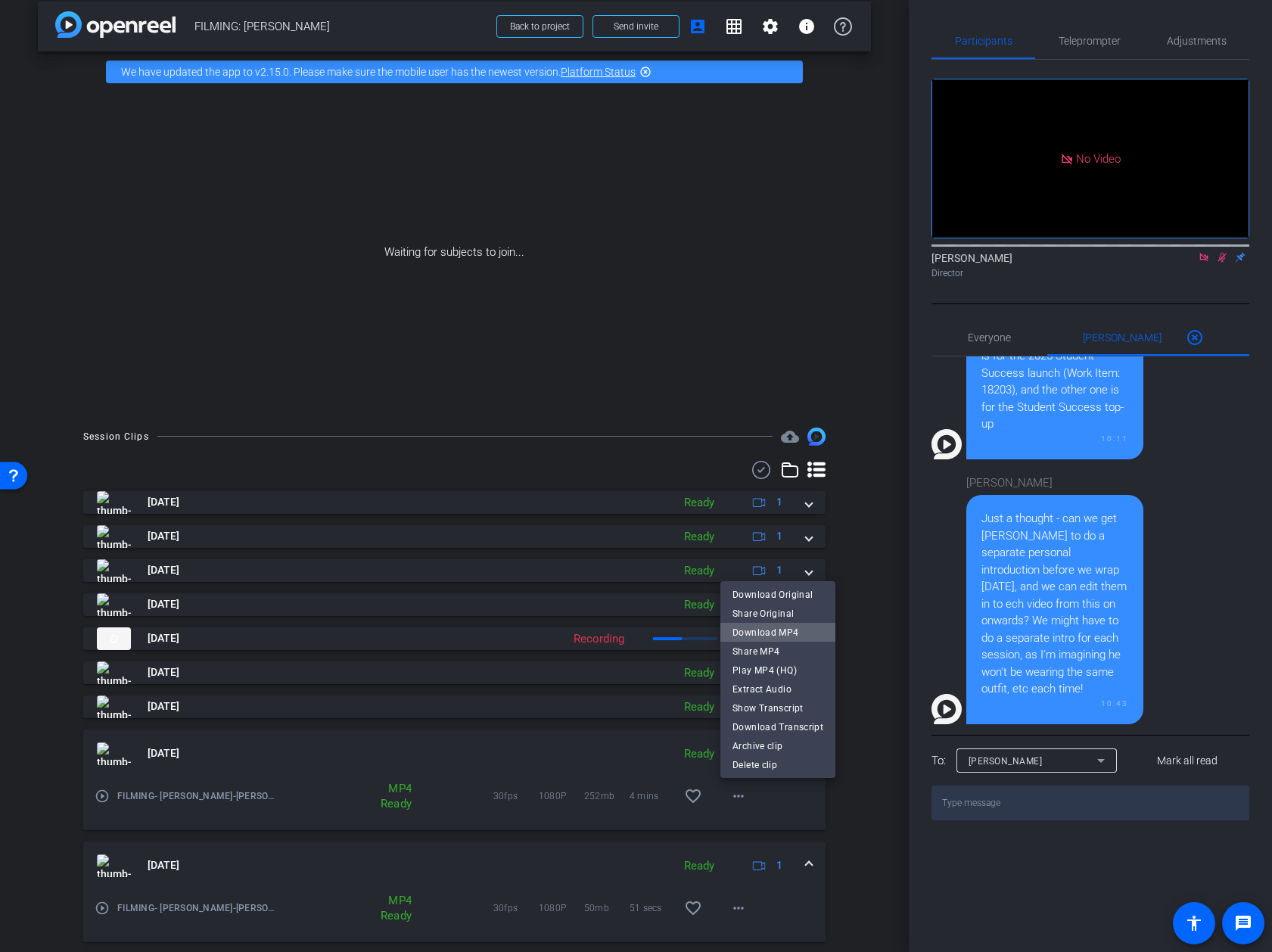
click at [779, 626] on span "Download MP4" at bounding box center [778, 632] width 91 height 18
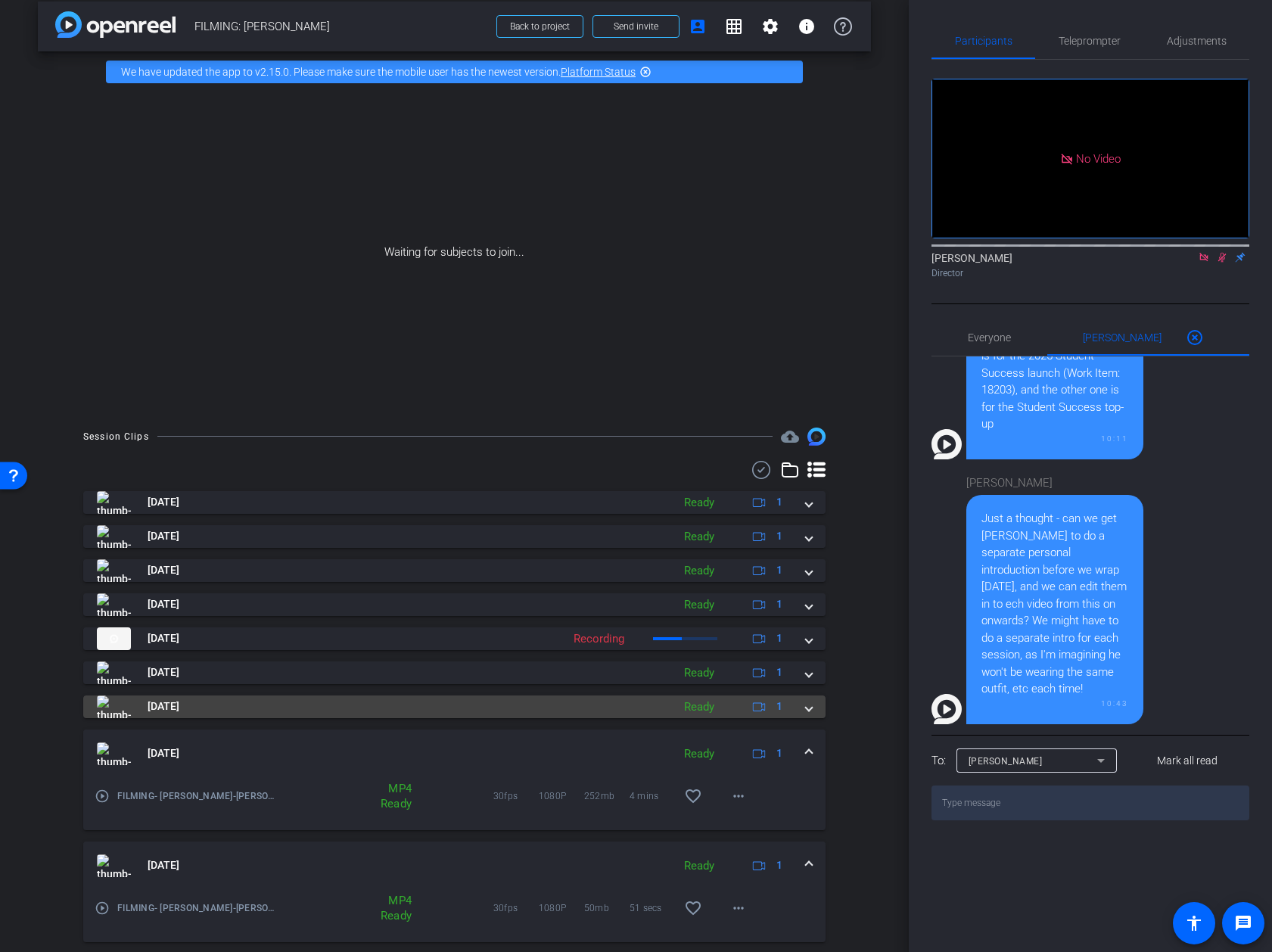
click at [801, 710] on div "Aug 12, 2025 Ready 1" at bounding box center [451, 706] width 709 height 23
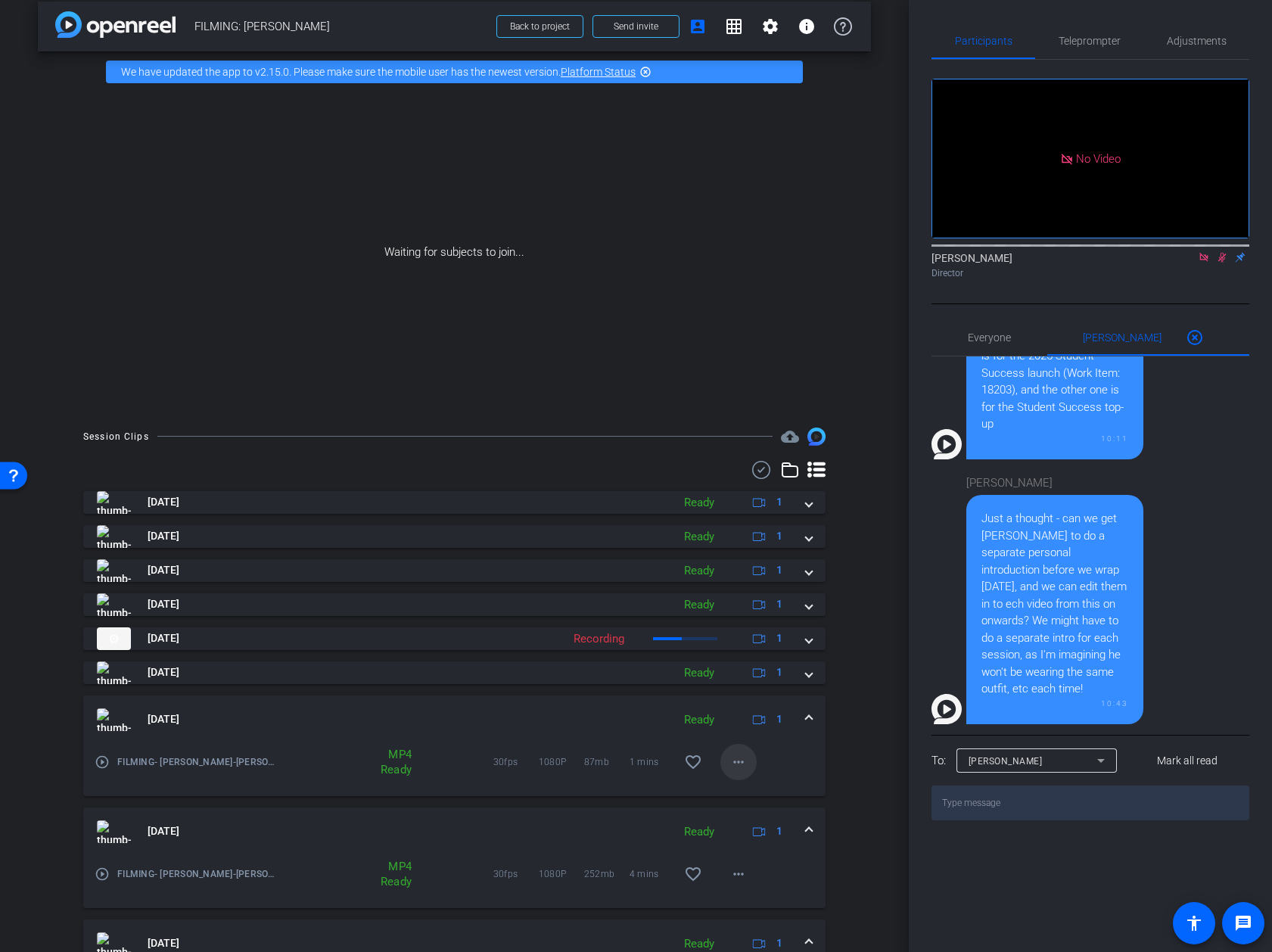
click at [741, 758] on mat-icon "more_horiz" at bounding box center [738, 762] width 18 height 18
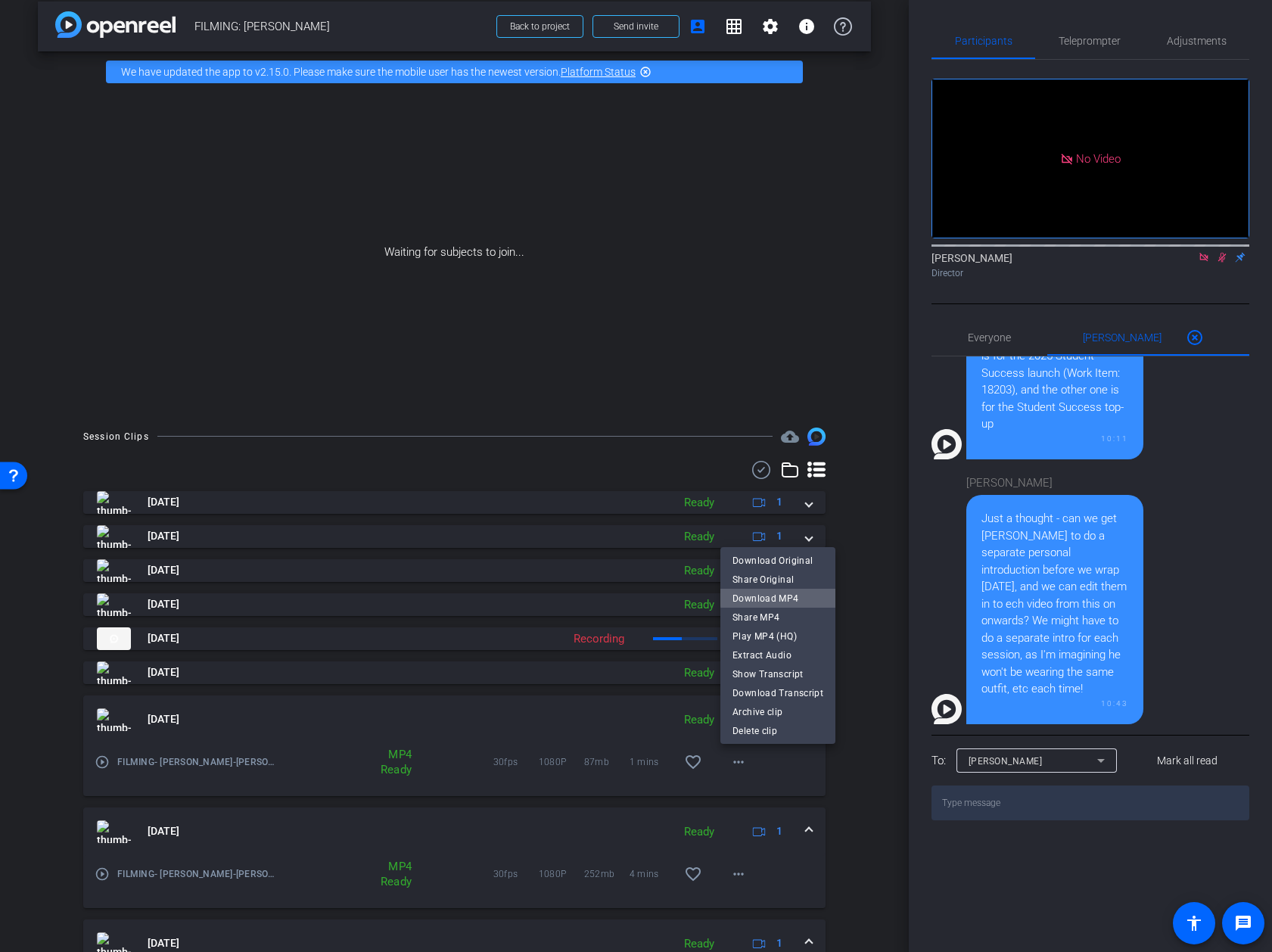
click at [792, 596] on span "Download MP4" at bounding box center [778, 598] width 91 height 18
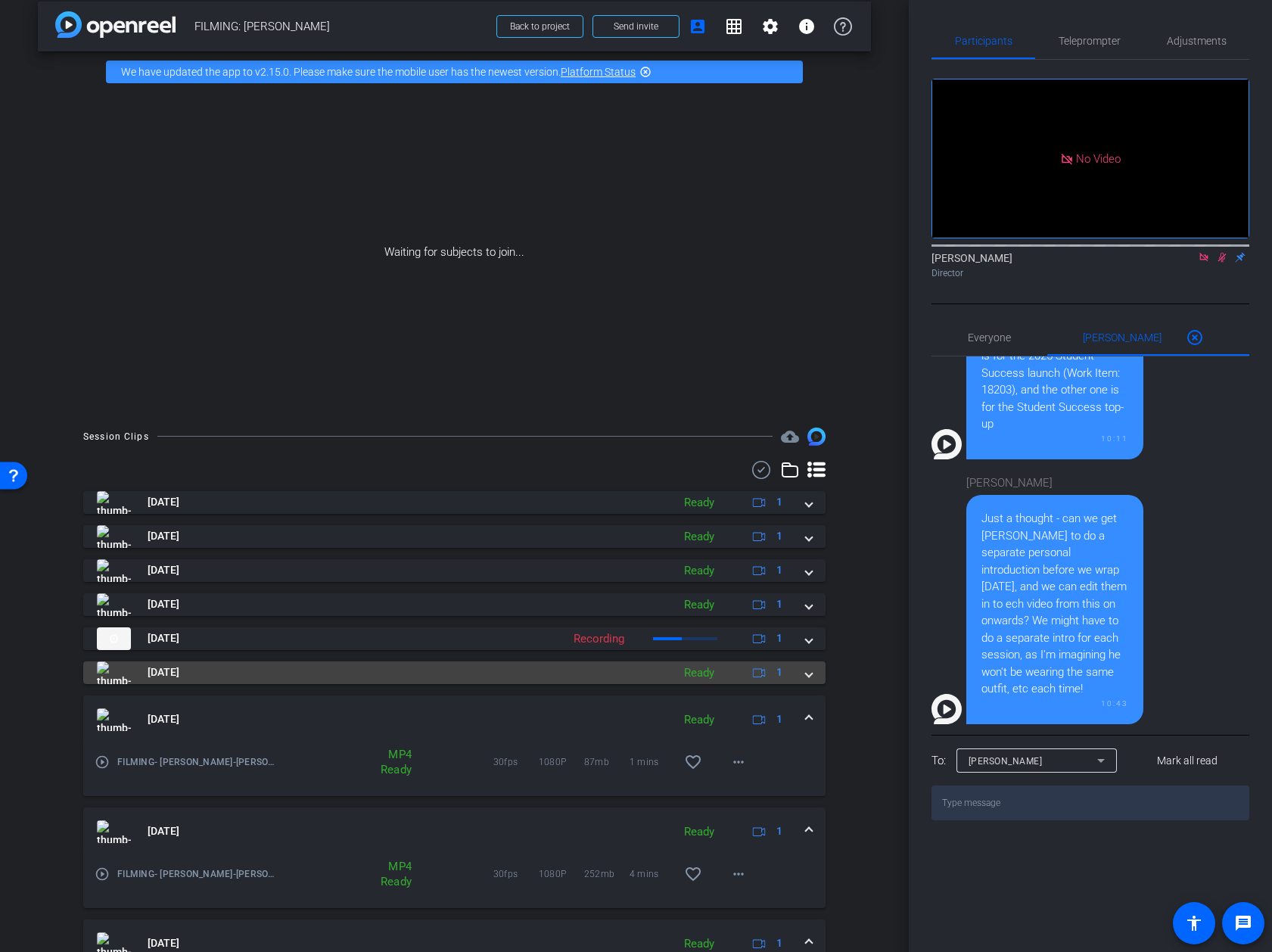
click at [809, 670] on span at bounding box center [809, 672] width 6 height 16
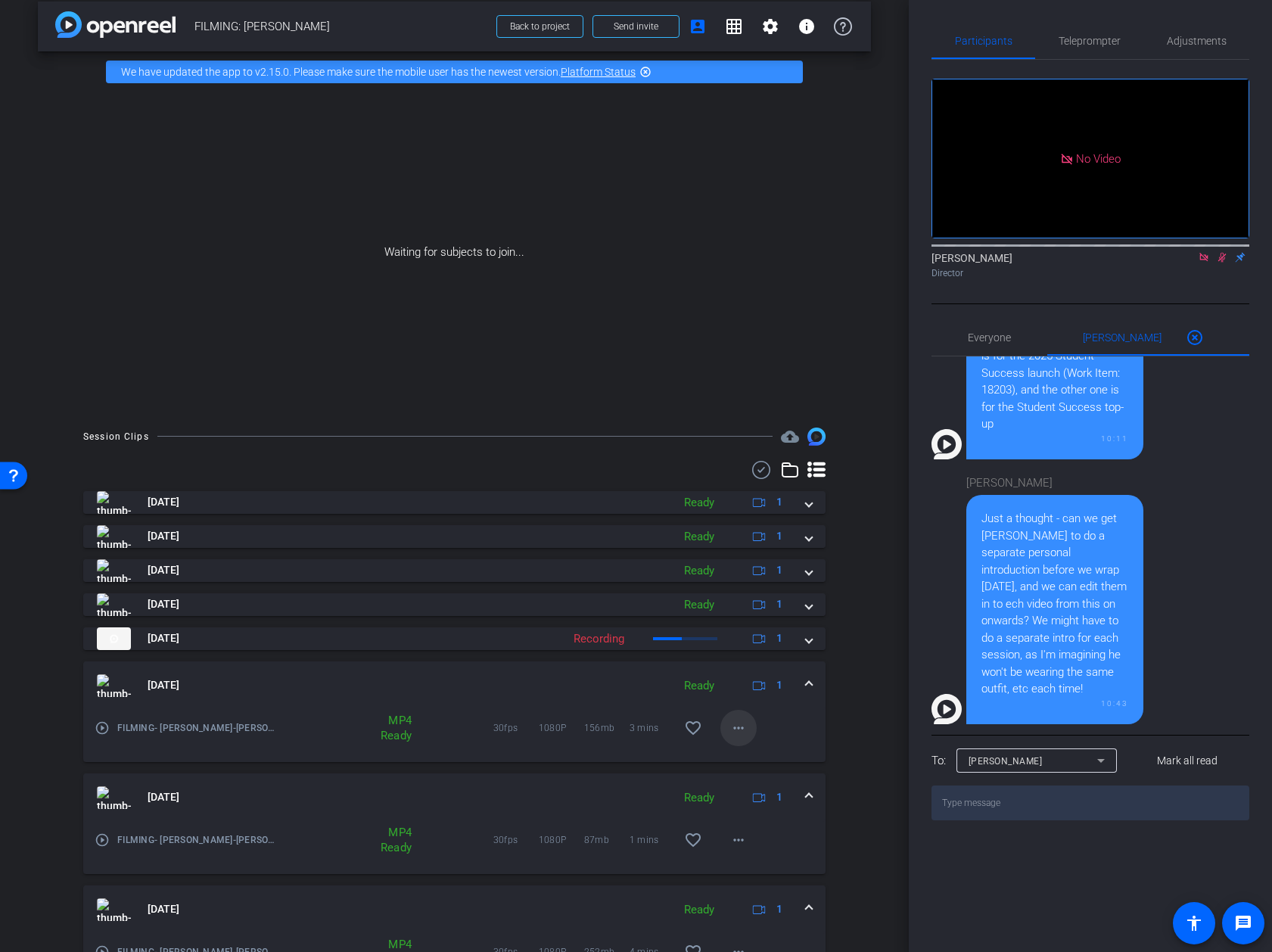
click at [741, 721] on mat-icon "more_horiz" at bounding box center [738, 728] width 18 height 18
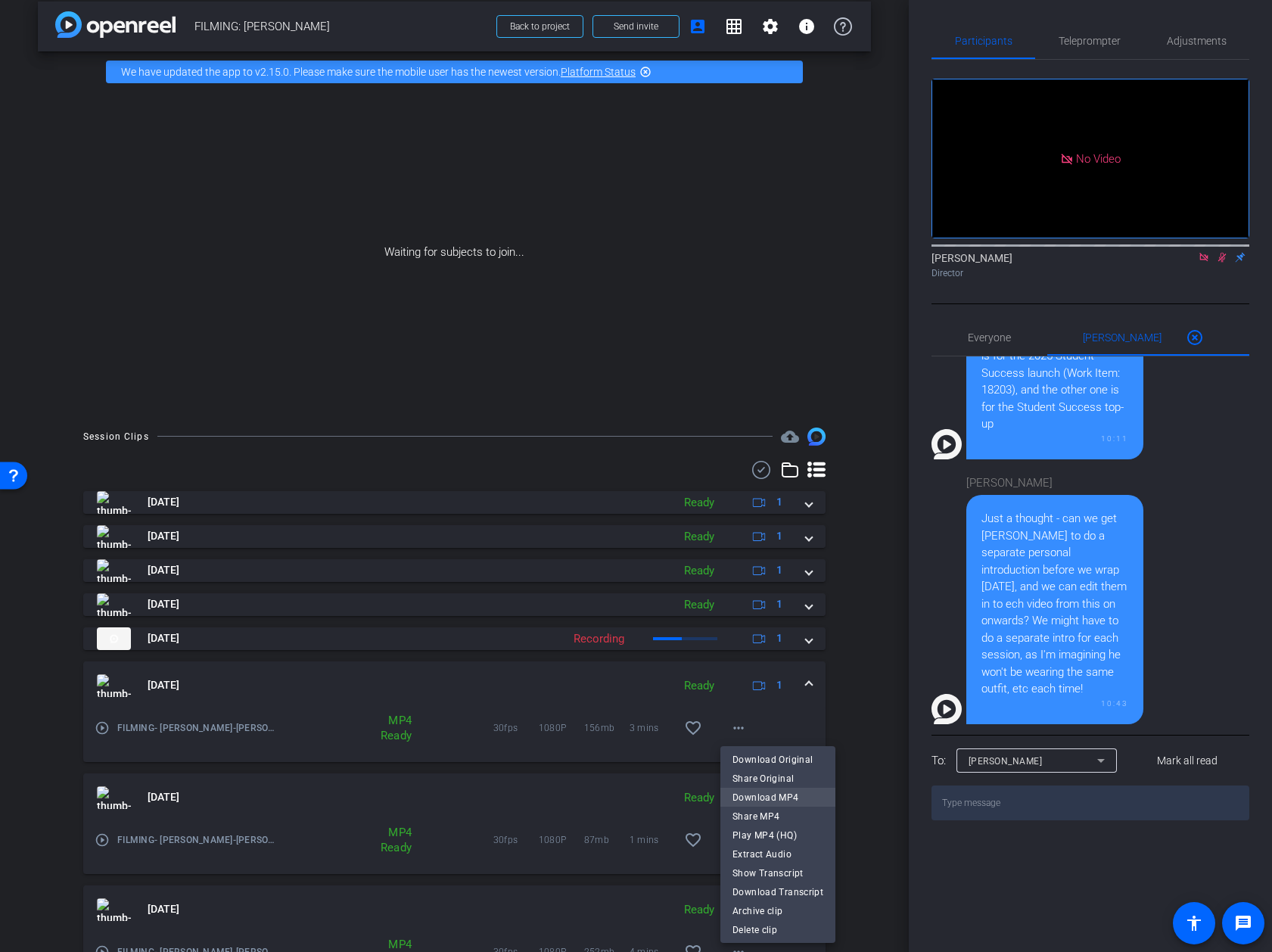
click at [786, 800] on span "Download MP4" at bounding box center [778, 798] width 91 height 18
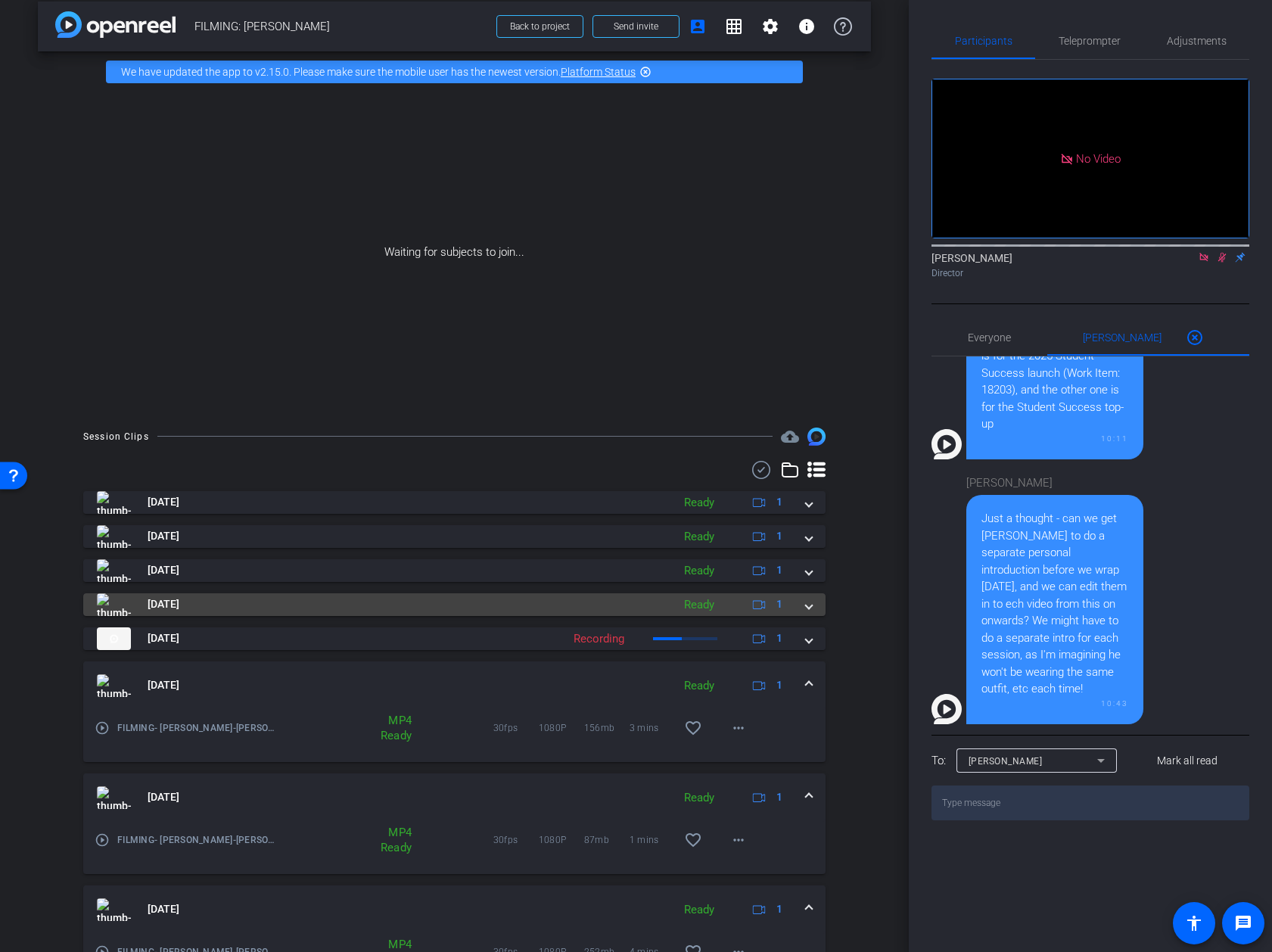
click at [807, 604] on span at bounding box center [809, 604] width 6 height 16
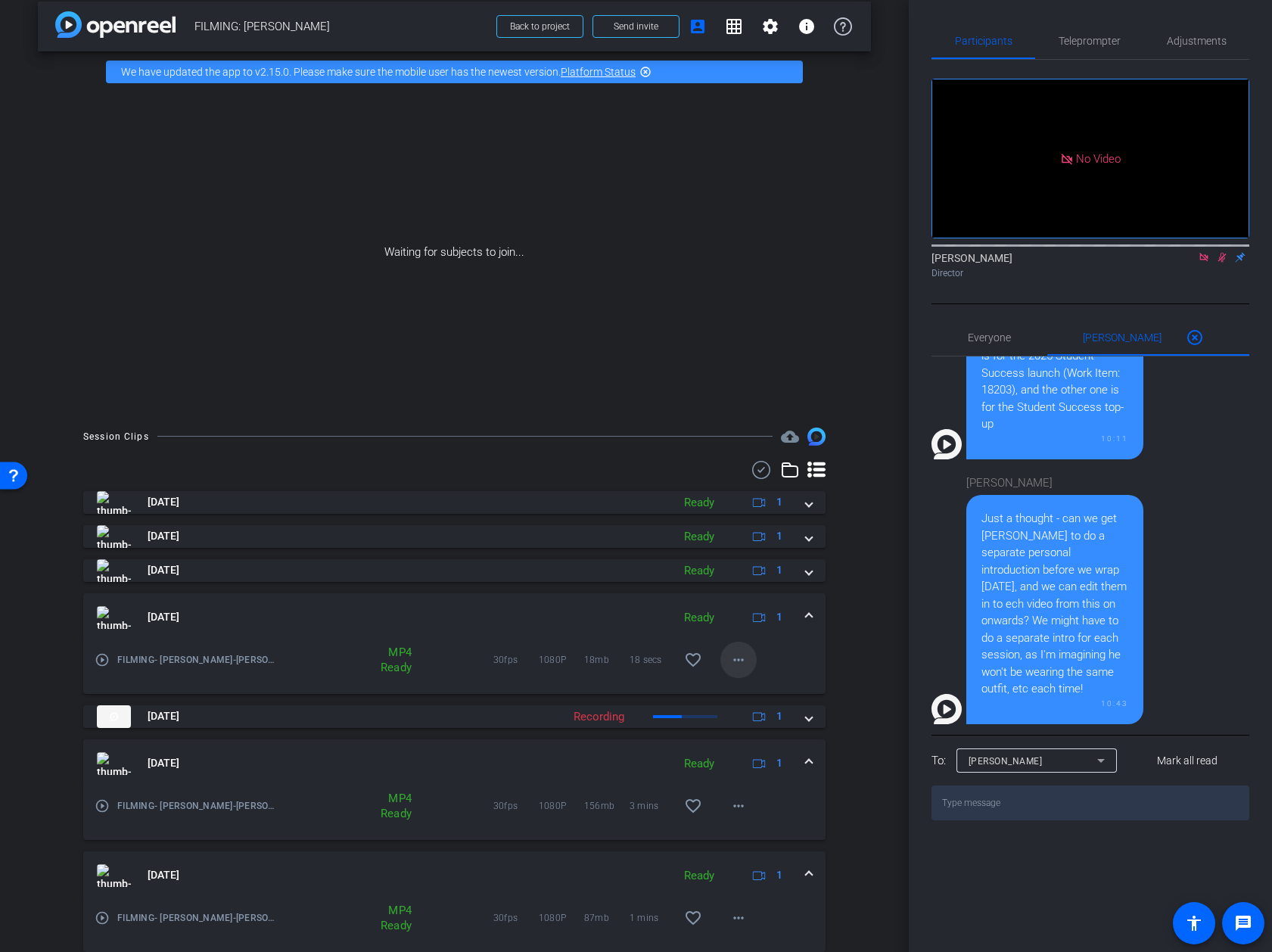
click at [750, 657] on span at bounding box center [739, 660] width 36 height 36
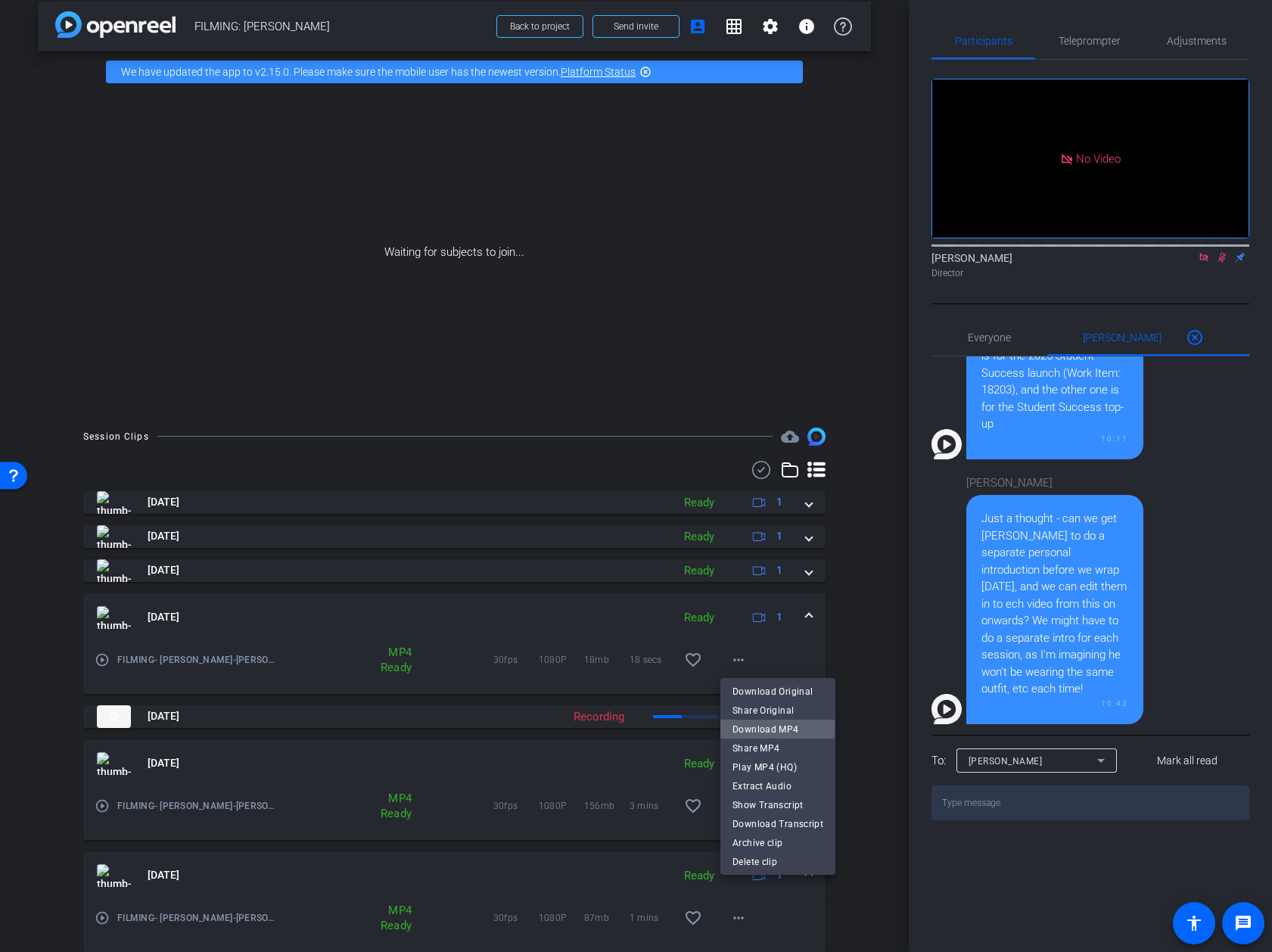
click at [767, 725] on span "Download MP4" at bounding box center [778, 729] width 91 height 18
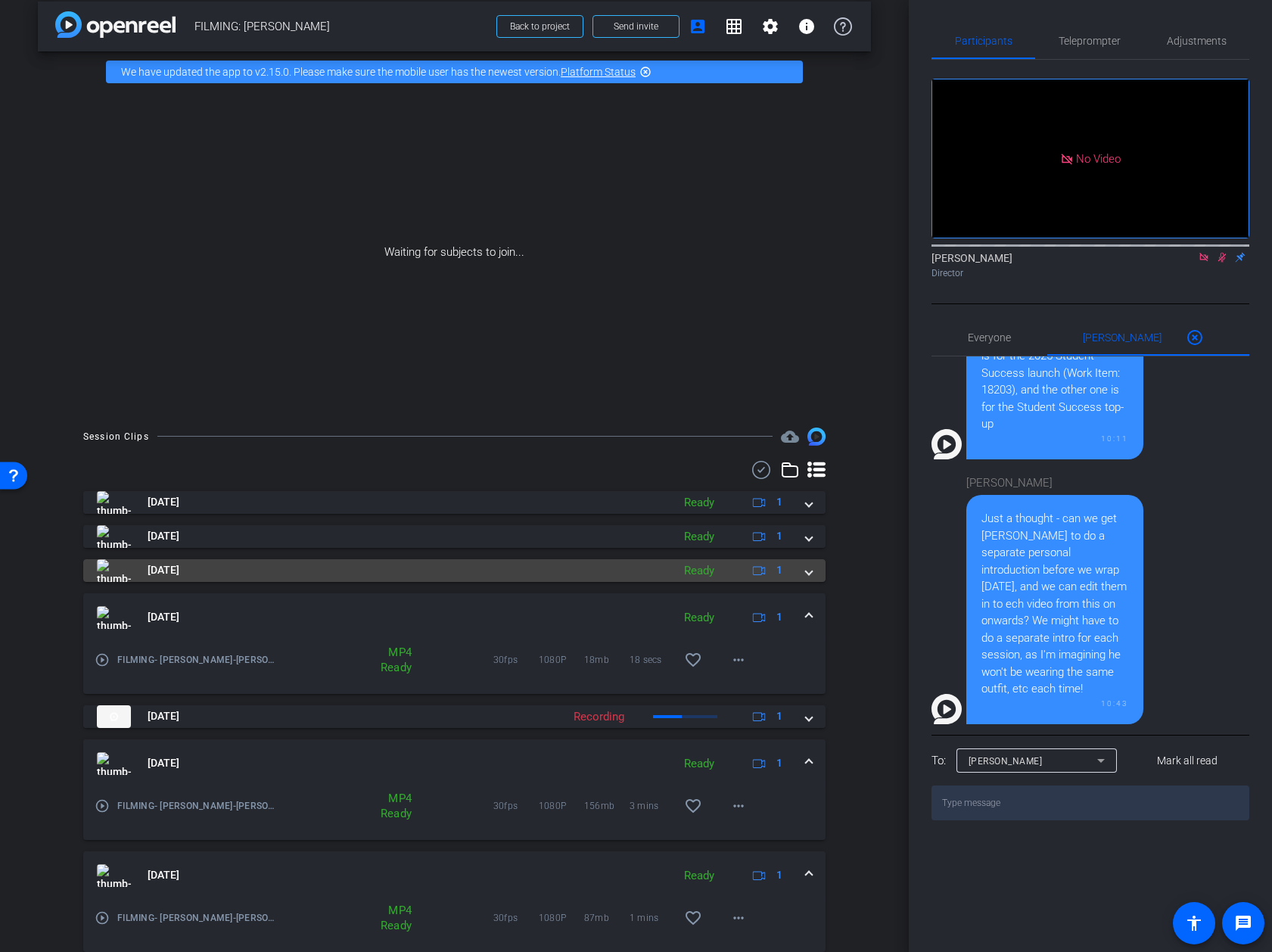
click at [807, 569] on span at bounding box center [809, 570] width 6 height 16
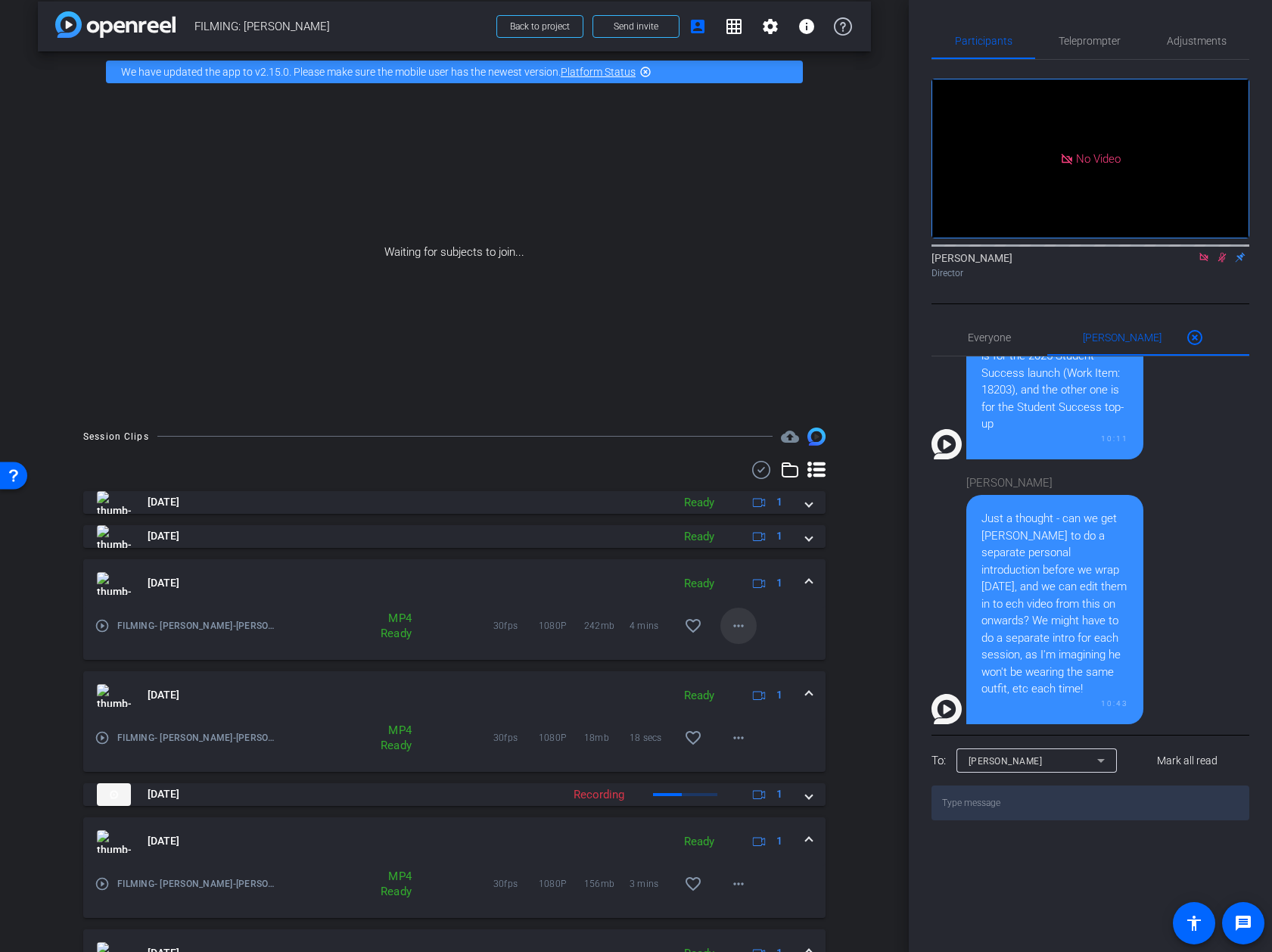
click at [742, 635] on span at bounding box center [739, 626] width 36 height 36
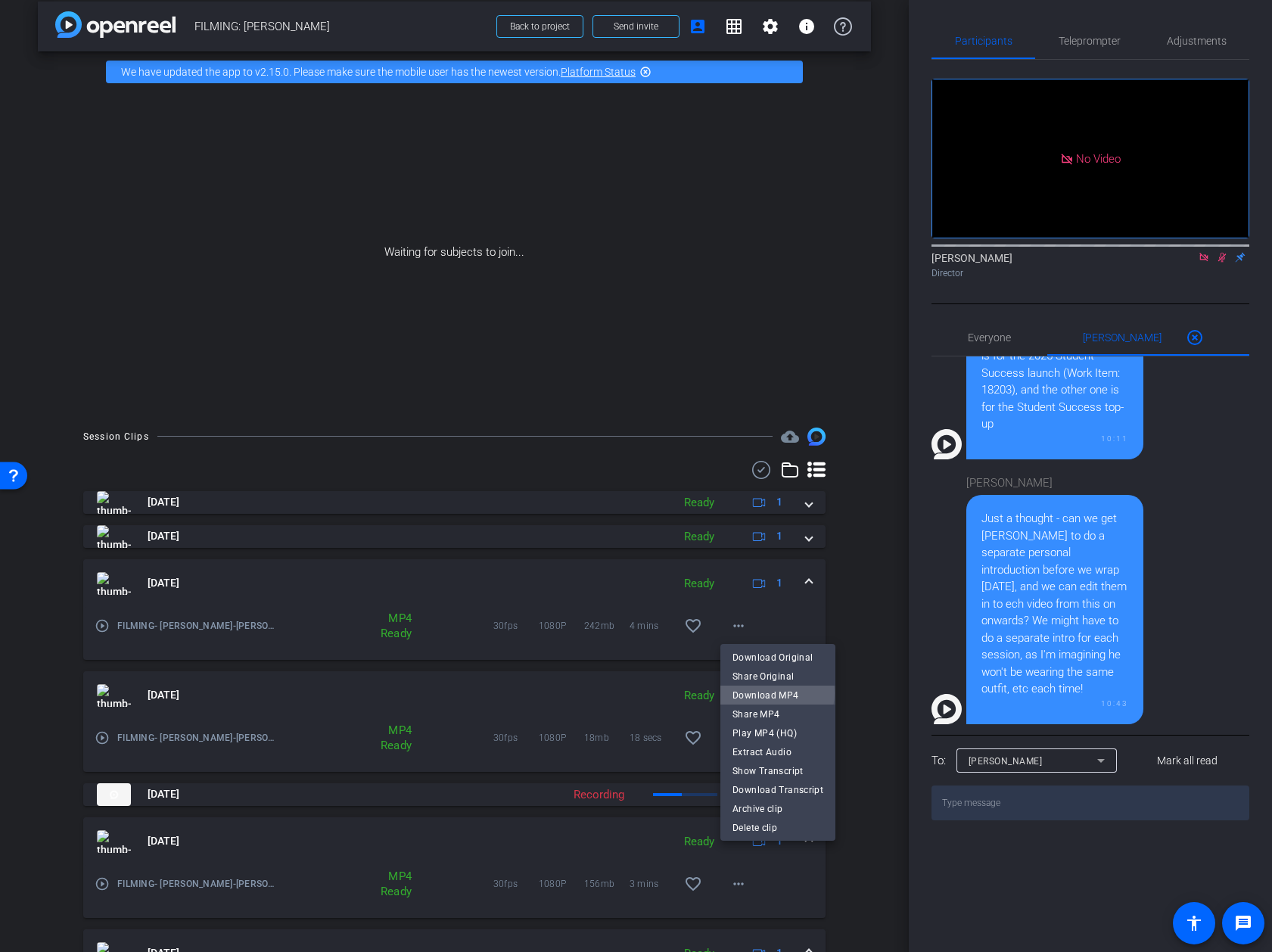
click at [774, 693] on span "Download MP4" at bounding box center [778, 695] width 91 height 18
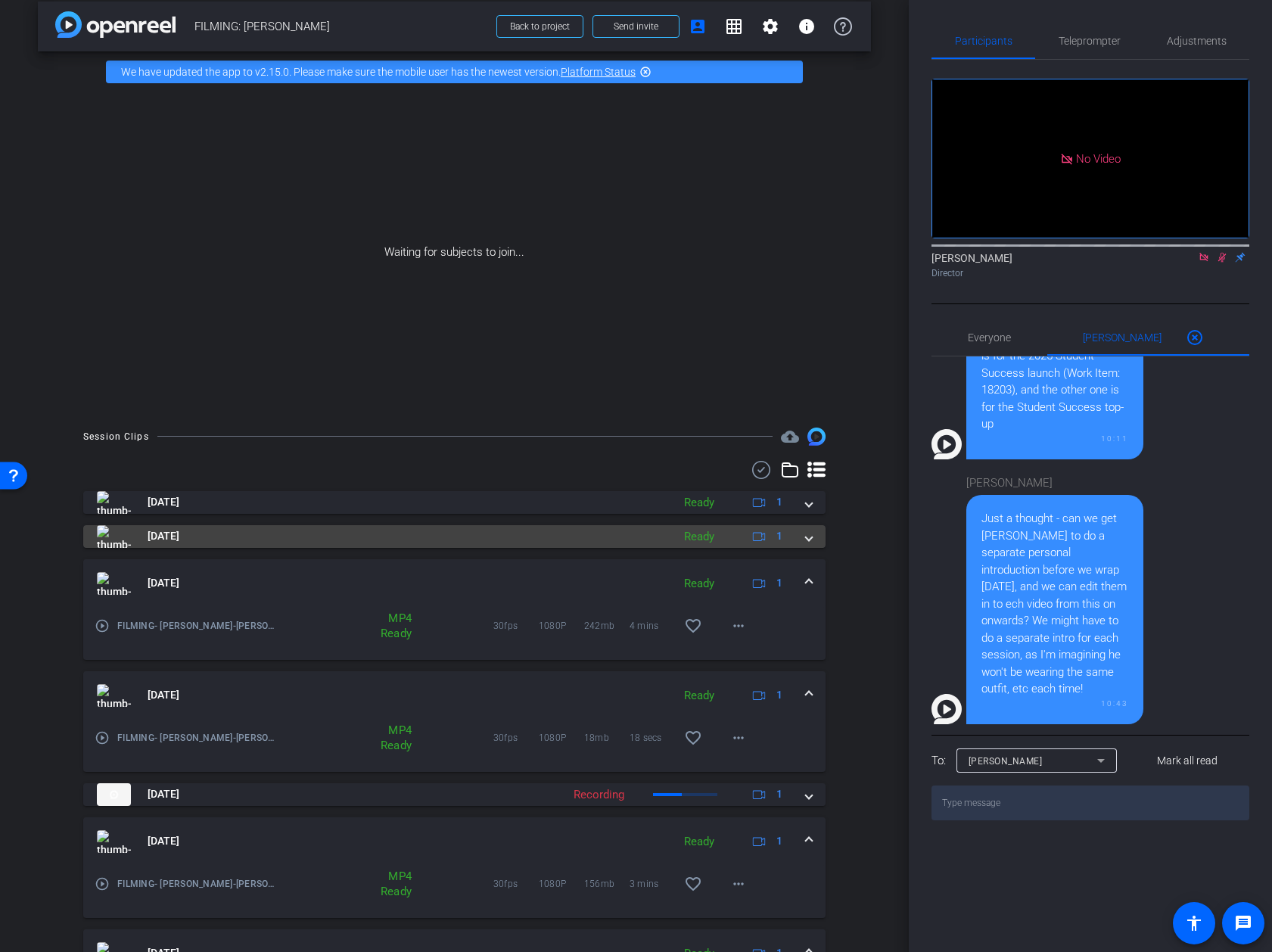
click at [811, 542] on span at bounding box center [809, 536] width 6 height 16
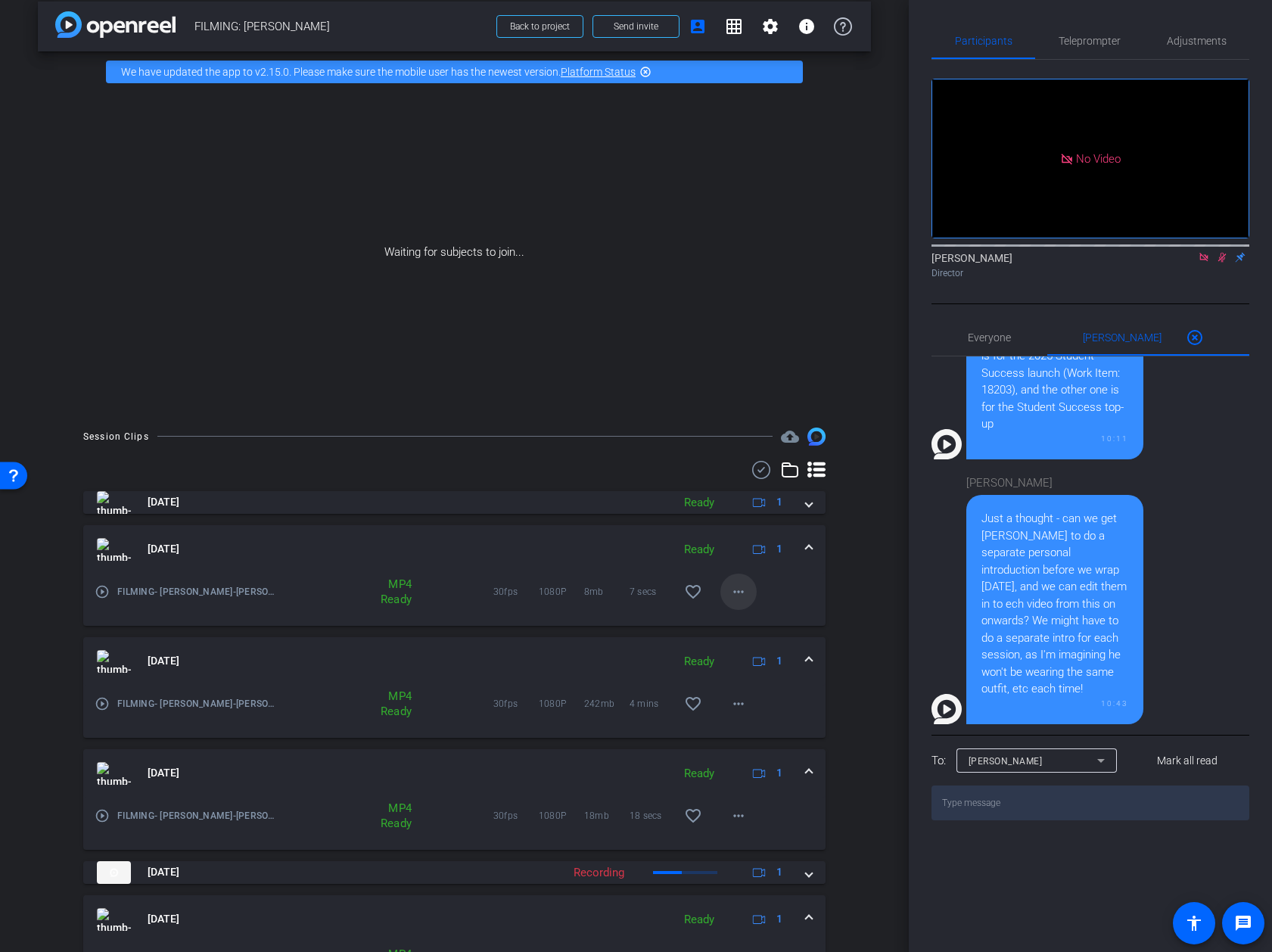
click at [735, 596] on mat-icon "more_horiz" at bounding box center [738, 592] width 18 height 18
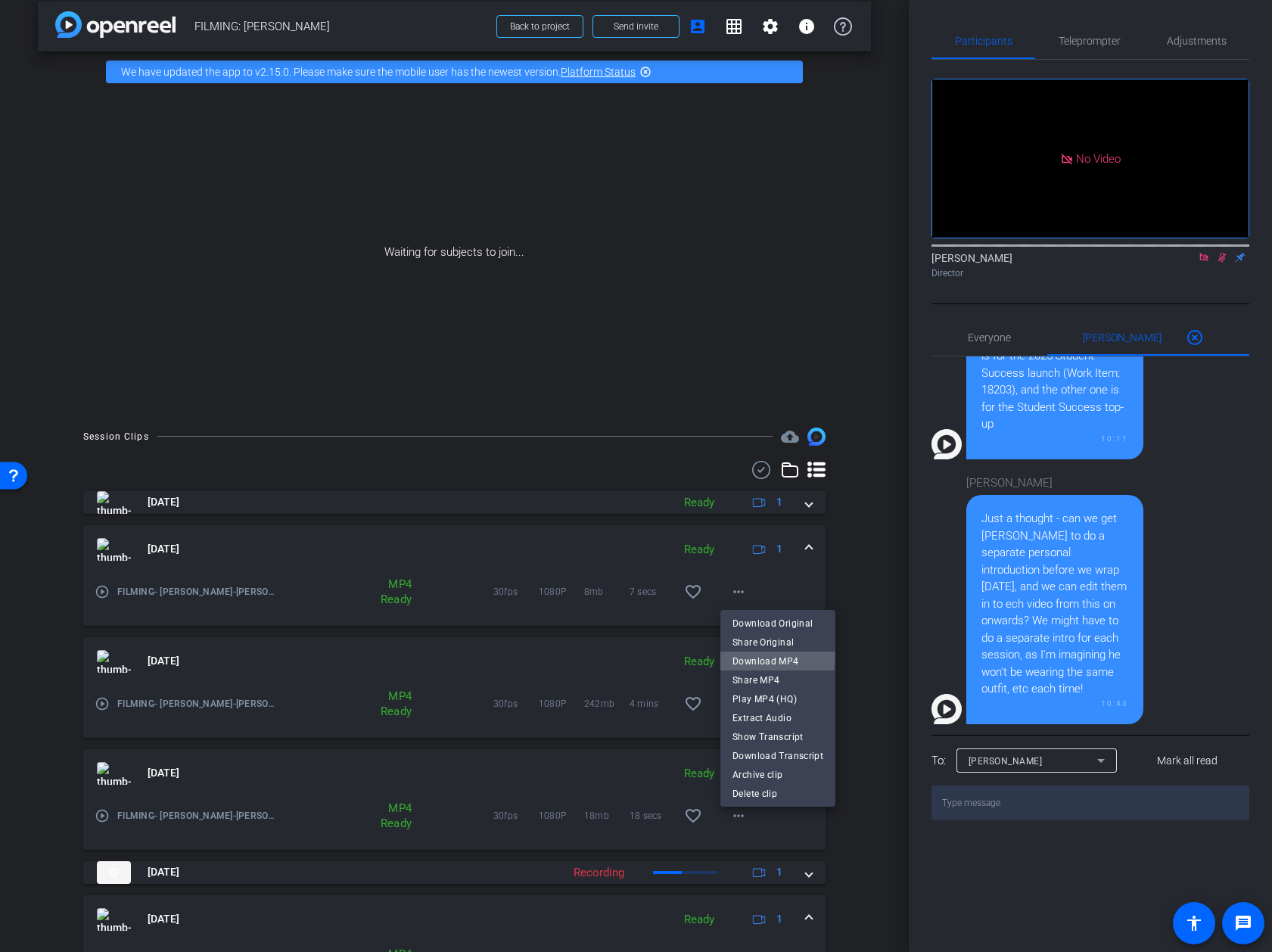
click at [757, 657] on span "Download MP4" at bounding box center [778, 661] width 91 height 18
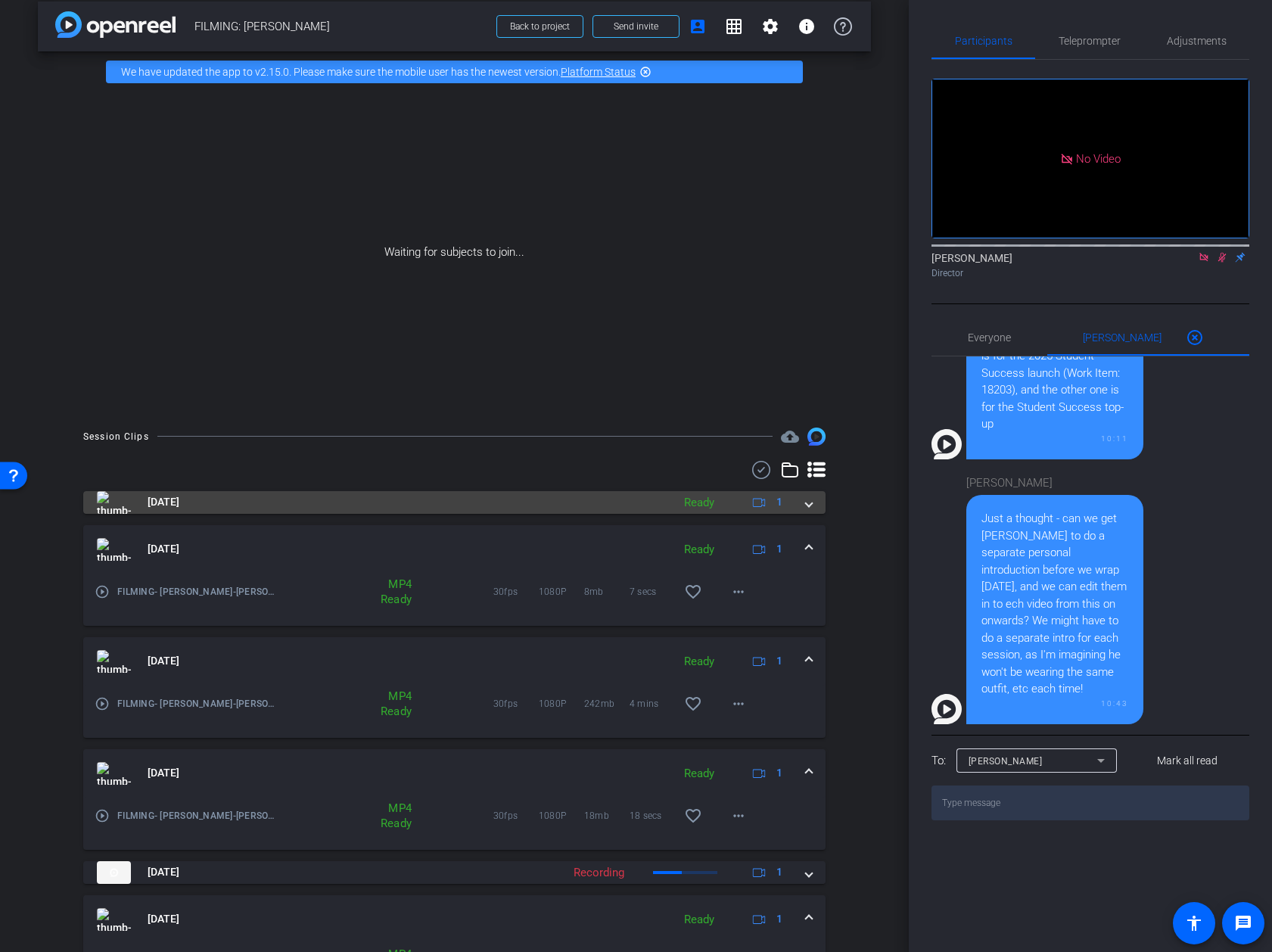
click at [817, 504] on mat-expansion-panel-header "Aug 12, 2025 Ready 1" at bounding box center [454, 502] width 742 height 23
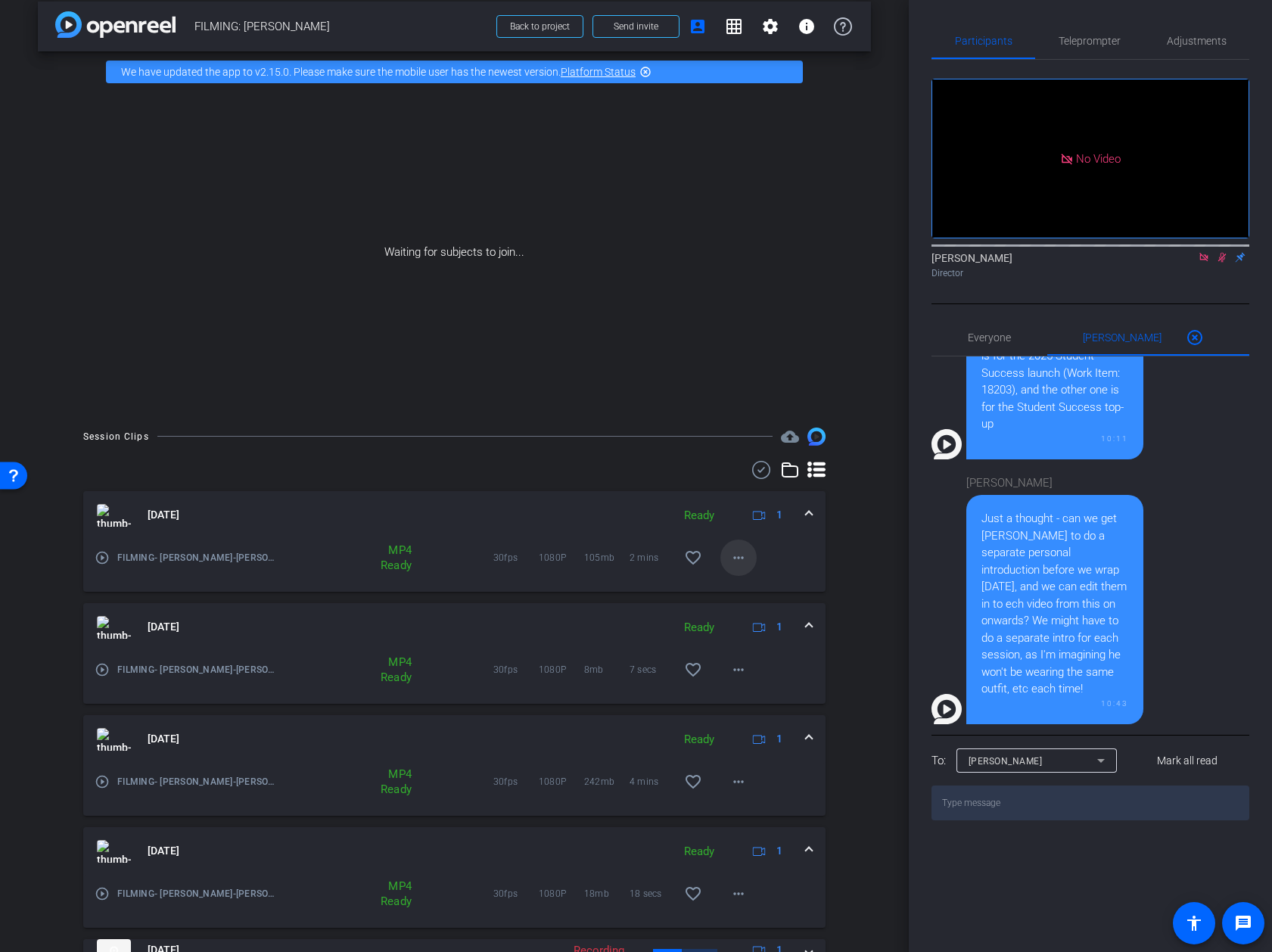
click at [744, 566] on mat-icon "more_horiz" at bounding box center [738, 558] width 18 height 18
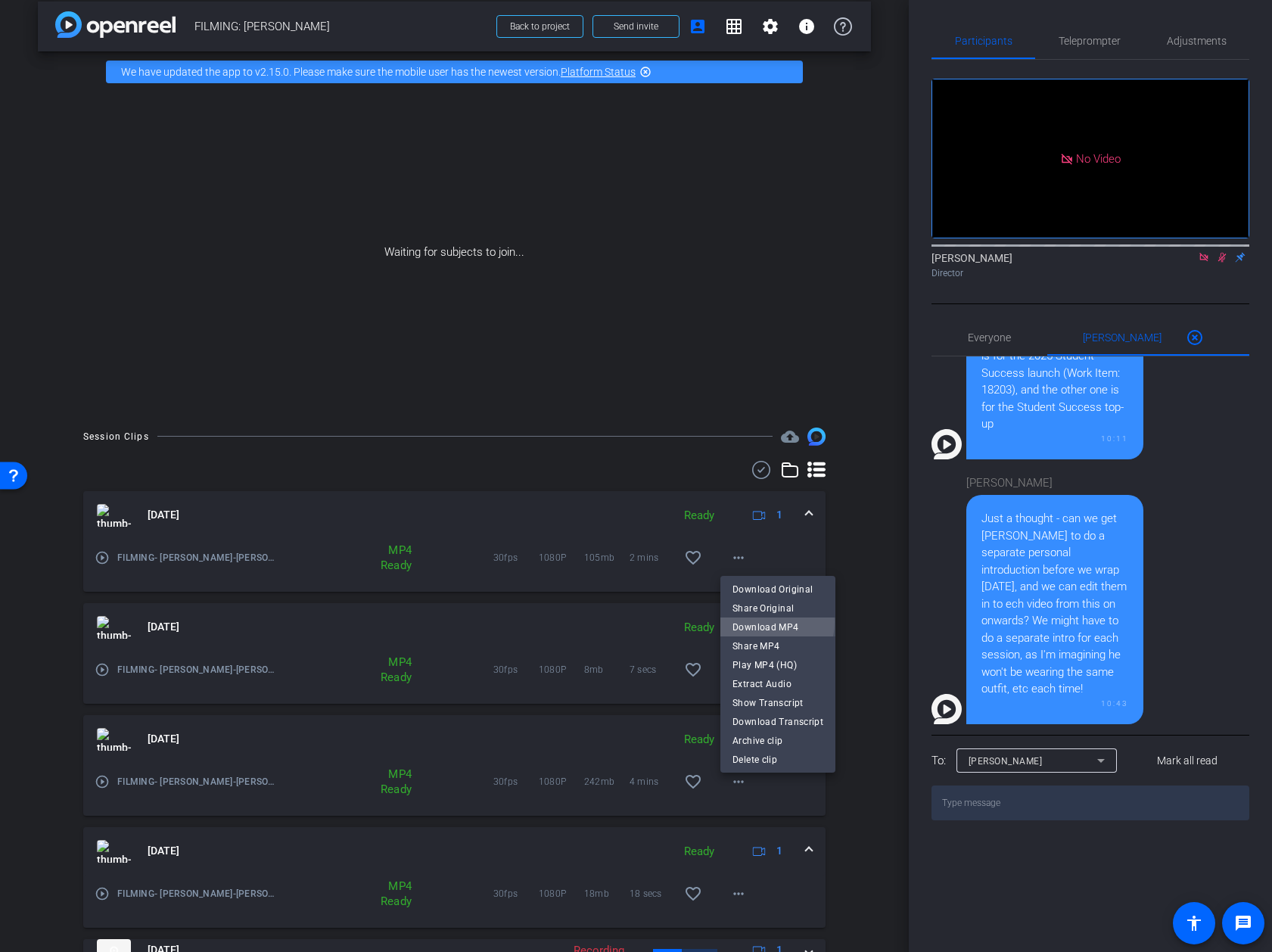
click at [762, 622] on span "Download MP4" at bounding box center [778, 627] width 91 height 18
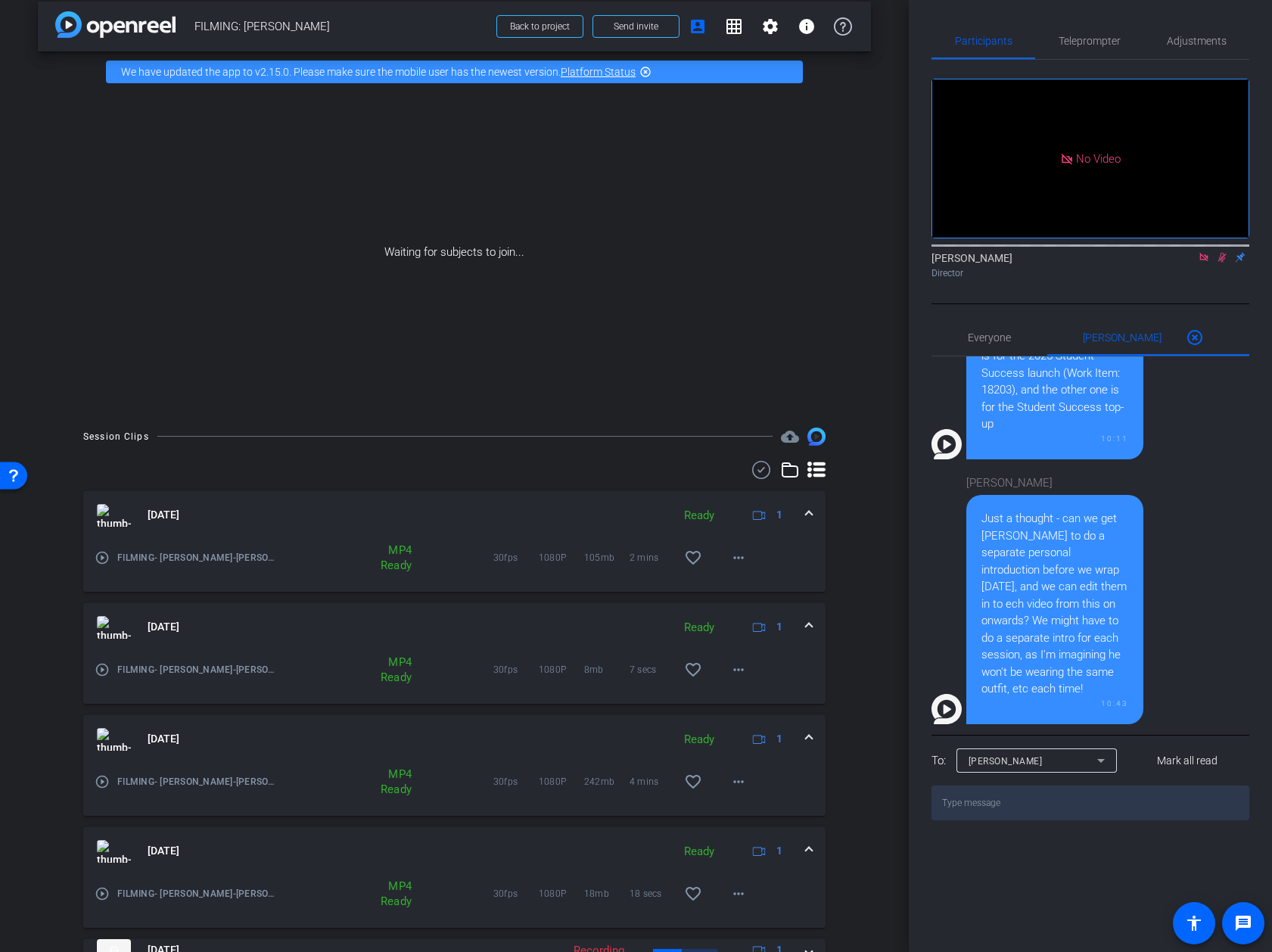
scroll to position [638, 0]
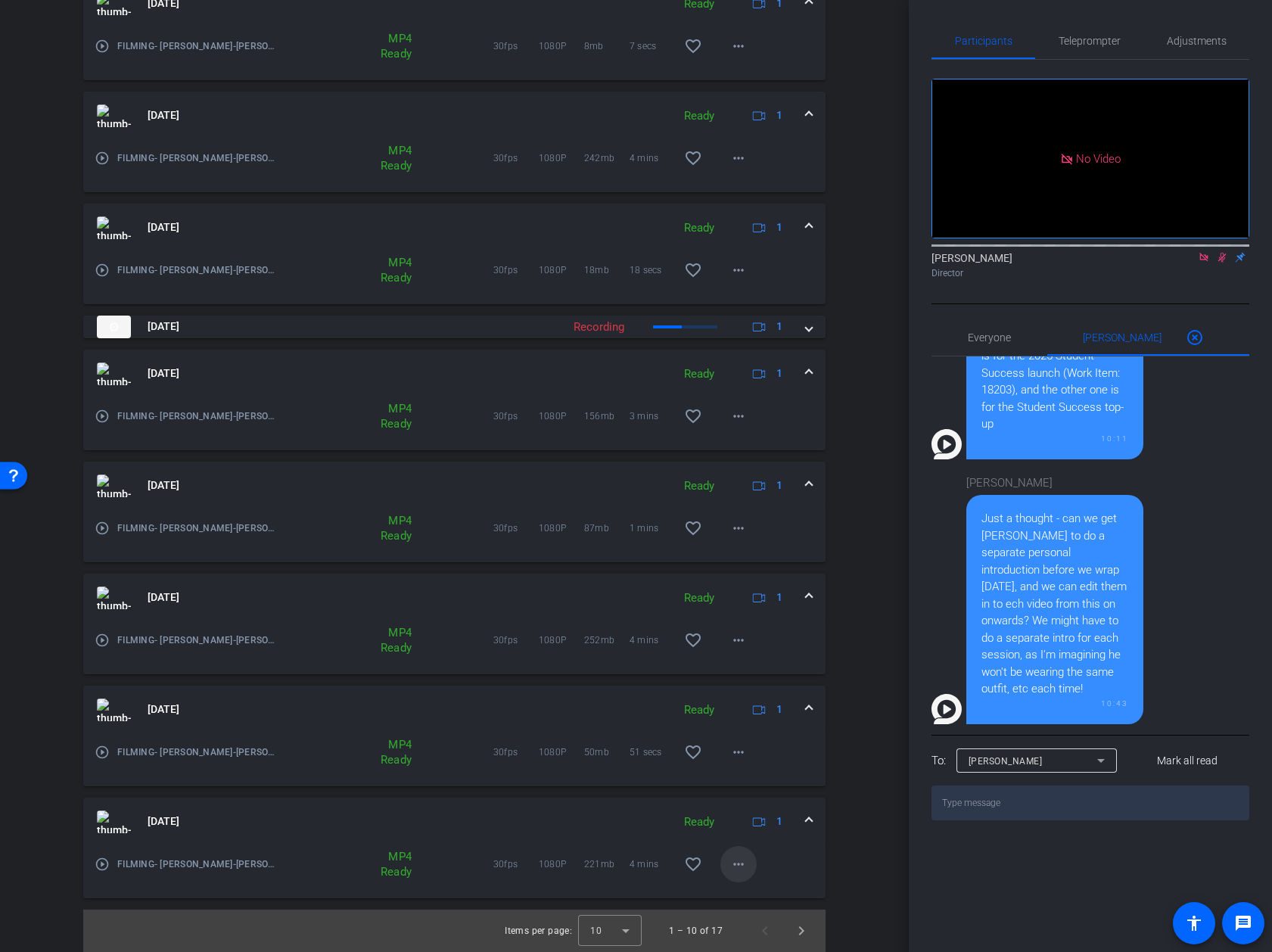
click at [743, 870] on mat-icon "more_horiz" at bounding box center [738, 864] width 18 height 18
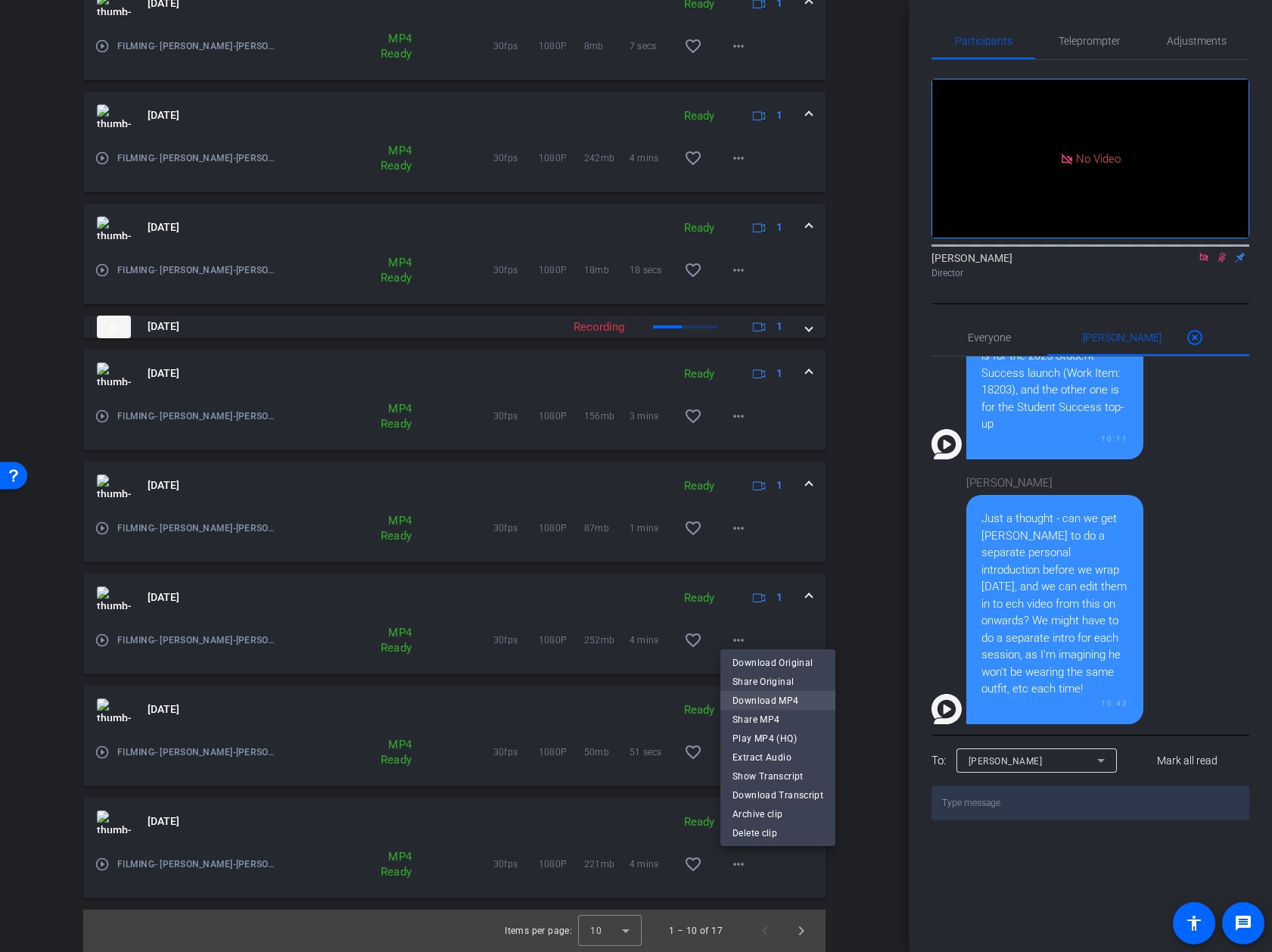
click at [786, 701] on span "Download MP4" at bounding box center [778, 700] width 91 height 18
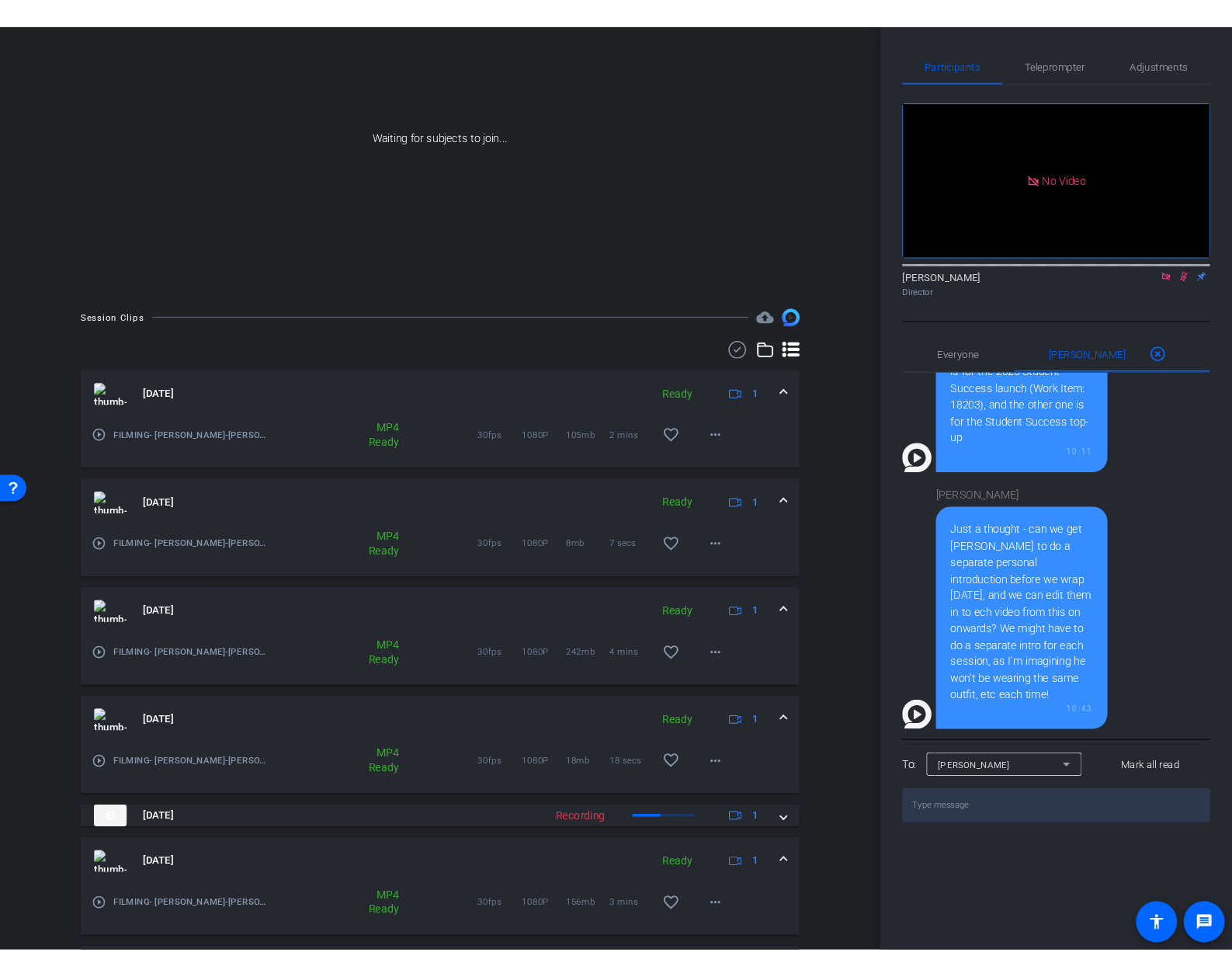
scroll to position [0, 0]
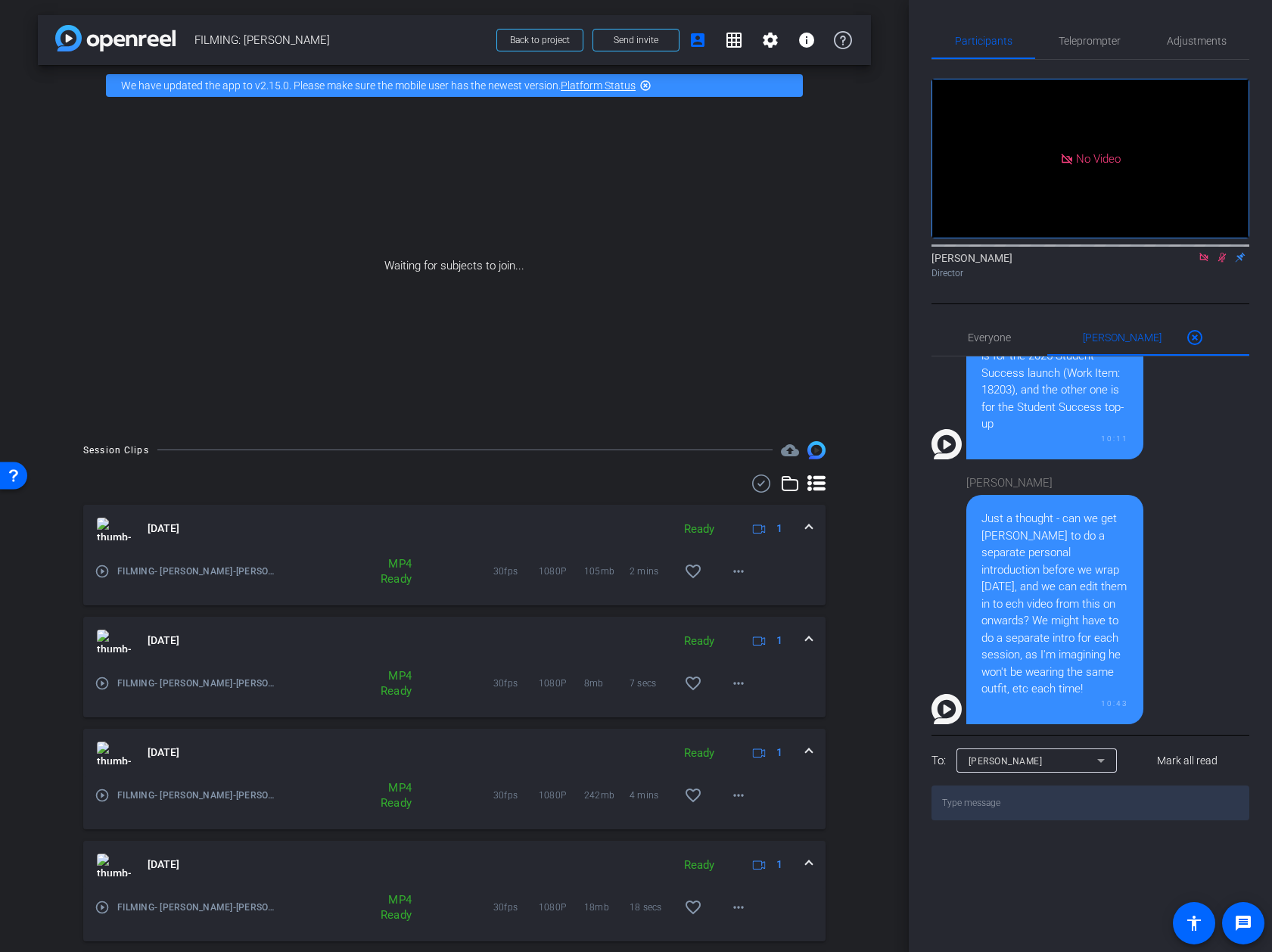
click at [119, 43] on img at bounding box center [116, 38] width 120 height 26
click at [60, 37] on img at bounding box center [116, 38] width 120 height 26
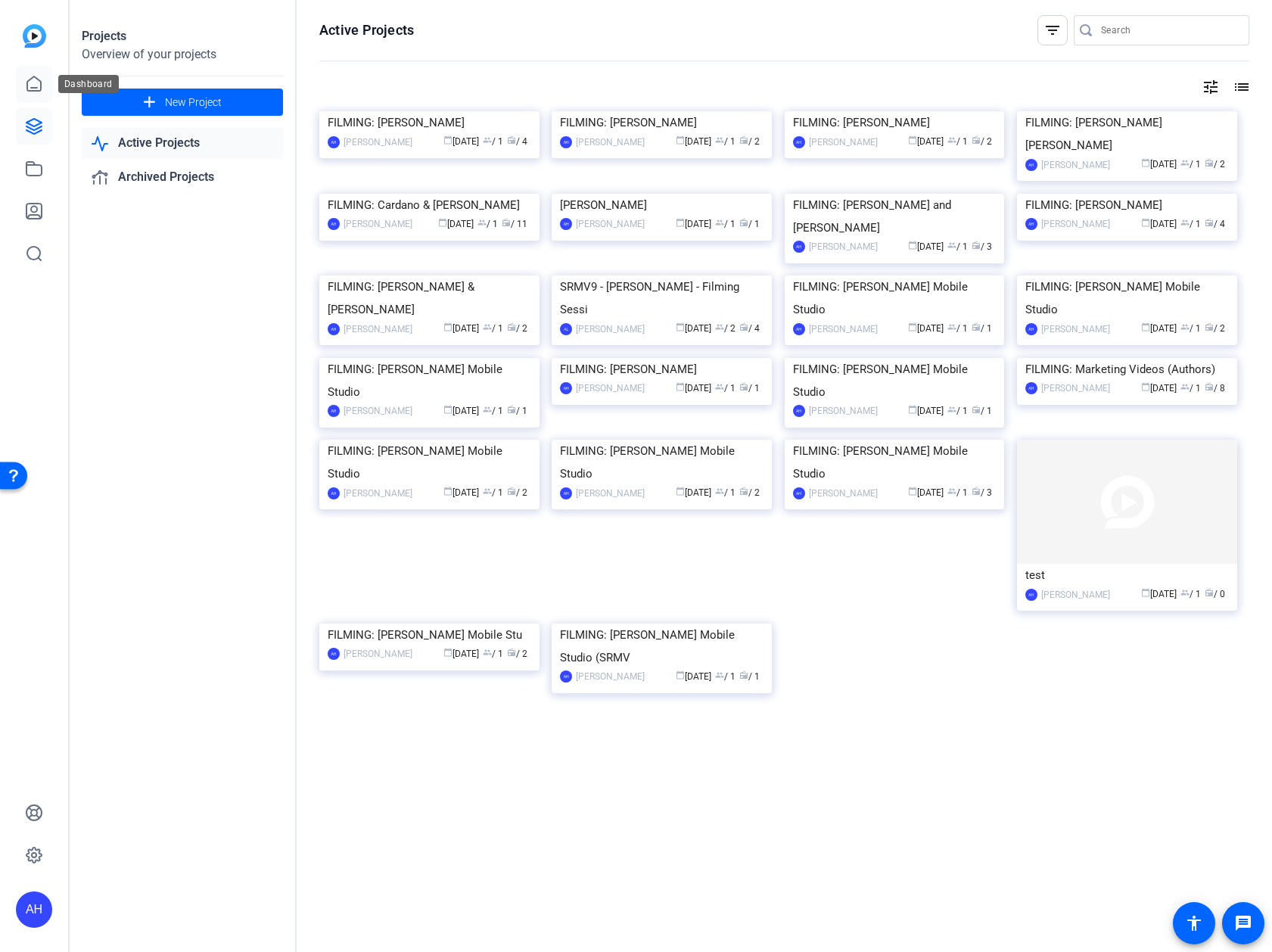
click at [45, 86] on link at bounding box center [34, 84] width 36 height 36
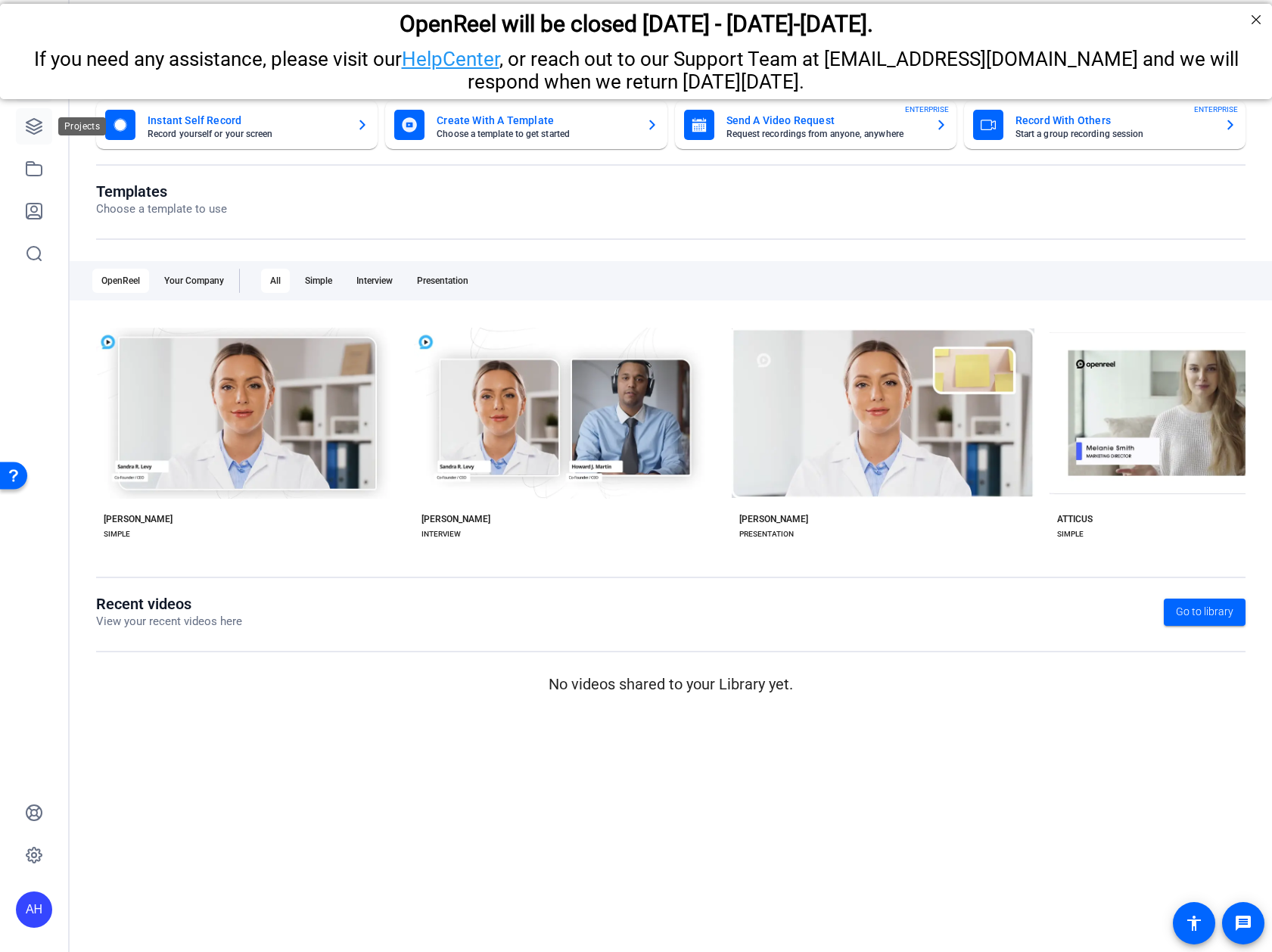
click at [43, 130] on link at bounding box center [34, 127] width 36 height 36
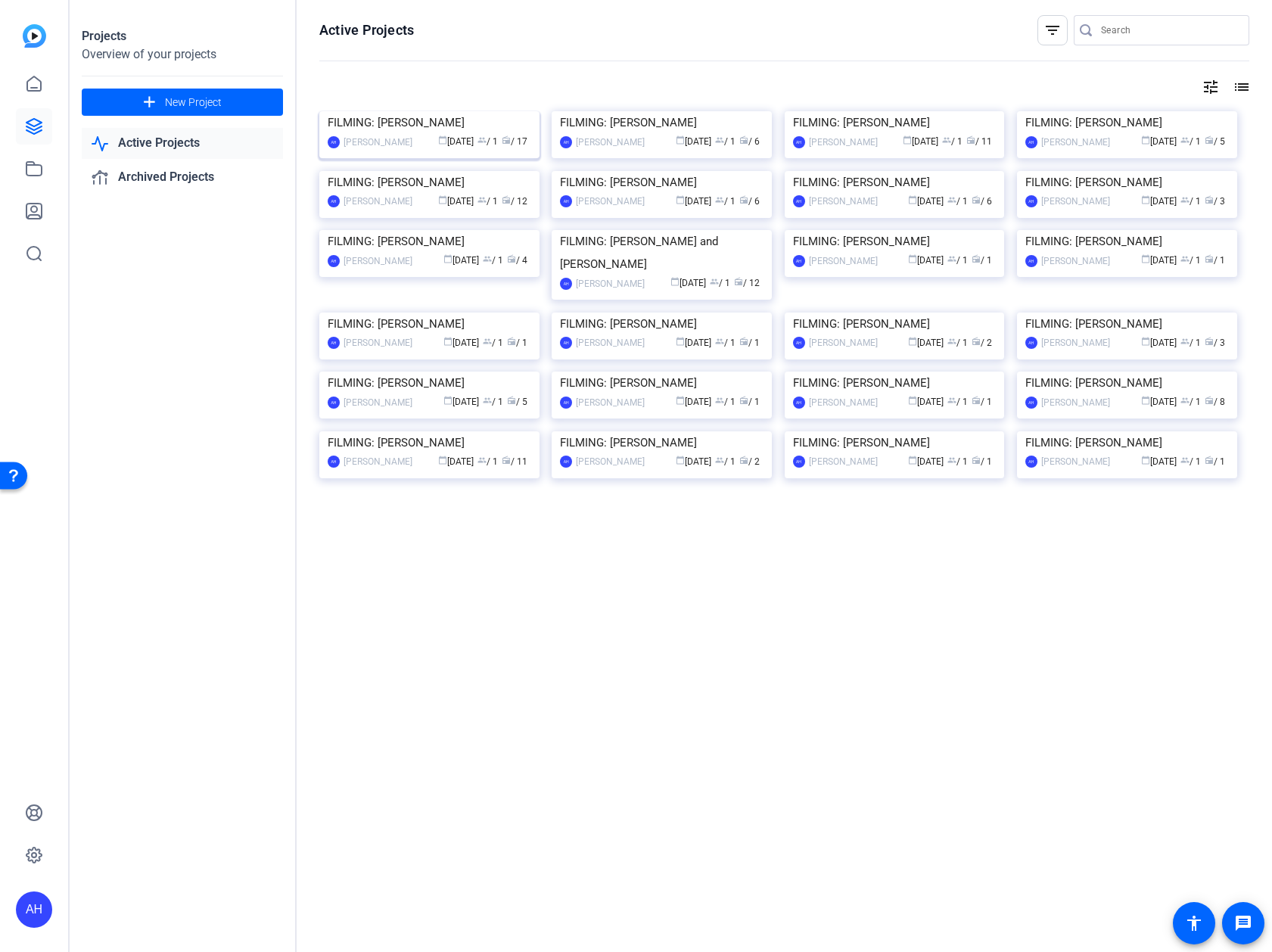
click at [402, 111] on img at bounding box center [429, 111] width 220 height 0
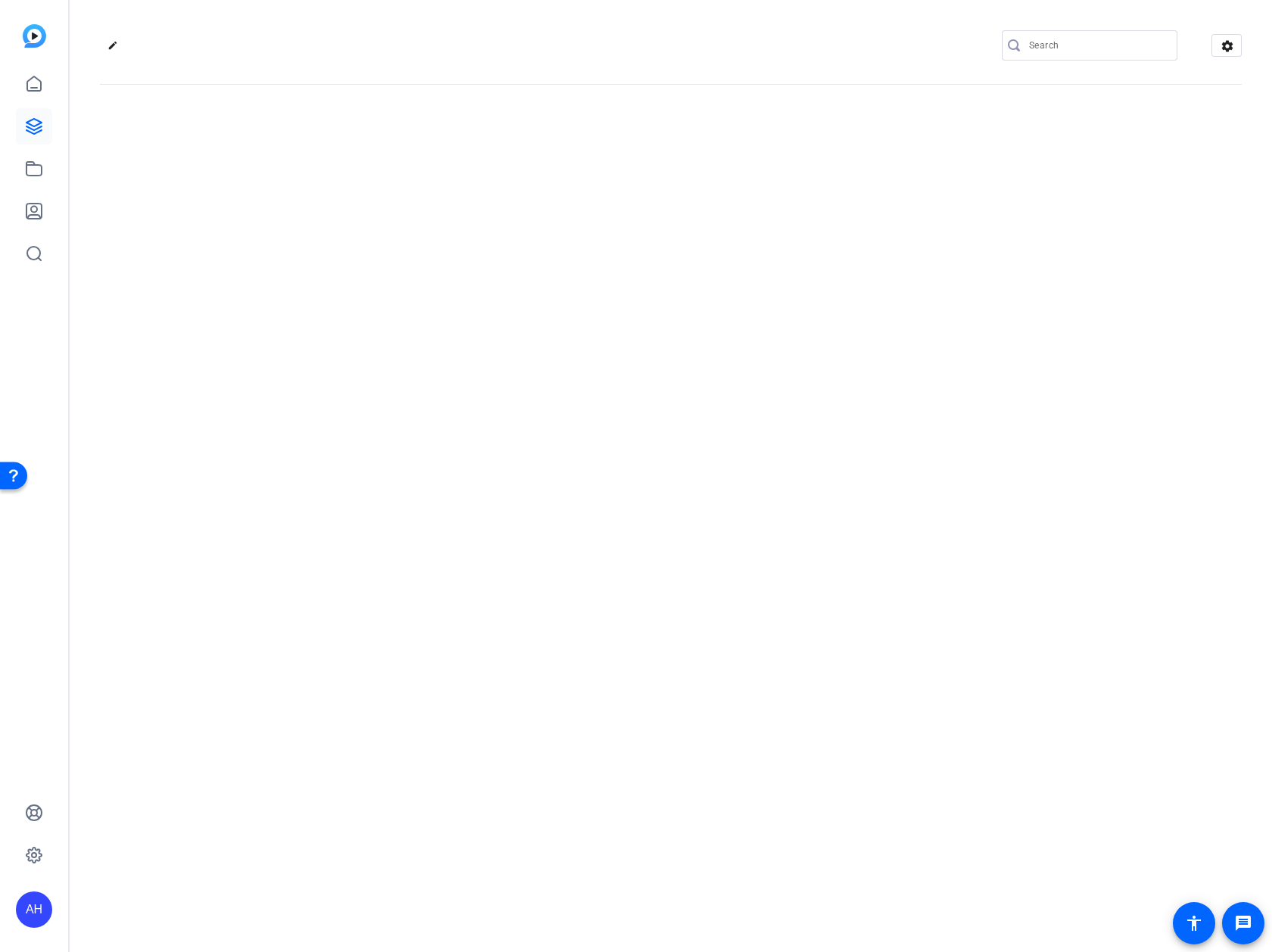
click at [402, 166] on div "edit settings" at bounding box center [671, 476] width 1202 height 952
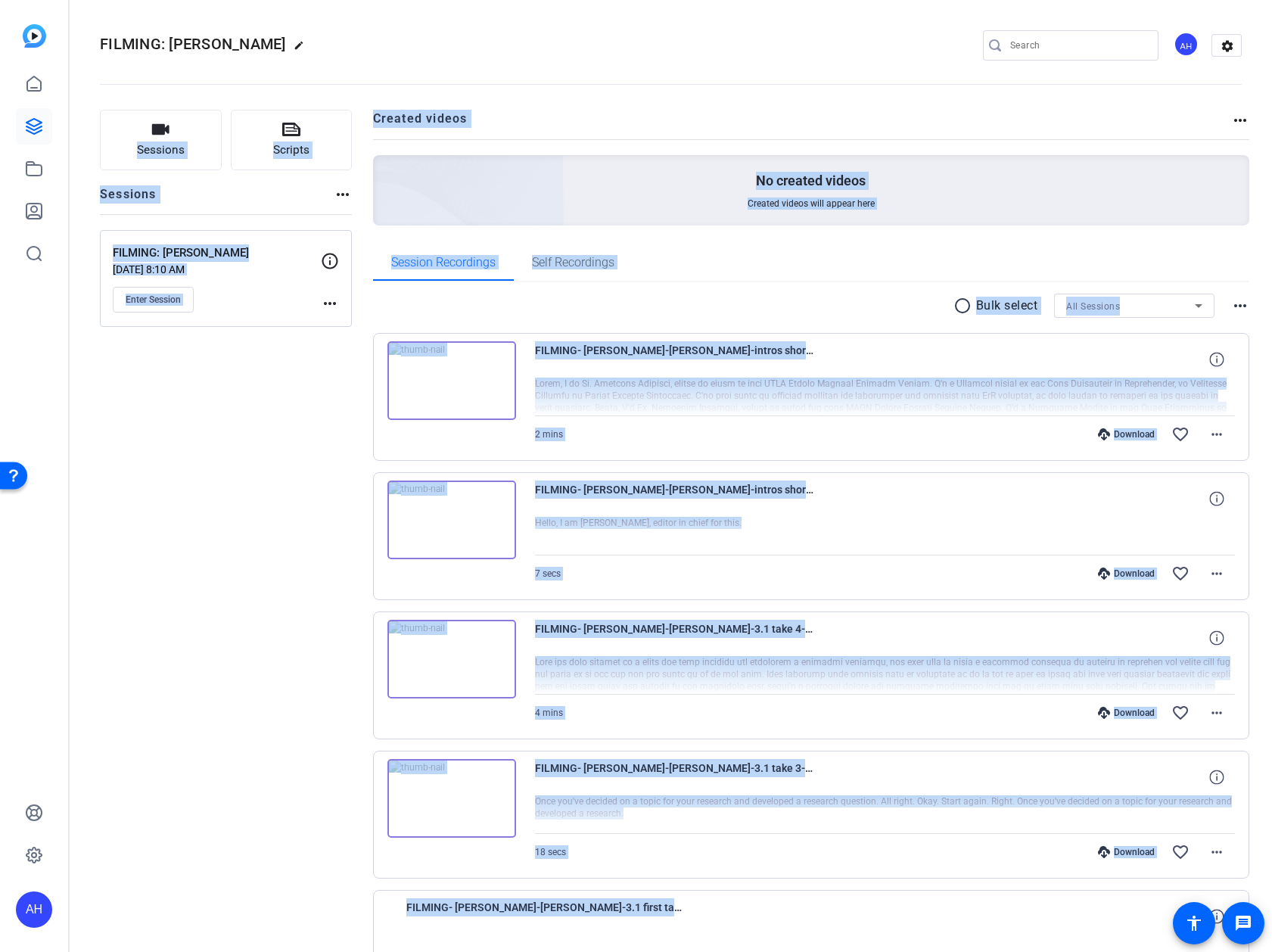
click at [862, 131] on h2 "Created videos" at bounding box center [802, 124] width 859 height 29
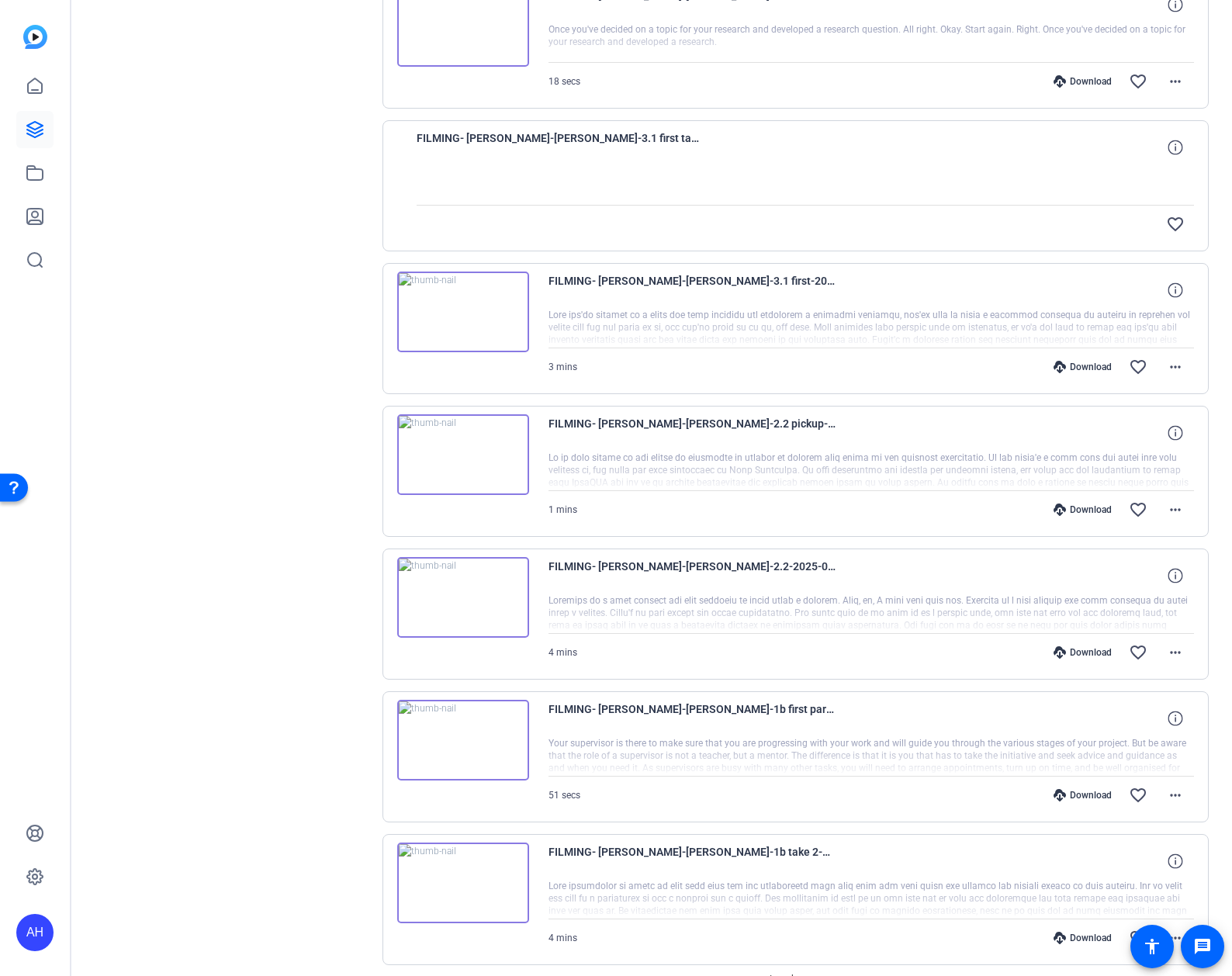
scroll to position [879, 0]
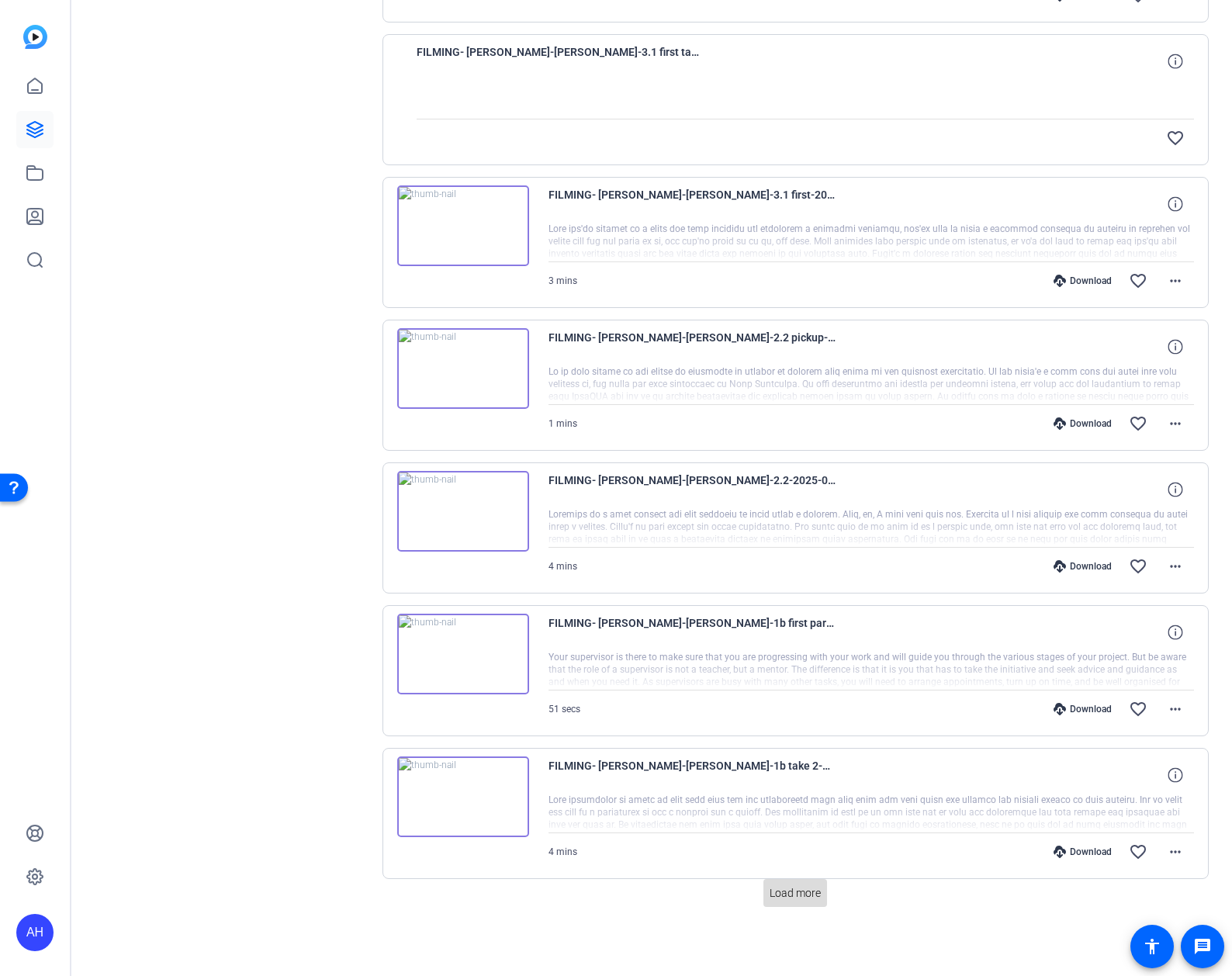
click at [798, 901] on span at bounding box center [795, 893] width 63 height 37
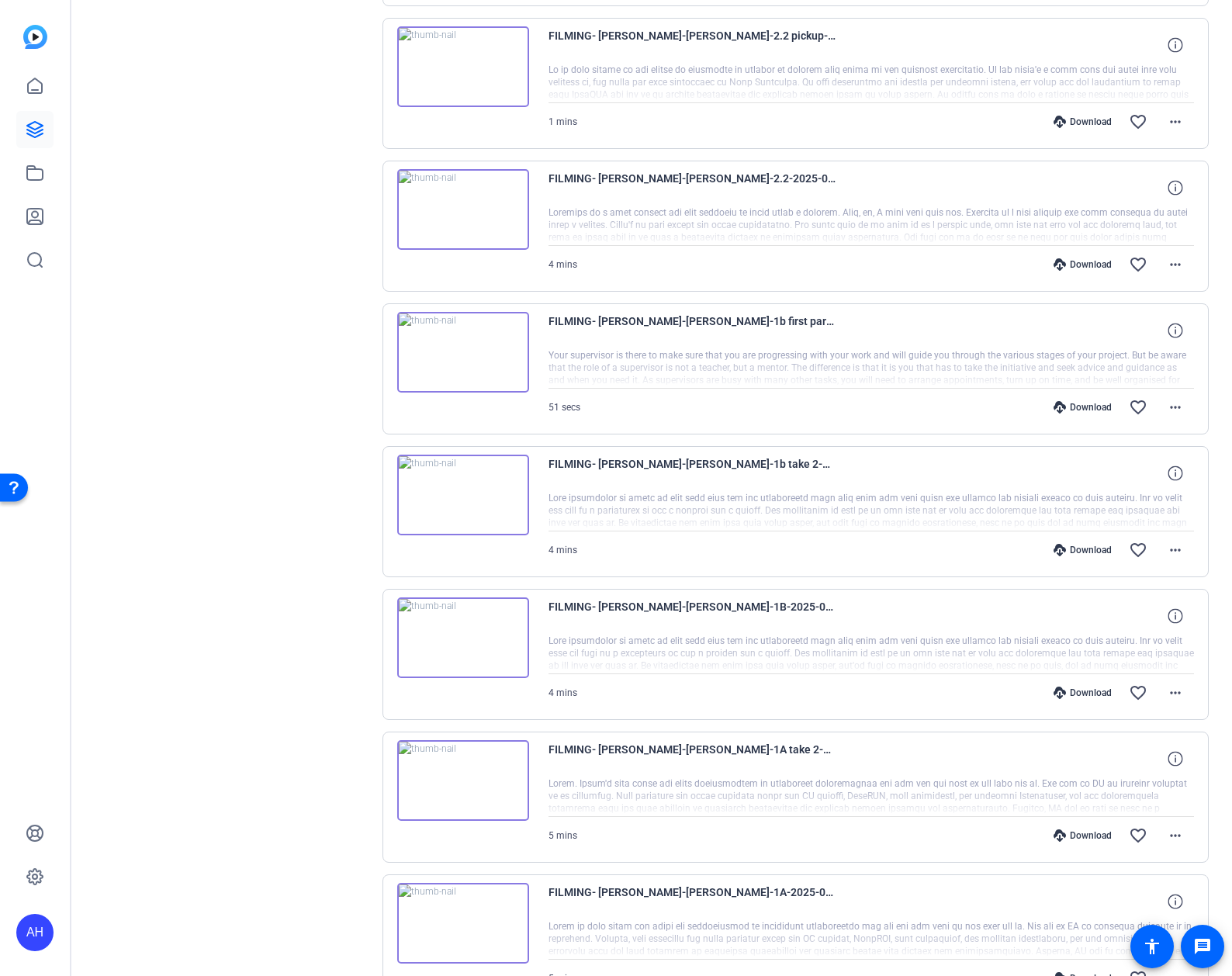
scroll to position [1181, 0]
click at [1191, 549] on span at bounding box center [1176, 549] width 37 height 37
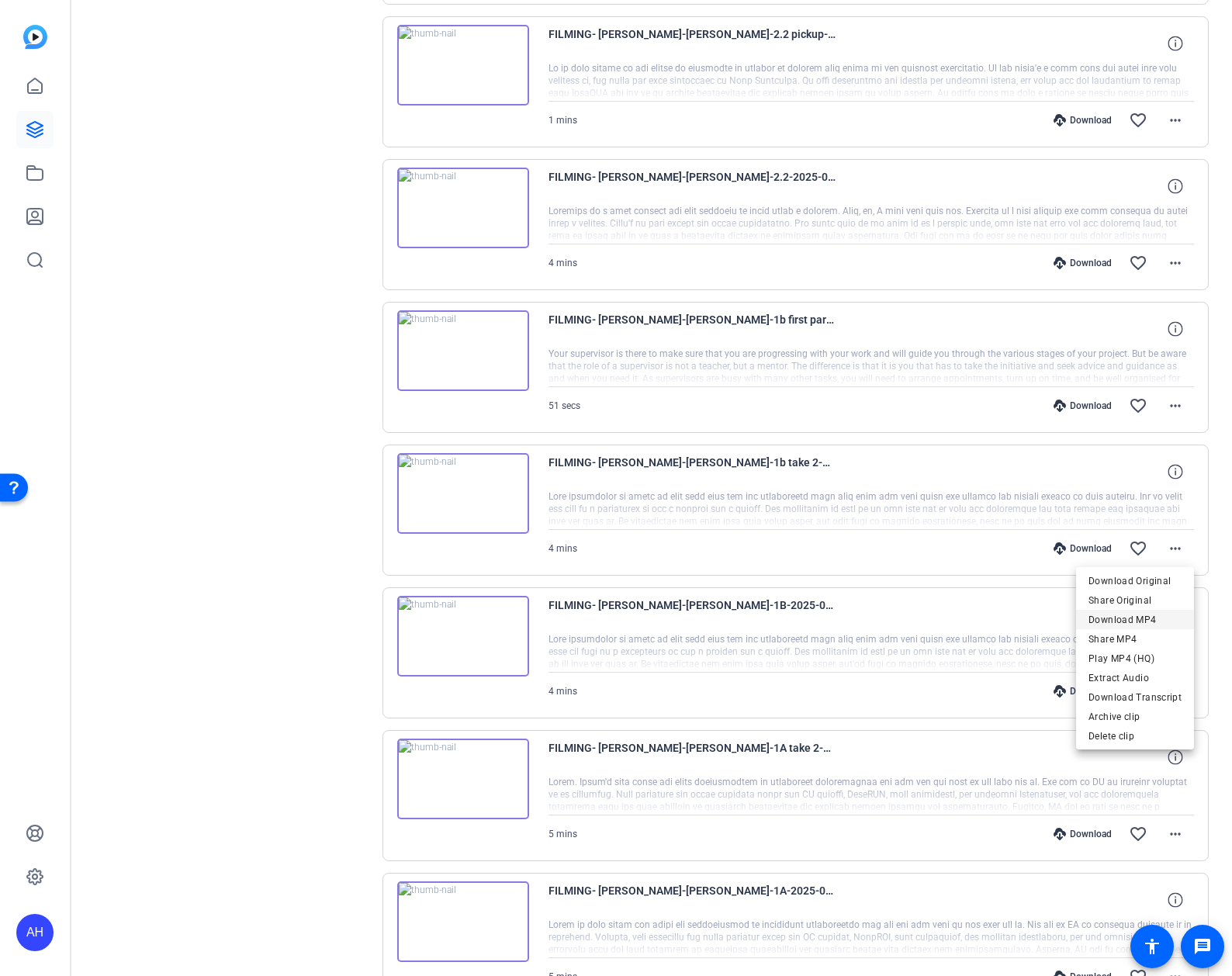
click at [1150, 619] on span "Download MP4" at bounding box center [1135, 620] width 93 height 19
click at [1174, 695] on mat-icon "more_horiz" at bounding box center [1175, 691] width 19 height 19
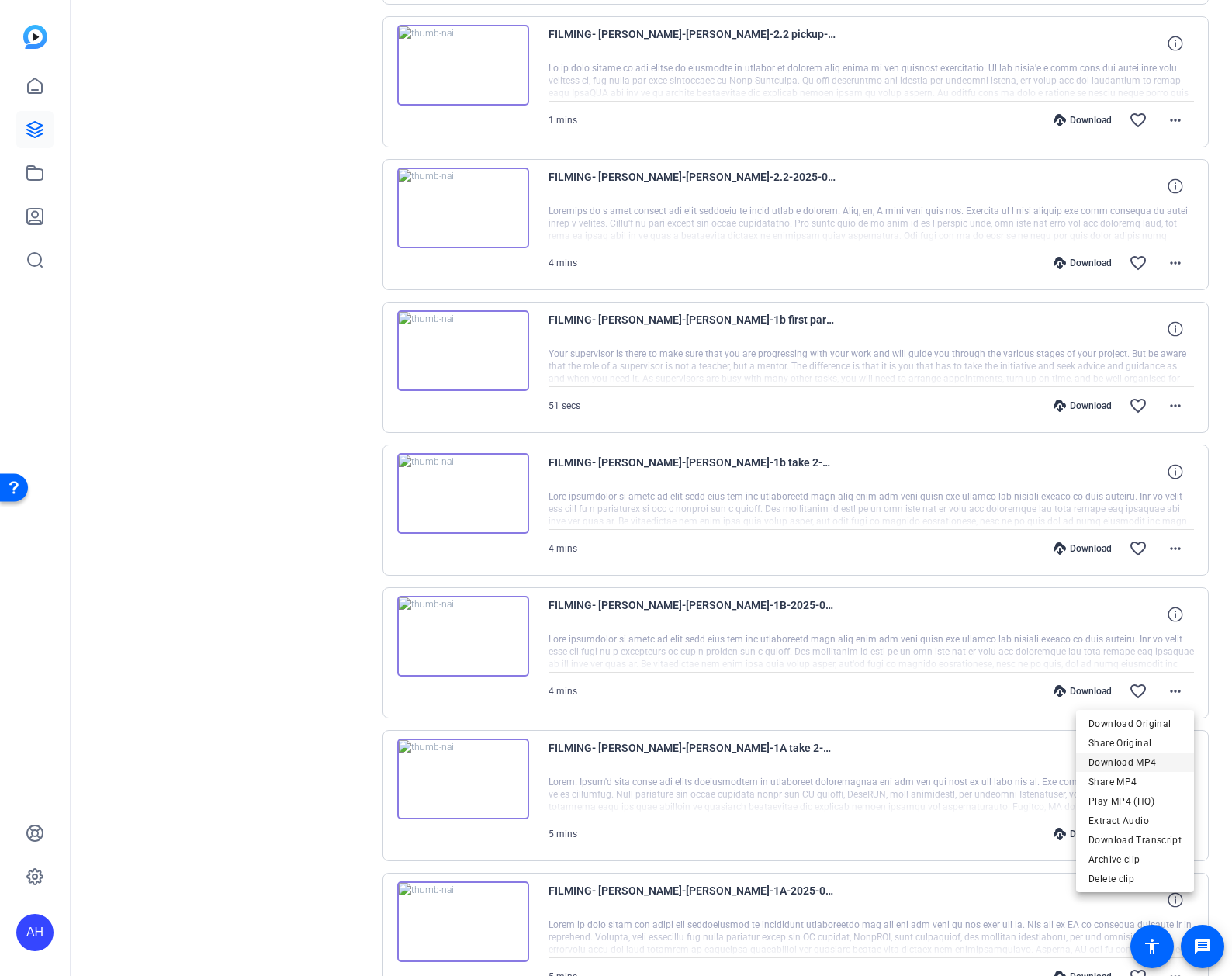
click at [1121, 758] on span "Download MP4" at bounding box center [1135, 762] width 93 height 19
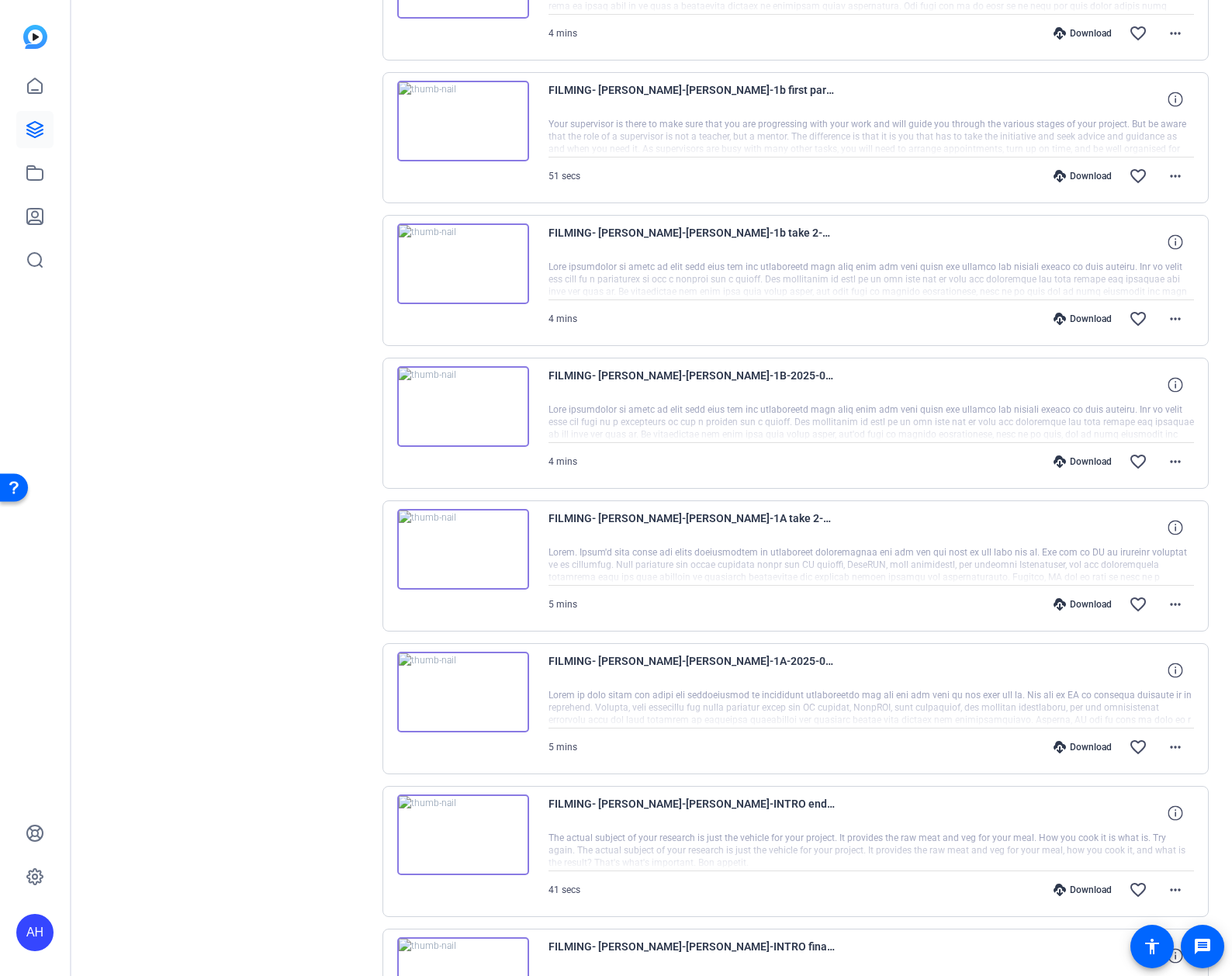
scroll to position [1419, 0]
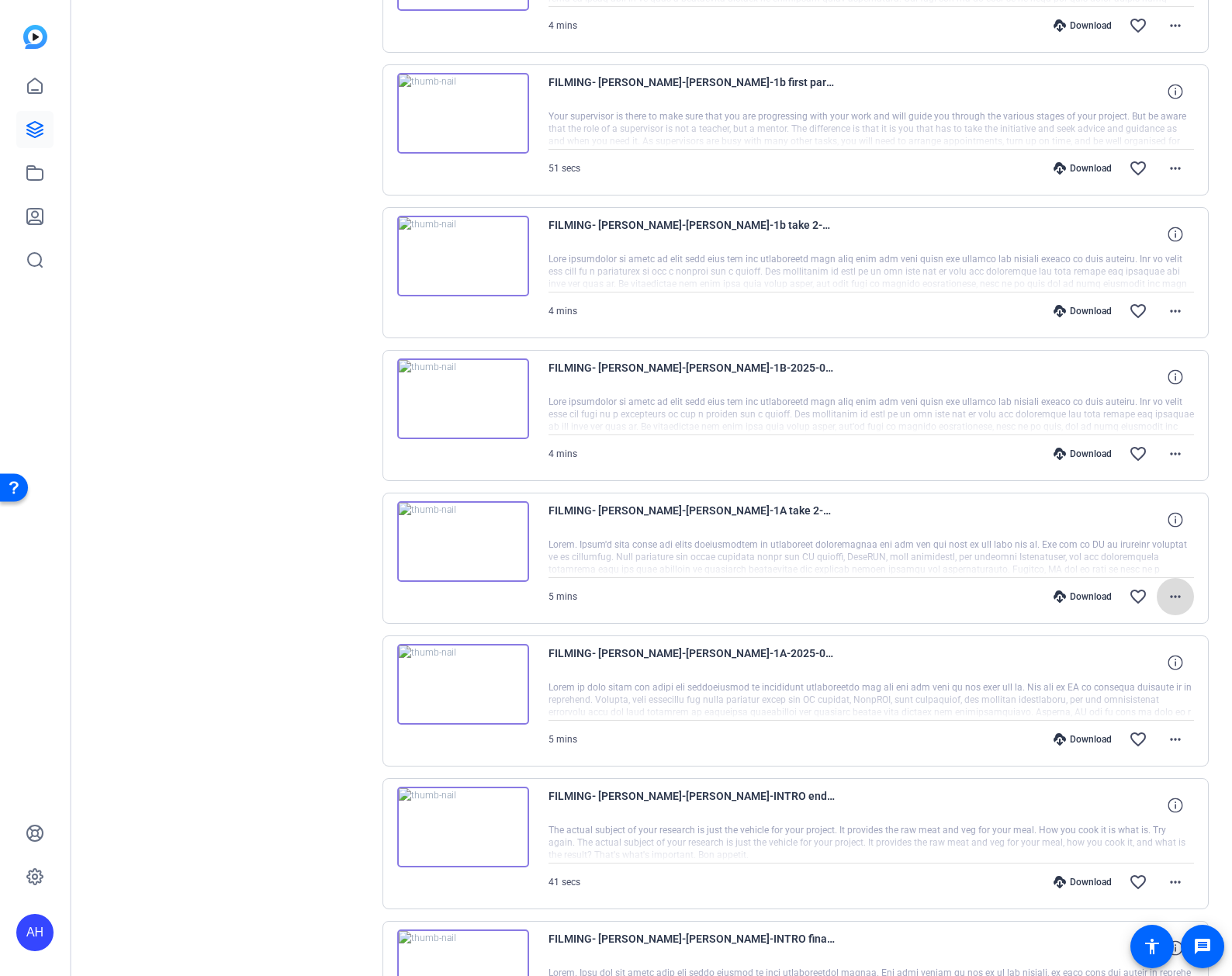
click at [1174, 610] on span at bounding box center [1176, 597] width 37 height 37
click at [1166, 663] on span "Download MP4" at bounding box center [1135, 667] width 93 height 19
click at [1179, 745] on mat-icon "more_horiz" at bounding box center [1175, 739] width 19 height 19
click at [1135, 802] on span "Download MP4" at bounding box center [1135, 810] width 93 height 19
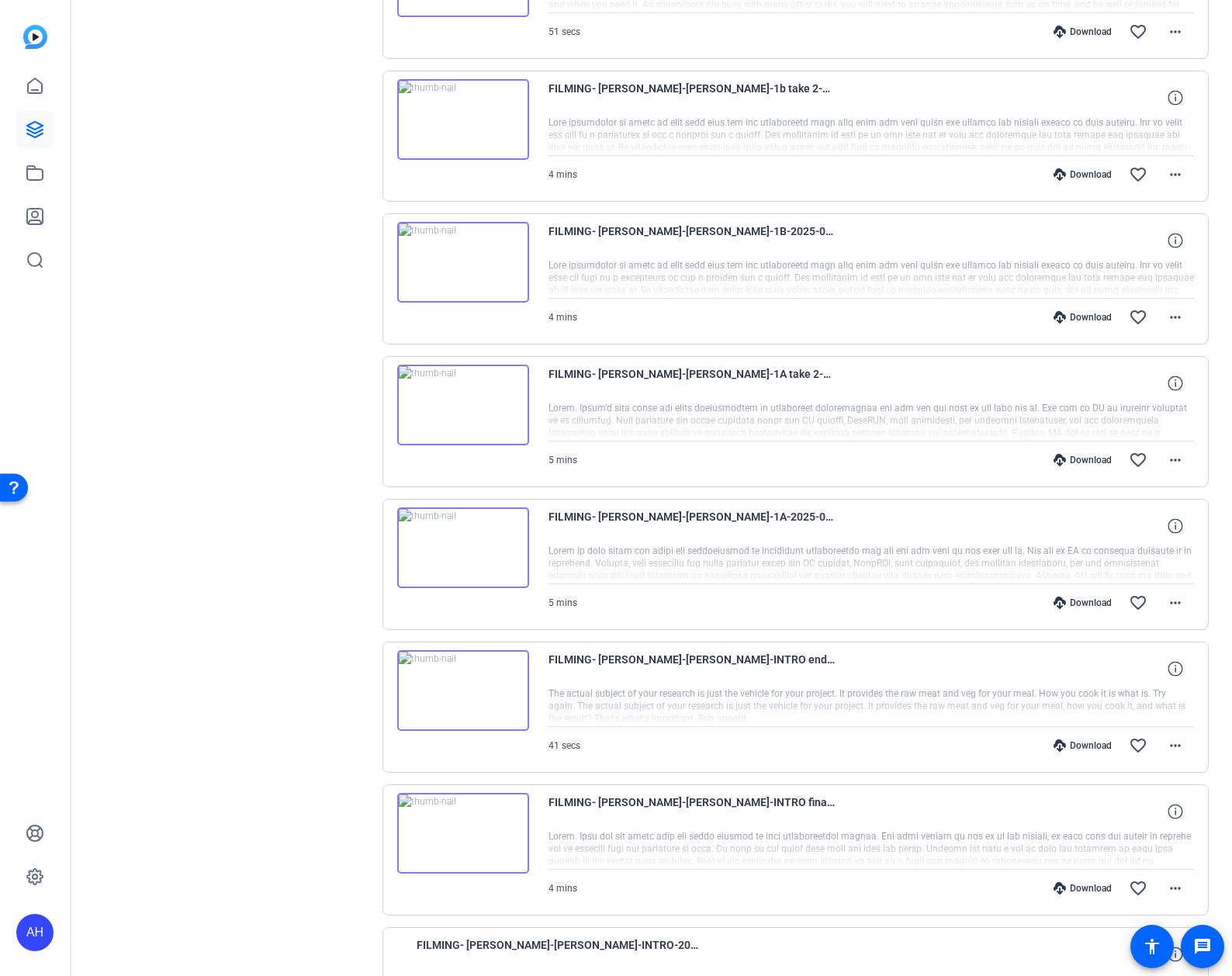
scroll to position [1565, 0]
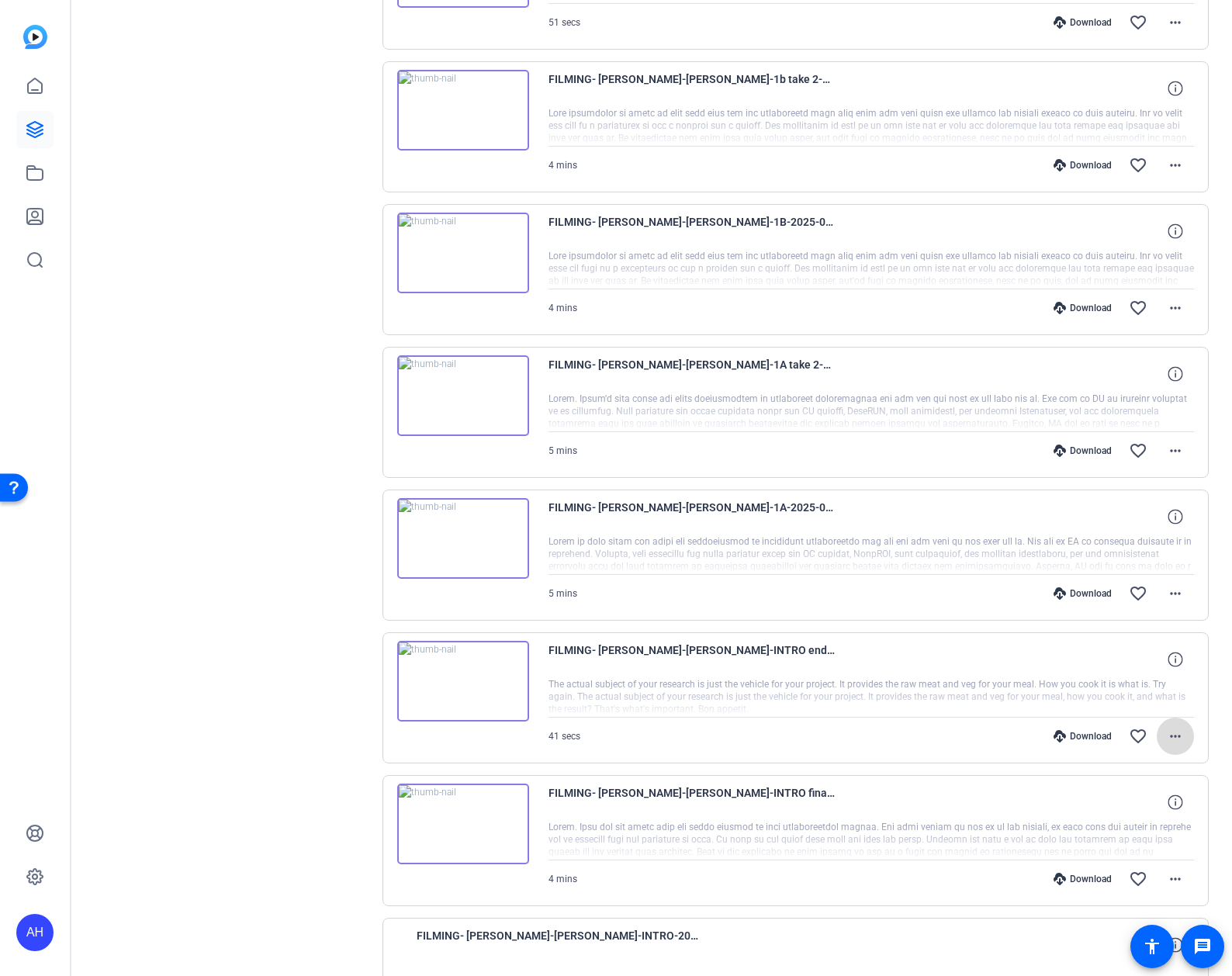
click at [1181, 738] on mat-icon "more_horiz" at bounding box center [1175, 736] width 19 height 19
click at [1143, 809] on span "Download MP4" at bounding box center [1135, 807] width 93 height 19
click at [1175, 884] on mat-icon "more_horiz" at bounding box center [1175, 879] width 19 height 19
click at [1151, 732] on span "Download MP4" at bounding box center [1135, 731] width 93 height 19
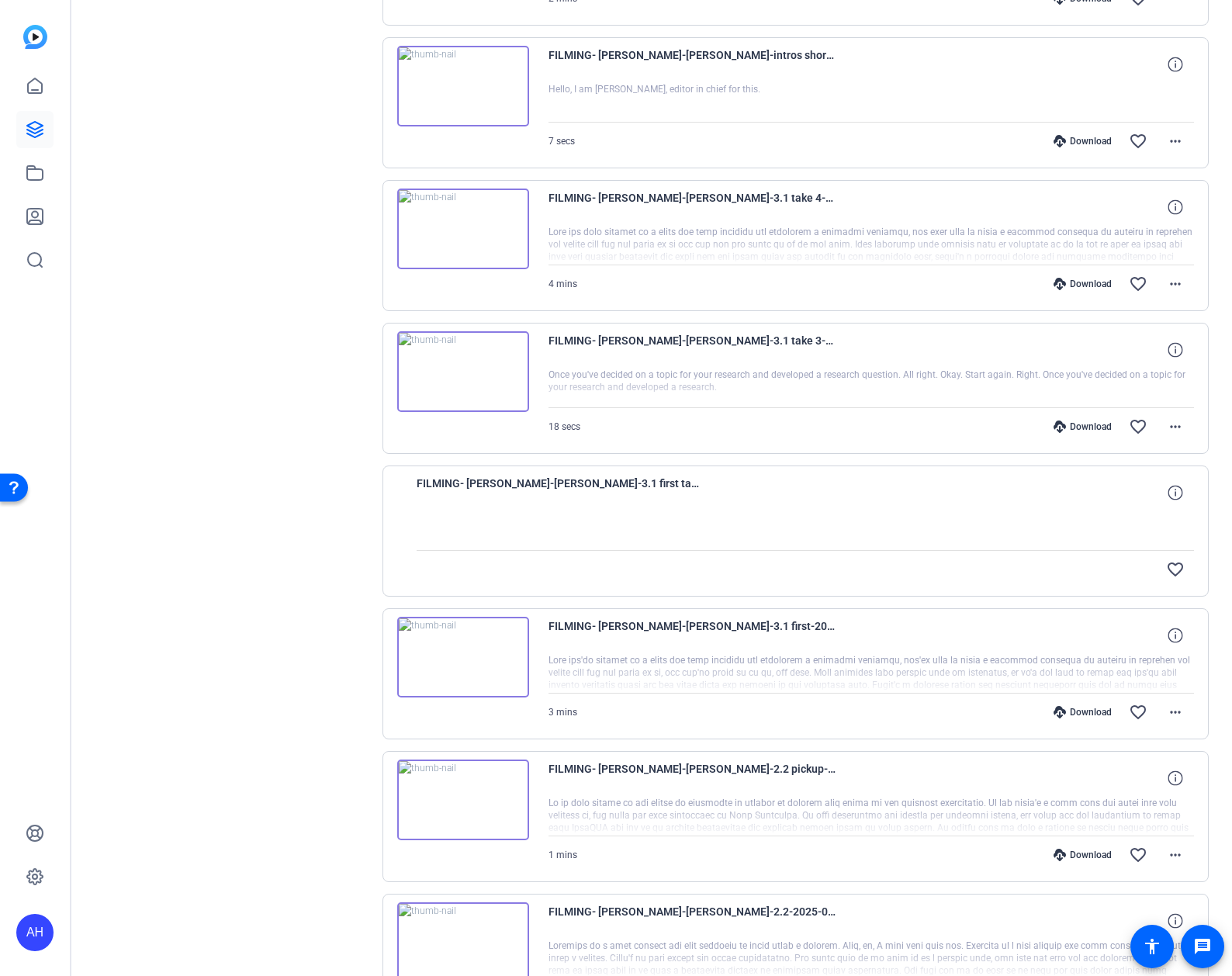
scroll to position [417, 0]
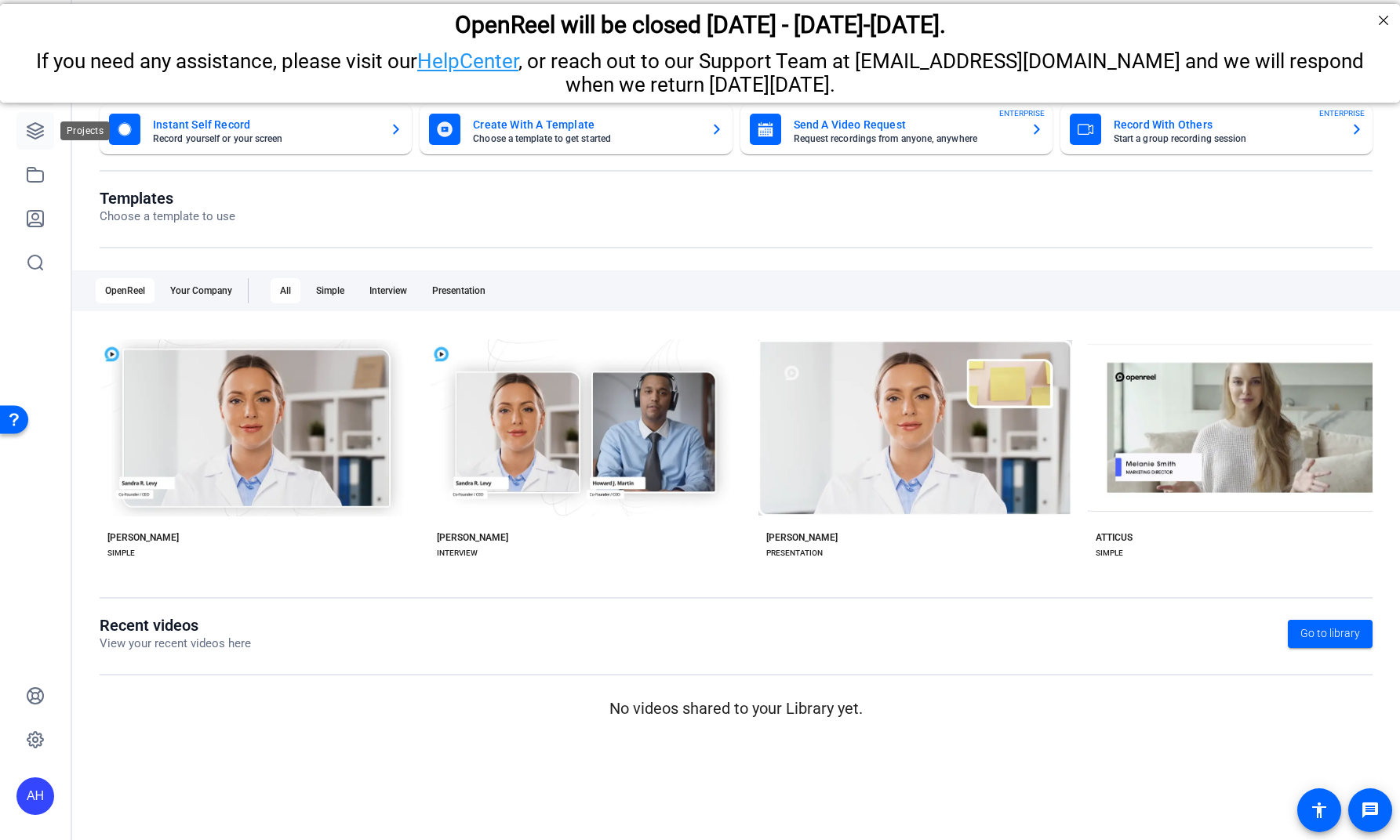
click at [27, 134] on icon at bounding box center [34, 130] width 16 height 16
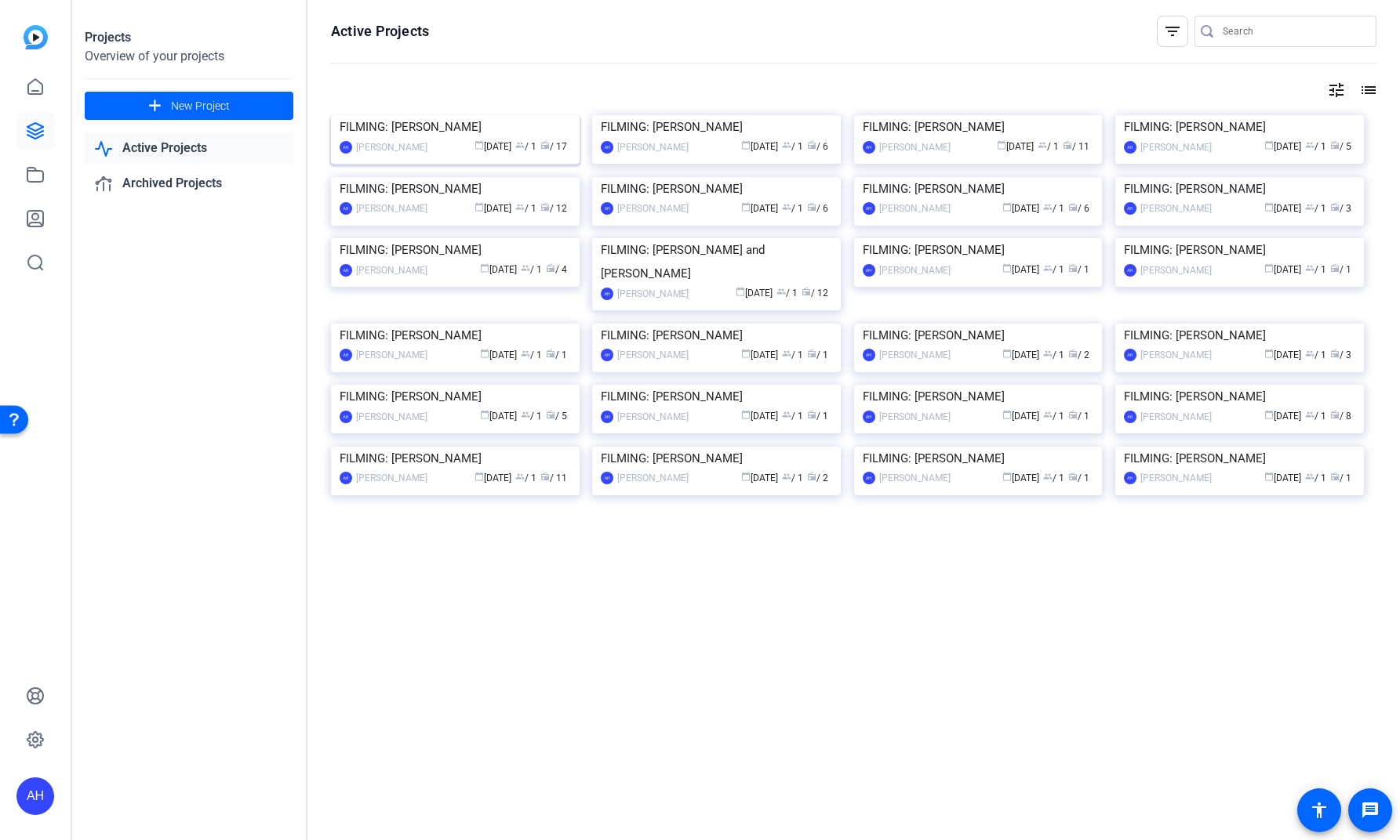
click at [452, 115] on img at bounding box center [455, 115] width 249 height 0
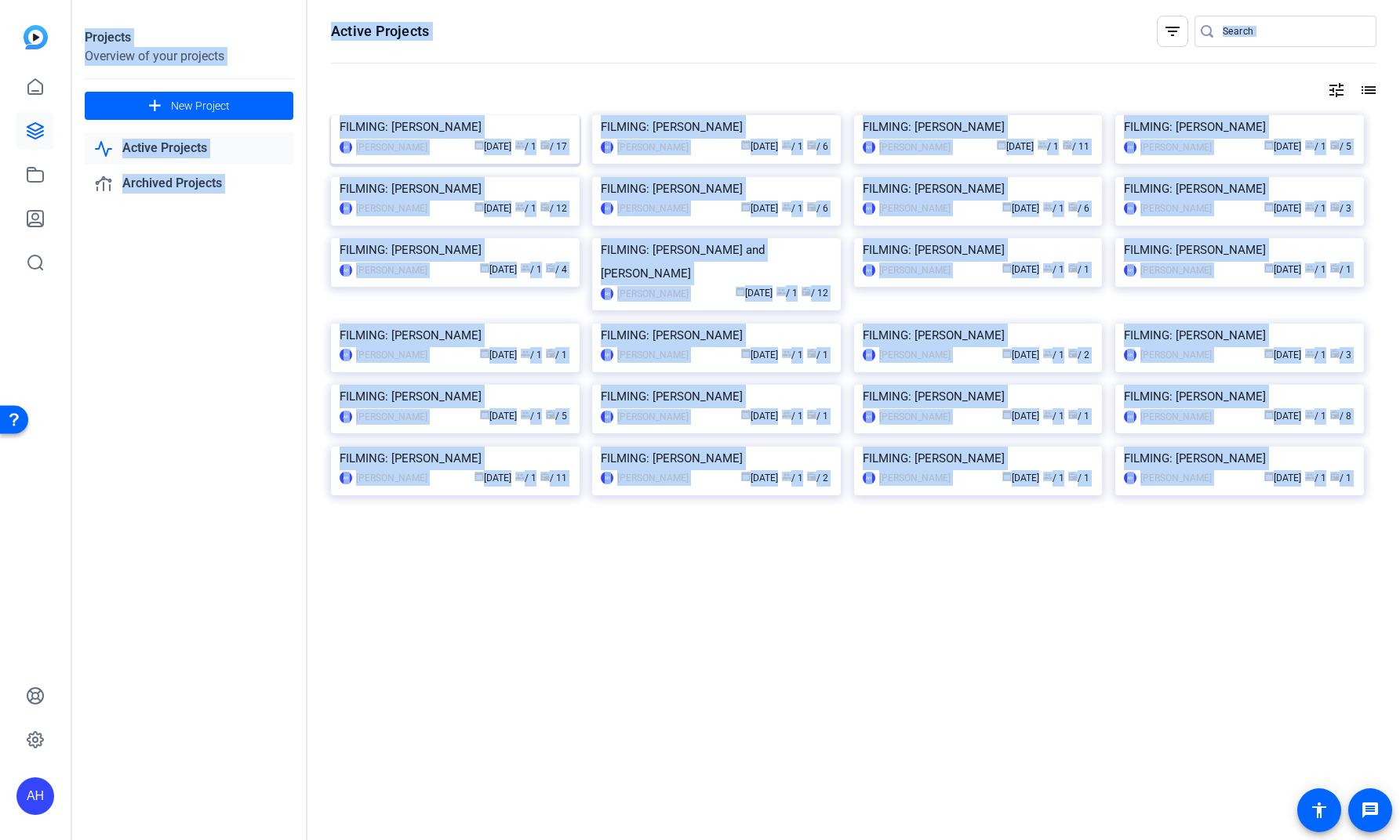
click at [452, 165] on div "Projects Overview of your projects add New Project Active Projects Archived Pro…" at bounding box center [736, 420] width 1328 height 840
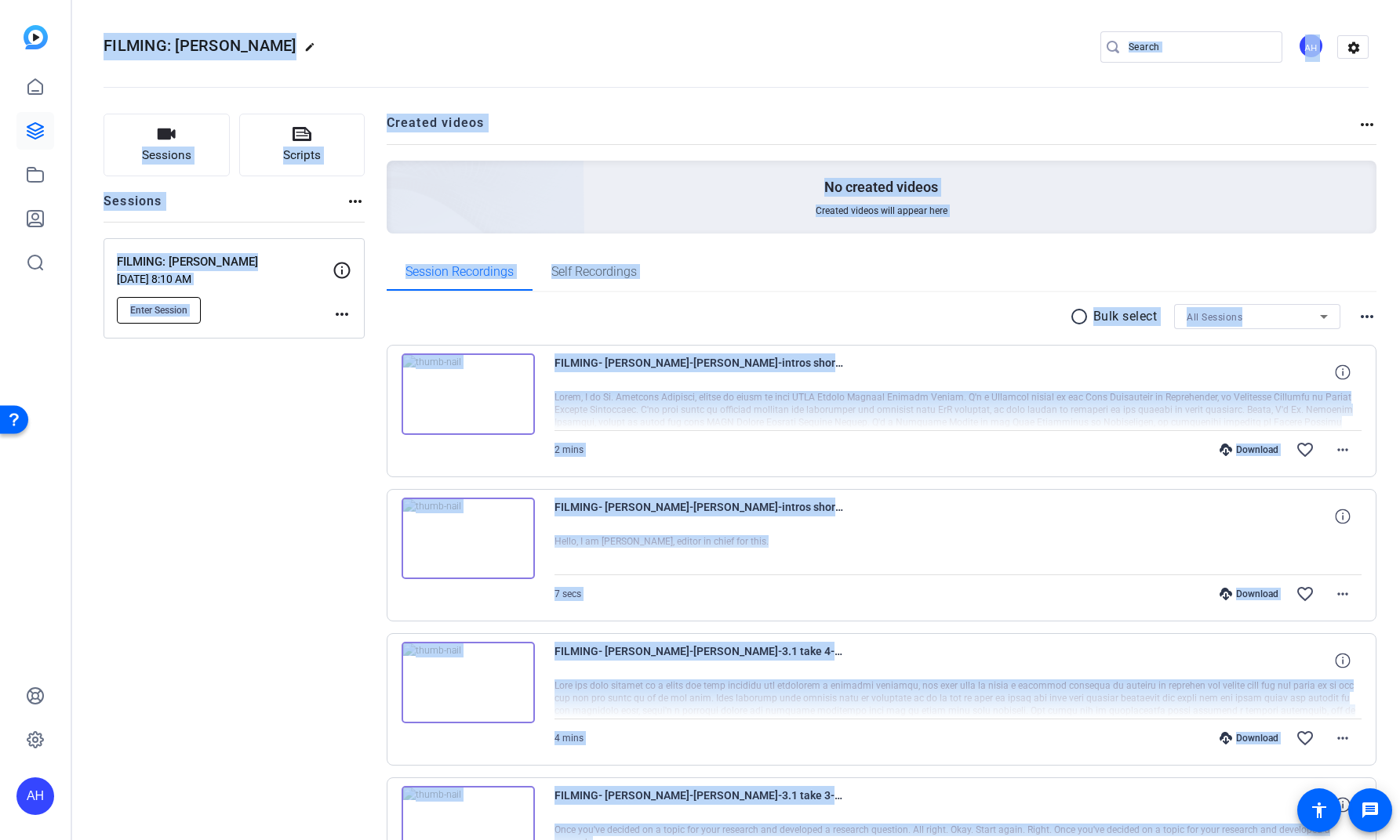
click at [167, 315] on span "Enter Session" at bounding box center [159, 310] width 57 height 12
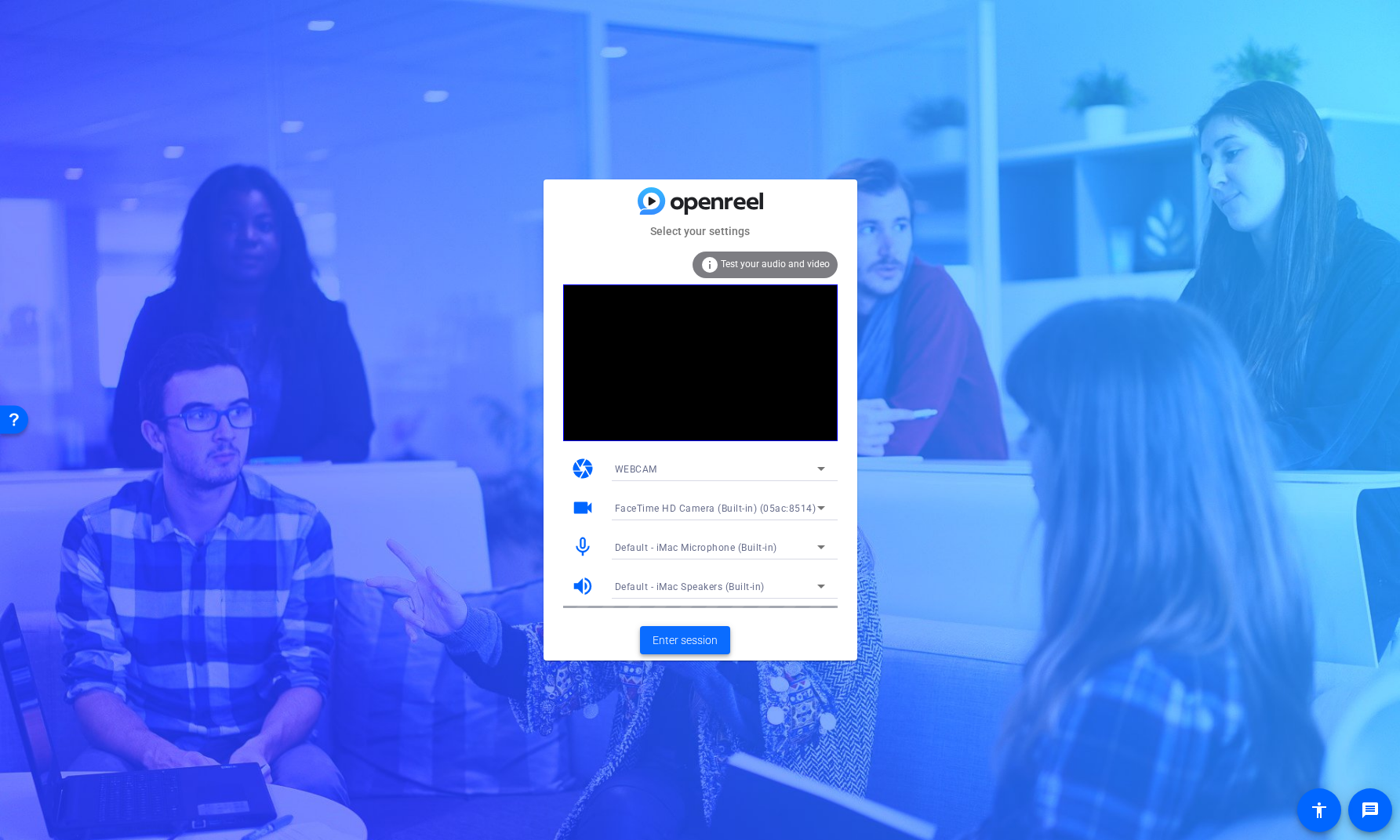
click at [704, 644] on span "Enter session" at bounding box center [684, 641] width 65 height 16
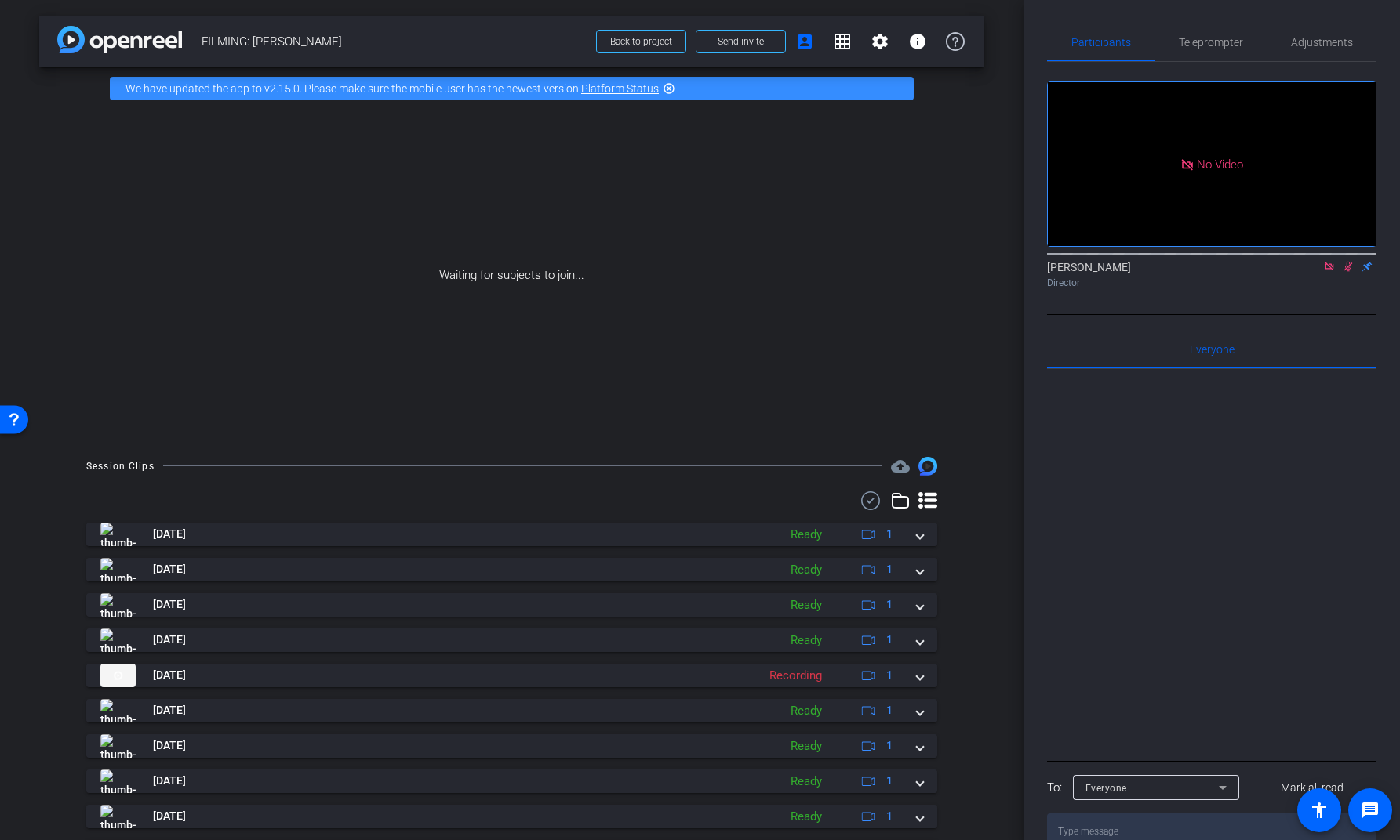
click at [1260, 586] on div at bounding box center [1211, 563] width 329 height 388
